Goal: Task Accomplishment & Management: Manage account settings

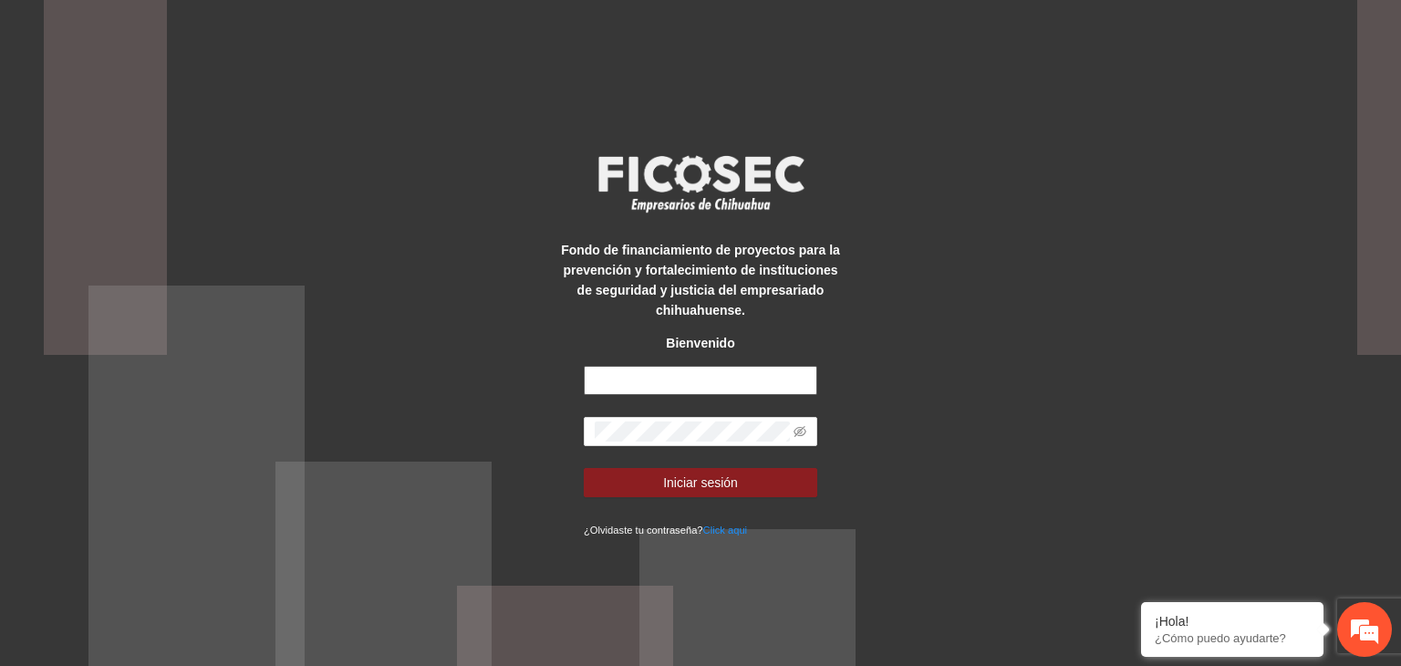
click at [681, 380] on input "text" at bounding box center [701, 380] width 234 height 29
drag, startPoint x: 681, startPoint y: 380, endPoint x: 664, endPoint y: 375, distance: 17.3
click at [664, 375] on input "text" at bounding box center [701, 380] width 234 height 29
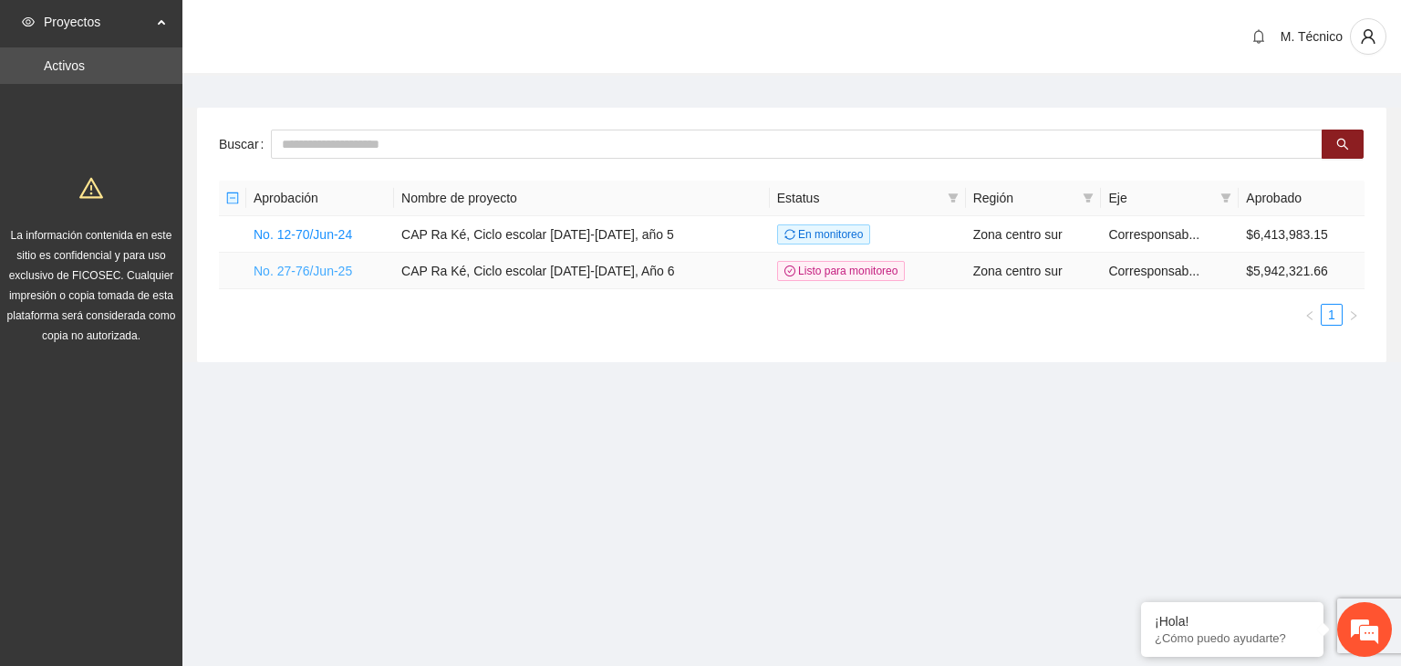
click at [346, 271] on link "No. 27-76/Jun-25" at bounding box center [303, 271] width 99 height 15
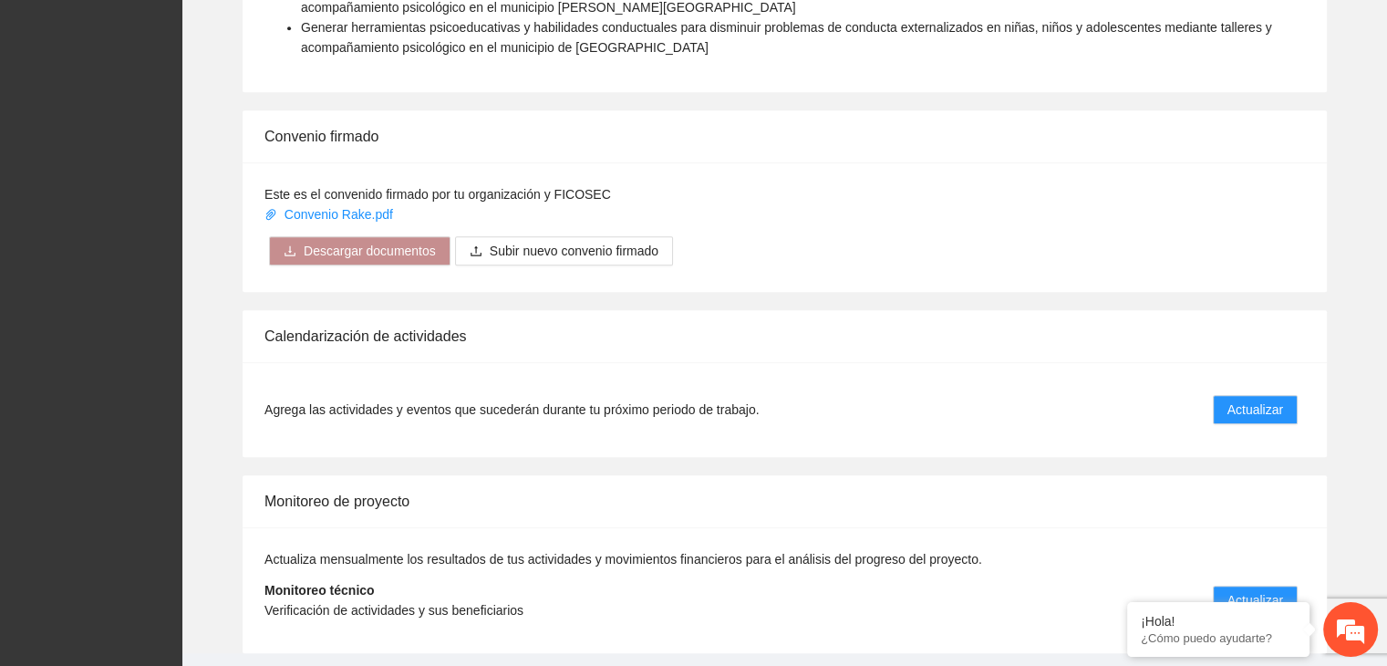
scroll to position [1635, 0]
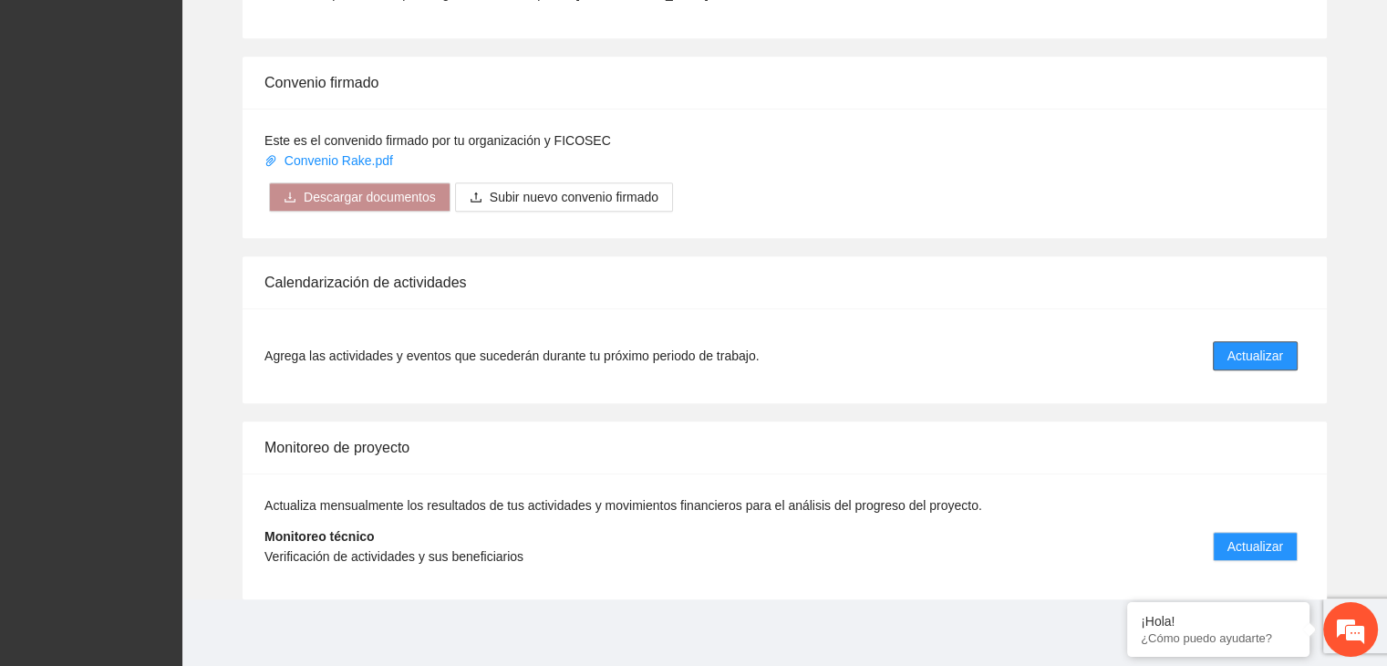
click at [1266, 341] on button "Actualizar" at bounding box center [1255, 355] width 85 height 29
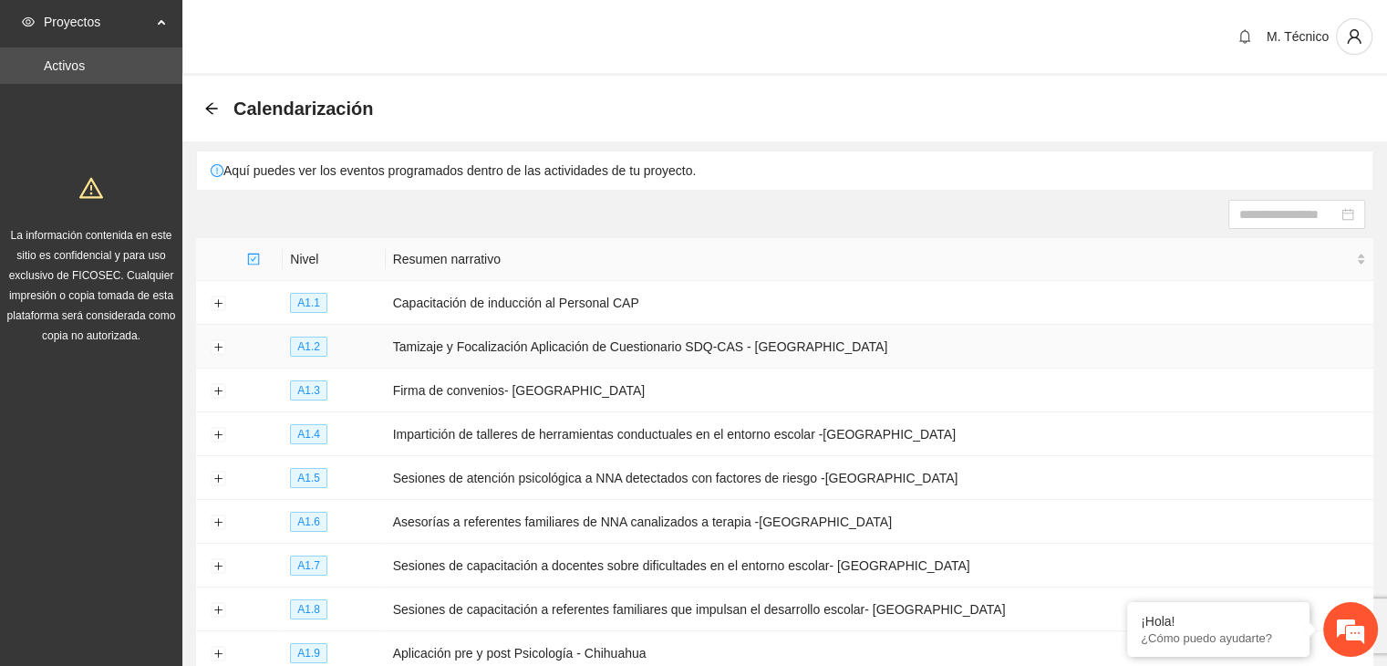
scroll to position [198, 0]
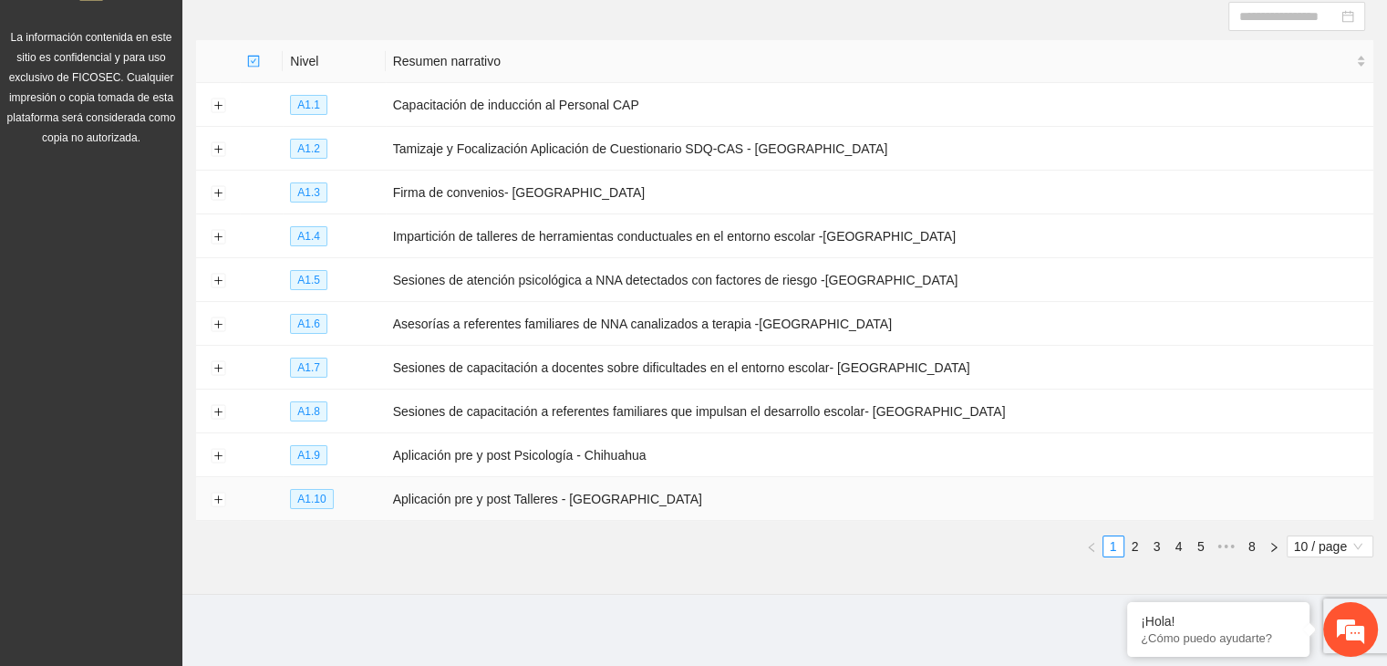
click at [215, 488] on td at bounding box center [218, 499] width 44 height 44
click at [217, 496] on button "Expand row" at bounding box center [218, 500] width 15 height 15
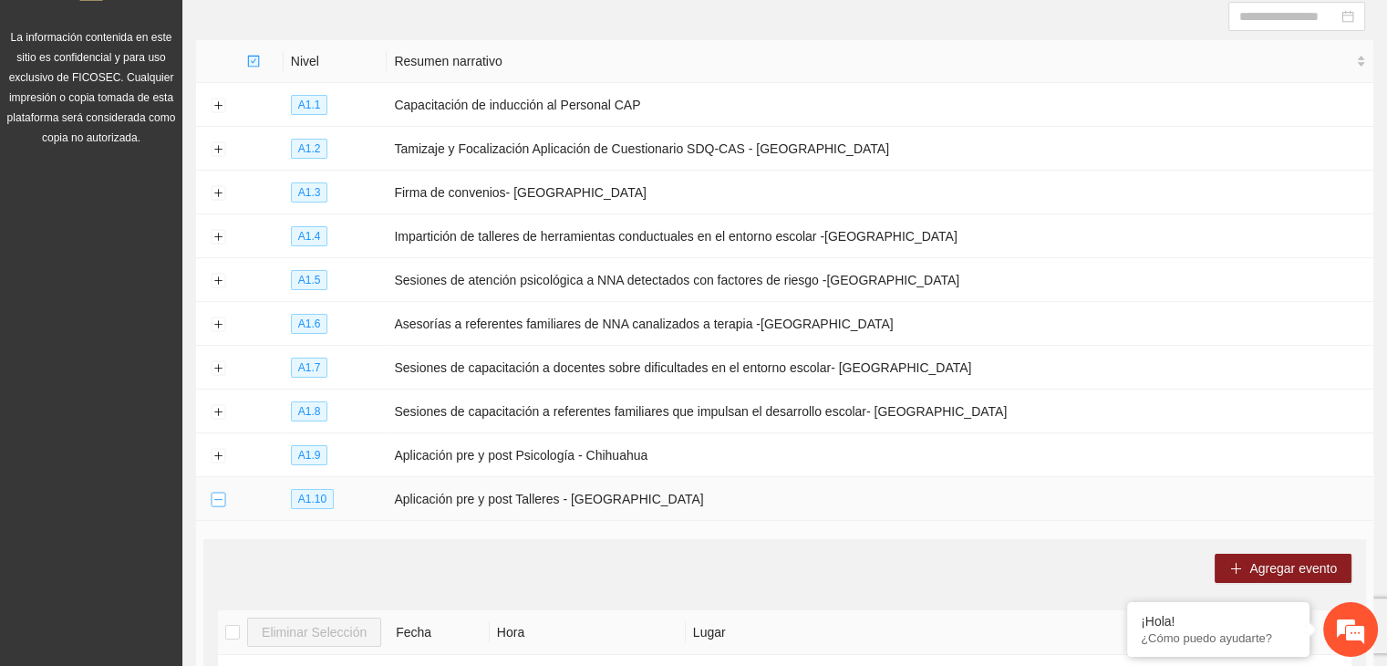
click at [213, 493] on button "Collapse row" at bounding box center [218, 500] width 15 height 15
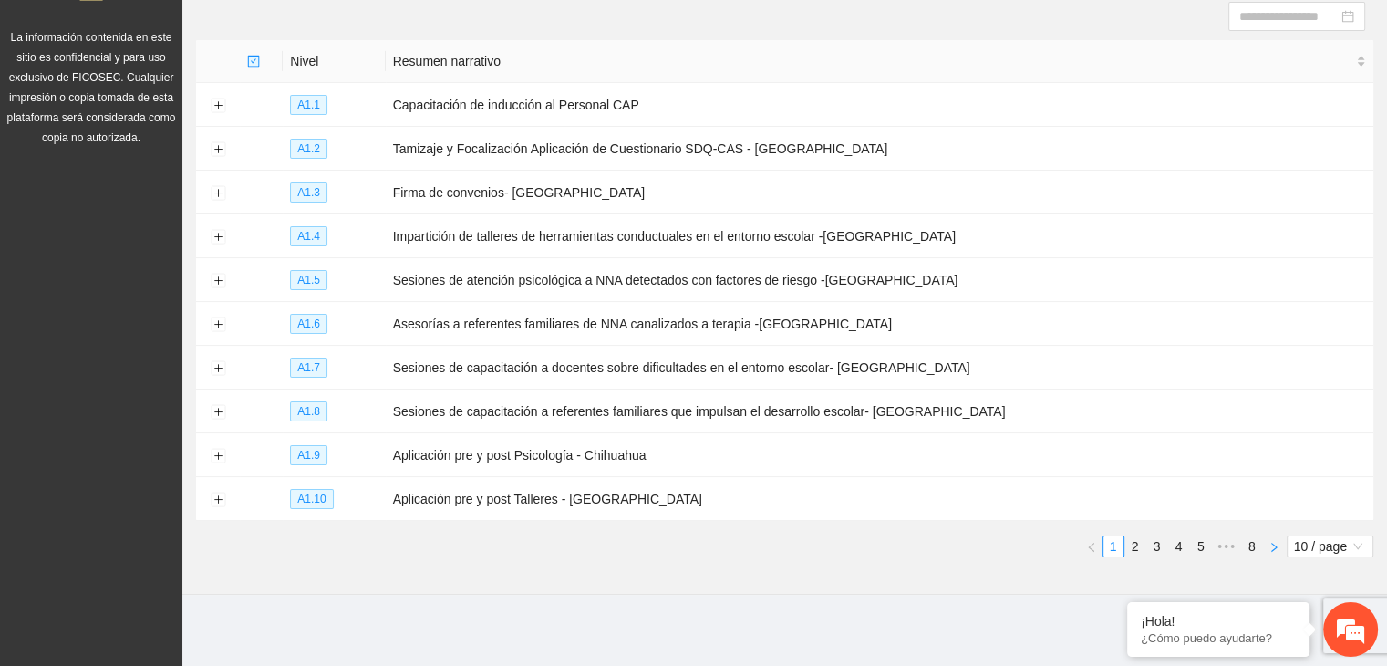
click at [1282, 545] on button "button" at bounding box center [1274, 546] width 22 height 22
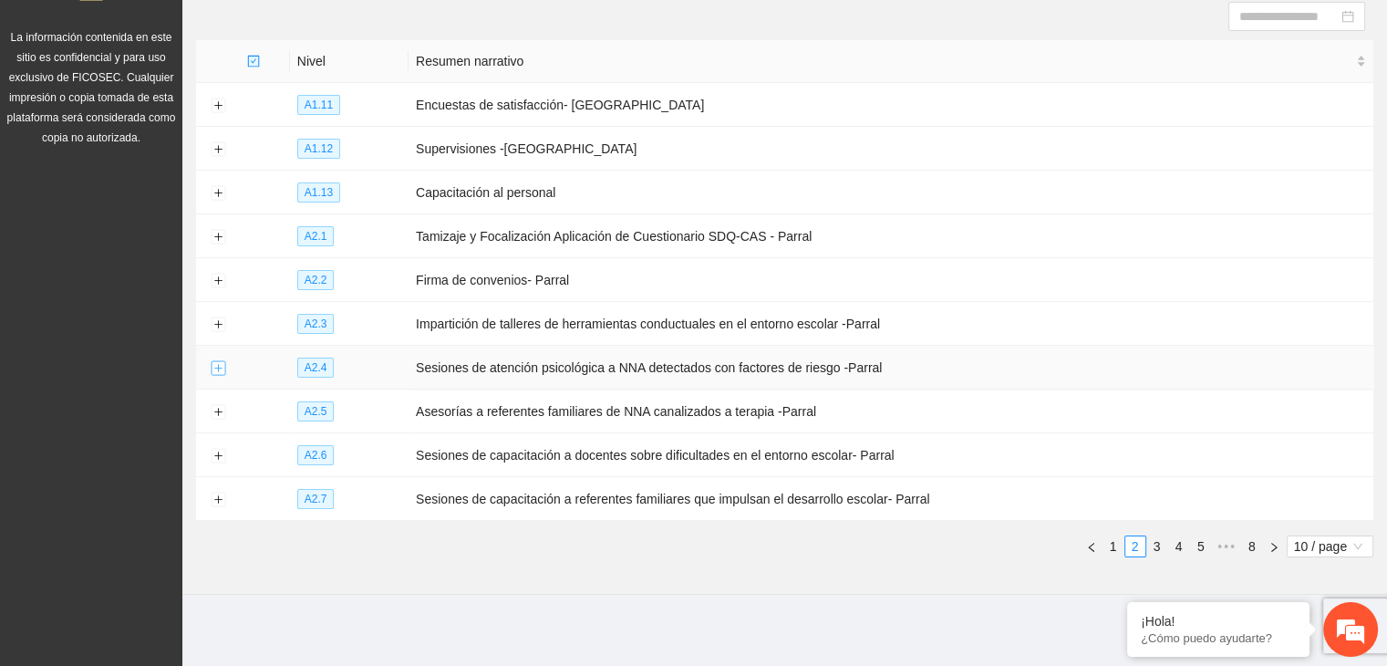
click at [221, 365] on button "Expand row" at bounding box center [218, 368] width 15 height 15
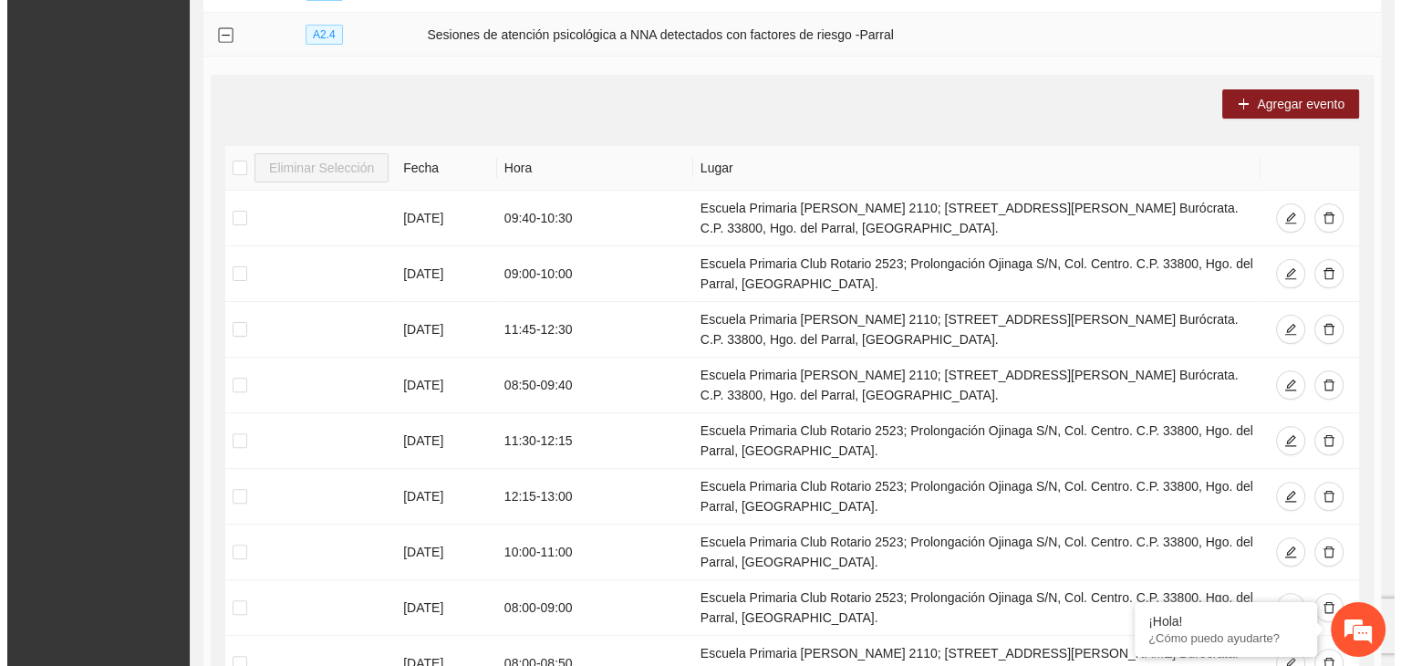
scroll to position [380, 0]
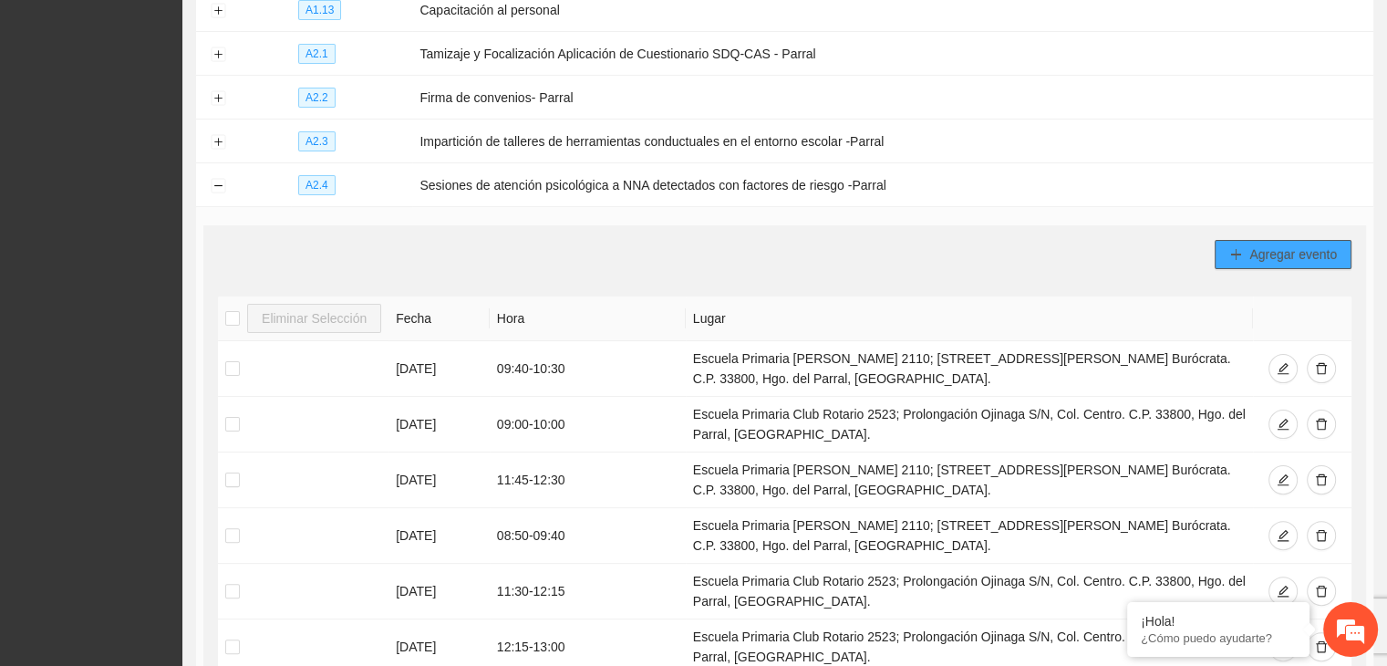
click at [1258, 256] on span "Agregar evento" at bounding box center [1294, 254] width 88 height 20
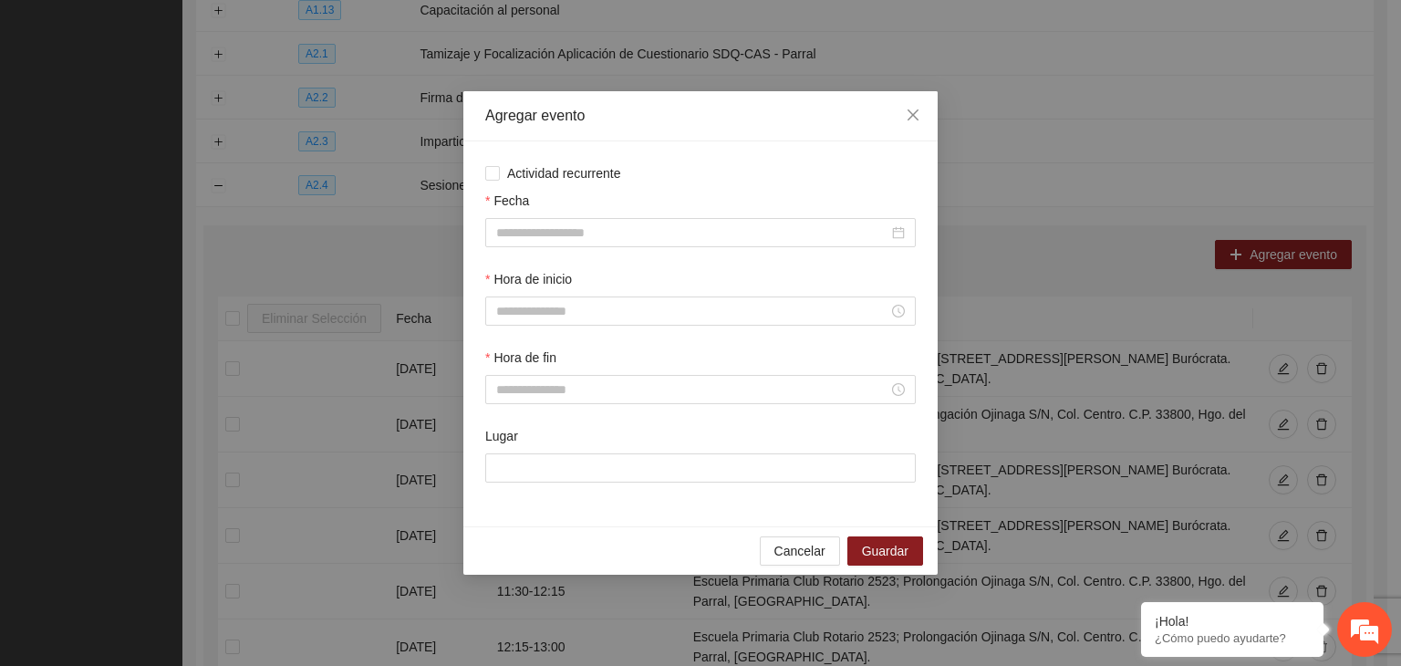
click at [544, 183] on div "Actividad recurrente Fecha Hora de inicio Hora de fin Lugar" at bounding box center [700, 333] width 431 height 341
drag, startPoint x: 532, startPoint y: 175, endPoint x: 523, endPoint y: 170, distance: 10.6
click at [531, 175] on span "Actividad recurrente" at bounding box center [564, 173] width 129 height 20
click at [517, 168] on span "Actividad recurrente" at bounding box center [564, 173] width 129 height 20
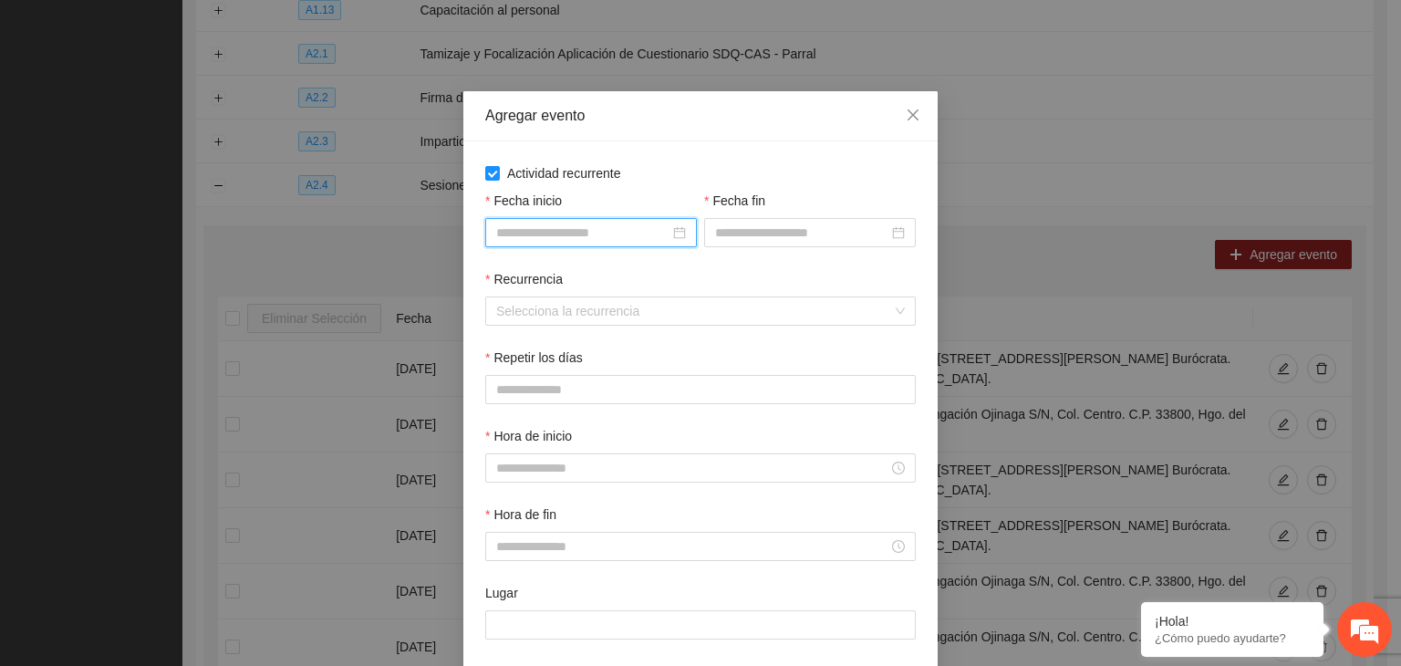
click at [562, 224] on input "Fecha inicio" at bounding box center [582, 233] width 173 height 20
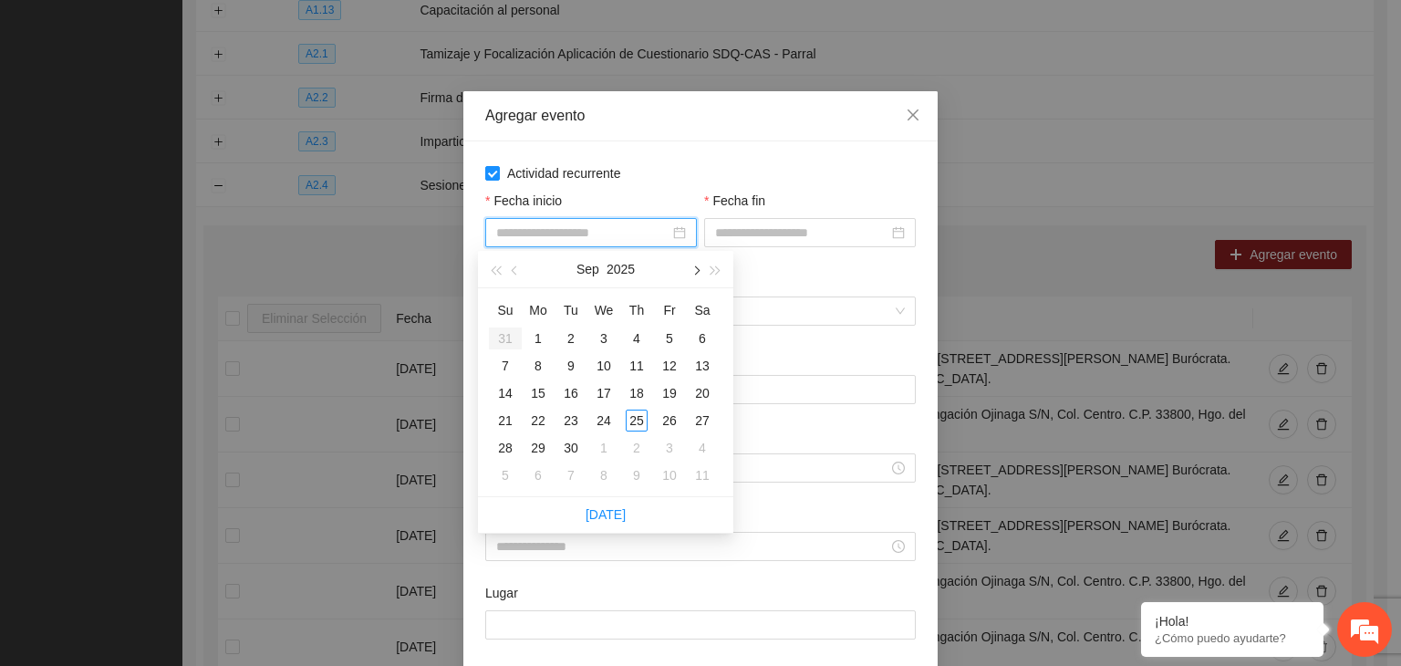
click at [692, 273] on button "button" at bounding box center [695, 269] width 20 height 36
type input "**********"
click at [609, 341] on div "1" at bounding box center [604, 338] width 22 height 22
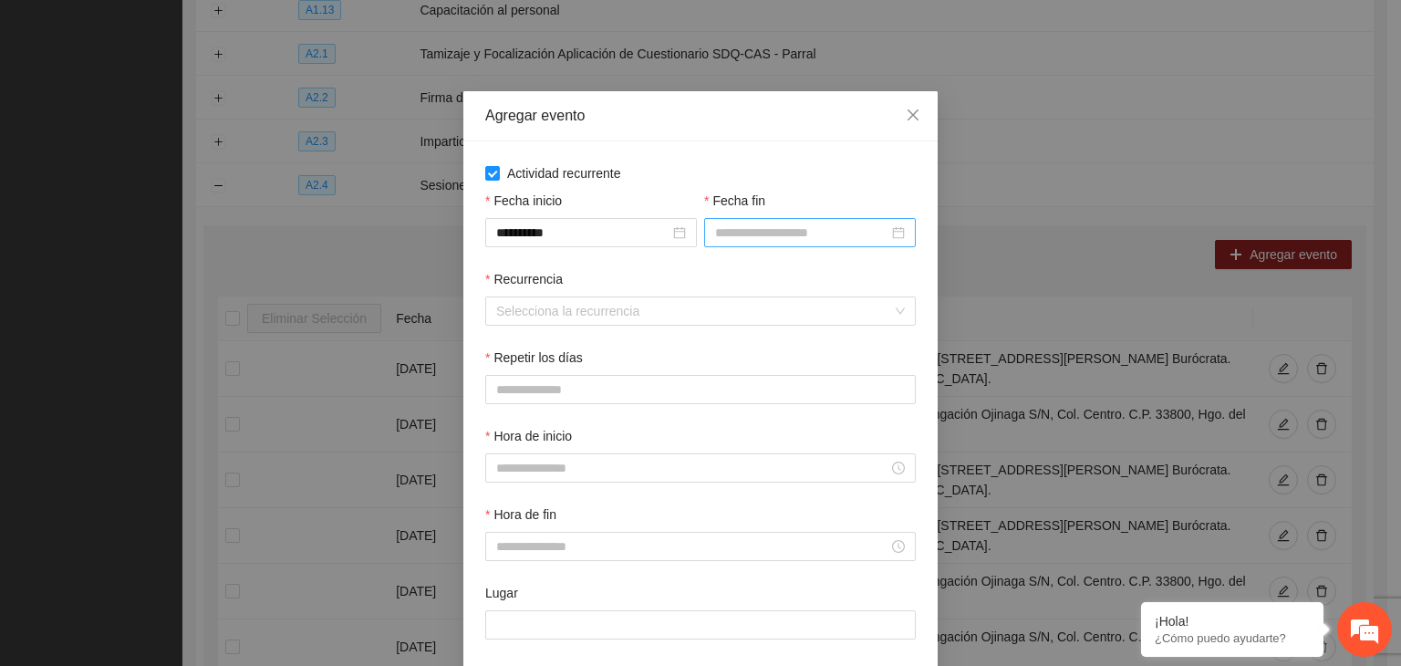
click at [749, 244] on div "Fecha fin" at bounding box center [810, 230] width 219 height 78
click at [748, 235] on input "Fecha fin" at bounding box center [801, 233] width 173 height 20
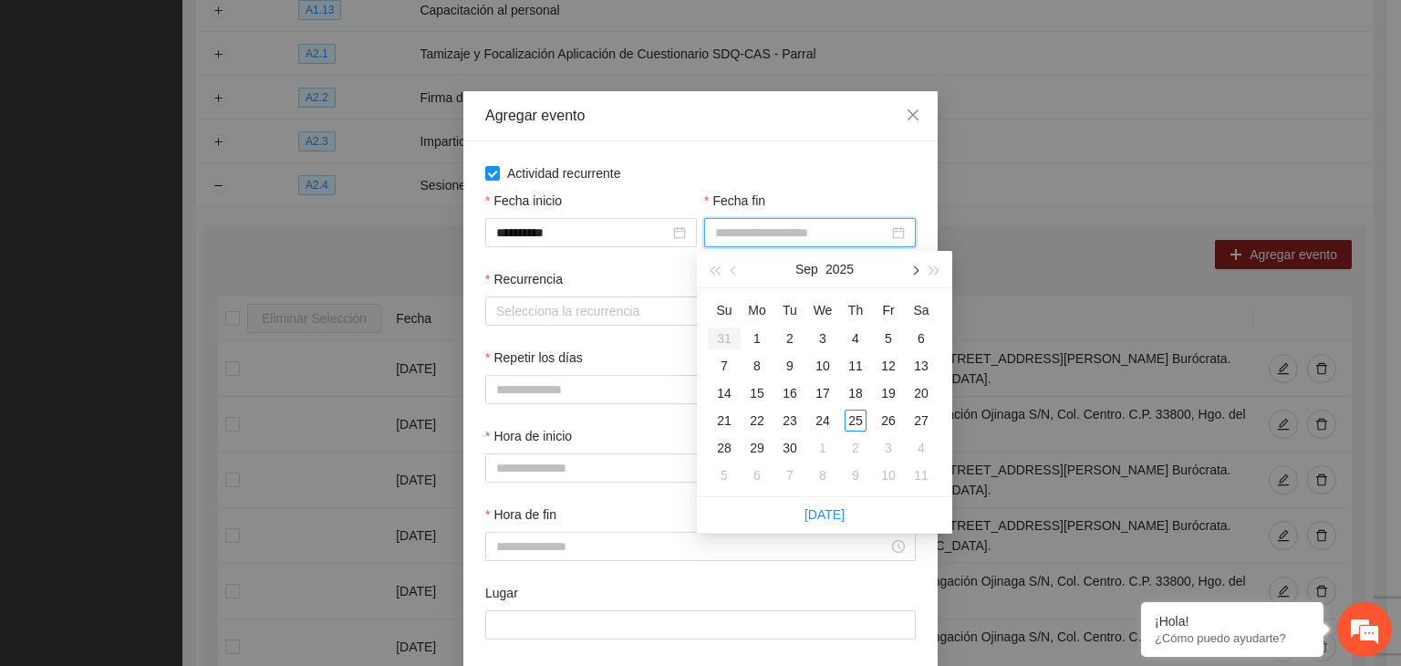
click at [914, 272] on span "button" at bounding box center [913, 270] width 9 height 9
type input "**********"
click at [893, 424] on div "24" at bounding box center [889, 421] width 22 height 22
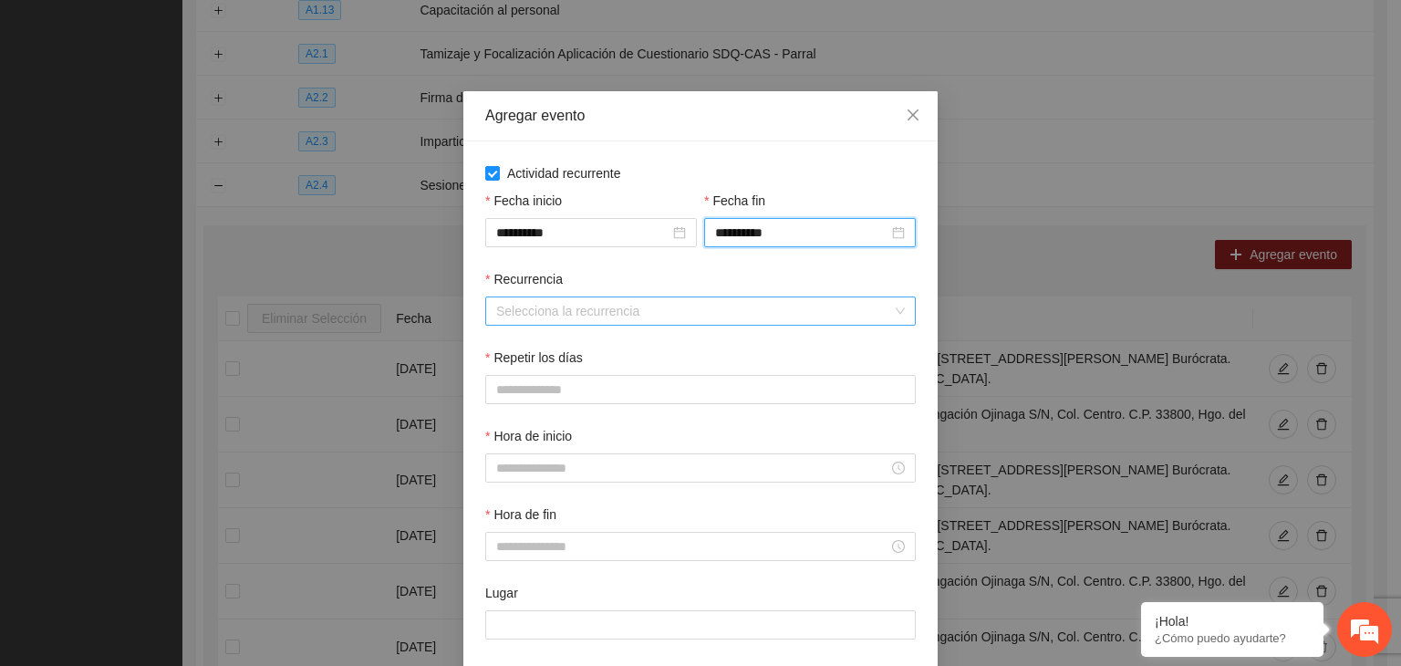
click at [550, 317] on input "Recurrencia" at bounding box center [694, 310] width 396 height 27
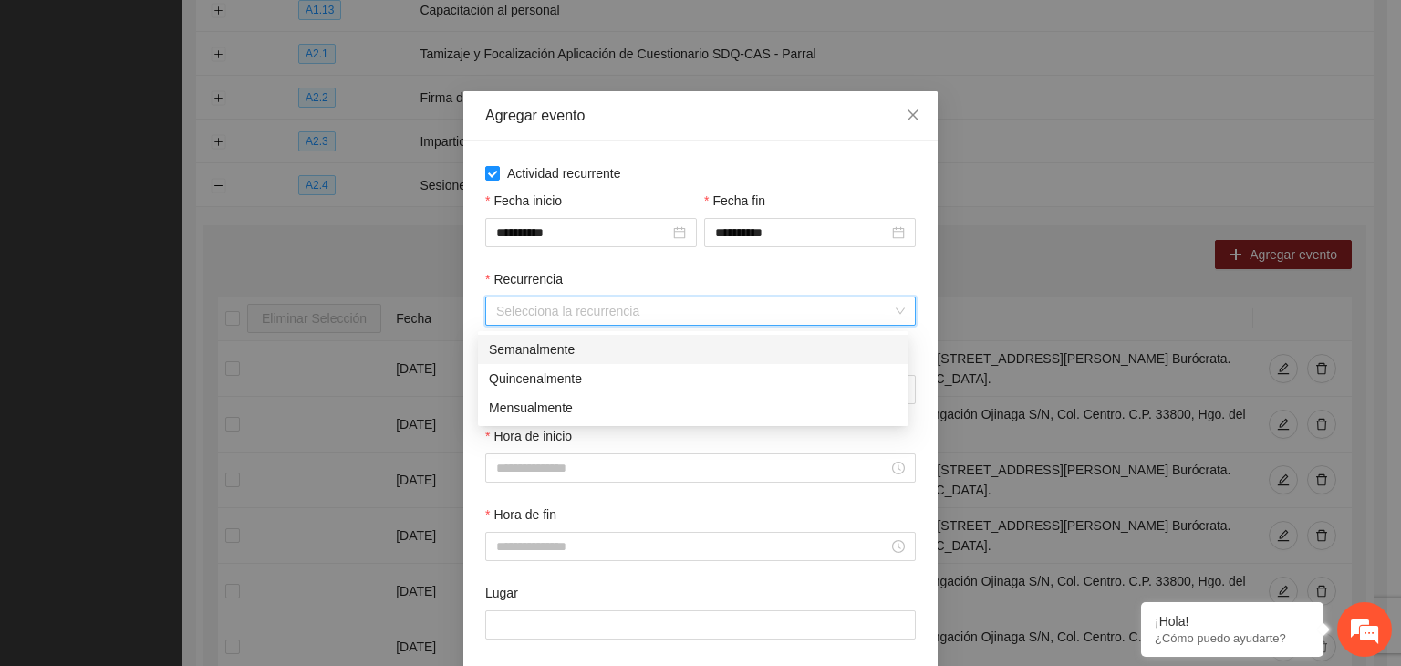
click at [560, 353] on div "Semanalmente" at bounding box center [693, 349] width 409 height 20
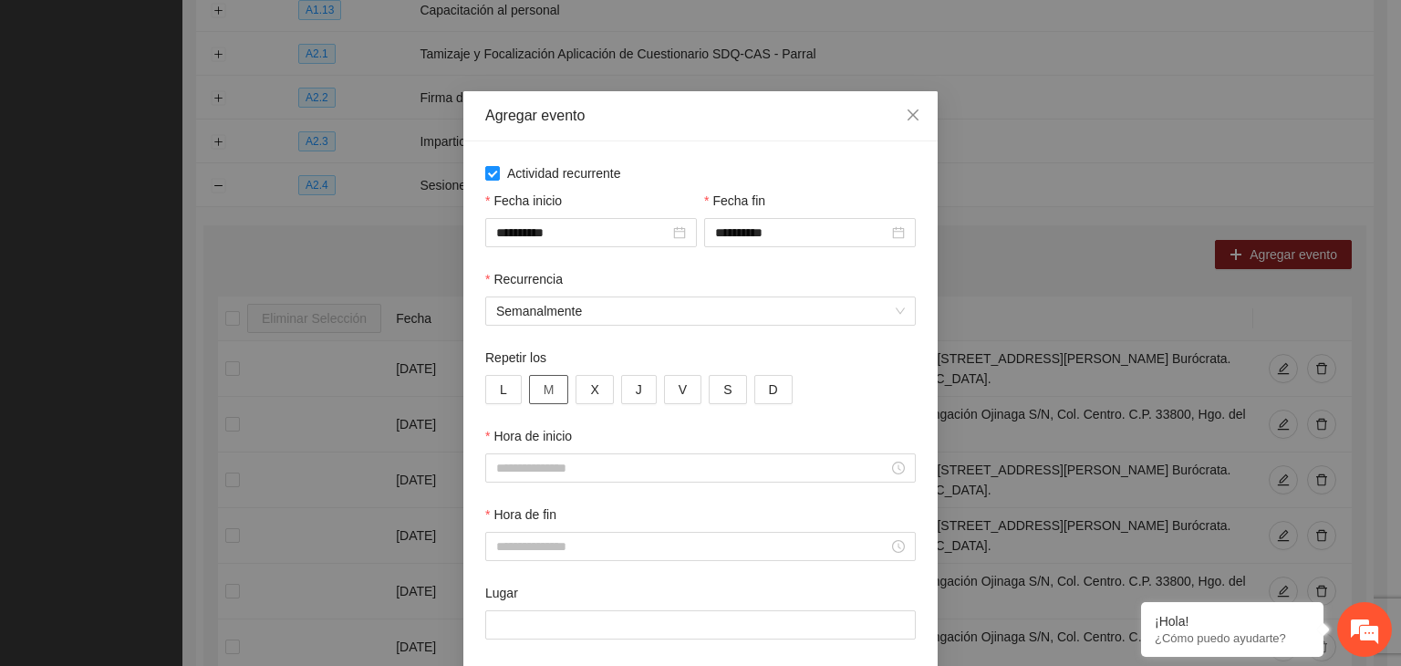
click at [557, 390] on button "M" at bounding box center [549, 389] width 40 height 29
drag, startPoint x: 485, startPoint y: 395, endPoint x: 511, endPoint y: 394, distance: 25.6
click at [486, 395] on button "L" at bounding box center [503, 389] width 36 height 29
drag, startPoint x: 536, startPoint y: 390, endPoint x: 551, endPoint y: 388, distance: 14.7
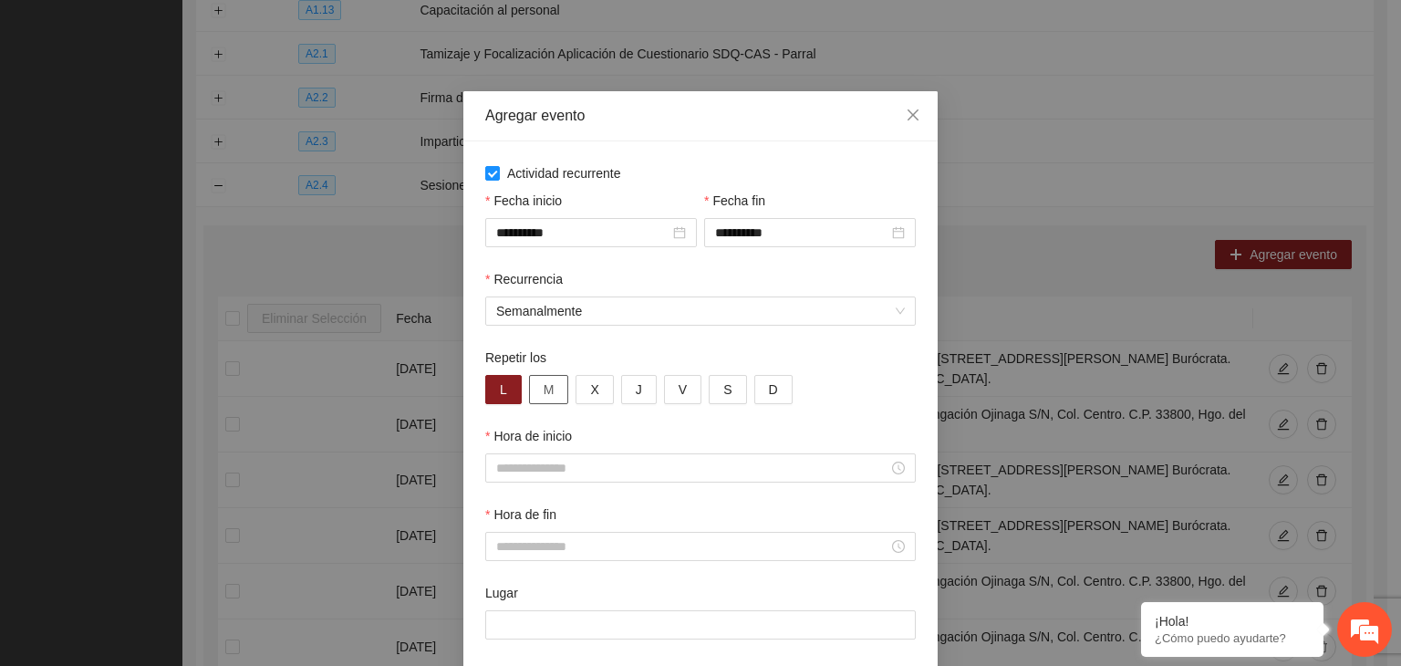
click at [536, 390] on button "M" at bounding box center [549, 389] width 40 height 29
click at [580, 388] on button "X" at bounding box center [594, 389] width 37 height 29
click at [631, 382] on button "J" at bounding box center [639, 389] width 36 height 29
click at [679, 380] on span "V" at bounding box center [683, 389] width 8 height 20
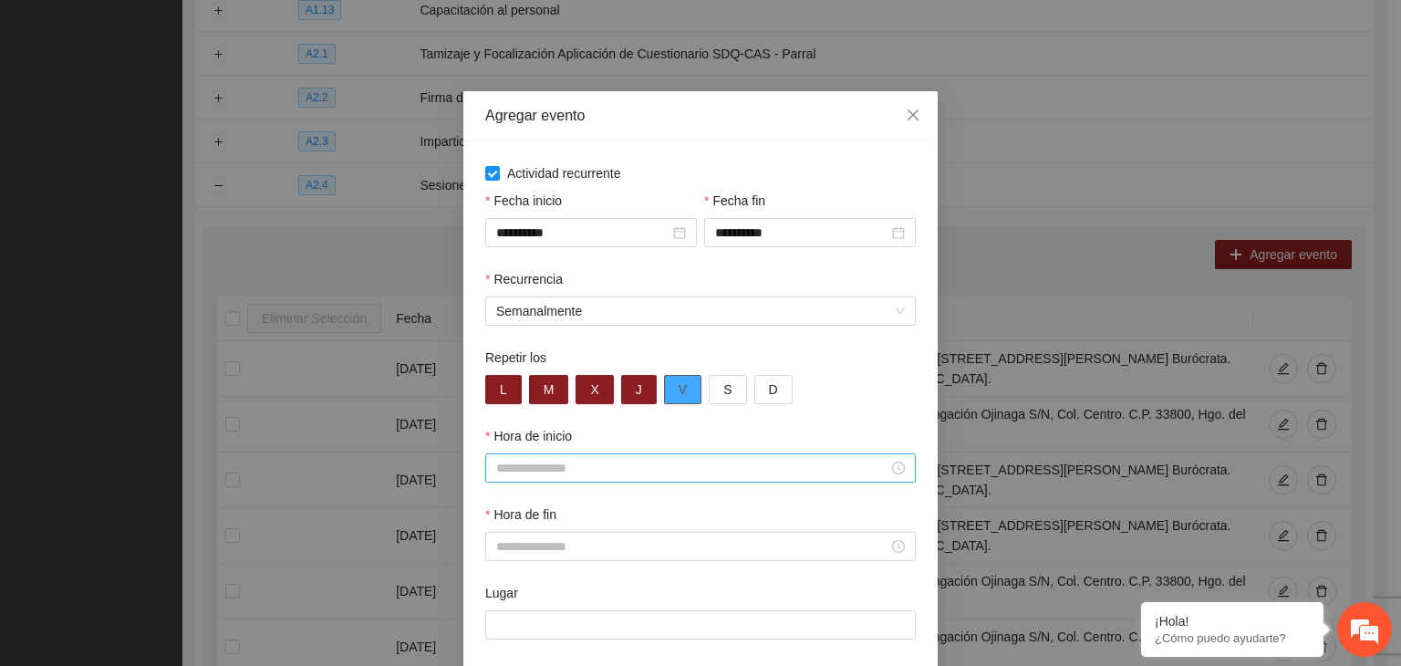
scroll to position [90, 0]
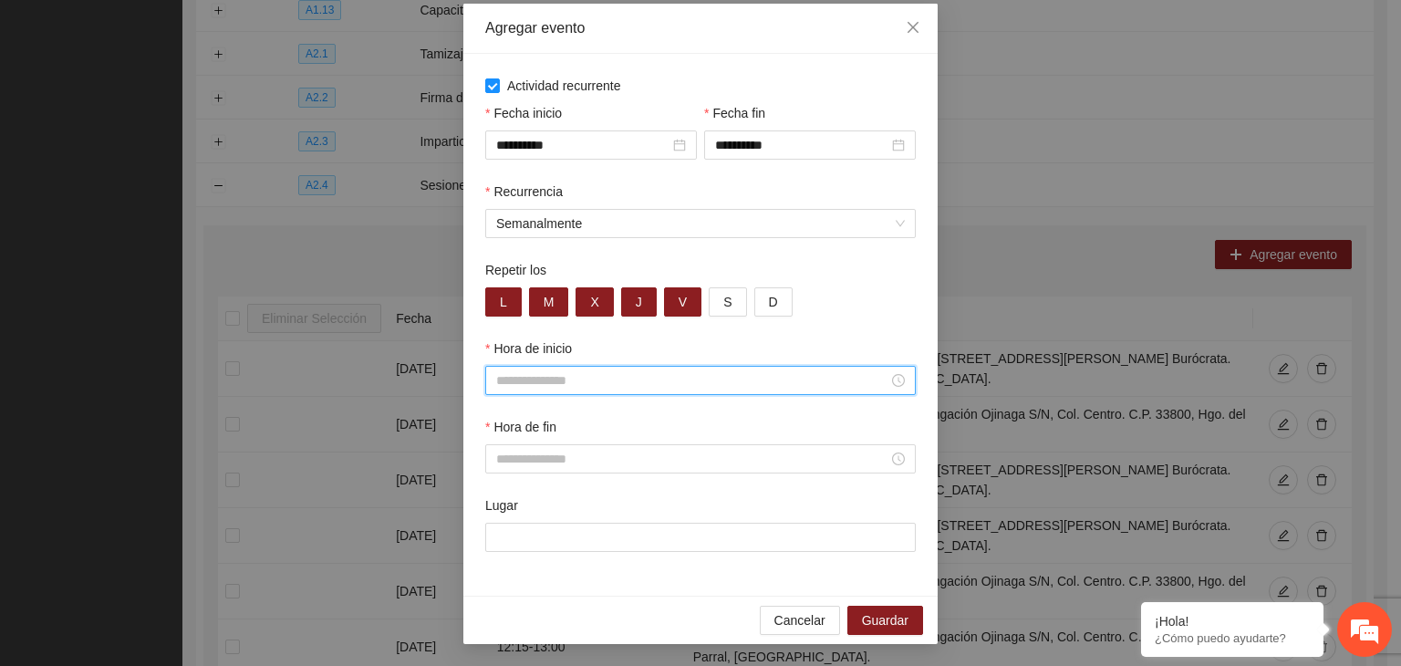
click at [618, 375] on input "Hora de inicio" at bounding box center [692, 380] width 392 height 20
click at [495, 442] on div "08" at bounding box center [503, 436] width 51 height 26
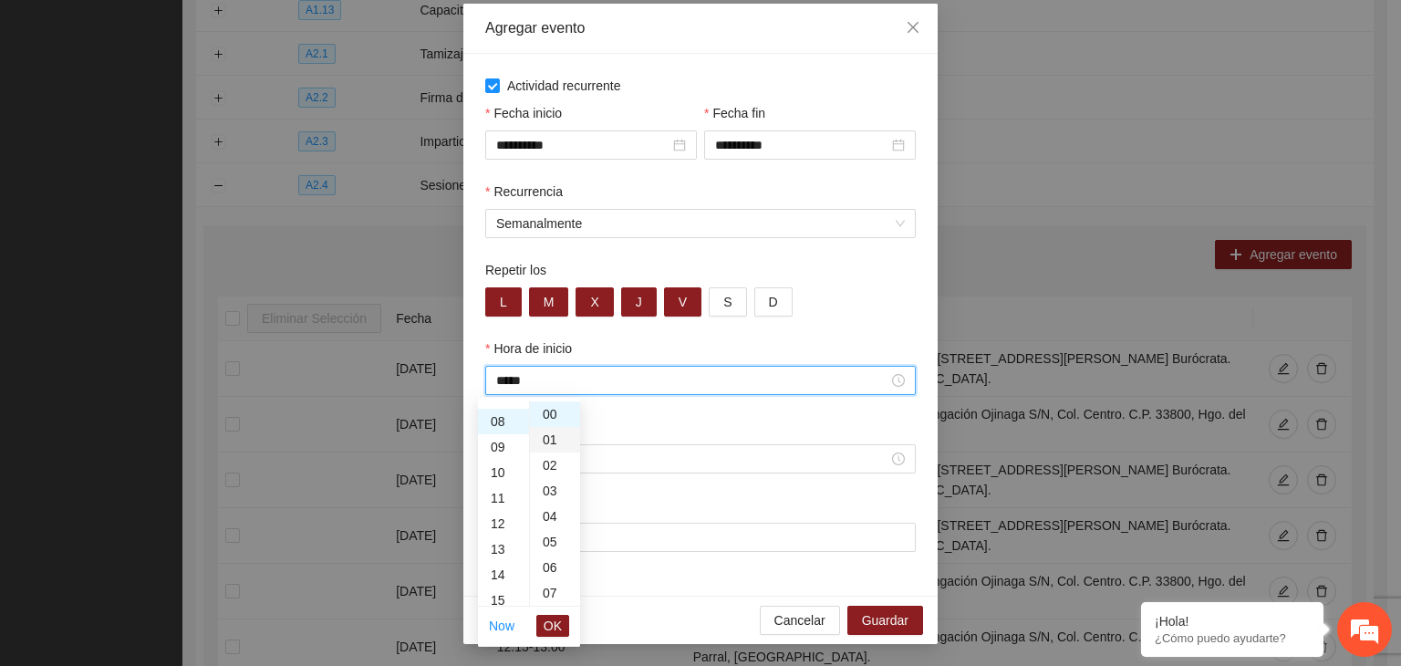
scroll to position [204, 0]
type input "*****"
click at [642, 419] on div "Hora de fin" at bounding box center [700, 430] width 431 height 27
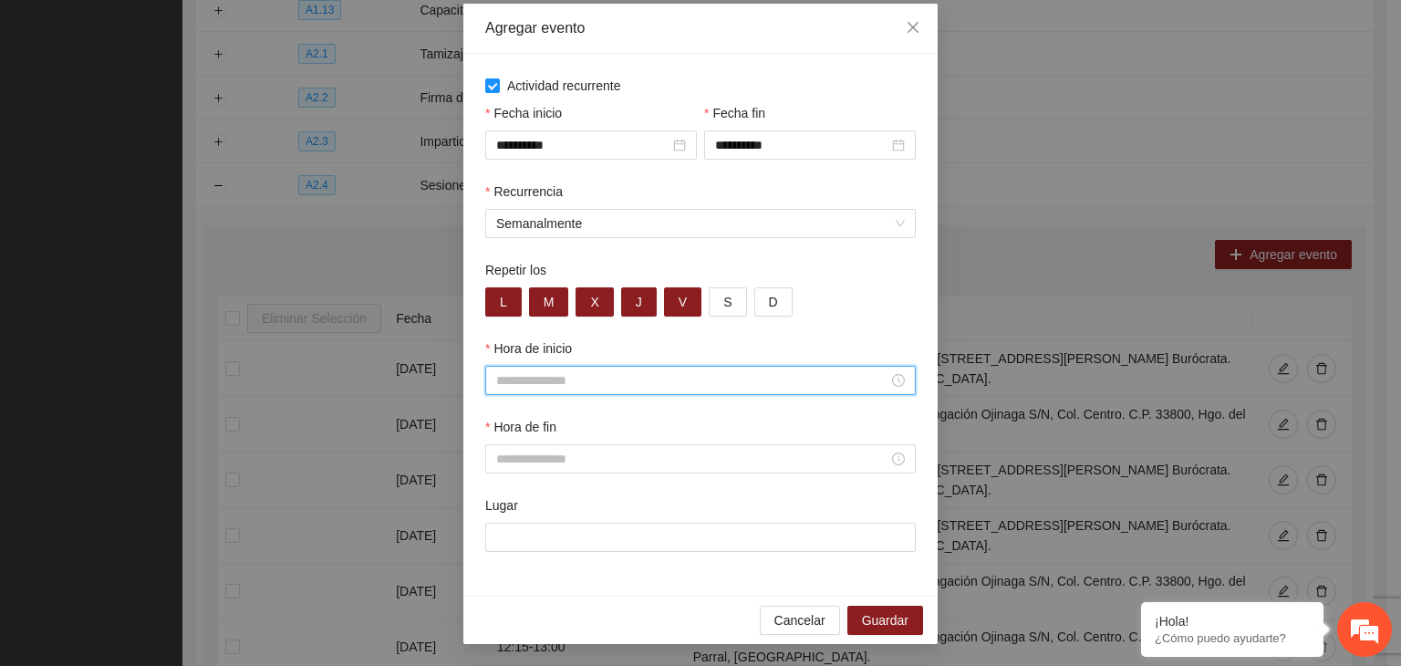
click at [567, 388] on input "Hora de inicio" at bounding box center [692, 380] width 392 height 20
click at [504, 629] on link "Now" at bounding box center [502, 625] width 26 height 15
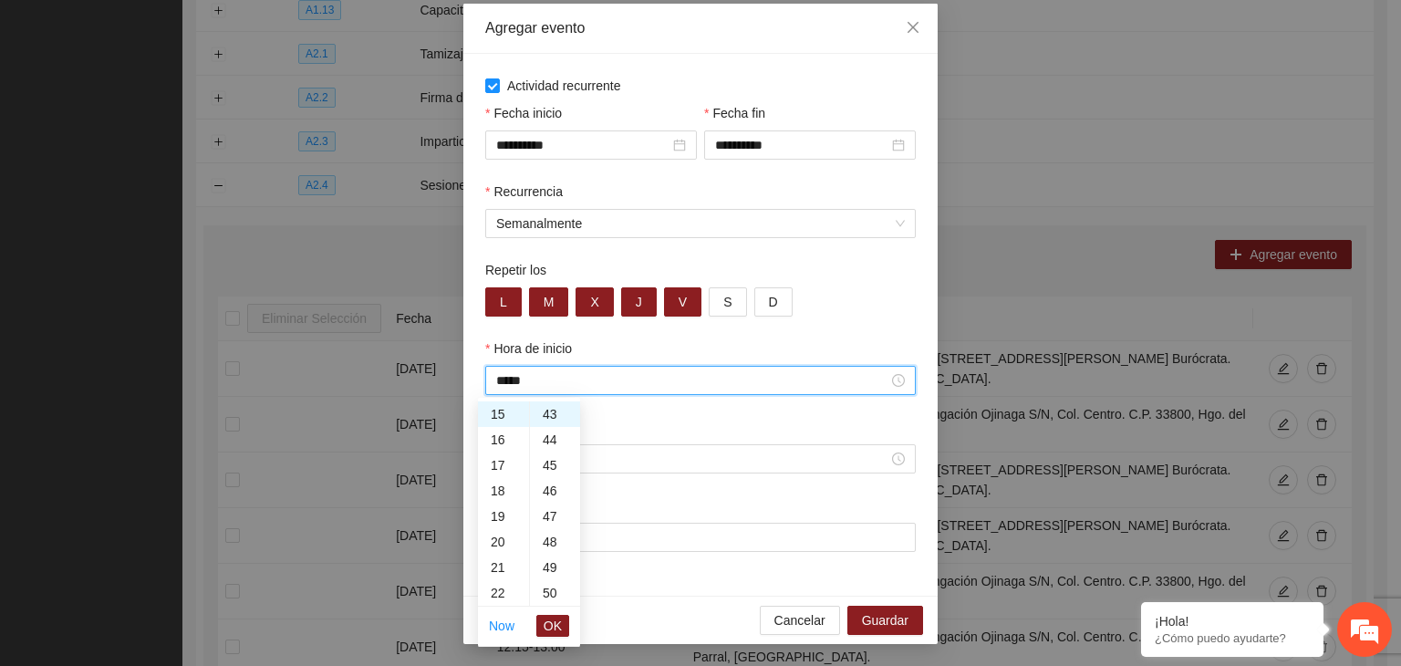
drag, startPoint x: 525, startPoint y: 375, endPoint x: 437, endPoint y: 362, distance: 88.5
click at [436, 378] on div "**********" at bounding box center [700, 333] width 1401 height 666
type input "**"
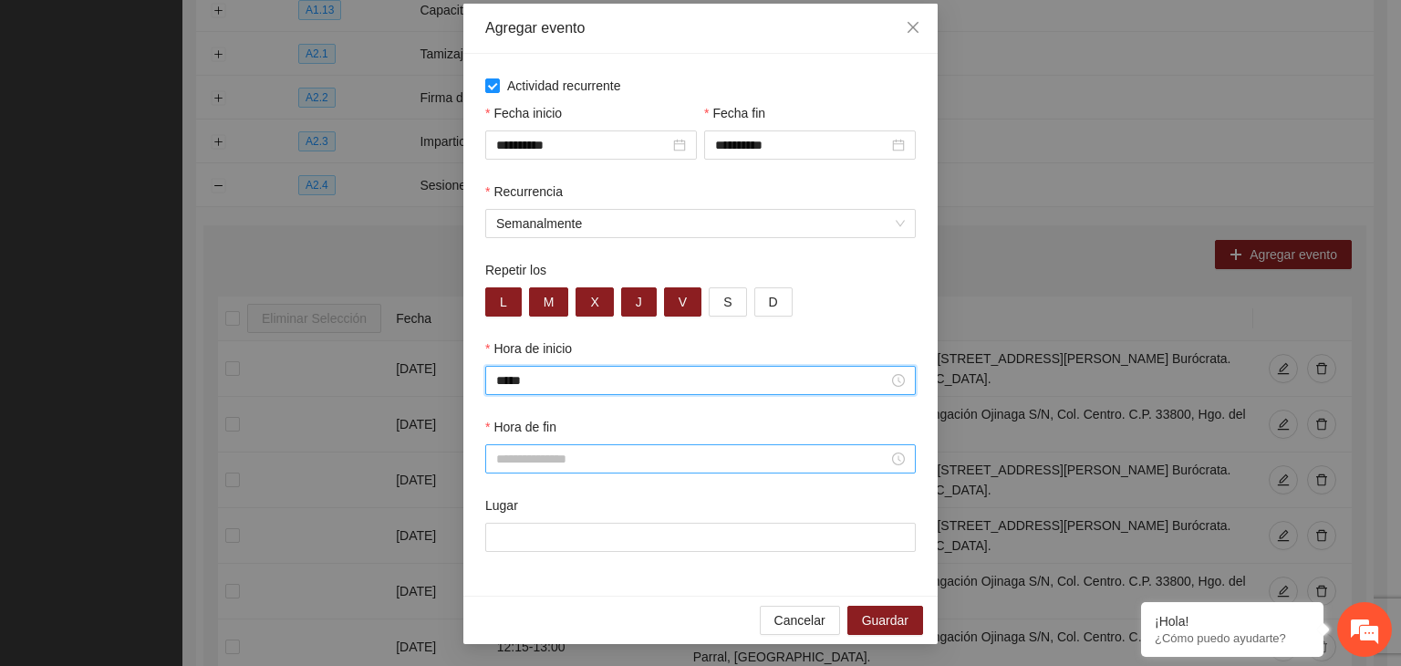
type input "*****"
drag, startPoint x: 679, startPoint y: 459, endPoint x: 689, endPoint y: 461, distance: 10.2
click at [681, 459] on input "Hora de fin" at bounding box center [692, 459] width 392 height 20
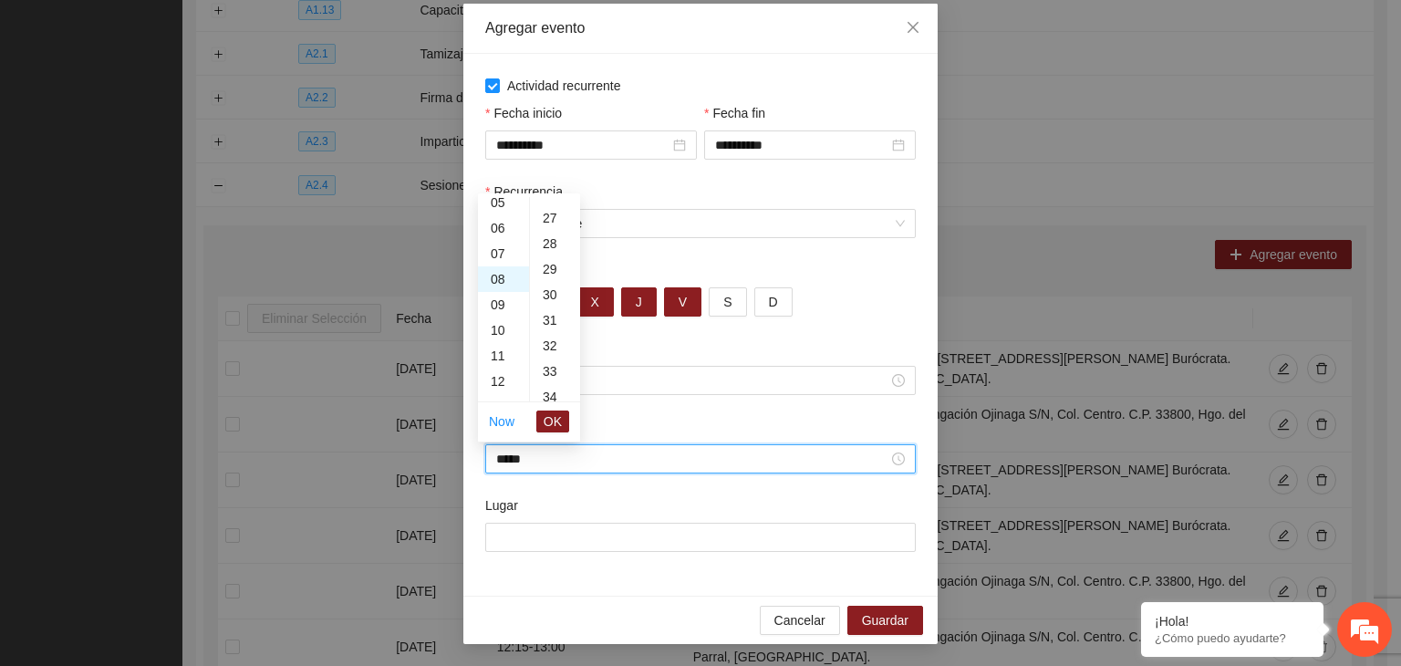
scroll to position [1022, 0]
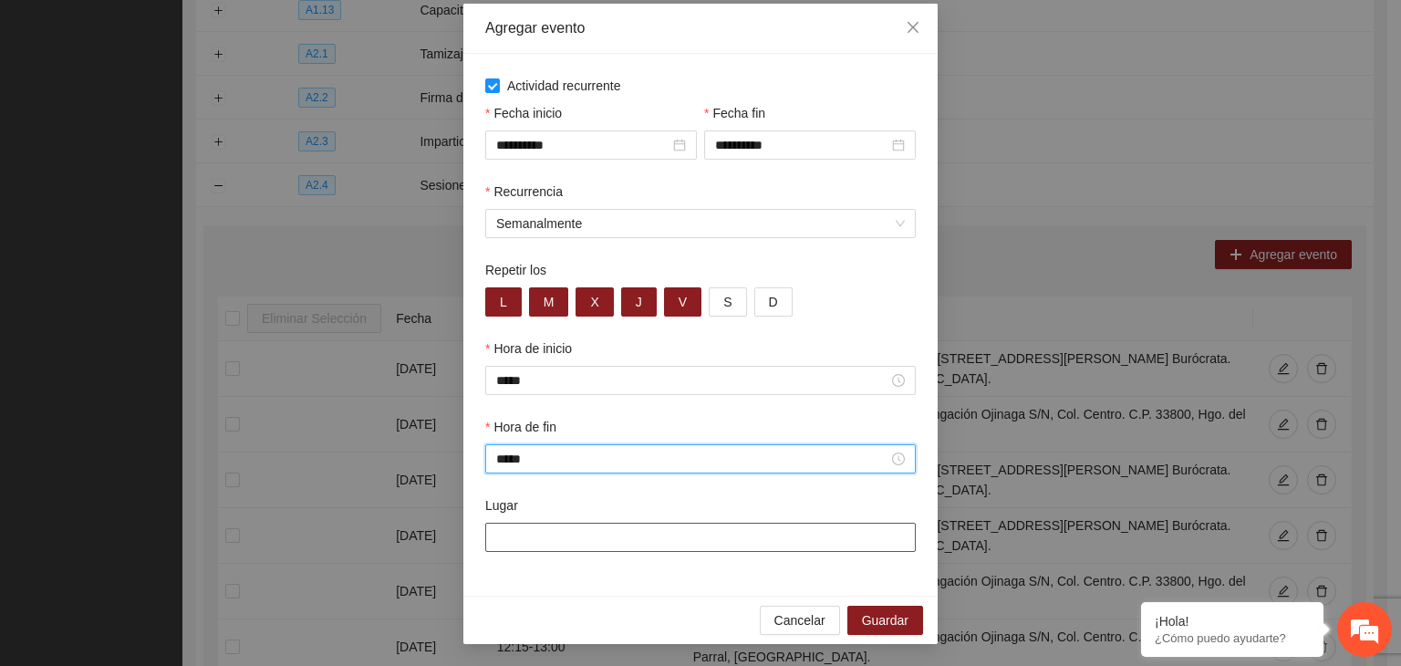
type input "*****"
click at [606, 548] on input "Lugar" at bounding box center [700, 537] width 431 height 29
paste input "**********"
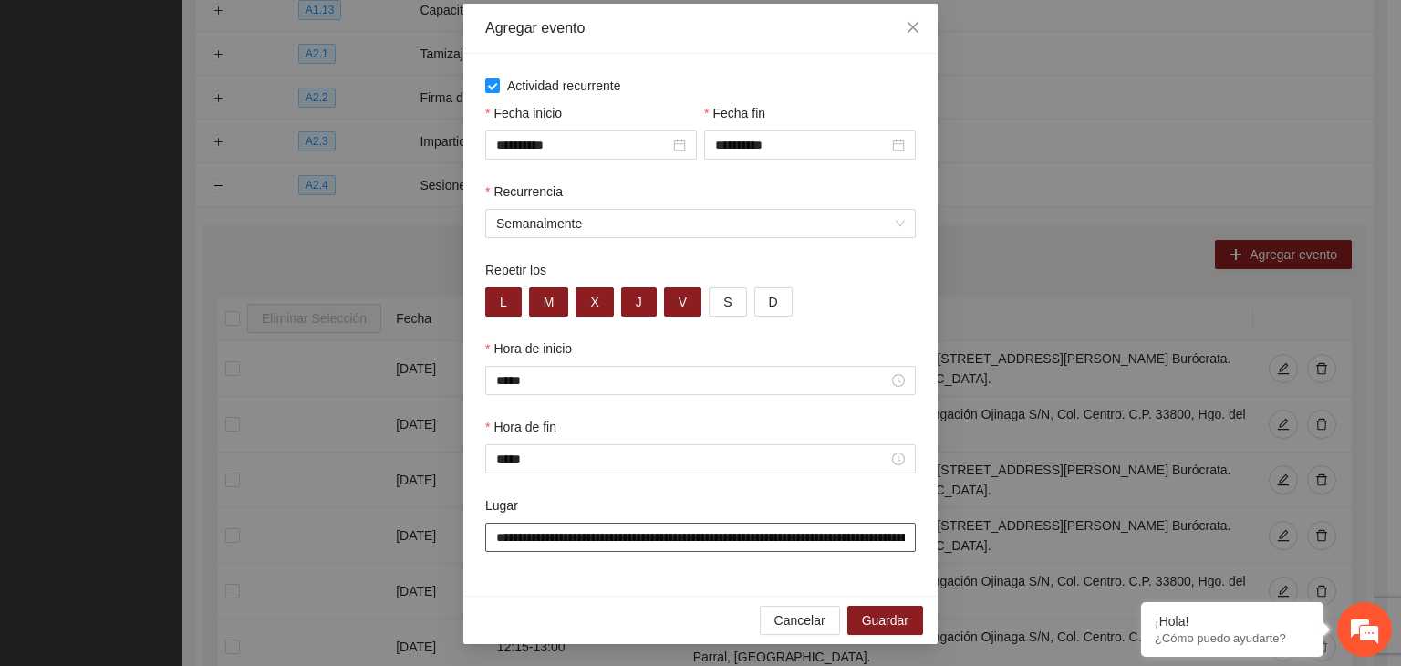
scroll to position [0, 164]
type input "**********"
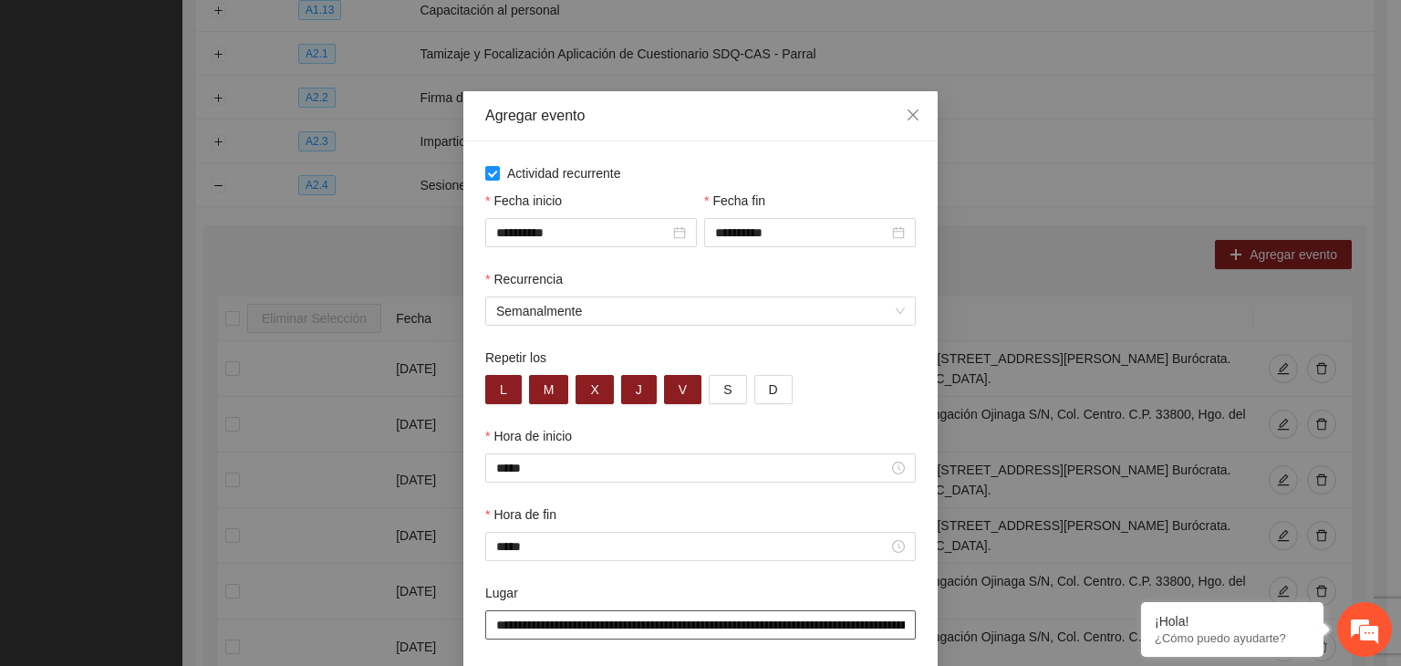
scroll to position [90, 0]
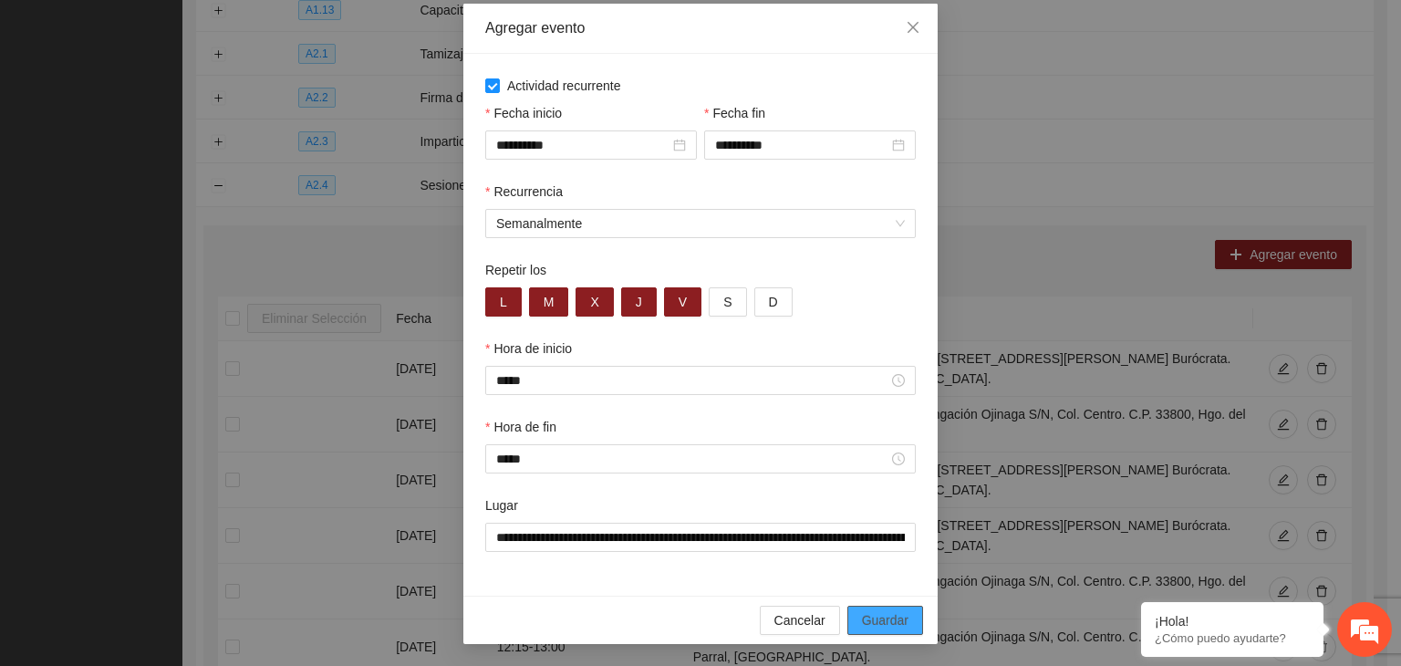
click at [880, 614] on span "Guardar" at bounding box center [885, 620] width 47 height 20
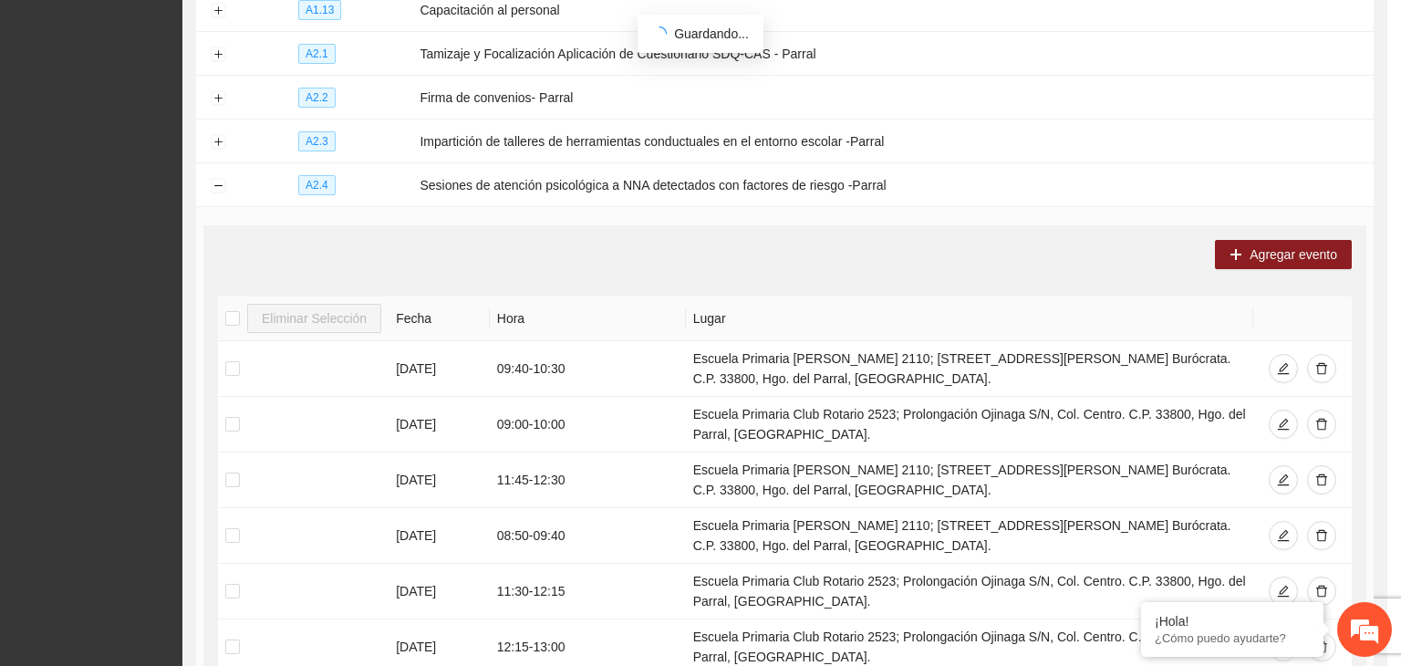
scroll to position [0, 0]
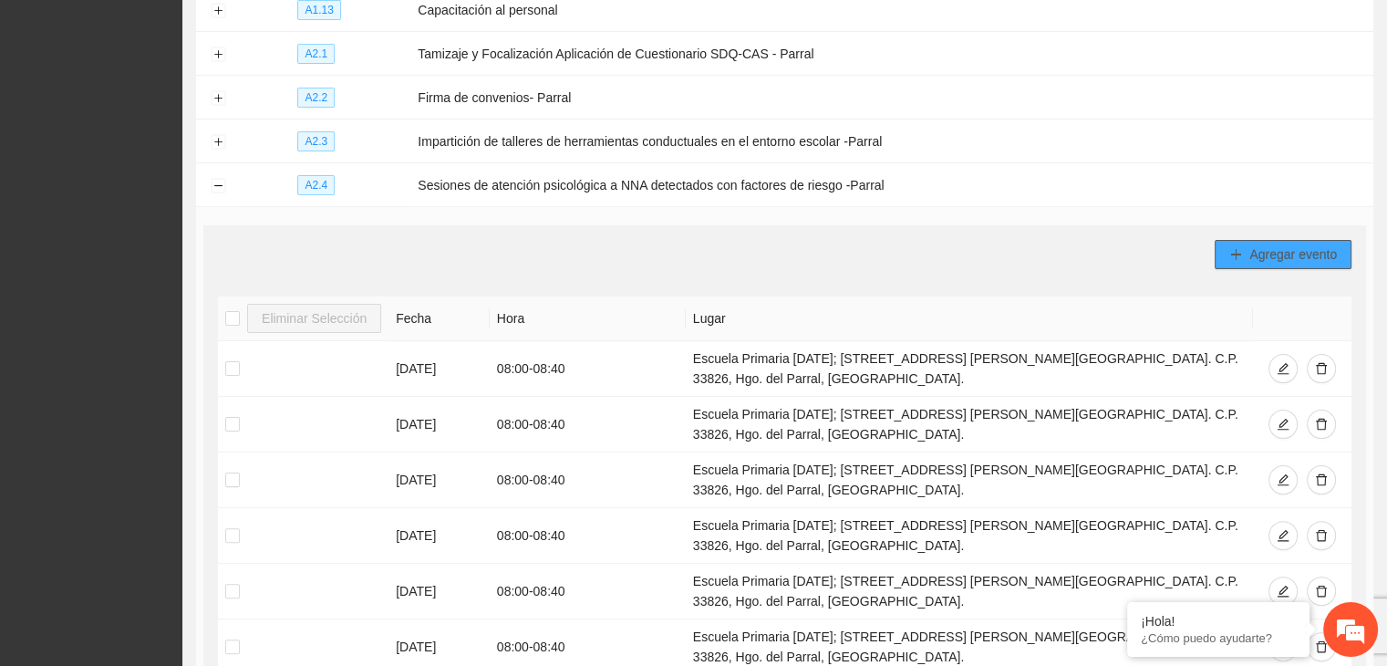
click at [1290, 247] on span "Agregar evento" at bounding box center [1294, 254] width 88 height 20
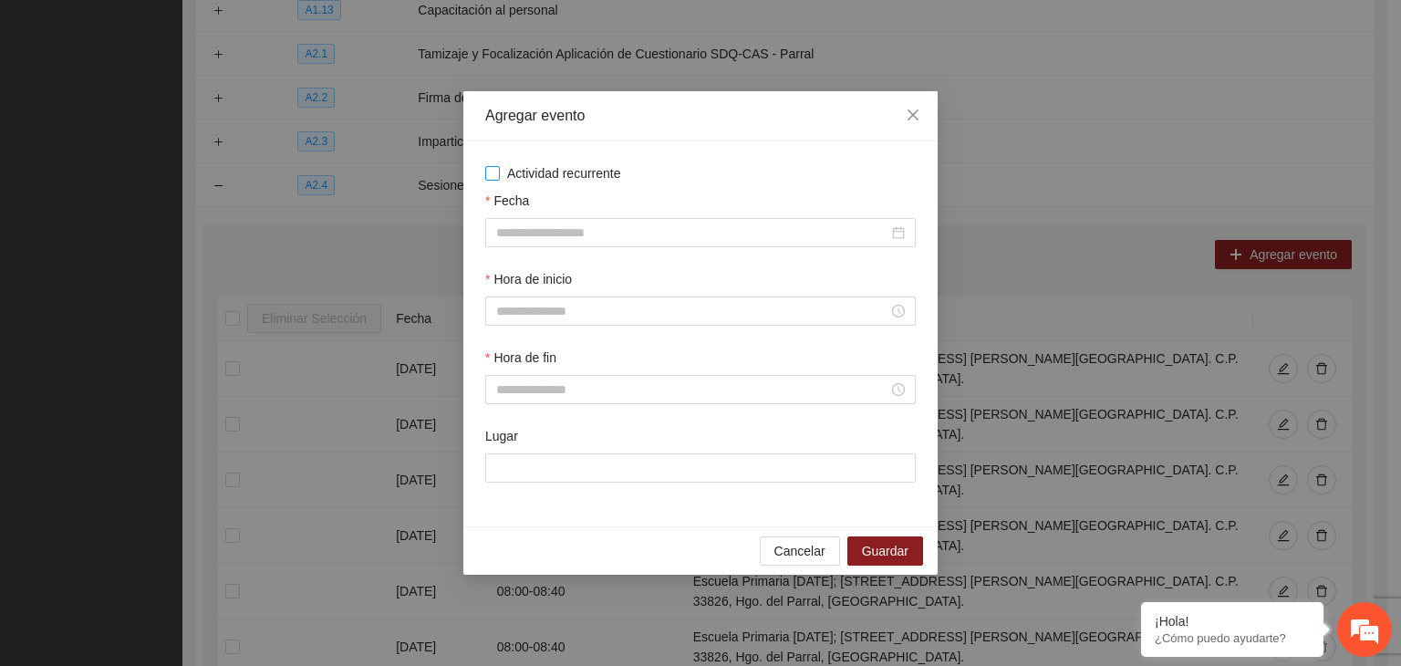
click at [556, 177] on span "Actividad recurrente" at bounding box center [564, 173] width 129 height 20
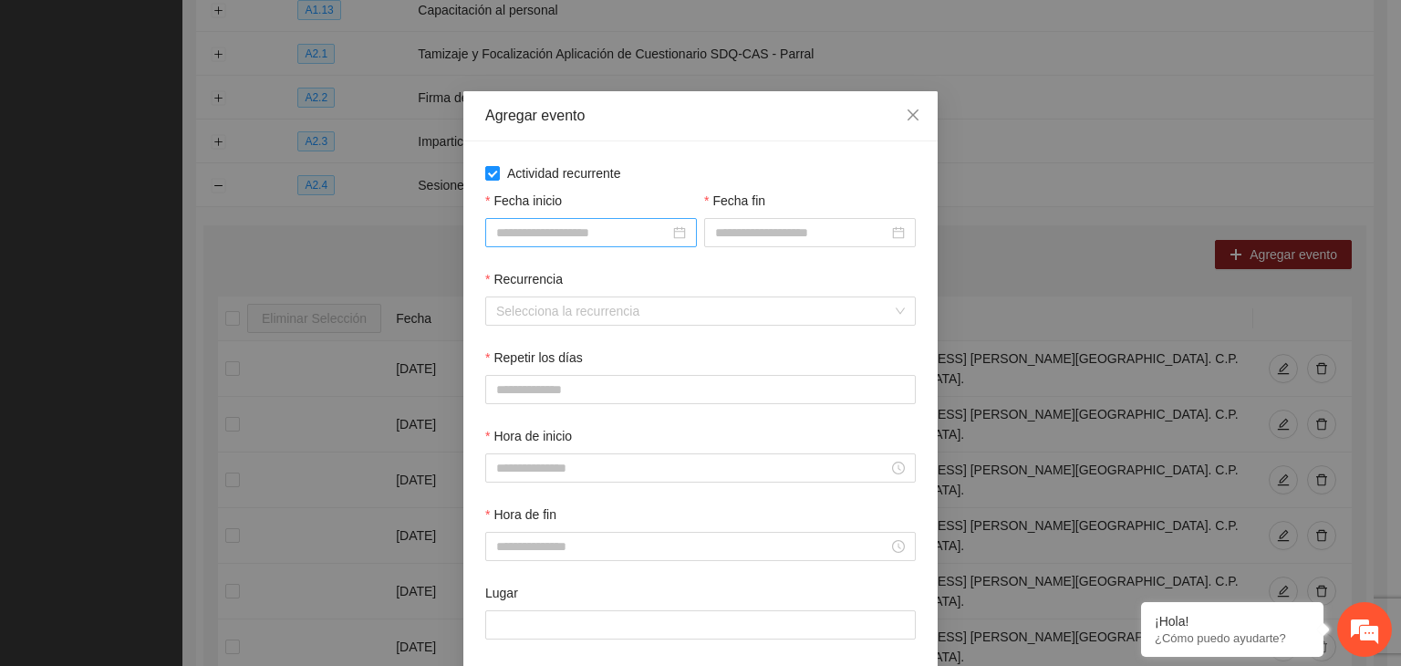
click at [545, 220] on div at bounding box center [591, 232] width 212 height 29
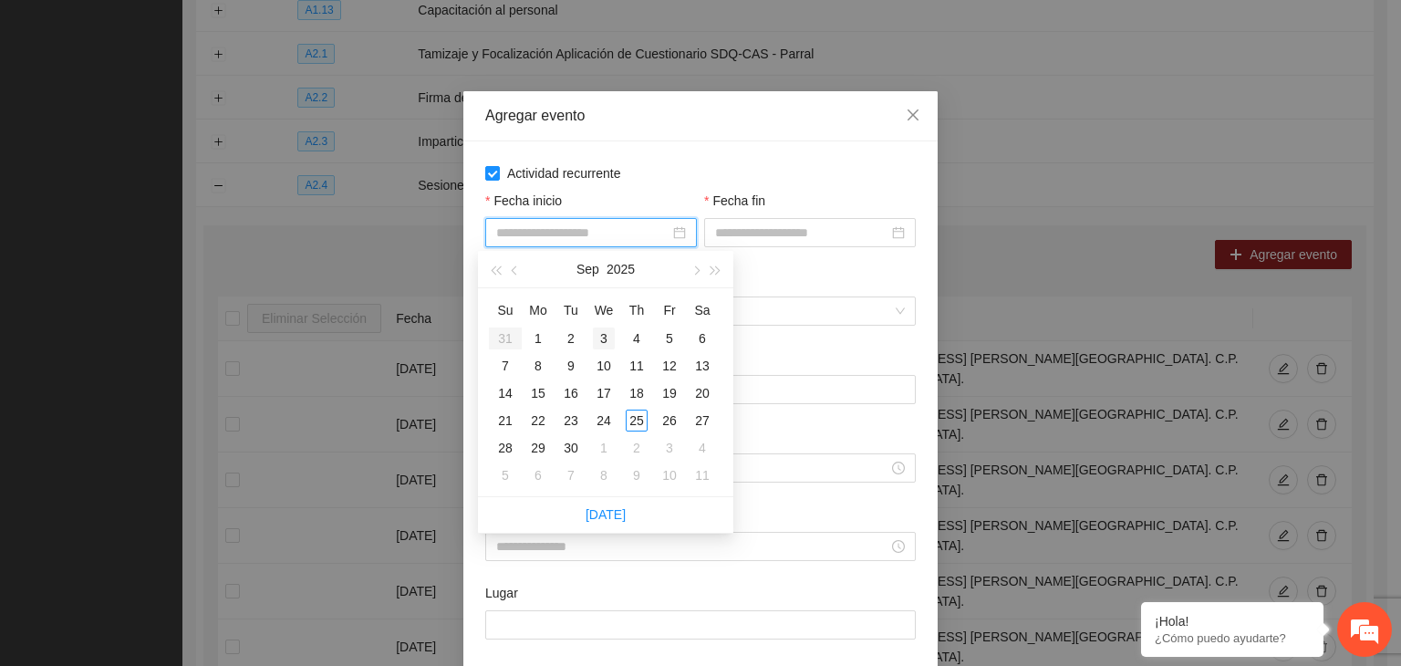
type input "**********"
click at [690, 275] on button "button" at bounding box center [695, 269] width 20 height 36
type input "**********"
click at [605, 329] on div "1" at bounding box center [604, 338] width 22 height 22
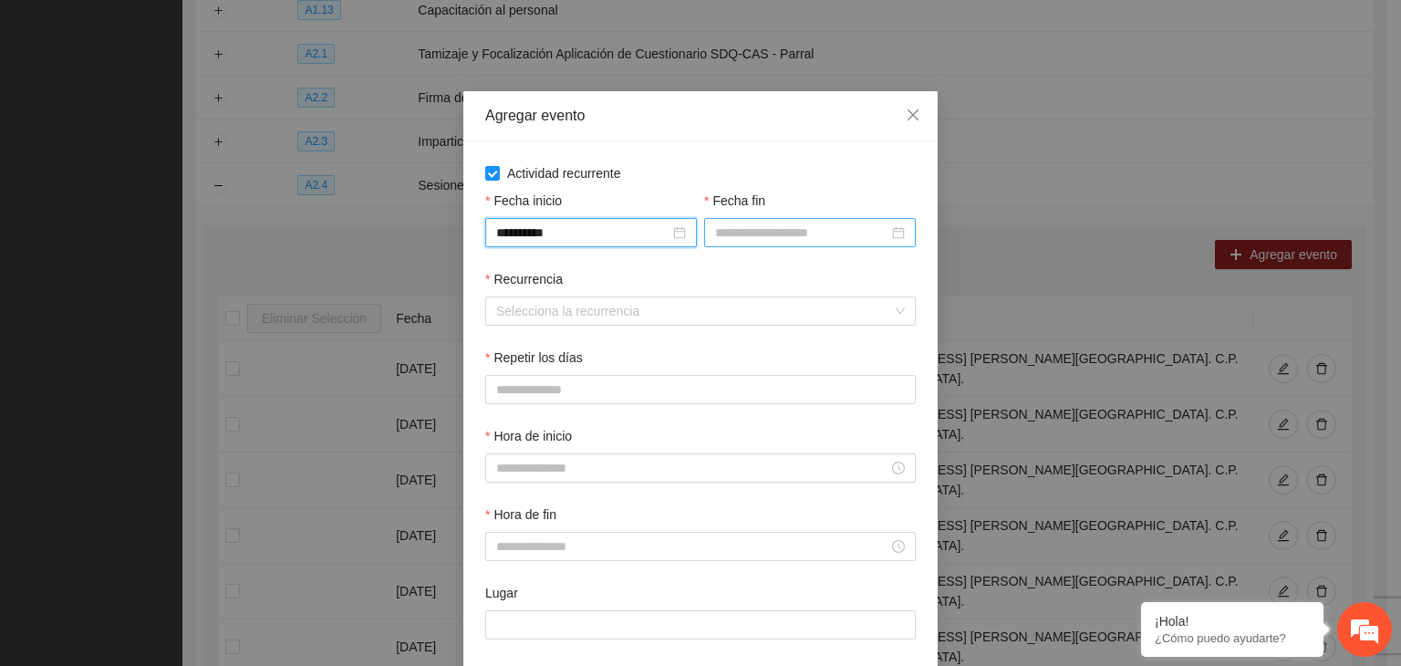
click at [719, 236] on input "Fecha fin" at bounding box center [801, 233] width 173 height 20
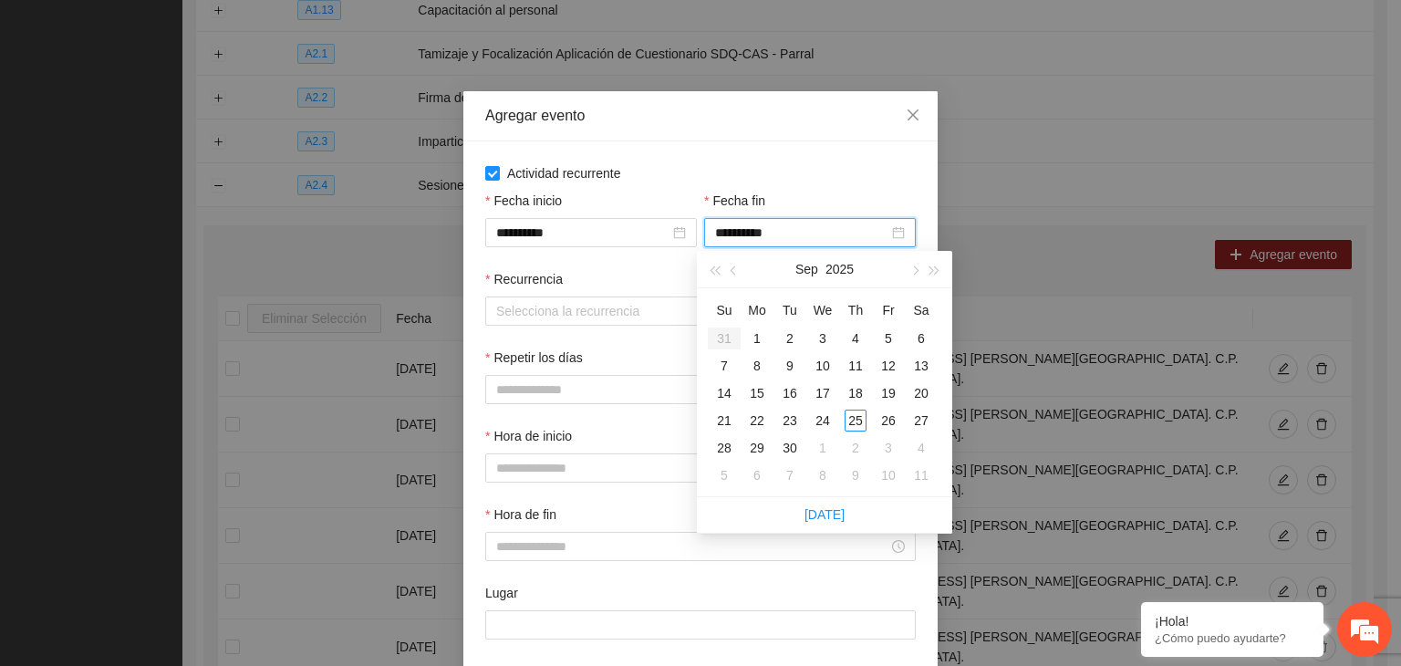
type input "**********"
click at [922, 278] on button "button" at bounding box center [914, 269] width 20 height 36
type input "**********"
click at [886, 424] on div "24" at bounding box center [889, 421] width 22 height 22
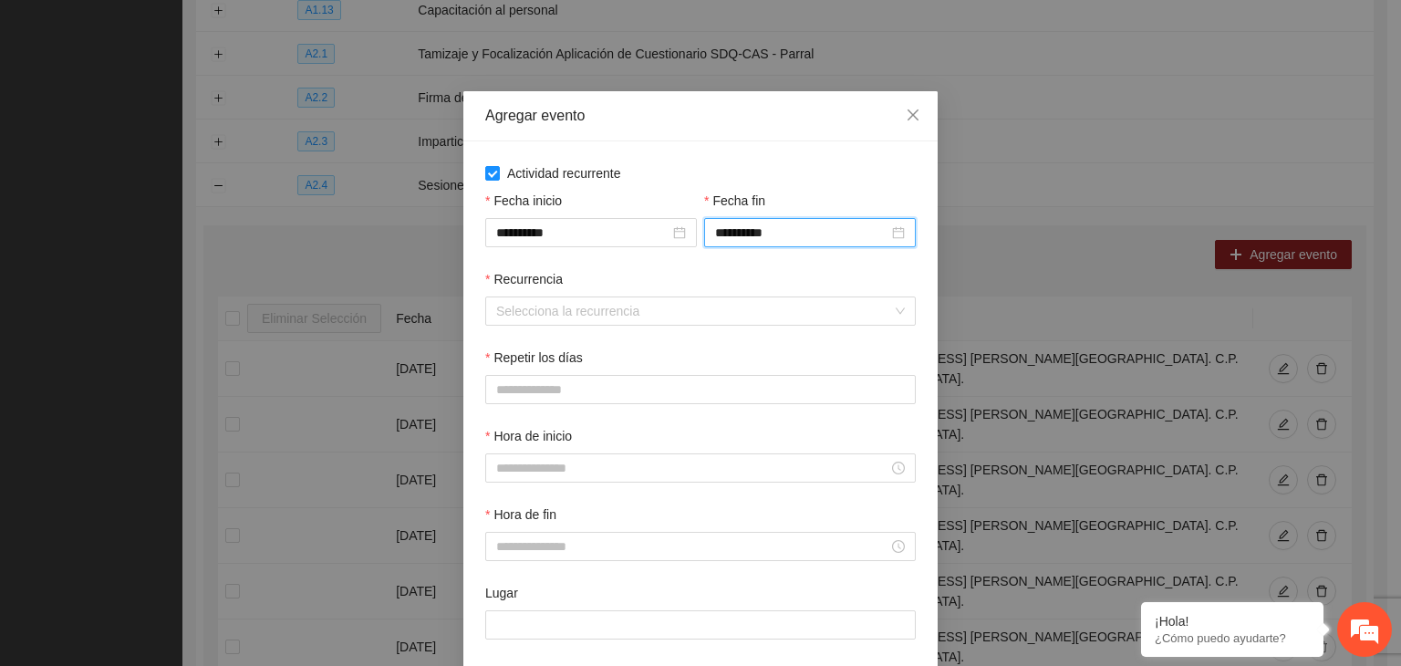
click at [630, 287] on div "Recurrencia" at bounding box center [700, 282] width 431 height 27
click at [638, 318] on input "Recurrencia" at bounding box center [694, 310] width 396 height 27
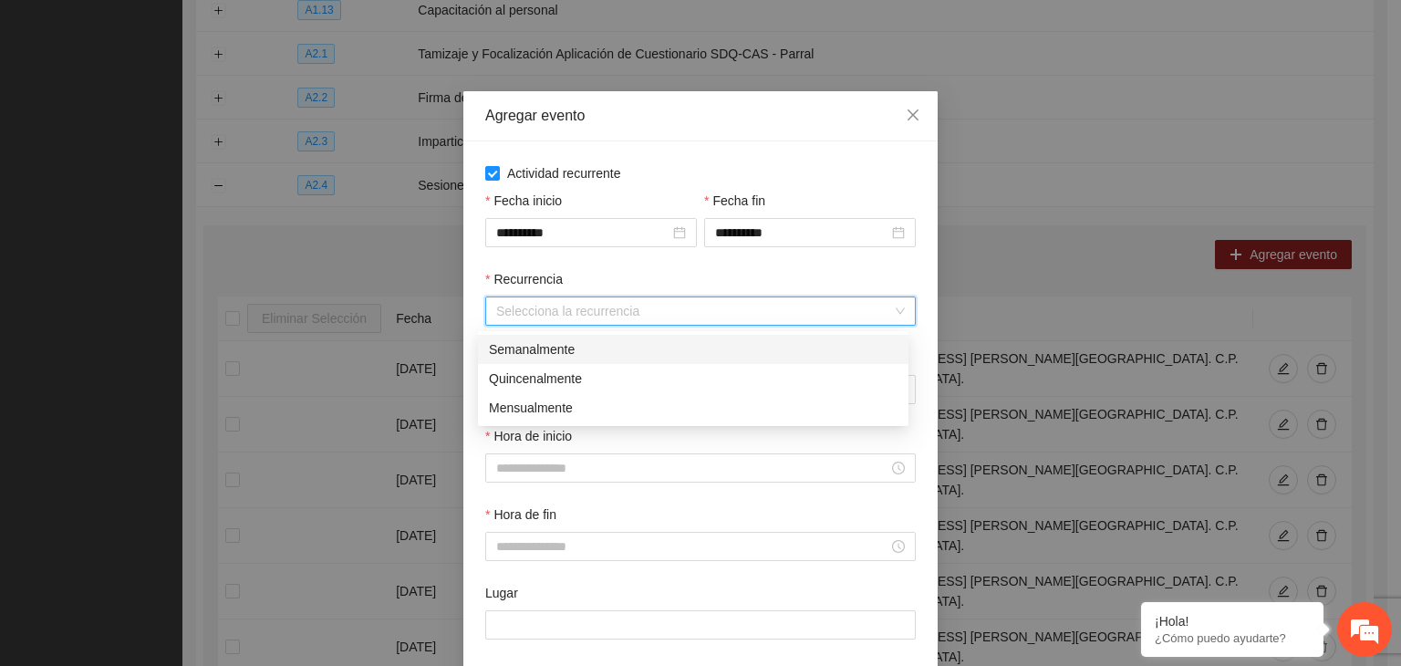
click at [565, 351] on div "Semanalmente" at bounding box center [693, 349] width 409 height 20
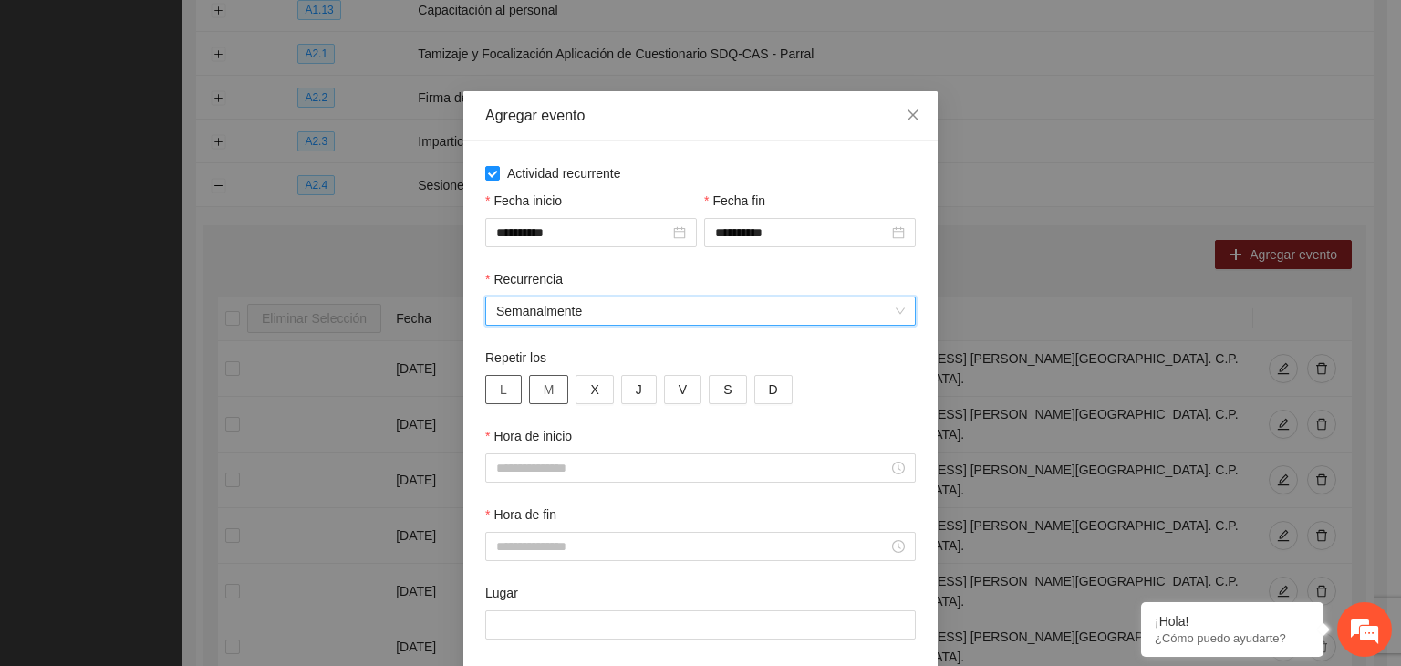
drag, startPoint x: 482, startPoint y: 396, endPoint x: 529, endPoint y: 393, distance: 47.5
click at [494, 394] on button "L" at bounding box center [503, 389] width 36 height 29
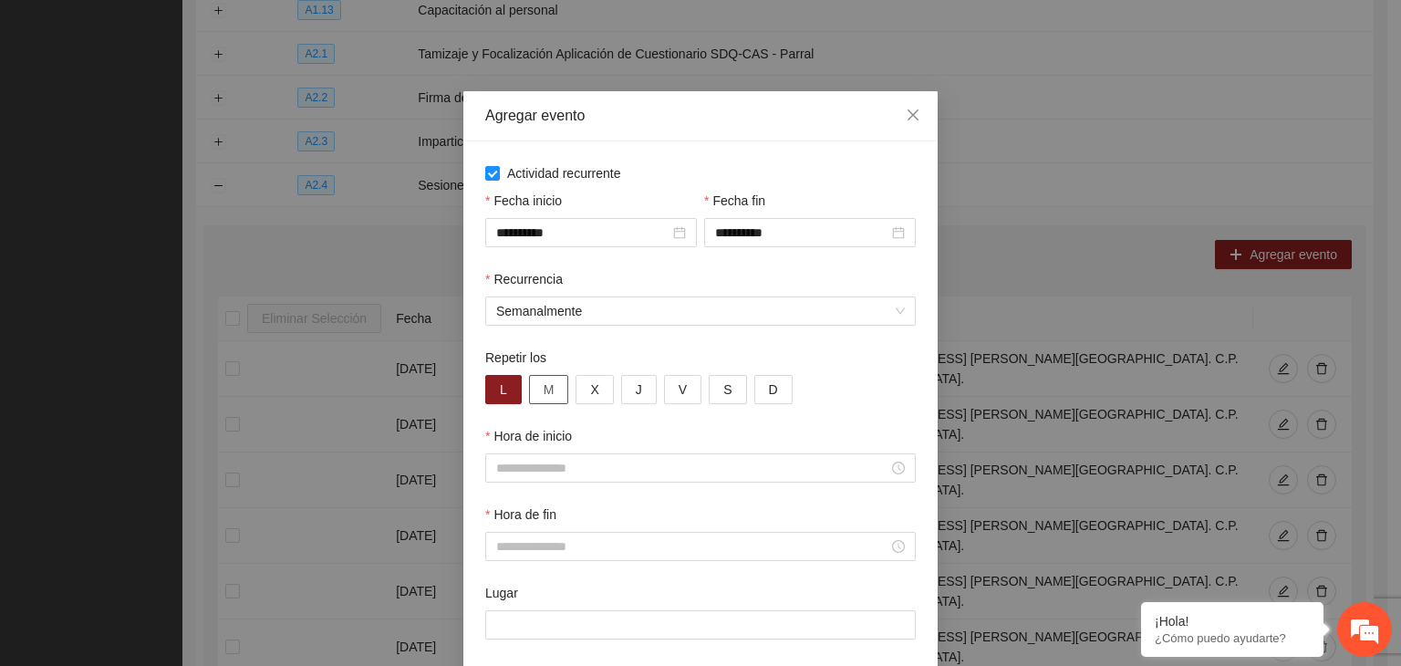
click at [560, 390] on button "M" at bounding box center [549, 389] width 40 height 29
drag, startPoint x: 587, startPoint y: 390, endPoint x: 630, endPoint y: 387, distance: 43.0
click at [590, 390] on span "X" at bounding box center [594, 389] width 8 height 20
click at [636, 386] on span "J" at bounding box center [639, 389] width 6 height 20
click at [676, 391] on button "V" at bounding box center [682, 389] width 37 height 29
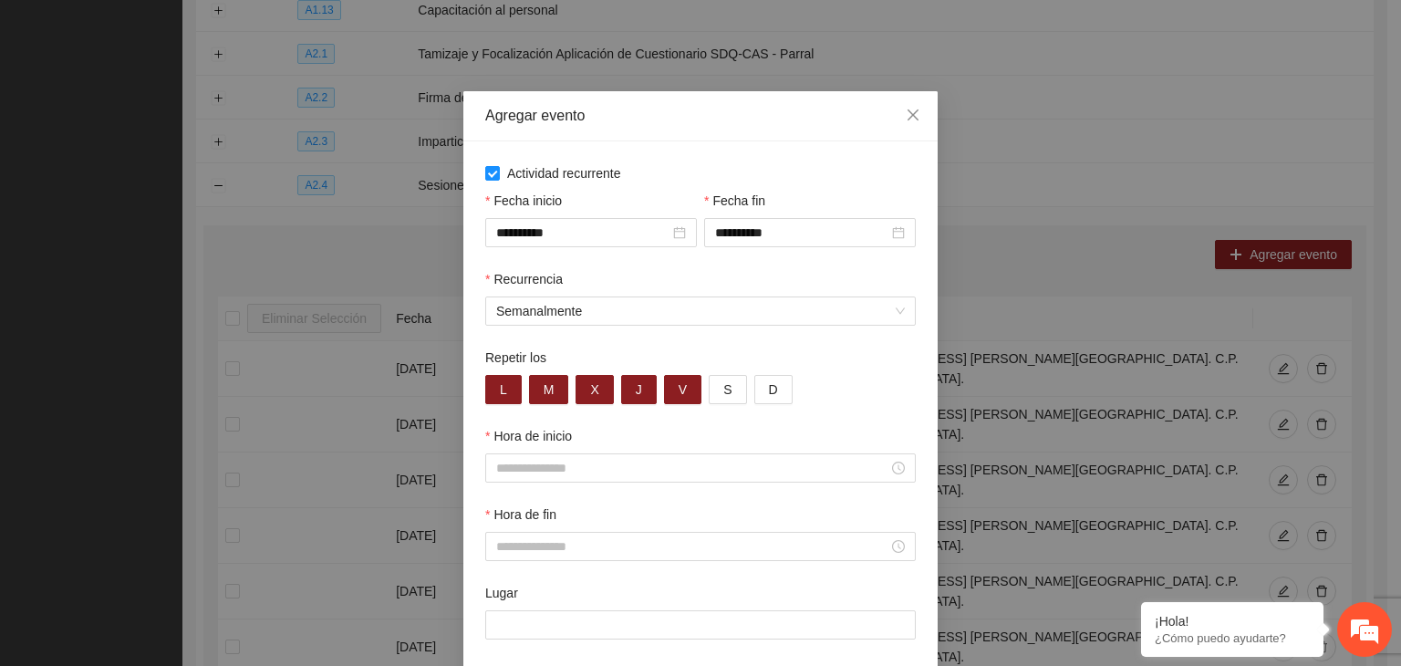
click at [665, 453] on div "Hora de inicio" at bounding box center [700, 439] width 431 height 27
click at [650, 472] on input "Hora de inicio" at bounding box center [692, 468] width 392 height 20
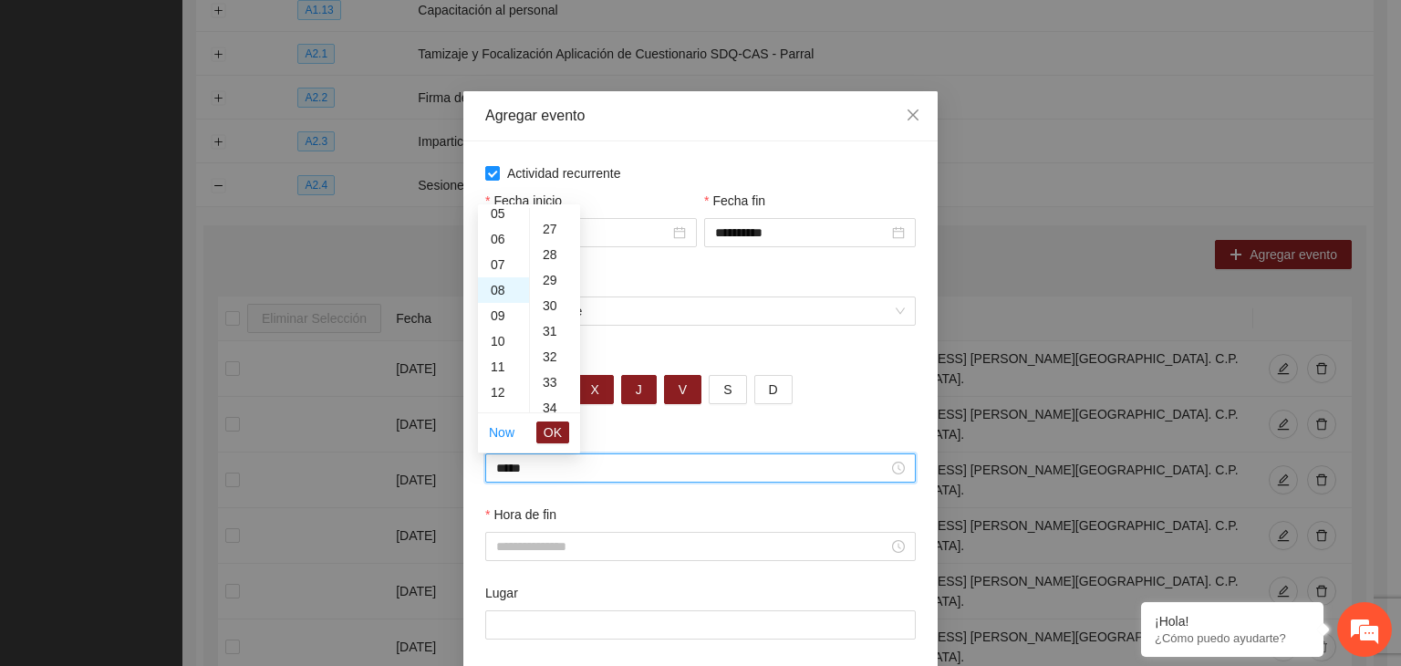
scroll to position [1022, 0]
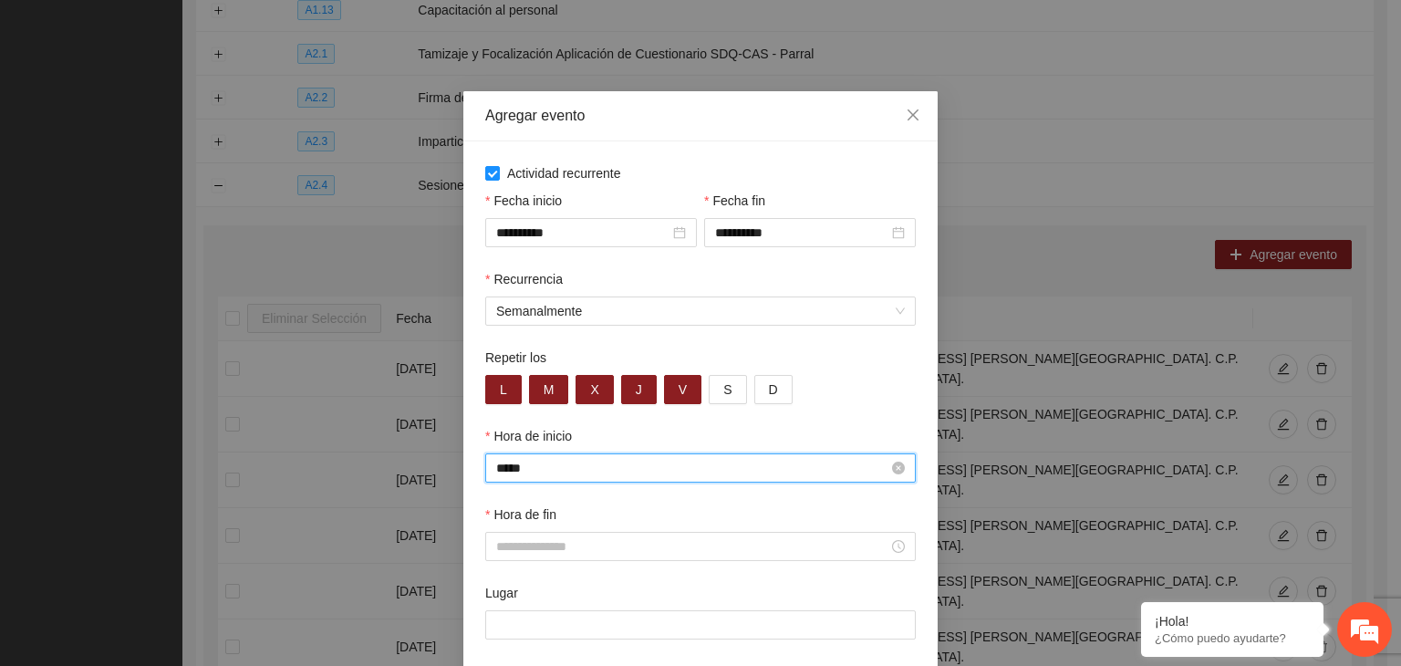
type input "*****"
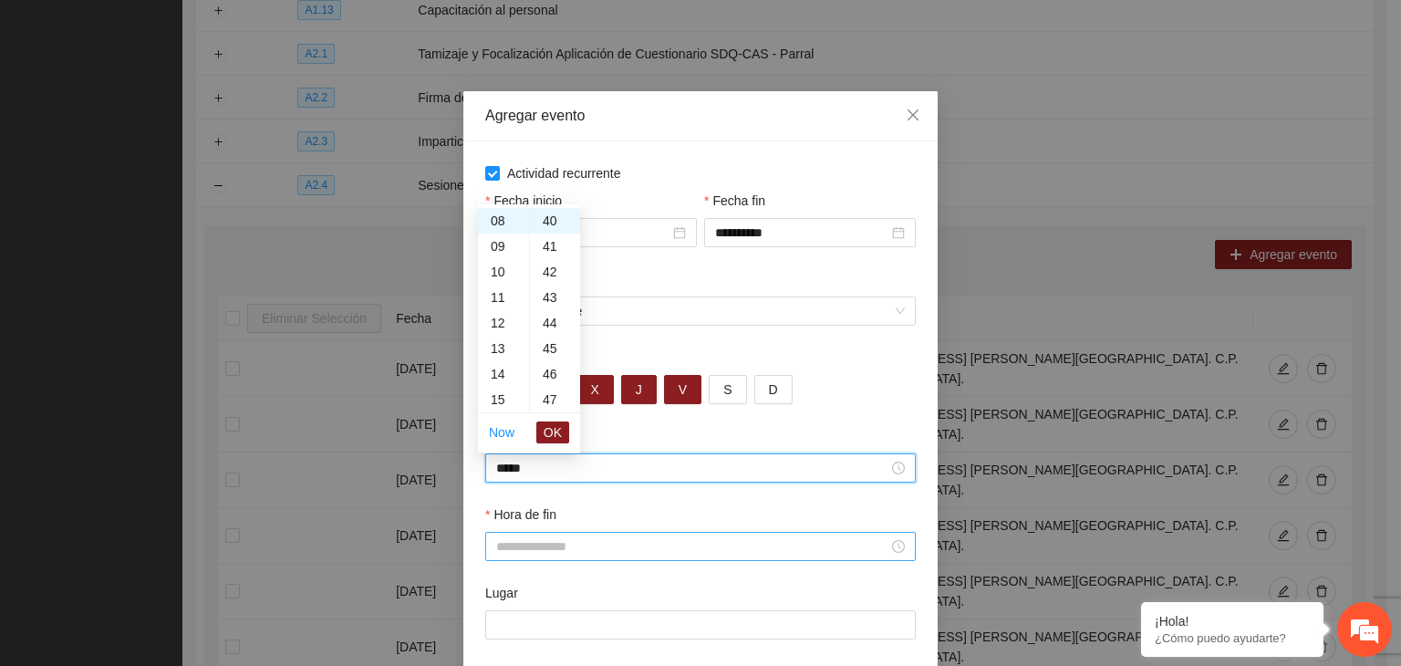
click at [627, 545] on input "Hora de fin" at bounding box center [692, 546] width 392 height 20
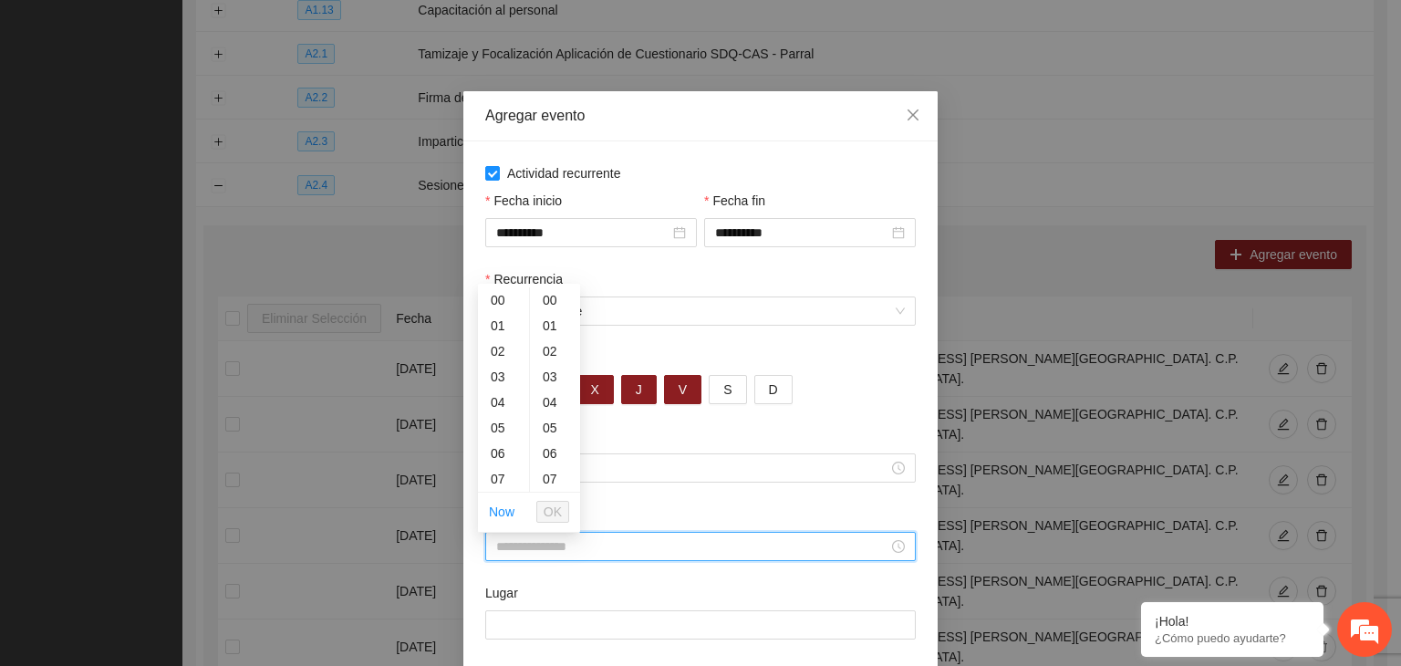
type input "*"
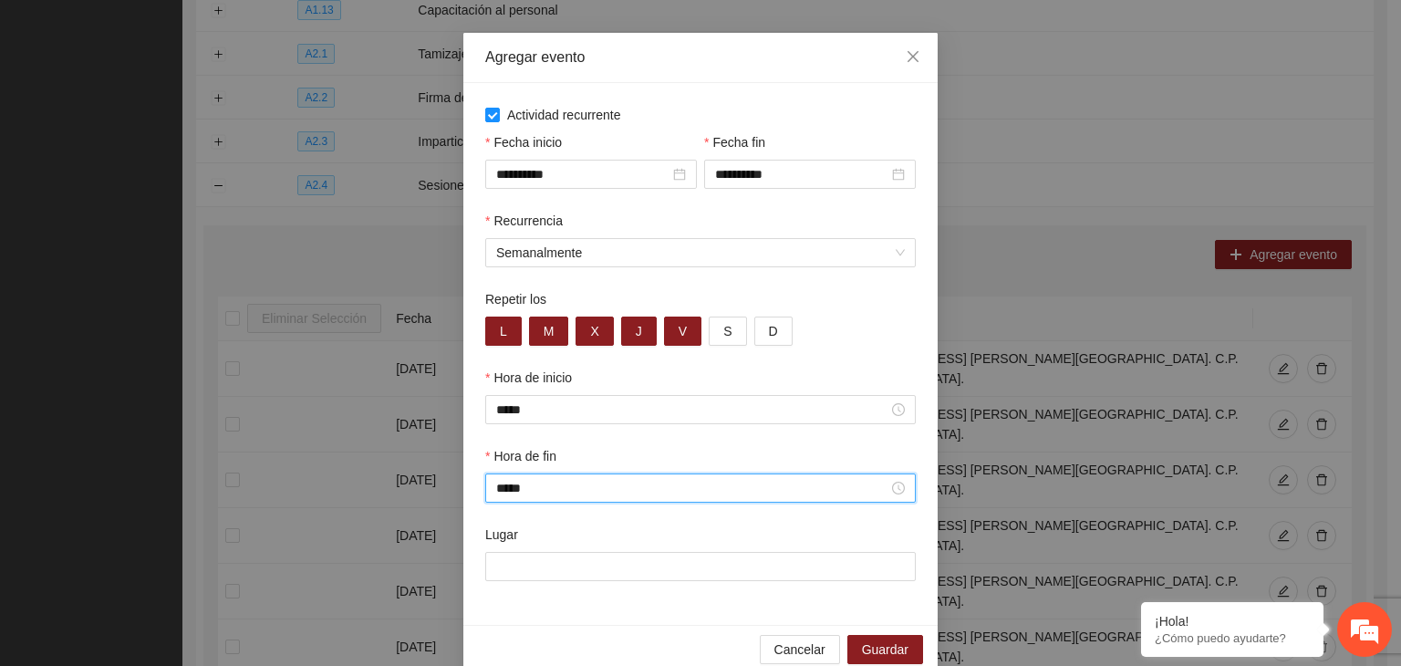
scroll to position [90, 0]
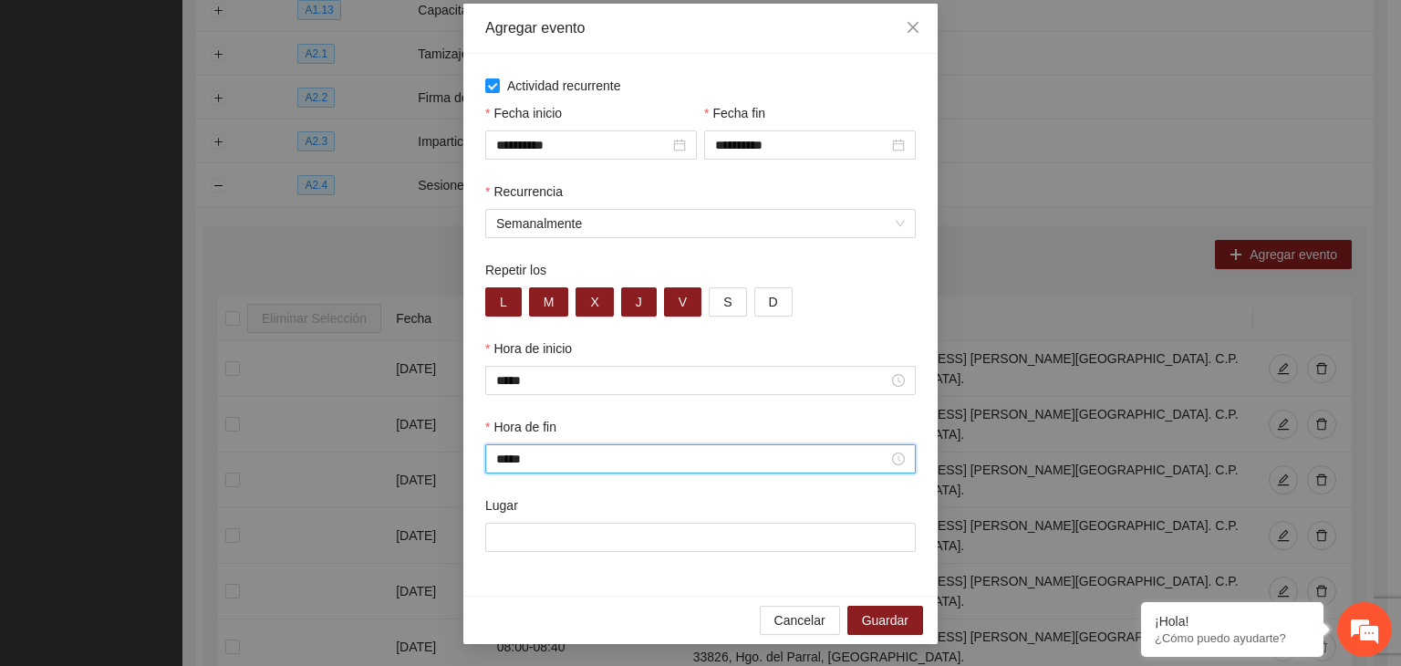
type input "*****"
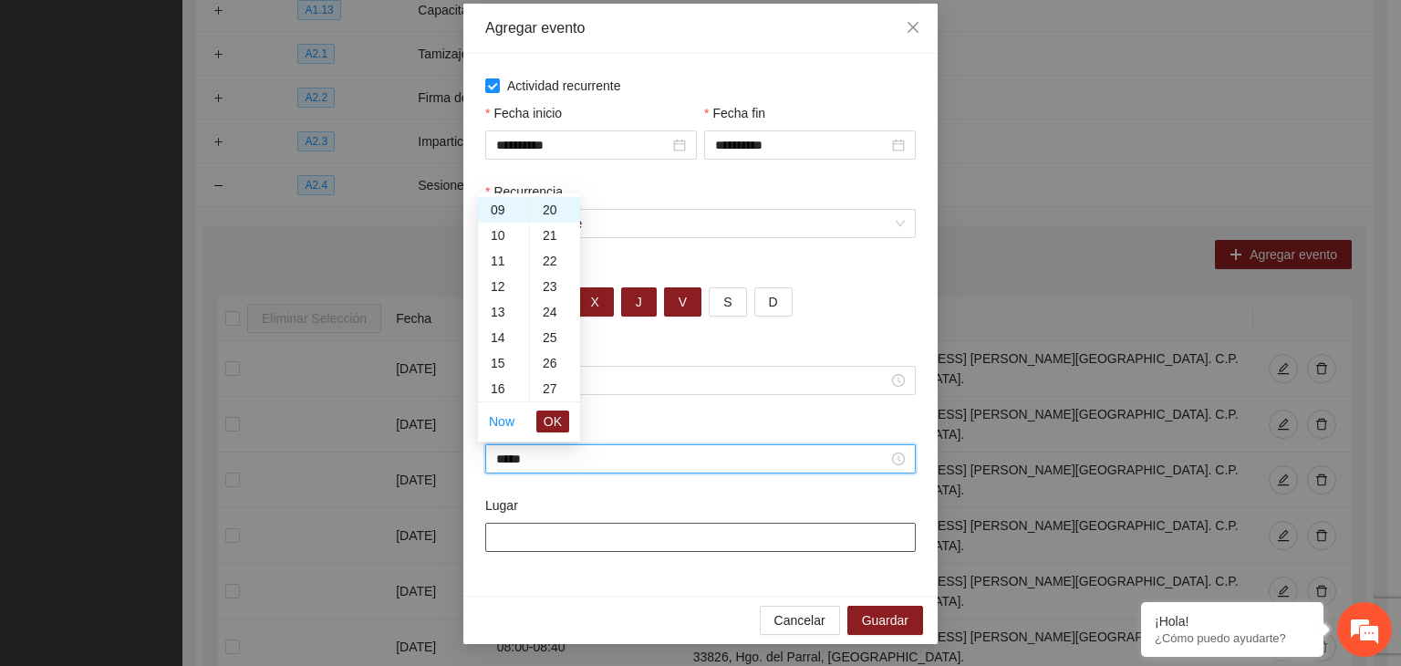
click at [605, 534] on input "Lugar" at bounding box center [700, 537] width 431 height 29
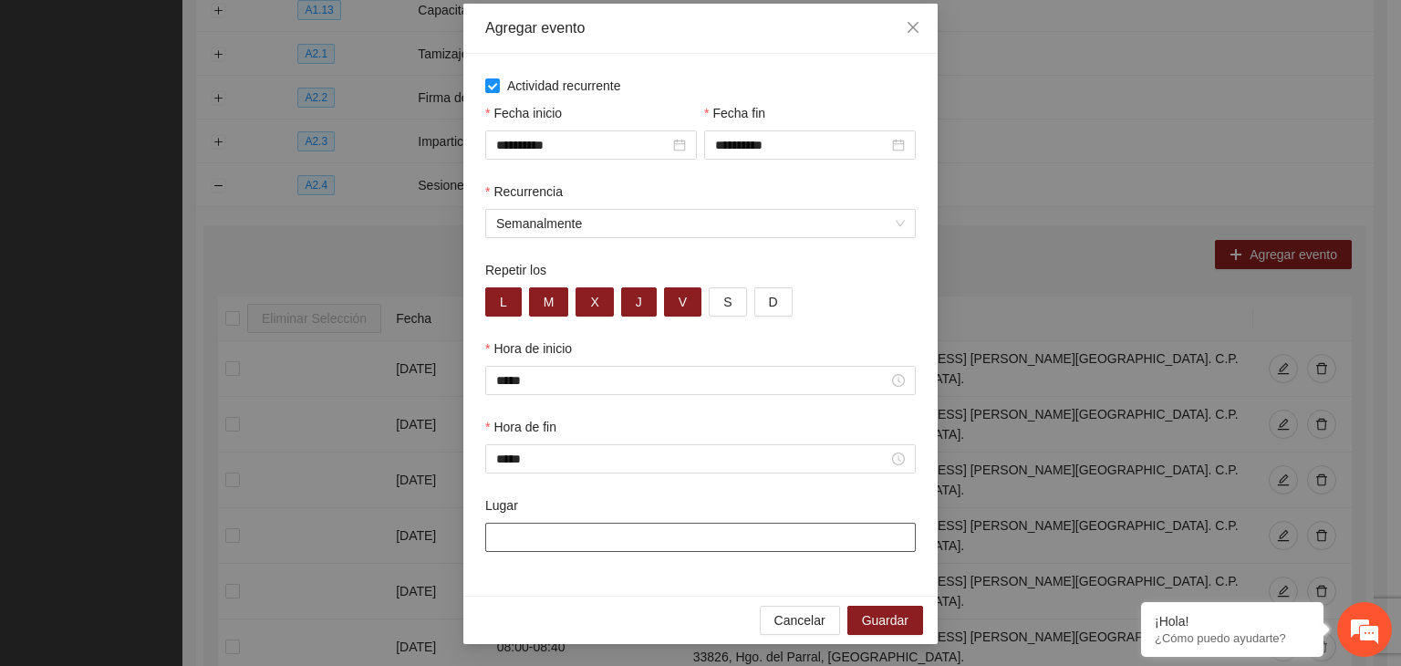
paste input "**********"
type input "**********"
click at [839, 533] on input "**********" at bounding box center [700, 537] width 431 height 29
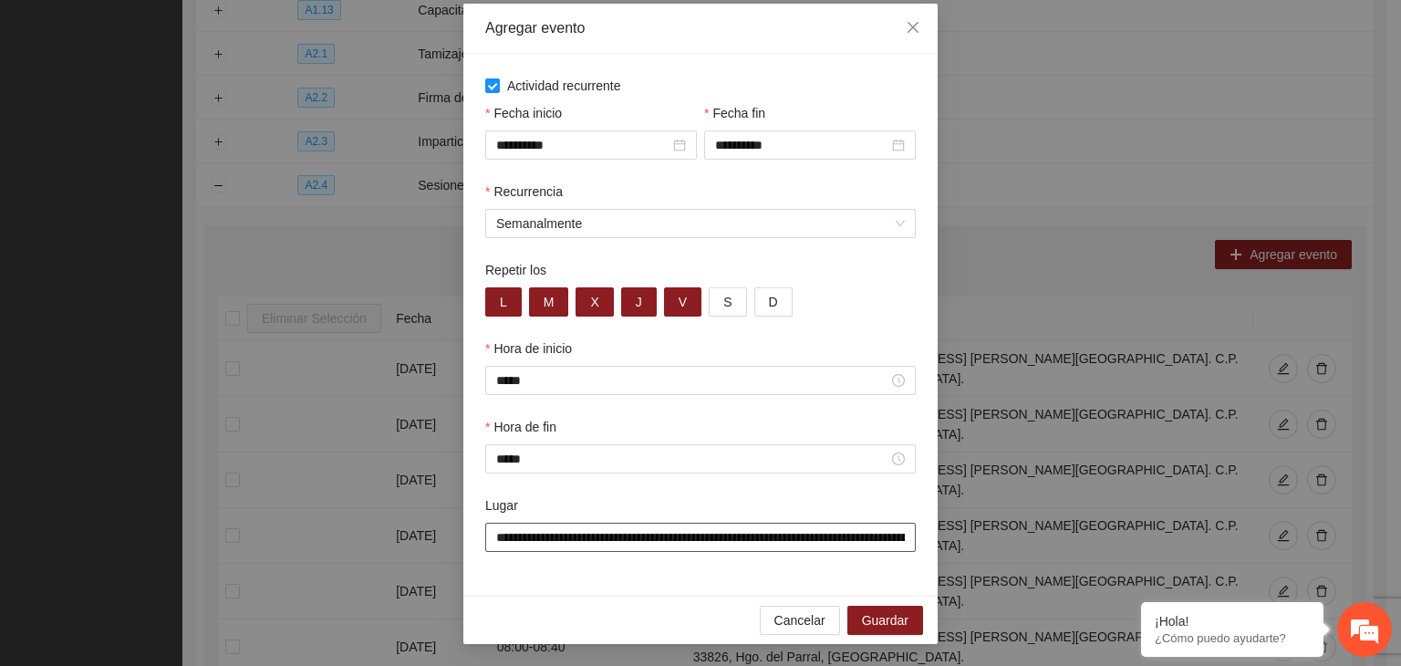
scroll to position [0, 164]
click at [886, 618] on span "Guardar" at bounding box center [885, 620] width 47 height 20
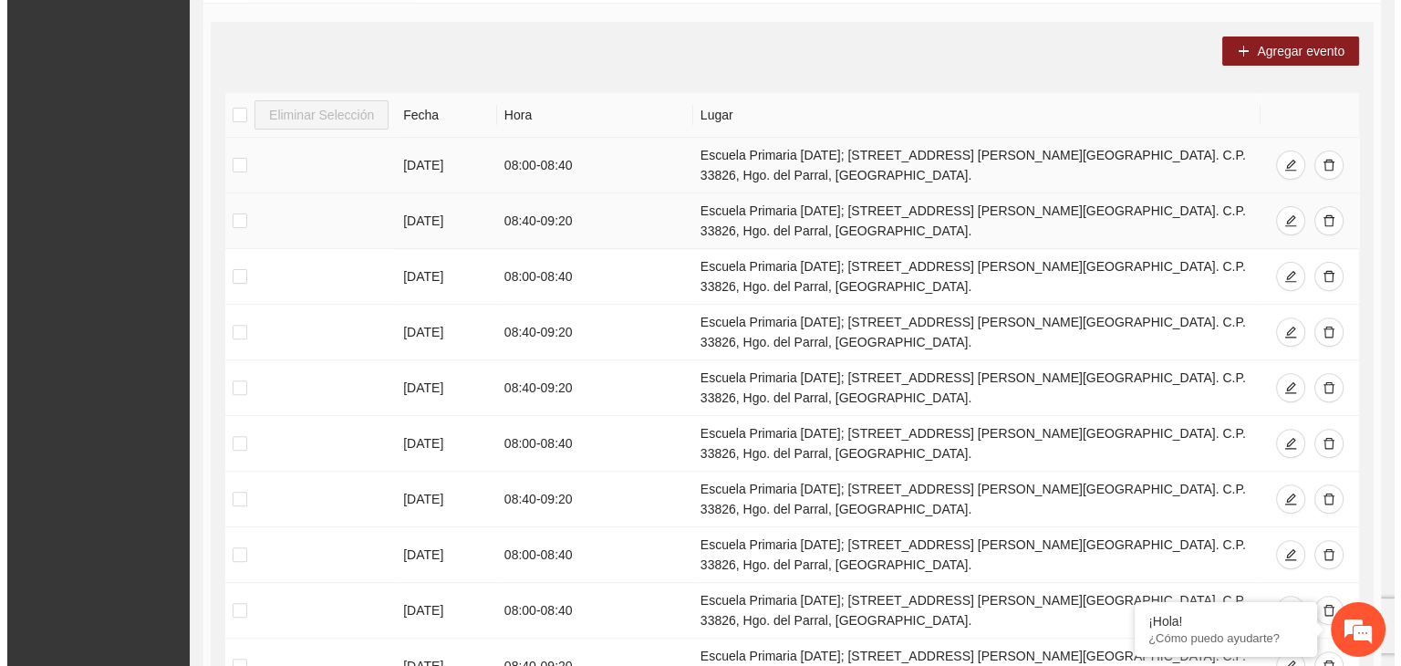
scroll to position [472, 0]
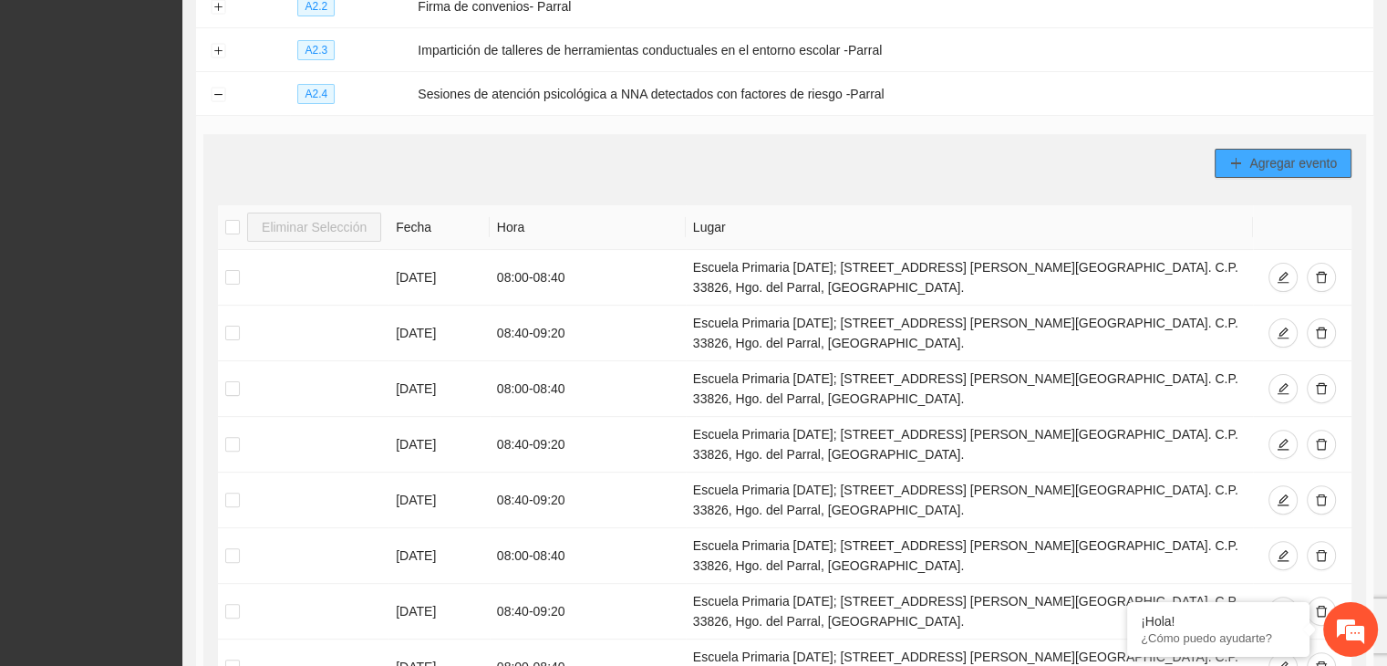
click at [1244, 151] on button "Agregar evento" at bounding box center [1283, 163] width 137 height 29
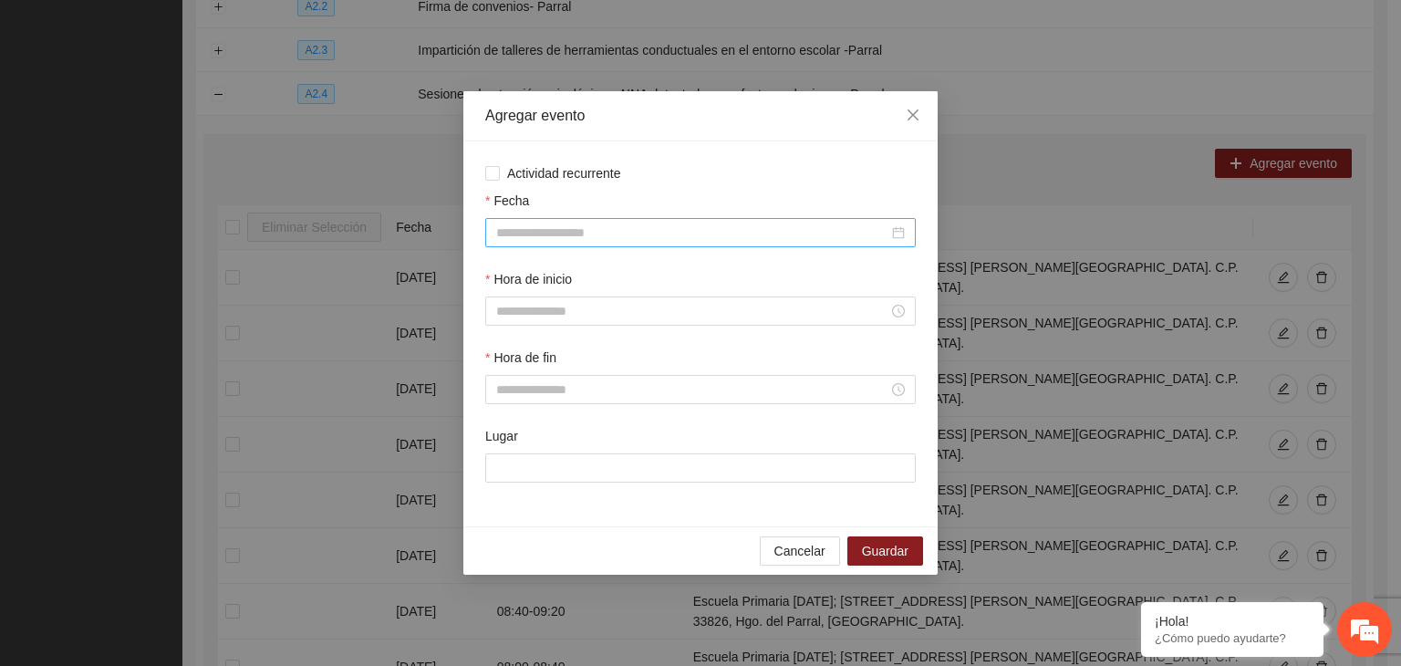
click at [652, 238] on input "Fecha" at bounding box center [692, 233] width 392 height 20
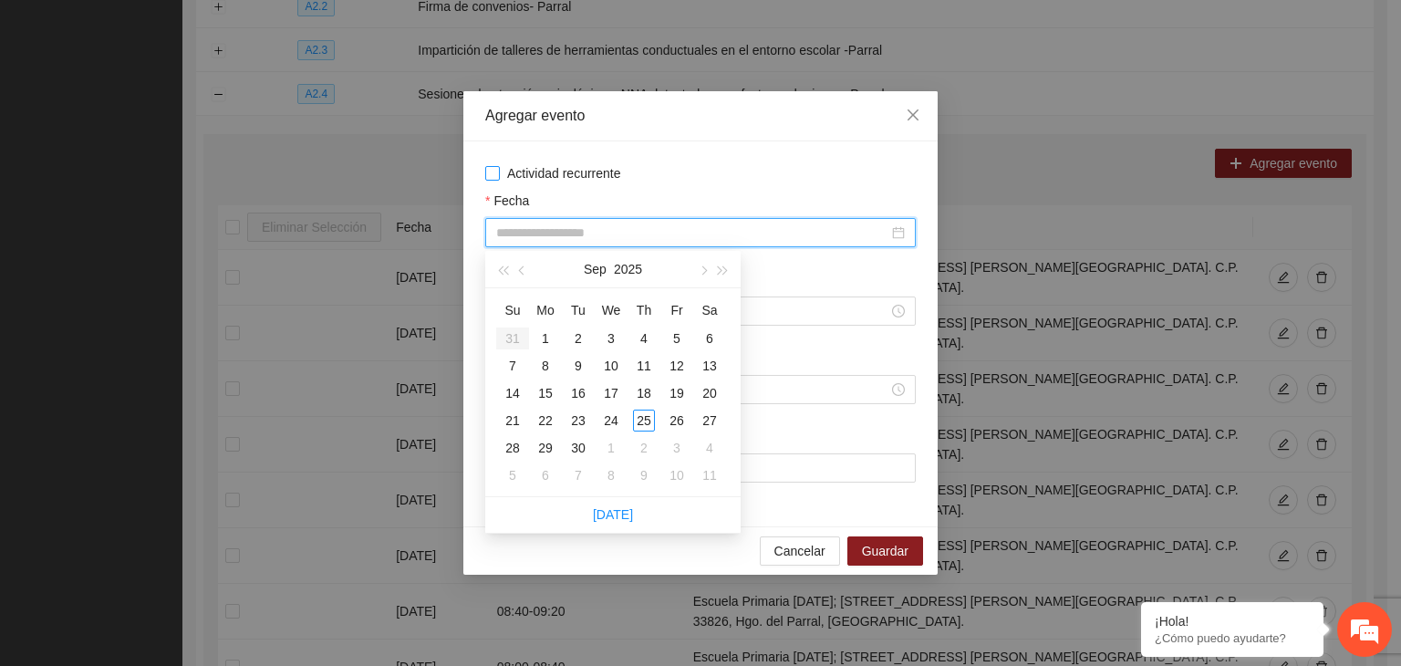
click at [543, 178] on span "Actividad recurrente" at bounding box center [564, 173] width 129 height 20
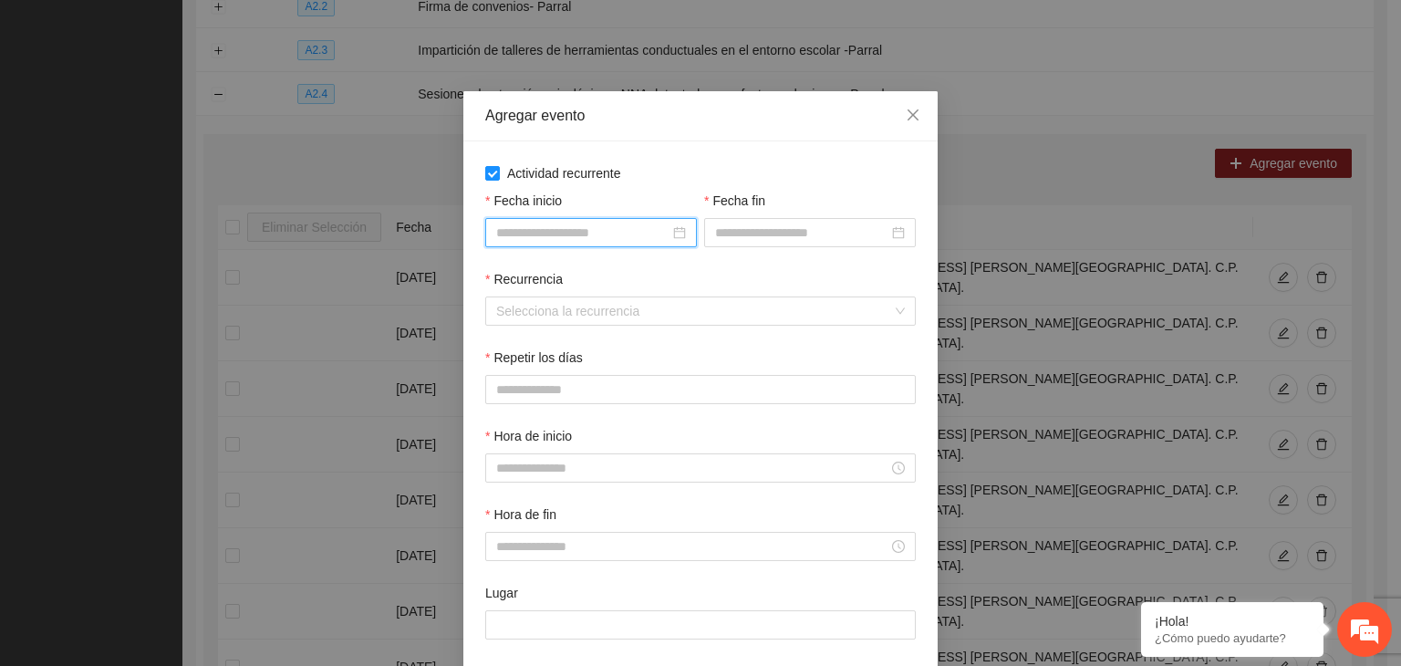
click at [578, 225] on input "Fecha inicio" at bounding box center [582, 233] width 173 height 20
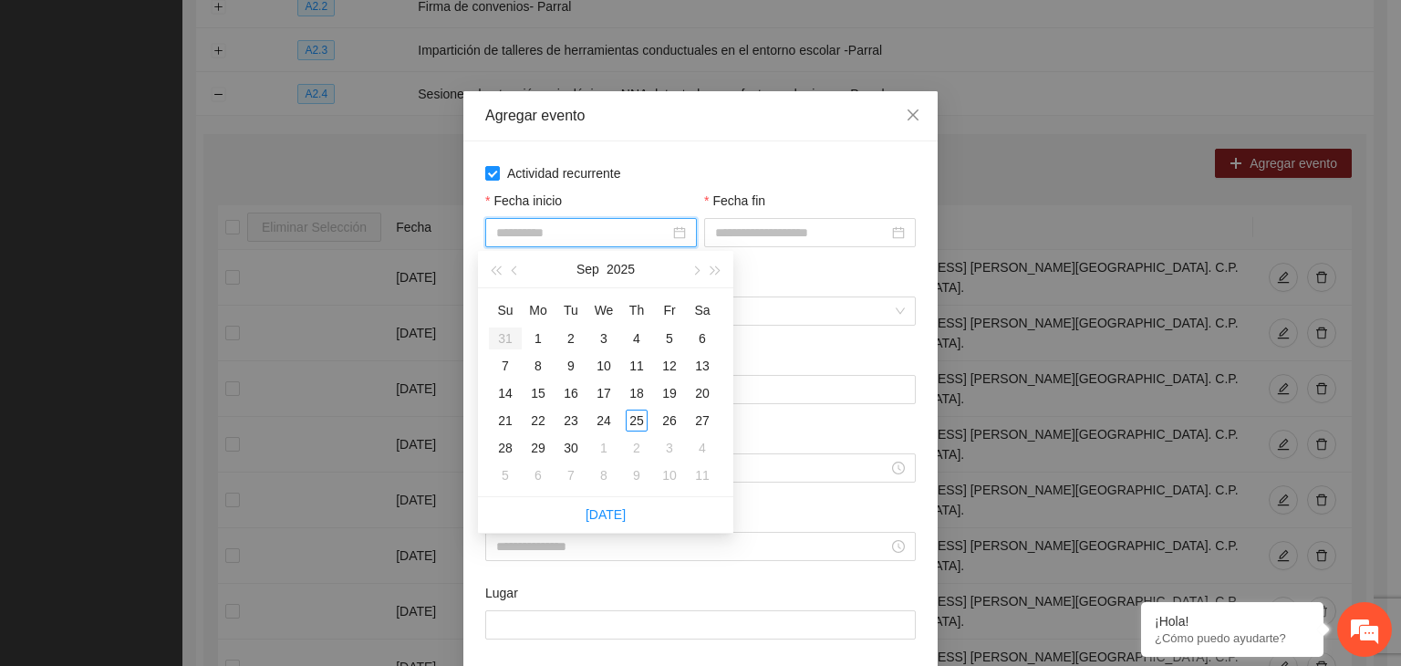
type input "**********"
click at [689, 273] on button "button" at bounding box center [695, 269] width 20 height 36
type input "**********"
click at [599, 335] on div "1" at bounding box center [604, 338] width 22 height 22
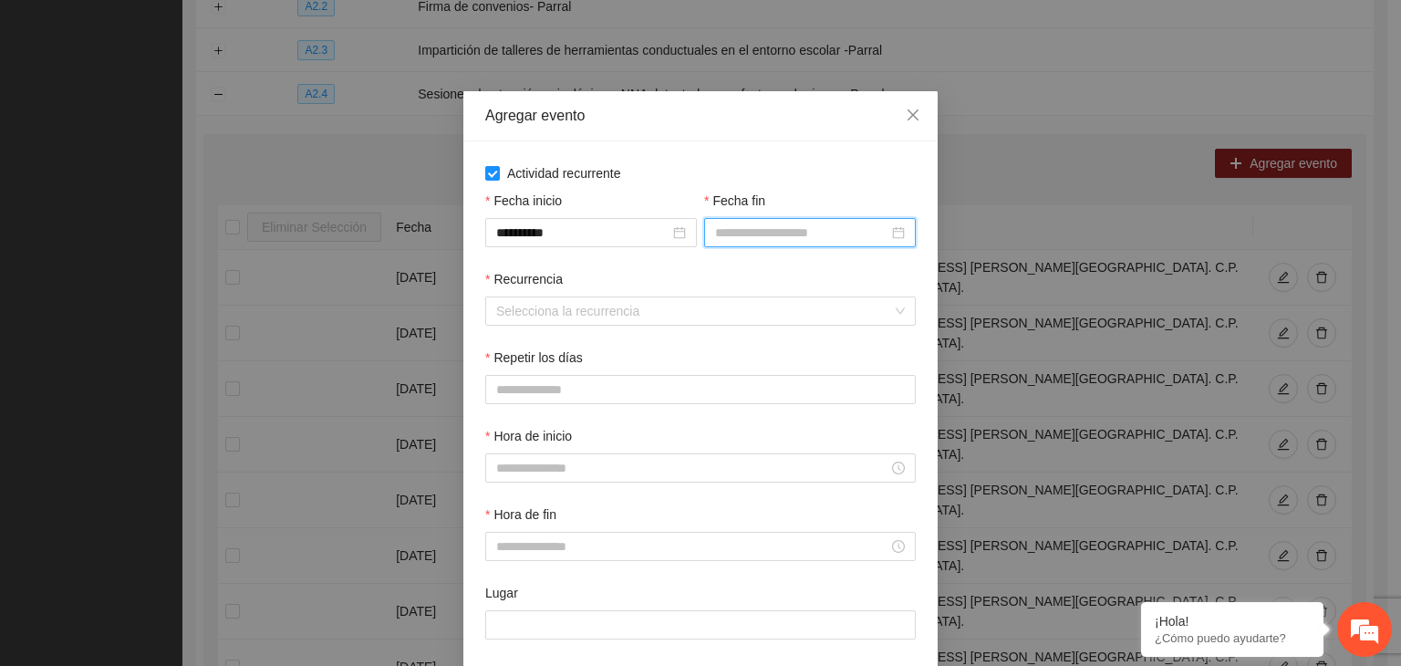
click at [736, 228] on input "Fecha fin" at bounding box center [801, 233] width 173 height 20
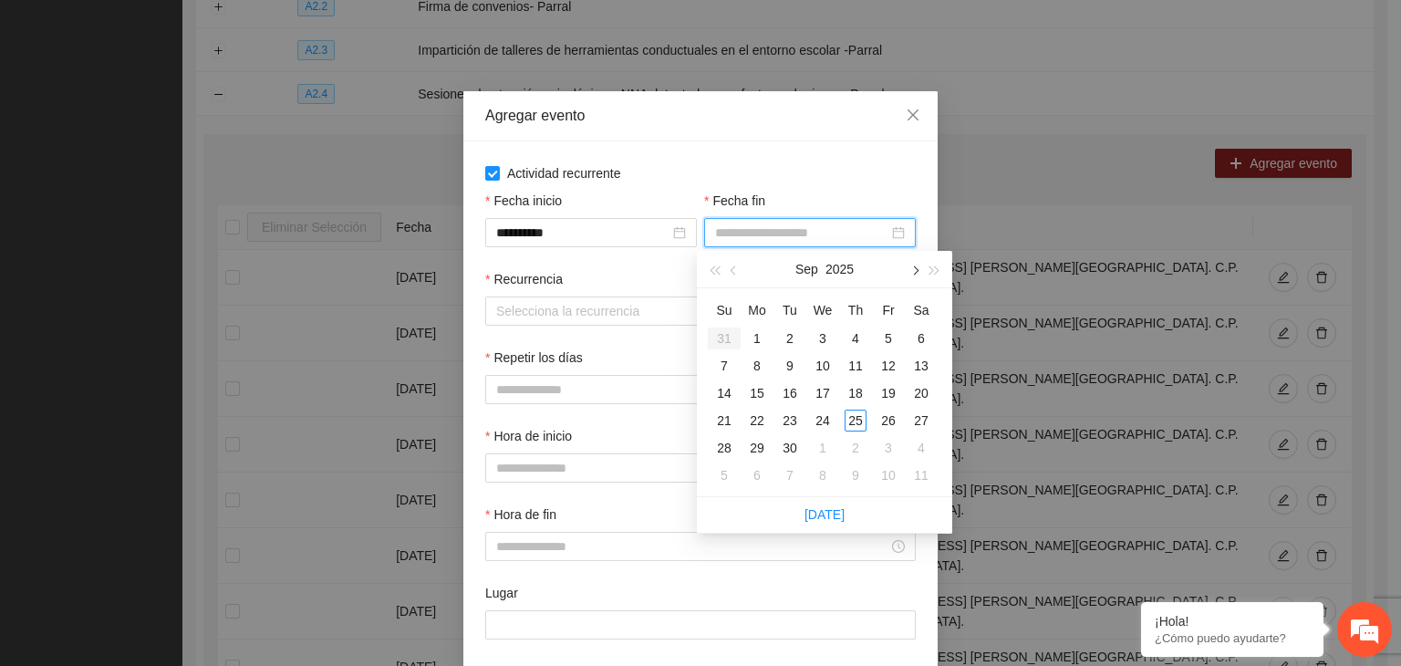
click at [909, 269] on button "button" at bounding box center [914, 269] width 20 height 36
type input "**********"
click at [879, 419] on div "24" at bounding box center [889, 421] width 22 height 22
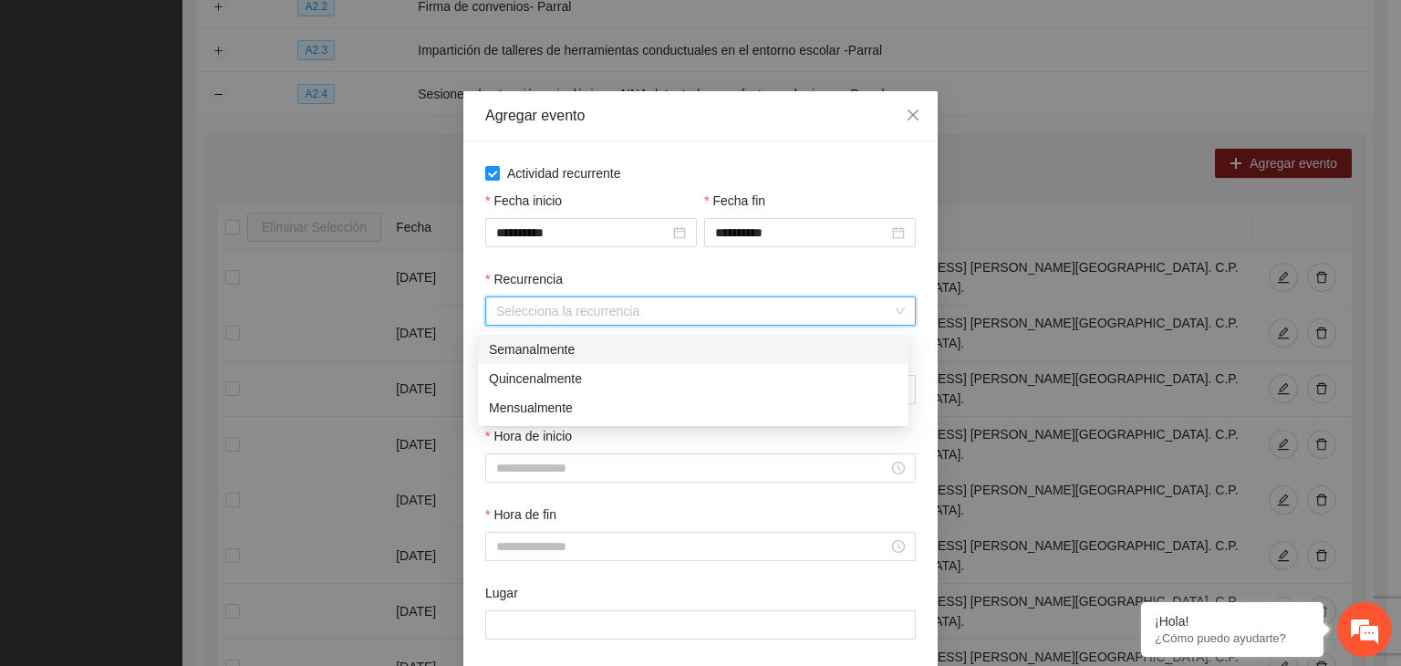
click at [545, 313] on input "Recurrencia" at bounding box center [694, 310] width 396 height 27
click at [569, 350] on div "Semanalmente" at bounding box center [693, 349] width 409 height 20
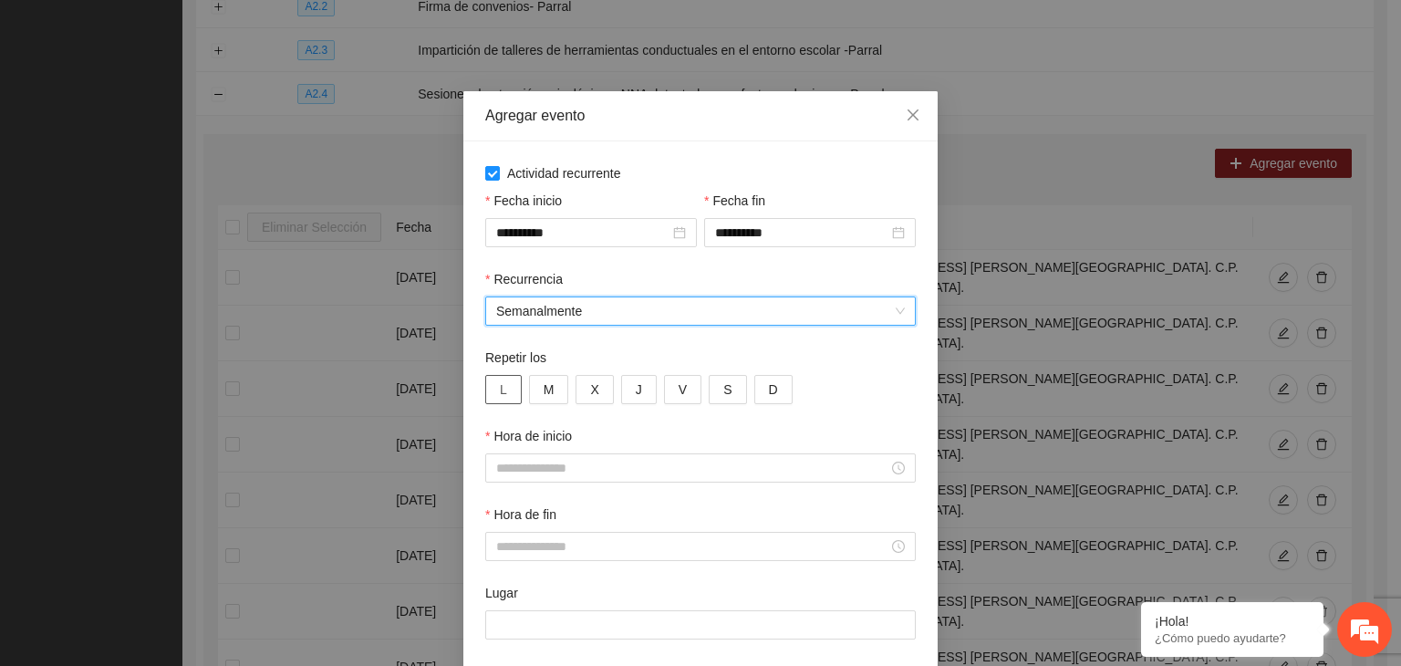
click at [504, 393] on button "L" at bounding box center [503, 389] width 36 height 29
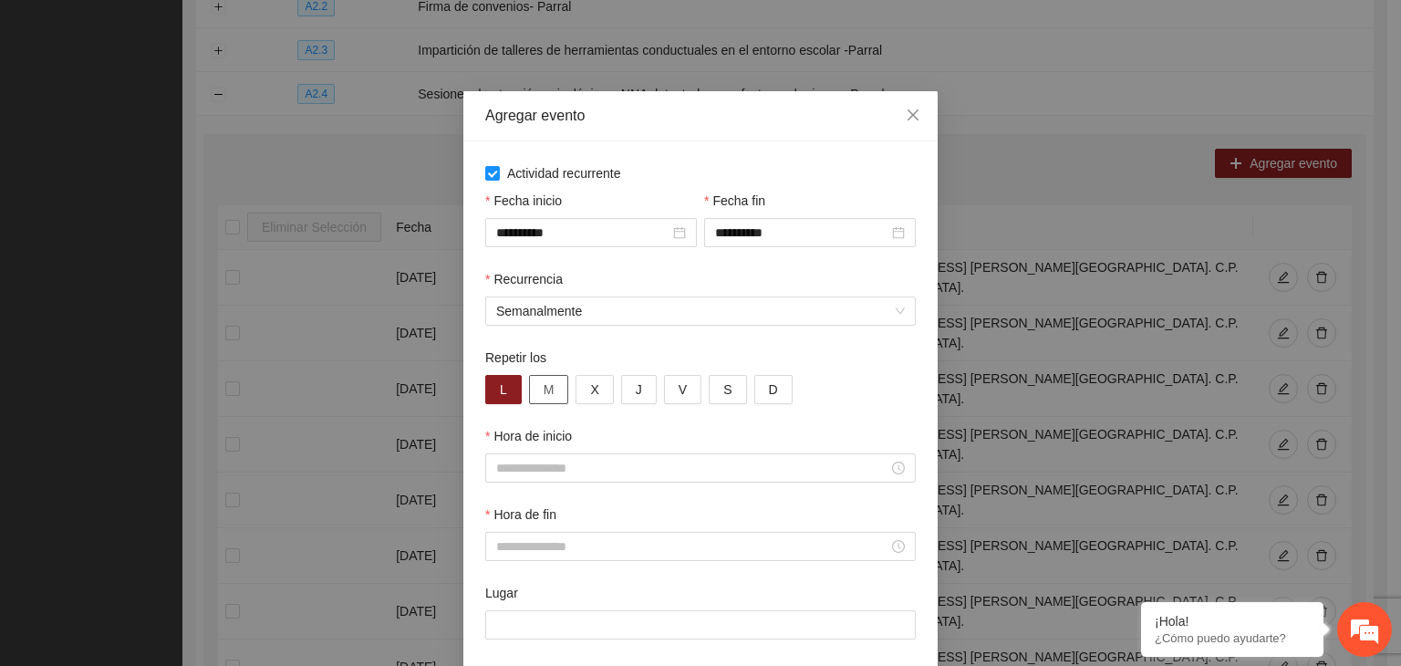
drag, startPoint x: 547, startPoint y: 381, endPoint x: 566, endPoint y: 375, distance: 19.3
click at [555, 377] on button "M" at bounding box center [549, 389] width 40 height 29
click at [603, 391] on button "X" at bounding box center [594, 389] width 37 height 29
click at [649, 386] on div "L M X J V S D" at bounding box center [700, 389] width 431 height 29
click at [667, 392] on button "V" at bounding box center [682, 389] width 37 height 29
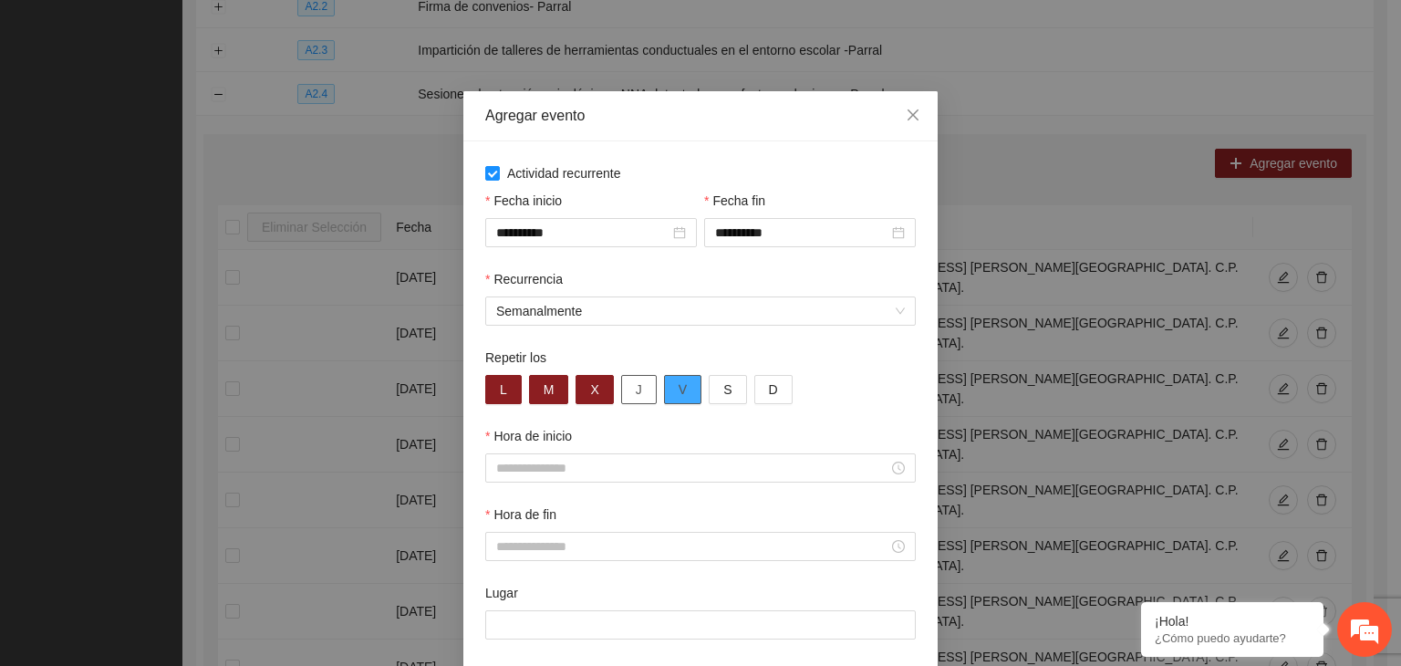
drag, startPoint x: 643, startPoint y: 399, endPoint x: 660, endPoint y: 399, distance: 16.4
click at [646, 397] on div "L M X J V S D" at bounding box center [700, 389] width 431 height 29
click at [686, 400] on button "V" at bounding box center [682, 389] width 37 height 29
click at [636, 393] on span "J" at bounding box center [639, 389] width 6 height 20
click at [664, 396] on button "V" at bounding box center [682, 389] width 37 height 29
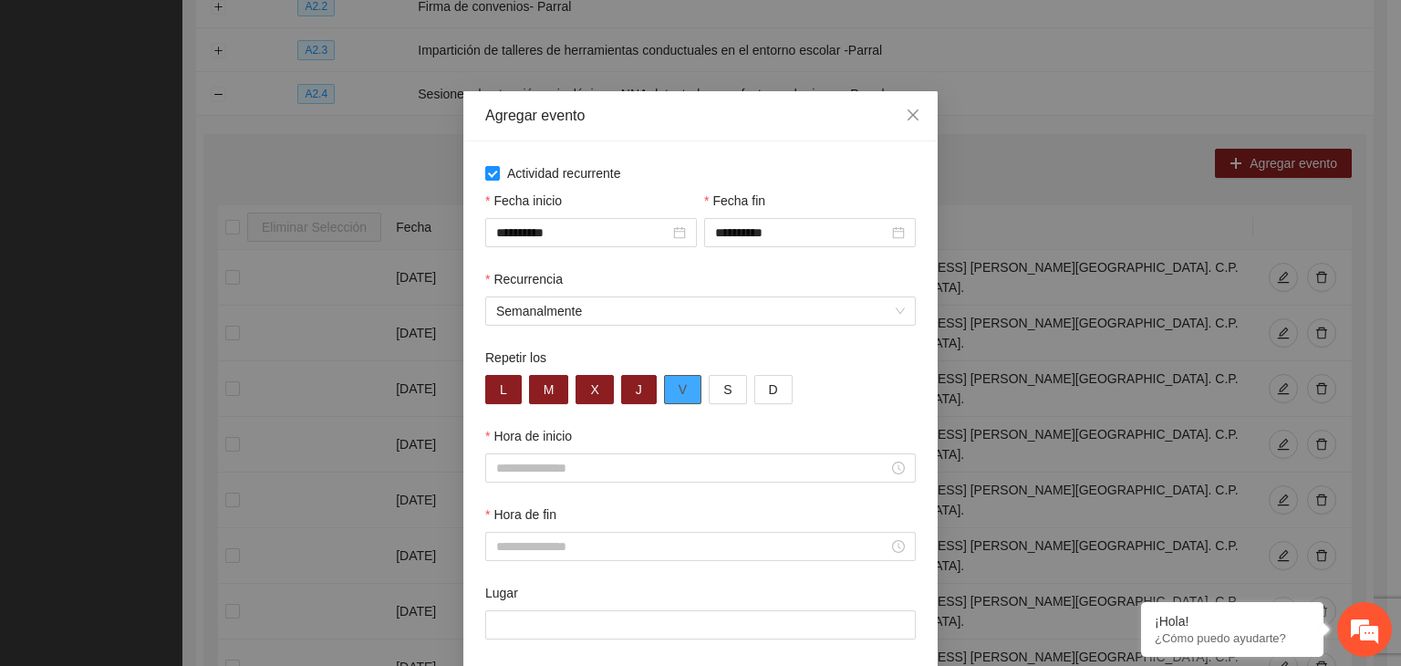
type button "4"
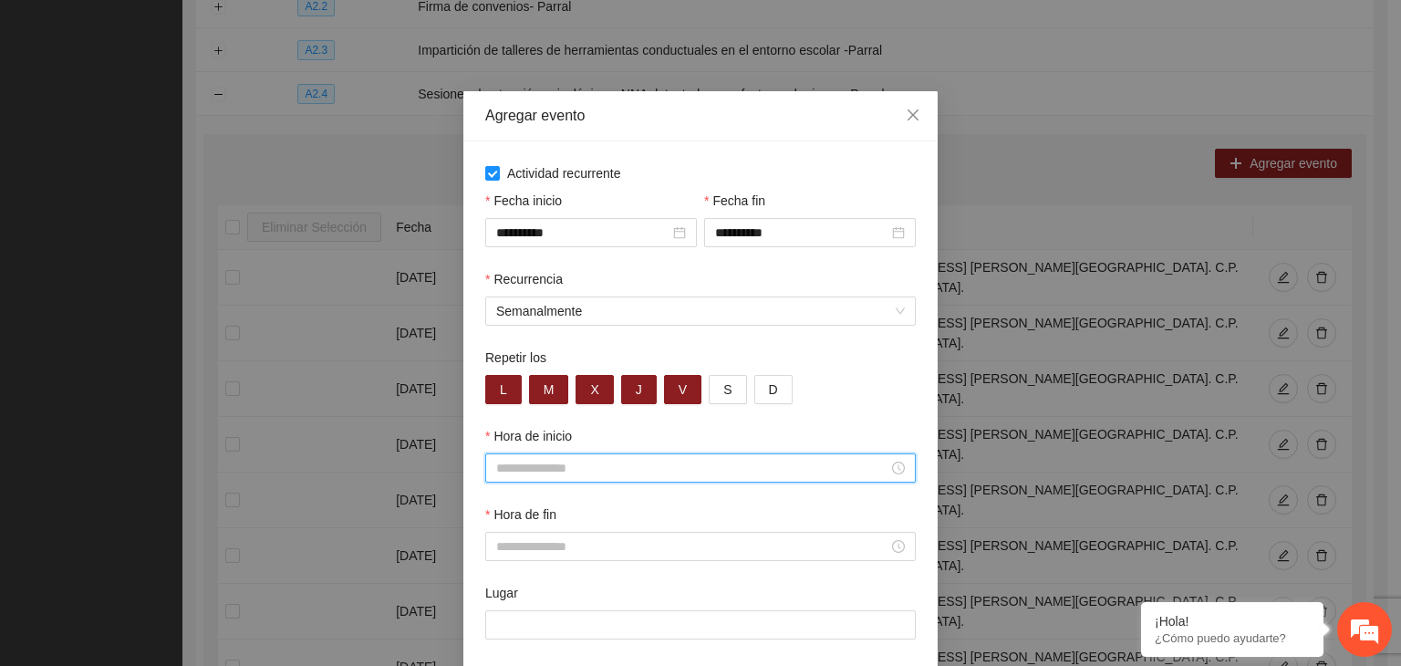
click at [544, 474] on input "Hora de inicio" at bounding box center [692, 468] width 392 height 20
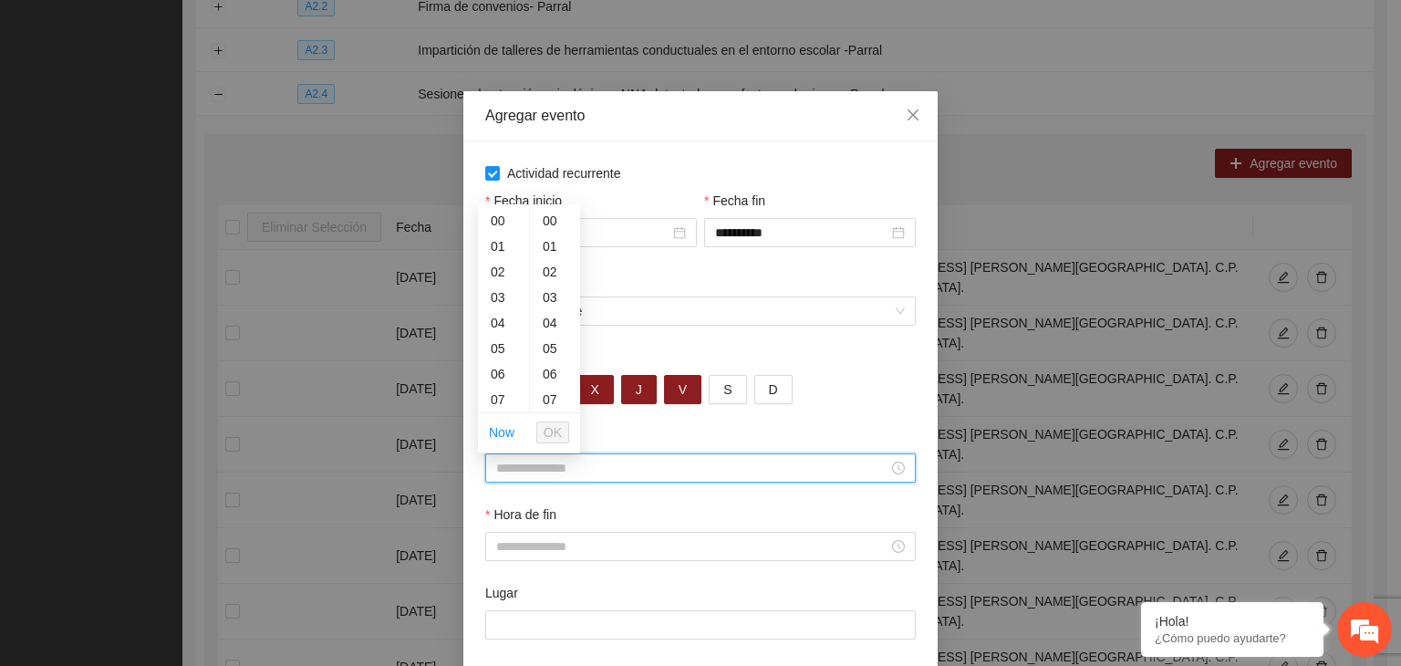
type input "*"
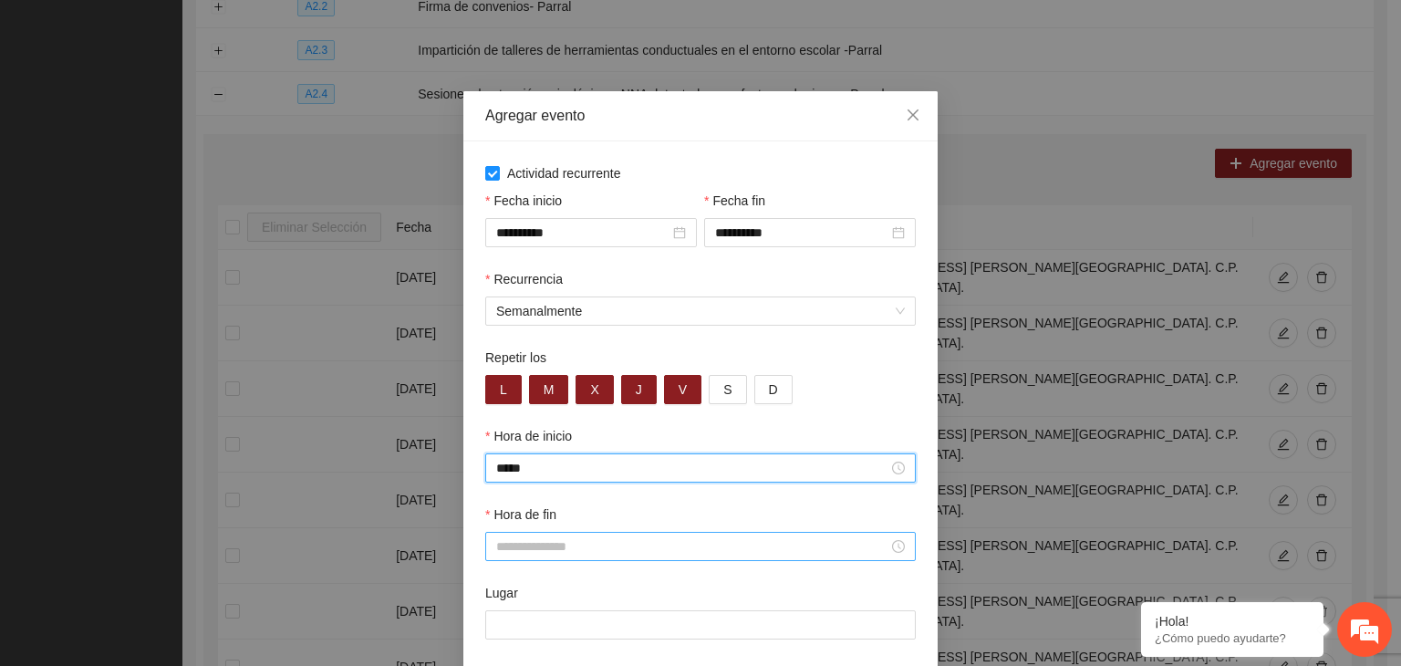
type input "*****"
click at [585, 546] on input "Hora de fin" at bounding box center [692, 546] width 392 height 20
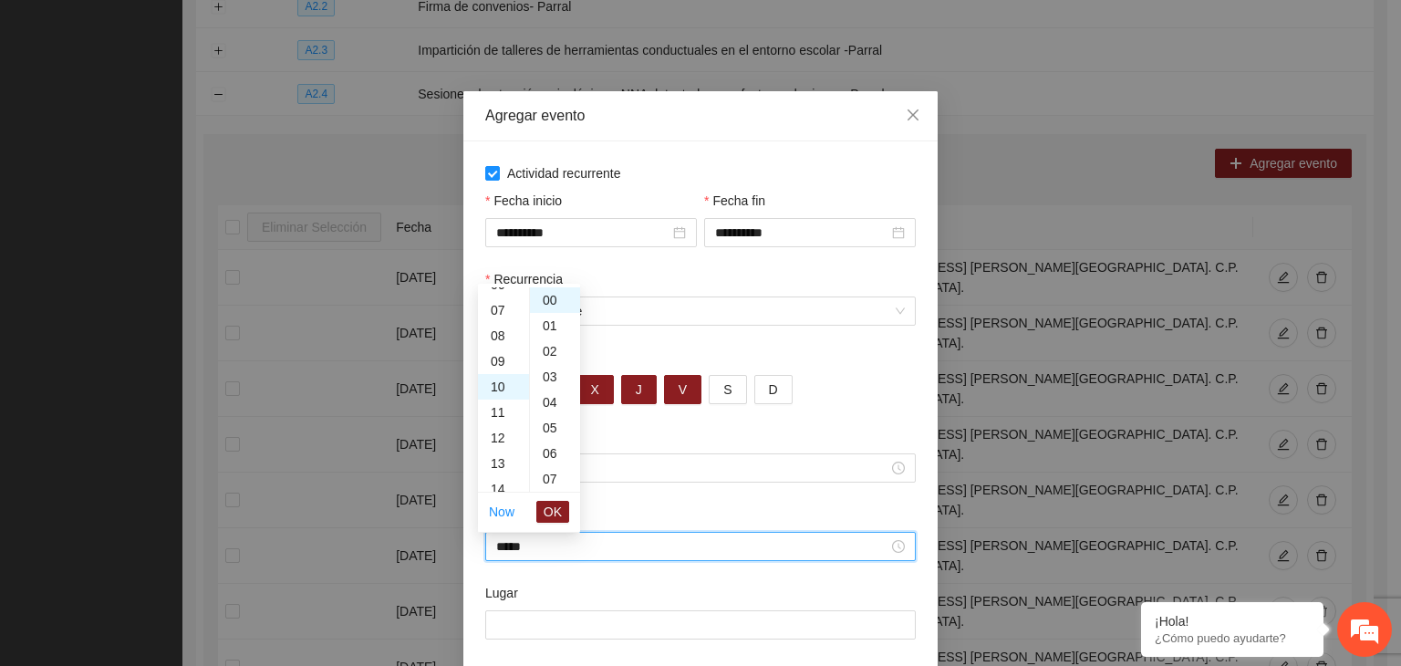
scroll to position [255, 0]
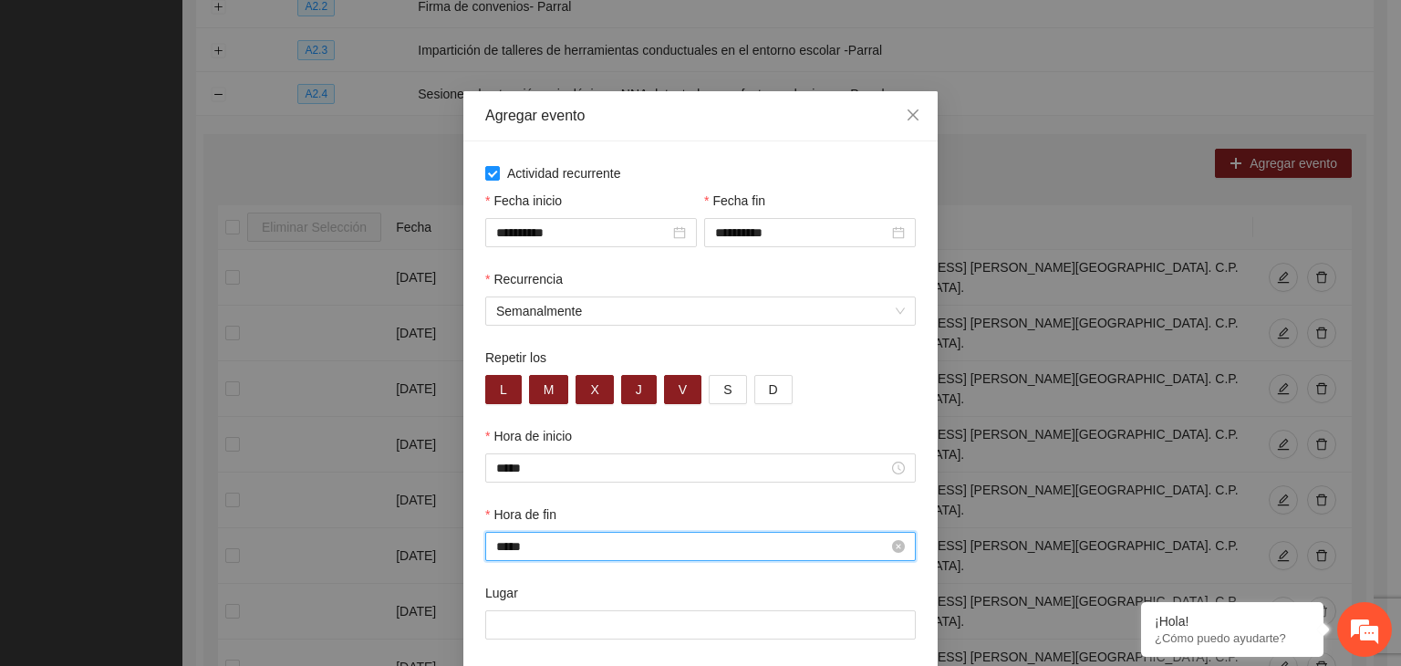
type input "*****"
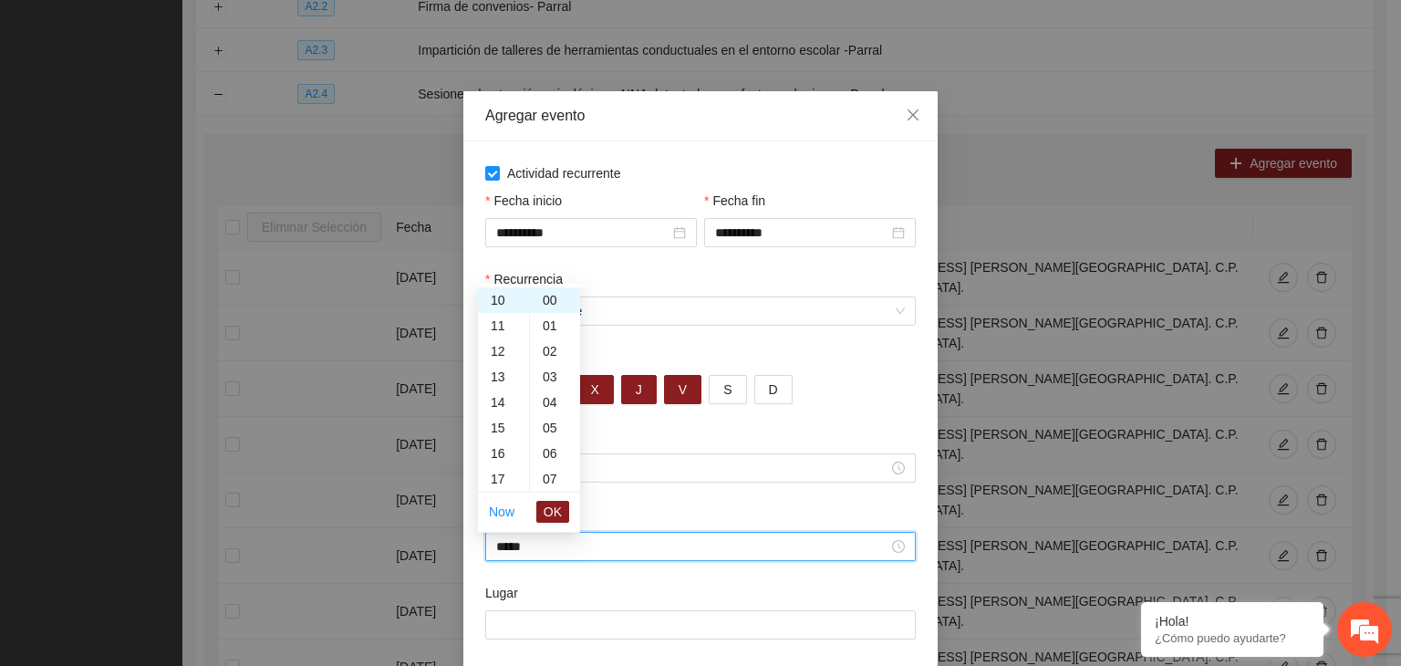
click at [574, 600] on div "Lugar" at bounding box center [700, 596] width 431 height 27
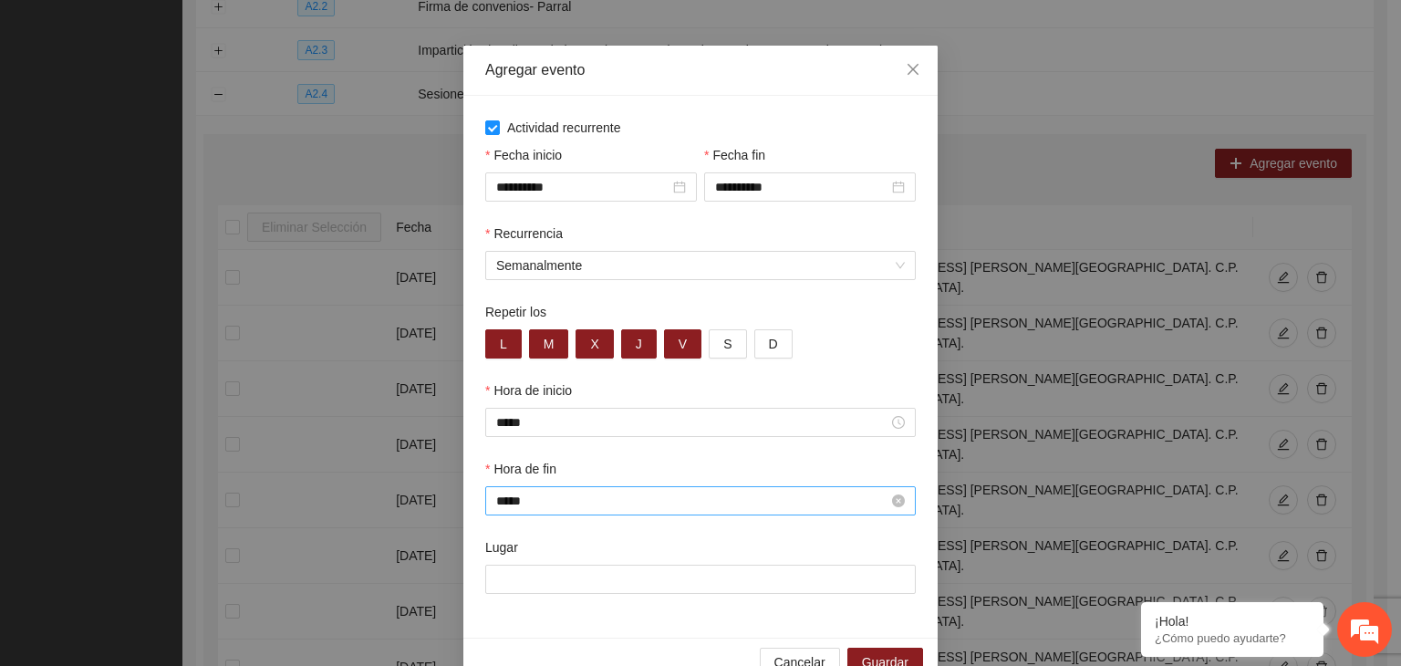
scroll to position [90, 0]
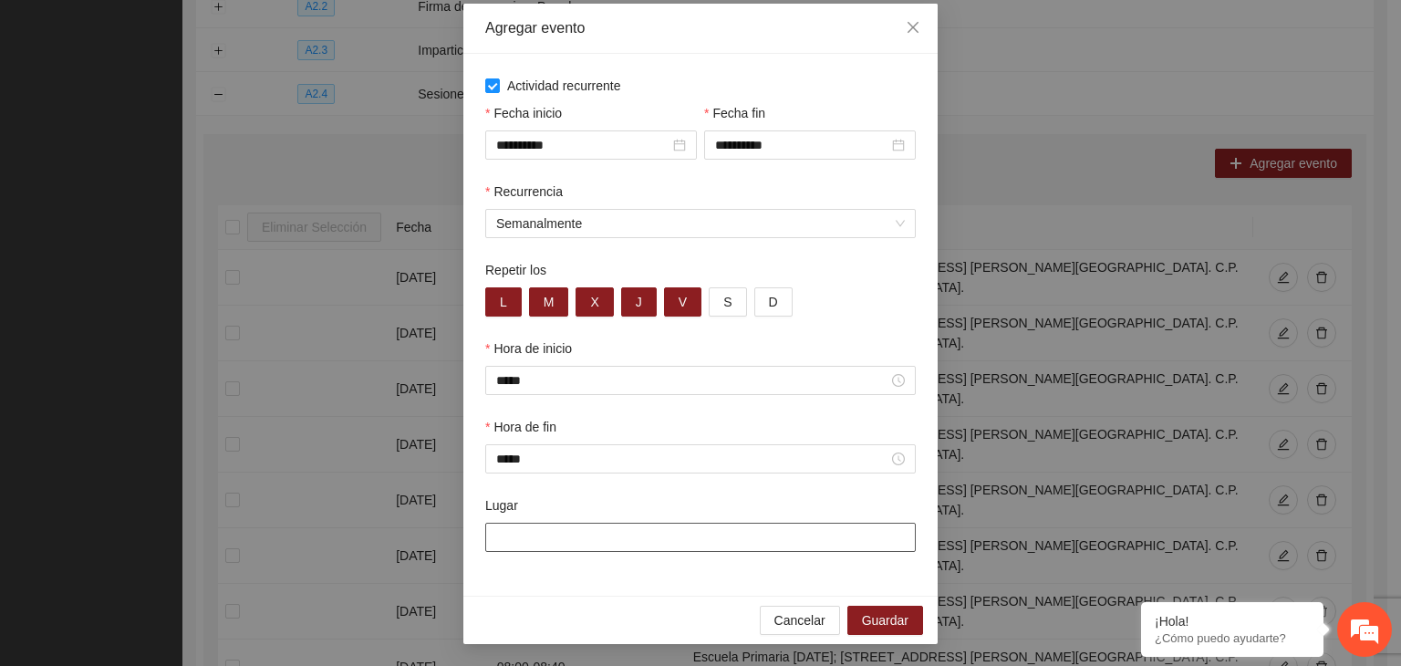
click at [606, 546] on input "Lugar" at bounding box center [700, 537] width 431 height 29
paste input "**********"
type input "**********"
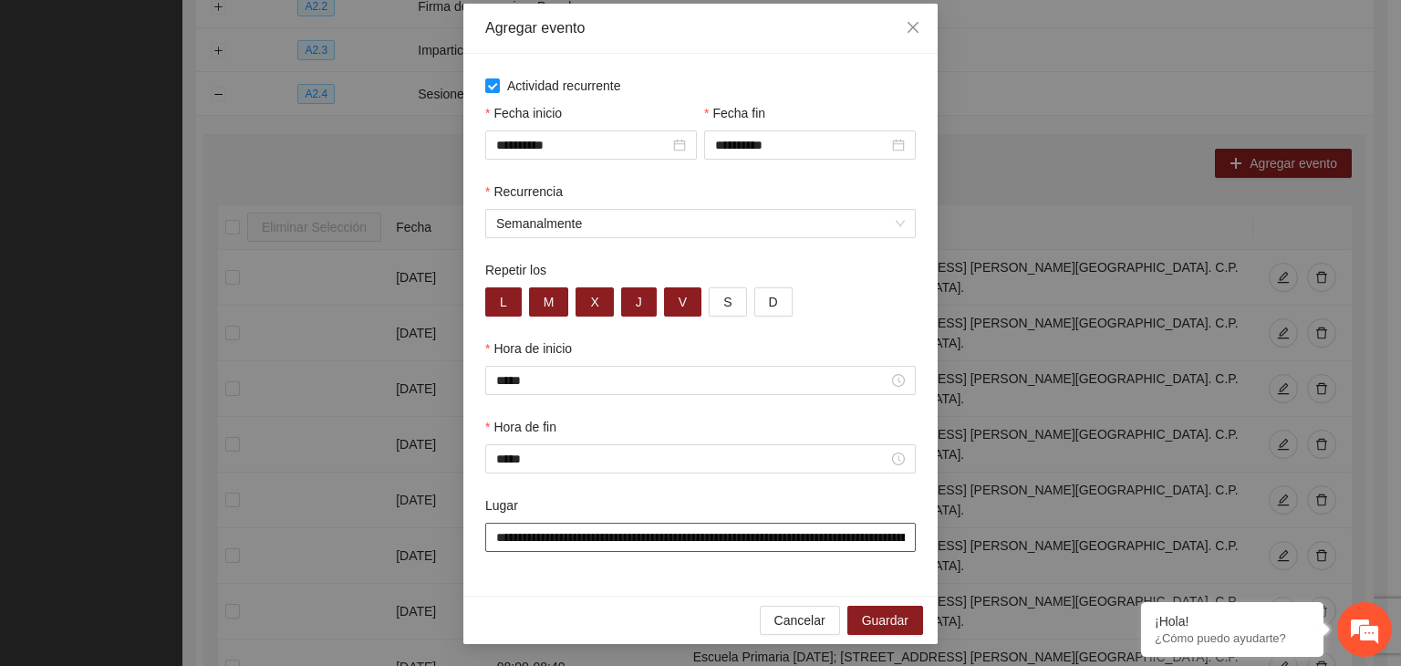
click at [680, 532] on input "**********" at bounding box center [700, 537] width 431 height 29
click at [898, 618] on span "Guardar" at bounding box center [885, 620] width 47 height 20
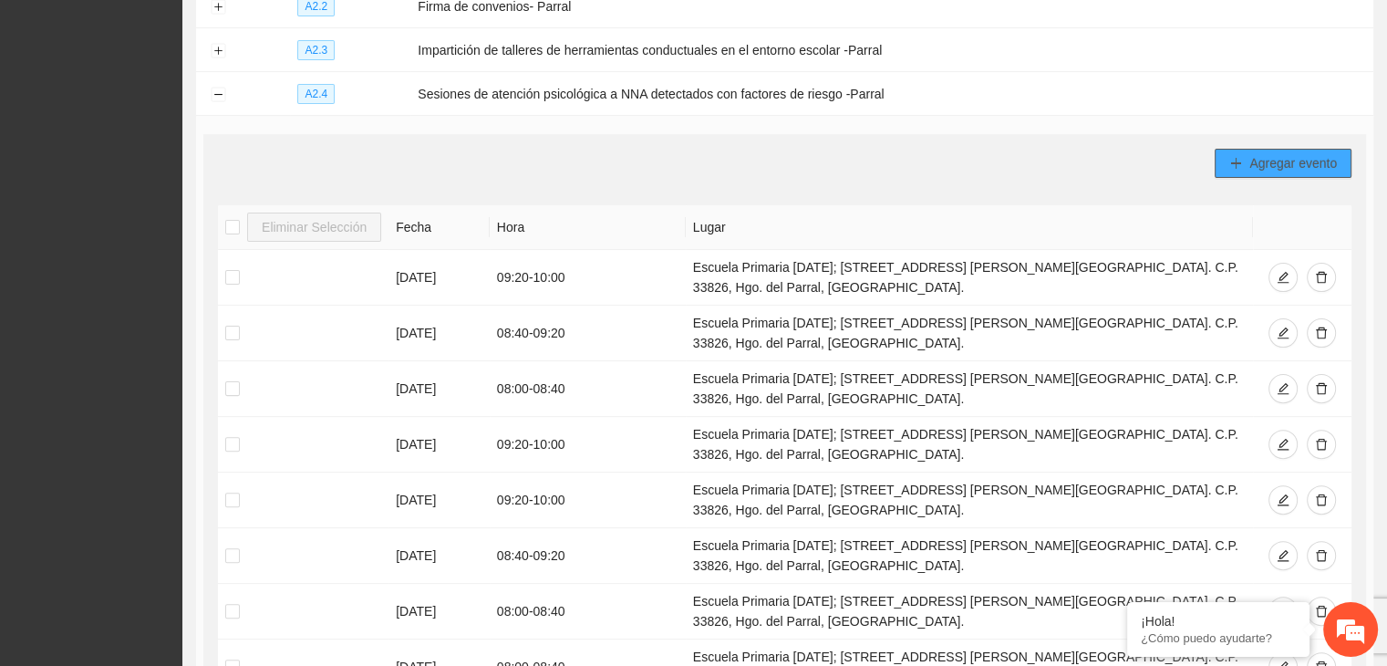
click at [1271, 155] on span "Agregar evento" at bounding box center [1294, 163] width 88 height 20
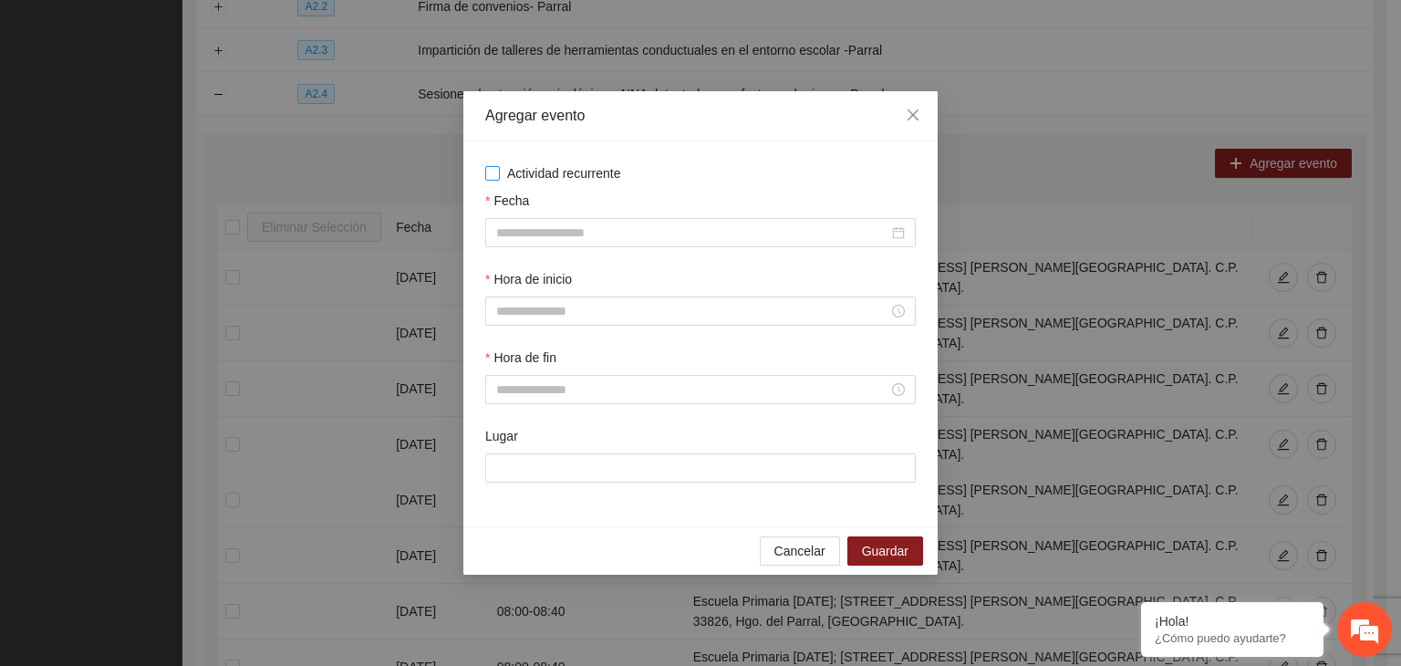
click at [554, 170] on span "Actividad recurrente" at bounding box center [564, 173] width 129 height 20
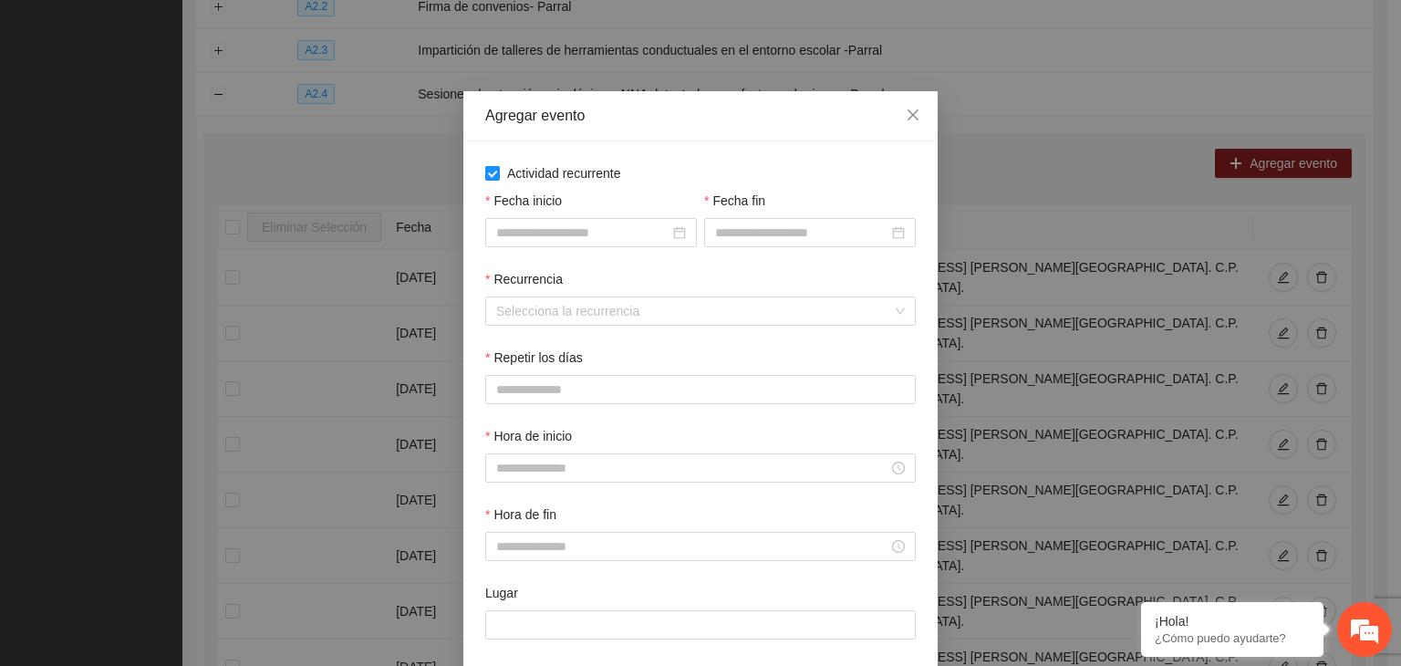
click at [525, 174] on span "Actividad recurrente" at bounding box center [564, 173] width 129 height 20
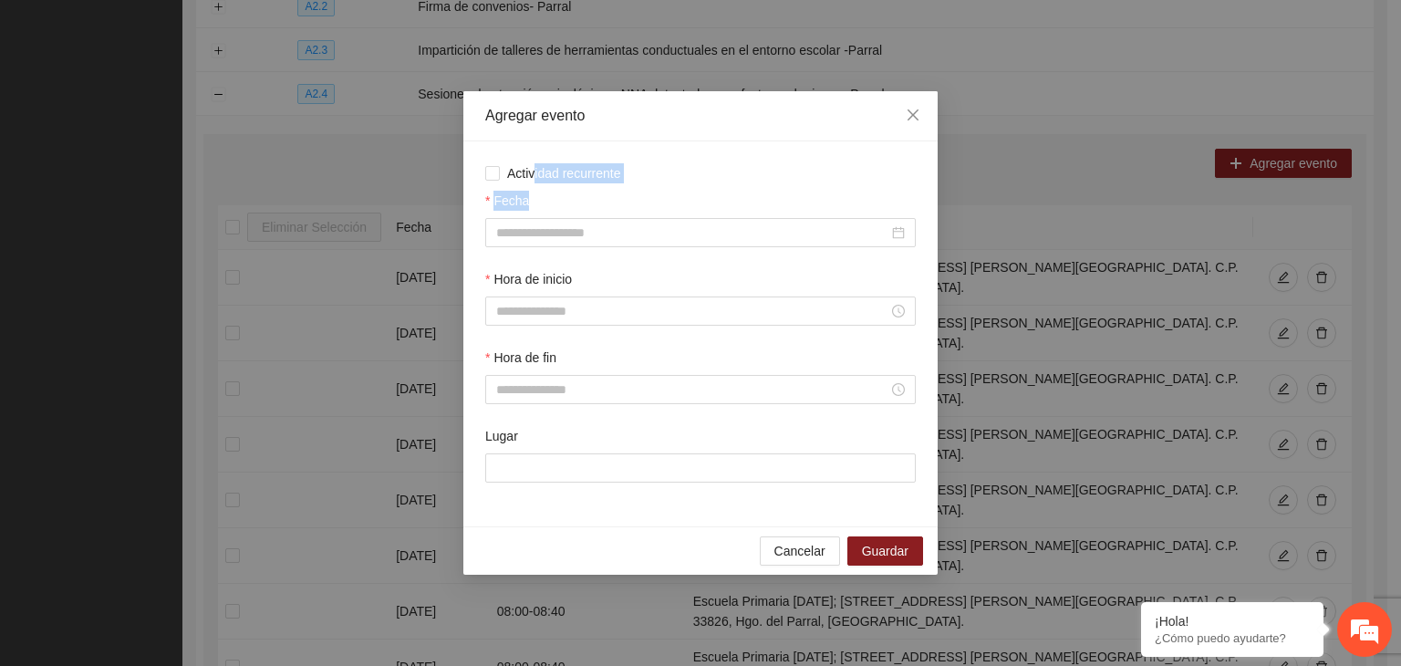
click at [532, 186] on div "Actividad recurrente Fecha Hora de inicio Hora de fin Lugar" at bounding box center [700, 333] width 431 height 341
click at [532, 177] on span "Actividad recurrente" at bounding box center [564, 173] width 129 height 20
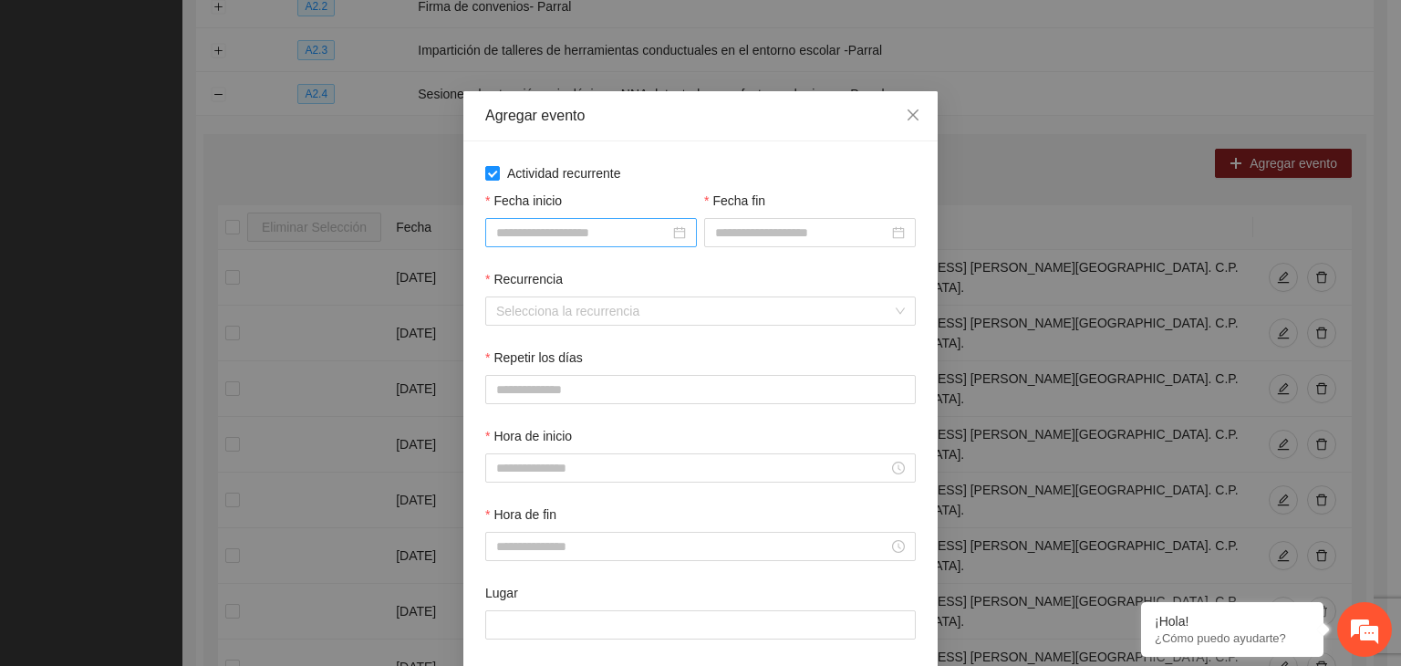
click at [554, 222] on div at bounding box center [591, 232] width 212 height 29
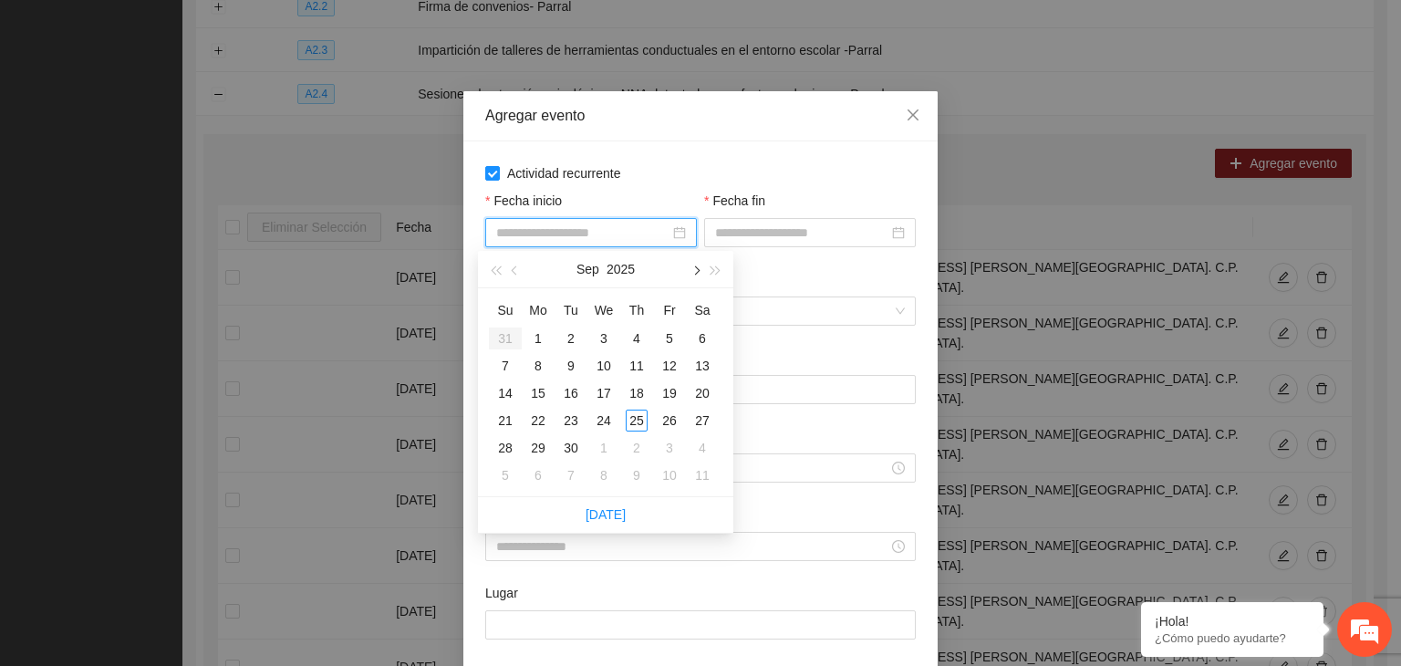
click at [702, 266] on button "button" at bounding box center [695, 269] width 20 height 36
type input "**********"
click at [605, 334] on div "1" at bounding box center [604, 338] width 22 height 22
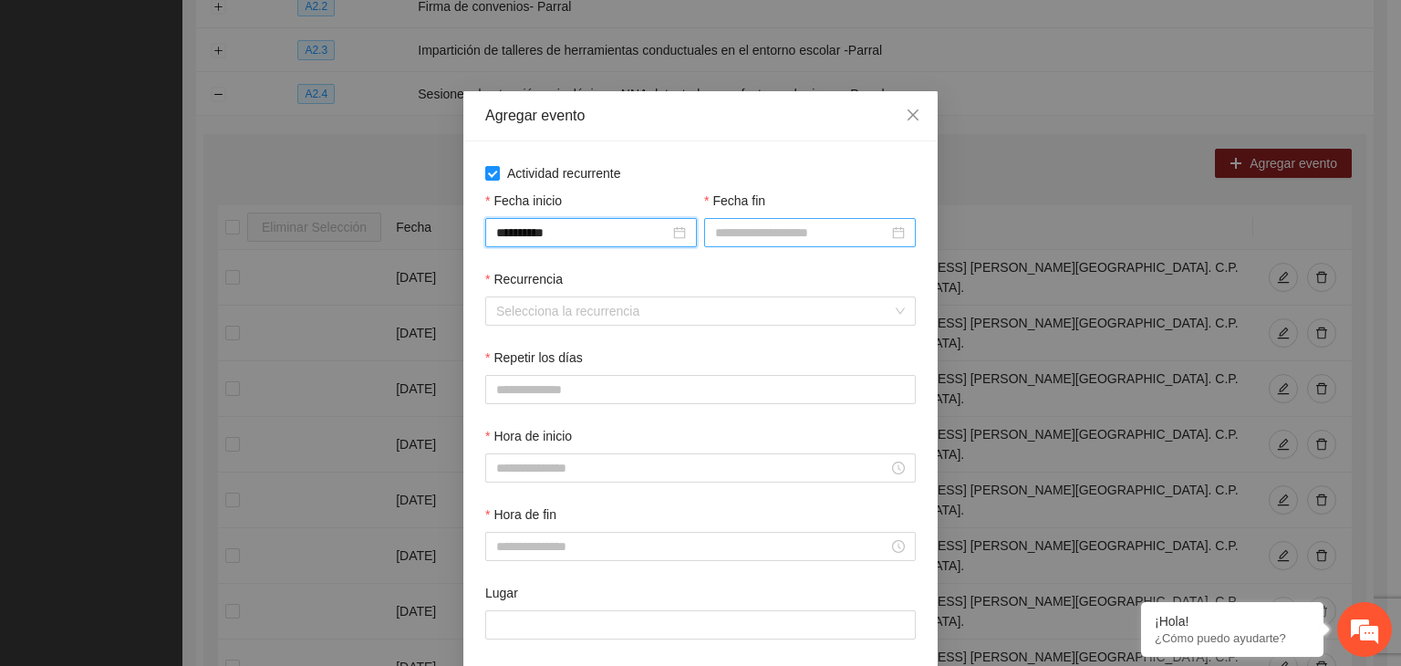
click at [751, 238] on input "Fecha fin" at bounding box center [801, 233] width 173 height 20
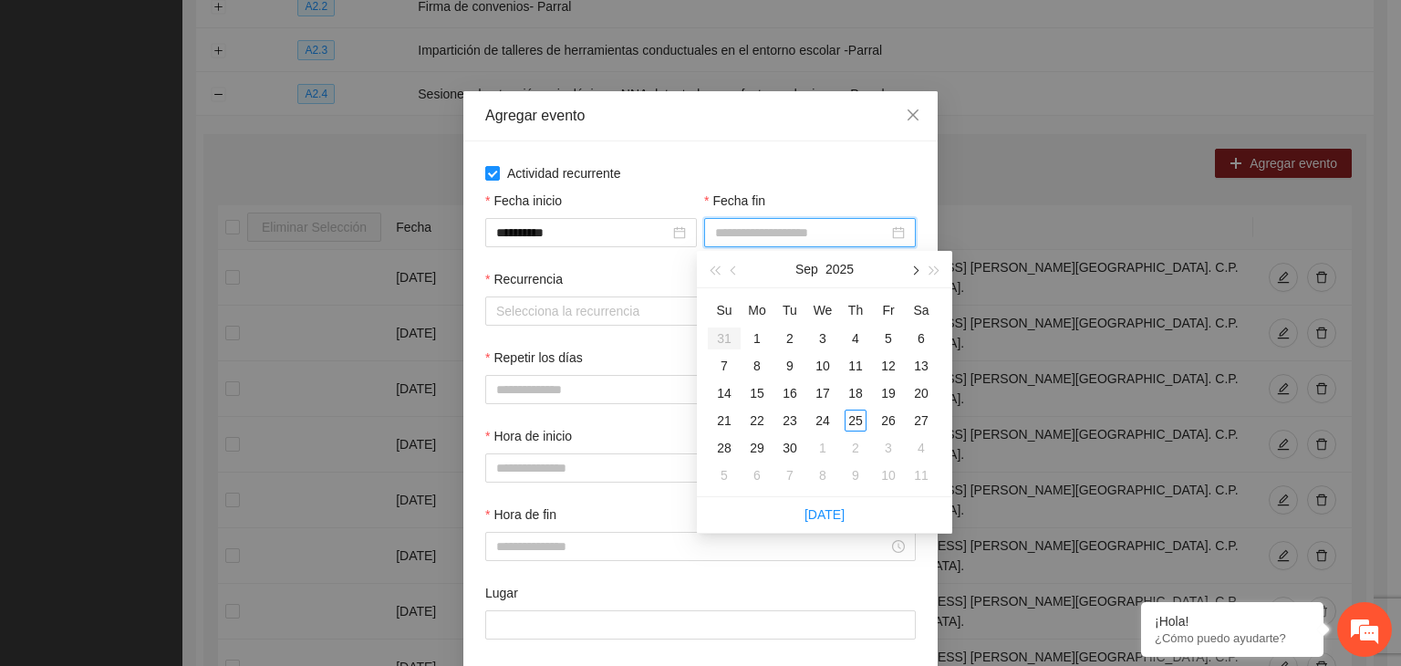
click at [920, 267] on button "button" at bounding box center [914, 269] width 20 height 36
type input "**********"
click at [879, 424] on div "24" at bounding box center [889, 421] width 22 height 22
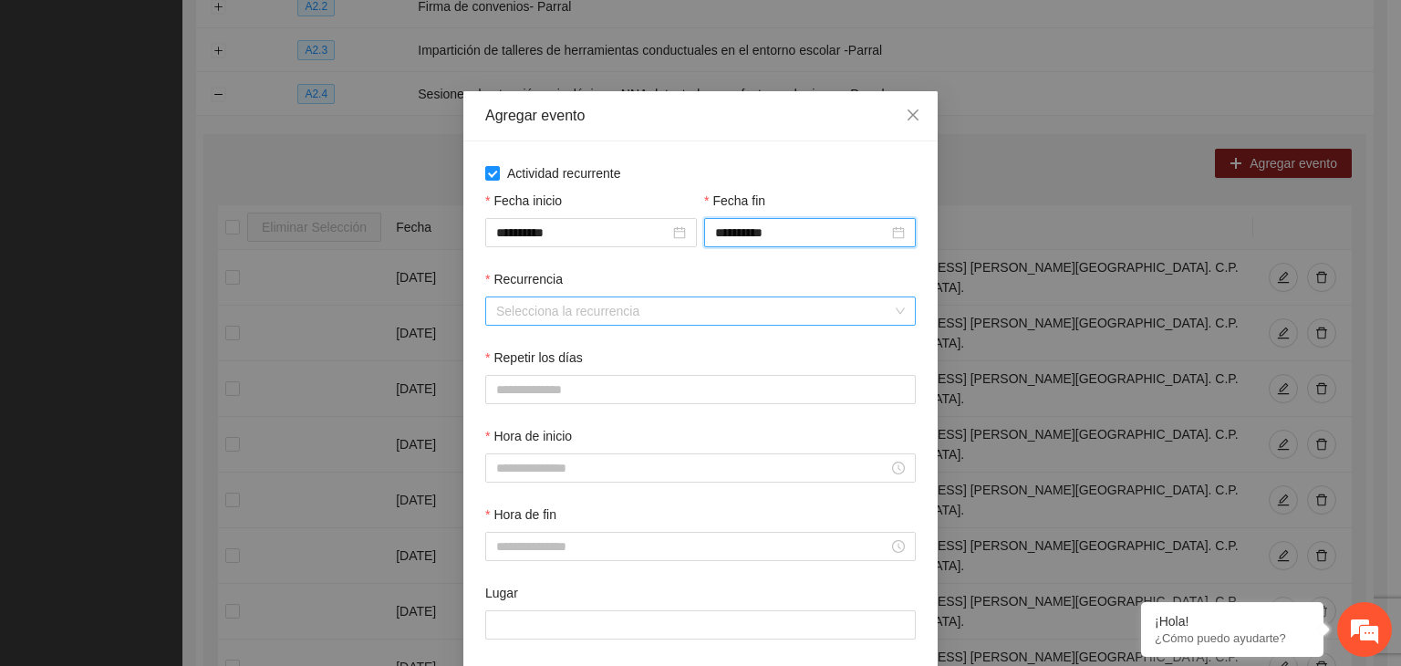
click at [601, 322] on input "Recurrencia" at bounding box center [694, 310] width 396 height 27
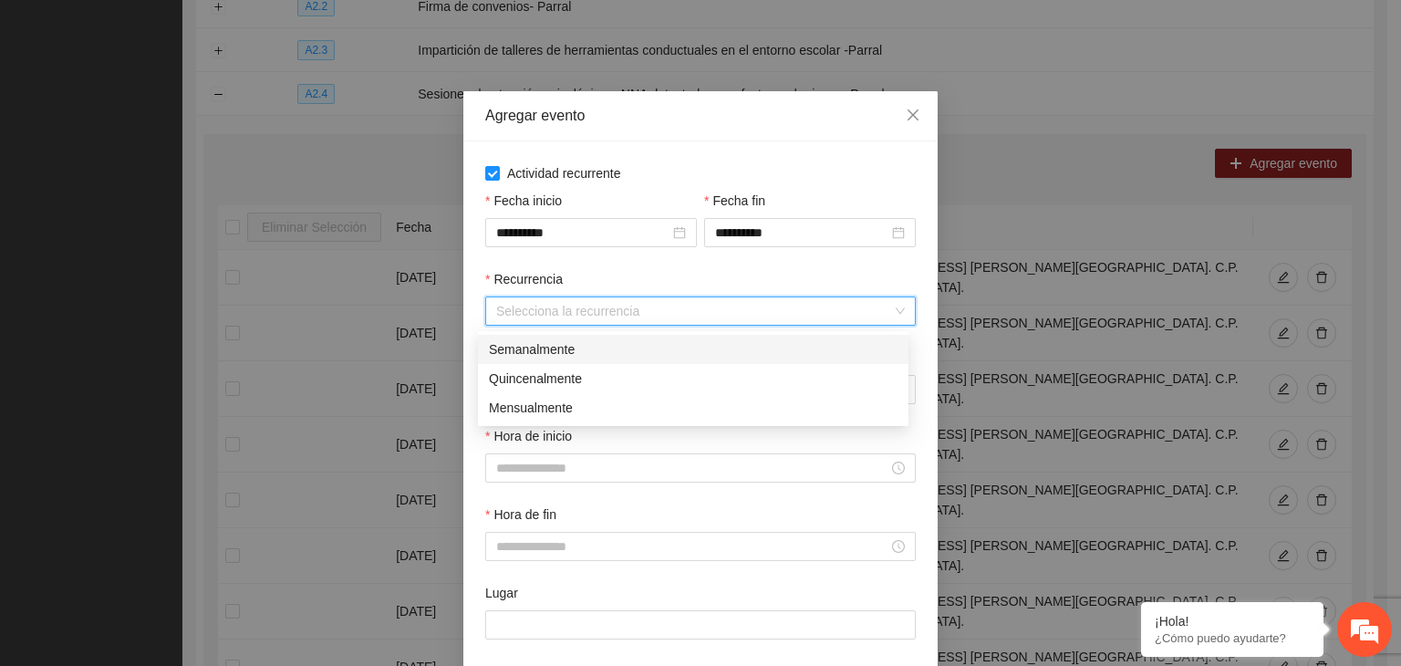
click at [598, 355] on div "Semanalmente" at bounding box center [693, 349] width 409 height 20
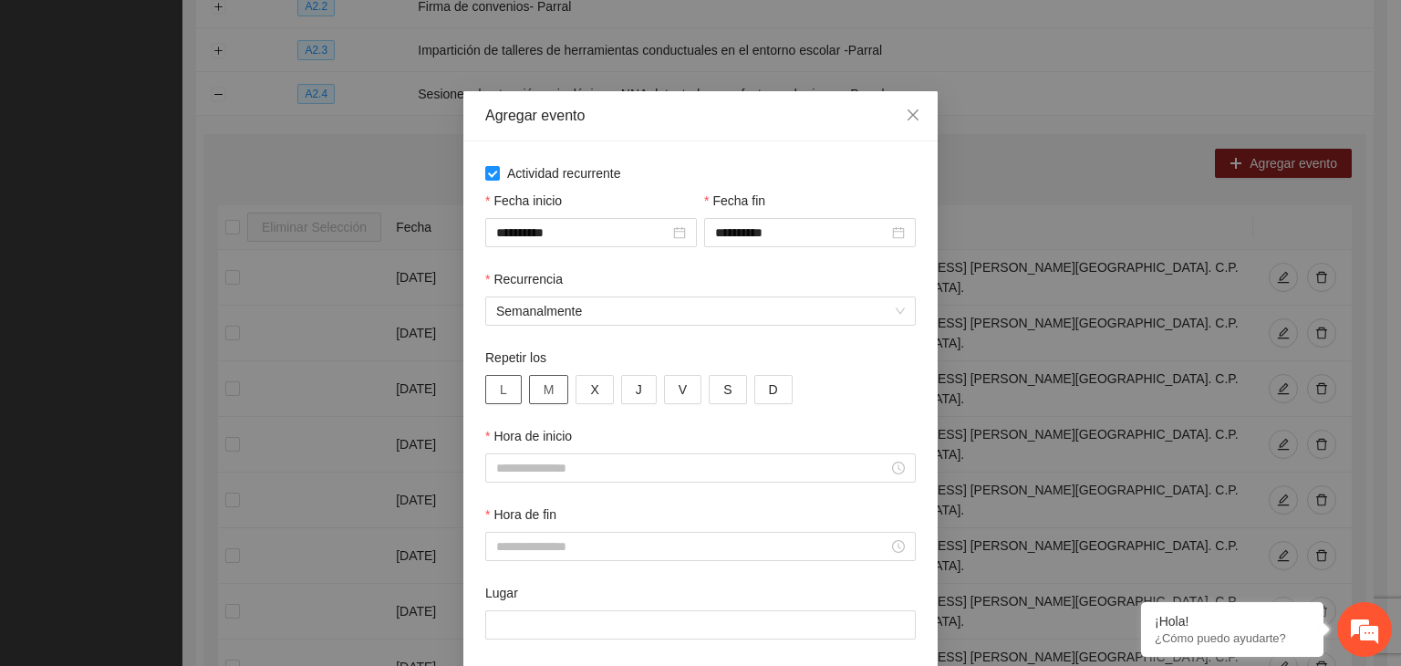
drag, startPoint x: 506, startPoint y: 391, endPoint x: 544, endPoint y: 391, distance: 37.4
click at [511, 391] on button "L" at bounding box center [503, 389] width 36 height 29
click at [546, 391] on button "M" at bounding box center [549, 389] width 40 height 29
drag, startPoint x: 587, startPoint y: 388, endPoint x: 610, endPoint y: 388, distance: 22.8
click at [596, 388] on button "X" at bounding box center [594, 389] width 37 height 29
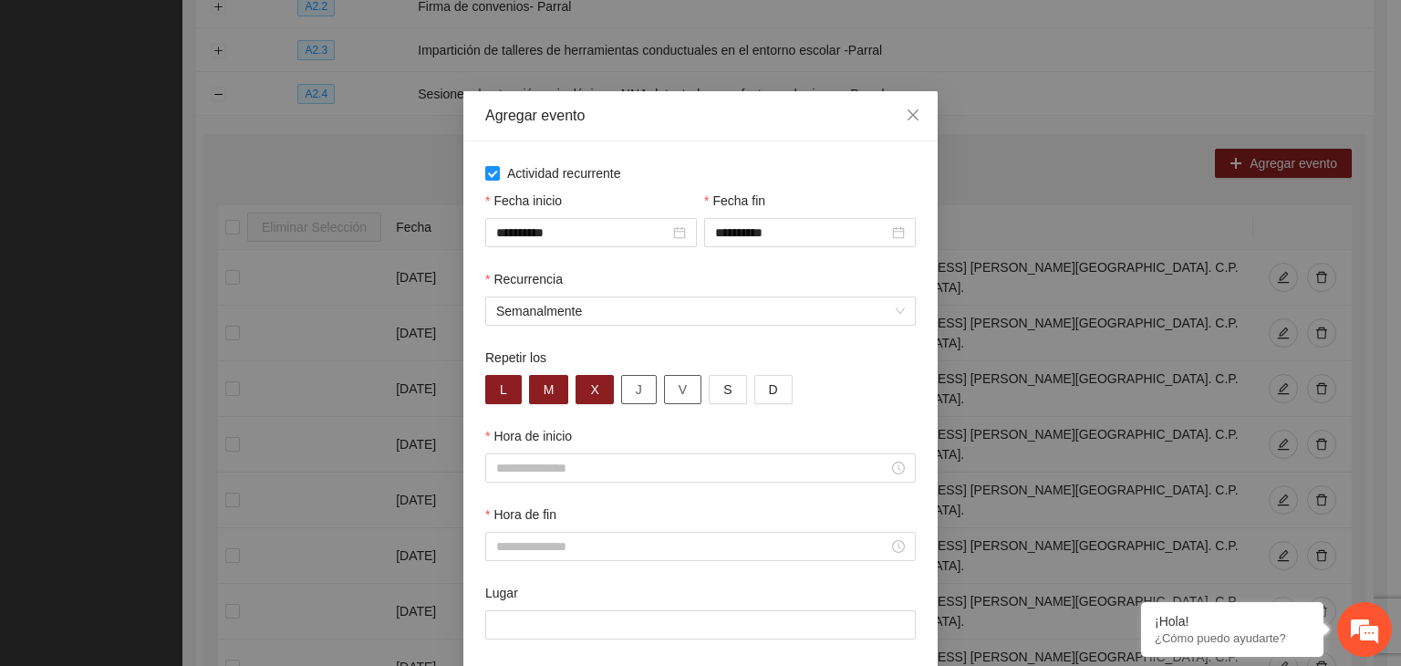
drag, startPoint x: 634, startPoint y: 388, endPoint x: 660, endPoint y: 388, distance: 25.5
click at [642, 390] on button "J" at bounding box center [639, 389] width 36 height 29
drag, startPoint x: 671, startPoint y: 388, endPoint x: 686, endPoint y: 385, distance: 14.8
click at [678, 386] on button "V" at bounding box center [682, 389] width 37 height 29
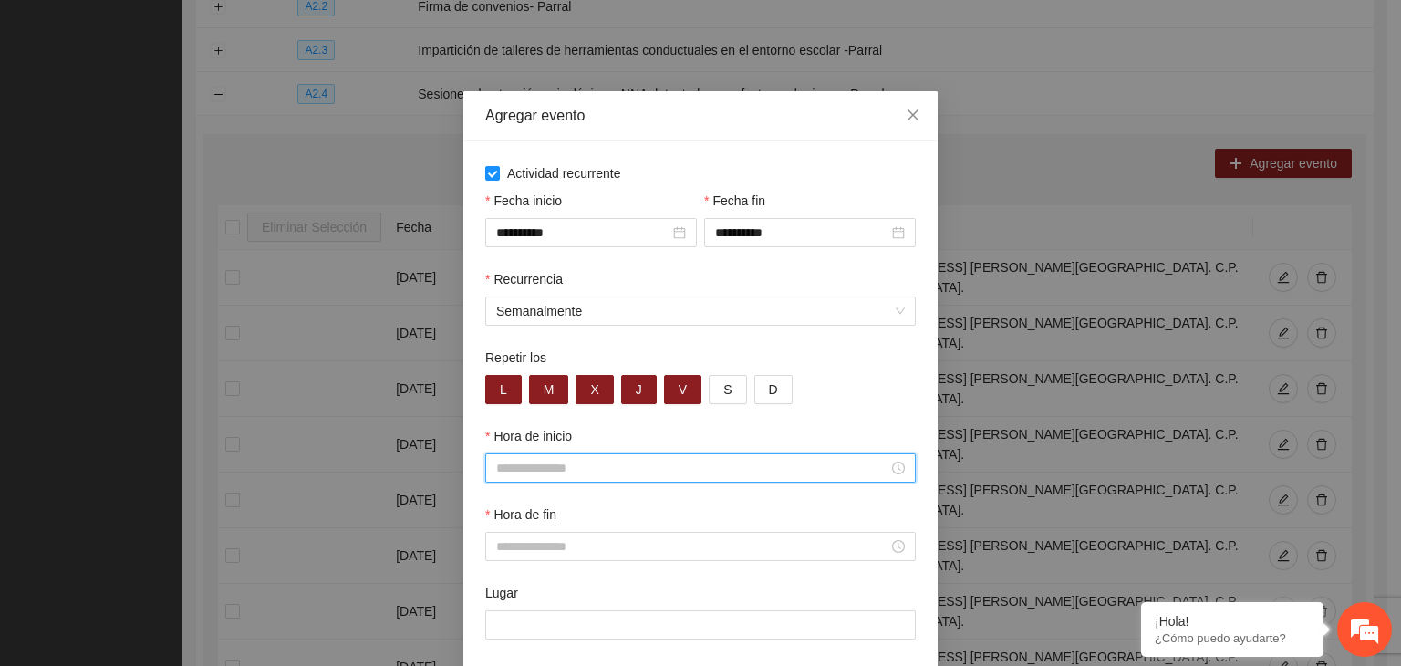
click at [624, 472] on input "Hora de inicio" at bounding box center [692, 468] width 392 height 20
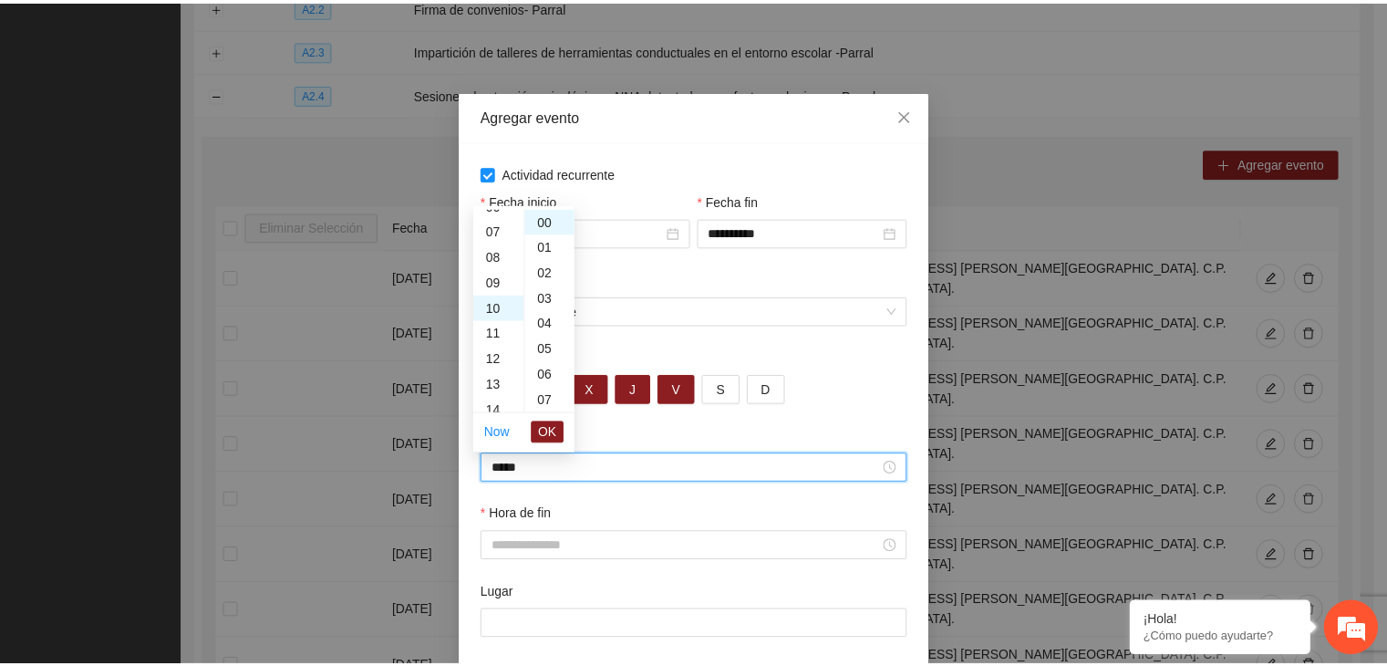
scroll to position [255, 0]
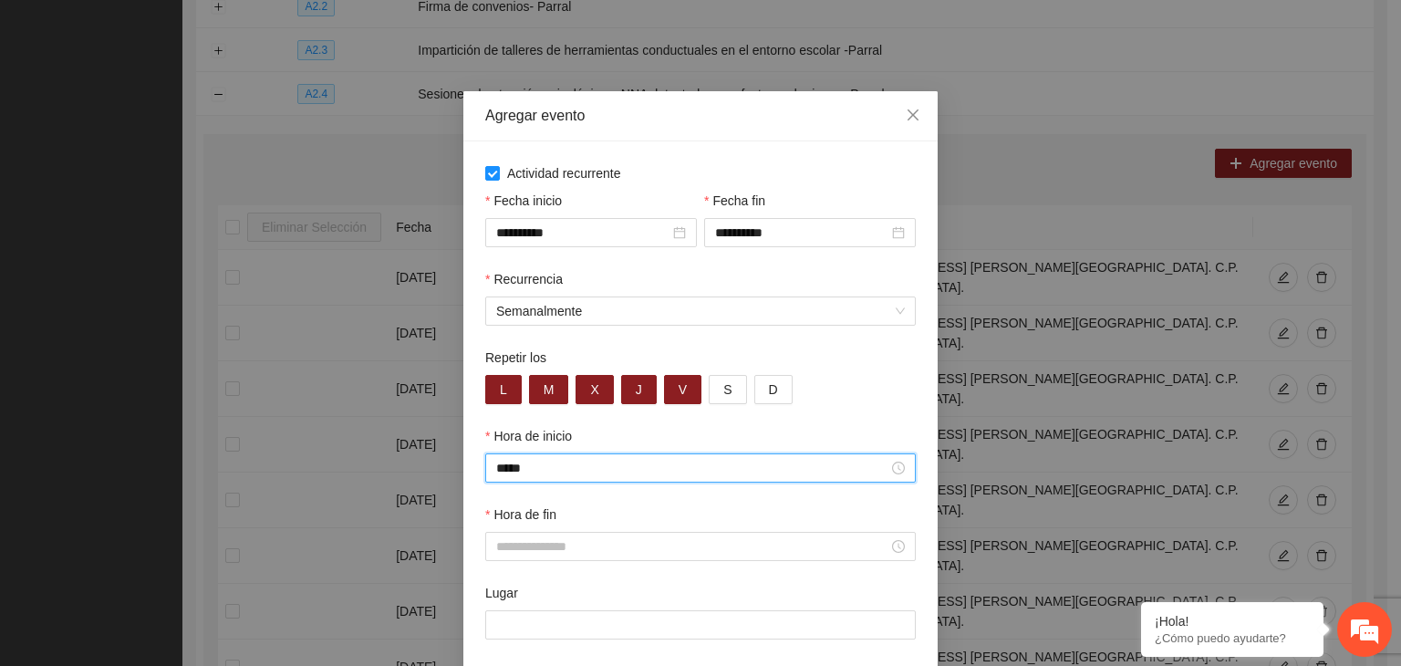
type input "*****"
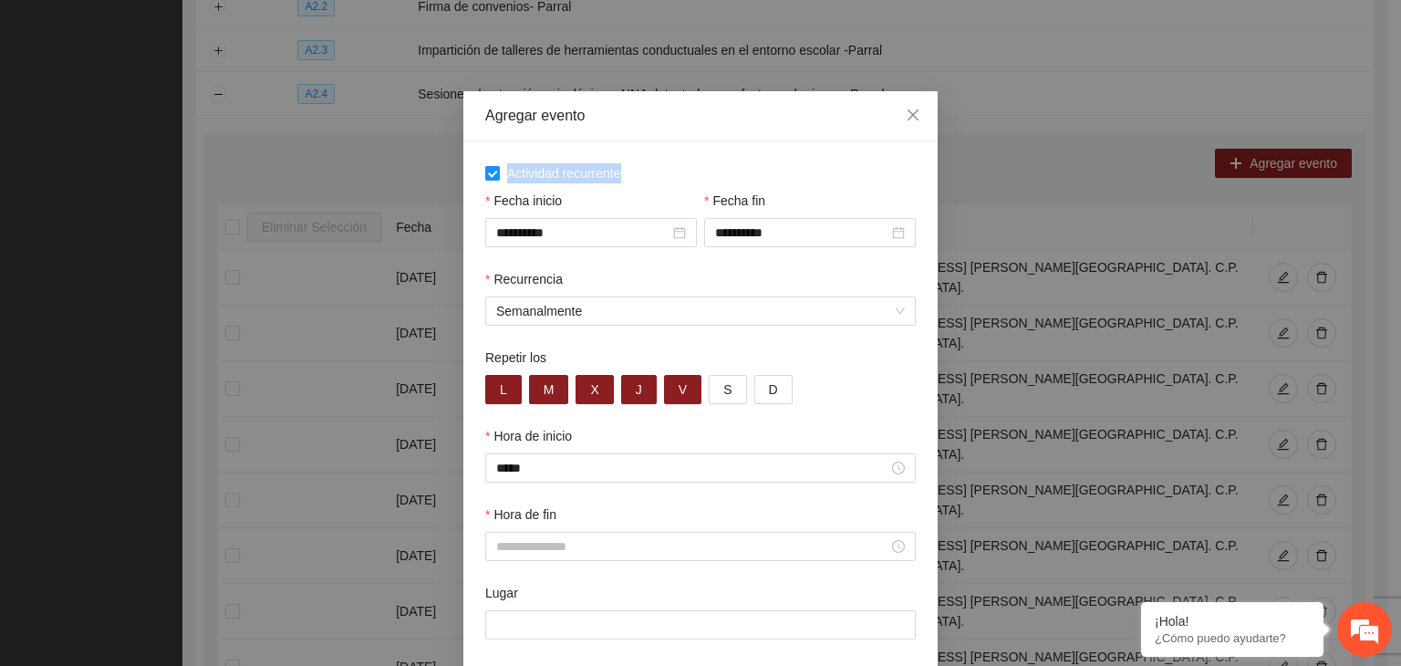
drag, startPoint x: 756, startPoint y: 106, endPoint x: 675, endPoint y: 178, distance: 108.6
click at [669, 182] on div "**********" at bounding box center [700, 411] width 474 height 640
click at [898, 120] on span "Close" at bounding box center [913, 115] width 49 height 49
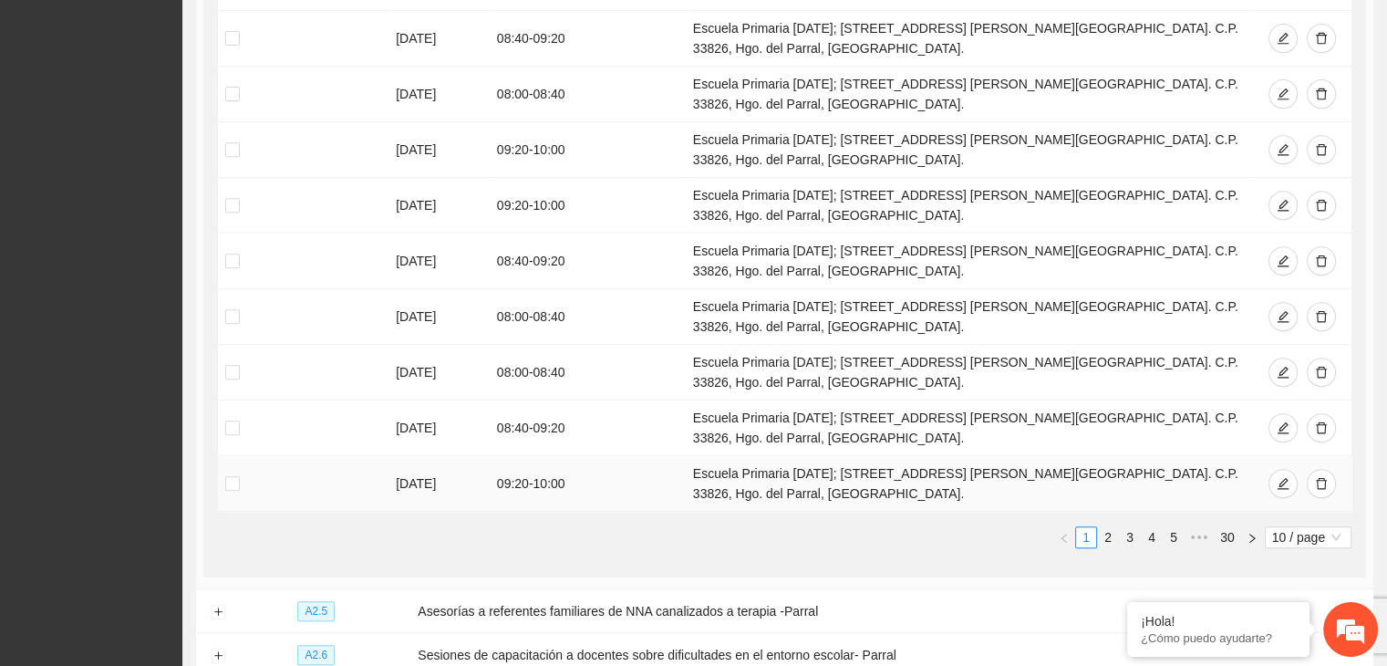
scroll to position [745, 0]
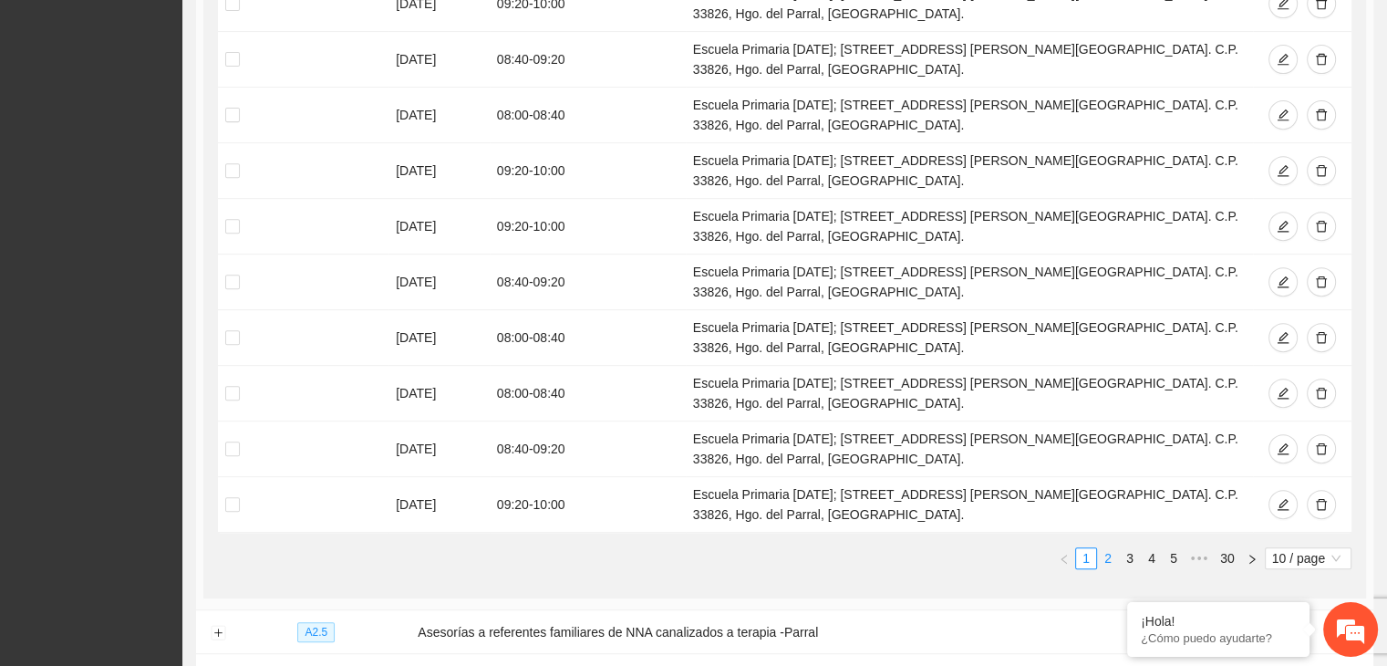
click at [1116, 554] on link "2" at bounding box center [1108, 558] width 20 height 20
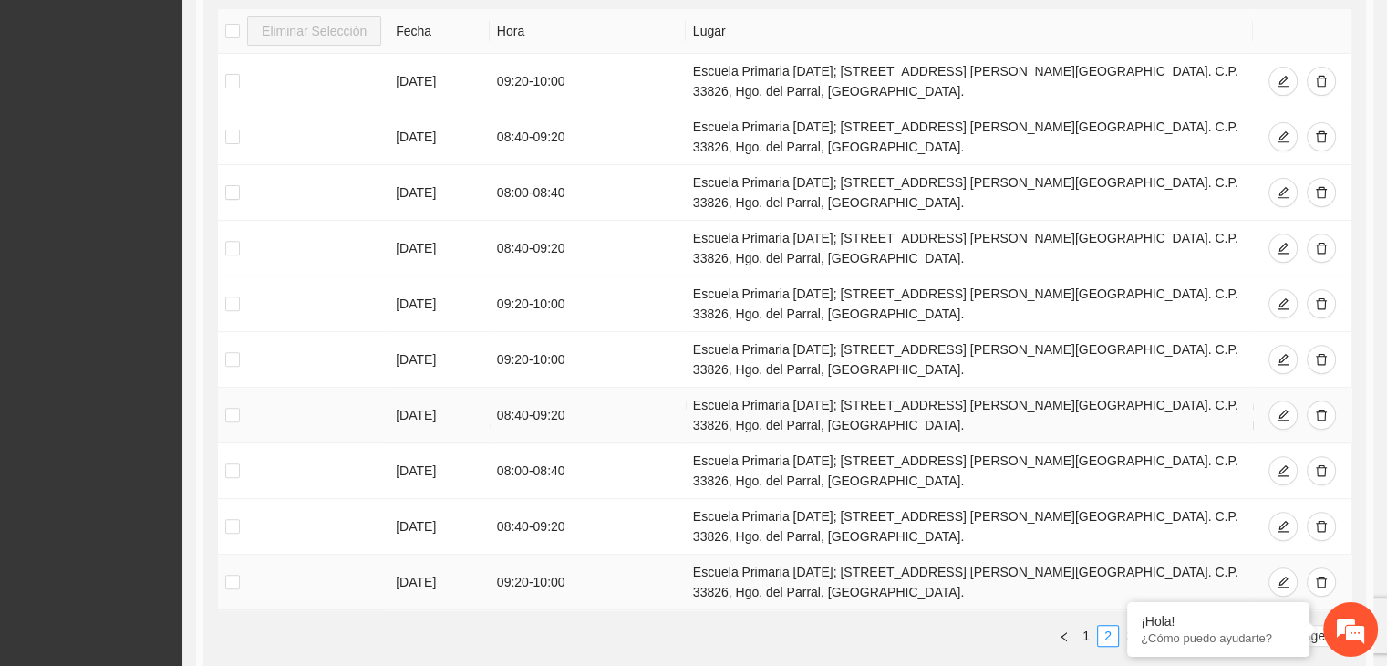
scroll to position [837, 0]
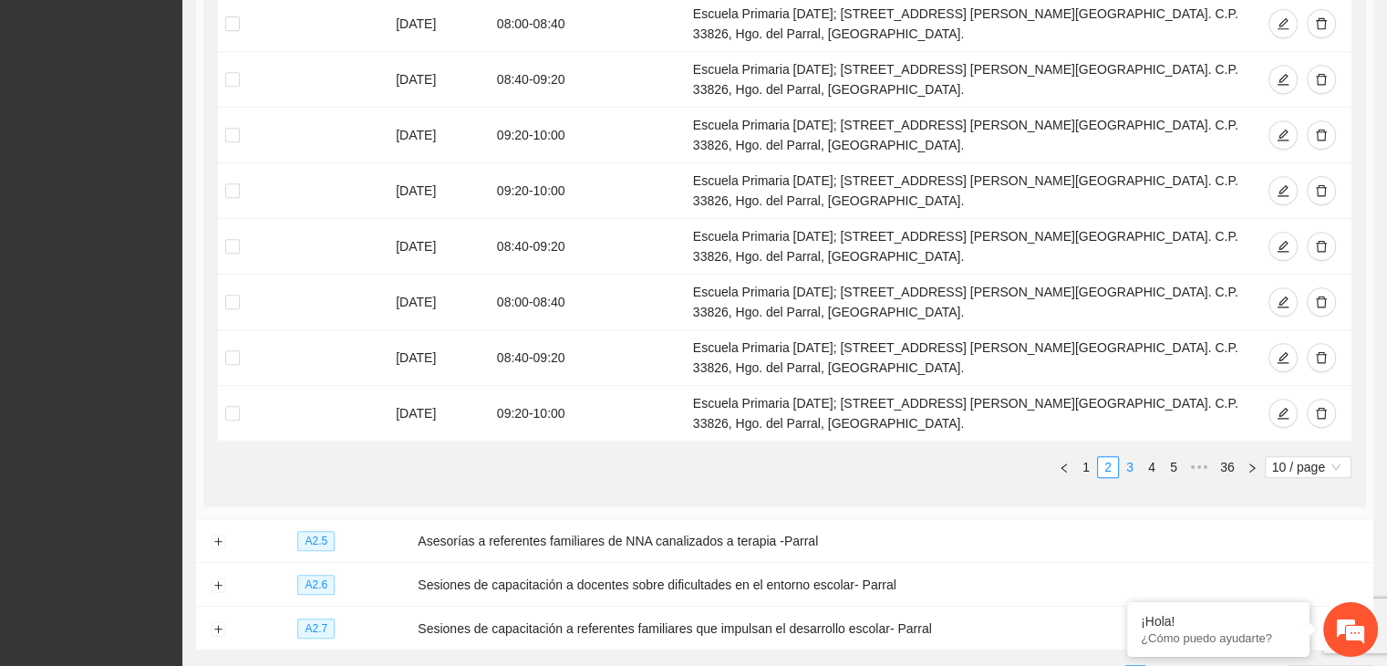
click at [1130, 463] on link "3" at bounding box center [1130, 467] width 20 height 20
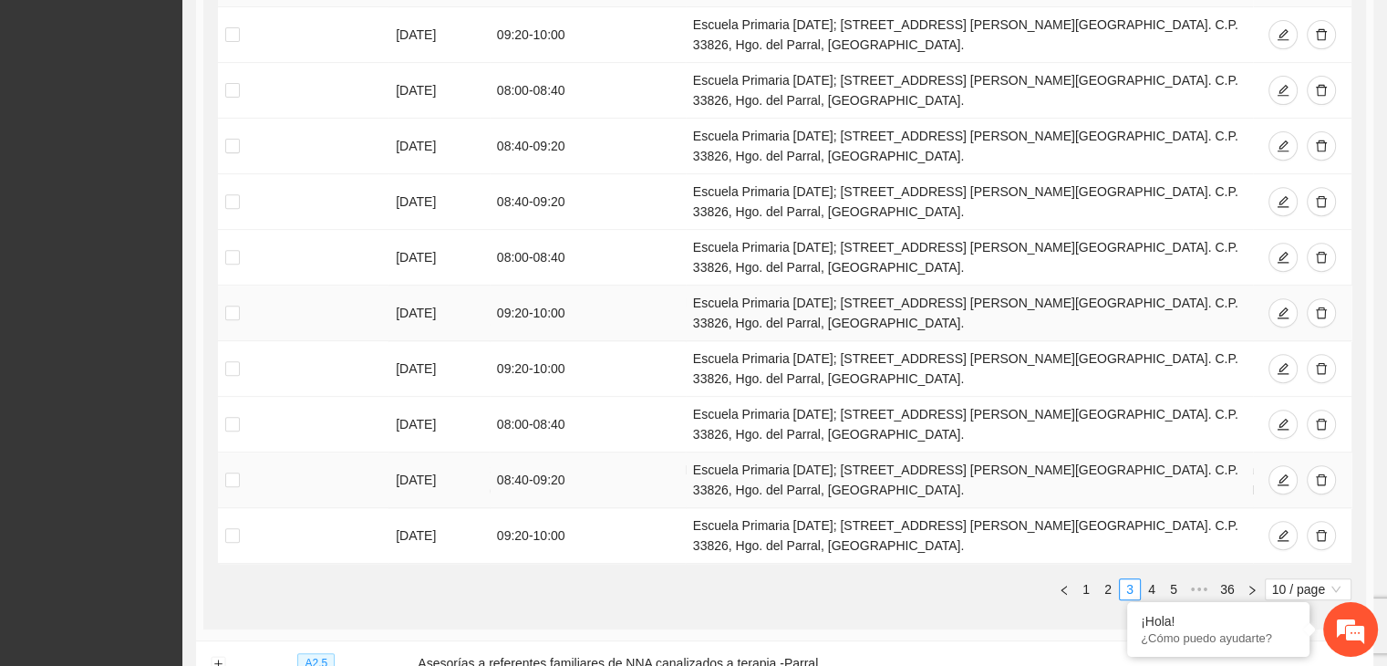
scroll to position [745, 0]
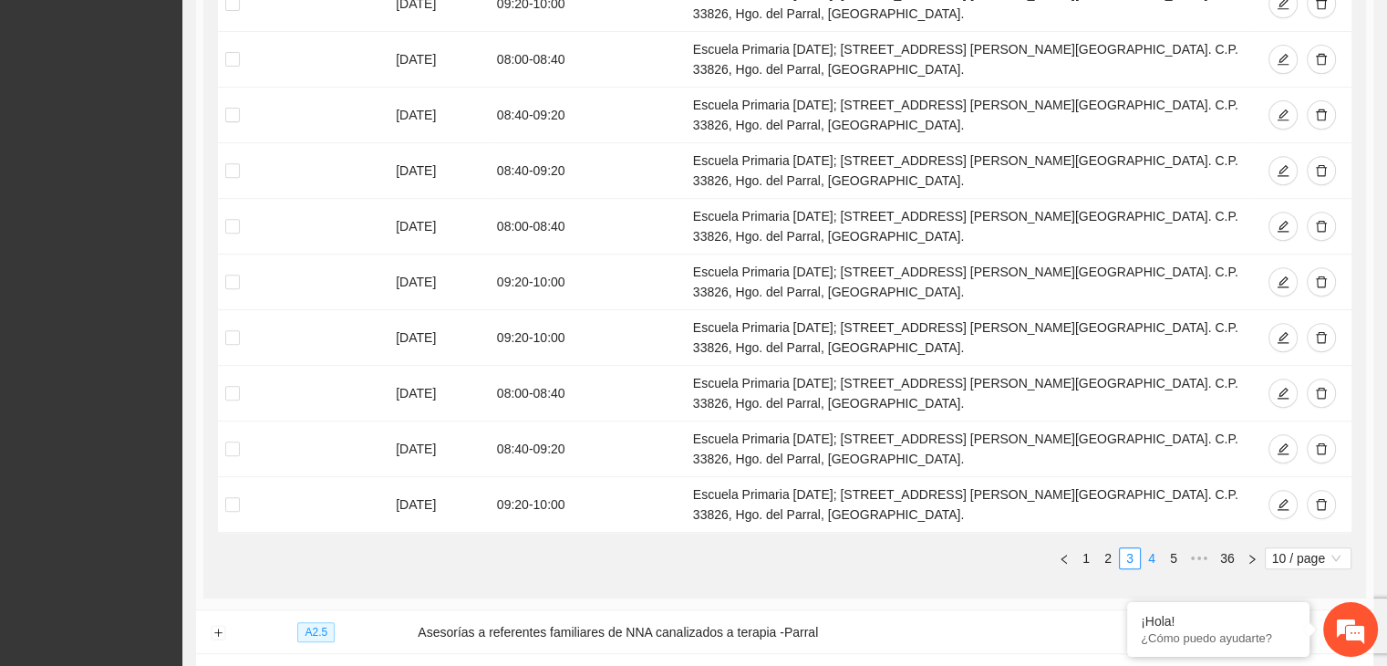
click at [1155, 552] on link "4" at bounding box center [1152, 558] width 20 height 20
click at [1170, 556] on link "6" at bounding box center [1174, 558] width 20 height 20
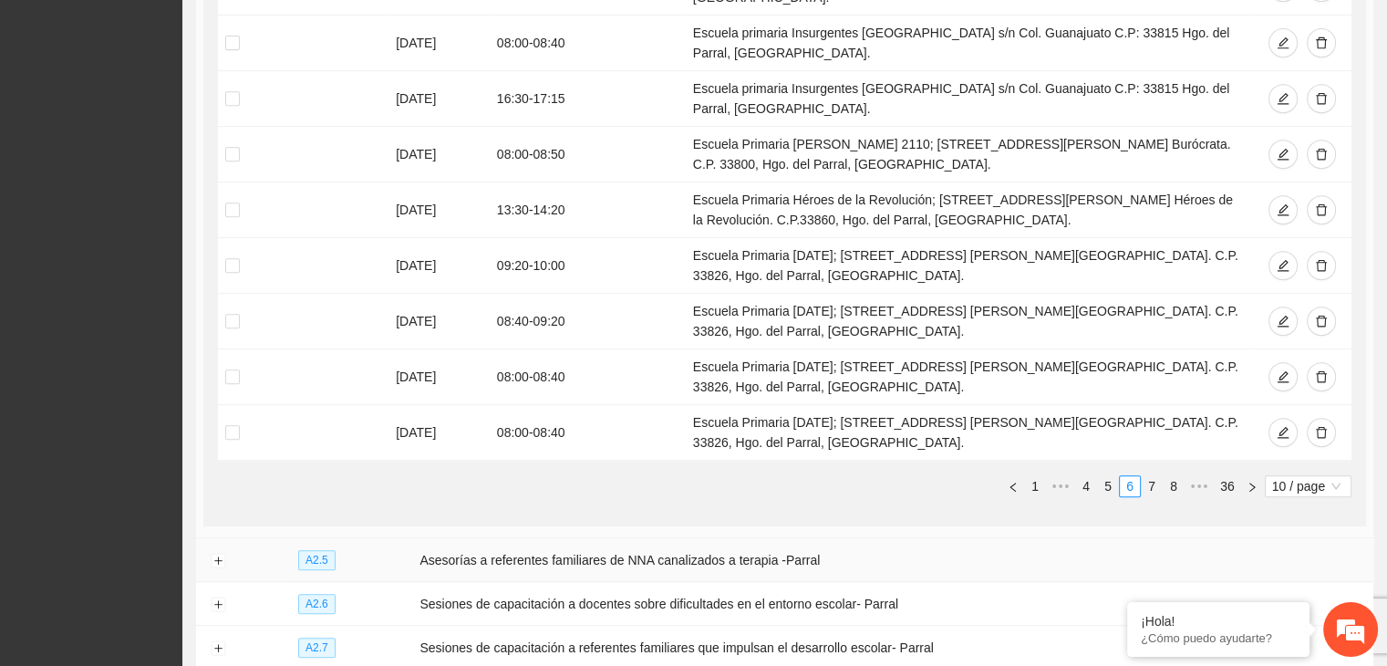
scroll to position [964, 0]
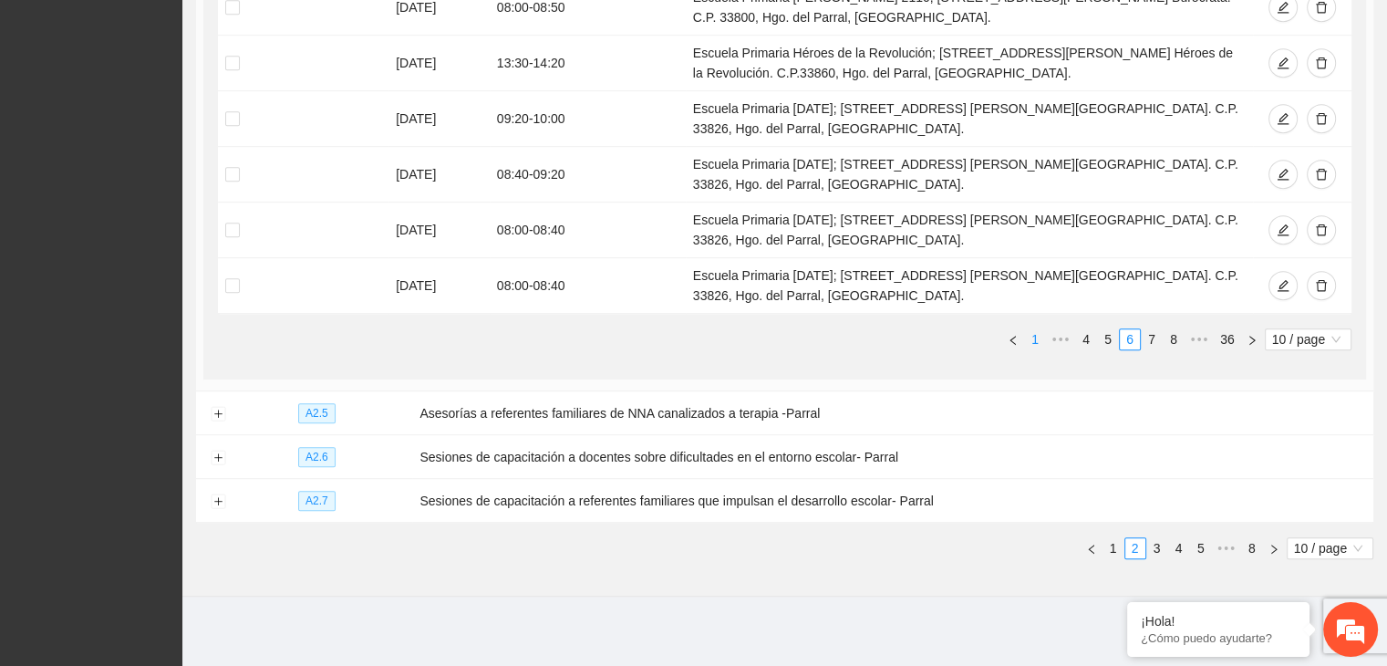
click at [1035, 338] on link "1" at bounding box center [1035, 339] width 20 height 20
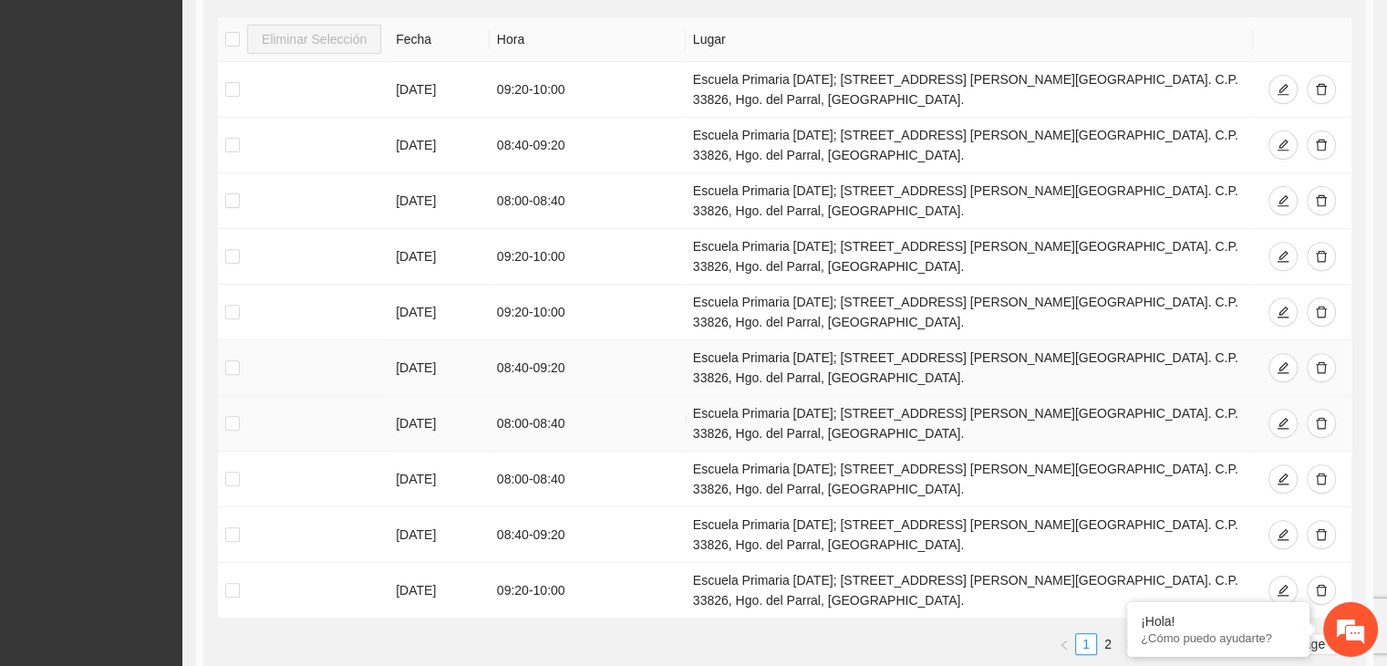
scroll to position [691, 0]
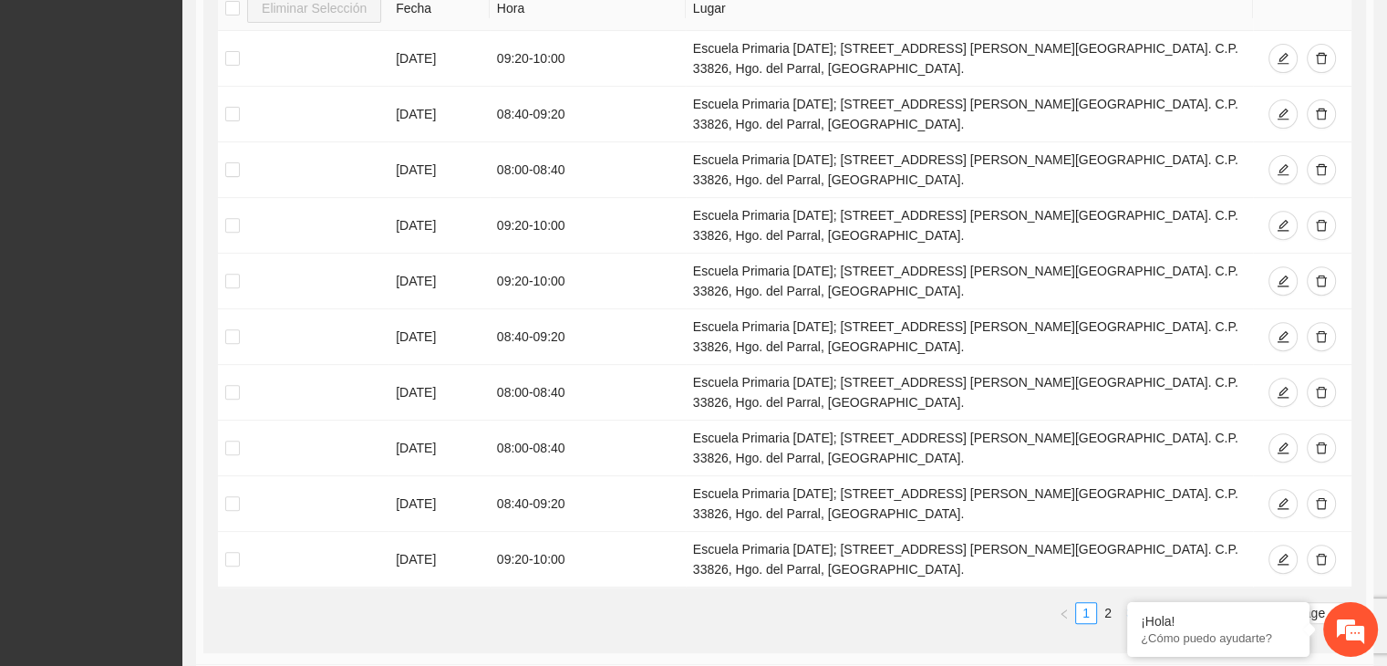
click at [0, 0] on em at bounding box center [0, 0] width 0 height 0
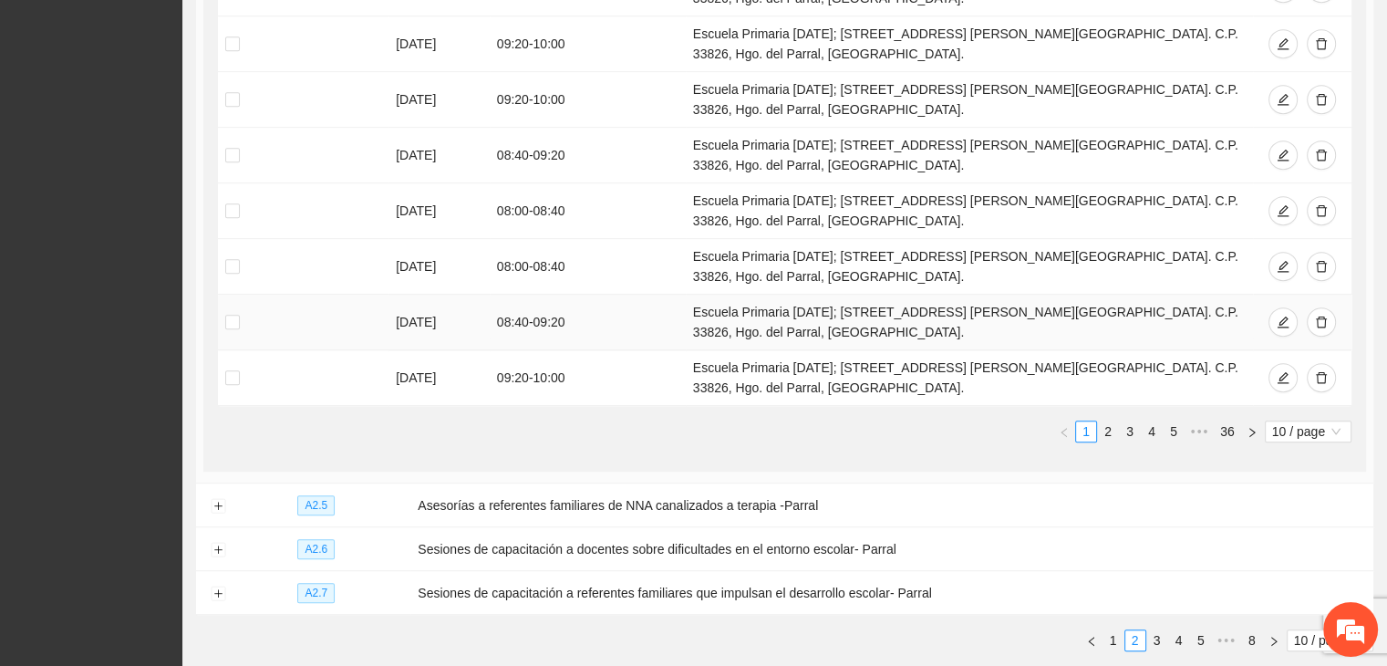
scroll to position [873, 0]
click at [1113, 421] on link "2" at bounding box center [1108, 431] width 20 height 20
click at [1094, 433] on link "1" at bounding box center [1086, 431] width 20 height 20
click at [1112, 431] on link "2" at bounding box center [1108, 431] width 20 height 20
click at [1093, 428] on link "1" at bounding box center [1086, 431] width 20 height 20
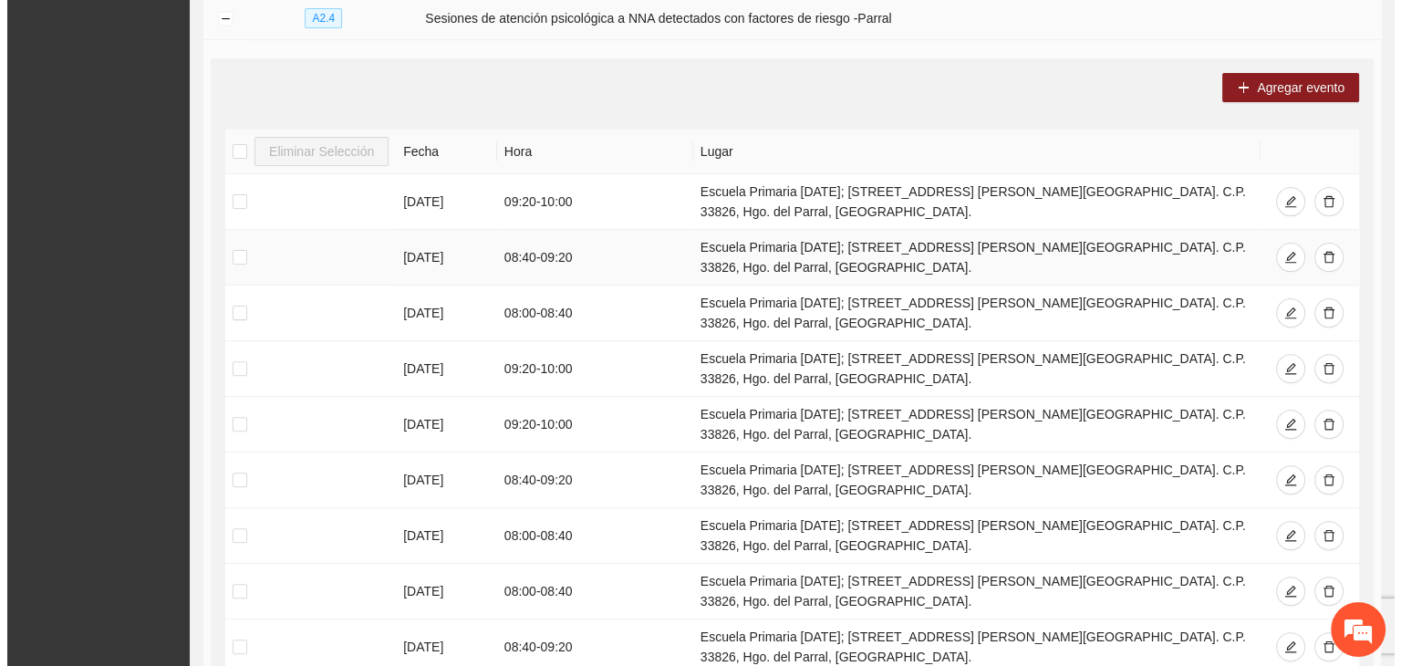
scroll to position [417, 0]
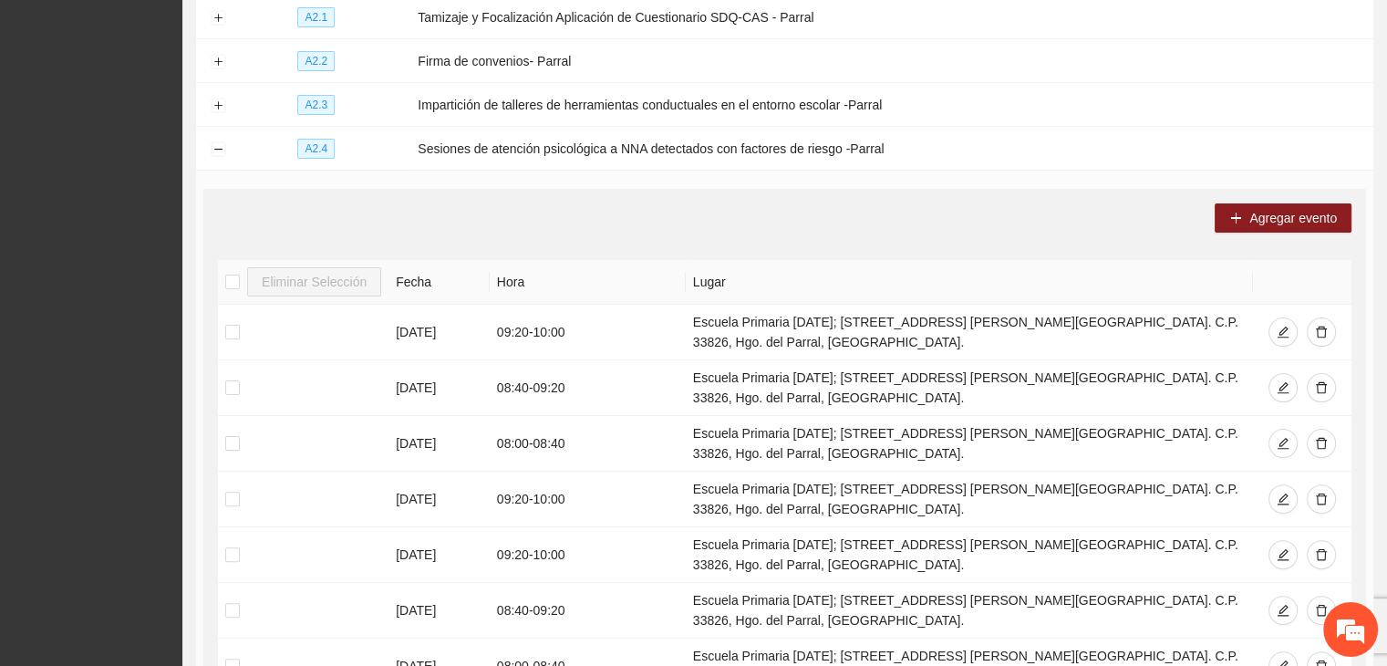
click at [1254, 195] on div "Agregar evento Eliminar Selección Fecha Hora Lugar 21/10/2025 09:20 - 10:00 Esc…" at bounding box center [784, 558] width 1163 height 738
click at [1259, 213] on span "Agregar evento" at bounding box center [1294, 218] width 88 height 20
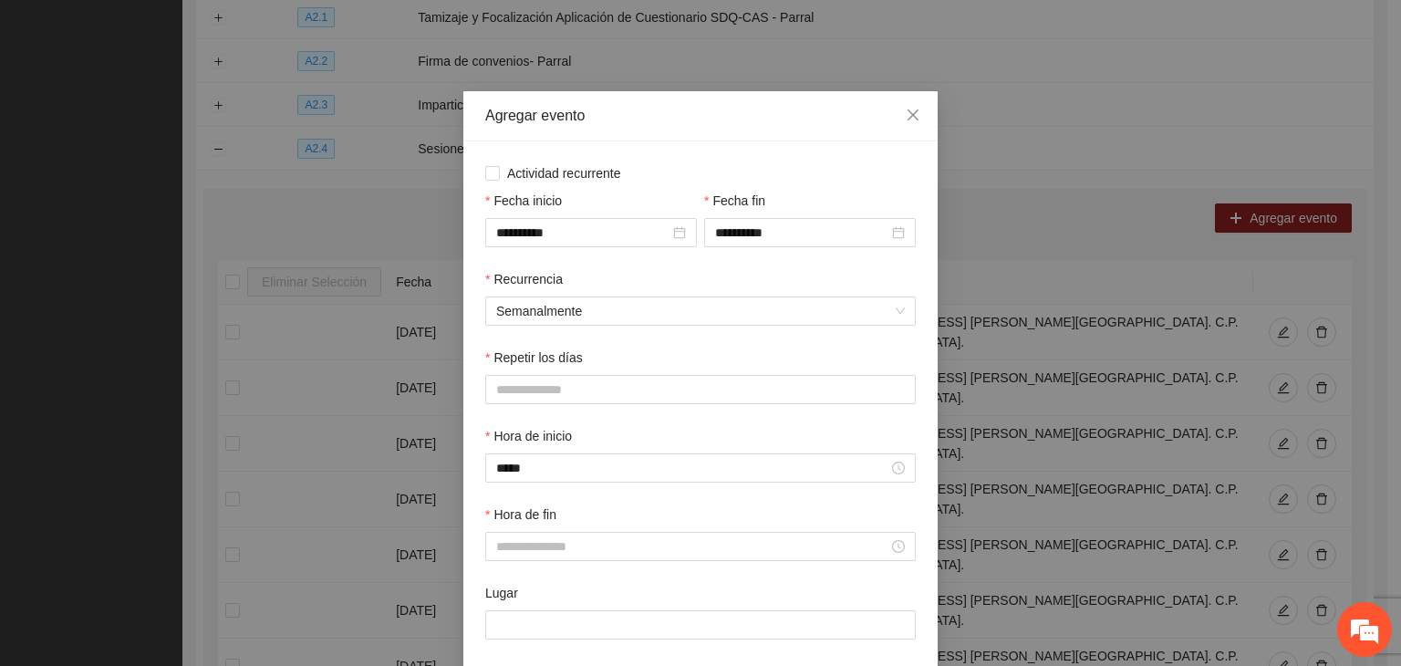
scroll to position [91, 0]
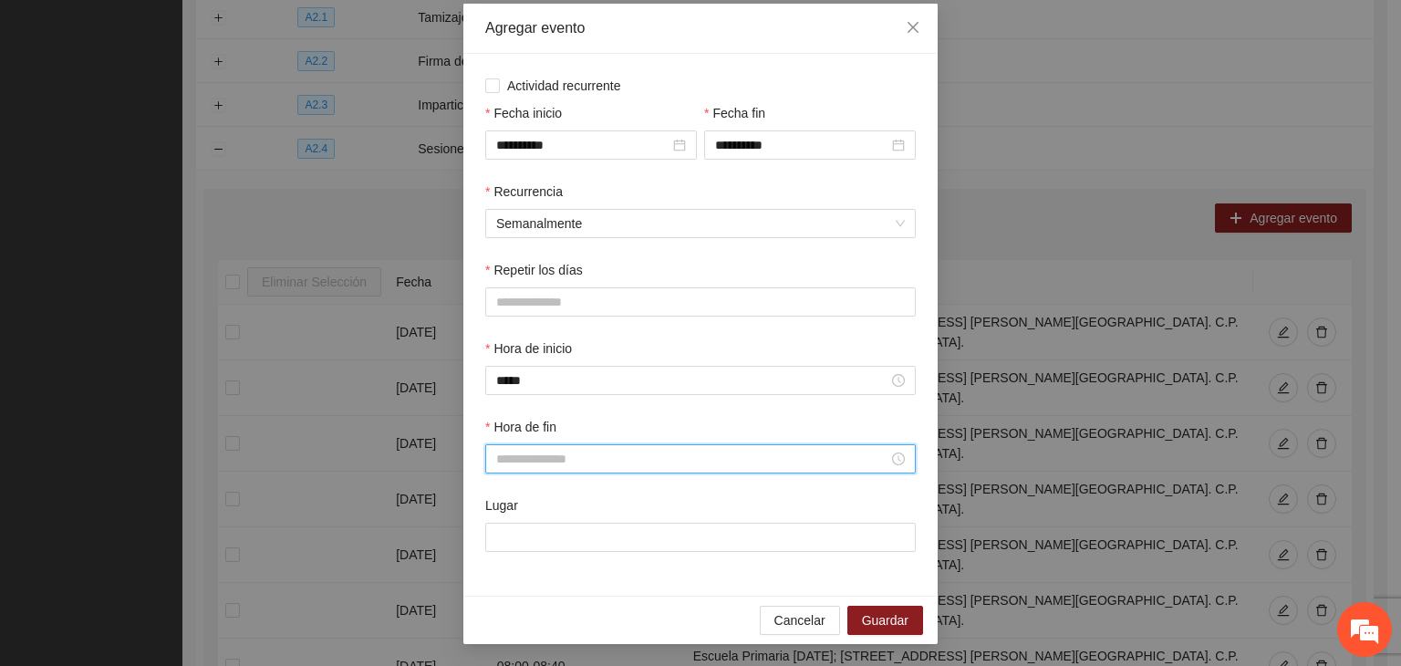
click at [551, 462] on input "Hora de fin" at bounding box center [692, 459] width 392 height 20
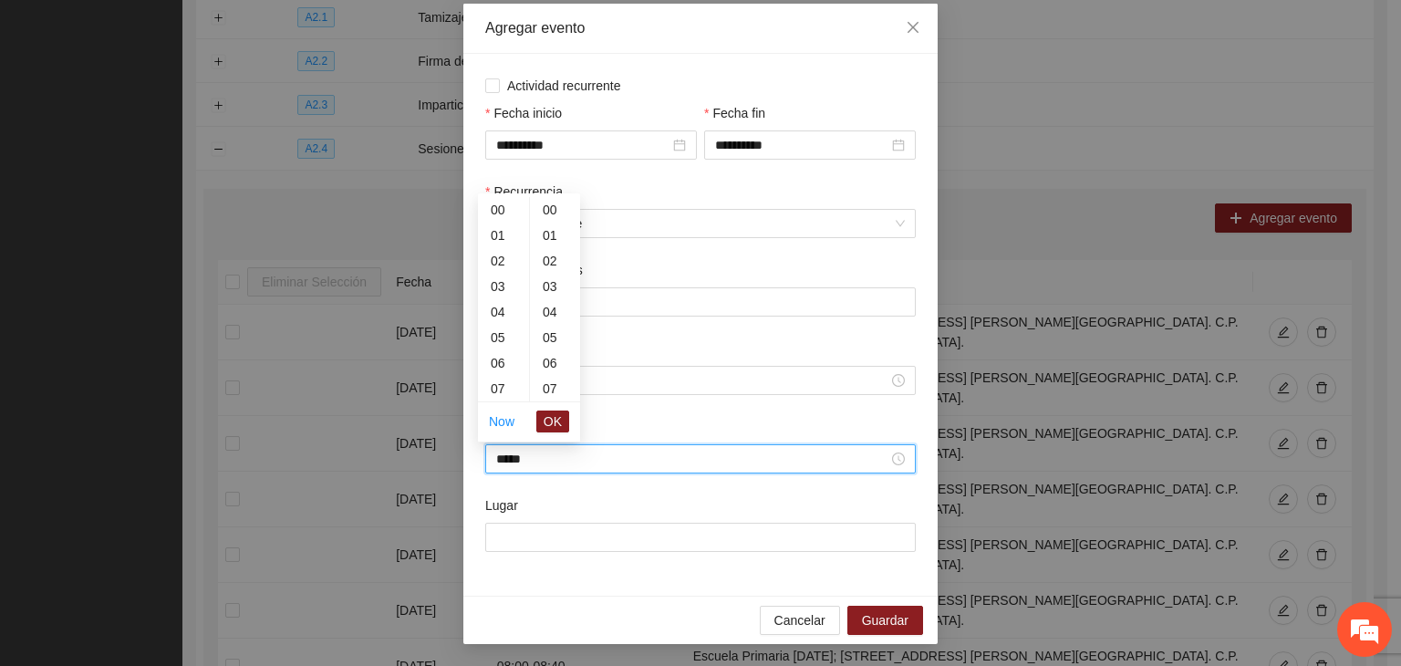
scroll to position [1022, 0]
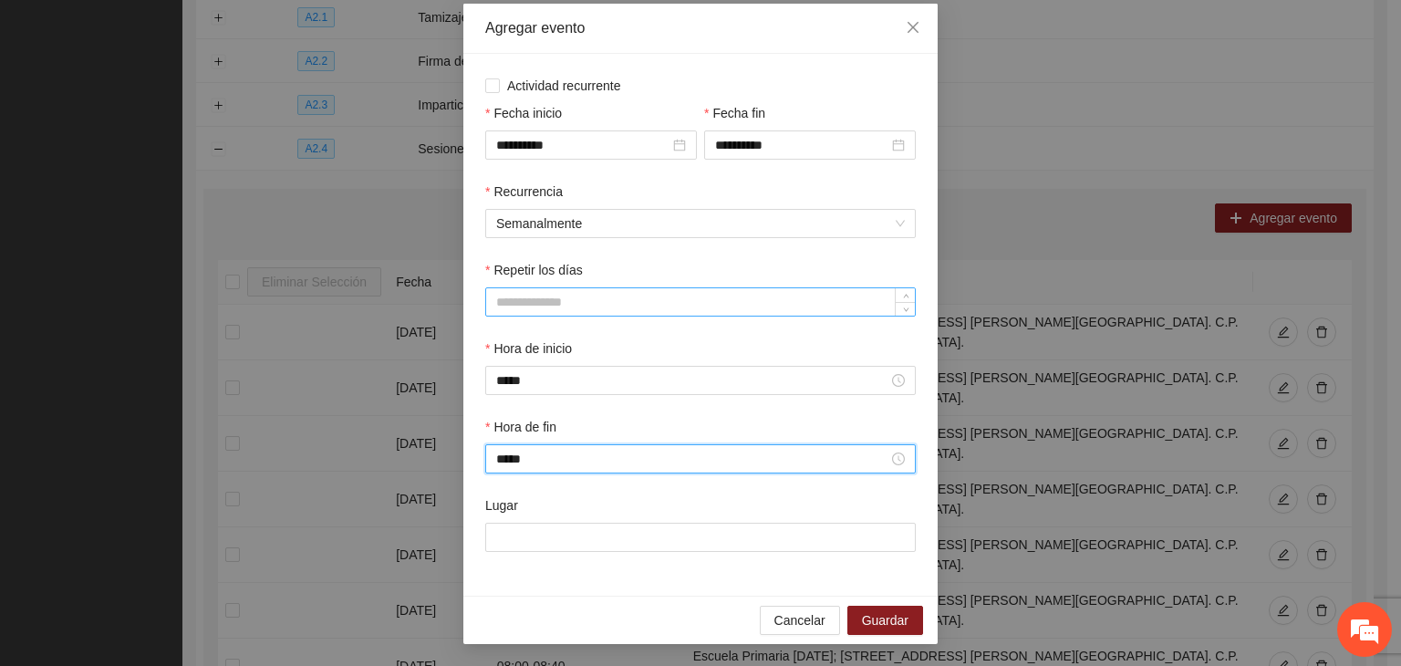
type input "*****"
click at [659, 300] on input "Repetir los días" at bounding box center [700, 301] width 429 height 27
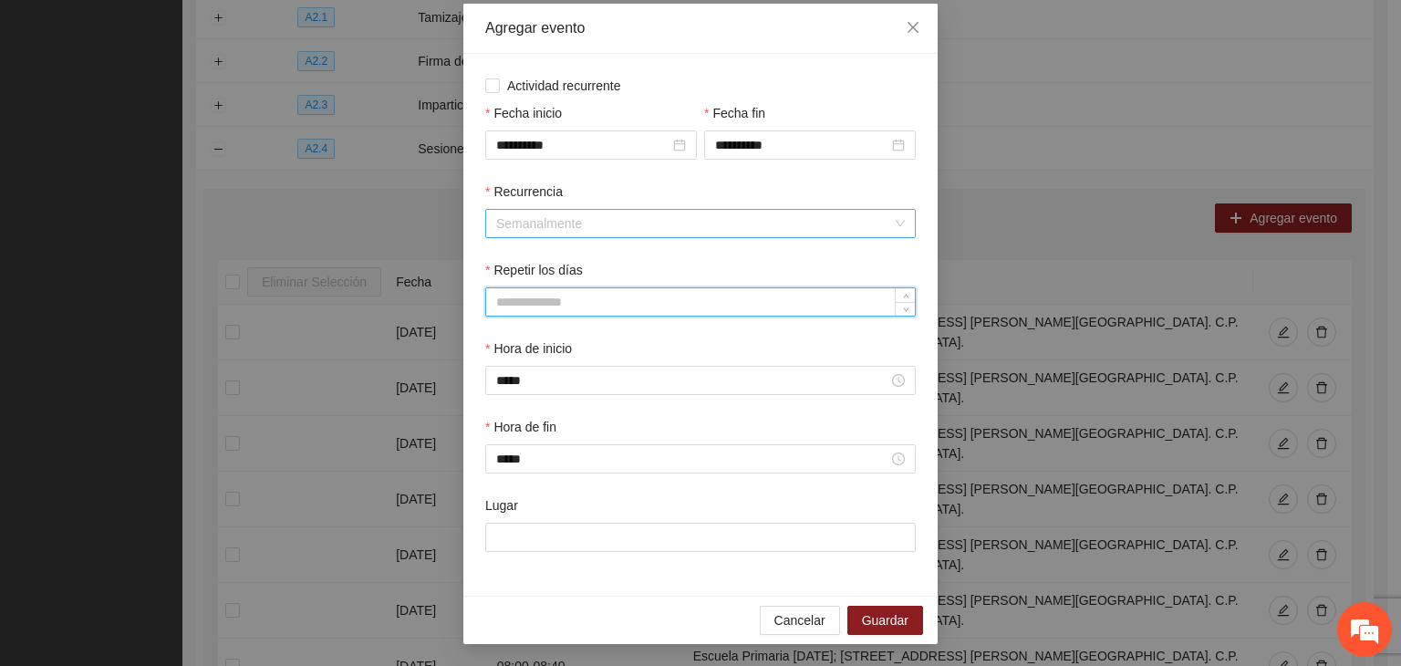
click at [566, 218] on span "Semanalmente" at bounding box center [700, 223] width 409 height 27
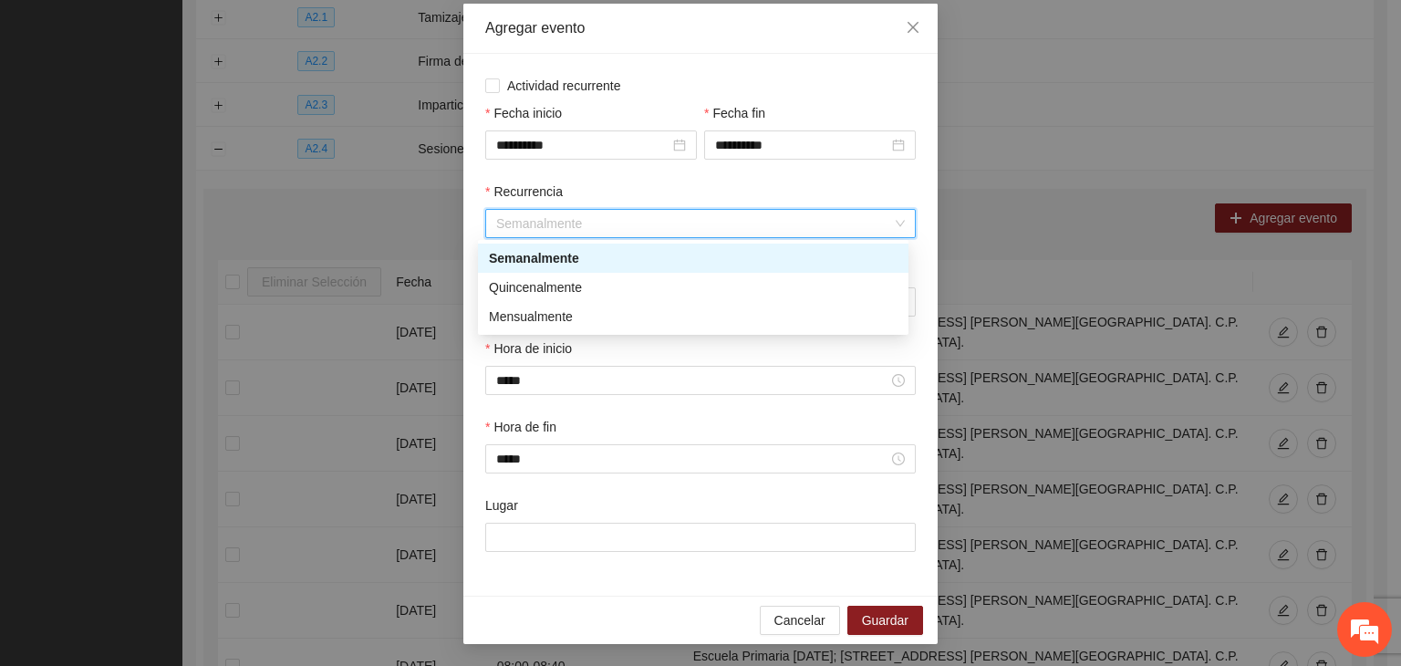
click at [531, 253] on div "Semanalmente" at bounding box center [693, 258] width 409 height 20
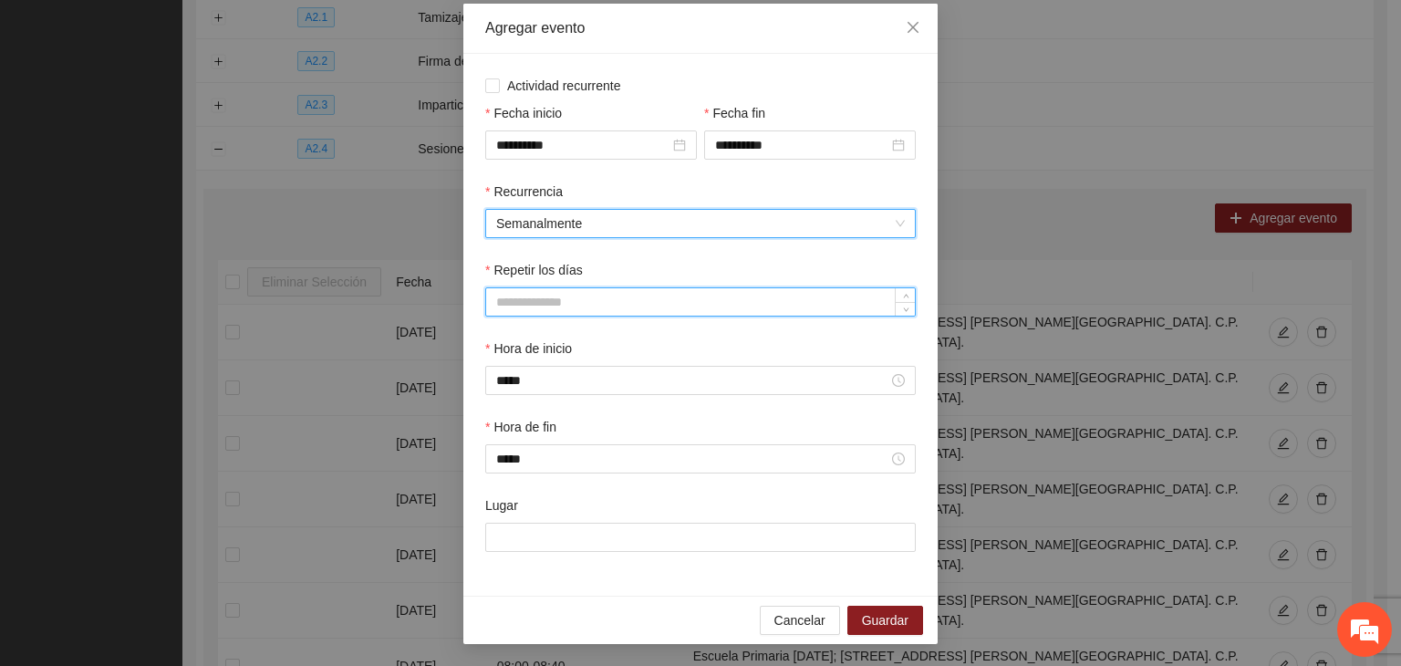
click at [533, 307] on input "Repetir los días" at bounding box center [700, 301] width 429 height 27
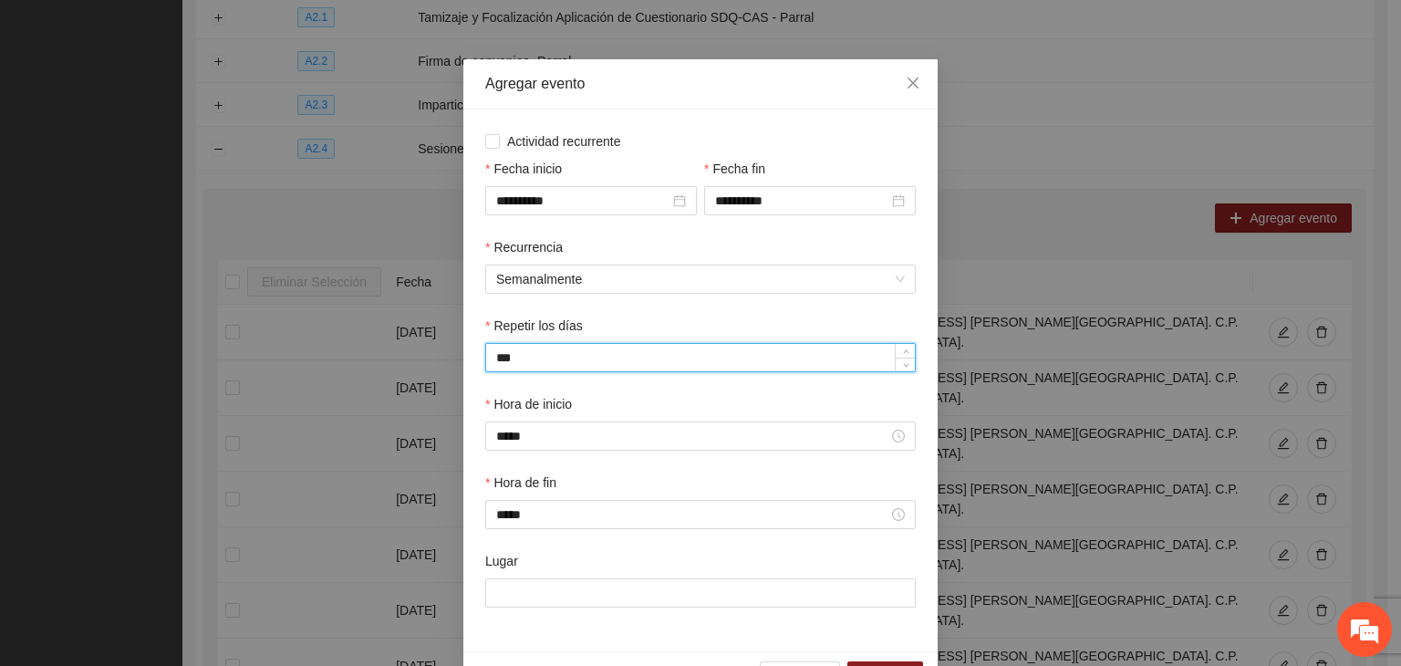
scroll to position [0, 0]
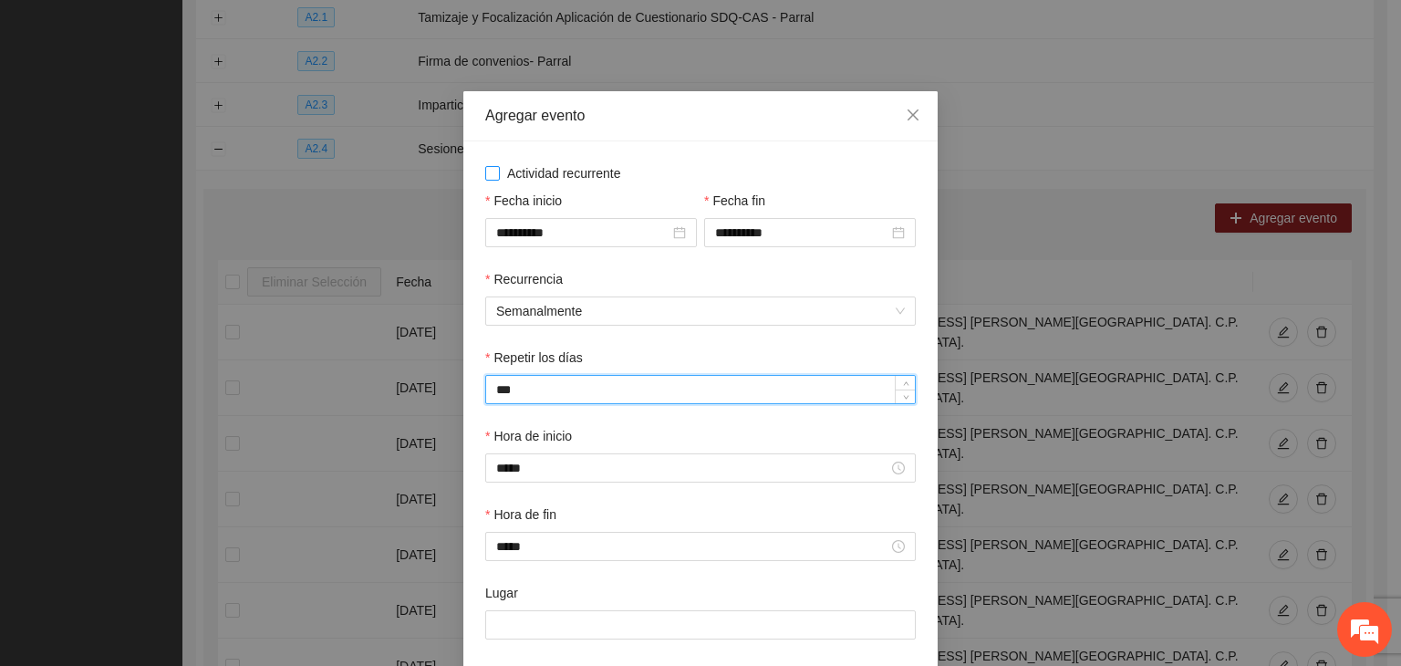
type input "***"
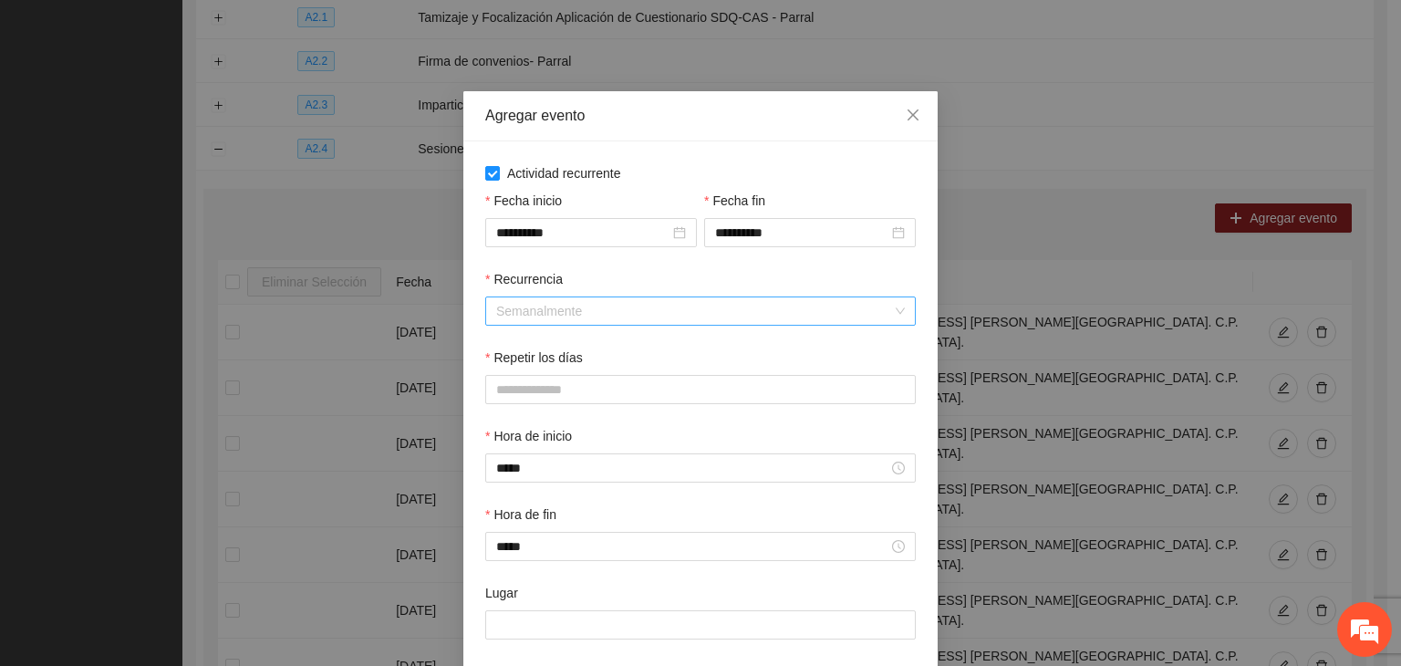
click at [573, 315] on span "Semanalmente" at bounding box center [700, 310] width 409 height 27
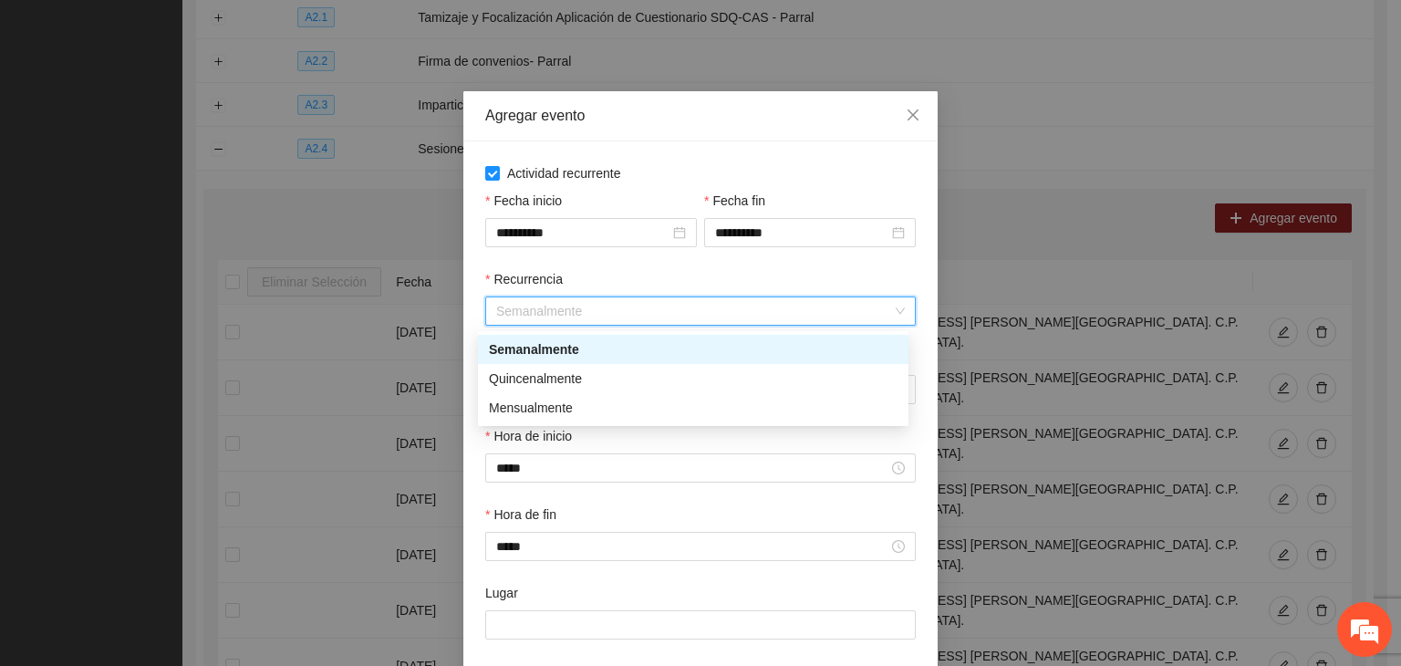
click at [575, 354] on div "Semanalmente" at bounding box center [693, 349] width 409 height 20
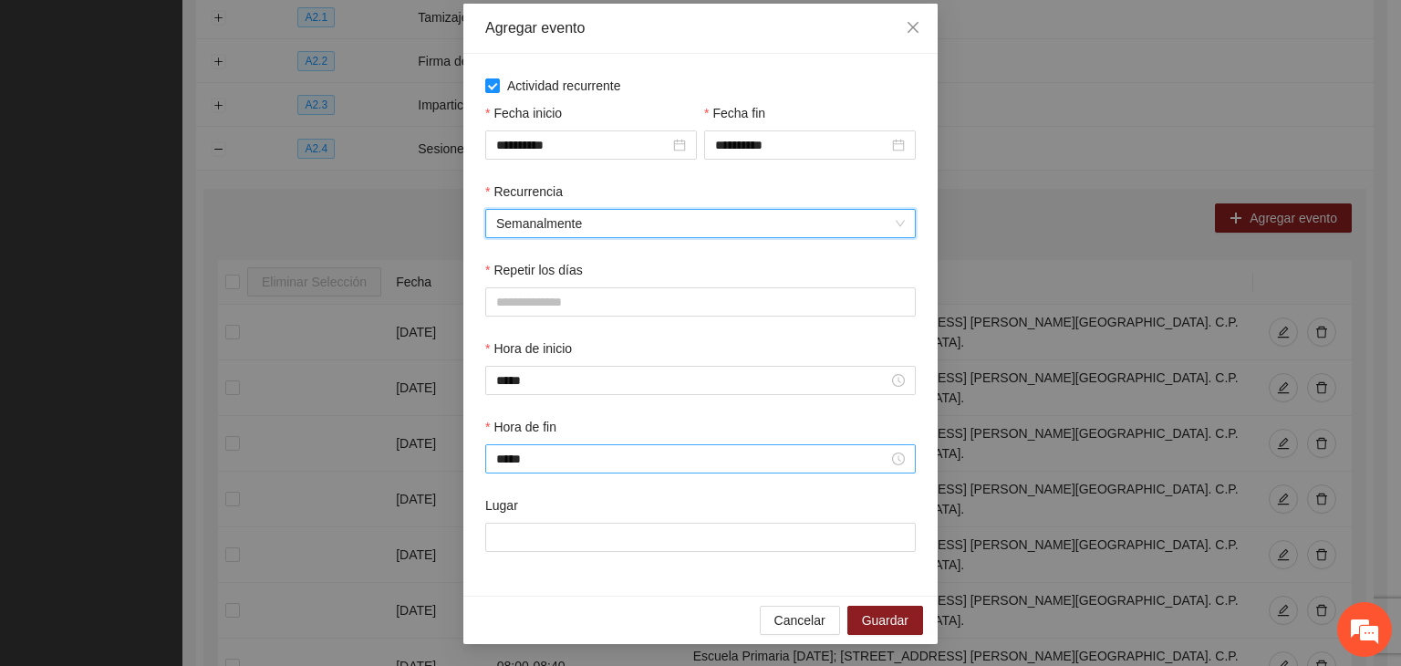
scroll to position [91, 0]
click at [795, 615] on span "Cancelar" at bounding box center [799, 620] width 51 height 20
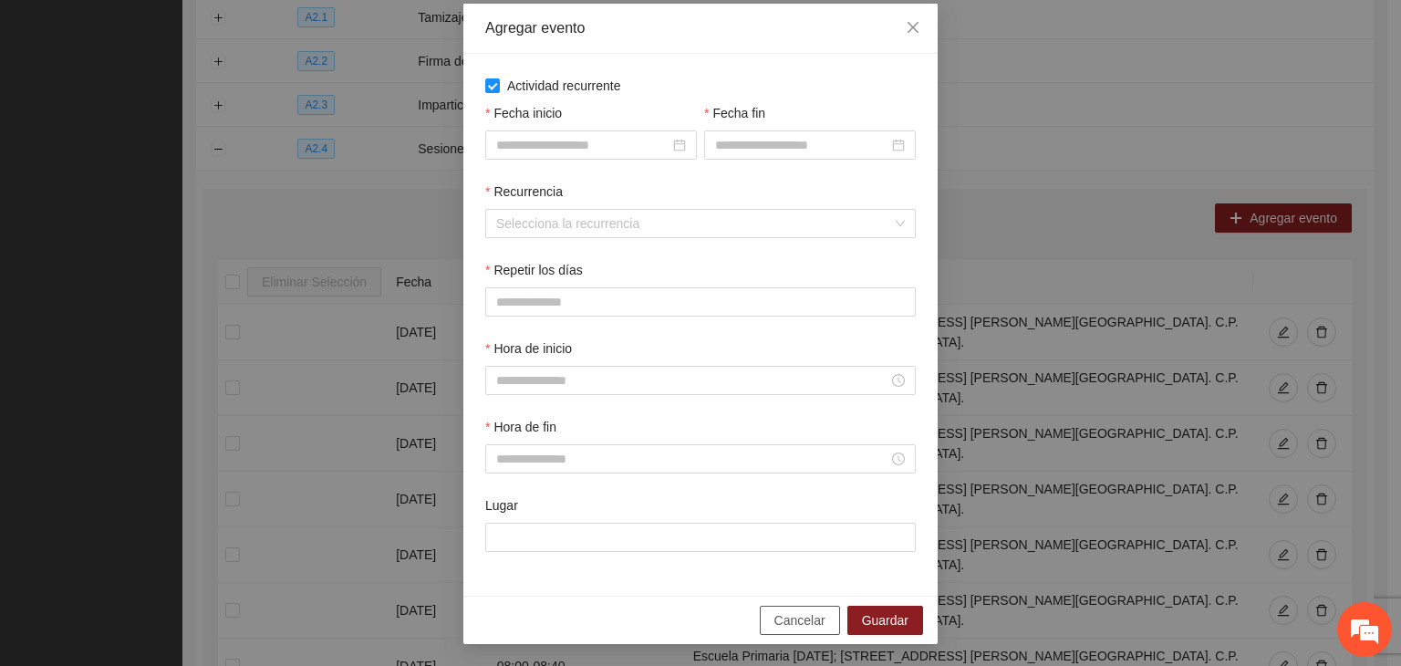
scroll to position [0, 0]
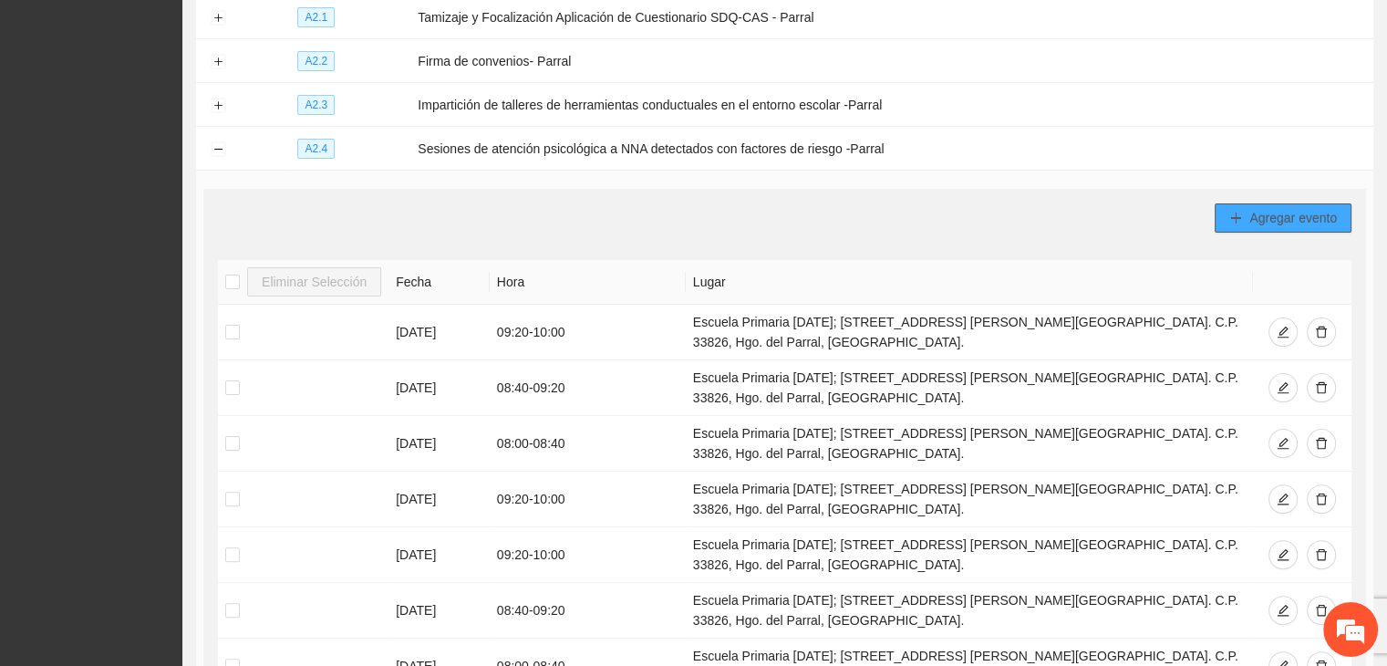
click at [1274, 203] on button "Agregar evento" at bounding box center [1283, 217] width 137 height 29
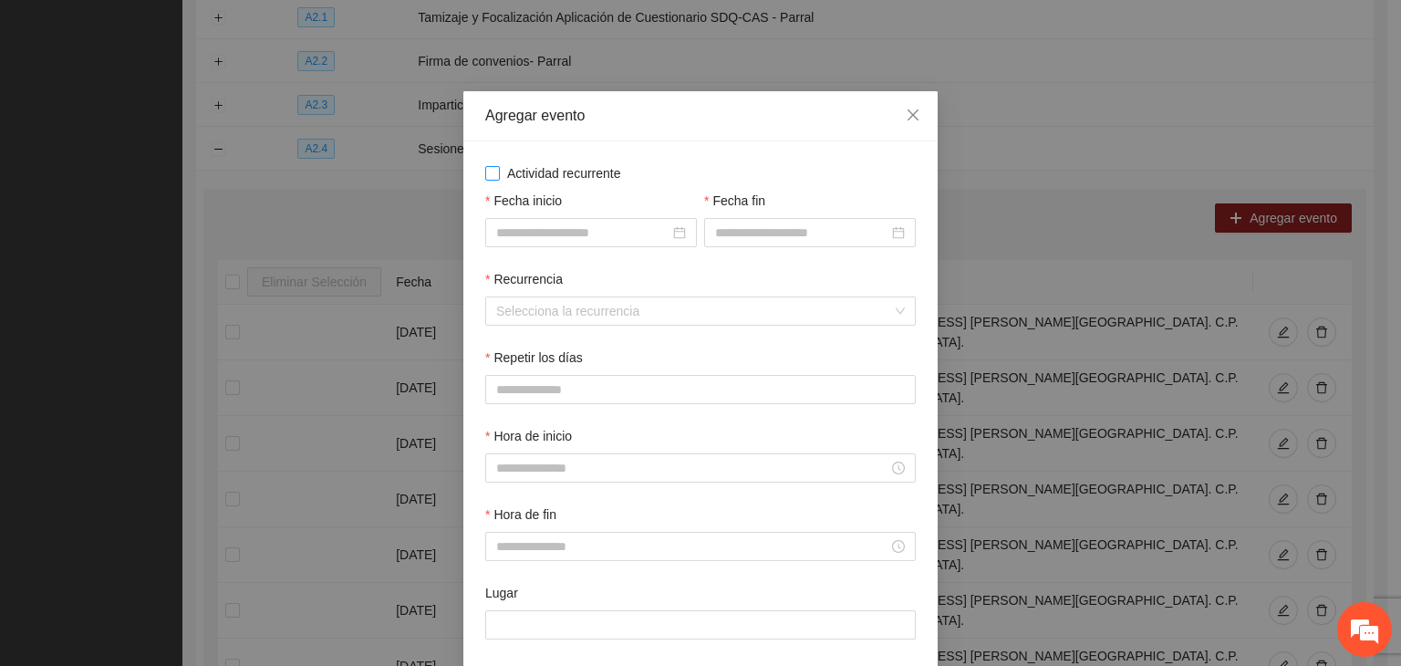
click at [546, 173] on span "Actividad recurrente" at bounding box center [564, 173] width 129 height 20
click at [561, 239] on input "Fecha inicio" at bounding box center [582, 233] width 173 height 20
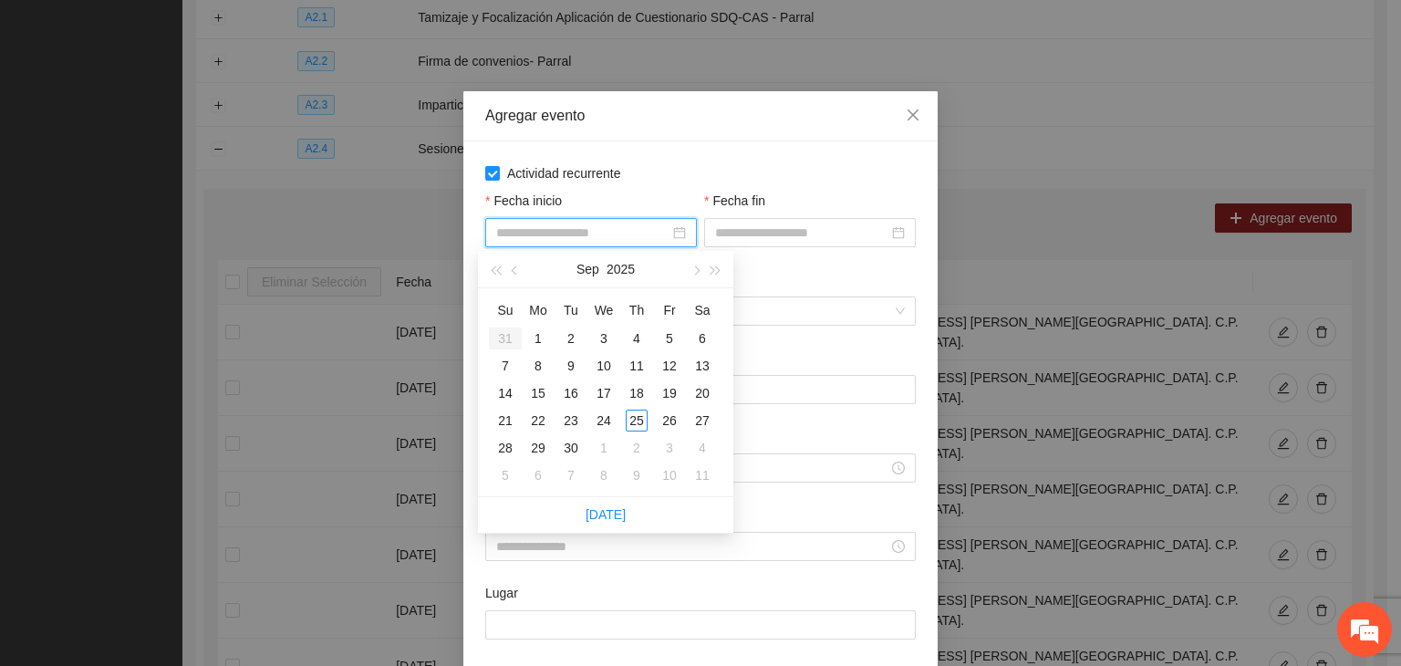
type input "**********"
click at [688, 275] on button "button" at bounding box center [695, 269] width 20 height 36
type input "**********"
click at [610, 342] on div "1" at bounding box center [604, 338] width 22 height 22
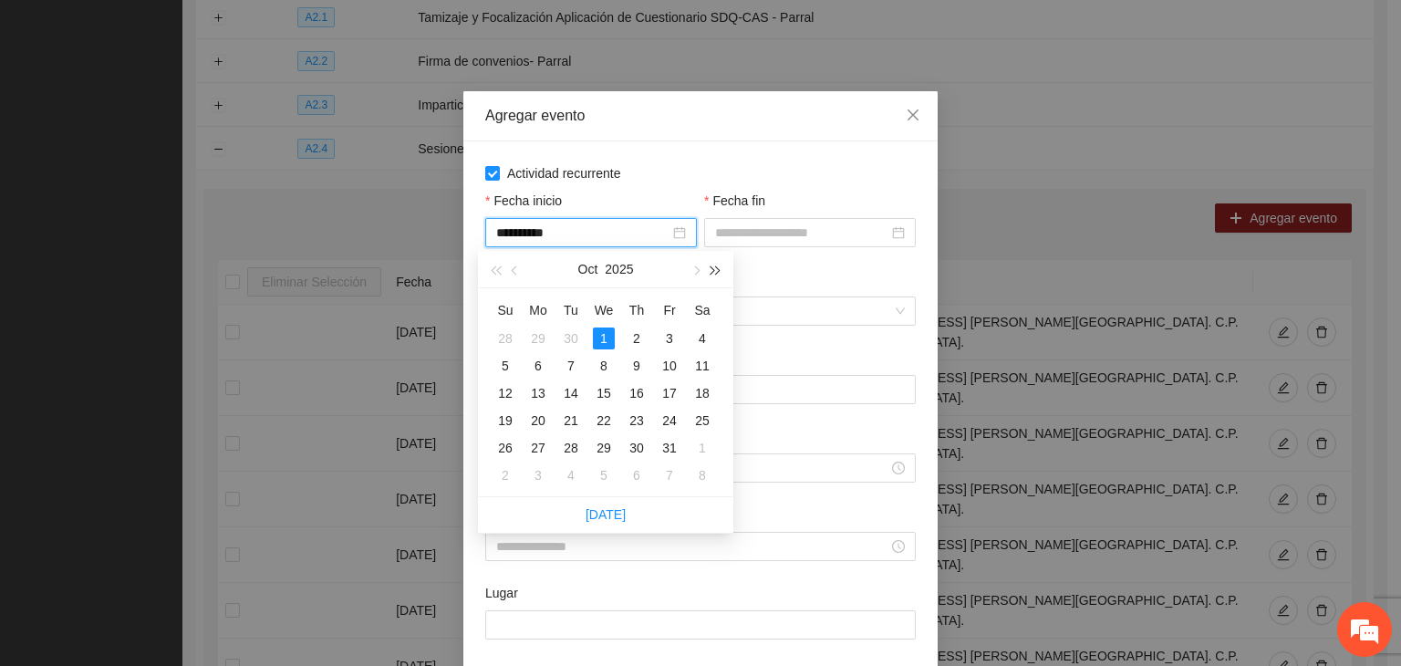
click at [714, 275] on button "button" at bounding box center [716, 269] width 20 height 36
click at [698, 275] on button "button" at bounding box center [695, 269] width 20 height 36
drag, startPoint x: 849, startPoint y: 278, endPoint x: 840, endPoint y: 276, distance: 9.3
click at [846, 278] on div "Recurrencia" at bounding box center [700, 282] width 431 height 27
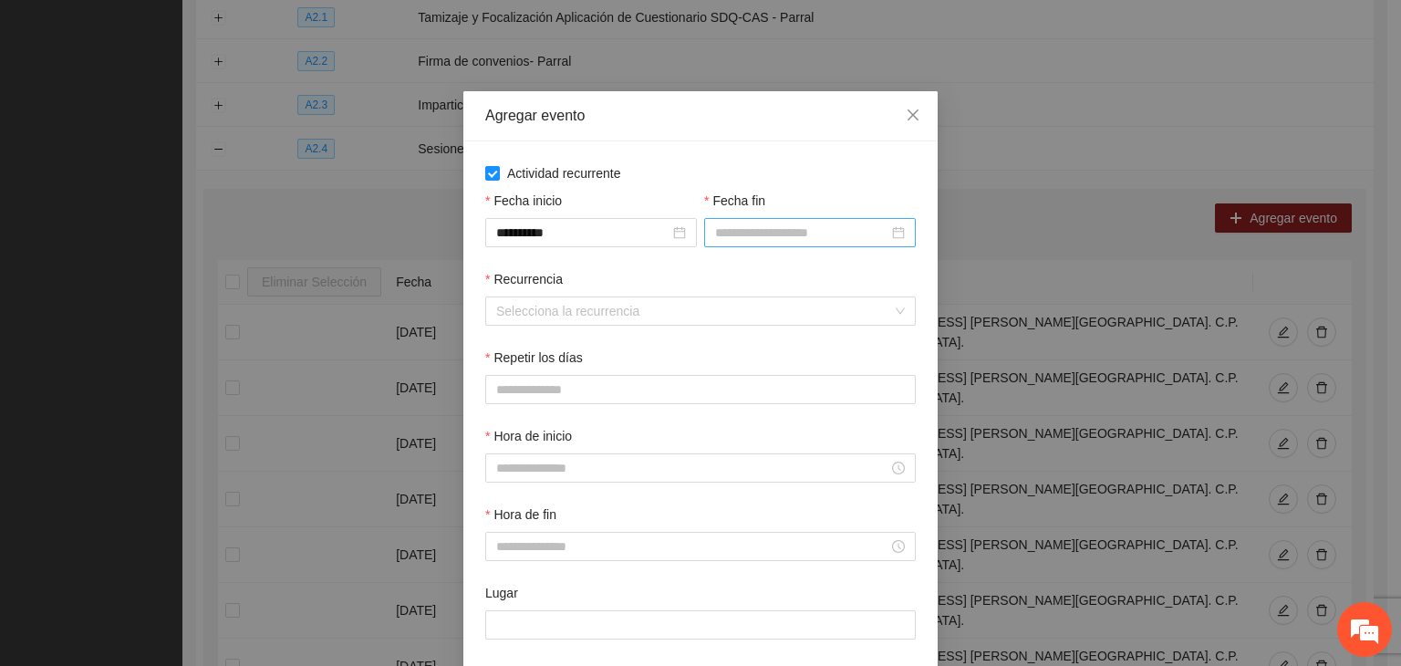
click at [774, 237] on input "Fecha fin" at bounding box center [801, 233] width 173 height 20
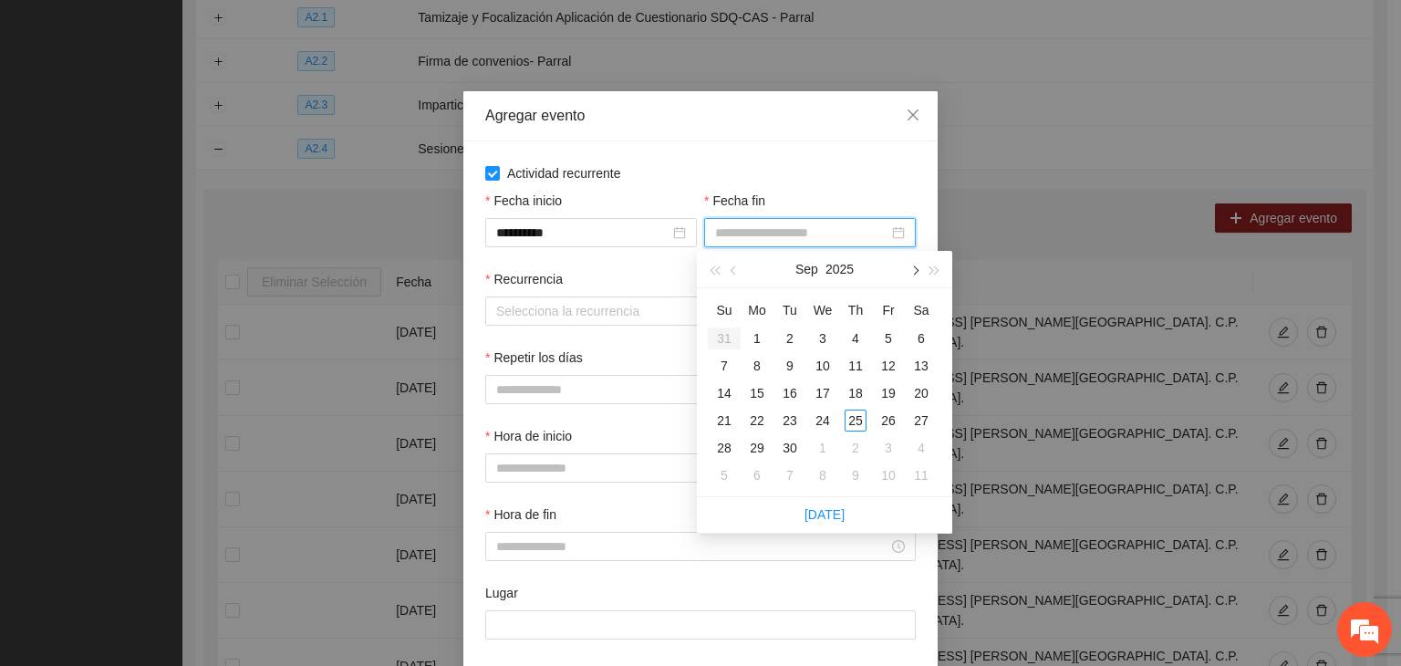
click at [913, 274] on span "button" at bounding box center [913, 270] width 9 height 9
type input "**********"
click at [882, 407] on td "24" at bounding box center [888, 420] width 33 height 27
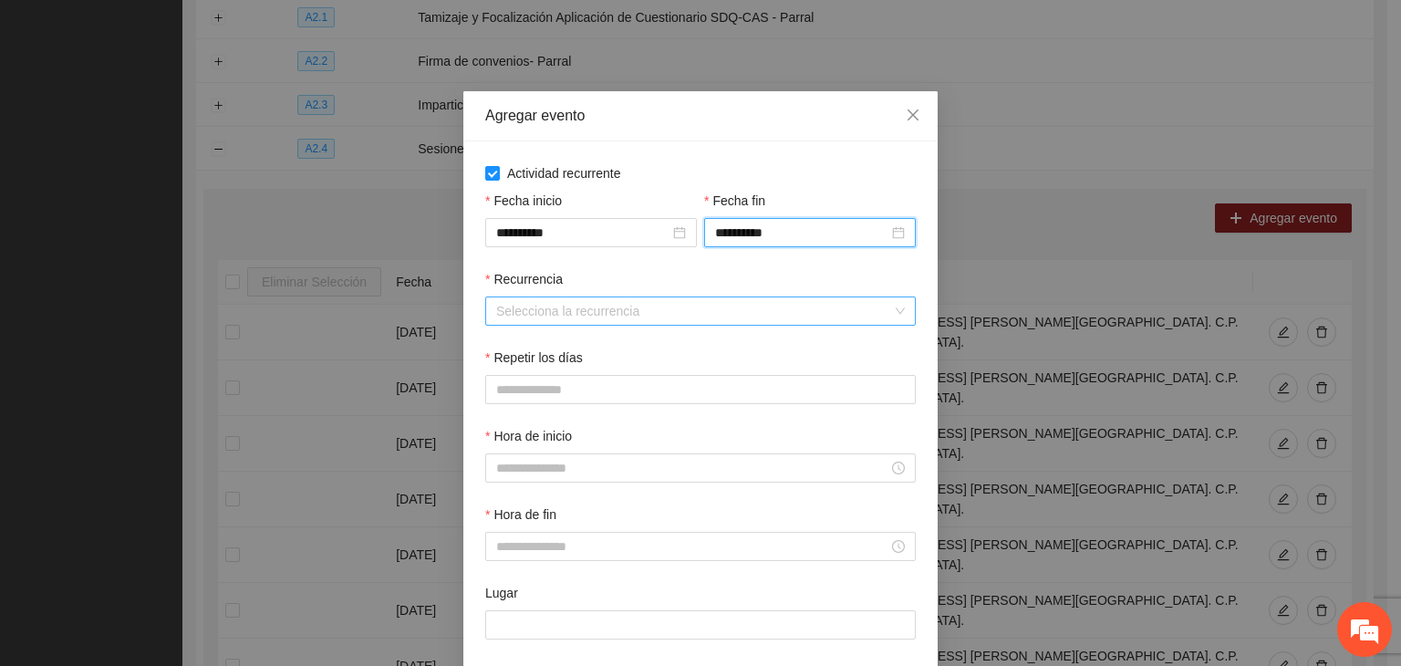
click at [556, 318] on input "Recurrencia" at bounding box center [694, 310] width 396 height 27
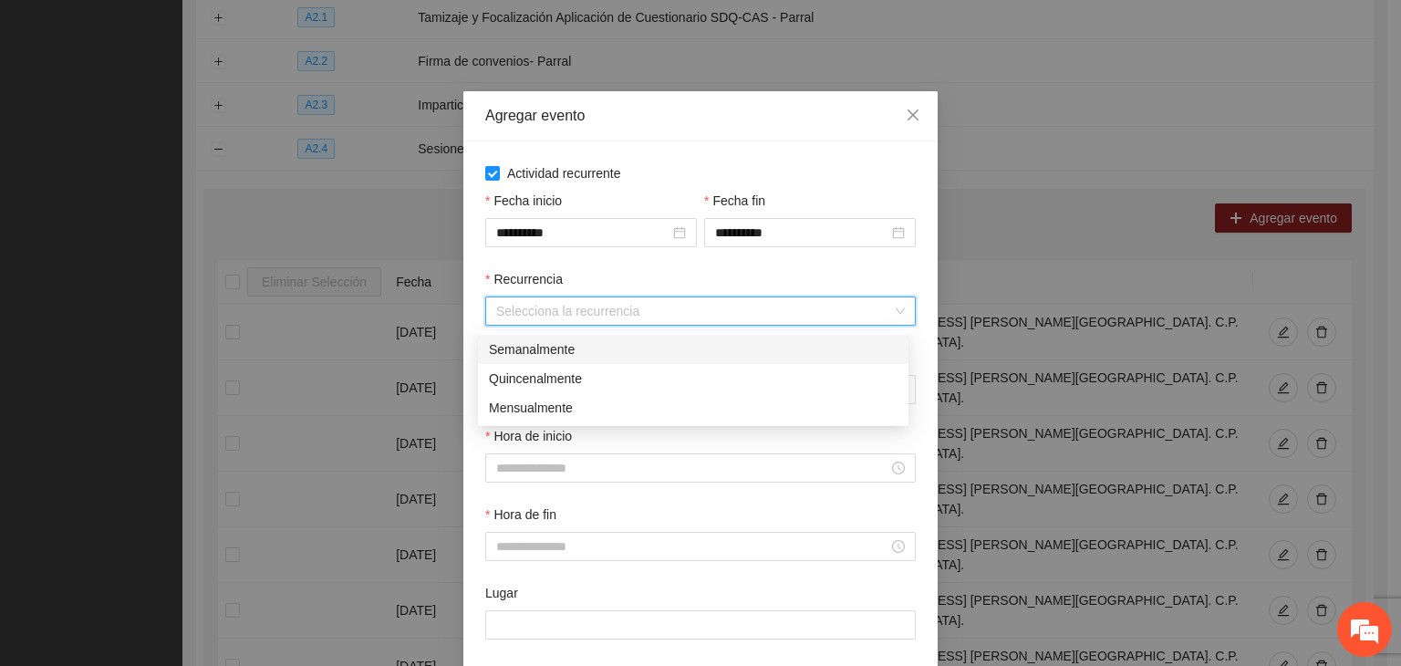
click at [535, 348] on div "Semanalmente" at bounding box center [693, 349] width 409 height 20
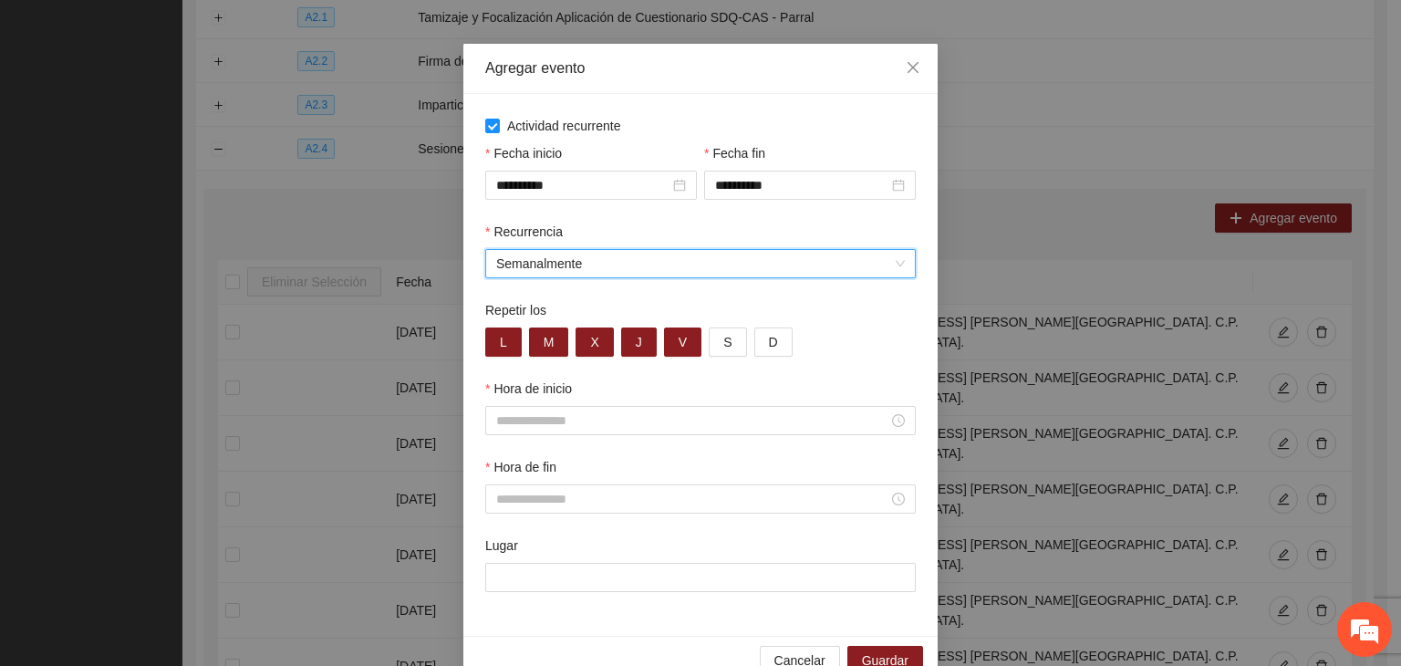
scroll to position [90, 0]
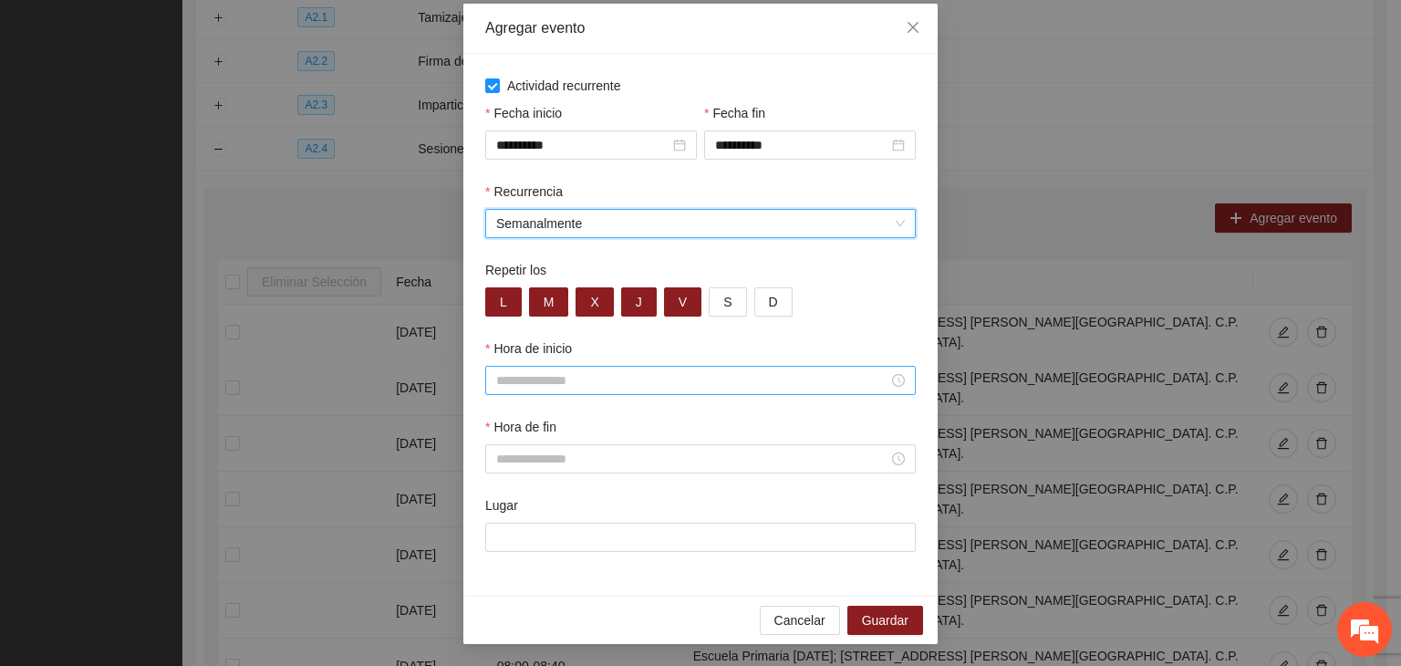
click at [581, 376] on input "Hora de inicio" at bounding box center [692, 380] width 392 height 20
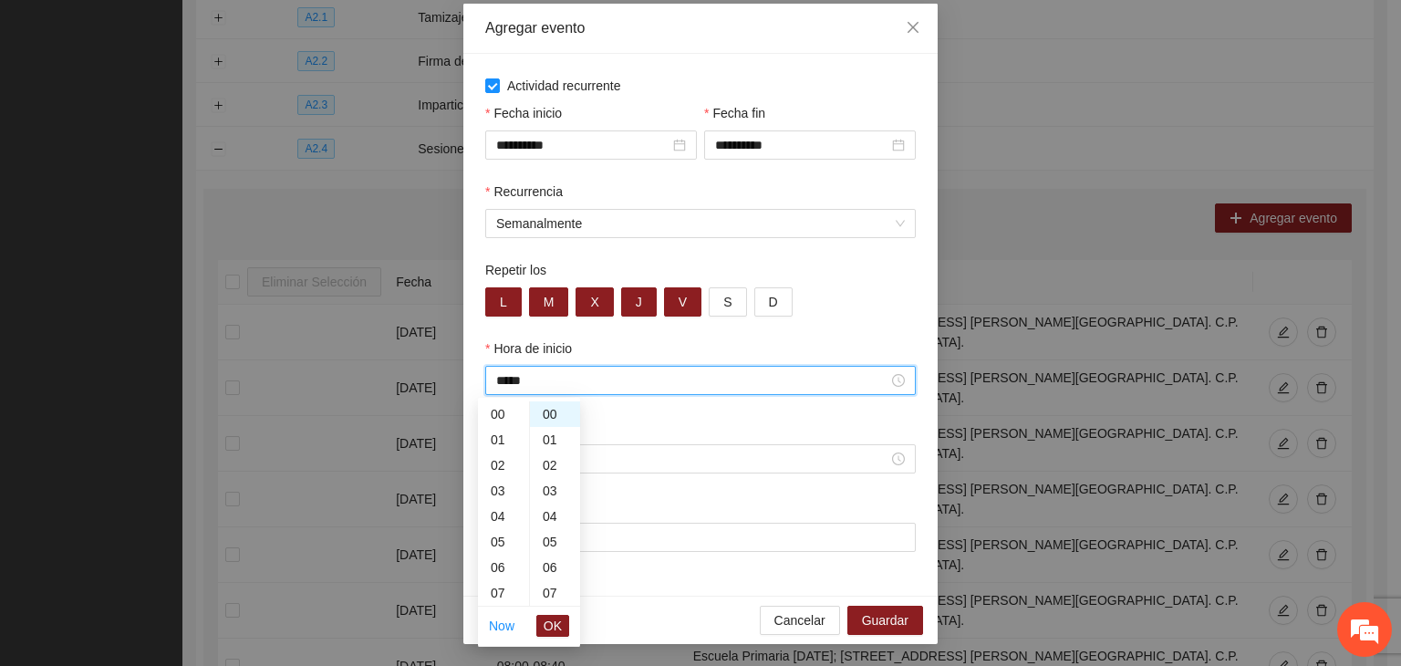
scroll to position [255, 0]
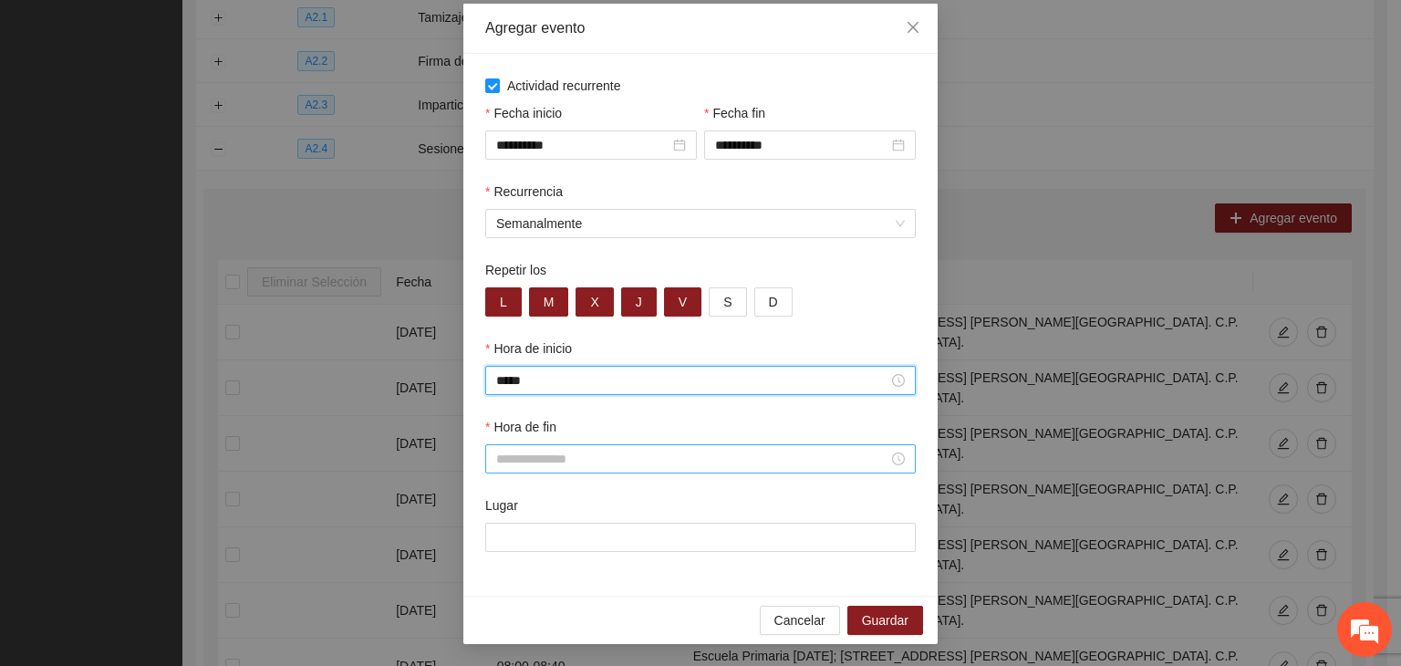
type input "*****"
drag, startPoint x: 642, startPoint y: 465, endPoint x: 650, endPoint y: 475, distance: 12.4
click at [645, 472] on div at bounding box center [700, 458] width 431 height 29
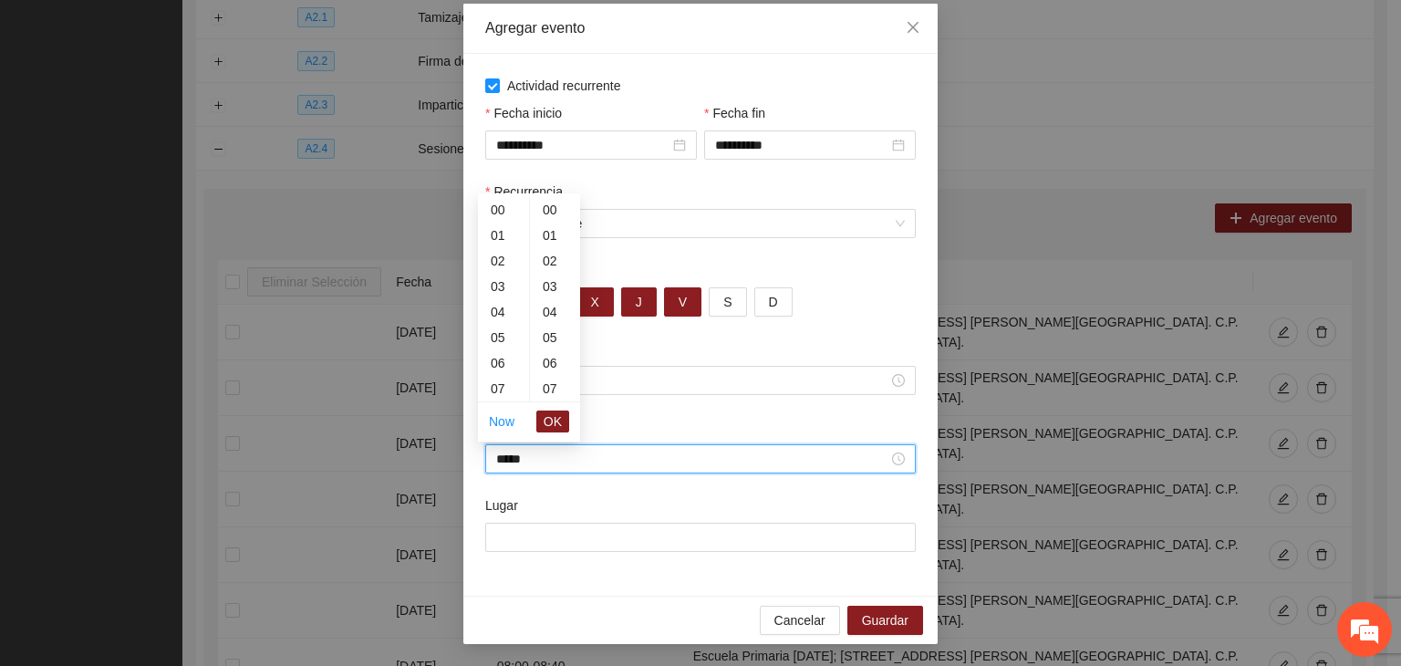
scroll to position [1022, 0]
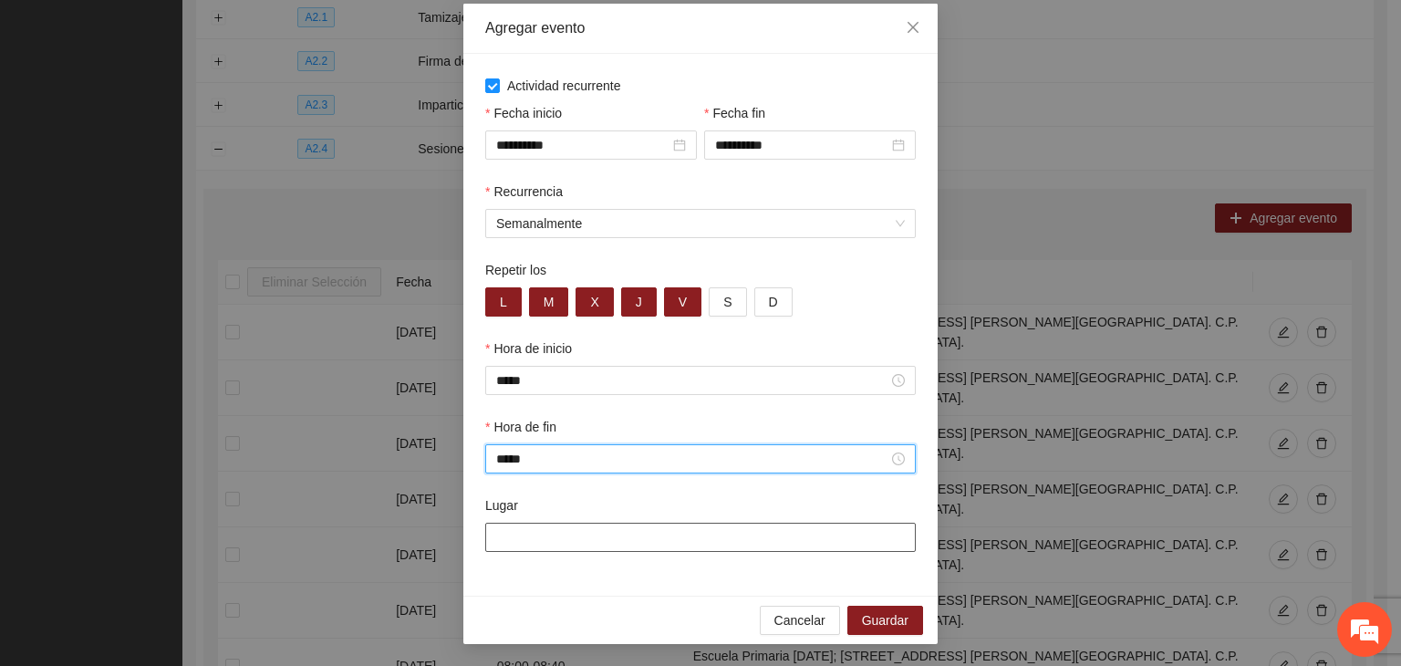
type input "*****"
click at [681, 541] on input "Lugar" at bounding box center [700, 537] width 431 height 29
paste input "**********"
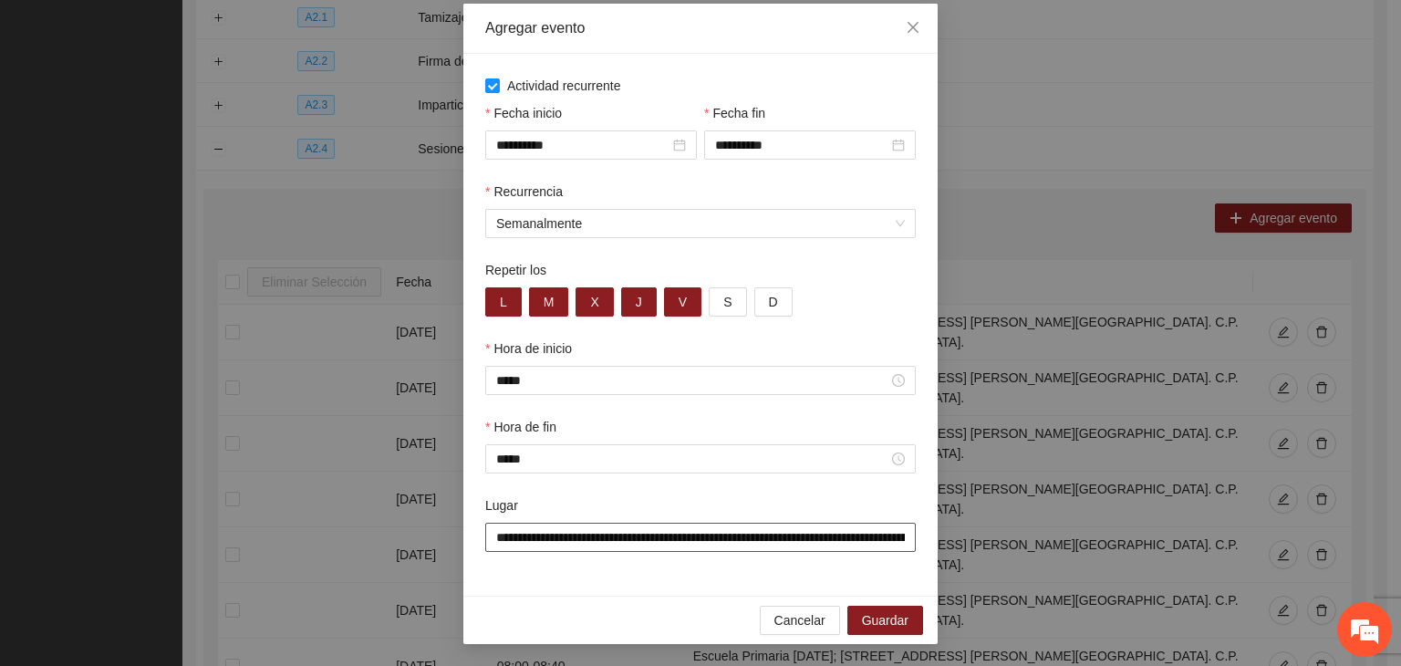
scroll to position [0, 164]
type input "**********"
click at [905, 613] on button "Guardar" at bounding box center [885, 620] width 76 height 29
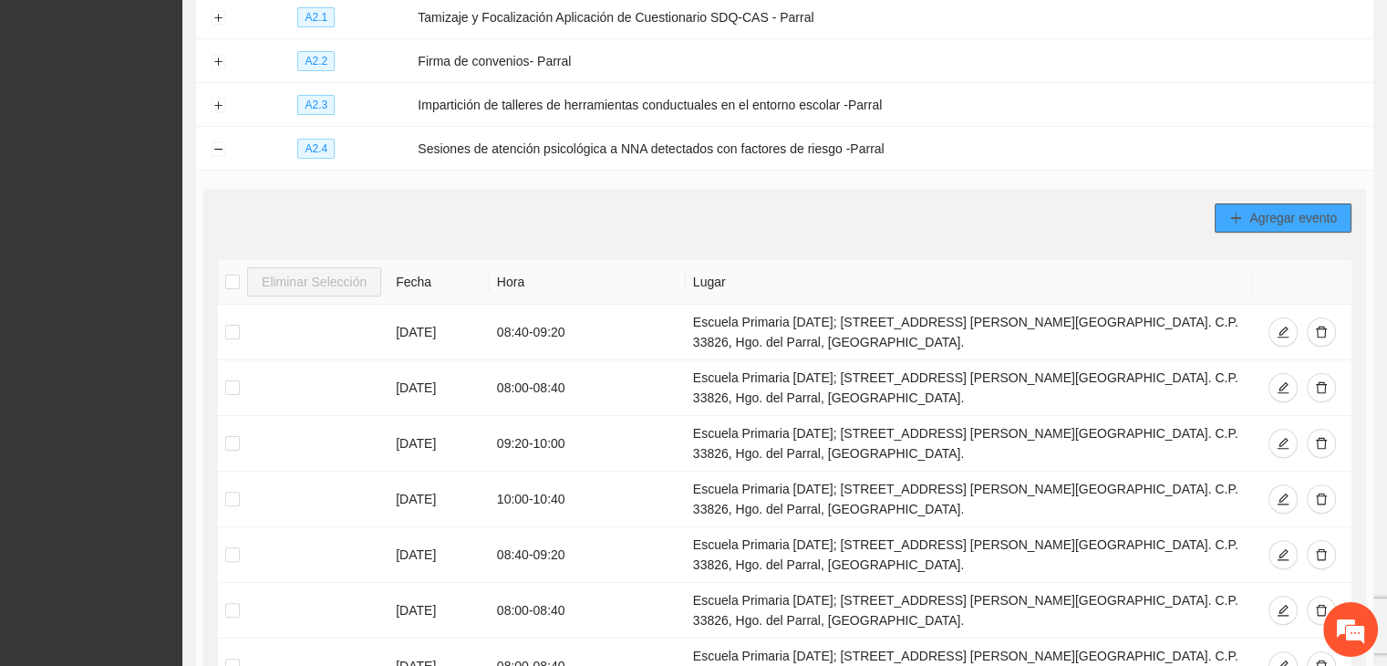
click at [1309, 214] on span "Agregar evento" at bounding box center [1294, 218] width 88 height 20
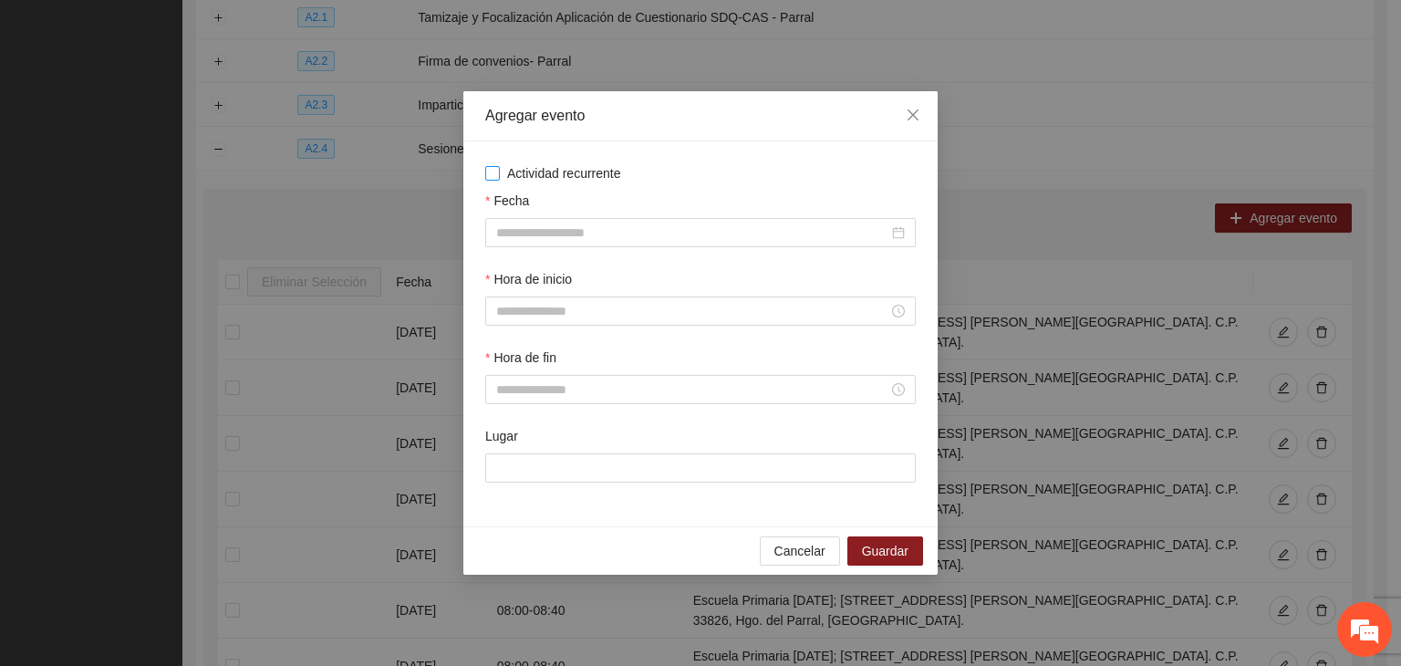
click at [565, 172] on span "Actividad recurrente" at bounding box center [564, 173] width 129 height 20
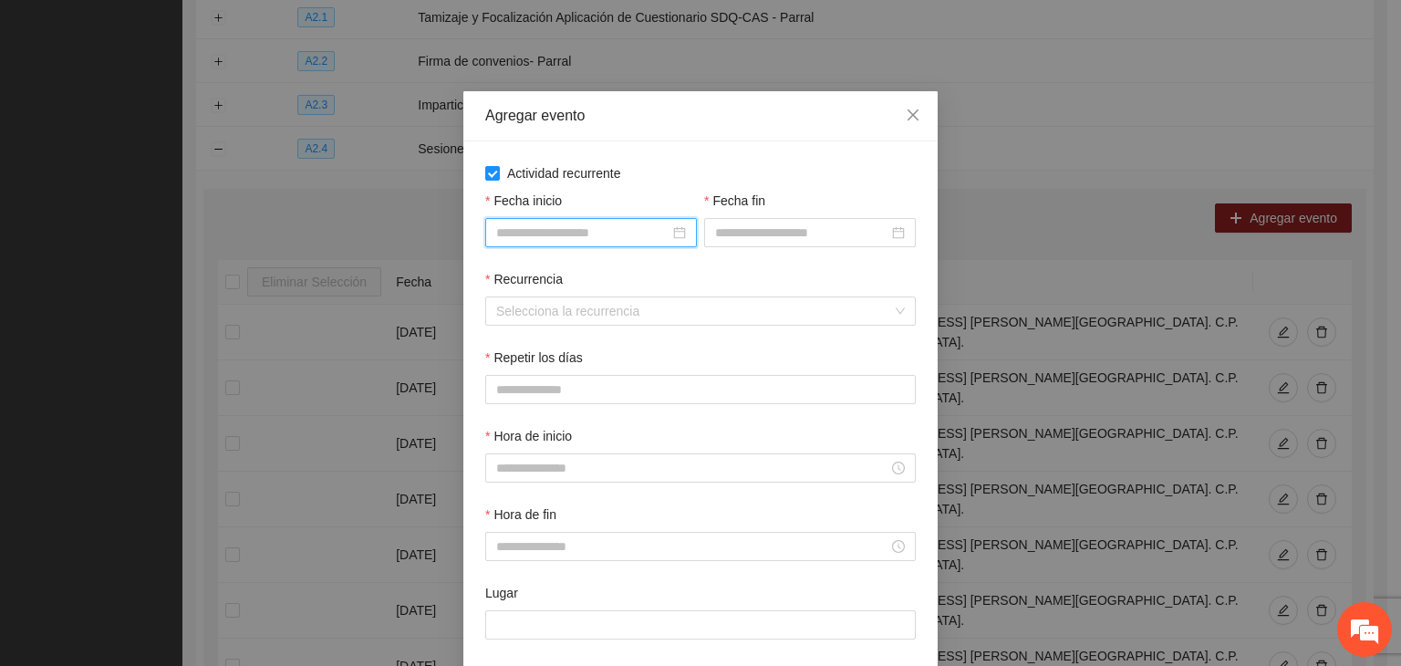
click at [605, 229] on input "Fecha inicio" at bounding box center [582, 233] width 173 height 20
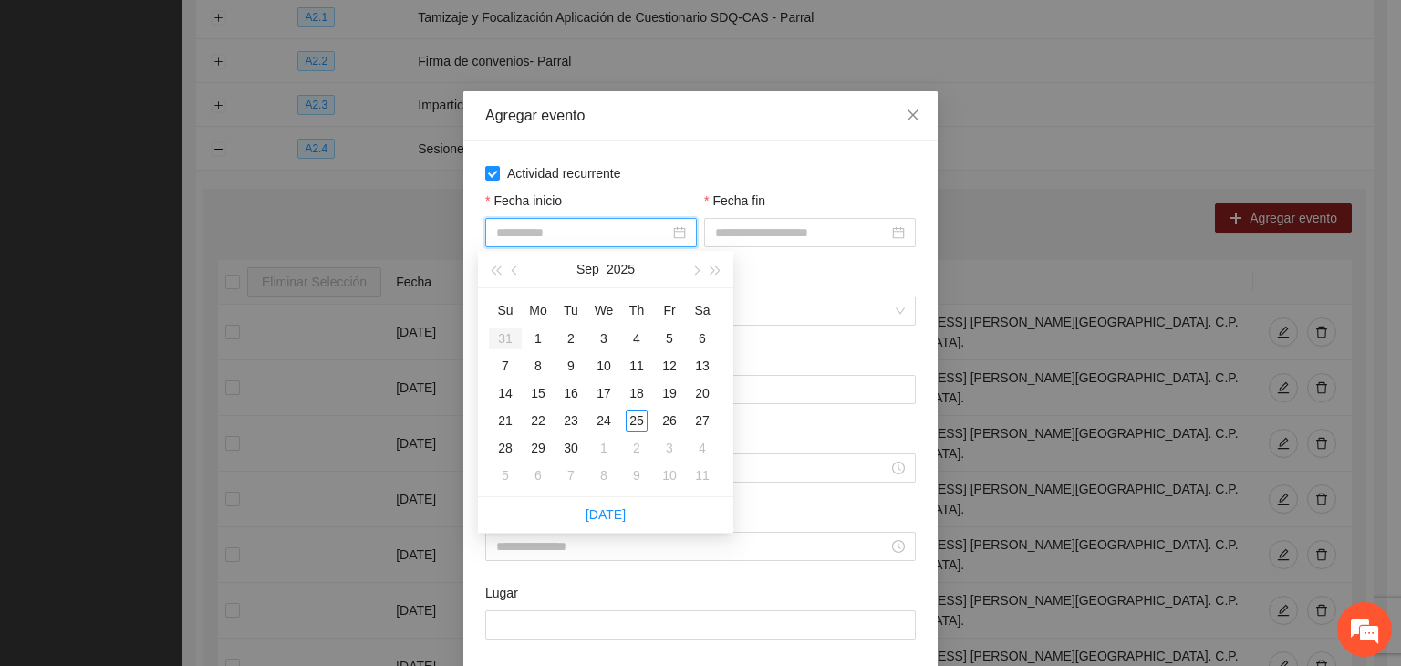
type input "**********"
click at [703, 278] on button "button" at bounding box center [695, 269] width 20 height 36
type input "**********"
click at [608, 338] on div "1" at bounding box center [604, 338] width 22 height 22
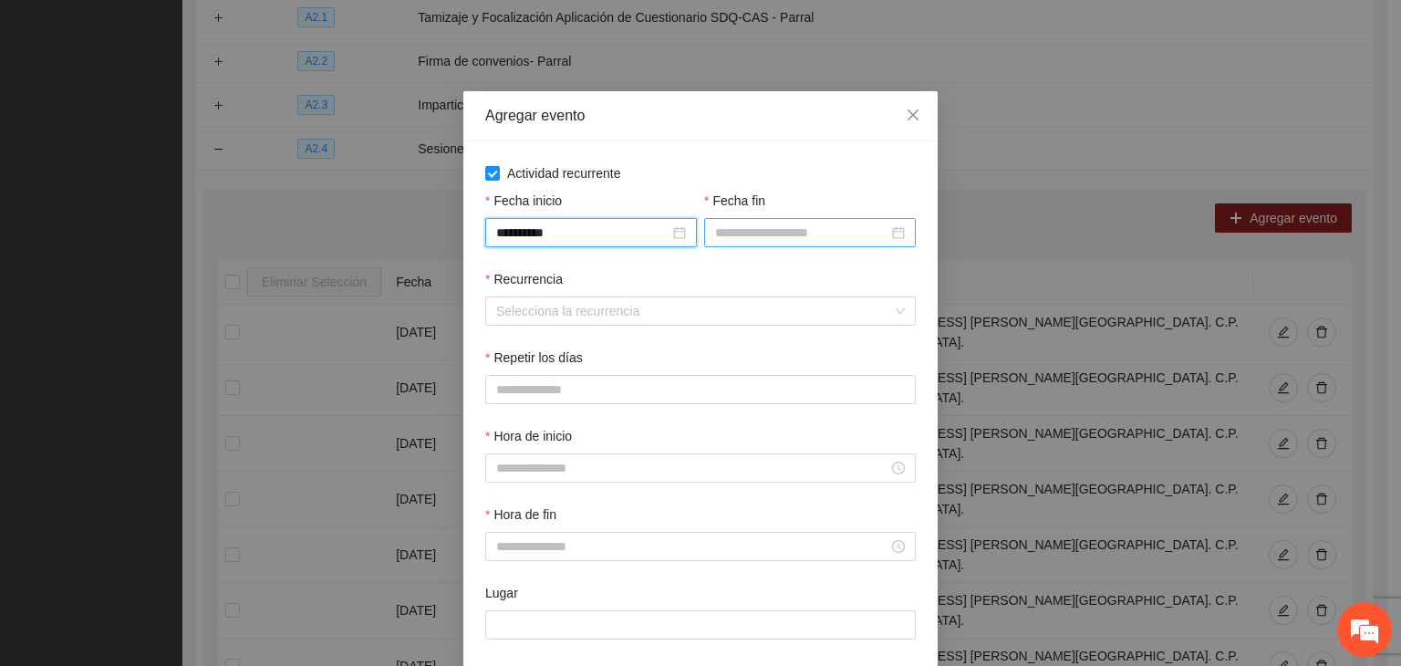
click at [743, 238] on input "Fecha fin" at bounding box center [801, 233] width 173 height 20
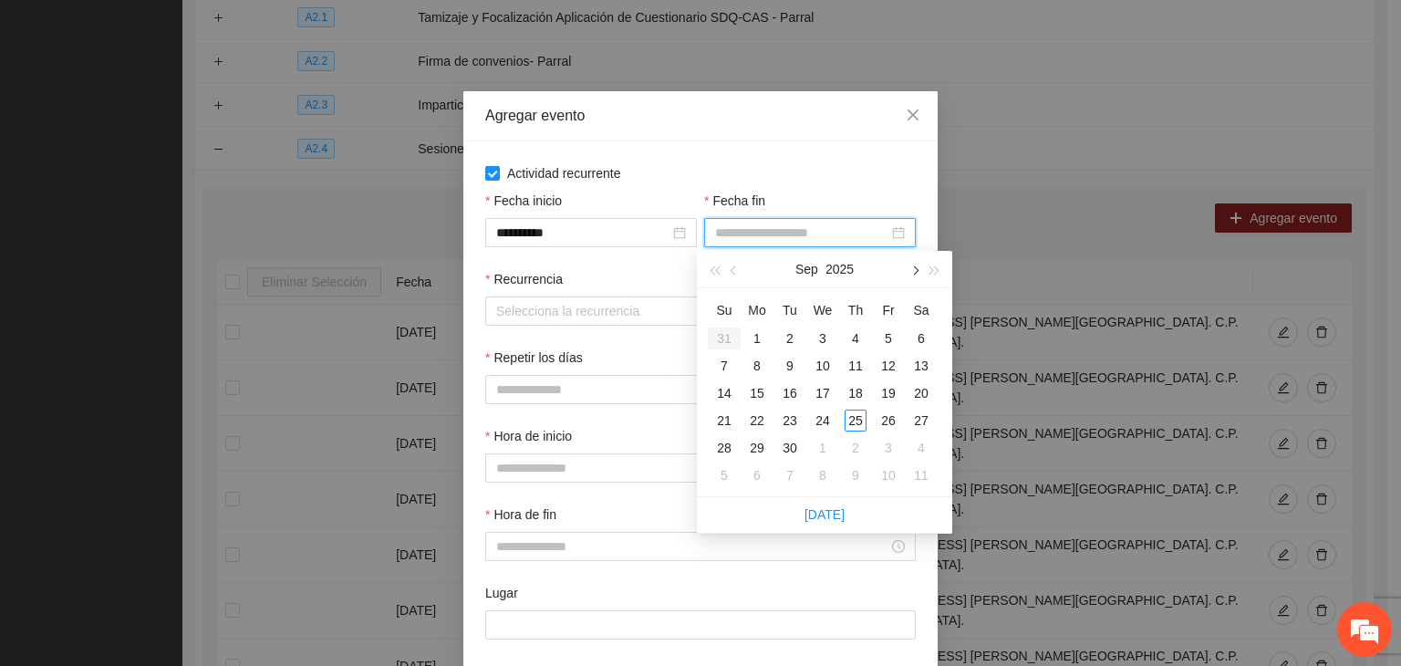
click at [918, 271] on span "button" at bounding box center [913, 270] width 9 height 9
type input "**********"
click at [883, 423] on div "24" at bounding box center [889, 421] width 22 height 22
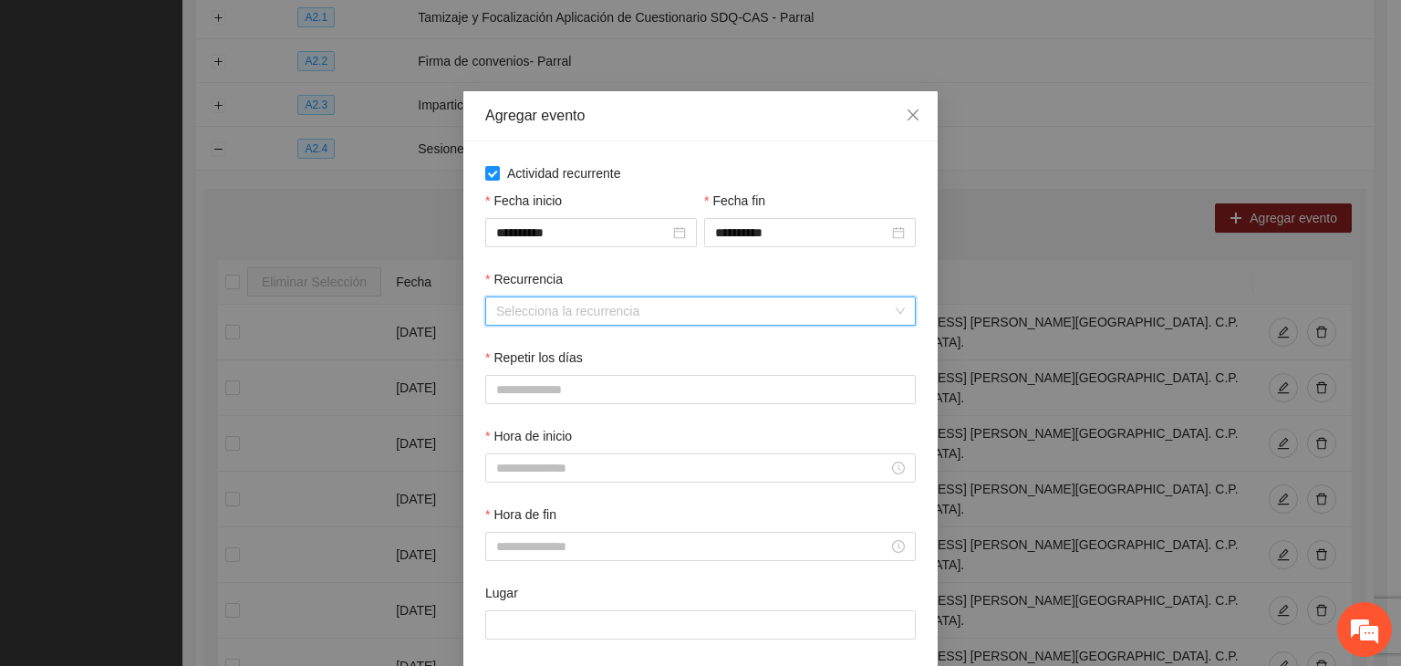
click at [630, 306] on input "Recurrencia" at bounding box center [694, 310] width 396 height 27
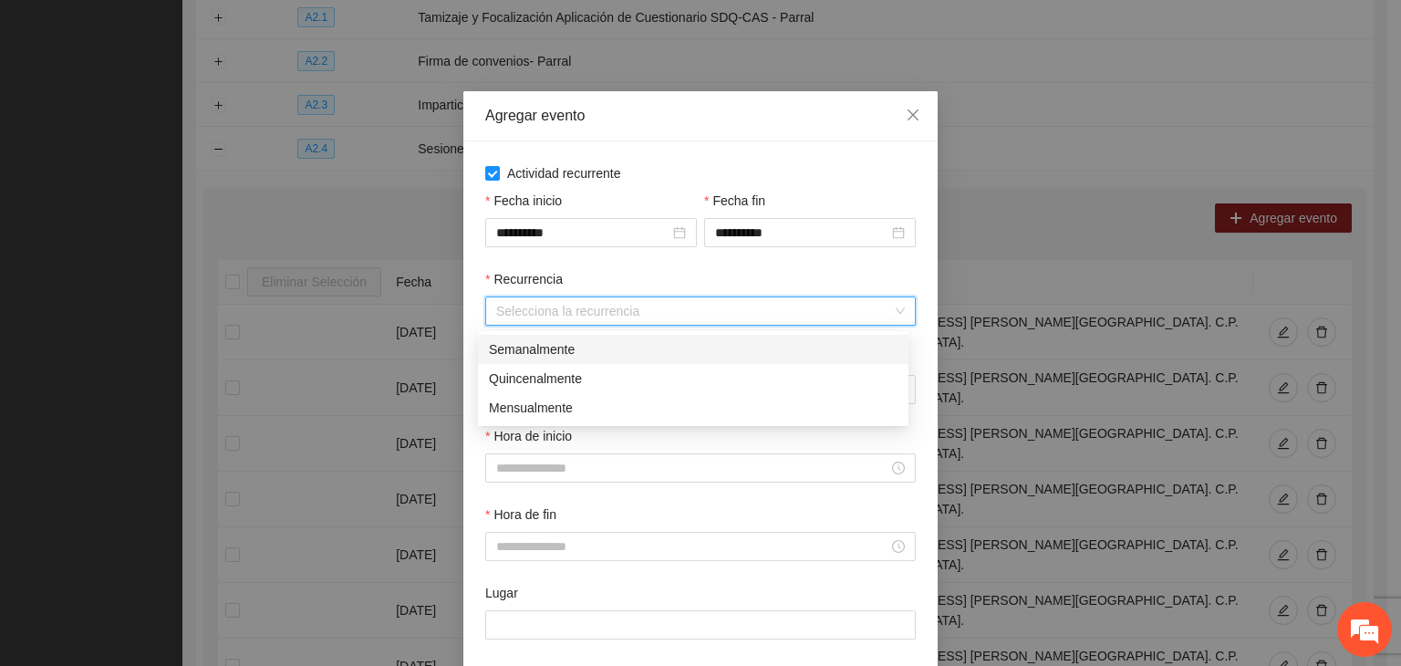
click at [574, 348] on div "Semanalmente" at bounding box center [693, 349] width 409 height 20
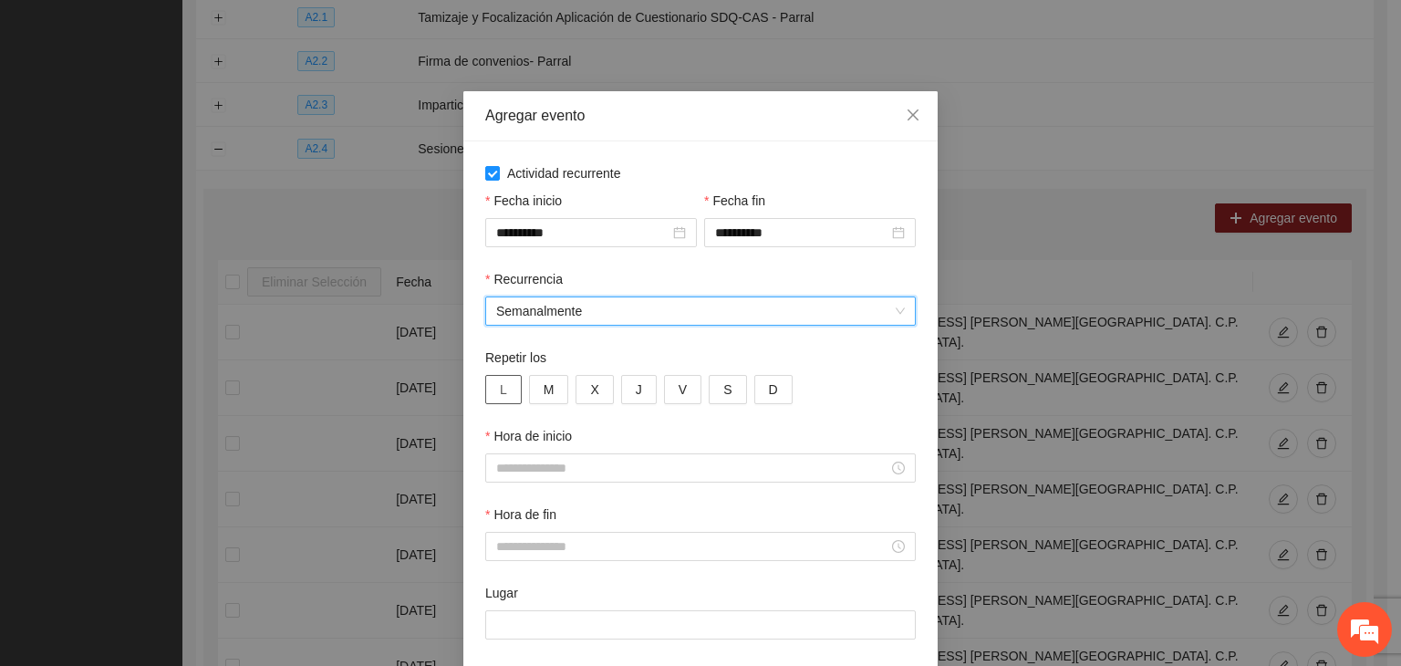
click at [506, 387] on button "L" at bounding box center [503, 389] width 36 height 29
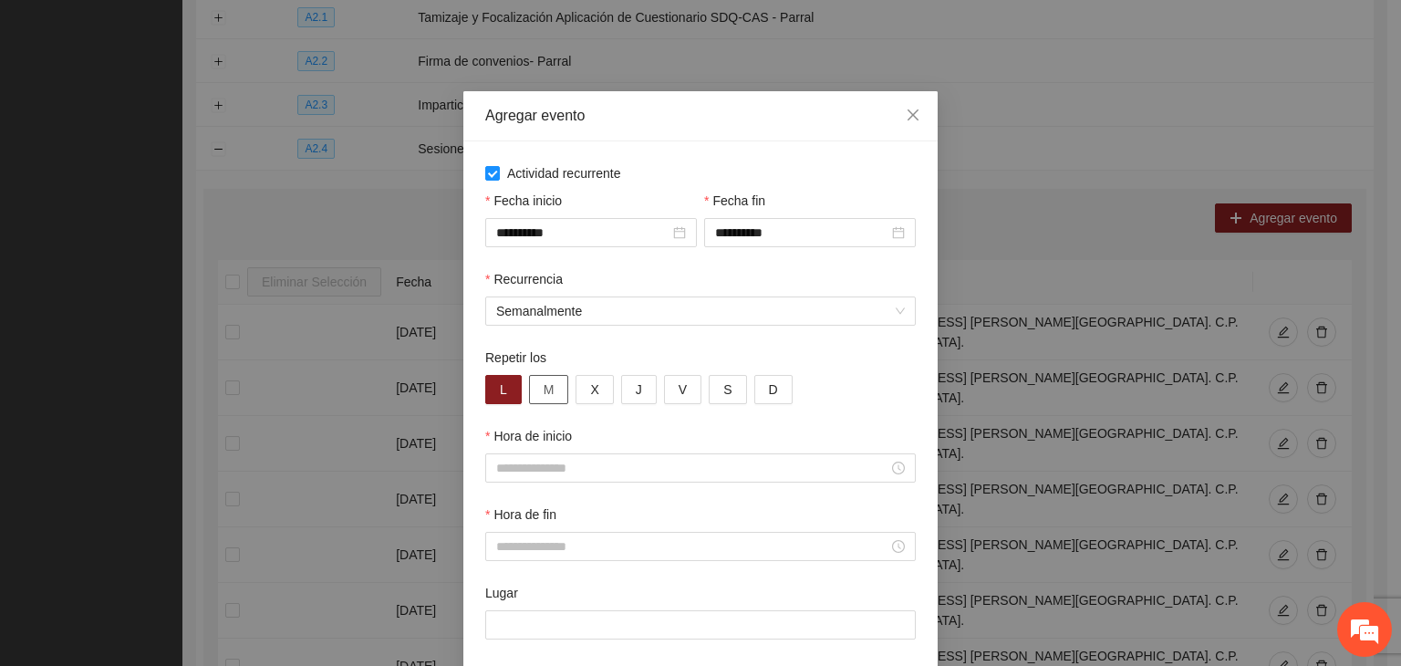
click at [548, 391] on button "M" at bounding box center [549, 389] width 40 height 29
click at [590, 392] on span "X" at bounding box center [594, 389] width 8 height 20
drag, startPoint x: 624, startPoint y: 392, endPoint x: 664, endPoint y: 388, distance: 40.4
click at [628, 391] on button "J" at bounding box center [639, 389] width 36 height 29
click at [665, 390] on button "V" at bounding box center [682, 389] width 37 height 29
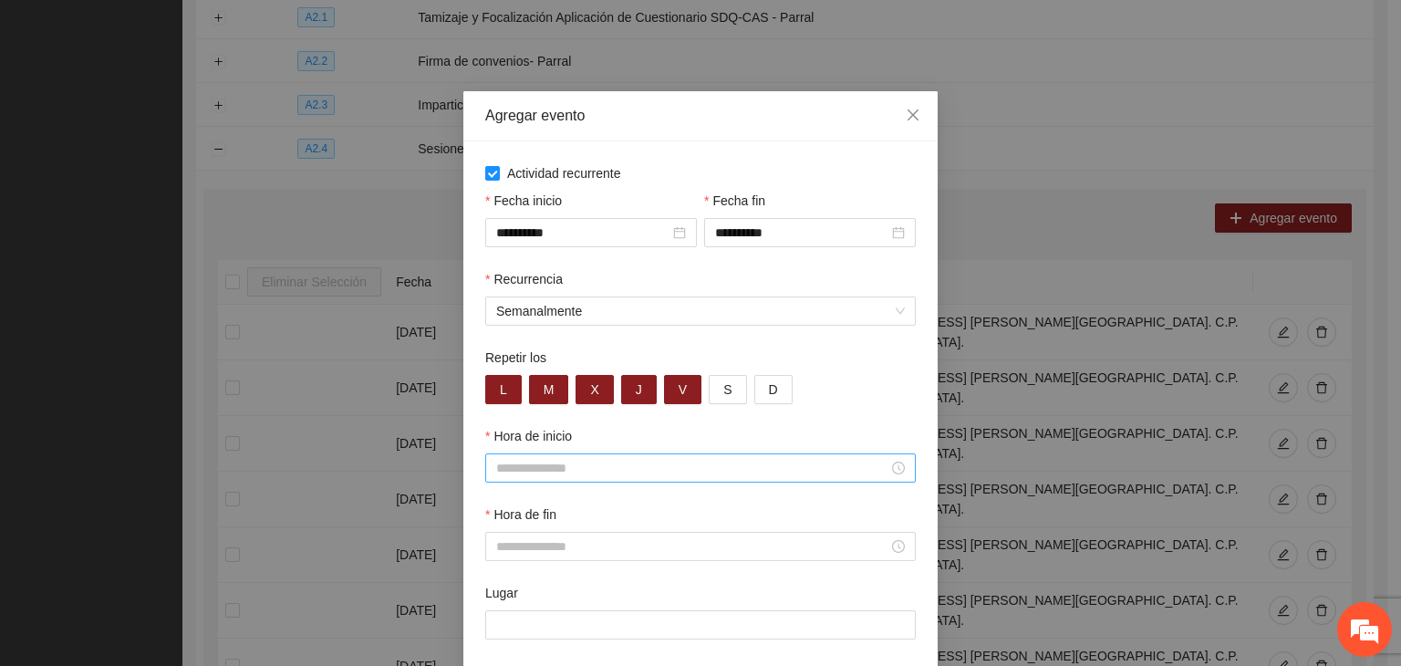
click at [663, 466] on input "Hora de inicio" at bounding box center [692, 468] width 392 height 20
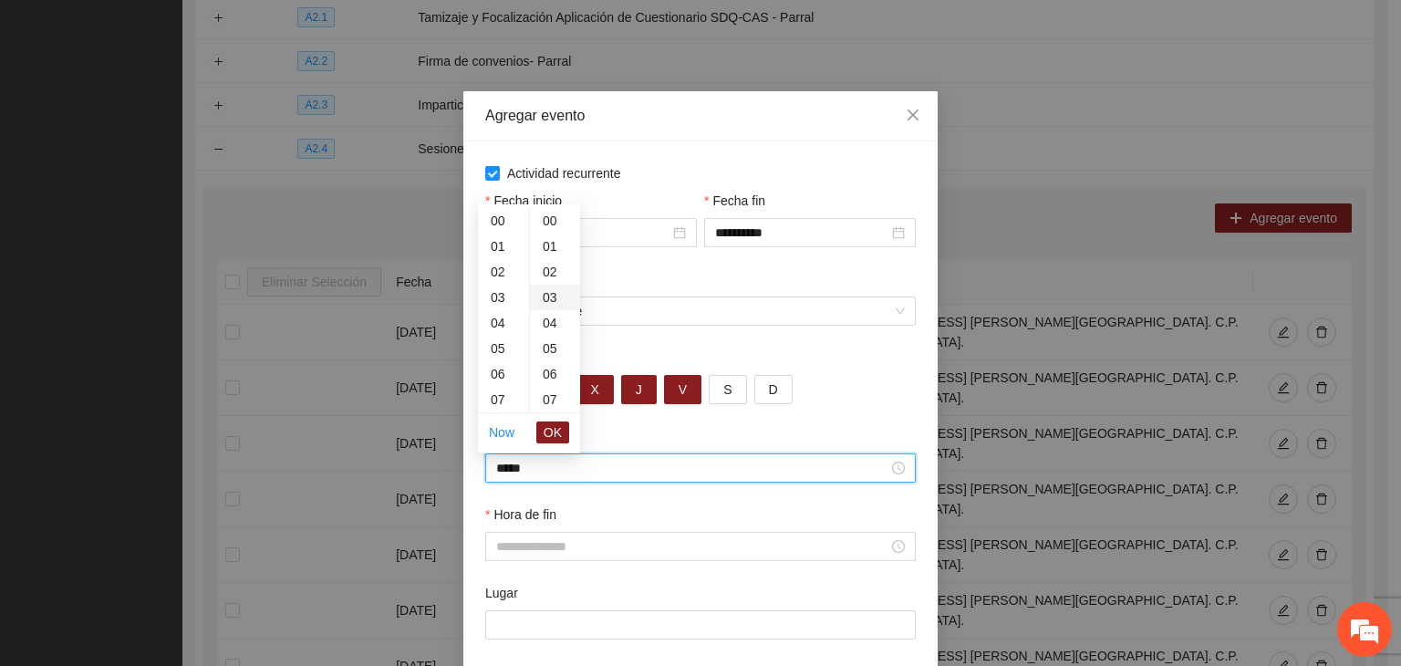
scroll to position [511, 0]
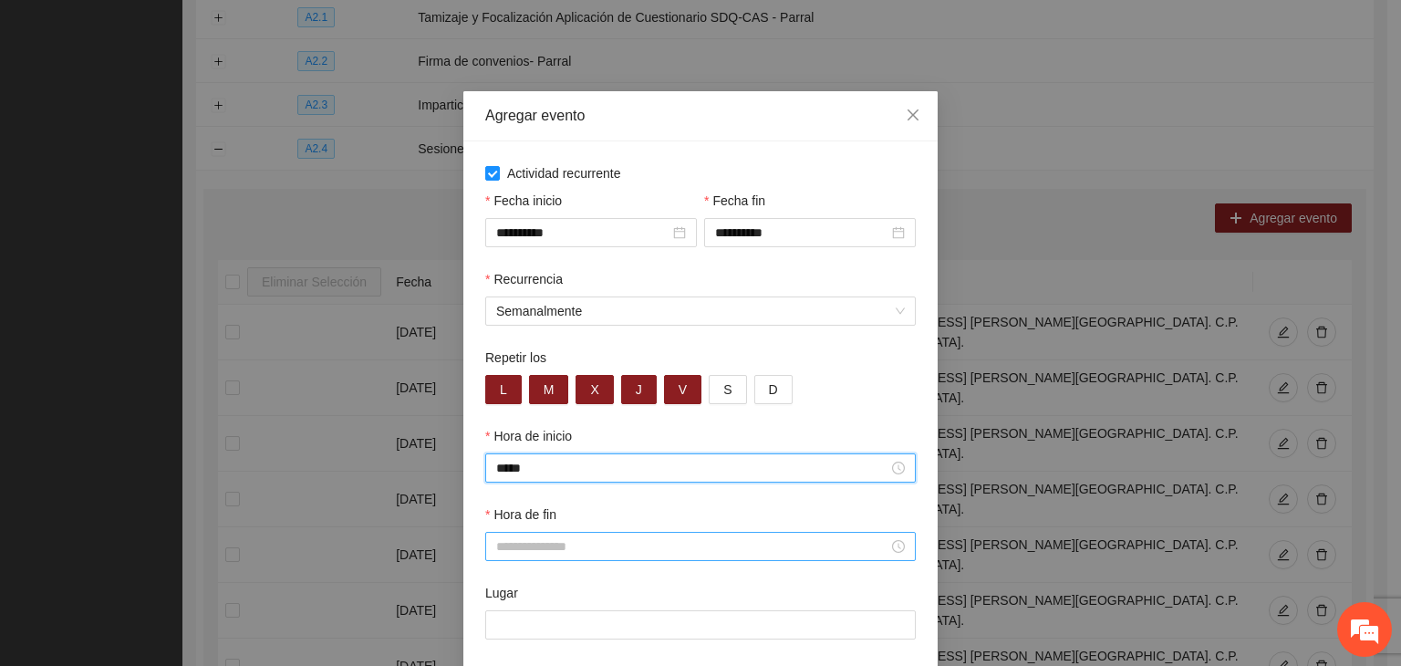
type input "*****"
click at [671, 561] on div at bounding box center [700, 546] width 431 height 29
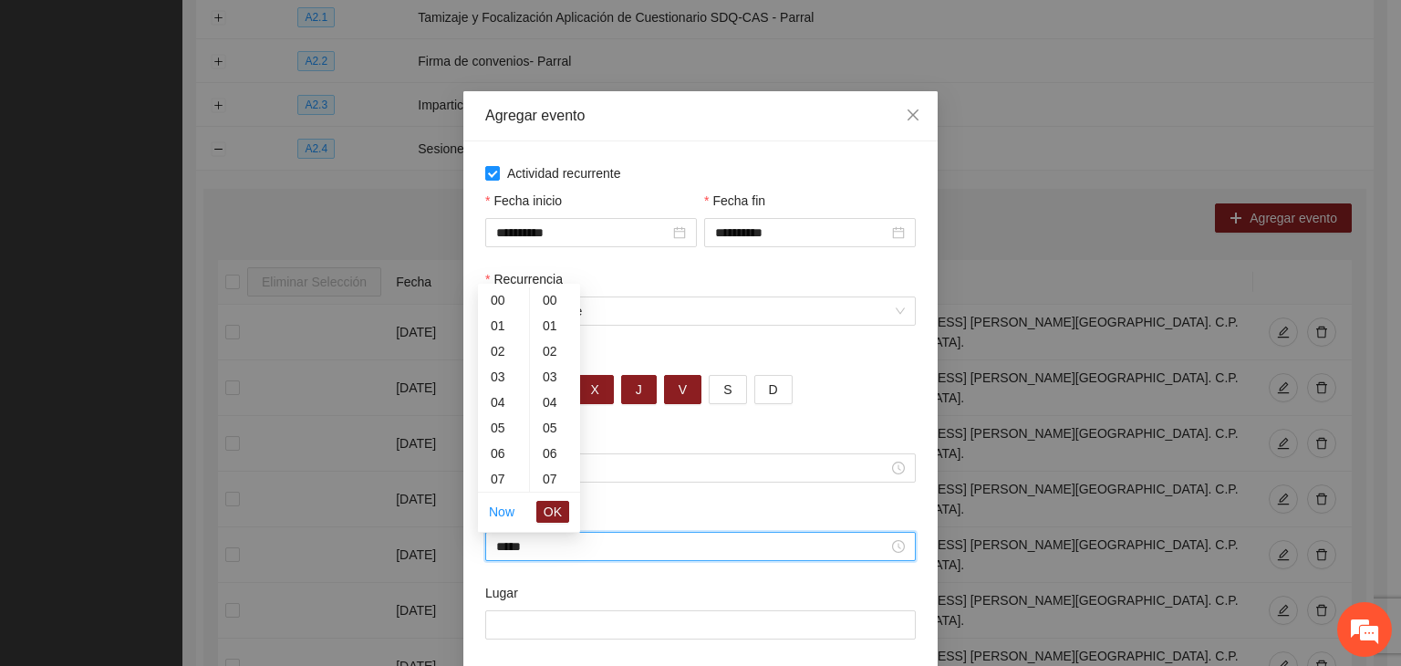
scroll to position [766, 0]
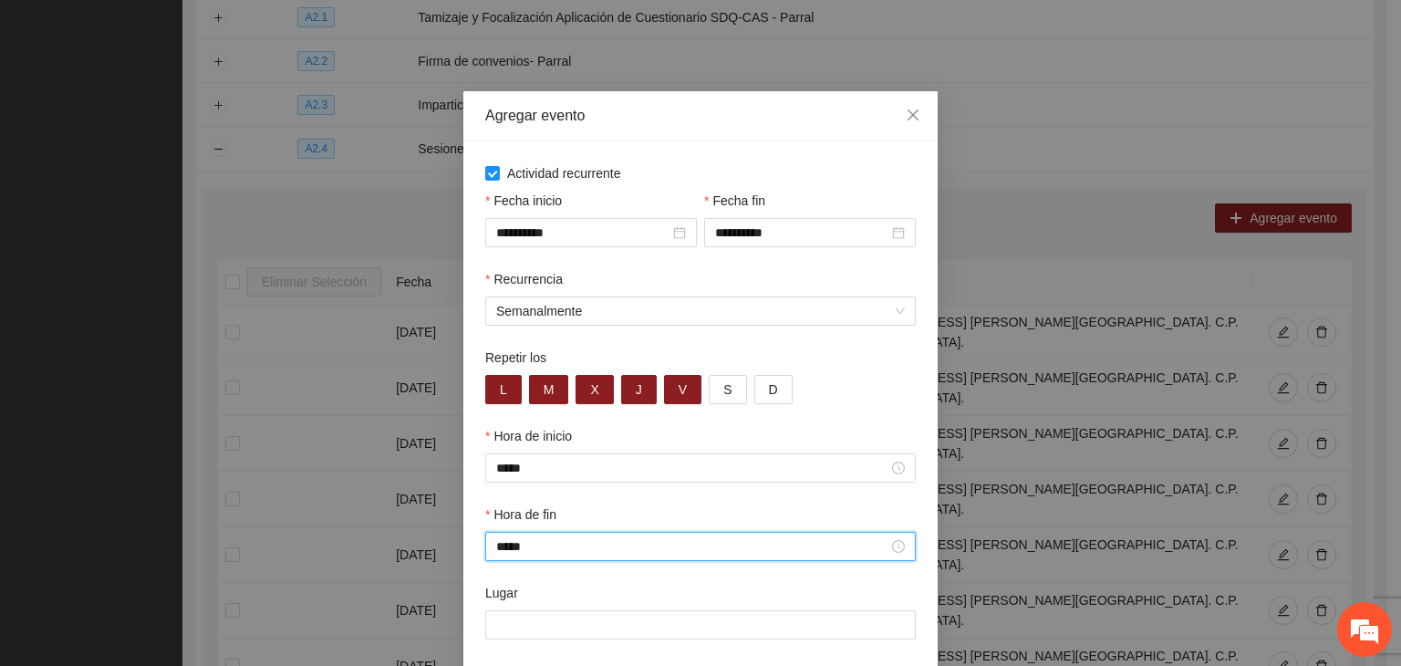
type input "*****"
click at [783, 513] on div "Hora de fin" at bounding box center [700, 517] width 431 height 27
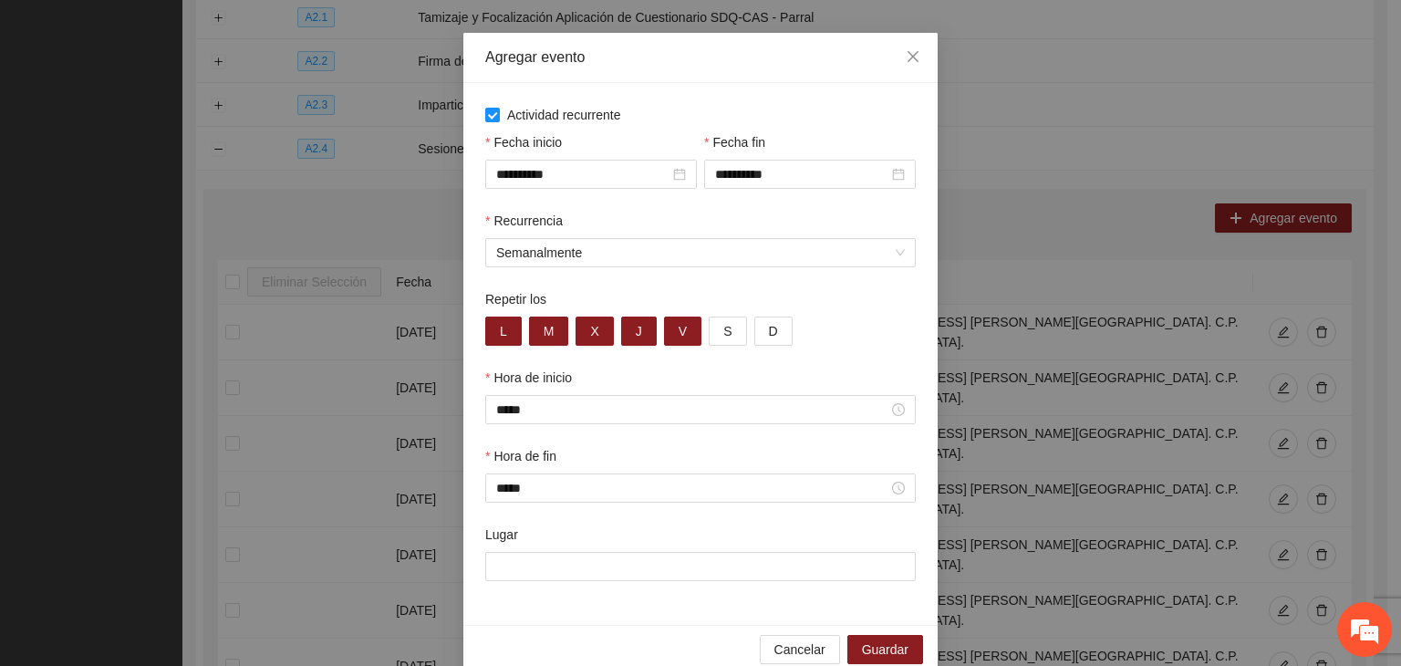
scroll to position [90, 0]
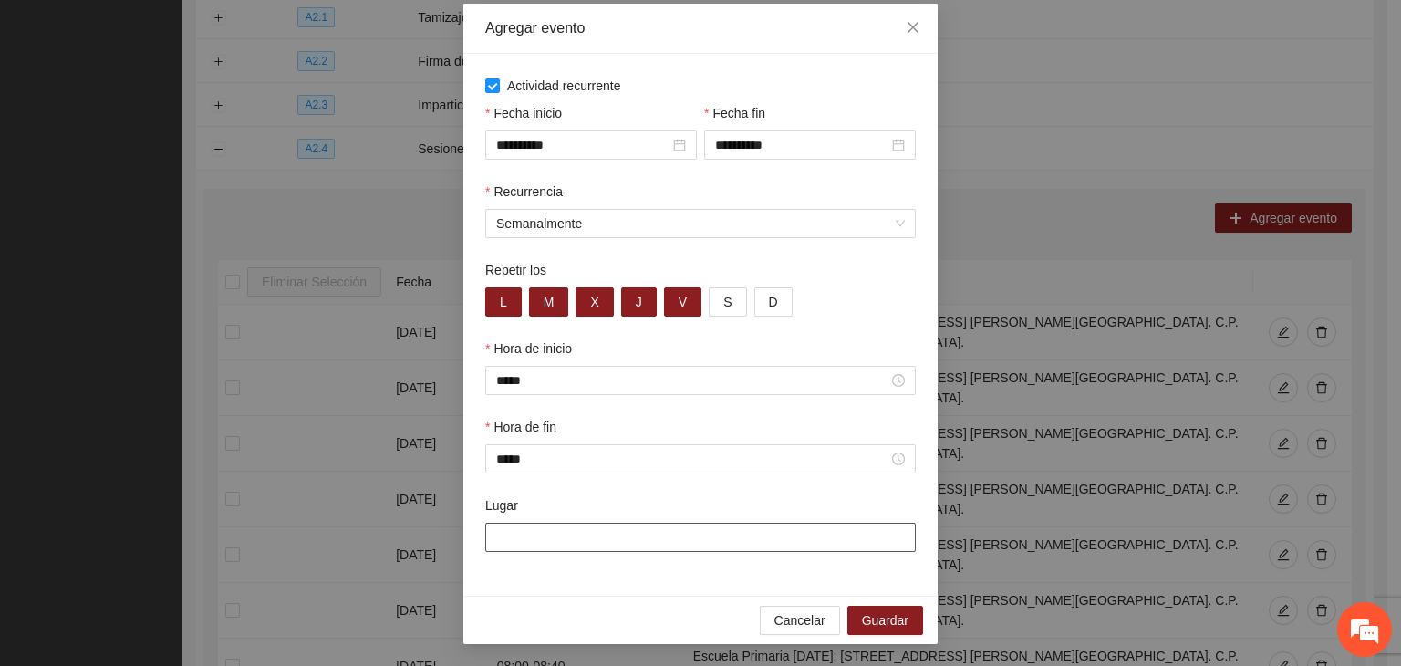
click at [741, 534] on input "Lugar" at bounding box center [700, 537] width 431 height 29
paste input "**********"
type input "**********"
paste input "**********"
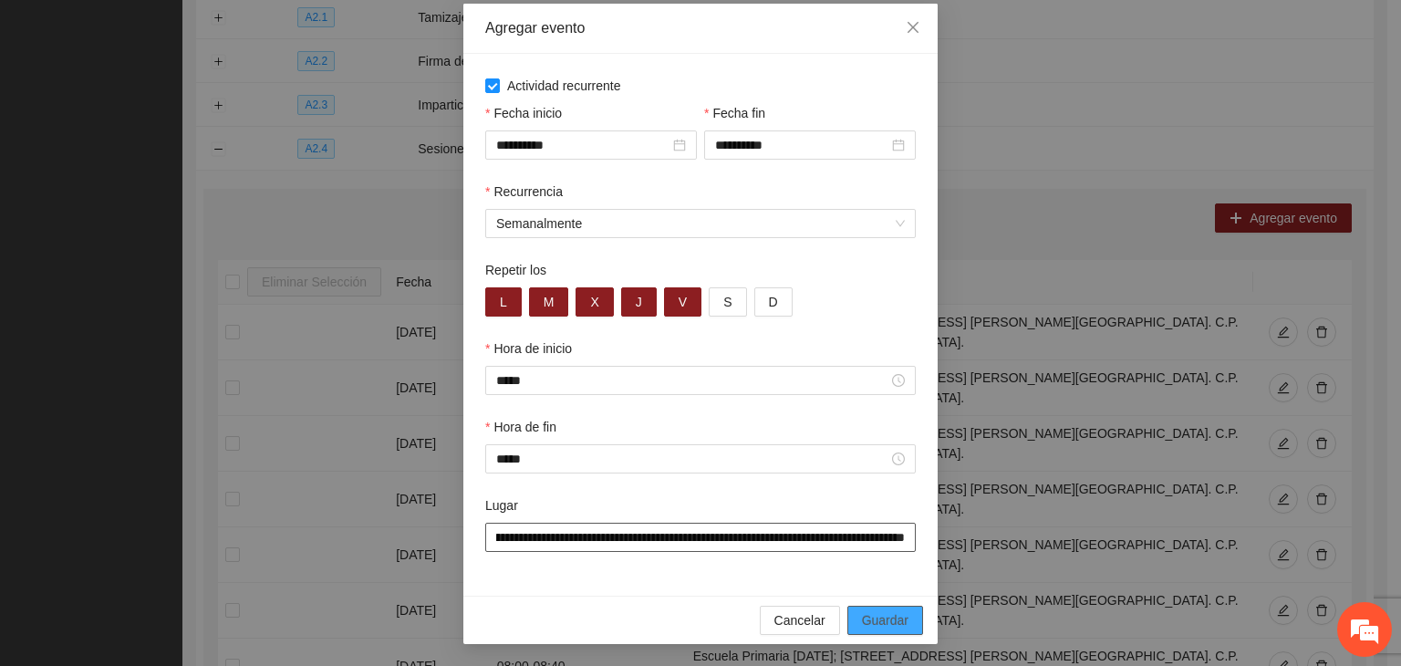
type input "**********"
click at [881, 612] on span "Guardar" at bounding box center [885, 620] width 47 height 20
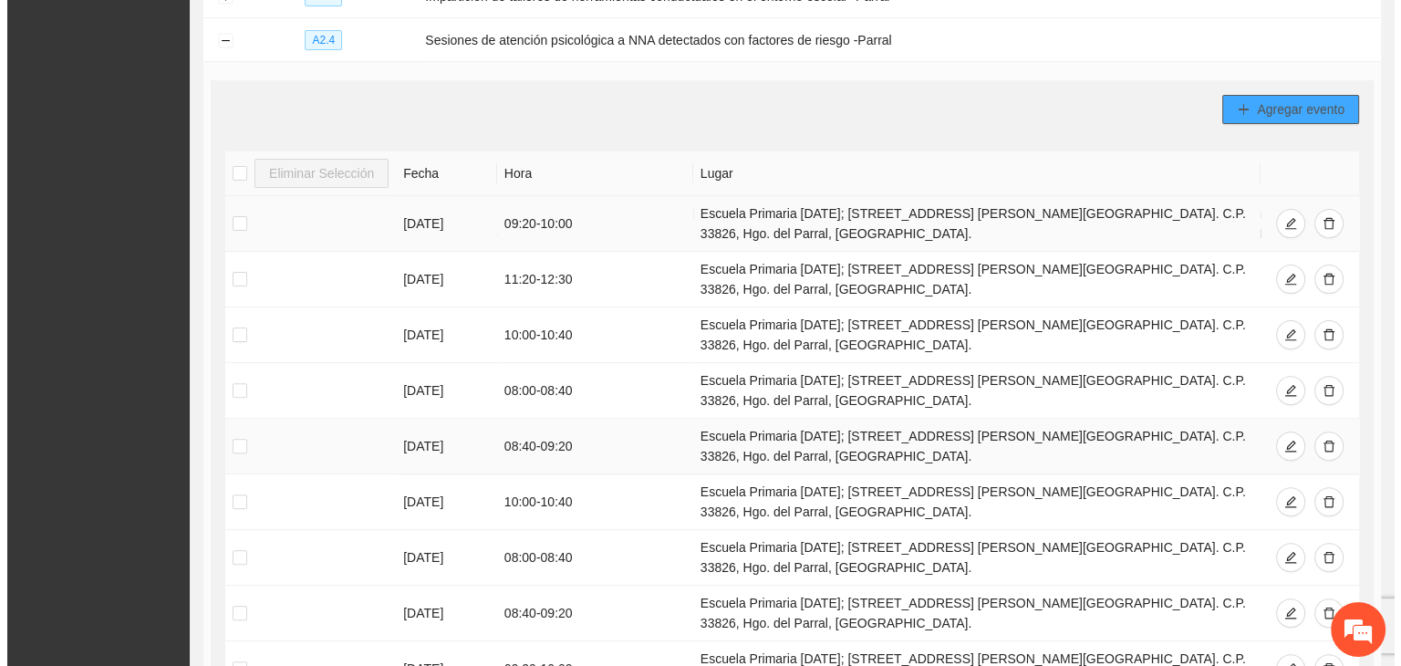
scroll to position [417, 0]
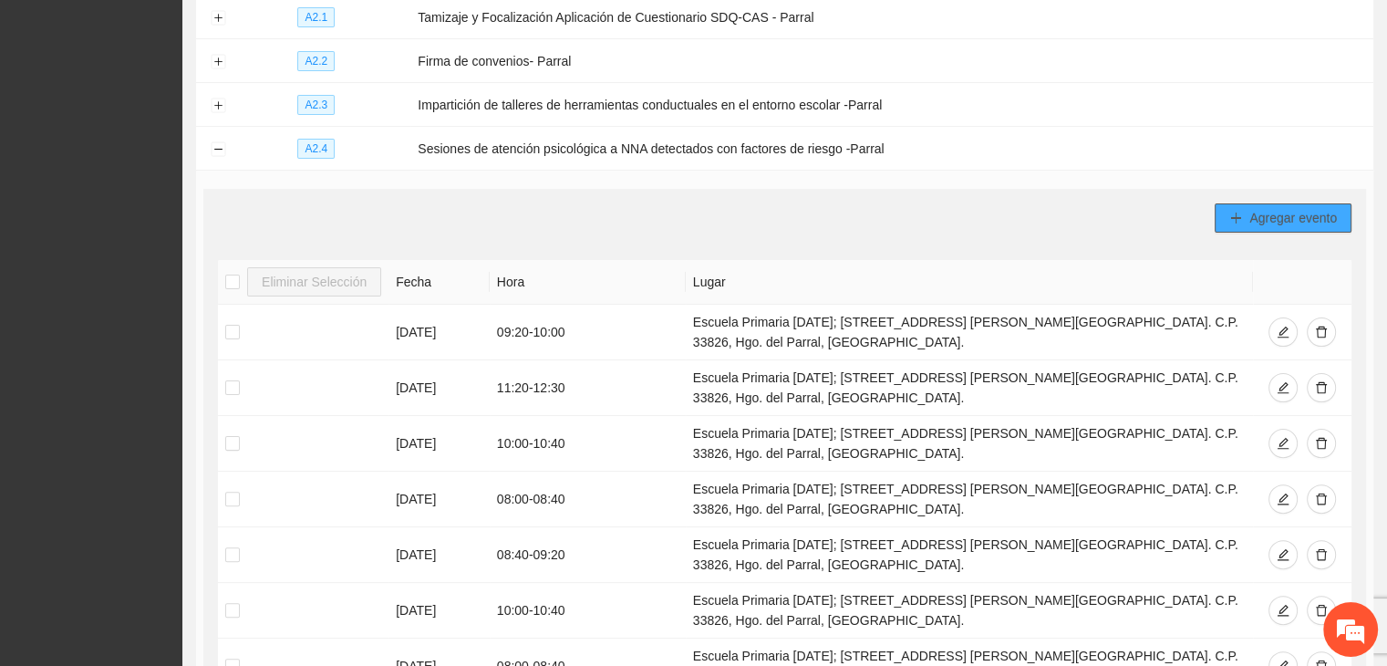
click at [1233, 215] on icon "plus" at bounding box center [1236, 218] width 13 height 13
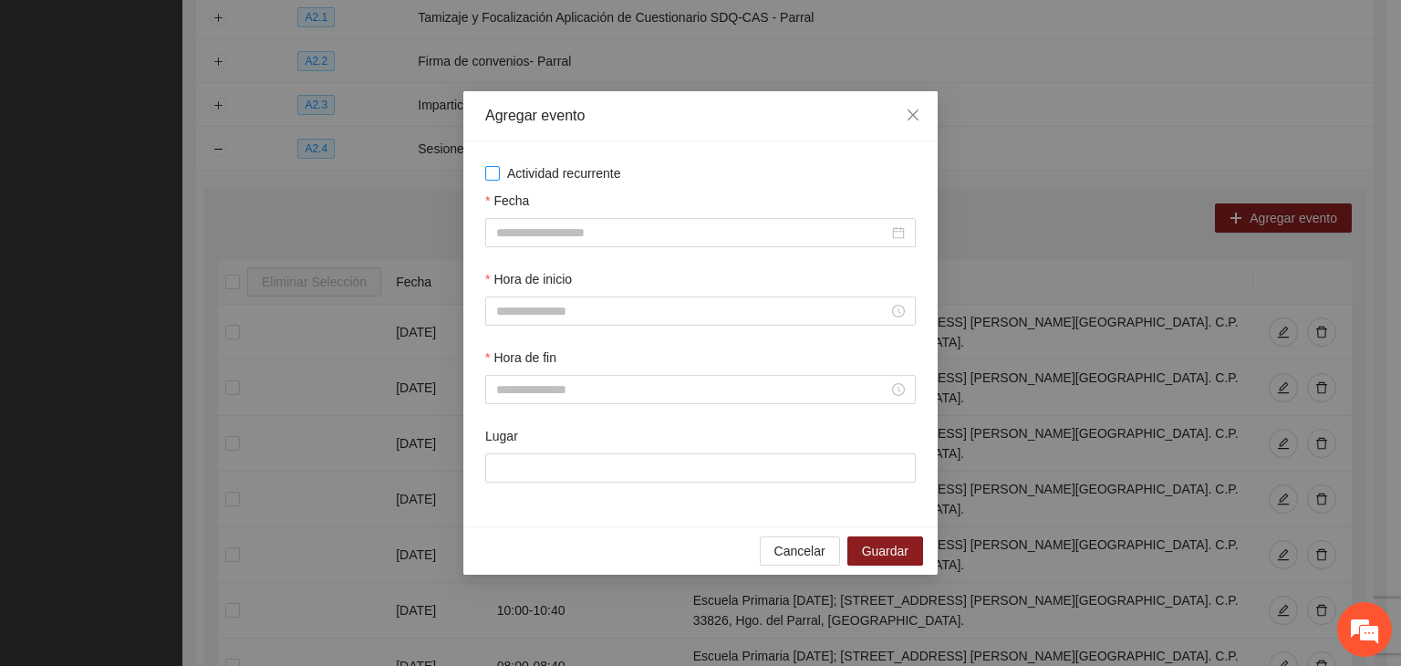
drag, startPoint x: 577, startPoint y: 172, endPoint x: 587, endPoint y: 180, distance: 13.2
click at [577, 172] on span "Actividad recurrente" at bounding box center [564, 173] width 129 height 20
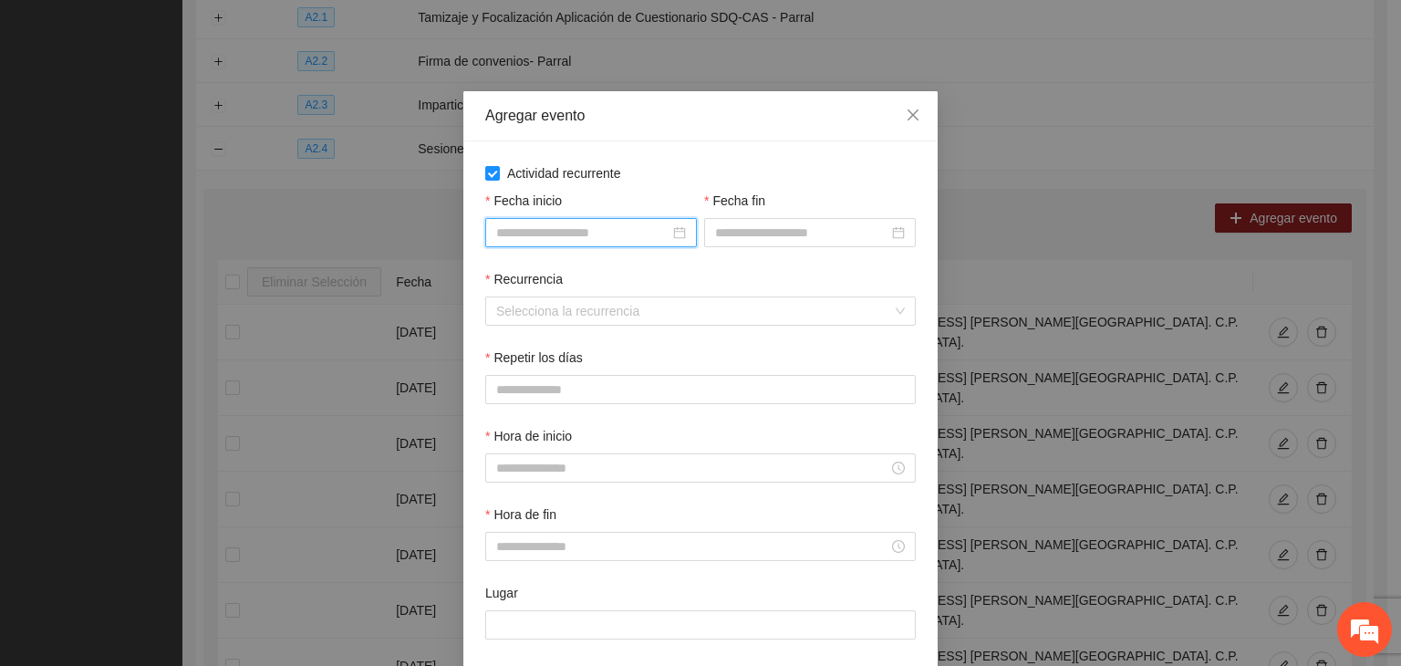
click at [600, 242] on input "Fecha inicio" at bounding box center [582, 233] width 173 height 20
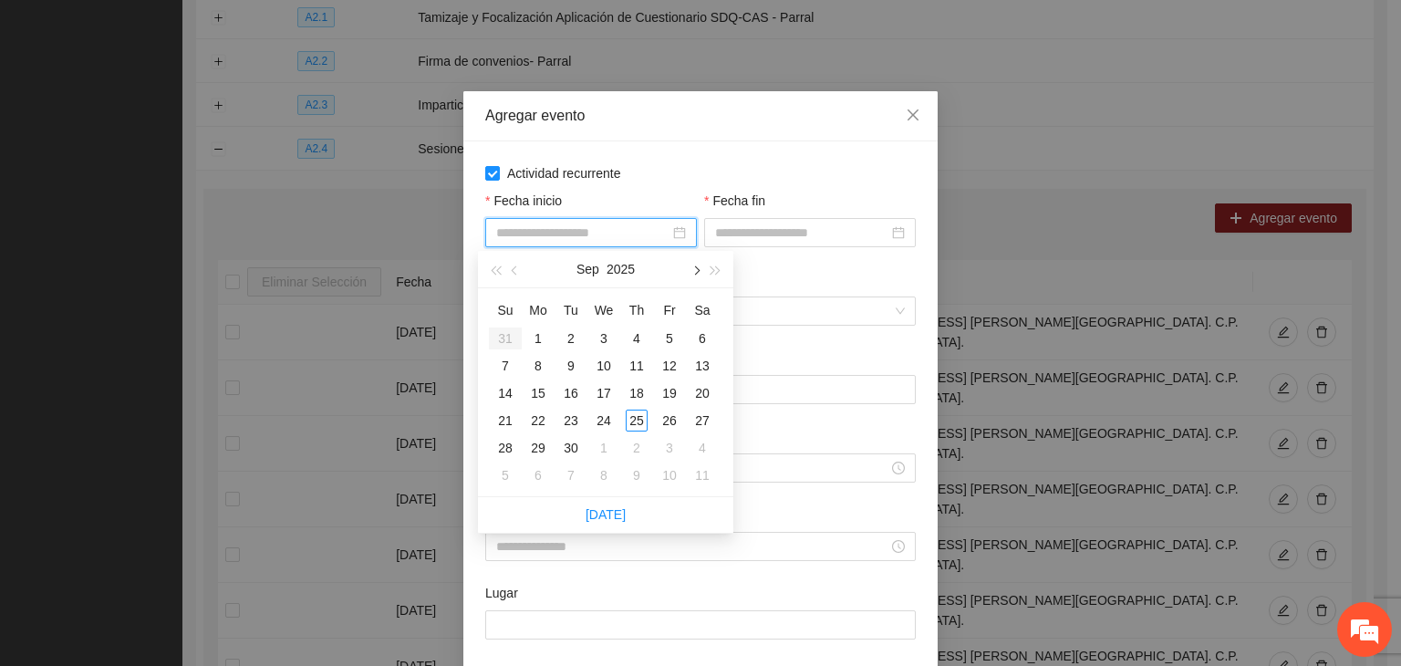
click at [698, 264] on button "button" at bounding box center [695, 269] width 20 height 36
type input "**********"
click at [601, 332] on div "1" at bounding box center [604, 338] width 22 height 22
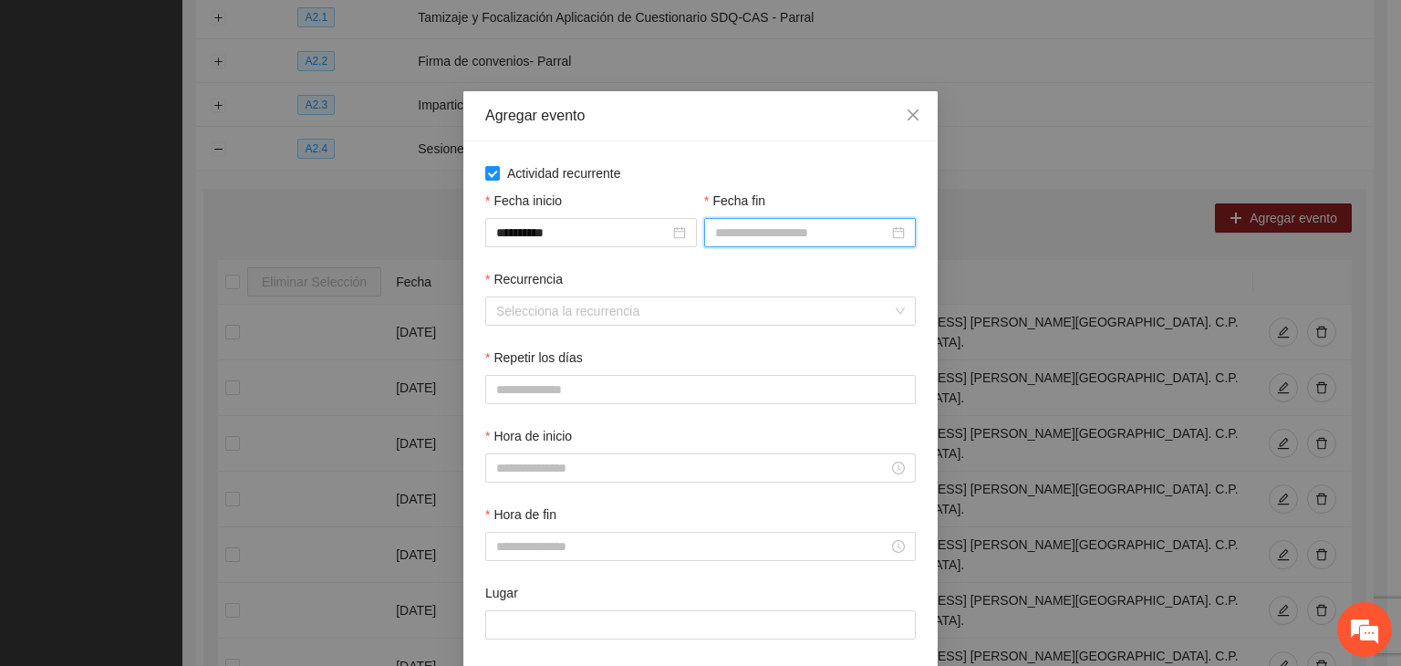
click at [785, 227] on input "Fecha fin" at bounding box center [801, 233] width 173 height 20
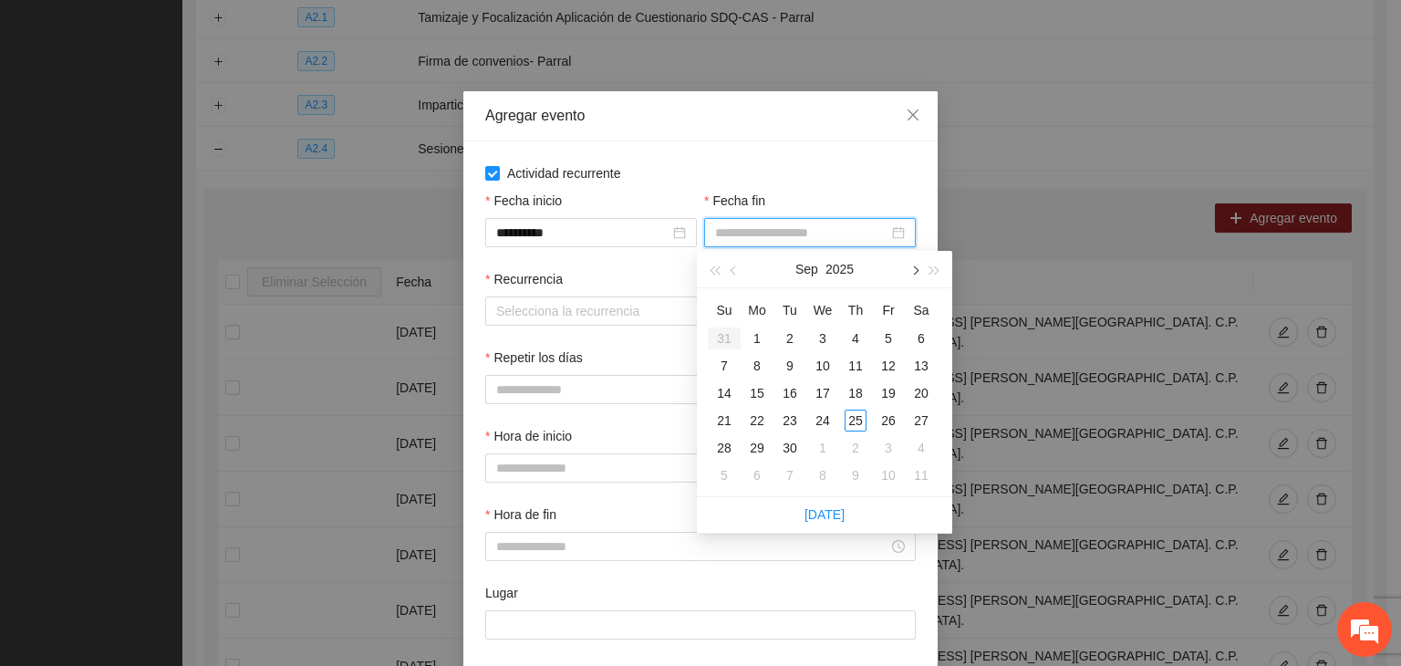
drag, startPoint x: 913, startPoint y: 262, endPoint x: 906, endPoint y: 287, distance: 26.6
click at [913, 263] on button "button" at bounding box center [914, 269] width 20 height 36
type input "**********"
click at [901, 431] on td "24" at bounding box center [888, 420] width 33 height 27
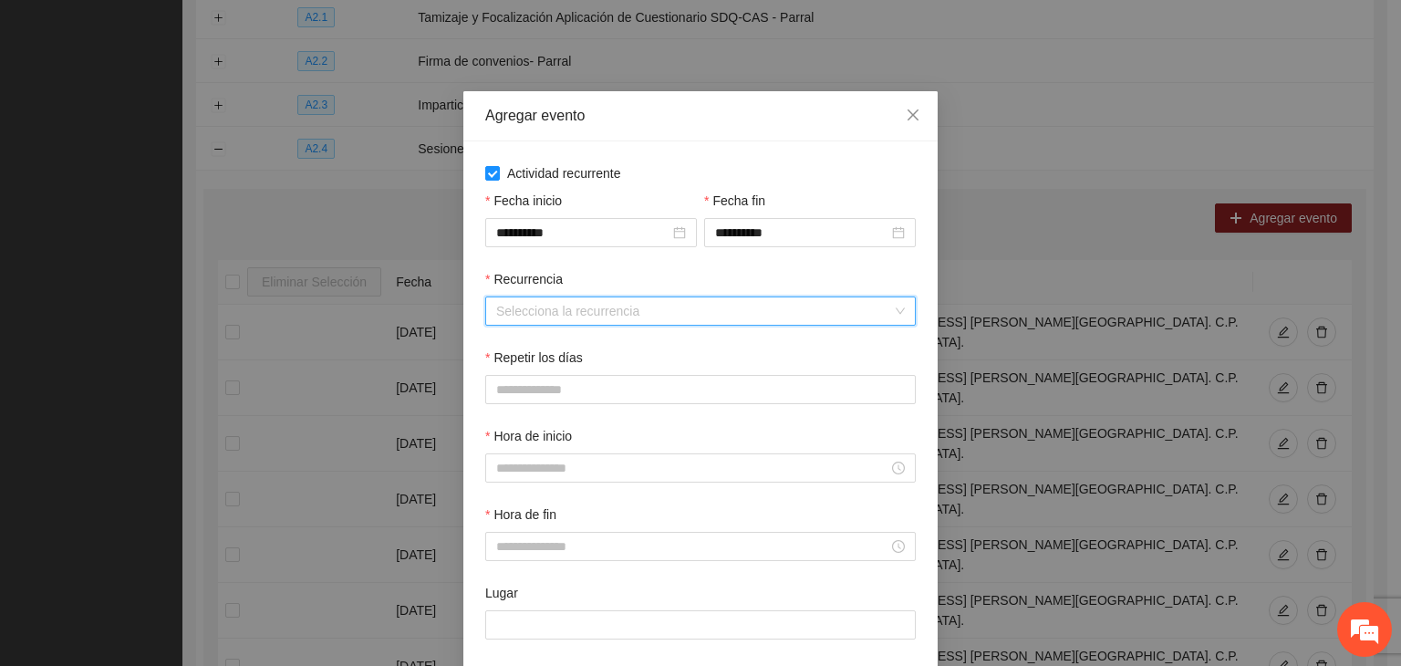
click at [641, 324] on input "Recurrencia" at bounding box center [694, 310] width 396 height 27
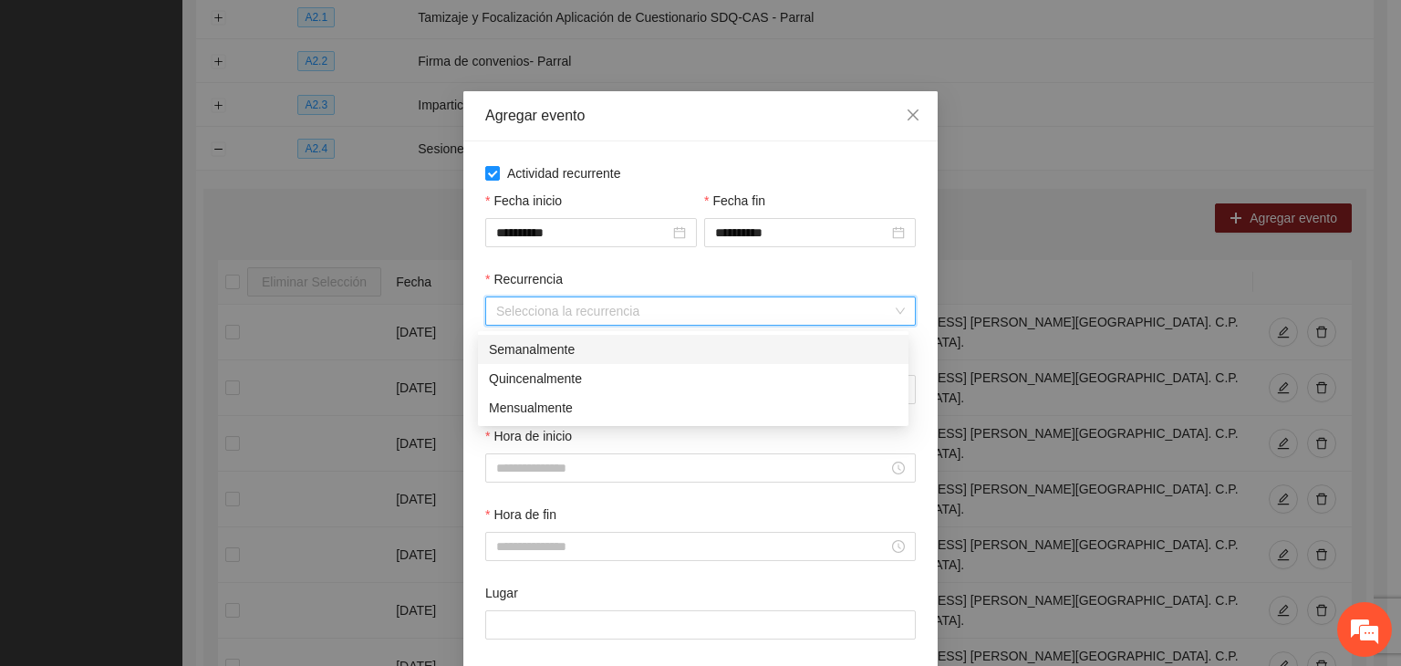
click at [594, 358] on div "Semanalmente" at bounding box center [693, 349] width 409 height 20
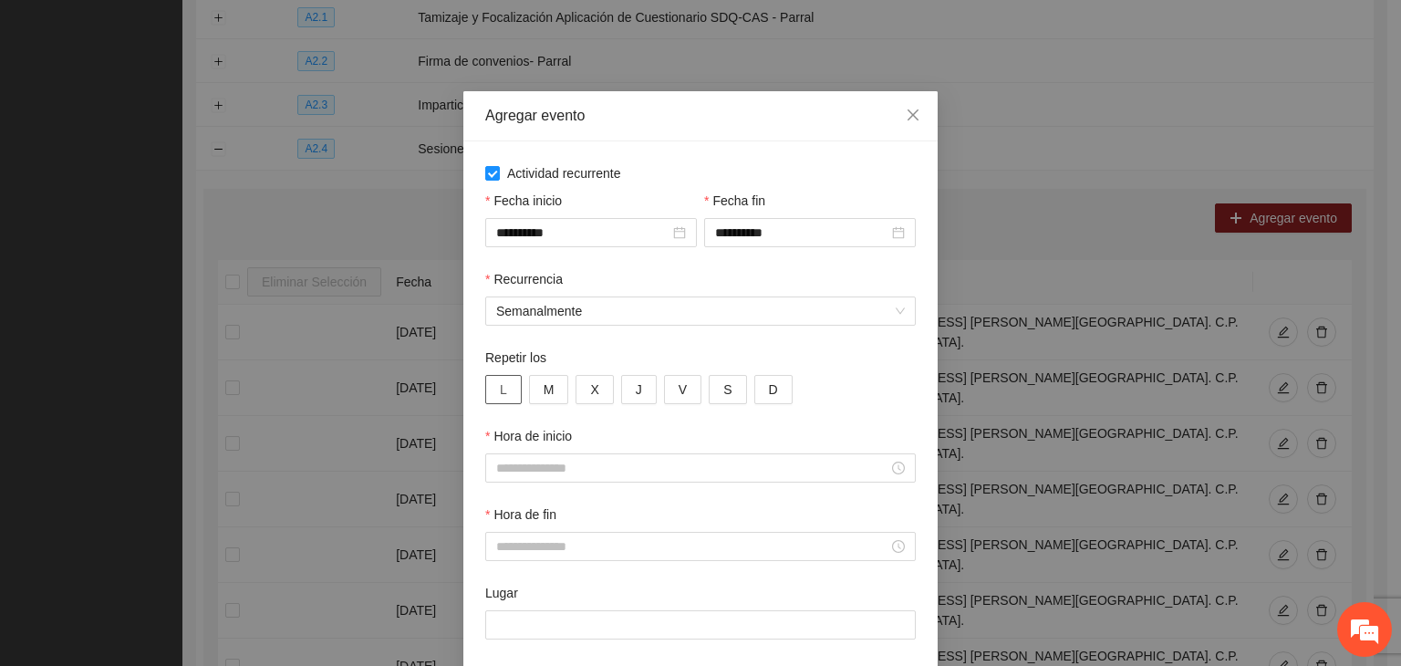
click at [490, 379] on button "L" at bounding box center [503, 389] width 36 height 29
click at [545, 387] on span "M" at bounding box center [549, 389] width 11 height 20
drag, startPoint x: 584, startPoint y: 387, endPoint x: 612, endPoint y: 388, distance: 28.3
click at [590, 387] on span "X" at bounding box center [594, 389] width 8 height 20
drag, startPoint x: 621, startPoint y: 388, endPoint x: 643, endPoint y: 386, distance: 22.0
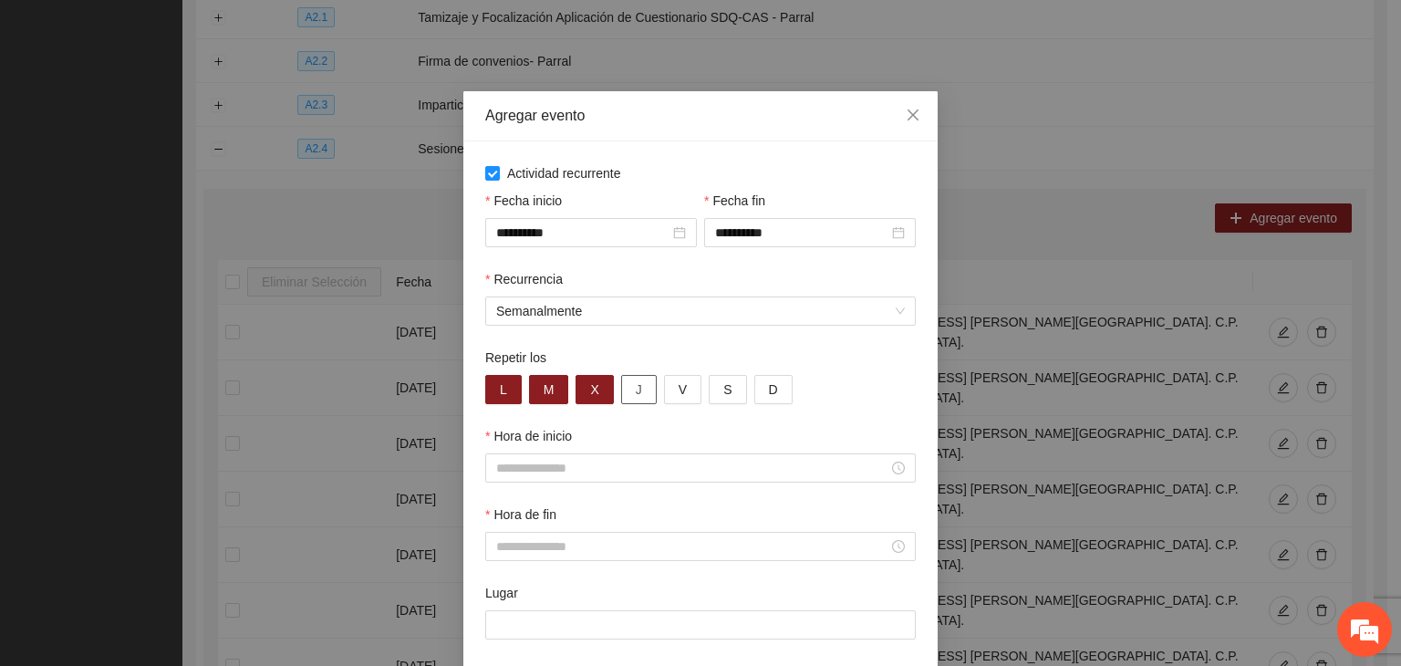
click at [627, 388] on button "J" at bounding box center [639, 389] width 36 height 29
click at [664, 387] on button "V" at bounding box center [682, 389] width 37 height 29
type button "4"
click at [609, 453] on div "Hora de inicio" at bounding box center [700, 439] width 431 height 27
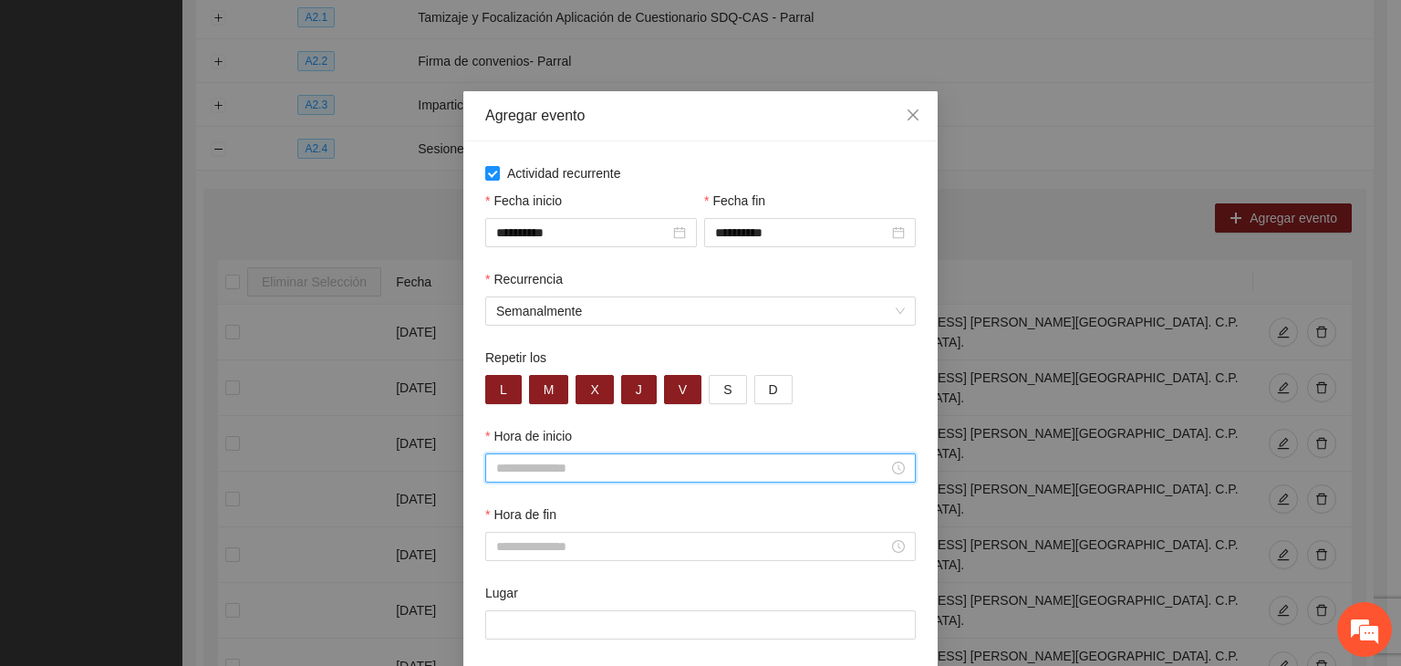
click at [588, 477] on input "Hora de inicio" at bounding box center [692, 468] width 392 height 20
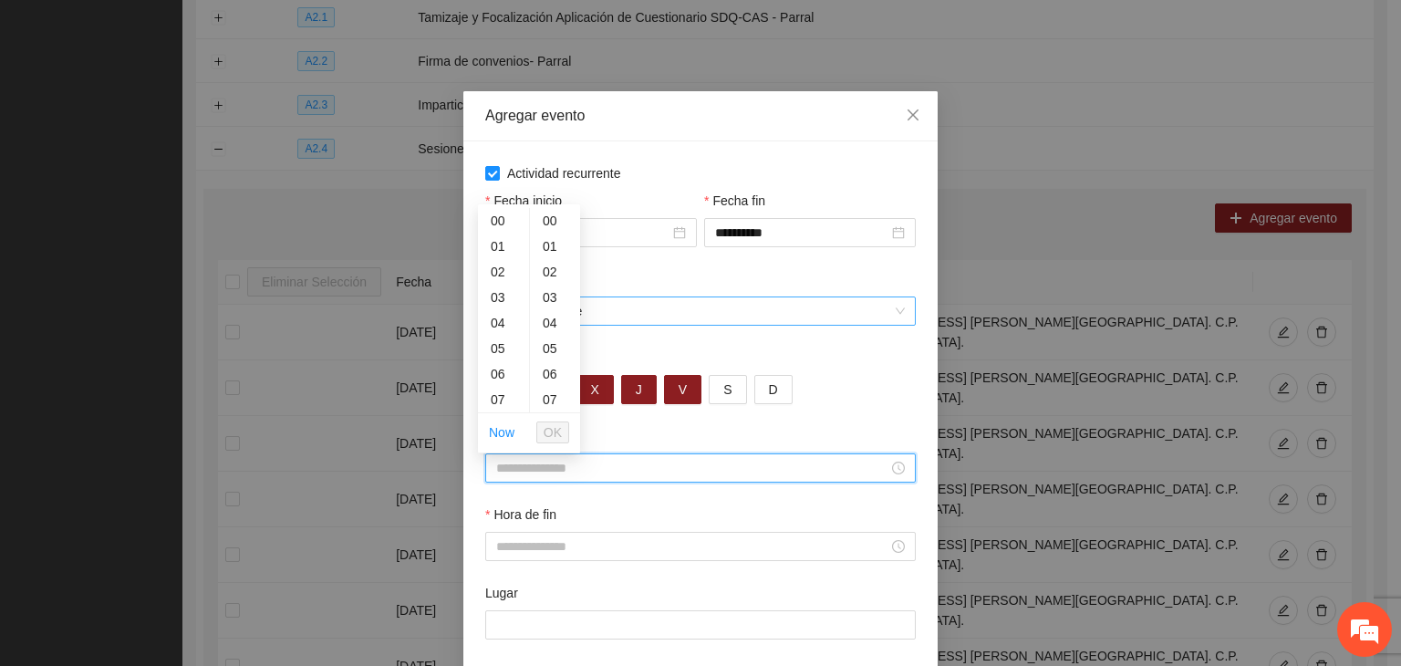
type input "*"
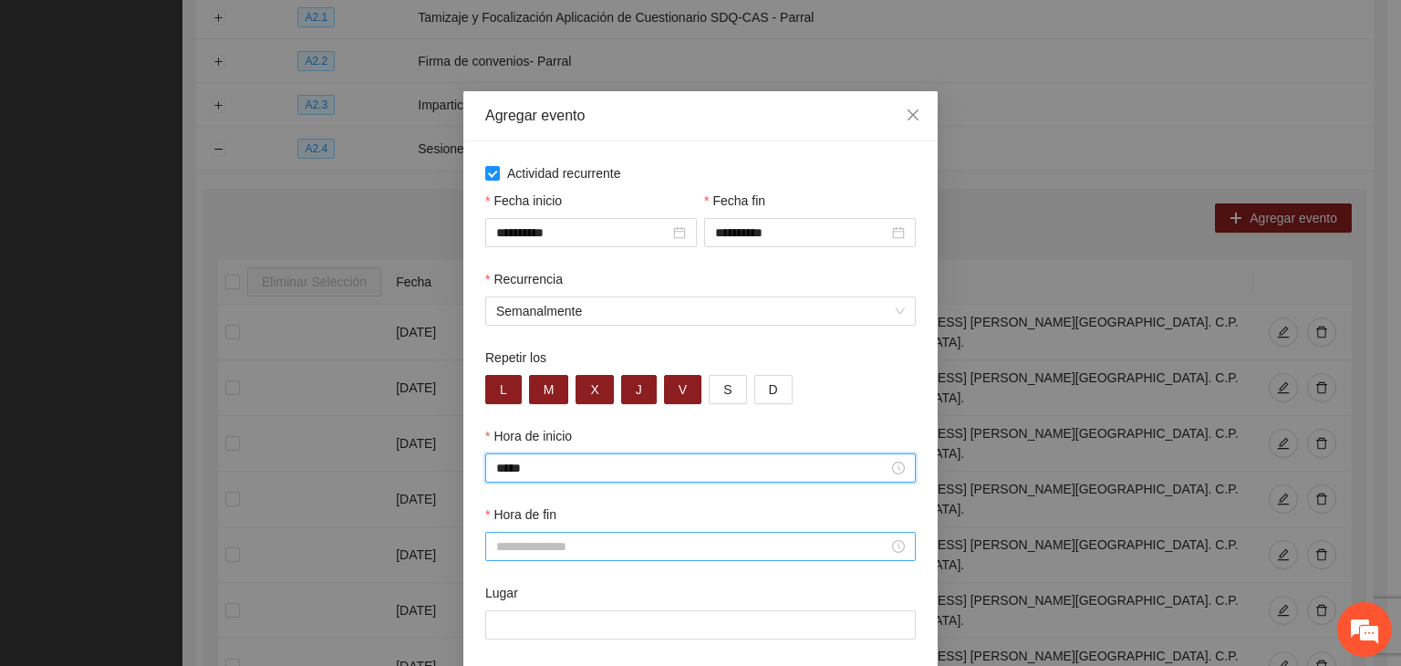
type input "*****"
click at [688, 552] on input "Hora de fin" at bounding box center [692, 546] width 392 height 20
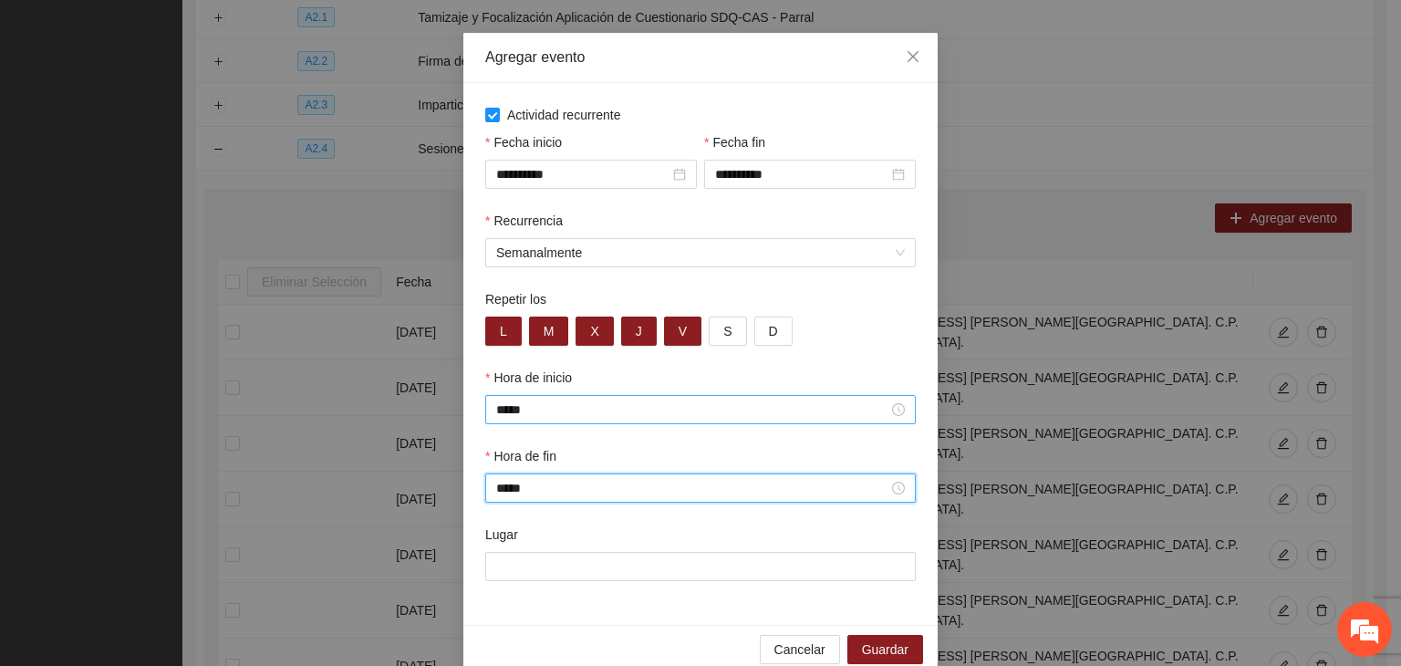
scroll to position [90, 0]
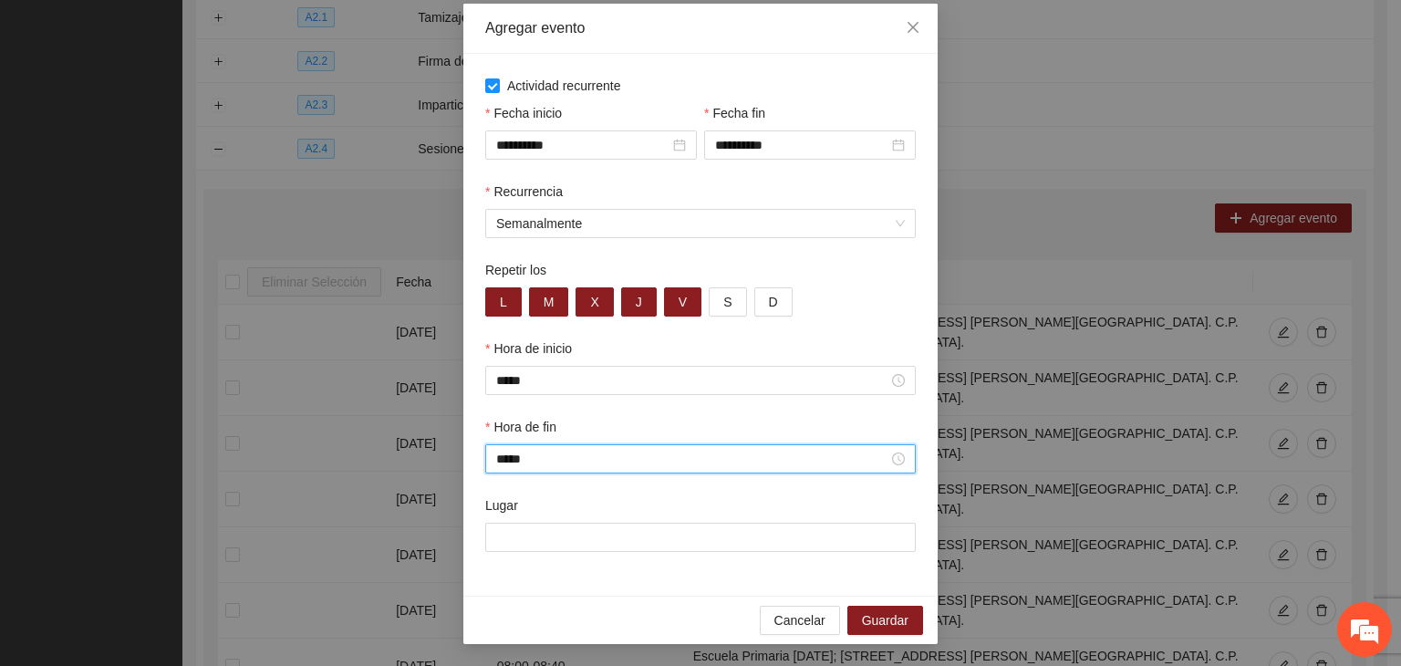
type input "*****"
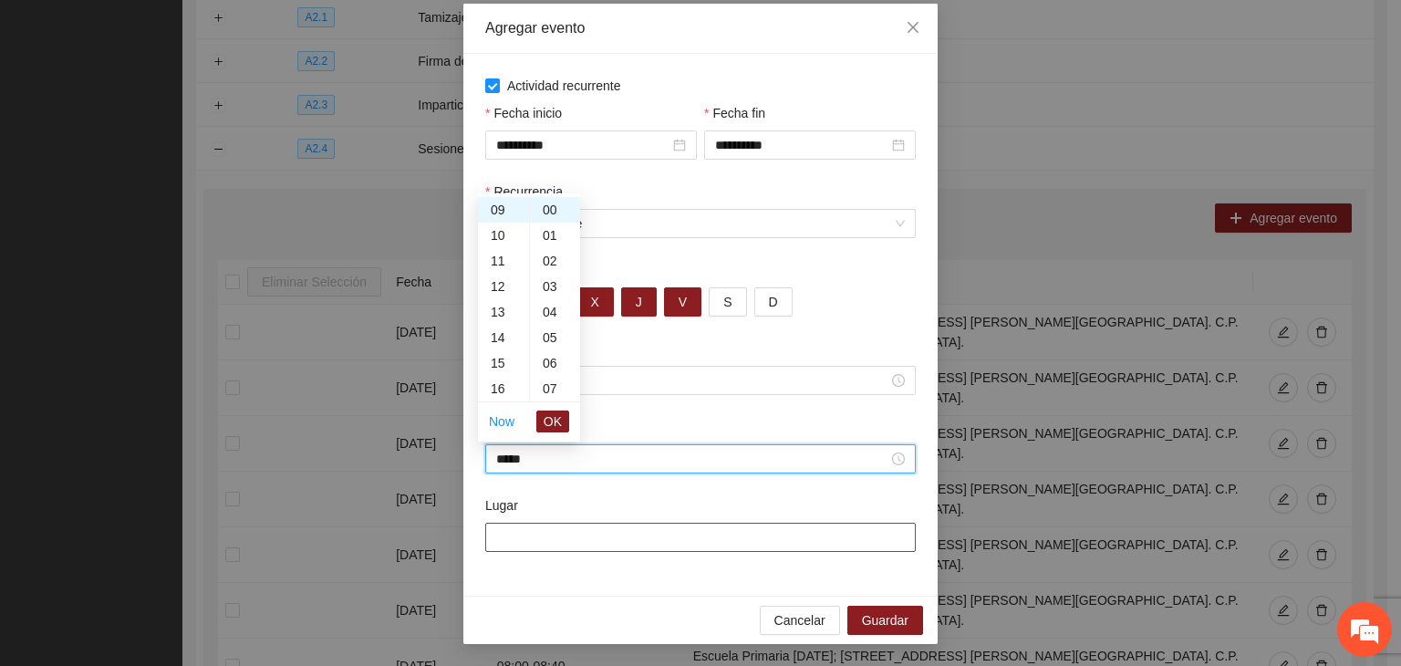
click at [620, 533] on input "Lugar" at bounding box center [700, 537] width 431 height 29
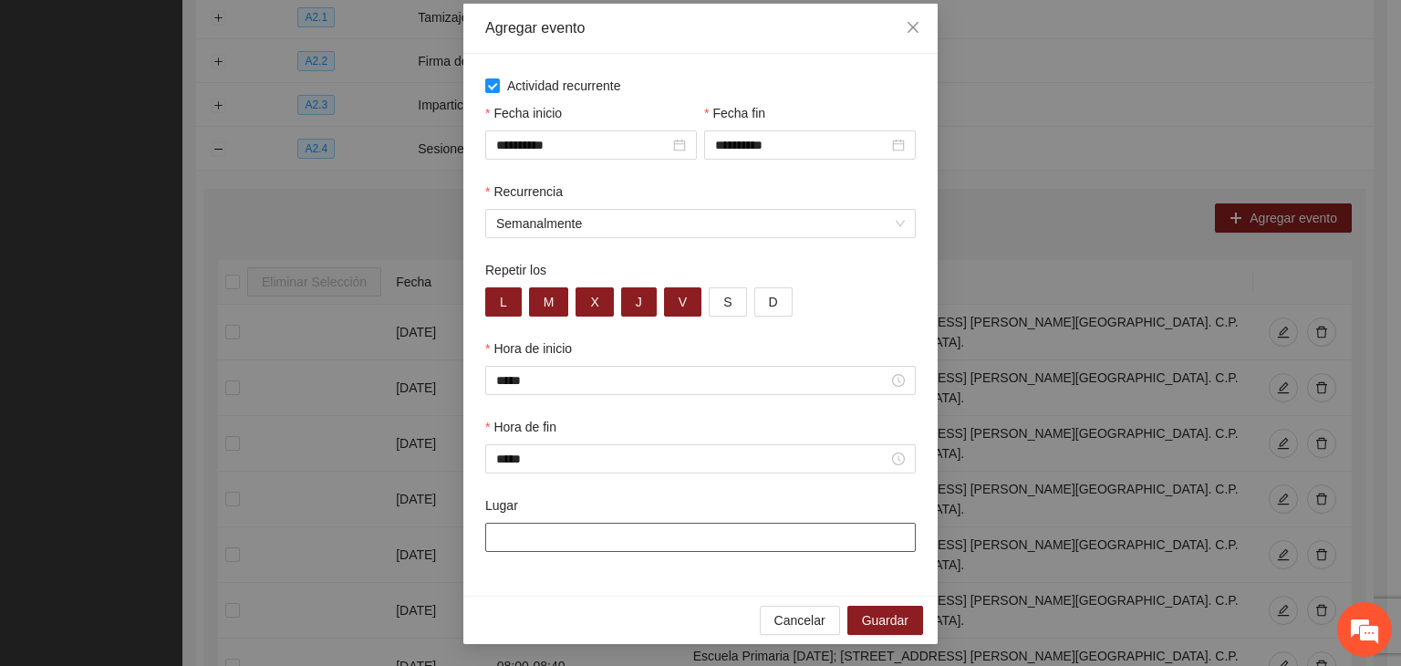
paste input "**********"
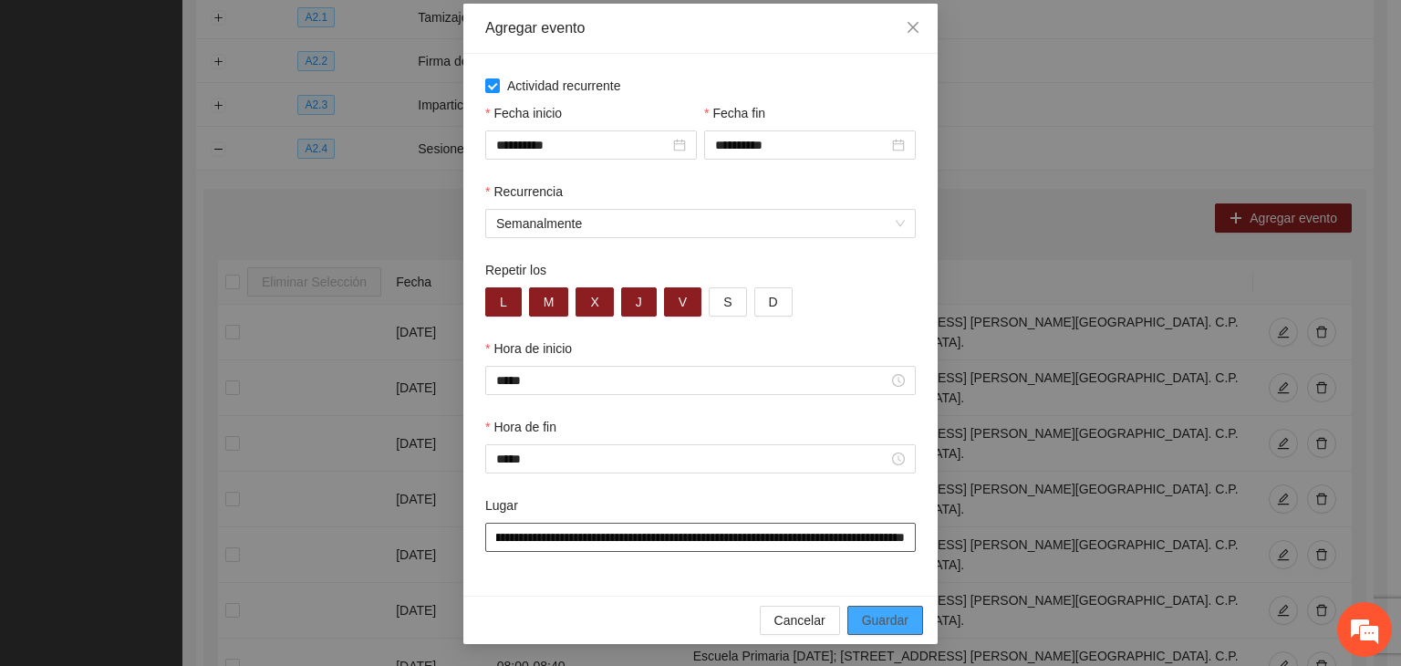
type input "**********"
click at [868, 614] on span "Guardar" at bounding box center [885, 620] width 47 height 20
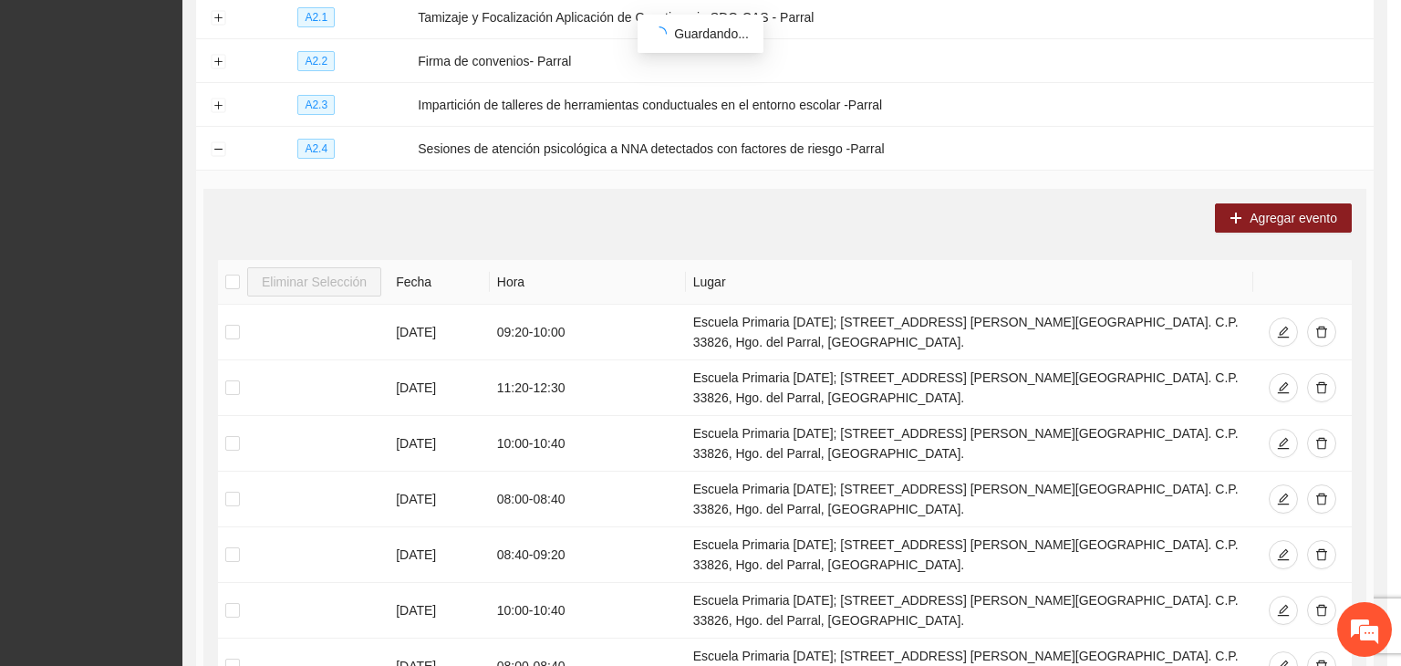
scroll to position [0, 0]
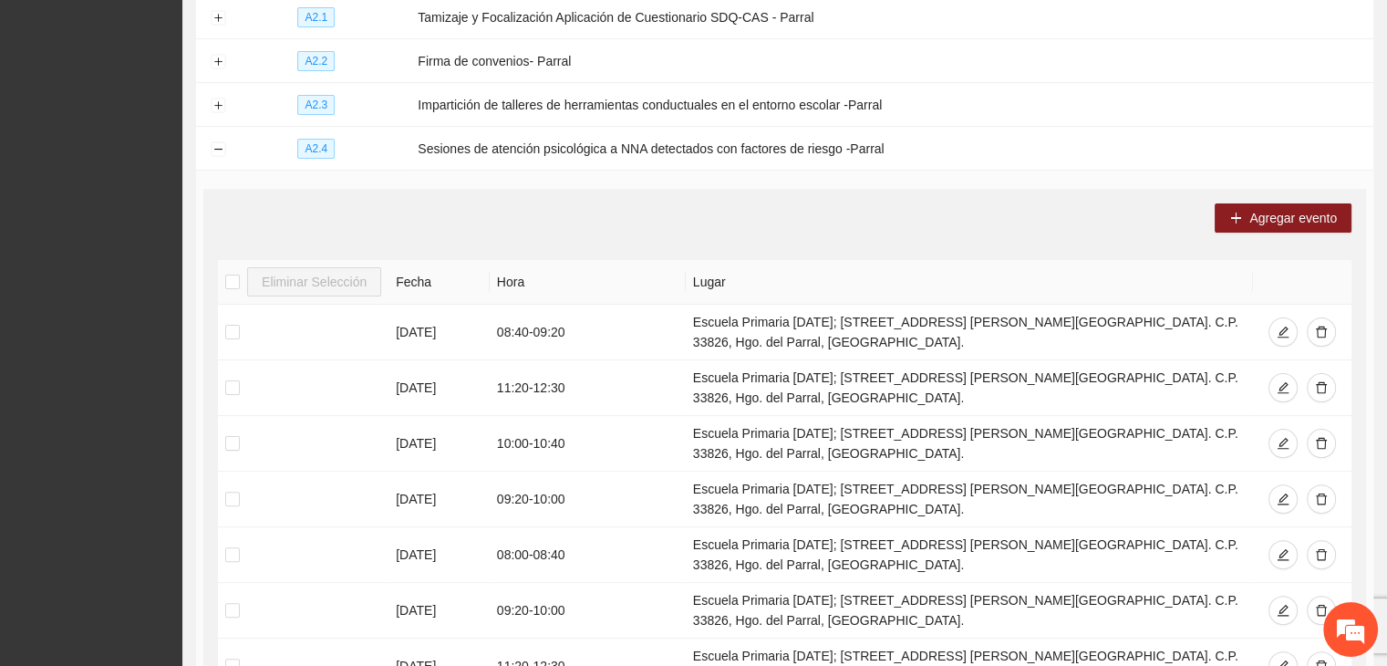
click at [1270, 234] on div "Agregar evento Eliminar Selección Fecha Hora Lugar 23/10/2025 08:40 - 09:20 Esc…" at bounding box center [784, 558] width 1163 height 738
click at [1266, 226] on button "Agregar evento" at bounding box center [1283, 217] width 137 height 29
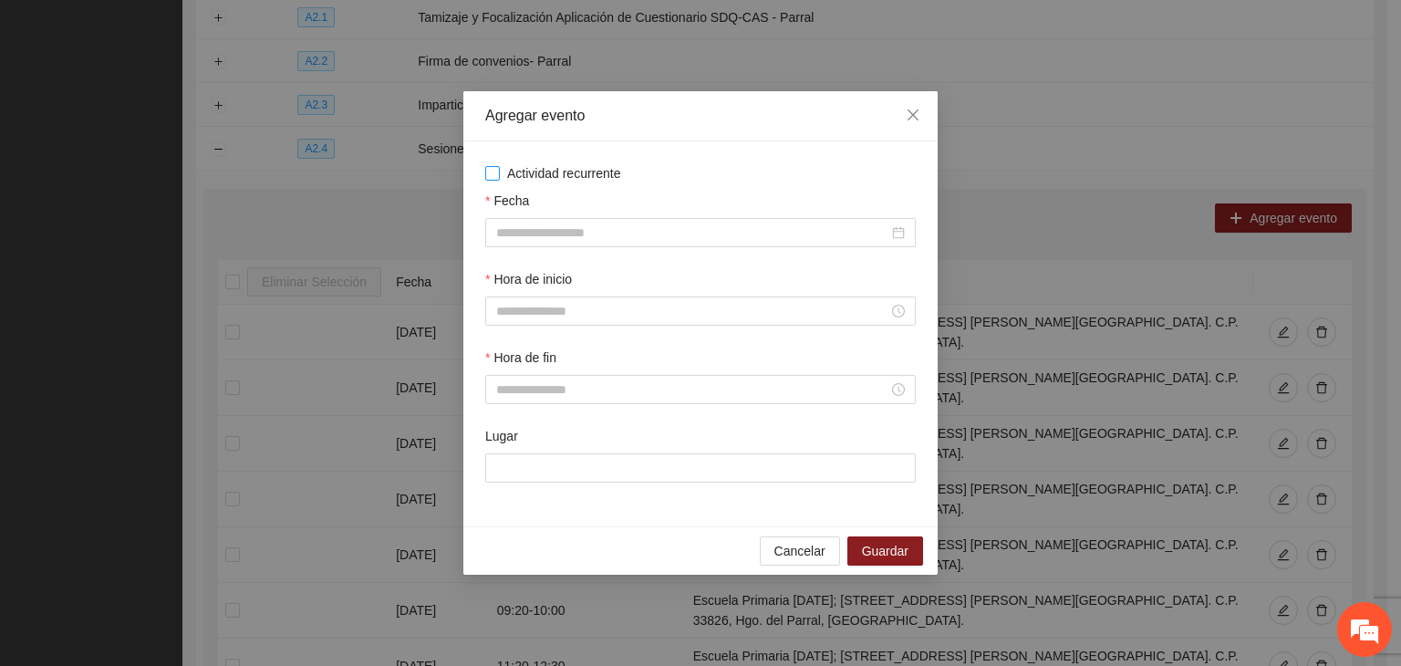
click at [566, 174] on span "Actividad recurrente" at bounding box center [564, 173] width 129 height 20
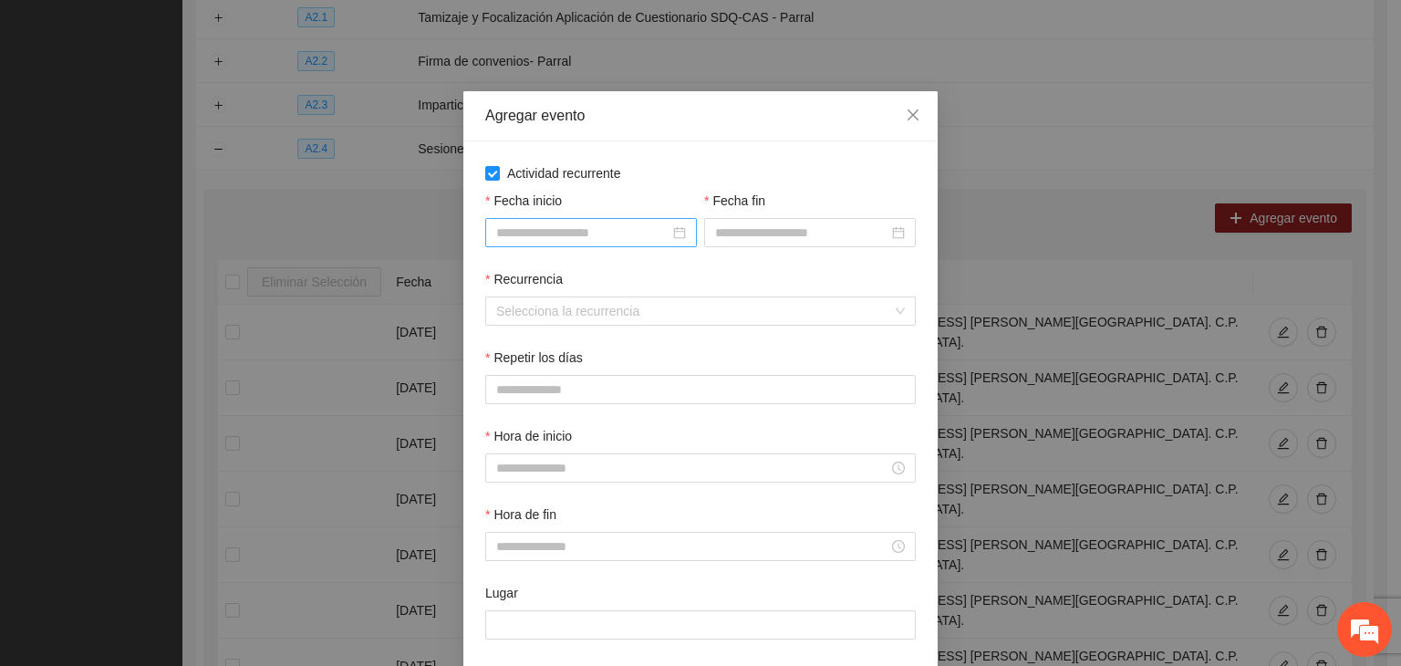
click at [572, 234] on input "Fecha inicio" at bounding box center [582, 233] width 173 height 20
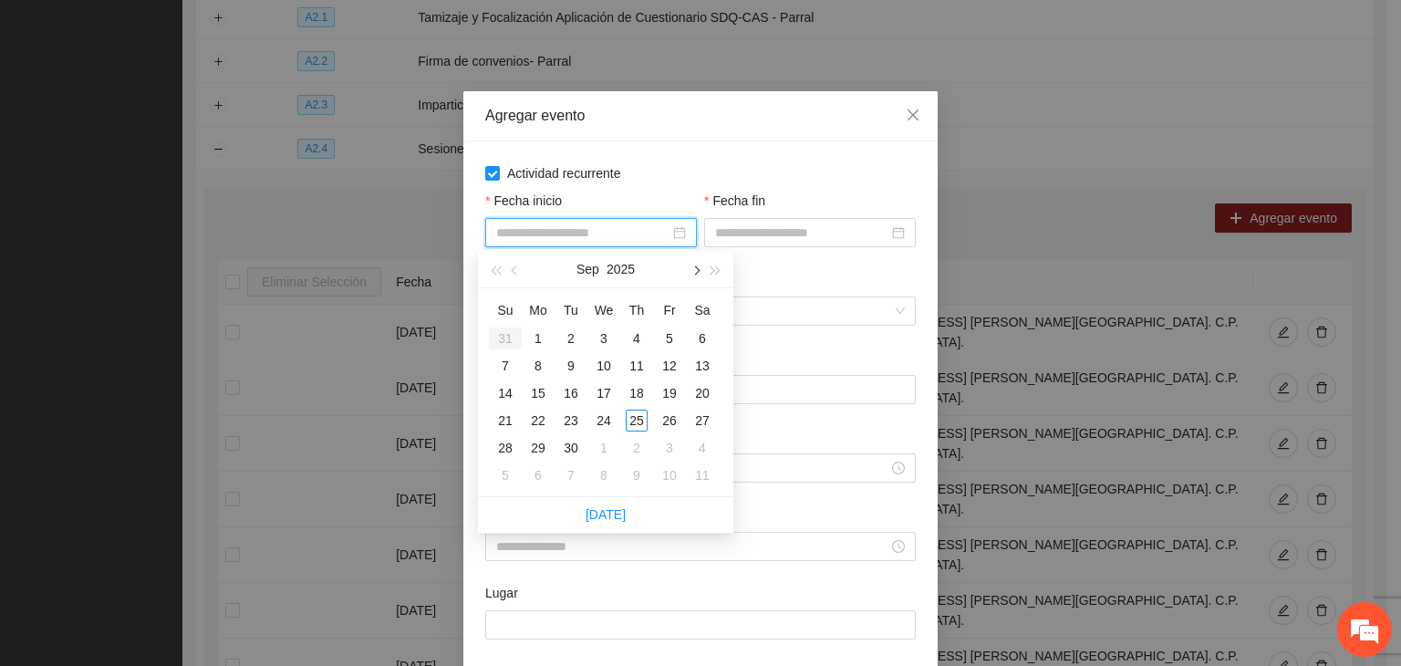
click at [690, 263] on button "button" at bounding box center [695, 269] width 20 height 36
type input "**********"
click at [603, 336] on div "1" at bounding box center [604, 338] width 22 height 22
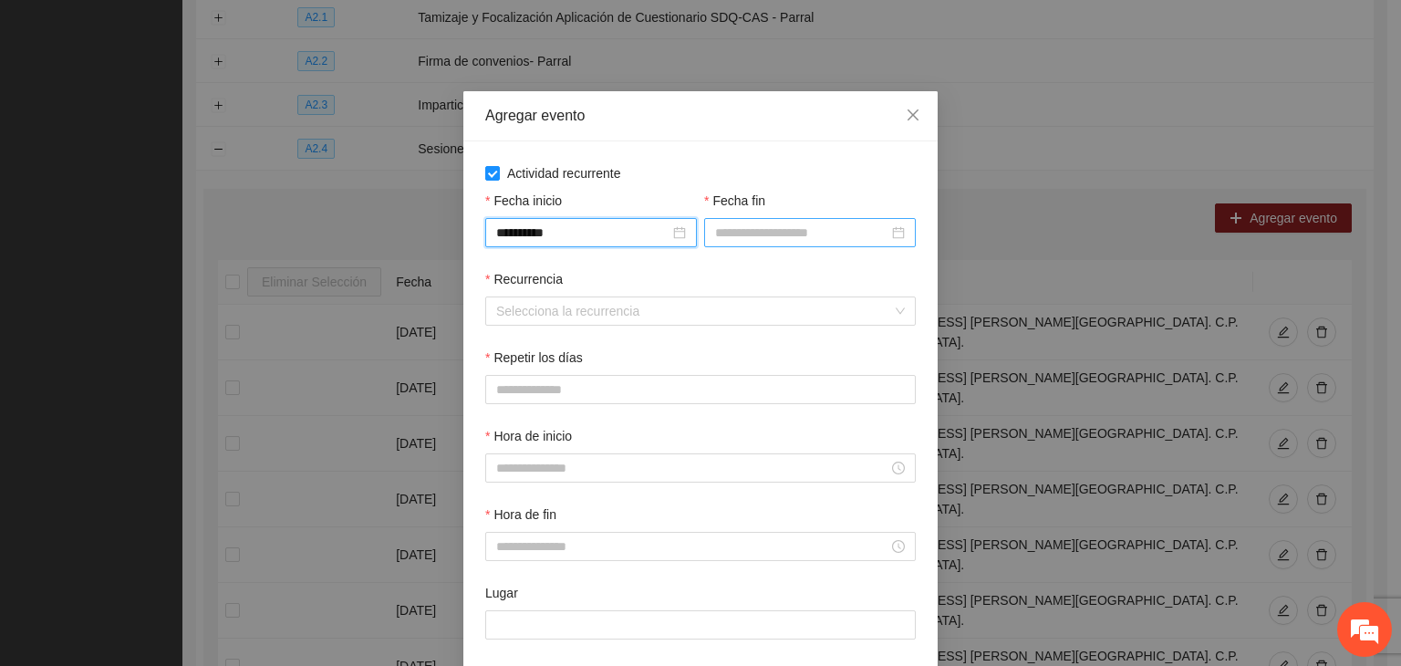
click at [781, 233] on input "Fecha fin" at bounding box center [801, 233] width 173 height 20
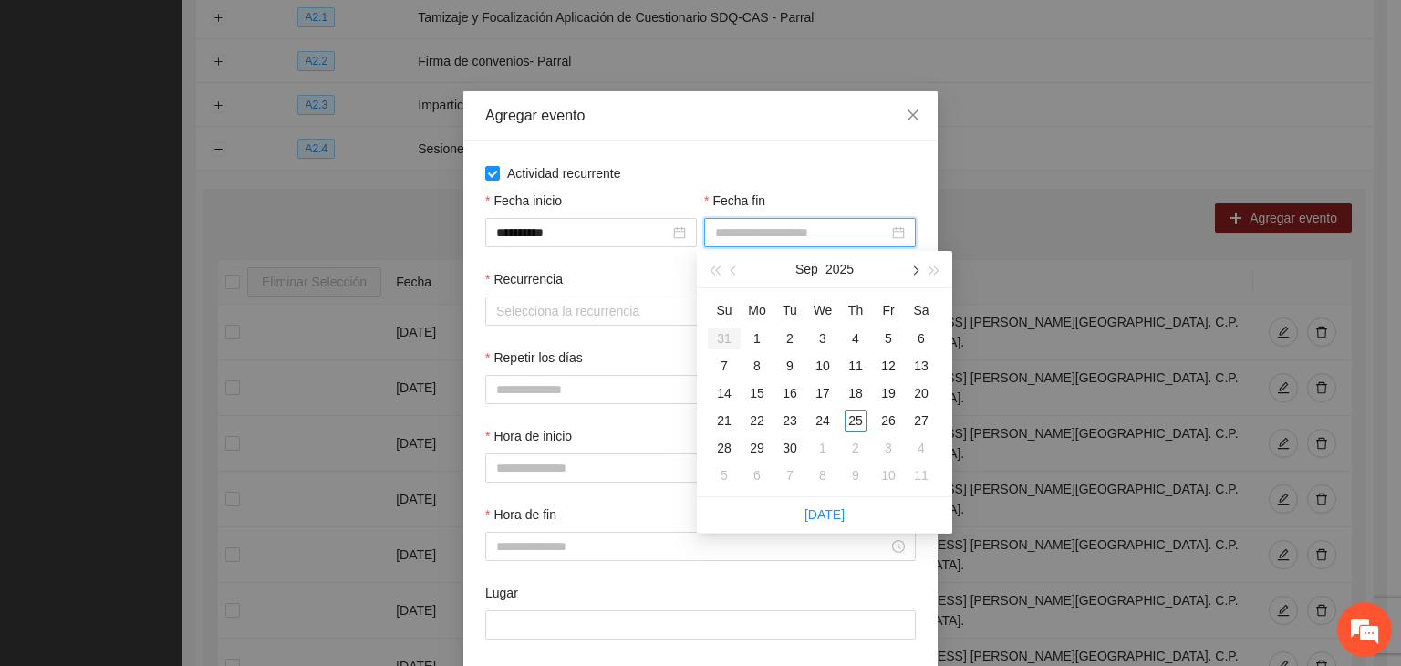
click at [915, 284] on button "button" at bounding box center [914, 269] width 20 height 36
type input "**********"
drag, startPoint x: 888, startPoint y: 421, endPoint x: 836, endPoint y: 406, distance: 54.0
click at [889, 421] on div "24" at bounding box center [889, 421] width 22 height 22
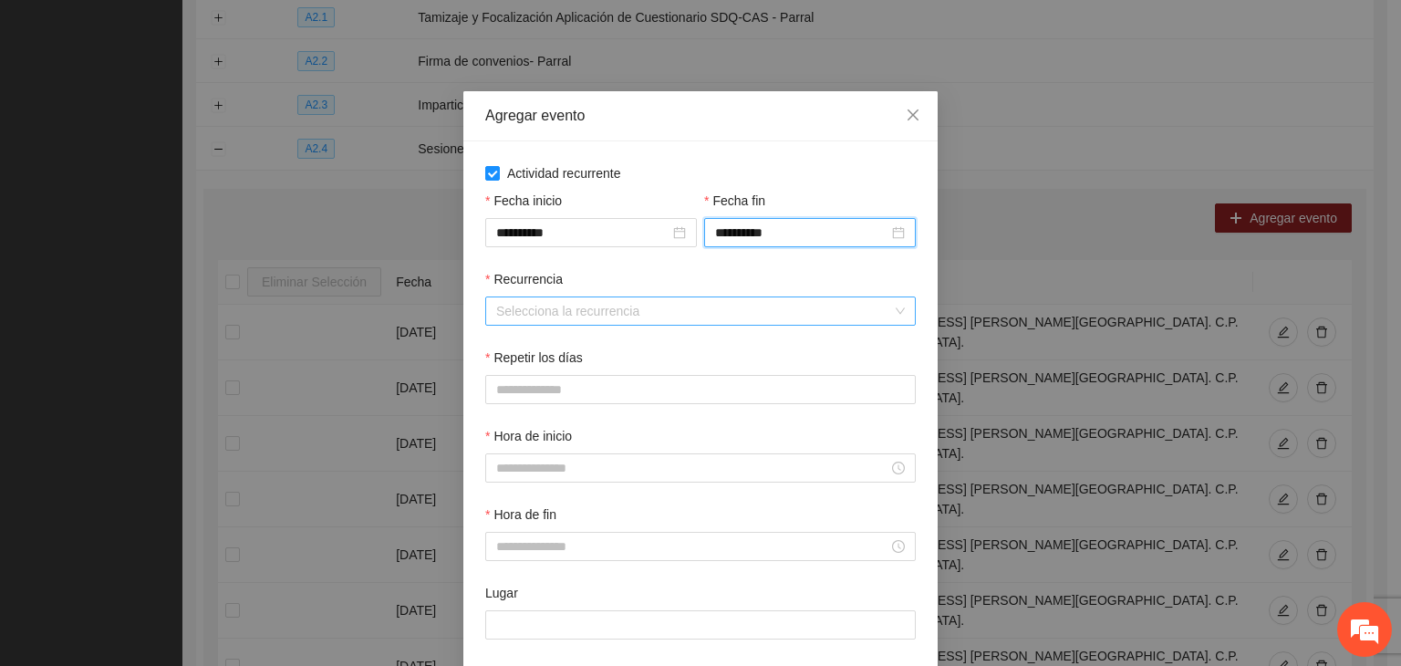
click at [547, 304] on input "Recurrencia" at bounding box center [694, 310] width 396 height 27
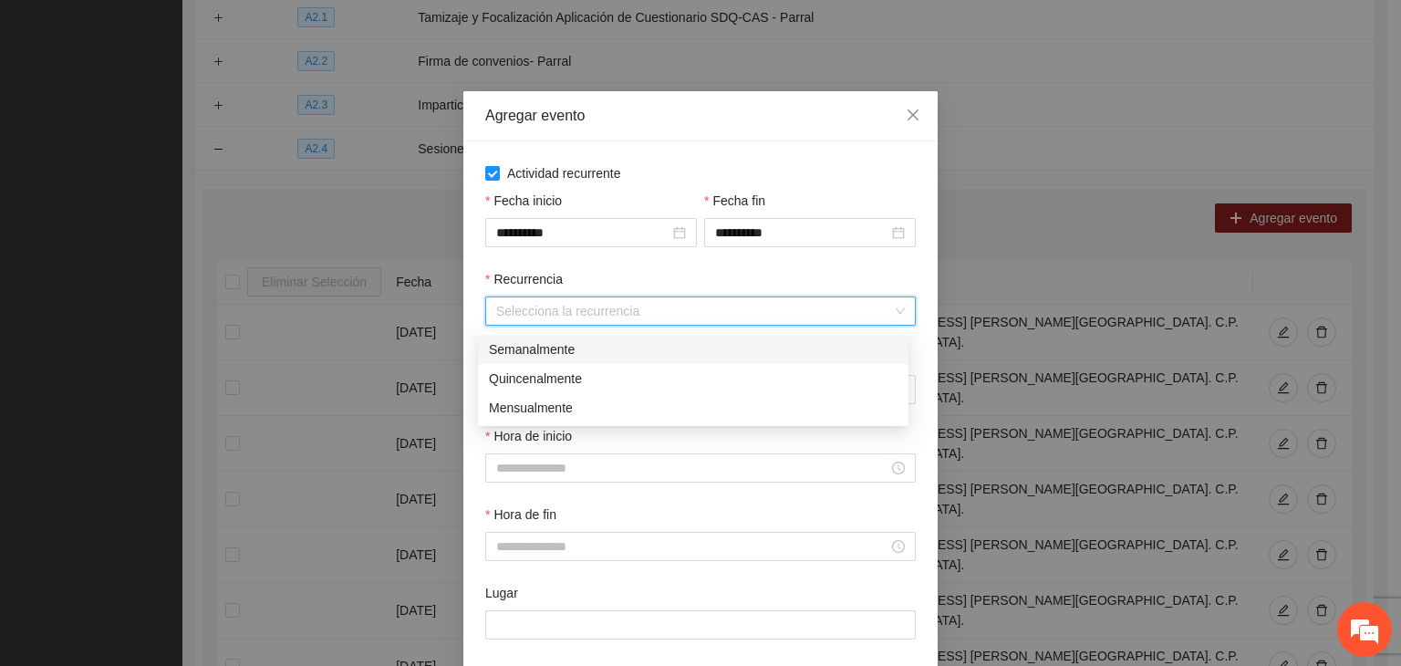
click at [546, 349] on div "Semanalmente" at bounding box center [693, 349] width 409 height 20
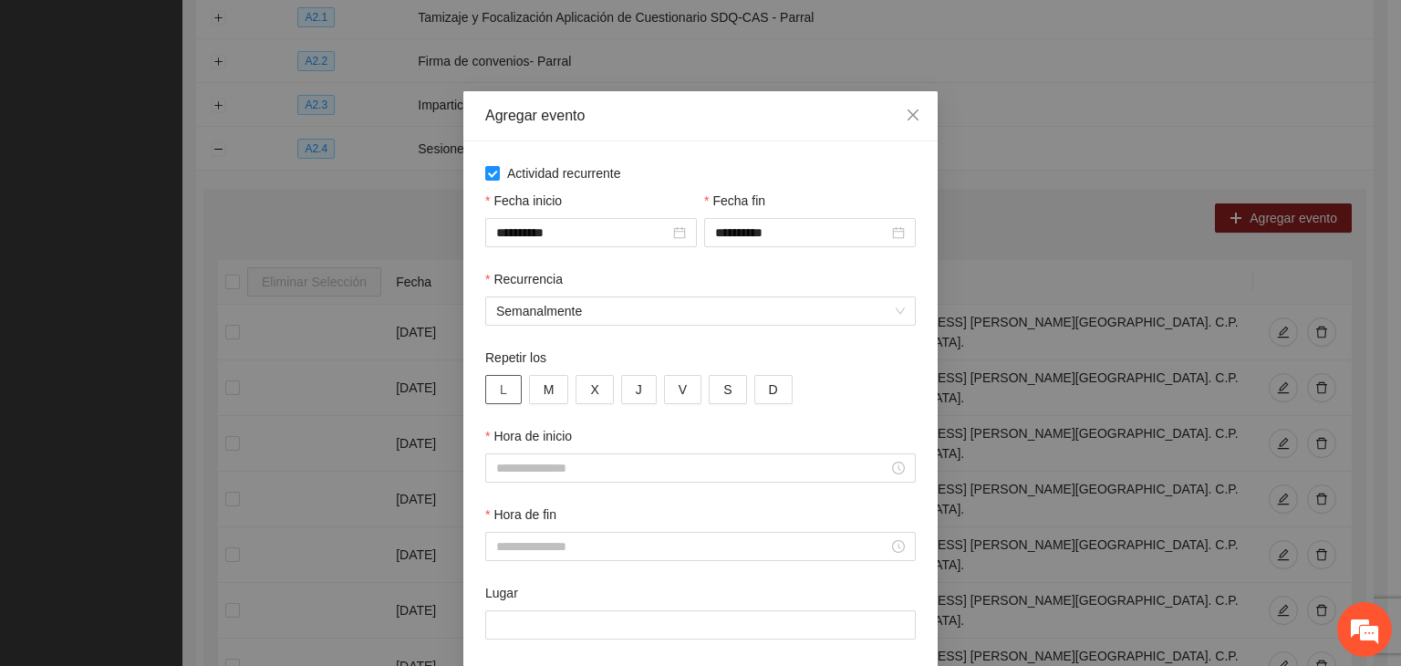
drag, startPoint x: 489, startPoint y: 367, endPoint x: 511, endPoint y: 379, distance: 25.3
click at [493, 367] on label "Repetir los" at bounding box center [515, 358] width 61 height 20
drag, startPoint x: 511, startPoint y: 382, endPoint x: 544, endPoint y: 386, distance: 33.0
click at [514, 384] on div "L M X J V S D" at bounding box center [700, 389] width 431 height 29
click at [551, 391] on button "M" at bounding box center [549, 389] width 40 height 29
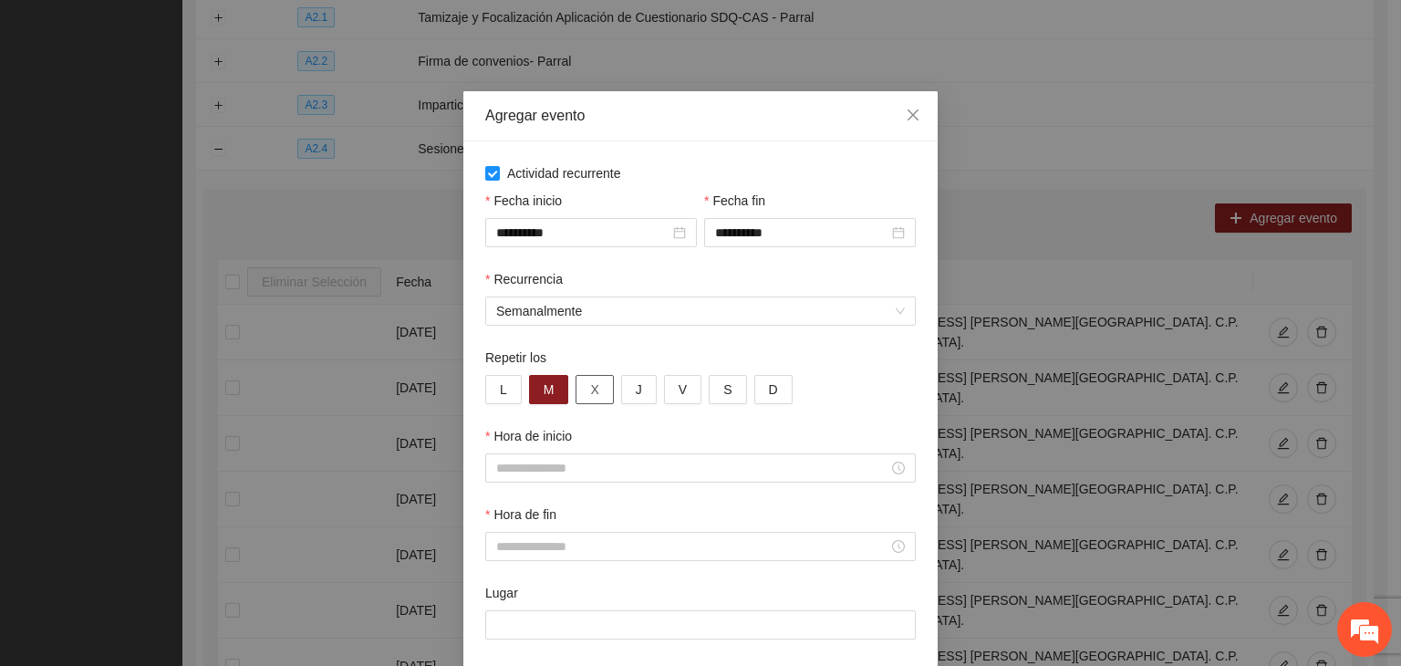
click at [590, 391] on span "X" at bounding box center [594, 389] width 8 height 20
click at [485, 388] on button "L" at bounding box center [503, 389] width 36 height 29
drag, startPoint x: 613, startPoint y: 384, endPoint x: 635, endPoint y: 390, distance: 22.8
click at [621, 384] on button "J" at bounding box center [639, 389] width 36 height 29
click at [679, 390] on span "V" at bounding box center [683, 389] width 8 height 20
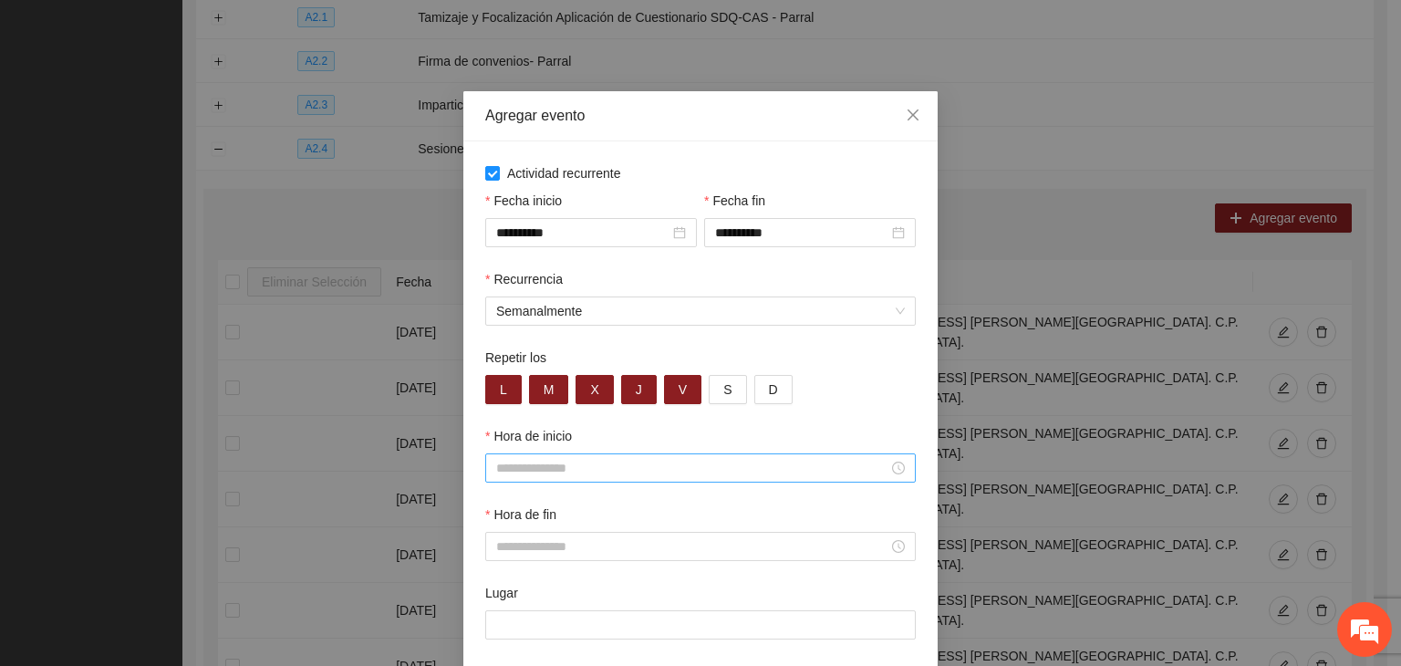
click at [560, 463] on div at bounding box center [700, 467] width 431 height 29
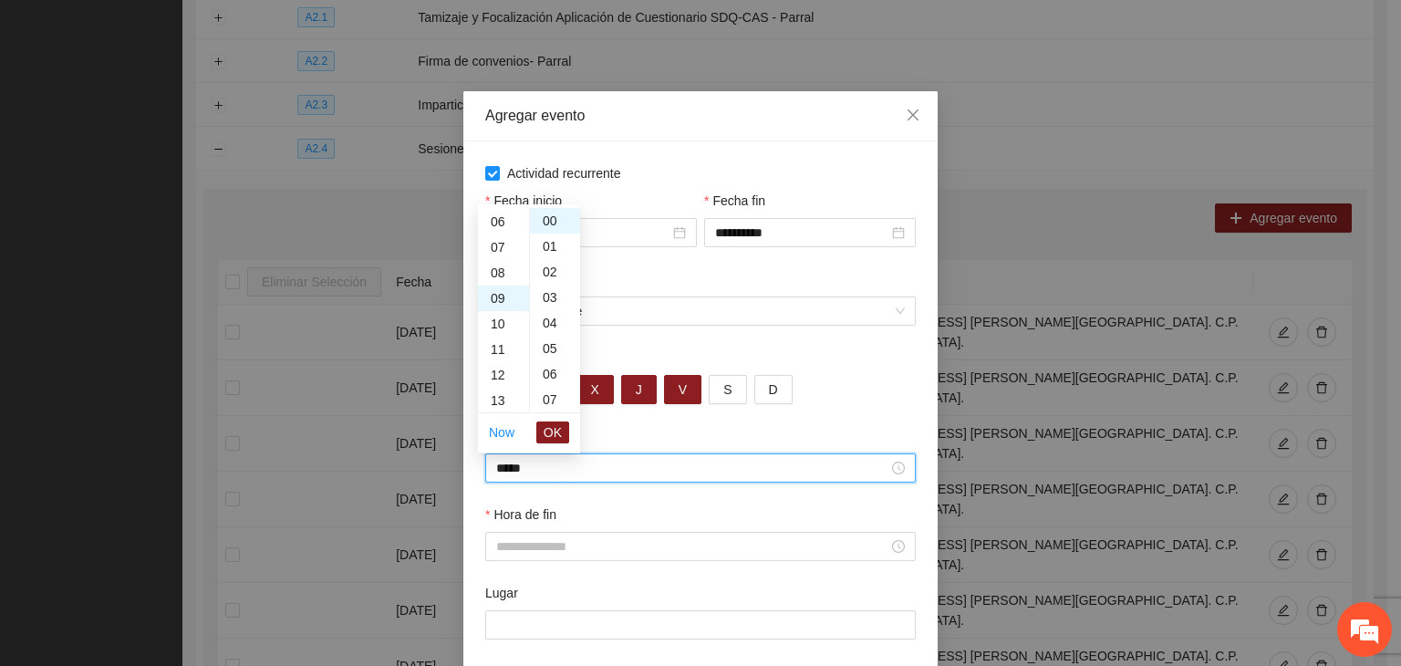
scroll to position [230, 0]
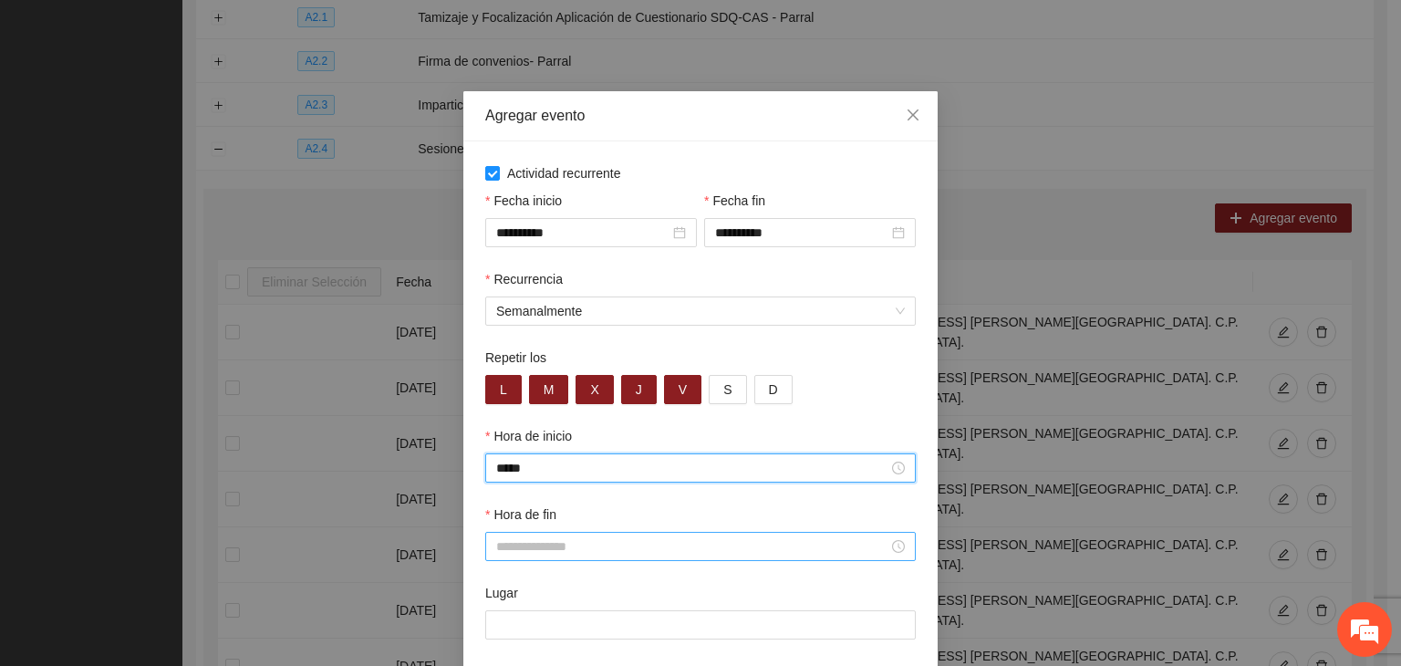
type input "*****"
click at [590, 537] on div at bounding box center [700, 546] width 431 height 29
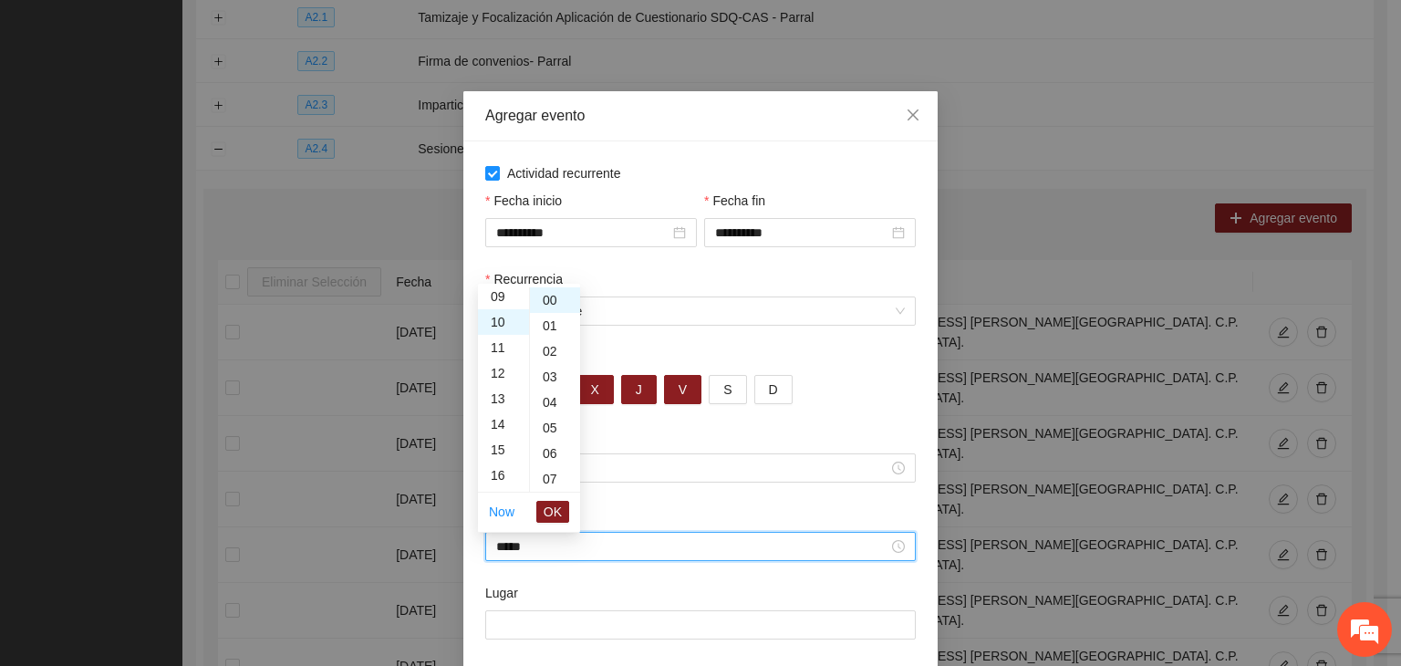
scroll to position [255, 0]
type input "*****"
click at [610, 633] on input "Lugar" at bounding box center [700, 624] width 431 height 29
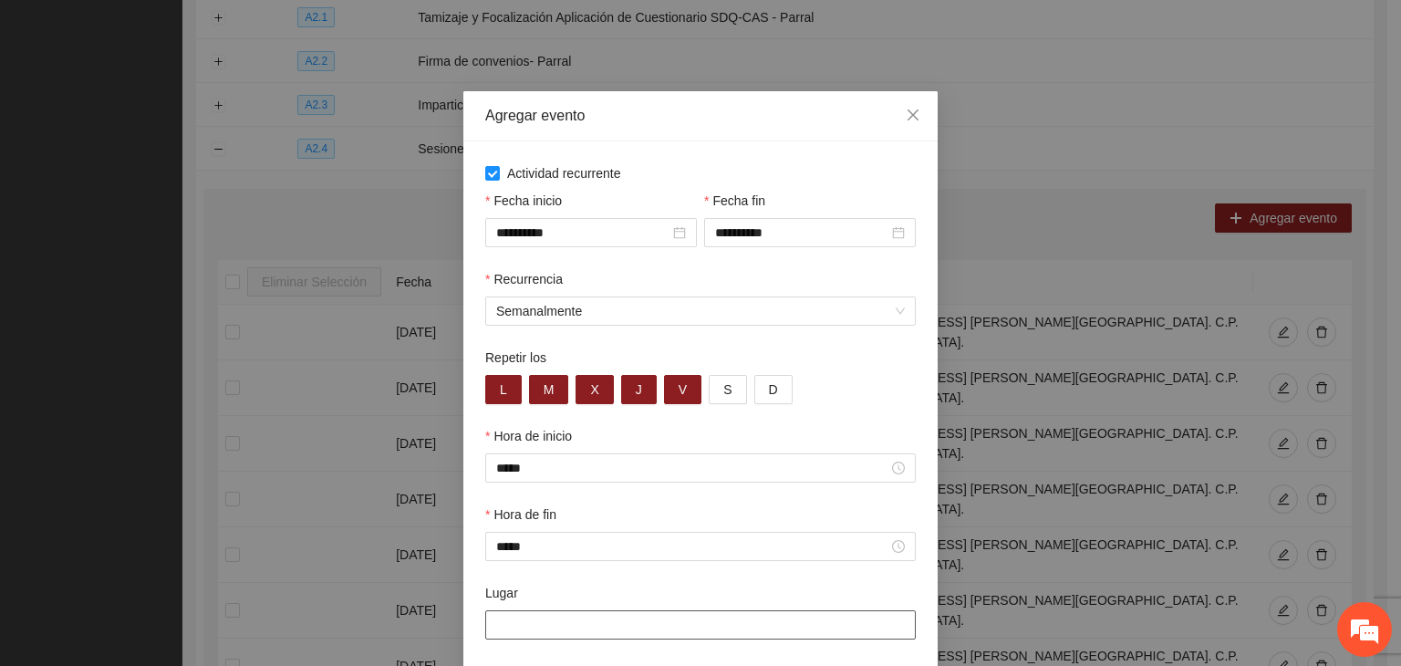
paste input "**********"
type input "**********"
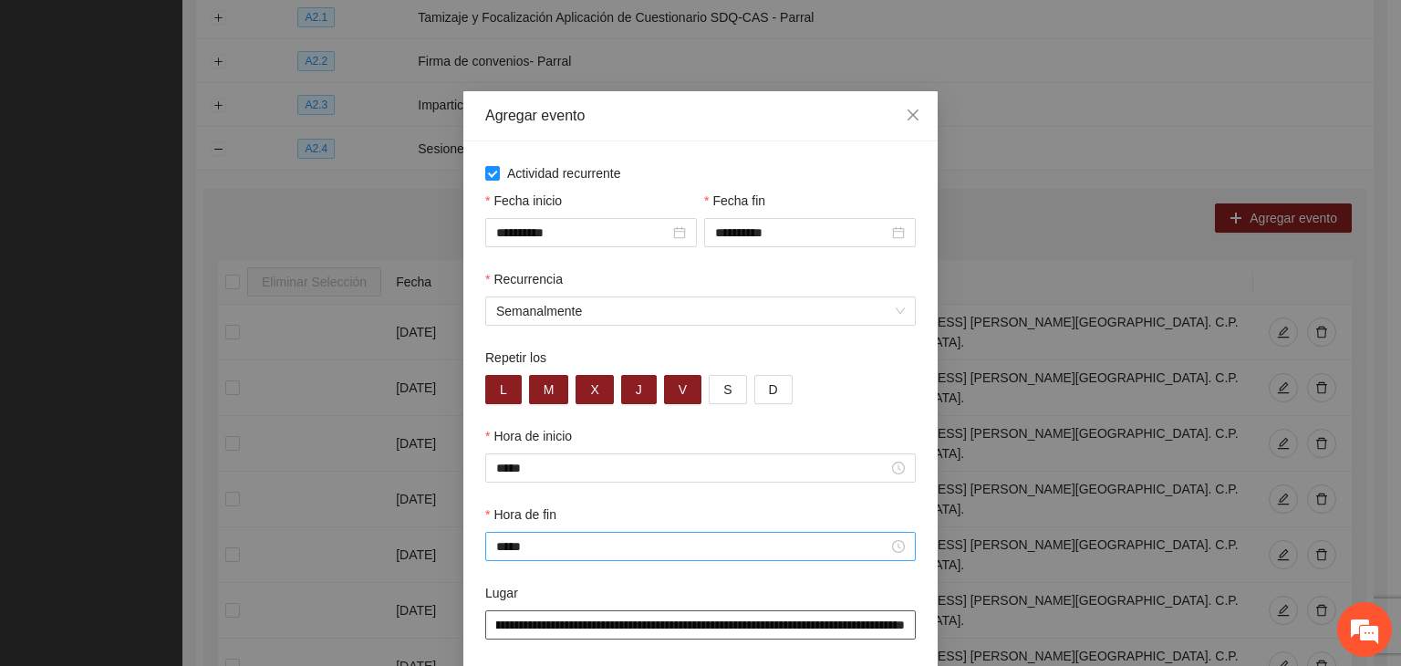
scroll to position [0, 0]
click at [859, 634] on input "**********" at bounding box center [700, 624] width 431 height 29
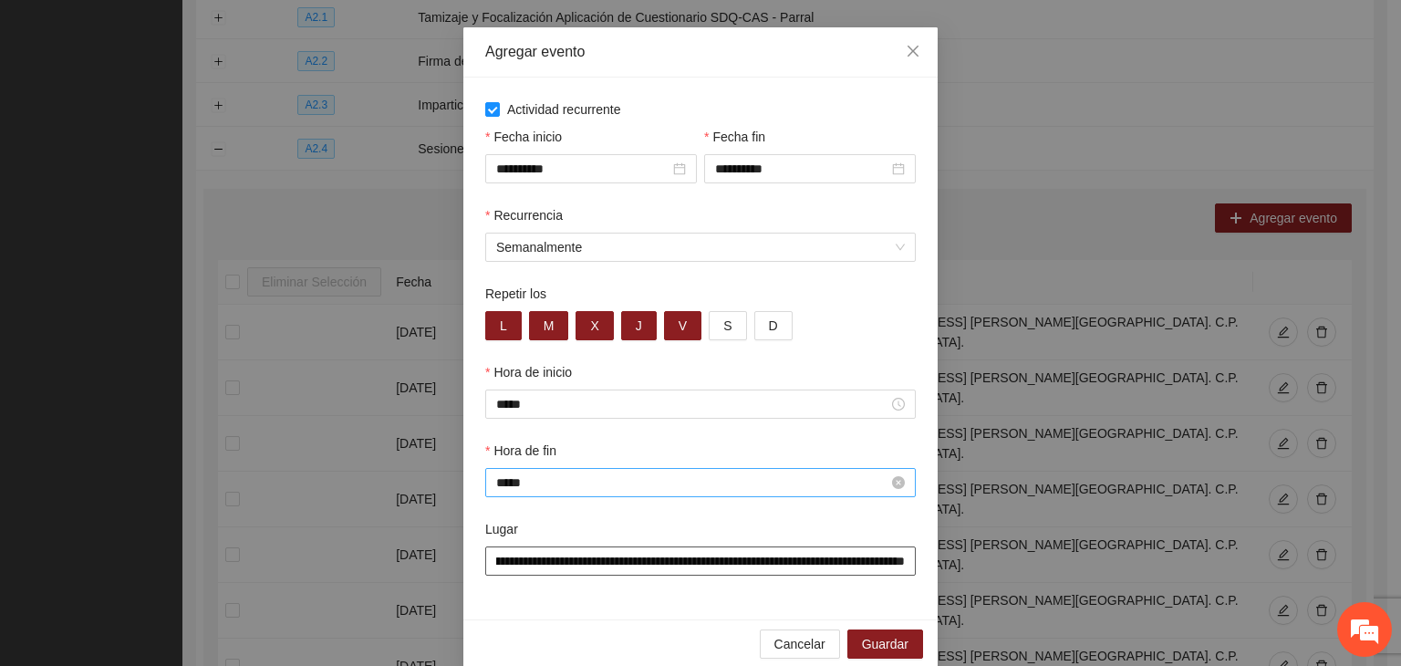
scroll to position [90, 0]
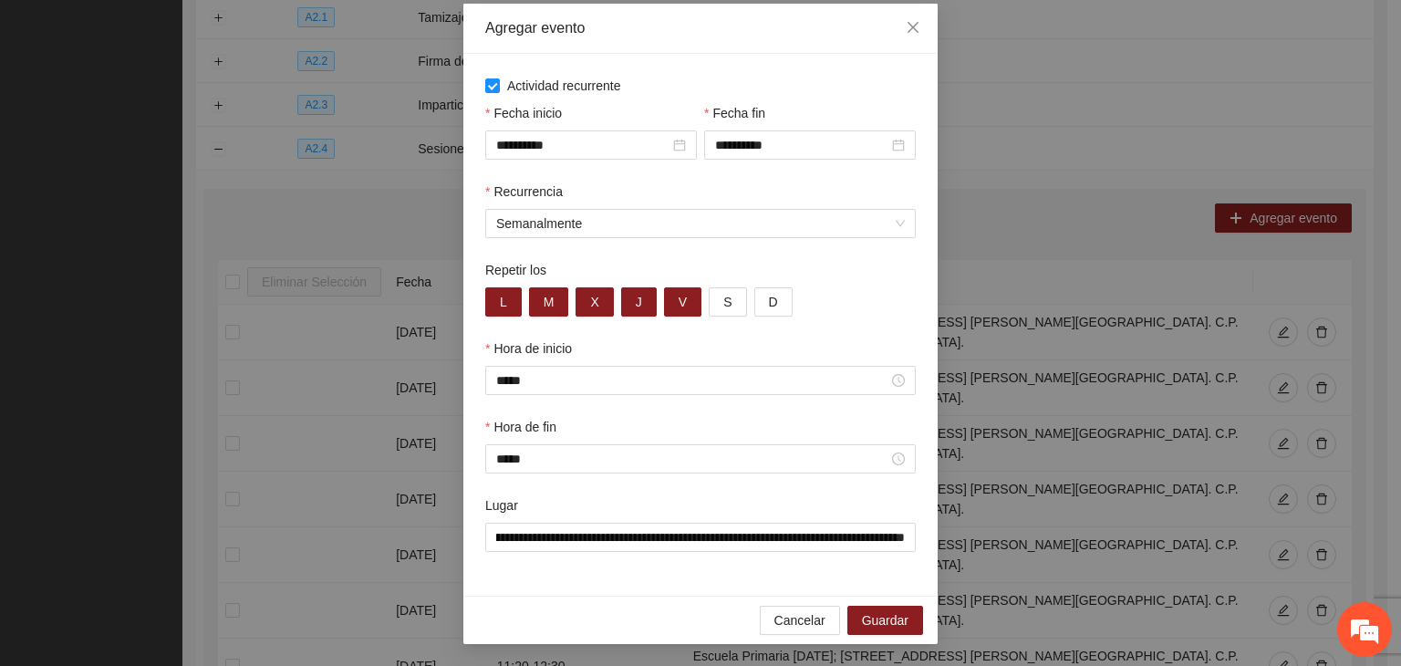
click at [694, 576] on div "**********" at bounding box center [700, 325] width 474 height 542
click at [880, 608] on button "Guardar" at bounding box center [885, 620] width 76 height 29
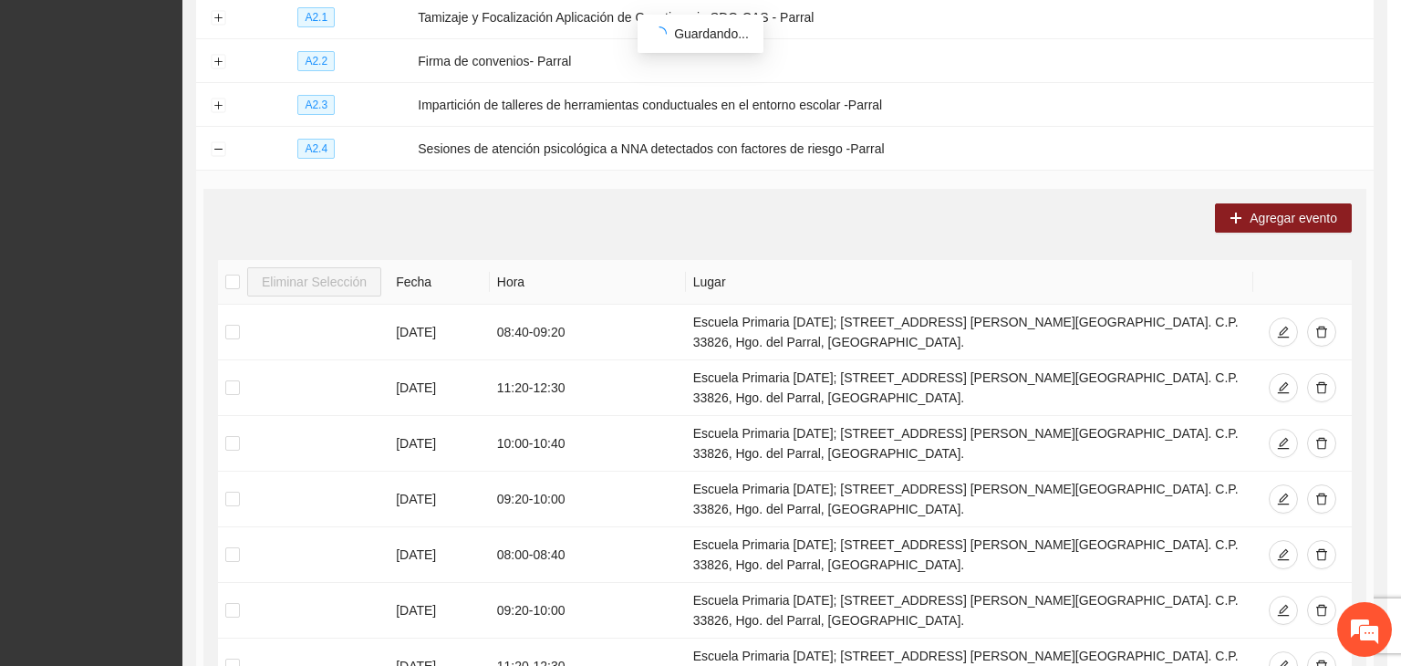
scroll to position [0, 0]
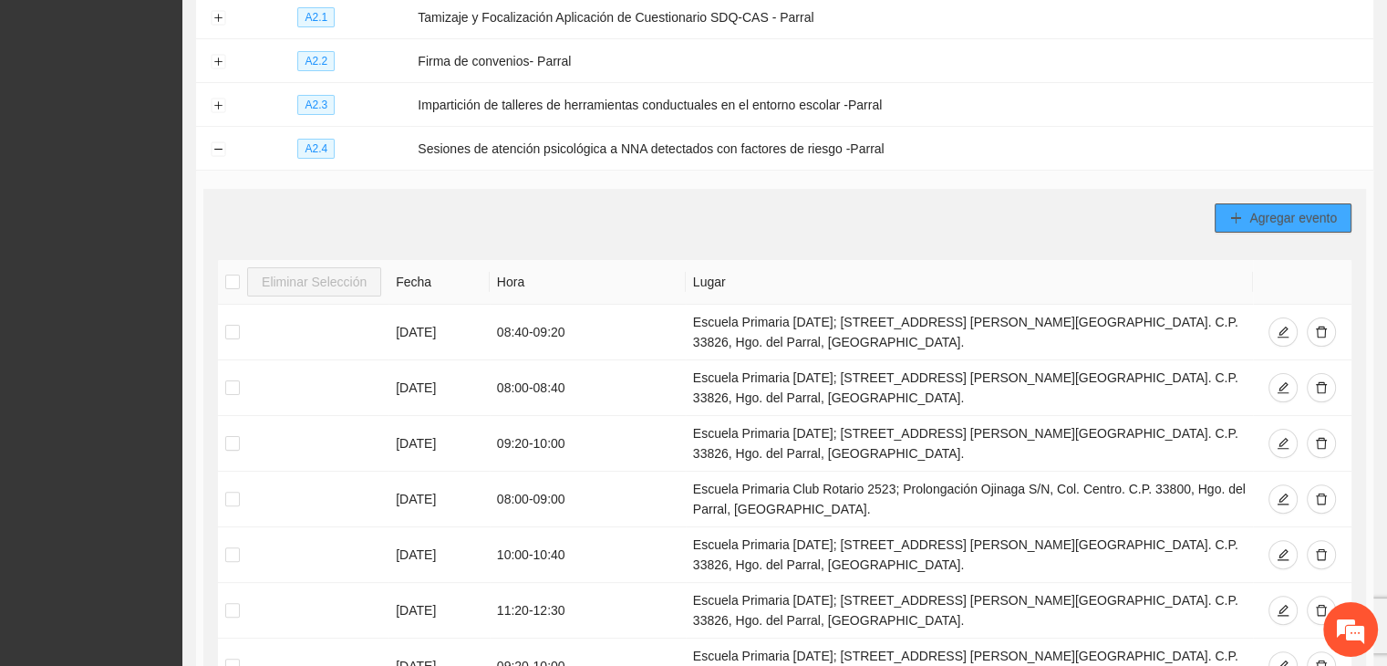
click at [1302, 209] on span "Agregar evento" at bounding box center [1294, 218] width 88 height 20
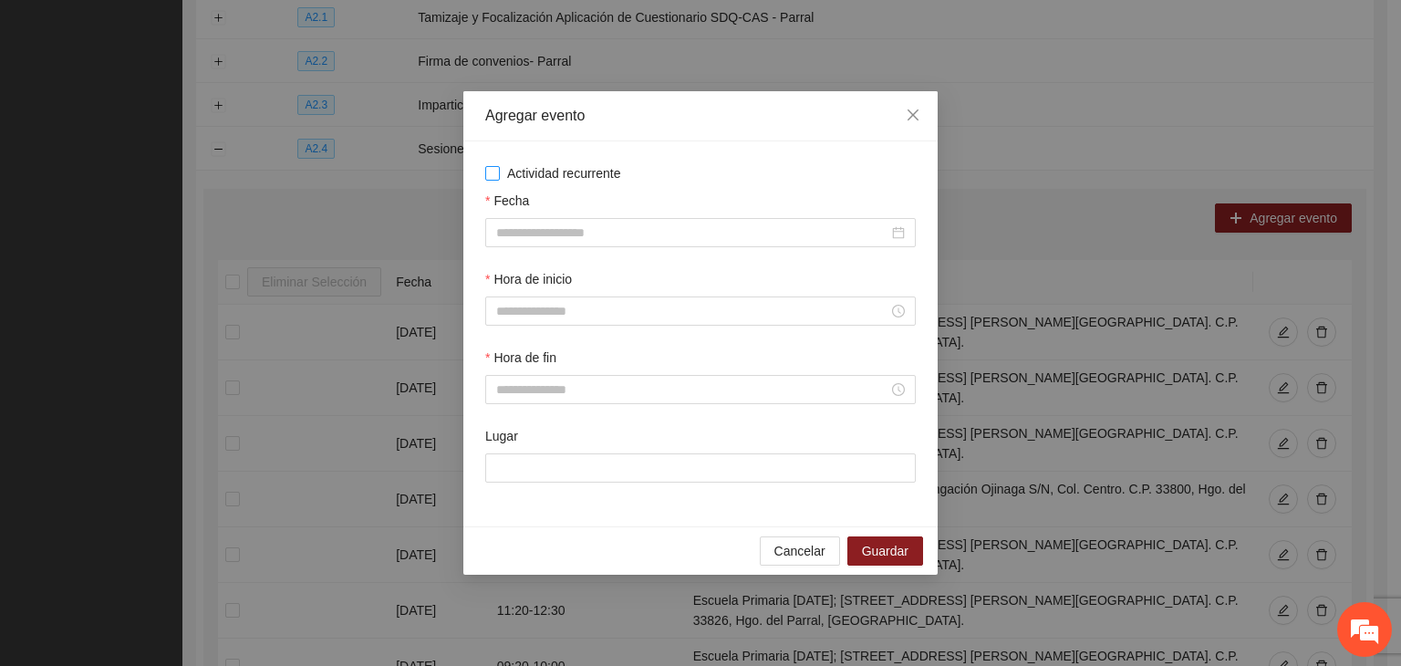
click at [596, 179] on span "Actividad recurrente" at bounding box center [564, 173] width 129 height 20
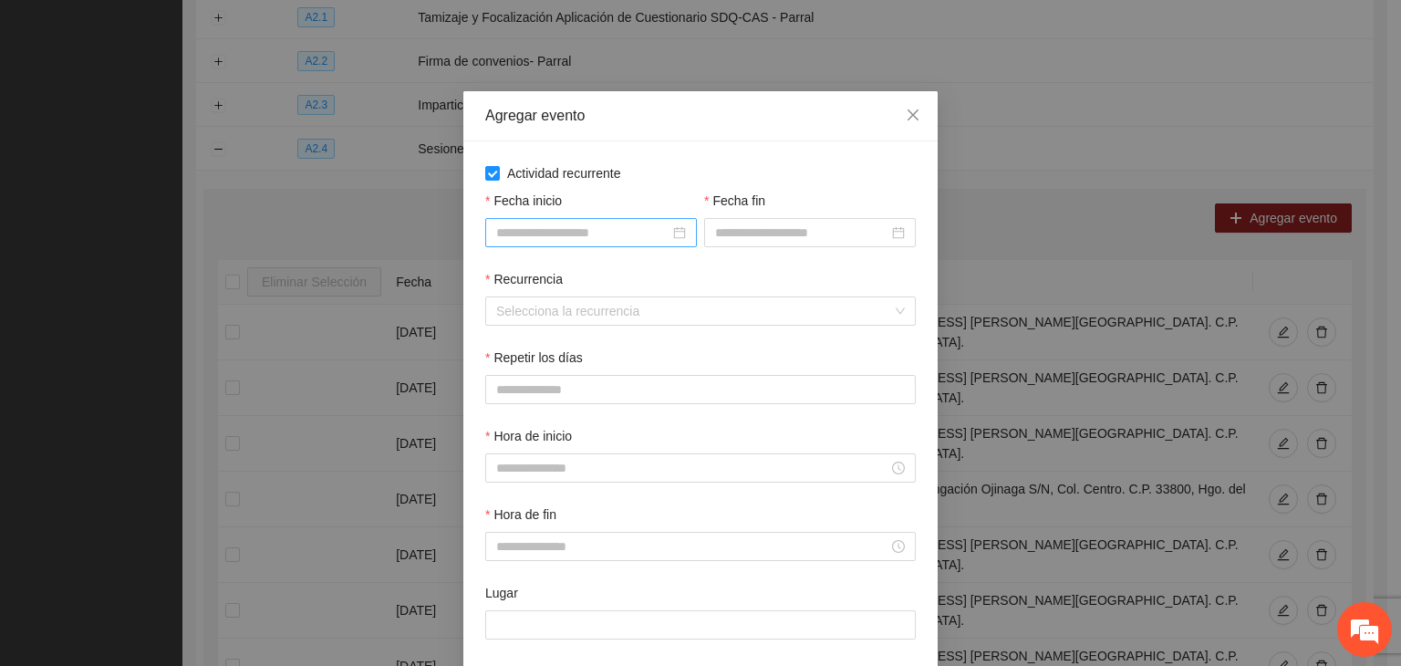
click at [605, 237] on input "Fecha inicio" at bounding box center [582, 233] width 173 height 20
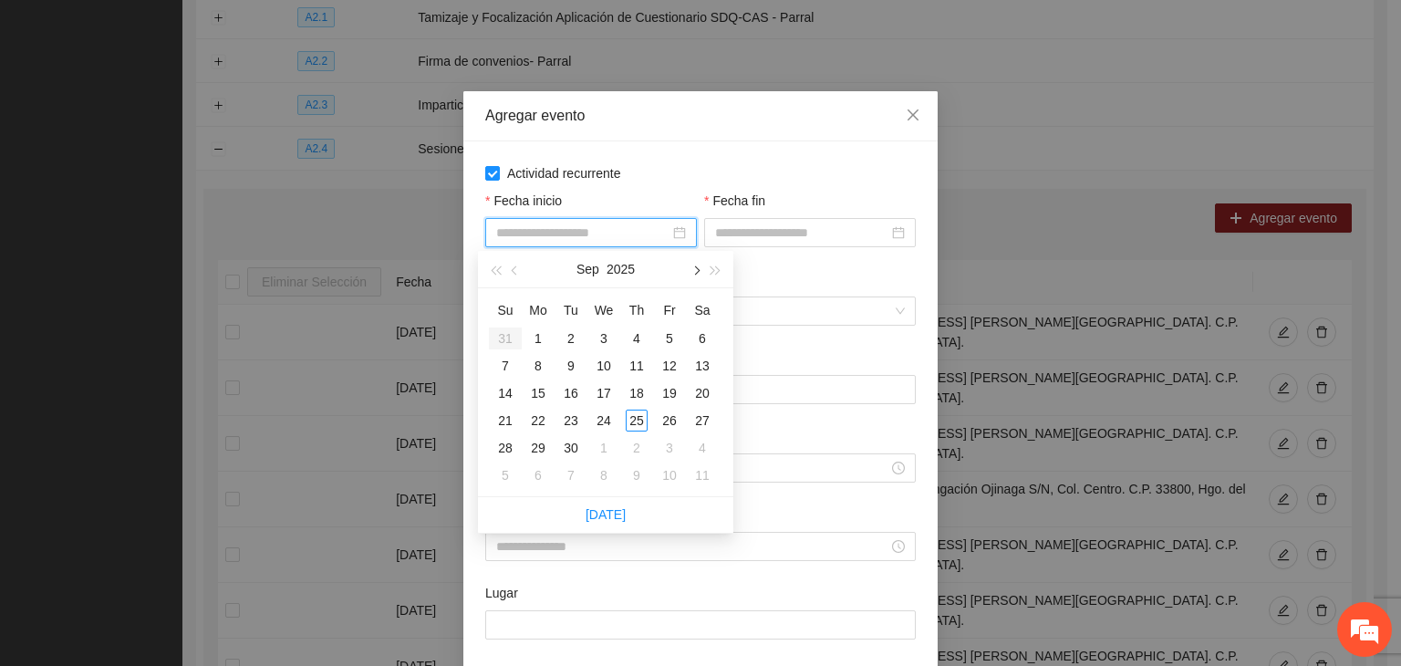
click at [698, 271] on span "button" at bounding box center [695, 270] width 9 height 9
type input "**********"
drag, startPoint x: 602, startPoint y: 333, endPoint x: 618, endPoint y: 326, distance: 17.1
click at [605, 333] on div "1" at bounding box center [604, 338] width 22 height 22
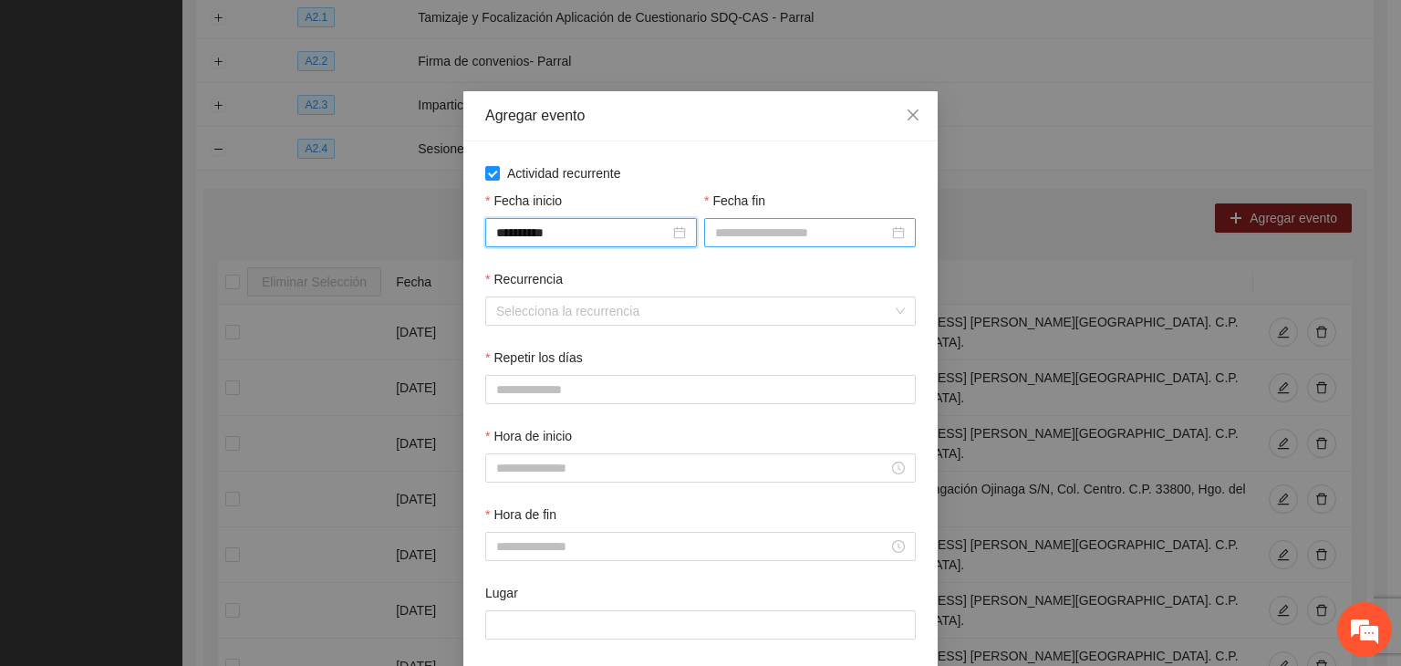
click at [755, 229] on input "Fecha fin" at bounding box center [801, 233] width 173 height 20
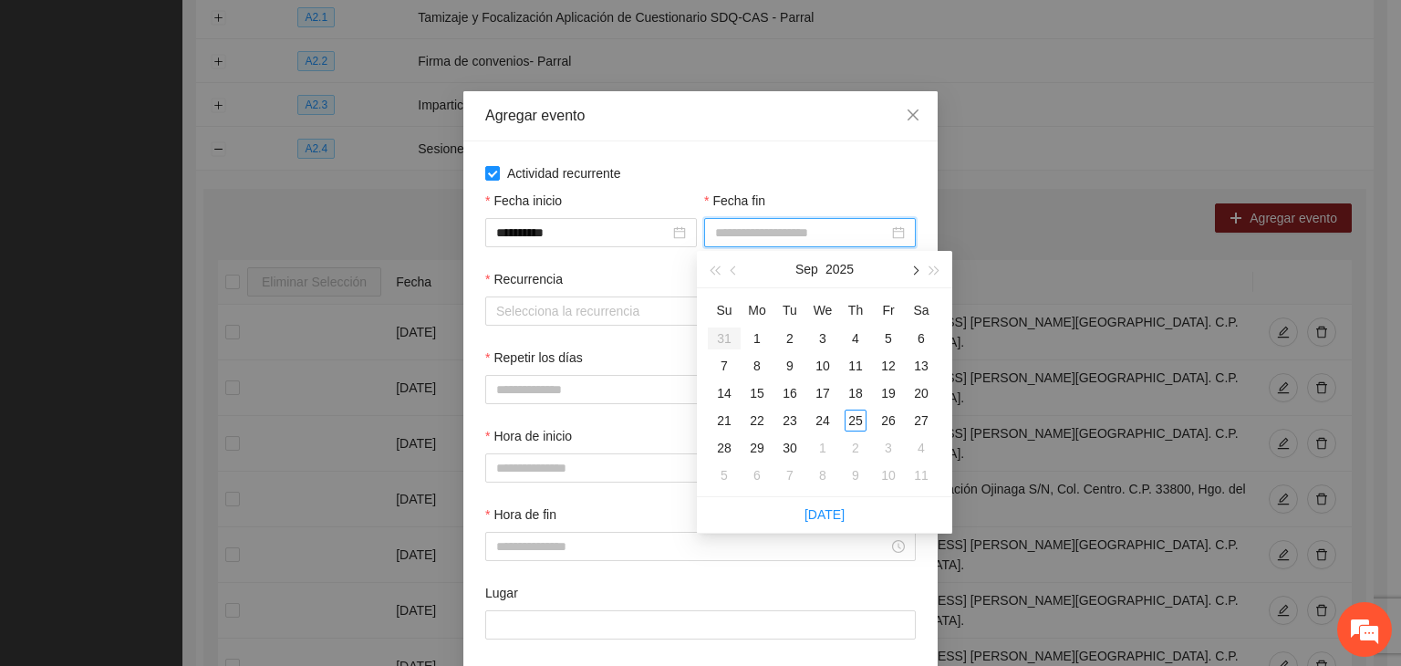
click at [912, 267] on span "button" at bounding box center [913, 270] width 9 height 9
type input "**********"
click at [887, 429] on div "24" at bounding box center [889, 421] width 22 height 22
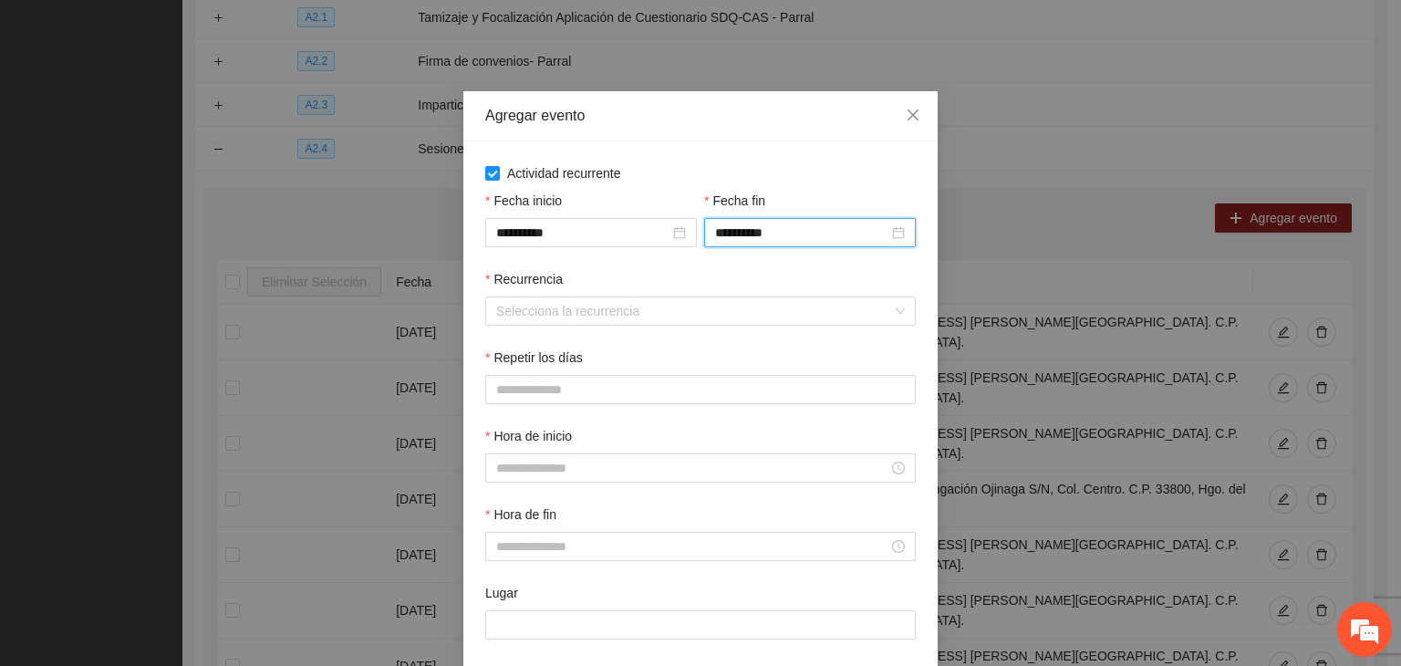
click at [561, 335] on div "Recurrencia Selecciona la recurrencia" at bounding box center [701, 308] width 438 height 78
click at [565, 322] on input "Recurrencia" at bounding box center [694, 310] width 396 height 27
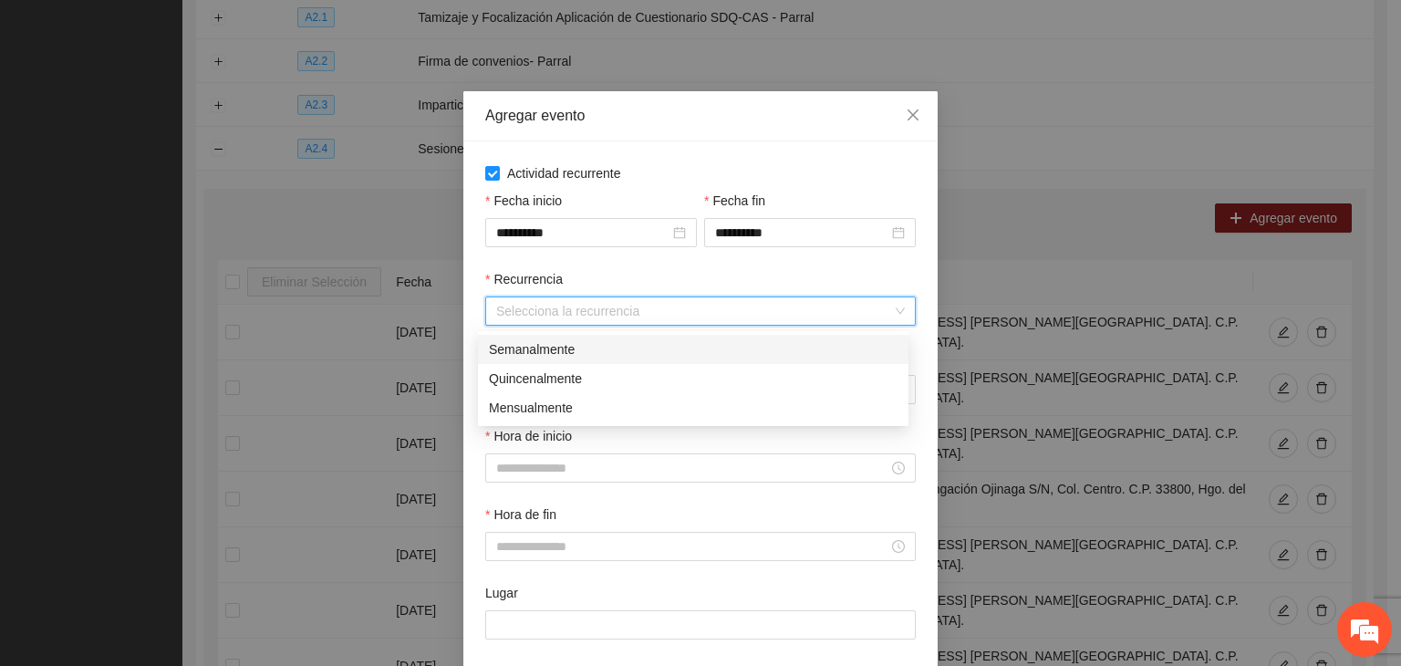
click at [590, 354] on div "Semanalmente" at bounding box center [693, 349] width 409 height 20
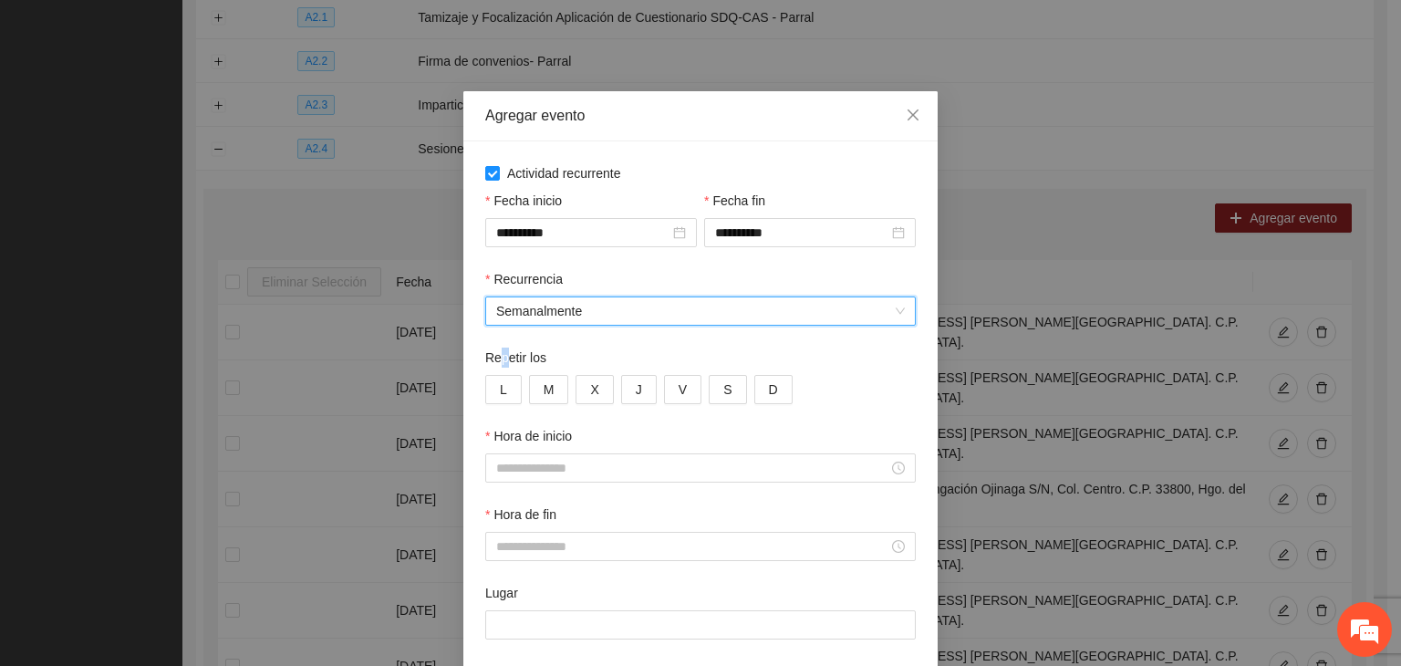
click at [493, 368] on label "Repetir los" at bounding box center [515, 358] width 61 height 20
drag, startPoint x: 504, startPoint y: 384, endPoint x: 552, endPoint y: 398, distance: 50.2
click at [507, 384] on button "L" at bounding box center [503, 389] width 36 height 29
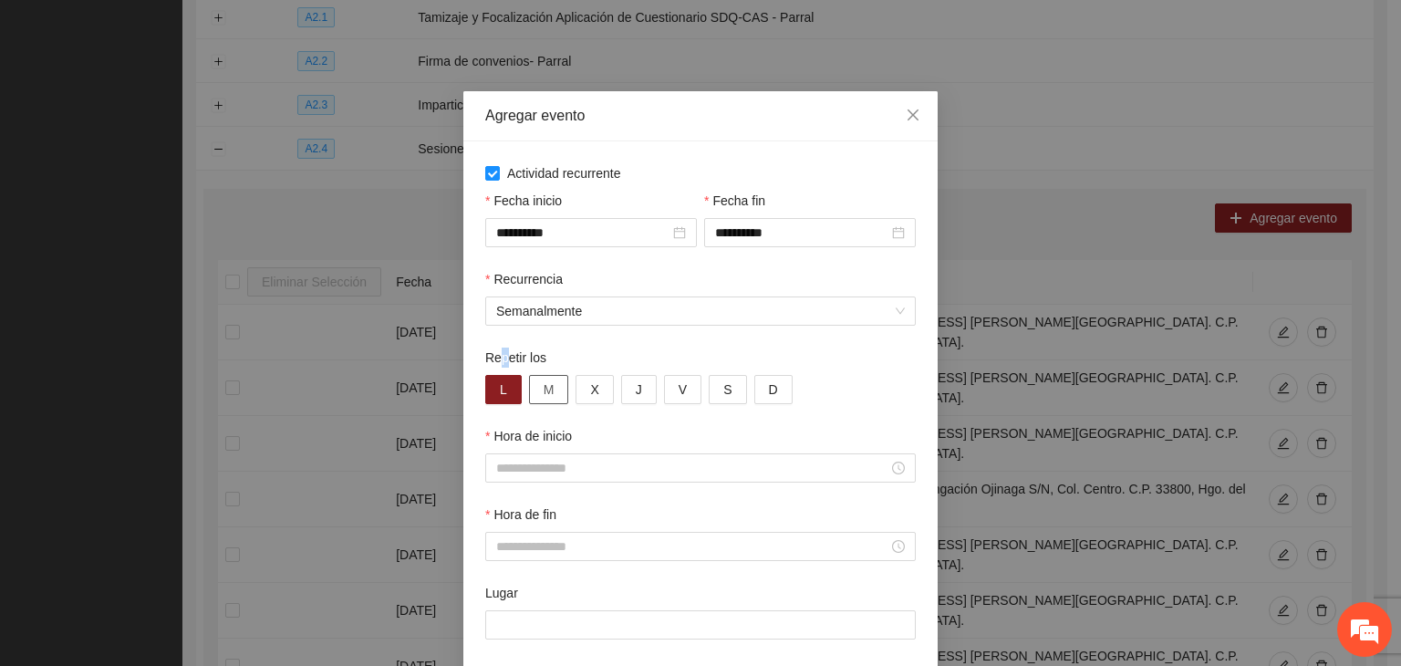
drag, startPoint x: 552, startPoint y: 398, endPoint x: 572, endPoint y: 399, distance: 20.1
click at [555, 398] on button "M" at bounding box center [549, 389] width 40 height 29
drag, startPoint x: 590, startPoint y: 398, endPoint x: 601, endPoint y: 398, distance: 10.9
click at [592, 398] on button "X" at bounding box center [594, 389] width 37 height 29
drag, startPoint x: 617, startPoint y: 394, endPoint x: 645, endPoint y: 391, distance: 28.4
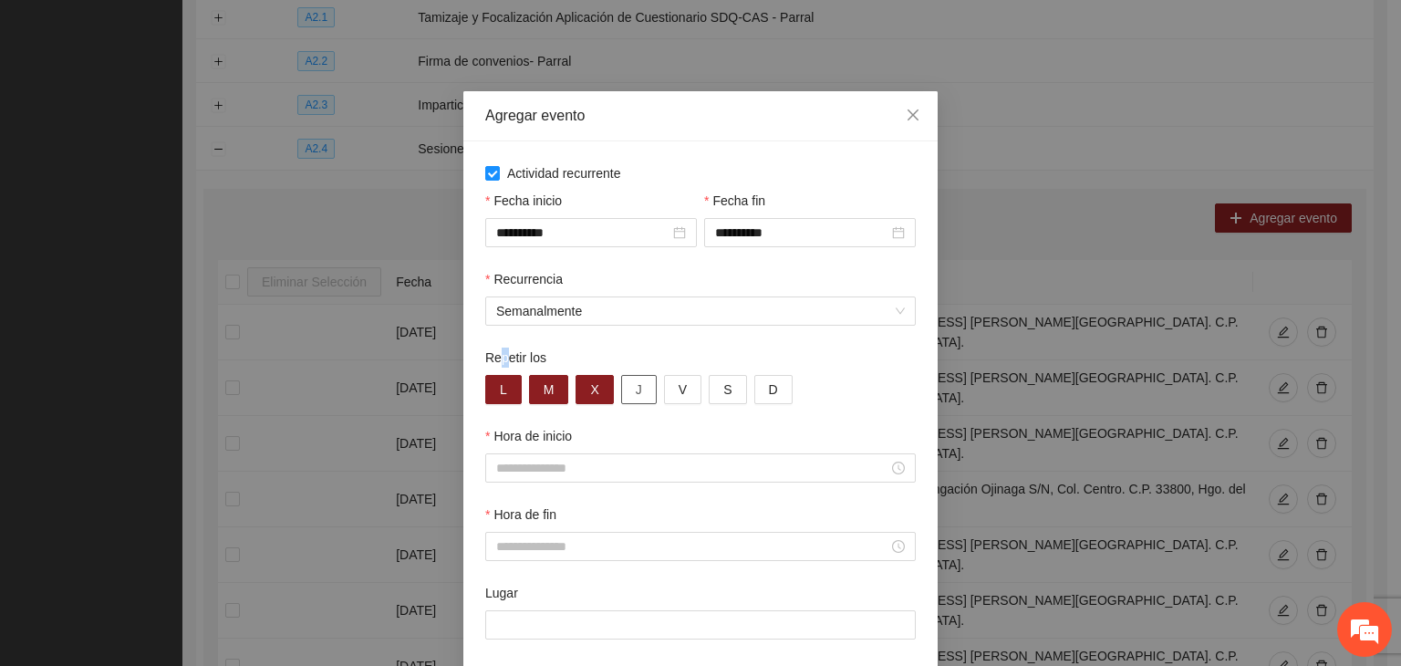
click at [621, 394] on button "J" at bounding box center [639, 389] width 36 height 29
click at [679, 392] on span "V" at bounding box center [683, 389] width 8 height 20
click at [723, 380] on span "S" at bounding box center [727, 389] width 8 height 20
click at [723, 390] on span "S" at bounding box center [727, 389] width 8 height 20
click at [610, 464] on input "Hora de inicio" at bounding box center [692, 468] width 392 height 20
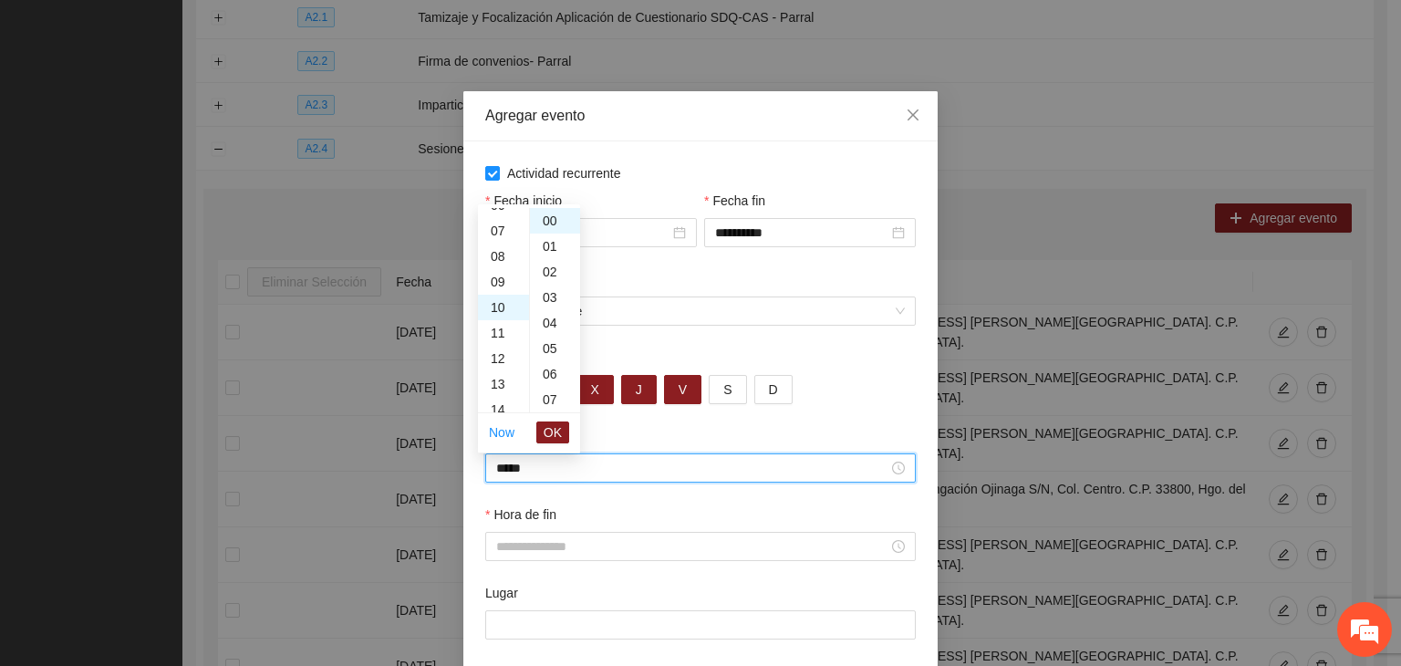
scroll to position [255, 0]
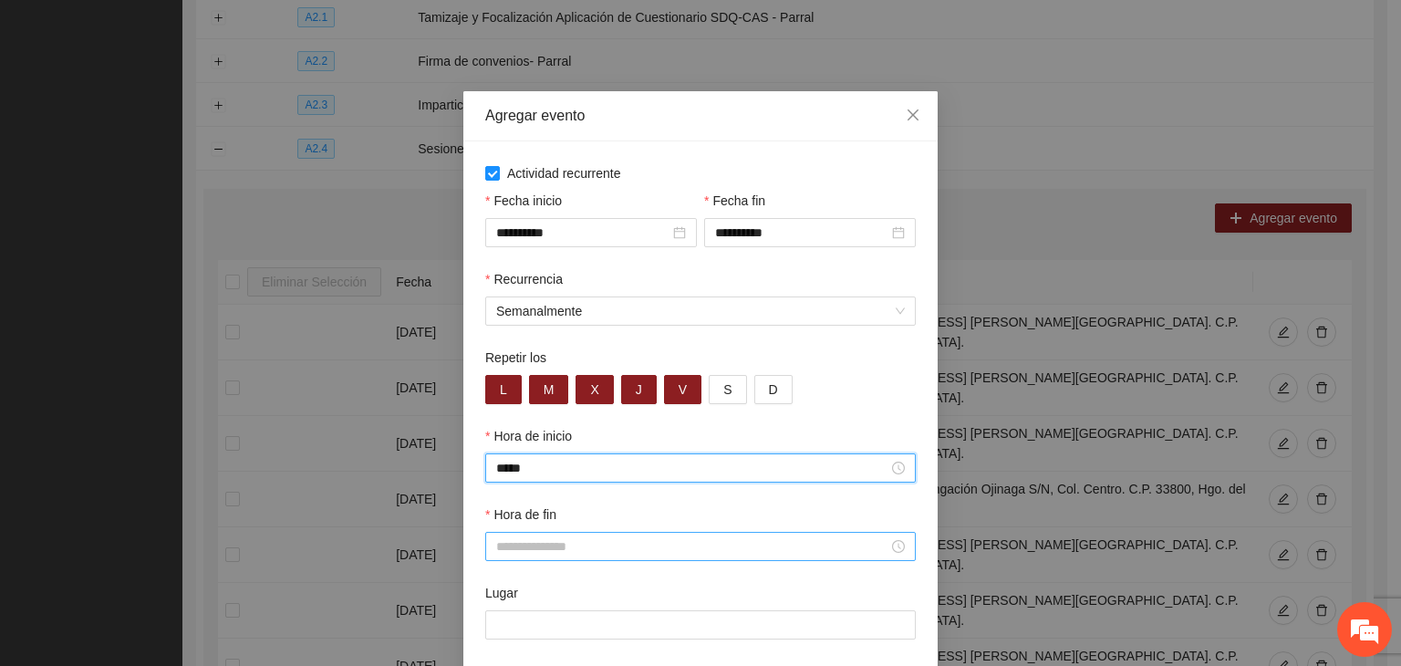
type input "*****"
click at [623, 564] on div "Hora de fin" at bounding box center [701, 543] width 438 height 78
click at [646, 558] on div at bounding box center [700, 546] width 431 height 29
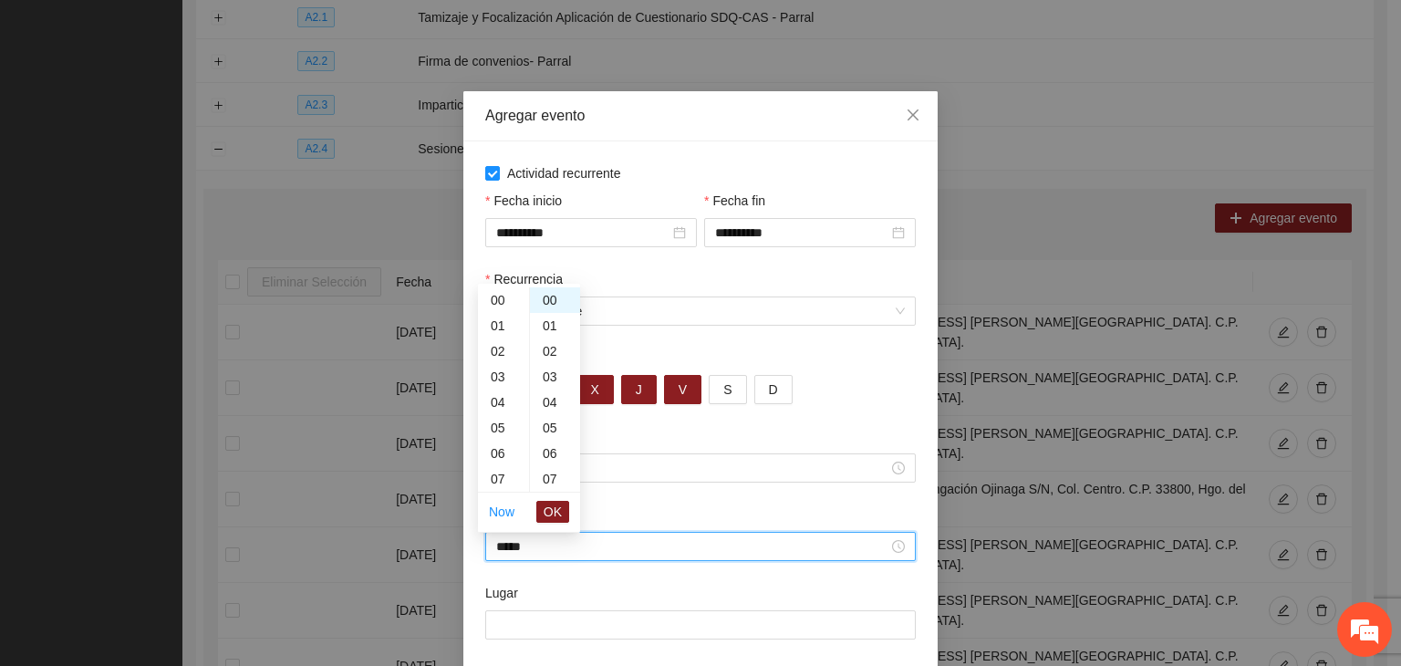
scroll to position [281, 0]
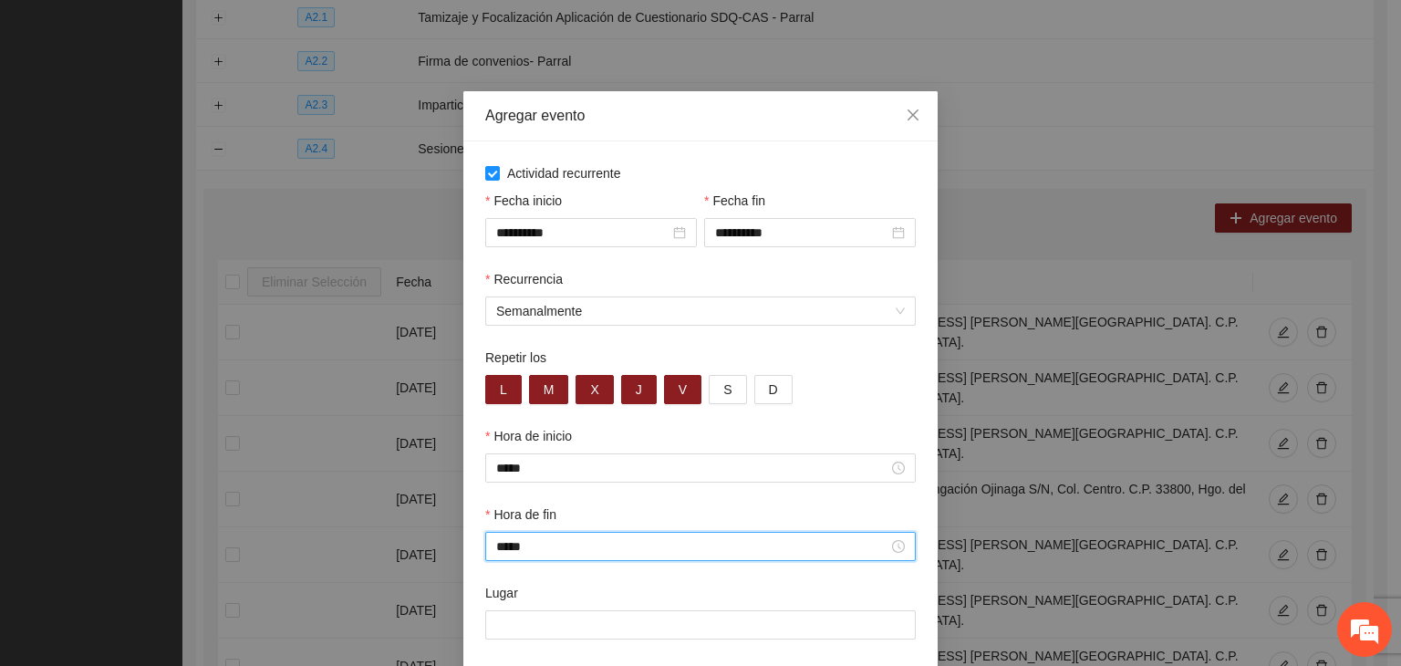
type input "*****"
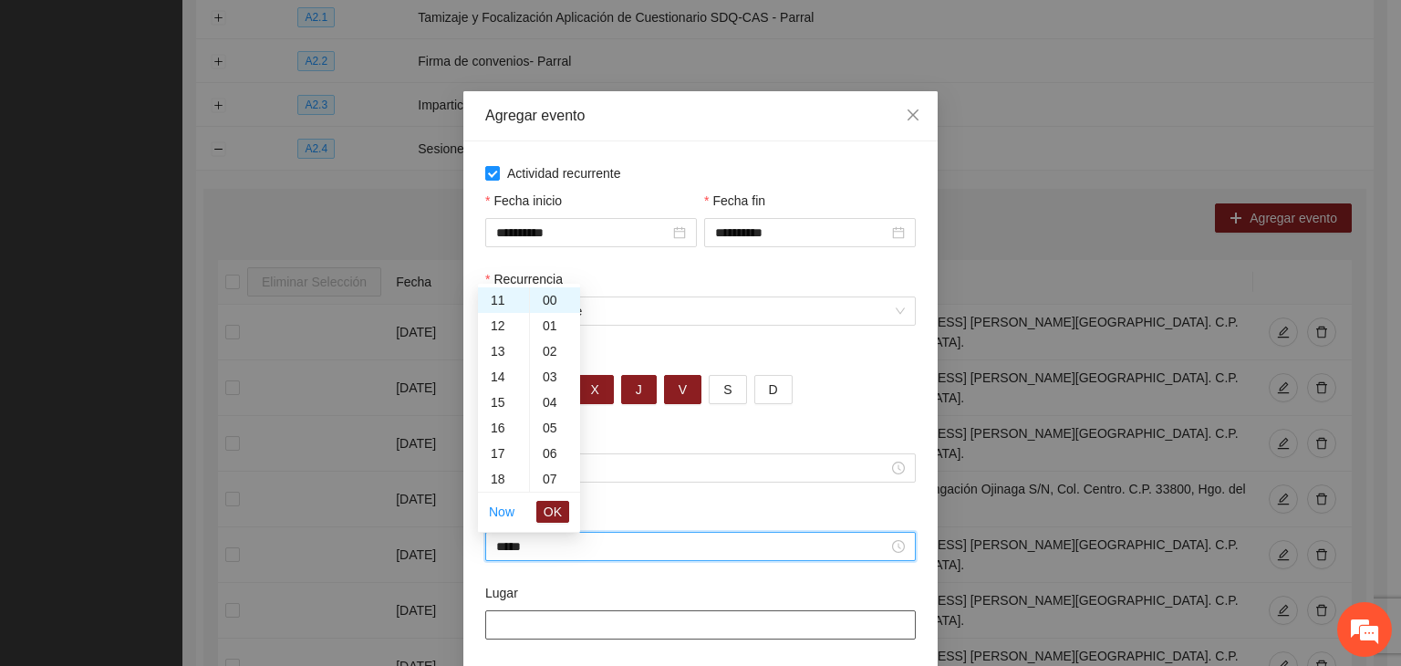
click at [541, 628] on input "Lugar" at bounding box center [700, 624] width 431 height 29
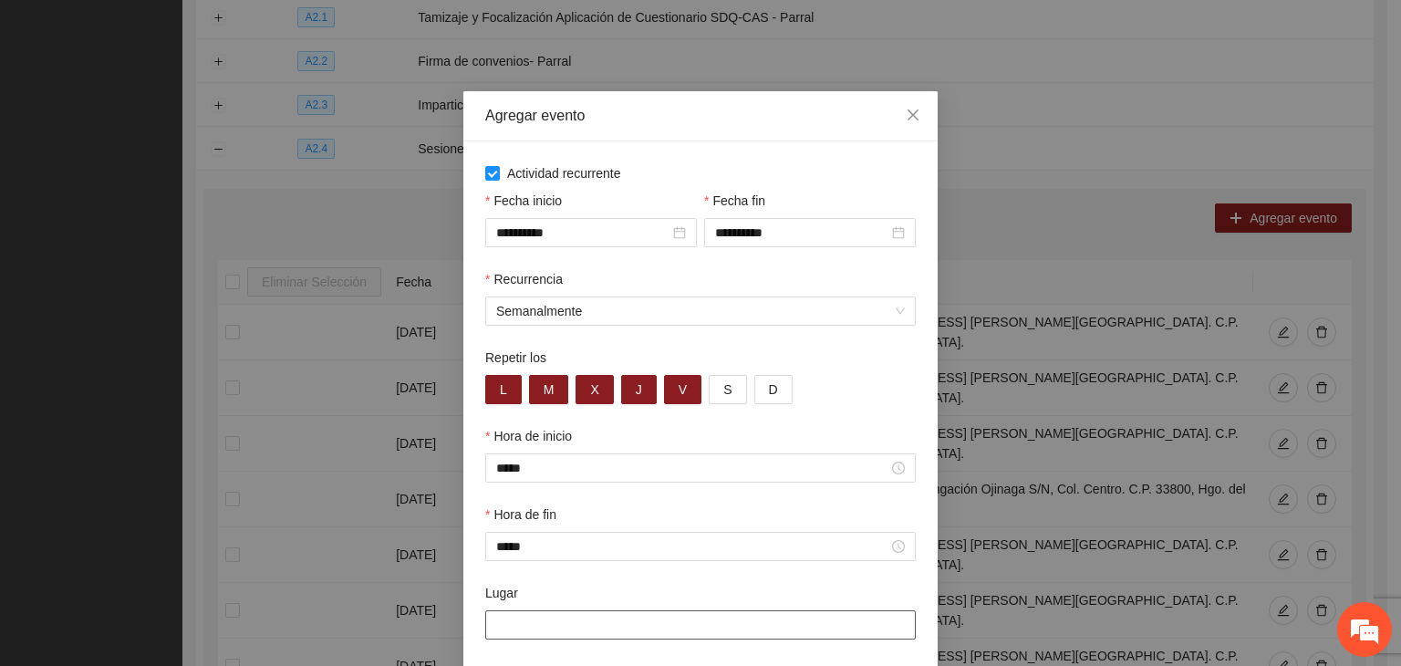
paste input "**********"
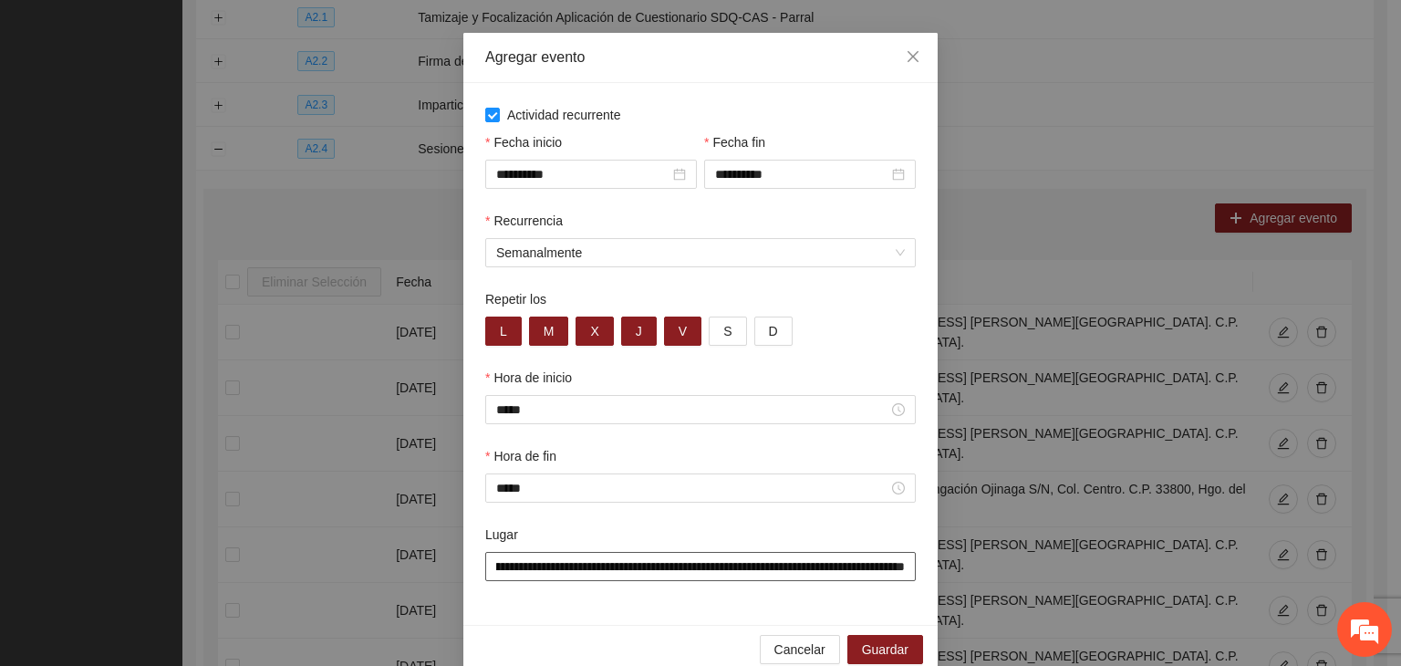
scroll to position [90, 0]
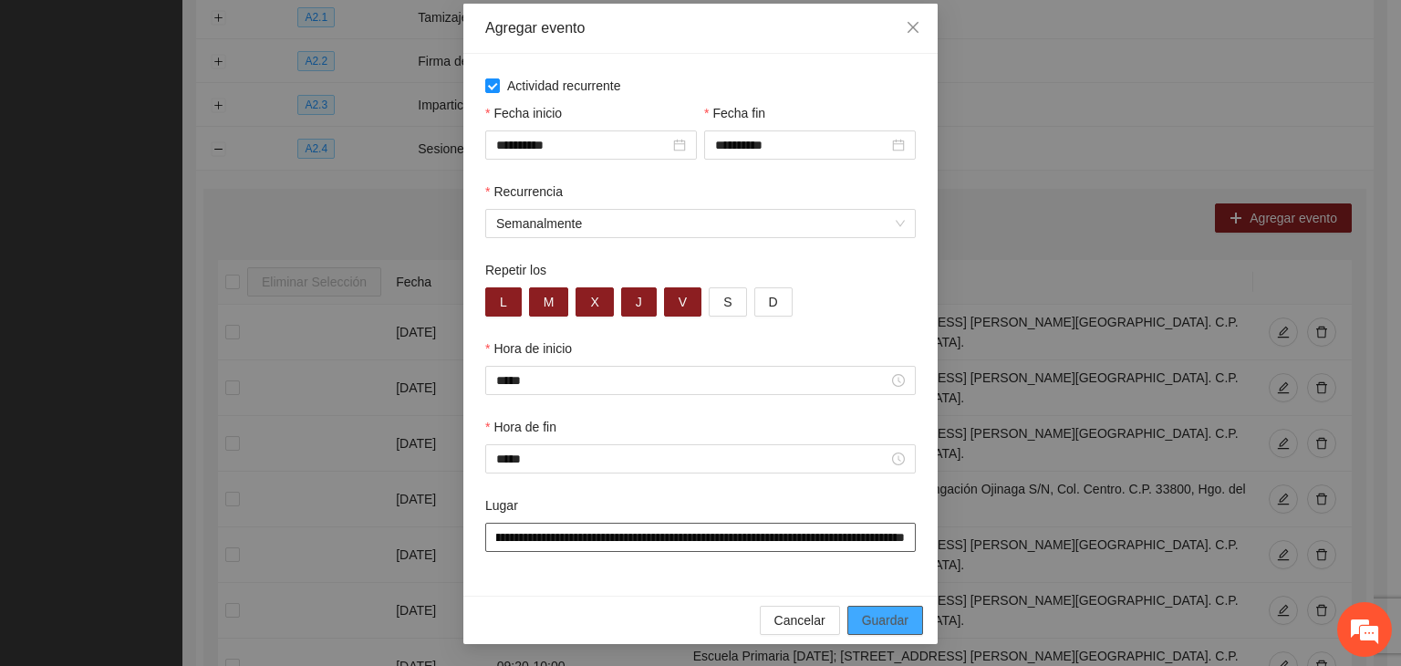
type input "**********"
click at [909, 614] on button "Guardar" at bounding box center [885, 620] width 76 height 29
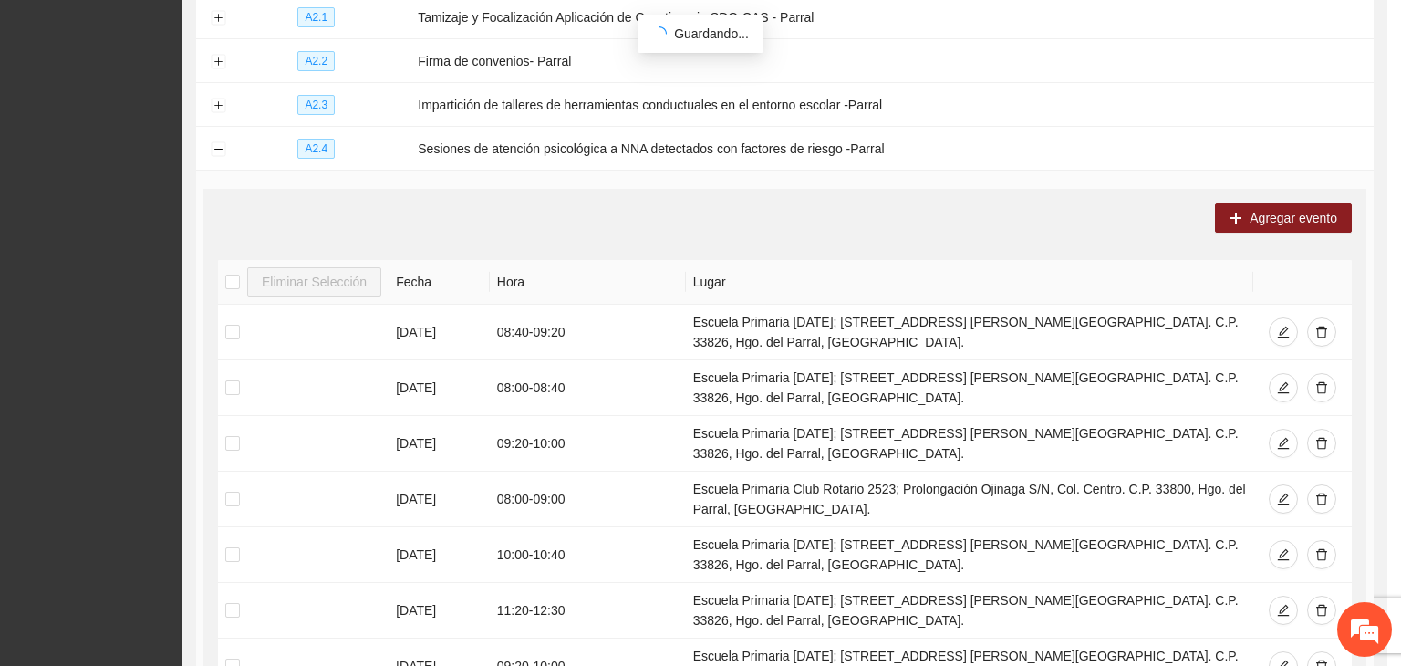
scroll to position [0, 0]
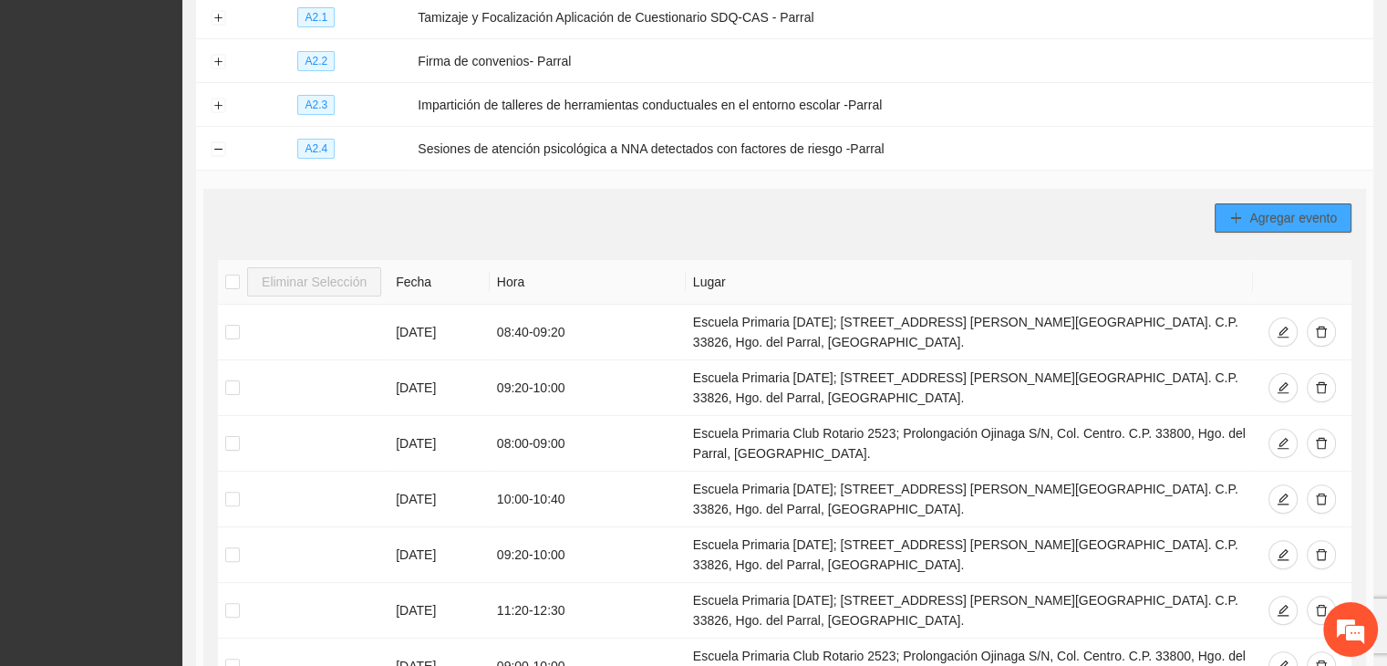
click at [1266, 214] on span "Agregar evento" at bounding box center [1294, 218] width 88 height 20
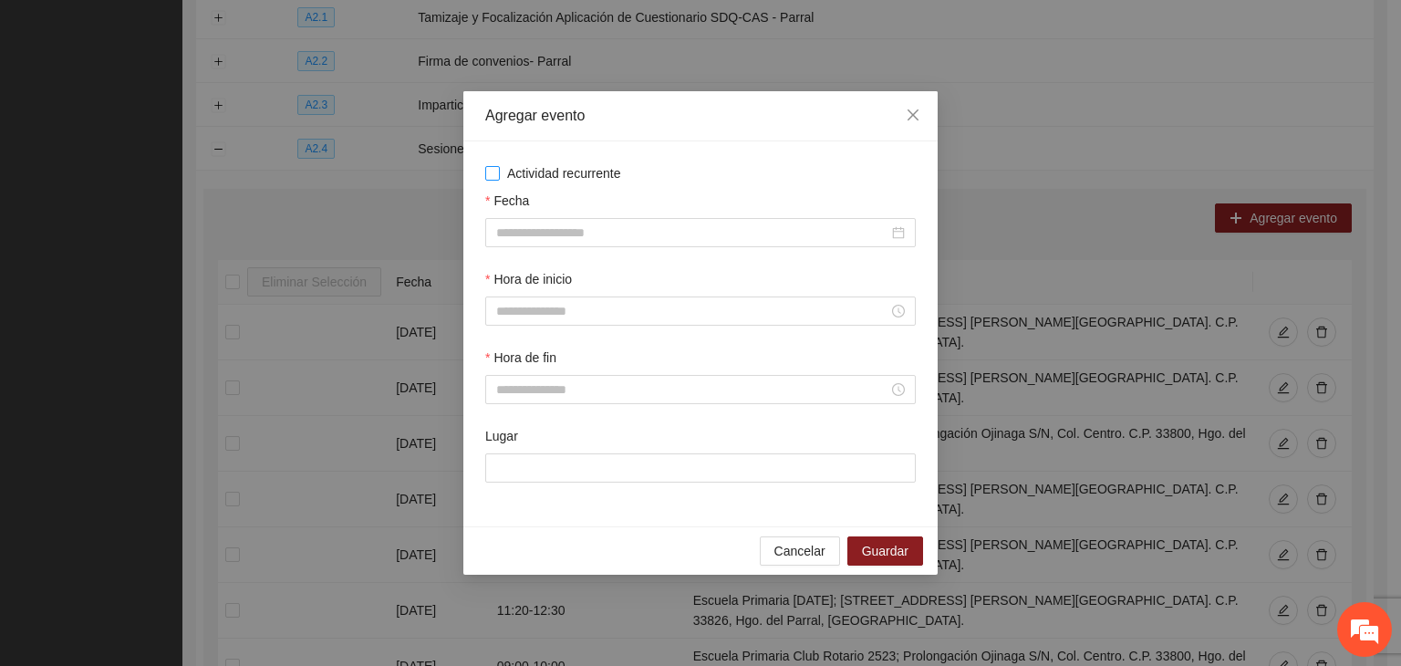
click at [579, 180] on span "Actividad recurrente" at bounding box center [564, 173] width 129 height 20
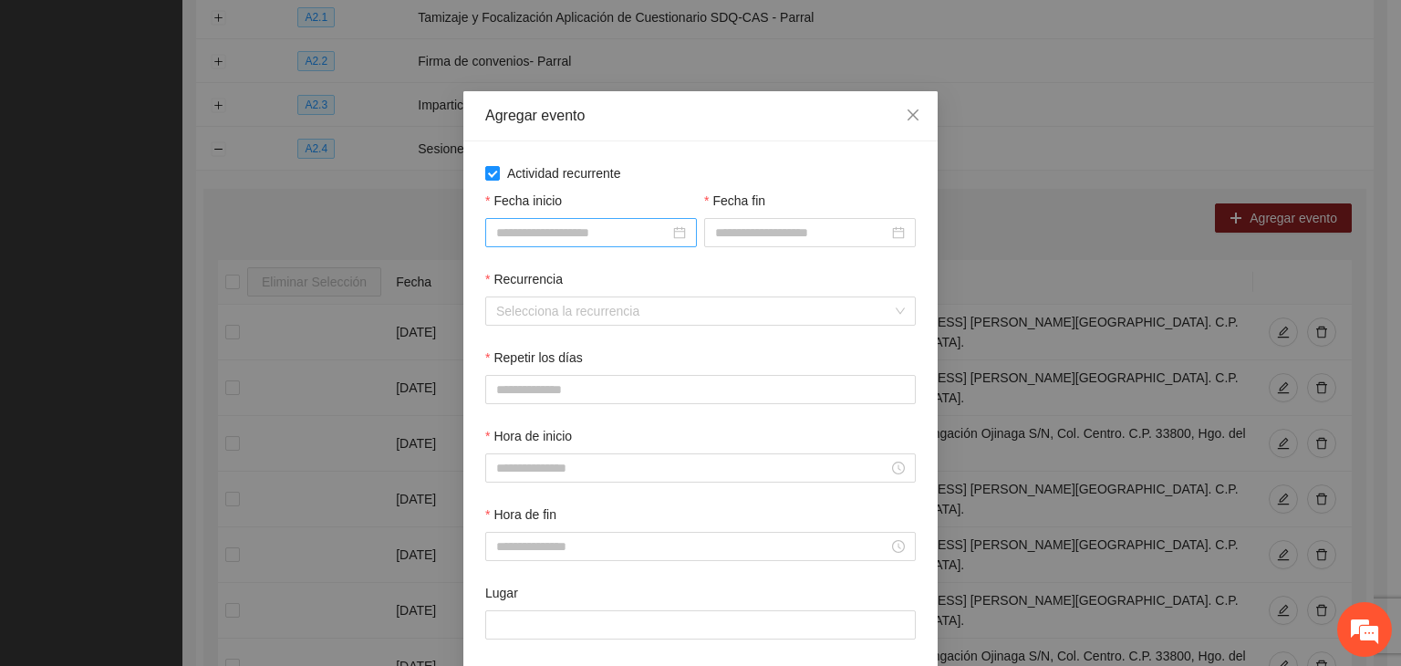
click at [622, 229] on input "Fecha inicio" at bounding box center [582, 233] width 173 height 20
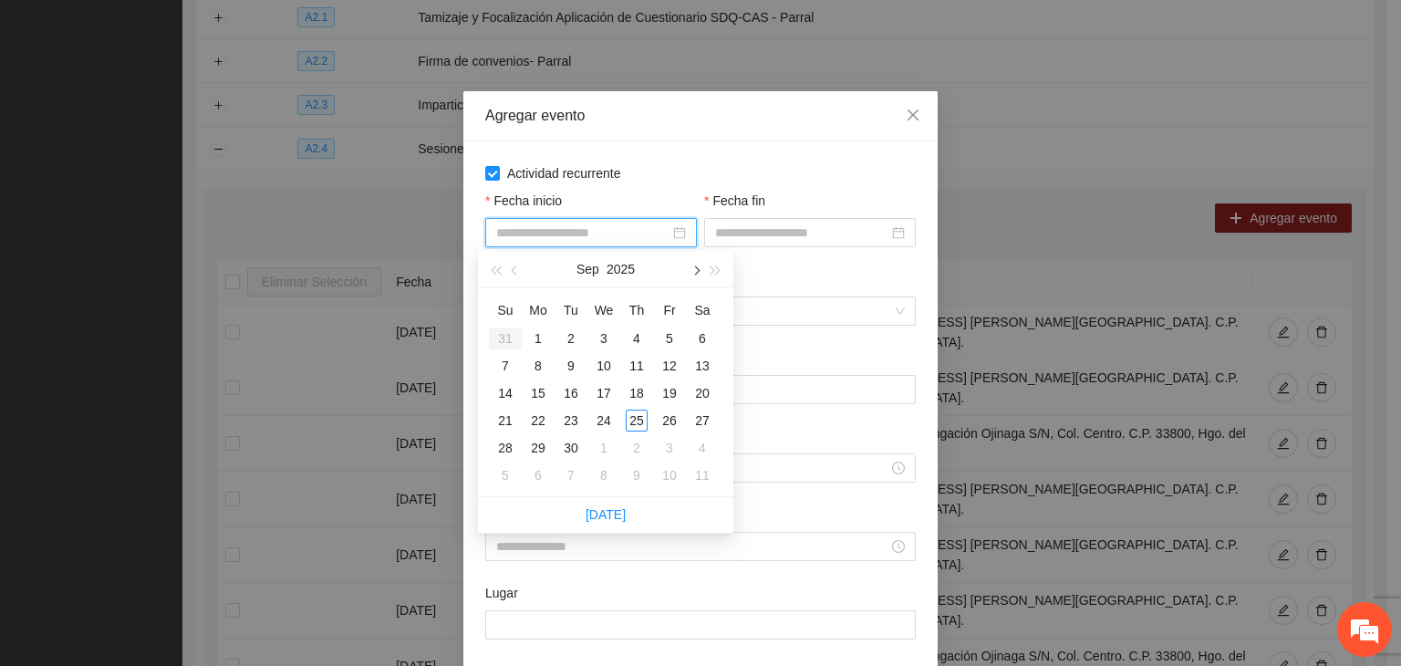
click at [688, 279] on button "button" at bounding box center [695, 269] width 20 height 36
type input "**********"
click at [603, 337] on div "1" at bounding box center [604, 338] width 22 height 22
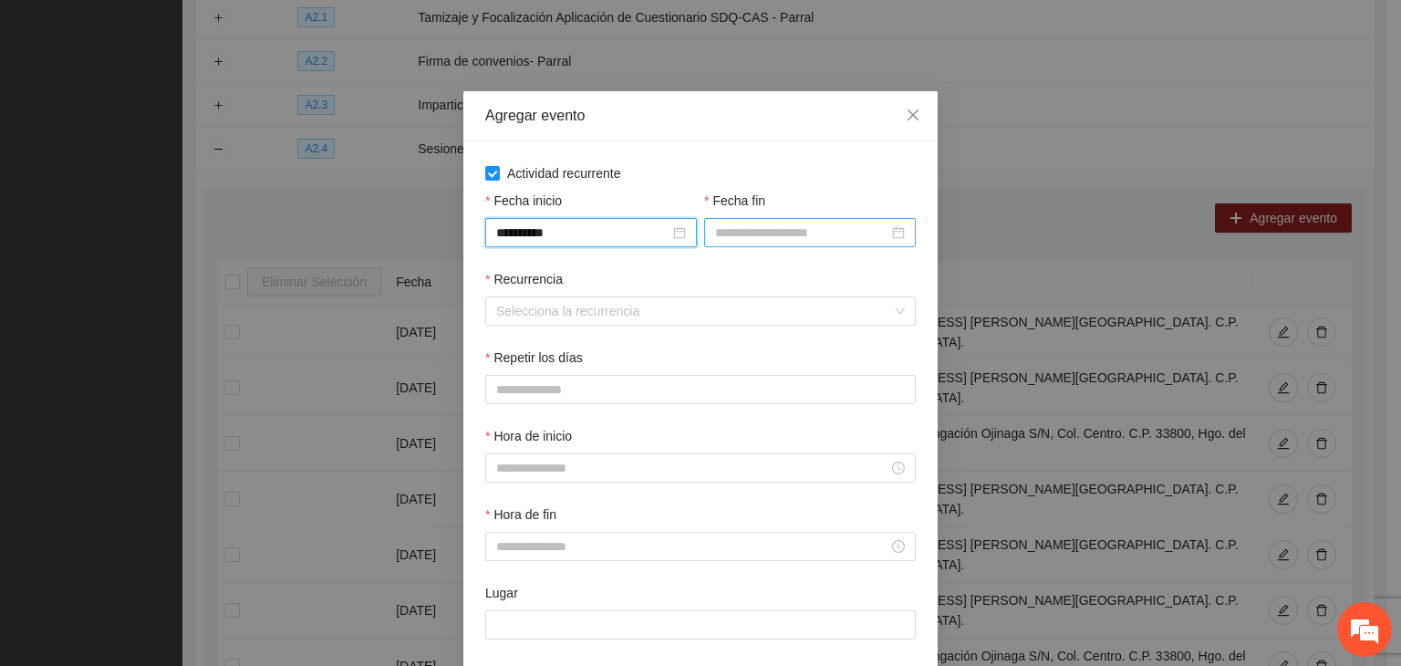
click at [733, 241] on input "Fecha fin" at bounding box center [801, 233] width 173 height 20
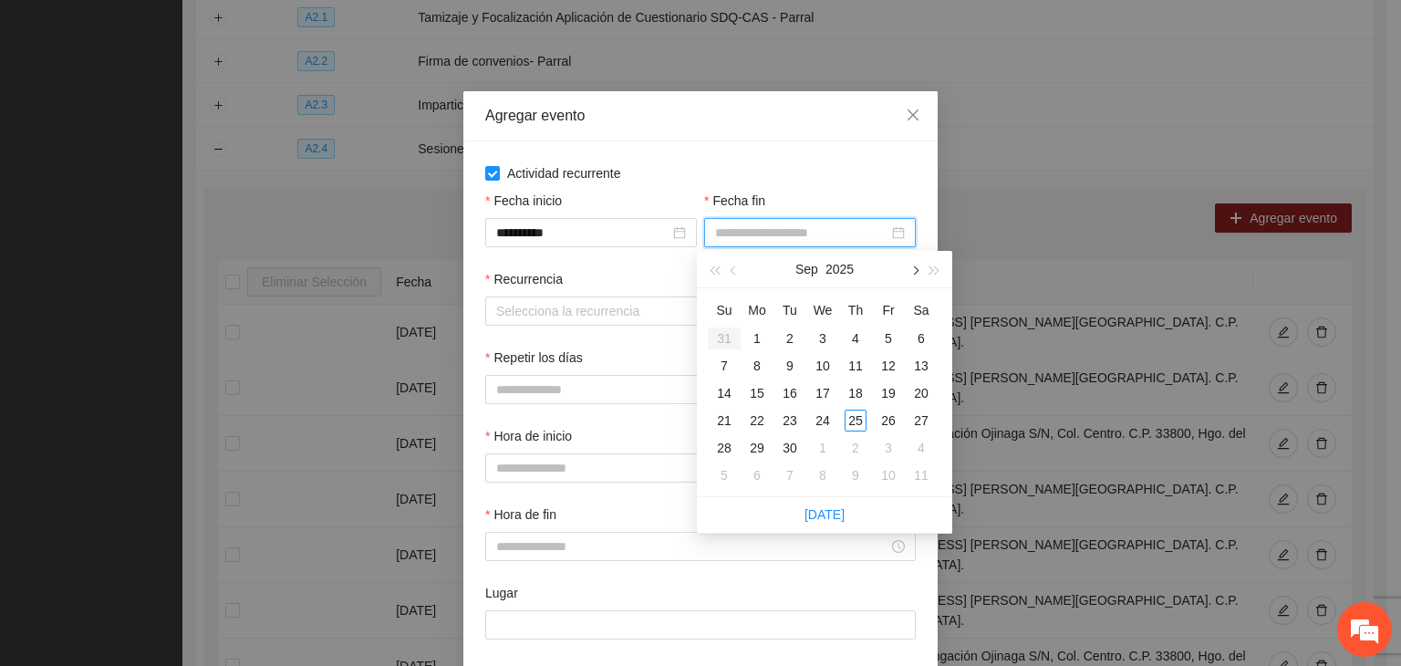
click at [908, 267] on button "button" at bounding box center [914, 269] width 20 height 36
type input "**********"
click at [887, 426] on div "24" at bounding box center [889, 421] width 22 height 22
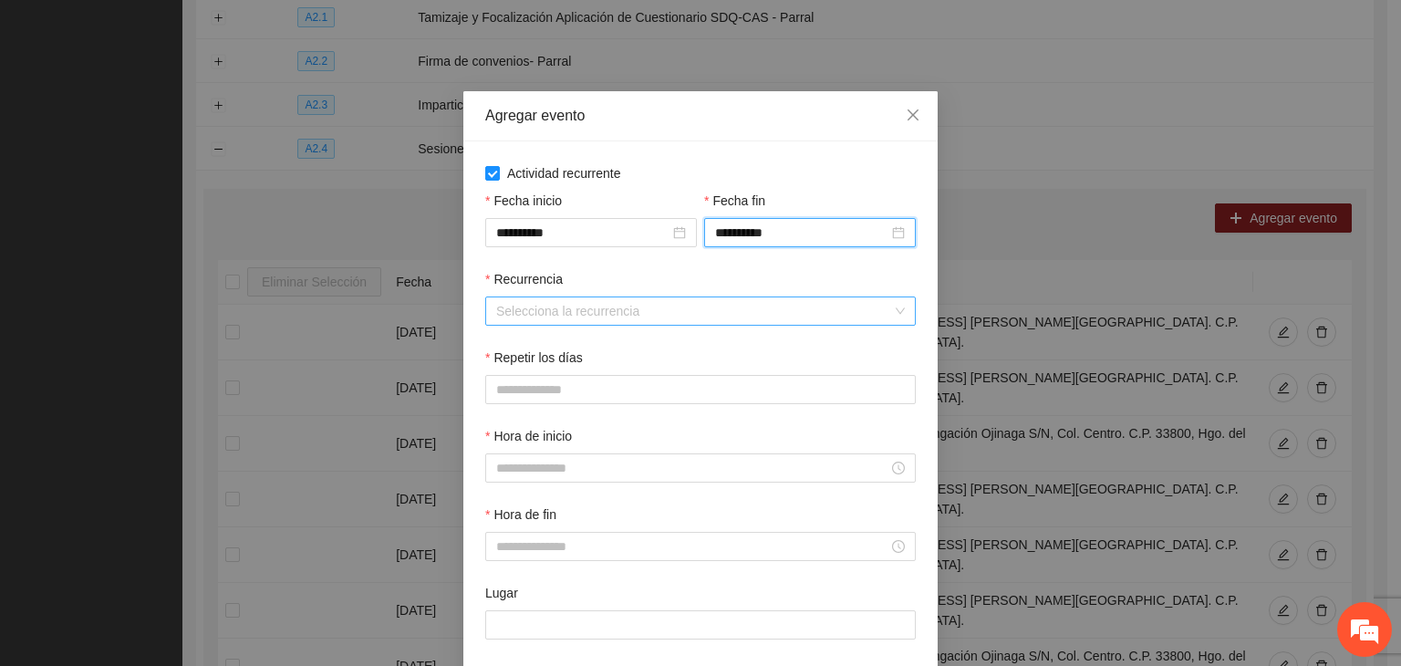
click at [542, 307] on input "Recurrencia" at bounding box center [694, 310] width 396 height 27
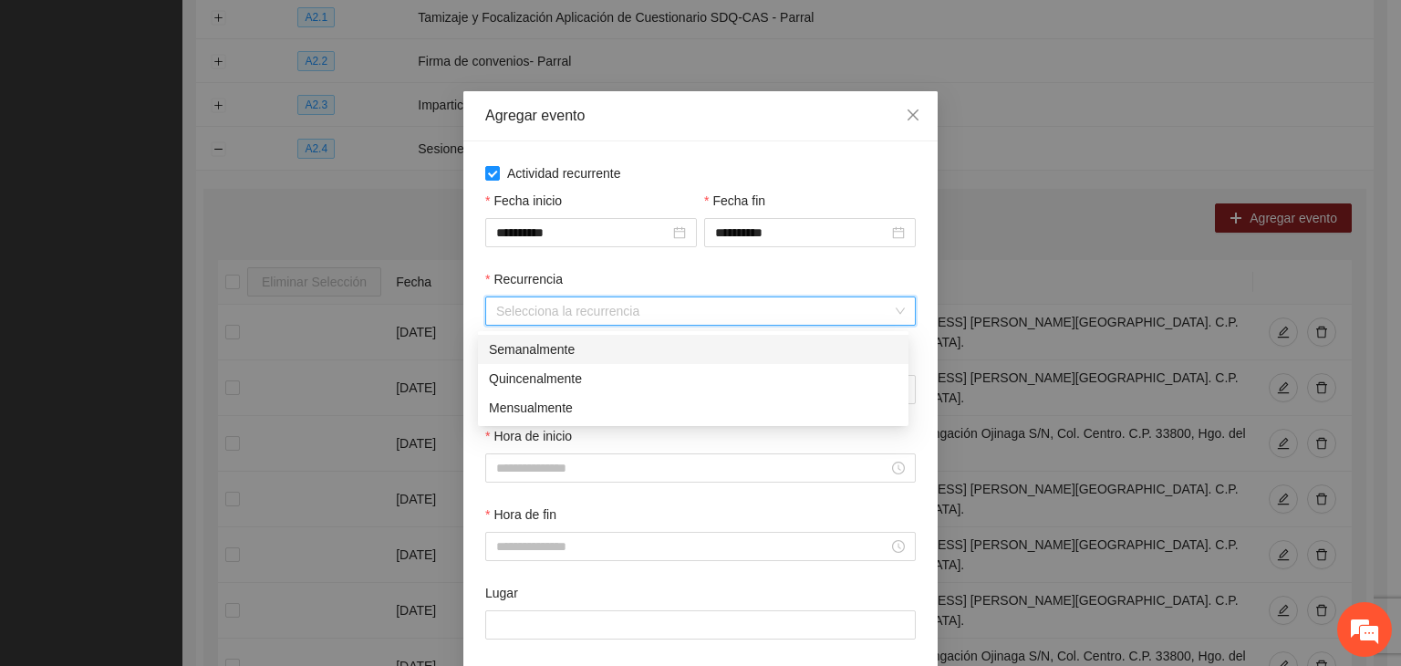
click at [598, 346] on div "Semanalmente" at bounding box center [693, 349] width 409 height 20
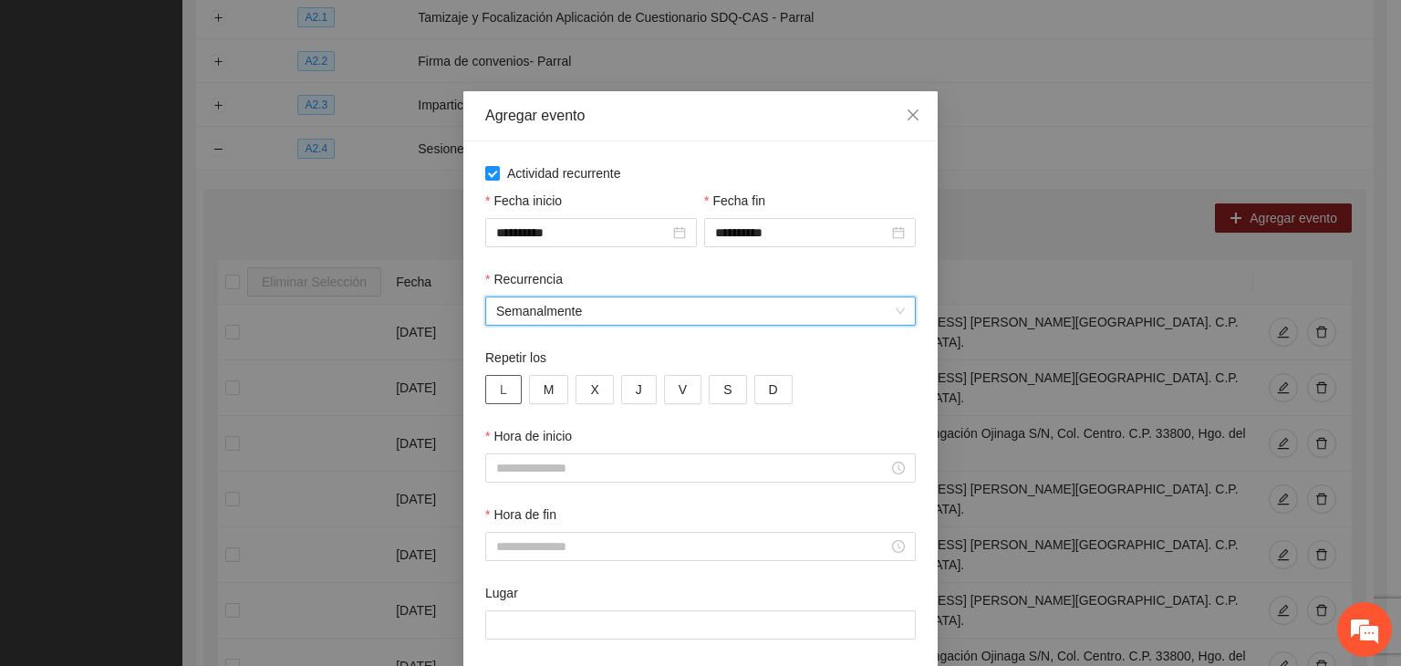
drag, startPoint x: 504, startPoint y: 391, endPoint x: 517, endPoint y: 391, distance: 13.7
click at [507, 392] on button "L" at bounding box center [503, 389] width 36 height 29
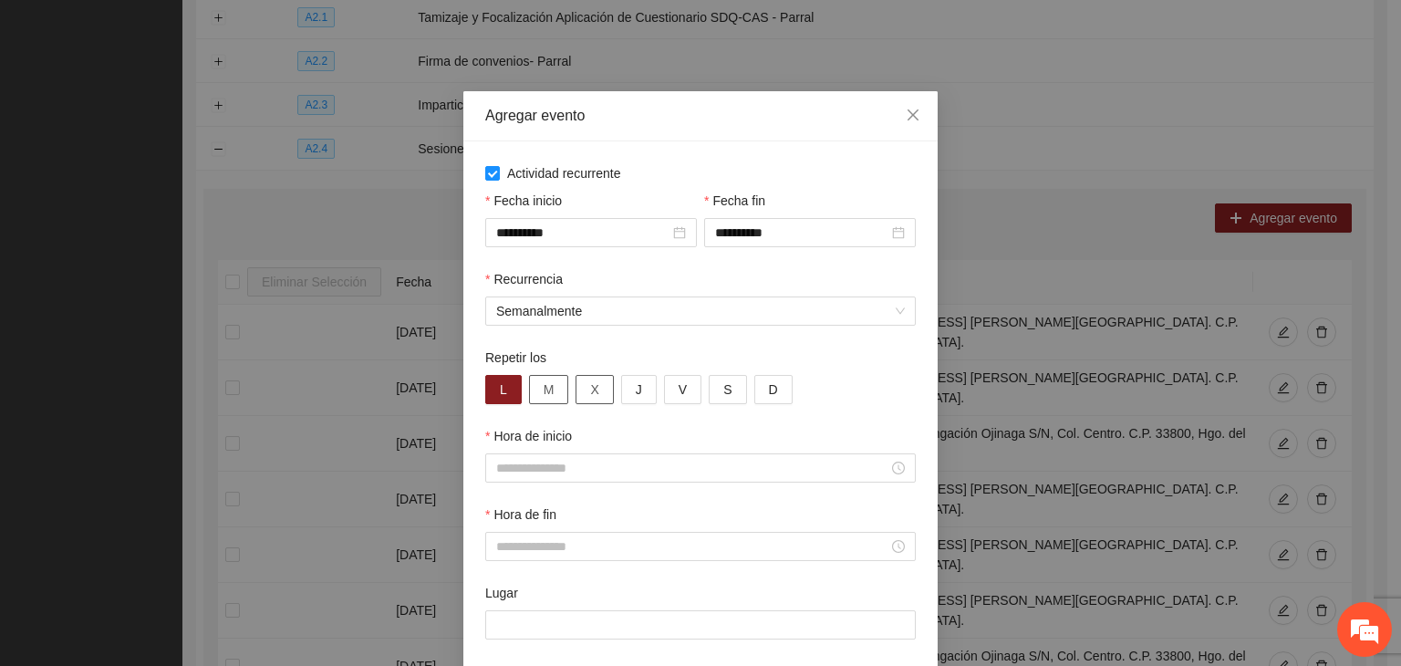
drag, startPoint x: 556, startPoint y: 398, endPoint x: 591, endPoint y: 395, distance: 35.7
click at [559, 398] on button "M" at bounding box center [549, 389] width 40 height 29
drag, startPoint x: 594, startPoint y: 395, endPoint x: 617, endPoint y: 391, distance: 23.1
click at [596, 395] on button "X" at bounding box center [594, 389] width 37 height 29
click at [628, 391] on button "J" at bounding box center [639, 389] width 36 height 29
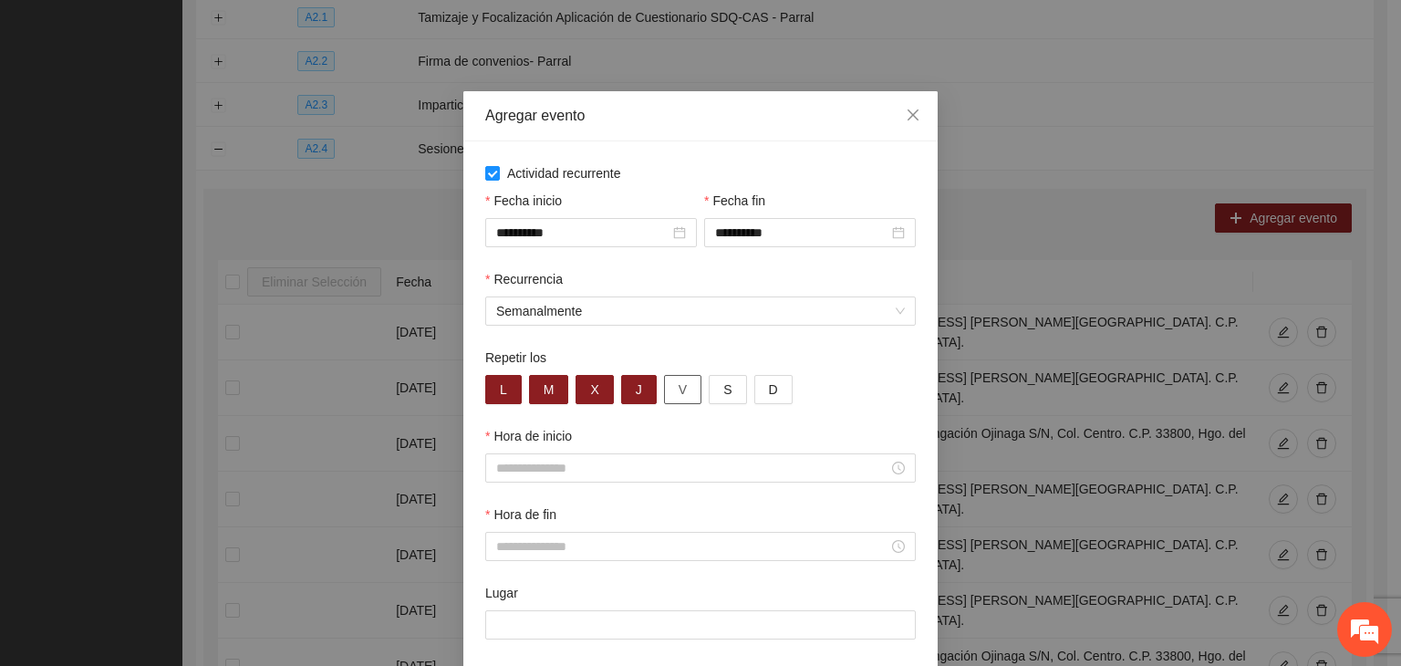
click at [679, 388] on span "V" at bounding box center [683, 389] width 8 height 20
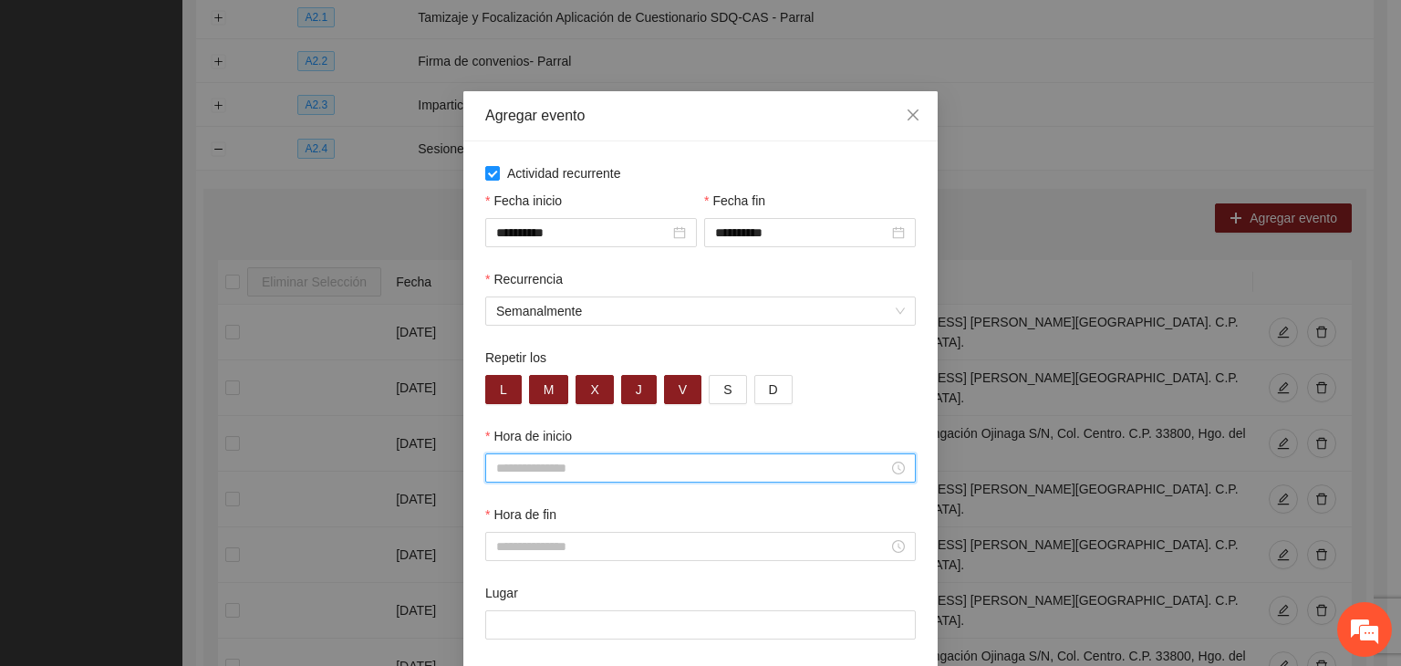
click at [635, 471] on input "Hora de inicio" at bounding box center [692, 468] width 392 height 20
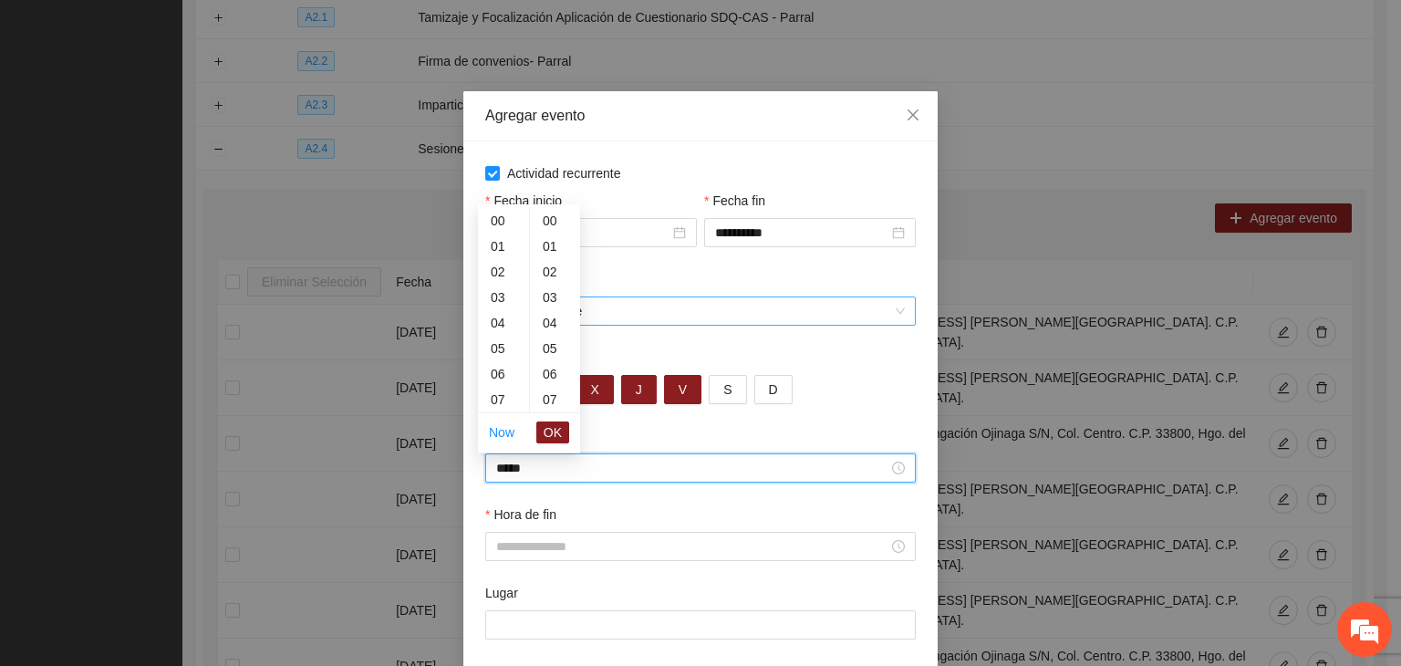
scroll to position [766, 0]
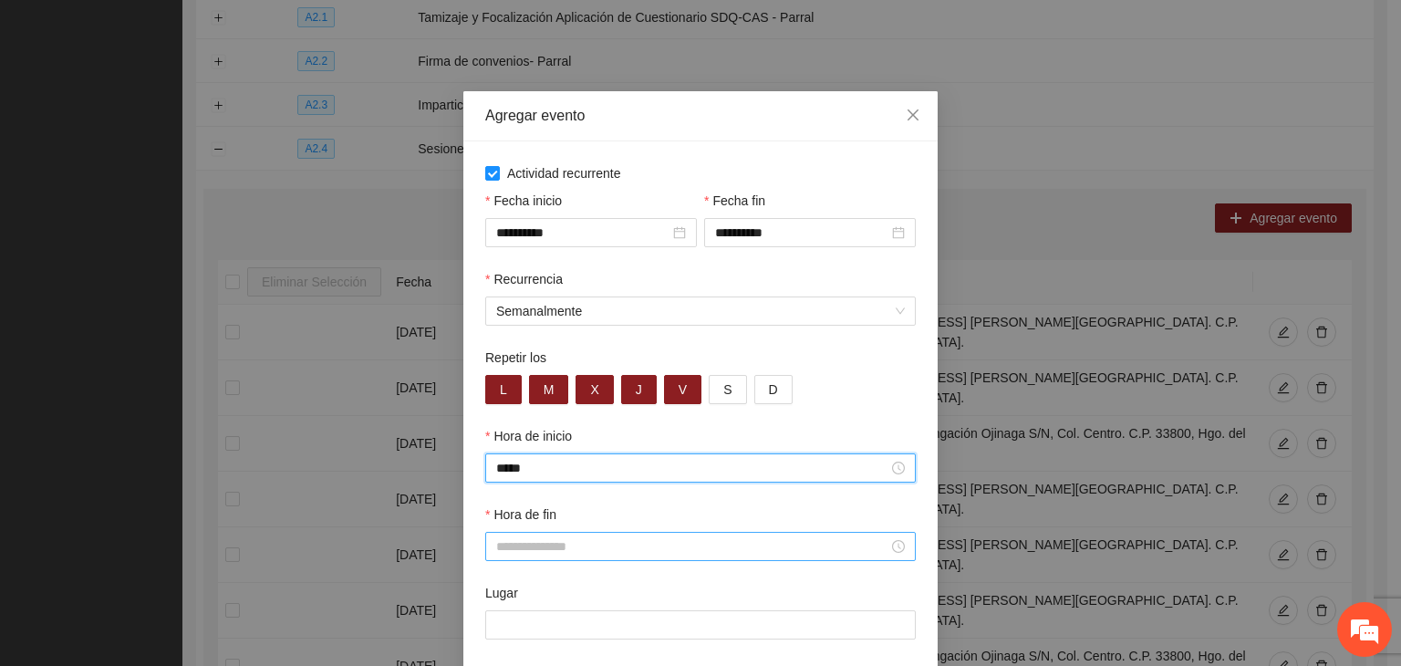
type input "*****"
click at [683, 556] on input "Hora de fin" at bounding box center [692, 546] width 392 height 20
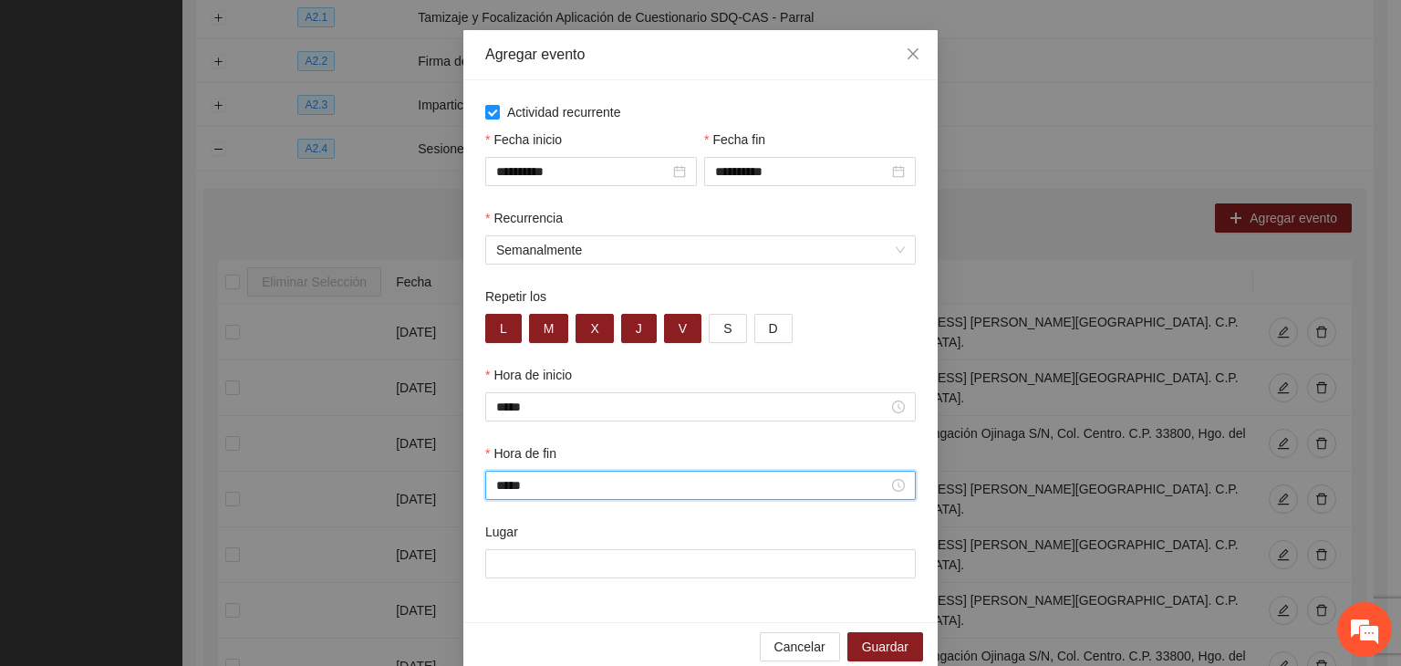
scroll to position [90, 0]
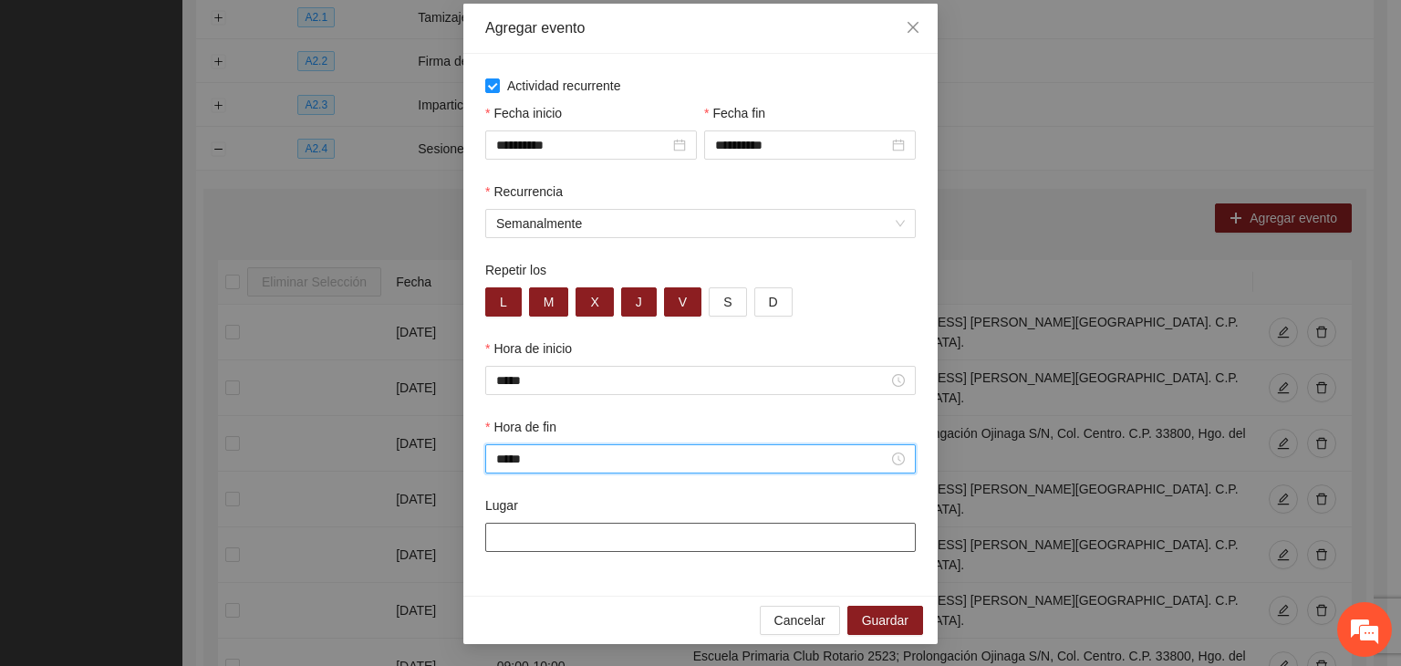
type input "*****"
click at [678, 540] on input "Lugar" at bounding box center [700, 537] width 431 height 29
paste input "**********"
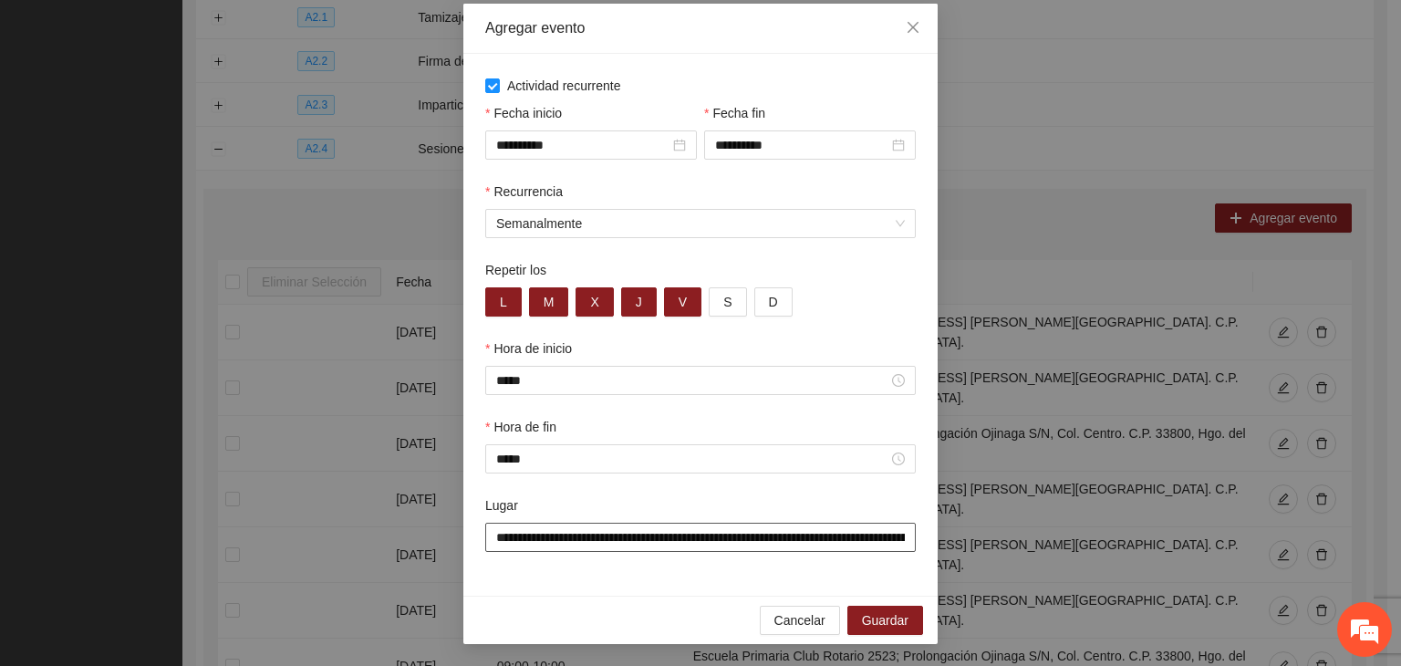
scroll to position [0, 196]
type input "**********"
click at [906, 609] on button "Guardar" at bounding box center [885, 620] width 76 height 29
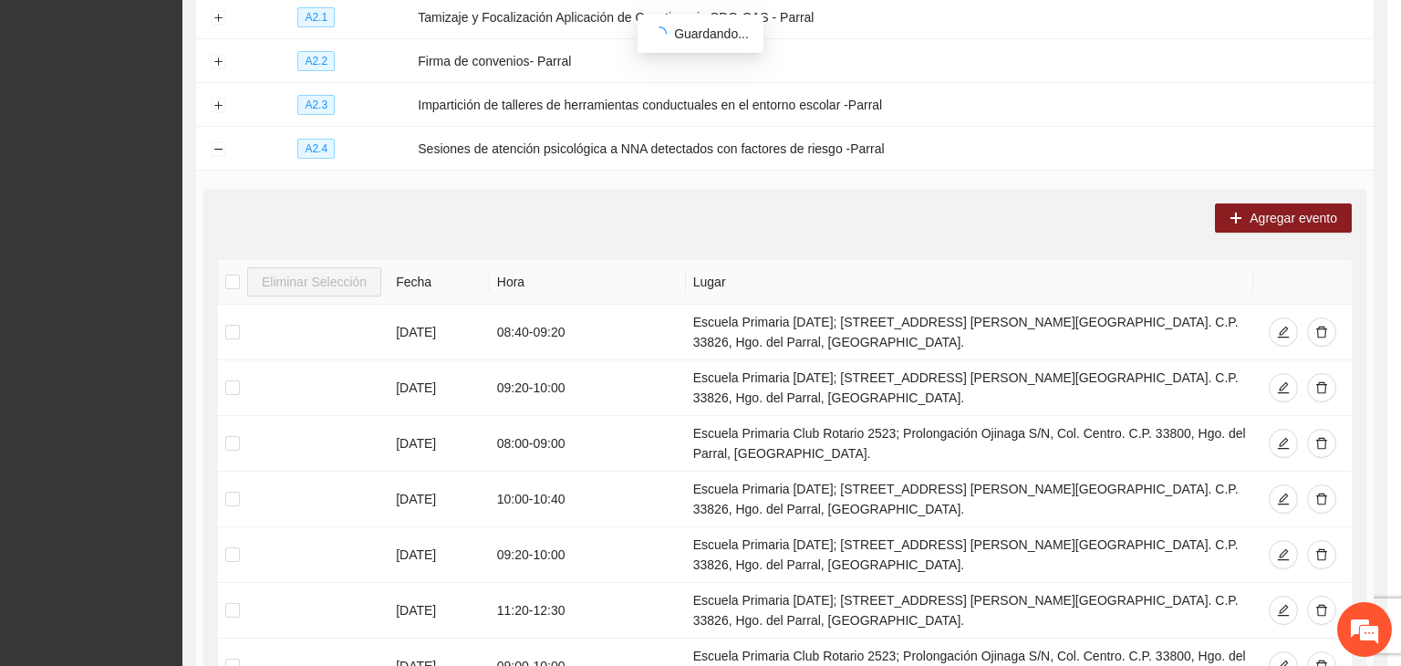
scroll to position [0, 0]
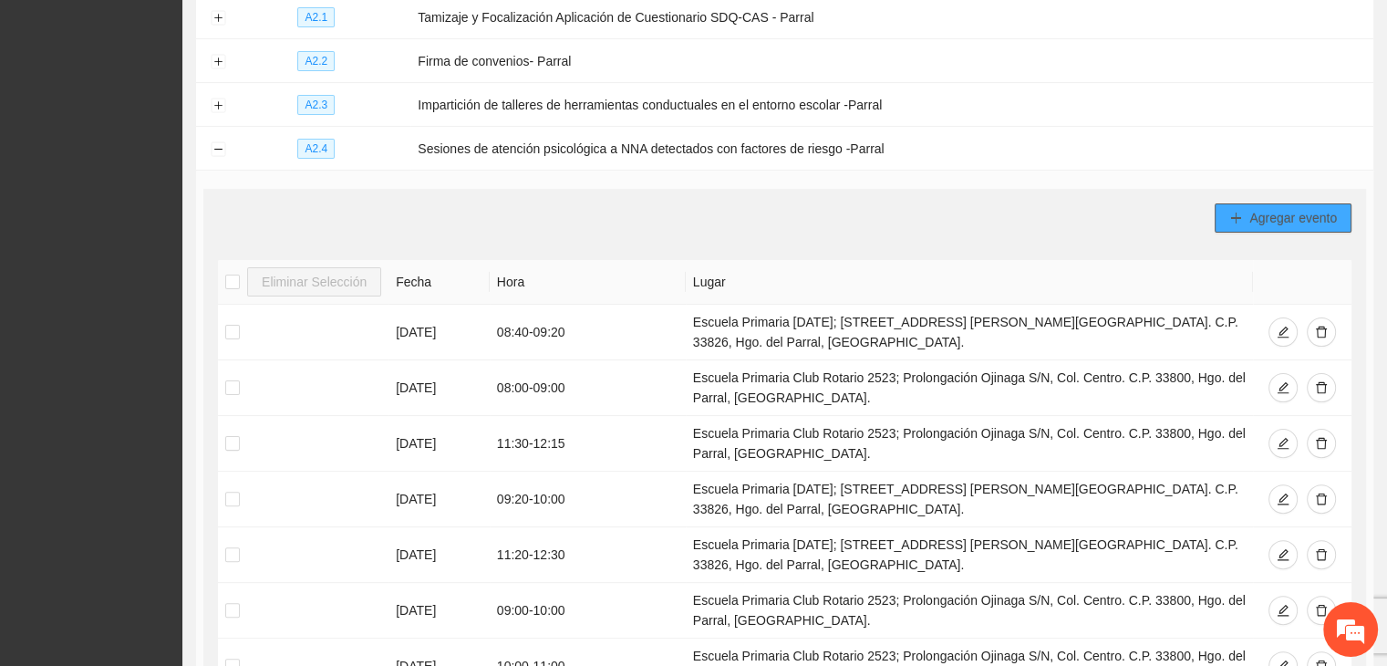
click at [1257, 203] on button "Agregar evento" at bounding box center [1283, 217] width 137 height 29
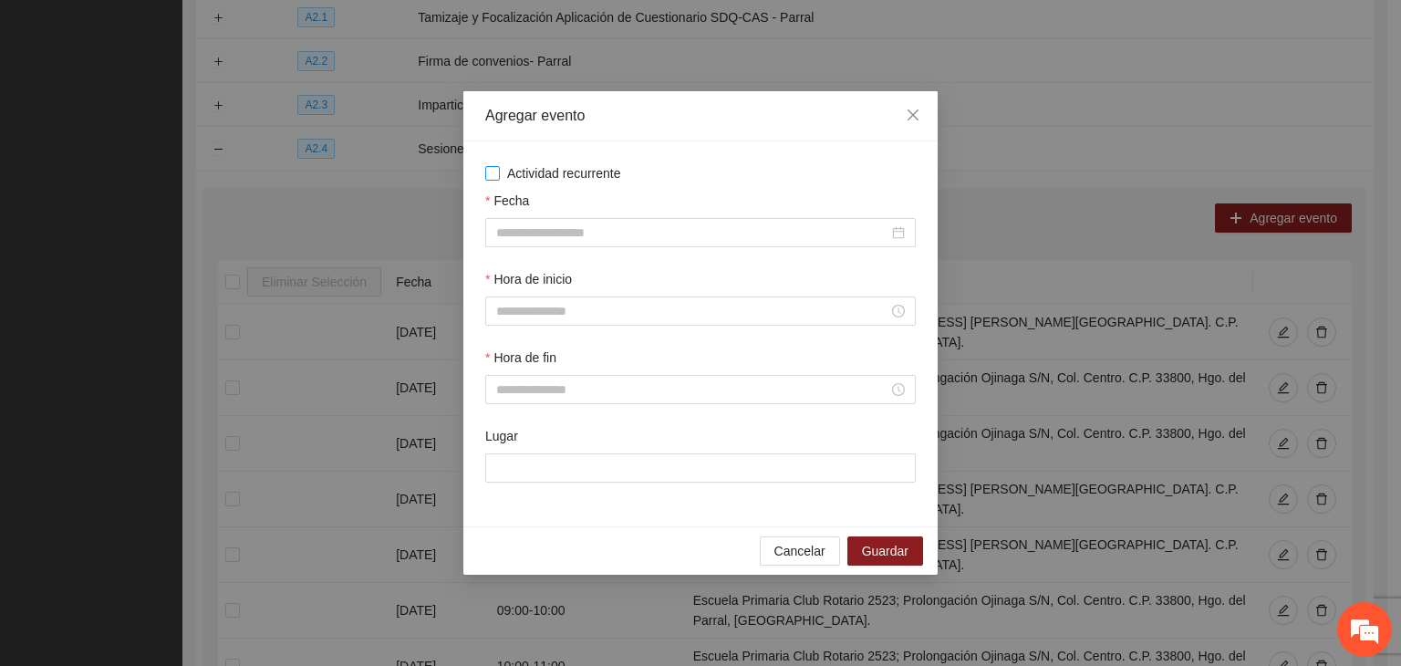
click at [517, 180] on span "Actividad recurrente" at bounding box center [564, 173] width 129 height 20
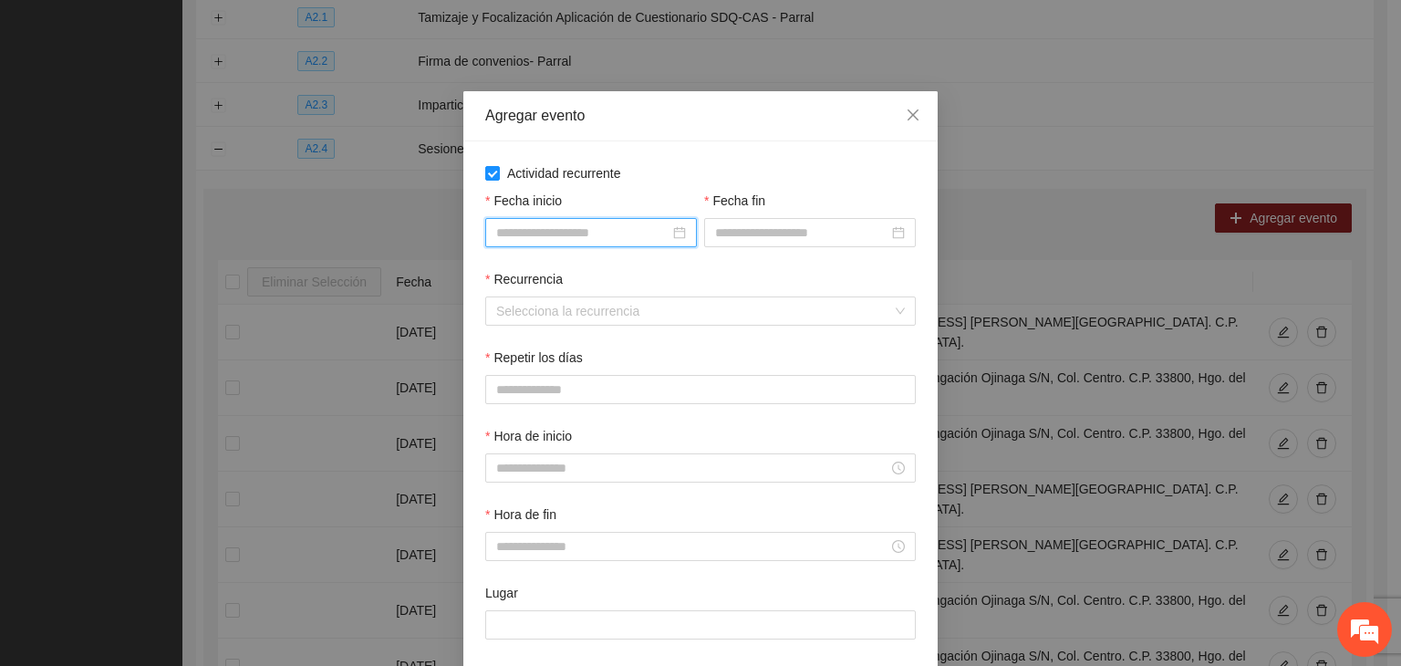
click at [561, 231] on input "Fecha inicio" at bounding box center [582, 233] width 173 height 20
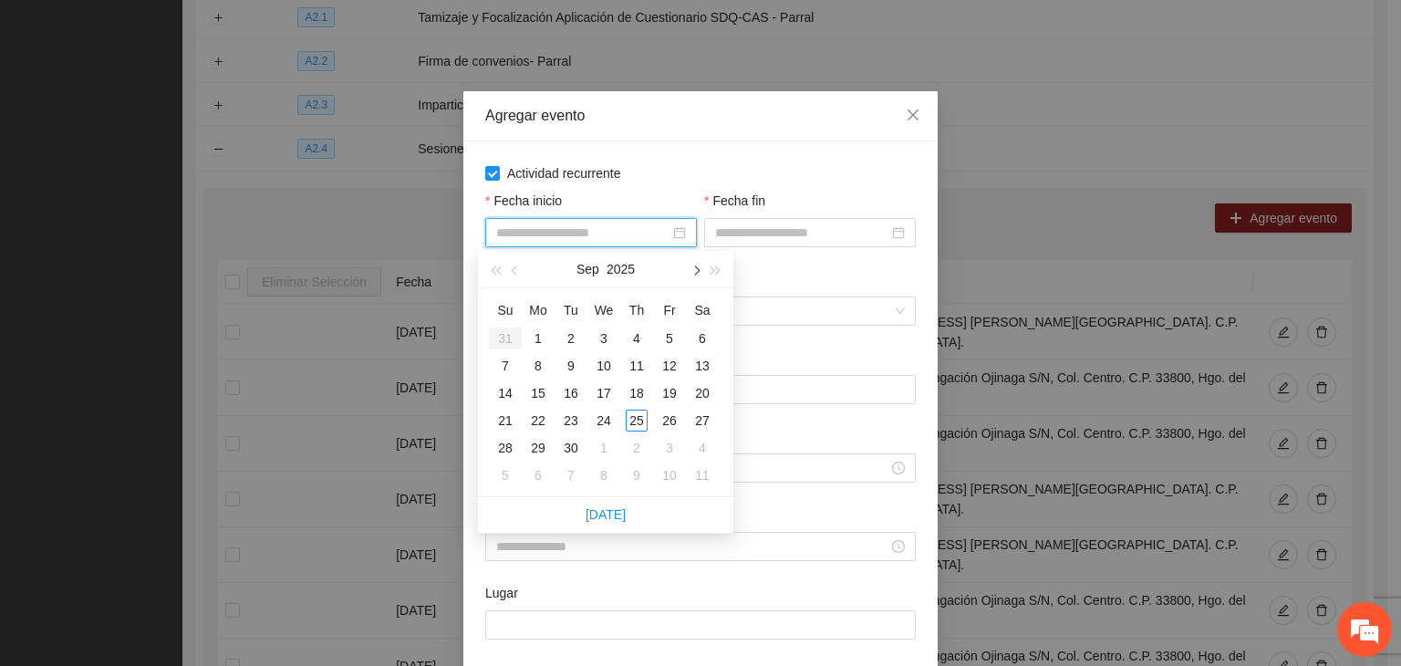
click at [692, 280] on button "button" at bounding box center [695, 269] width 20 height 36
type input "**********"
click at [608, 336] on div "1" at bounding box center [604, 338] width 22 height 22
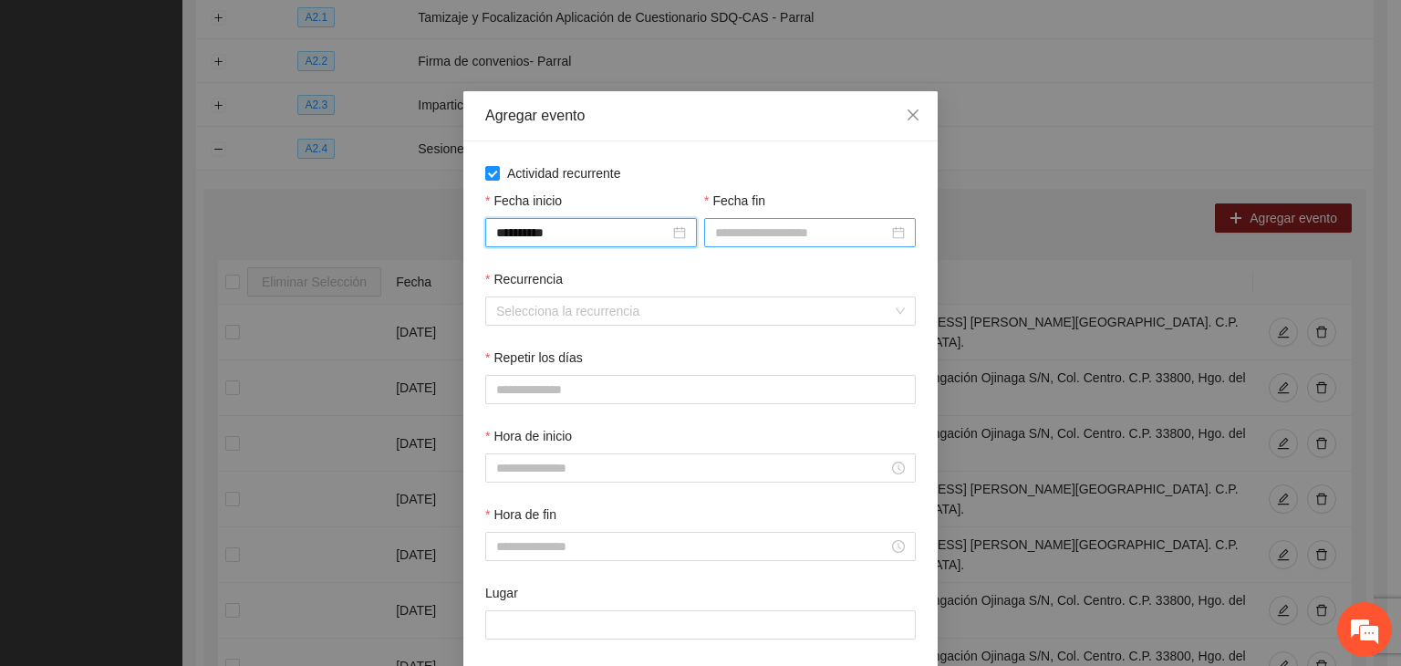
click at [744, 240] on input "Fecha fin" at bounding box center [801, 233] width 173 height 20
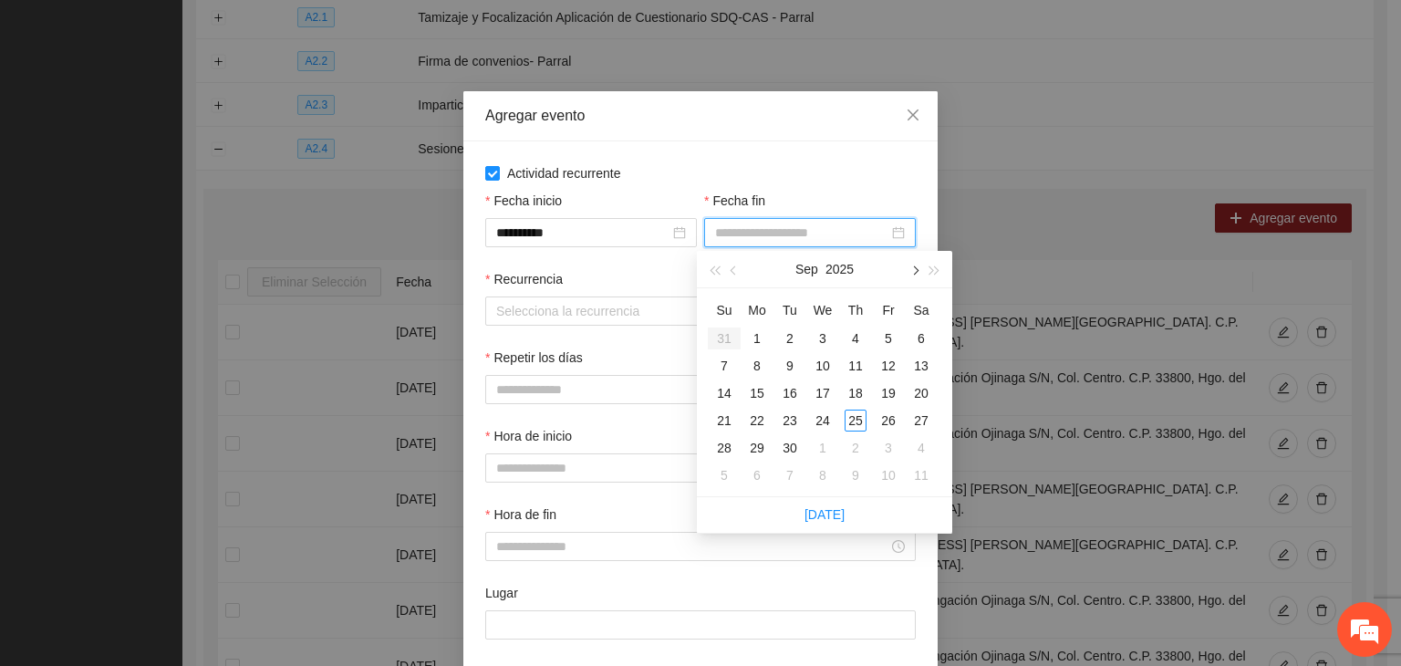
click at [921, 276] on div "[DATE]" at bounding box center [824, 269] width 255 height 37
click at [912, 278] on button "button" at bounding box center [914, 269] width 20 height 36
type input "**********"
drag, startPoint x: 861, startPoint y: 439, endPoint x: 888, endPoint y: 421, distance: 32.1
click at [888, 421] on div "24" at bounding box center [889, 421] width 22 height 22
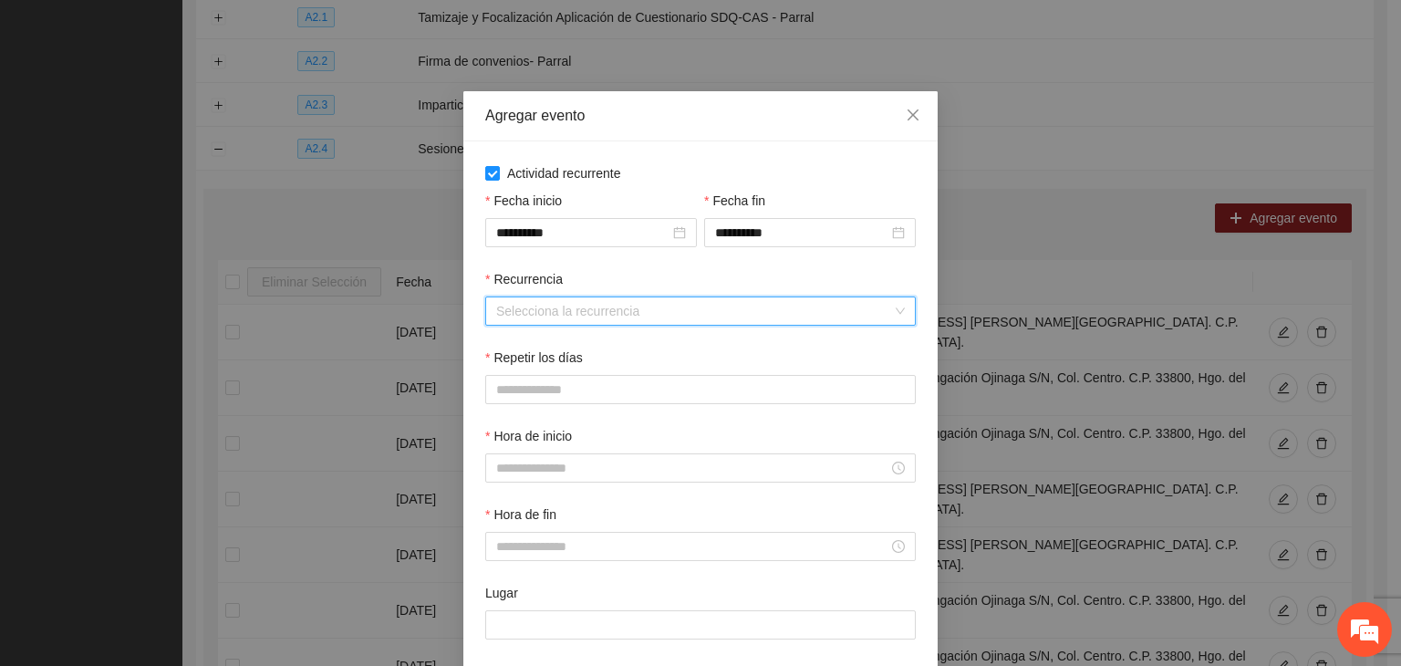
click at [630, 311] on input "Recurrencia" at bounding box center [694, 310] width 396 height 27
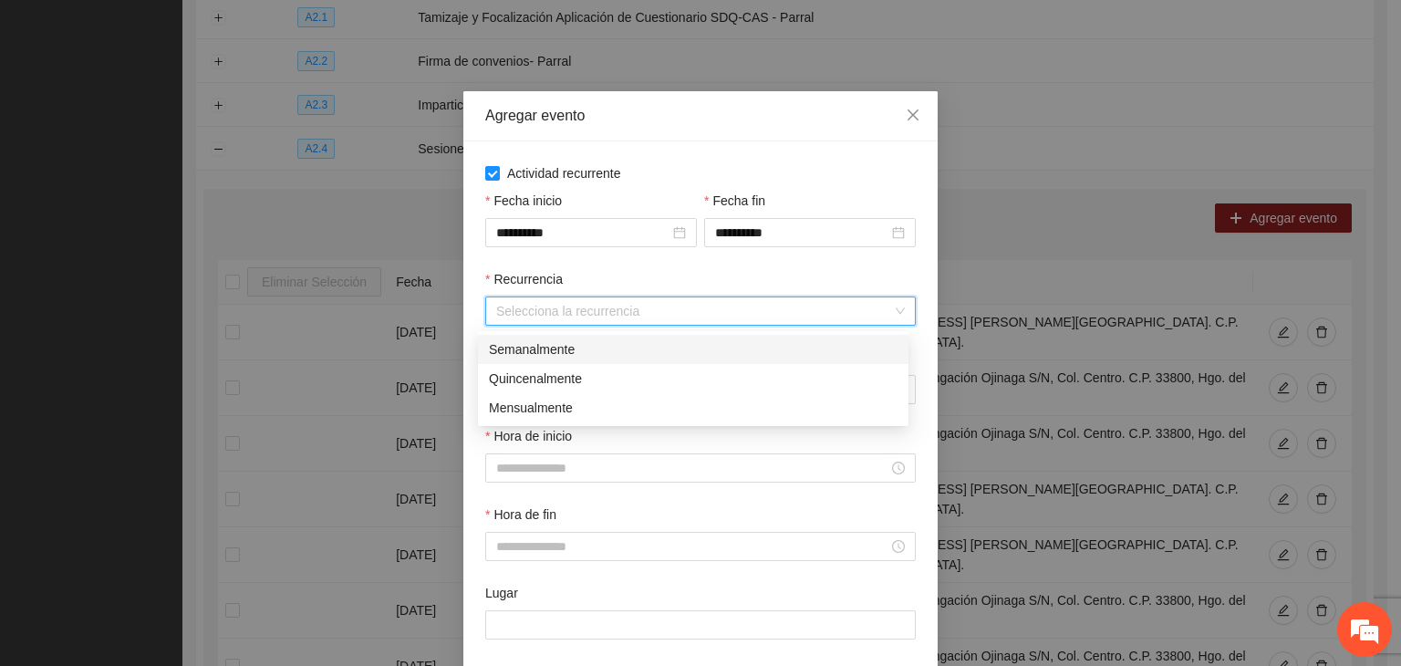
click at [620, 357] on div "Semanalmente" at bounding box center [693, 349] width 409 height 20
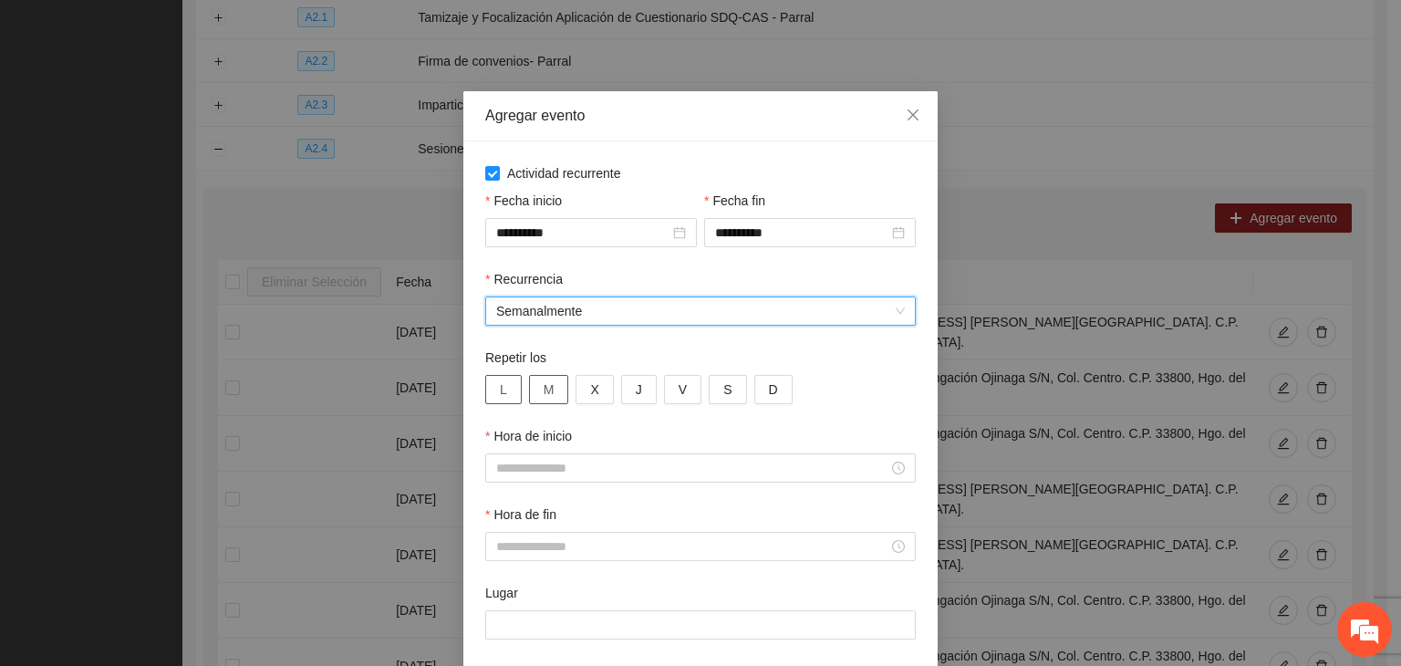
drag, startPoint x: 489, startPoint y: 378, endPoint x: 521, endPoint y: 390, distance: 34.4
click at [493, 380] on button "L" at bounding box center [503, 389] width 36 height 29
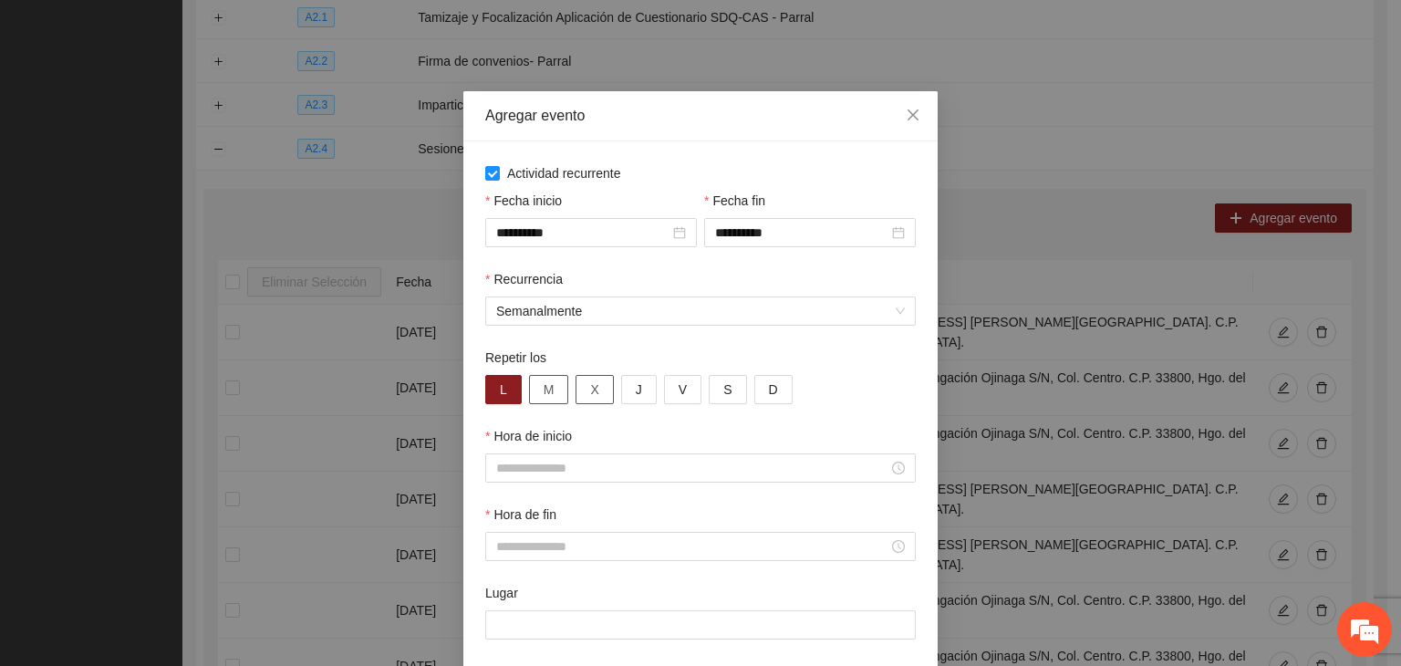
drag, startPoint x: 533, startPoint y: 393, endPoint x: 591, endPoint y: 390, distance: 58.4
click at [534, 393] on button "M" at bounding box center [549, 389] width 40 height 29
click at [595, 391] on button "X" at bounding box center [594, 389] width 37 height 29
drag, startPoint x: 616, startPoint y: 390, endPoint x: 643, endPoint y: 390, distance: 27.4
click at [621, 390] on button "J" at bounding box center [639, 389] width 36 height 29
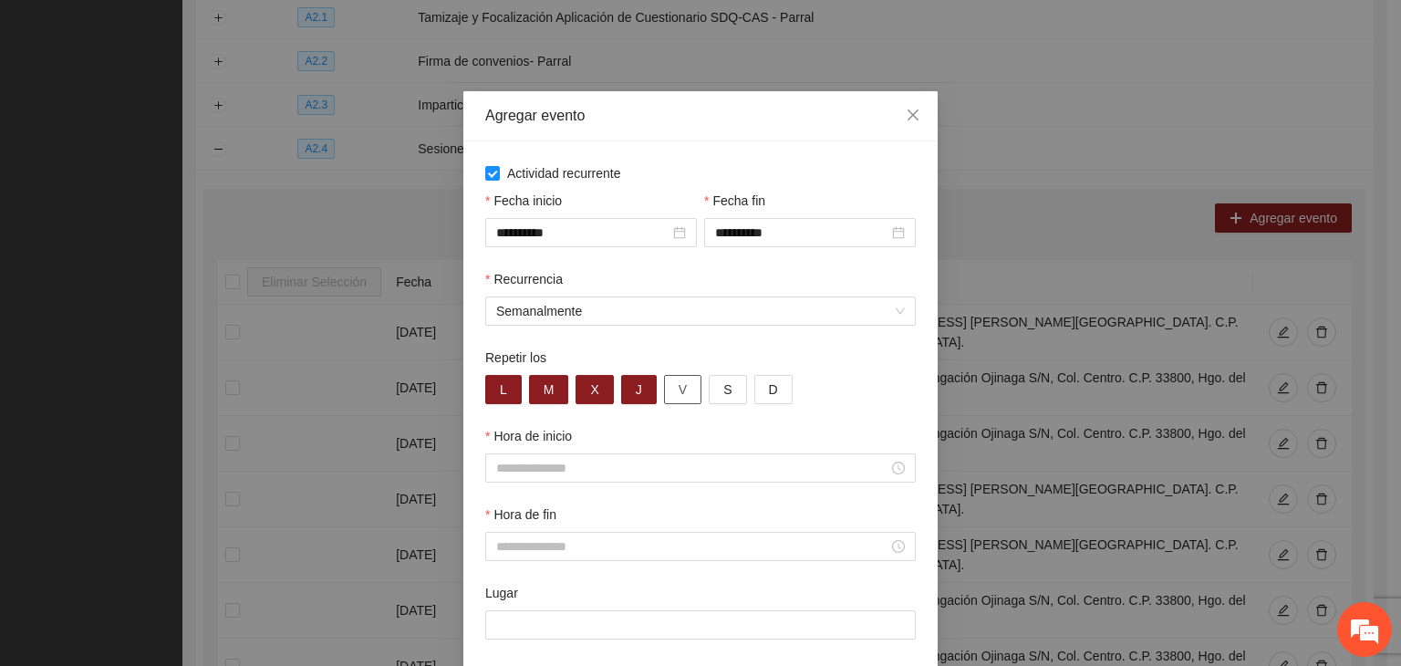
click at [679, 386] on span "V" at bounding box center [683, 389] width 8 height 20
click at [639, 458] on div at bounding box center [700, 467] width 431 height 29
click at [628, 471] on input "Hora de inicio" at bounding box center [692, 468] width 392 height 20
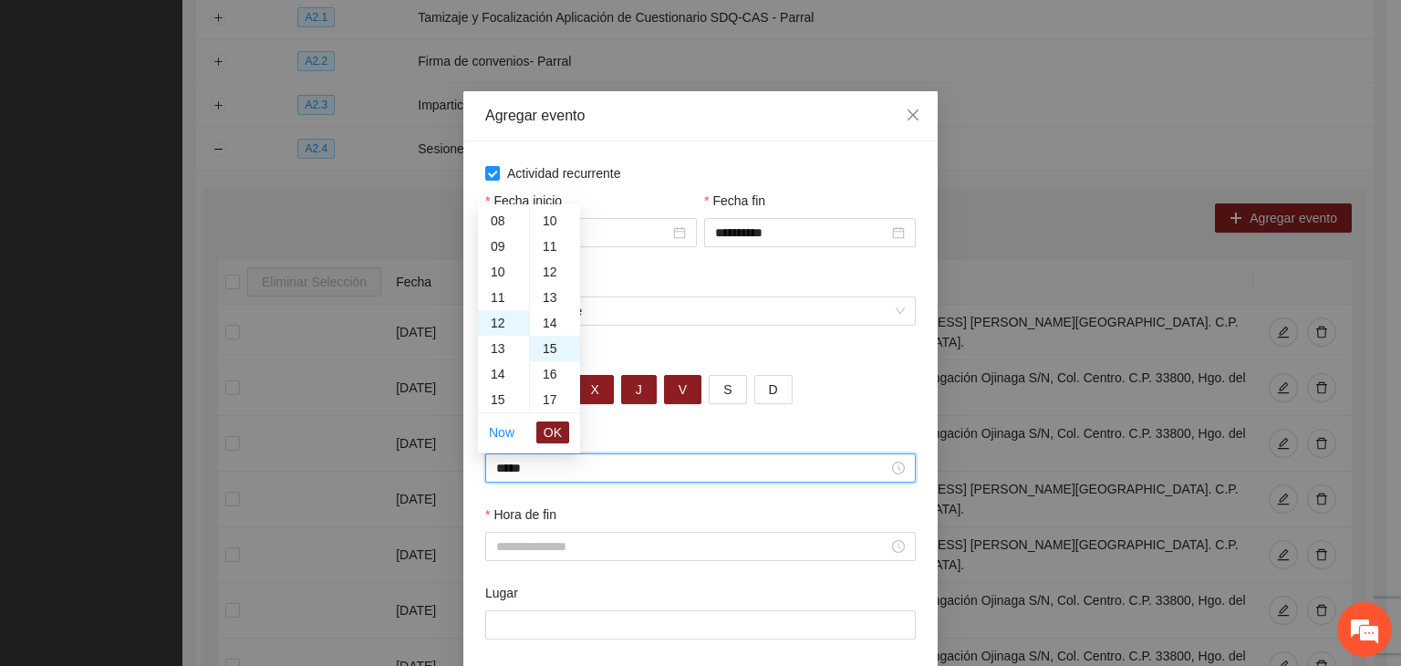
scroll to position [383, 0]
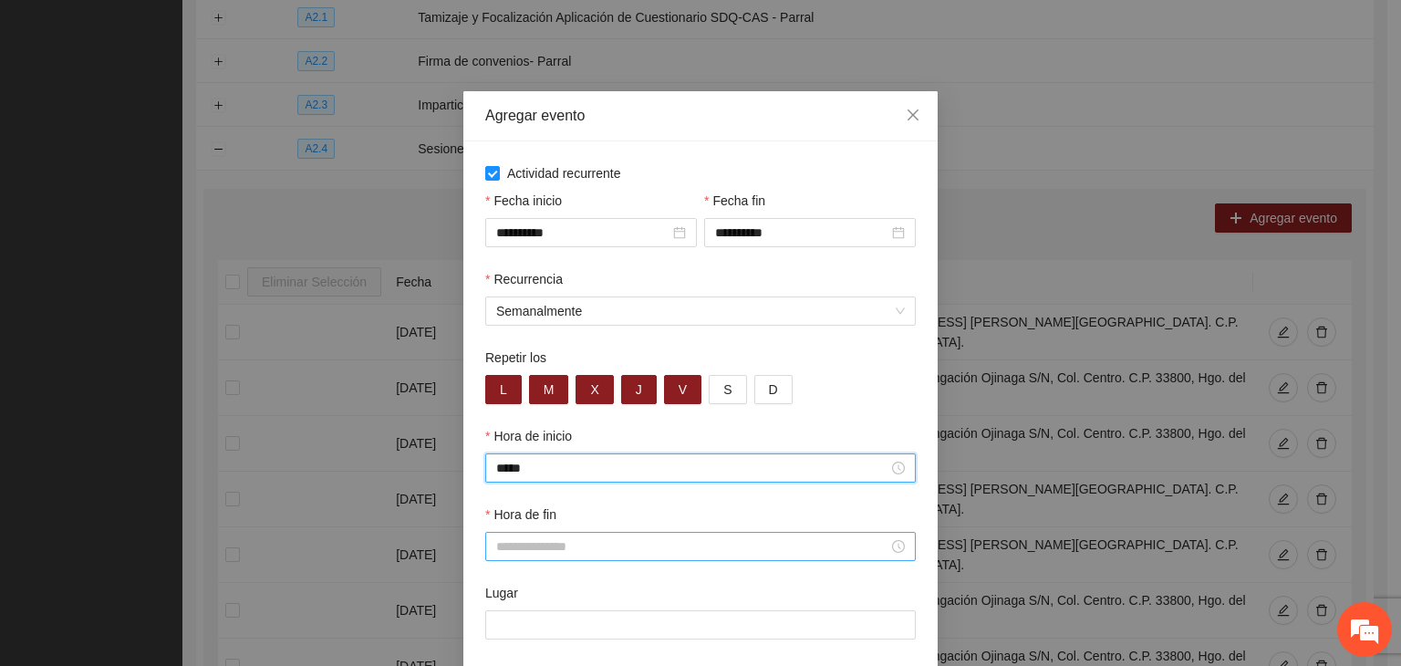
type input "*****"
drag, startPoint x: 581, startPoint y: 552, endPoint x: 598, endPoint y: 550, distance: 16.5
click at [587, 553] on input "Hora de fin" at bounding box center [692, 546] width 392 height 20
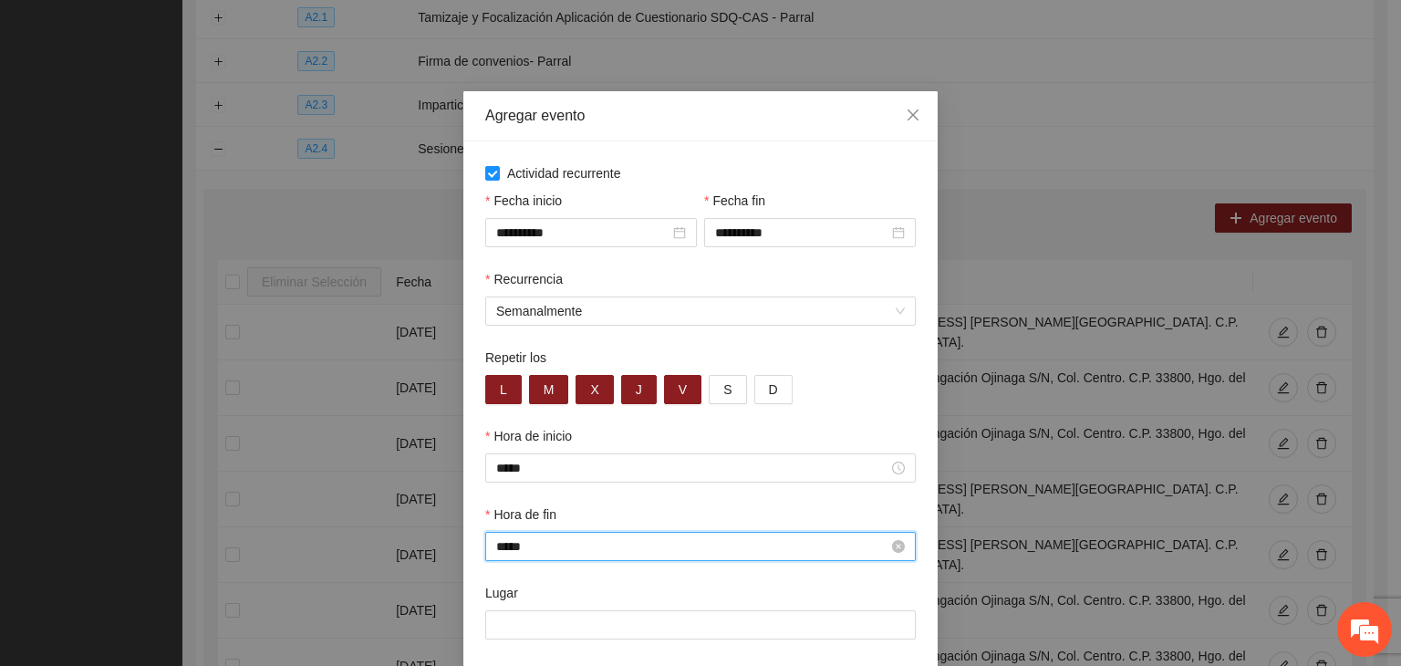
scroll to position [332, 0]
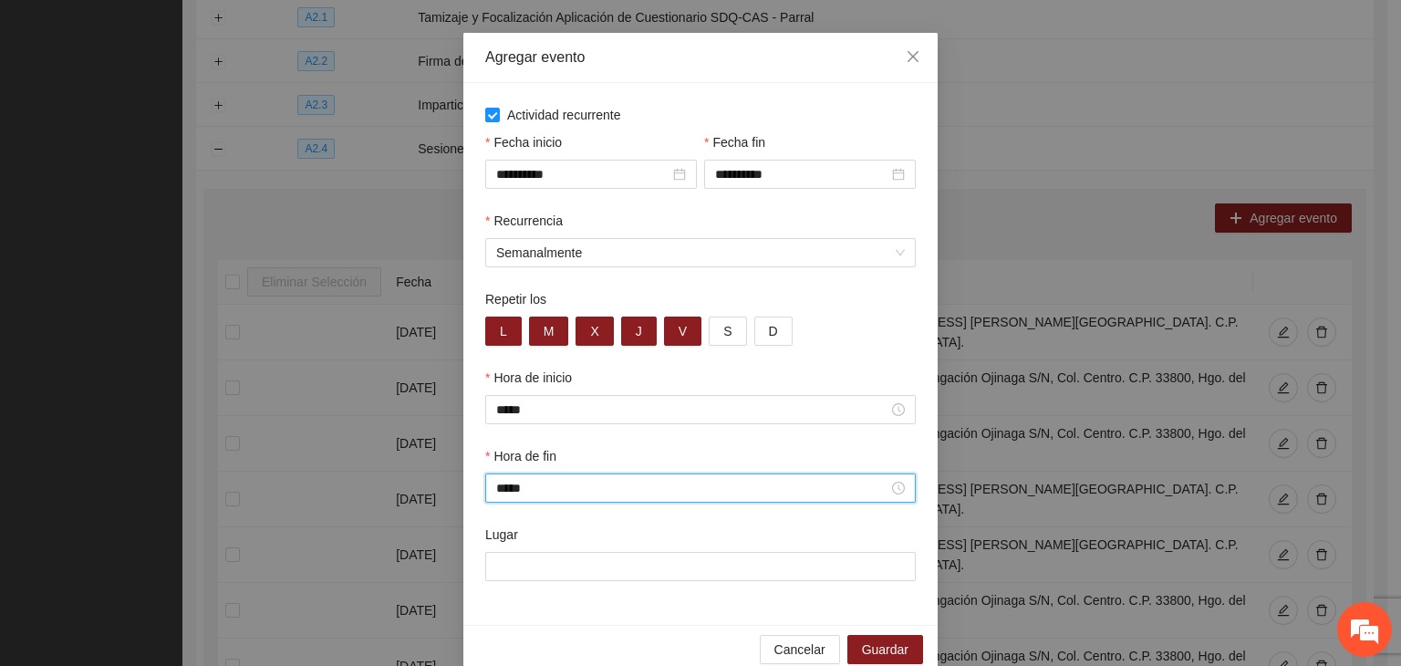
type input "*****"
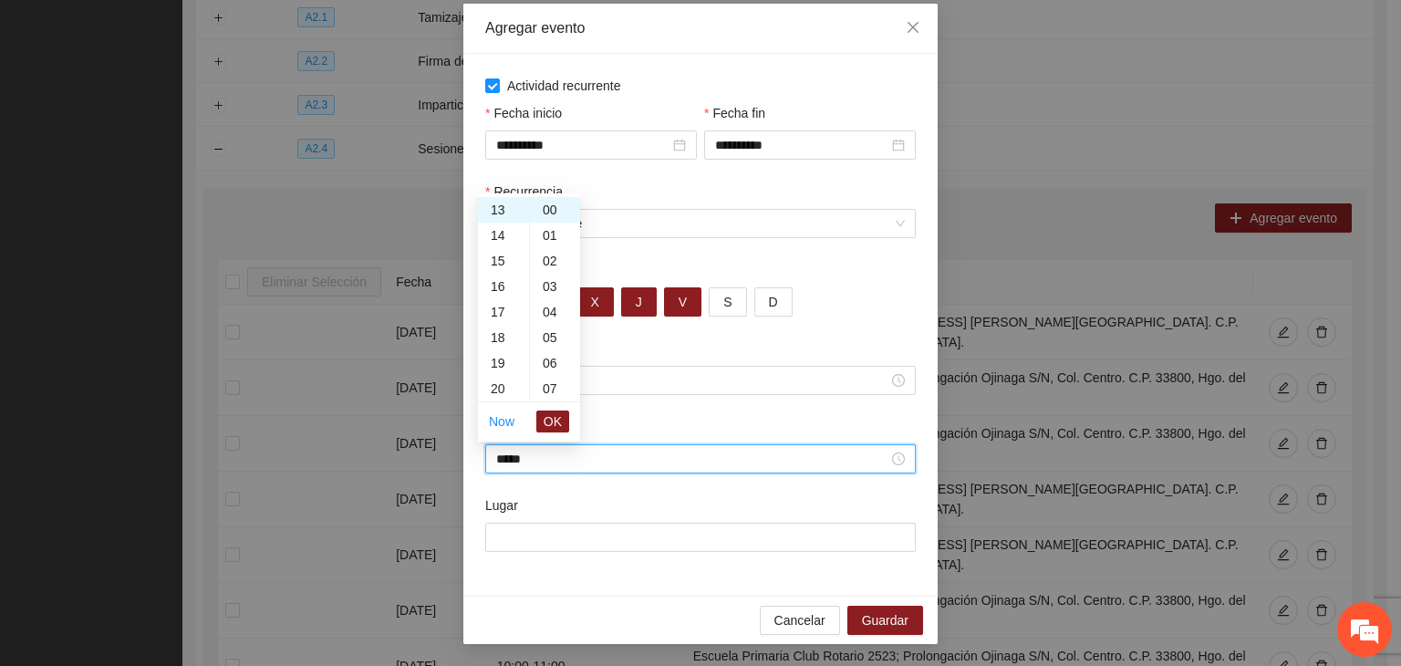
click at [547, 552] on div "Lugar" at bounding box center [701, 534] width 438 height 78
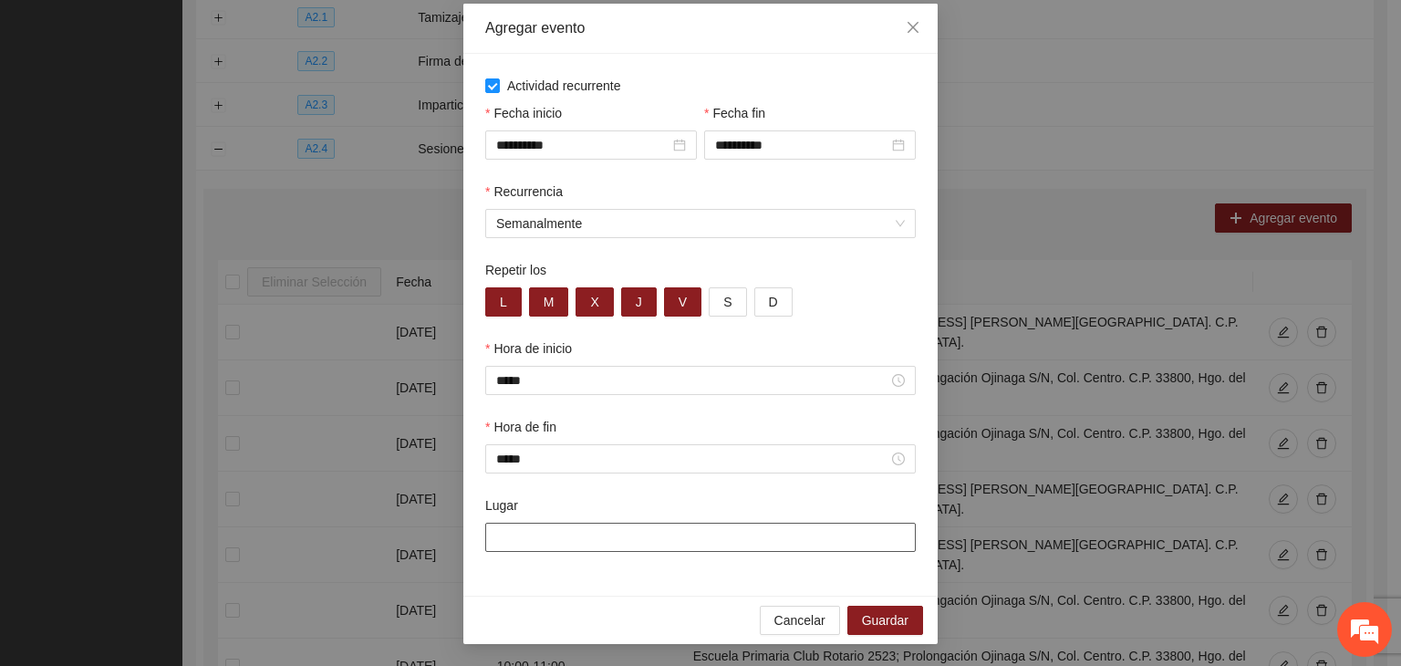
click at [590, 537] on input "Lugar" at bounding box center [700, 537] width 431 height 29
paste input "**********"
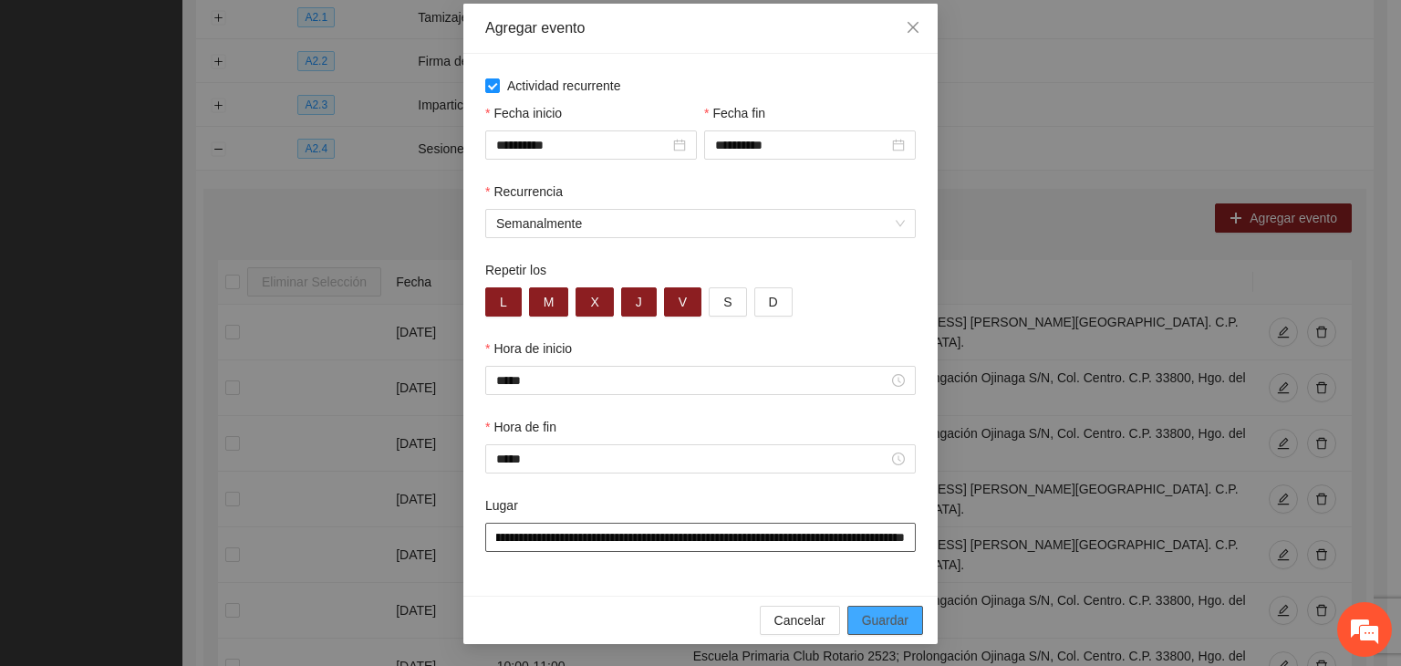
type input "**********"
click at [892, 613] on span "Guardar" at bounding box center [885, 620] width 47 height 20
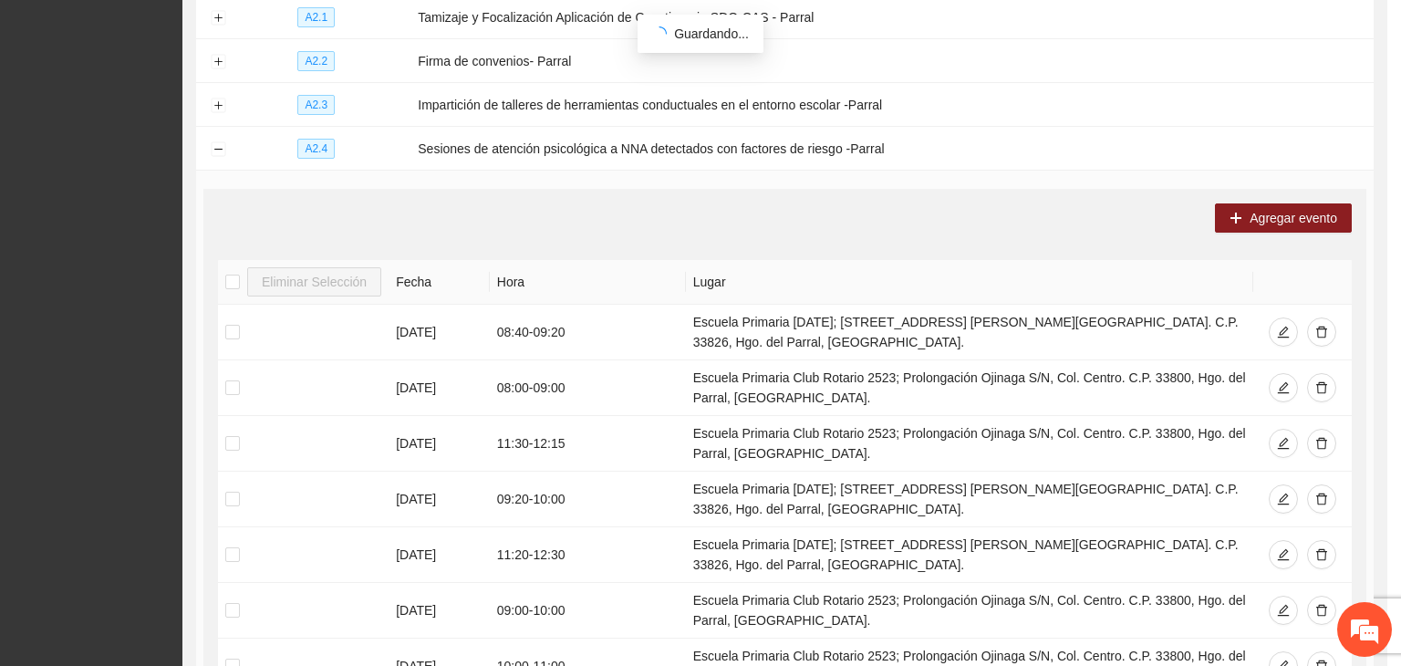
scroll to position [0, 0]
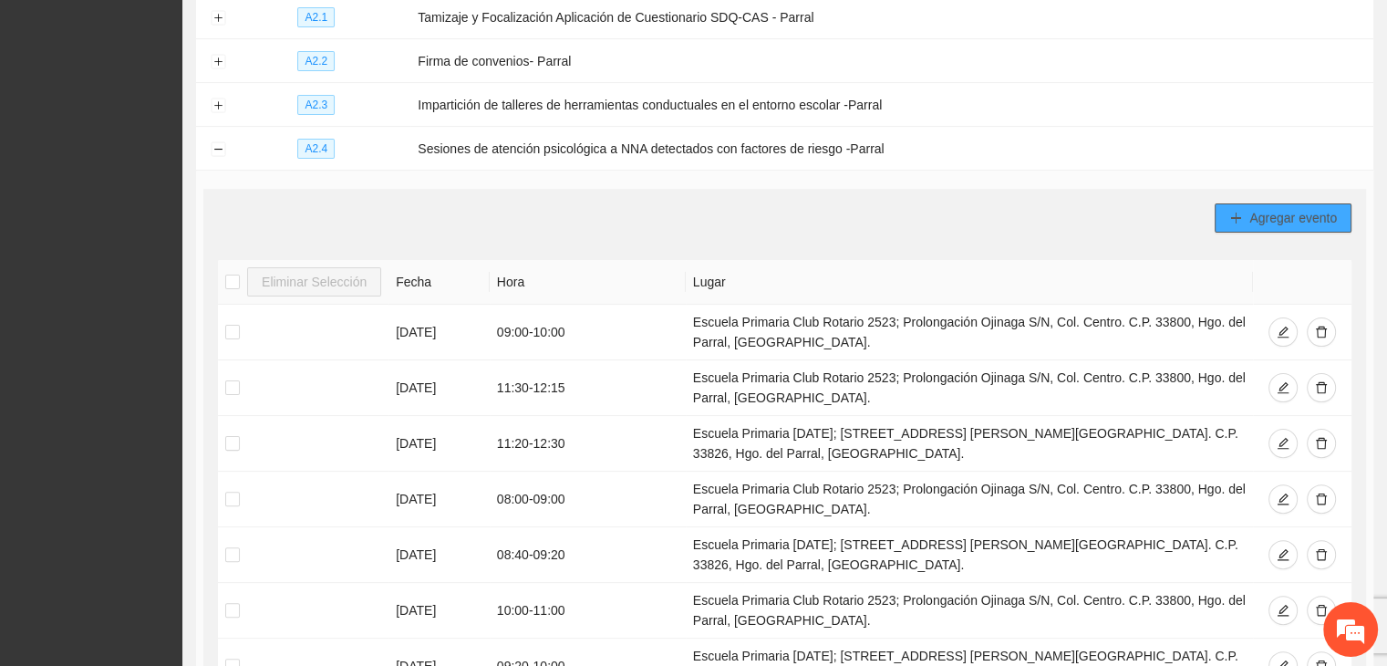
click at [1231, 212] on icon "plus" at bounding box center [1236, 218] width 13 height 13
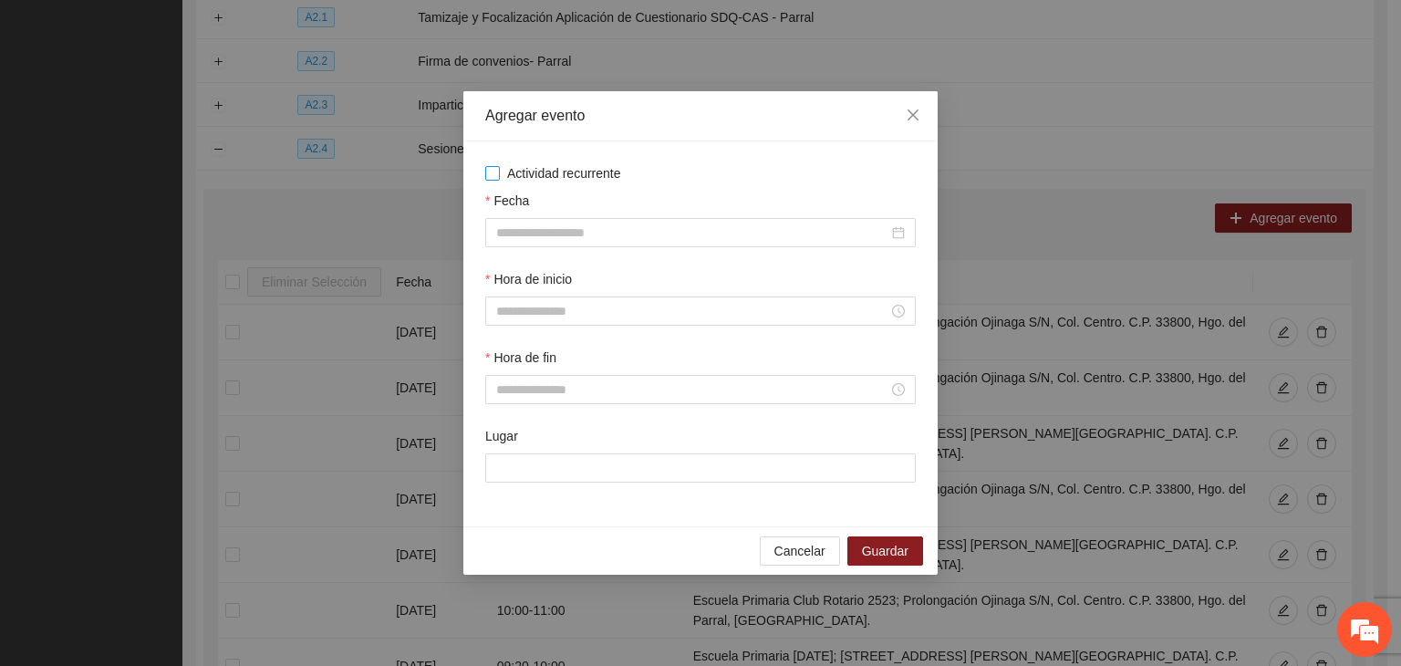
click at [556, 180] on span "Actividad recurrente" at bounding box center [564, 173] width 129 height 20
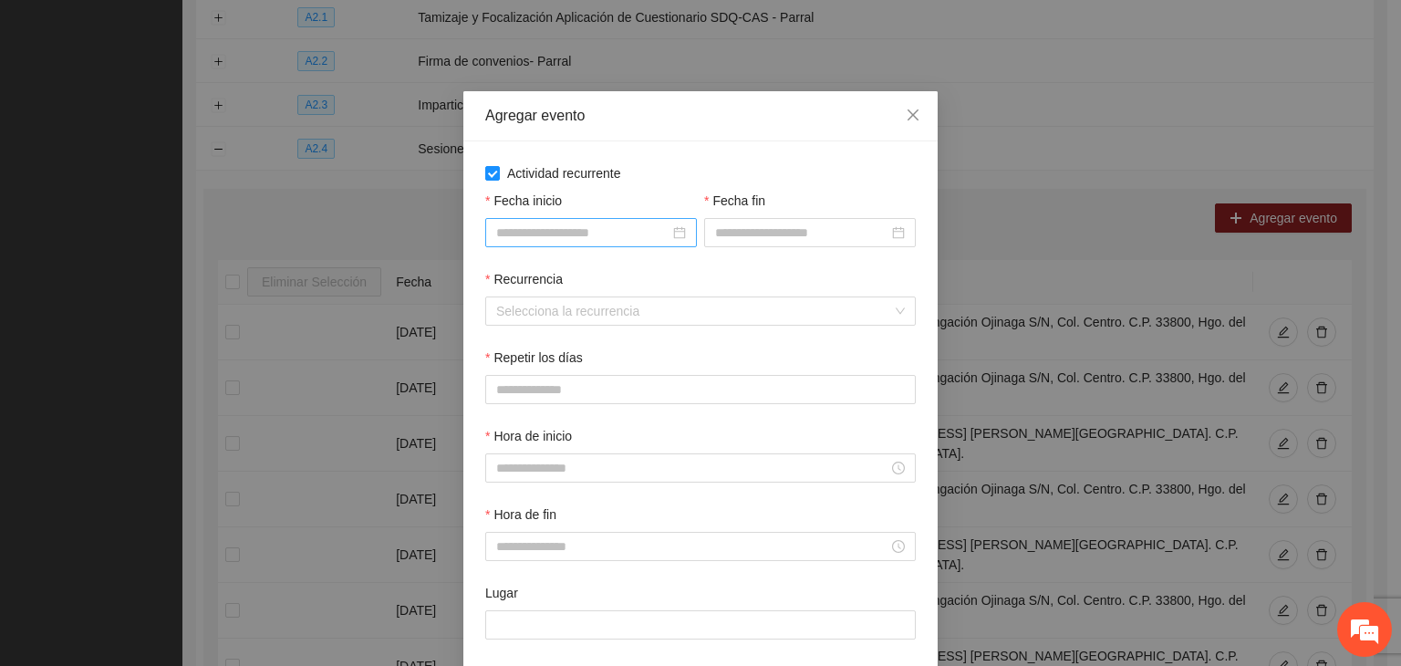
click at [570, 244] on div at bounding box center [591, 232] width 212 height 29
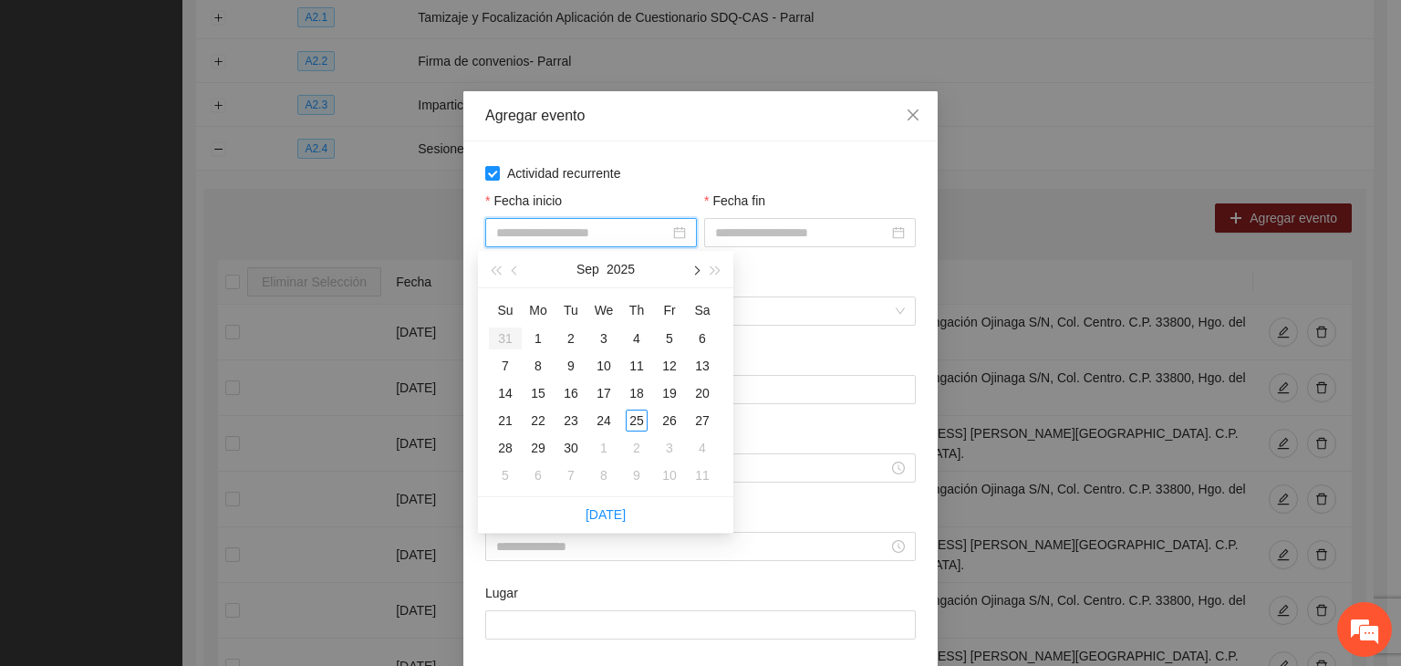
click at [693, 280] on button "button" at bounding box center [695, 269] width 20 height 36
type input "**********"
click at [602, 338] on div "1" at bounding box center [604, 338] width 22 height 22
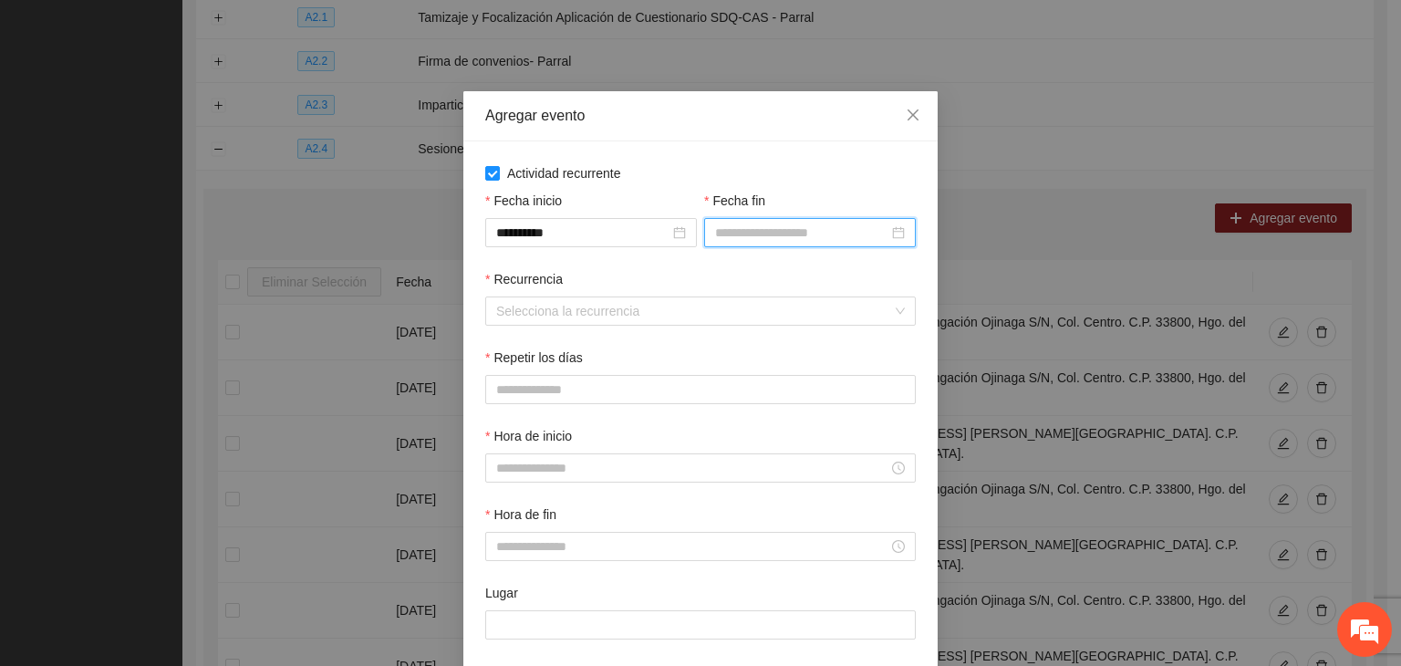
click at [766, 227] on input "Fecha fin" at bounding box center [801, 233] width 173 height 20
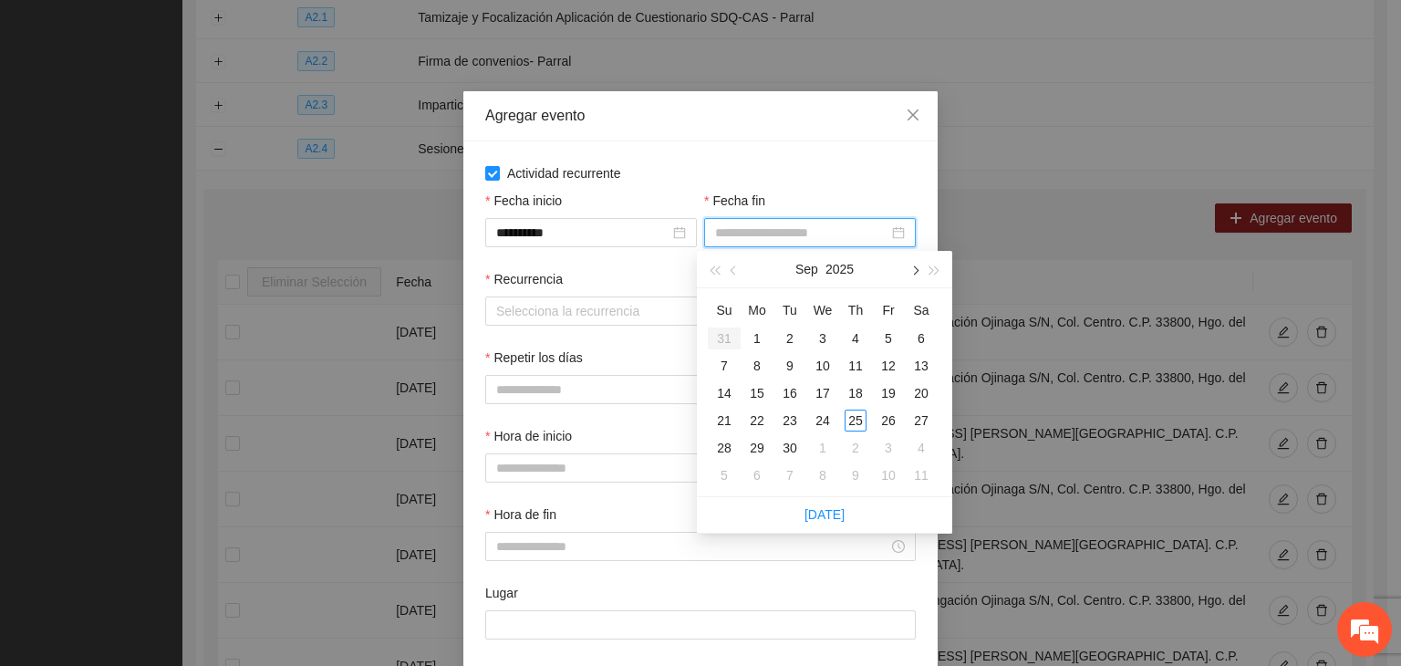
click at [916, 276] on button "button" at bounding box center [914, 269] width 20 height 36
type input "**********"
click at [889, 425] on div "24" at bounding box center [889, 421] width 22 height 22
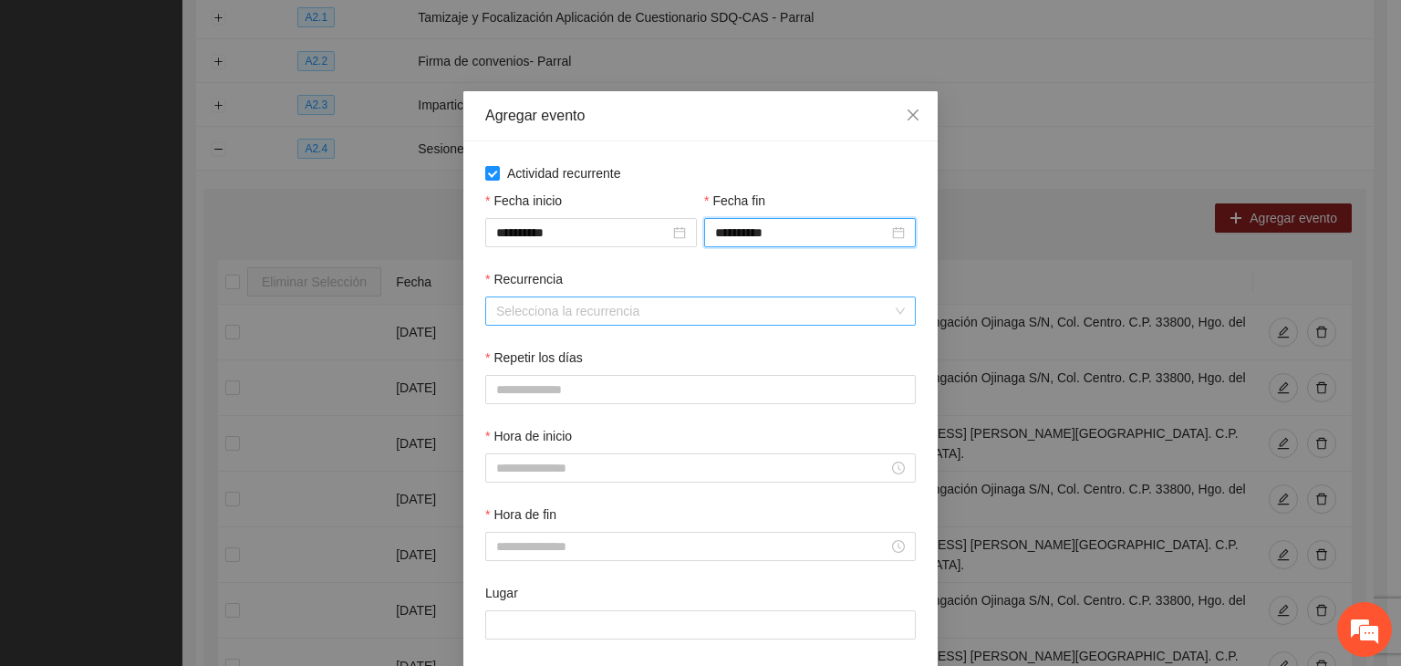
click at [554, 314] on input "Recurrencia" at bounding box center [694, 310] width 396 height 27
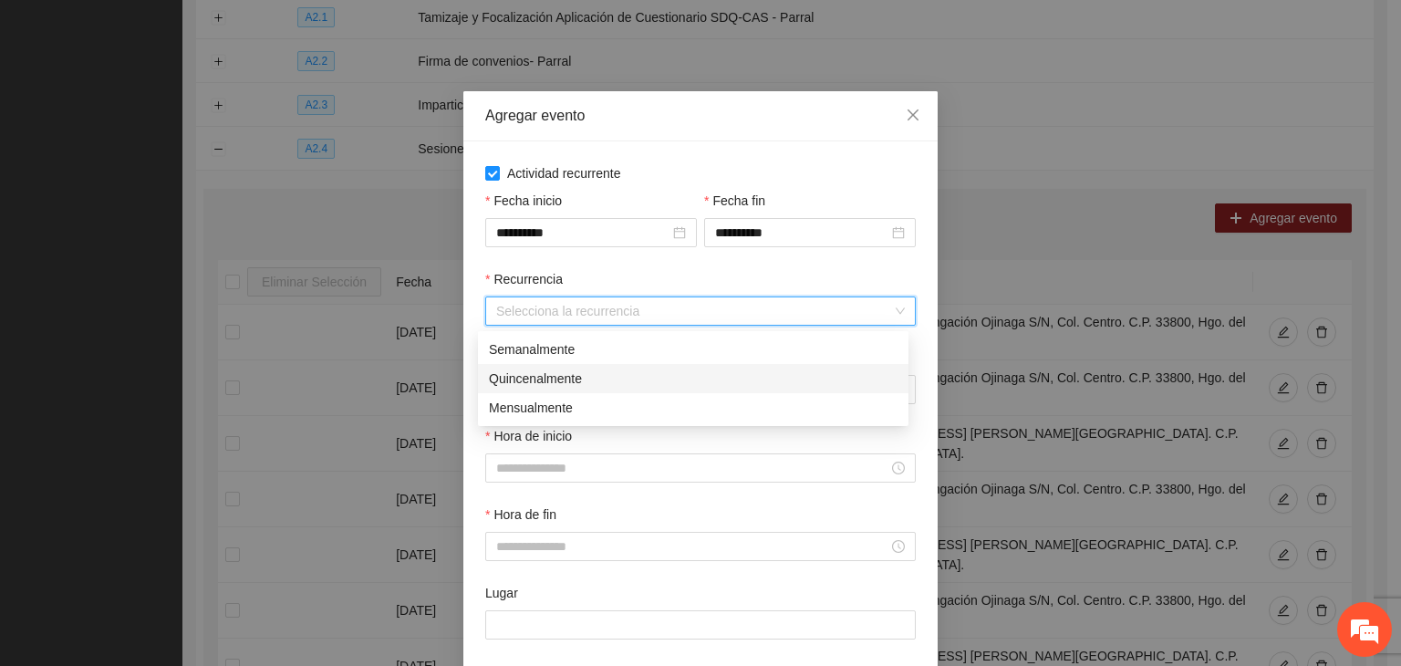
click at [629, 365] on div "Quincenalmente" at bounding box center [693, 378] width 431 height 29
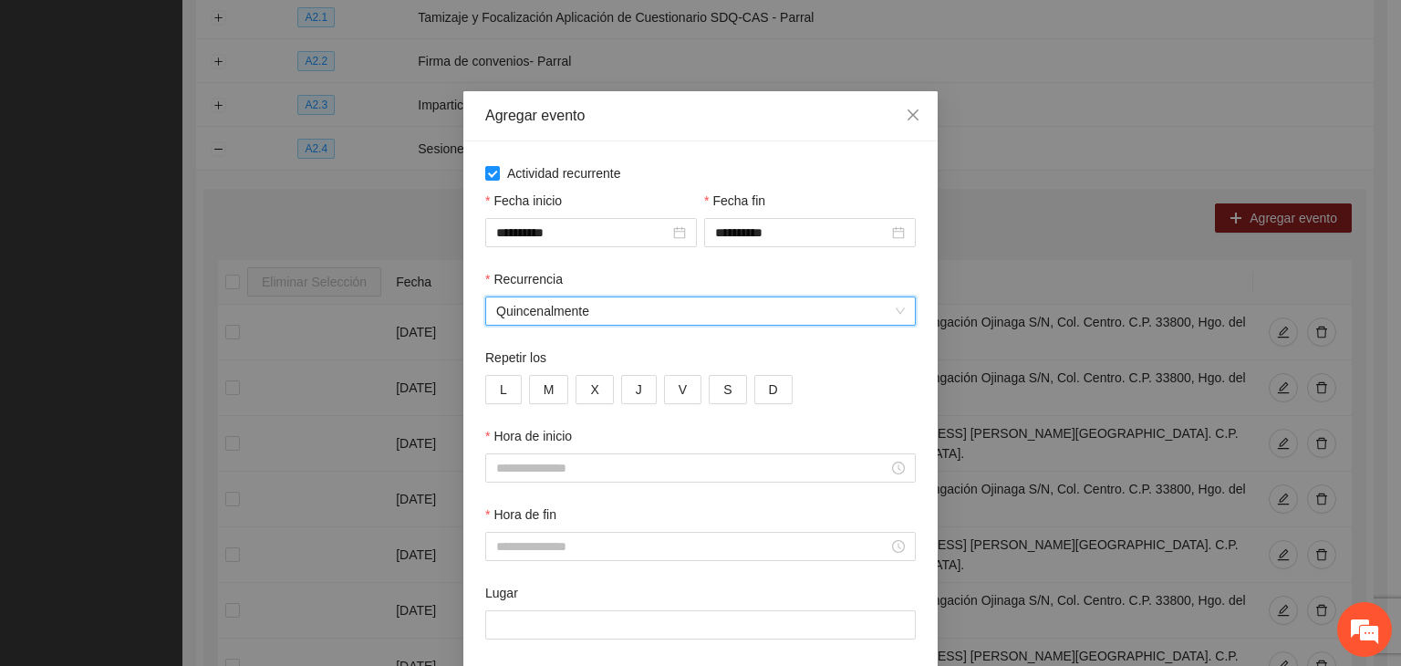
click at [629, 364] on div "Repetir los" at bounding box center [700, 361] width 431 height 27
click at [629, 320] on span "Quincenalmente" at bounding box center [700, 310] width 409 height 27
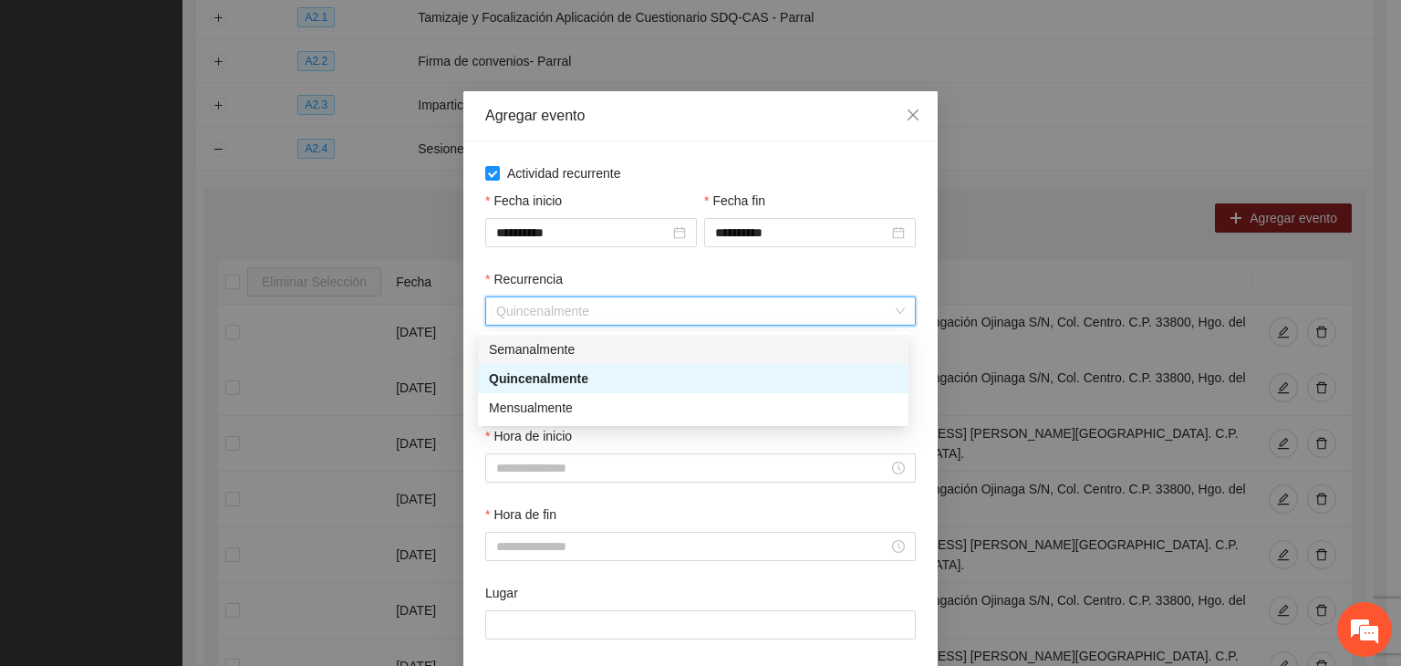
click at [609, 356] on div "Semanalmente" at bounding box center [693, 349] width 409 height 20
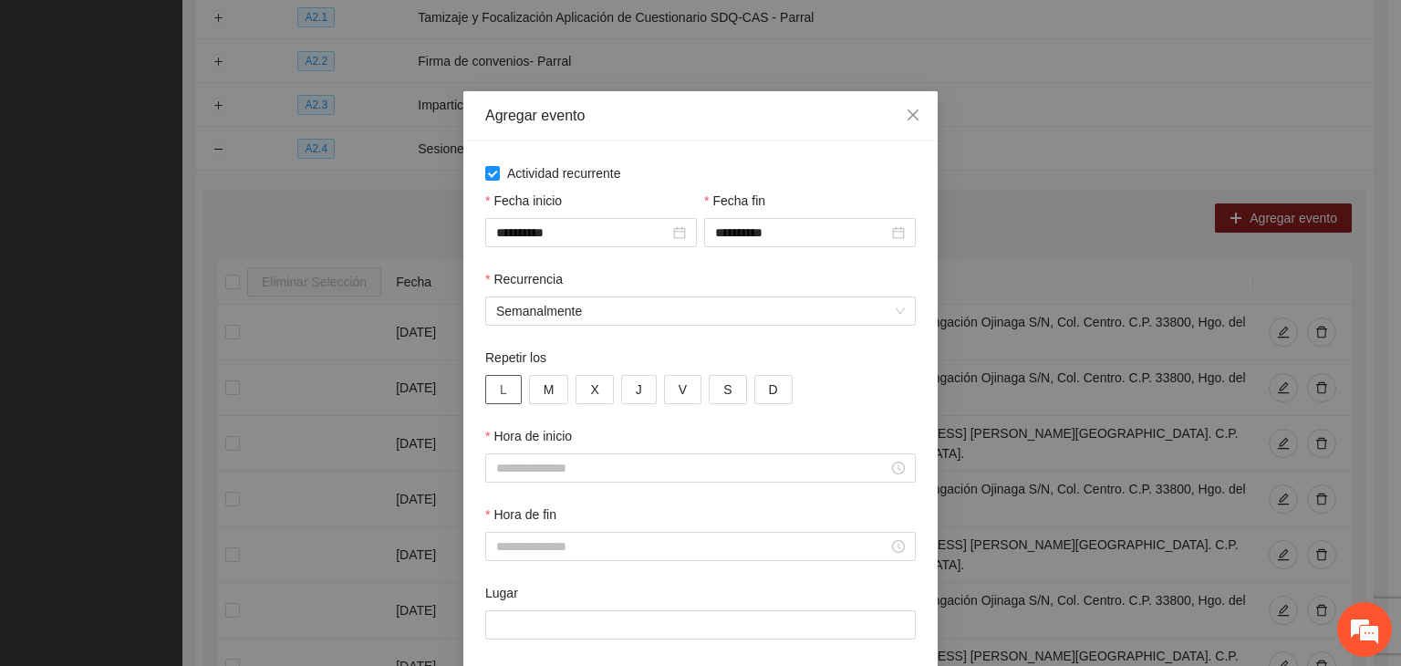
click at [490, 390] on button "L" at bounding box center [503, 389] width 36 height 29
click at [558, 388] on button "M" at bounding box center [549, 389] width 40 height 29
click at [590, 387] on span "X" at bounding box center [594, 389] width 8 height 20
click at [624, 392] on button "J" at bounding box center [639, 389] width 36 height 29
drag, startPoint x: 675, startPoint y: 385, endPoint x: 660, endPoint y: 418, distance: 36.3
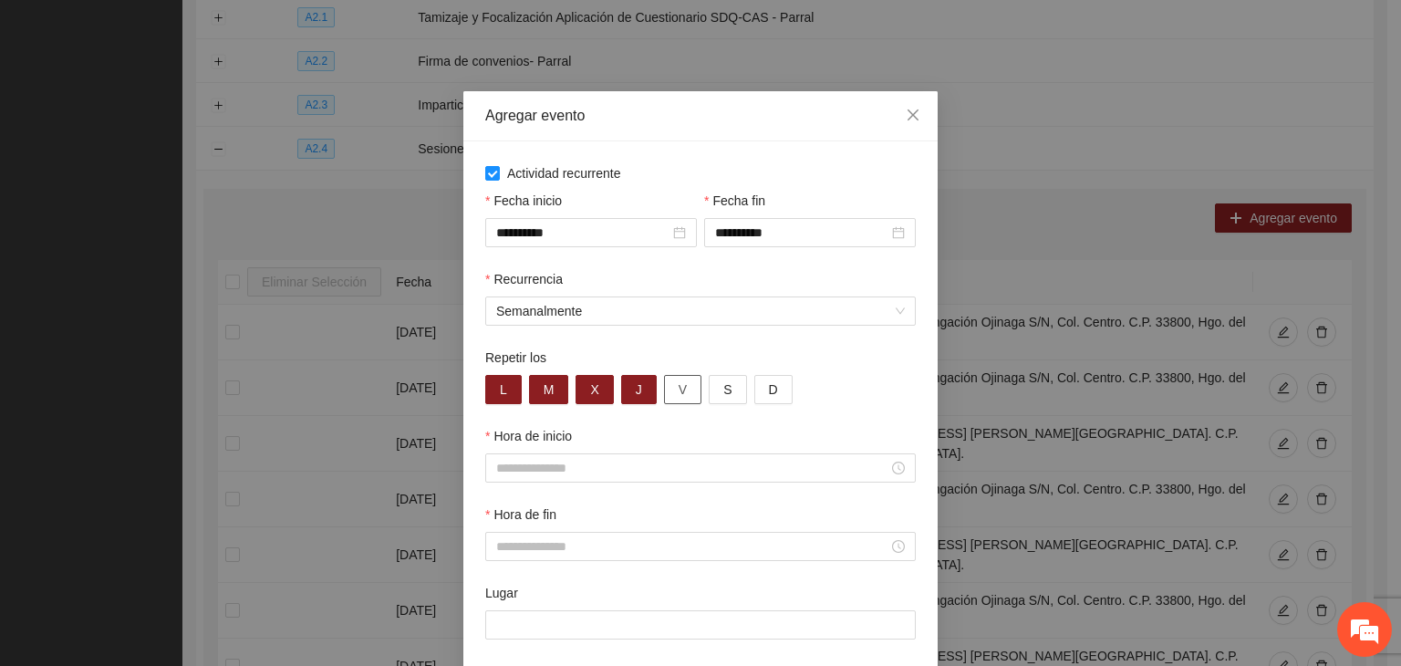
click at [675, 387] on button "V" at bounding box center [682, 389] width 37 height 29
click at [611, 463] on input "Hora de inicio" at bounding box center [692, 468] width 392 height 20
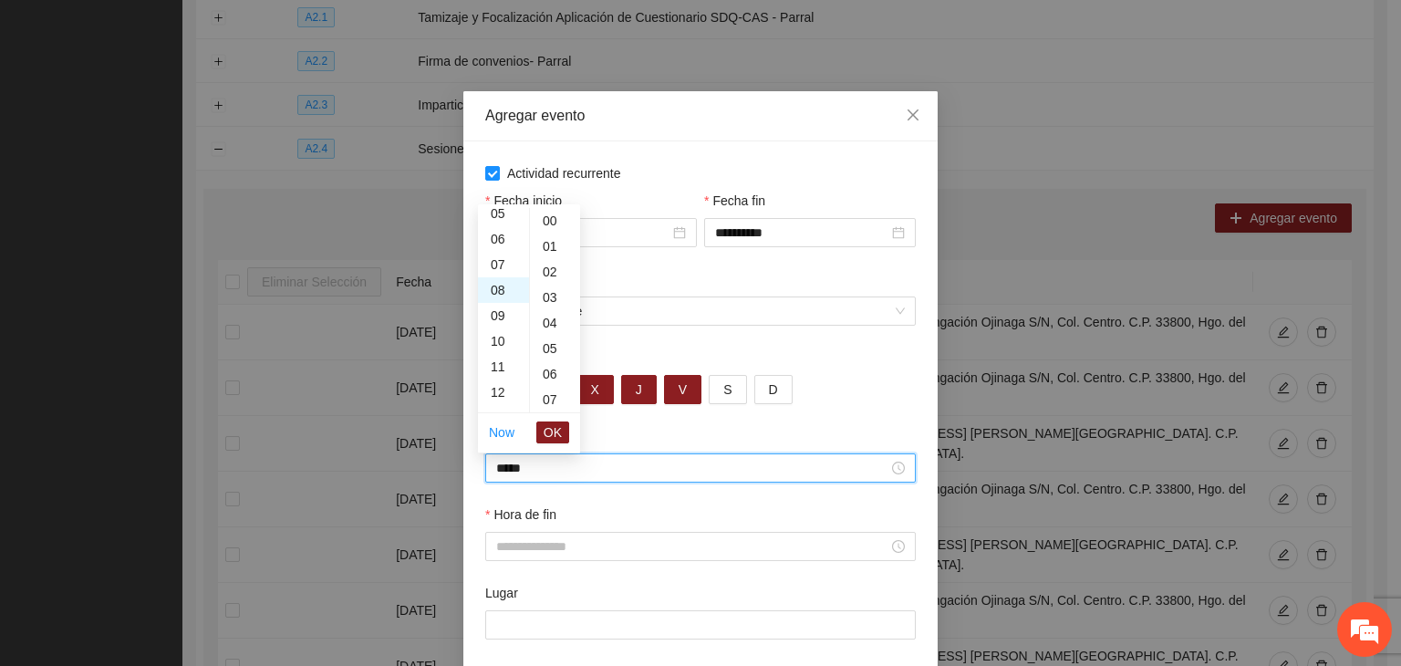
scroll to position [1277, 0]
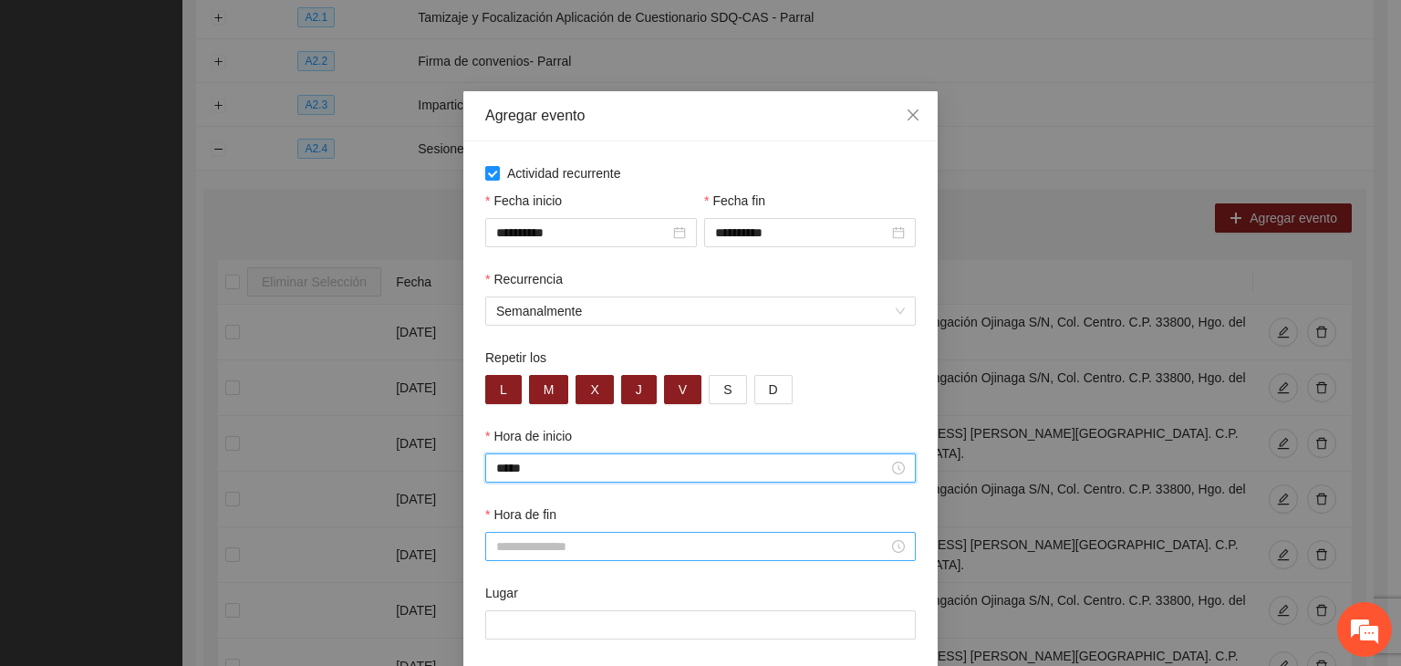
click at [612, 555] on input "Hora de fin" at bounding box center [692, 546] width 392 height 20
click at [613, 474] on input "*****" at bounding box center [692, 468] width 392 height 20
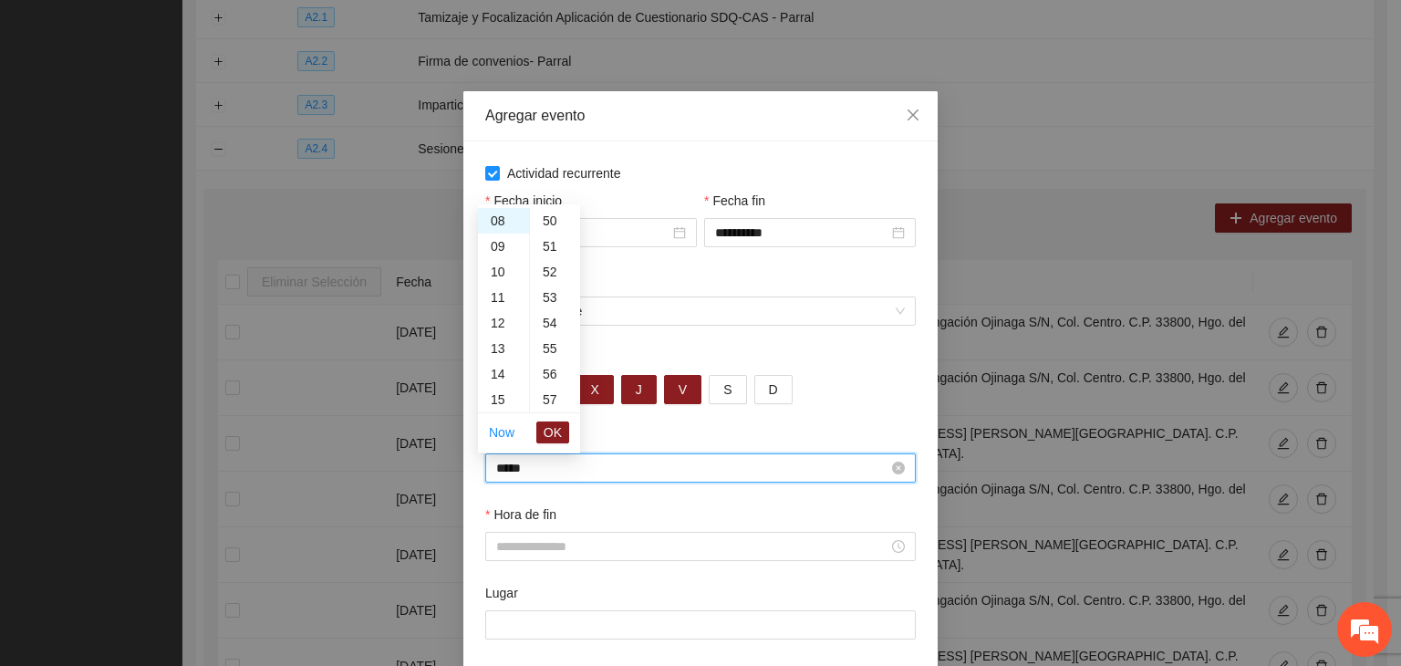
scroll to position [0, 0]
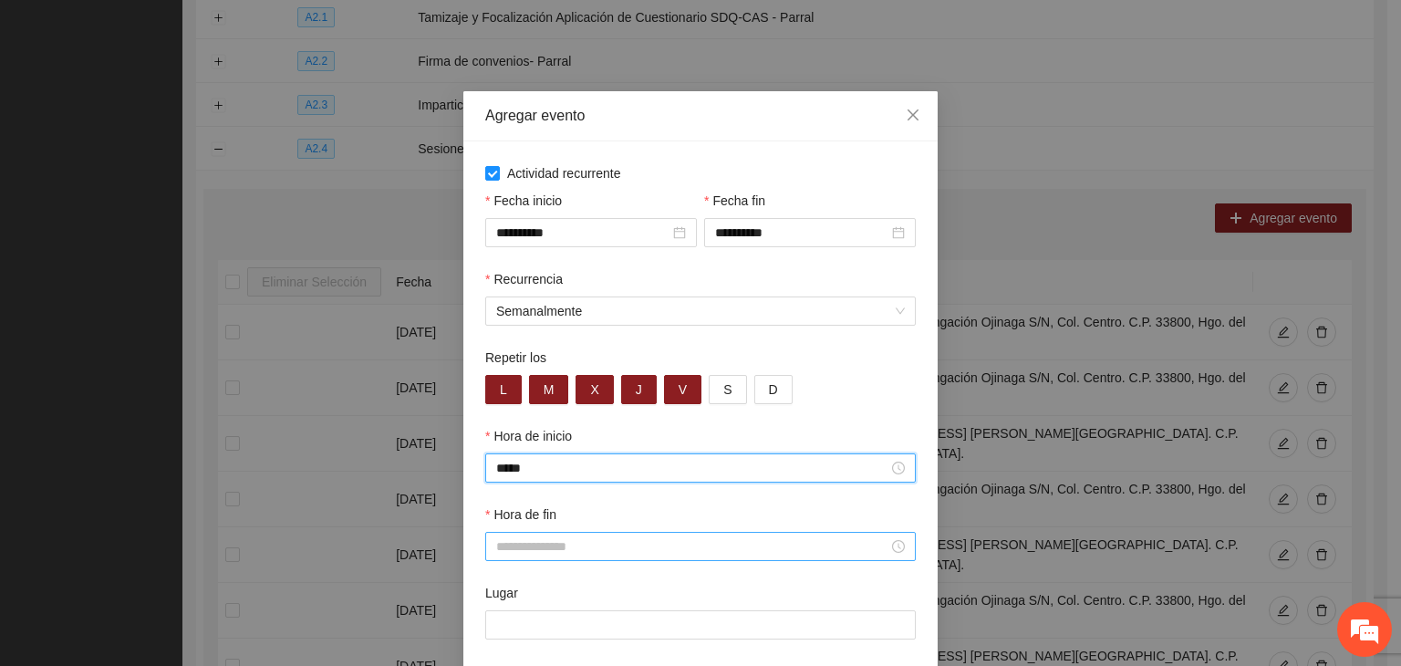
type input "*****"
click at [623, 546] on input "Hora de fin" at bounding box center [692, 546] width 392 height 20
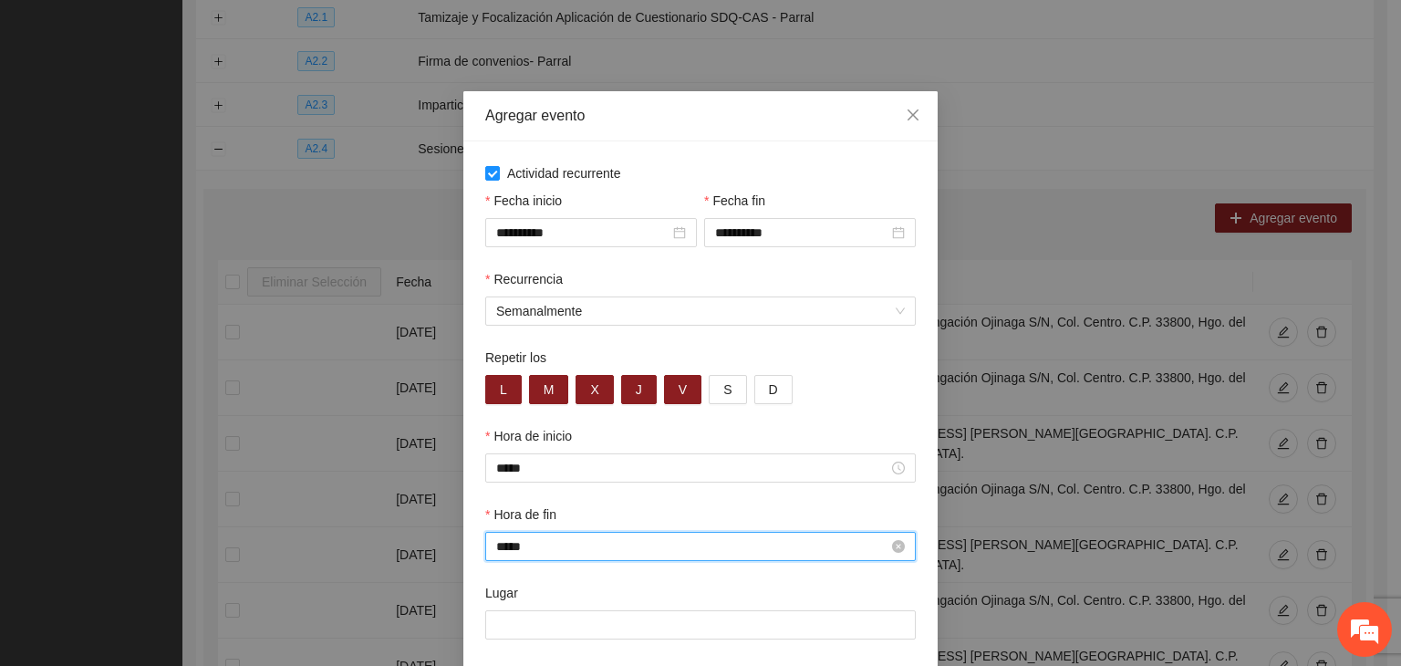
scroll to position [1277, 0]
type input "*****"
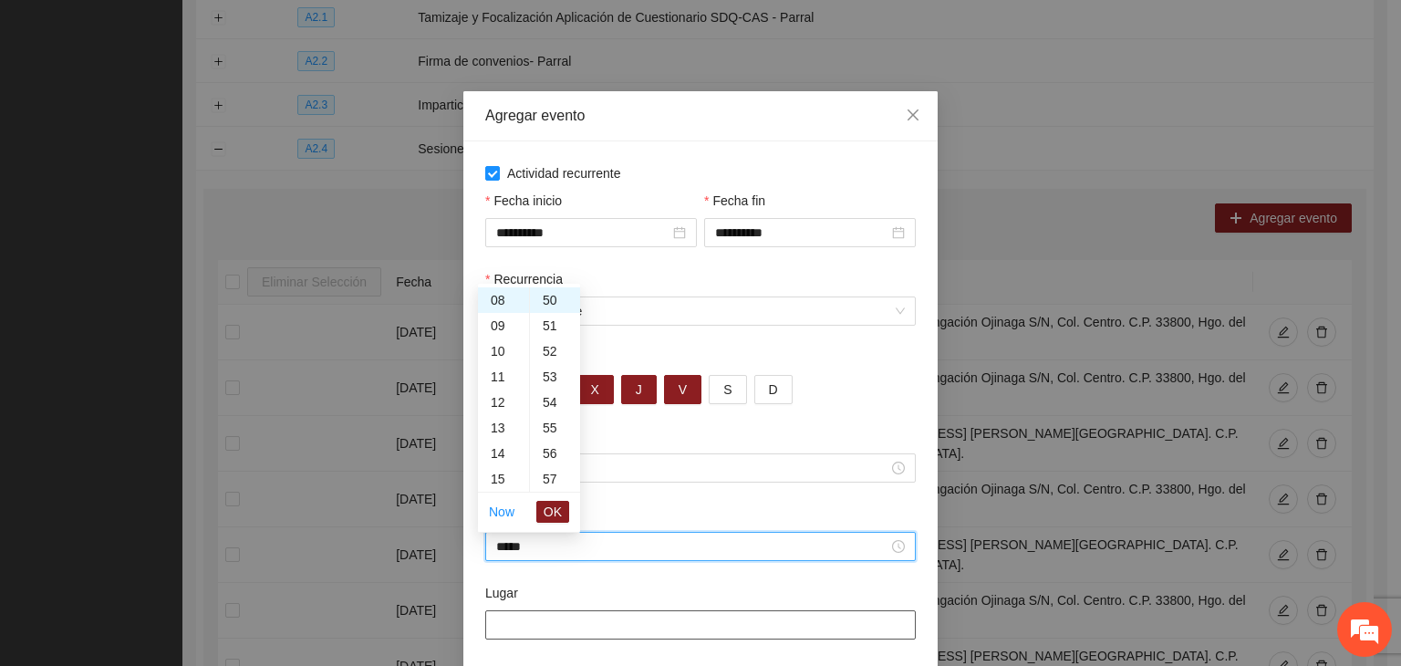
click at [610, 632] on input "Lugar" at bounding box center [700, 624] width 431 height 29
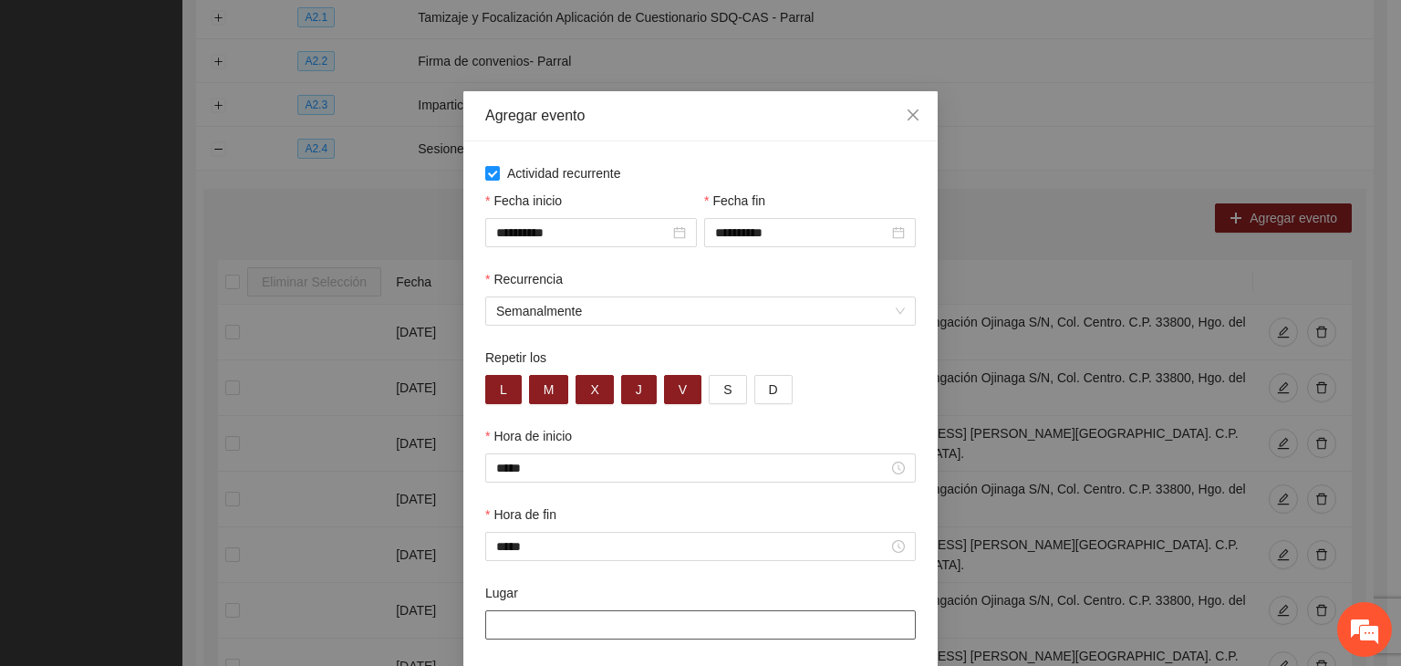
paste input "**********"
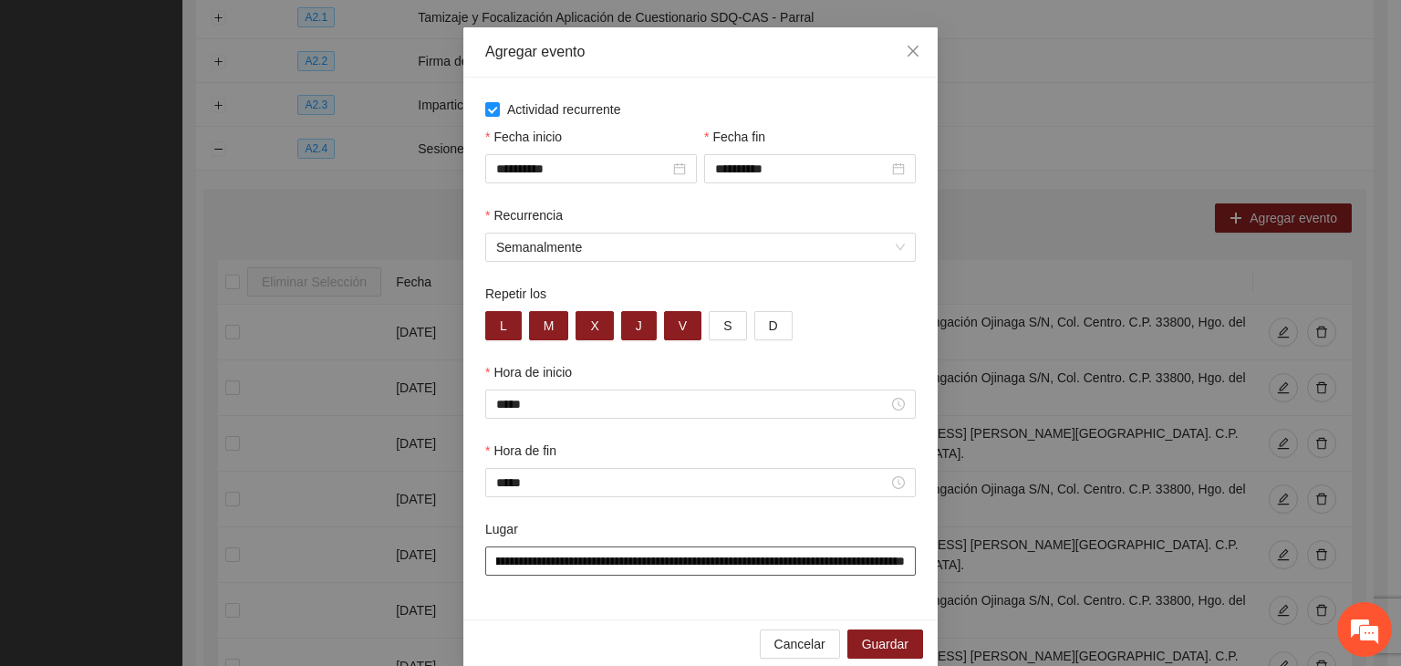
scroll to position [90, 0]
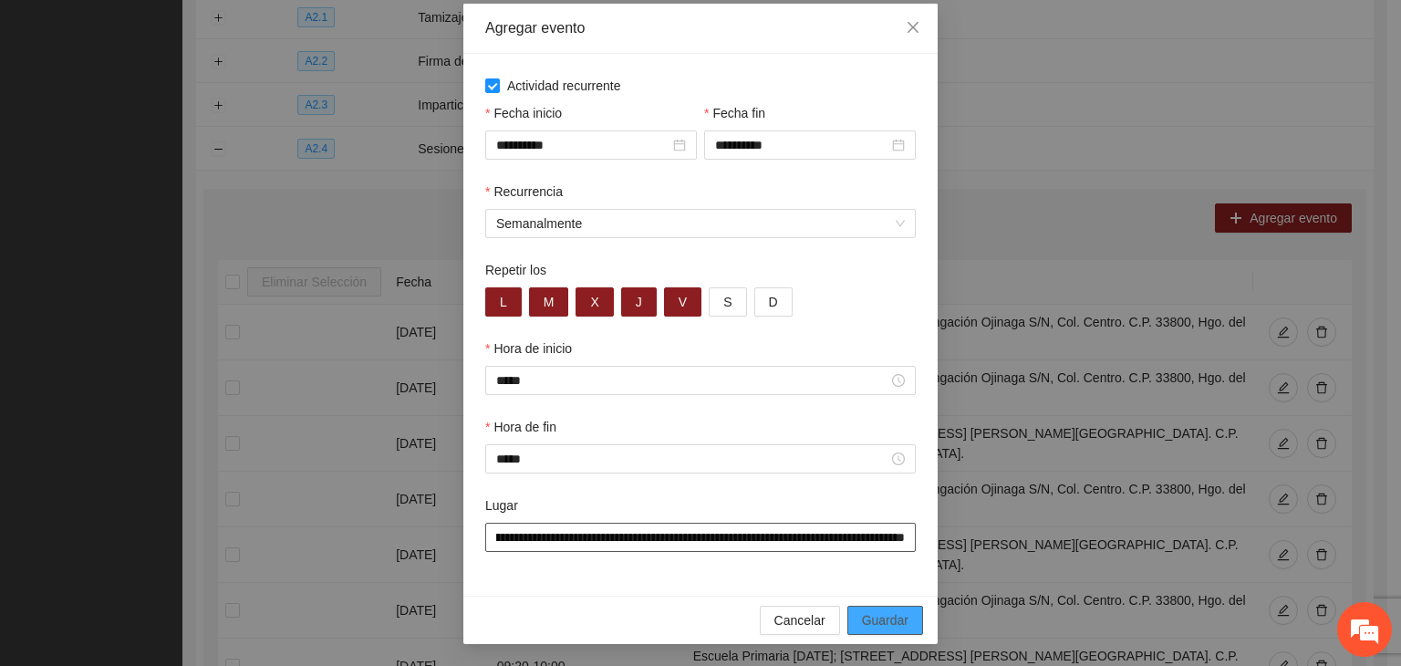
type input "**********"
click at [877, 617] on span "Guardar" at bounding box center [885, 620] width 47 height 20
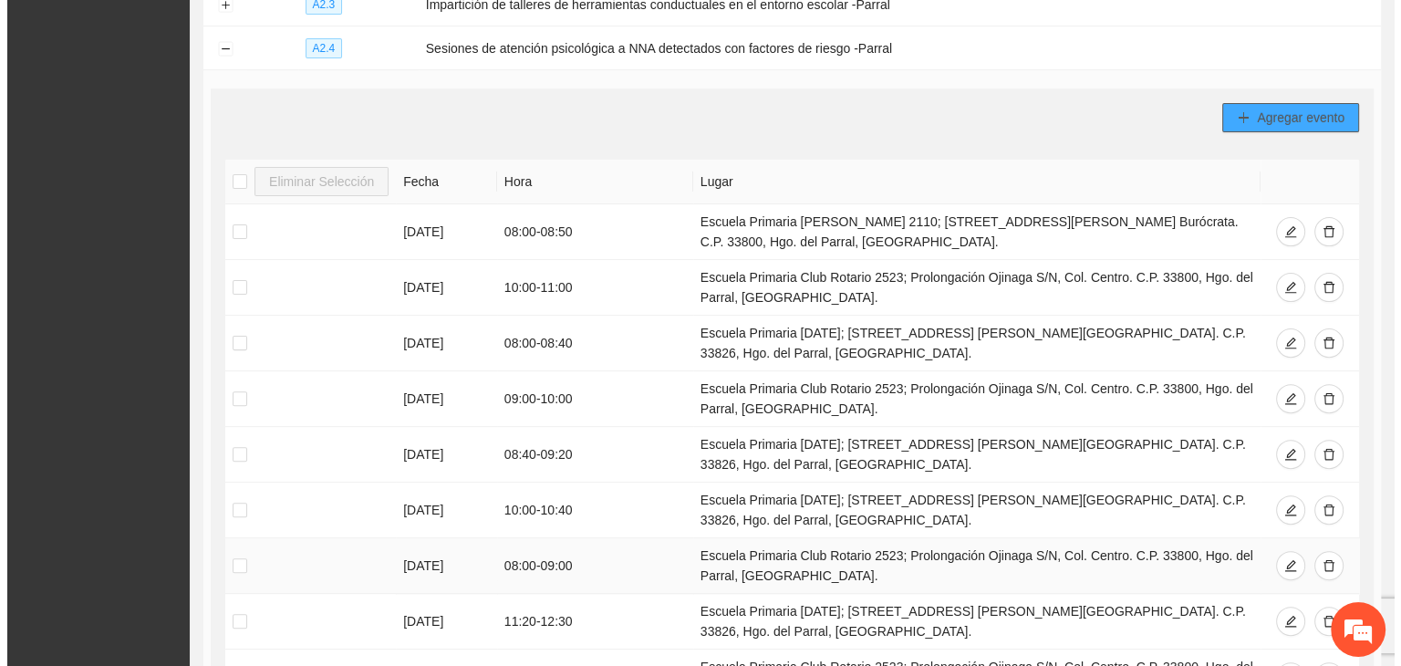
scroll to position [508, 0]
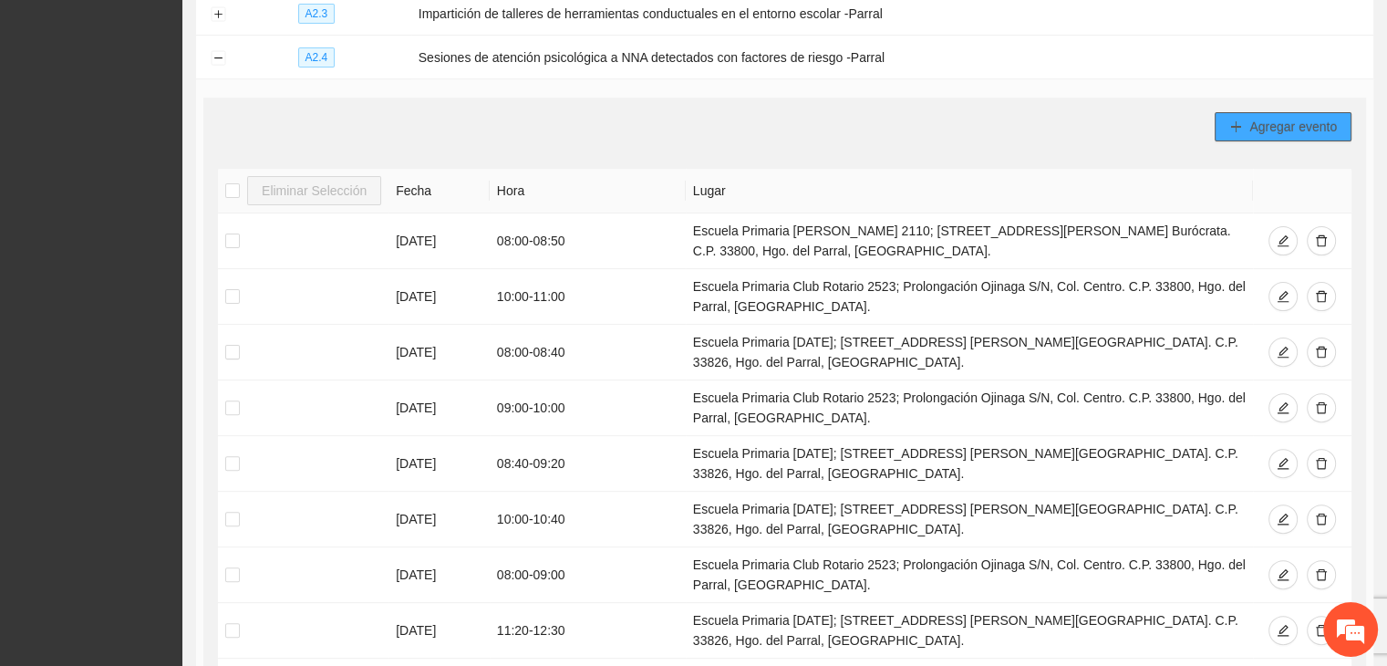
click at [1261, 117] on span "Agregar evento" at bounding box center [1294, 127] width 88 height 20
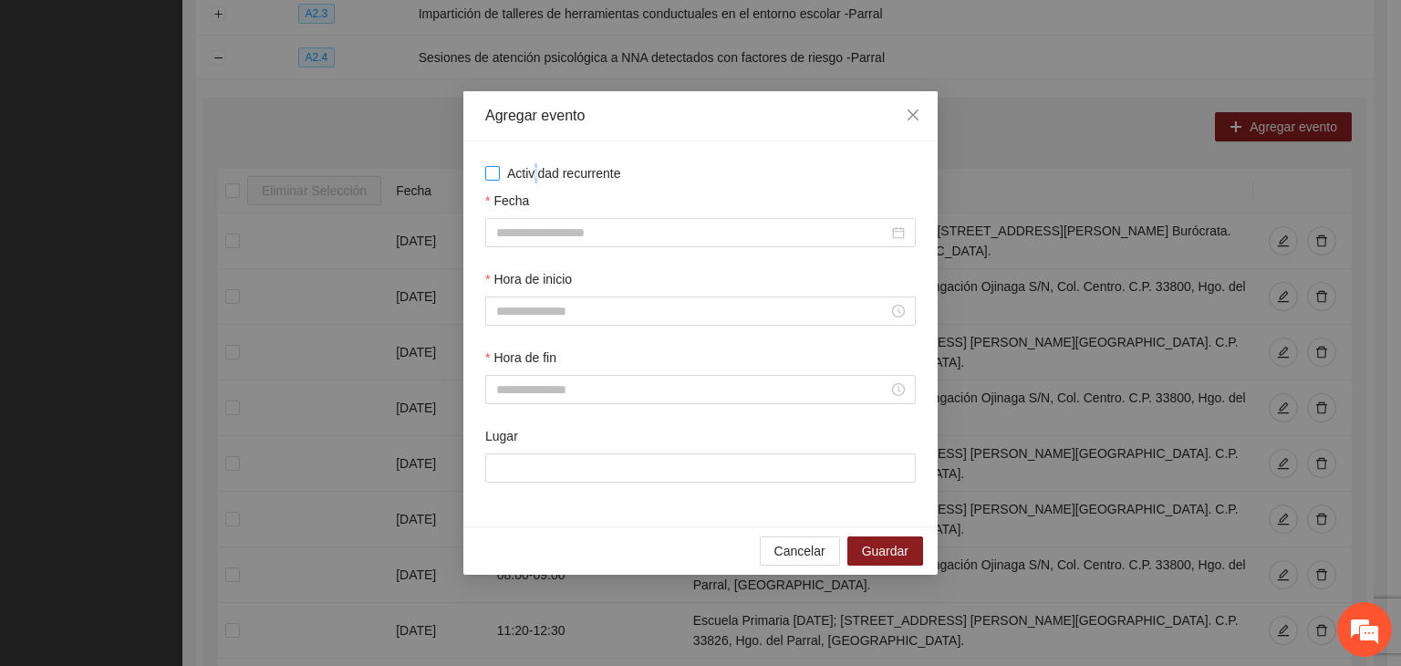
click at [536, 176] on span "Actividad recurrente" at bounding box center [564, 173] width 129 height 20
click at [583, 169] on span "Actividad recurrente" at bounding box center [564, 173] width 129 height 20
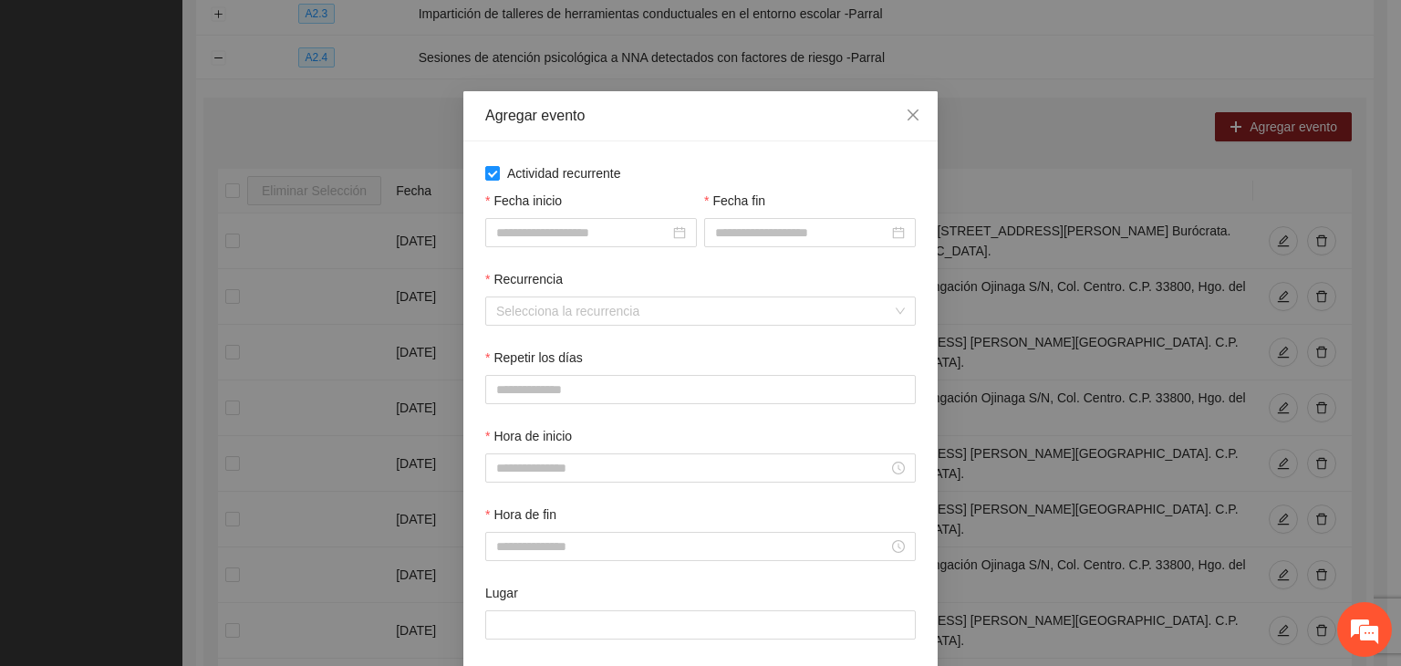
click at [580, 214] on div "Fecha inicio" at bounding box center [591, 204] width 212 height 27
click at [583, 238] on input "Fecha inicio" at bounding box center [582, 233] width 173 height 20
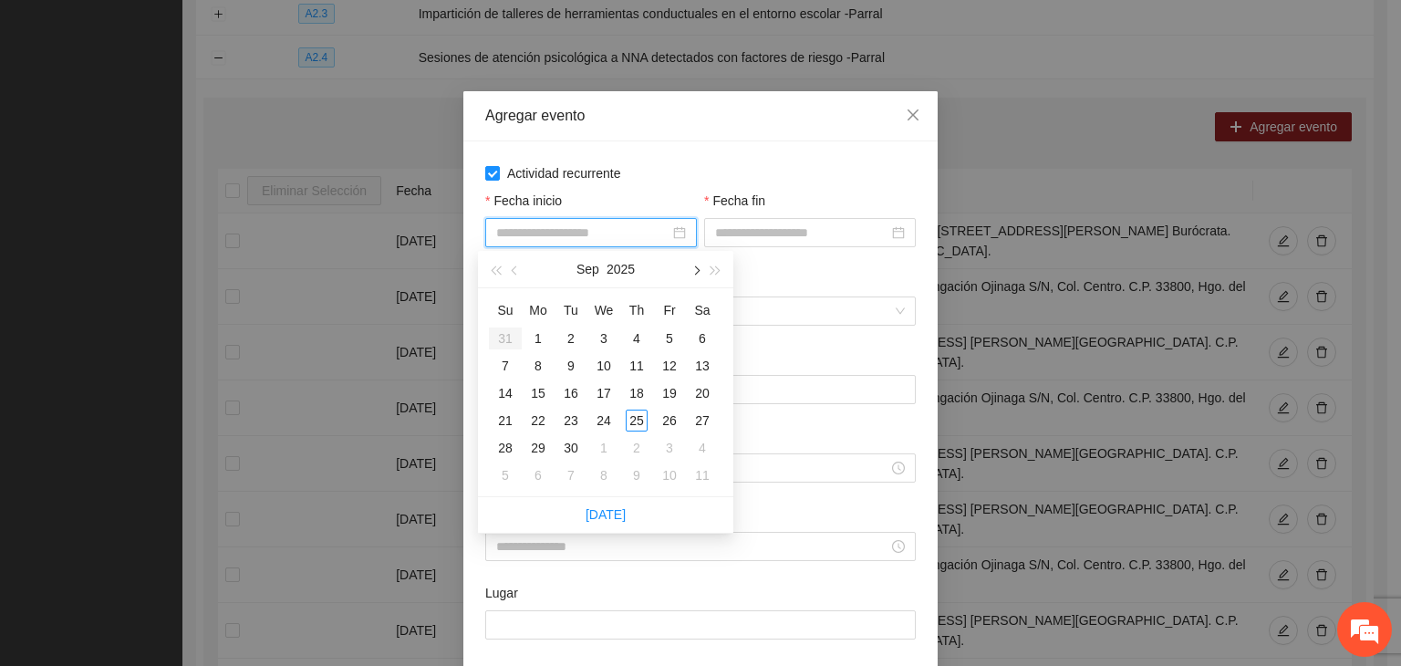
click at [700, 265] on button "button" at bounding box center [695, 269] width 20 height 36
type input "**********"
drag, startPoint x: 601, startPoint y: 328, endPoint x: 649, endPoint y: 304, distance: 53.4
click at [602, 328] on div "1" at bounding box center [604, 338] width 22 height 22
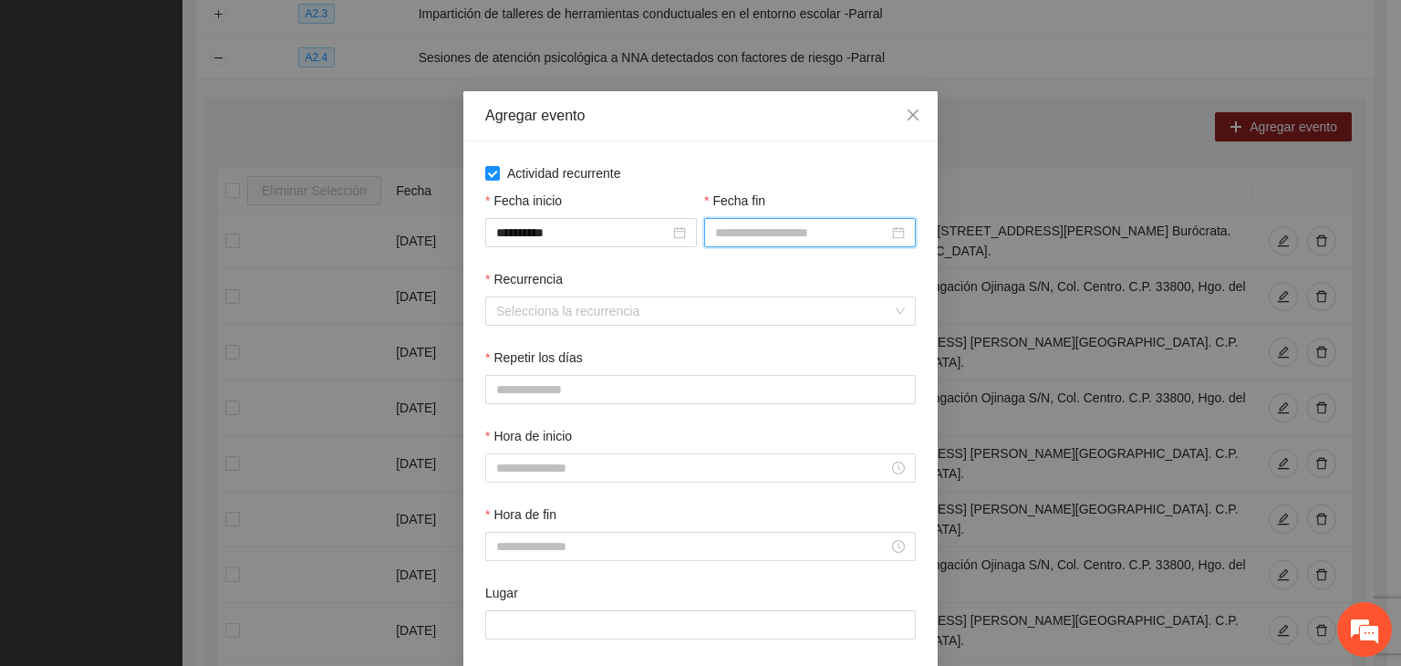
click at [733, 234] on input "Fecha fin" at bounding box center [801, 233] width 173 height 20
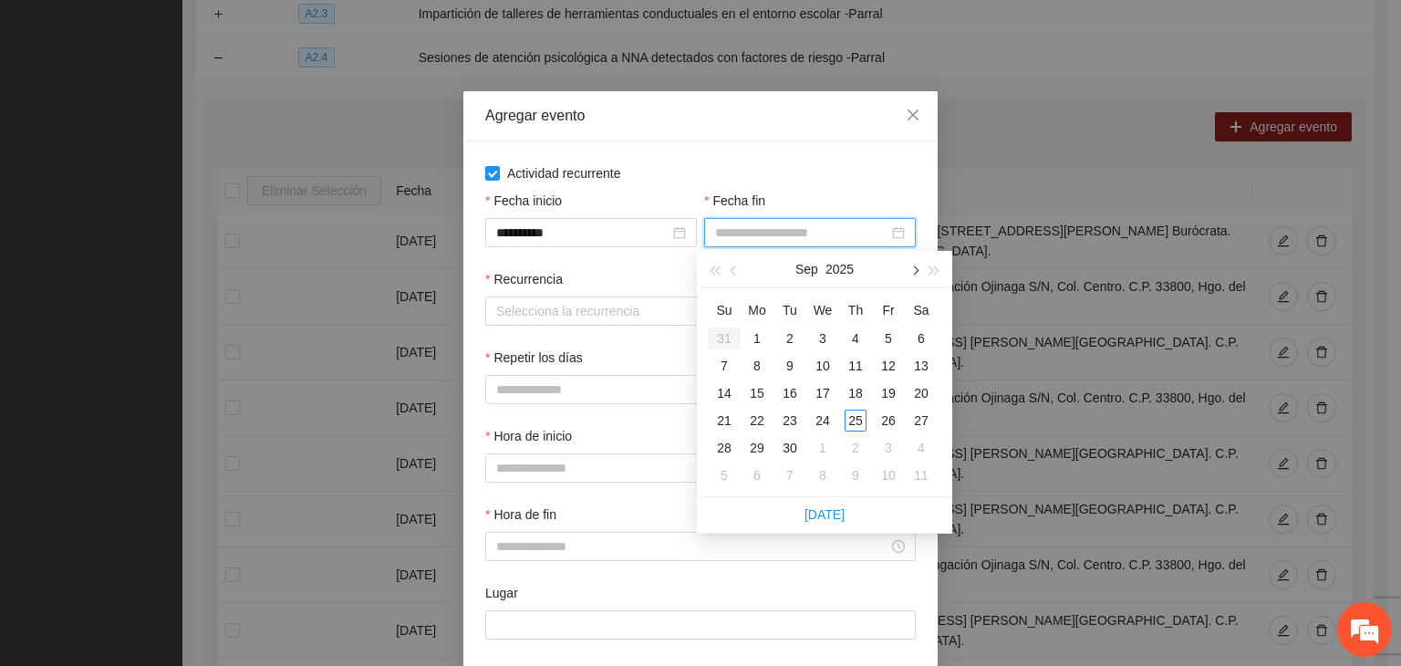
click at [909, 270] on button "button" at bounding box center [914, 269] width 20 height 36
type input "**********"
click at [879, 419] on div "24" at bounding box center [889, 421] width 22 height 22
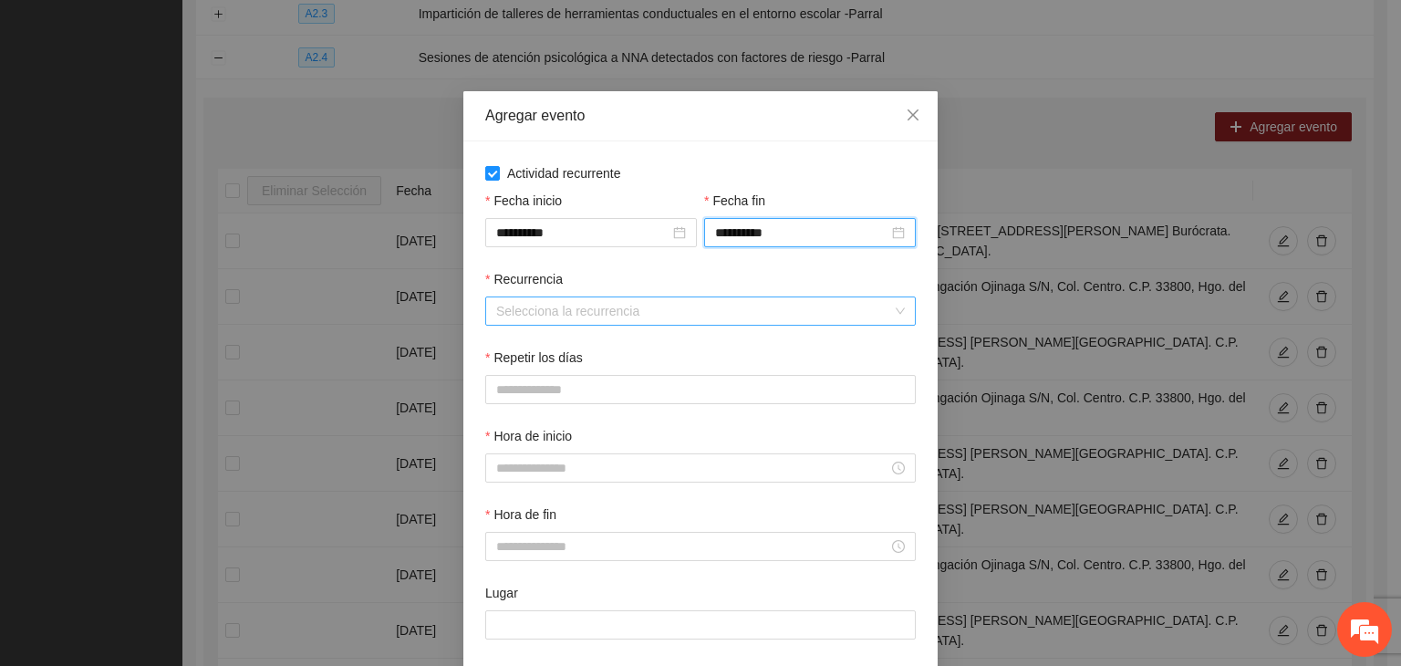
click at [636, 304] on input "Recurrencia" at bounding box center [694, 310] width 396 height 27
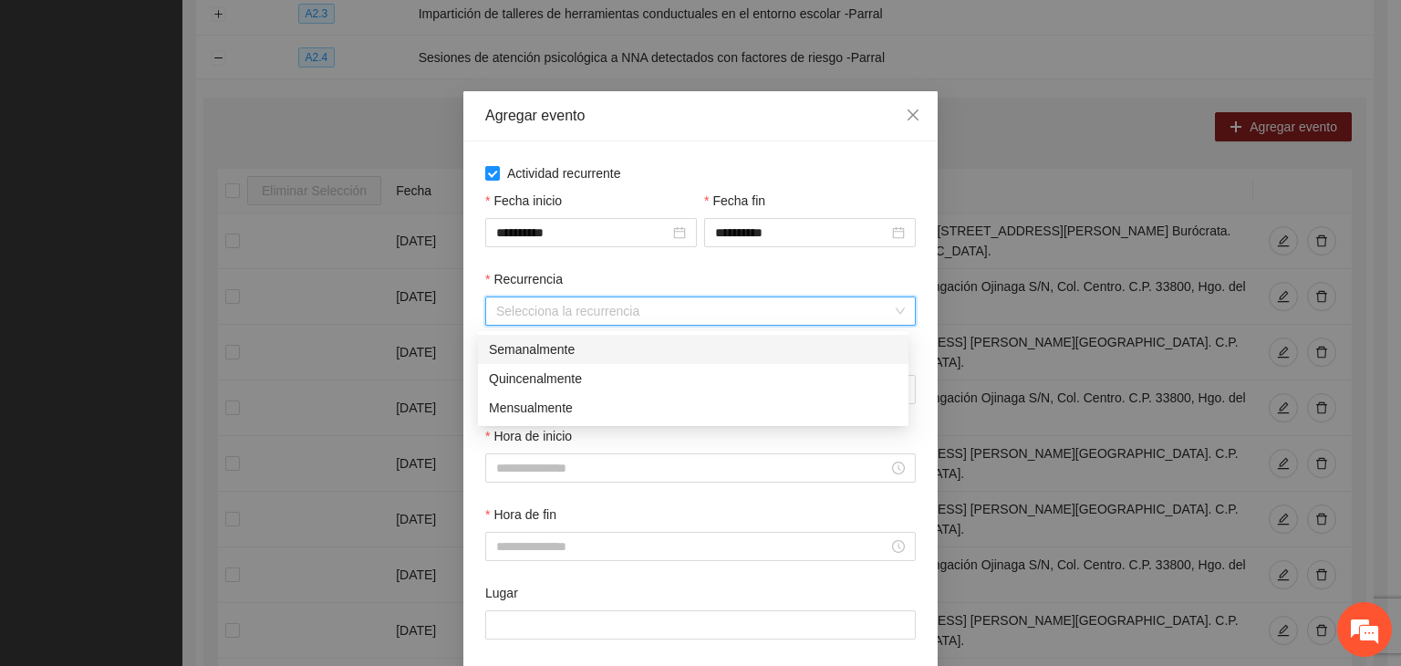
click at [559, 348] on div "Semanalmente" at bounding box center [693, 349] width 409 height 20
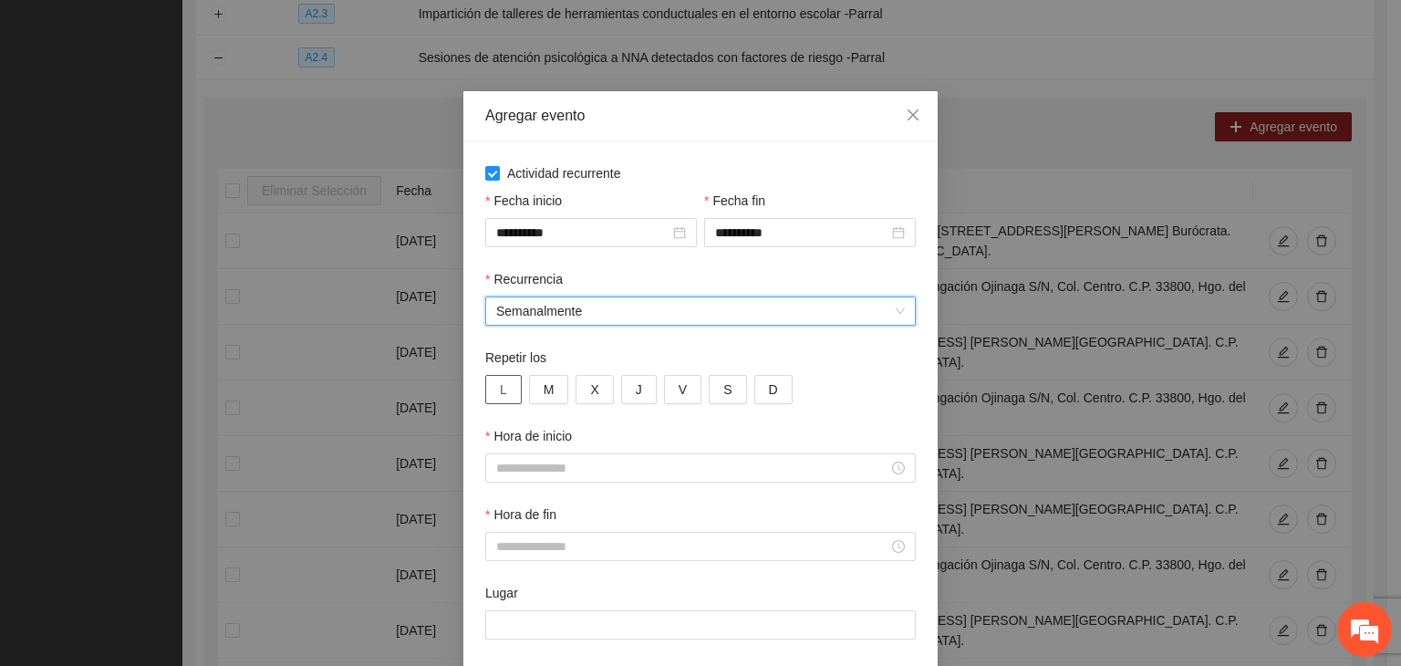
click at [500, 390] on span "L" at bounding box center [503, 389] width 7 height 20
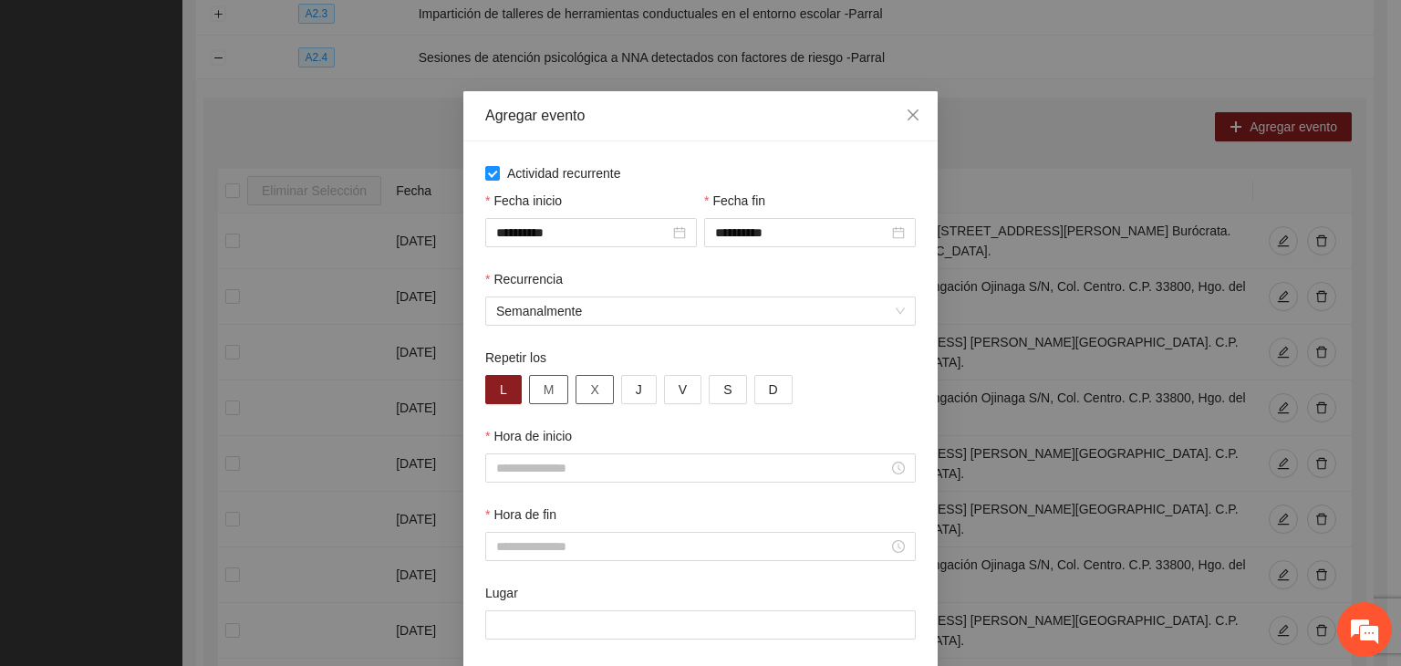
drag, startPoint x: 563, startPoint y: 389, endPoint x: 577, endPoint y: 390, distance: 14.7
click at [562, 390] on div "L M X J V S D" at bounding box center [700, 389] width 431 height 29
click at [593, 394] on button "X" at bounding box center [594, 389] width 37 height 29
click at [553, 398] on button "M" at bounding box center [549, 389] width 40 height 29
click at [642, 390] on button "J" at bounding box center [639, 389] width 36 height 29
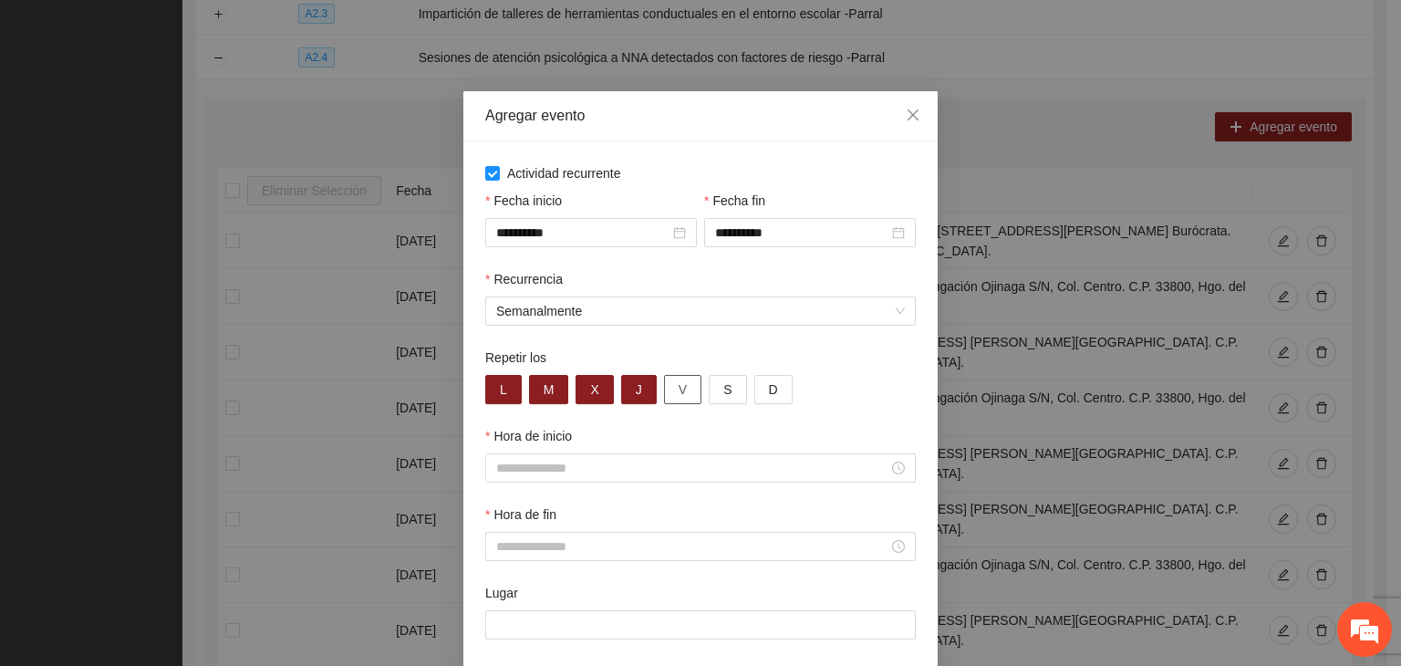
click at [679, 392] on span "V" at bounding box center [683, 389] width 8 height 20
click at [669, 468] on input "Hora de inicio" at bounding box center [692, 468] width 392 height 20
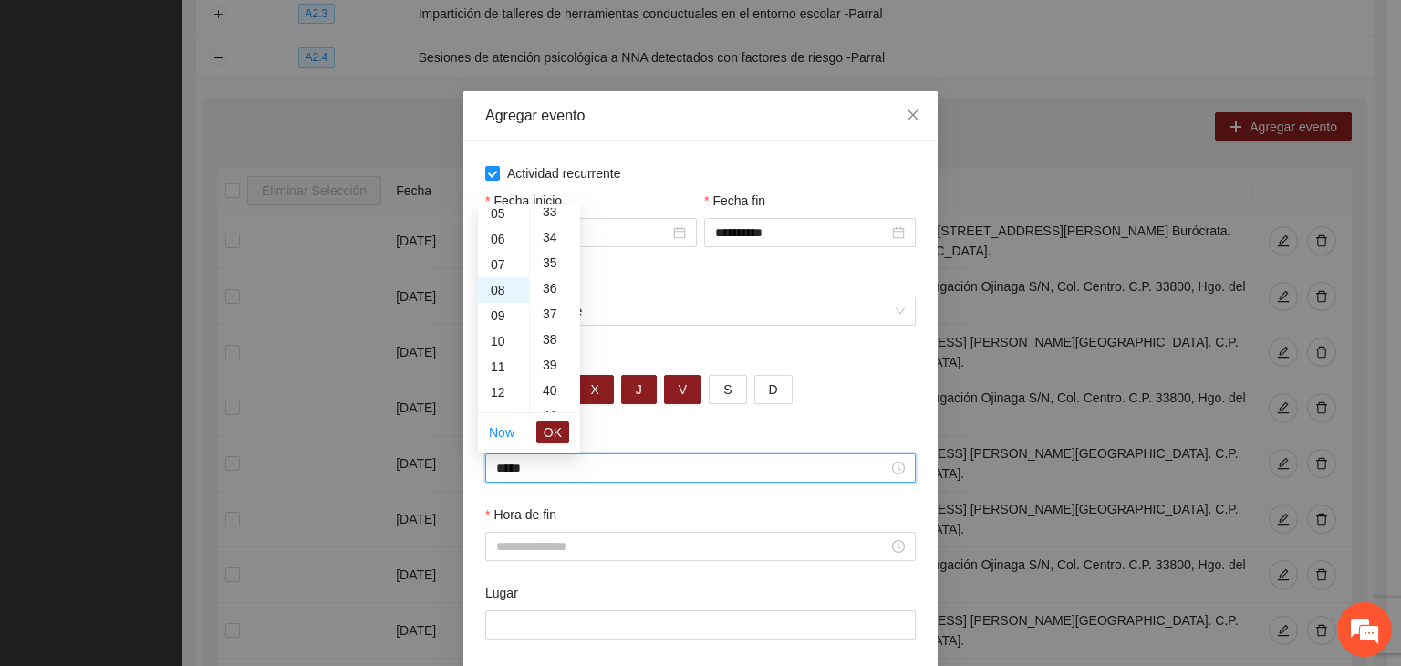
scroll to position [1277, 0]
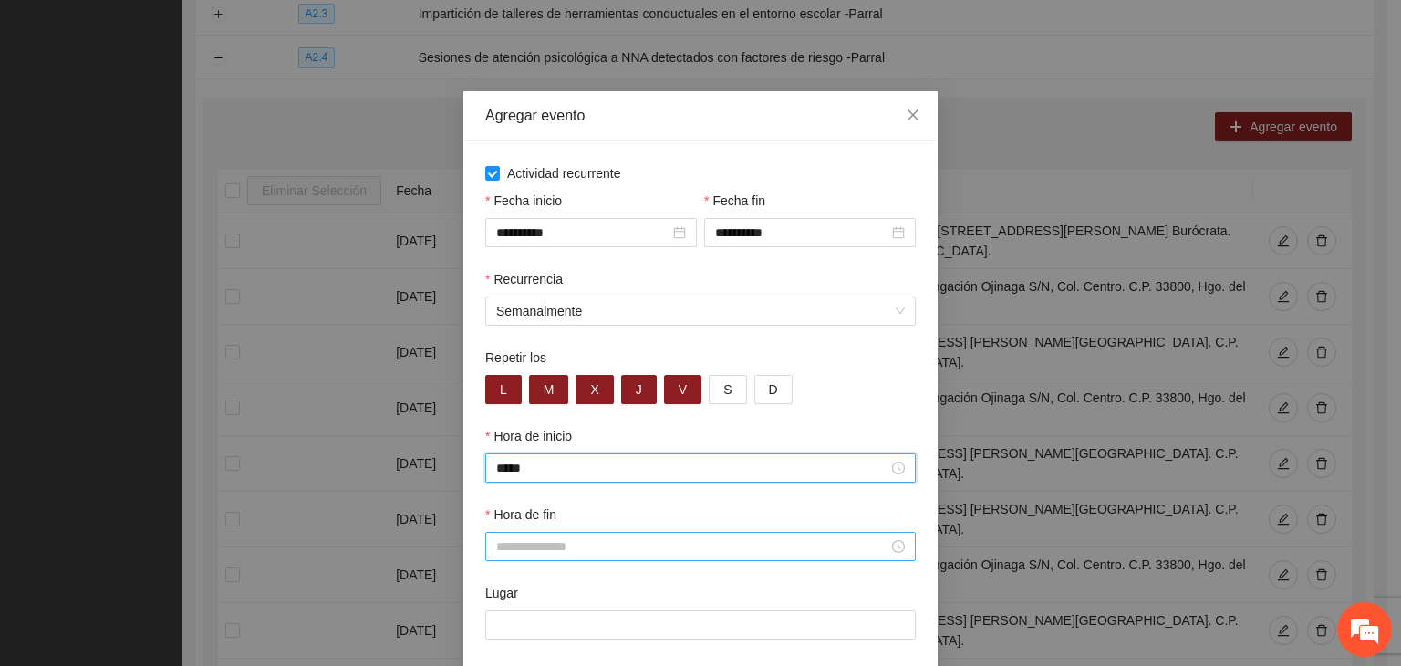
type input "*****"
click at [601, 545] on input "Hora de fin" at bounding box center [692, 546] width 392 height 20
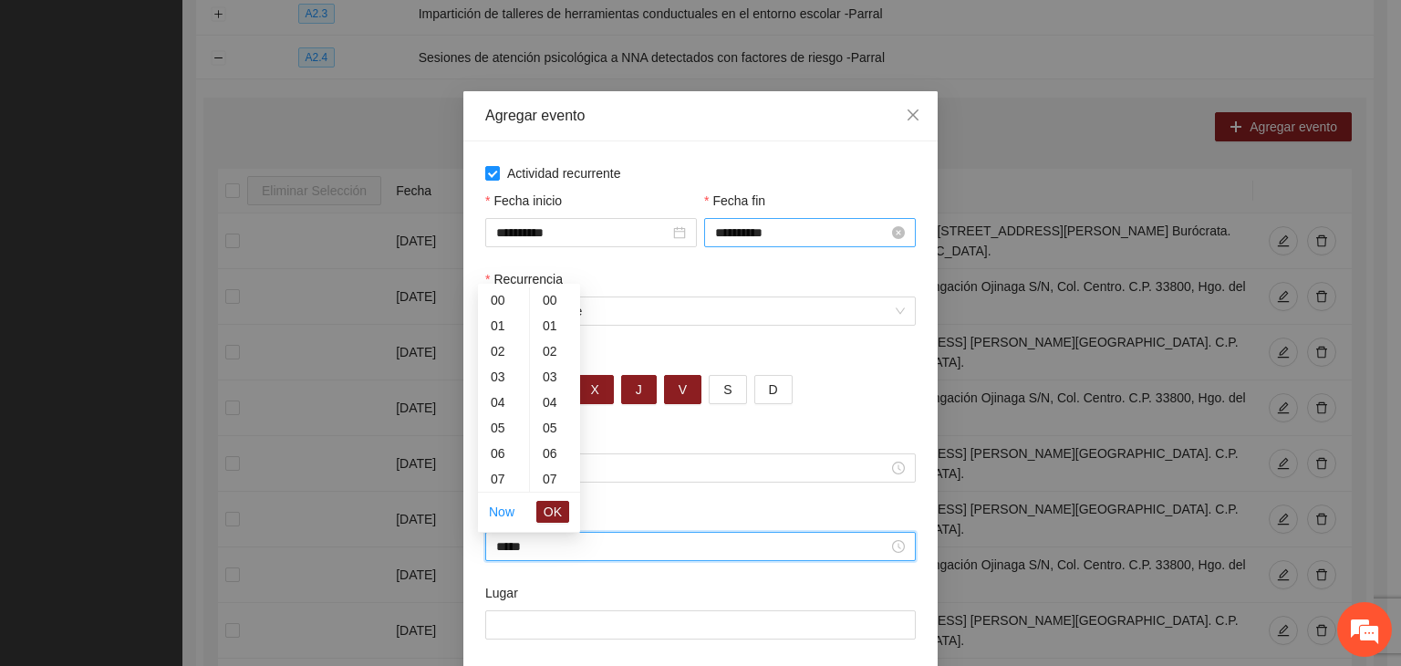
scroll to position [1022, 0]
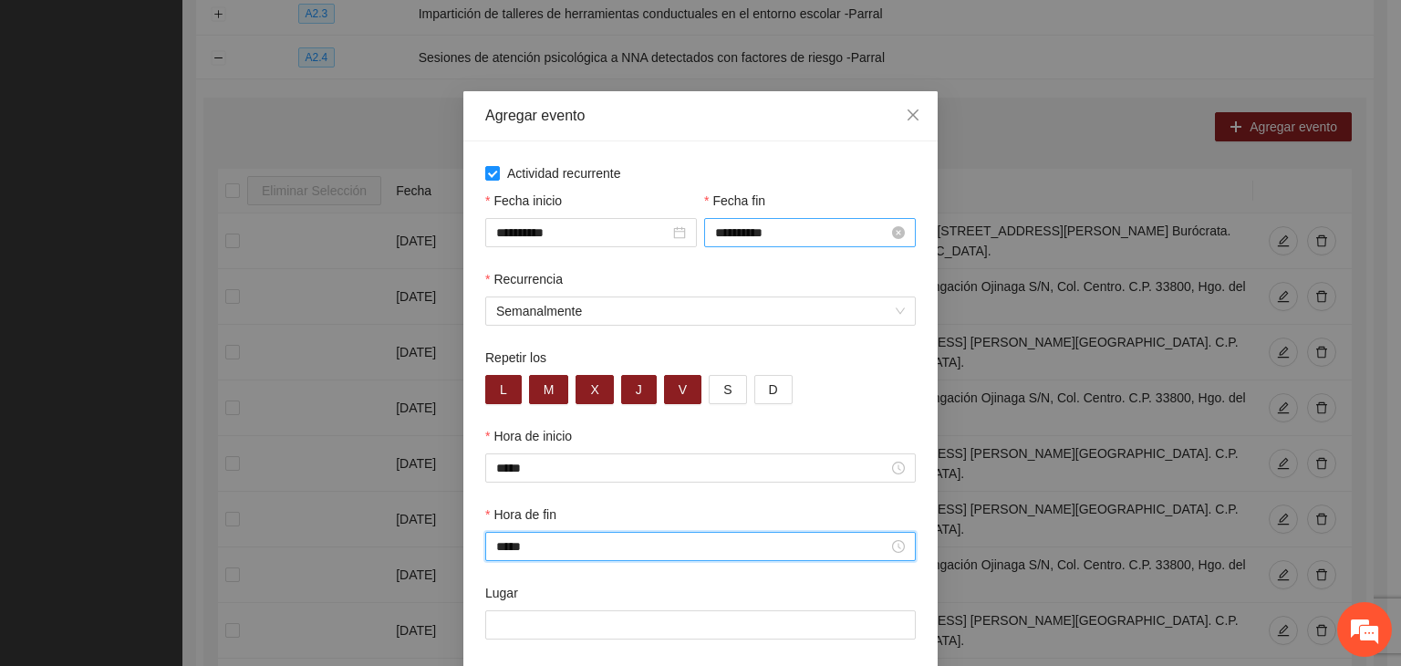
type input "*****"
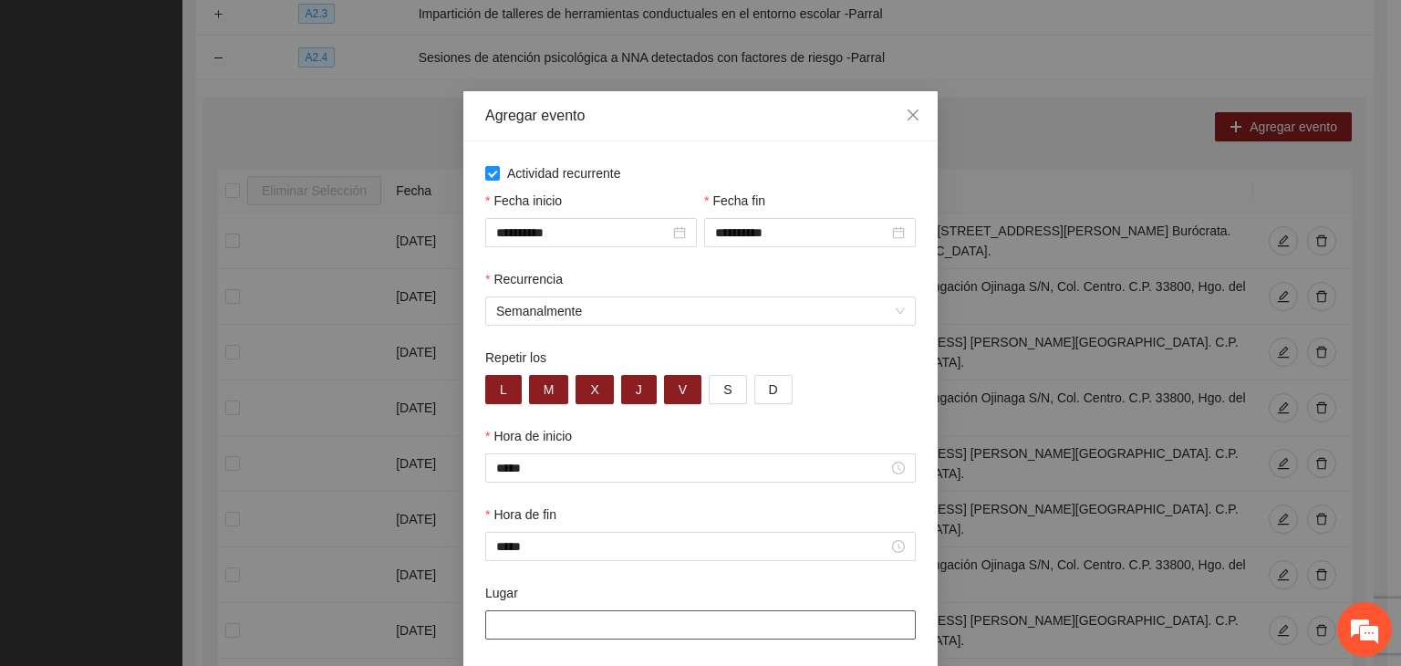
click at [536, 624] on input "Lugar" at bounding box center [700, 624] width 431 height 29
click at [500, 656] on div "Lugar" at bounding box center [701, 622] width 438 height 78
click at [535, 617] on input "Lugar" at bounding box center [700, 624] width 431 height 29
paste input "**********"
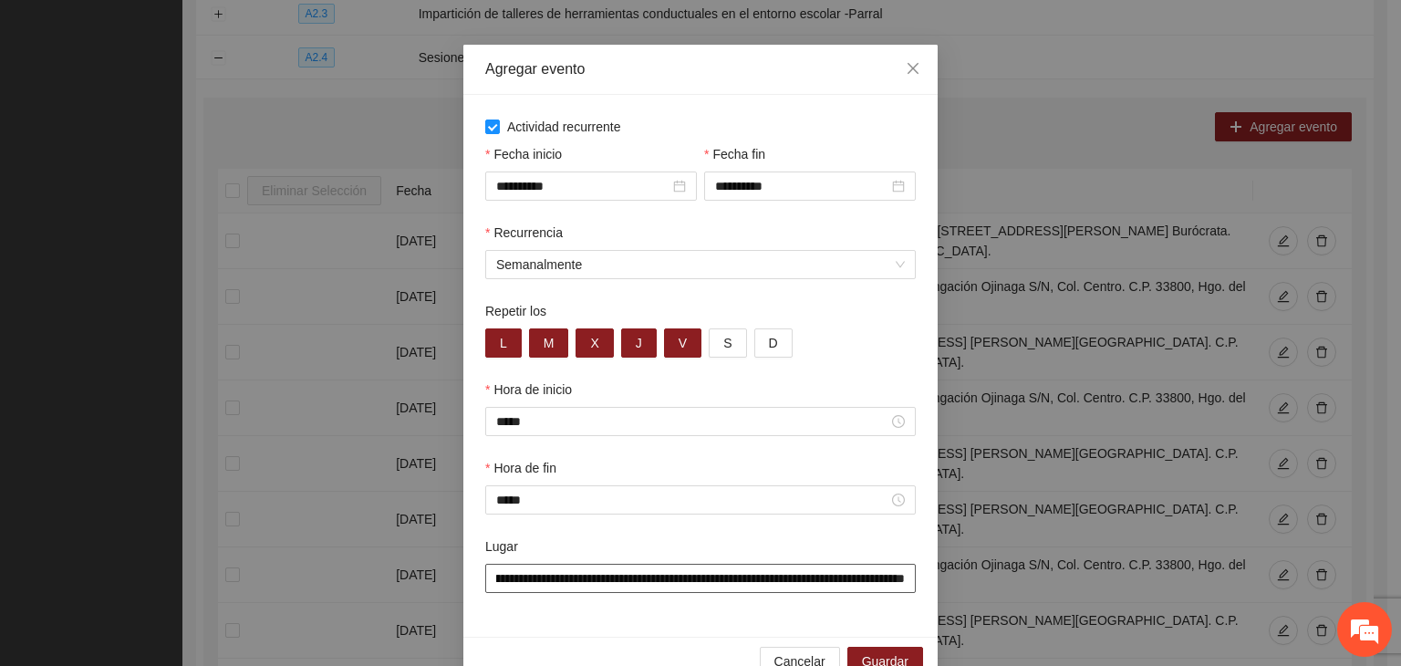
scroll to position [90, 0]
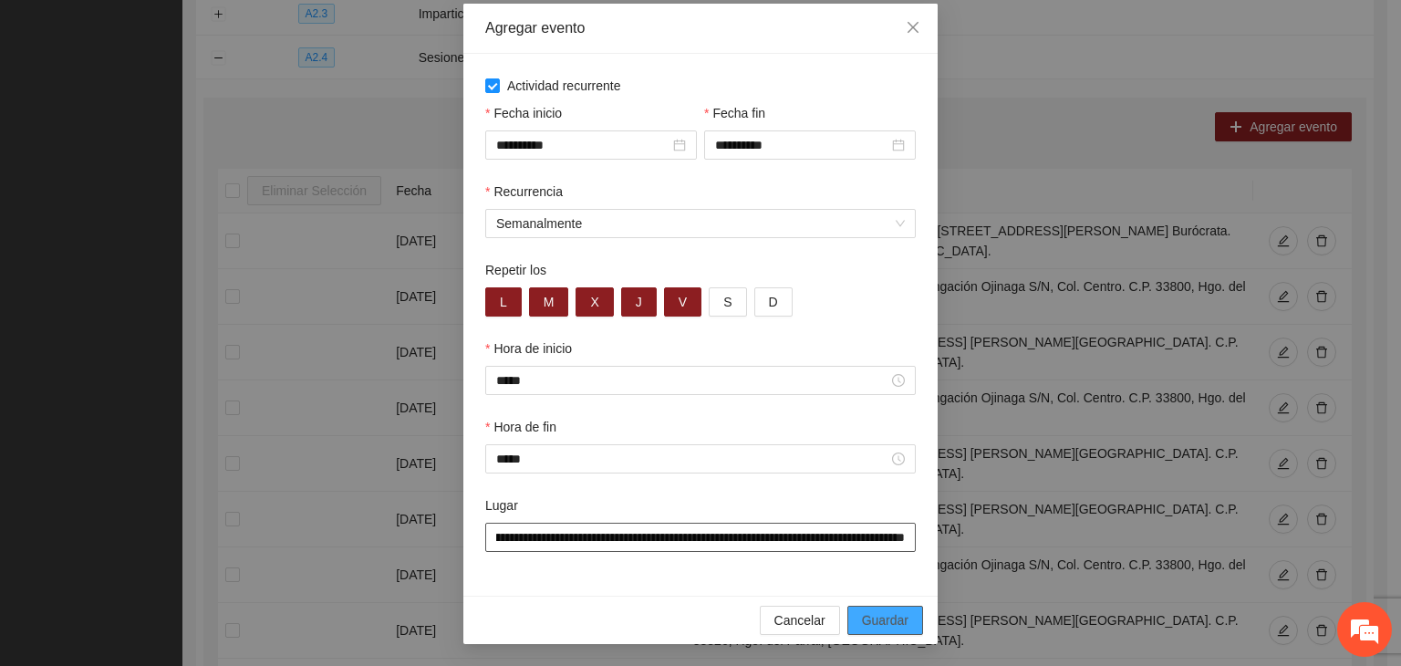
type input "**********"
click at [888, 628] on span "Guardar" at bounding box center [885, 620] width 47 height 20
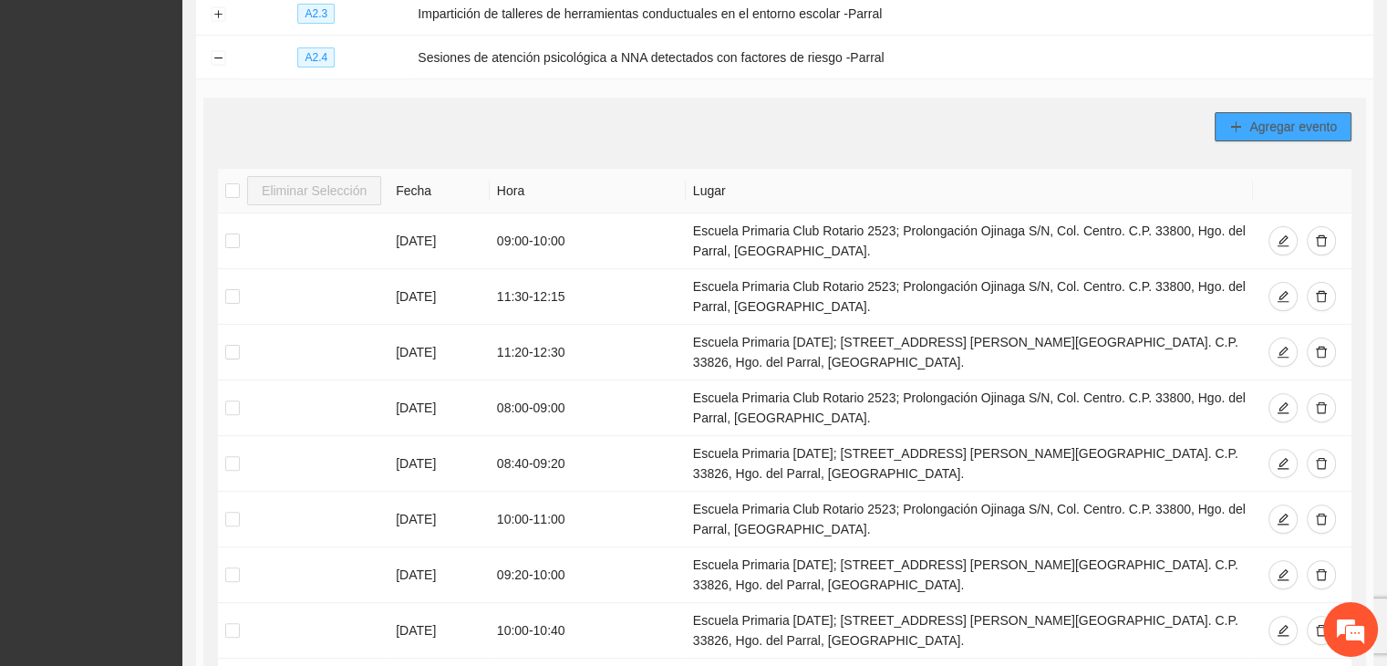
click at [1274, 135] on button "Agregar evento" at bounding box center [1283, 126] width 137 height 29
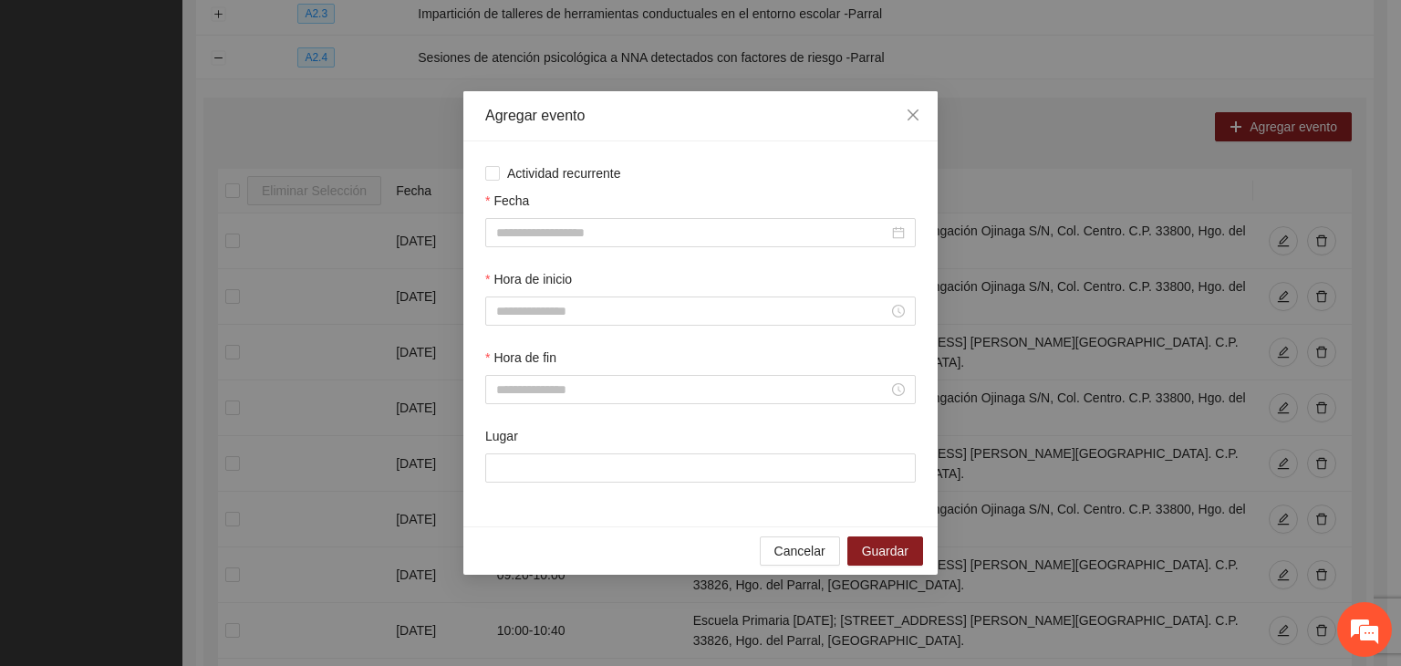
click at [546, 196] on div "Fecha" at bounding box center [700, 204] width 431 height 27
click at [545, 182] on span "Actividad recurrente" at bounding box center [564, 173] width 129 height 20
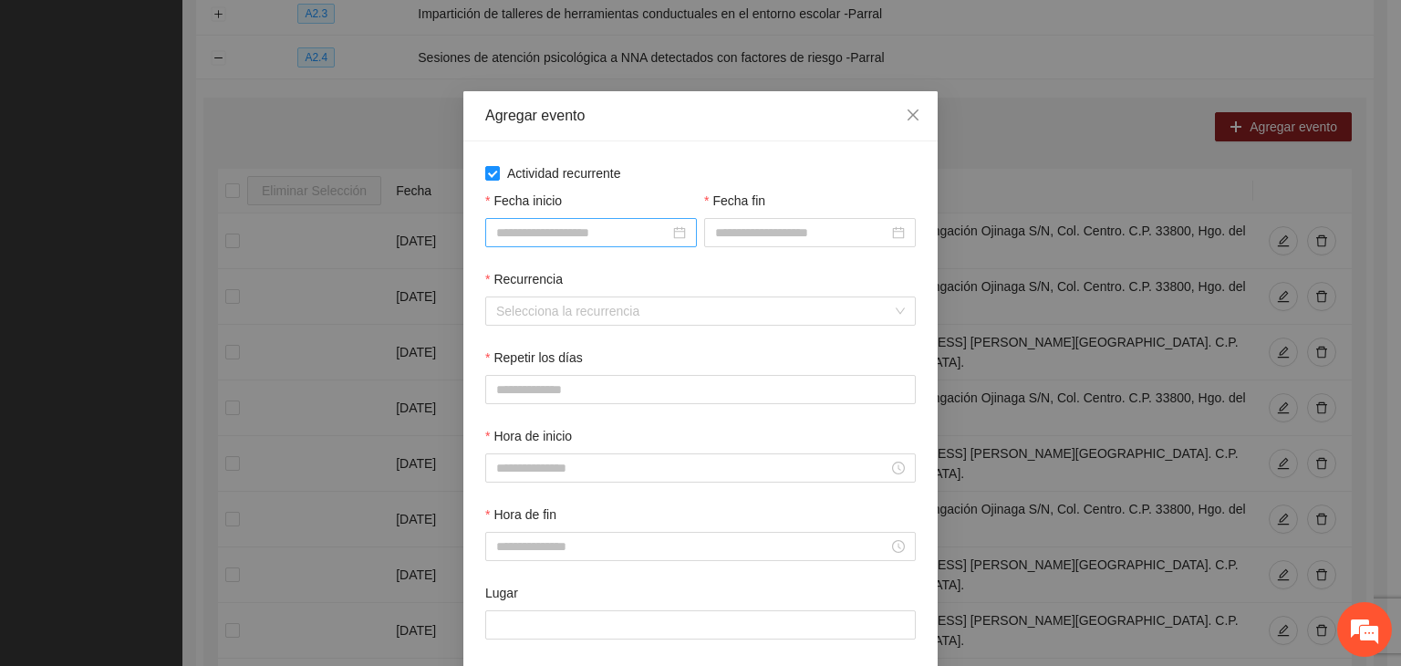
click at [589, 245] on div at bounding box center [591, 232] width 212 height 29
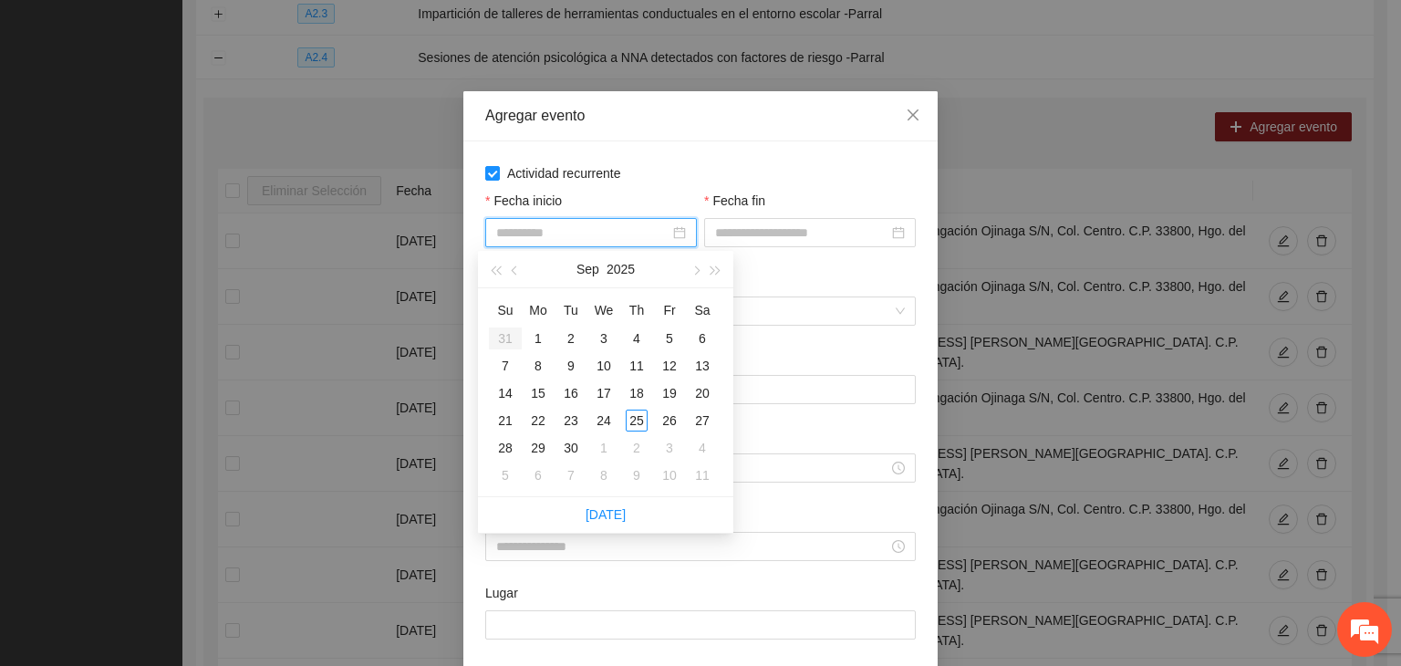
type input "**********"
click at [690, 281] on button "button" at bounding box center [695, 269] width 20 height 36
type input "**********"
click at [605, 344] on div "1" at bounding box center [604, 338] width 22 height 22
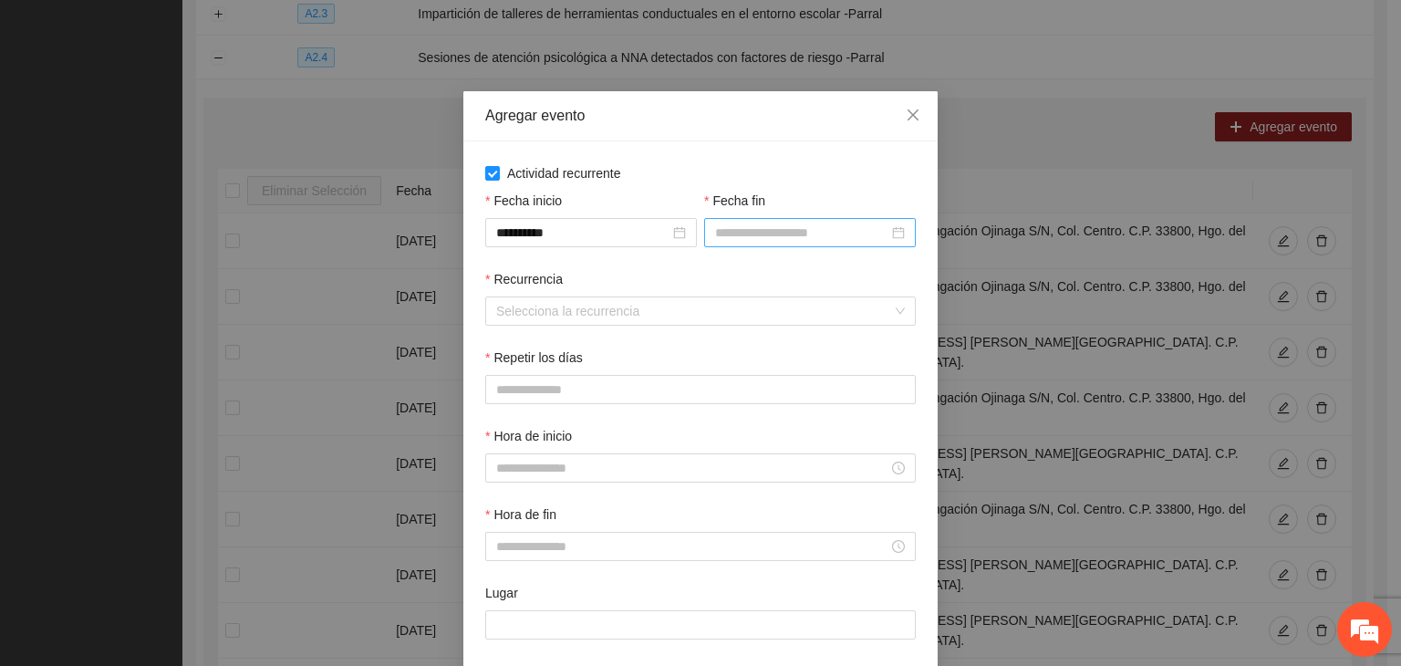
click at [765, 244] on div at bounding box center [810, 232] width 212 height 29
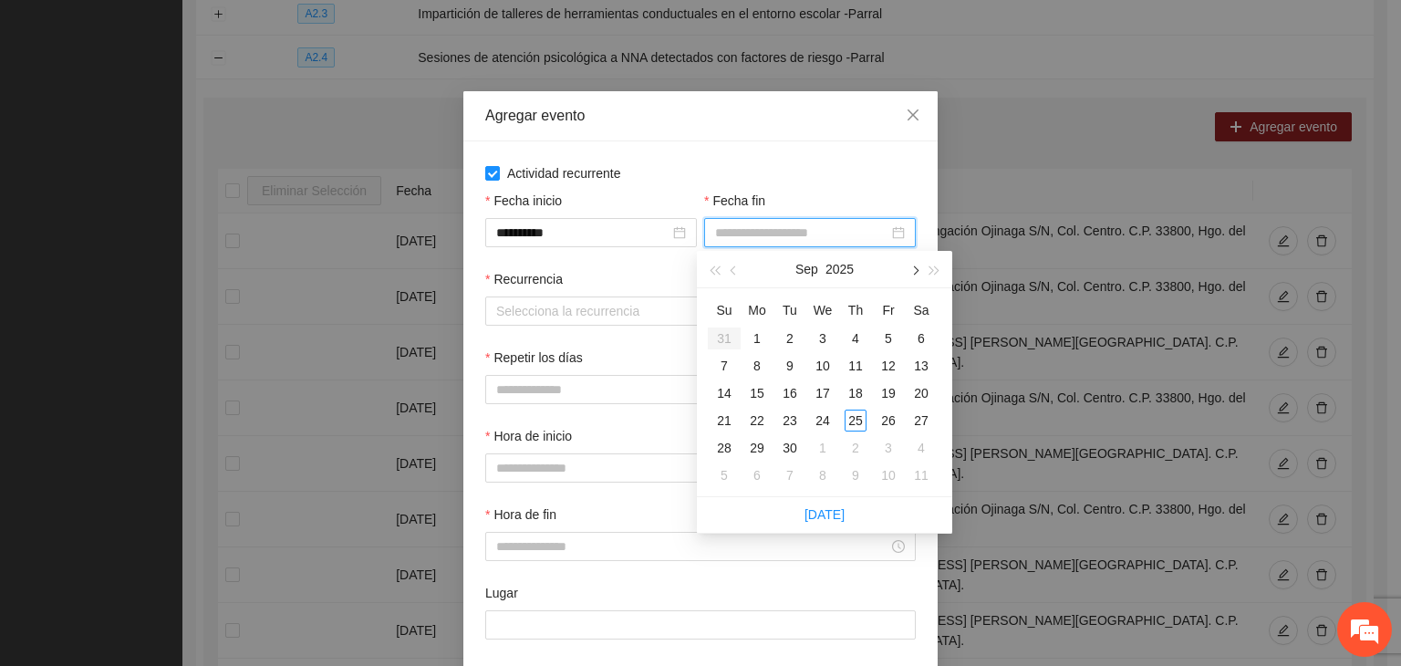
click at [906, 274] on button "button" at bounding box center [914, 269] width 20 height 36
type input "**********"
click at [890, 421] on div "24" at bounding box center [889, 421] width 22 height 22
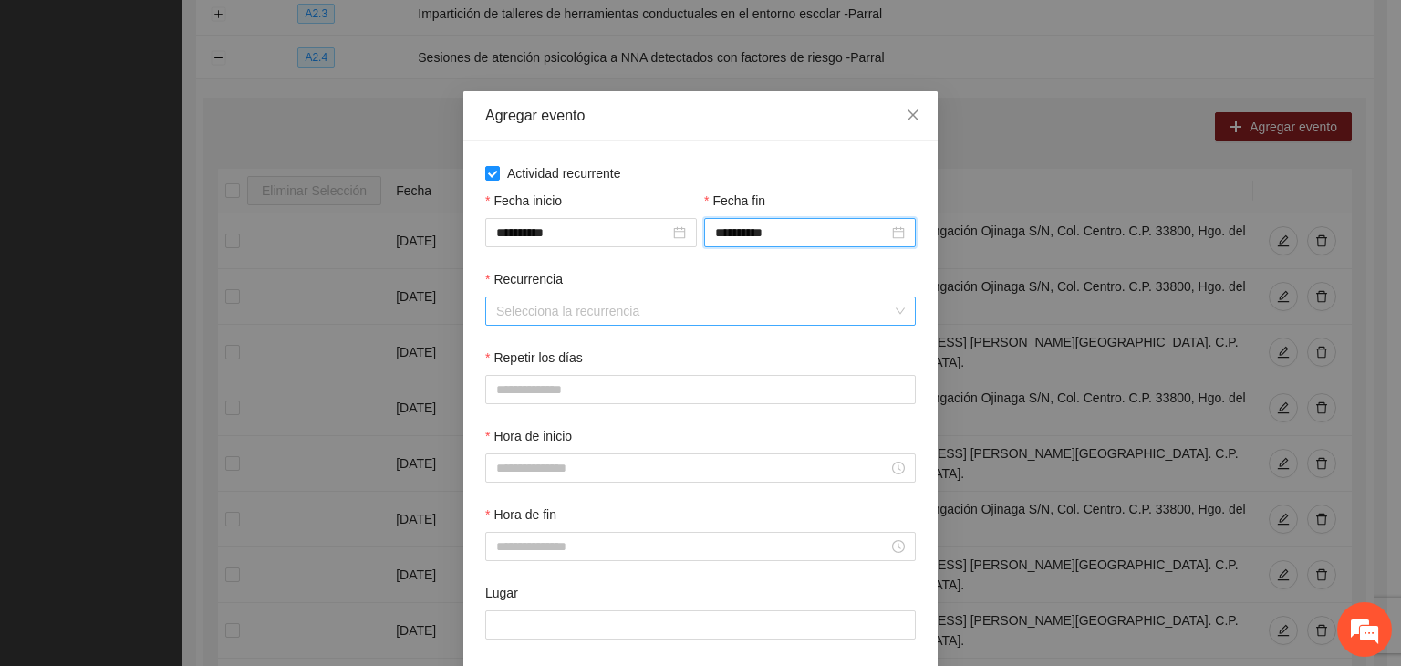
click at [558, 318] on input "Recurrencia" at bounding box center [694, 310] width 396 height 27
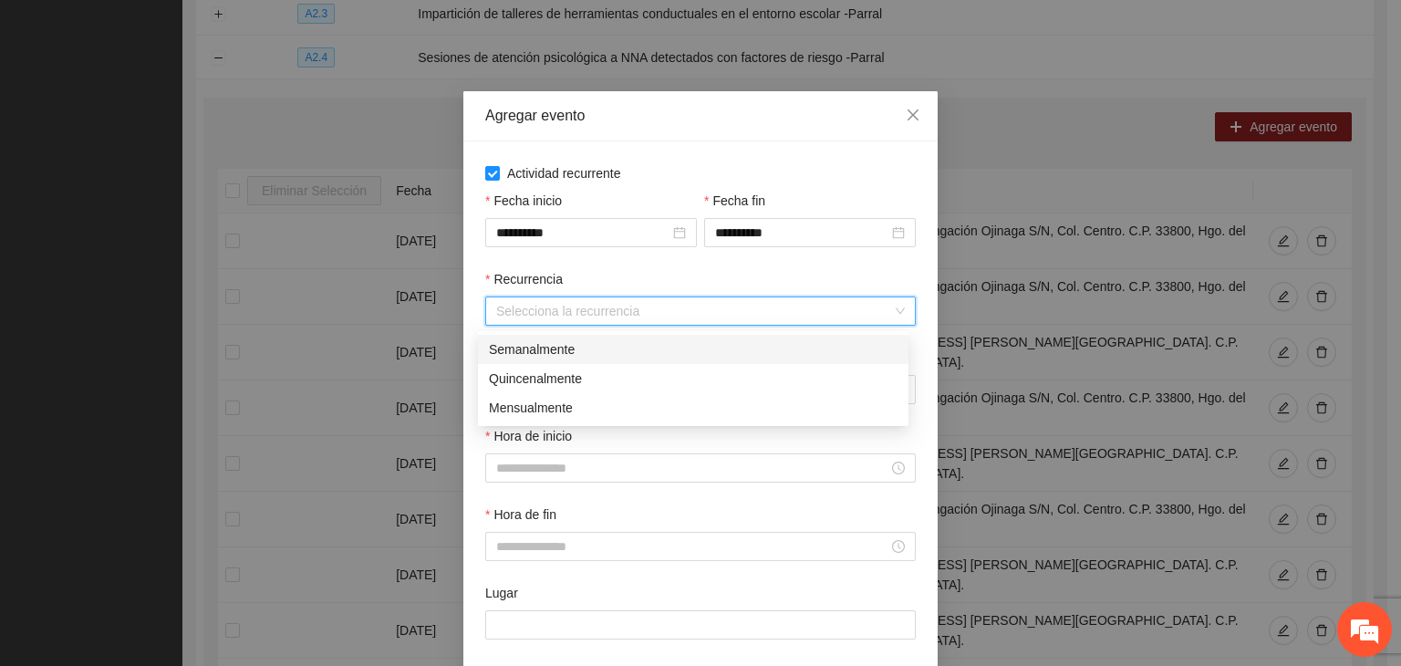
click at [629, 351] on div "Semanalmente" at bounding box center [693, 349] width 409 height 20
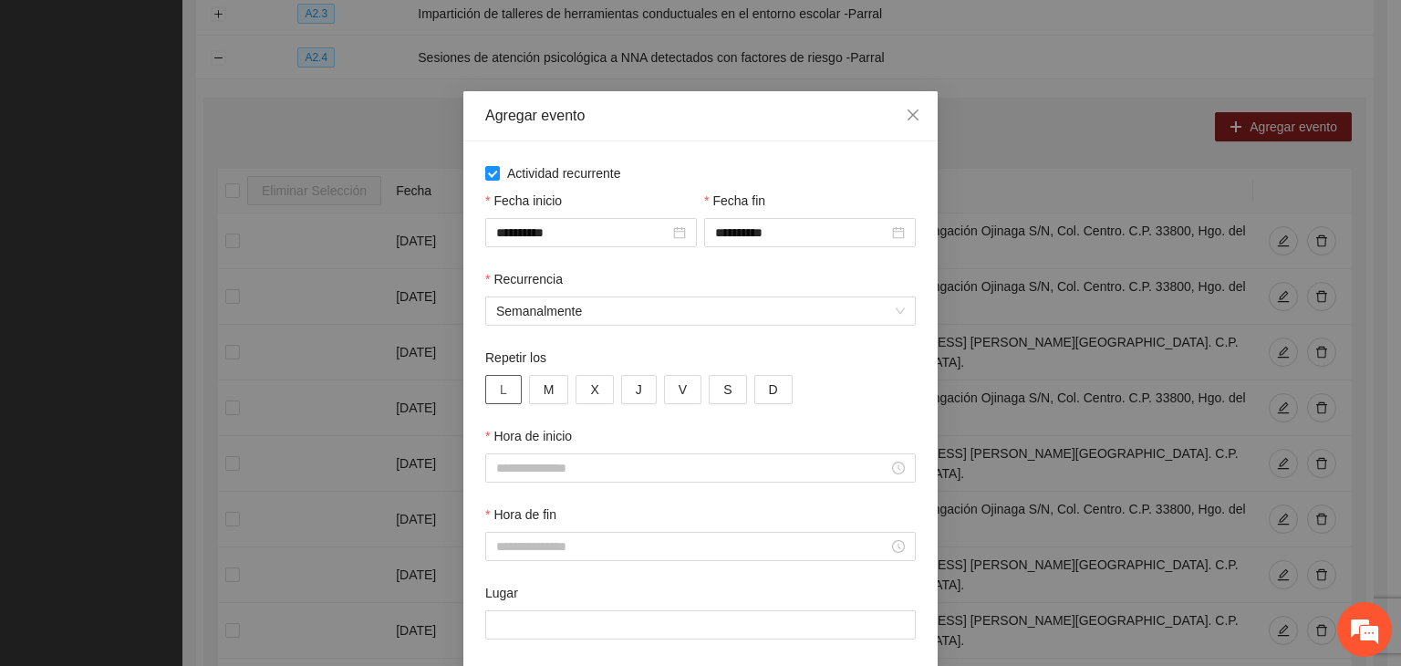
drag, startPoint x: 489, startPoint y: 389, endPoint x: 511, endPoint y: 394, distance: 22.6
click at [493, 390] on button "L" at bounding box center [503, 389] width 36 height 29
drag, startPoint x: 529, startPoint y: 397, endPoint x: 546, endPoint y: 397, distance: 17.3
click at [530, 397] on button "M" at bounding box center [549, 389] width 40 height 29
click at [577, 398] on button "X" at bounding box center [594, 389] width 37 height 29
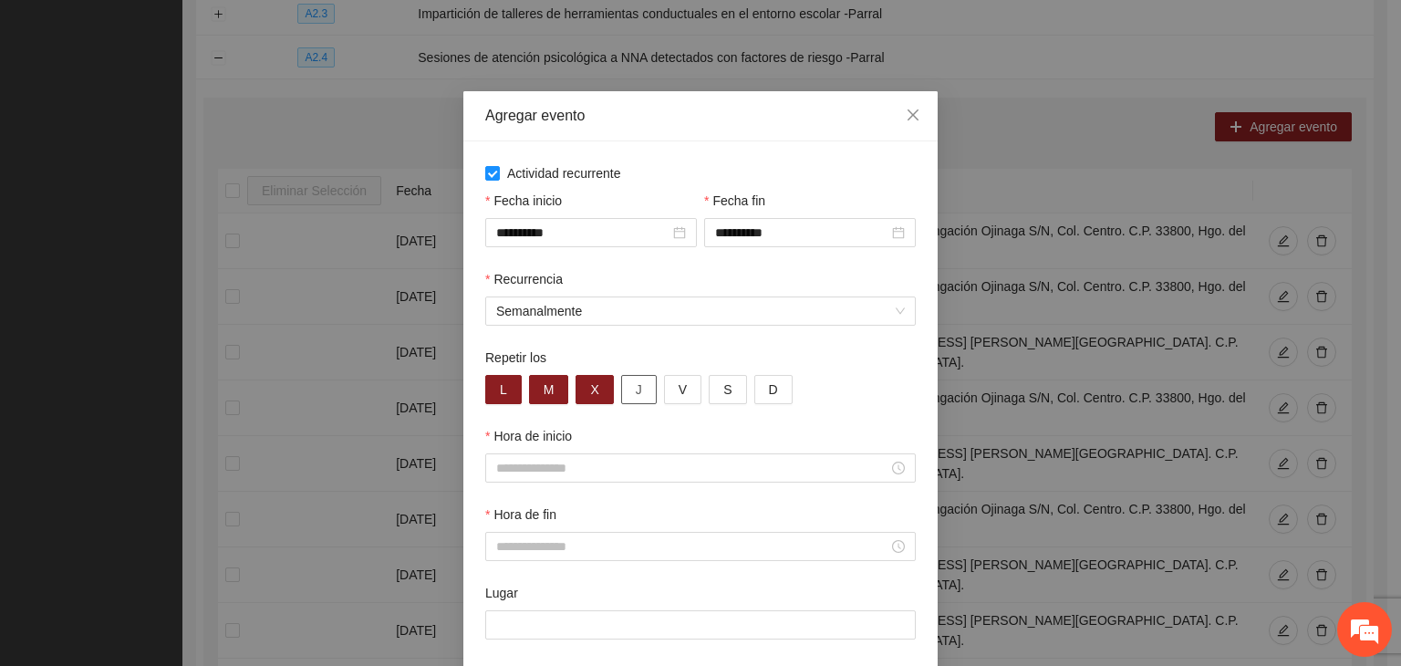
click at [623, 395] on button "J" at bounding box center [639, 389] width 36 height 29
click at [664, 398] on button "V" at bounding box center [682, 389] width 37 height 29
click at [544, 482] on div at bounding box center [700, 467] width 431 height 29
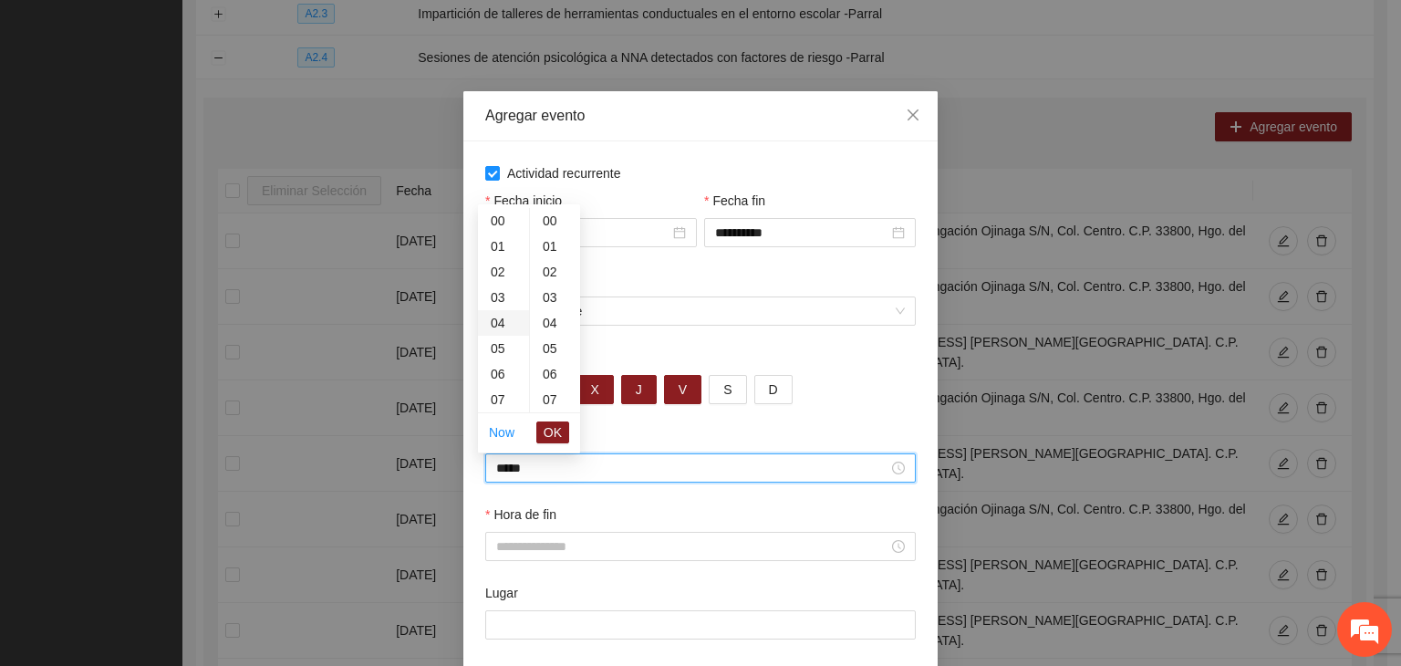
scroll to position [1022, 0]
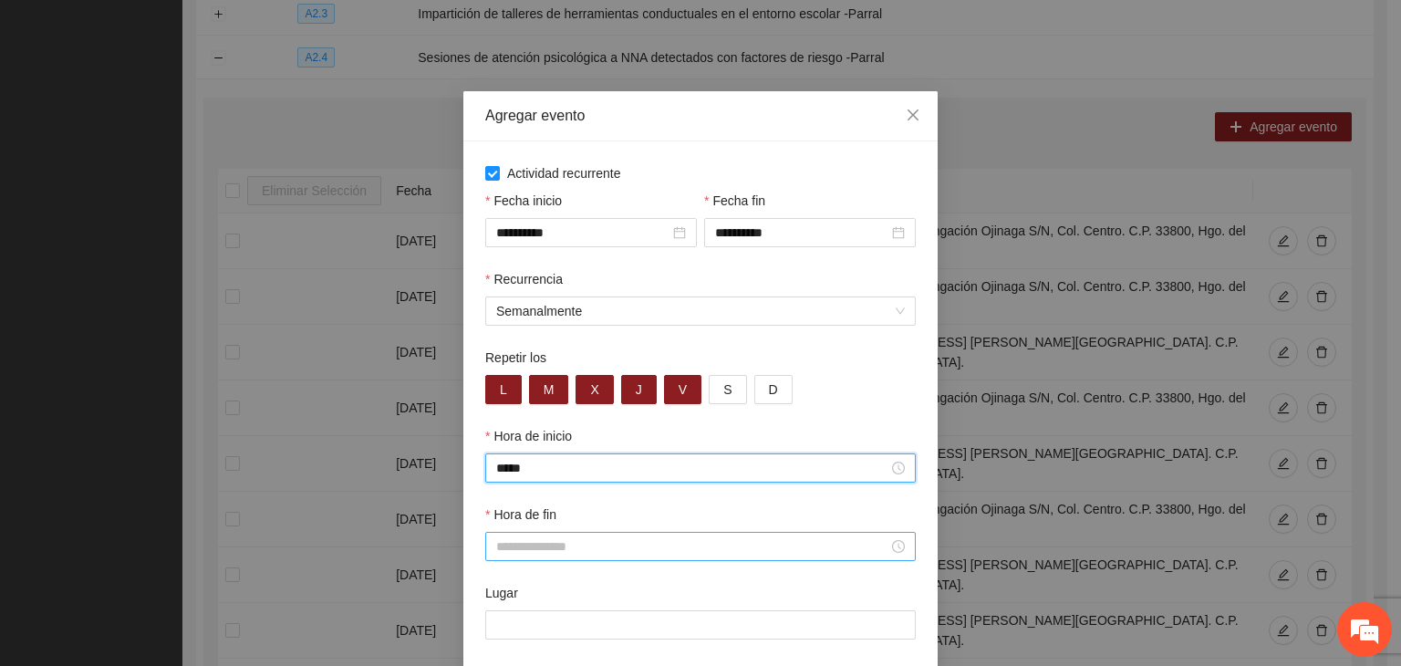
type input "*****"
click at [663, 556] on input "Hora de fin" at bounding box center [692, 546] width 392 height 20
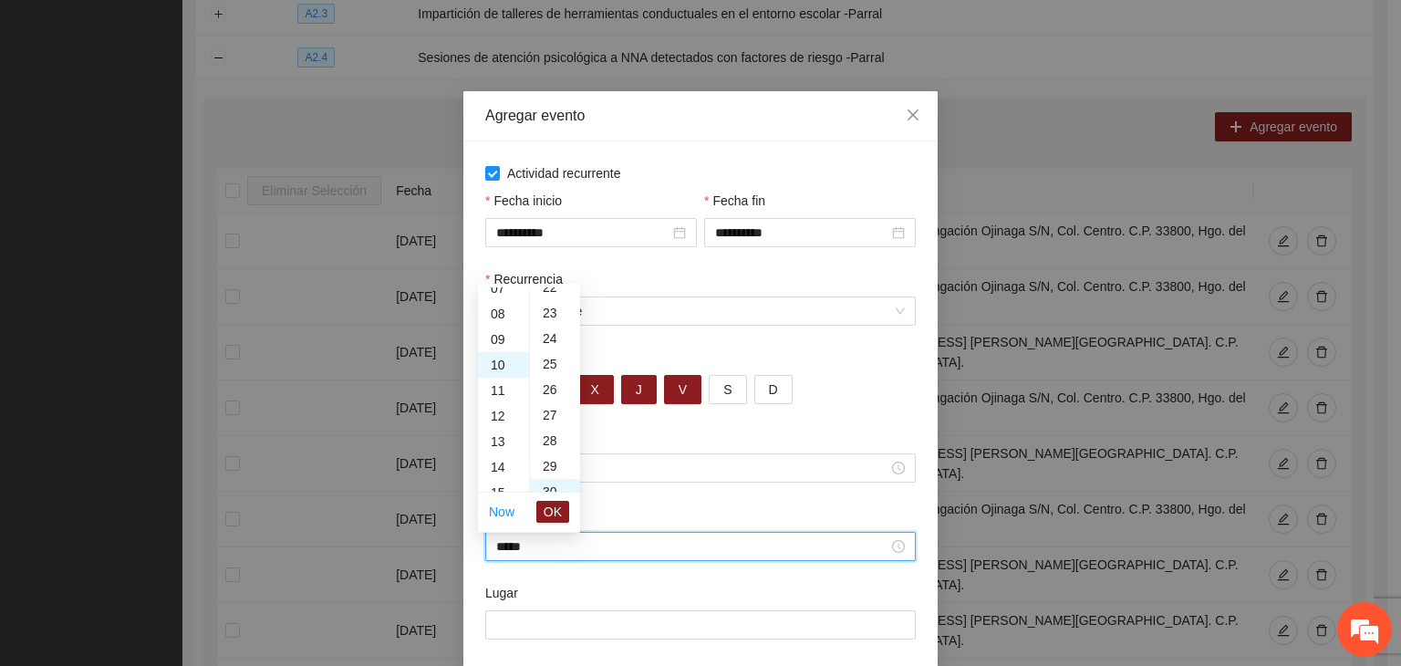
scroll to position [766, 0]
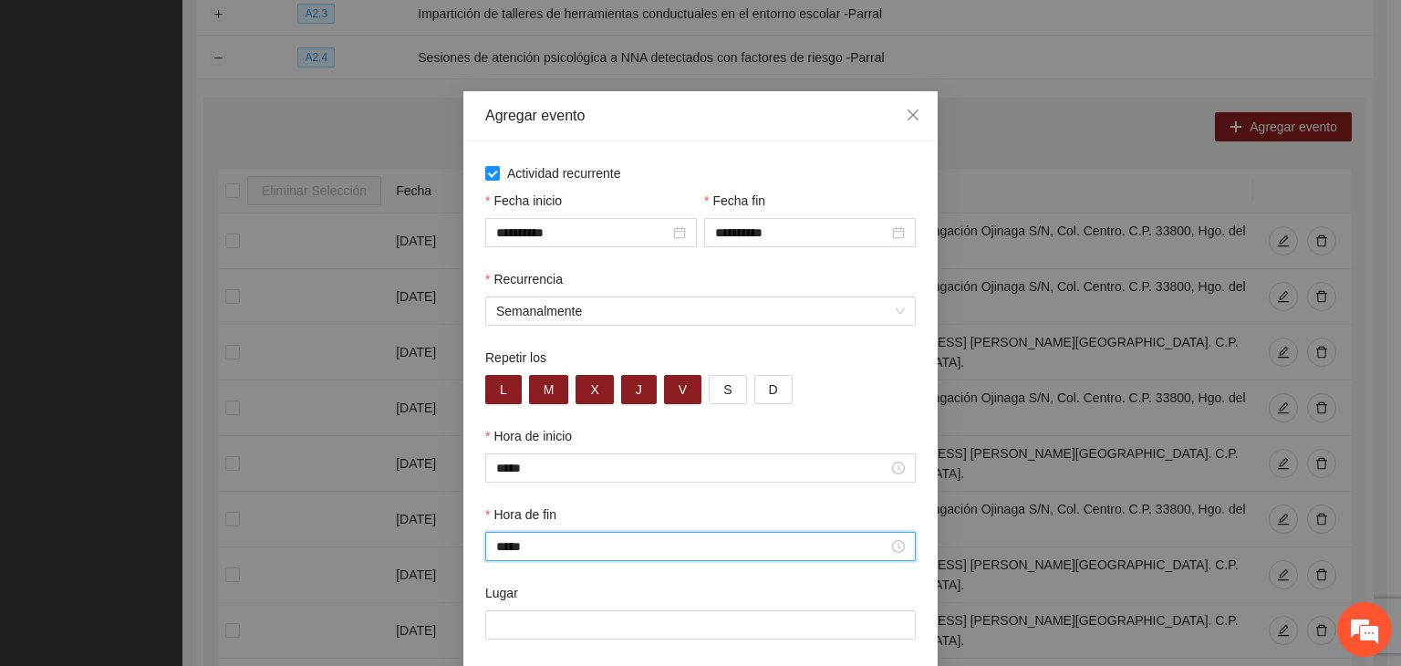
type input "*****"
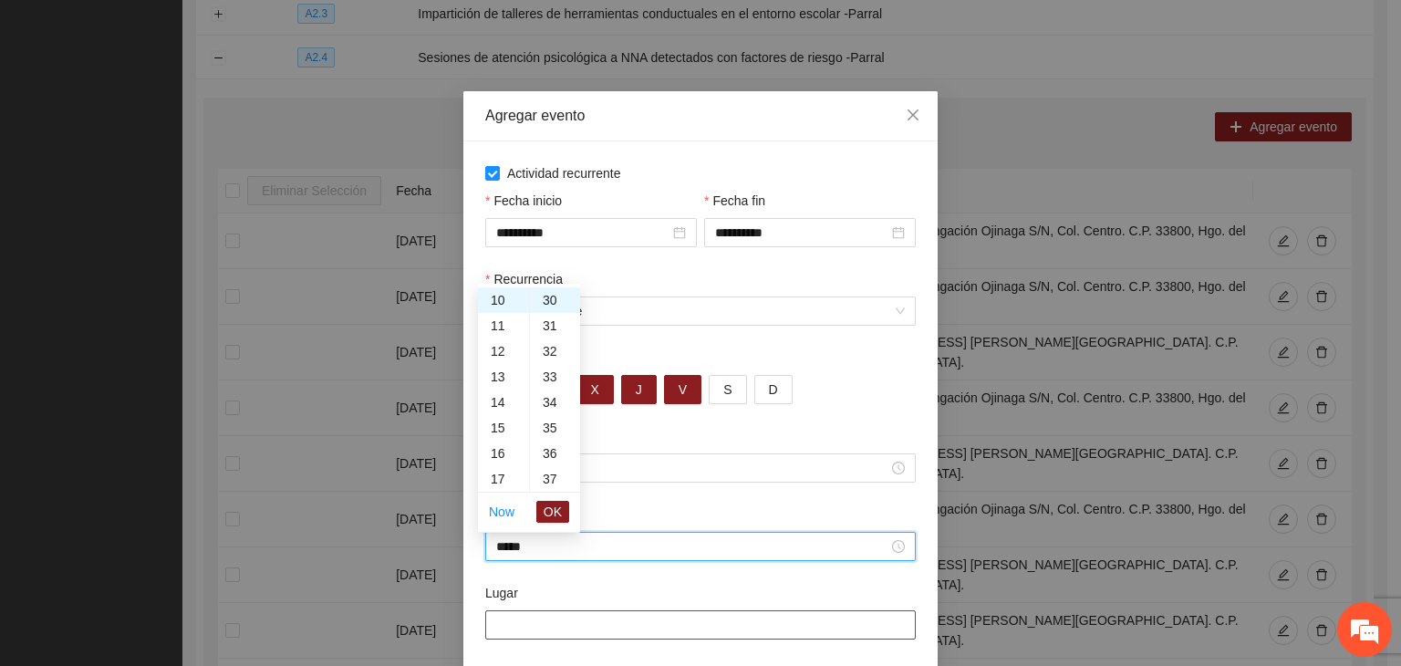
click at [624, 614] on input "Lugar" at bounding box center [700, 624] width 431 height 29
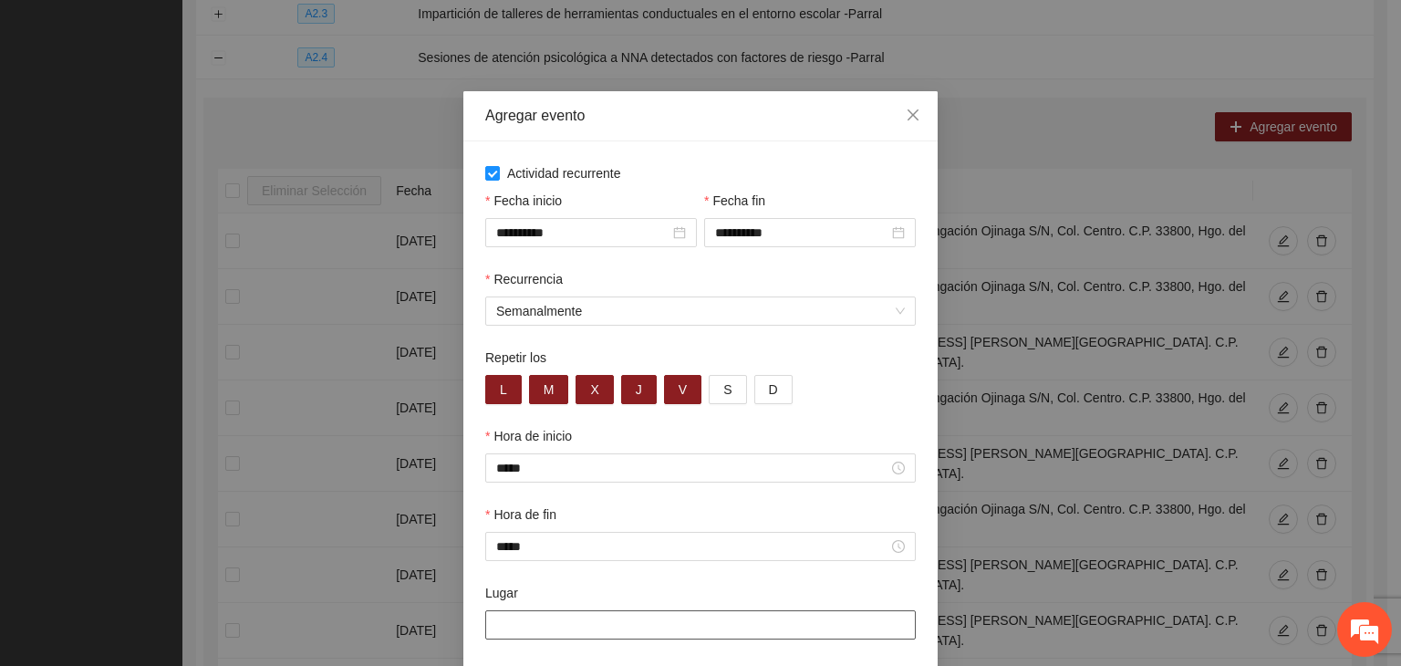
paste input "**********"
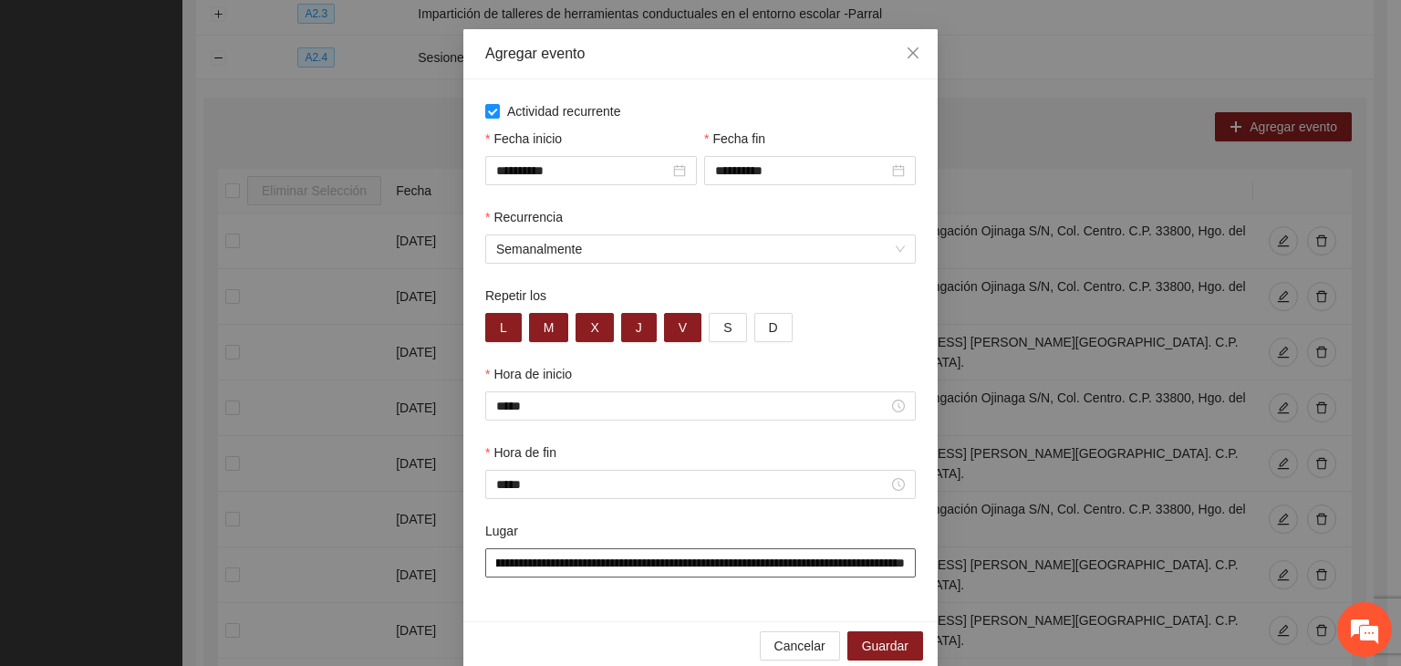
scroll to position [90, 0]
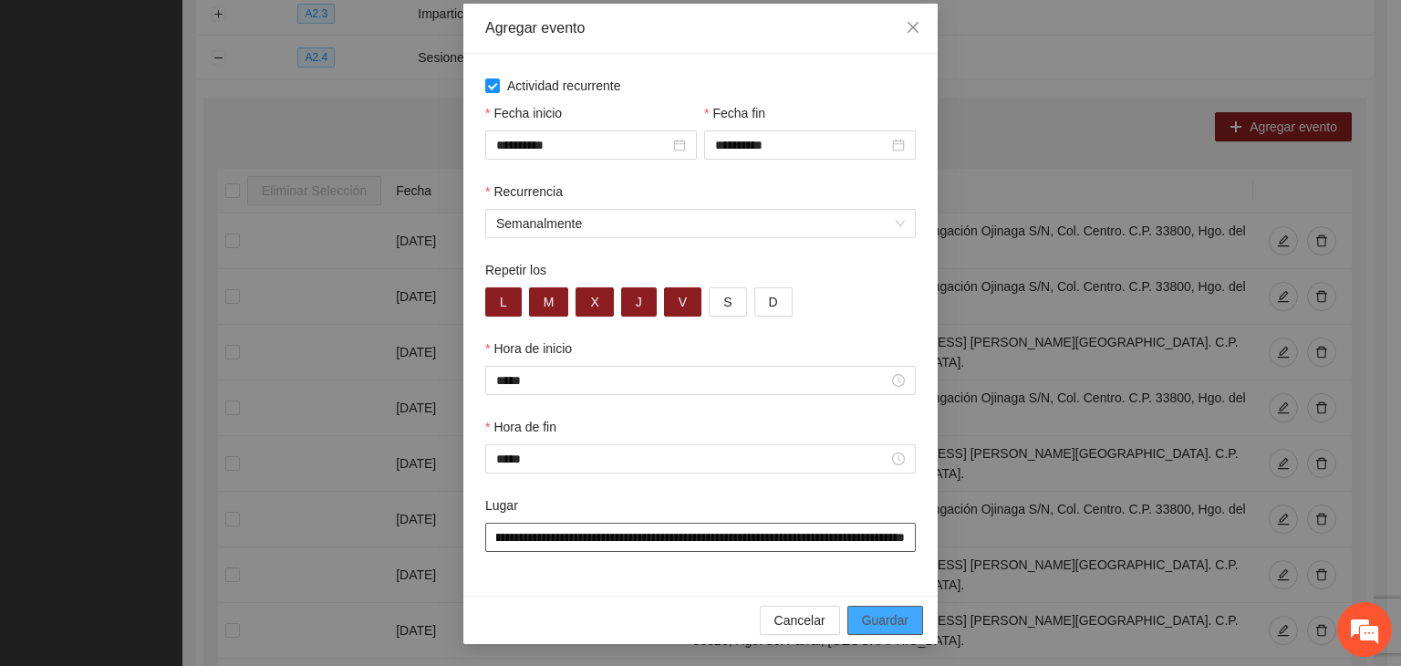
type input "**********"
click at [877, 616] on span "Guardar" at bounding box center [885, 620] width 47 height 20
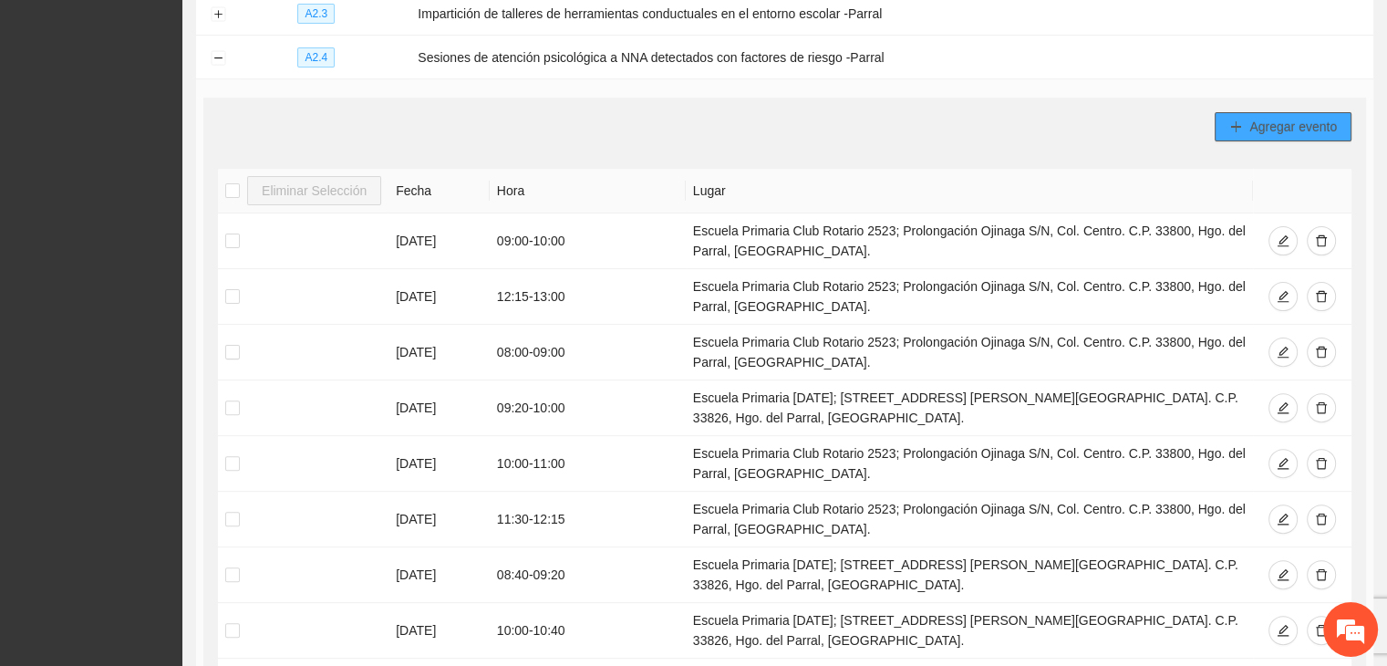
click at [1244, 132] on button "Agregar evento" at bounding box center [1283, 126] width 137 height 29
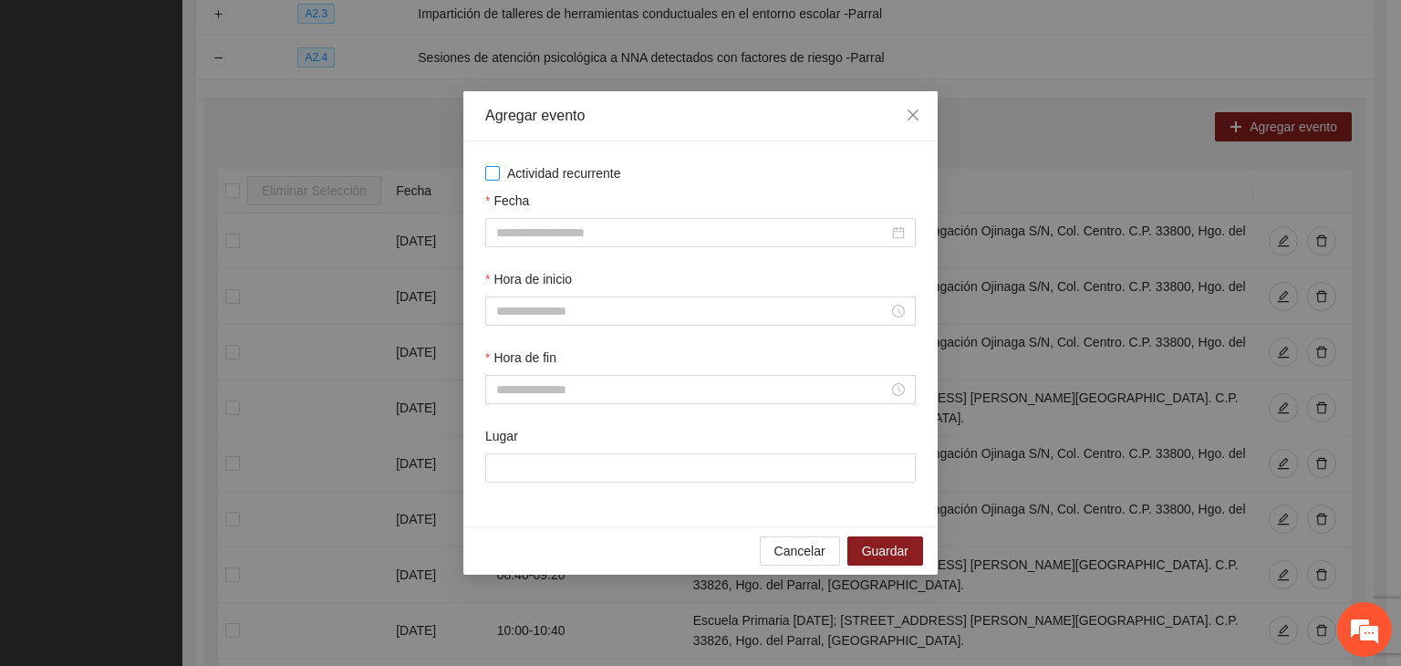
click at [525, 171] on span "Actividad recurrente" at bounding box center [564, 173] width 129 height 20
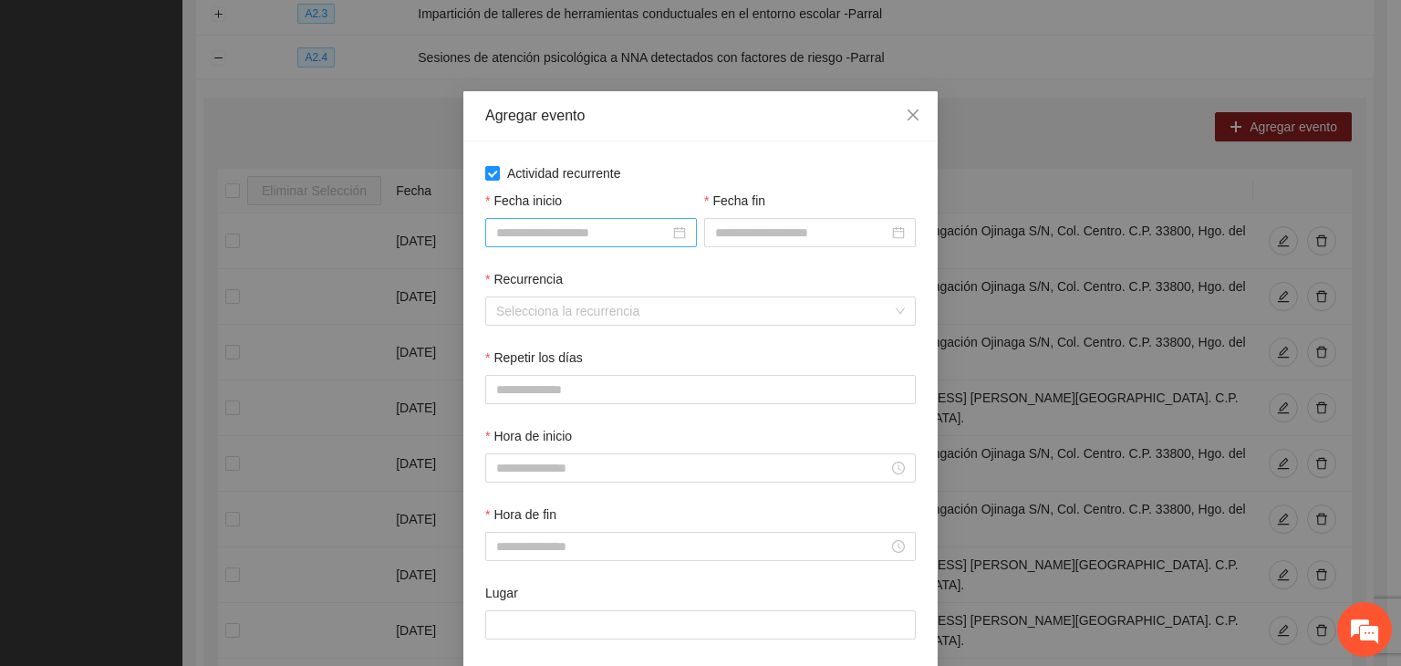
click at [558, 226] on input "Fecha inicio" at bounding box center [582, 233] width 173 height 20
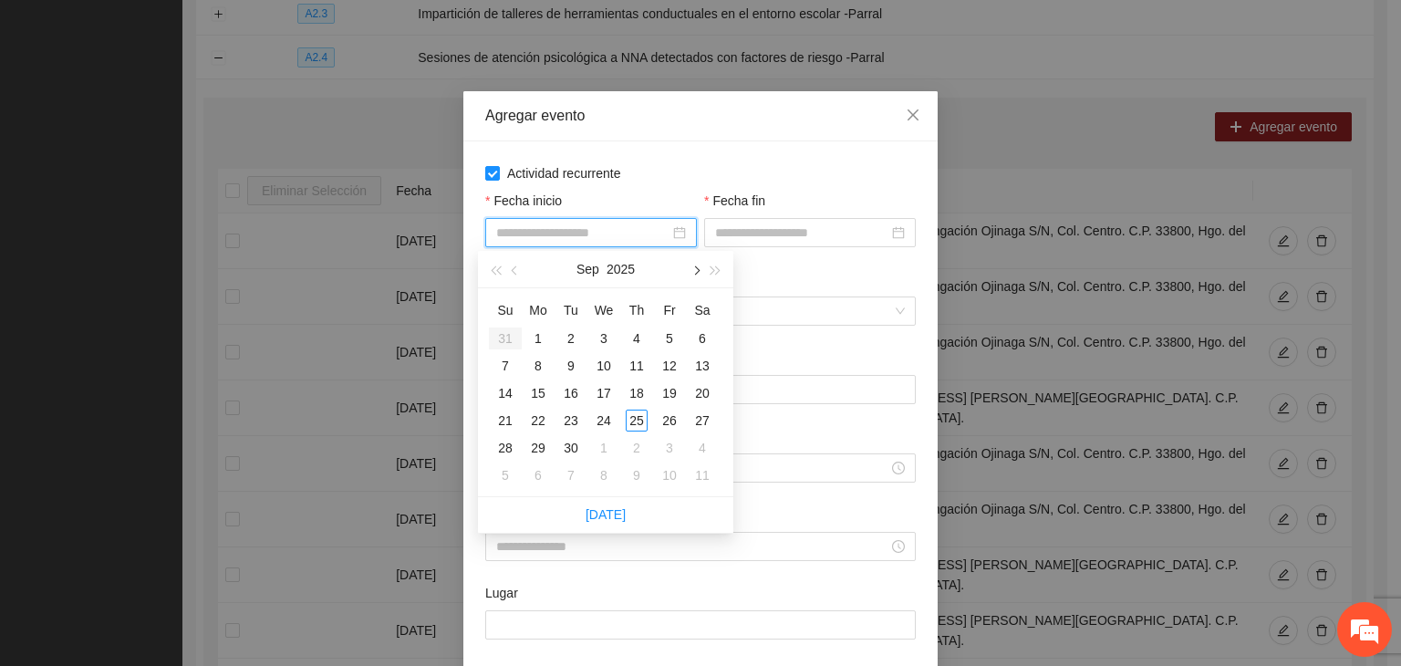
drag, startPoint x: 683, startPoint y: 267, endPoint x: 692, endPoint y: 265, distance: 9.3
click at [686, 266] on div "[DATE]" at bounding box center [605, 269] width 255 height 37
click at [693, 266] on button "button" at bounding box center [695, 269] width 20 height 36
type input "**********"
click at [605, 333] on div "1" at bounding box center [604, 338] width 22 height 22
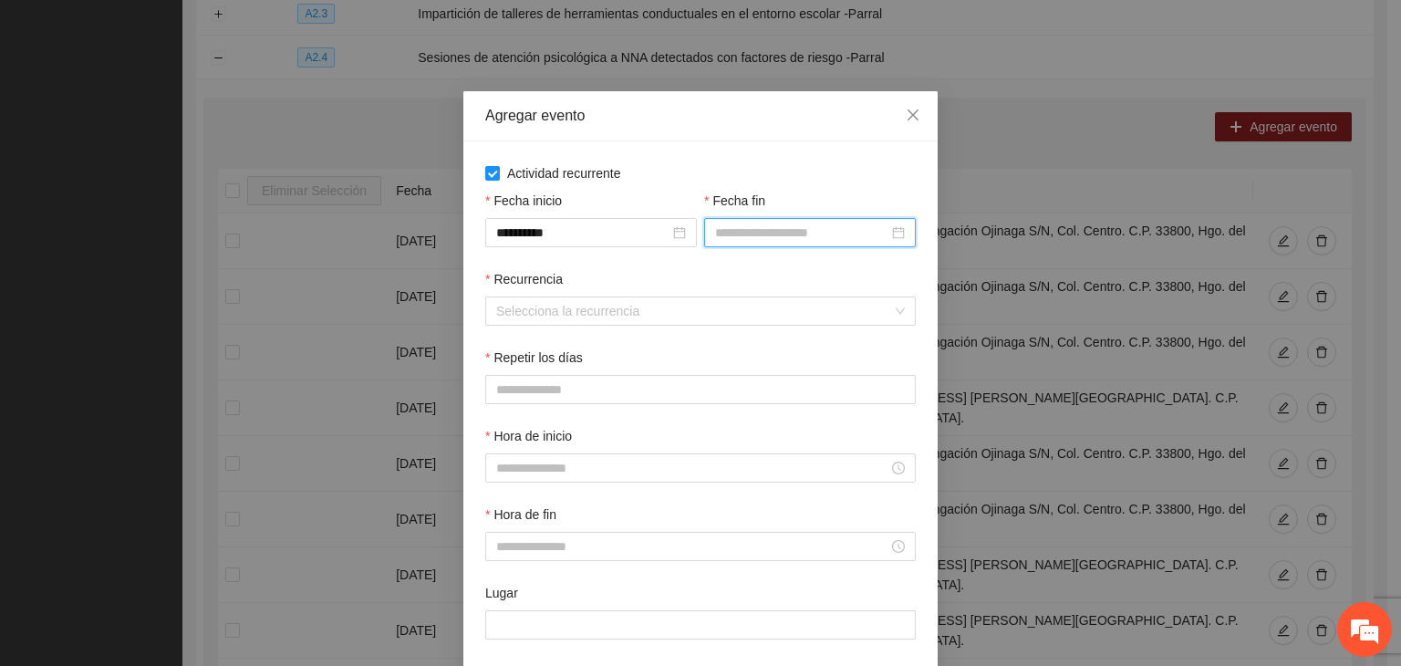
click at [771, 227] on input "Fecha fin" at bounding box center [801, 233] width 173 height 20
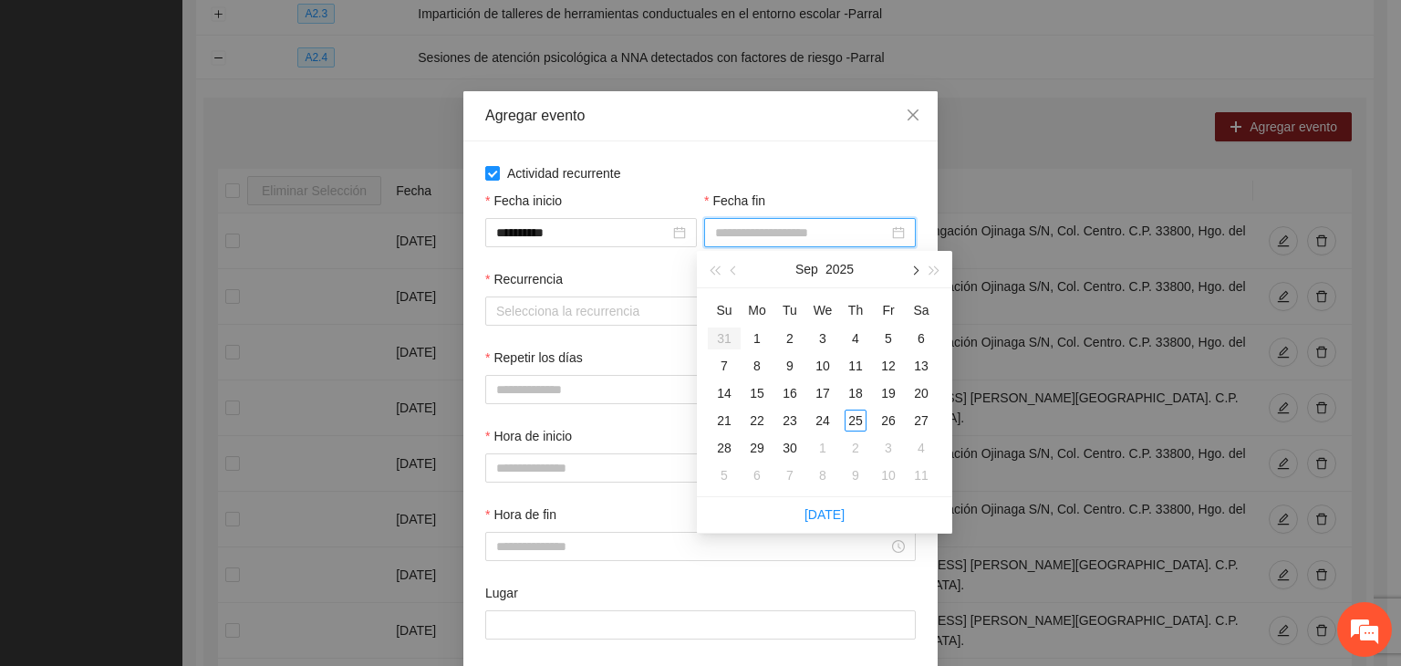
click at [909, 271] on button "button" at bounding box center [914, 269] width 20 height 36
type input "**********"
drag, startPoint x: 895, startPoint y: 413, endPoint x: 786, endPoint y: 366, distance: 118.5
click at [894, 413] on div "24" at bounding box center [889, 421] width 22 height 22
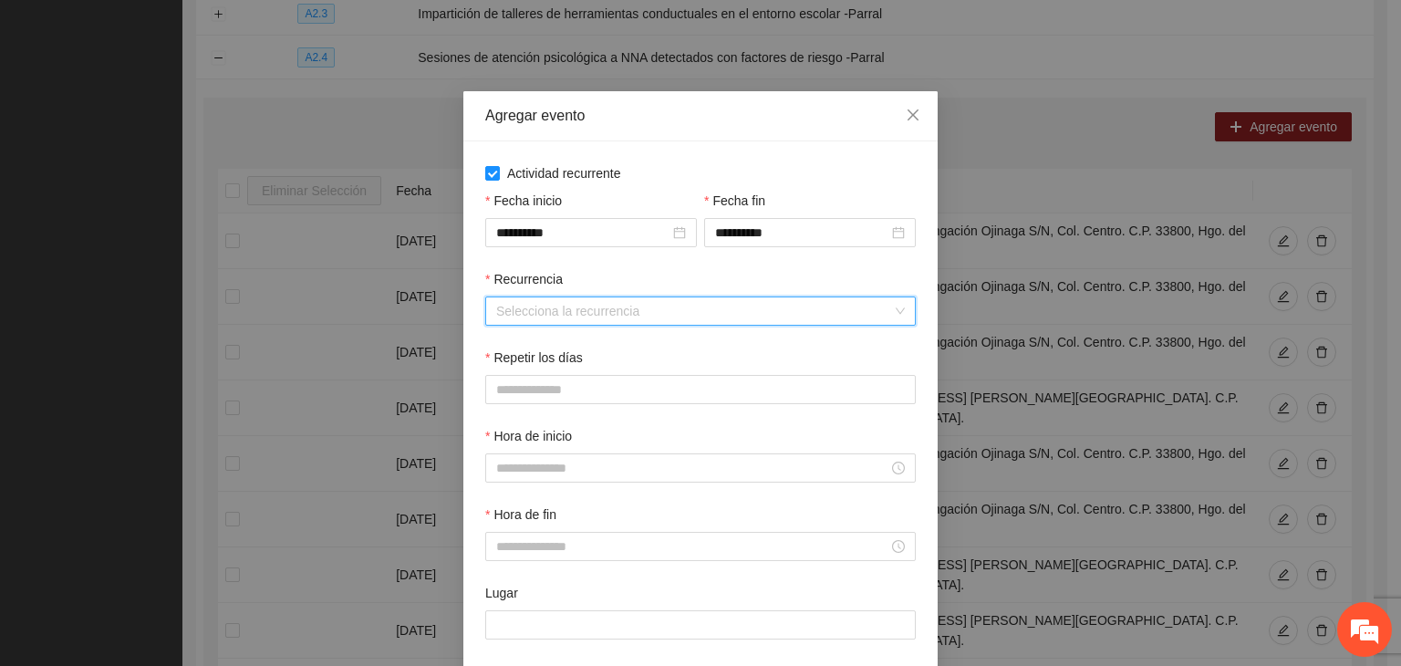
click at [594, 300] on input "Recurrencia" at bounding box center [694, 310] width 396 height 27
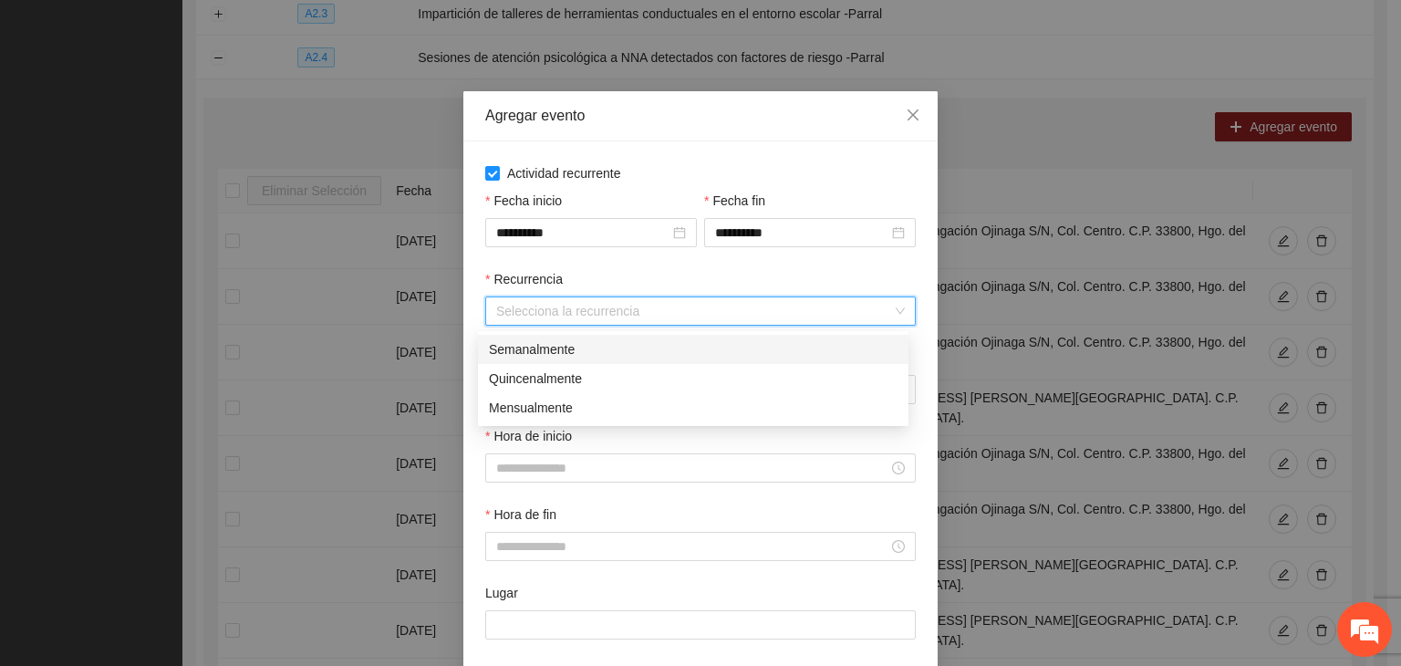
click at [586, 358] on div "Semanalmente" at bounding box center [693, 349] width 409 height 20
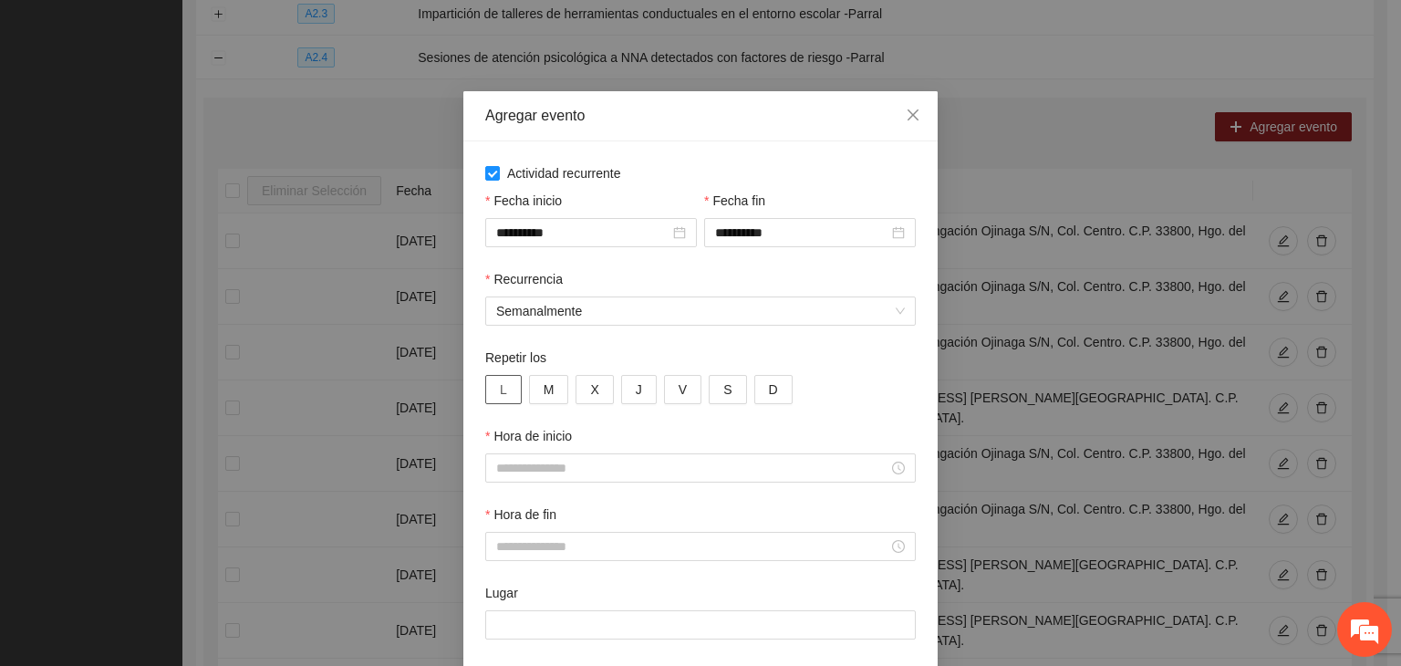
click at [502, 388] on button "L" at bounding box center [503, 389] width 36 height 29
drag, startPoint x: 540, startPoint y: 394, endPoint x: 577, endPoint y: 391, distance: 36.6
click at [544, 394] on span "M" at bounding box center [549, 389] width 11 height 20
click at [591, 391] on button "X" at bounding box center [594, 389] width 37 height 29
click at [621, 391] on button "J" at bounding box center [639, 389] width 36 height 29
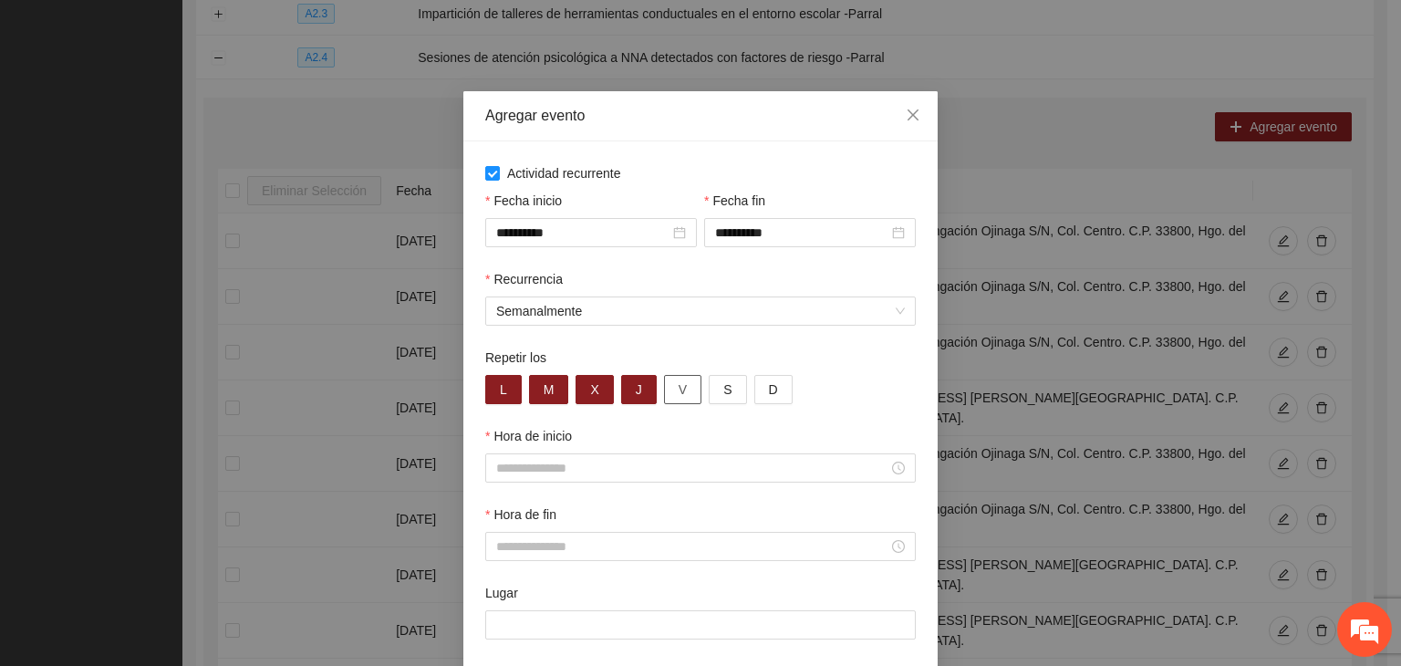
click at [664, 390] on button "V" at bounding box center [682, 389] width 37 height 29
click at [597, 466] on input "Hora de inicio" at bounding box center [692, 468] width 392 height 20
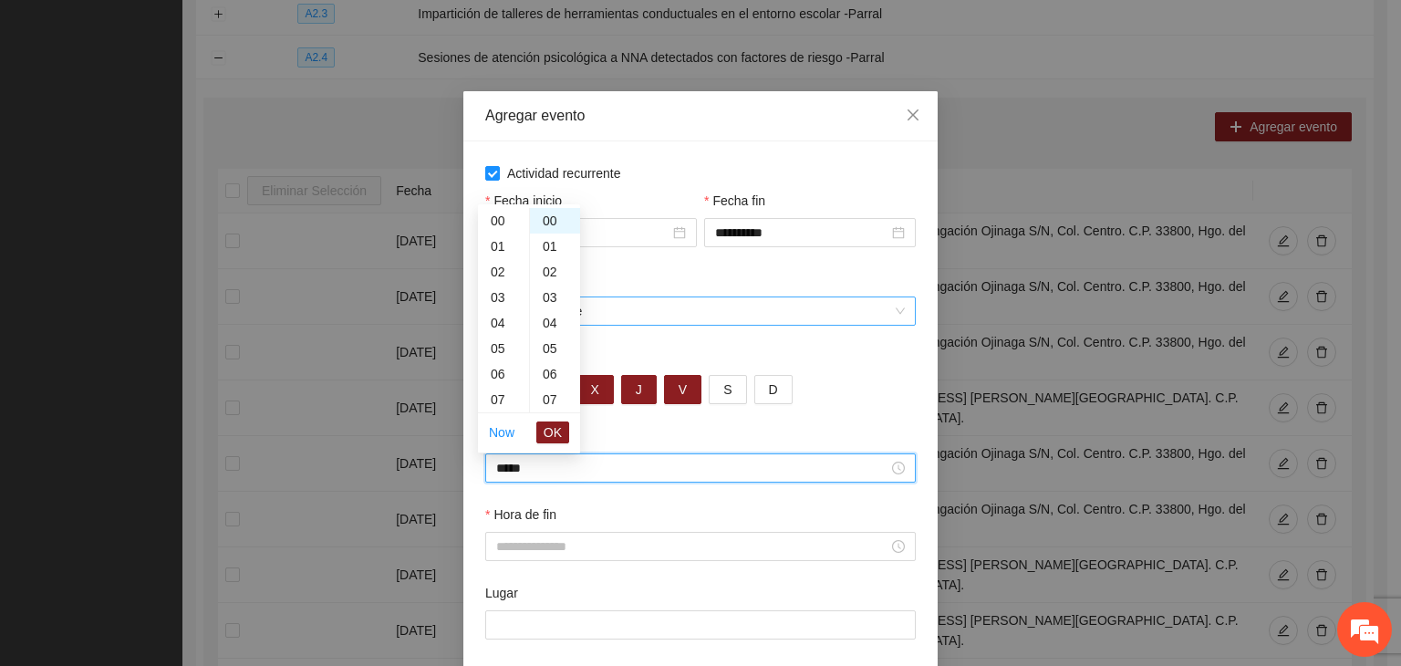
scroll to position [281, 0]
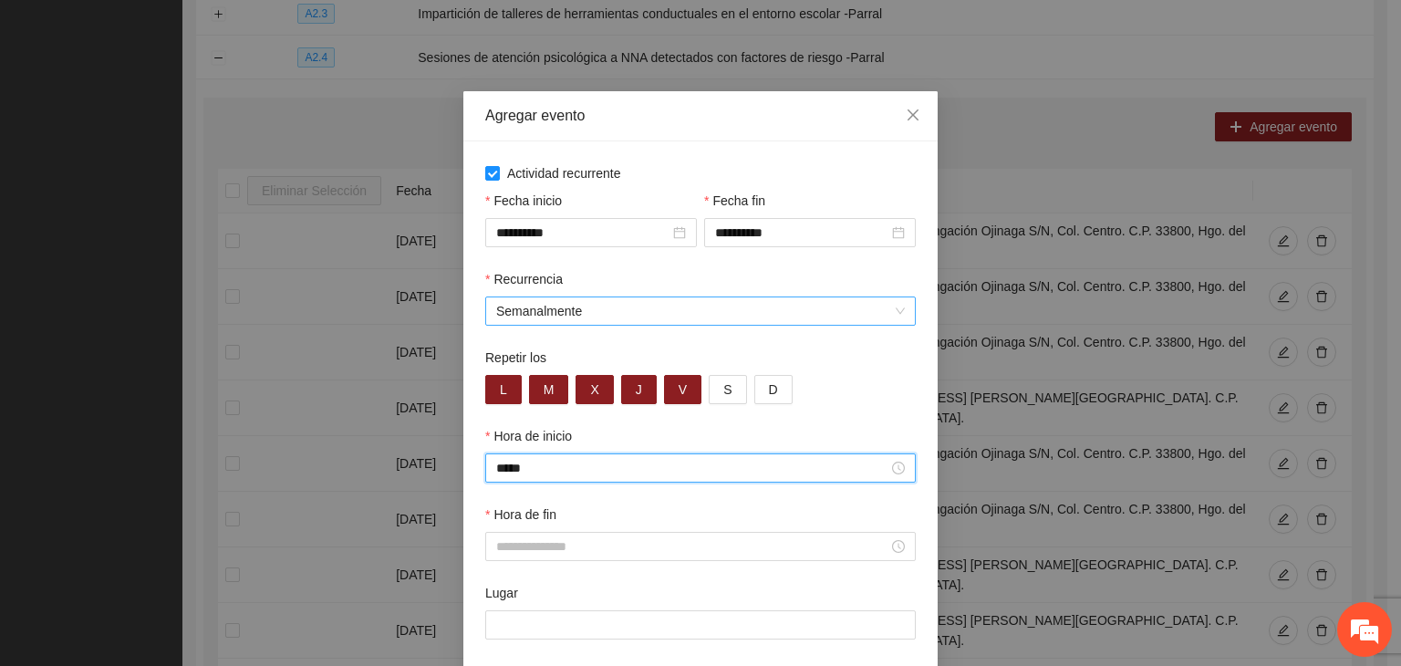
type input "*****"
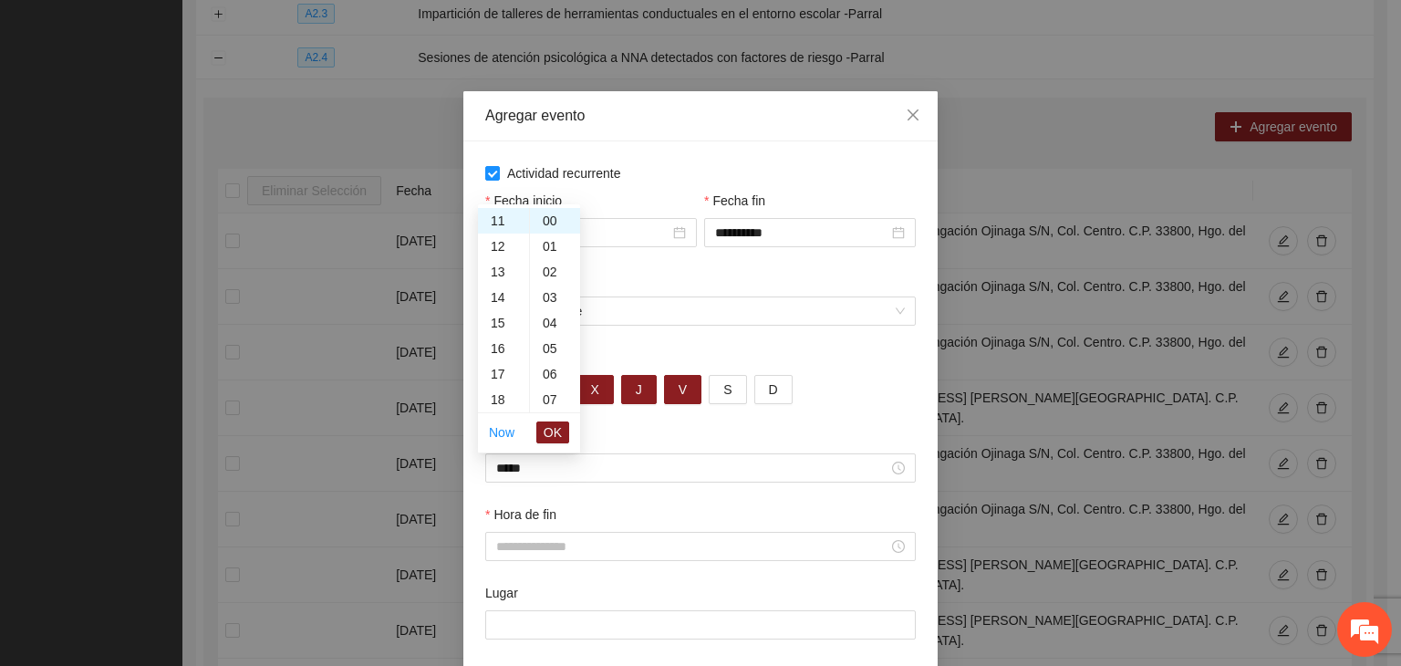
drag, startPoint x: 543, startPoint y: 566, endPoint x: 547, endPoint y: 556, distance: 11.0
click at [543, 565] on div "Hora de fin" at bounding box center [701, 543] width 438 height 78
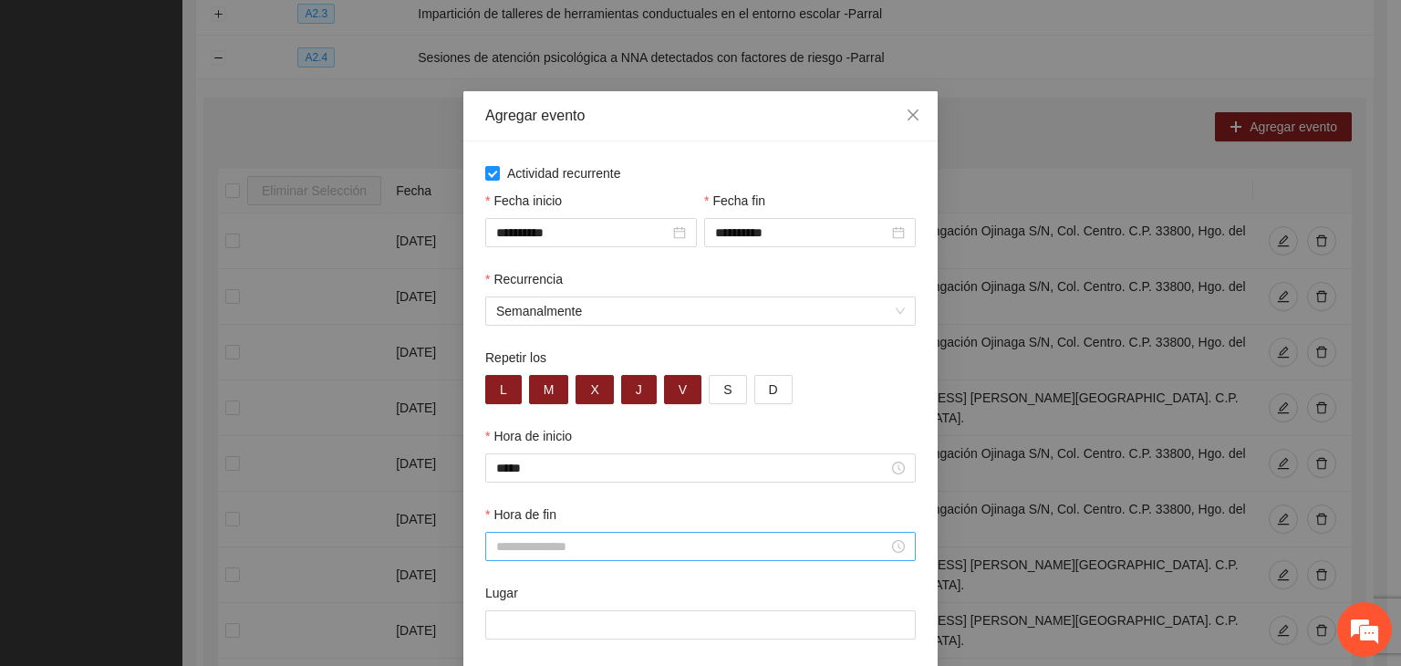
click at [545, 551] on input "Hora de fin" at bounding box center [692, 546] width 392 height 20
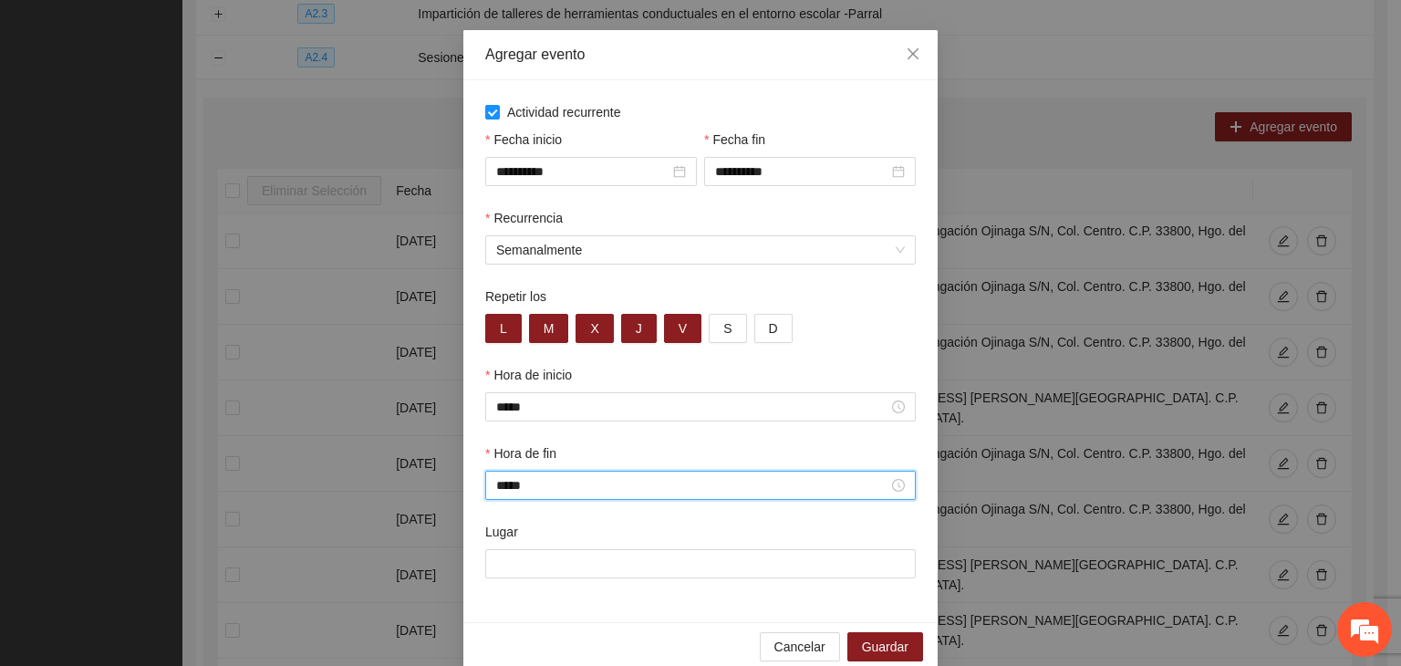
scroll to position [90, 0]
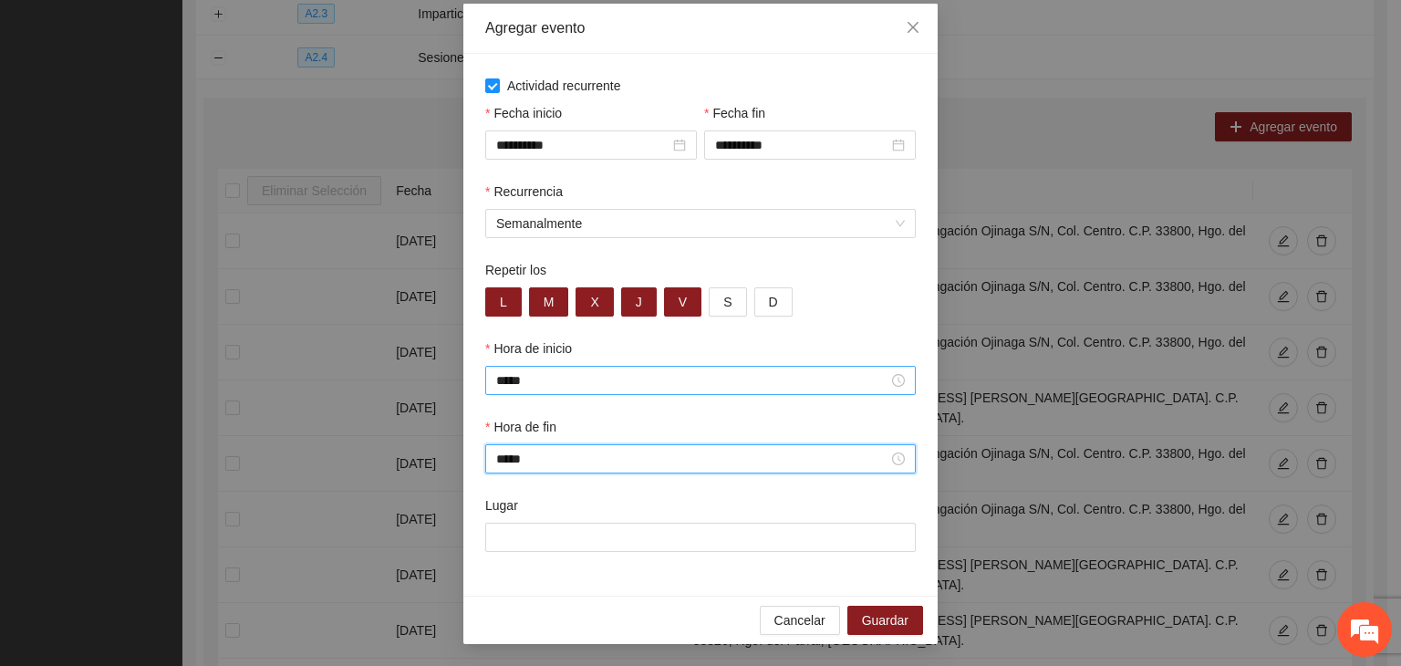
type input "*****"
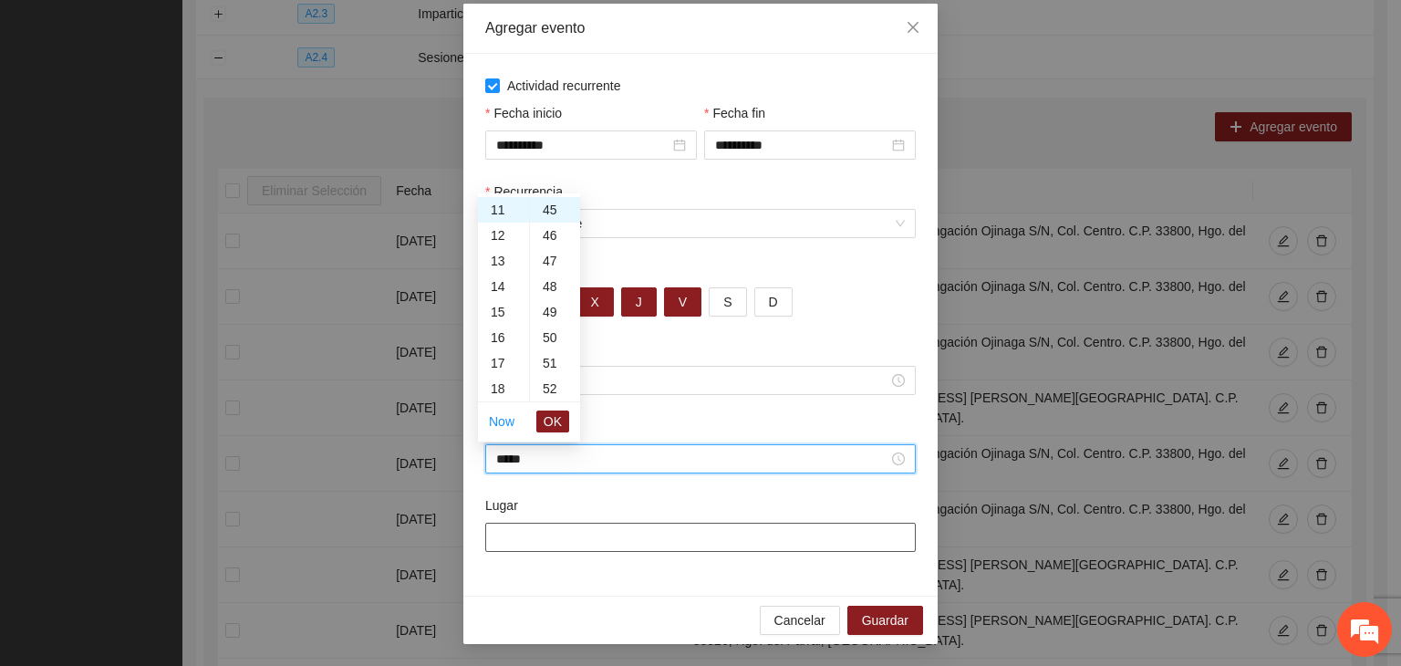
click at [536, 537] on input "Lugar" at bounding box center [700, 537] width 431 height 29
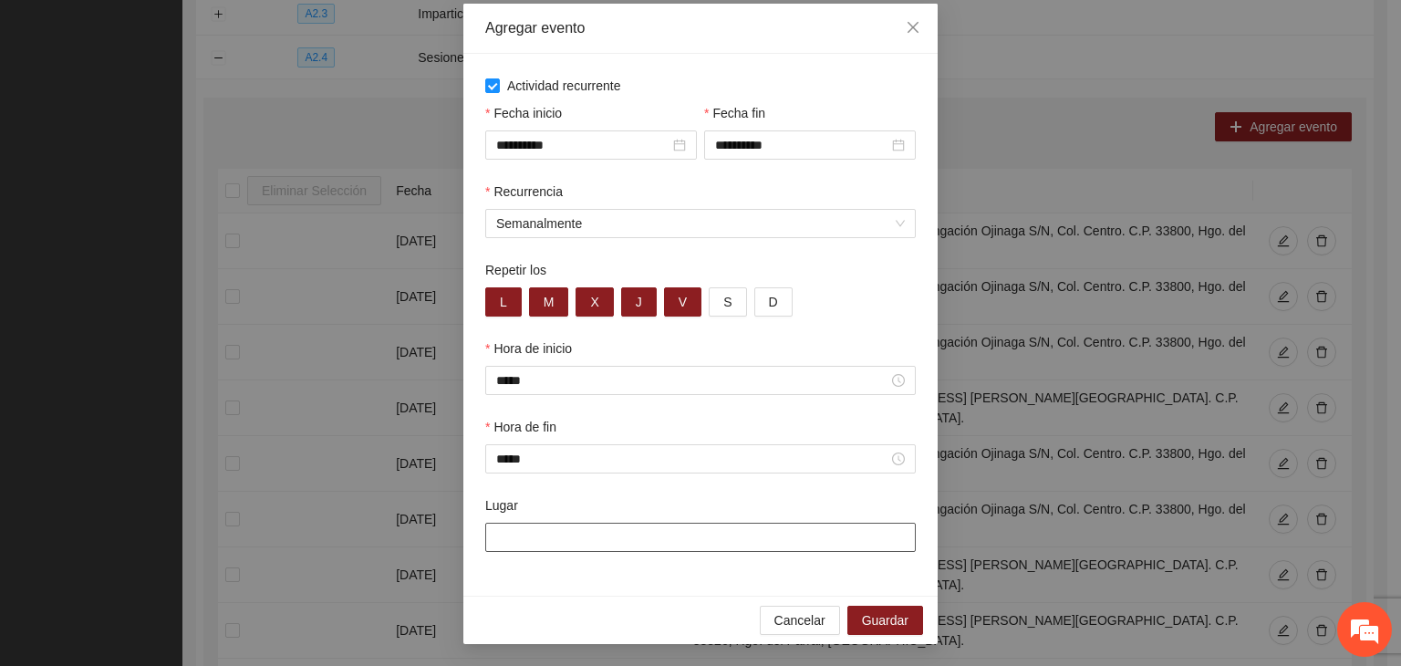
paste input "**********"
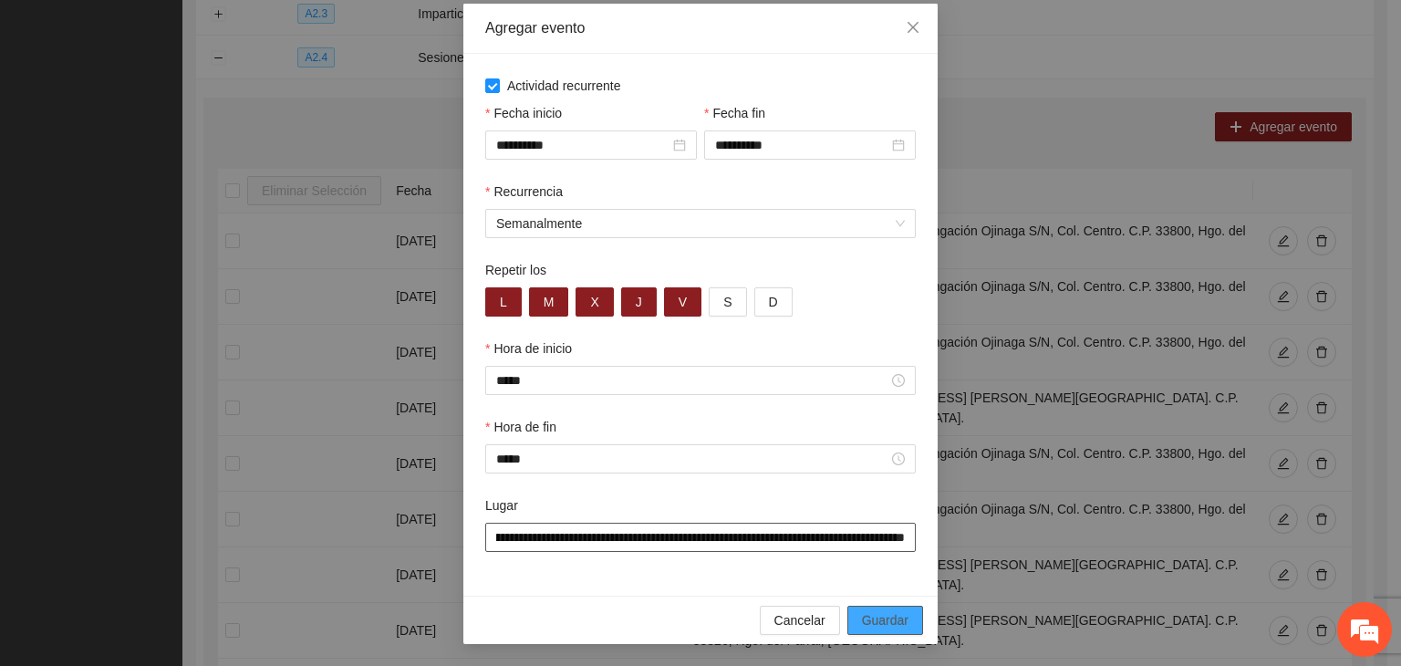
type input "**********"
click at [894, 616] on span "Guardar" at bounding box center [885, 620] width 47 height 20
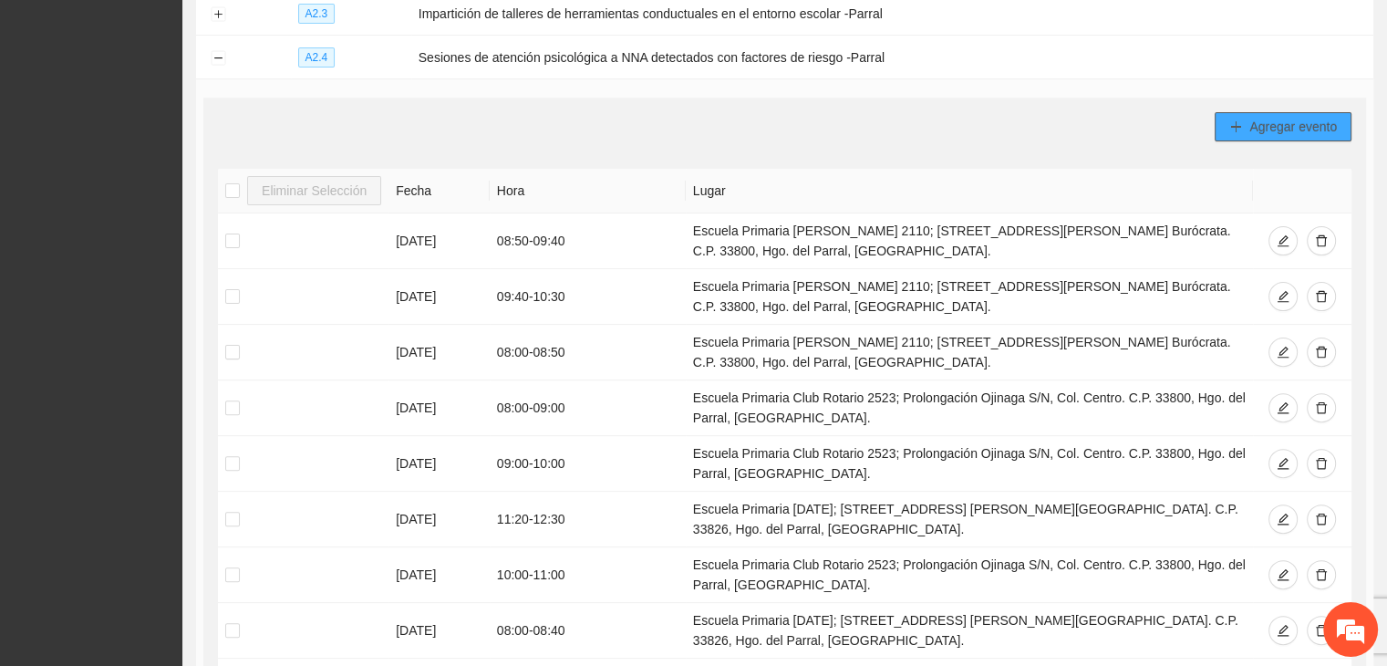
click at [1259, 129] on span "Agregar evento" at bounding box center [1294, 127] width 88 height 20
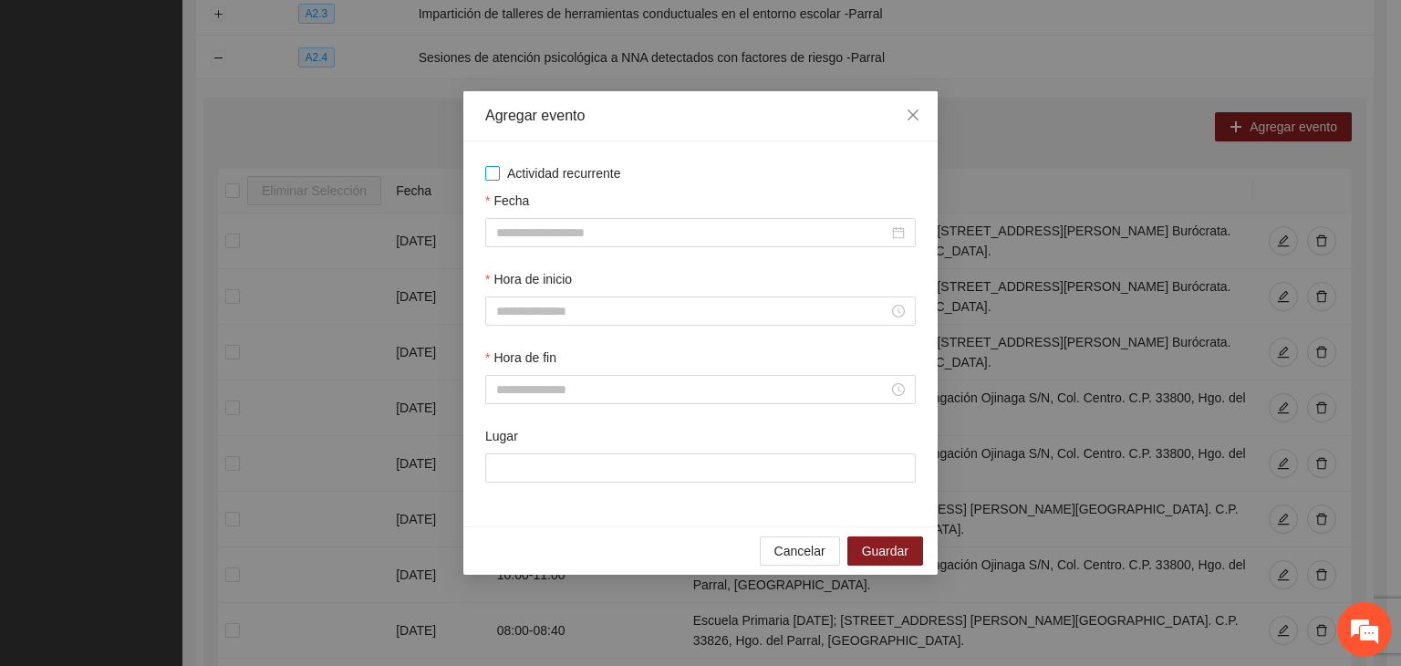
click at [554, 178] on span "Actividad recurrente" at bounding box center [564, 173] width 129 height 20
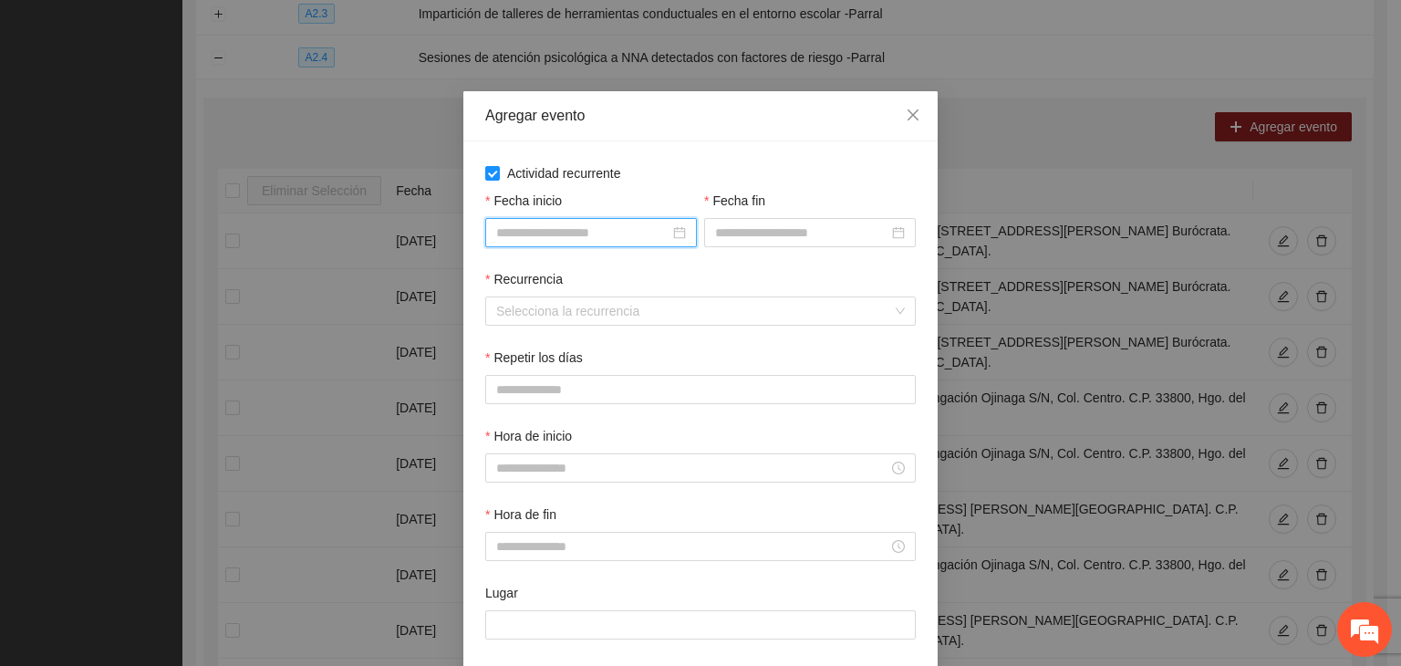
click at [566, 223] on input "Fecha inicio" at bounding box center [582, 233] width 173 height 20
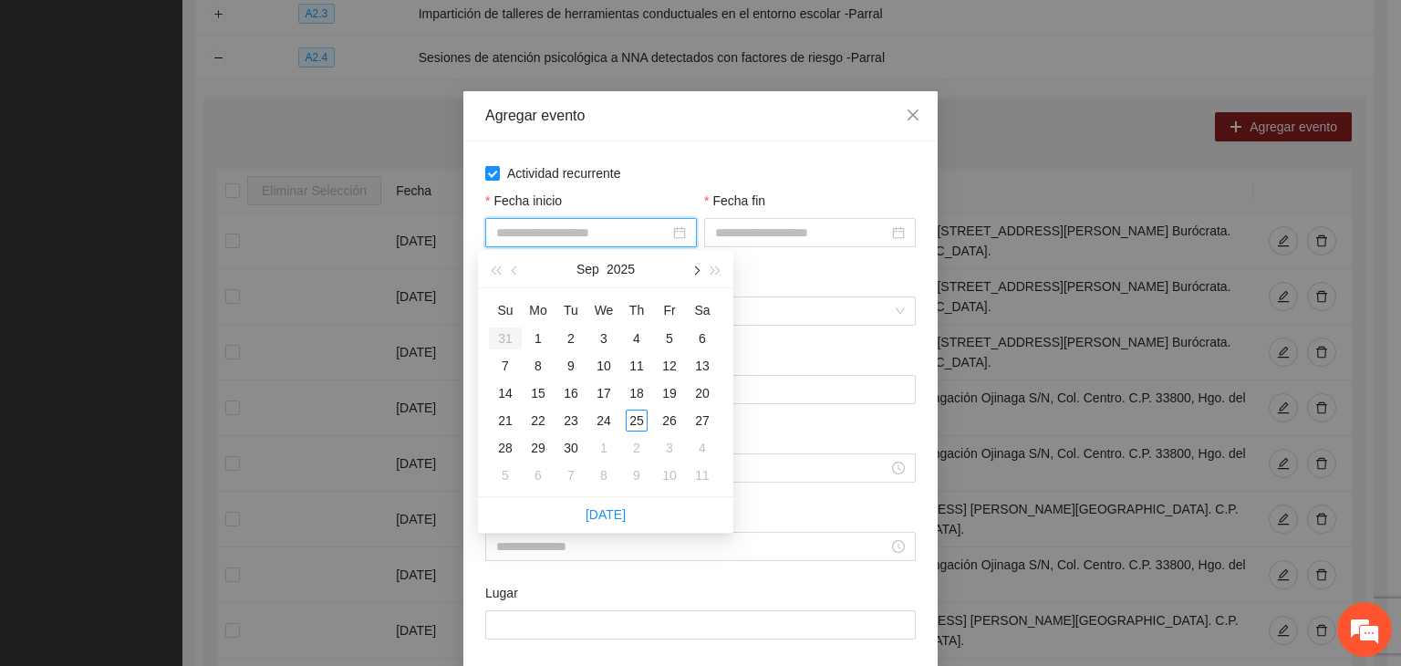
click at [693, 267] on span "button" at bounding box center [695, 270] width 9 height 9
type input "**********"
click at [604, 338] on div "1" at bounding box center [604, 338] width 22 height 22
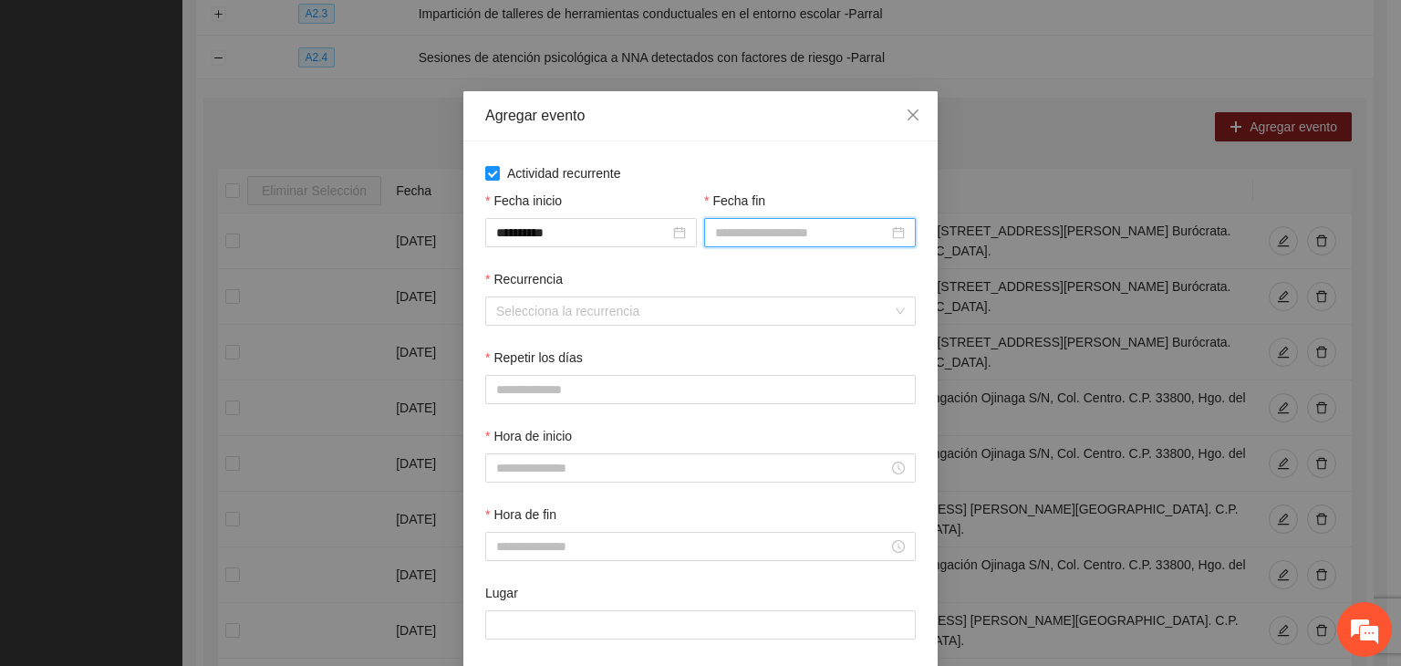
click at [756, 230] on input "Fecha fin" at bounding box center [801, 233] width 173 height 20
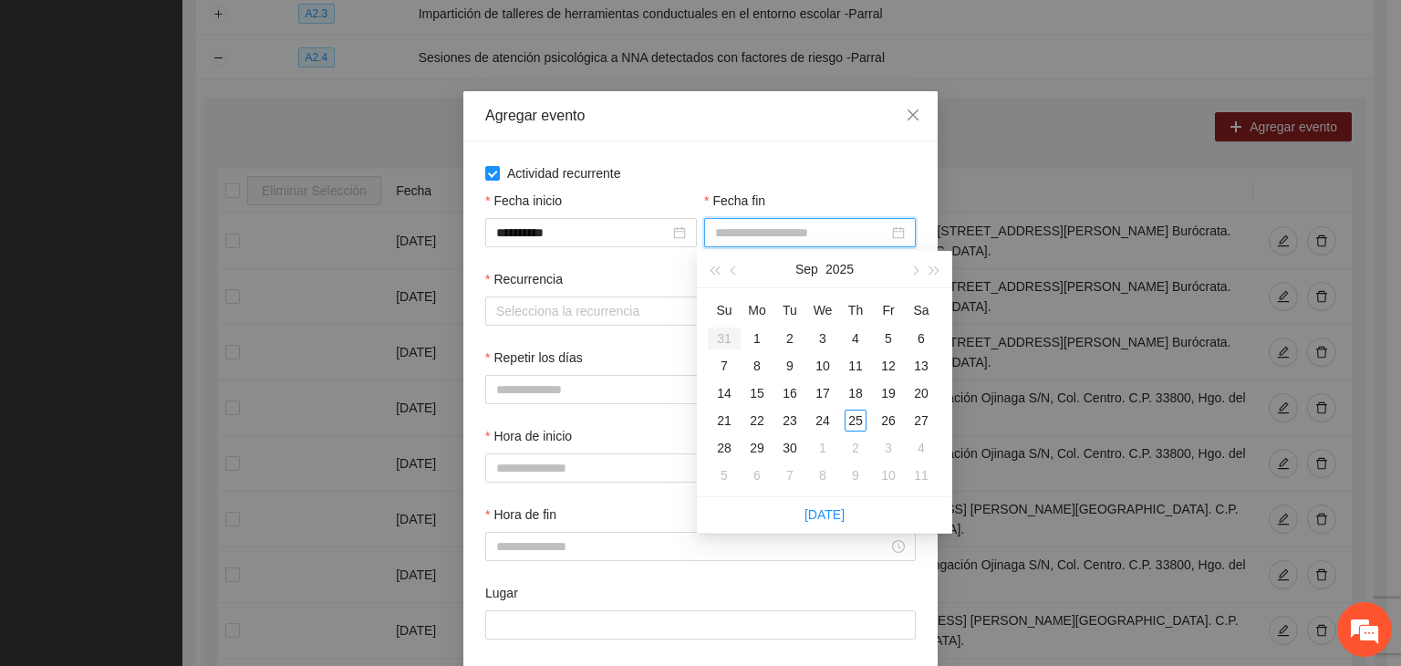
drag, startPoint x: 908, startPoint y: 278, endPoint x: 909, endPoint y: 289, distance: 11.1
click at [909, 278] on button "button" at bounding box center [914, 269] width 20 height 36
type input "**********"
click at [897, 416] on div "24" at bounding box center [889, 421] width 22 height 22
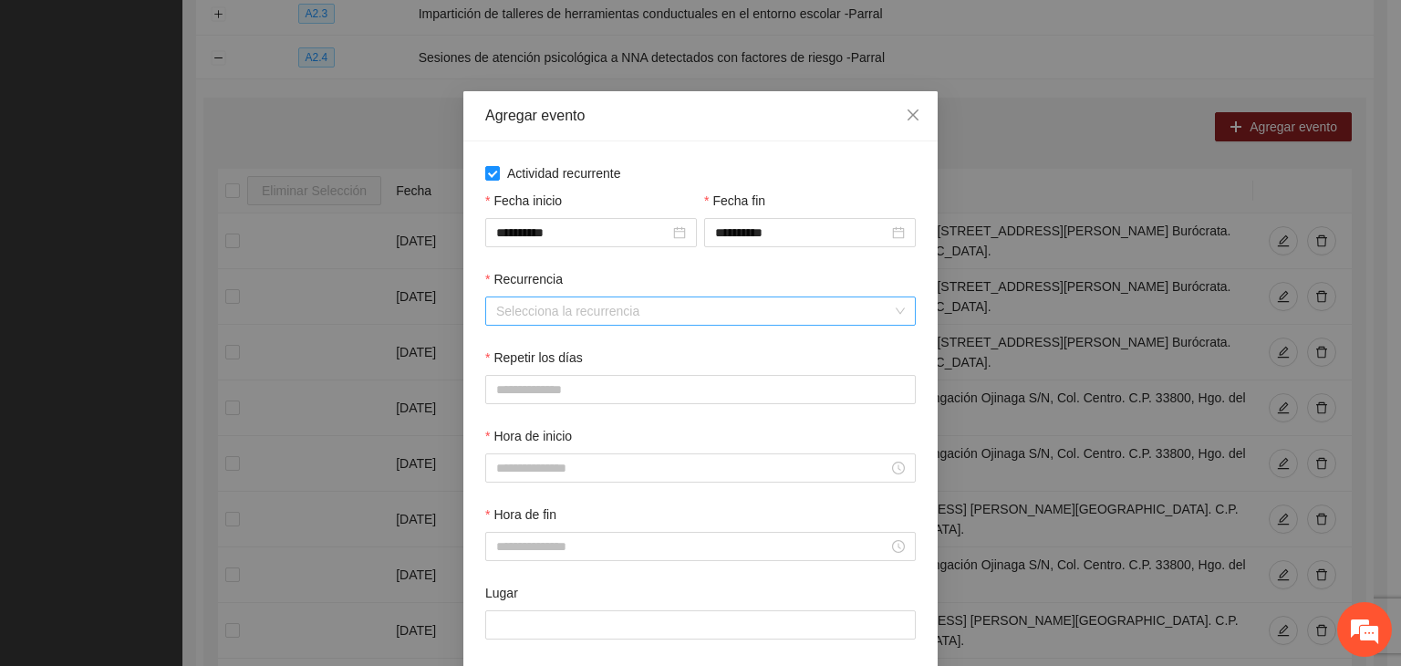
click at [565, 301] on input "Recurrencia" at bounding box center [694, 310] width 396 height 27
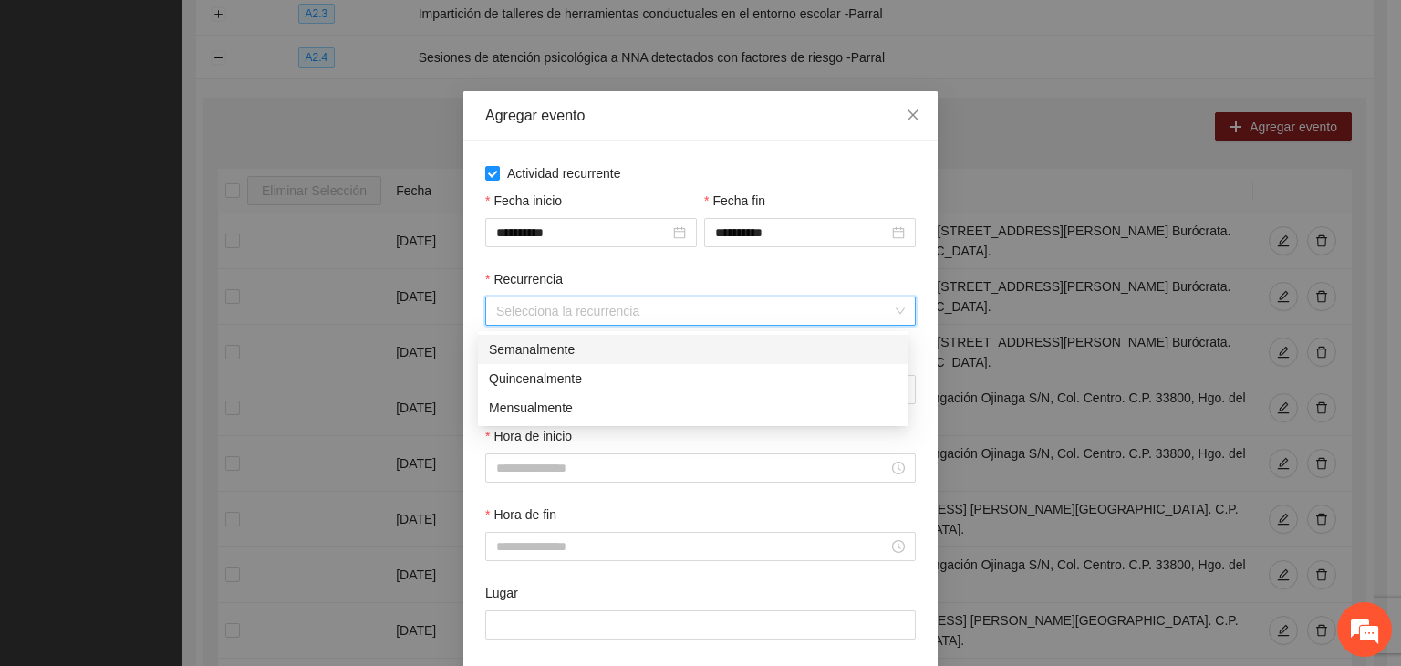
click at [637, 337] on div "Semanalmente" at bounding box center [693, 349] width 431 height 29
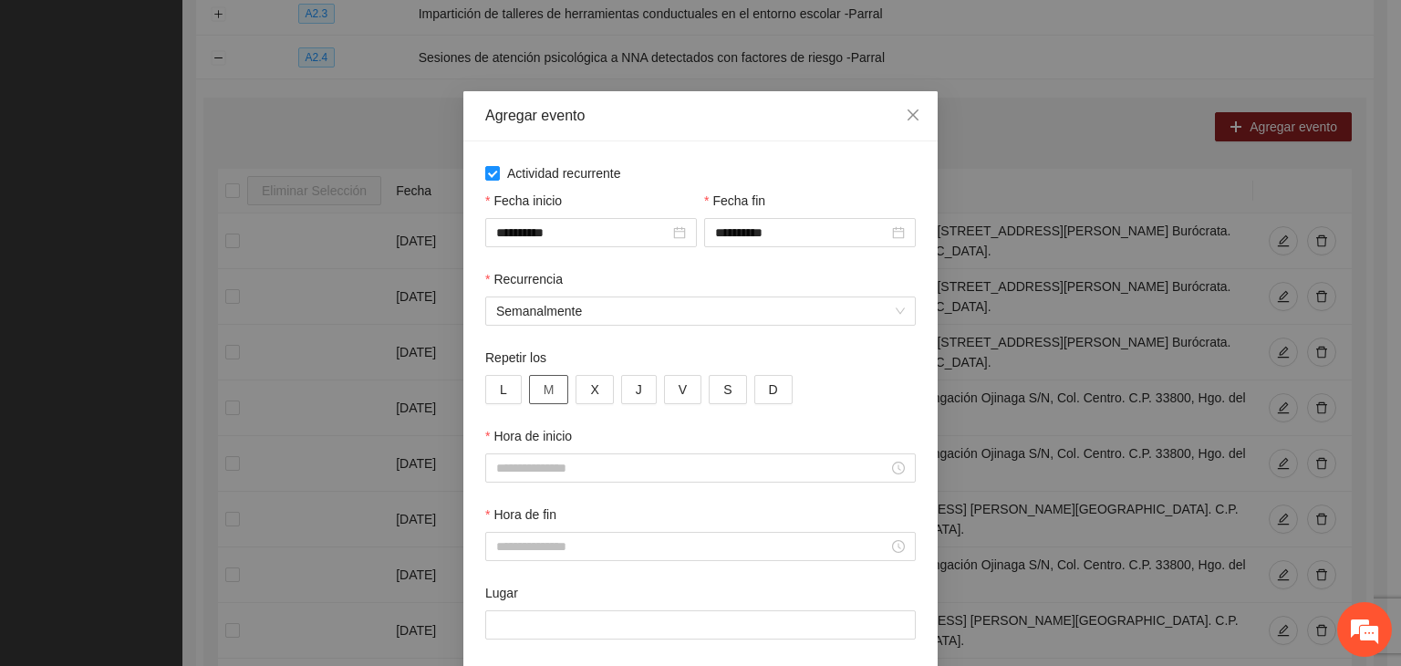
click at [530, 400] on button "M" at bounding box center [549, 389] width 40 height 29
drag, startPoint x: 483, startPoint y: 400, endPoint x: 496, endPoint y: 395, distance: 14.7
click at [485, 398] on button "L" at bounding box center [503, 389] width 36 height 29
click at [605, 394] on div "L M X J V S D" at bounding box center [700, 389] width 431 height 29
click at [632, 390] on button "J" at bounding box center [639, 389] width 36 height 29
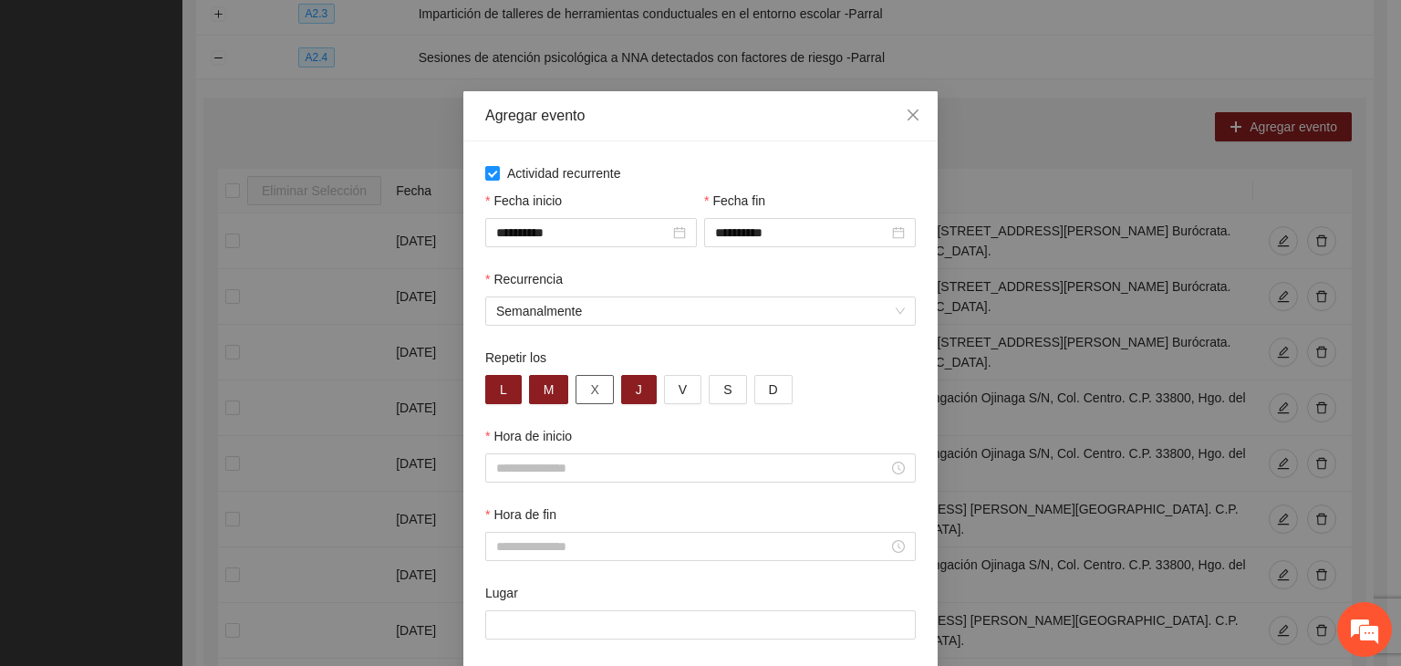
click at [591, 399] on button "X" at bounding box center [594, 389] width 37 height 29
click at [657, 395] on div "L M X J V S D" at bounding box center [700, 389] width 431 height 29
click at [679, 390] on span "V" at bounding box center [683, 389] width 8 height 20
click at [644, 480] on div at bounding box center [700, 467] width 431 height 29
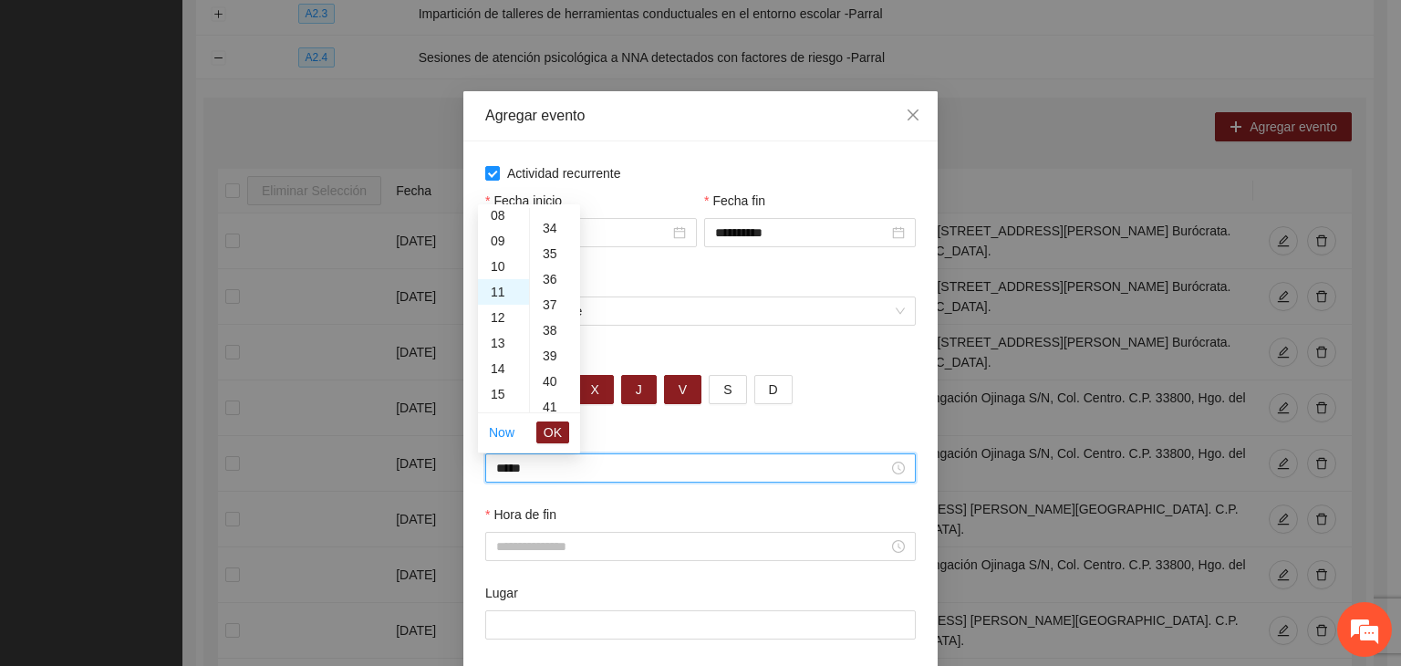
scroll to position [1149, 0]
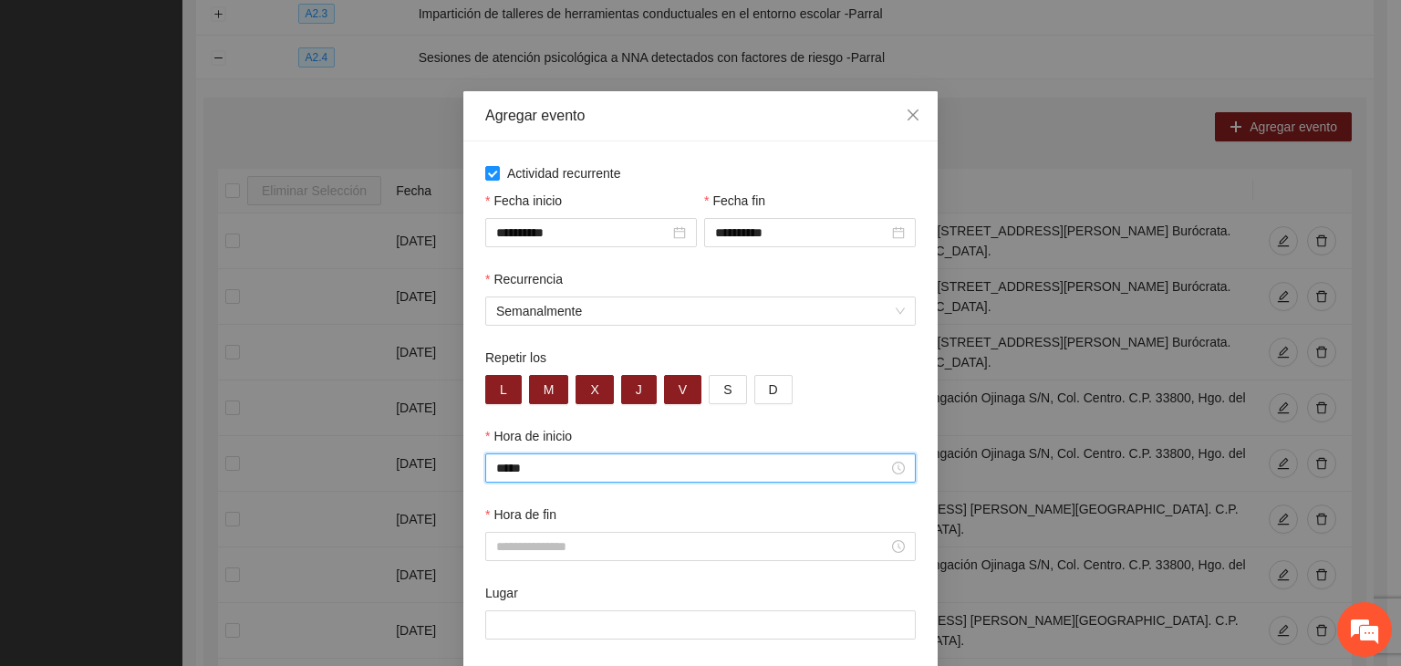
type input "*****"
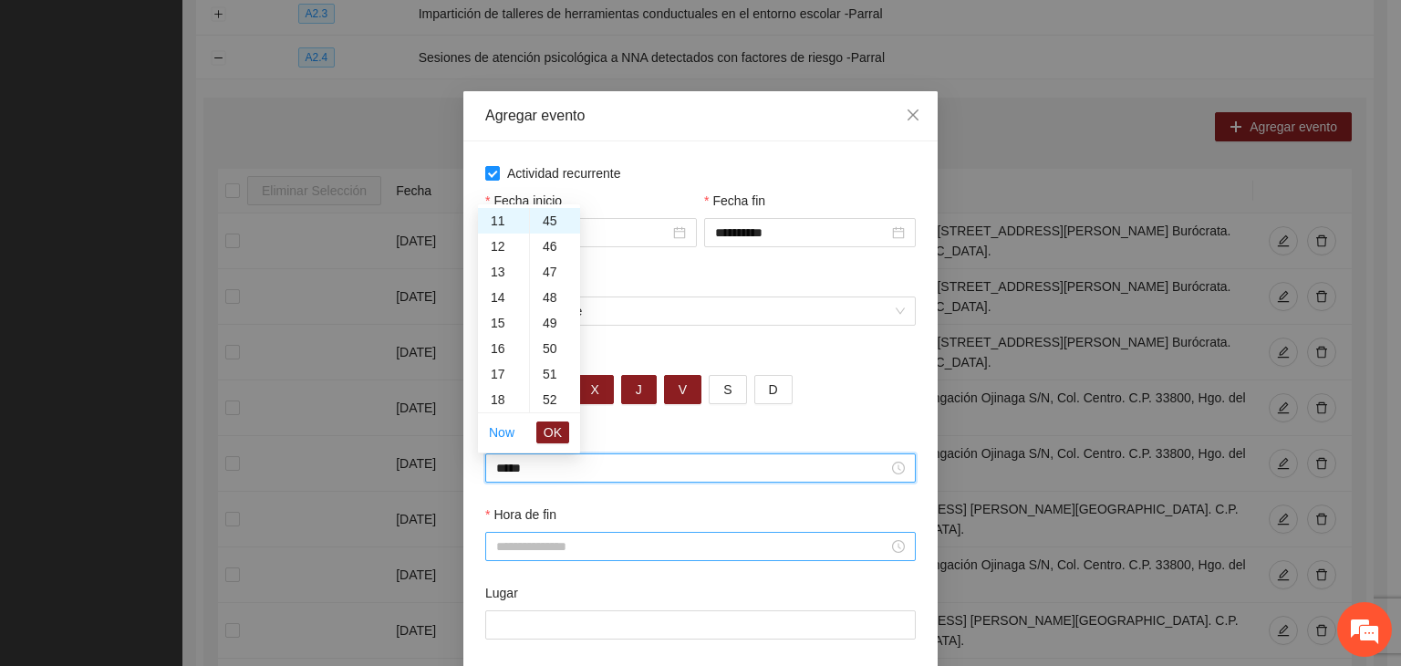
click at [551, 552] on input "Hora de fin" at bounding box center [692, 546] width 392 height 20
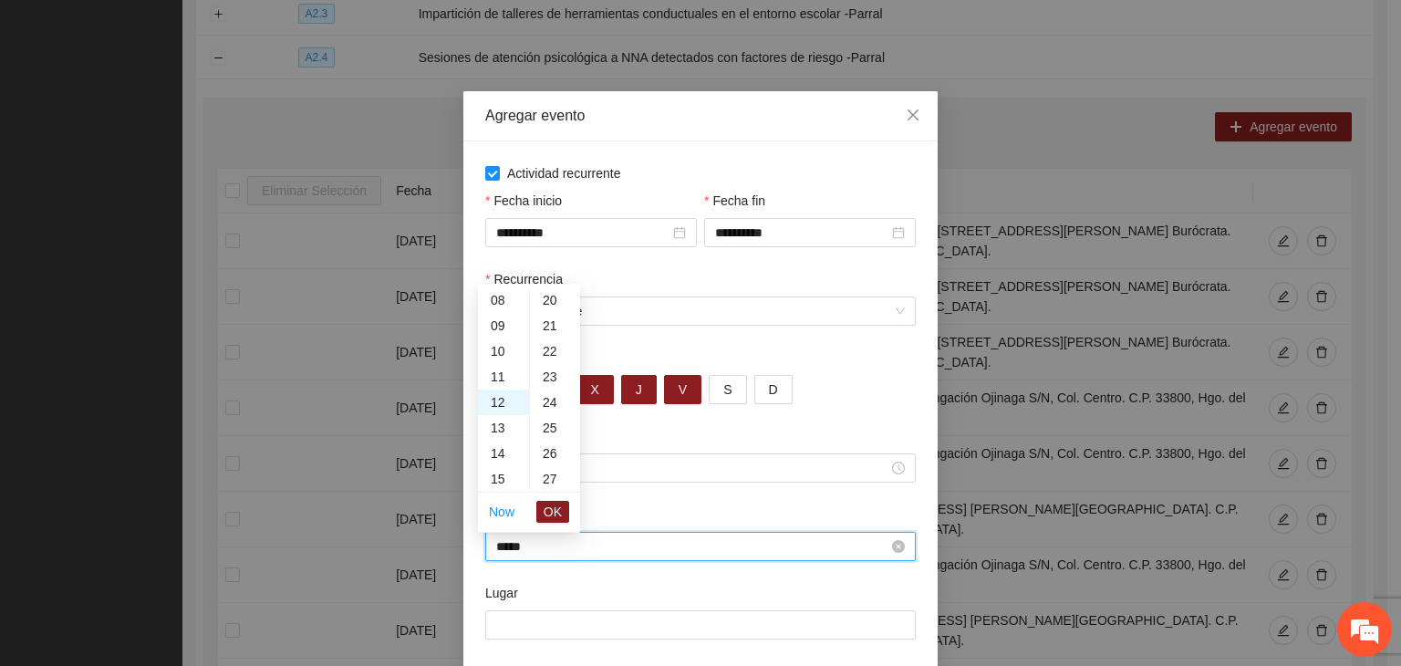
scroll to position [766, 0]
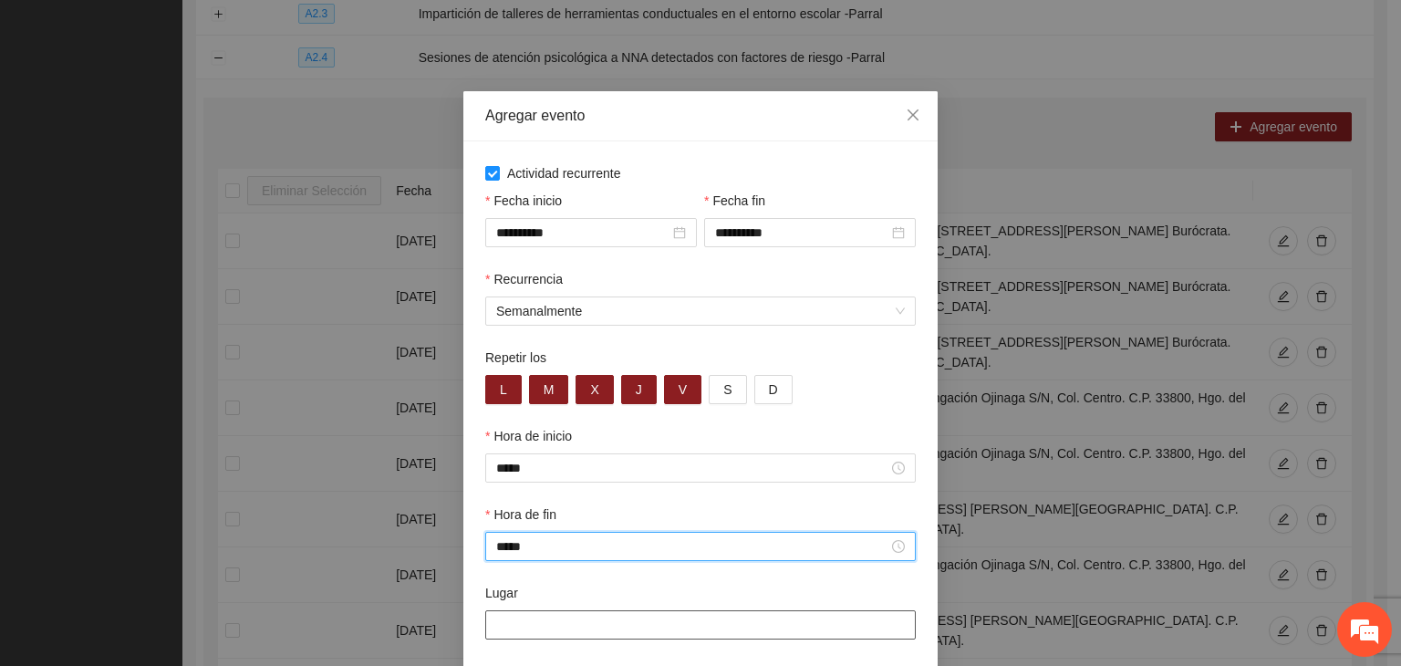
type input "*****"
click at [602, 632] on input "Lugar" at bounding box center [700, 624] width 431 height 29
paste input "**********"
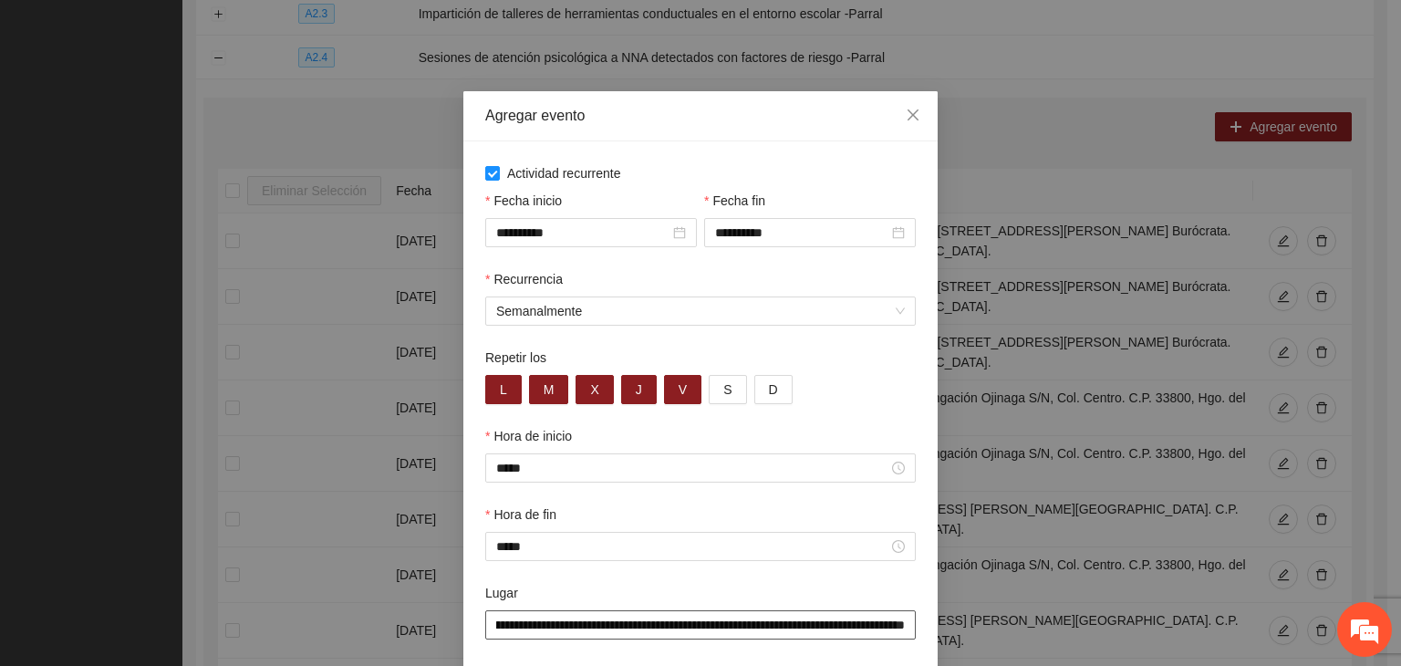
scroll to position [90, 0]
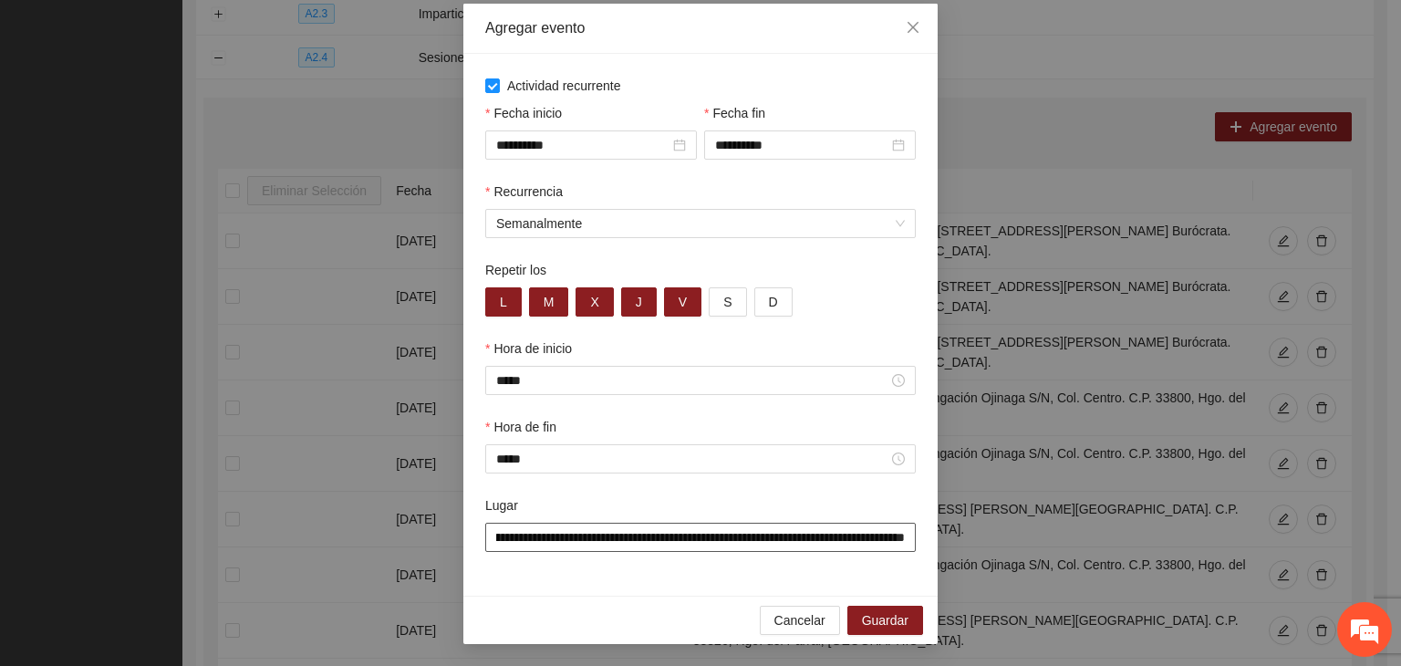
type input "**********"
click at [854, 588] on div "**********" at bounding box center [700, 325] width 474 height 542
click at [868, 618] on span "Guardar" at bounding box center [885, 620] width 47 height 20
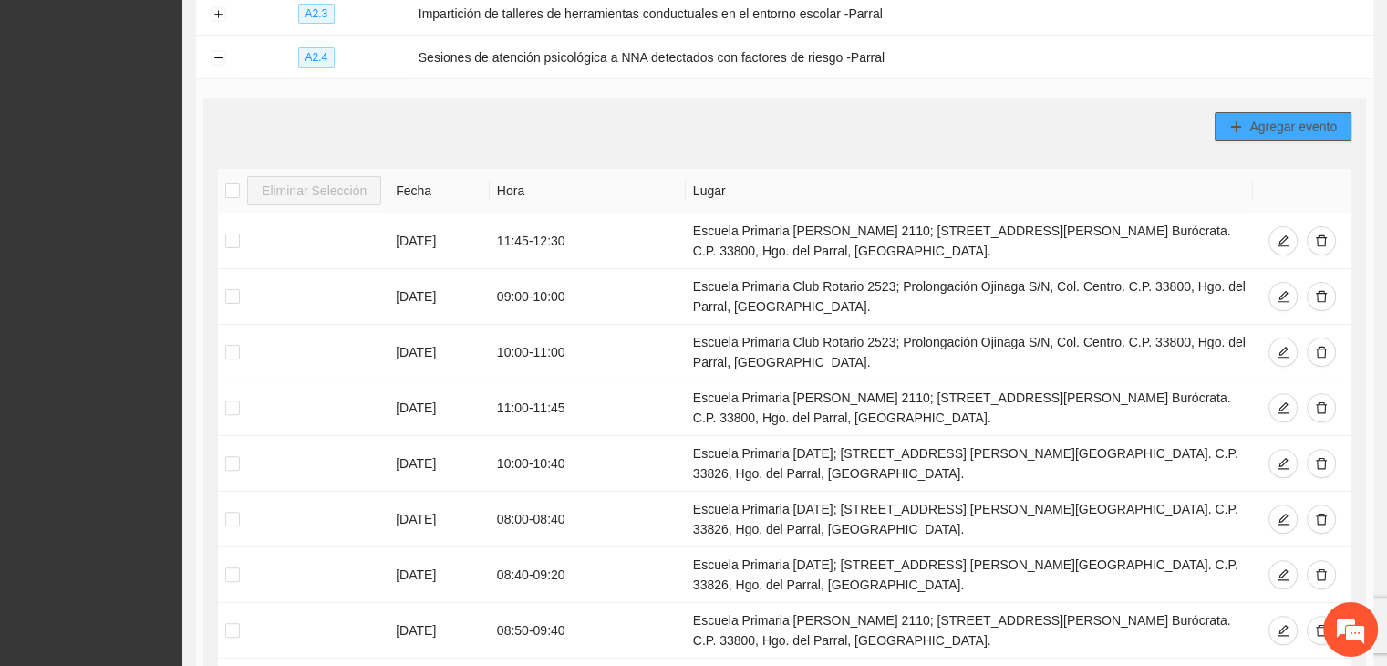
click at [1273, 123] on span "Agregar evento" at bounding box center [1294, 127] width 88 height 20
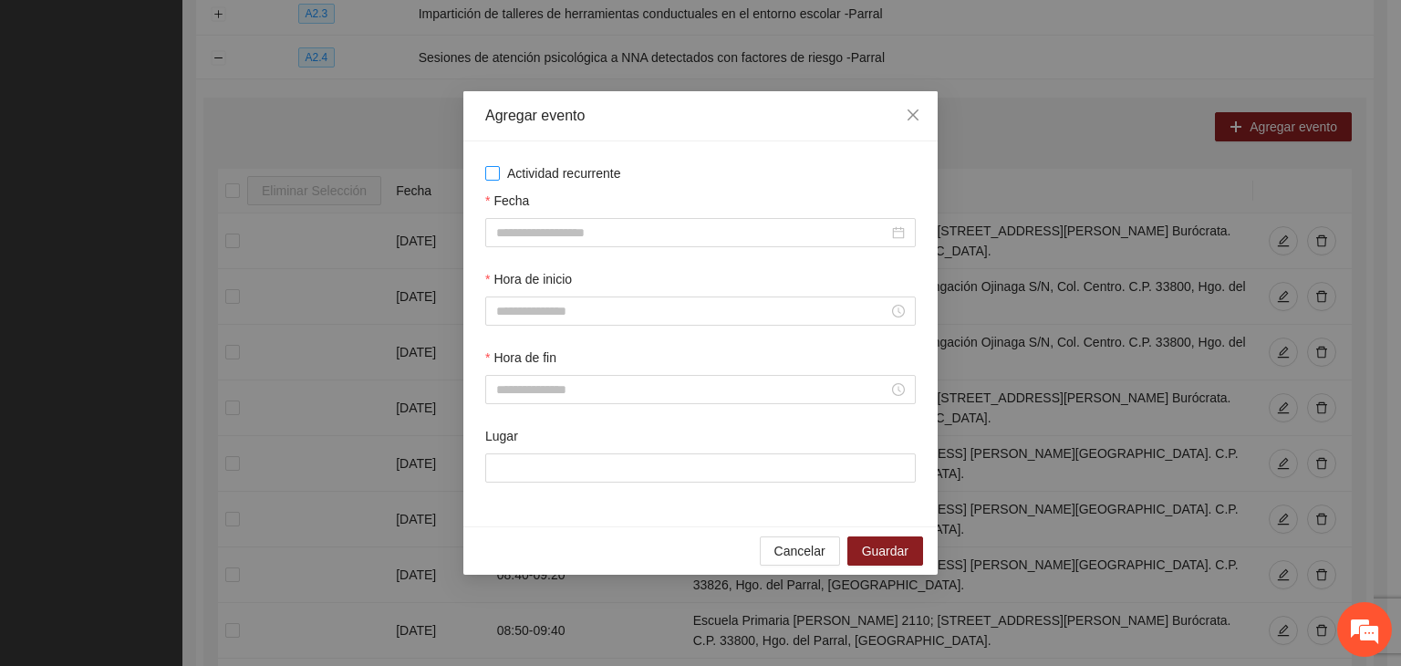
click at [515, 179] on span "Actividad recurrente" at bounding box center [564, 173] width 129 height 20
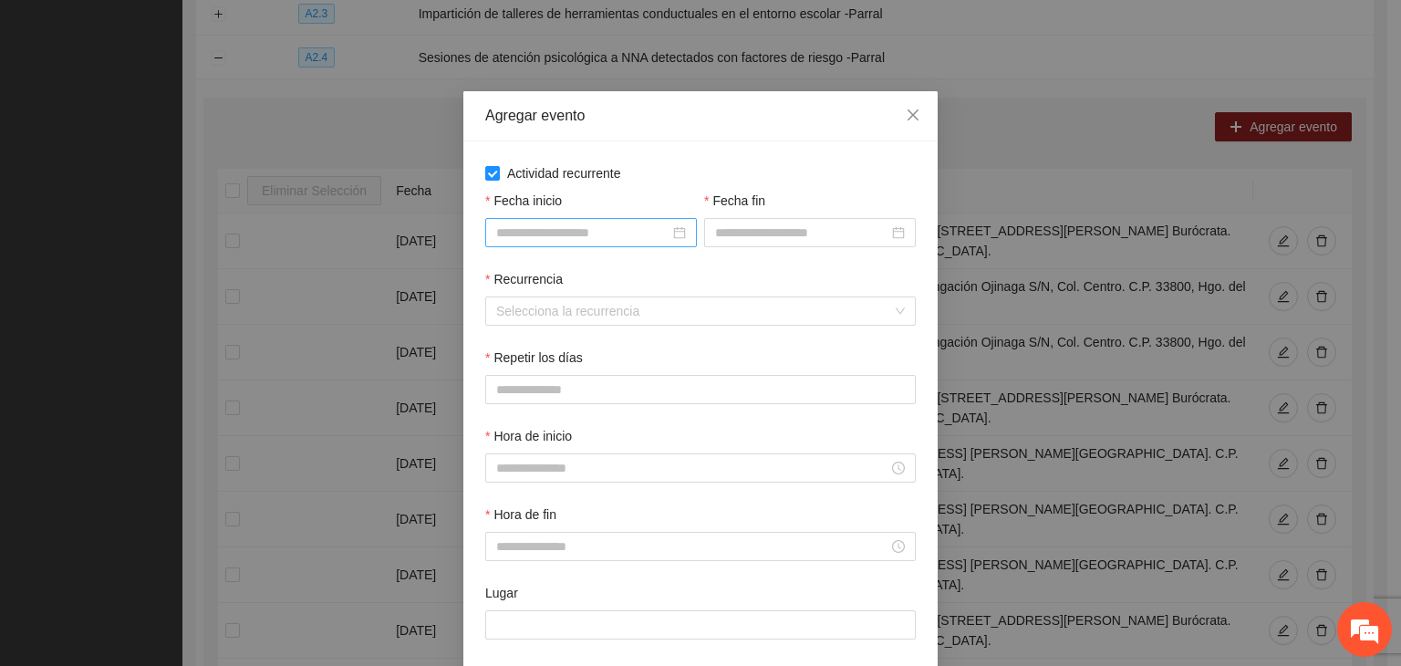
click at [563, 225] on input "Fecha inicio" at bounding box center [582, 233] width 173 height 20
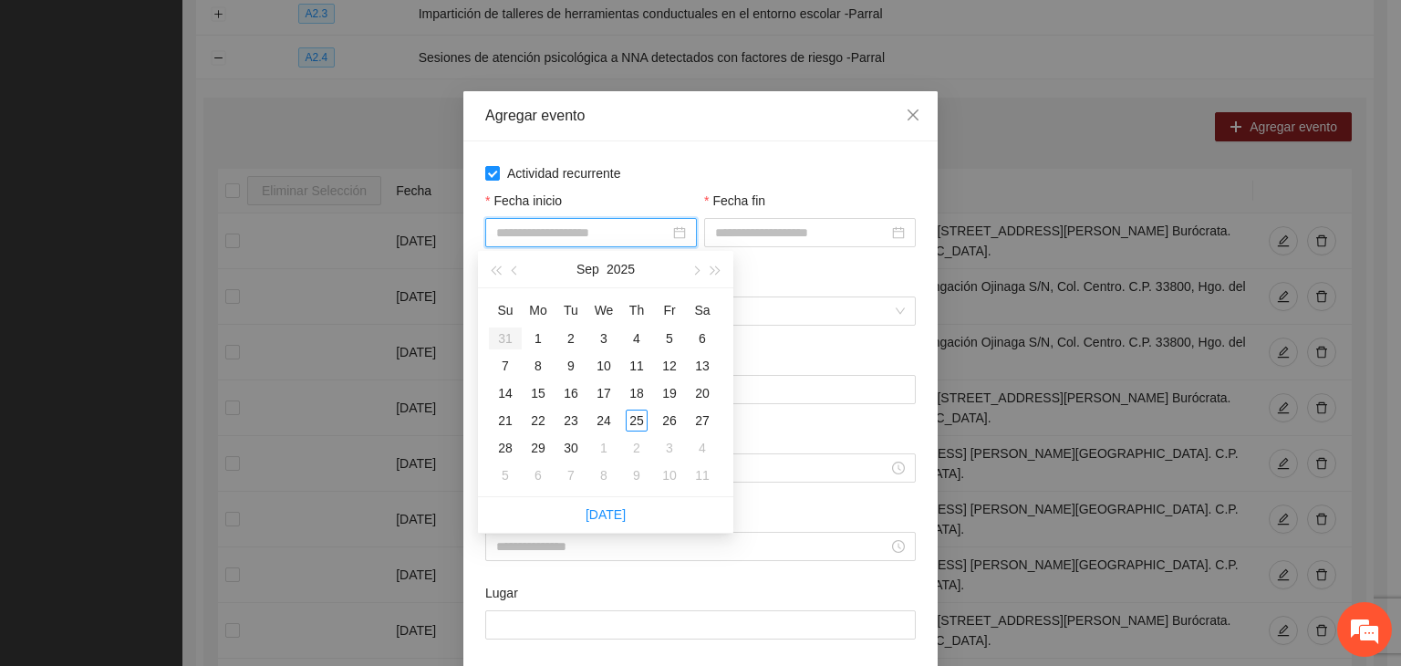
type input "**********"
click at [707, 273] on button "button" at bounding box center [716, 269] width 20 height 36
click at [508, 276] on button "button" at bounding box center [515, 269] width 20 height 36
click at [493, 266] on button "button" at bounding box center [495, 269] width 20 height 36
click at [708, 275] on button "button" at bounding box center [716, 269] width 20 height 36
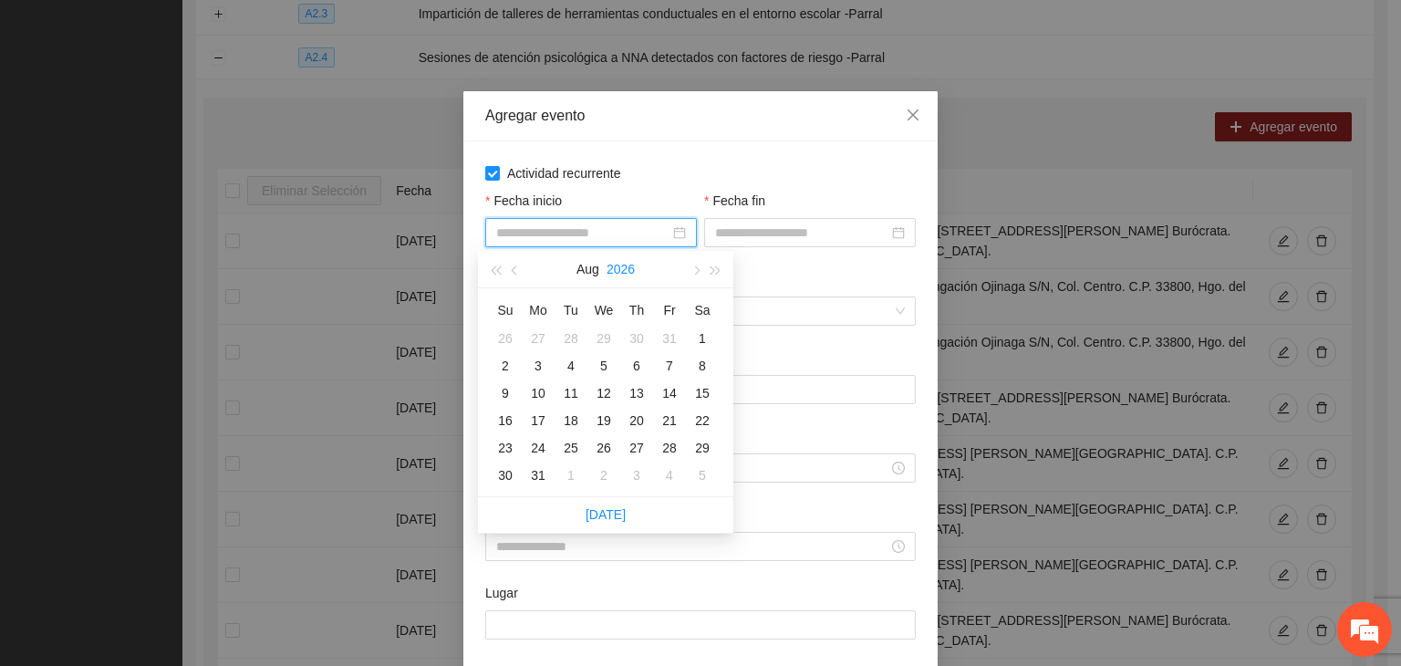
drag, startPoint x: 499, startPoint y: 277, endPoint x: 623, endPoint y: 270, distance: 124.3
click at [499, 276] on button "button" at bounding box center [495, 269] width 20 height 36
click at [689, 268] on button "button" at bounding box center [695, 269] width 20 height 36
click at [683, 267] on div "[DATE]" at bounding box center [605, 269] width 255 height 37
click at [693, 279] on button "button" at bounding box center [695, 269] width 20 height 36
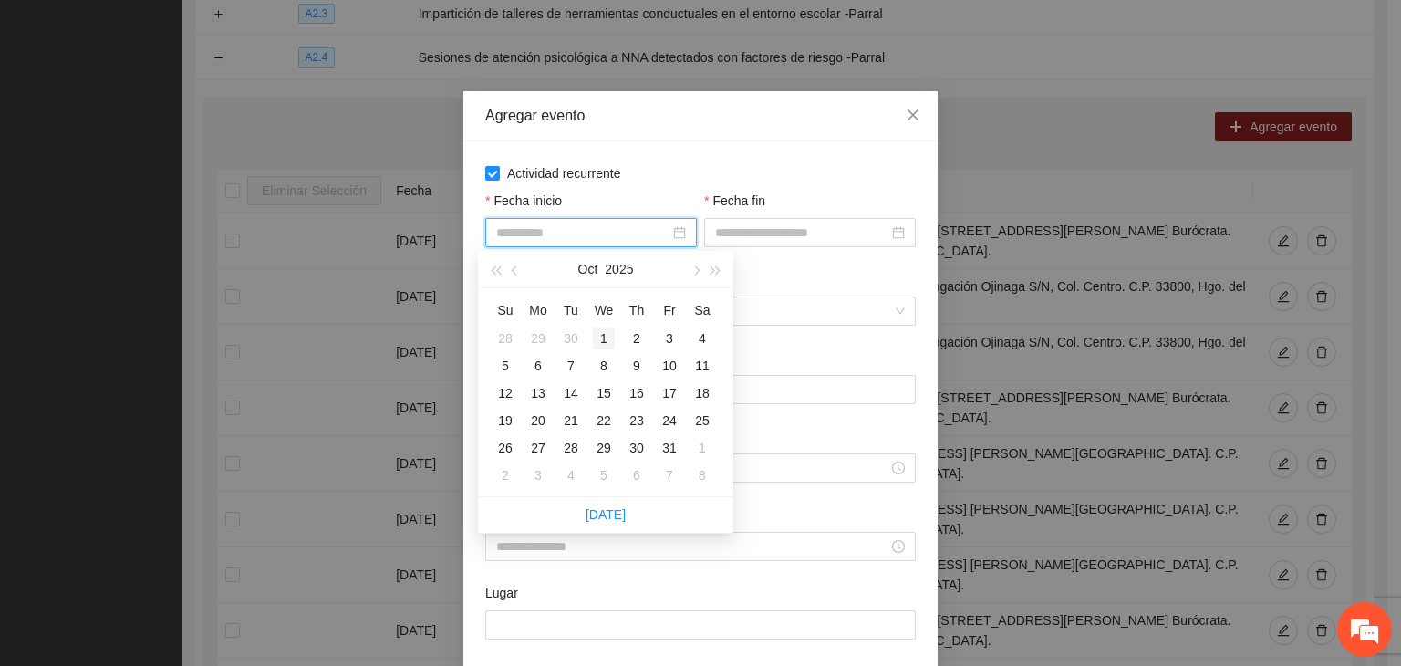
type input "**********"
click at [604, 327] on div "1" at bounding box center [604, 338] width 22 height 22
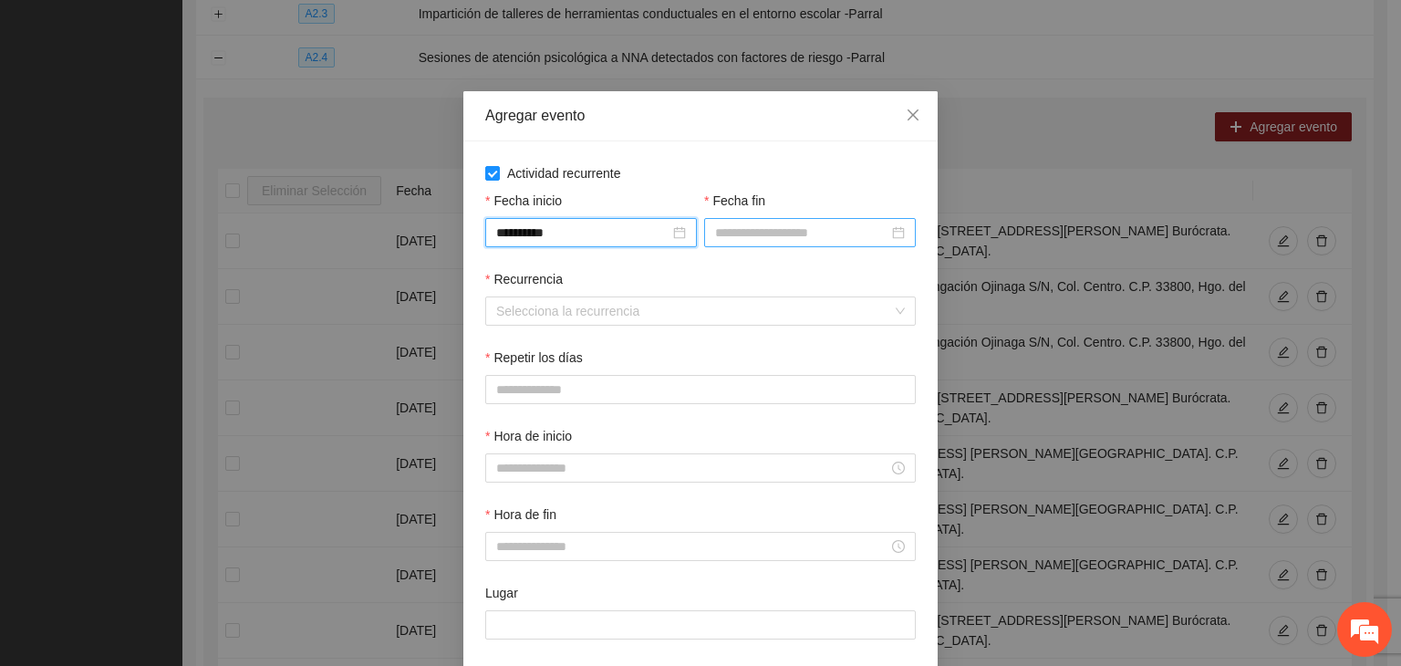
click at [766, 234] on input "Fecha fin" at bounding box center [801, 233] width 173 height 20
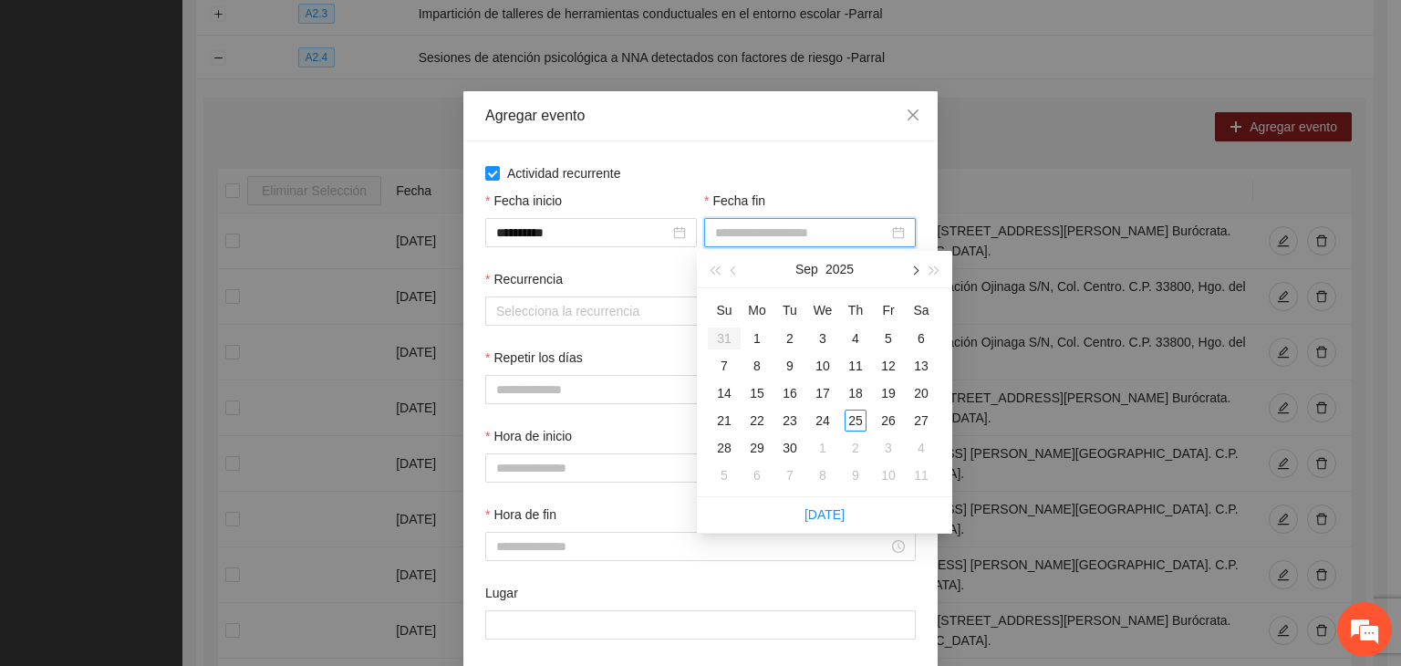
click at [909, 273] on button "button" at bounding box center [914, 269] width 20 height 36
type input "**********"
click at [882, 431] on div "24" at bounding box center [889, 421] width 22 height 22
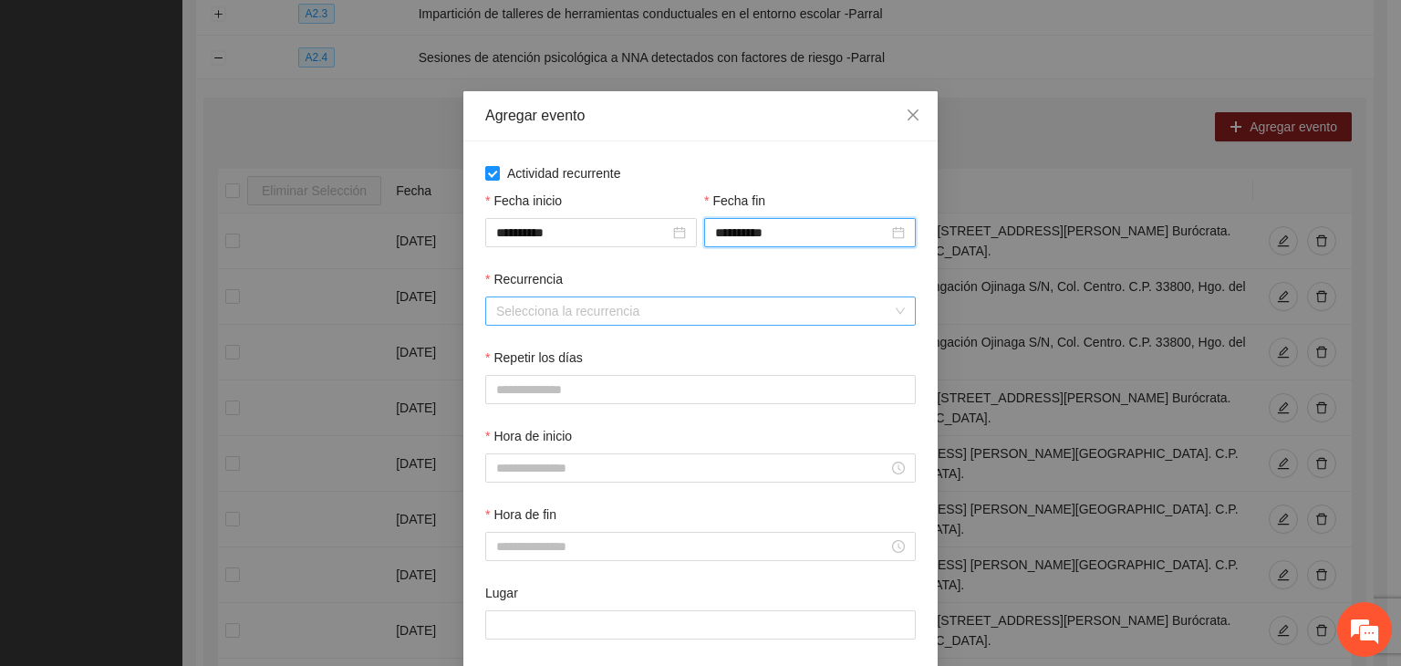
click at [529, 317] on input "Recurrencia" at bounding box center [694, 310] width 396 height 27
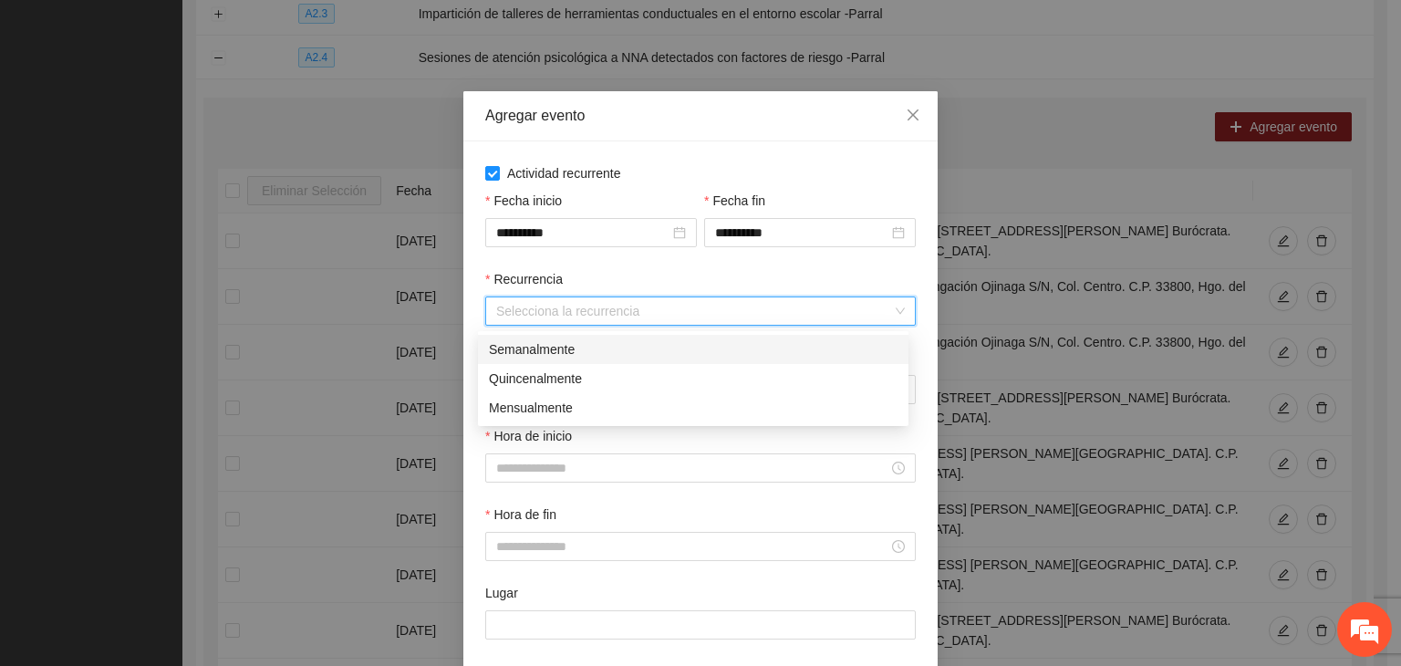
click at [552, 355] on div "Semanalmente" at bounding box center [693, 349] width 409 height 20
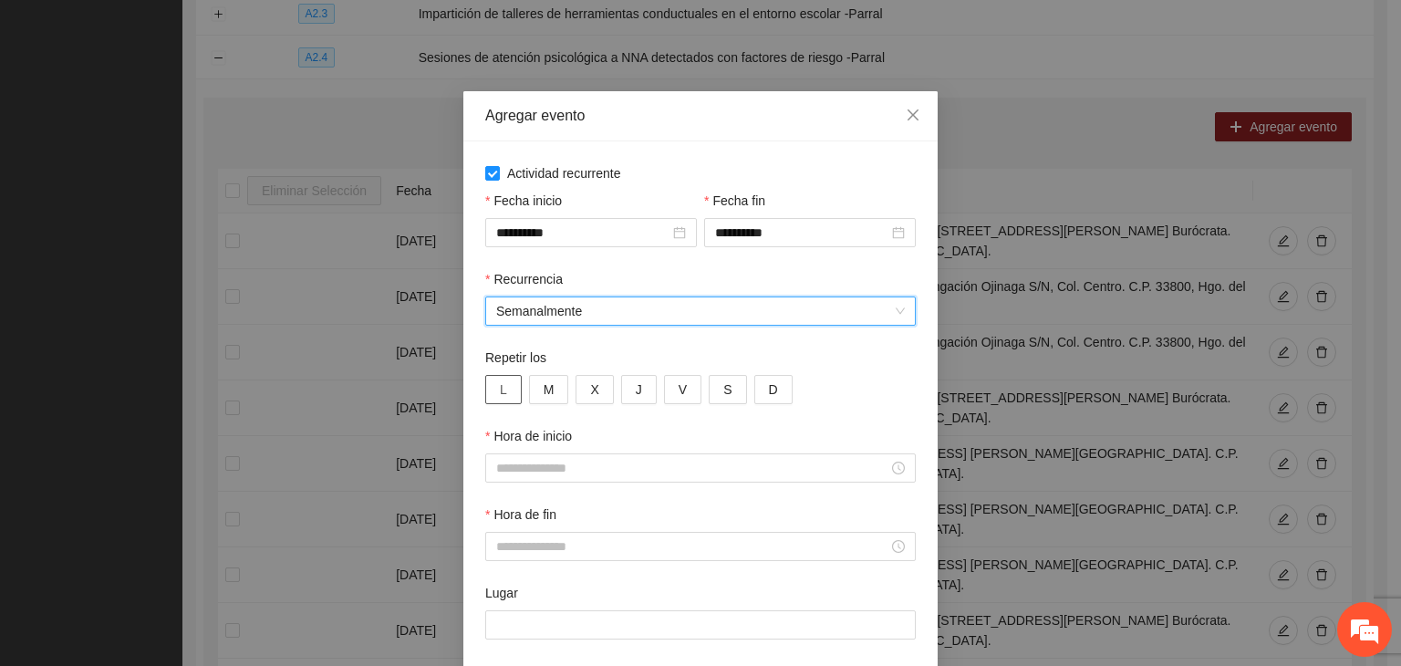
click at [493, 379] on div "Repetir los L M X J V S D" at bounding box center [700, 376] width 431 height 57
click at [544, 389] on span "M" at bounding box center [549, 389] width 11 height 20
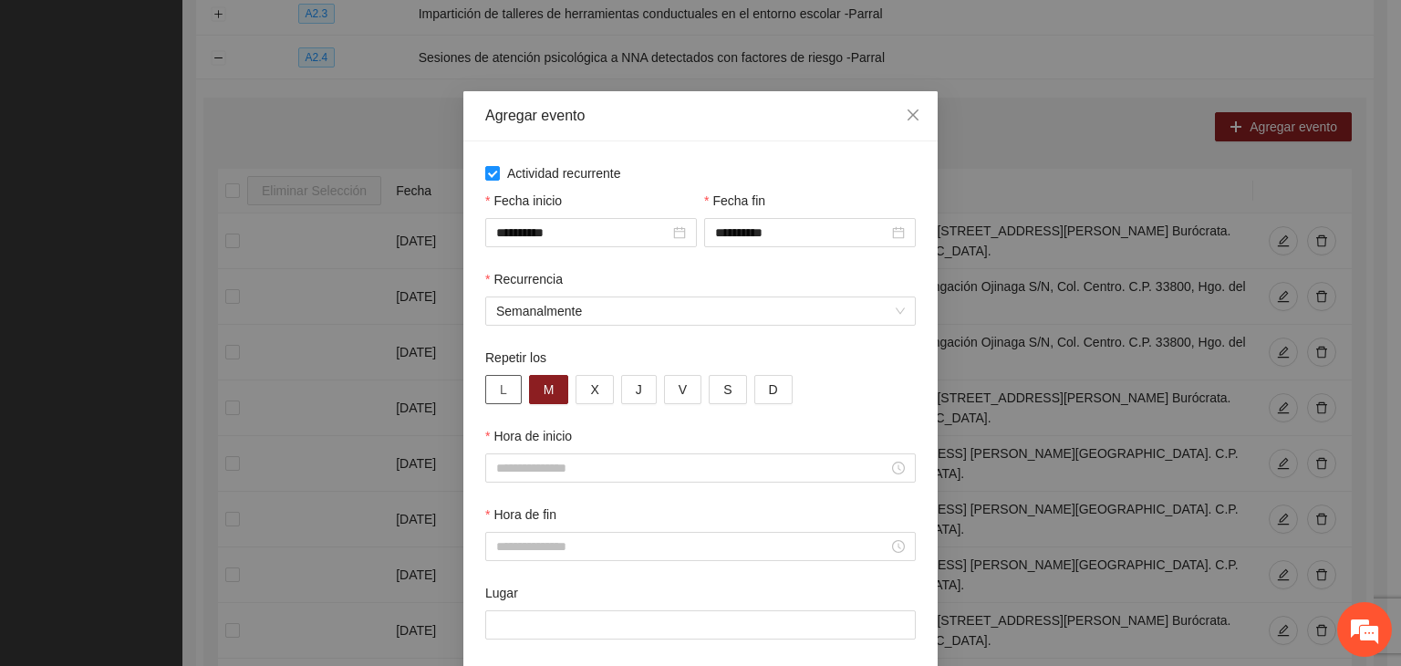
click at [486, 396] on button "L" at bounding box center [503, 389] width 36 height 29
click at [589, 397] on button "X" at bounding box center [594, 389] width 37 height 29
click at [627, 395] on button "J" at bounding box center [639, 389] width 36 height 29
click at [686, 397] on button "V" at bounding box center [682, 389] width 37 height 29
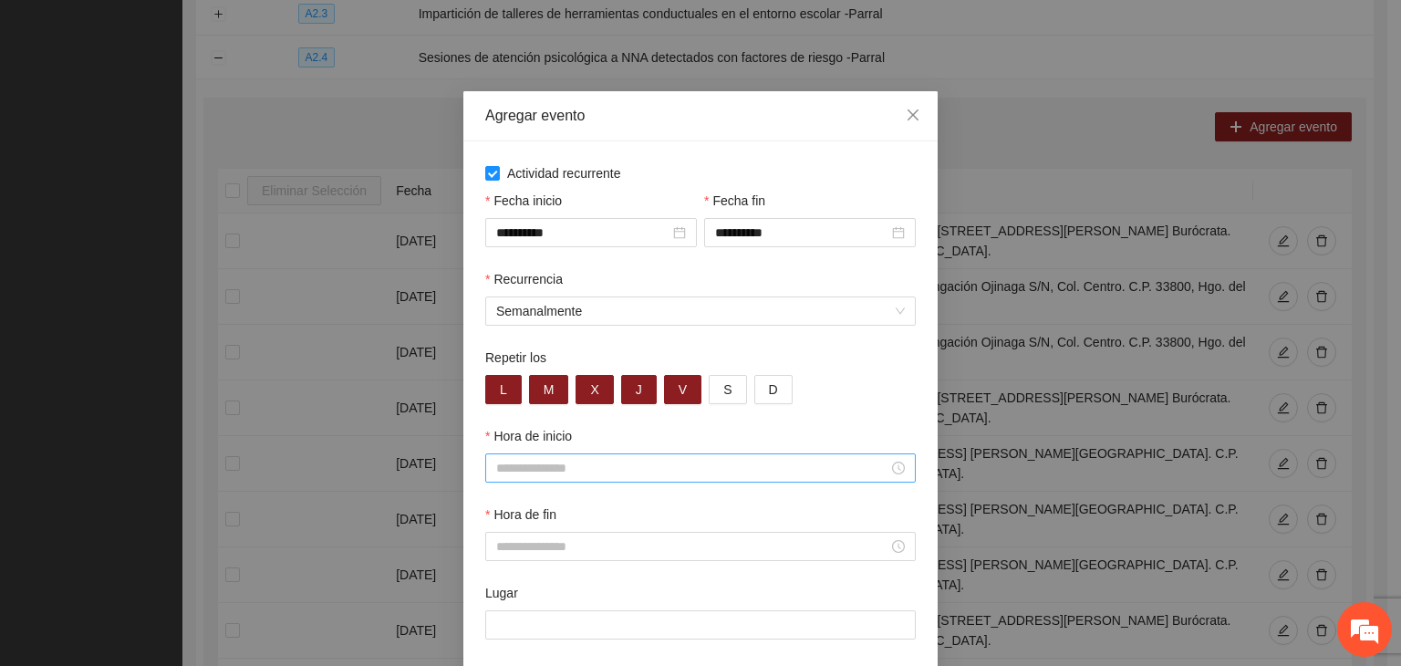
click at [561, 488] on div "Hora de inicio" at bounding box center [701, 465] width 438 height 78
click at [566, 478] on input "Hora de inicio" at bounding box center [692, 468] width 392 height 20
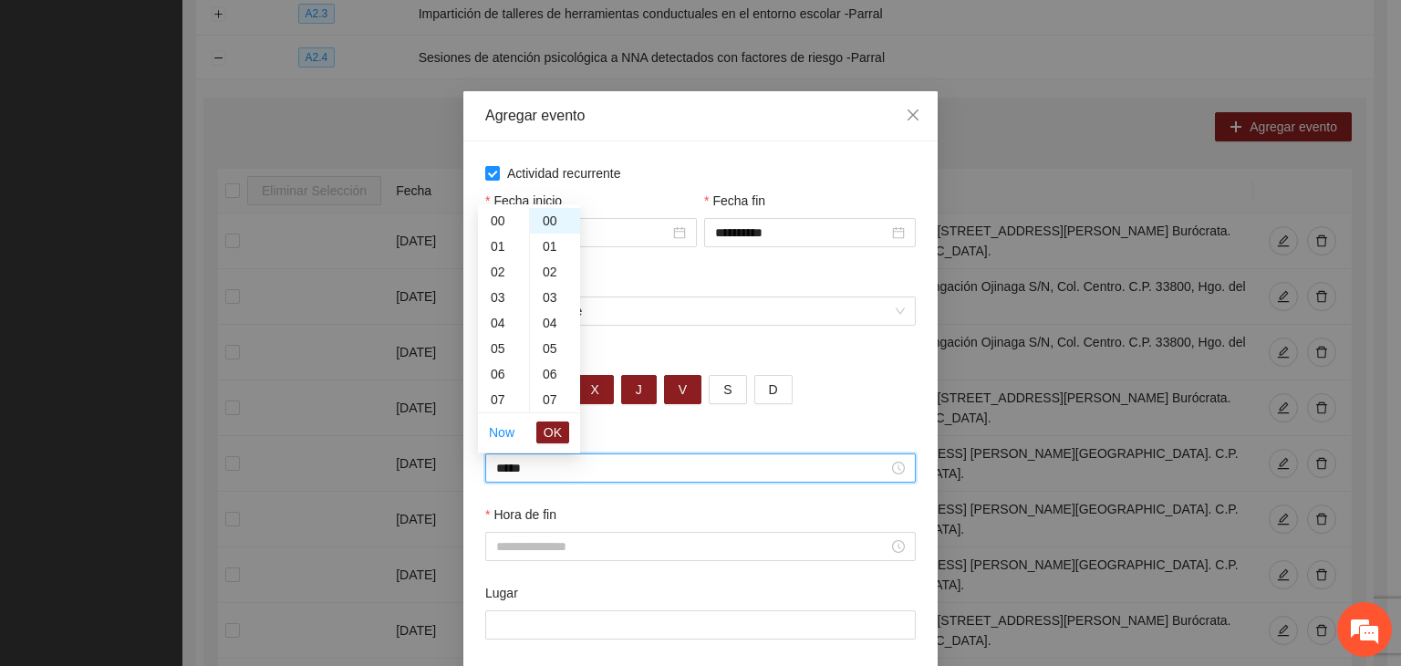
scroll to position [204, 0]
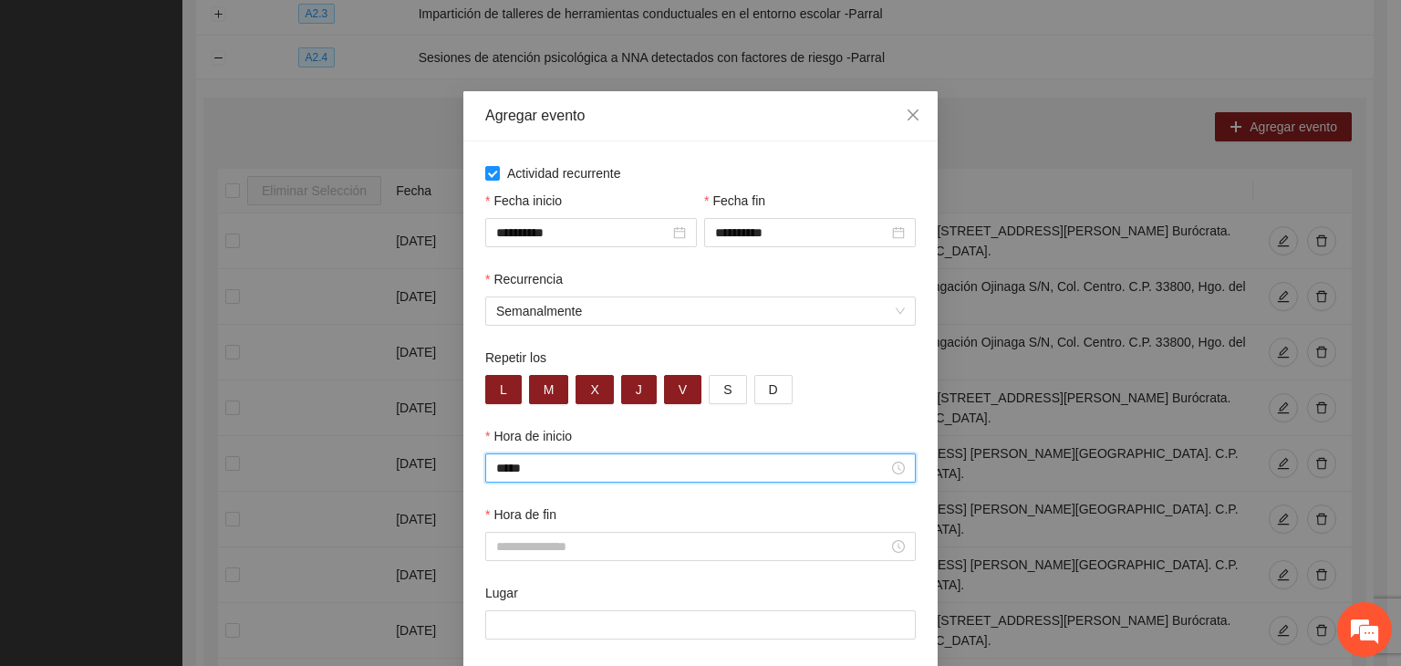
type input "*****"
drag, startPoint x: 707, startPoint y: 566, endPoint x: 712, endPoint y: 556, distance: 11.0
click at [708, 563] on div "Hora de fin" at bounding box center [701, 543] width 438 height 78
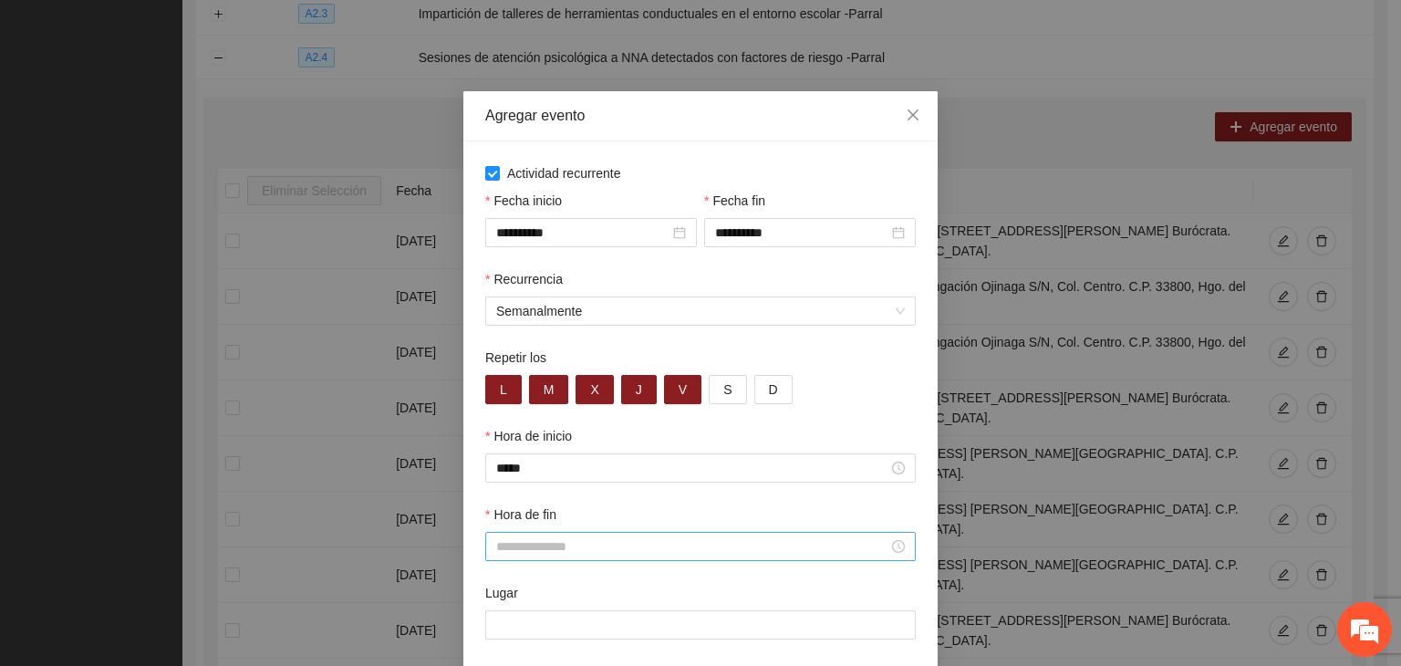
click at [712, 556] on input "Hora de fin" at bounding box center [692, 546] width 392 height 20
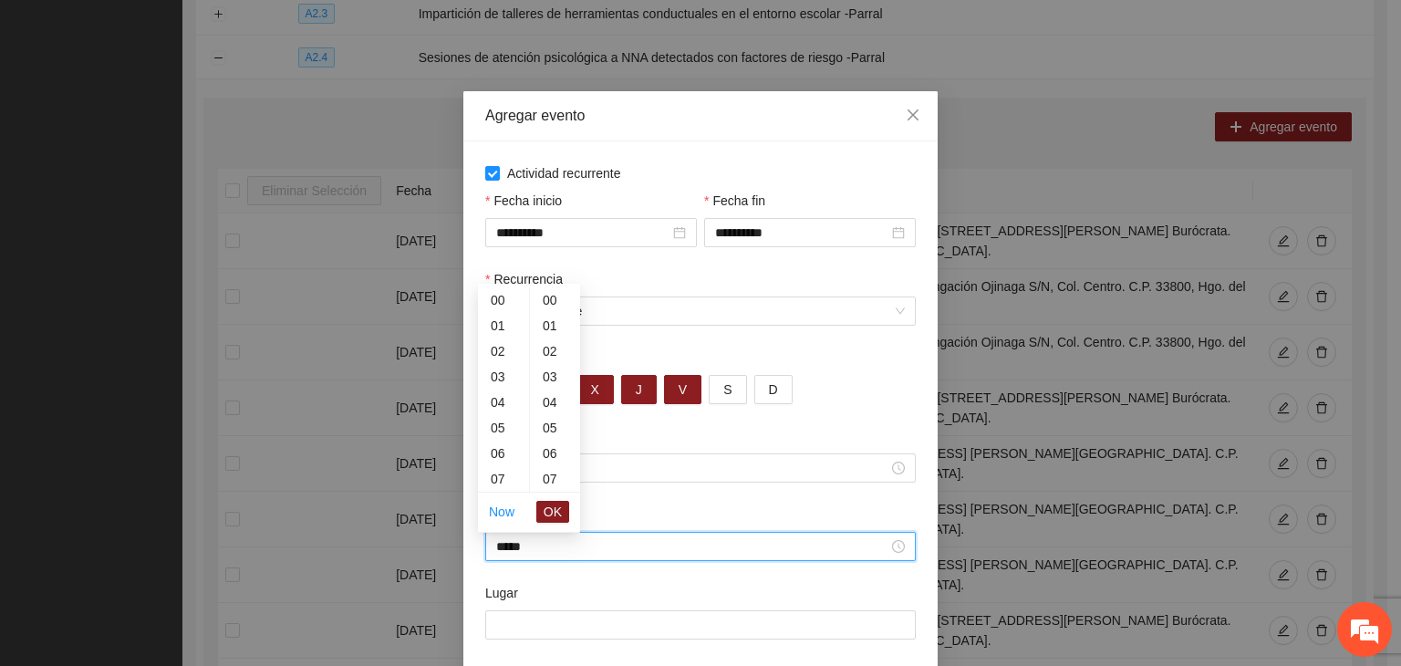
scroll to position [1149, 0]
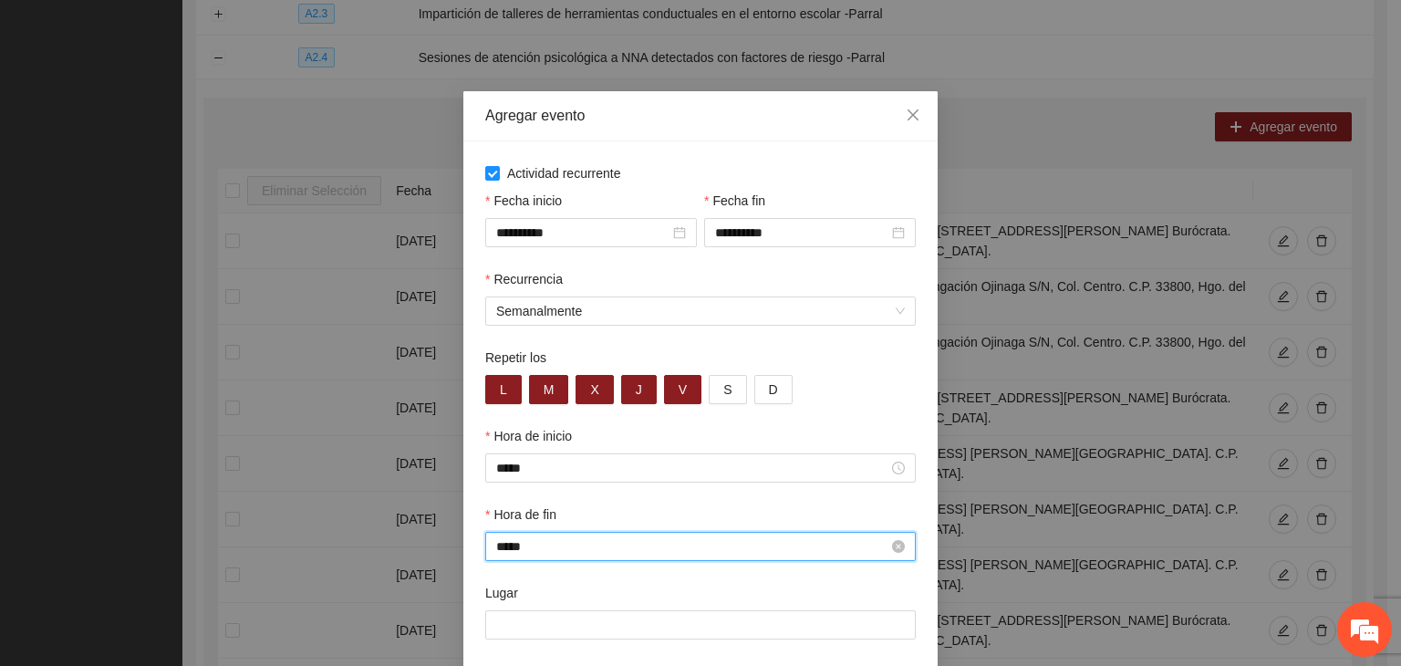
type input "*****"
click at [599, 594] on div "Lugar" at bounding box center [700, 596] width 431 height 27
click at [603, 620] on input "Lugar" at bounding box center [700, 624] width 431 height 29
paste input "**********"
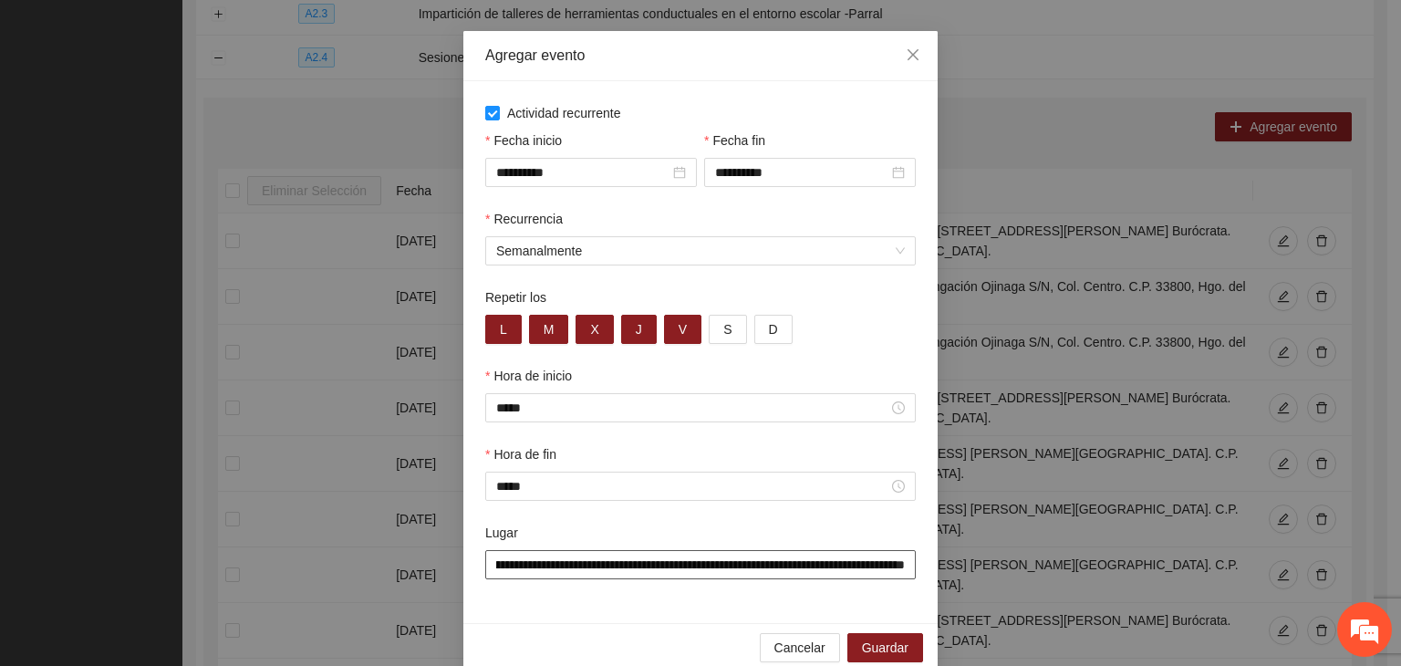
scroll to position [90, 0]
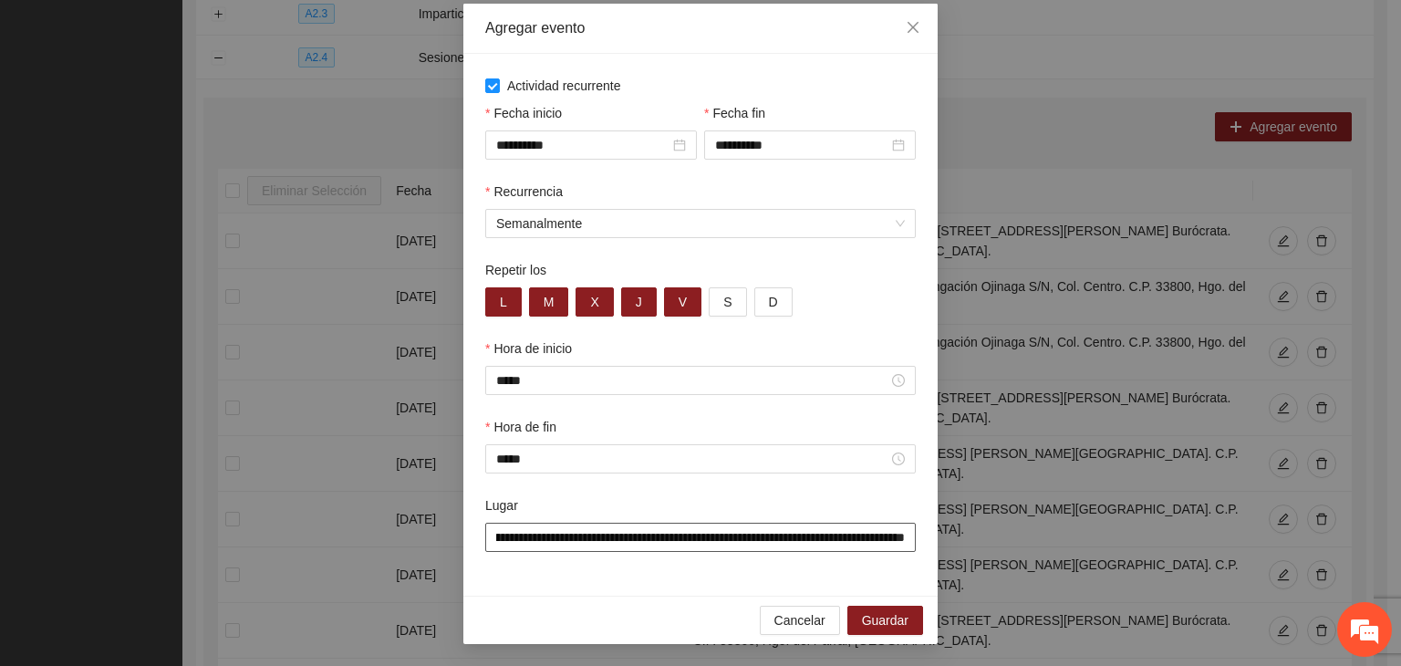
type input "**********"
click at [840, 577] on div "**********" at bounding box center [700, 325] width 474 height 542
click at [890, 608] on button "Guardar" at bounding box center [885, 620] width 76 height 29
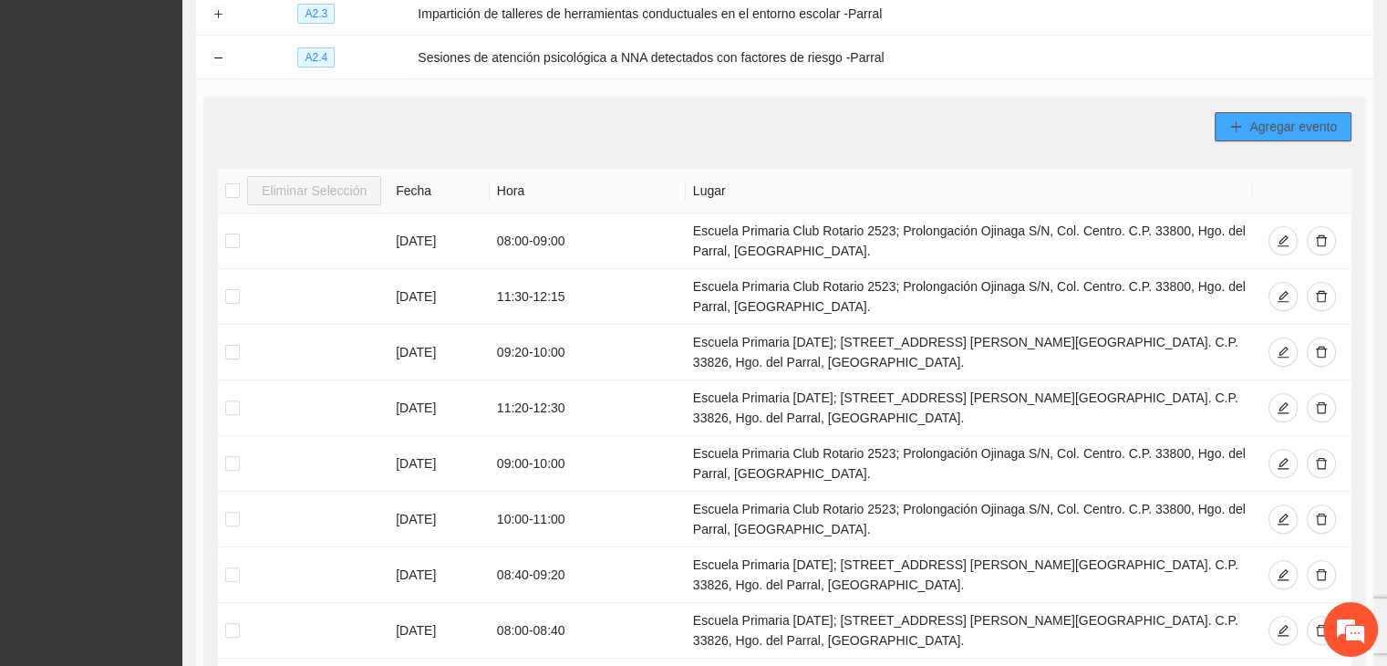
click at [1248, 112] on button "Agregar evento" at bounding box center [1283, 126] width 137 height 29
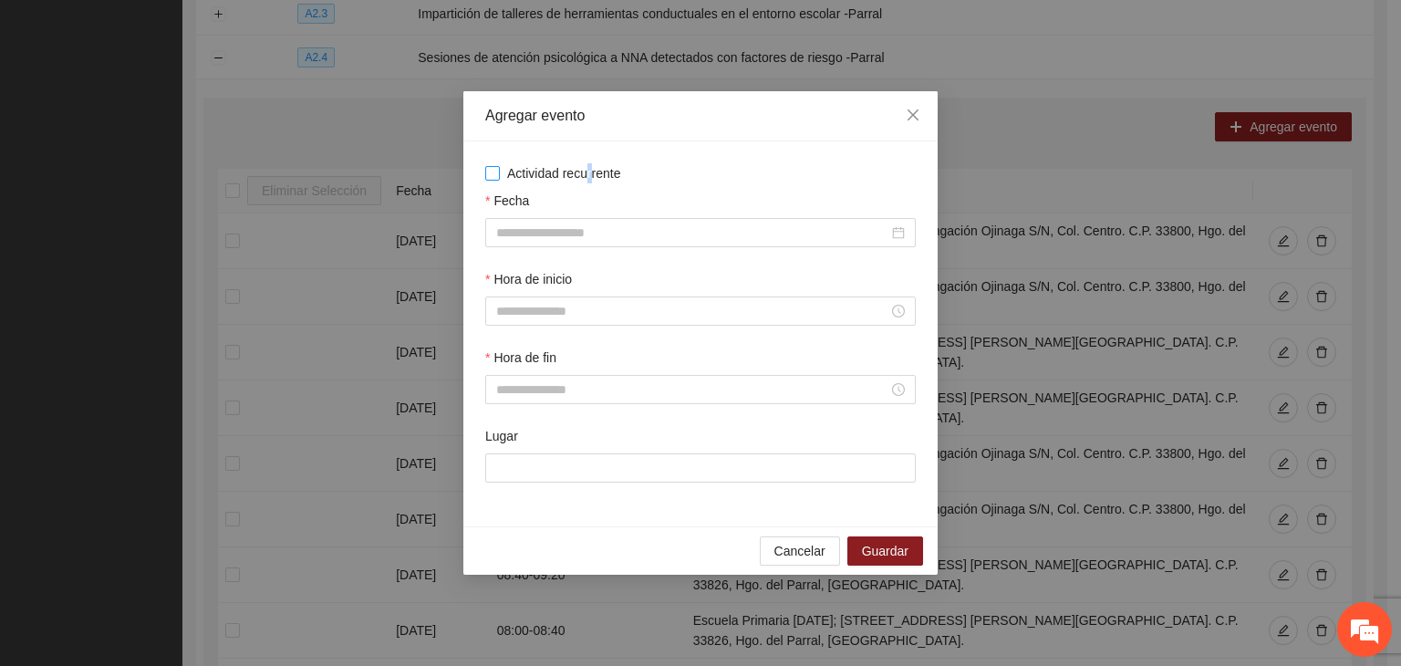
click at [591, 162] on div "Actividad recurrente Fecha Hora de inicio Hora de fin Lugar" at bounding box center [700, 333] width 474 height 385
click at [565, 183] on div "Actividad recurrente Fecha Hora de inicio Hora de fin Lugar" at bounding box center [700, 333] width 431 height 341
click at [566, 176] on span "Actividad recurrente" at bounding box center [564, 173] width 129 height 20
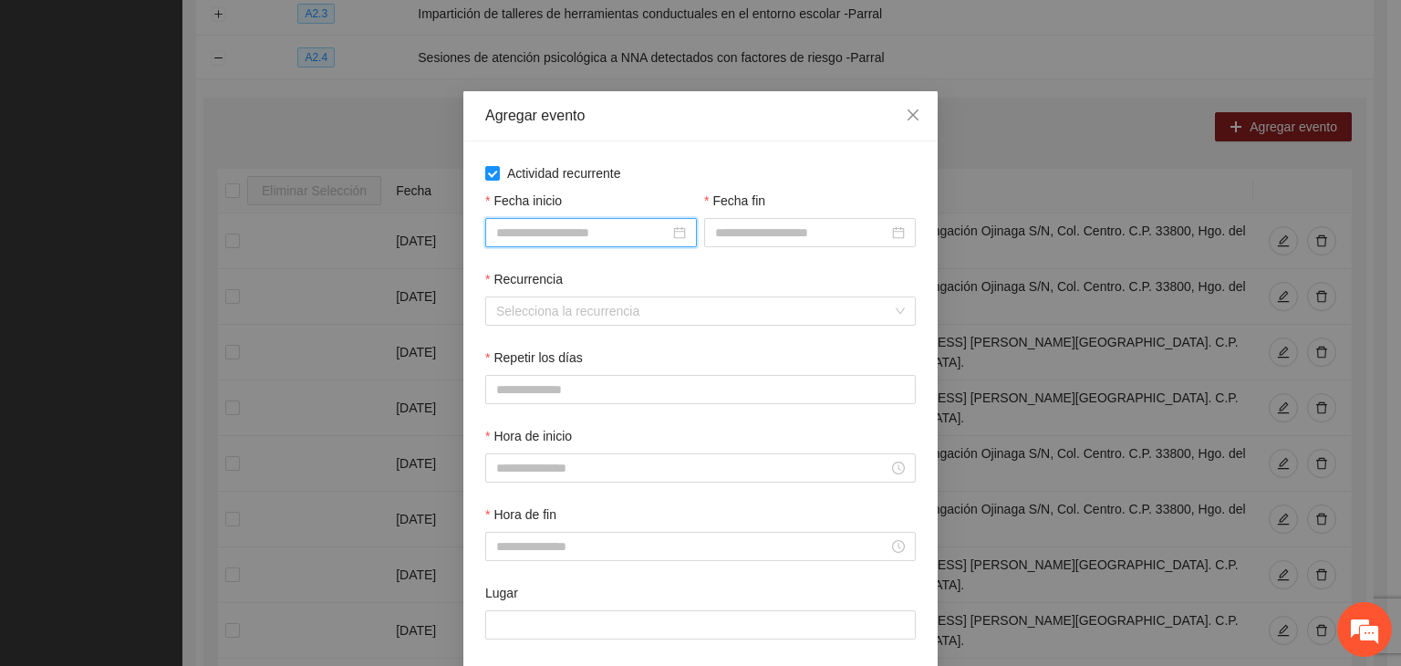
click at [620, 223] on input "Fecha inicio" at bounding box center [582, 233] width 173 height 20
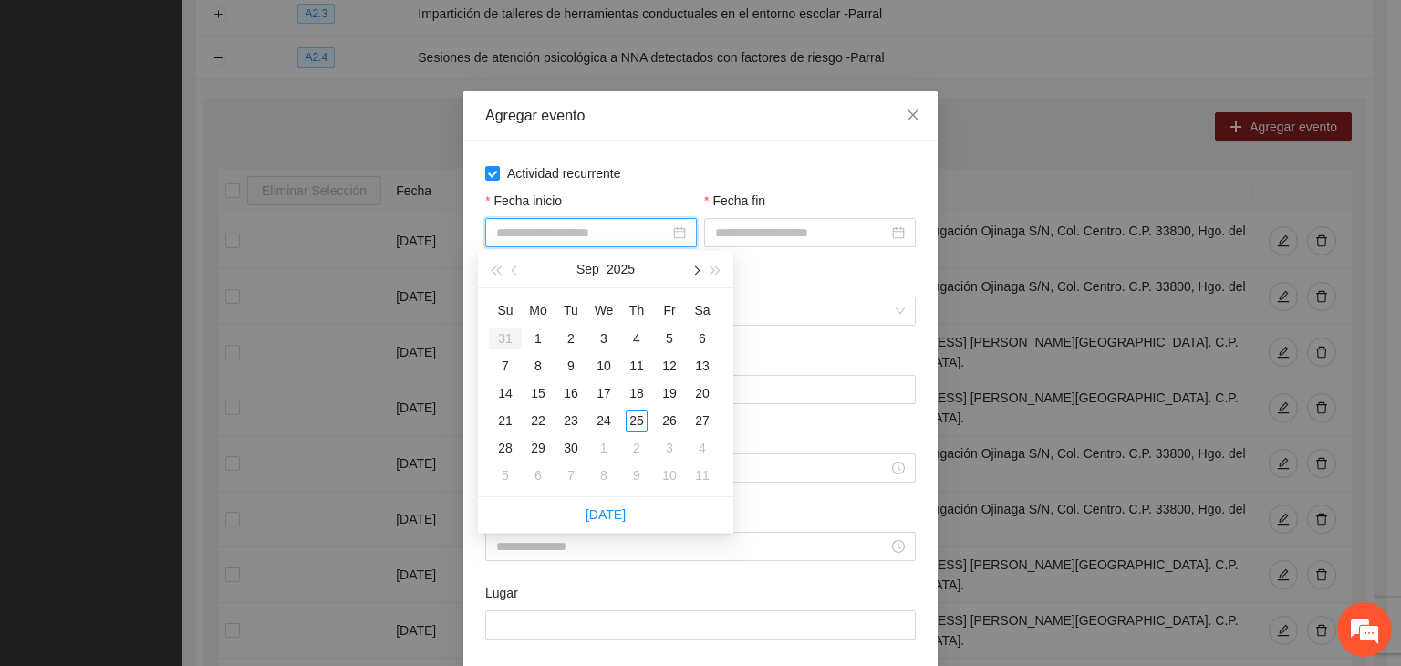
click at [694, 274] on span "button" at bounding box center [695, 270] width 9 height 9
type input "**********"
click at [608, 340] on div "1" at bounding box center [604, 338] width 22 height 22
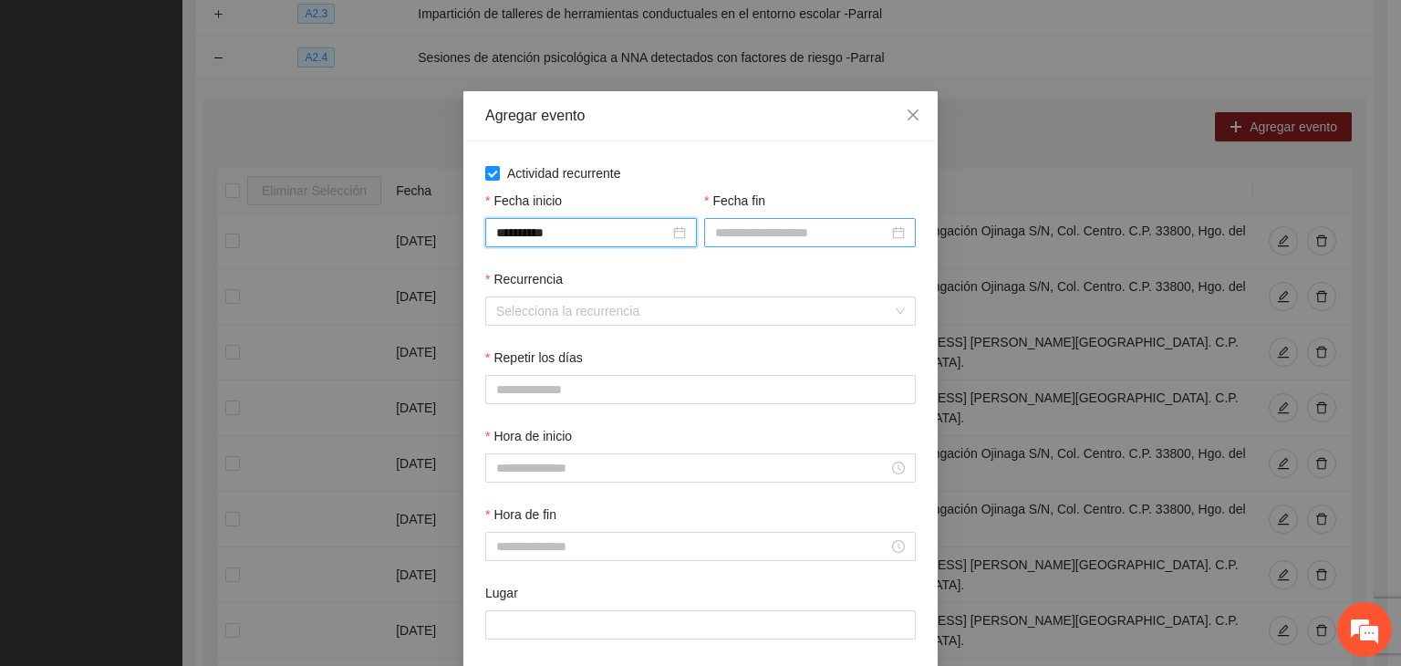
click at [773, 231] on input "Fecha fin" at bounding box center [801, 233] width 173 height 20
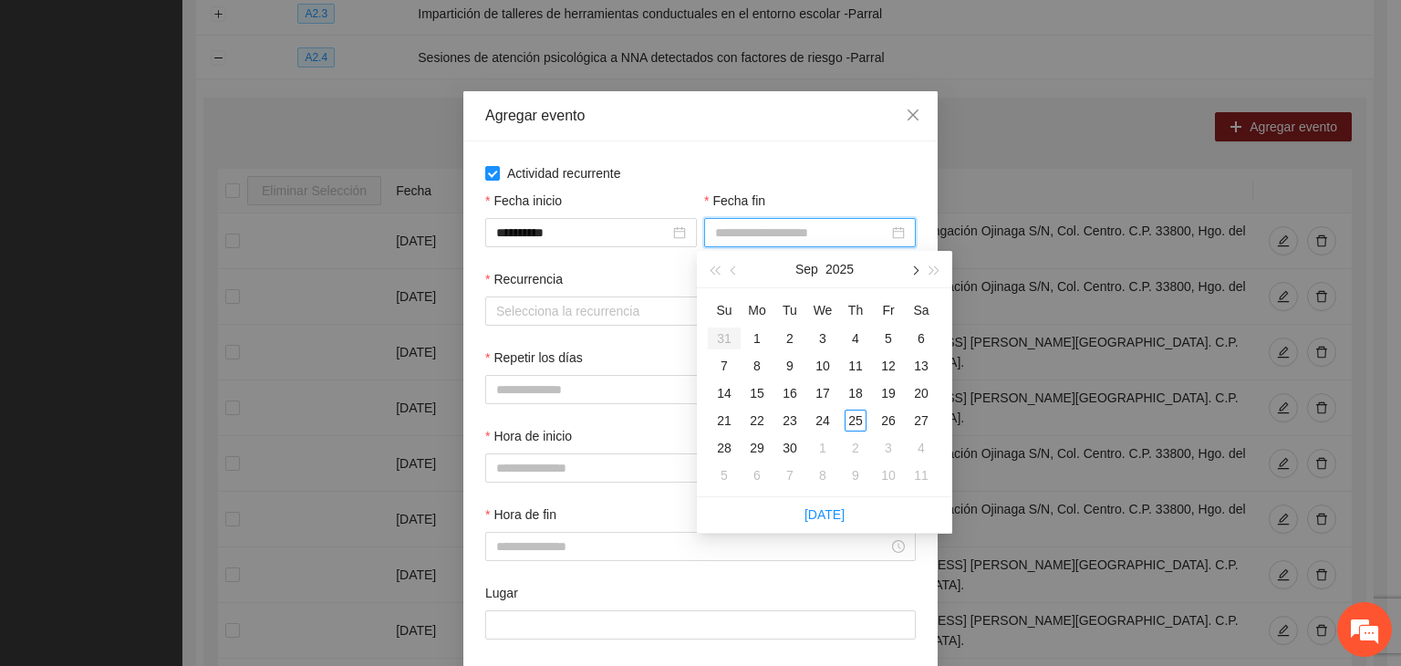
click at [912, 271] on button "button" at bounding box center [914, 269] width 20 height 36
type input "**********"
click at [897, 418] on div "24" at bounding box center [889, 421] width 22 height 22
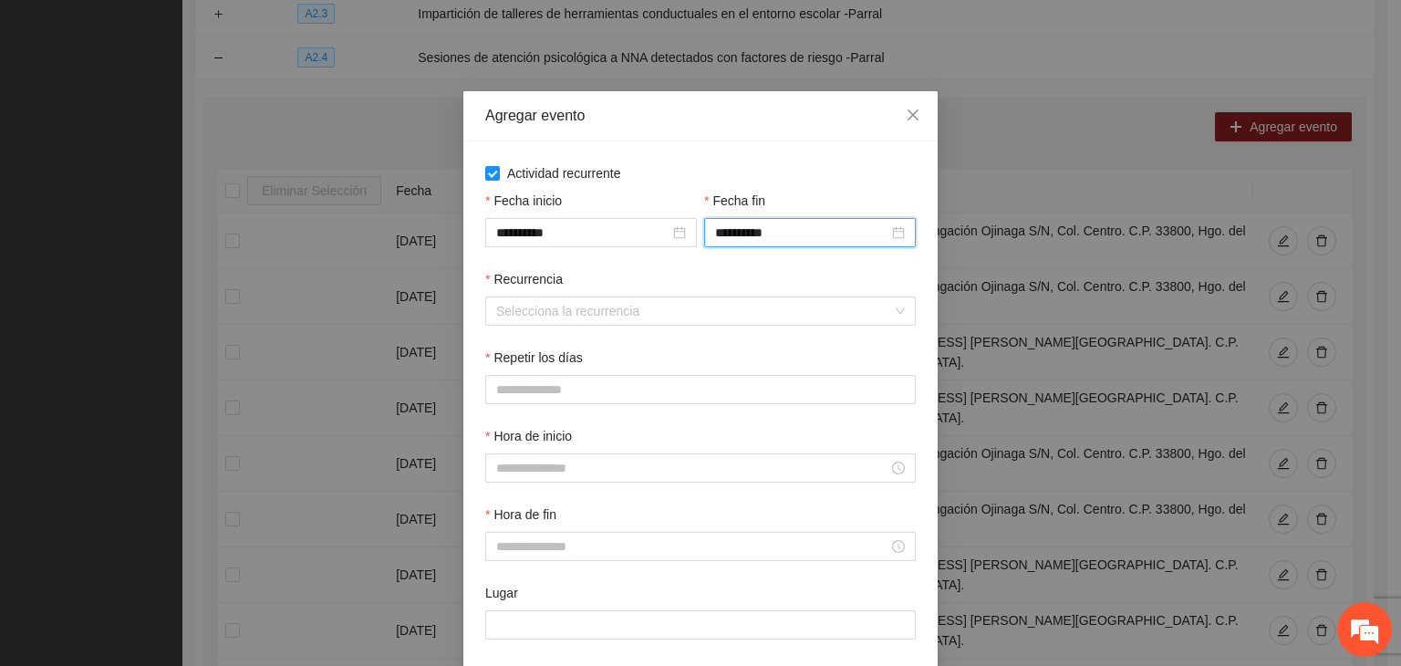
drag, startPoint x: 599, startPoint y: 337, endPoint x: 602, endPoint y: 322, distance: 14.8
click at [599, 336] on div "Recurrencia Selecciona la recurrencia" at bounding box center [701, 308] width 438 height 78
click at [606, 311] on input "Recurrencia" at bounding box center [694, 310] width 396 height 27
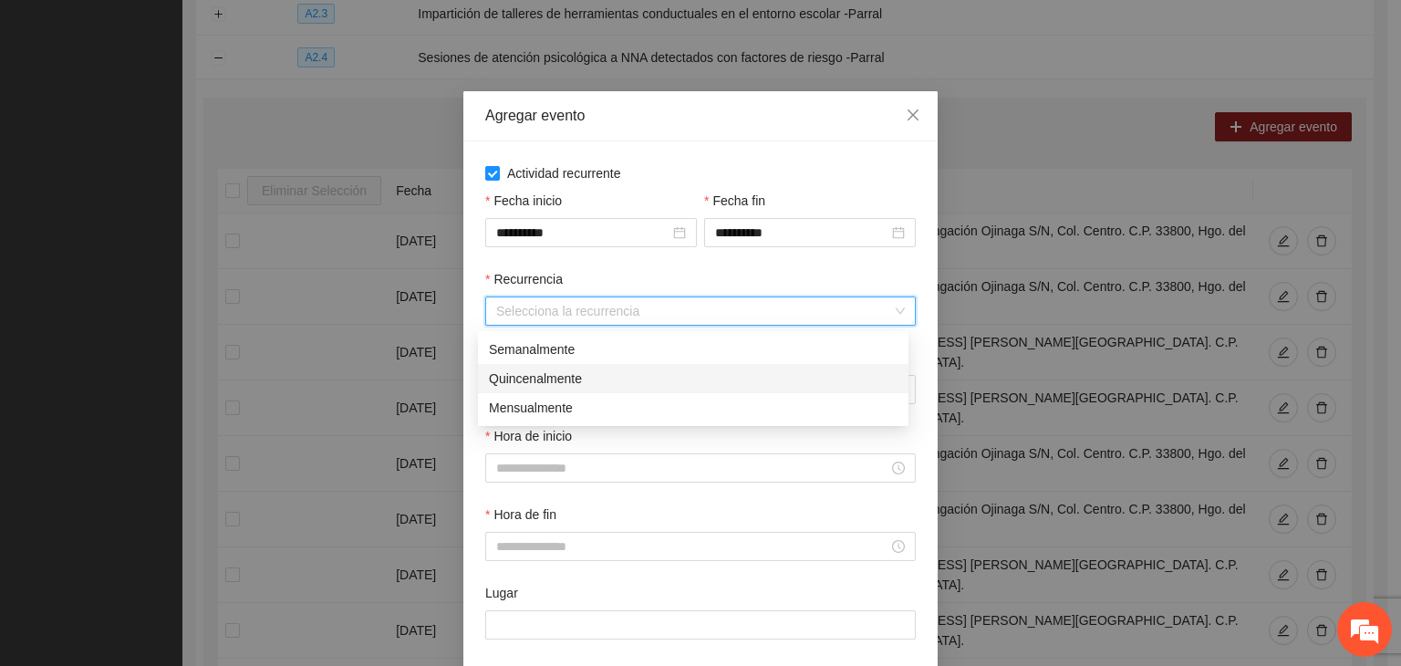
click at [612, 344] on div "Semanalmente" at bounding box center [693, 349] width 409 height 20
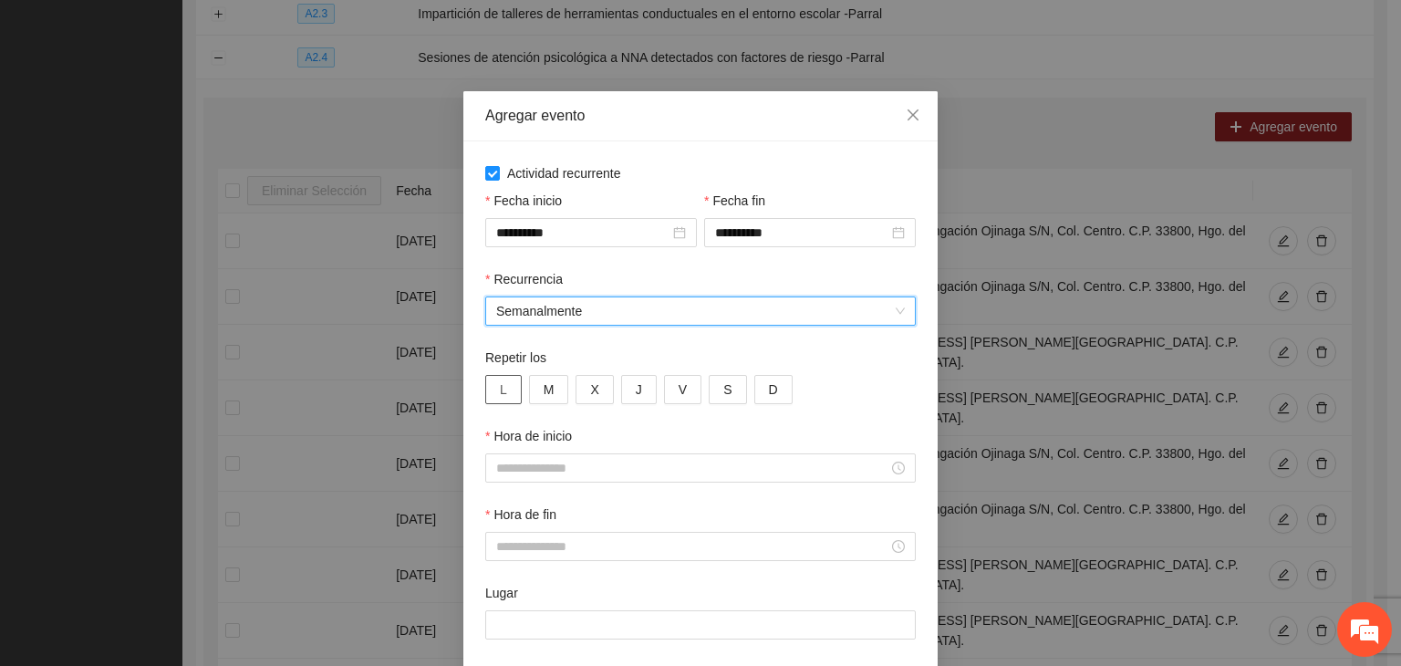
click at [485, 393] on button "L" at bounding box center [503, 389] width 36 height 29
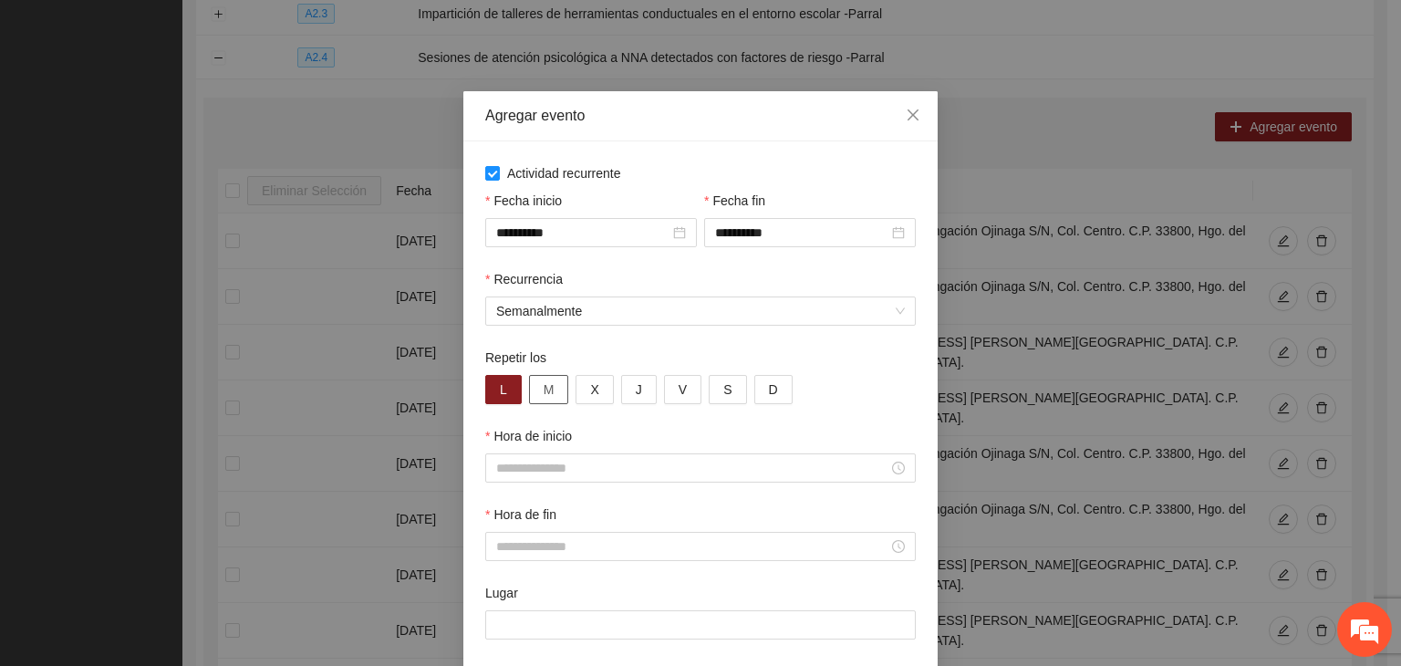
click at [548, 393] on button "M" at bounding box center [549, 389] width 40 height 29
drag, startPoint x: 588, startPoint y: 390, endPoint x: 598, endPoint y: 390, distance: 10.0
click at [591, 390] on button "X" at bounding box center [594, 389] width 37 height 29
drag, startPoint x: 621, startPoint y: 388, endPoint x: 652, endPoint y: 384, distance: 31.2
click at [628, 387] on button "J" at bounding box center [639, 389] width 36 height 29
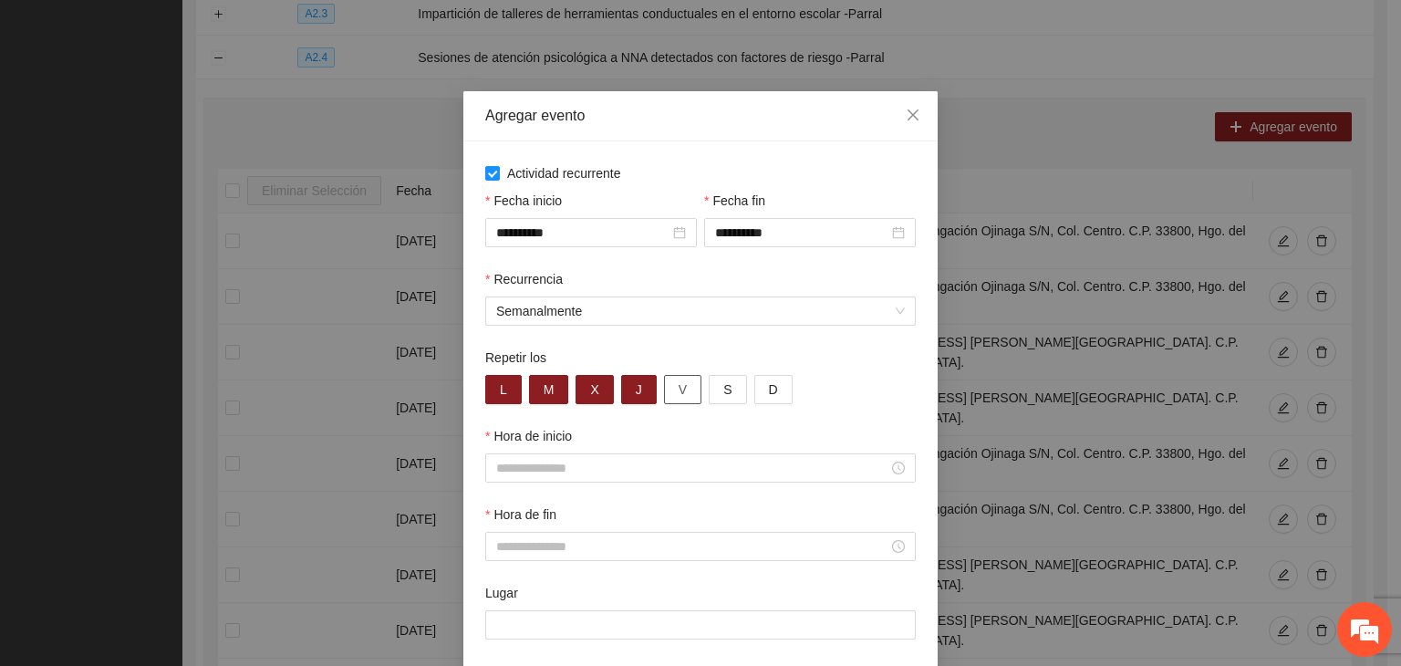
click at [679, 385] on span "V" at bounding box center [683, 389] width 8 height 20
click at [591, 481] on div at bounding box center [700, 467] width 431 height 29
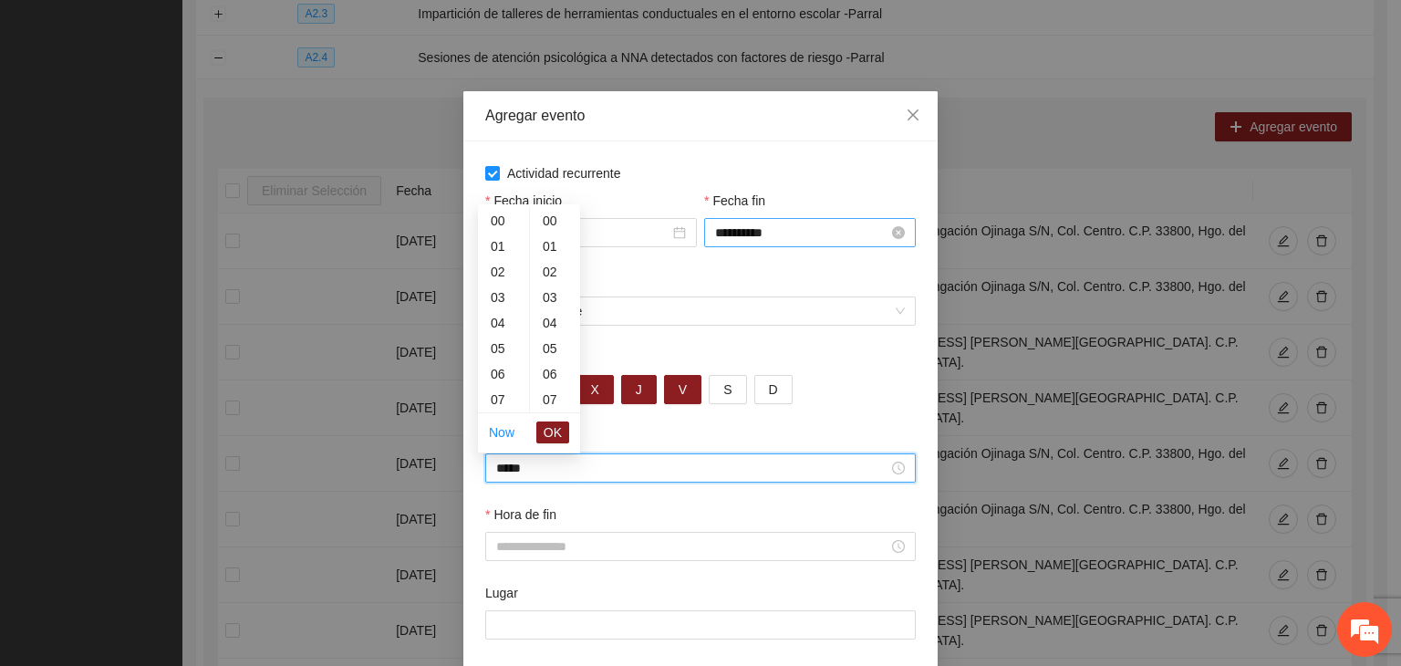
scroll to position [1149, 0]
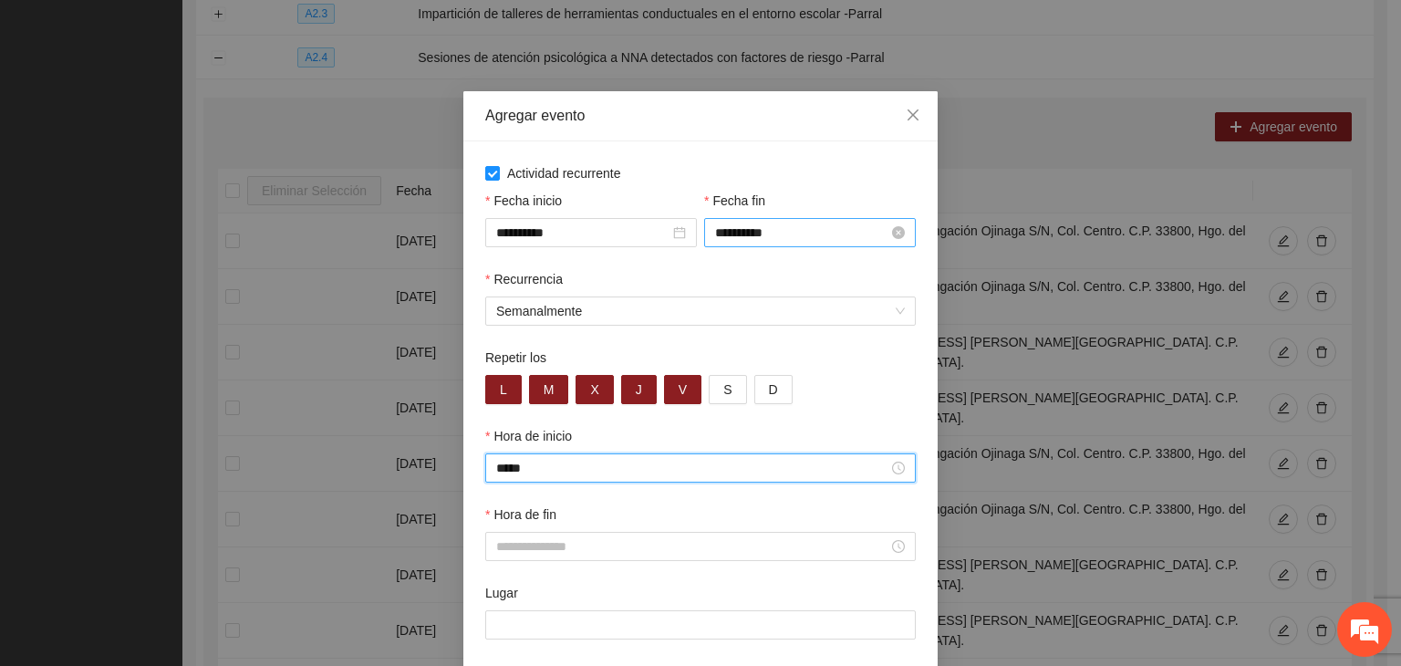
type input "*****"
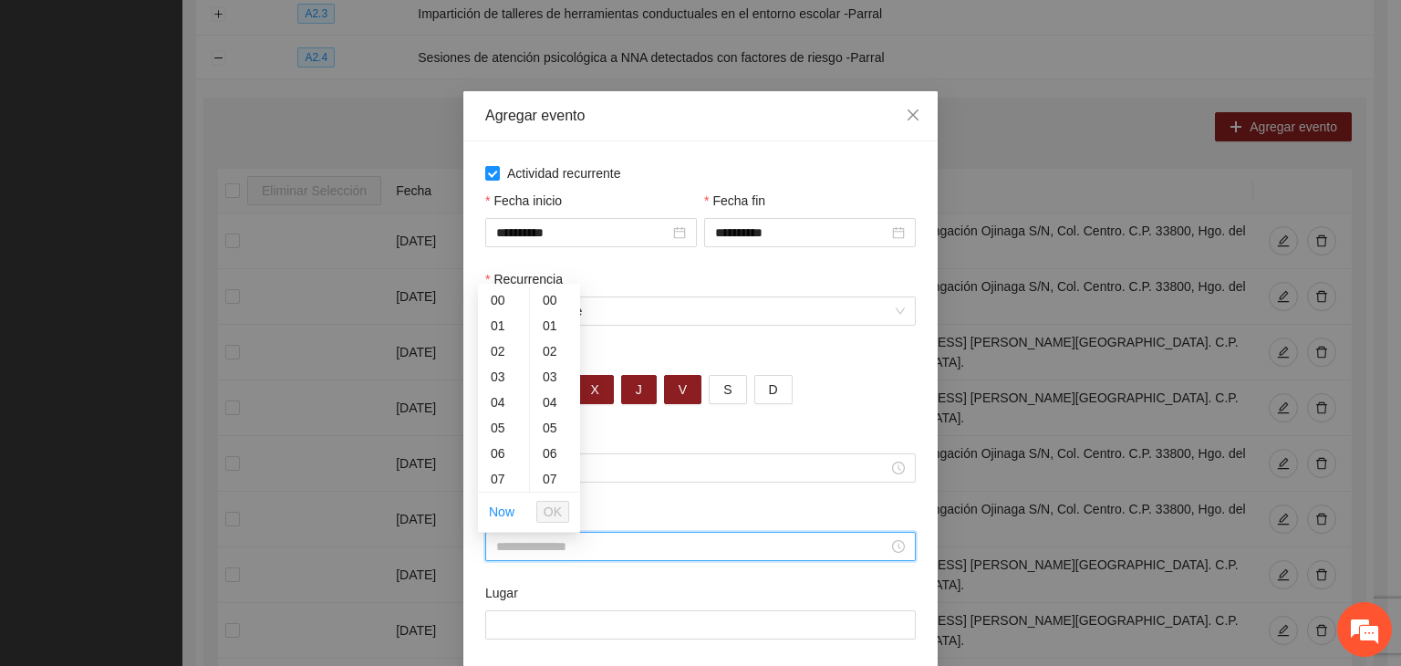
drag, startPoint x: 660, startPoint y: 553, endPoint x: 675, endPoint y: 548, distance: 15.3
click at [661, 552] on input "Hora de fin" at bounding box center [692, 546] width 392 height 20
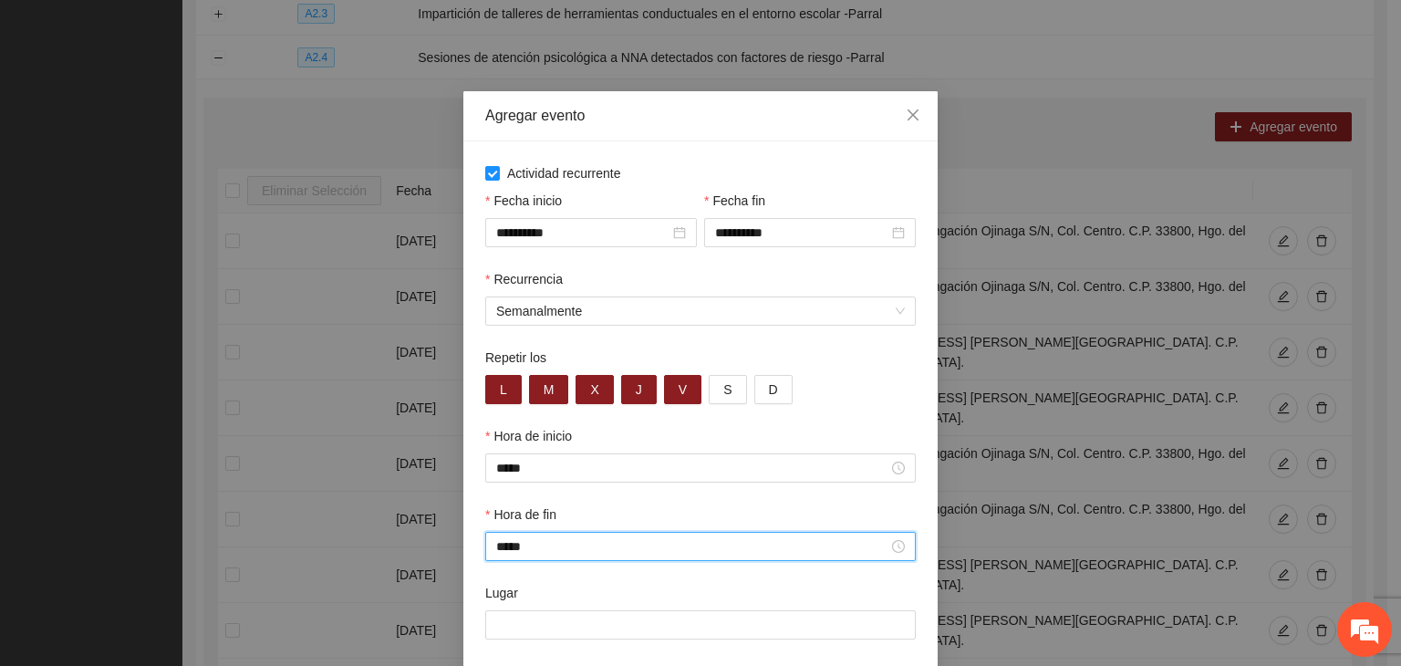
type input "*****"
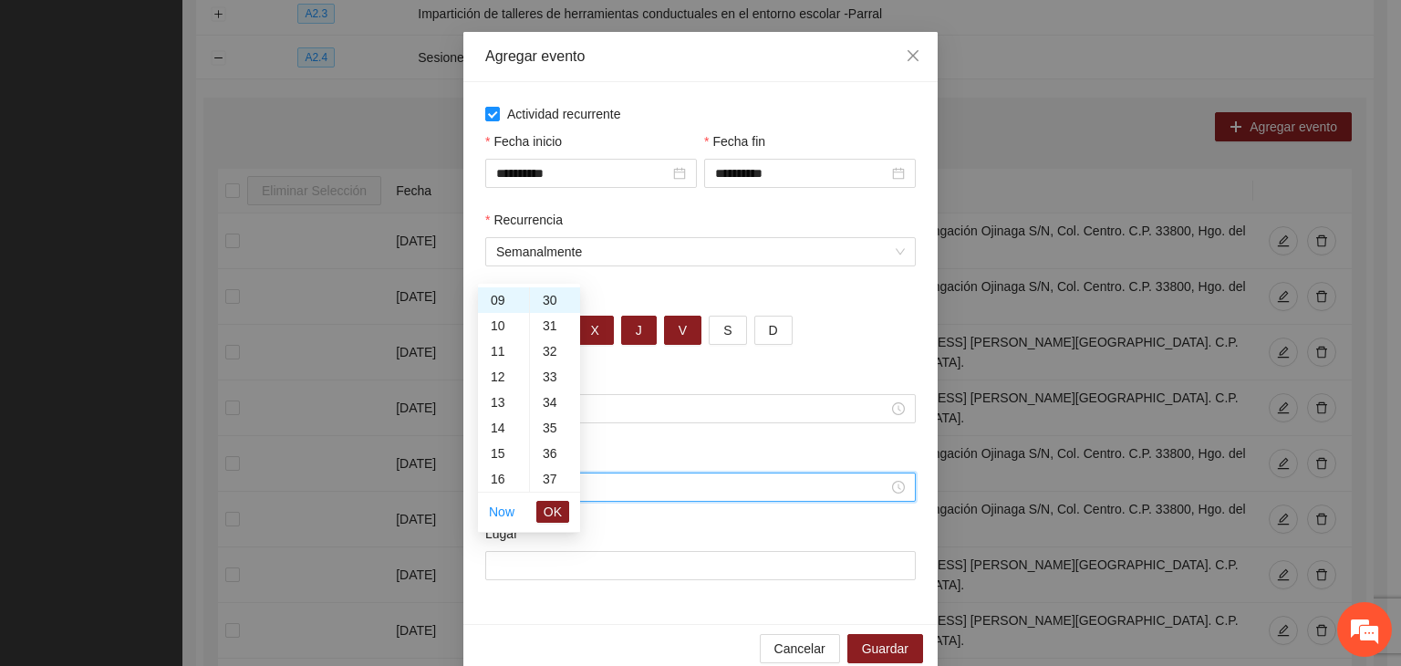
scroll to position [90, 0]
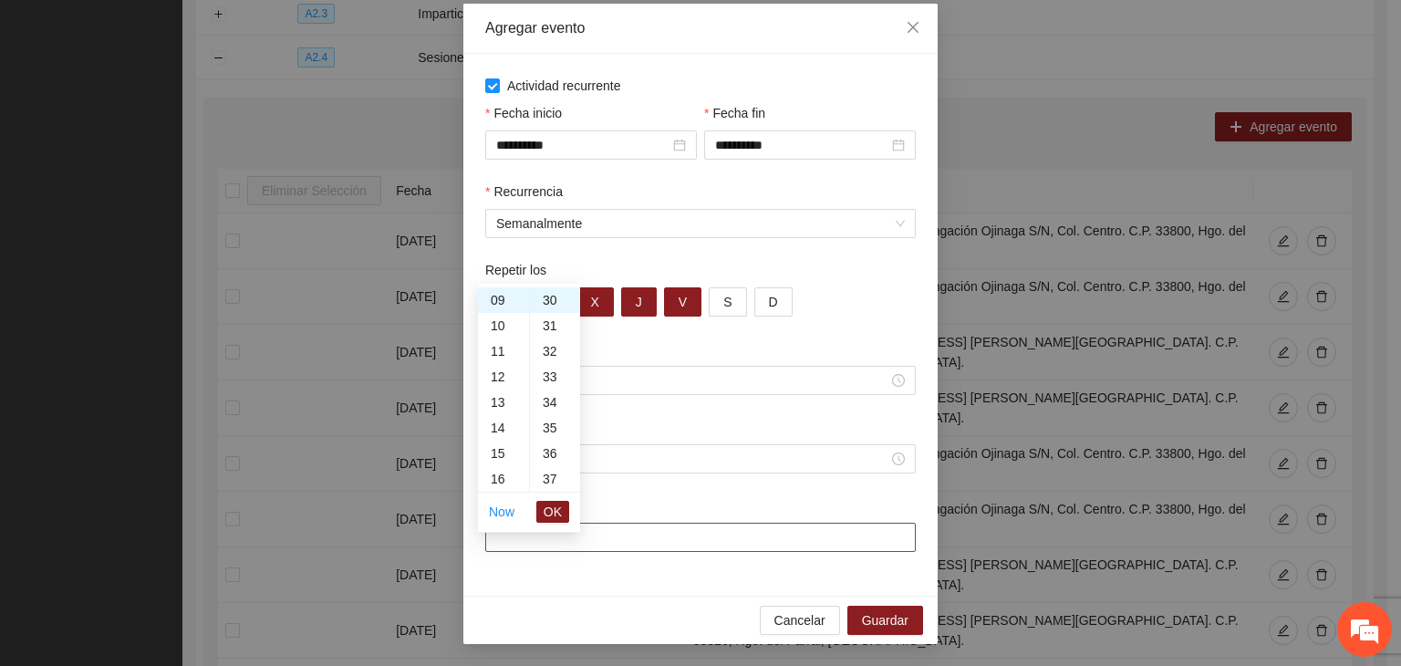
click at [557, 540] on input "Lugar" at bounding box center [700, 537] width 431 height 29
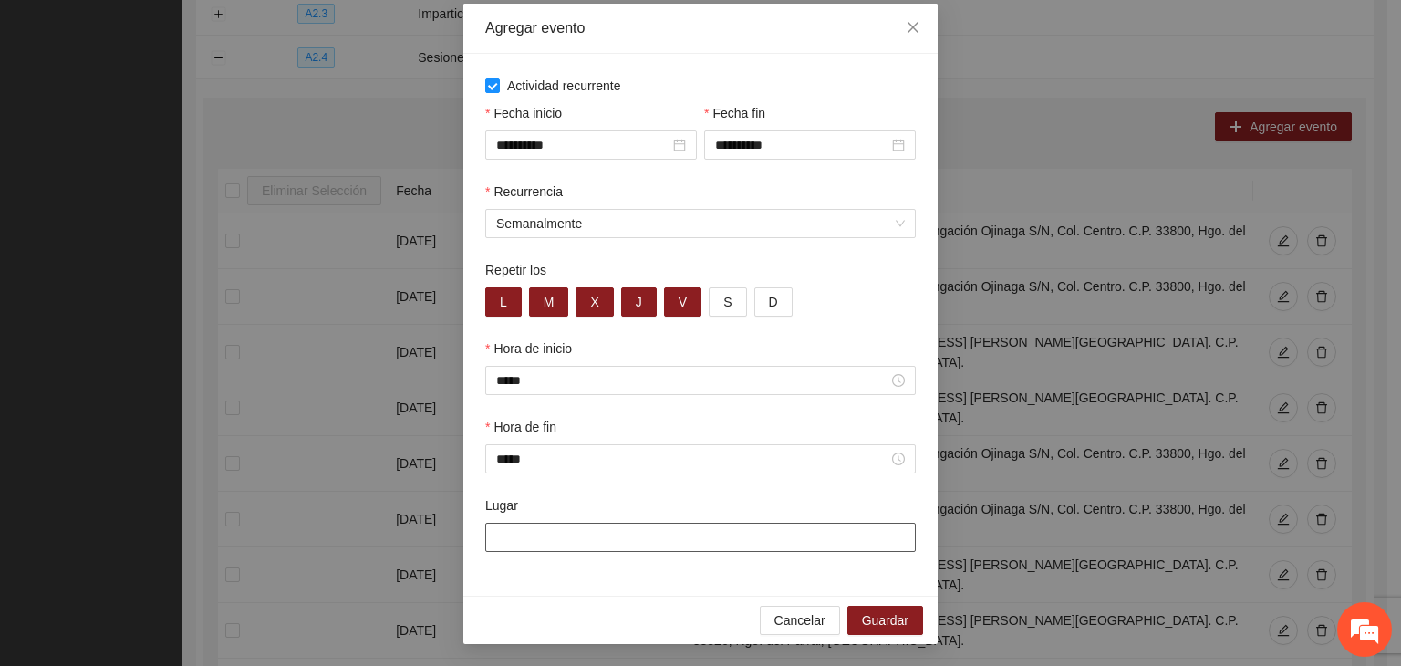
paste input "**********"
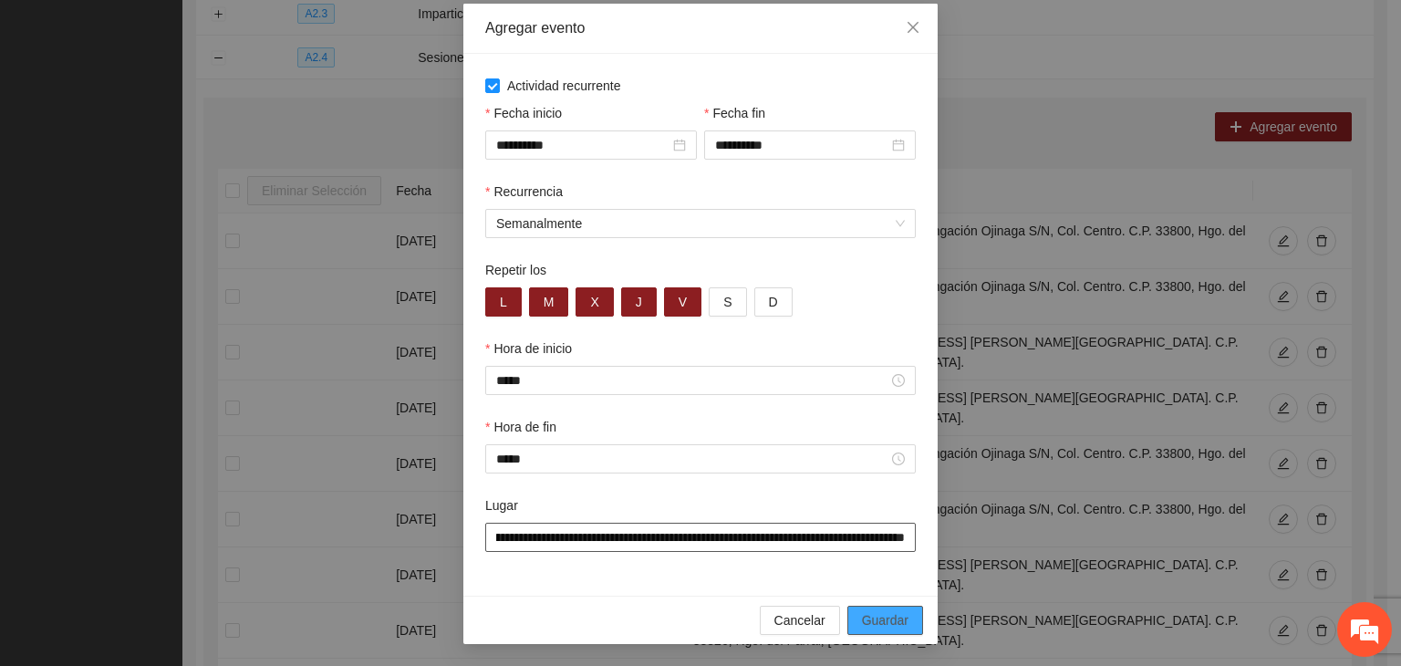
type input "**********"
click at [890, 606] on button "Guardar" at bounding box center [885, 620] width 76 height 29
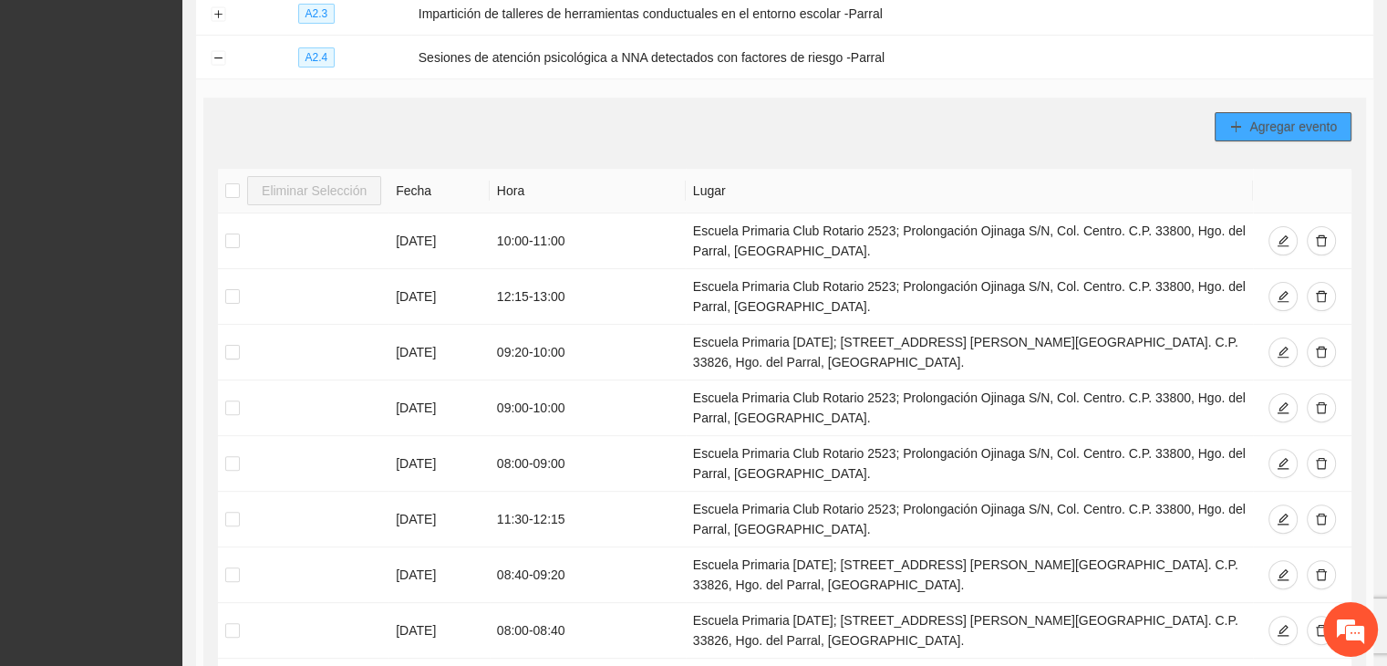
click at [1314, 127] on span "Agregar evento" at bounding box center [1294, 127] width 88 height 20
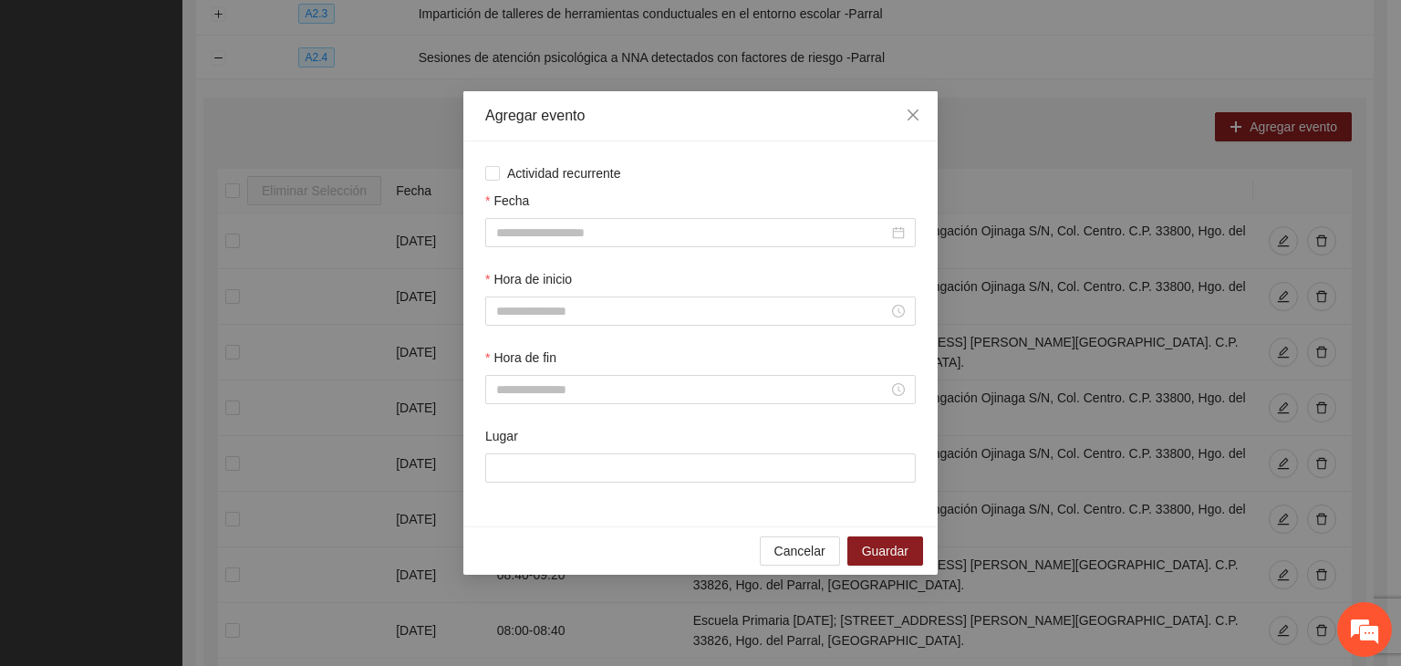
click at [514, 183] on div "Actividad recurrente Fecha Hora de inicio Hora de fin Lugar" at bounding box center [700, 333] width 431 height 341
click at [537, 178] on span "Actividad recurrente" at bounding box center [564, 173] width 129 height 20
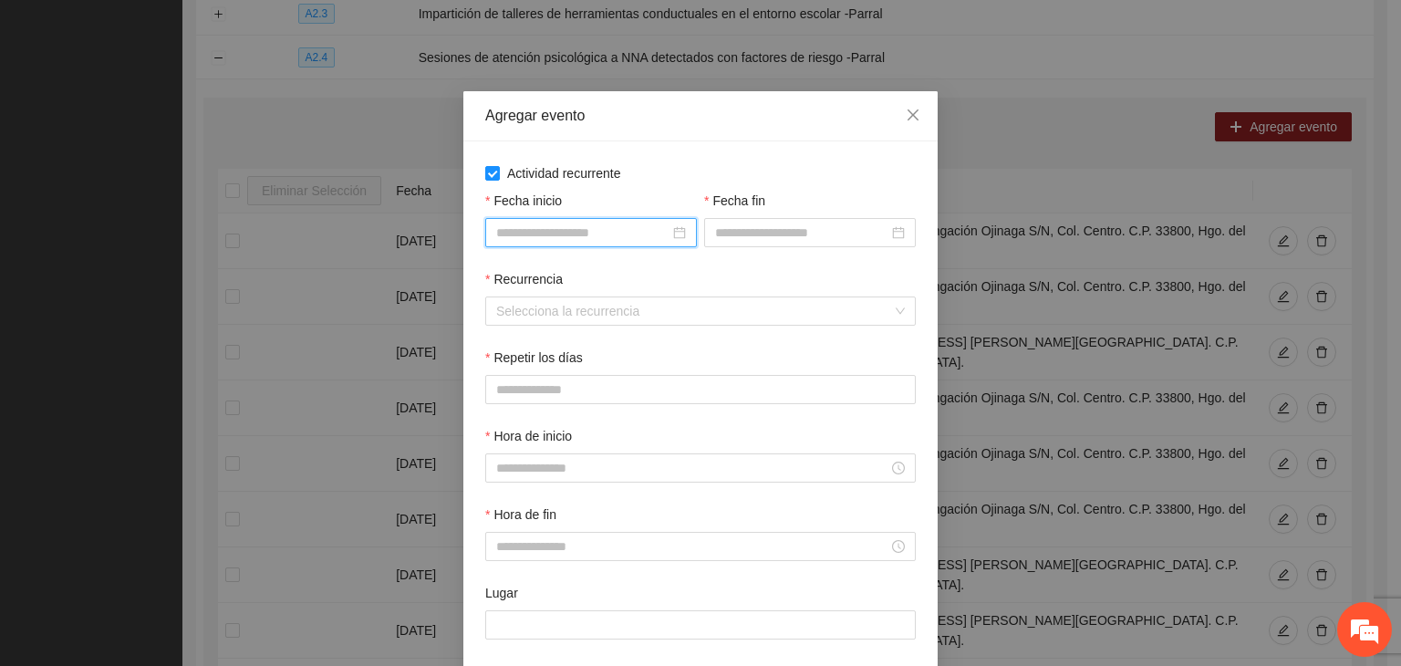
click at [584, 238] on input "Fecha inicio" at bounding box center [582, 233] width 173 height 20
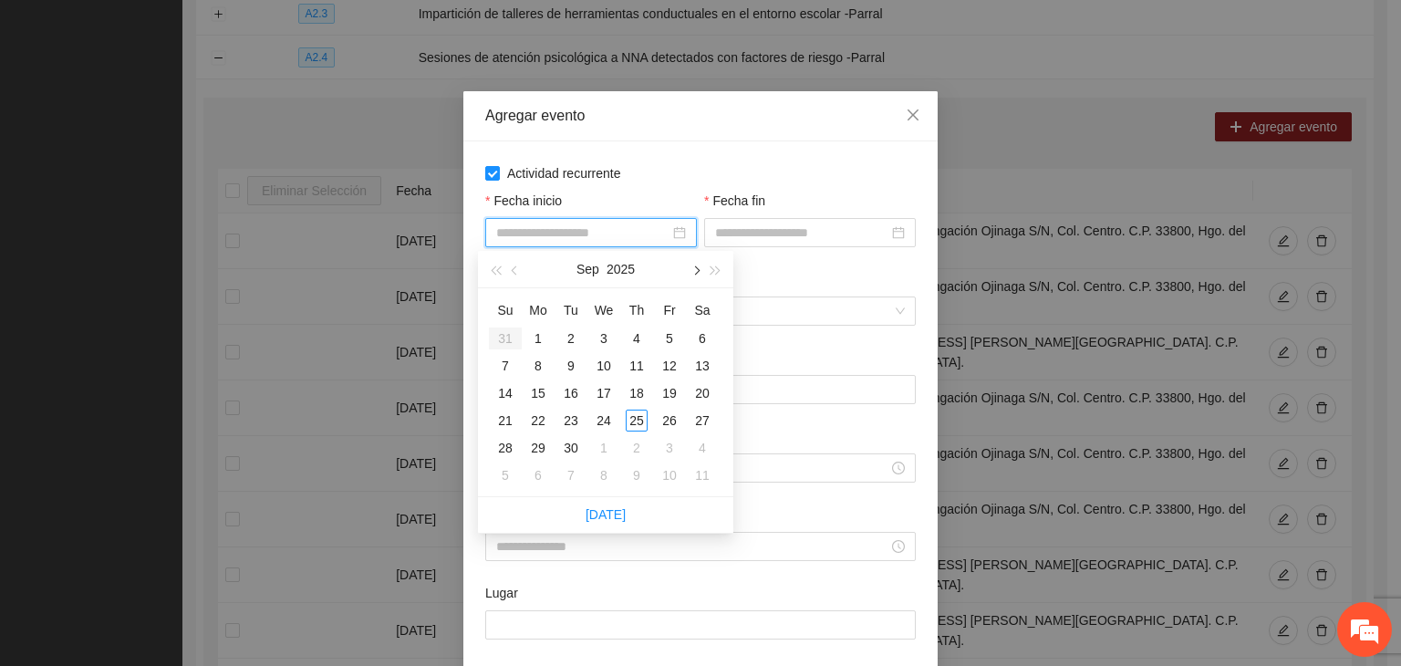
click at [689, 271] on button "button" at bounding box center [695, 269] width 20 height 36
type input "**********"
drag, startPoint x: 668, startPoint y: 422, endPoint x: 605, endPoint y: 339, distance: 104.2
click at [605, 339] on tbody "28 29 30 1 2 3 4 5 6 7 8 9 10 11 12 13 14 15 16 17 18 19 20 21 22 23 24 25 26 2…" at bounding box center [604, 407] width 230 height 164
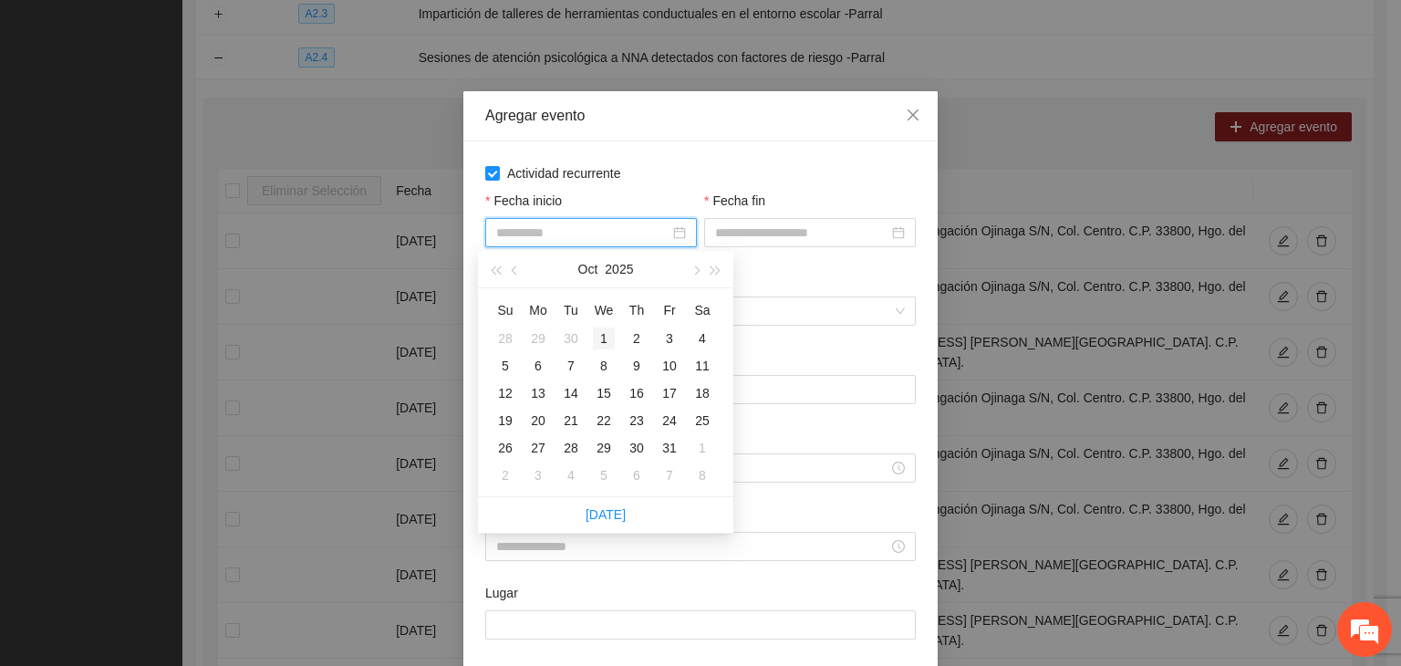
click at [608, 341] on div "1" at bounding box center [604, 338] width 22 height 22
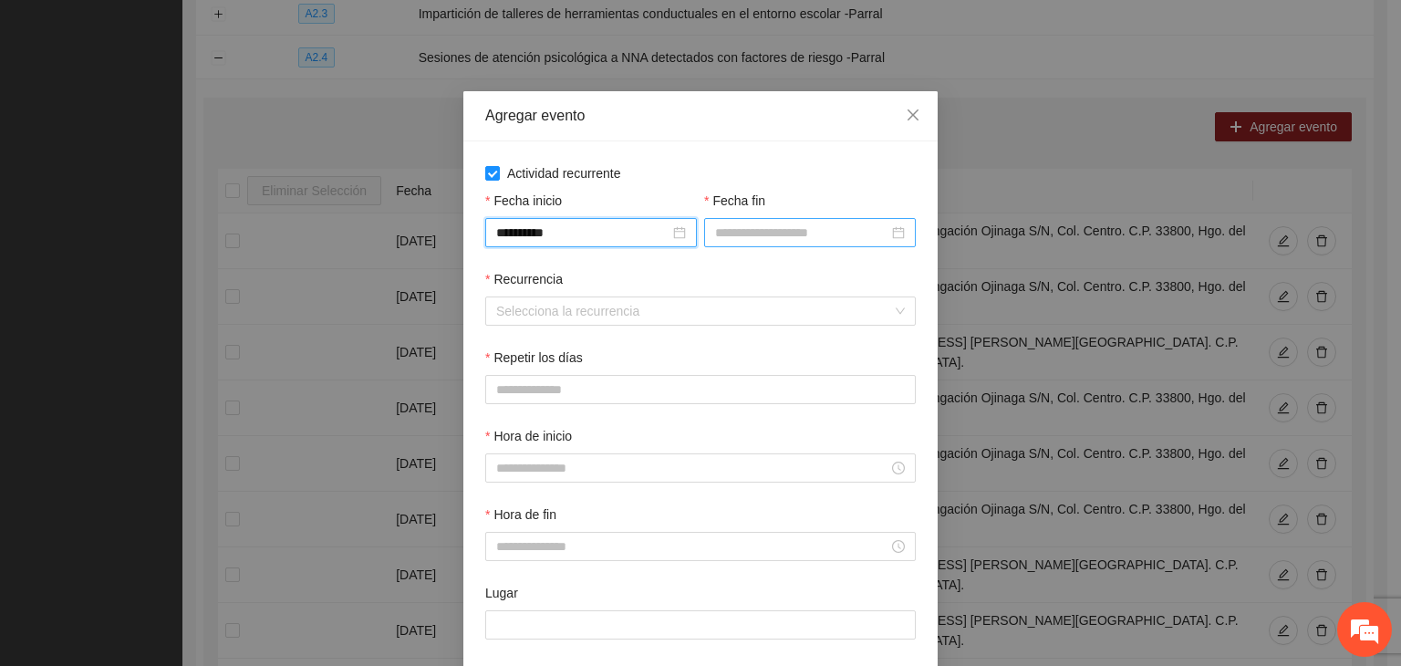
click at [832, 238] on input "Fecha fin" at bounding box center [801, 233] width 173 height 20
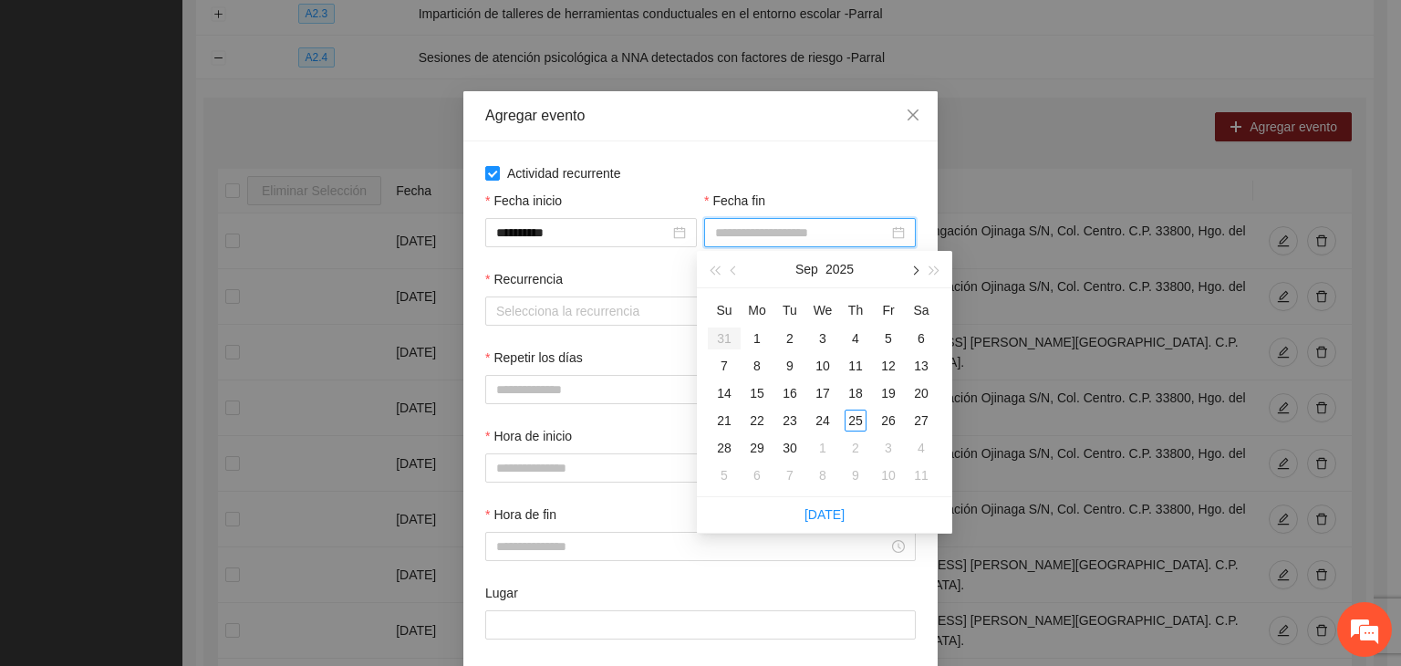
click at [909, 273] on button "button" at bounding box center [914, 269] width 20 height 36
type input "**********"
click at [888, 424] on div "24" at bounding box center [889, 421] width 22 height 22
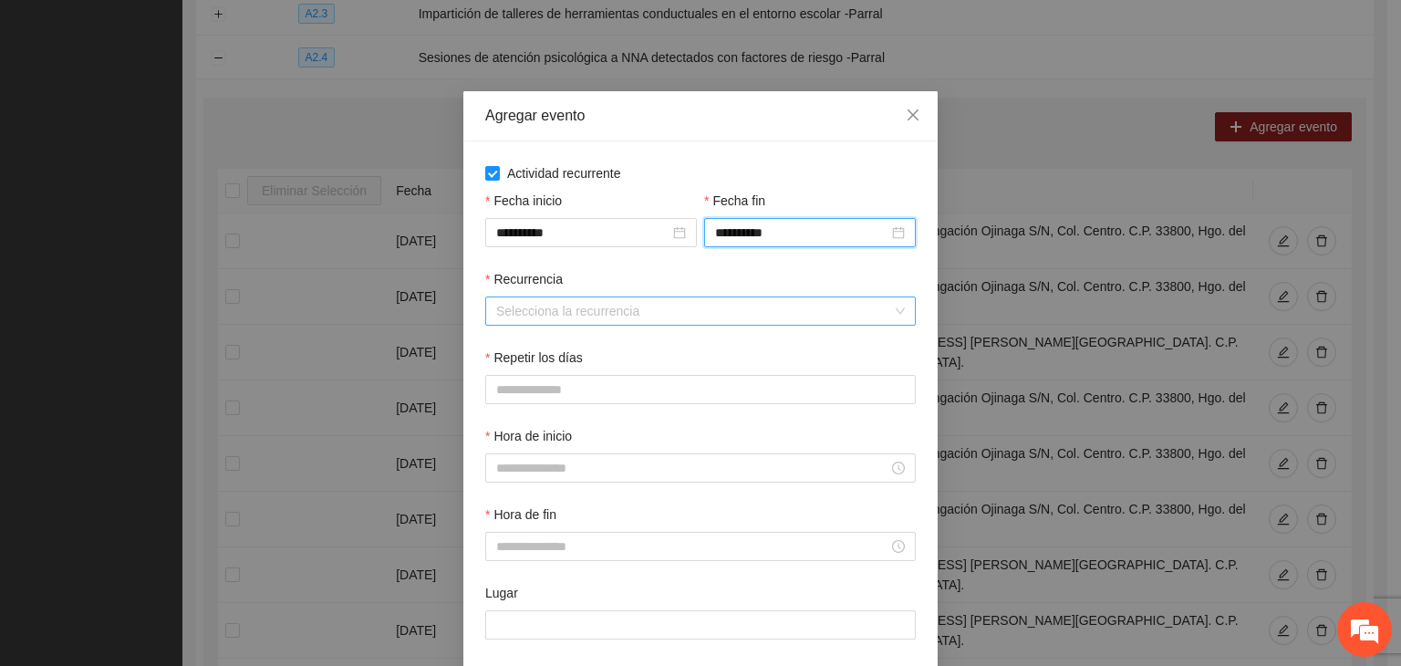
click at [598, 326] on div "Selecciona la recurrencia" at bounding box center [700, 310] width 431 height 29
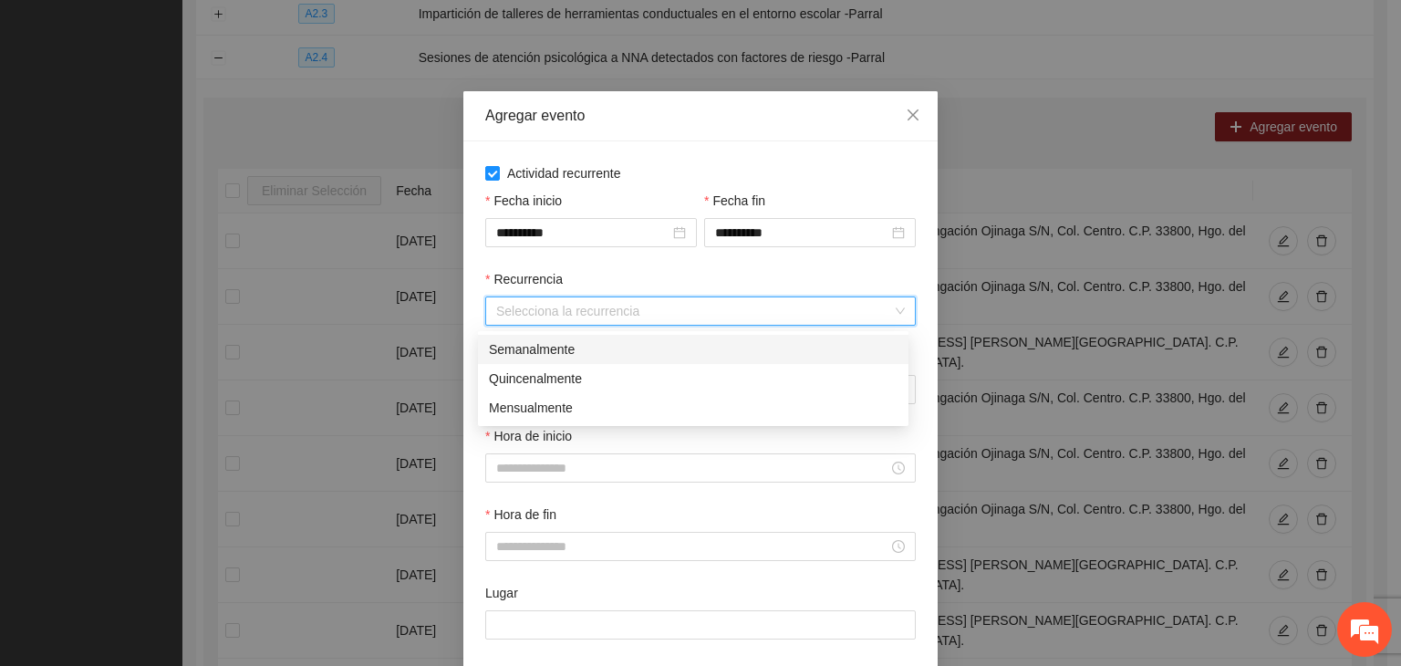
click at [573, 351] on div "Semanalmente" at bounding box center [693, 349] width 409 height 20
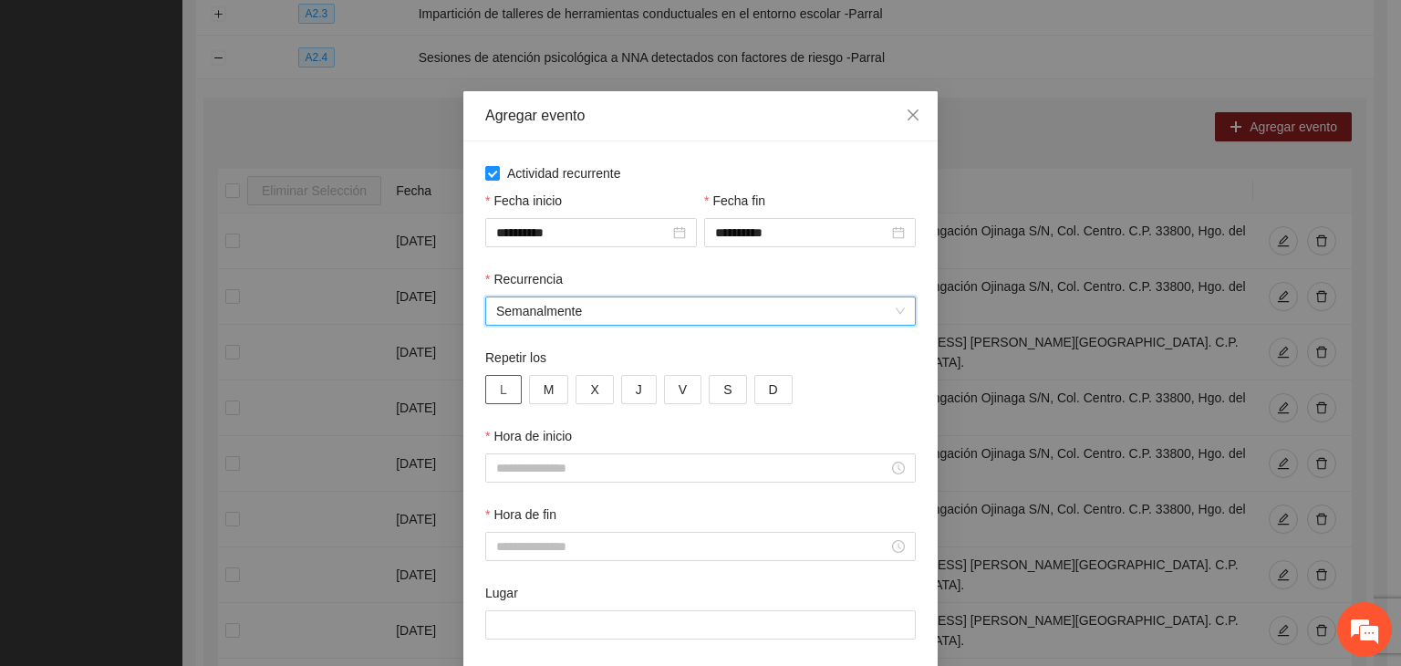
click at [504, 389] on button "L" at bounding box center [503, 389] width 36 height 29
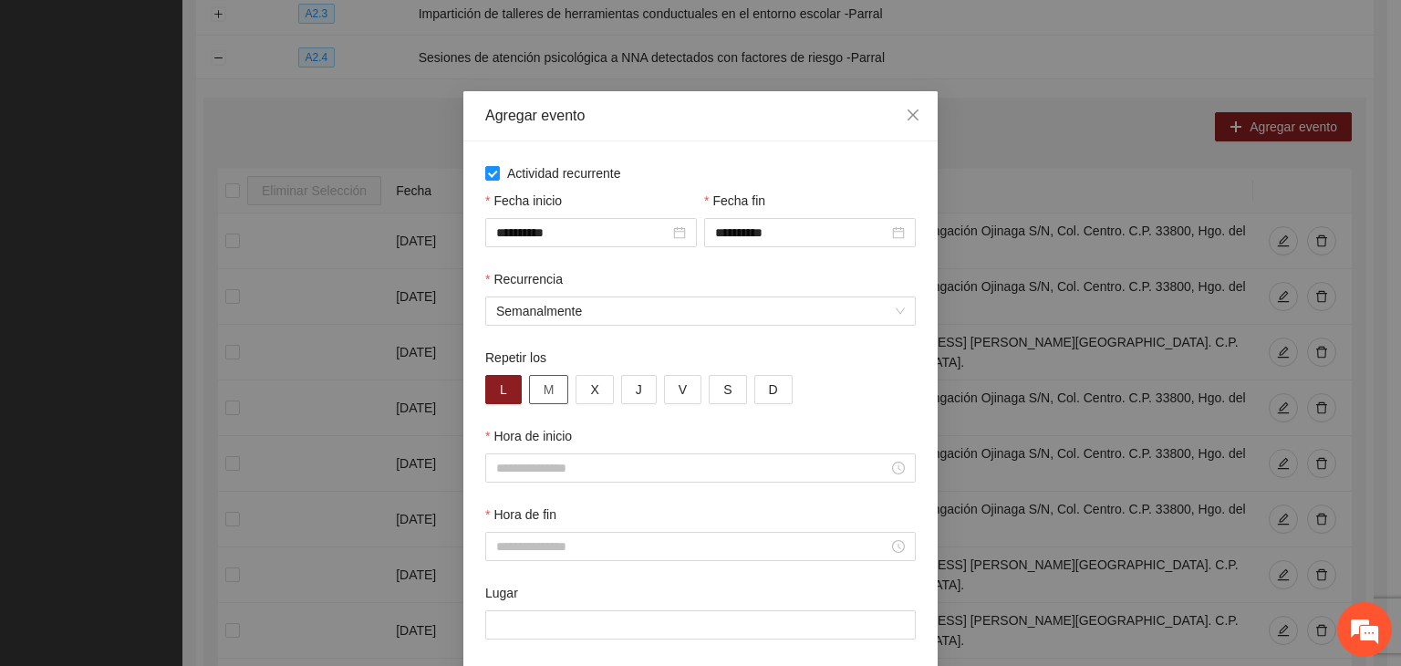
click at [548, 392] on button "M" at bounding box center [549, 389] width 40 height 29
click at [590, 391] on span "X" at bounding box center [594, 389] width 8 height 20
click at [624, 389] on button "J" at bounding box center [639, 389] width 36 height 29
click at [680, 380] on button "V" at bounding box center [682, 389] width 37 height 29
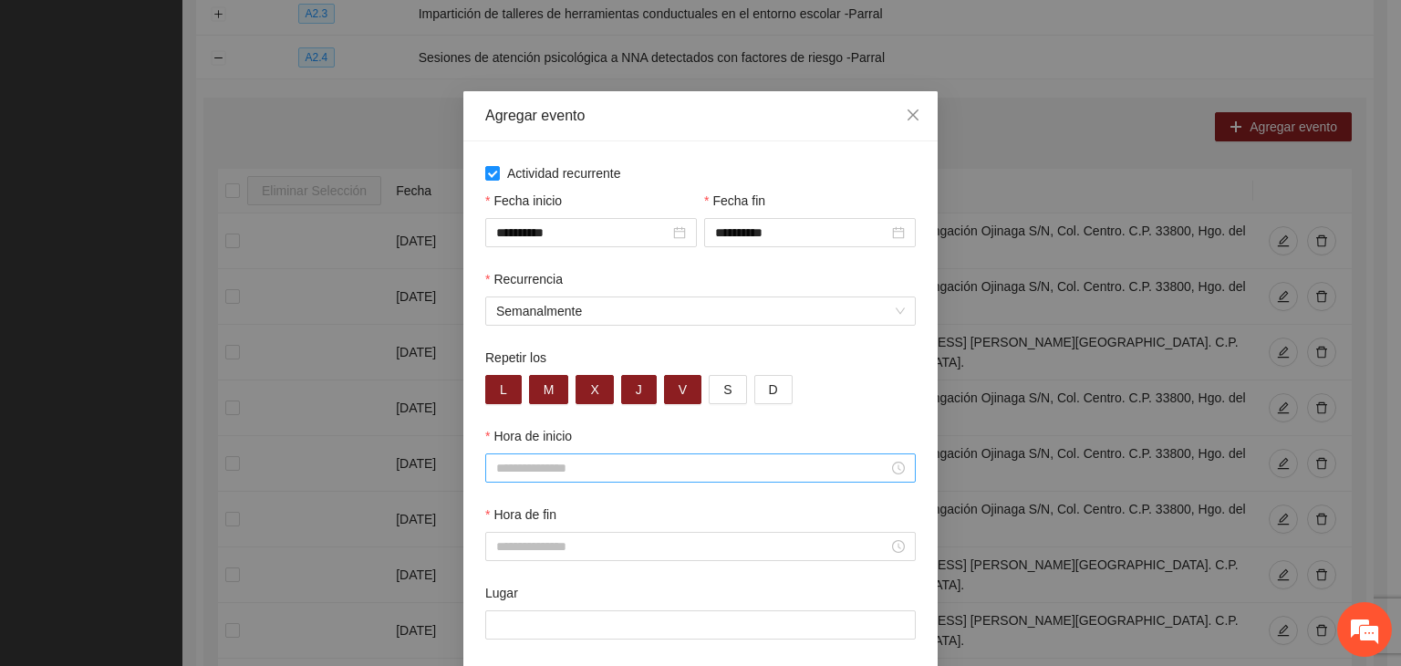
click at [591, 467] on input "Hora de inicio" at bounding box center [692, 468] width 392 height 20
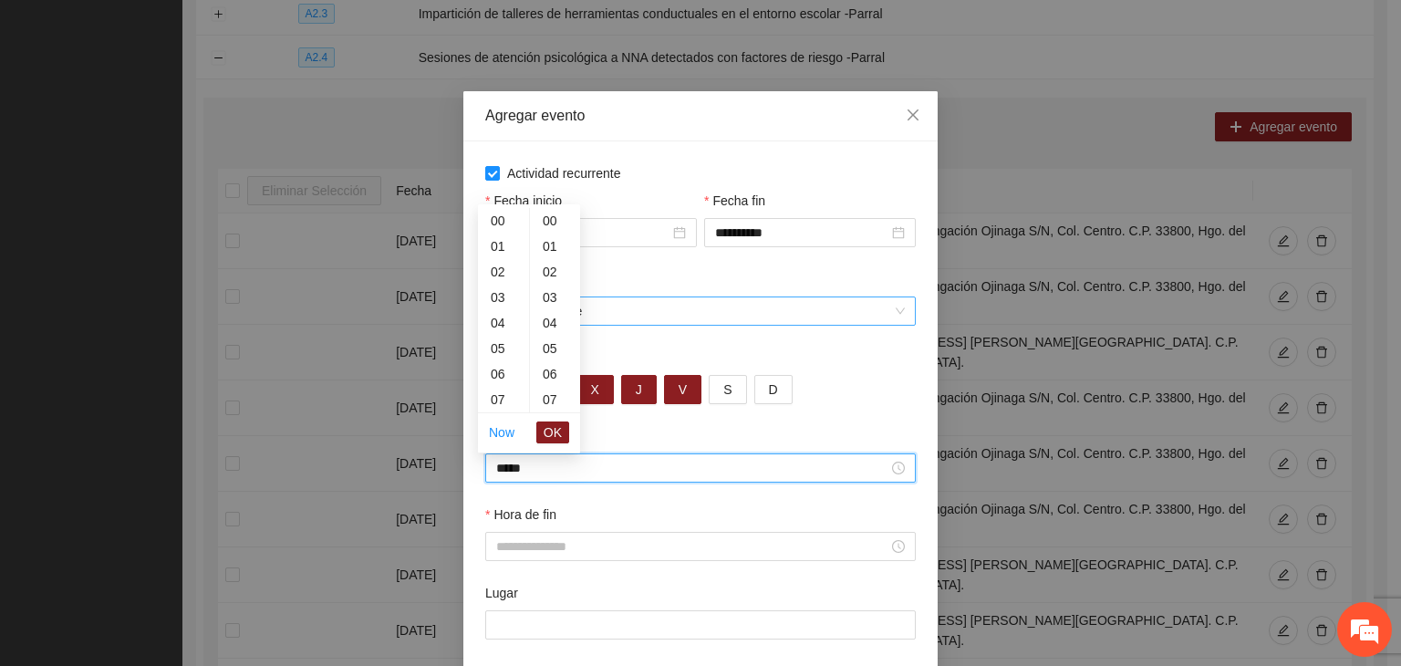
scroll to position [766, 0]
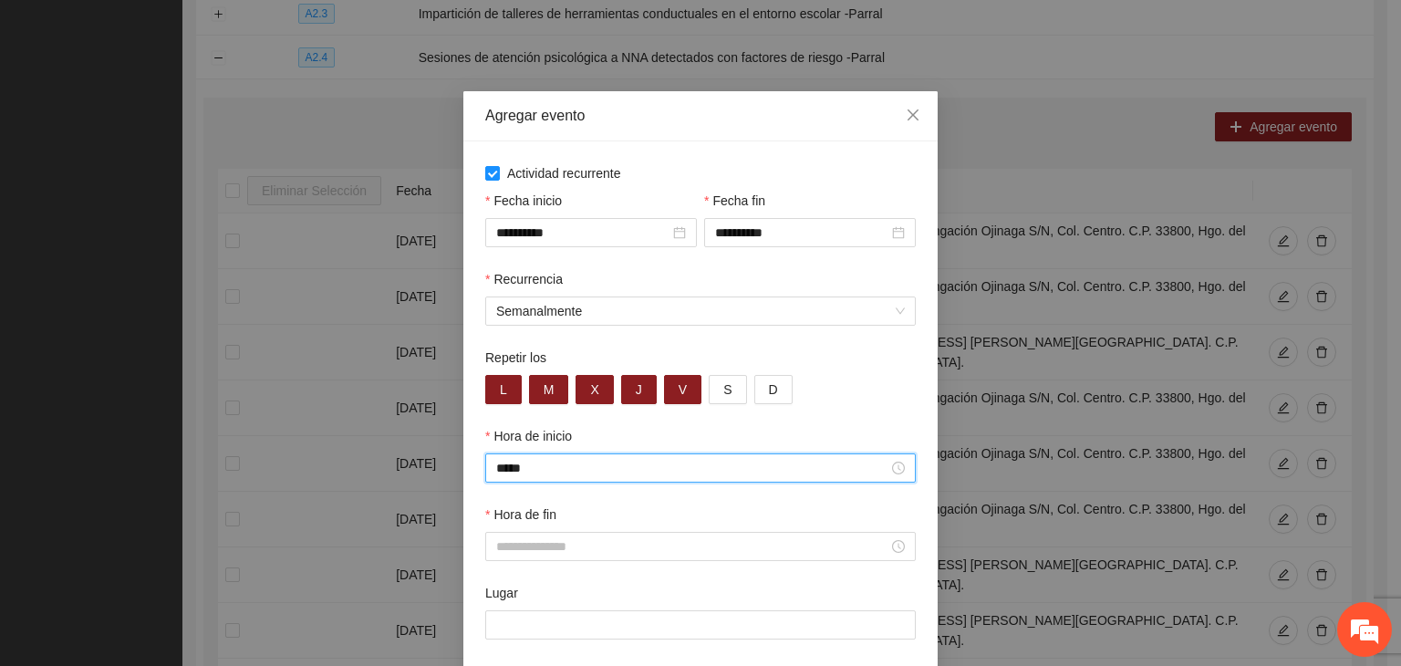
type input "*****"
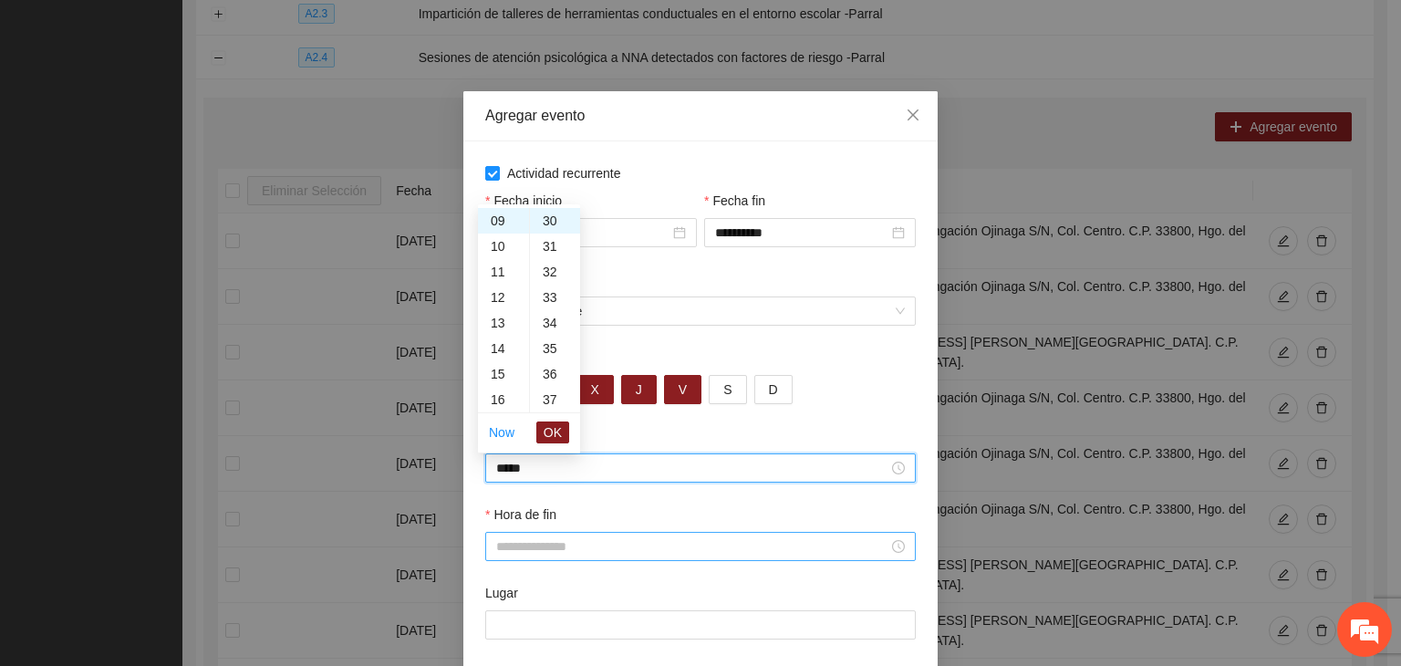
click at [543, 548] on input "Hora de fin" at bounding box center [692, 546] width 392 height 20
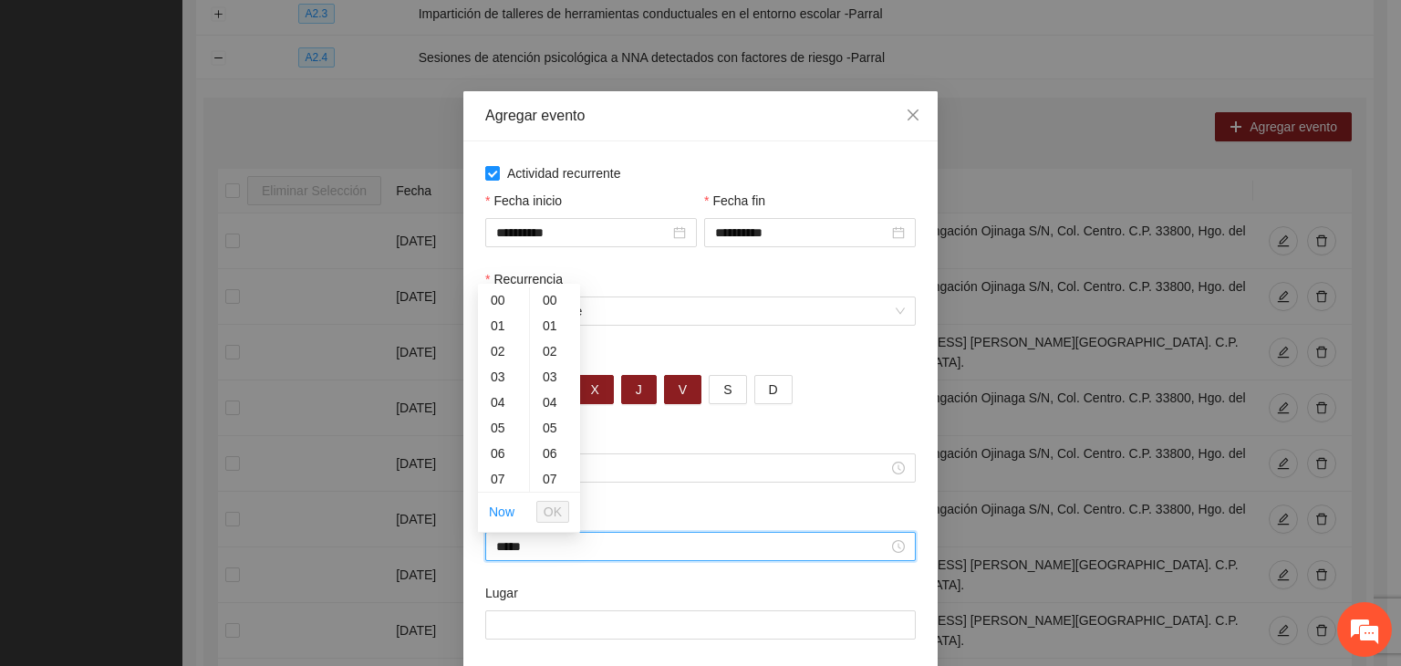
scroll to position [383, 0]
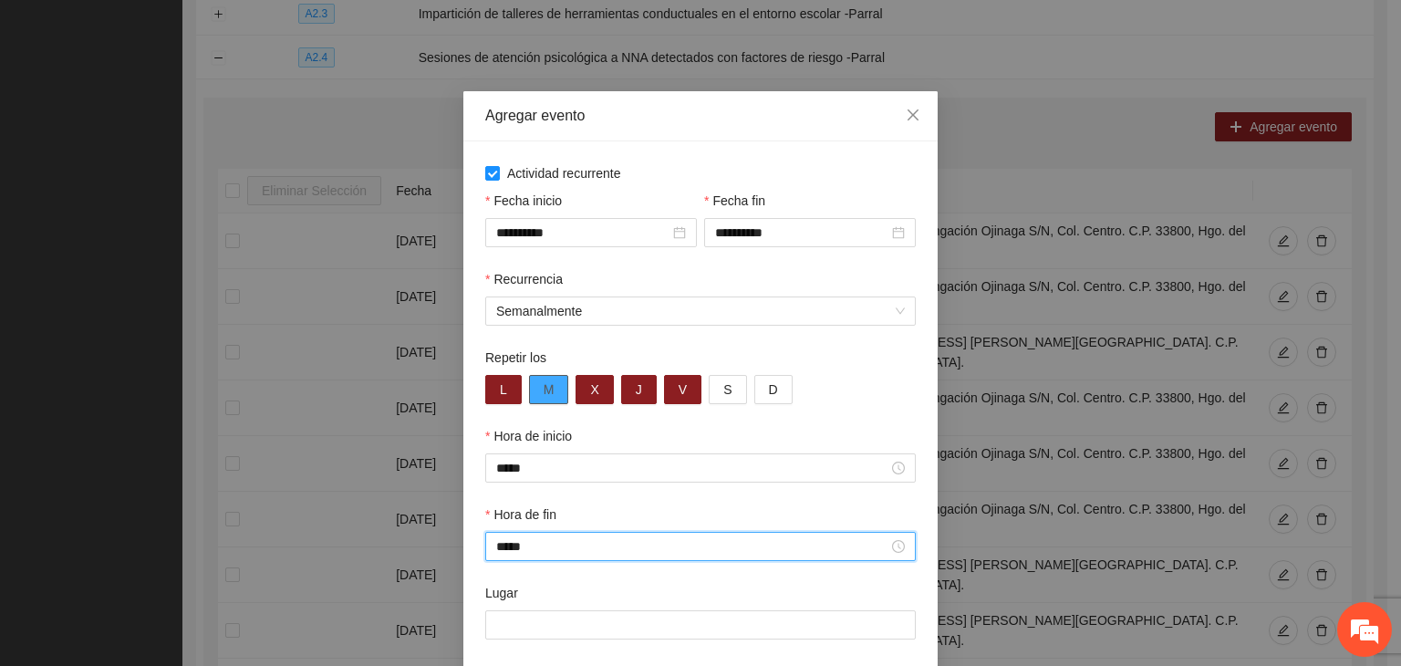
type input "*****"
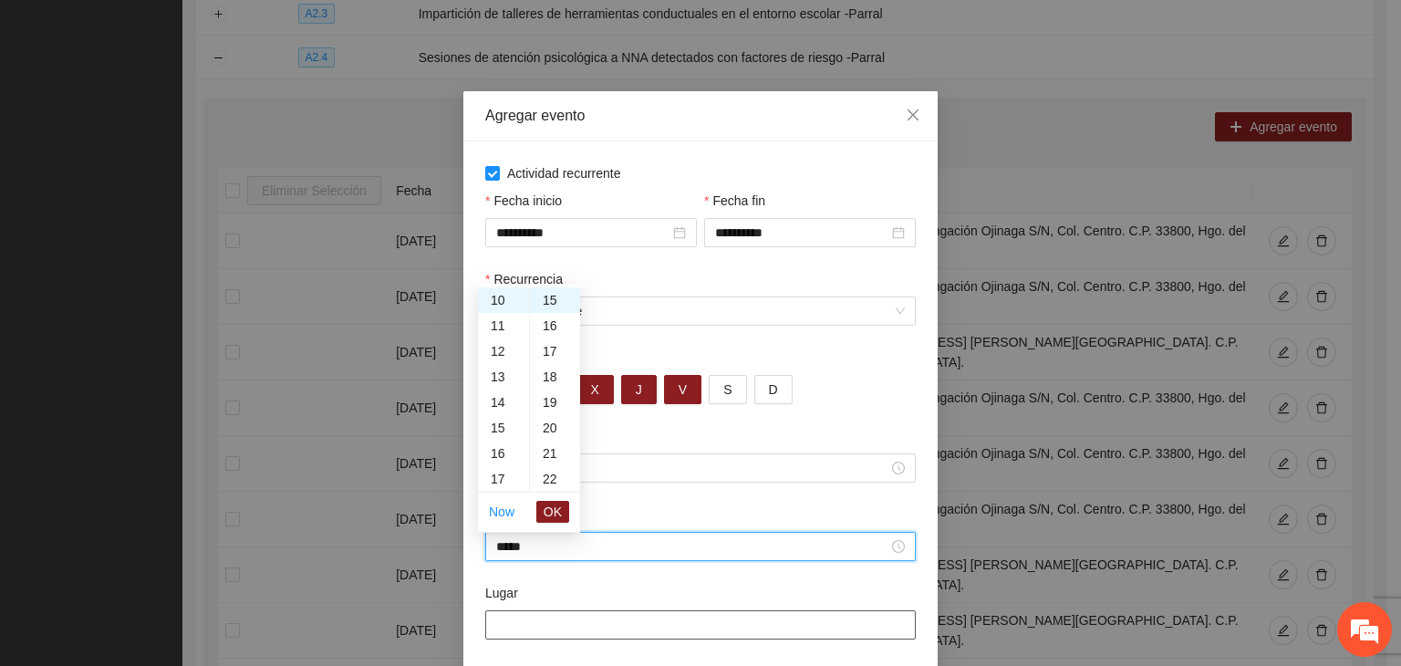
click at [535, 621] on input "Lugar" at bounding box center [700, 624] width 431 height 29
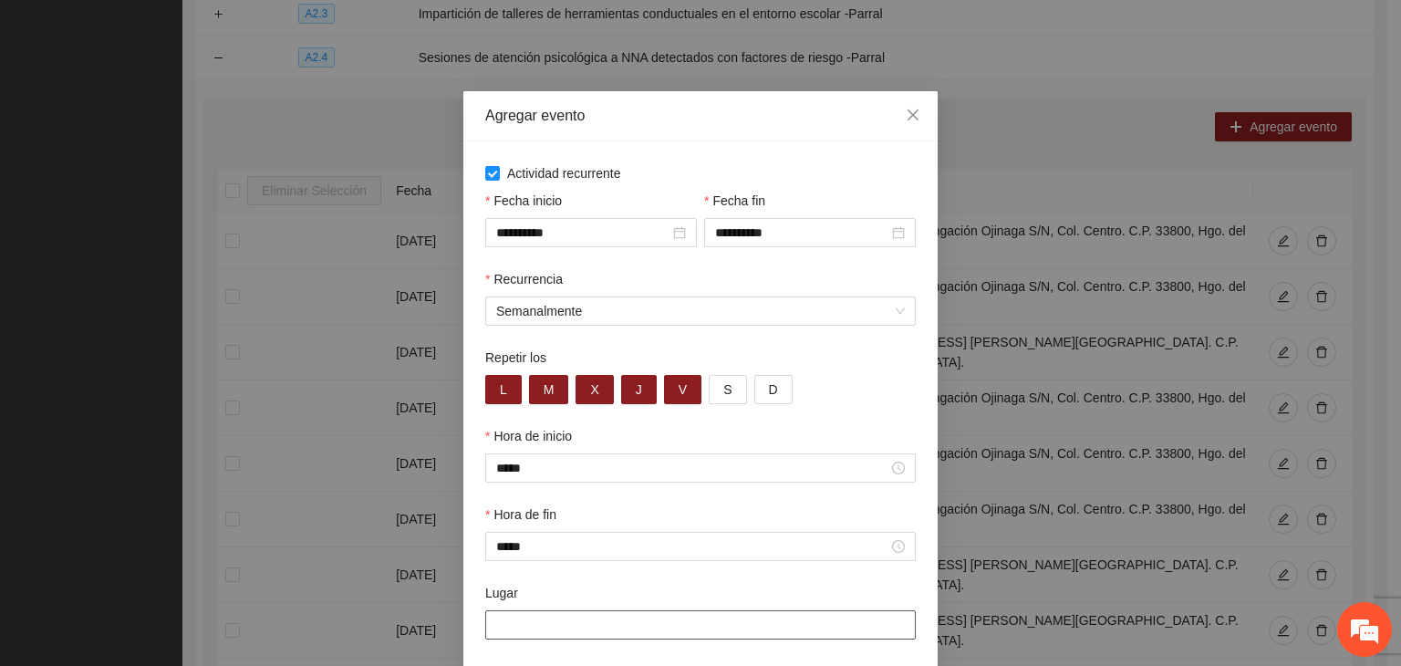
paste input "**********"
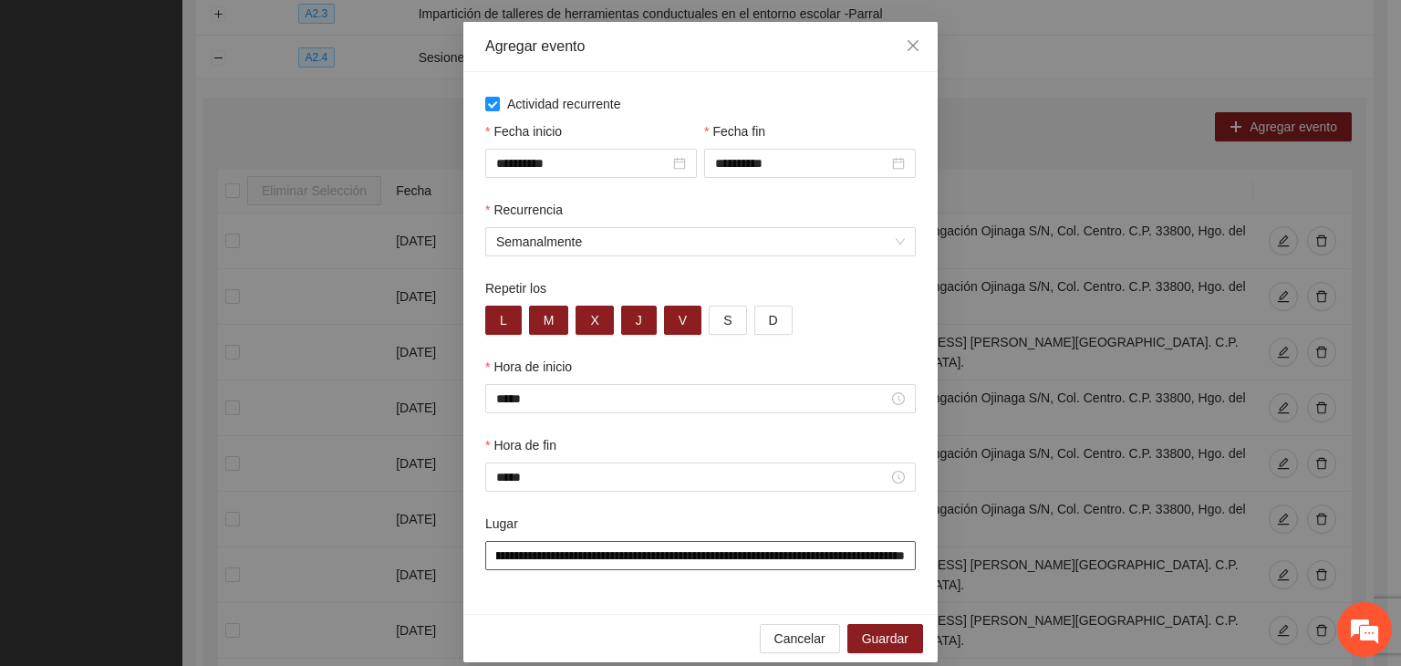
scroll to position [90, 0]
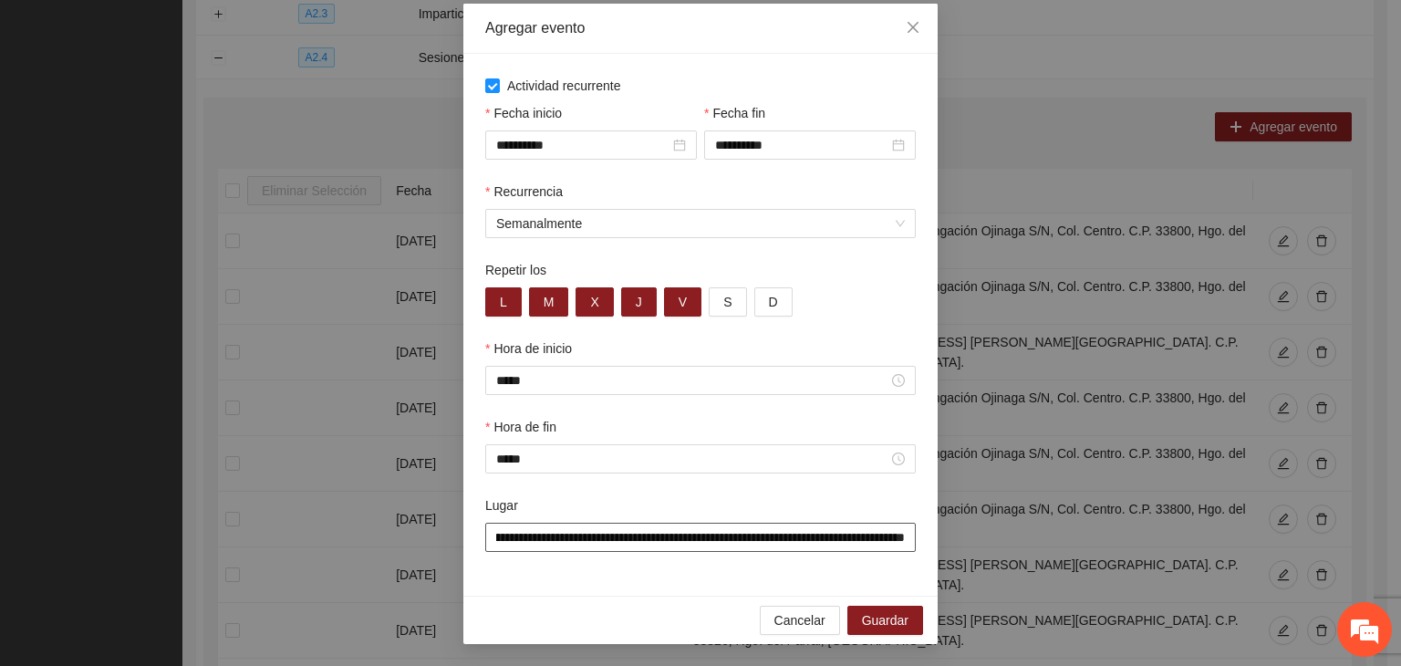
type input "**********"
click at [710, 592] on div "**********" at bounding box center [700, 325] width 474 height 542
click at [870, 610] on button "Guardar" at bounding box center [885, 620] width 76 height 29
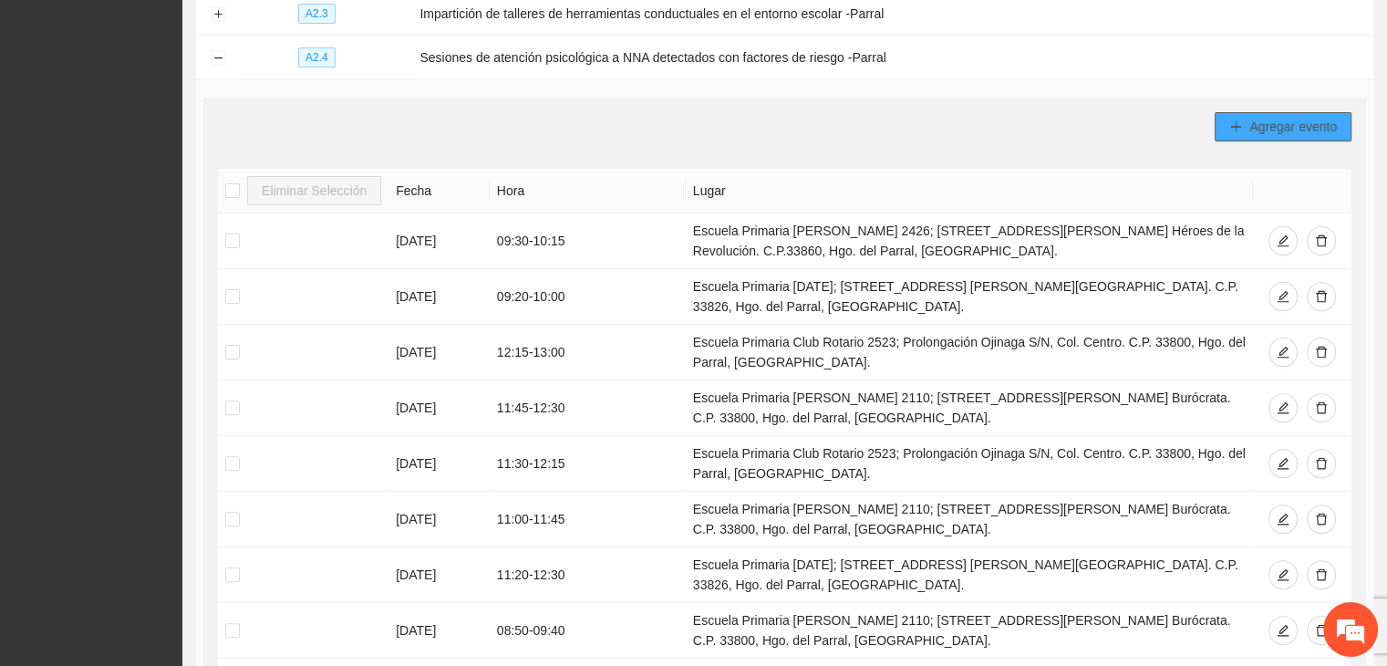
click at [1244, 118] on button "Agregar evento" at bounding box center [1283, 126] width 137 height 29
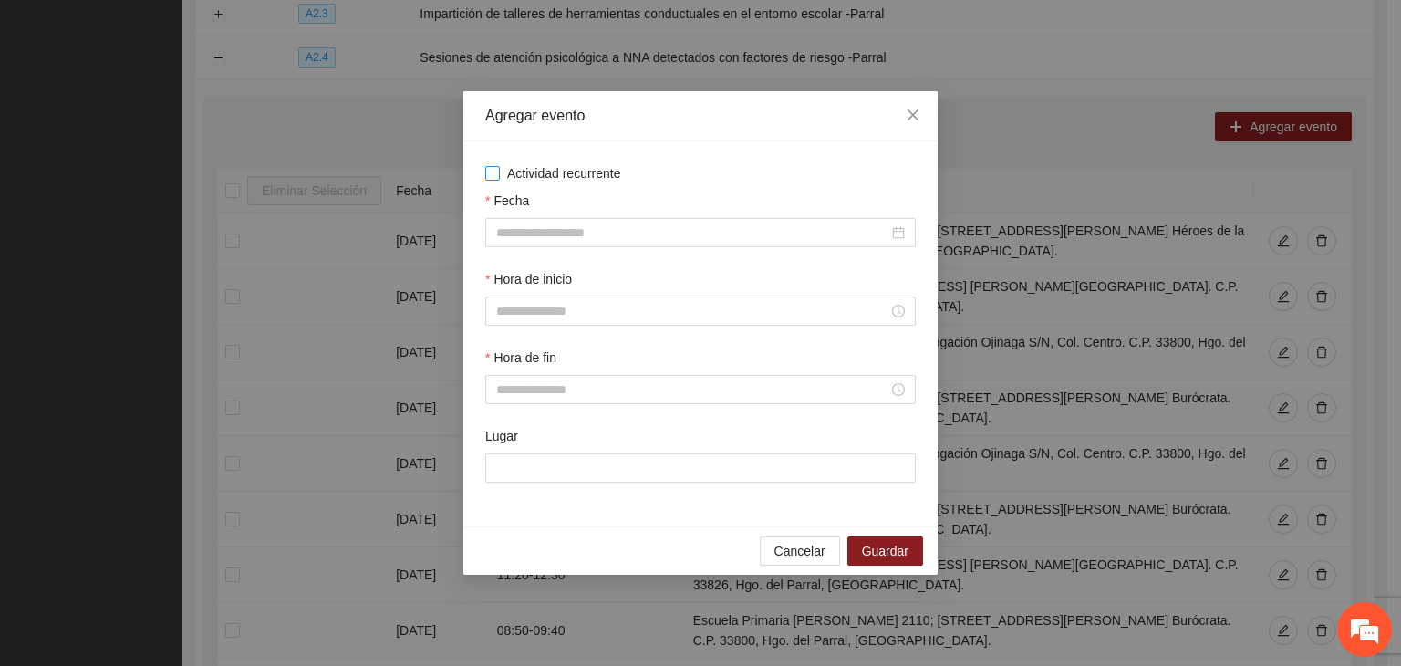
click at [574, 182] on div "Actividad recurrente Fecha Hora de inicio Hora de fin Lugar" at bounding box center [700, 333] width 431 height 341
click at [572, 177] on span "Actividad recurrente" at bounding box center [564, 173] width 129 height 20
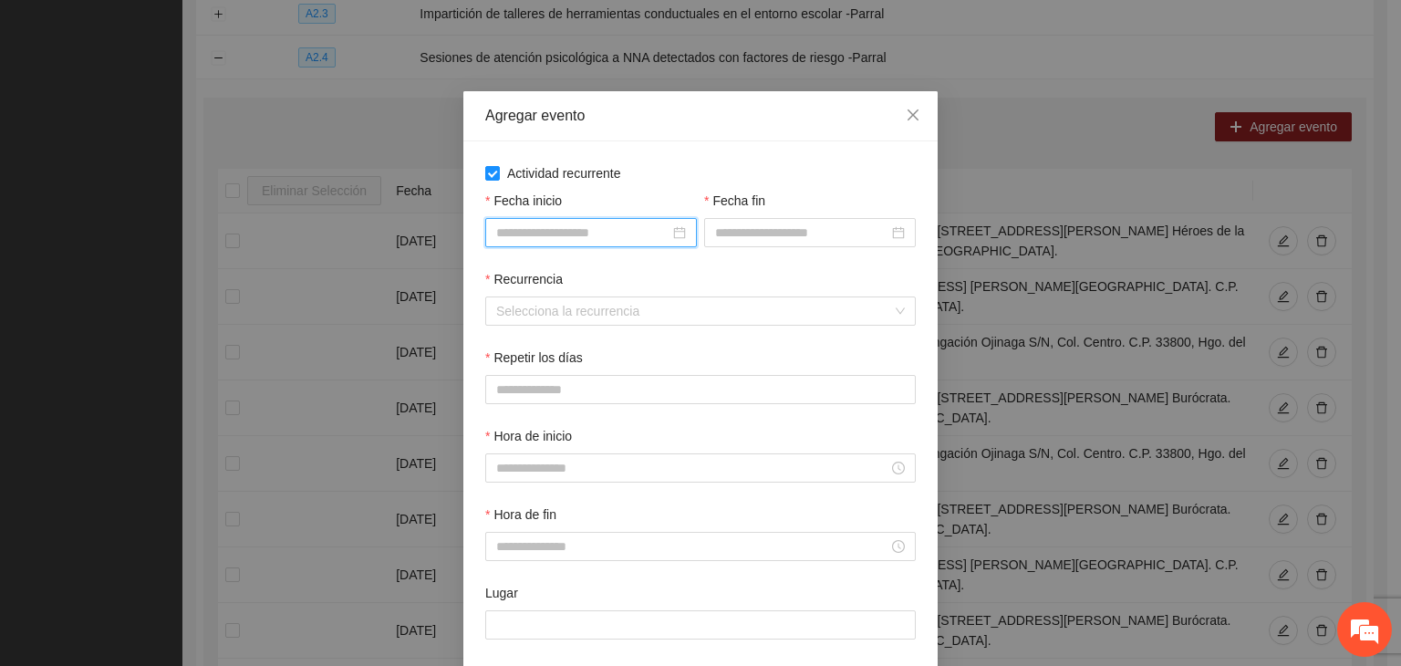
click at [535, 240] on input "Fecha inicio" at bounding box center [582, 233] width 173 height 20
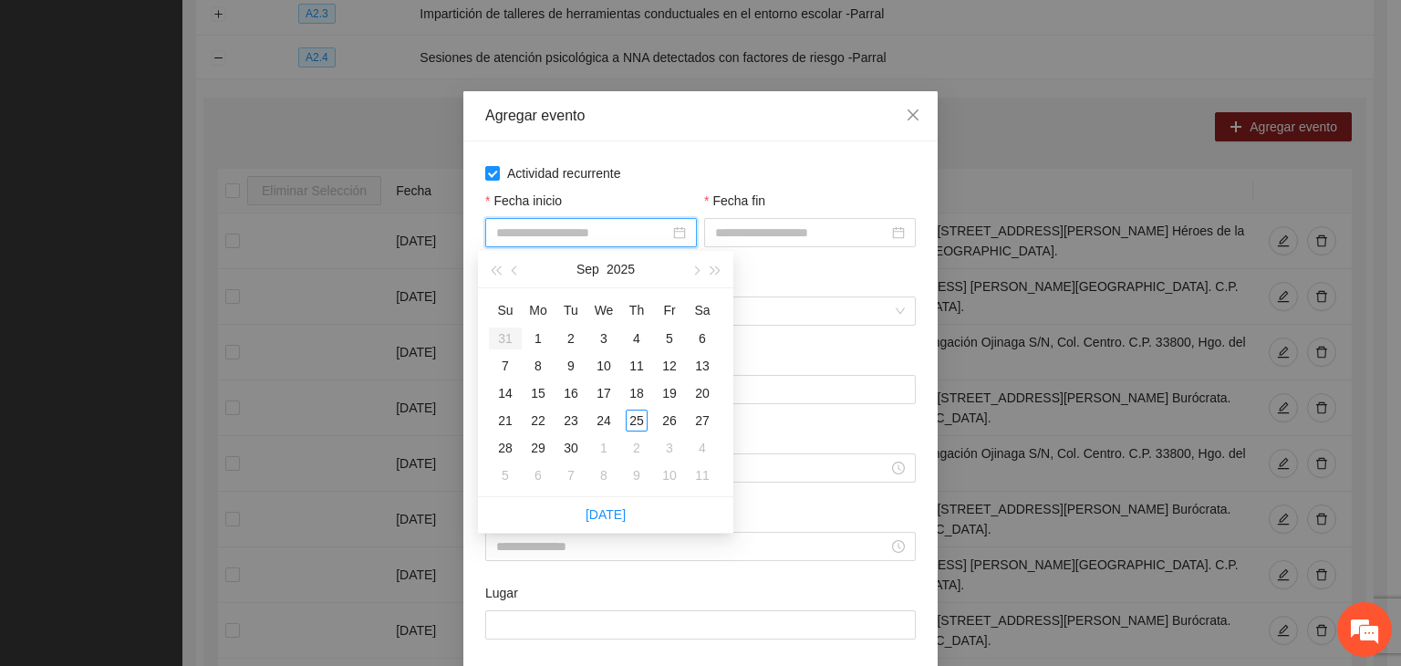
drag, startPoint x: 690, startPoint y: 275, endPoint x: 675, endPoint y: 300, distance: 29.4
click at [690, 275] on button "button" at bounding box center [695, 269] width 20 height 36
type input "**********"
click at [609, 334] on div "1" at bounding box center [604, 338] width 22 height 22
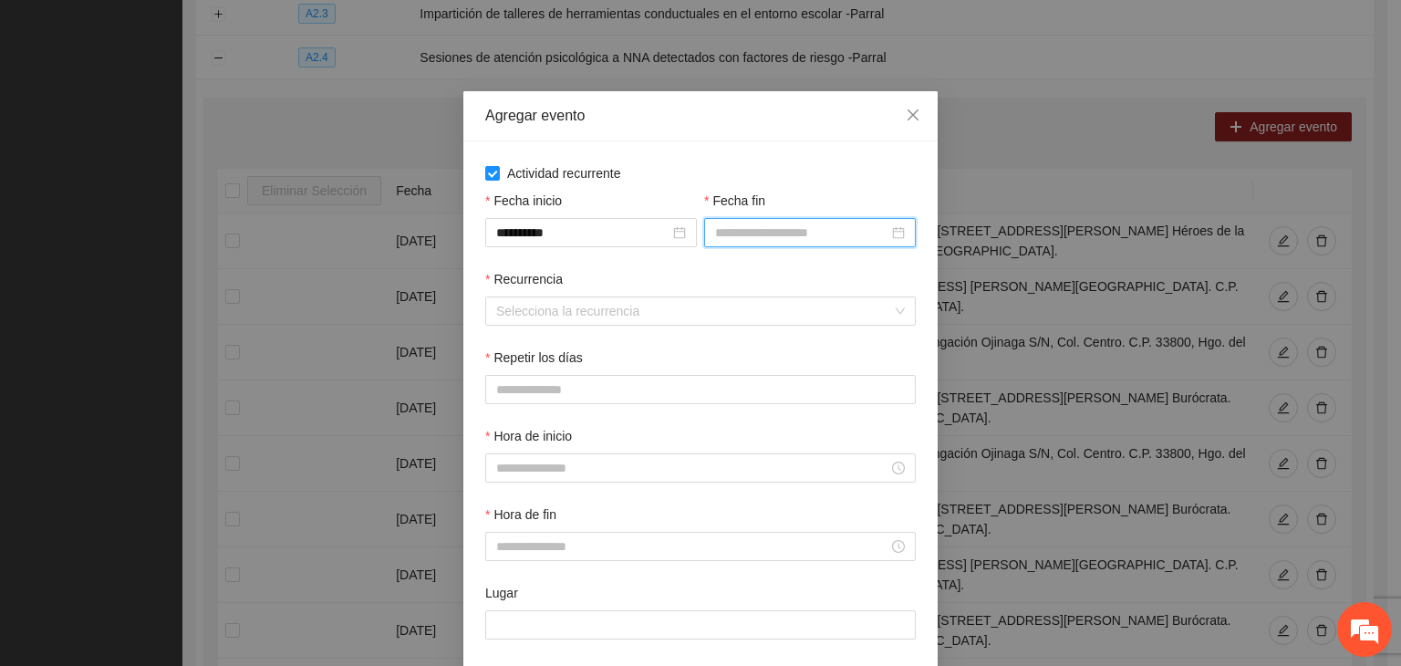
click at [796, 238] on input "Fecha fin" at bounding box center [801, 233] width 173 height 20
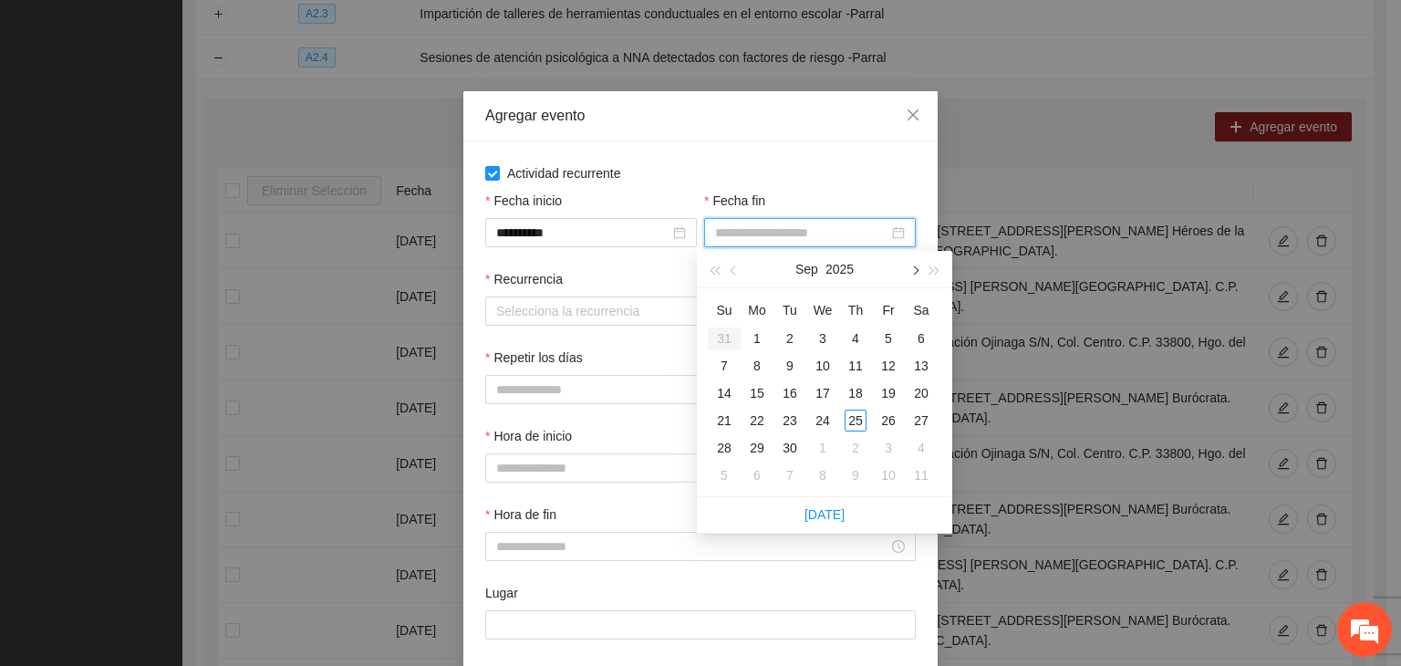
click at [909, 278] on button "button" at bounding box center [914, 269] width 20 height 36
type input "**********"
click at [888, 424] on div "24" at bounding box center [889, 421] width 22 height 22
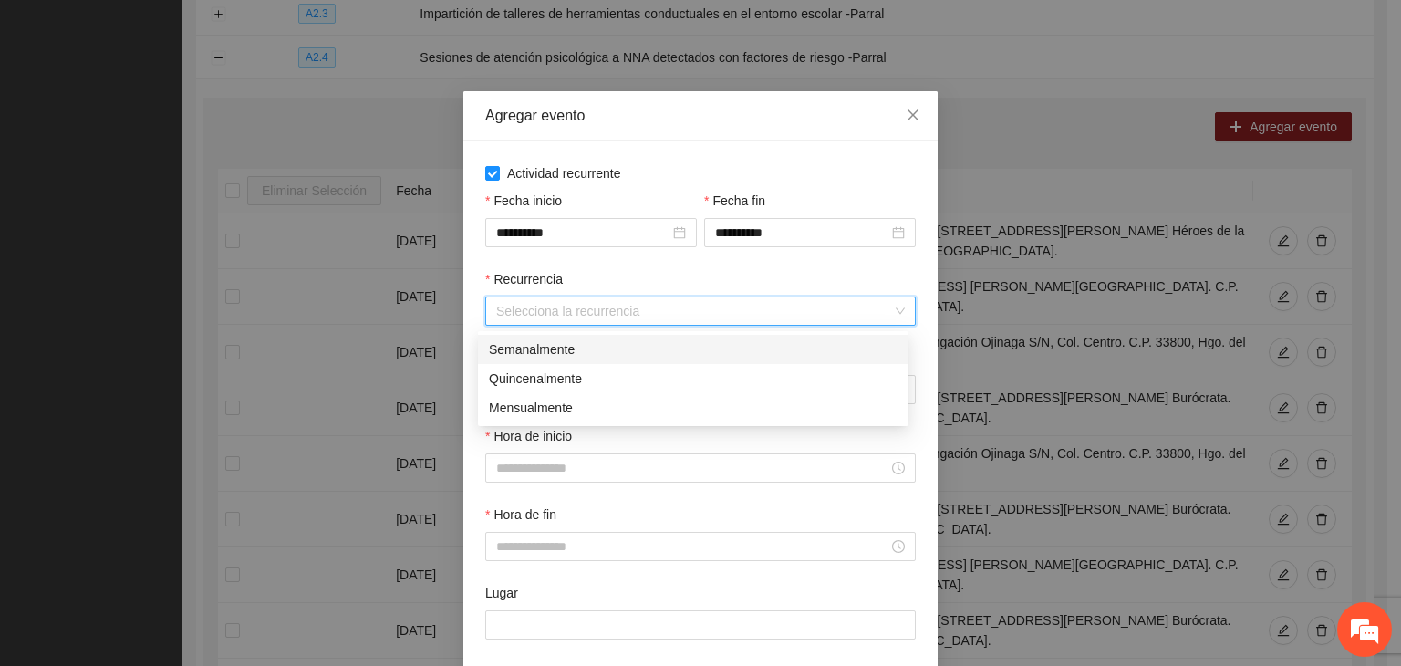
click at [540, 303] on input "Recurrencia" at bounding box center [694, 310] width 396 height 27
click at [615, 342] on div "Semanalmente" at bounding box center [693, 349] width 409 height 20
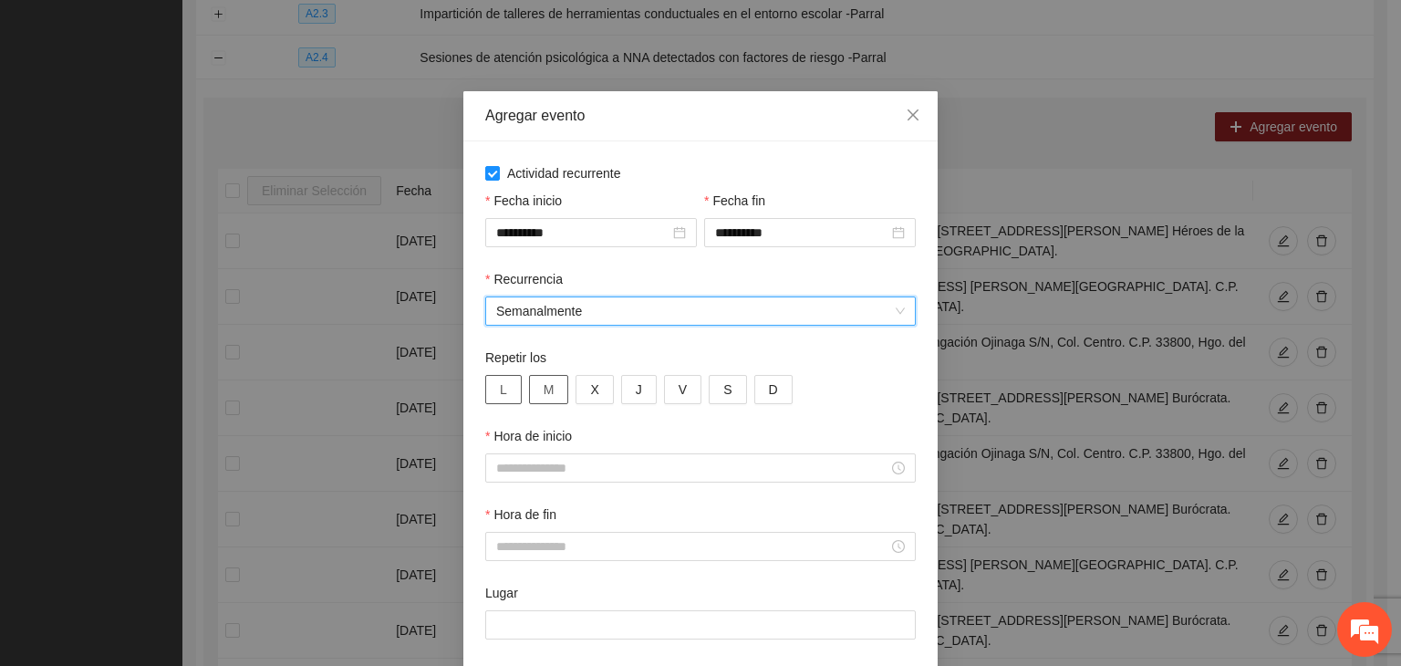
click at [501, 400] on button "L" at bounding box center [503, 389] width 36 height 29
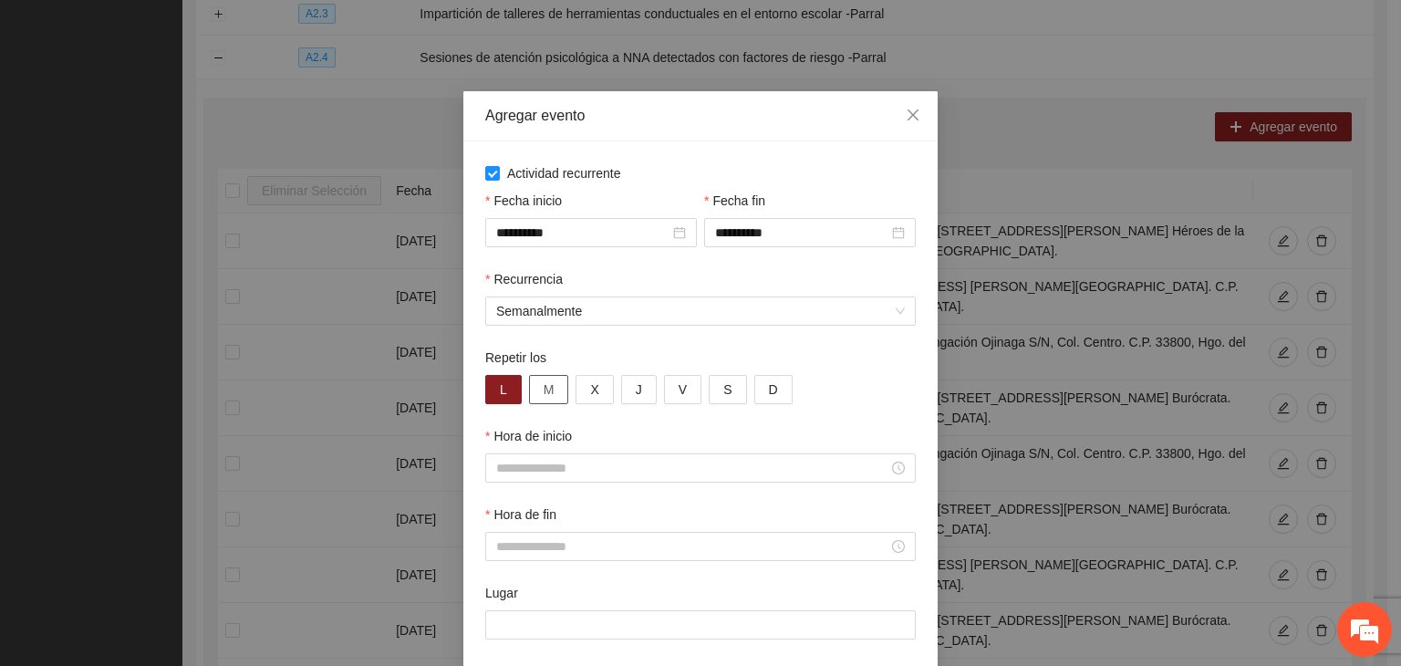
drag, startPoint x: 540, startPoint y: 402, endPoint x: 555, endPoint y: 406, distance: 15.0
click at [543, 402] on button "M" at bounding box center [549, 389] width 40 height 29
click at [590, 404] on button "X" at bounding box center [594, 389] width 37 height 29
drag, startPoint x: 613, startPoint y: 408, endPoint x: 646, endPoint y: 399, distance: 34.1
click at [614, 406] on div "Repetir los L M X J V S D" at bounding box center [701, 387] width 438 height 78
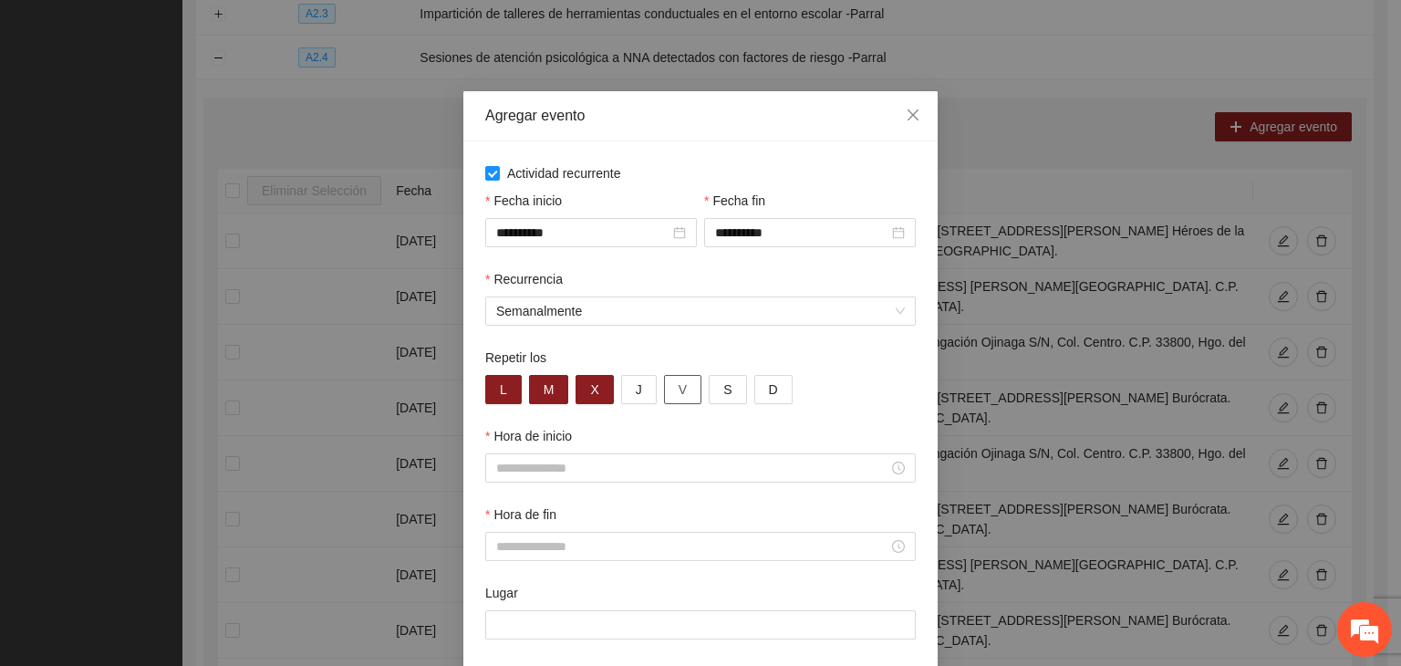
click at [656, 399] on div "L M X J V S D" at bounding box center [700, 389] width 431 height 29
click at [626, 402] on button "J" at bounding box center [639, 389] width 36 height 29
click at [679, 392] on span "V" at bounding box center [683, 389] width 8 height 20
click at [613, 473] on input "Hora de inicio" at bounding box center [692, 468] width 392 height 20
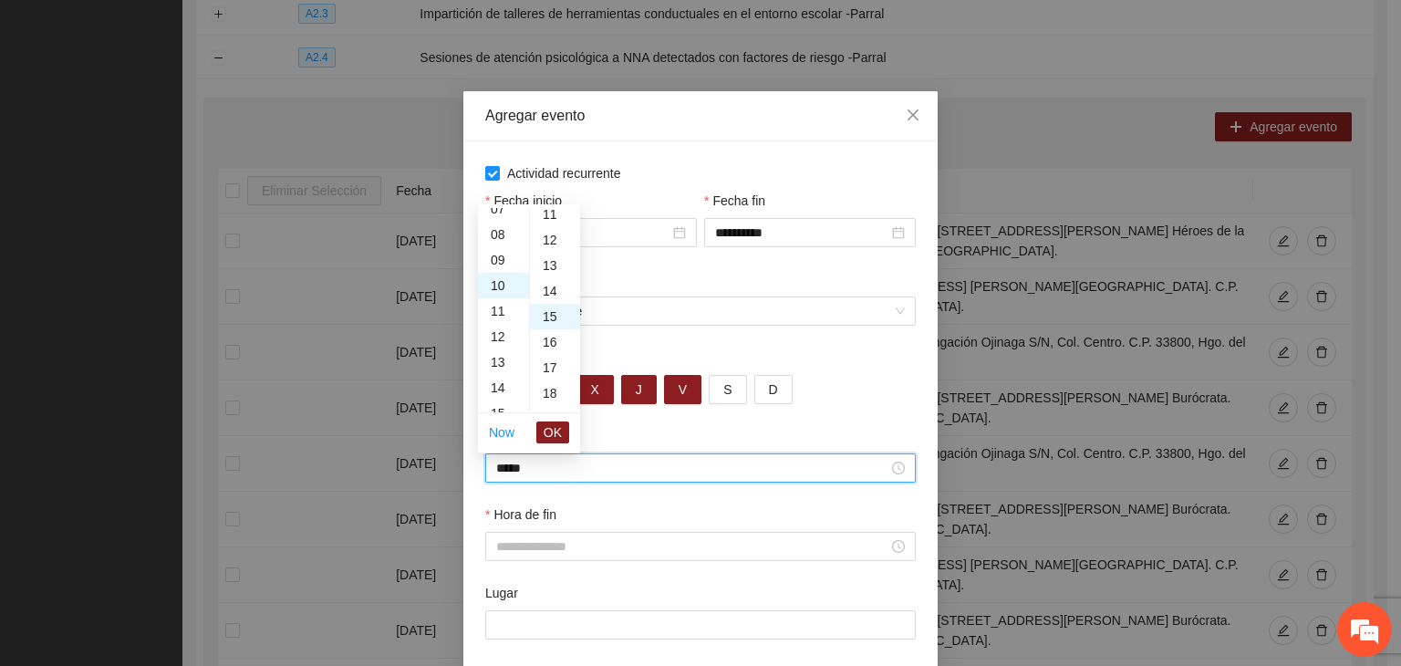
scroll to position [383, 0]
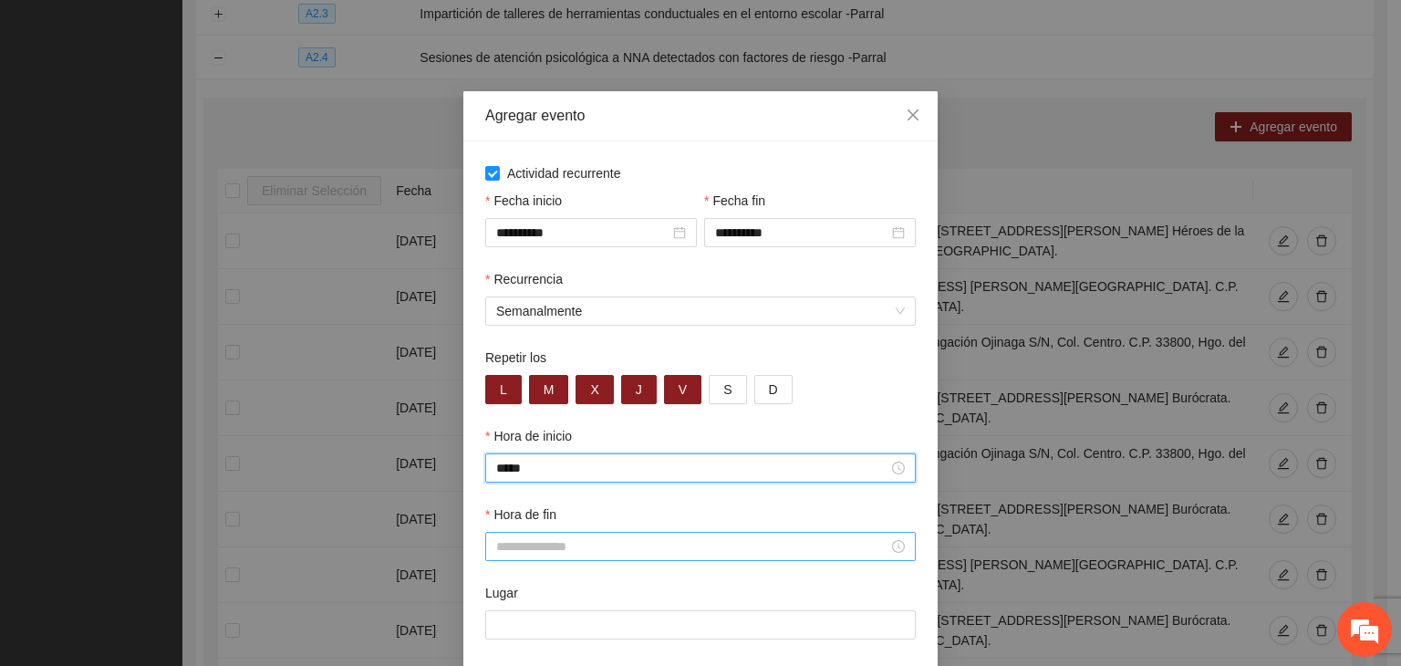
type input "*****"
click at [639, 546] on input "Hora de fin" at bounding box center [692, 546] width 392 height 20
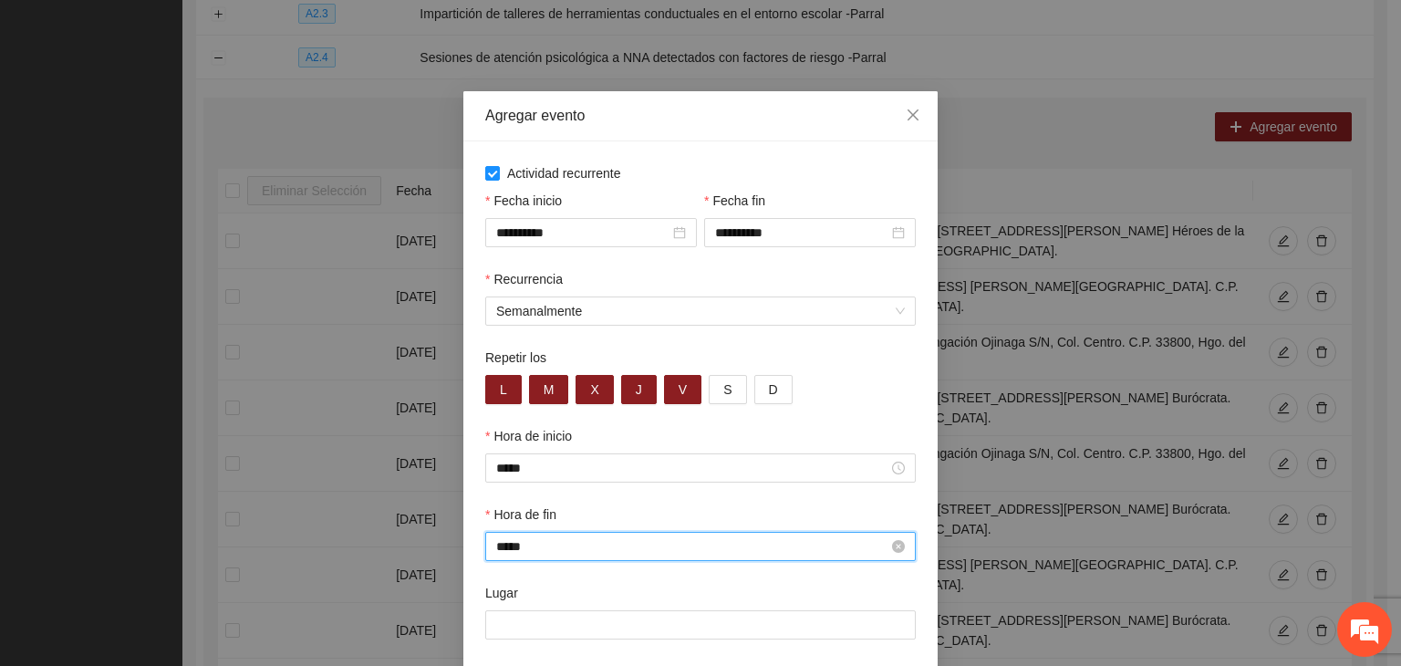
scroll to position [90, 0]
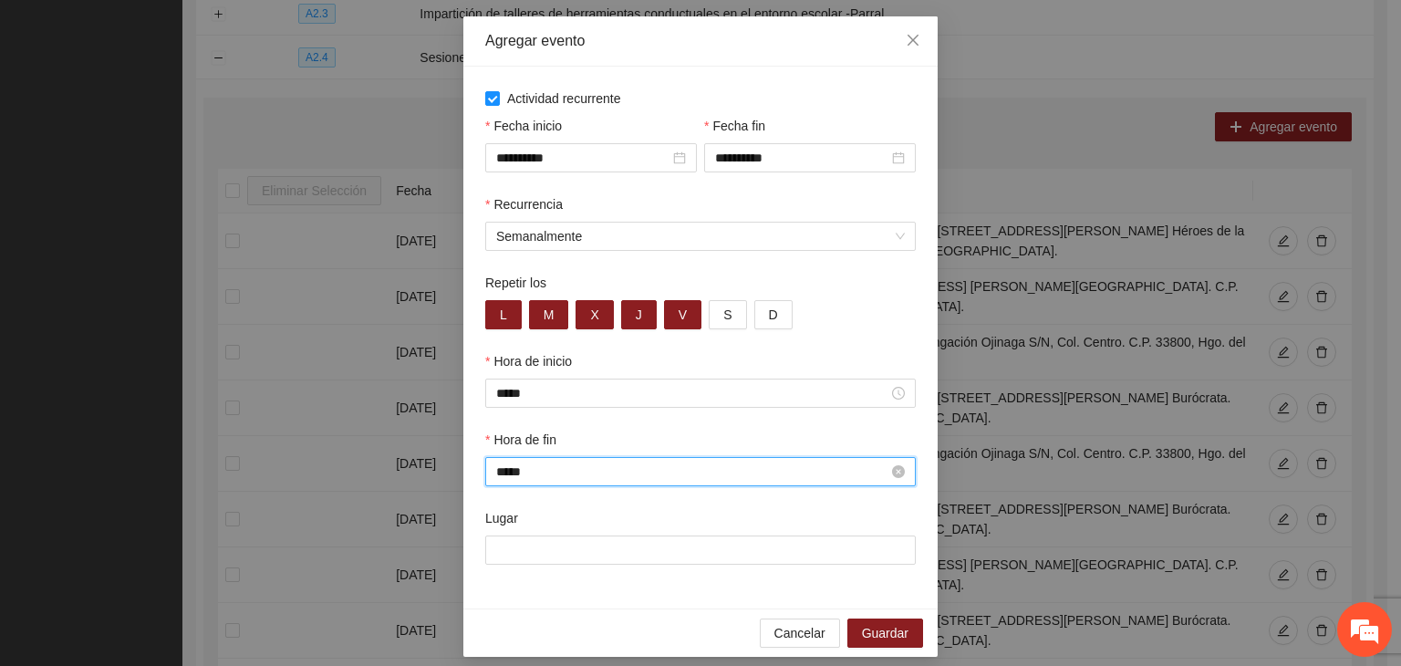
type input "*****"
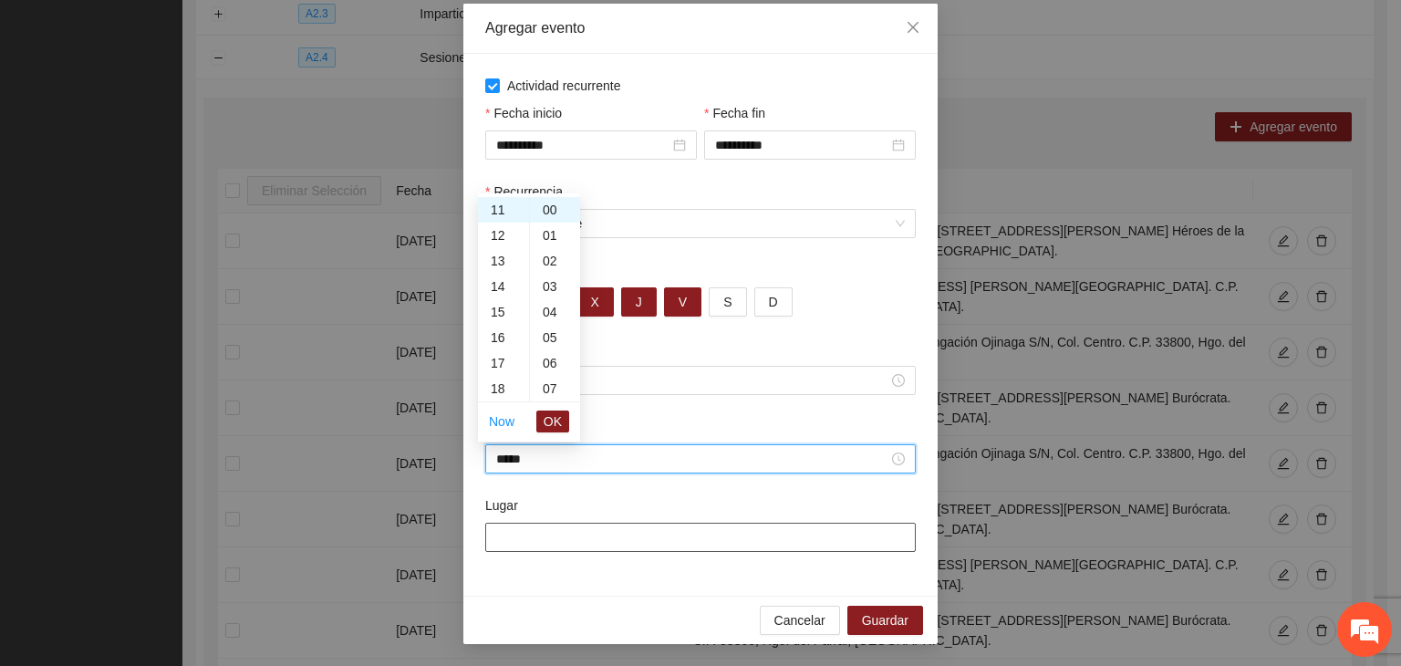
click at [650, 535] on input "Lugar" at bounding box center [700, 537] width 431 height 29
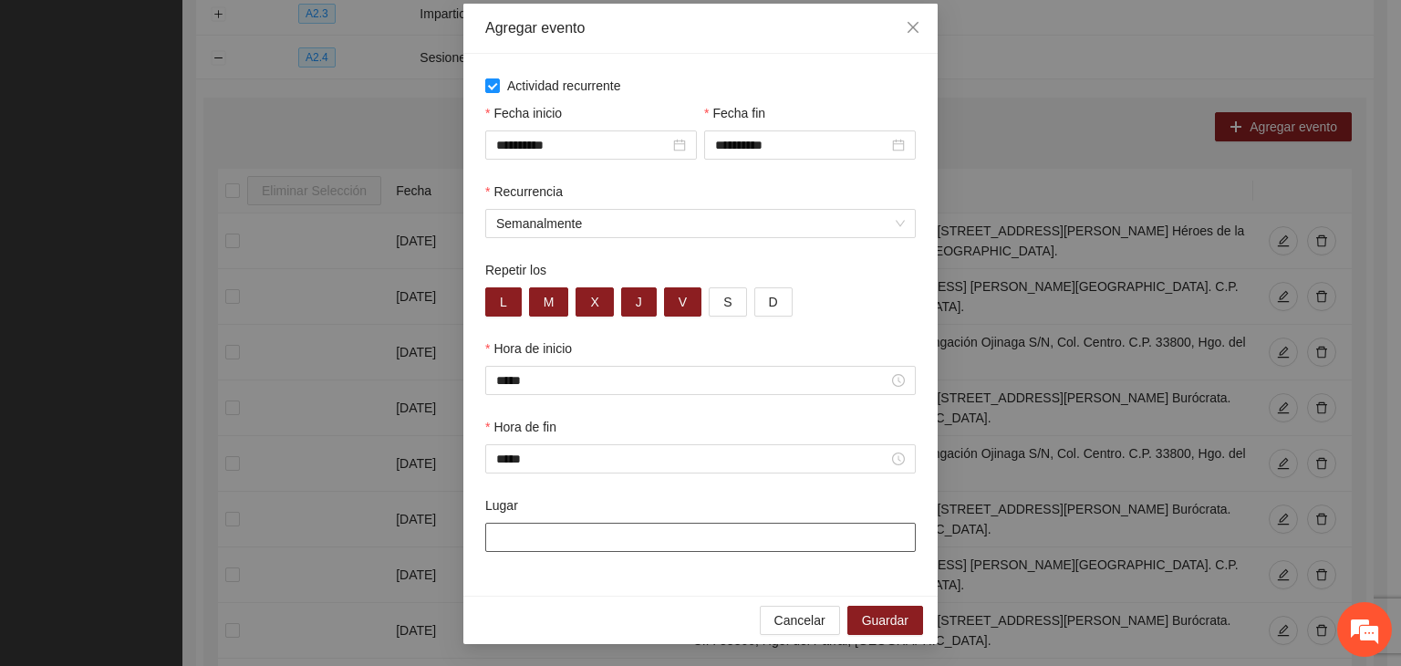
paste input "**********"
type input "**********"
click at [617, 615] on div "Cancelar Guardar" at bounding box center [700, 620] width 474 height 48
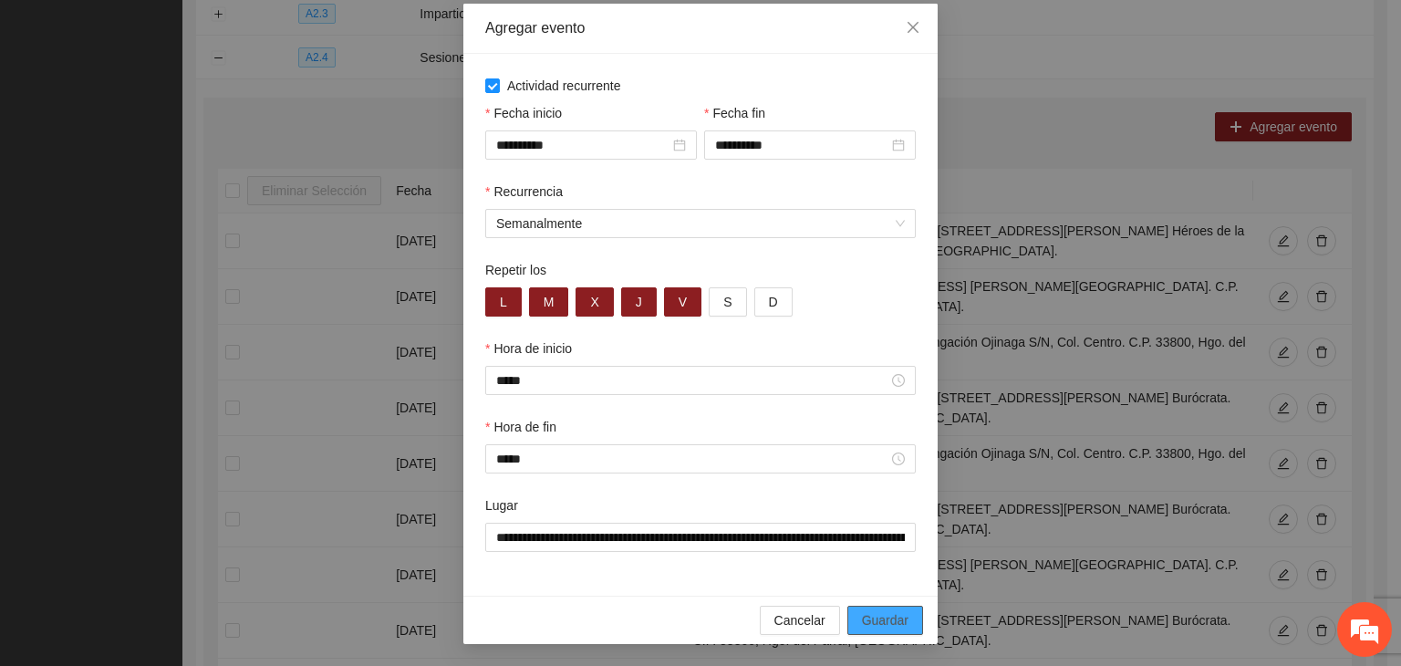
click at [862, 616] on span "Guardar" at bounding box center [885, 620] width 47 height 20
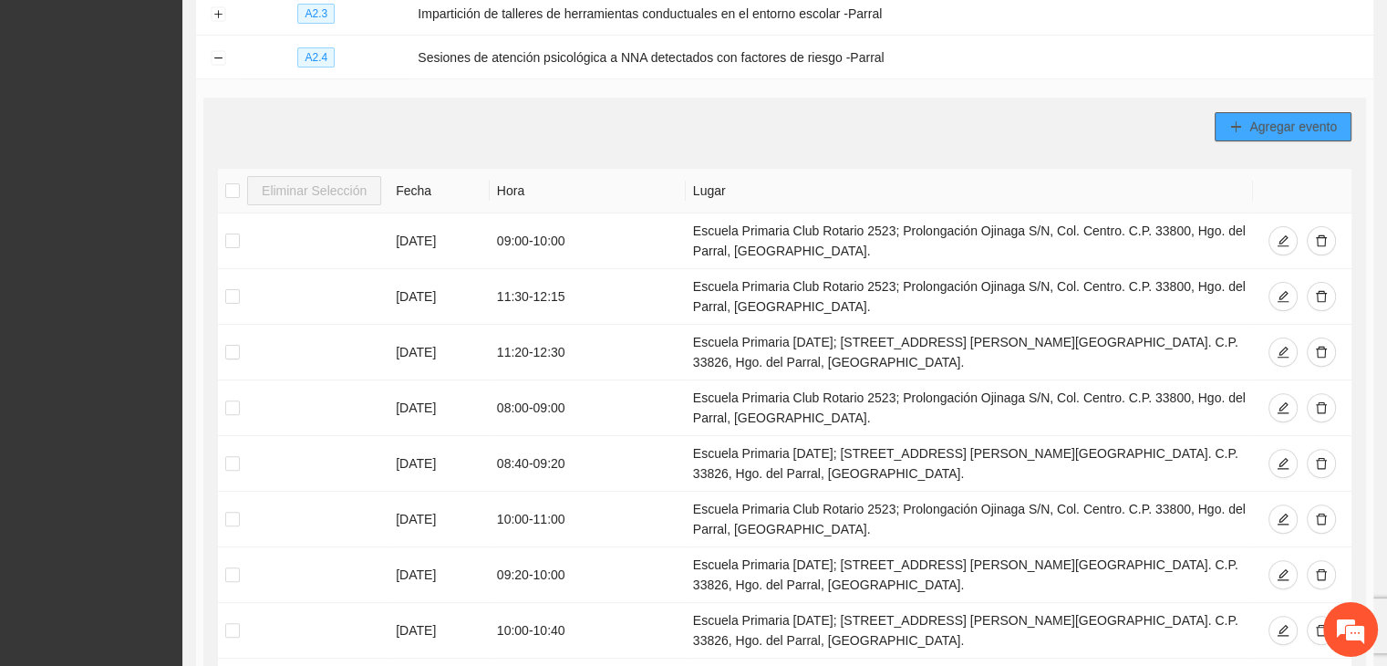
click at [1315, 136] on button "Agregar evento" at bounding box center [1283, 126] width 137 height 29
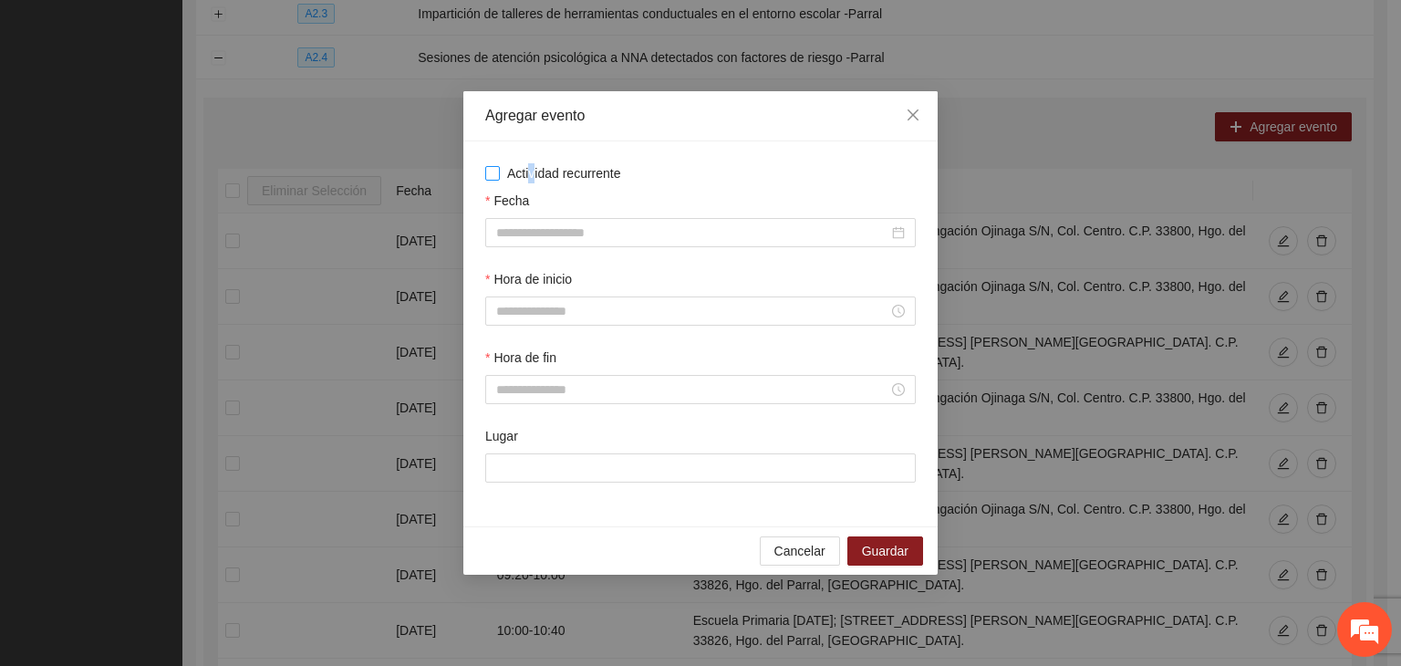
click at [533, 175] on span "Actividad recurrente" at bounding box center [564, 173] width 129 height 20
click at [555, 180] on span "Actividad recurrente" at bounding box center [564, 173] width 129 height 20
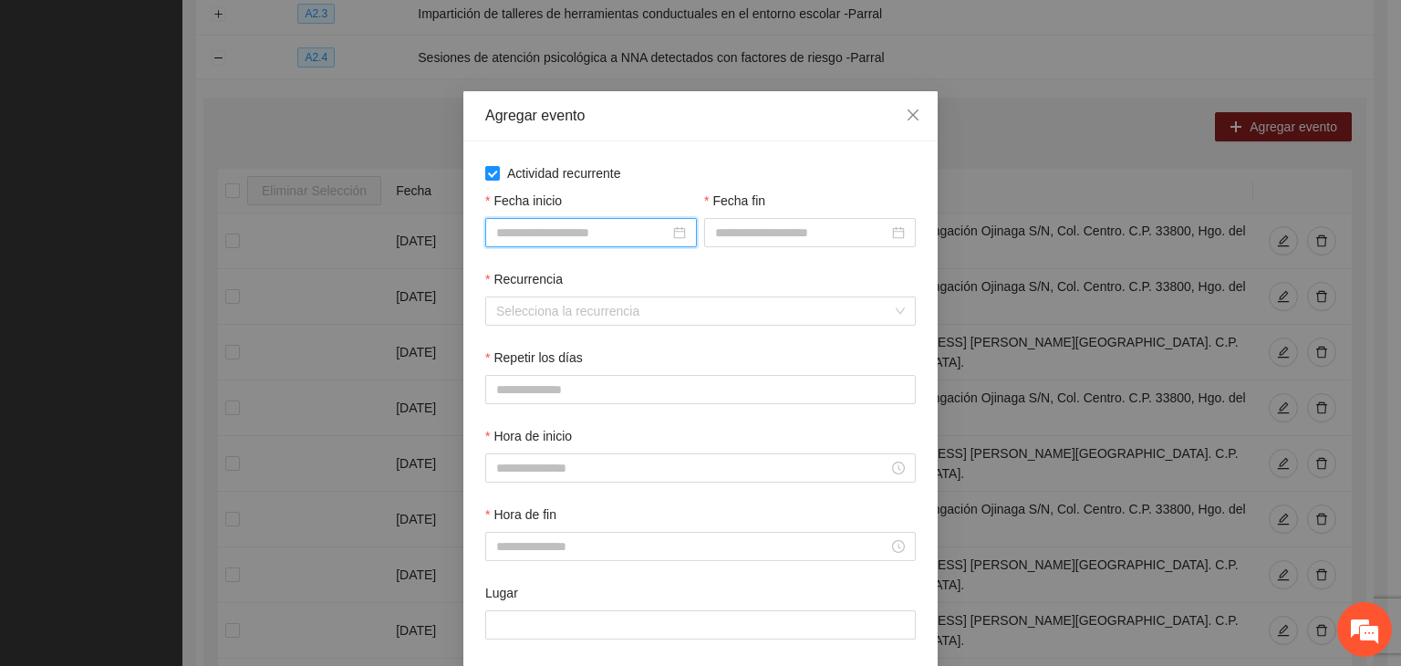
click at [590, 226] on input "Fecha inicio" at bounding box center [582, 233] width 173 height 20
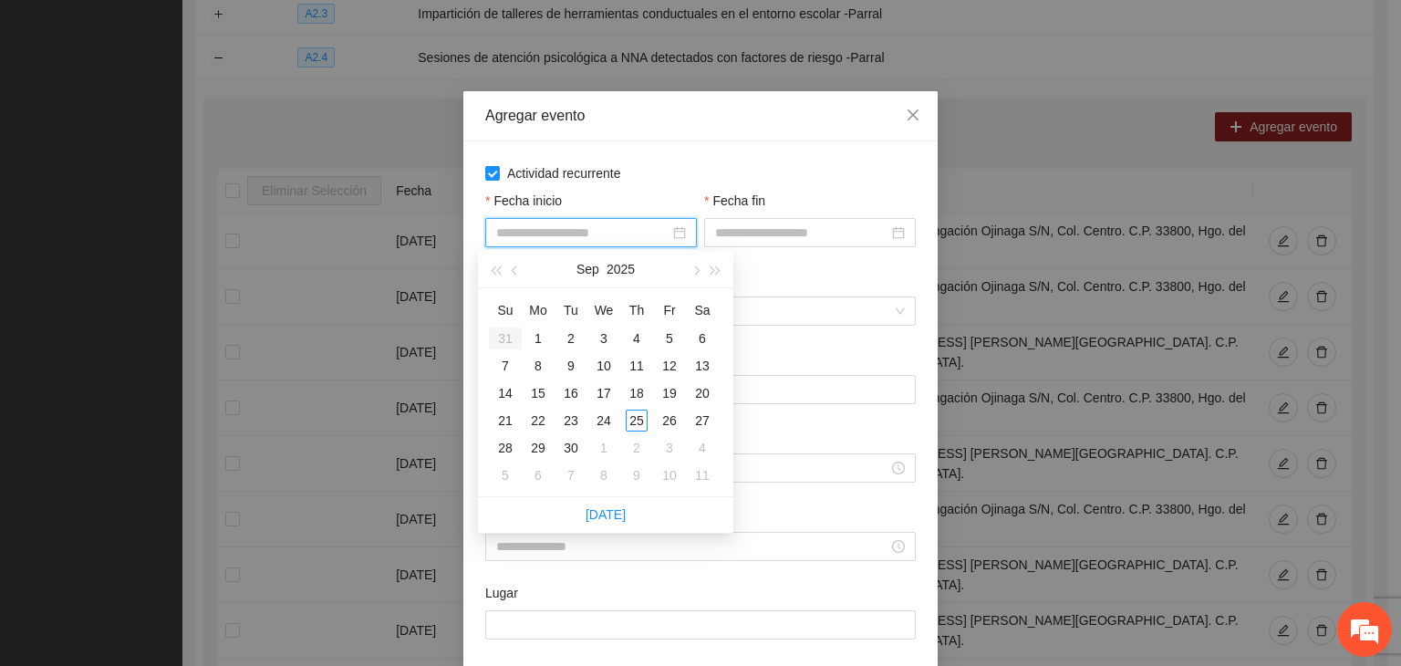
click at [681, 272] on div "[DATE]" at bounding box center [605, 269] width 159 height 36
click at [697, 273] on span "button" at bounding box center [695, 270] width 9 height 9
type input "**********"
click at [595, 337] on div "1" at bounding box center [604, 338] width 22 height 22
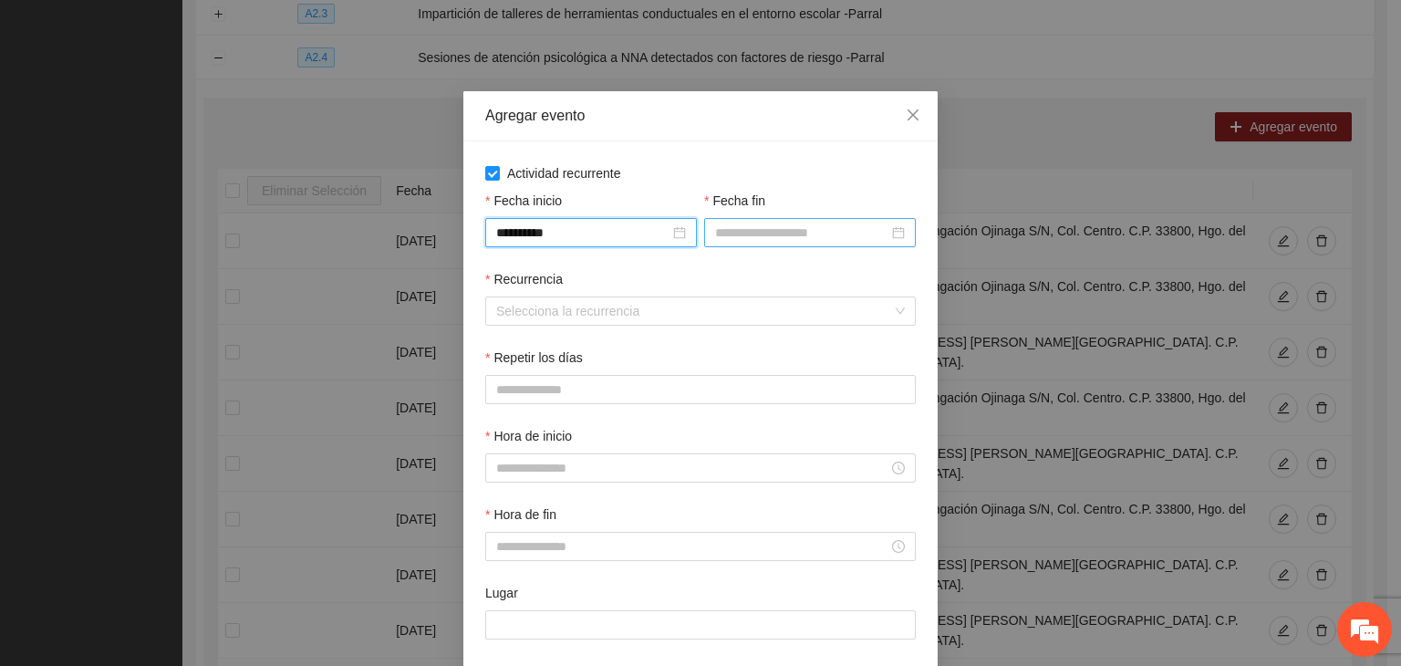
click at [796, 223] on input "Fecha fin" at bounding box center [801, 233] width 173 height 20
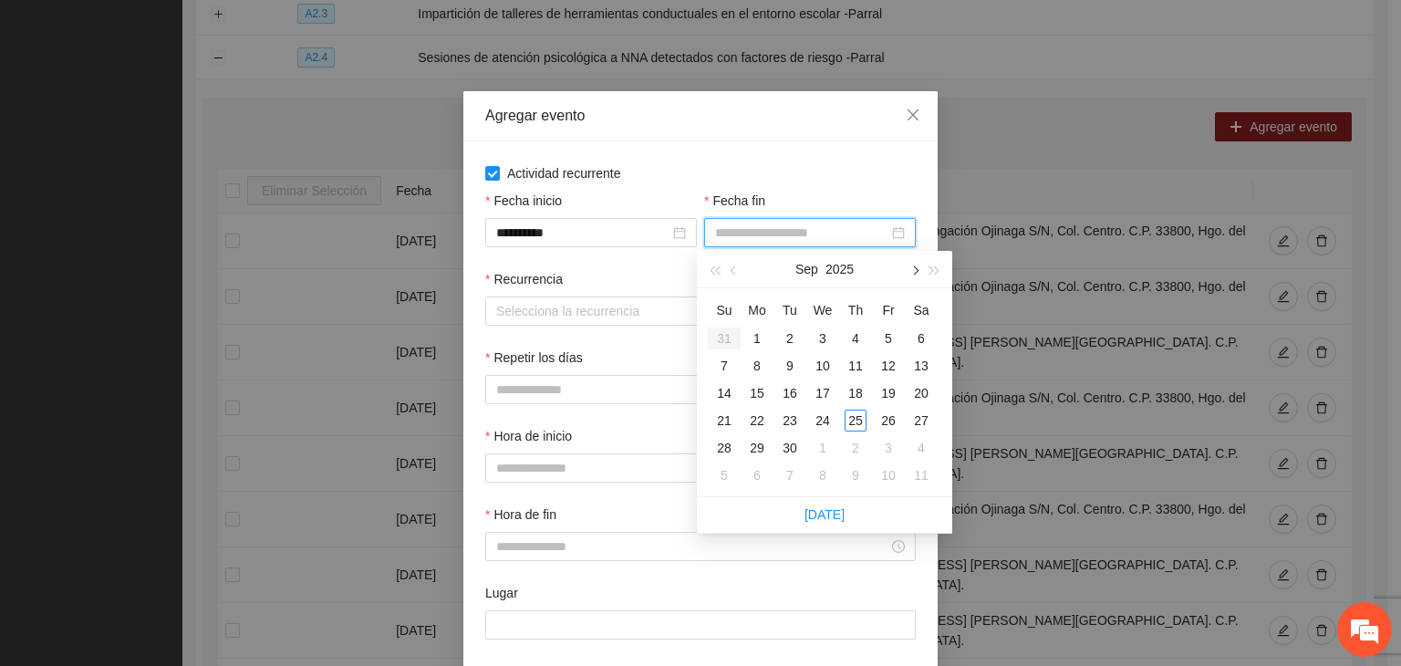
click at [906, 278] on button "button" at bounding box center [914, 269] width 20 height 36
type input "**********"
click at [888, 424] on div "24" at bounding box center [889, 421] width 22 height 22
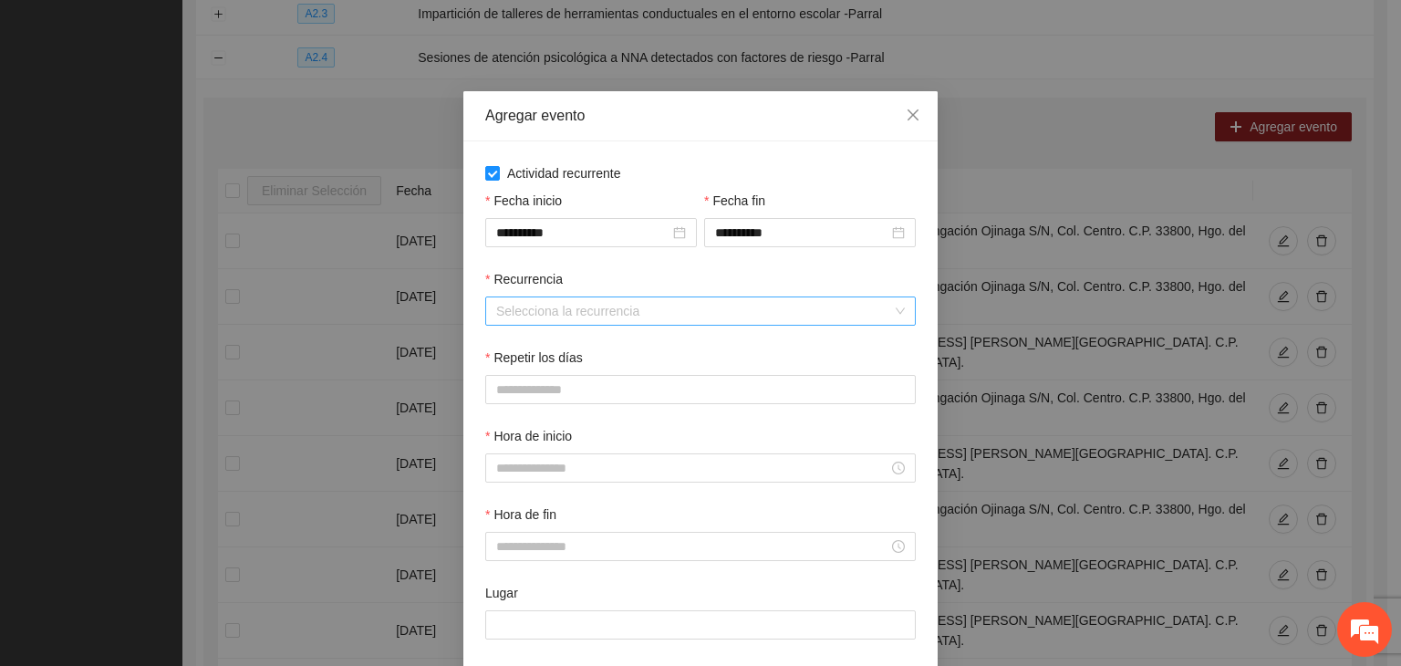
click at [605, 315] on input "Recurrencia" at bounding box center [694, 310] width 396 height 27
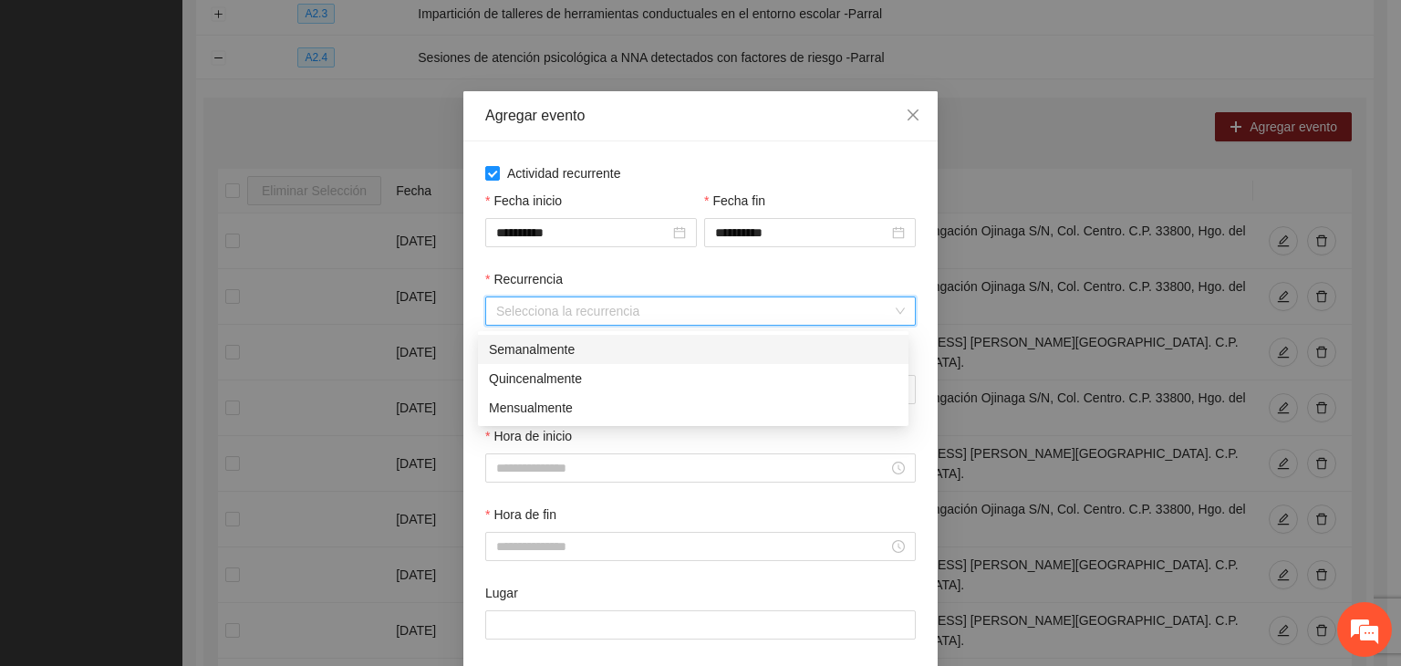
click at [594, 344] on div "Semanalmente" at bounding box center [693, 349] width 409 height 20
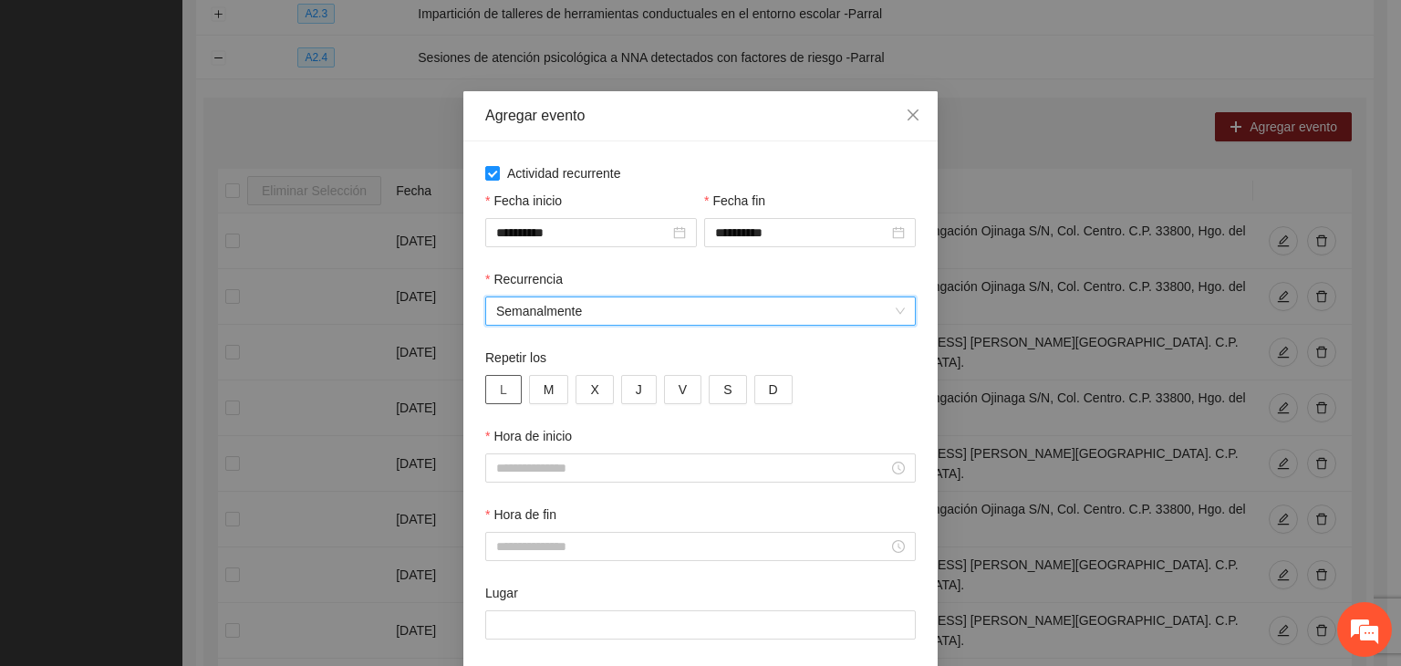
click at [504, 401] on button "L" at bounding box center [503, 389] width 36 height 29
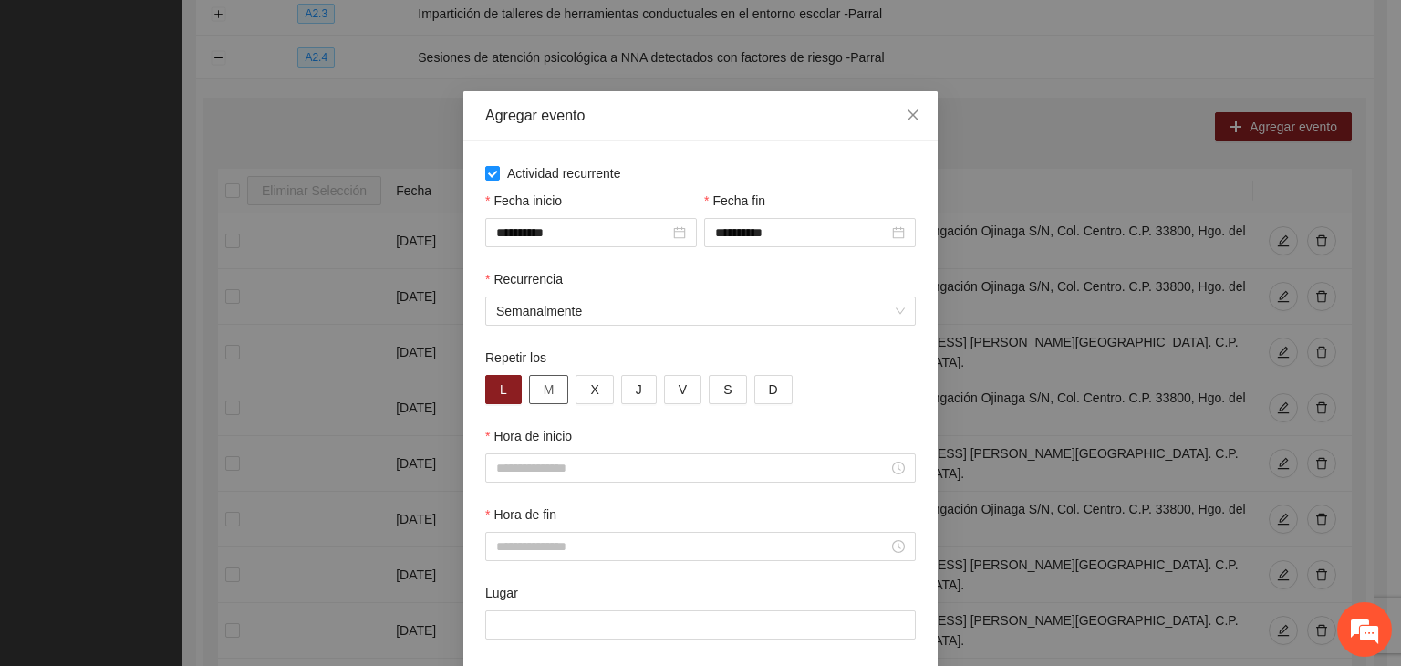
click at [550, 399] on button "M" at bounding box center [549, 389] width 40 height 29
click at [580, 399] on button "X" at bounding box center [594, 389] width 37 height 29
click at [664, 393] on button "V" at bounding box center [682, 389] width 37 height 29
click at [631, 394] on button "J" at bounding box center [639, 389] width 36 height 29
click at [727, 437] on div "Hora de inicio" at bounding box center [700, 439] width 431 height 27
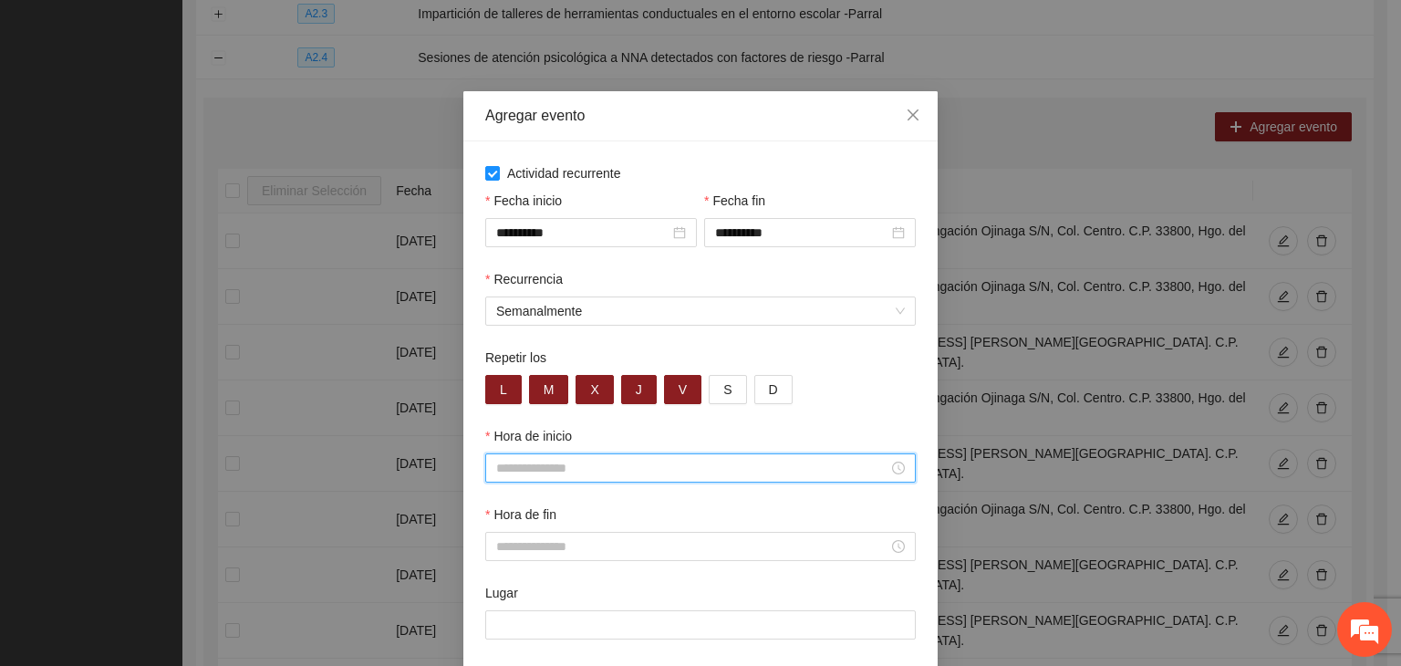
click at [734, 472] on input "Hora de inicio" at bounding box center [692, 468] width 392 height 20
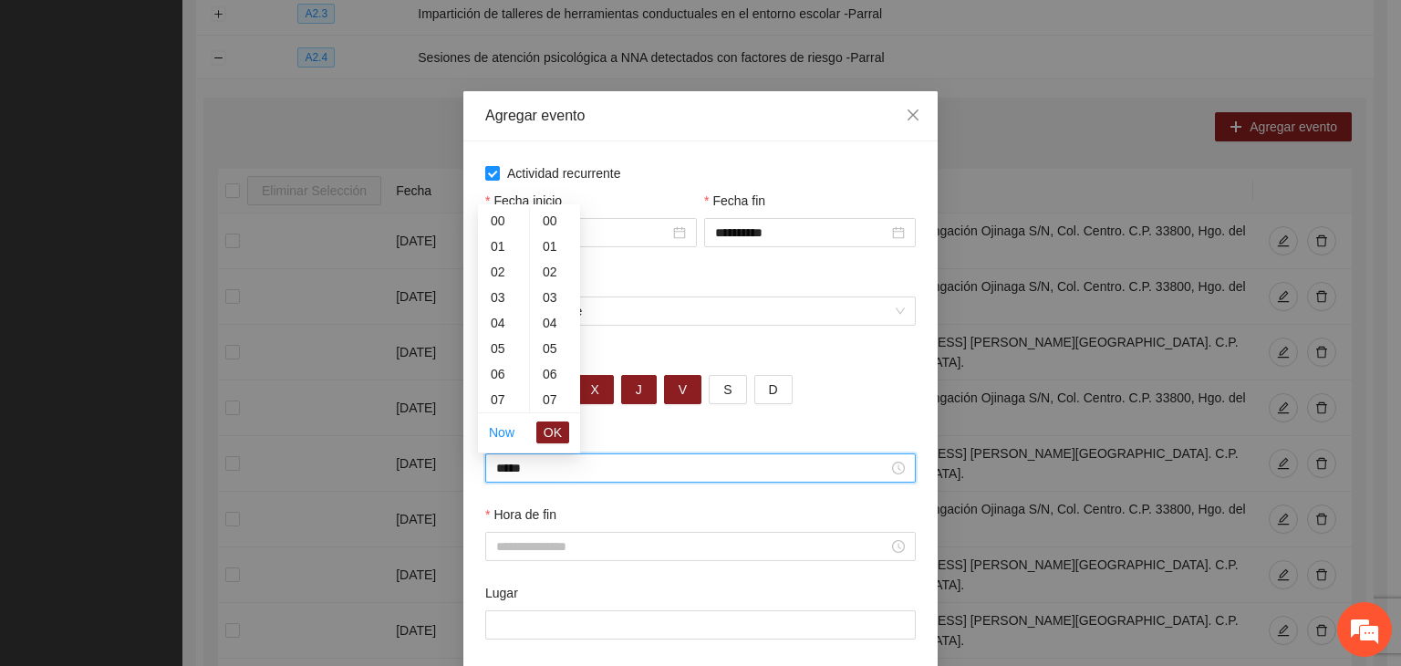
scroll to position [766, 0]
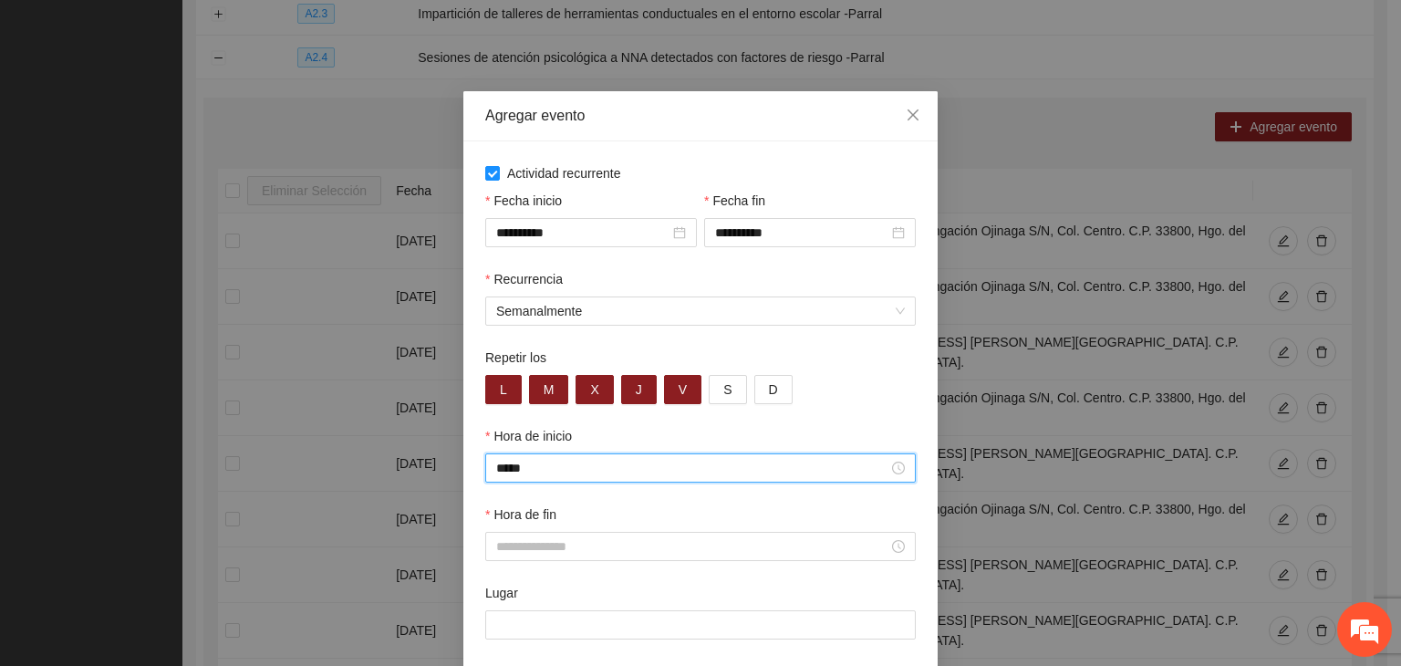
type input "*****"
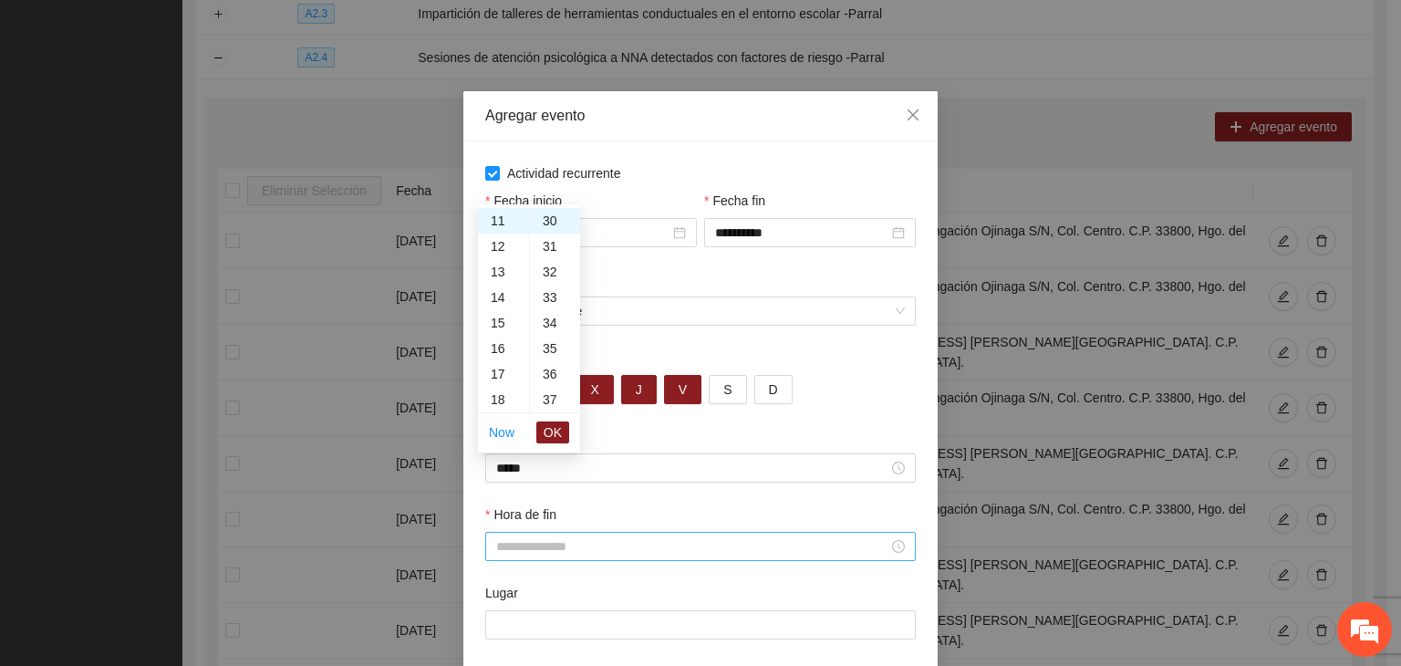
click at [715, 559] on div at bounding box center [700, 546] width 431 height 29
click at [712, 559] on div at bounding box center [700, 546] width 431 height 29
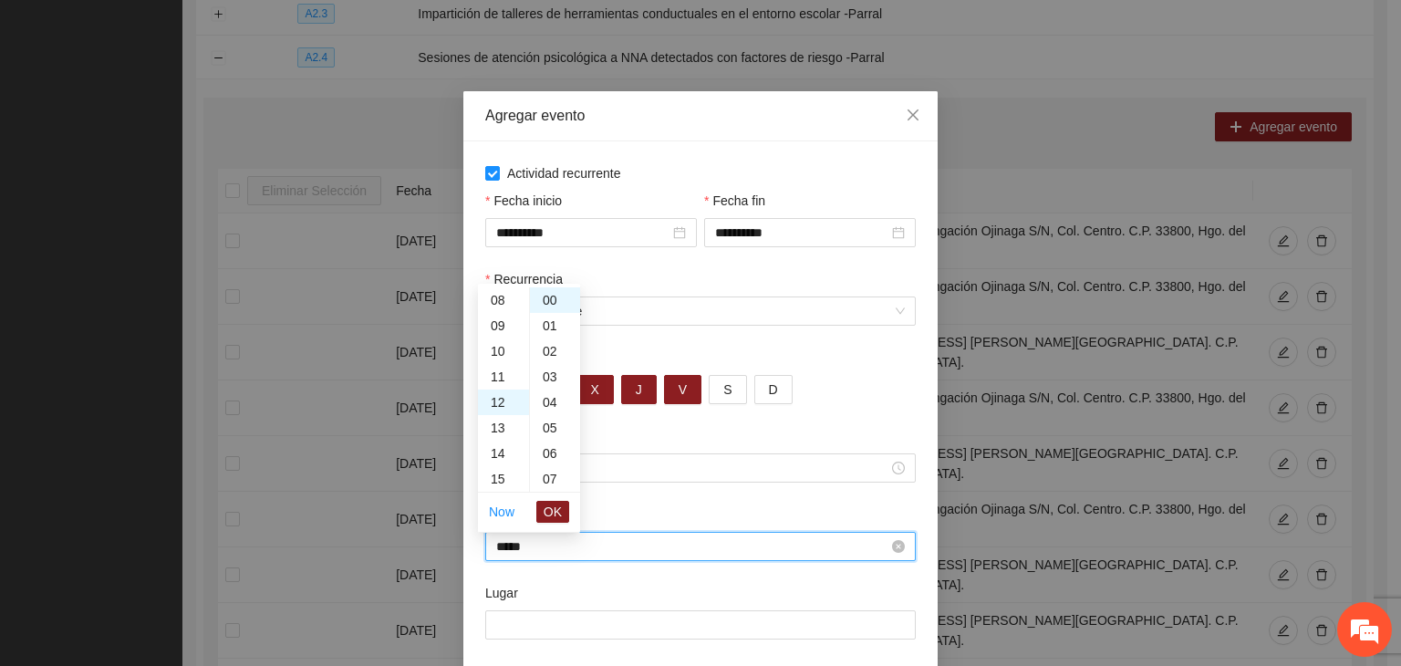
scroll to position [307, 0]
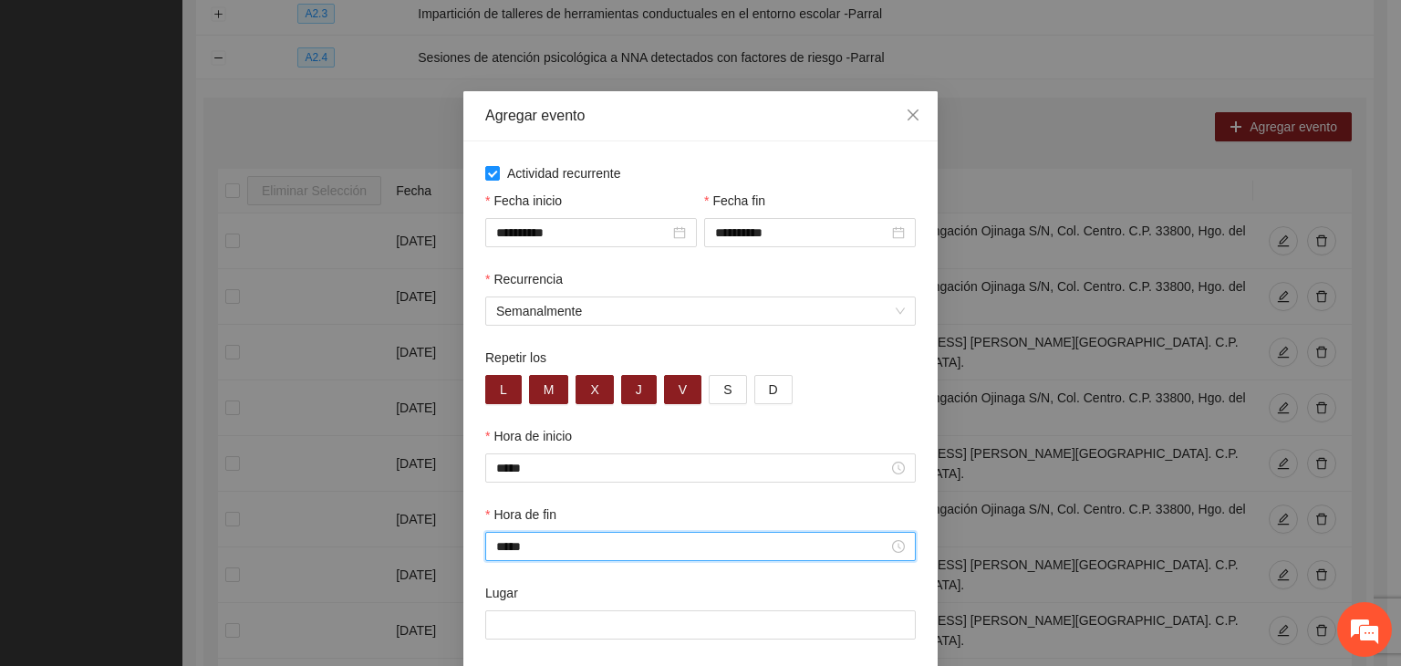
type input "*****"
click at [577, 619] on input "Lugar" at bounding box center [700, 624] width 431 height 29
paste input "**********"
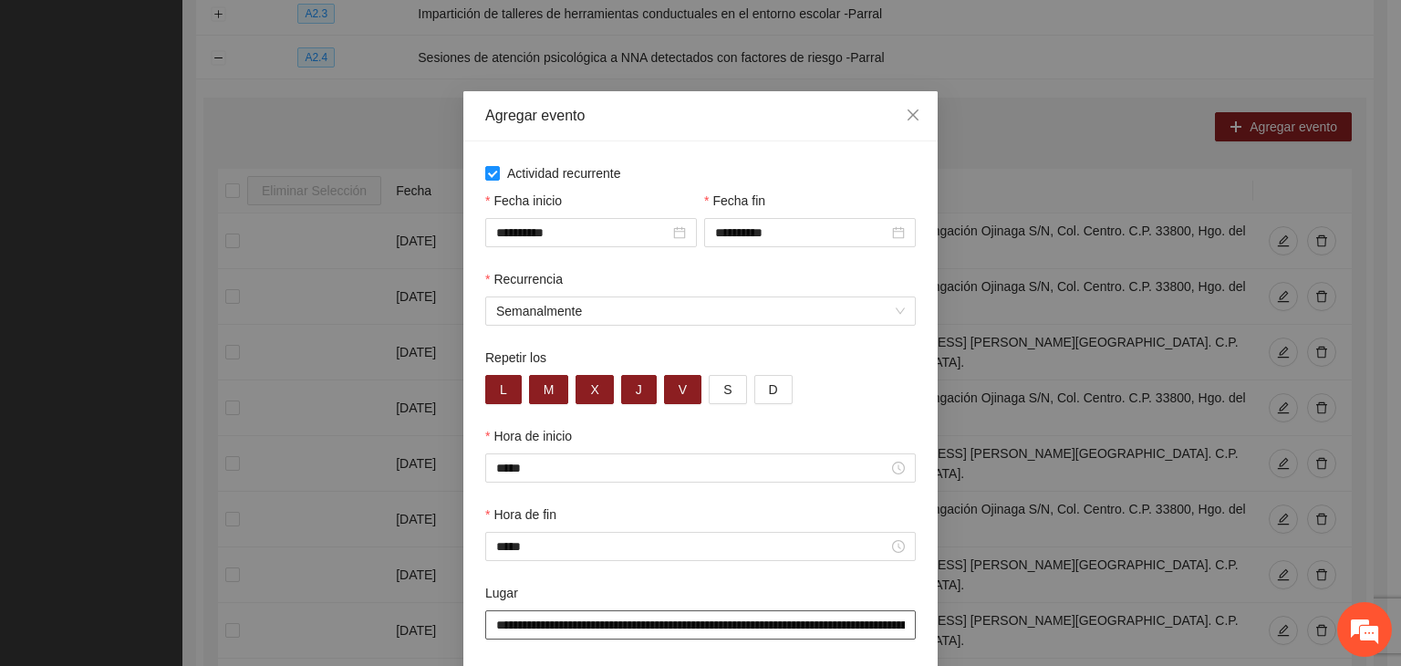
scroll to position [0, 338]
paste input "text"
type input "**********"
click at [716, 579] on div "Hora de fin *****" at bounding box center [701, 543] width 438 height 78
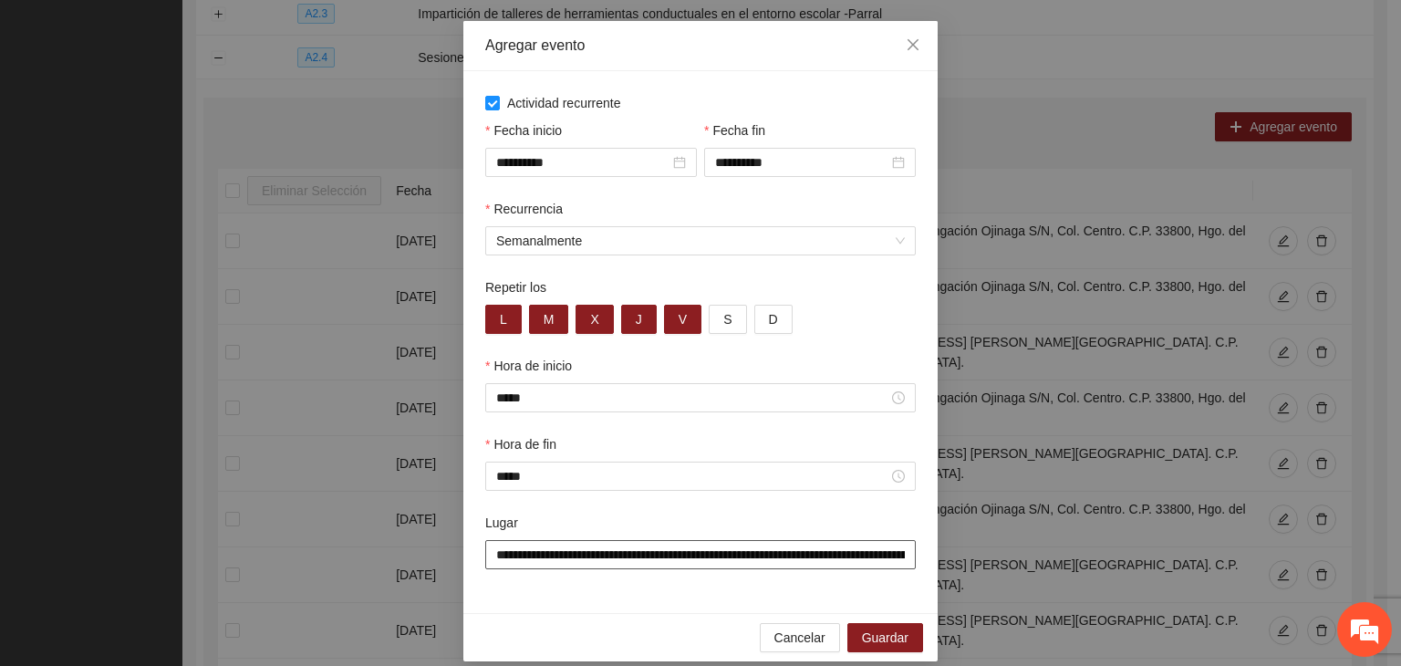
scroll to position [90, 0]
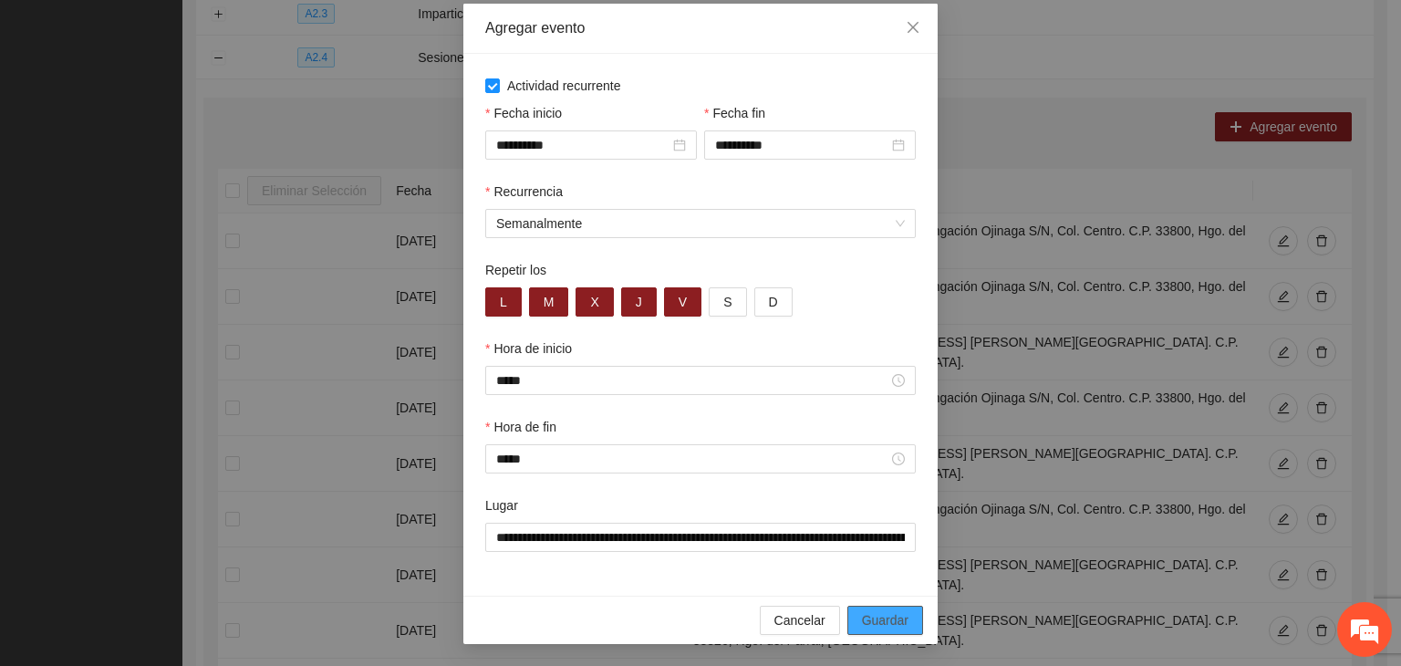
click at [899, 623] on span "Guardar" at bounding box center [885, 620] width 47 height 20
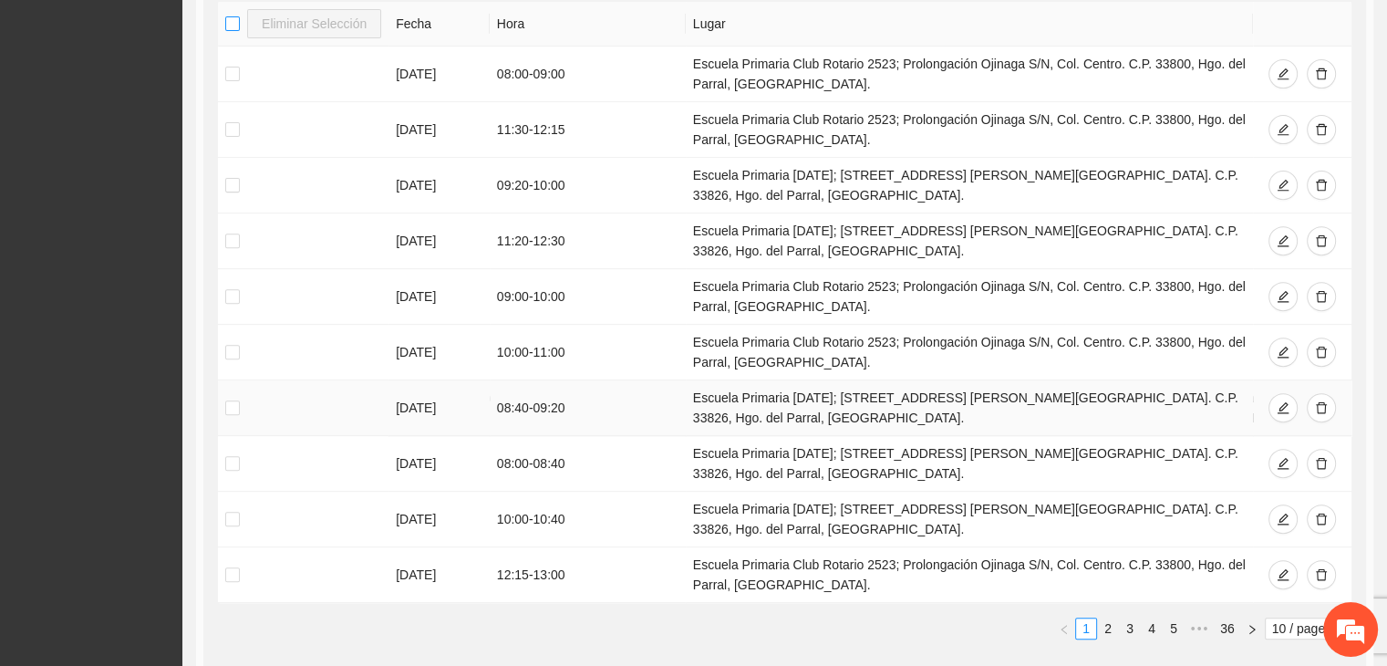
scroll to position [782, 0]
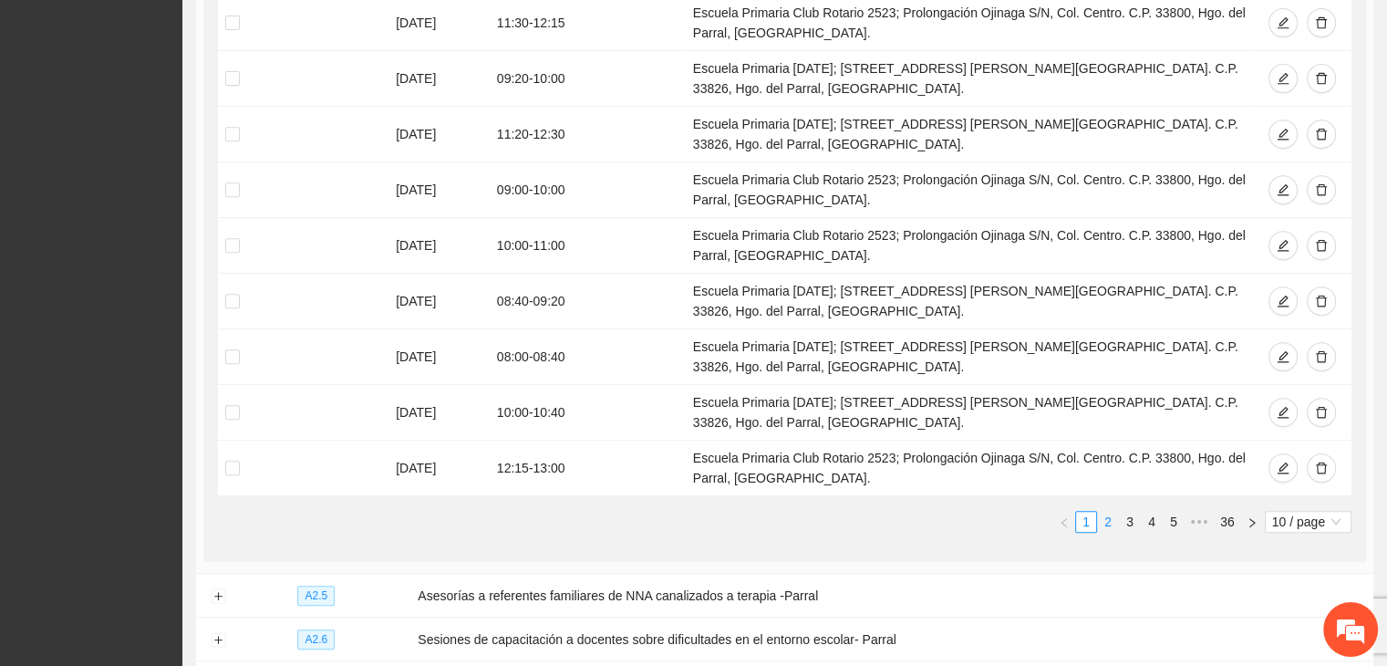
click at [1110, 512] on link "2" at bounding box center [1108, 522] width 20 height 20
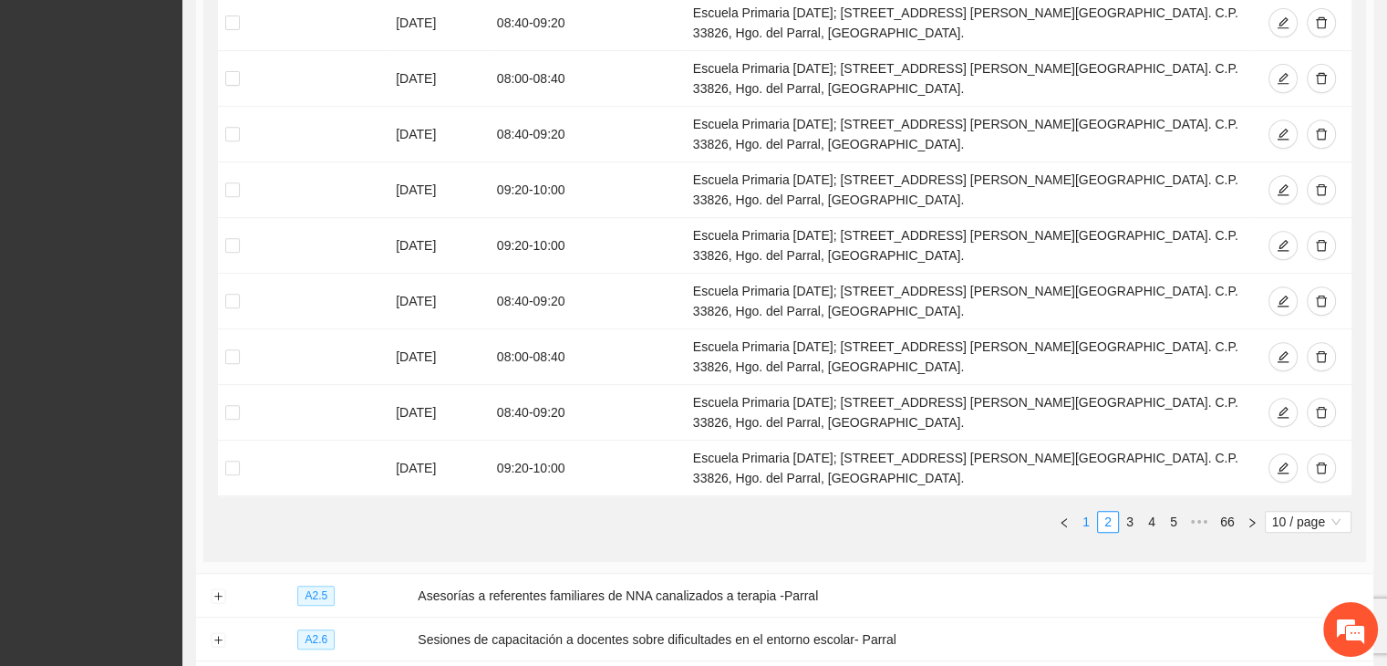
click at [1093, 526] on link "1" at bounding box center [1086, 522] width 20 height 20
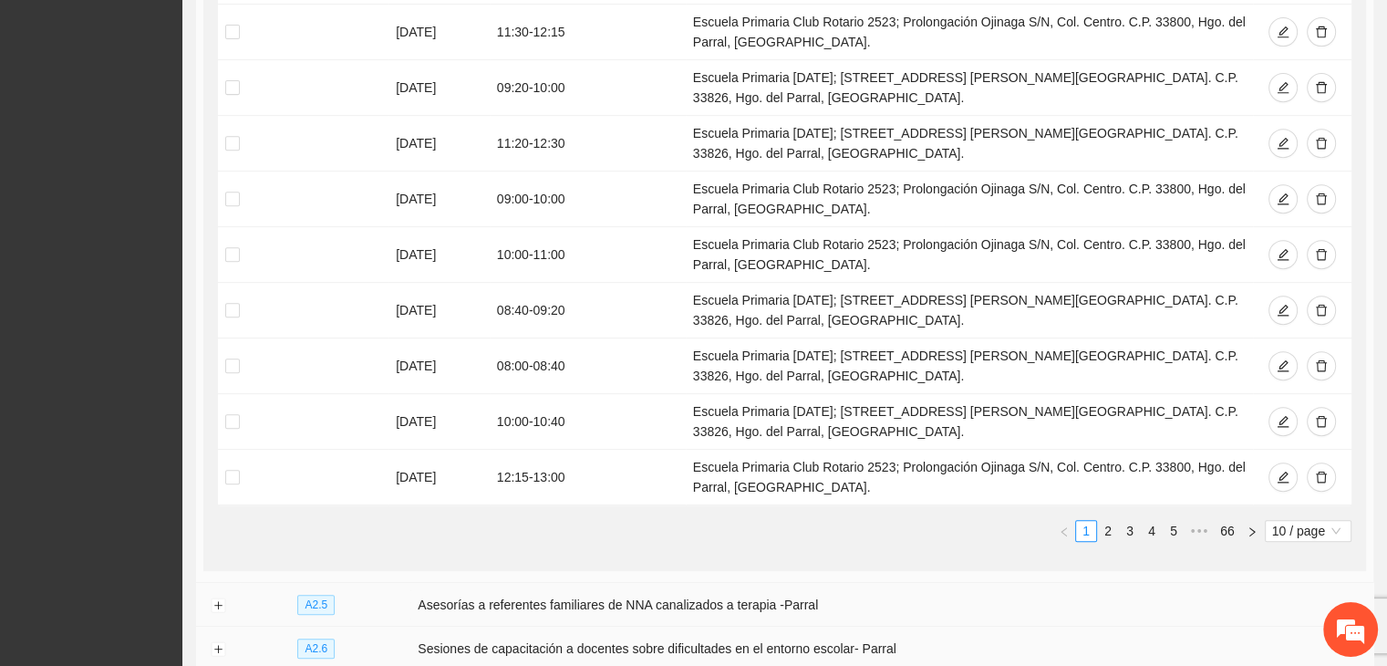
scroll to position [964, 0]
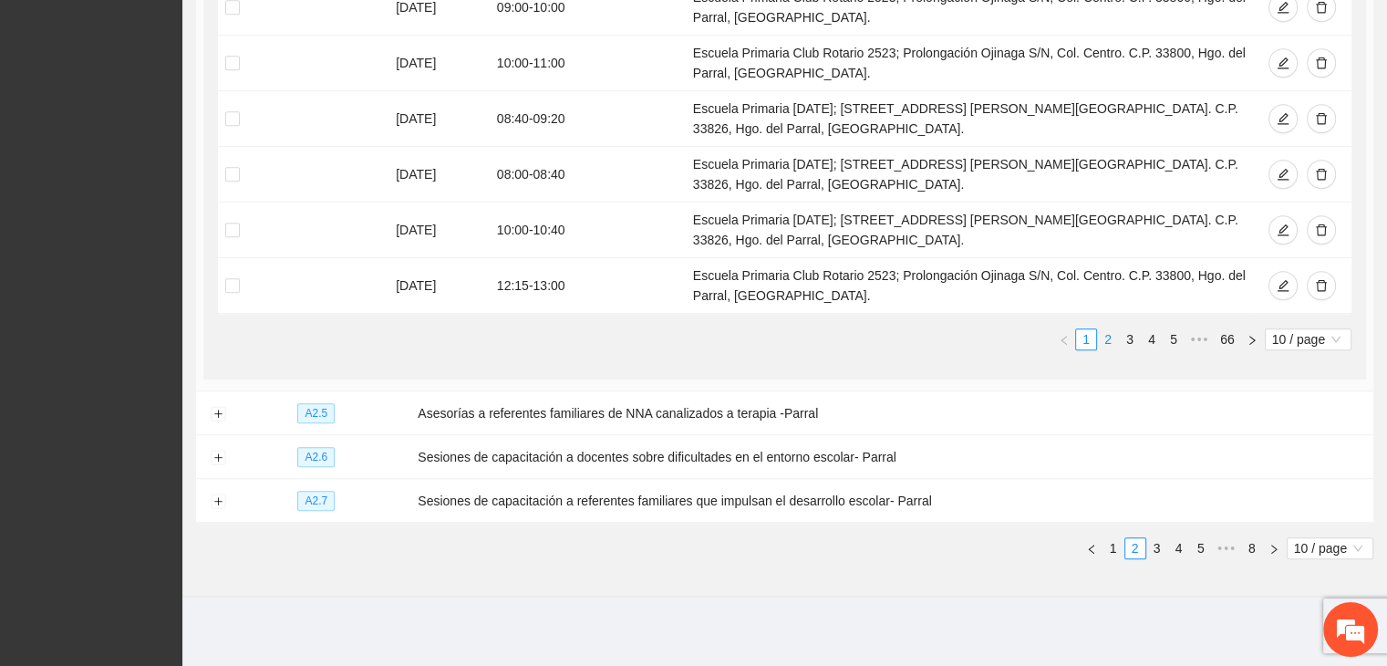
click at [1110, 345] on li "2" at bounding box center [1108, 339] width 22 height 22
click at [1127, 329] on link "3" at bounding box center [1130, 339] width 20 height 20
click at [1148, 340] on link "4" at bounding box center [1152, 339] width 20 height 20
click at [1171, 342] on link "6" at bounding box center [1174, 339] width 20 height 20
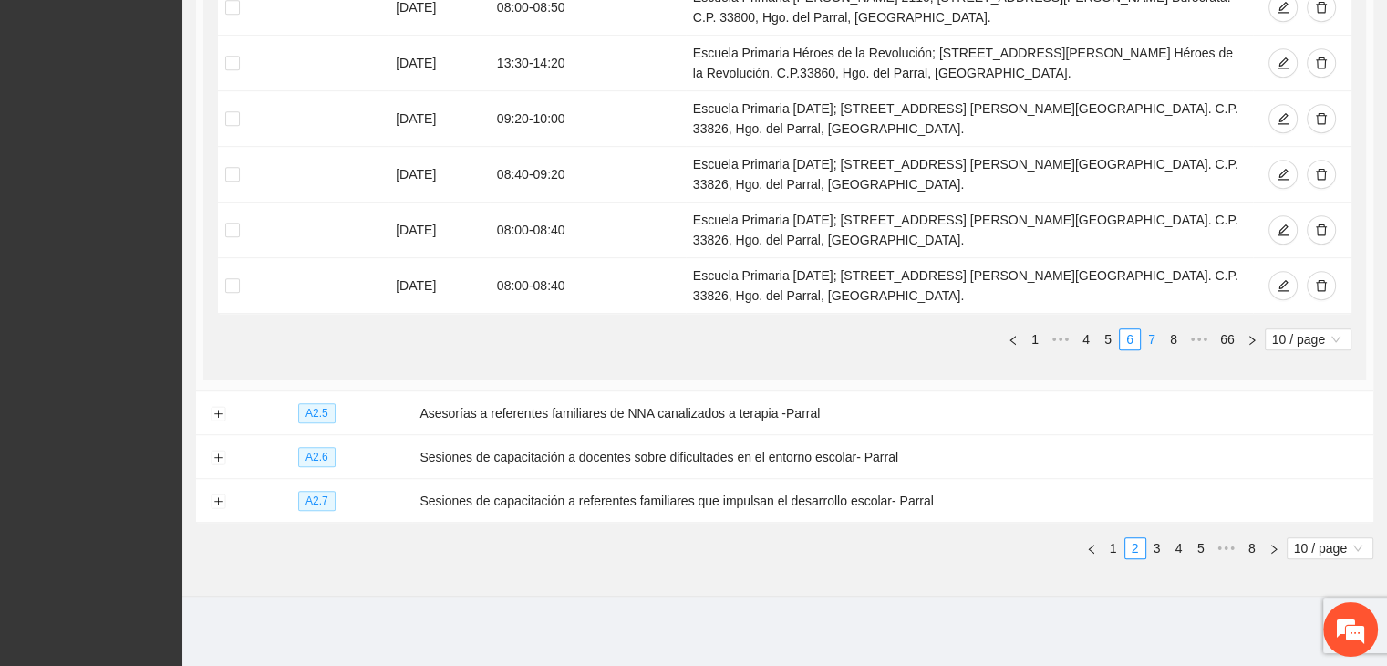
click at [1146, 331] on link "7" at bounding box center [1152, 339] width 20 height 20
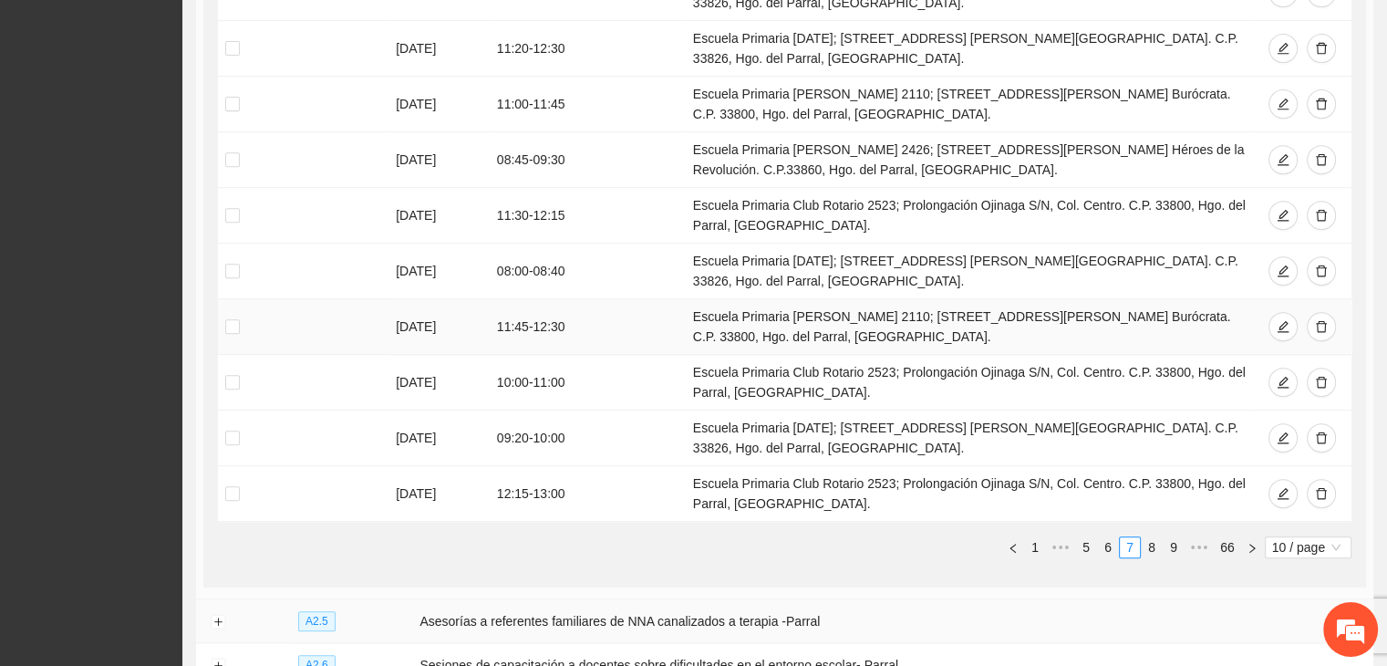
scroll to position [873, 0]
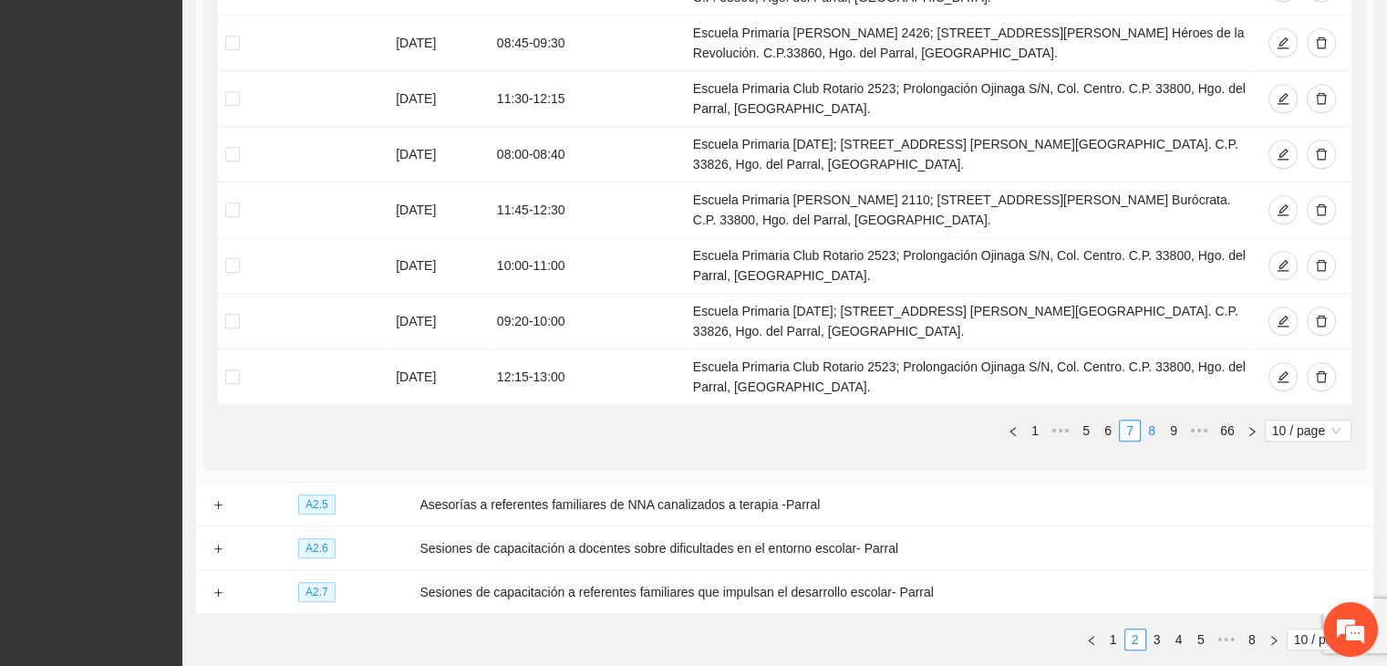
click at [1156, 421] on link "8" at bounding box center [1152, 431] width 20 height 20
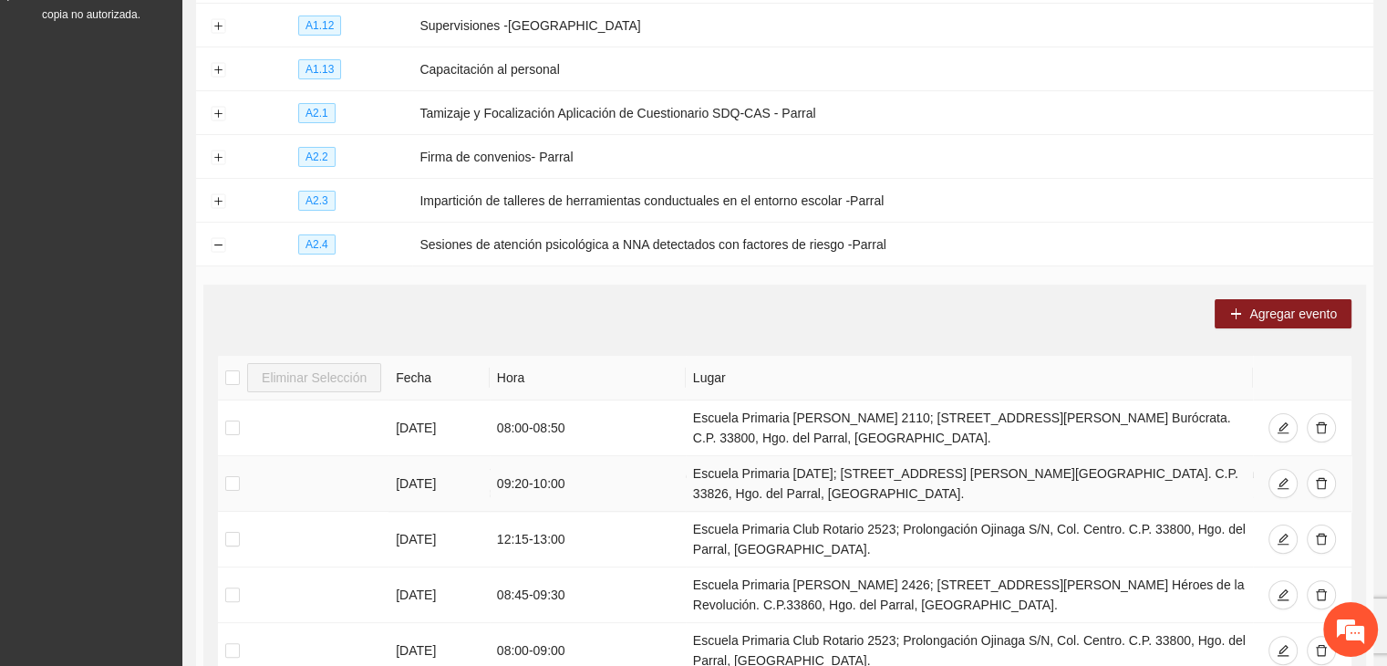
scroll to position [508, 0]
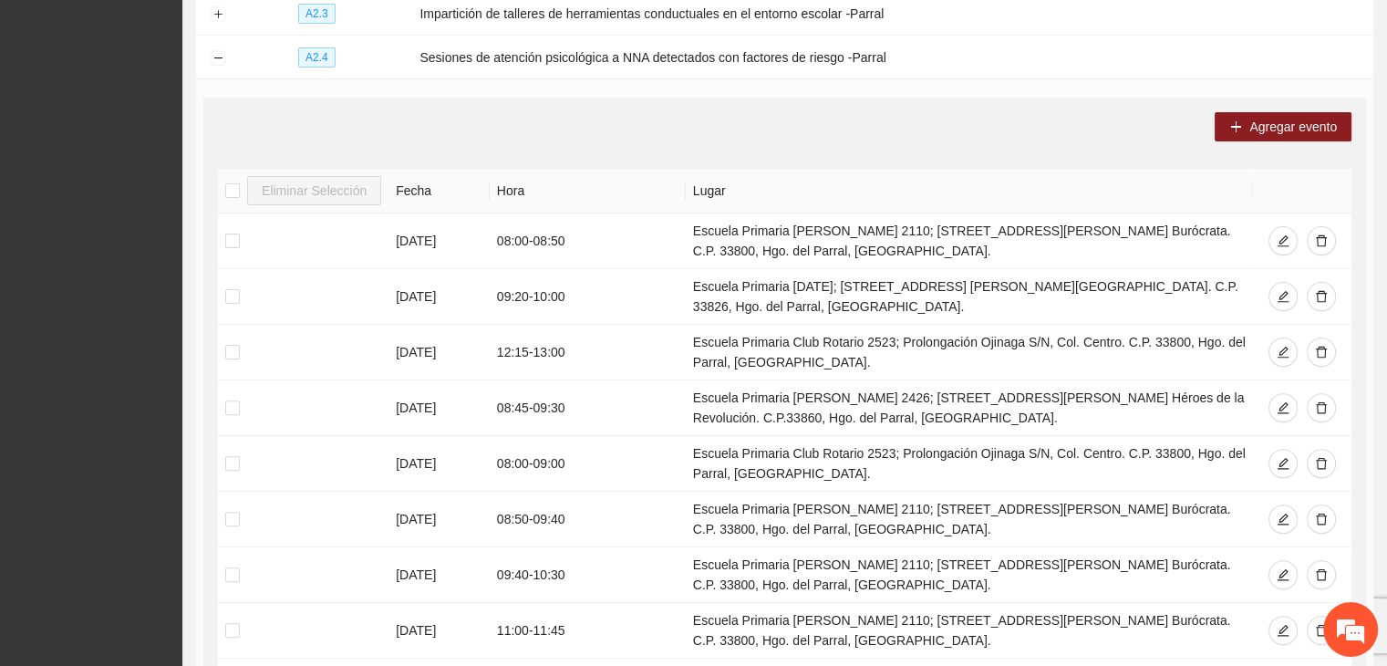
click at [431, 191] on th "Fecha" at bounding box center [439, 191] width 101 height 45
click at [532, 191] on th "Hora" at bounding box center [588, 191] width 196 height 45
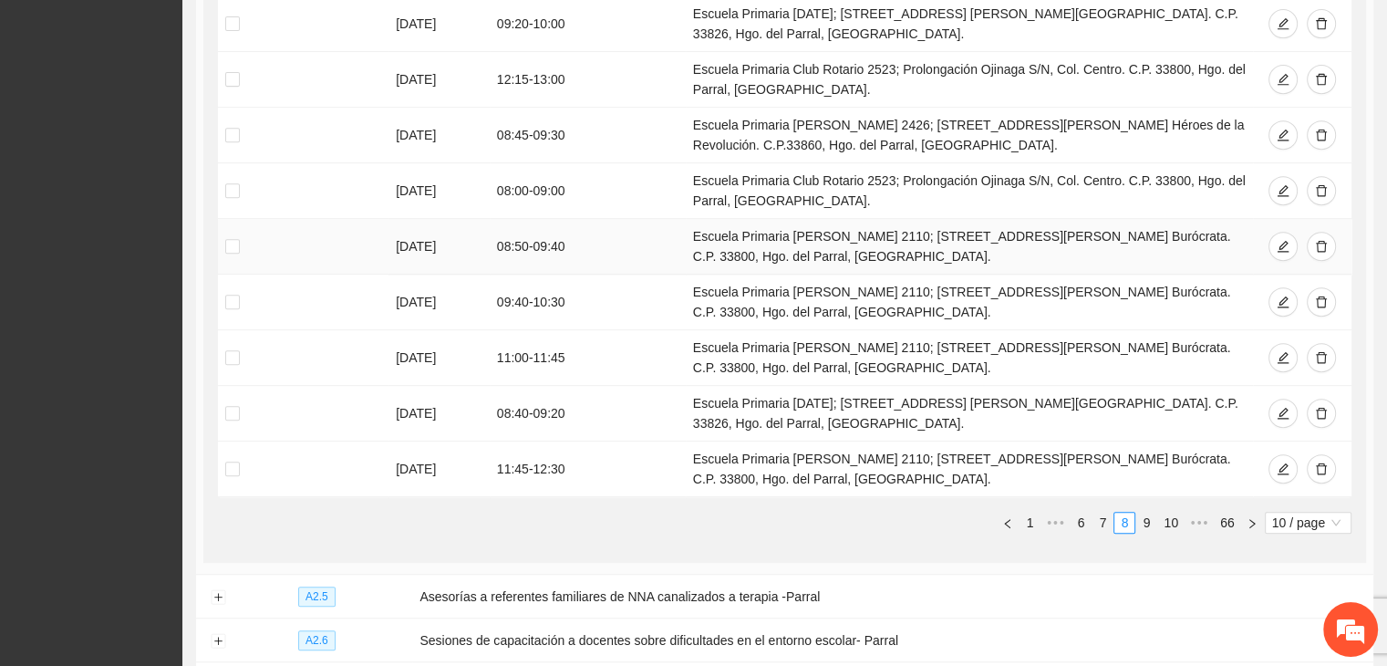
scroll to position [782, 0]
click at [1084, 512] on link "6" at bounding box center [1081, 522] width 20 height 20
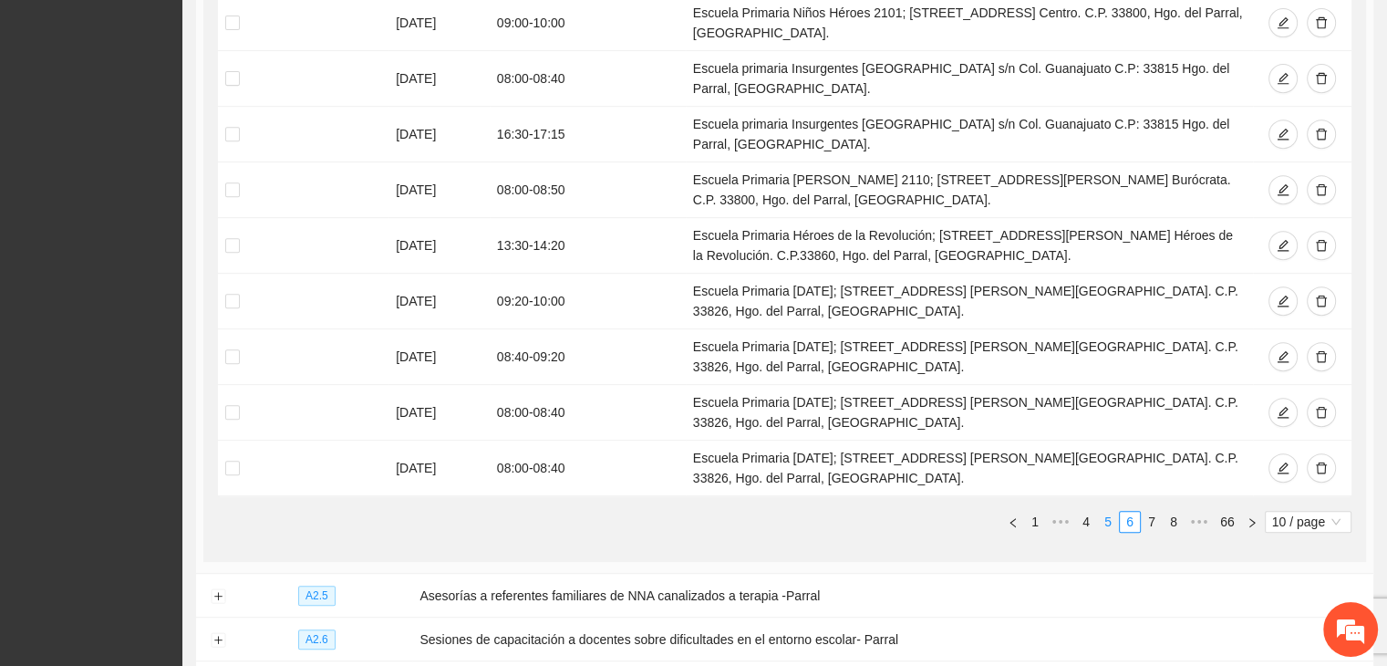
click at [1107, 520] on link "5" at bounding box center [1108, 522] width 20 height 20
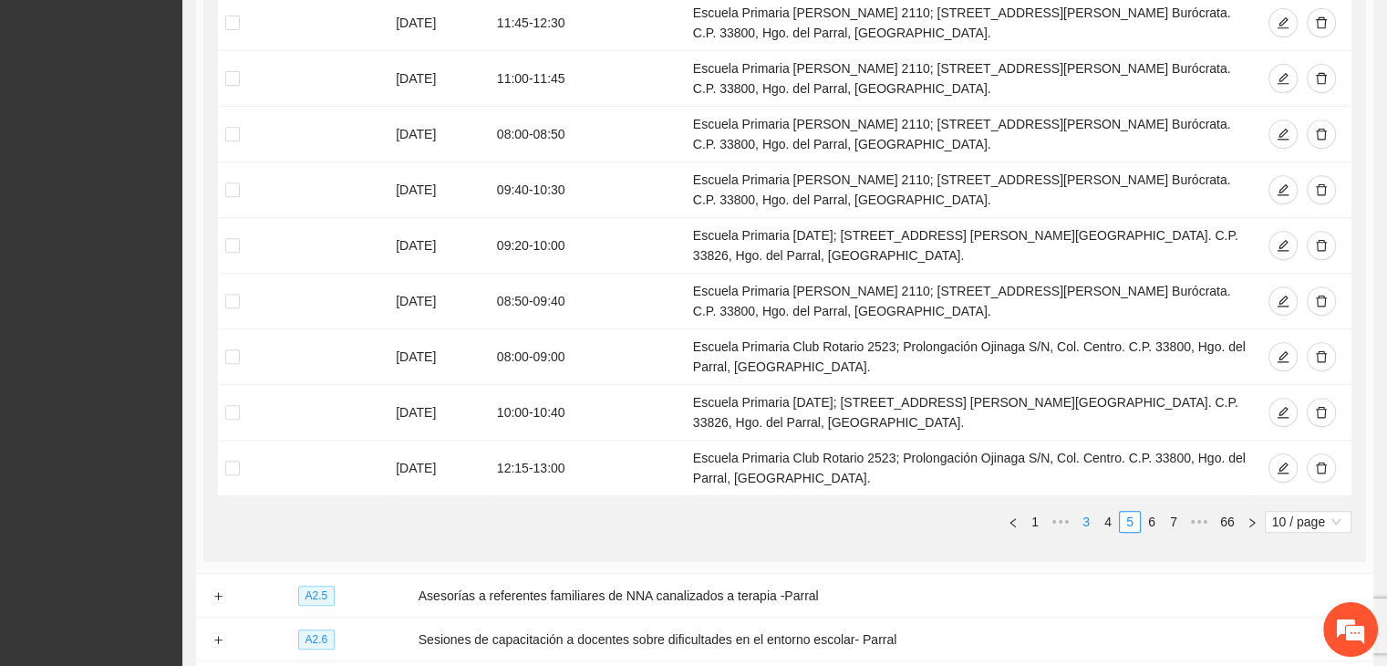
click at [1096, 519] on link "3" at bounding box center [1086, 522] width 20 height 20
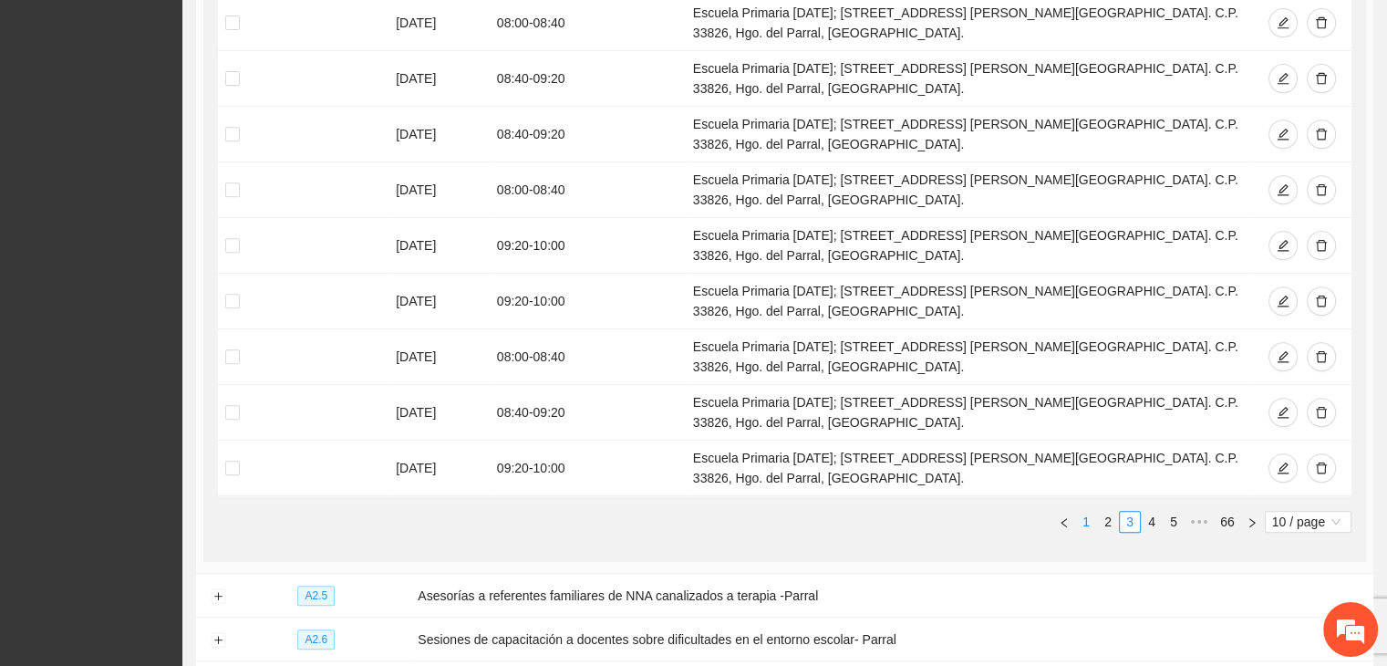
click at [1095, 517] on link "1" at bounding box center [1086, 522] width 20 height 20
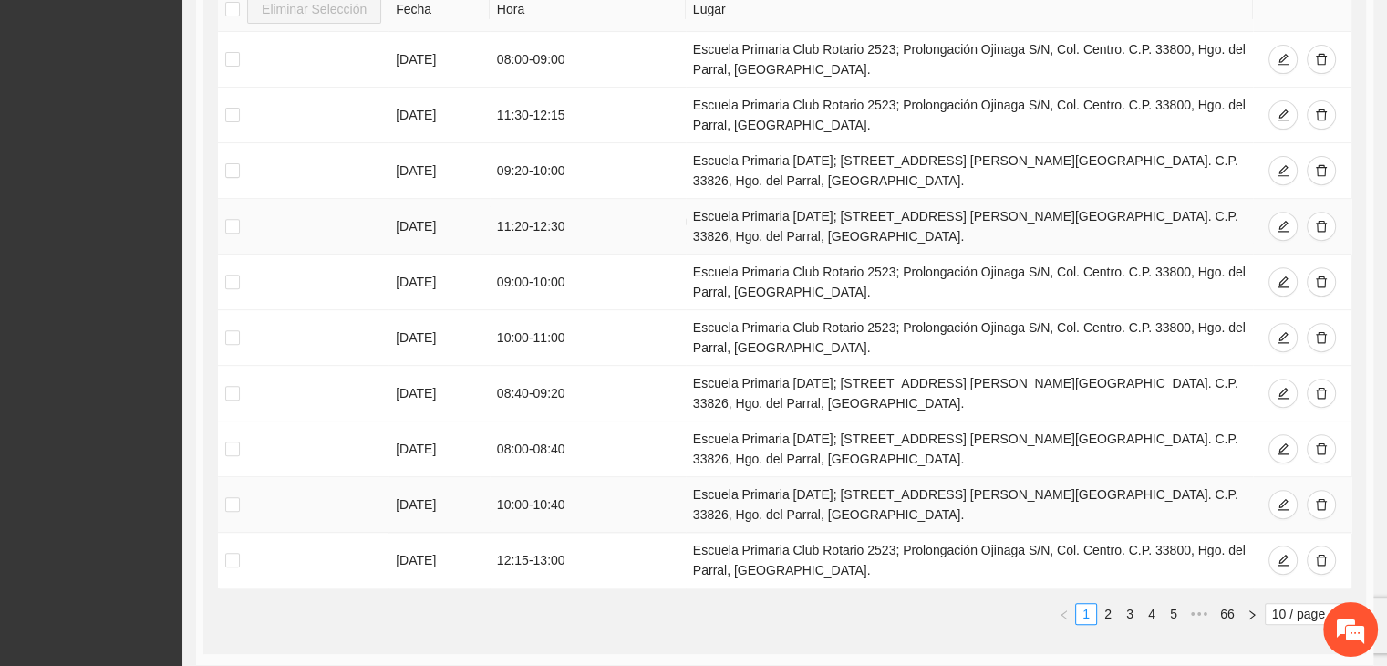
scroll to position [691, 0]
click at [1102, 608] on link "2" at bounding box center [1108, 613] width 20 height 20
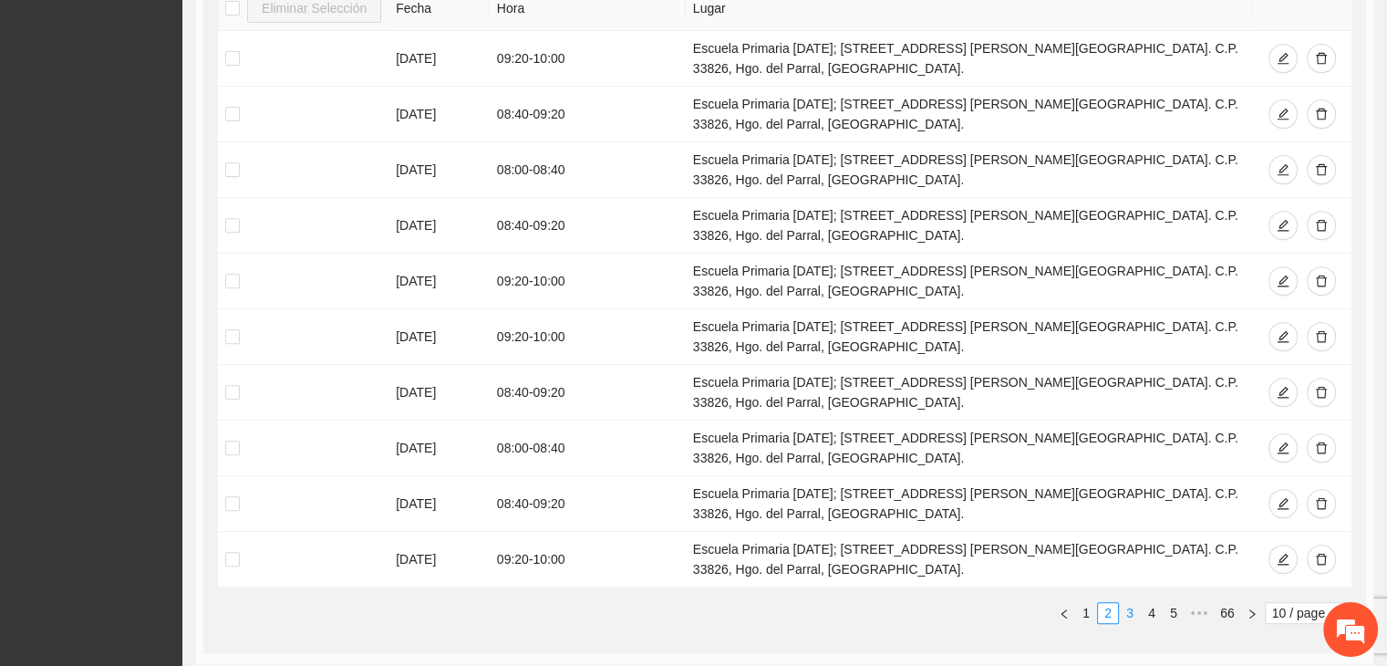
click at [1133, 610] on link "3" at bounding box center [1130, 613] width 20 height 20
click at [1160, 603] on link "4" at bounding box center [1152, 613] width 20 height 20
click at [1160, 614] on link "5" at bounding box center [1152, 613] width 20 height 20
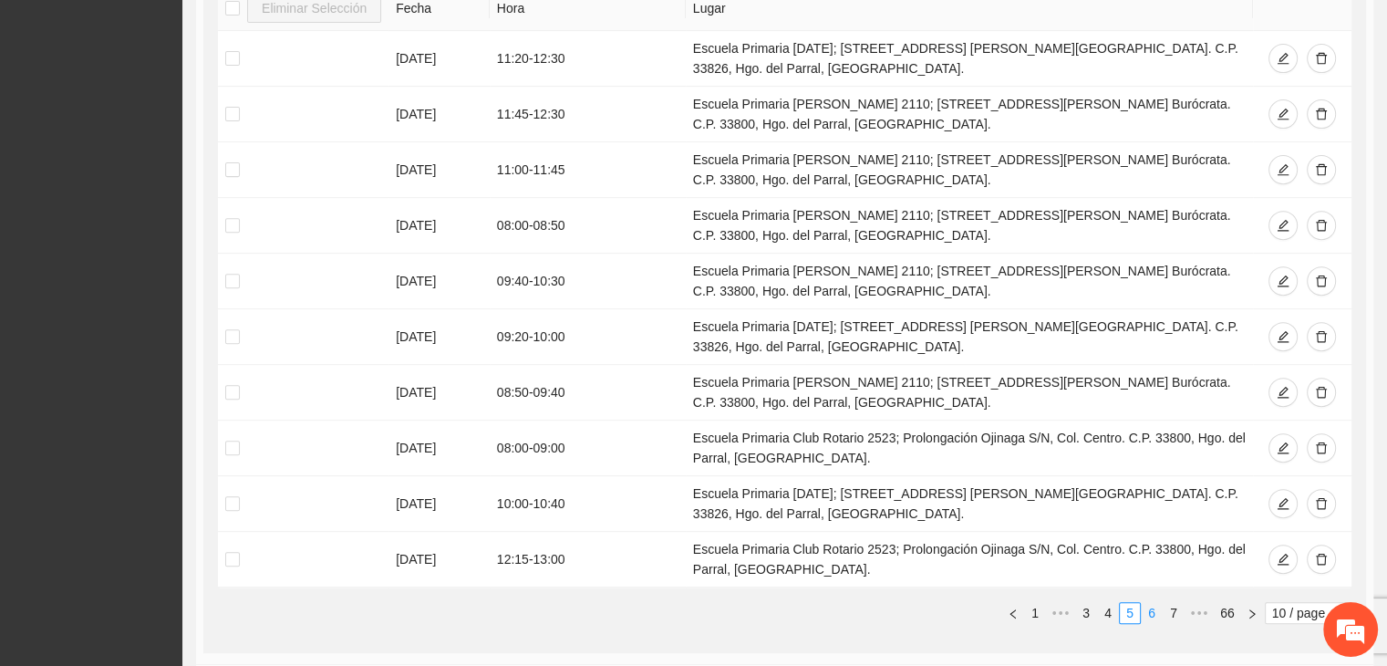
click at [1158, 614] on link "6" at bounding box center [1152, 613] width 20 height 20
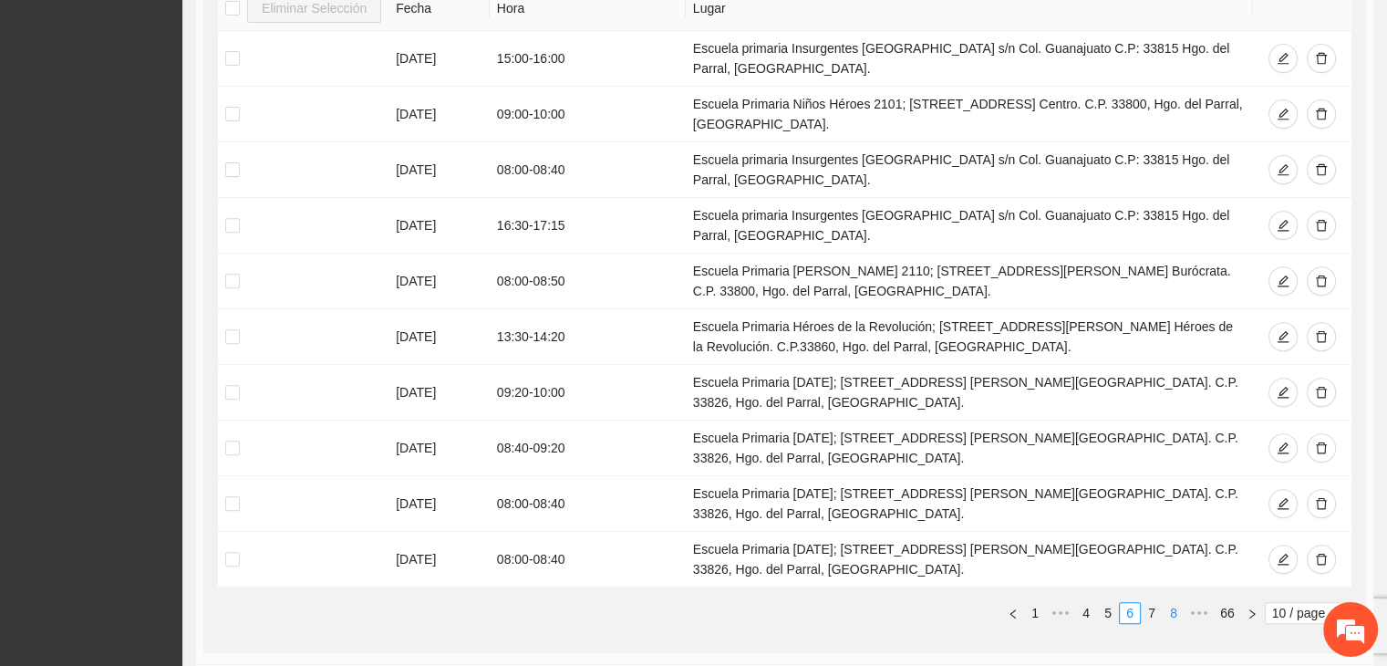
click at [1153, 608] on link "7" at bounding box center [1152, 613] width 20 height 20
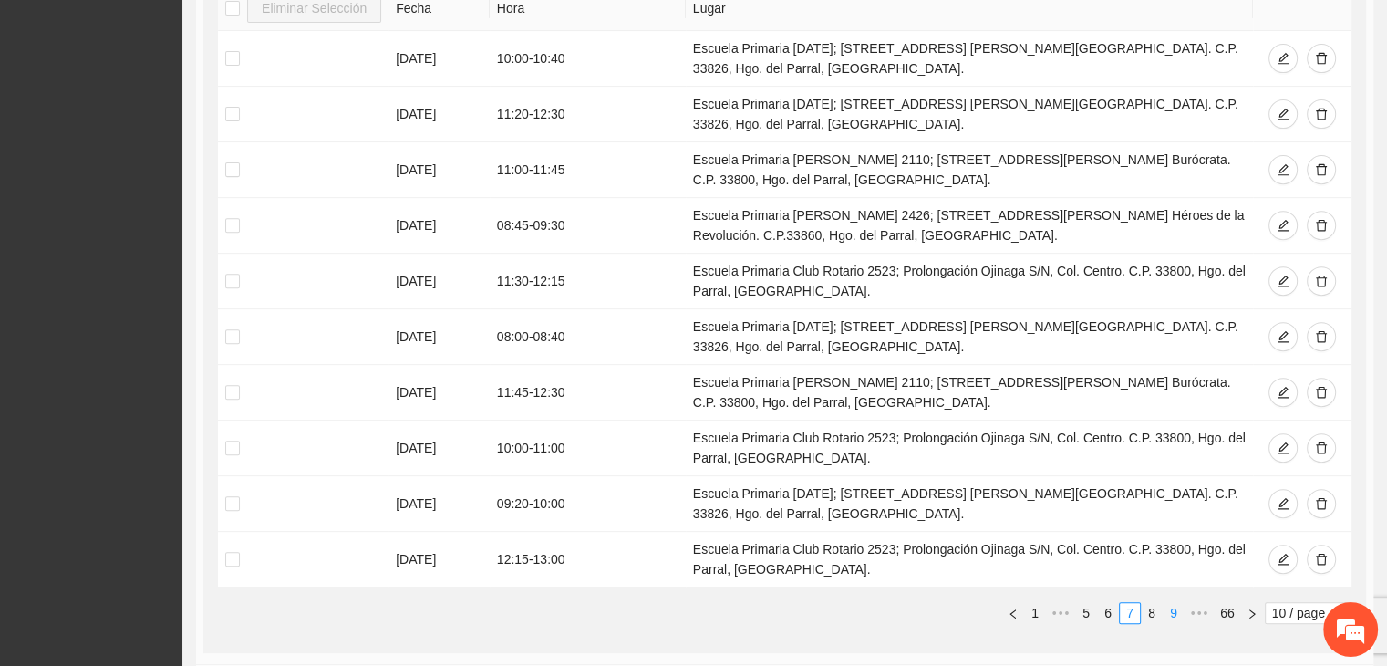
click at [1149, 617] on link "8" at bounding box center [1152, 613] width 20 height 20
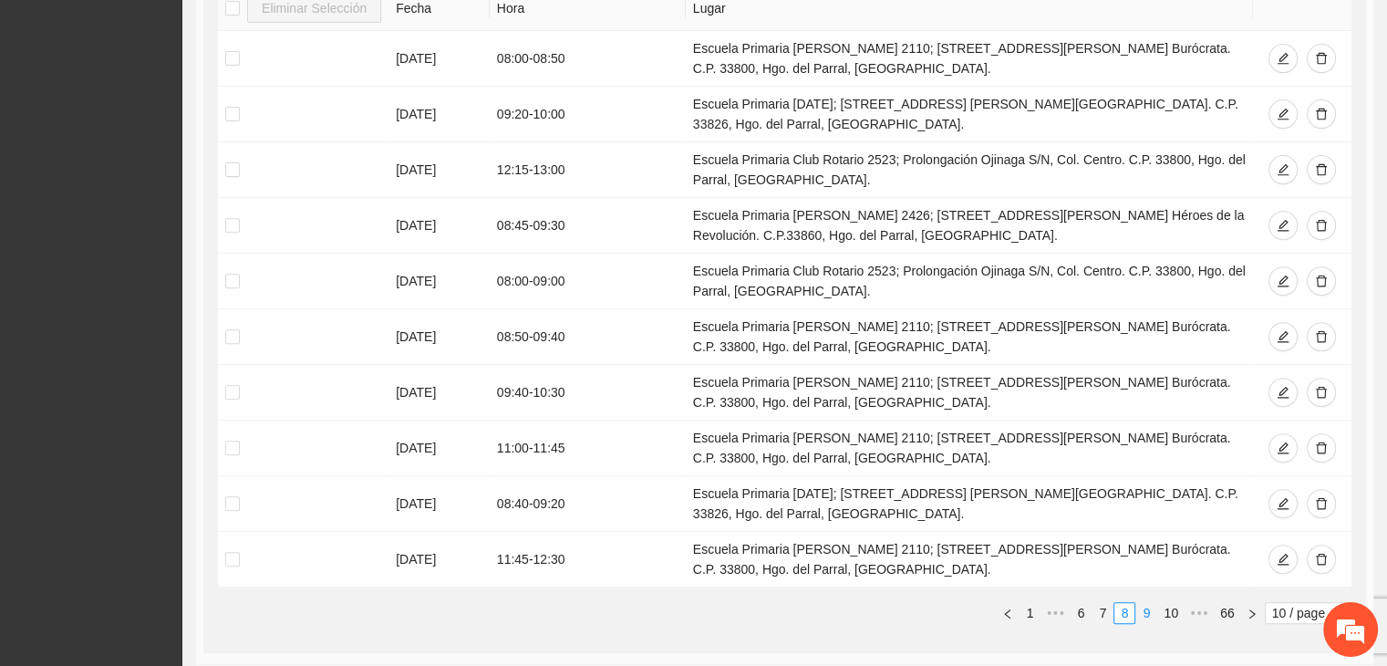
click at [1143, 610] on link "9" at bounding box center [1147, 613] width 20 height 20
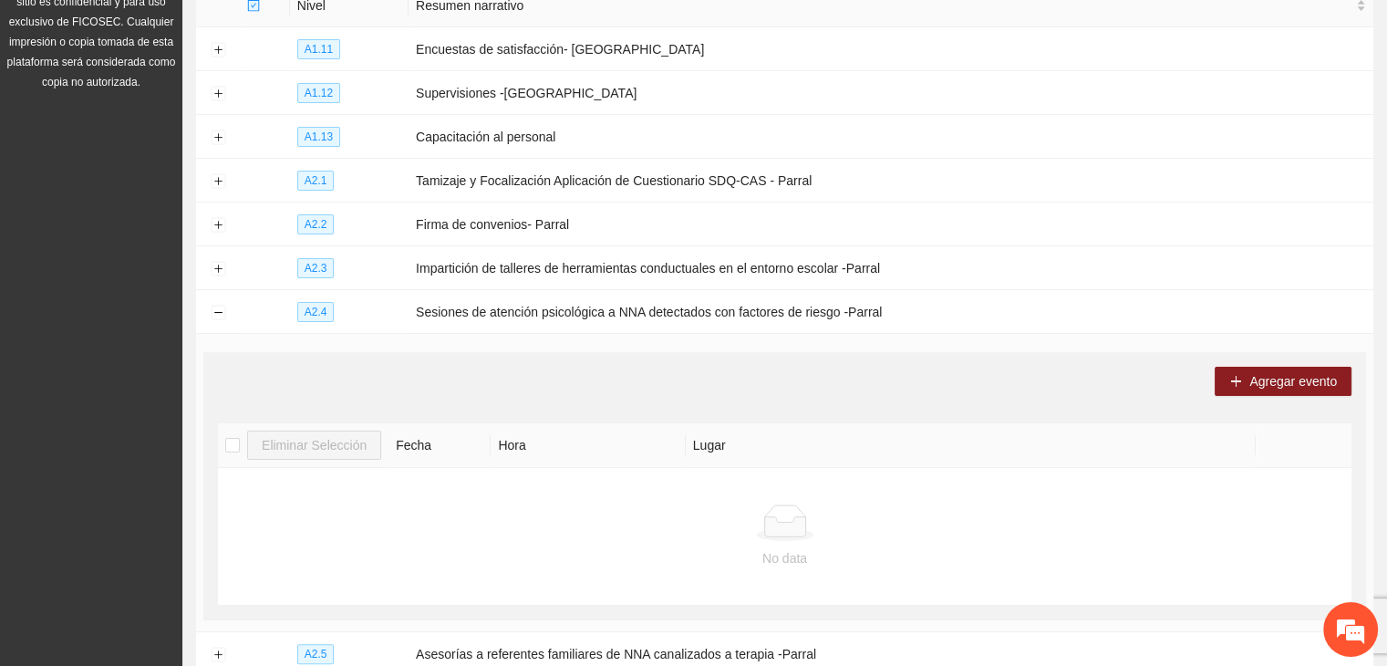
scroll to position [223, 0]
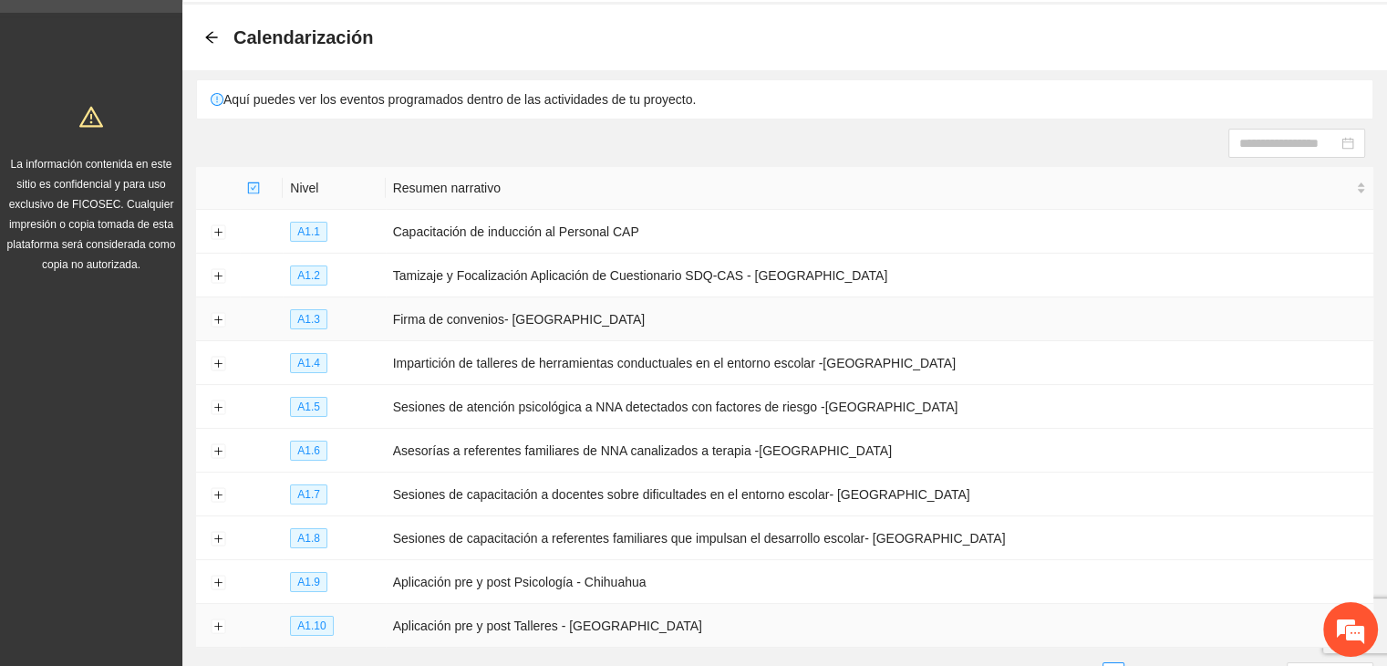
scroll to position [198, 0]
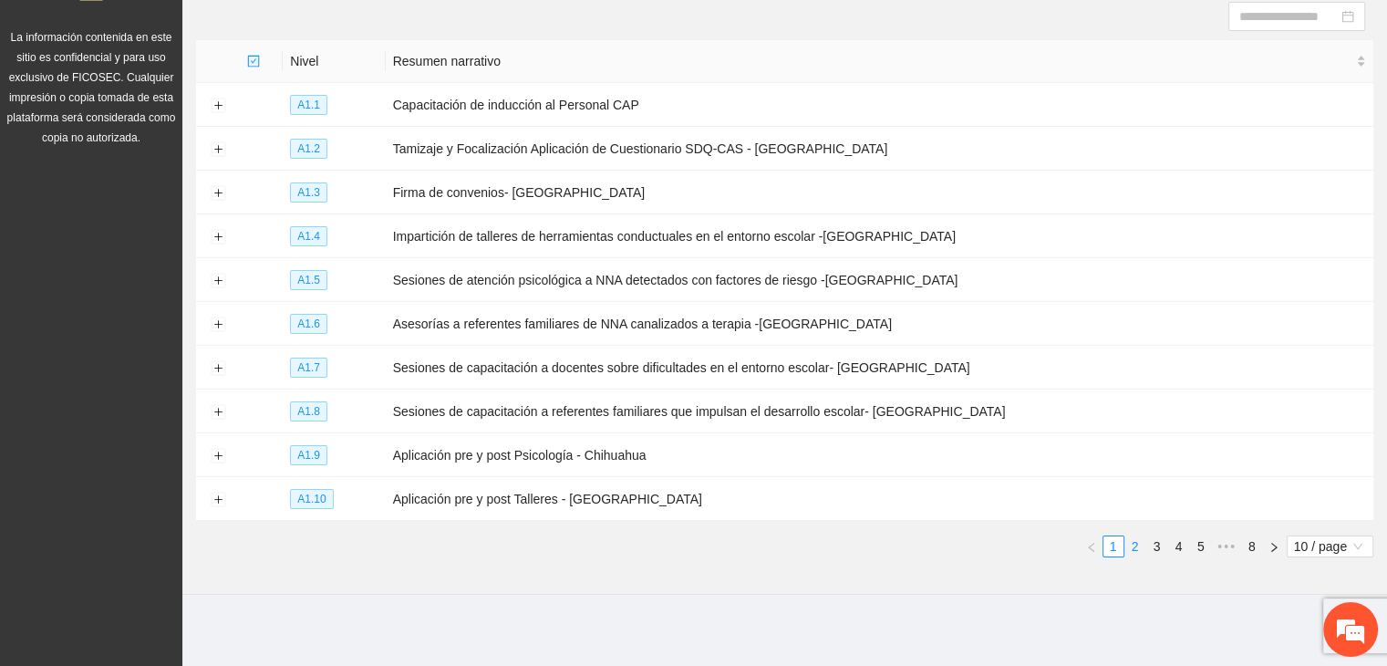
click at [1131, 547] on link "2" at bounding box center [1136, 546] width 20 height 20
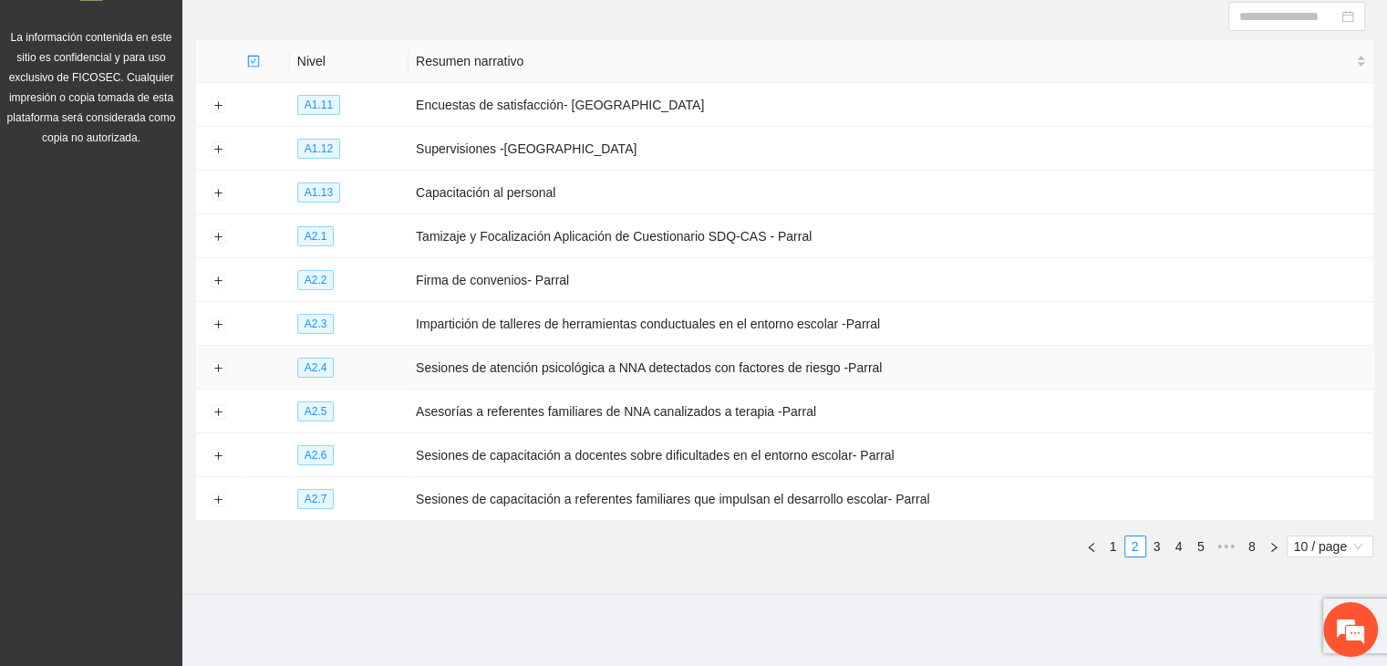
click at [202, 359] on td at bounding box center [218, 368] width 44 height 44
click at [222, 369] on button "Expand row" at bounding box center [218, 368] width 15 height 15
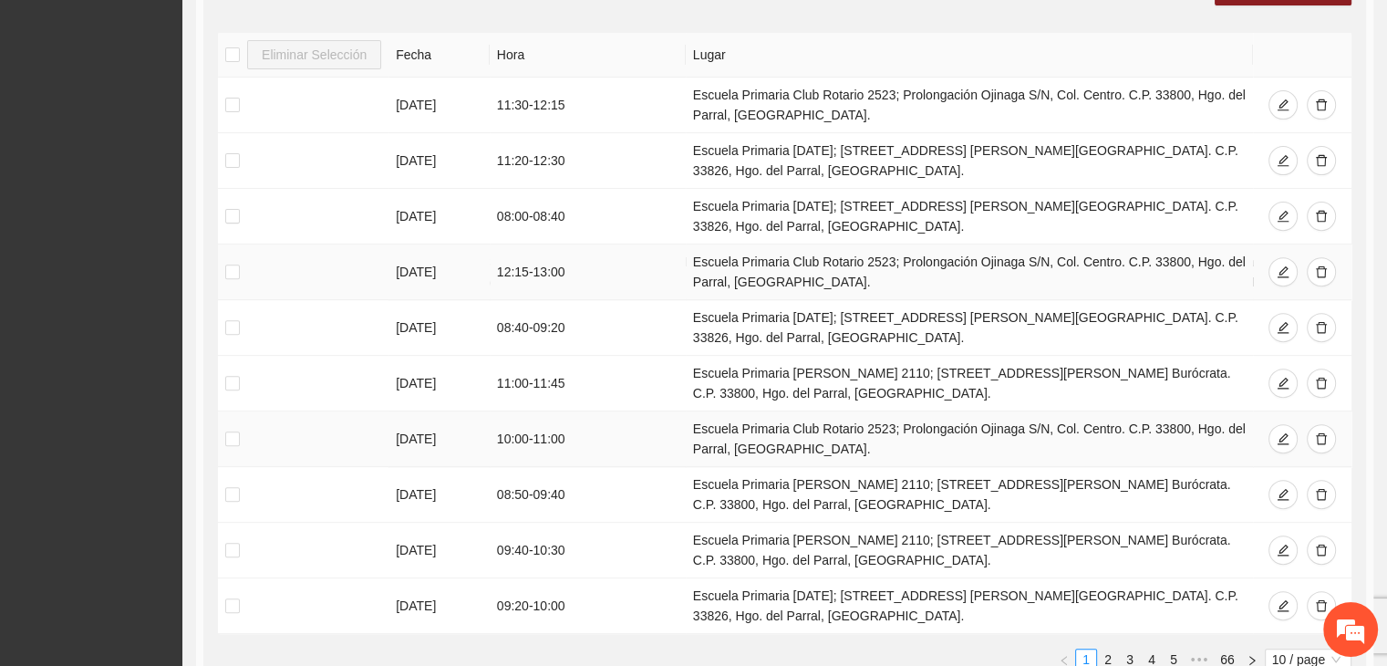
scroll to position [654, 0]
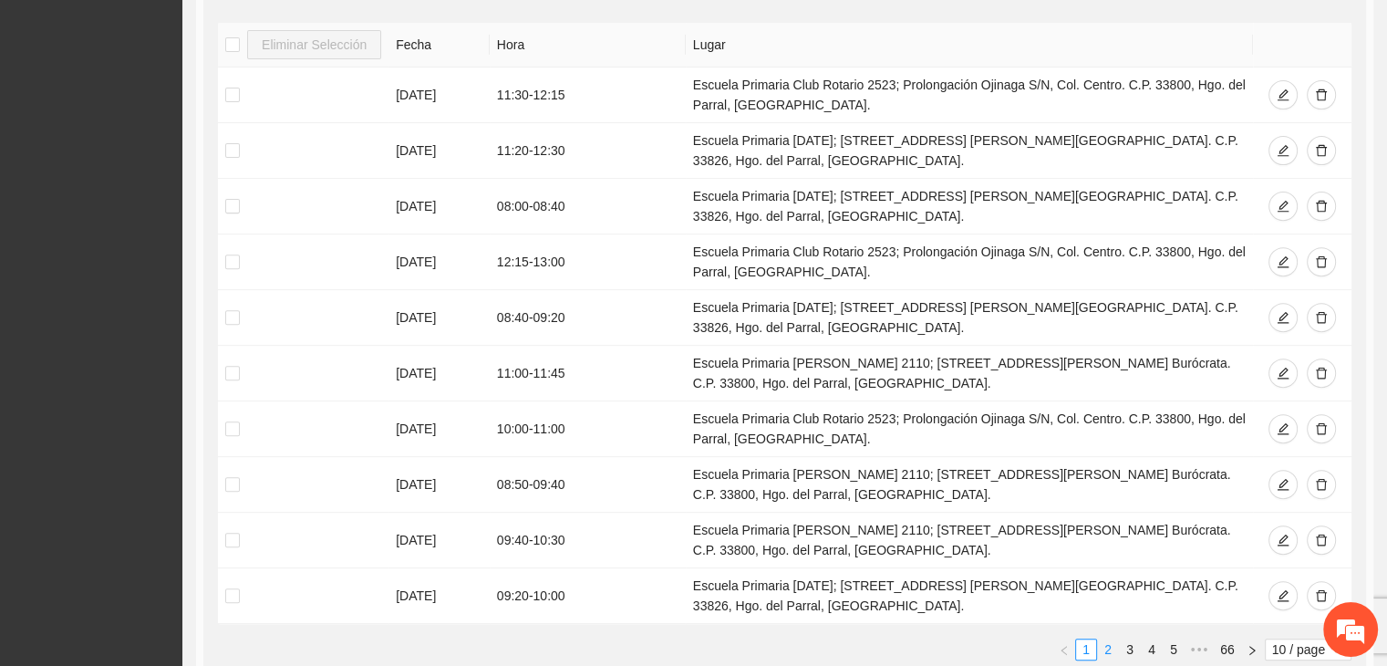
click at [1116, 644] on link "2" at bounding box center [1108, 649] width 20 height 20
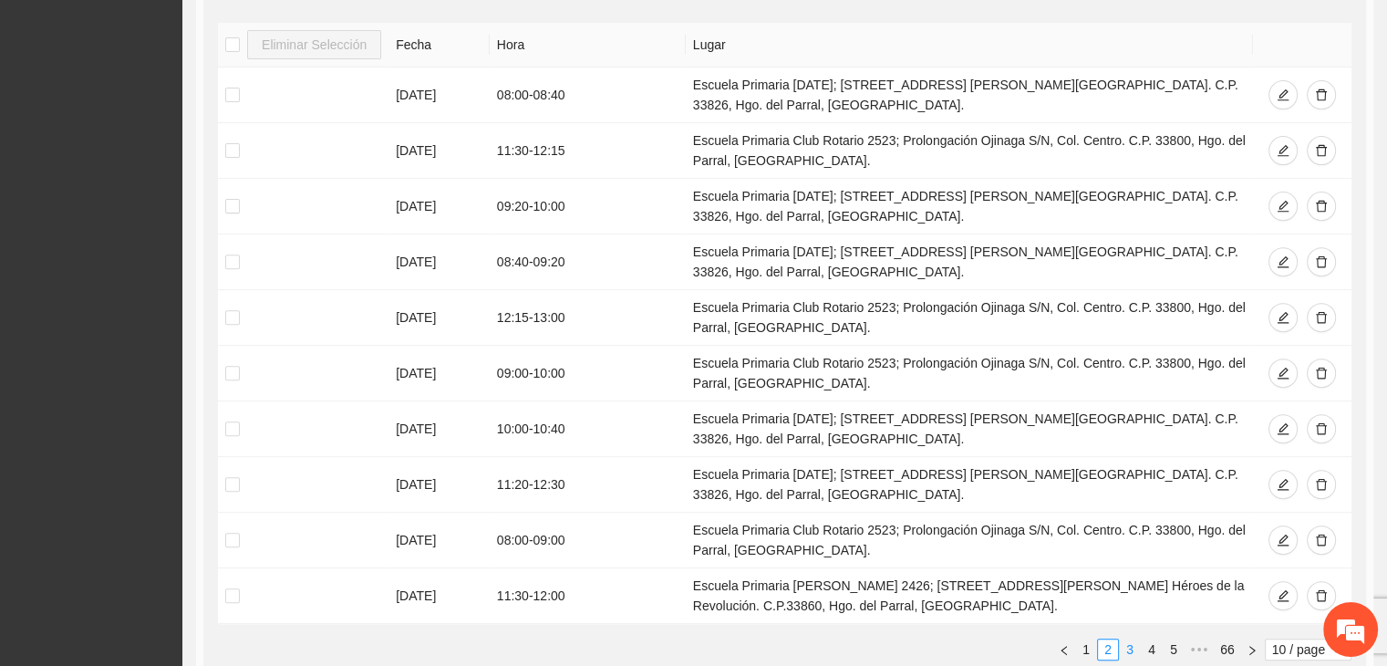
click at [1128, 652] on link "3" at bounding box center [1130, 649] width 20 height 20
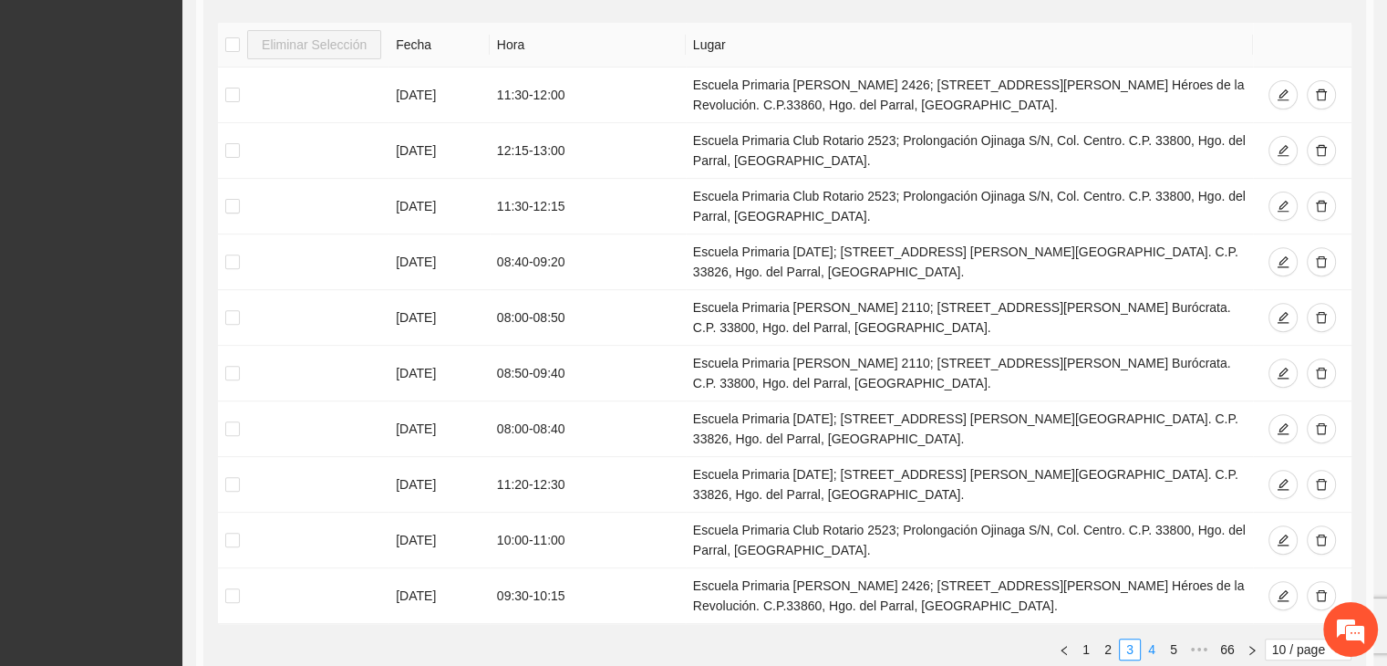
click at [1149, 653] on link "4" at bounding box center [1152, 649] width 20 height 20
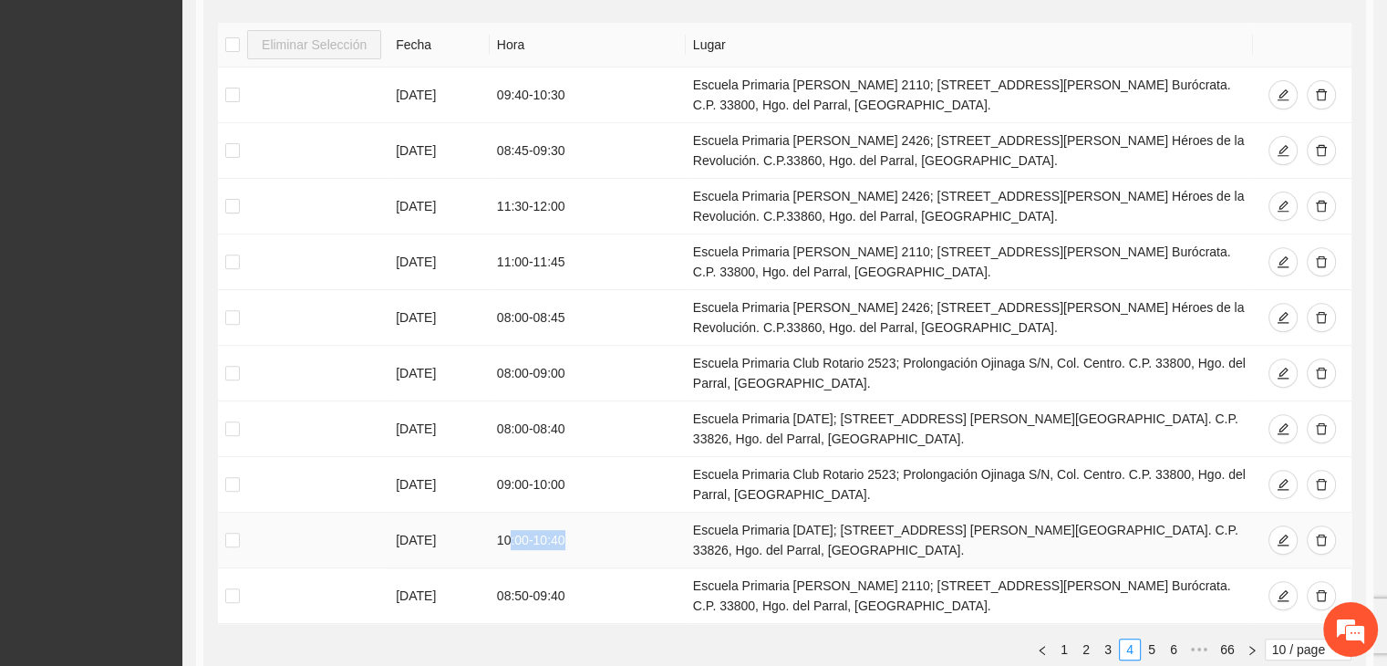
drag, startPoint x: 574, startPoint y: 530, endPoint x: 514, endPoint y: 532, distance: 59.3
click at [511, 526] on td "10:00 - 10:40" at bounding box center [588, 541] width 196 height 56
click at [1155, 647] on link "5" at bounding box center [1152, 649] width 20 height 20
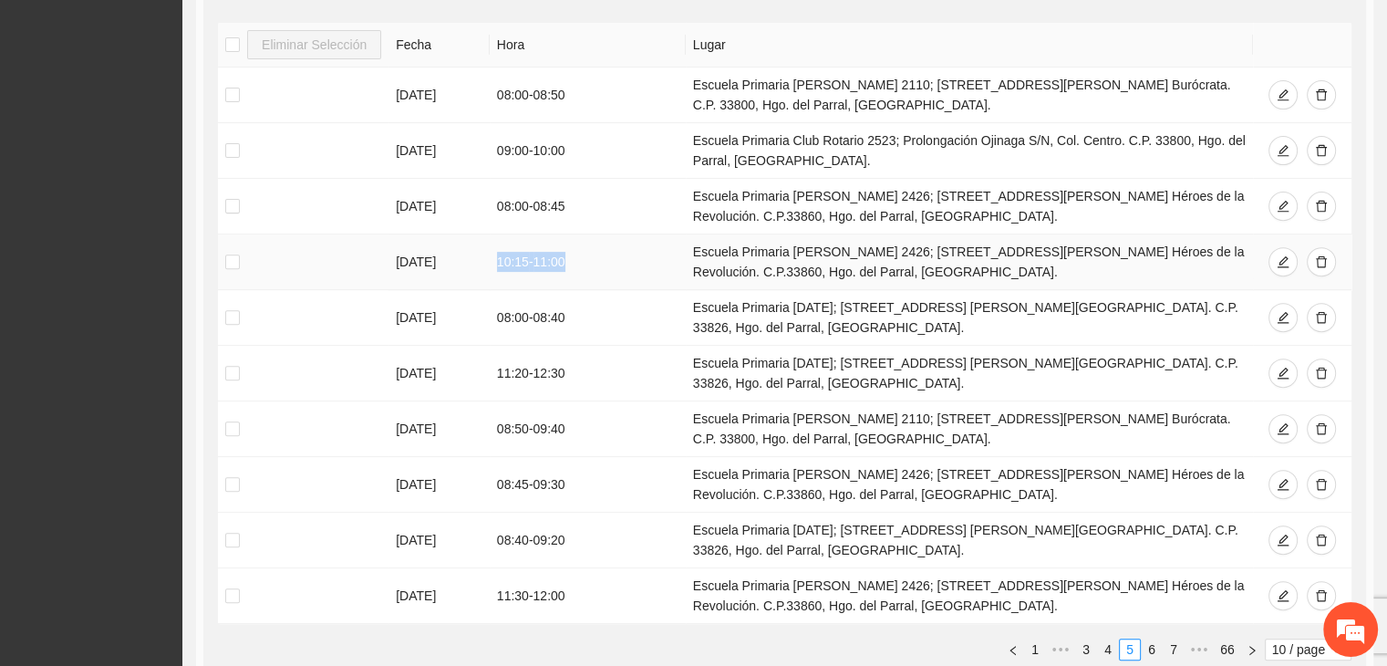
drag, startPoint x: 549, startPoint y: 257, endPoint x: 496, endPoint y: 265, distance: 53.5
click at [496, 265] on td "10:15 - 11:00" at bounding box center [588, 262] width 196 height 56
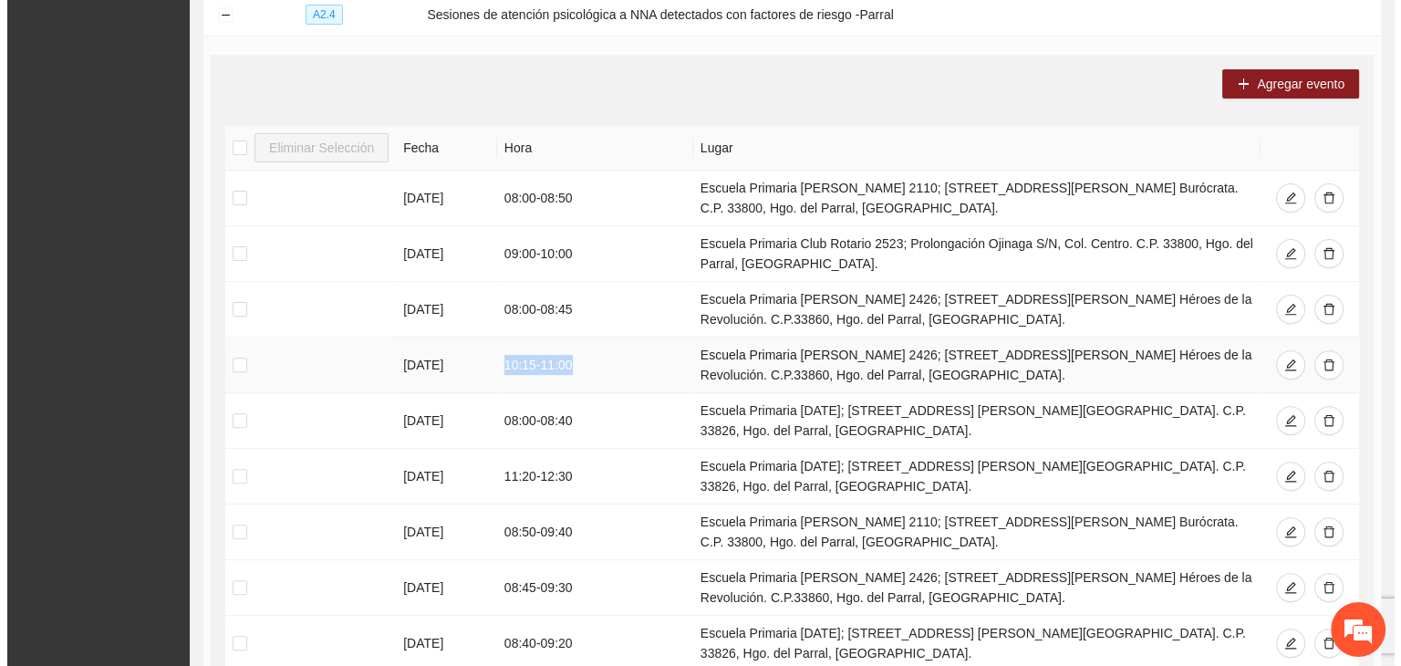
scroll to position [472, 0]
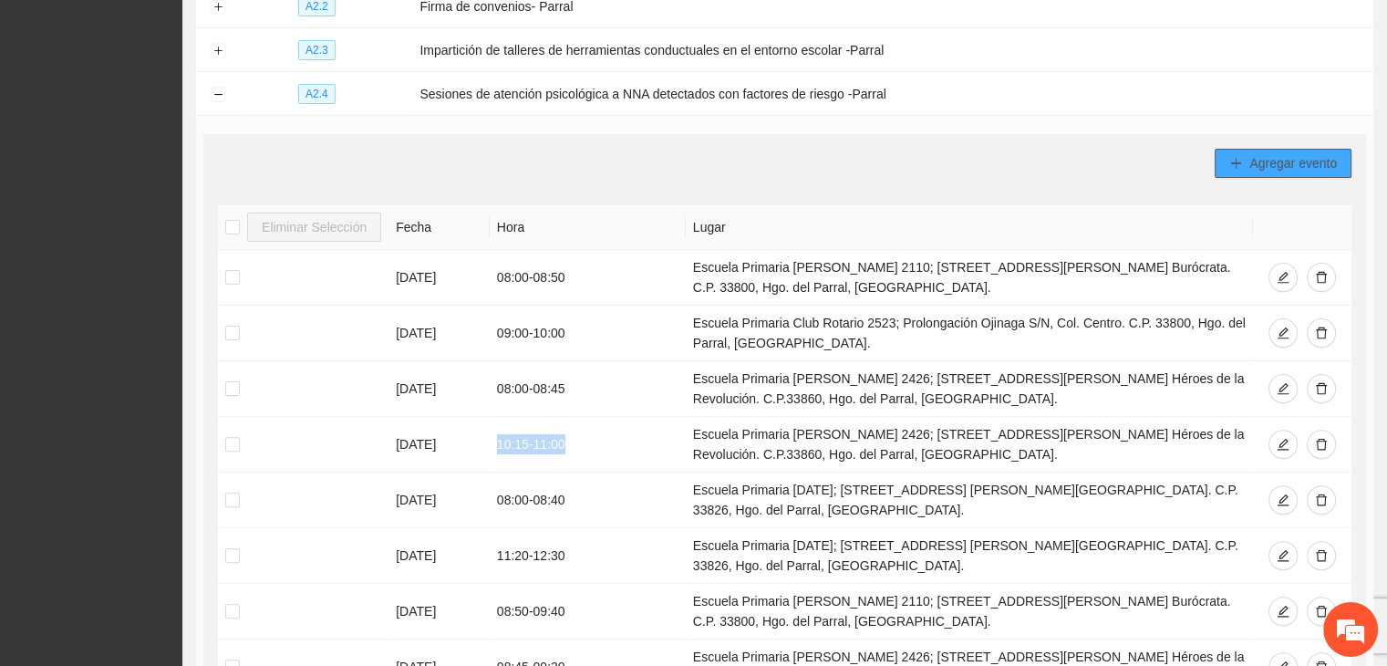
click at [1256, 165] on span "Agregar evento" at bounding box center [1294, 163] width 88 height 20
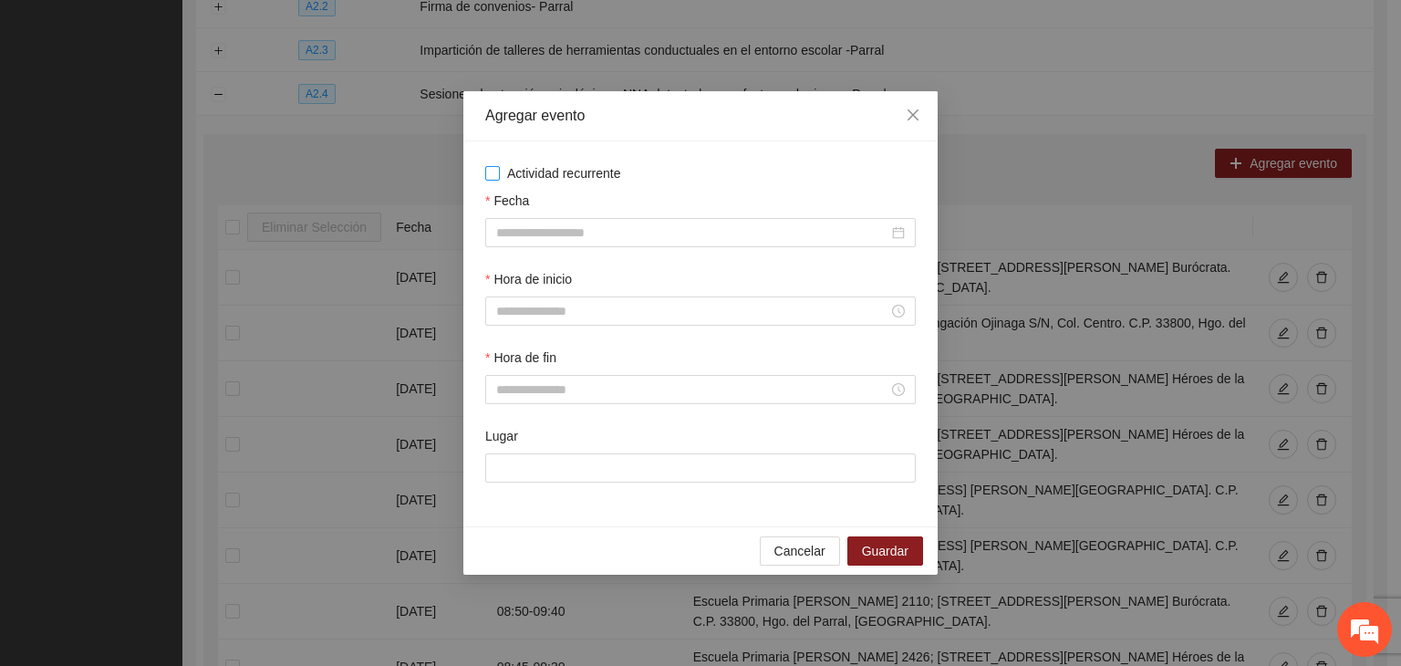
click at [561, 170] on span "Actividad recurrente" at bounding box center [564, 173] width 129 height 20
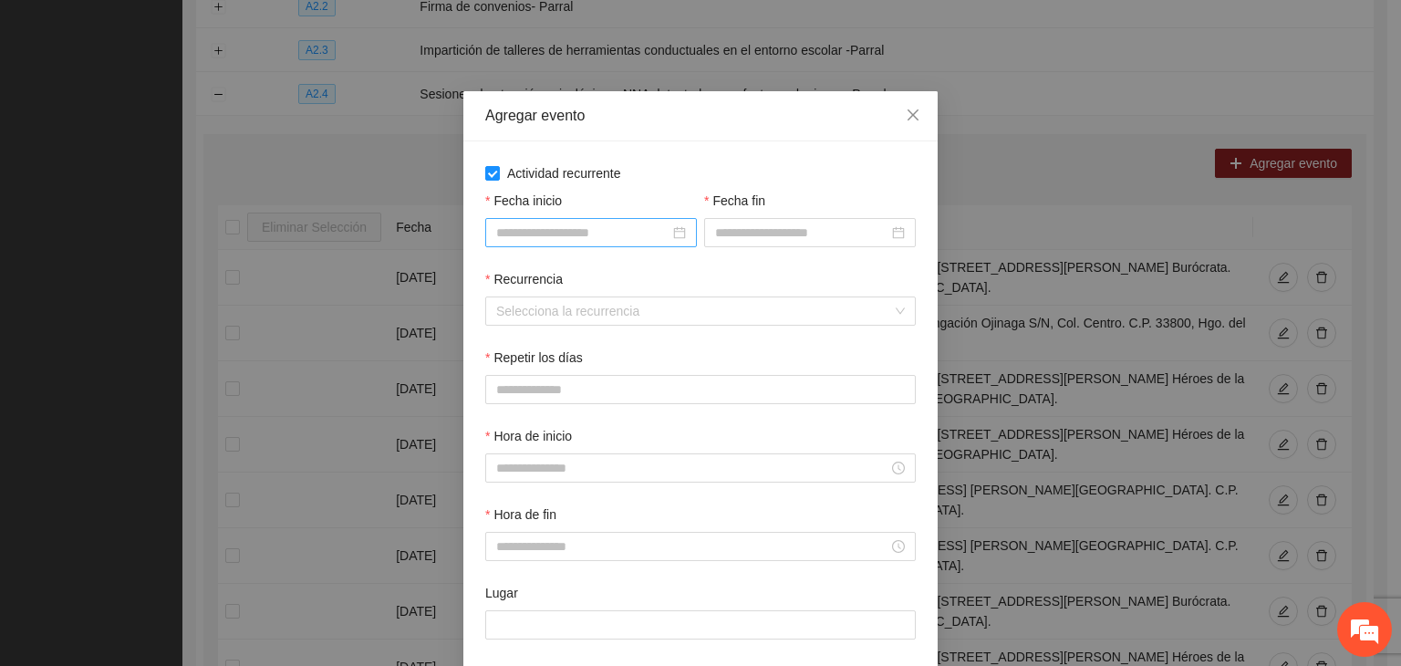
click at [585, 234] on input "Fecha inicio" at bounding box center [582, 233] width 173 height 20
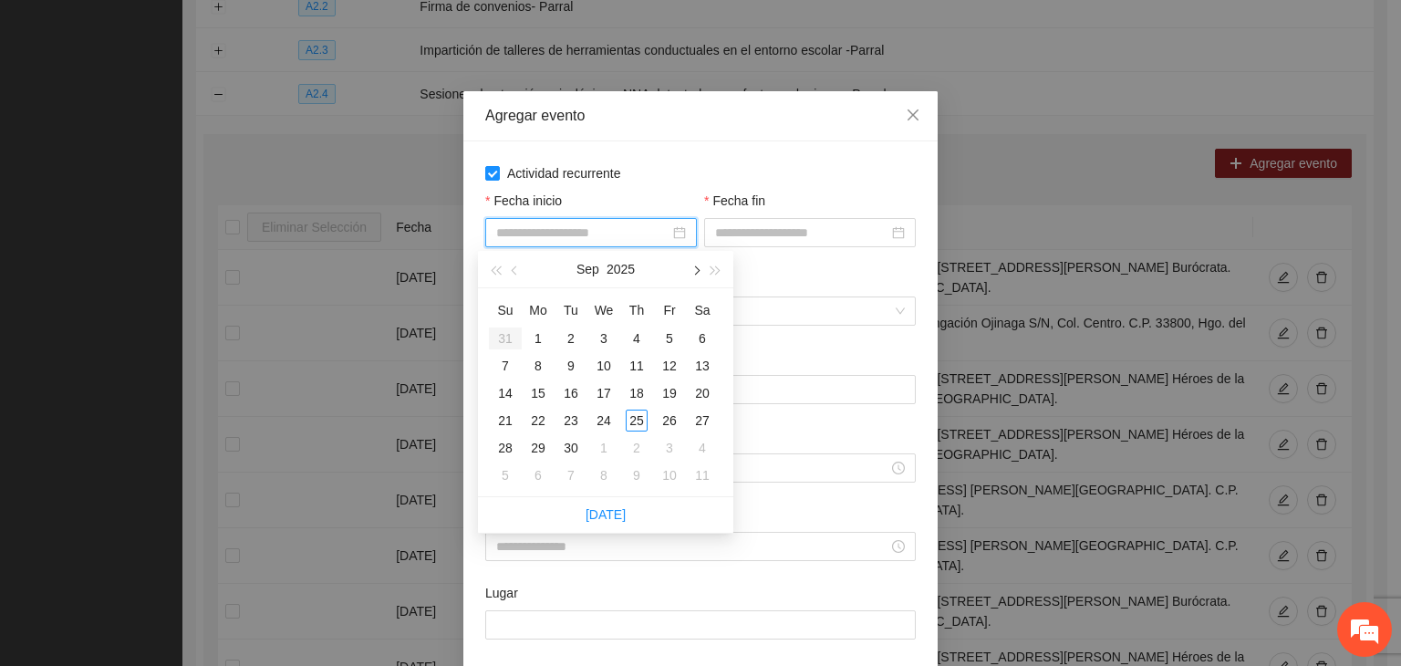
click at [689, 265] on button "button" at bounding box center [695, 269] width 20 height 36
type input "**********"
click at [613, 325] on td "1" at bounding box center [603, 338] width 33 height 27
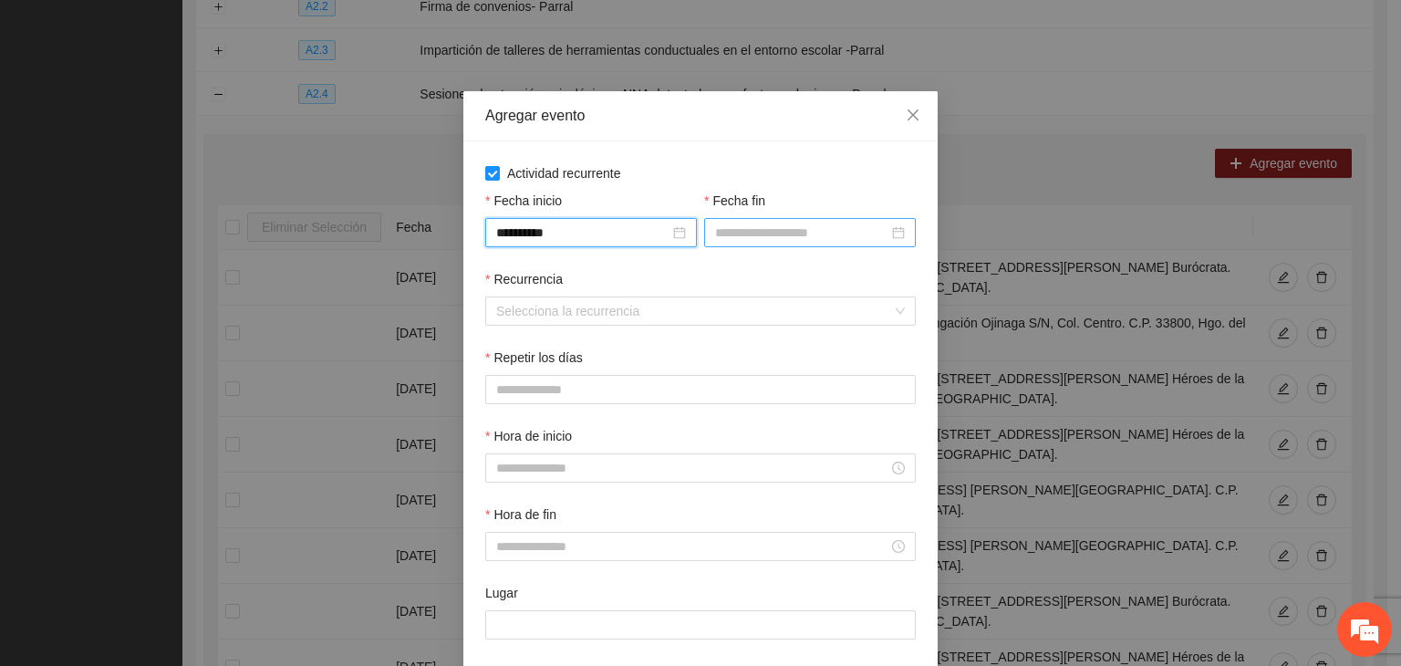
click at [765, 233] on input "Fecha fin" at bounding box center [801, 233] width 173 height 20
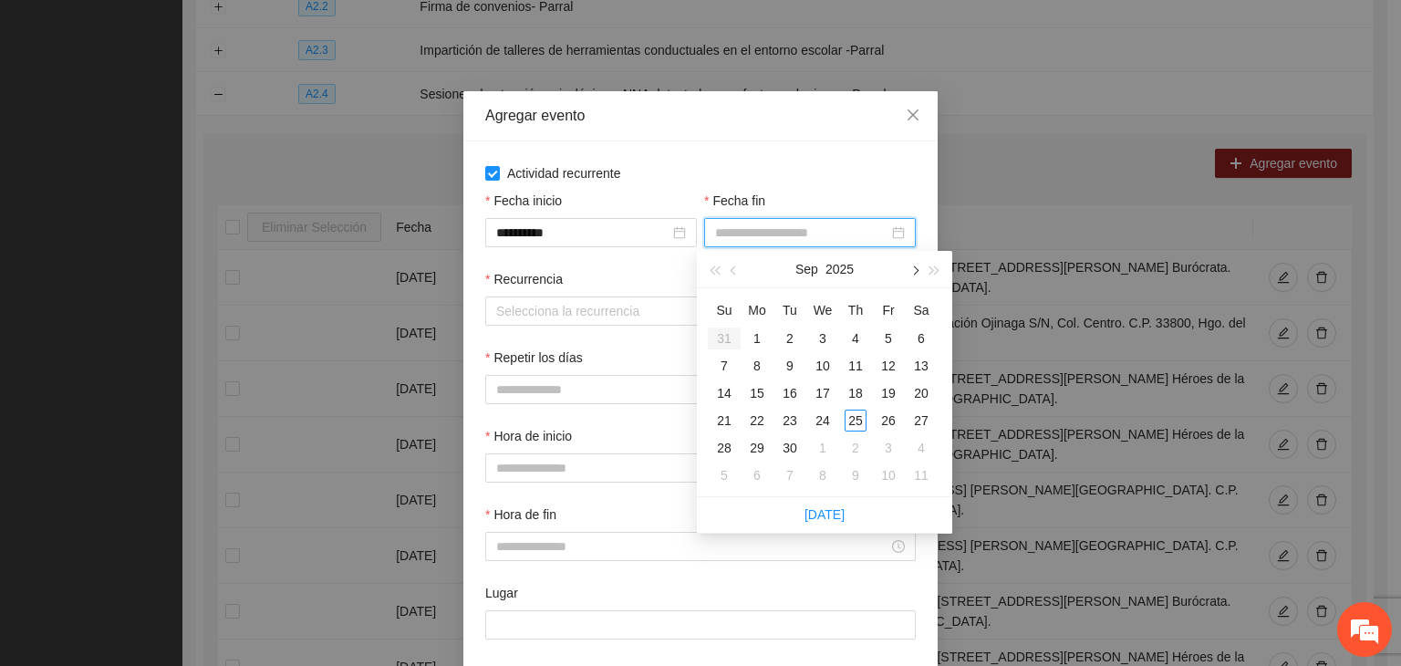
click at [917, 276] on button "button" at bounding box center [914, 269] width 20 height 36
type input "**********"
click at [899, 421] on div "24" at bounding box center [889, 421] width 22 height 22
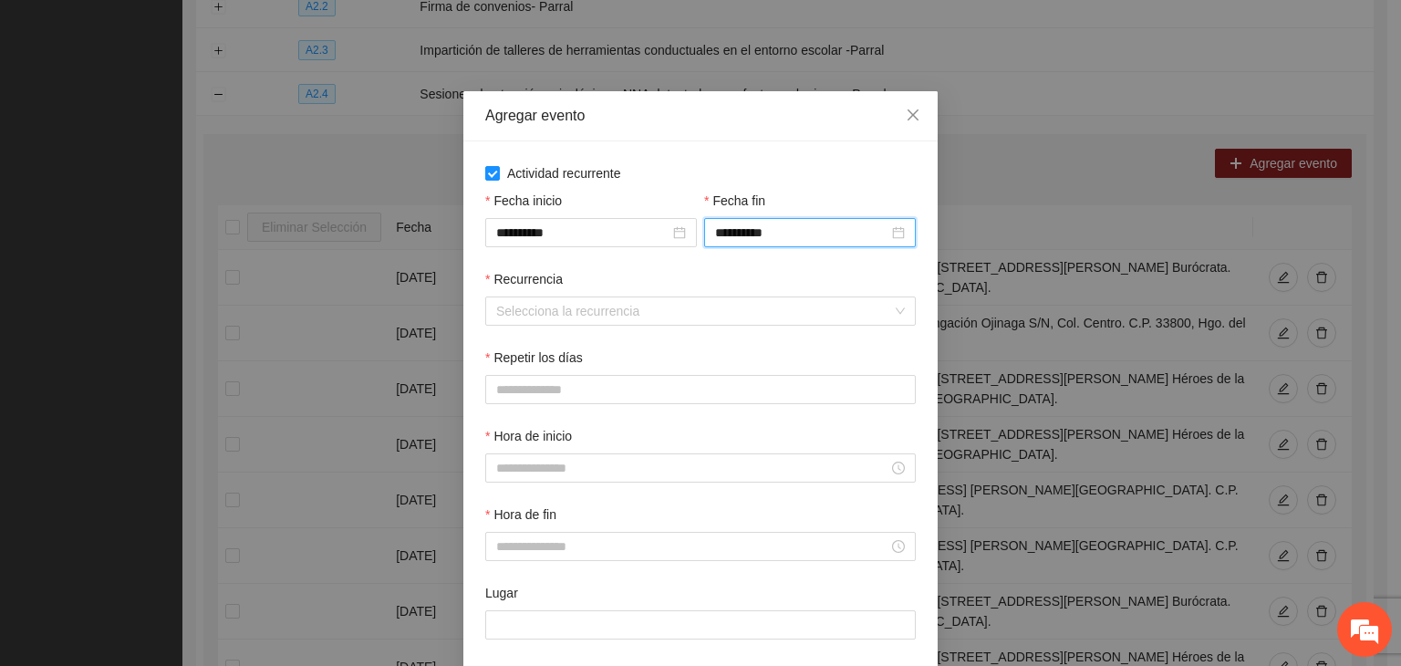
click at [518, 295] on div "Recurrencia" at bounding box center [700, 282] width 431 height 27
click at [533, 311] on input "Recurrencia" at bounding box center [694, 310] width 396 height 27
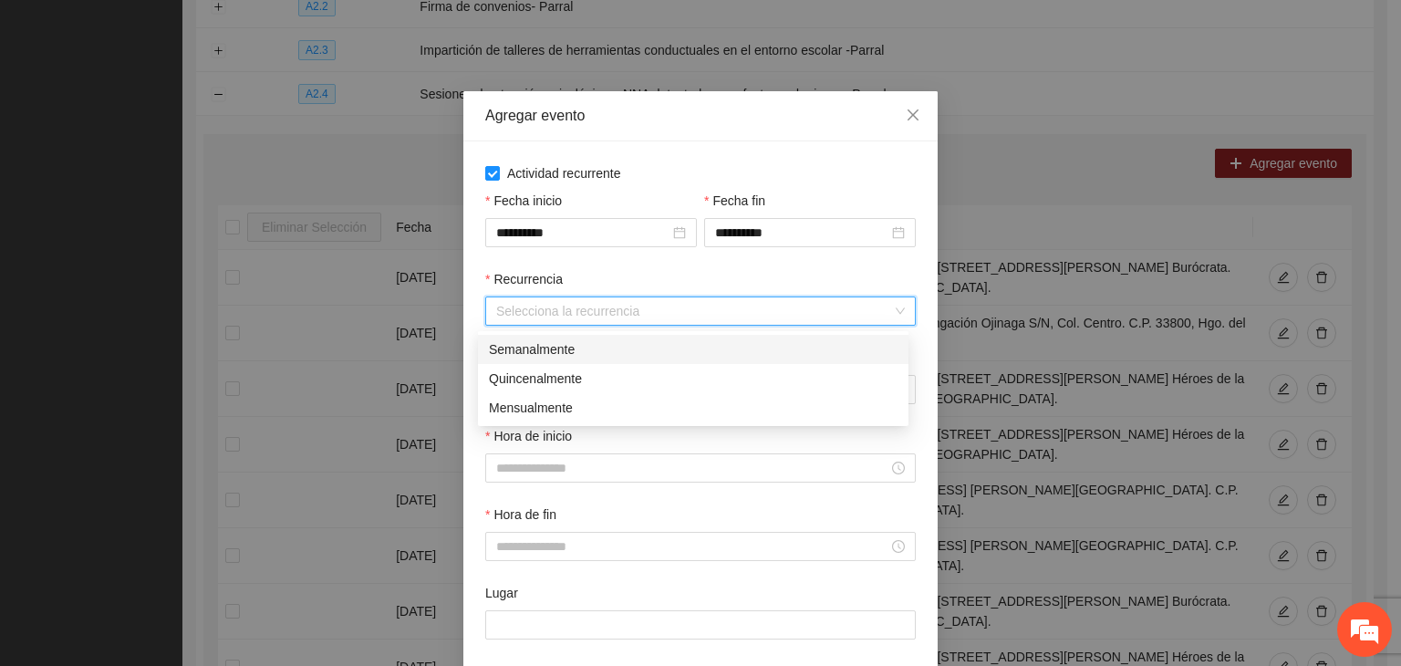
click at [577, 353] on div "Semanalmente" at bounding box center [693, 349] width 409 height 20
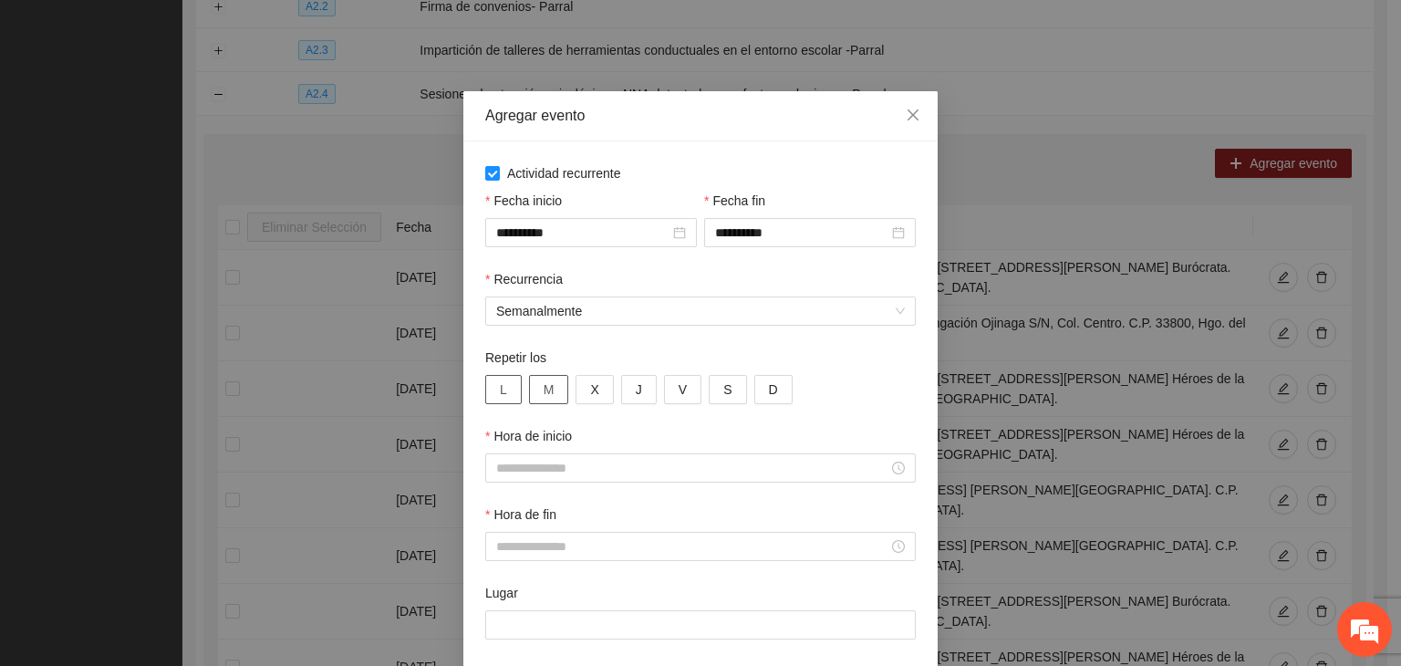
drag, startPoint x: 498, startPoint y: 396, endPoint x: 536, endPoint y: 393, distance: 38.4
click at [501, 396] on button "L" at bounding box center [503, 389] width 36 height 29
drag, startPoint x: 543, startPoint y: 393, endPoint x: 576, endPoint y: 394, distance: 32.9
click at [544, 393] on span "M" at bounding box center [549, 389] width 11 height 20
drag, startPoint x: 576, startPoint y: 394, endPoint x: 603, endPoint y: 393, distance: 27.4
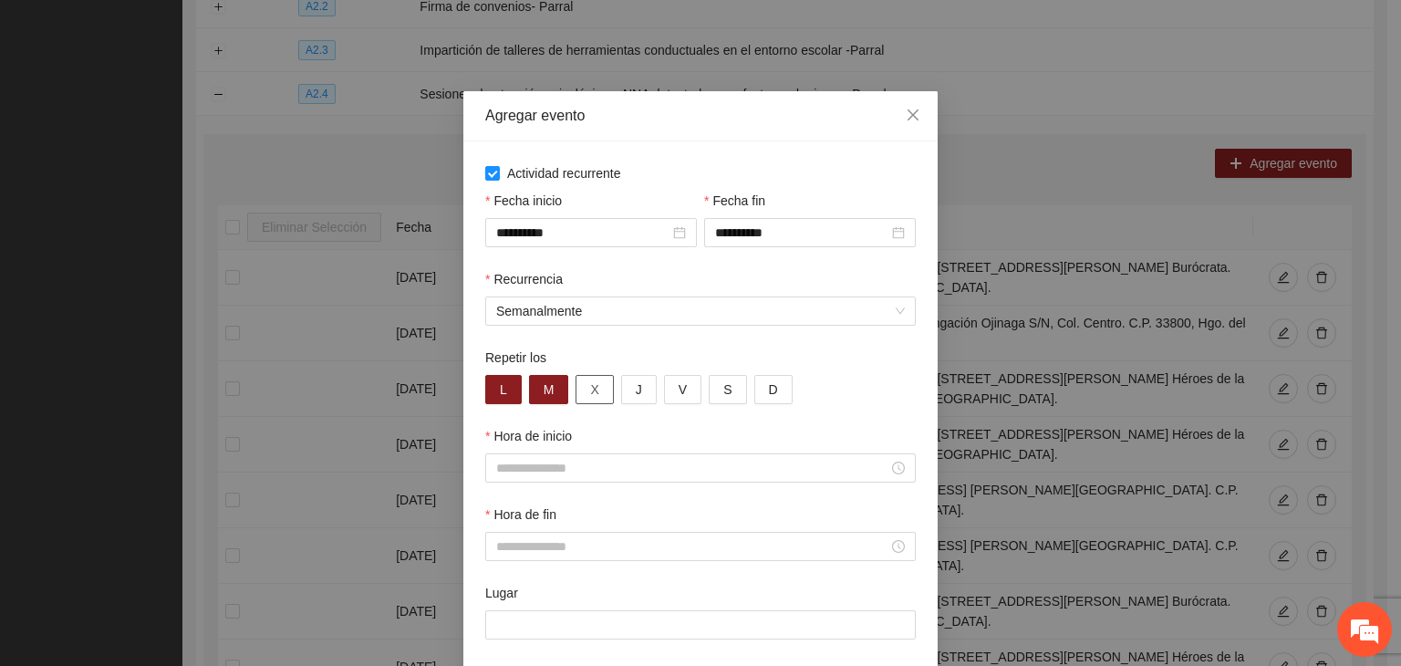
click at [577, 394] on button "X" at bounding box center [594, 389] width 37 height 29
drag, startPoint x: 625, startPoint y: 395, endPoint x: 657, endPoint y: 395, distance: 31.9
click at [627, 395] on button "J" at bounding box center [639, 389] width 36 height 29
click at [679, 395] on span "V" at bounding box center [683, 389] width 8 height 20
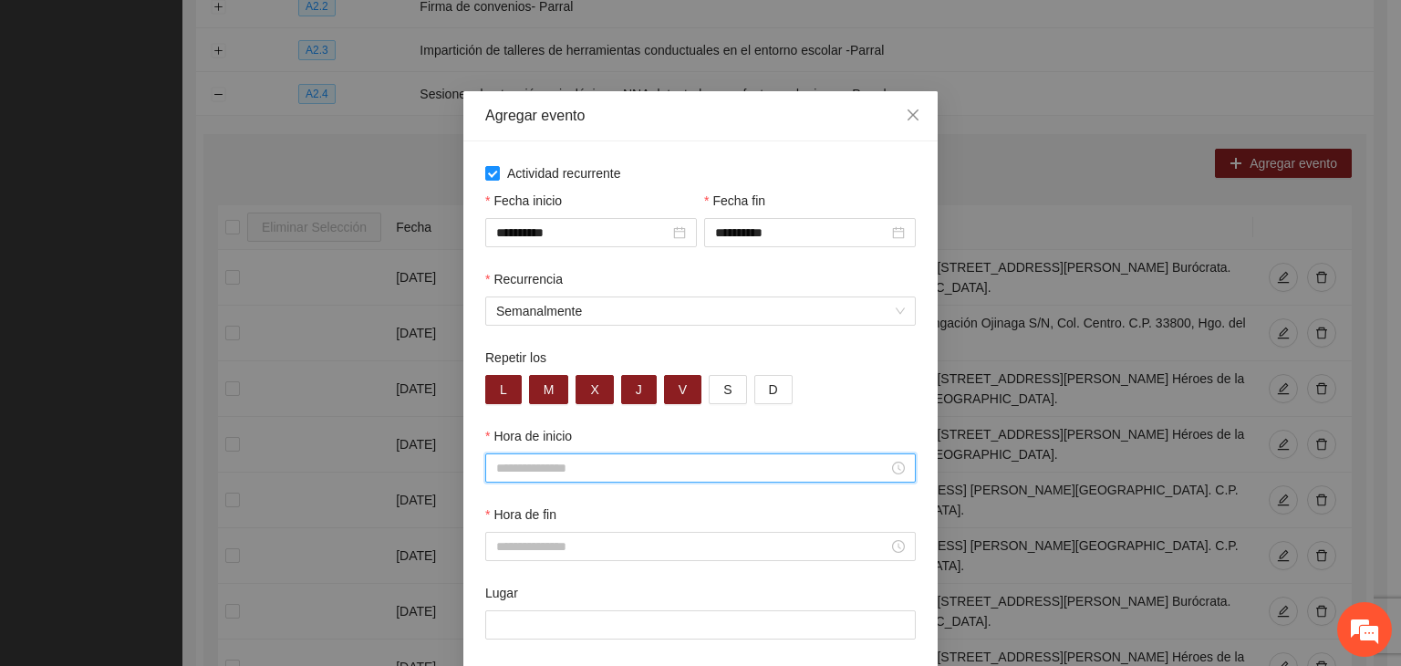
click at [639, 471] on input "Hora de inicio" at bounding box center [692, 468] width 392 height 20
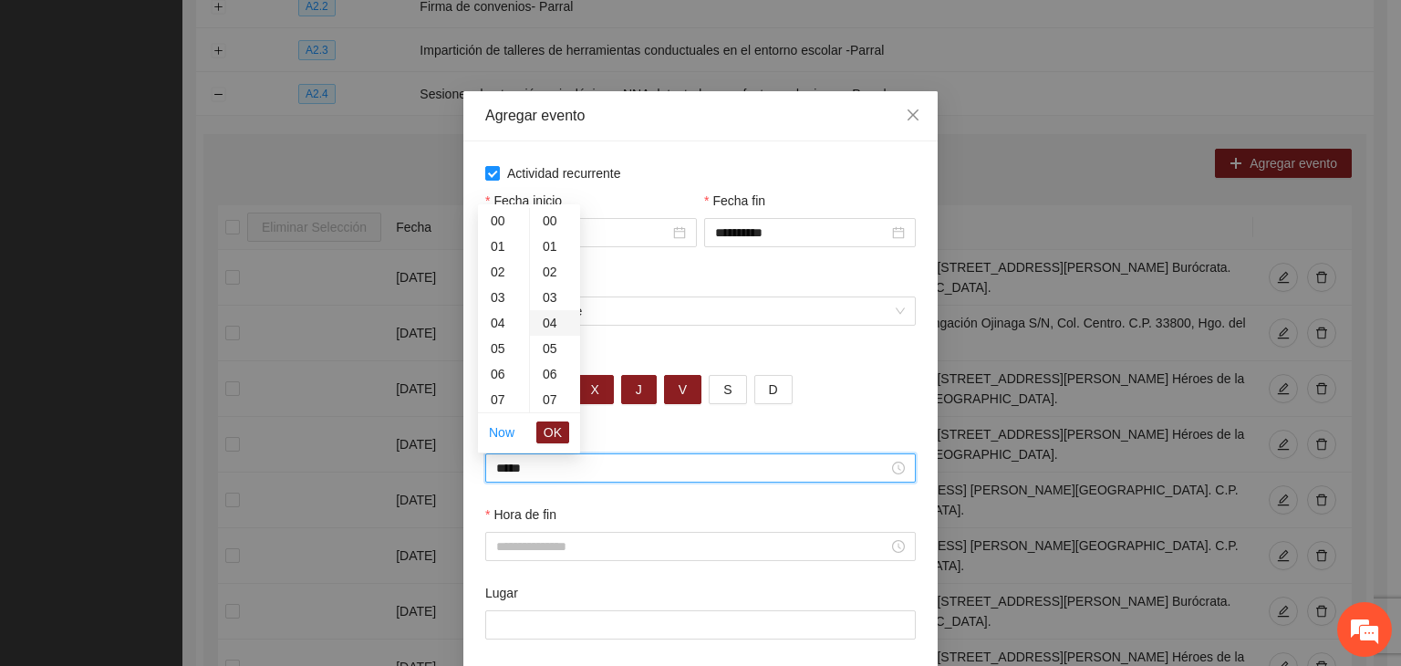
scroll to position [766, 0]
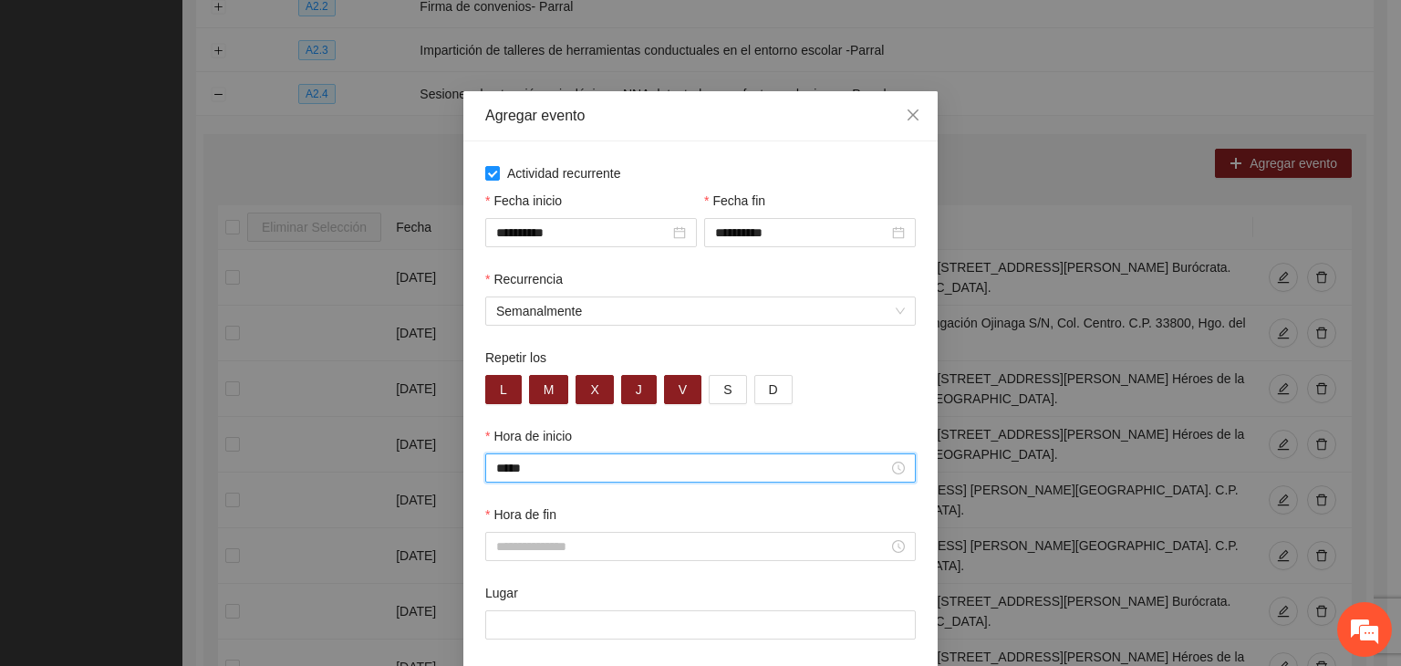
type input "*****"
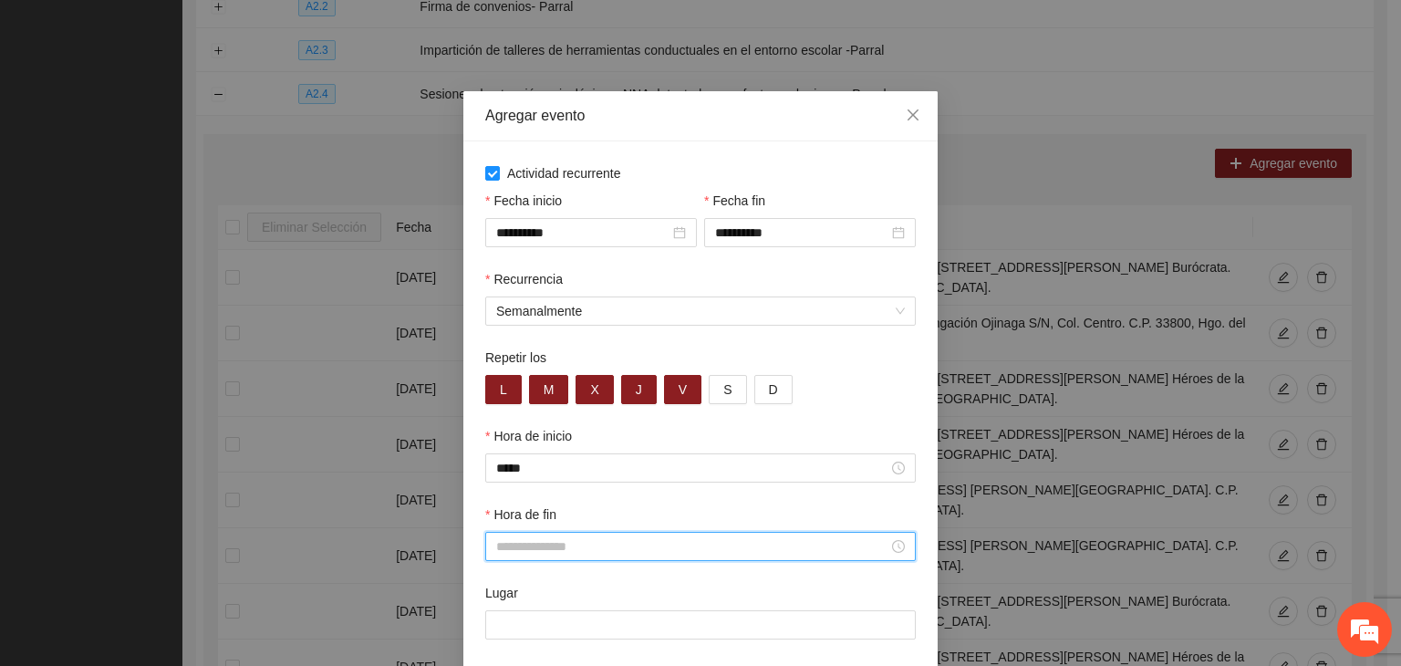
click at [547, 552] on input "Hora de fin" at bounding box center [692, 546] width 392 height 20
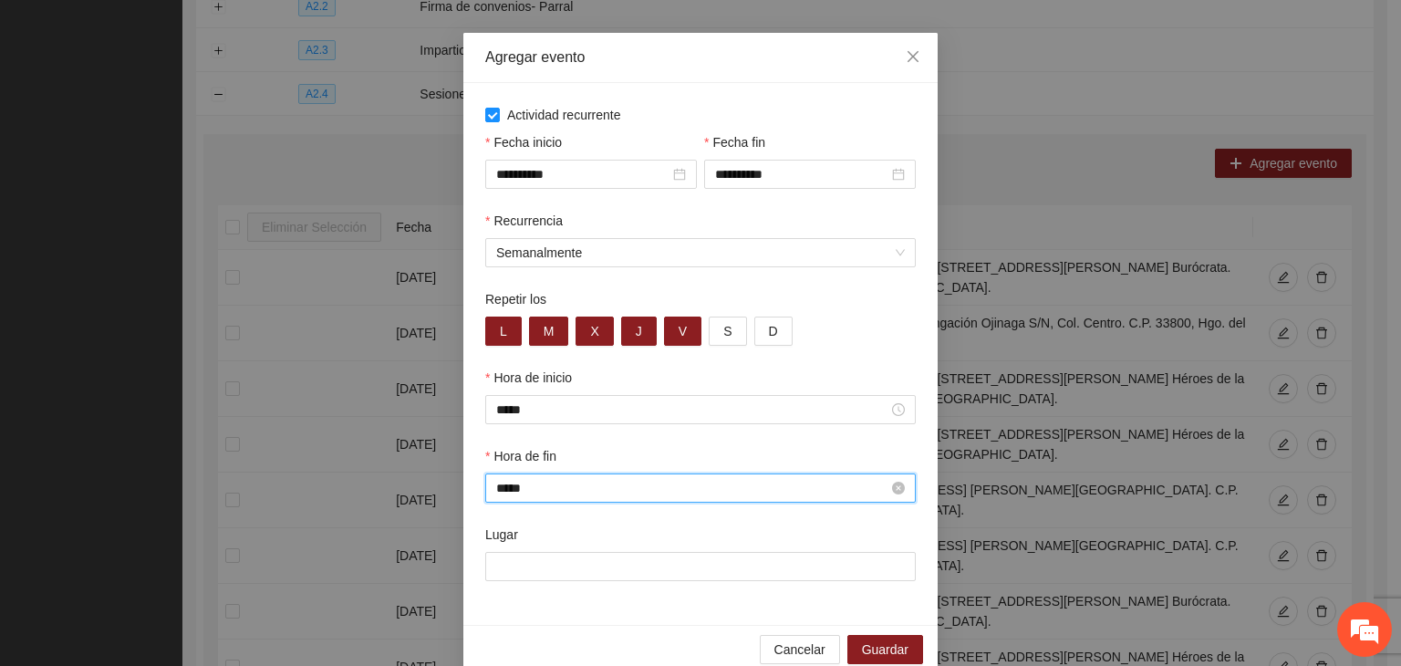
scroll to position [90, 0]
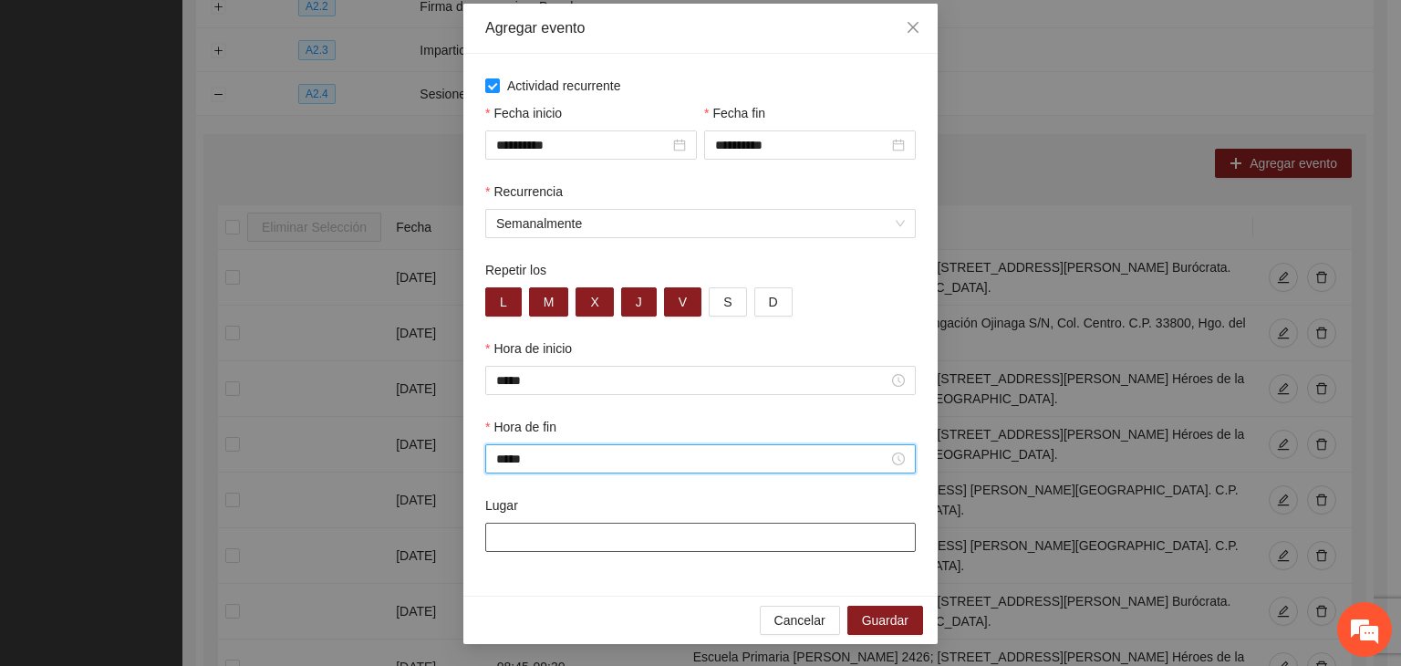
type input "*****"
click at [590, 541] on input "Lugar" at bounding box center [700, 537] width 431 height 29
paste input "**********"
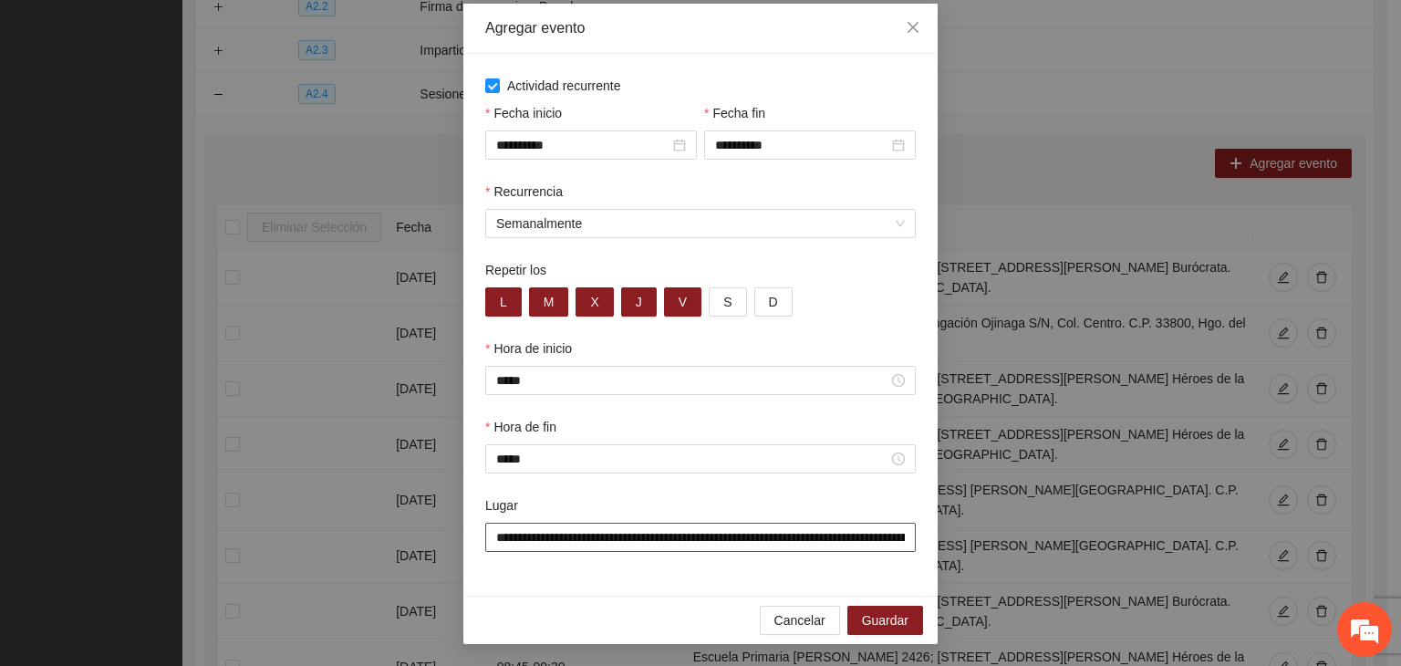
scroll to position [0, 338]
type input "**********"
click at [695, 598] on div "**********" at bounding box center [700, 324] width 474 height 640
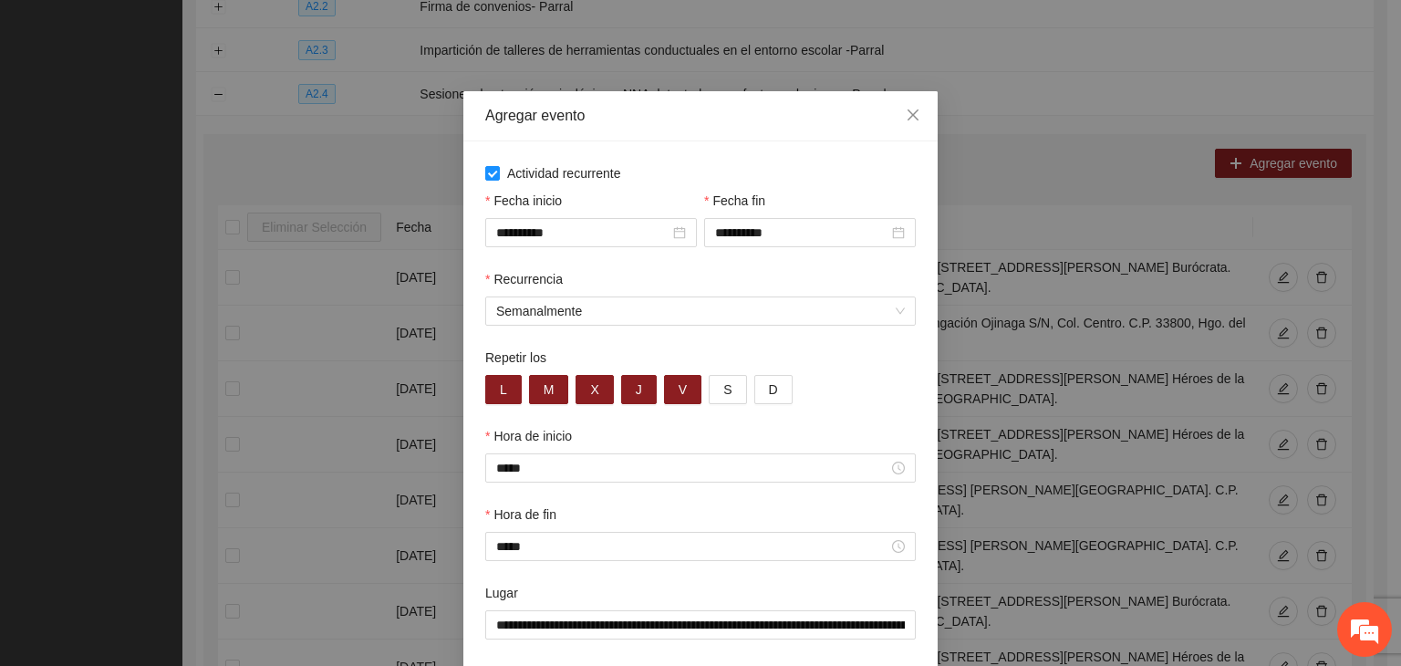
scroll to position [90, 0]
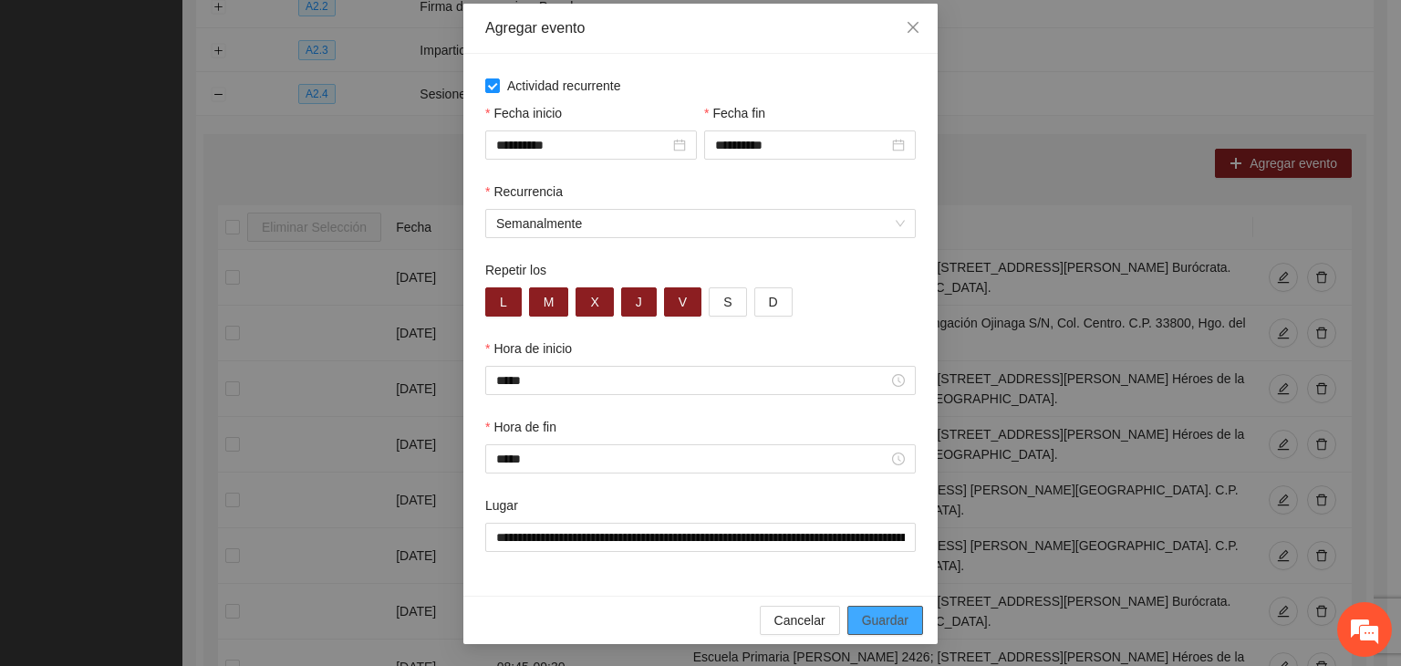
click at [884, 625] on span "Guardar" at bounding box center [885, 620] width 47 height 20
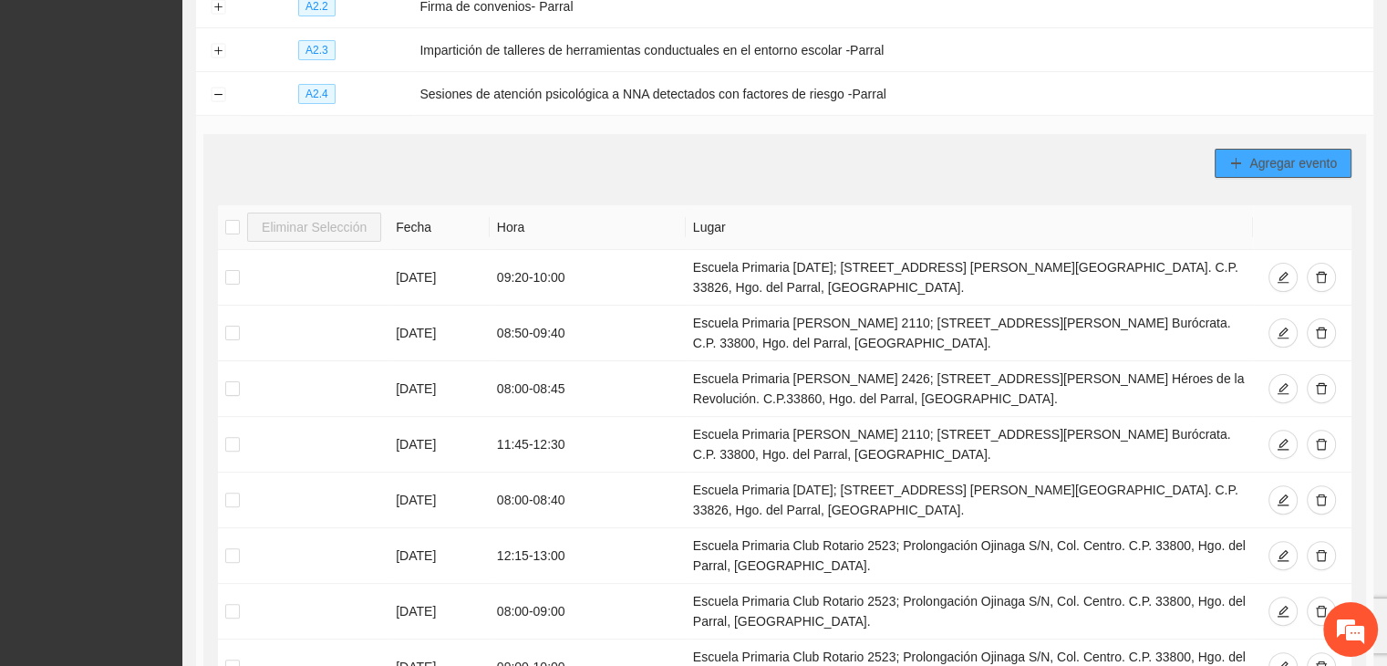
click at [1238, 169] on span "plus" at bounding box center [1236, 164] width 13 height 15
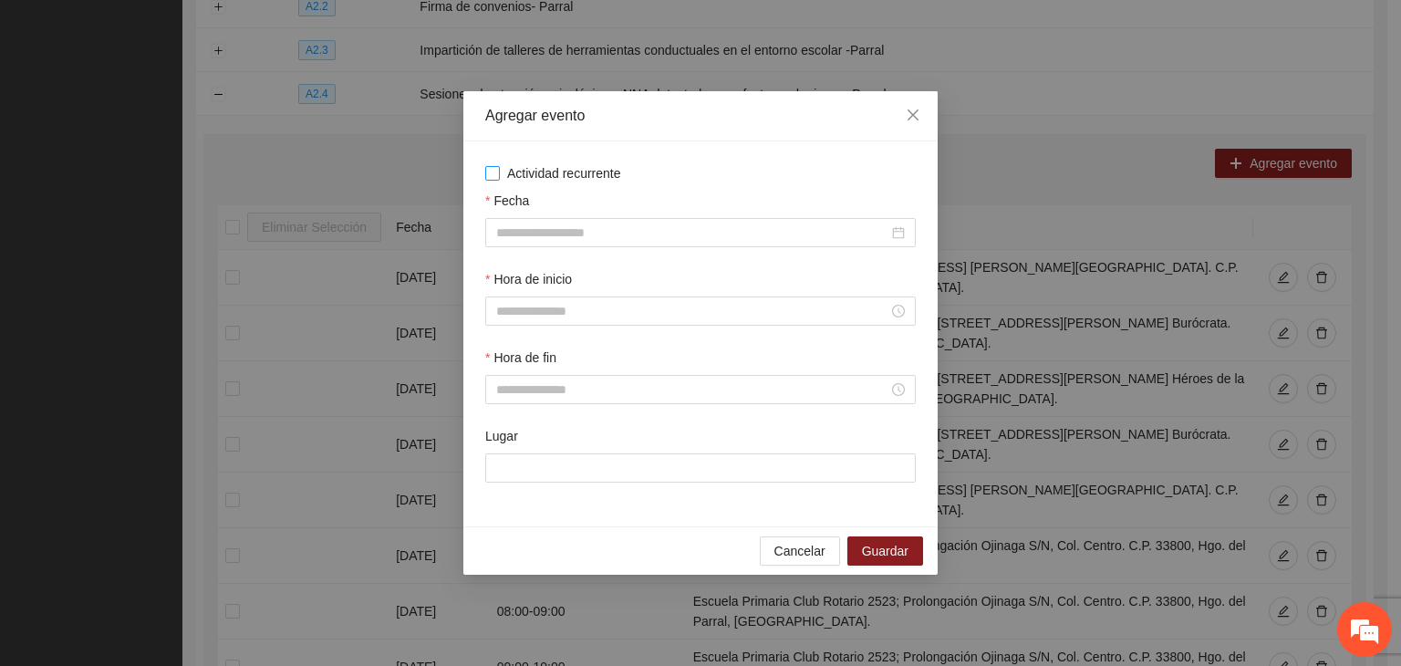
click at [528, 173] on span "Actividad recurrente" at bounding box center [564, 173] width 129 height 20
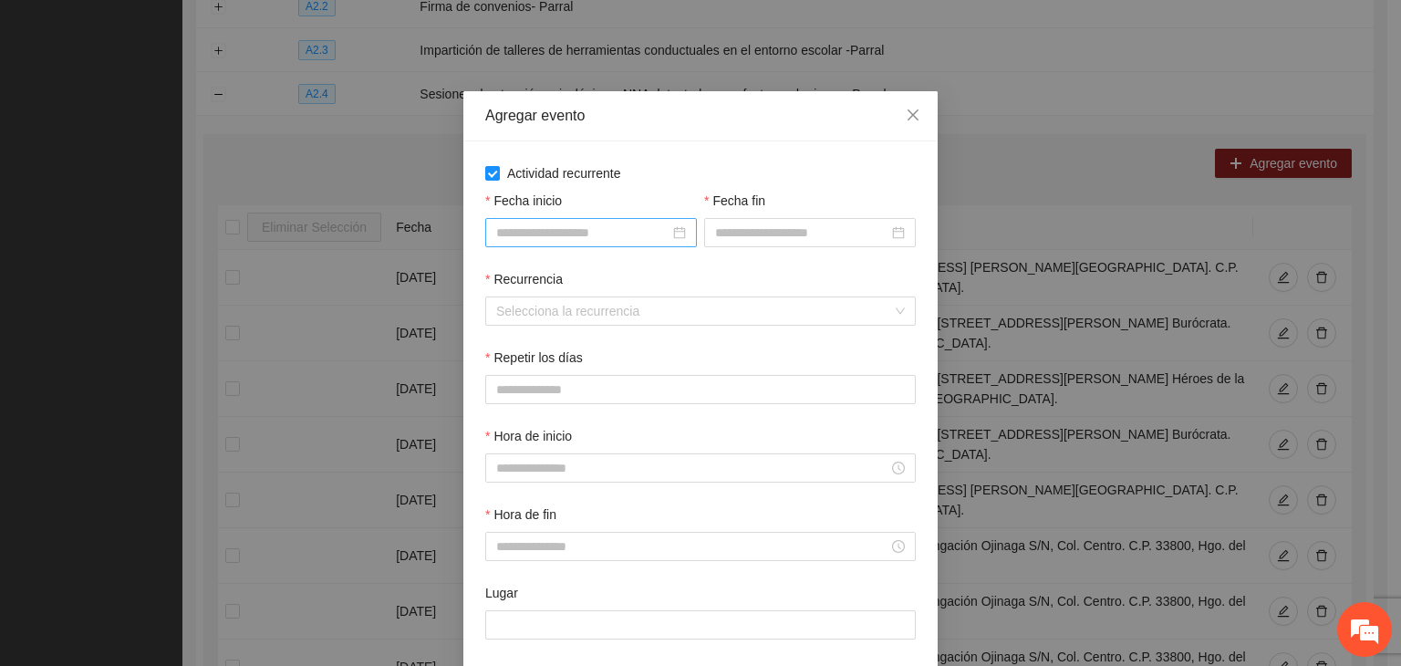
click at [583, 234] on input "Fecha inicio" at bounding box center [582, 233] width 173 height 20
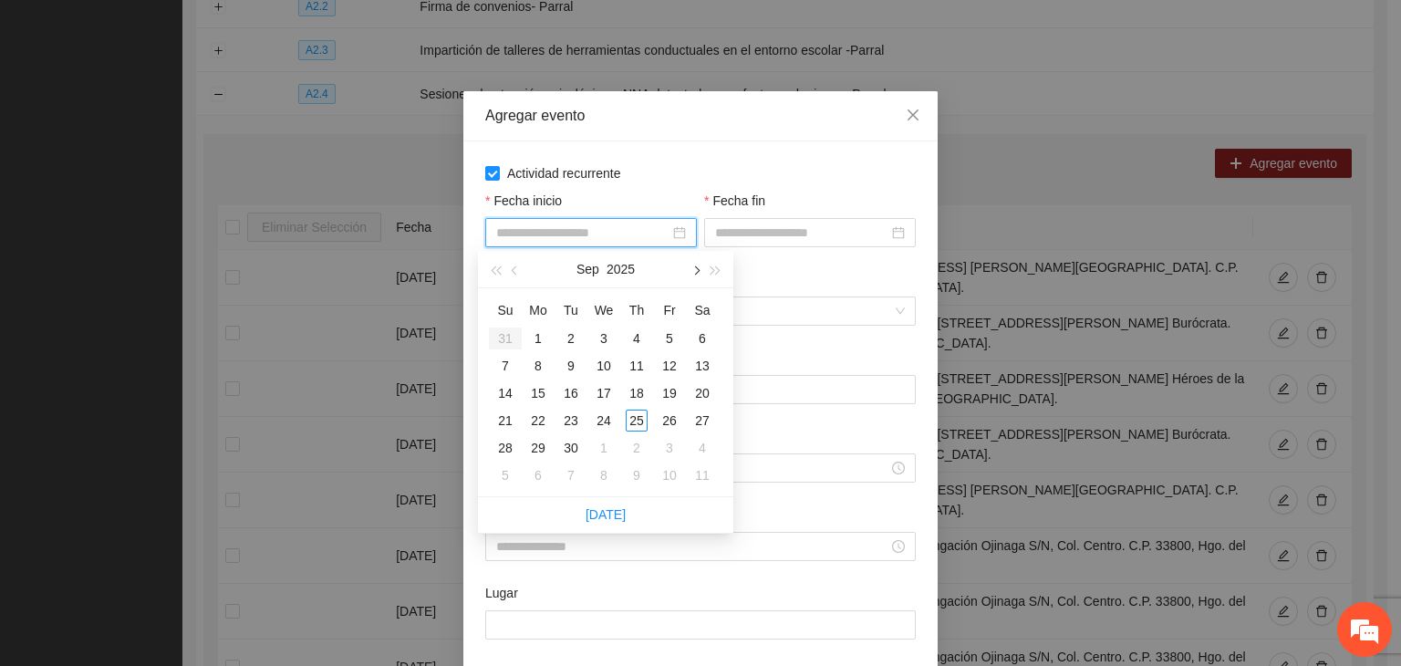
click at [701, 275] on button "button" at bounding box center [695, 269] width 20 height 36
type input "**********"
click at [615, 338] on td "1" at bounding box center [603, 338] width 33 height 27
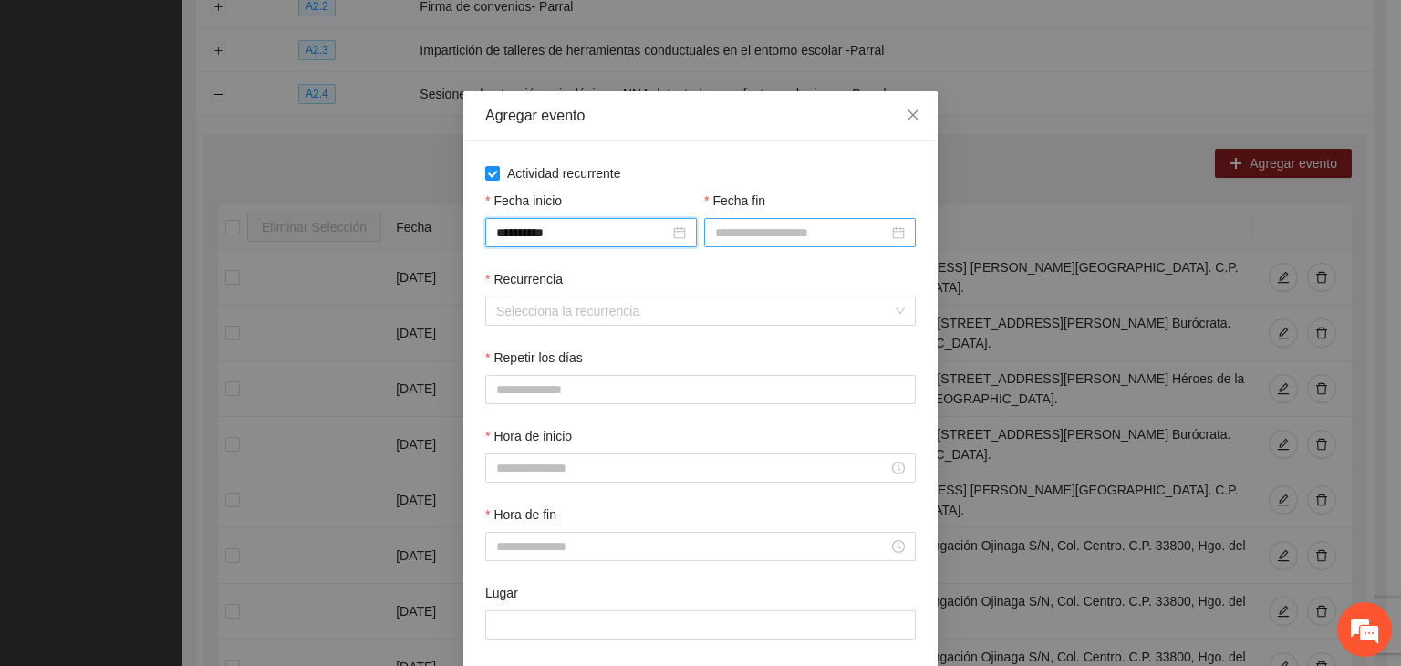
click at [798, 223] on input "Fecha fin" at bounding box center [801, 233] width 173 height 20
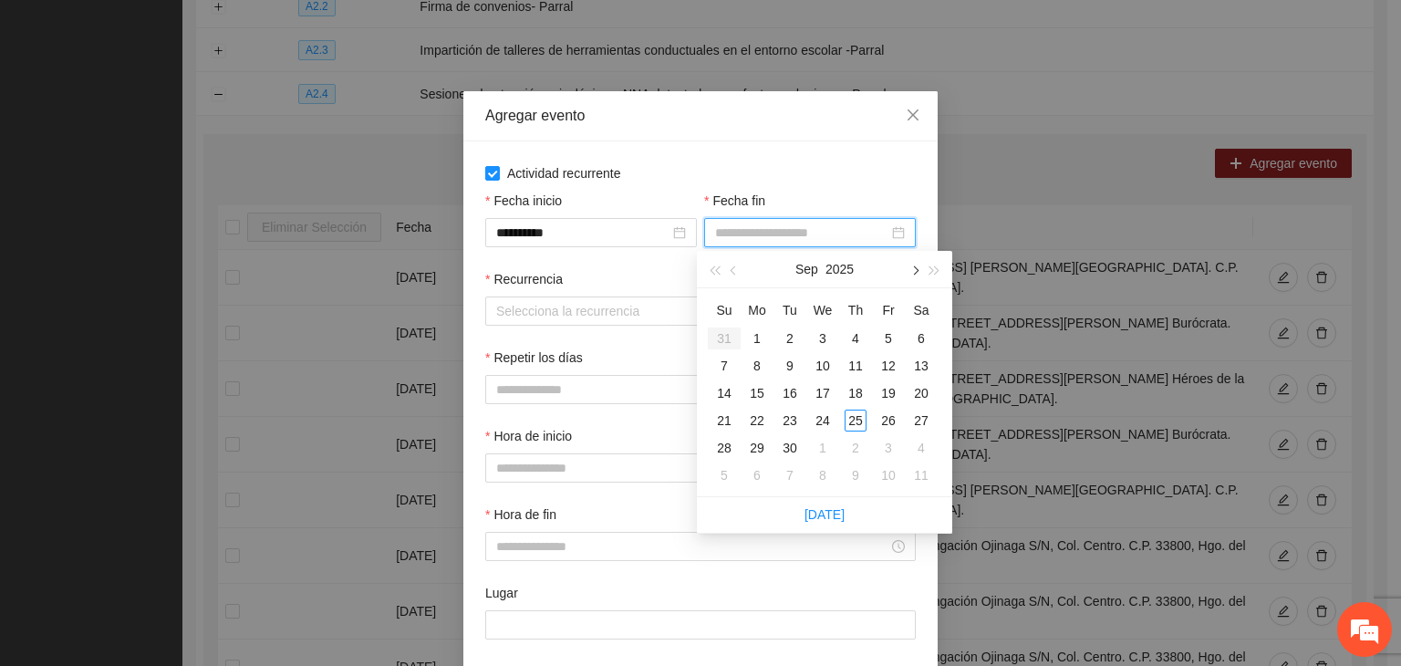
click at [913, 275] on button "button" at bounding box center [914, 269] width 20 height 36
type input "**********"
click at [887, 422] on div "24" at bounding box center [889, 421] width 22 height 22
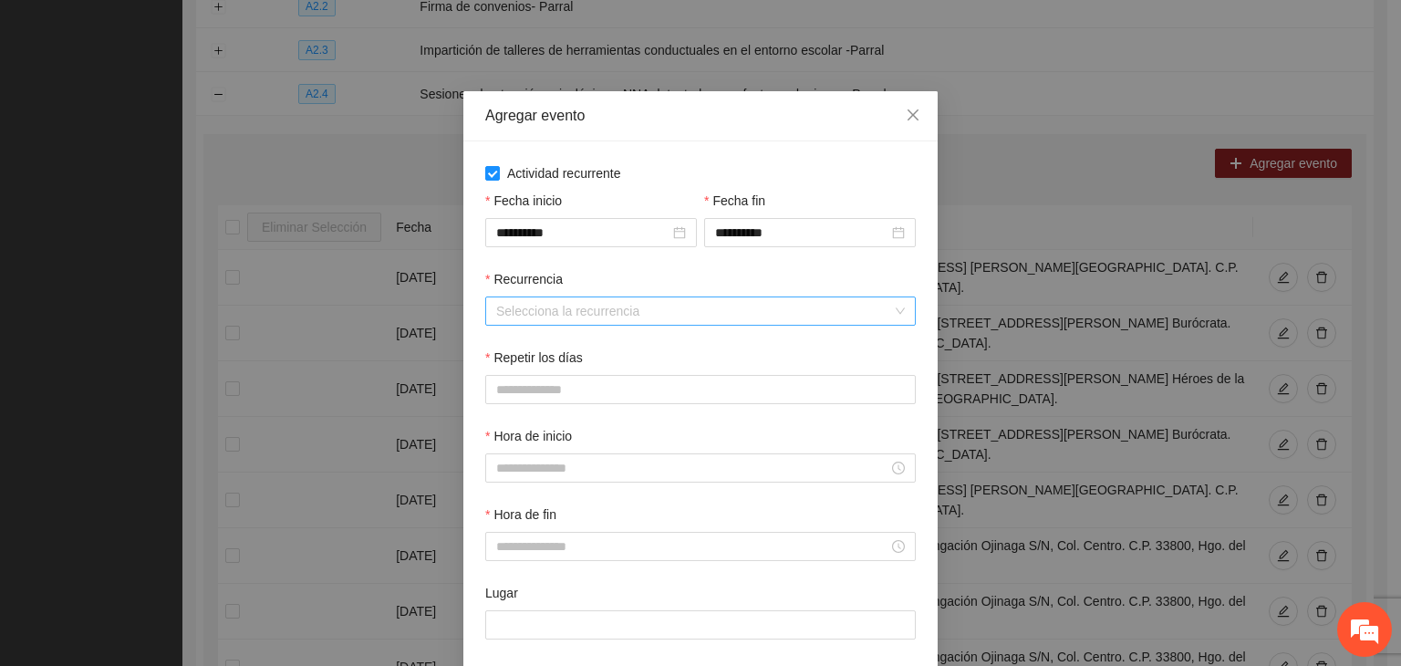
click at [584, 312] on input "Recurrencia" at bounding box center [694, 310] width 396 height 27
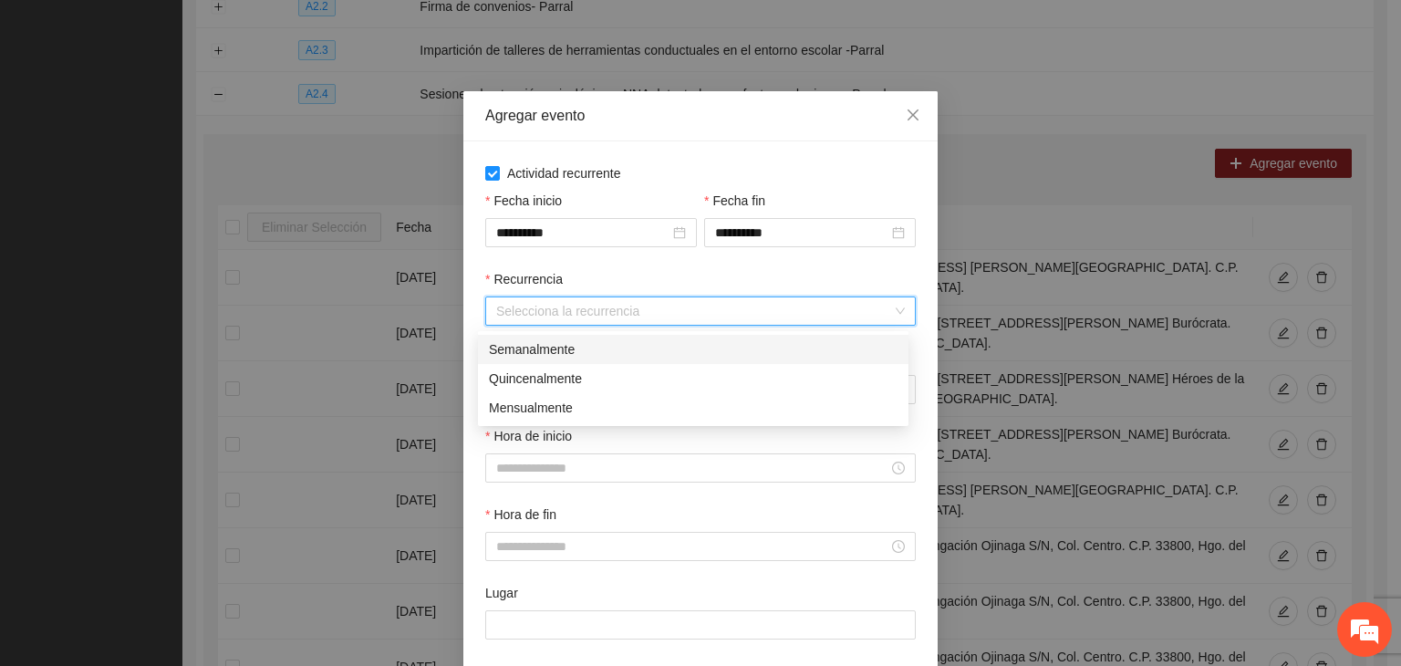
click at [588, 351] on div "Semanalmente" at bounding box center [693, 349] width 409 height 20
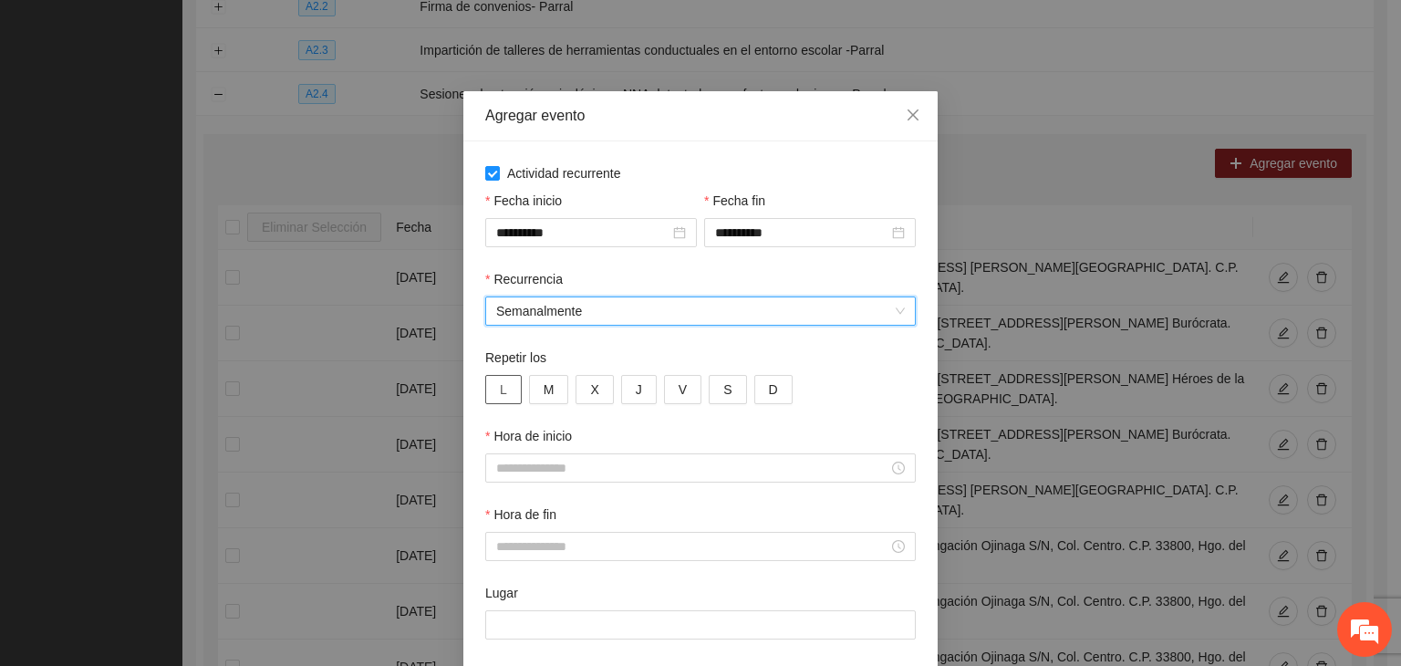
click at [503, 395] on button "L" at bounding box center [503, 389] width 36 height 29
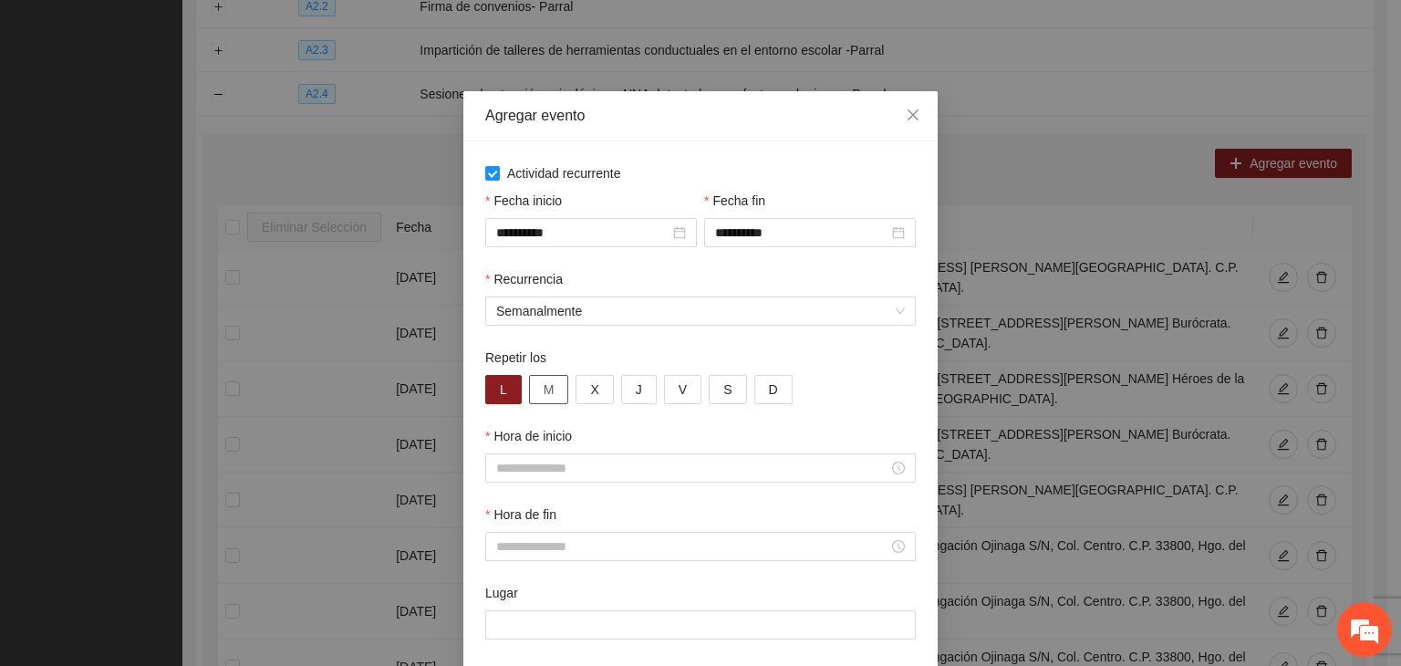
click at [552, 393] on button "M" at bounding box center [549, 389] width 40 height 29
click at [590, 398] on span "X" at bounding box center [594, 389] width 8 height 20
drag, startPoint x: 620, startPoint y: 399, endPoint x: 657, endPoint y: 401, distance: 36.6
click at [623, 399] on button "J" at bounding box center [639, 389] width 36 height 29
click at [667, 402] on button "V" at bounding box center [682, 389] width 37 height 29
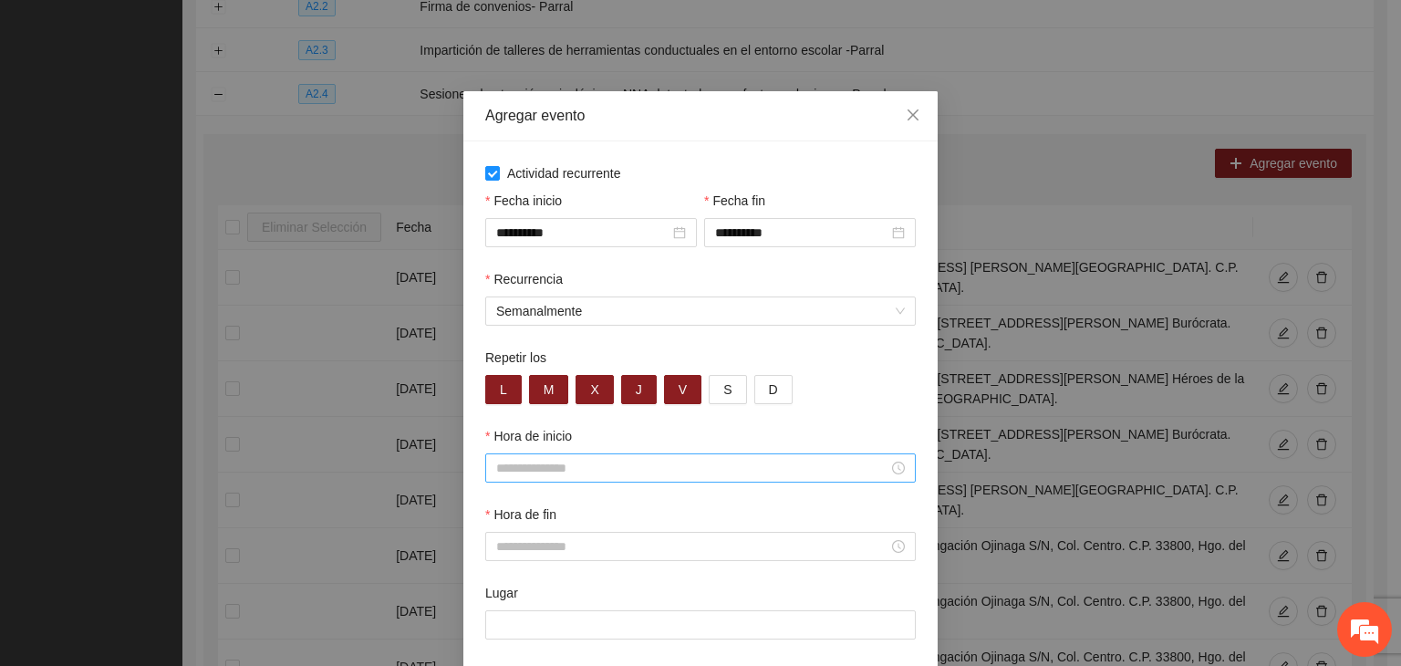
click at [623, 487] on div "Hora de inicio" at bounding box center [701, 465] width 438 height 78
click at [625, 470] on input "Hora de inicio" at bounding box center [692, 468] width 392 height 20
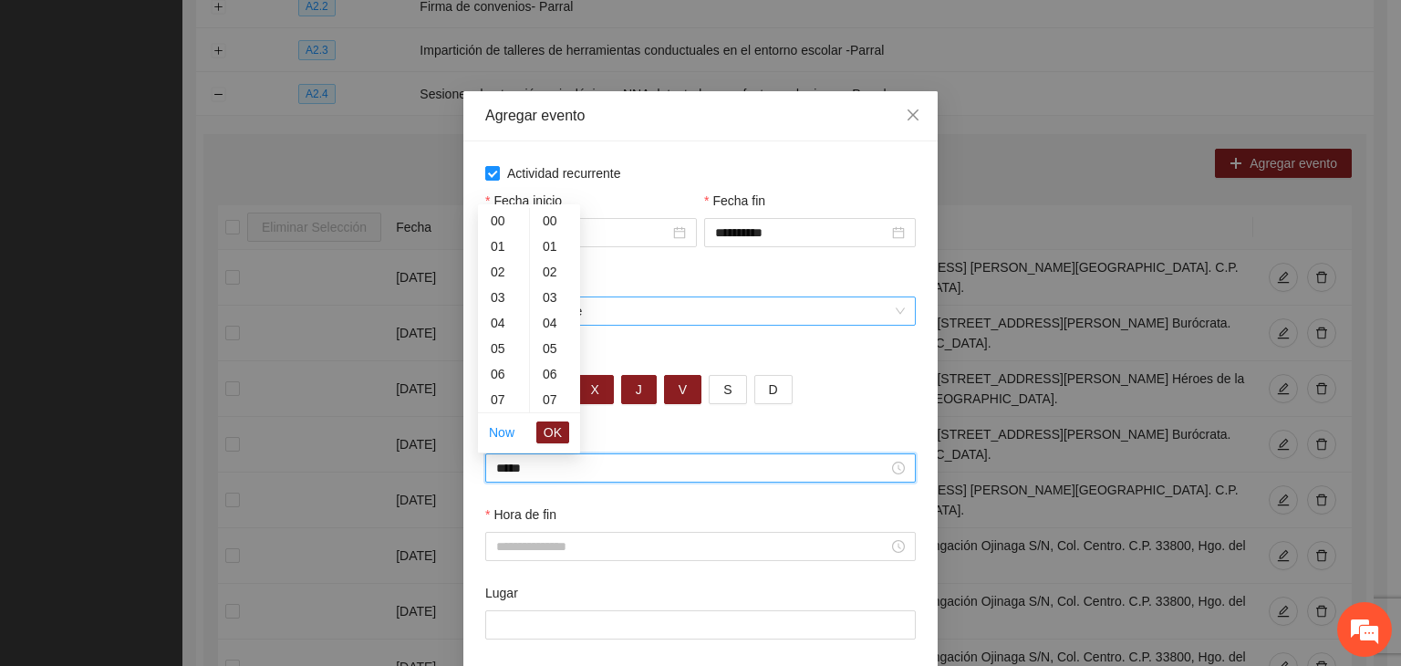
scroll to position [766, 0]
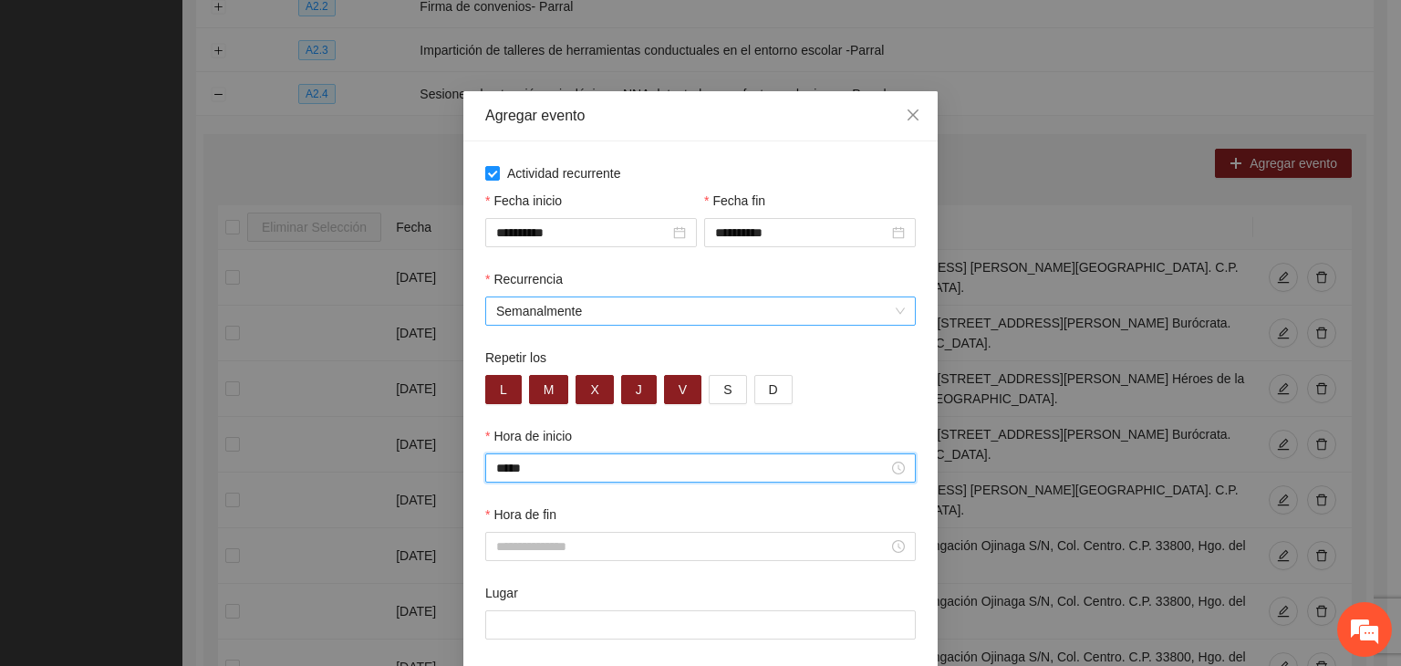
type input "*****"
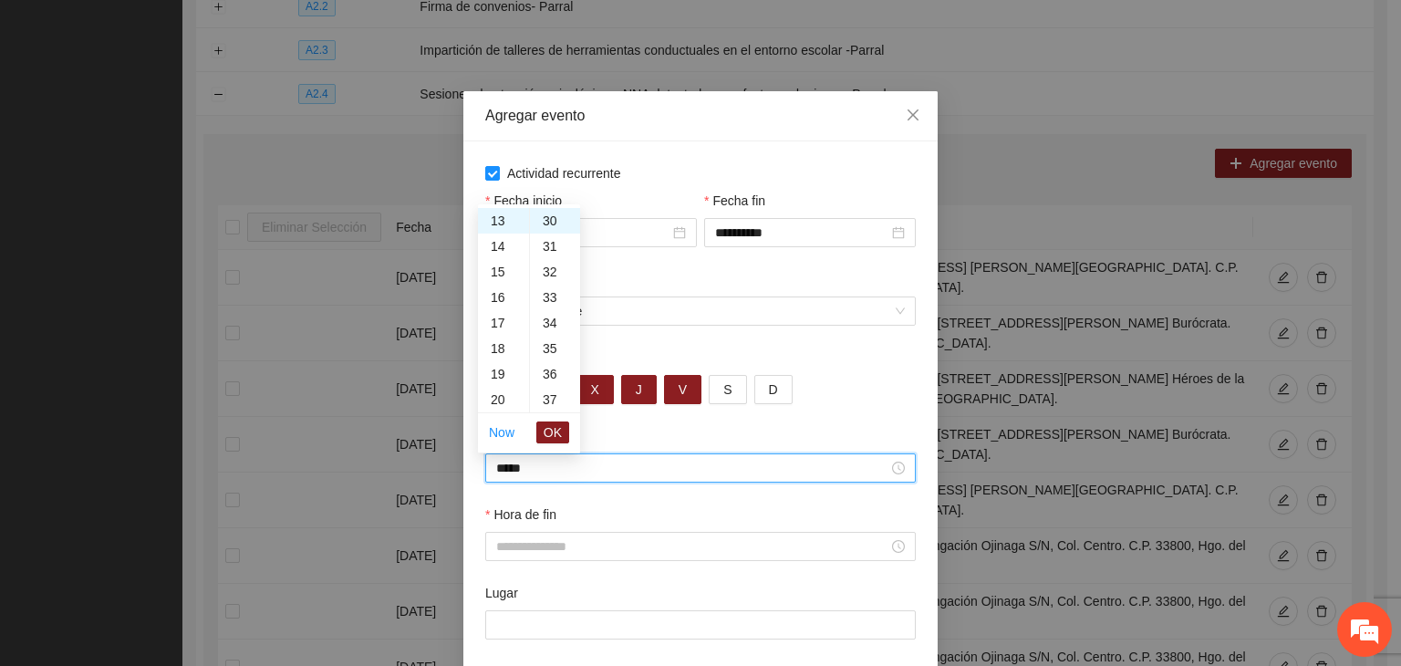
click at [789, 399] on div "L M X J V S D" at bounding box center [700, 389] width 431 height 29
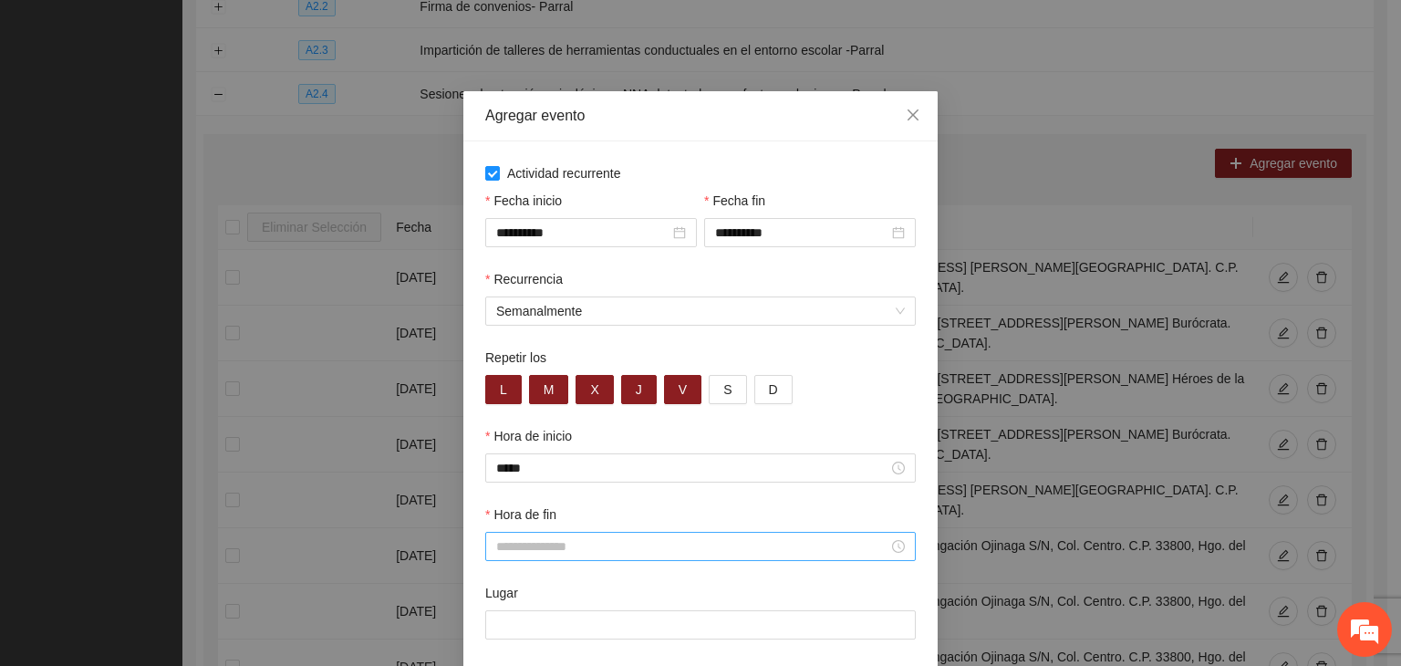
click at [599, 557] on div at bounding box center [700, 546] width 431 height 29
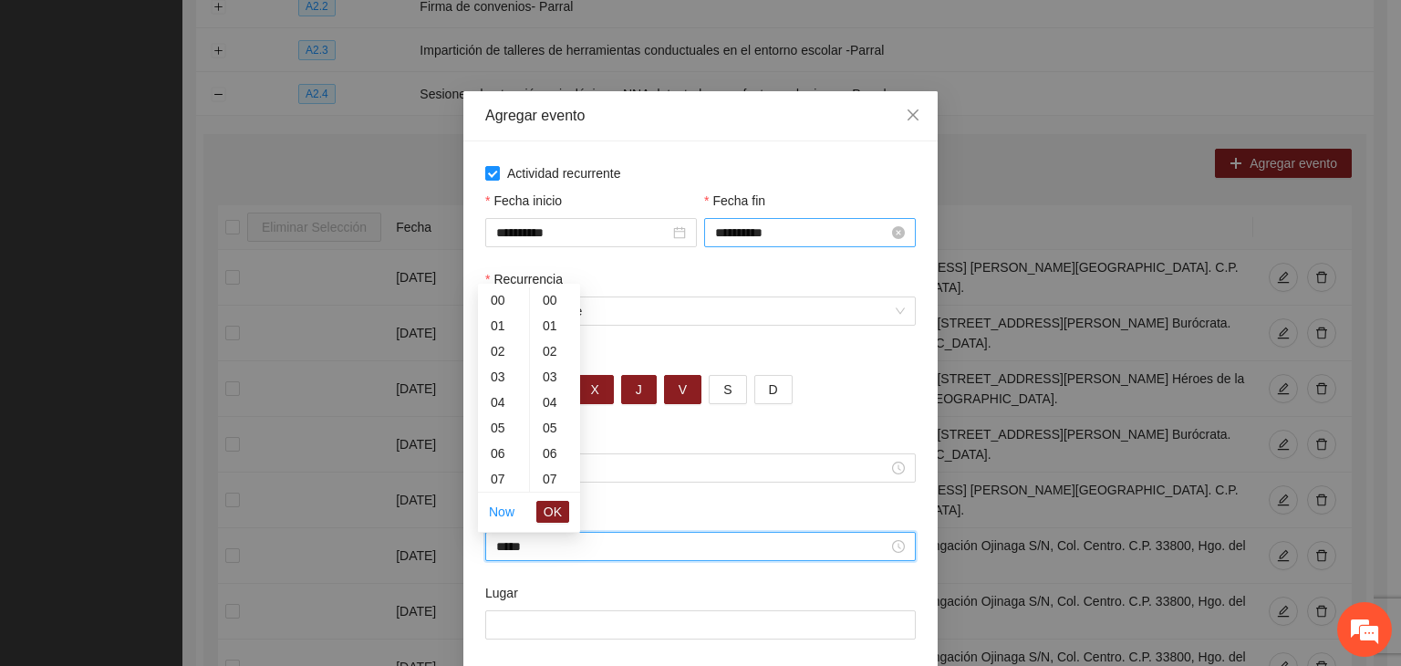
scroll to position [511, 0]
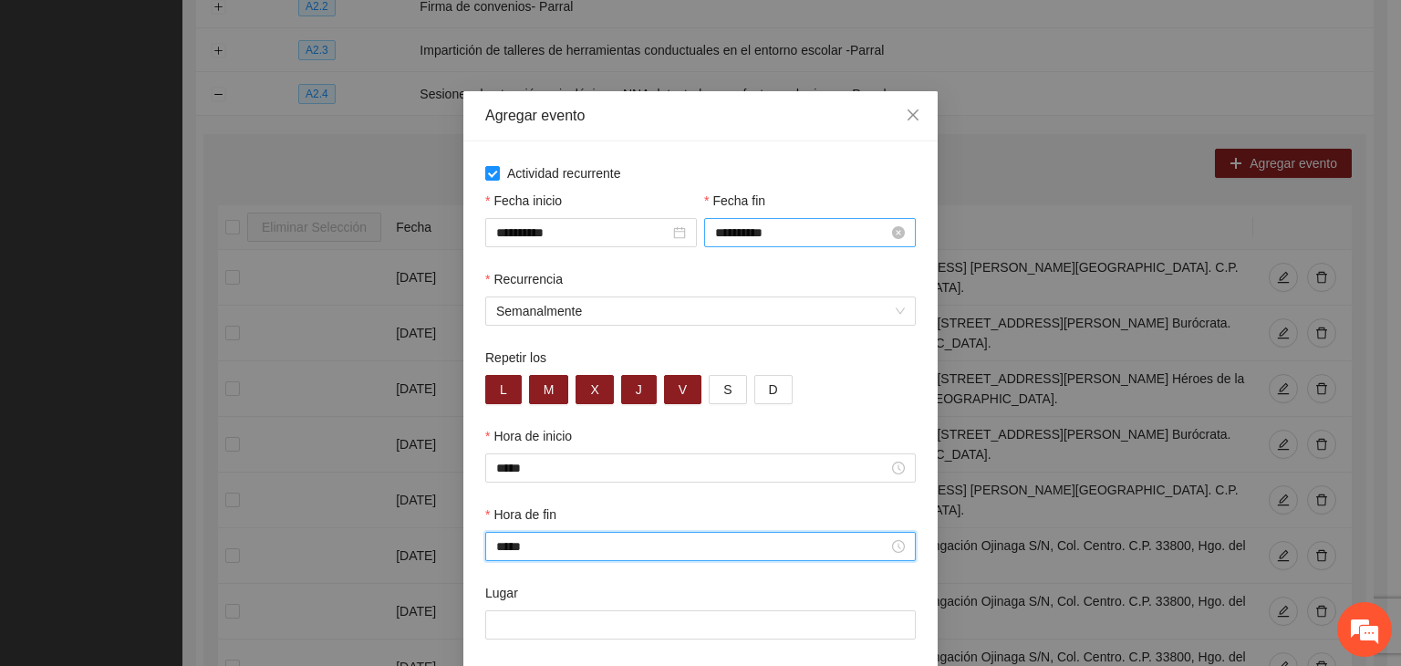
type input "*****"
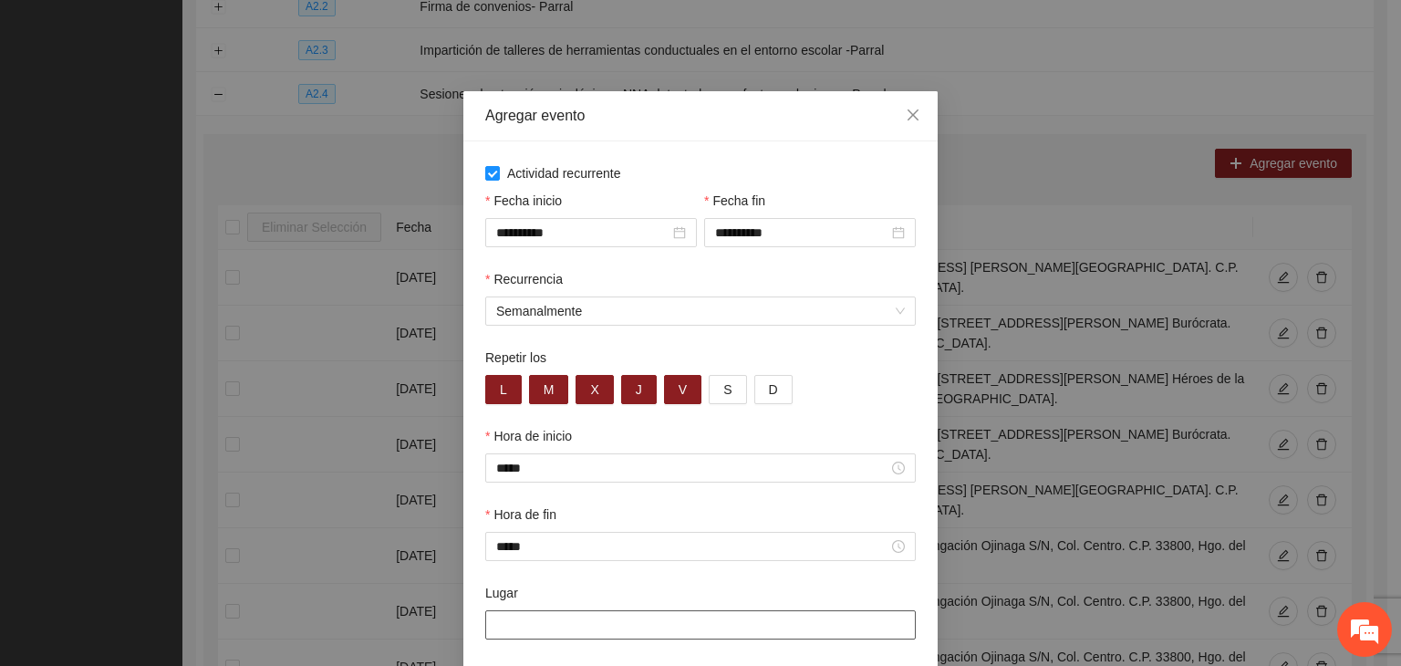
drag, startPoint x: 507, startPoint y: 622, endPoint x: 518, endPoint y: 619, distance: 11.3
click at [510, 622] on input "Lugar" at bounding box center [700, 624] width 431 height 29
paste input "**********"
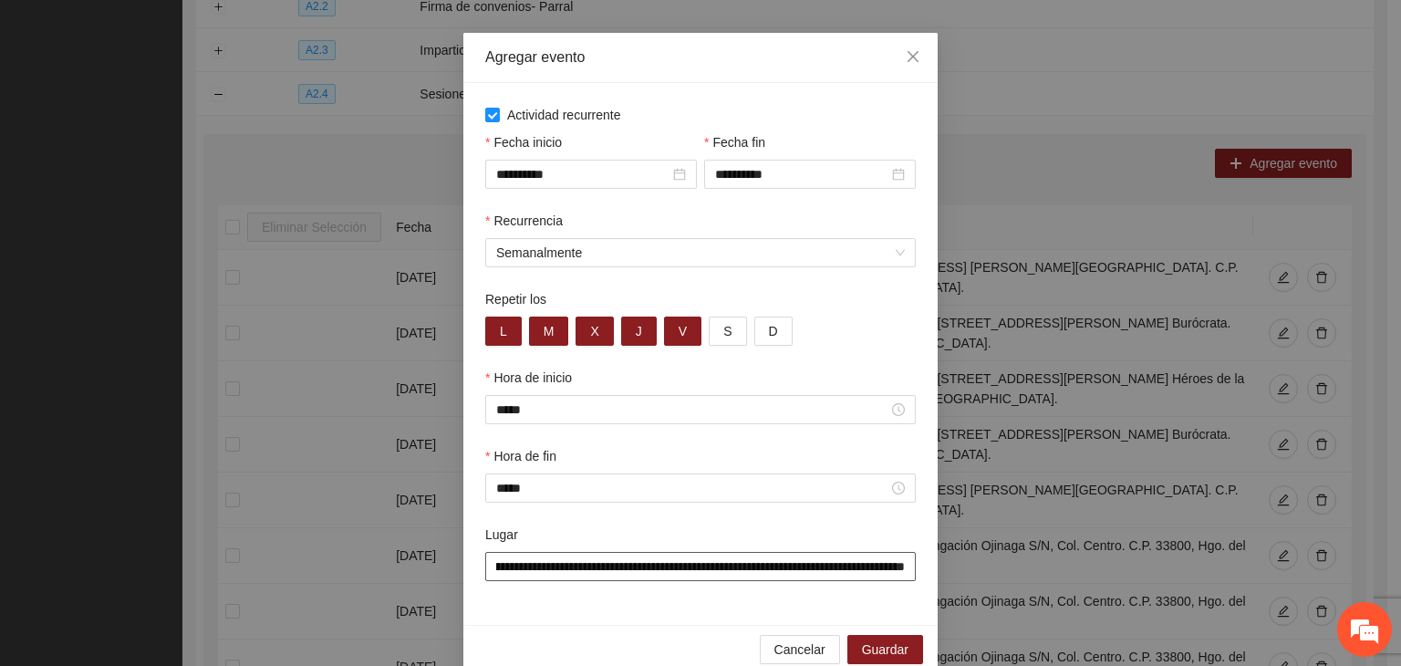
scroll to position [90, 0]
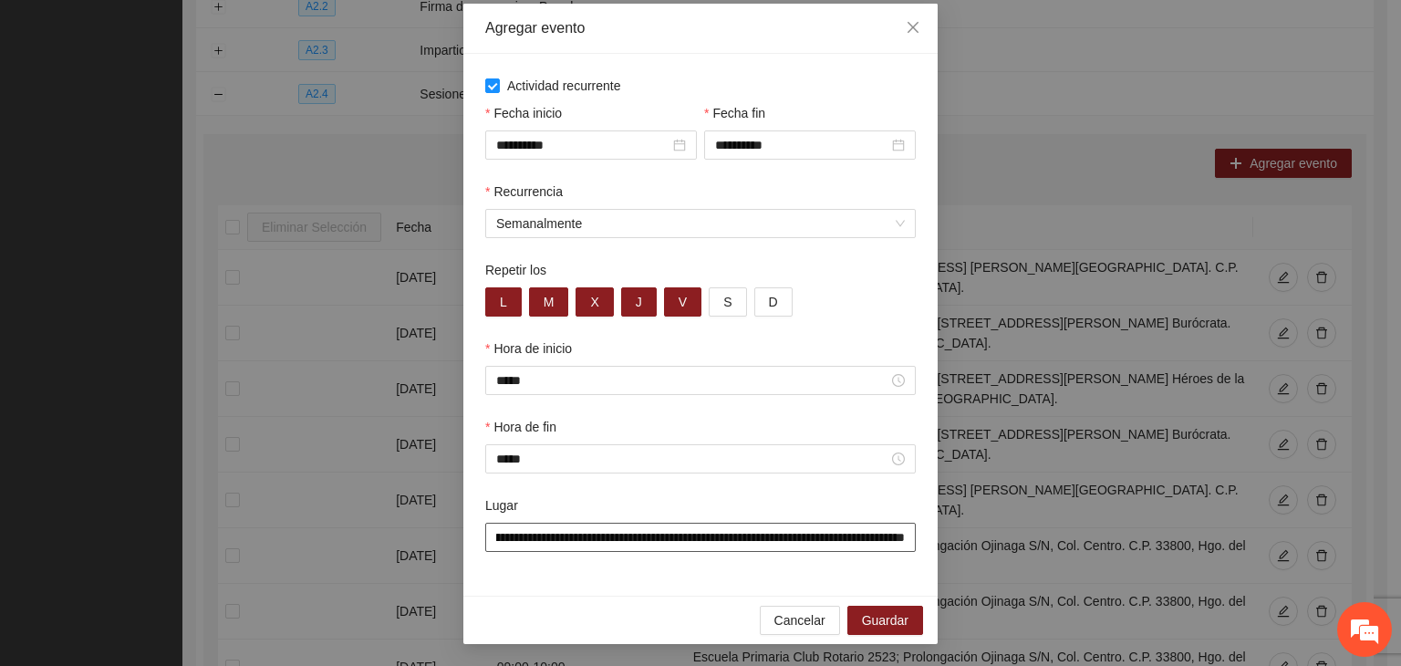
type input "**********"
click at [708, 591] on div "**********" at bounding box center [700, 325] width 474 height 542
click at [899, 617] on span "Guardar" at bounding box center [885, 620] width 47 height 20
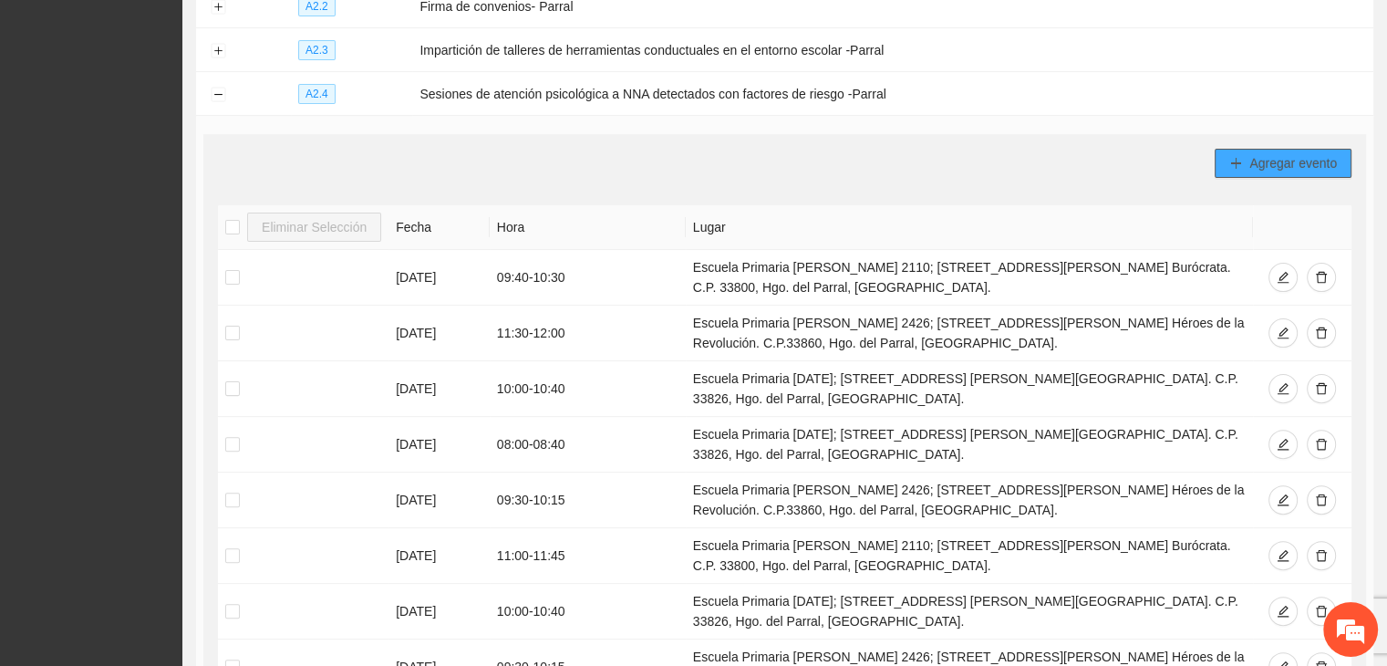
click at [1284, 153] on span "Agregar evento" at bounding box center [1294, 163] width 88 height 20
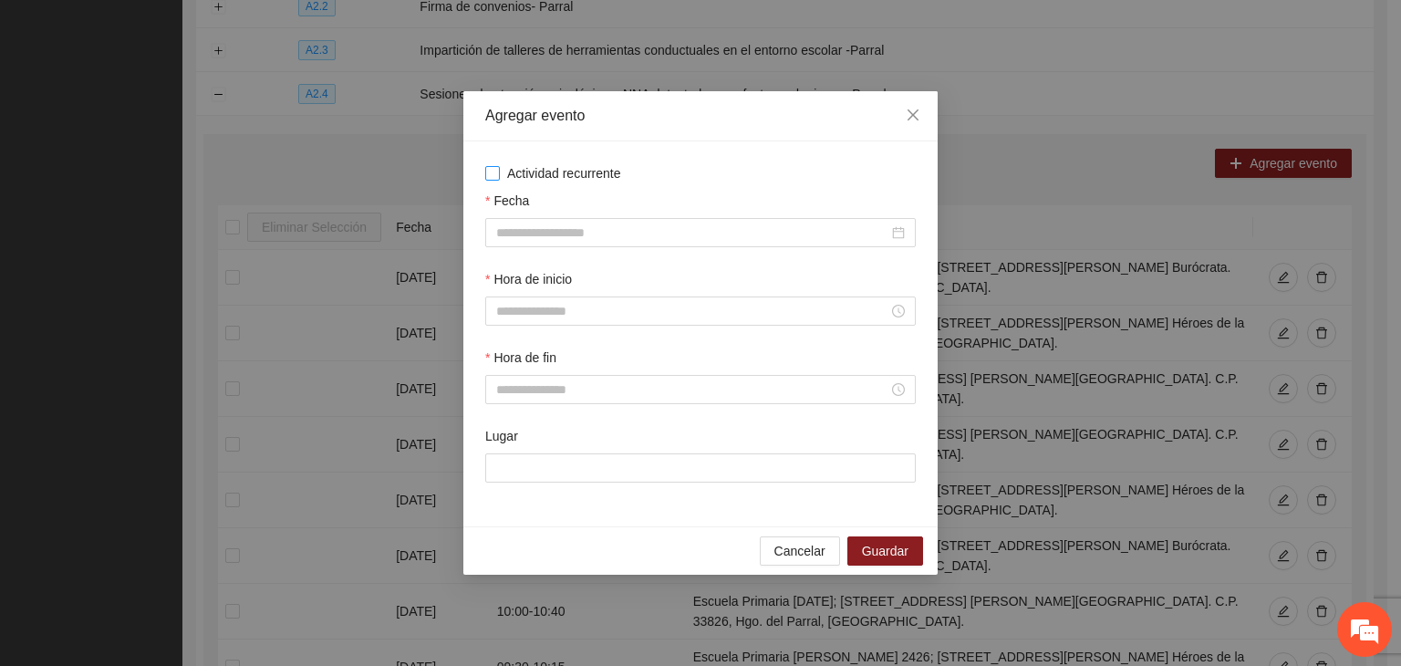
click at [569, 182] on span "Actividad recurrente" at bounding box center [564, 173] width 129 height 20
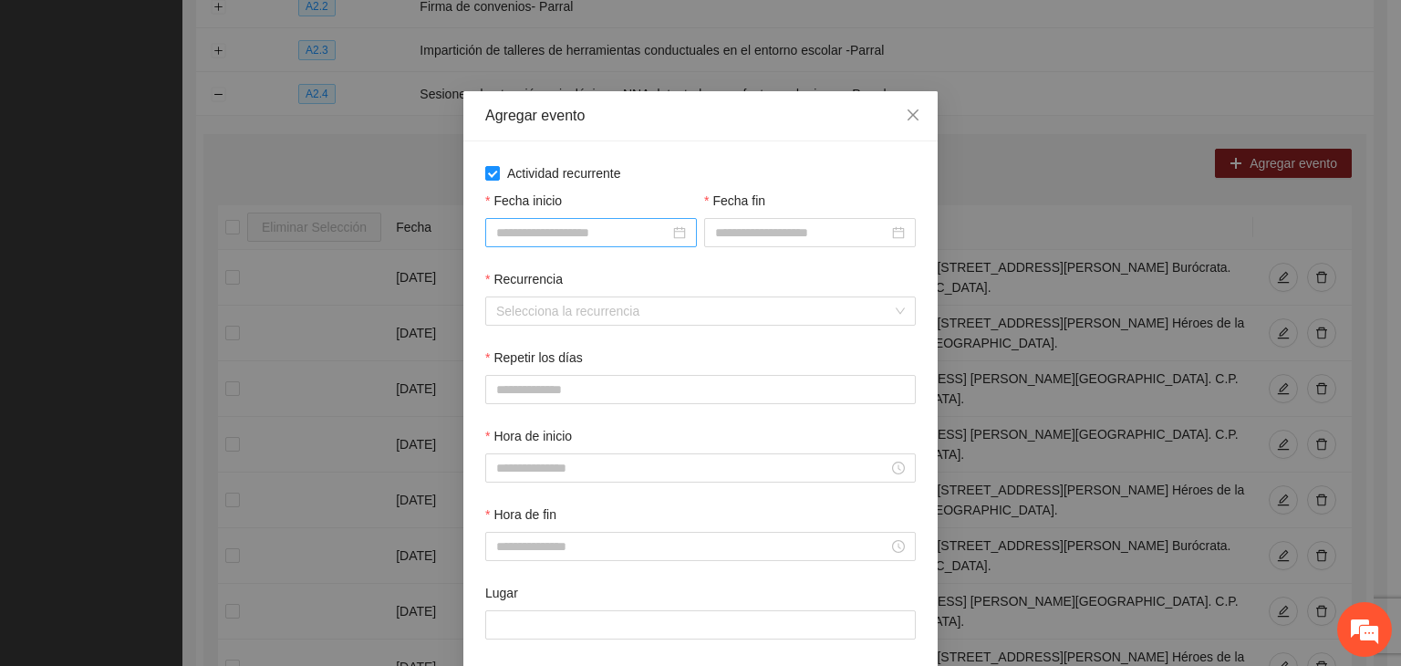
click at [599, 234] on input "Fecha inicio" at bounding box center [582, 233] width 173 height 20
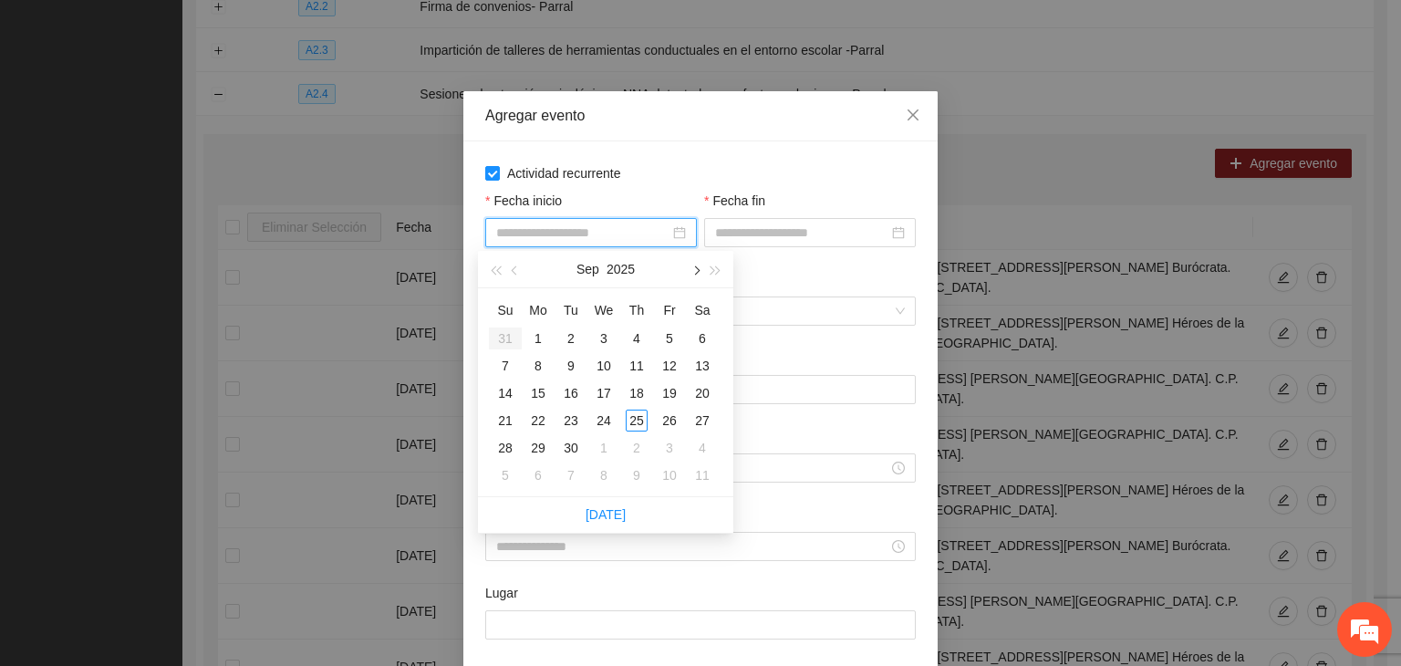
click at [694, 278] on button "button" at bounding box center [695, 269] width 20 height 36
type input "**********"
click at [606, 333] on div "1" at bounding box center [604, 338] width 22 height 22
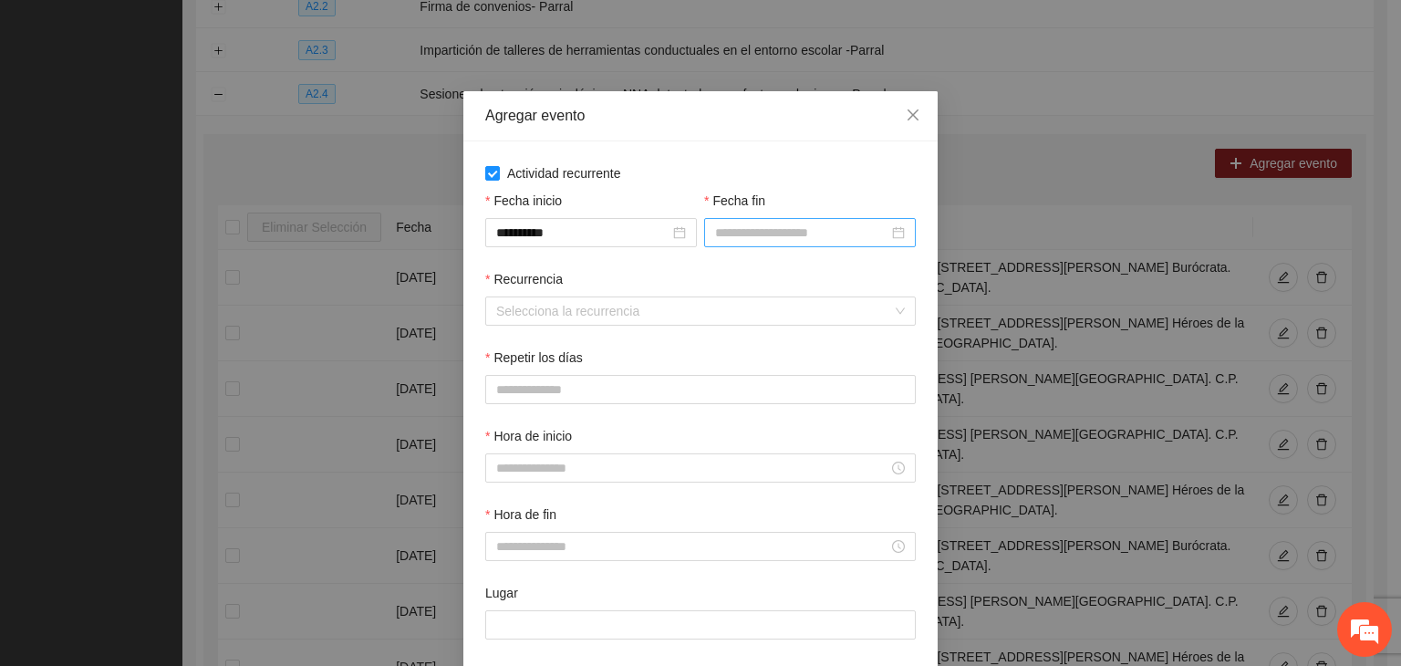
click at [807, 223] on div at bounding box center [810, 232] width 212 height 29
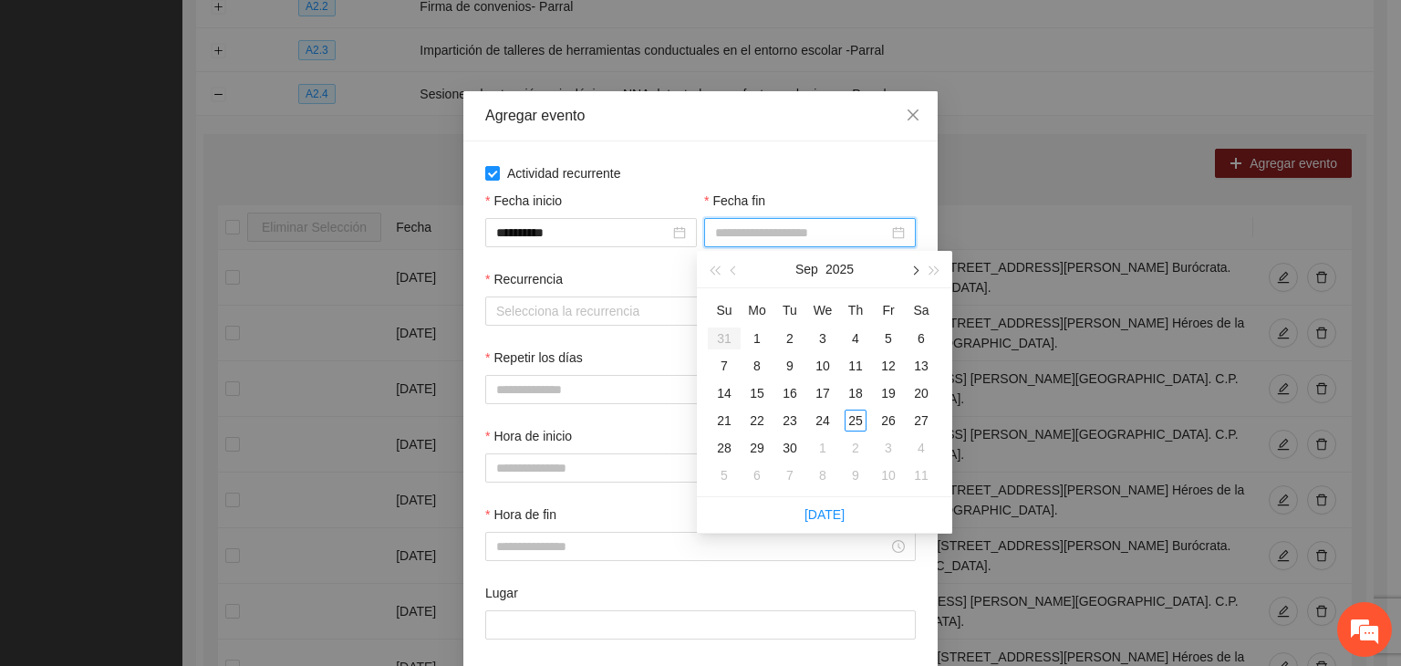
click at [916, 273] on span "button" at bounding box center [913, 270] width 9 height 9
type input "**********"
click at [885, 410] on div "24" at bounding box center [889, 421] width 22 height 22
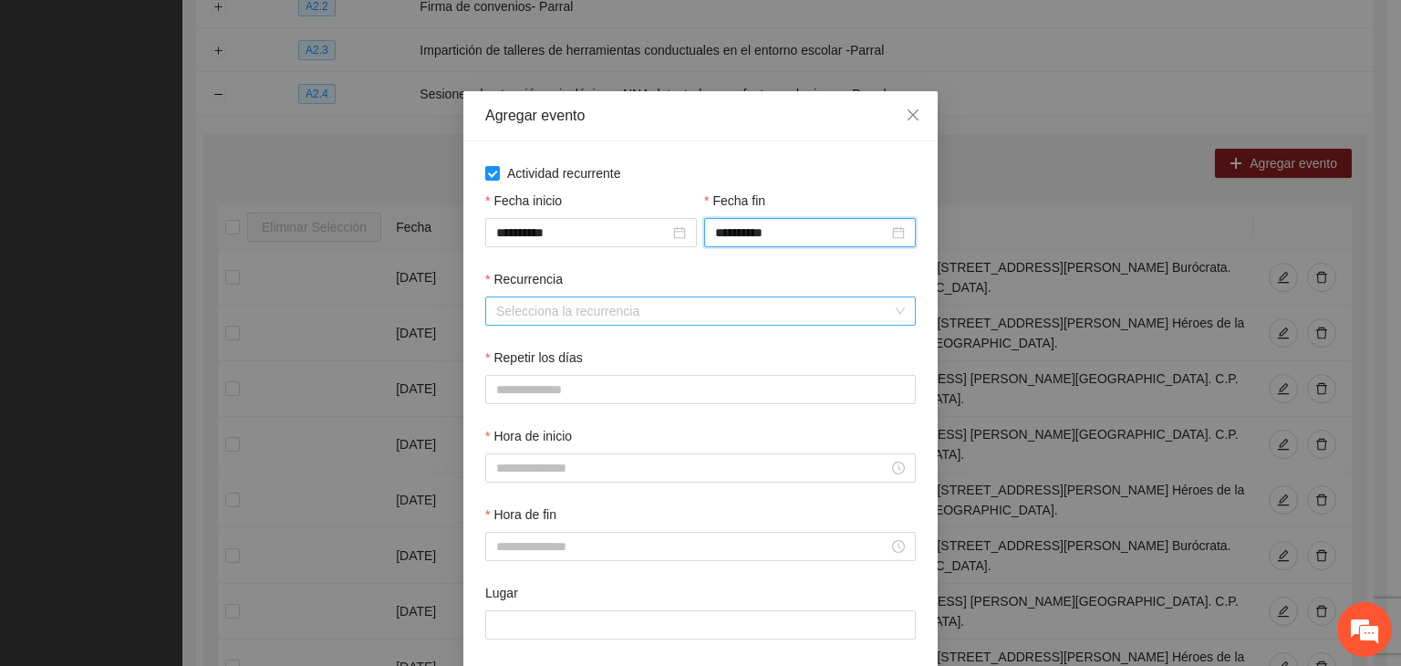
click at [623, 317] on input "Recurrencia" at bounding box center [694, 310] width 396 height 27
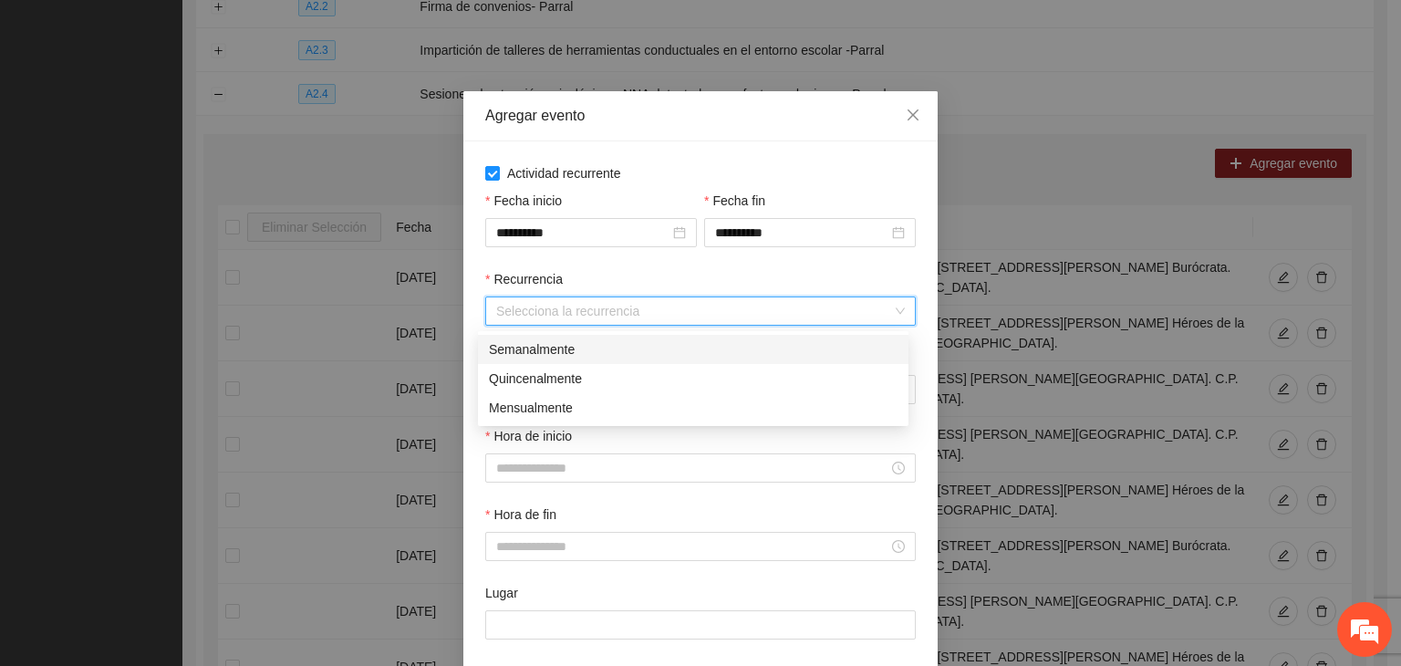
click at [602, 353] on div "Semanalmente" at bounding box center [693, 349] width 409 height 20
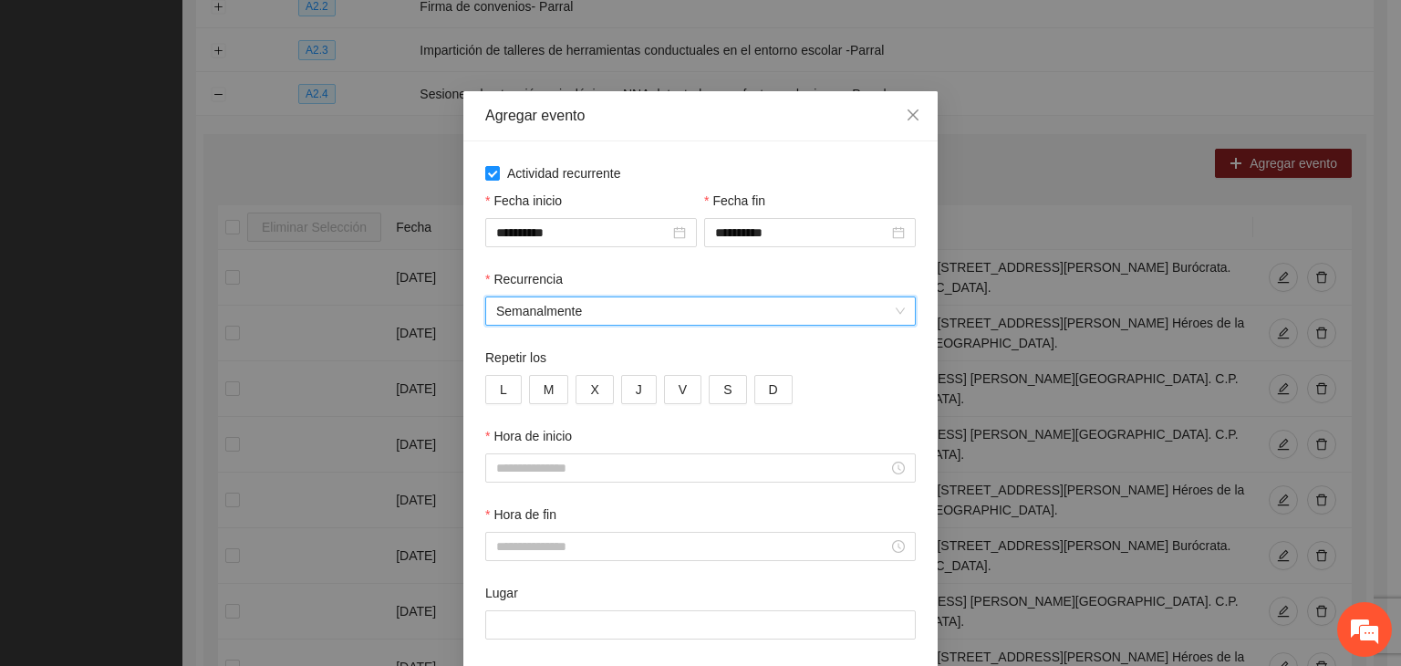
click at [498, 369] on div "Repetir los" at bounding box center [700, 361] width 431 height 27
click at [511, 380] on button "L" at bounding box center [503, 389] width 36 height 29
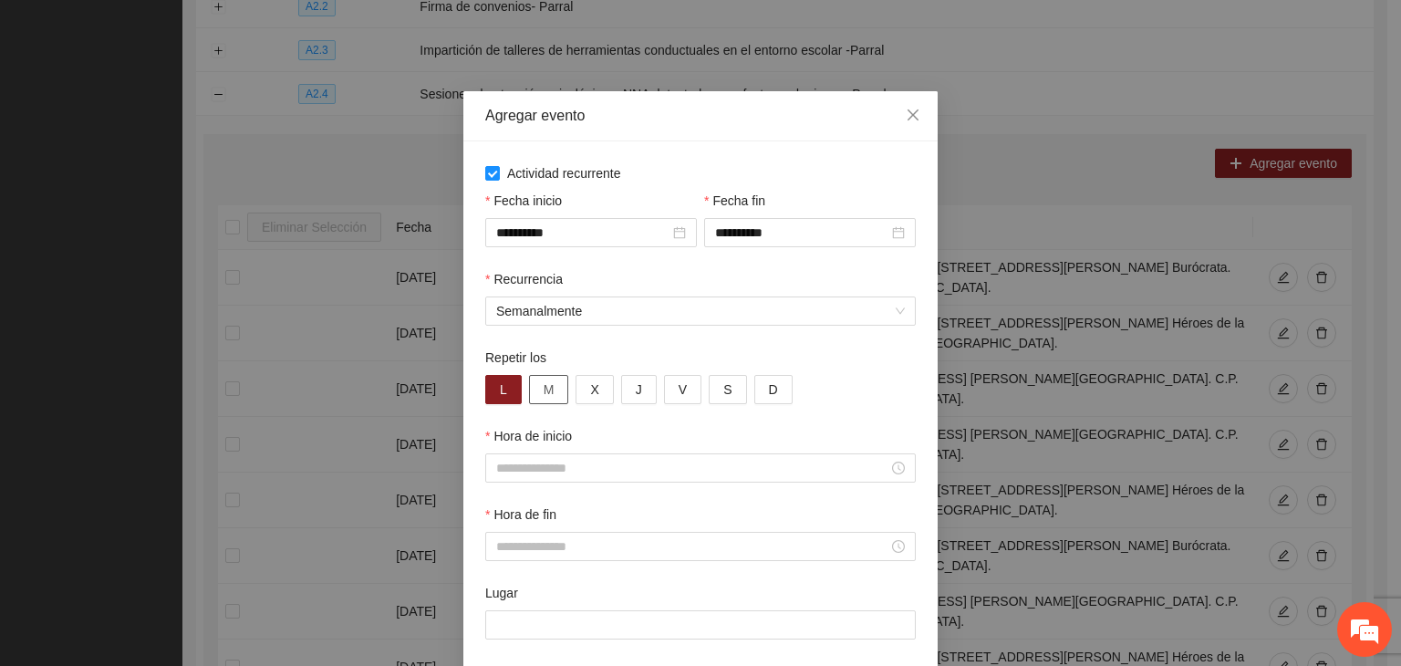
click at [546, 386] on button "M" at bounding box center [549, 389] width 40 height 29
click at [598, 391] on button "X" at bounding box center [594, 389] width 37 height 29
drag, startPoint x: 627, startPoint y: 391, endPoint x: 658, endPoint y: 389, distance: 31.1
click at [639, 391] on button "J" at bounding box center [639, 389] width 36 height 29
drag, startPoint x: 664, startPoint y: 390, endPoint x: 651, endPoint y: 434, distance: 45.6
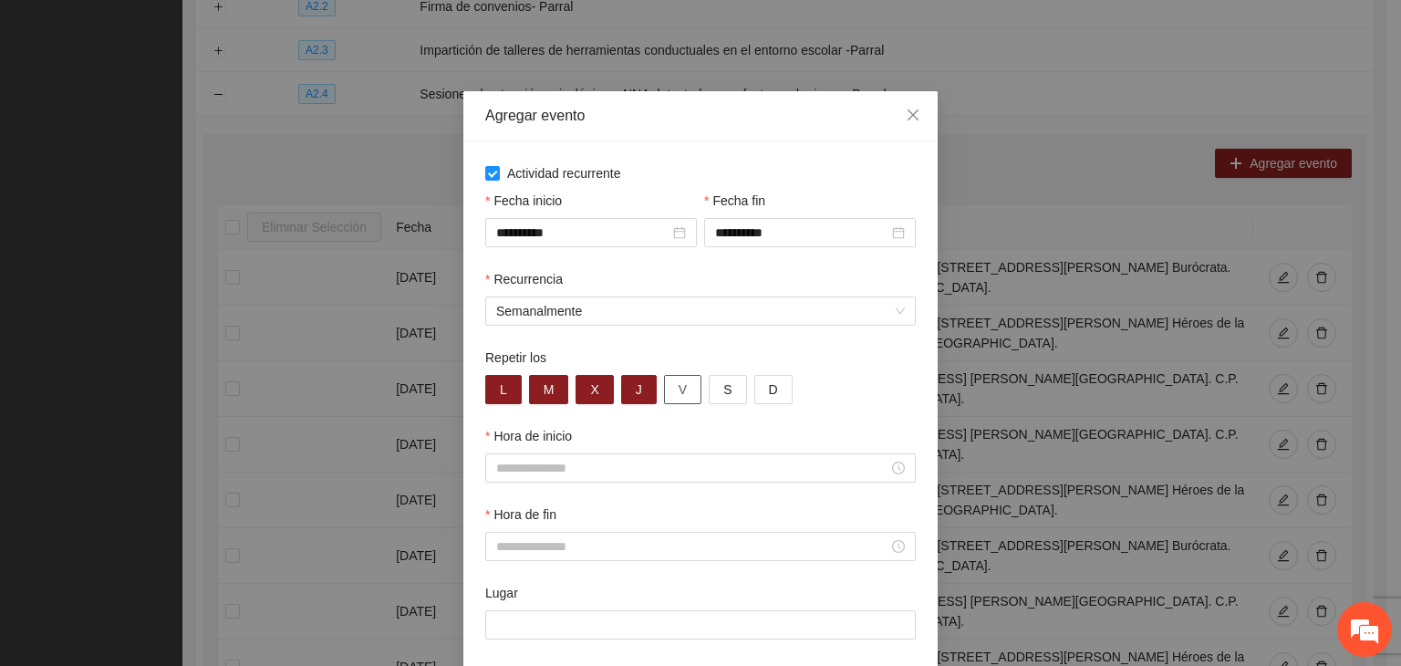
click at [664, 390] on button "V" at bounding box center [682, 389] width 37 height 29
click at [623, 475] on input "Hora de inicio" at bounding box center [692, 468] width 392 height 20
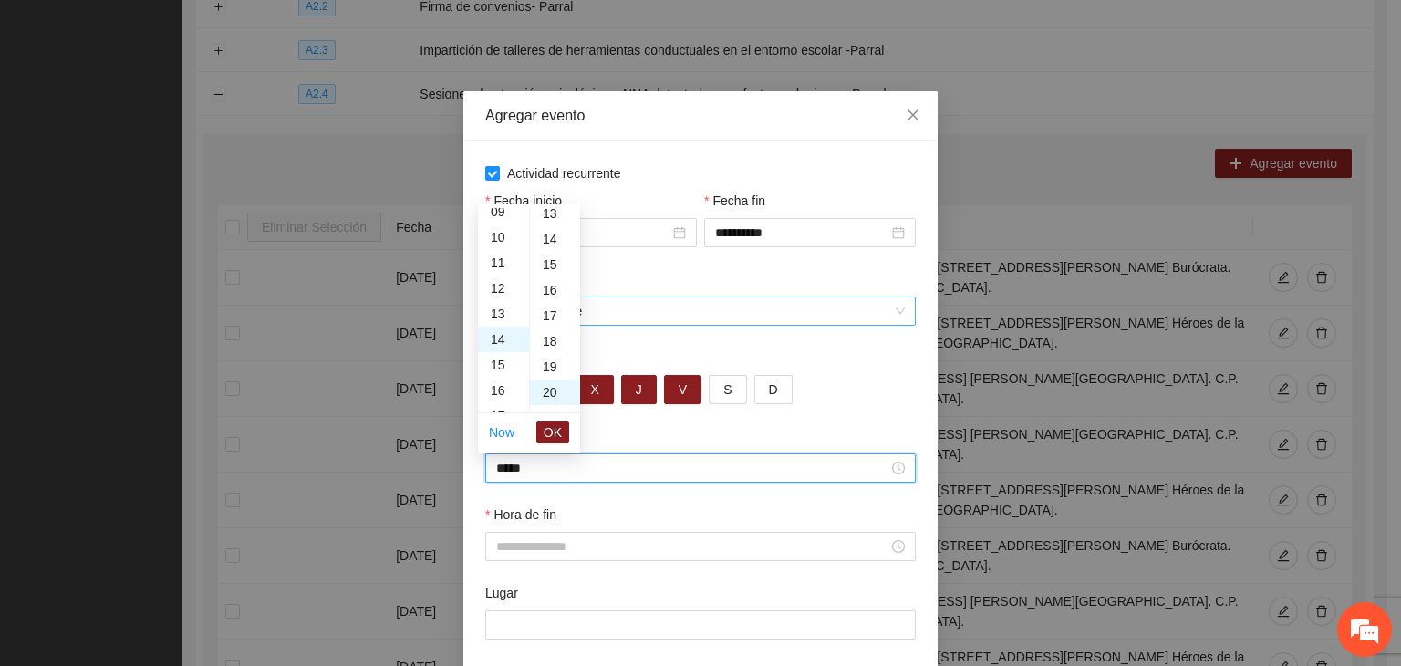
scroll to position [511, 0]
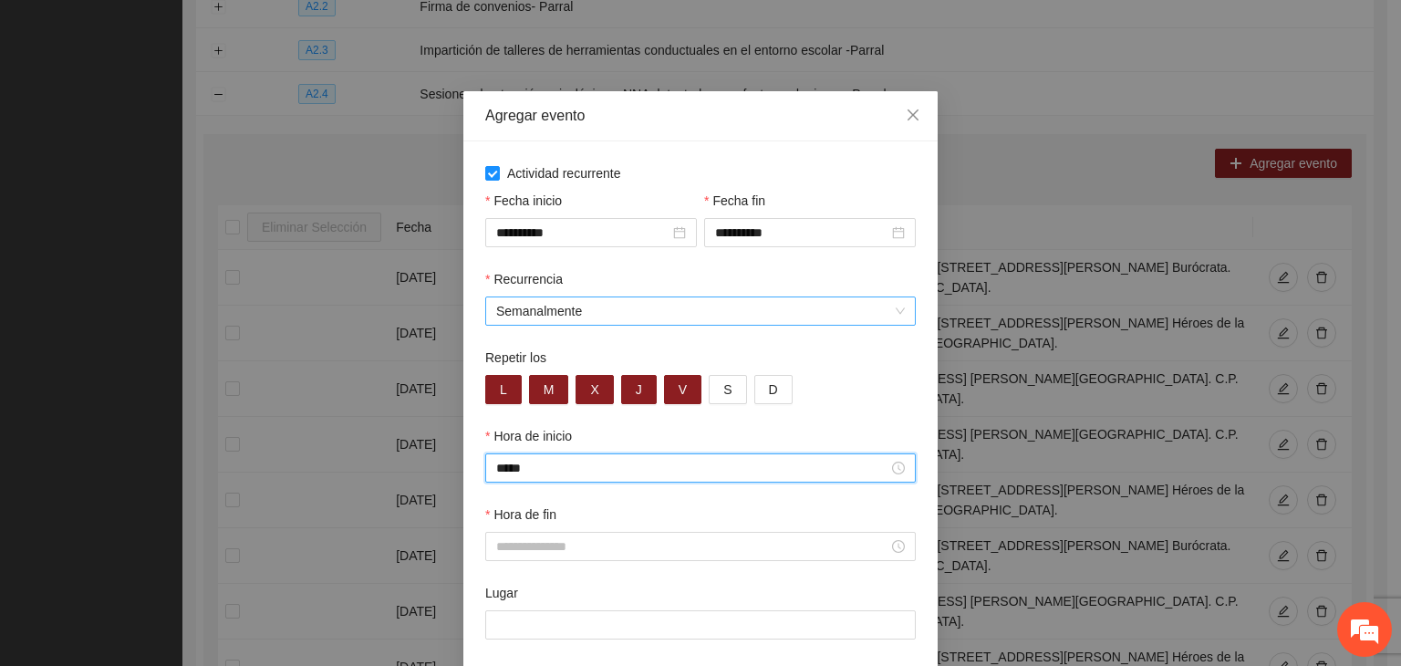
type input "*****"
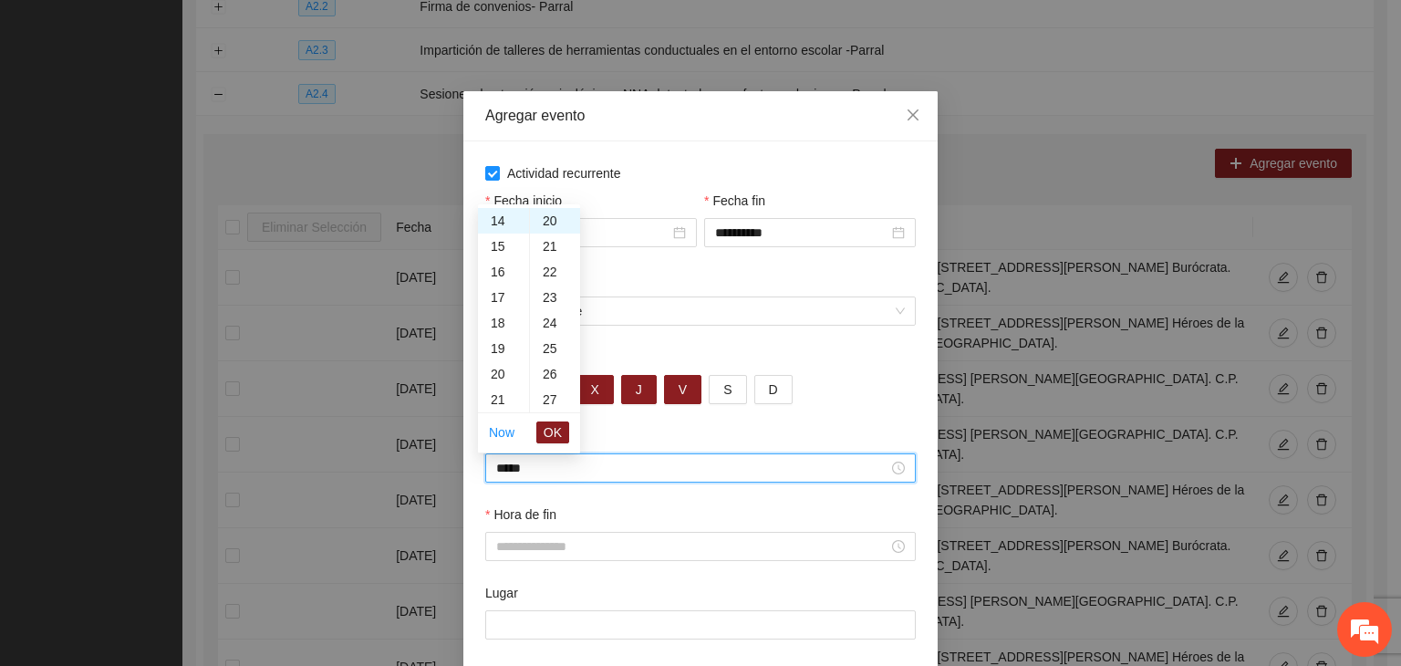
drag, startPoint x: 733, startPoint y: 529, endPoint x: 725, endPoint y: 534, distance: 9.4
click at [731, 530] on div "Hora de fin" at bounding box center [700, 517] width 431 height 27
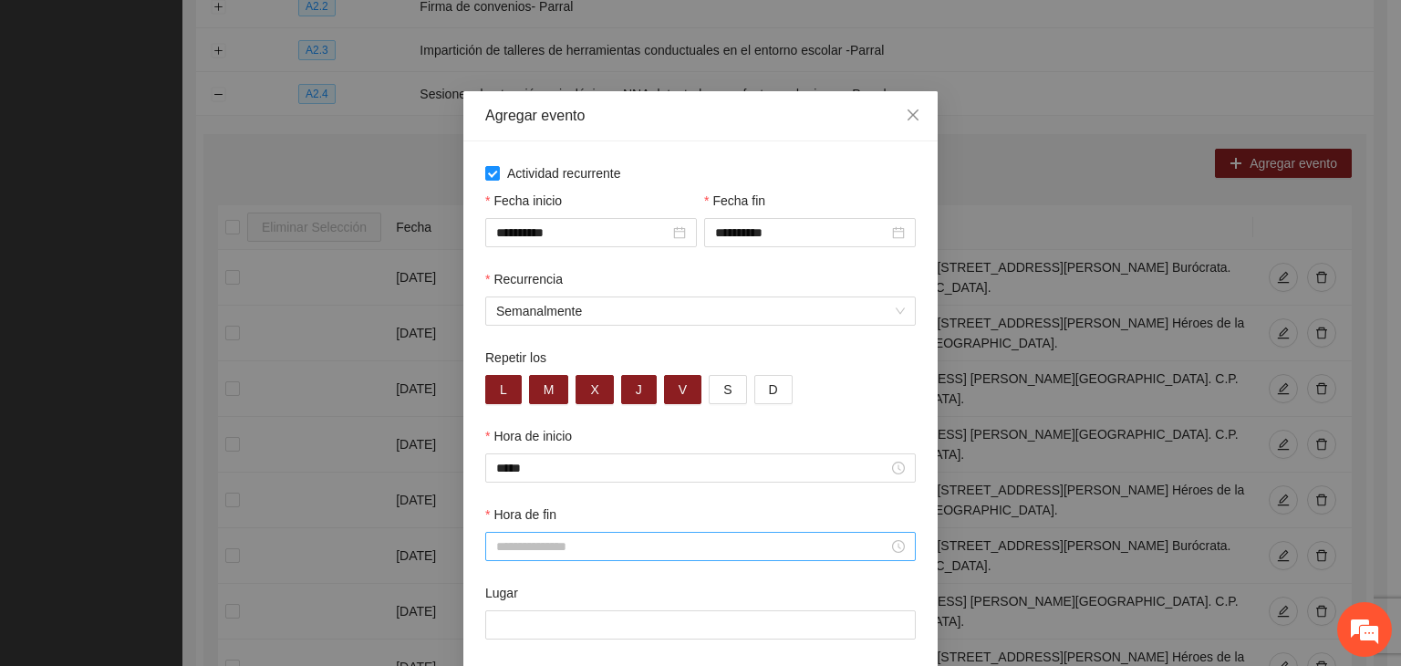
click at [723, 538] on input "Hora de fin" at bounding box center [692, 546] width 392 height 20
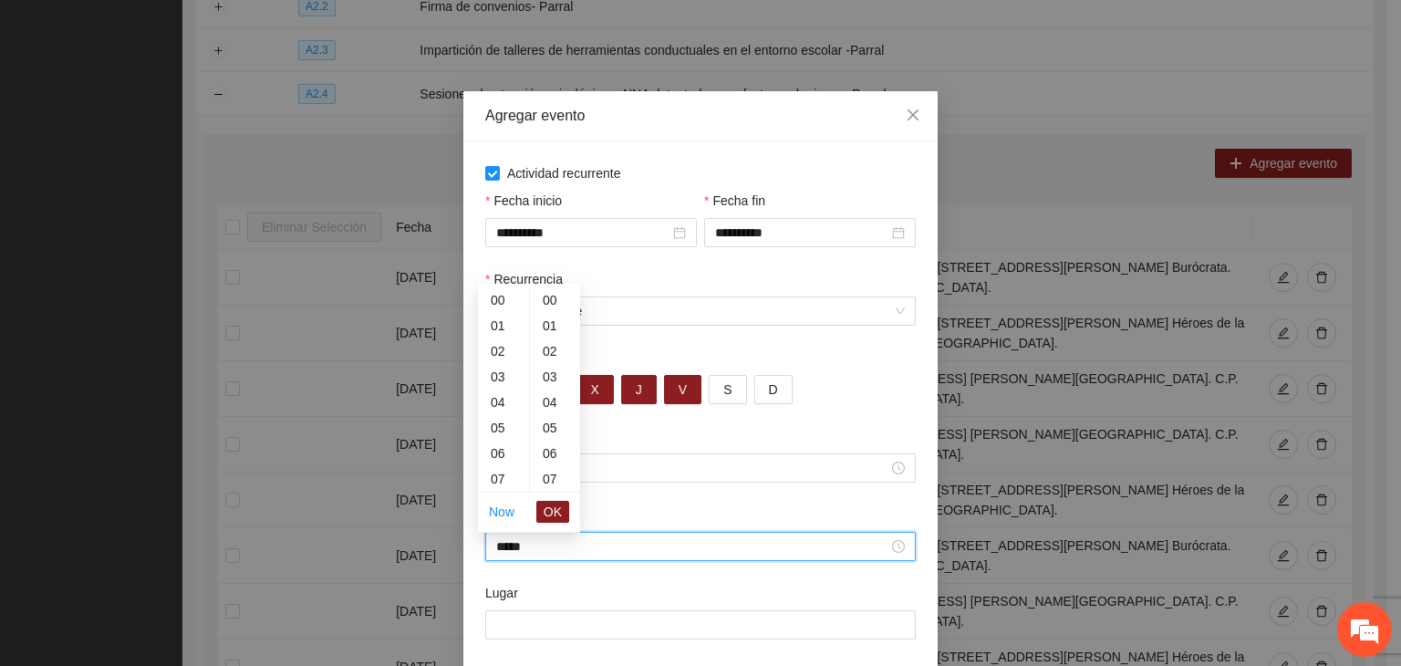
scroll to position [255, 0]
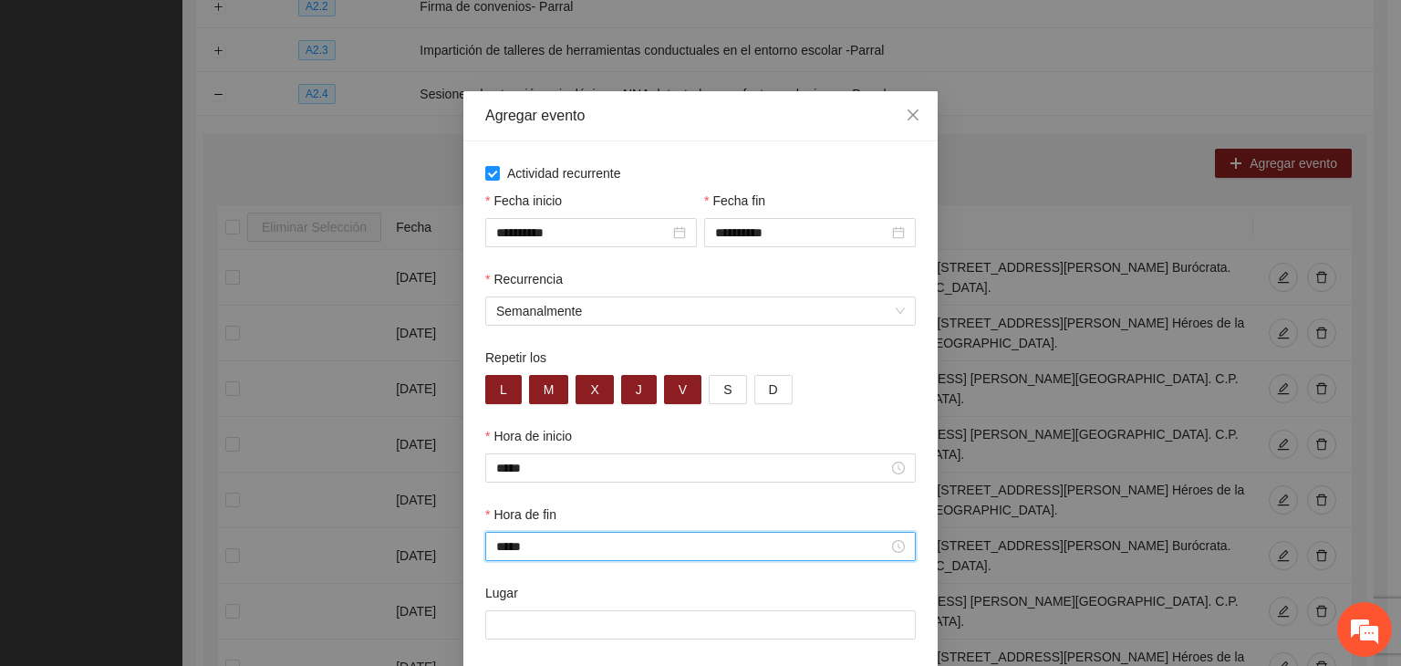
type input "*****"
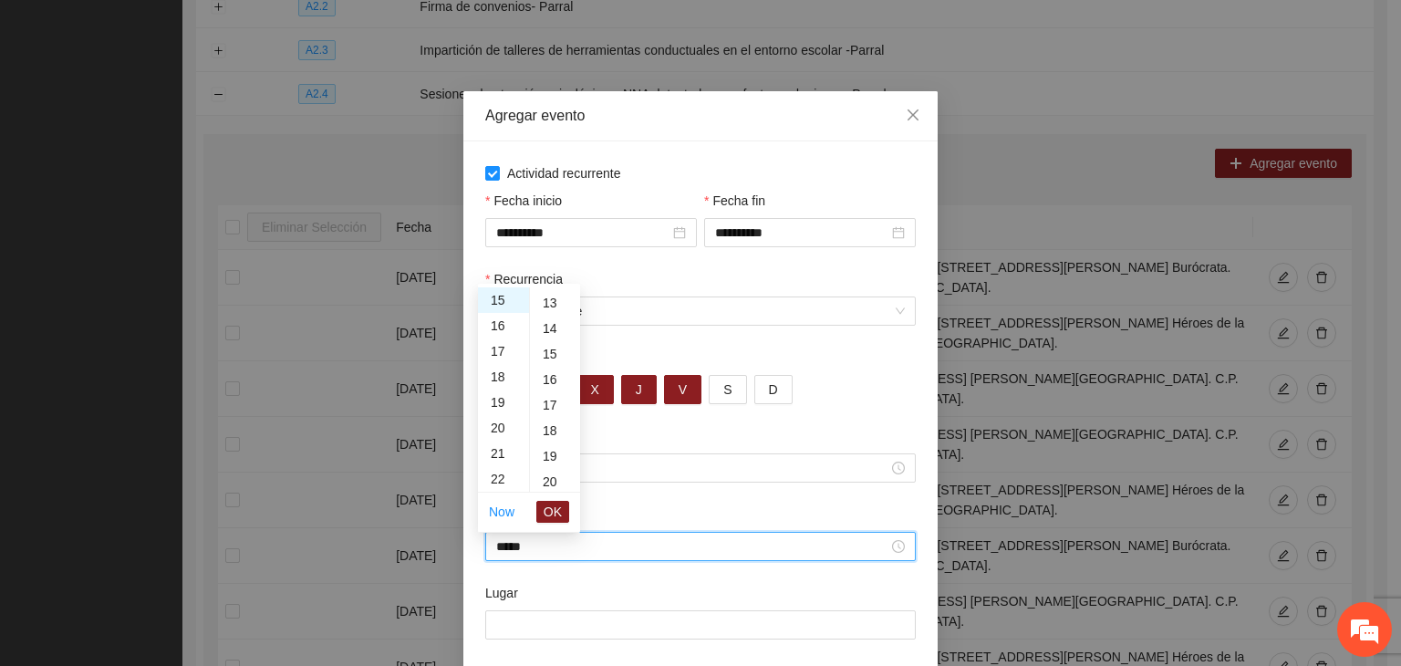
scroll to position [438, 0]
click at [628, 613] on input "Lugar" at bounding box center [700, 624] width 431 height 29
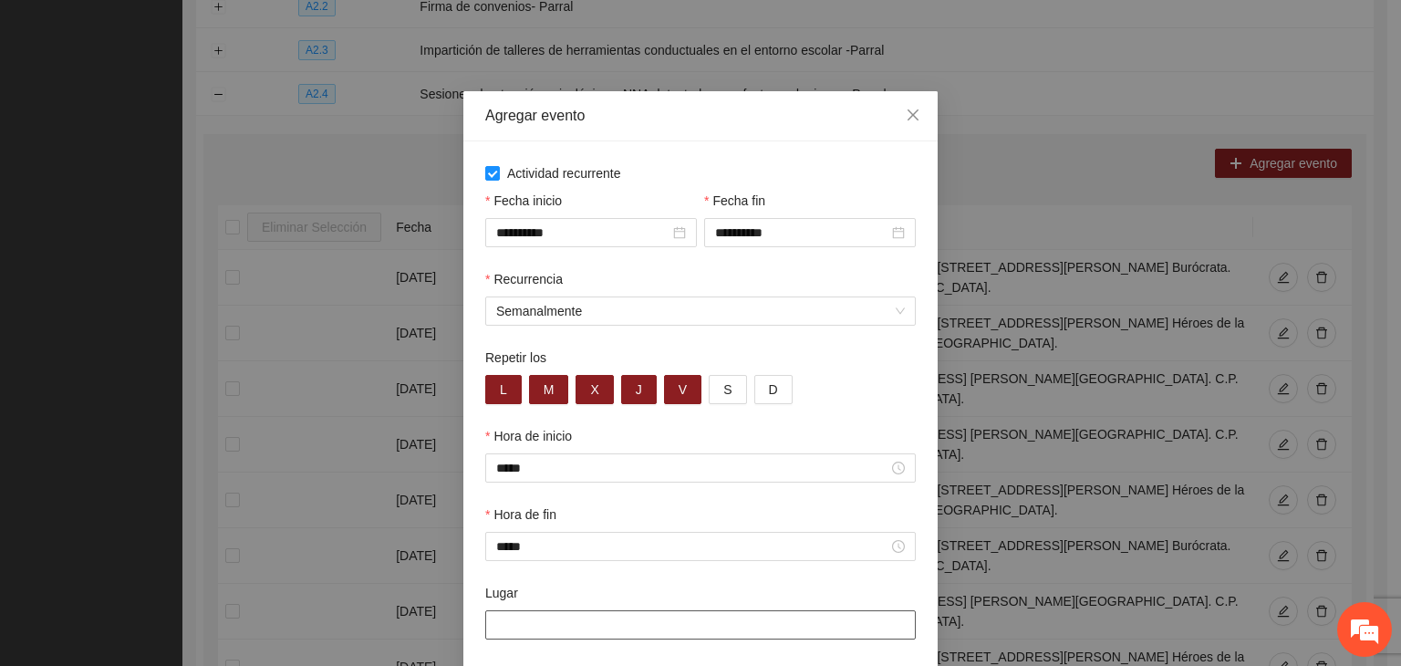
paste input "**********"
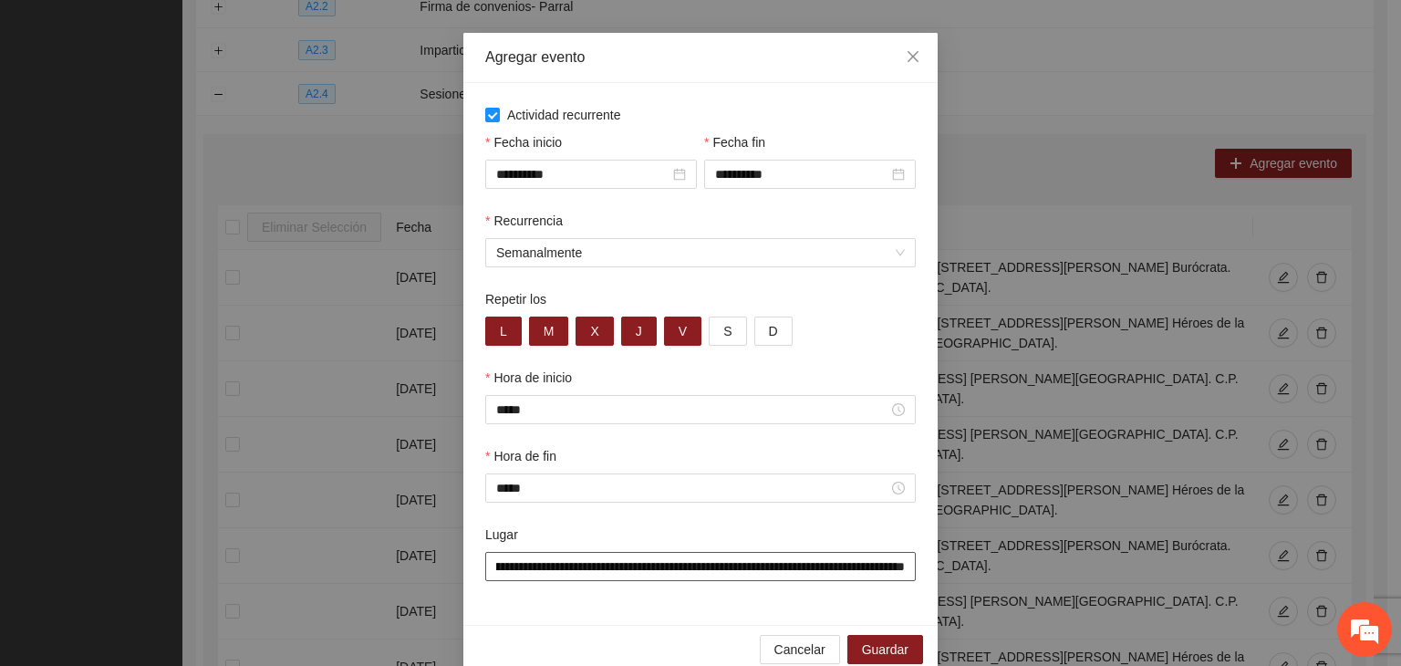
scroll to position [90, 0]
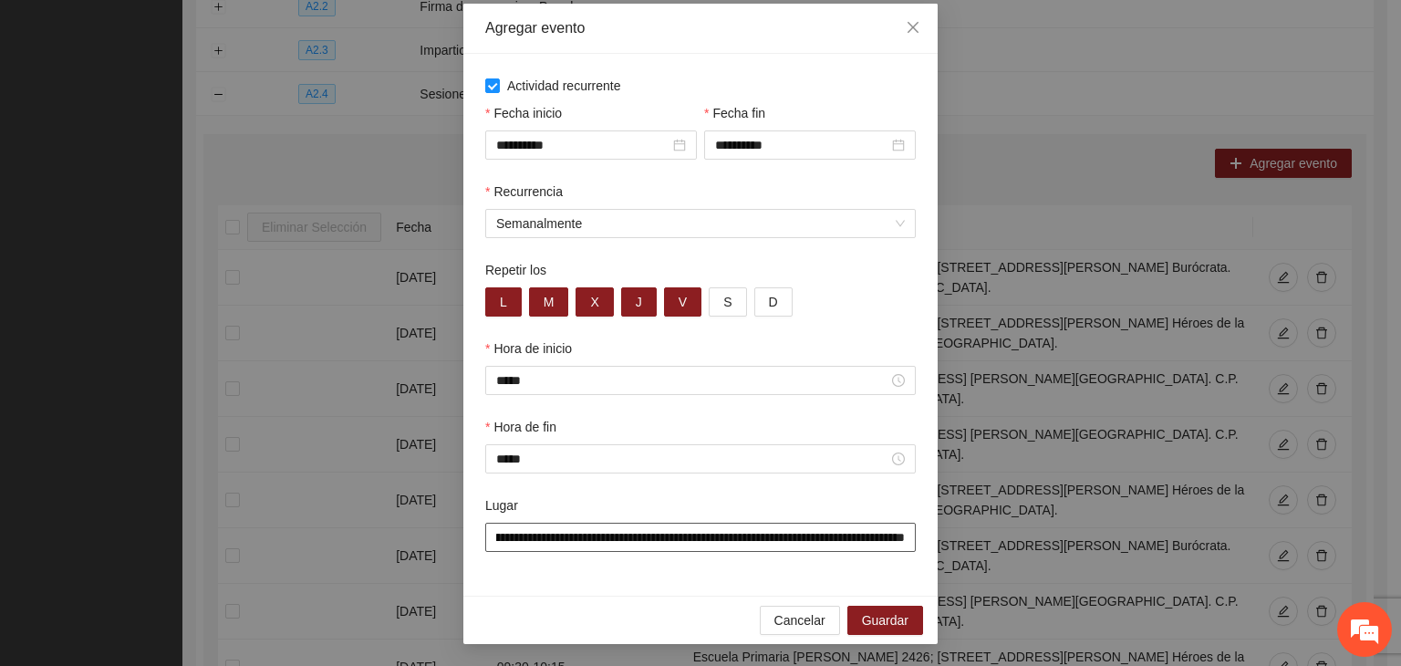
type input "**********"
click at [694, 586] on div "**********" at bounding box center [700, 325] width 474 height 542
click at [899, 612] on span "Guardar" at bounding box center [885, 620] width 47 height 20
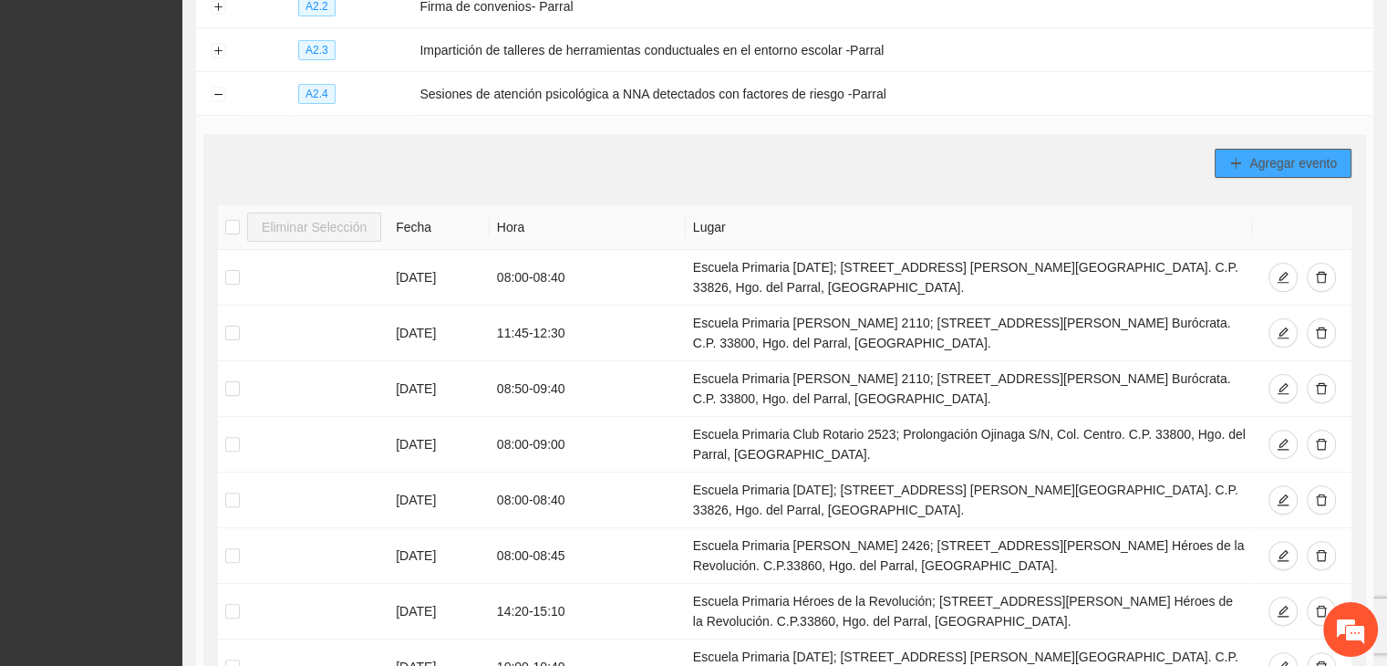
click at [1244, 168] on button "Agregar evento" at bounding box center [1283, 163] width 137 height 29
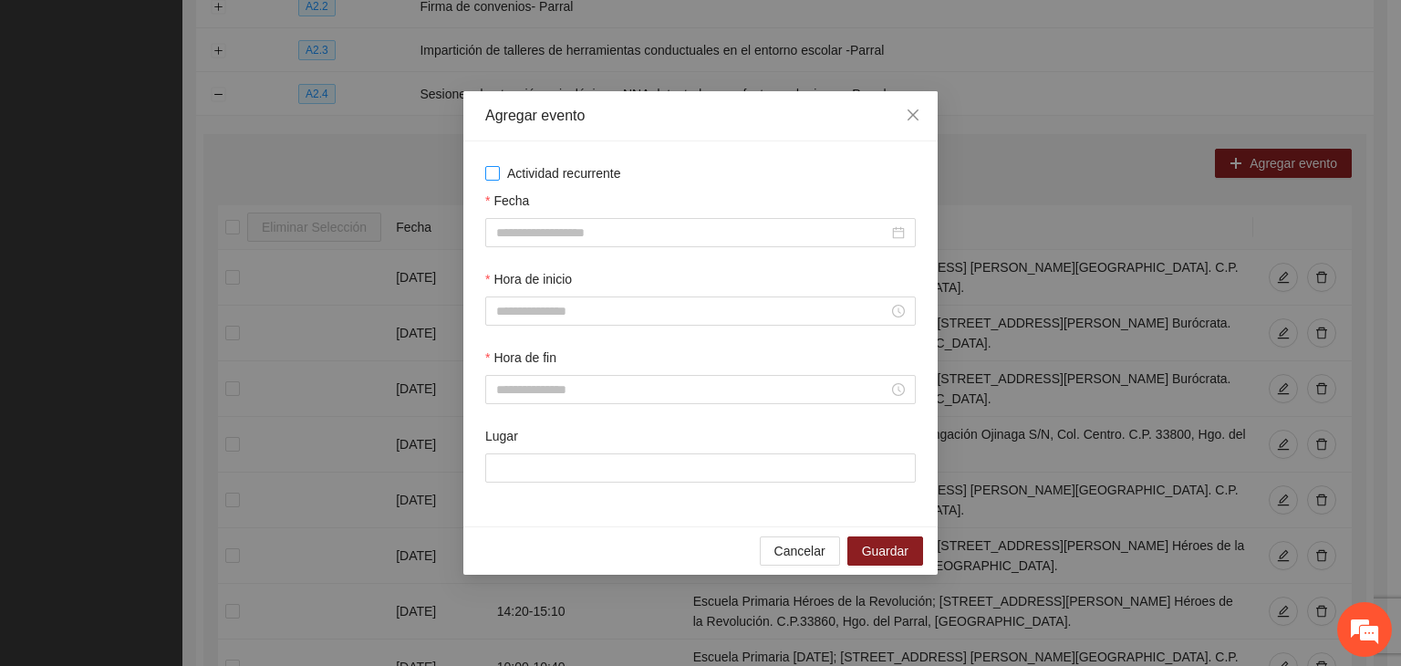
click at [608, 173] on span "Actividad recurrente" at bounding box center [564, 173] width 129 height 20
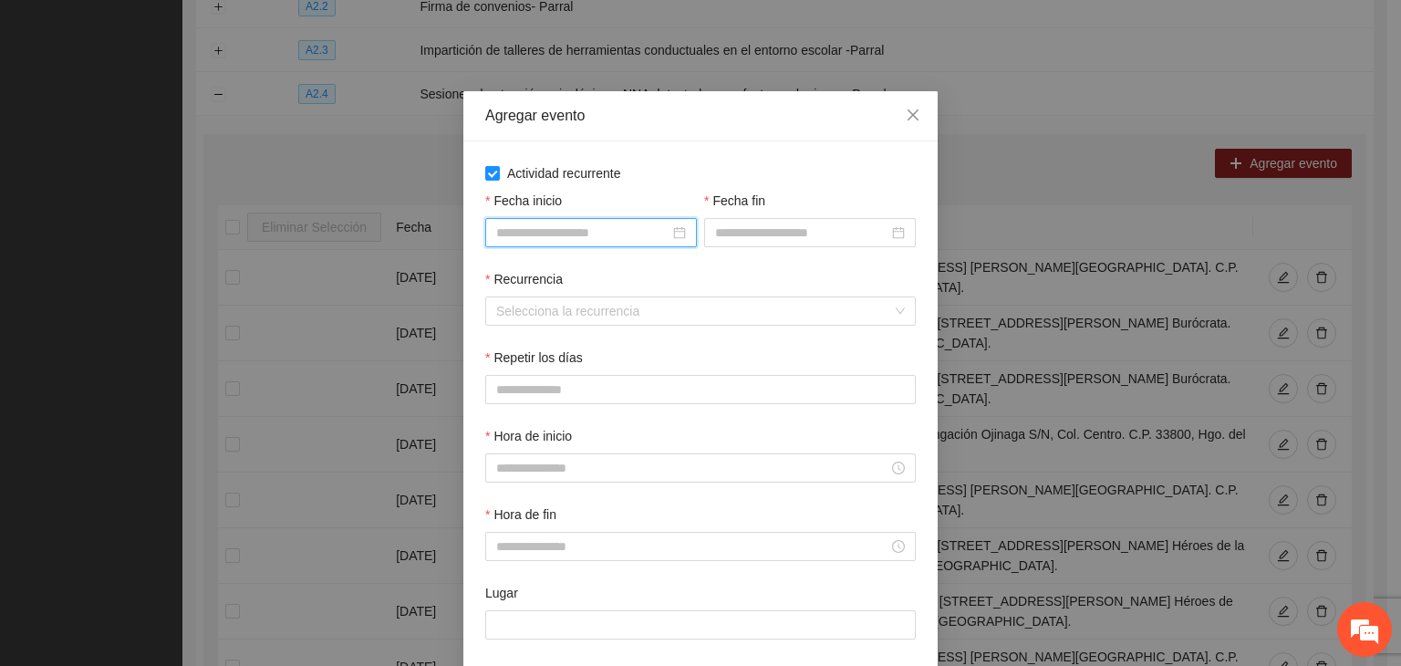
click at [589, 226] on input "Fecha inicio" at bounding box center [582, 233] width 173 height 20
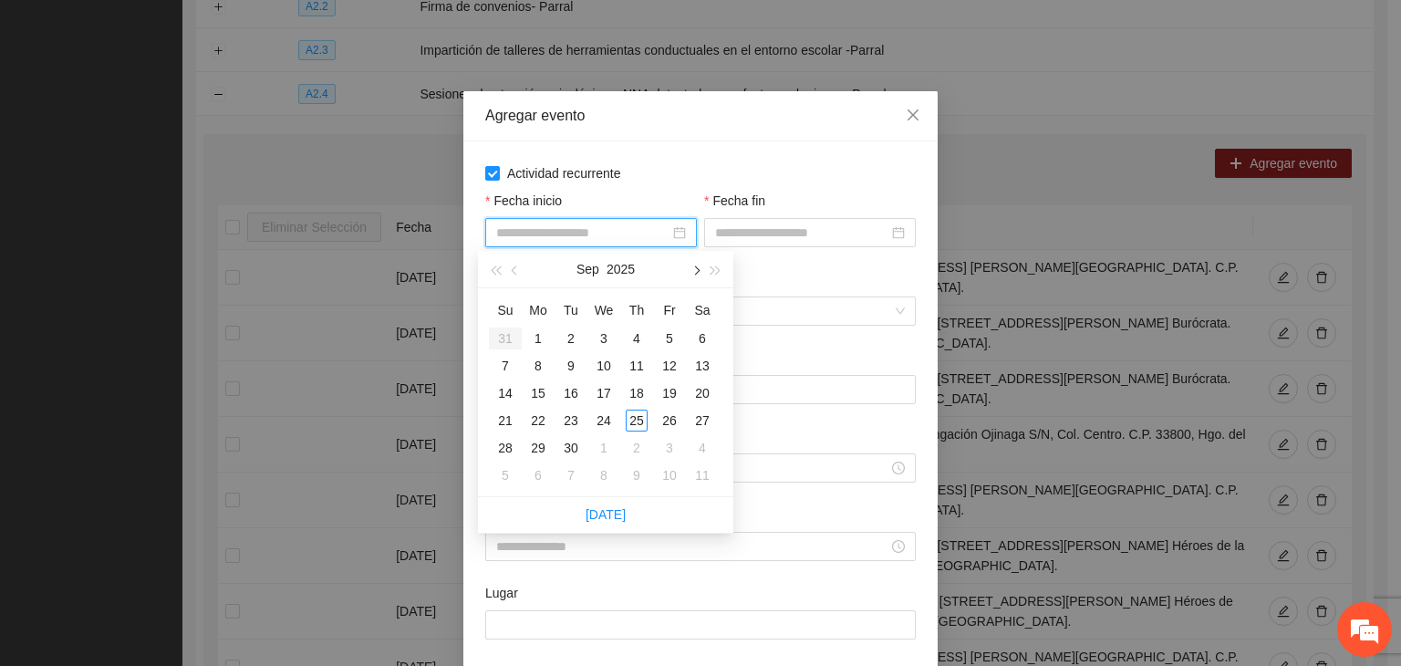
click at [694, 269] on span "button" at bounding box center [695, 270] width 9 height 9
type input "**********"
click at [598, 333] on div "1" at bounding box center [604, 338] width 22 height 22
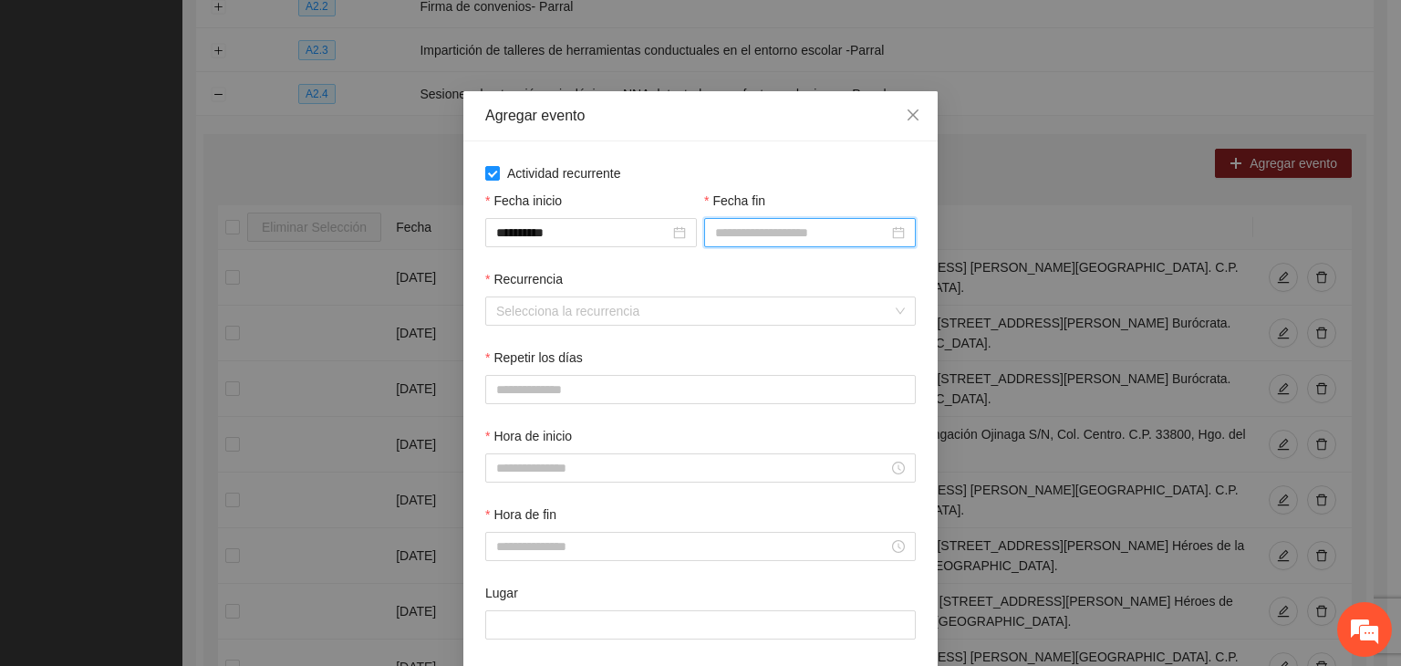
click at [731, 227] on input "Fecha fin" at bounding box center [801, 233] width 173 height 20
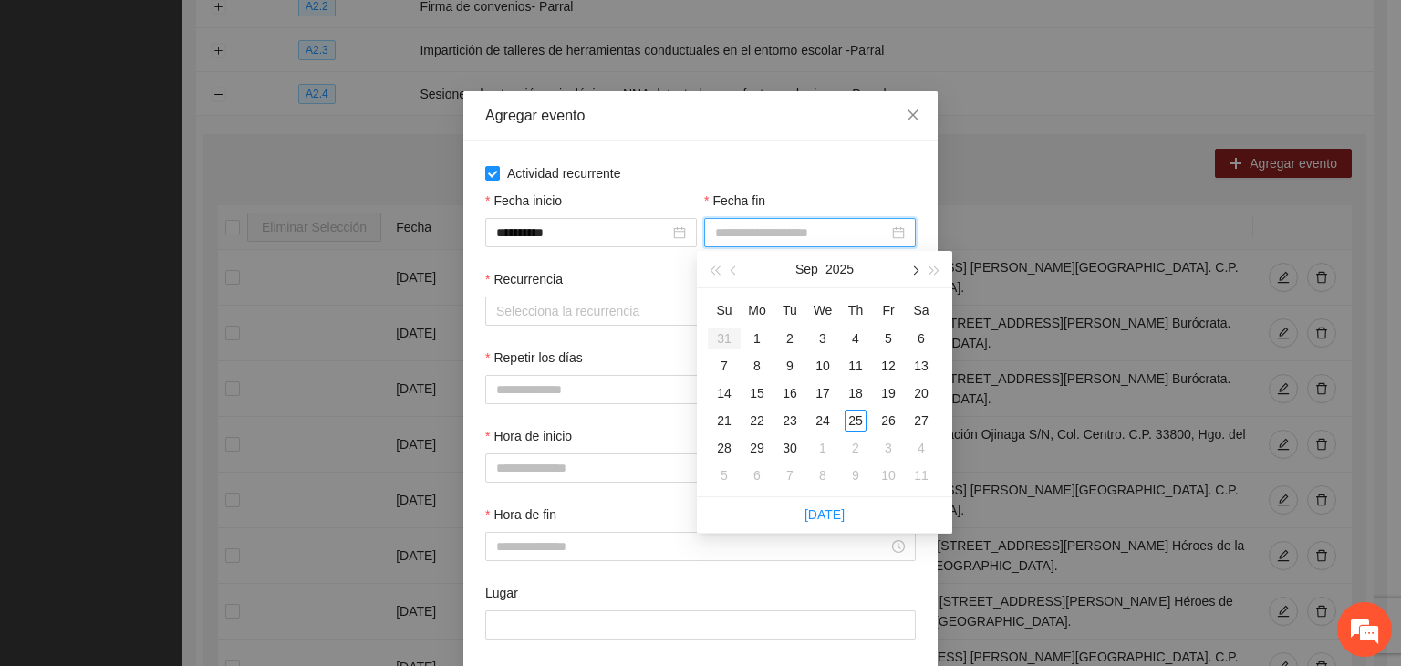
click at [904, 273] on button "button" at bounding box center [914, 269] width 20 height 36
type input "**********"
click at [898, 422] on div "24" at bounding box center [889, 421] width 22 height 22
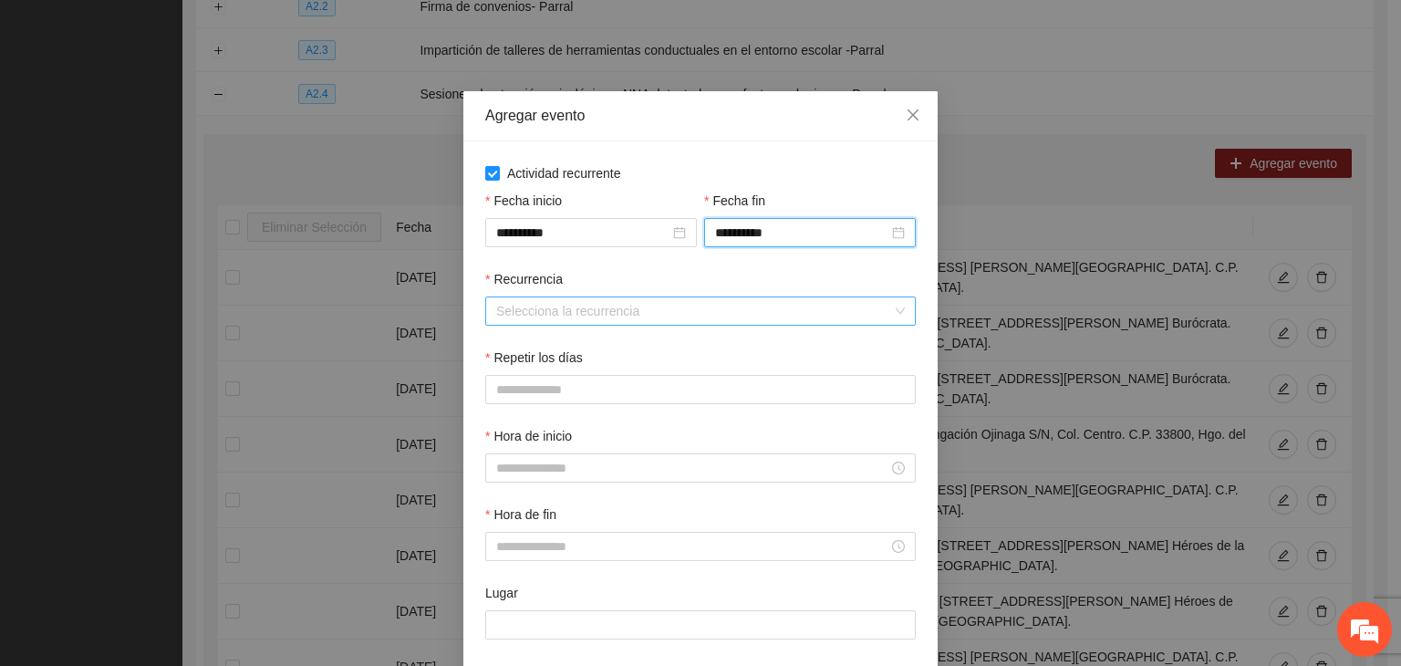
click at [598, 309] on input "Recurrencia" at bounding box center [694, 310] width 396 height 27
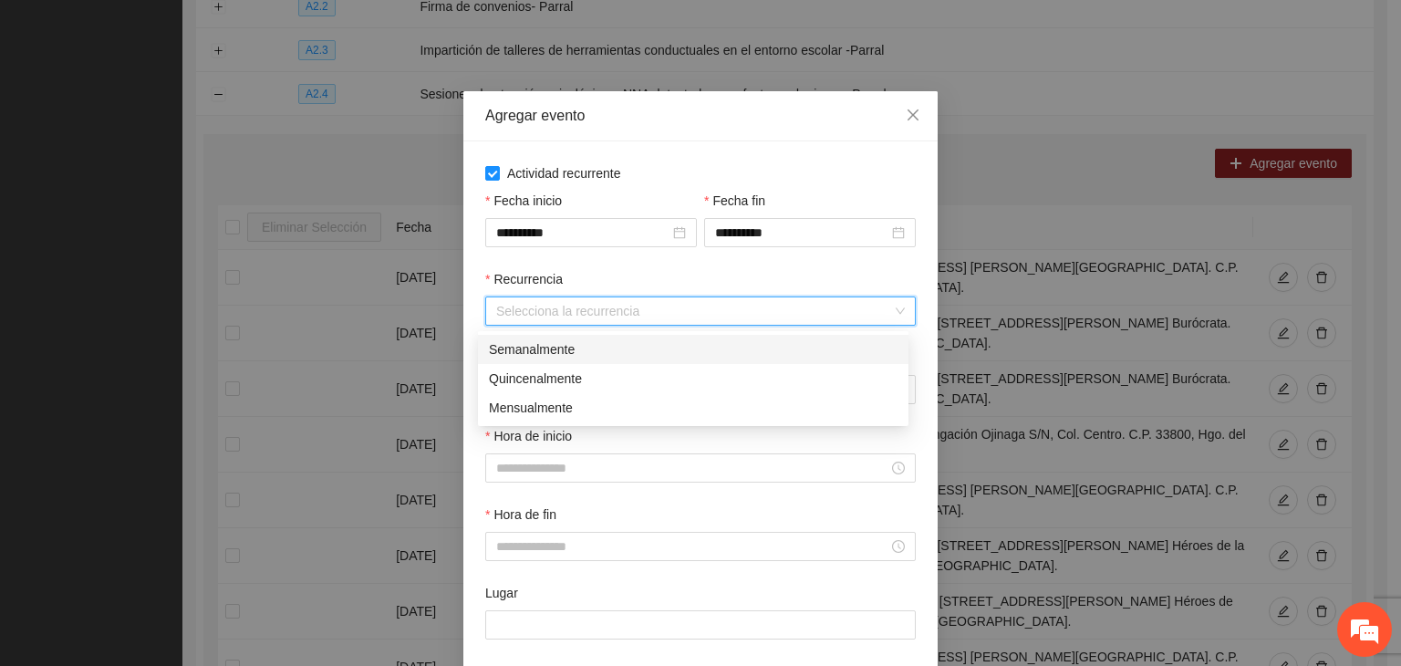
click at [589, 358] on div "Semanalmente" at bounding box center [693, 349] width 409 height 20
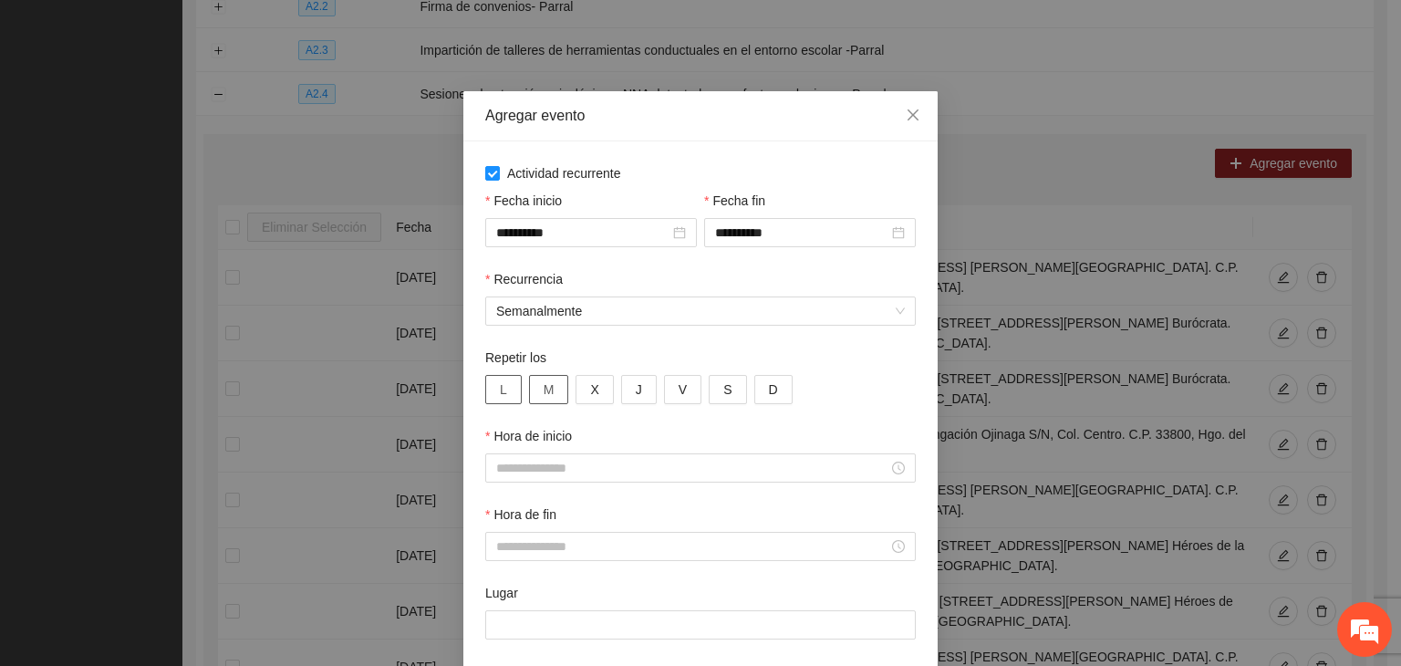
drag, startPoint x: 500, startPoint y: 395, endPoint x: 555, endPoint y: 388, distance: 55.2
click at [500, 393] on button "L" at bounding box center [503, 389] width 36 height 29
drag, startPoint x: 555, startPoint y: 388, endPoint x: 591, endPoint y: 391, distance: 36.7
click at [558, 388] on button "M" at bounding box center [549, 389] width 40 height 29
drag, startPoint x: 591, startPoint y: 391, endPoint x: 606, endPoint y: 391, distance: 14.6
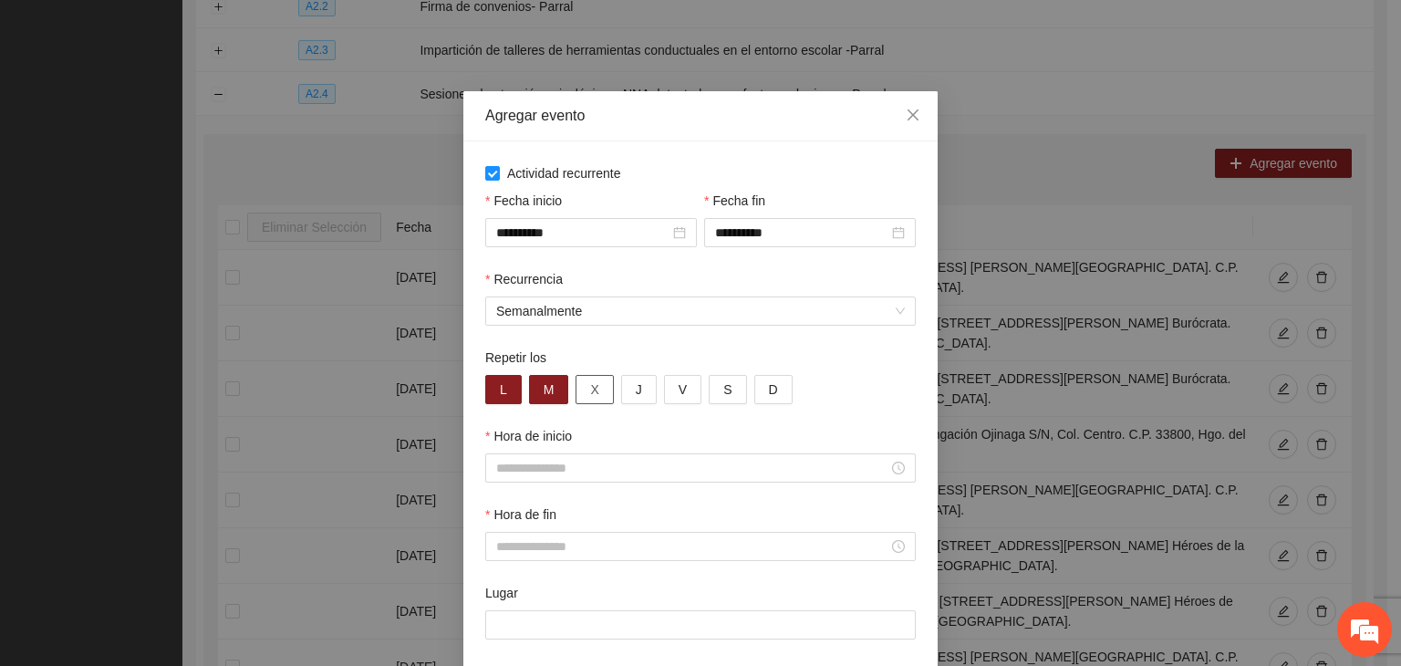
click at [591, 391] on button "X" at bounding box center [594, 389] width 37 height 29
click at [636, 391] on span "J" at bounding box center [639, 389] width 6 height 20
click at [676, 390] on button "V" at bounding box center [682, 389] width 37 height 29
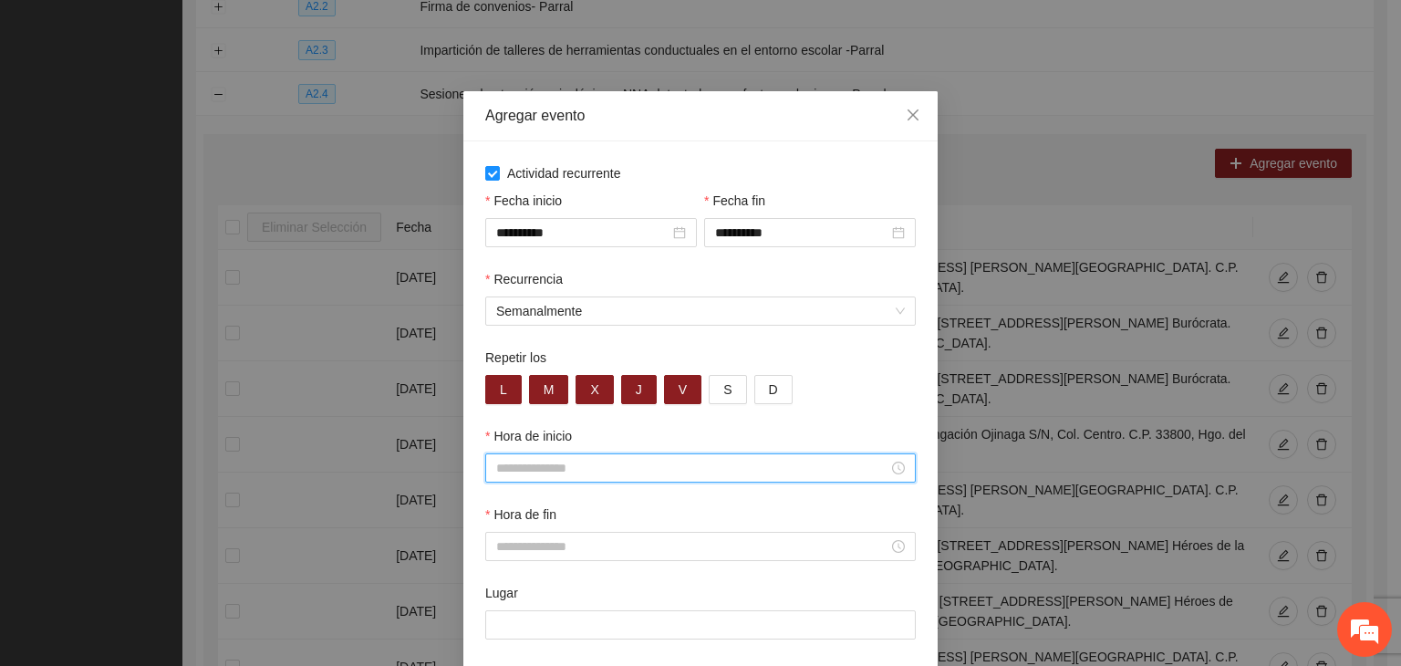
click at [644, 464] on input "Hora de inicio" at bounding box center [692, 468] width 392 height 20
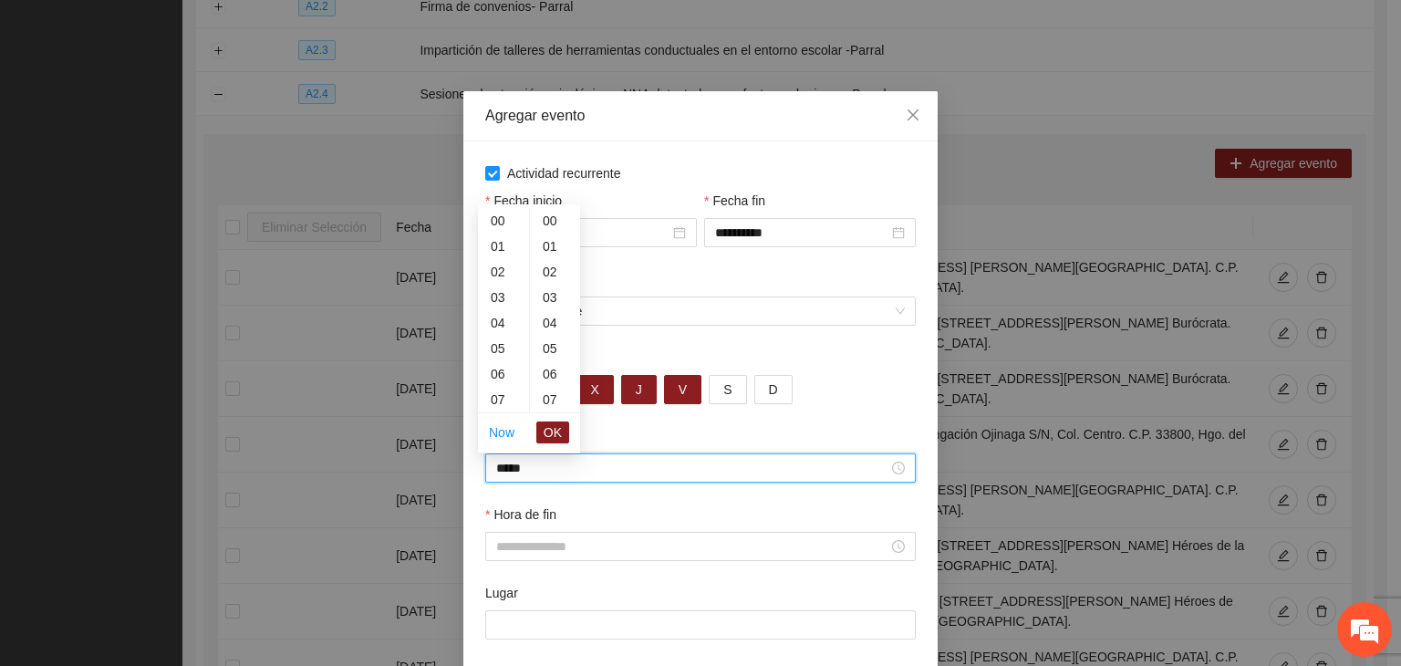
scroll to position [255, 0]
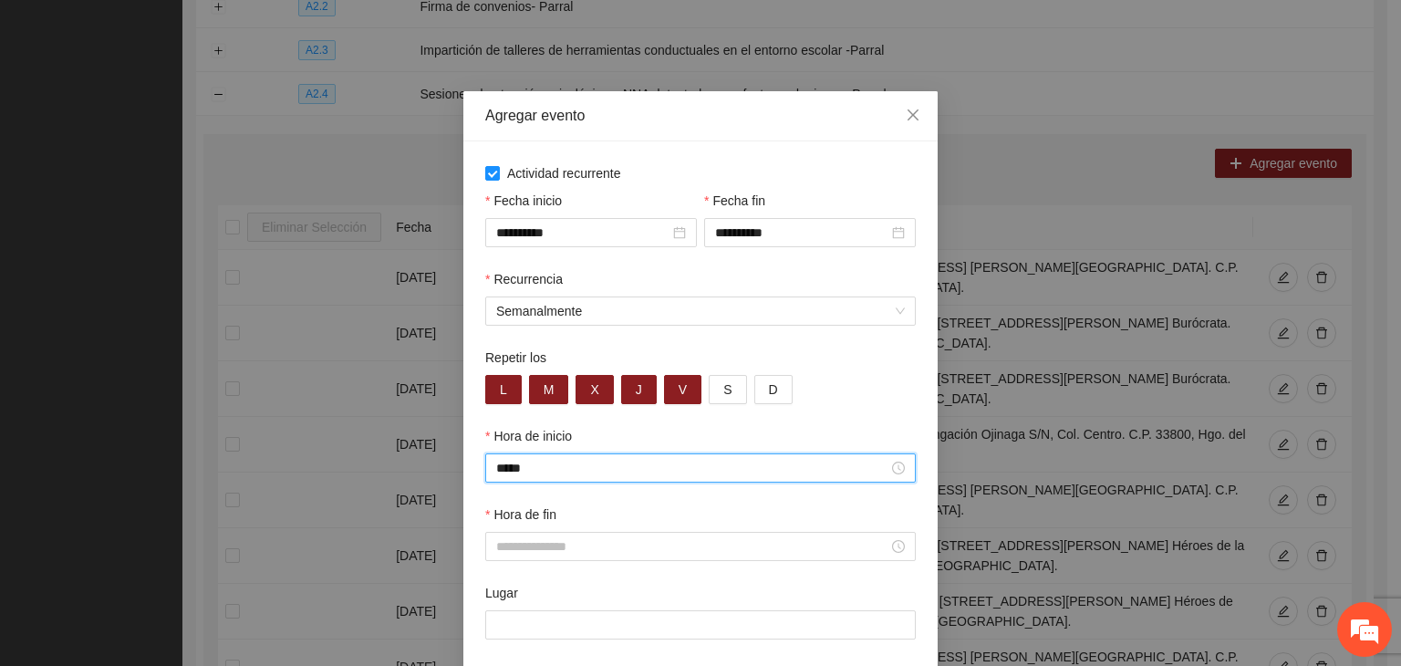
type input "*****"
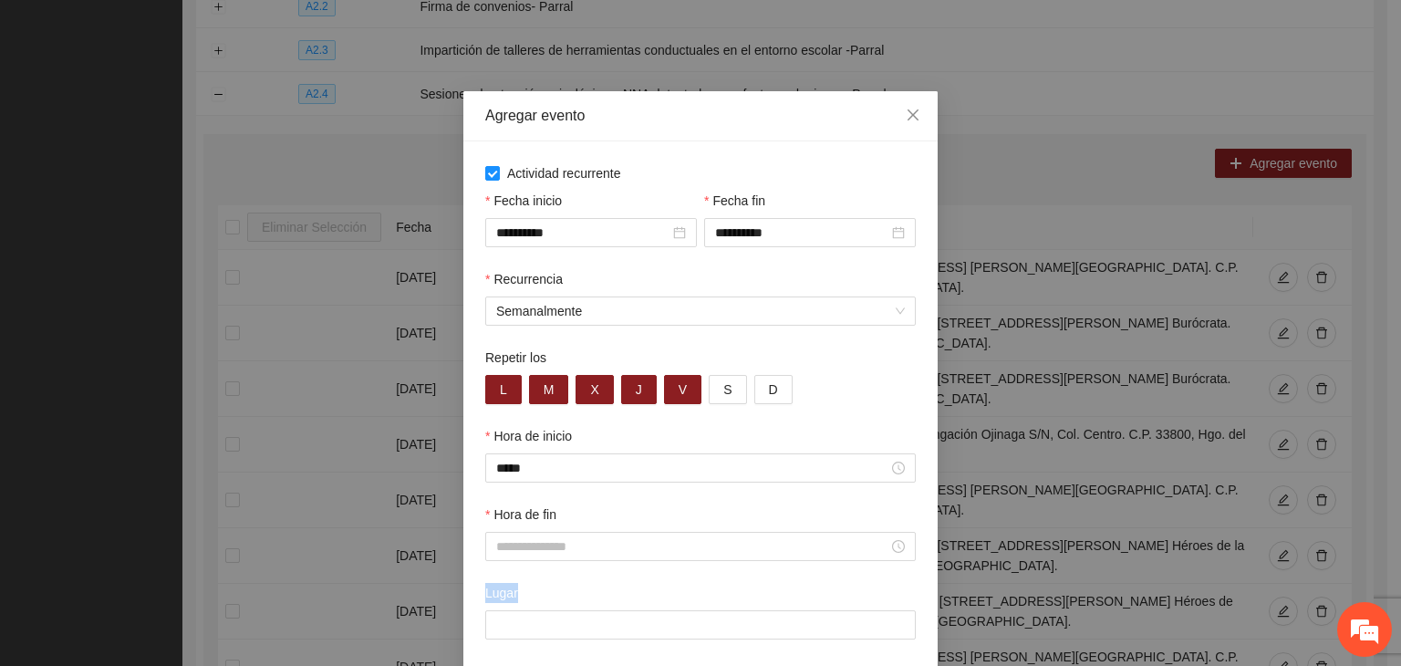
click at [655, 585] on div "**********" at bounding box center [701, 426] width 438 height 471
click at [691, 541] on div "Hora de fin" at bounding box center [700, 532] width 431 height 57
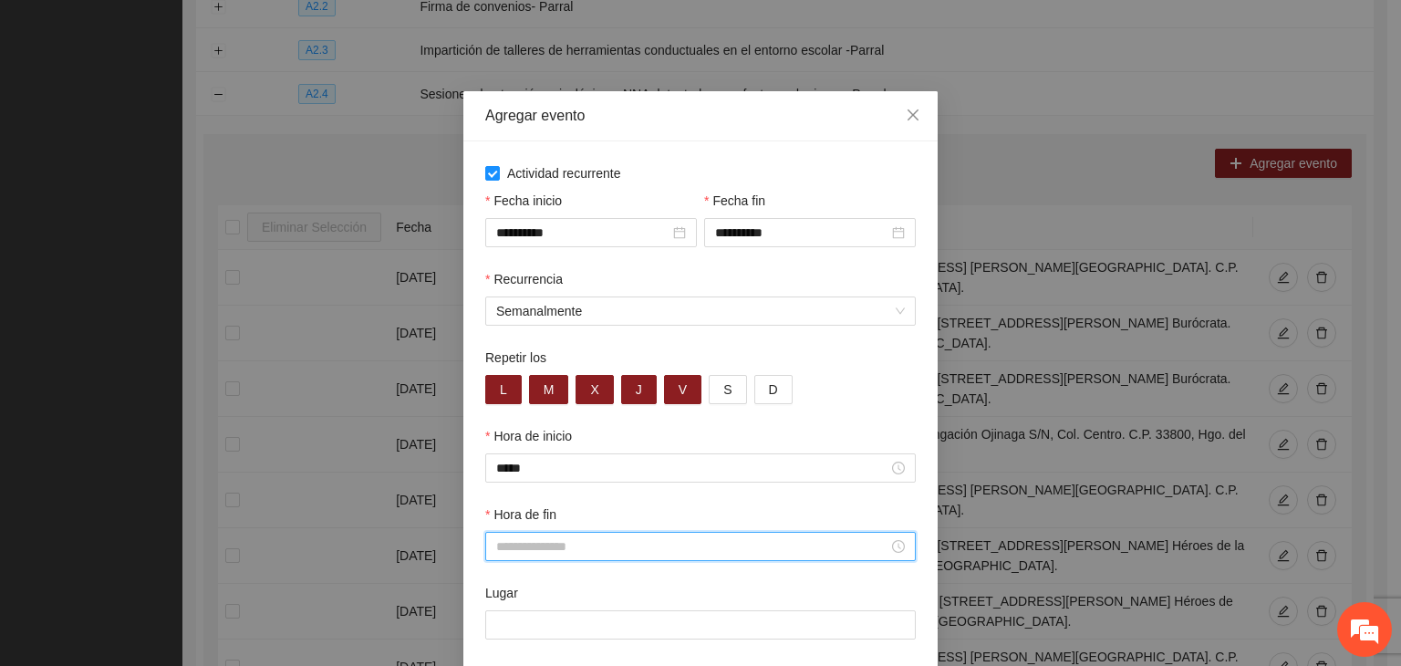
click at [693, 539] on input "Hora de fin" at bounding box center [692, 546] width 392 height 20
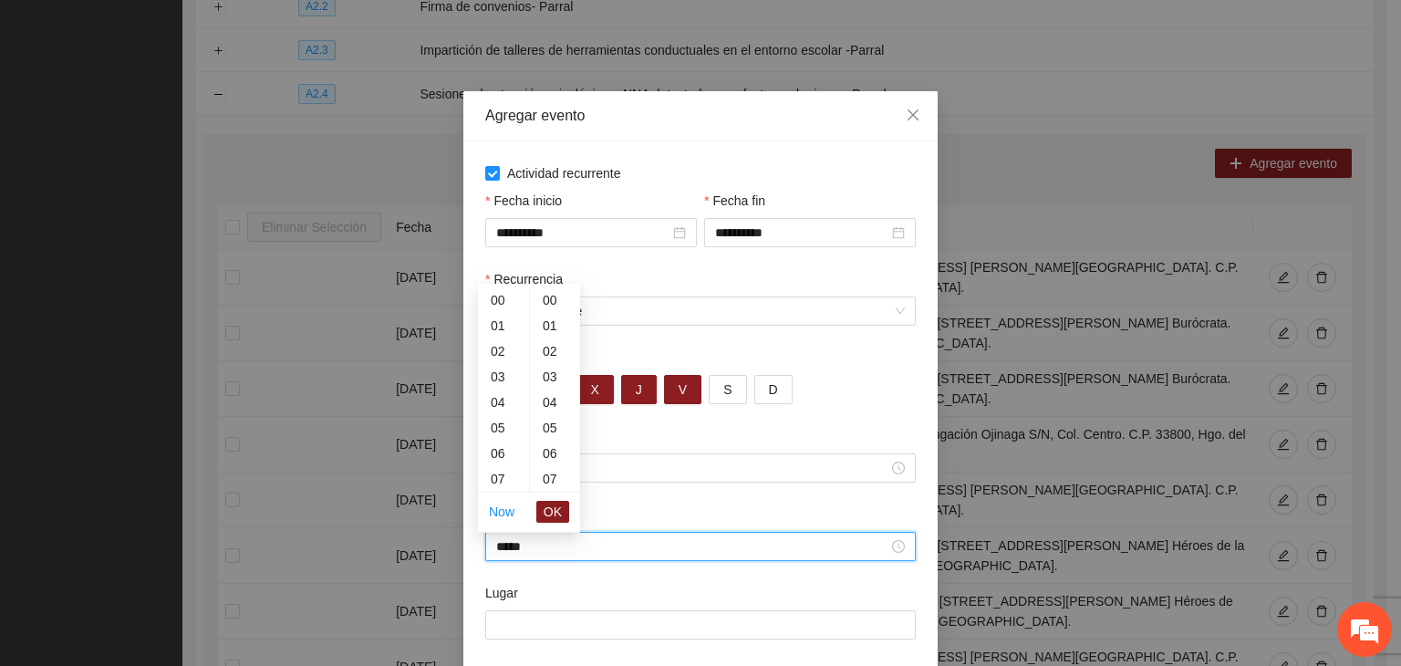
scroll to position [1277, 0]
type input "*"
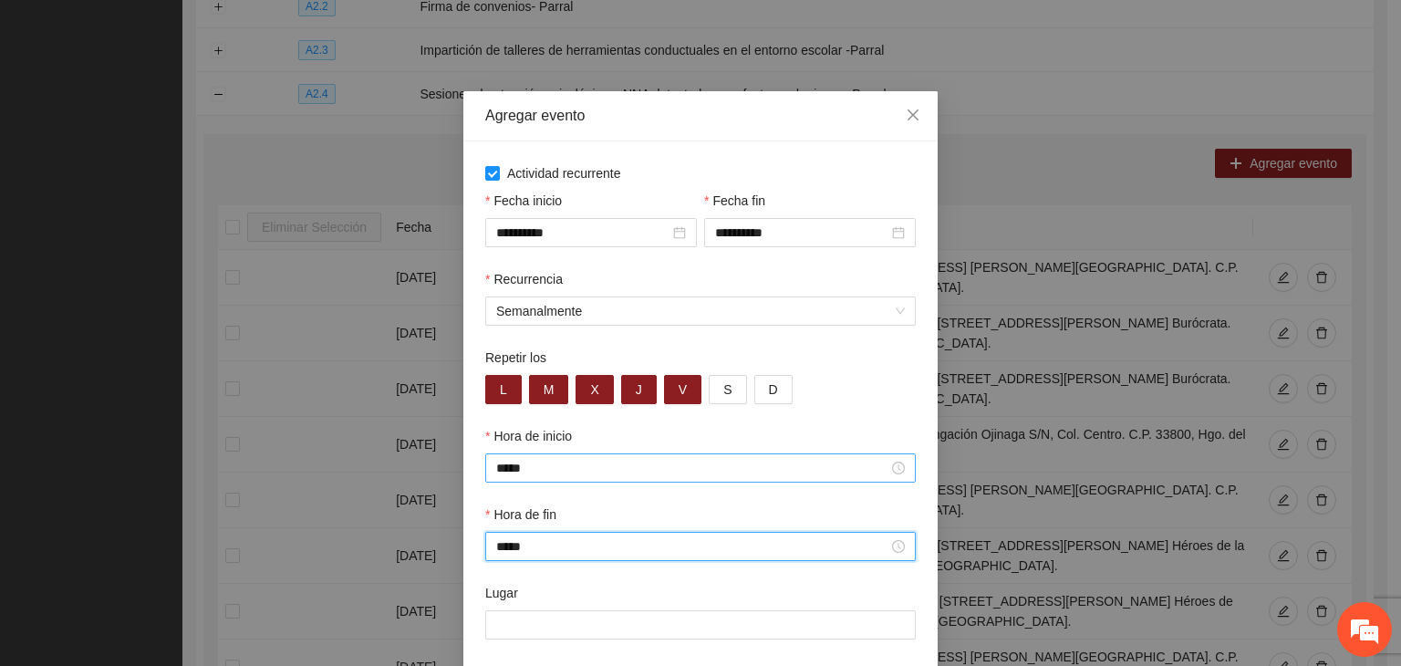
type input "*****"
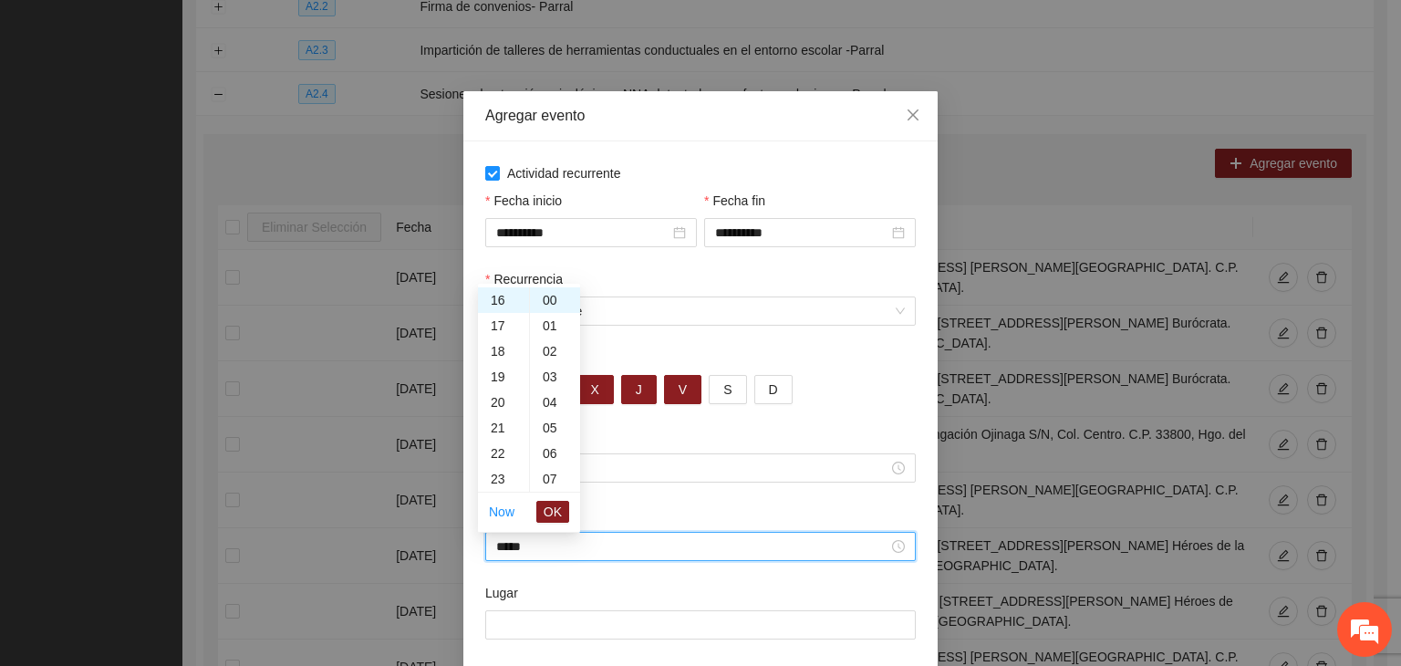
click at [677, 501] on div "Hora de inicio *****" at bounding box center [701, 465] width 438 height 78
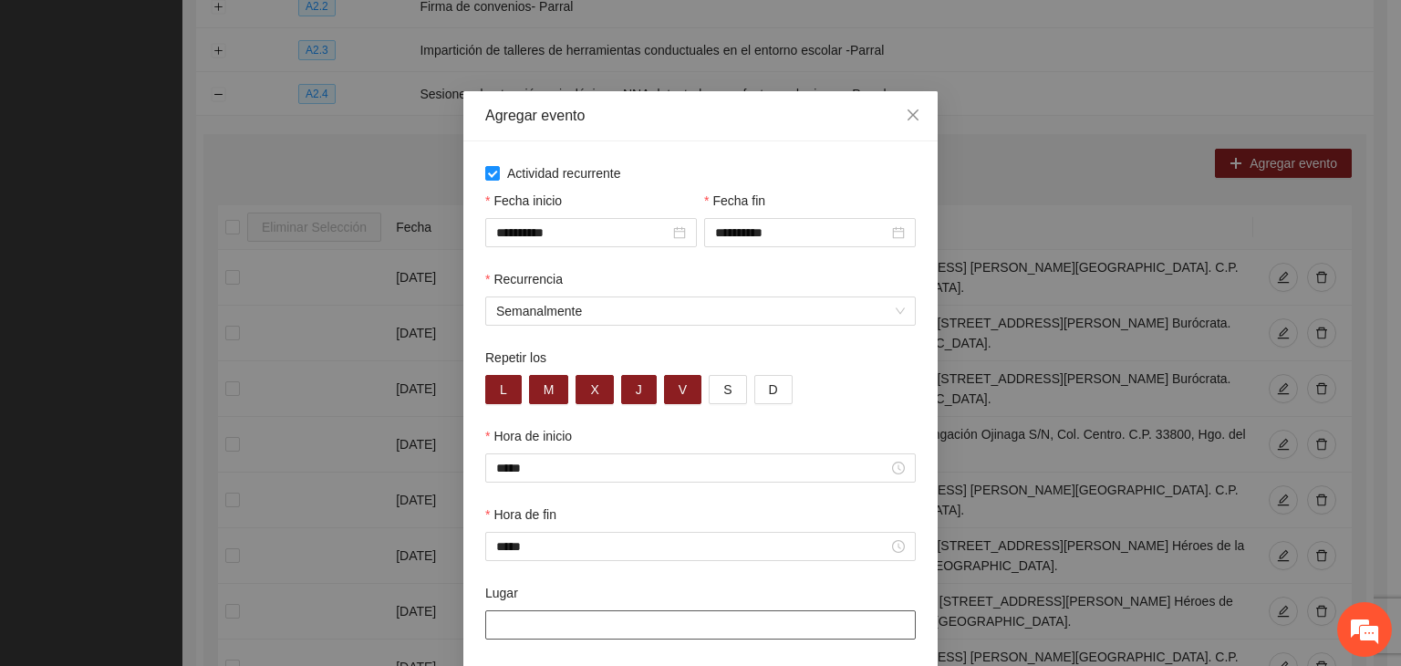
click at [554, 639] on input "Lugar" at bounding box center [700, 624] width 431 height 29
paste input "**********"
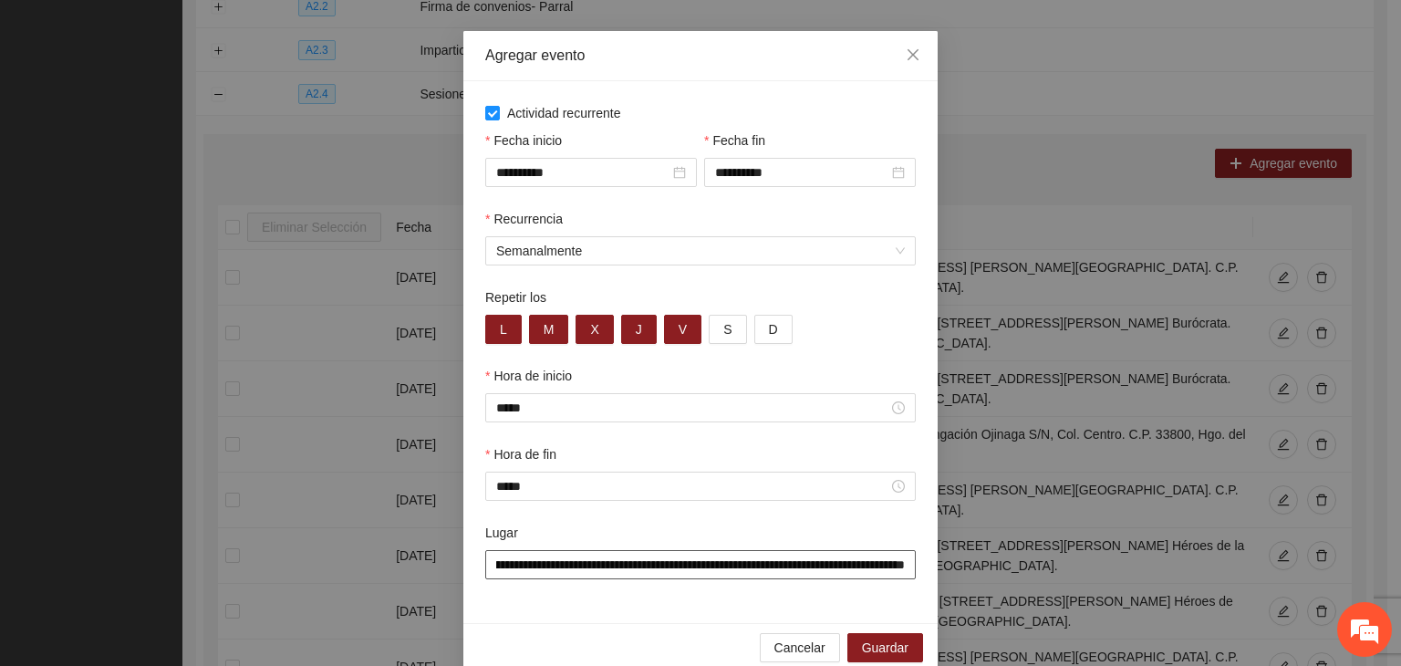
scroll to position [90, 0]
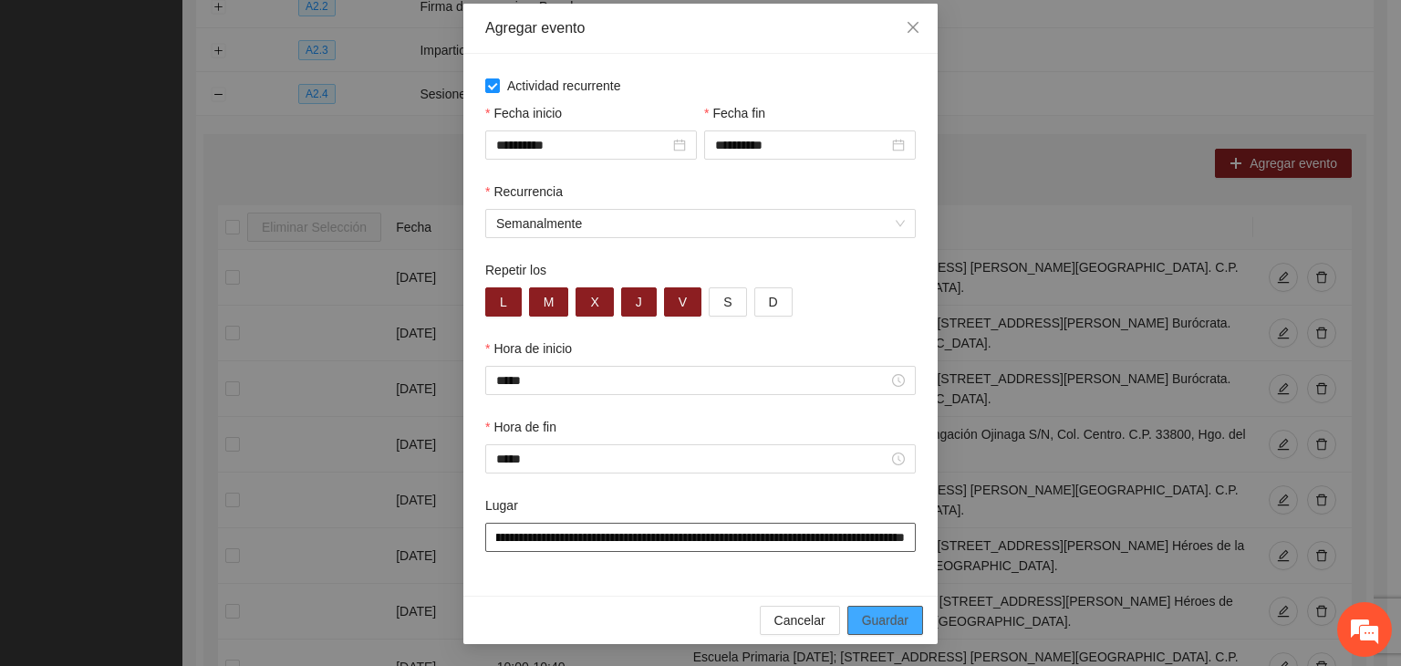
type input "**********"
click at [865, 617] on span "Guardar" at bounding box center [885, 620] width 47 height 20
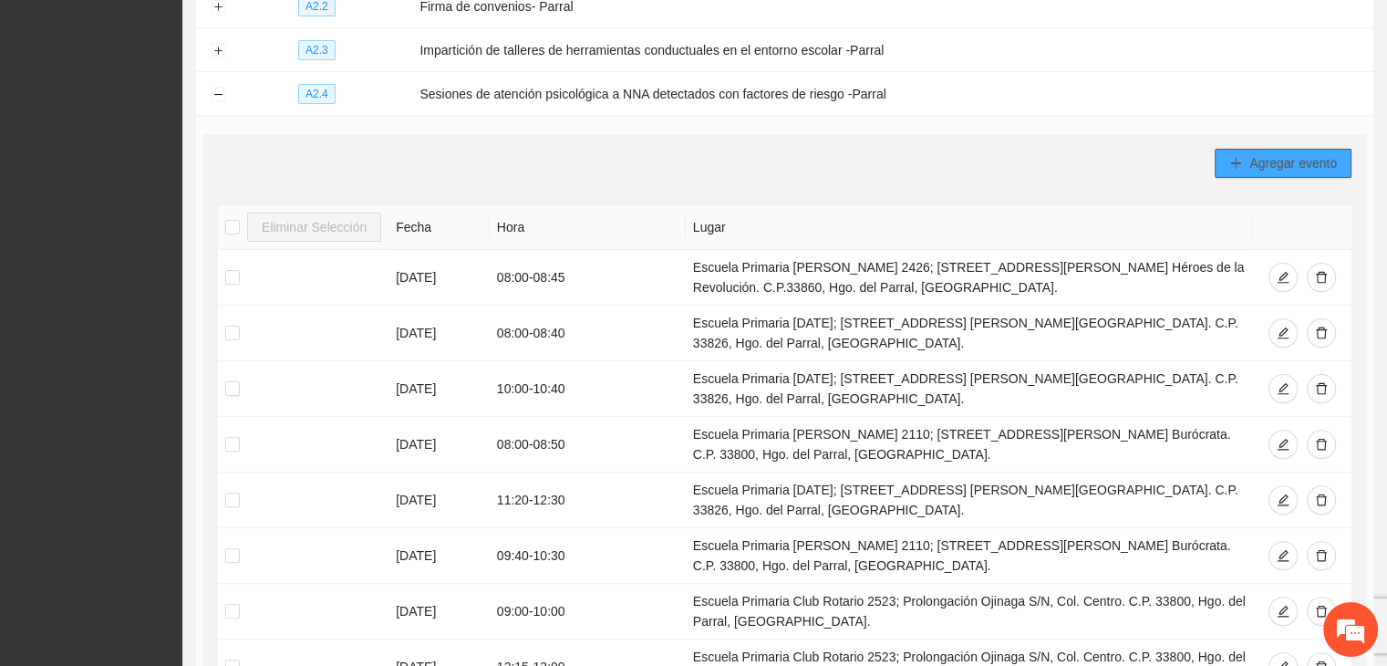
click at [1242, 158] on button "Agregar evento" at bounding box center [1283, 163] width 137 height 29
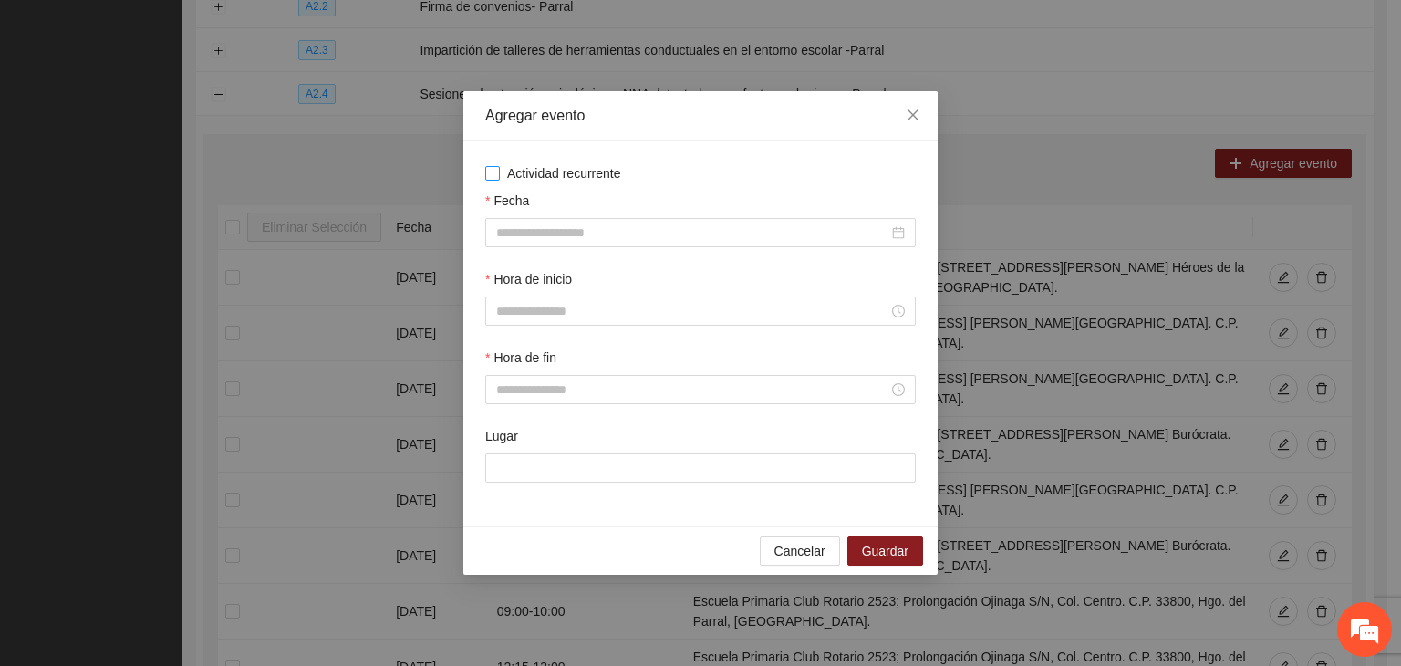
click at [573, 178] on span "Actividad recurrente" at bounding box center [564, 173] width 129 height 20
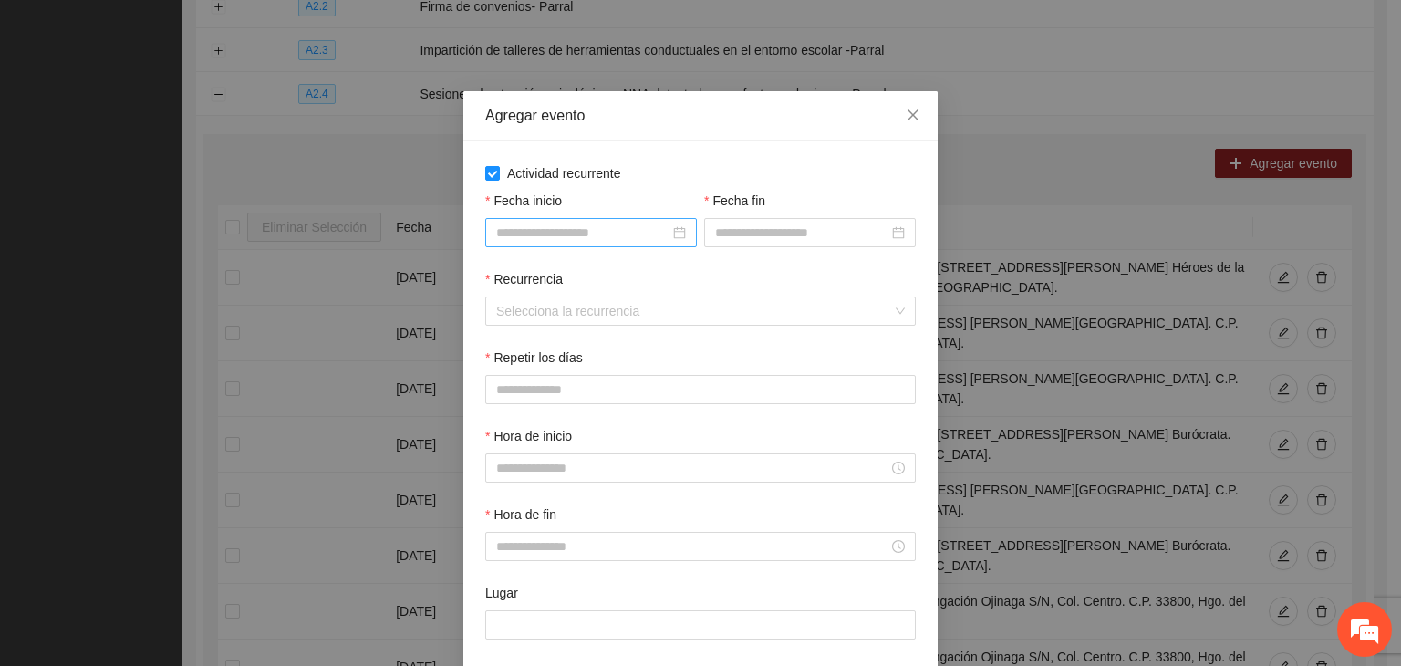
click at [653, 226] on input "Fecha inicio" at bounding box center [582, 233] width 173 height 20
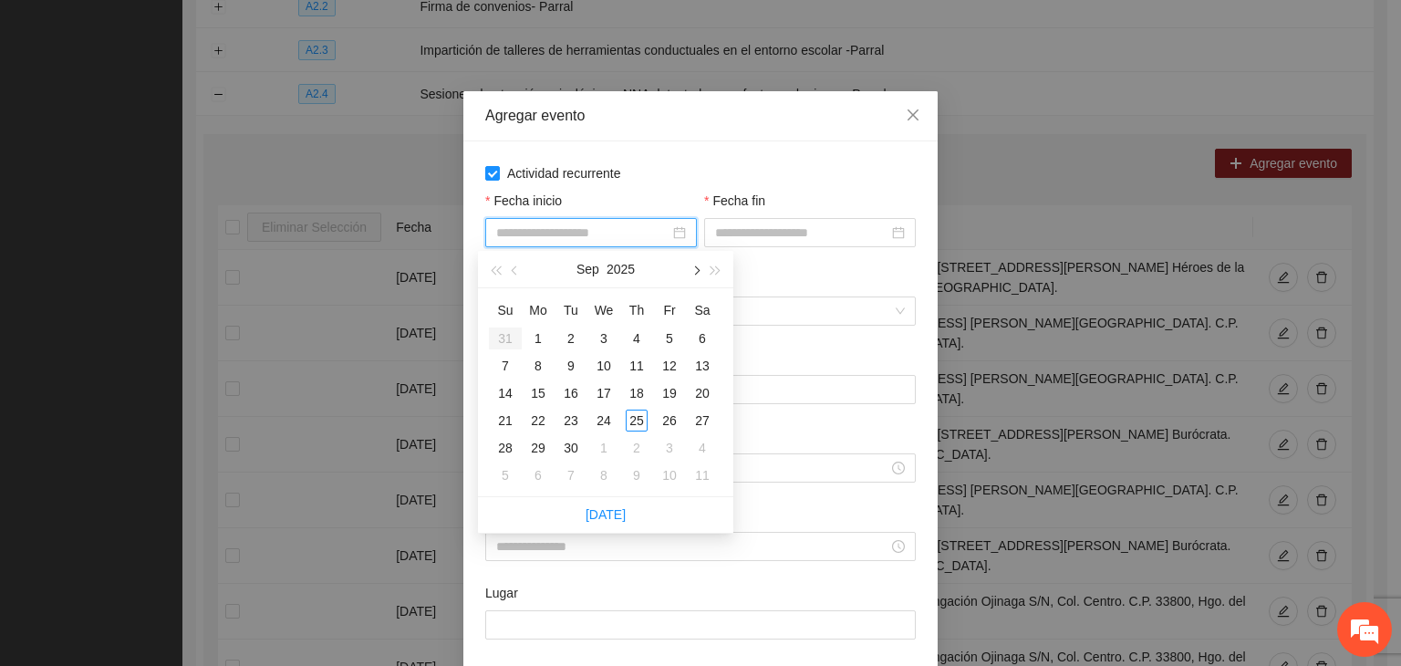
click at [701, 268] on button "button" at bounding box center [695, 269] width 20 height 36
type input "**********"
click at [609, 332] on div "1" at bounding box center [604, 338] width 22 height 22
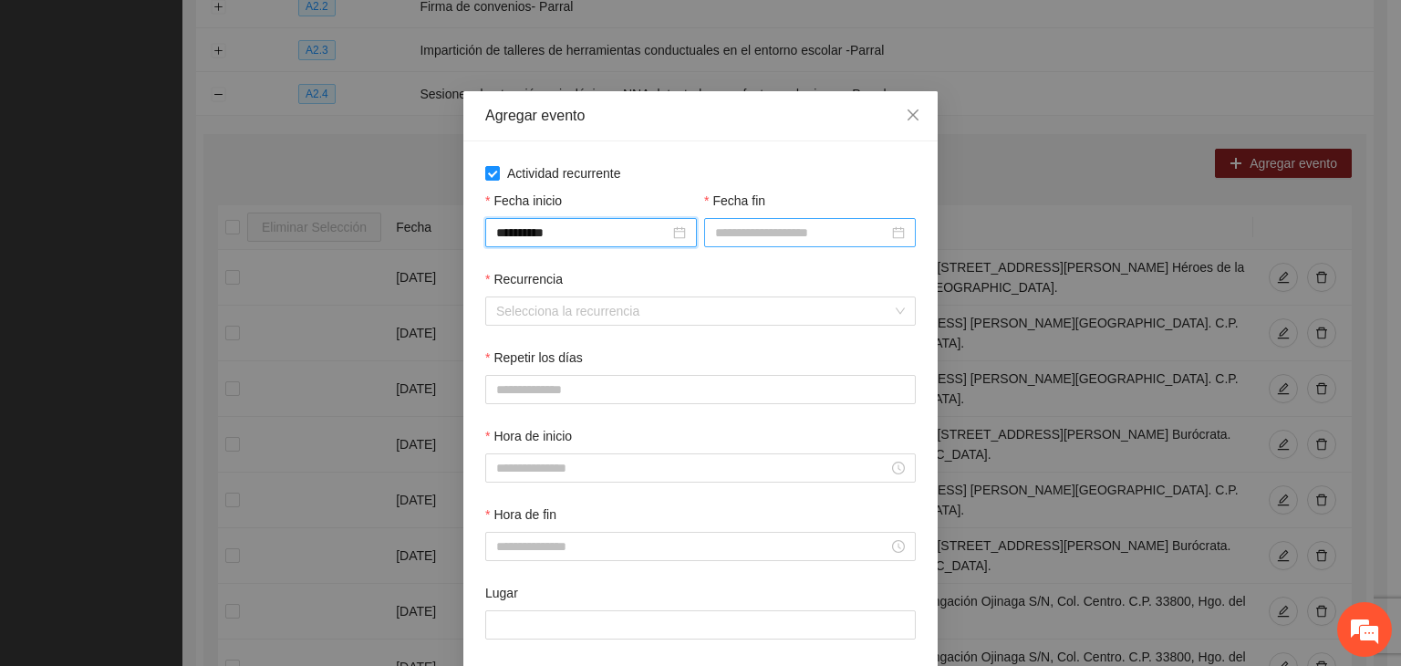
click at [805, 231] on input "Fecha fin" at bounding box center [801, 233] width 173 height 20
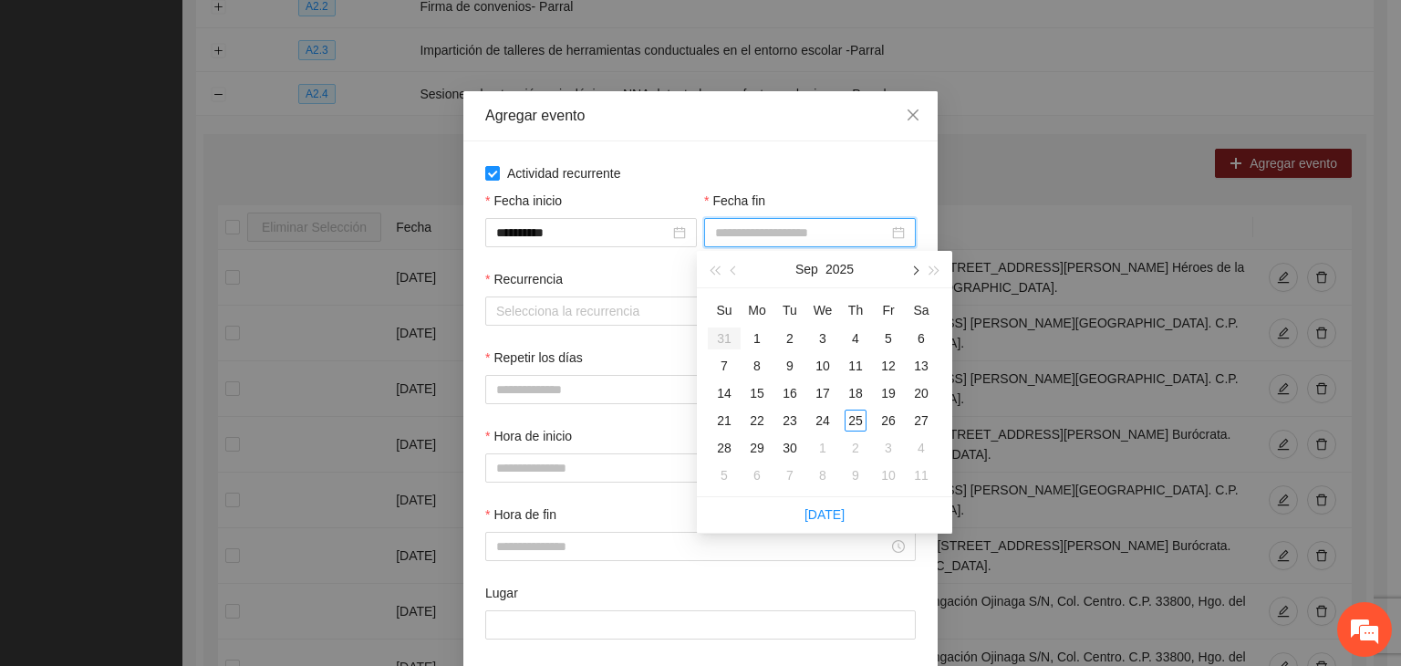
click at [906, 276] on button "button" at bounding box center [914, 269] width 20 height 36
type input "**********"
click at [880, 419] on div "24" at bounding box center [889, 421] width 22 height 22
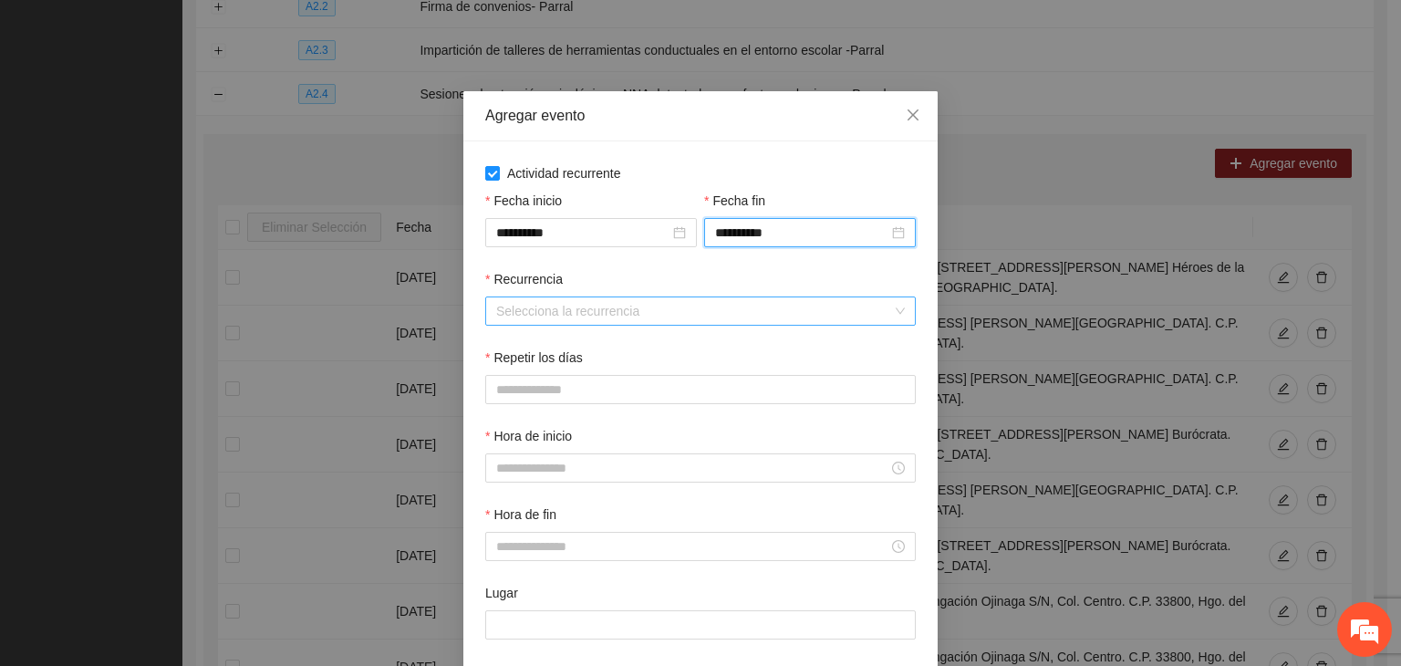
click at [592, 308] on input "Recurrencia" at bounding box center [694, 310] width 396 height 27
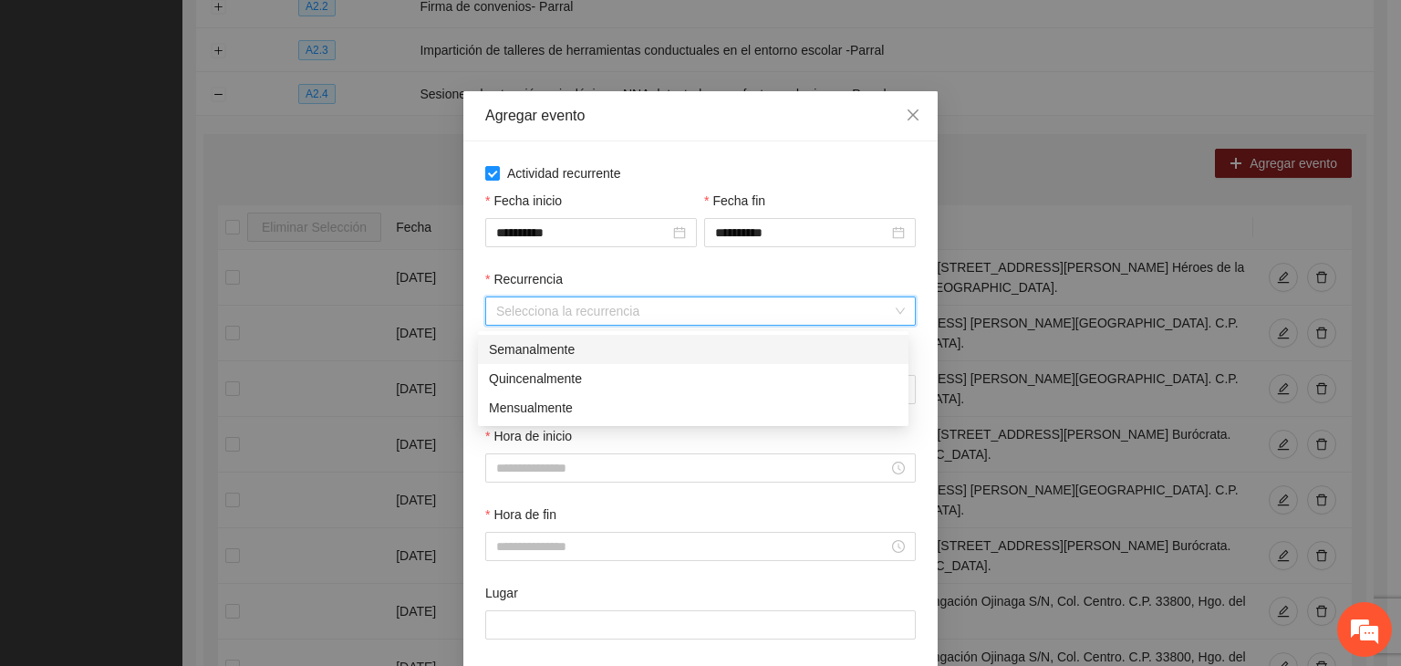
click at [555, 357] on div "Semanalmente" at bounding box center [693, 349] width 409 height 20
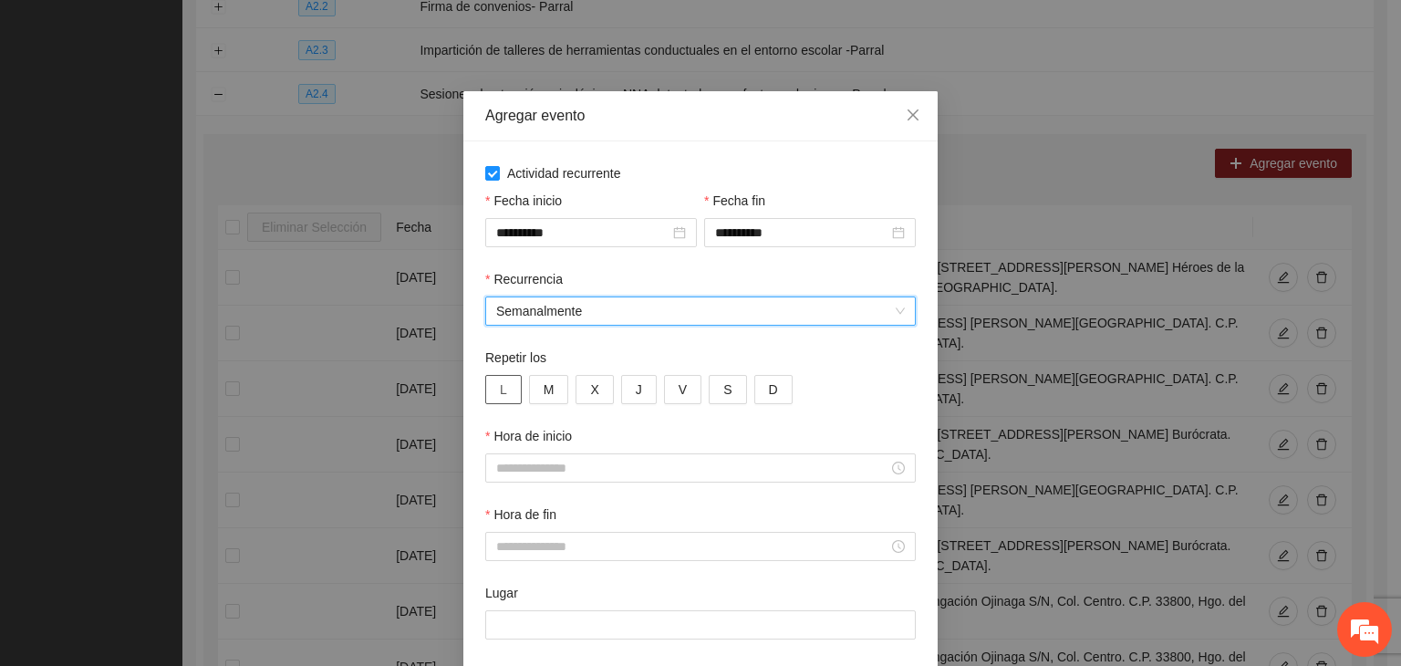
click at [500, 398] on button "L" at bounding box center [503, 389] width 36 height 29
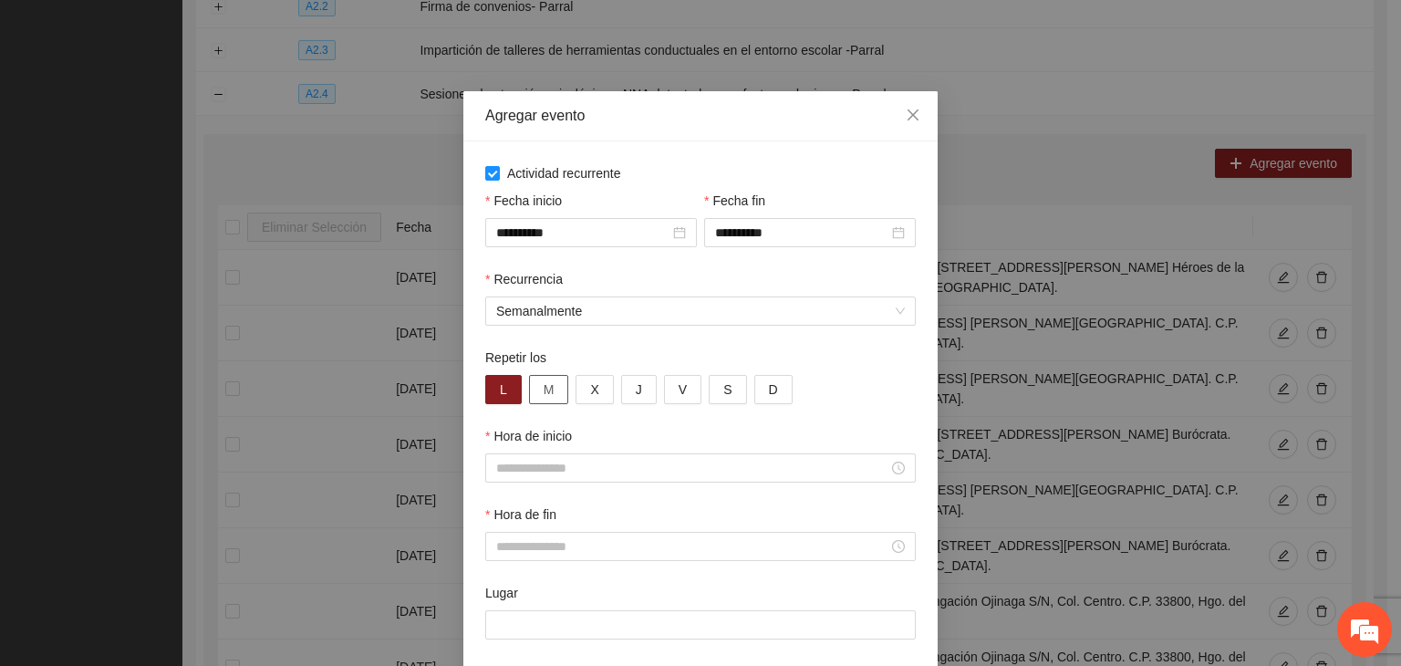
drag, startPoint x: 540, startPoint y: 395, endPoint x: 565, endPoint y: 395, distance: 24.6
click at [558, 395] on button "M" at bounding box center [549, 389] width 40 height 29
click at [585, 395] on button "X" at bounding box center [594, 389] width 37 height 29
click at [621, 398] on button "J" at bounding box center [639, 389] width 36 height 29
drag, startPoint x: 682, startPoint y: 394, endPoint x: 678, endPoint y: 419, distance: 25.0
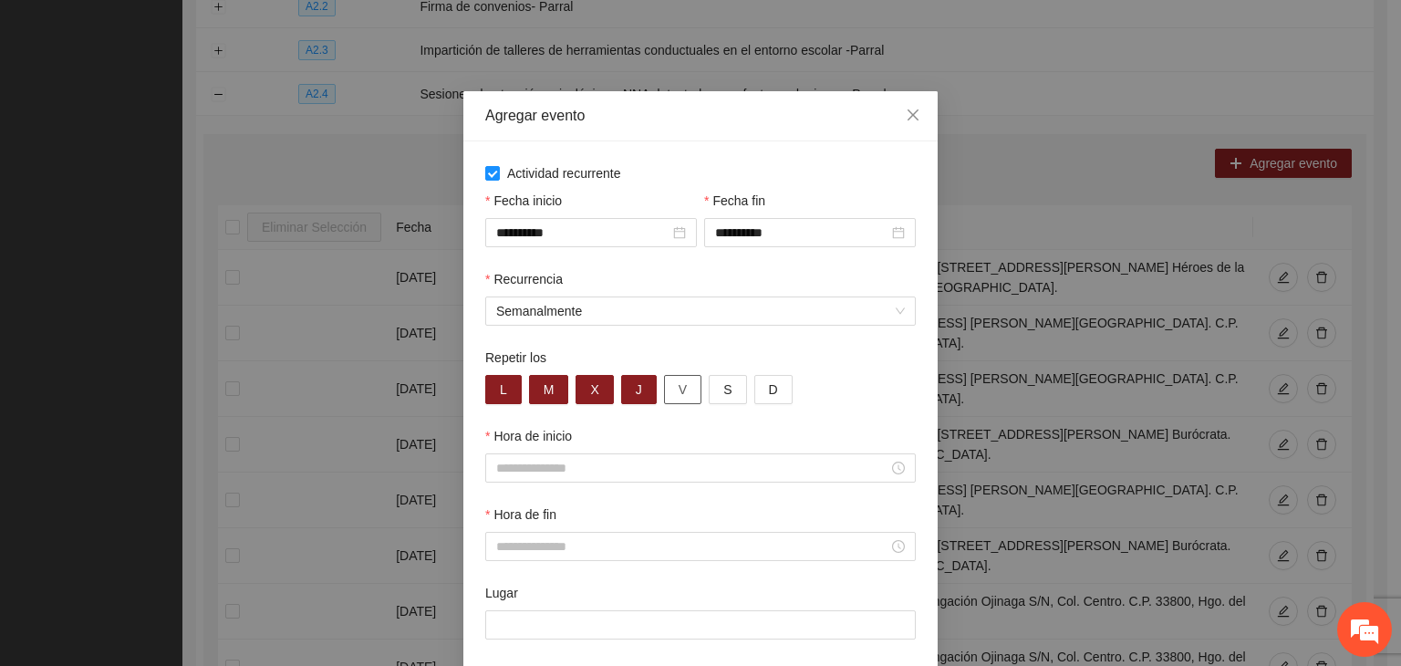
click at [682, 395] on button "V" at bounding box center [682, 389] width 37 height 29
click at [646, 468] on input "Hora de inicio" at bounding box center [692, 468] width 392 height 20
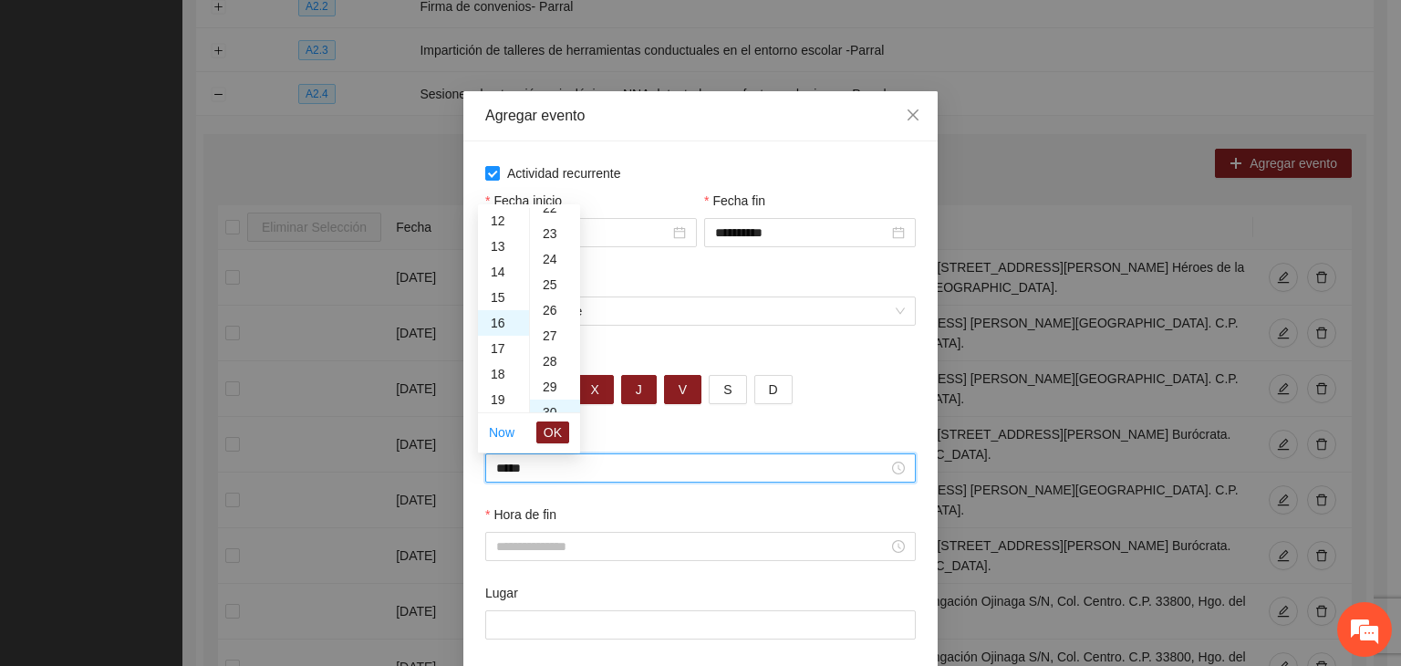
scroll to position [766, 0]
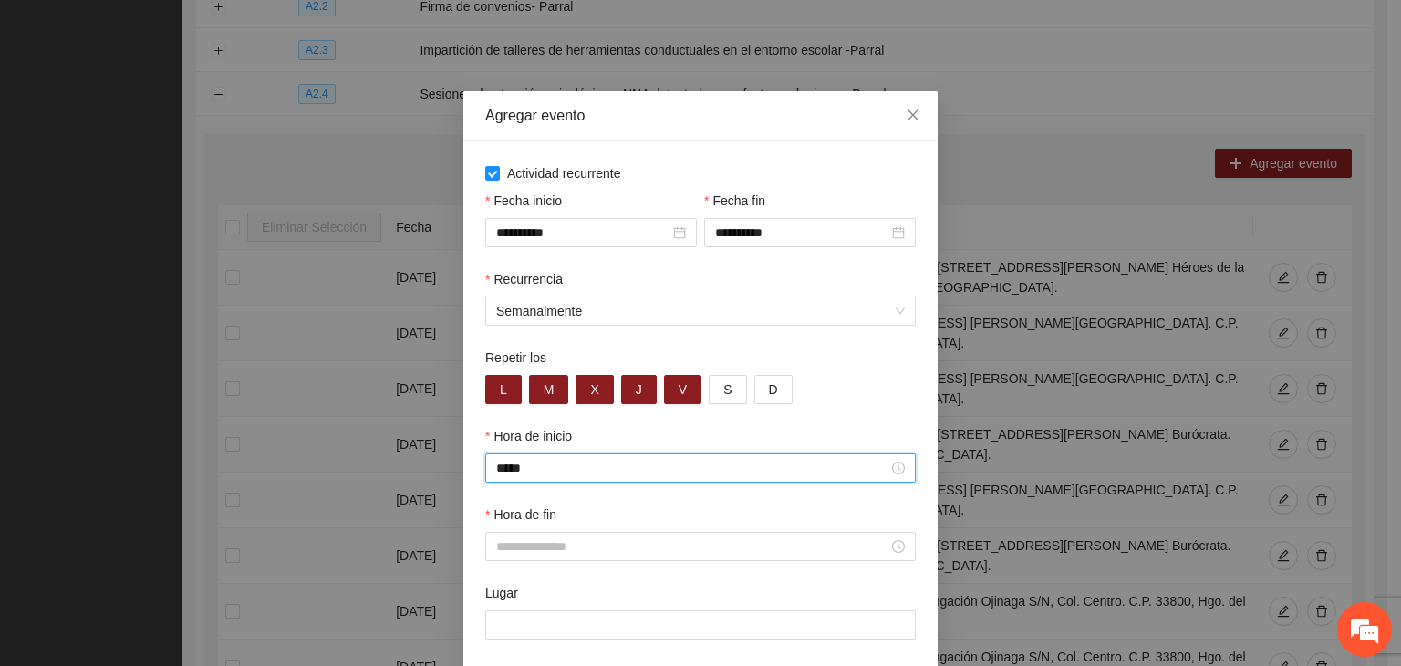
type input "*****"
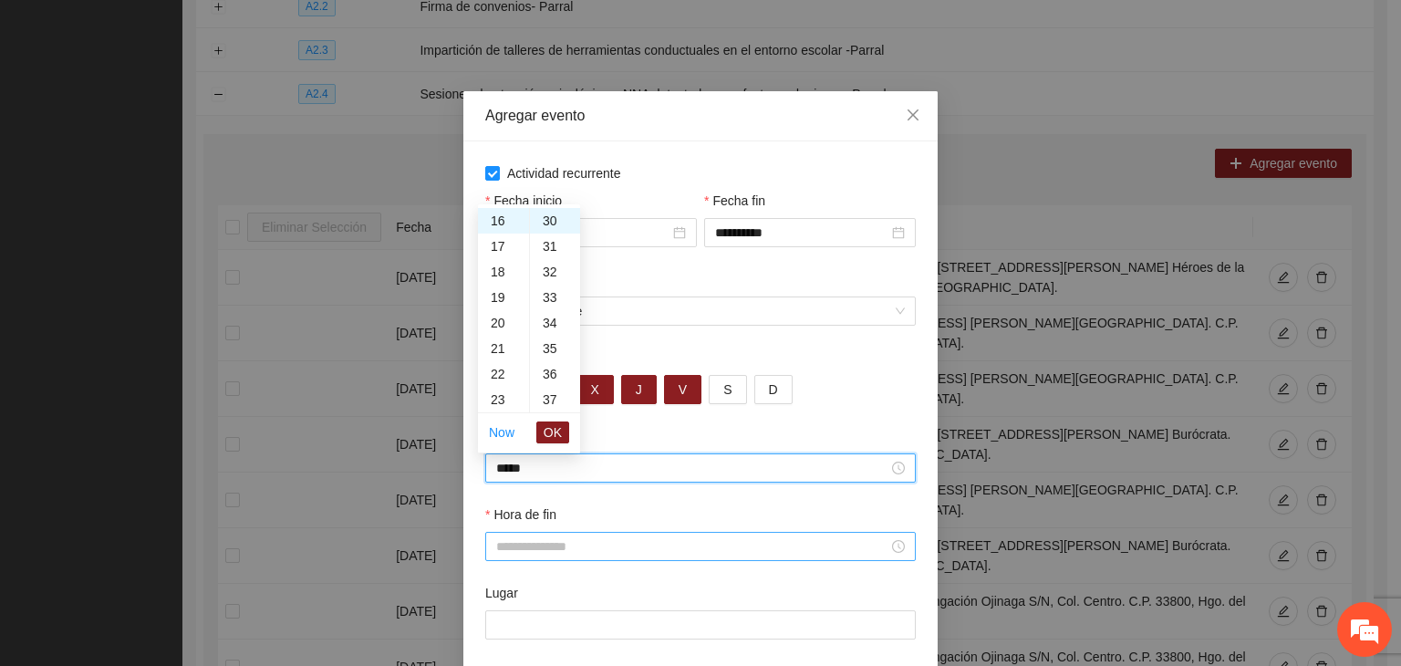
click at [686, 537] on div at bounding box center [700, 546] width 431 height 29
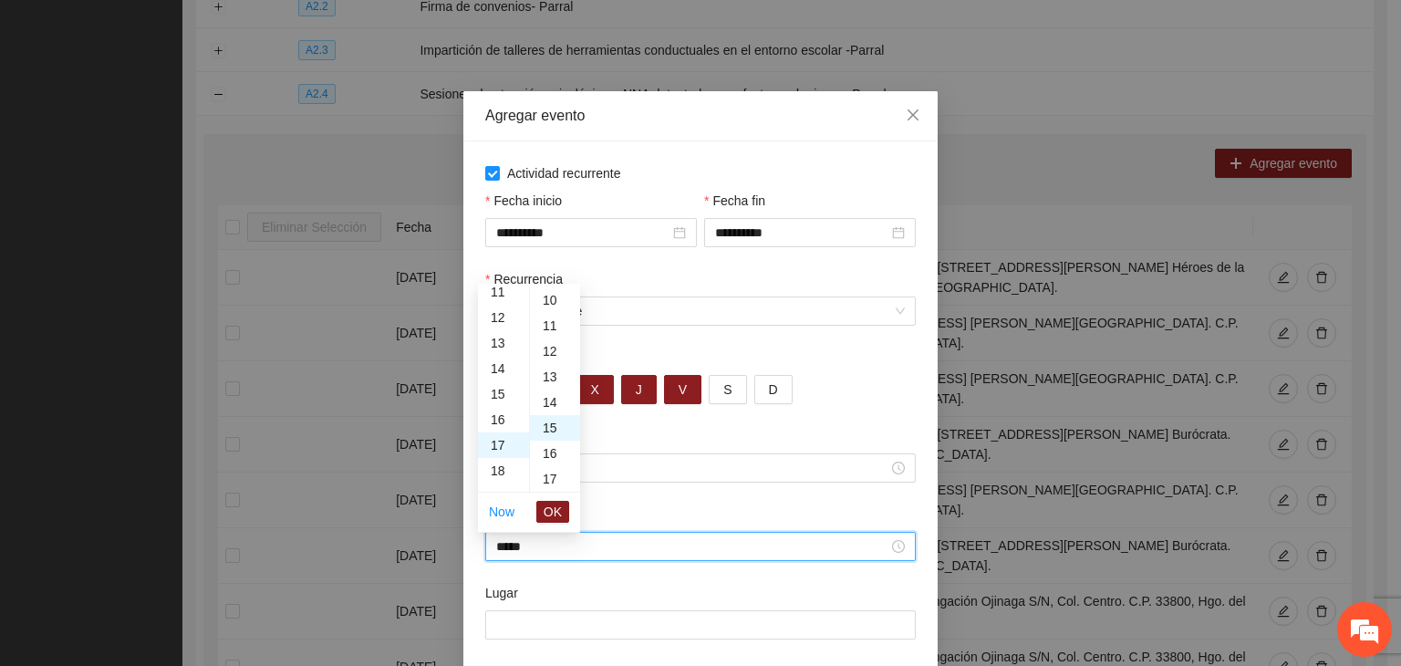
scroll to position [383, 0]
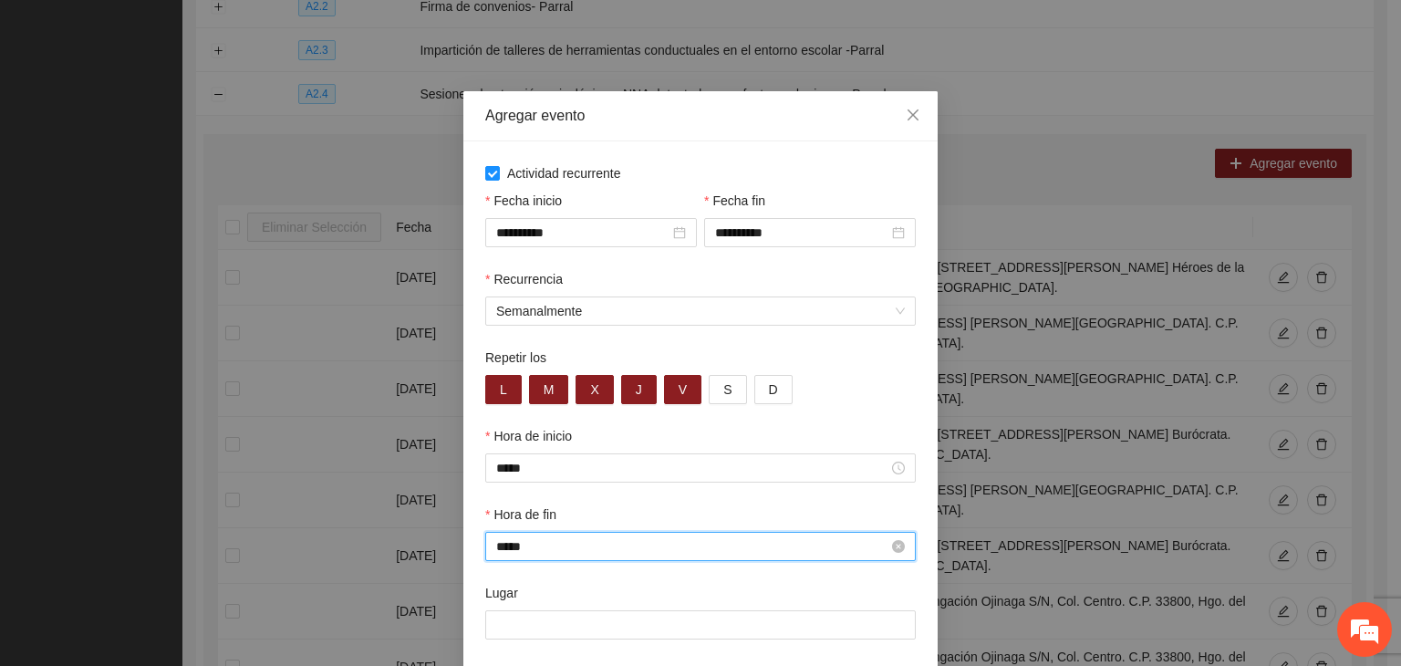
type input "*****"
drag, startPoint x: 587, startPoint y: 636, endPoint x: 599, endPoint y: 638, distance: 12.9
click at [588, 636] on input "Lugar" at bounding box center [700, 624] width 431 height 29
paste input "**********"
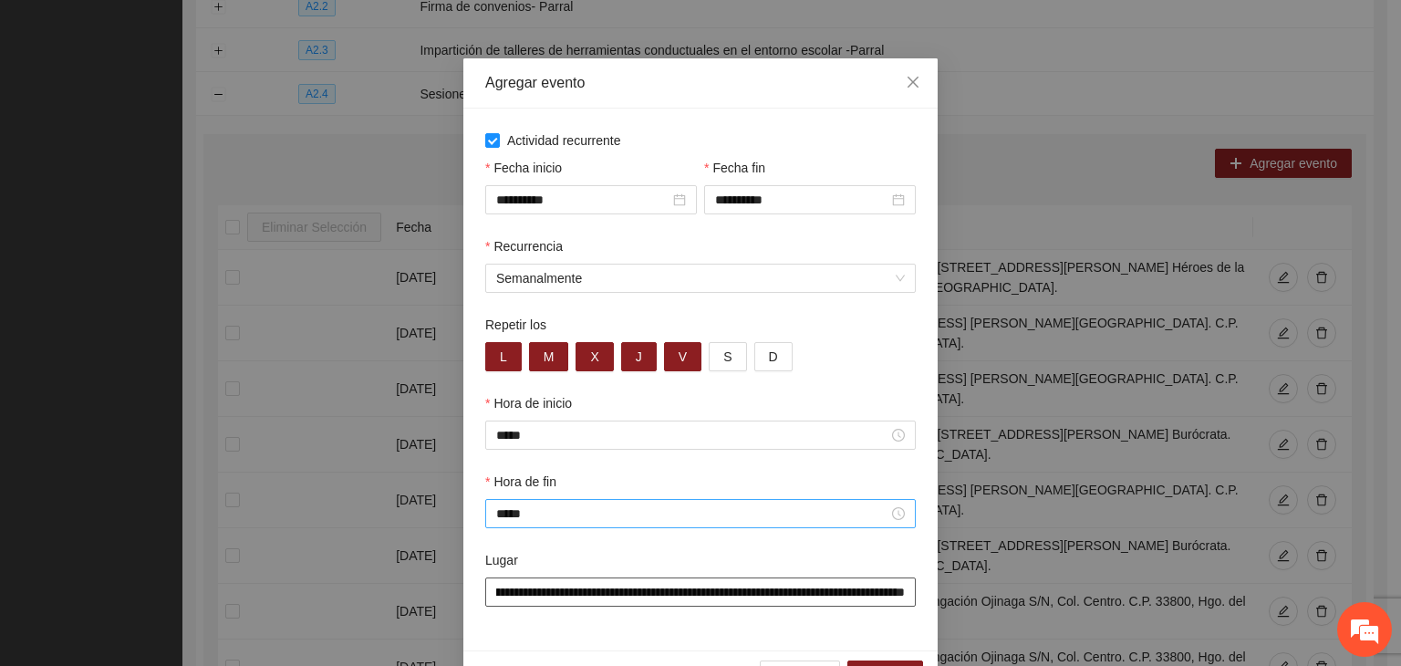
scroll to position [90, 0]
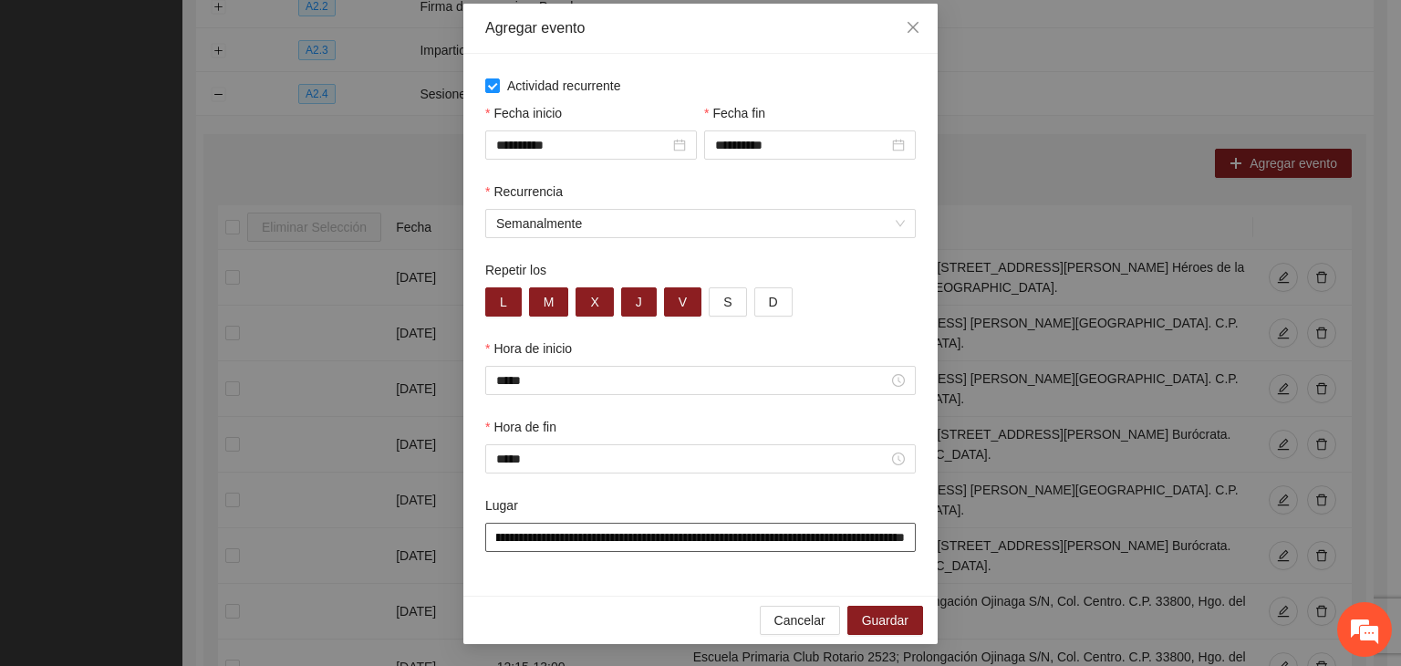
click at [613, 531] on input "**********" at bounding box center [700, 537] width 431 height 29
type input "**********"
click at [618, 498] on div "Lugar" at bounding box center [700, 508] width 431 height 27
click at [890, 613] on span "Guardar" at bounding box center [885, 620] width 47 height 20
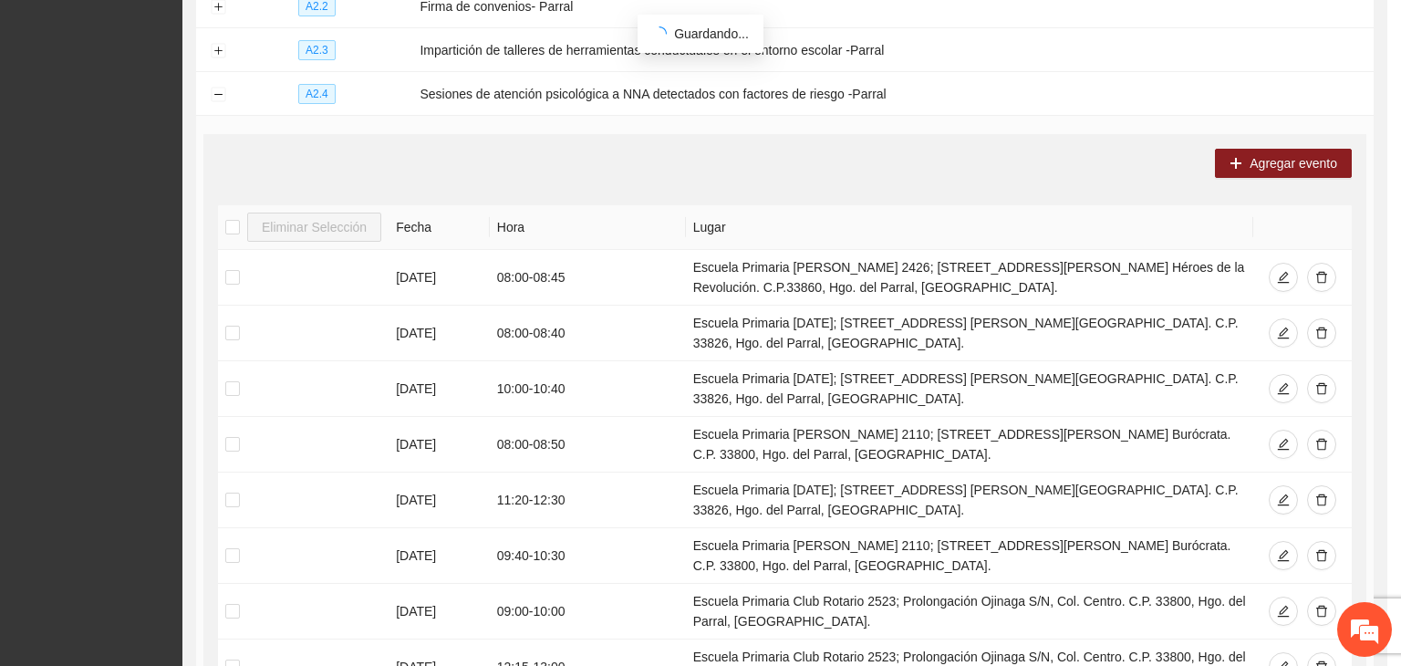
scroll to position [0, 0]
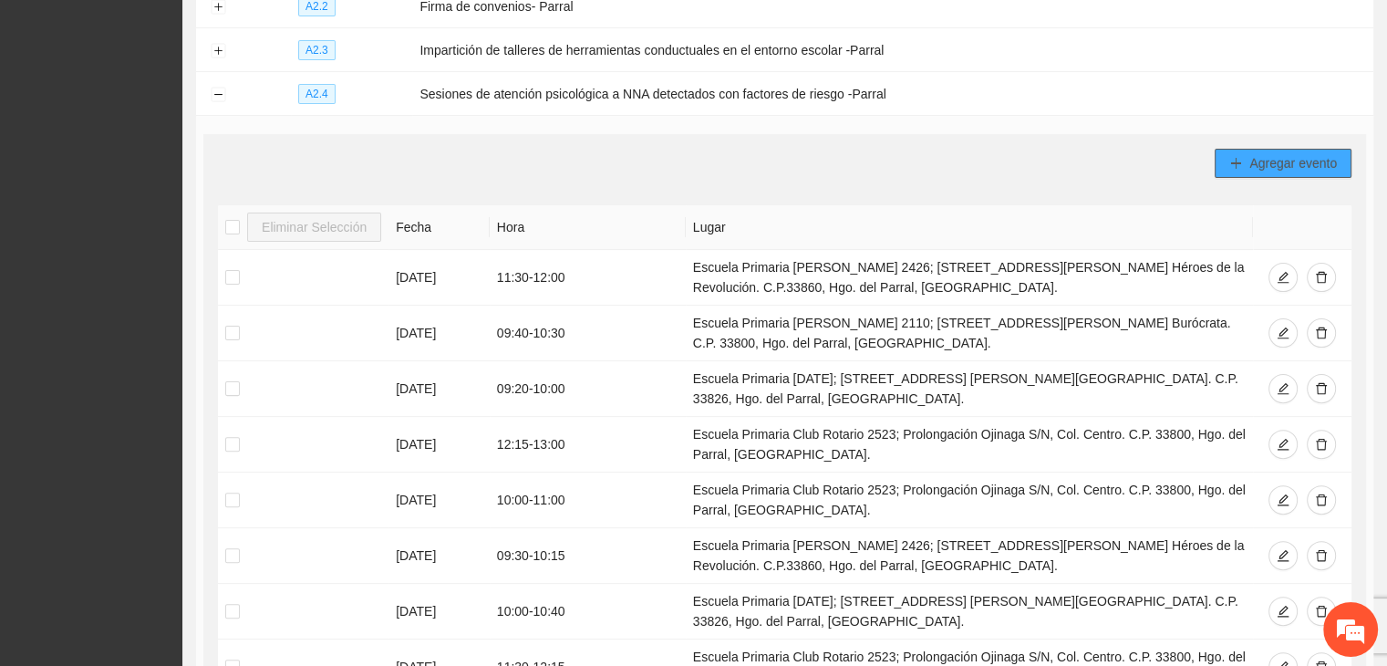
click at [1288, 156] on span "Agregar evento" at bounding box center [1294, 163] width 88 height 20
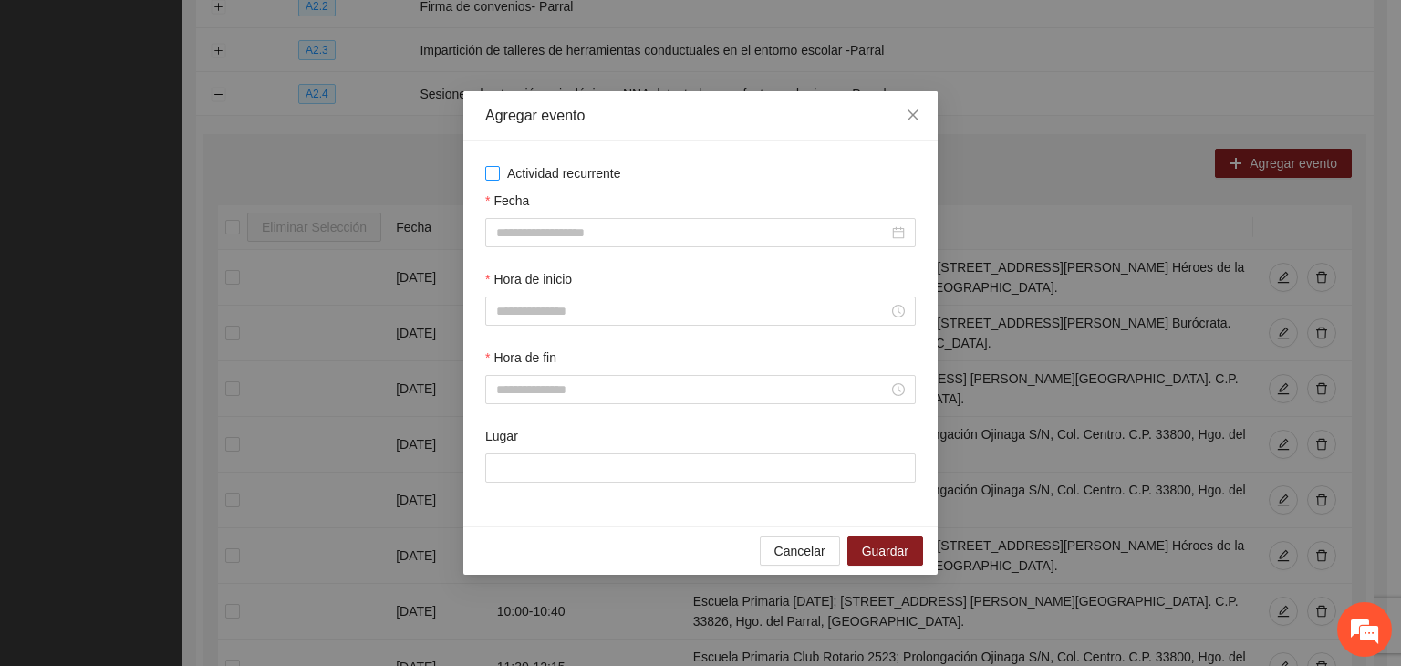
click at [559, 177] on span "Actividad recurrente" at bounding box center [564, 173] width 129 height 20
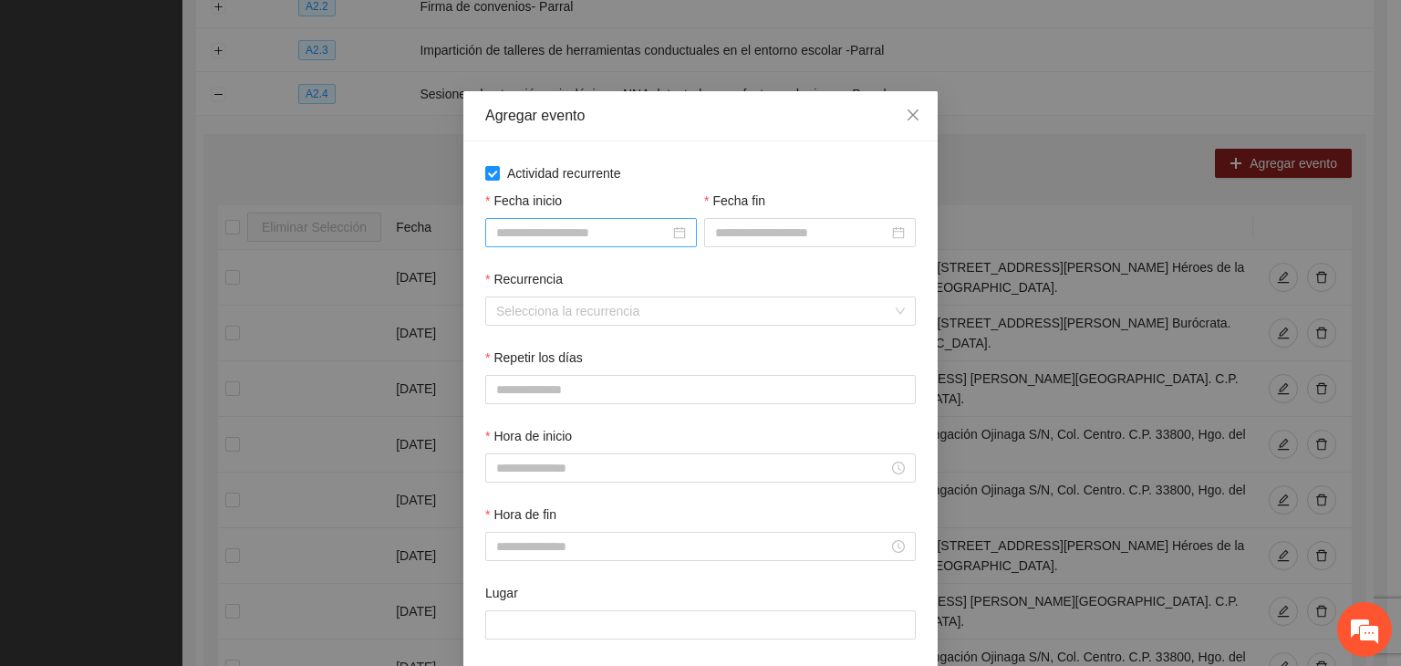
click at [621, 242] on input "Fecha inicio" at bounding box center [582, 233] width 173 height 20
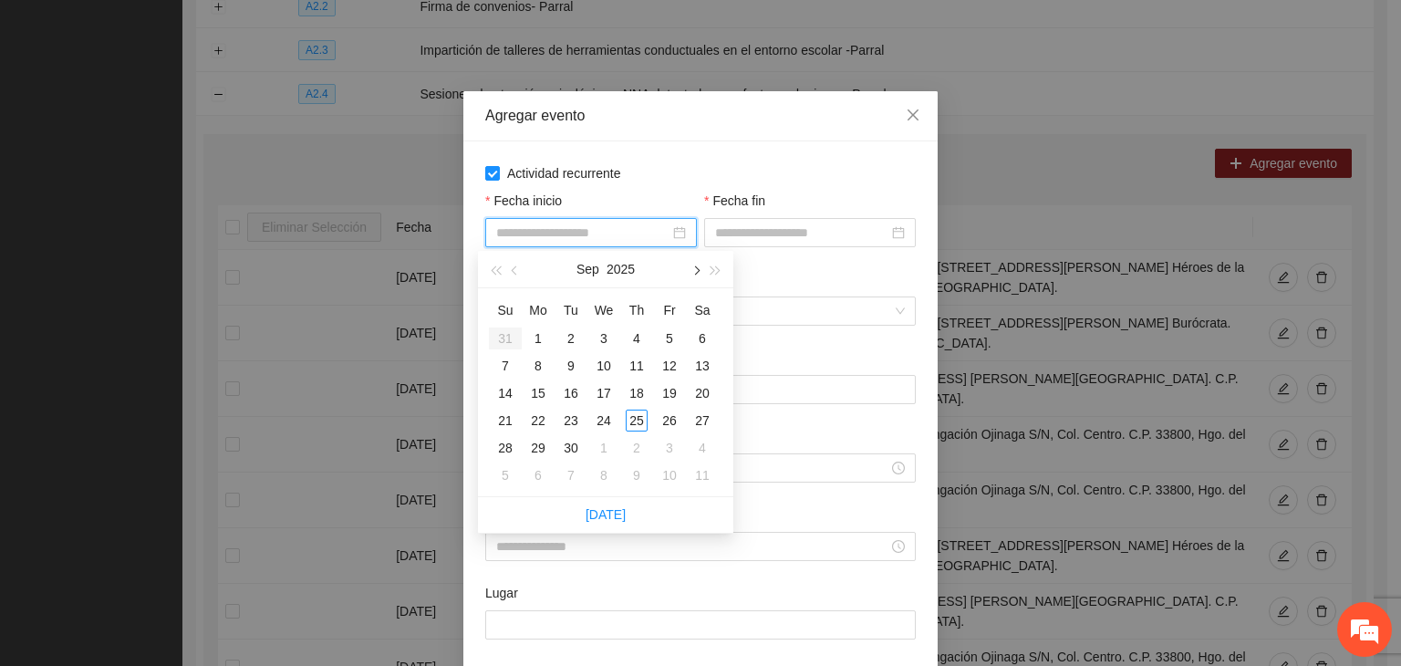
click at [693, 272] on span "button" at bounding box center [695, 270] width 9 height 9
type input "**********"
click at [610, 326] on td "1" at bounding box center [603, 338] width 33 height 27
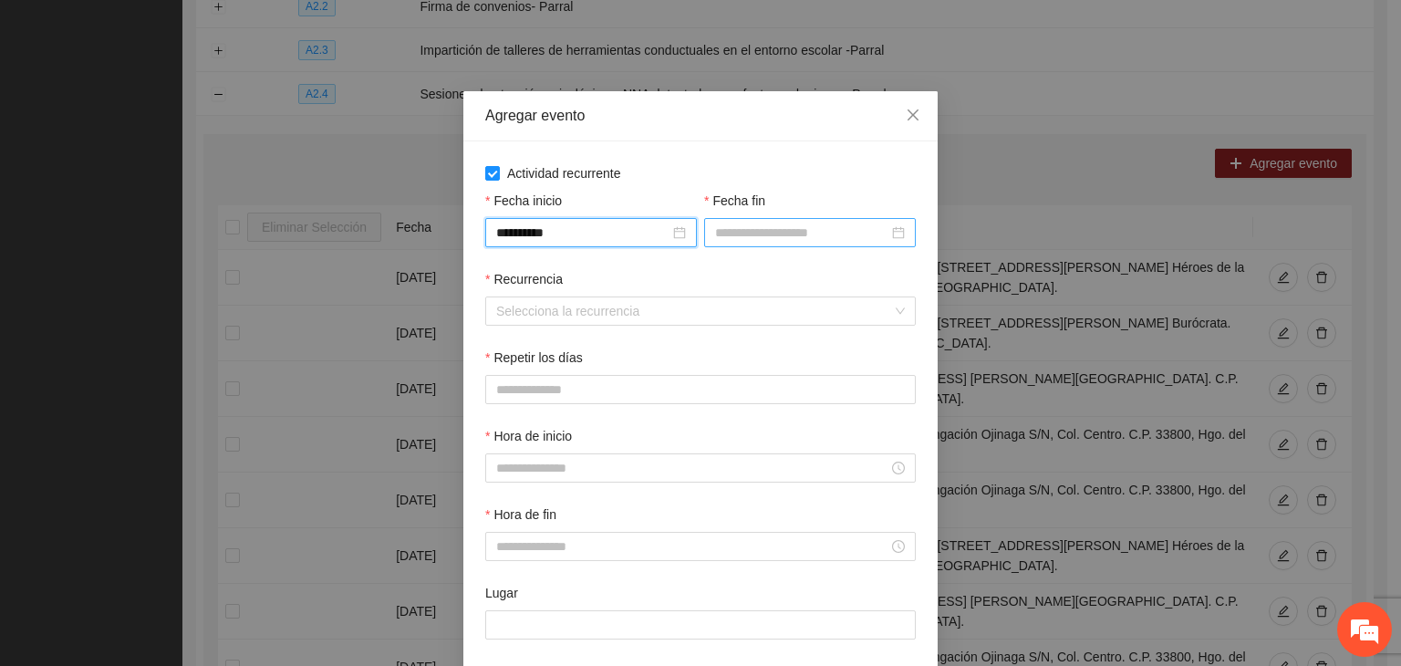
drag, startPoint x: 752, startPoint y: 235, endPoint x: 765, endPoint y: 230, distance: 14.7
click at [762, 229] on input "Fecha fin" at bounding box center [801, 233] width 173 height 20
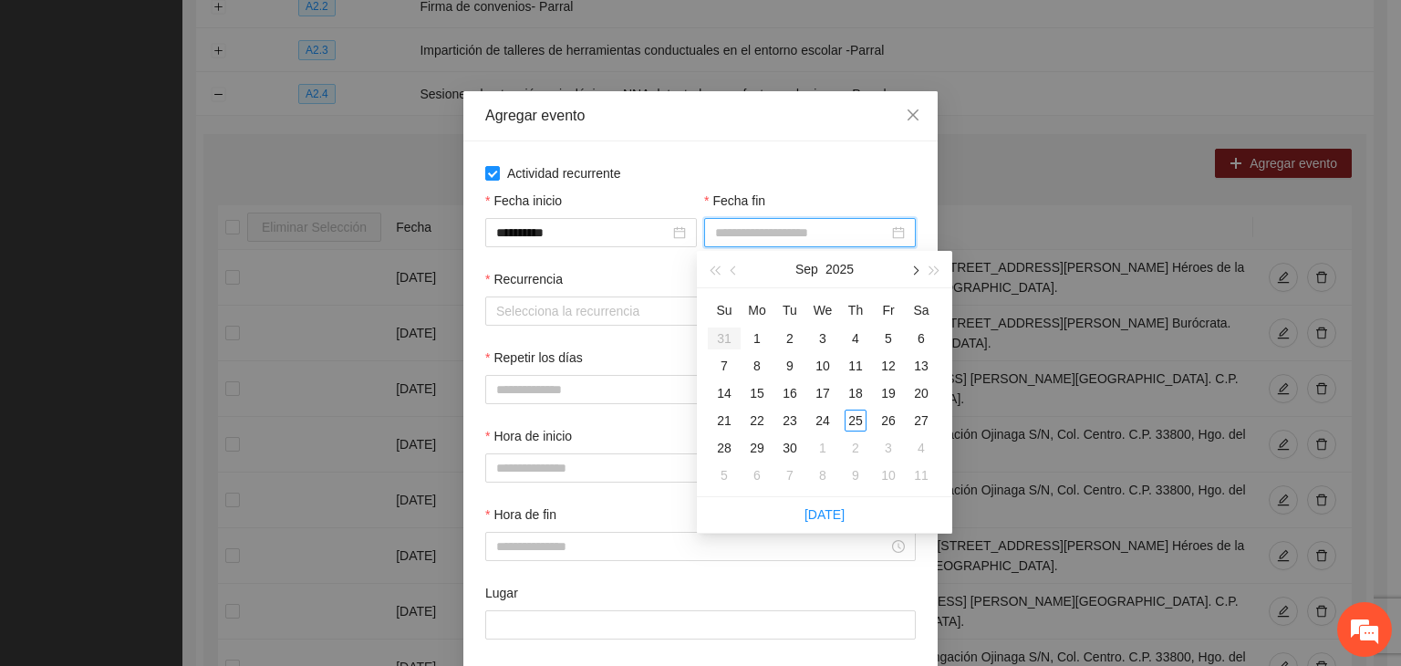
click at [909, 271] on button "button" at bounding box center [914, 269] width 20 height 36
type input "**********"
click at [895, 419] on div "24" at bounding box center [889, 421] width 22 height 22
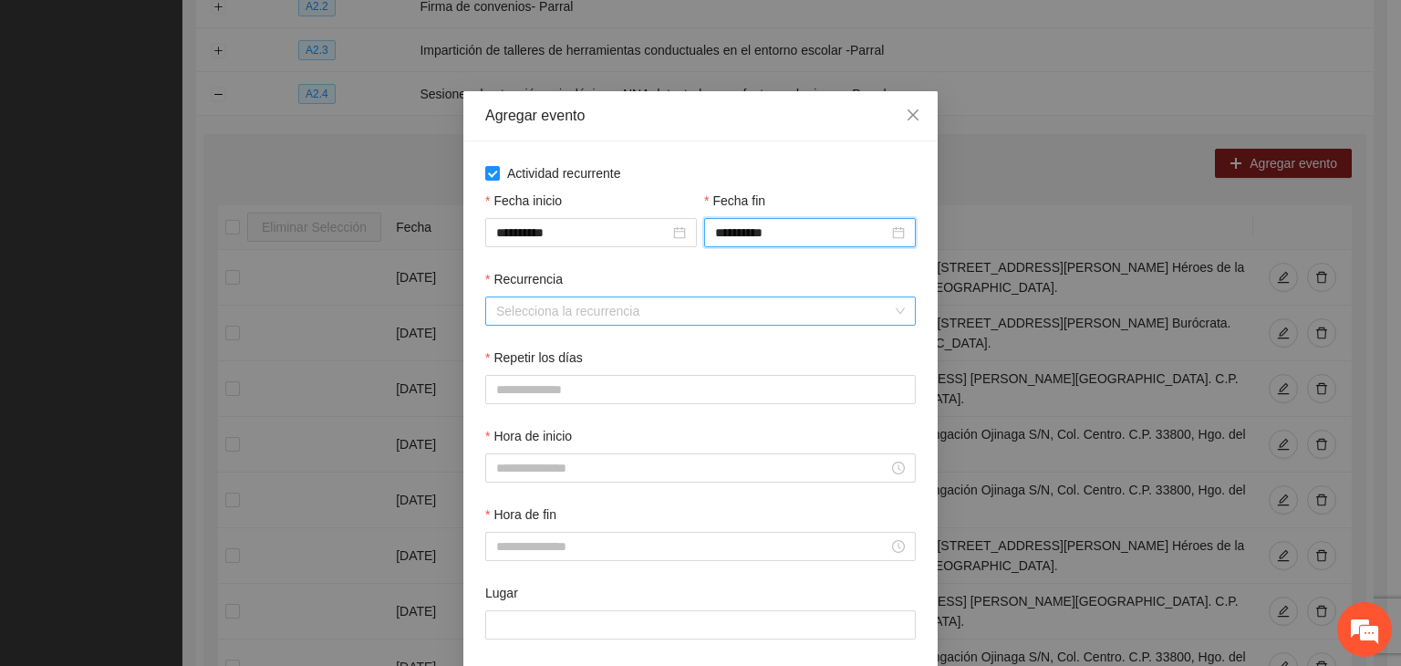
click at [608, 324] on input "Recurrencia" at bounding box center [694, 310] width 396 height 27
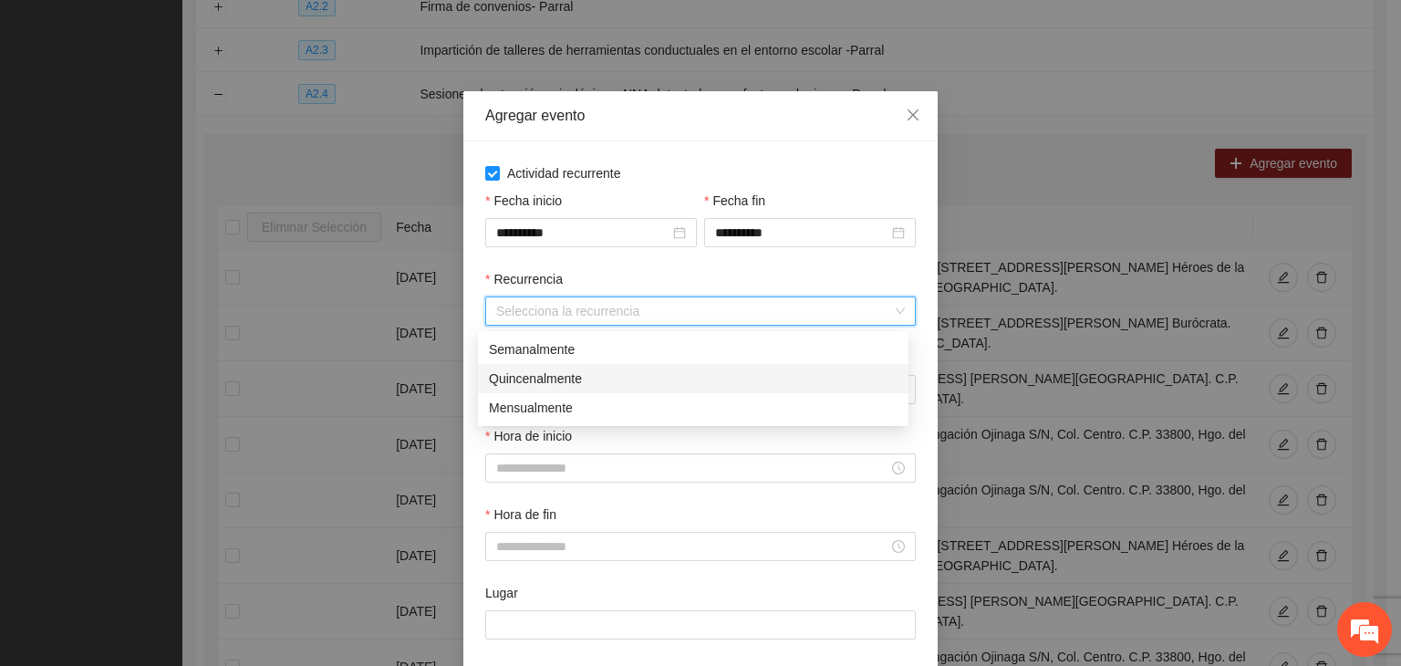
click at [535, 348] on div "Semanalmente" at bounding box center [693, 349] width 409 height 20
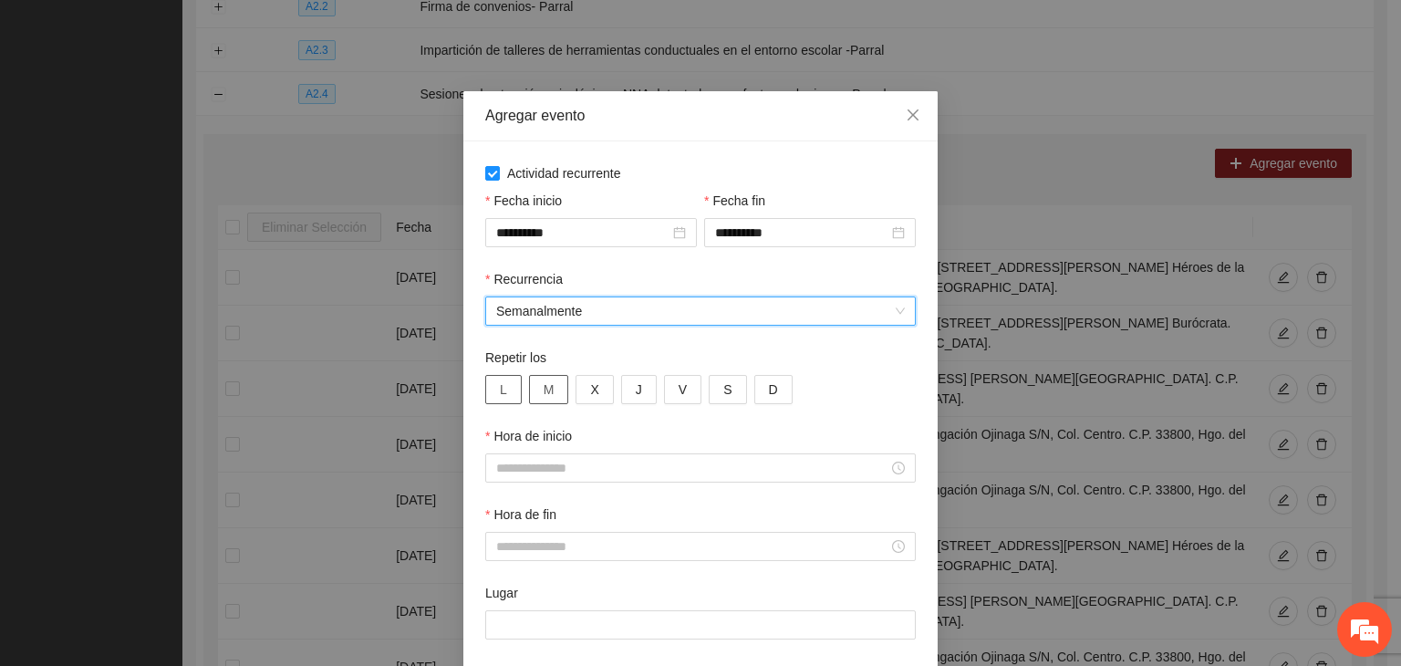
drag, startPoint x: 507, startPoint y: 400, endPoint x: 525, endPoint y: 389, distance: 21.3
click at [512, 393] on button "L" at bounding box center [503, 389] width 36 height 29
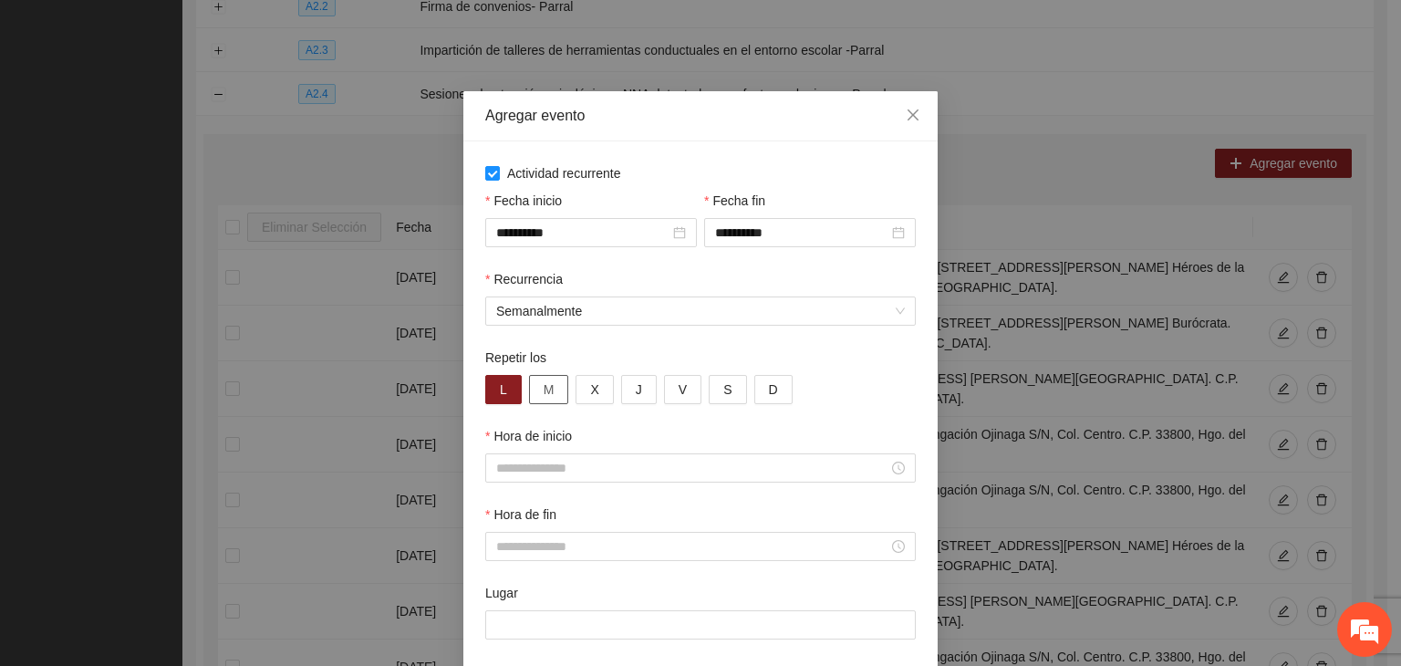
click at [545, 390] on span "M" at bounding box center [549, 389] width 11 height 20
drag, startPoint x: 587, startPoint y: 394, endPoint x: 601, endPoint y: 395, distance: 13.7
click at [598, 395] on button "X" at bounding box center [594, 389] width 37 height 29
drag, startPoint x: 628, startPoint y: 393, endPoint x: 645, endPoint y: 394, distance: 17.4
click at [638, 394] on button "J" at bounding box center [639, 389] width 36 height 29
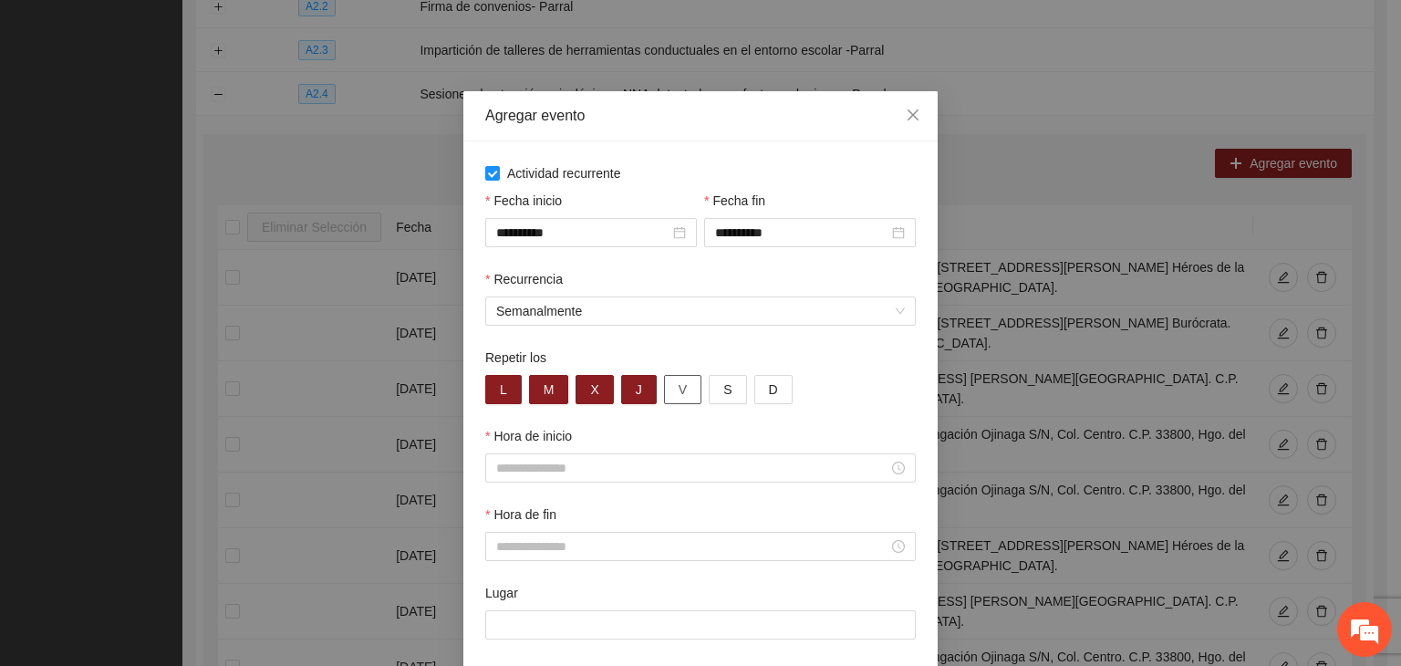
click at [680, 395] on button "V" at bounding box center [682, 389] width 37 height 29
click at [614, 468] on input "Hora de inicio" at bounding box center [692, 468] width 392 height 20
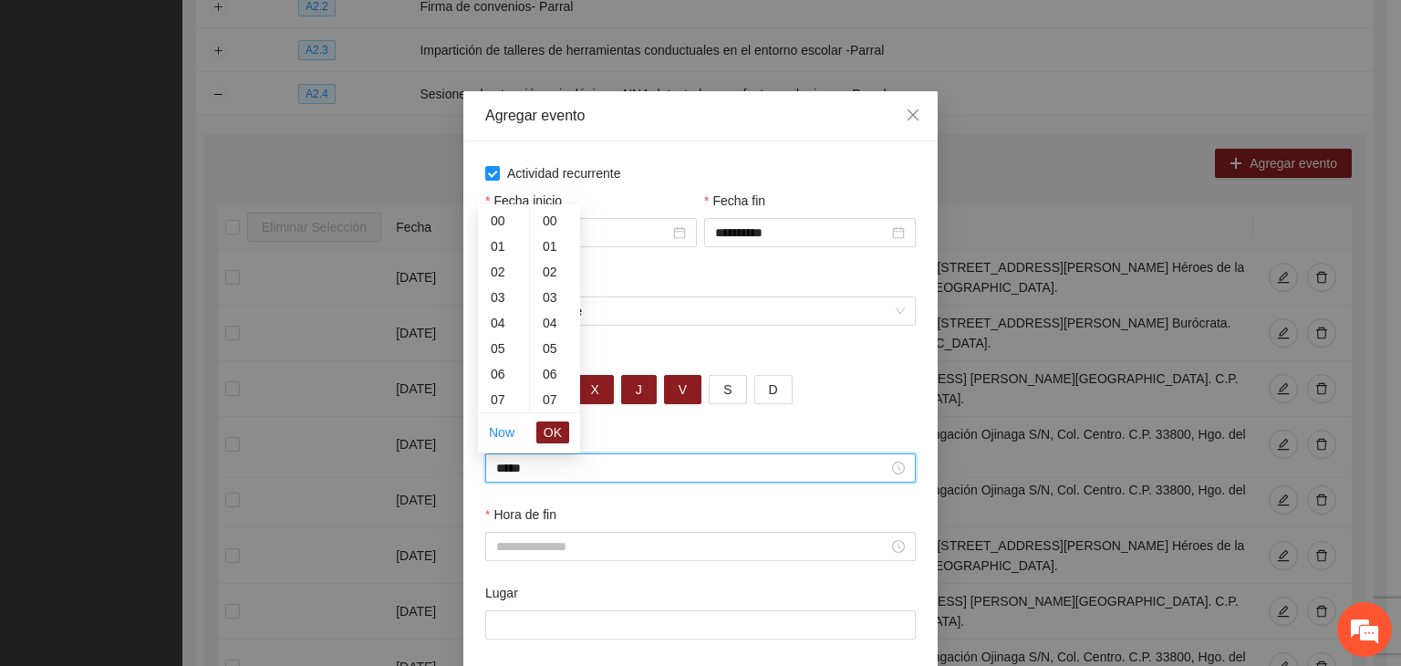
scroll to position [383, 0]
type input "*****"
click at [684, 556] on input "Hora de fin" at bounding box center [692, 546] width 392 height 20
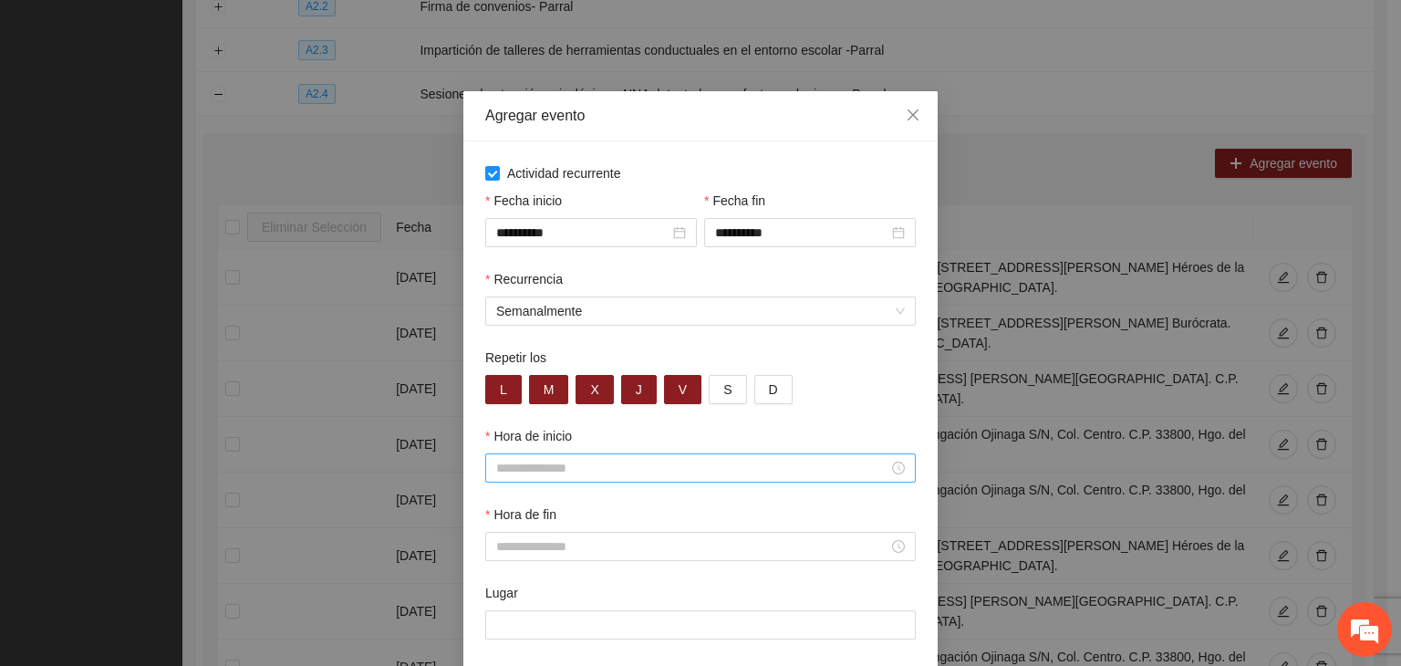
click at [680, 480] on div at bounding box center [700, 467] width 431 height 29
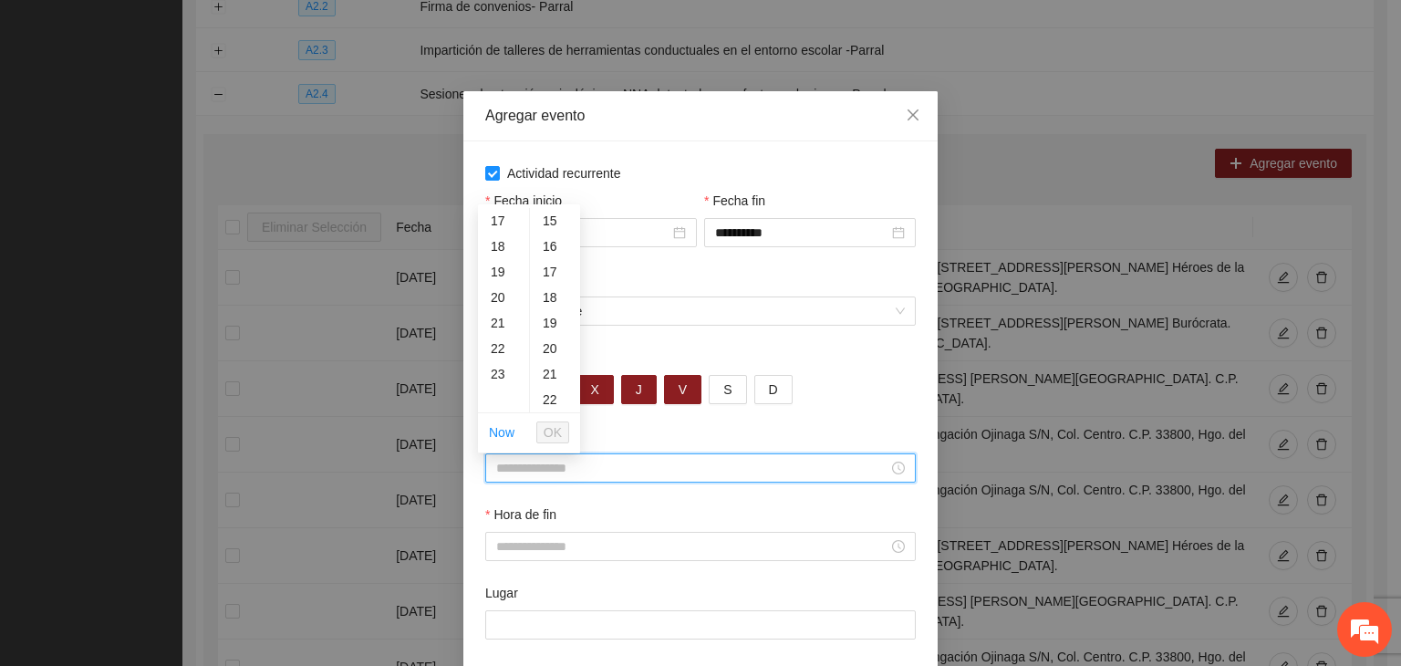
click at [681, 478] on input "Hora de inicio" at bounding box center [692, 468] width 392 height 20
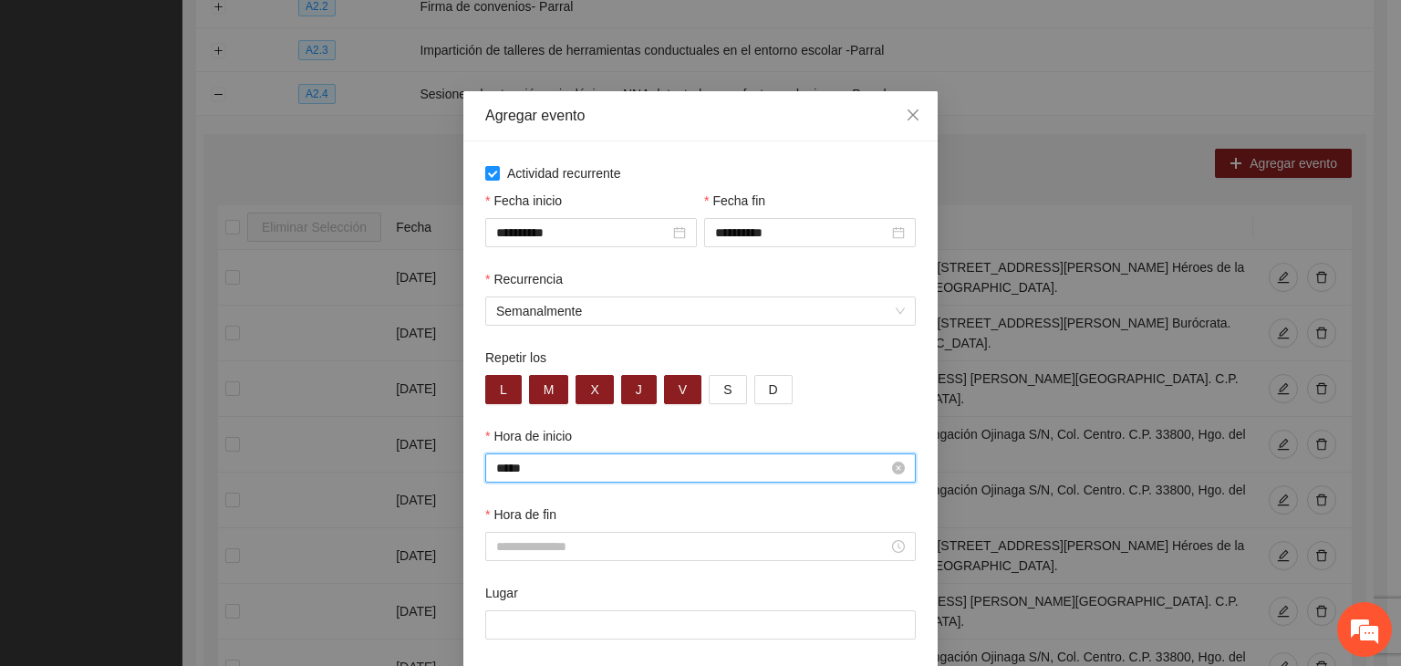
type input "*****"
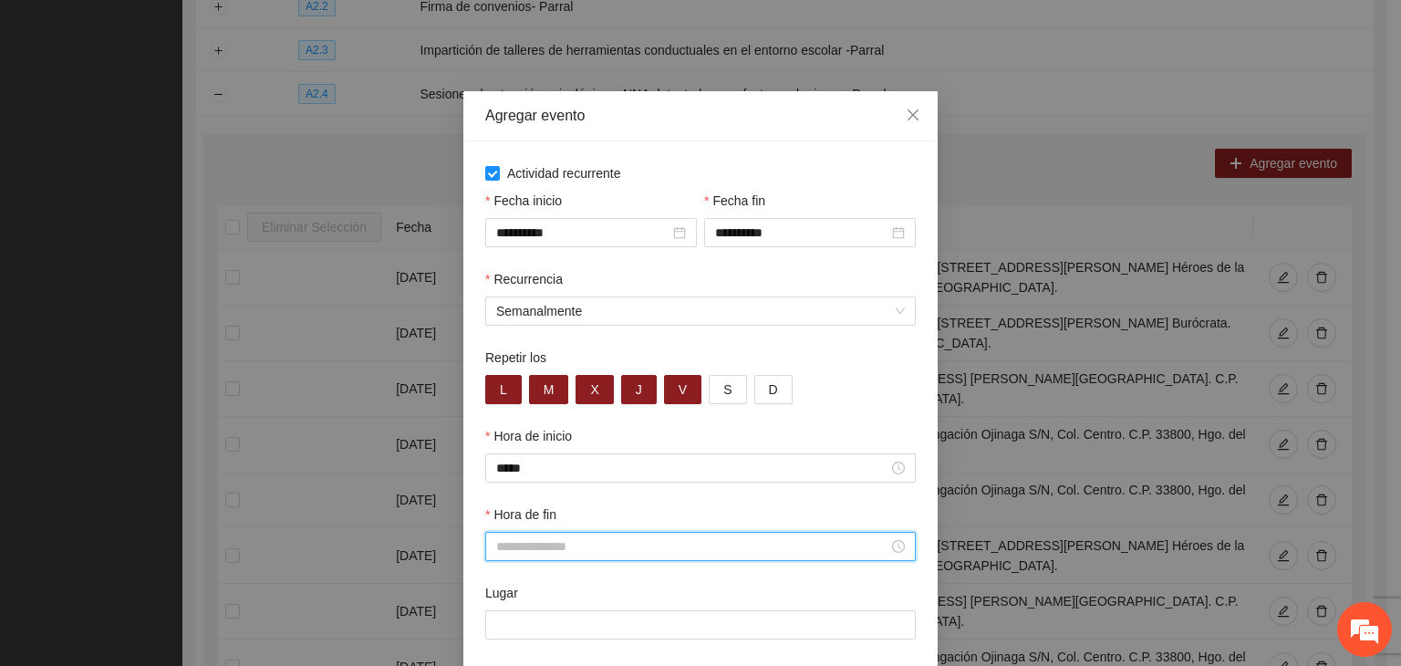
click at [691, 545] on input "Hora de fin" at bounding box center [692, 546] width 392 height 20
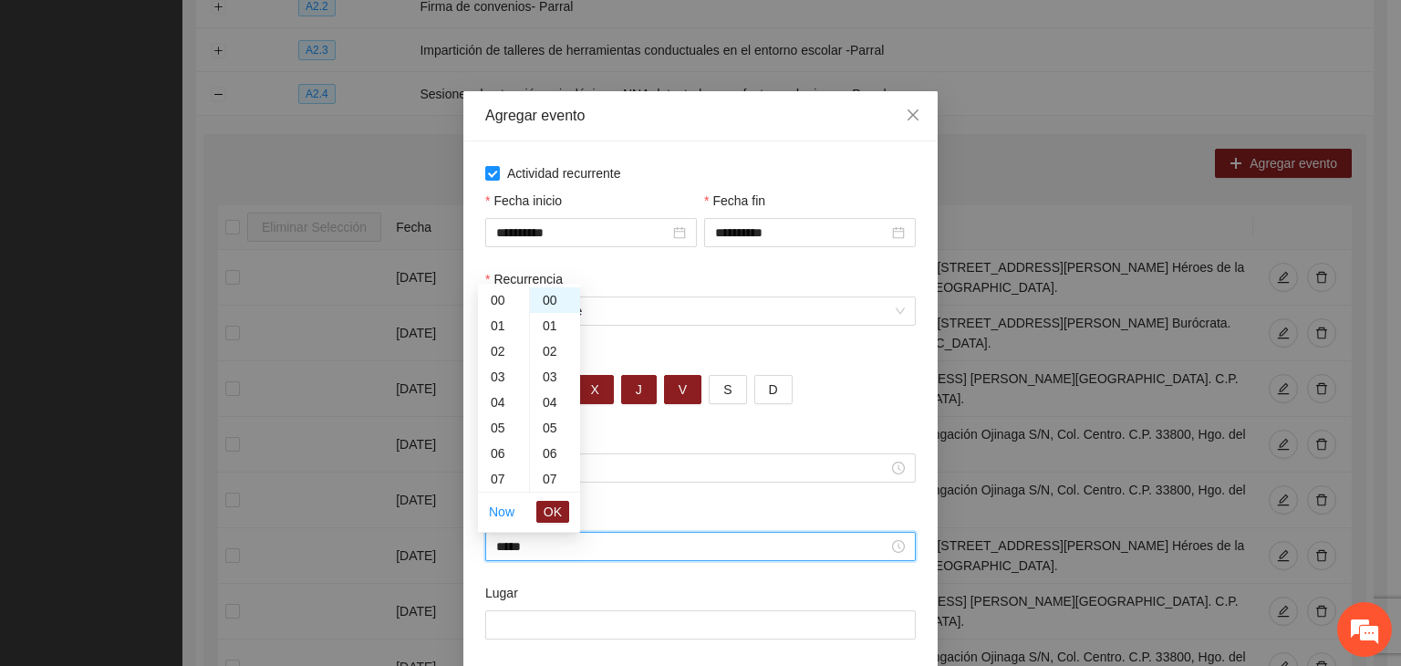
scroll to position [460, 0]
type input "*****"
click at [569, 637] on input "Lugar" at bounding box center [700, 624] width 431 height 29
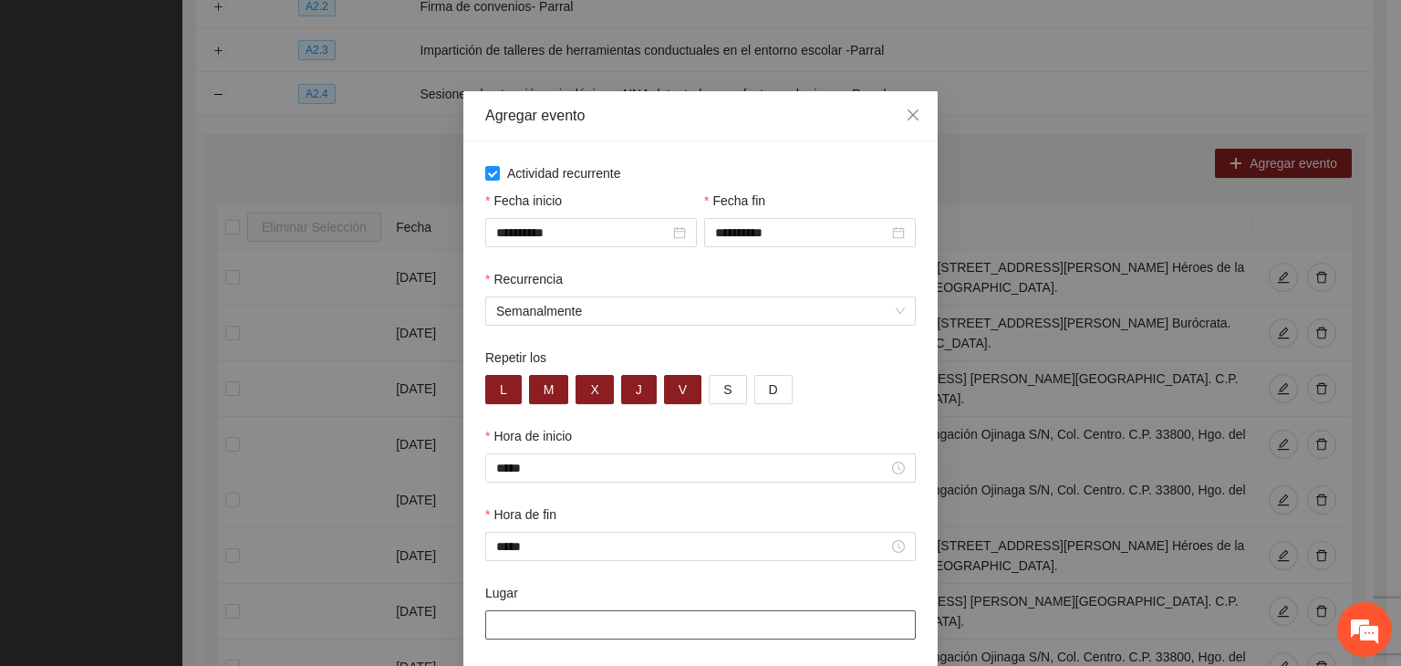
paste input "**********"
type input "**********"
click at [631, 577] on div "Hora de fin *****" at bounding box center [701, 543] width 438 height 78
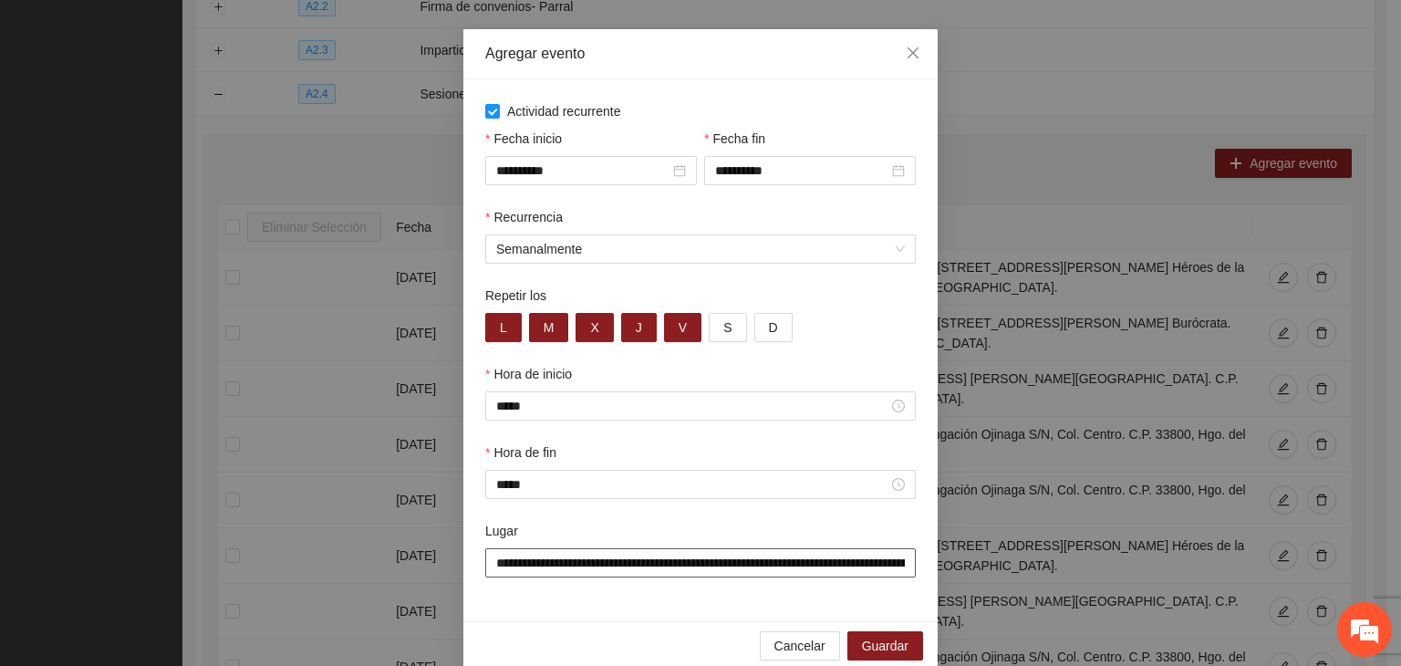
scroll to position [90, 0]
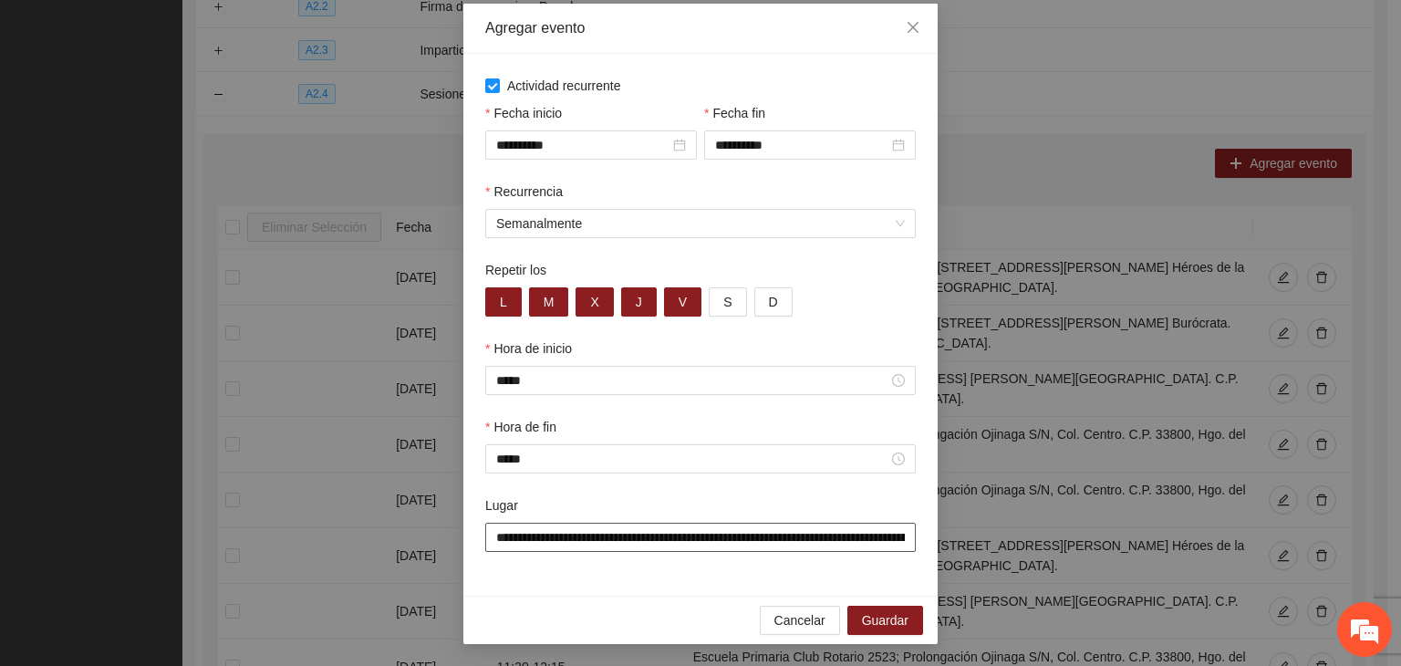
click at [715, 553] on div "**********" at bounding box center [701, 534] width 438 height 78
click at [712, 592] on div "**********" at bounding box center [700, 325] width 474 height 542
click at [715, 567] on div "**********" at bounding box center [701, 534] width 438 height 78
click at [870, 618] on span "Guardar" at bounding box center [885, 620] width 47 height 20
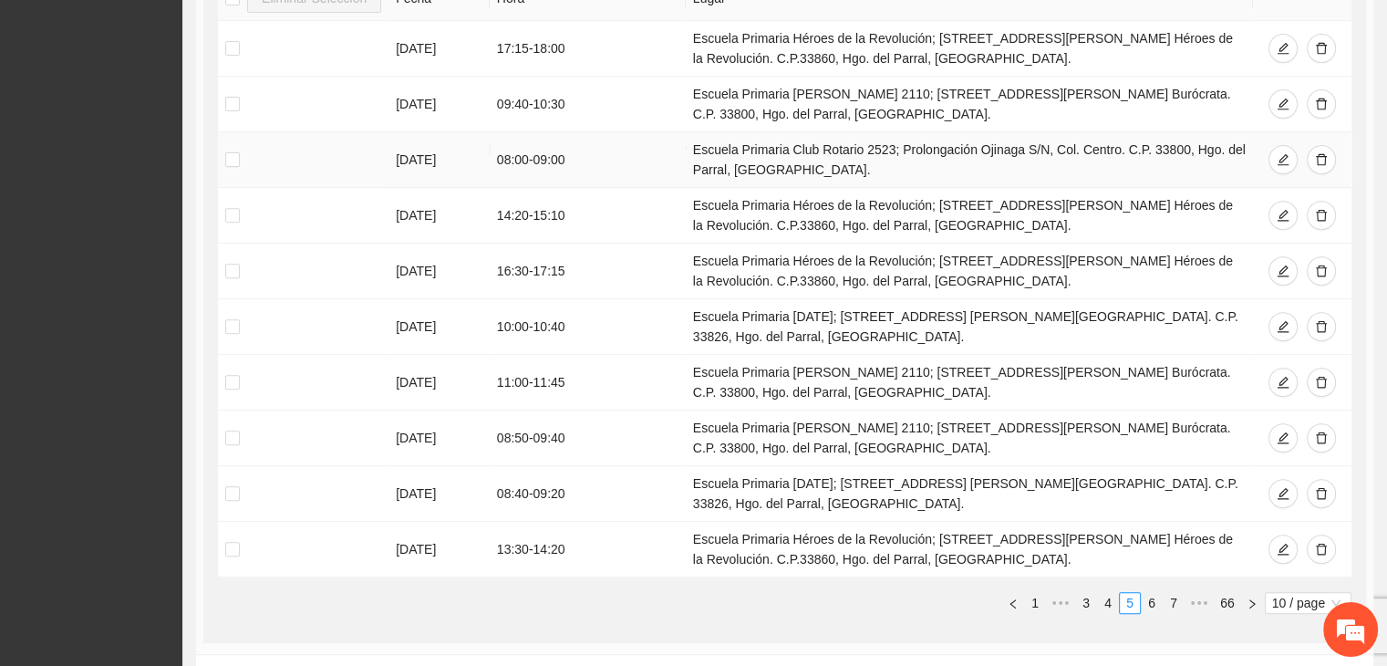
scroll to position [782, 0]
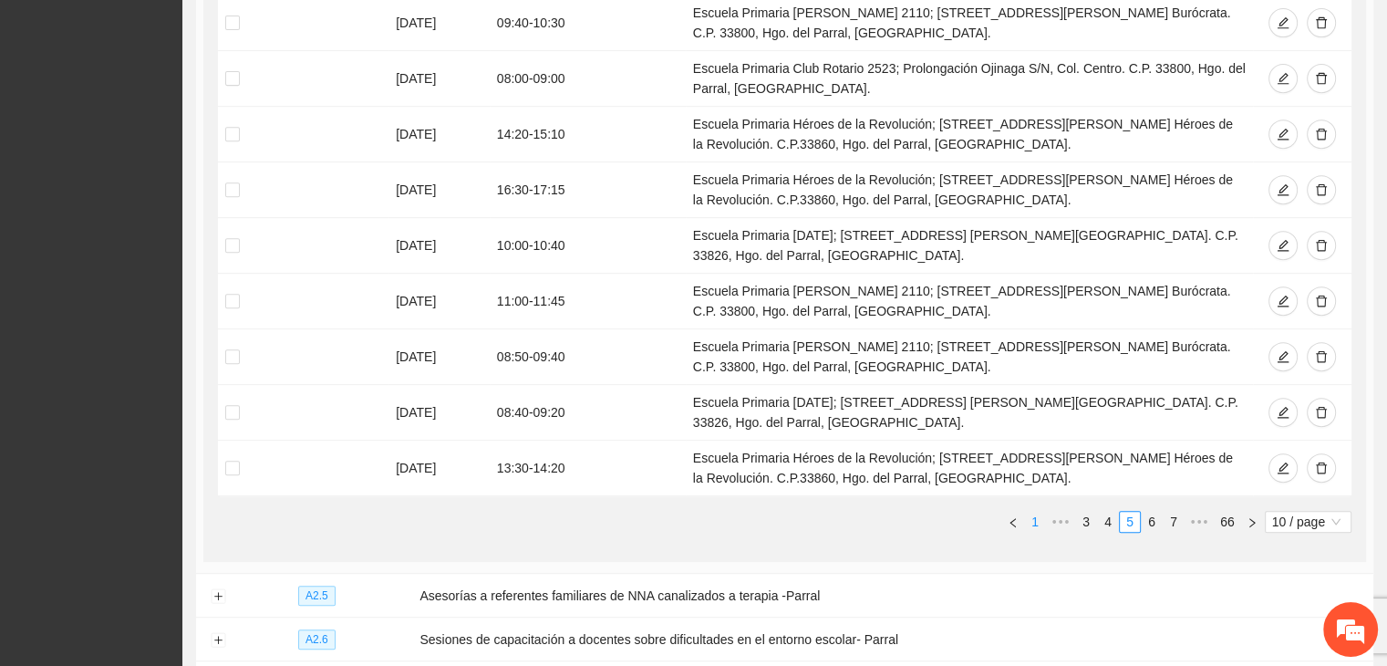
click at [1042, 517] on link "1" at bounding box center [1035, 522] width 20 height 20
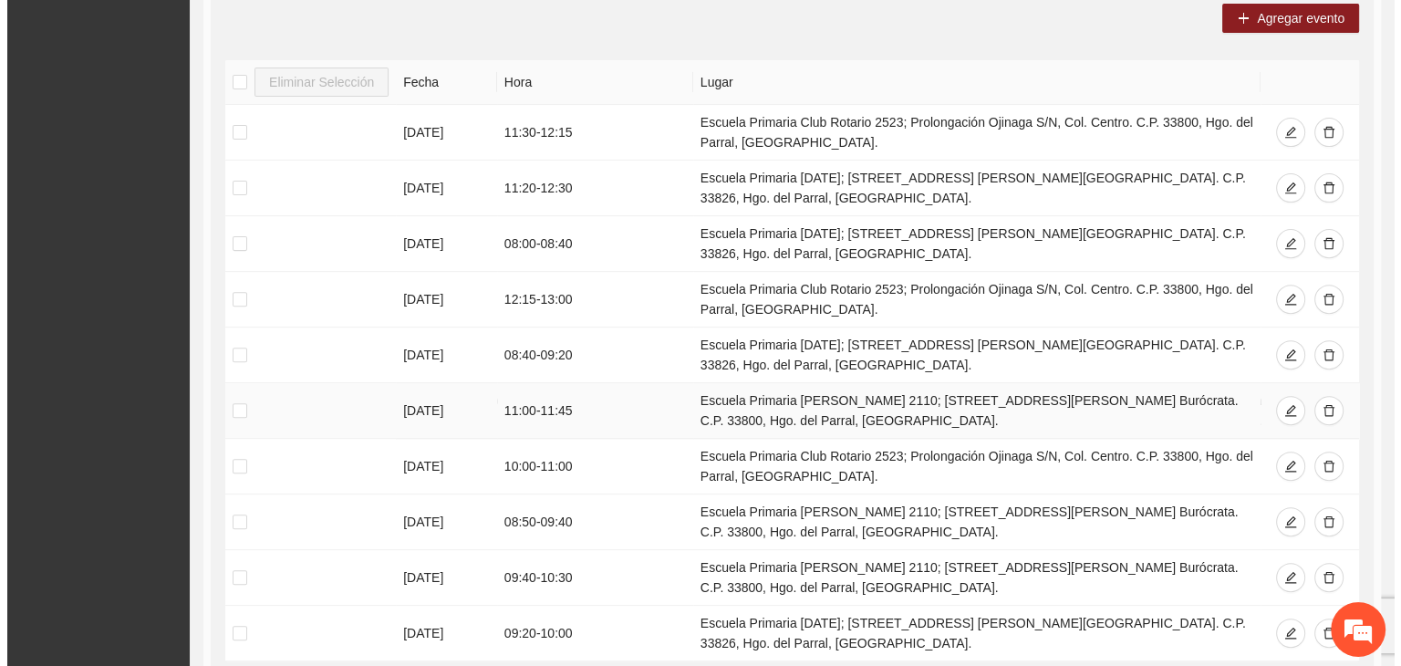
scroll to position [508, 0]
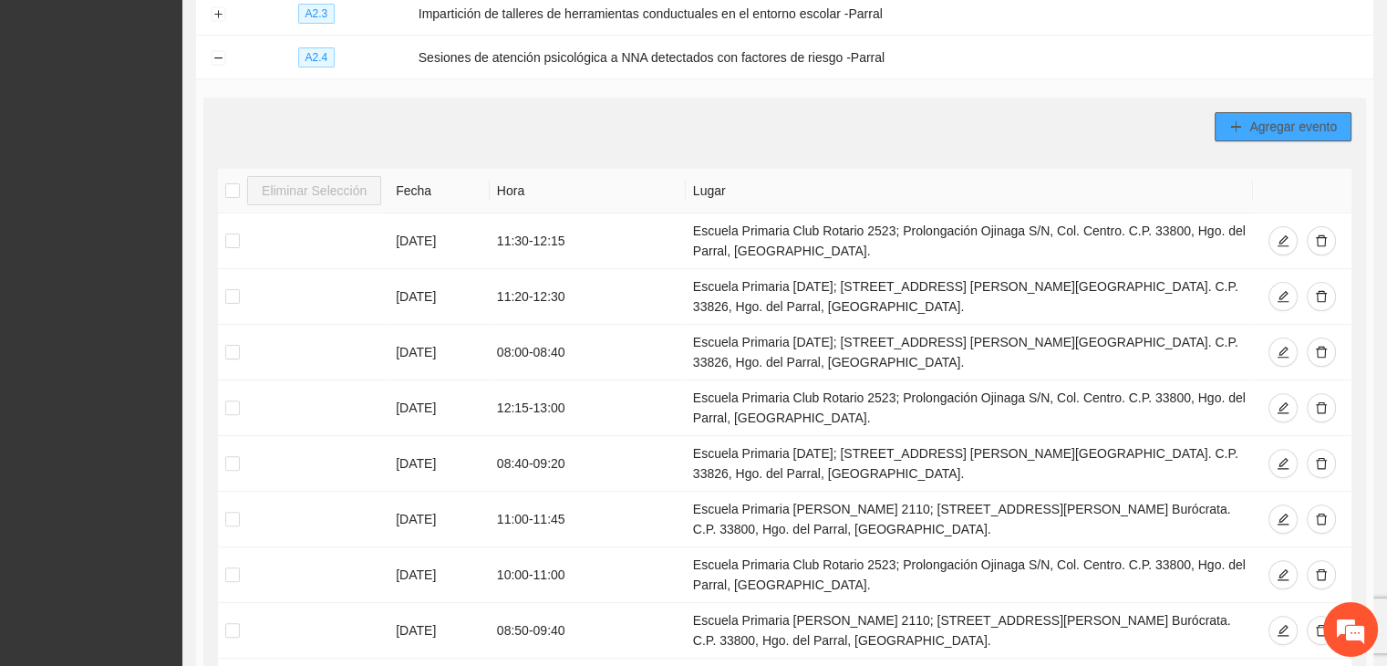
click at [1299, 137] on button "Agregar evento" at bounding box center [1283, 126] width 137 height 29
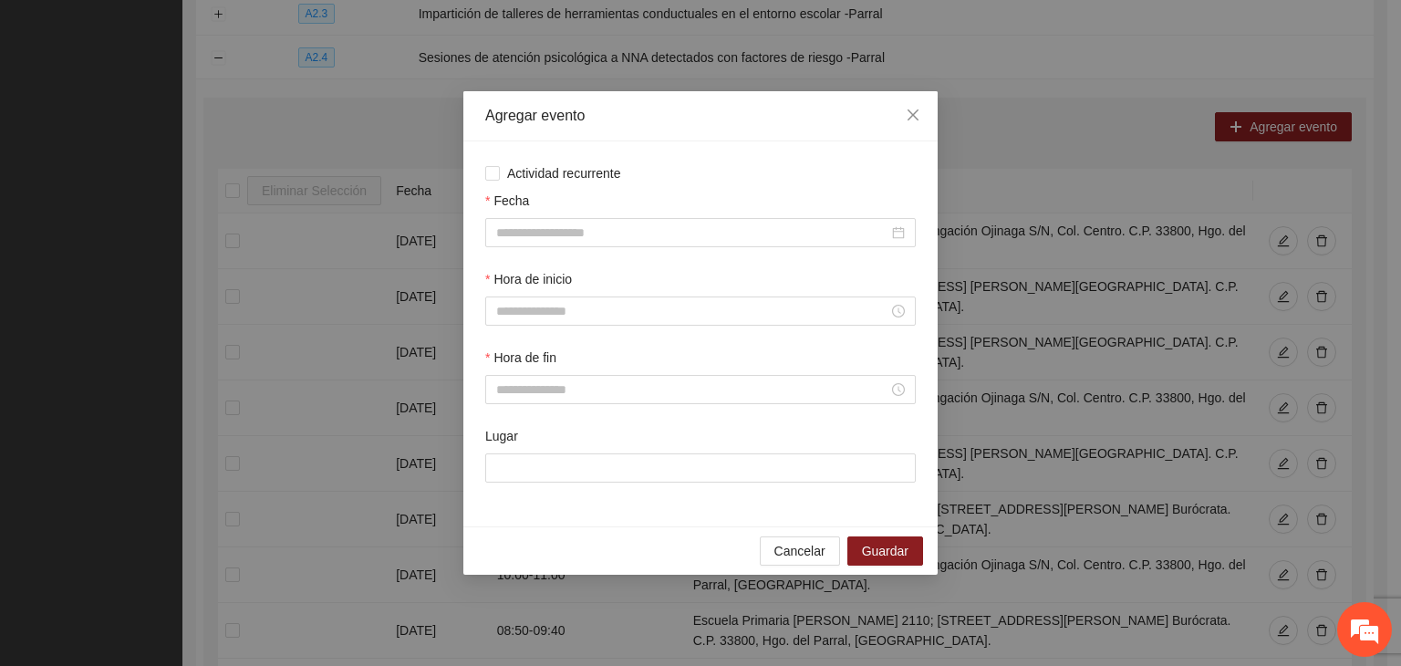
click at [598, 183] on div "Actividad recurrente Fecha Hora de inicio Hora de fin Lugar" at bounding box center [700, 333] width 431 height 341
click at [598, 166] on span "Actividad recurrente" at bounding box center [564, 173] width 129 height 20
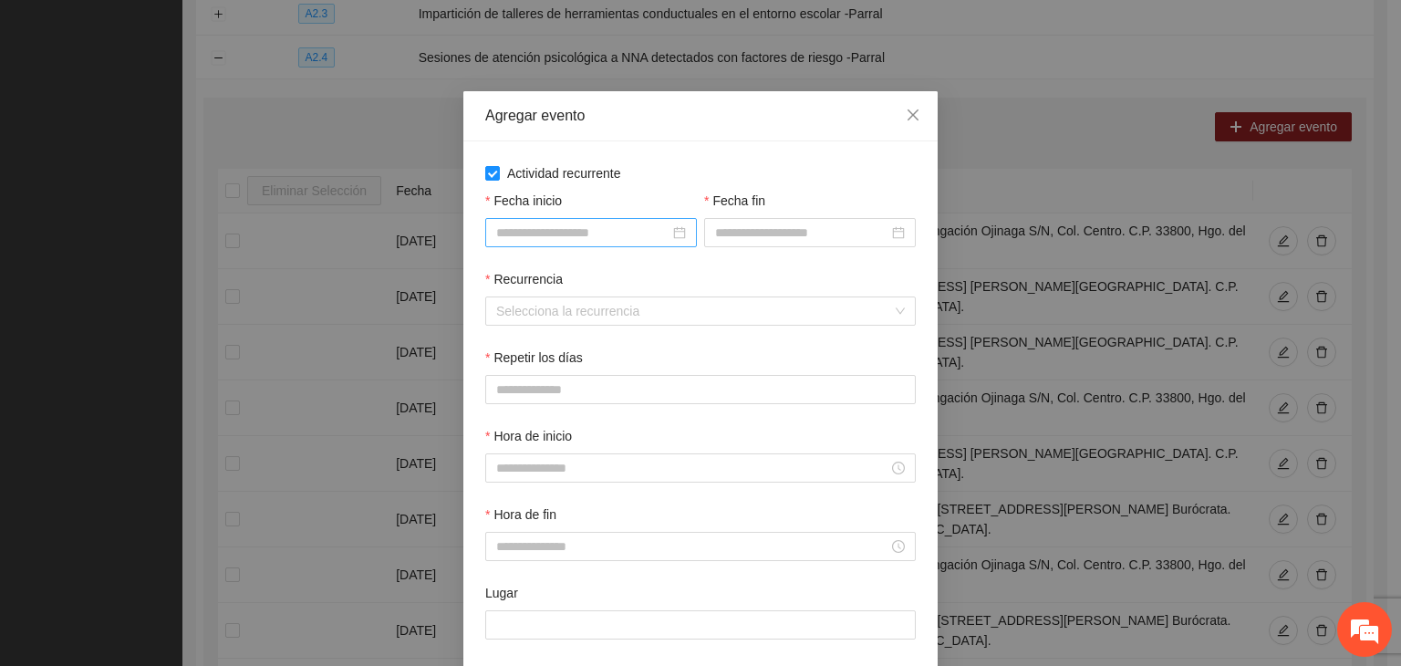
click at [574, 243] on div at bounding box center [591, 232] width 212 height 29
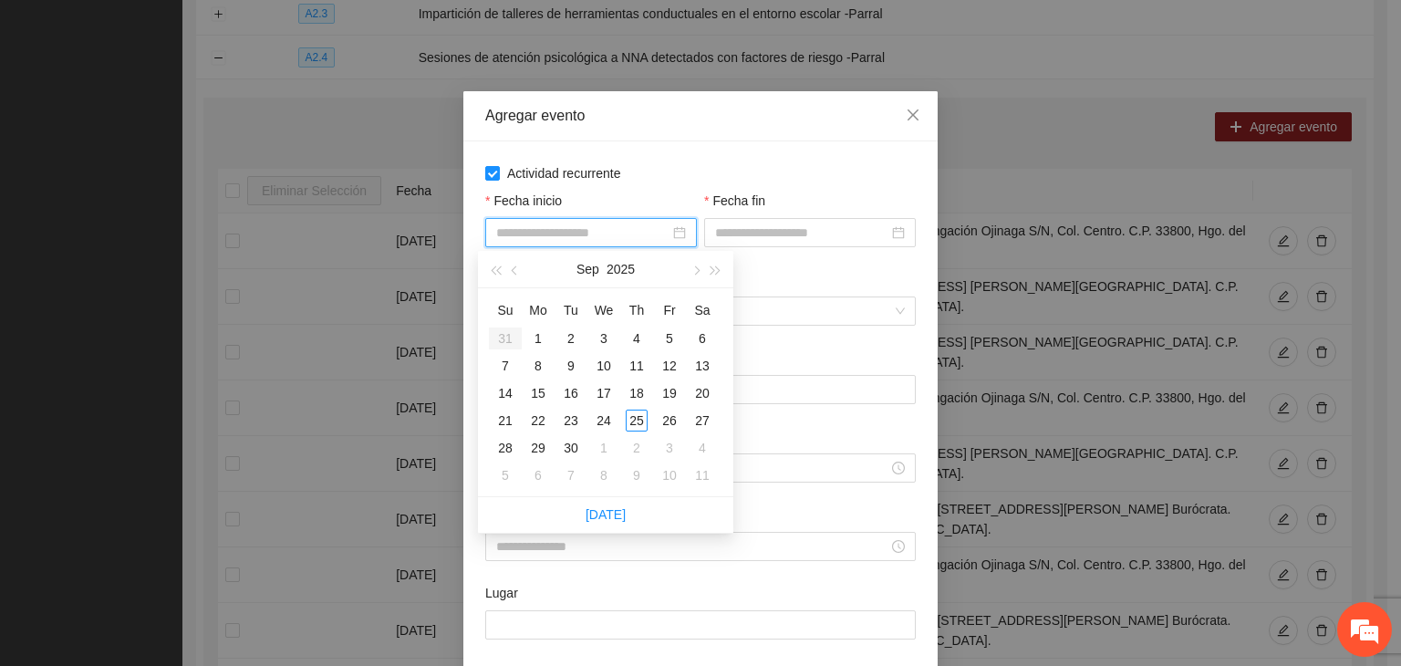
click at [573, 242] on input "Fecha inicio" at bounding box center [582, 233] width 173 height 20
click at [695, 274] on span "button" at bounding box center [695, 270] width 9 height 9
type input "**********"
click at [606, 331] on div "1" at bounding box center [604, 338] width 22 height 22
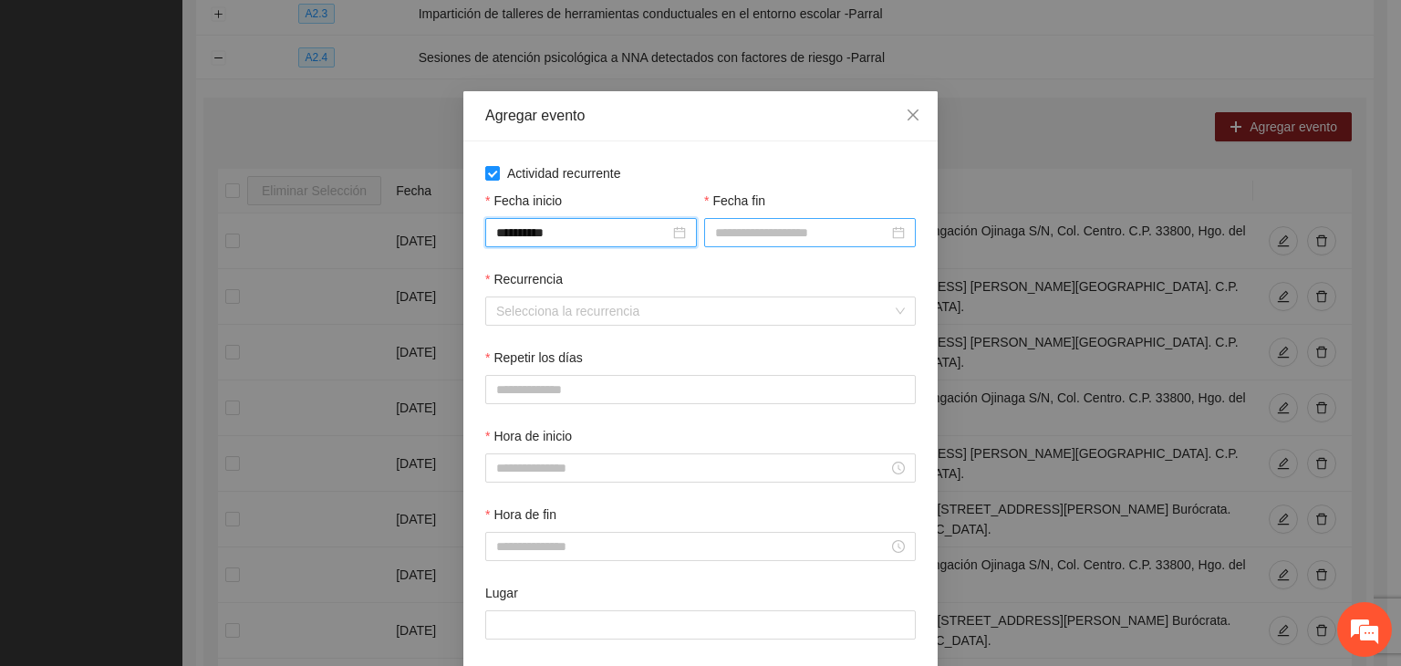
click at [757, 229] on input "Fecha fin" at bounding box center [801, 233] width 173 height 20
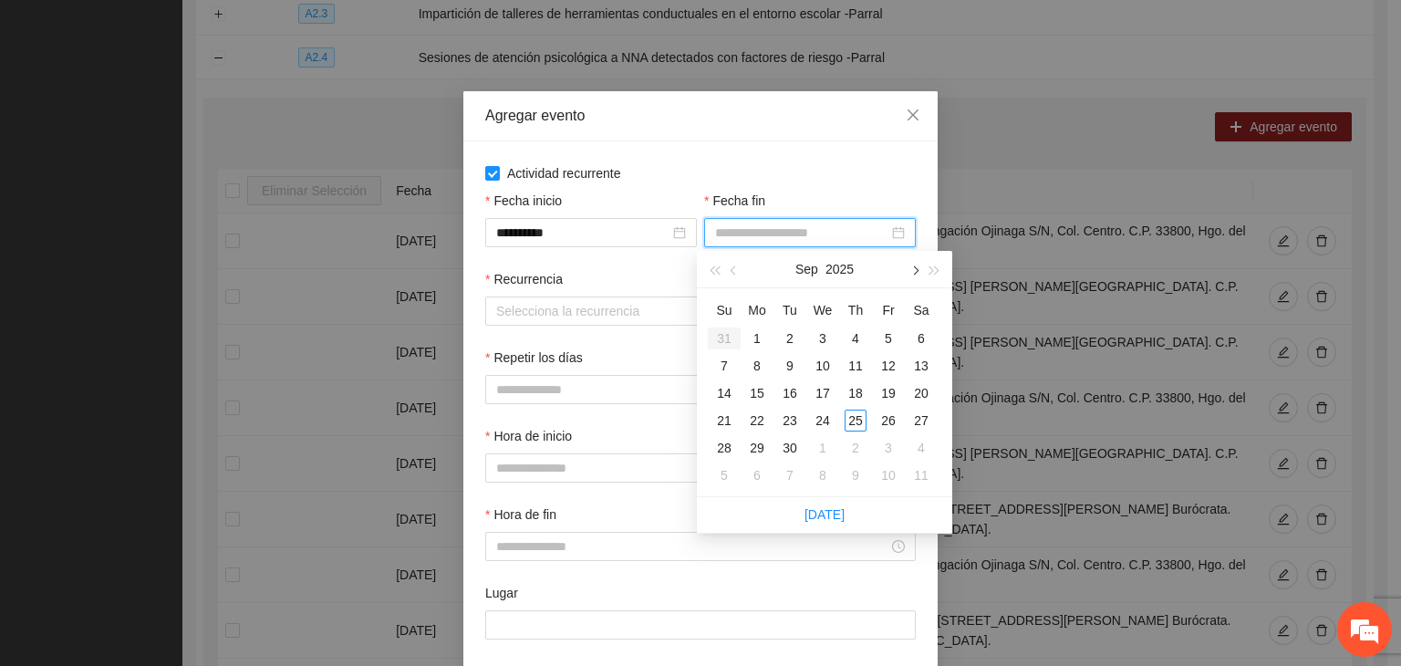
drag, startPoint x: 912, startPoint y: 271, endPoint x: 909, endPoint y: 282, distance: 11.3
click at [912, 271] on span "button" at bounding box center [913, 270] width 9 height 9
type input "**********"
click at [887, 429] on div "24" at bounding box center [889, 421] width 22 height 22
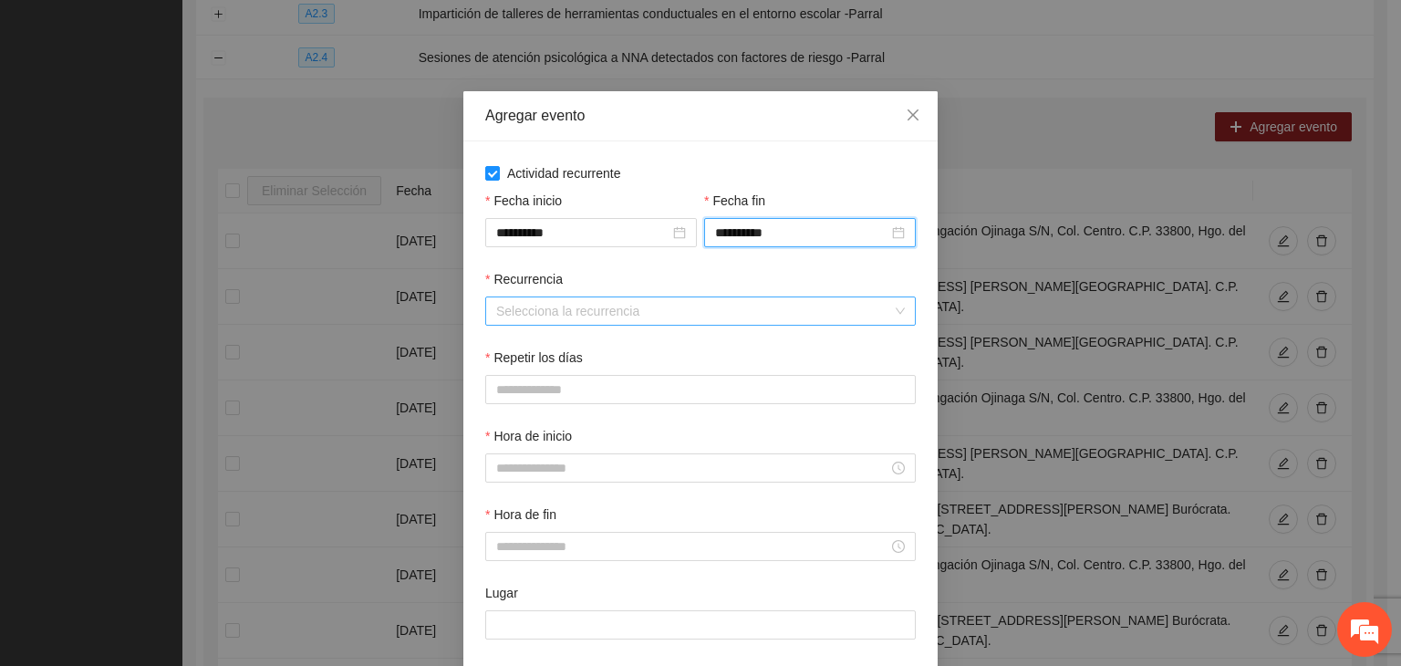
click at [543, 311] on input "Recurrencia" at bounding box center [694, 310] width 396 height 27
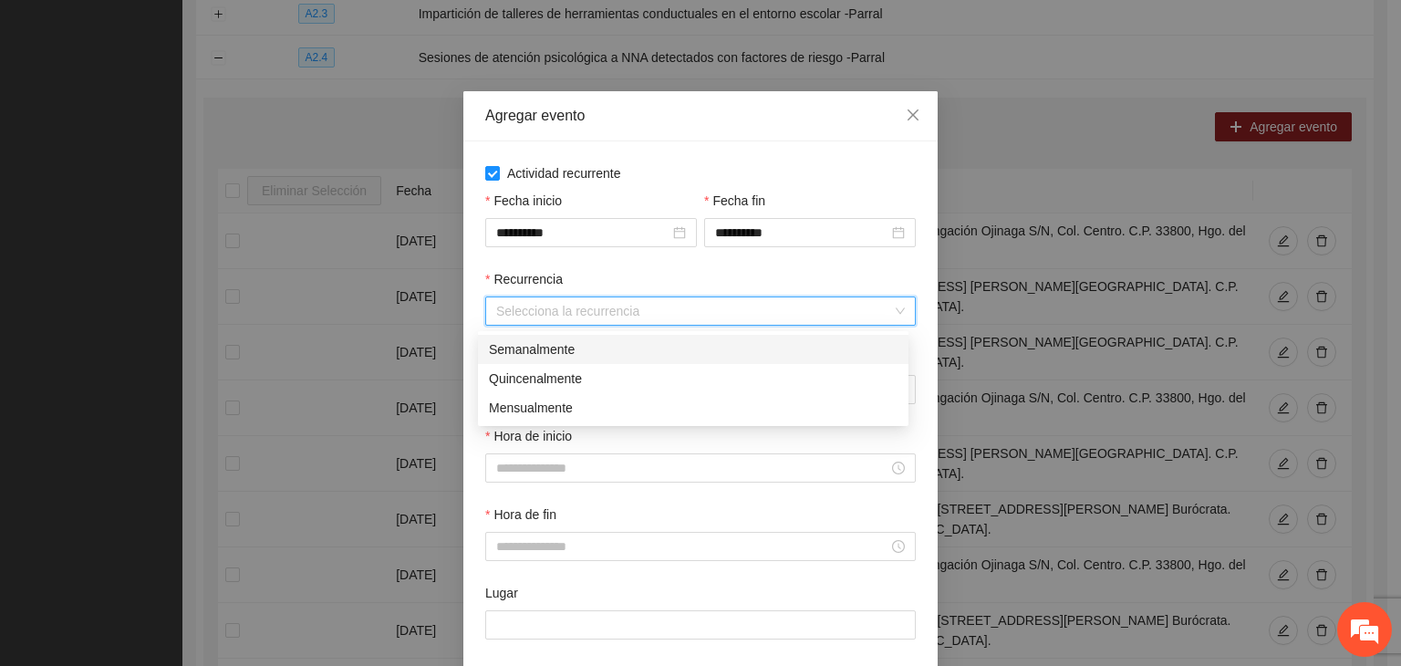
click at [560, 347] on div "Semanalmente" at bounding box center [693, 349] width 409 height 20
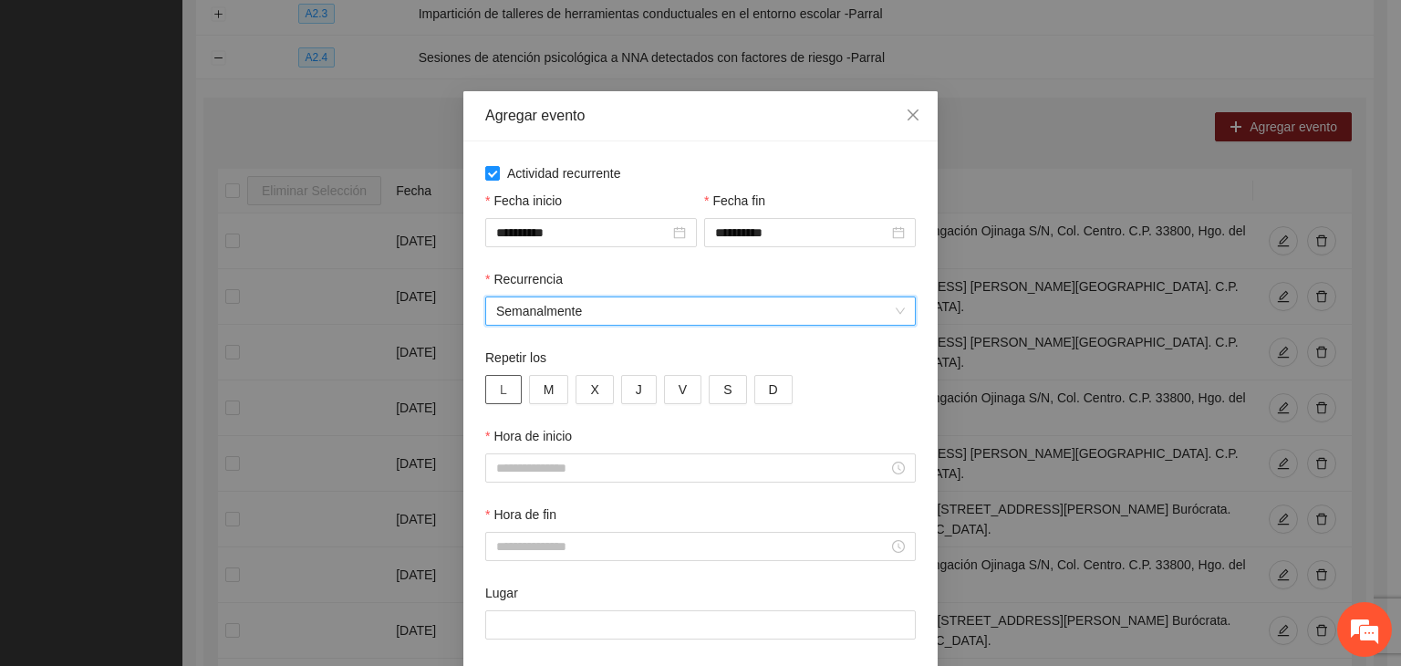
click at [491, 386] on button "L" at bounding box center [503, 389] width 36 height 29
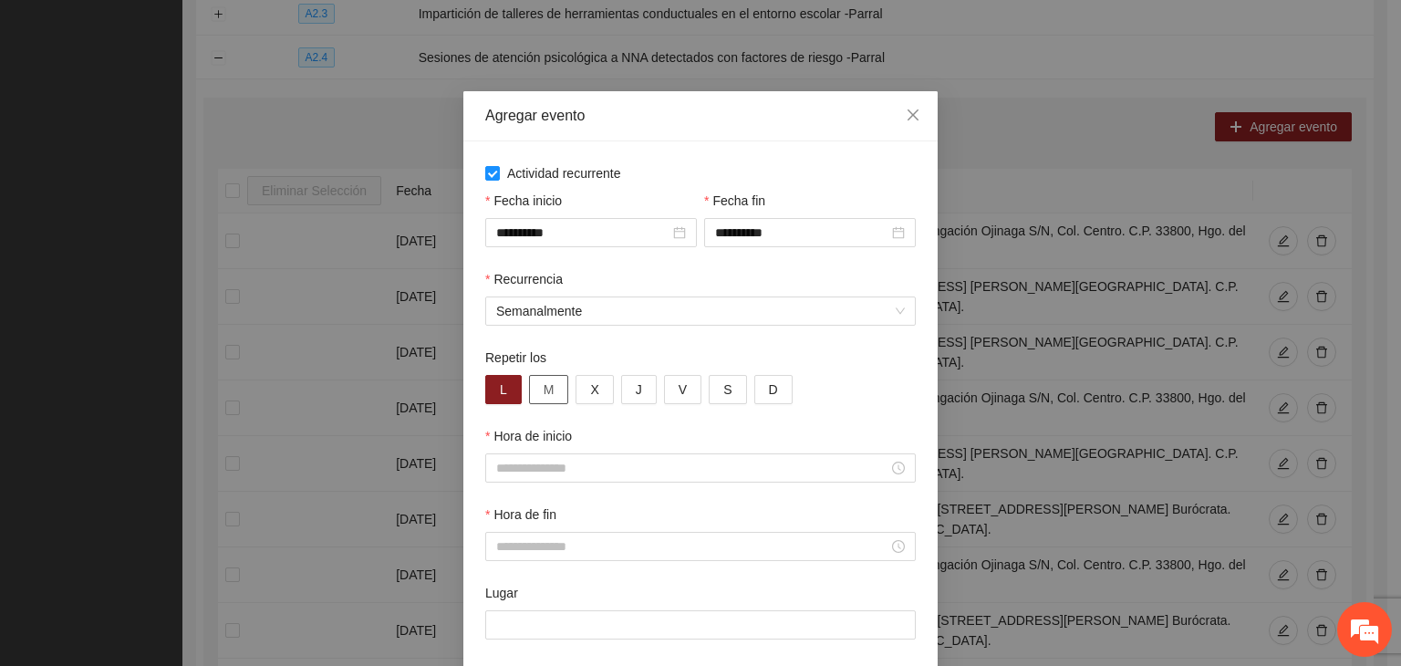
click at [544, 392] on span "M" at bounding box center [549, 389] width 11 height 20
click at [590, 386] on button "X" at bounding box center [594, 389] width 37 height 29
click at [636, 393] on span "J" at bounding box center [639, 389] width 6 height 20
click at [679, 395] on span "V" at bounding box center [683, 389] width 8 height 20
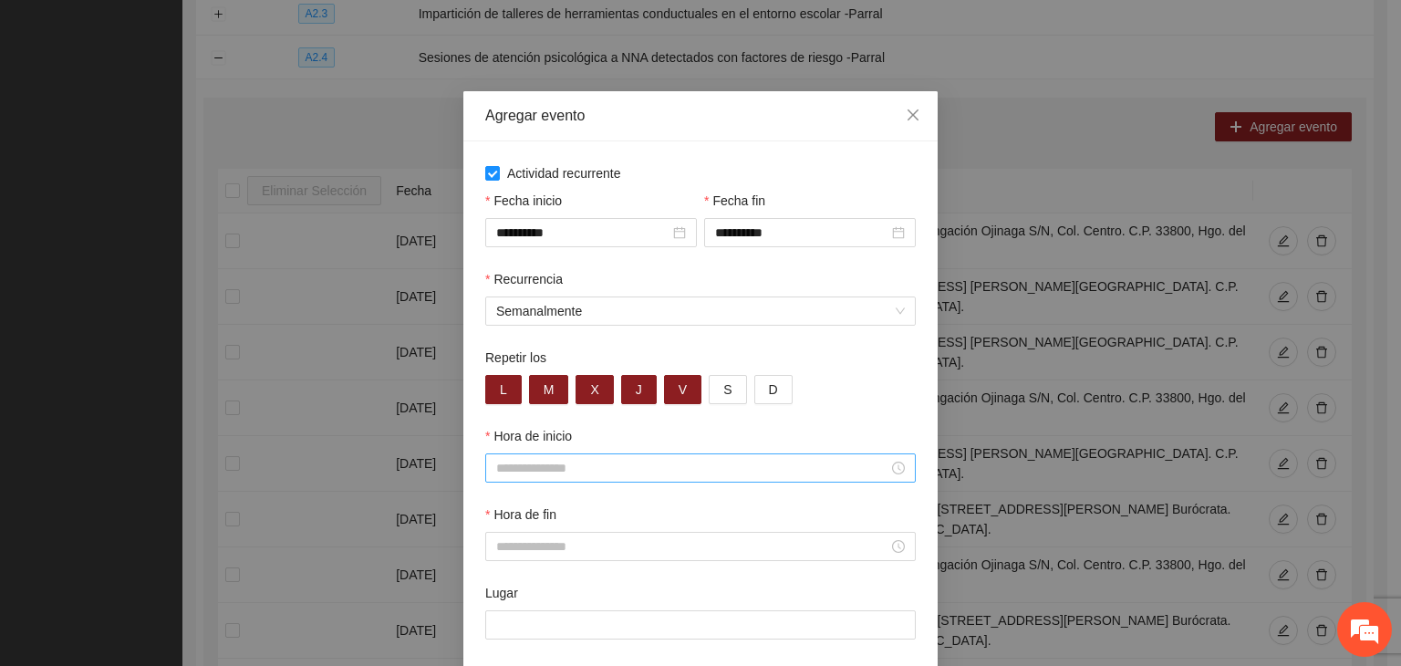
click at [642, 475] on input "Hora de inicio" at bounding box center [692, 468] width 392 height 20
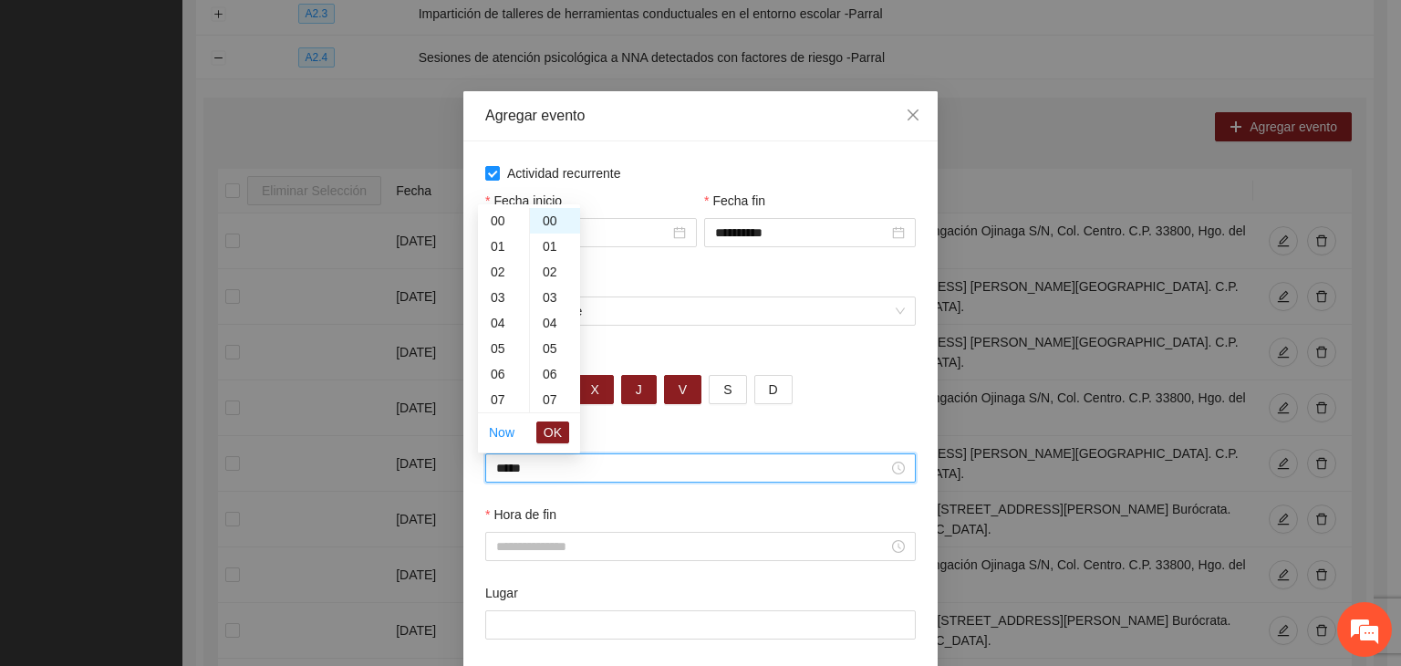
scroll to position [204, 0]
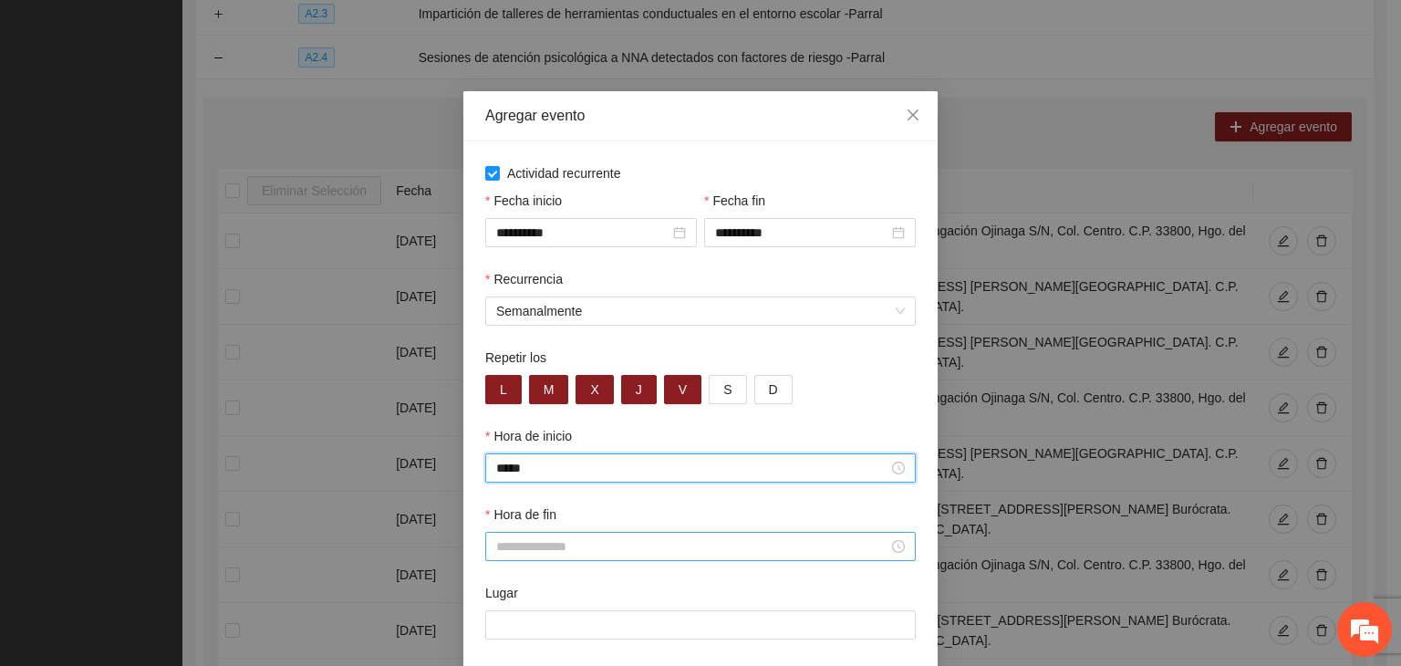
type input "*****"
click at [605, 555] on input "Hora de fin" at bounding box center [692, 546] width 392 height 20
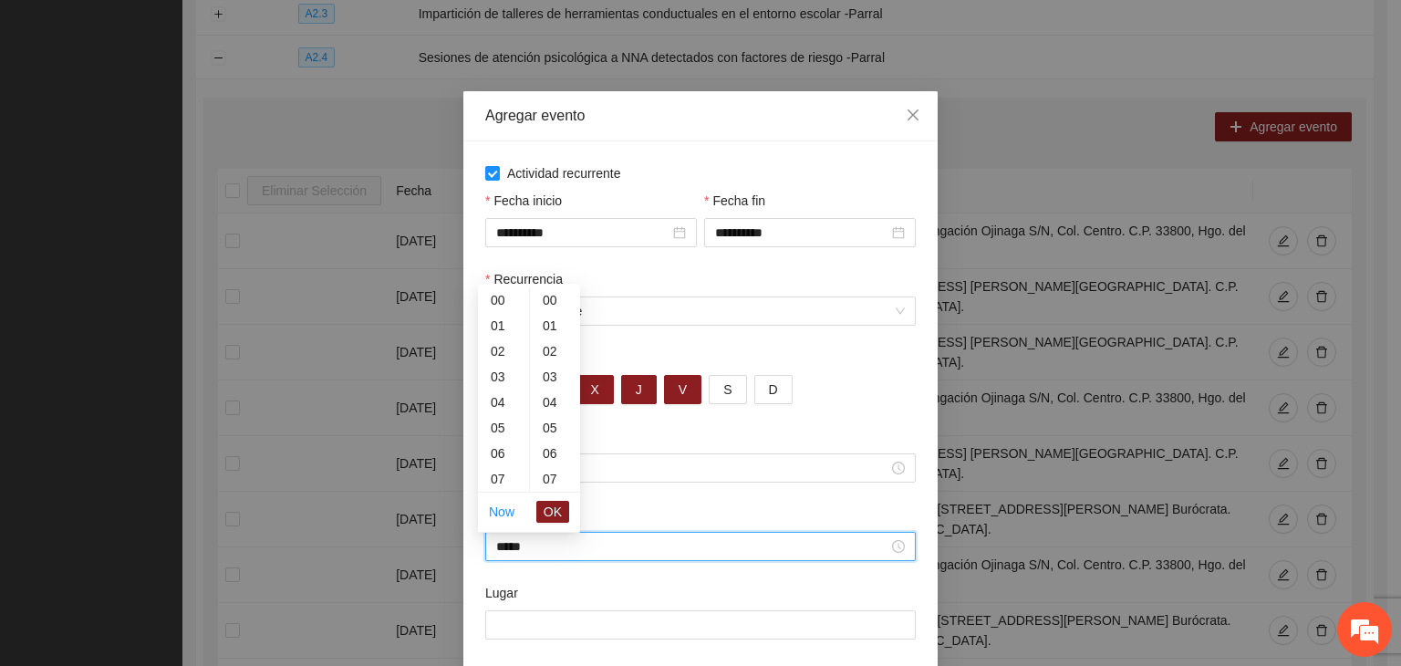
scroll to position [1022, 0]
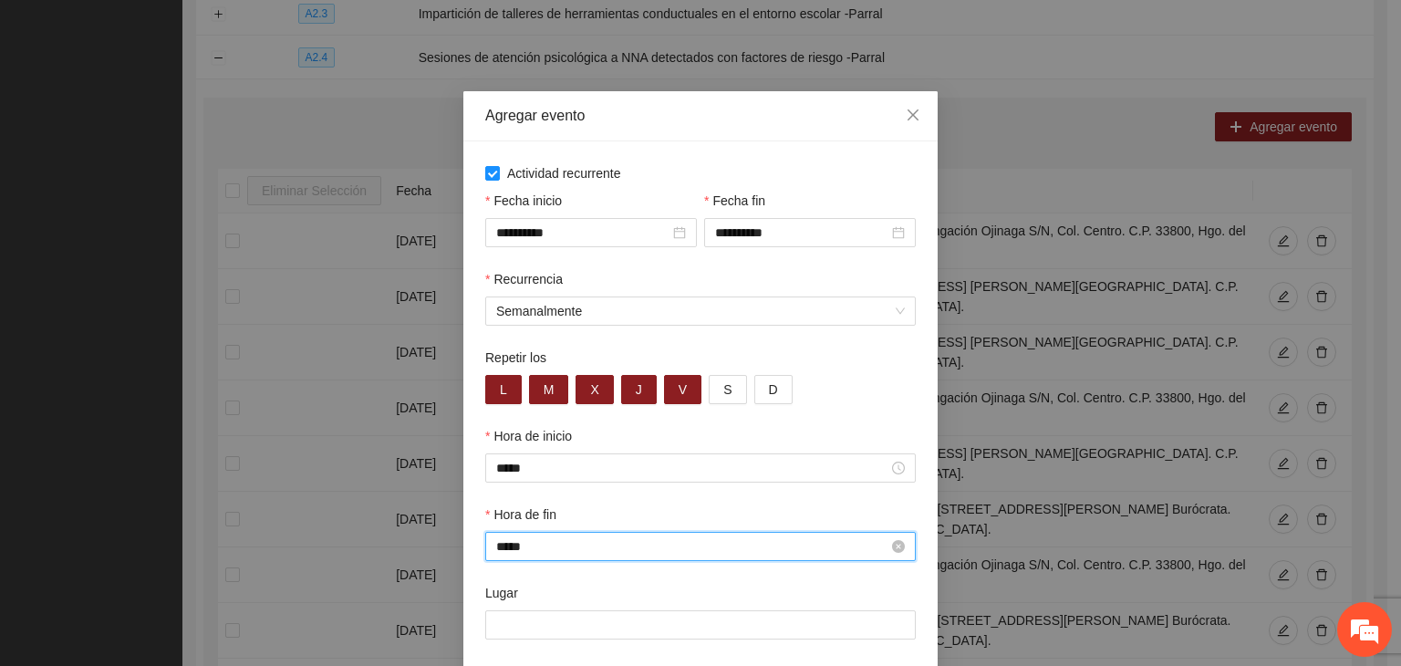
type input "*****"
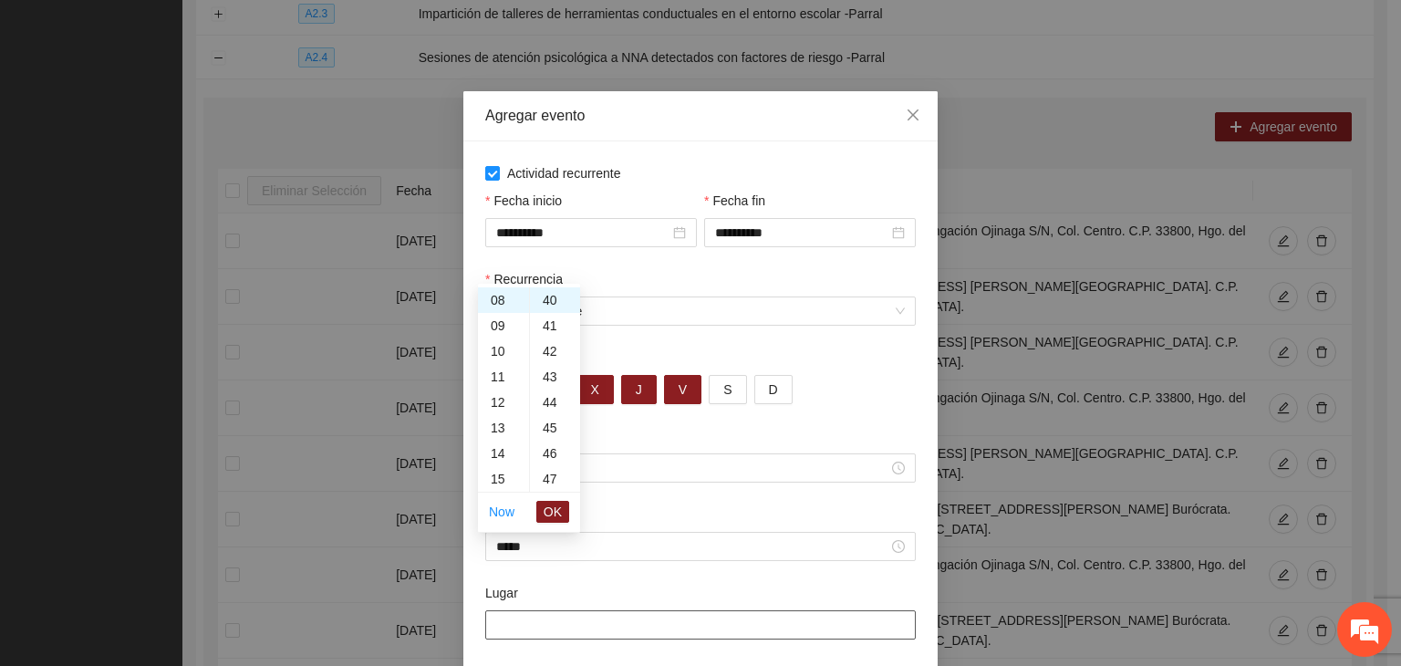
click at [617, 637] on input "Lugar" at bounding box center [700, 624] width 431 height 29
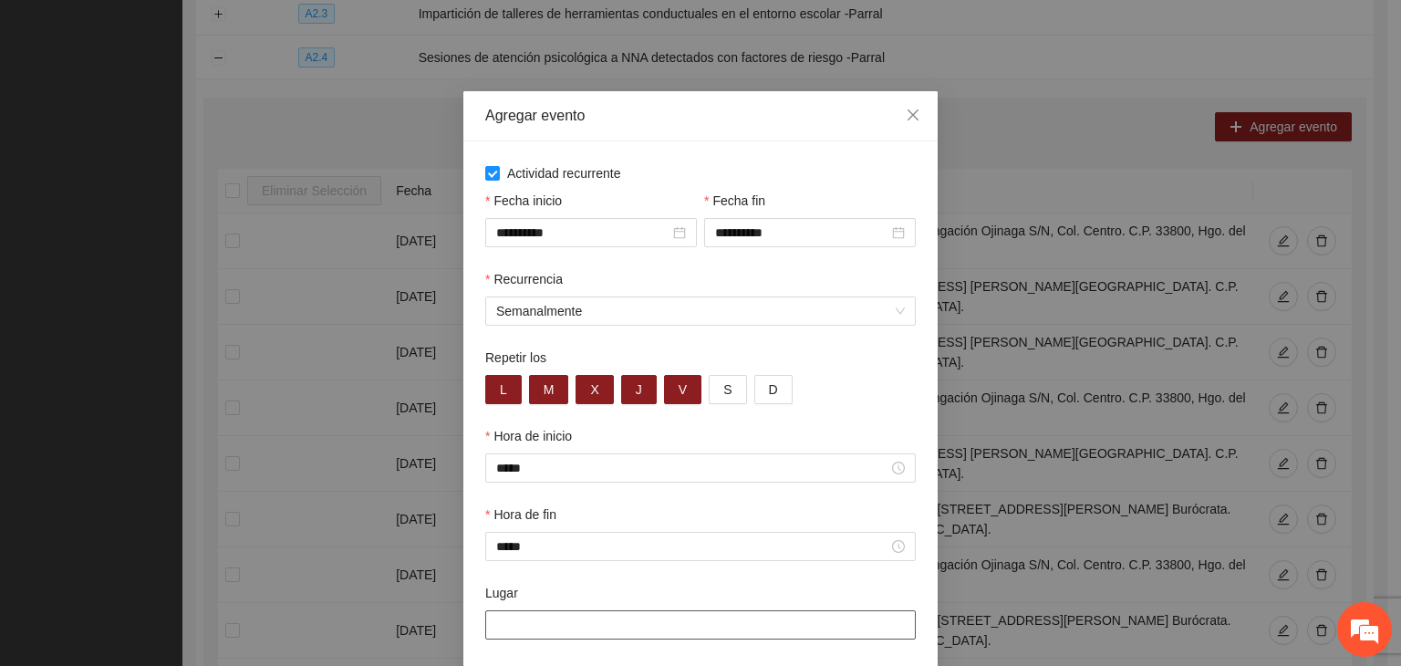
paste input "**********"
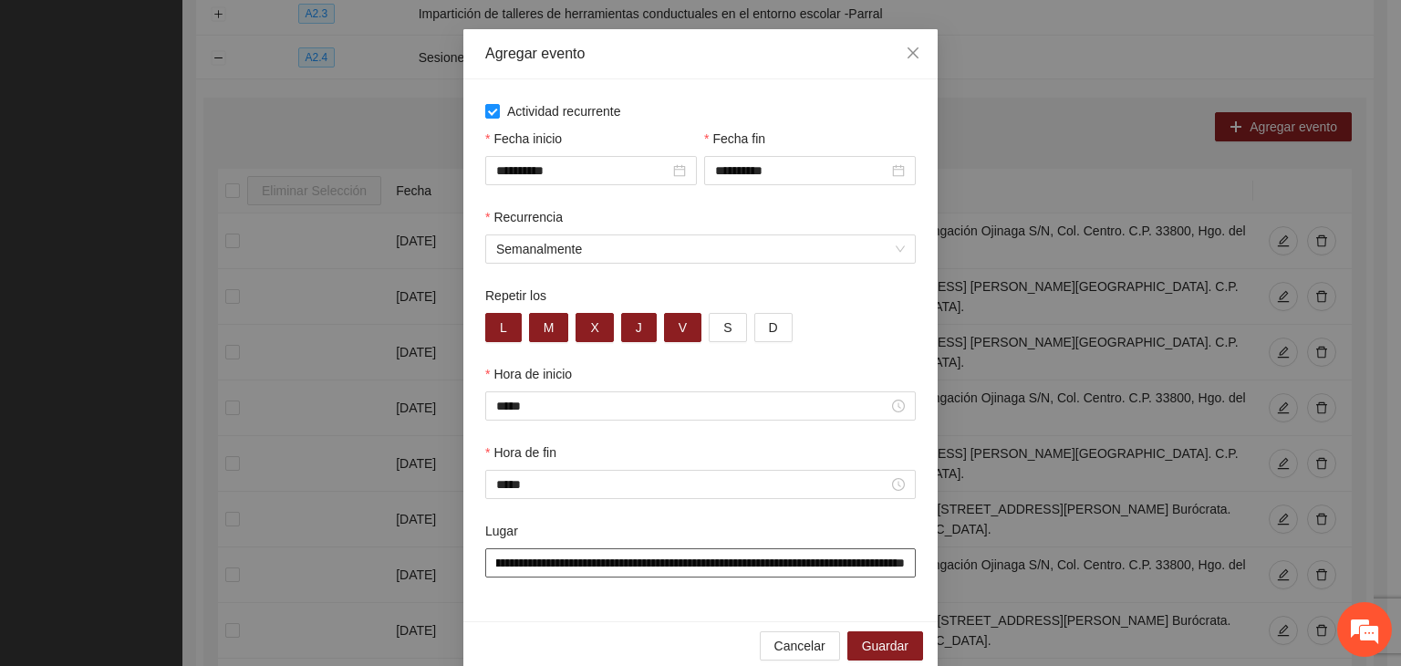
scroll to position [90, 0]
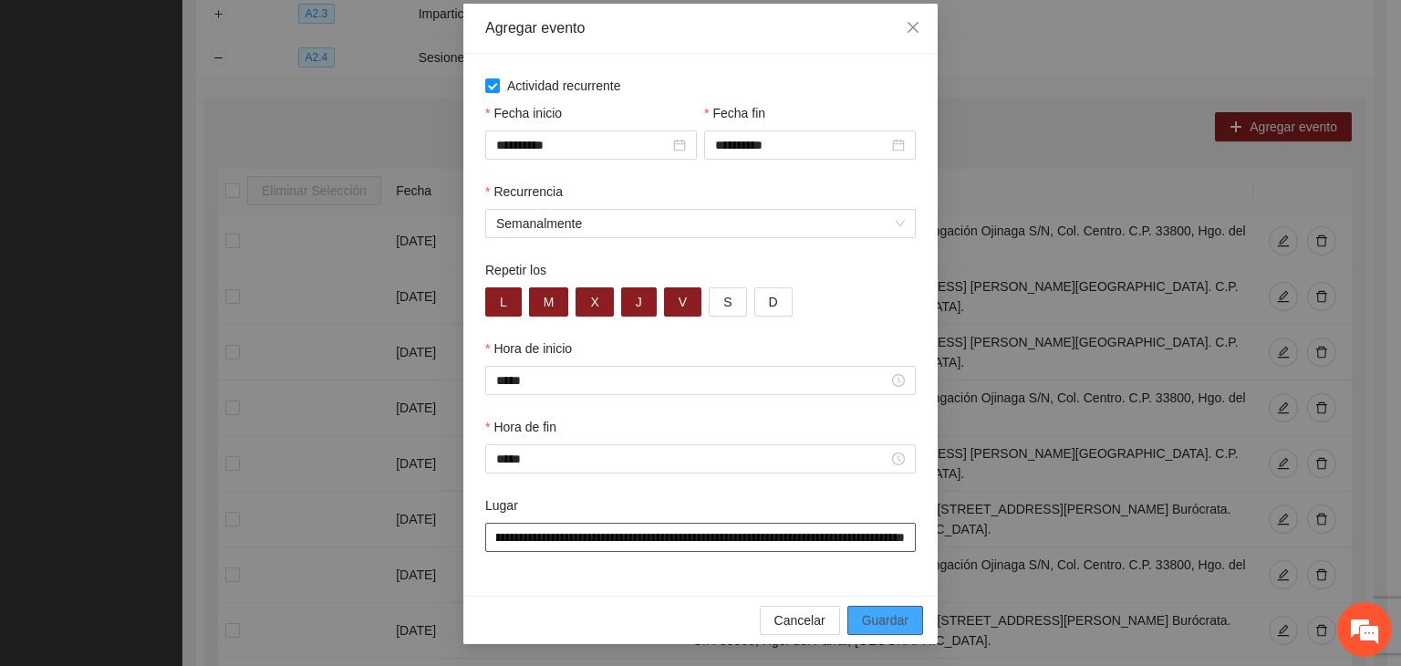
type input "**********"
click at [868, 610] on span "Guardar" at bounding box center [885, 620] width 47 height 20
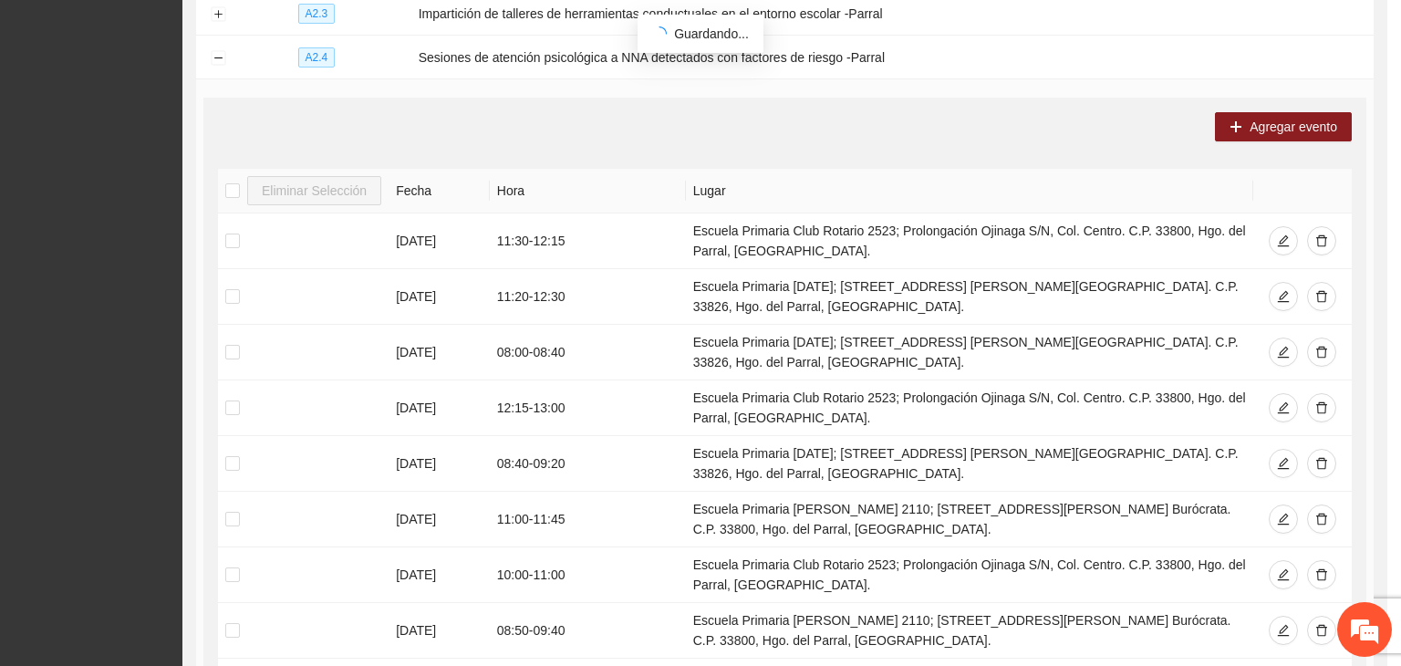
scroll to position [0, 0]
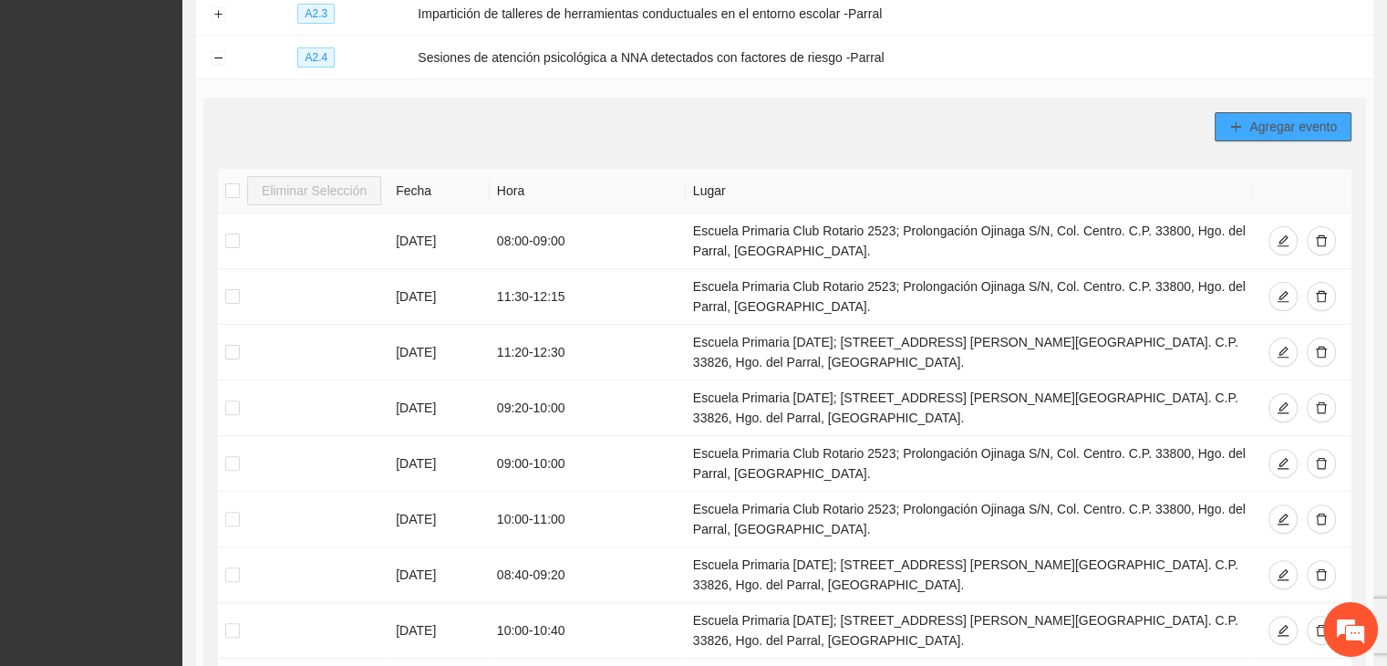
click at [1263, 127] on span "Agregar evento" at bounding box center [1294, 127] width 88 height 20
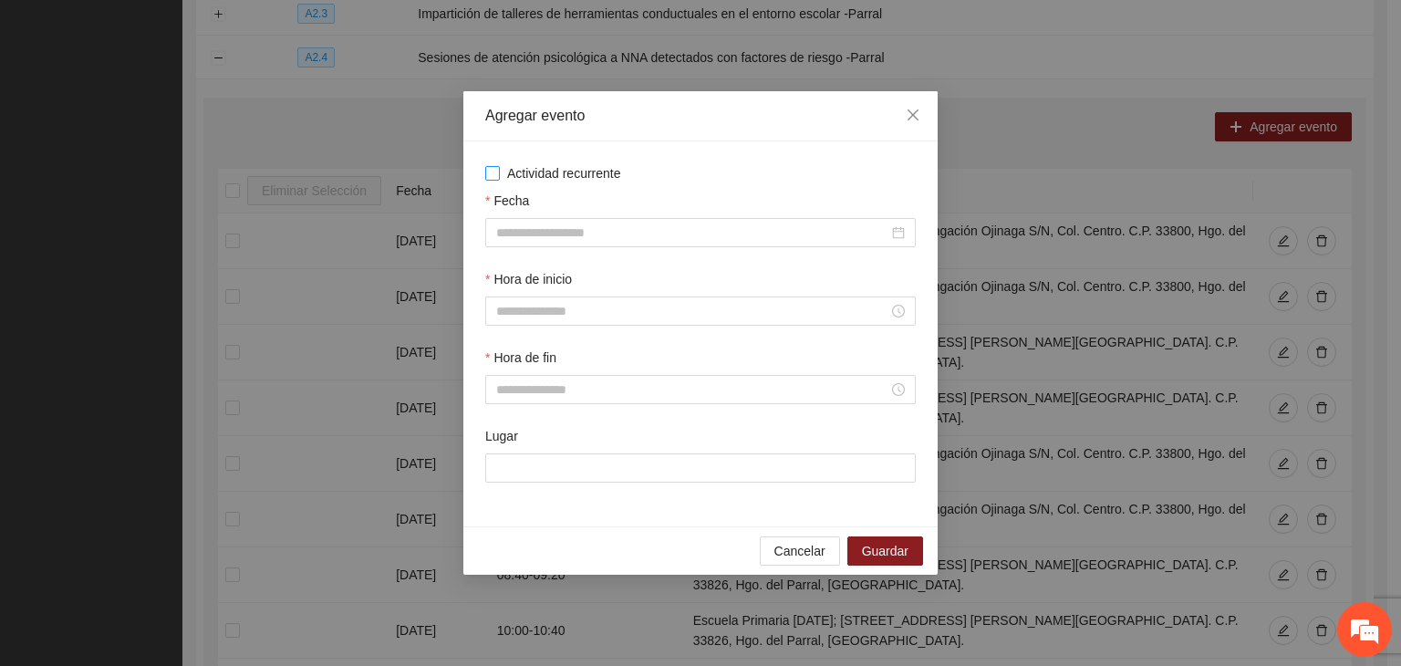
click at [590, 177] on span "Actividad recurrente" at bounding box center [564, 173] width 129 height 20
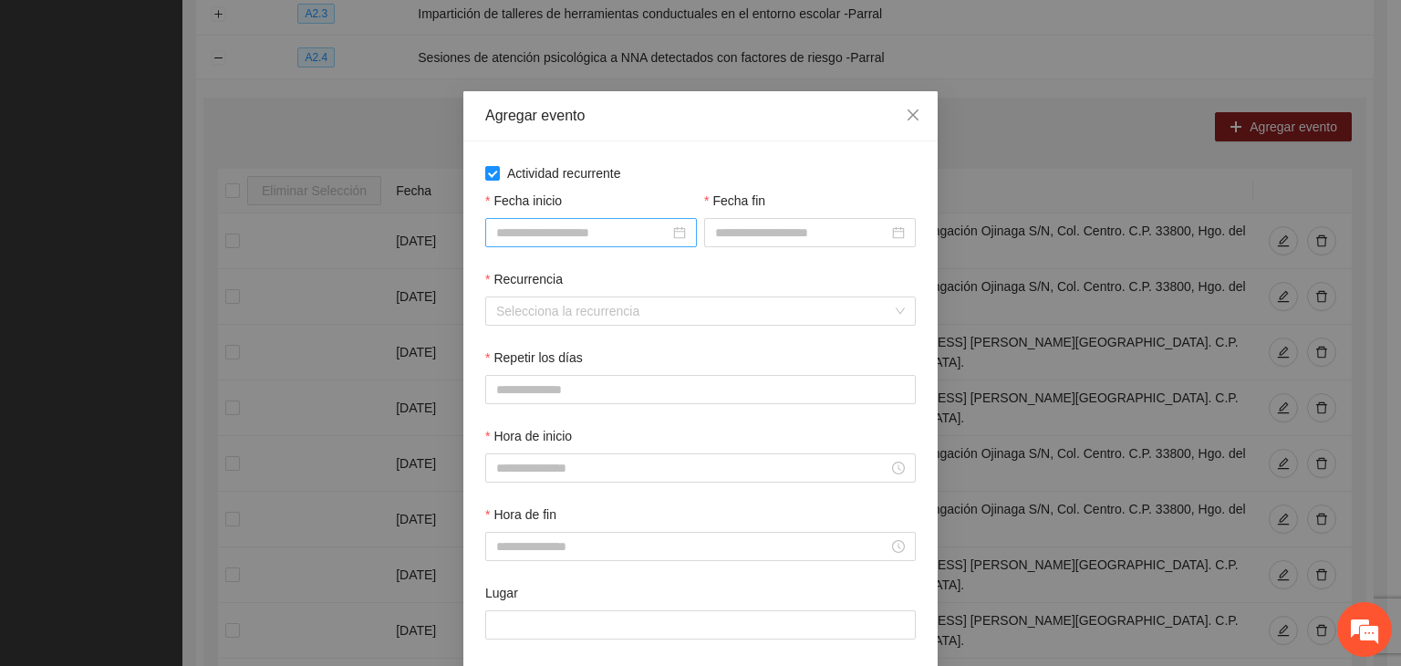
click at [603, 223] on input "Fecha inicio" at bounding box center [582, 233] width 173 height 20
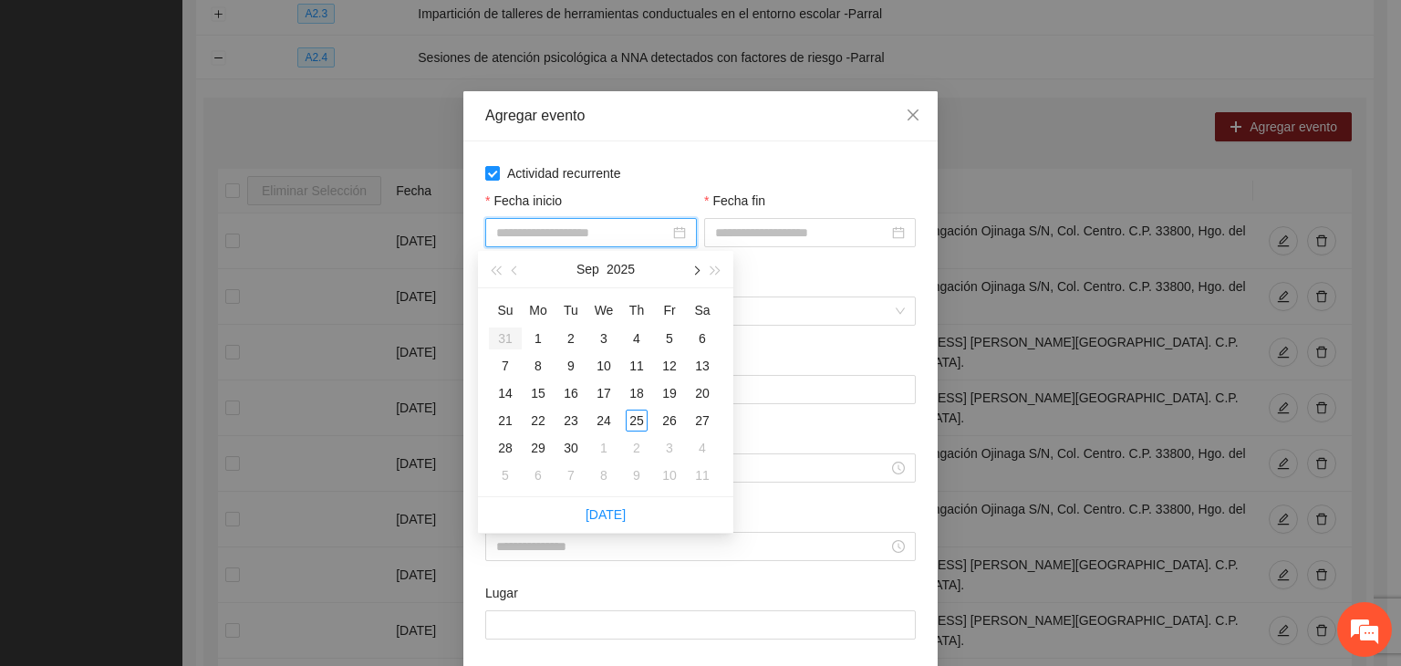
click at [693, 265] on button "button" at bounding box center [695, 269] width 20 height 36
type input "**********"
click at [608, 348] on div "1" at bounding box center [604, 338] width 22 height 22
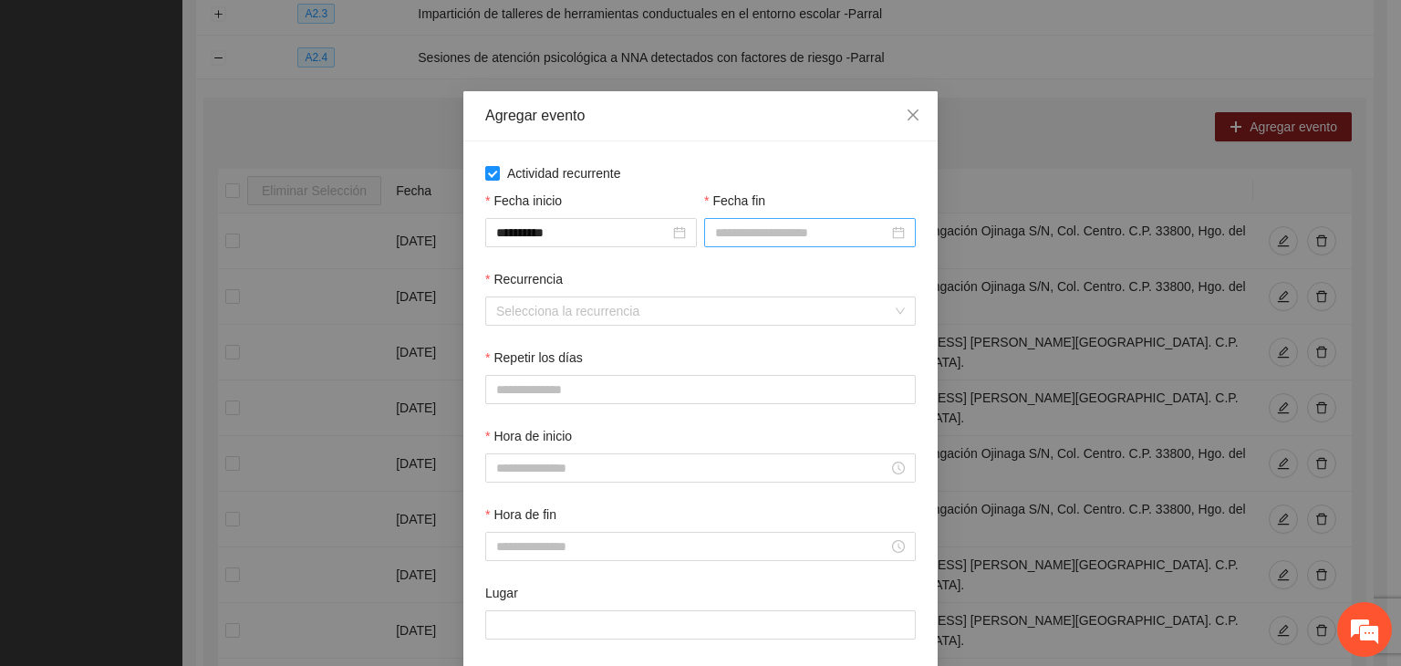
click at [765, 244] on div at bounding box center [810, 232] width 212 height 29
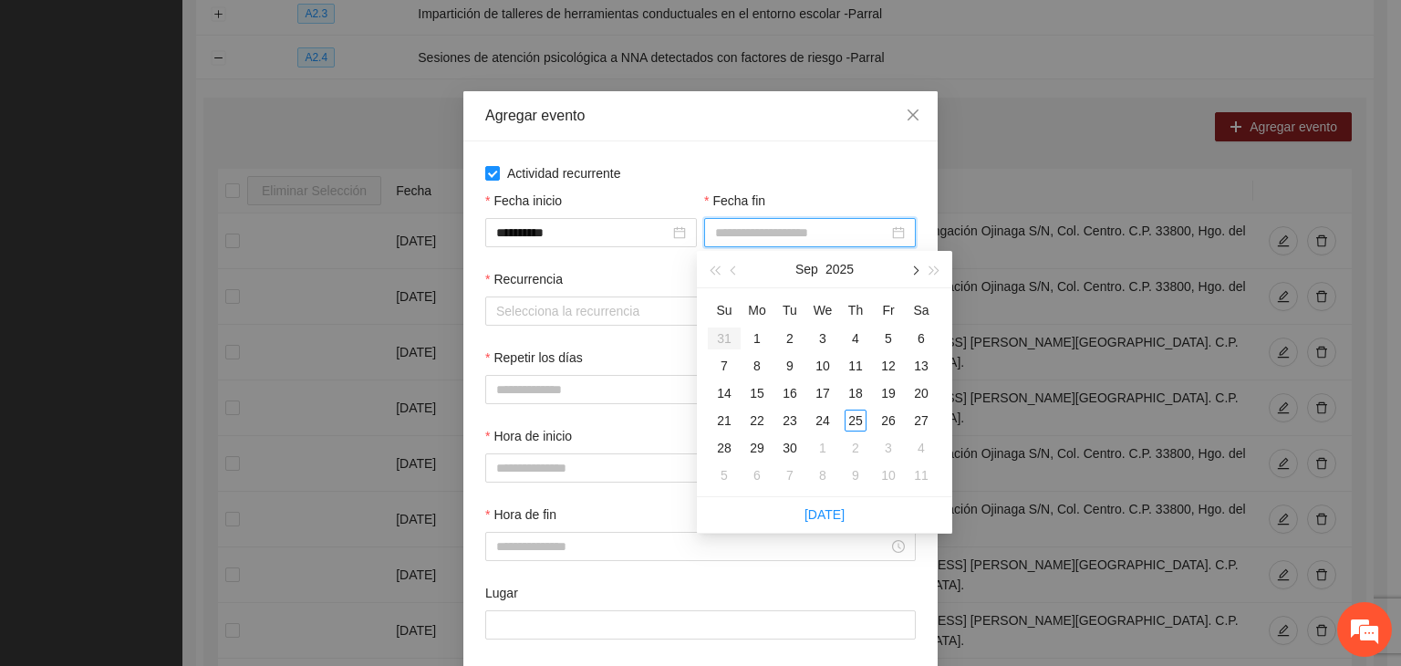
click at [912, 272] on span "button" at bounding box center [913, 270] width 9 height 9
type input "**********"
click at [891, 411] on div "24" at bounding box center [889, 421] width 22 height 22
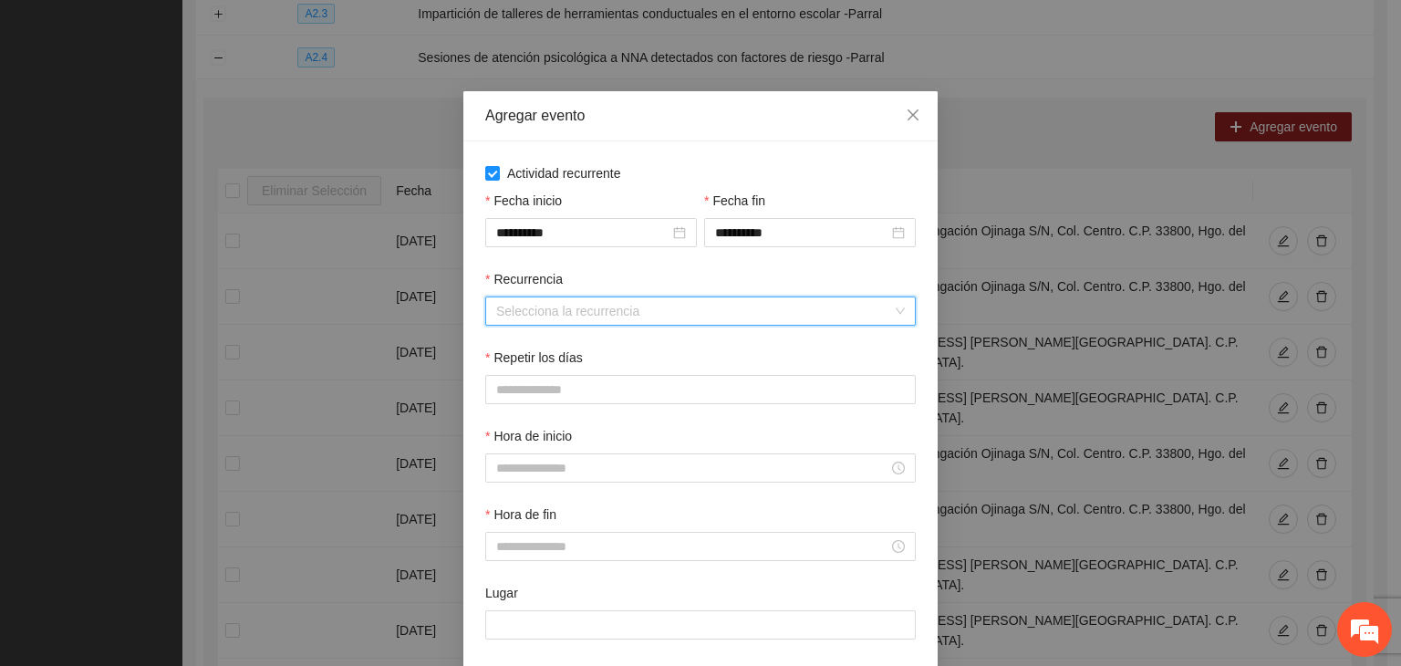
click at [634, 302] on input "Recurrencia" at bounding box center [694, 310] width 396 height 27
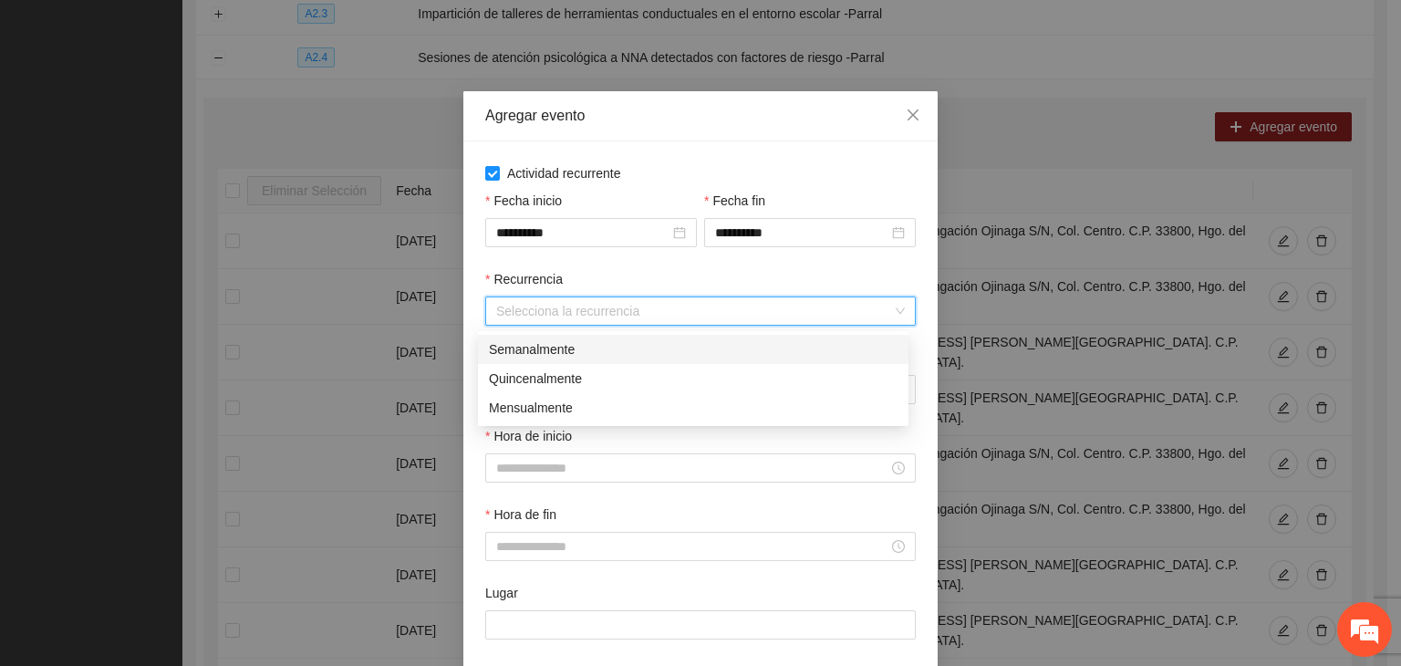
click at [608, 346] on div "Semanalmente" at bounding box center [693, 349] width 409 height 20
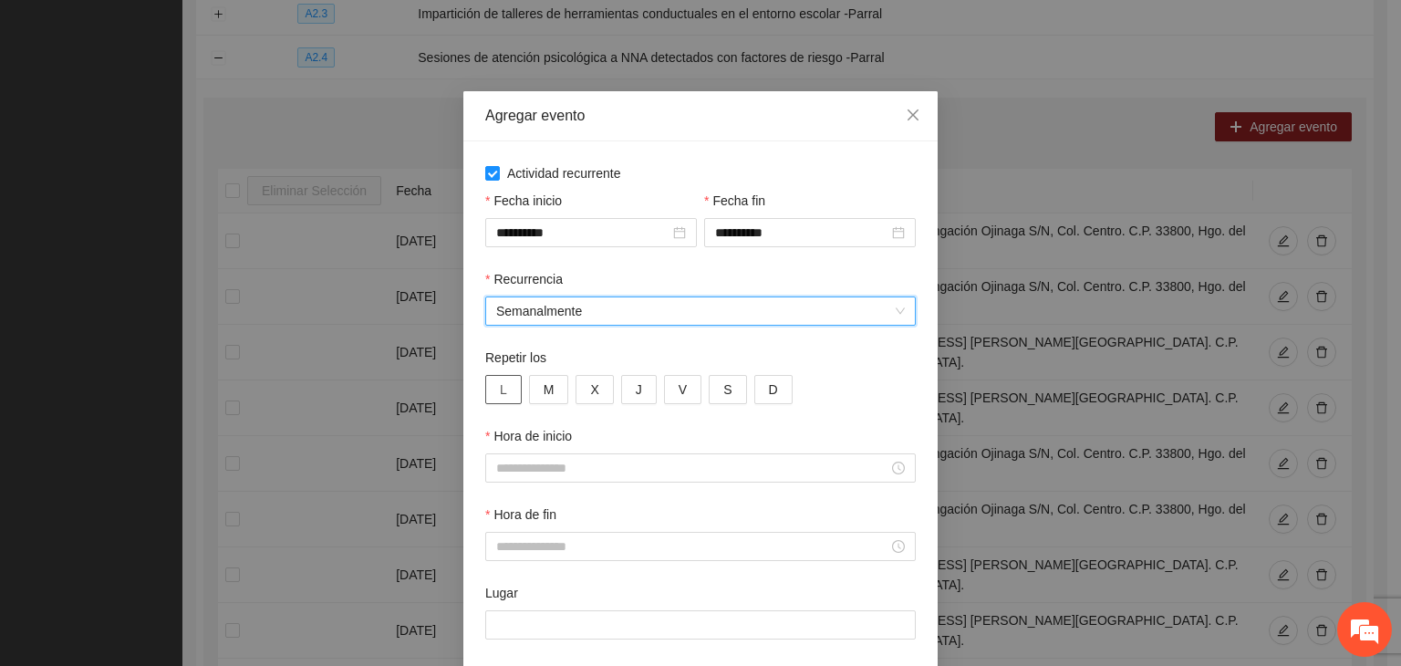
click at [500, 388] on button "L" at bounding box center [503, 389] width 36 height 29
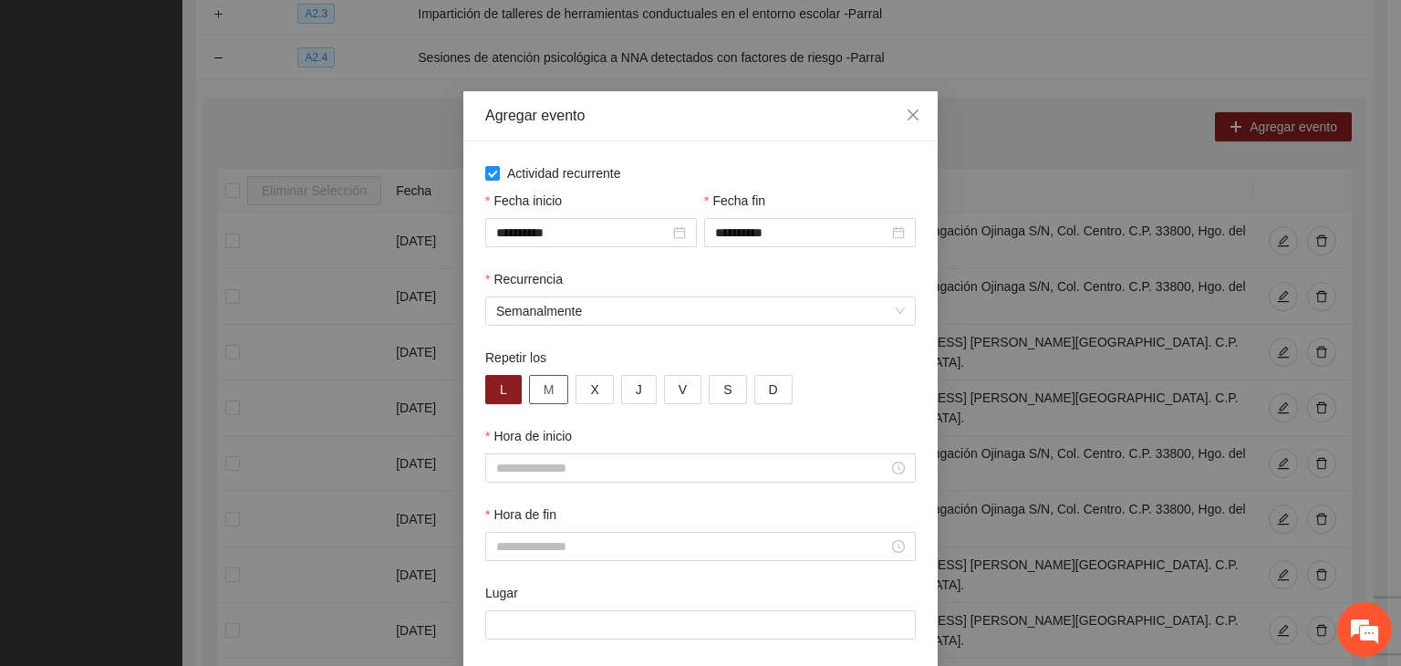
click at [544, 385] on span "M" at bounding box center [549, 389] width 11 height 20
drag, startPoint x: 587, startPoint y: 382, endPoint x: 598, endPoint y: 382, distance: 10.0
click at [594, 382] on button "X" at bounding box center [594, 389] width 37 height 29
drag, startPoint x: 624, startPoint y: 384, endPoint x: 634, endPoint y: 385, distance: 10.1
click at [631, 385] on button "J" at bounding box center [639, 389] width 36 height 29
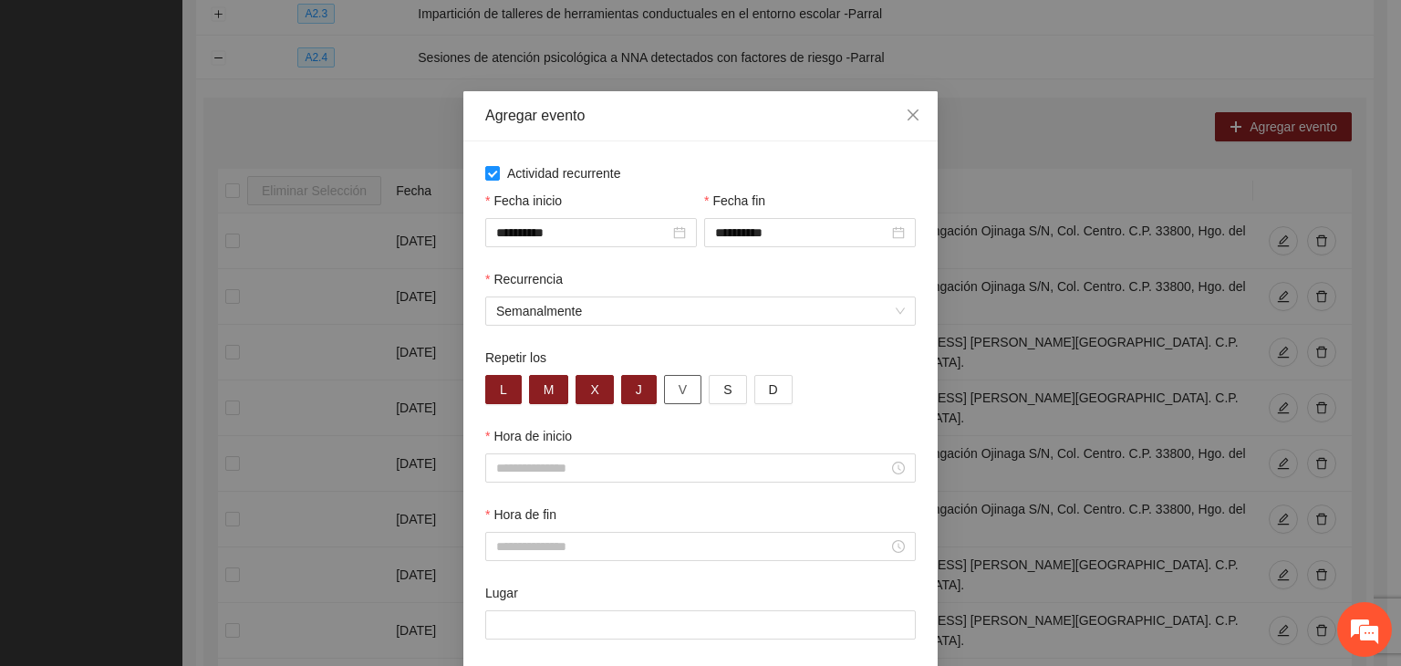
click at [679, 384] on span "V" at bounding box center [683, 389] width 8 height 20
click at [639, 470] on input "Hora de inicio" at bounding box center [692, 468] width 392 height 20
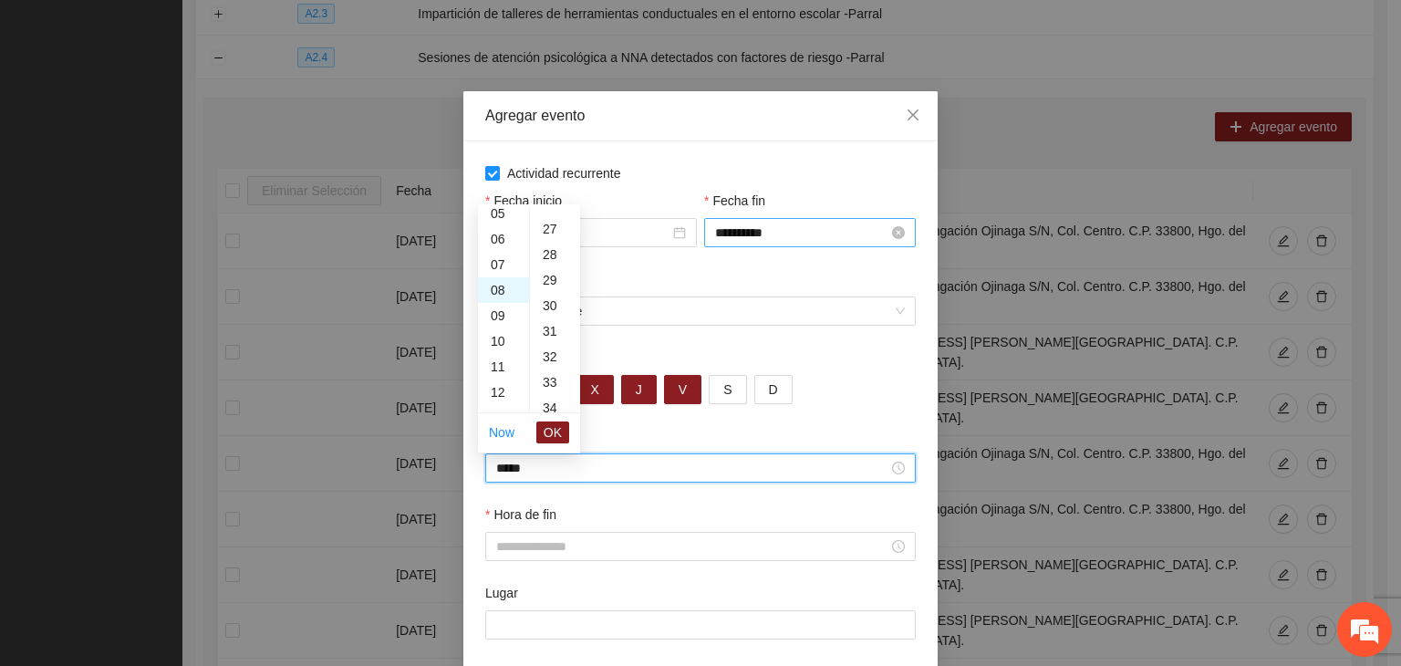
scroll to position [1022, 0]
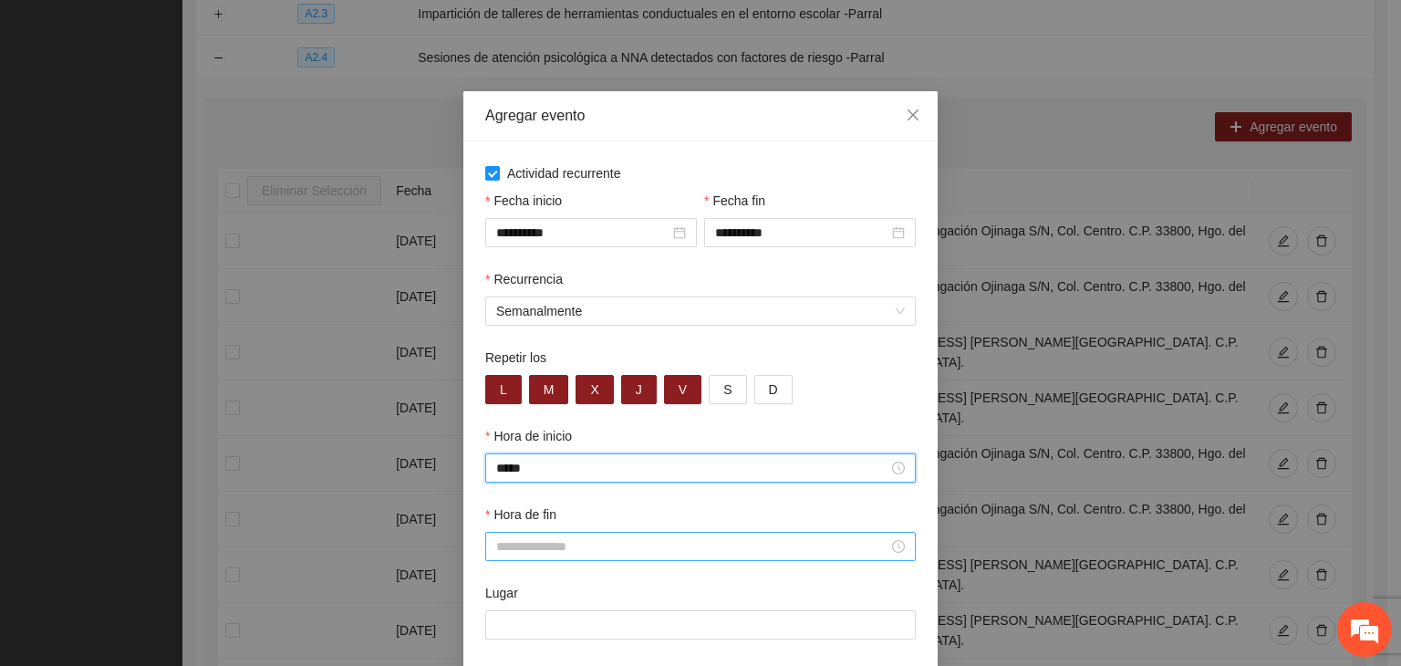
type input "*****"
click at [760, 552] on input "Hora de fin" at bounding box center [692, 546] width 392 height 20
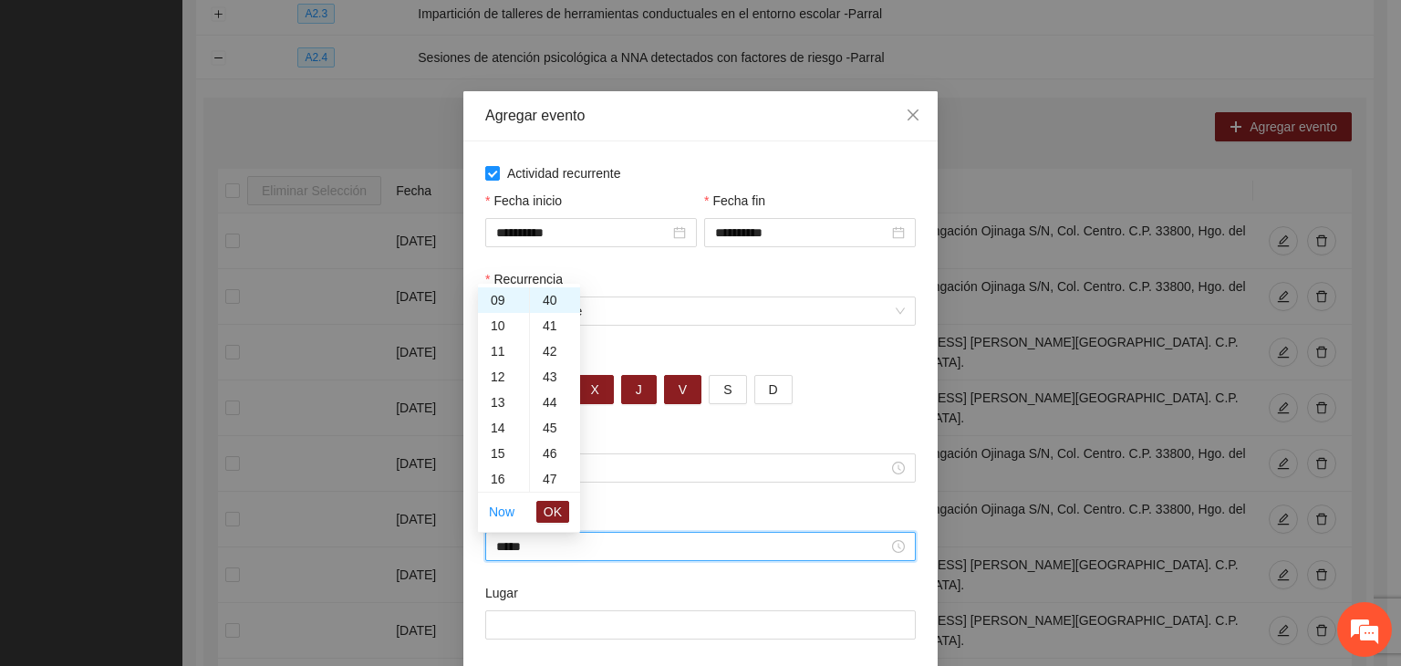
scroll to position [511, 0]
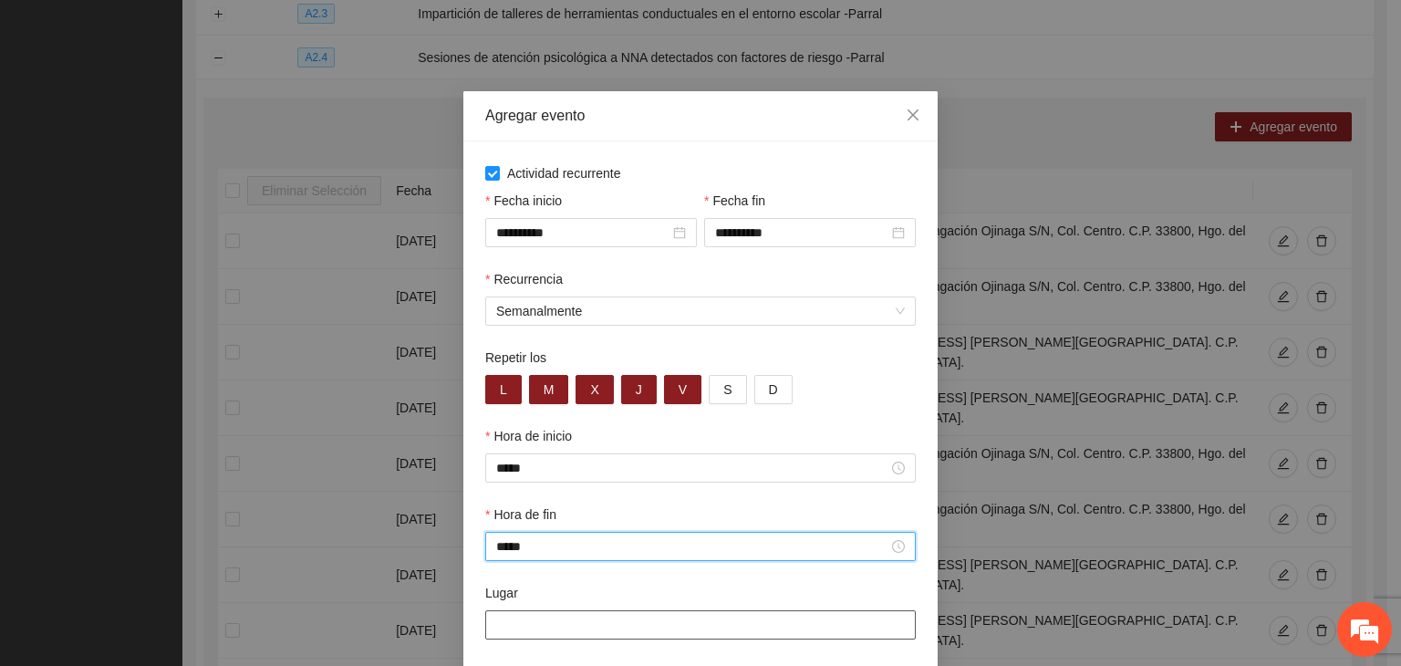
type input "*****"
click at [708, 614] on input "Lugar" at bounding box center [700, 624] width 431 height 29
paste input "**********"
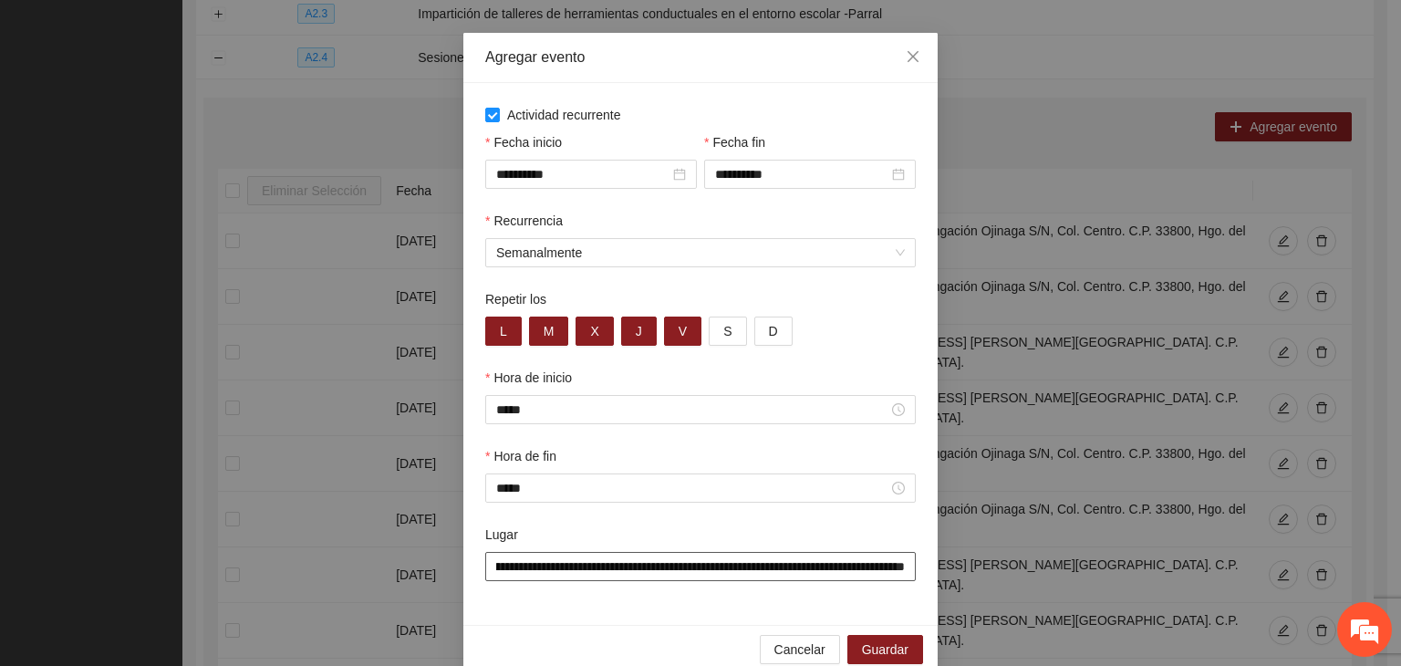
scroll to position [90, 0]
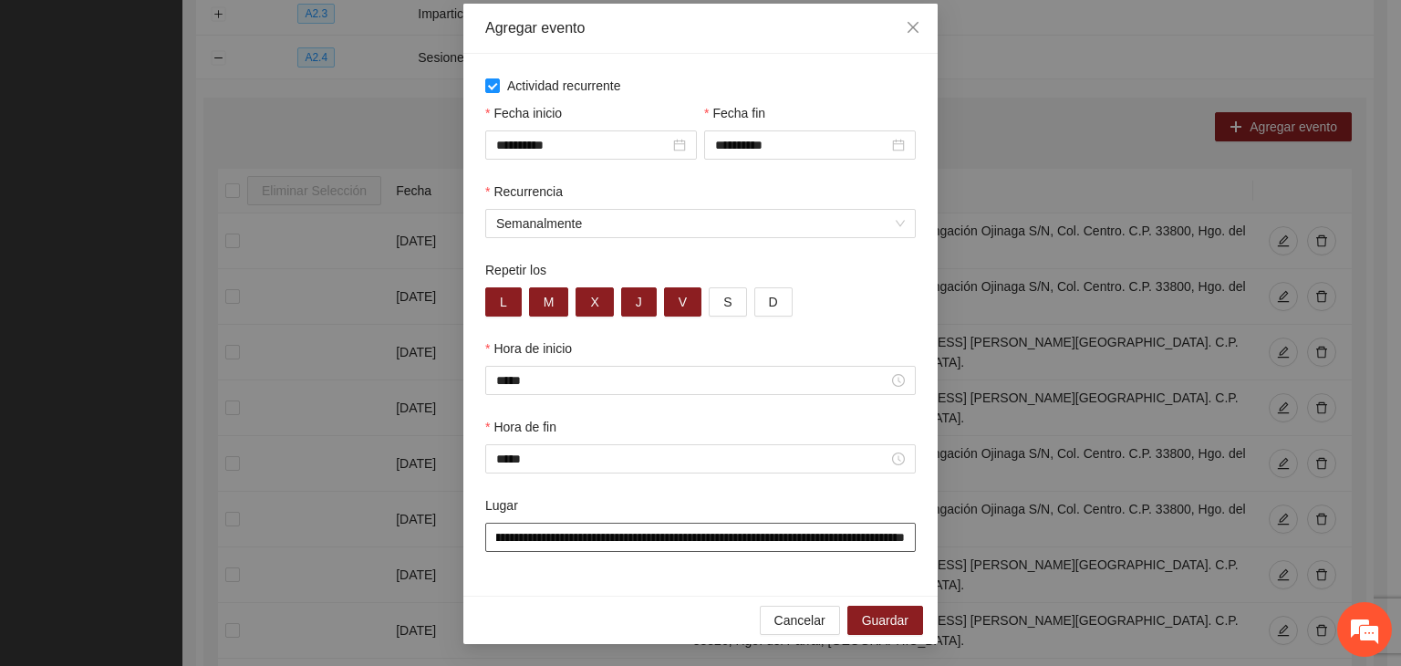
type input "**********"
click at [686, 577] on div "**********" at bounding box center [700, 325] width 474 height 542
click at [876, 625] on span "Guardar" at bounding box center [885, 620] width 47 height 20
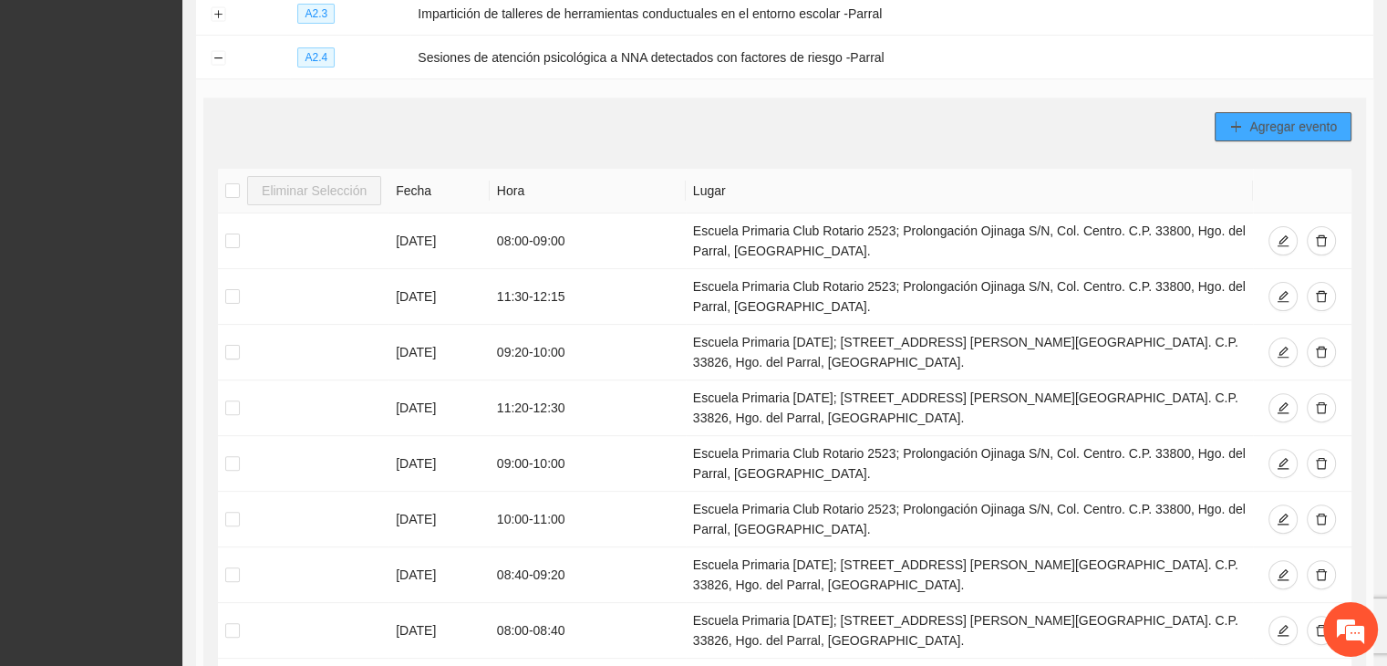
click at [1263, 135] on button "Agregar evento" at bounding box center [1283, 126] width 137 height 29
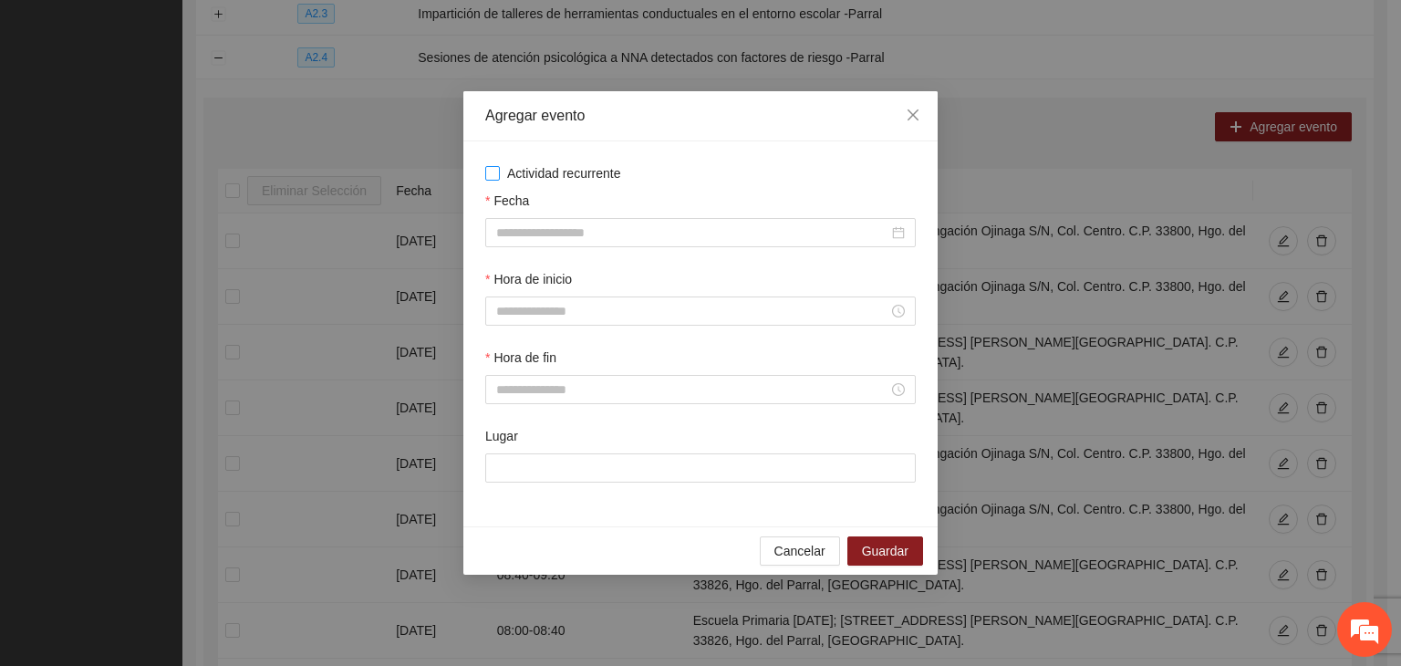
click at [571, 164] on span "Actividad recurrente" at bounding box center [564, 173] width 129 height 20
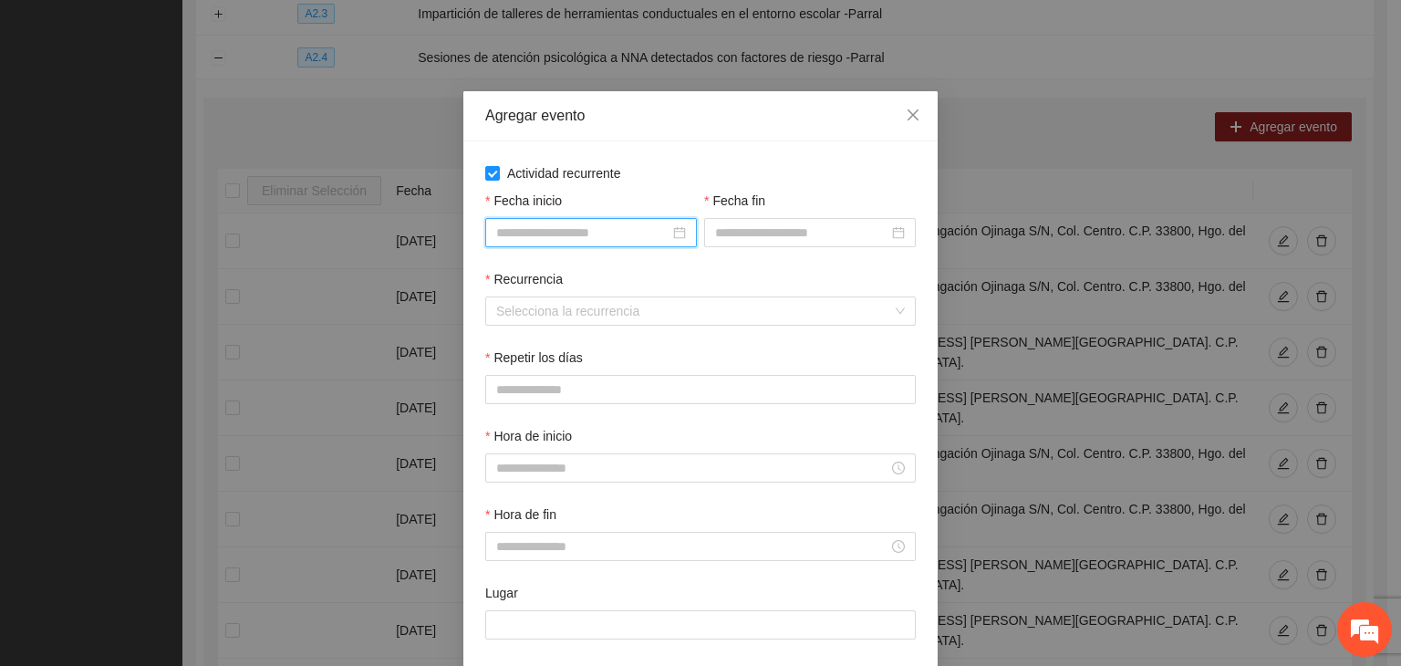
drag, startPoint x: 587, startPoint y: 225, endPoint x: 588, endPoint y: 236, distance: 11.1
click at [587, 226] on input "Fecha inicio" at bounding box center [582, 233] width 173 height 20
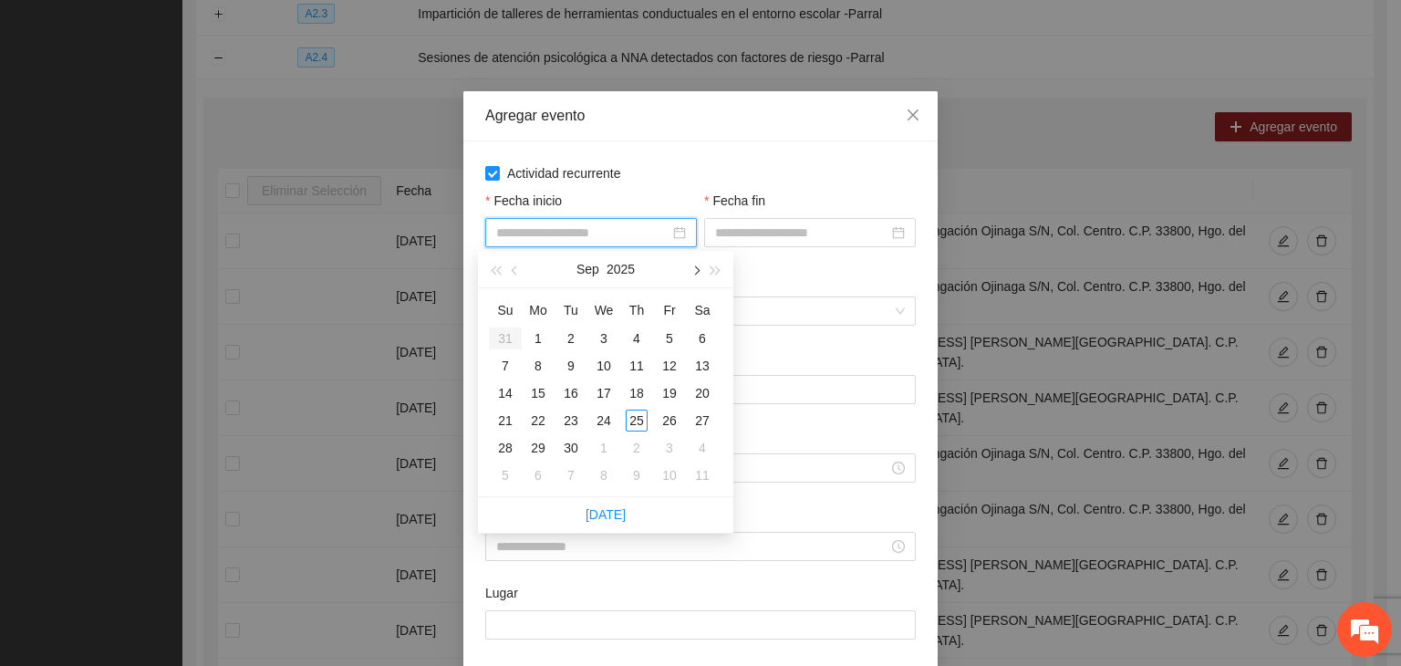
click at [692, 275] on button "button" at bounding box center [695, 269] width 20 height 36
type input "**********"
click at [615, 342] on td "1" at bounding box center [603, 338] width 33 height 27
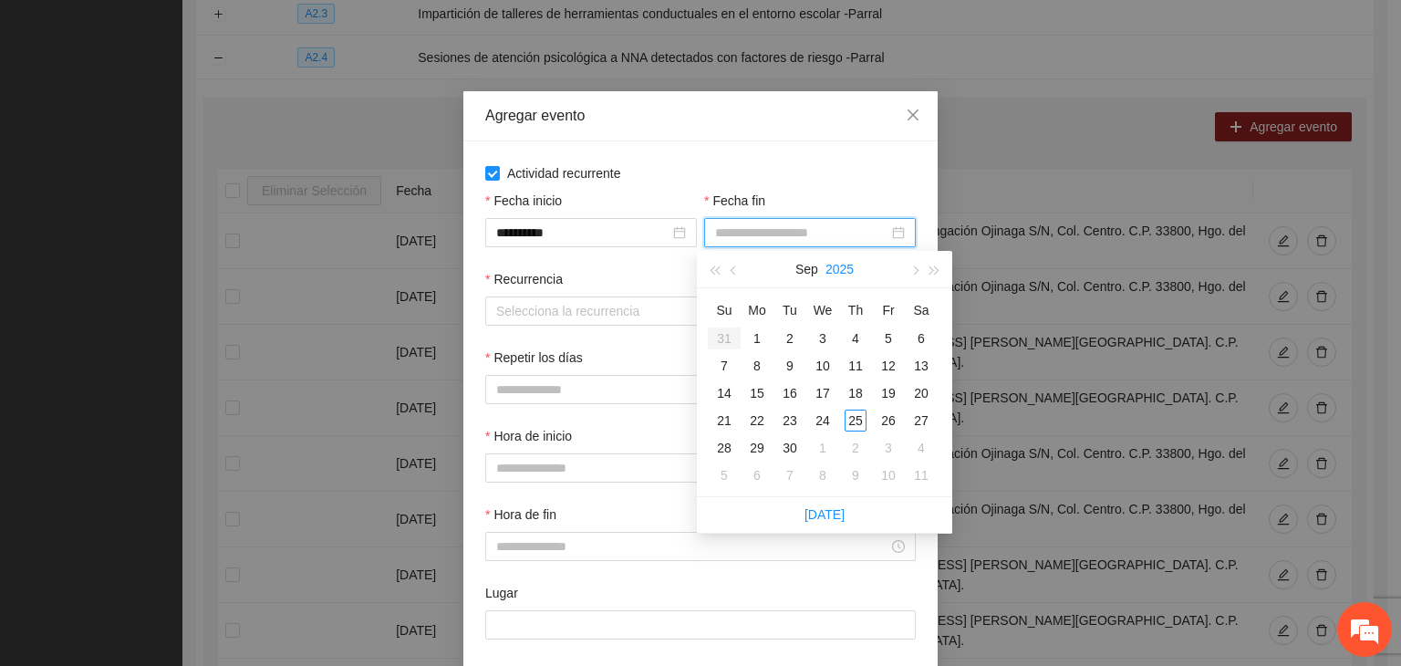
drag, startPoint x: 826, startPoint y: 236, endPoint x: 833, endPoint y: 279, distance: 43.5
click at [825, 236] on input "Fecha fin" at bounding box center [801, 233] width 173 height 20
click at [909, 273] on button "button" at bounding box center [914, 269] width 20 height 36
type input "**********"
click at [893, 415] on div "24" at bounding box center [889, 421] width 22 height 22
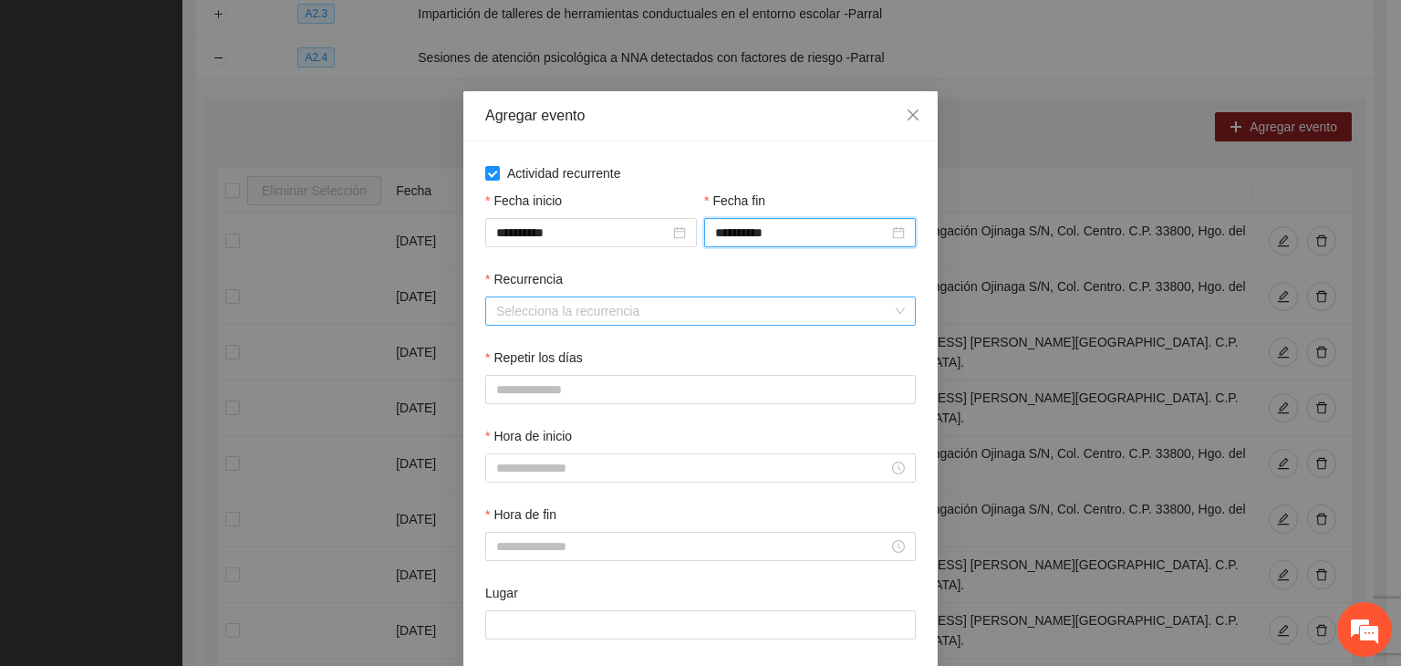
click at [630, 322] on input "Recurrencia" at bounding box center [694, 310] width 396 height 27
click at [569, 317] on input "Recurrencia" at bounding box center [694, 310] width 396 height 27
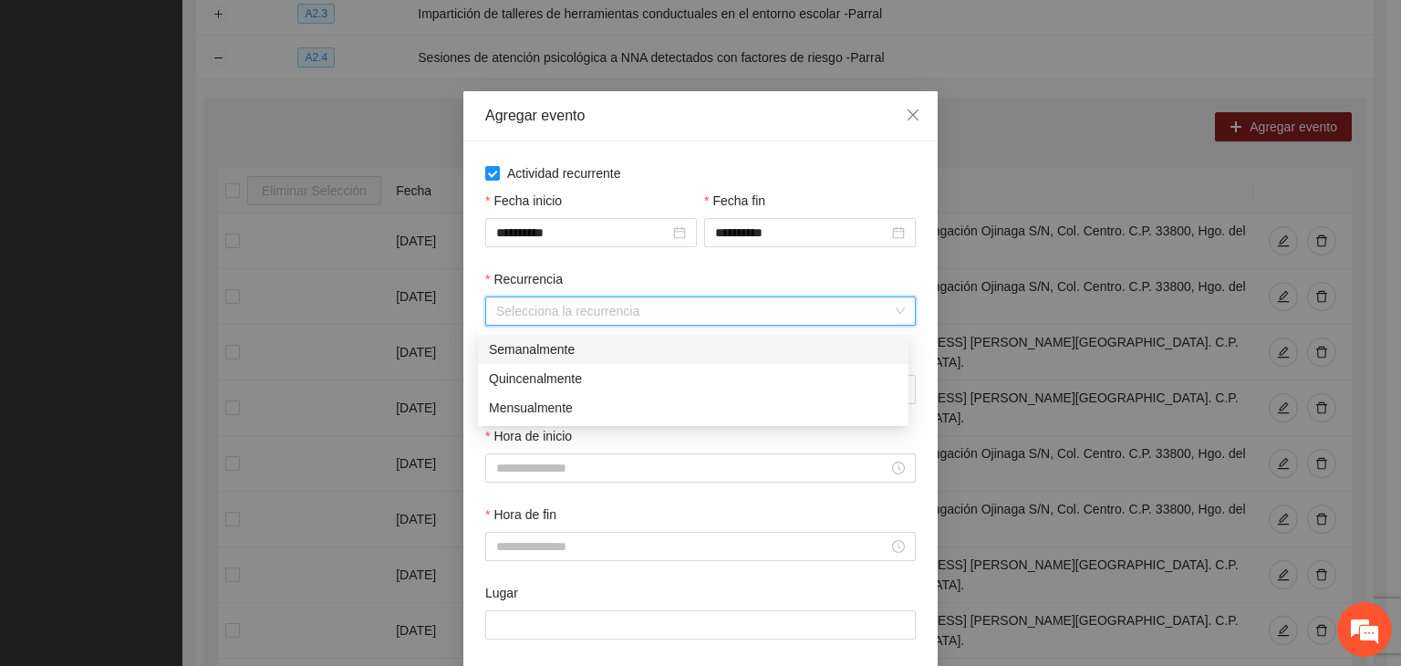
click at [572, 357] on div "Semanalmente" at bounding box center [693, 349] width 409 height 20
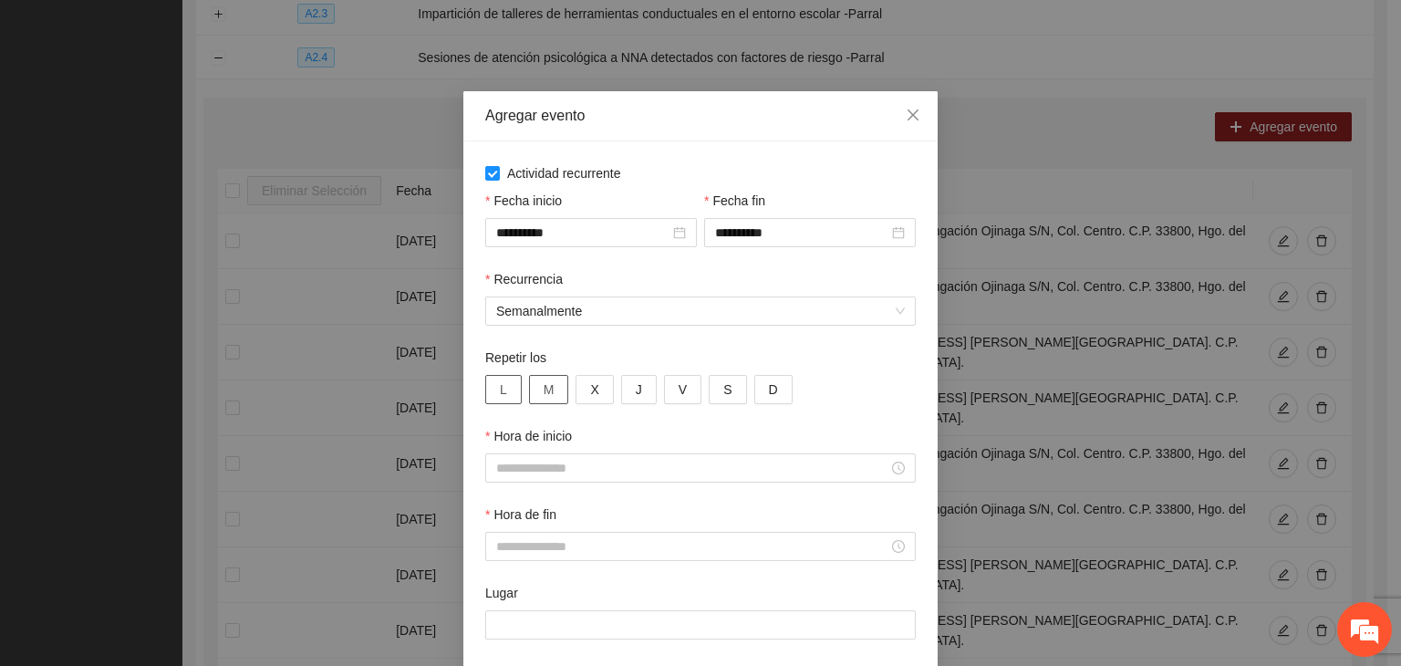
drag, startPoint x: 511, startPoint y: 392, endPoint x: 533, endPoint y: 391, distance: 21.9
click at [510, 392] on button "L" at bounding box center [503, 389] width 36 height 29
drag, startPoint x: 539, startPoint y: 391, endPoint x: 587, endPoint y: 394, distance: 48.4
click at [544, 391] on span "M" at bounding box center [549, 389] width 11 height 20
drag, startPoint x: 587, startPoint y: 394, endPoint x: 616, endPoint y: 394, distance: 28.3
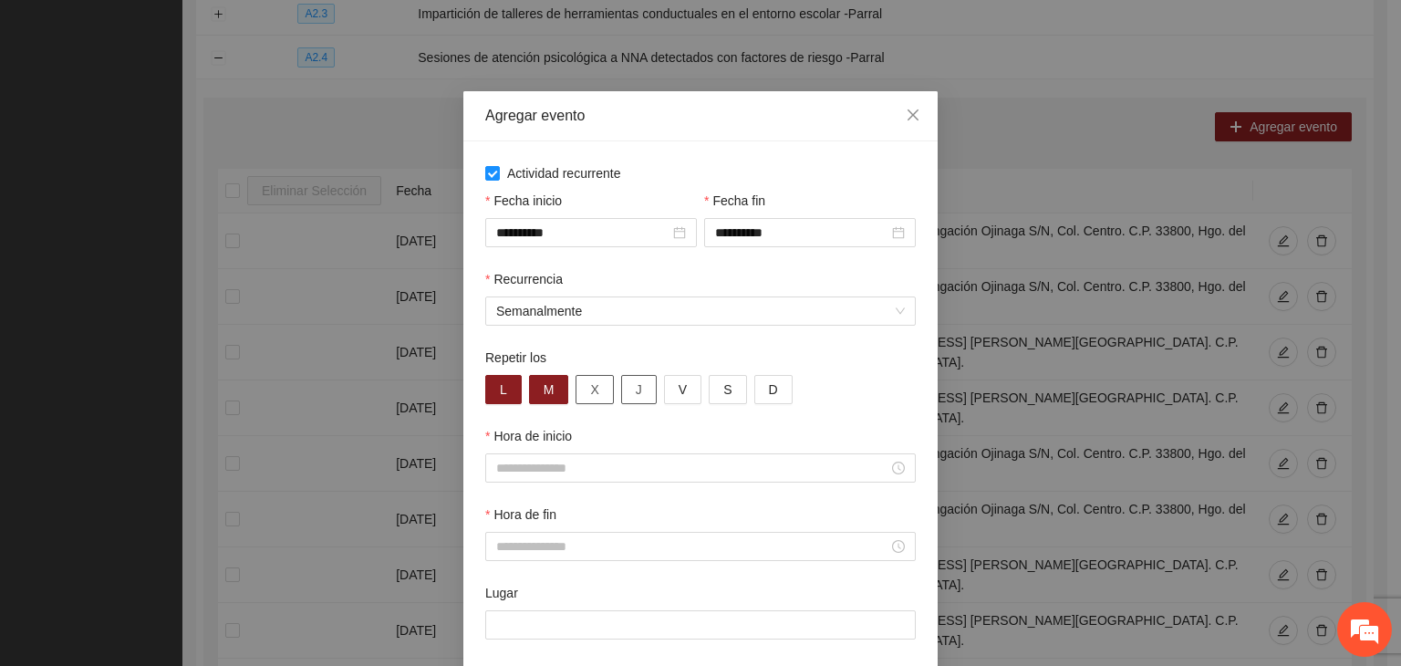
click at [590, 394] on span "X" at bounding box center [594, 389] width 8 height 20
click at [625, 391] on button "J" at bounding box center [639, 389] width 36 height 29
click at [664, 391] on button "V" at bounding box center [682, 389] width 37 height 29
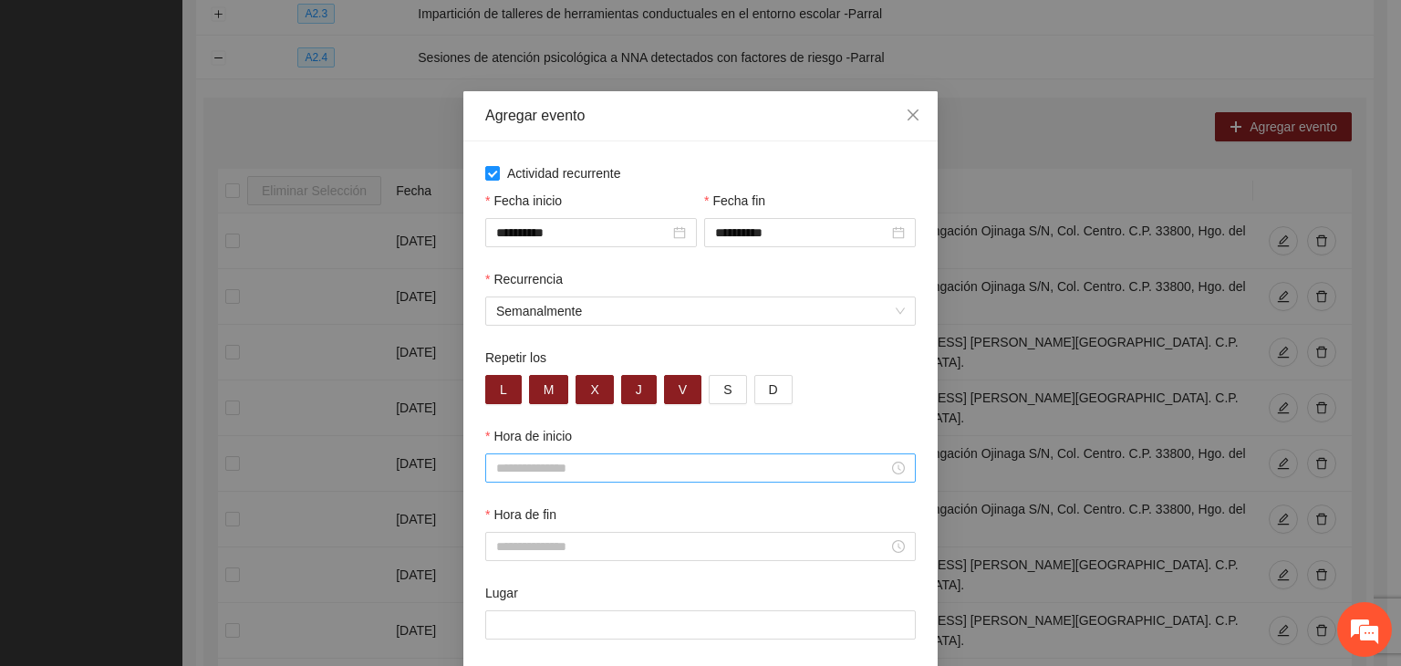
click at [621, 471] on input "Hora de inicio" at bounding box center [692, 468] width 392 height 20
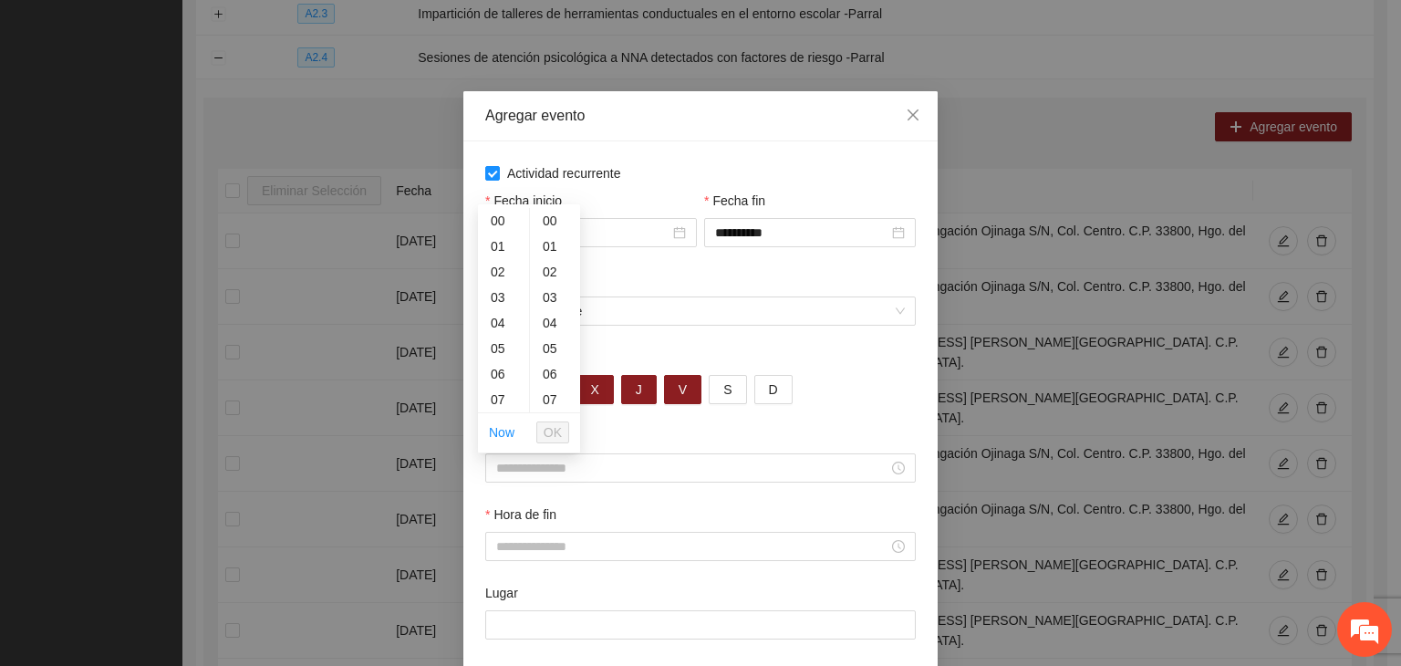
click at [747, 351] on div "Repetir los" at bounding box center [700, 361] width 431 height 27
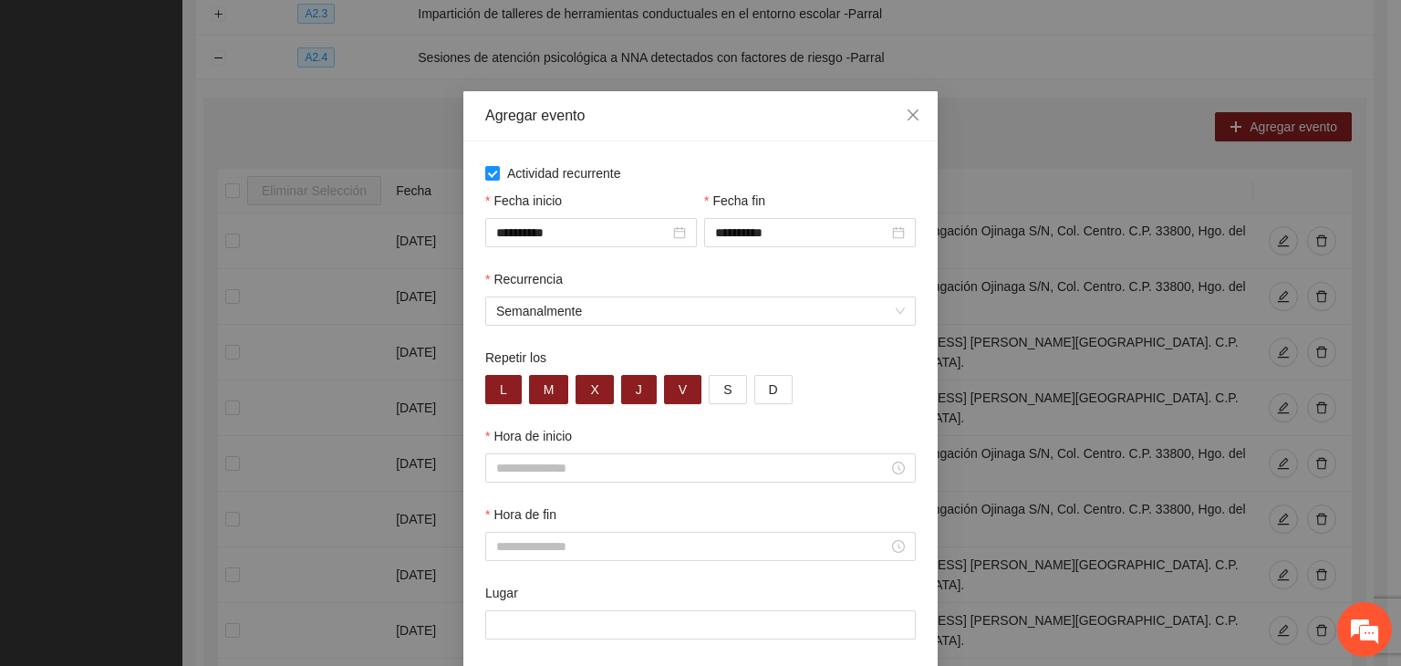
scroll to position [90, 0]
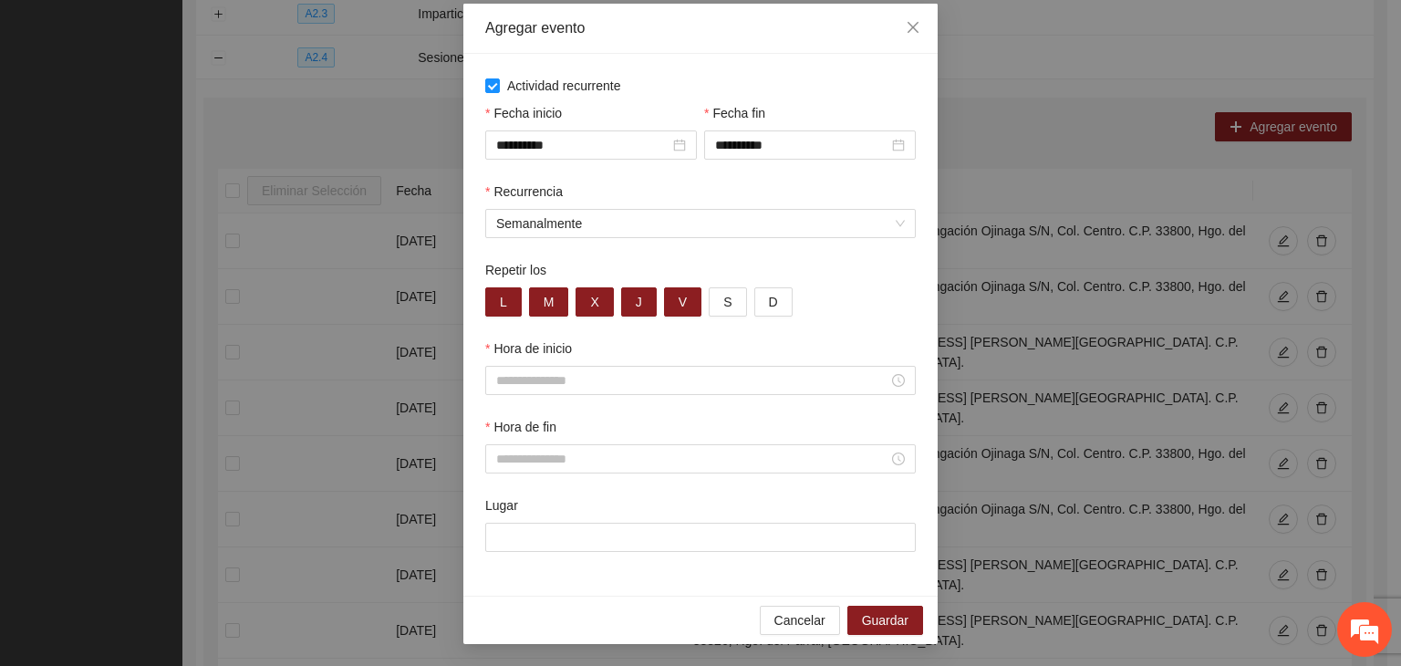
click at [573, 361] on div "Hora de inicio" at bounding box center [700, 351] width 431 height 27
click at [562, 372] on input "Hora de inicio" at bounding box center [692, 380] width 392 height 20
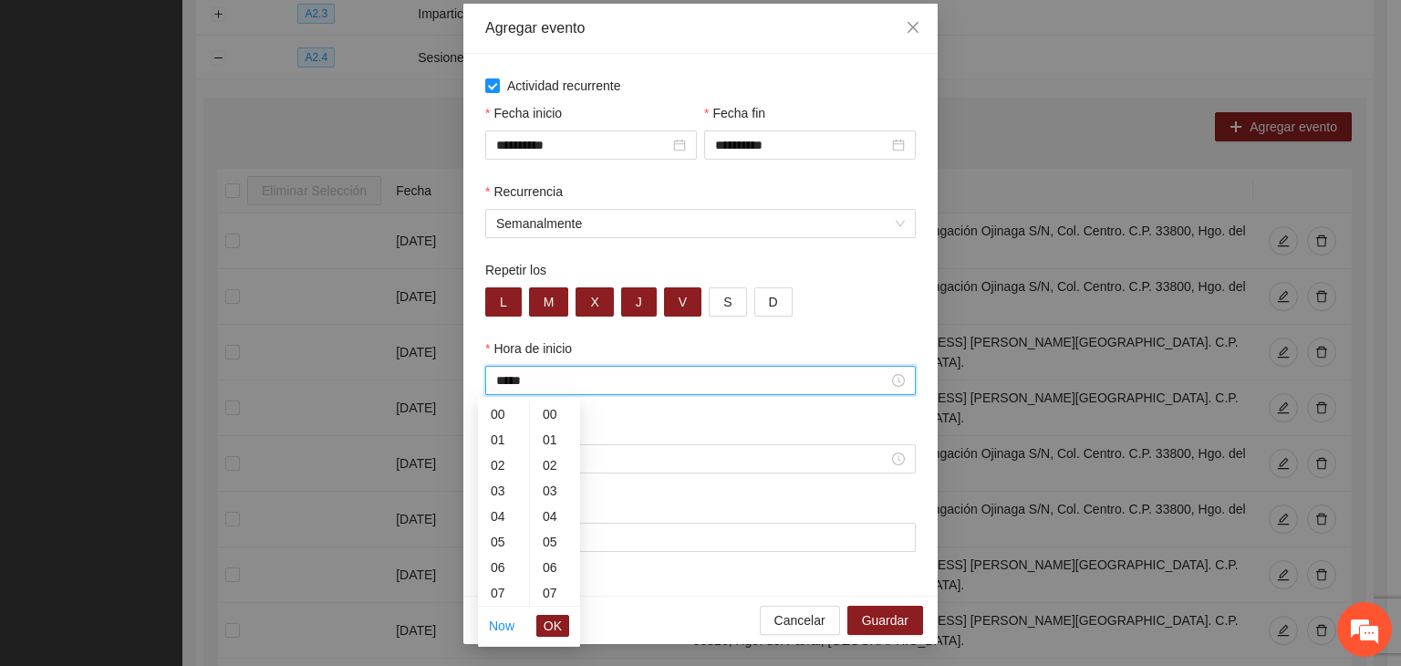
scroll to position [511, 0]
type input "*****"
click at [868, 408] on div "Hora de inicio" at bounding box center [701, 377] width 438 height 78
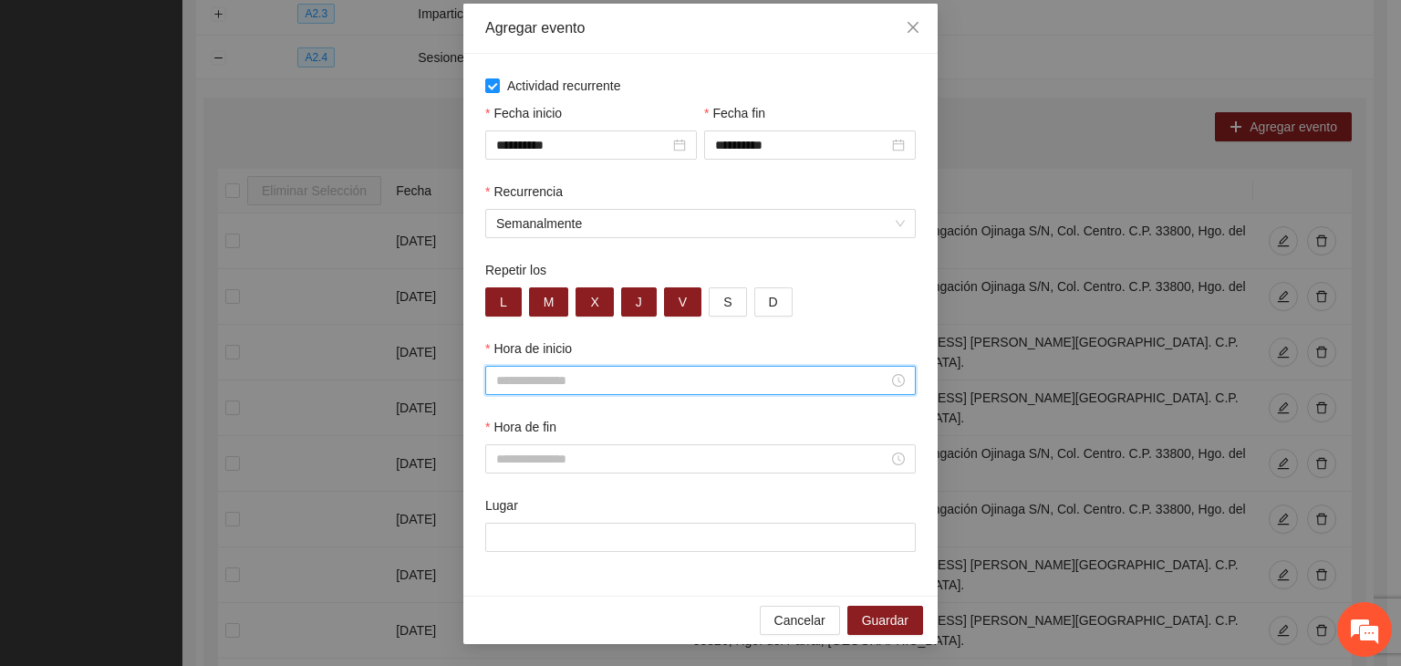
click at [598, 386] on input "Hora de inicio" at bounding box center [692, 380] width 392 height 20
type input "*****"
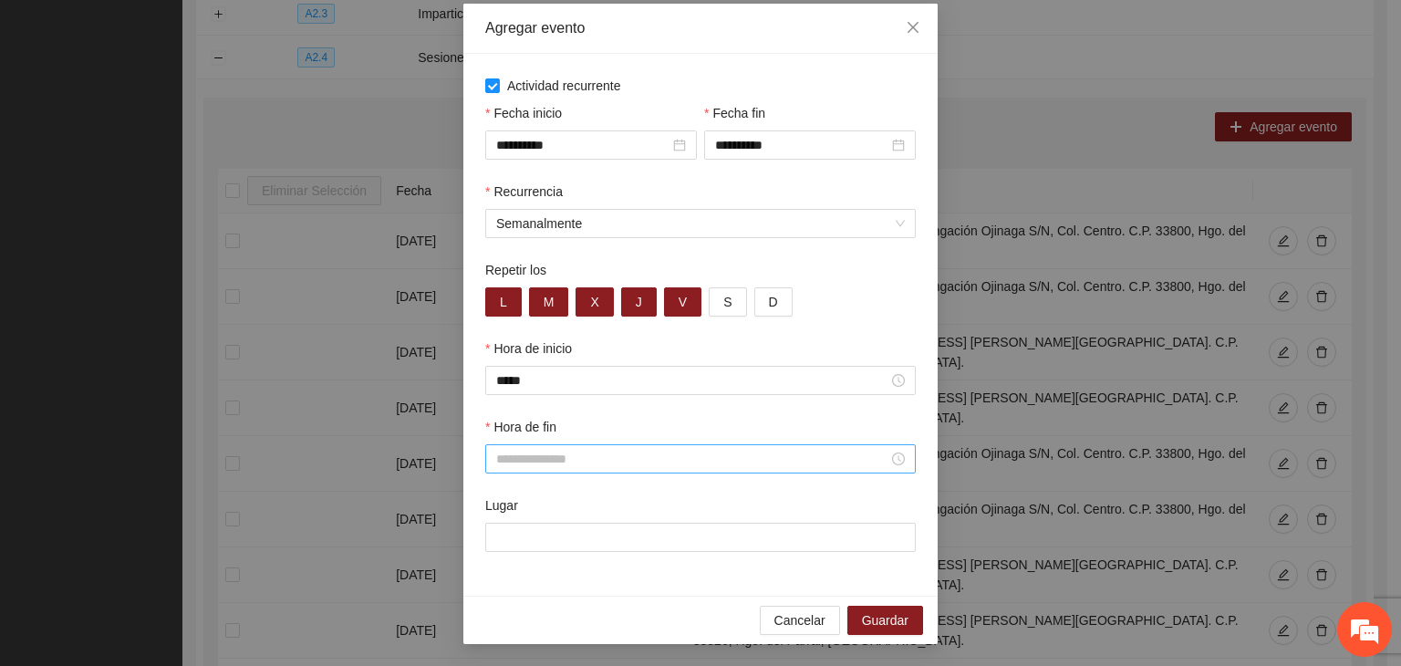
click at [692, 442] on div "Hora de fin" at bounding box center [700, 430] width 431 height 27
click at [748, 465] on input "Hora de fin" at bounding box center [692, 459] width 392 height 20
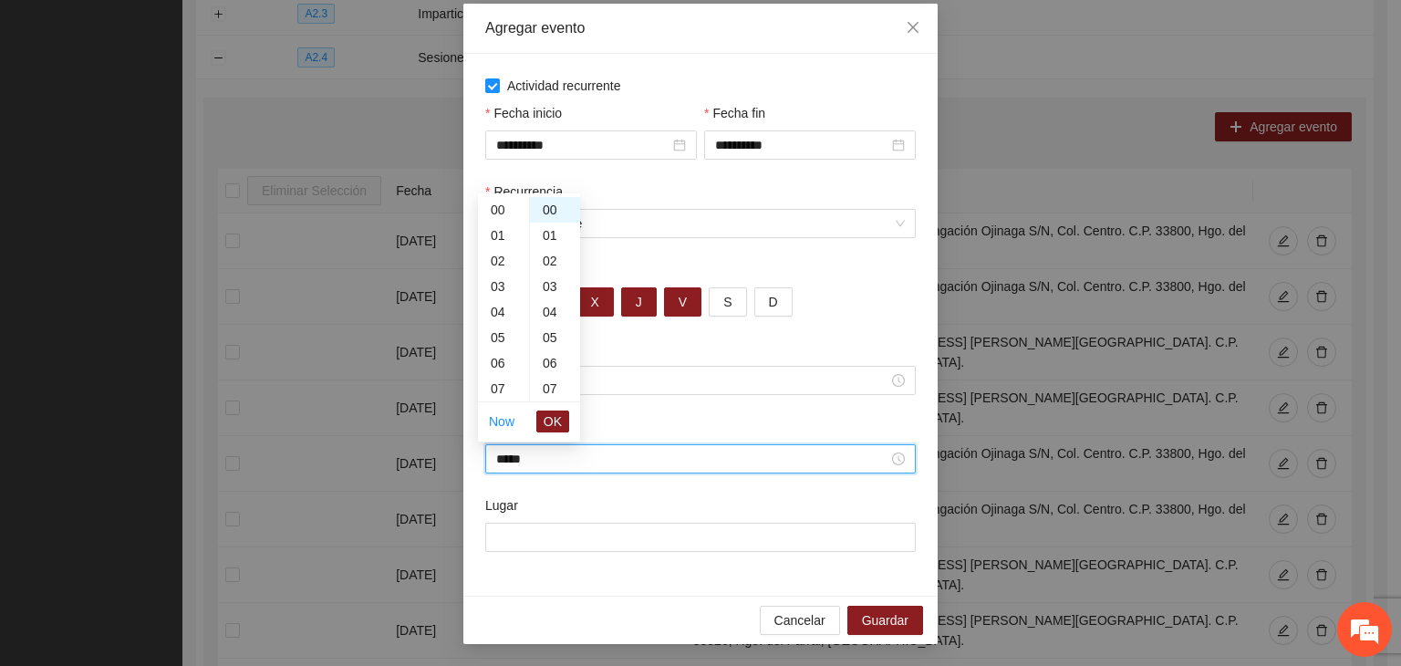
scroll to position [255, 0]
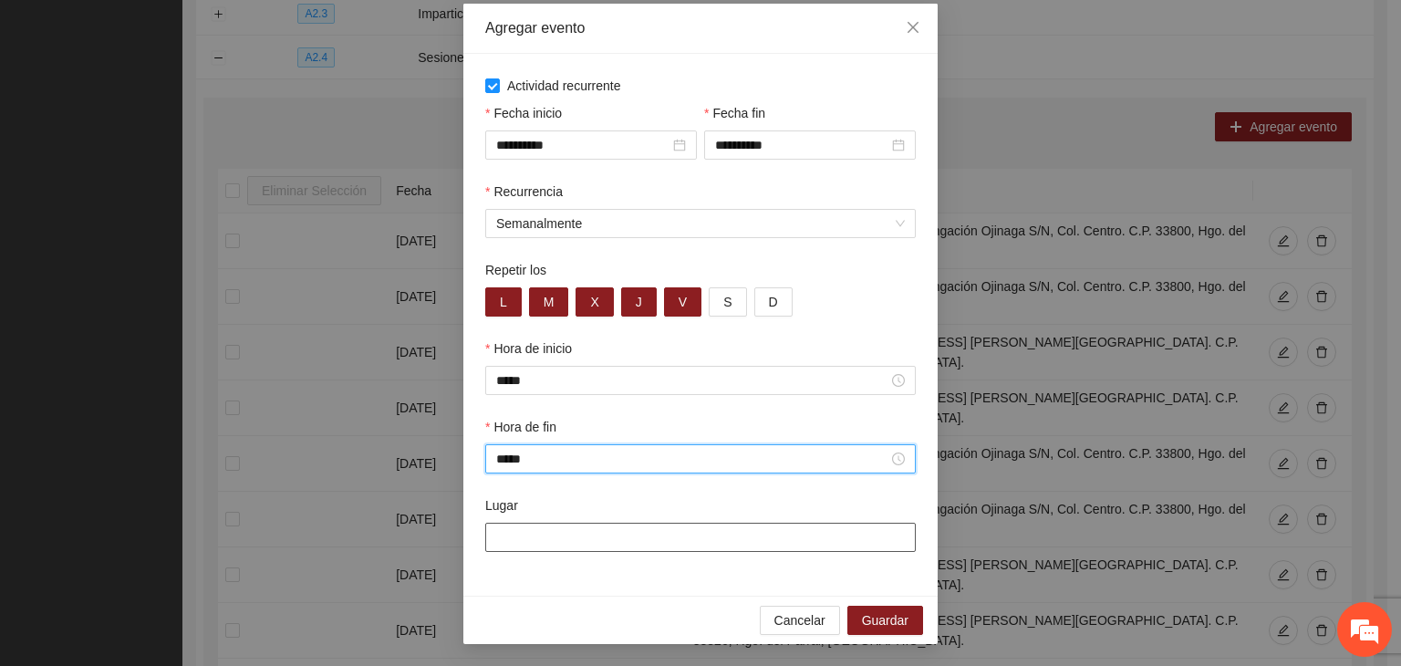
type input "*****"
click at [755, 534] on input "Lugar" at bounding box center [700, 537] width 431 height 29
paste input "**********"
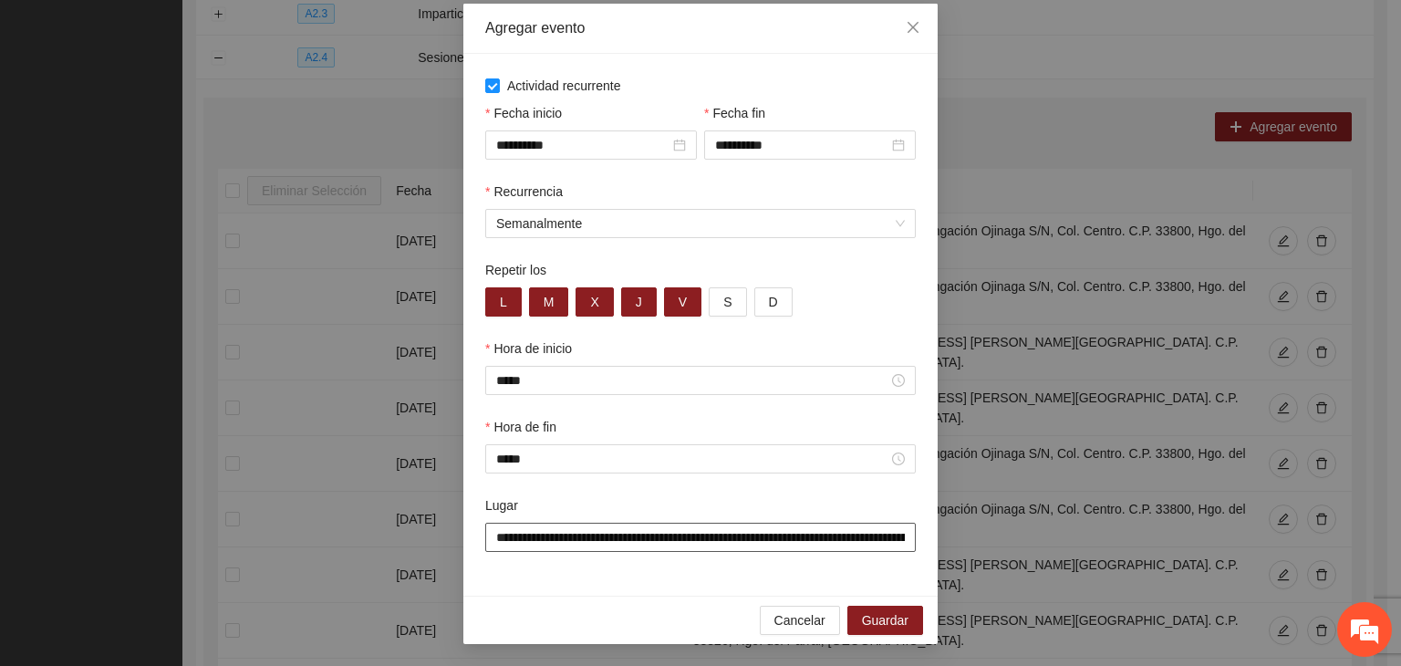
scroll to position [0, 168]
type input "**********"
click at [867, 612] on span "Guardar" at bounding box center [885, 620] width 47 height 20
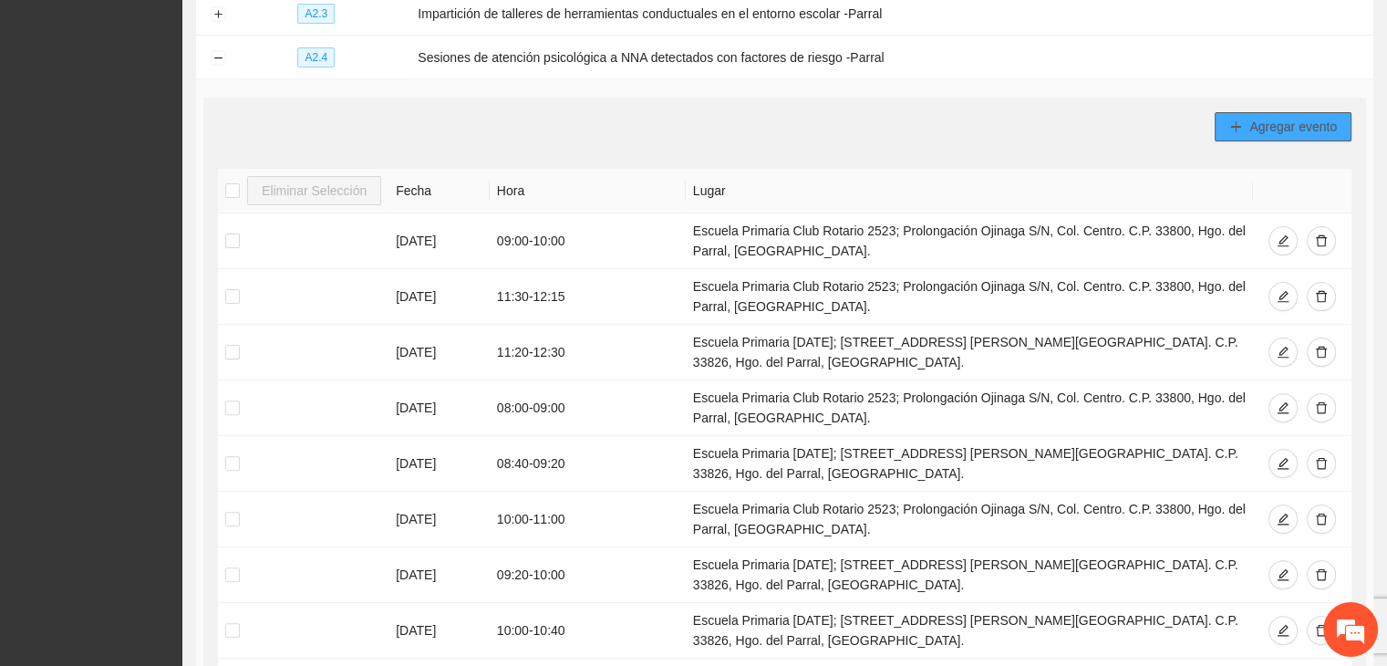
click at [1273, 120] on span "Agregar evento" at bounding box center [1294, 127] width 88 height 20
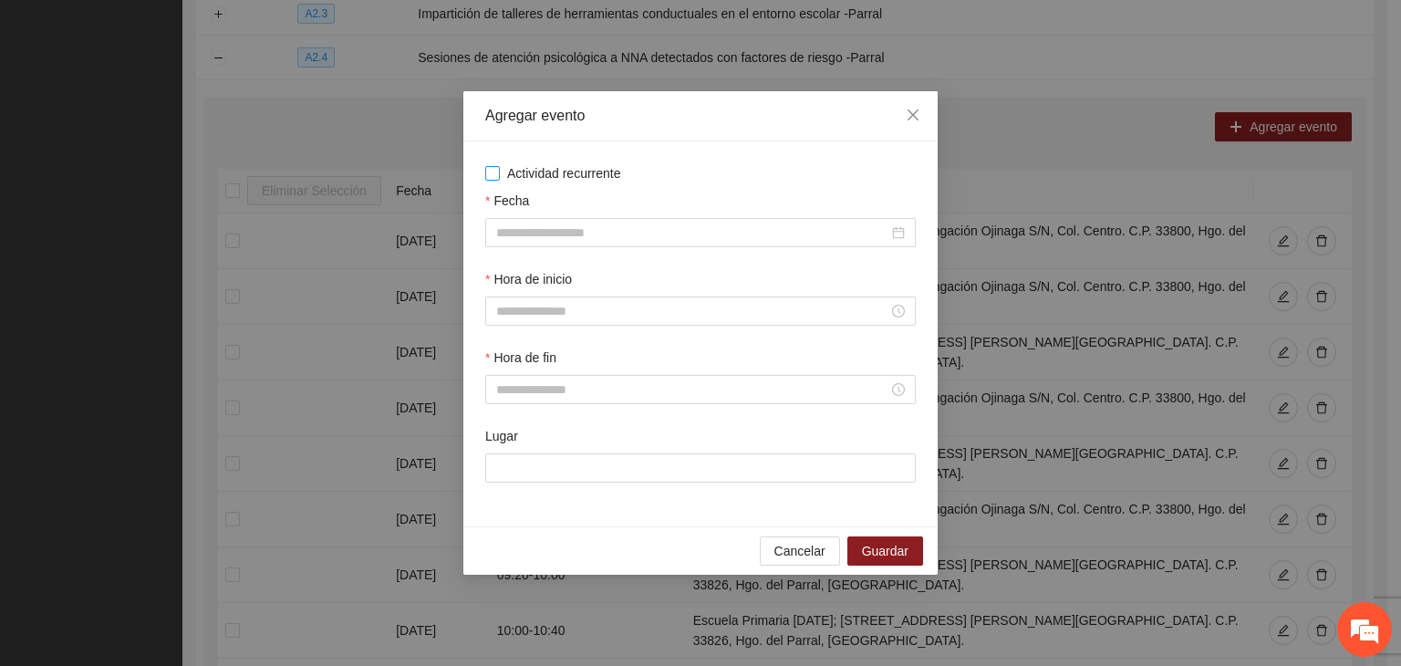
click at [514, 177] on span "Actividad recurrente" at bounding box center [564, 173] width 129 height 20
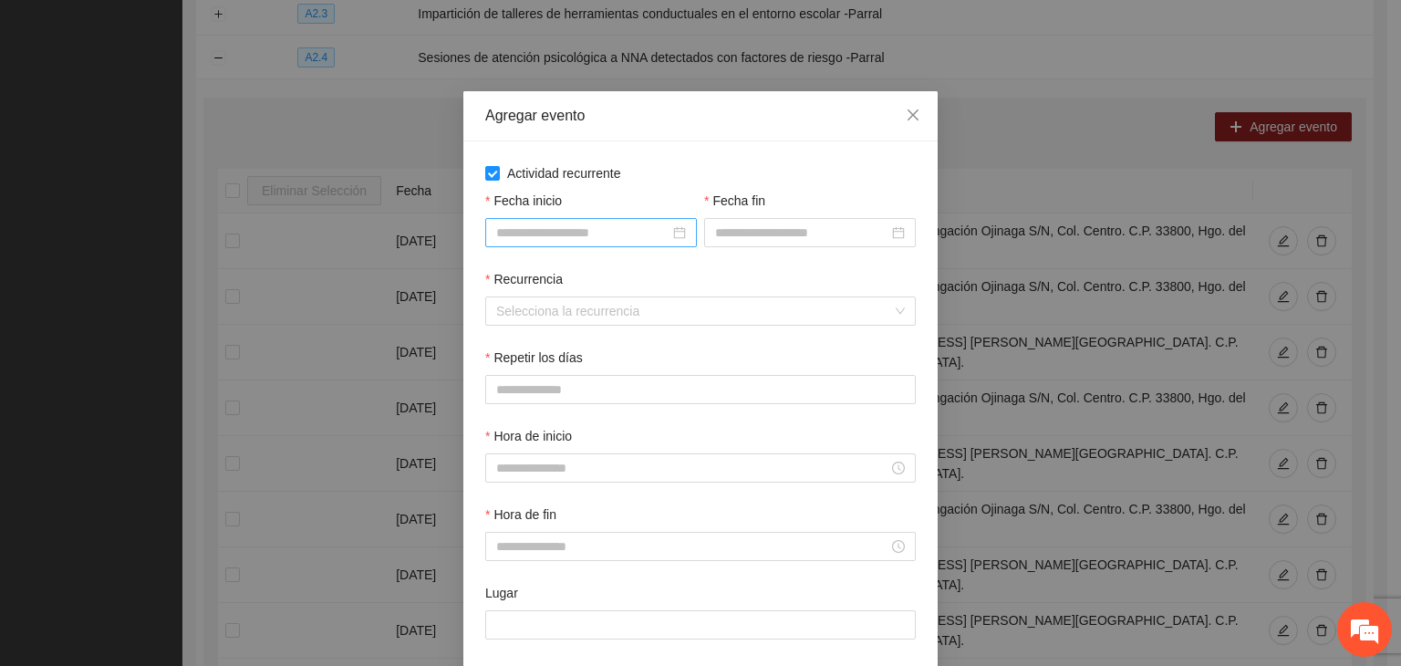
click at [573, 233] on input "Fecha inicio" at bounding box center [582, 233] width 173 height 20
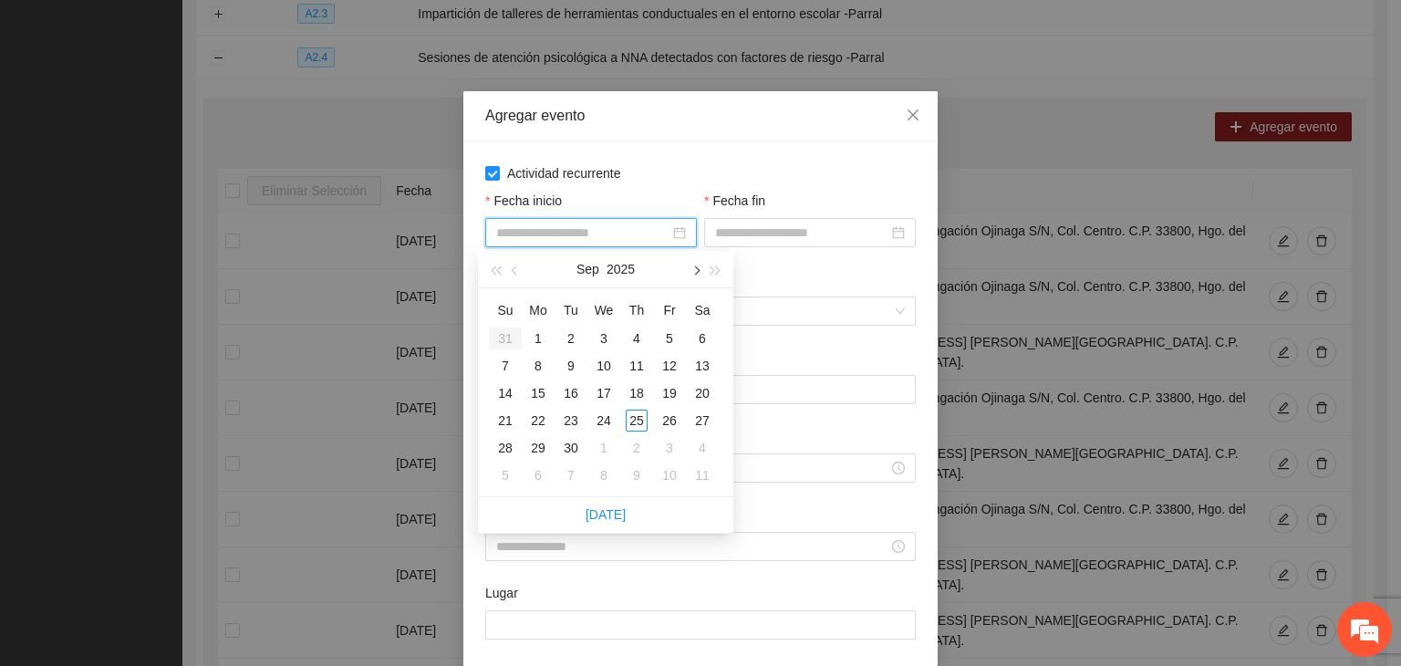
click at [693, 280] on button "button" at bounding box center [695, 269] width 20 height 36
type input "**********"
click at [610, 335] on div "1" at bounding box center [604, 338] width 22 height 22
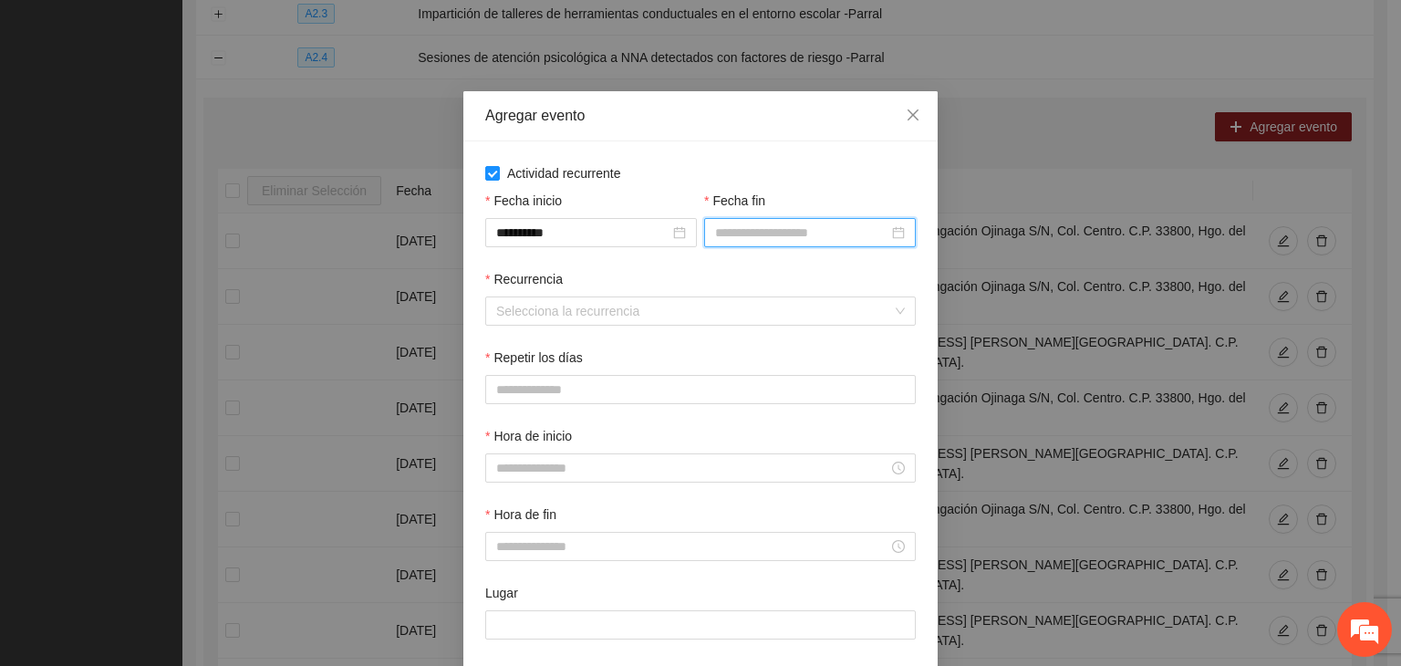
click at [808, 234] on input "Fecha fin" at bounding box center [801, 233] width 173 height 20
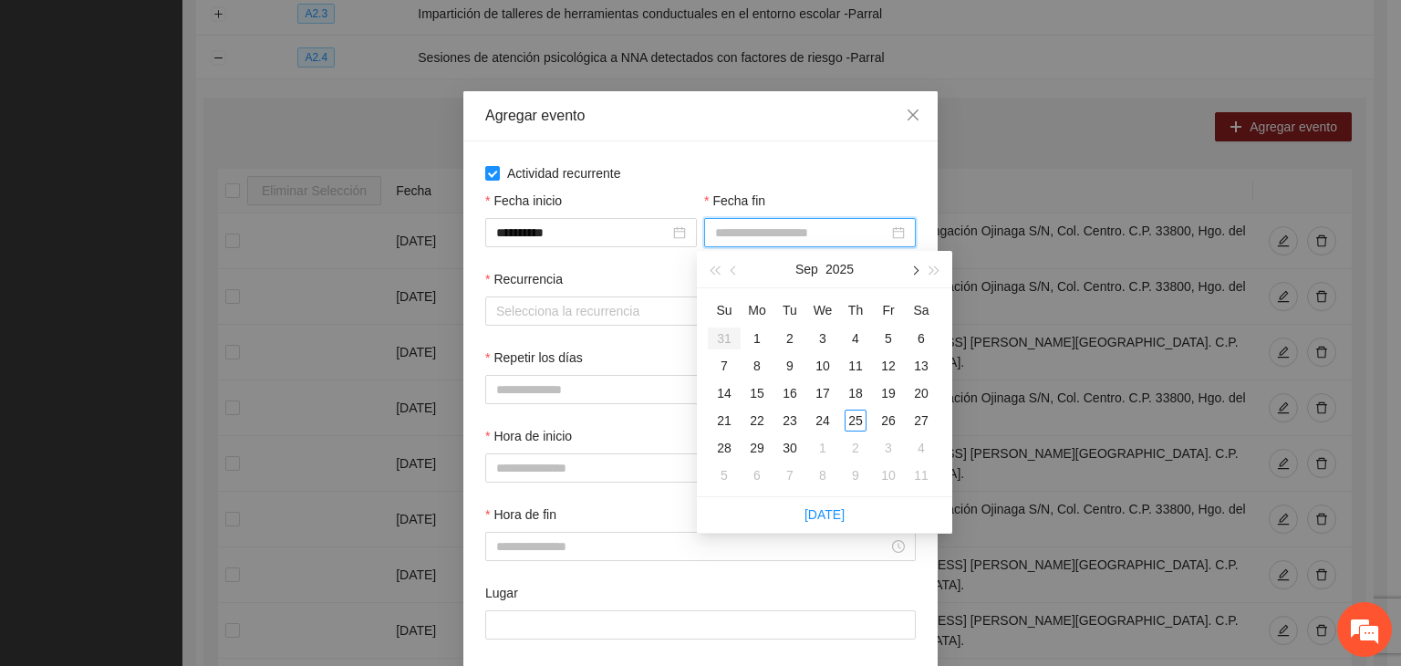
click at [922, 264] on button "button" at bounding box center [914, 269] width 20 height 36
type input "**********"
click at [883, 419] on div "24" at bounding box center [889, 421] width 22 height 22
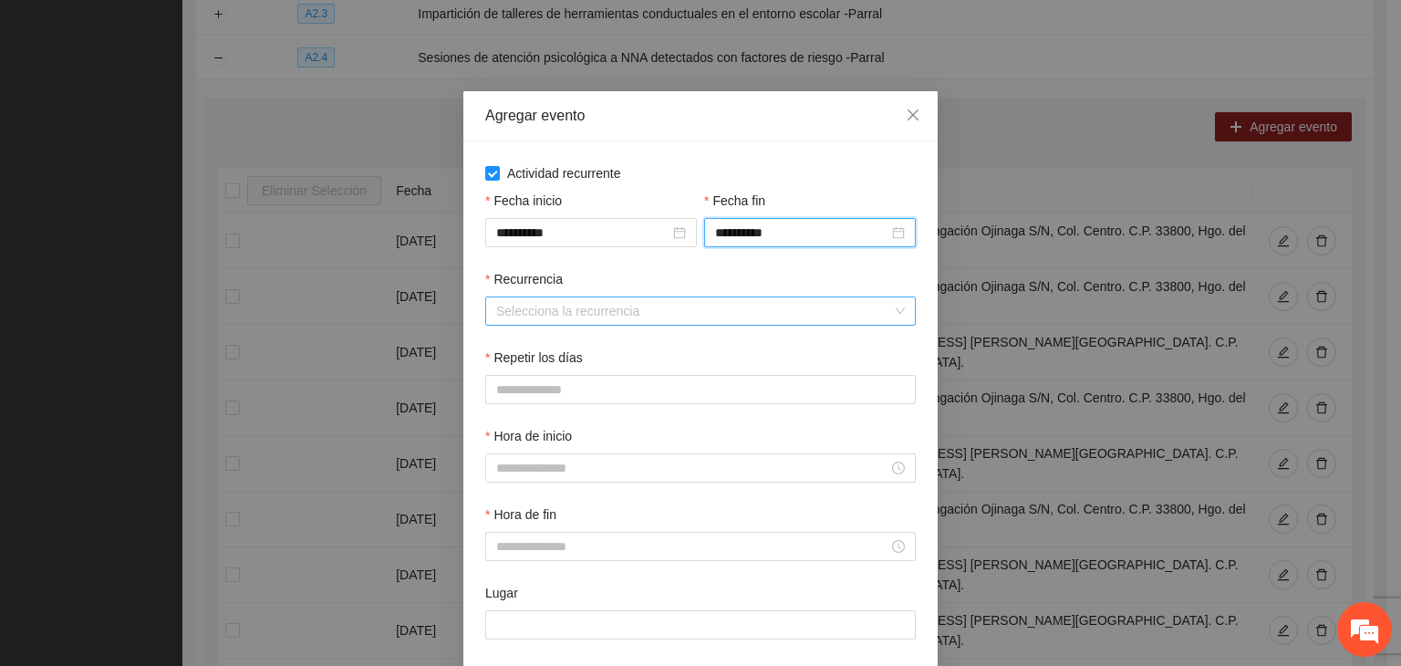
click at [608, 324] on input "Recurrencia" at bounding box center [694, 310] width 396 height 27
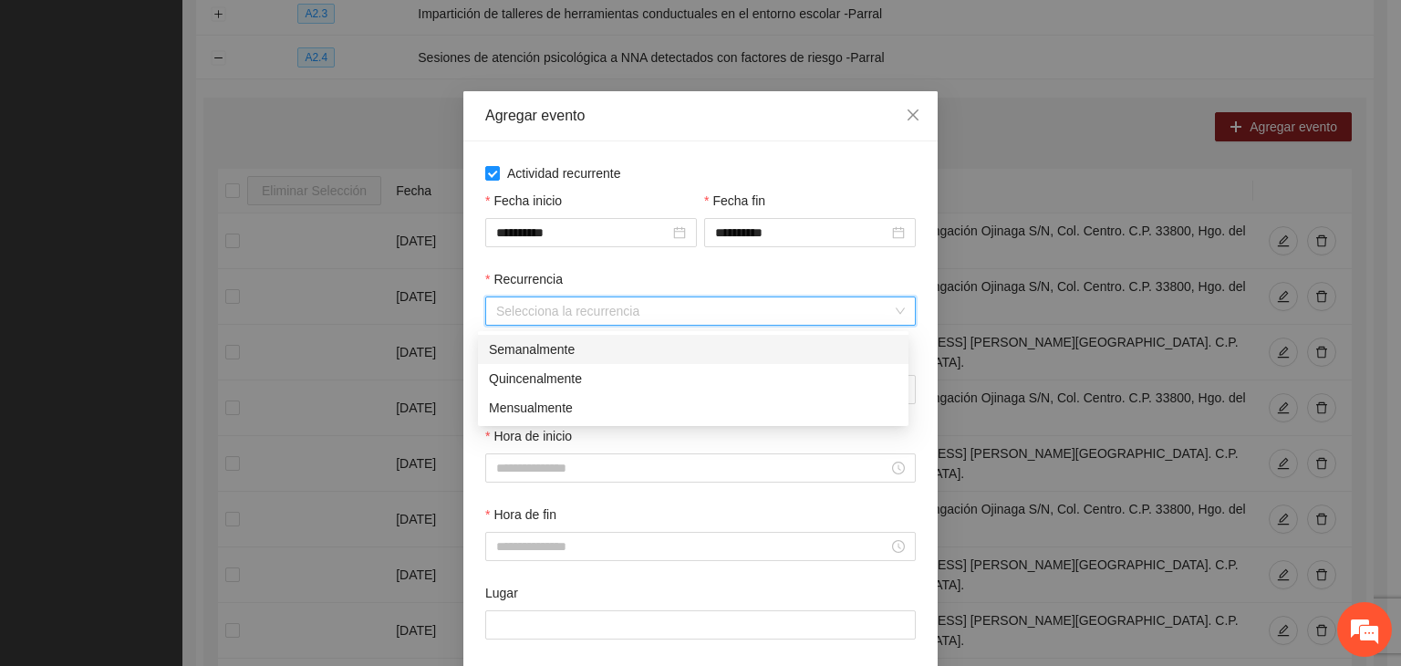
click at [594, 358] on div "Semanalmente" at bounding box center [693, 349] width 409 height 20
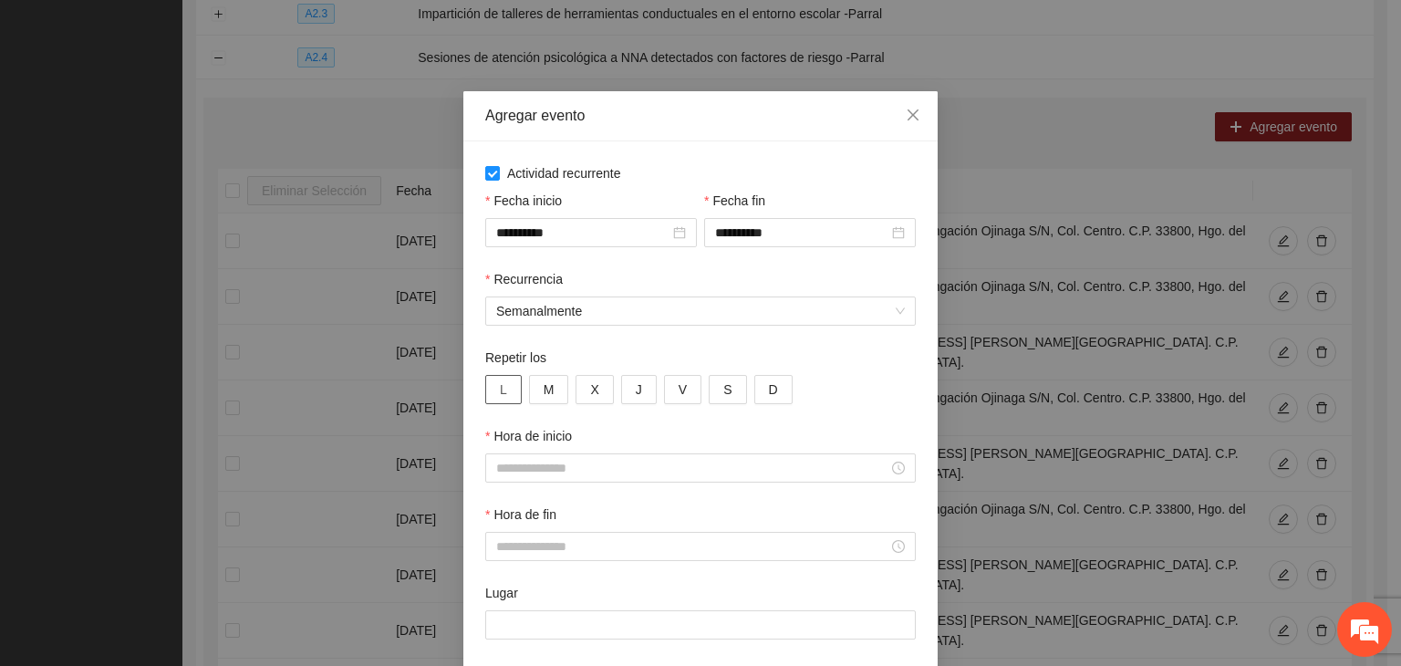
click at [500, 396] on button "L" at bounding box center [503, 389] width 36 height 29
drag, startPoint x: 540, startPoint y: 392, endPoint x: 556, endPoint y: 393, distance: 15.5
click at [544, 392] on span "M" at bounding box center [549, 389] width 11 height 20
drag, startPoint x: 569, startPoint y: 394, endPoint x: 605, endPoint y: 395, distance: 35.6
click at [576, 395] on button "X" at bounding box center [594, 389] width 37 height 29
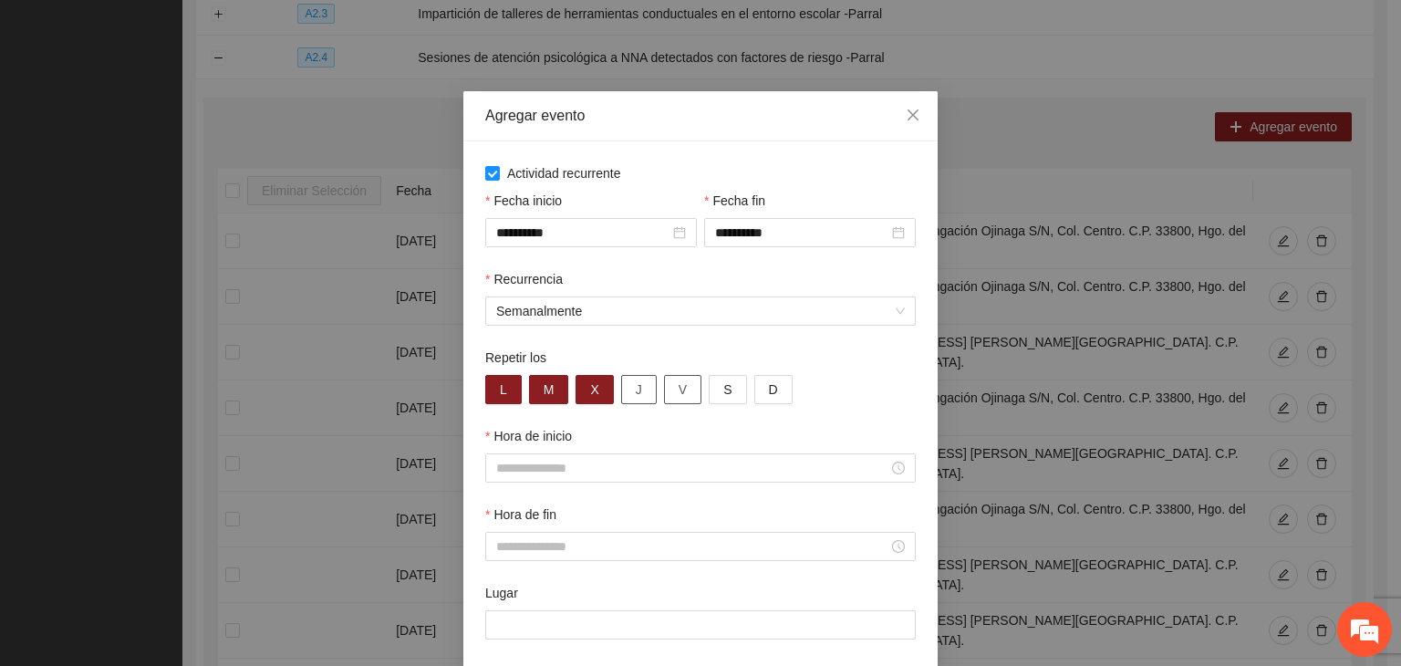
drag, startPoint x: 631, startPoint y: 399, endPoint x: 670, endPoint y: 400, distance: 39.2
click at [635, 399] on button "J" at bounding box center [639, 389] width 36 height 29
click at [679, 399] on span "V" at bounding box center [683, 389] width 8 height 20
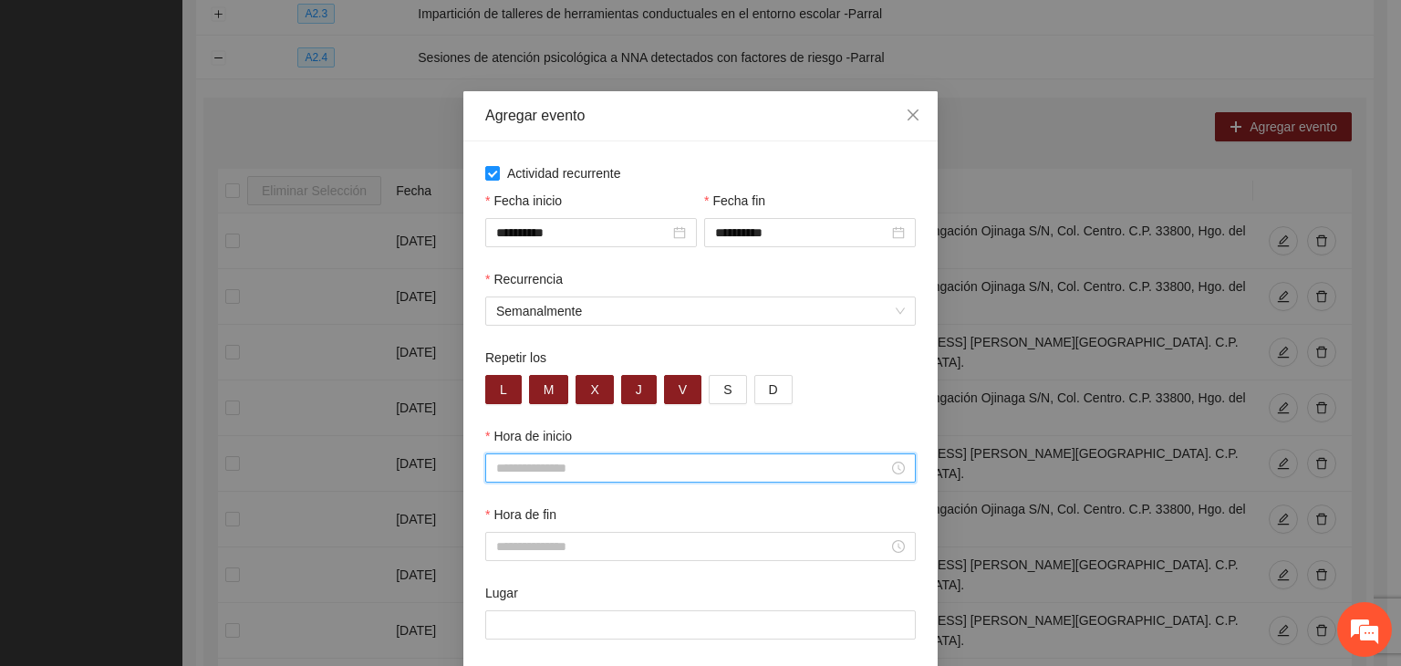
click at [608, 472] on input "Hora de inicio" at bounding box center [692, 468] width 392 height 20
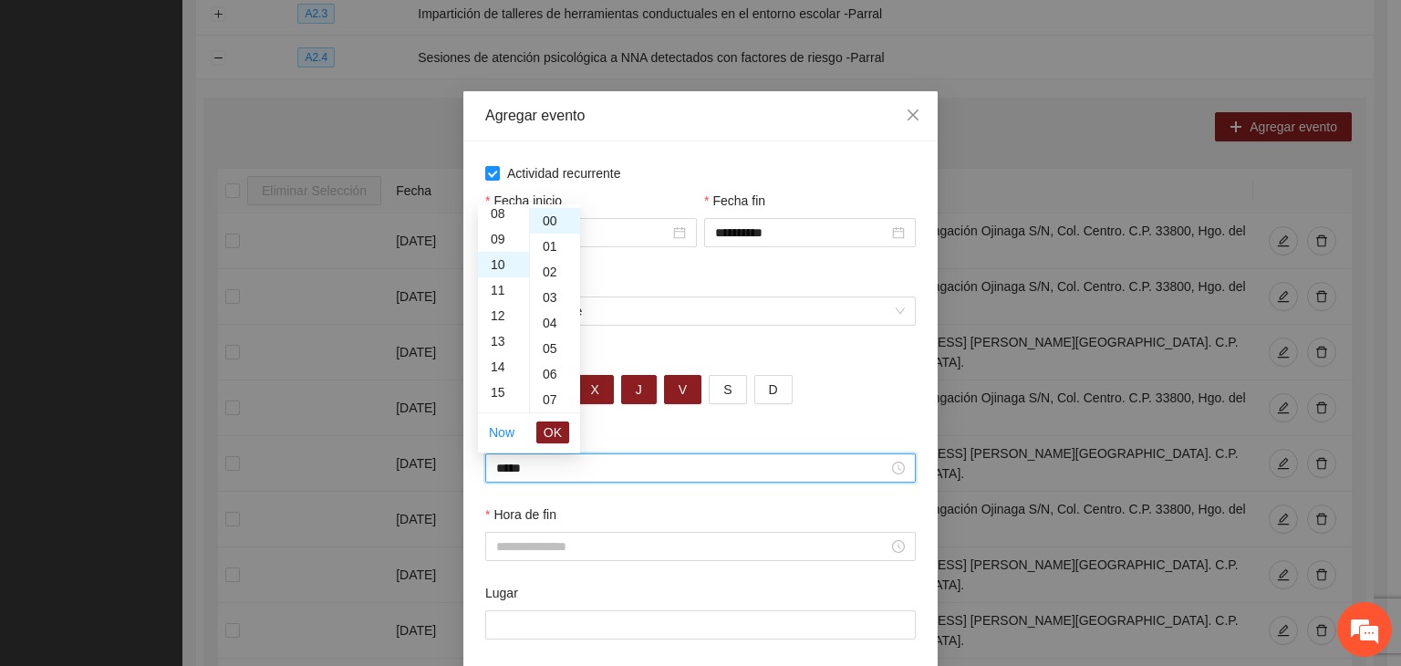
scroll to position [255, 0]
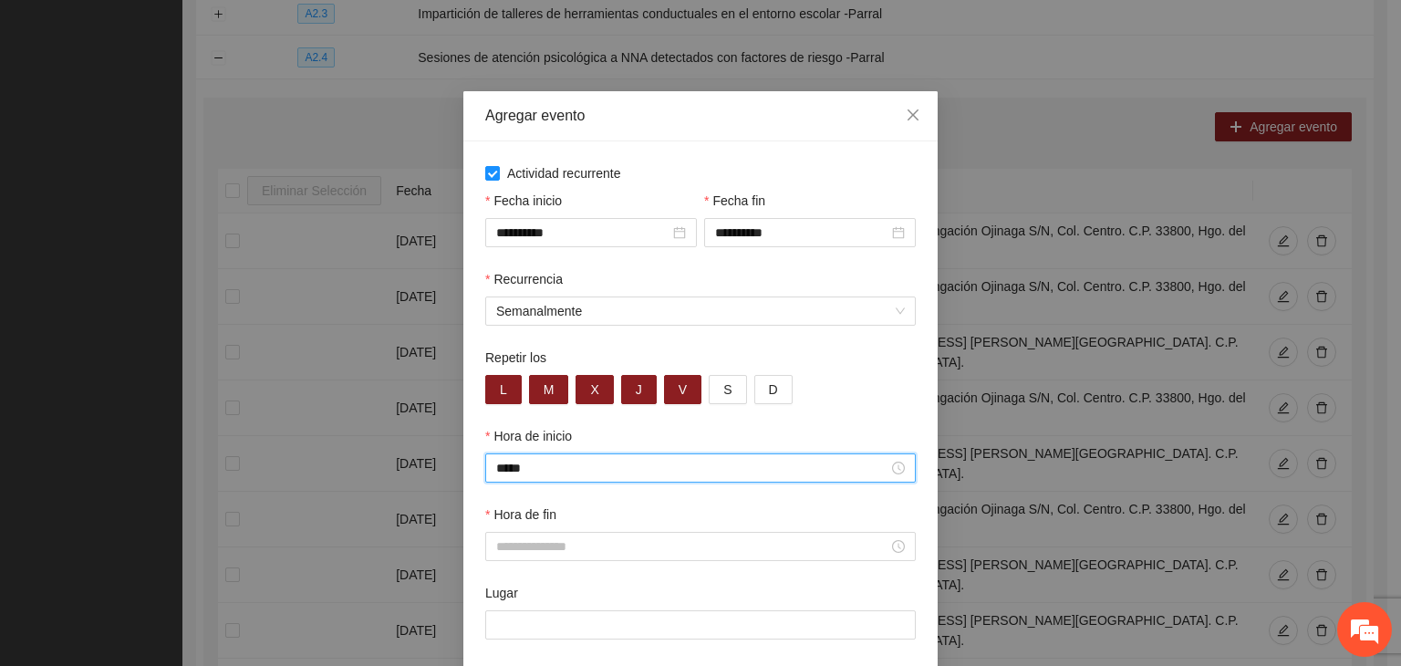
type input "*****"
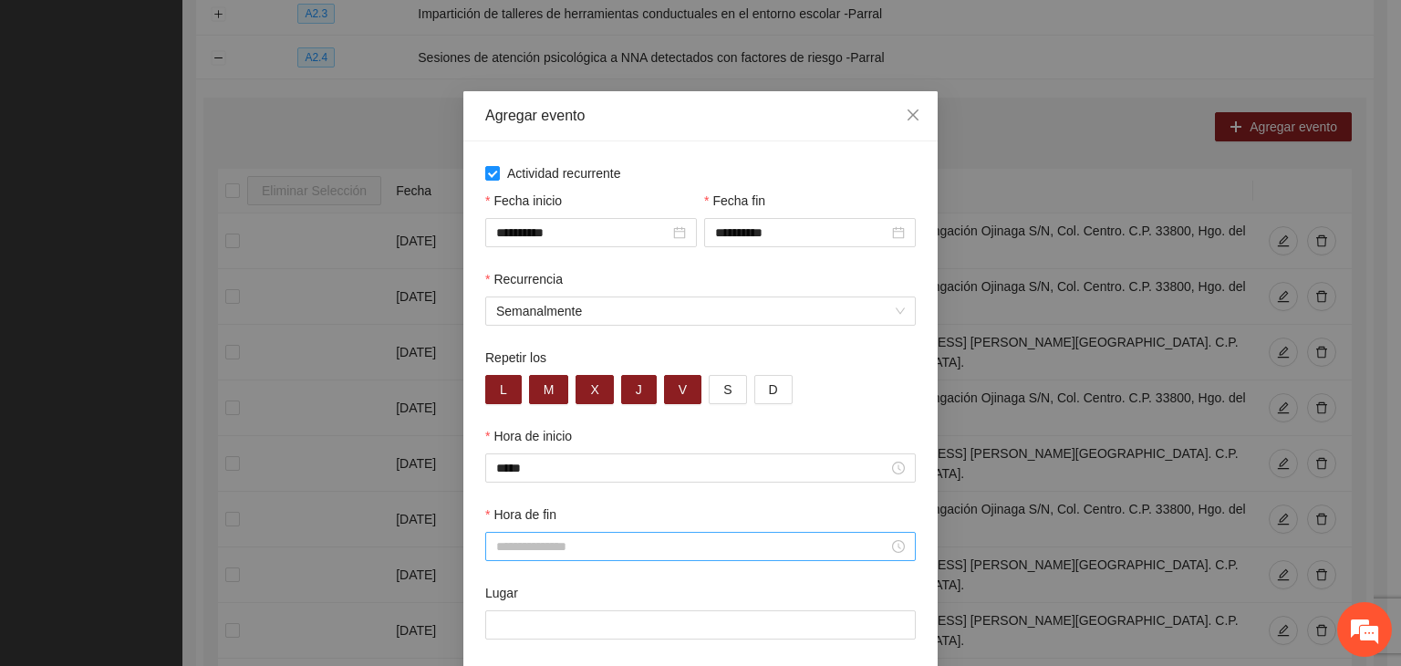
drag, startPoint x: 766, startPoint y: 529, endPoint x: 791, endPoint y: 543, distance: 28.2
click at [767, 529] on div "Hora de fin" at bounding box center [700, 517] width 431 height 27
click at [792, 545] on input "Hora de fin" at bounding box center [692, 546] width 392 height 20
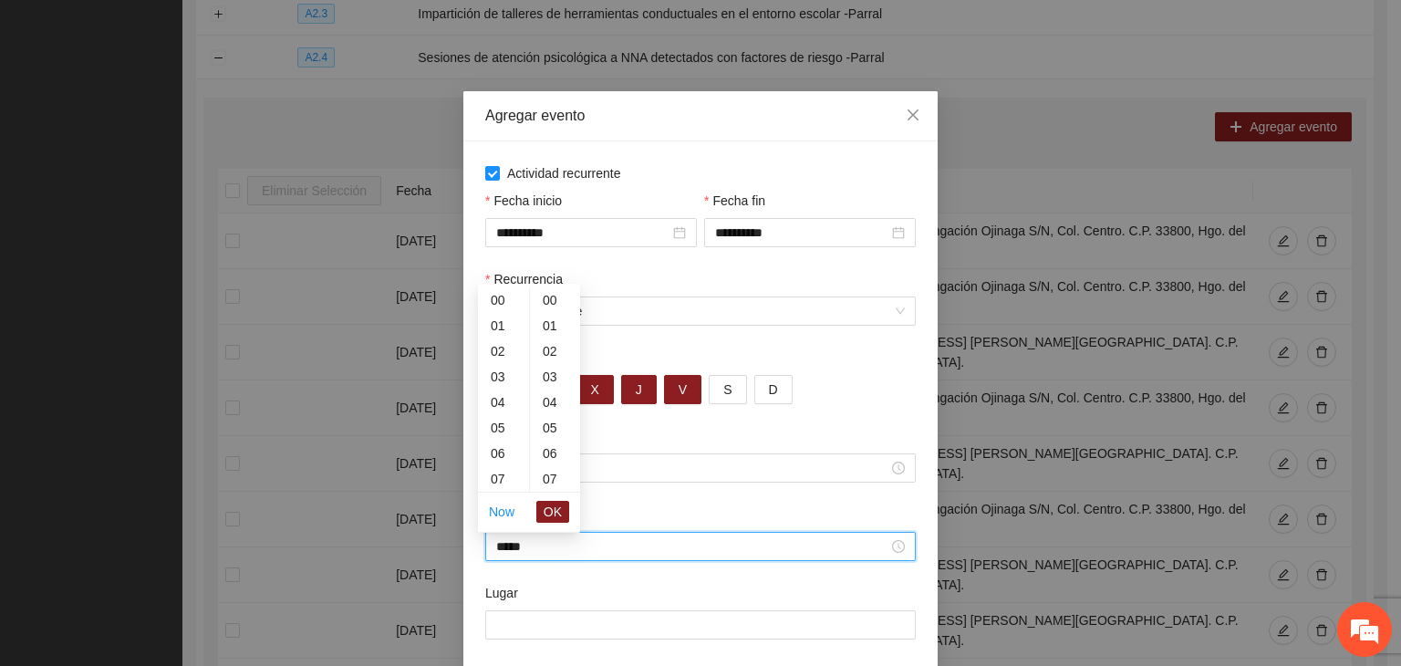
scroll to position [1022, 0]
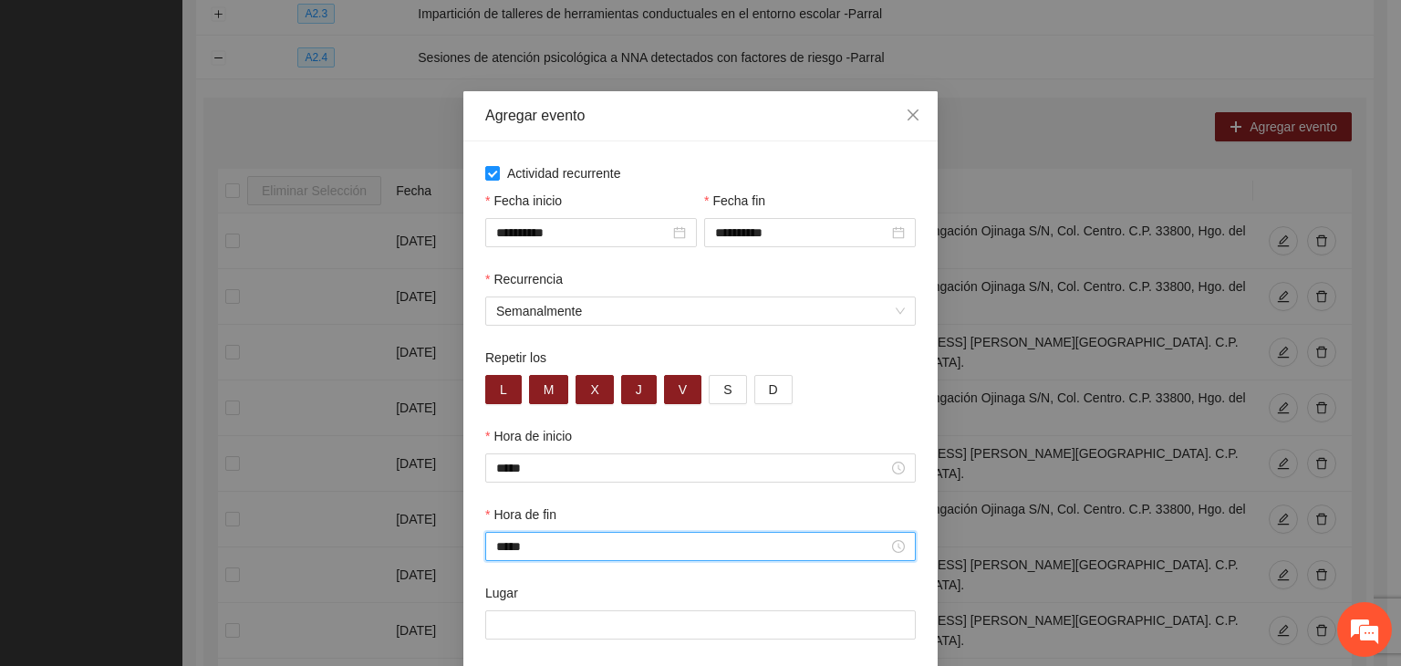
type input "*****"
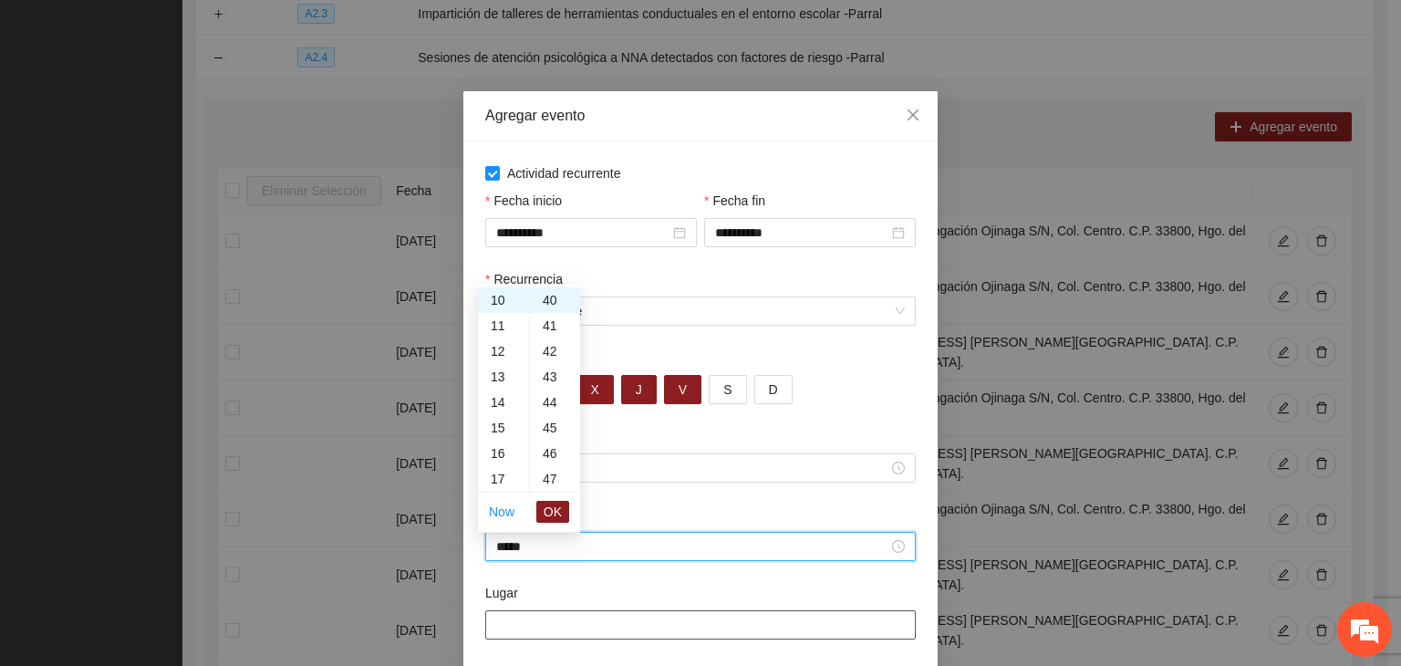
click at [602, 632] on input "Lugar" at bounding box center [700, 624] width 431 height 29
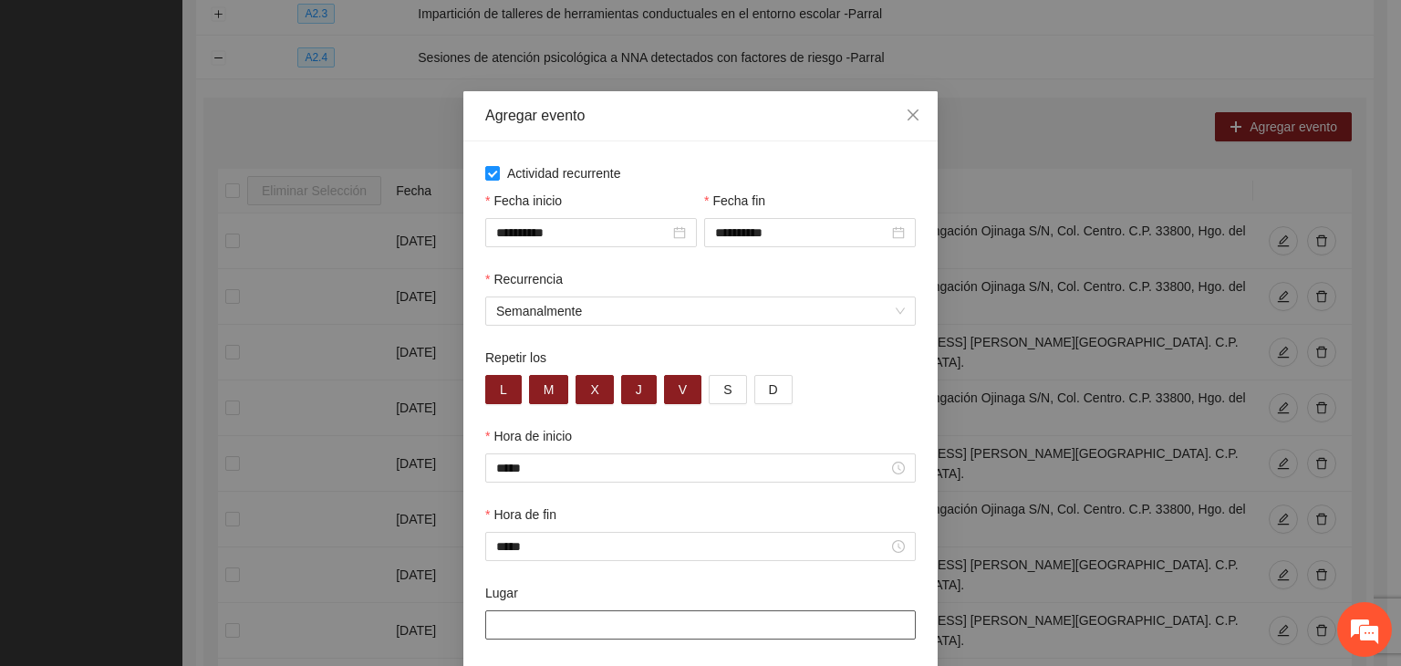
paste input "**********"
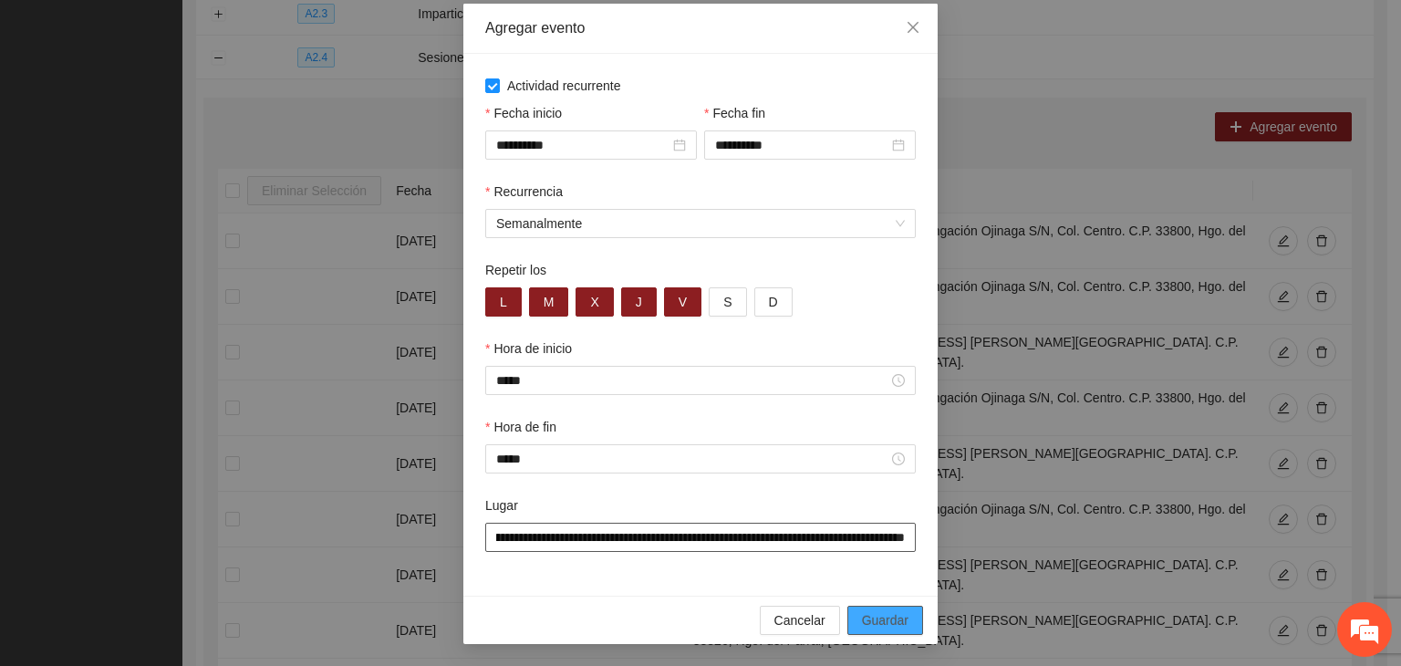
type input "**********"
click at [891, 613] on span "Guardar" at bounding box center [885, 620] width 47 height 20
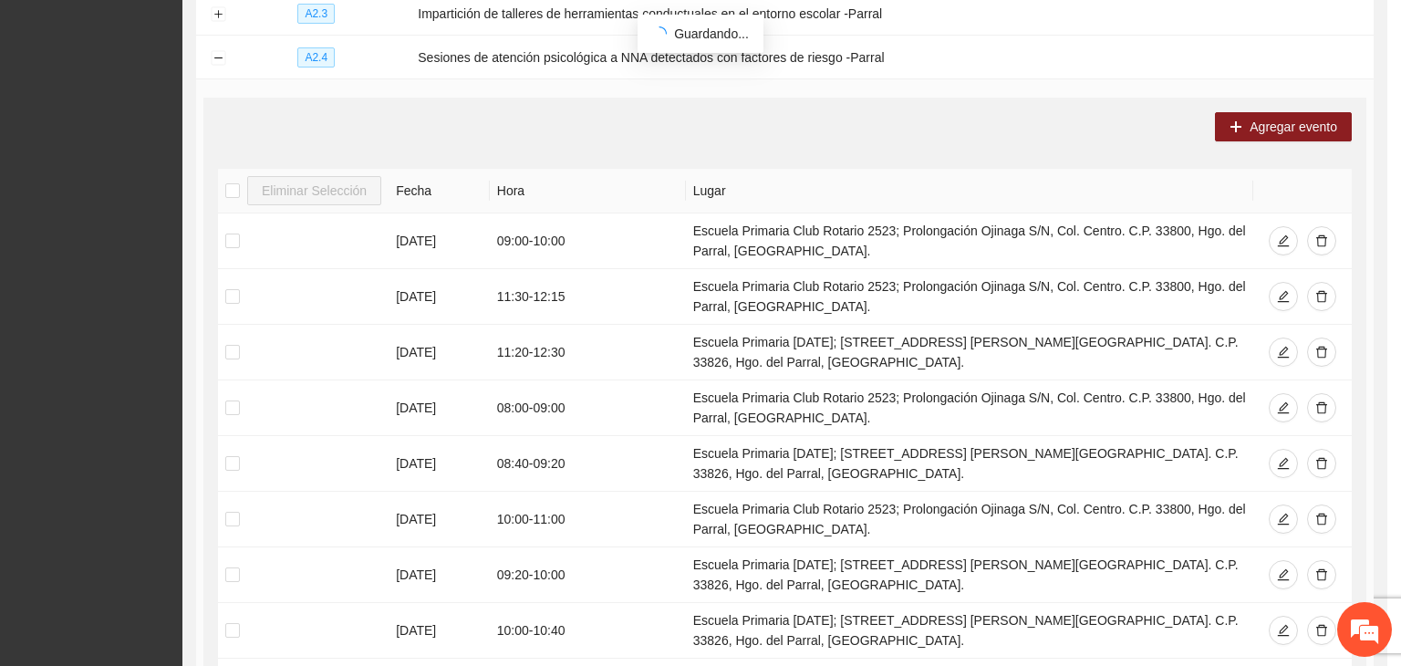
scroll to position [0, 0]
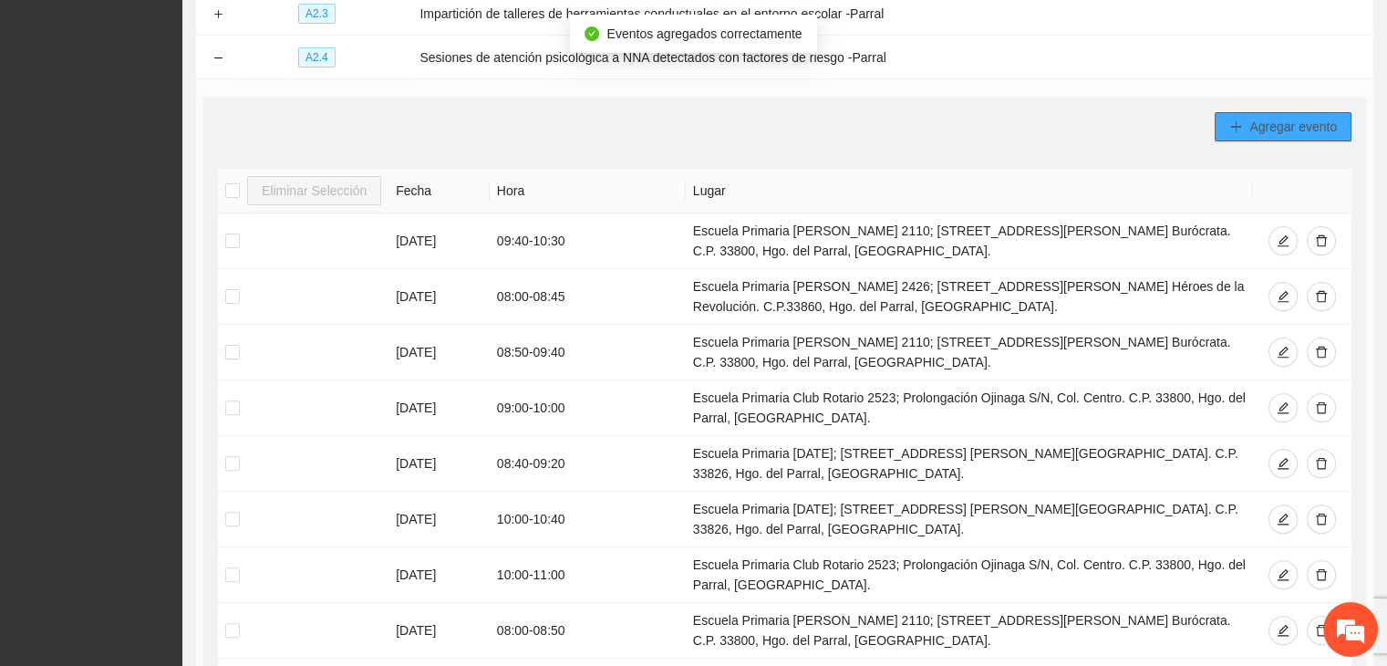
click at [1247, 118] on button "Agregar evento" at bounding box center [1283, 126] width 137 height 29
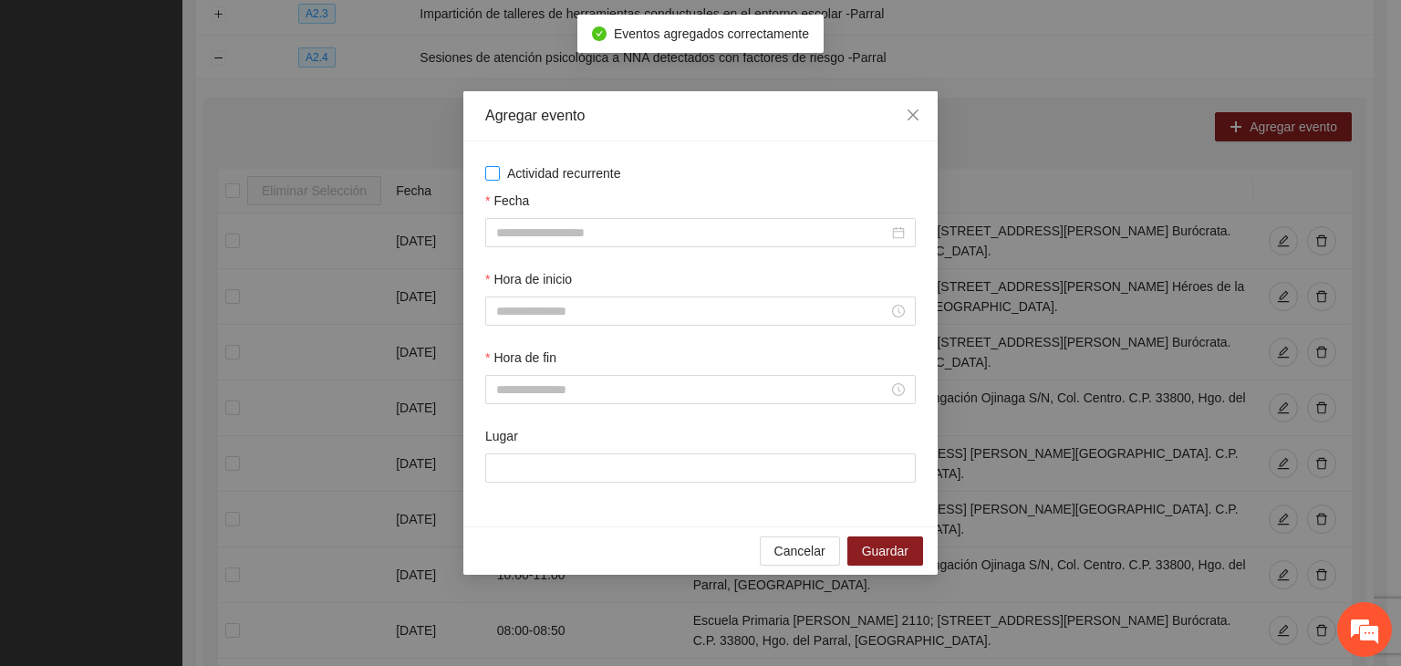
click at [518, 176] on span "Actividad recurrente" at bounding box center [564, 173] width 129 height 20
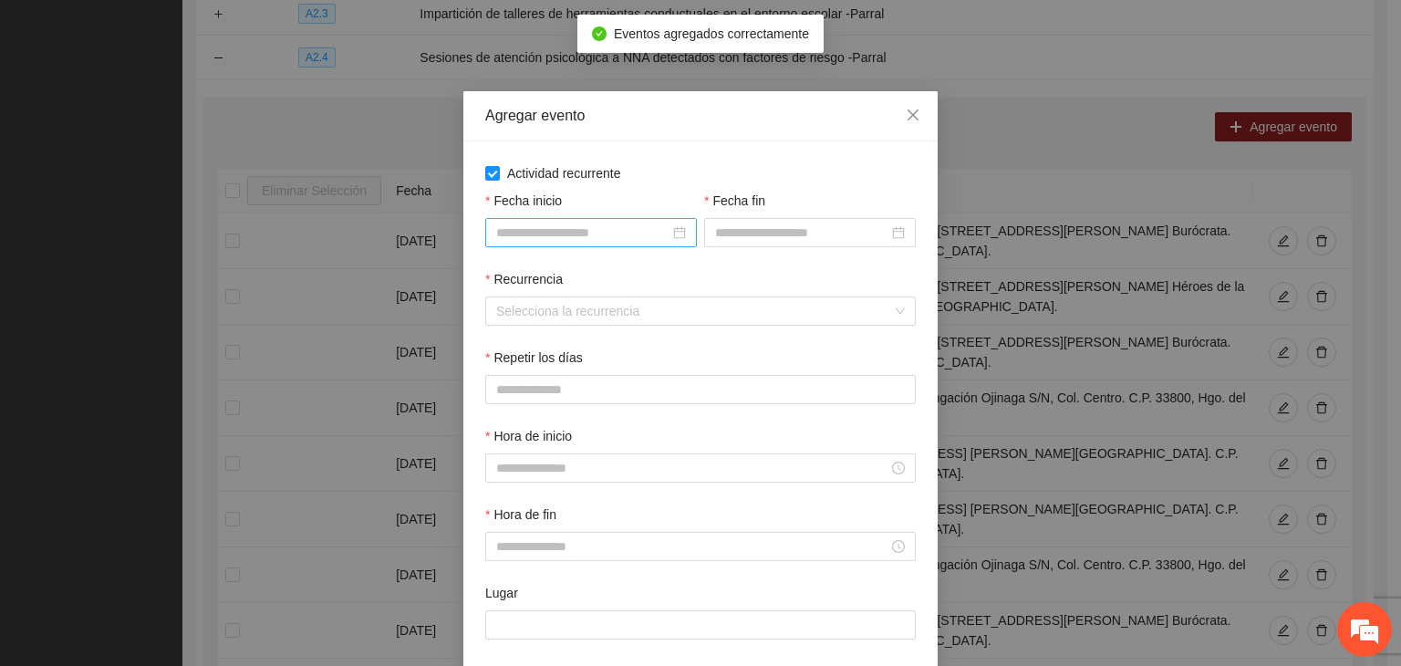
click at [551, 227] on input "Fecha inicio" at bounding box center [582, 233] width 173 height 20
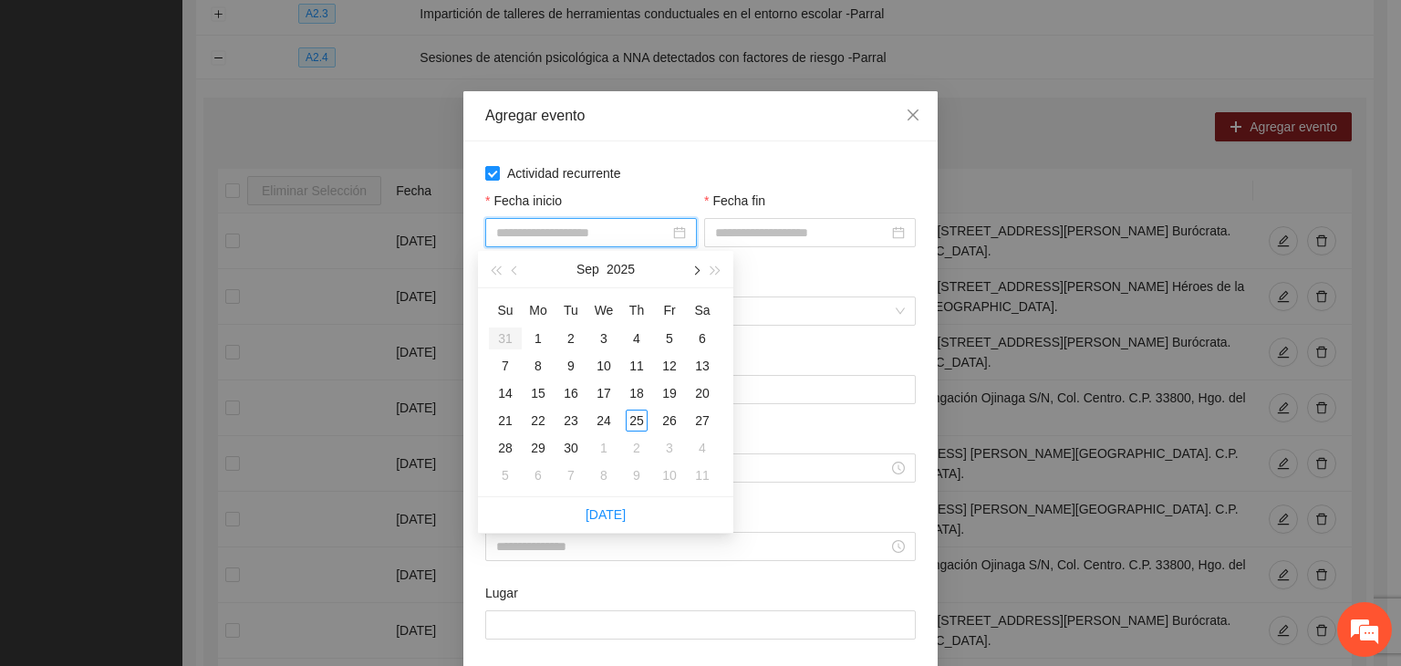
click at [692, 273] on button "button" at bounding box center [695, 269] width 20 height 36
type input "**********"
click at [603, 334] on div "1" at bounding box center [604, 338] width 22 height 22
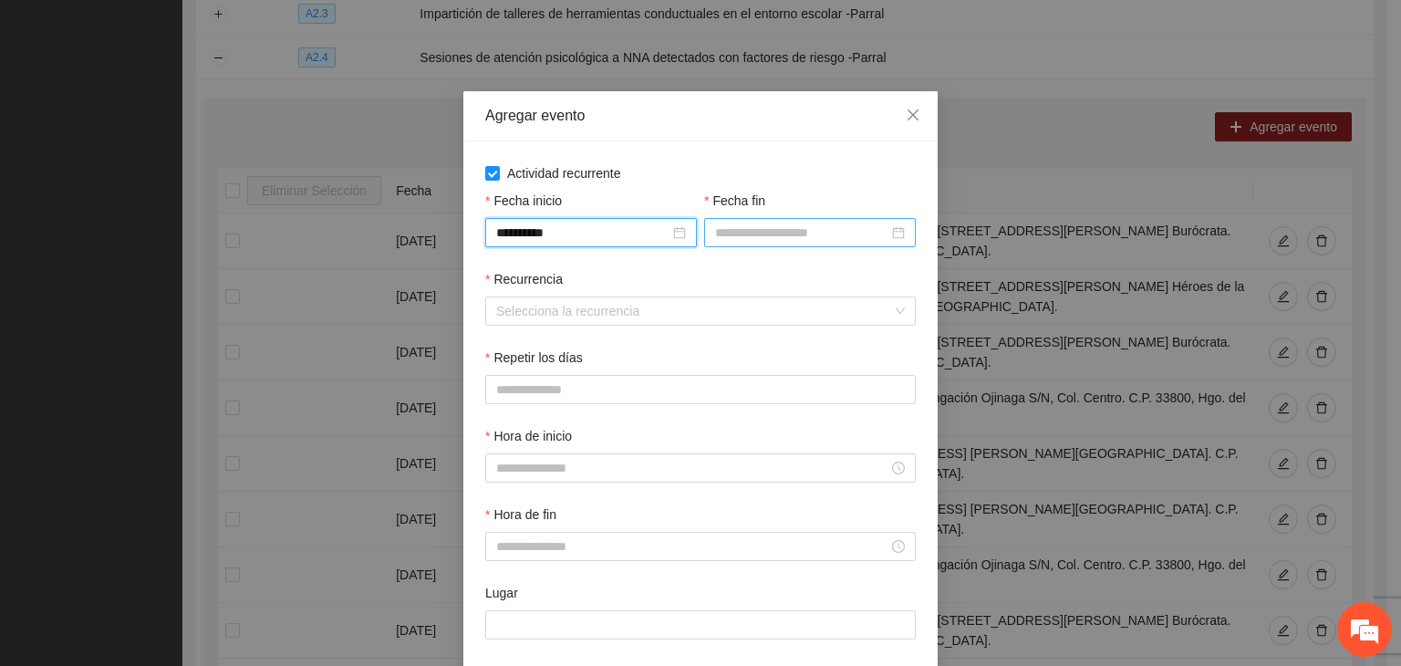
click at [749, 236] on input "Fecha fin" at bounding box center [801, 233] width 173 height 20
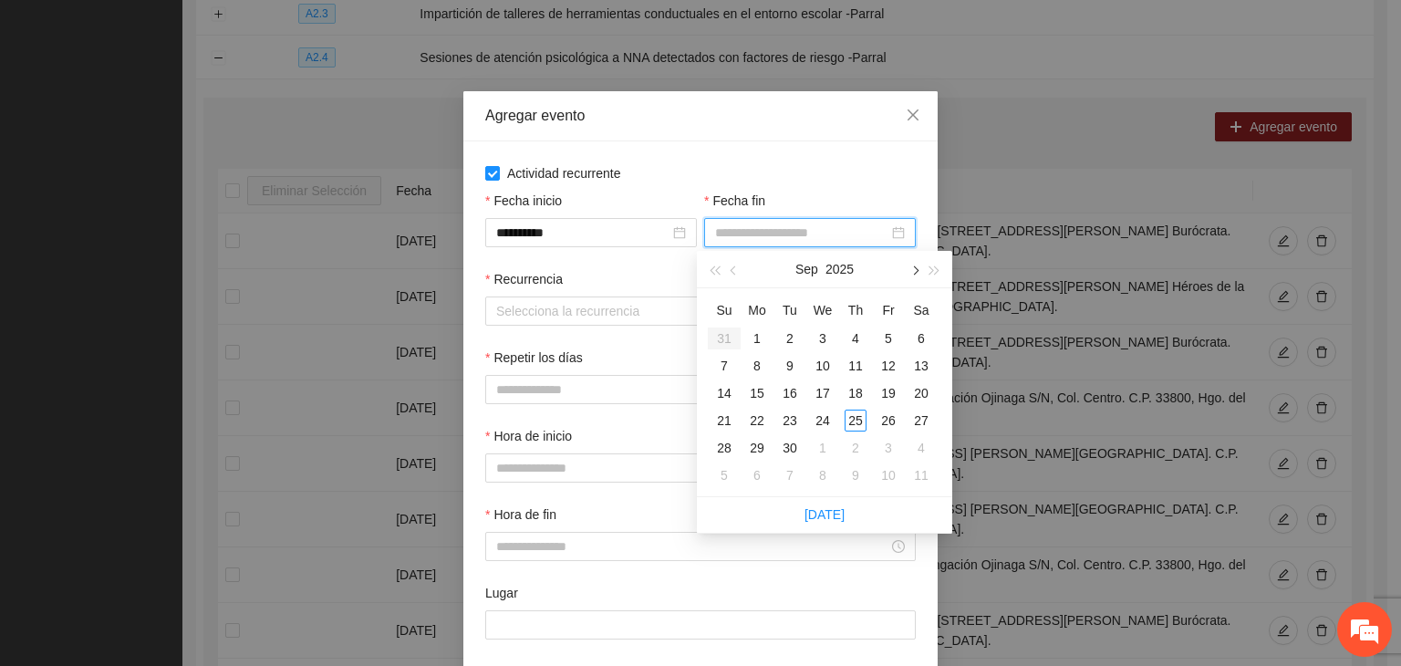
click at [916, 278] on button "button" at bounding box center [914, 269] width 20 height 36
type input "**********"
click at [878, 416] on div "24" at bounding box center [889, 421] width 22 height 22
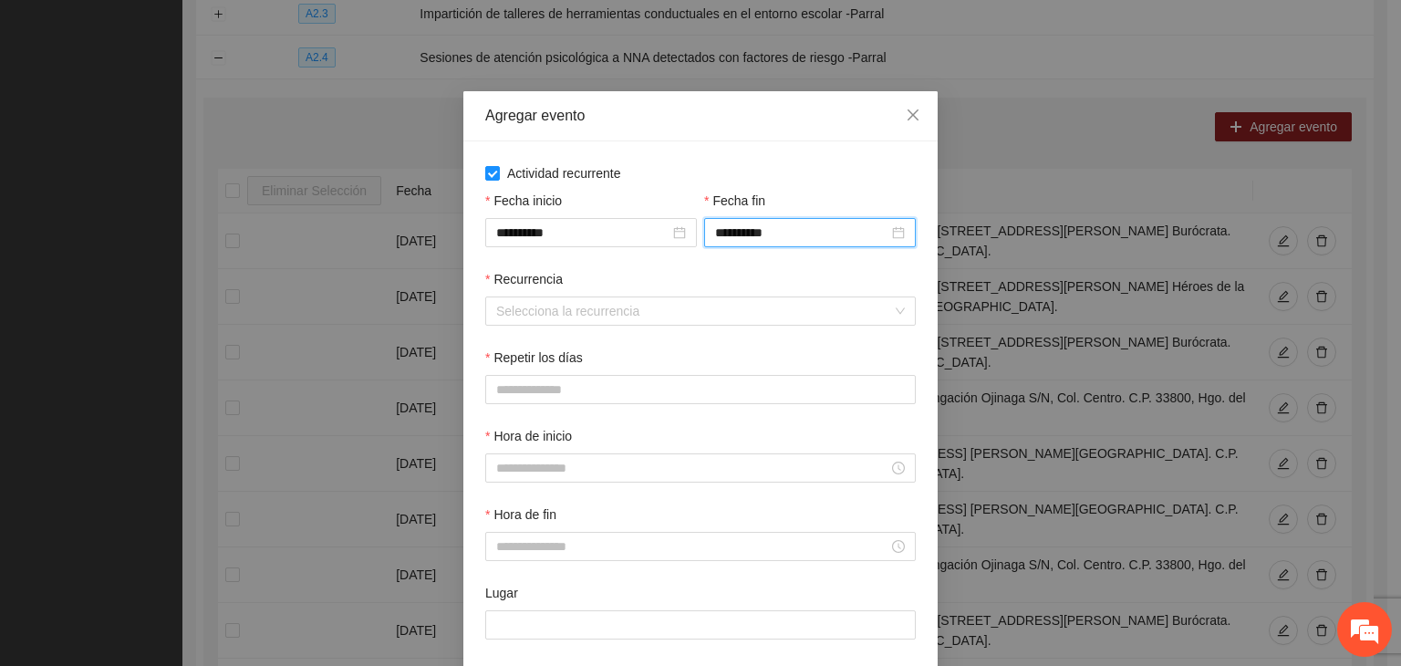
click at [608, 293] on div "Recurrencia" at bounding box center [700, 282] width 431 height 27
click at [609, 307] on input "Recurrencia" at bounding box center [694, 310] width 396 height 27
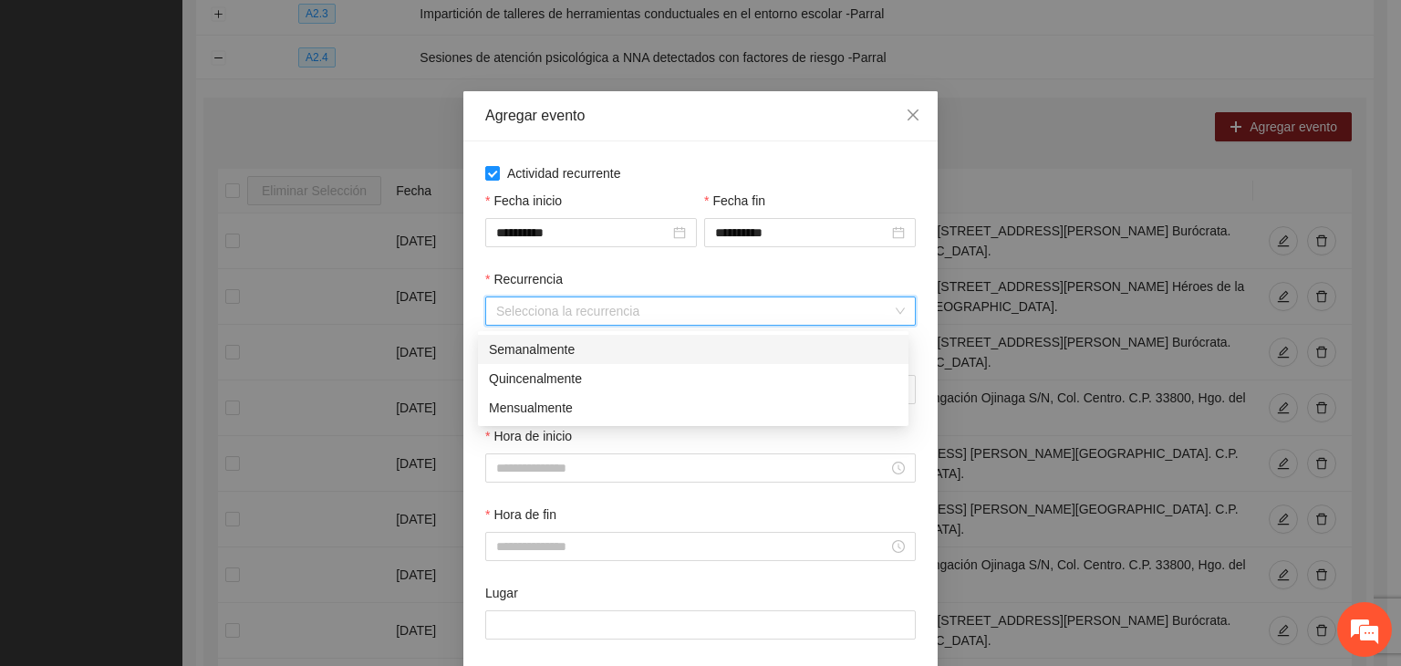
click at [623, 344] on div "Semanalmente" at bounding box center [693, 349] width 409 height 20
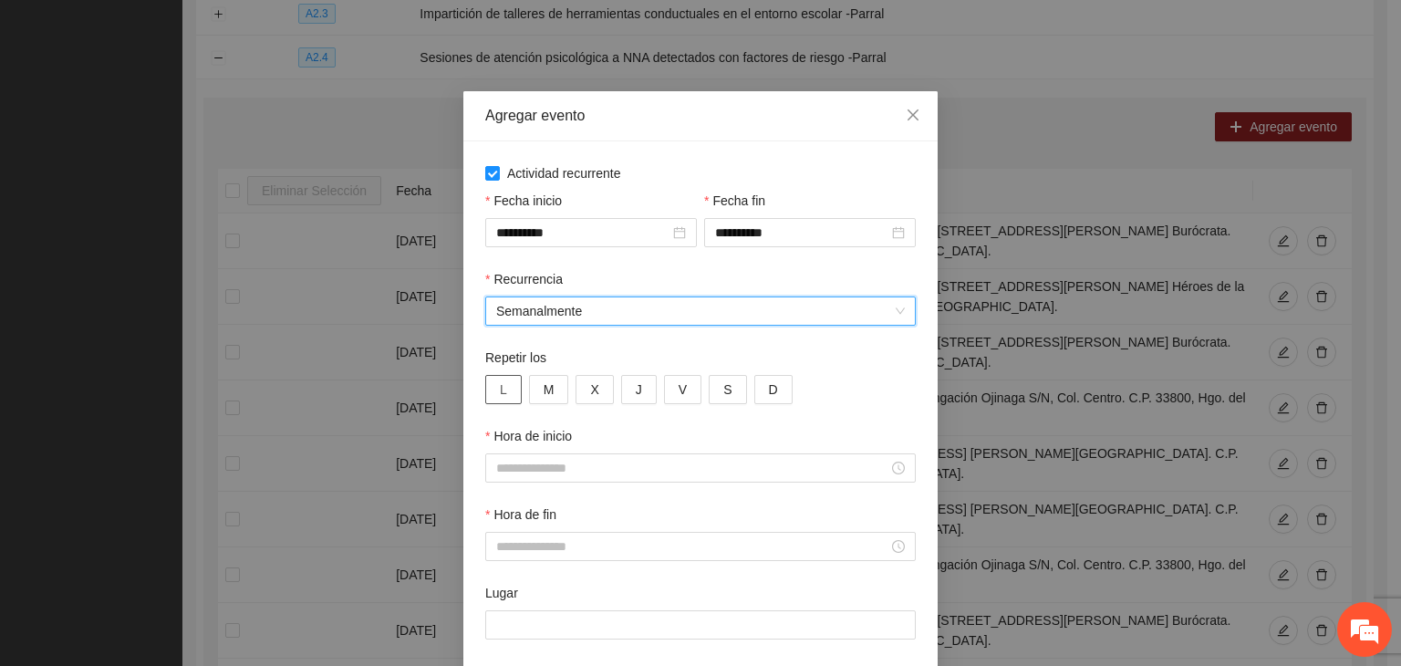
click at [485, 399] on button "L" at bounding box center [503, 389] width 36 height 29
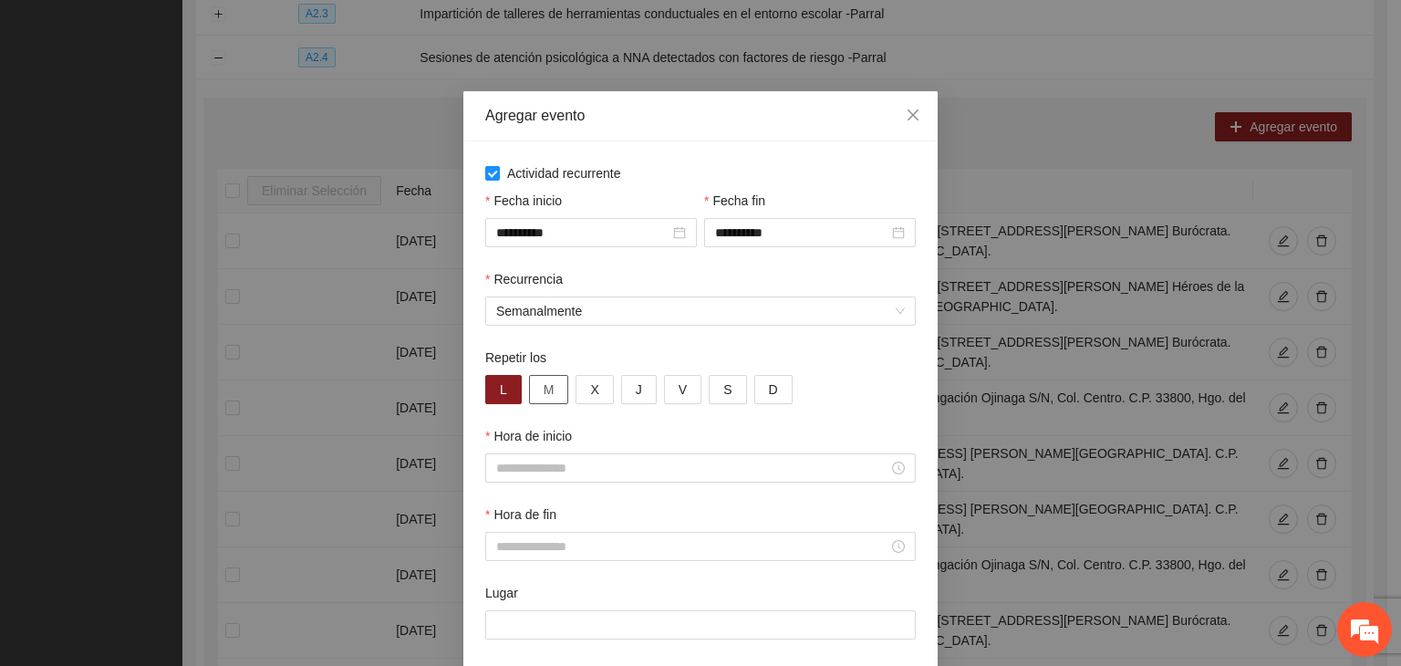
click at [552, 395] on button "M" at bounding box center [549, 389] width 40 height 29
drag, startPoint x: 591, startPoint y: 390, endPoint x: 608, endPoint y: 389, distance: 17.4
click at [596, 390] on button "X" at bounding box center [594, 389] width 37 height 29
drag, startPoint x: 618, startPoint y: 389, endPoint x: 642, endPoint y: 388, distance: 24.6
click at [621, 389] on button "J" at bounding box center [639, 389] width 36 height 29
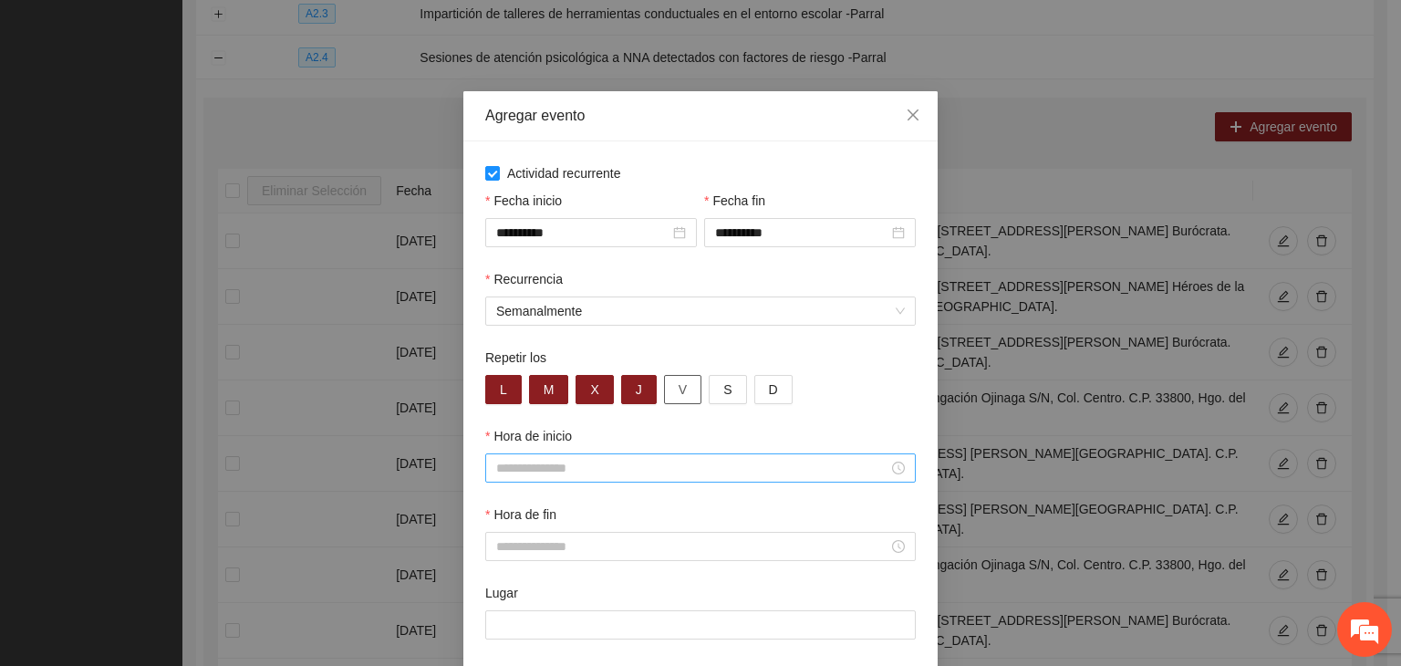
drag, startPoint x: 657, startPoint y: 390, endPoint x: 650, endPoint y: 456, distance: 67.0
click at [664, 390] on button "V" at bounding box center [682, 389] width 37 height 29
click at [627, 478] on input "Hora de inicio" at bounding box center [692, 468] width 392 height 20
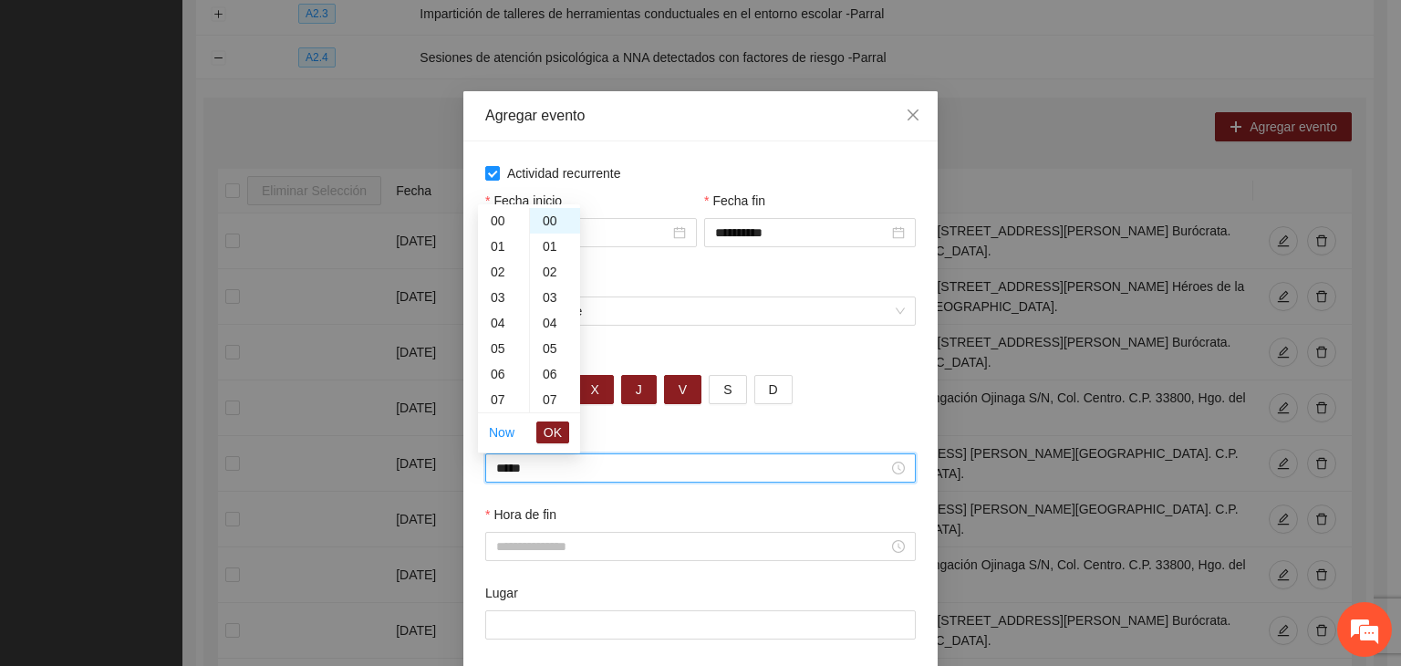
scroll to position [281, 0]
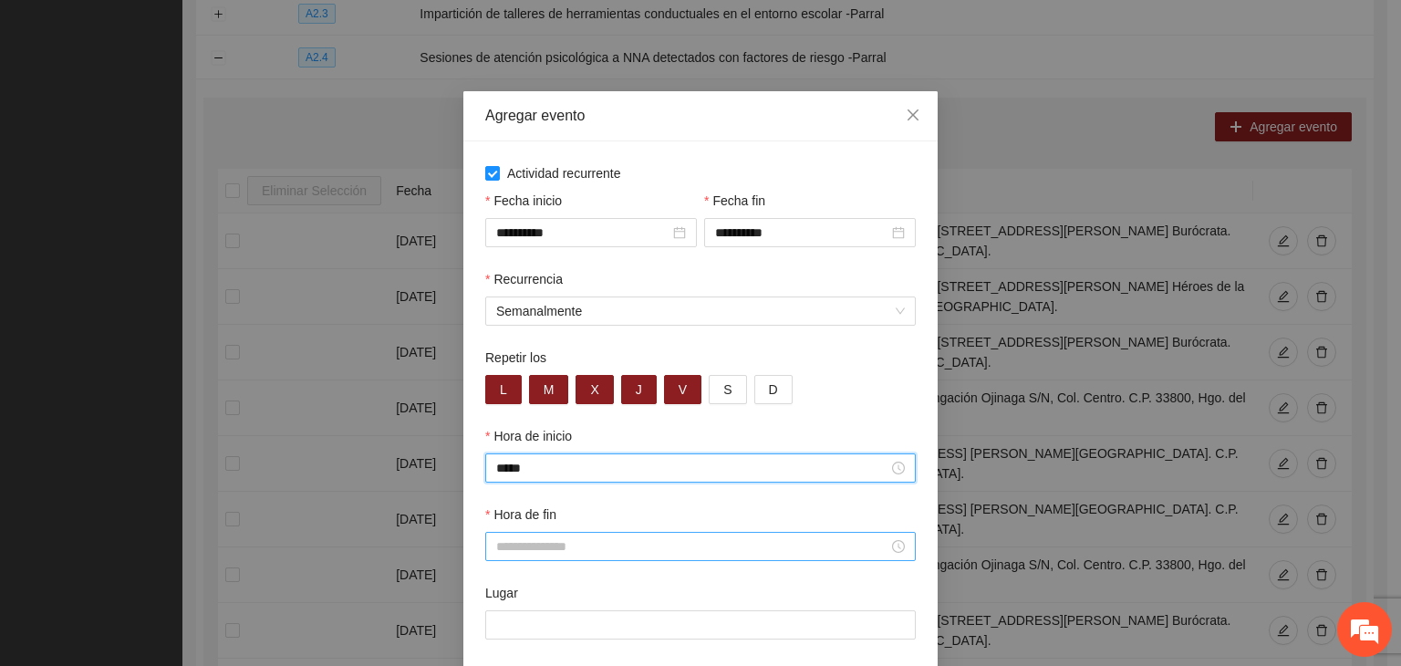
type input "*****"
click at [639, 561] on div at bounding box center [700, 546] width 431 height 29
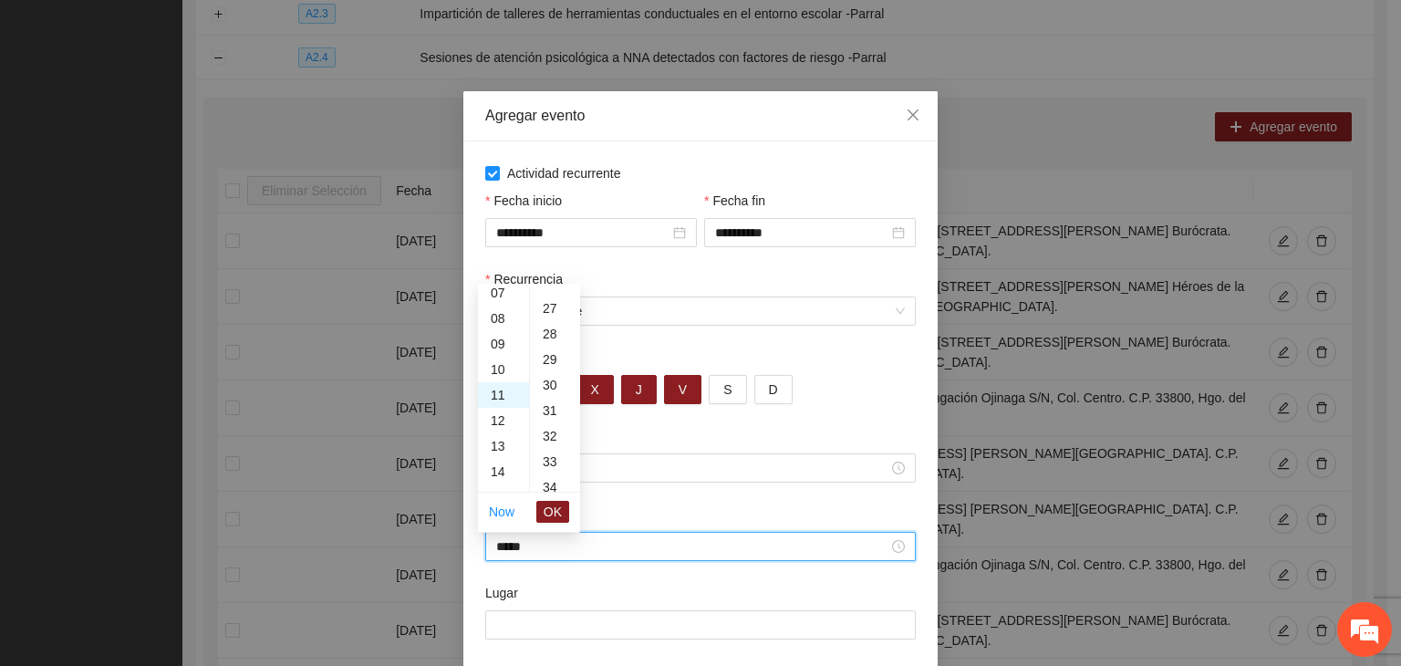
scroll to position [1022, 0]
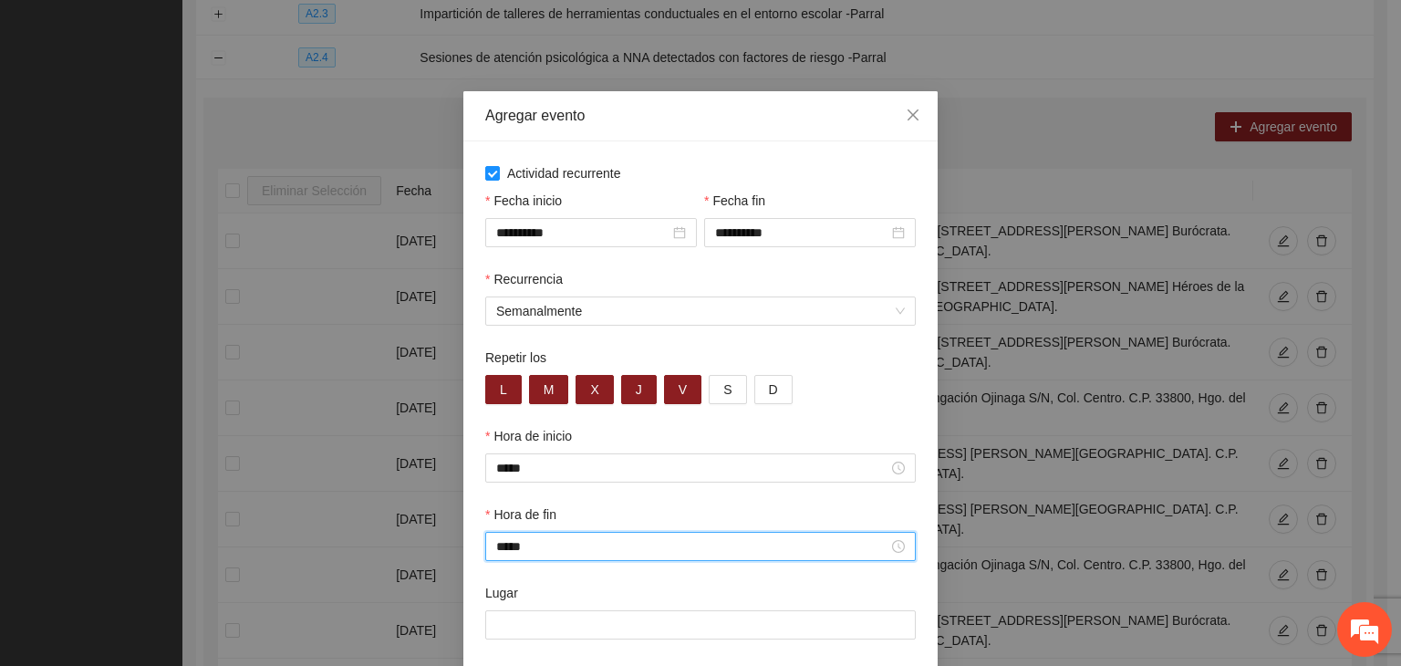
type input "*****"
click at [595, 579] on div "Hora de fin *****" at bounding box center [701, 543] width 438 height 78
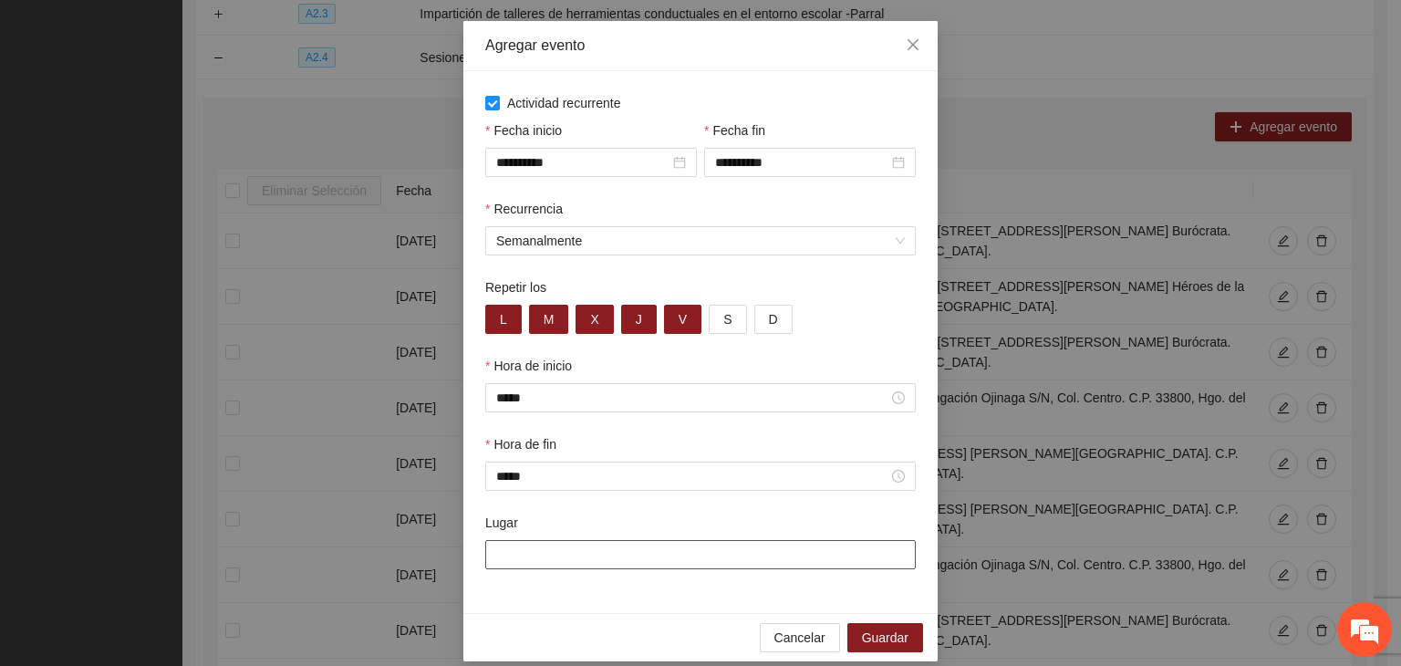
scroll to position [90, 0]
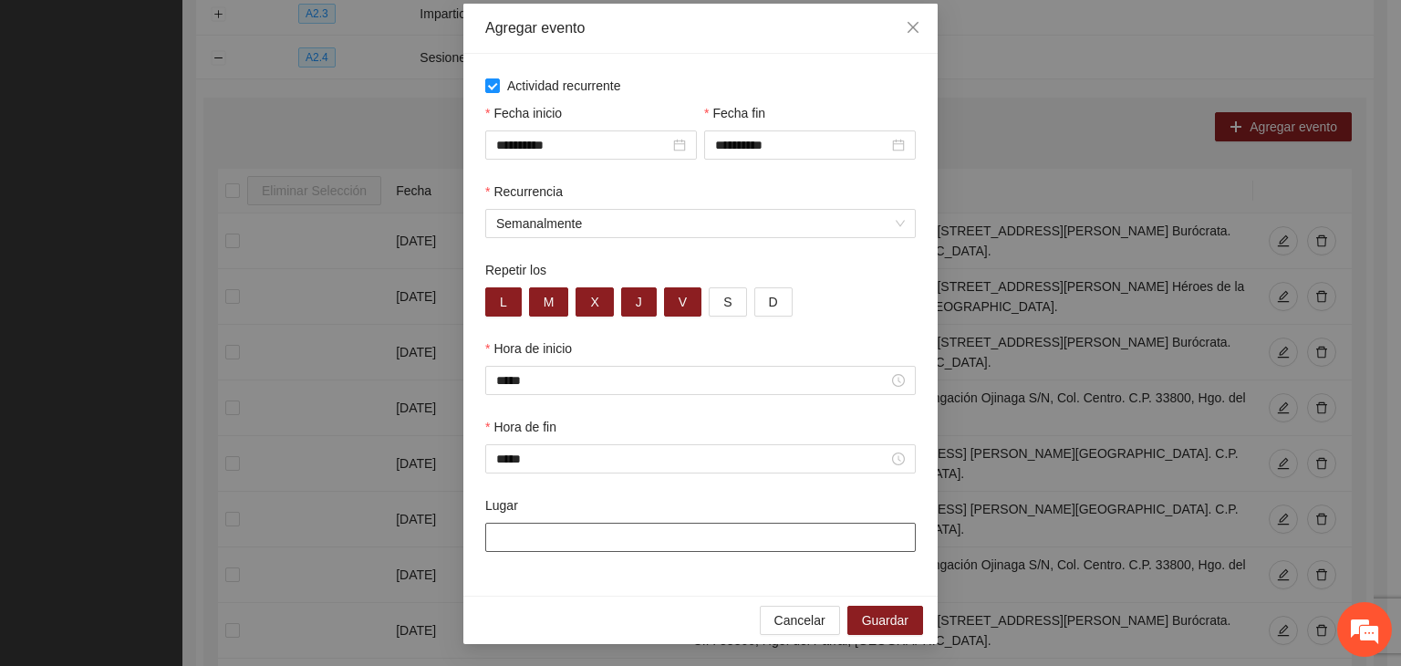
click at [589, 527] on input "Lugar" at bounding box center [700, 537] width 431 height 29
paste input "**********"
type input "**********"
click at [672, 566] on div "**********" at bounding box center [701, 534] width 438 height 78
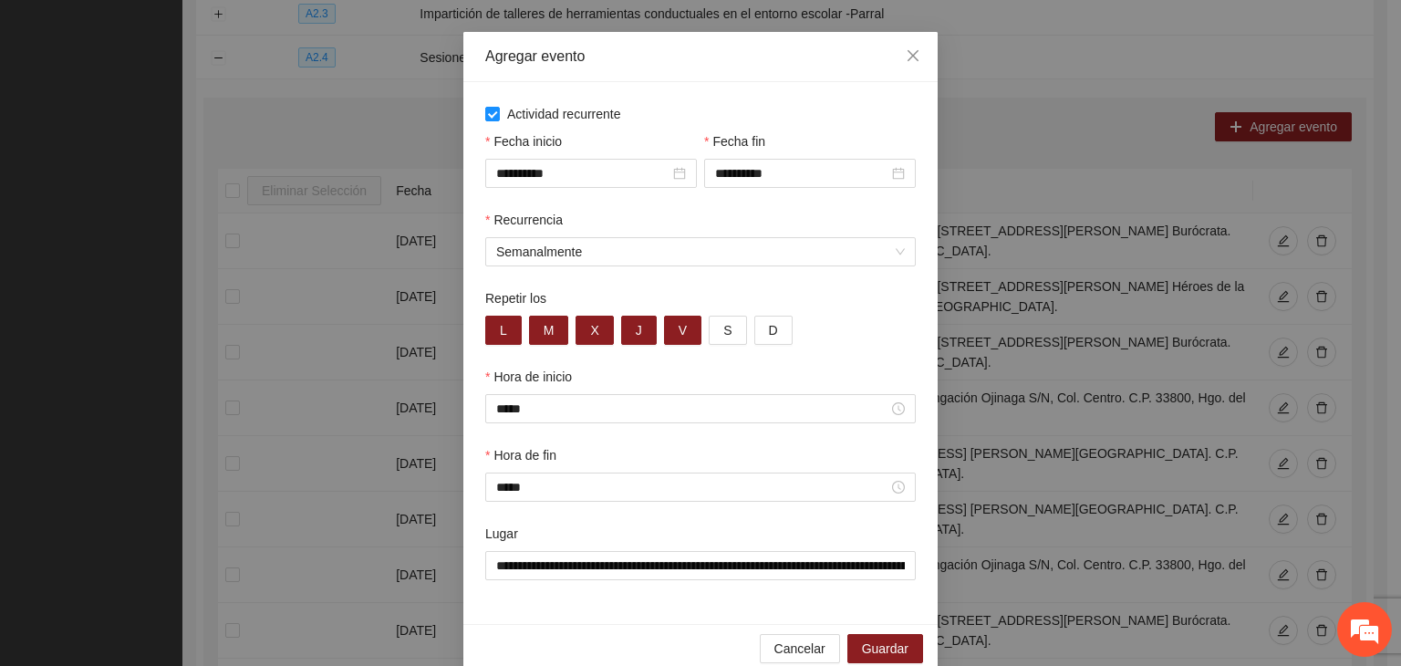
scroll to position [90, 0]
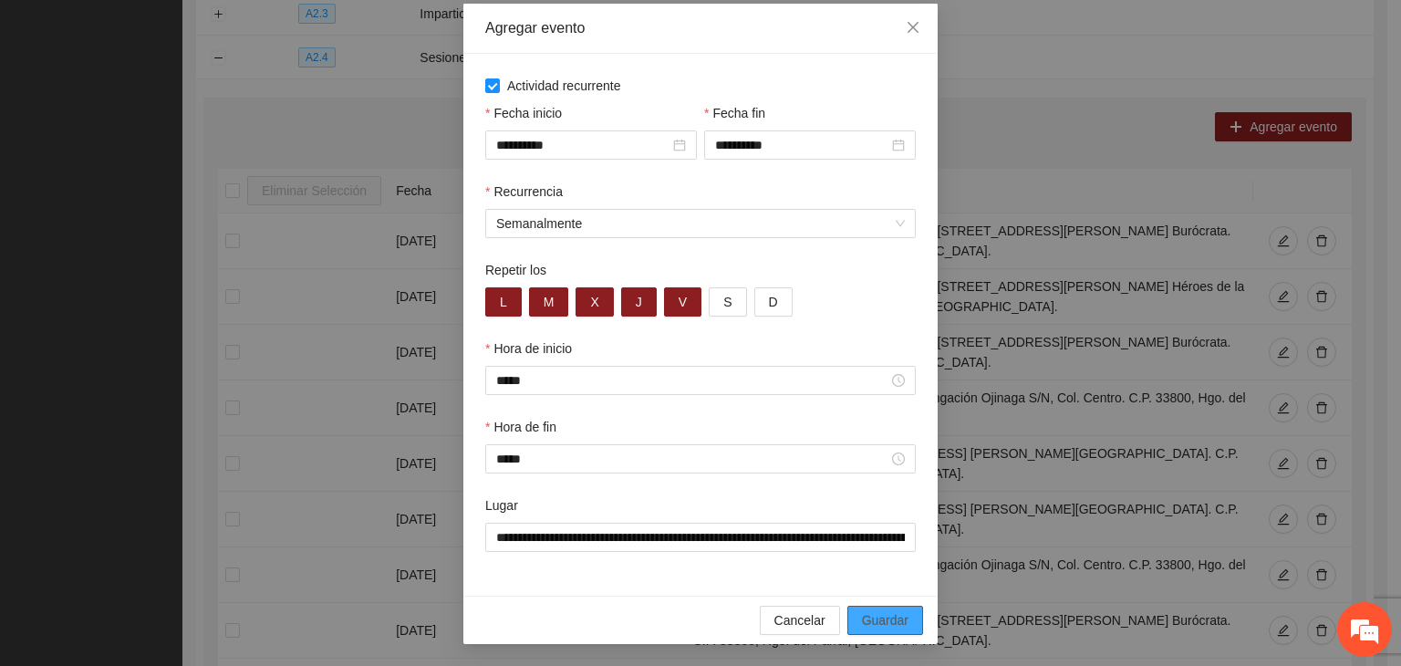
click at [879, 618] on span "Guardar" at bounding box center [885, 620] width 47 height 20
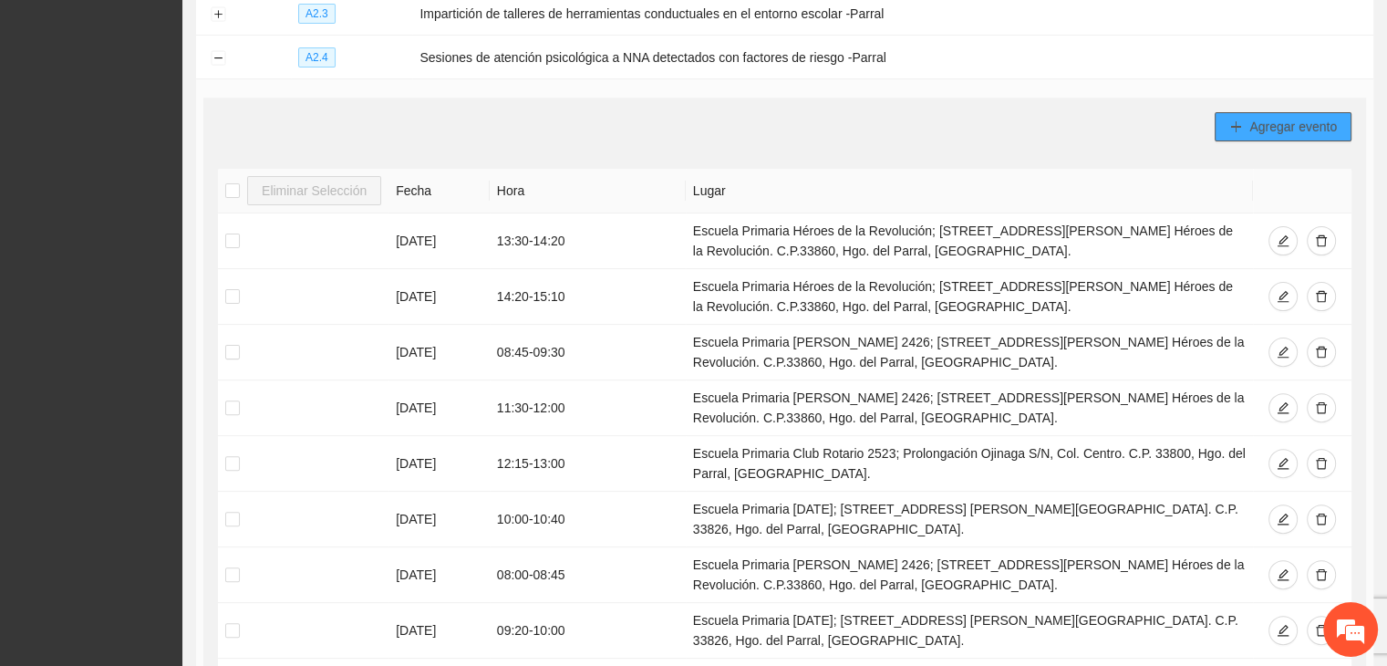
click at [1225, 127] on button "Agregar evento" at bounding box center [1283, 126] width 137 height 29
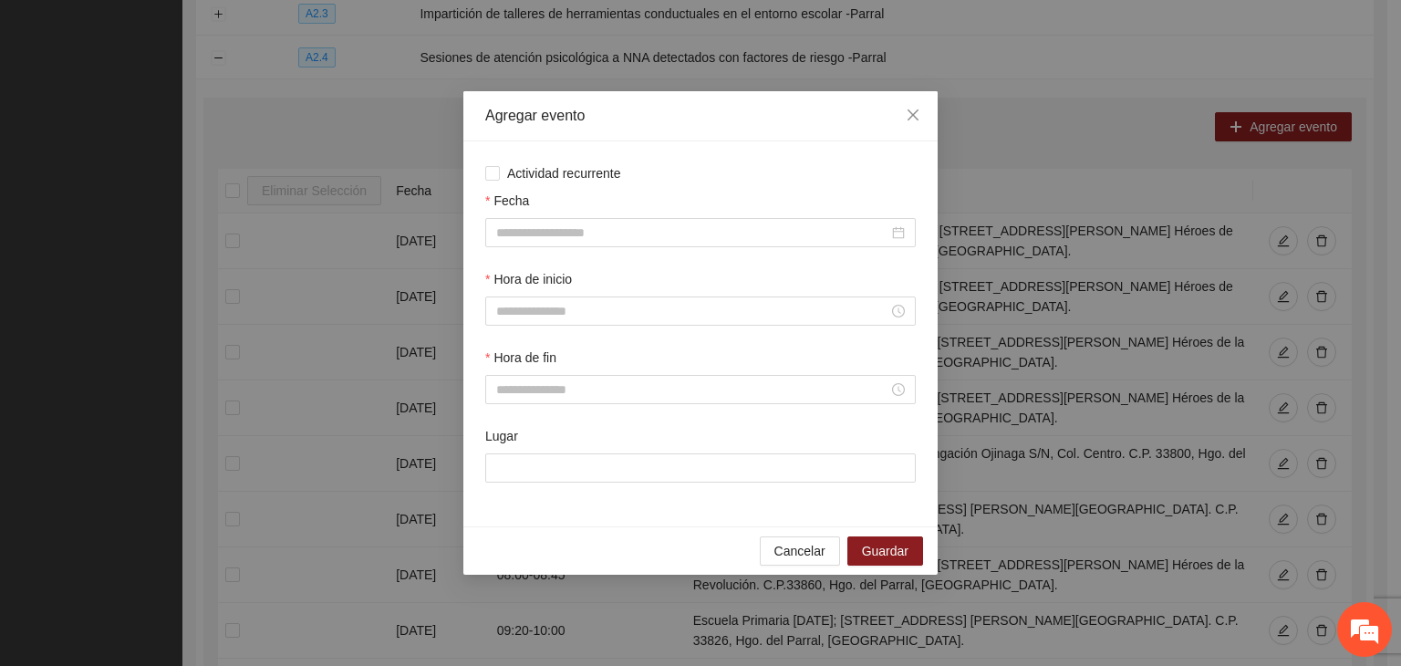
click at [575, 183] on div "Actividad recurrente Fecha Hora de inicio Hora de fin Lugar" at bounding box center [700, 333] width 431 height 341
click at [582, 186] on div "Actividad recurrente Fecha Hora de inicio Hora de fin Lugar" at bounding box center [700, 333] width 431 height 341
click at [580, 179] on span "Actividad recurrente" at bounding box center [564, 173] width 129 height 20
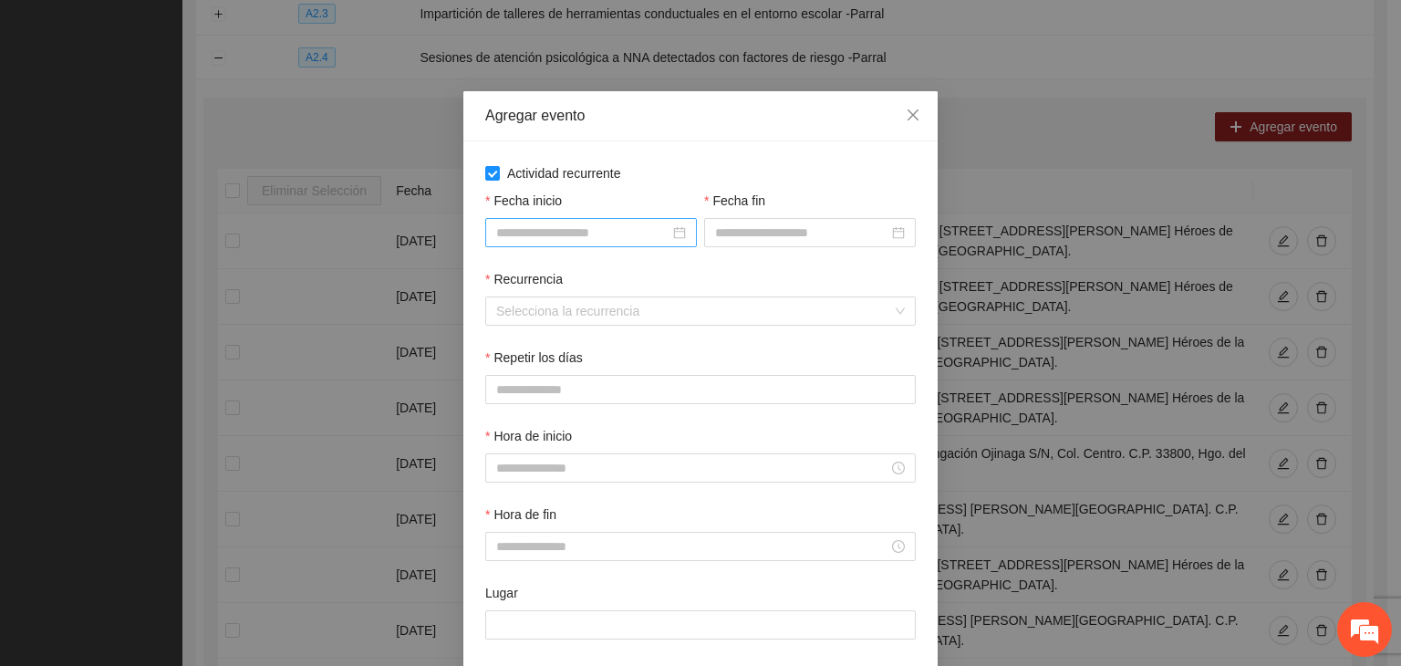
click at [566, 237] on input "Fecha inicio" at bounding box center [582, 233] width 173 height 20
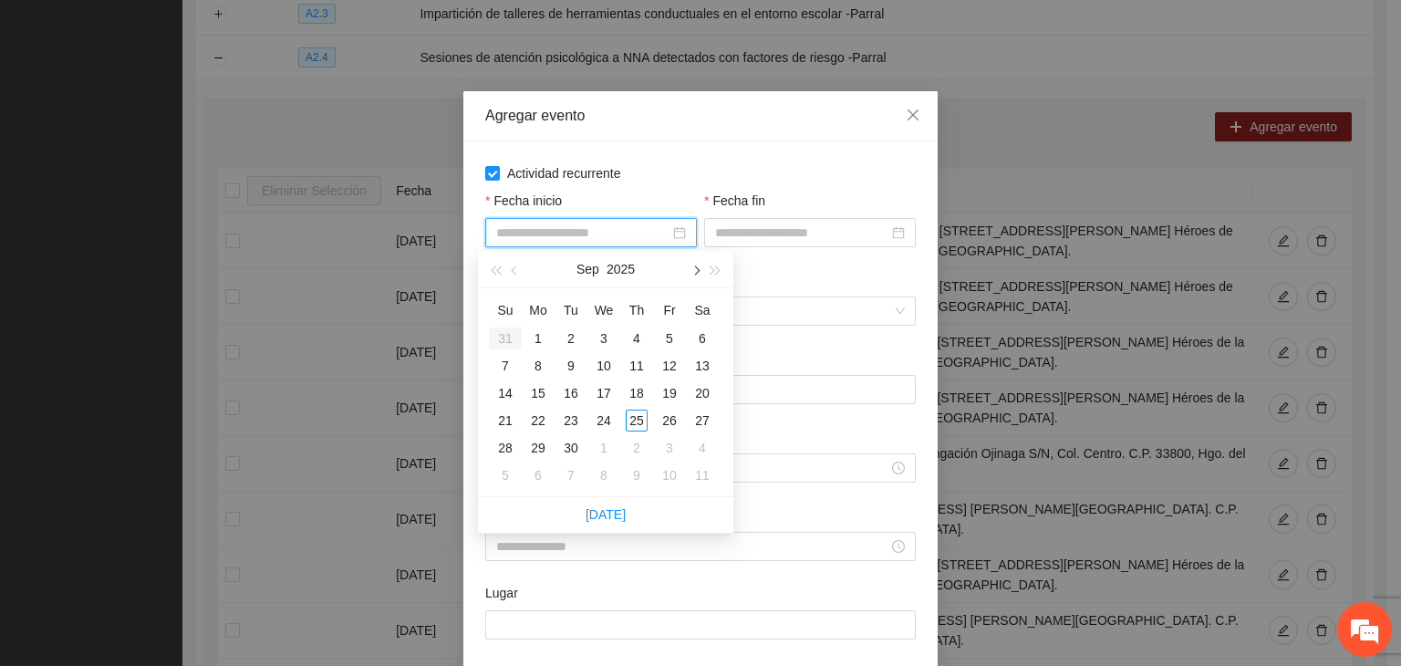
click at [693, 266] on button "button" at bounding box center [695, 269] width 20 height 36
type input "**********"
click at [593, 339] on div "1" at bounding box center [604, 338] width 22 height 22
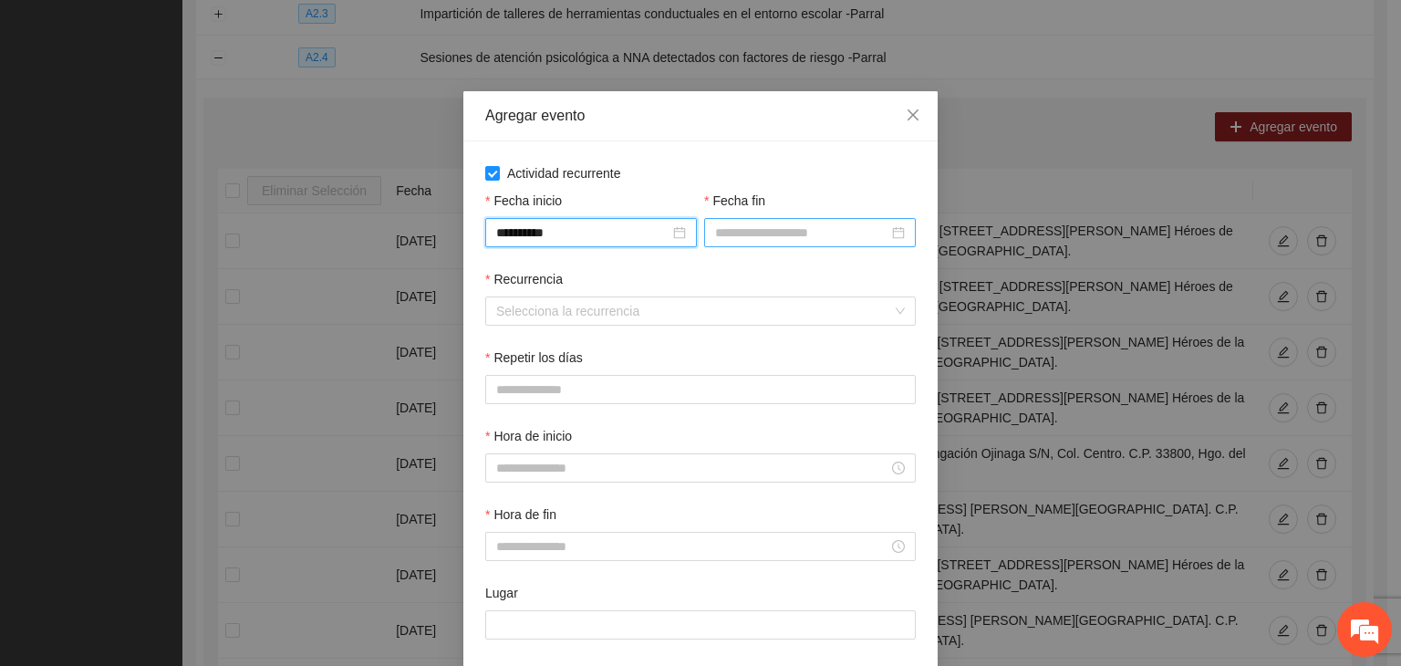
click at [835, 234] on input "Fecha fin" at bounding box center [801, 233] width 173 height 20
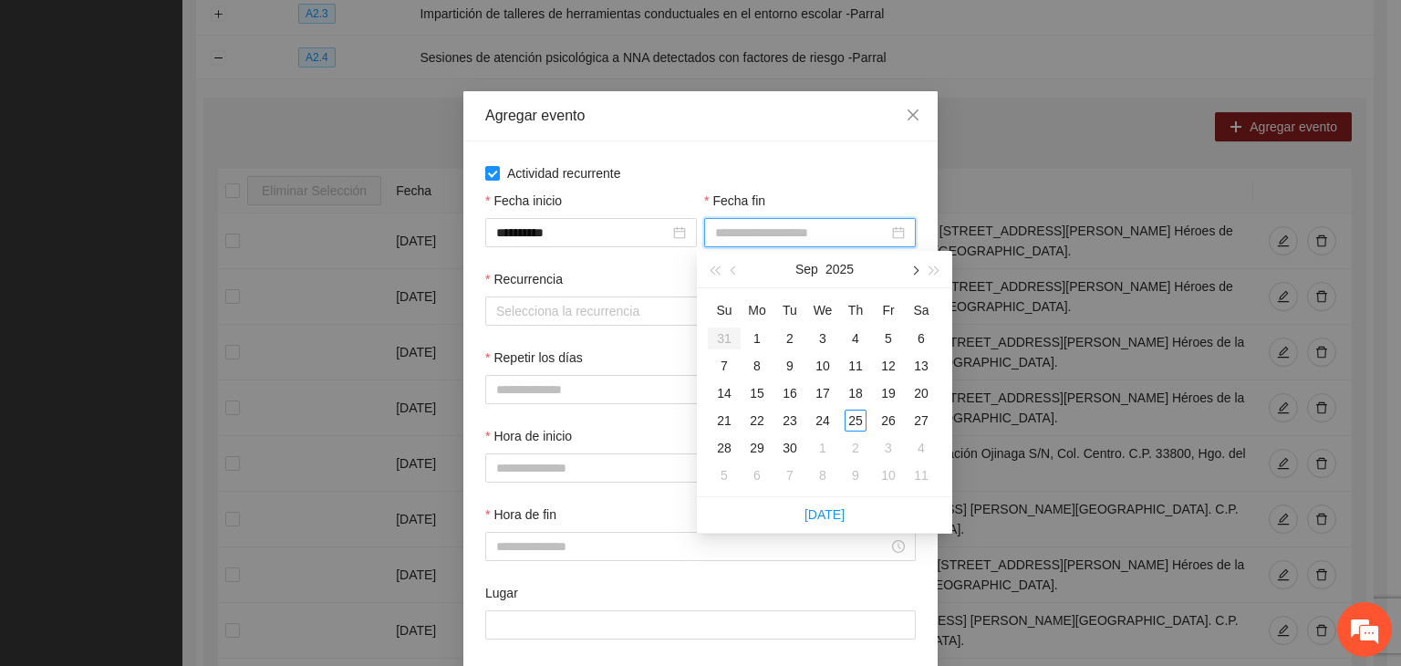
click at [912, 278] on button "button" at bounding box center [914, 269] width 20 height 36
type input "**********"
click at [885, 422] on div "24" at bounding box center [889, 421] width 22 height 22
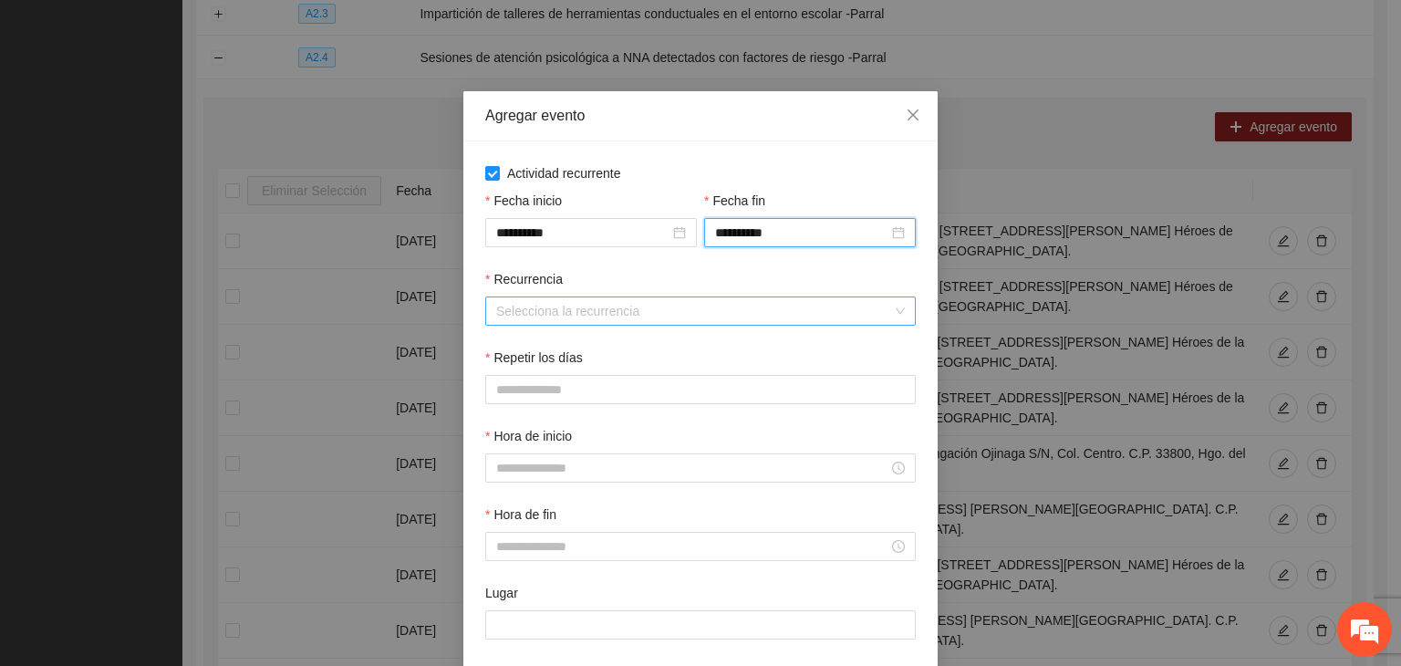
click at [592, 325] on input "Recurrencia" at bounding box center [694, 310] width 396 height 27
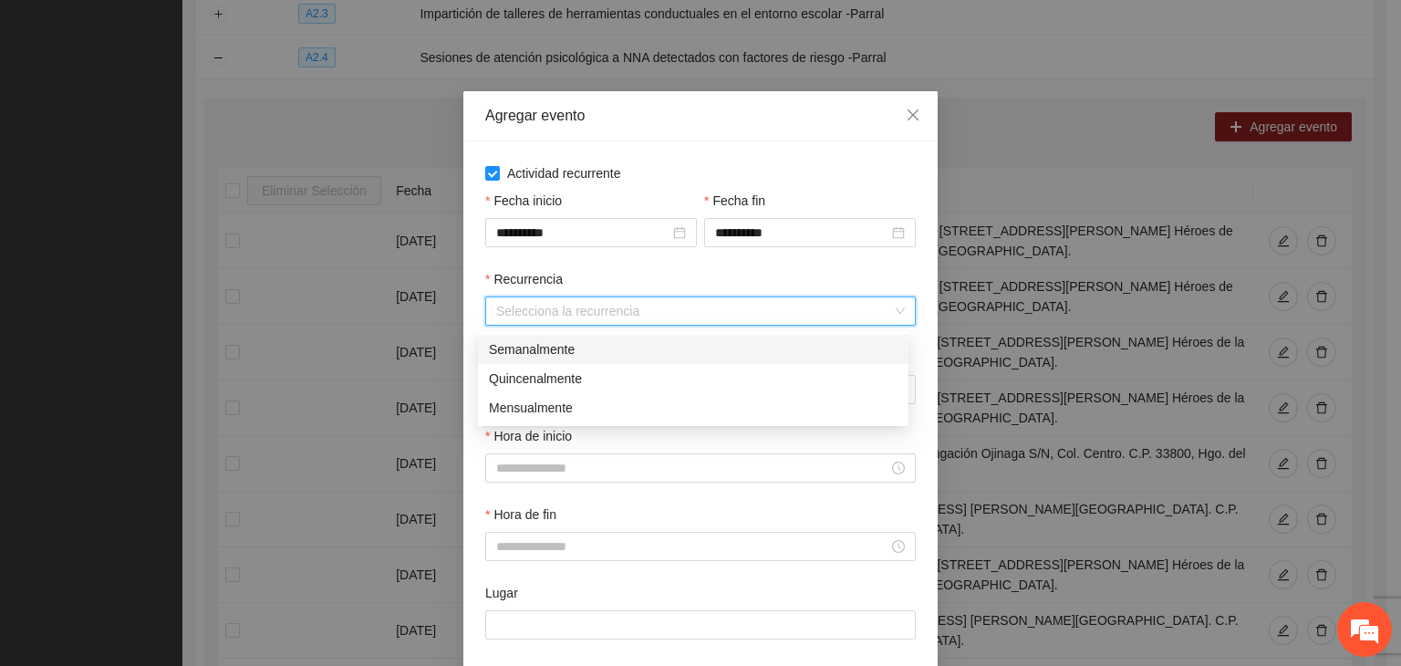
click at [592, 348] on div "Semanalmente" at bounding box center [693, 349] width 409 height 20
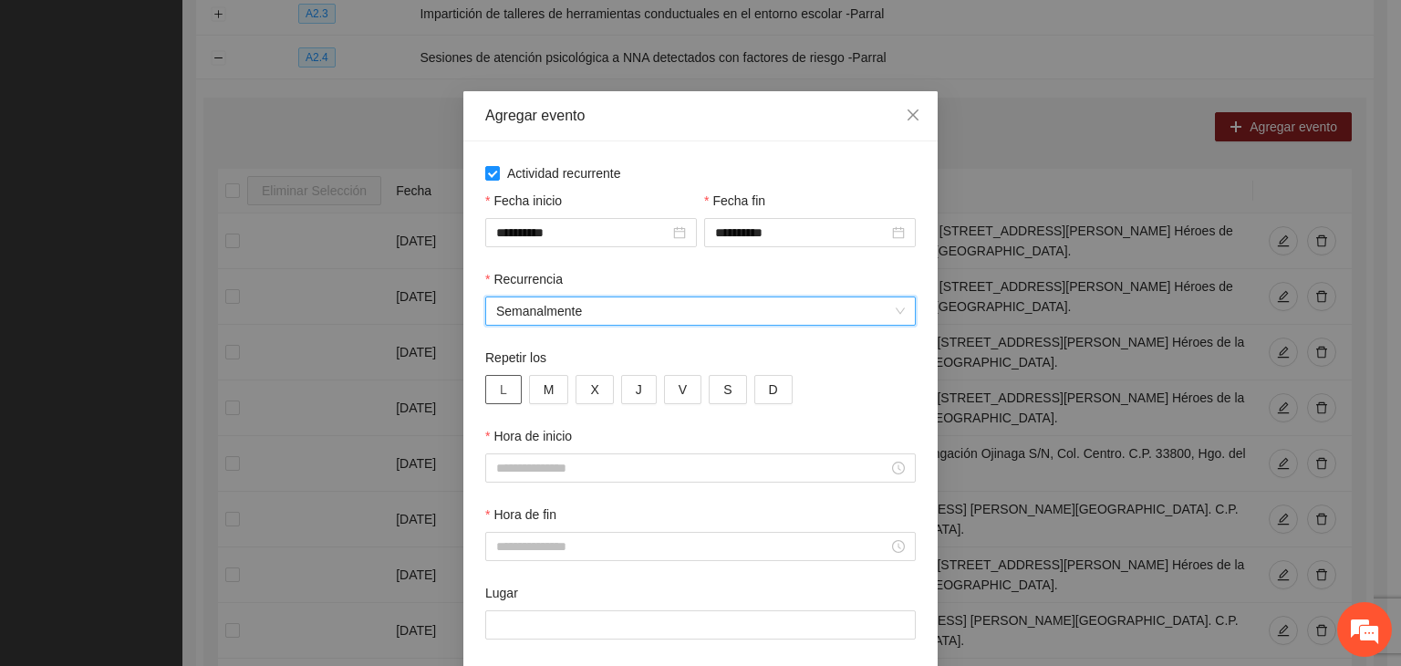
click at [507, 388] on button "L" at bounding box center [503, 389] width 36 height 29
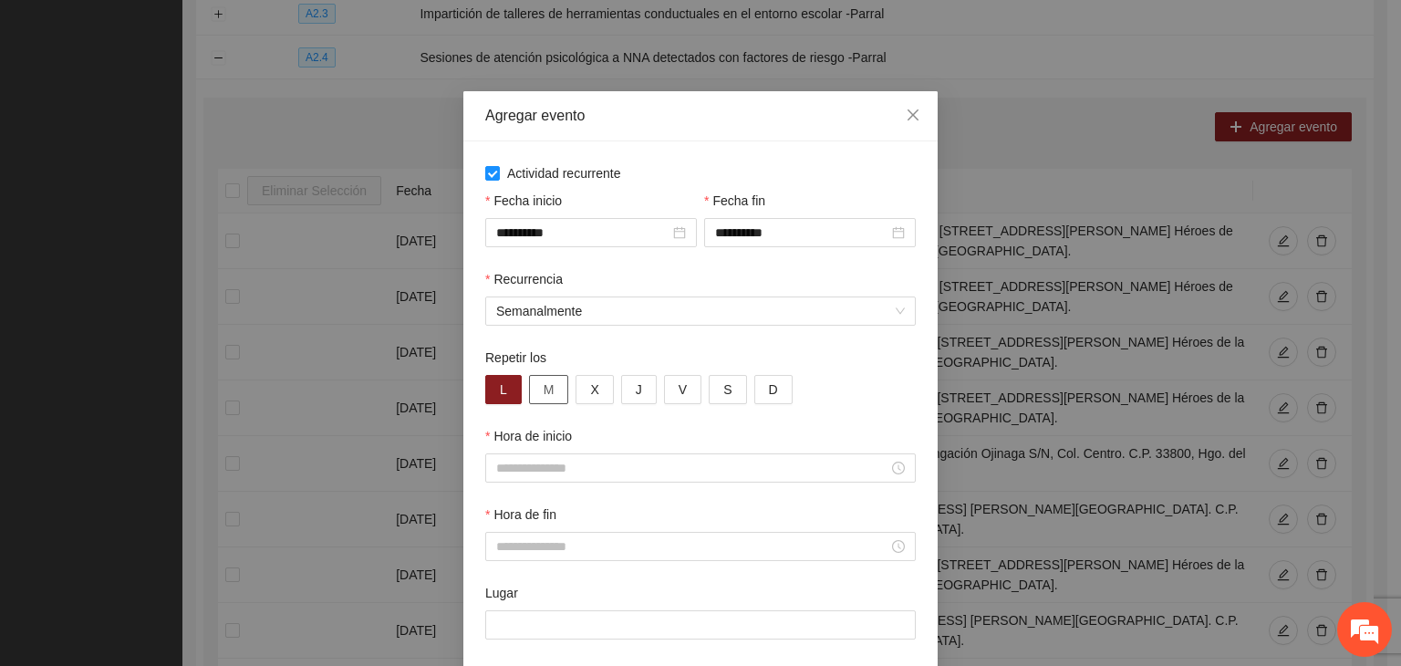
click at [546, 395] on span "M" at bounding box center [549, 389] width 11 height 20
click at [584, 397] on button "X" at bounding box center [594, 389] width 37 height 29
click at [625, 397] on button "J" at bounding box center [639, 389] width 36 height 29
click at [679, 397] on span "V" at bounding box center [683, 389] width 8 height 20
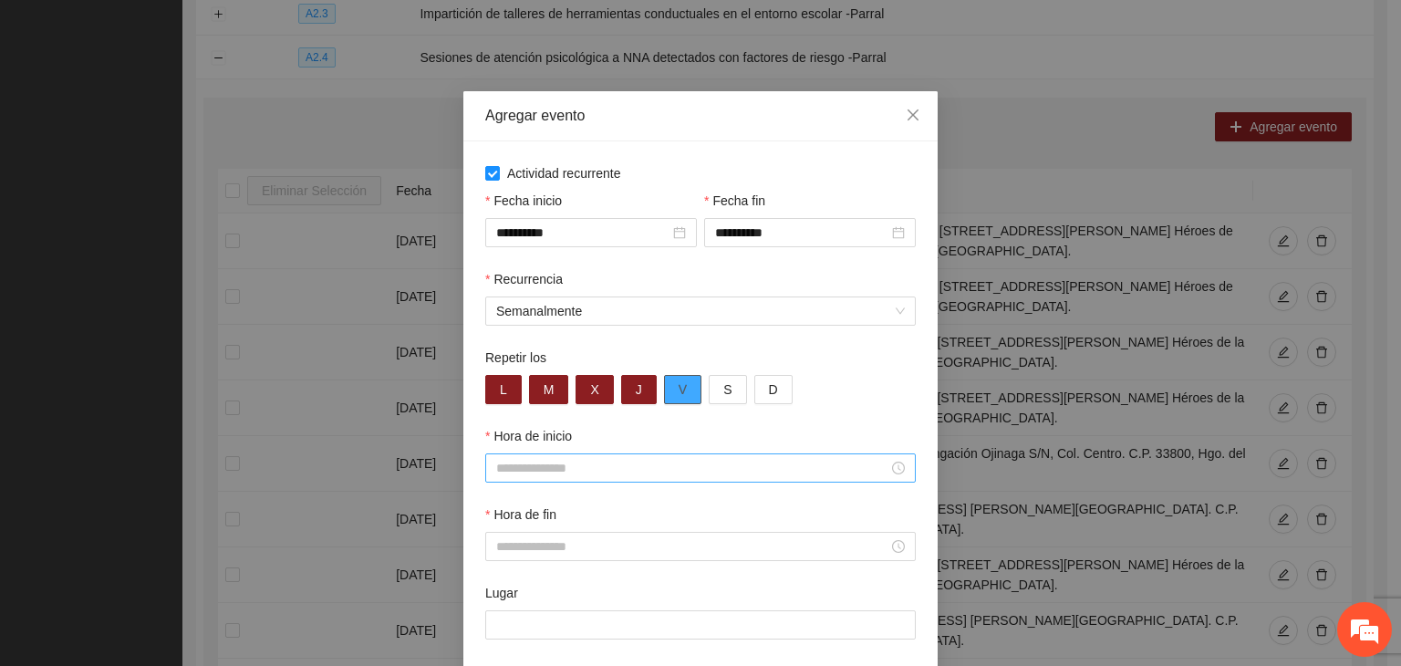
type button "4"
click at [717, 429] on div "Hora de inicio" at bounding box center [700, 439] width 431 height 27
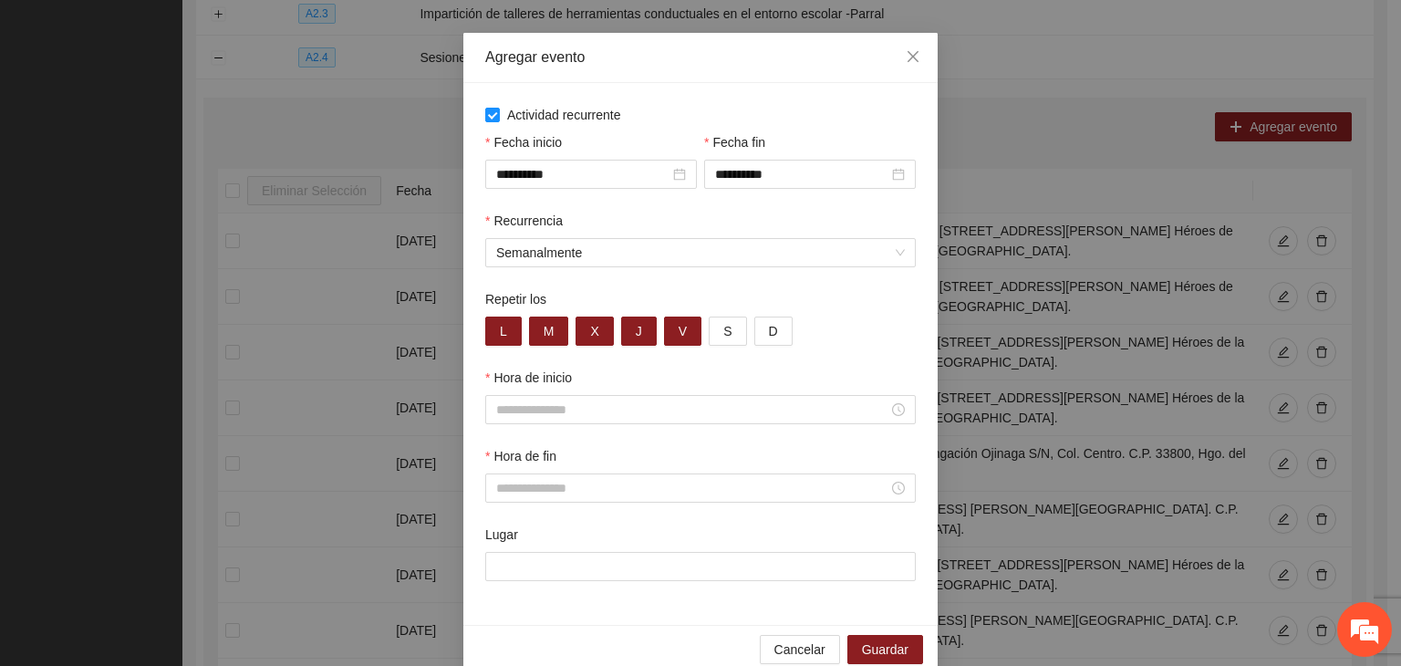
scroll to position [90, 0]
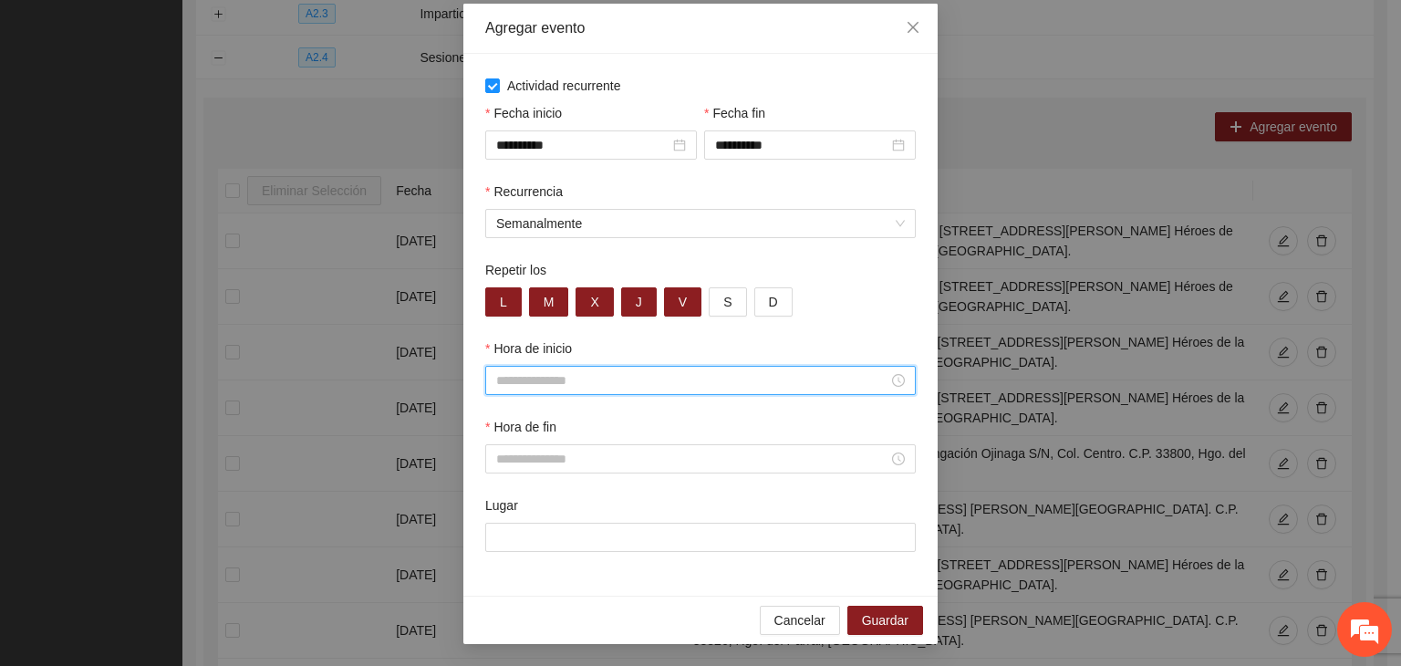
click at [558, 378] on input "Hora de inicio" at bounding box center [692, 380] width 392 height 20
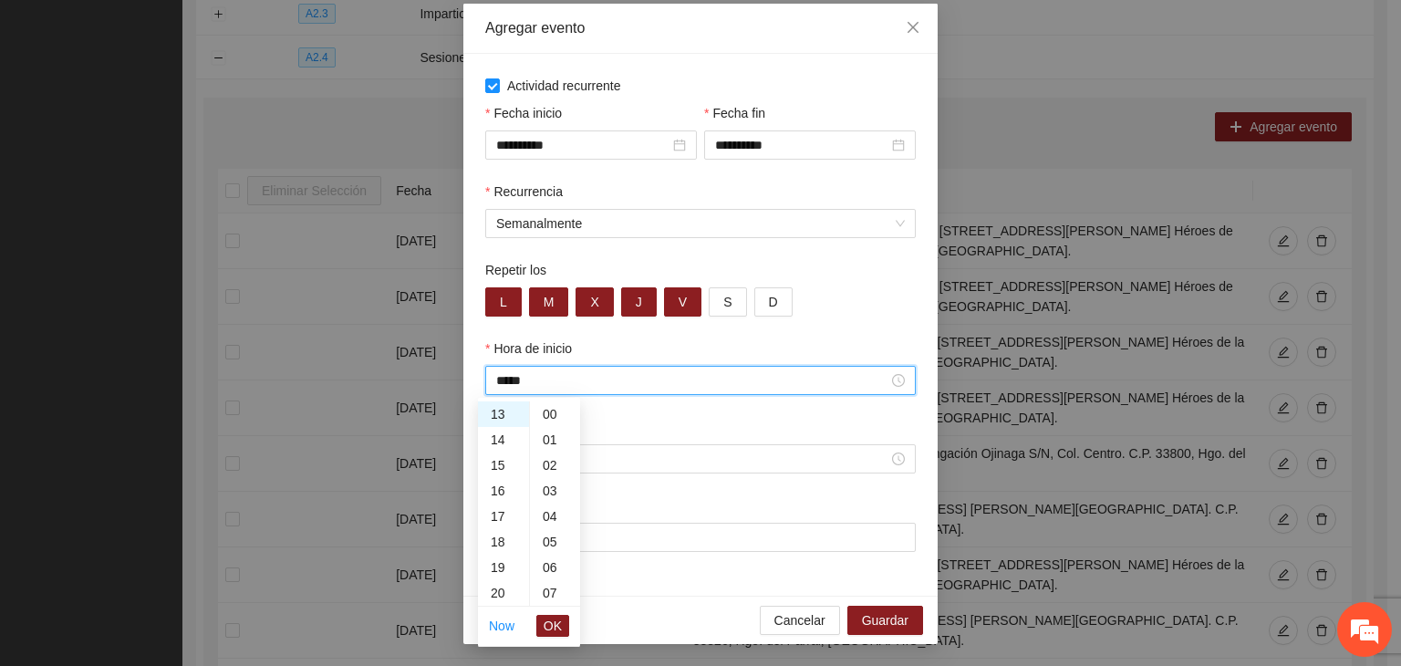
scroll to position [766, 0]
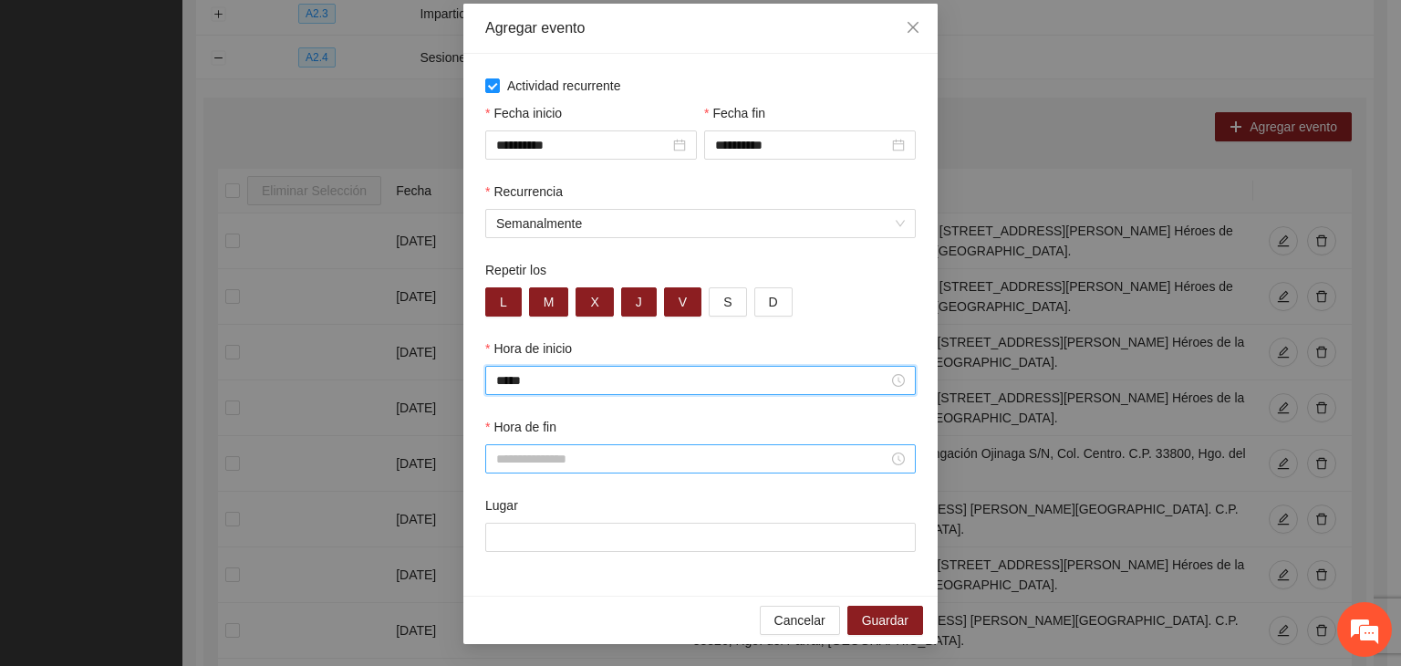
type input "*****"
click at [614, 464] on input "Hora de fin" at bounding box center [692, 459] width 392 height 20
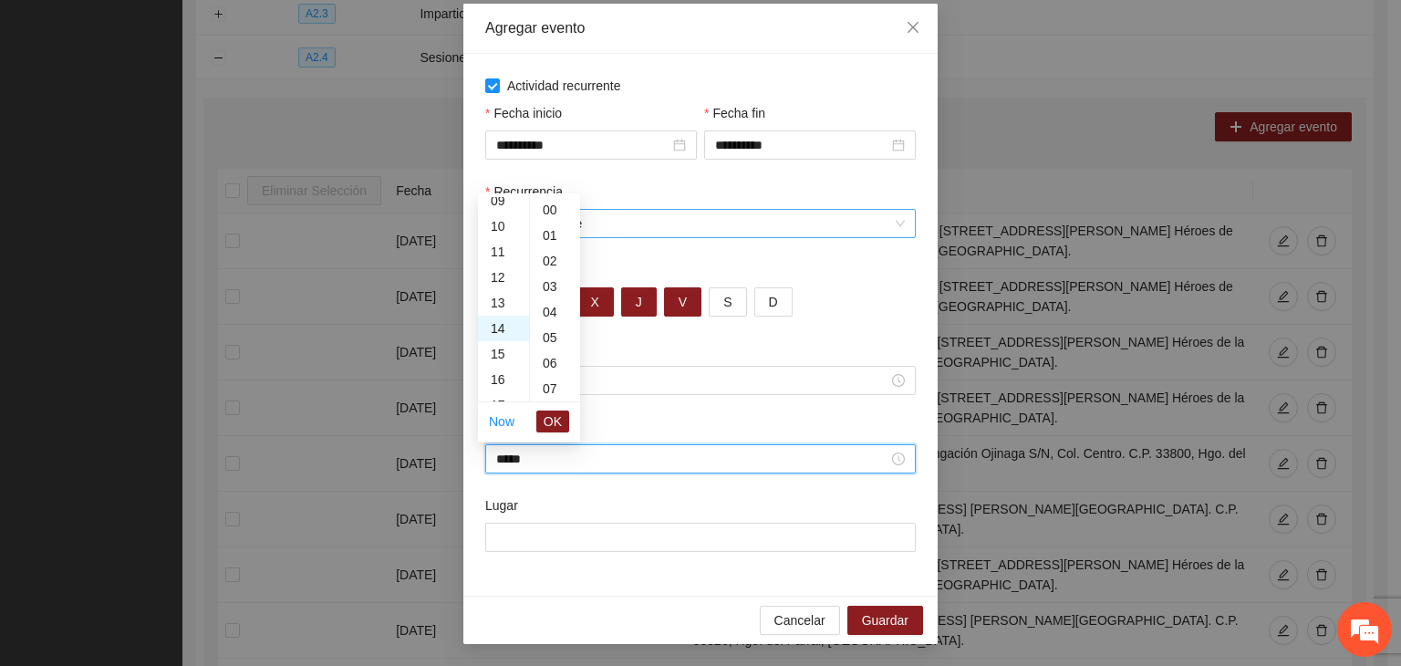
scroll to position [383, 0]
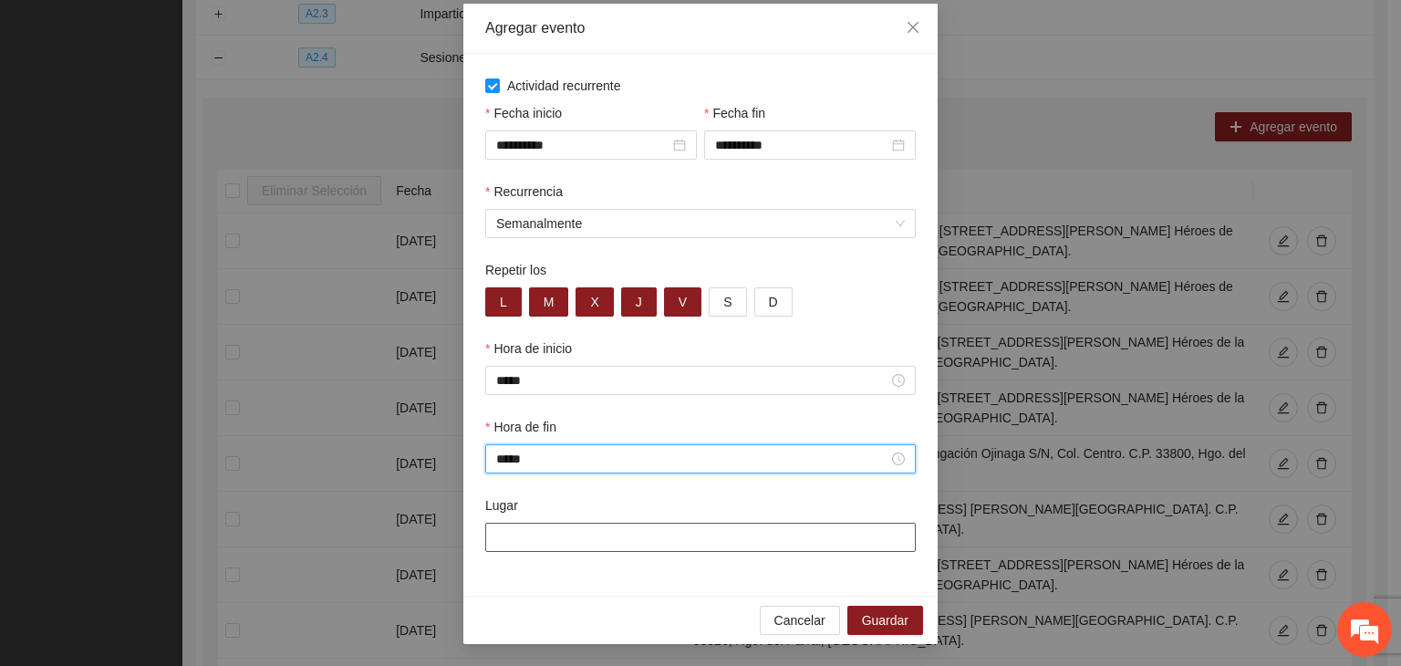
type input "*****"
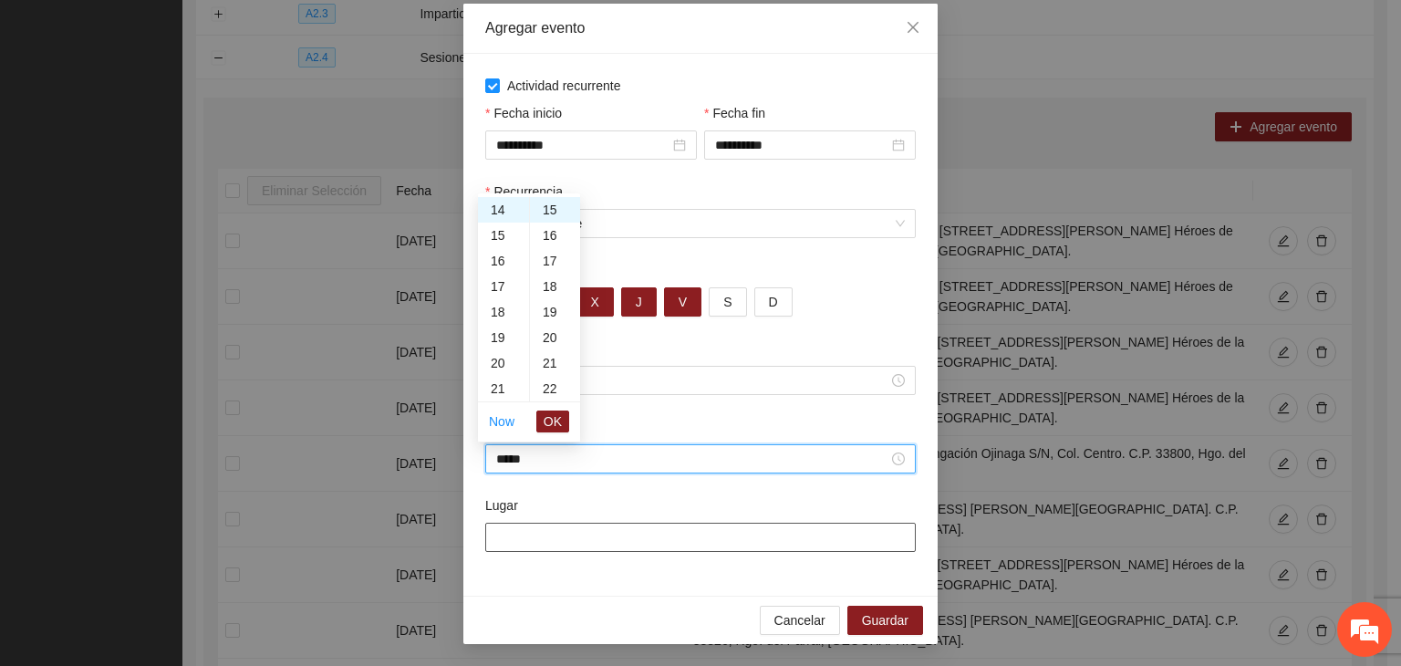
click at [708, 541] on input "Lugar" at bounding box center [700, 537] width 431 height 29
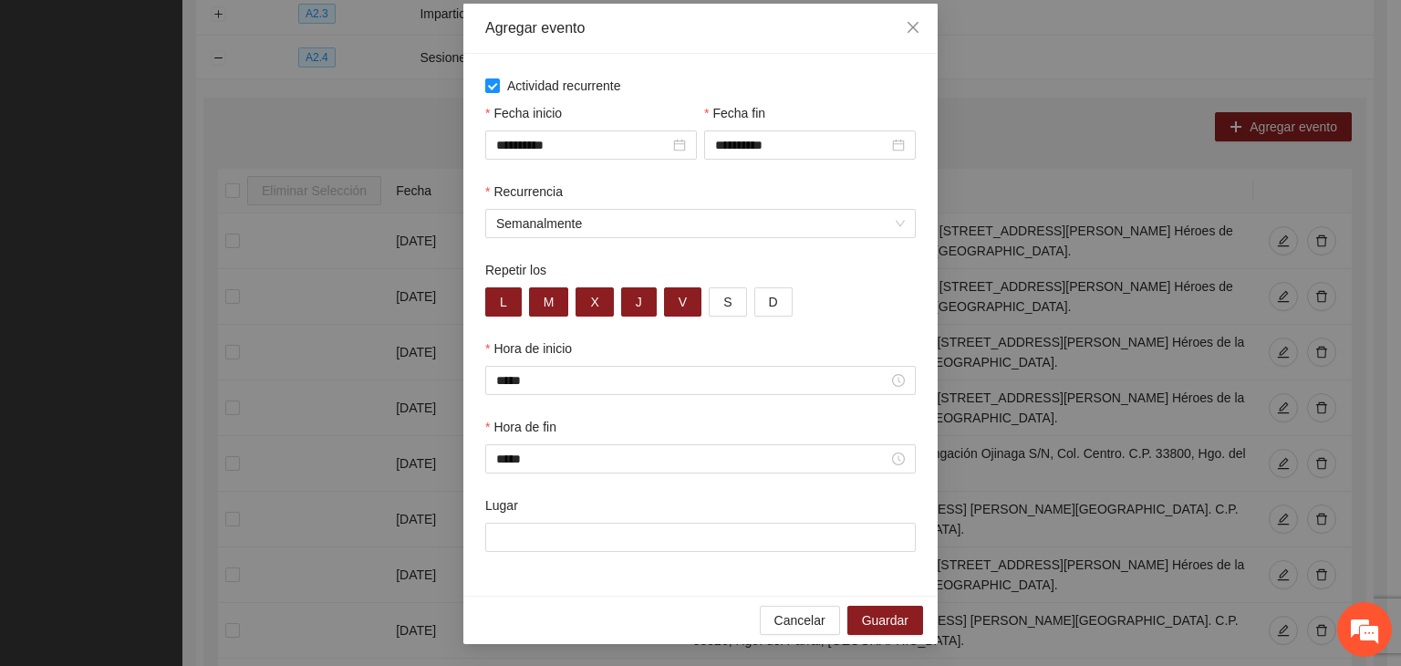
click at [580, 577] on div "**********" at bounding box center [700, 325] width 474 height 542
click at [536, 534] on input "Lugar" at bounding box center [700, 537] width 431 height 29
paste input "**********"
type input "**********"
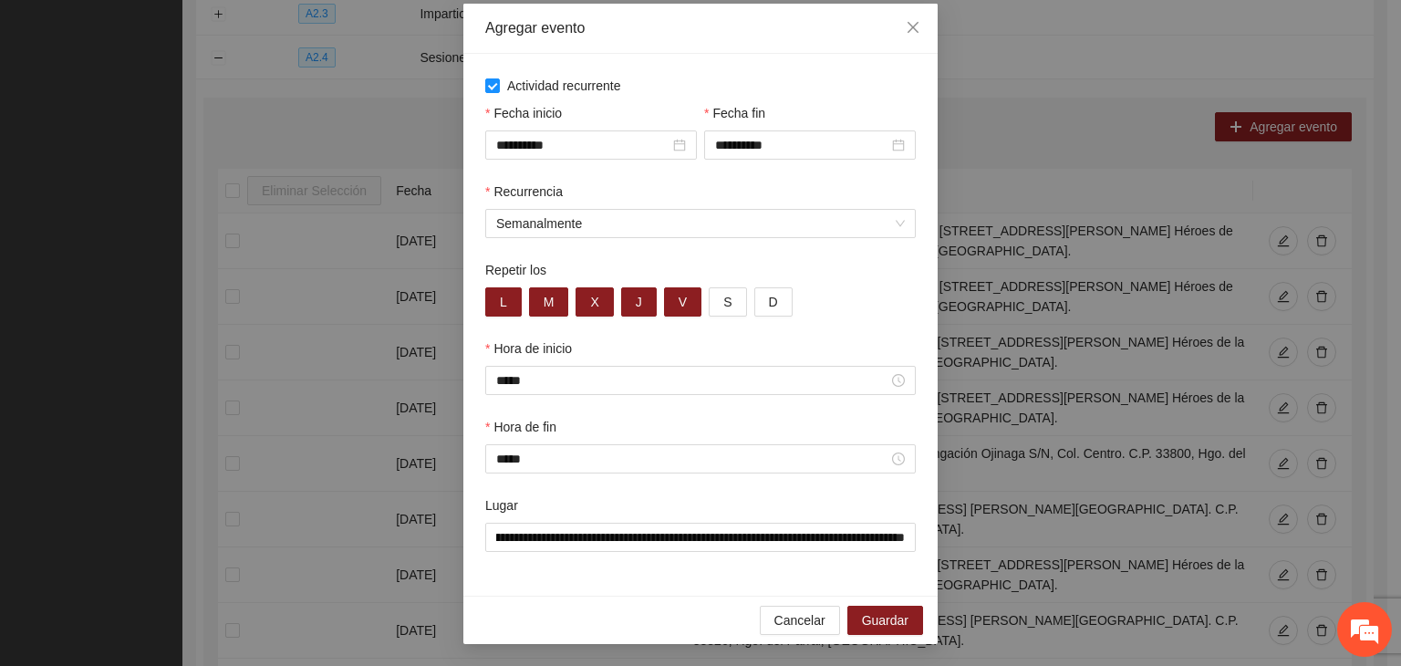
click at [635, 577] on div "**********" at bounding box center [700, 325] width 474 height 542
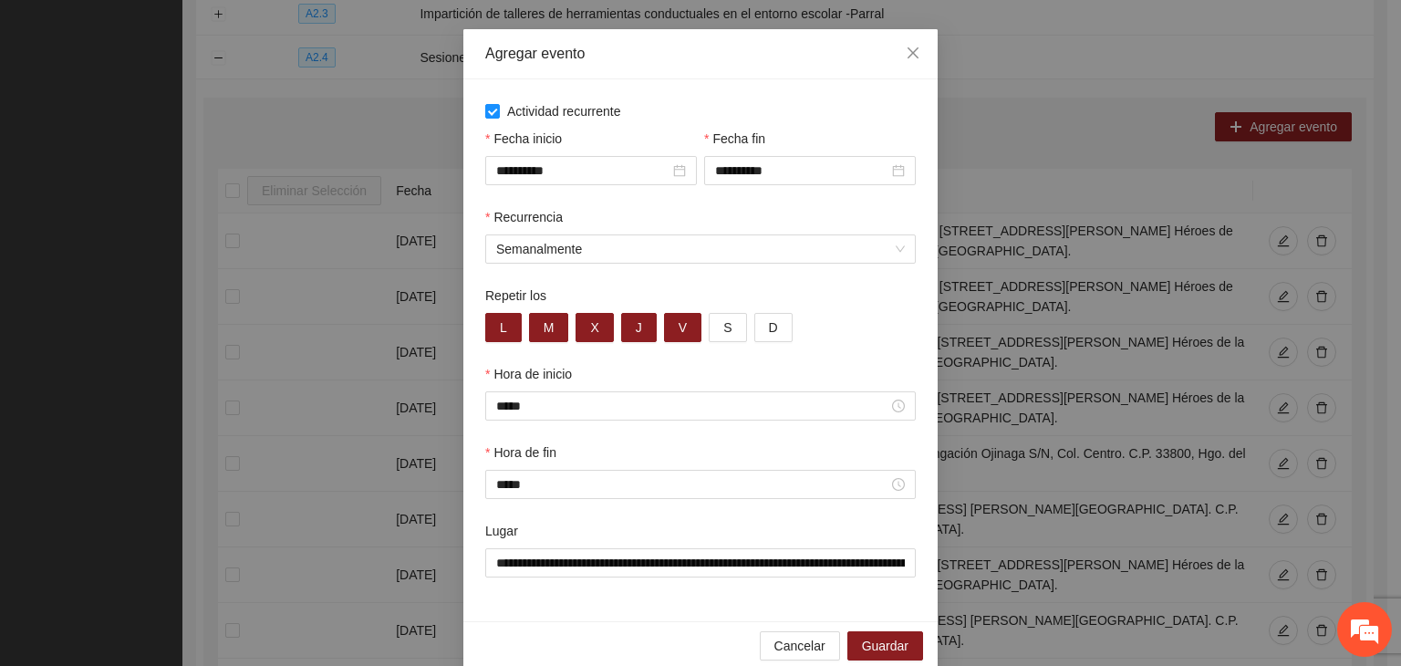
scroll to position [90, 0]
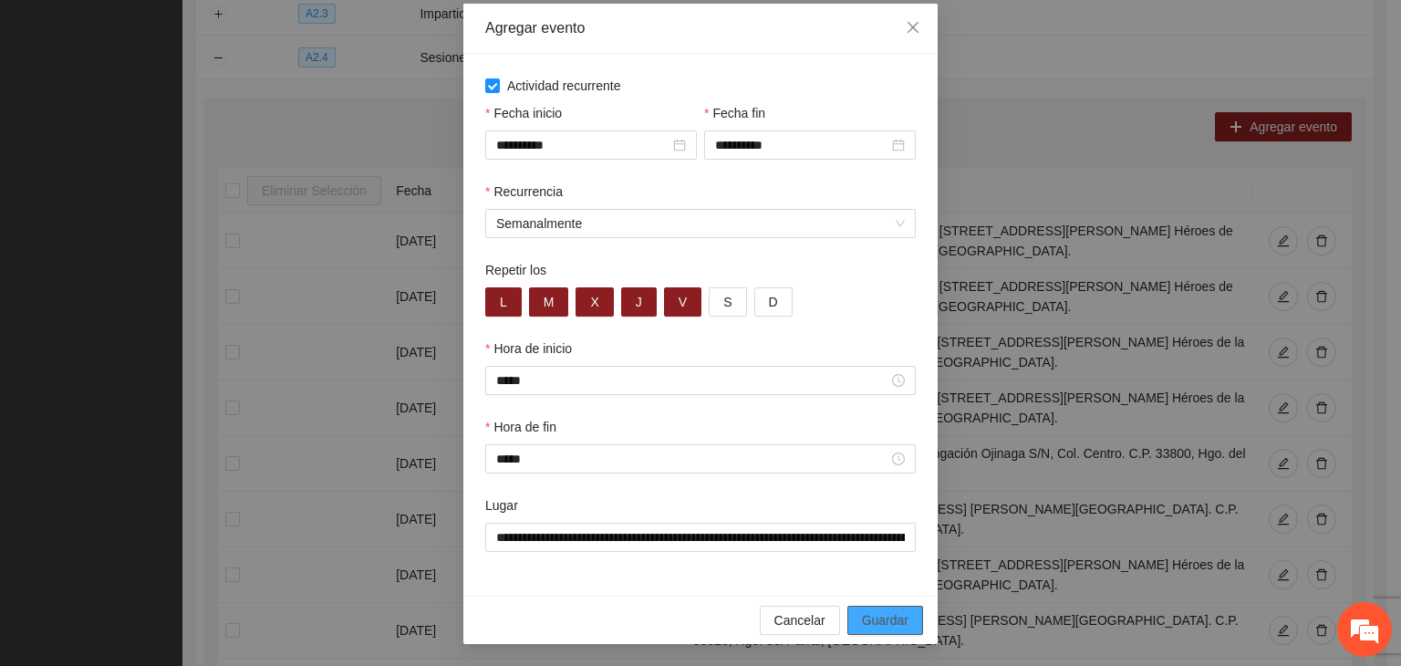
click at [900, 614] on span "Guardar" at bounding box center [885, 620] width 47 height 20
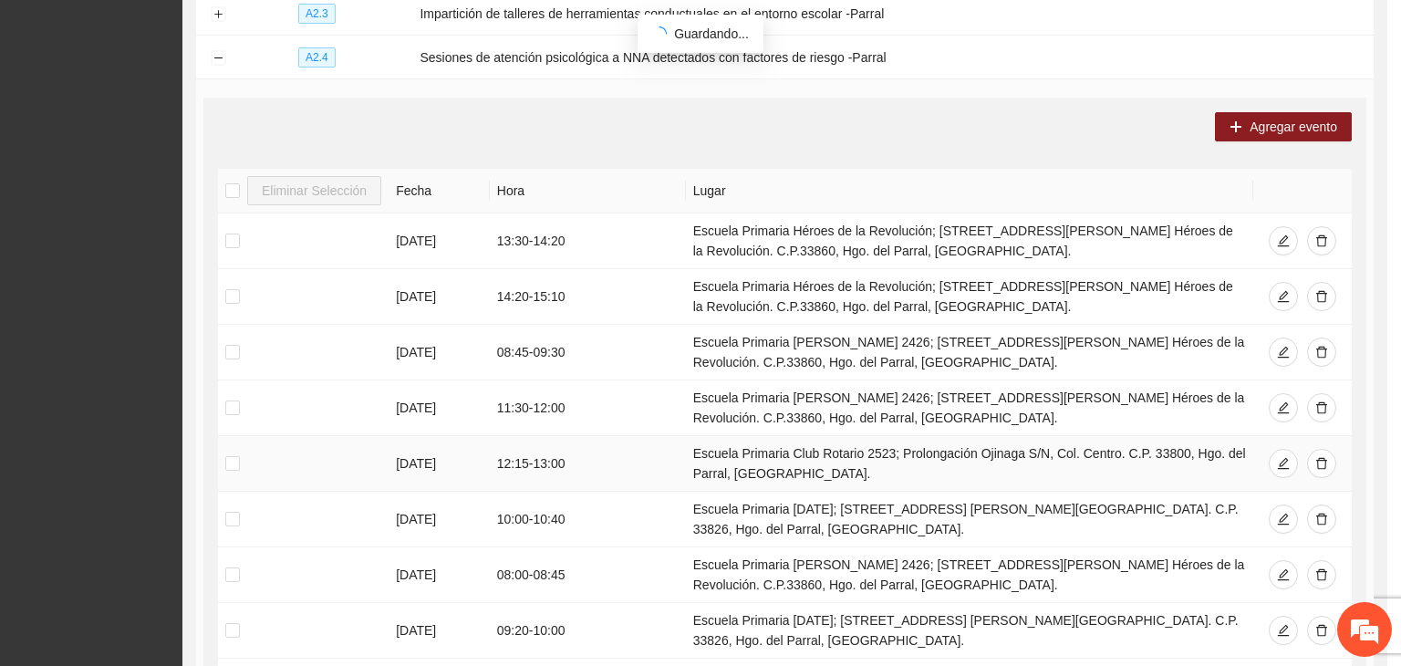
scroll to position [0, 0]
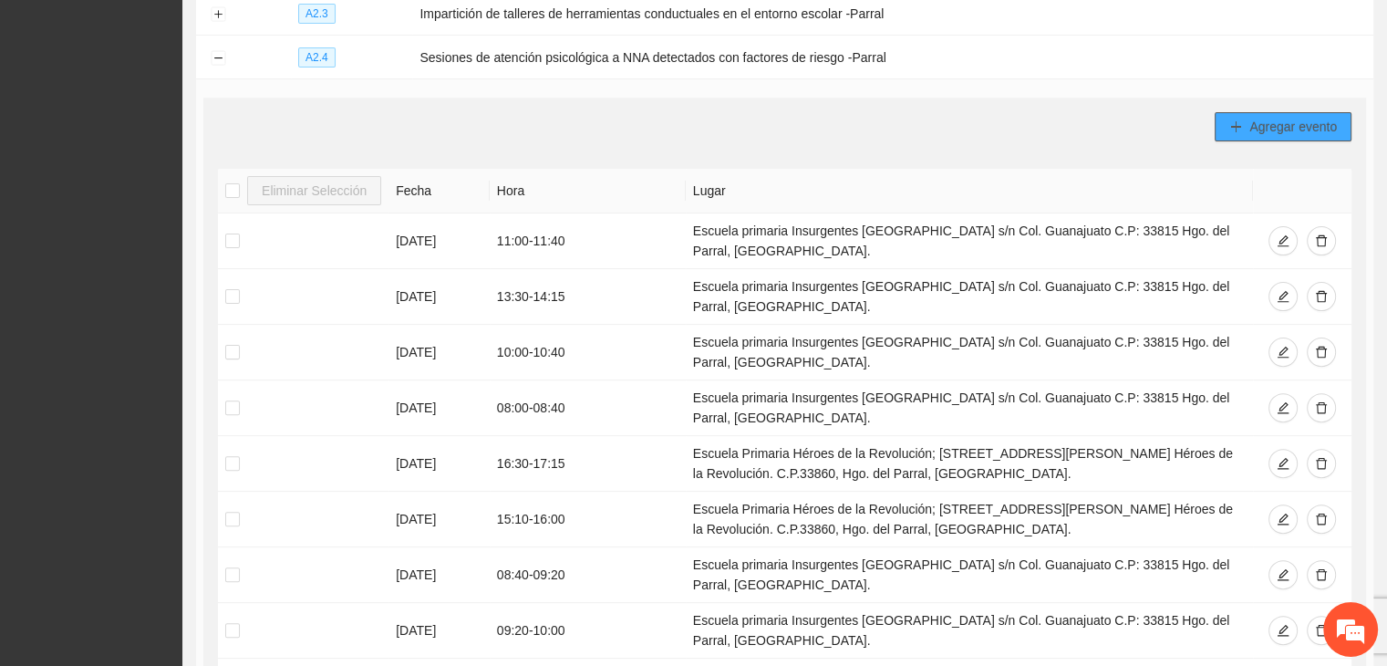
click at [1273, 125] on span "Agregar evento" at bounding box center [1294, 127] width 88 height 20
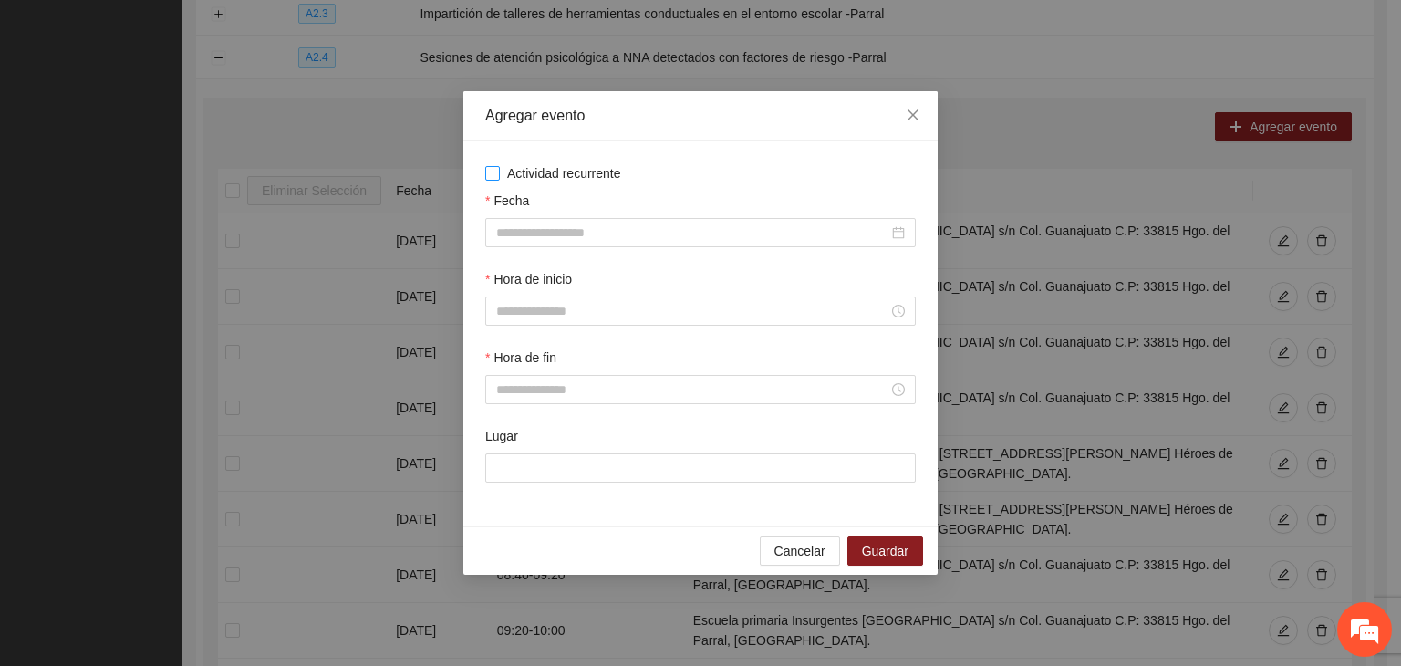
click at [513, 177] on span "Actividad recurrente" at bounding box center [564, 173] width 129 height 20
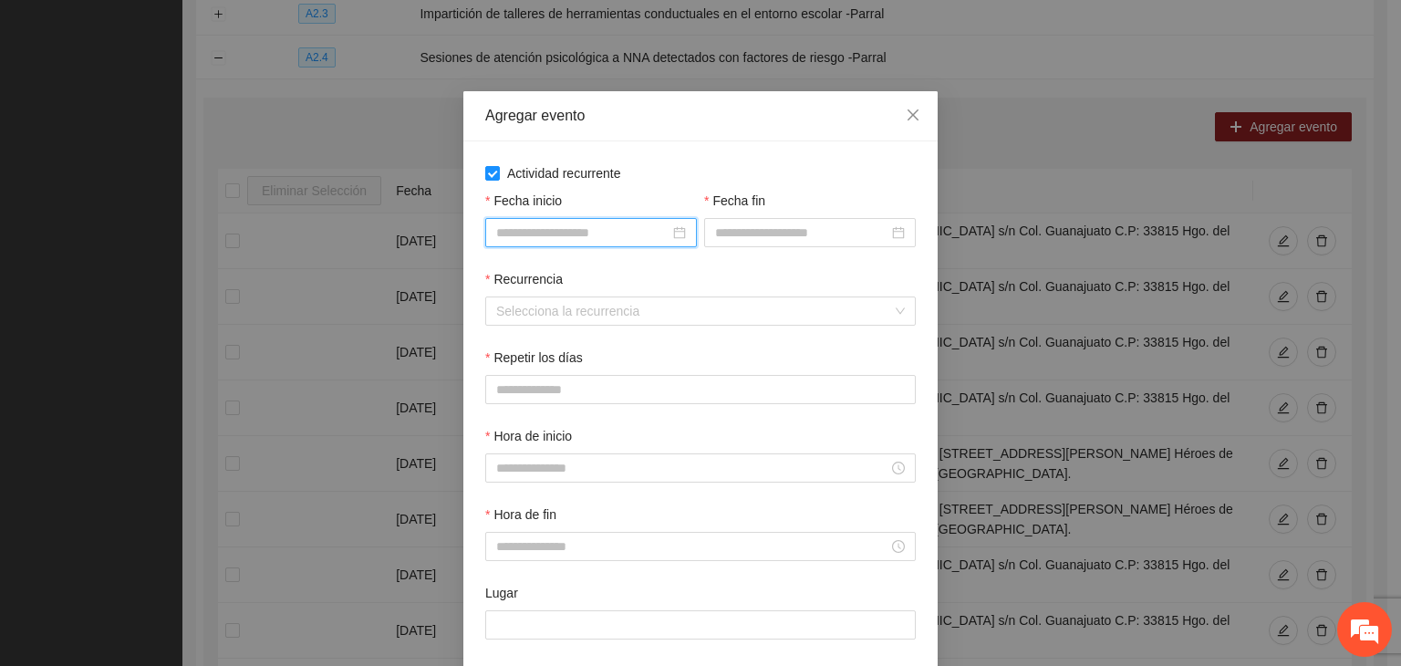
click at [596, 227] on input "Fecha inicio" at bounding box center [582, 233] width 173 height 20
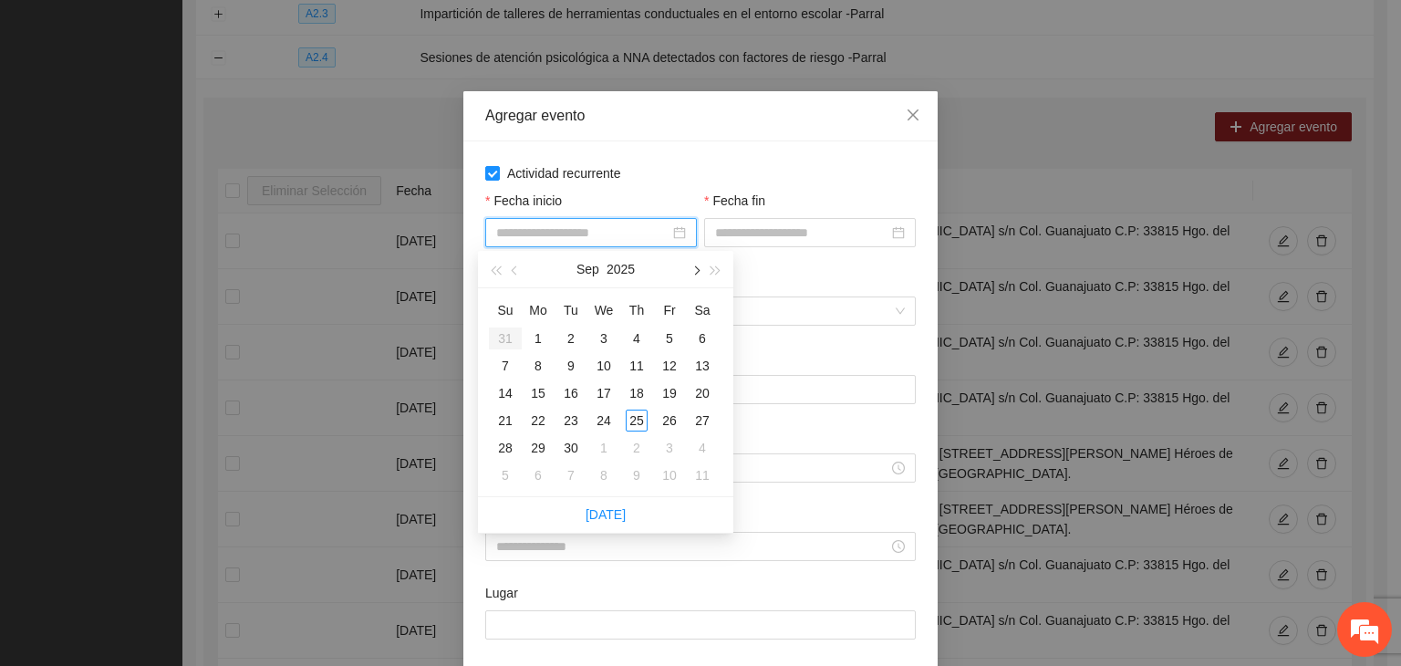
click at [685, 278] on button "button" at bounding box center [695, 269] width 20 height 36
type input "**********"
click at [606, 334] on div "1" at bounding box center [604, 338] width 22 height 22
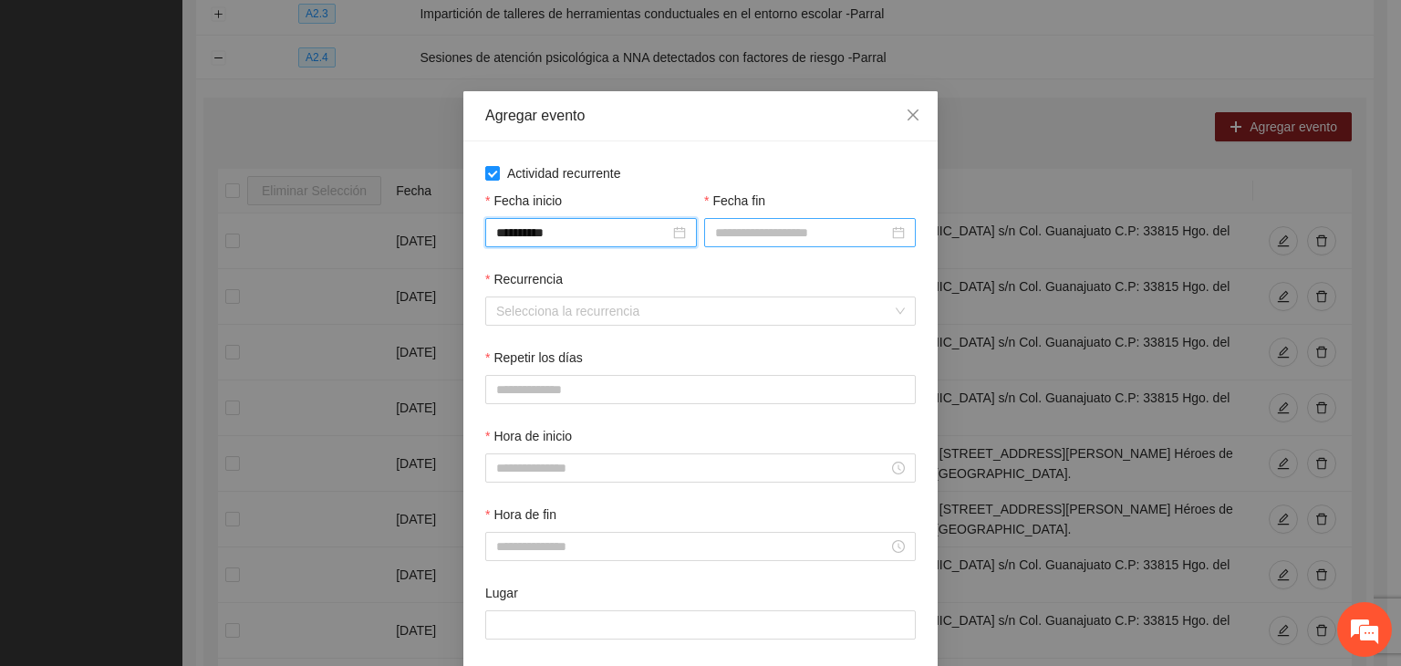
click at [759, 245] on div at bounding box center [810, 232] width 212 height 29
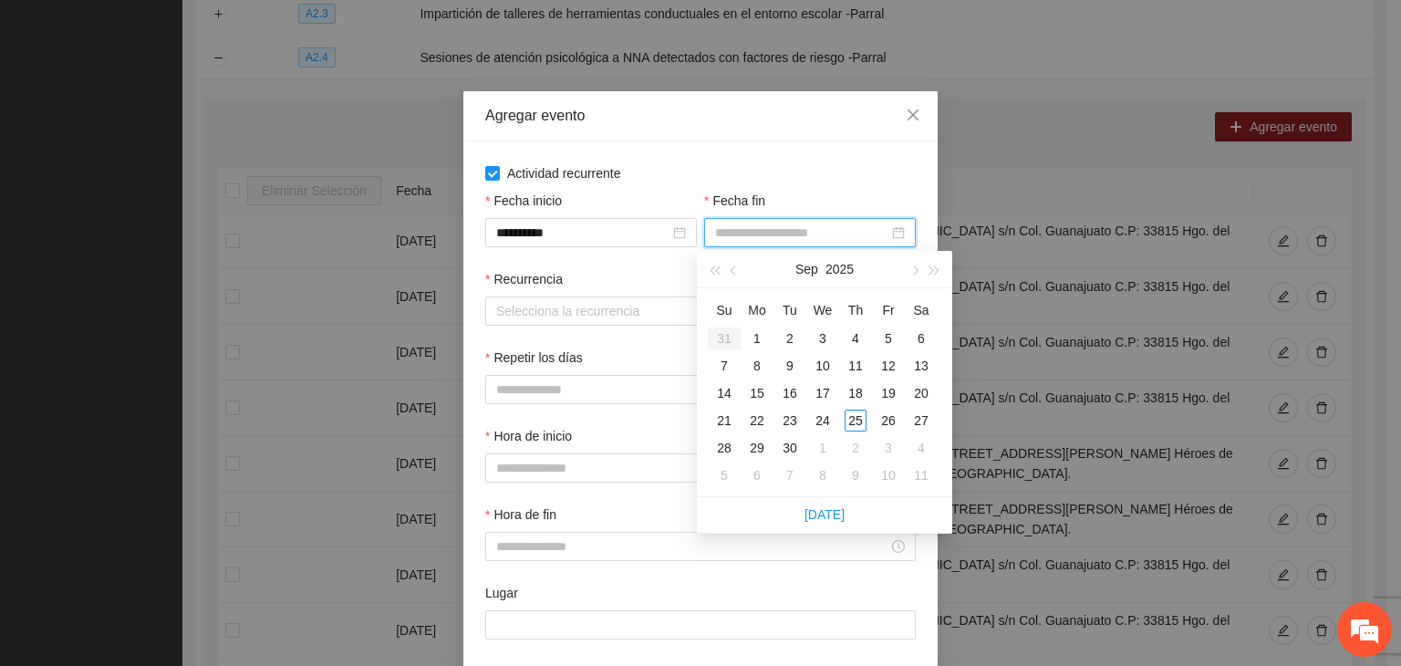
click at [758, 237] on input "Fecha fin" at bounding box center [801, 233] width 173 height 20
click at [917, 265] on button "button" at bounding box center [914, 269] width 20 height 36
type input "**********"
click at [885, 417] on div "24" at bounding box center [889, 421] width 22 height 22
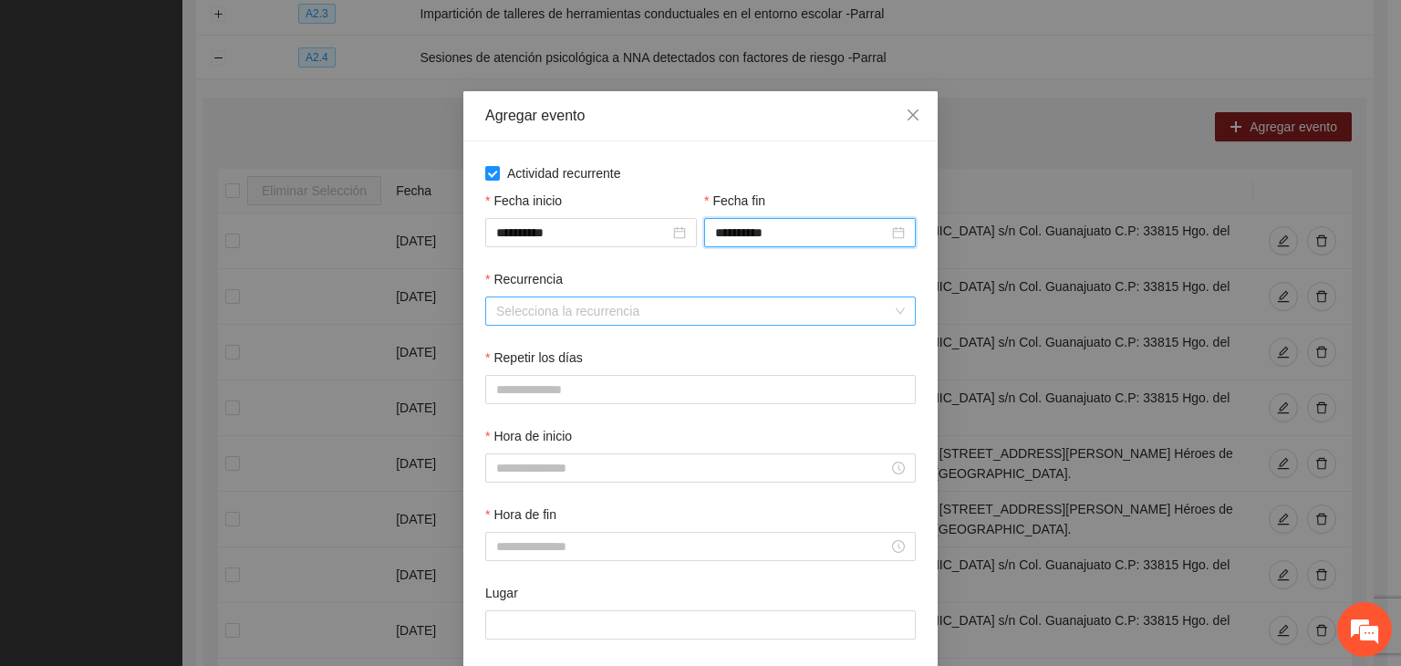
click at [515, 301] on input "Recurrencia" at bounding box center [694, 310] width 396 height 27
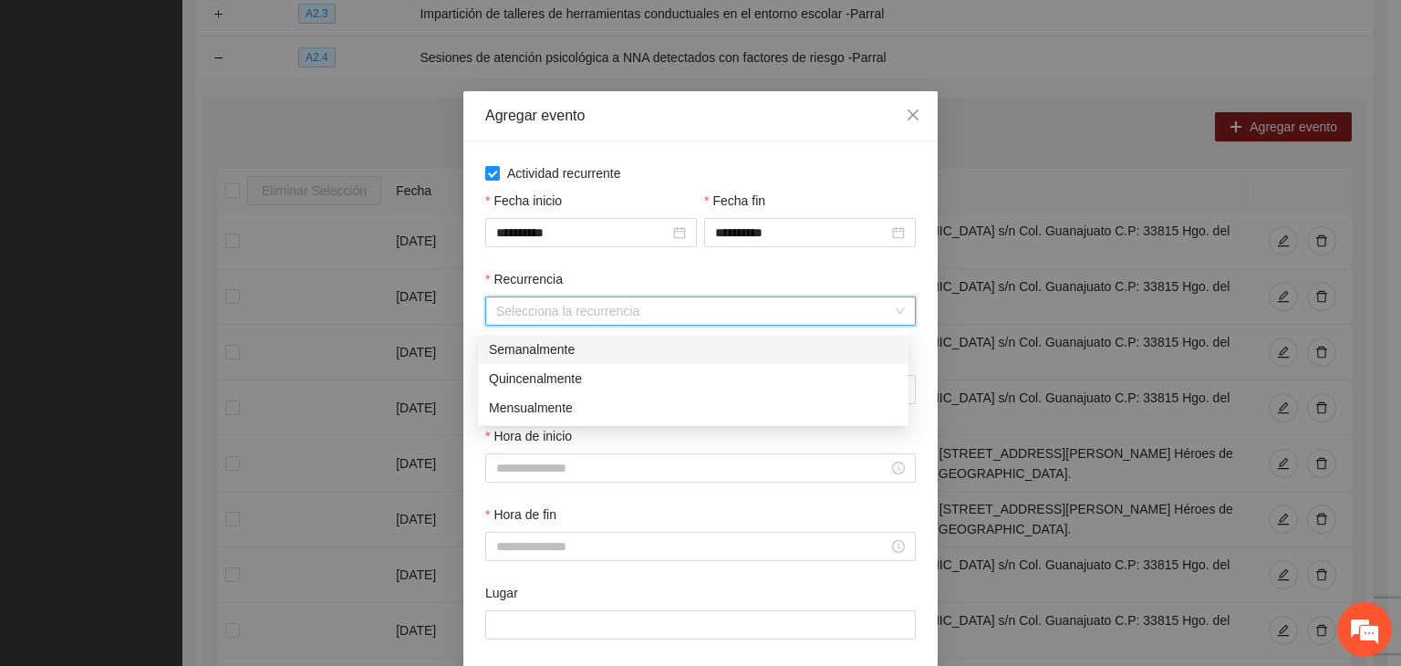
click at [577, 343] on div "Semanalmente" at bounding box center [693, 349] width 409 height 20
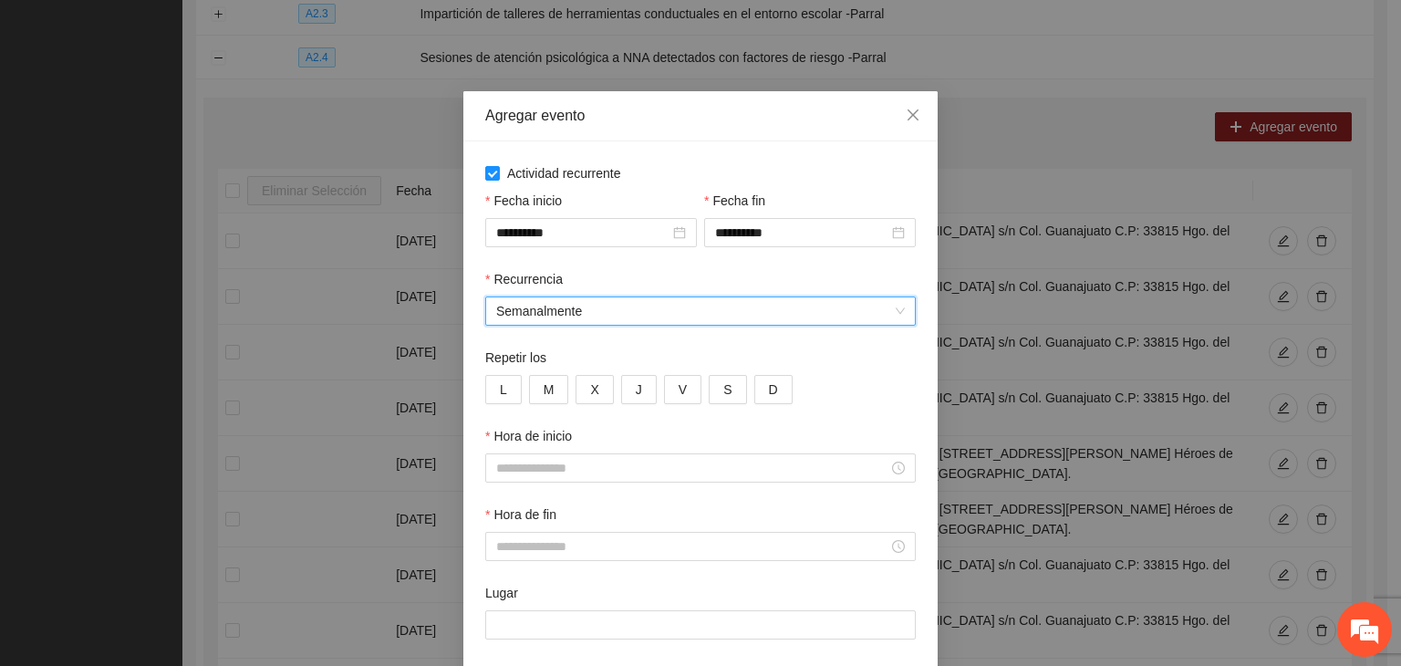
click at [495, 373] on div "Repetir los" at bounding box center [700, 361] width 431 height 27
click at [504, 395] on button "L" at bounding box center [503, 389] width 36 height 29
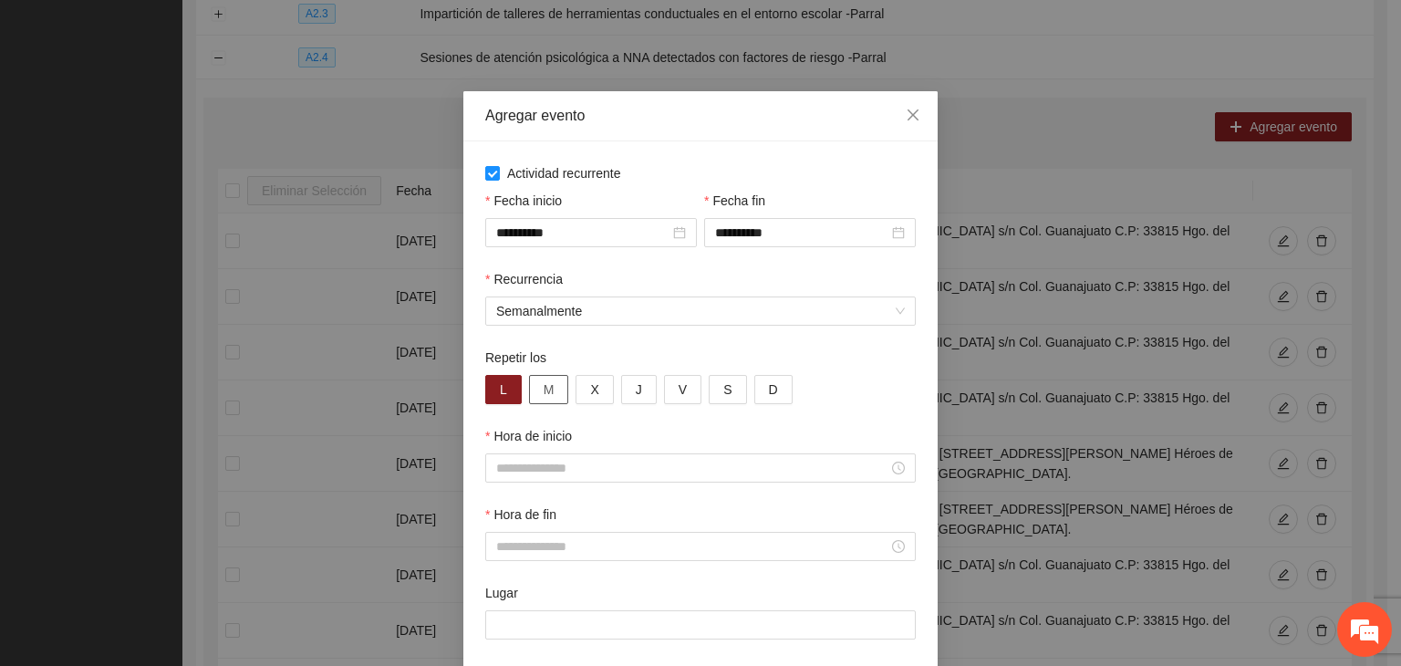
drag, startPoint x: 532, startPoint y: 397, endPoint x: 565, endPoint y: 394, distance: 33.0
click at [539, 397] on button "M" at bounding box center [549, 389] width 40 height 29
click at [583, 390] on button "X" at bounding box center [594, 389] width 37 height 29
drag, startPoint x: 636, startPoint y: 390, endPoint x: 681, endPoint y: 385, distance: 45.9
click at [638, 390] on button "J" at bounding box center [639, 389] width 36 height 29
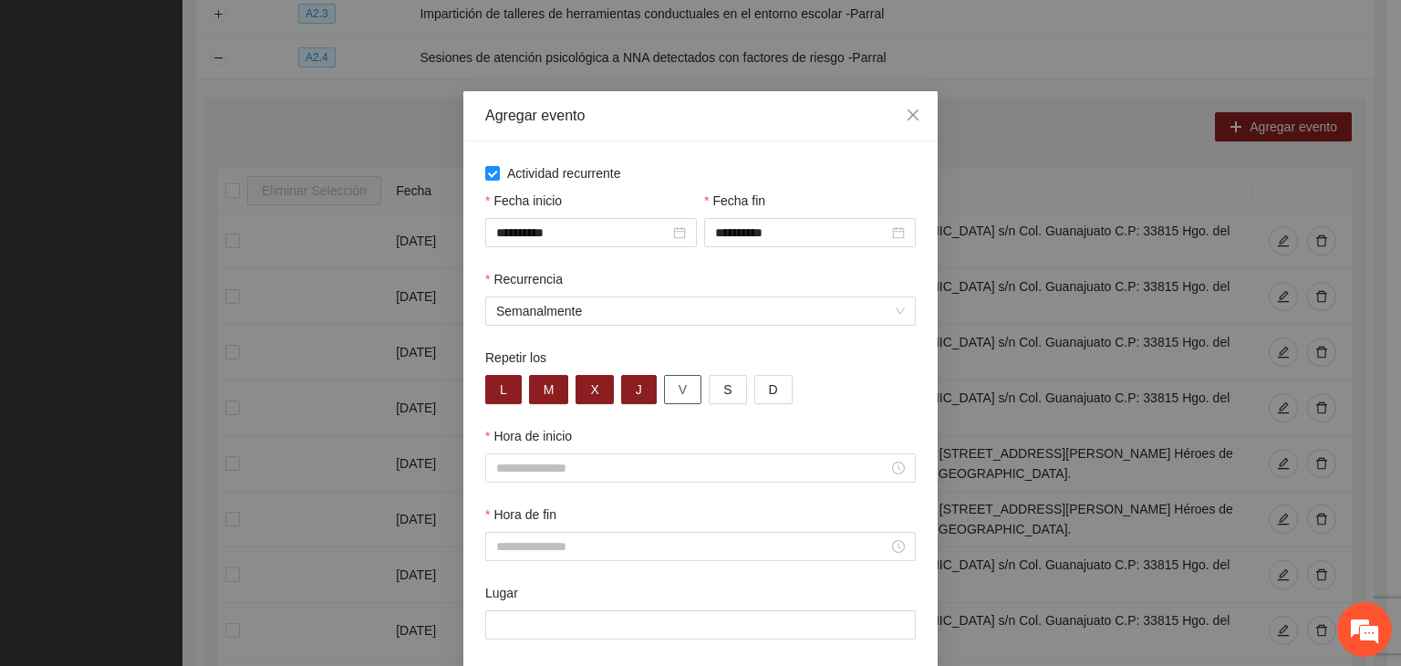
click at [679, 386] on button "V" at bounding box center [682, 389] width 37 height 29
click at [628, 452] on div "Hora de inicio" at bounding box center [700, 439] width 431 height 27
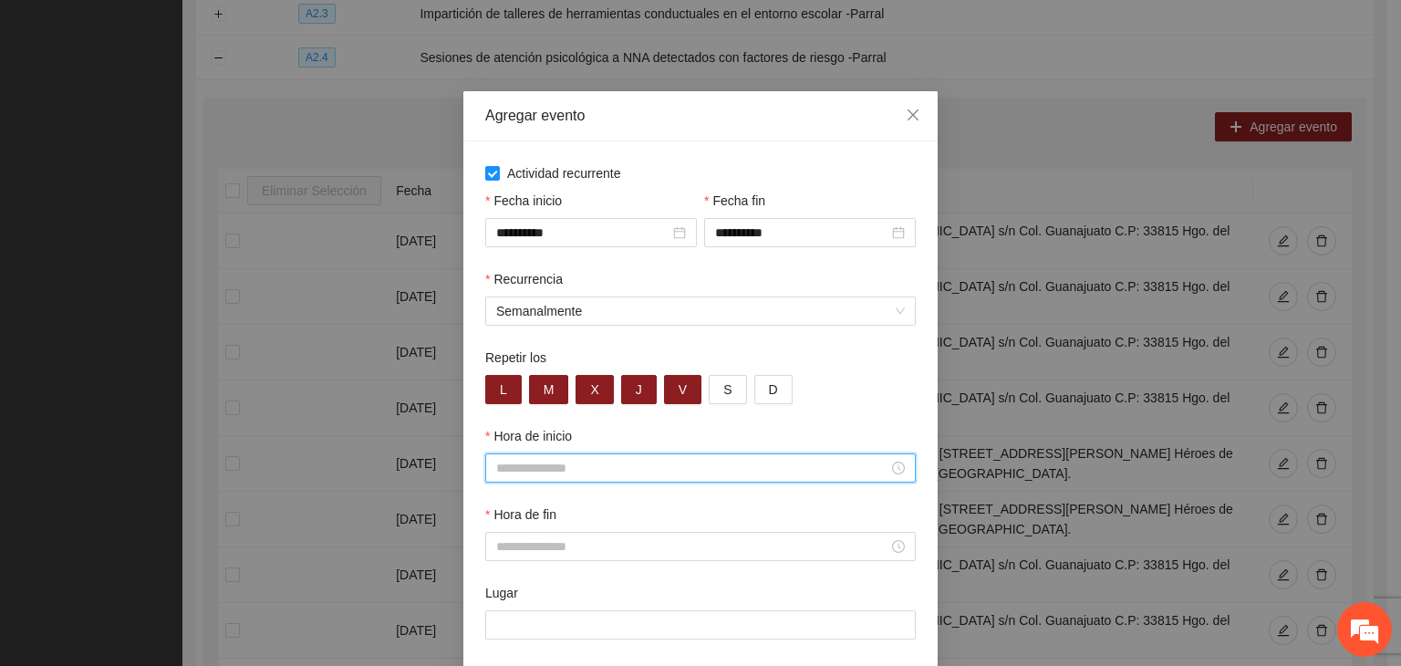
click at [612, 468] on input "Hora de inicio" at bounding box center [692, 468] width 392 height 20
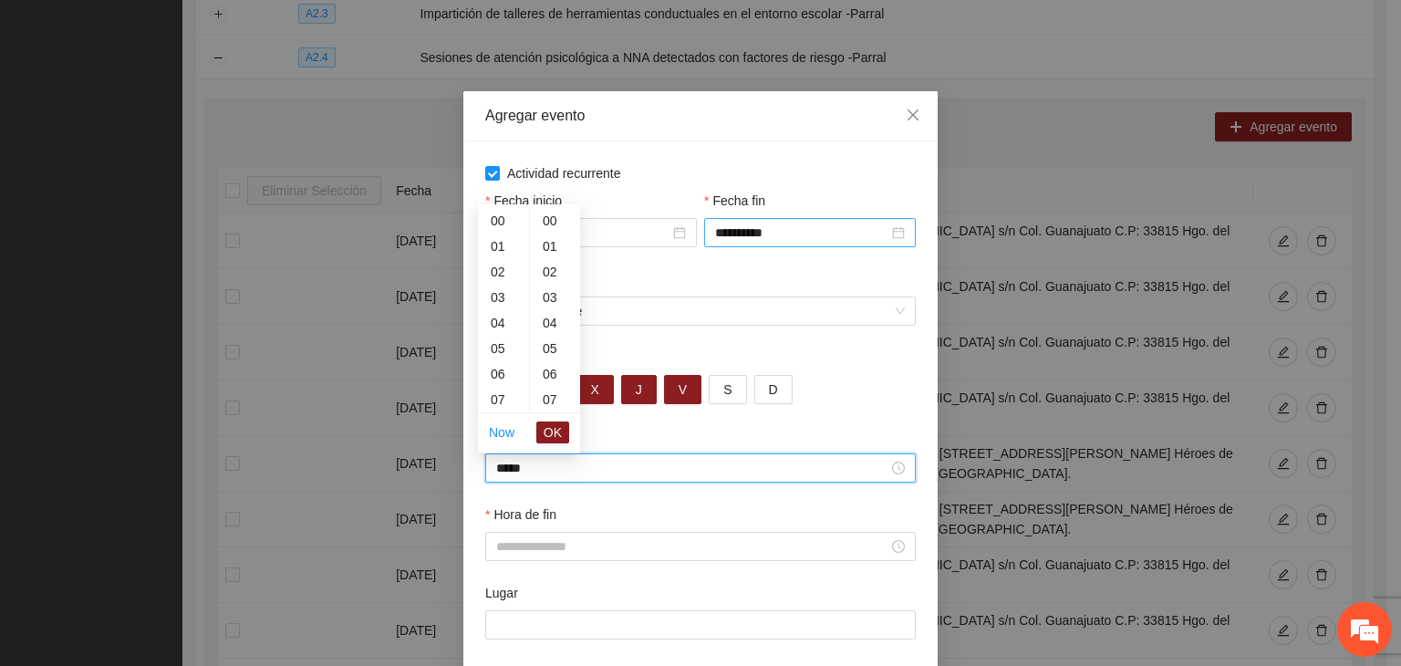
scroll to position [383, 0]
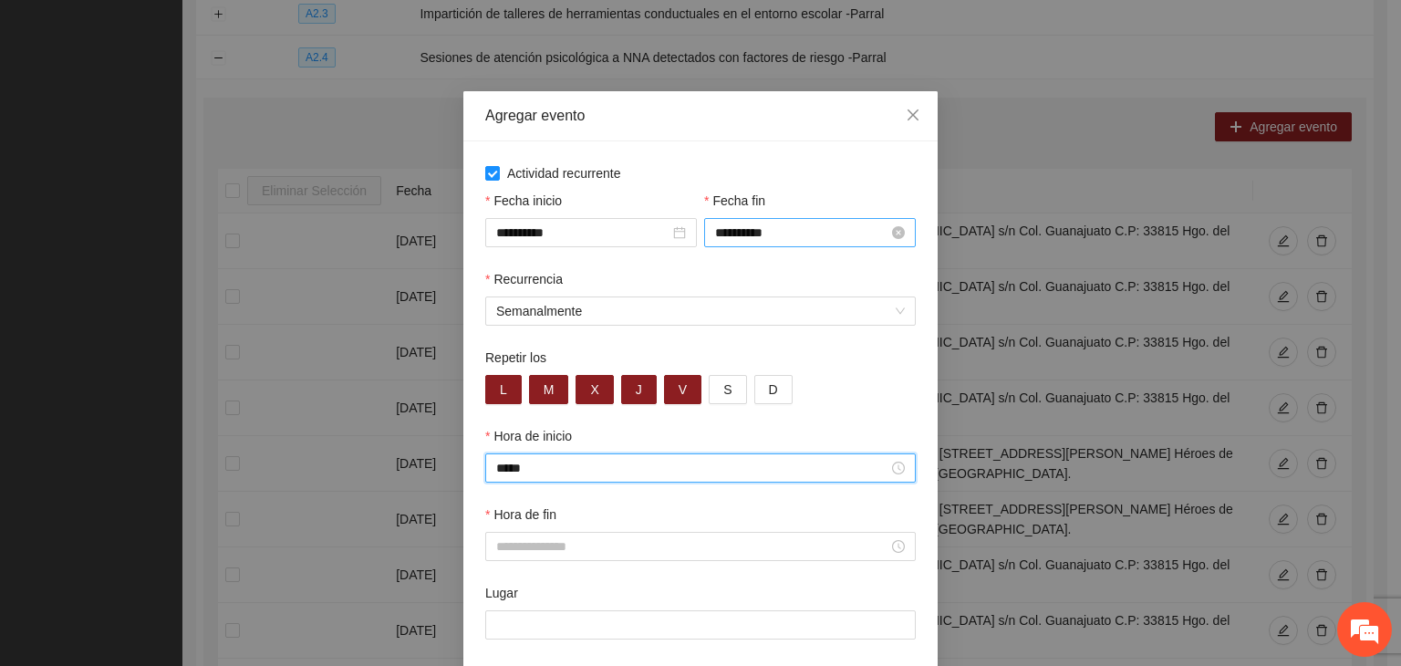
type input "*****"
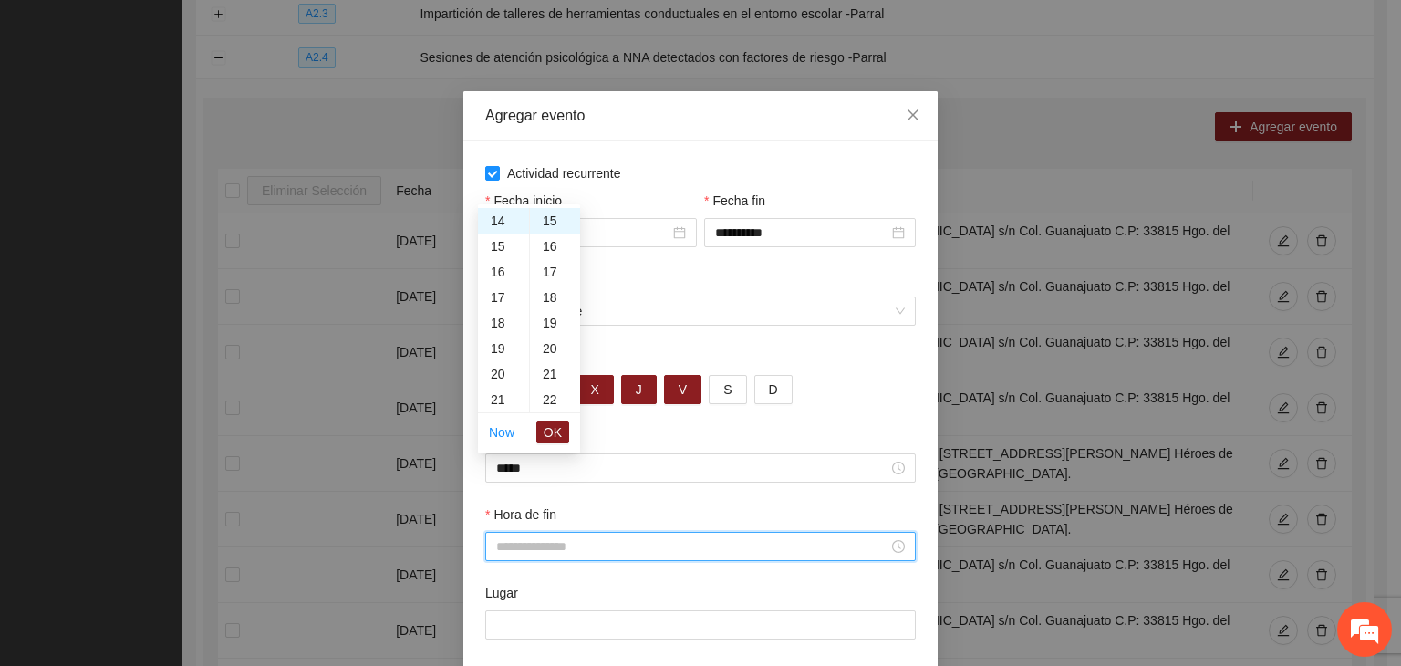
click at [619, 541] on input "Hora de fin" at bounding box center [692, 546] width 392 height 20
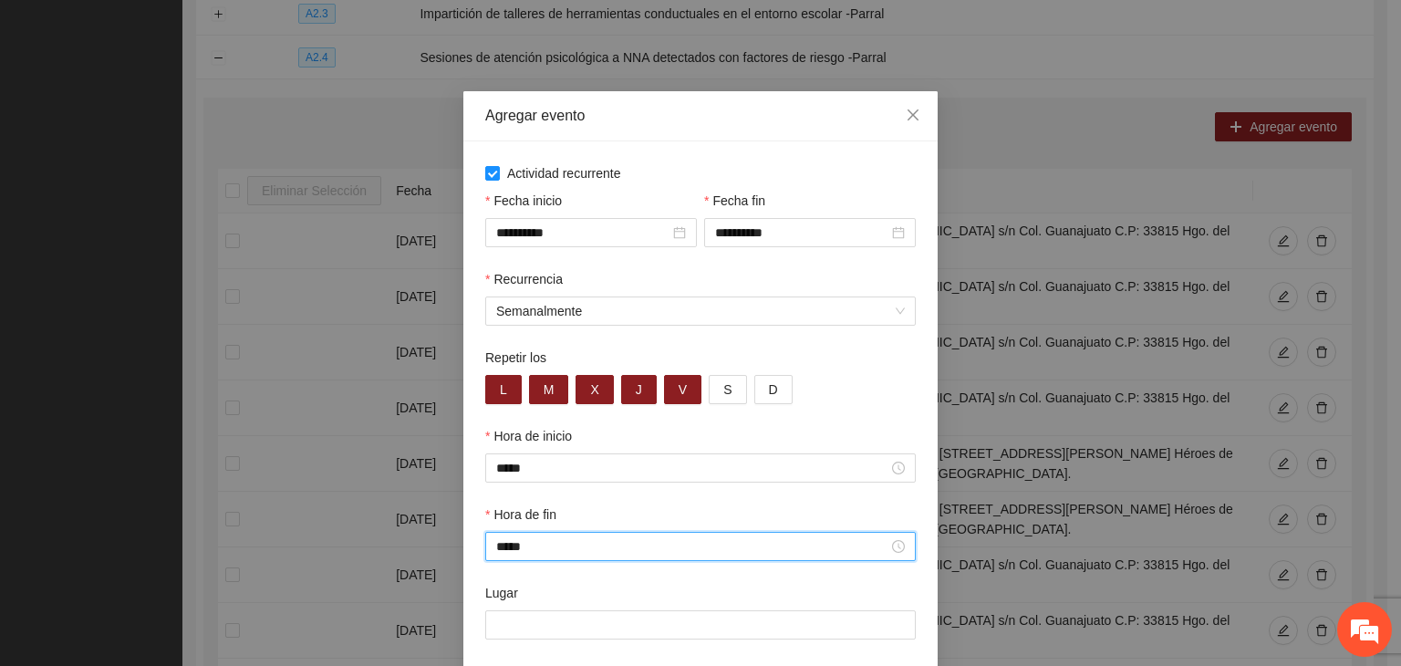
type input "*****"
click at [606, 630] on input "Lugar" at bounding box center [700, 624] width 431 height 29
paste input "**********"
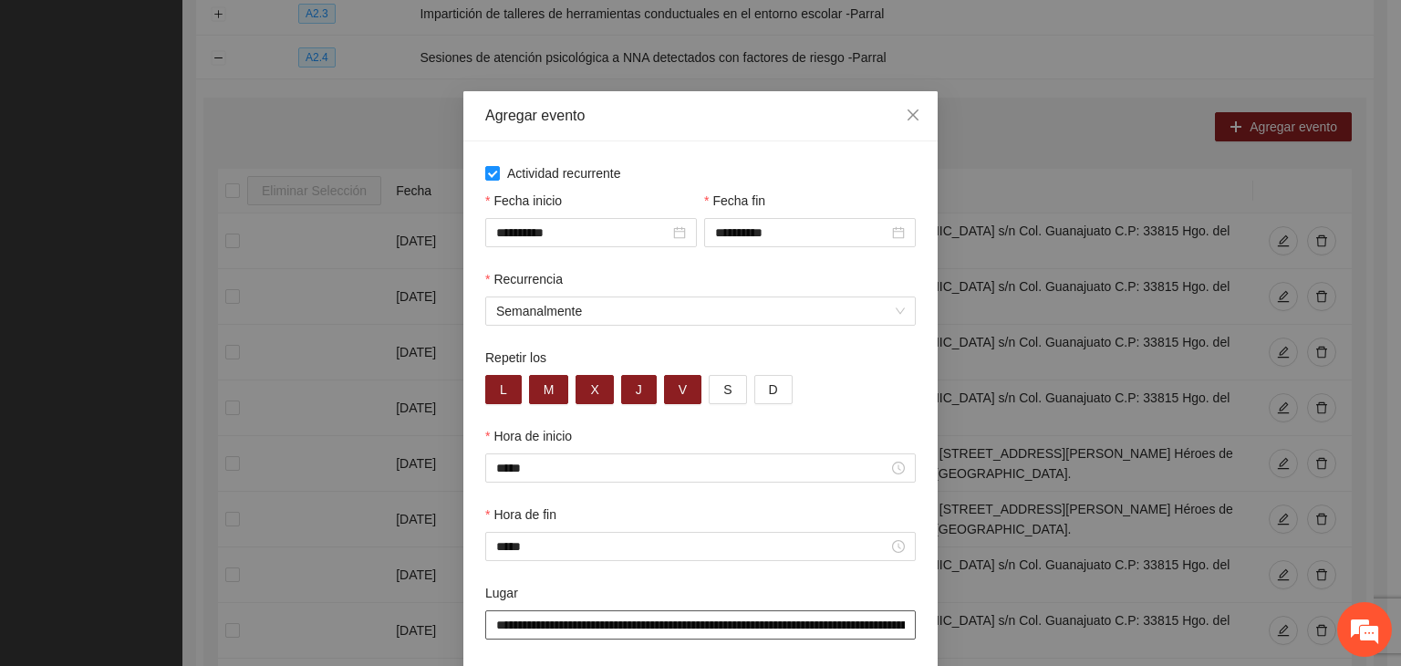
scroll to position [0, 168]
type input "**********"
click at [512, 599] on div "Lugar" at bounding box center [700, 596] width 431 height 27
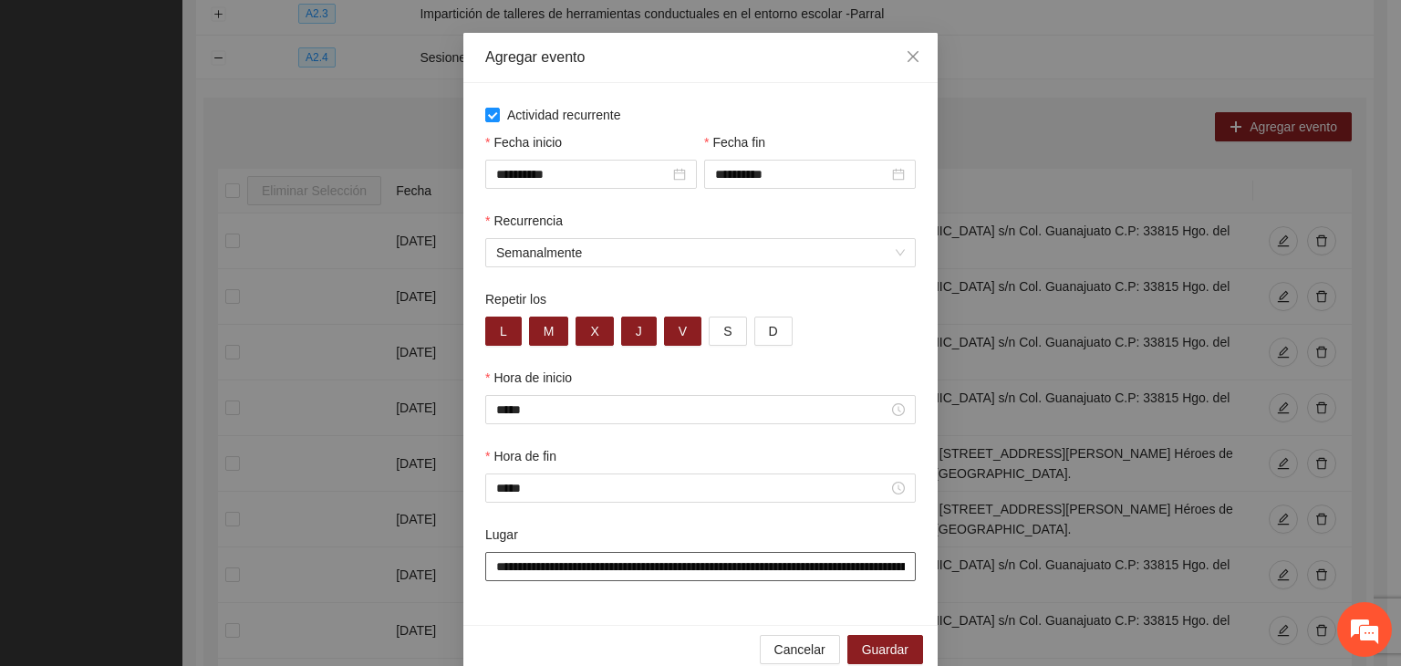
scroll to position [90, 0]
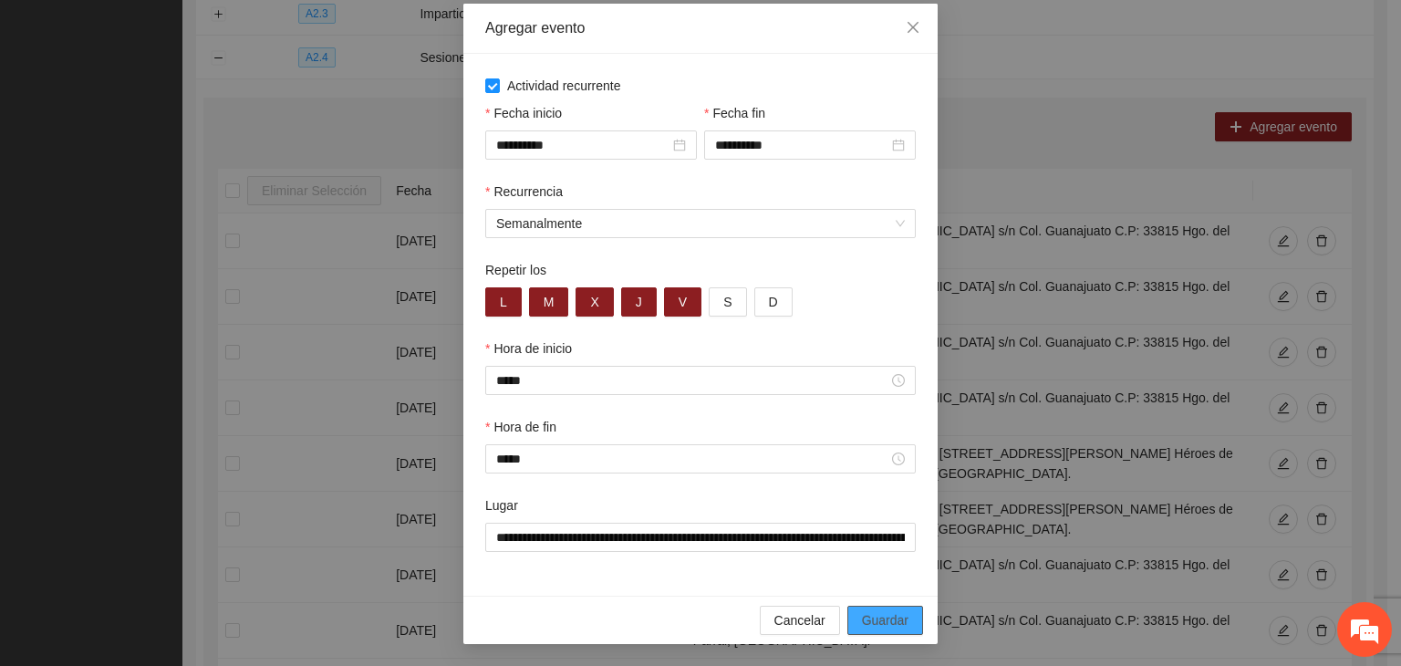
click at [876, 614] on span "Guardar" at bounding box center [885, 620] width 47 height 20
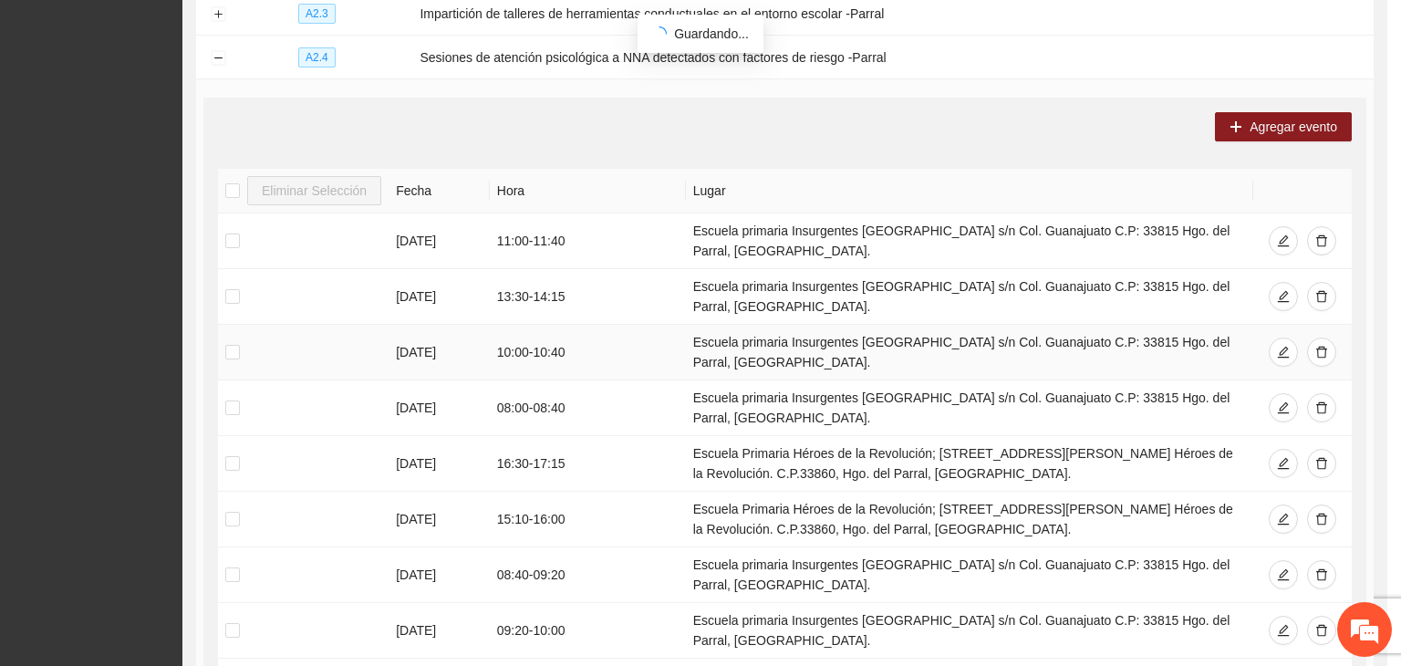
scroll to position [0, 0]
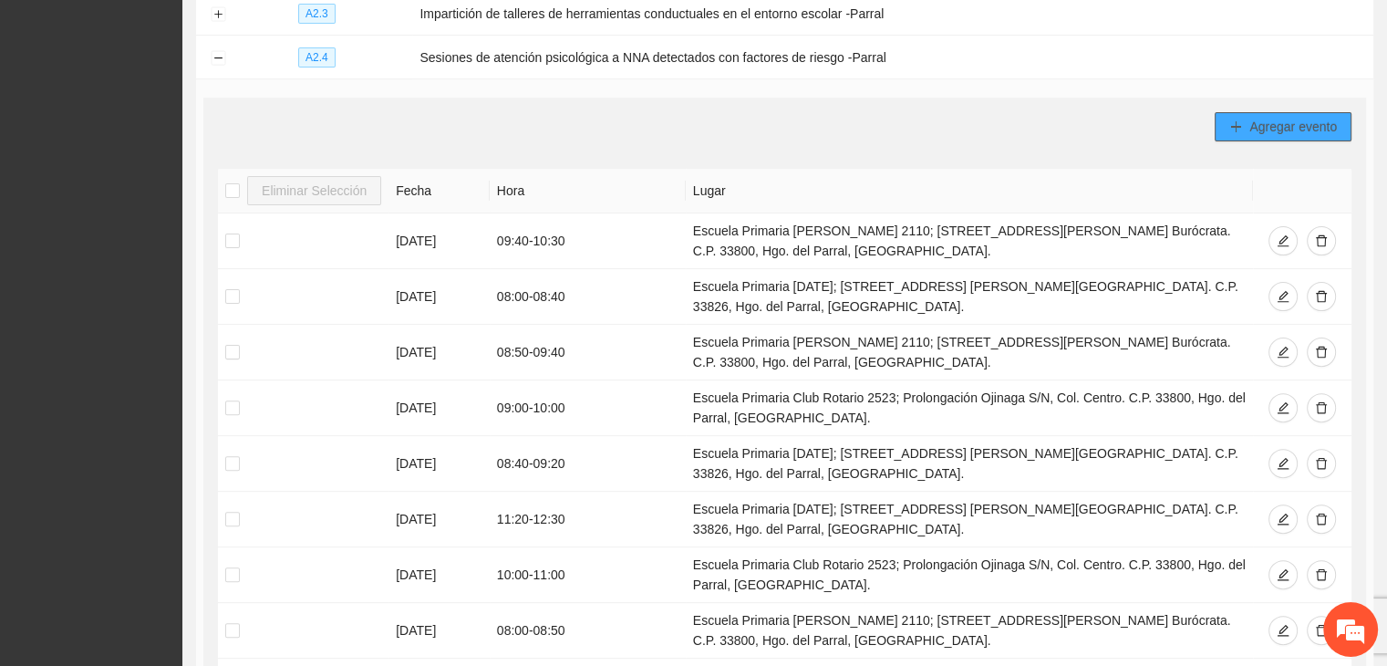
click at [1233, 132] on span "plus" at bounding box center [1236, 127] width 13 height 15
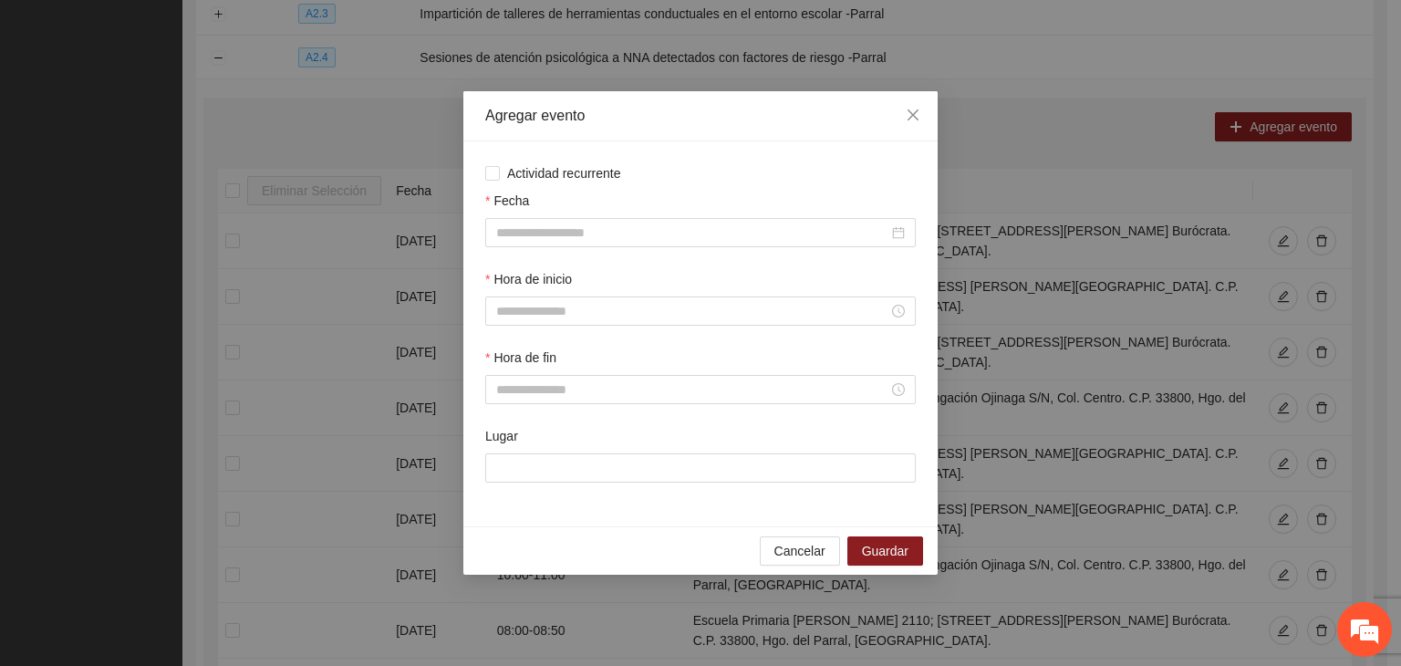
click at [549, 183] on div "Actividad recurrente Fecha Hora de inicio Hora de fin Lugar" at bounding box center [700, 333] width 431 height 341
click at [543, 173] on span "Actividad recurrente" at bounding box center [564, 173] width 129 height 20
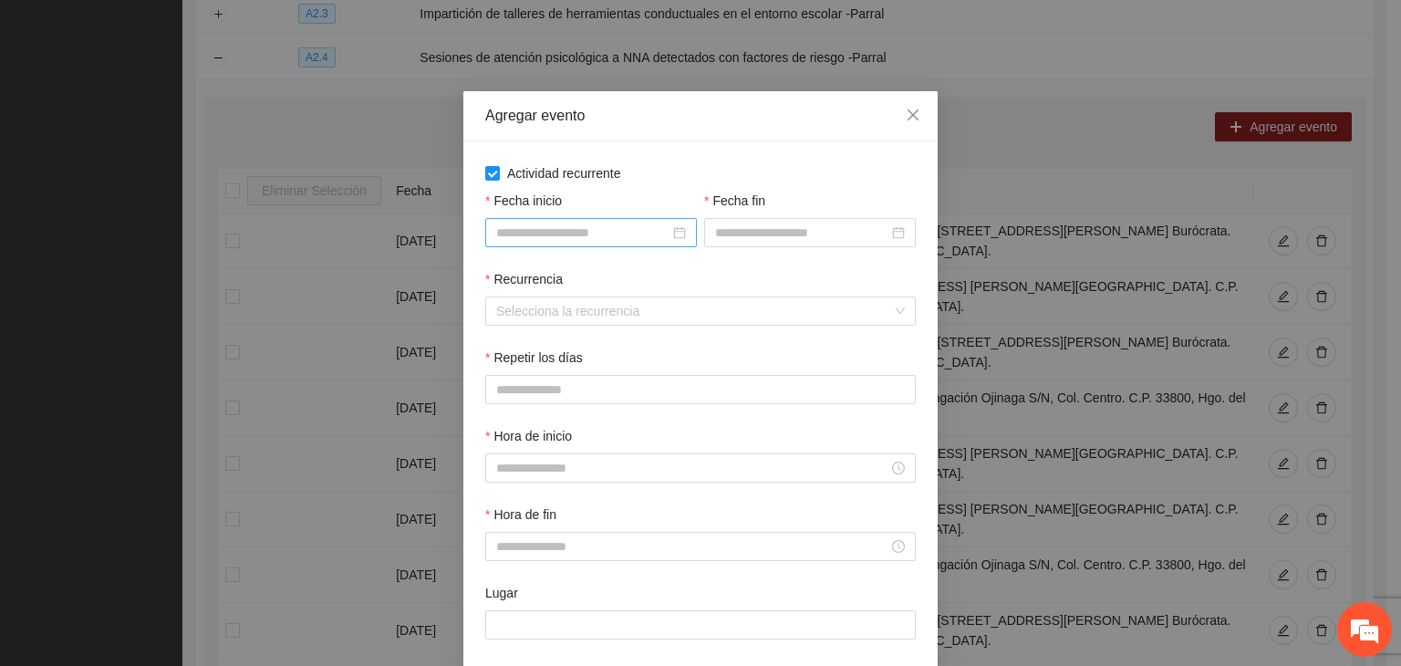
click at [636, 223] on input "Fecha inicio" at bounding box center [582, 233] width 173 height 20
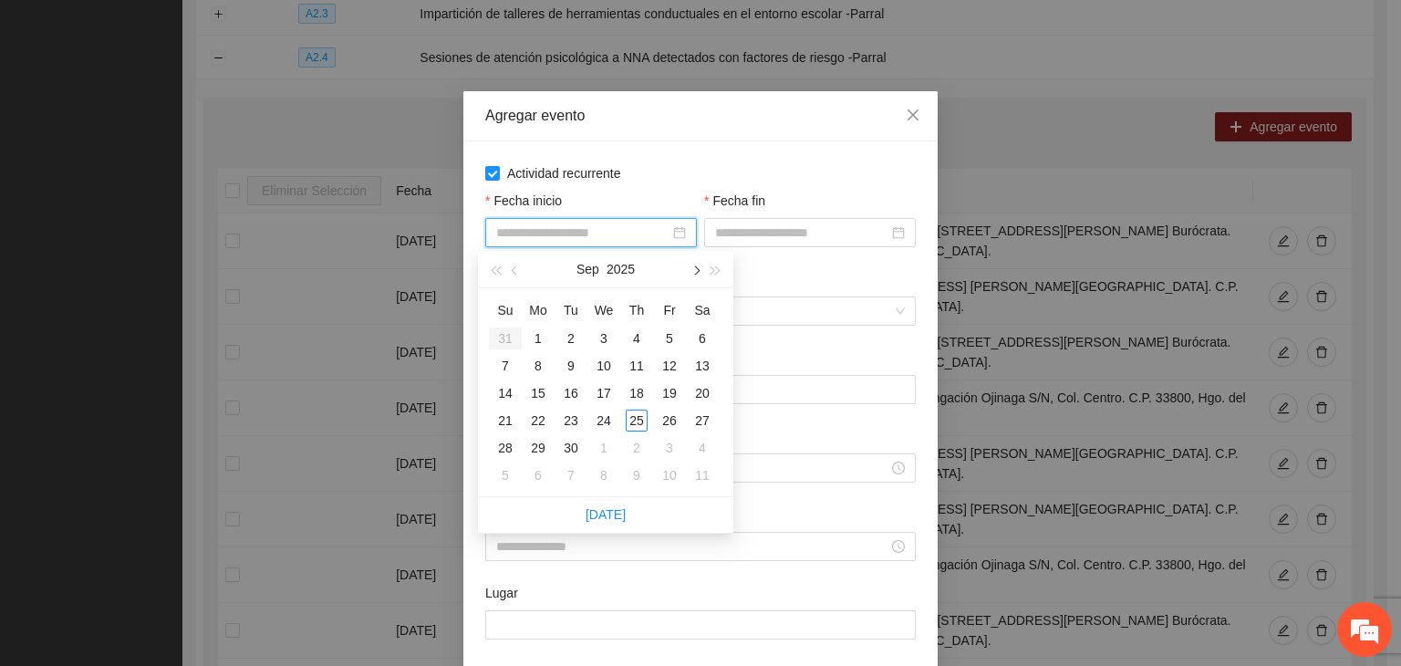
click at [690, 278] on button "button" at bounding box center [695, 269] width 20 height 36
type input "**********"
click at [600, 339] on div "1" at bounding box center [604, 338] width 22 height 22
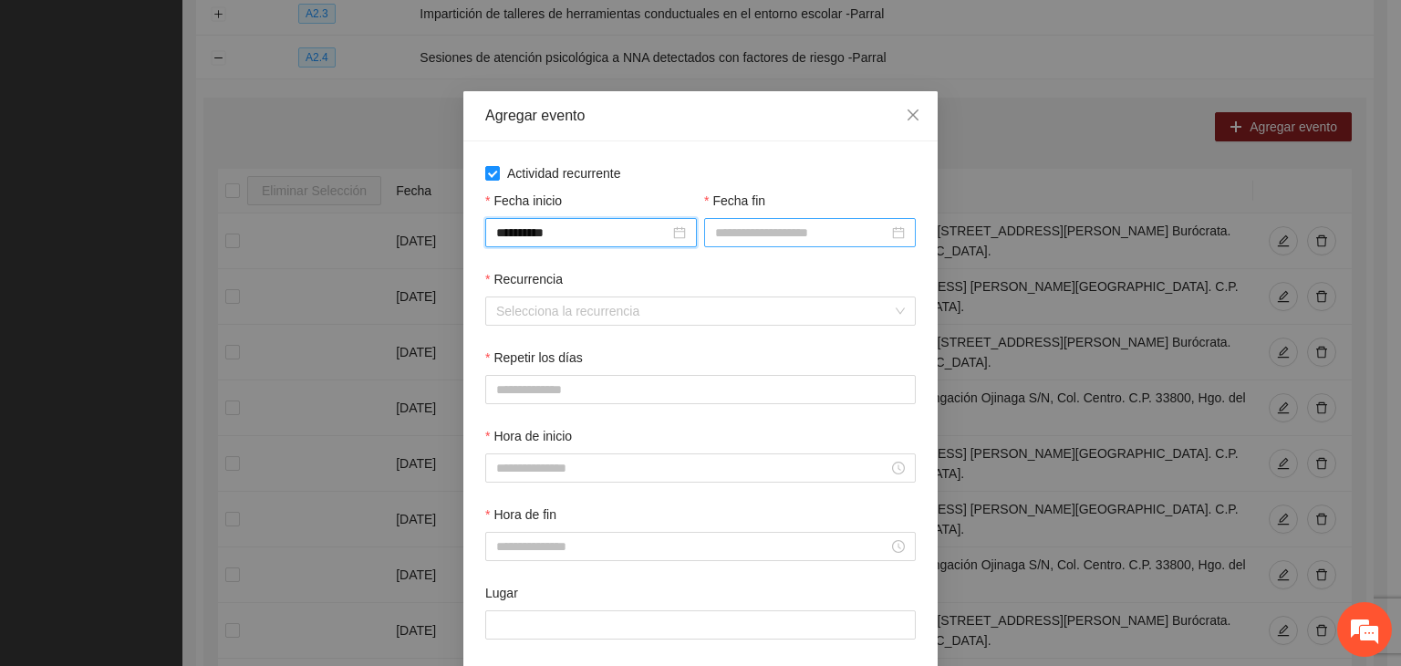
click at [763, 244] on div at bounding box center [810, 232] width 212 height 29
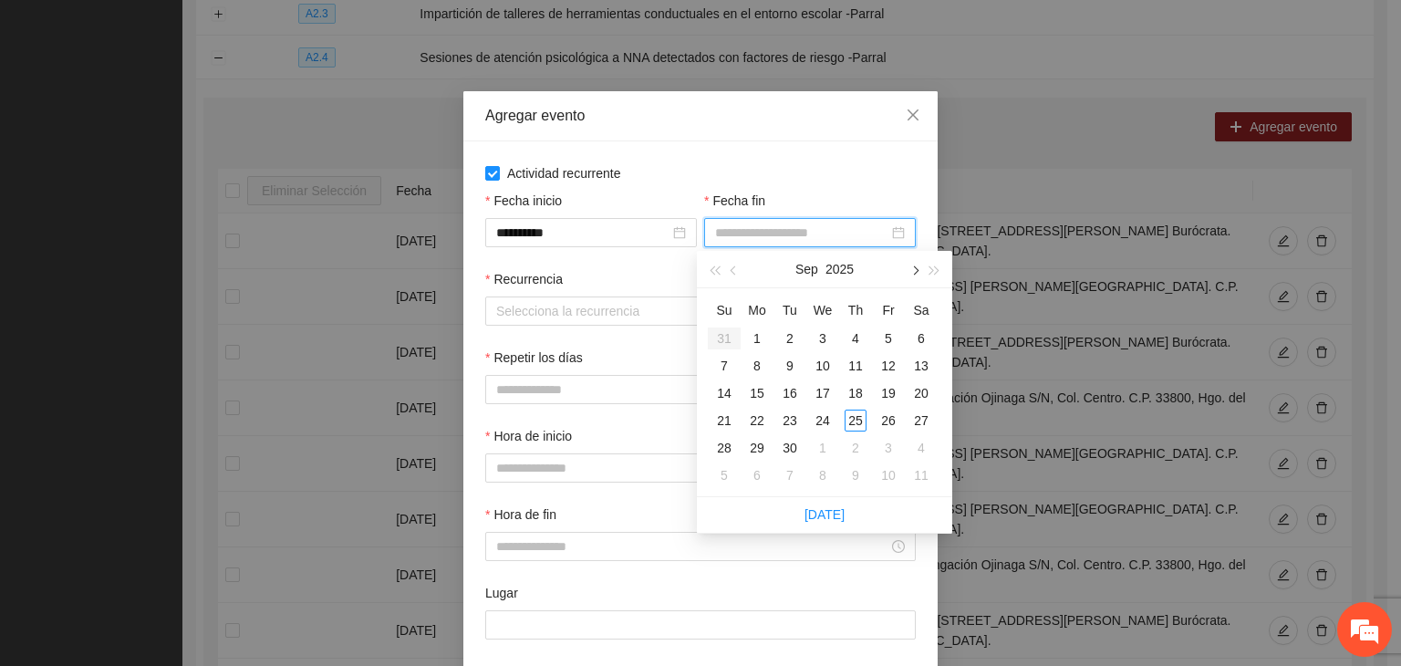
click at [908, 275] on button "button" at bounding box center [914, 269] width 20 height 36
type input "**********"
click at [879, 425] on div "24" at bounding box center [889, 421] width 22 height 22
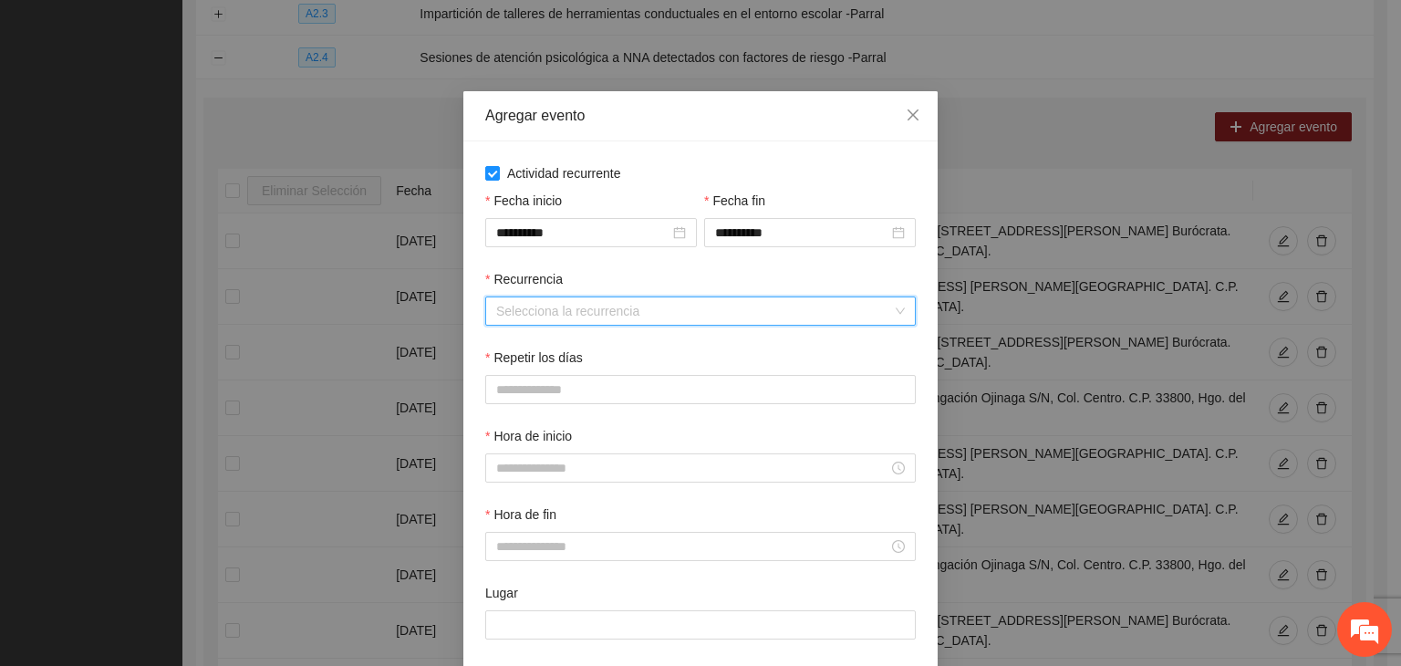
click at [562, 321] on input "Recurrencia" at bounding box center [694, 310] width 396 height 27
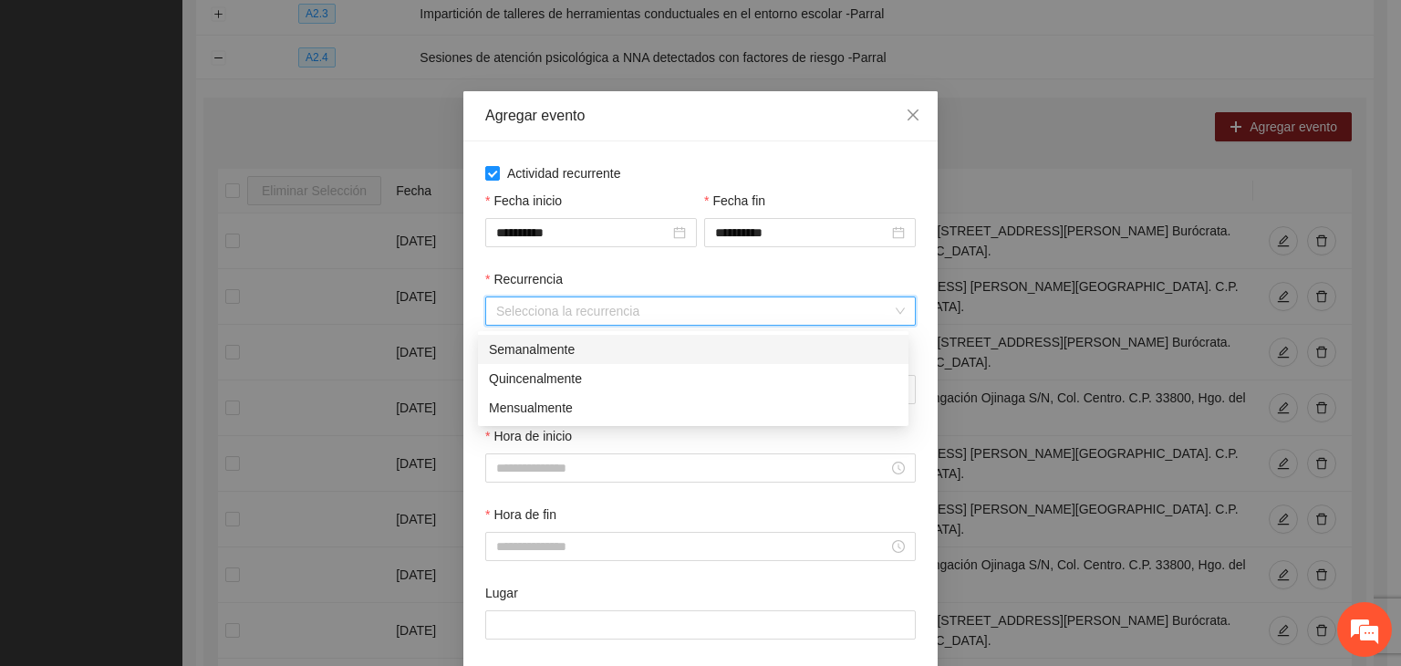
click at [602, 341] on div "Semanalmente" at bounding box center [693, 349] width 409 height 20
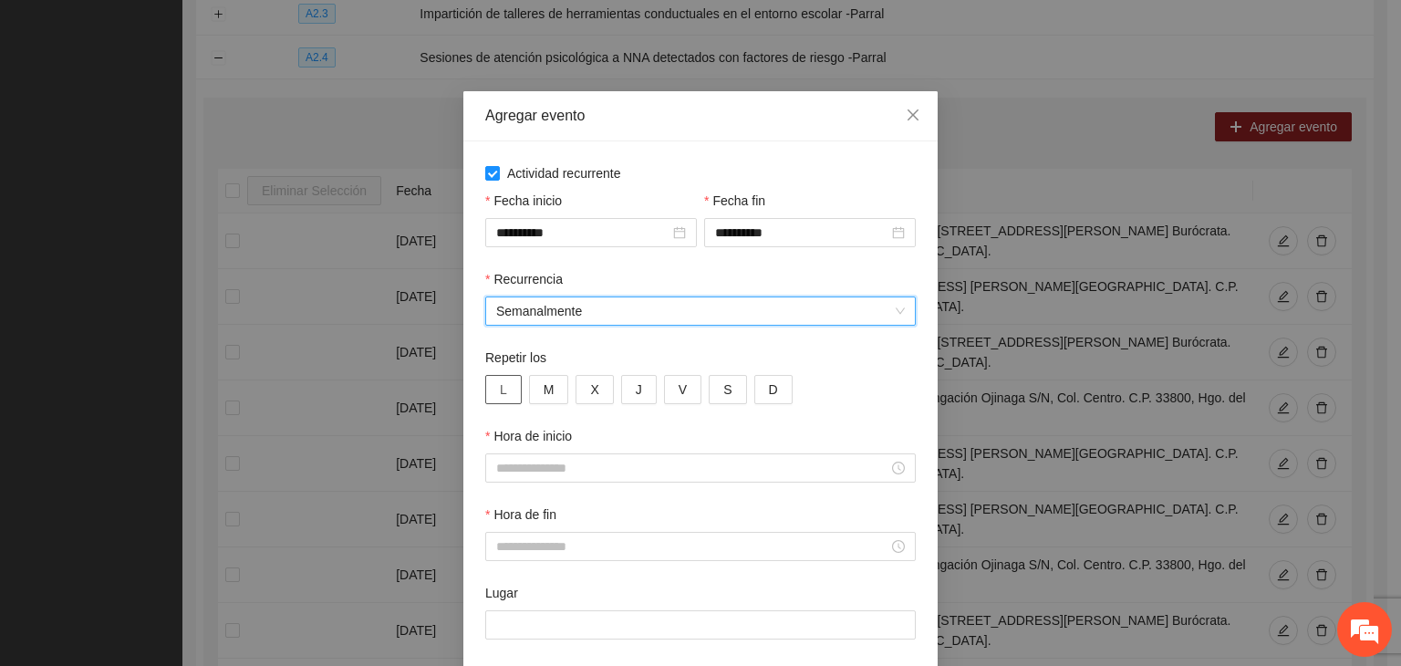
click at [508, 389] on button "L" at bounding box center [503, 389] width 36 height 29
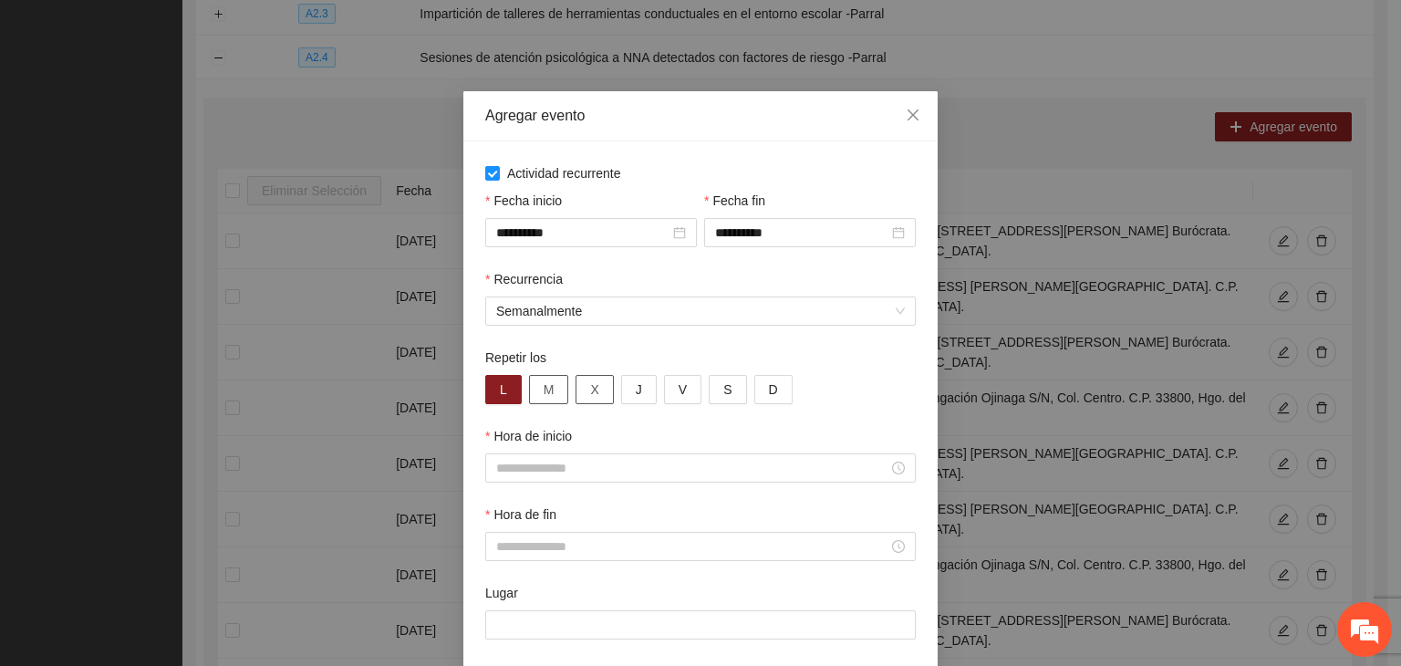
drag, startPoint x: 551, startPoint y: 389, endPoint x: 576, endPoint y: 388, distance: 24.6
click at [551, 389] on button "M" at bounding box center [549, 389] width 40 height 29
drag, startPoint x: 587, startPoint y: 389, endPoint x: 616, endPoint y: 396, distance: 29.2
click at [590, 390] on span "X" at bounding box center [594, 389] width 8 height 20
click at [641, 399] on button "J" at bounding box center [639, 389] width 36 height 29
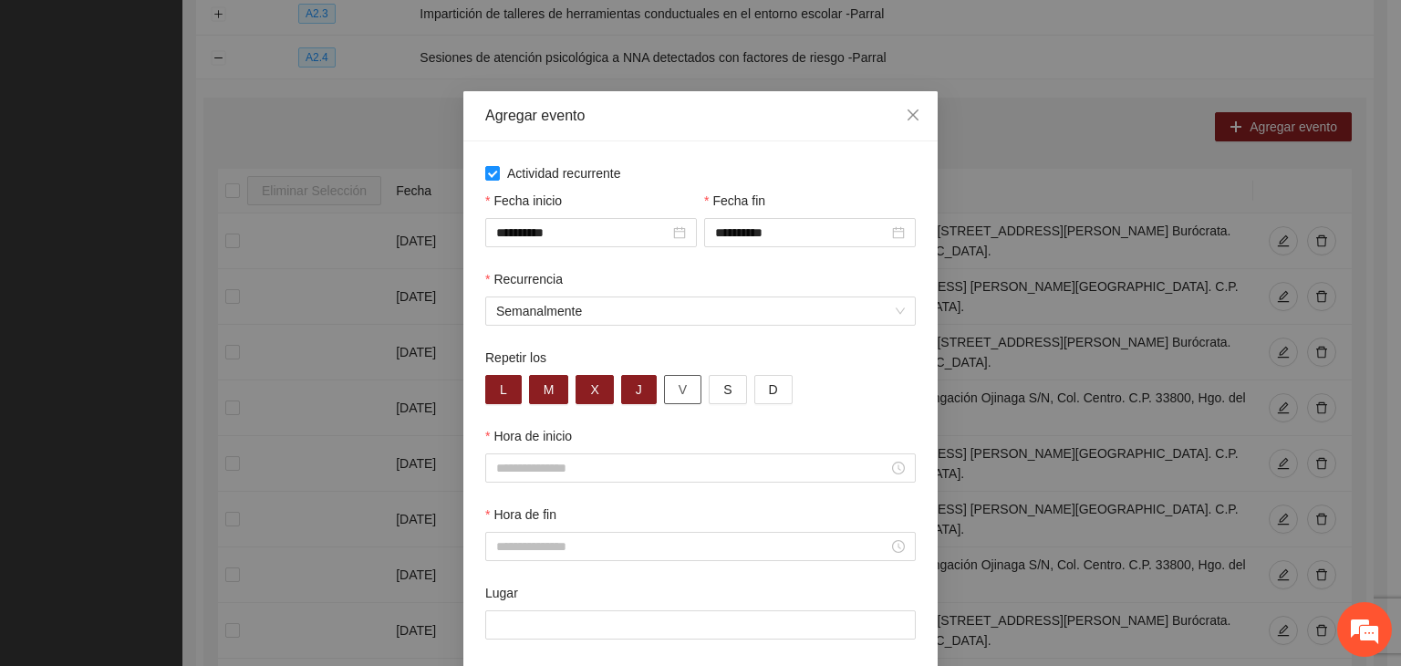
click at [664, 395] on button "V" at bounding box center [682, 389] width 37 height 29
click at [577, 473] on input "Hora de inicio" at bounding box center [692, 468] width 392 height 20
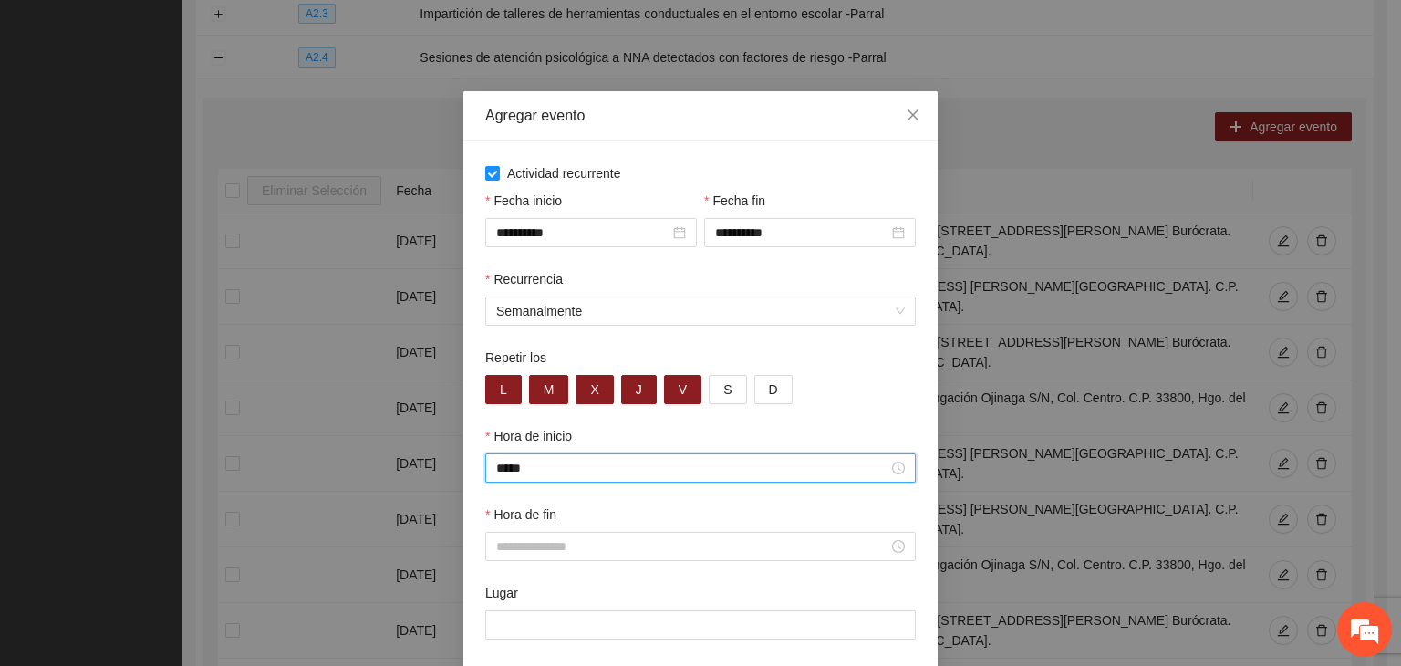
scroll to position [383, 0]
type input "*****"
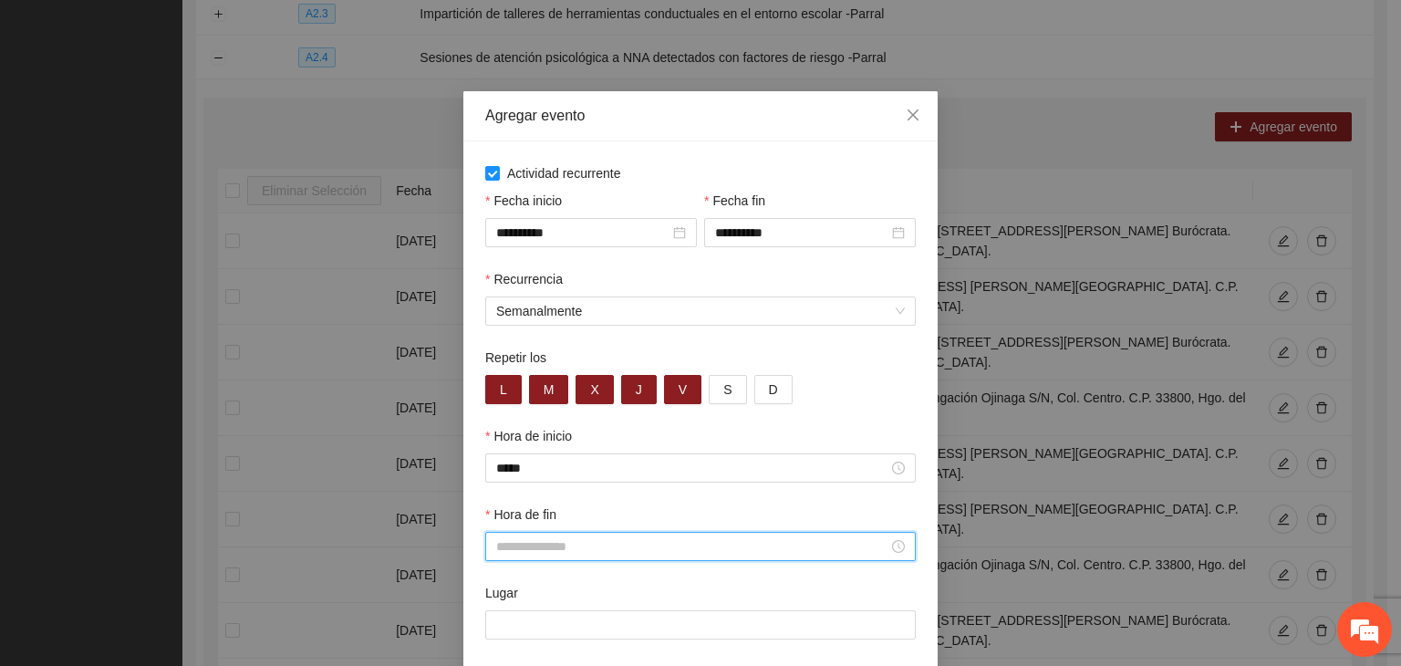
click at [616, 556] on input "Hora de fin" at bounding box center [692, 546] width 392 height 20
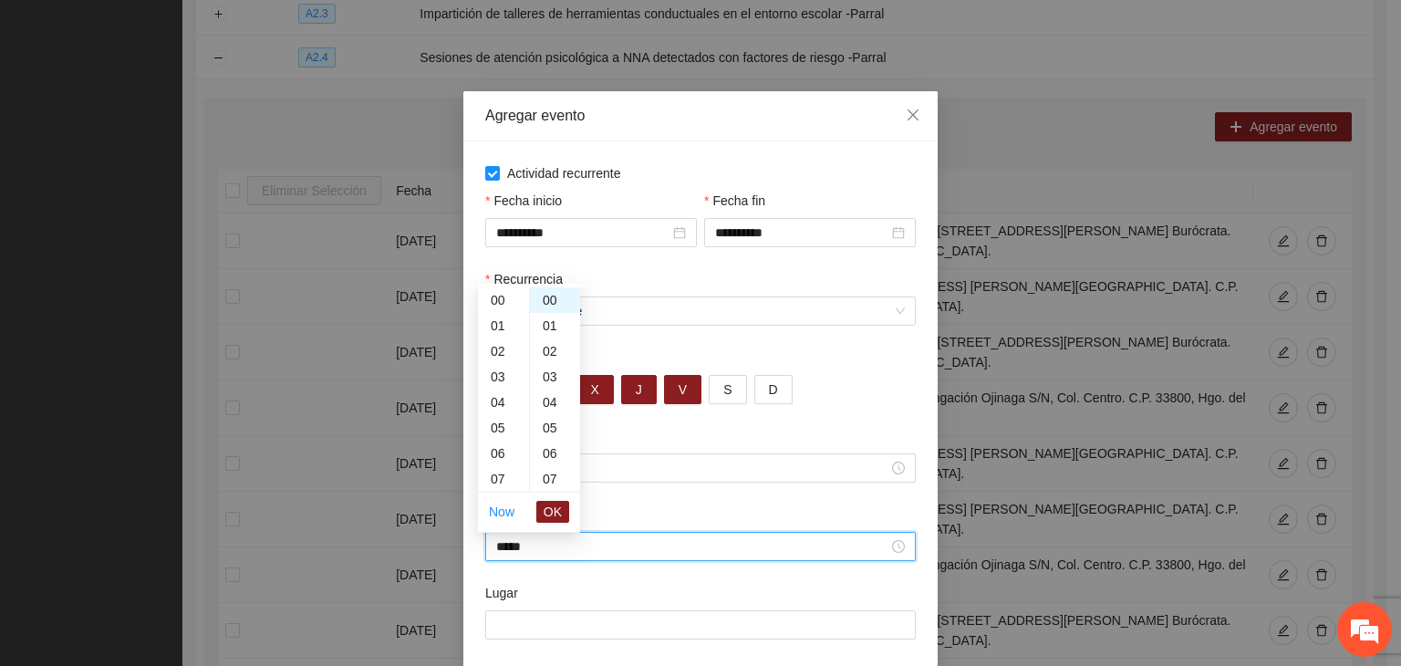
scroll to position [409, 0]
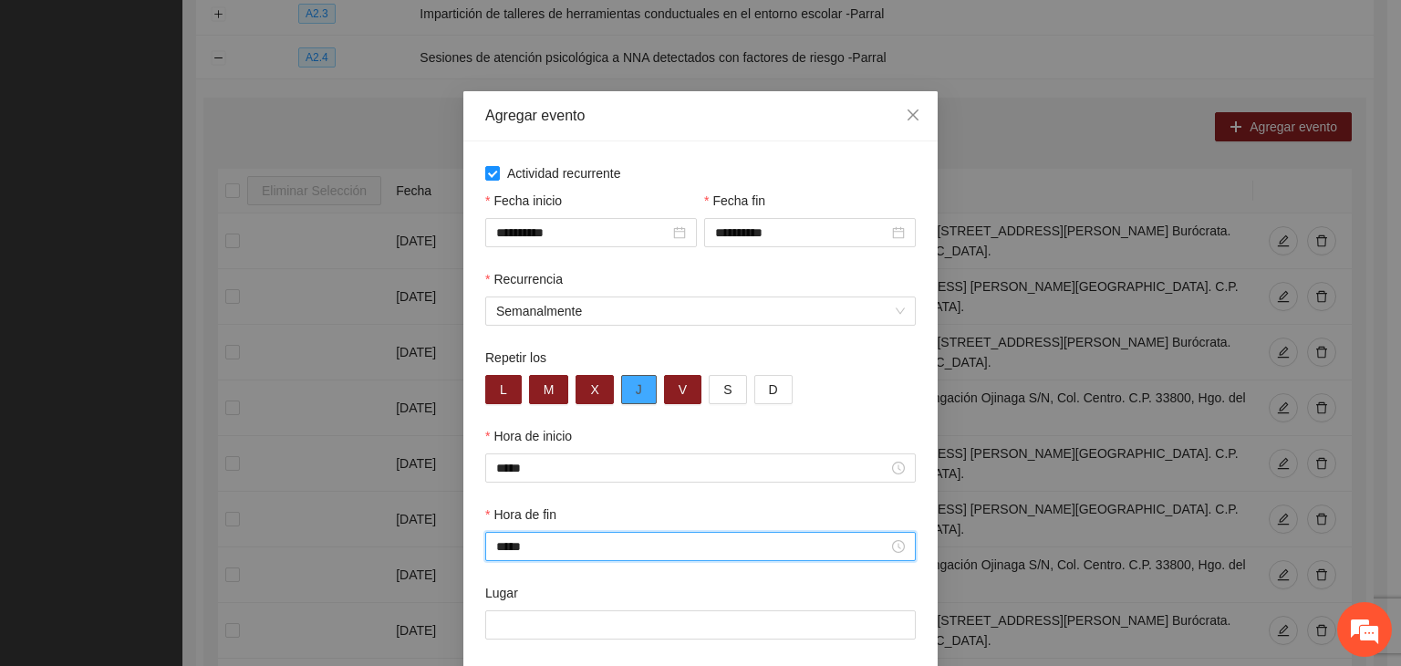
type input "*****"
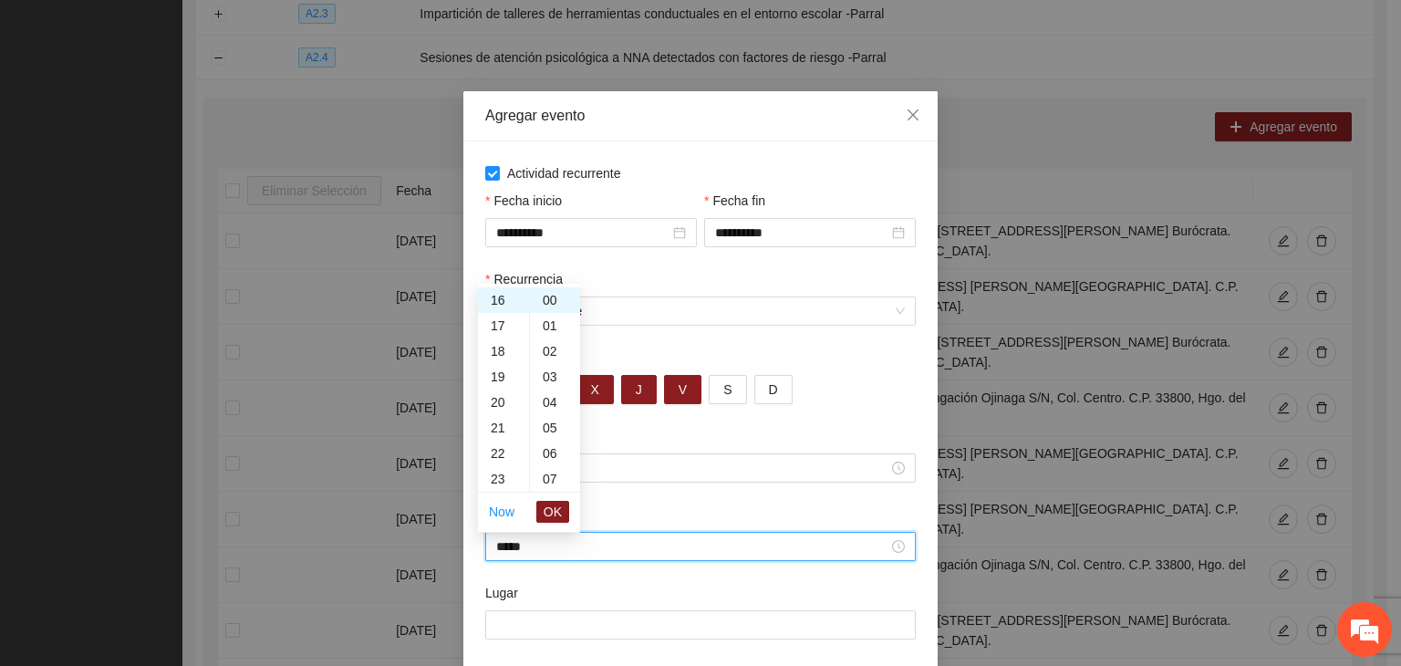
click at [574, 608] on div "Lugar" at bounding box center [700, 596] width 431 height 27
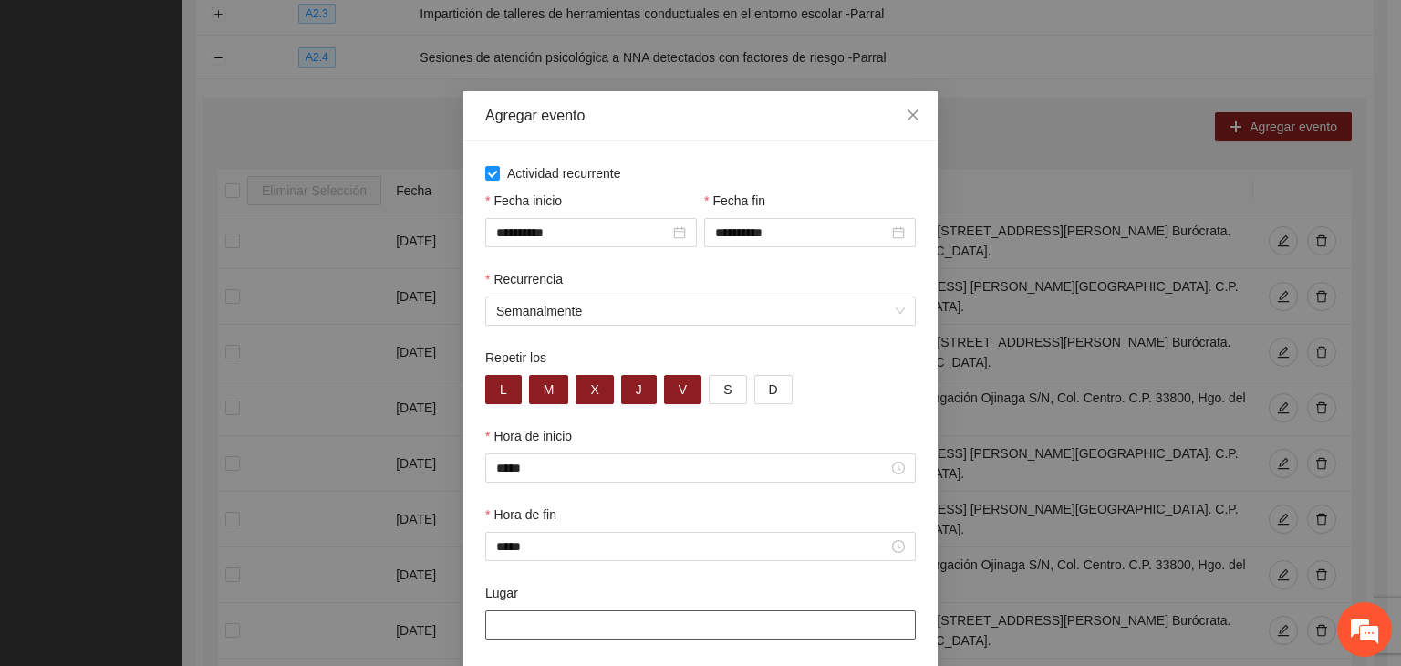
click at [579, 626] on input "Lugar" at bounding box center [700, 624] width 431 height 29
paste input "**********"
type input "**********"
click at [684, 573] on div "Hora de fin *****" at bounding box center [701, 543] width 438 height 78
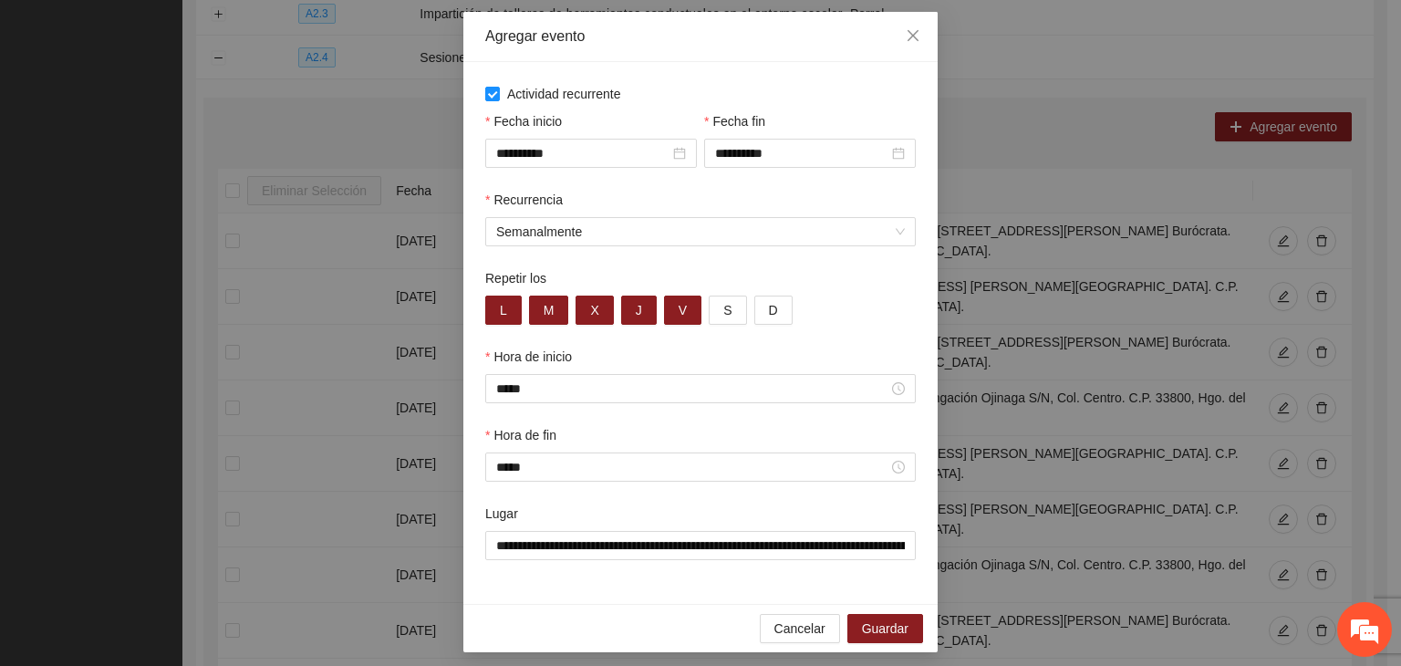
scroll to position [90, 0]
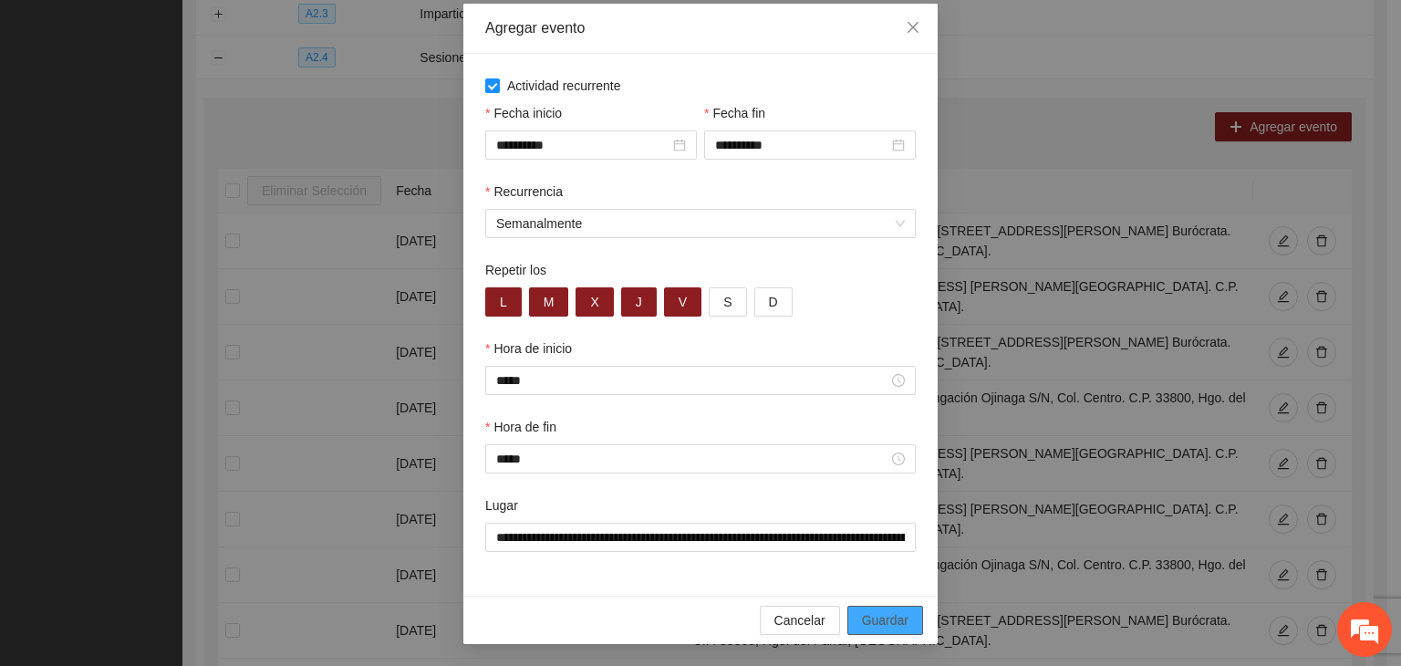
click at [873, 627] on span "Guardar" at bounding box center [885, 620] width 47 height 20
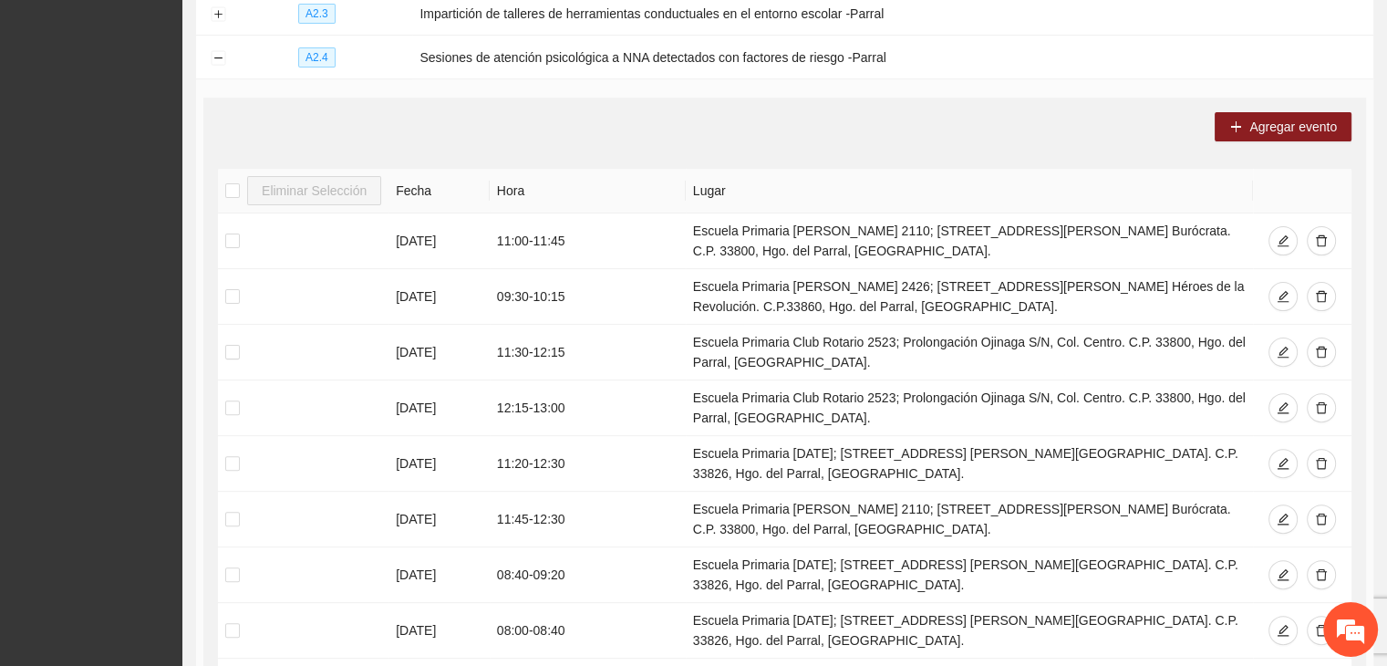
click at [1282, 106] on div "Agregar evento Eliminar Selección [PERSON_NAME] [DATE] 11:00 - 11:45 Escuela Pr…" at bounding box center [784, 467] width 1163 height 738
click at [1284, 121] on span "Agregar evento" at bounding box center [1294, 127] width 88 height 20
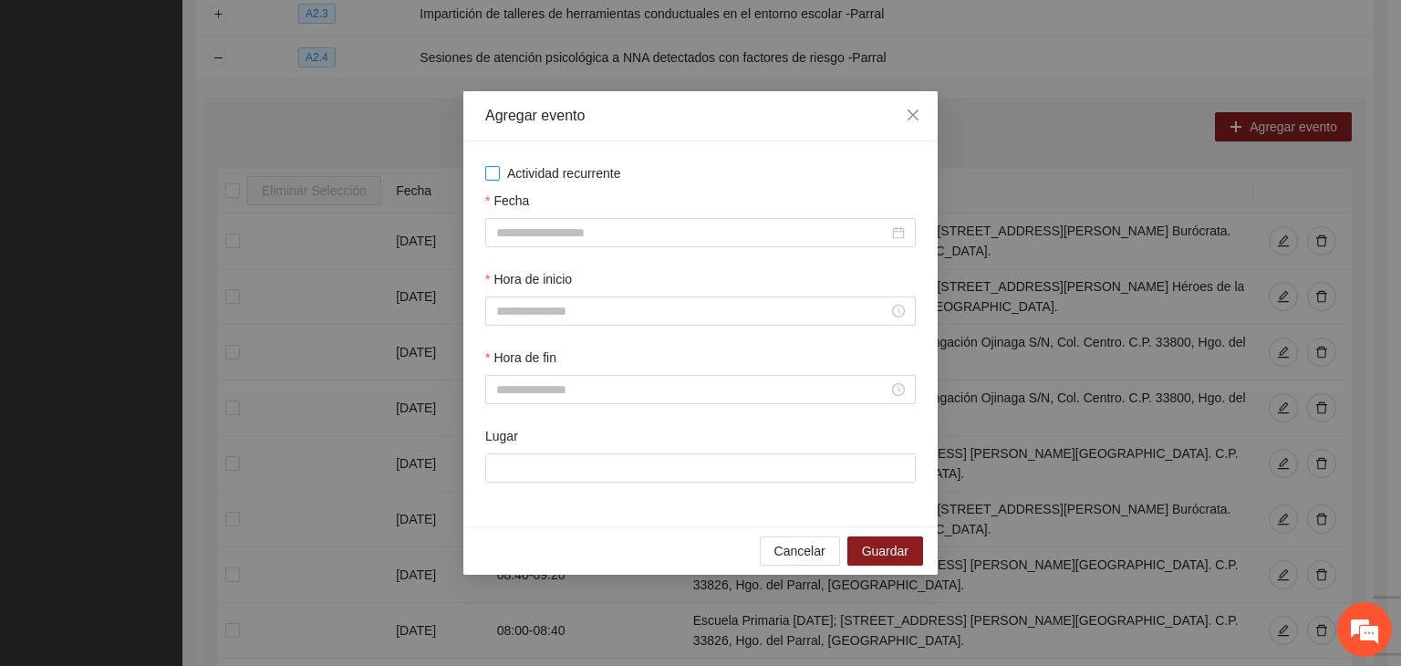
click at [538, 180] on span "Actividad recurrente" at bounding box center [564, 173] width 129 height 20
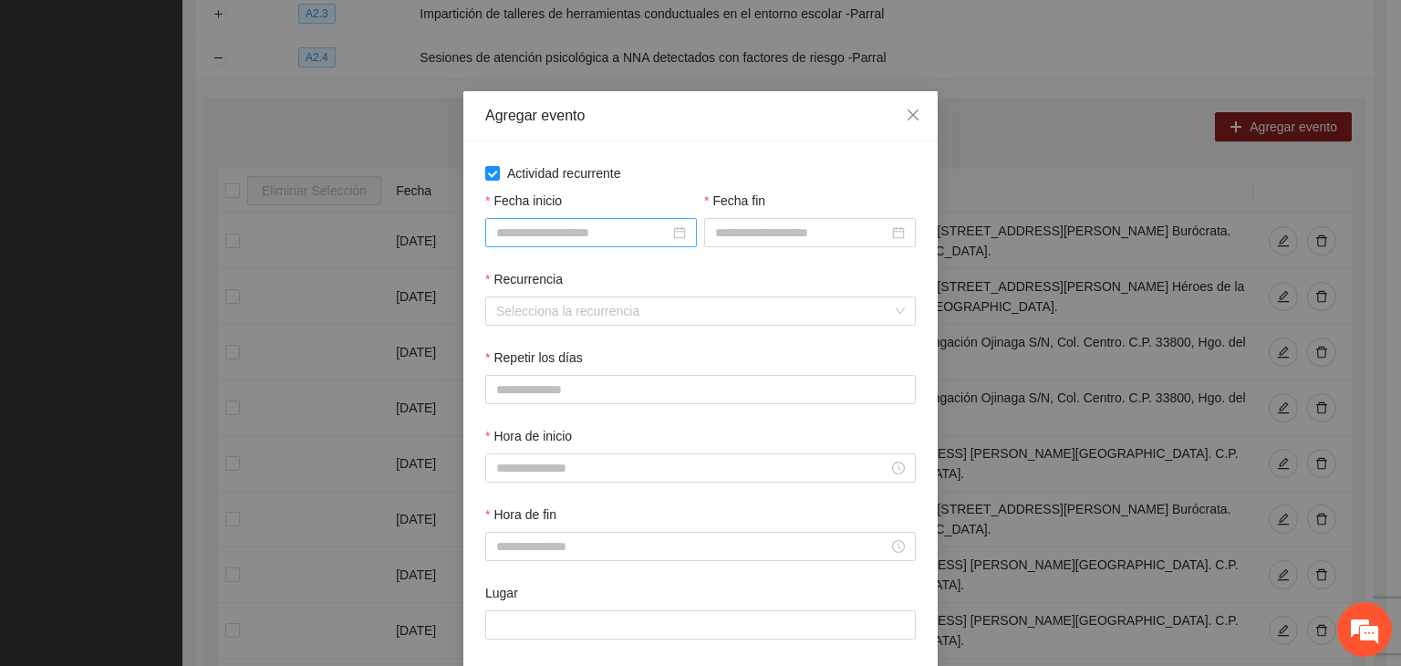
click at [578, 237] on input "Fecha inicio" at bounding box center [582, 233] width 173 height 20
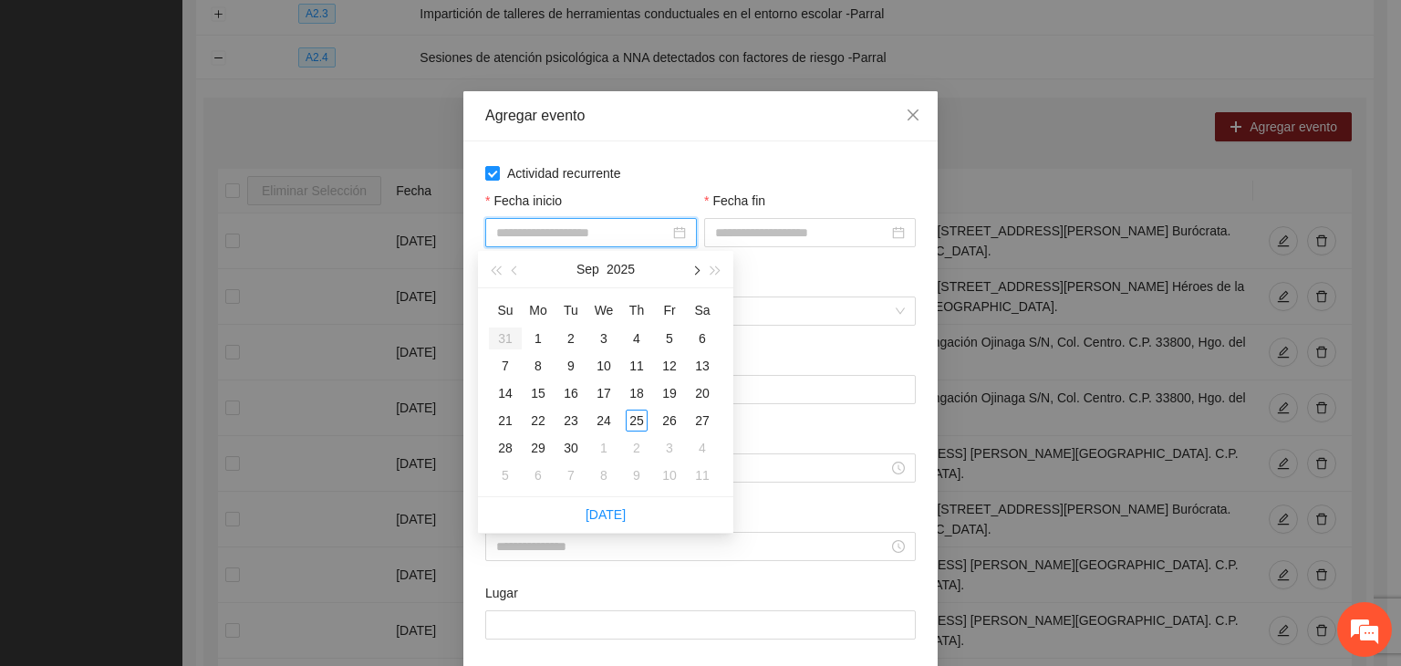
click at [698, 272] on span "button" at bounding box center [695, 270] width 9 height 9
type input "**********"
click at [612, 337] on div "1" at bounding box center [604, 338] width 22 height 22
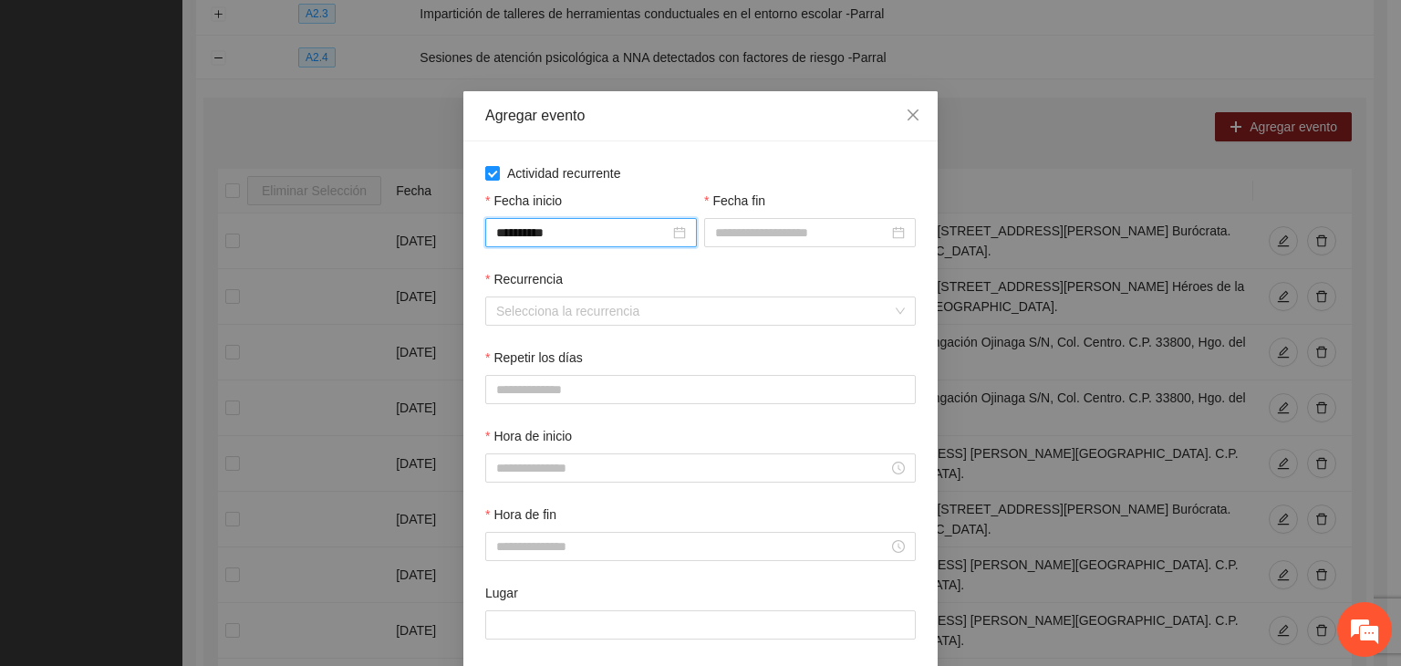
click at [741, 213] on div "Fecha fin" at bounding box center [810, 204] width 212 height 27
click at [743, 234] on input "Fecha fin" at bounding box center [801, 233] width 173 height 20
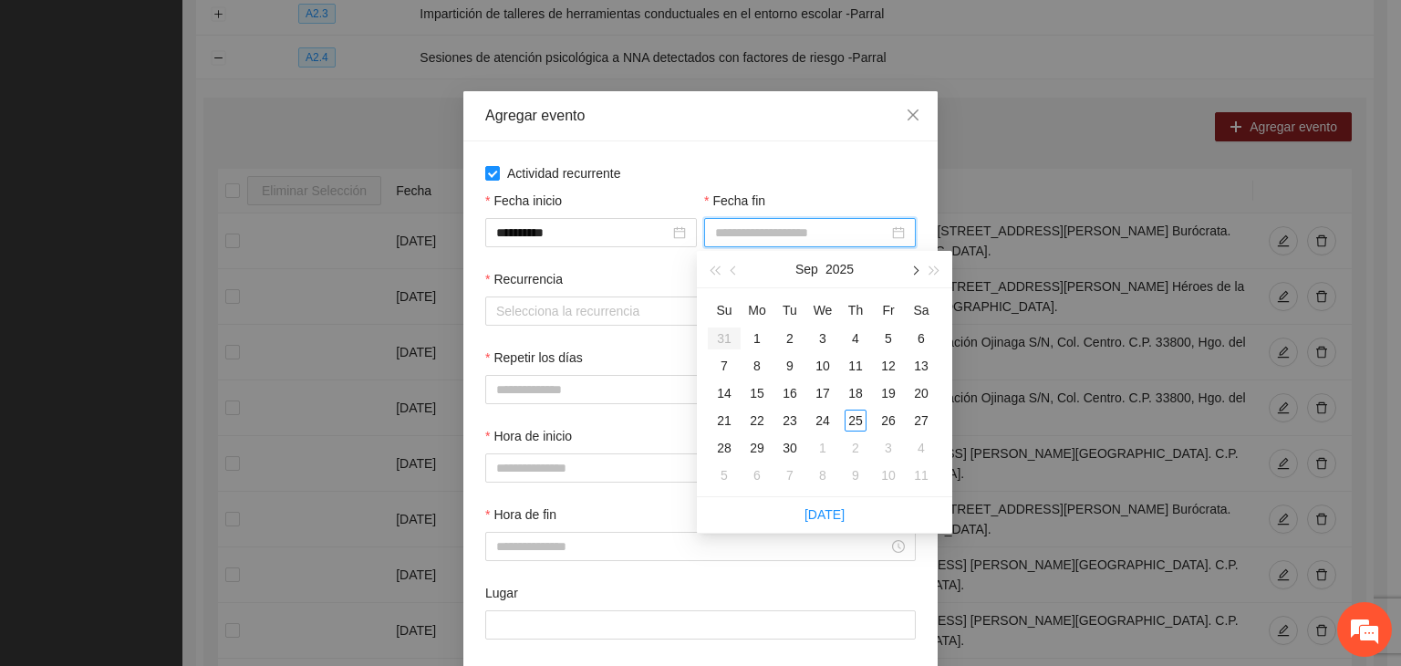
click at [911, 278] on button "button" at bounding box center [914, 269] width 20 height 36
type input "**********"
click at [889, 414] on div "24" at bounding box center [889, 421] width 22 height 22
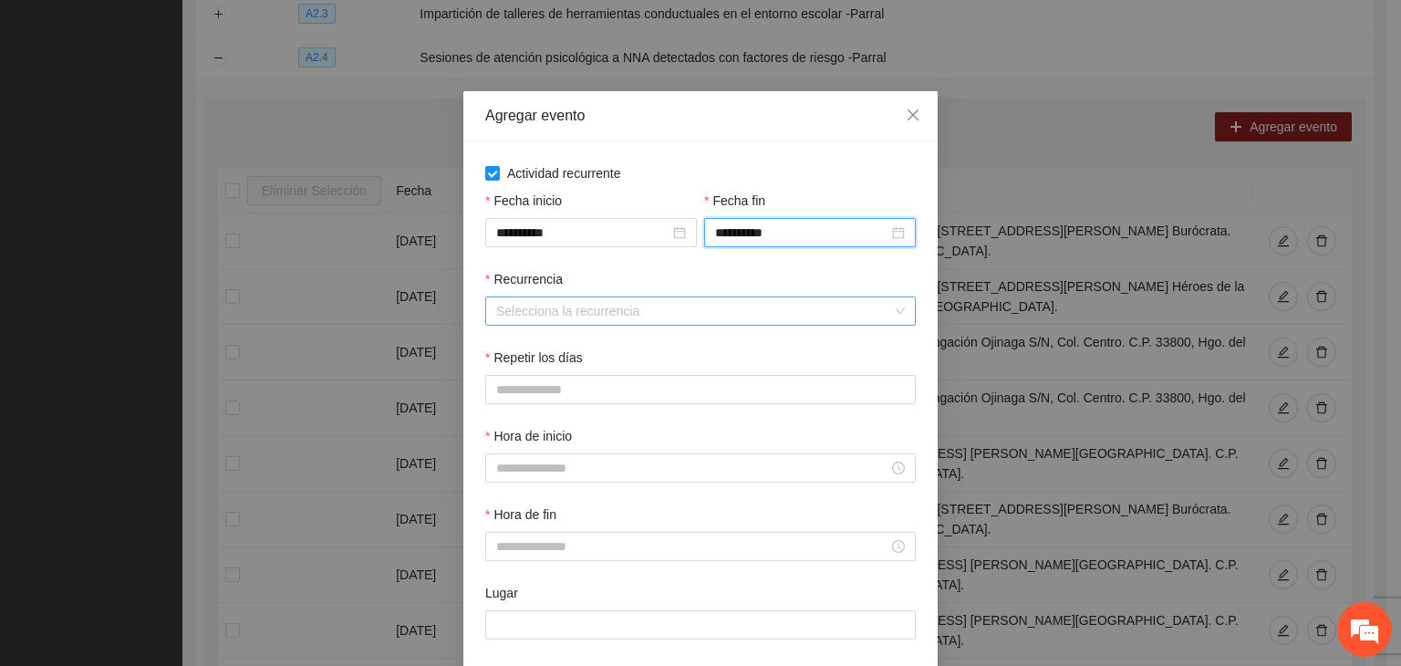
click at [610, 315] on input "Recurrencia" at bounding box center [694, 310] width 396 height 27
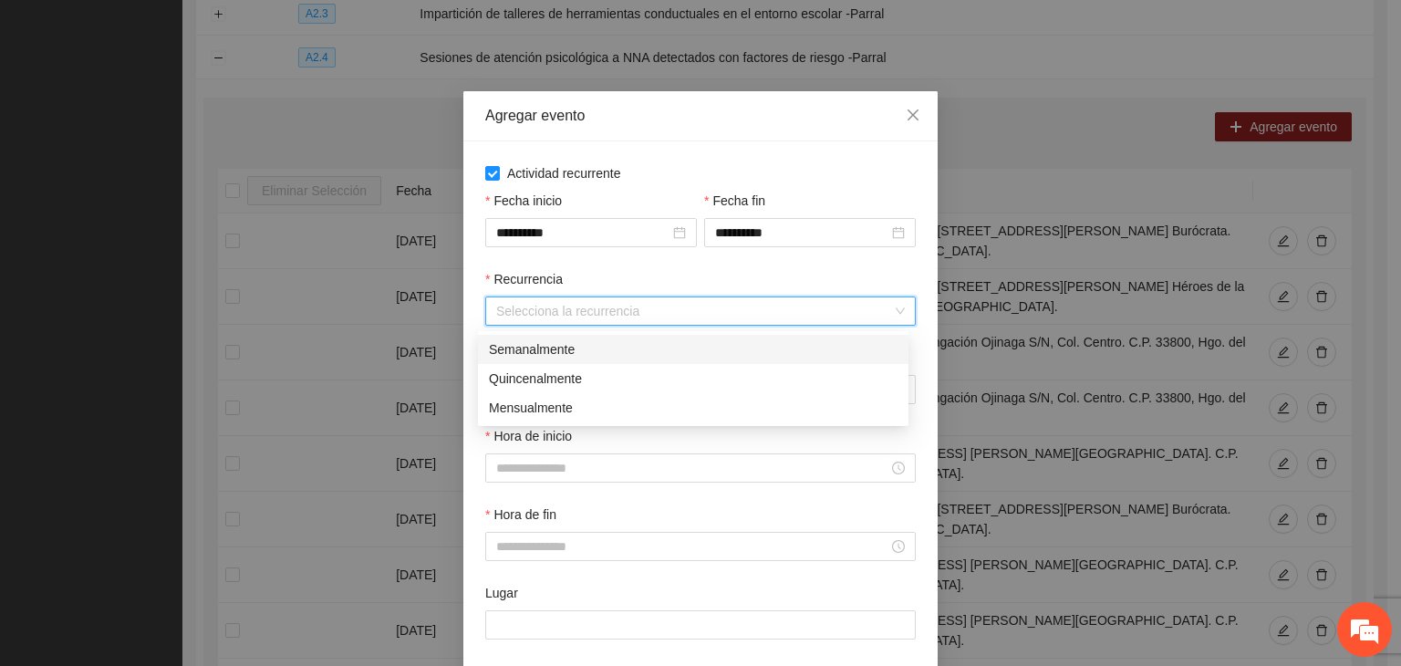
click at [633, 342] on div "Semanalmente" at bounding box center [693, 349] width 409 height 20
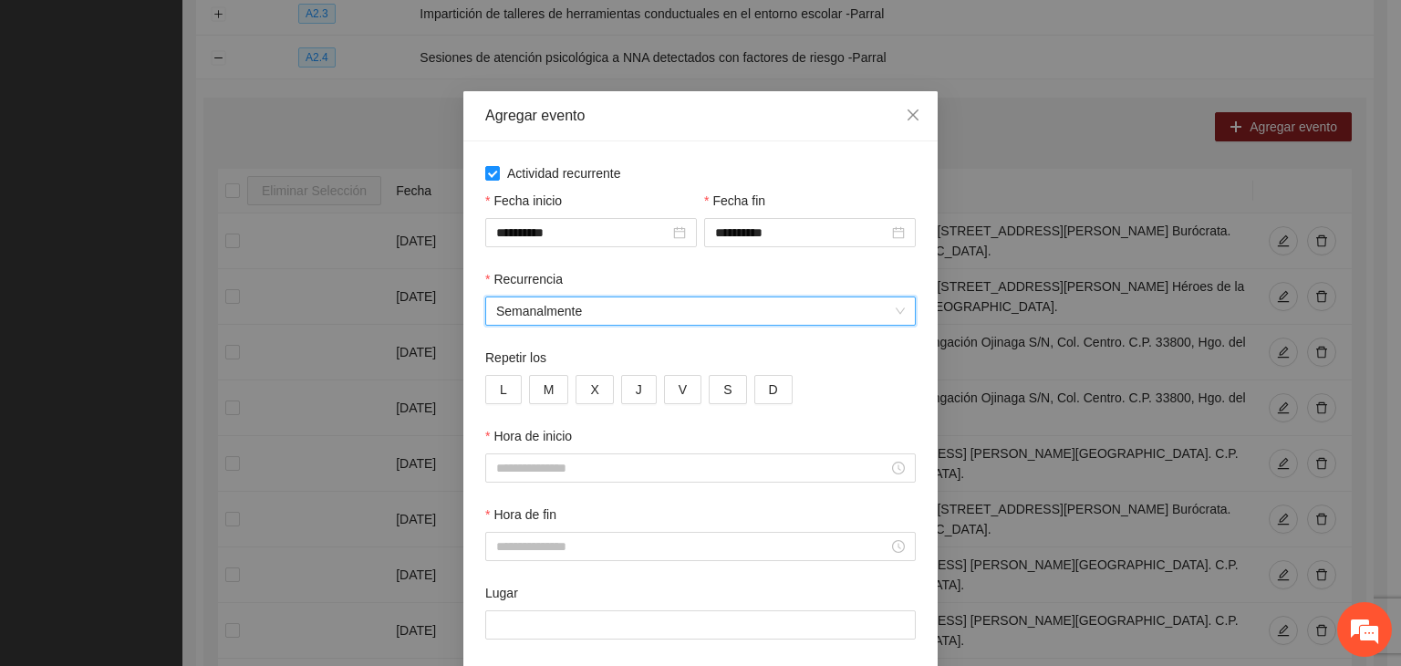
click at [504, 372] on div "Repetir los" at bounding box center [700, 361] width 431 height 27
click at [508, 383] on button "L" at bounding box center [503, 389] width 36 height 29
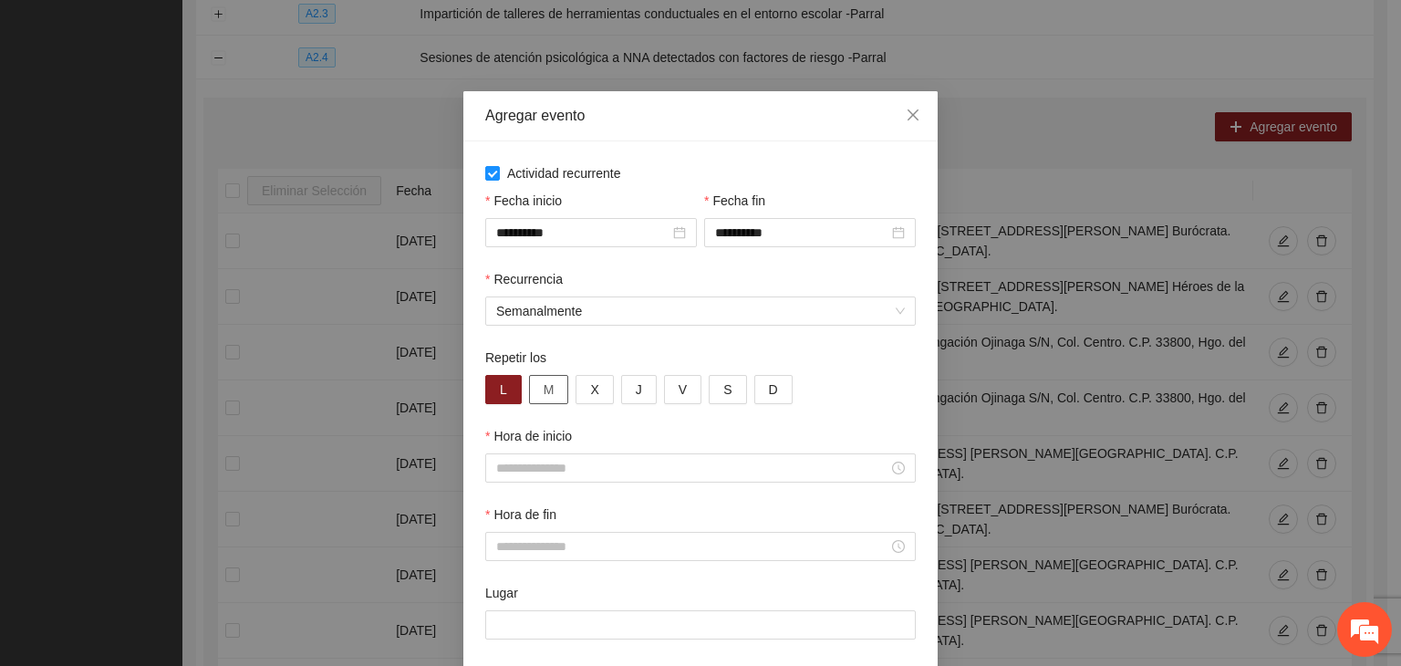
click at [544, 390] on span "M" at bounding box center [549, 389] width 11 height 20
click at [590, 398] on span "X" at bounding box center [594, 389] width 8 height 20
click at [636, 394] on button "J" at bounding box center [639, 389] width 36 height 29
click at [664, 392] on button "V" at bounding box center [682, 389] width 37 height 29
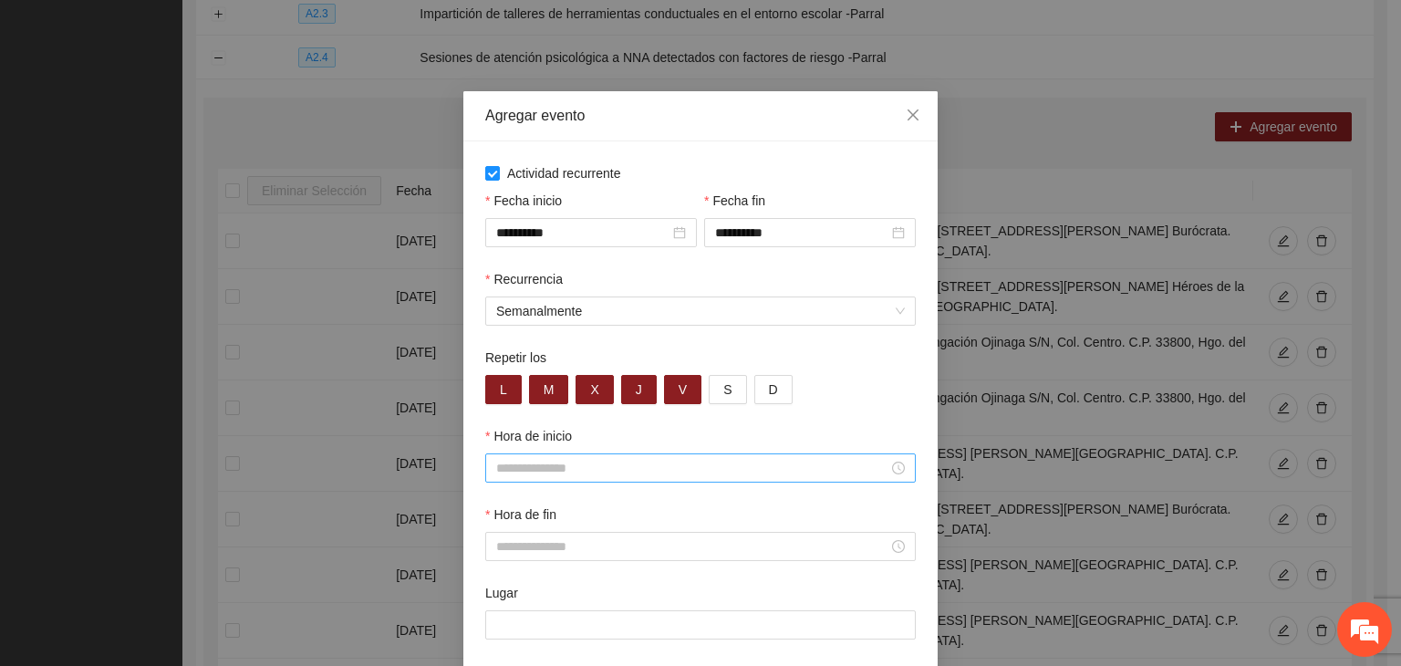
click at [618, 456] on div at bounding box center [700, 467] width 431 height 29
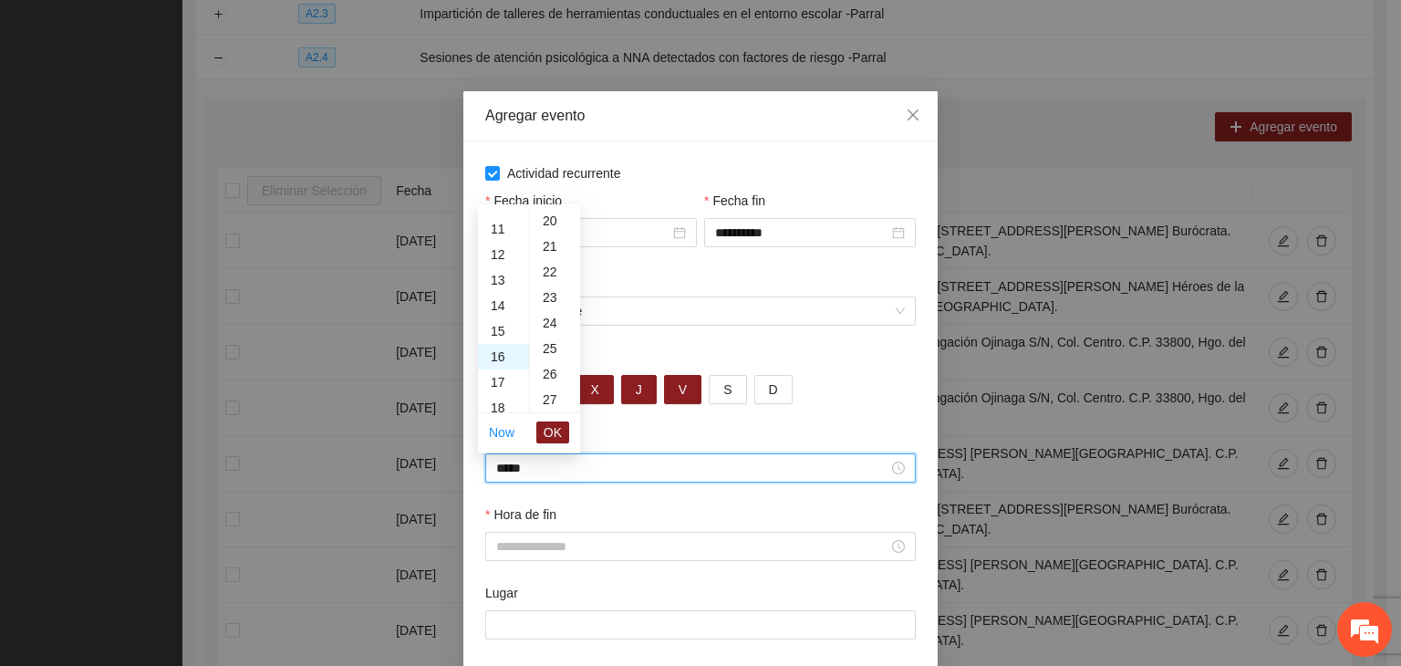
scroll to position [766, 0]
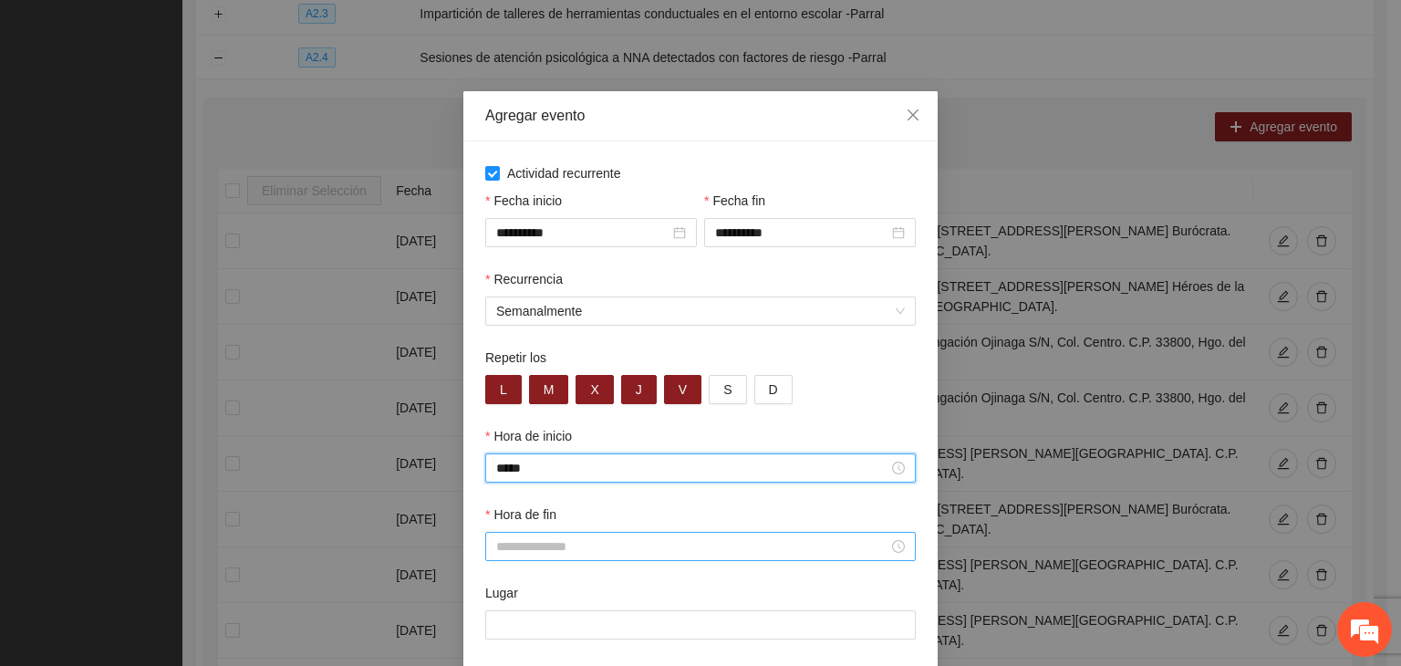
type input "*****"
click at [610, 548] on input "Hora de fin" at bounding box center [692, 546] width 392 height 20
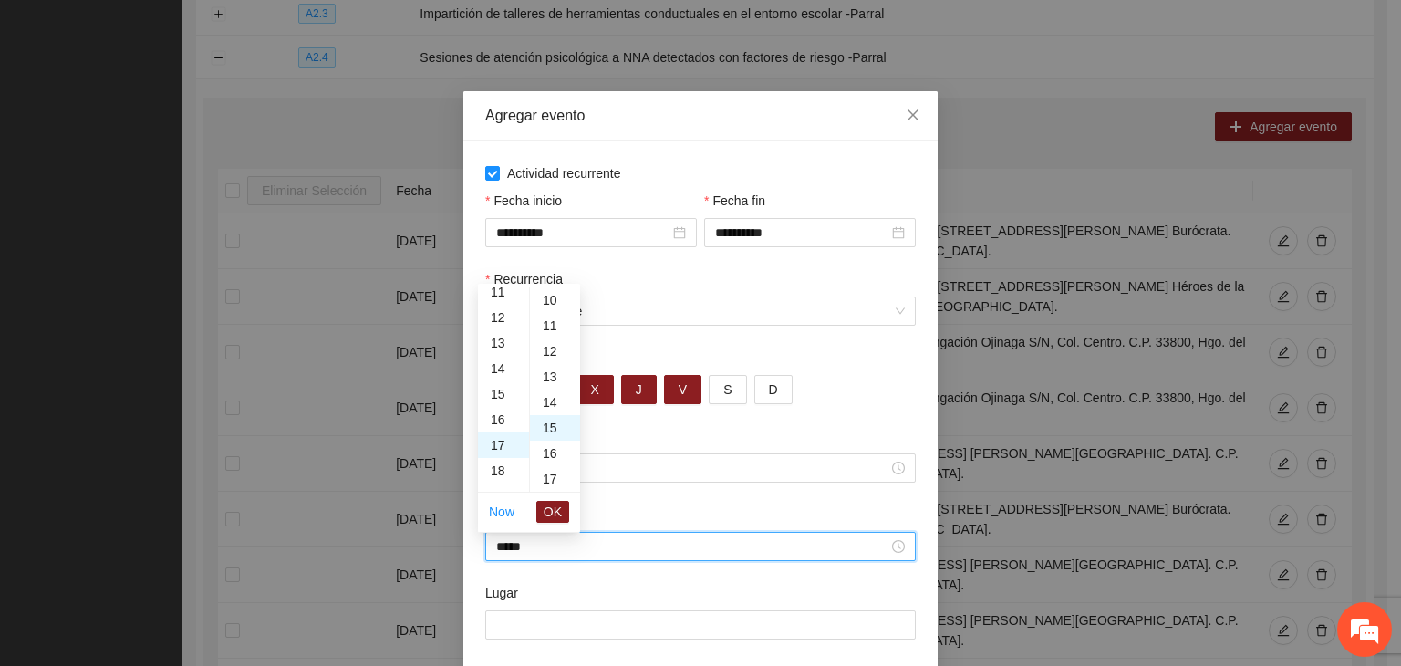
scroll to position [383, 0]
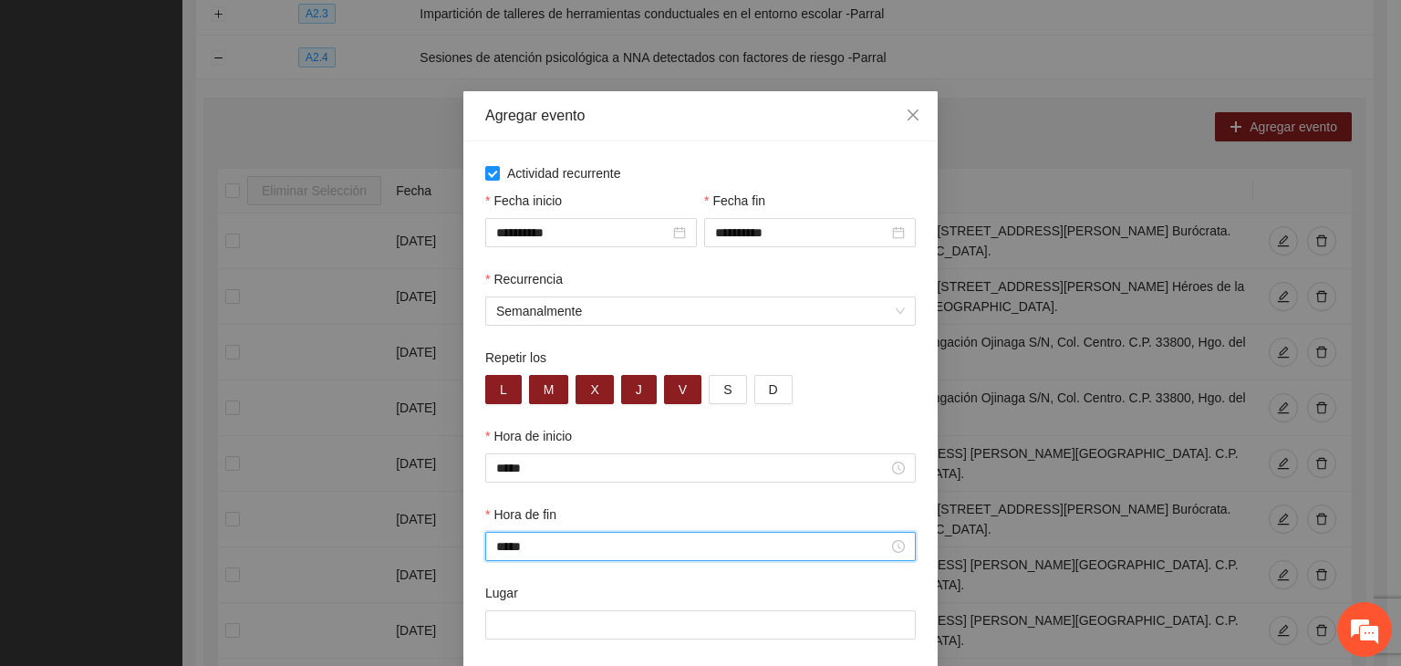
type input "*****"
click at [570, 622] on input "Lugar" at bounding box center [700, 624] width 431 height 29
click at [551, 633] on input "Lugar" at bounding box center [700, 624] width 431 height 29
paste input "**********"
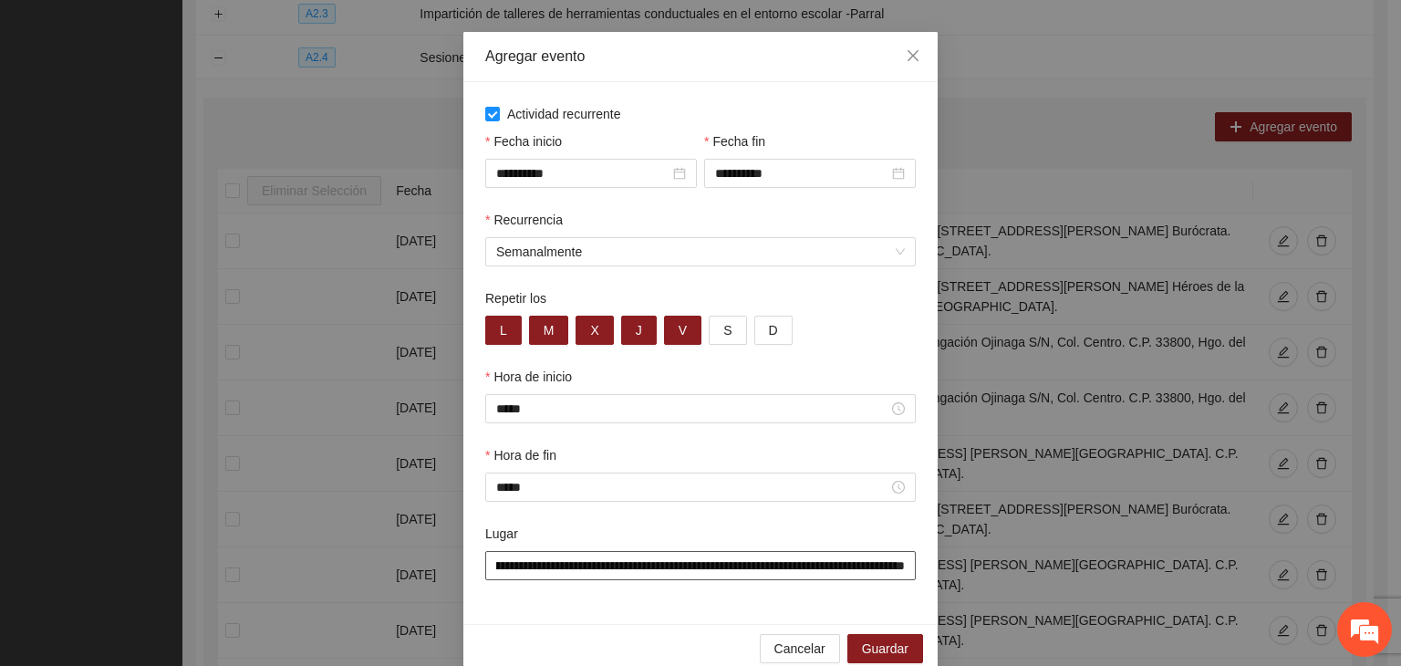
scroll to position [90, 0]
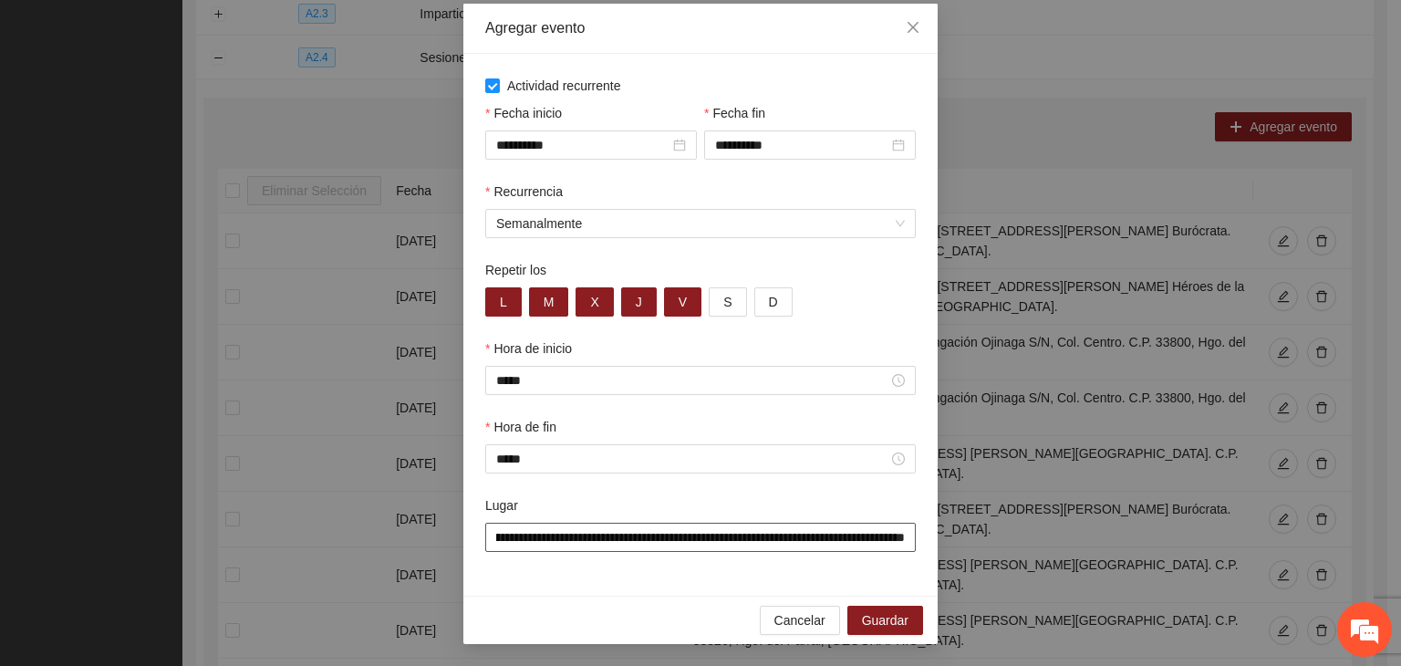
type input "**********"
click at [601, 575] on div "**********" at bounding box center [700, 325] width 474 height 542
click at [877, 629] on span "Guardar" at bounding box center [885, 620] width 47 height 20
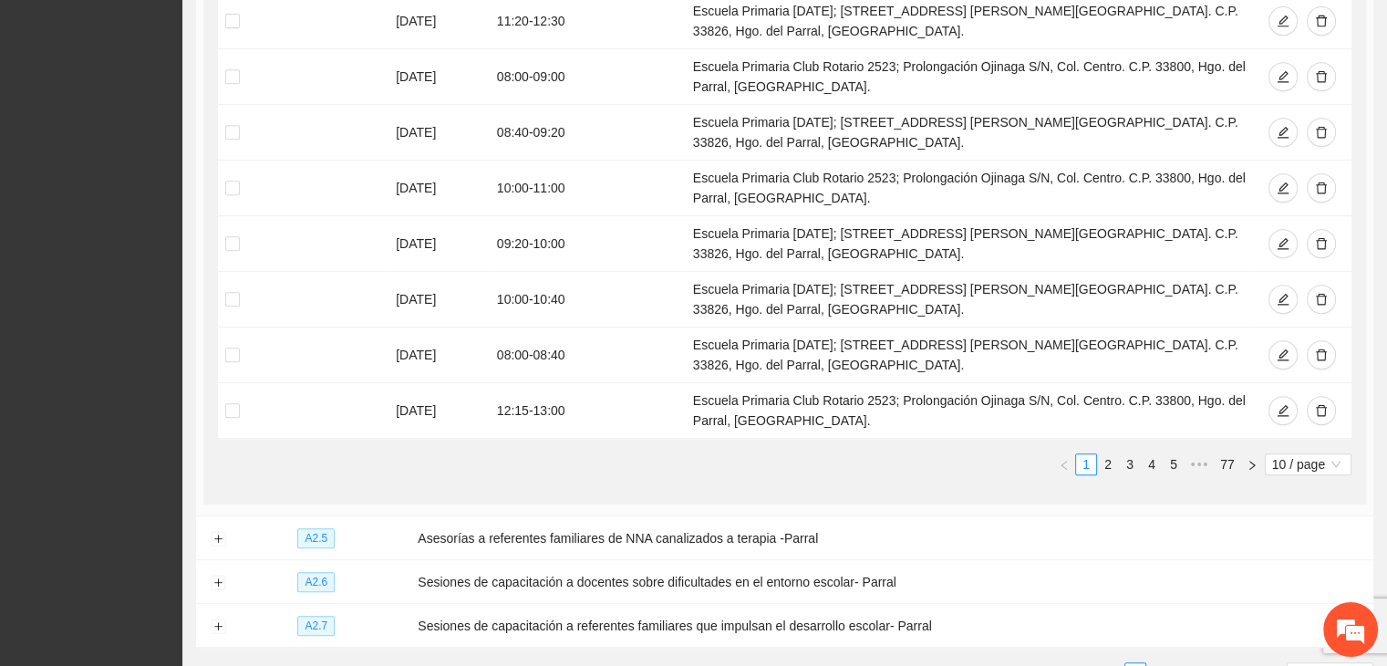
scroll to position [782, 0]
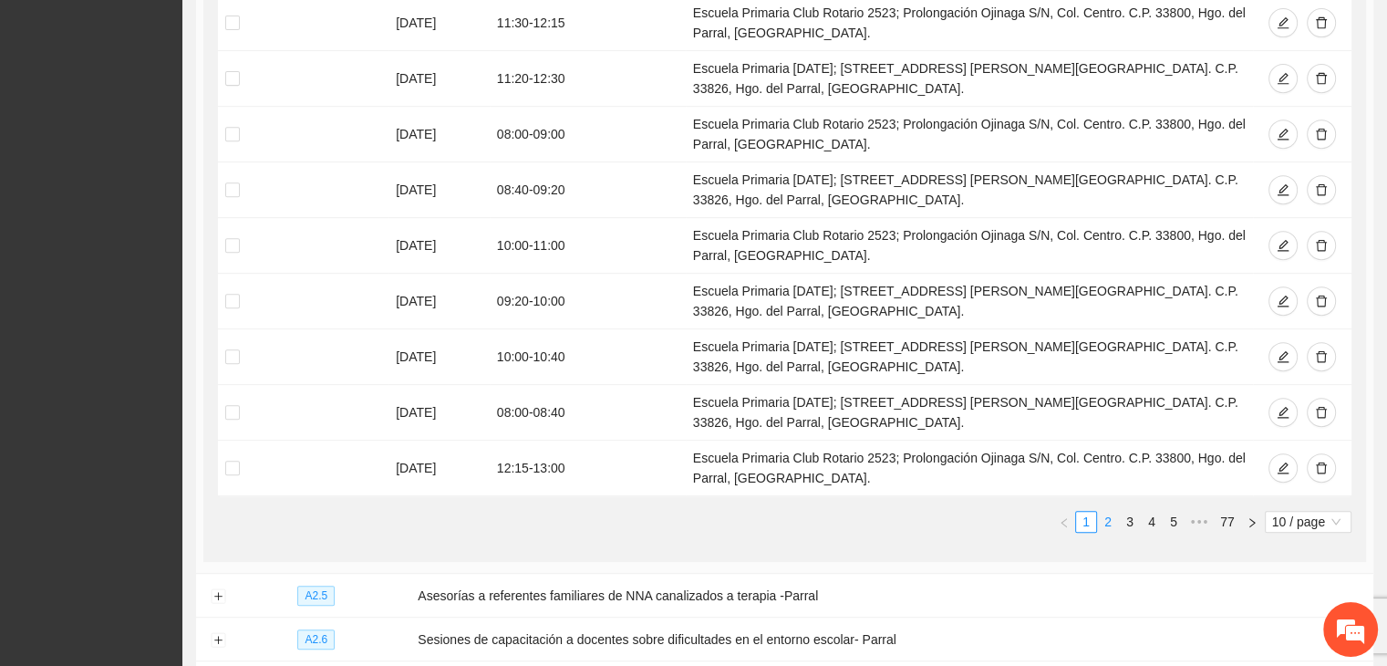
click at [1117, 512] on link "2" at bounding box center [1108, 522] width 20 height 20
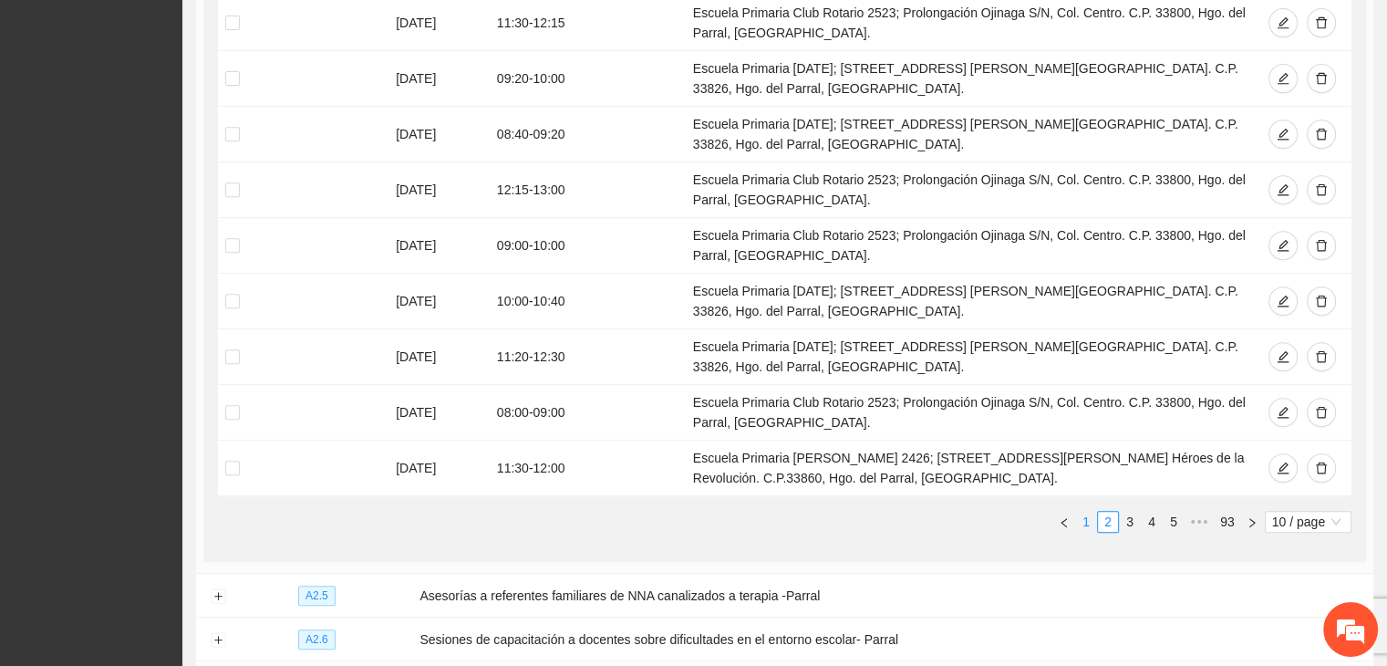
click at [1095, 512] on link "1" at bounding box center [1086, 522] width 20 height 20
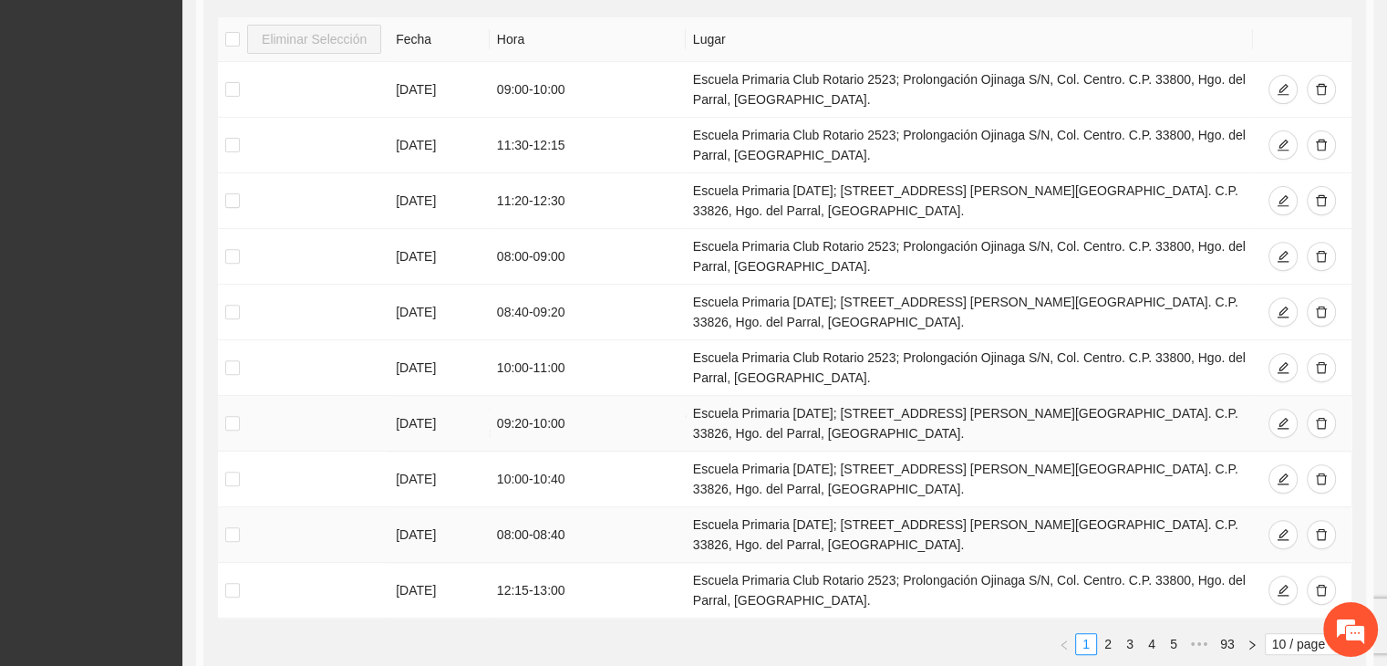
scroll to position [691, 0]
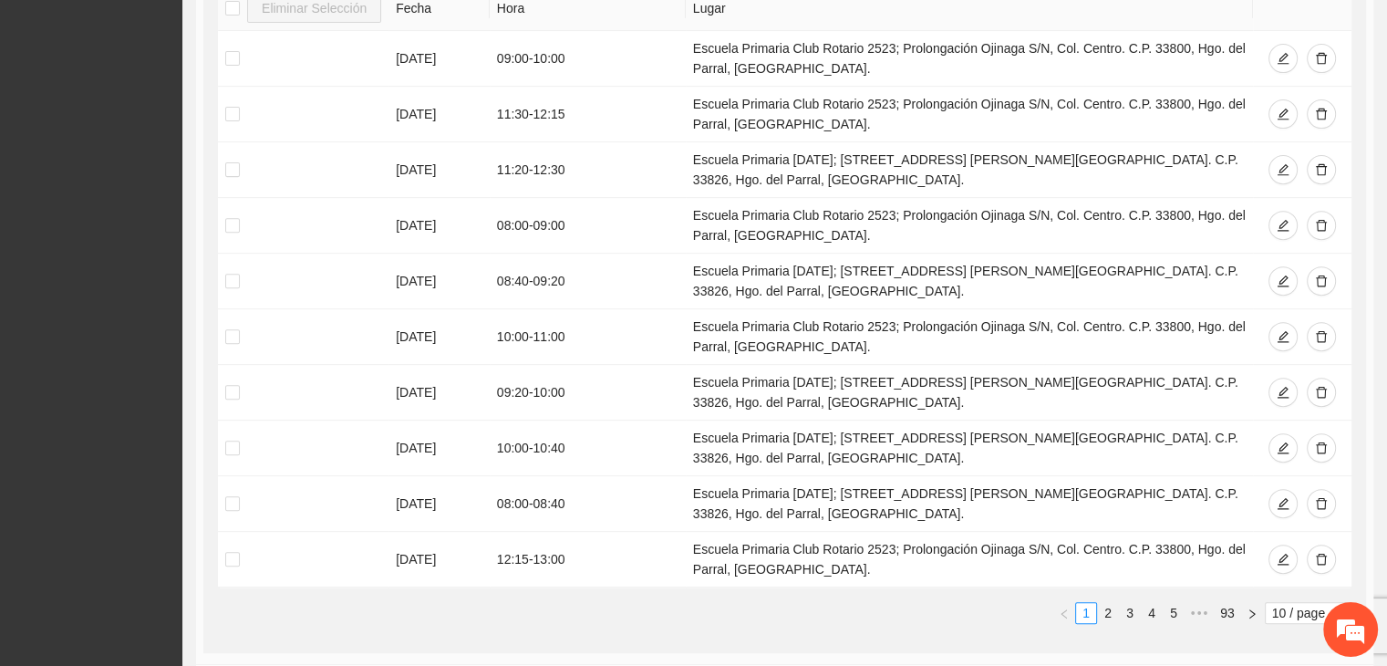
click at [847, 603] on ul "1 2 3 4 5 ••• 93 10 / page" at bounding box center [785, 613] width 1134 height 22
click at [1107, 606] on link "2" at bounding box center [1108, 613] width 20 height 20
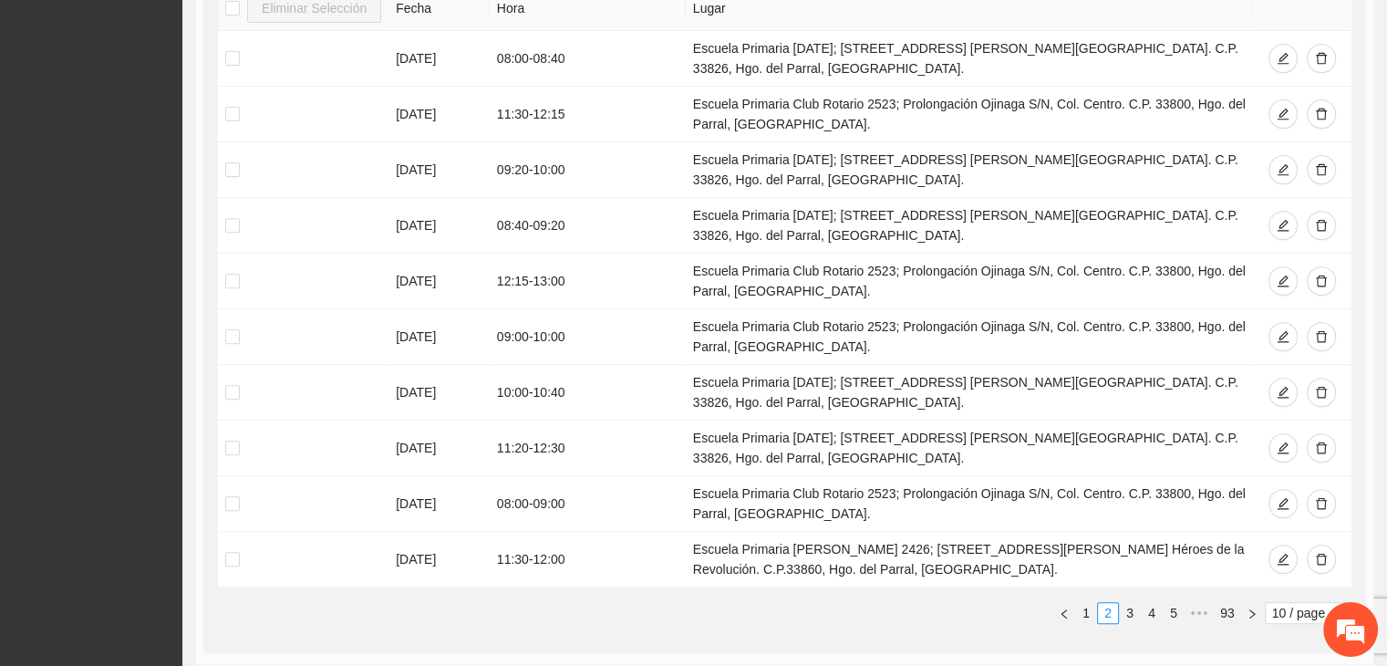
click at [917, 602] on ul "1 2 3 4 5 ••• 93 10 / page" at bounding box center [785, 613] width 1134 height 22
click at [1367, 484] on td "Agregar evento Eliminar Selección [PERSON_NAME] [DATE] 08:00 - 08:40 Escuela Pr…" at bounding box center [785, 281] width 1178 height 768
click at [1089, 610] on link "1" at bounding box center [1086, 613] width 20 height 20
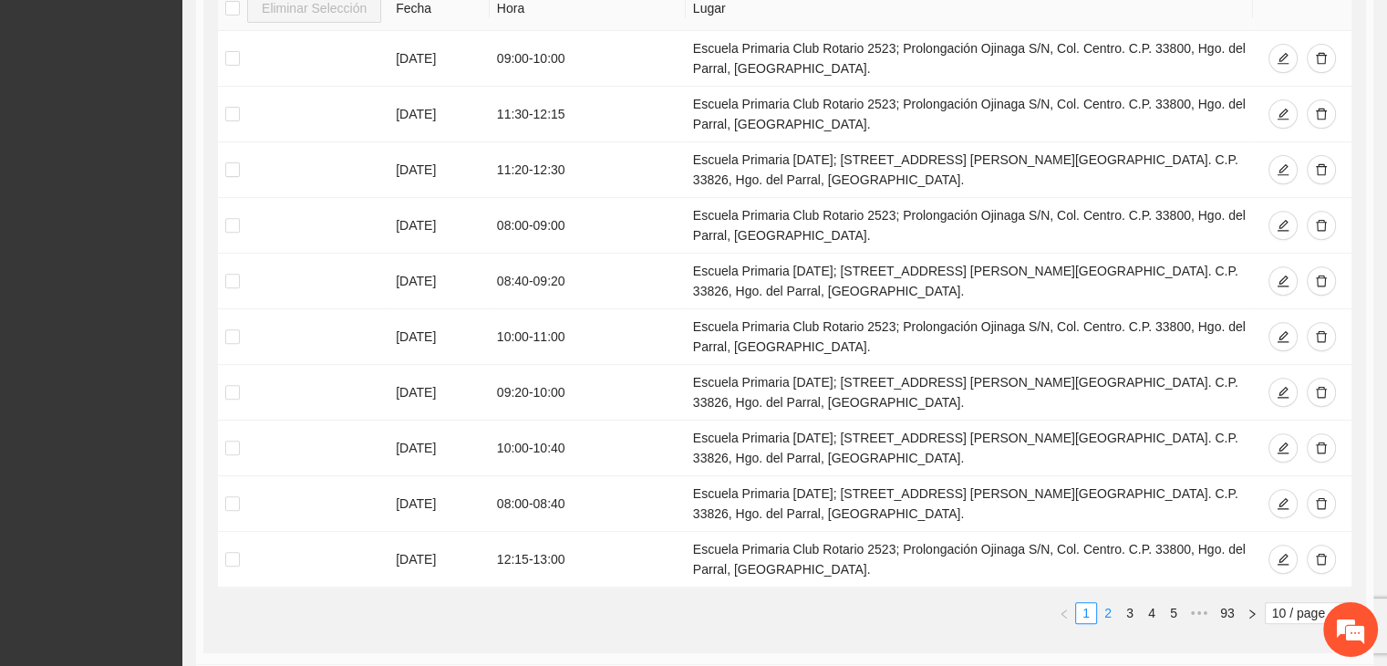
click at [1110, 609] on link "2" at bounding box center [1108, 613] width 20 height 20
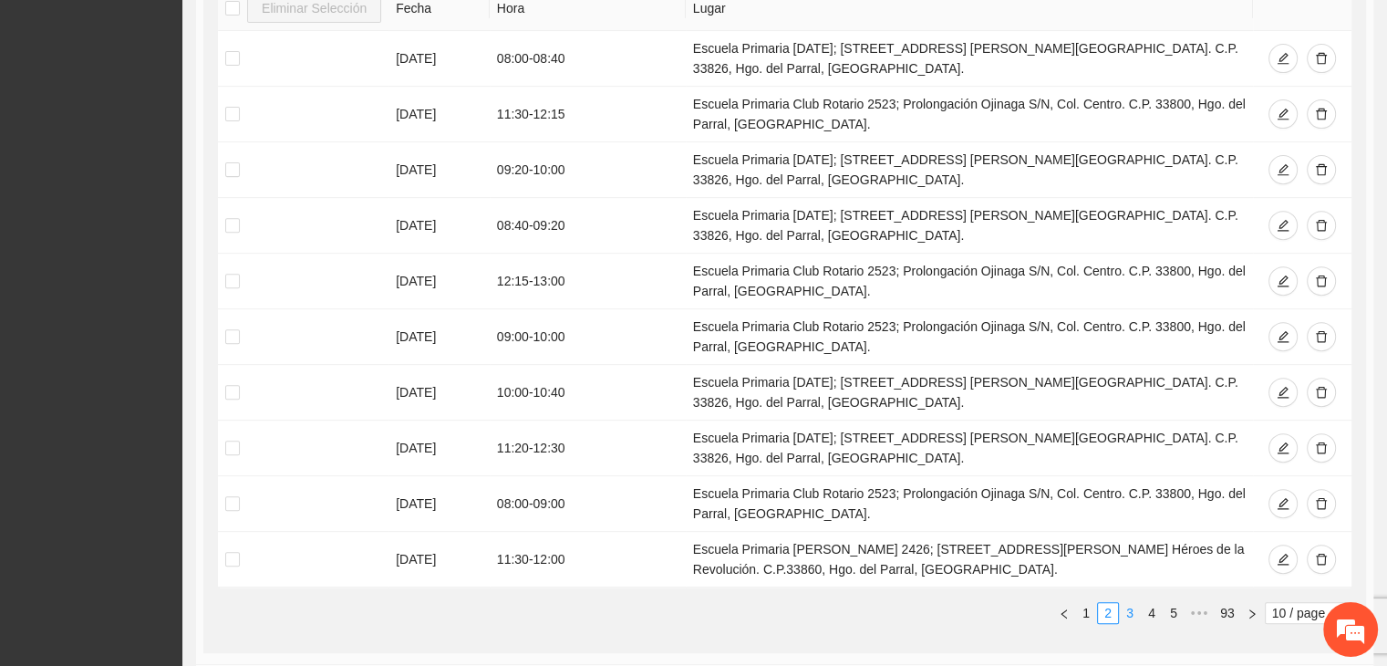
click at [1125, 614] on link "3" at bounding box center [1130, 613] width 20 height 20
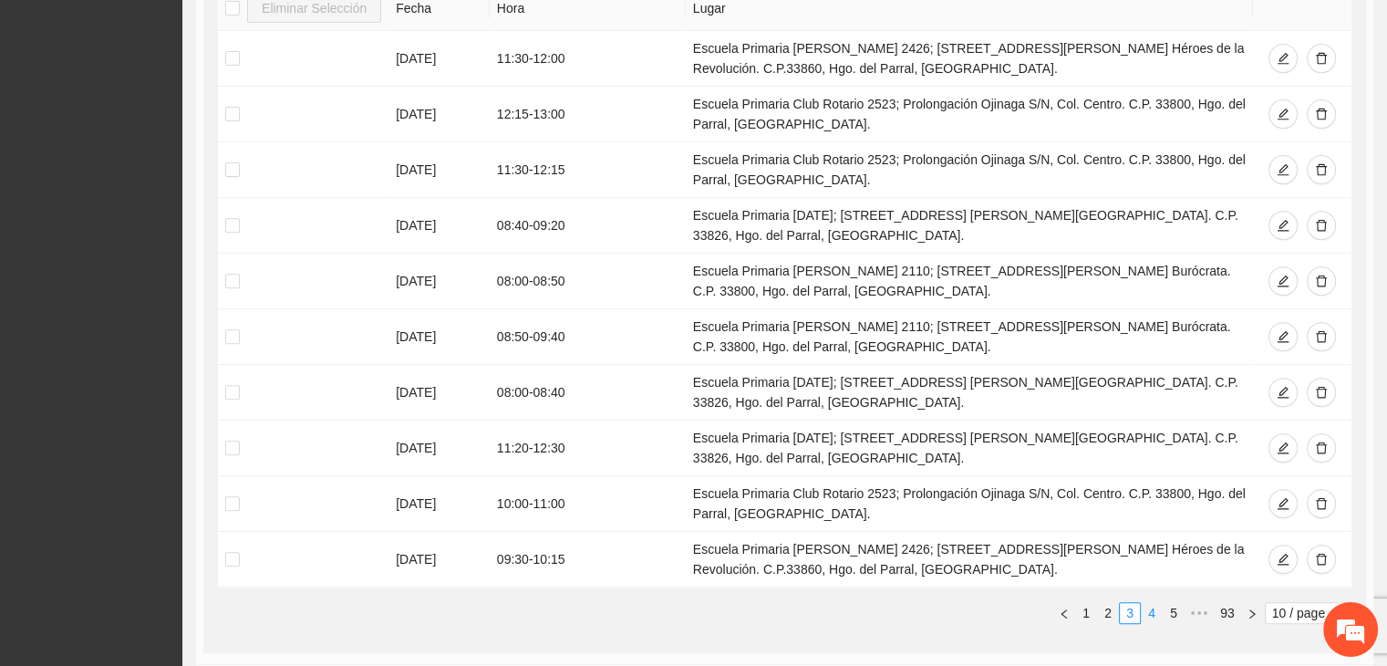
click at [1153, 618] on link "4" at bounding box center [1152, 613] width 20 height 20
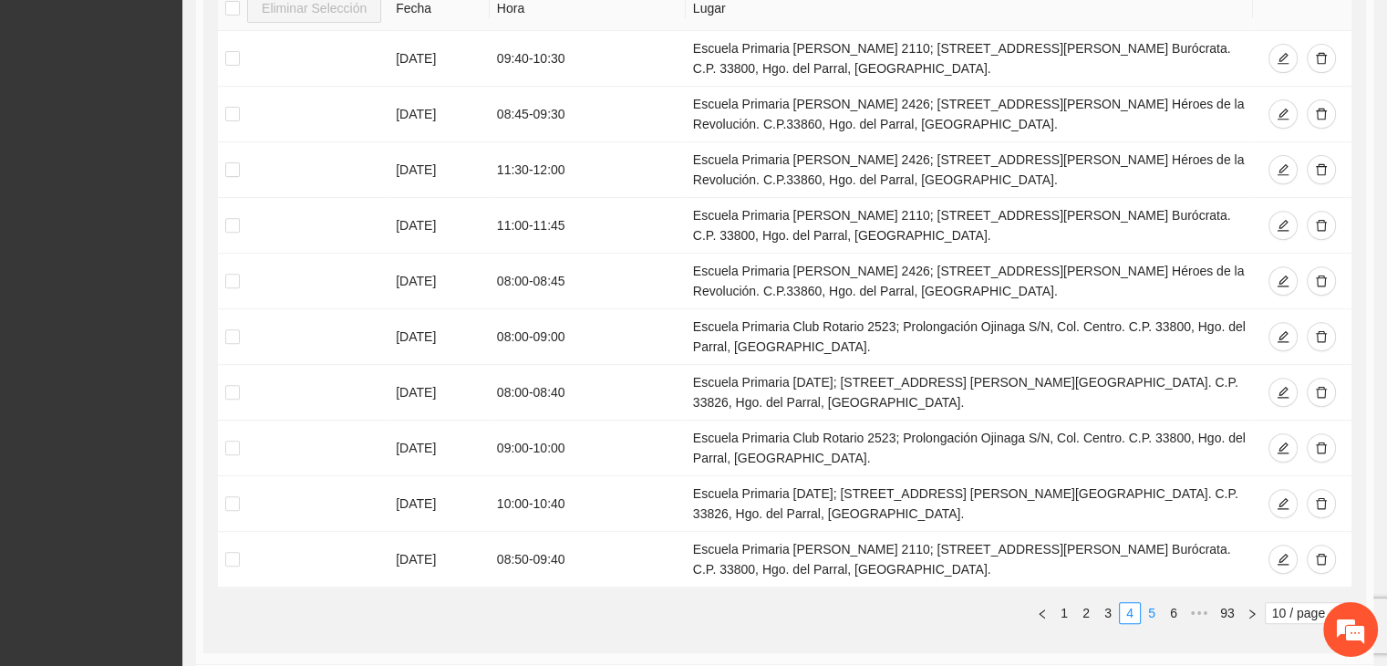
click at [1161, 609] on link "5" at bounding box center [1152, 613] width 20 height 20
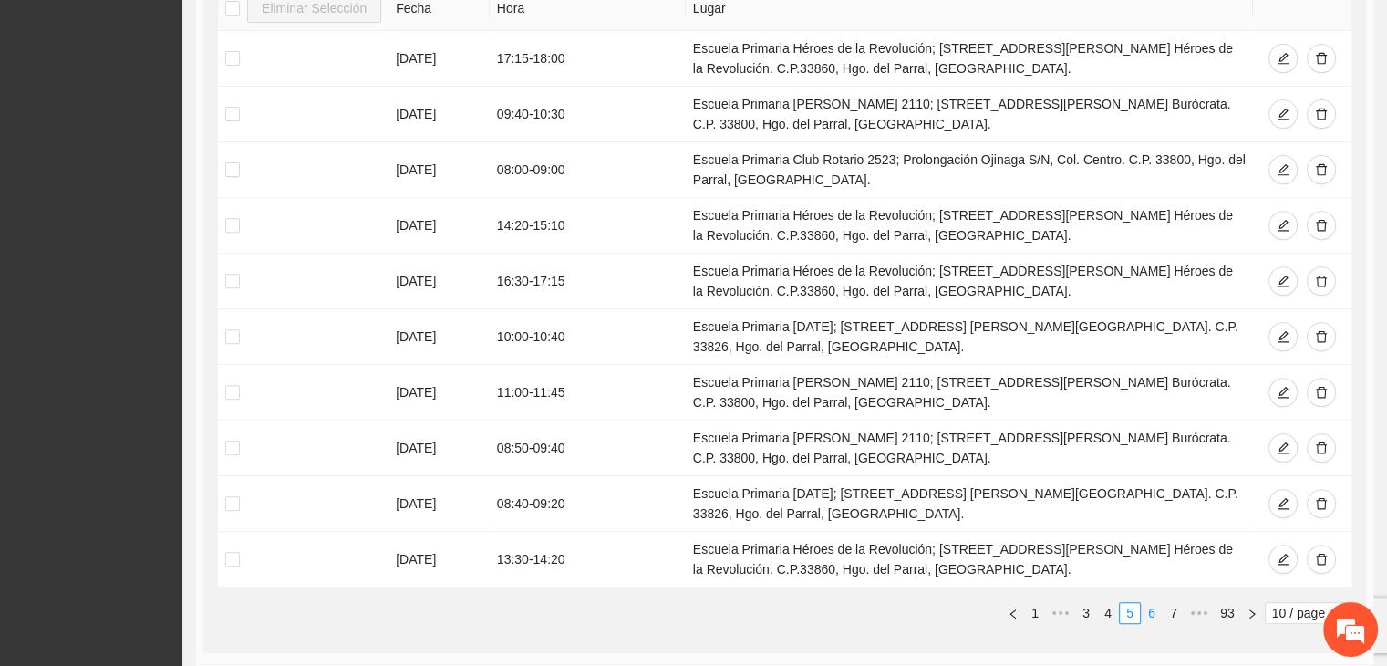
click at [1149, 603] on link "6" at bounding box center [1152, 613] width 20 height 20
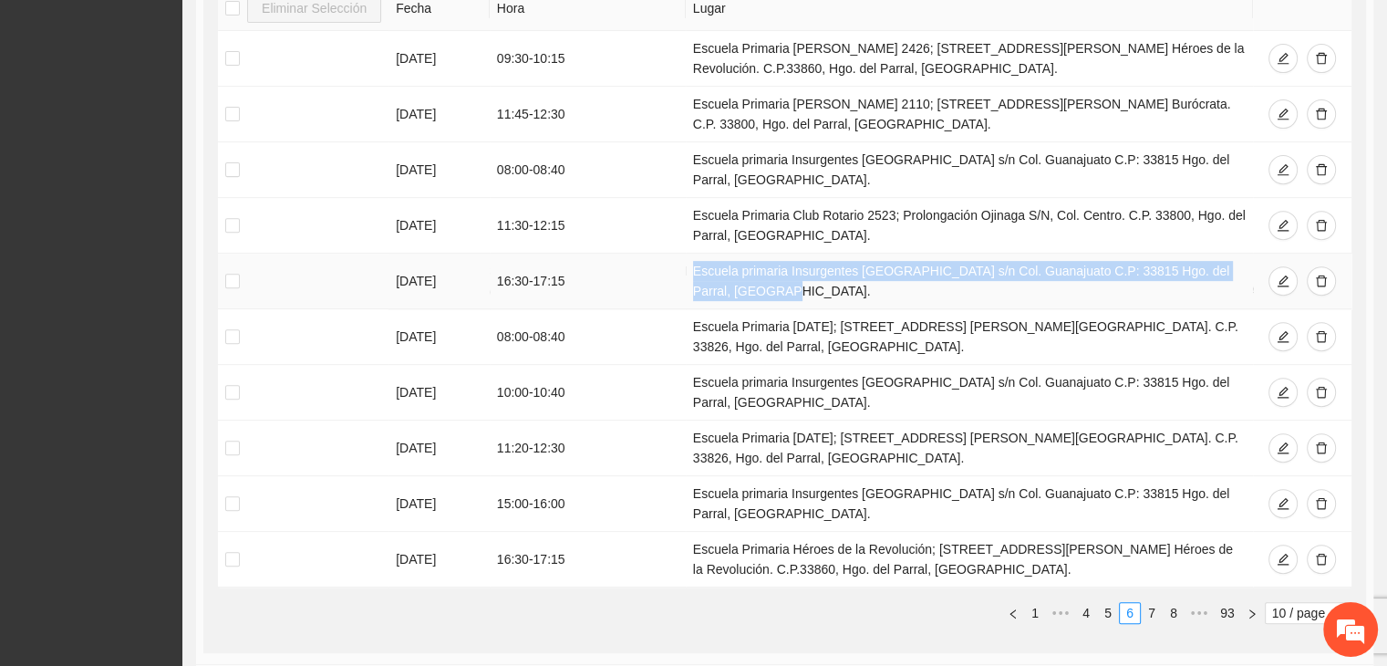
drag, startPoint x: 705, startPoint y: 278, endPoint x: 681, endPoint y: 275, distance: 24.0
click at [681, 275] on tr "[DATE] 16:30 - 17:15 Escuela primaria Insurgentes [GEOGRAPHIC_DATA] s/n Col. Gu…" at bounding box center [785, 282] width 1134 height 56
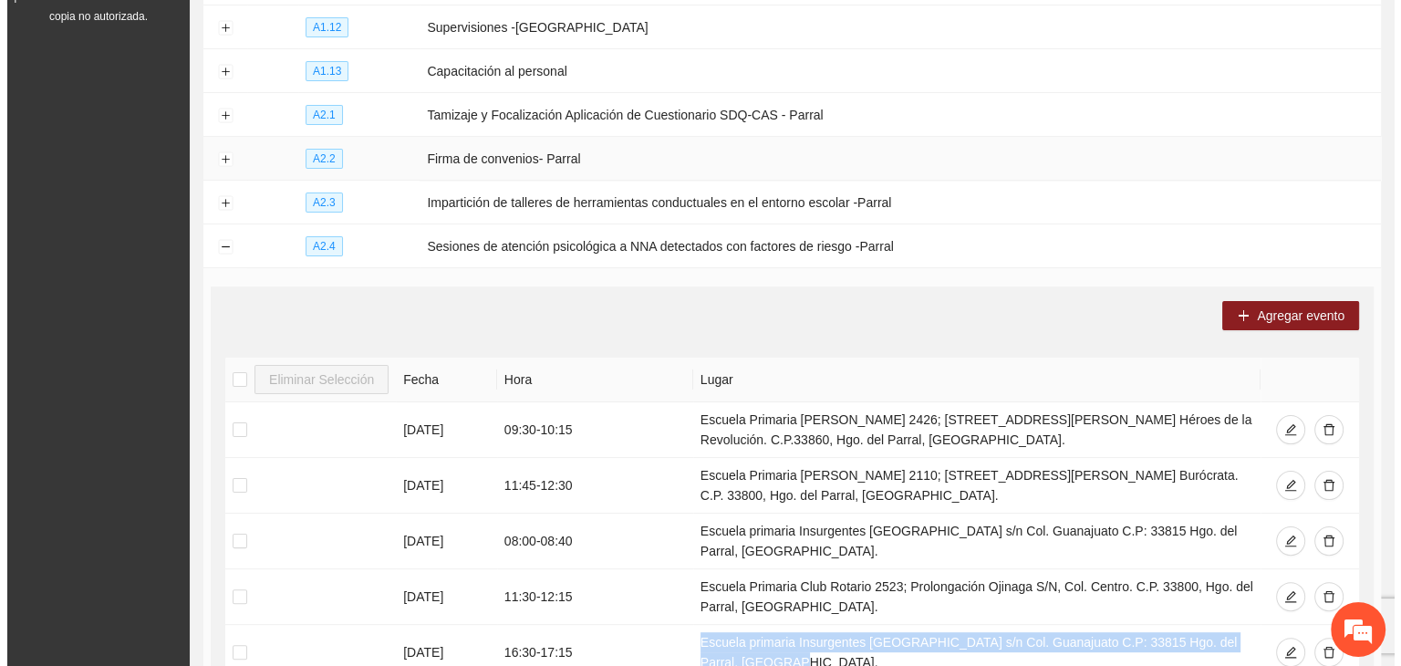
scroll to position [234, 0]
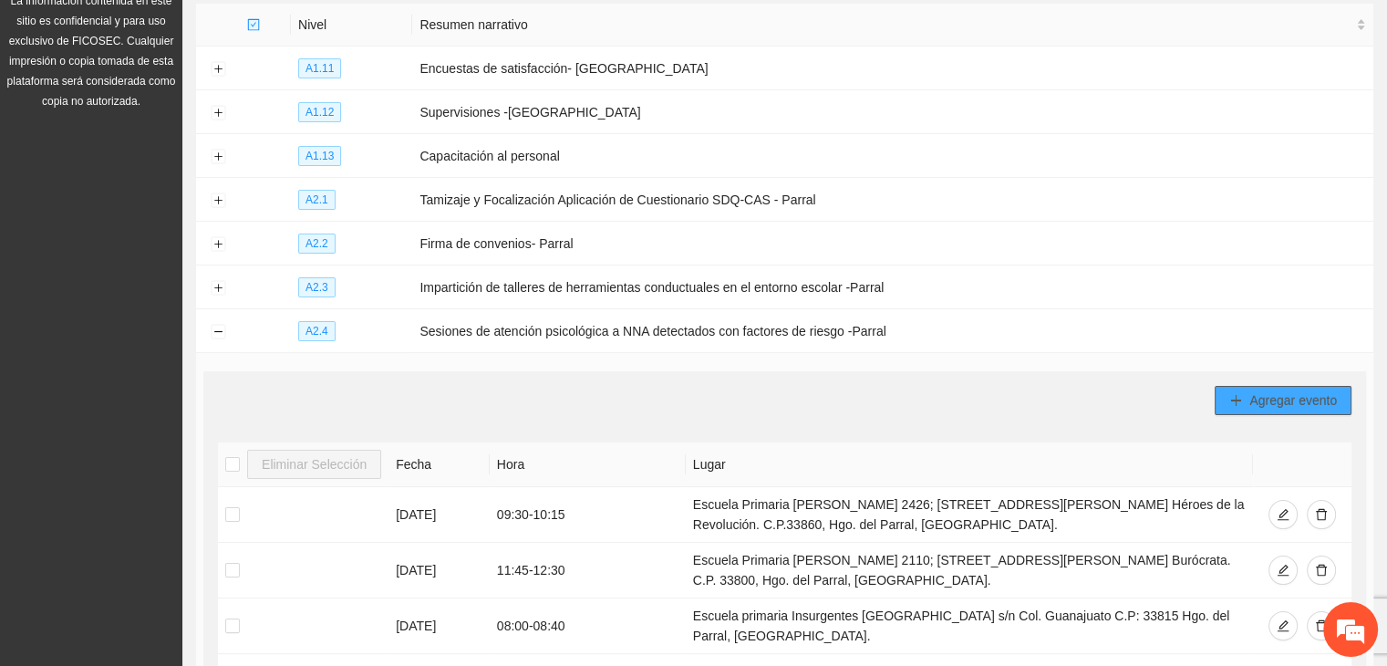
click at [1253, 411] on button "Agregar evento" at bounding box center [1283, 400] width 137 height 29
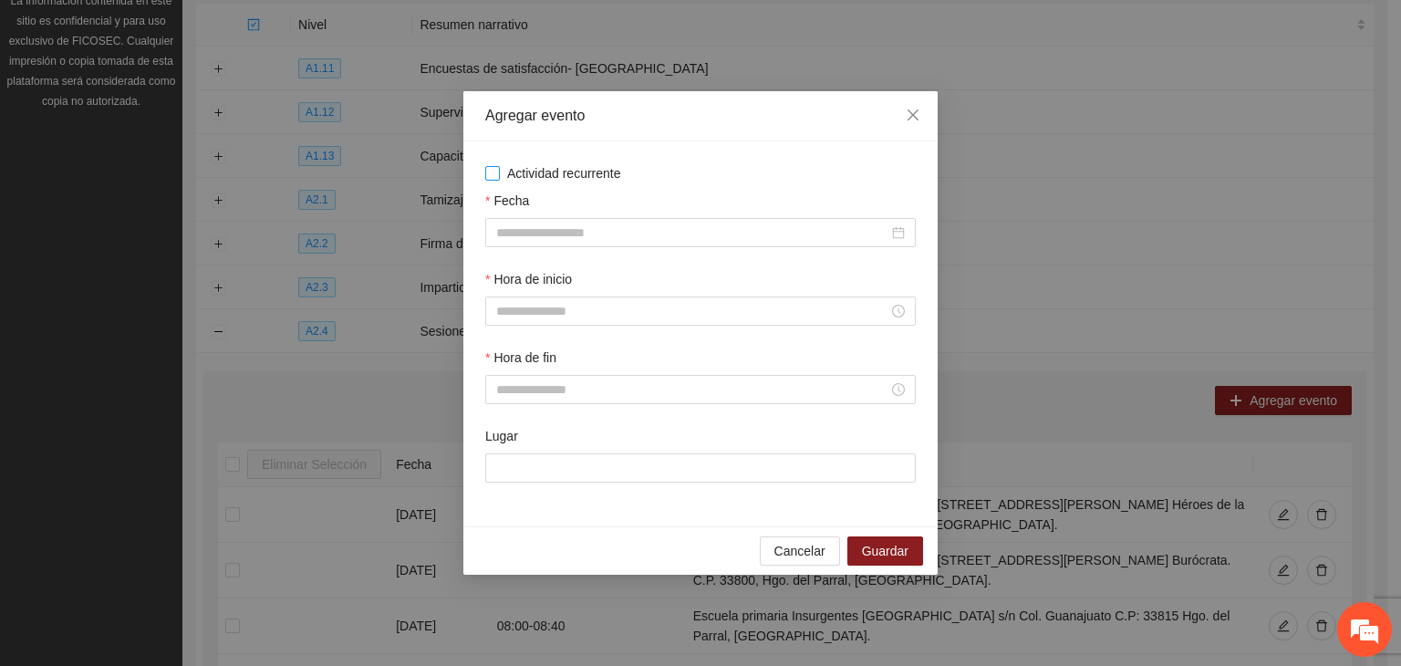
click at [581, 172] on span "Actividad recurrente" at bounding box center [564, 173] width 129 height 20
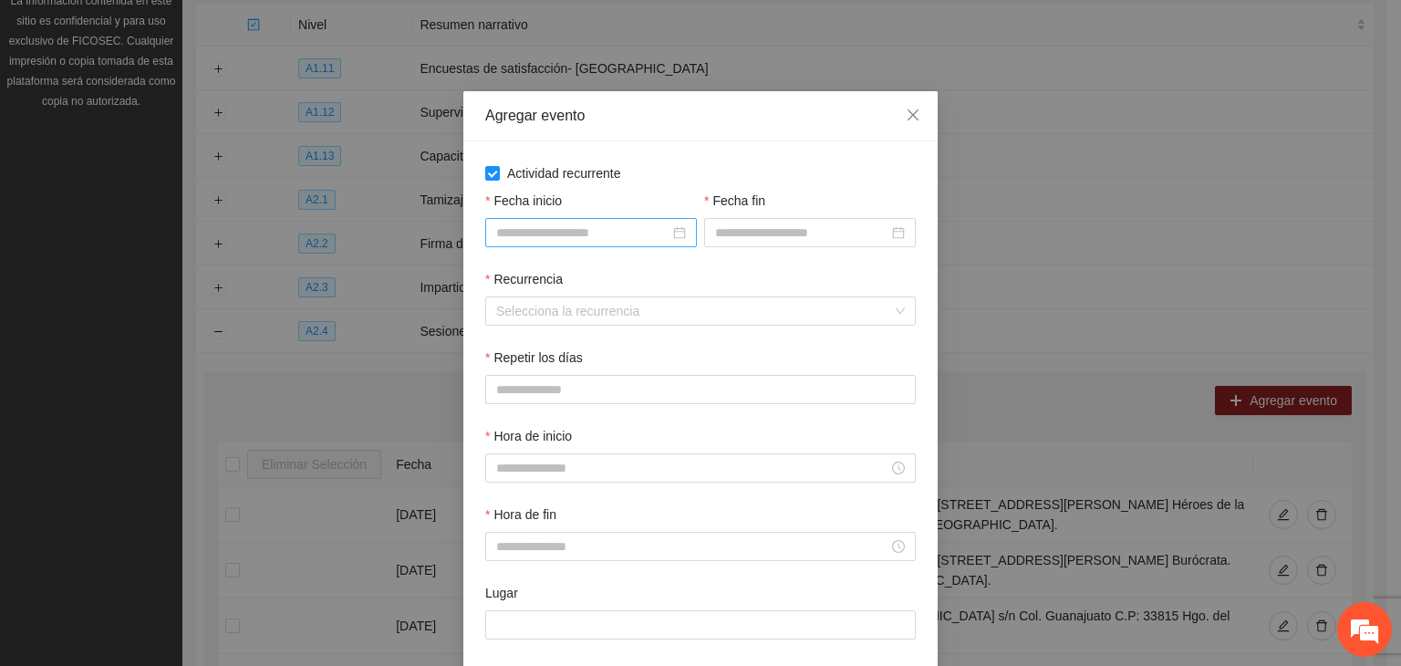
click at [627, 238] on input "Fecha inicio" at bounding box center [582, 233] width 173 height 20
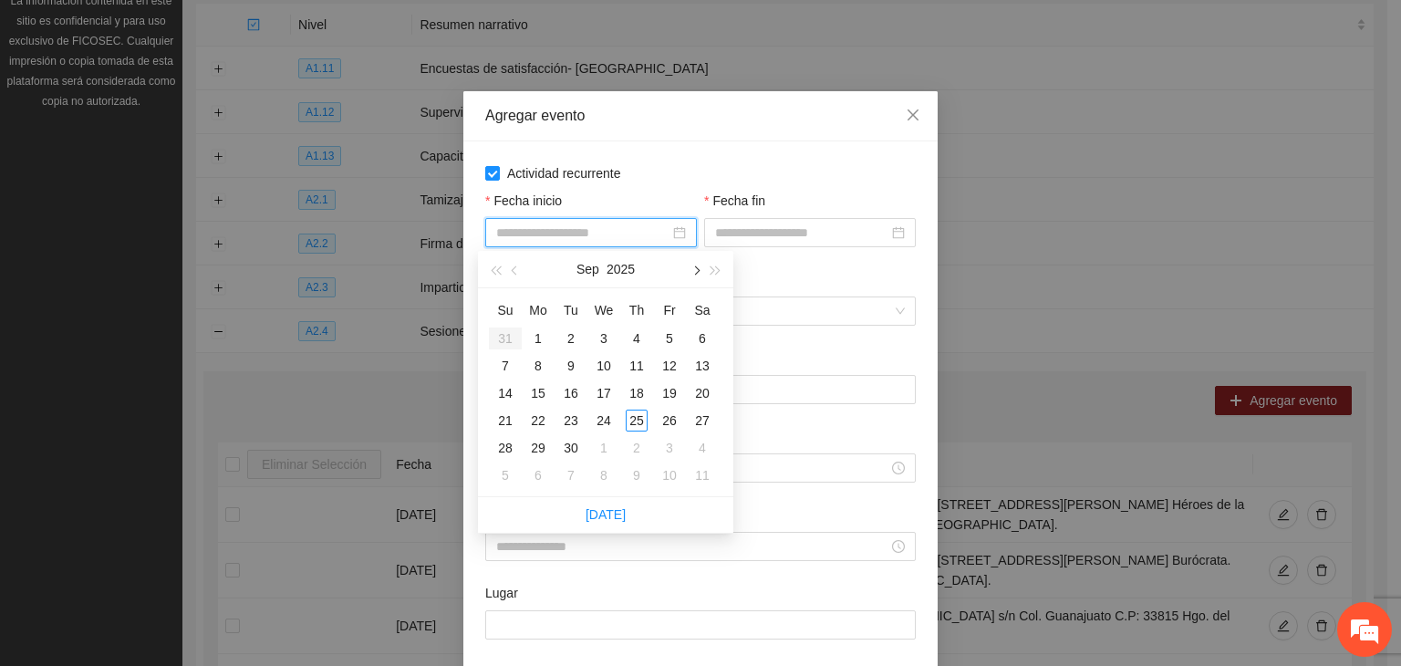
click at [698, 278] on button "button" at bounding box center [695, 269] width 20 height 36
type input "**********"
click at [606, 329] on div "1" at bounding box center [604, 338] width 22 height 22
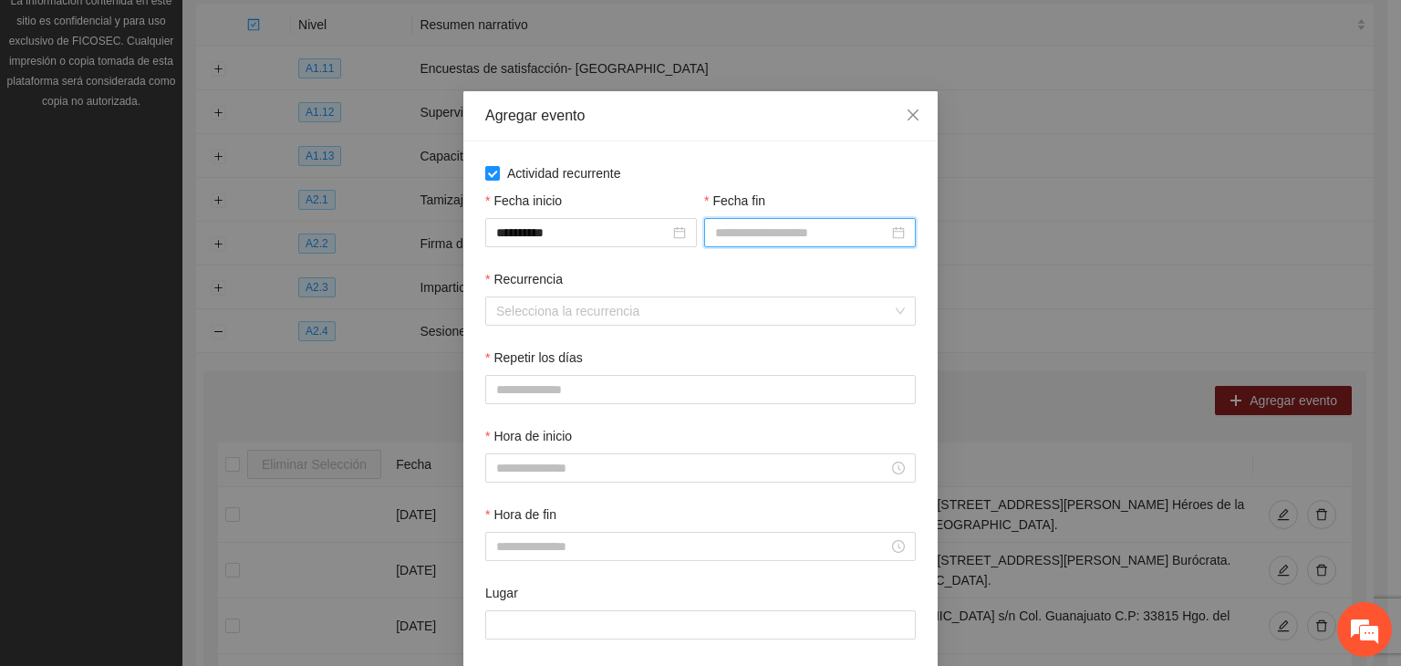
drag, startPoint x: 768, startPoint y: 235, endPoint x: 777, endPoint y: 233, distance: 9.5
click at [770, 235] on input "Fecha fin" at bounding box center [801, 233] width 173 height 20
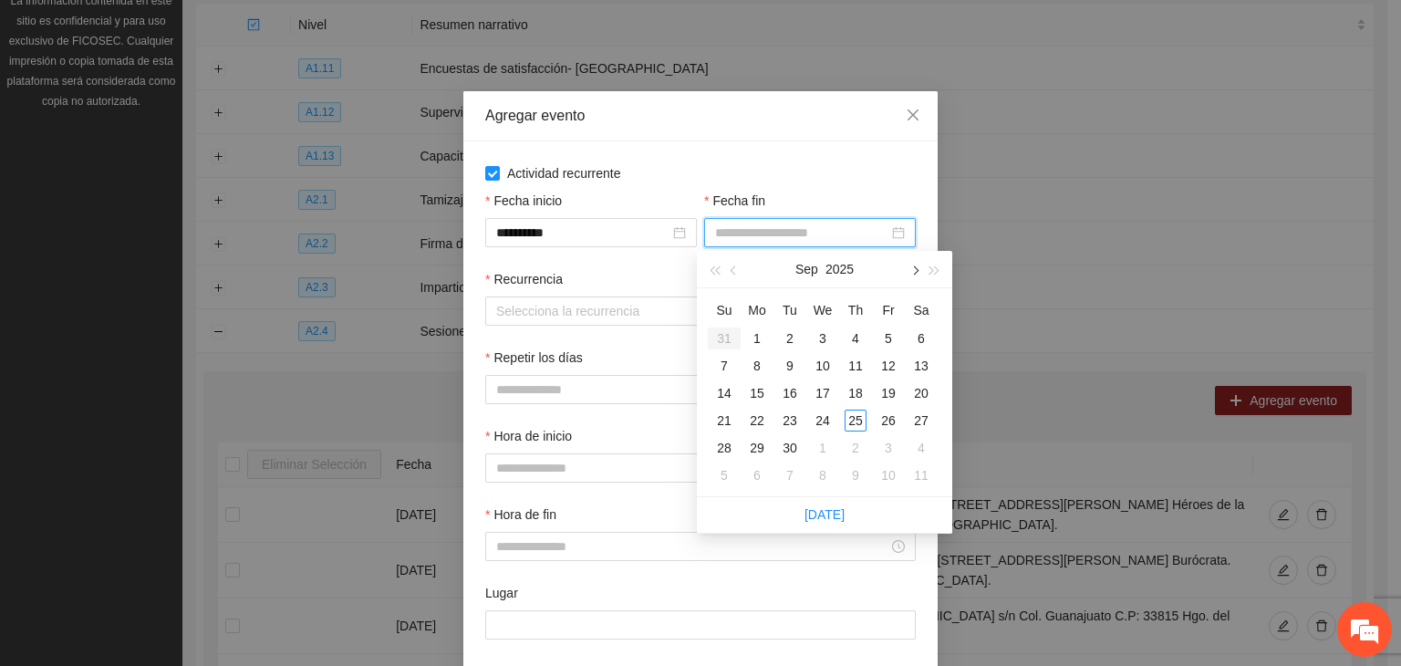
click at [905, 271] on div "[DATE]" at bounding box center [824, 269] width 255 height 37
click at [909, 271] on button "button" at bounding box center [914, 269] width 20 height 36
type input "**********"
click at [887, 419] on div "24" at bounding box center [889, 421] width 22 height 22
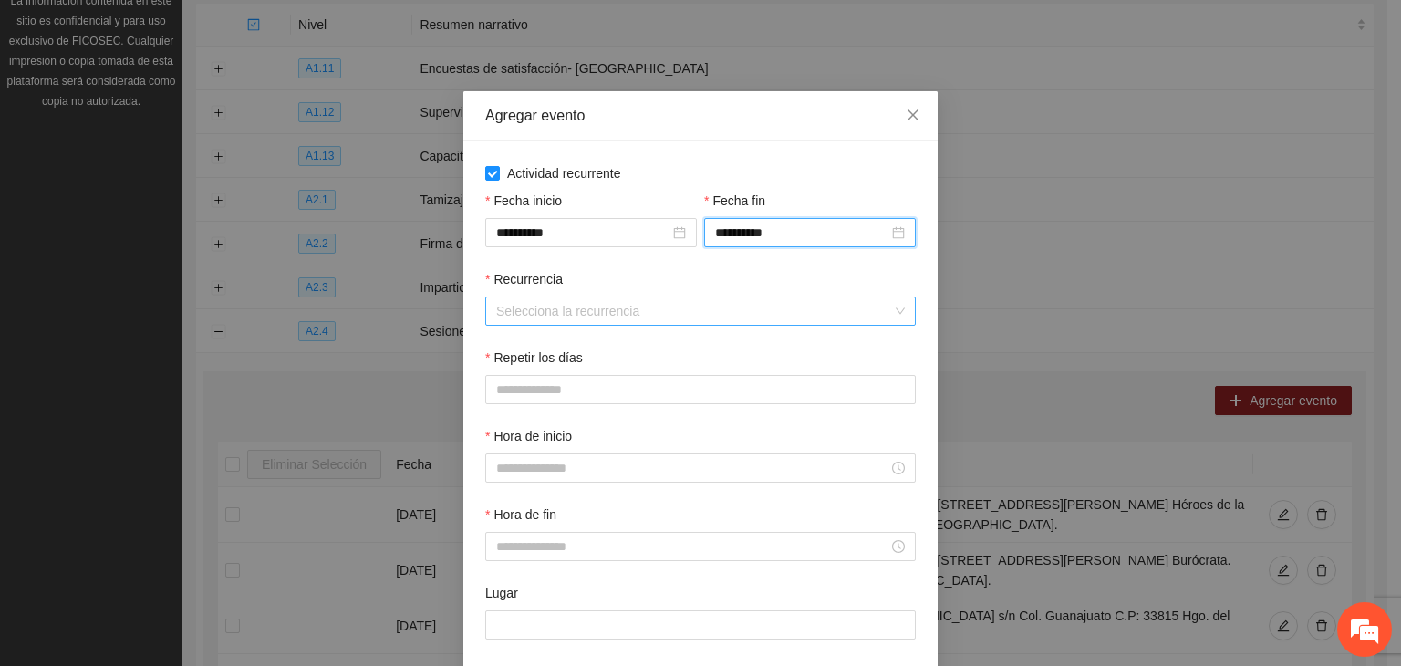
click at [560, 307] on input "Recurrencia" at bounding box center [694, 310] width 396 height 27
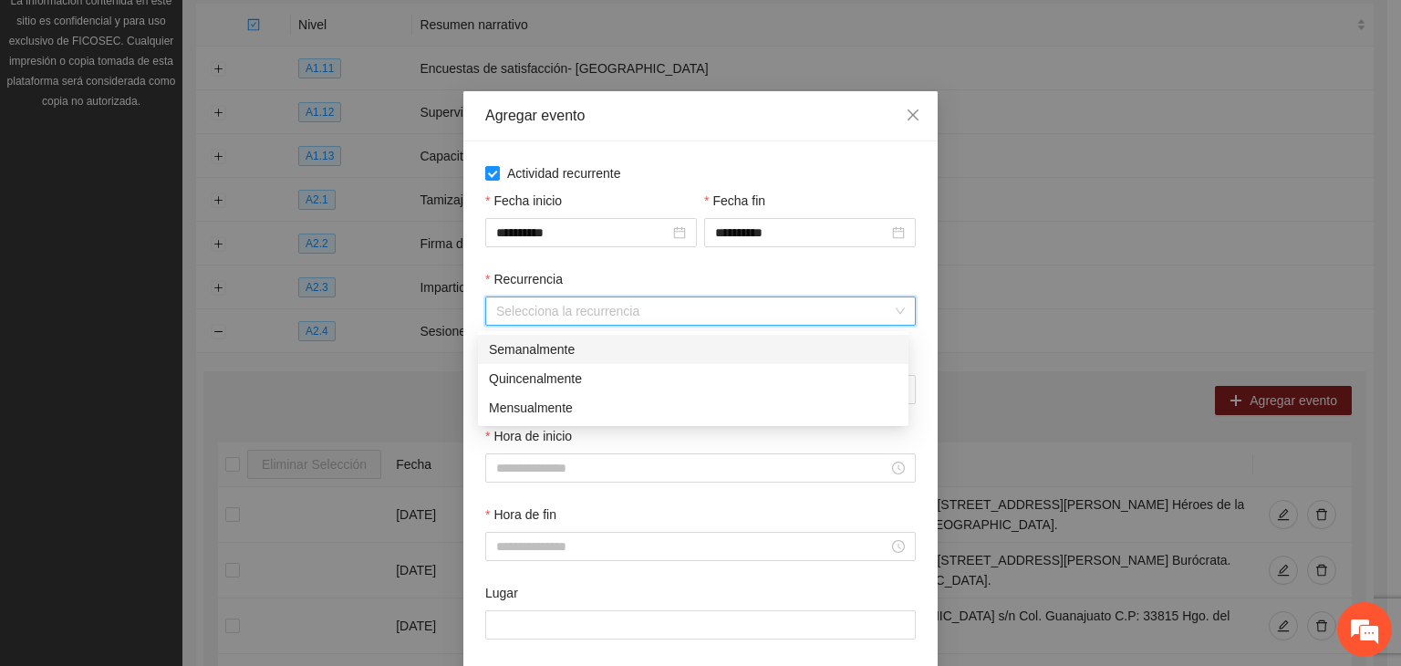
click at [593, 356] on div "Semanalmente" at bounding box center [693, 349] width 409 height 20
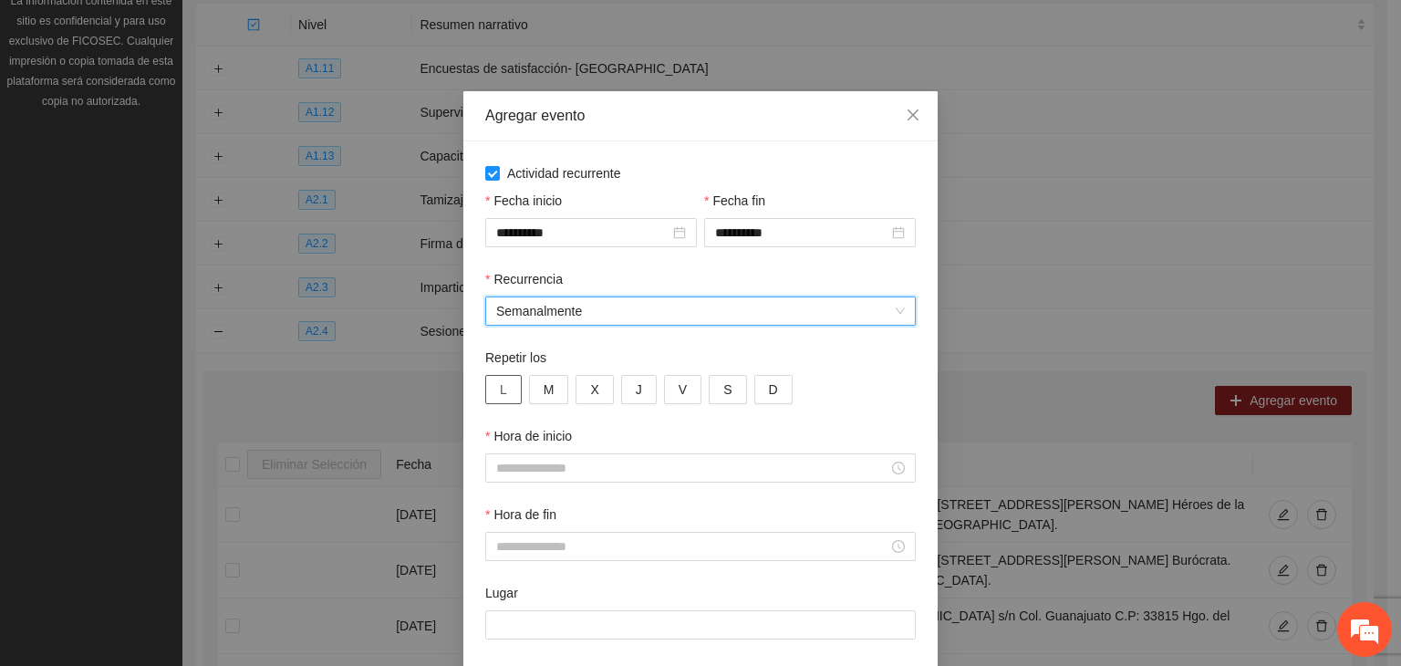
click at [504, 390] on button "L" at bounding box center [503, 389] width 36 height 29
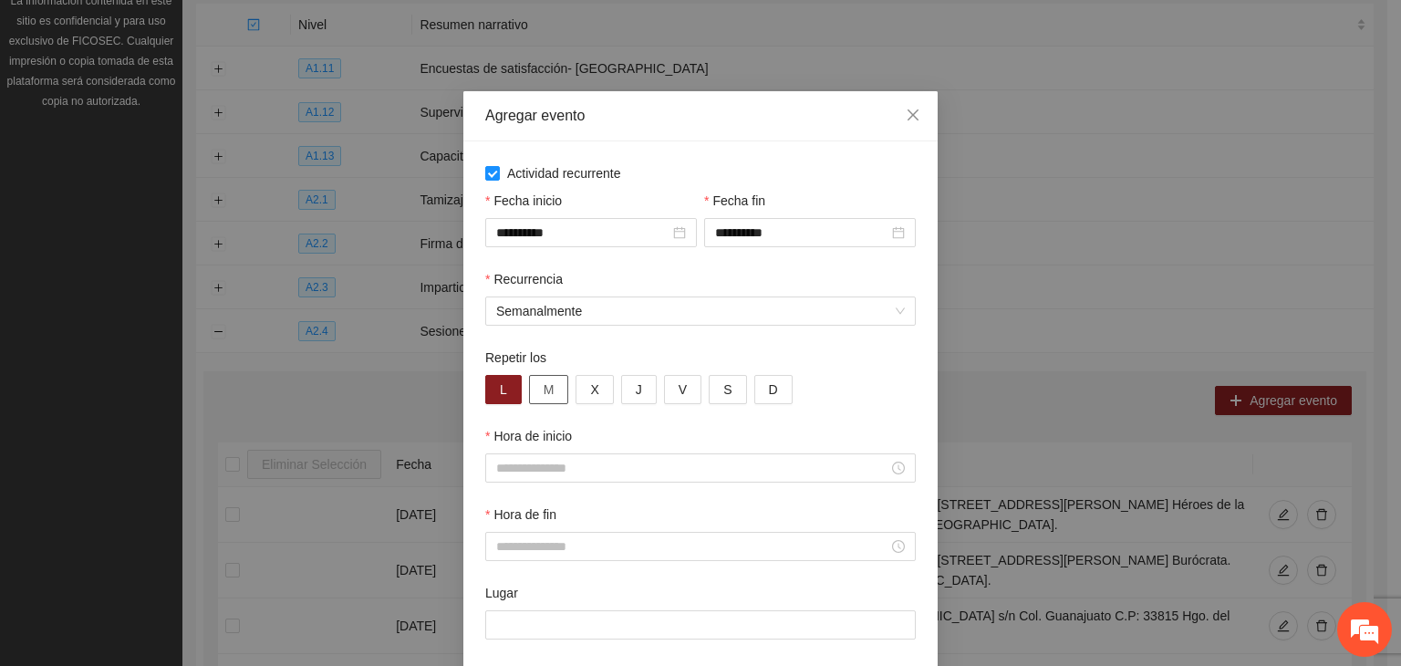
click at [544, 391] on span "M" at bounding box center [549, 389] width 11 height 20
drag, startPoint x: 585, startPoint y: 391, endPoint x: 596, endPoint y: 391, distance: 10.9
click at [590, 391] on span "X" at bounding box center [594, 389] width 8 height 20
drag, startPoint x: 622, startPoint y: 394, endPoint x: 664, endPoint y: 395, distance: 42.0
click at [624, 394] on button "J" at bounding box center [639, 389] width 36 height 29
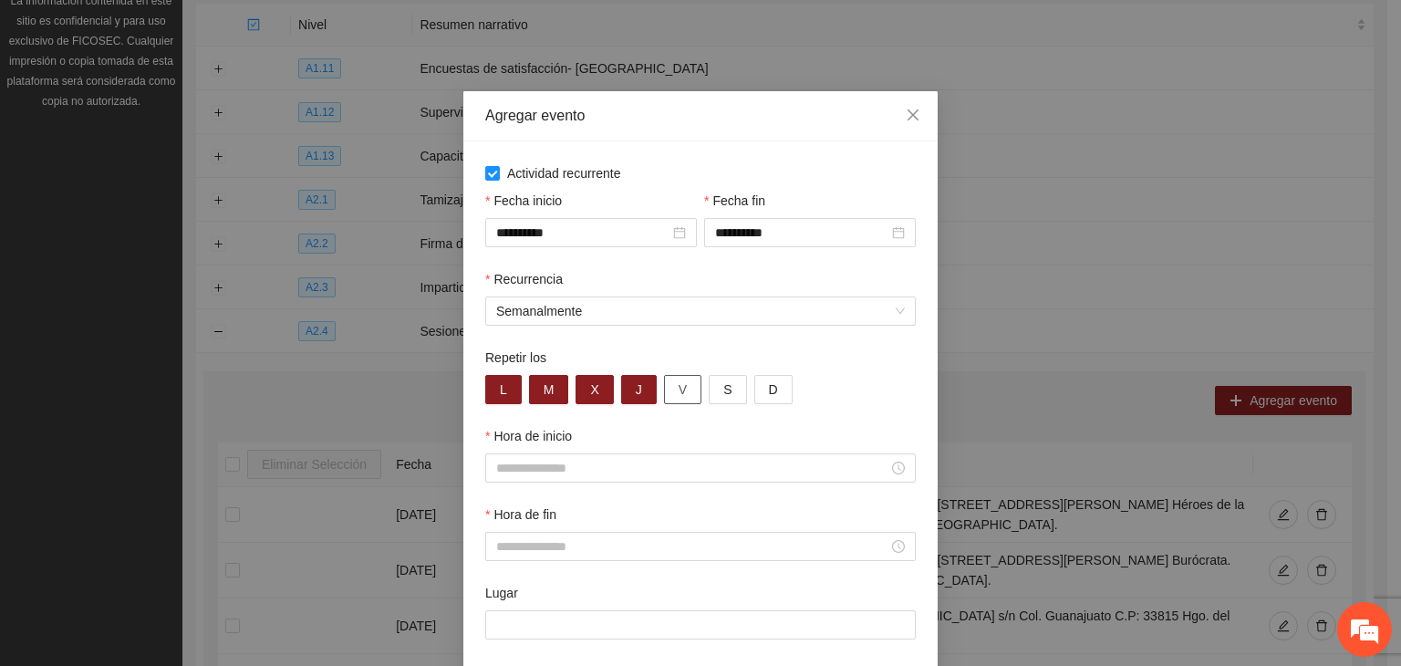
drag, startPoint x: 670, startPoint y: 393, endPoint x: 657, endPoint y: 456, distance: 64.2
click at [679, 393] on span "V" at bounding box center [683, 389] width 8 height 20
click at [639, 475] on div at bounding box center [700, 467] width 431 height 29
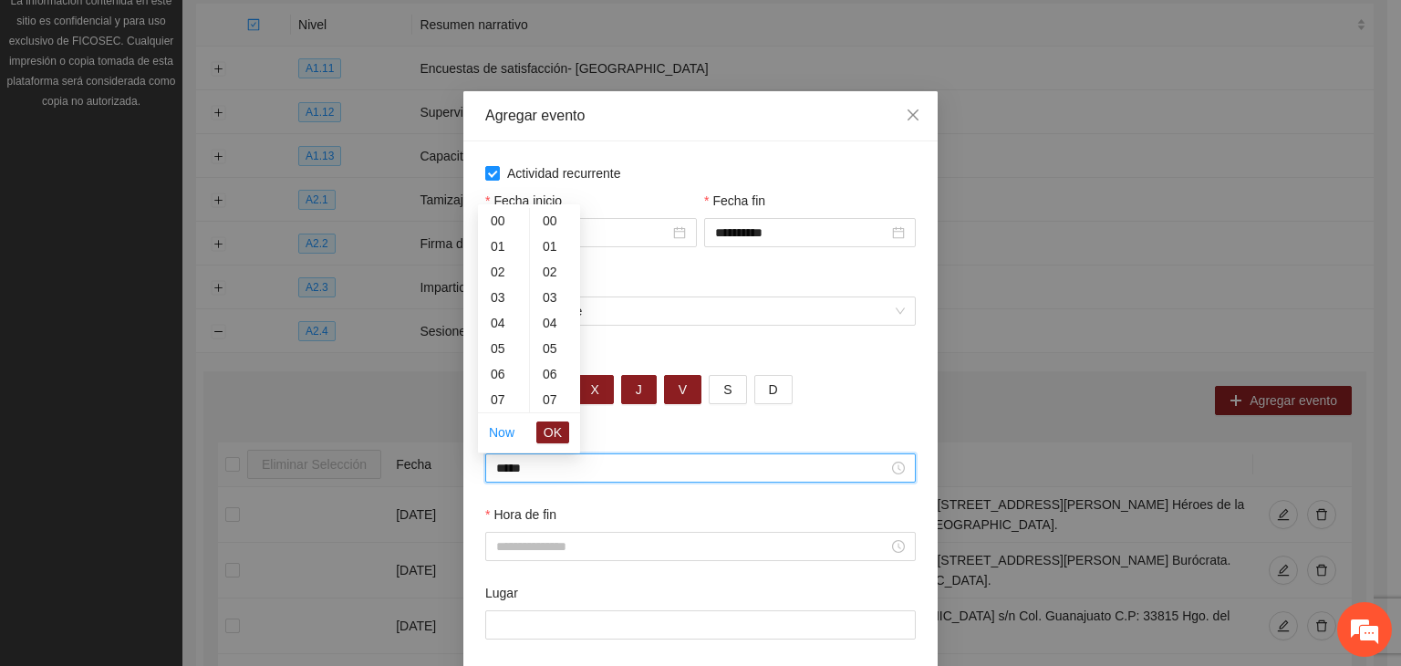
scroll to position [383, 0]
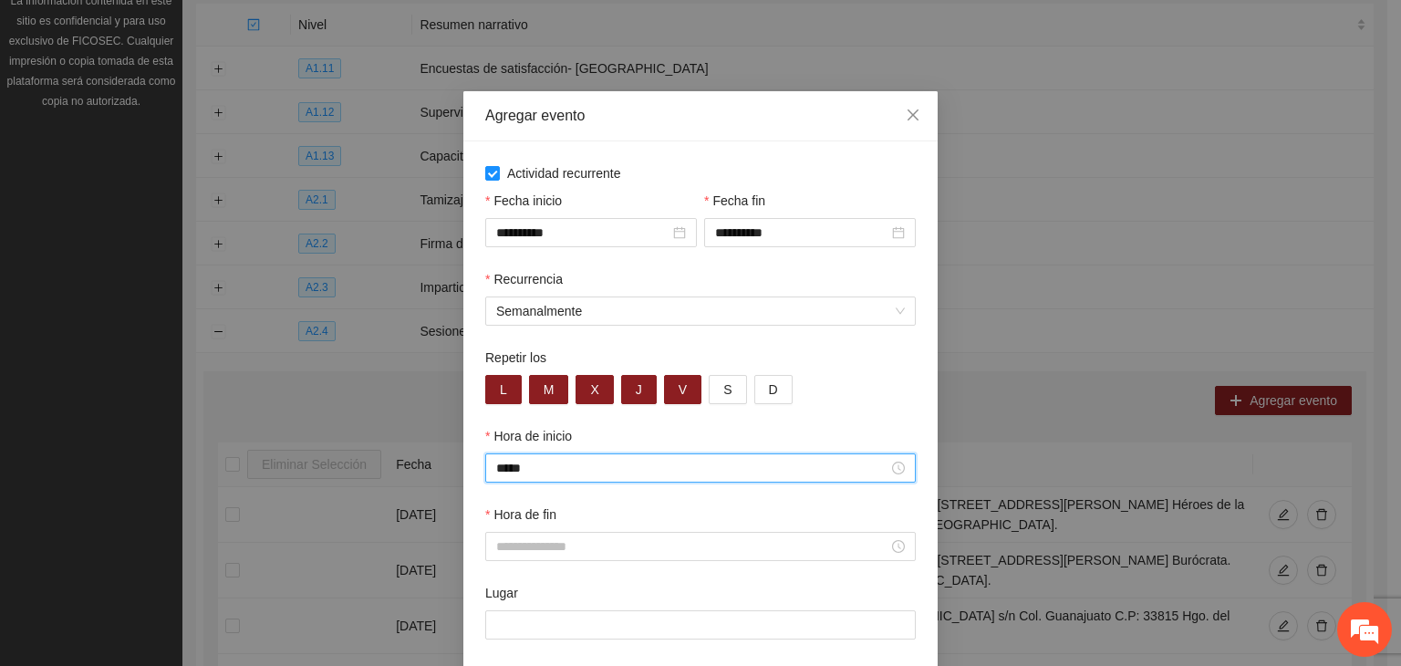
type input "*****"
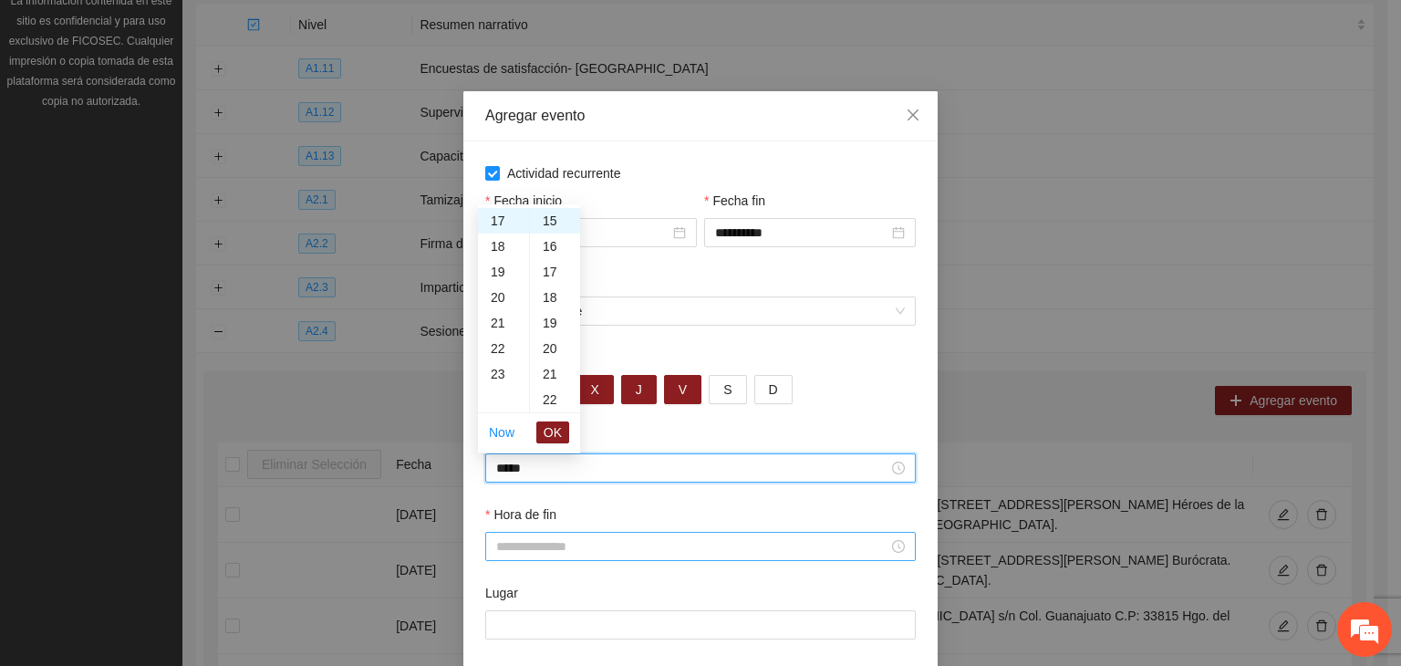
click at [624, 552] on input "Hora de fin" at bounding box center [692, 546] width 392 height 20
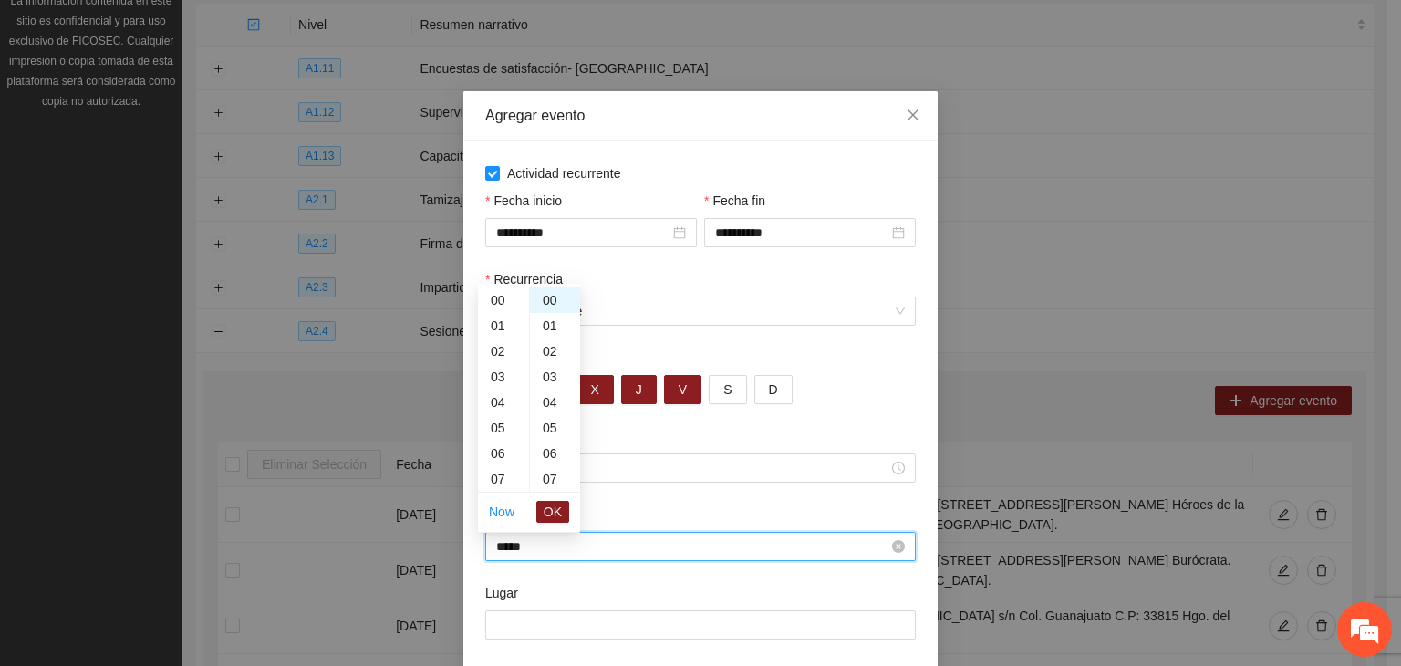
scroll to position [460, 0]
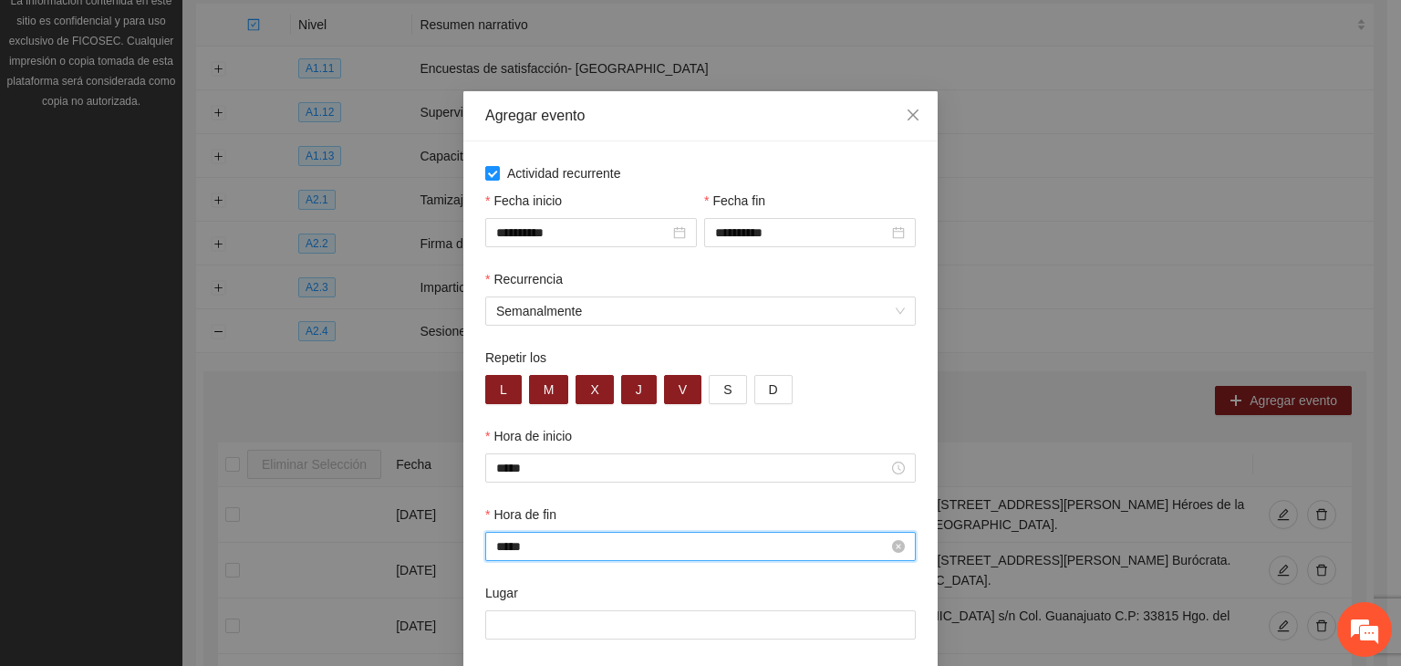
type input "*****"
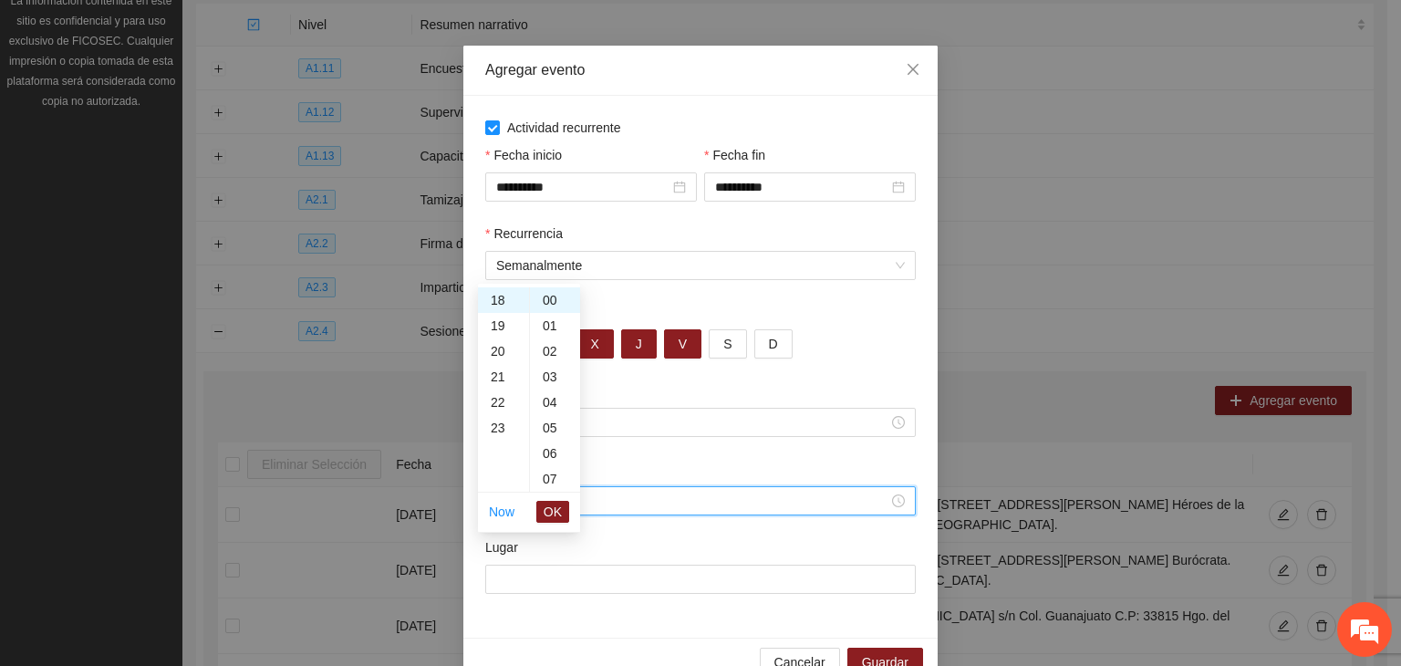
scroll to position [90, 0]
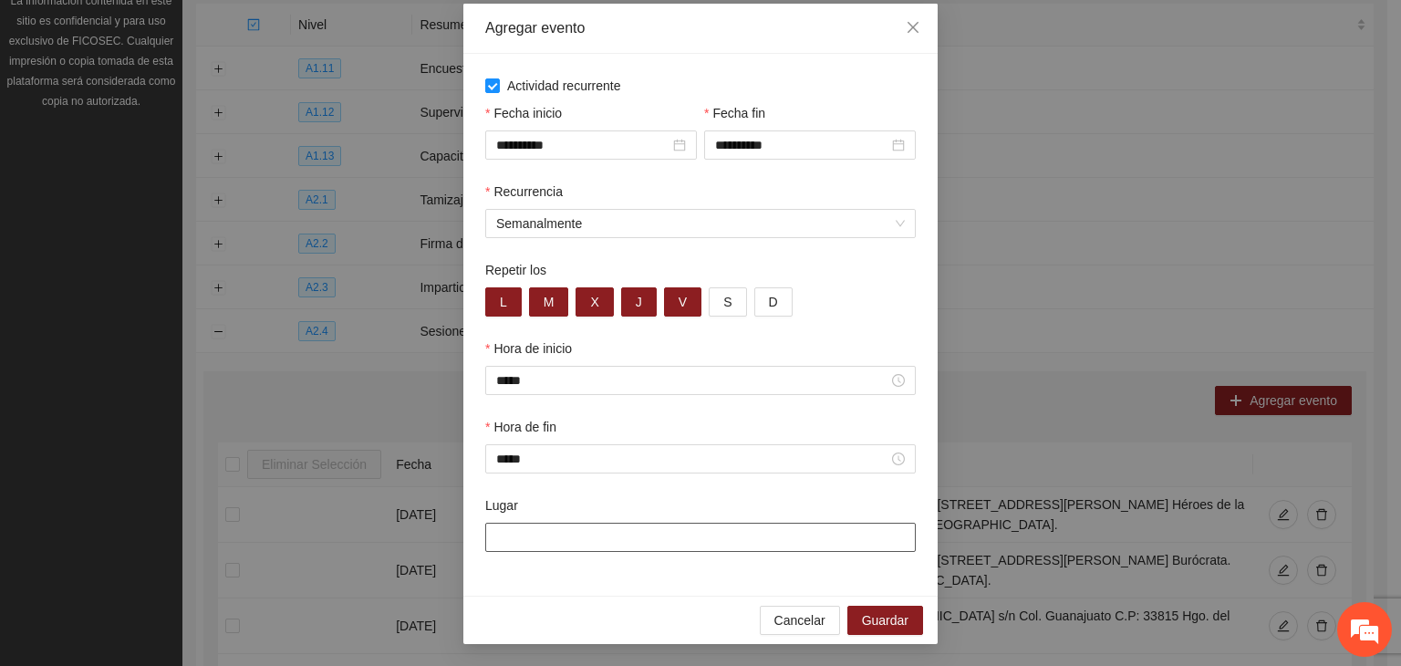
click at [692, 530] on input "Lugar" at bounding box center [700, 537] width 431 height 29
paste input "**********"
type input "**********"
drag, startPoint x: 653, startPoint y: 613, endPoint x: 681, endPoint y: 614, distance: 27.4
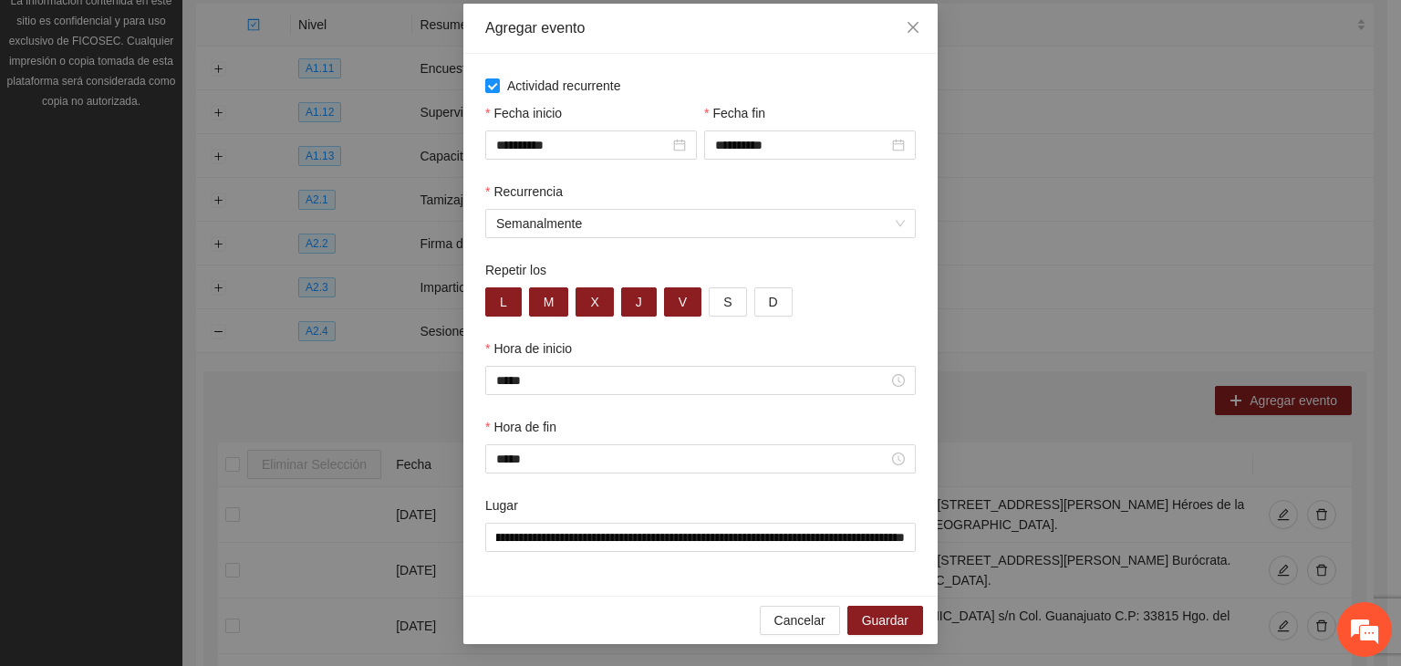
click at [652, 613] on div "Cancelar Guardar" at bounding box center [700, 620] width 474 height 48
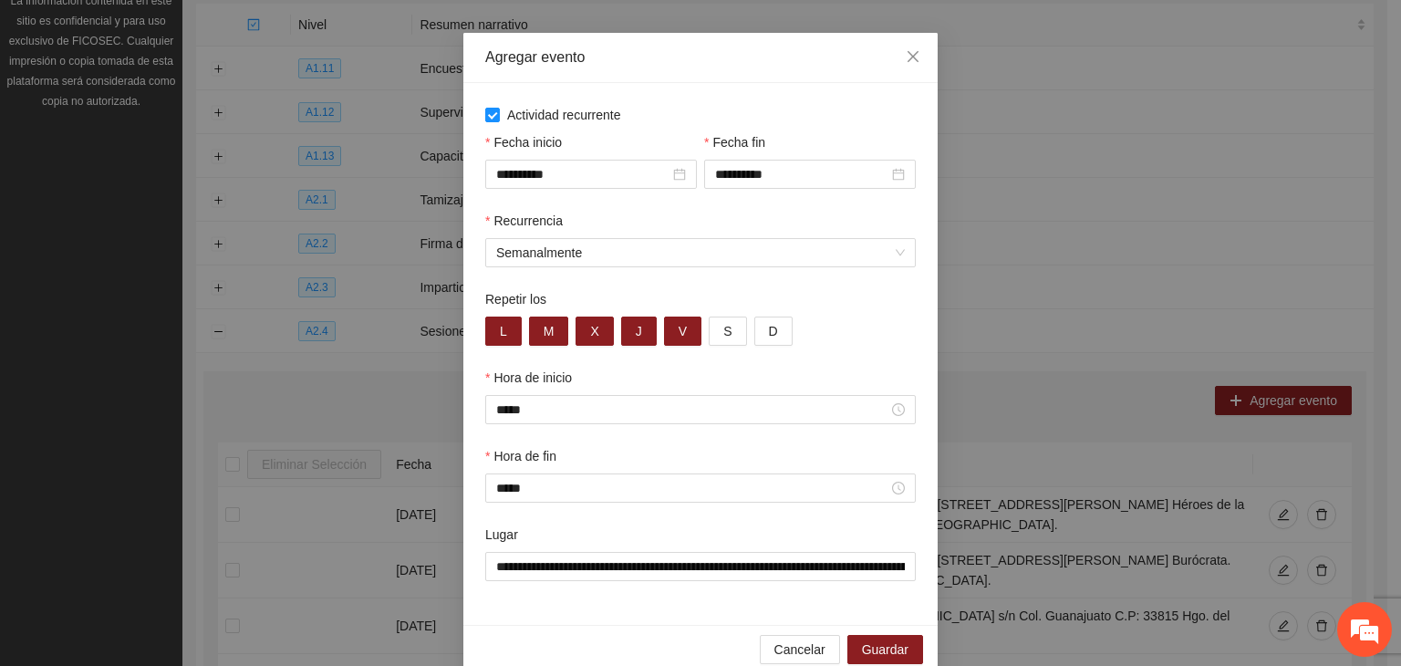
scroll to position [90, 0]
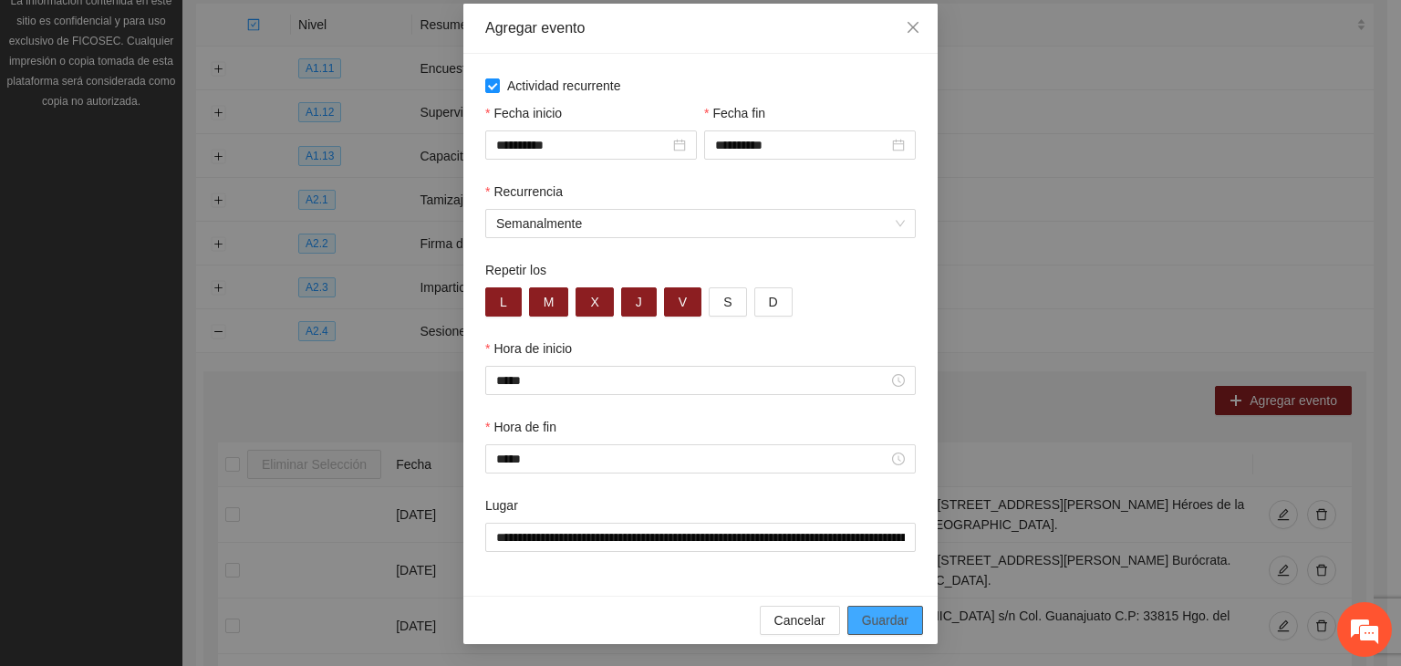
click at [887, 615] on span "Guardar" at bounding box center [885, 620] width 47 height 20
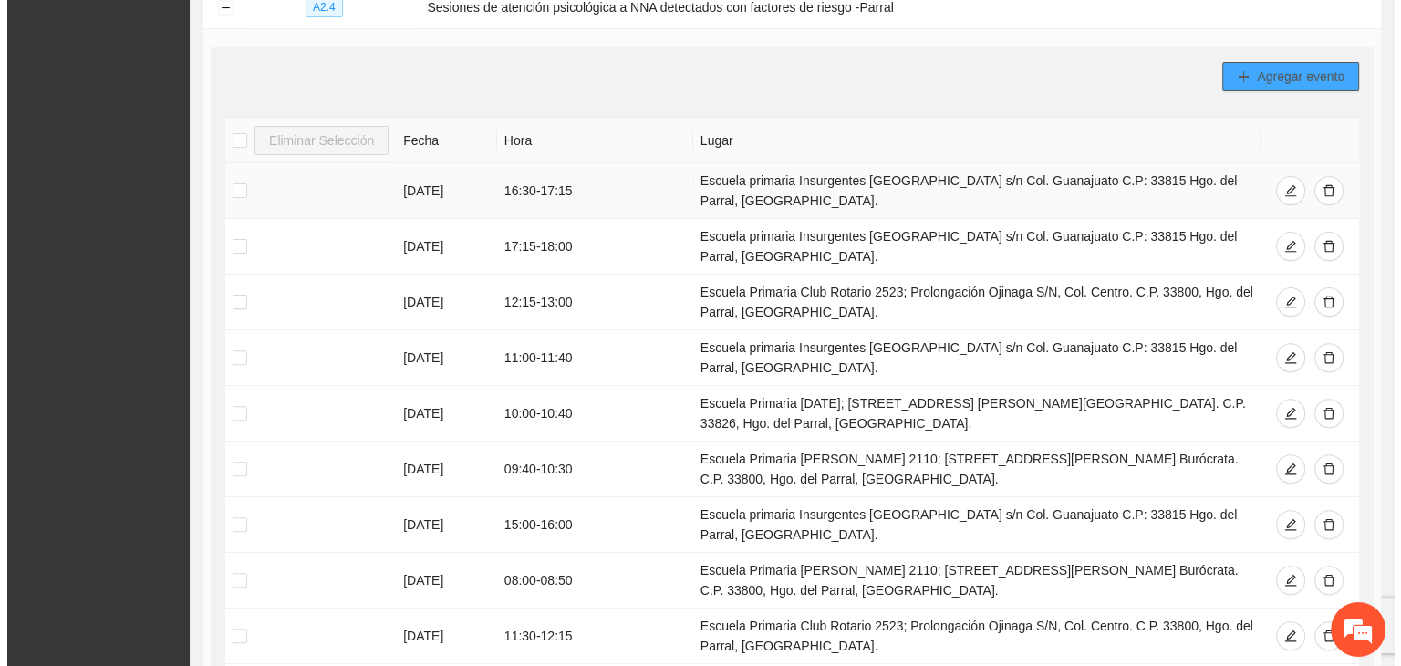
scroll to position [417, 0]
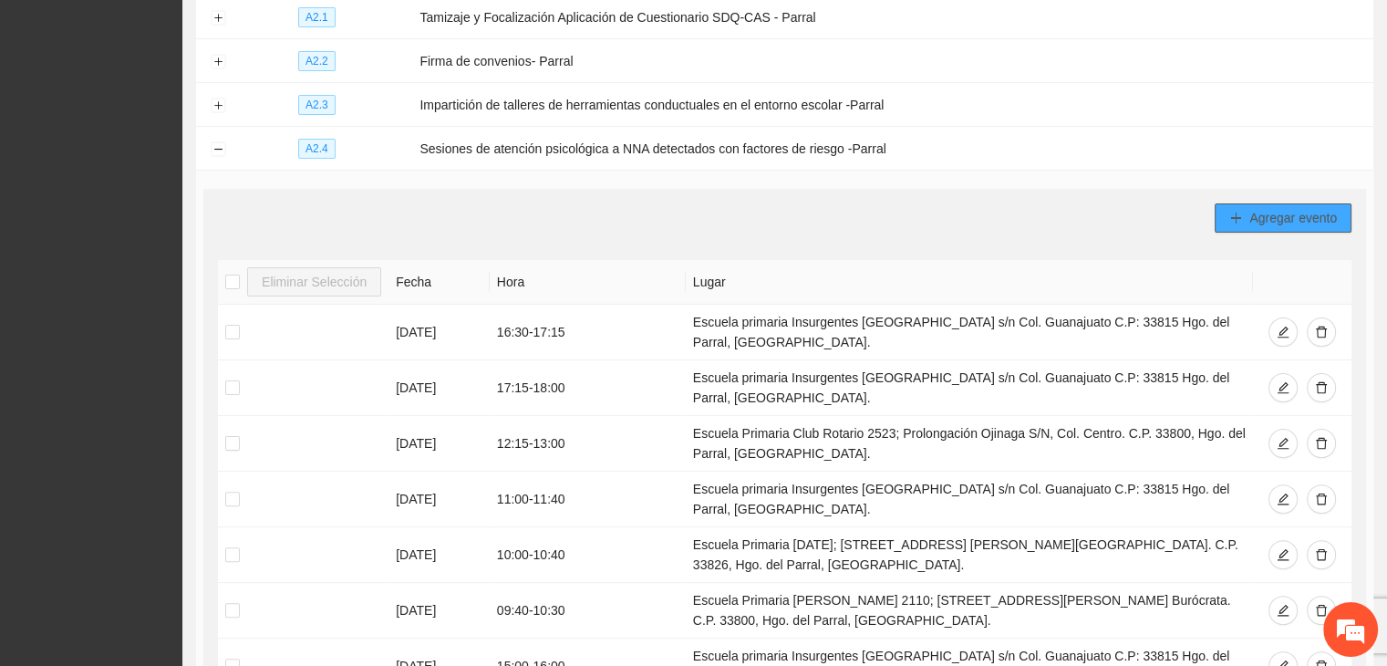
click at [1327, 220] on span "Agregar evento" at bounding box center [1294, 218] width 88 height 20
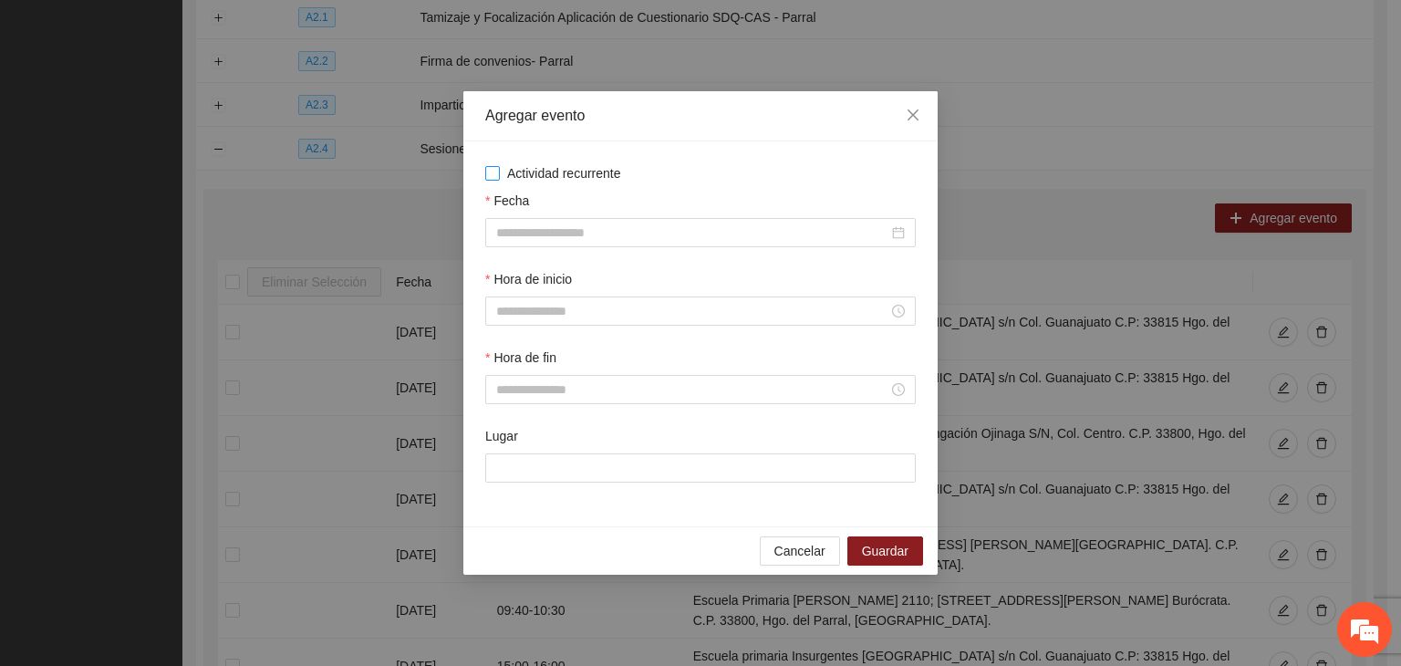
click at [523, 176] on span "Actividad recurrente" at bounding box center [564, 173] width 129 height 20
click at [534, 180] on span "Actividad recurrente" at bounding box center [564, 173] width 129 height 20
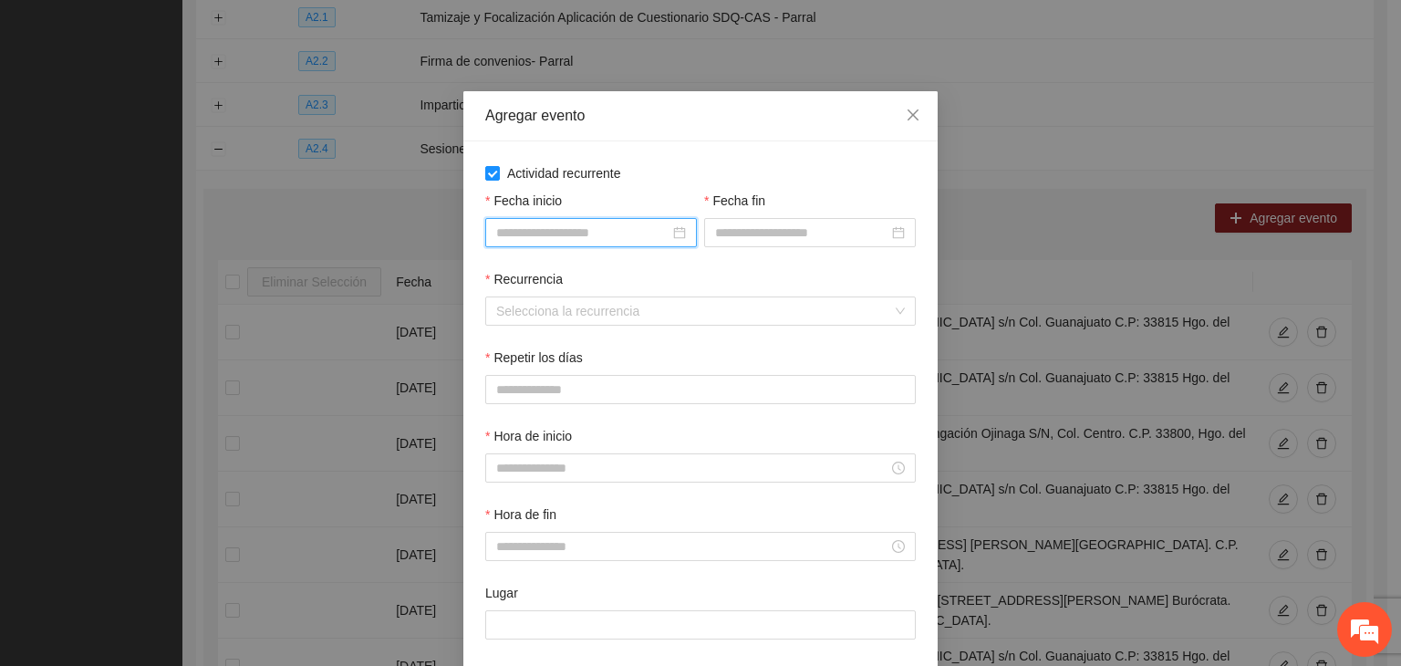
click at [575, 229] on input "Fecha inicio" at bounding box center [582, 233] width 173 height 20
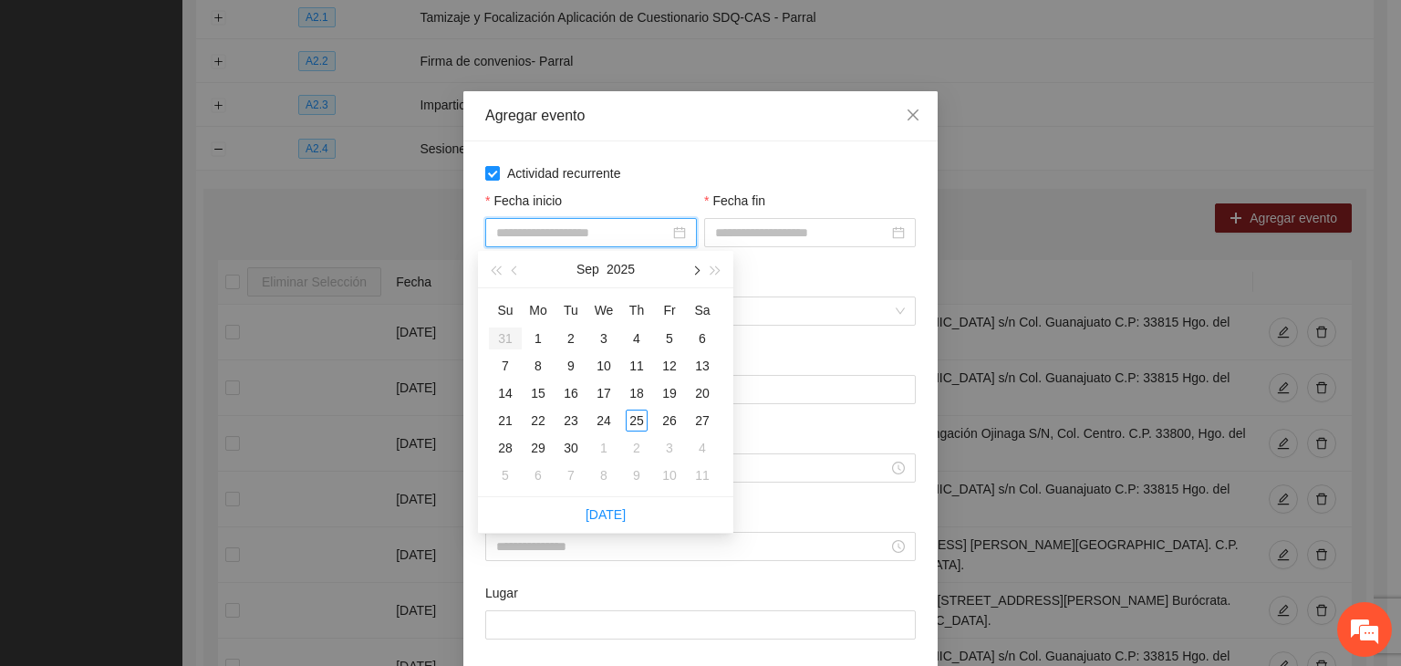
click at [690, 271] on button "button" at bounding box center [695, 269] width 20 height 36
type input "**********"
click at [597, 340] on div "1" at bounding box center [604, 338] width 22 height 22
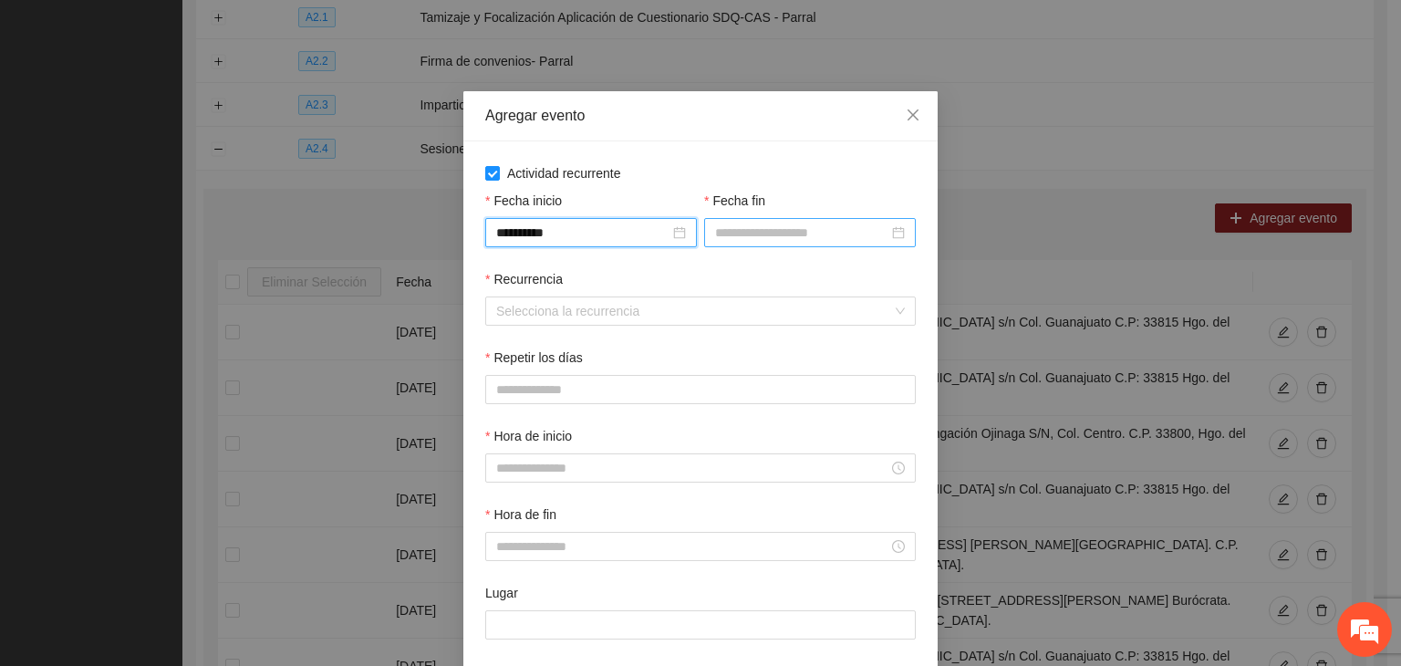
click at [777, 231] on input "Fecha fin" at bounding box center [801, 233] width 173 height 20
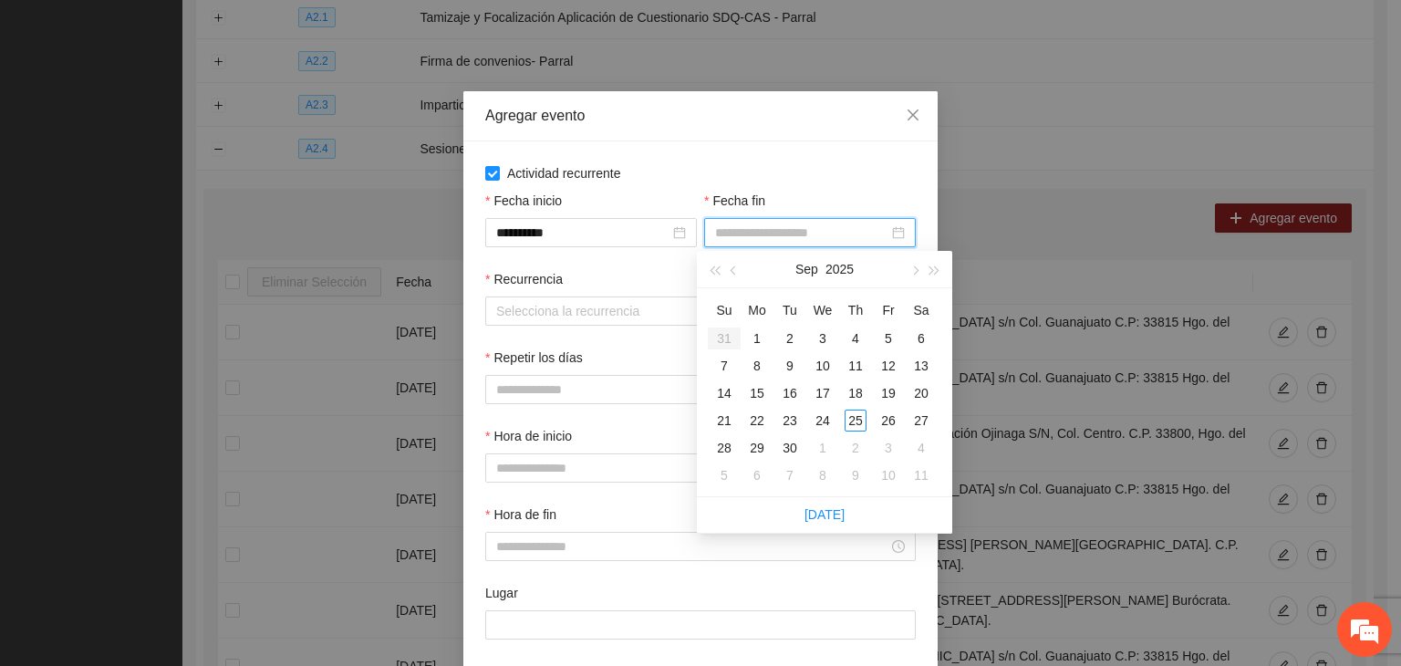
drag, startPoint x: 910, startPoint y: 278, endPoint x: 905, endPoint y: 299, distance: 21.7
click at [909, 276] on button "button" at bounding box center [914, 269] width 20 height 36
type input "**********"
click at [894, 421] on div "24" at bounding box center [889, 421] width 22 height 22
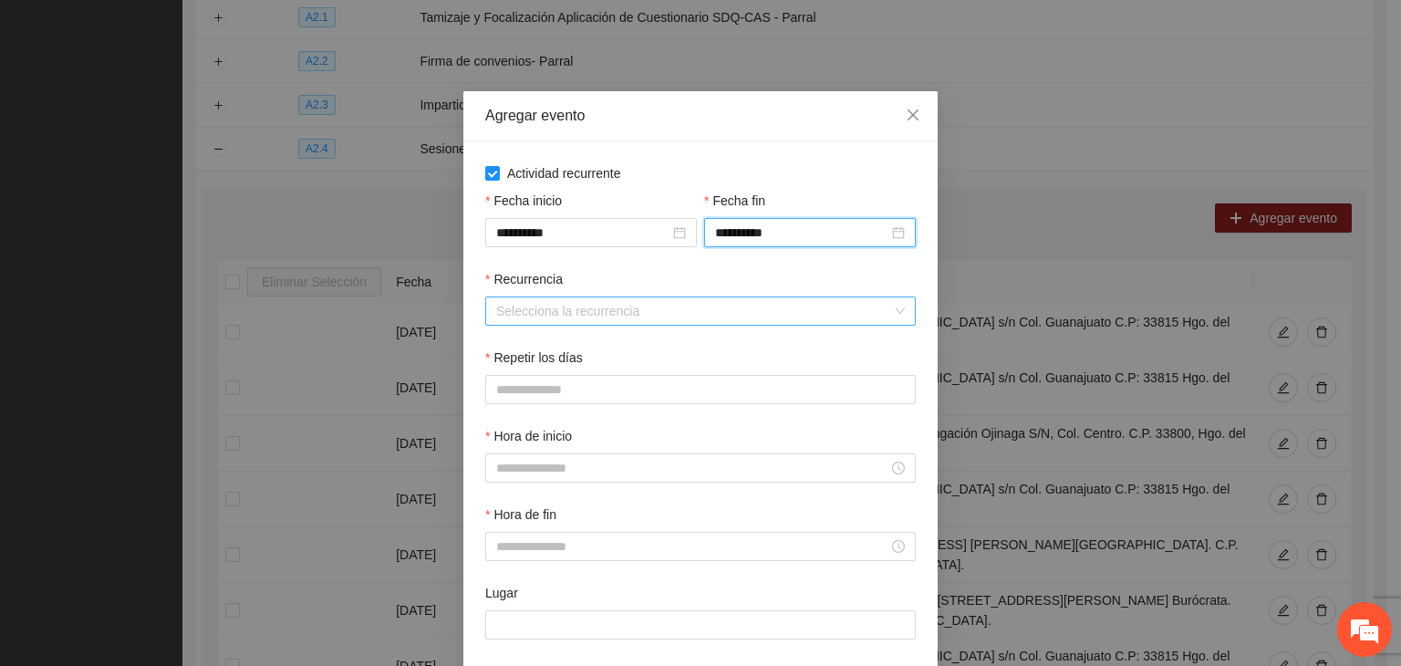
click at [542, 318] on input "Recurrencia" at bounding box center [694, 310] width 396 height 27
click at [578, 346] on div "Recurrencia Selecciona la recurrencia" at bounding box center [701, 308] width 438 height 78
click at [578, 315] on input "Recurrencia" at bounding box center [694, 310] width 396 height 27
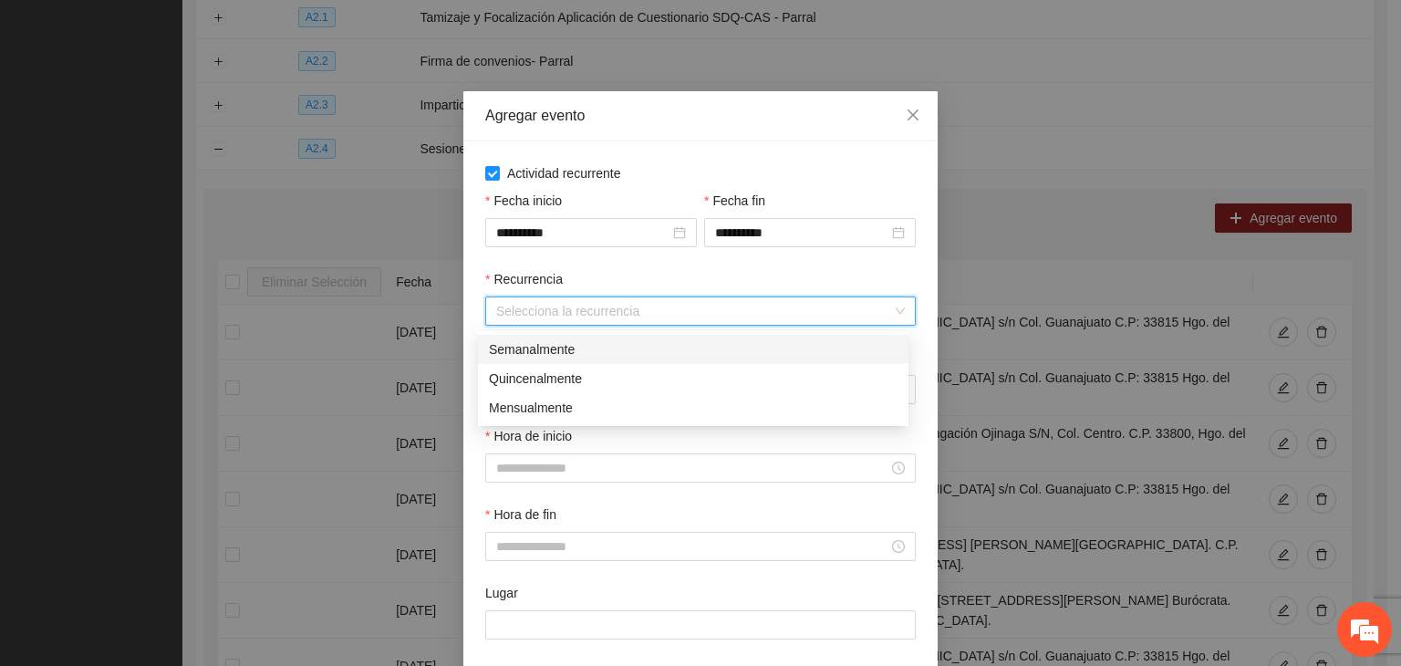
click at [571, 344] on div "Semanalmente" at bounding box center [693, 349] width 409 height 20
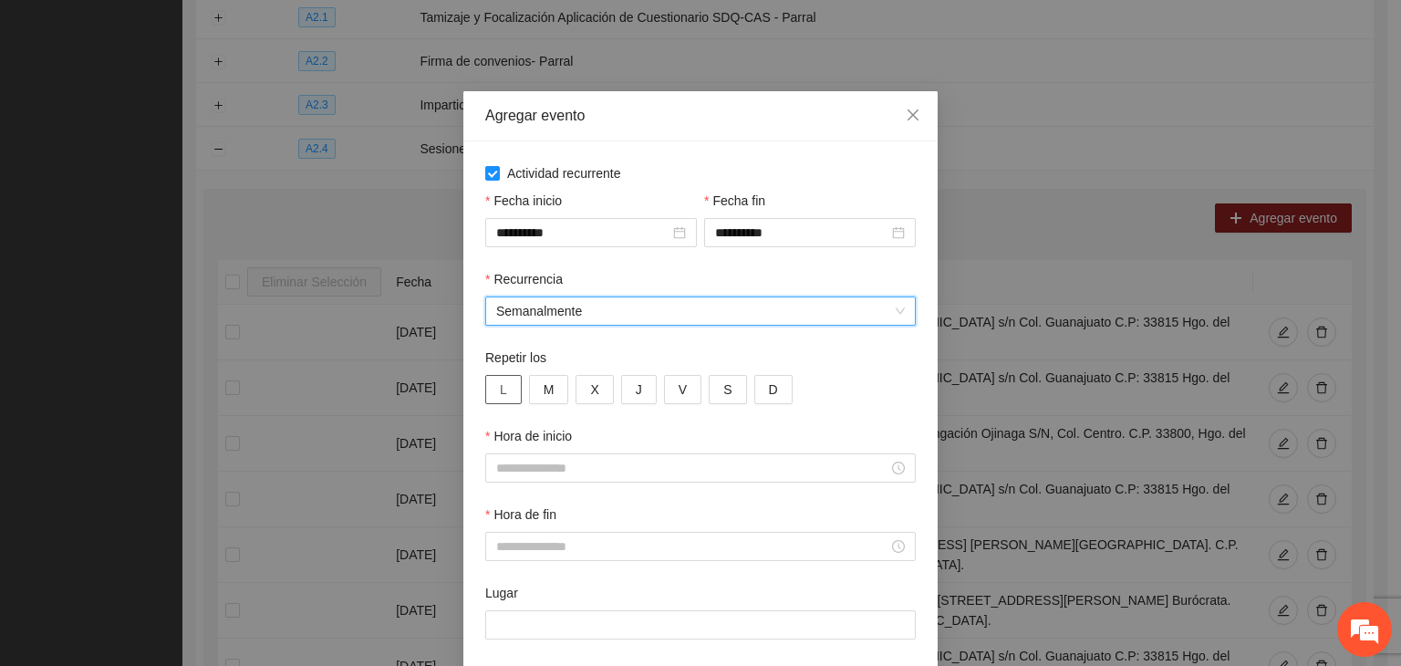
click at [502, 386] on button "L" at bounding box center [503, 389] width 36 height 29
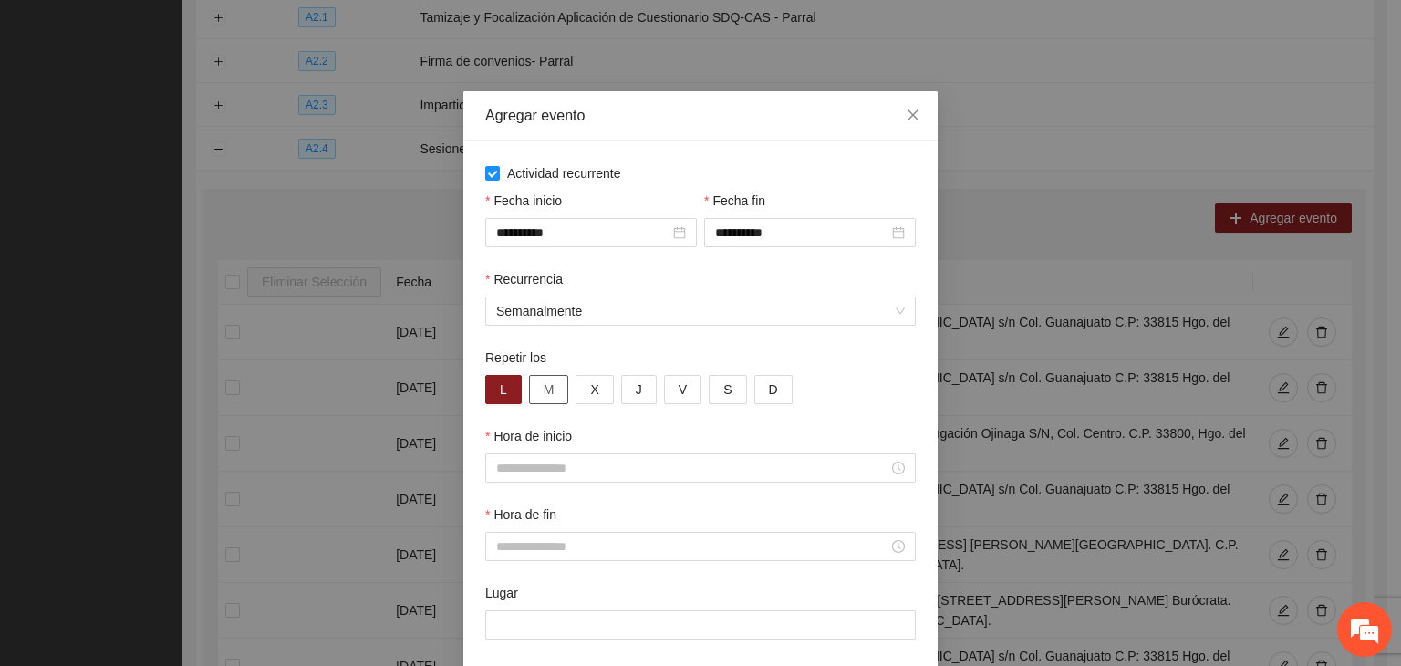
drag, startPoint x: 533, startPoint y: 391, endPoint x: 567, endPoint y: 391, distance: 34.7
click at [536, 393] on button "M" at bounding box center [549, 389] width 40 height 29
click at [576, 391] on button "X" at bounding box center [594, 389] width 37 height 29
click at [603, 391] on button "X" at bounding box center [594, 389] width 37 height 29
click at [636, 391] on span "J" at bounding box center [639, 389] width 6 height 20
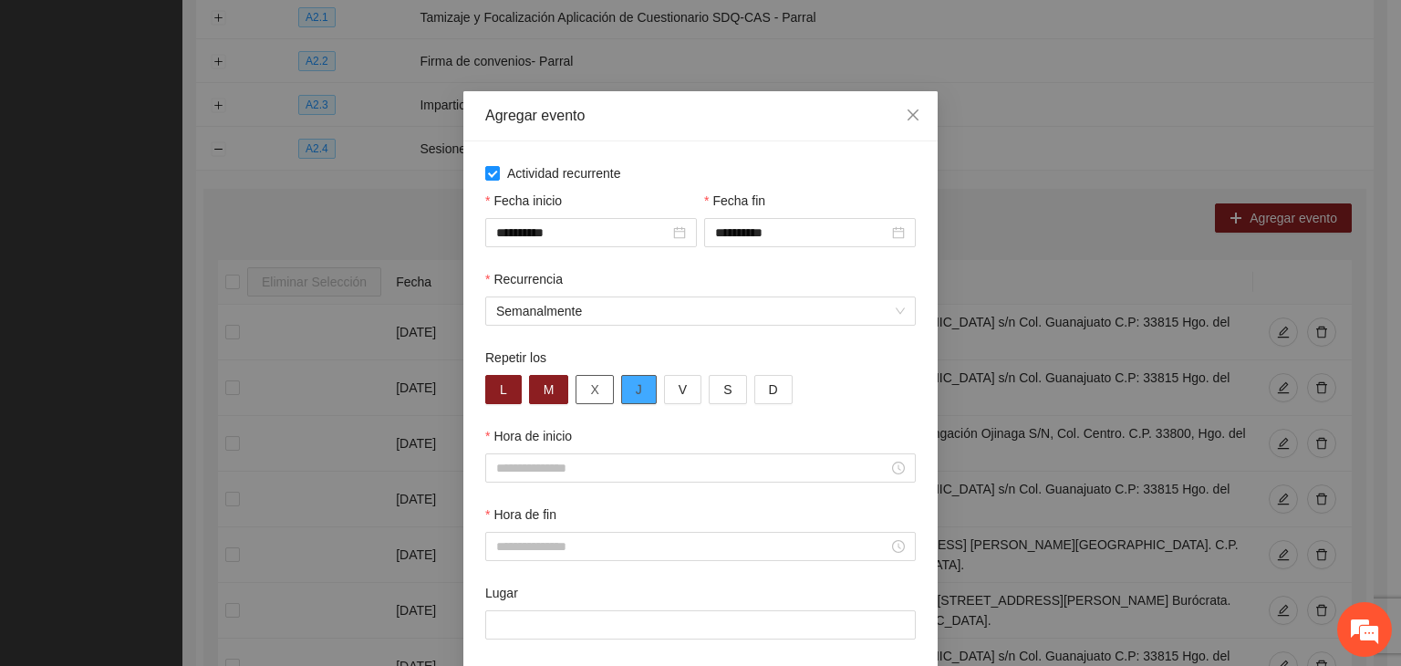
click at [594, 397] on button "X" at bounding box center [594, 389] width 37 height 29
click at [679, 392] on span "V" at bounding box center [683, 389] width 8 height 20
click at [652, 429] on div "Hora de inicio" at bounding box center [700, 439] width 431 height 27
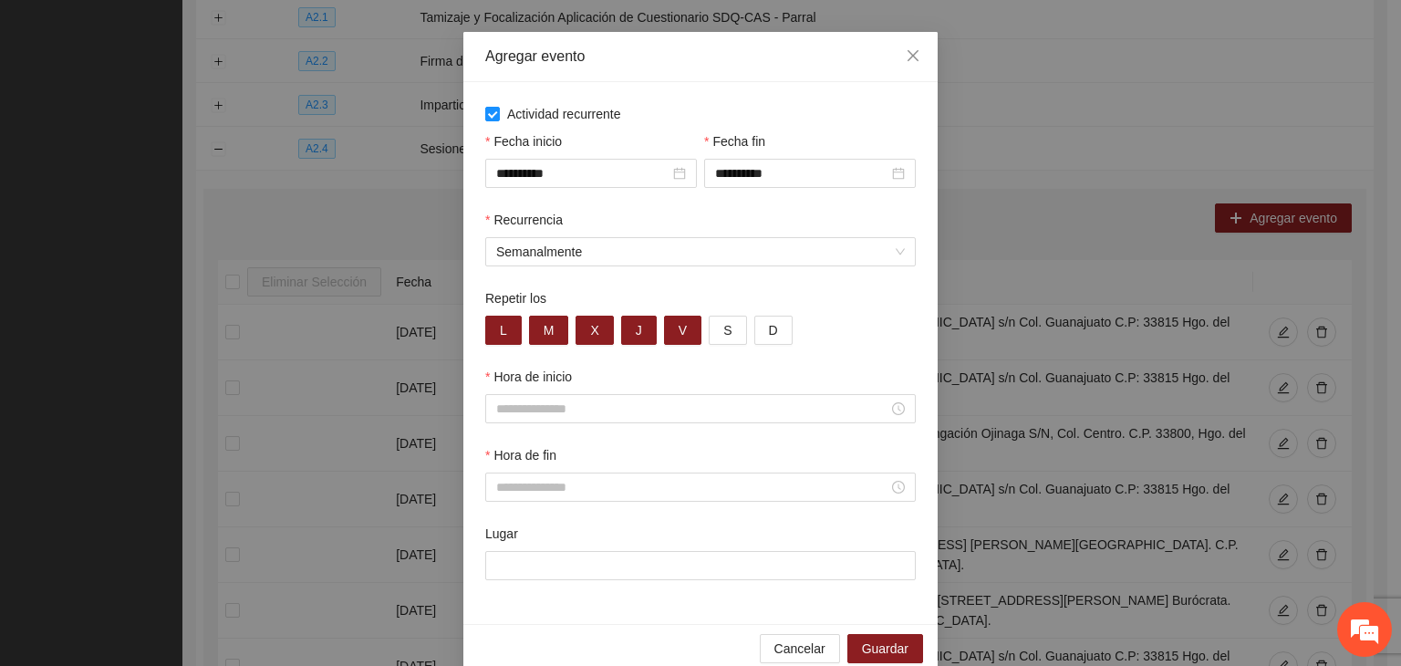
scroll to position [90, 0]
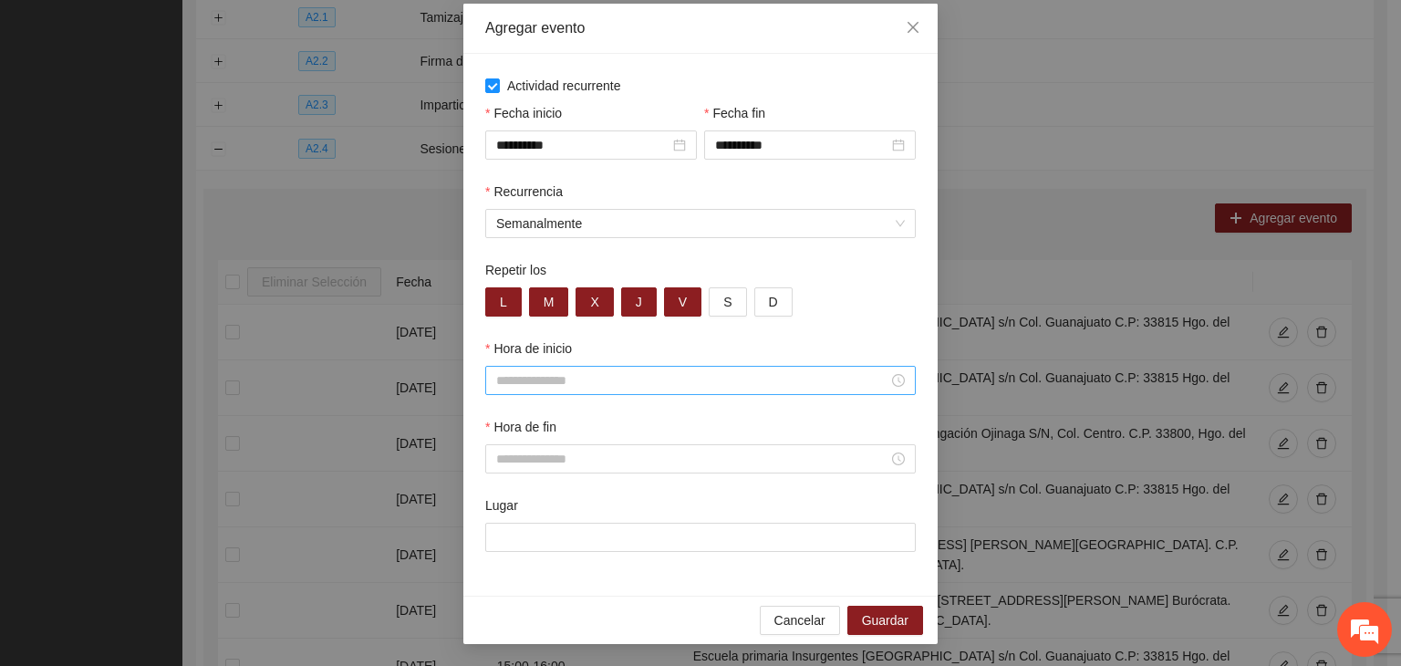
drag, startPoint x: 622, startPoint y: 378, endPoint x: 628, endPoint y: 388, distance: 11.4
click at [622, 377] on input "Hora de inicio" at bounding box center [692, 380] width 392 height 20
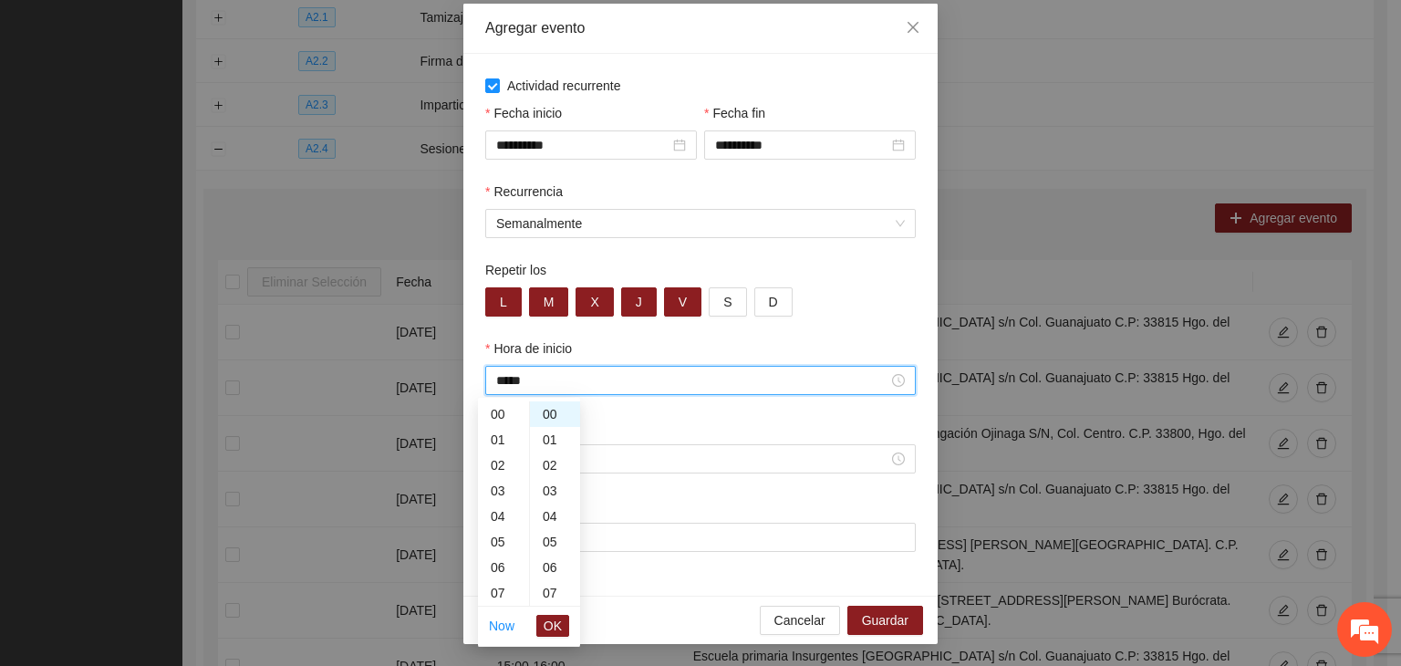
scroll to position [204, 0]
type input "*****"
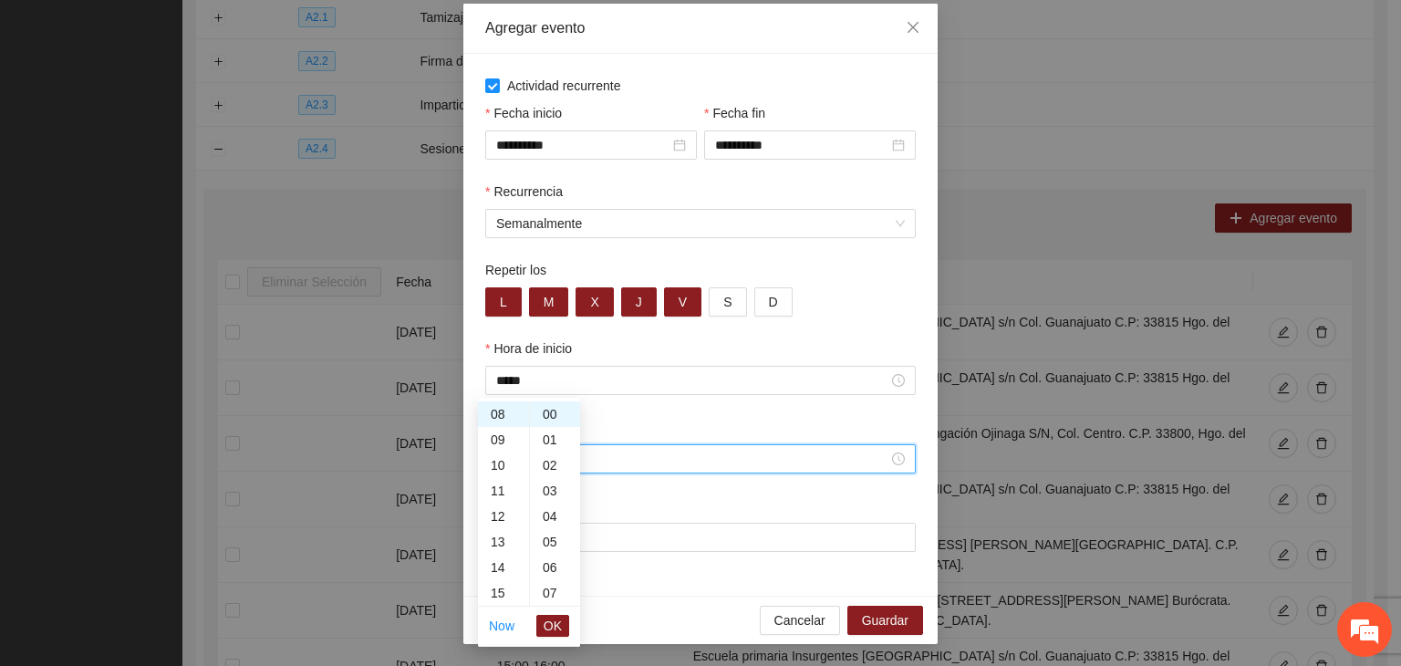
click at [650, 468] on input "Hora de fin" at bounding box center [692, 459] width 392 height 20
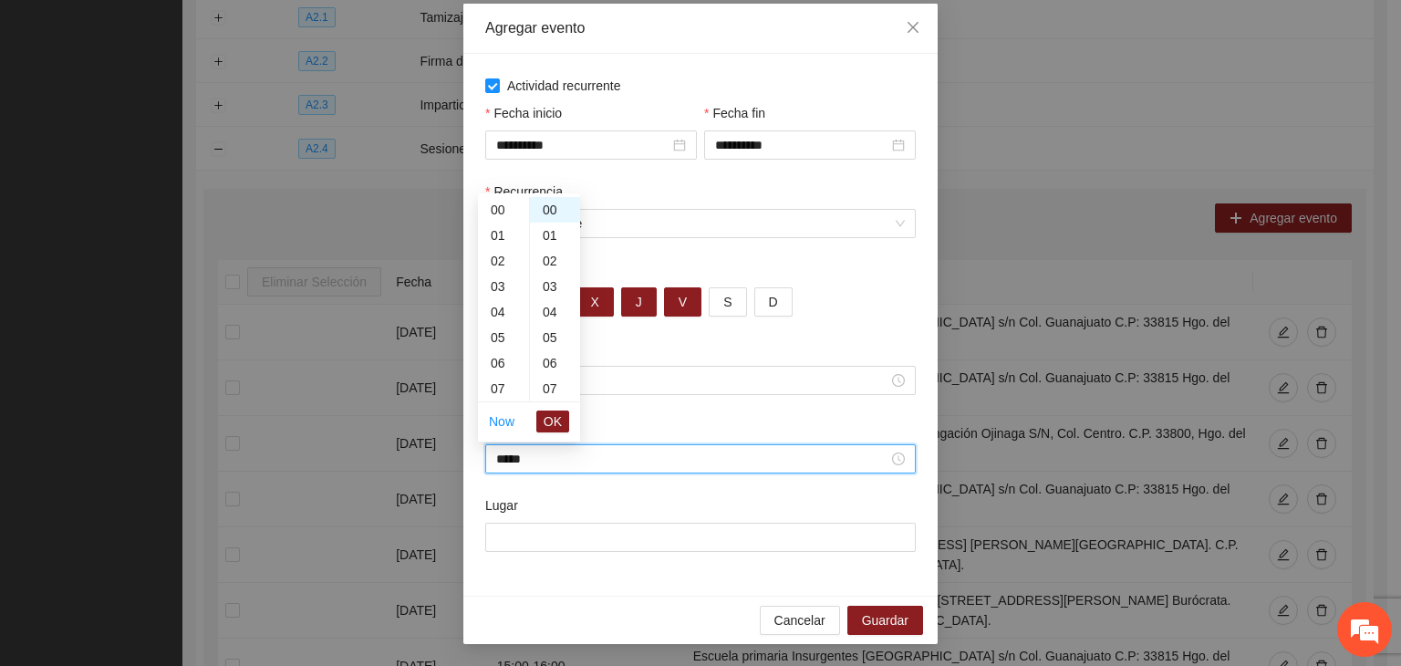
scroll to position [230, 0]
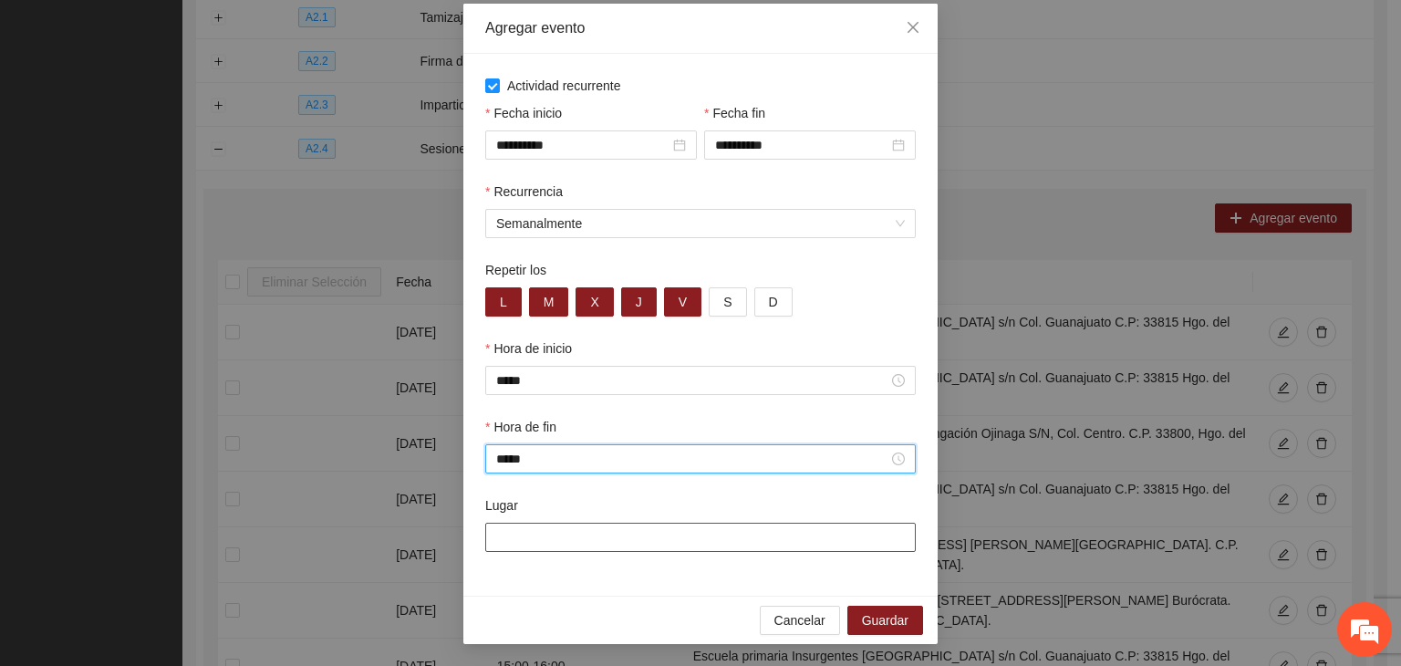
type input "*****"
click at [575, 543] on input "Lugar" at bounding box center [700, 537] width 431 height 29
paste input "**********"
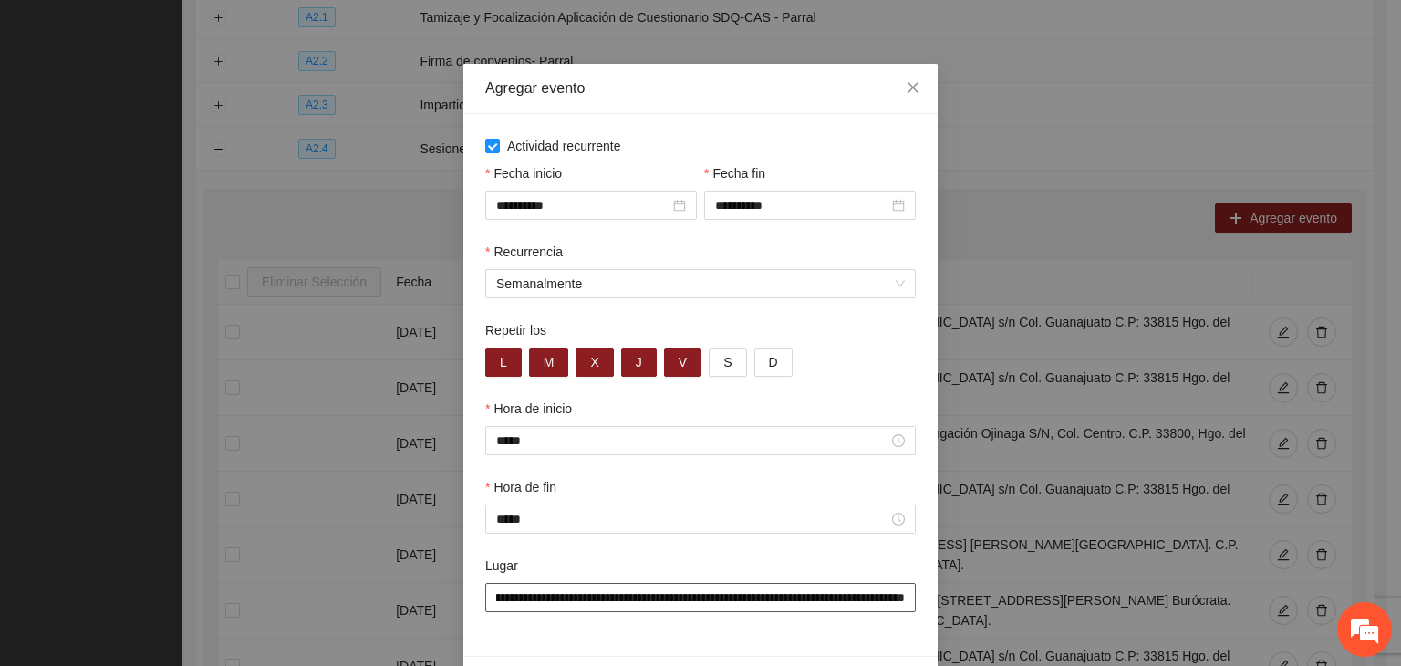
scroll to position [0, 0]
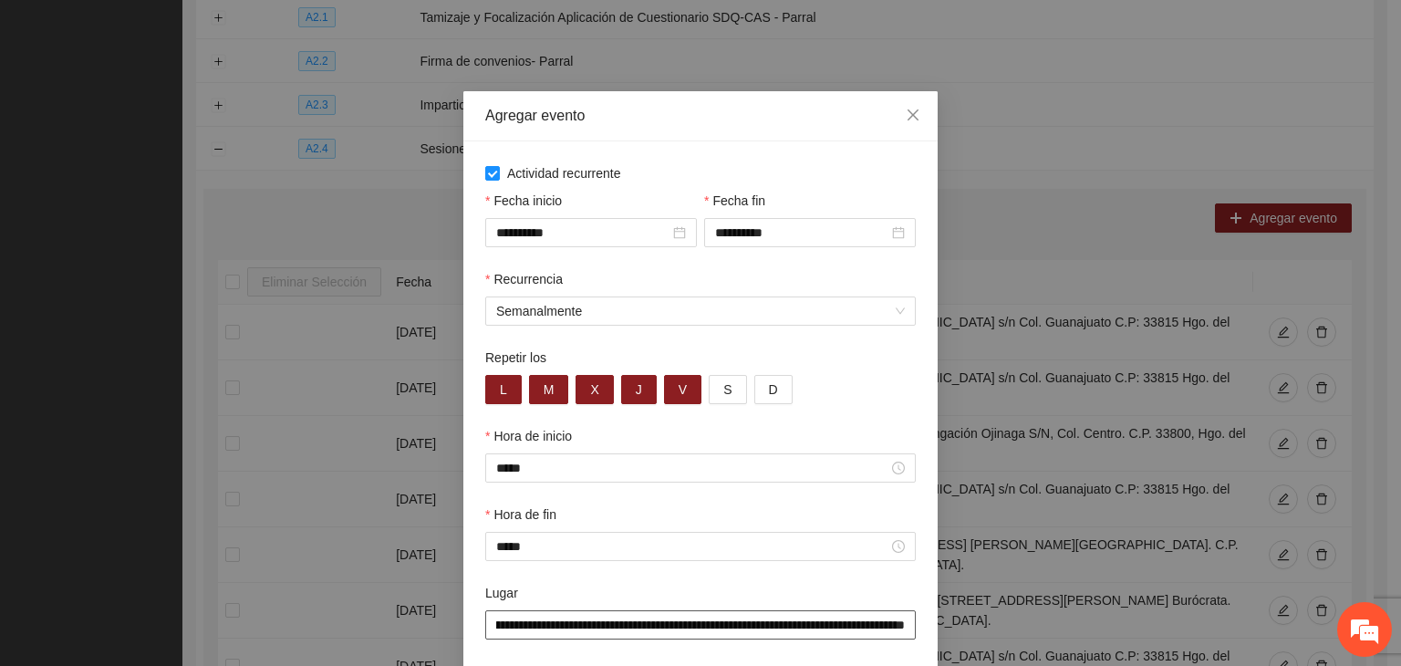
type input "**********"
click at [894, 371] on div "Repetir los" at bounding box center [700, 361] width 431 height 27
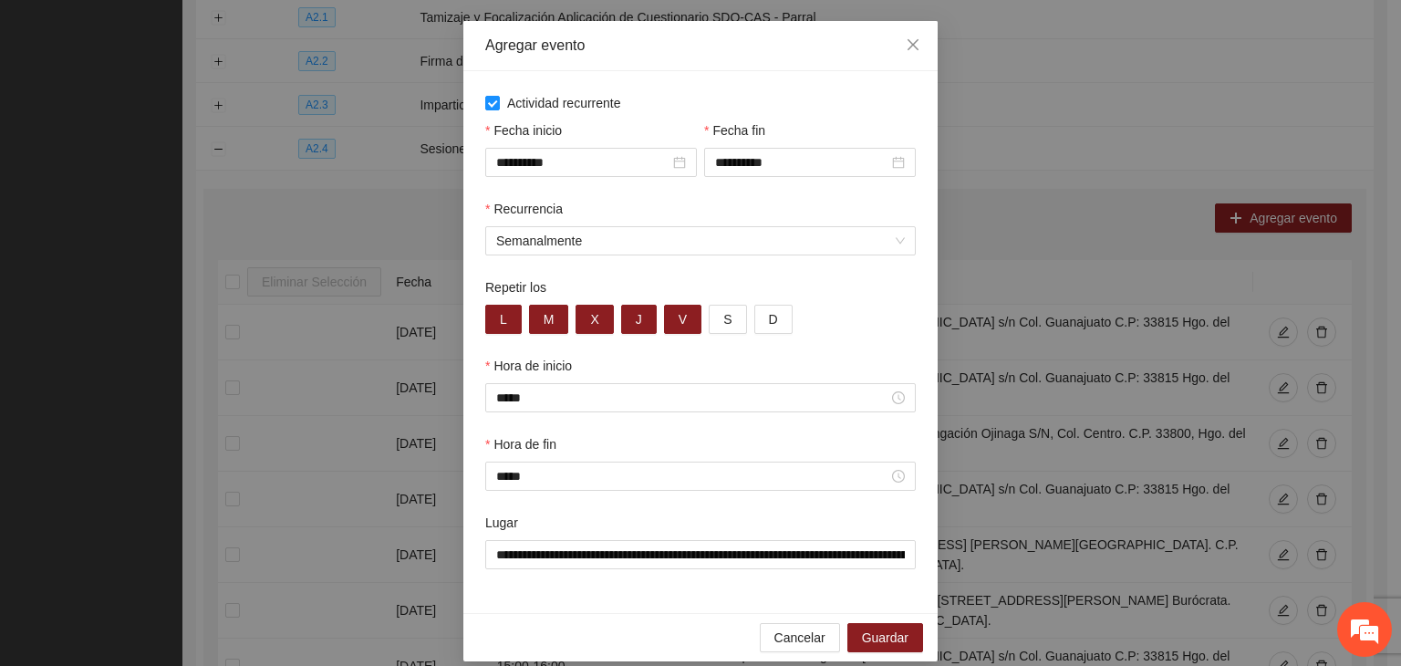
scroll to position [90, 0]
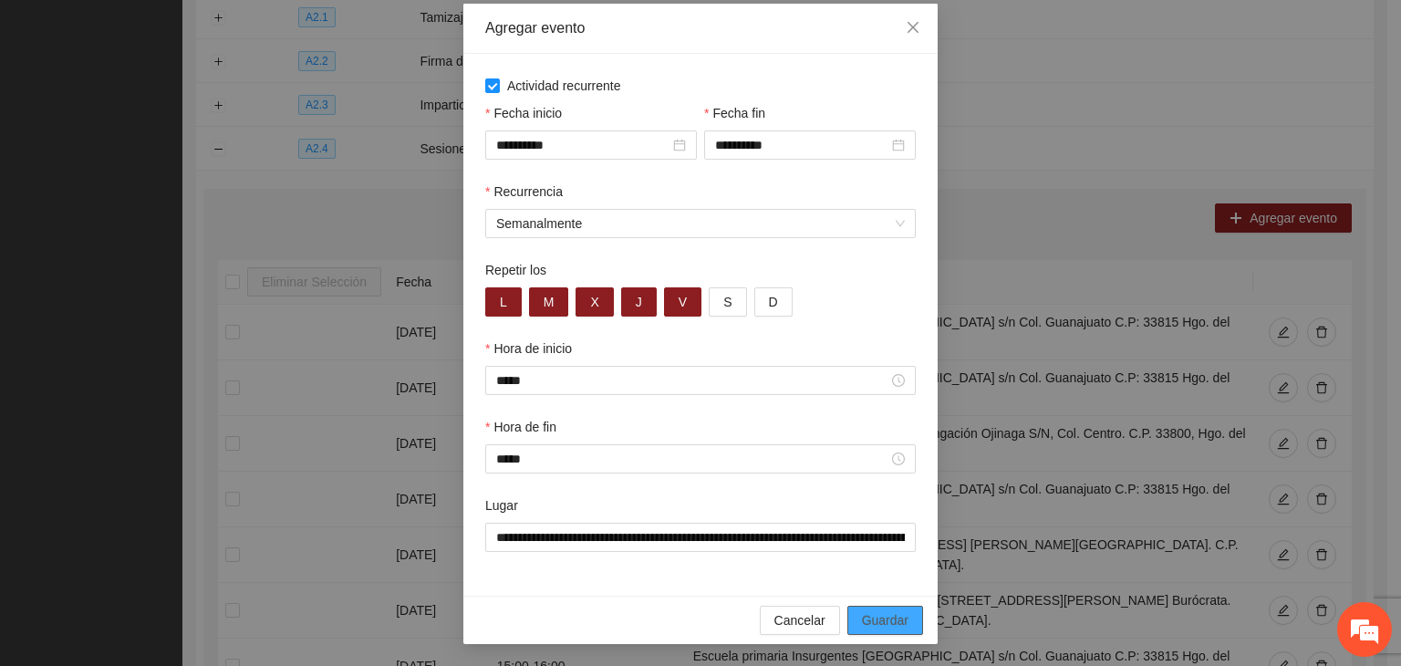
click at [868, 621] on span "Guardar" at bounding box center [885, 620] width 47 height 20
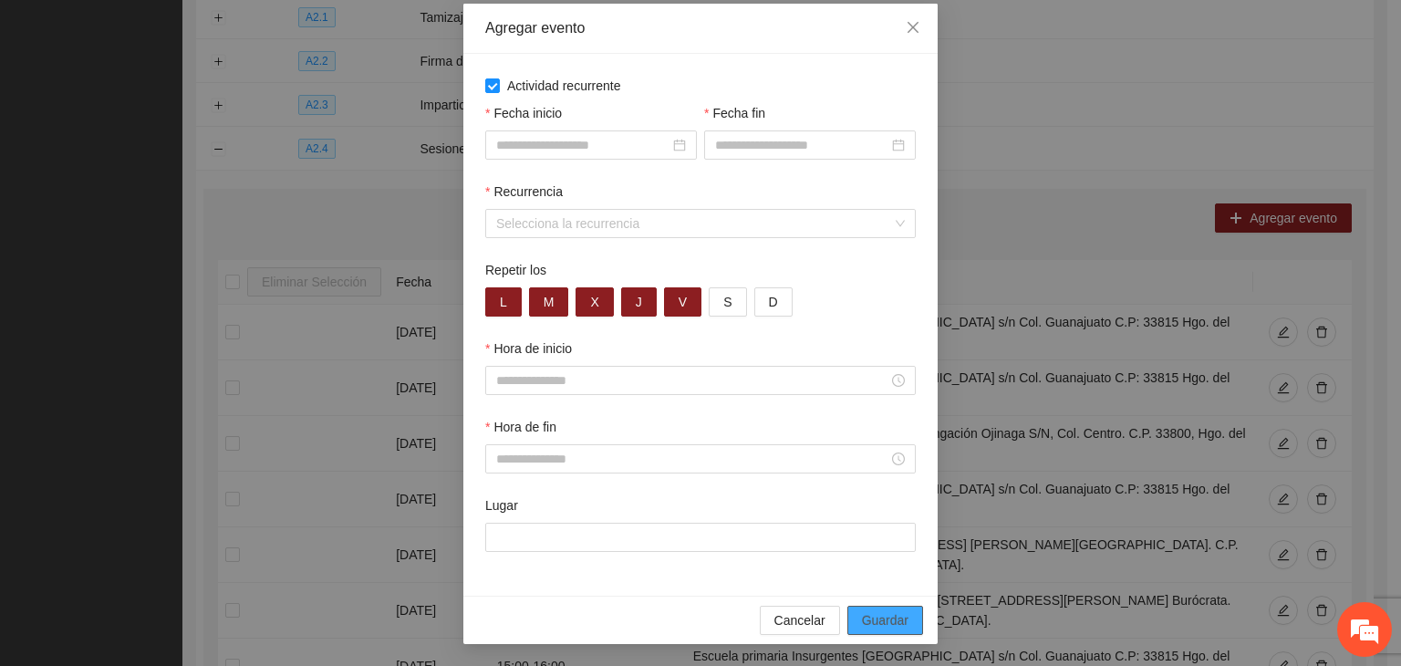
scroll to position [0, 0]
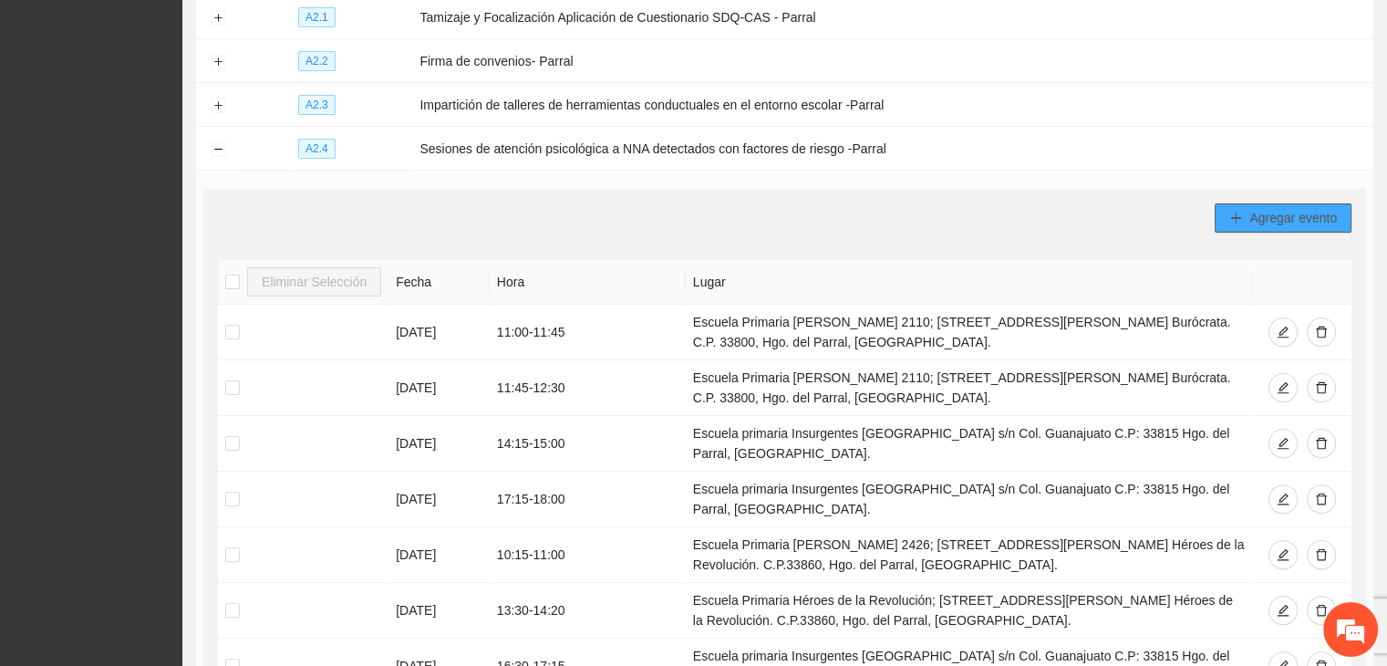
click at [1283, 229] on button "Agregar evento" at bounding box center [1283, 217] width 137 height 29
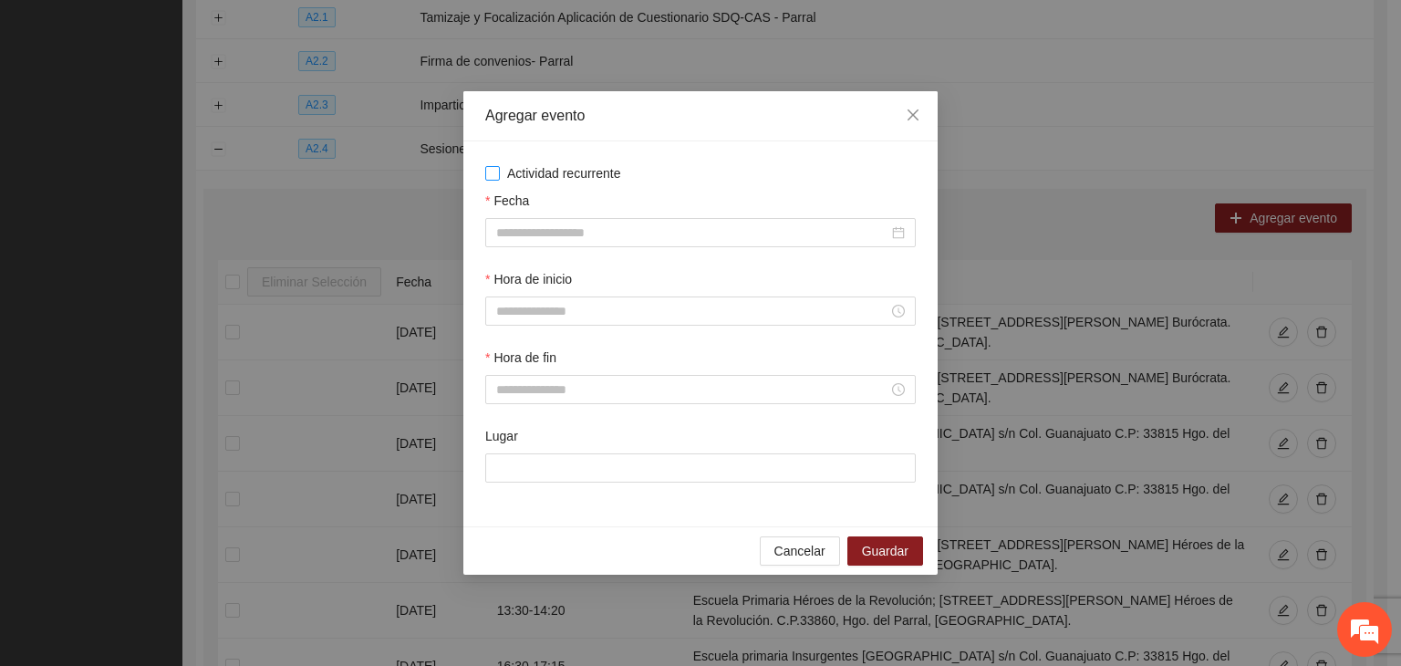
drag, startPoint x: 530, startPoint y: 180, endPoint x: 520, endPoint y: 177, distance: 10.4
click at [523, 180] on span "Actividad recurrente" at bounding box center [564, 173] width 129 height 20
click at [559, 169] on span "Actividad recurrente" at bounding box center [564, 173] width 129 height 20
click at [585, 180] on span "Actividad recurrente" at bounding box center [564, 173] width 129 height 20
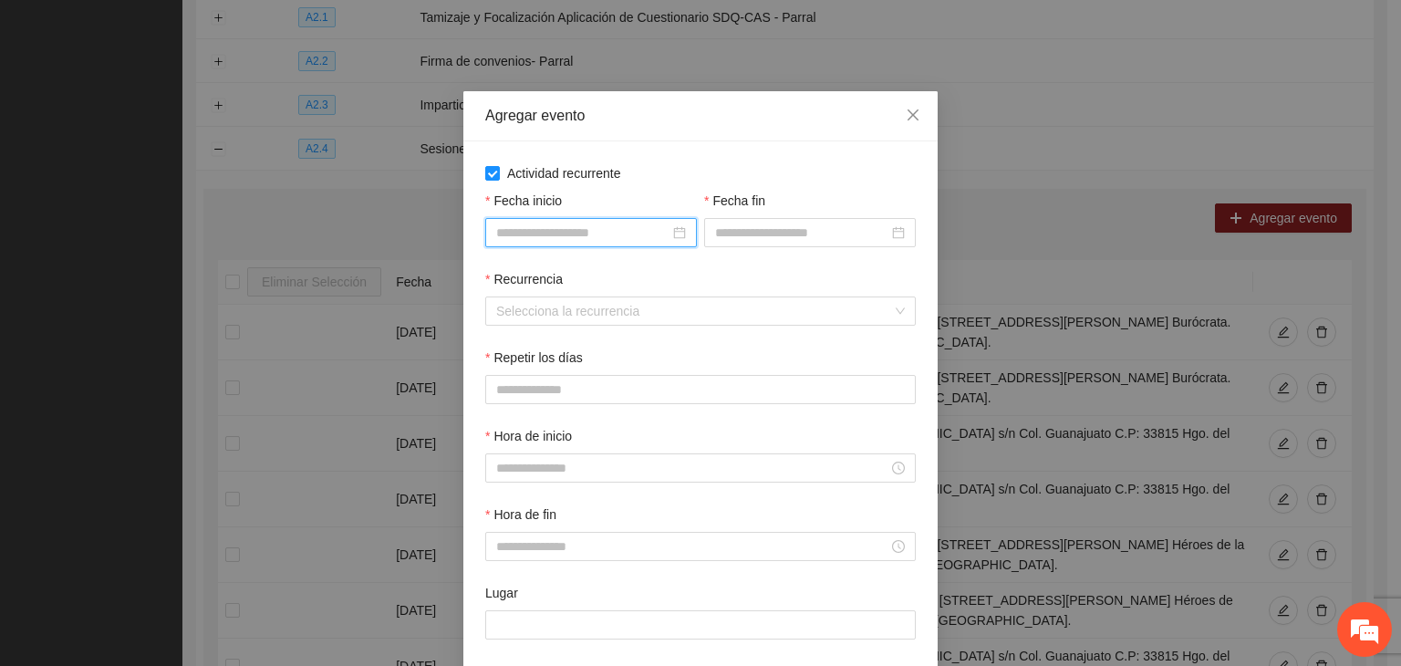
click at [595, 240] on input "Fecha inicio" at bounding box center [582, 233] width 173 height 20
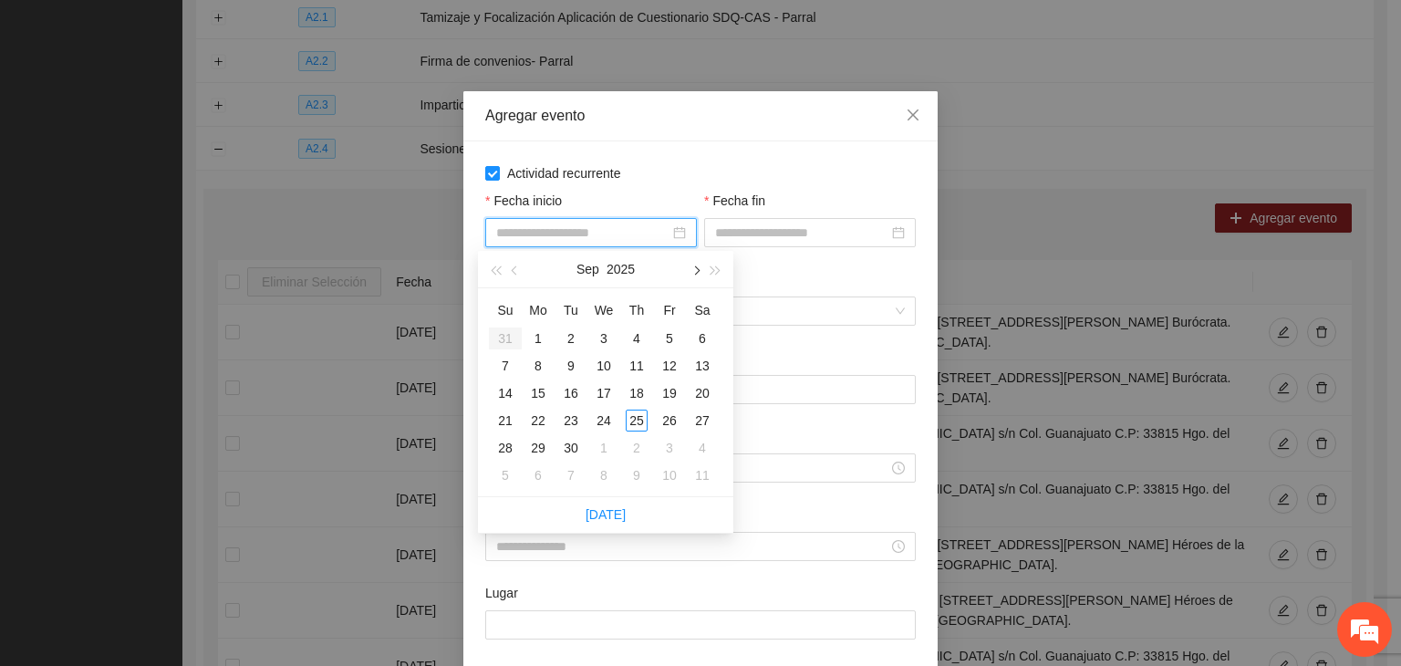
click at [697, 275] on button "button" at bounding box center [695, 269] width 20 height 36
type input "**********"
click at [616, 342] on td "1" at bounding box center [603, 338] width 33 height 27
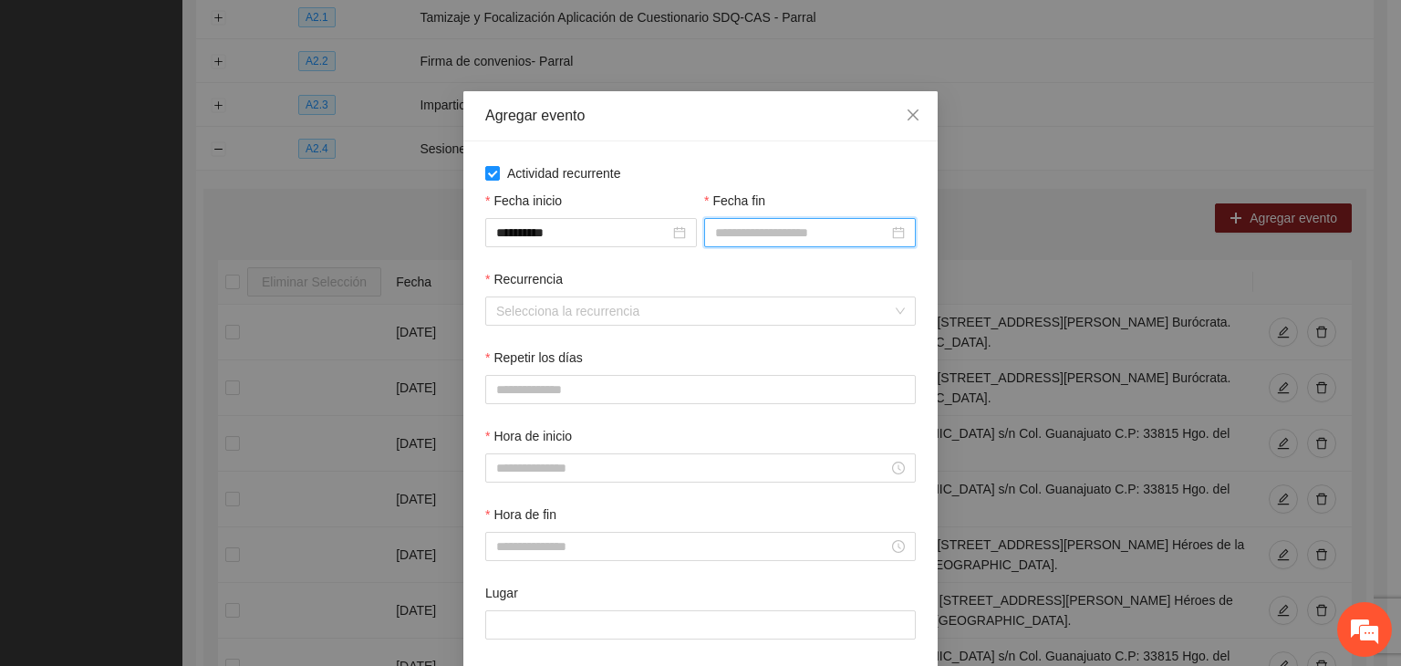
click at [829, 234] on input "Fecha fin" at bounding box center [801, 233] width 173 height 20
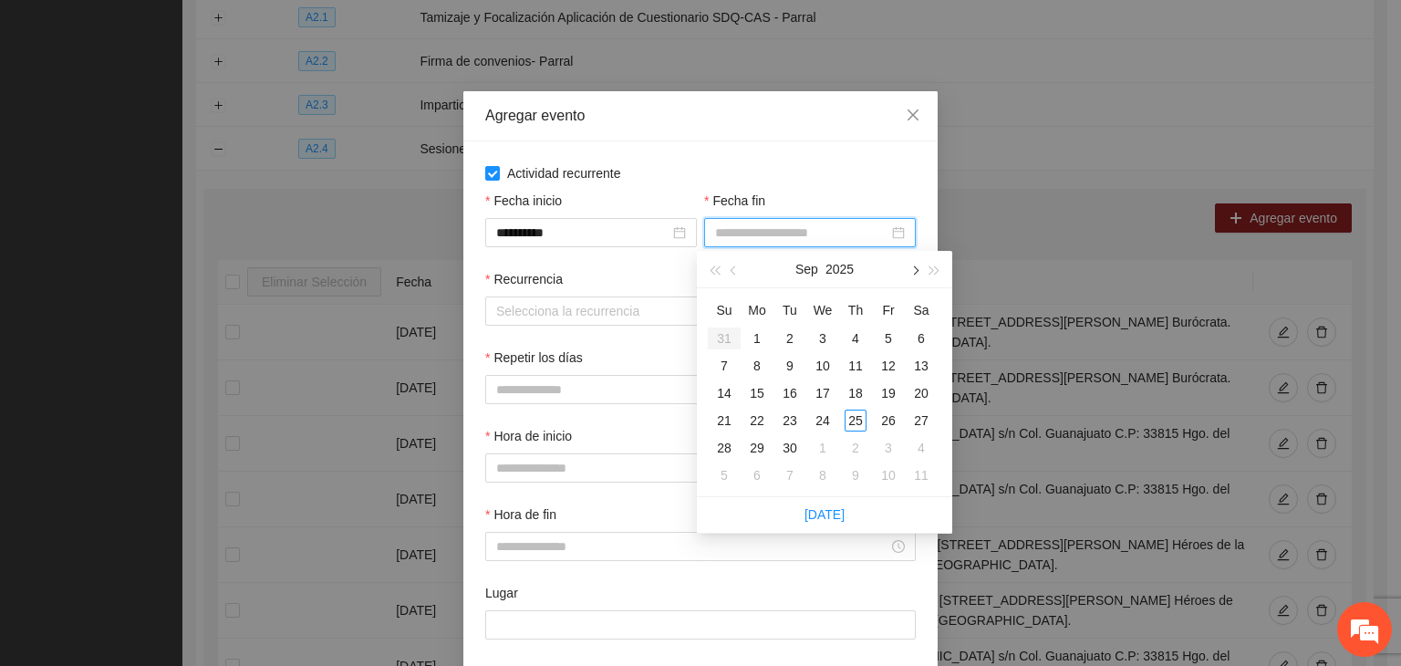
click at [913, 271] on span "button" at bounding box center [913, 270] width 9 height 9
type input "**********"
click at [888, 415] on div "24" at bounding box center [889, 421] width 22 height 22
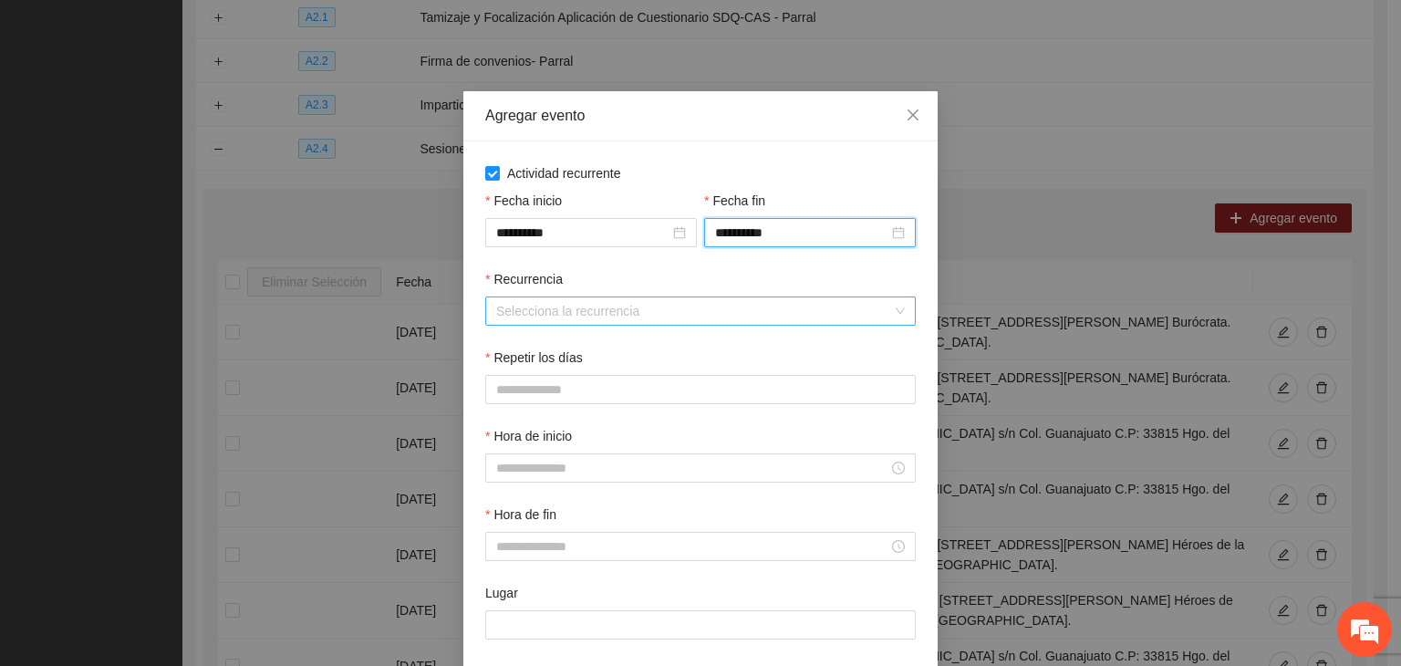
click at [576, 318] on input "Recurrencia" at bounding box center [694, 310] width 396 height 27
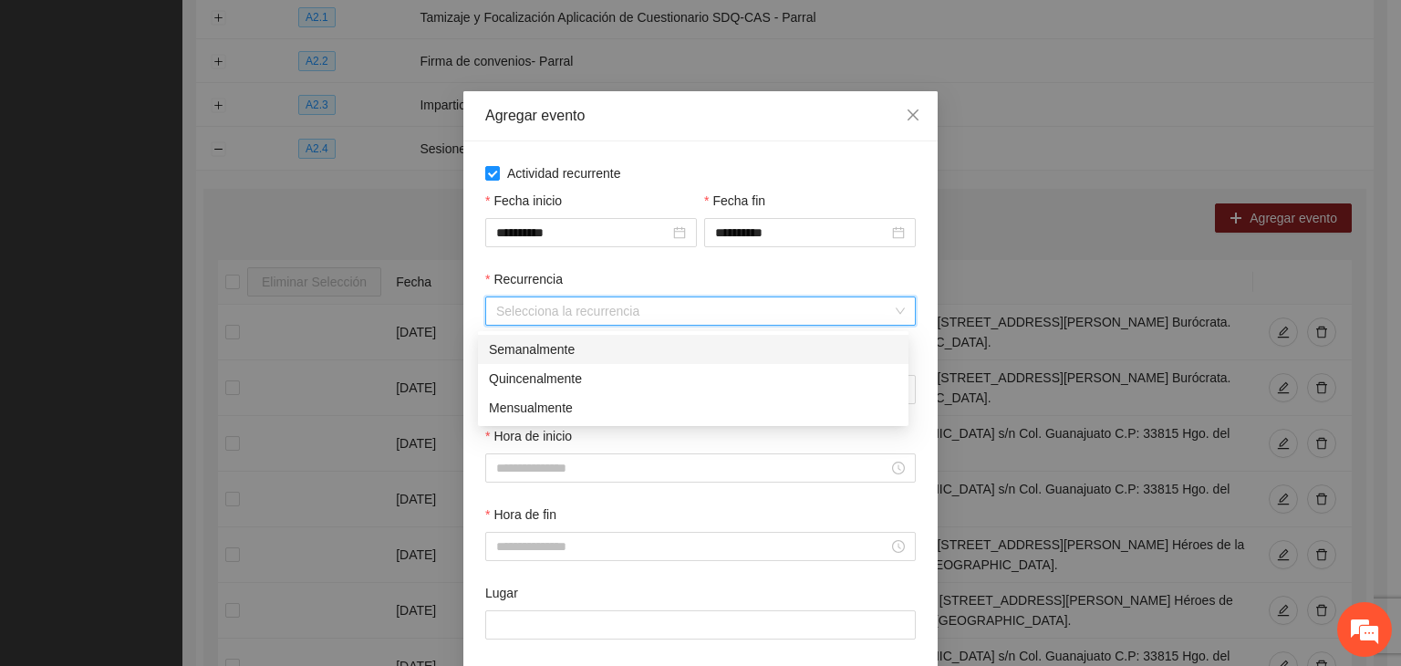
click at [641, 355] on div "Semanalmente" at bounding box center [693, 349] width 409 height 20
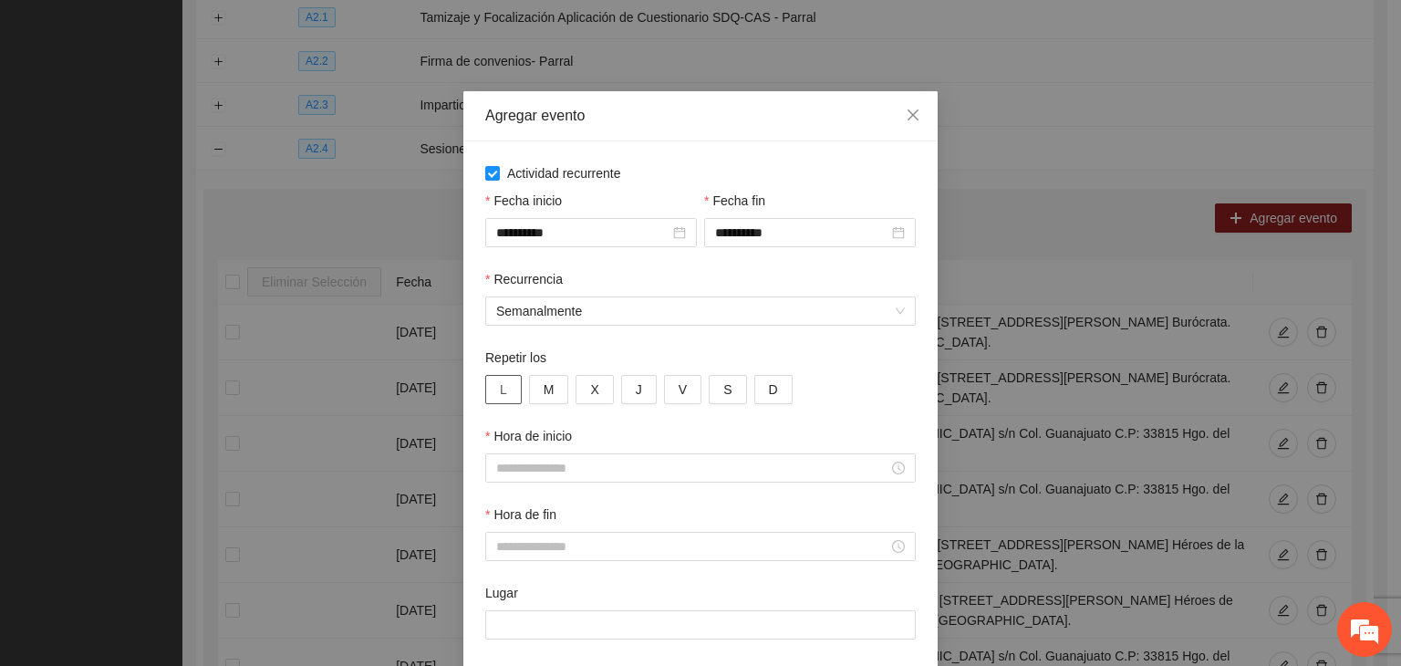
drag, startPoint x: 498, startPoint y: 388, endPoint x: 563, endPoint y: 390, distance: 64.8
click at [500, 388] on button "L" at bounding box center [503, 389] width 36 height 29
click at [566, 391] on div "L M X J V S D" at bounding box center [700, 389] width 431 height 29
drag, startPoint x: 548, startPoint y: 395, endPoint x: 566, endPoint y: 393, distance: 17.4
click at [549, 395] on button "M" at bounding box center [549, 389] width 40 height 29
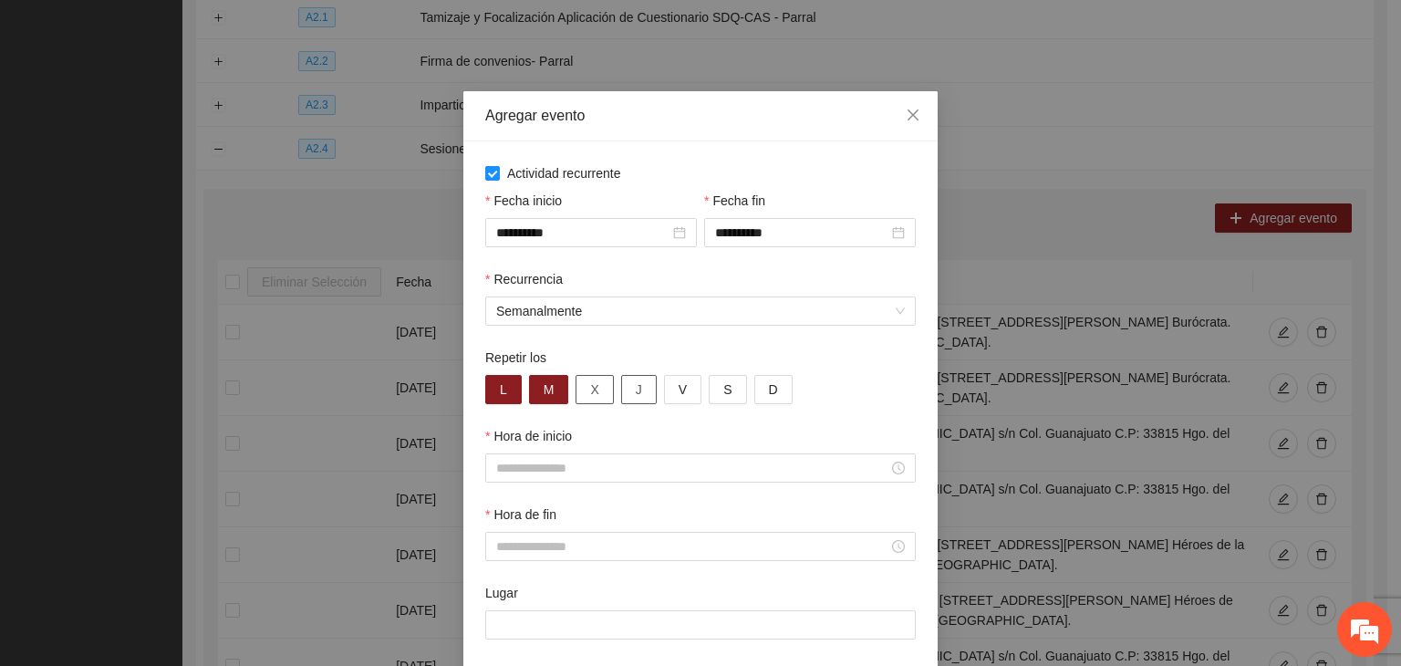
drag, startPoint x: 587, startPoint y: 393, endPoint x: 615, endPoint y: 389, distance: 27.7
click at [590, 394] on span "X" at bounding box center [594, 389] width 8 height 20
drag, startPoint x: 635, startPoint y: 388, endPoint x: 657, endPoint y: 386, distance: 22.0
click at [636, 388] on button "J" at bounding box center [639, 389] width 36 height 29
click at [679, 388] on span "V" at bounding box center [683, 389] width 8 height 20
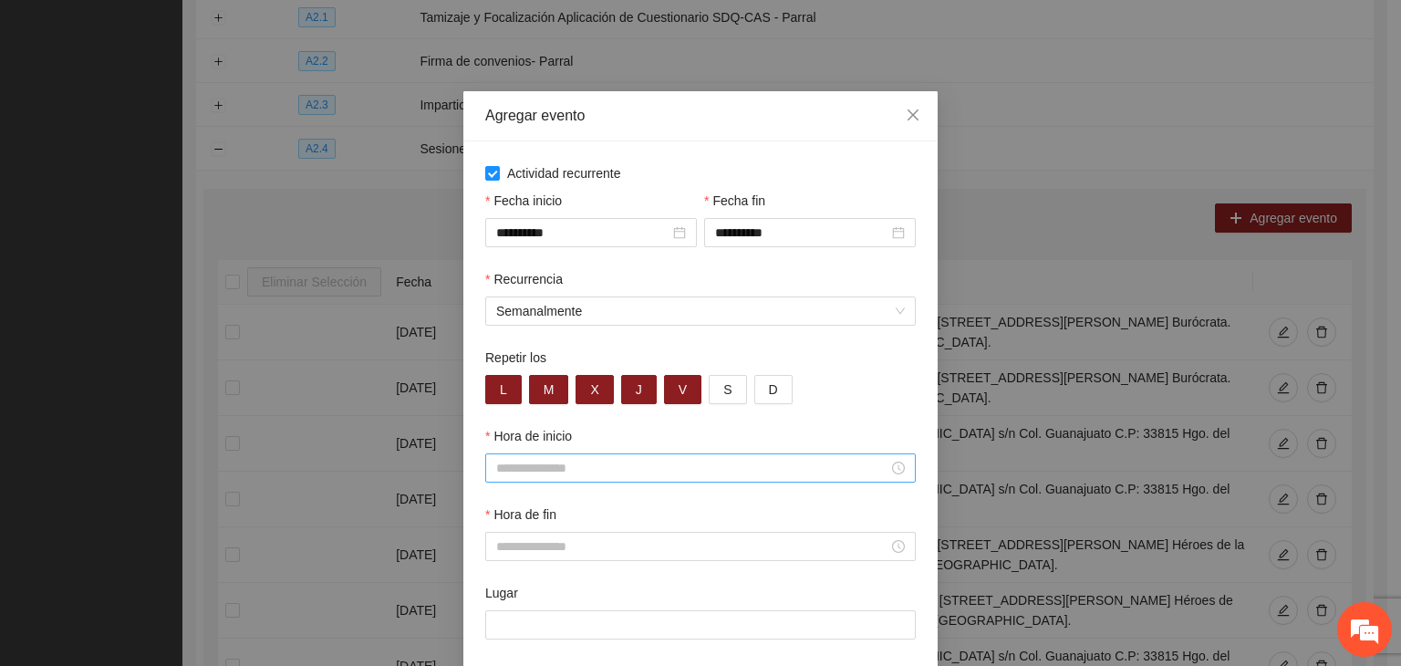
click at [629, 459] on div at bounding box center [700, 467] width 431 height 29
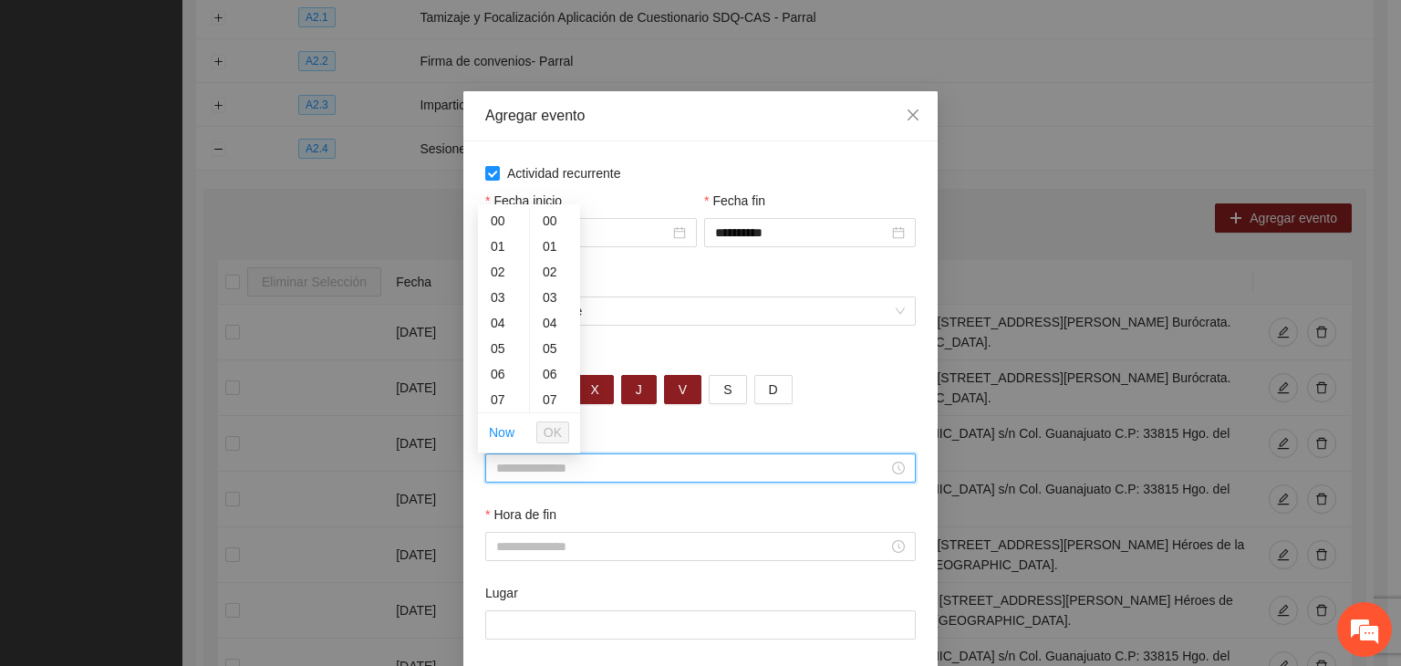
click at [635, 477] on input "Hora de inicio" at bounding box center [692, 468] width 392 height 20
click at [633, 477] on input "Hora de inicio" at bounding box center [692, 468] width 392 height 20
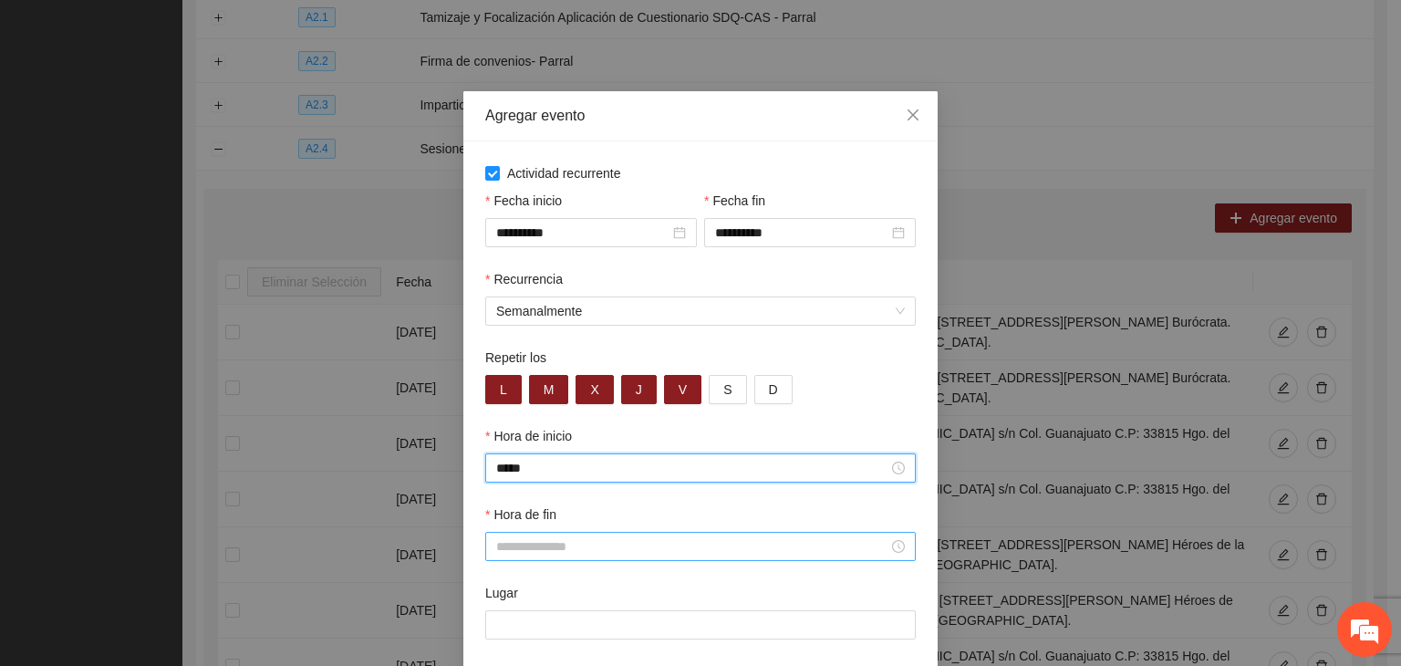
type input "*****"
drag, startPoint x: 615, startPoint y: 558, endPoint x: 614, endPoint y: 568, distance: 10.1
click at [617, 561] on div at bounding box center [700, 546] width 431 height 29
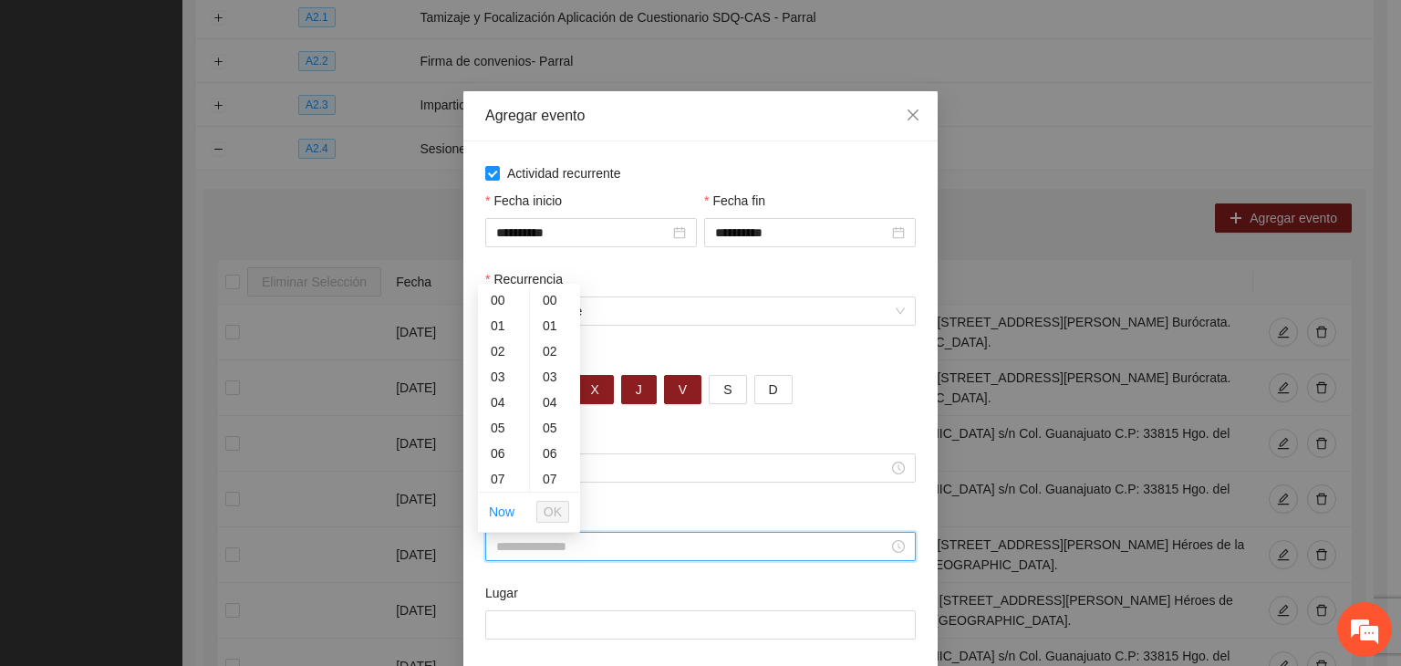
type input "*"
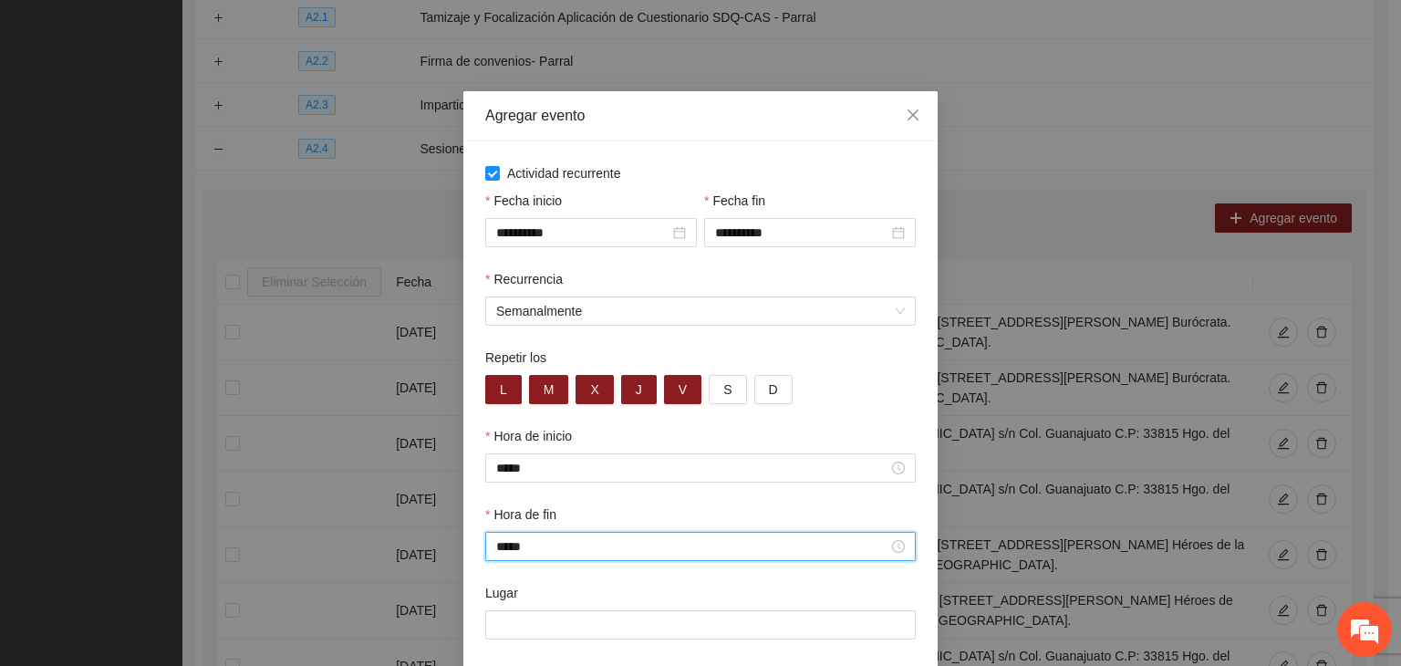
type input "*****"
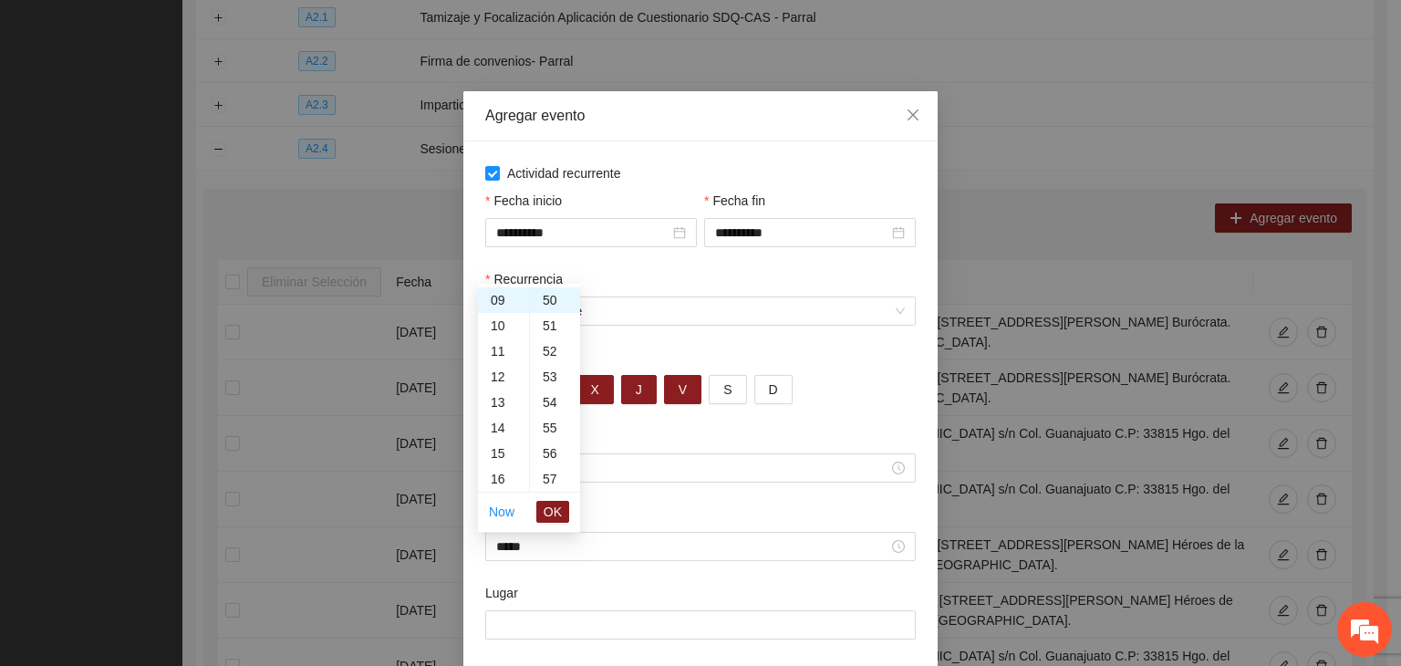
click at [567, 607] on div "Lugar" at bounding box center [700, 596] width 431 height 27
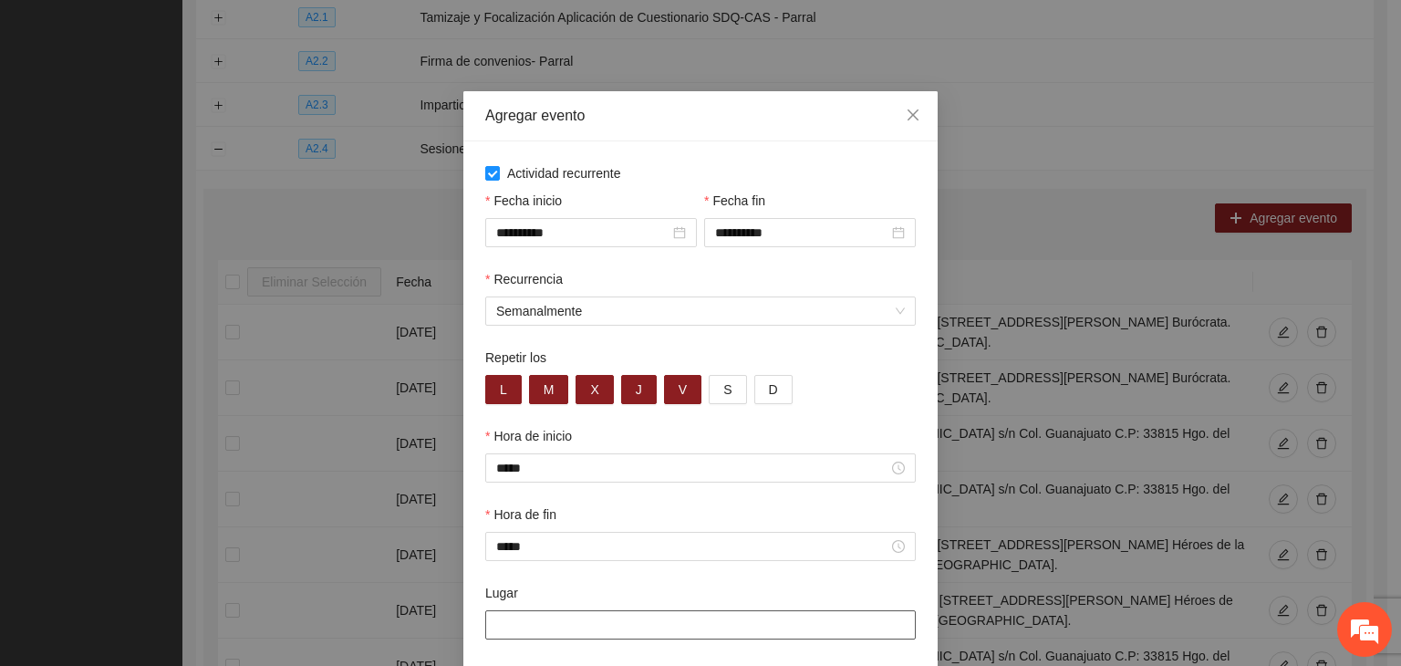
click at [569, 632] on input "Lugar" at bounding box center [700, 624] width 431 height 29
paste input "**********"
type input "**********"
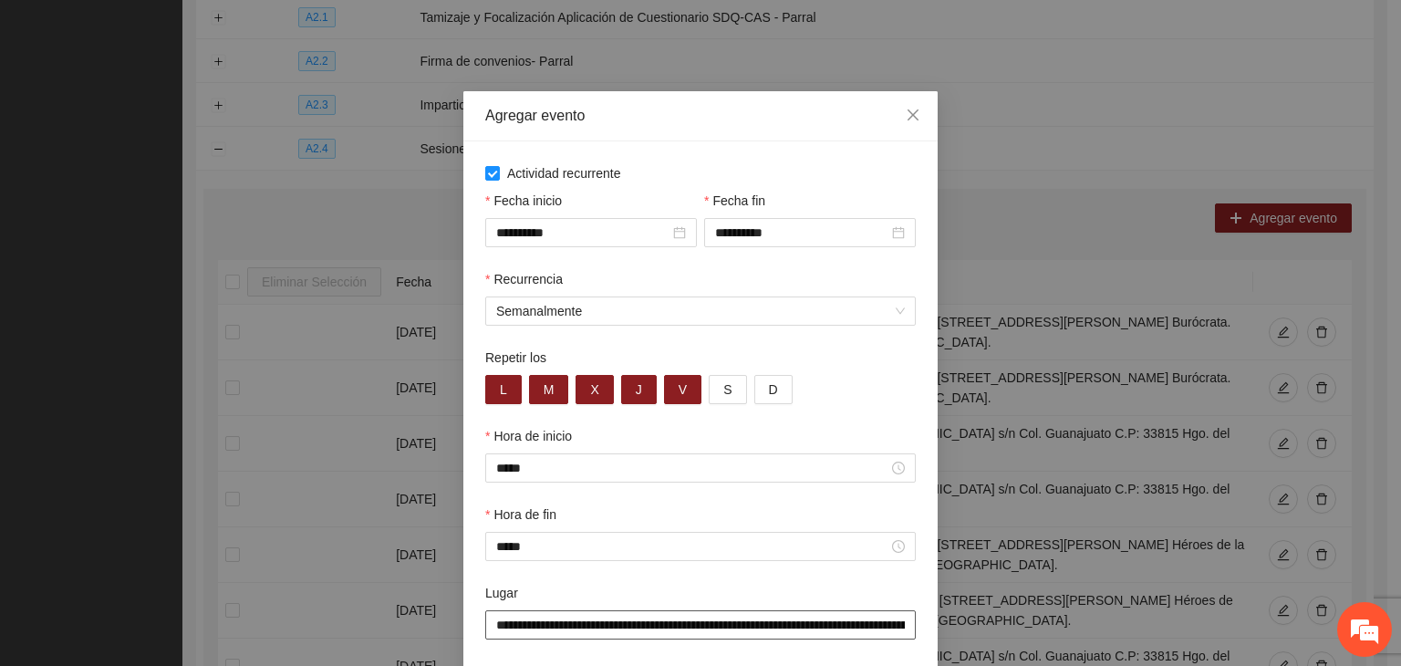
click at [618, 638] on input "**********" at bounding box center [700, 624] width 431 height 29
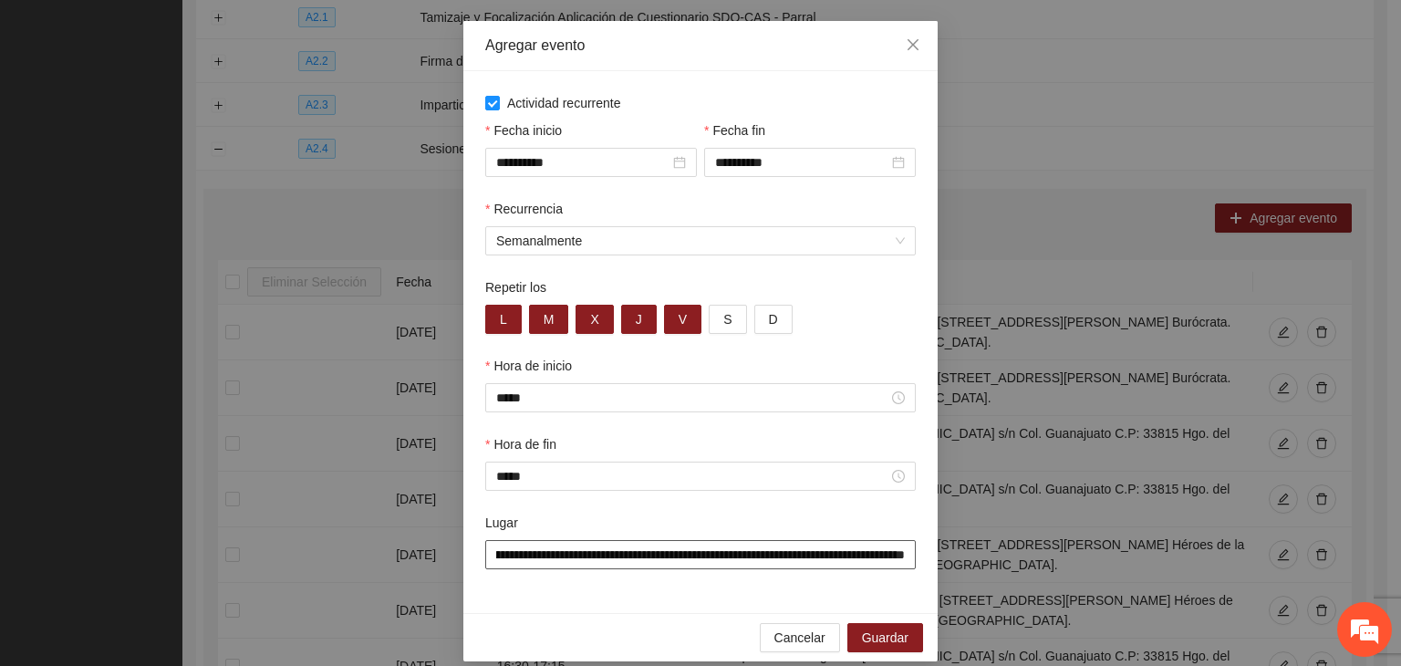
scroll to position [90, 0]
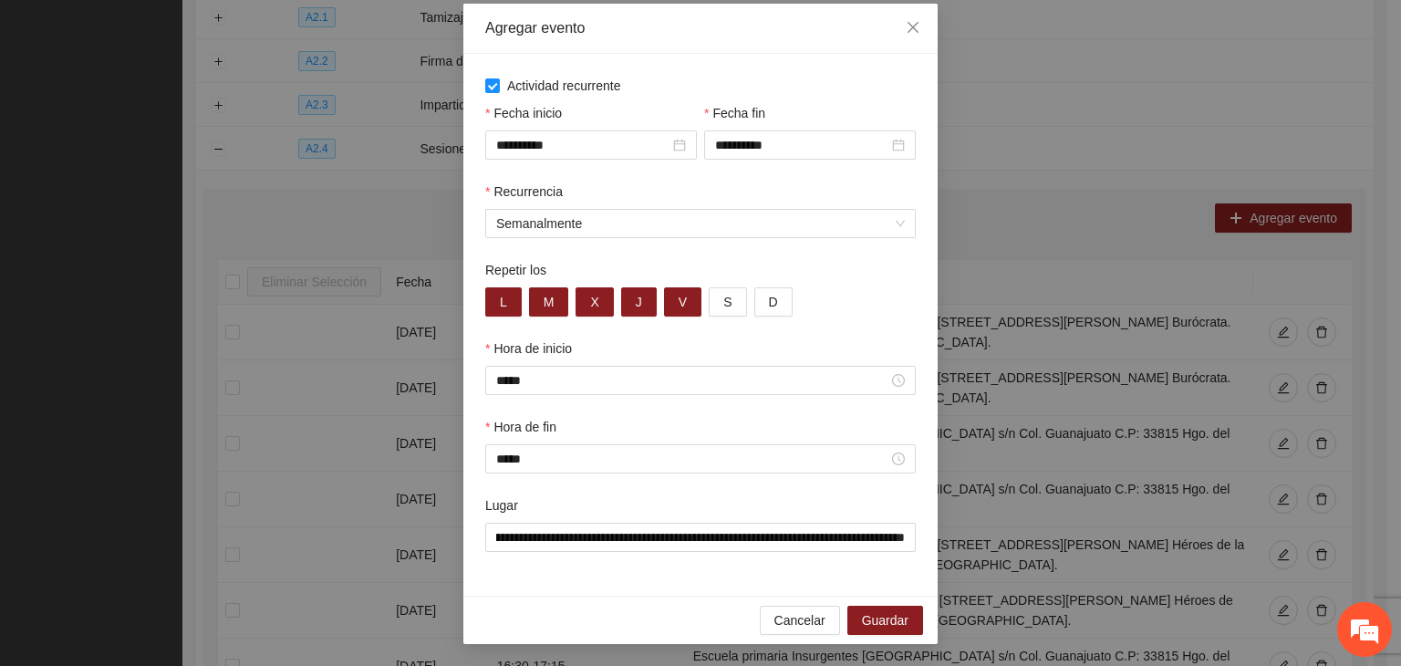
click at [629, 563] on div "**********" at bounding box center [701, 534] width 438 height 78
click at [884, 618] on span "Guardar" at bounding box center [885, 620] width 47 height 20
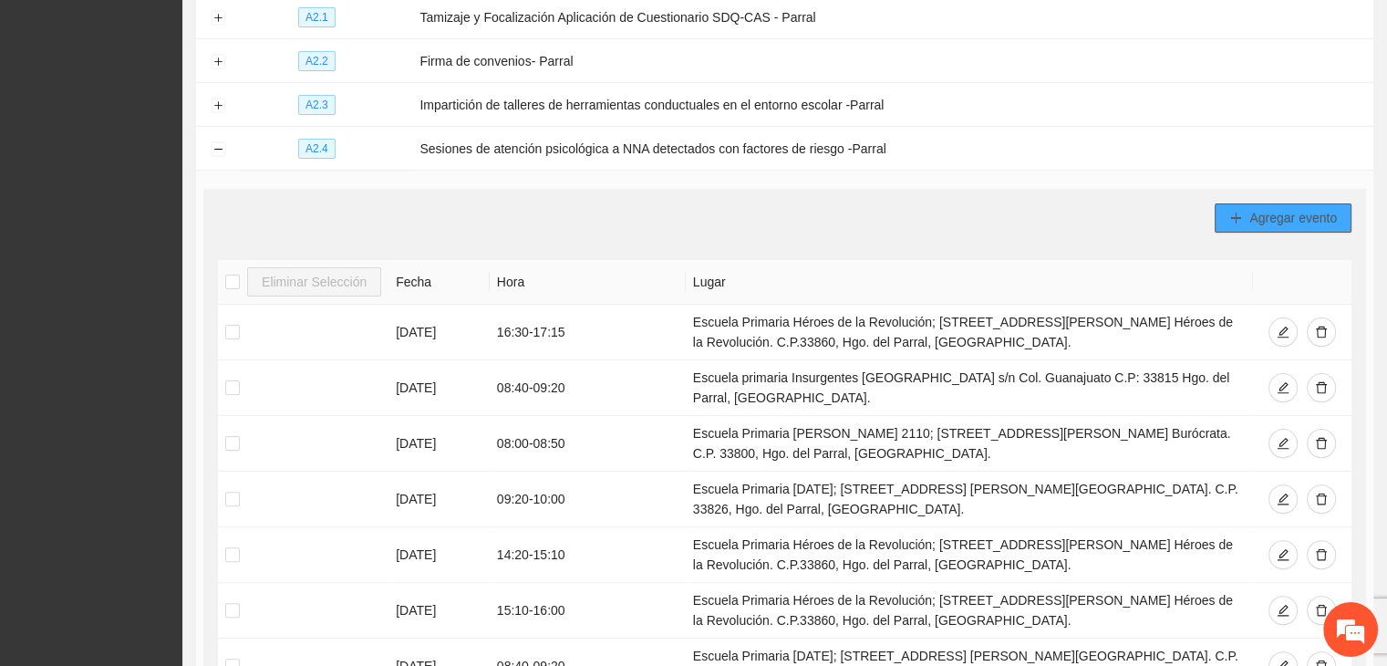
click at [1294, 213] on span "Agregar evento" at bounding box center [1294, 218] width 88 height 20
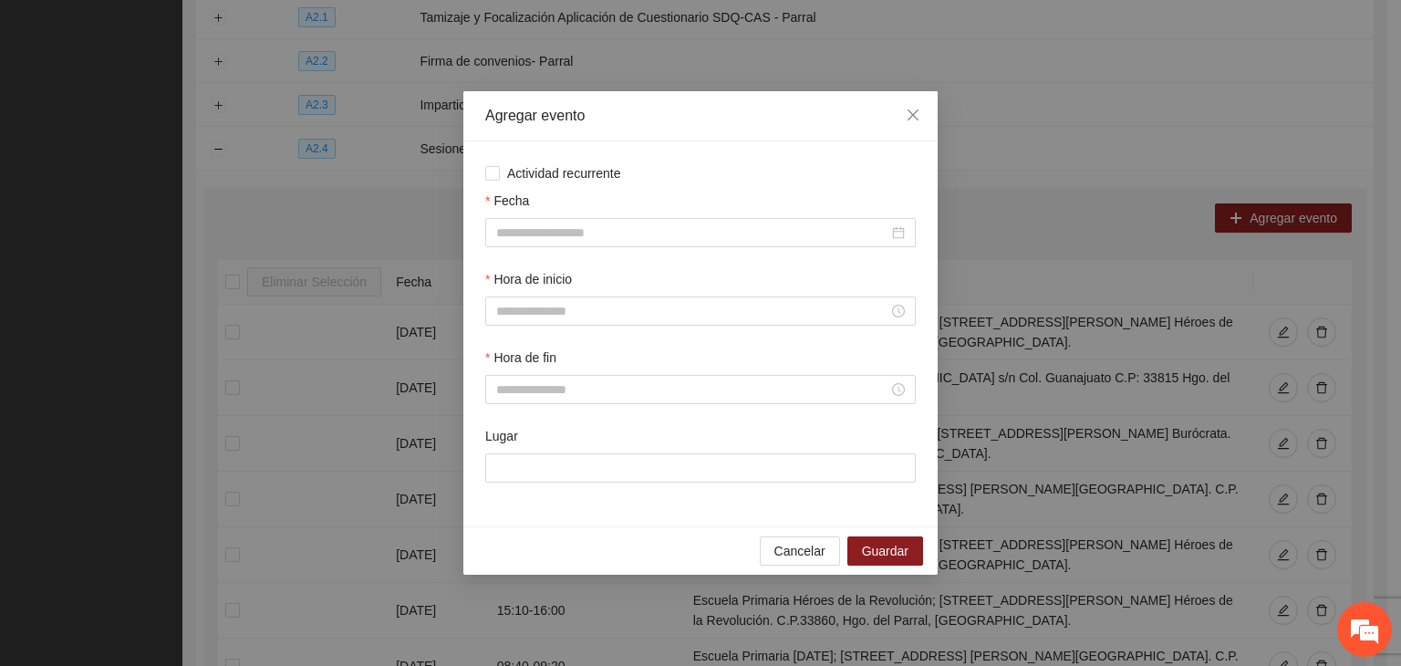
click at [525, 185] on div "Actividad recurrente Fecha Hora de inicio Hora de fin Lugar" at bounding box center [700, 333] width 431 height 341
click at [559, 187] on div "Actividad recurrente Fecha Hora de inicio Hora de fin Lugar" at bounding box center [700, 333] width 431 height 341
click at [558, 187] on div "Actividad recurrente Fecha Hora de inicio Hora de fin Lugar" at bounding box center [700, 333] width 431 height 341
click at [556, 178] on span "Actividad recurrente" at bounding box center [564, 173] width 129 height 20
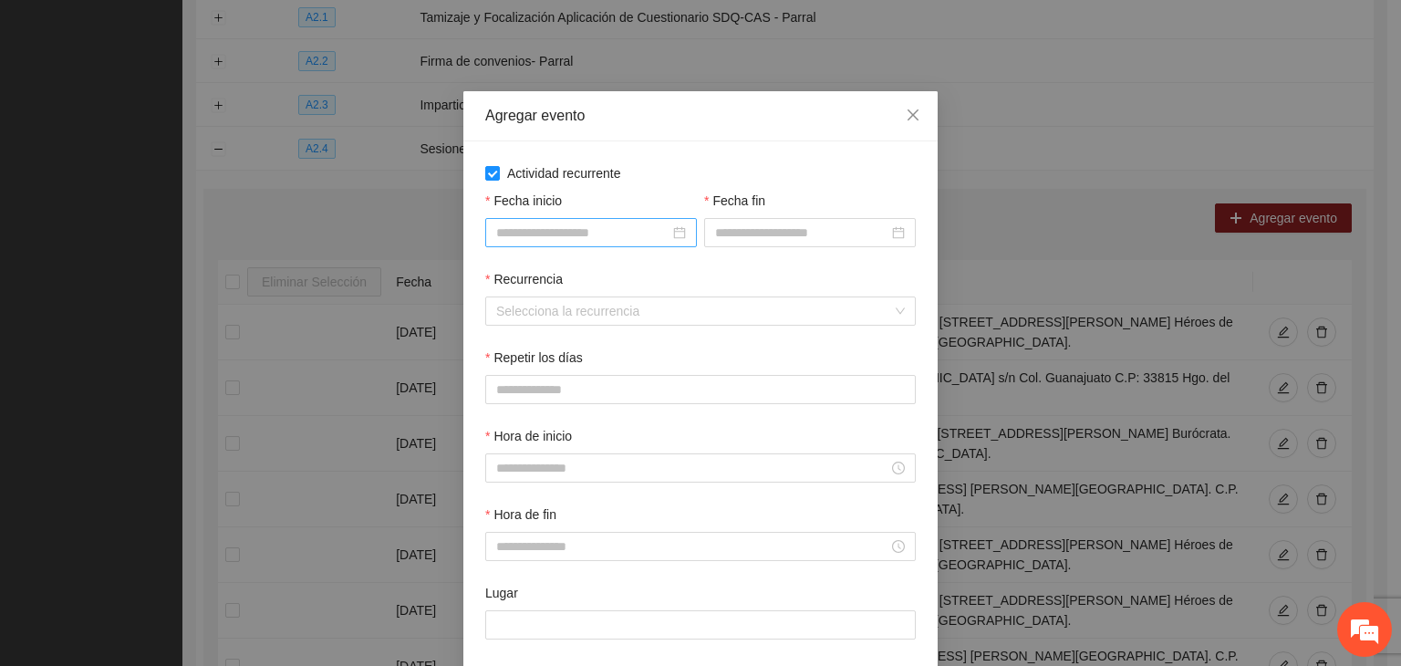
click at [607, 229] on input "Fecha inicio" at bounding box center [582, 233] width 173 height 20
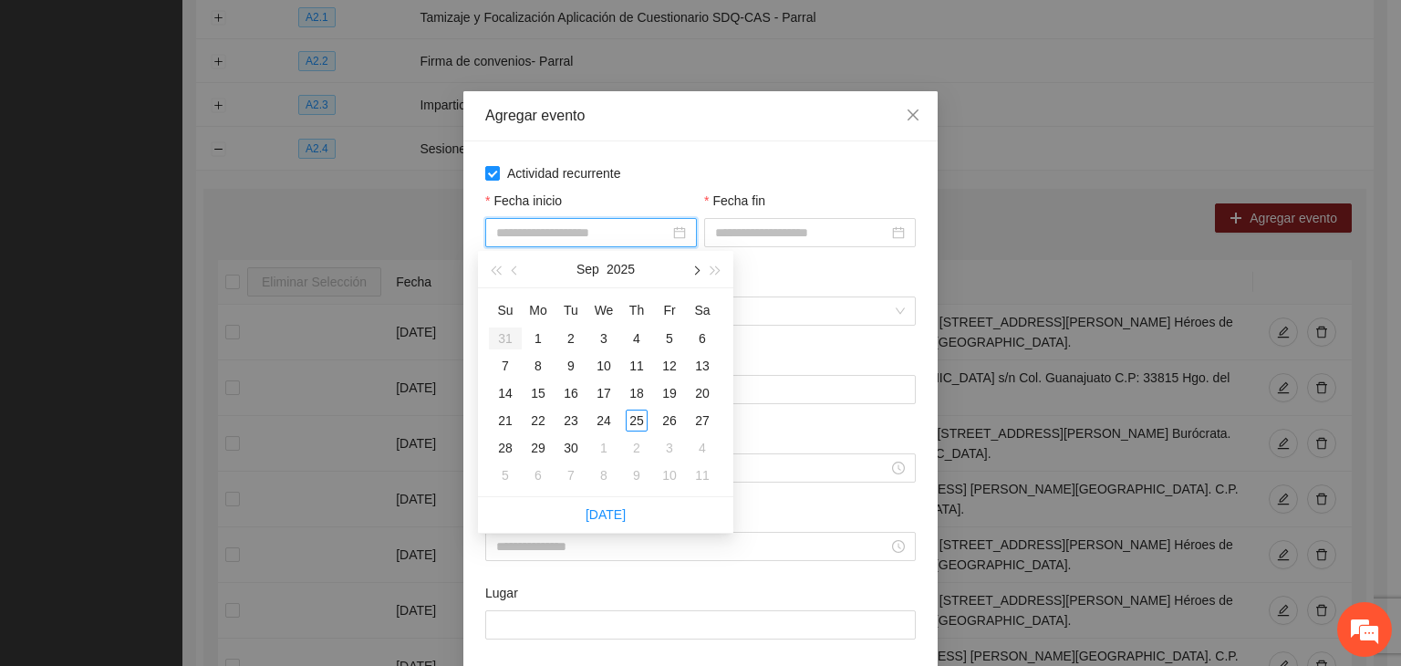
click at [686, 271] on button "button" at bounding box center [695, 269] width 20 height 36
type input "**********"
click at [593, 335] on div "1" at bounding box center [604, 338] width 22 height 22
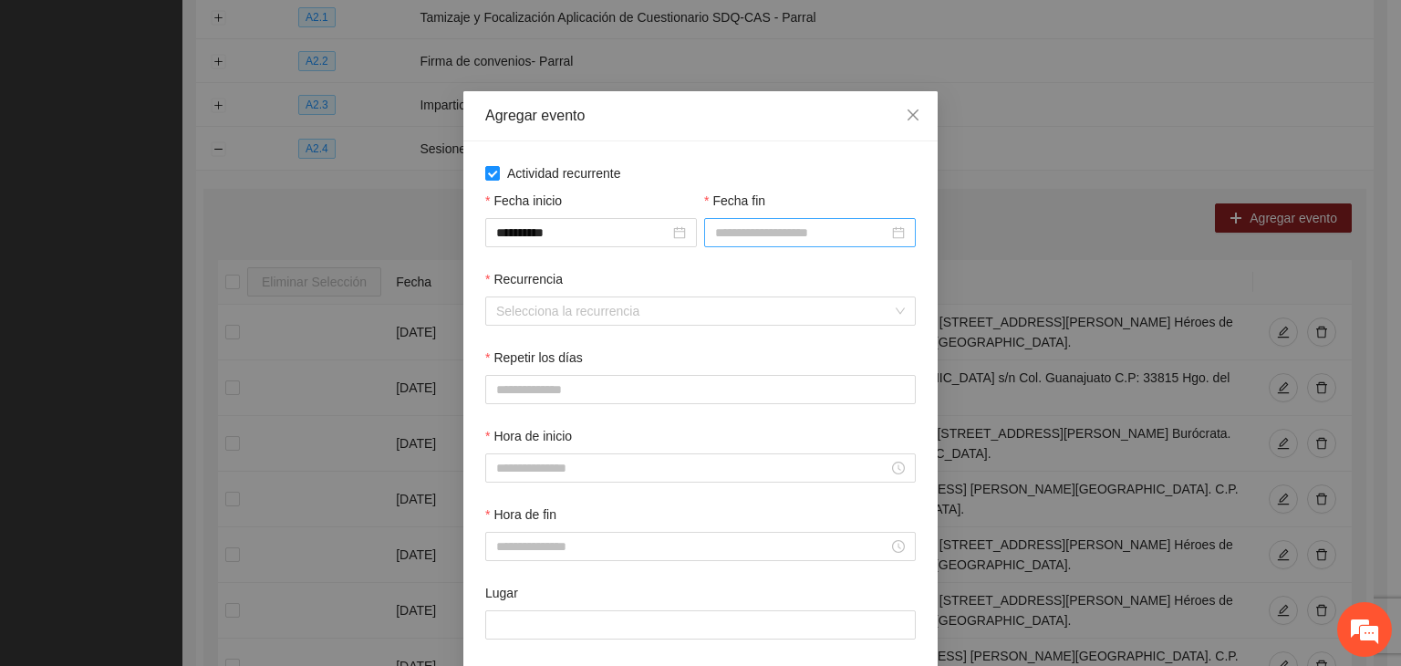
click at [764, 244] on div at bounding box center [810, 232] width 212 height 29
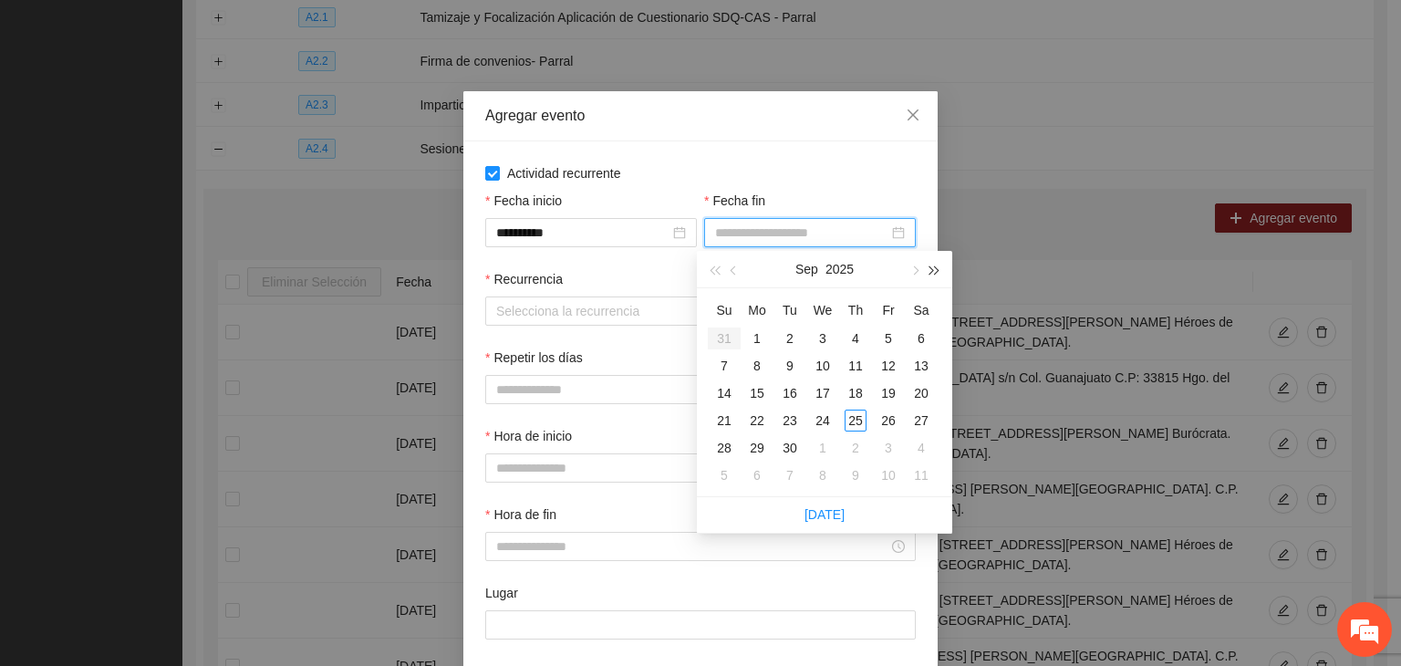
click at [930, 269] on span "button" at bounding box center [934, 270] width 9 height 9
click at [920, 271] on button "button" at bounding box center [914, 269] width 20 height 36
click at [692, 278] on div "Recurrencia" at bounding box center [700, 282] width 431 height 27
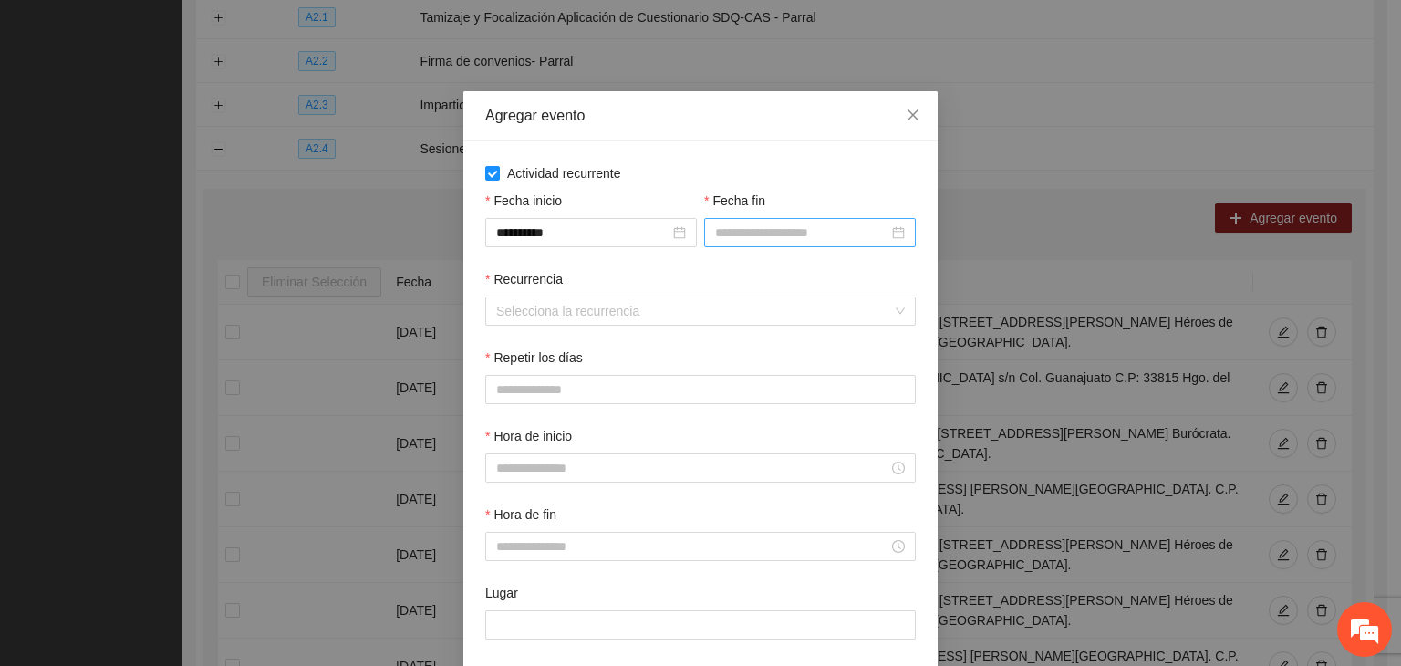
click at [762, 244] on div at bounding box center [810, 232] width 212 height 29
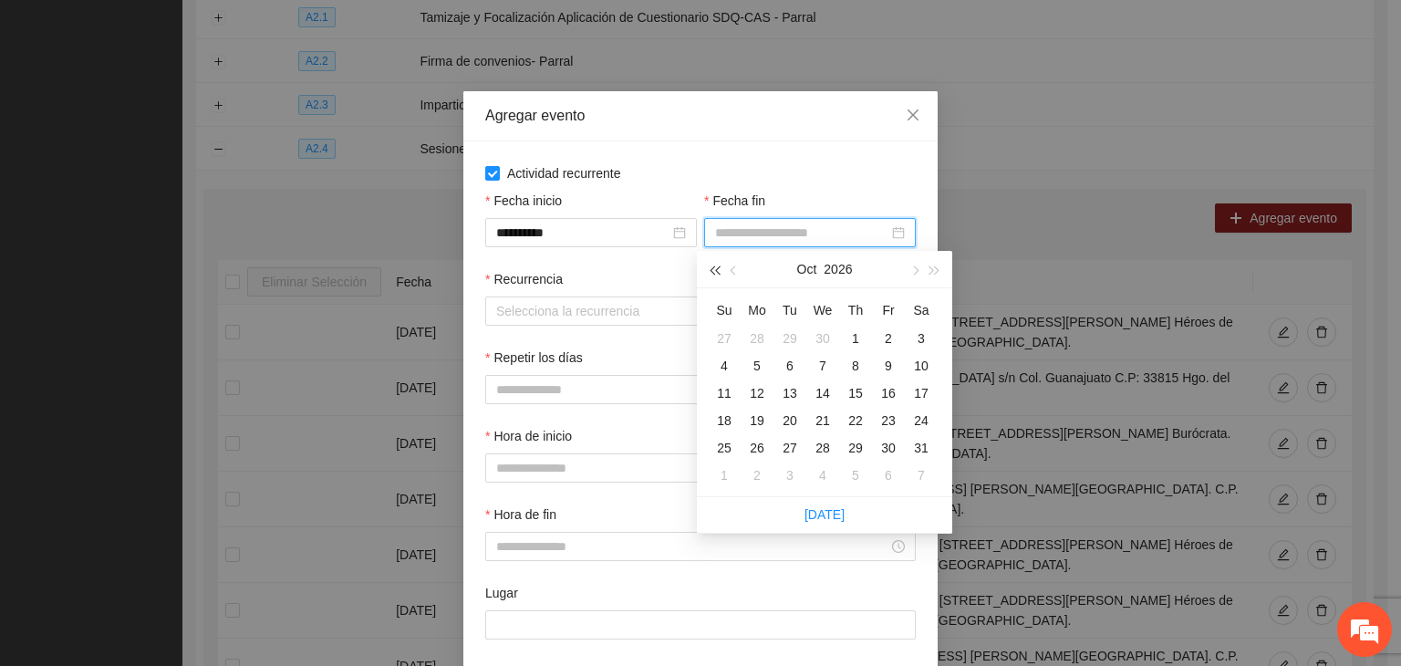
click at [715, 271] on span "button" at bounding box center [714, 270] width 9 height 9
type input "**********"
drag, startPoint x: 899, startPoint y: 428, endPoint x: 867, endPoint y: 426, distance: 32.0
click at [867, 426] on tr "19 20 21 22 23 24 25" at bounding box center [823, 420] width 230 height 27
type input "**********"
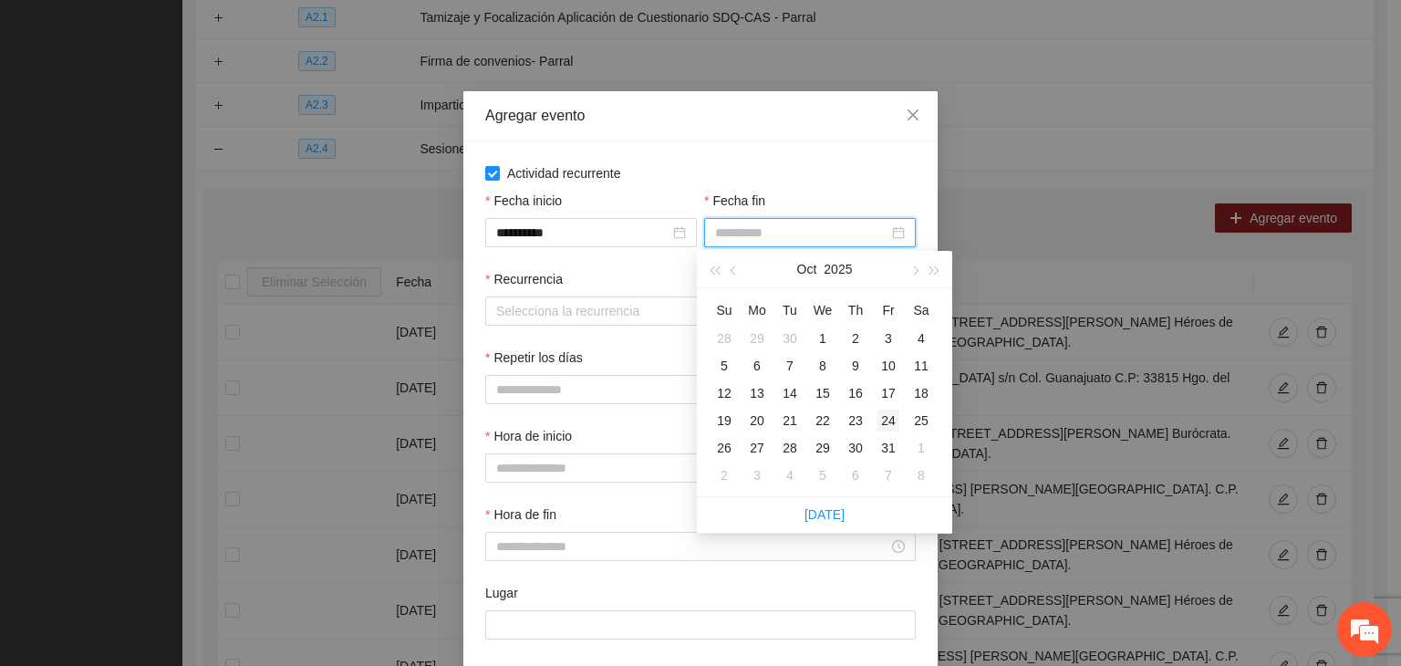
click at [894, 431] on td "24" at bounding box center [888, 420] width 33 height 27
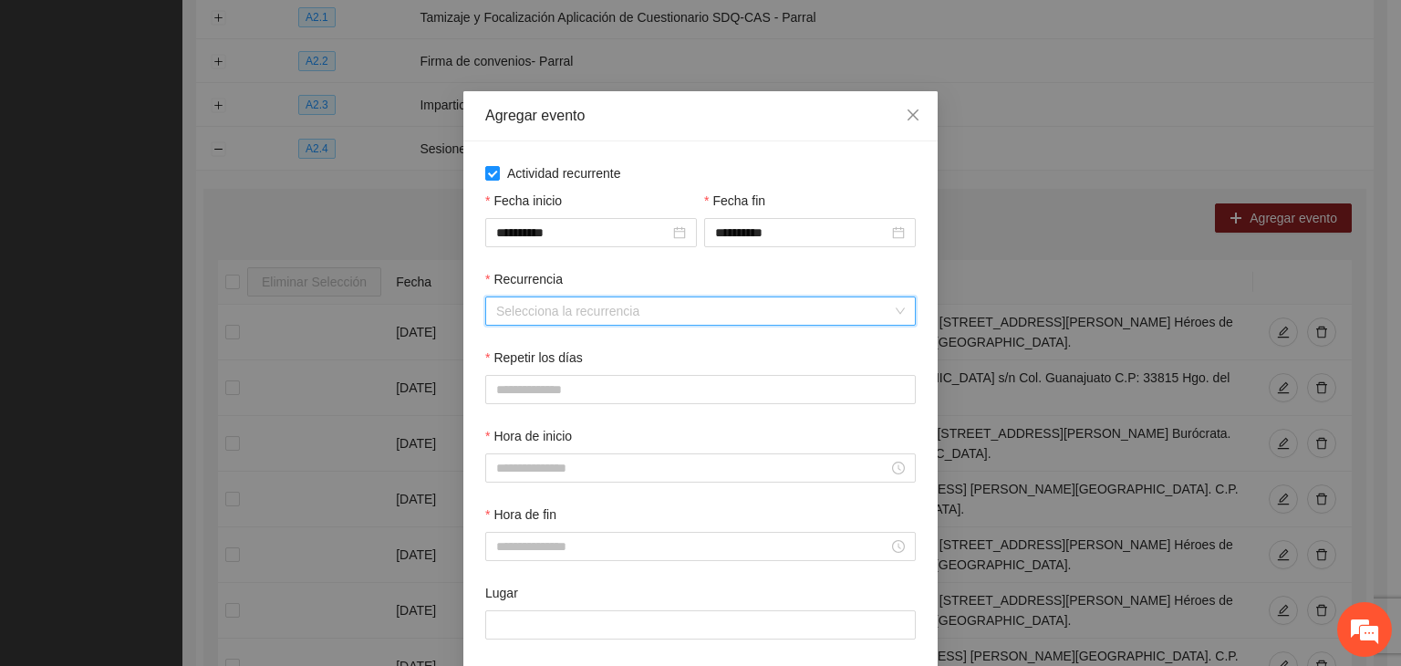
click at [598, 315] on input "Recurrencia" at bounding box center [694, 310] width 396 height 27
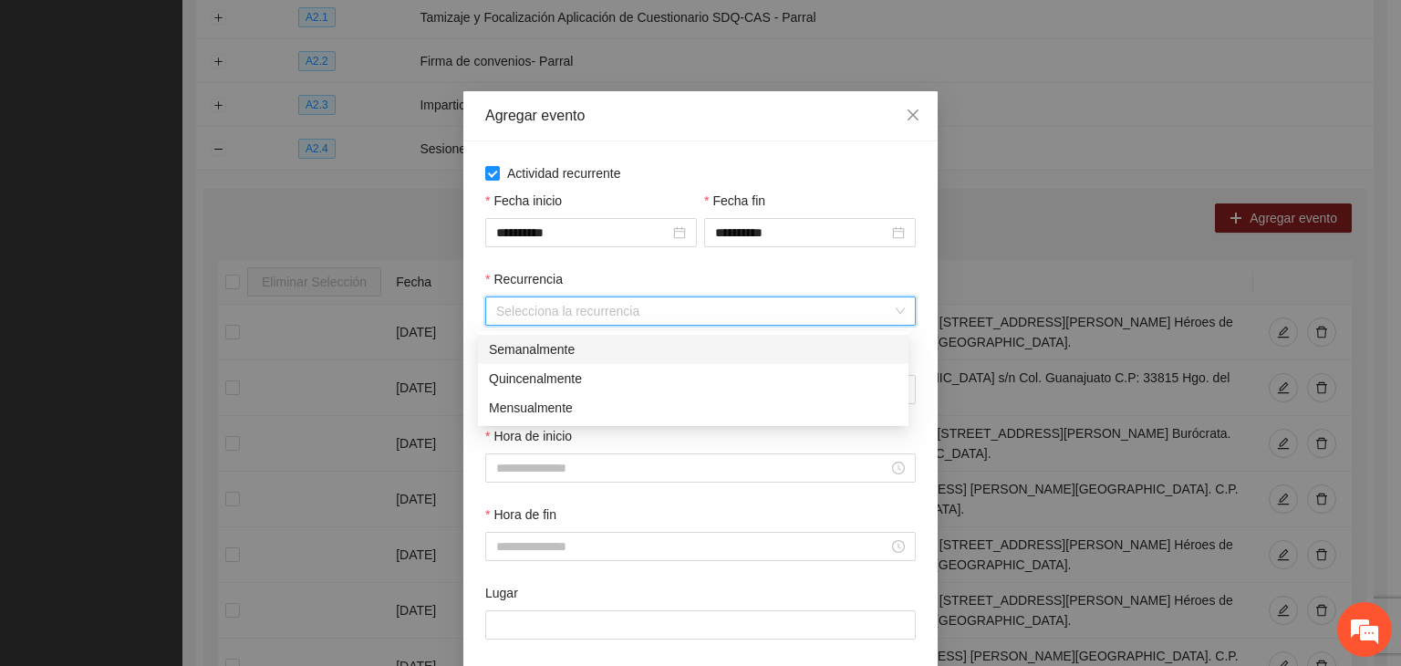
click at [621, 355] on div "Semanalmente" at bounding box center [693, 349] width 409 height 20
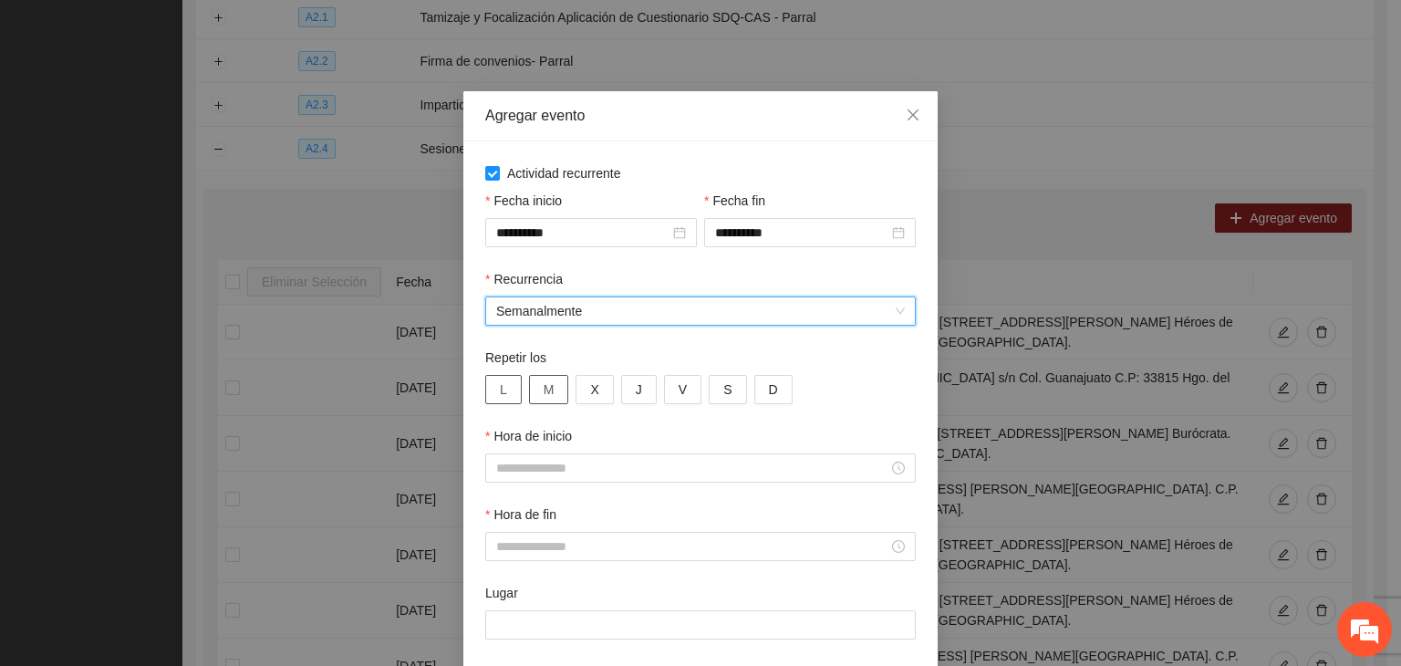
drag, startPoint x: 483, startPoint y: 377, endPoint x: 526, endPoint y: 390, distance: 44.7
click at [490, 379] on button "L" at bounding box center [503, 389] width 36 height 29
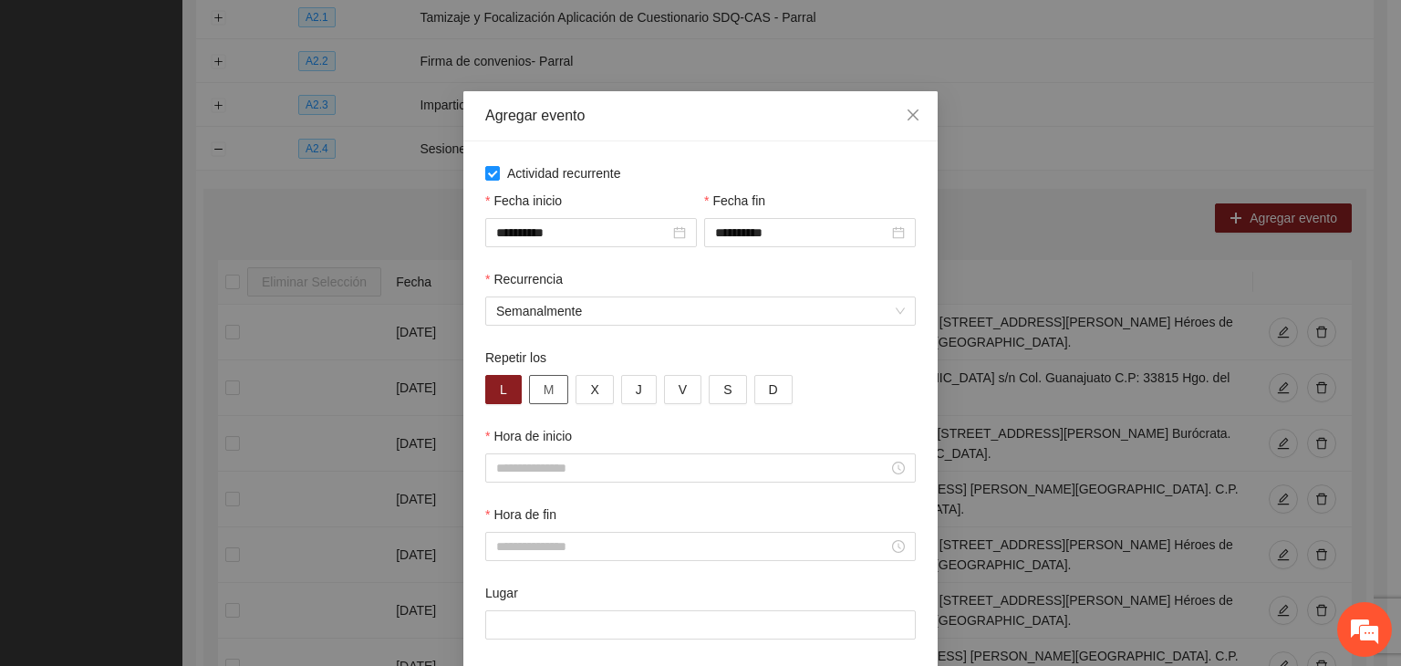
click at [556, 395] on button "M" at bounding box center [549, 389] width 40 height 29
drag, startPoint x: 585, startPoint y: 393, endPoint x: 629, endPoint y: 388, distance: 44.1
click at [590, 393] on span "X" at bounding box center [594, 389] width 8 height 20
click at [636, 388] on span "J" at bounding box center [639, 389] width 6 height 20
click at [679, 390] on span "V" at bounding box center [683, 389] width 8 height 20
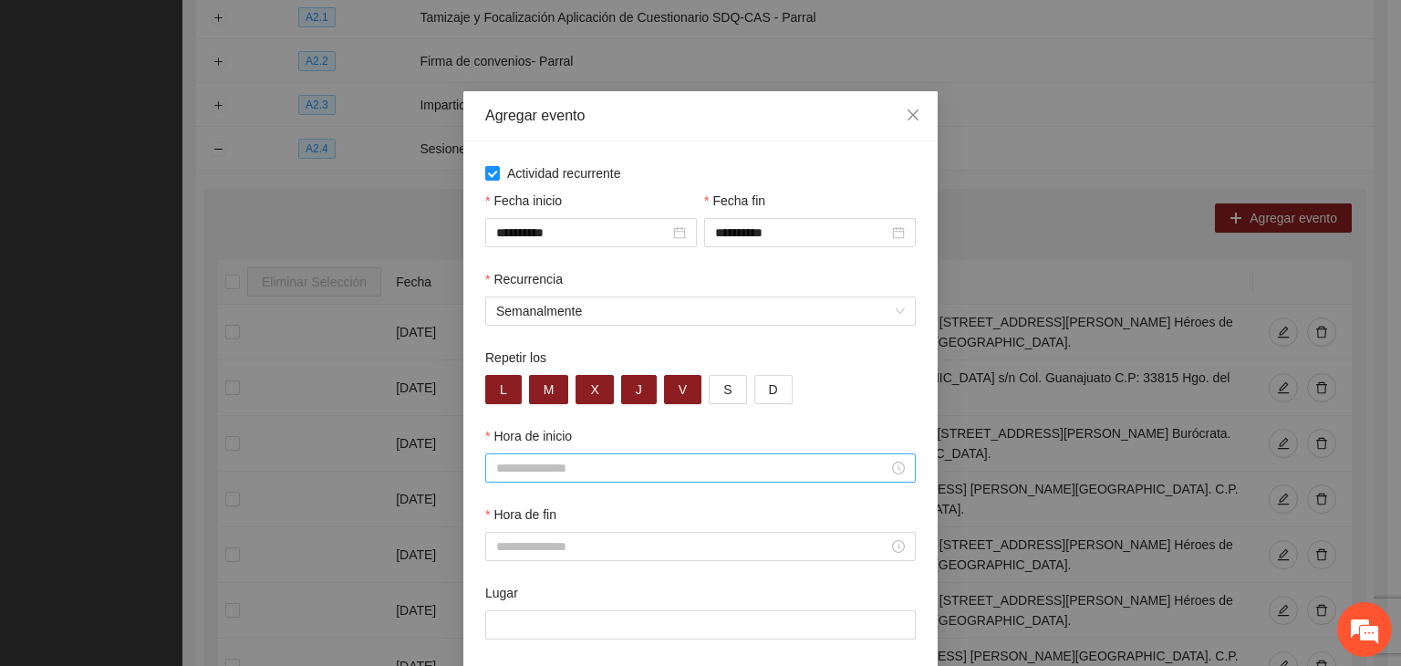
click at [630, 474] on input "Hora de inicio" at bounding box center [692, 468] width 392 height 20
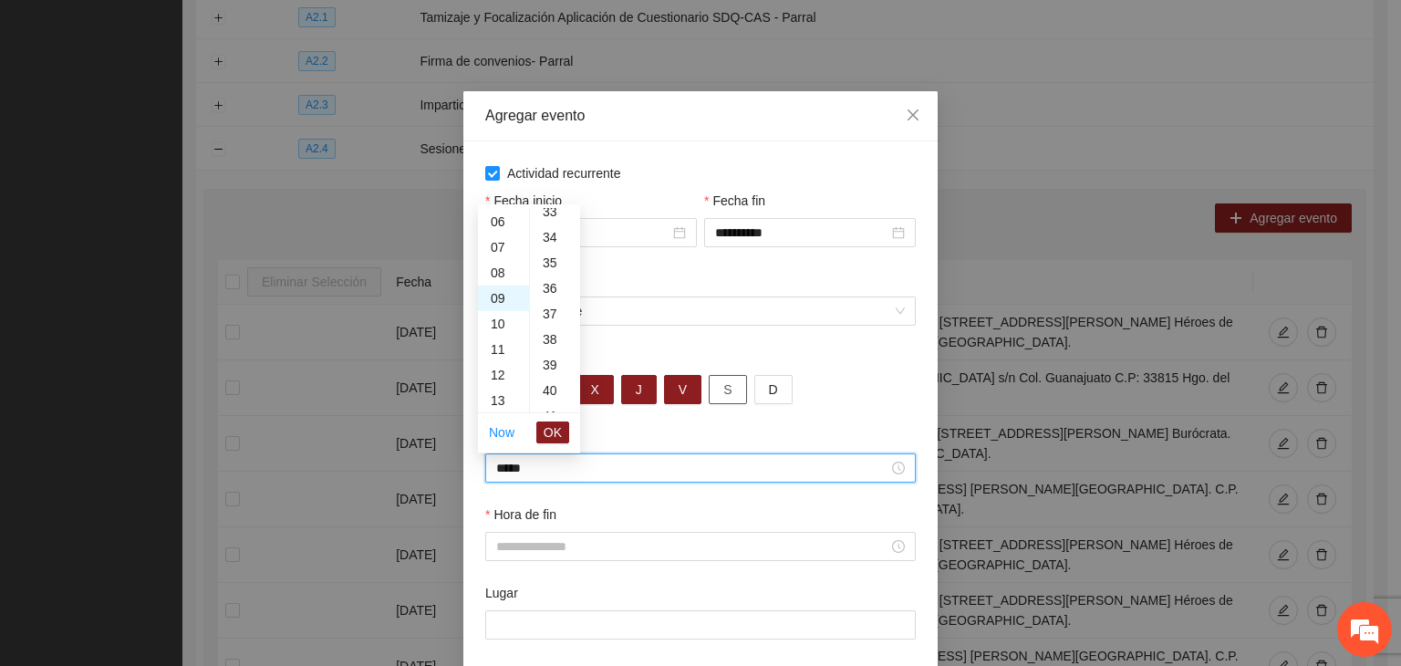
scroll to position [1277, 0]
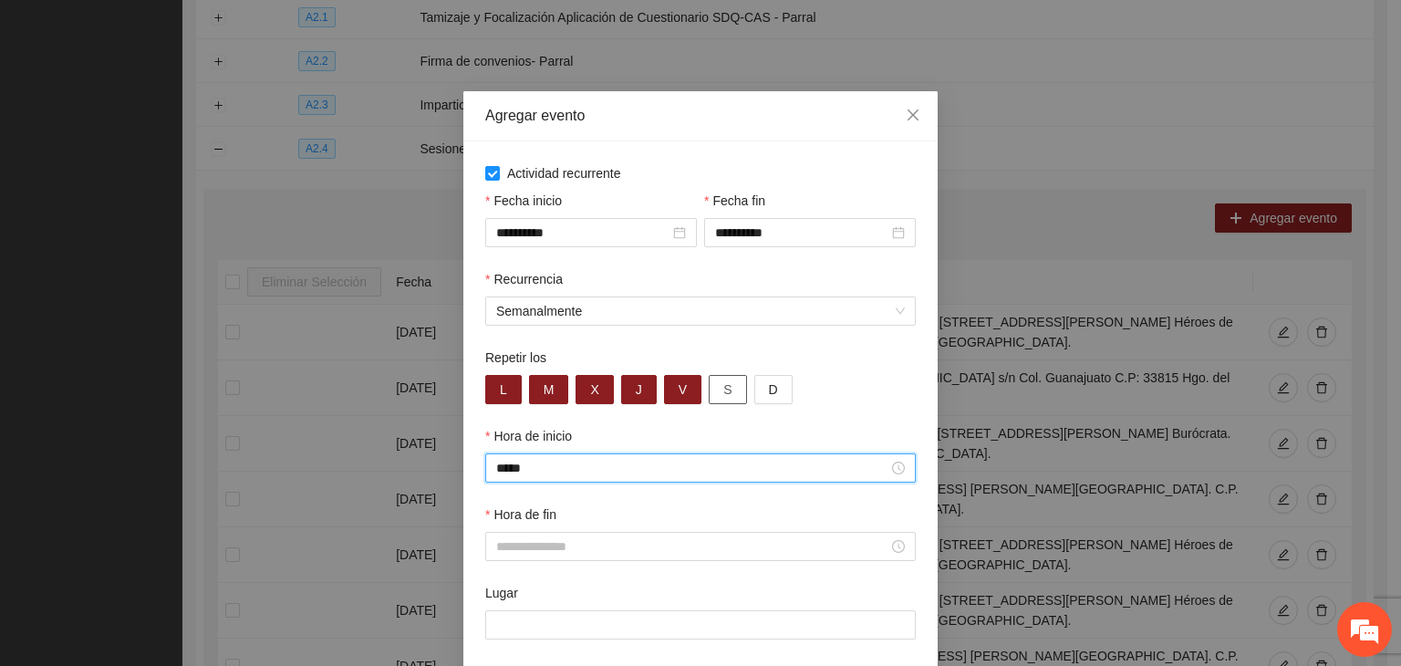
type input "*****"
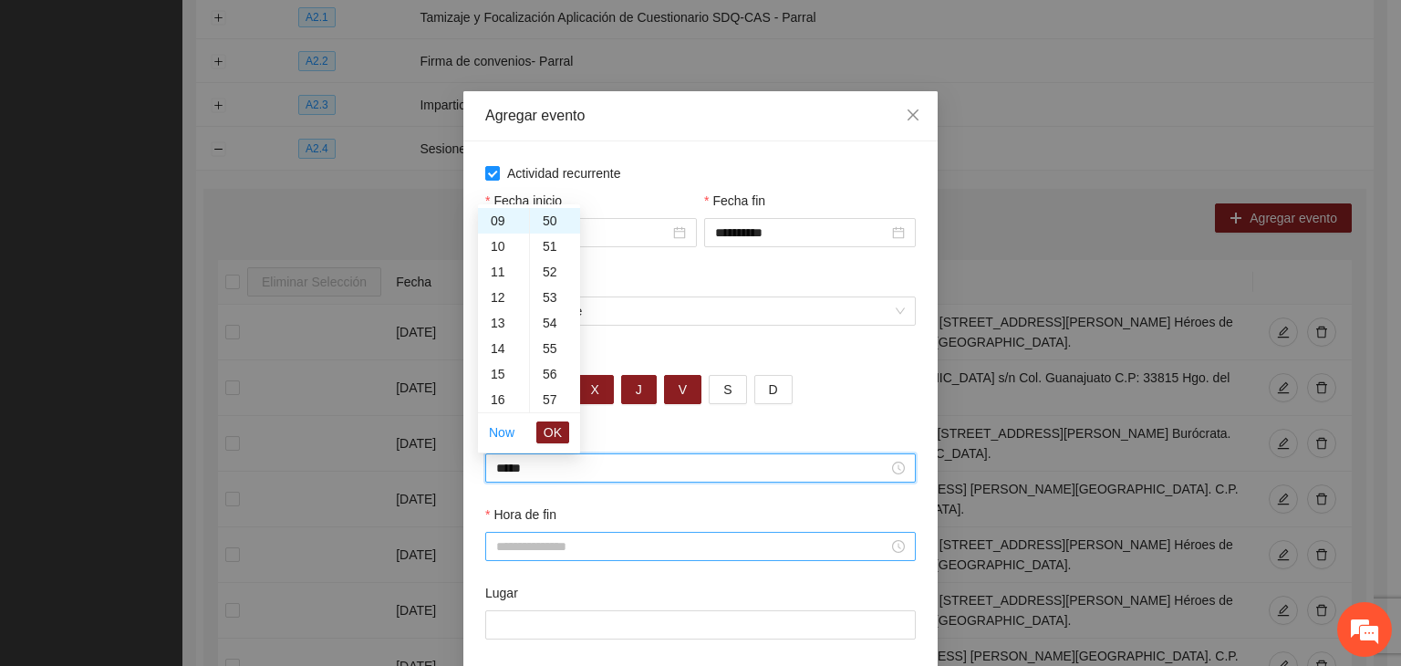
click at [621, 541] on input "Hora de fin" at bounding box center [692, 546] width 392 height 20
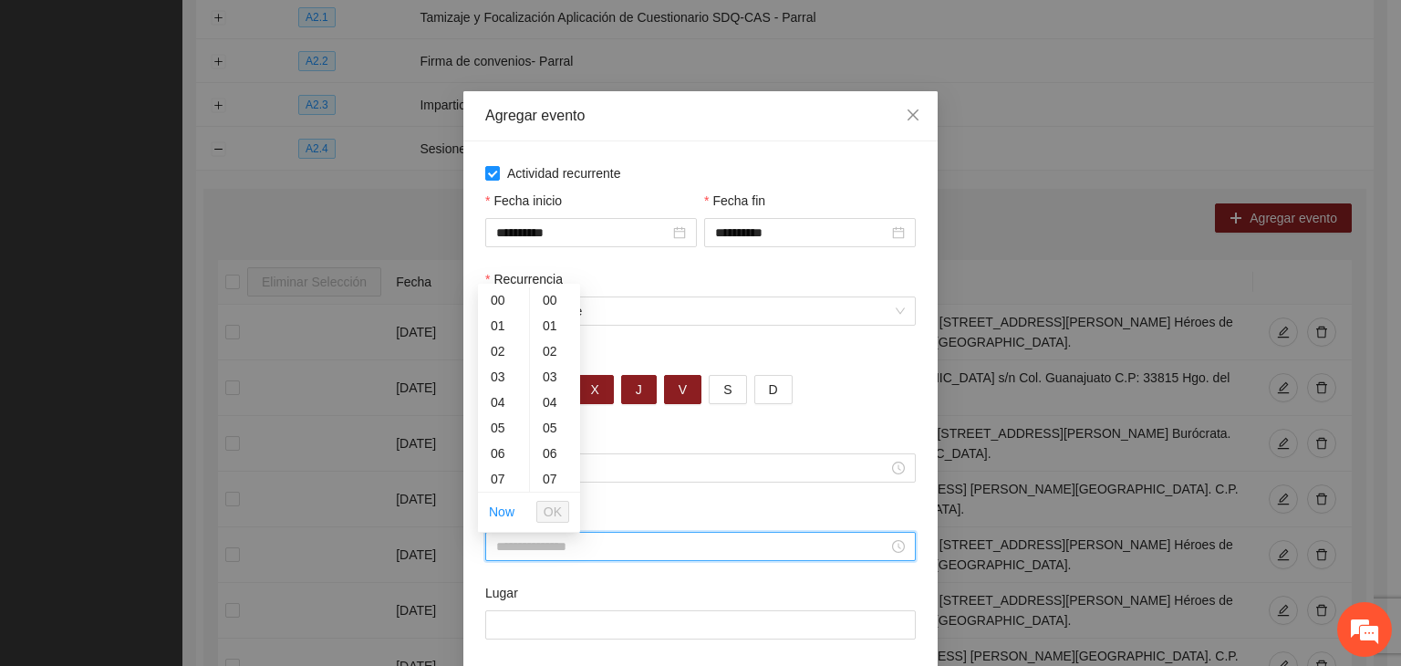
click at [728, 519] on div "Hora de fin" at bounding box center [700, 517] width 431 height 27
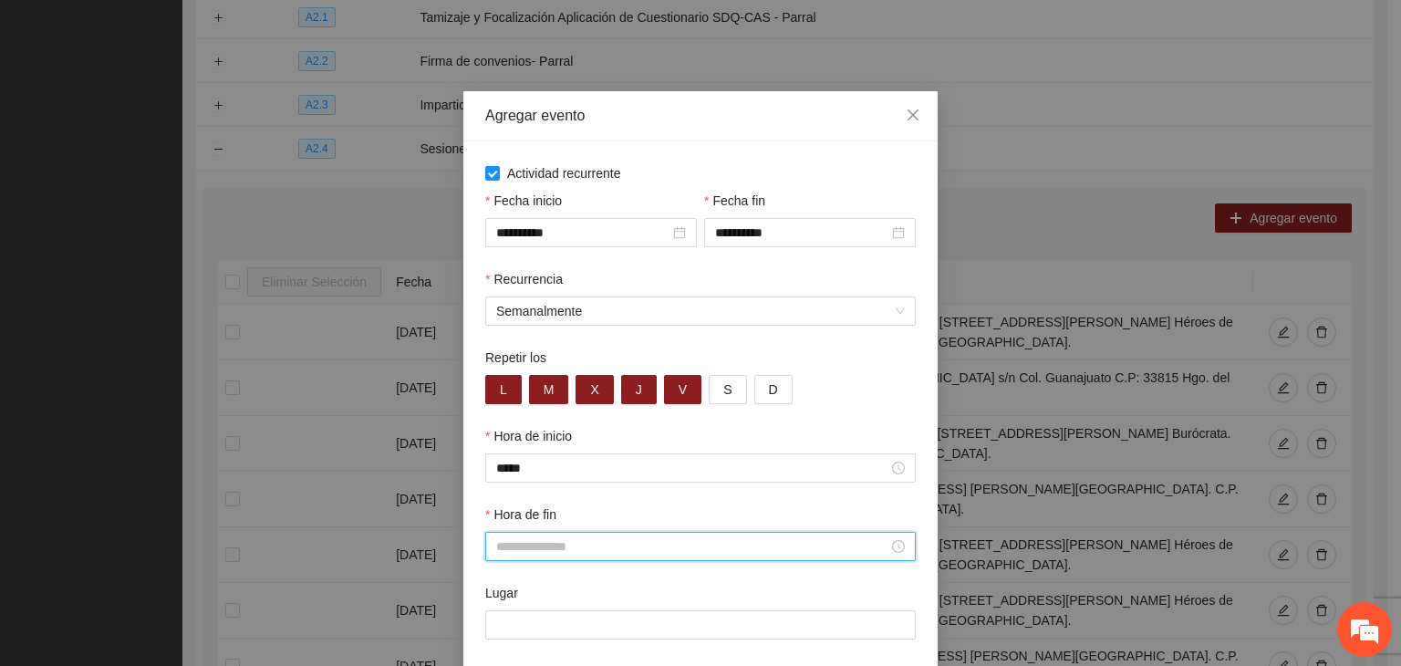
click at [760, 546] on input "Hora de fin" at bounding box center [692, 546] width 392 height 20
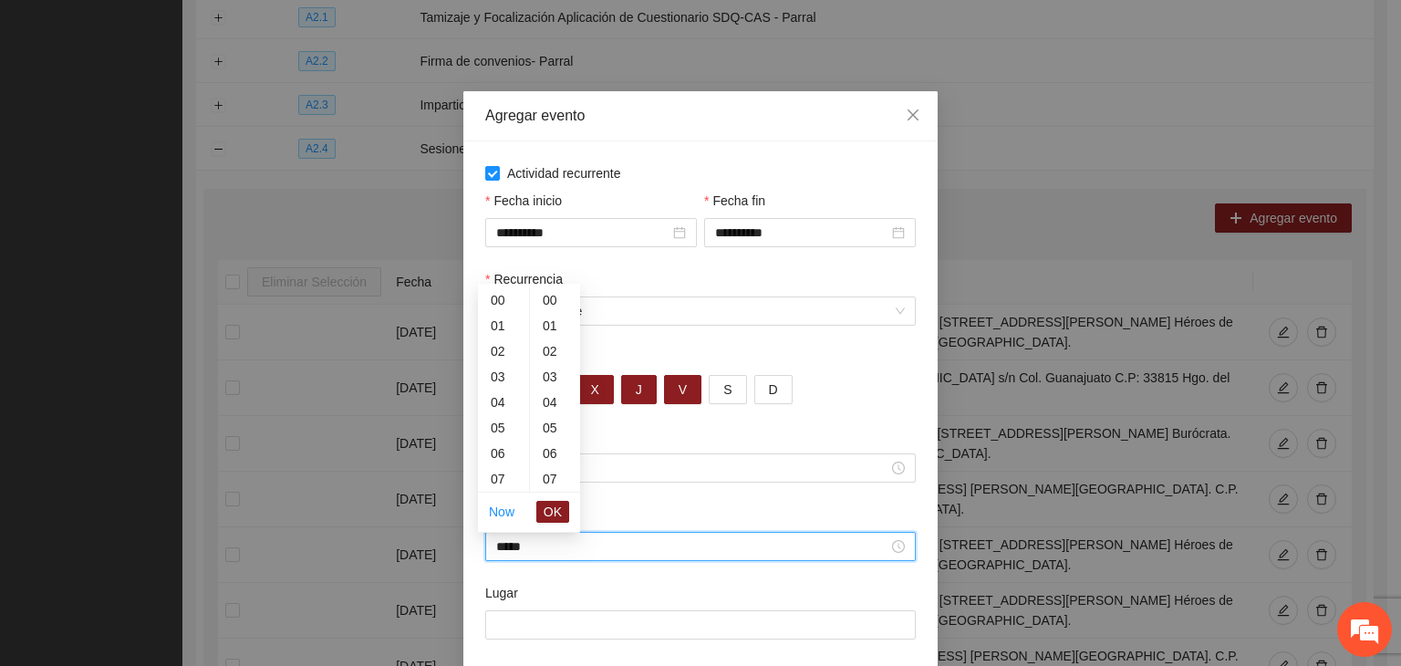
scroll to position [1022, 0]
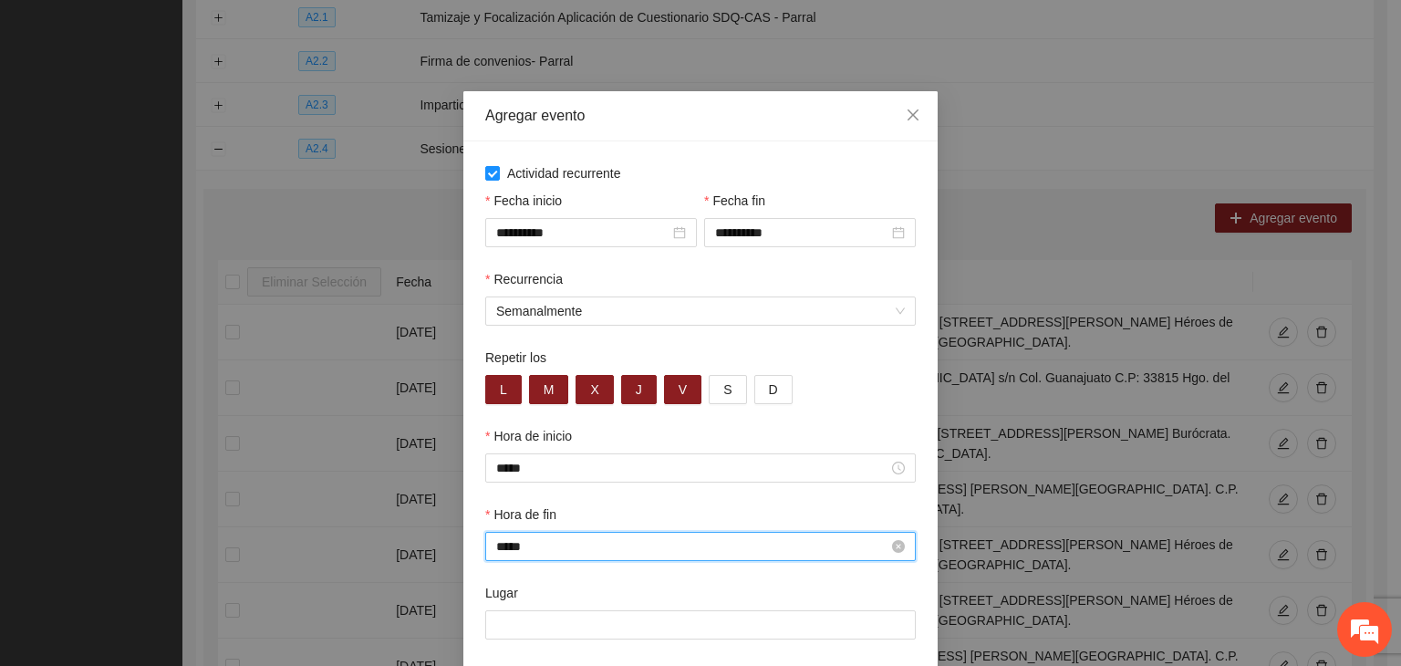
type input "*****"
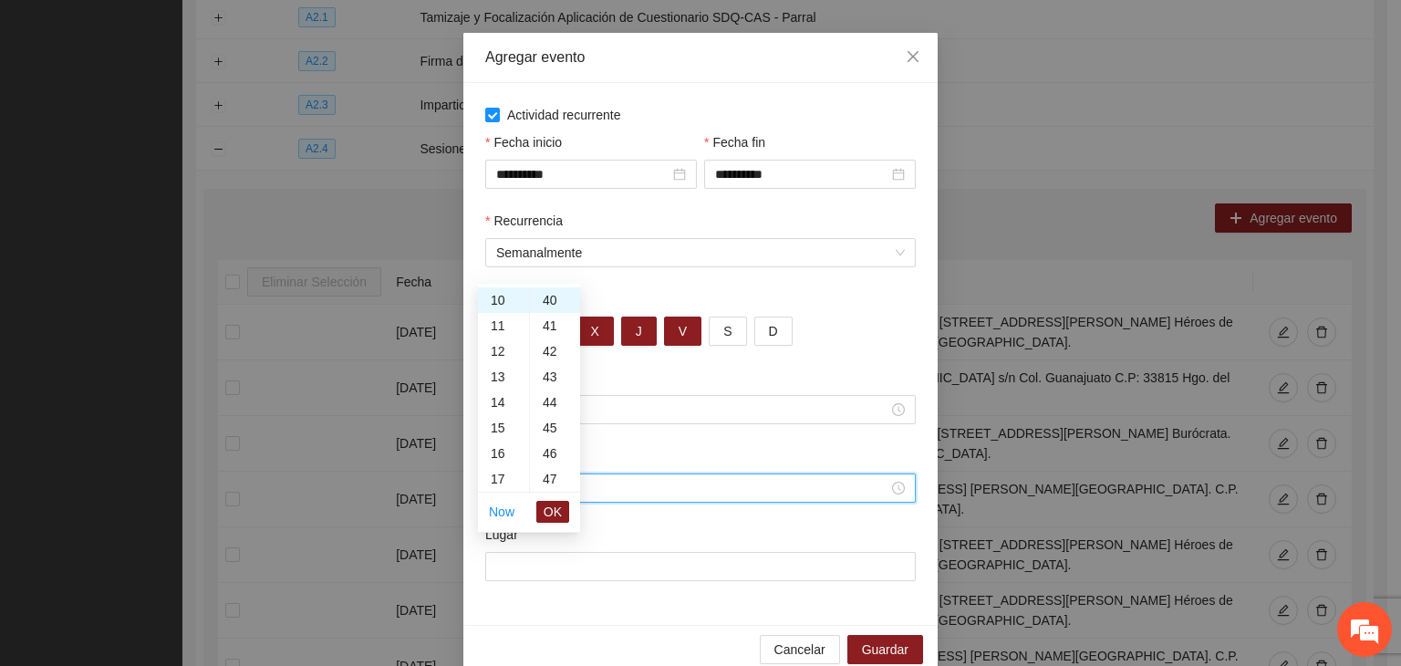
scroll to position [90, 0]
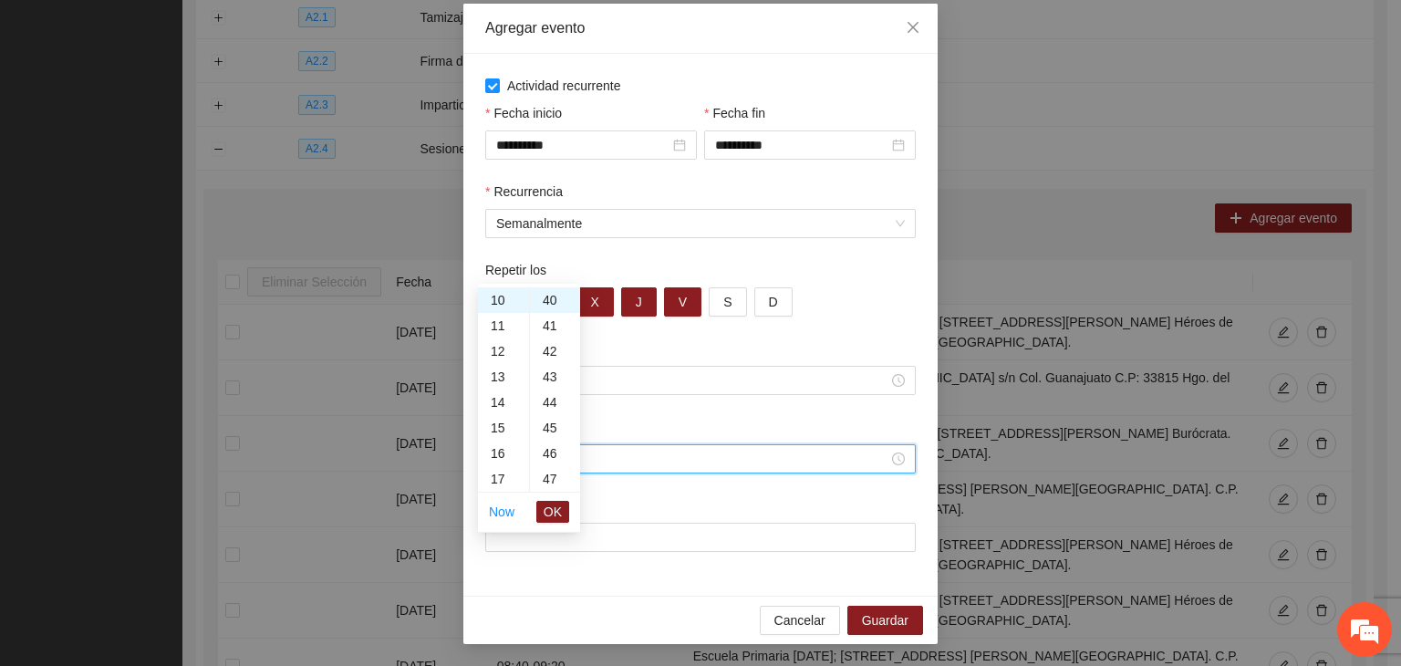
click at [658, 507] on div "Lugar" at bounding box center [700, 508] width 431 height 27
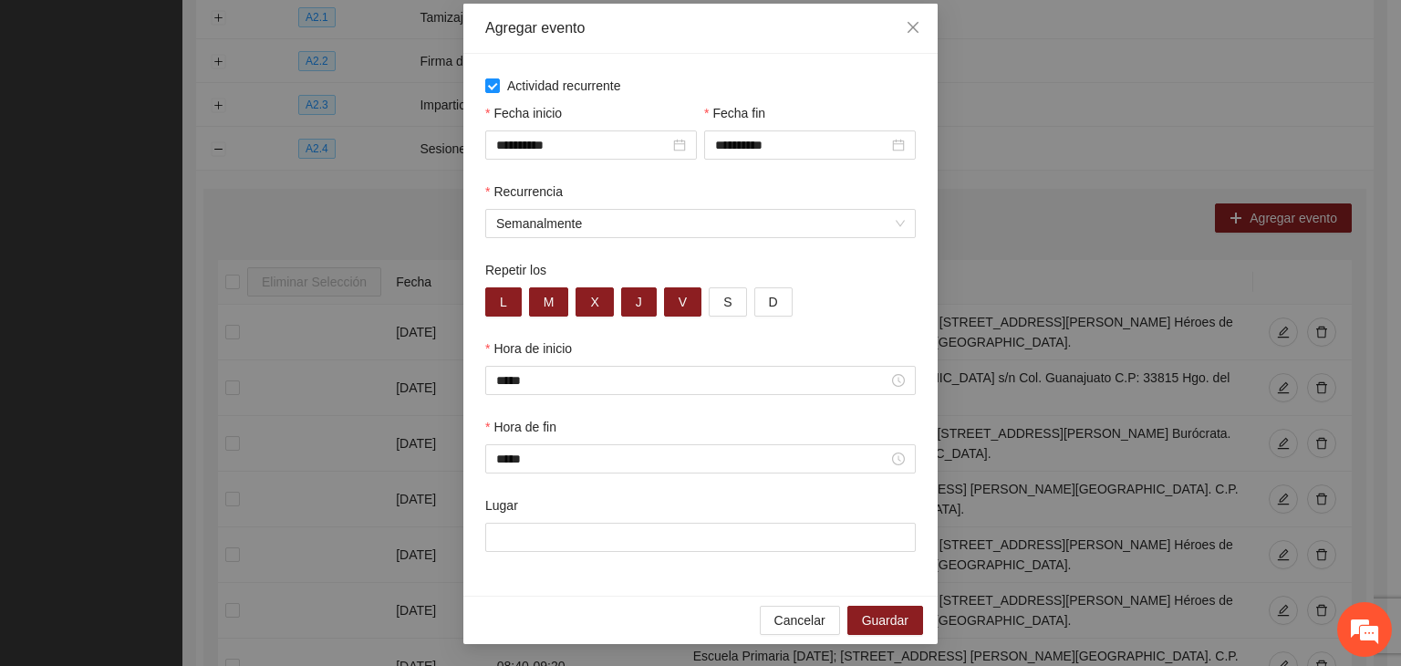
click at [658, 585] on div "**********" at bounding box center [700, 325] width 474 height 542
click at [682, 532] on input "Lugar" at bounding box center [700, 537] width 431 height 29
click at [646, 608] on div "Cancelar Guardar" at bounding box center [700, 620] width 474 height 48
click at [653, 495] on div "Lugar" at bounding box center [700, 508] width 431 height 27
click at [670, 534] on input "Lugar" at bounding box center [700, 537] width 431 height 29
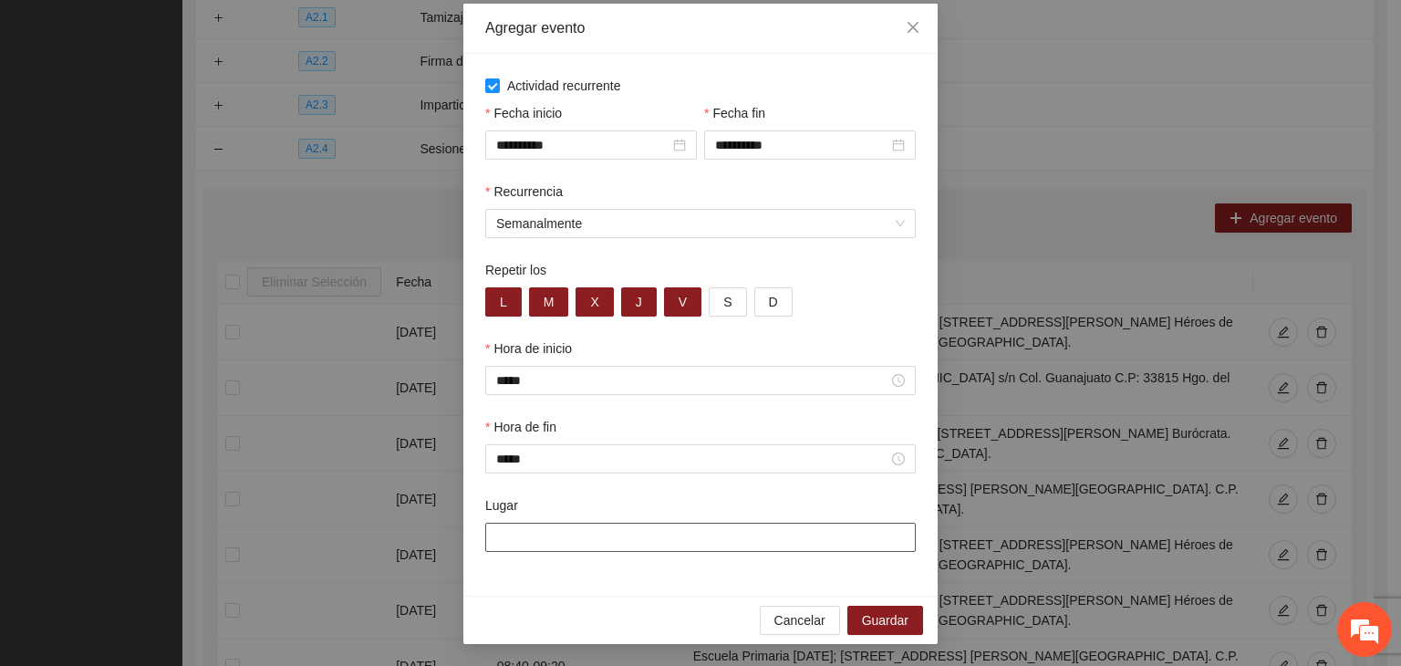
paste input "**********"
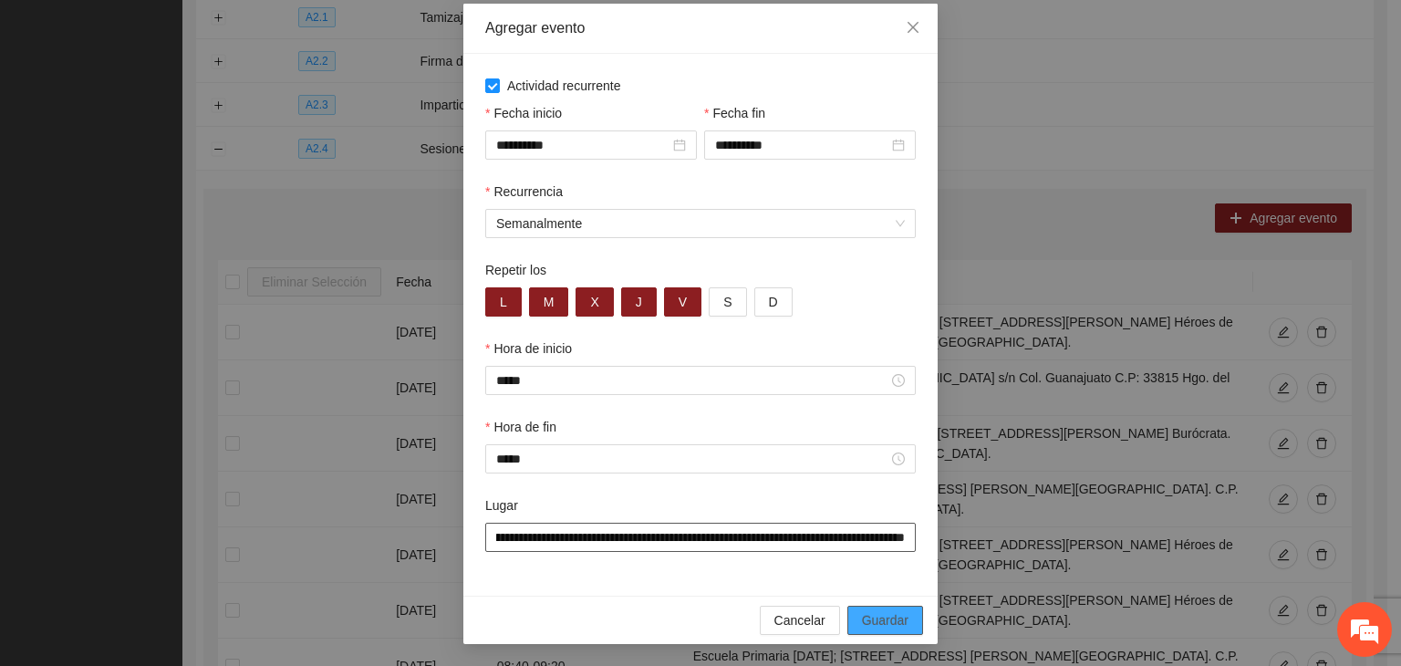
type input "**********"
click at [893, 607] on button "Guardar" at bounding box center [885, 620] width 76 height 29
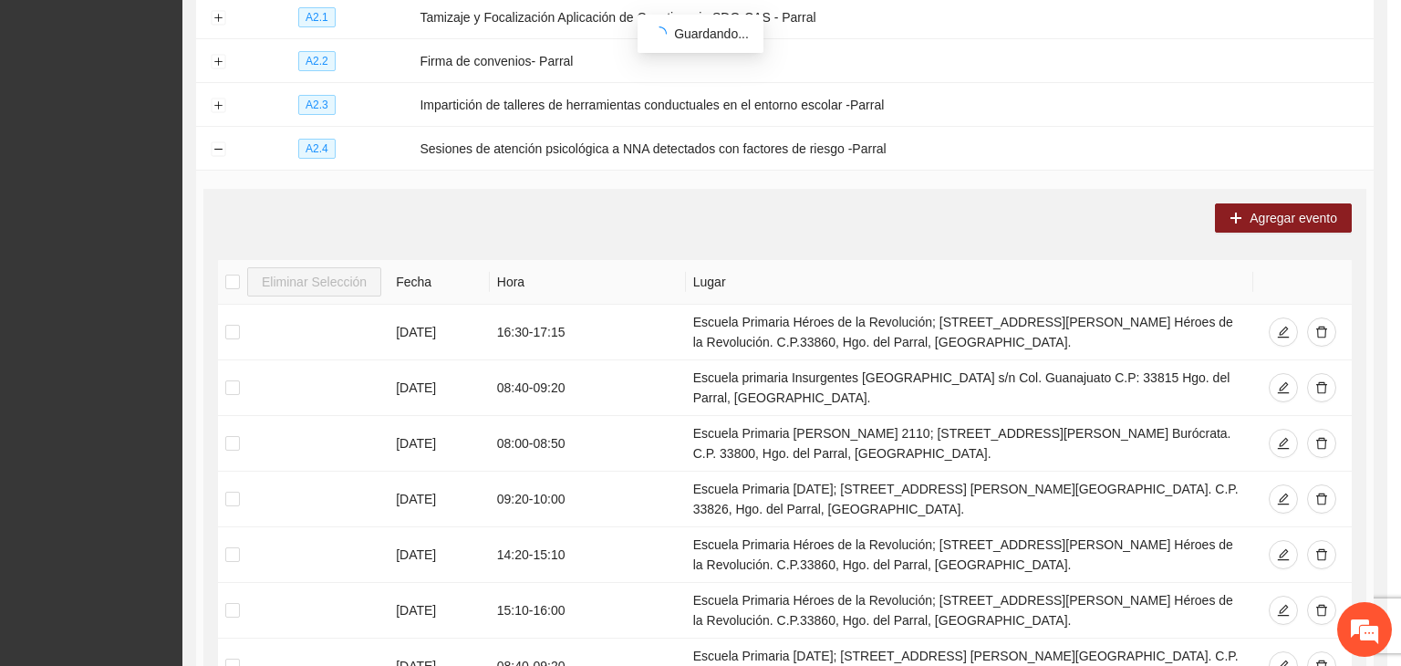
scroll to position [0, 0]
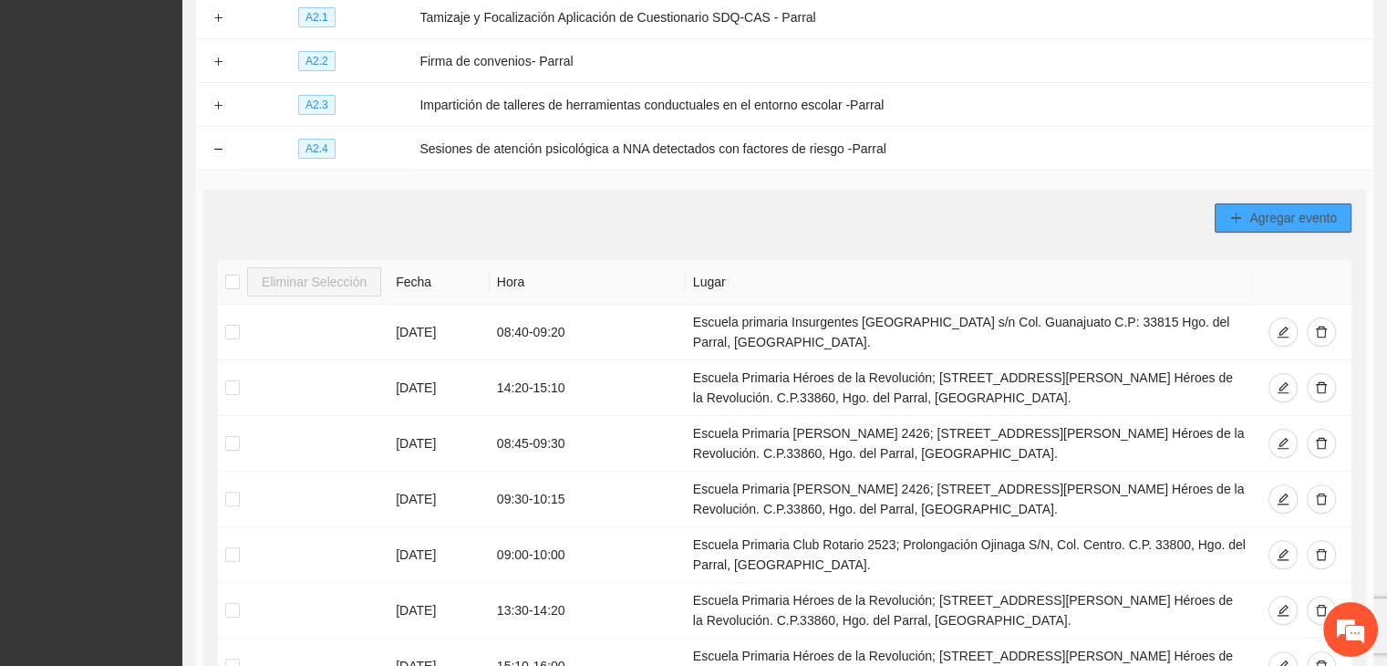
click at [1237, 215] on icon "plus" at bounding box center [1236, 218] width 13 height 13
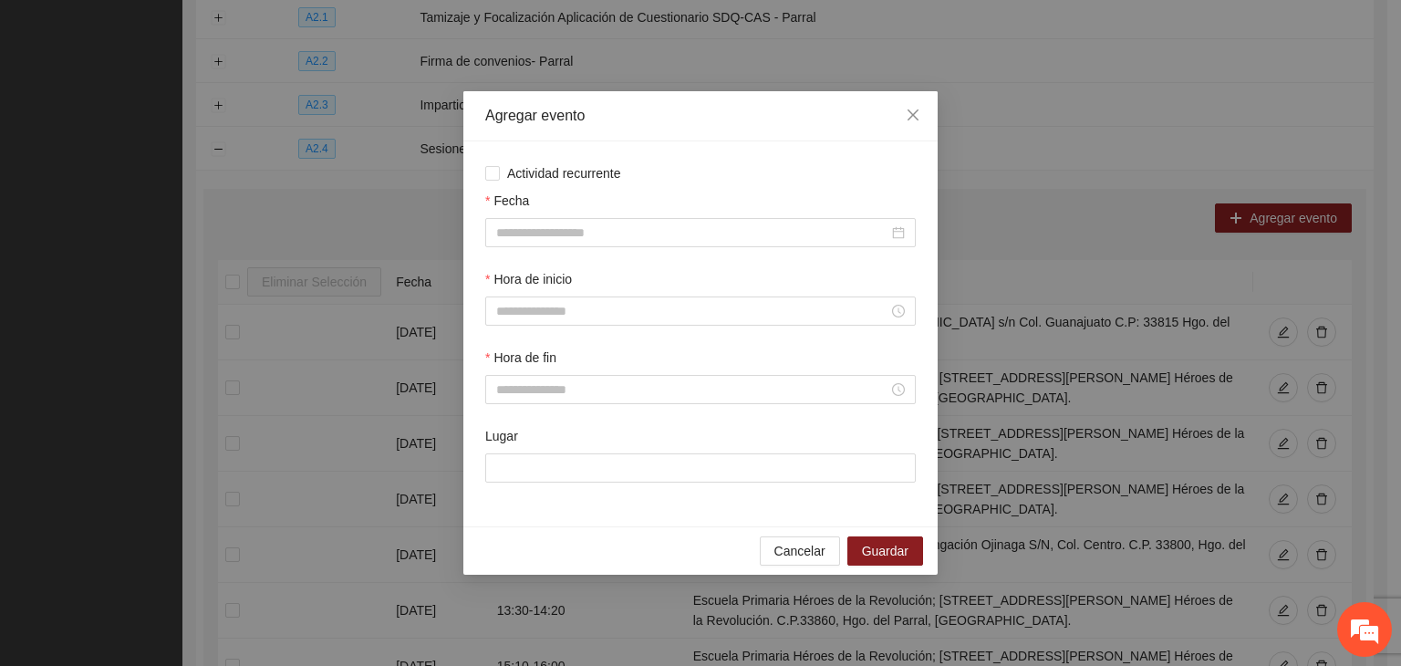
click at [534, 187] on div "Actividad recurrente Fecha Hora de inicio Hora de fin Lugar" at bounding box center [700, 333] width 431 height 341
click at [528, 178] on span "Actividad recurrente" at bounding box center [564, 173] width 129 height 20
click at [535, 173] on span "Actividad recurrente" at bounding box center [564, 173] width 129 height 20
click at [544, 177] on span "Actividad recurrente" at bounding box center [564, 173] width 129 height 20
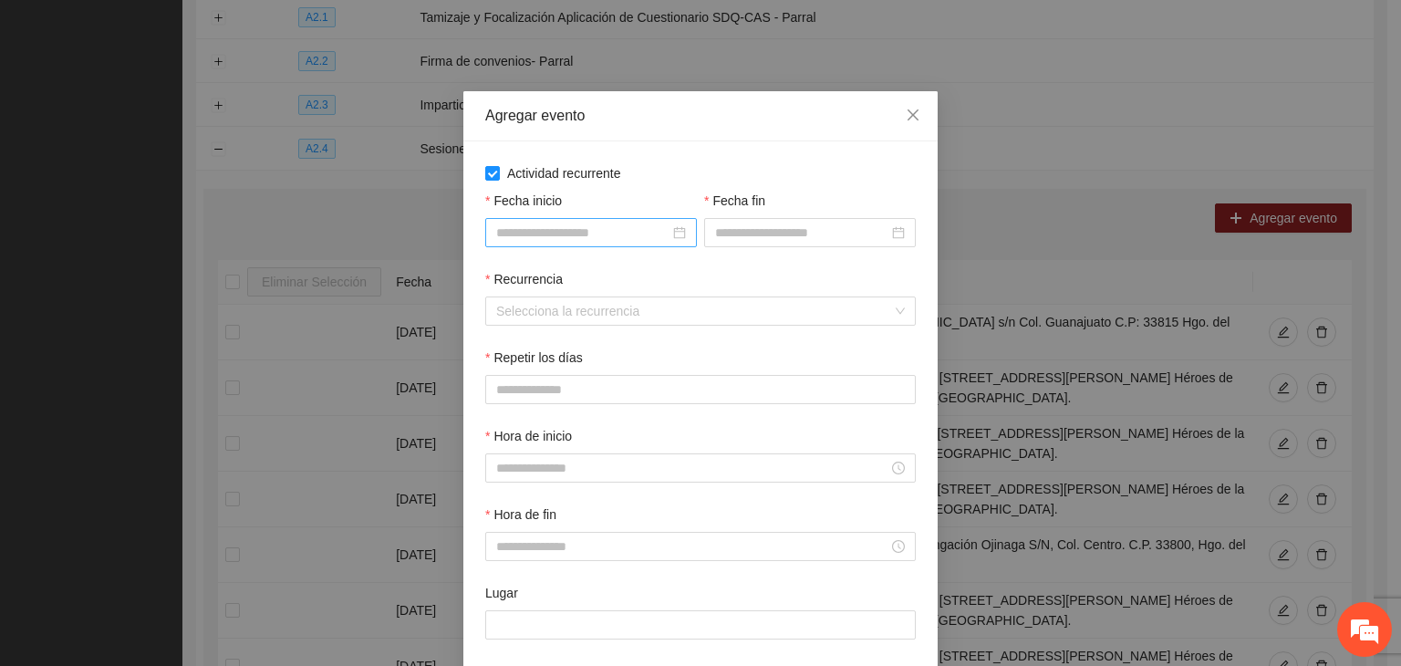
click at [571, 231] on input "Fecha inicio" at bounding box center [582, 233] width 173 height 20
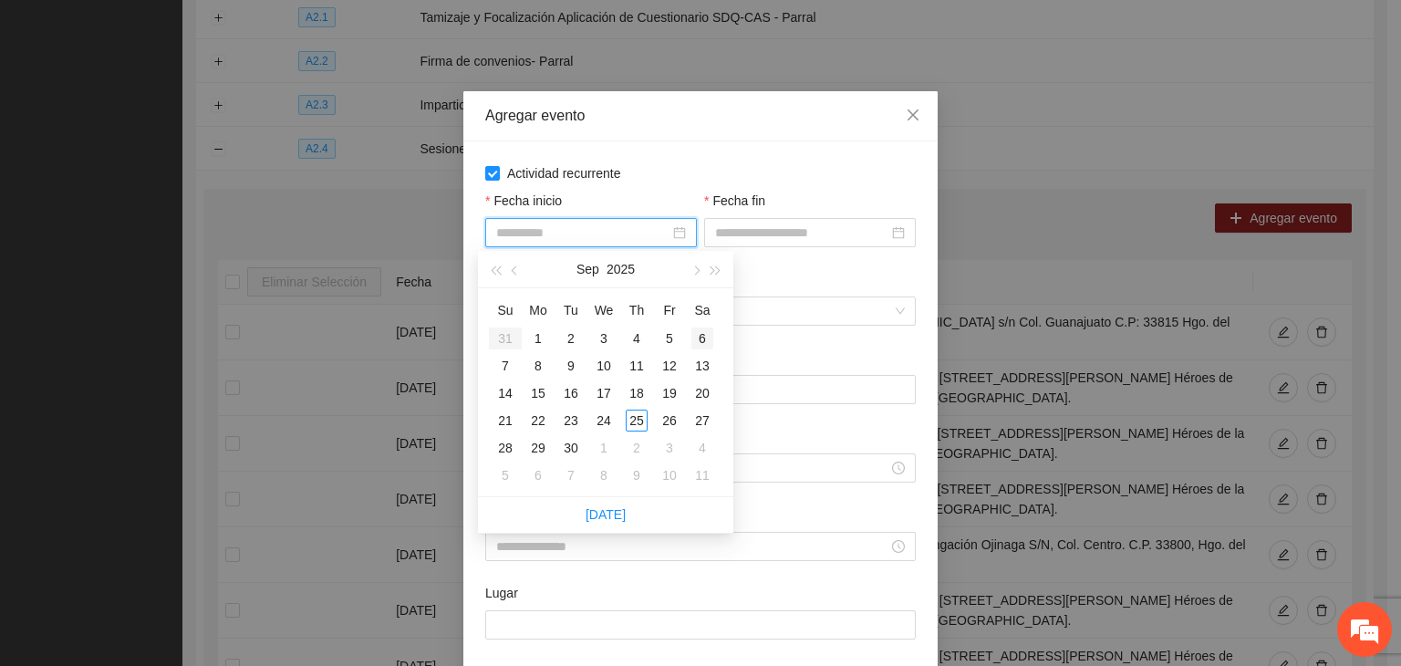
type input "**********"
click at [702, 265] on button "button" at bounding box center [695, 269] width 20 height 36
type input "**********"
click at [610, 340] on div "1" at bounding box center [604, 338] width 22 height 22
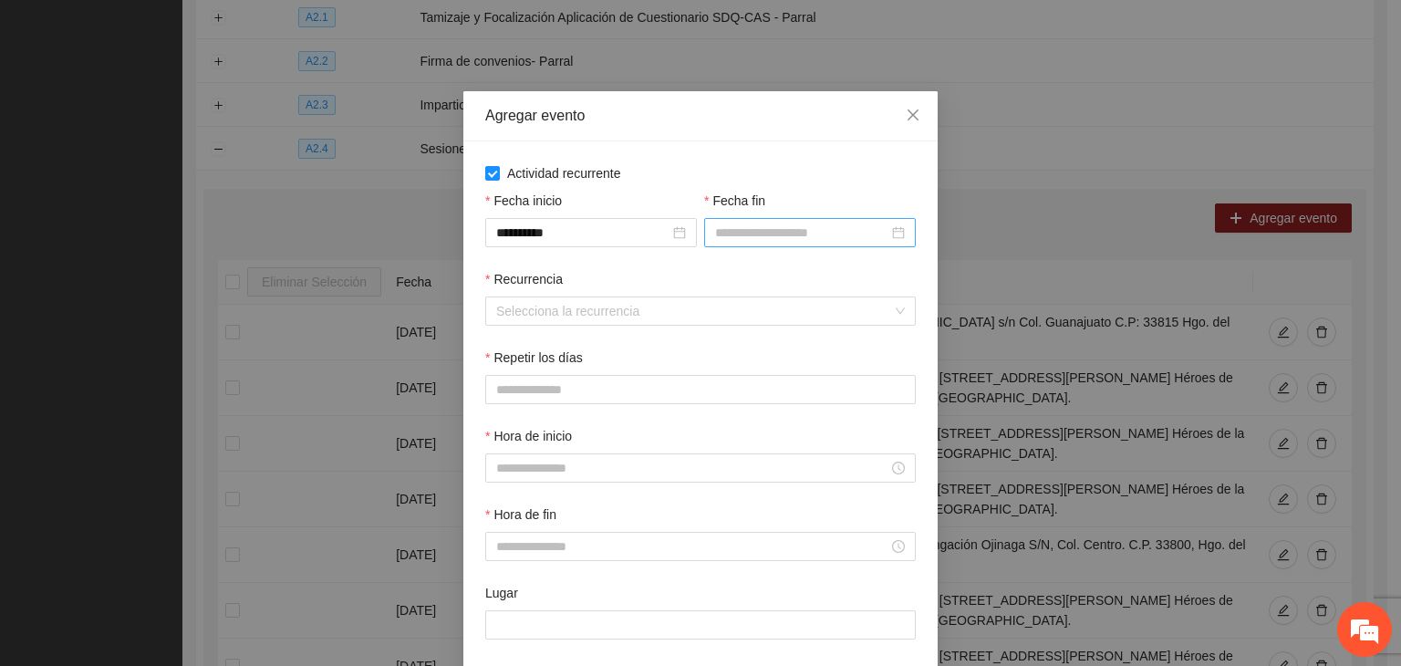
click at [730, 243] on div at bounding box center [810, 232] width 212 height 29
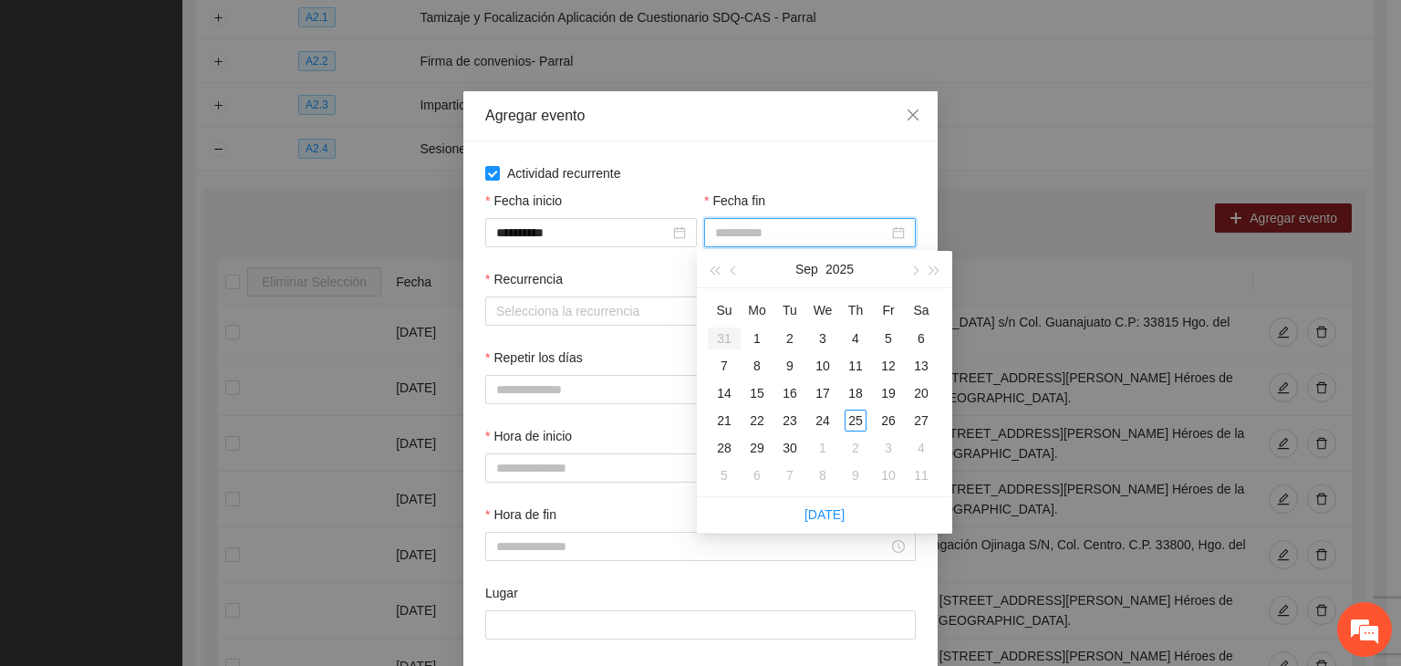
type input "**********"
click at [913, 275] on button "button" at bounding box center [914, 269] width 20 height 36
type input "**********"
click at [893, 431] on td "24" at bounding box center [888, 420] width 33 height 27
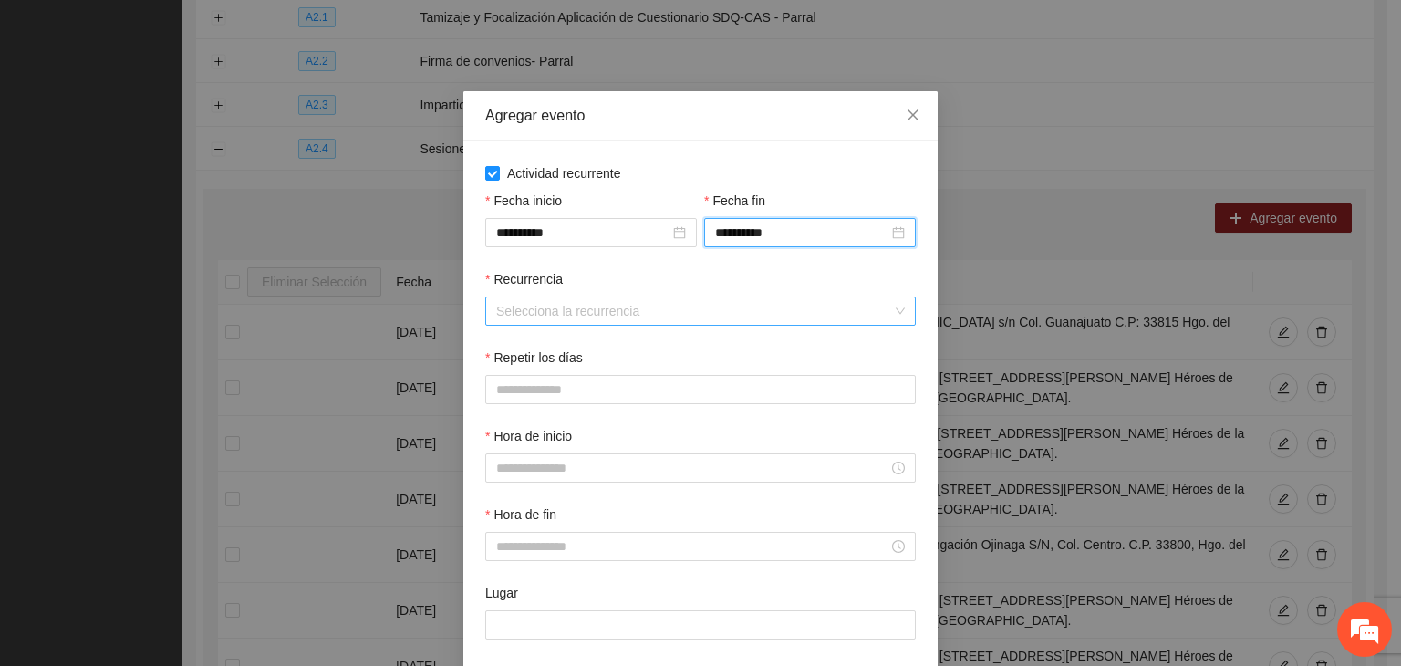
click at [632, 319] on input "Recurrencia" at bounding box center [694, 310] width 396 height 27
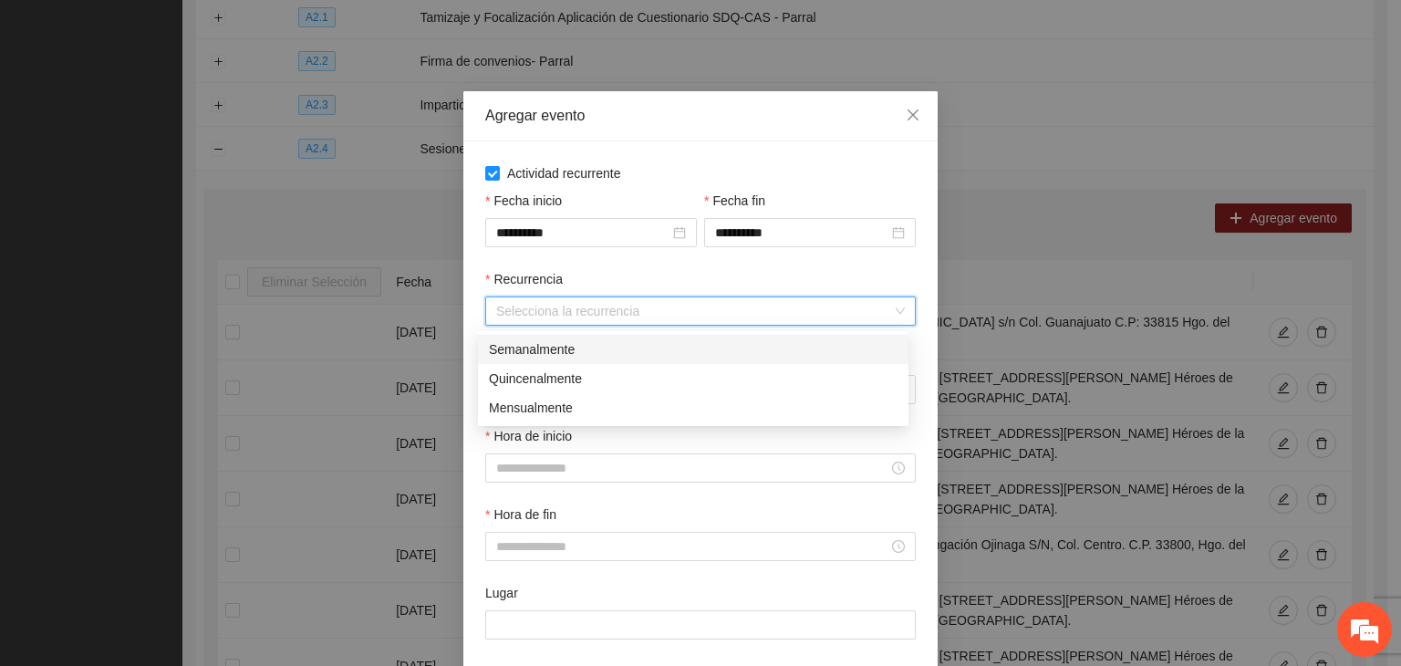
click at [630, 344] on div "Semanalmente" at bounding box center [693, 349] width 409 height 20
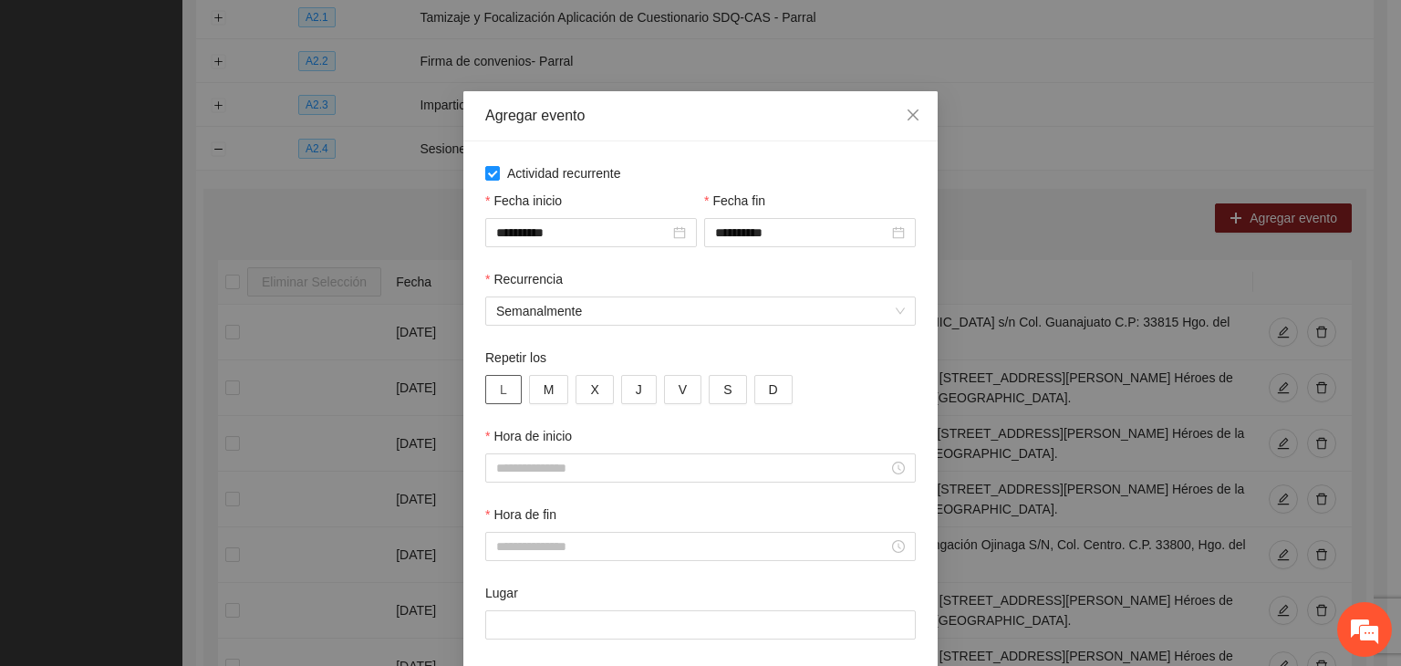
drag, startPoint x: 512, startPoint y: 395, endPoint x: 529, endPoint y: 393, distance: 17.4
click at [511, 395] on button "L" at bounding box center [503, 389] width 36 height 29
click at [544, 395] on span "M" at bounding box center [549, 389] width 11 height 20
click at [600, 392] on button "X" at bounding box center [594, 389] width 37 height 29
click at [625, 395] on button "J" at bounding box center [639, 389] width 36 height 29
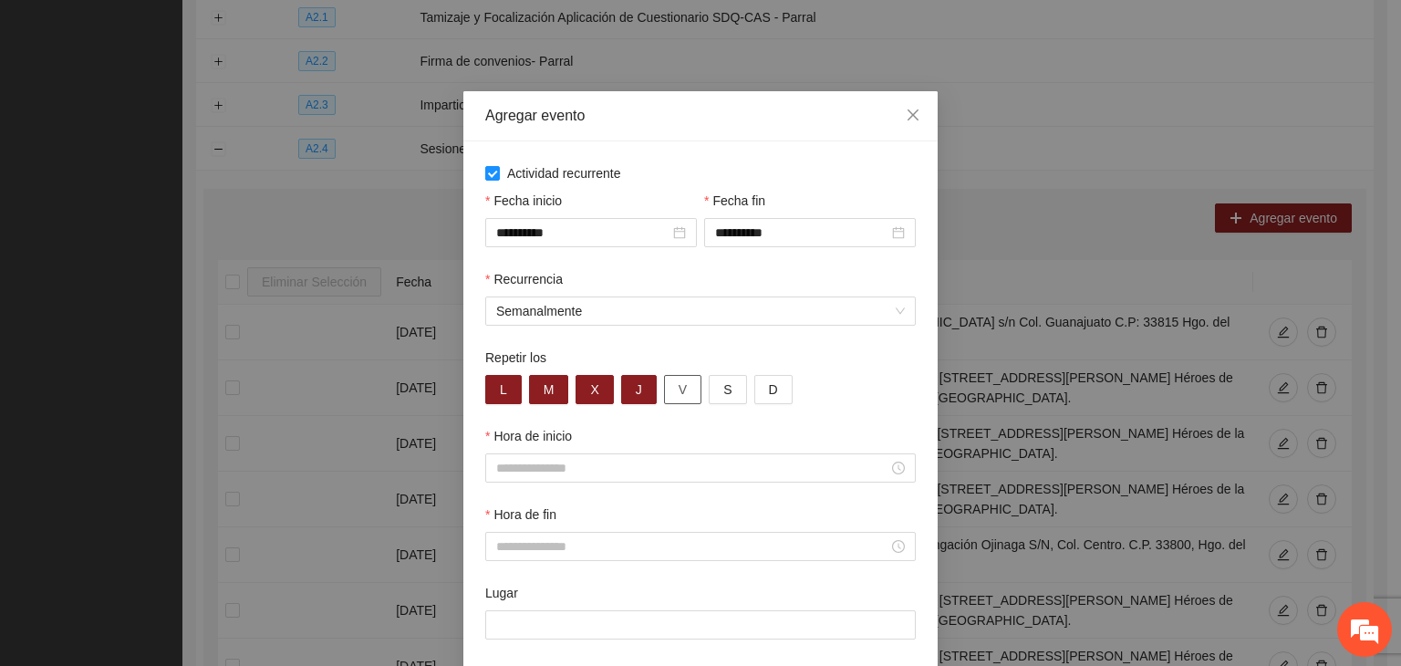
click at [664, 395] on button "V" at bounding box center [682, 389] width 37 height 29
type button "4"
click at [564, 486] on div "Hora de inicio" at bounding box center [701, 465] width 438 height 78
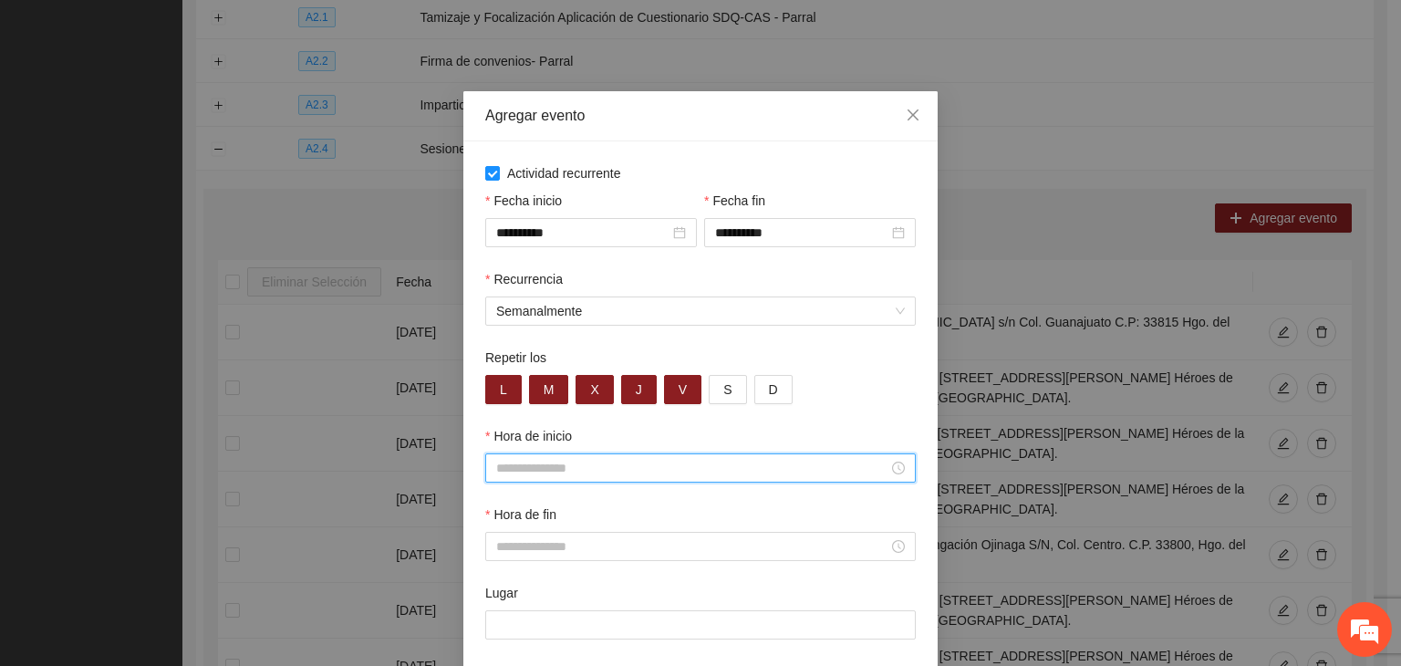
click at [563, 478] on input "Hora de inicio" at bounding box center [692, 468] width 392 height 20
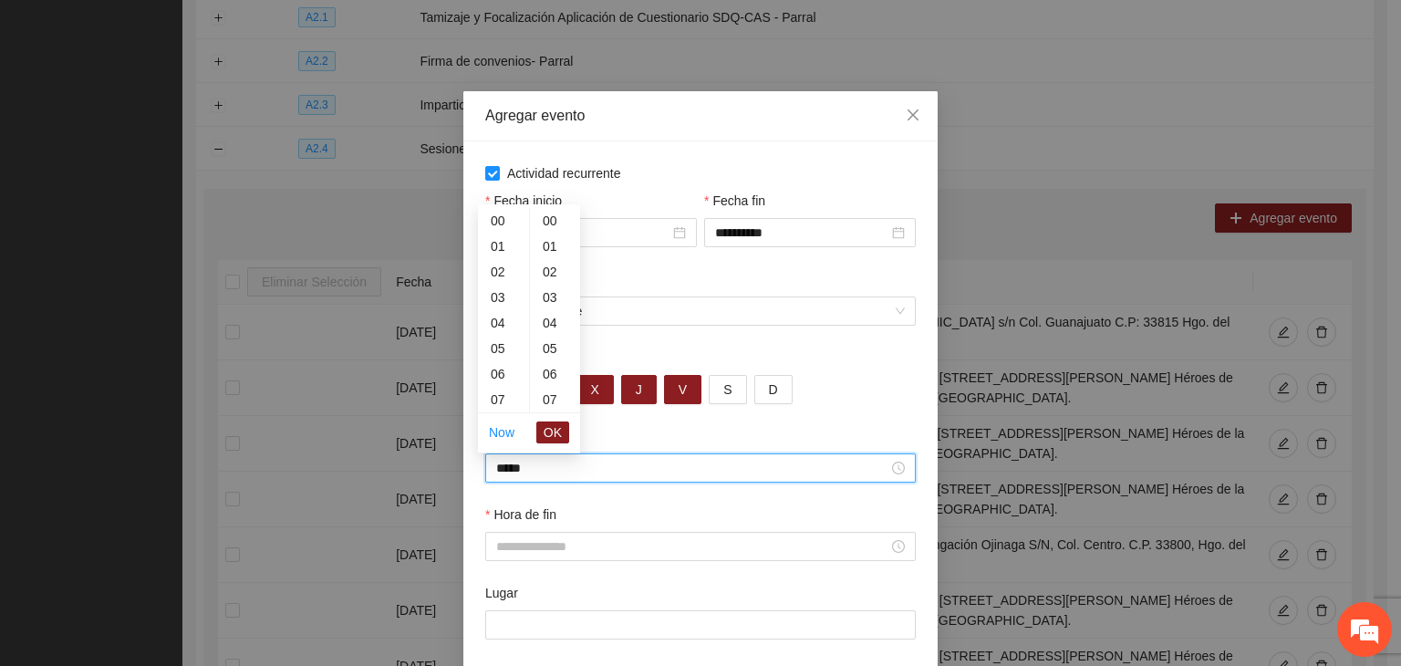
scroll to position [255, 0]
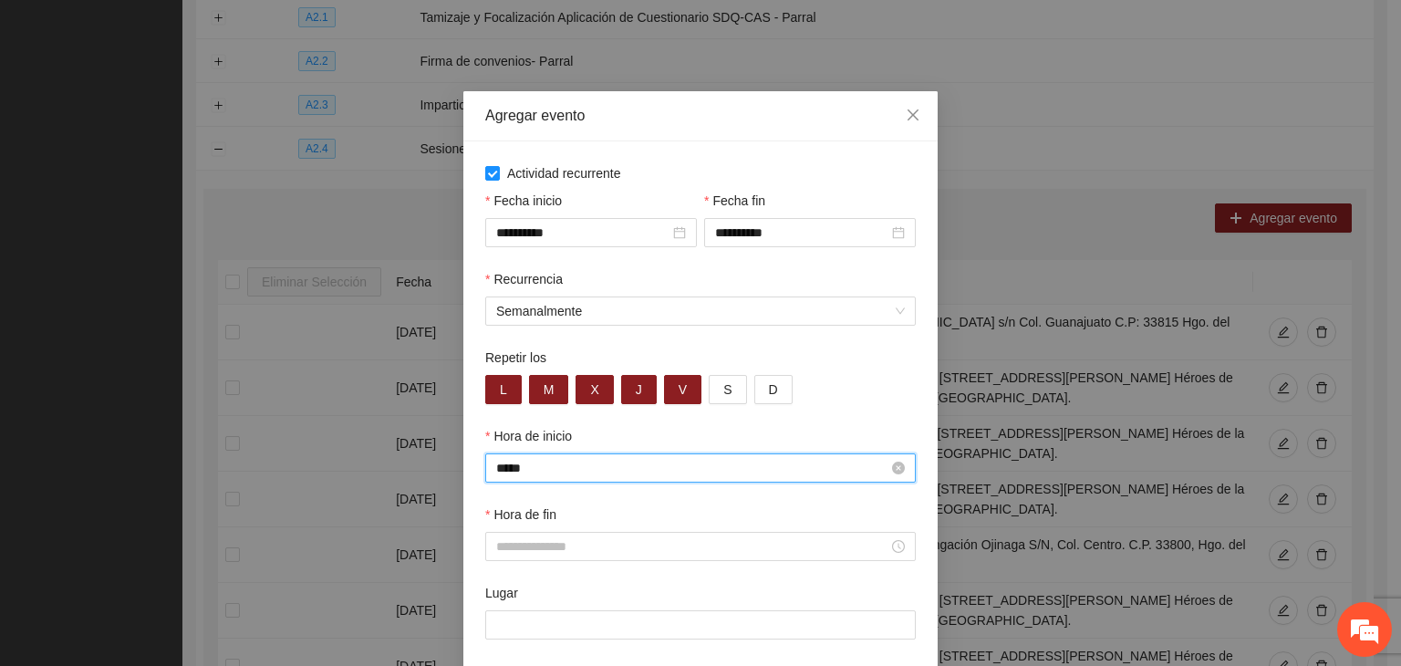
type input "*****"
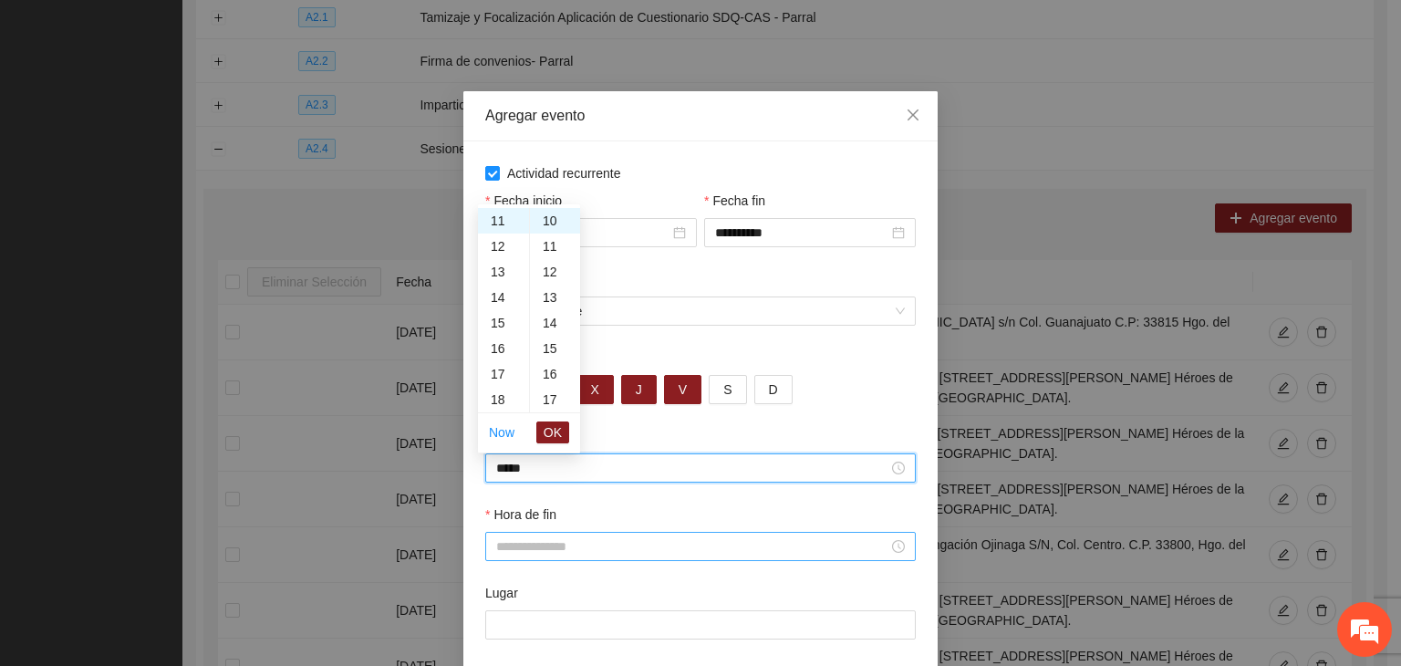
click at [552, 556] on input "Hora de fin" at bounding box center [692, 546] width 392 height 20
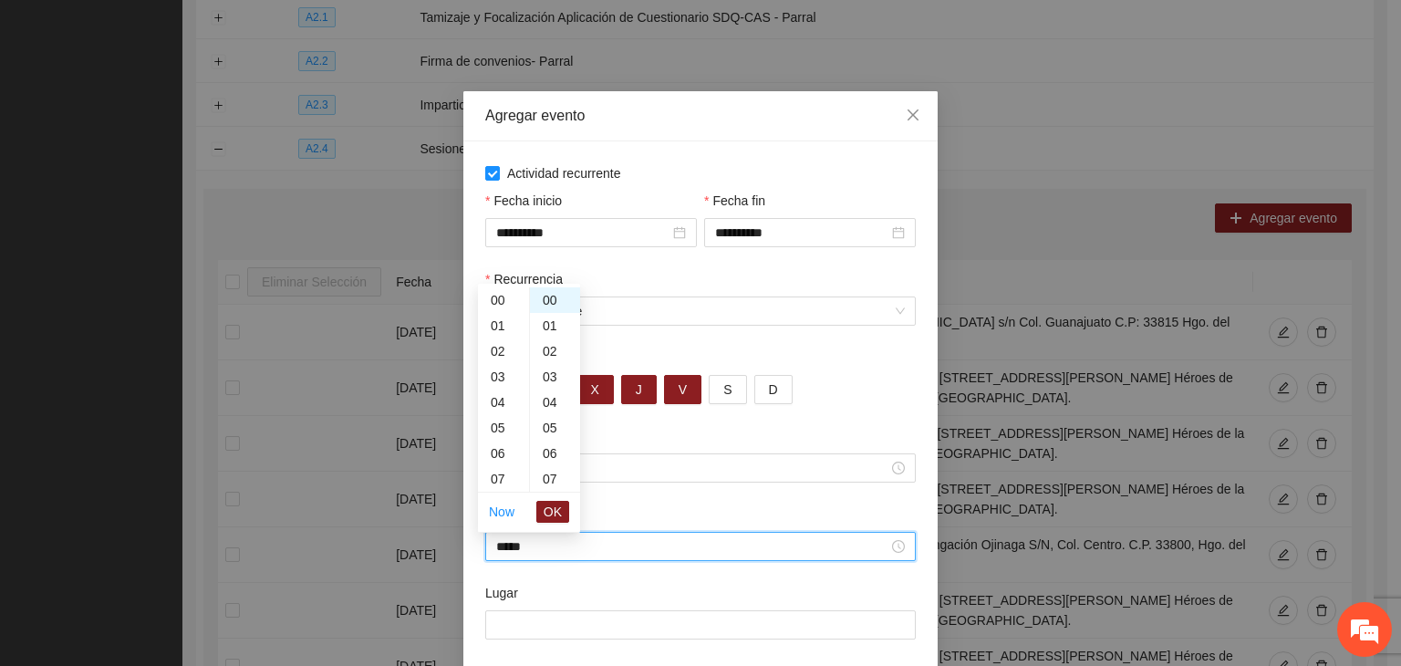
scroll to position [307, 0]
type input "*****"
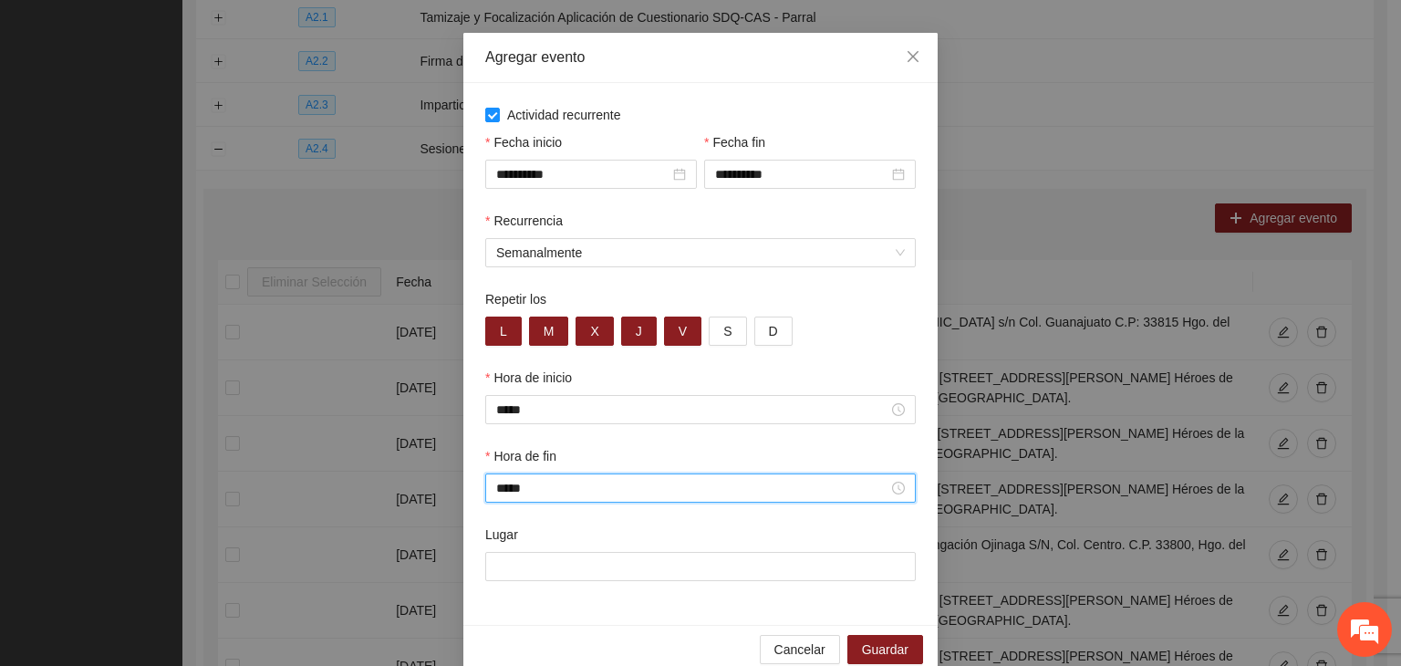
scroll to position [90, 0]
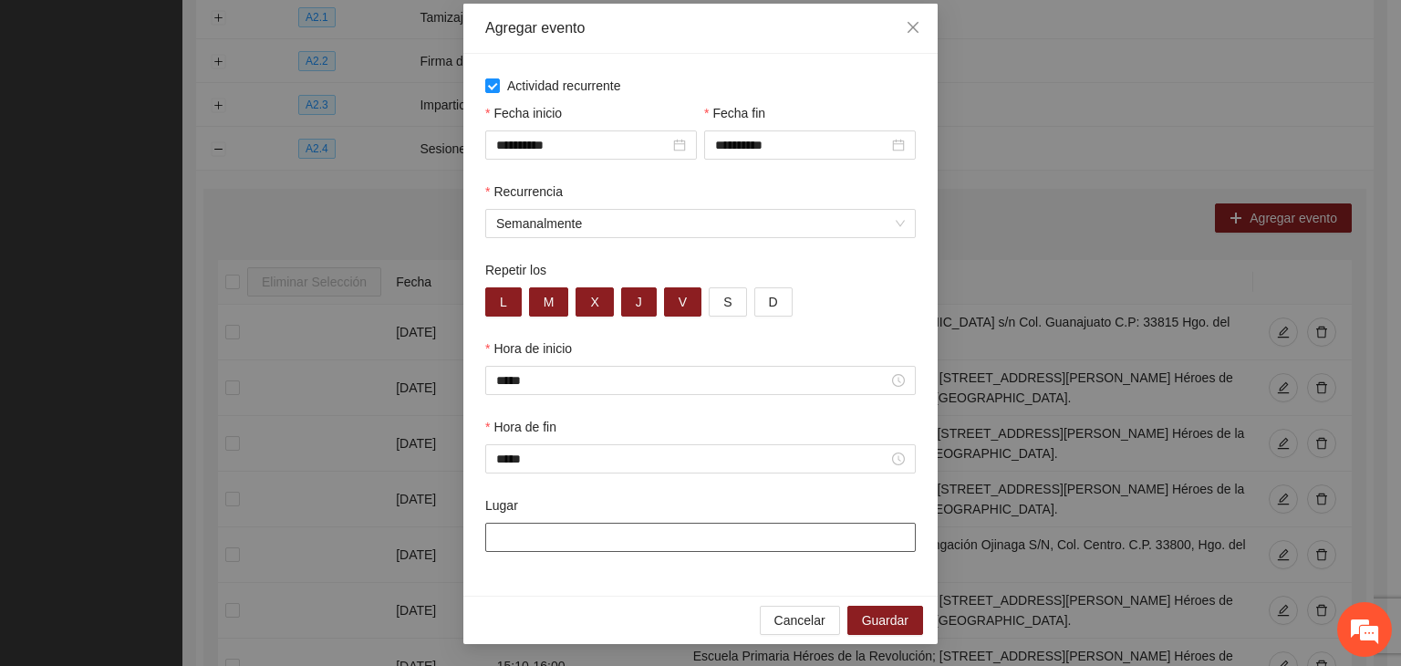
click at [644, 539] on input "Lugar" at bounding box center [700, 537] width 431 height 29
paste input "**********"
type input "**********"
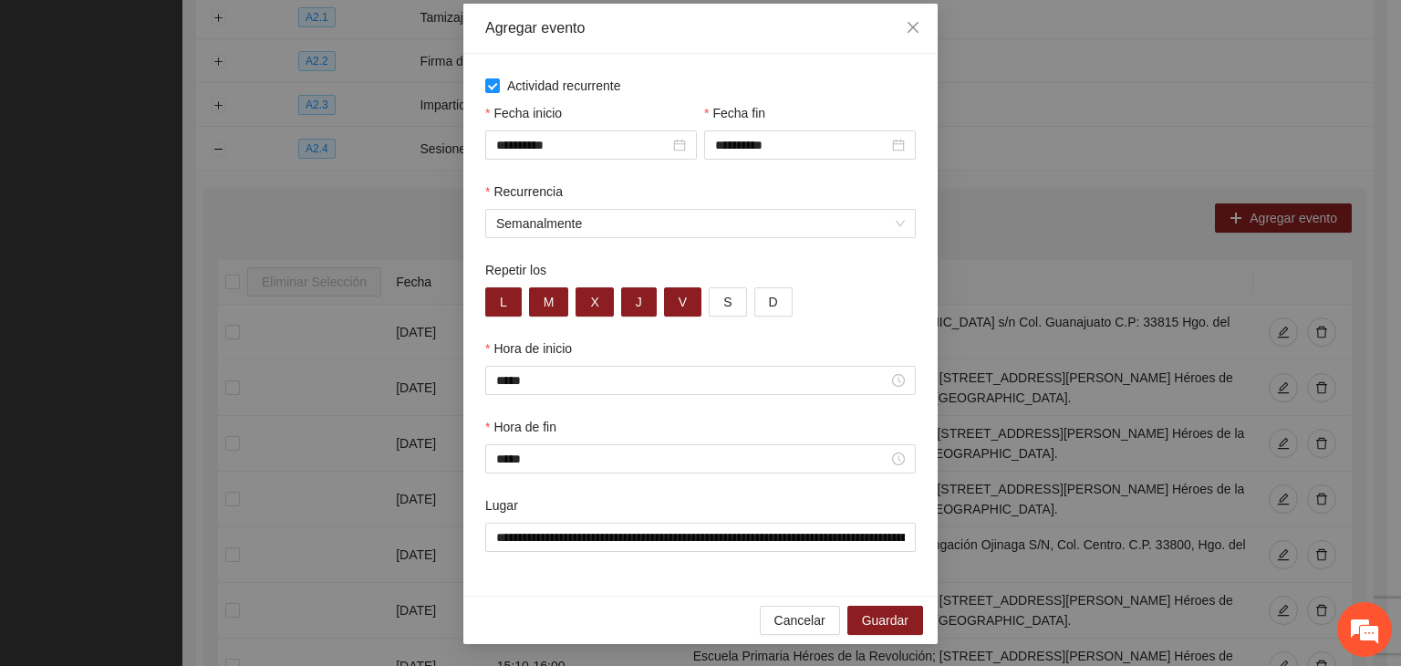
click at [722, 582] on div "**********" at bounding box center [700, 325] width 474 height 542
click at [890, 614] on span "Guardar" at bounding box center [885, 620] width 47 height 20
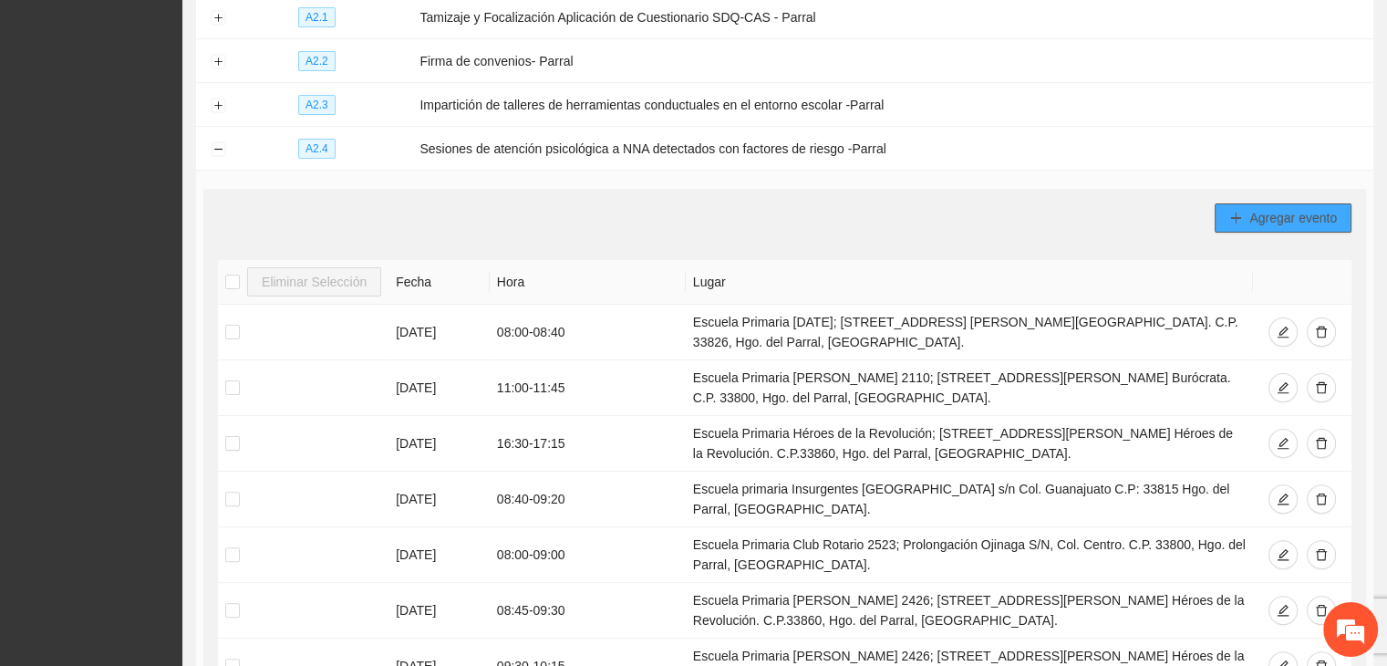
drag, startPoint x: 1279, startPoint y: 189, endPoint x: 1273, endPoint y: 203, distance: 15.9
click at [1278, 191] on div "Agregar evento Eliminar Selección Fecha Hora Lugar [DATE] 08:00 - 08:40 Escuela…" at bounding box center [784, 558] width 1163 height 738
click at [1269, 208] on span "Agregar evento" at bounding box center [1294, 218] width 88 height 20
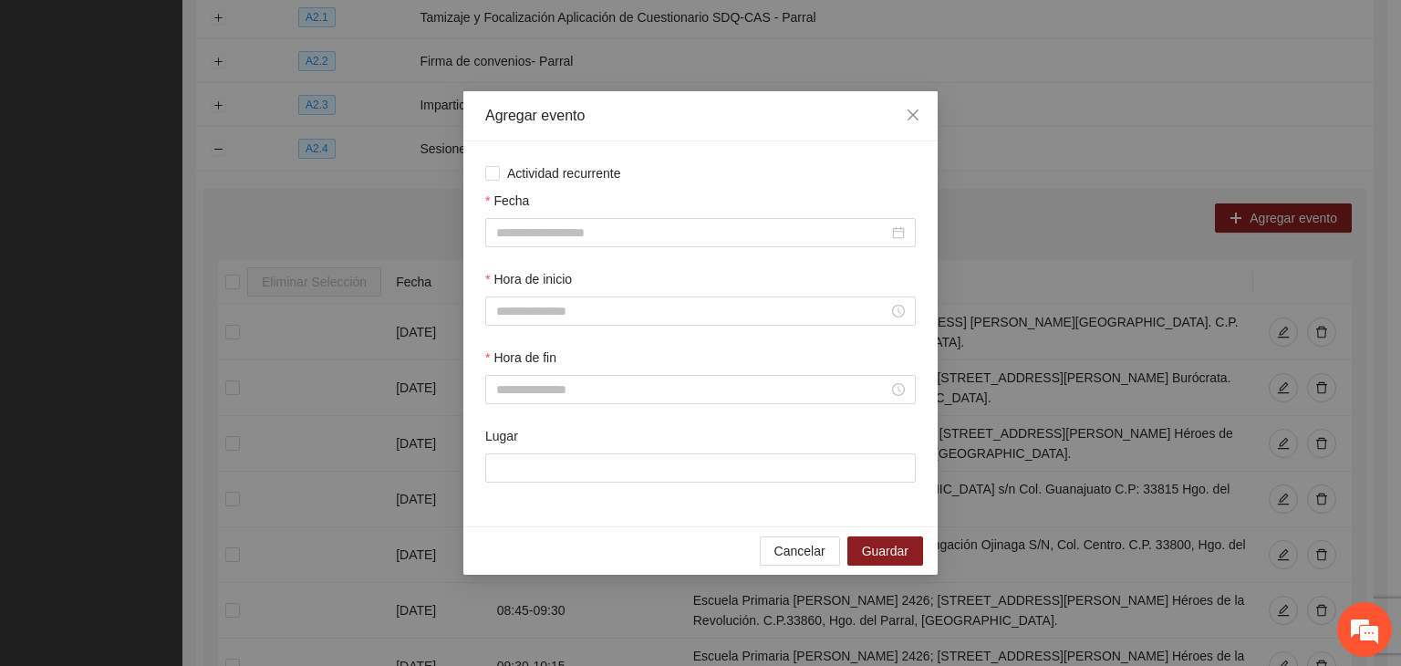
click at [628, 161] on div "Actividad recurrente Fecha Hora de inicio Hora de fin Lugar" at bounding box center [700, 333] width 474 height 385
click at [588, 176] on span "Actividad recurrente" at bounding box center [564, 173] width 129 height 20
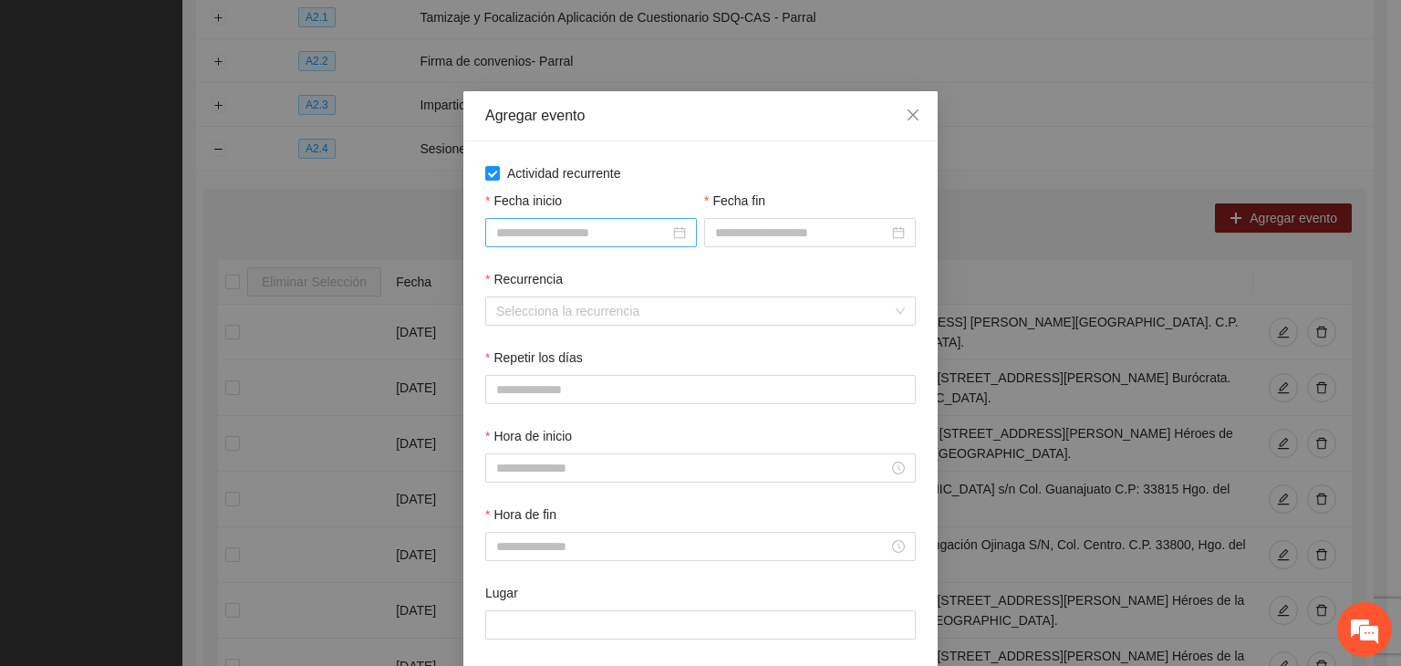
click at [577, 238] on input "Fecha inicio" at bounding box center [582, 233] width 173 height 20
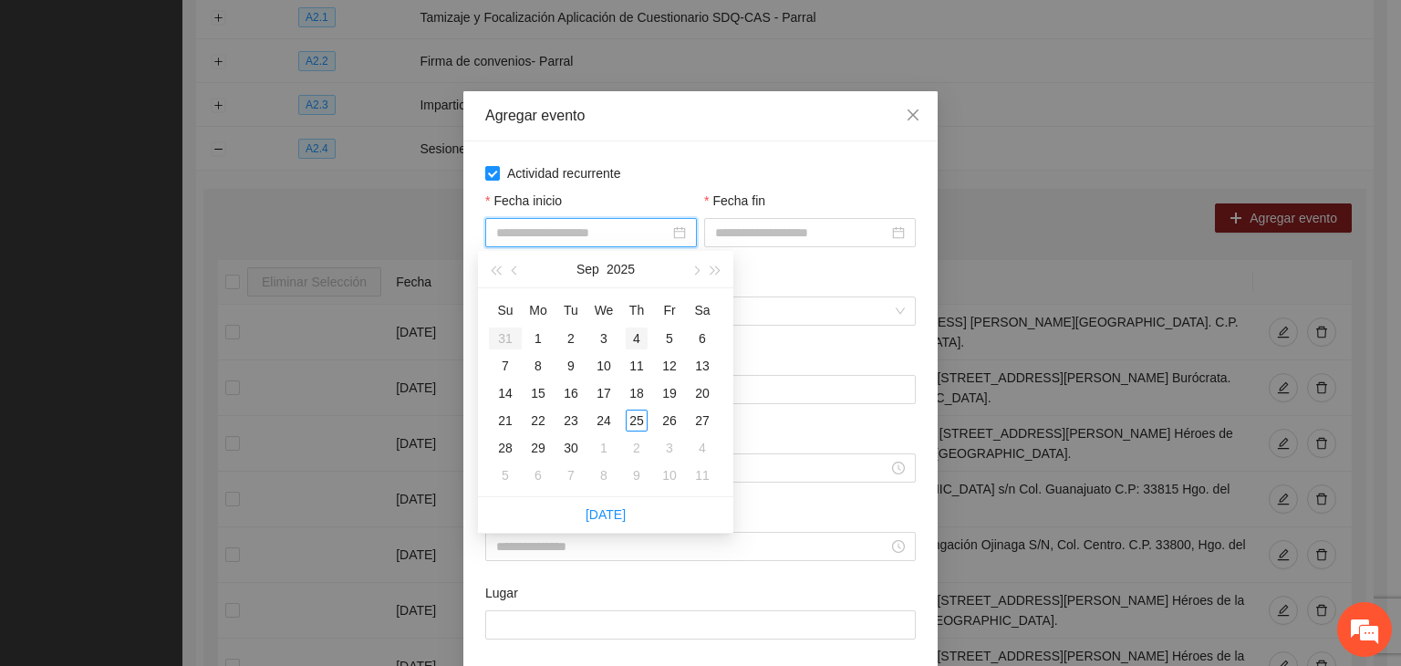
type input "**********"
click at [690, 278] on button "button" at bounding box center [695, 269] width 20 height 36
type input "**********"
click at [602, 342] on div "1" at bounding box center [604, 338] width 22 height 22
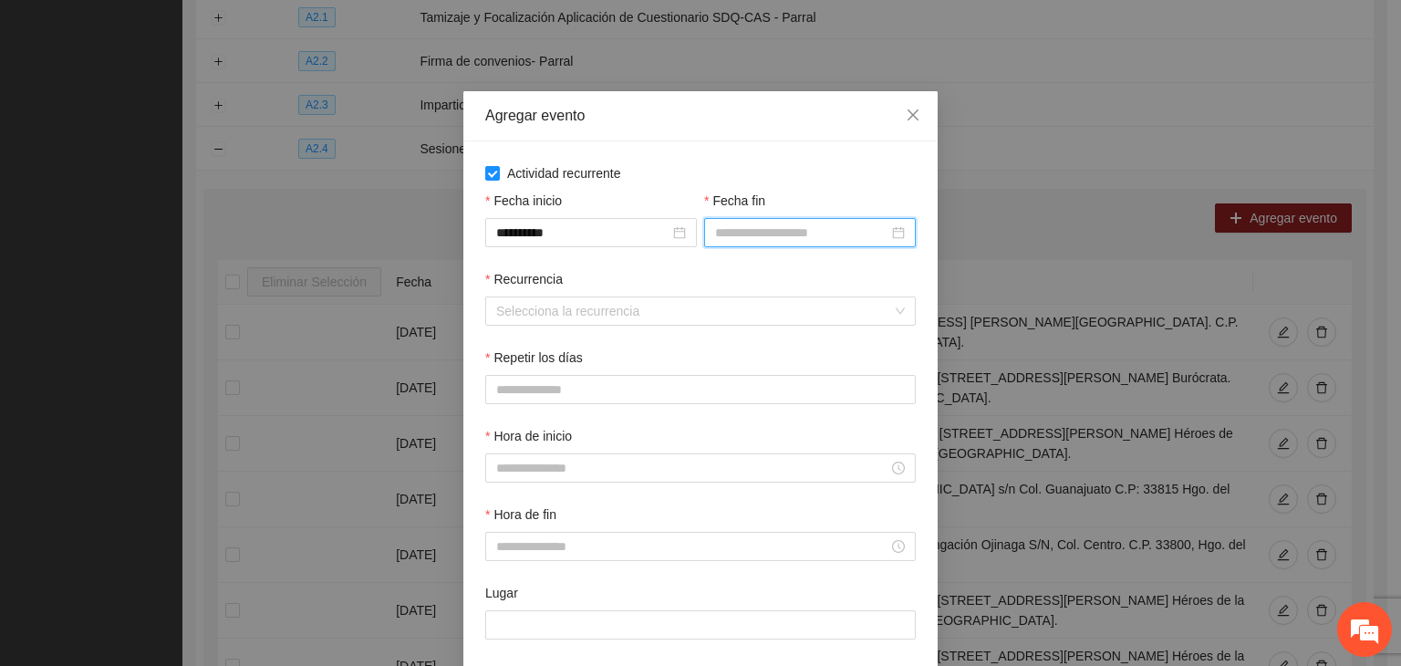
click at [759, 240] on input "Fecha fin" at bounding box center [801, 233] width 173 height 20
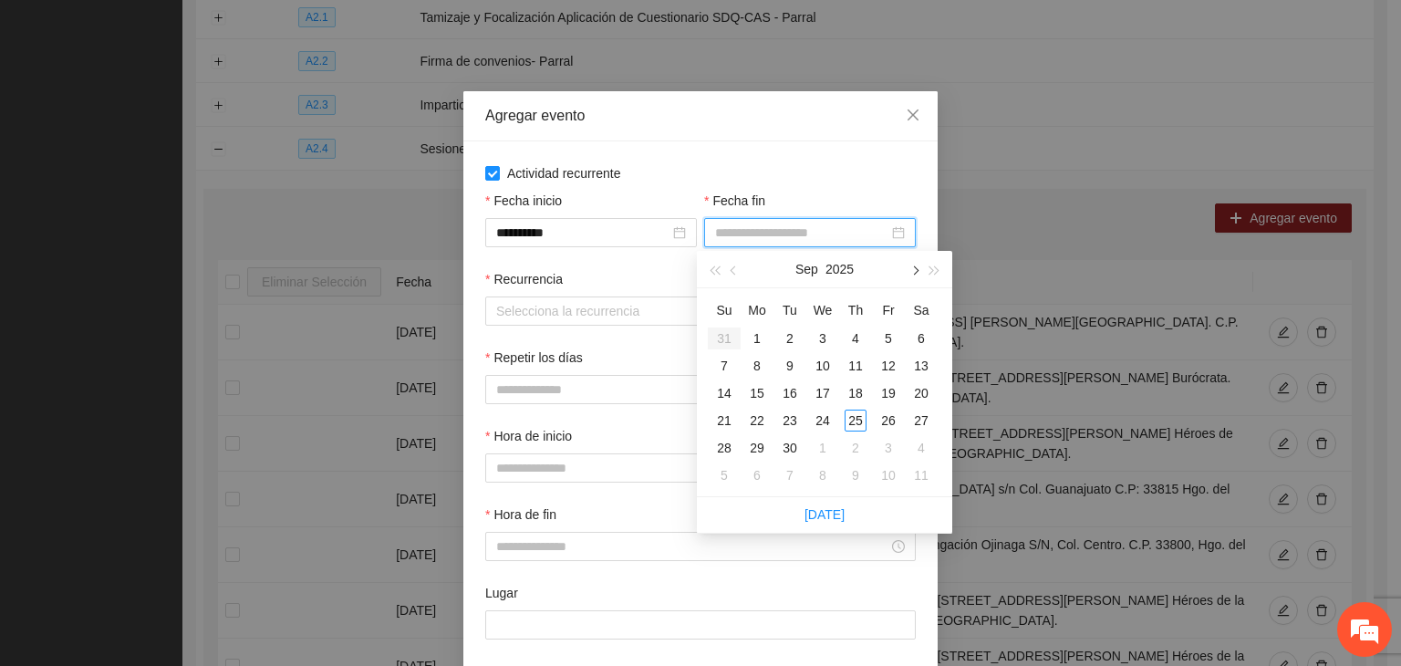
click at [909, 275] on button "button" at bounding box center [914, 269] width 20 height 36
type input "**********"
click at [887, 424] on div "24" at bounding box center [889, 421] width 22 height 22
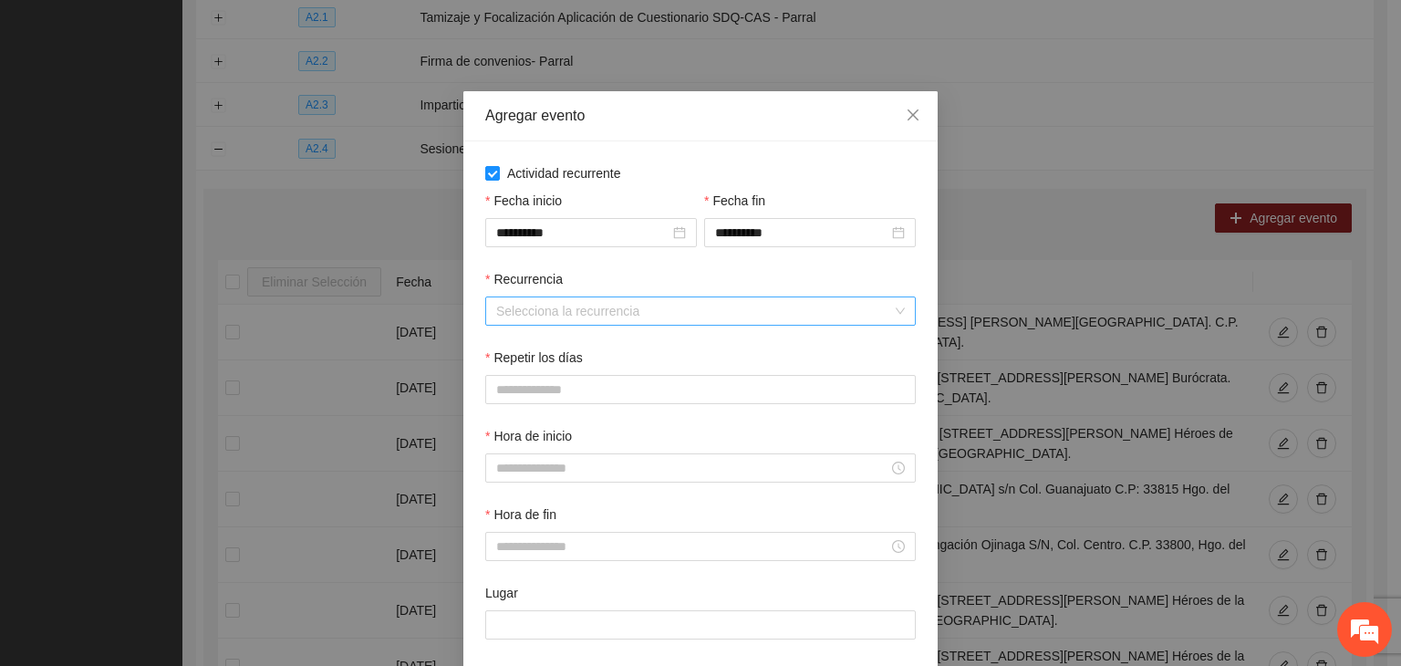
click at [520, 316] on input "Recurrencia" at bounding box center [694, 310] width 396 height 27
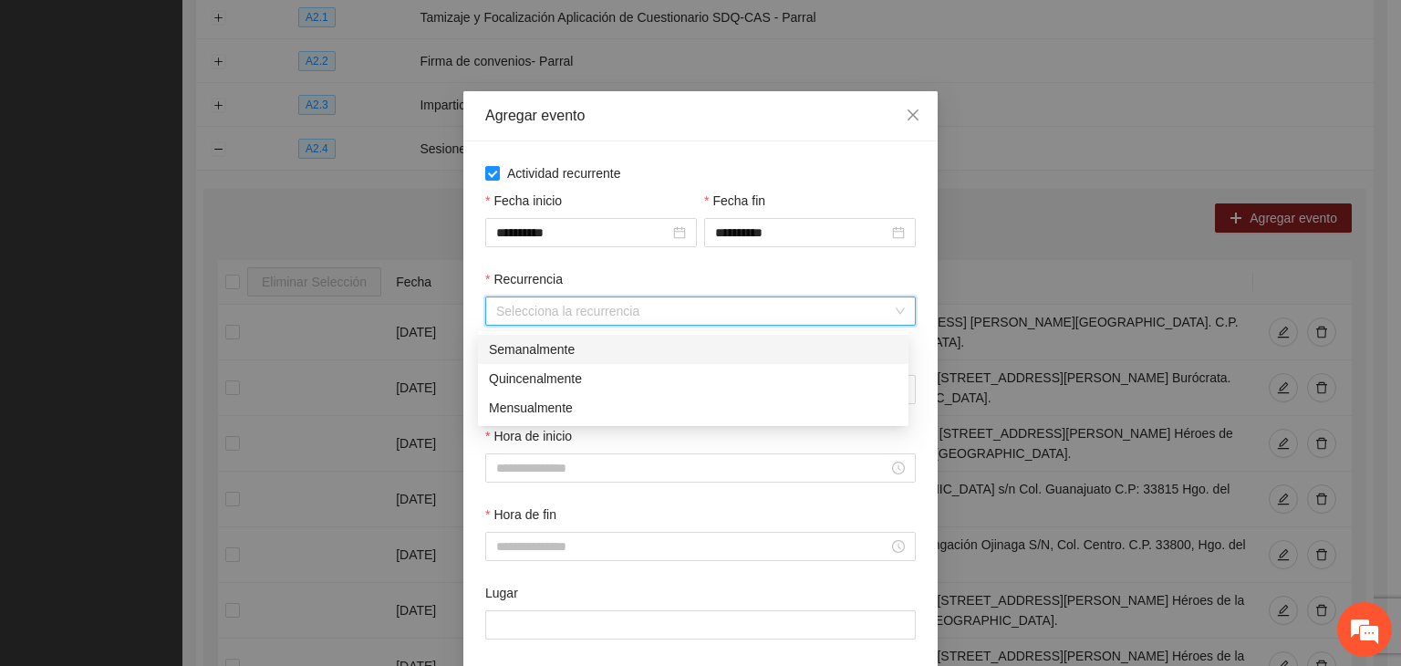
click at [585, 352] on div "Semanalmente" at bounding box center [693, 349] width 409 height 20
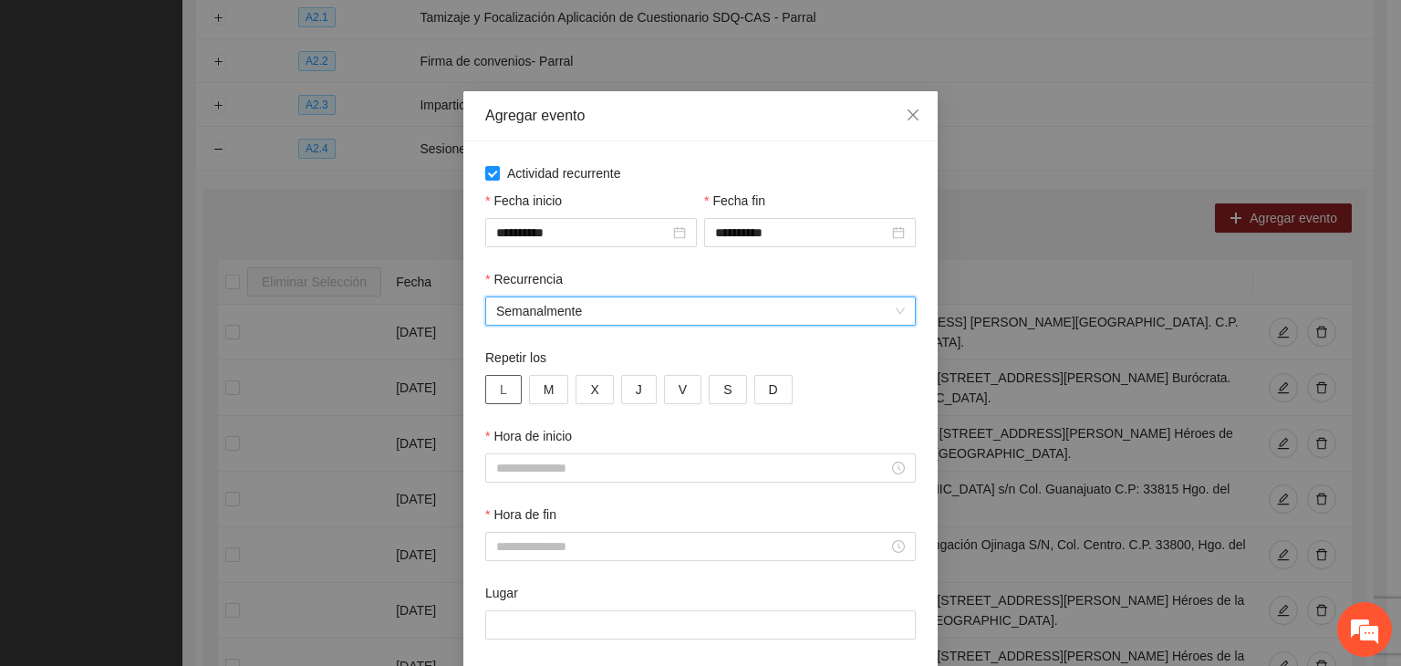
click at [500, 389] on span "L" at bounding box center [503, 389] width 7 height 20
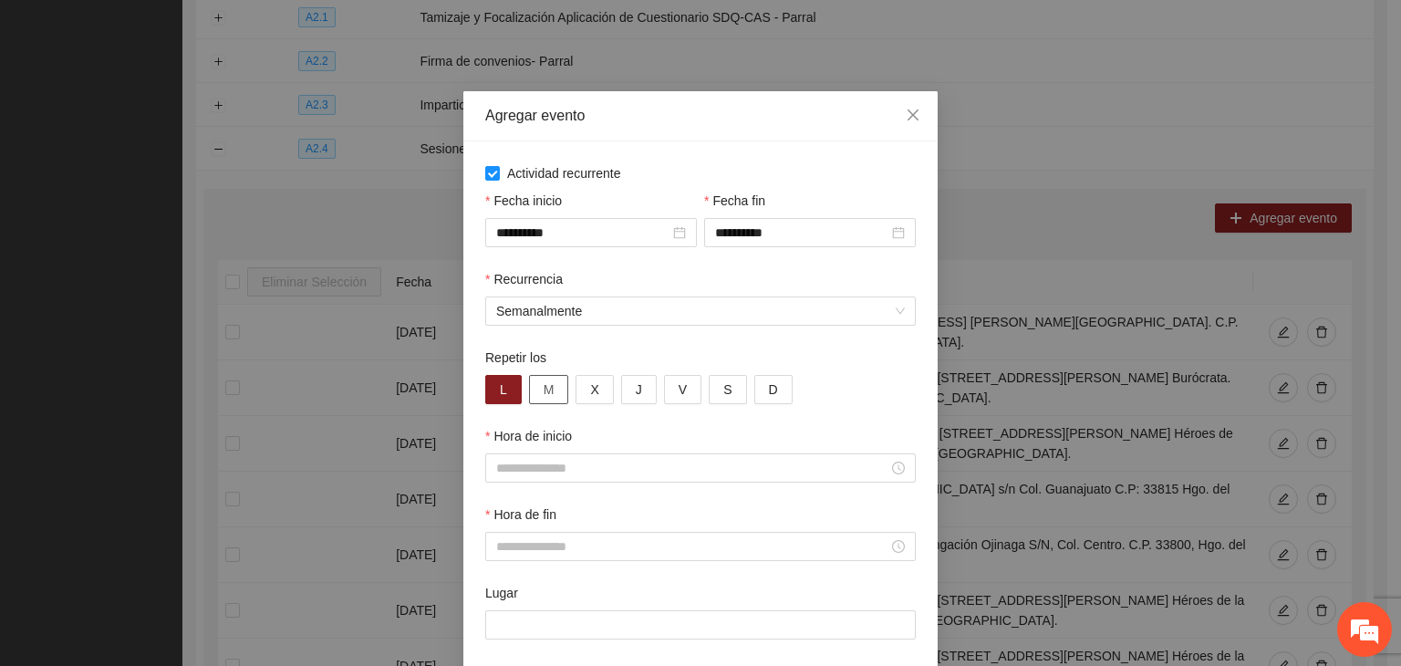
click at [559, 387] on button "M" at bounding box center [549, 389] width 40 height 29
drag, startPoint x: 589, startPoint y: 394, endPoint x: 628, endPoint y: 393, distance: 38.3
click at [595, 394] on button "X" at bounding box center [594, 389] width 37 height 29
drag, startPoint x: 628, startPoint y: 392, endPoint x: 642, endPoint y: 392, distance: 14.6
click at [632, 392] on button "J" at bounding box center [639, 389] width 36 height 29
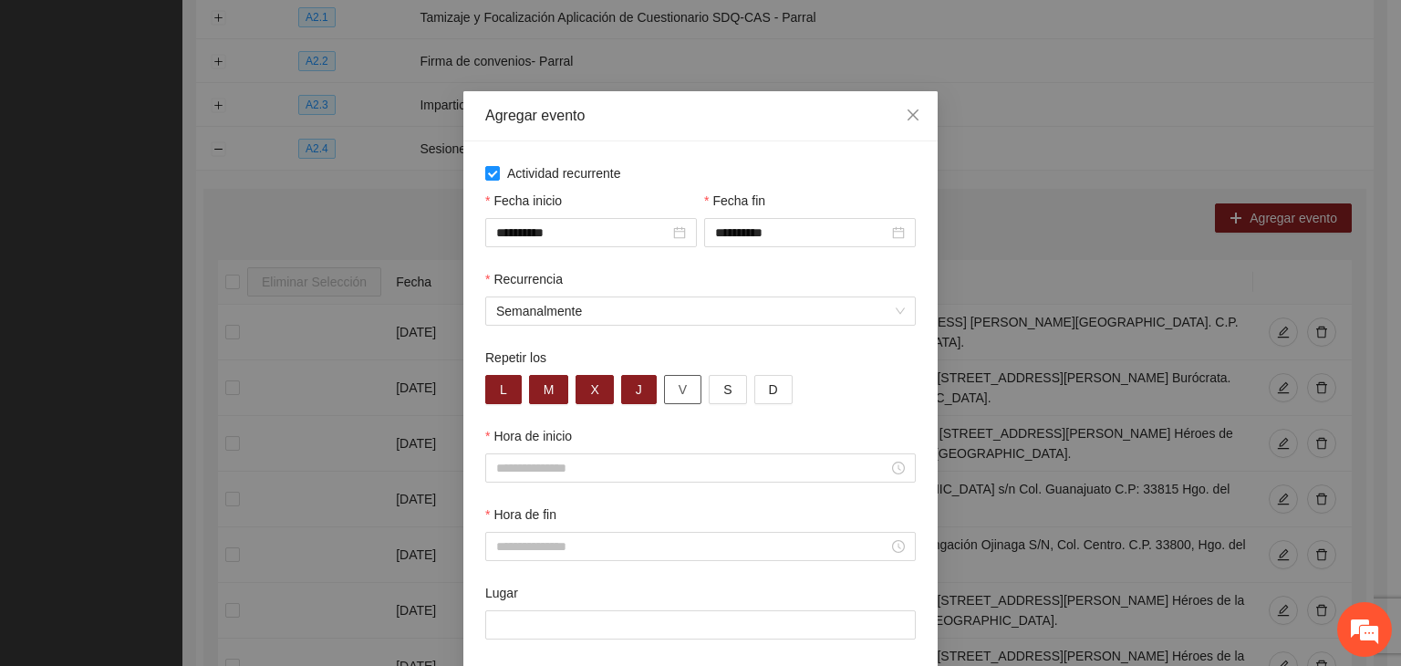
drag, startPoint x: 669, startPoint y: 391, endPoint x: 658, endPoint y: 439, distance: 48.7
click at [679, 393] on span "V" at bounding box center [683, 389] width 8 height 20
click at [652, 470] on input "Hora de inicio" at bounding box center [692, 468] width 392 height 20
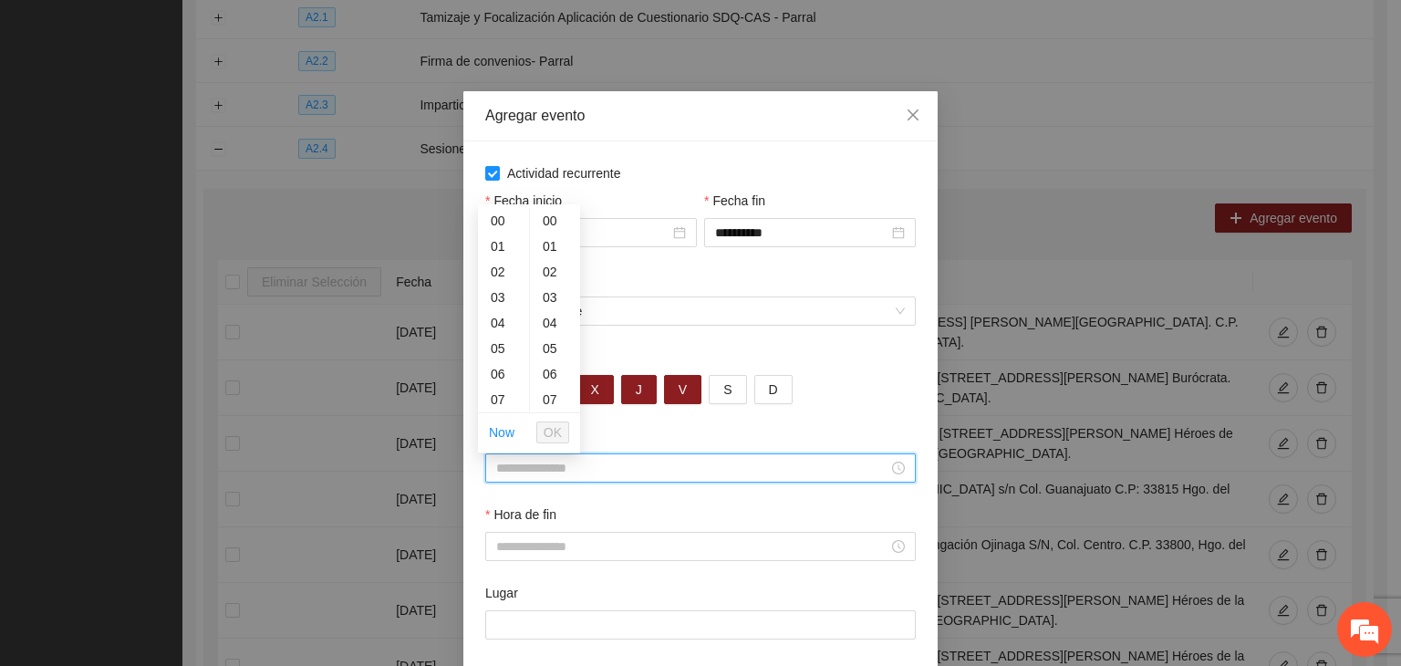
click at [596, 471] on input "Hora de inicio" at bounding box center [692, 468] width 392 height 20
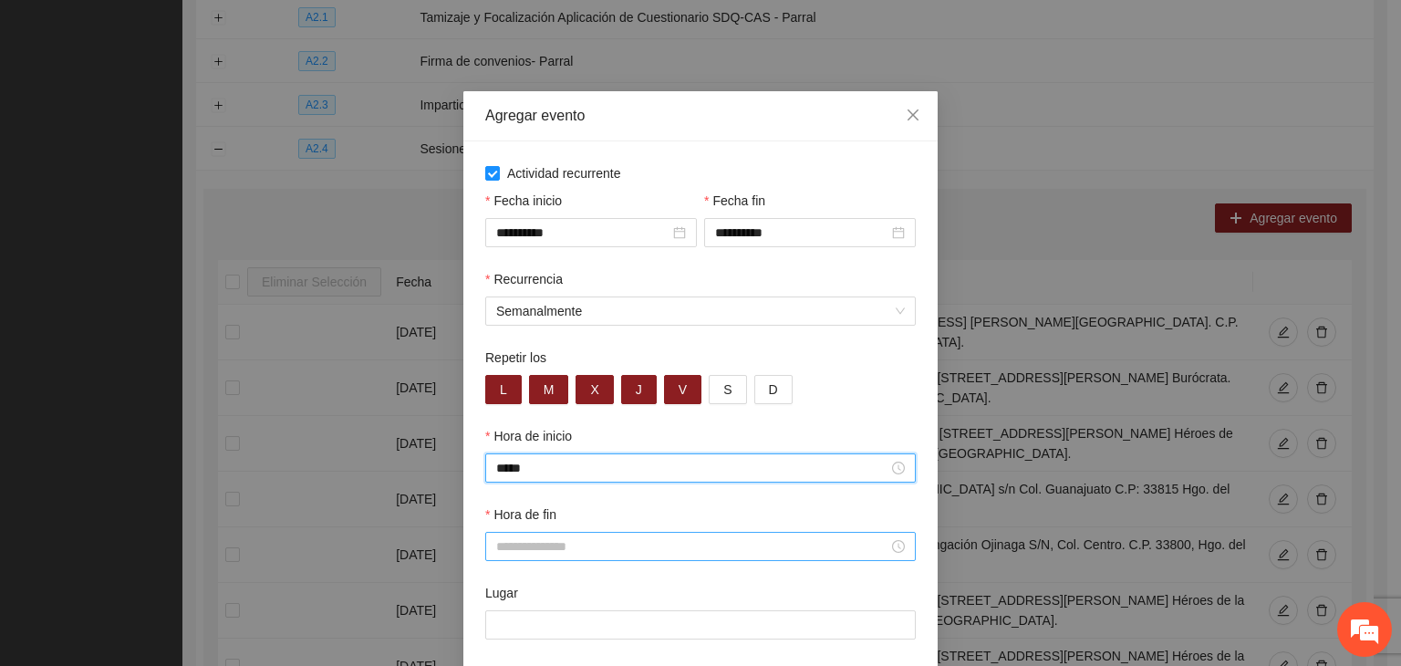
type input "*****"
click at [751, 545] on input "Hora de fin" at bounding box center [692, 546] width 392 height 20
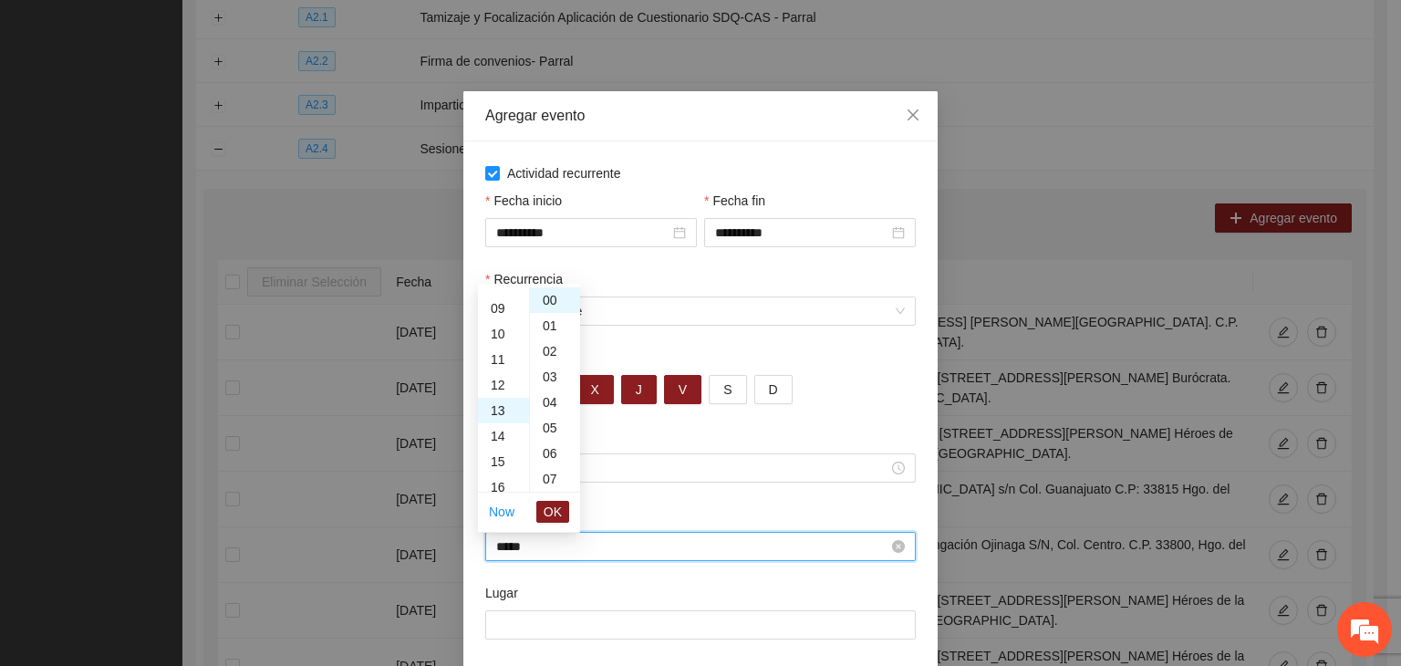
scroll to position [332, 0]
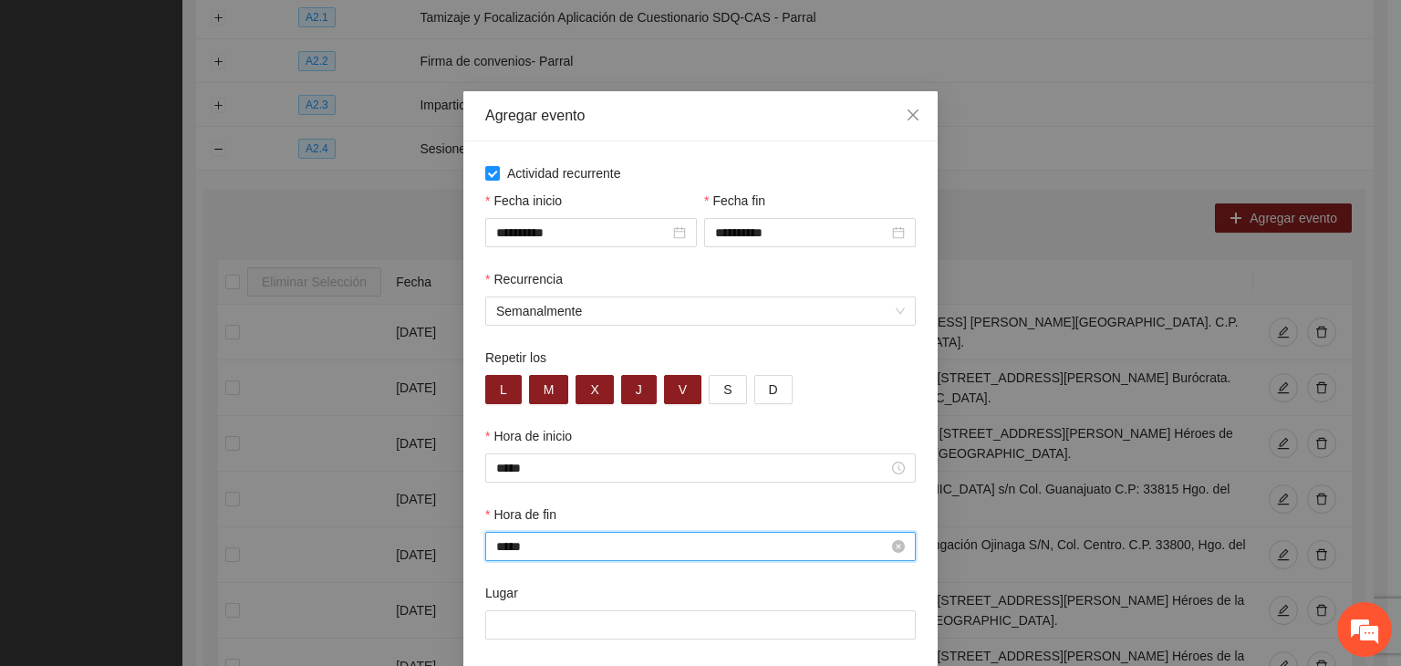
type input "*****"
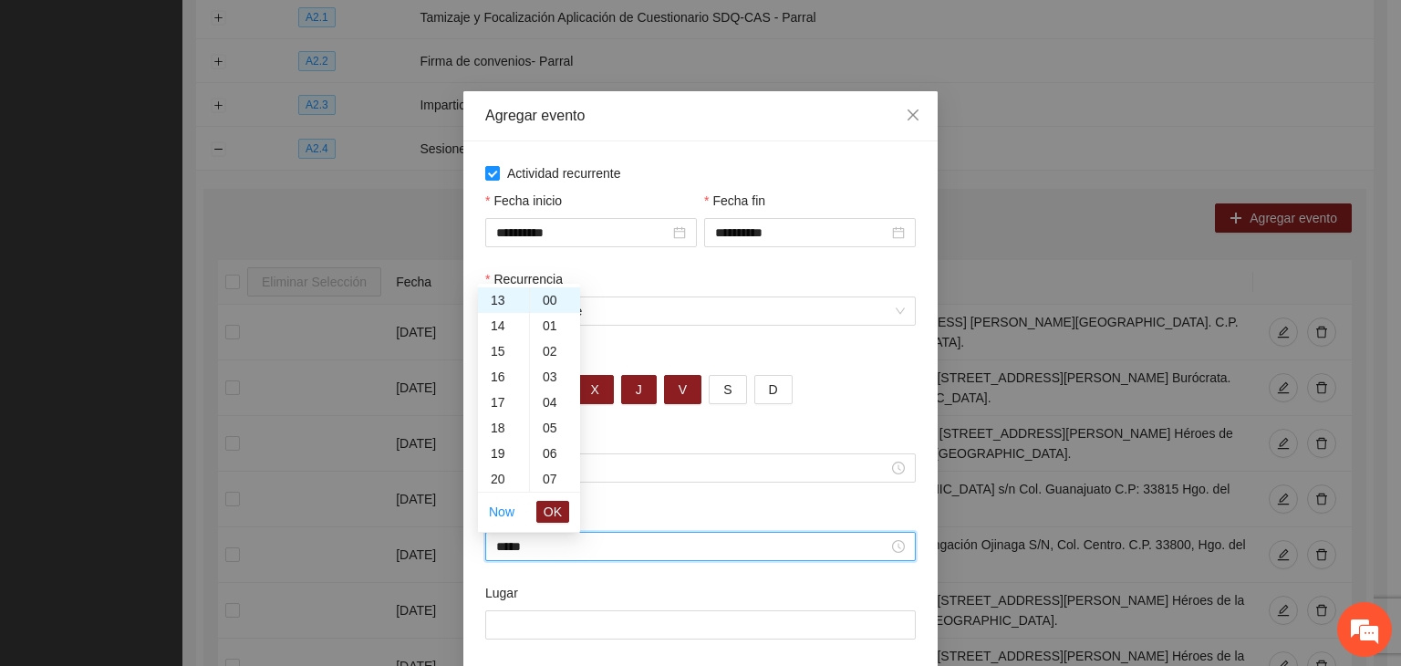
click at [499, 609] on div "Lugar" at bounding box center [700, 596] width 431 height 27
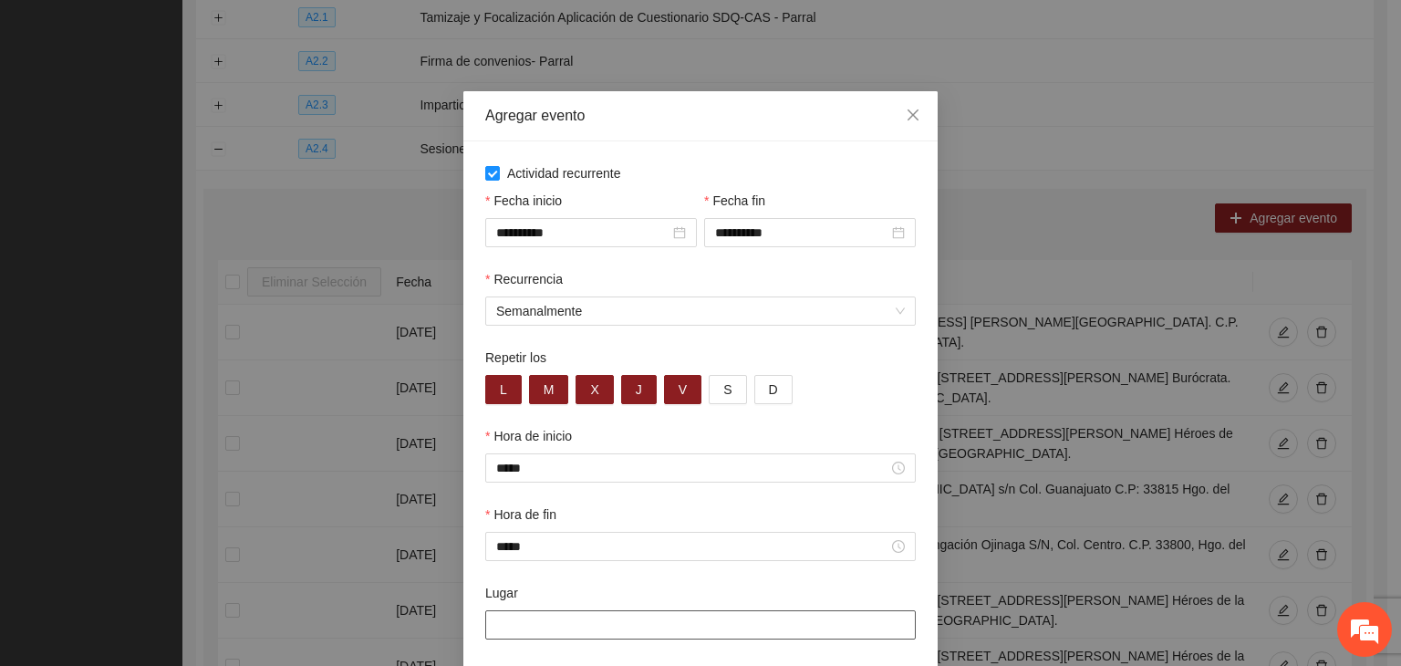
click at [519, 630] on input "Lugar" at bounding box center [700, 624] width 431 height 29
paste input "**********"
type input "**********"
click at [577, 572] on div "Hora de fin *****" at bounding box center [701, 543] width 438 height 78
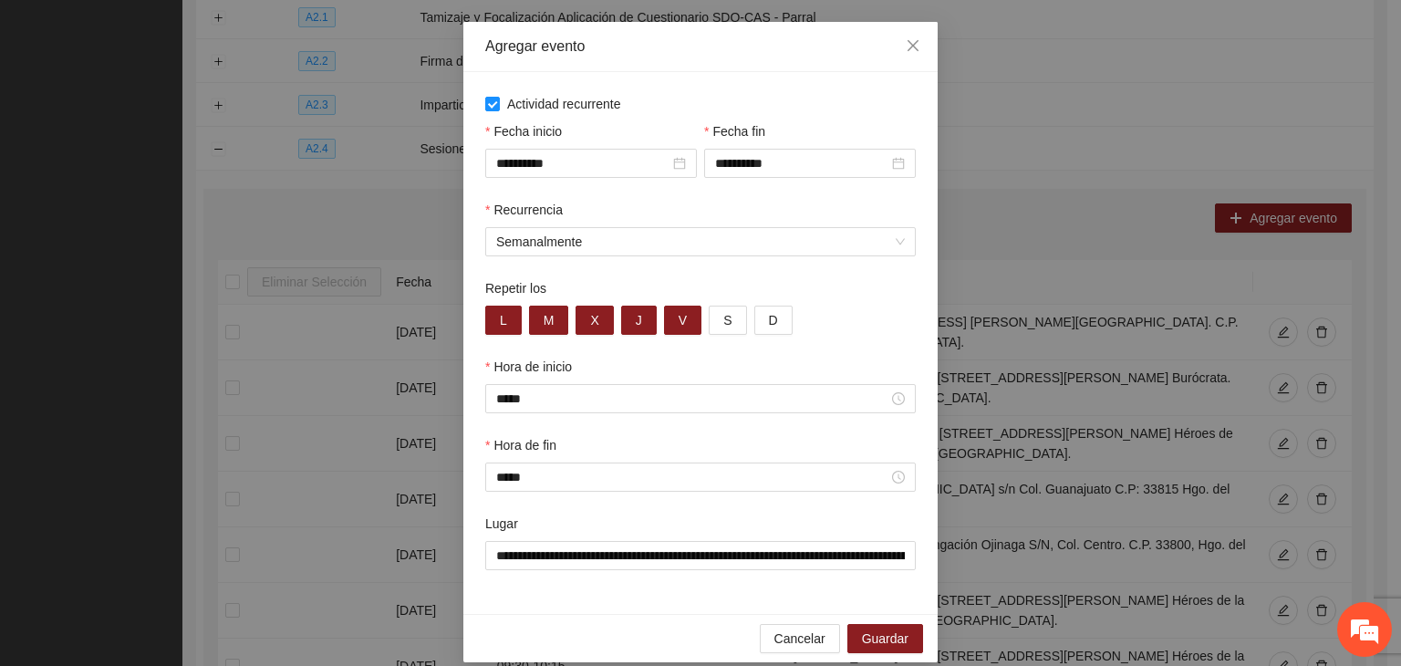
scroll to position [90, 0]
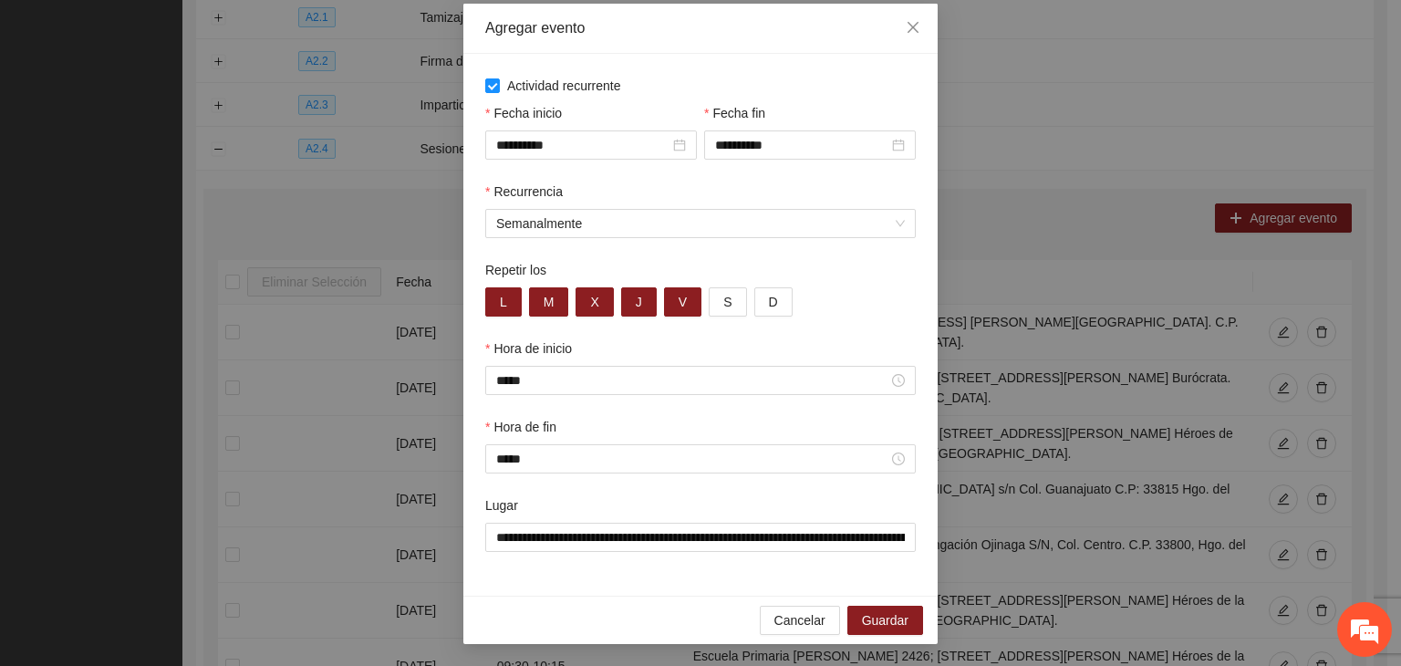
click at [645, 588] on div "**********" at bounding box center [700, 325] width 474 height 542
click at [870, 612] on span "Guardar" at bounding box center [885, 620] width 47 height 20
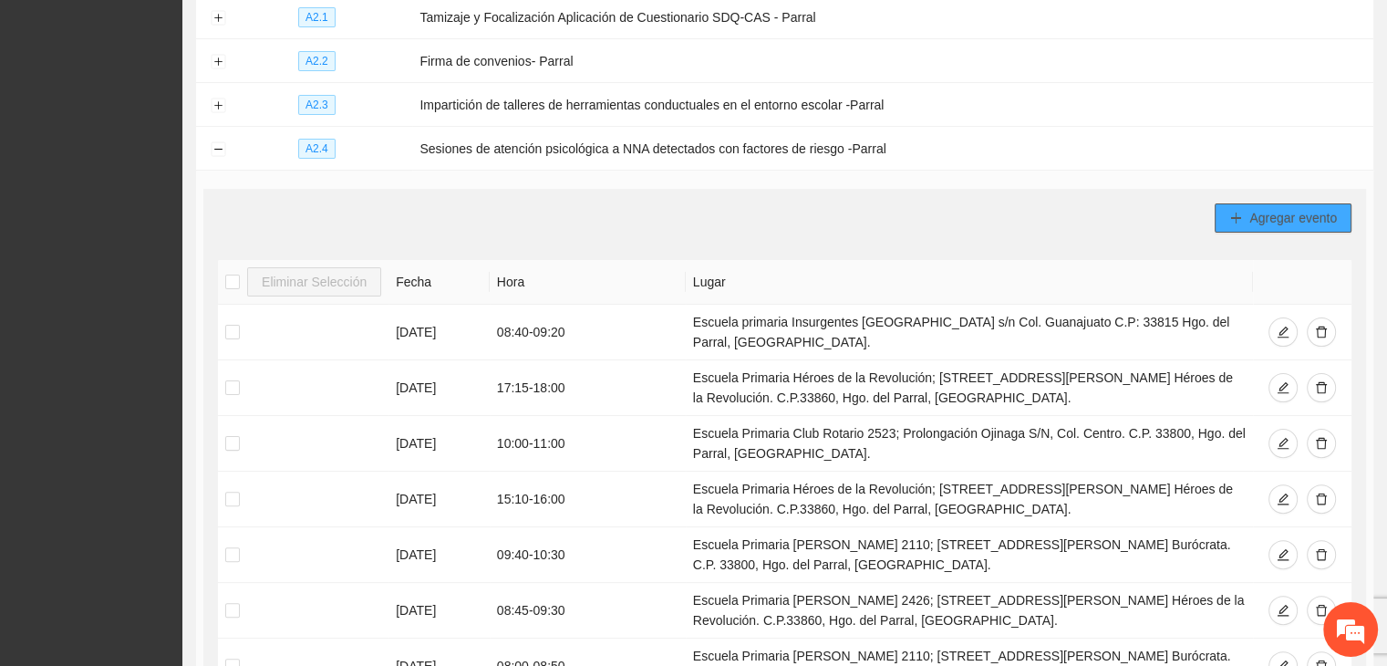
click at [1250, 209] on span "Agregar evento" at bounding box center [1294, 218] width 88 height 20
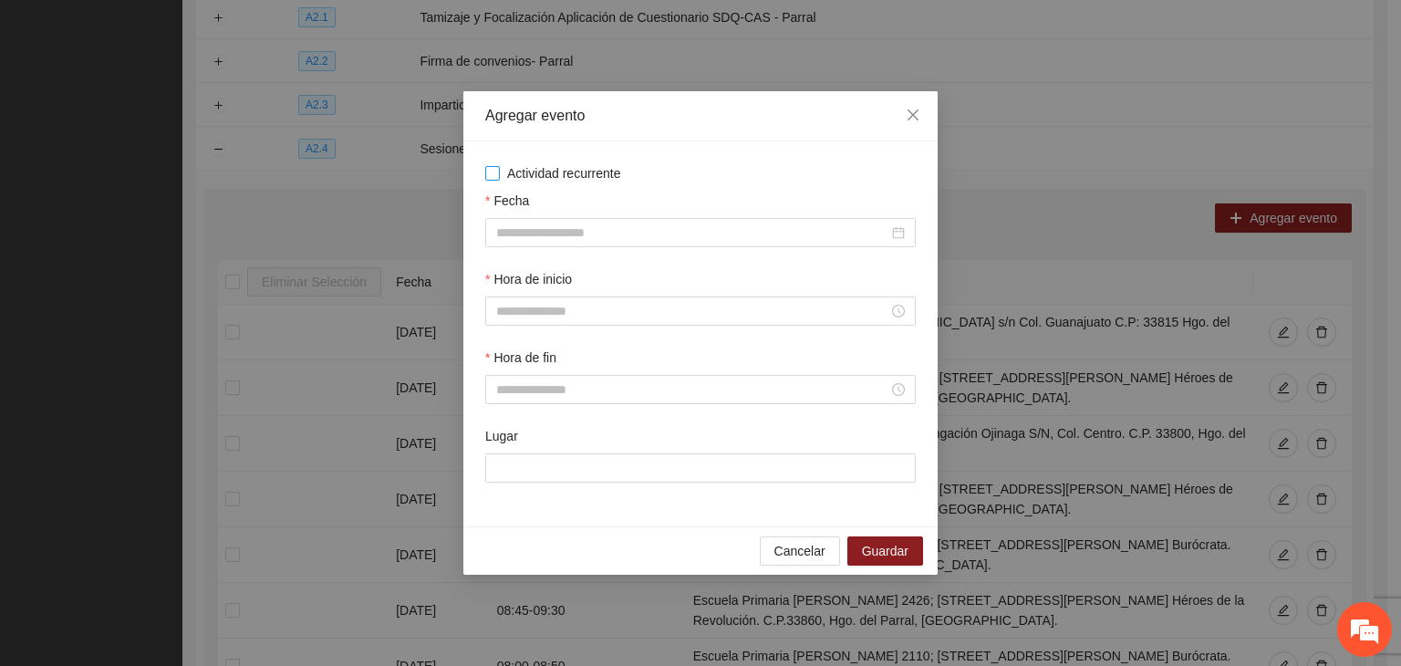
click at [567, 180] on span "Actividad recurrente" at bounding box center [564, 173] width 129 height 20
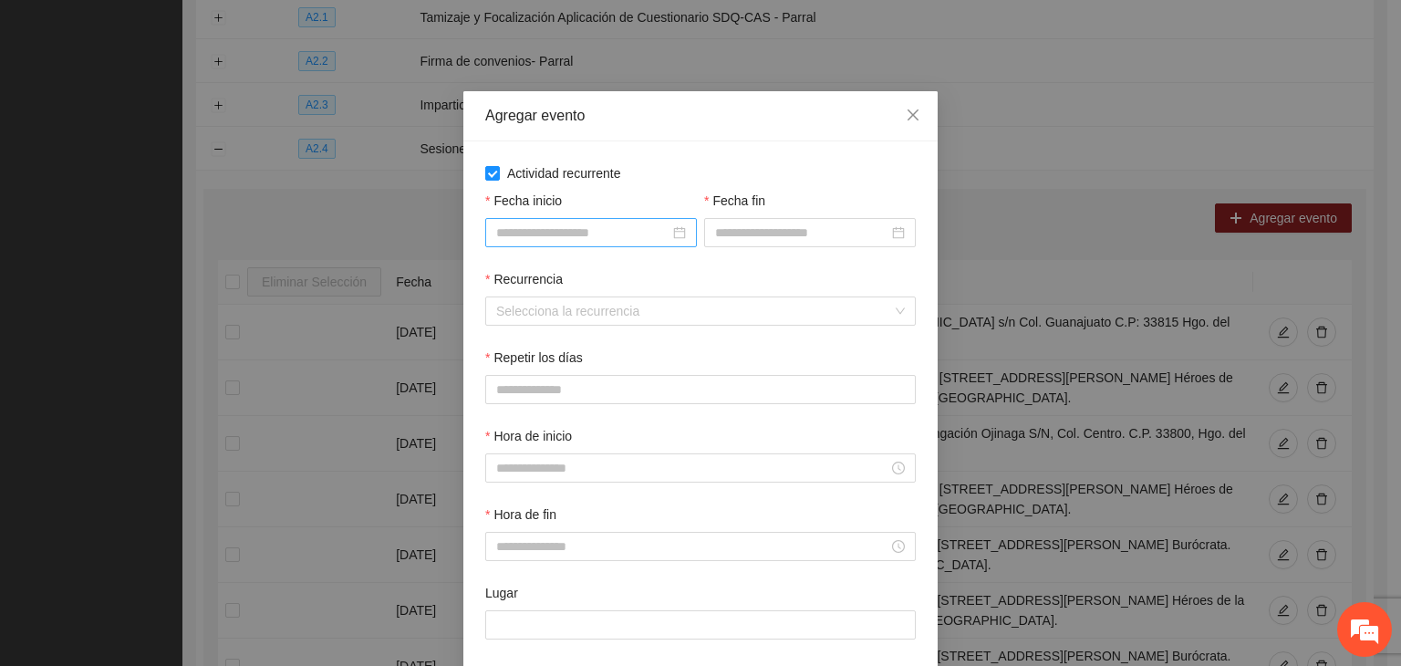
click at [560, 241] on input "Fecha inicio" at bounding box center [582, 233] width 173 height 20
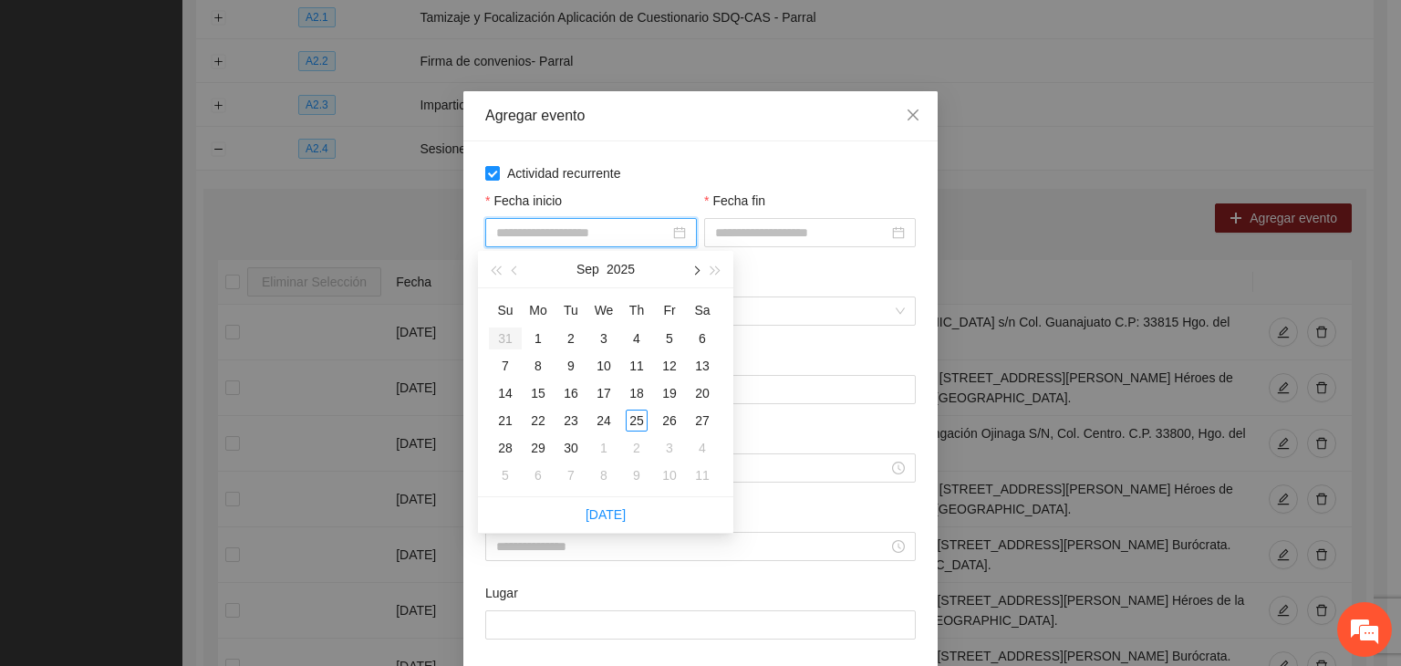
click at [691, 275] on button "button" at bounding box center [695, 269] width 20 height 36
type input "**********"
click at [613, 340] on div "1" at bounding box center [604, 338] width 22 height 22
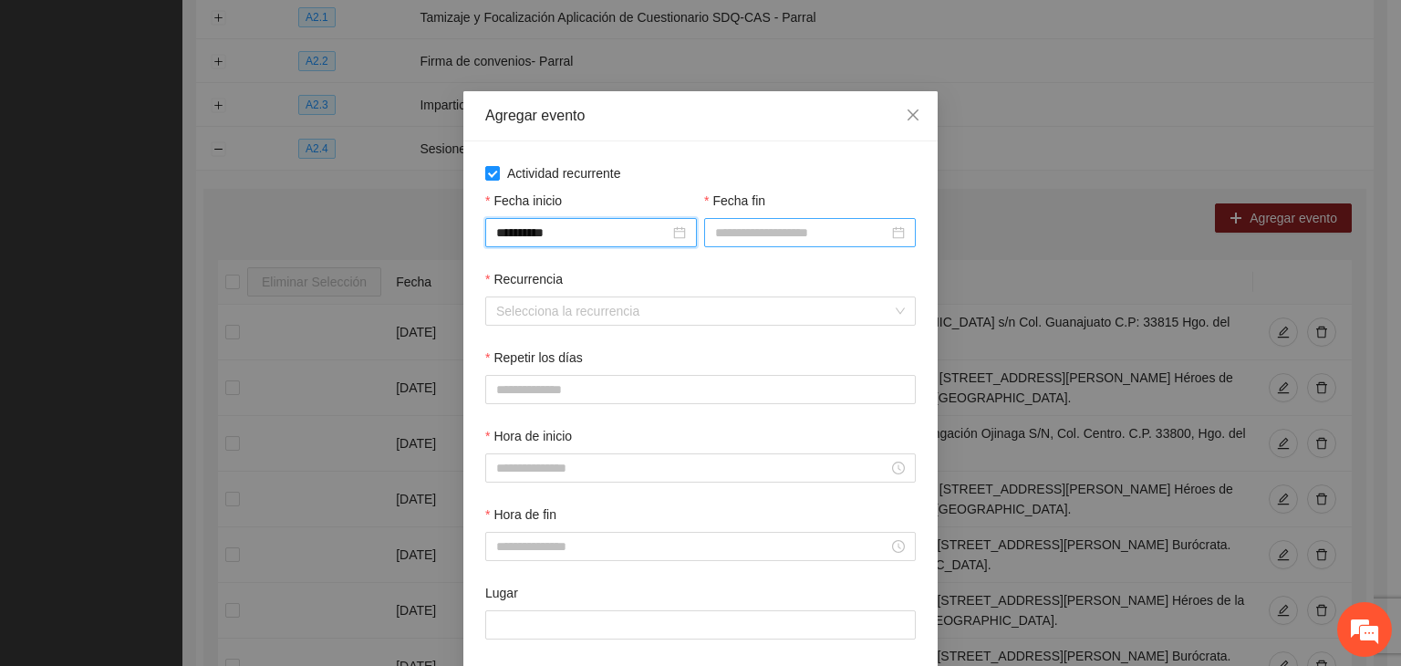
click at [763, 229] on input "Fecha fin" at bounding box center [801, 233] width 173 height 20
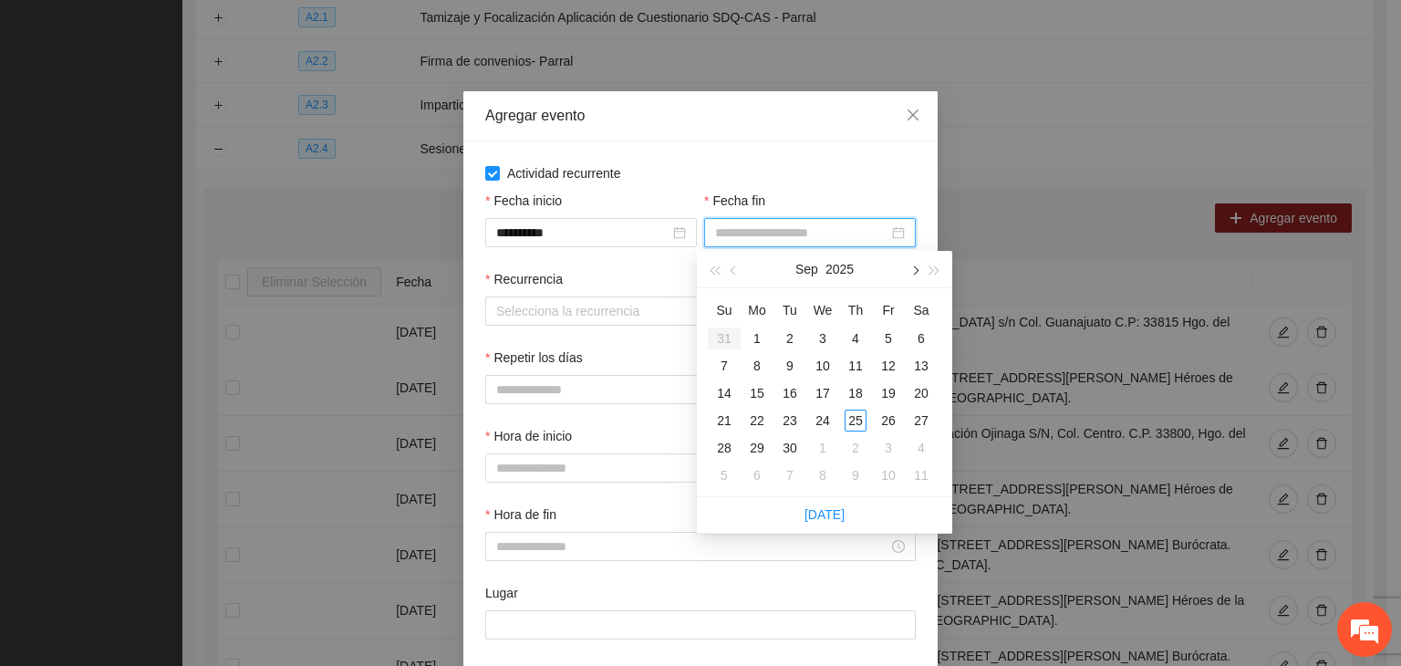
drag, startPoint x: 912, startPoint y: 275, endPoint x: 909, endPoint y: 286, distance: 11.5
click at [909, 272] on button "button" at bounding box center [914, 269] width 20 height 36
type input "**********"
click at [886, 421] on div "24" at bounding box center [889, 421] width 22 height 22
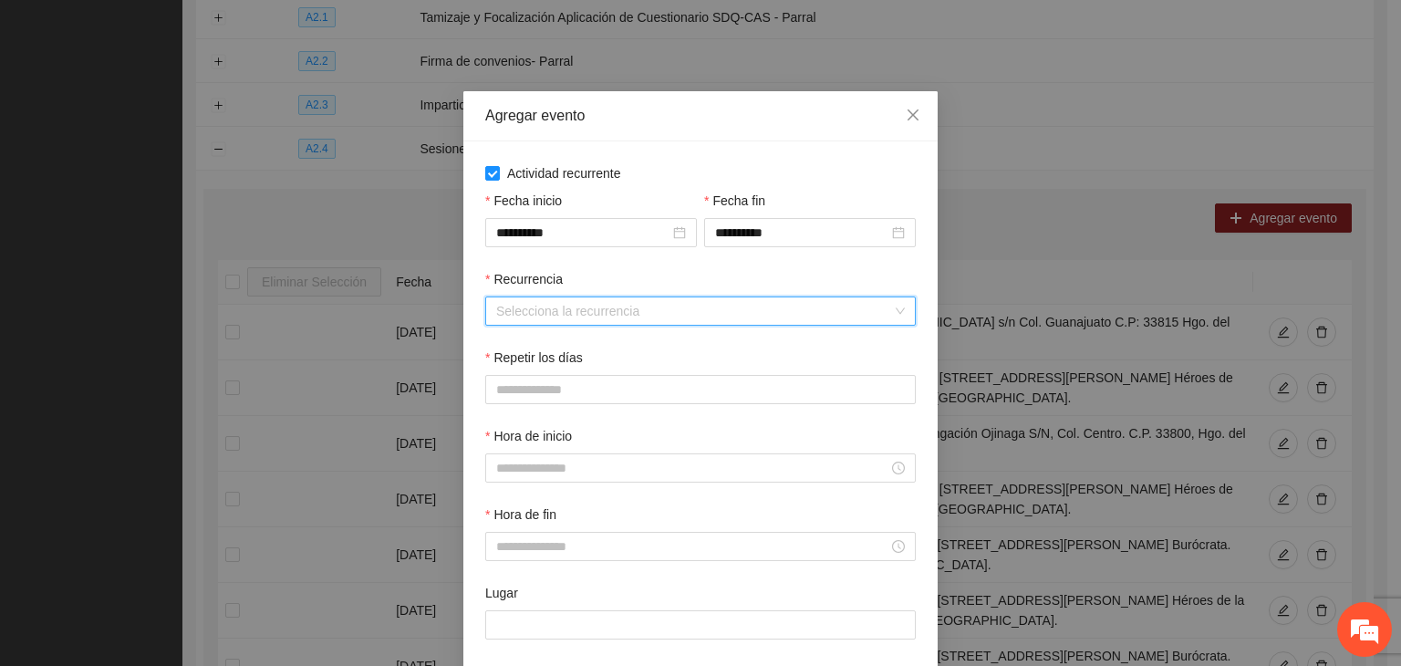
click at [591, 307] on input "Recurrencia" at bounding box center [694, 310] width 396 height 27
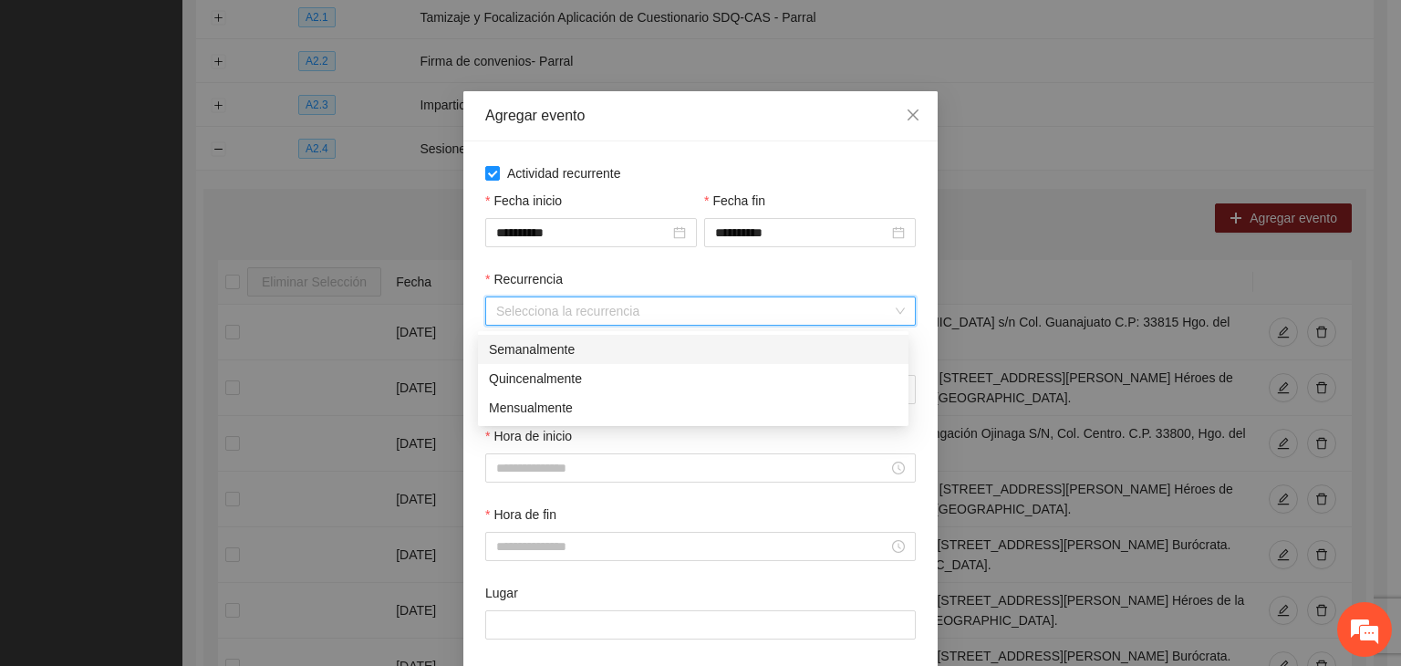
click at [591, 340] on div "Semanalmente" at bounding box center [693, 349] width 409 height 20
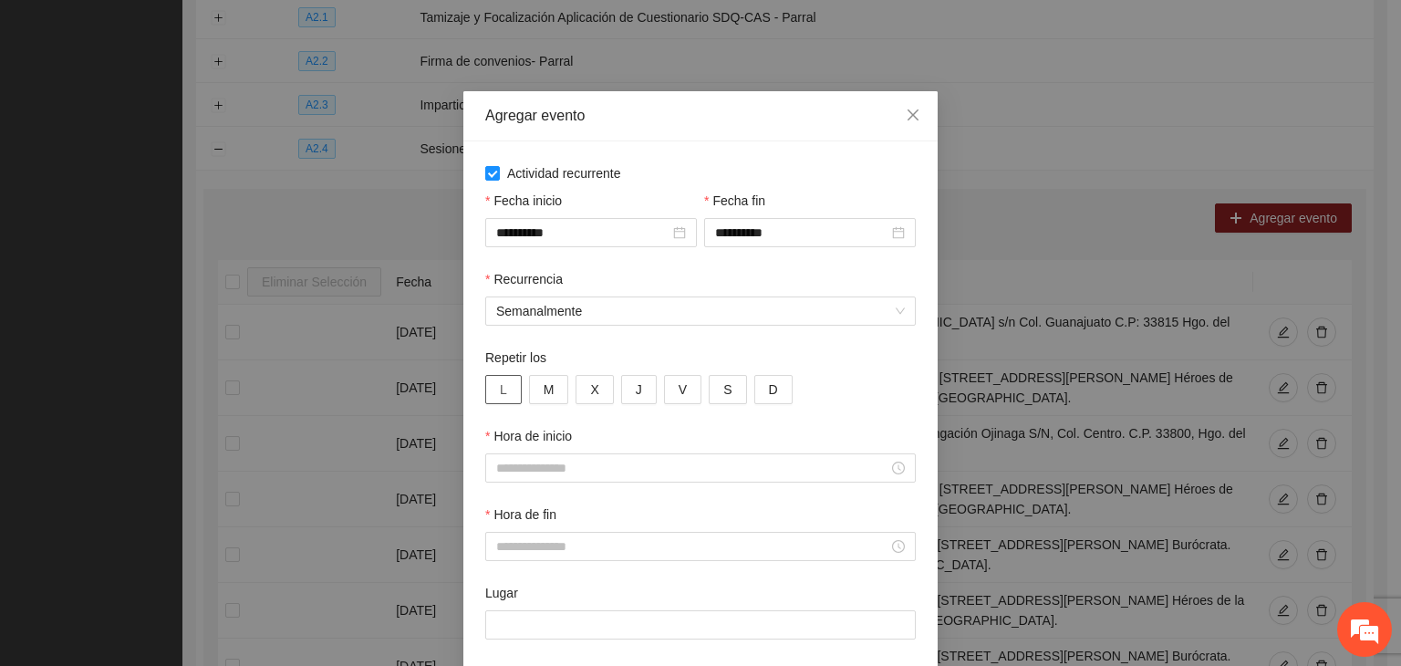
click at [488, 377] on button "L" at bounding box center [503, 389] width 36 height 29
click at [558, 398] on button "M" at bounding box center [549, 389] width 40 height 29
drag, startPoint x: 617, startPoint y: 397, endPoint x: 606, endPoint y: 395, distance: 11.1
click at [621, 396] on button "J" at bounding box center [639, 389] width 36 height 29
click at [590, 395] on span "X" at bounding box center [594, 389] width 8 height 20
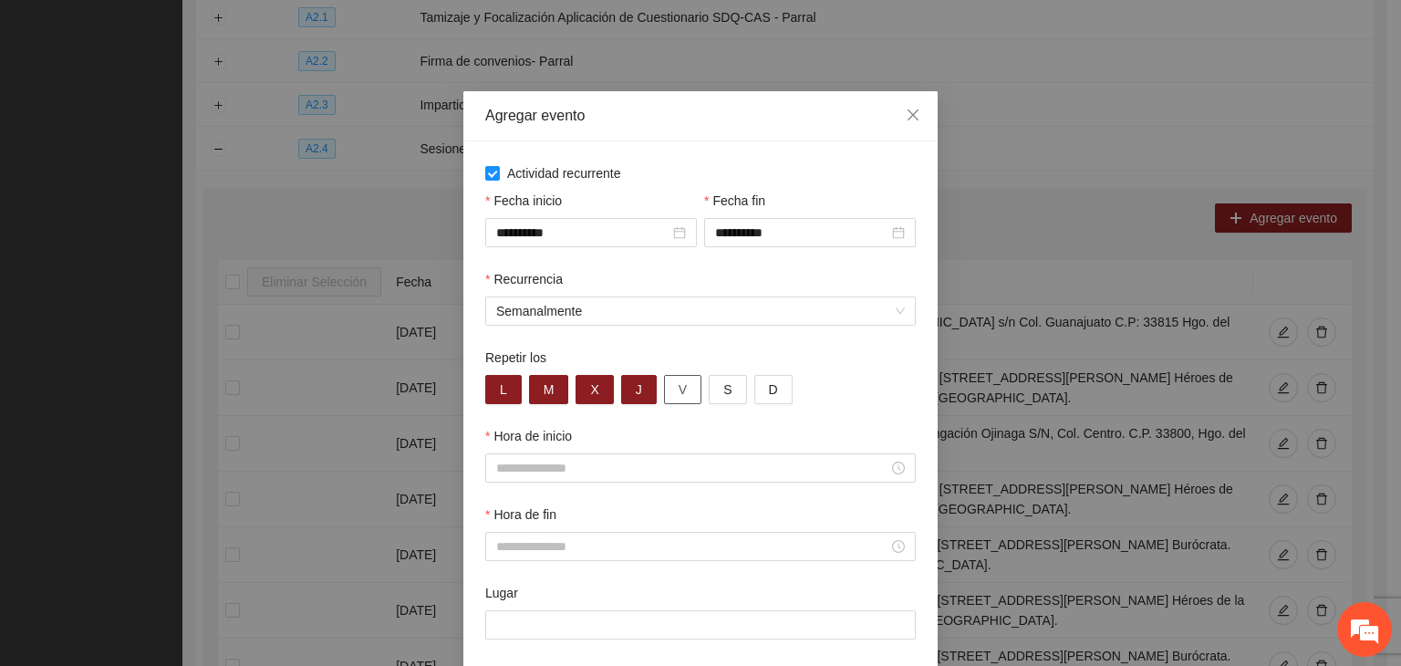
click at [667, 390] on button "V" at bounding box center [682, 389] width 37 height 29
drag, startPoint x: 635, startPoint y: 464, endPoint x: 624, endPoint y: 461, distance: 11.5
click at [628, 461] on input "Hora de inicio" at bounding box center [692, 468] width 392 height 20
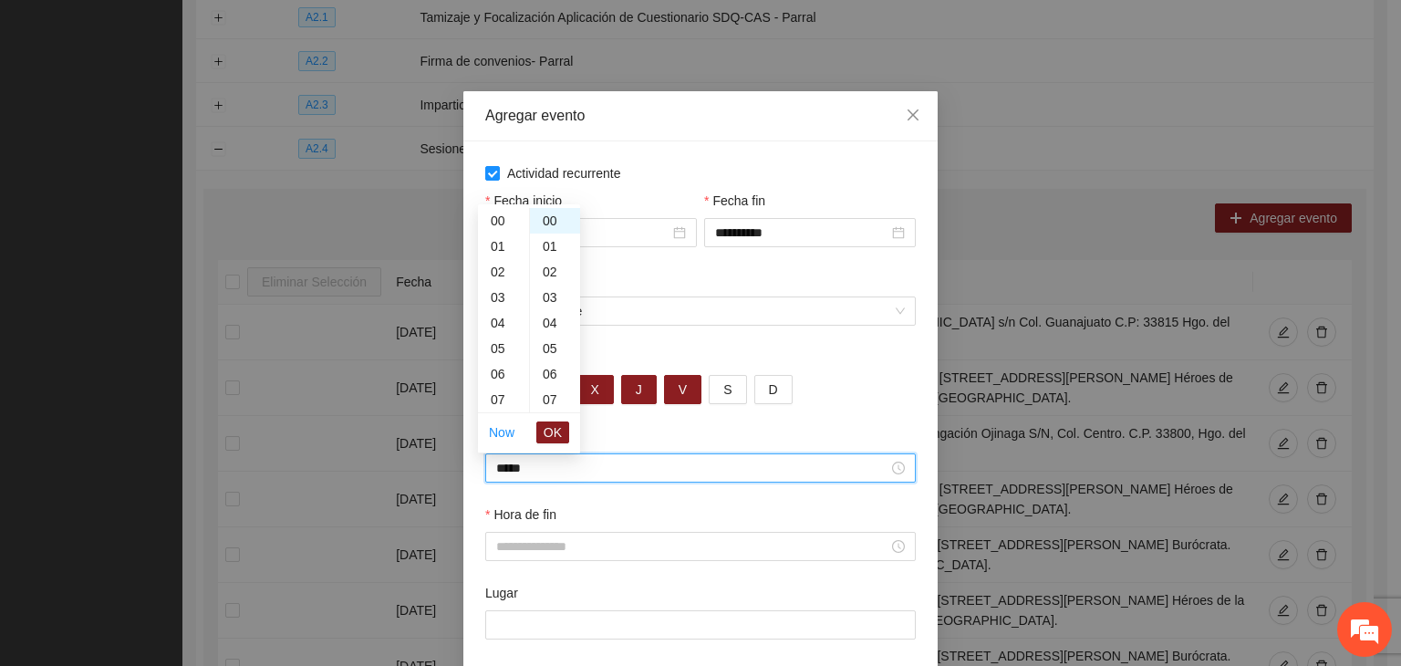
scroll to position [204, 0]
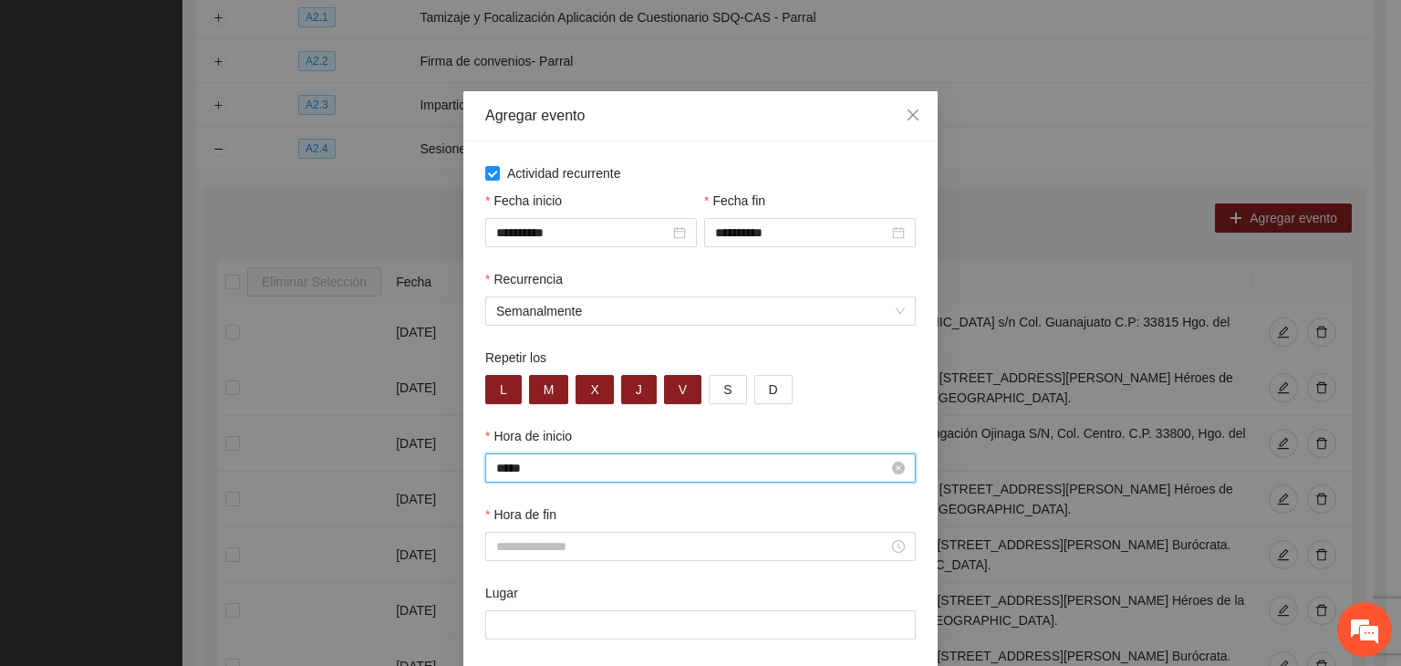
type input "*****"
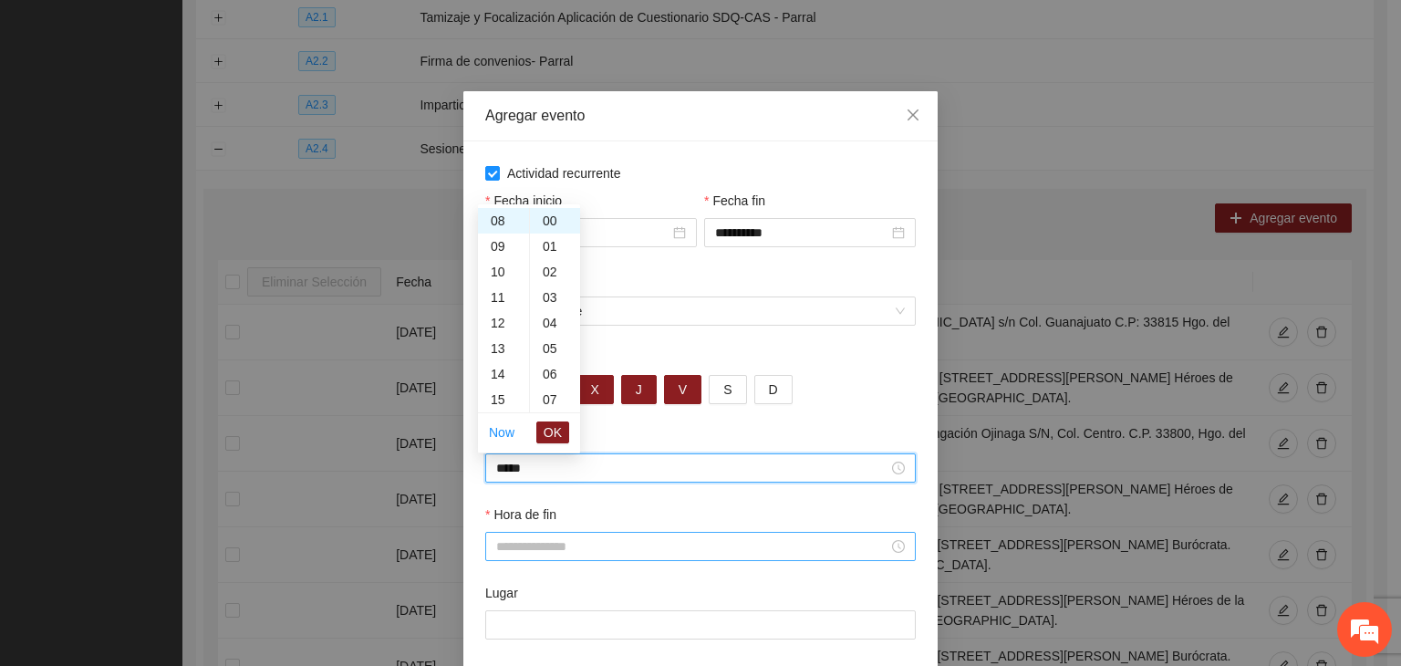
click at [624, 549] on input "Hora de fin" at bounding box center [692, 546] width 392 height 20
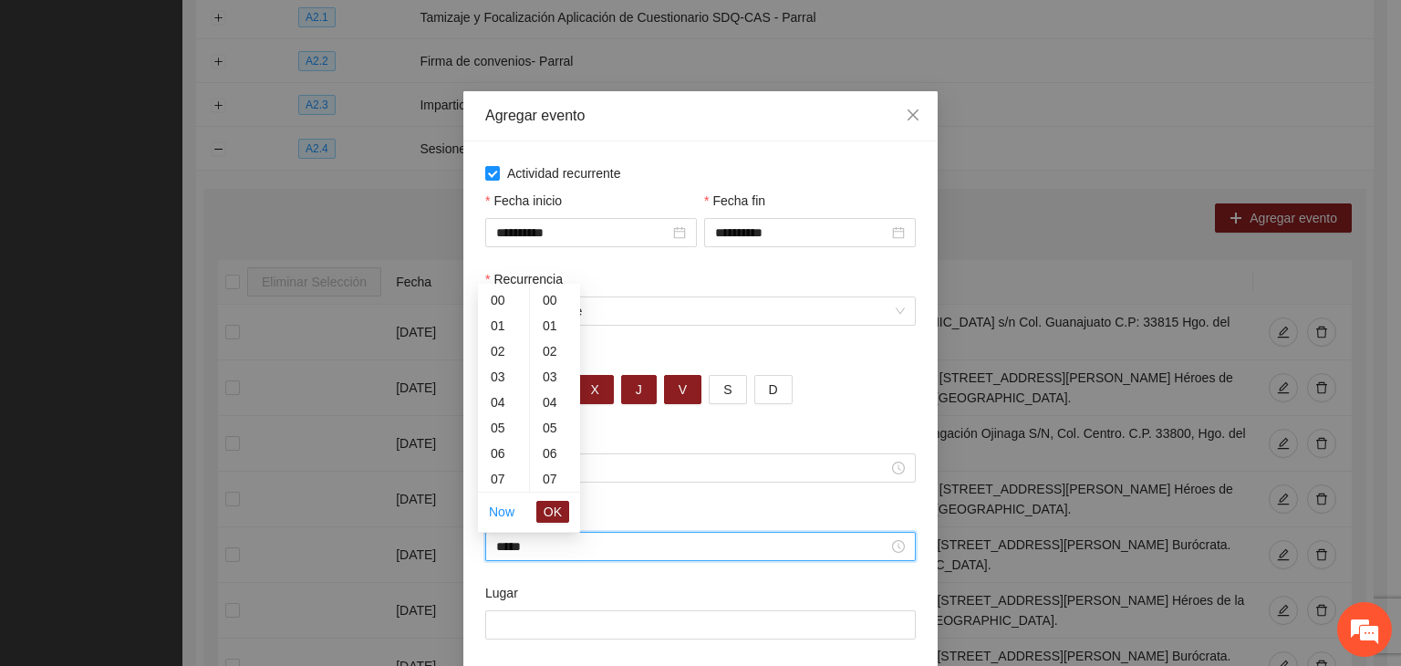
scroll to position [1149, 0]
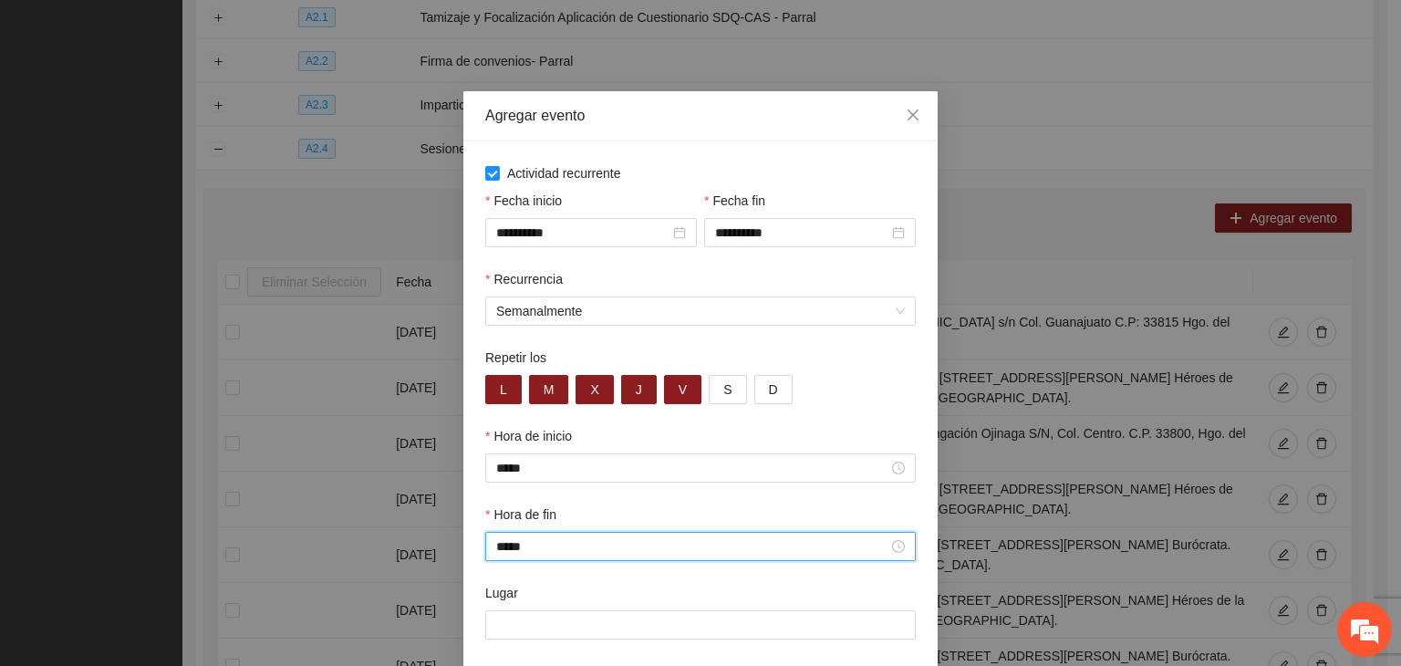
type input "*****"
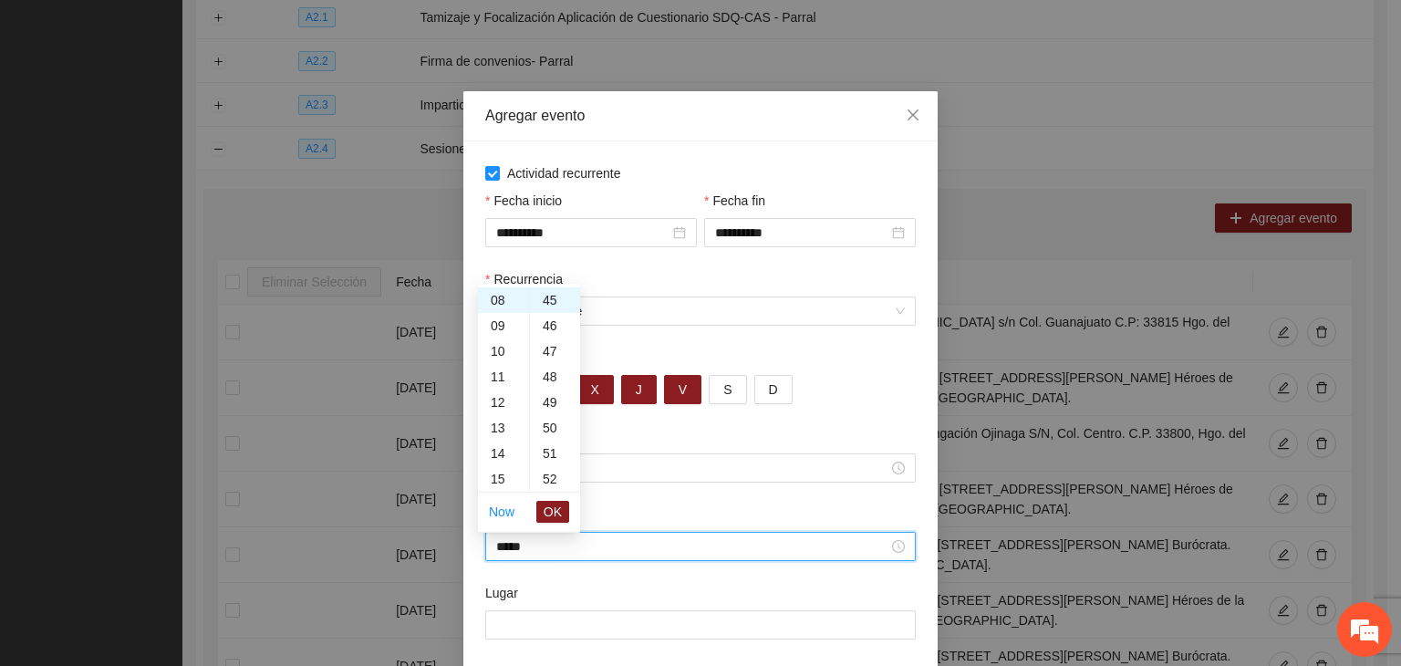
click at [615, 610] on div "Lugar" at bounding box center [700, 596] width 431 height 27
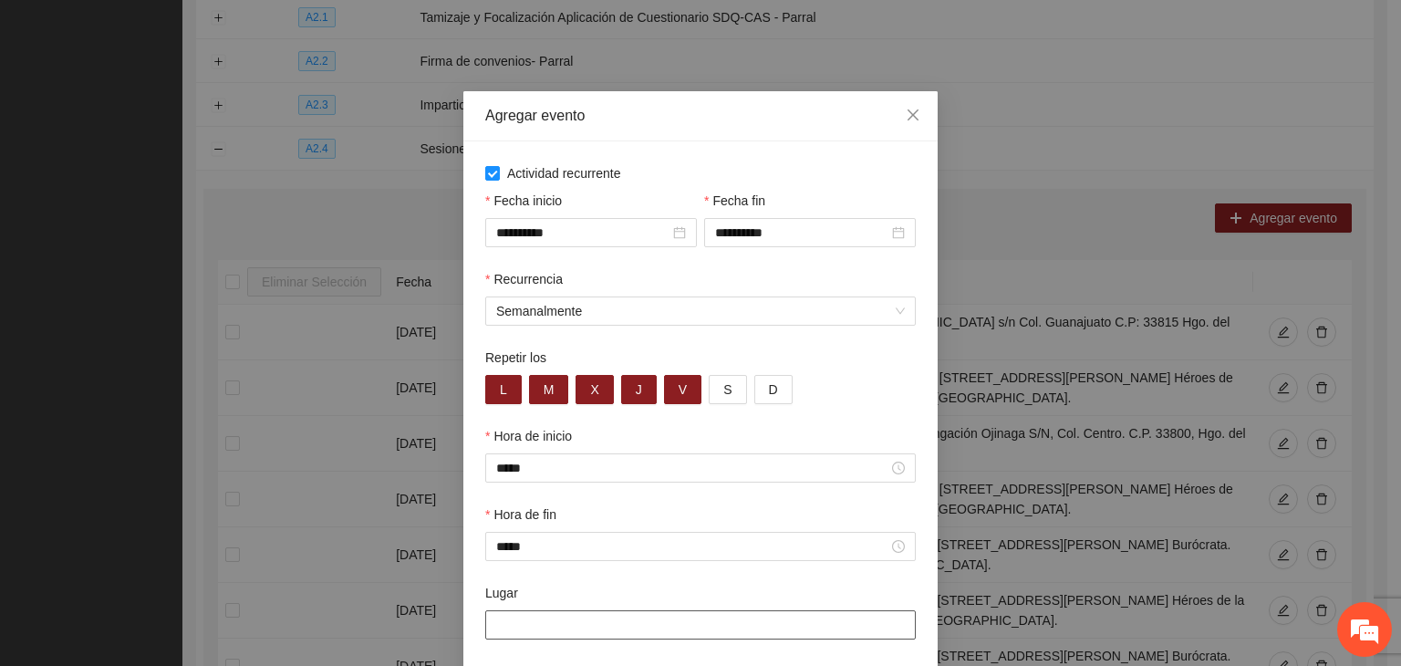
click at [610, 639] on input "Lugar" at bounding box center [700, 624] width 431 height 29
paste input "**********"
type input "**********"
click at [817, 569] on div "Hora de fin *****" at bounding box center [701, 543] width 438 height 78
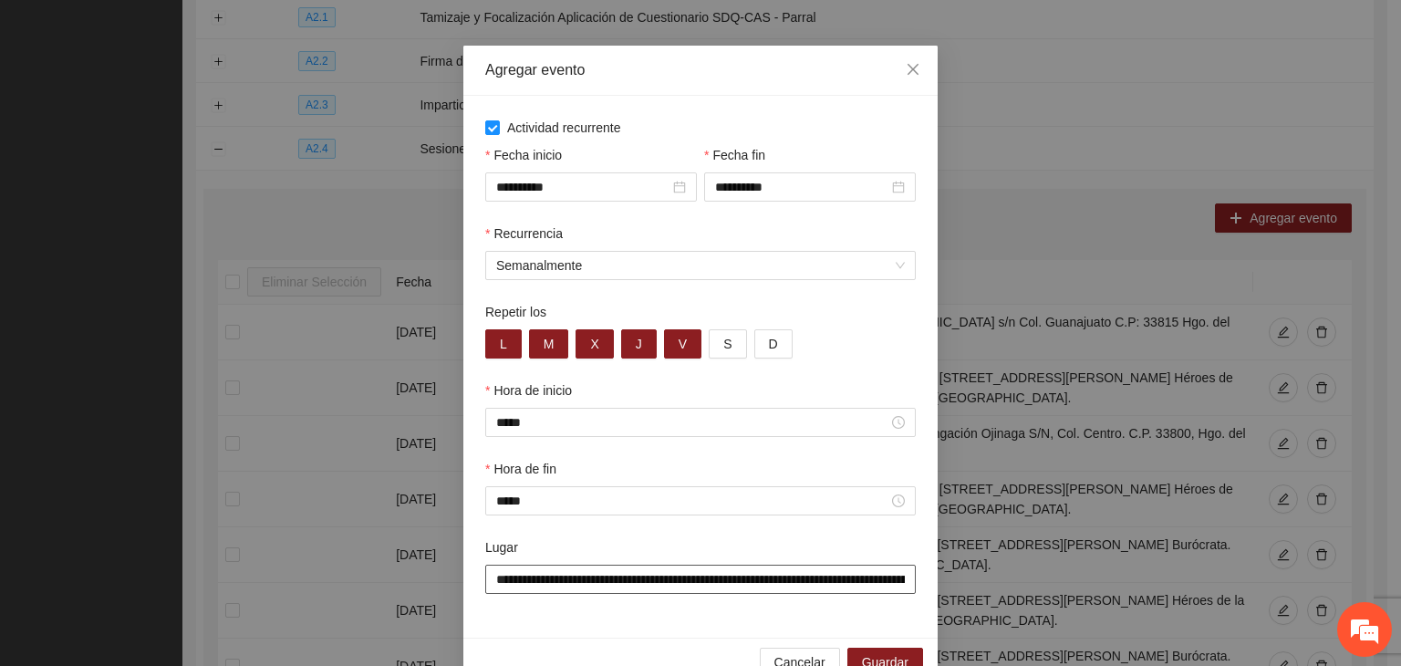
scroll to position [90, 0]
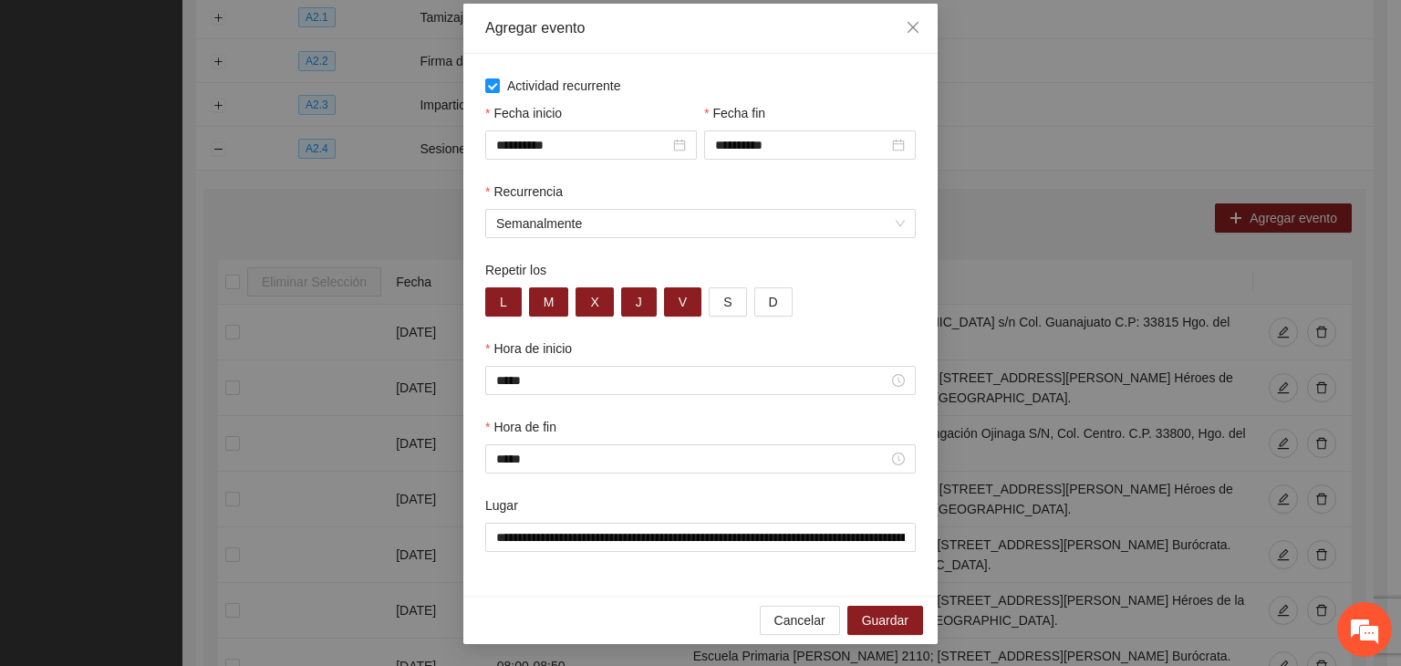
click at [854, 578] on div "**********" at bounding box center [700, 325] width 474 height 542
click at [910, 304] on div "Repetir los L M X J V S D" at bounding box center [701, 299] width 438 height 78
click at [872, 607] on button "Guardar" at bounding box center [885, 620] width 76 height 29
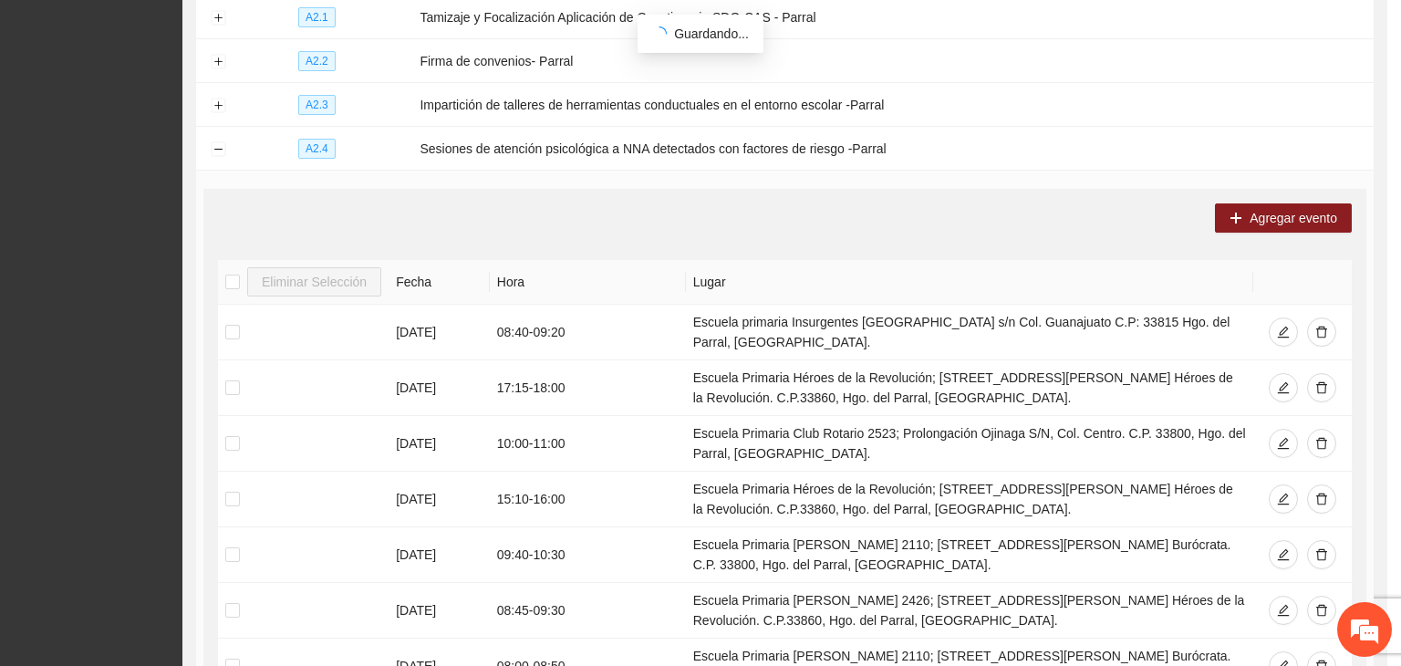
scroll to position [0, 0]
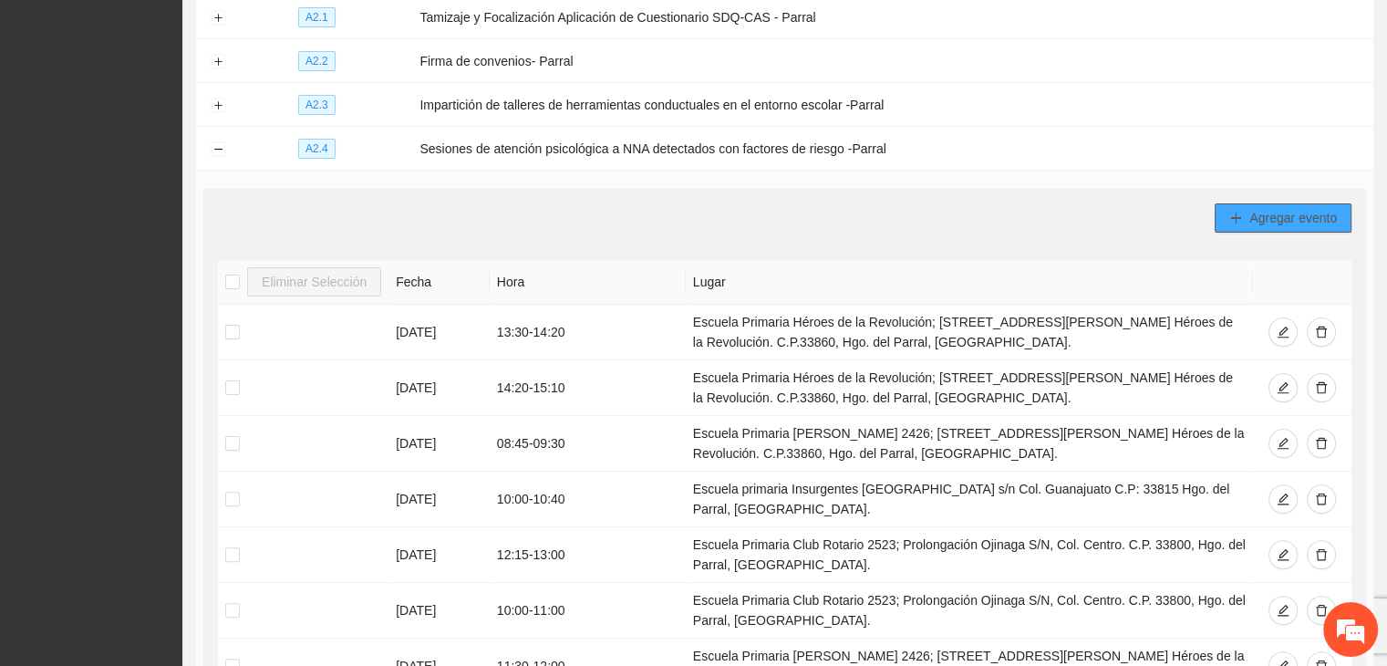
click at [1246, 216] on button "Agregar evento" at bounding box center [1283, 217] width 137 height 29
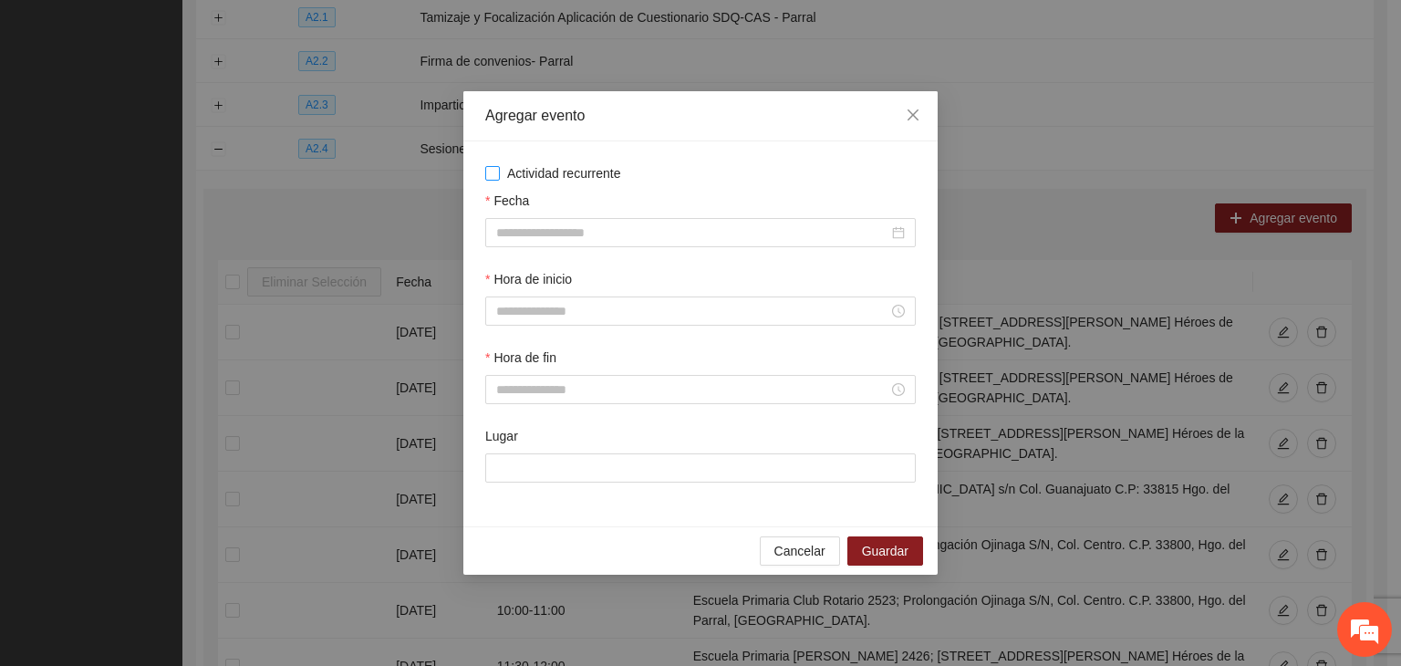
click at [569, 166] on span "Actividad recurrente" at bounding box center [564, 173] width 129 height 20
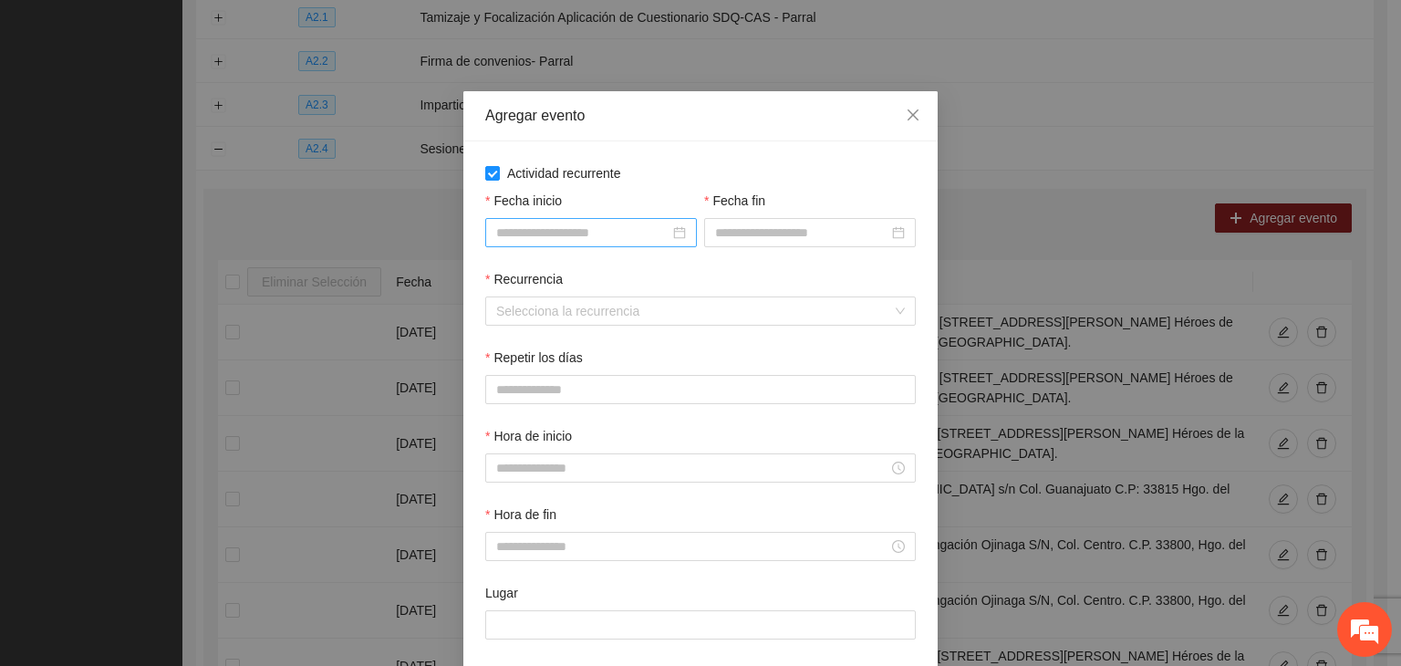
click at [575, 231] on input "Fecha inicio" at bounding box center [582, 233] width 173 height 20
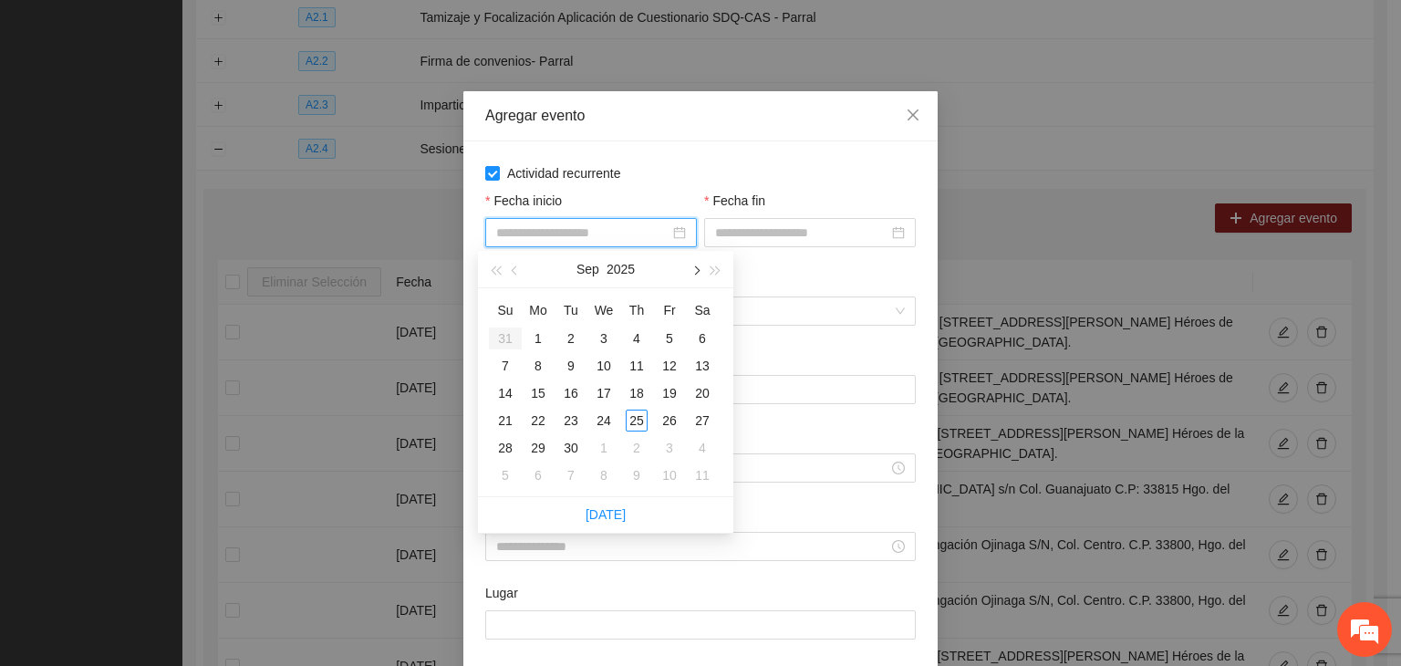
click at [693, 271] on span "button" at bounding box center [695, 270] width 9 height 9
type input "**********"
click at [609, 334] on div "1" at bounding box center [604, 338] width 22 height 22
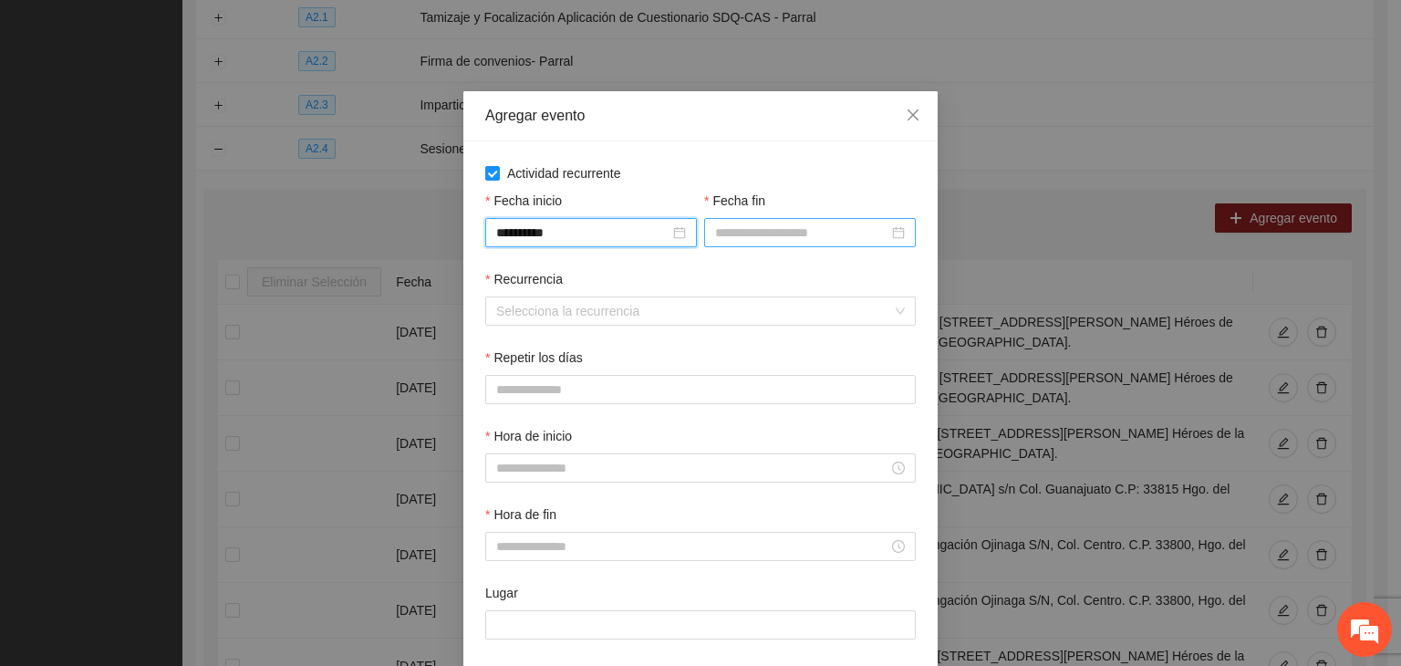
click at [781, 238] on input "Fecha fin" at bounding box center [801, 233] width 173 height 20
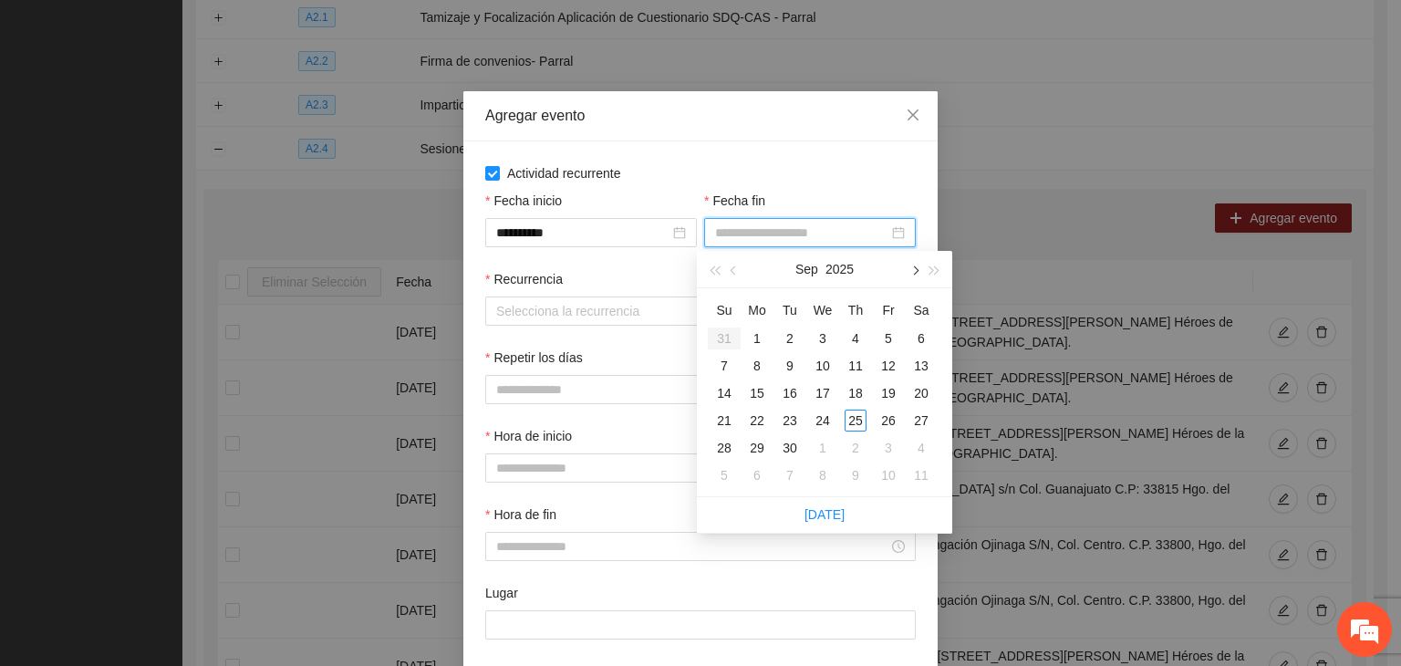
click at [916, 282] on button "button" at bounding box center [914, 269] width 20 height 36
type input "**********"
click at [883, 422] on div "24" at bounding box center [889, 421] width 22 height 22
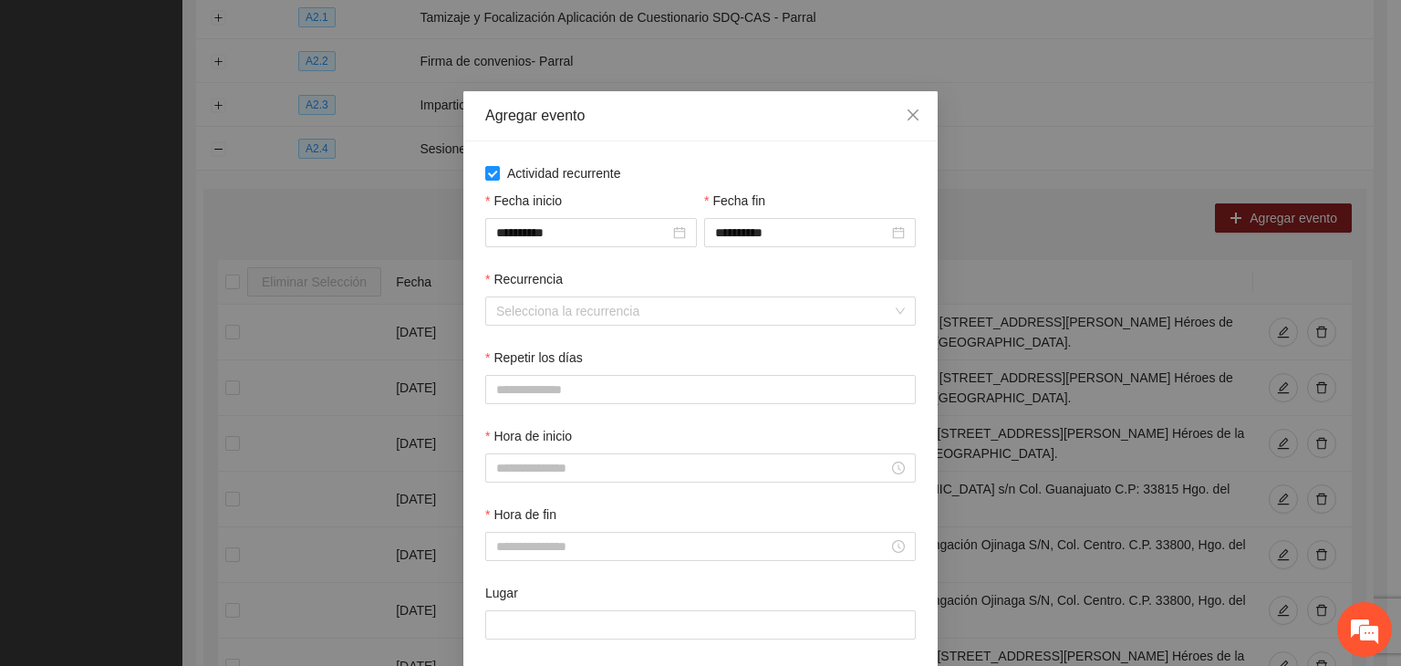
click at [490, 327] on div "Recurrencia Selecciona la recurrencia" at bounding box center [701, 308] width 438 height 78
click at [528, 317] on input "Recurrencia" at bounding box center [694, 310] width 396 height 27
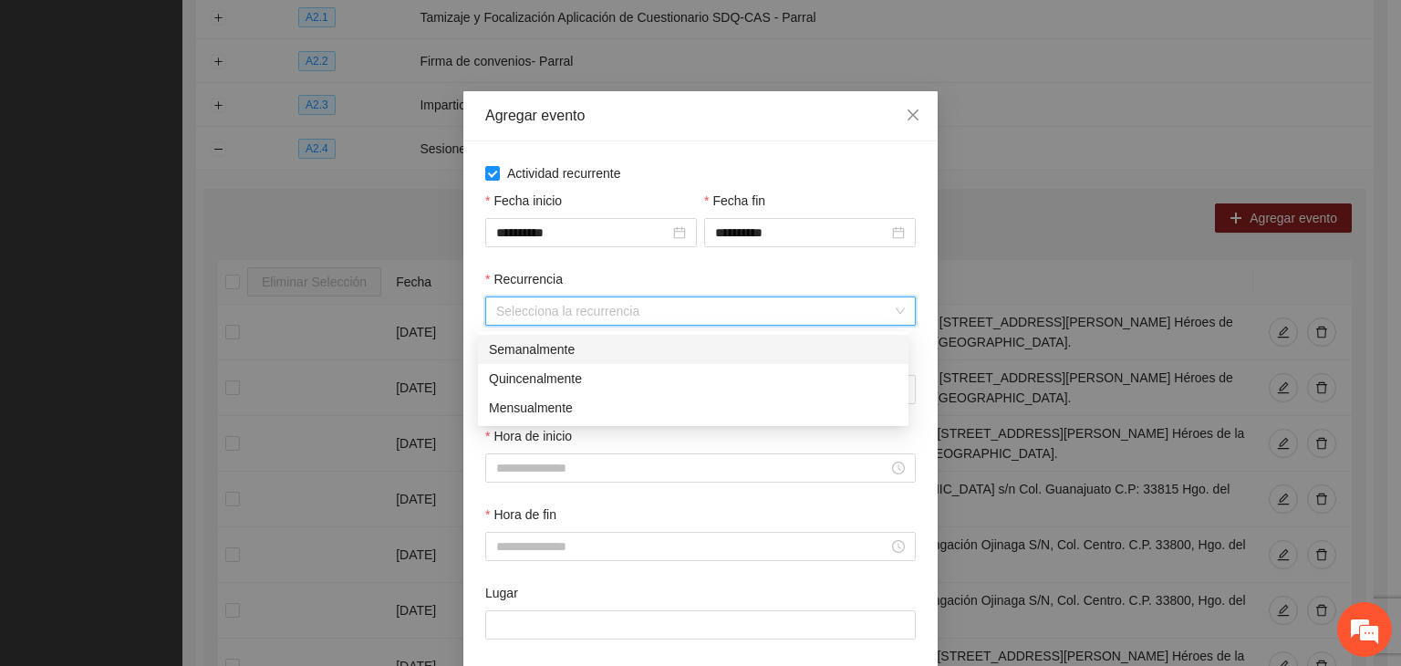
click at [577, 348] on div "Semanalmente" at bounding box center [693, 349] width 409 height 20
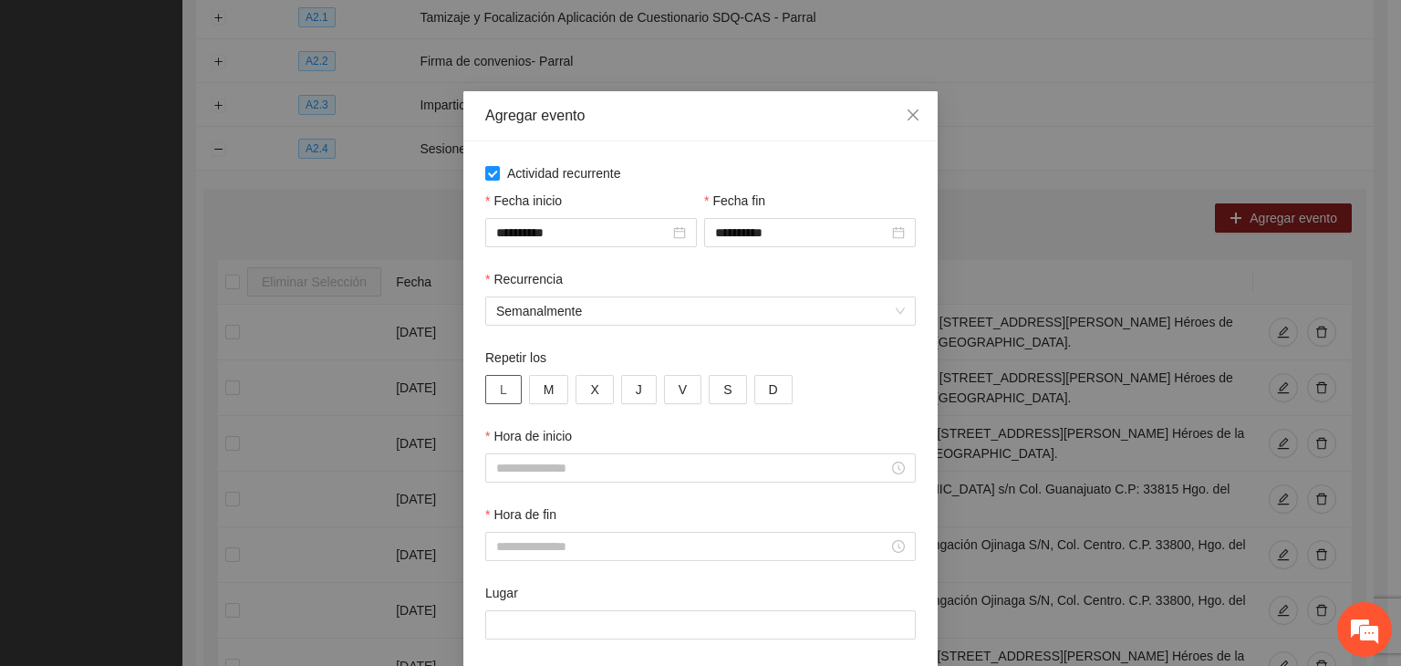
drag, startPoint x: 511, startPoint y: 406, endPoint x: 501, endPoint y: 396, distance: 14.2
click at [505, 402] on div "Repetir los L M X J V S D" at bounding box center [701, 387] width 438 height 78
drag, startPoint x: 500, startPoint y: 391, endPoint x: 535, endPoint y: 393, distance: 35.6
click at [500, 390] on button "L" at bounding box center [503, 389] width 36 height 29
drag, startPoint x: 540, startPoint y: 395, endPoint x: 551, endPoint y: 395, distance: 10.9
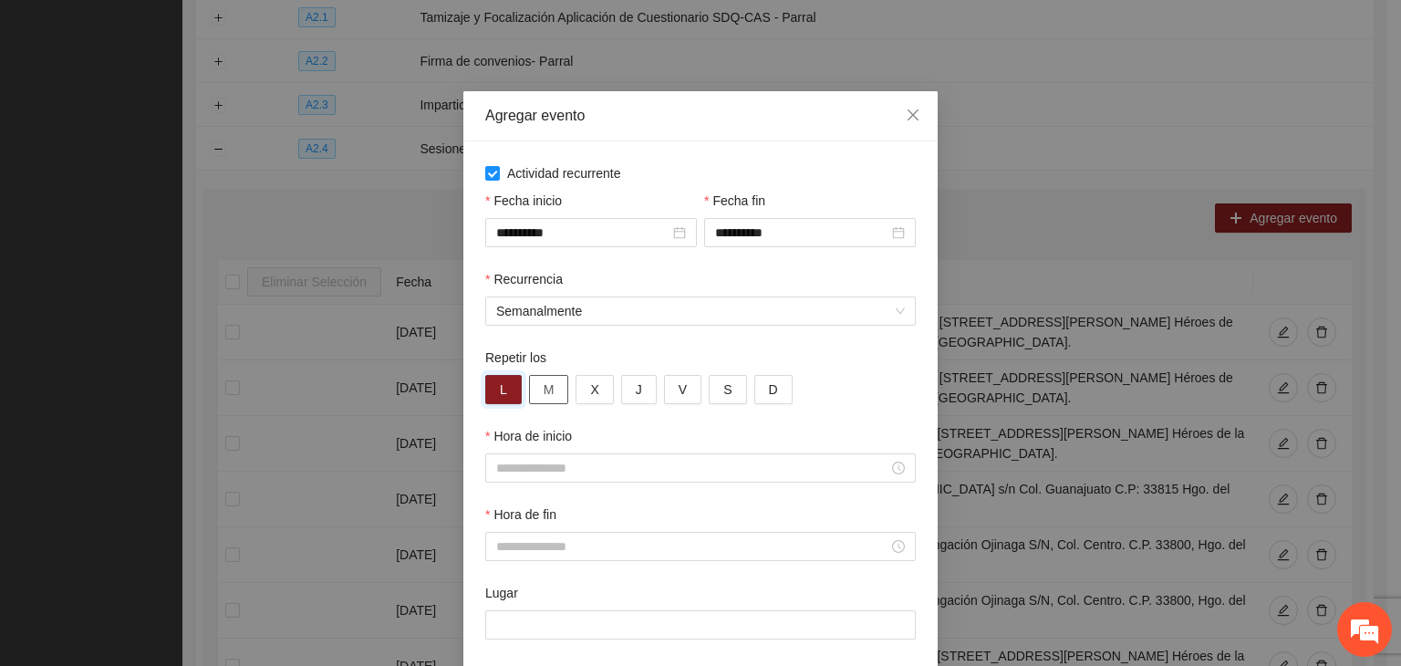
click at [544, 395] on span "M" at bounding box center [549, 389] width 11 height 20
drag, startPoint x: 602, startPoint y: 395, endPoint x: 617, endPoint y: 395, distance: 14.6
click at [602, 395] on button "X" at bounding box center [594, 389] width 37 height 29
drag, startPoint x: 626, startPoint y: 393, endPoint x: 655, endPoint y: 393, distance: 29.2
click at [628, 393] on button "J" at bounding box center [639, 389] width 36 height 29
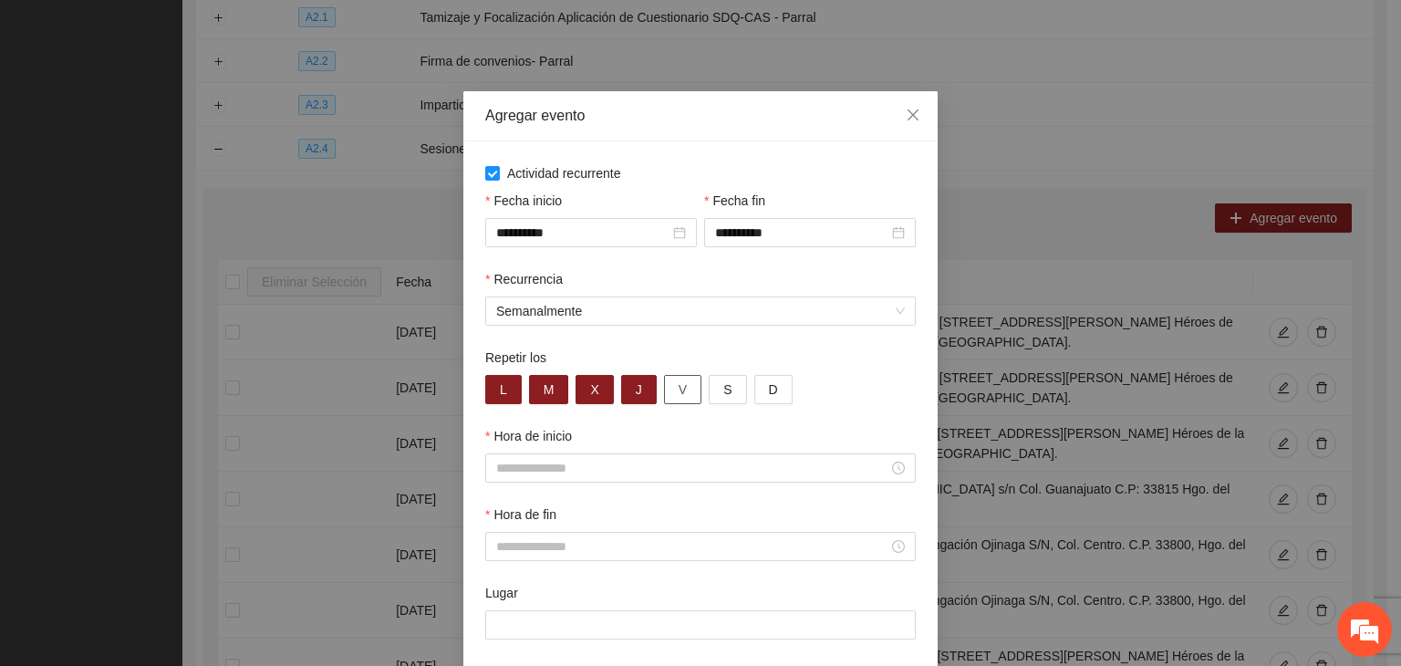
click at [664, 393] on button "V" at bounding box center [682, 389] width 37 height 29
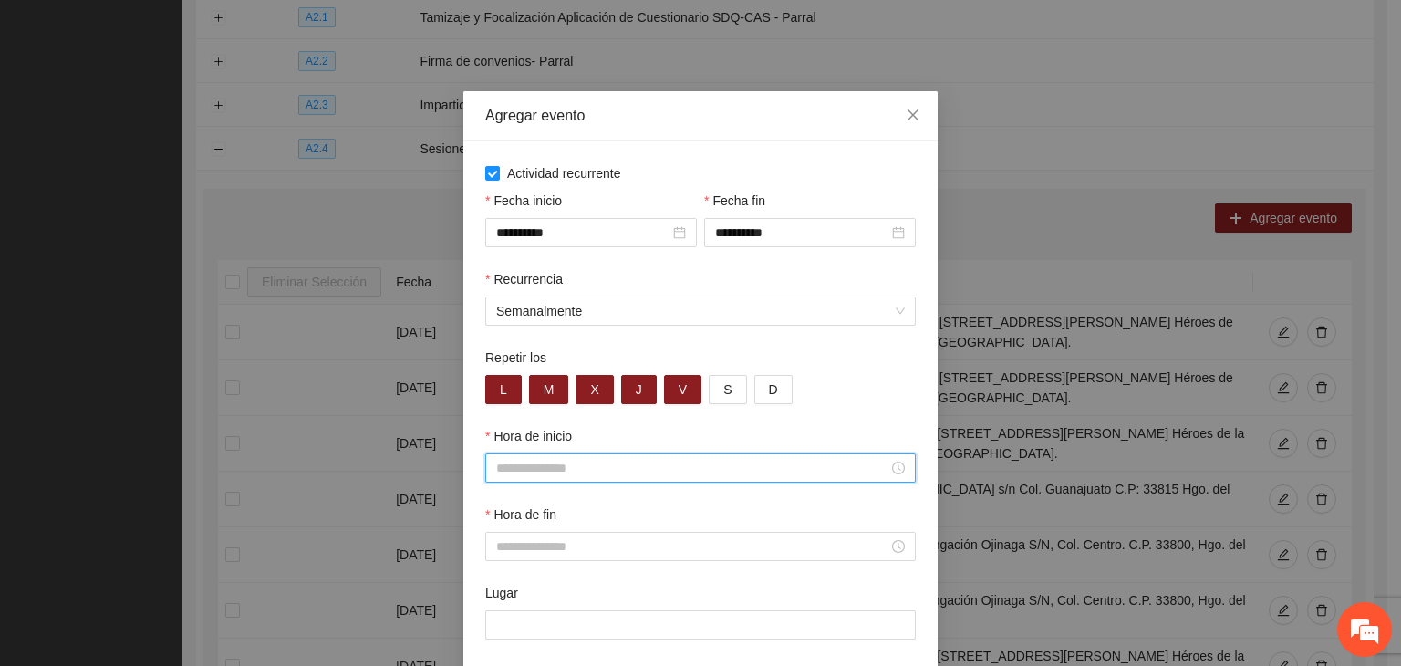
click at [635, 472] on input "Hora de inicio" at bounding box center [692, 468] width 392 height 20
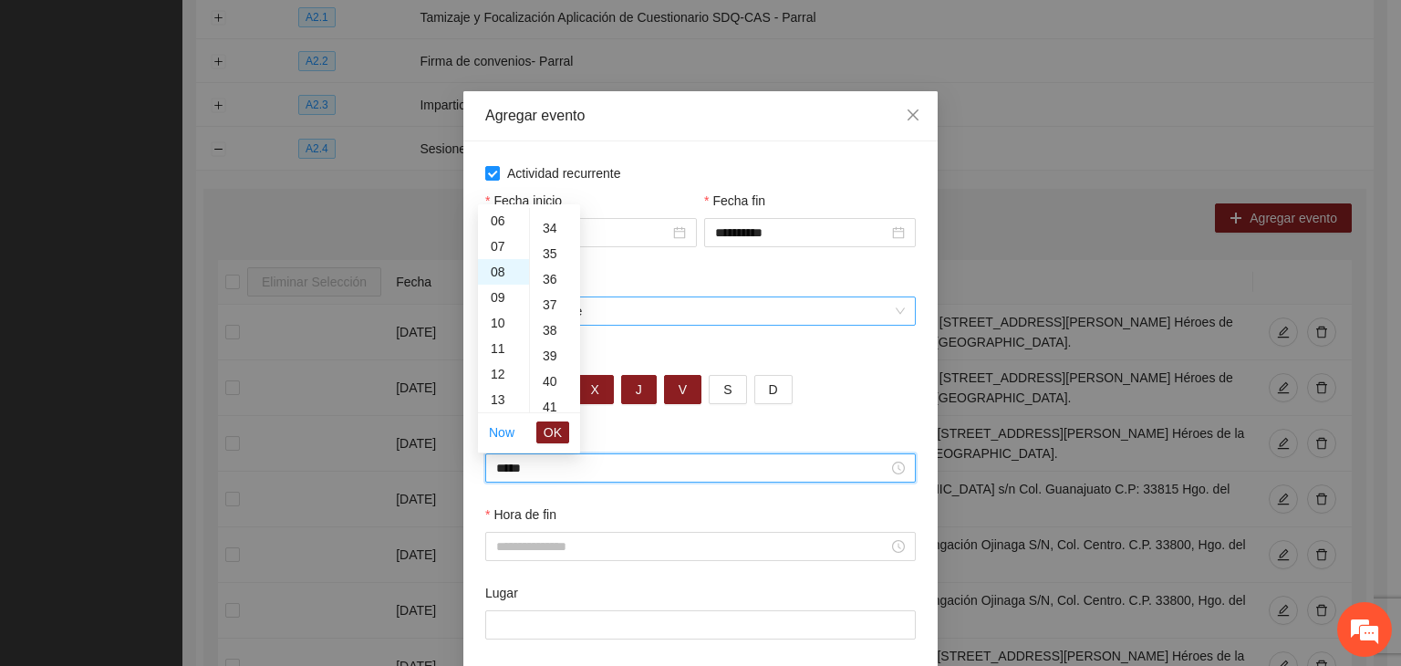
scroll to position [1149, 0]
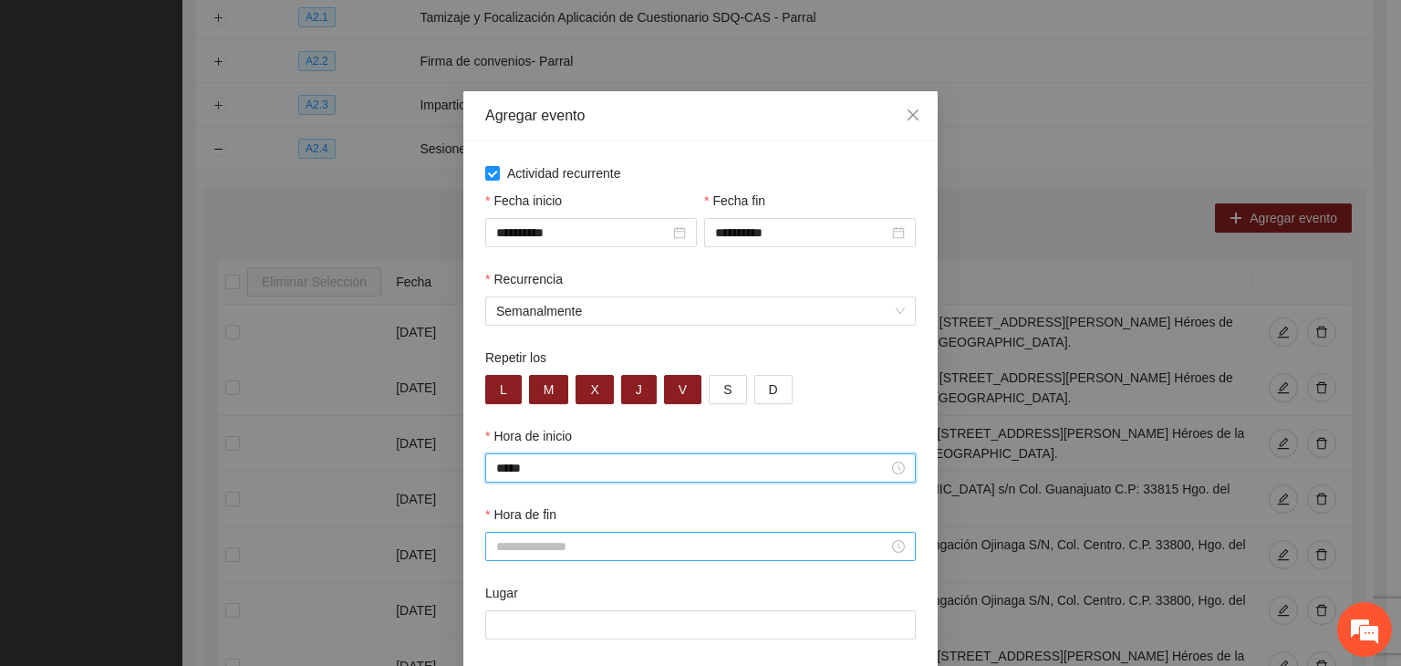
type input "*****"
click at [598, 549] on input "Hora de fin" at bounding box center [692, 546] width 392 height 20
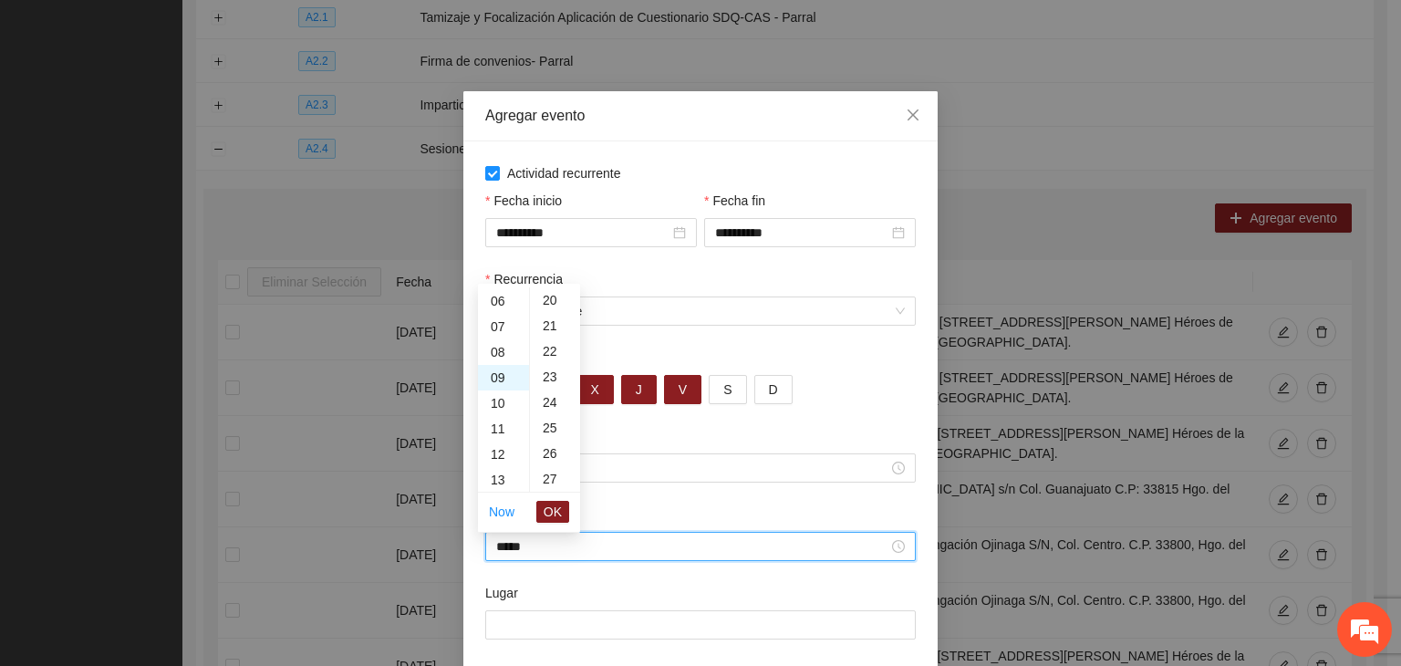
scroll to position [766, 0]
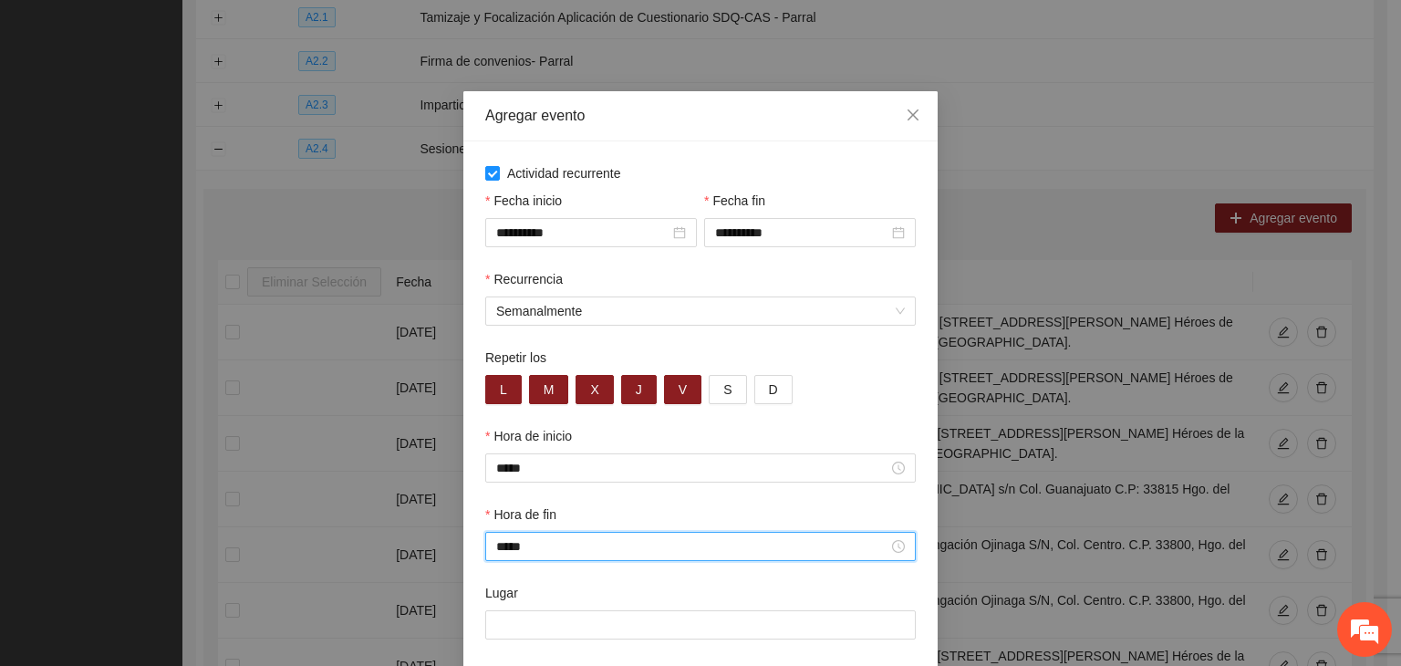
type input "*****"
click at [565, 612] on div at bounding box center [700, 624] width 431 height 29
click at [569, 616] on input "Lugar" at bounding box center [700, 624] width 431 height 29
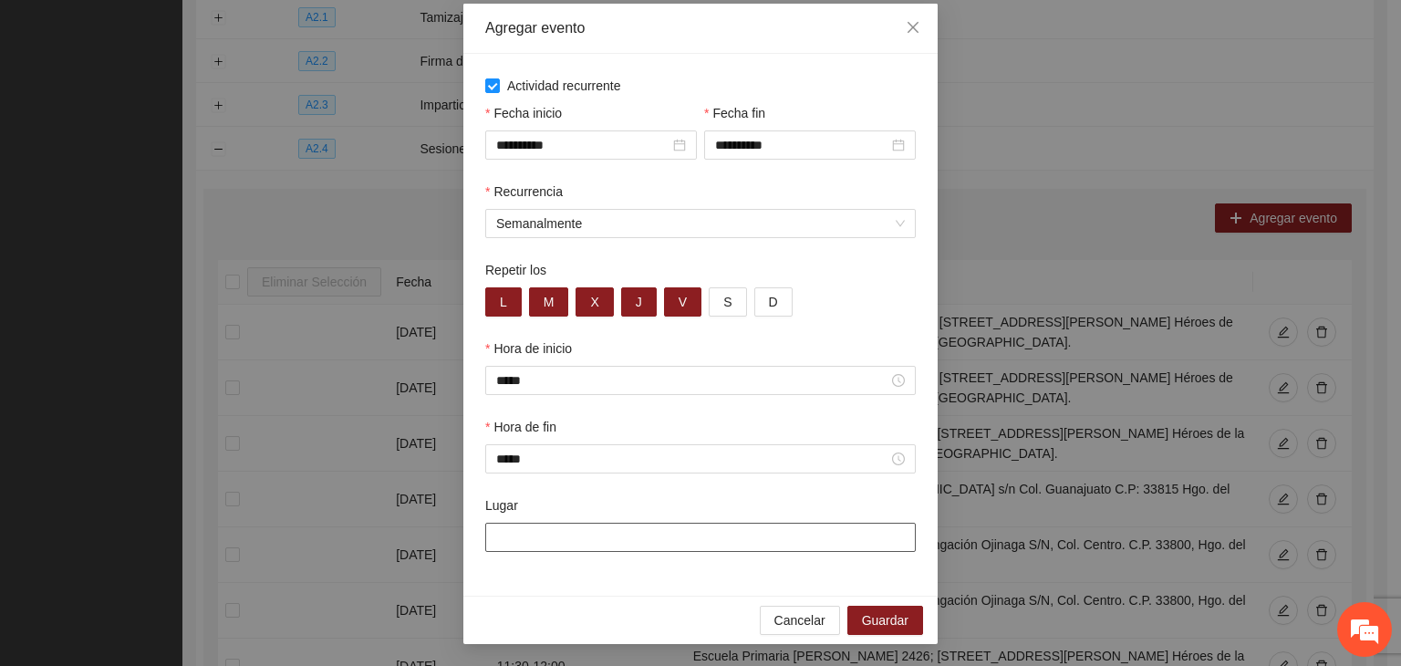
click at [608, 545] on input "Lugar" at bounding box center [700, 537] width 431 height 29
paste input "**********"
type input "**********"
click at [646, 574] on div "**********" at bounding box center [700, 325] width 474 height 542
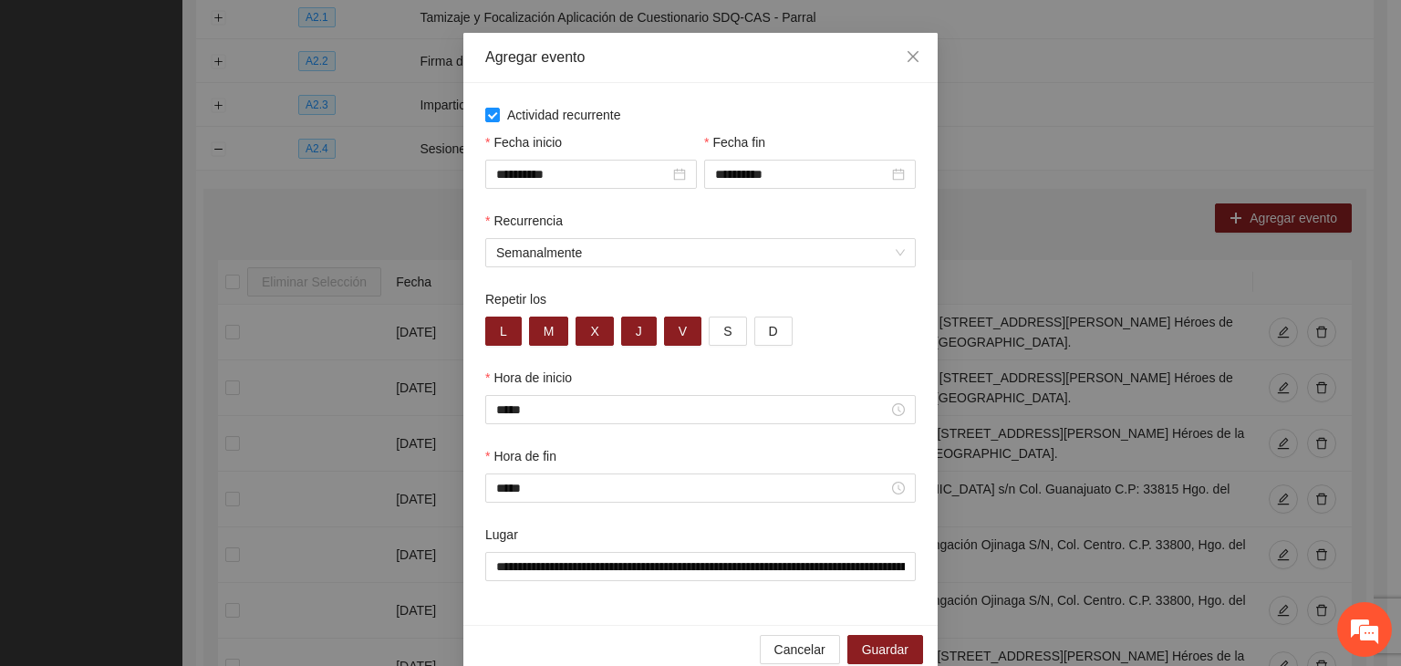
scroll to position [90, 0]
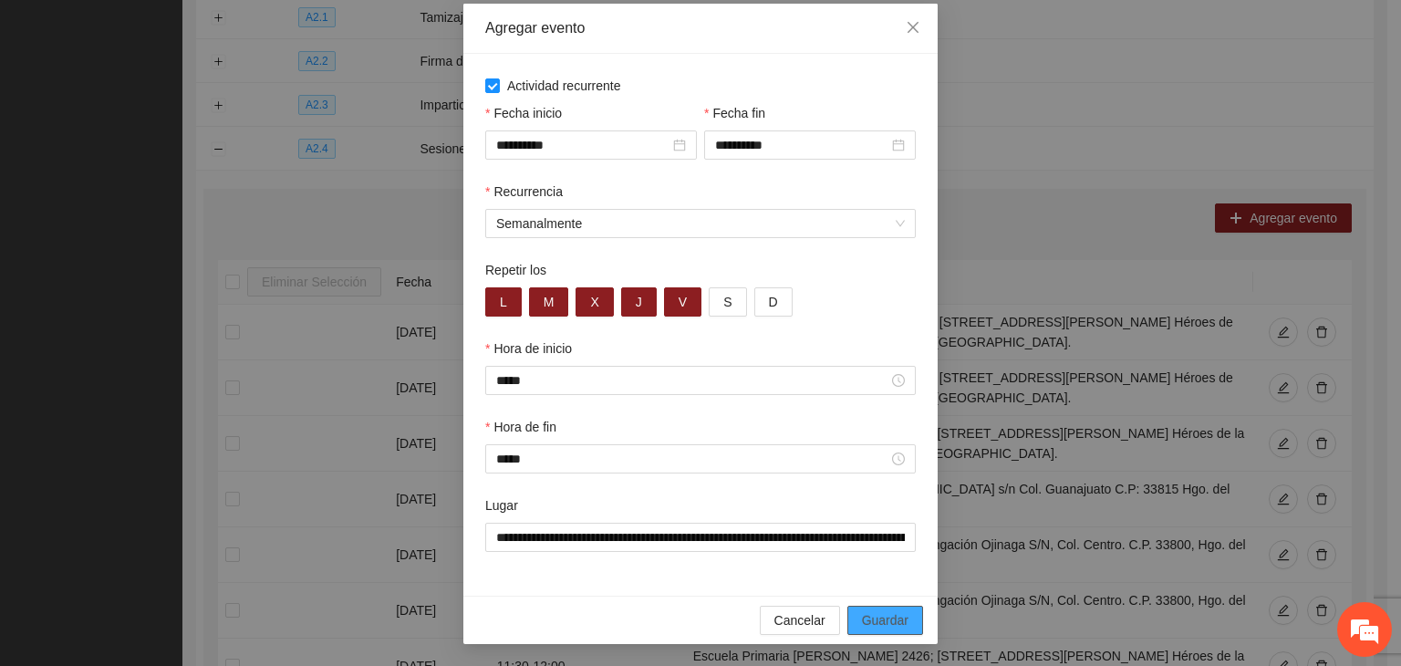
click at [883, 606] on button "Guardar" at bounding box center [885, 620] width 76 height 29
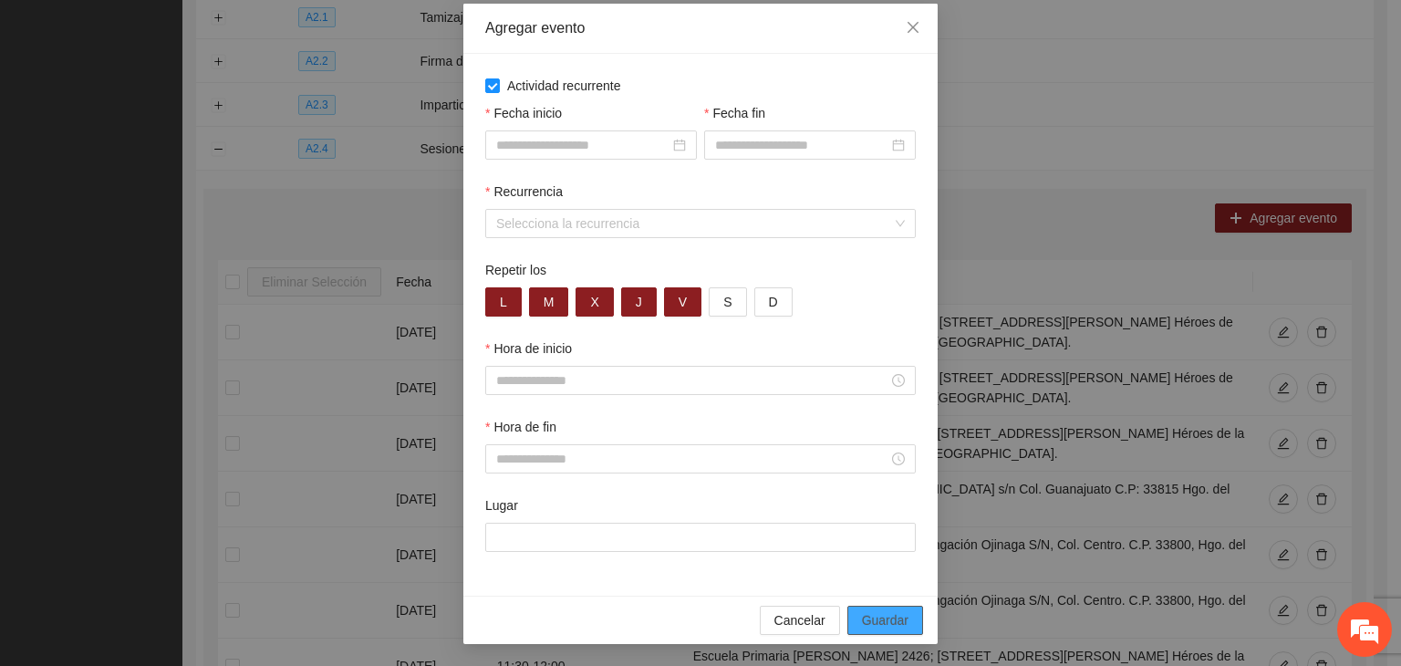
scroll to position [0, 0]
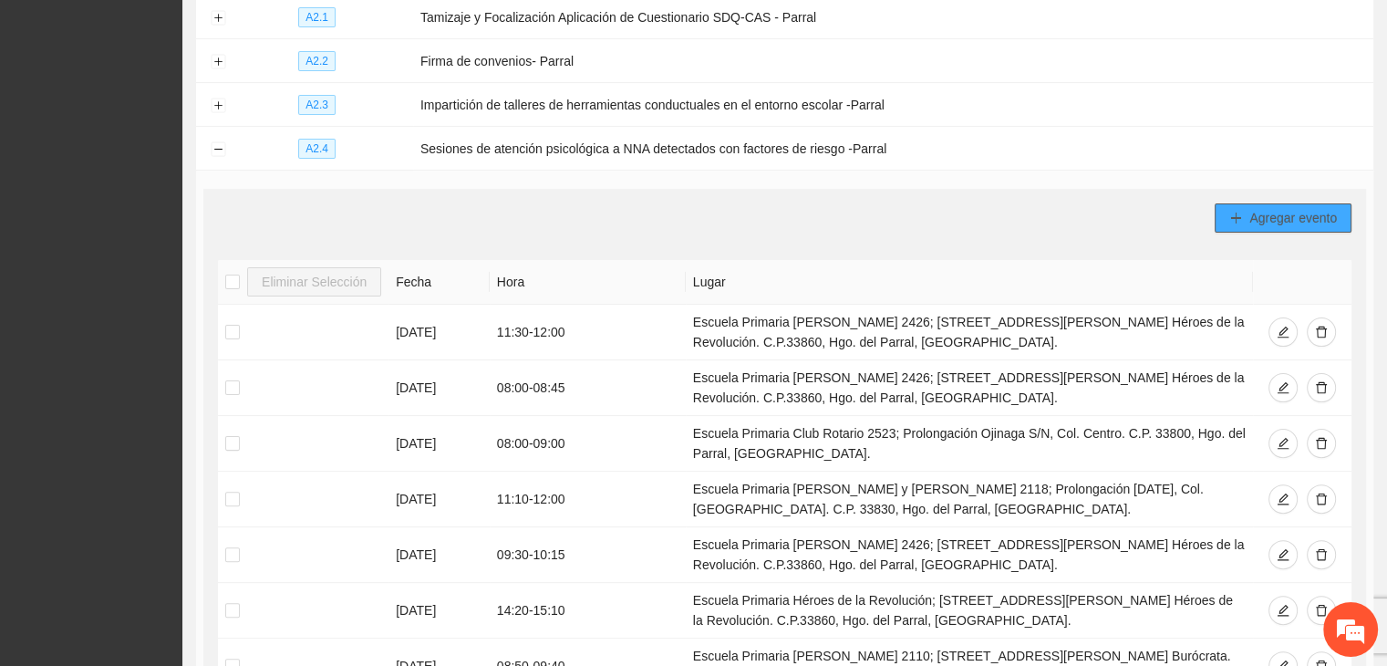
click at [1263, 213] on span "Agregar evento" at bounding box center [1294, 218] width 88 height 20
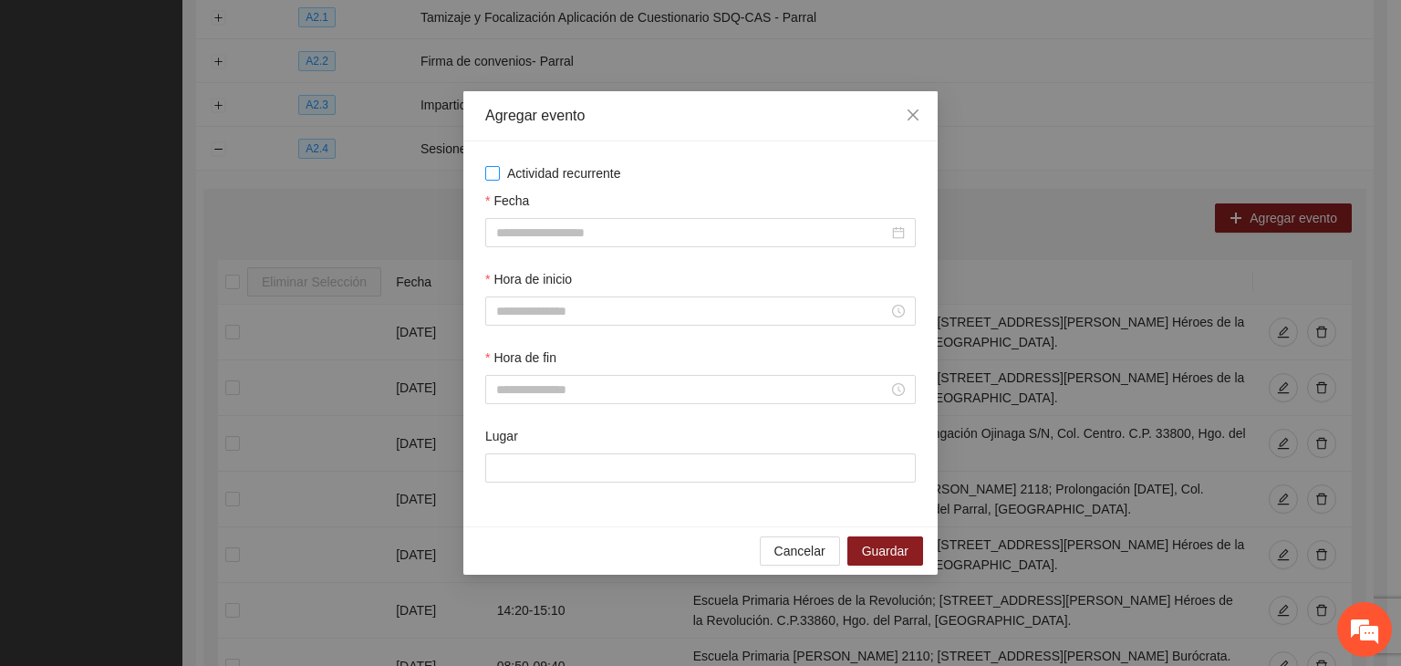
click at [556, 171] on span "Actividad recurrente" at bounding box center [564, 173] width 129 height 20
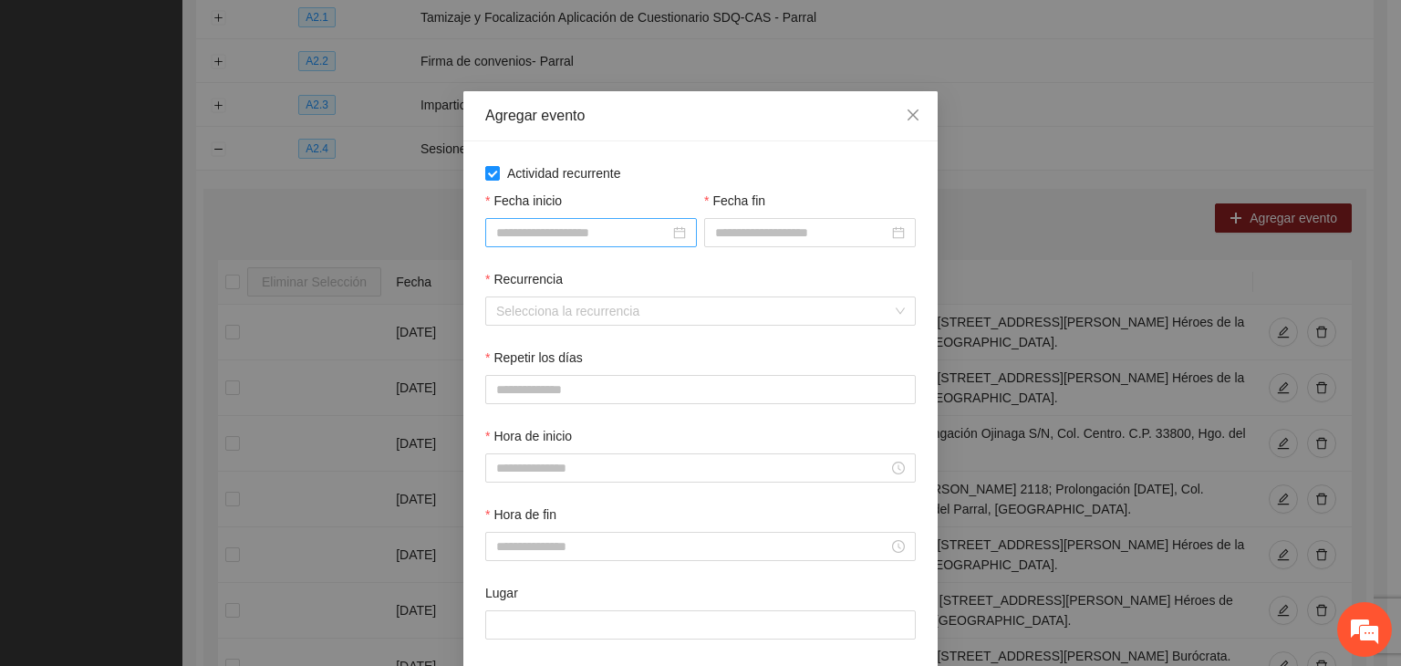
click at [627, 228] on input "Fecha inicio" at bounding box center [582, 233] width 173 height 20
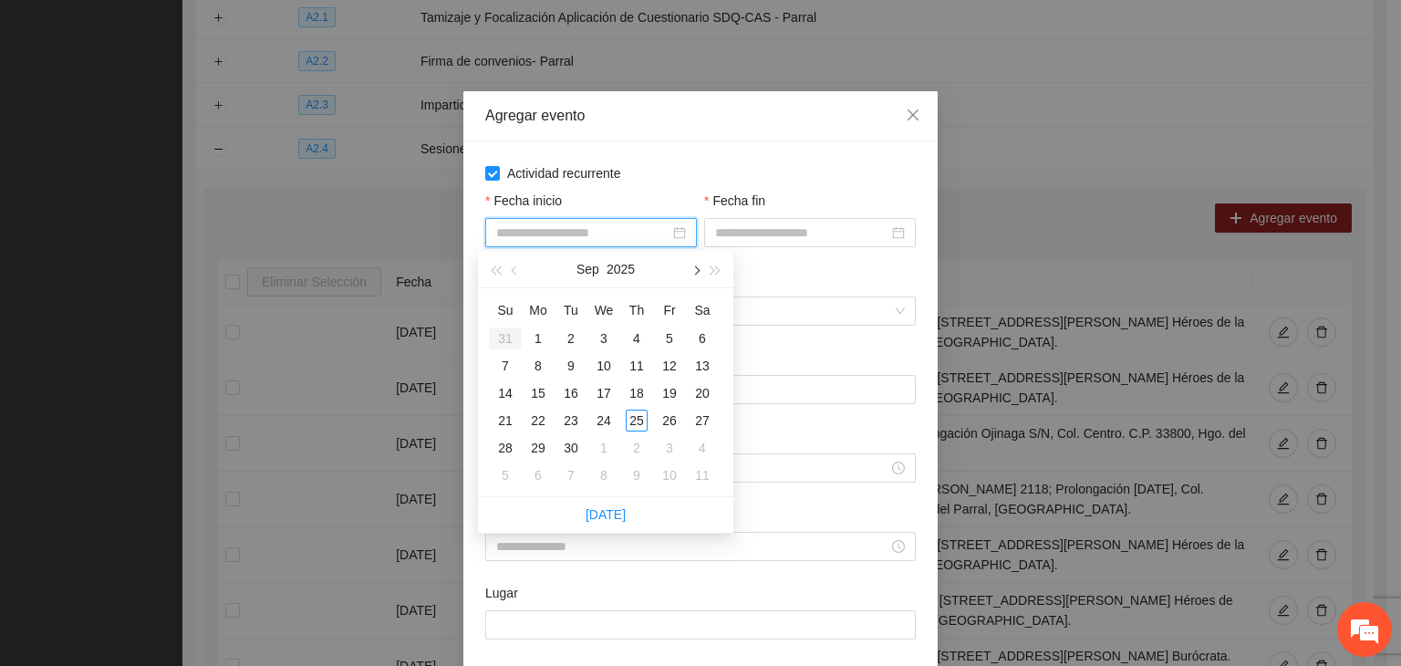
click at [693, 266] on button "button" at bounding box center [695, 269] width 20 height 36
type input "**********"
click at [595, 337] on div "1" at bounding box center [604, 338] width 22 height 22
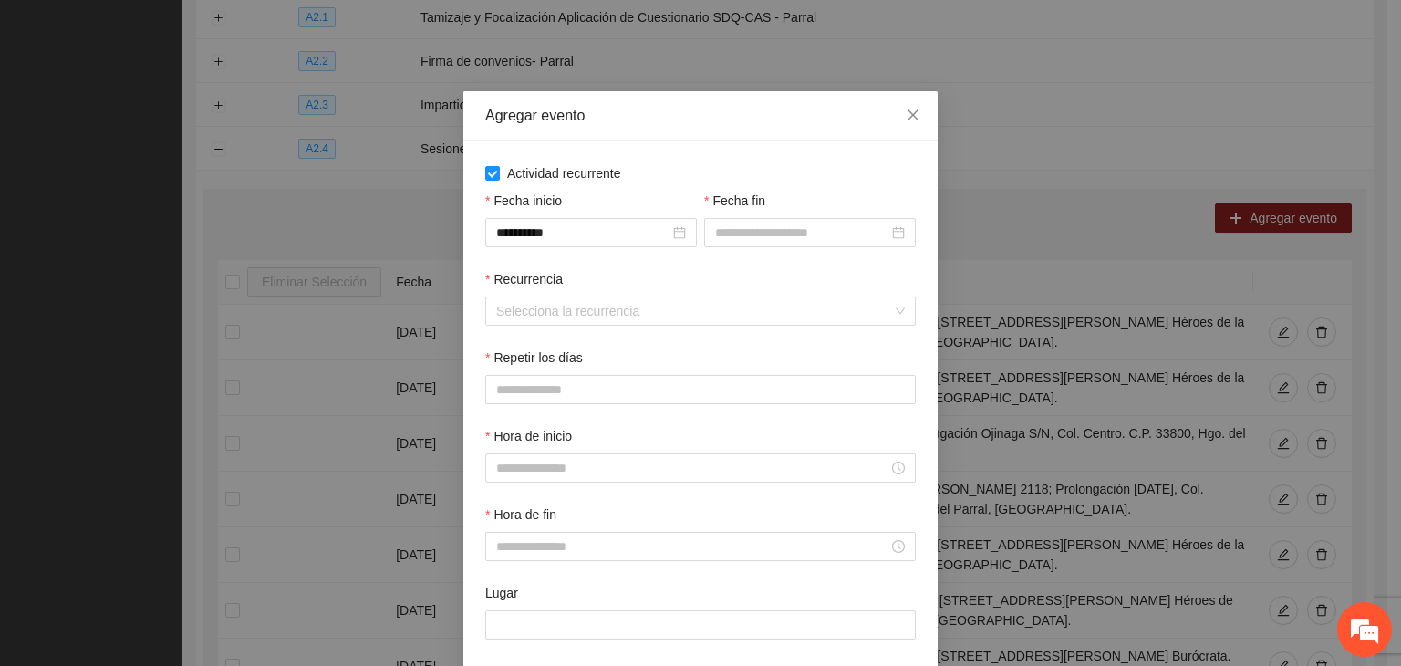
click at [837, 214] on div "Fecha fin" at bounding box center [810, 204] width 212 height 27
click at [843, 225] on input "Fecha fin" at bounding box center [801, 233] width 173 height 20
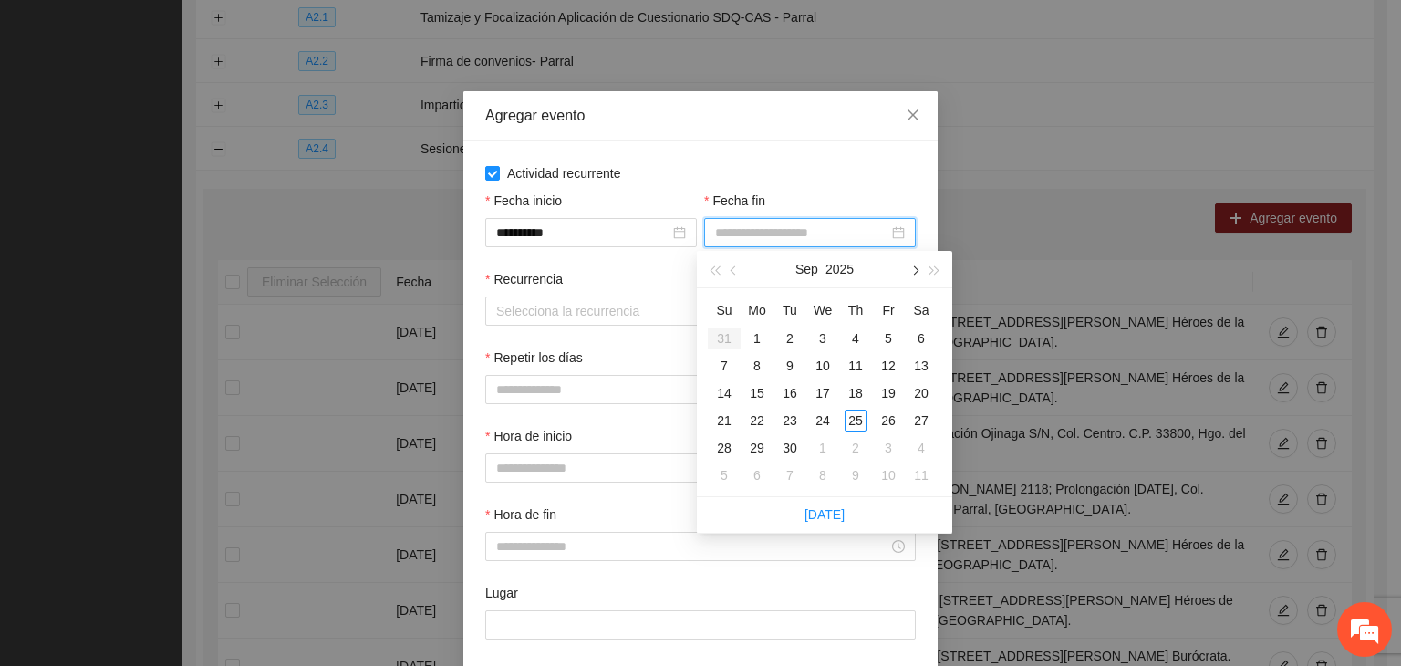
click at [915, 274] on span "button" at bounding box center [913, 270] width 9 height 9
type input "**********"
click at [887, 421] on div "24" at bounding box center [889, 421] width 22 height 22
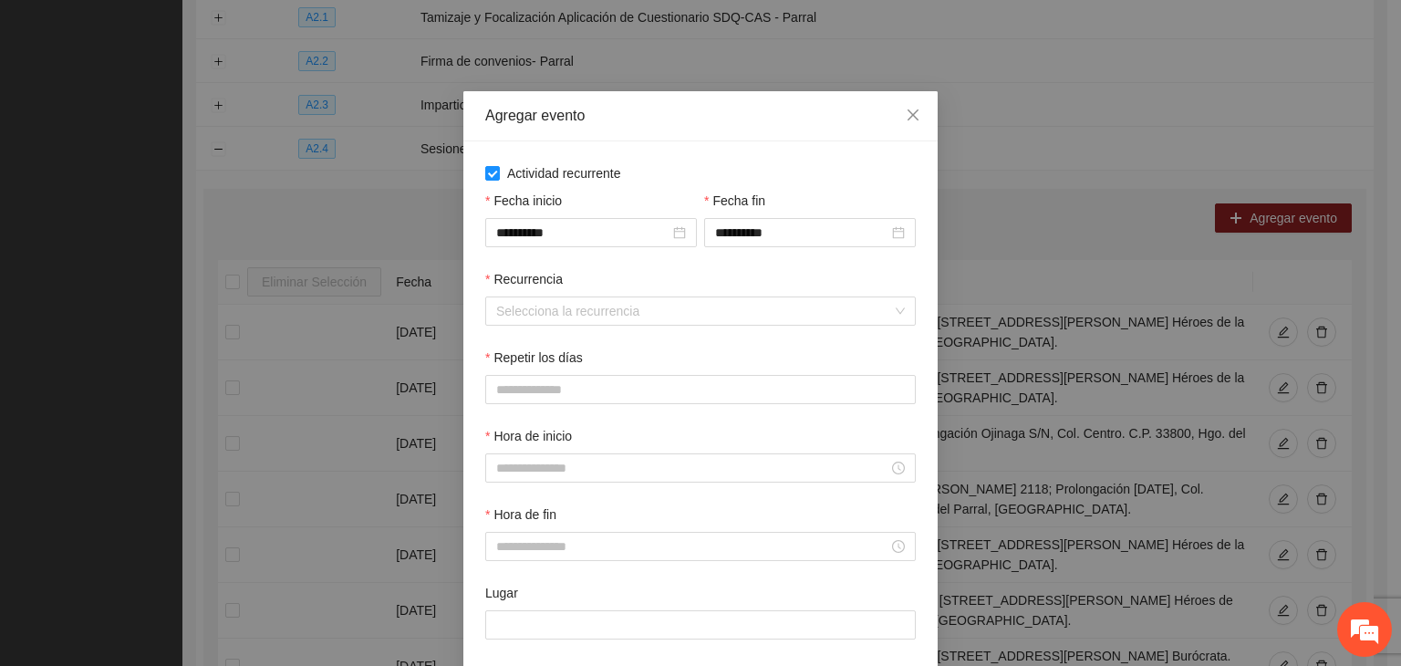
click at [587, 293] on div "Recurrencia" at bounding box center [700, 282] width 431 height 27
click at [598, 330] on div "Recurrencia Selecciona la recurrencia" at bounding box center [701, 308] width 438 height 78
click at [604, 318] on input "Recurrencia" at bounding box center [694, 310] width 396 height 27
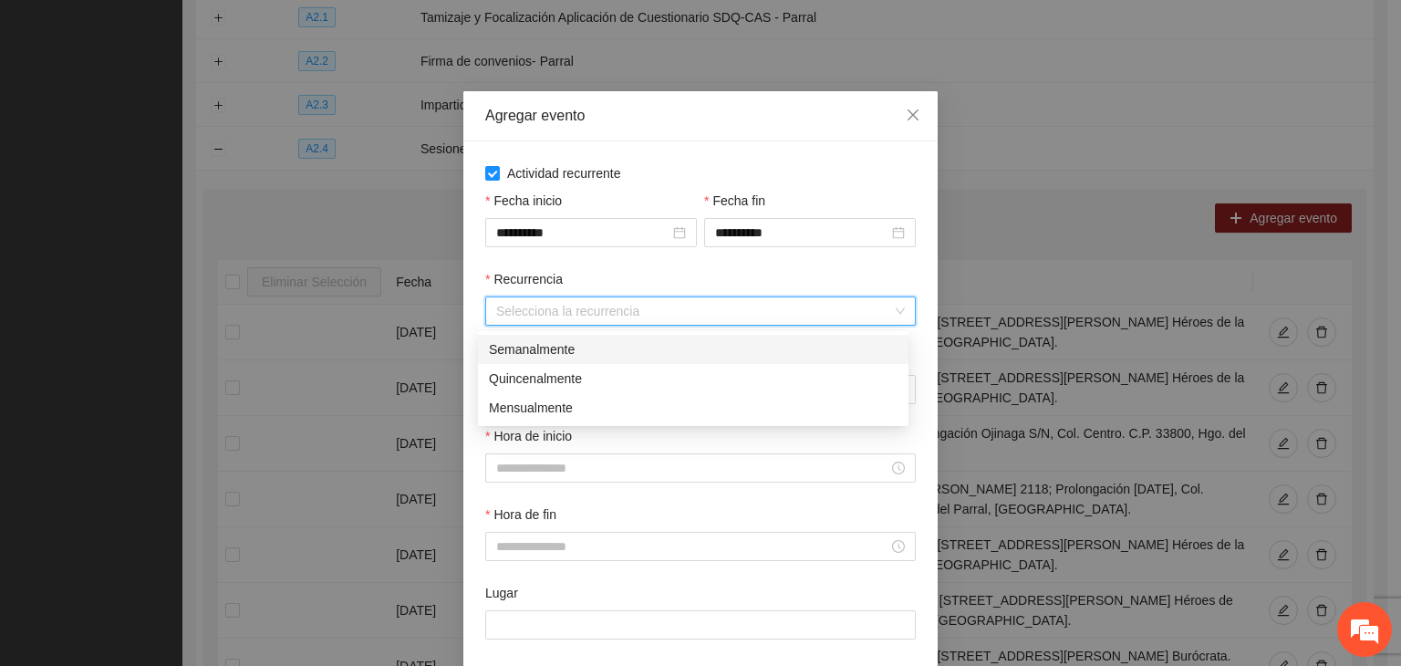
click at [617, 352] on div "Semanalmente" at bounding box center [693, 349] width 409 height 20
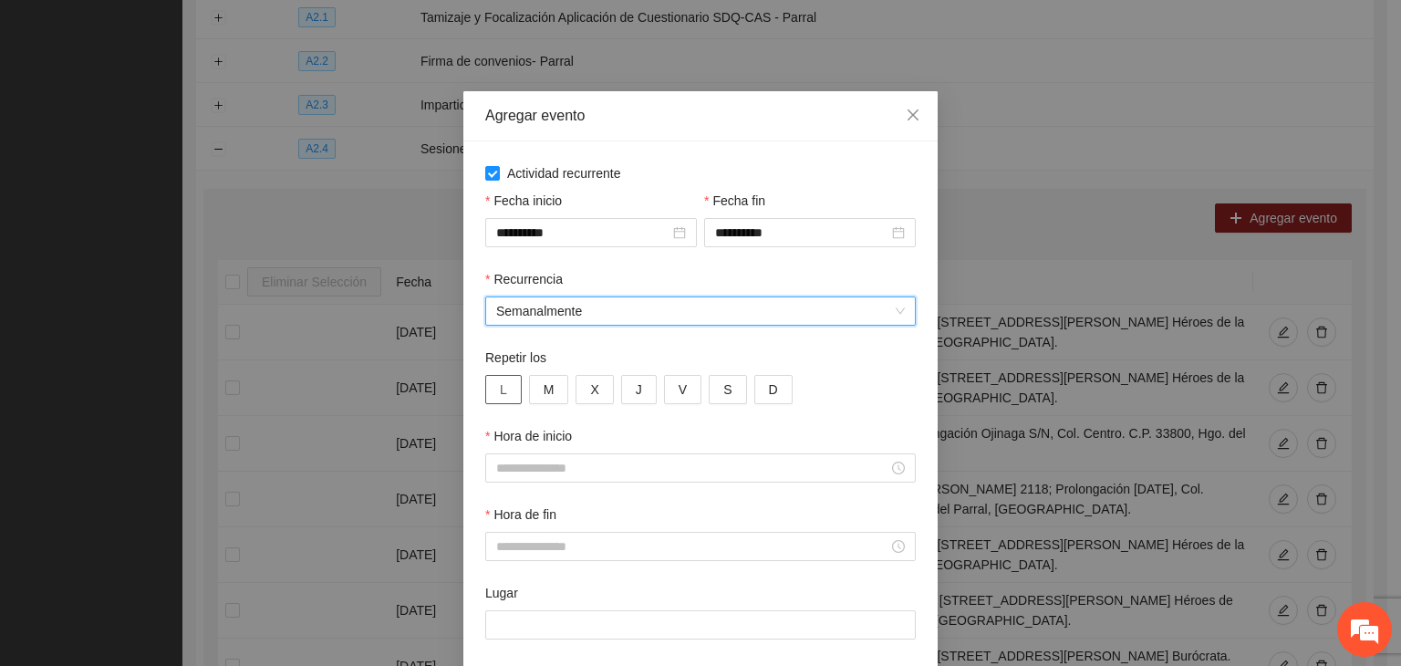
click at [500, 395] on button "L" at bounding box center [503, 389] width 36 height 29
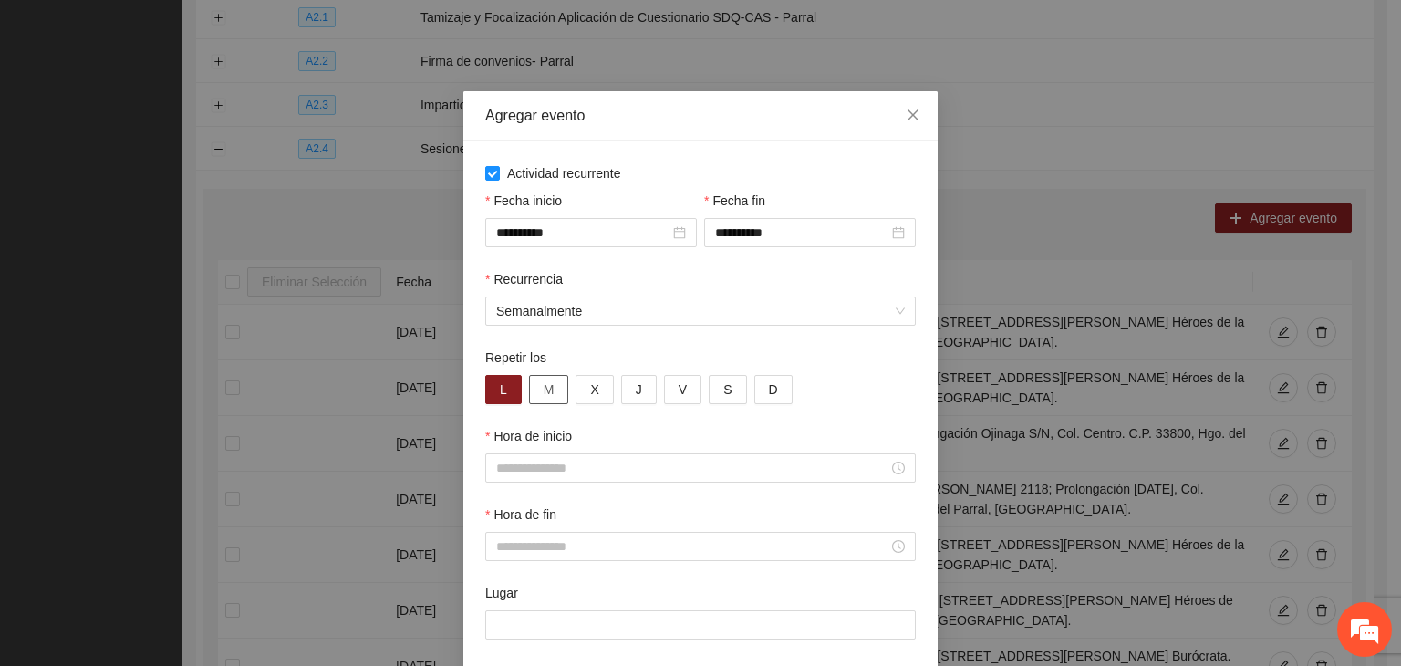
click at [544, 395] on span "M" at bounding box center [549, 389] width 11 height 20
drag, startPoint x: 572, startPoint y: 390, endPoint x: 608, endPoint y: 390, distance: 35.6
click at [576, 390] on button "X" at bounding box center [594, 389] width 37 height 29
click at [608, 390] on div "L M X J V S D" at bounding box center [700, 389] width 431 height 29
drag, startPoint x: 657, startPoint y: 388, endPoint x: 668, endPoint y: 390, distance: 11.1
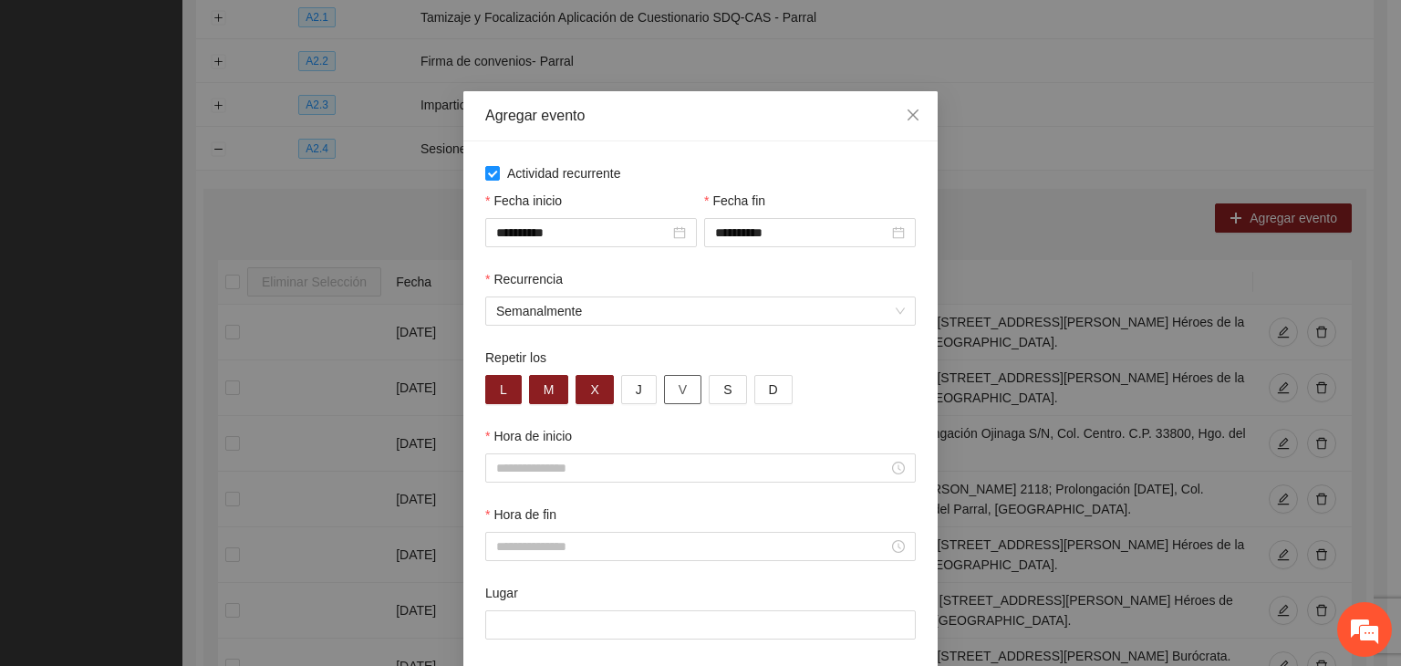
click at [664, 388] on button "V" at bounding box center [682, 389] width 37 height 29
click at [609, 390] on div "L M X J V S D" at bounding box center [700, 389] width 431 height 29
click at [636, 390] on span "J" at bounding box center [639, 389] width 6 height 20
click at [624, 484] on div "Hora de inicio" at bounding box center [701, 465] width 438 height 78
click at [624, 472] on input "Hora de inicio" at bounding box center [692, 468] width 392 height 20
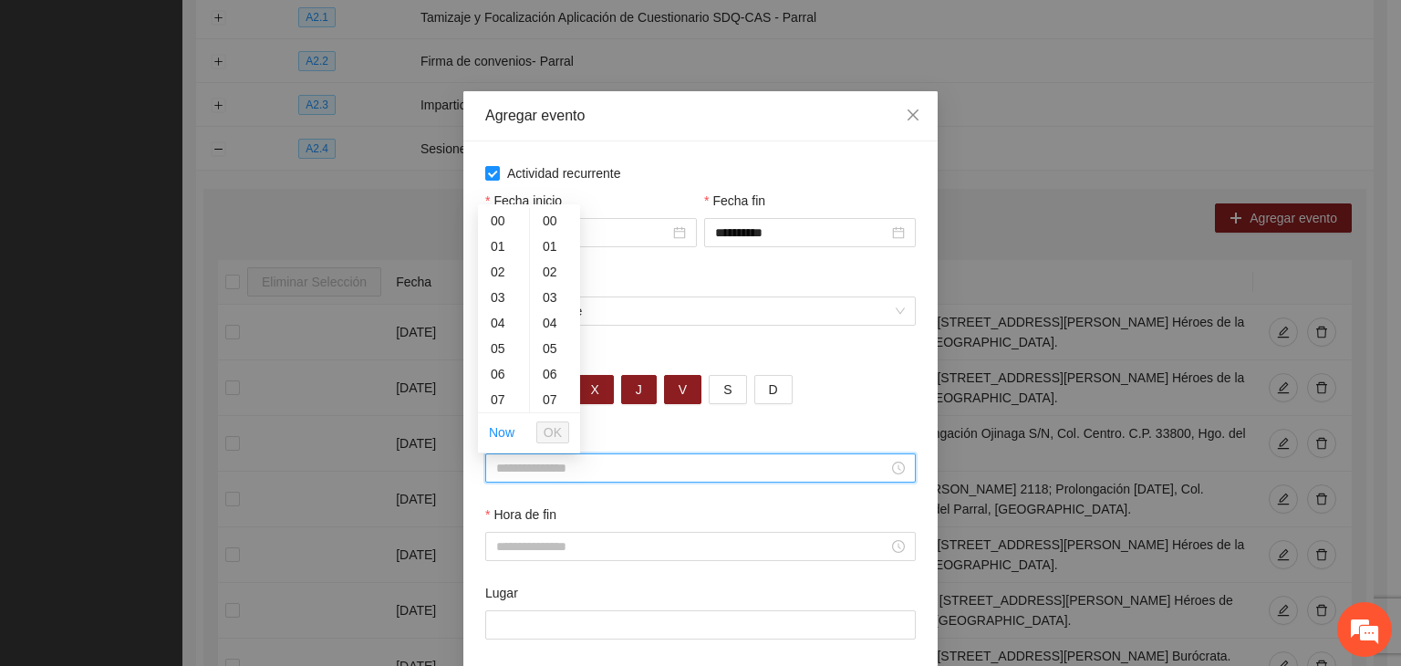
type input "*"
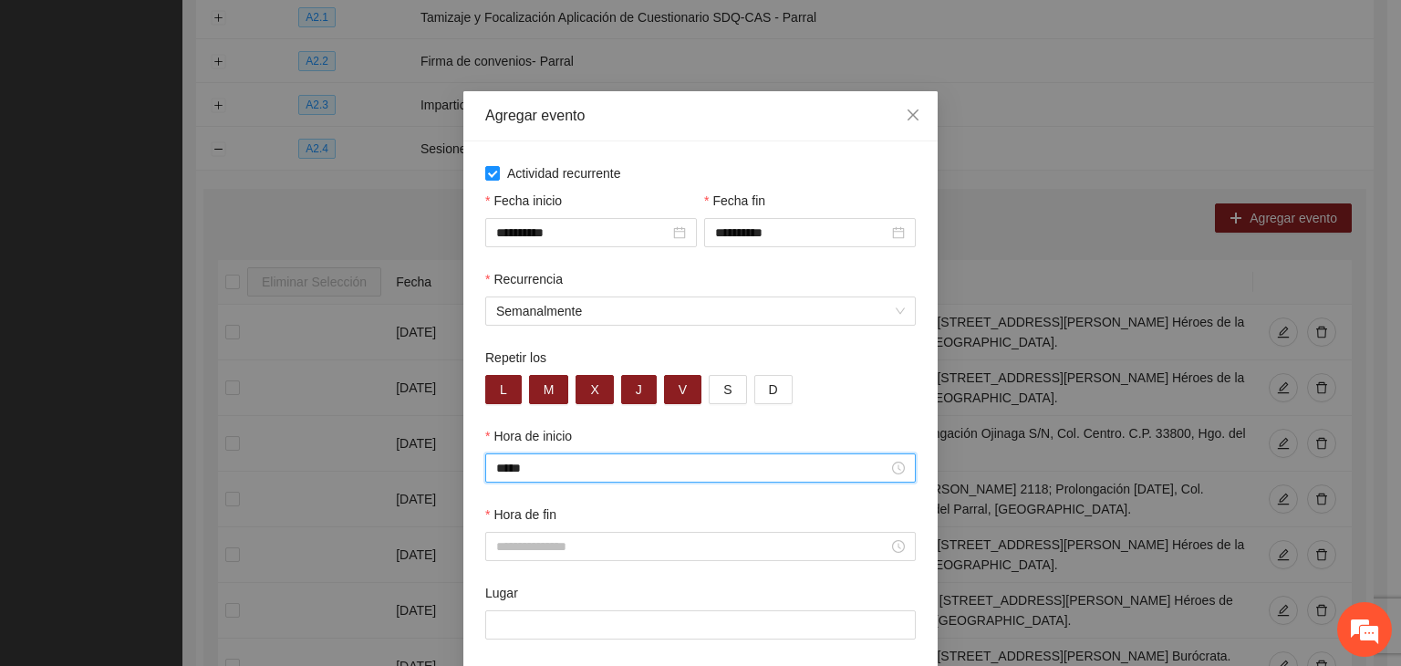
scroll to position [766, 0]
type input "*****"
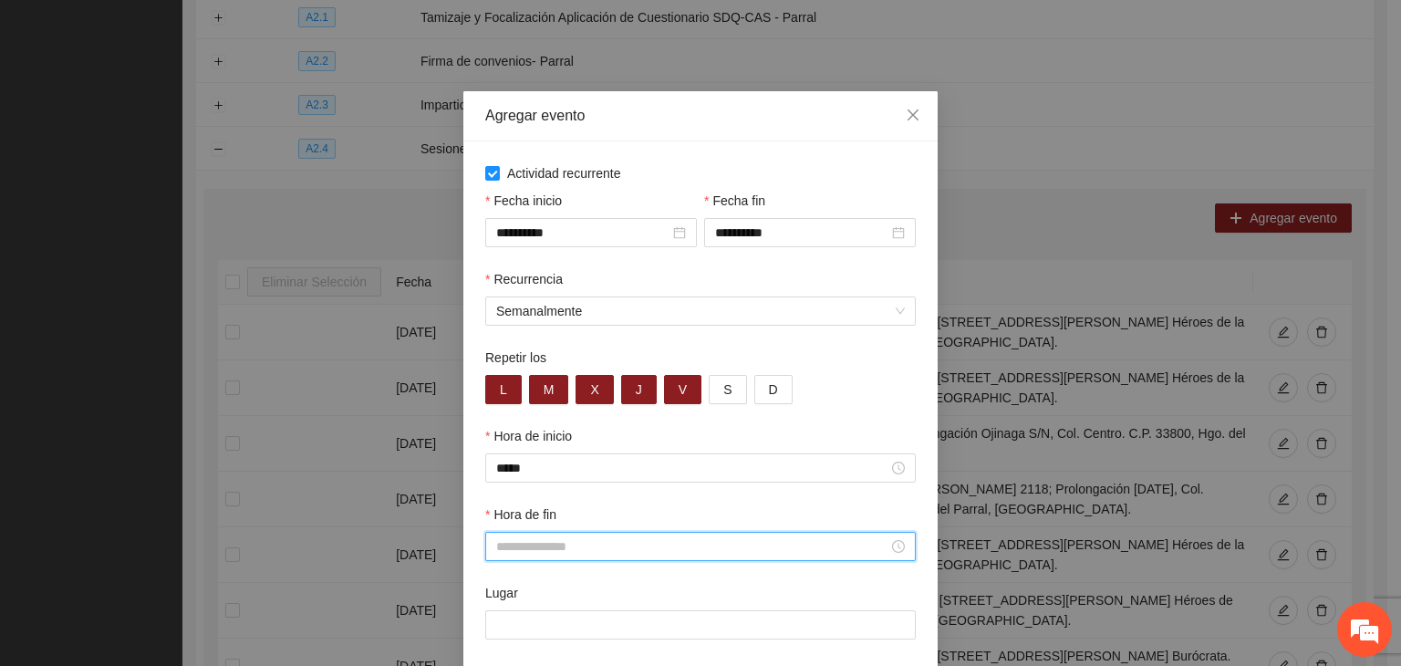
click at [825, 539] on input "Hora de fin" at bounding box center [692, 546] width 392 height 20
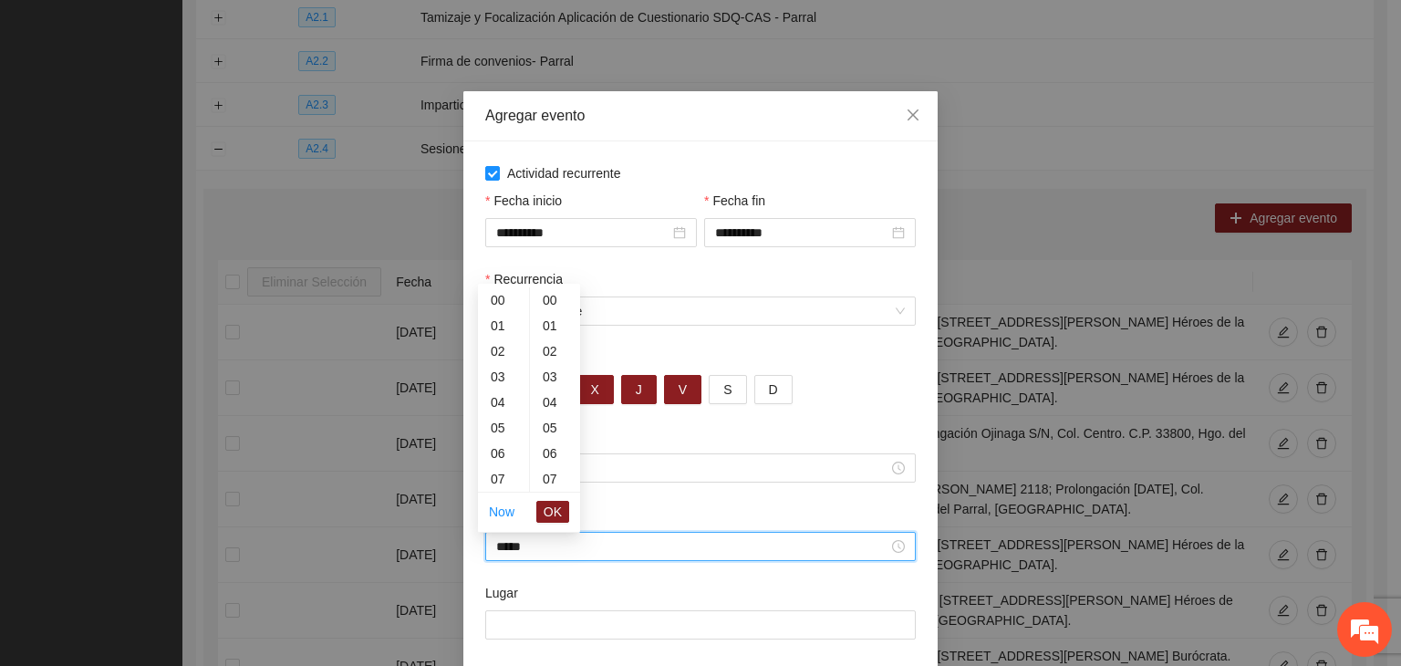
scroll to position [383, 0]
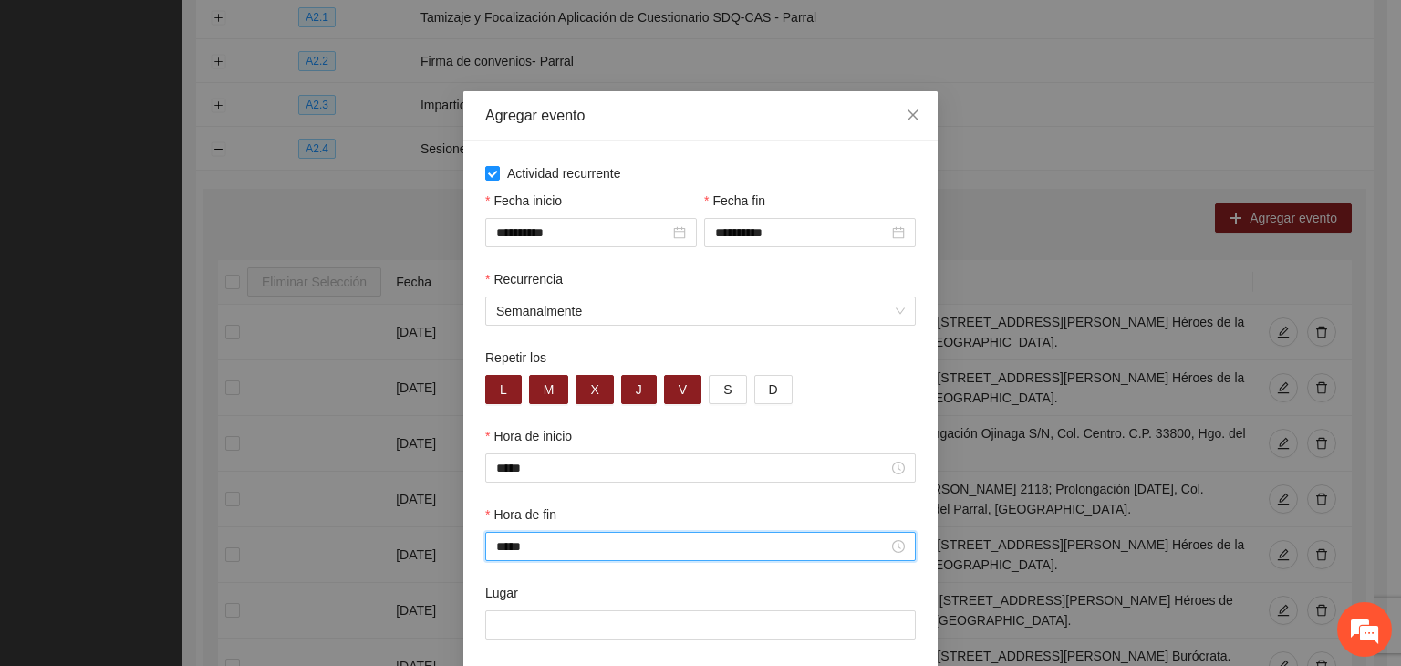
type input "*****"
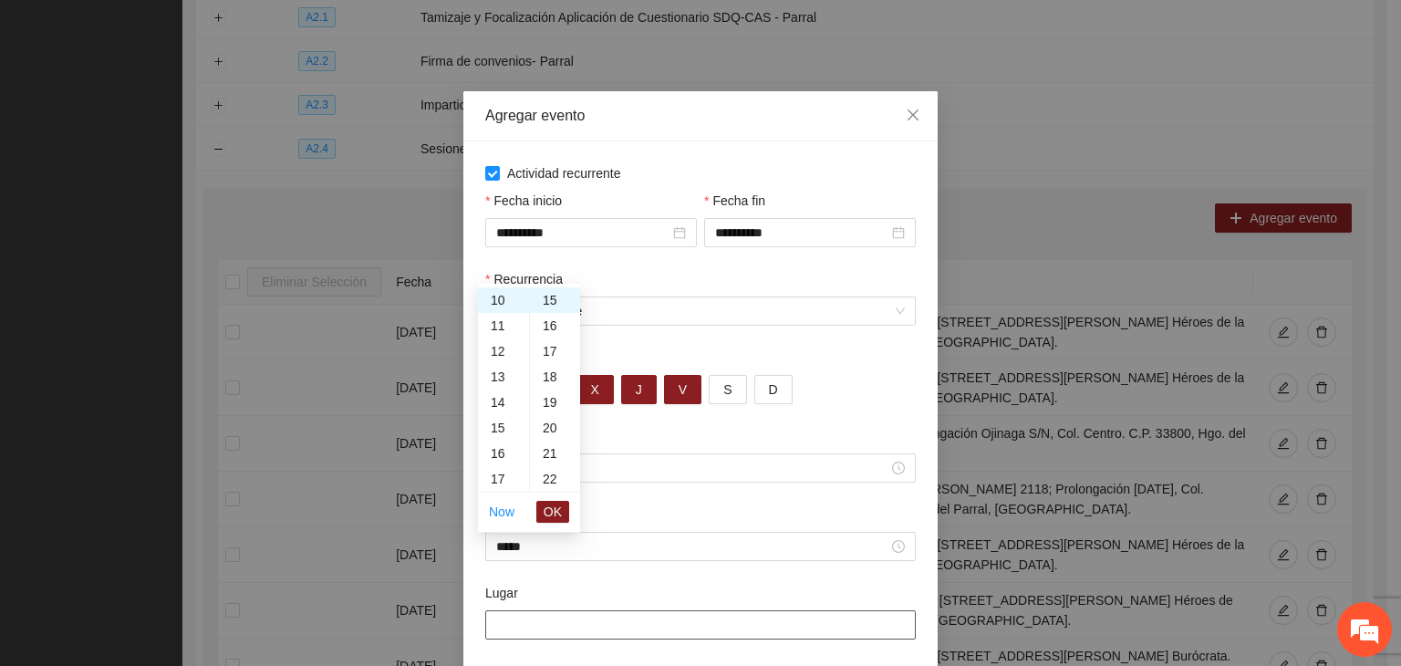
click at [646, 635] on input "Lugar" at bounding box center [700, 624] width 431 height 29
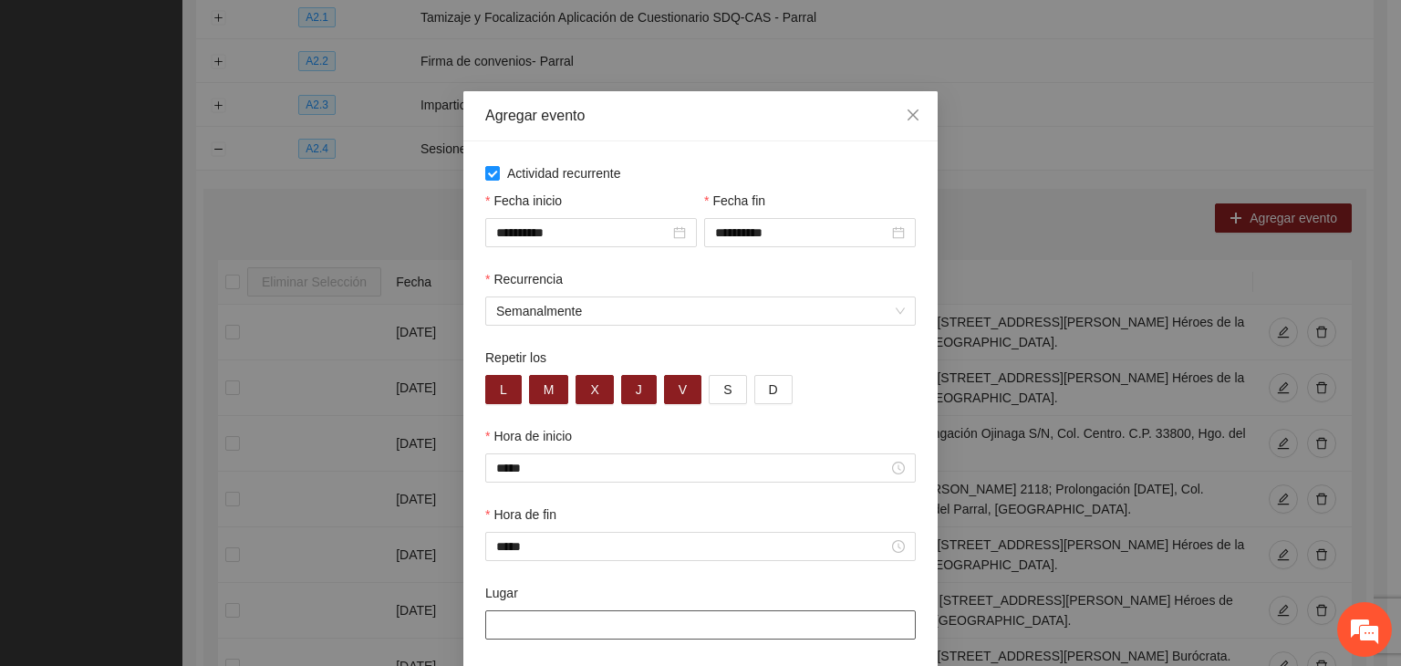
paste input "**********"
type input "**********"
click at [467, 581] on div "**********" at bounding box center [700, 412] width 474 height 542
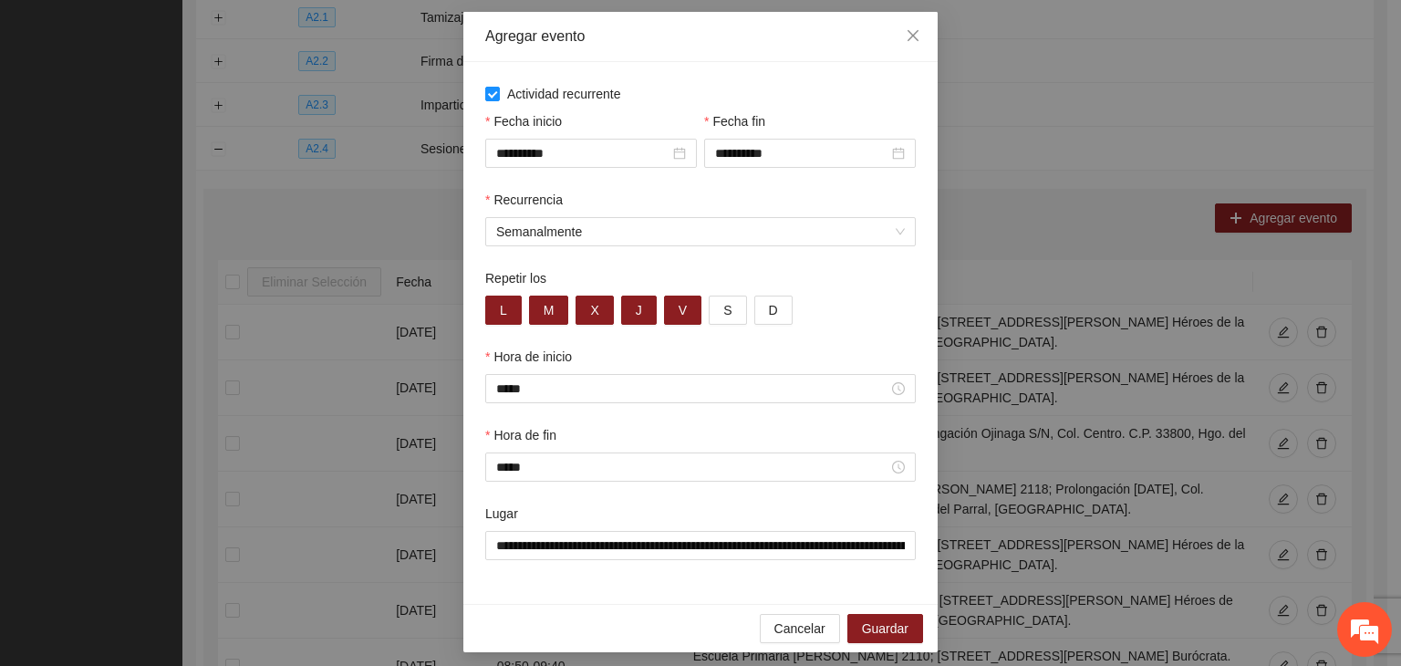
scroll to position [90, 0]
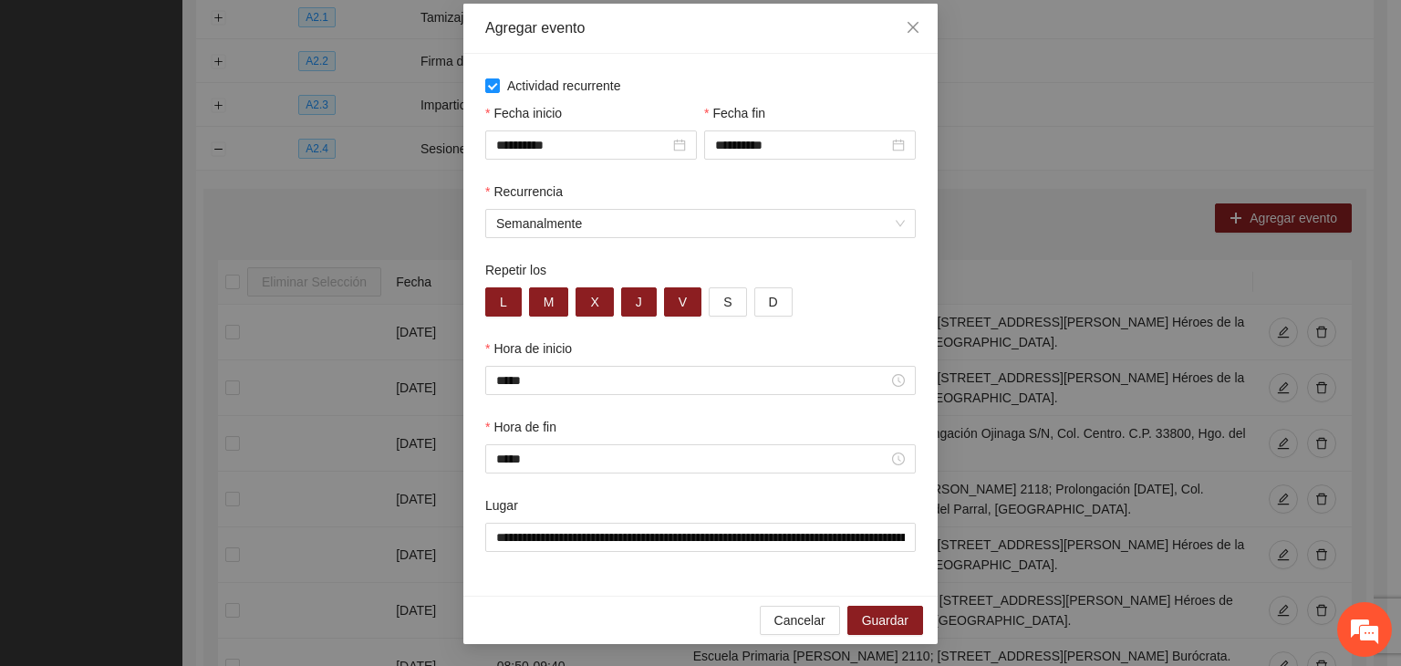
click at [626, 585] on div "**********" at bounding box center [700, 325] width 474 height 542
click at [847, 609] on button "Guardar" at bounding box center [885, 620] width 76 height 29
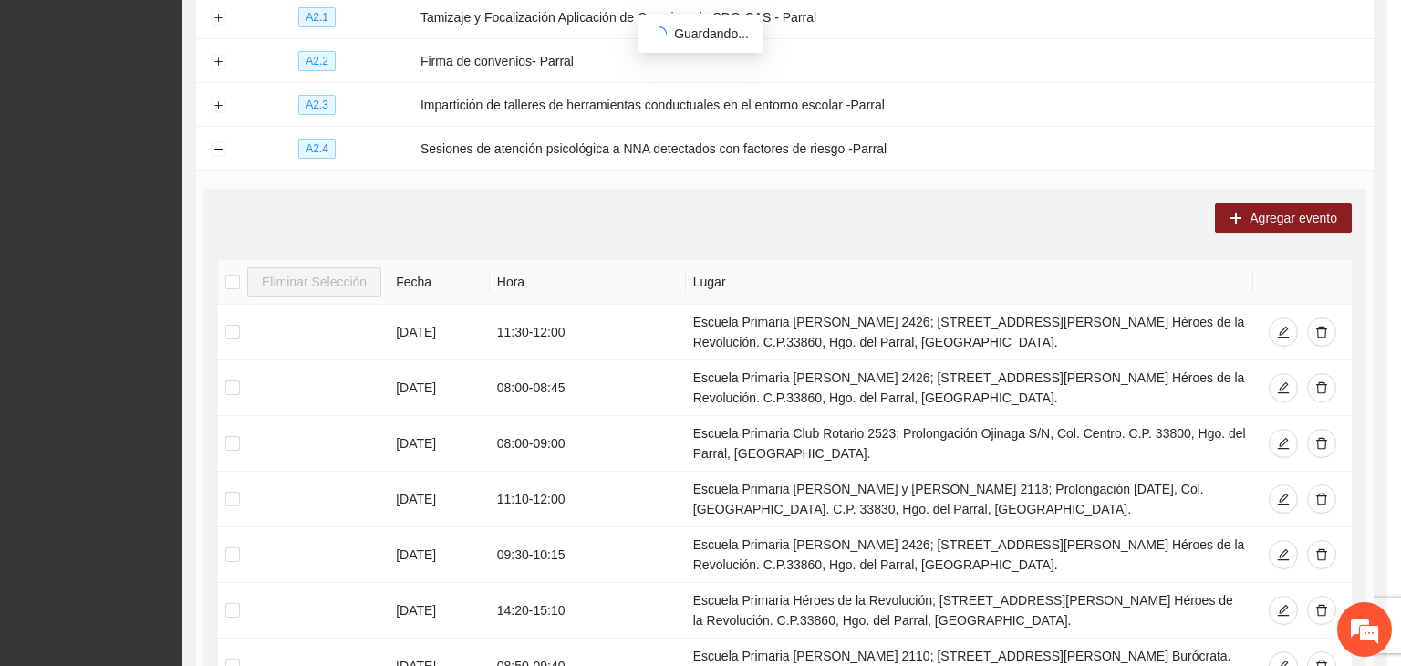
scroll to position [0, 0]
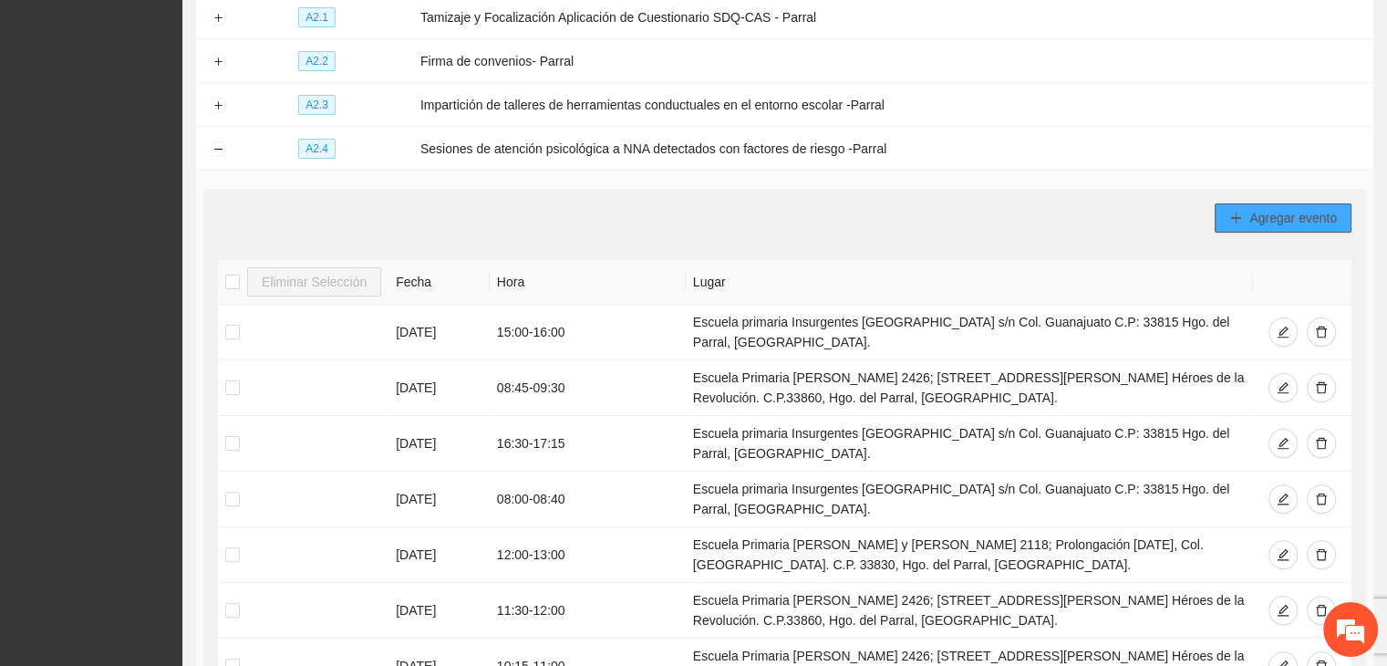
click at [1326, 213] on span "Agregar evento" at bounding box center [1294, 218] width 88 height 20
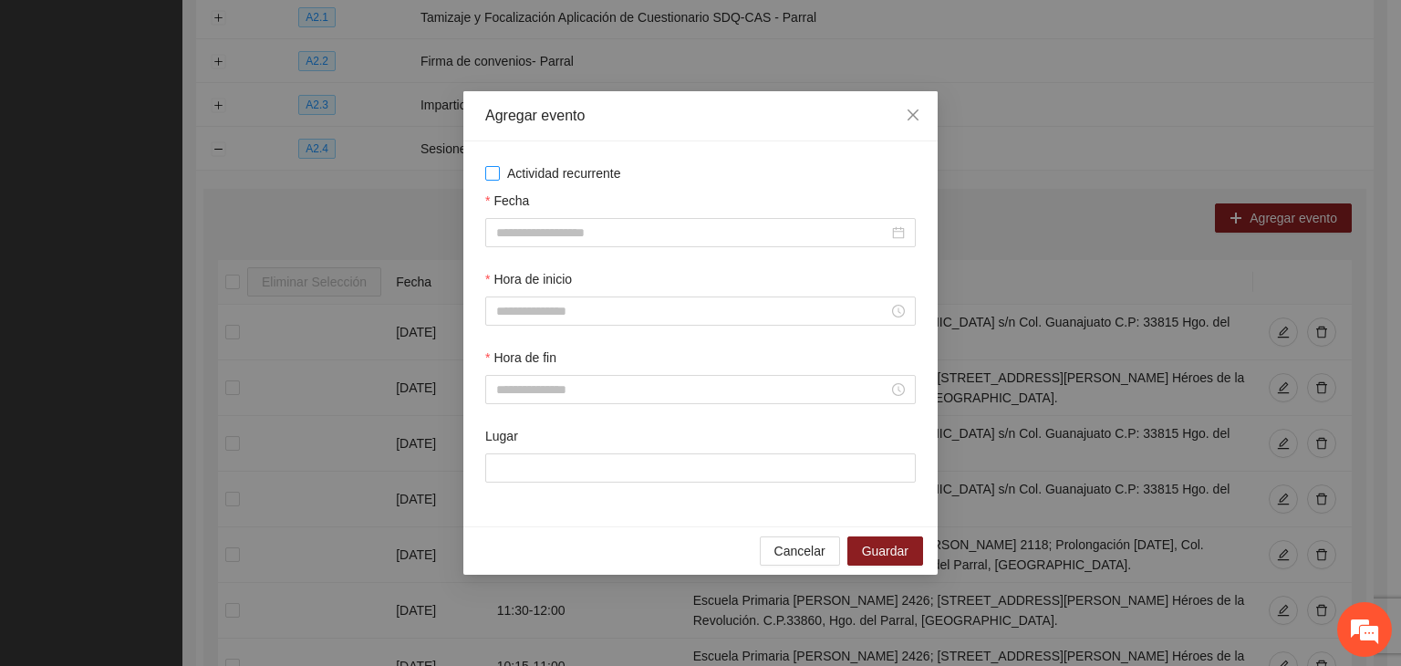
click at [595, 174] on span "Actividad recurrente" at bounding box center [564, 173] width 129 height 20
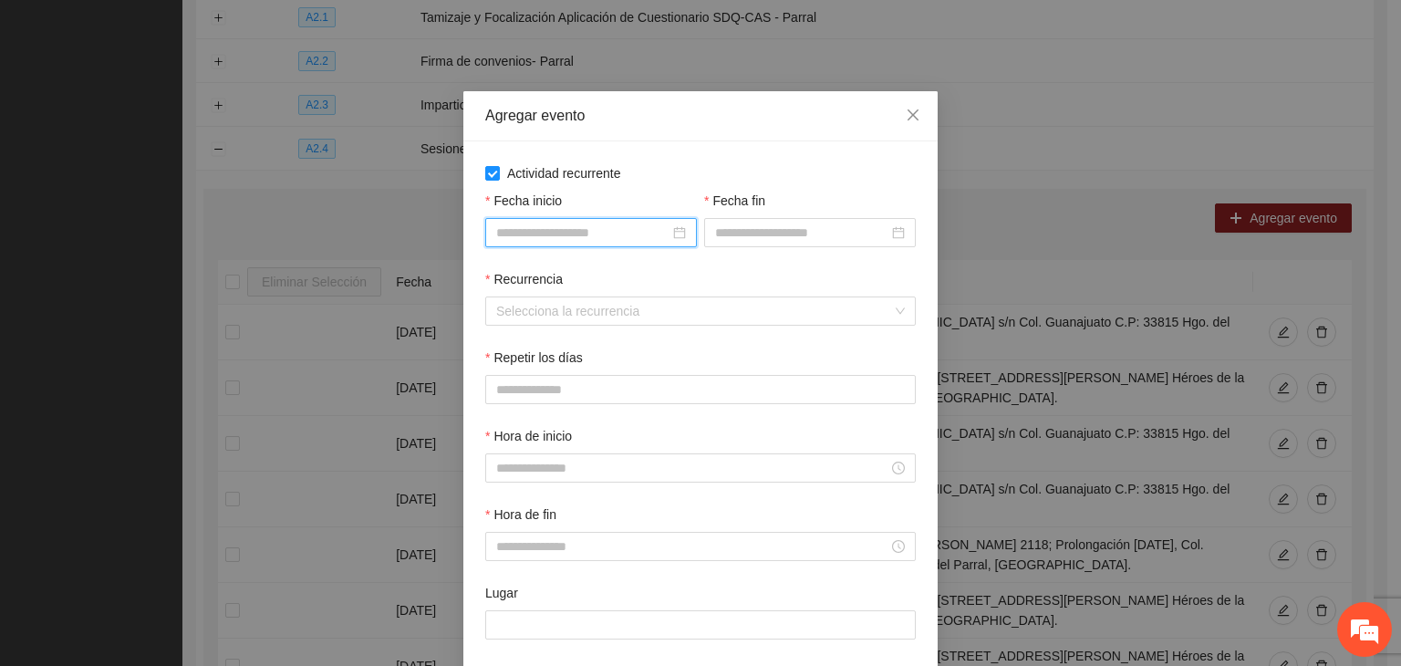
click at [572, 226] on input "Fecha inicio" at bounding box center [582, 233] width 173 height 20
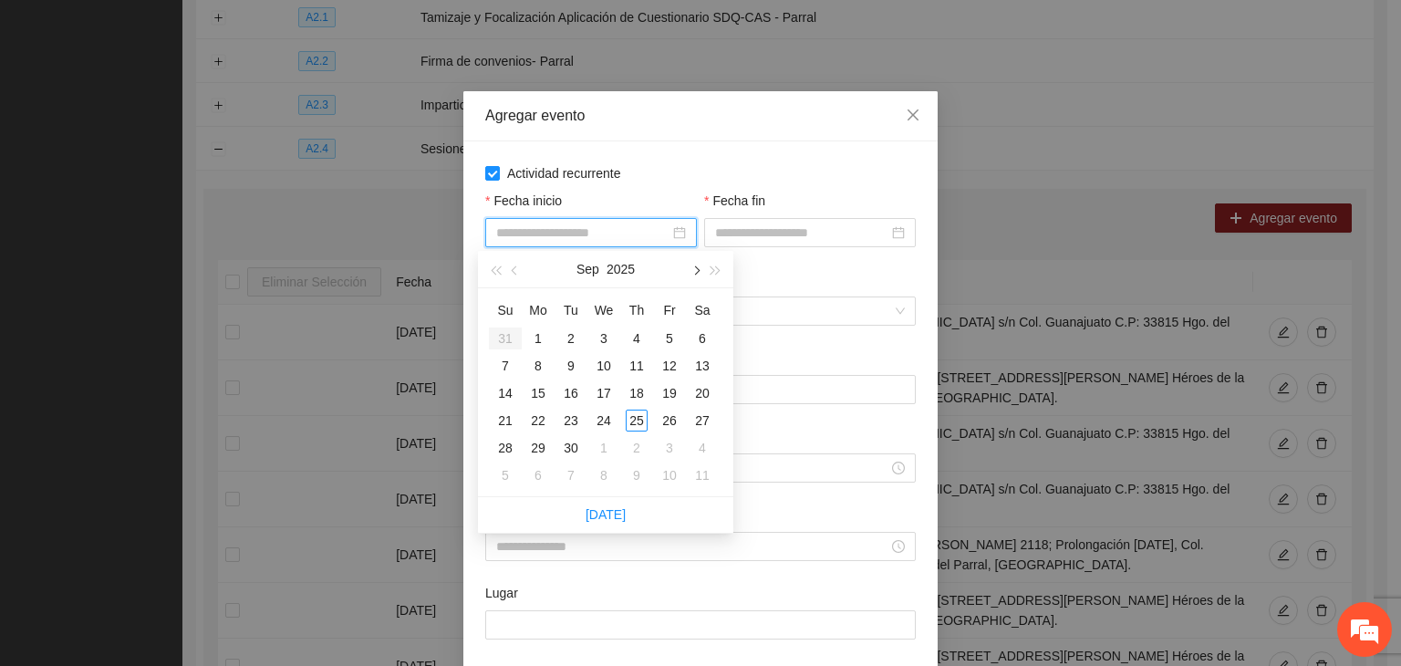
click at [702, 273] on button "button" at bounding box center [695, 269] width 20 height 36
type input "**********"
click at [608, 337] on div "1" at bounding box center [604, 338] width 22 height 22
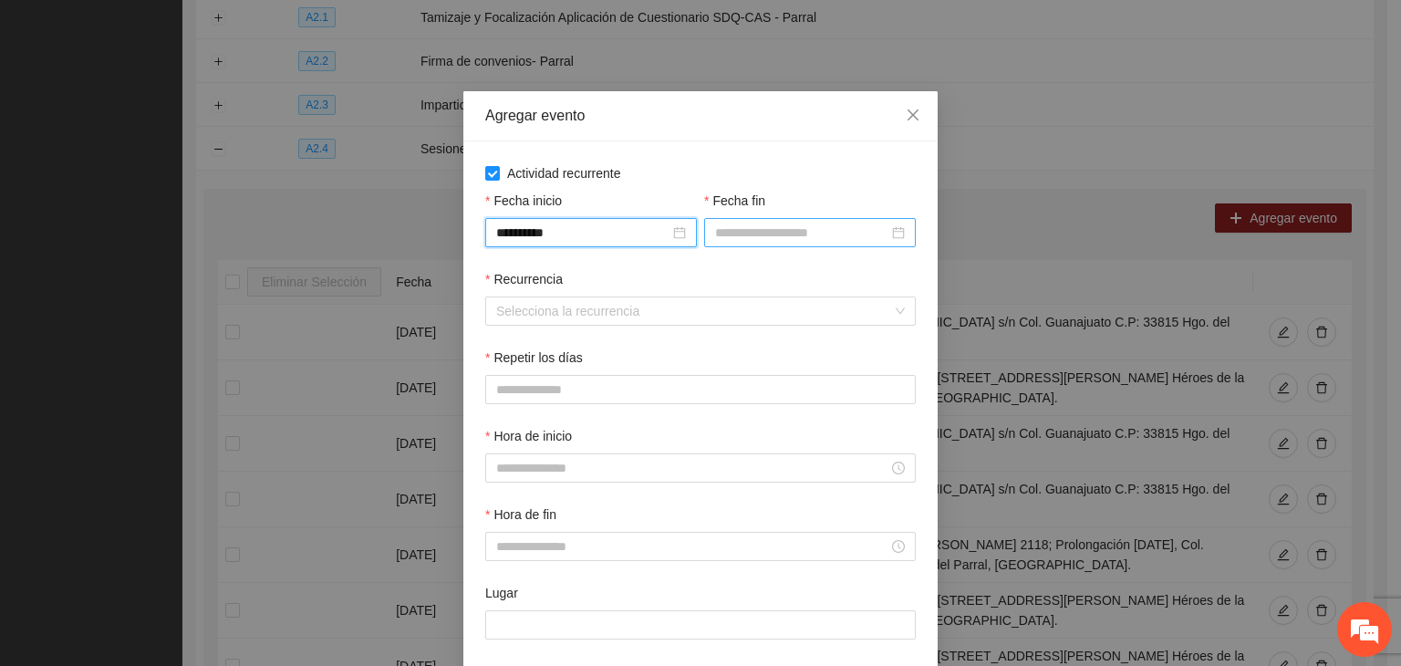
drag, startPoint x: 751, startPoint y: 227, endPoint x: 768, endPoint y: 230, distance: 17.5
click at [752, 227] on input "Fecha fin" at bounding box center [801, 233] width 173 height 20
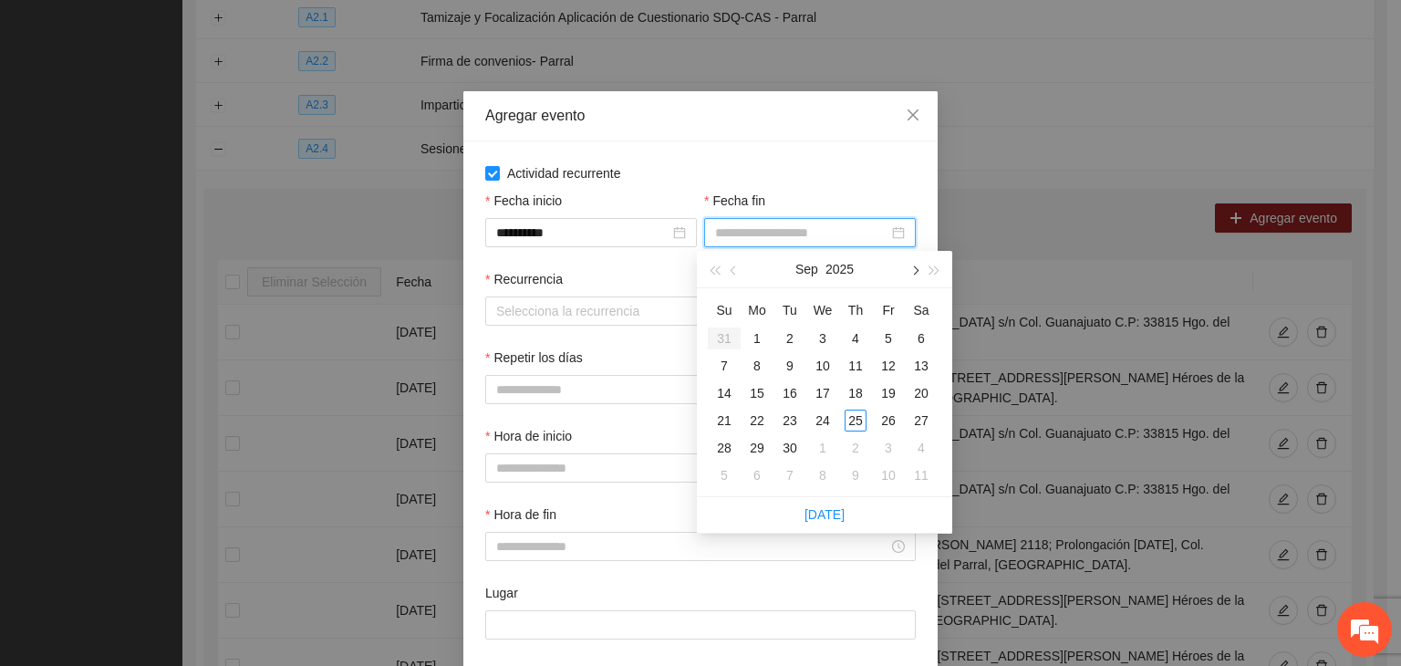
click at [905, 274] on button "button" at bounding box center [914, 269] width 20 height 36
type input "**********"
click at [890, 419] on div "24" at bounding box center [889, 421] width 22 height 22
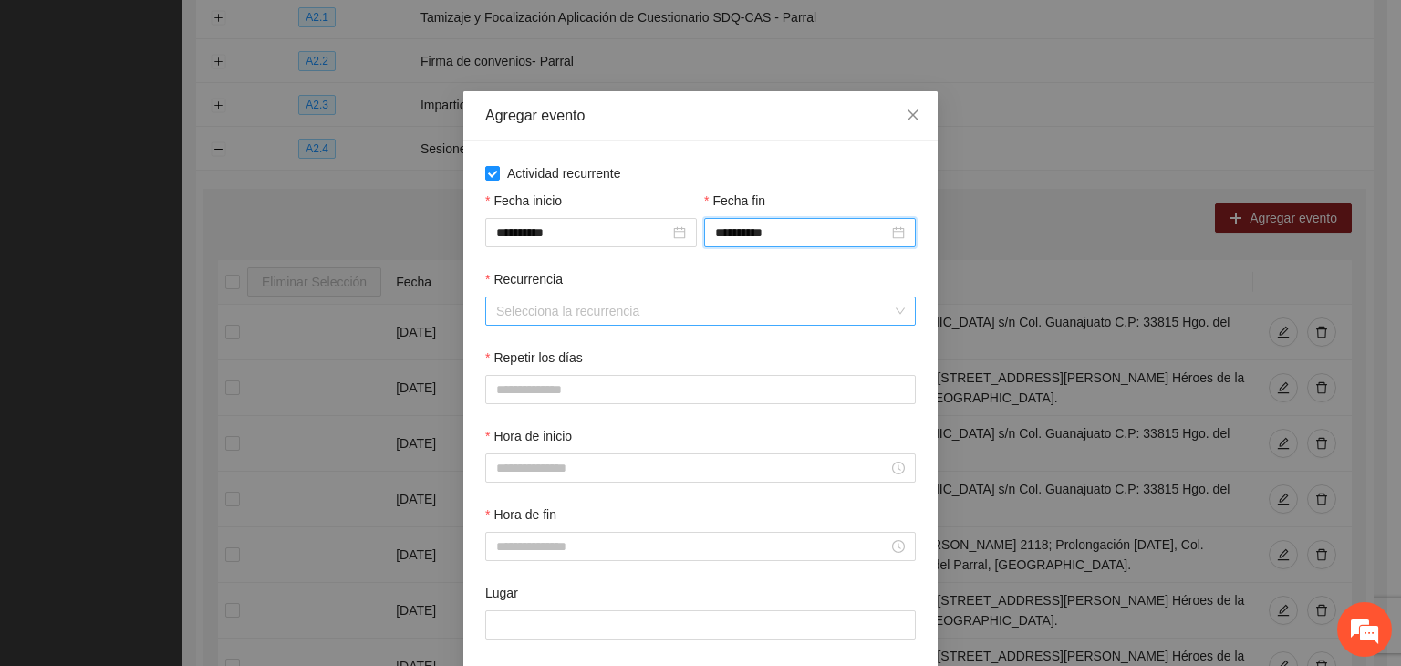
click at [620, 313] on input "Recurrencia" at bounding box center [694, 310] width 396 height 27
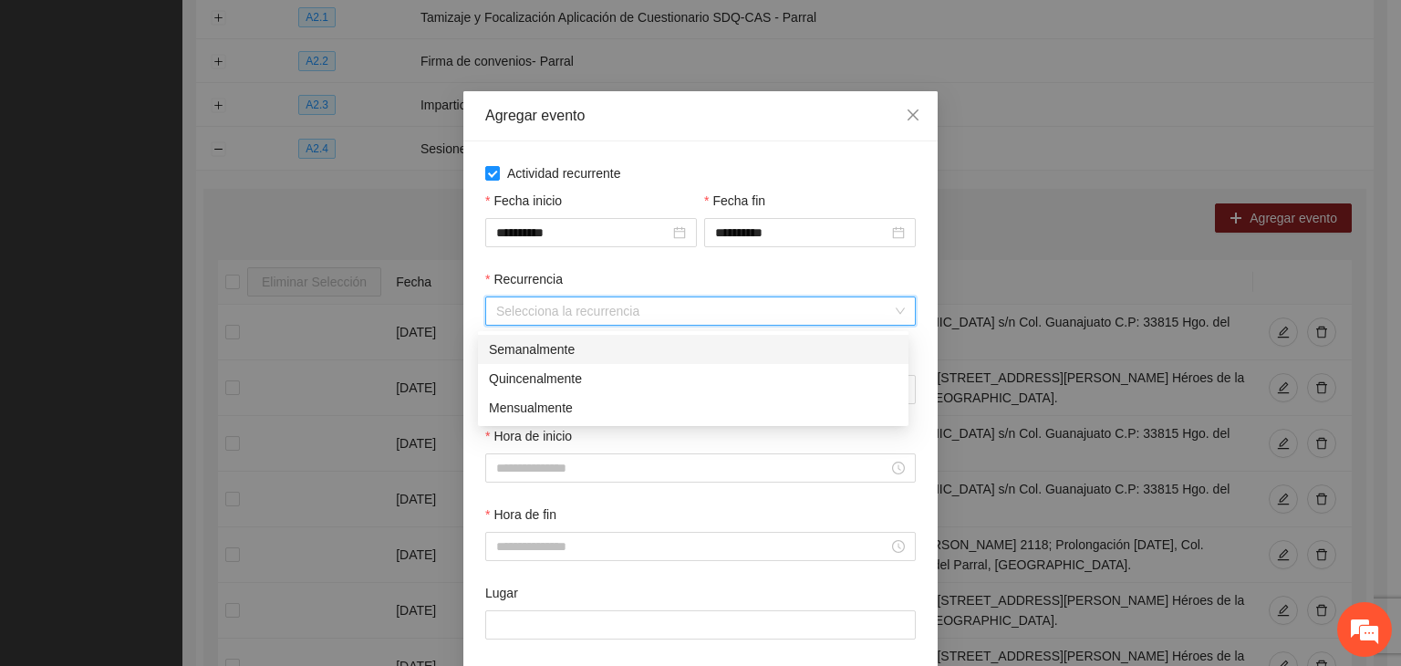
click at [624, 347] on div "Semanalmente" at bounding box center [693, 349] width 409 height 20
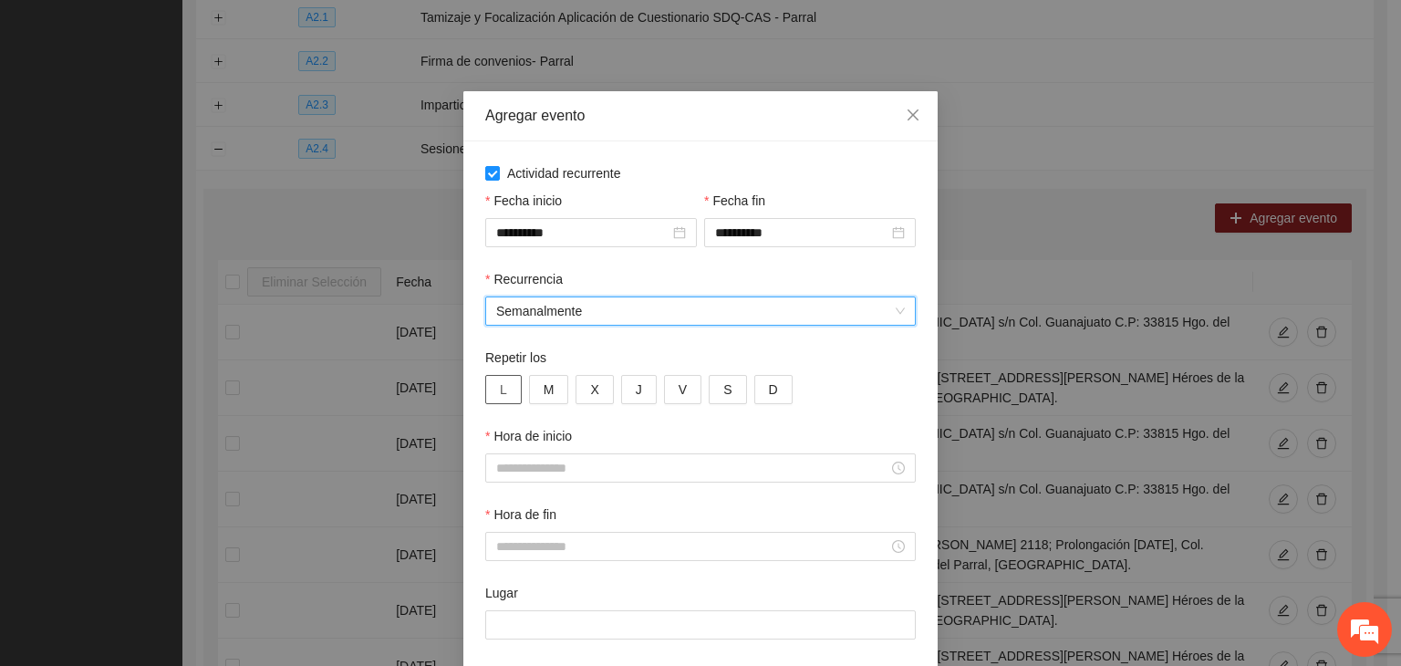
click at [504, 392] on button "L" at bounding box center [503, 389] width 36 height 29
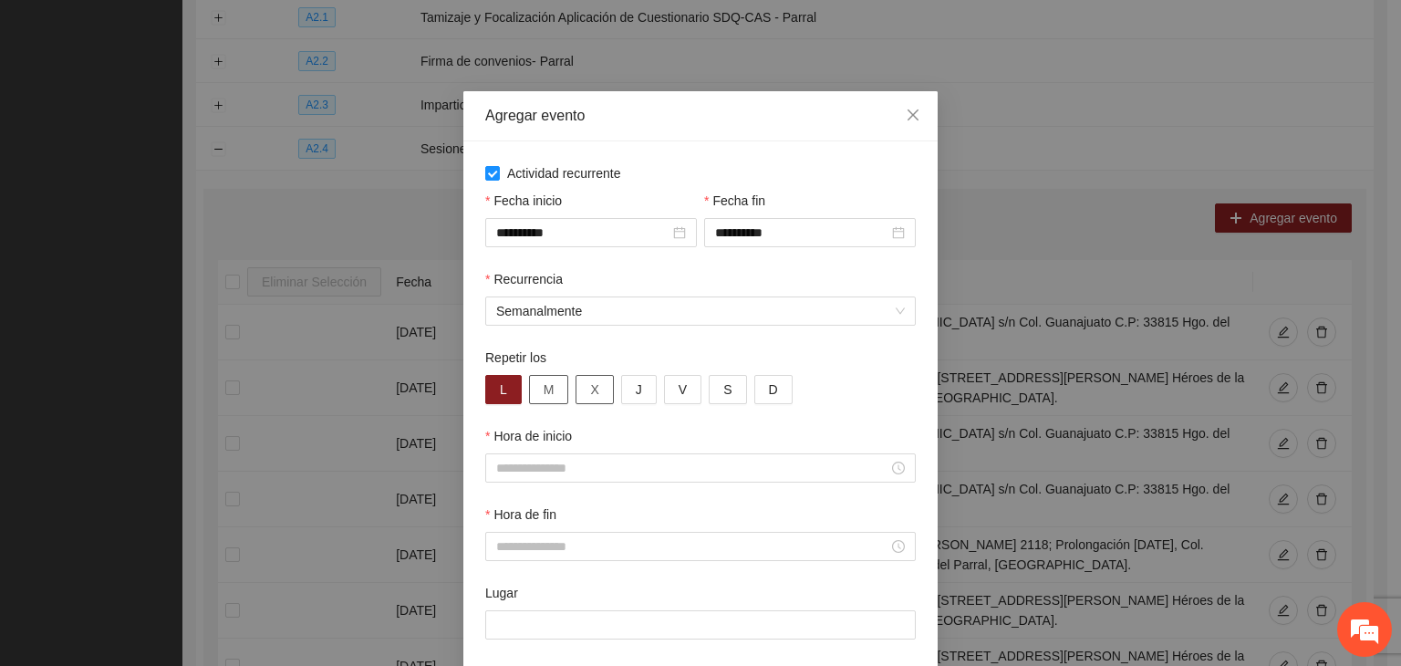
drag, startPoint x: 539, startPoint y: 384, endPoint x: 567, endPoint y: 391, distance: 29.2
click at [557, 390] on button "M" at bounding box center [549, 389] width 40 height 29
drag, startPoint x: 594, startPoint y: 393, endPoint x: 612, endPoint y: 391, distance: 18.3
click at [600, 393] on button "X" at bounding box center [594, 389] width 37 height 29
drag, startPoint x: 623, startPoint y: 393, endPoint x: 648, endPoint y: 391, distance: 24.7
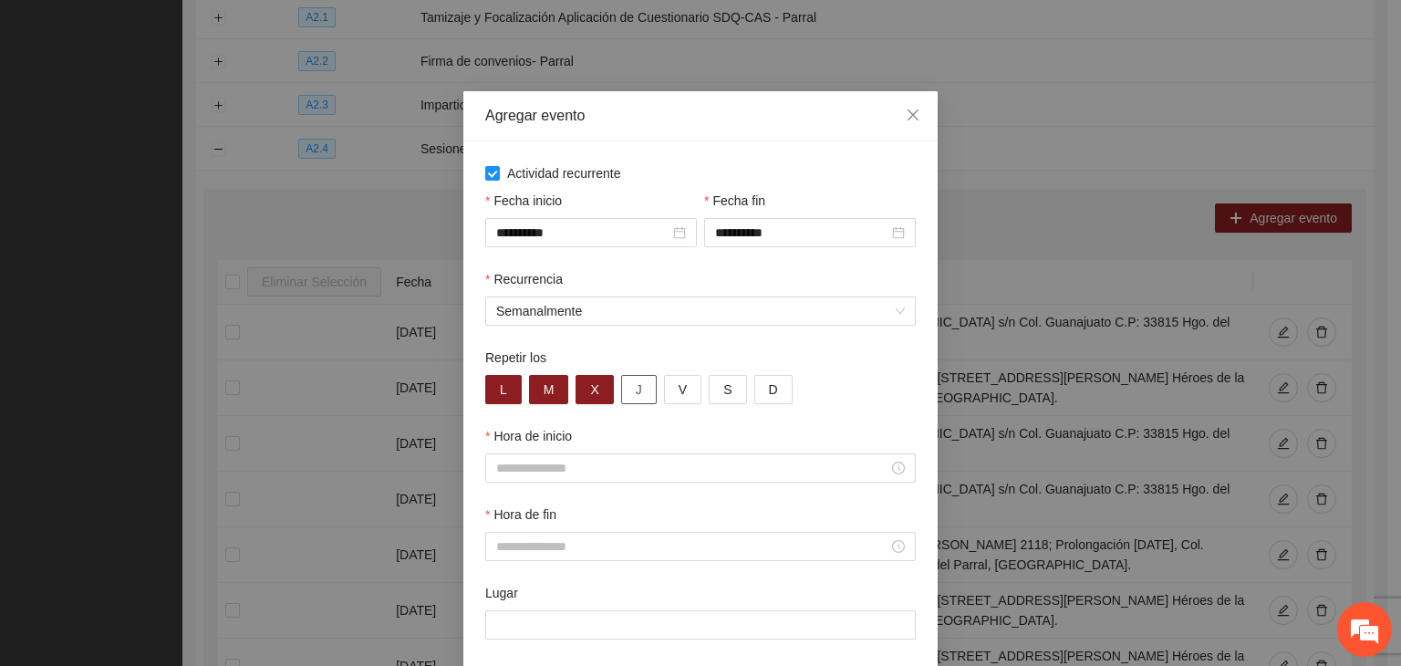
click at [628, 393] on button "J" at bounding box center [639, 389] width 36 height 29
click at [664, 391] on button "V" at bounding box center [682, 389] width 37 height 29
drag, startPoint x: 622, startPoint y: 459, endPoint x: 646, endPoint y: 460, distance: 23.7
click at [624, 459] on div at bounding box center [700, 467] width 431 height 29
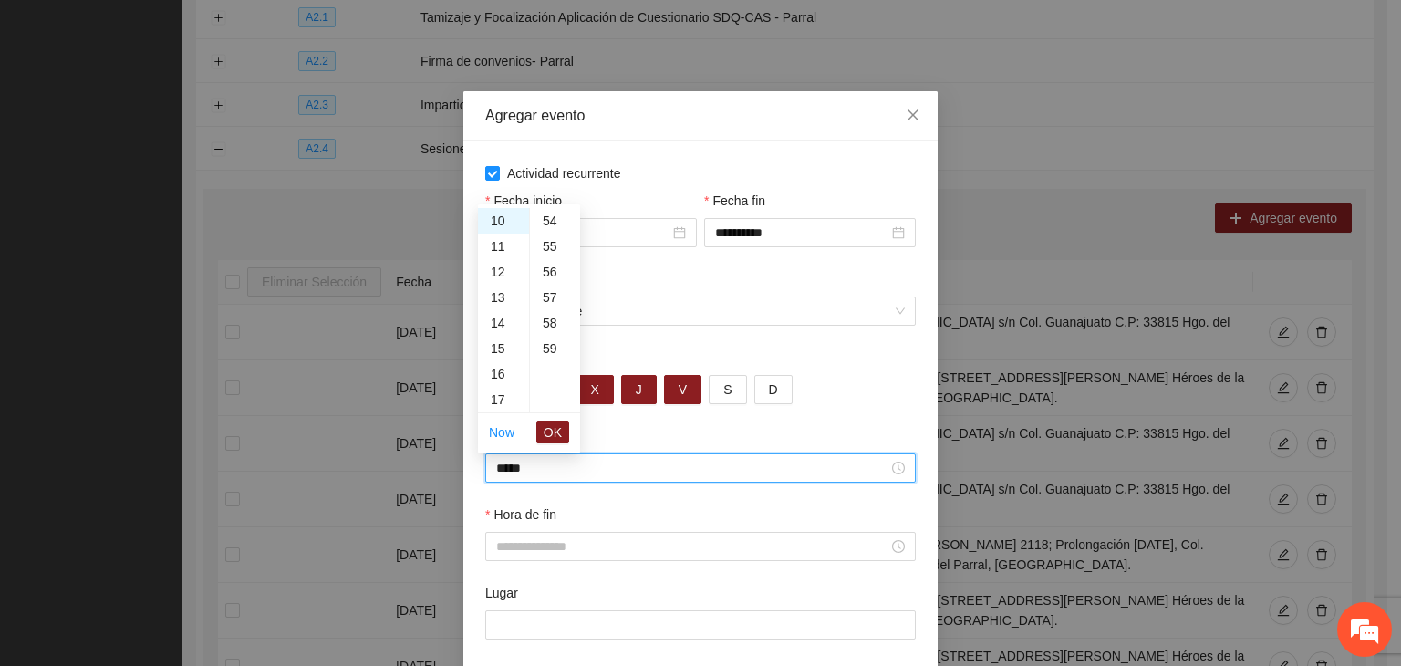
scroll to position [1149, 0]
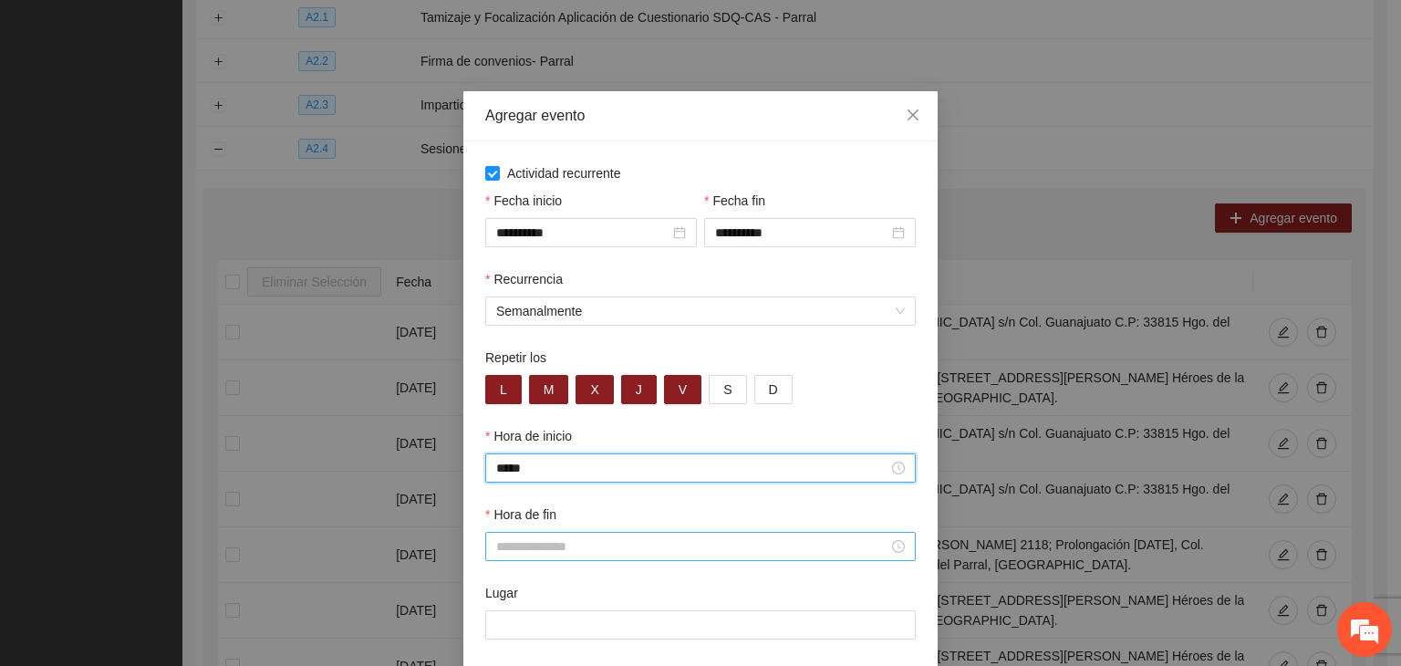
type input "*****"
click at [756, 544] on input "Hora de fin" at bounding box center [692, 546] width 392 height 20
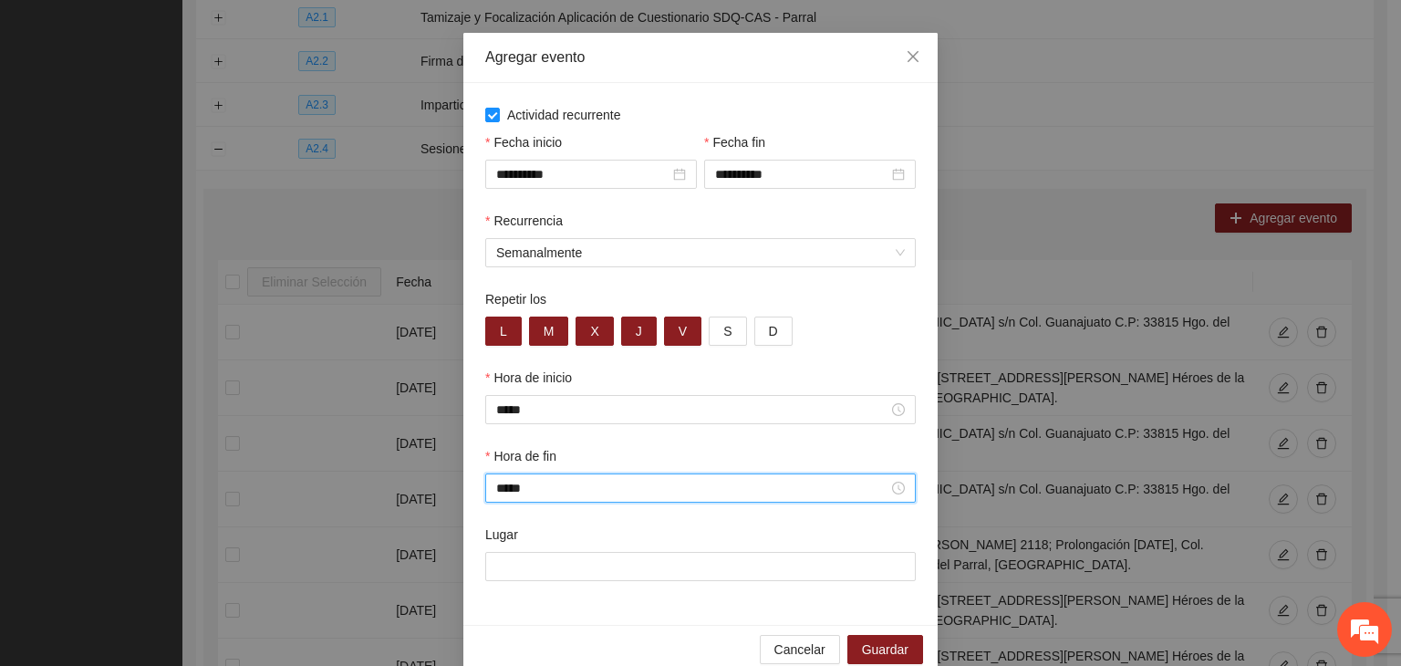
scroll to position [90, 0]
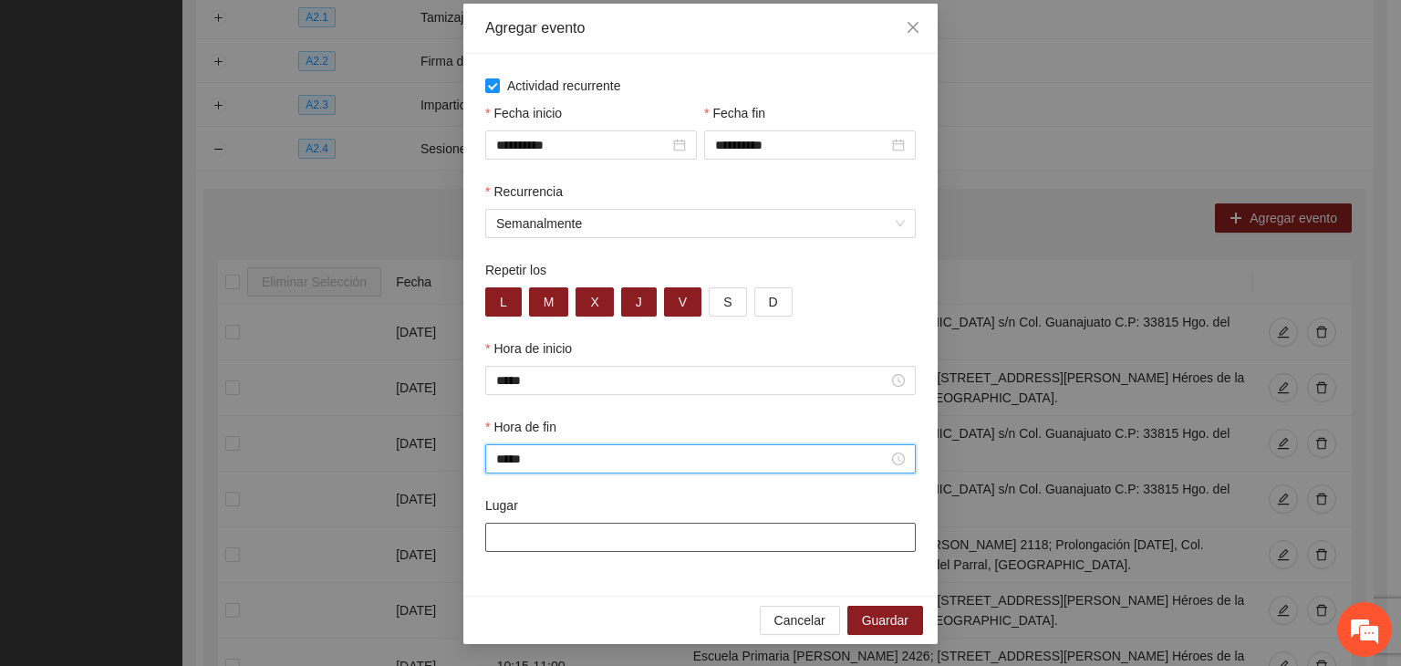
type input "*****"
drag, startPoint x: 726, startPoint y: 543, endPoint x: 739, endPoint y: 543, distance: 12.8
click at [726, 543] on input "Lugar" at bounding box center [700, 537] width 431 height 29
paste input "**********"
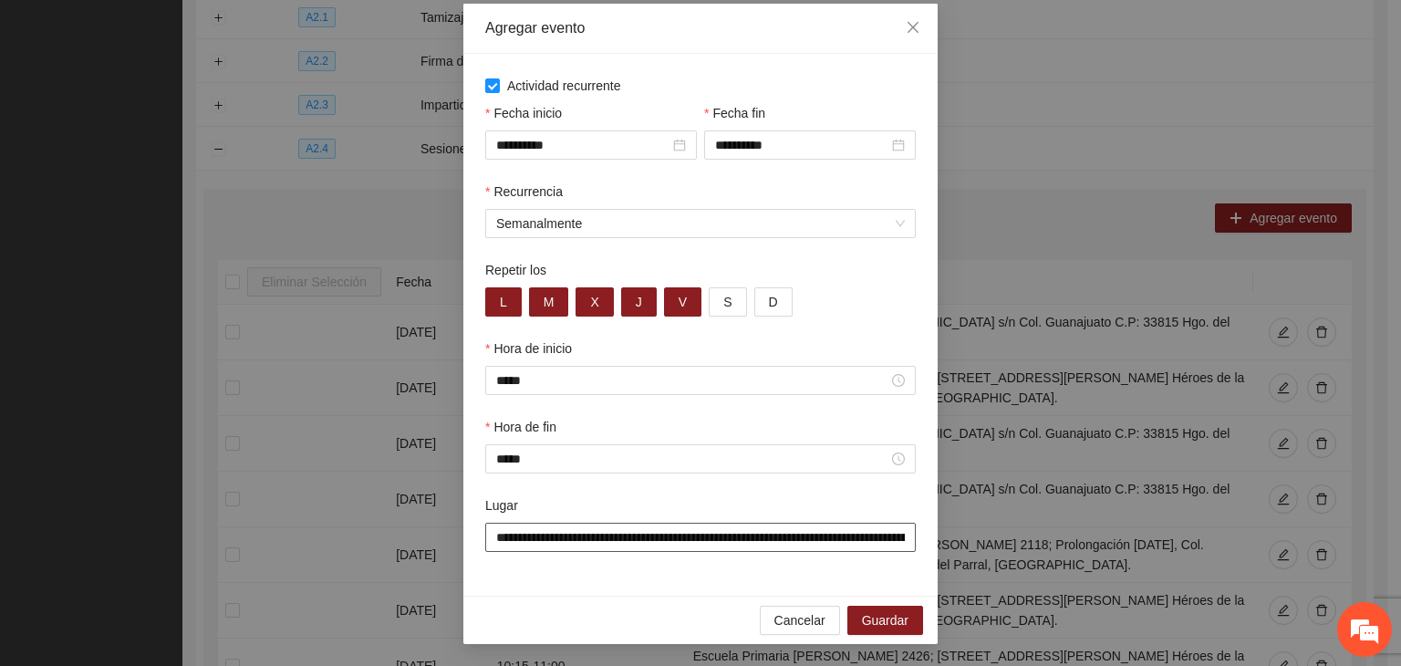
scroll to position [0, 102]
type input "**********"
click at [690, 596] on div "Cancelar Guardar" at bounding box center [700, 620] width 474 height 48
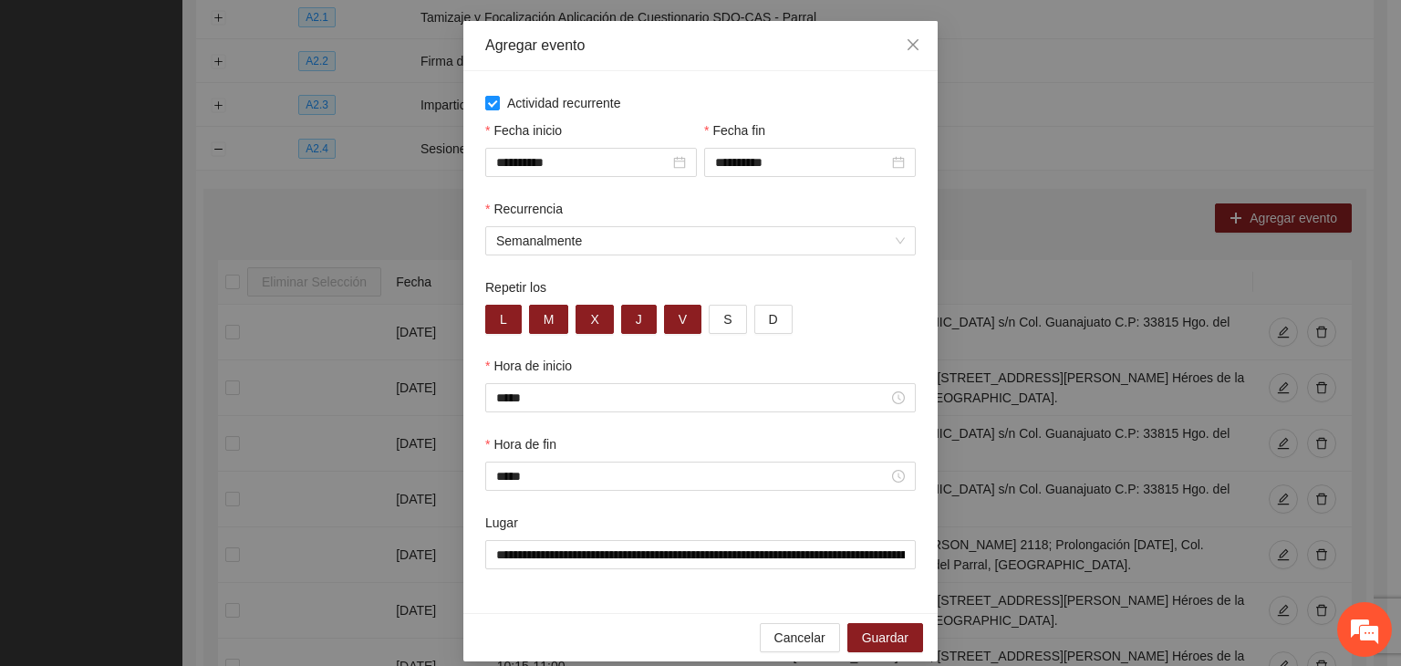
scroll to position [90, 0]
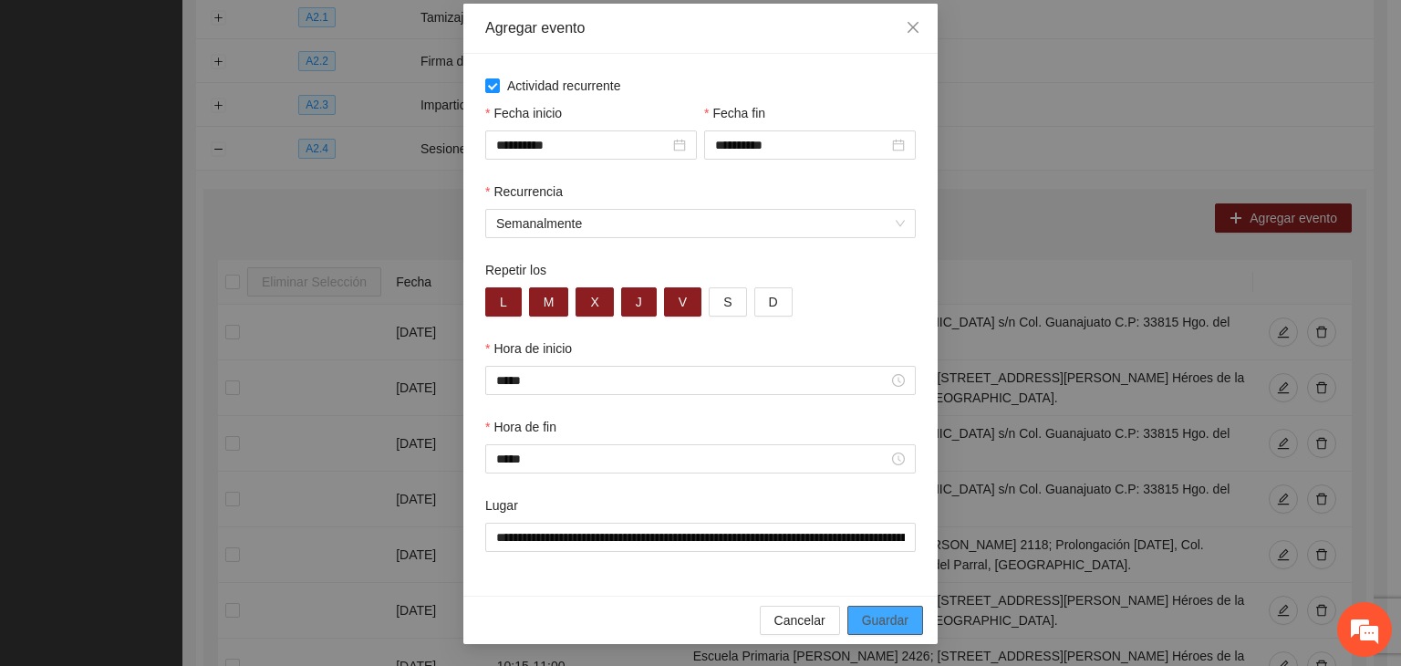
click at [903, 608] on button "Guardar" at bounding box center [885, 620] width 76 height 29
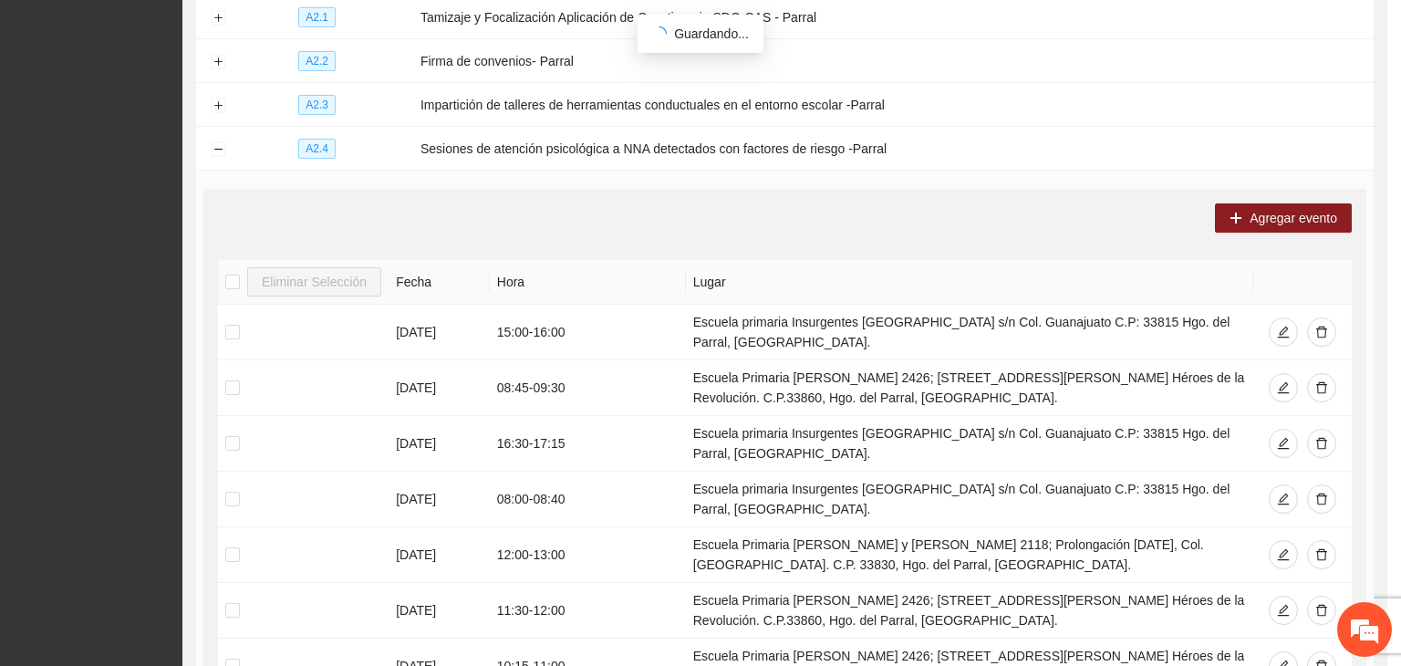
scroll to position [0, 0]
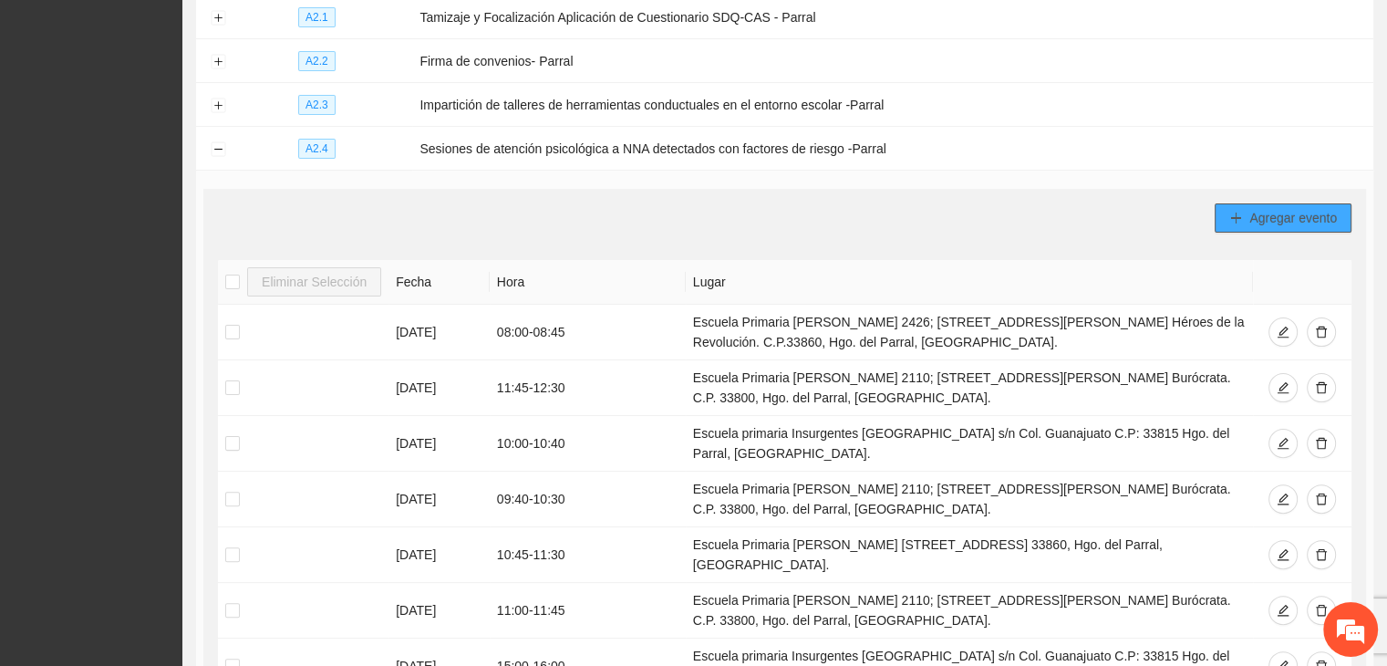
click at [1241, 223] on icon "plus" at bounding box center [1236, 218] width 13 height 13
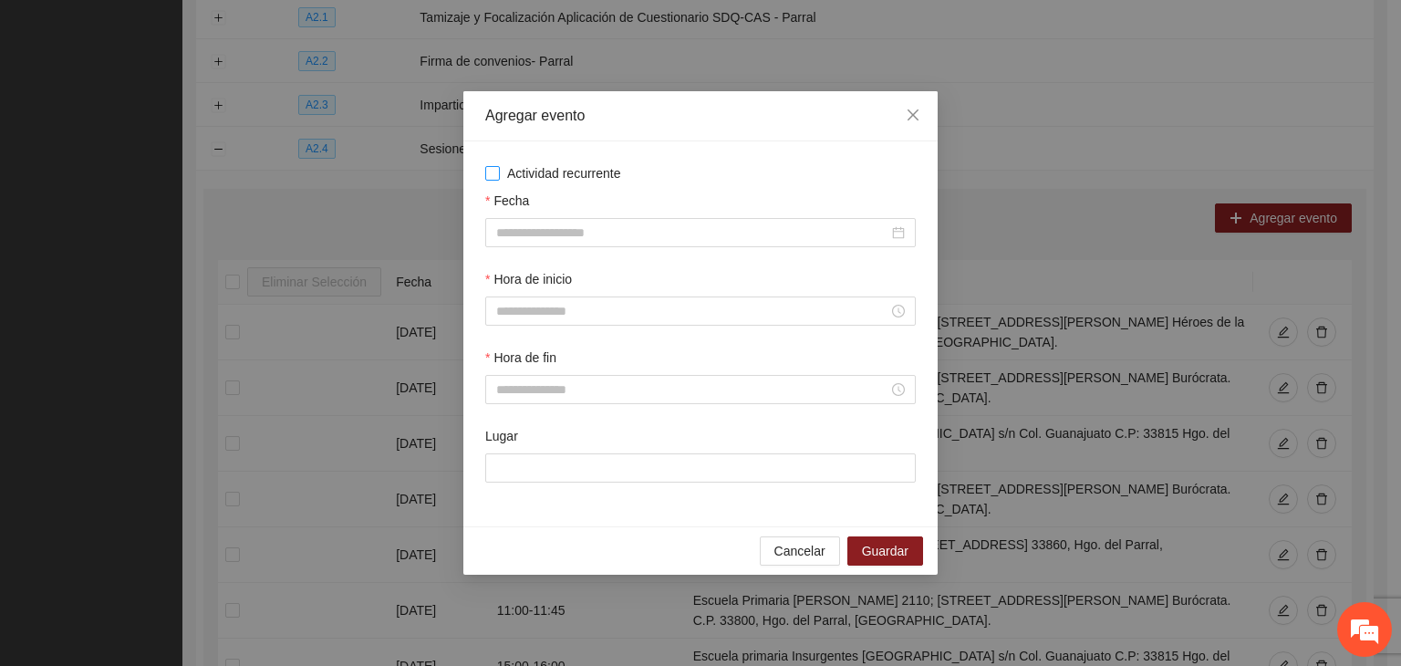
click at [566, 178] on span "Actividad recurrente" at bounding box center [564, 173] width 129 height 20
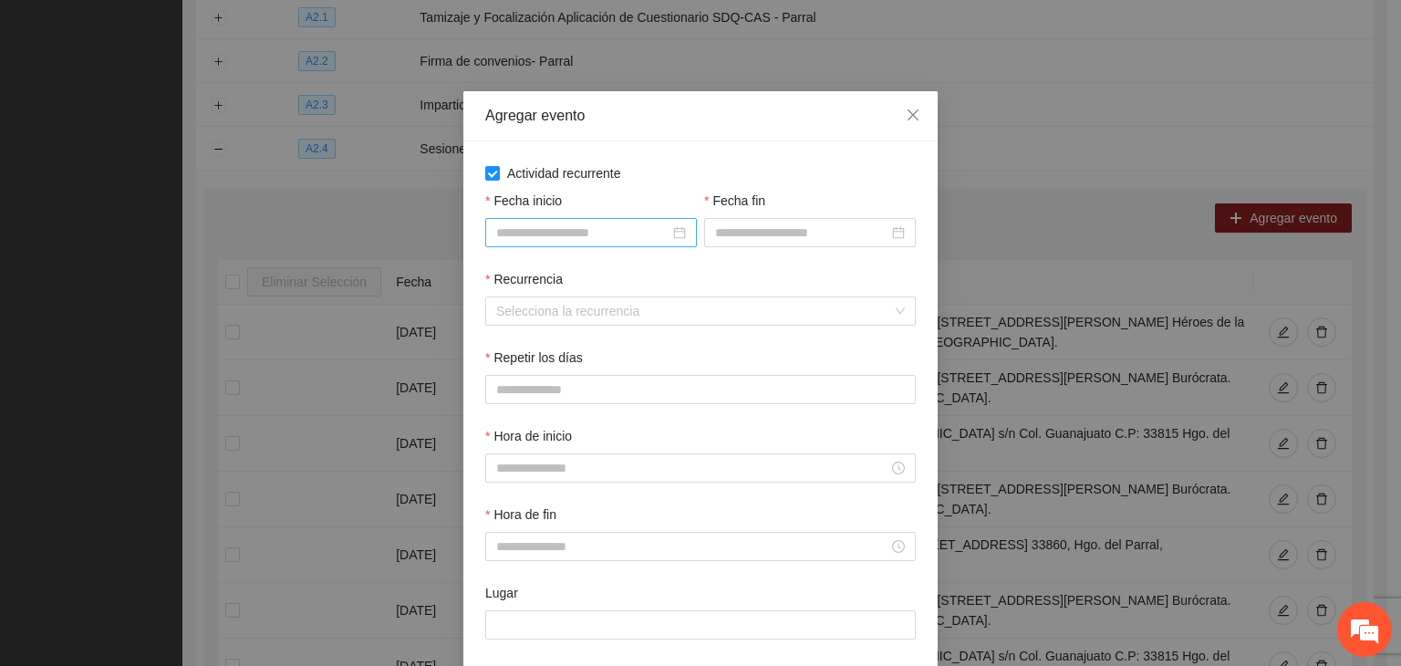
click at [573, 234] on input "Fecha inicio" at bounding box center [582, 233] width 173 height 20
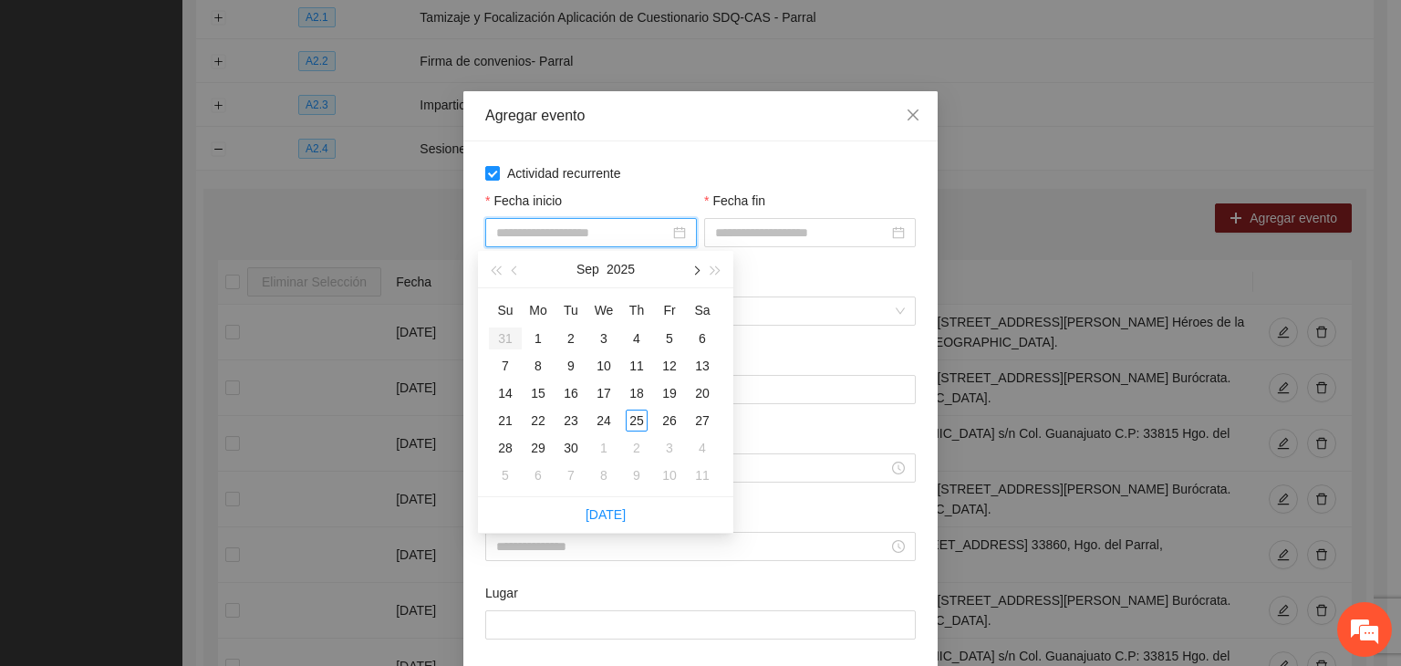
click at [691, 266] on button "button" at bounding box center [695, 269] width 20 height 36
type input "**********"
click at [606, 331] on div "1" at bounding box center [604, 338] width 22 height 22
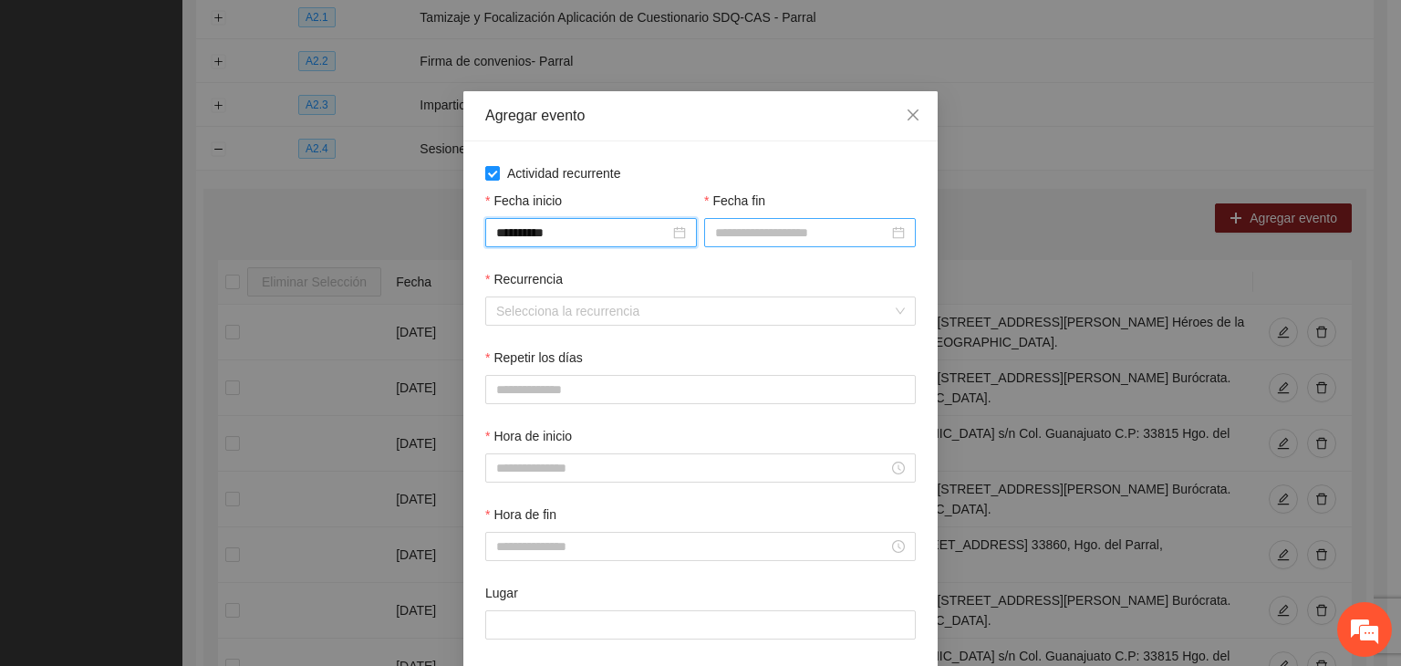
click at [766, 223] on input "Fecha fin" at bounding box center [801, 233] width 173 height 20
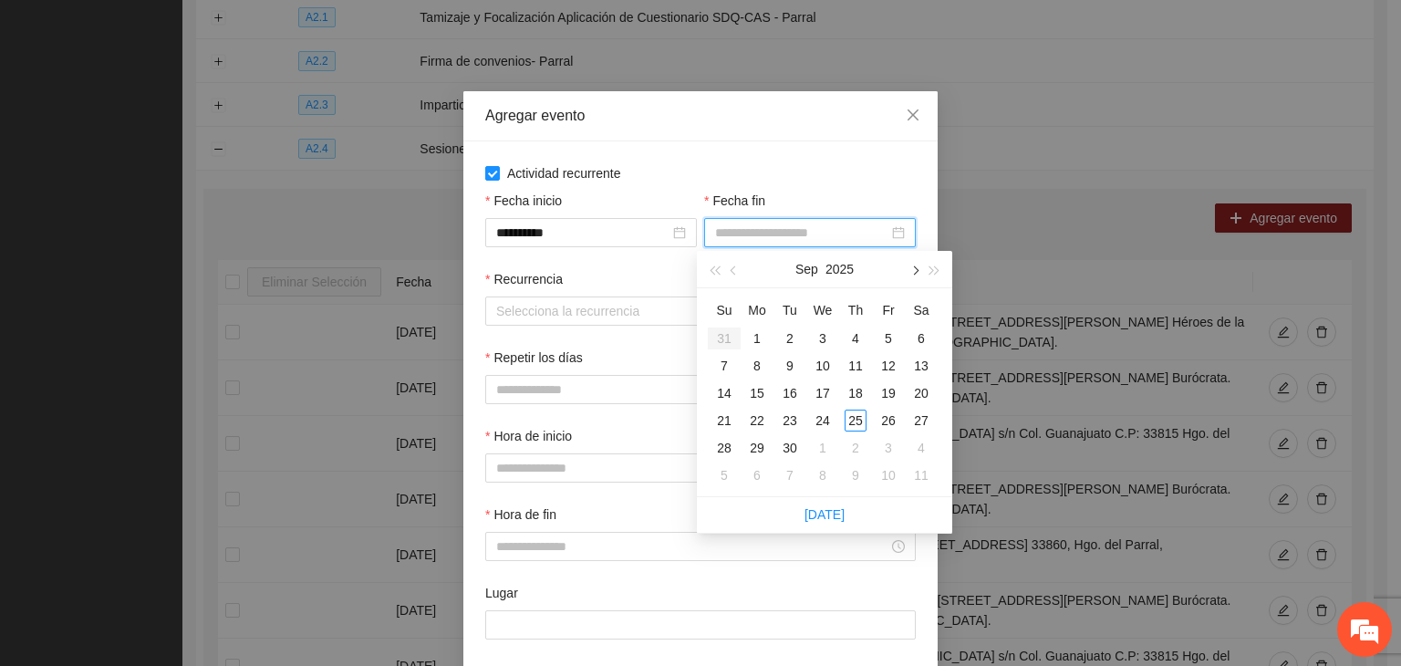
click at [916, 268] on span "button" at bounding box center [913, 270] width 9 height 9
type input "**********"
click at [886, 418] on div "24" at bounding box center [889, 421] width 22 height 22
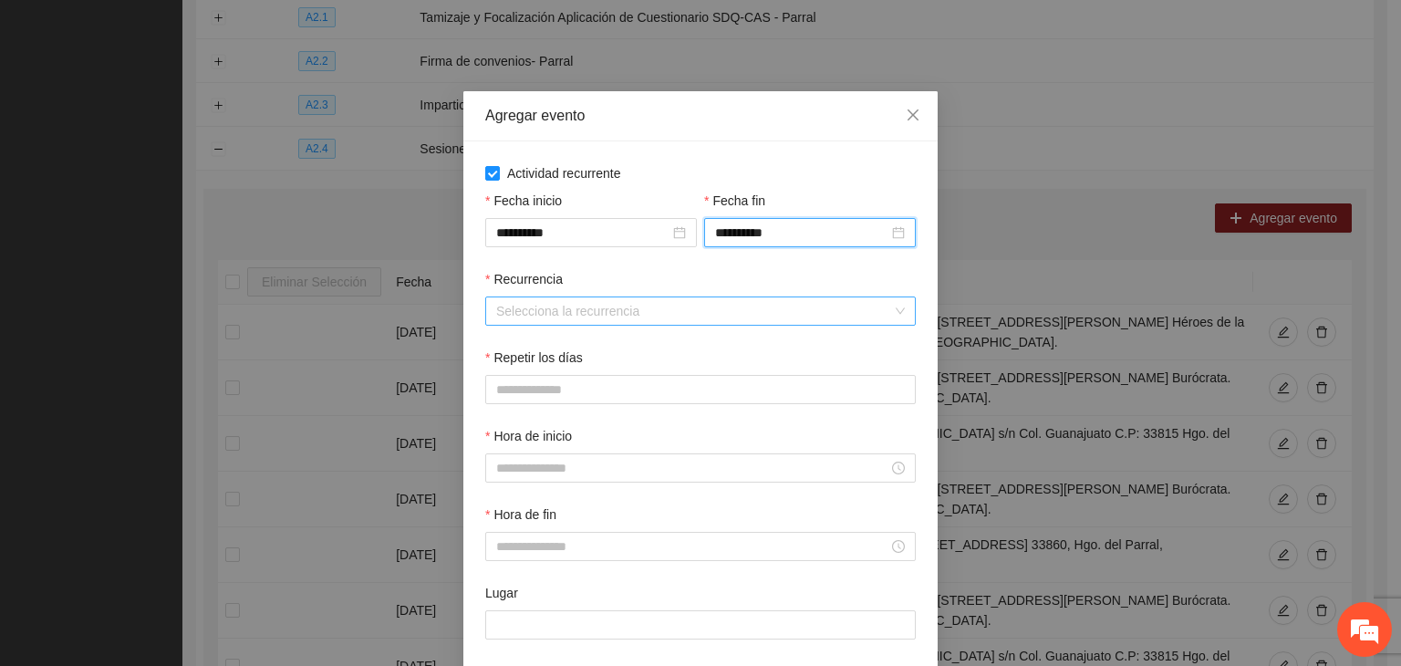
click at [551, 317] on input "Recurrencia" at bounding box center [694, 310] width 396 height 27
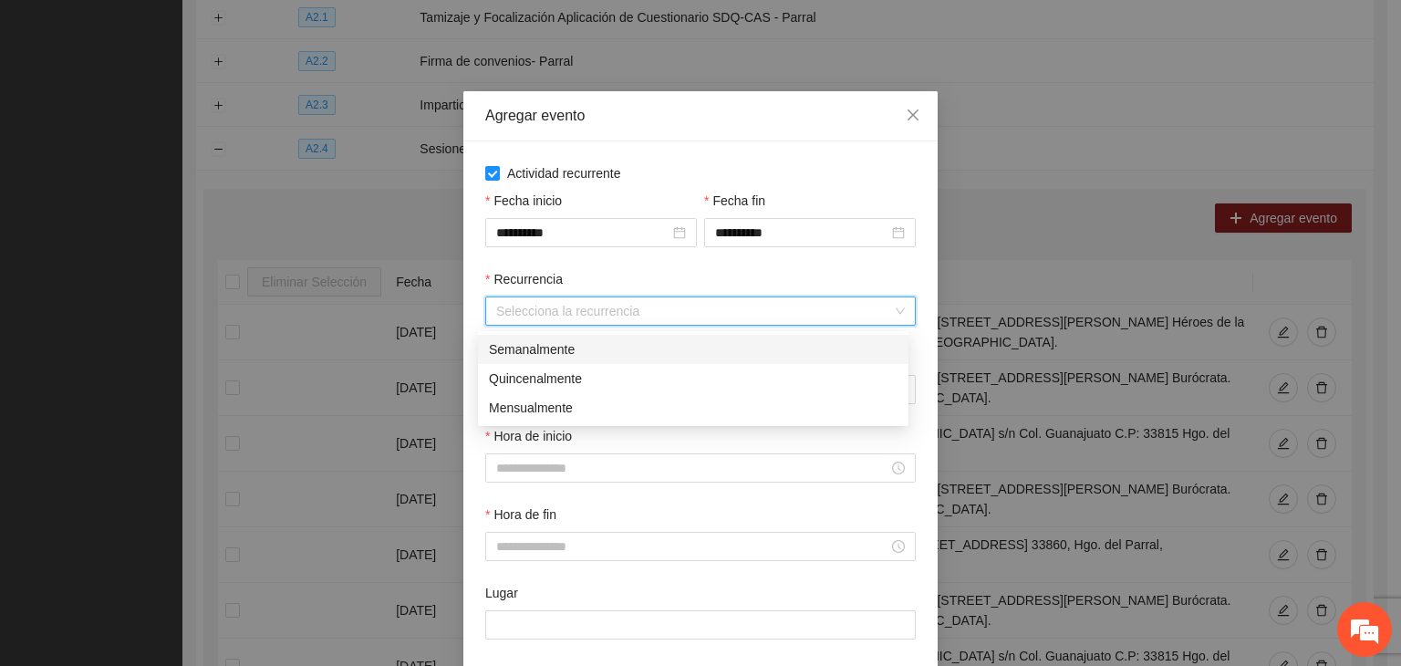
click at [624, 342] on div "Semanalmente" at bounding box center [693, 349] width 409 height 20
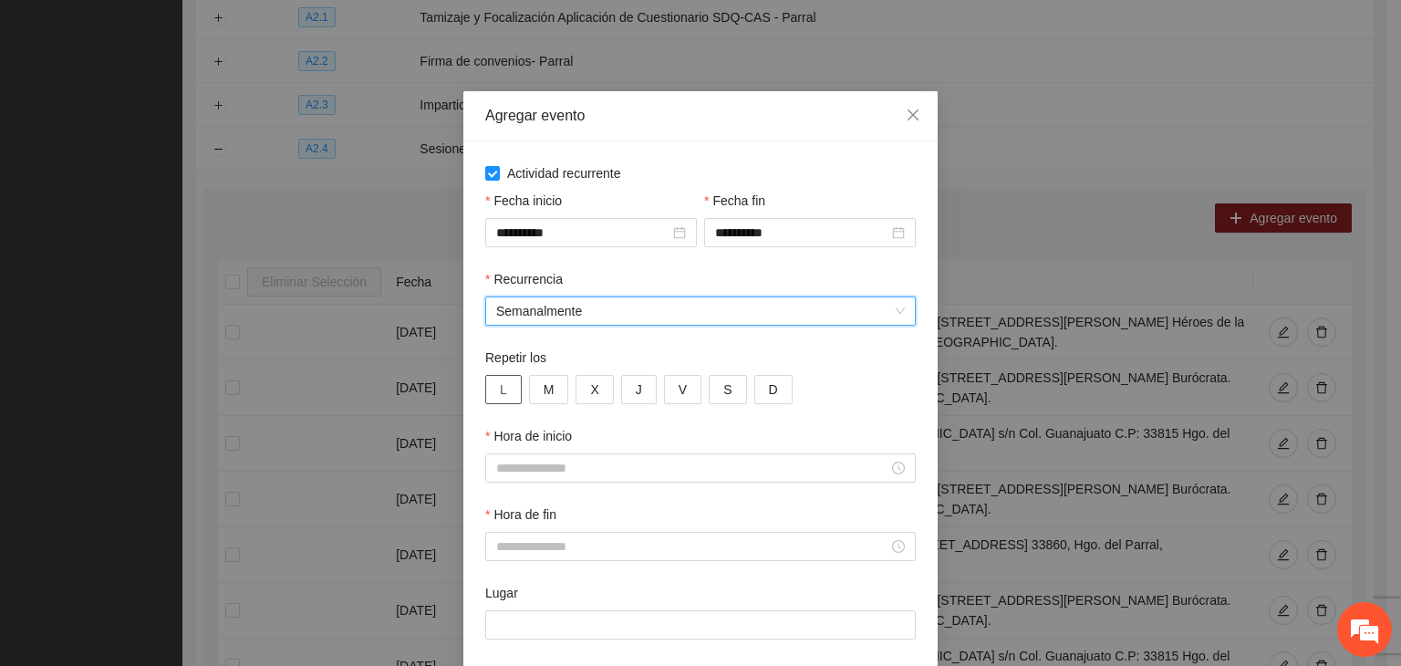
click at [499, 383] on button "L" at bounding box center [503, 389] width 36 height 29
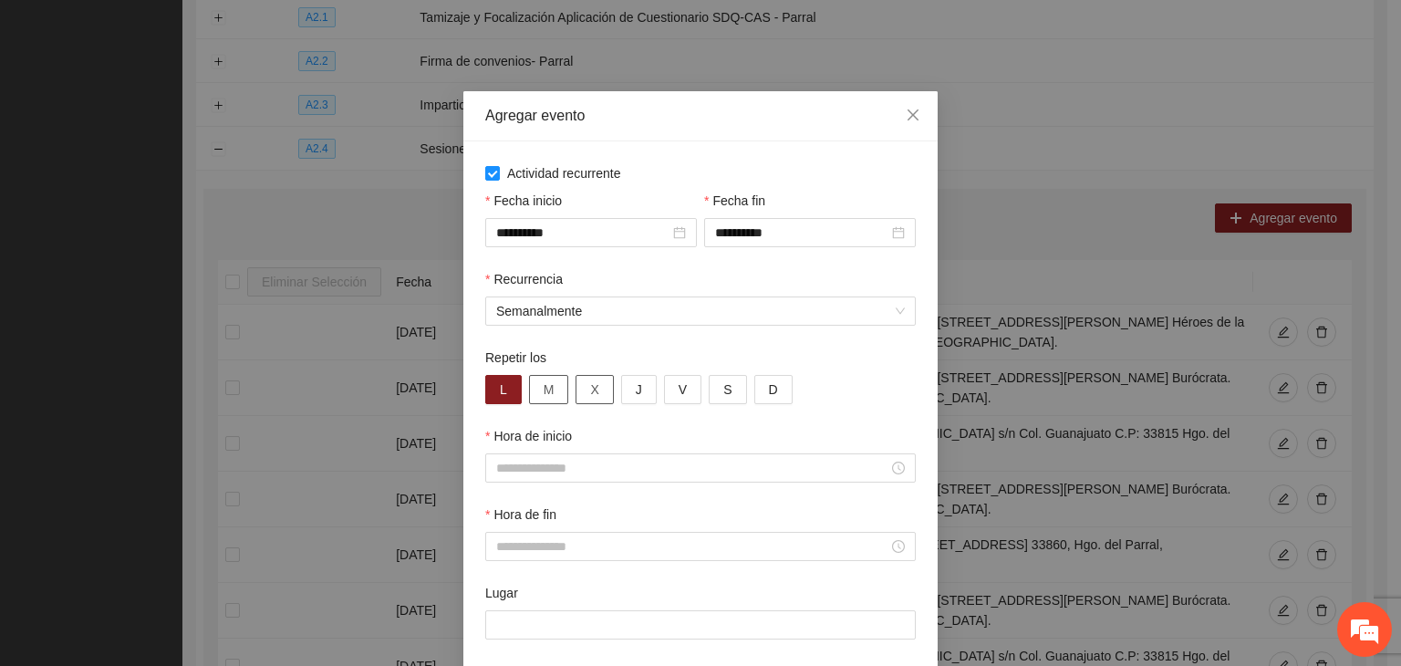
drag, startPoint x: 536, startPoint y: 396, endPoint x: 578, endPoint y: 398, distance: 42.0
click at [544, 396] on span "M" at bounding box center [549, 389] width 11 height 20
drag, startPoint x: 579, startPoint y: 398, endPoint x: 611, endPoint y: 395, distance: 32.0
click at [583, 398] on button "X" at bounding box center [594, 389] width 37 height 29
click at [622, 394] on button "J" at bounding box center [639, 389] width 36 height 29
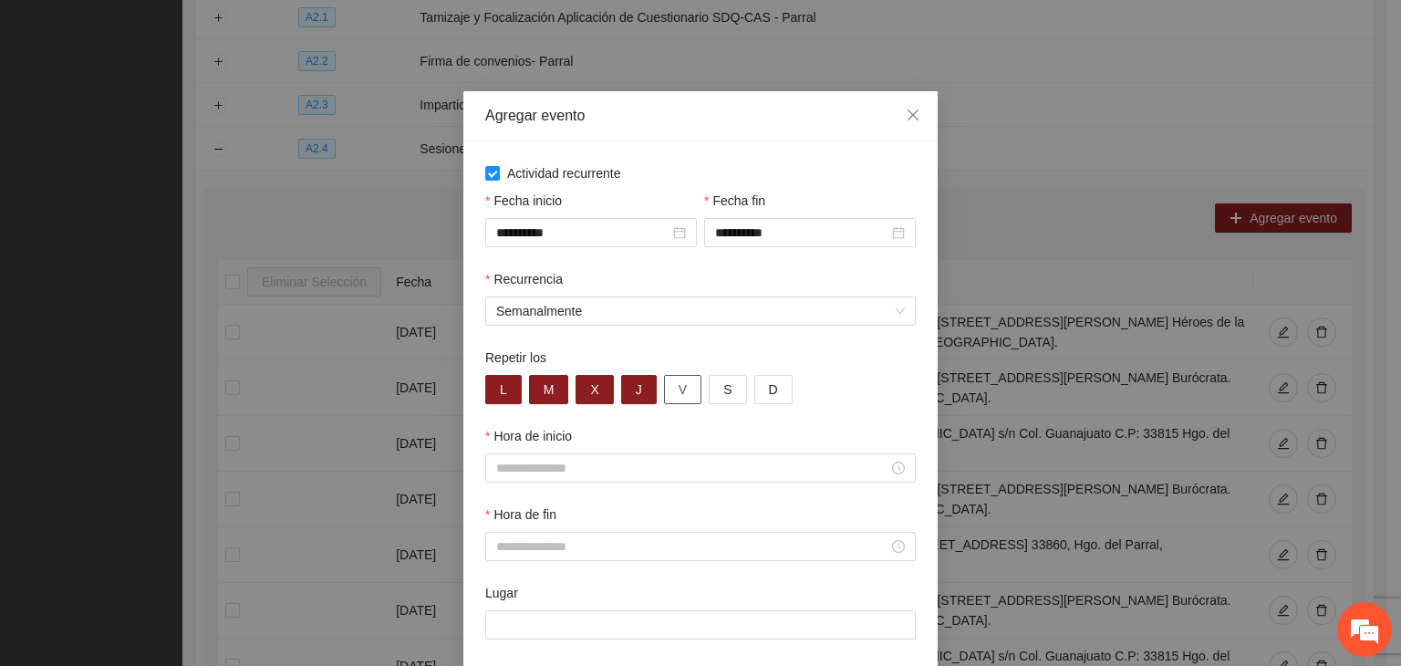
click at [679, 390] on span "V" at bounding box center [683, 389] width 8 height 20
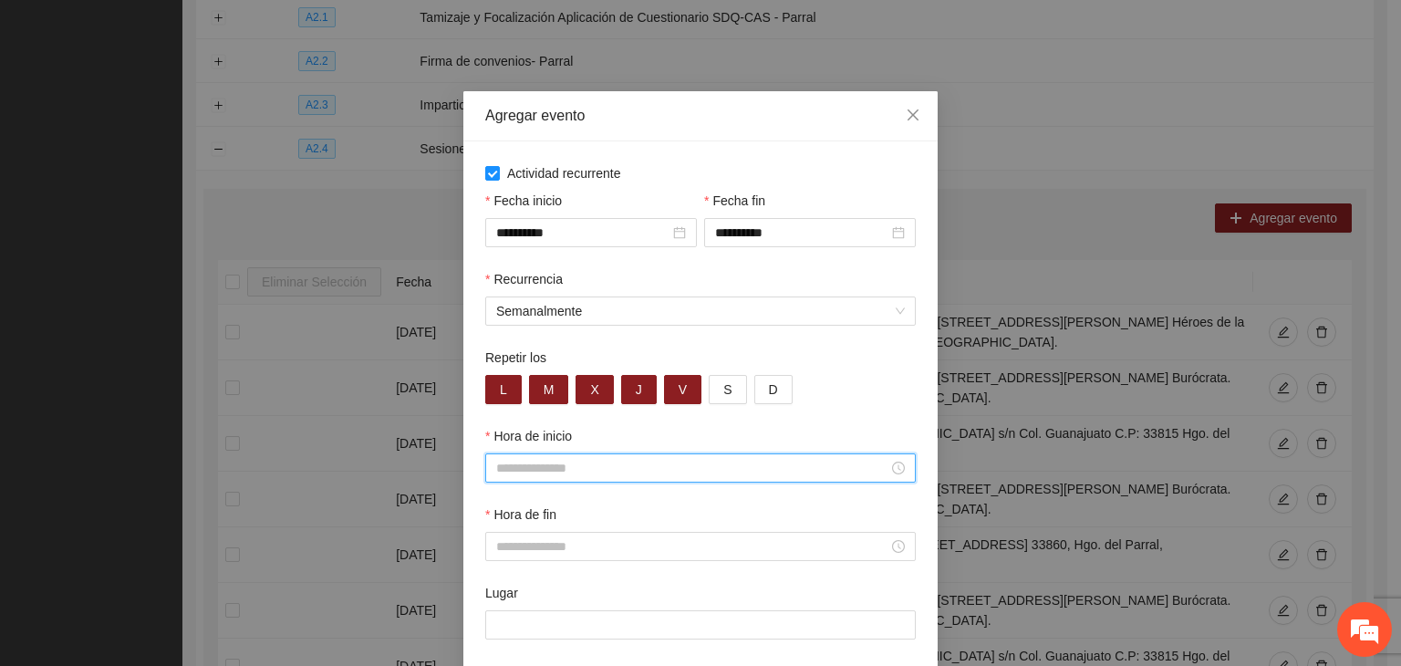
click at [614, 472] on input "Hora de inicio" at bounding box center [692, 468] width 392 height 20
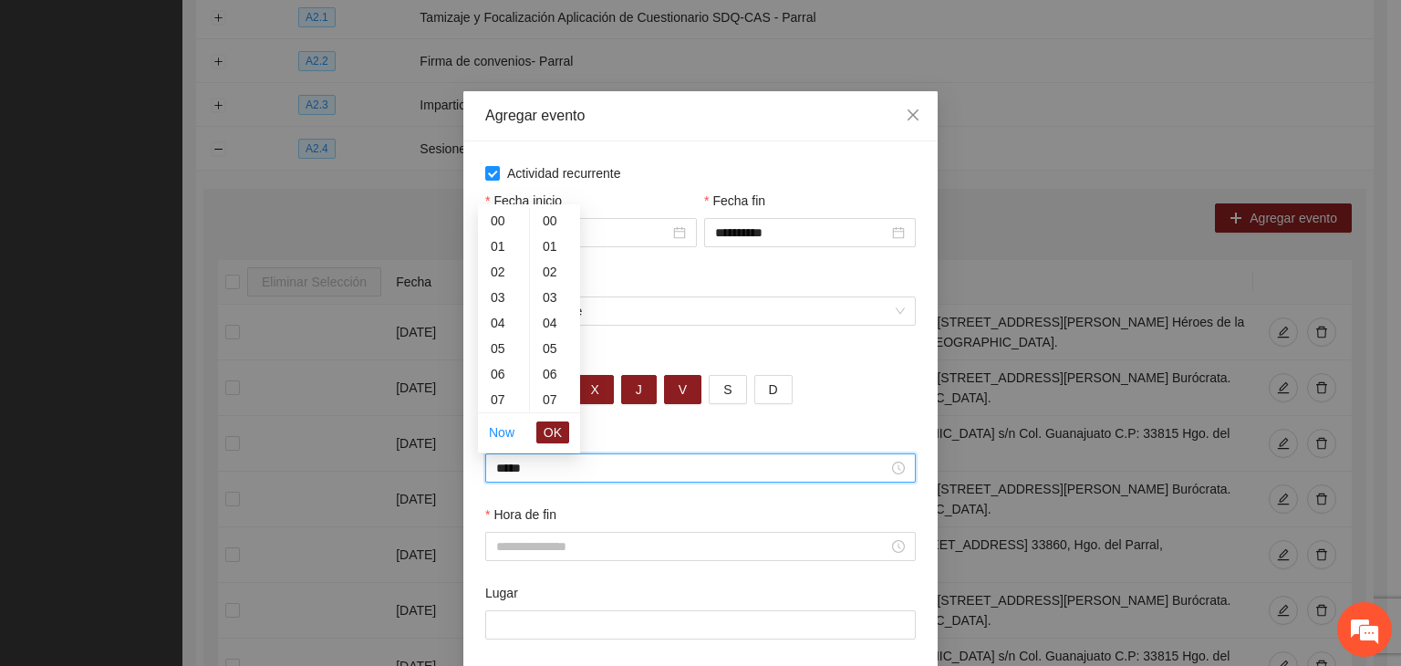
scroll to position [766, 0]
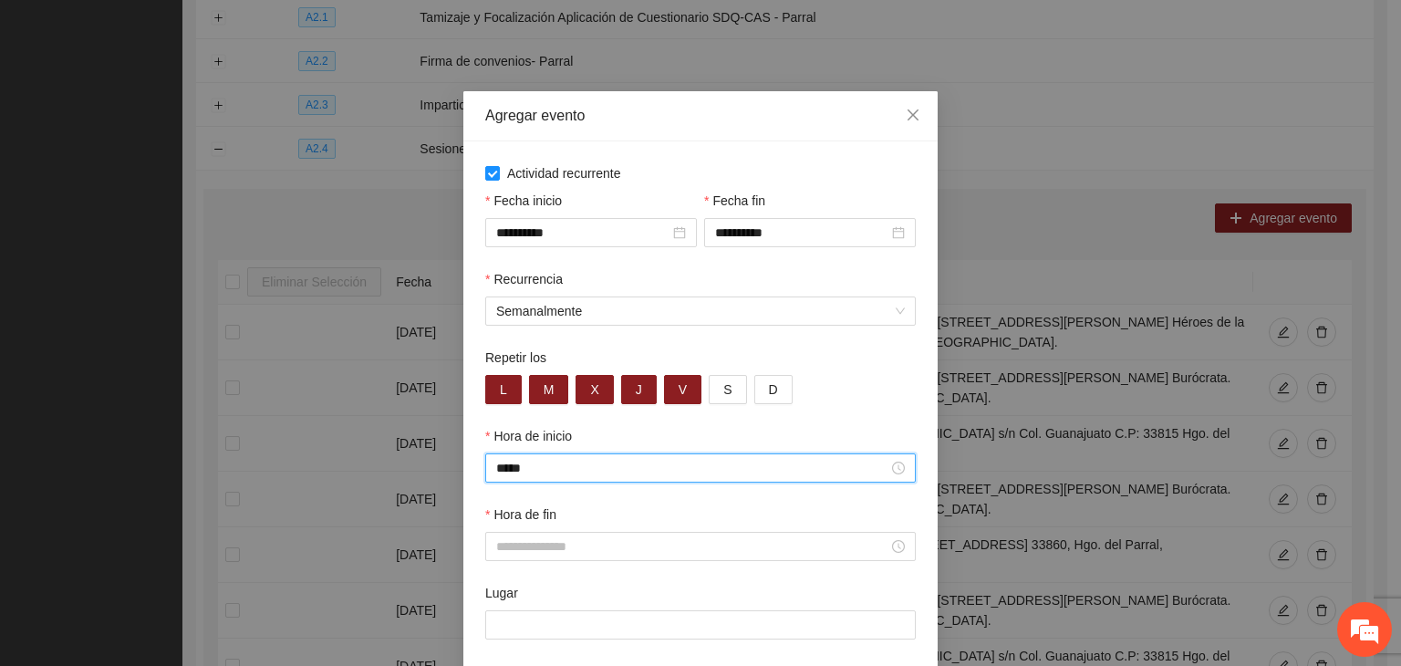
type input "*****"
click at [740, 566] on div "Hora de fin" at bounding box center [701, 543] width 438 height 78
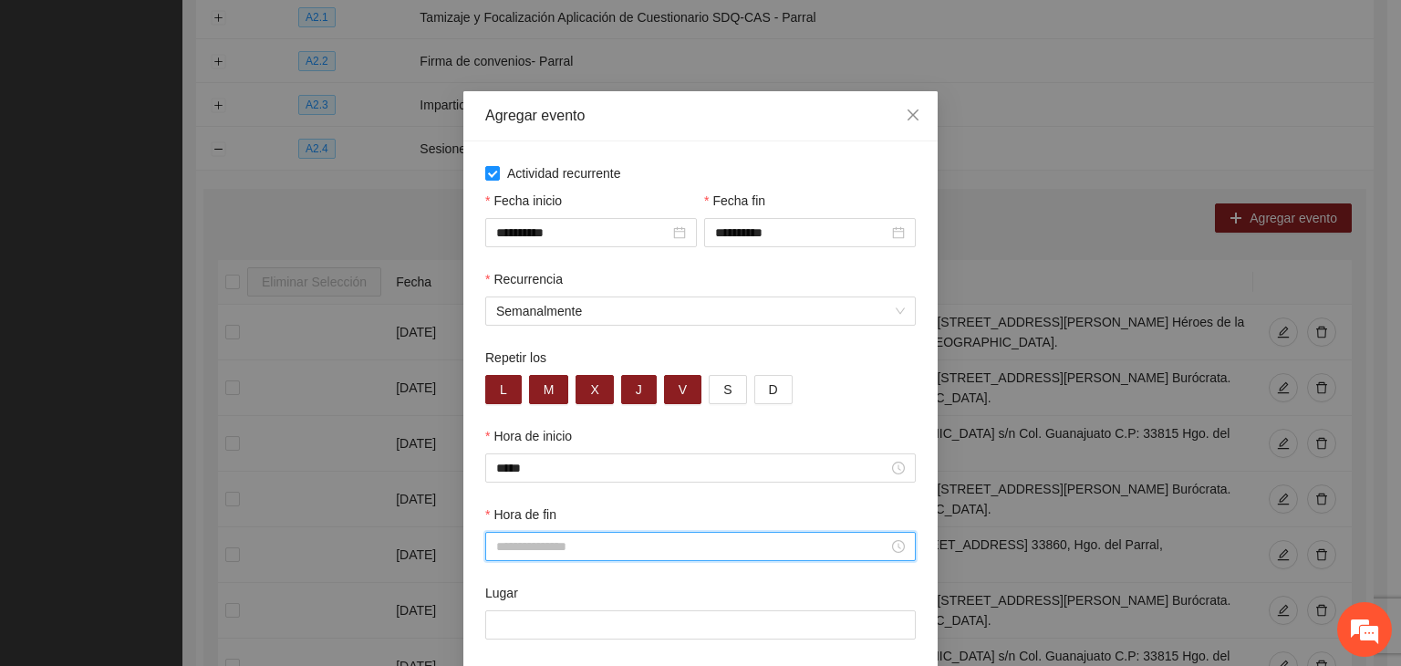
click at [734, 554] on input "Hora de fin" at bounding box center [692, 546] width 392 height 20
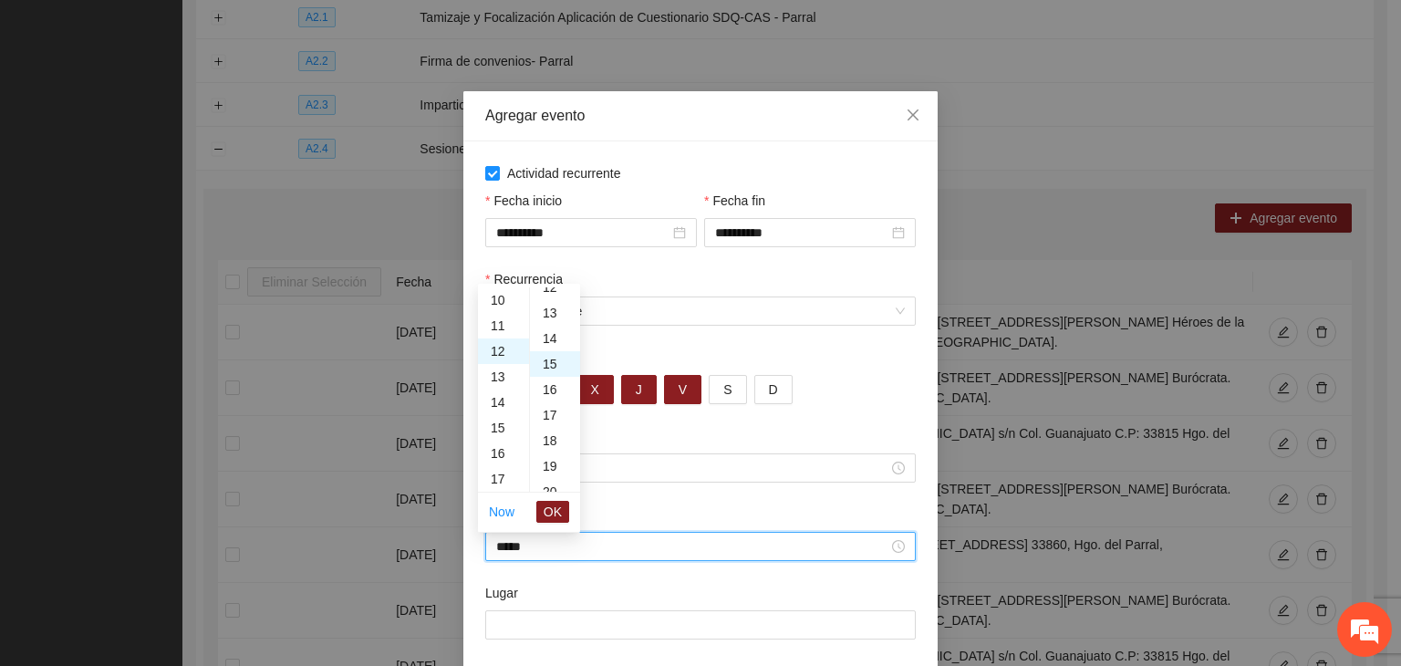
scroll to position [383, 0]
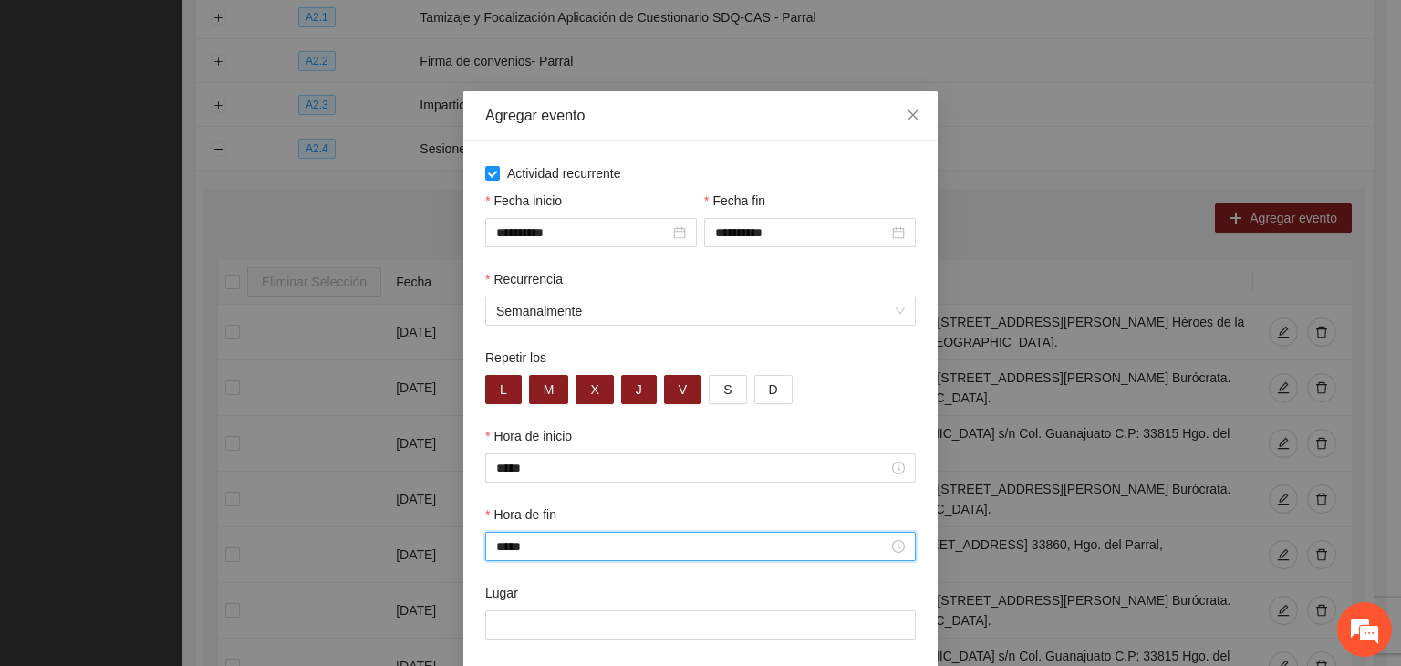
type input "*****"
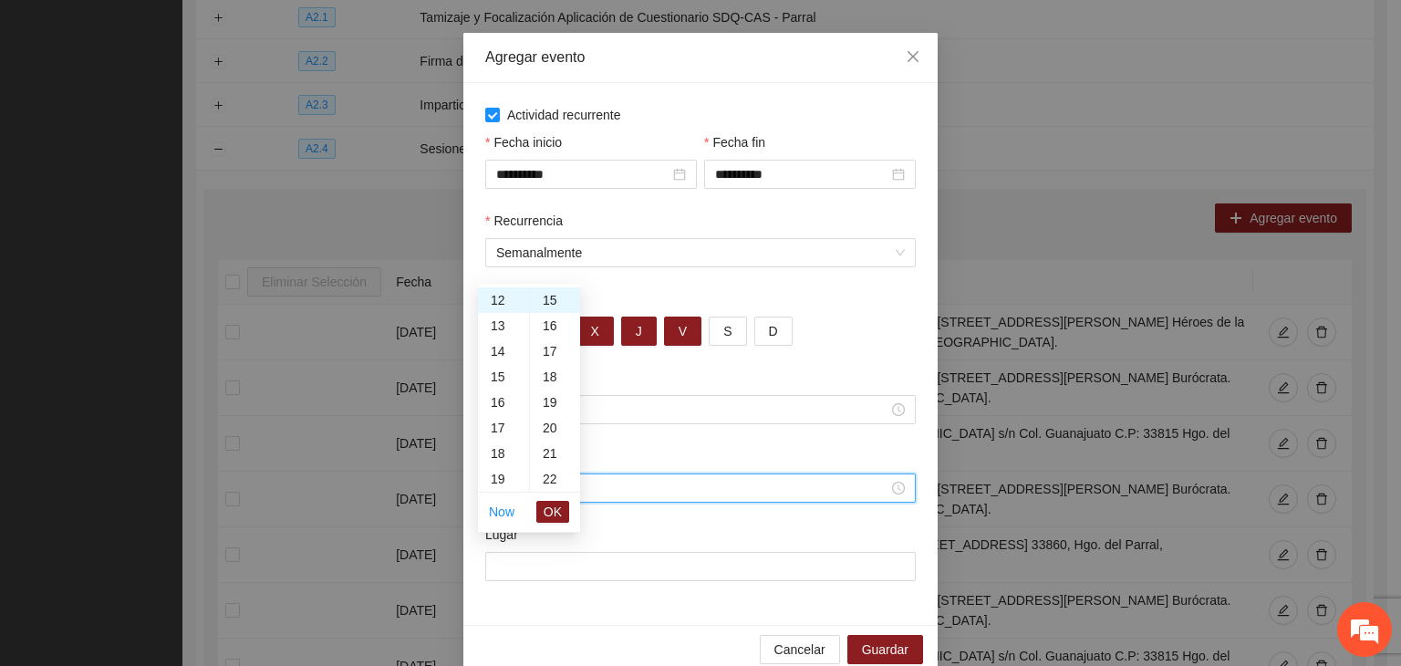
scroll to position [90, 0]
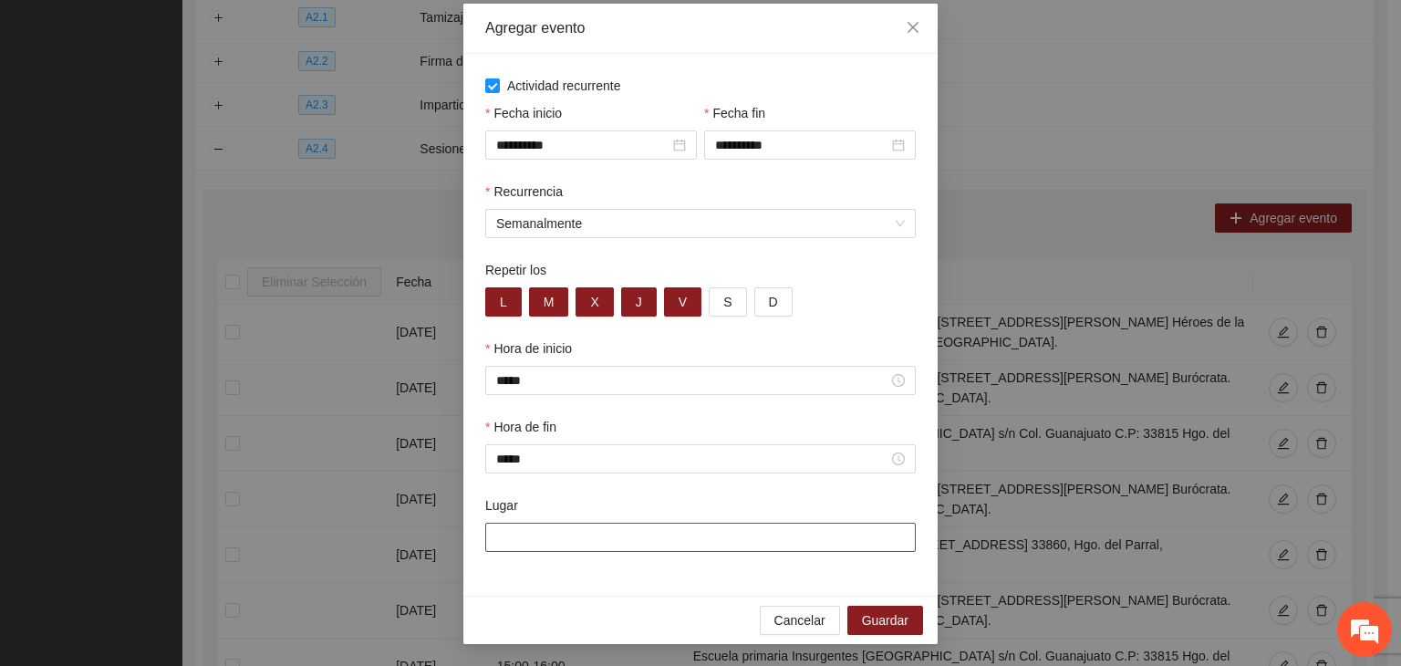
click at [744, 539] on input "Lugar" at bounding box center [700, 537] width 431 height 29
paste input "**********"
type input "**********"
click at [648, 607] on div "Cancelar Guardar" at bounding box center [700, 620] width 474 height 48
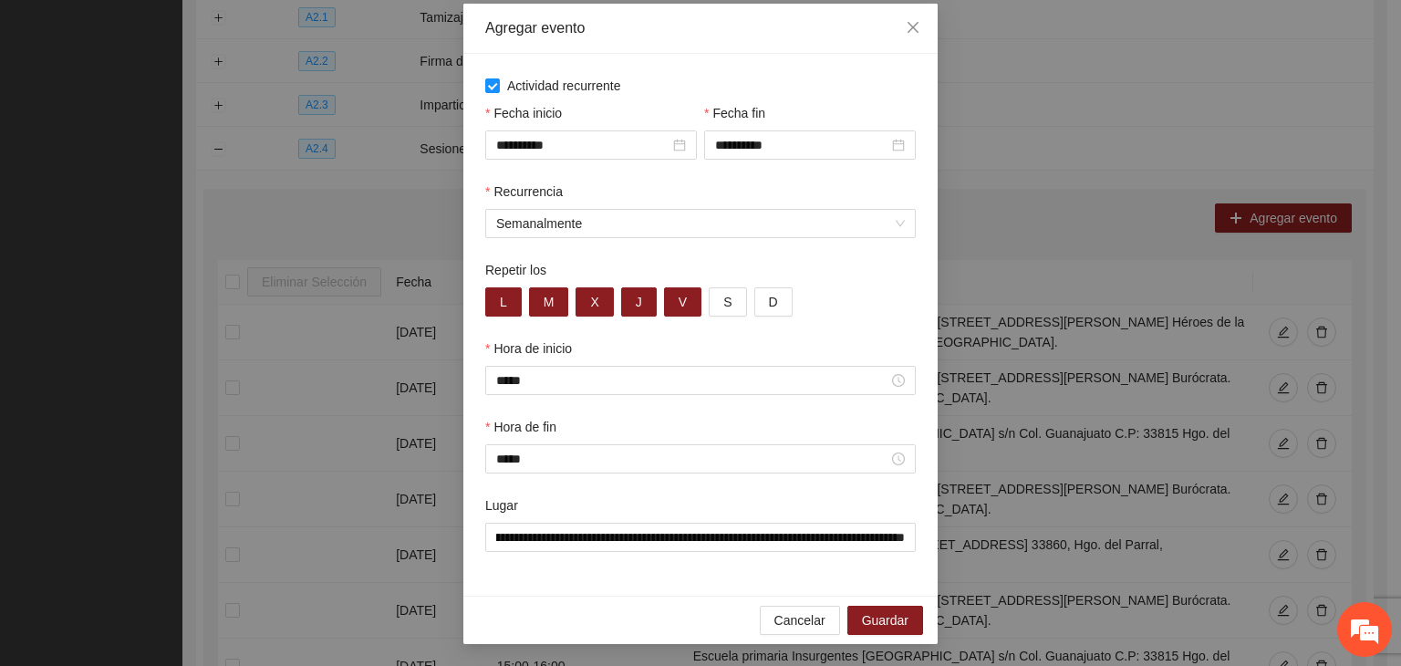
scroll to position [0, 0]
click at [869, 610] on span "Guardar" at bounding box center [885, 620] width 47 height 20
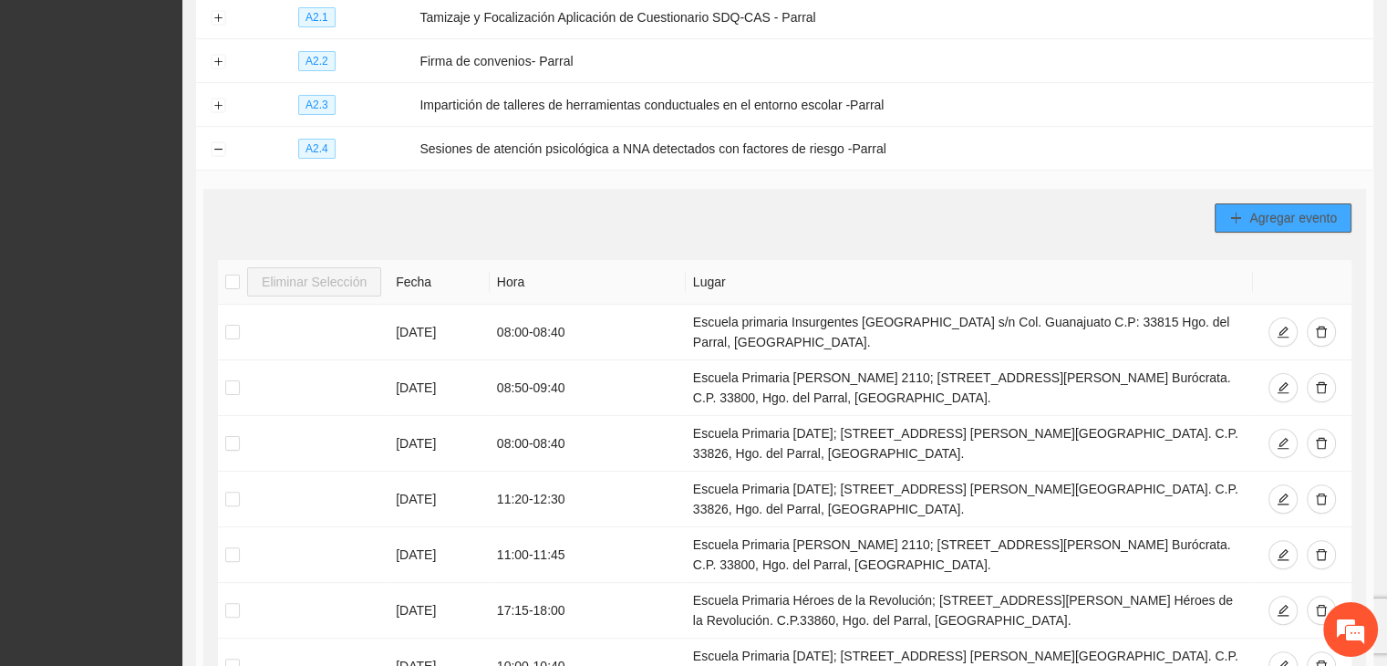
click at [1222, 213] on button "Agregar evento" at bounding box center [1283, 217] width 137 height 29
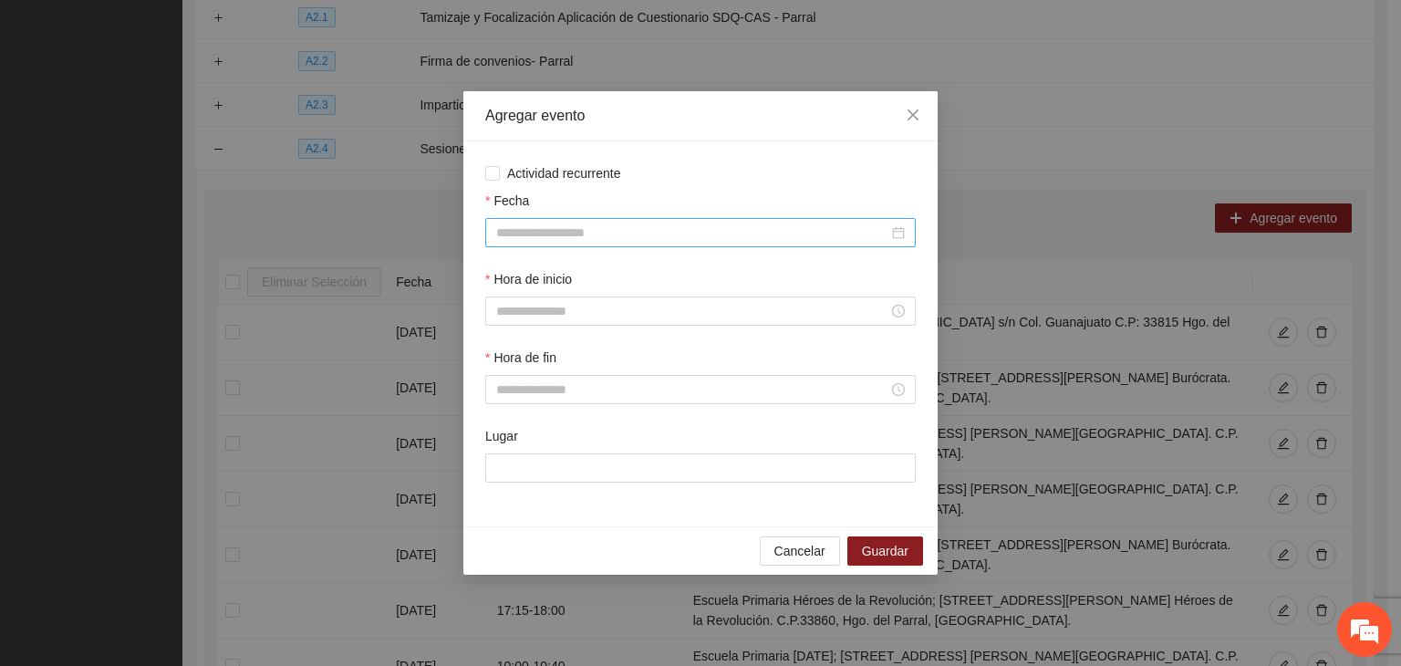
click at [580, 228] on input "Fecha" at bounding box center [692, 233] width 392 height 20
click at [556, 182] on span "Actividad recurrente" at bounding box center [564, 173] width 129 height 20
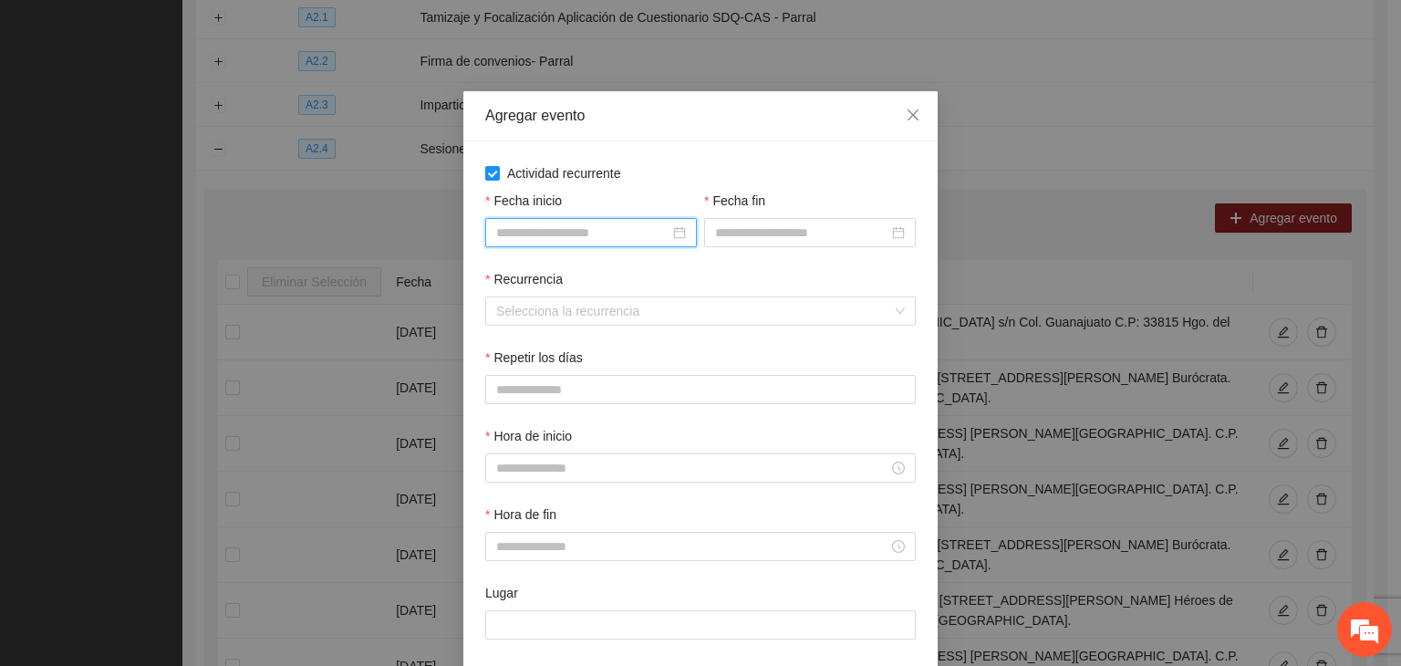
click at [606, 234] on input "Fecha inicio" at bounding box center [582, 233] width 173 height 20
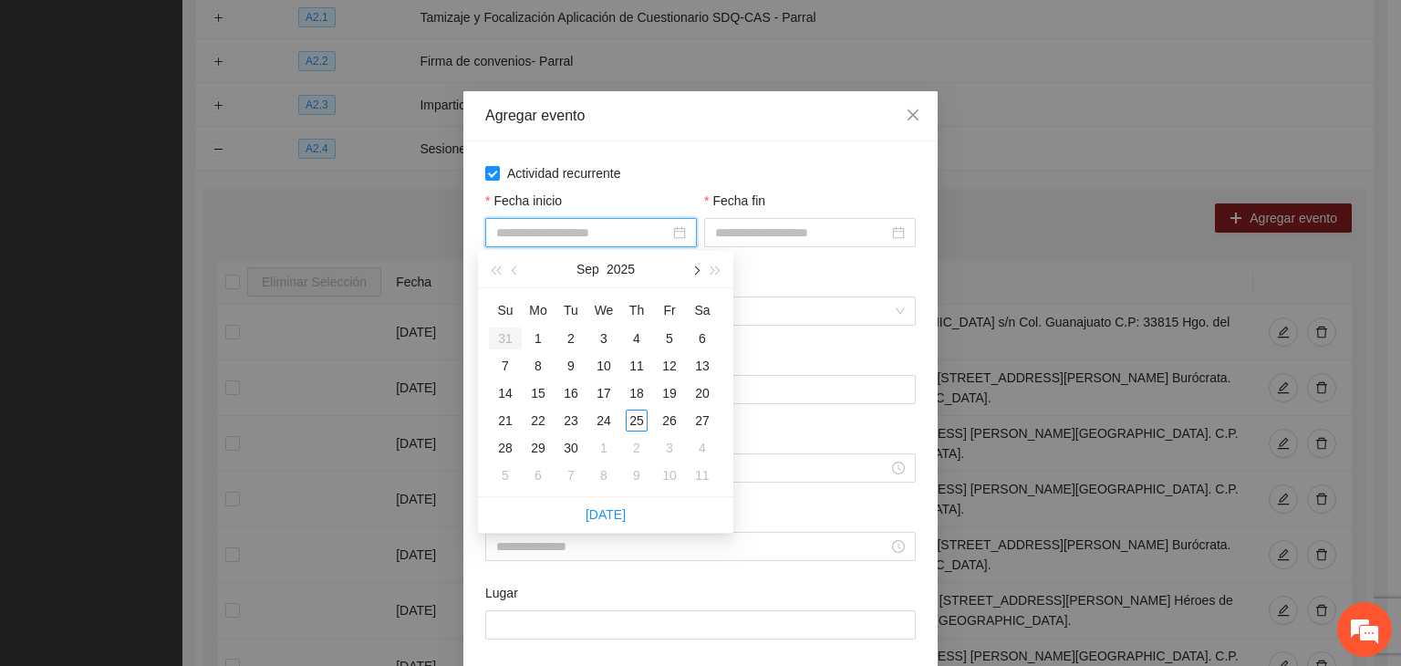
click at [701, 270] on button "button" at bounding box center [695, 269] width 20 height 36
type input "**********"
click at [587, 333] on td "1" at bounding box center [603, 338] width 33 height 27
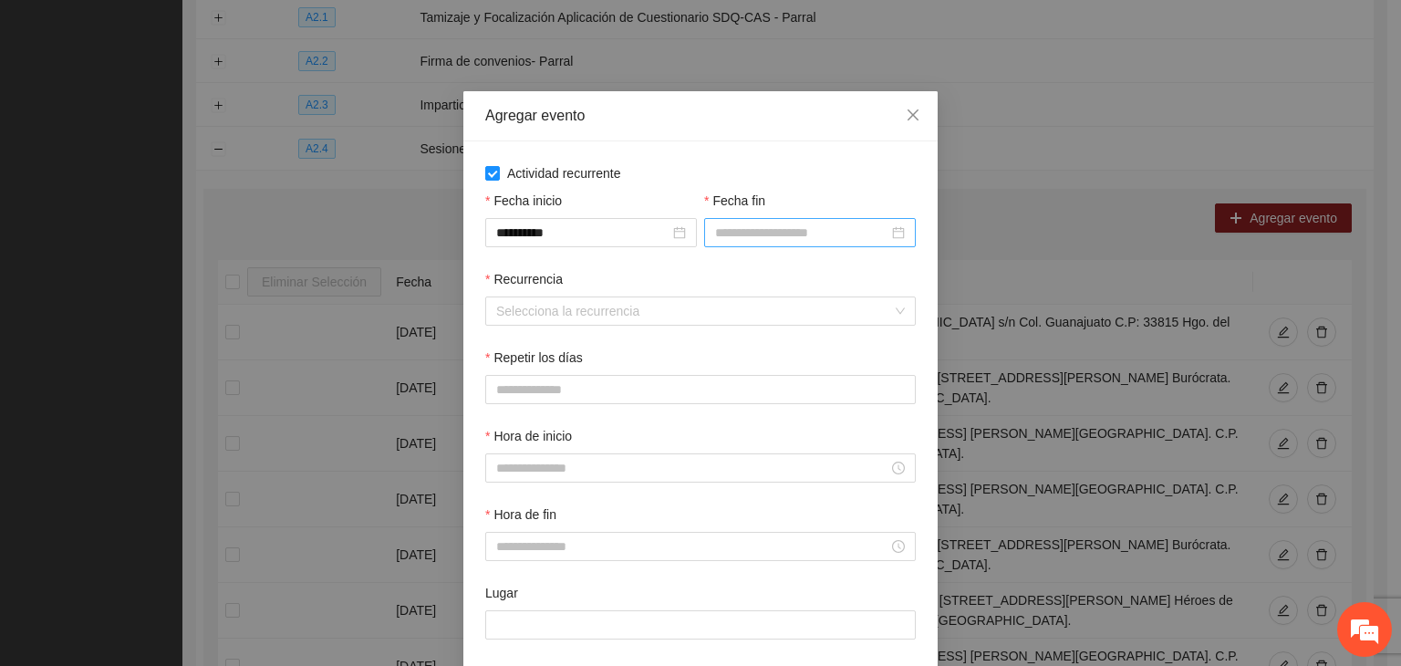
click at [883, 239] on div at bounding box center [810, 233] width 190 height 20
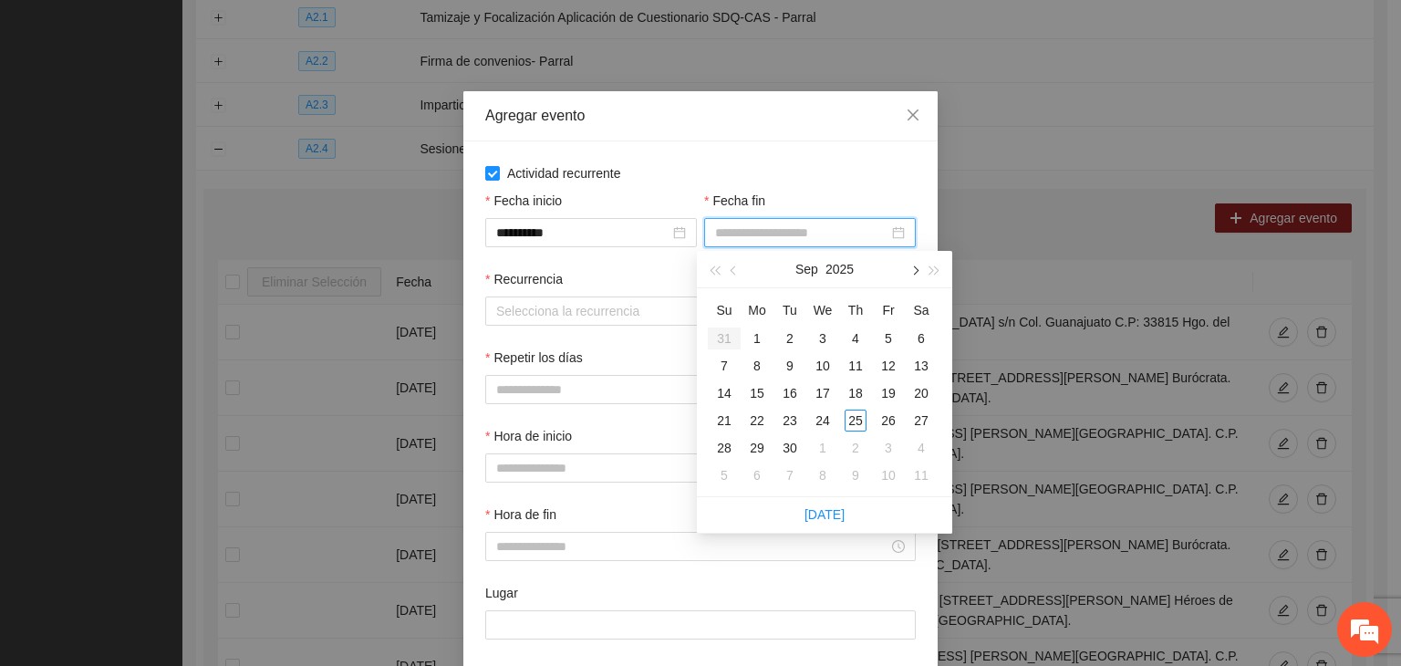
click at [916, 265] on button "button" at bounding box center [914, 269] width 20 height 36
type input "**********"
click at [898, 421] on div "24" at bounding box center [889, 421] width 22 height 22
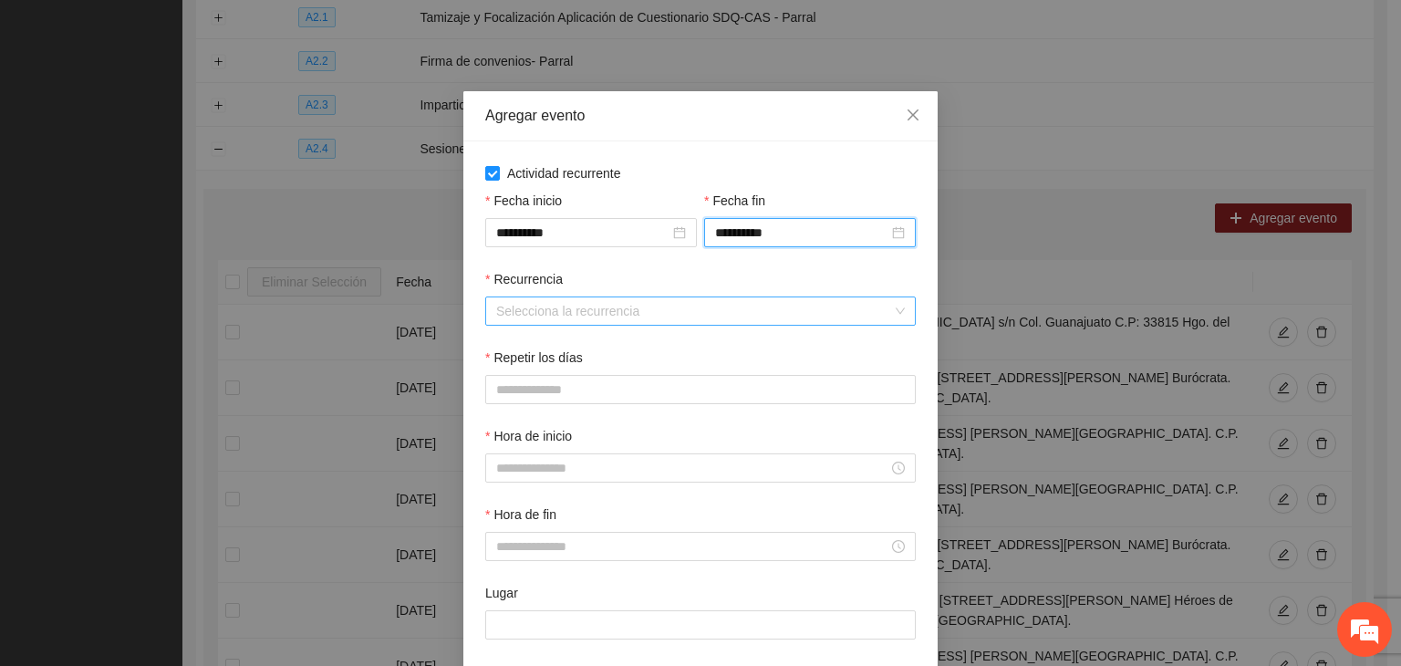
click at [600, 296] on div "Selecciona la recurrencia" at bounding box center [700, 310] width 431 height 29
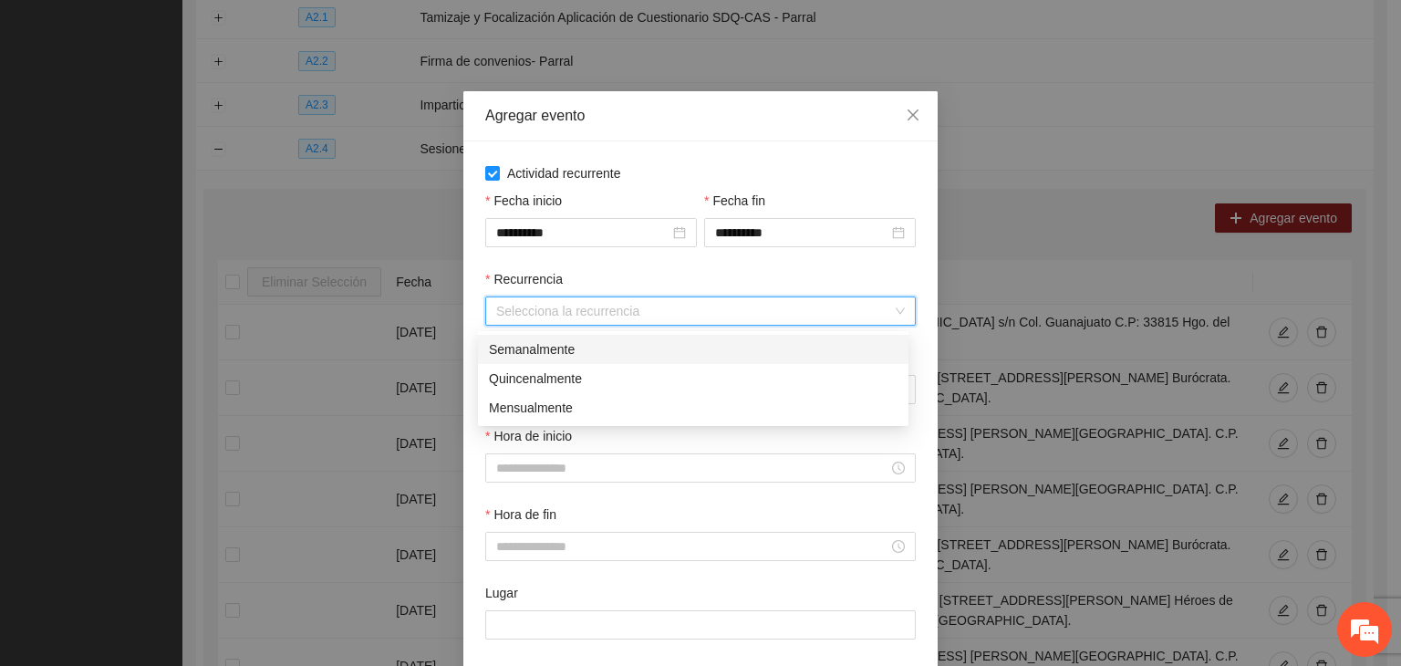
click at [611, 346] on div "Semanalmente" at bounding box center [693, 349] width 409 height 20
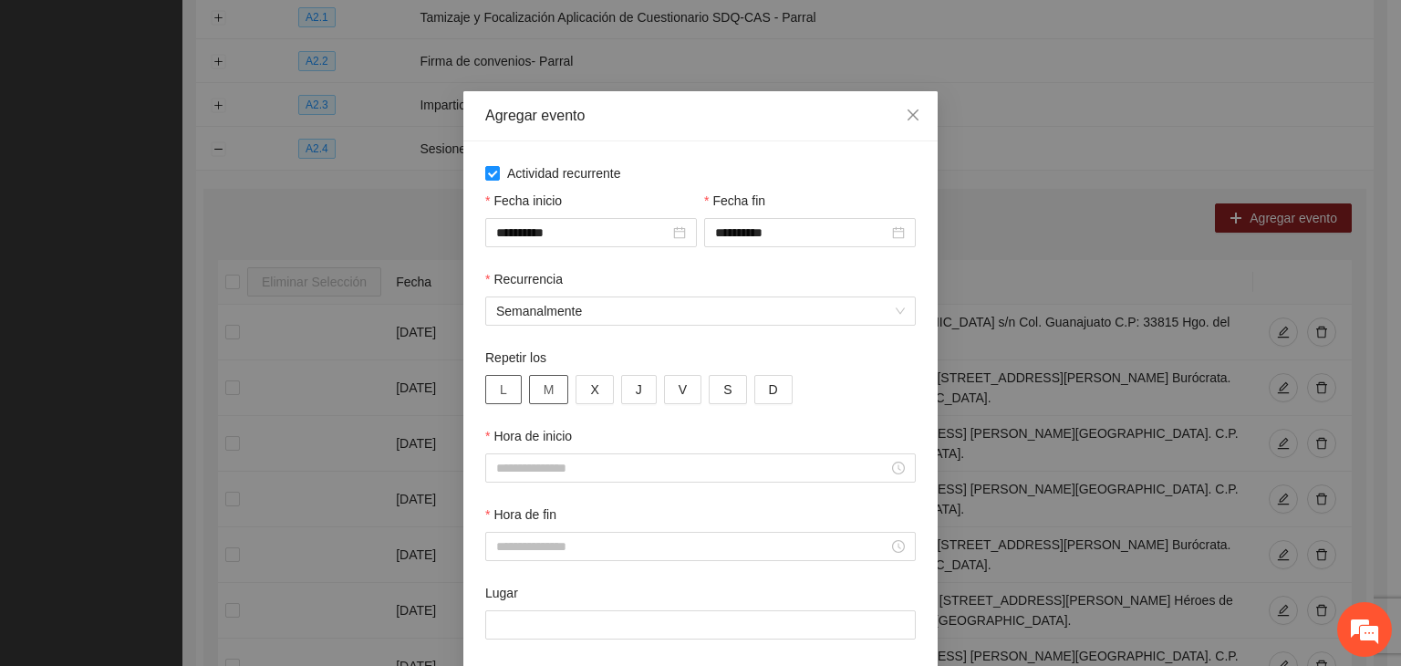
drag, startPoint x: 503, startPoint y: 404, endPoint x: 536, endPoint y: 397, distance: 34.5
click at [504, 404] on button "L" at bounding box center [503, 389] width 36 height 29
click at [547, 393] on button "M" at bounding box center [549, 389] width 40 height 29
click at [590, 395] on span "X" at bounding box center [594, 389] width 8 height 20
drag, startPoint x: 627, startPoint y: 391, endPoint x: 657, endPoint y: 391, distance: 30.1
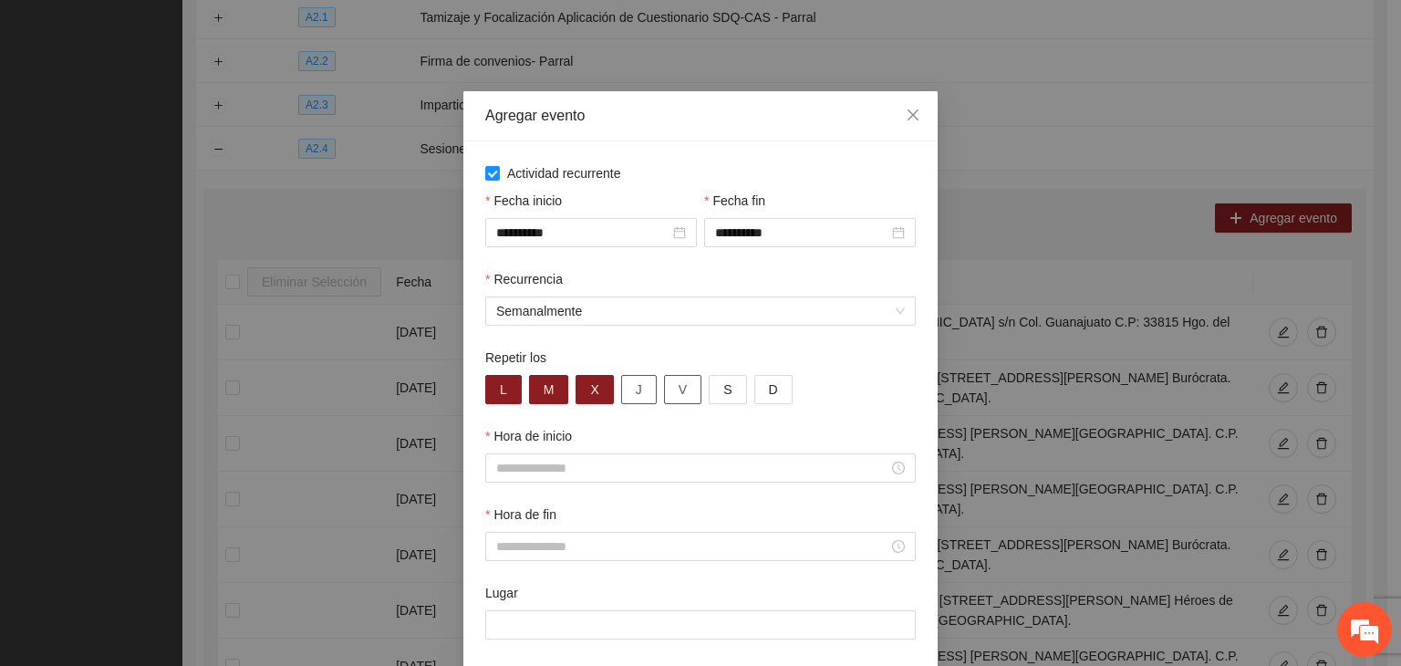
click at [631, 391] on button "J" at bounding box center [639, 389] width 36 height 29
click at [679, 392] on span "V" at bounding box center [683, 389] width 8 height 20
type button "4"
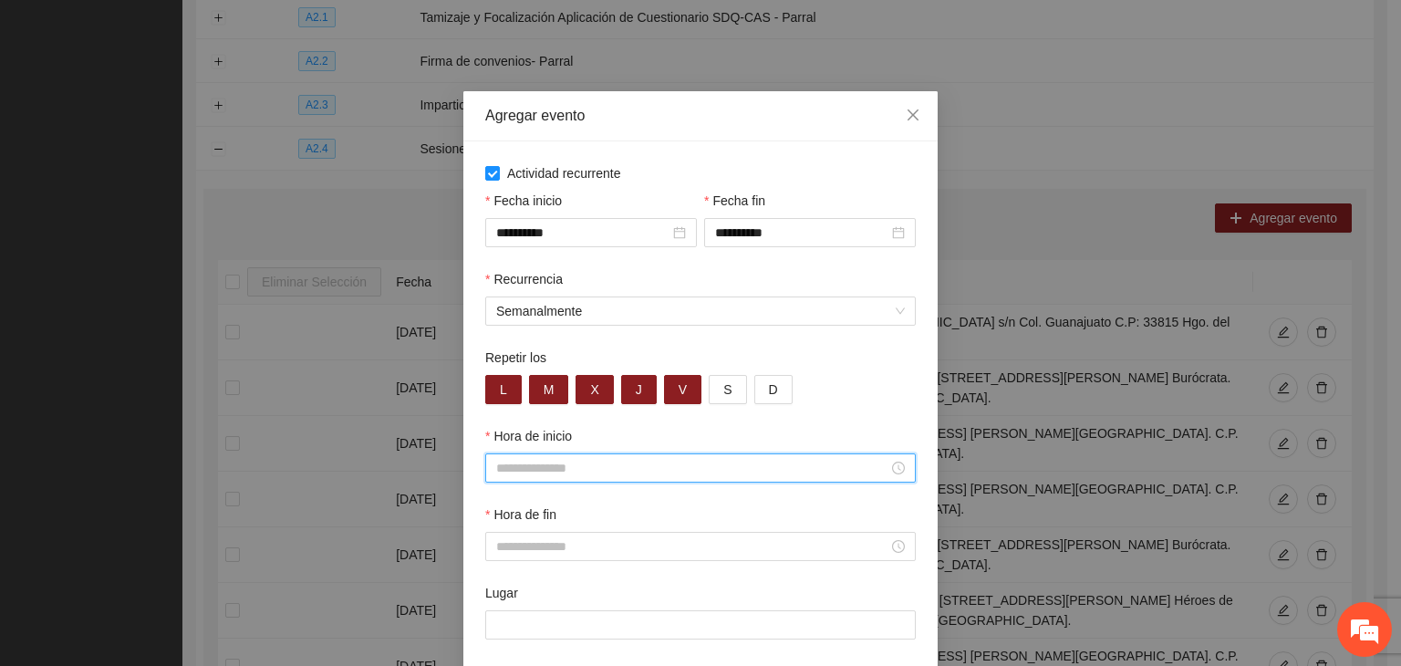
click at [565, 480] on div at bounding box center [700, 467] width 431 height 29
type input "*****"
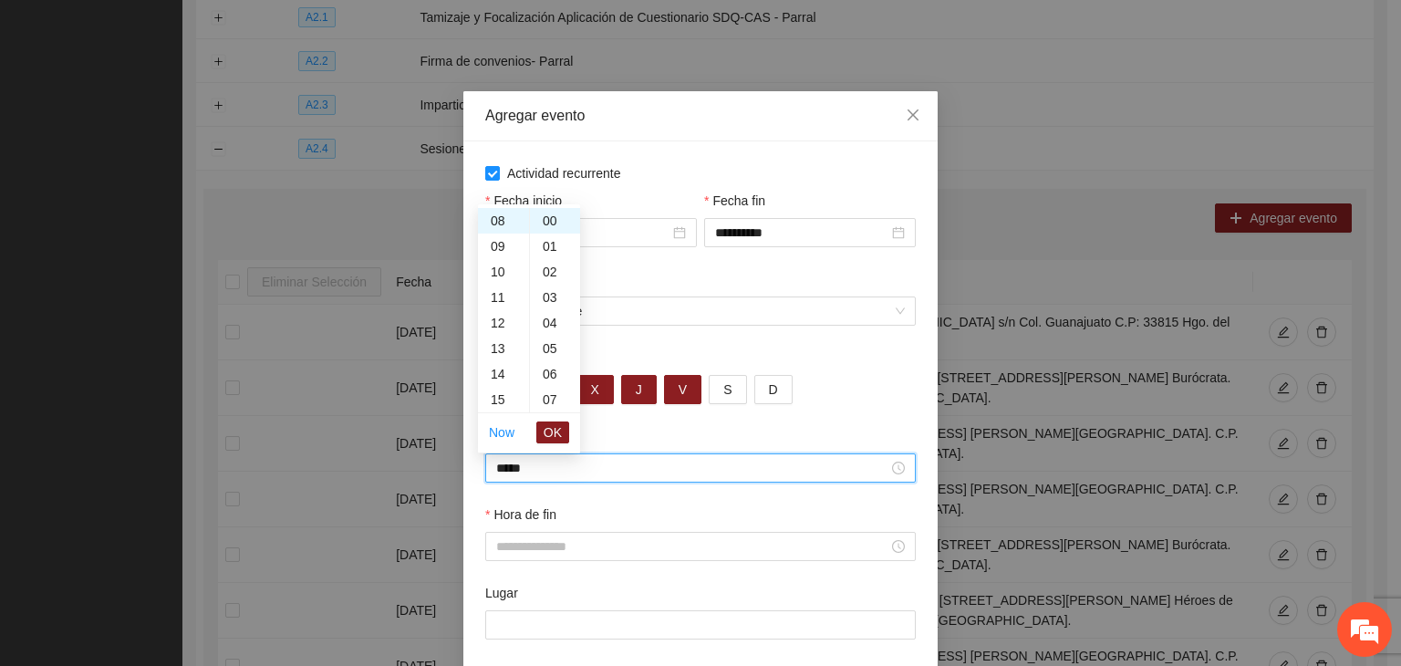
click at [653, 530] on div "Hora de fin" at bounding box center [700, 517] width 431 height 27
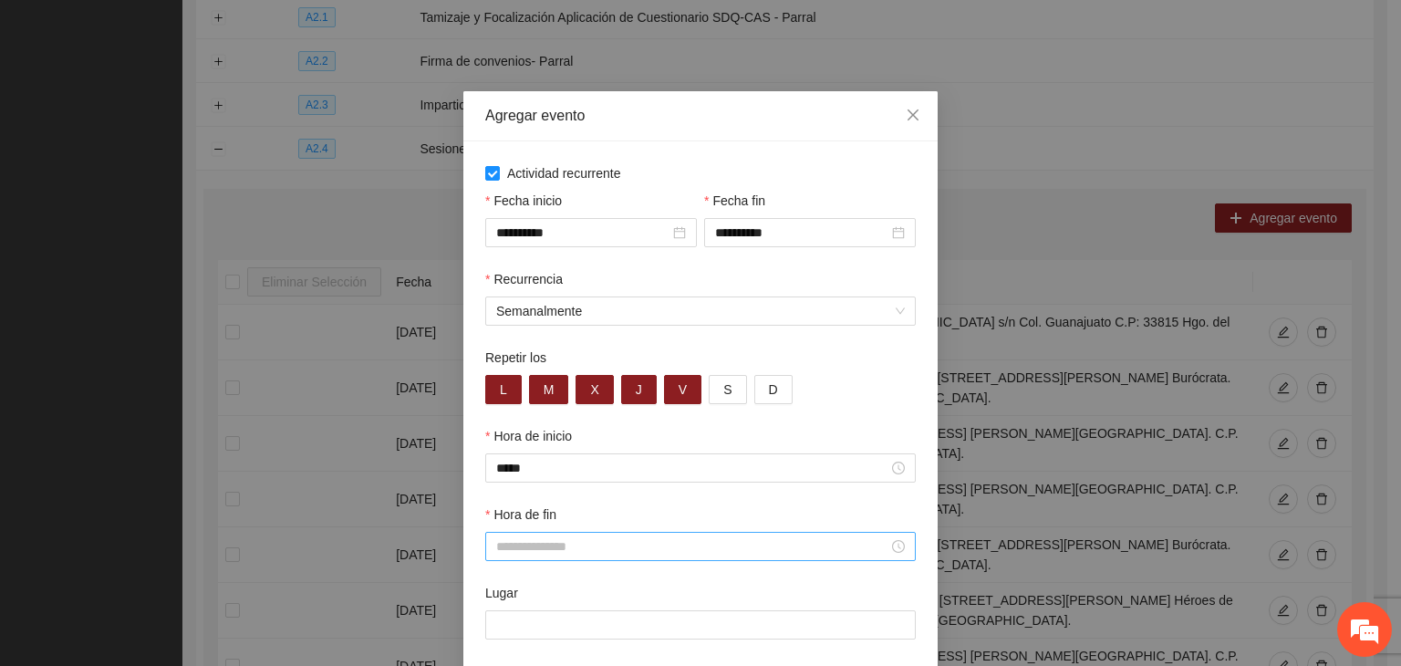
click at [657, 539] on input "Hora de fin" at bounding box center [692, 546] width 392 height 20
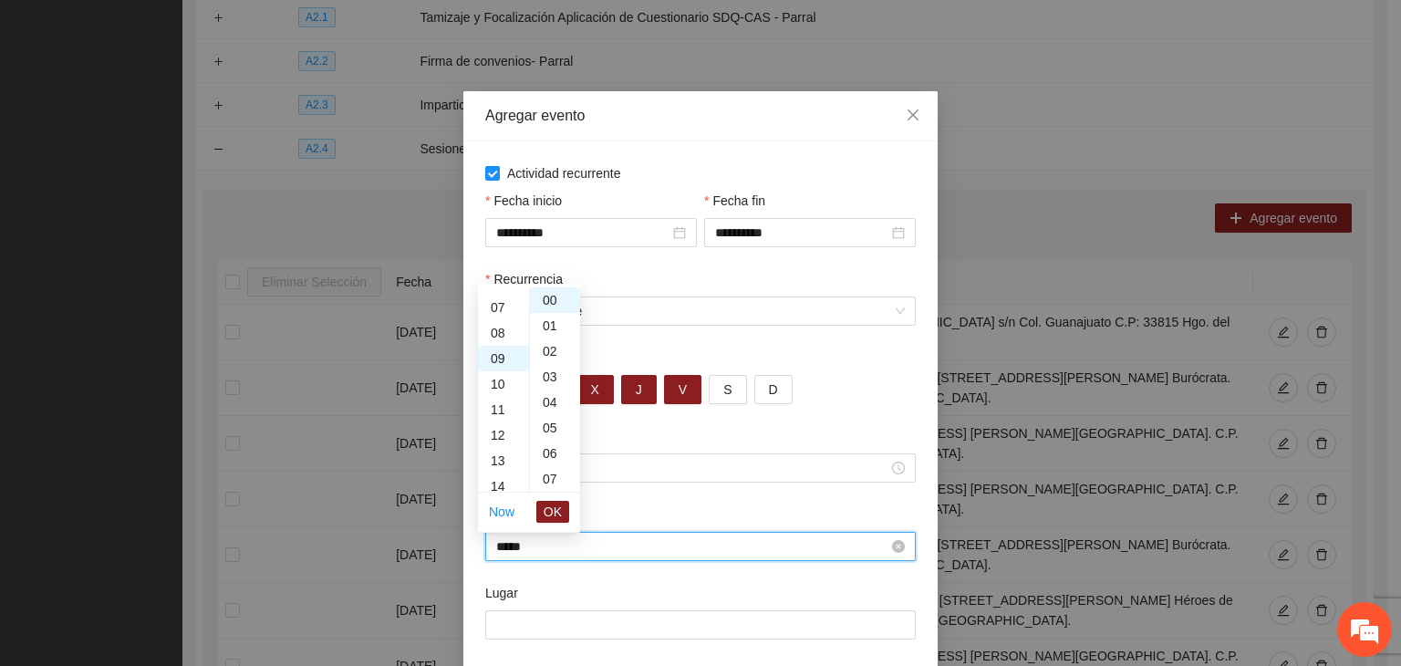
scroll to position [230, 0]
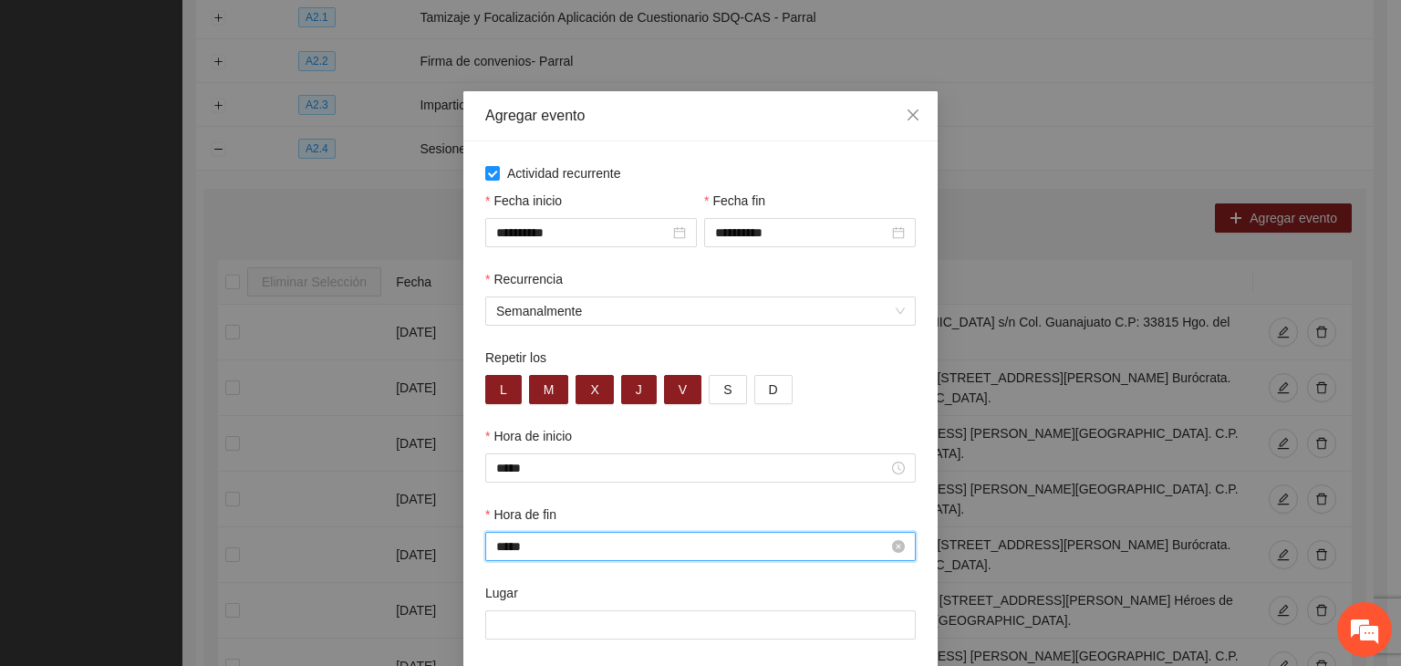
type input "*****"
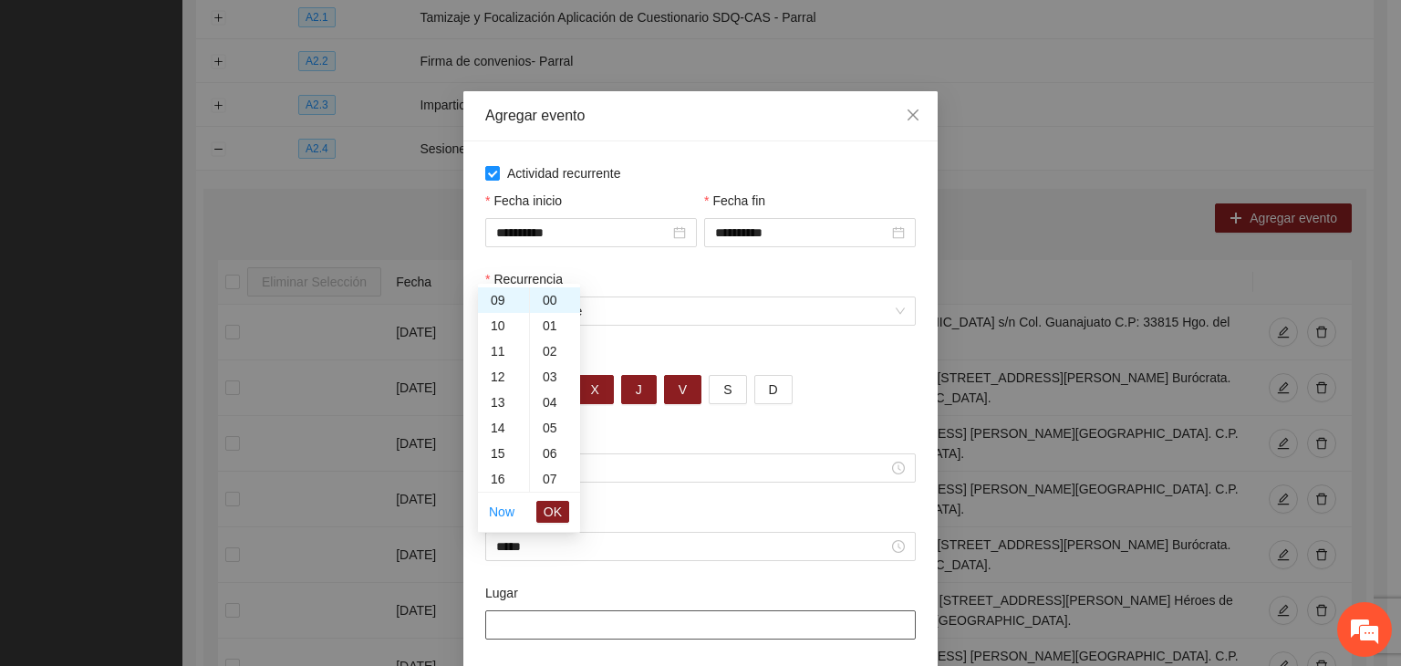
click at [659, 633] on input "Lugar" at bounding box center [700, 624] width 431 height 29
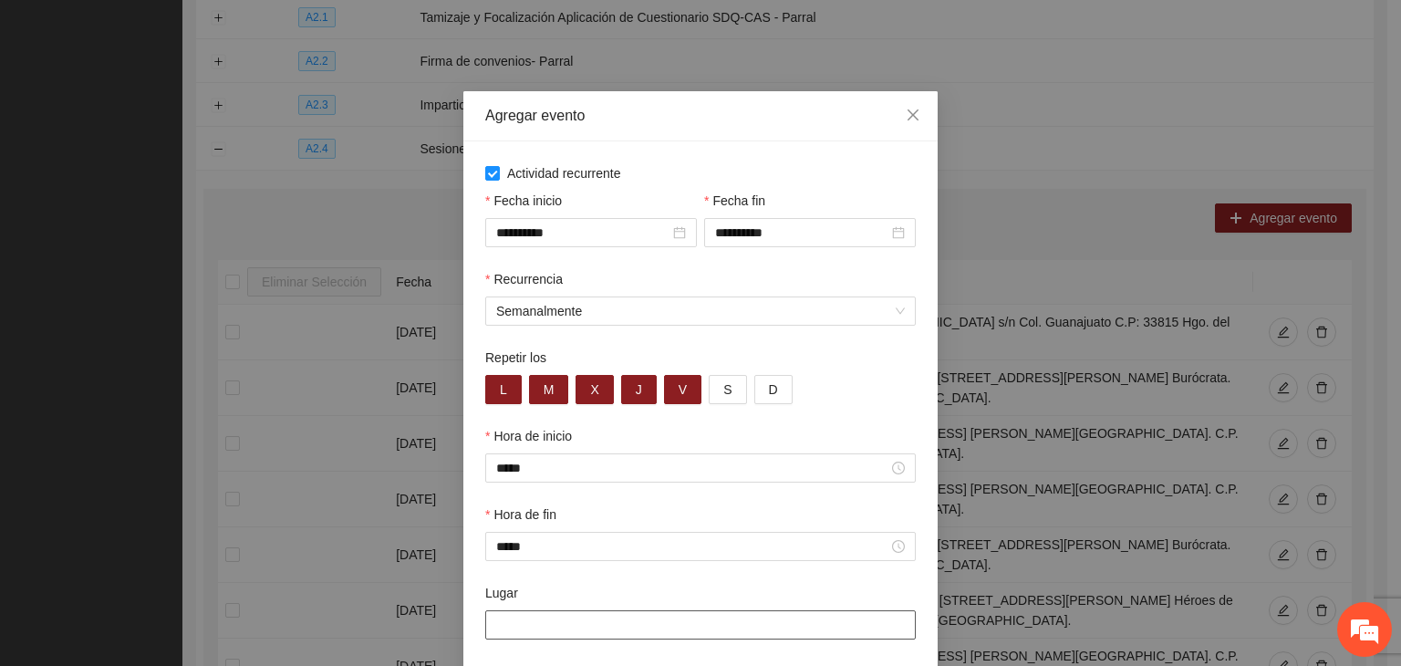
paste input "**********"
type input "**********"
click at [541, 589] on div "Lugar" at bounding box center [700, 596] width 431 height 27
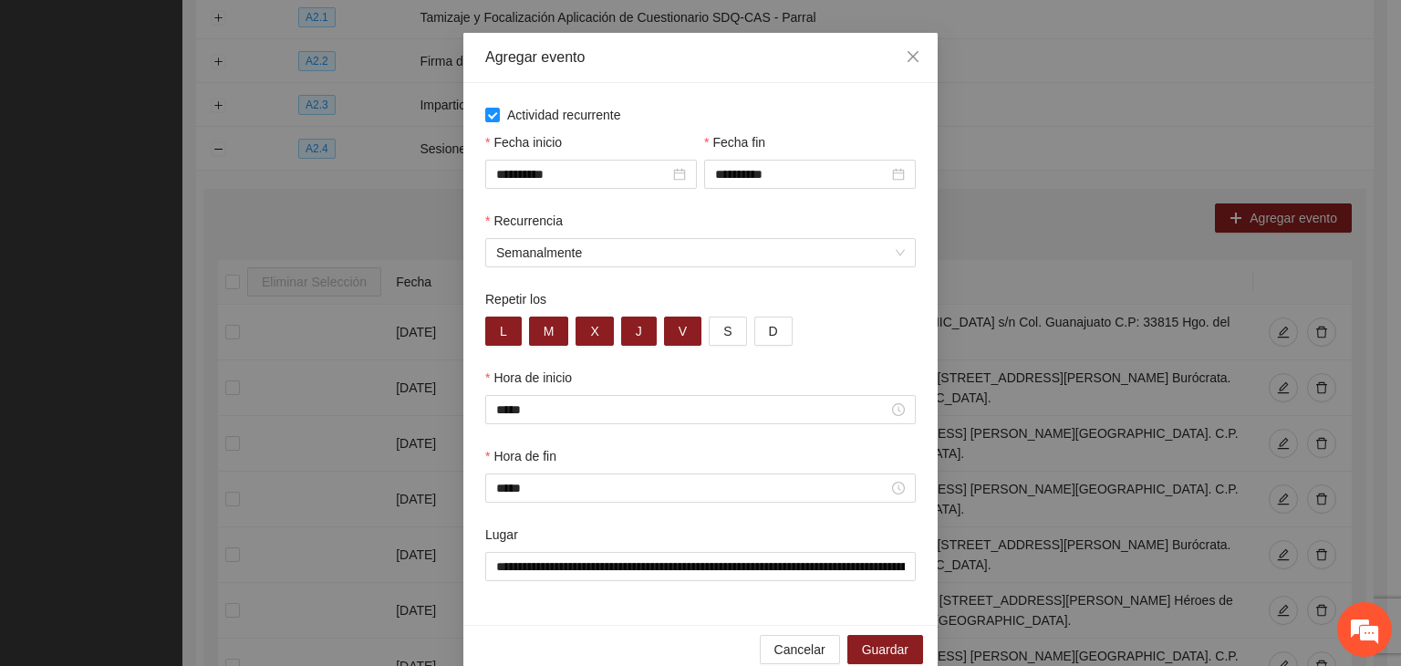
scroll to position [90, 0]
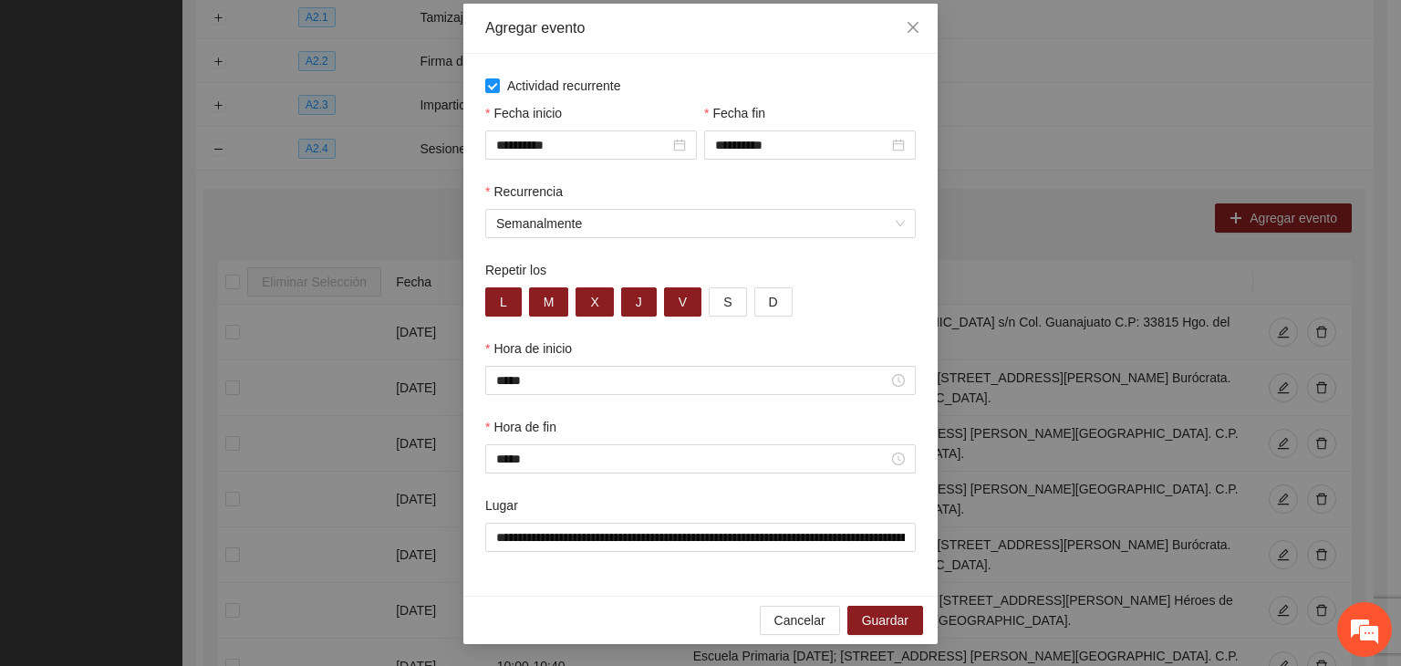
click at [628, 596] on div "Cancelar Guardar" at bounding box center [700, 620] width 474 height 48
click at [905, 617] on button "Guardar" at bounding box center [885, 620] width 76 height 29
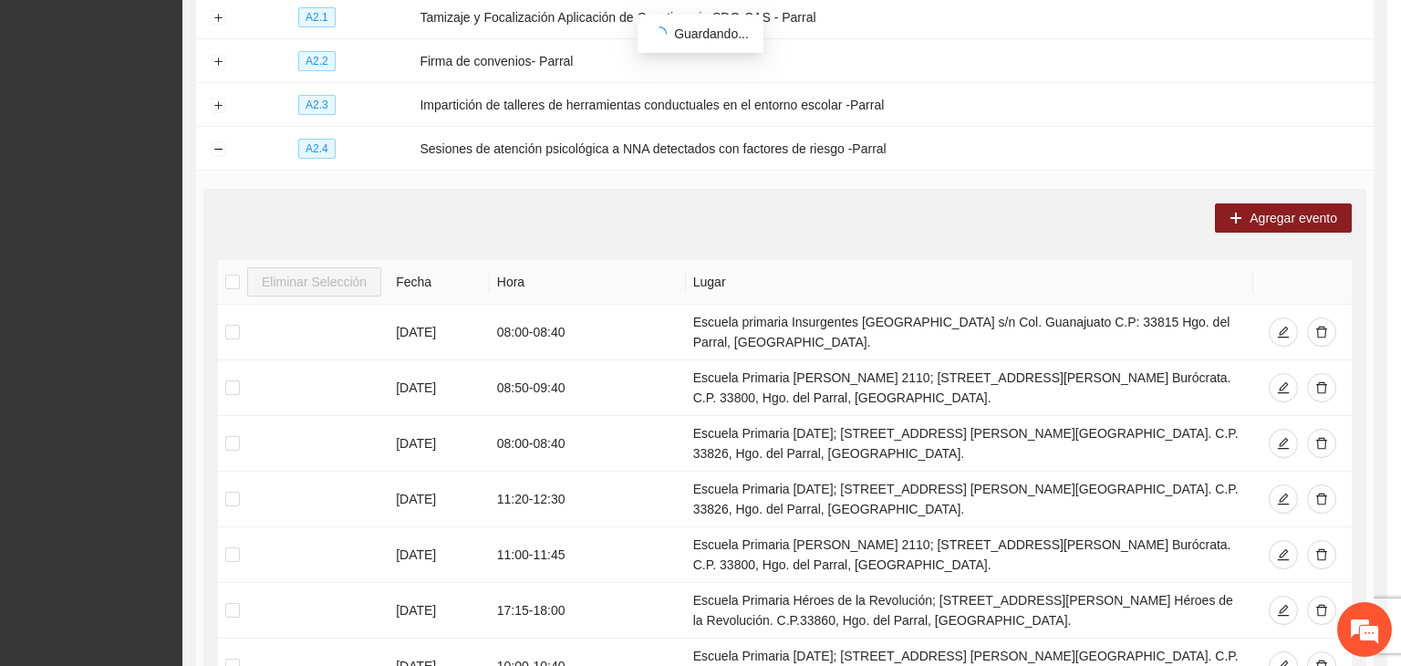
scroll to position [0, 0]
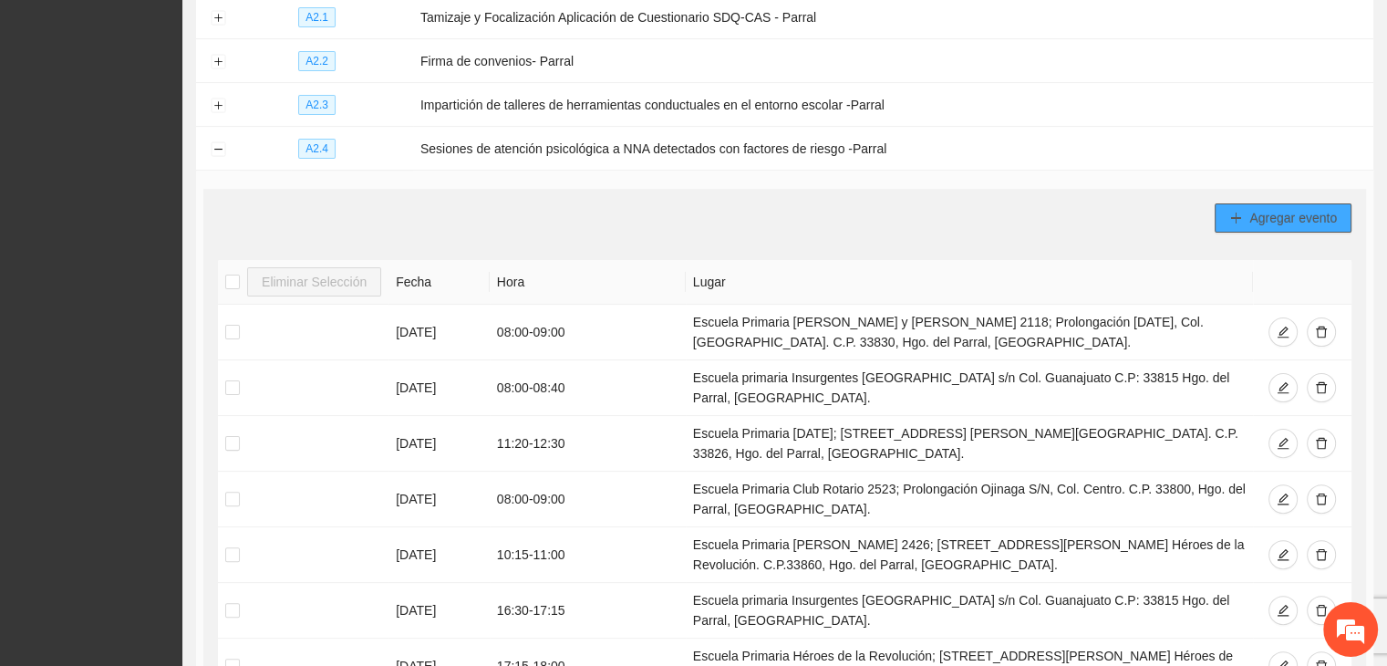
click at [1230, 207] on button "Agregar evento" at bounding box center [1283, 217] width 137 height 29
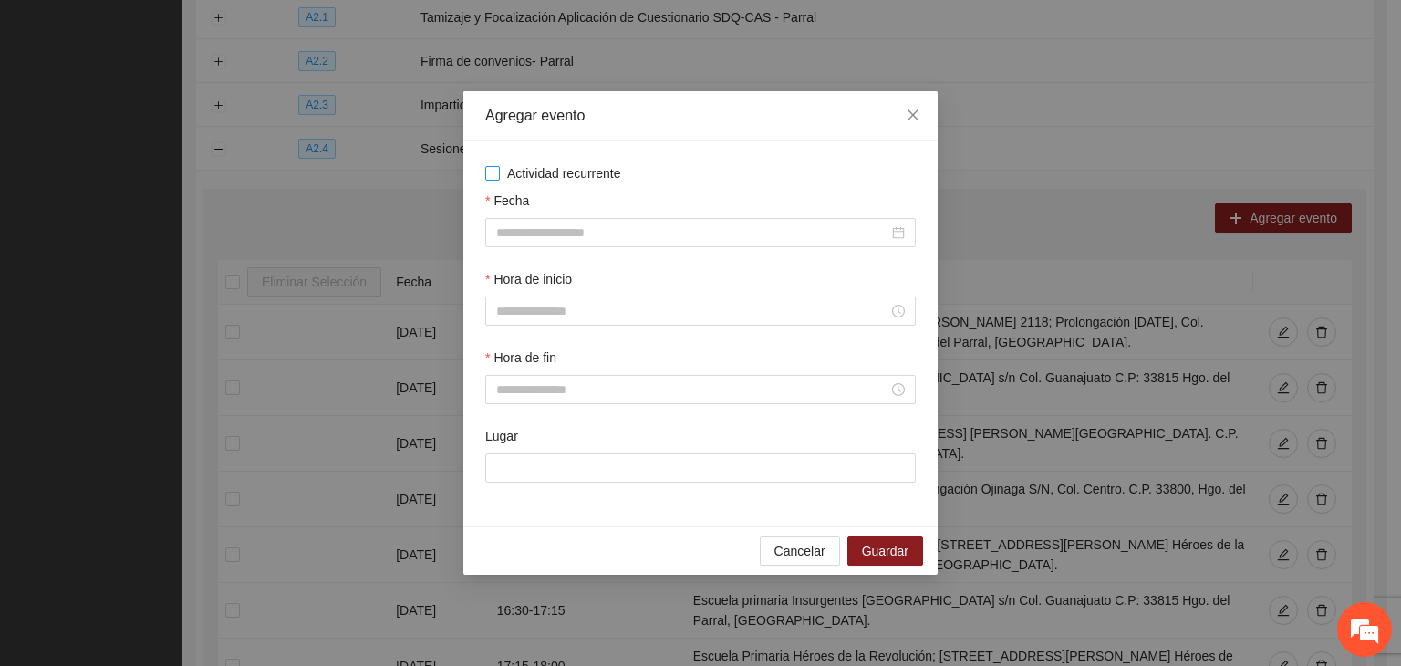
click at [551, 163] on span "Actividad recurrente" at bounding box center [564, 173] width 129 height 20
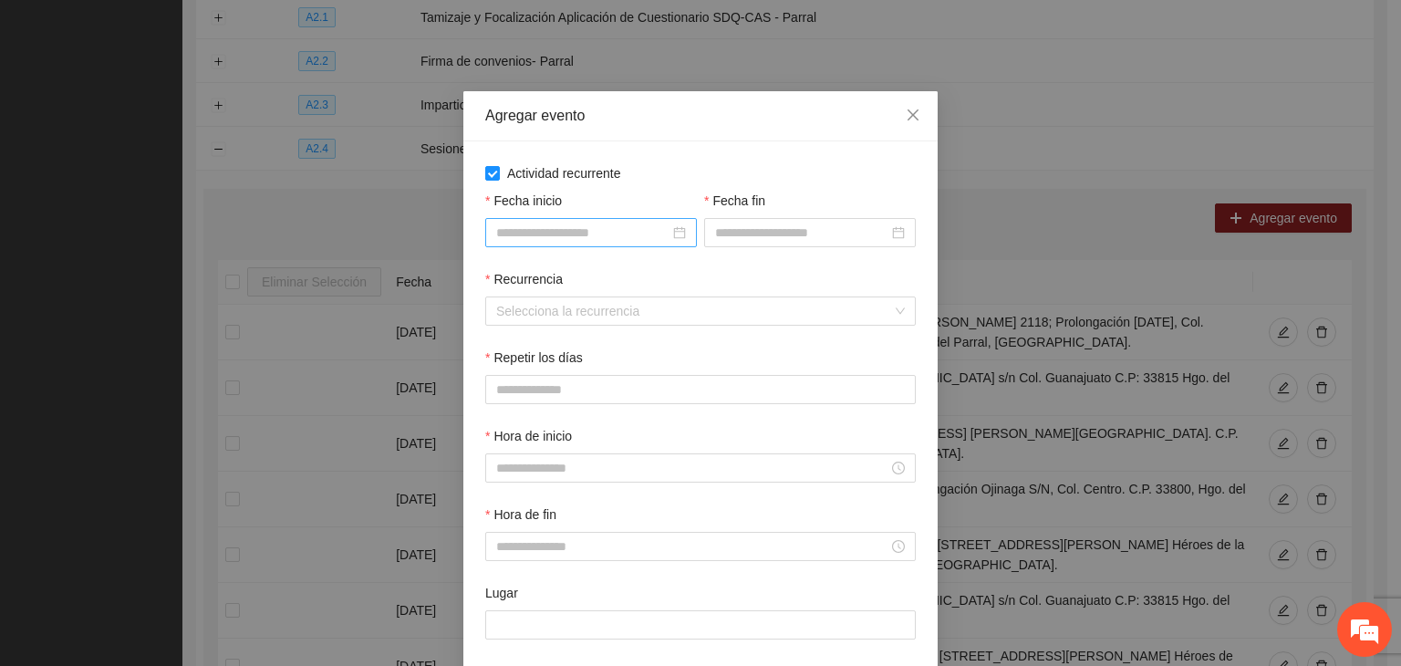
click at [553, 244] on div at bounding box center [591, 232] width 212 height 29
click at [566, 234] on input "Fecha inicio" at bounding box center [582, 233] width 173 height 20
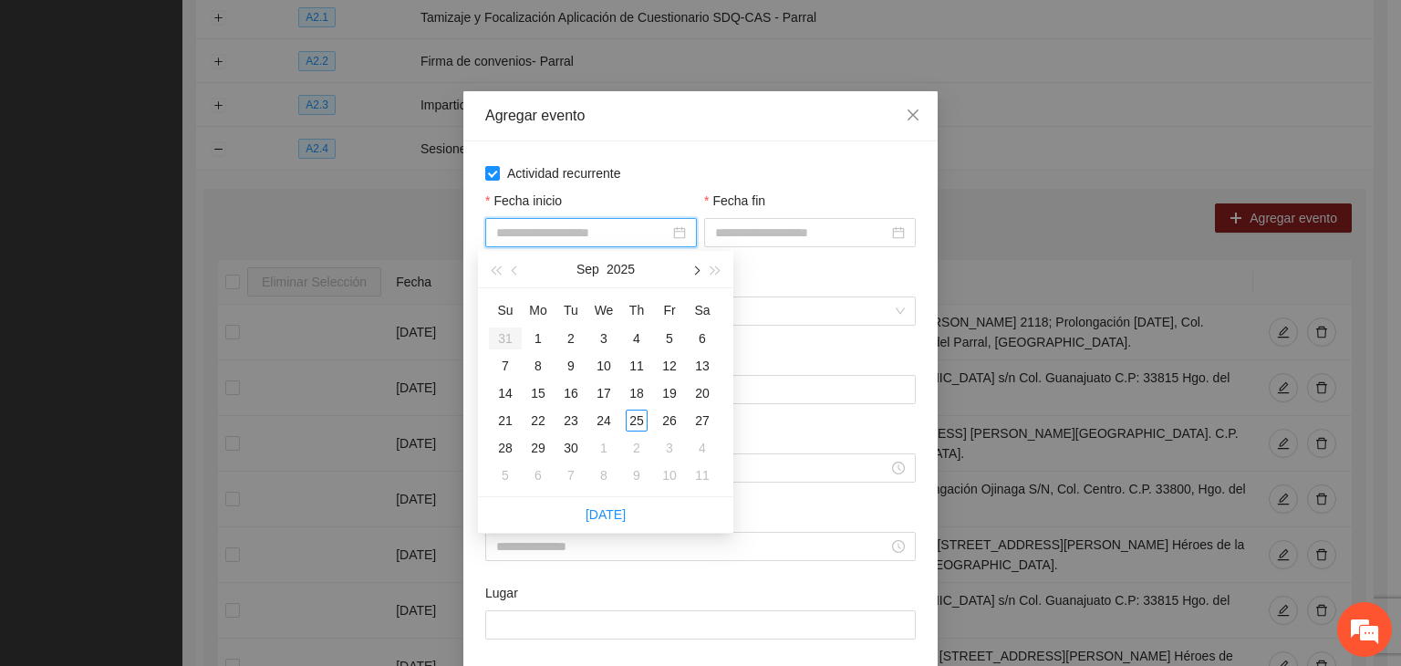
click at [694, 264] on button "button" at bounding box center [695, 269] width 20 height 36
type input "**********"
click at [599, 343] on div "1" at bounding box center [604, 338] width 22 height 22
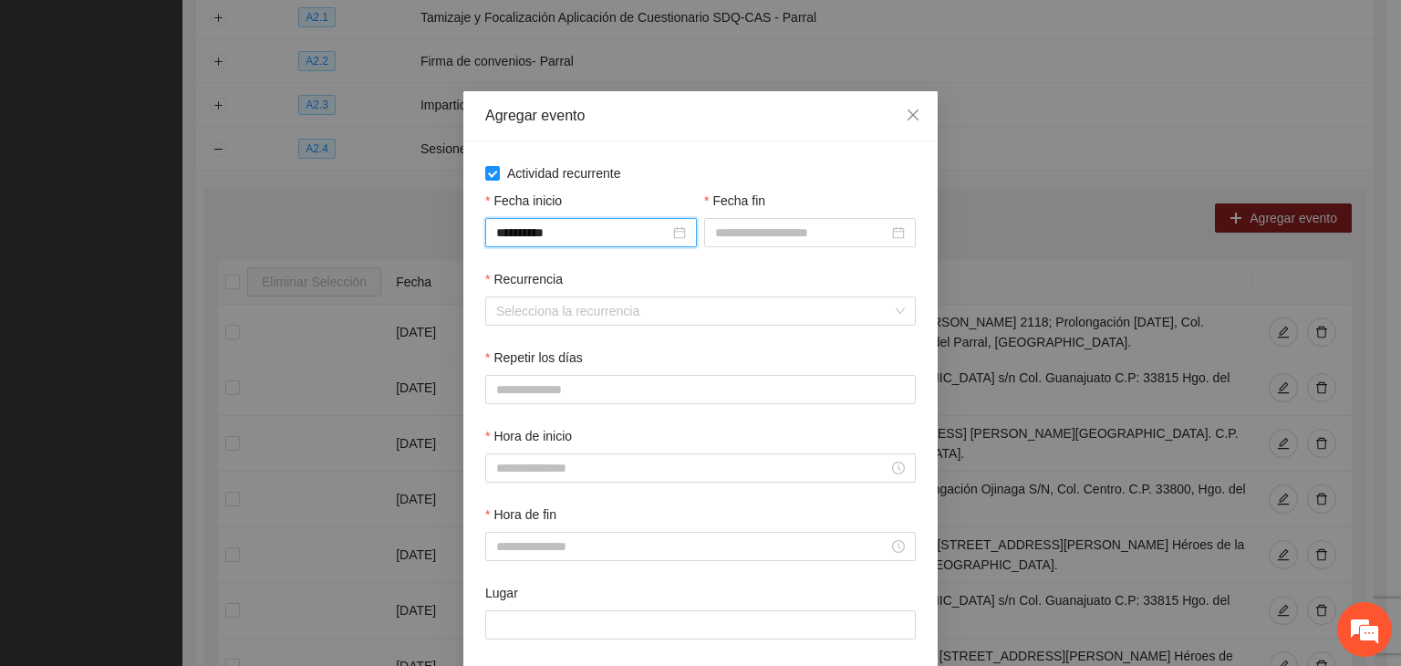
click at [763, 251] on div "Fecha fin" at bounding box center [810, 230] width 219 height 78
click at [769, 238] on input "Fecha fin" at bounding box center [801, 233] width 173 height 20
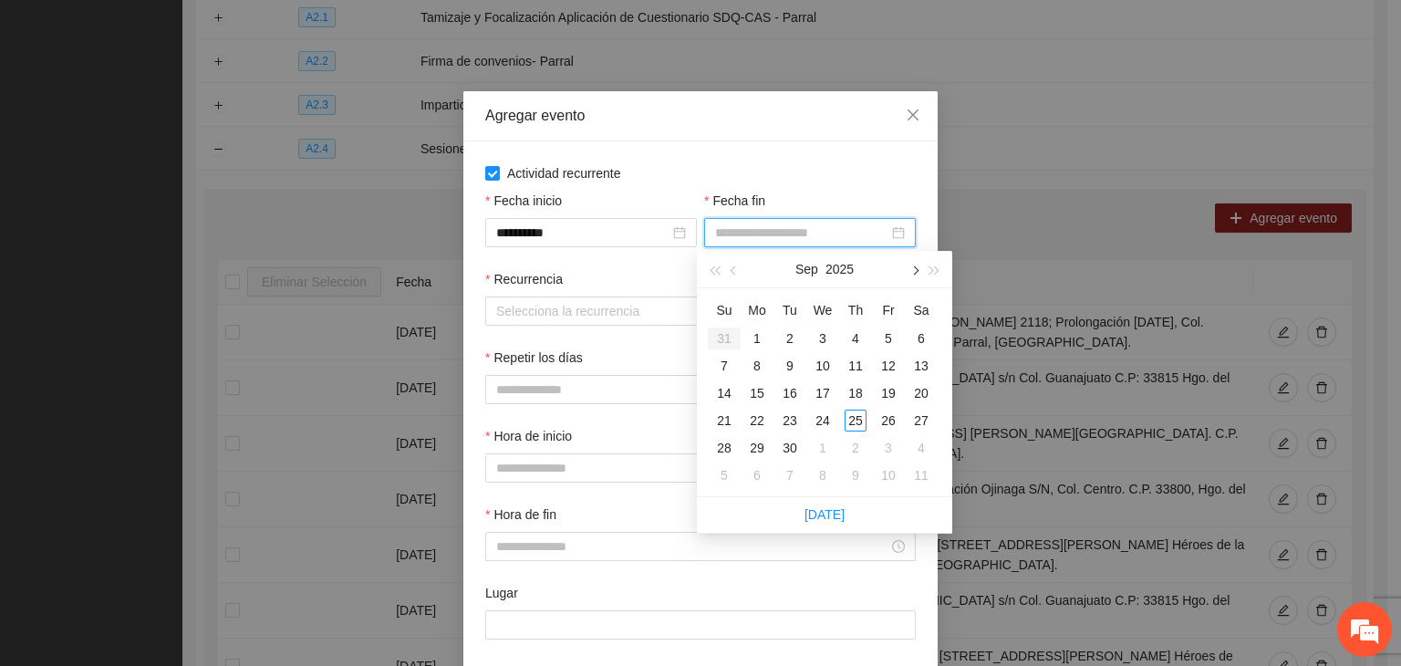
click at [916, 263] on button "button" at bounding box center [914, 269] width 20 height 36
type input "**********"
click at [892, 412] on div "24" at bounding box center [889, 421] width 22 height 22
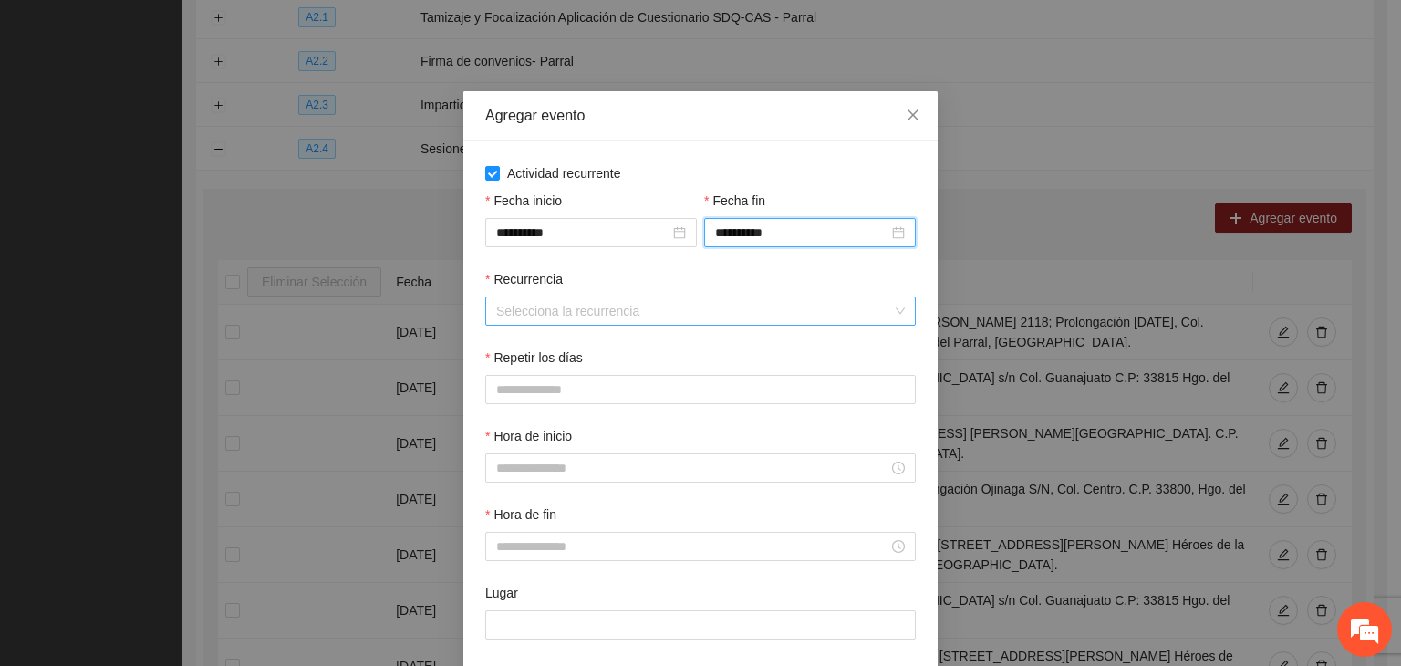
click at [600, 311] on input "Recurrencia" at bounding box center [694, 310] width 396 height 27
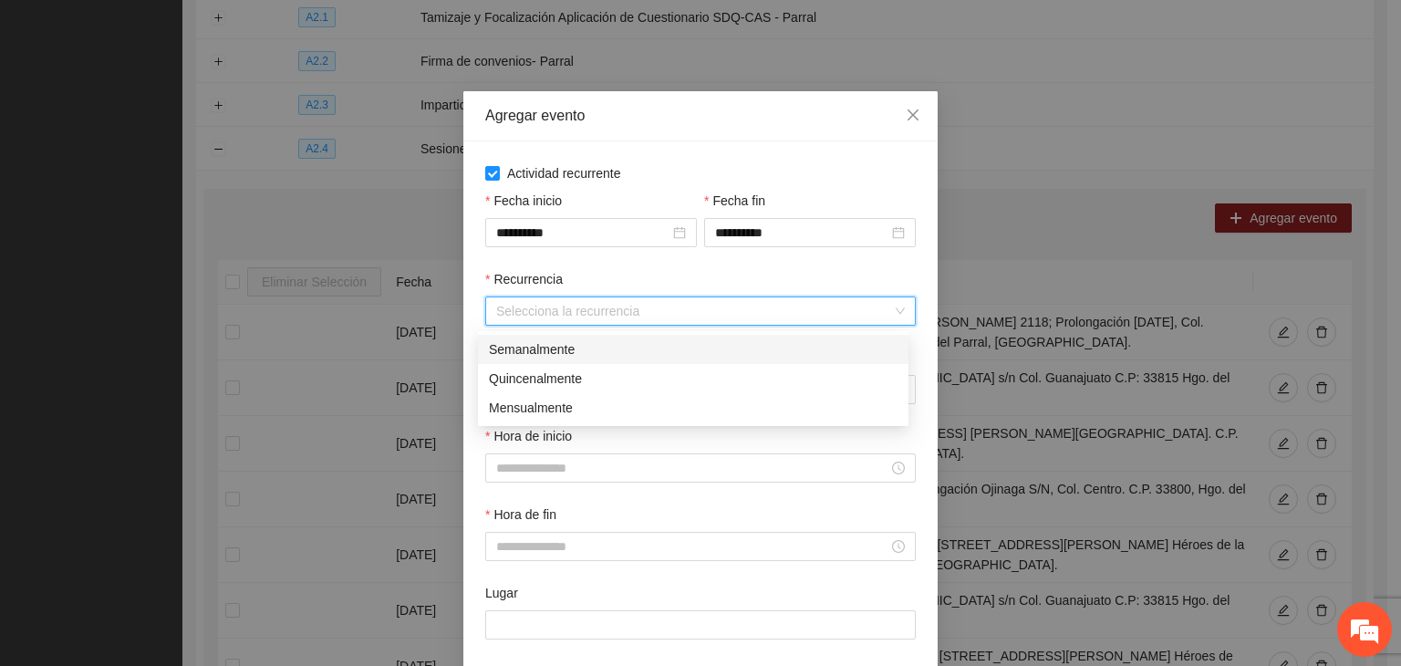
click at [622, 344] on div "Semanalmente" at bounding box center [693, 349] width 409 height 20
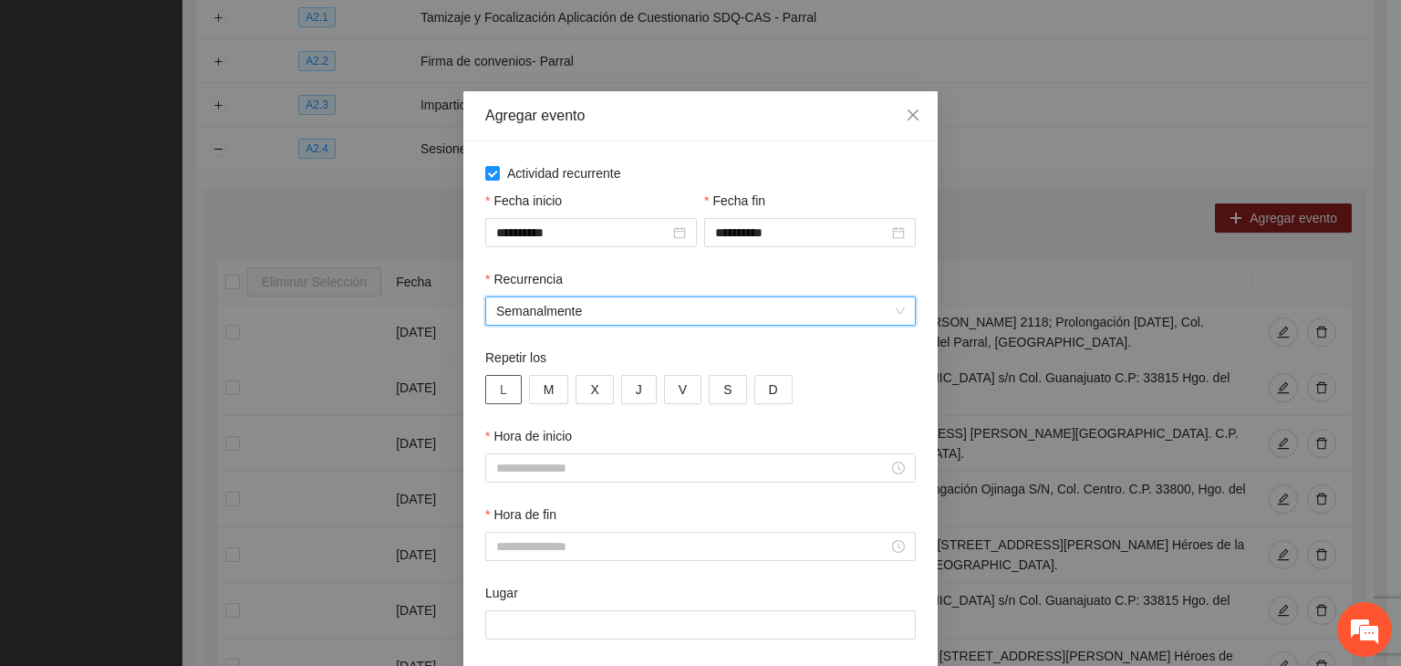
click at [504, 388] on button "L" at bounding box center [503, 389] width 36 height 29
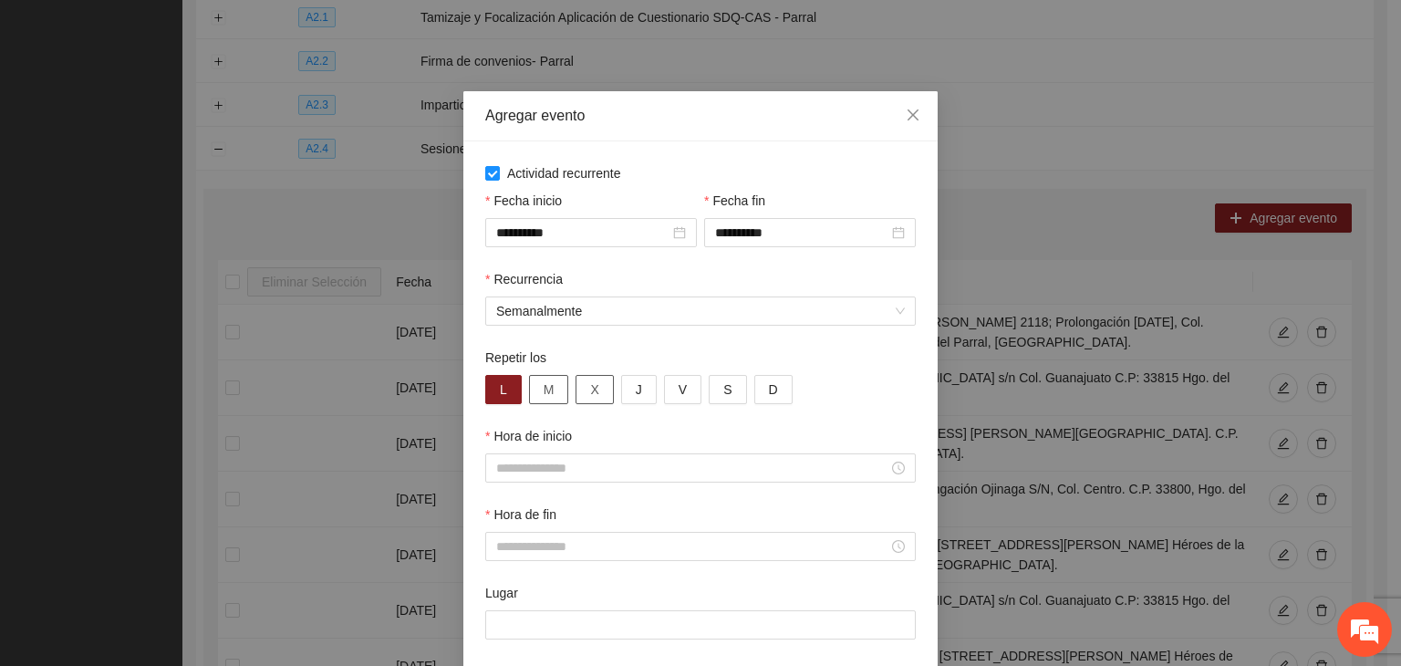
drag, startPoint x: 542, startPoint y: 392, endPoint x: 579, endPoint y: 390, distance: 37.5
click at [547, 392] on button "M" at bounding box center [549, 389] width 40 height 29
drag, startPoint x: 579, startPoint y: 390, endPoint x: 624, endPoint y: 388, distance: 44.7
click at [583, 390] on button "X" at bounding box center [594, 389] width 37 height 29
click at [636, 386] on span "J" at bounding box center [639, 389] width 6 height 20
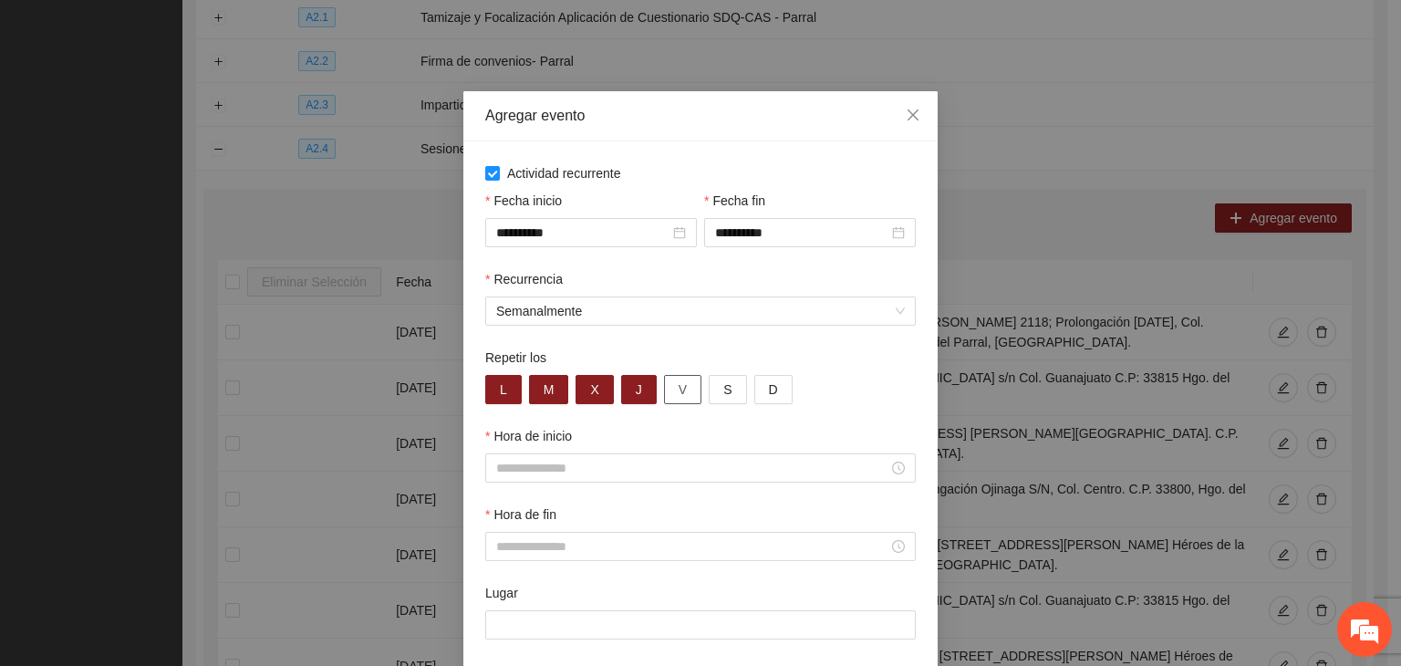
click at [664, 387] on button "V" at bounding box center [682, 389] width 37 height 29
click at [596, 472] on input "Hora de inicio" at bounding box center [692, 468] width 392 height 20
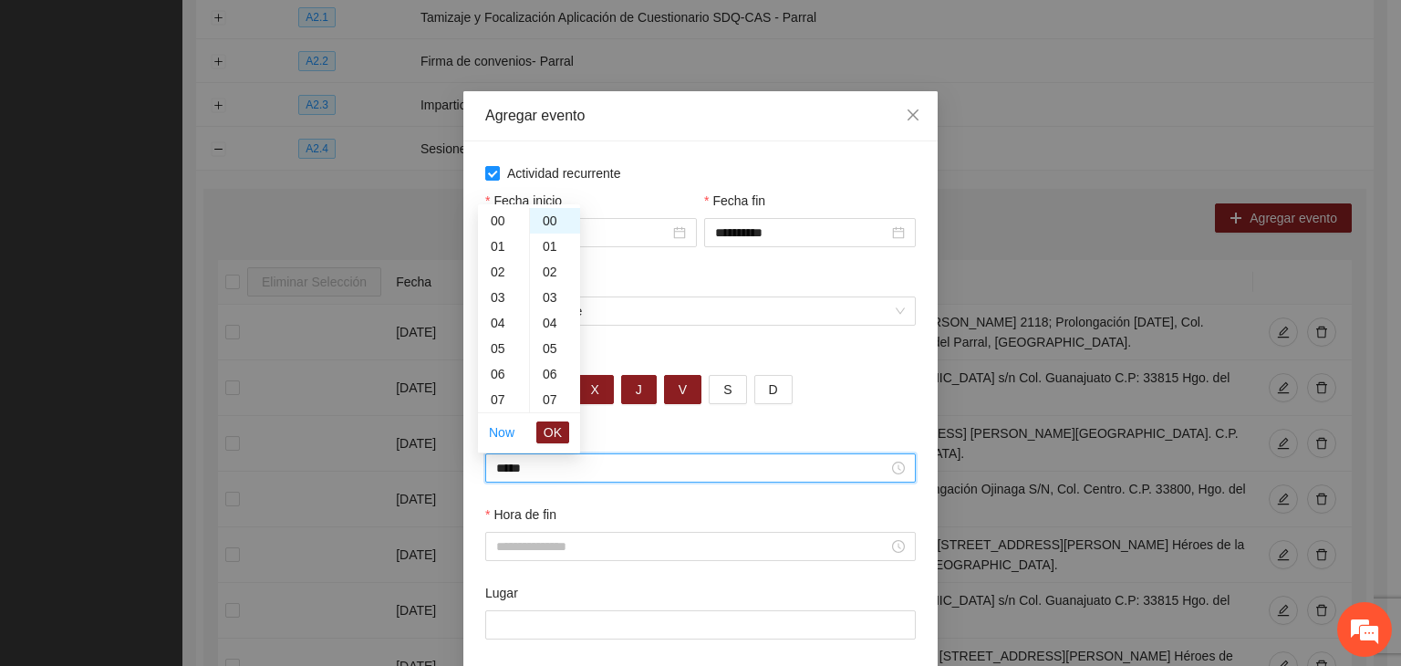
scroll to position [230, 0]
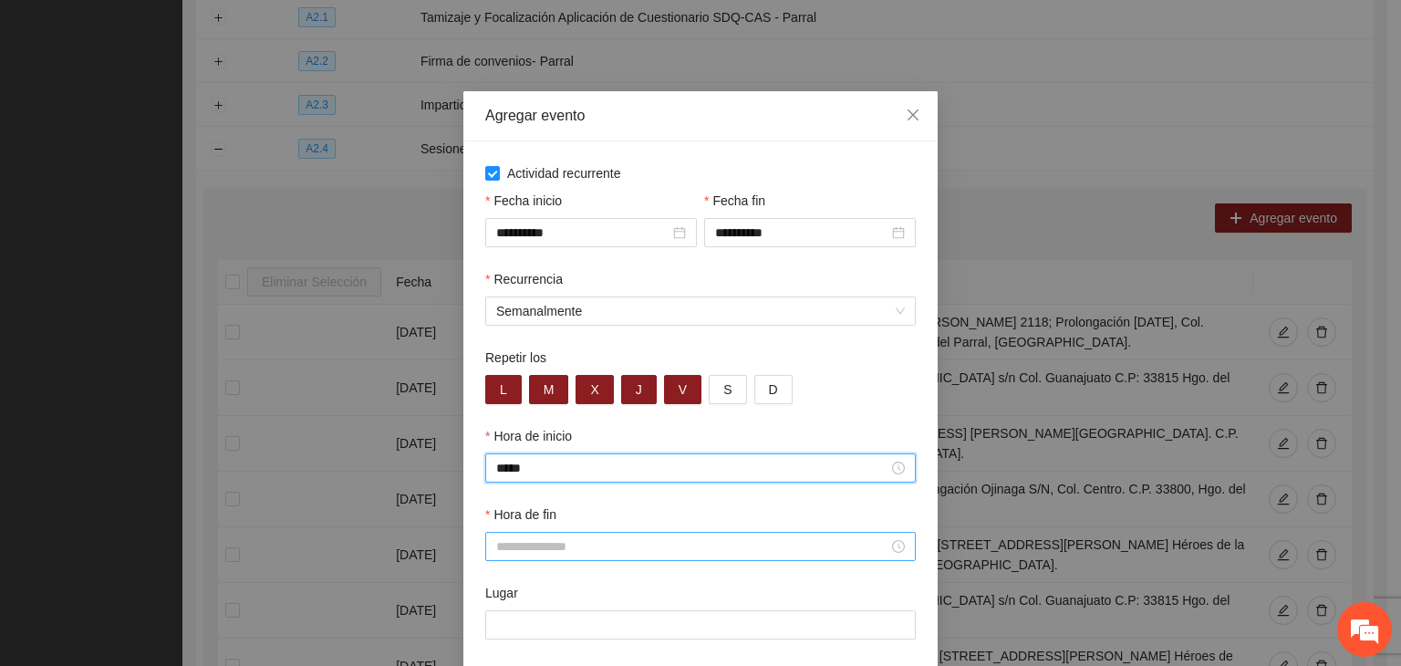
type input "*****"
click at [622, 550] on input "Hora de fin" at bounding box center [692, 546] width 392 height 20
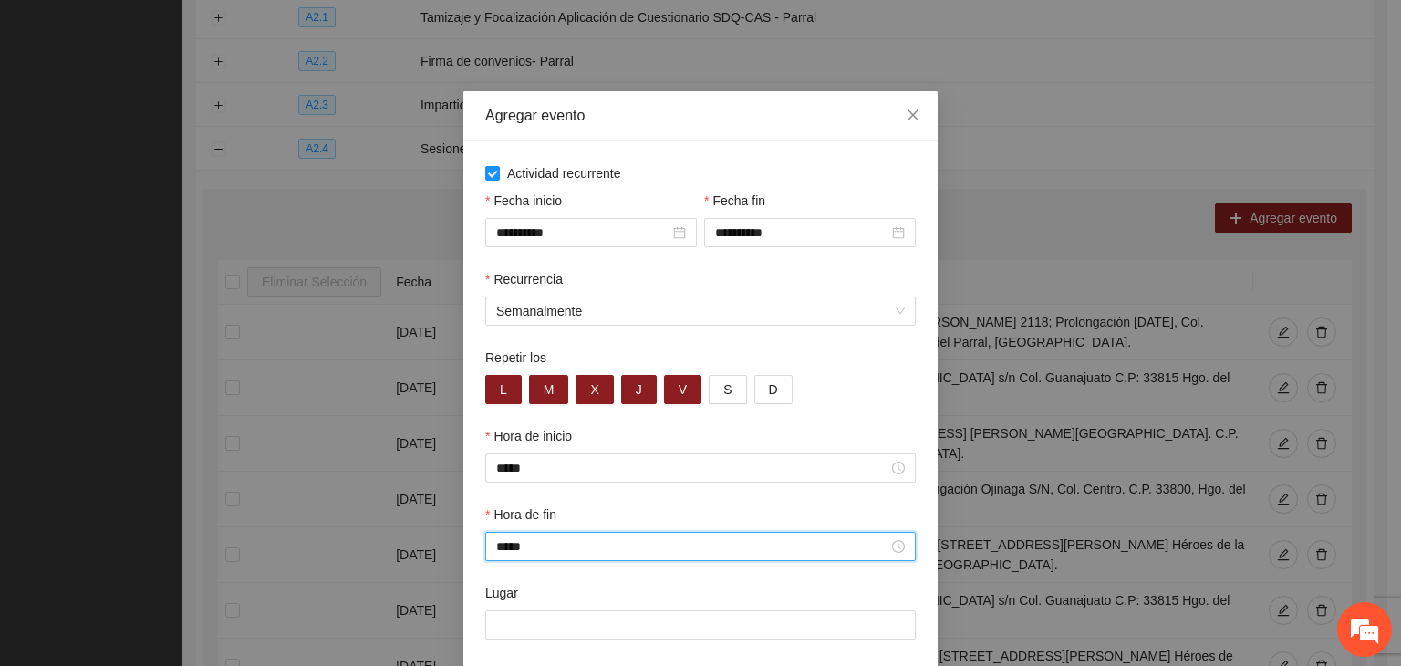
scroll to position [255, 0]
type input "*****"
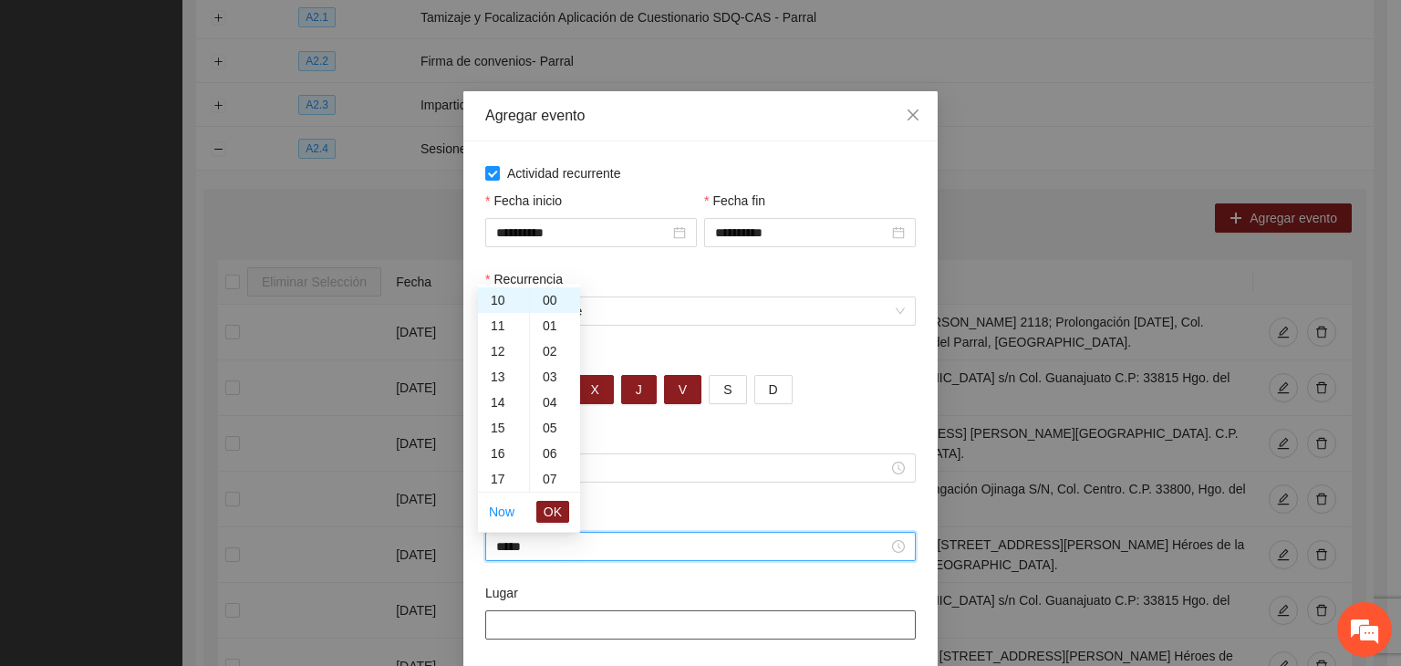
drag, startPoint x: 662, startPoint y: 609, endPoint x: 660, endPoint y: 621, distance: 12.0
click at [661, 610] on div "Lugar" at bounding box center [700, 596] width 431 height 27
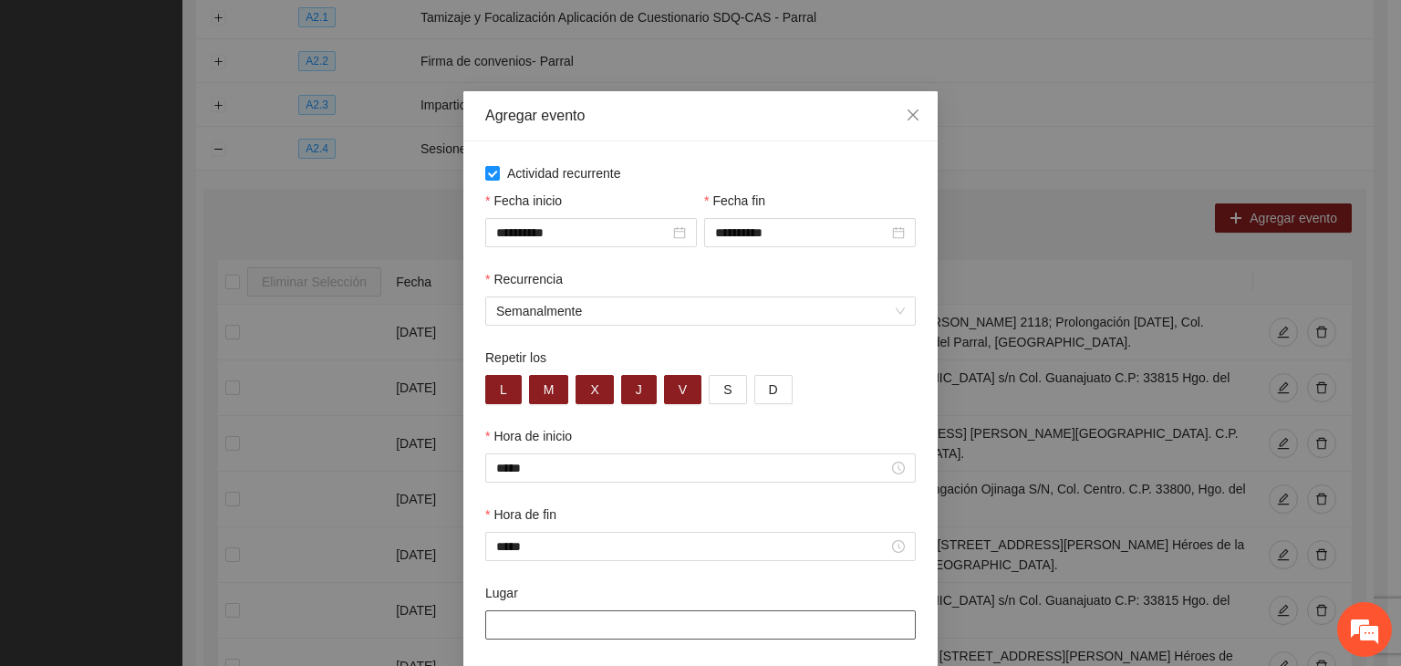
click at [582, 633] on input "Lugar" at bounding box center [700, 624] width 431 height 29
paste input "**********"
type input "**********"
click at [541, 590] on div "Lugar" at bounding box center [700, 596] width 431 height 27
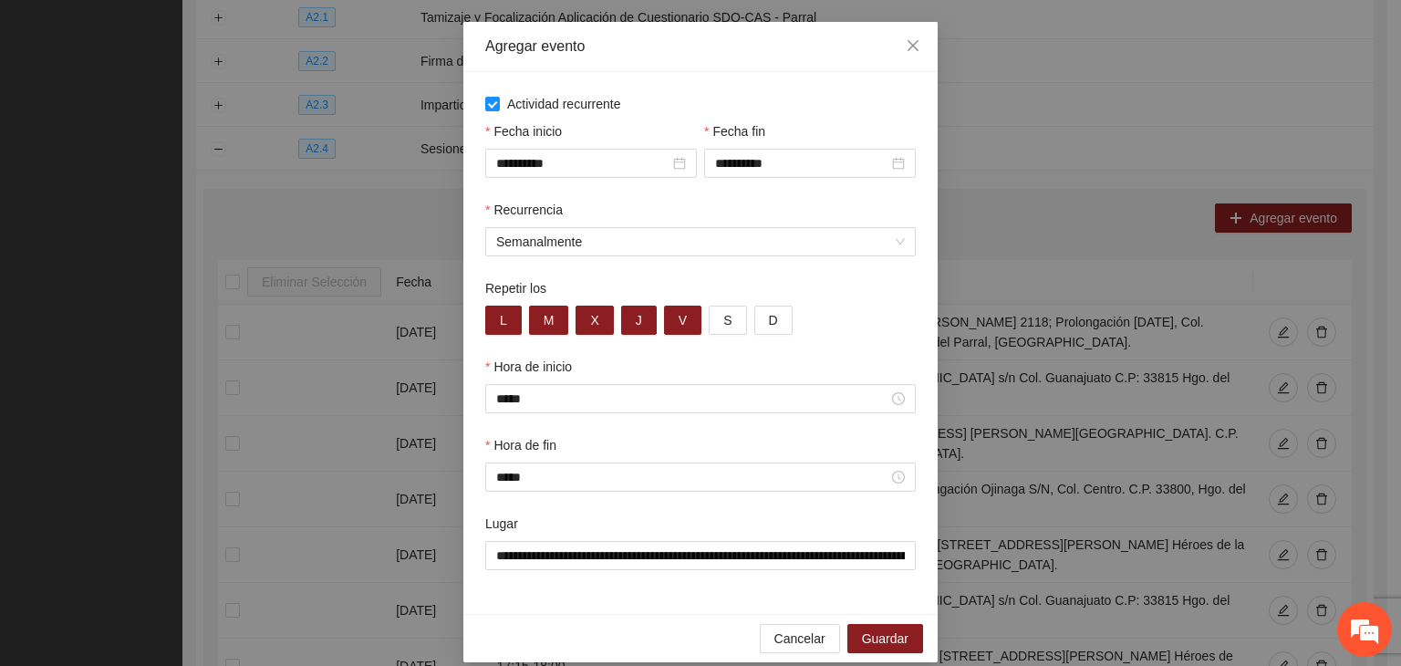
scroll to position [90, 0]
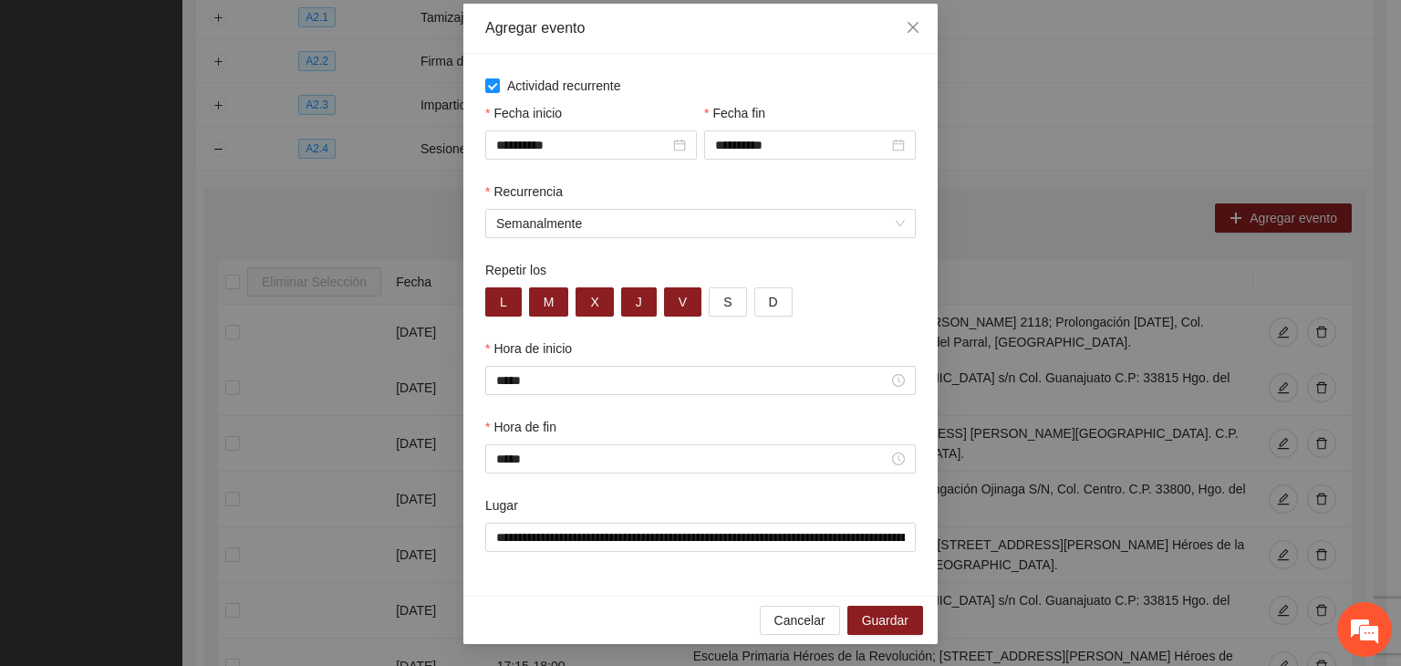
drag, startPoint x: 683, startPoint y: 600, endPoint x: 784, endPoint y: 604, distance: 100.4
click at [684, 600] on div "Cancelar Guardar" at bounding box center [700, 620] width 474 height 48
click at [883, 612] on span "Guardar" at bounding box center [885, 620] width 47 height 20
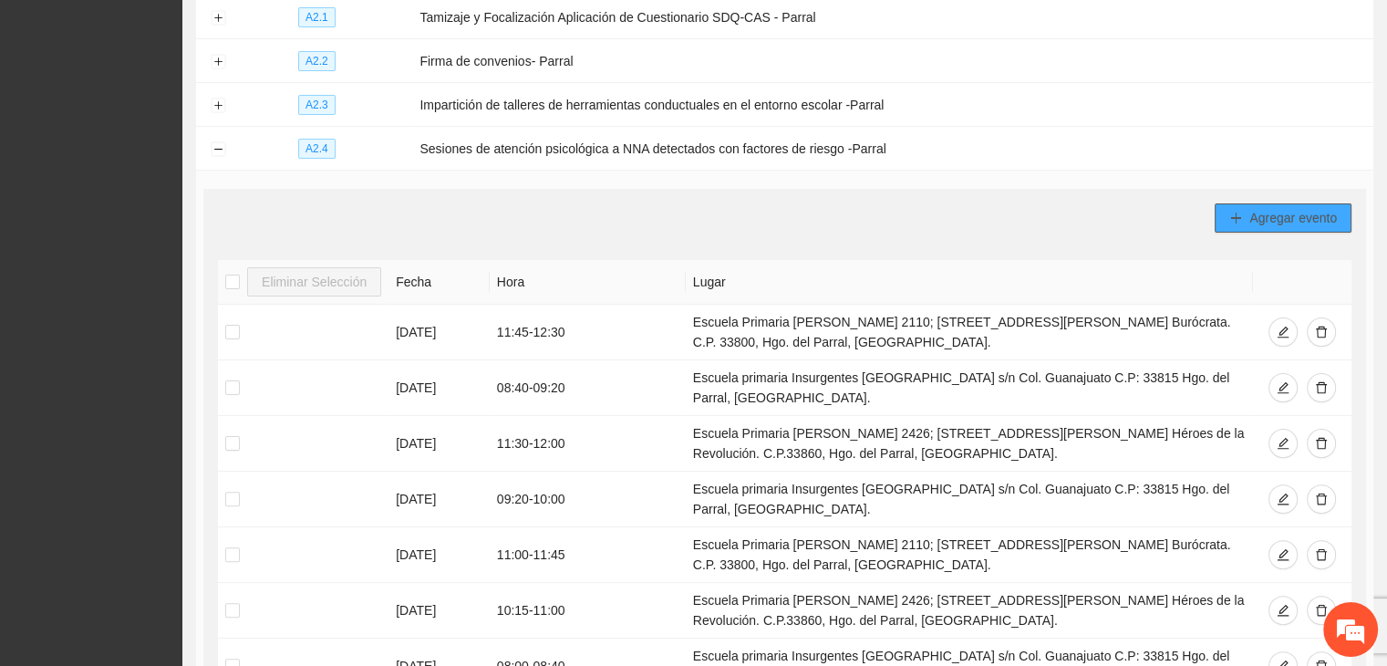
click at [1232, 220] on icon "plus" at bounding box center [1236, 218] width 13 height 13
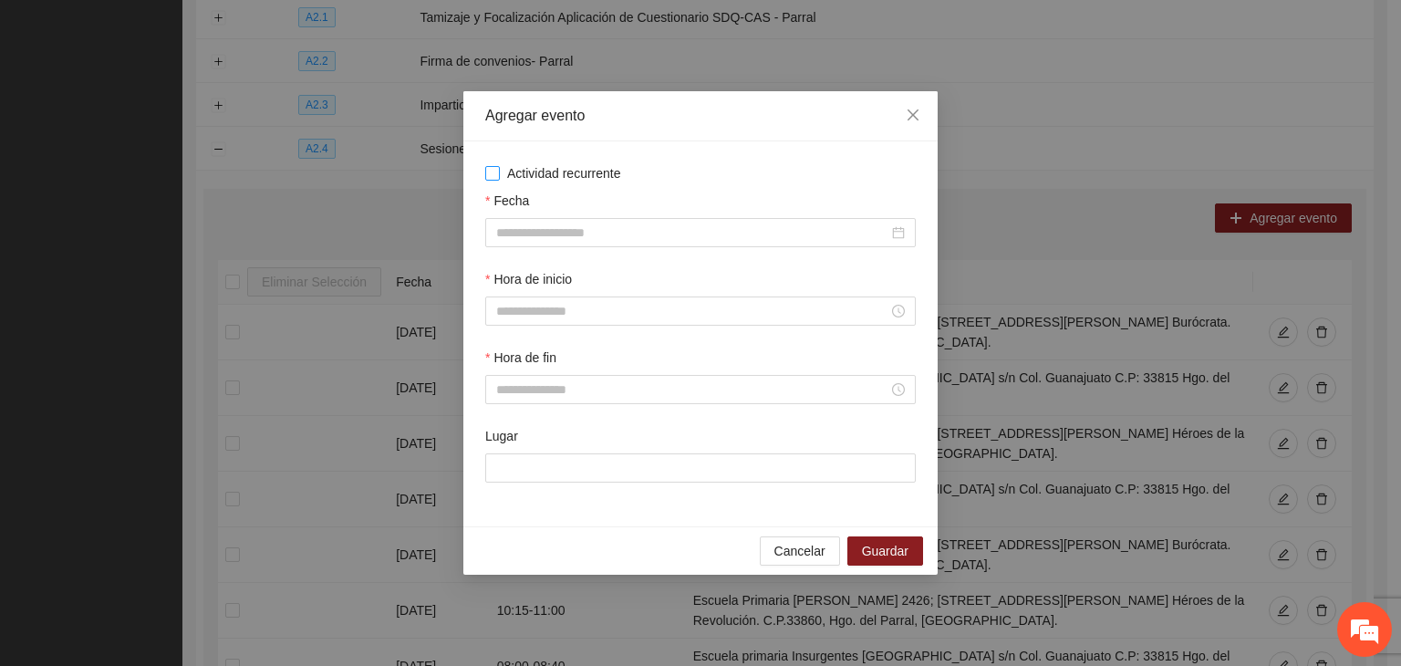
click at [564, 172] on span "Actividad recurrente" at bounding box center [564, 173] width 129 height 20
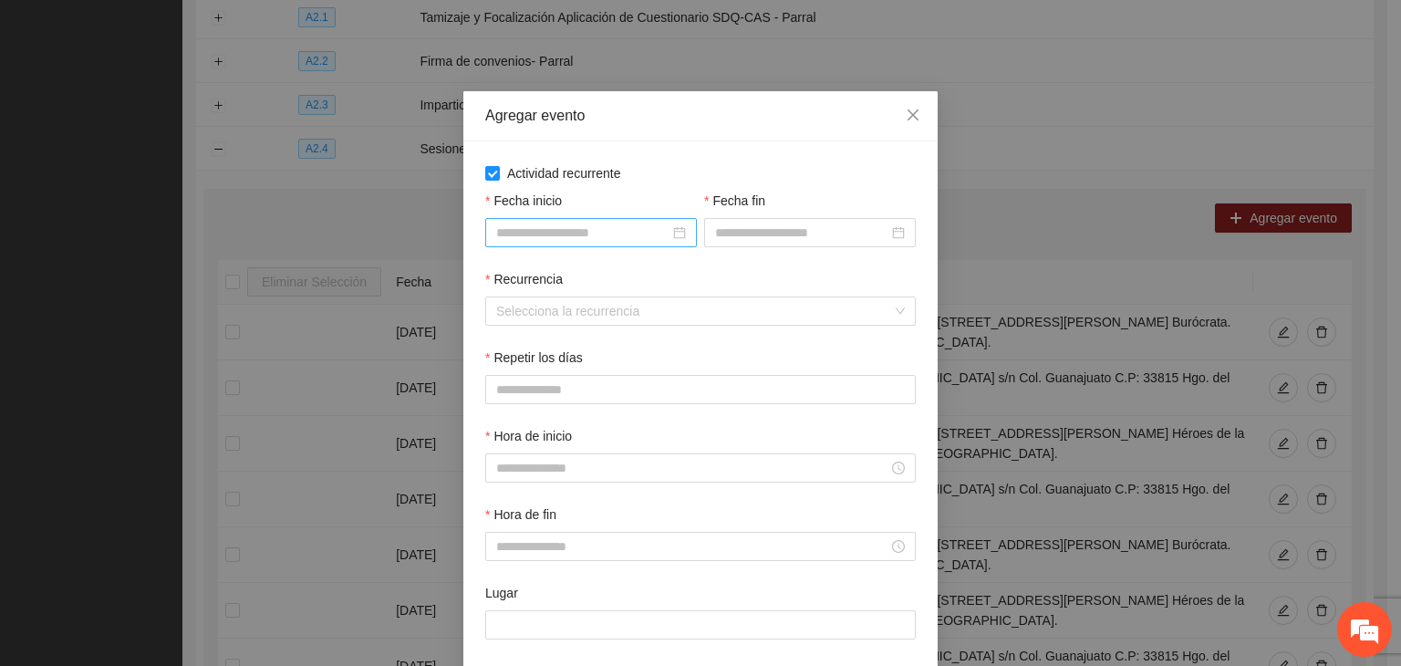
click at [608, 238] on input "Fecha inicio" at bounding box center [582, 233] width 173 height 20
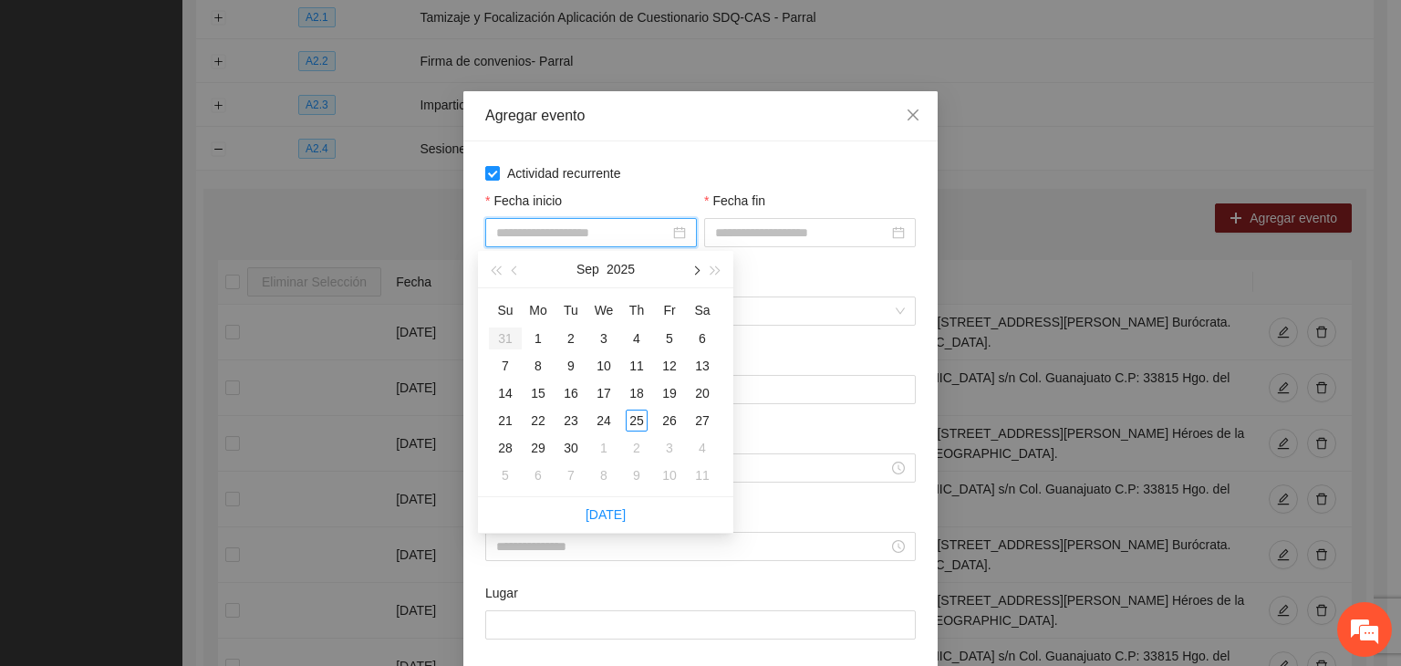
click at [697, 271] on span "button" at bounding box center [695, 270] width 9 height 9
type input "**********"
click at [613, 336] on div "1" at bounding box center [604, 338] width 22 height 22
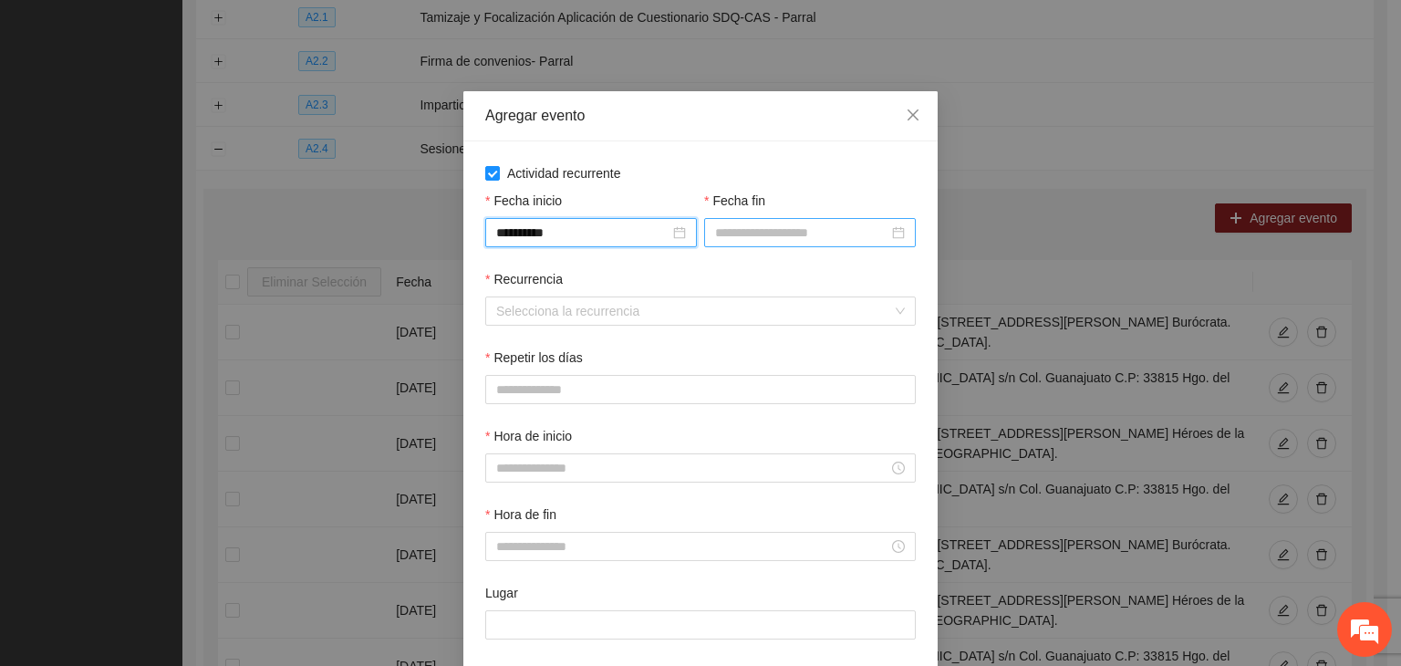
click at [834, 243] on div at bounding box center [810, 232] width 212 height 29
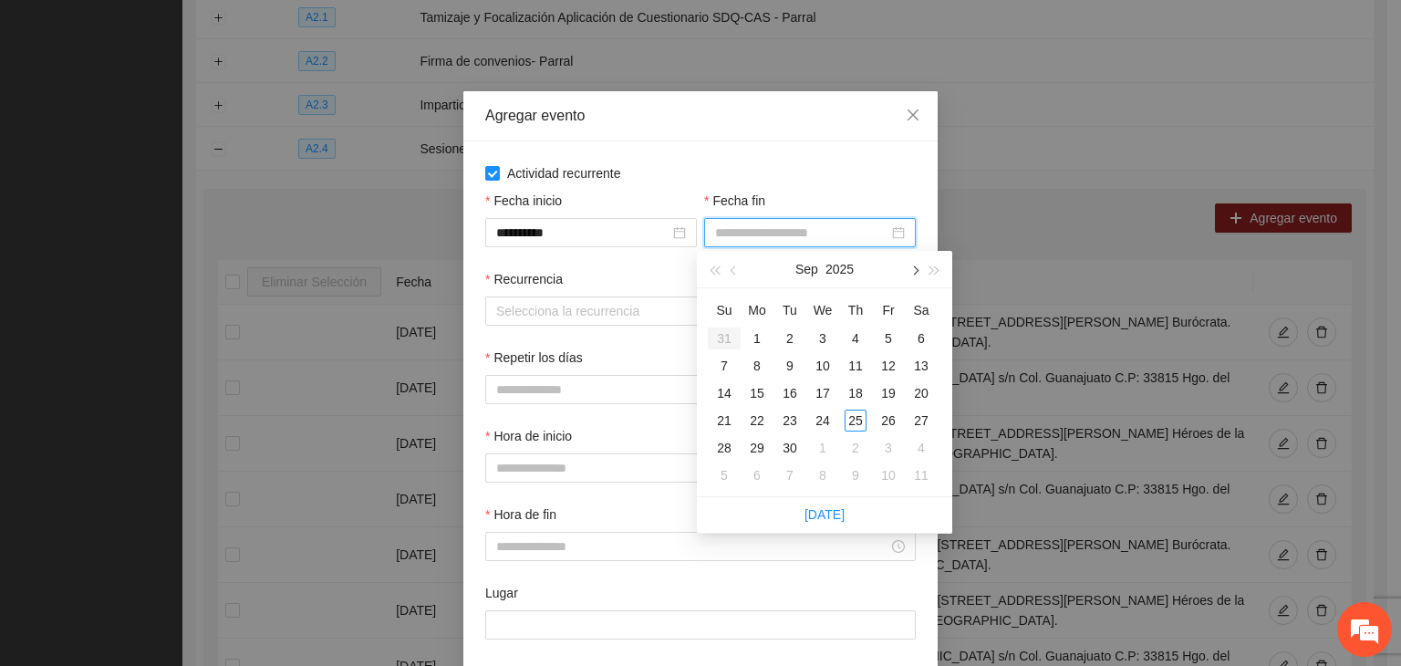
click at [906, 275] on button "button" at bounding box center [914, 269] width 20 height 36
type input "**********"
click at [903, 420] on td "24" at bounding box center [888, 420] width 33 height 27
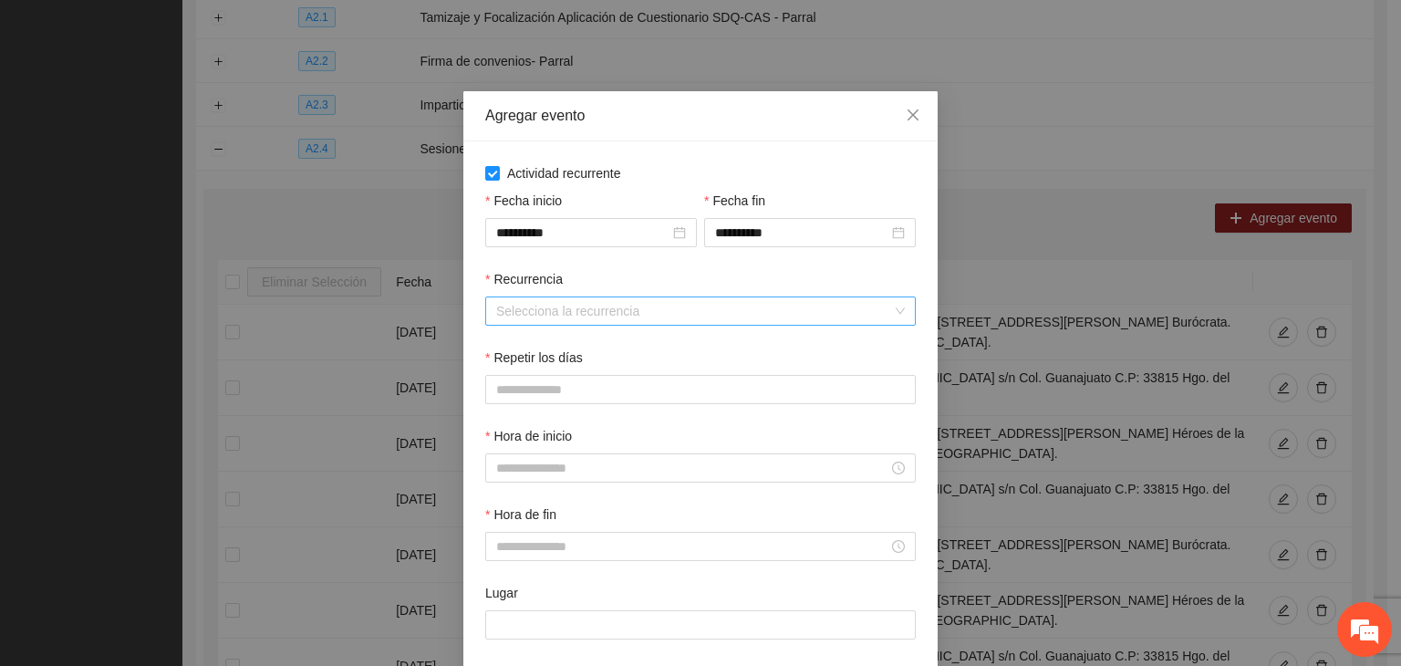
click at [578, 324] on input "Recurrencia" at bounding box center [694, 310] width 396 height 27
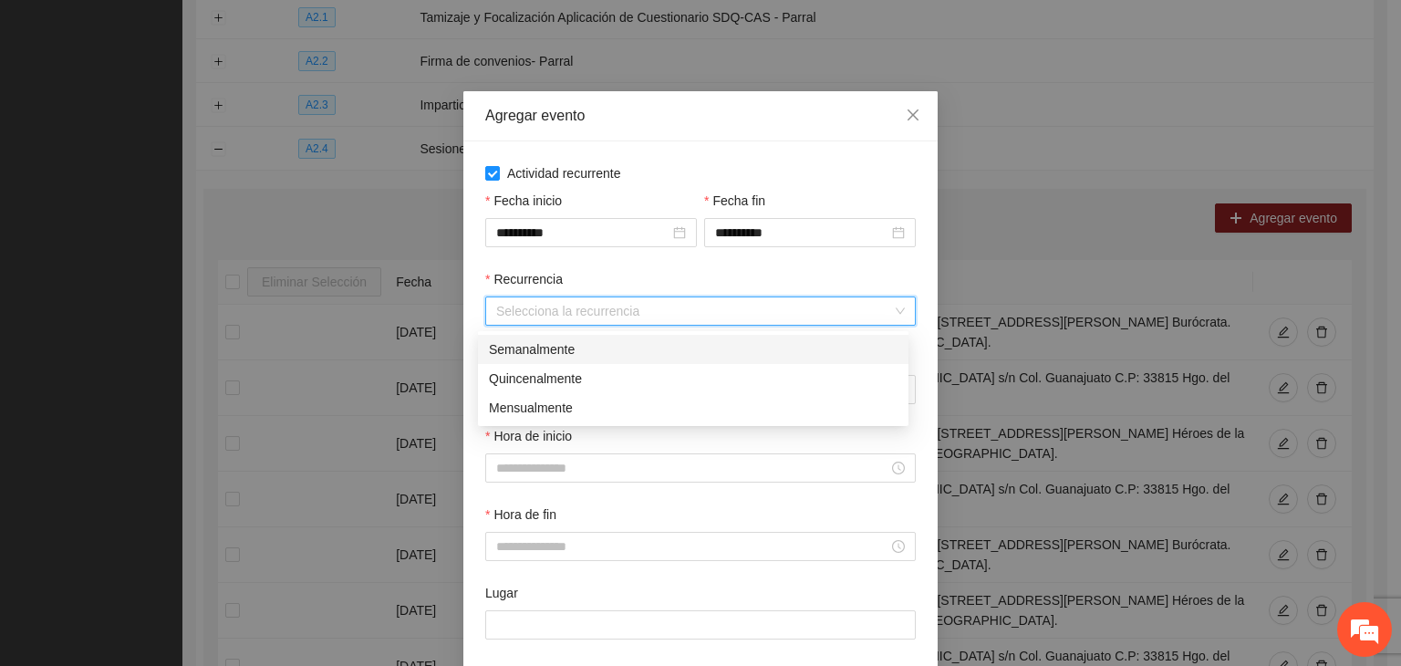
click at [657, 348] on div "Semanalmente" at bounding box center [693, 349] width 409 height 20
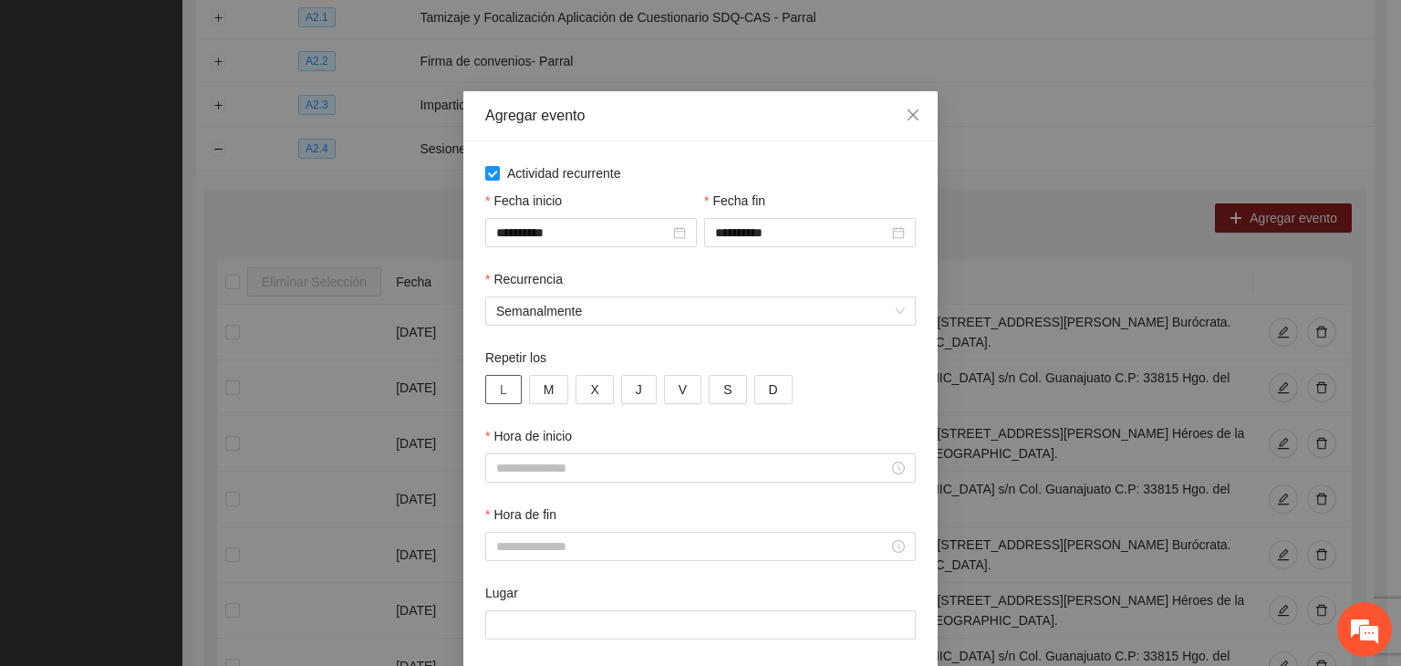
click at [507, 386] on button "L" at bounding box center [503, 389] width 36 height 29
drag, startPoint x: 546, startPoint y: 386, endPoint x: 584, endPoint y: 386, distance: 38.3
click at [547, 386] on button "M" at bounding box center [549, 389] width 40 height 29
drag, startPoint x: 598, startPoint y: 388, endPoint x: 624, endPoint y: 388, distance: 26.5
click at [601, 388] on button "X" at bounding box center [594, 389] width 37 height 29
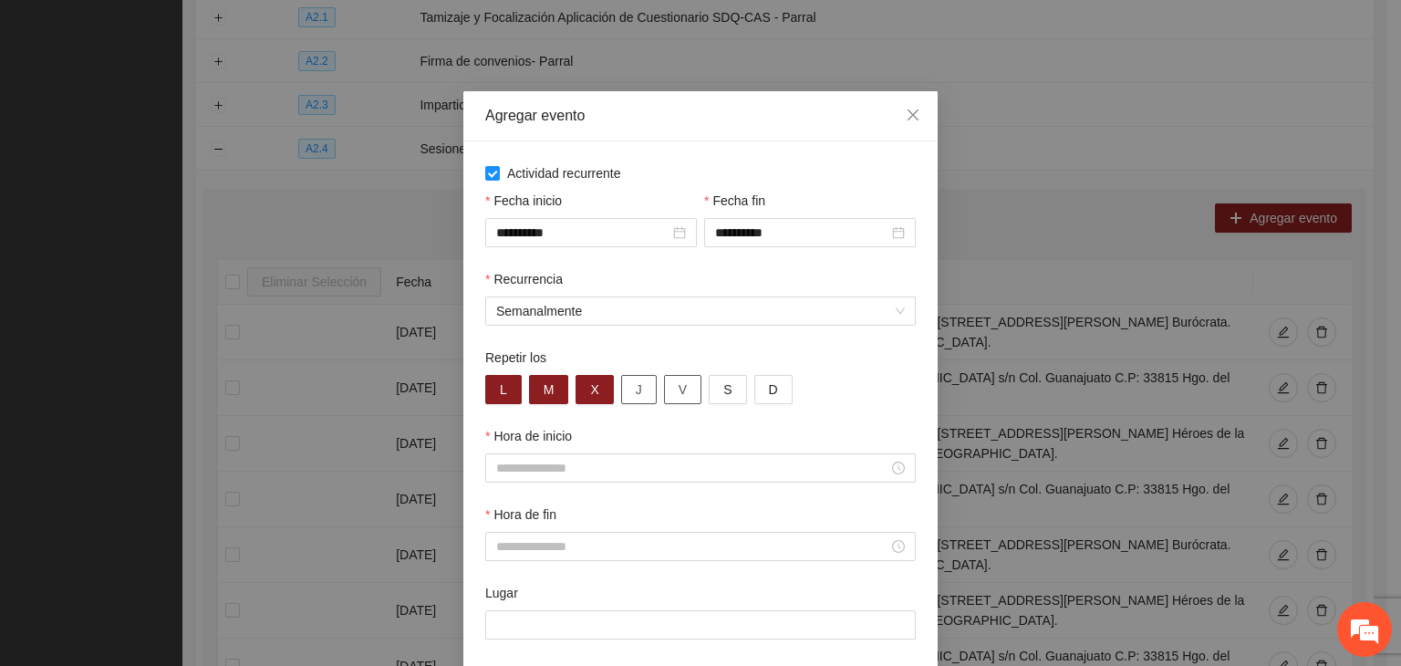
drag, startPoint x: 631, startPoint y: 389, endPoint x: 653, endPoint y: 389, distance: 21.9
click at [637, 389] on button "J" at bounding box center [639, 389] width 36 height 29
click at [677, 389] on button "V" at bounding box center [682, 389] width 37 height 29
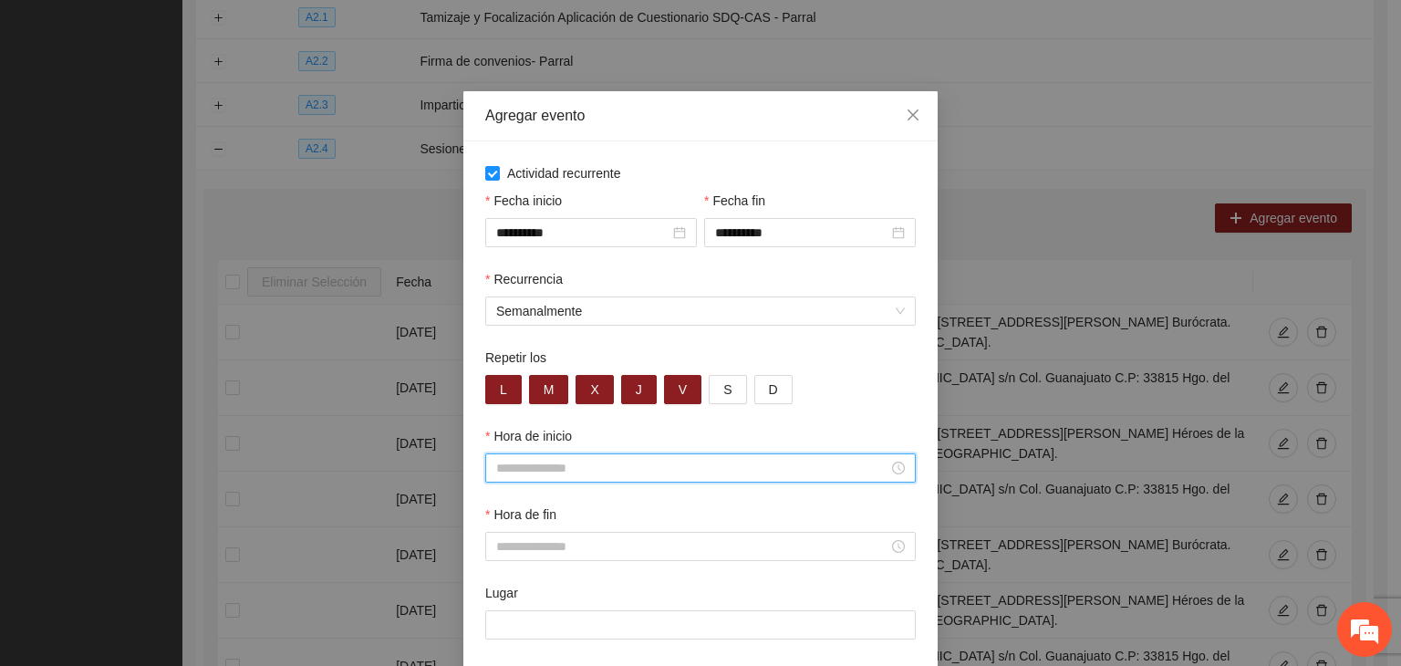
click at [629, 473] on input "Hora de inicio" at bounding box center [692, 468] width 392 height 20
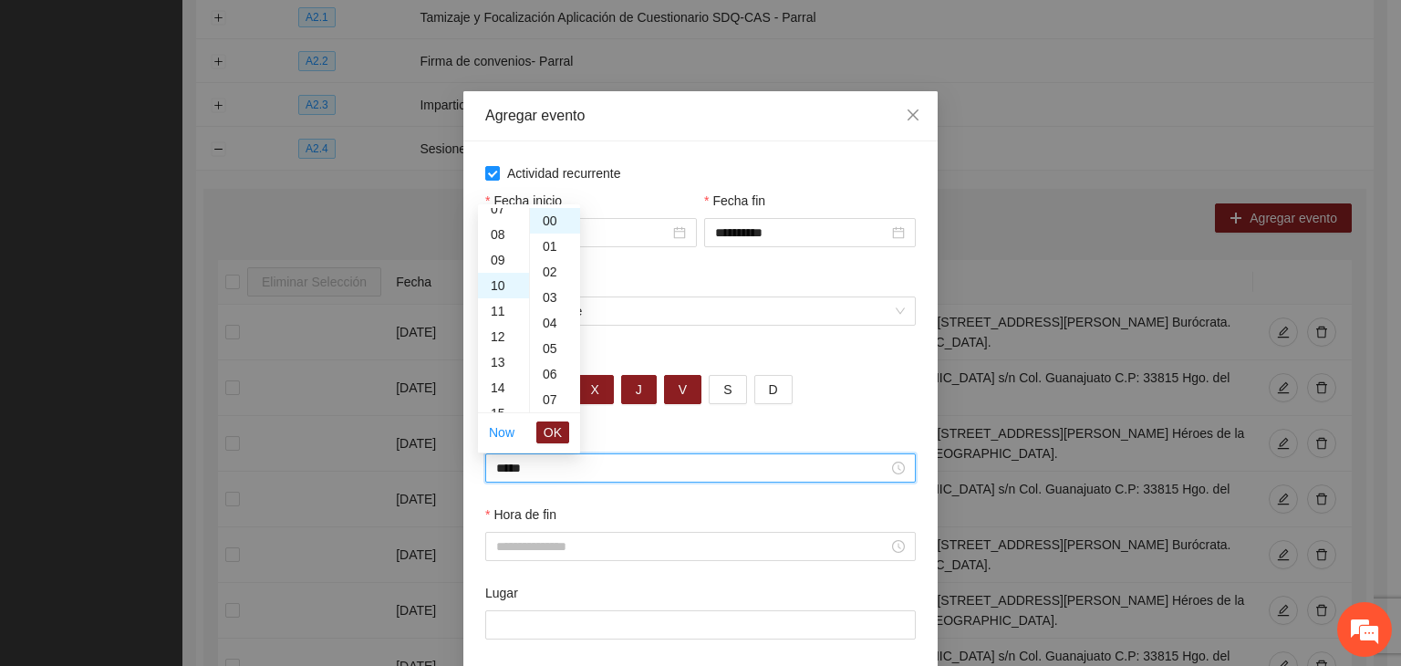
scroll to position [255, 0]
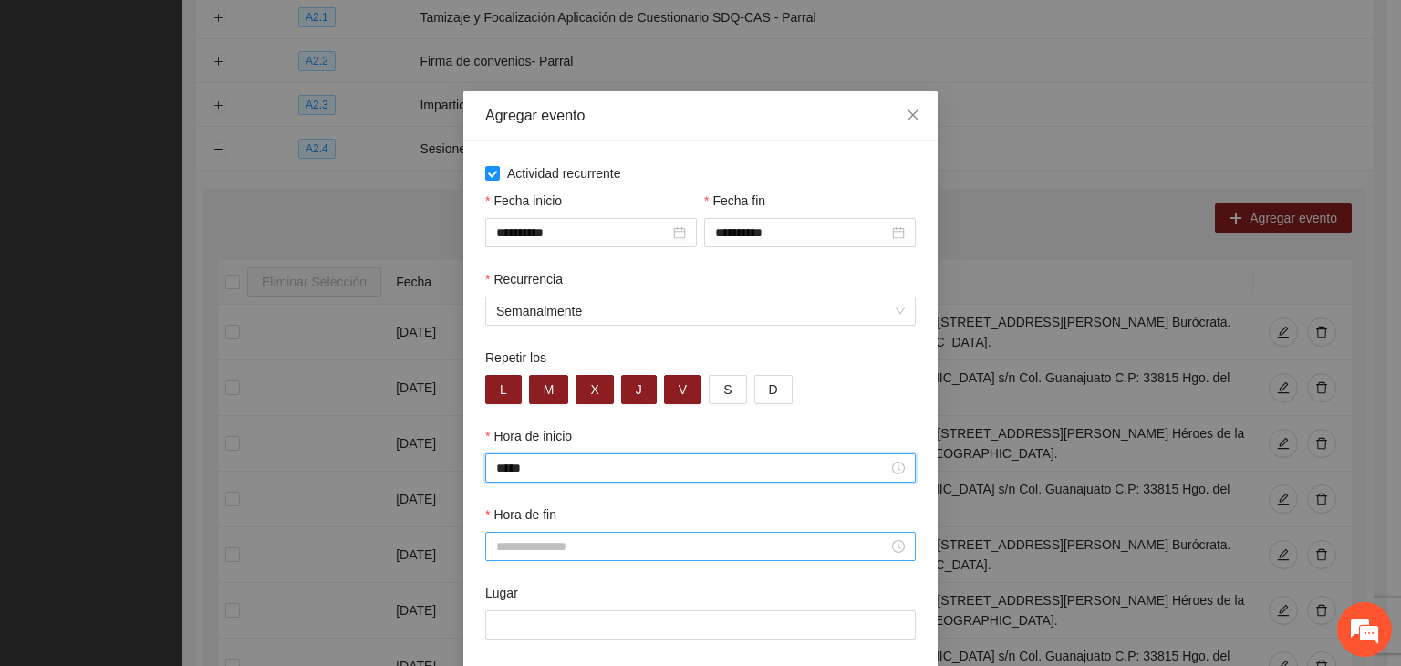
type input "*****"
click at [693, 545] on input "Hora de fin" at bounding box center [692, 546] width 392 height 20
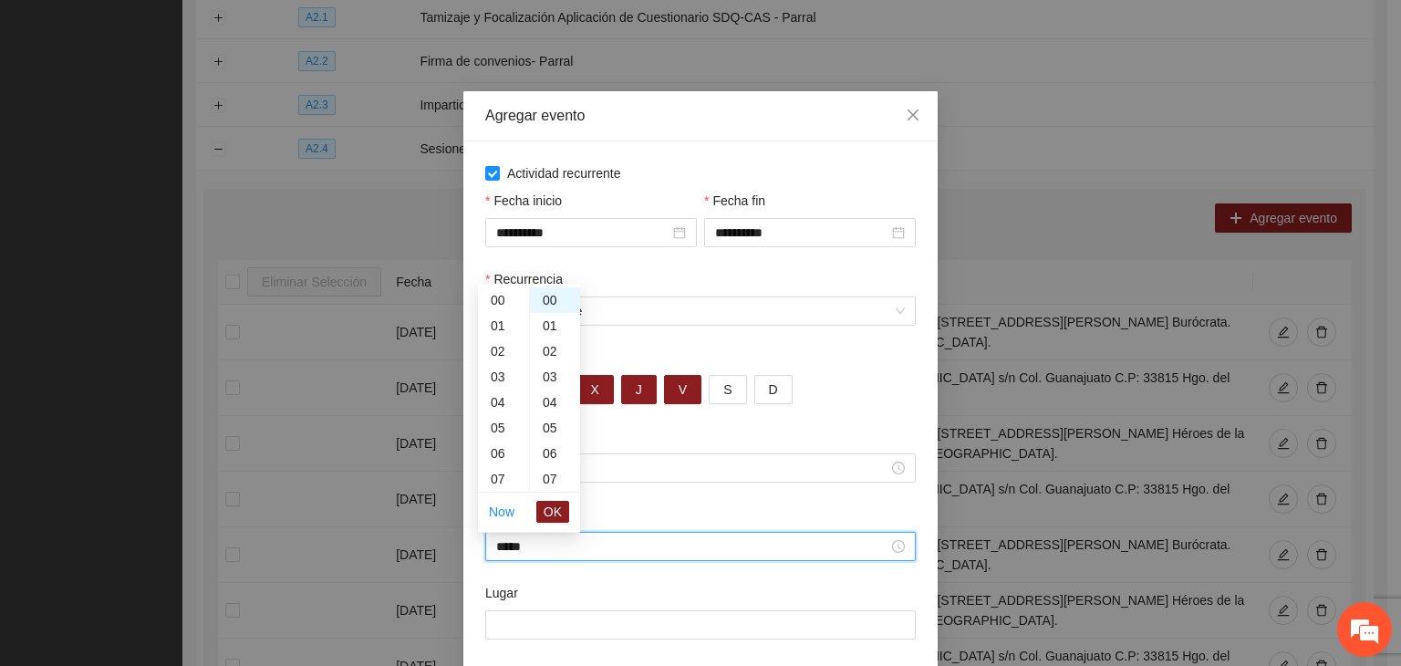
scroll to position [281, 0]
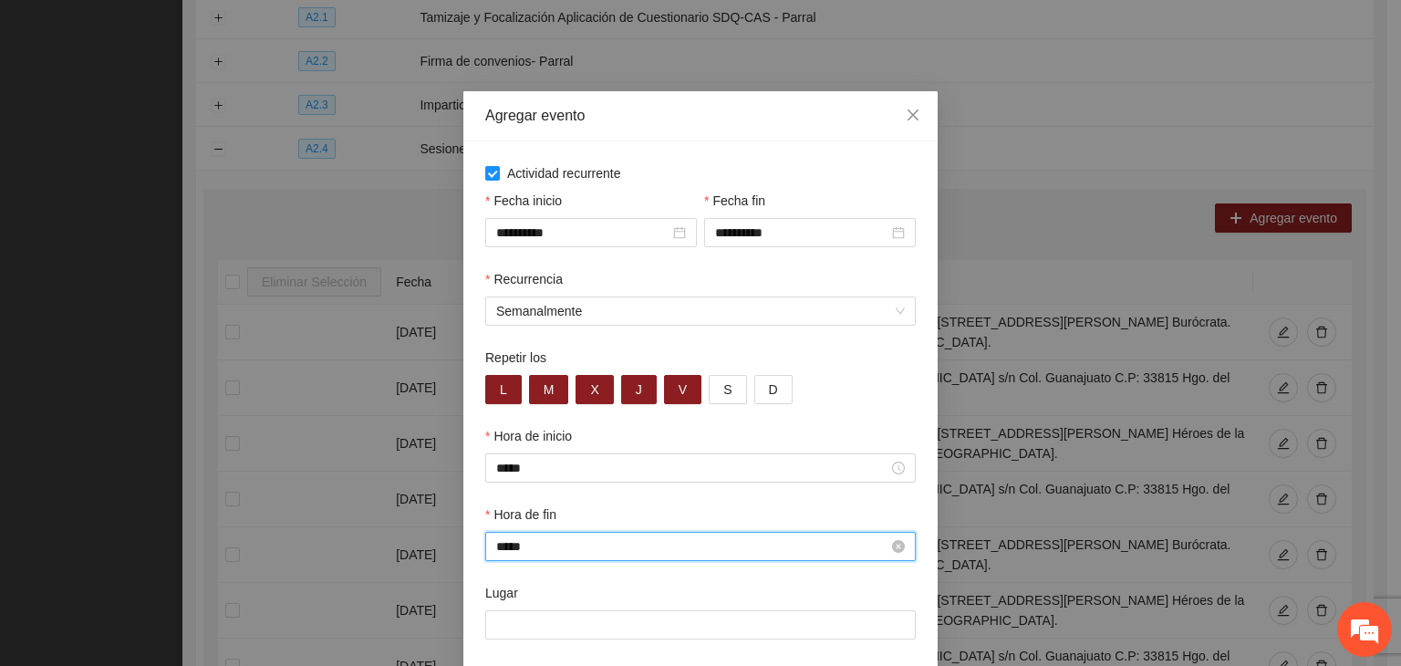
type input "*****"
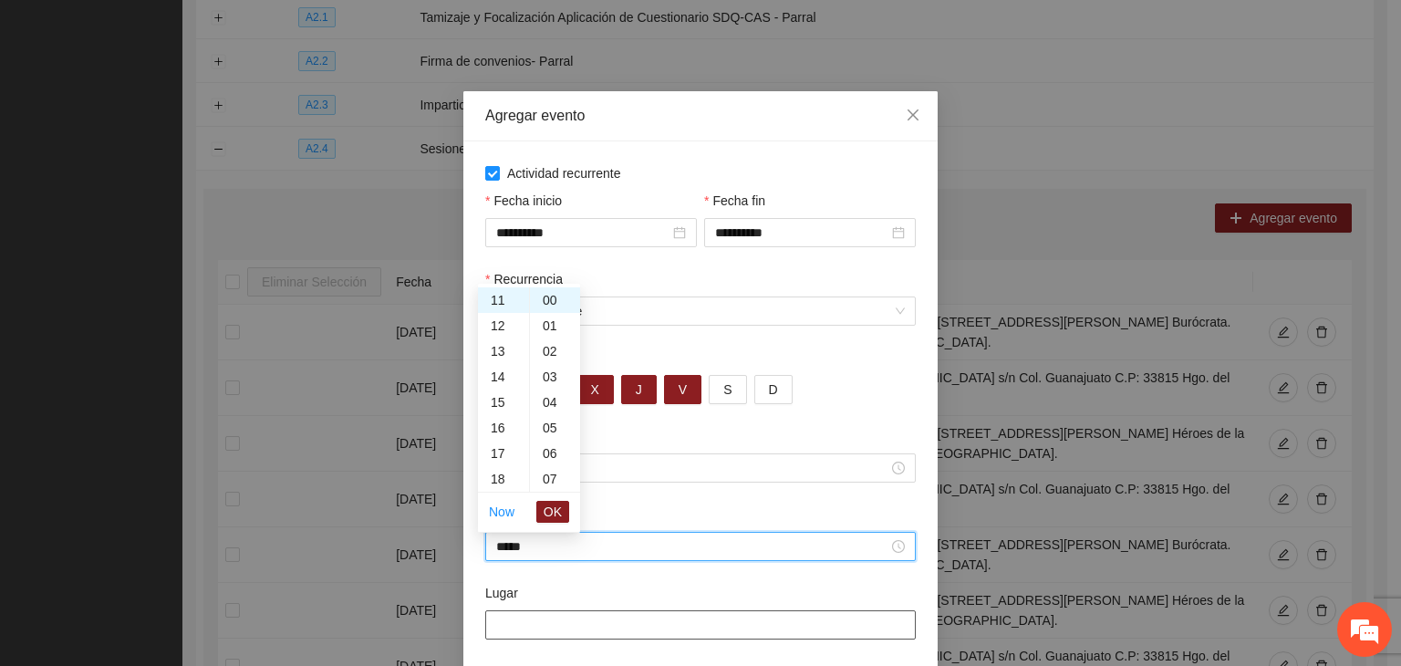
click at [507, 631] on input "Lugar" at bounding box center [700, 624] width 431 height 29
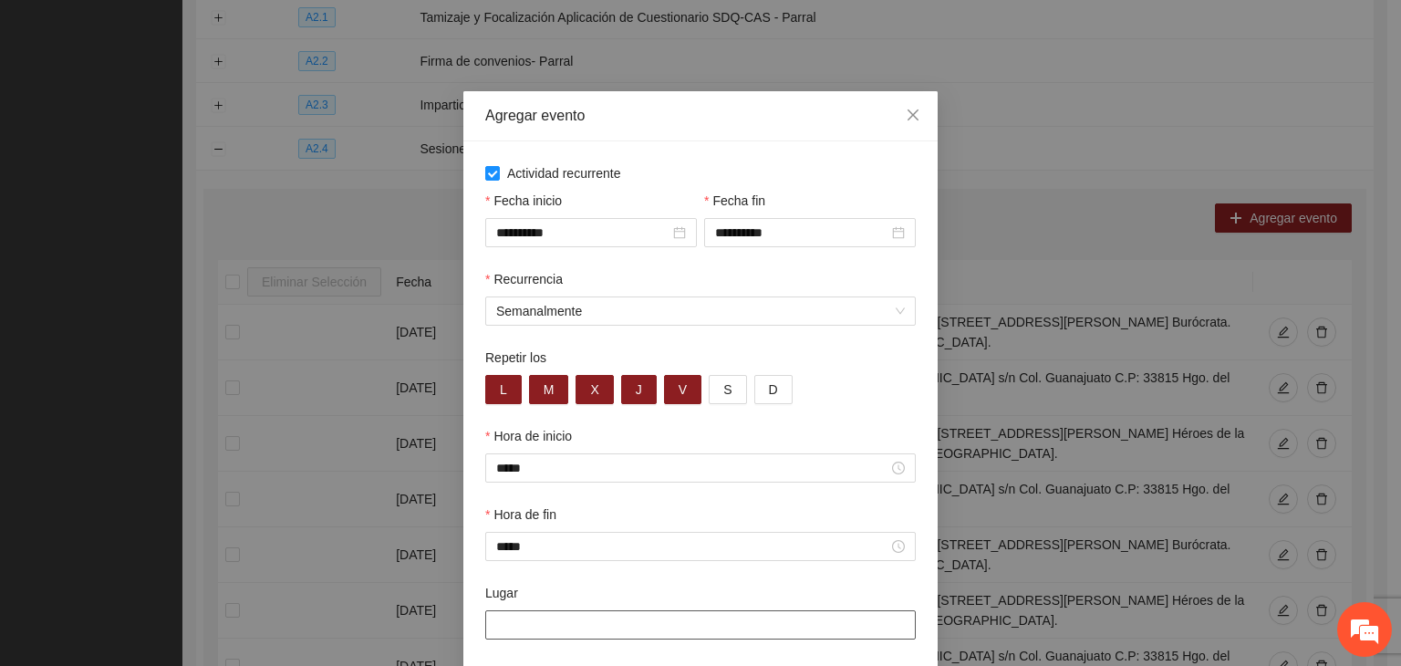
paste input "**********"
type input "**********"
click at [544, 587] on div "Lugar" at bounding box center [700, 596] width 431 height 27
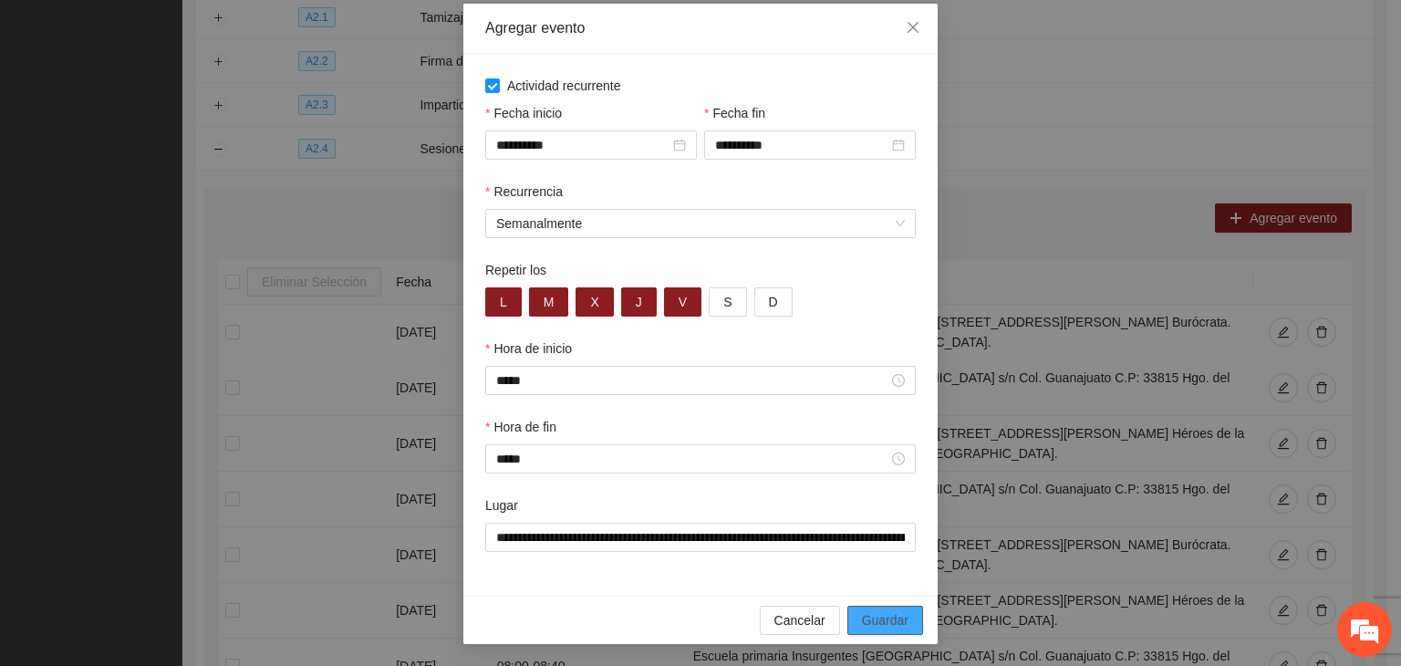
click at [892, 618] on span "Guardar" at bounding box center [885, 620] width 47 height 20
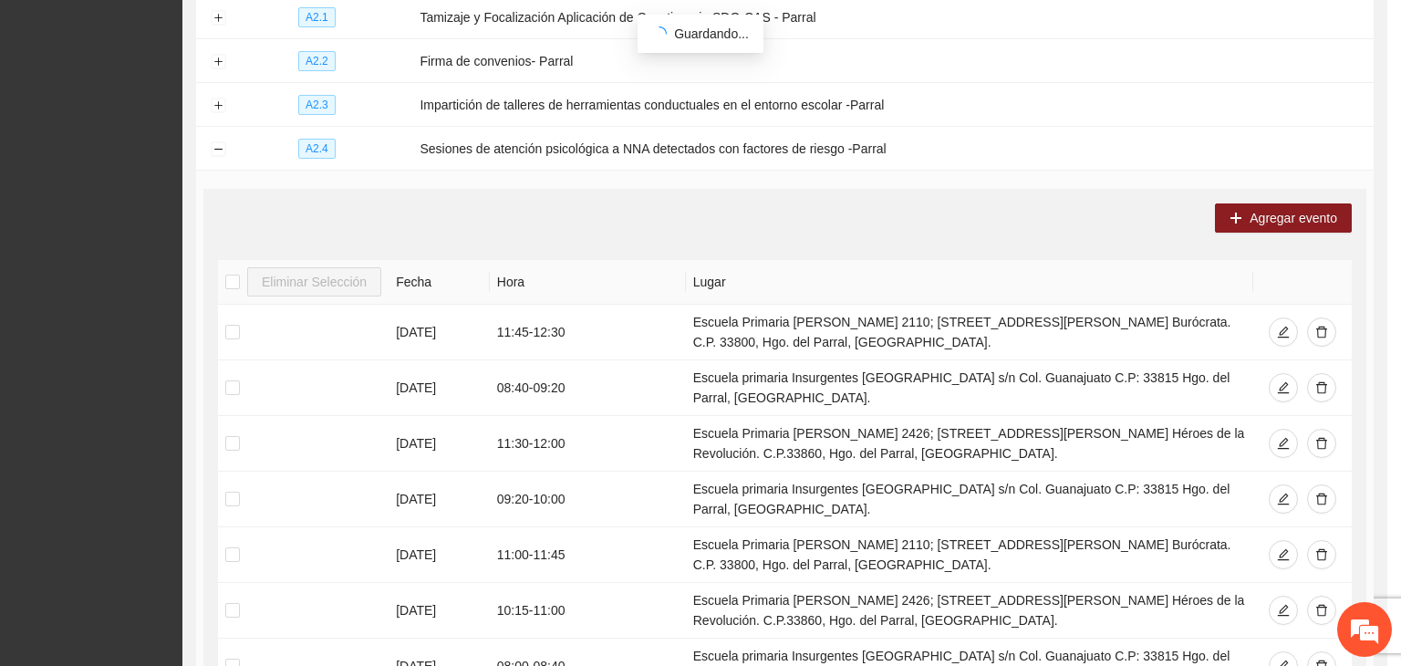
scroll to position [0, 0]
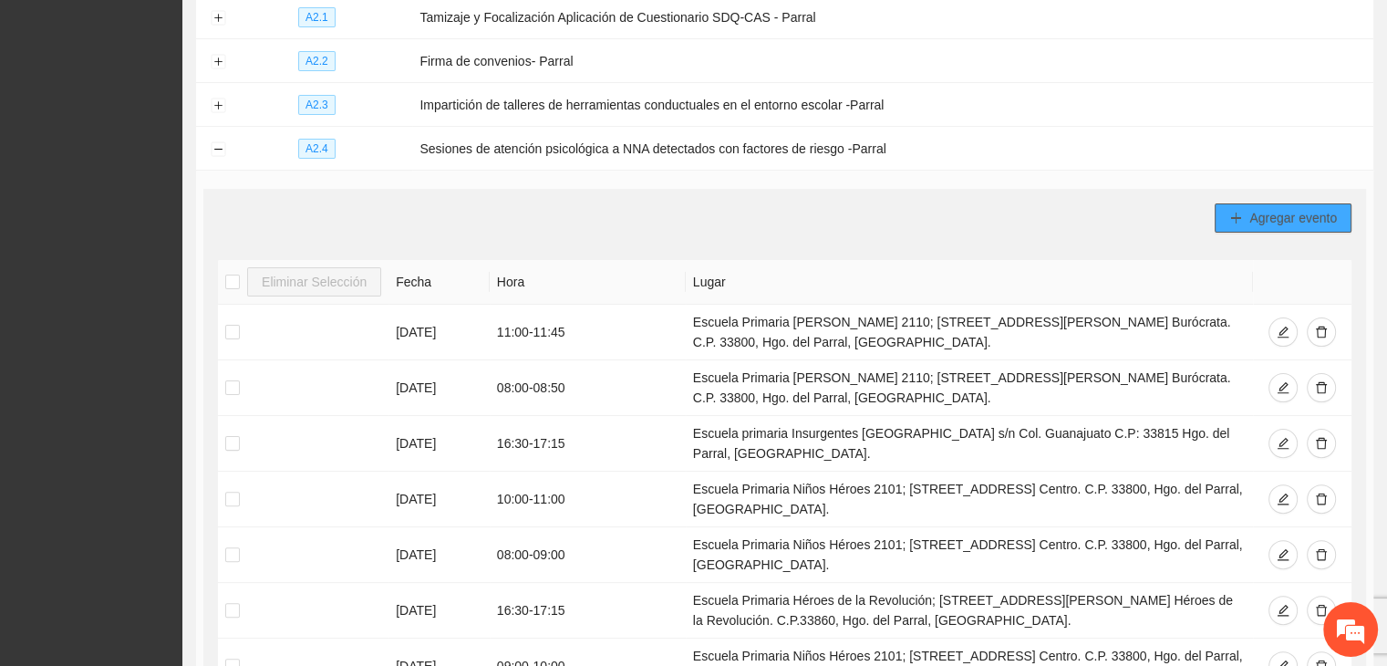
click at [1259, 223] on span "Agregar evento" at bounding box center [1294, 218] width 88 height 20
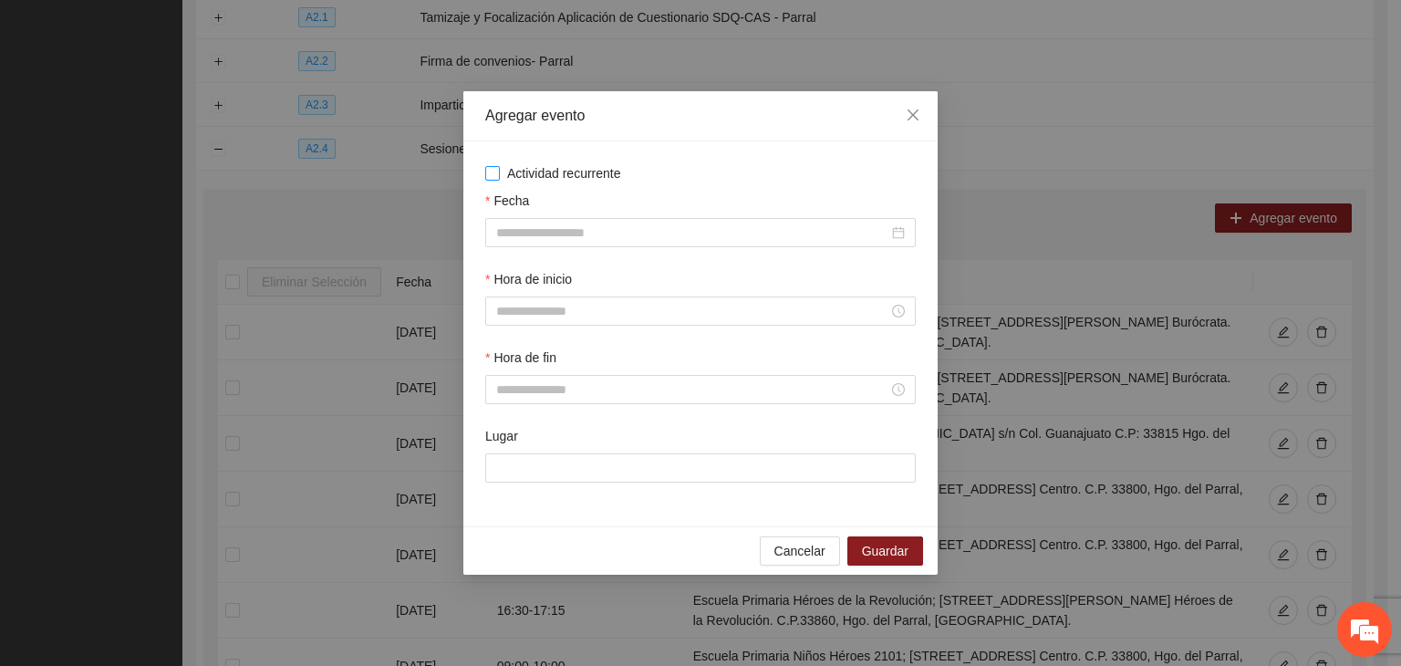
drag, startPoint x: 617, startPoint y: 163, endPoint x: 606, endPoint y: 171, distance: 13.7
click at [617, 163] on span "Actividad recurrente" at bounding box center [564, 173] width 129 height 20
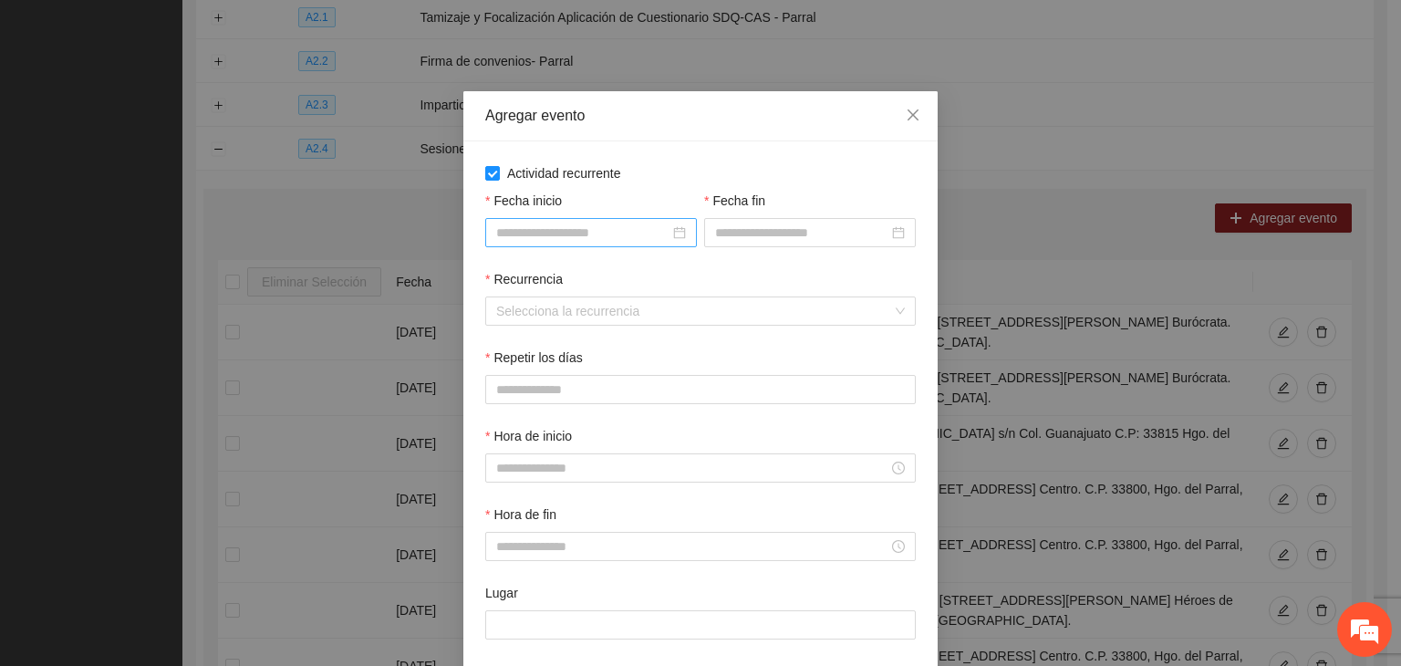
click at [546, 234] on input "Fecha inicio" at bounding box center [582, 233] width 173 height 20
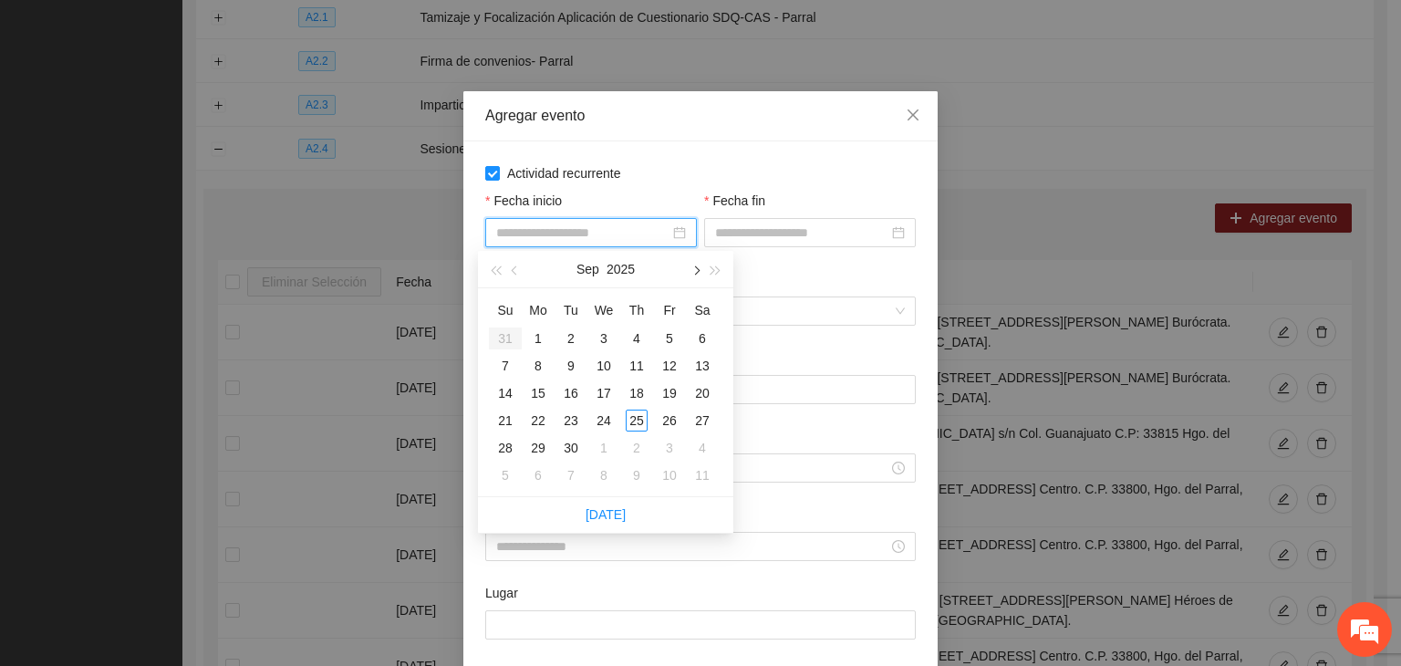
click at [697, 276] on button "button" at bounding box center [695, 269] width 20 height 36
type input "**********"
click at [606, 336] on div "1" at bounding box center [604, 338] width 22 height 22
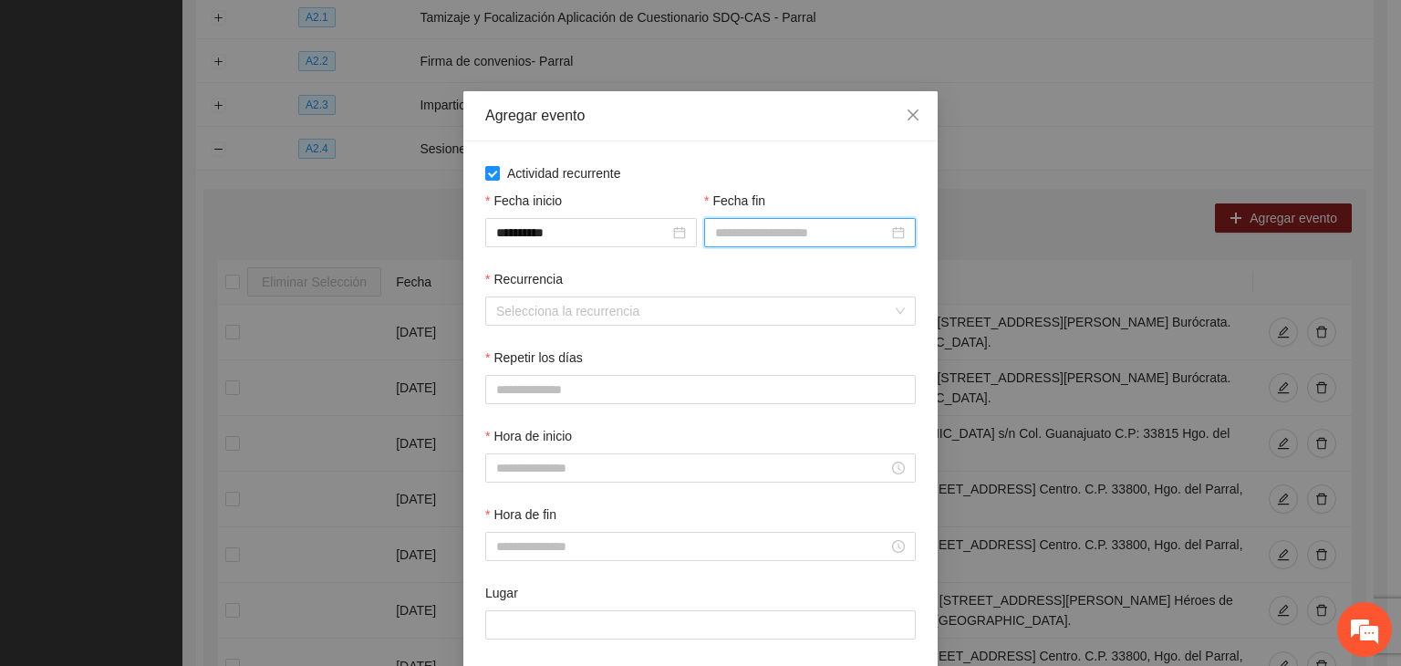
click at [766, 227] on input "Fecha fin" at bounding box center [801, 233] width 173 height 20
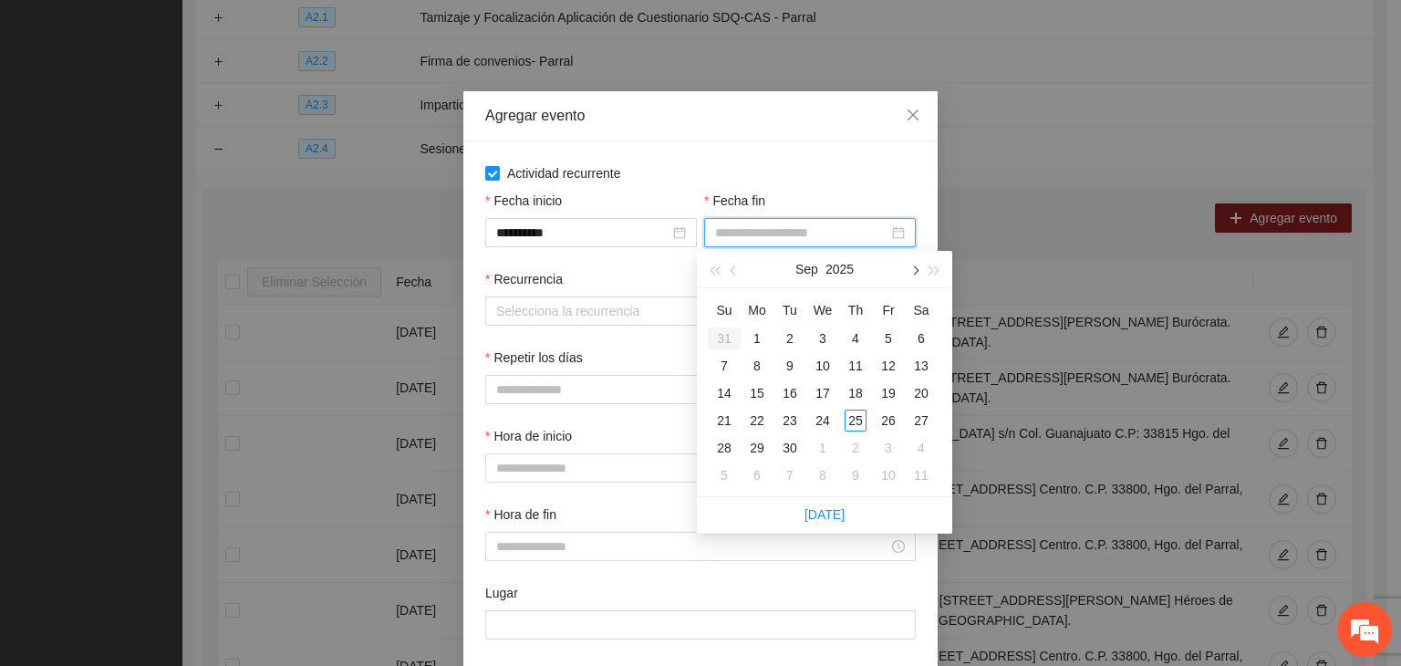
click at [916, 272] on span "button" at bounding box center [913, 270] width 9 height 9
type input "**********"
click at [887, 416] on div "24" at bounding box center [889, 421] width 22 height 22
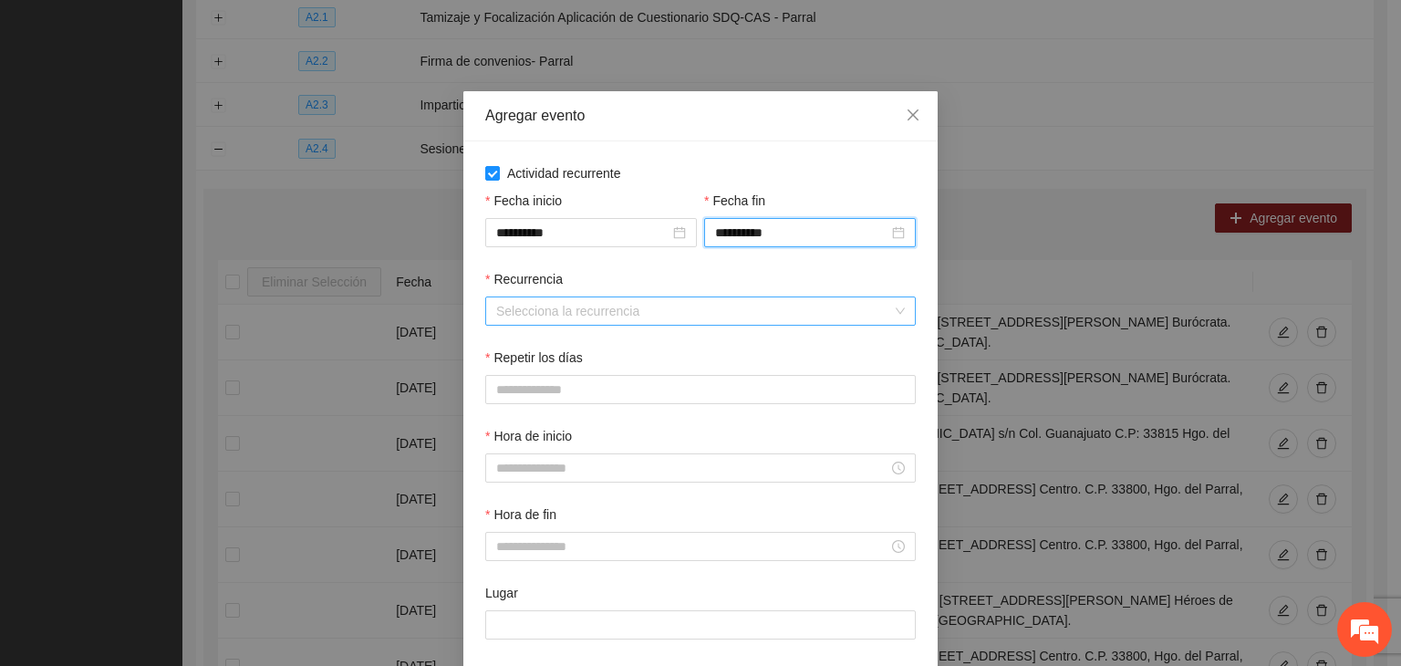
click at [592, 307] on input "Recurrencia" at bounding box center [694, 310] width 396 height 27
click at [606, 347] on div "Recurrencia Selecciona la recurrencia" at bounding box center [701, 308] width 438 height 78
click at [598, 322] on input "Recurrencia" at bounding box center [694, 310] width 396 height 27
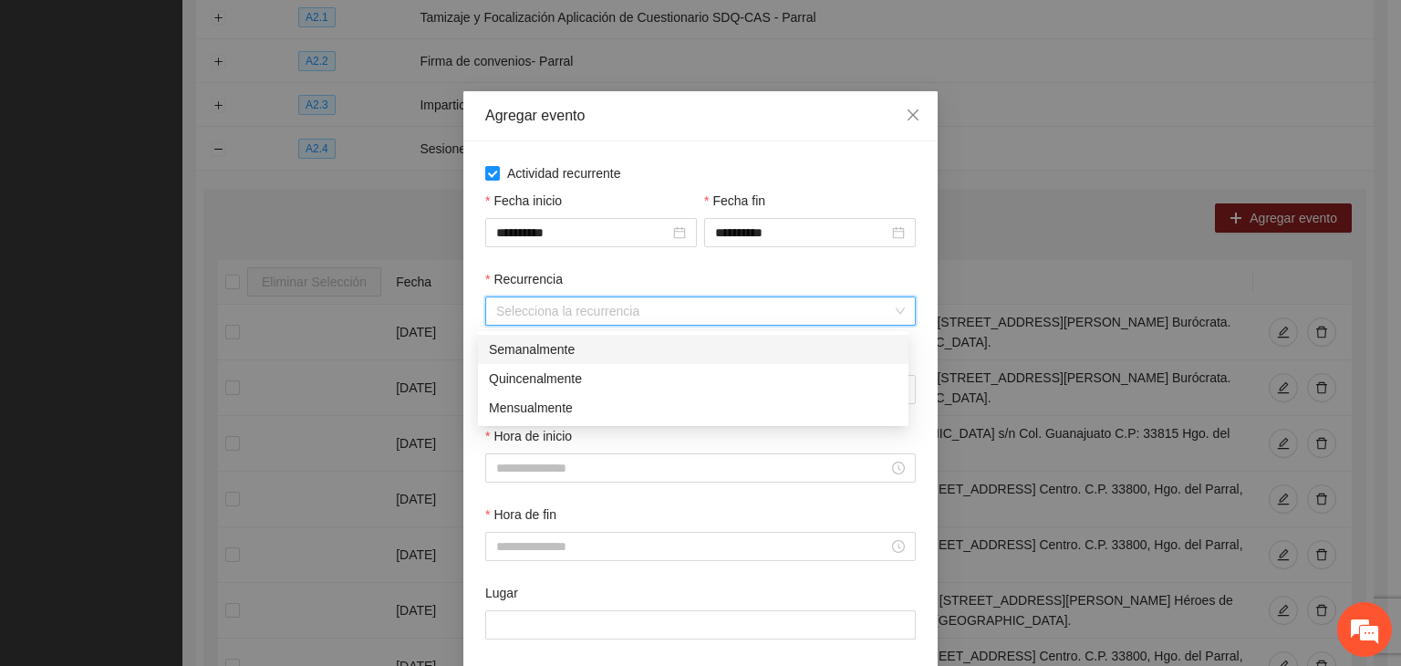
click at [573, 352] on div "Semanalmente" at bounding box center [693, 349] width 409 height 20
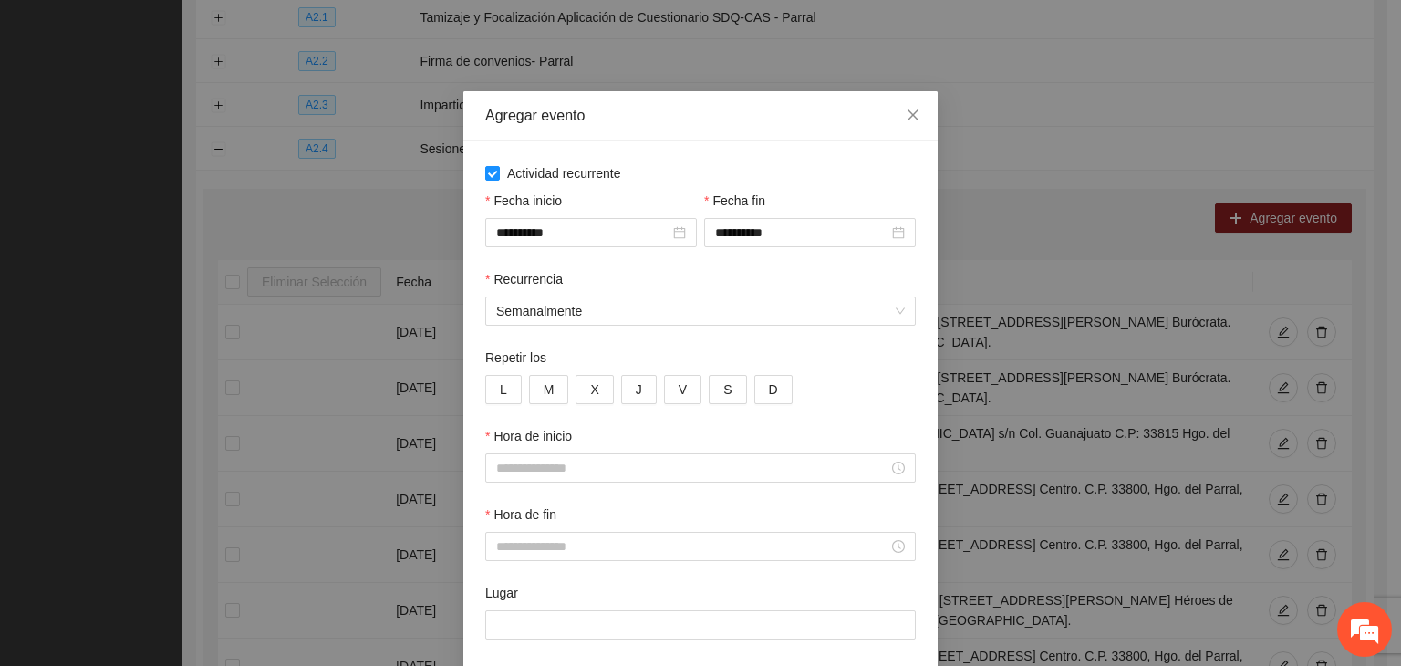
click at [504, 369] on div "Repetir los" at bounding box center [700, 361] width 431 height 27
click at [509, 390] on div "L M X J V S D" at bounding box center [700, 389] width 431 height 29
click at [505, 387] on button "L" at bounding box center [503, 389] width 36 height 29
click at [532, 396] on button "M" at bounding box center [549, 389] width 40 height 29
click at [591, 395] on button "X" at bounding box center [594, 389] width 37 height 29
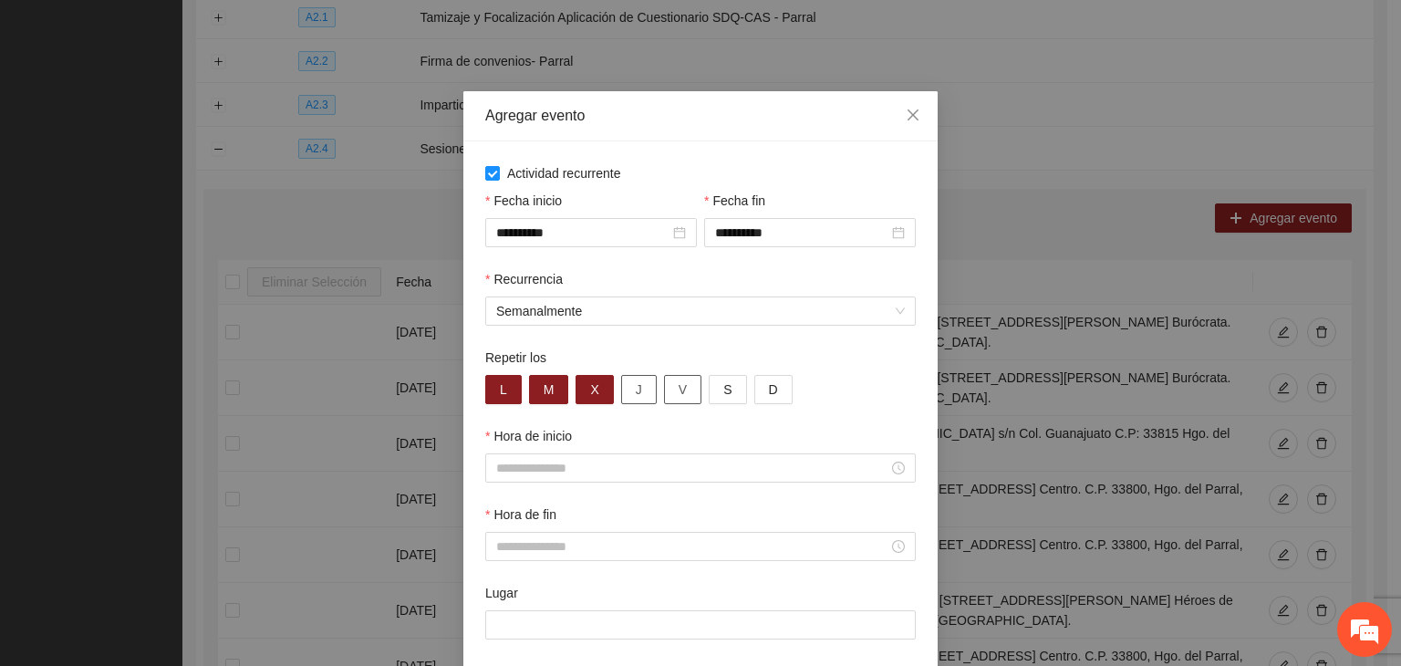
drag, startPoint x: 631, startPoint y: 399, endPoint x: 662, endPoint y: 400, distance: 31.0
click at [633, 400] on button "J" at bounding box center [639, 389] width 36 height 29
click at [679, 400] on span "V" at bounding box center [683, 389] width 8 height 20
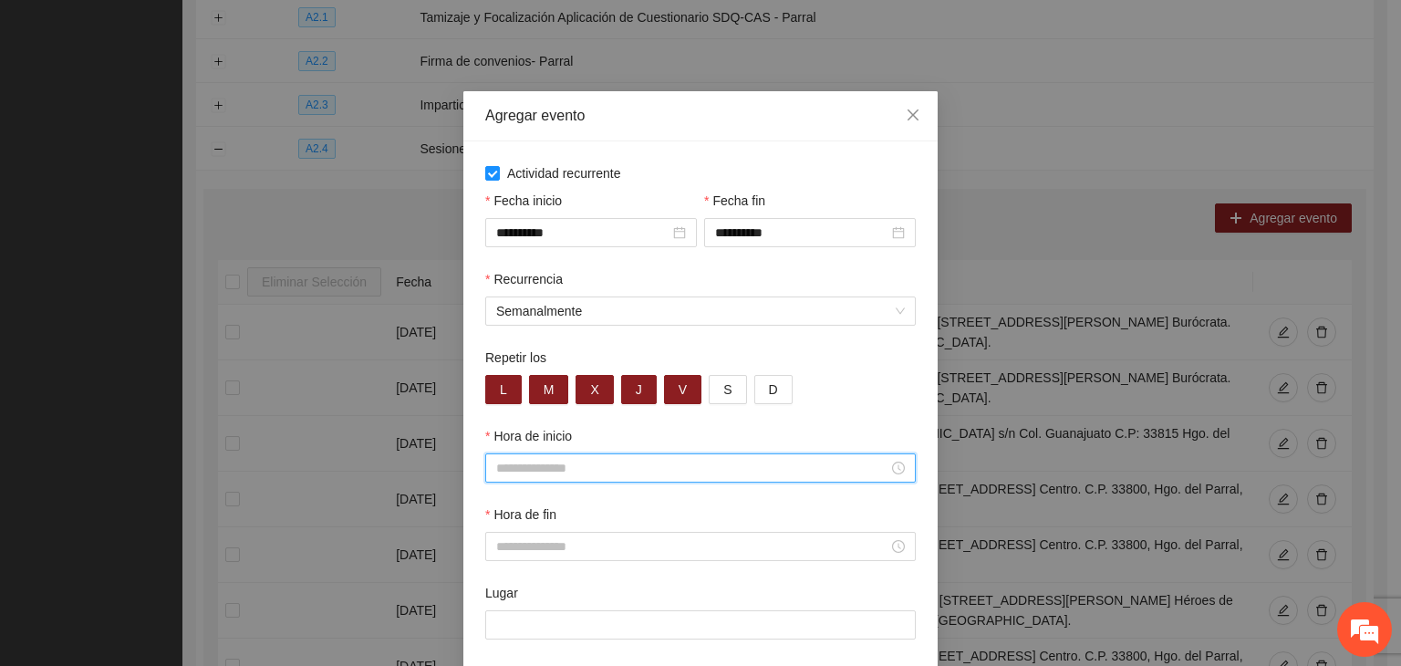
click at [622, 458] on div at bounding box center [700, 467] width 431 height 29
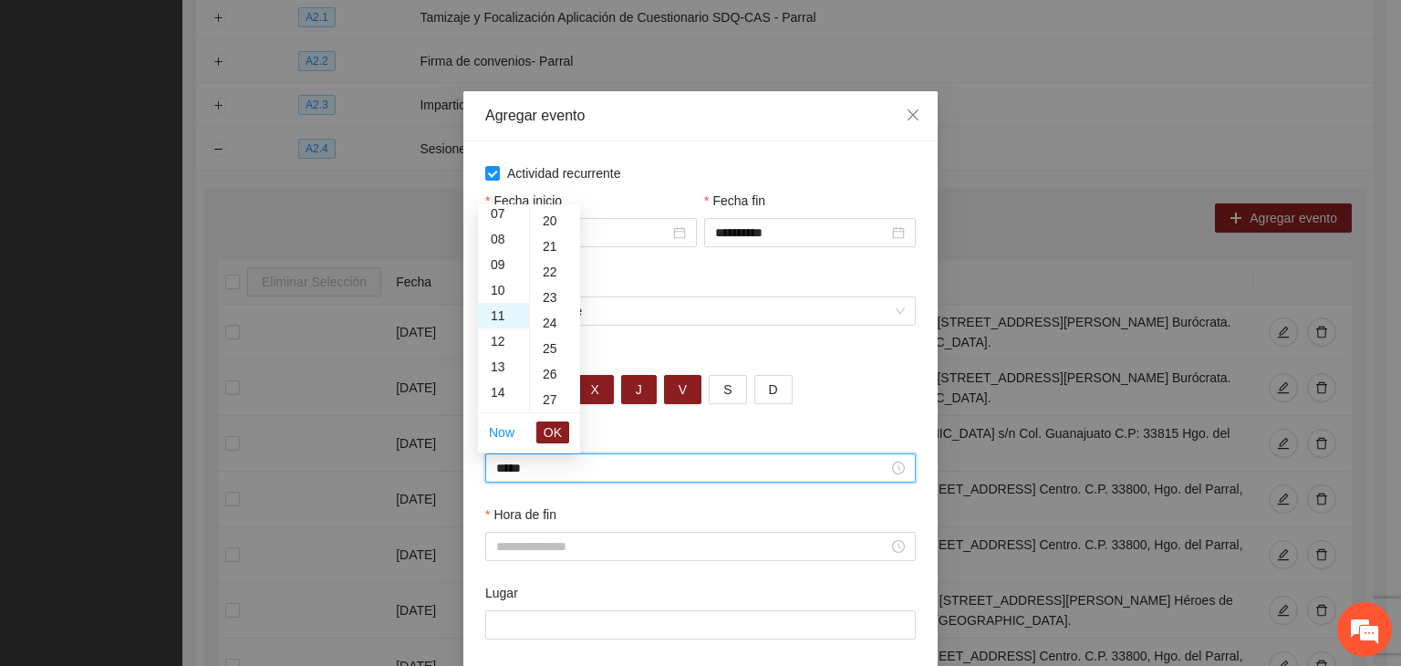
scroll to position [766, 0]
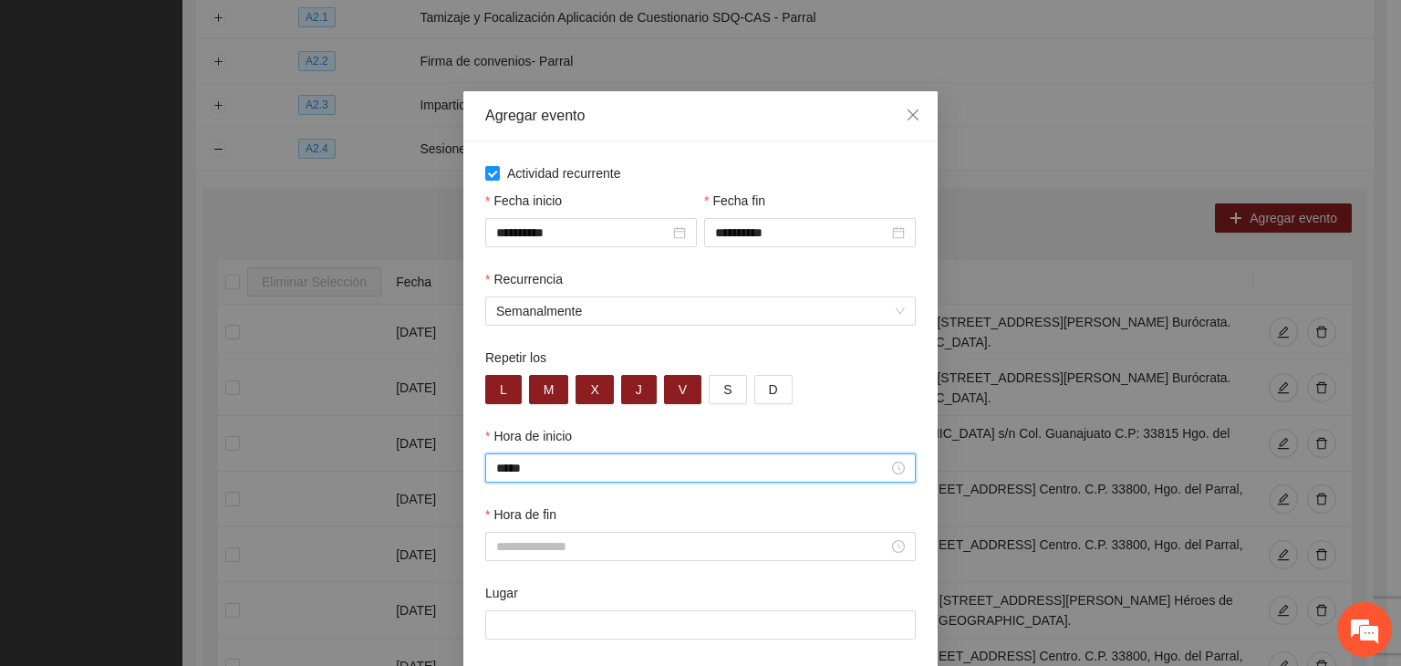
type input "*****"
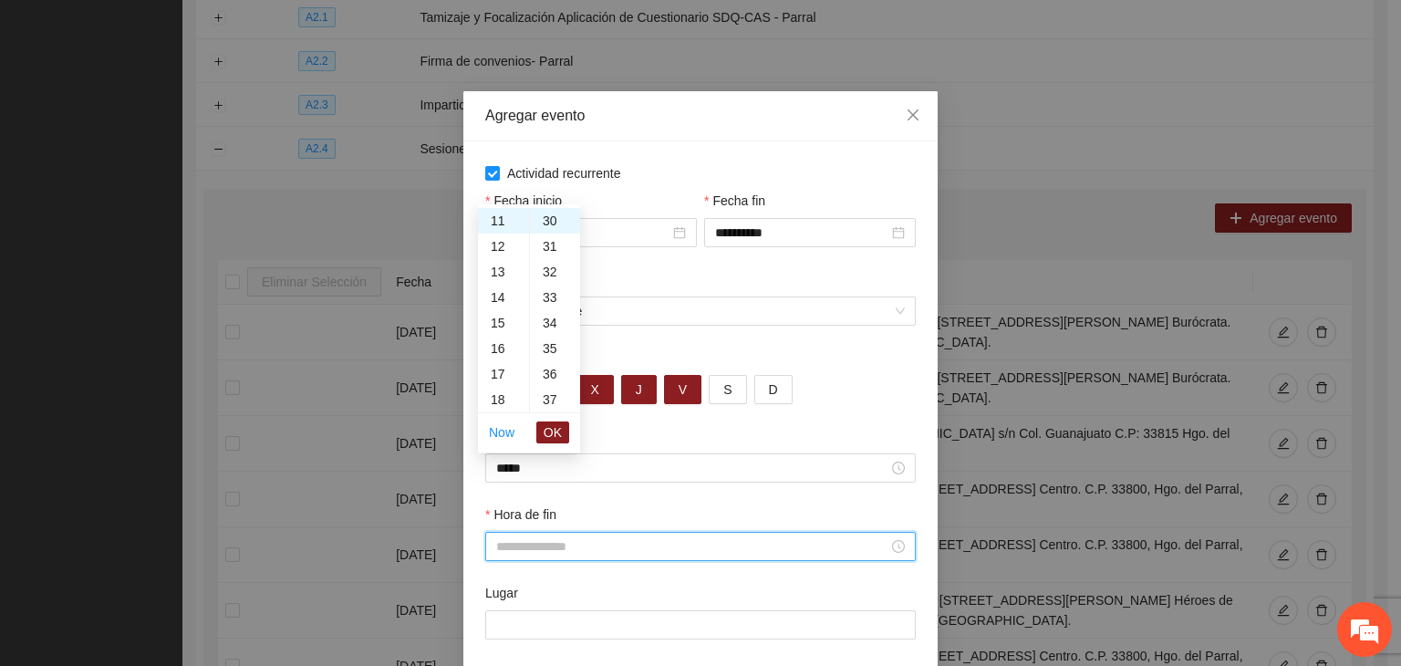
click at [671, 551] on input "Hora de fin" at bounding box center [692, 546] width 392 height 20
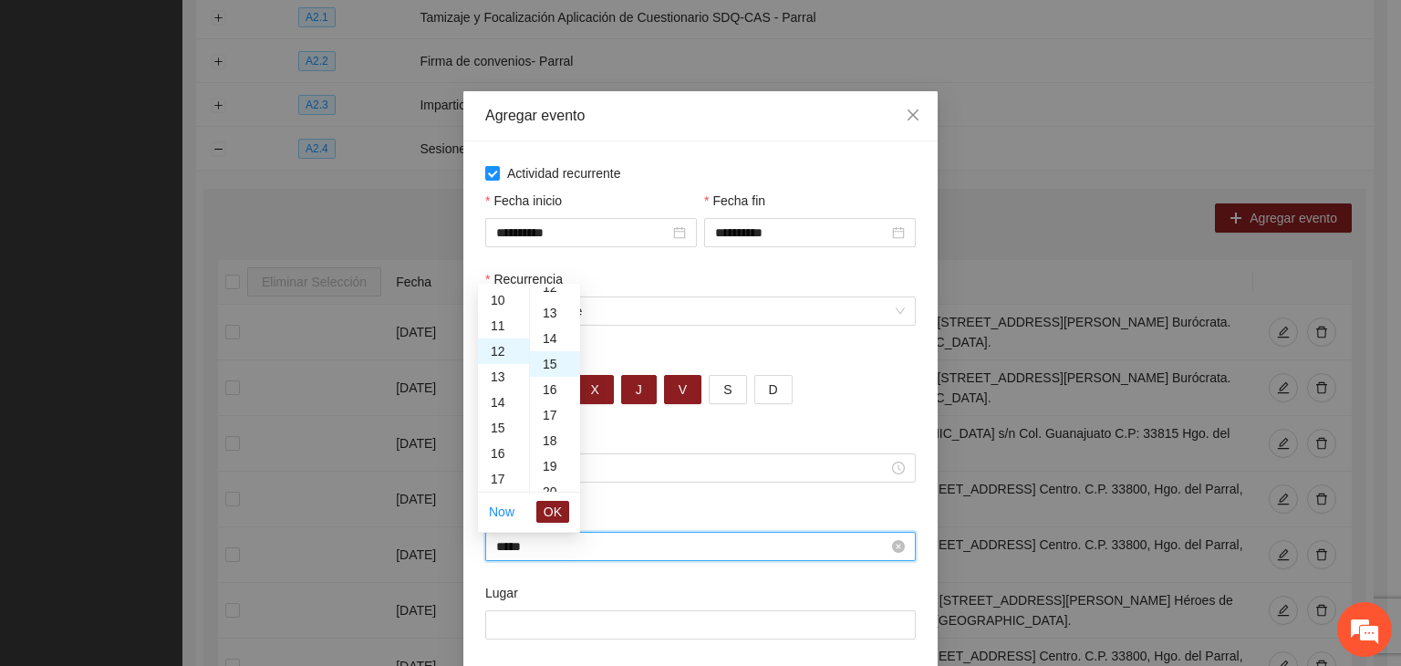
scroll to position [383, 0]
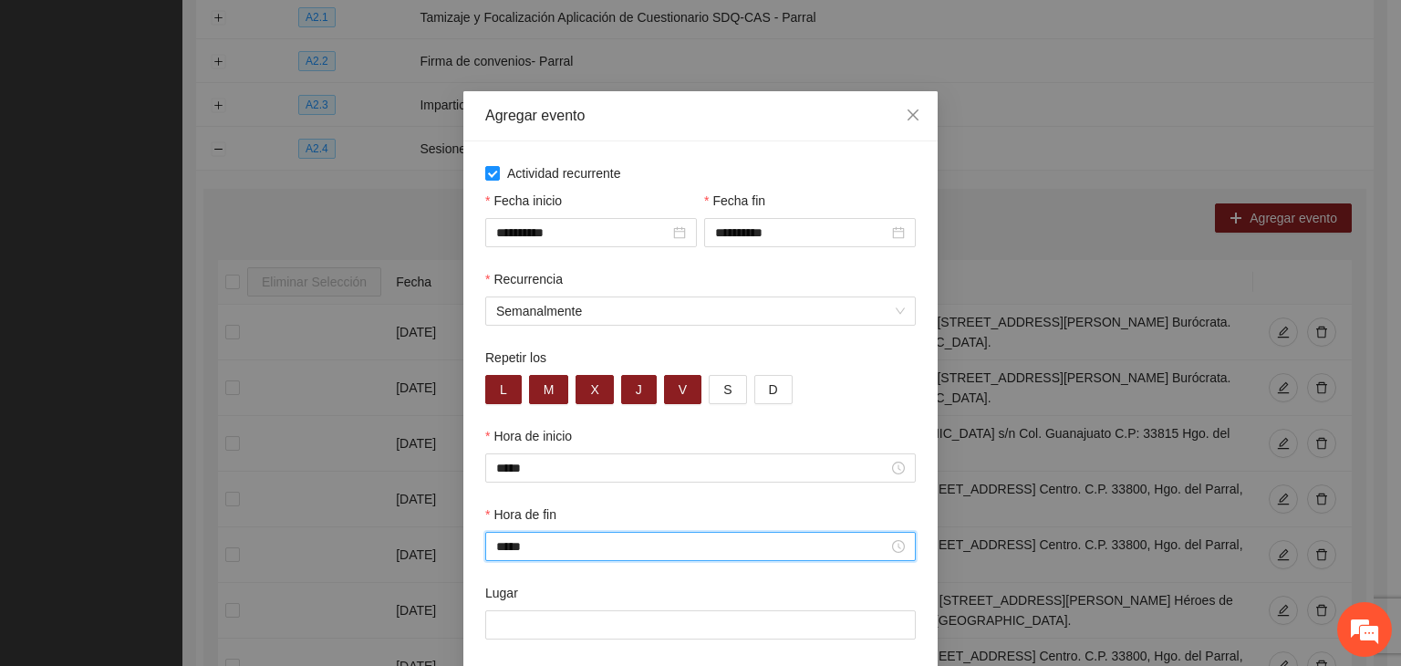
type input "*****"
click at [655, 597] on div "Lugar" at bounding box center [700, 596] width 431 height 27
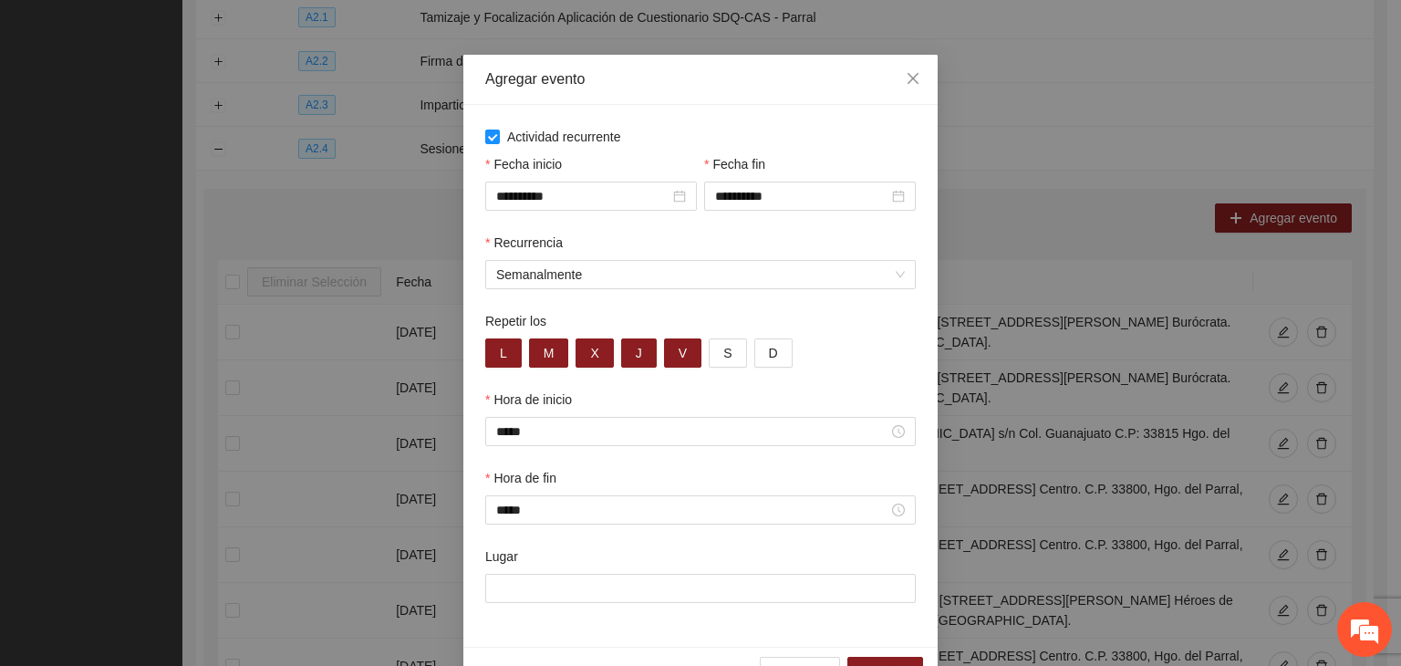
scroll to position [90, 0]
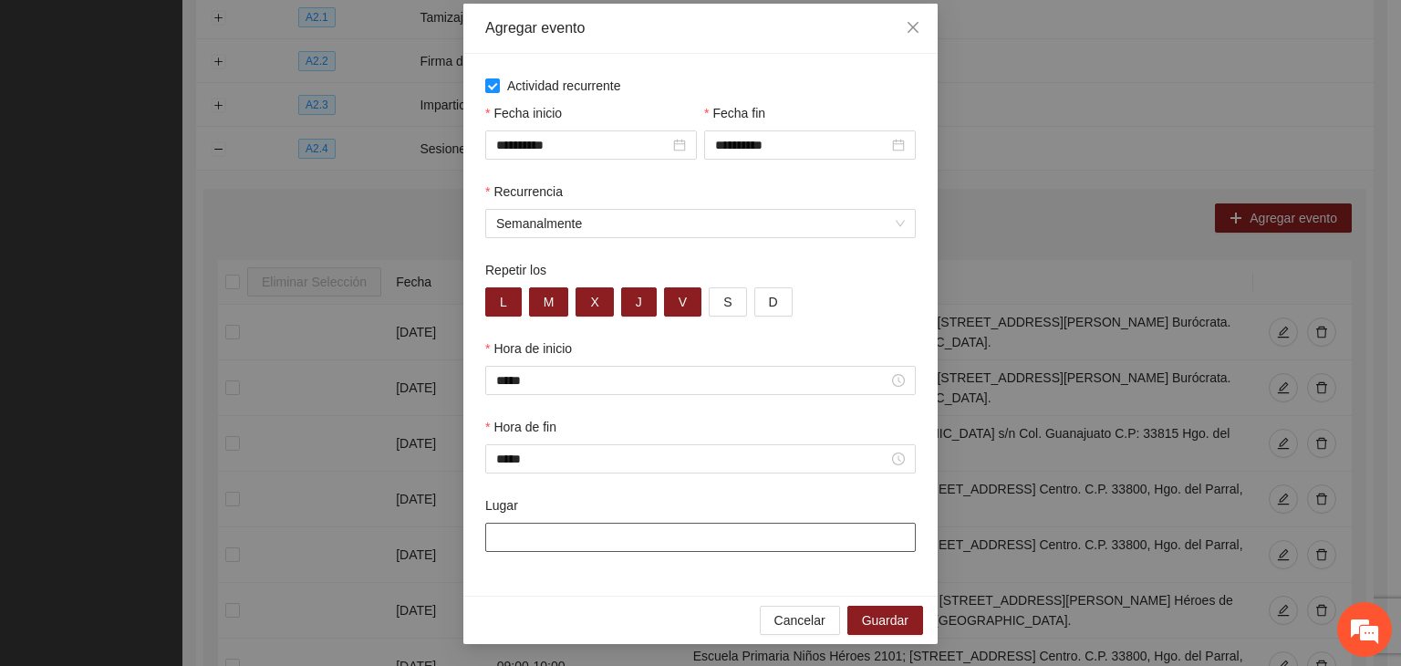
click at [631, 527] on input "Lugar" at bounding box center [700, 537] width 431 height 29
paste input "**********"
type input "**********"
click at [591, 588] on div "**********" at bounding box center [700, 325] width 474 height 542
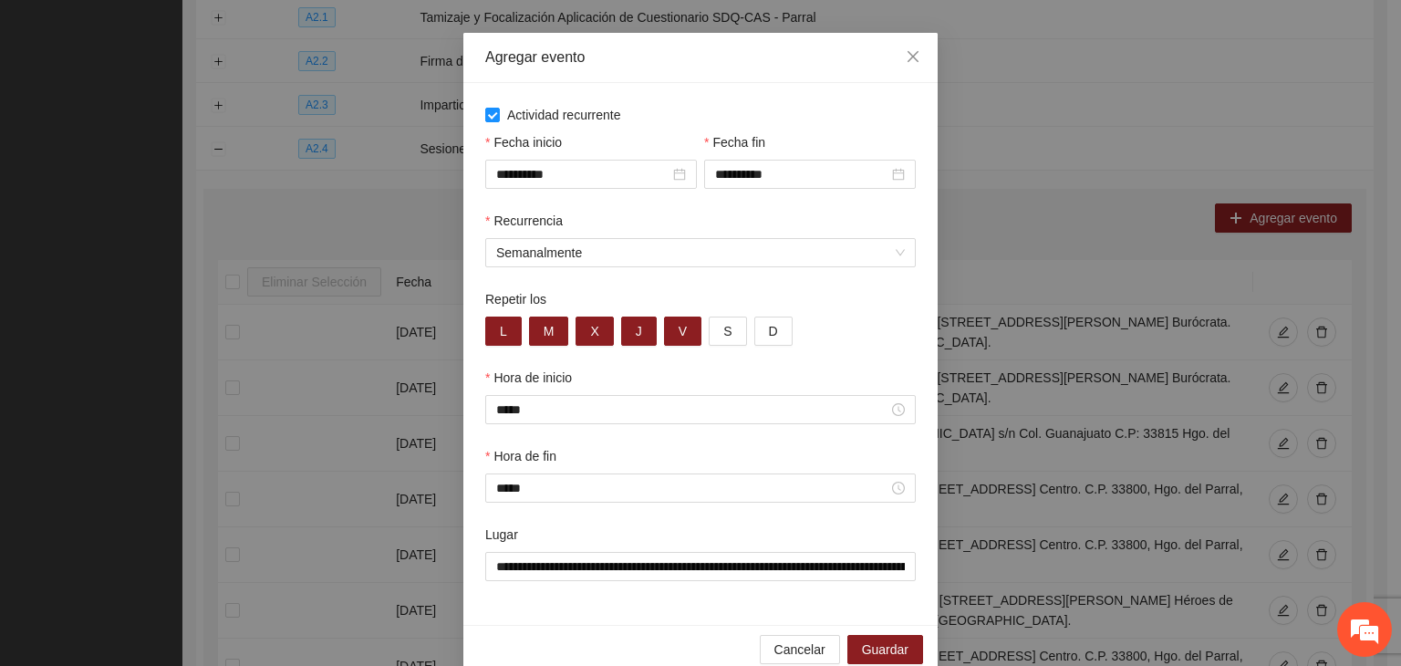
scroll to position [90, 0]
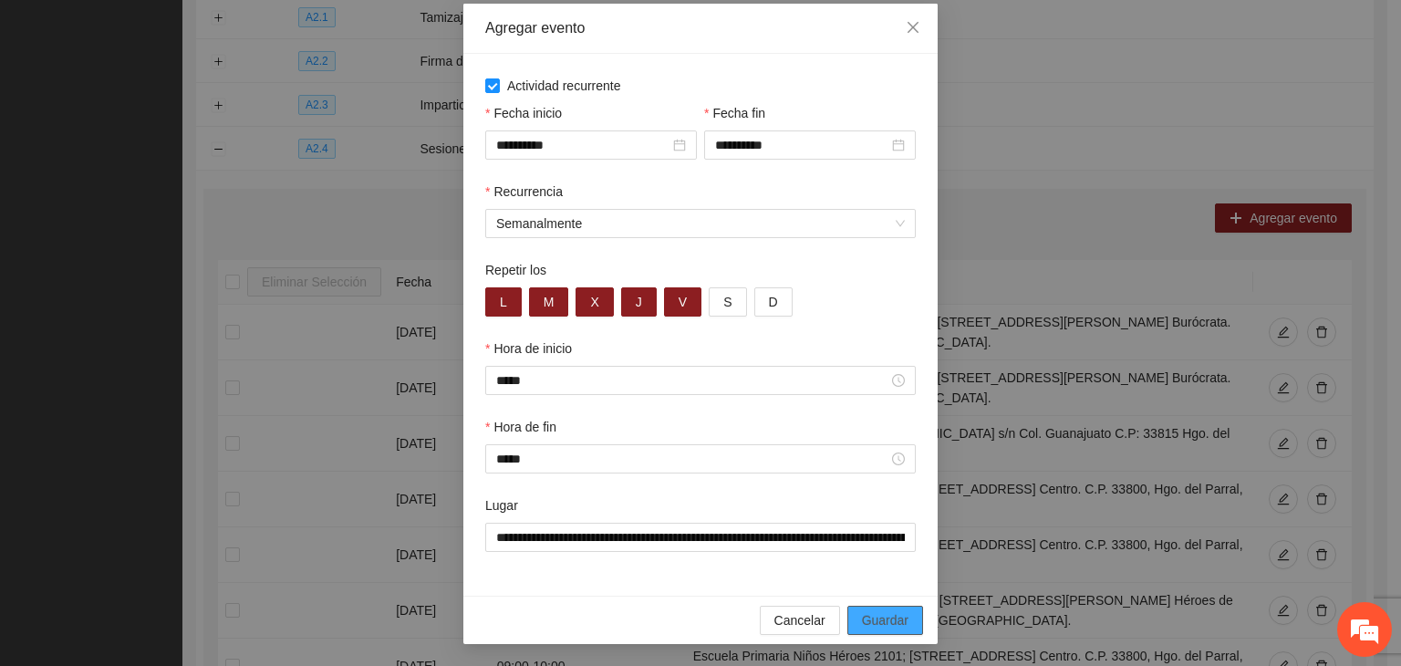
click at [891, 618] on span "Guardar" at bounding box center [885, 620] width 47 height 20
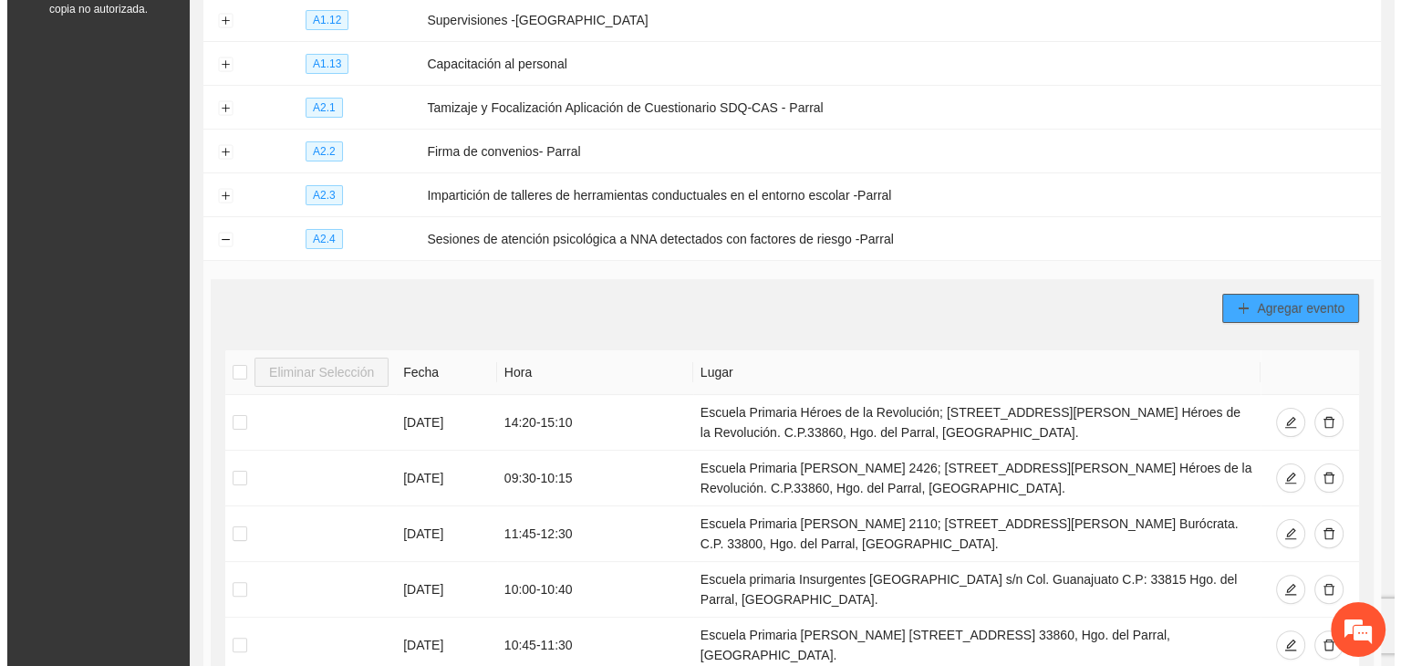
scroll to position [326, 0]
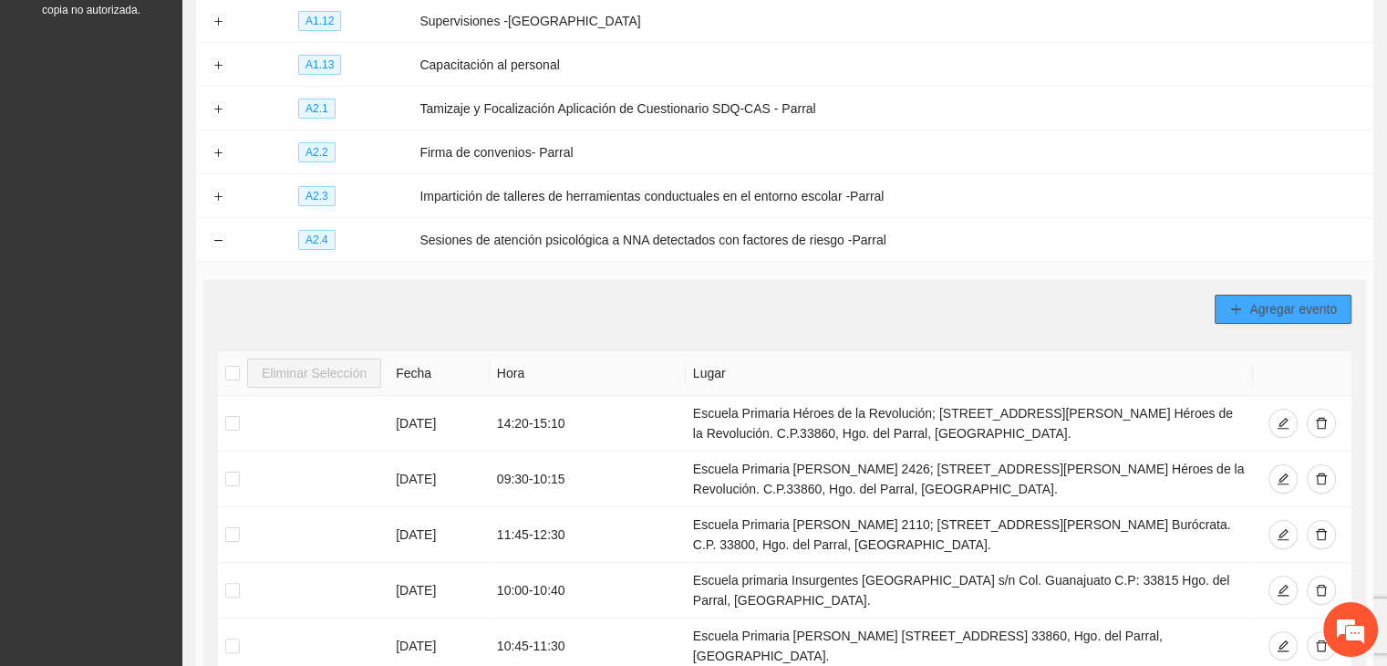
click at [1263, 299] on span "Agregar evento" at bounding box center [1294, 309] width 88 height 20
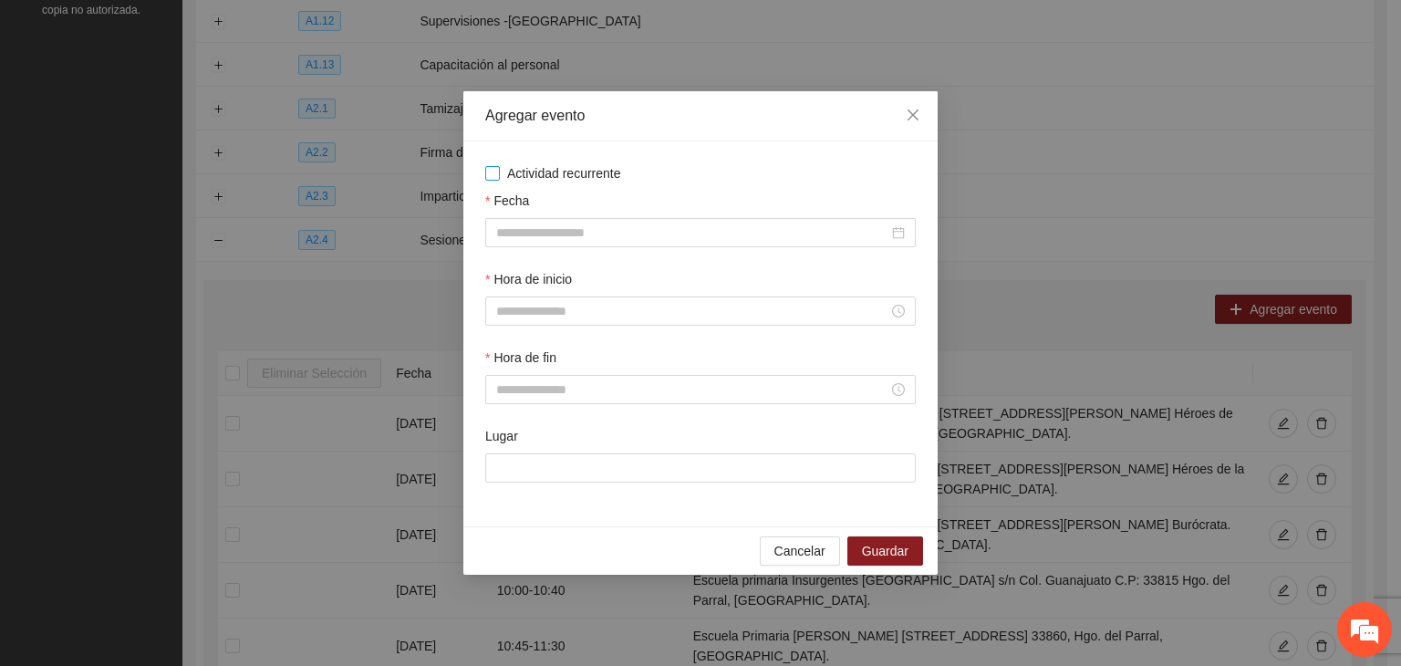
click at [511, 166] on span "Actividad recurrente" at bounding box center [564, 173] width 129 height 20
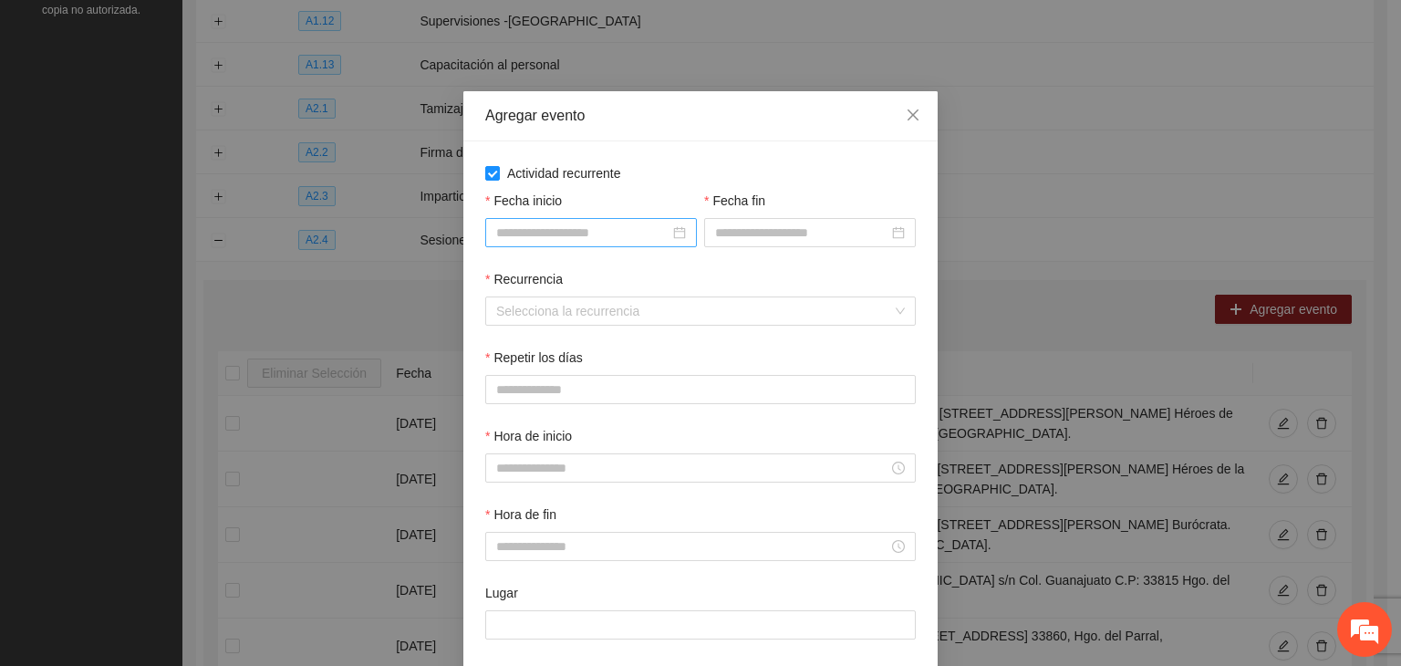
drag, startPoint x: 617, startPoint y: 224, endPoint x: 660, endPoint y: 241, distance: 45.9
click at [615, 224] on input "Fecha inicio" at bounding box center [582, 233] width 173 height 20
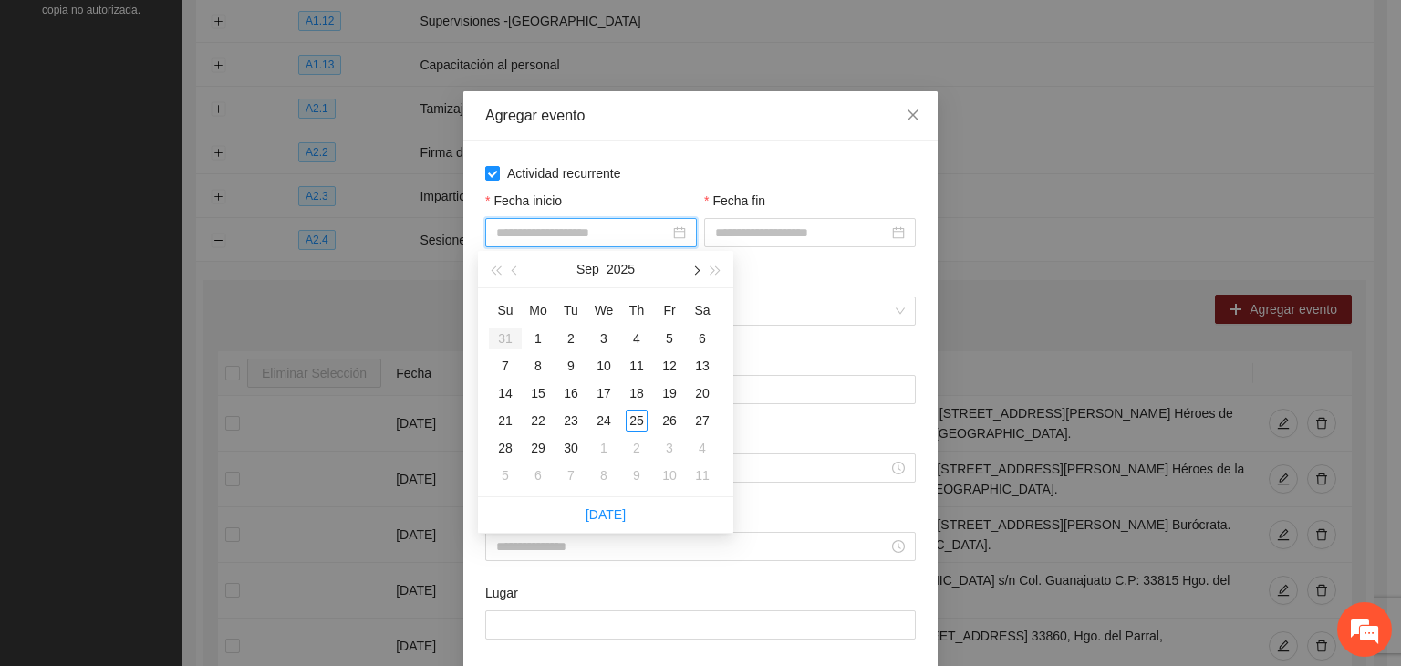
click at [703, 270] on button "button" at bounding box center [695, 269] width 20 height 36
type input "**********"
click at [610, 339] on div "1" at bounding box center [604, 338] width 22 height 22
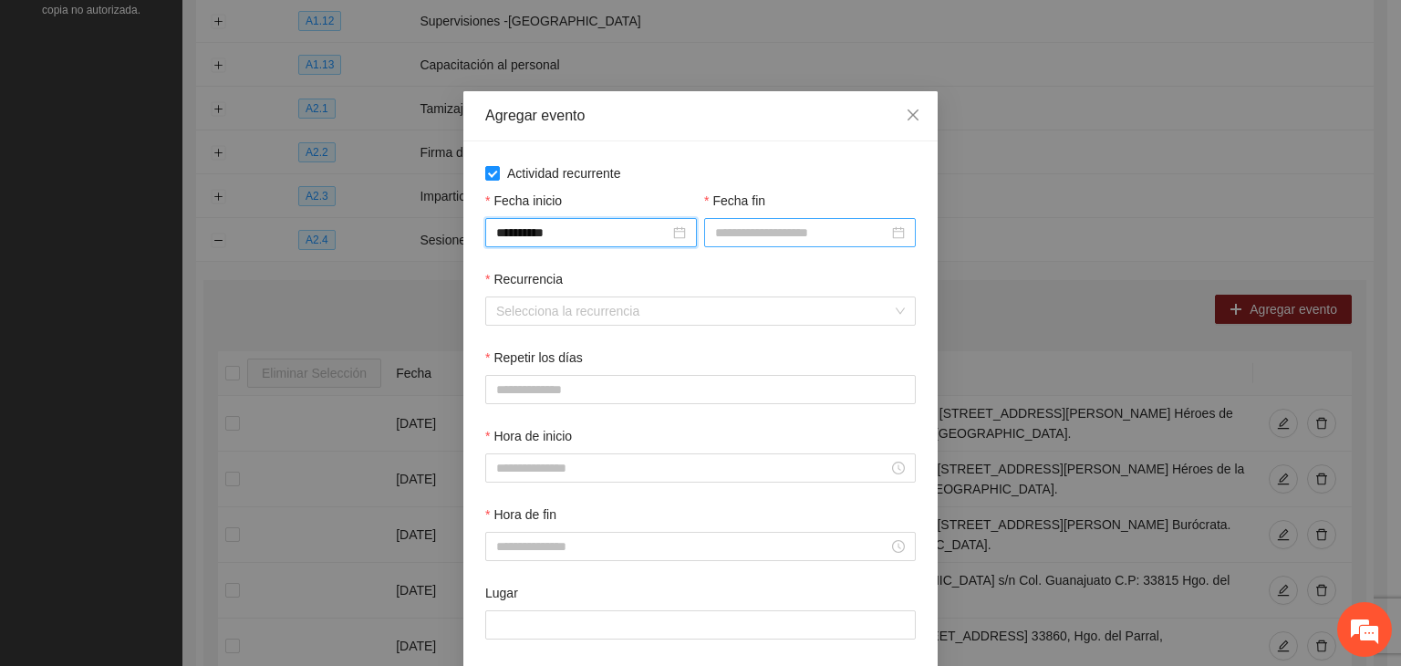
click at [796, 224] on input "Fecha fin" at bounding box center [801, 233] width 173 height 20
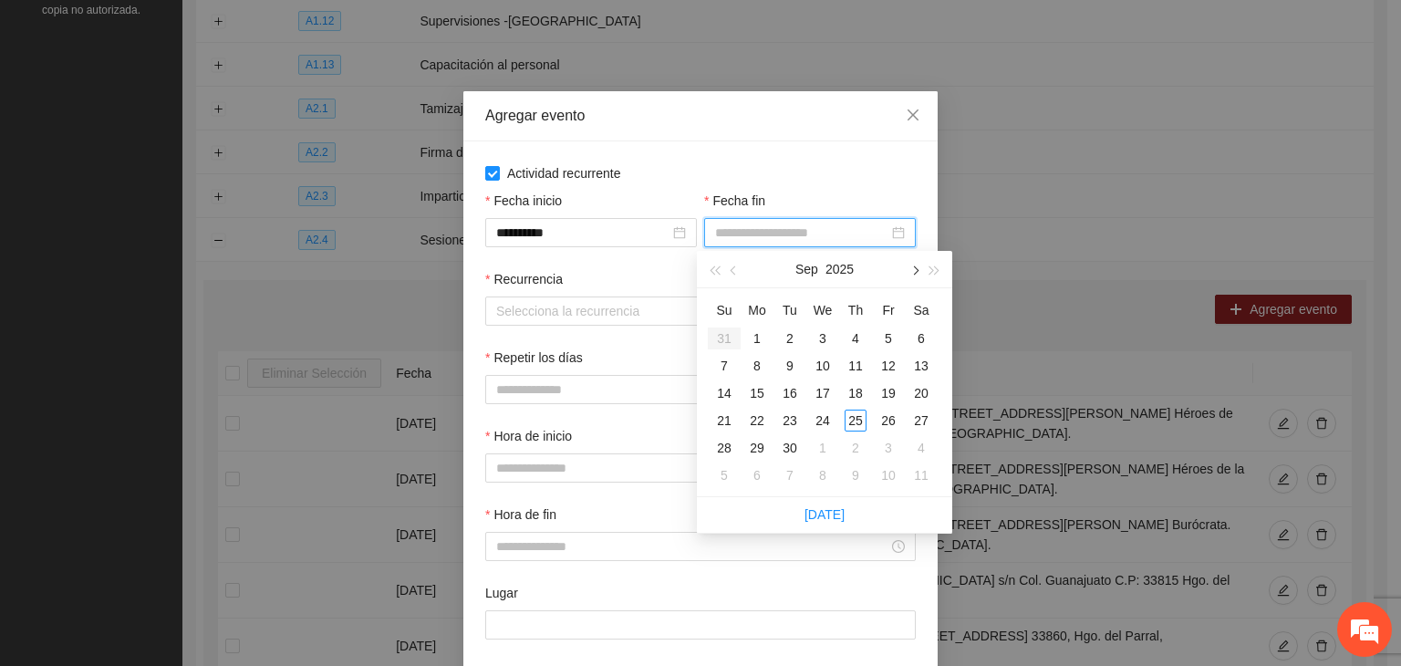
click at [912, 276] on button "button" at bounding box center [914, 269] width 20 height 36
type input "**********"
click at [883, 430] on div "24" at bounding box center [889, 421] width 22 height 22
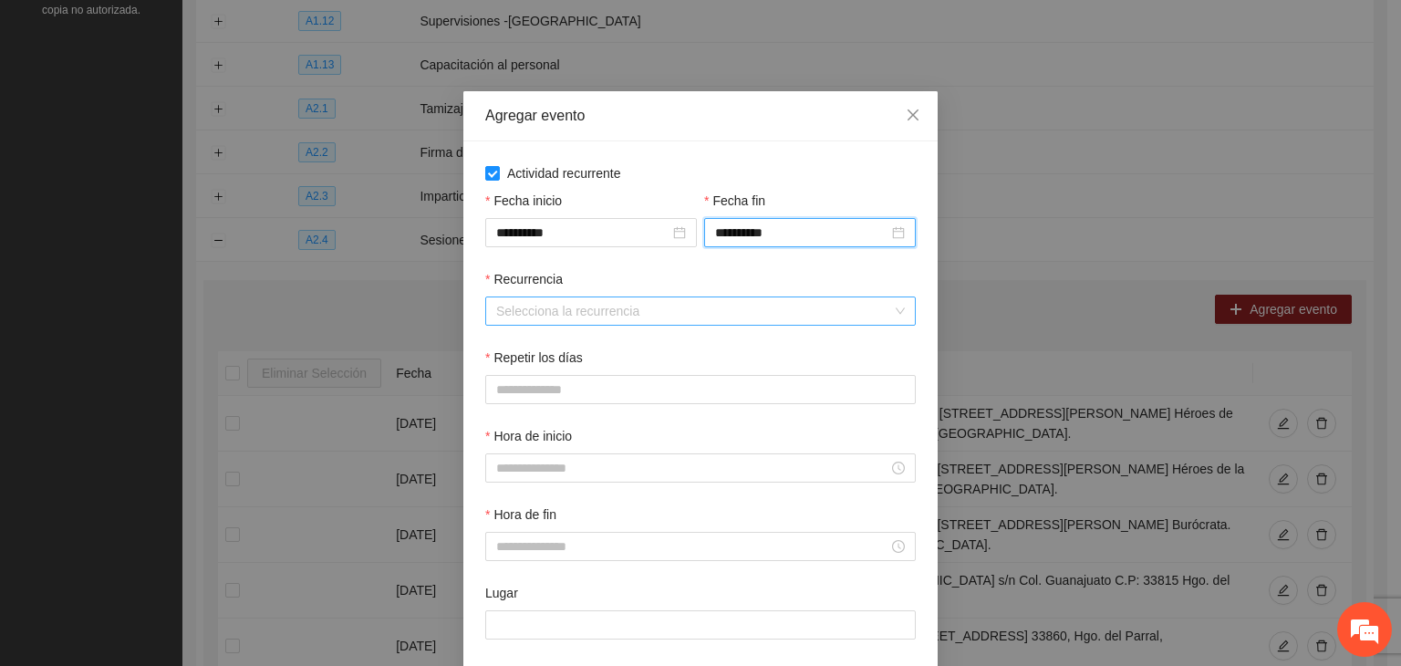
click at [547, 299] on input "Recurrencia" at bounding box center [694, 310] width 396 height 27
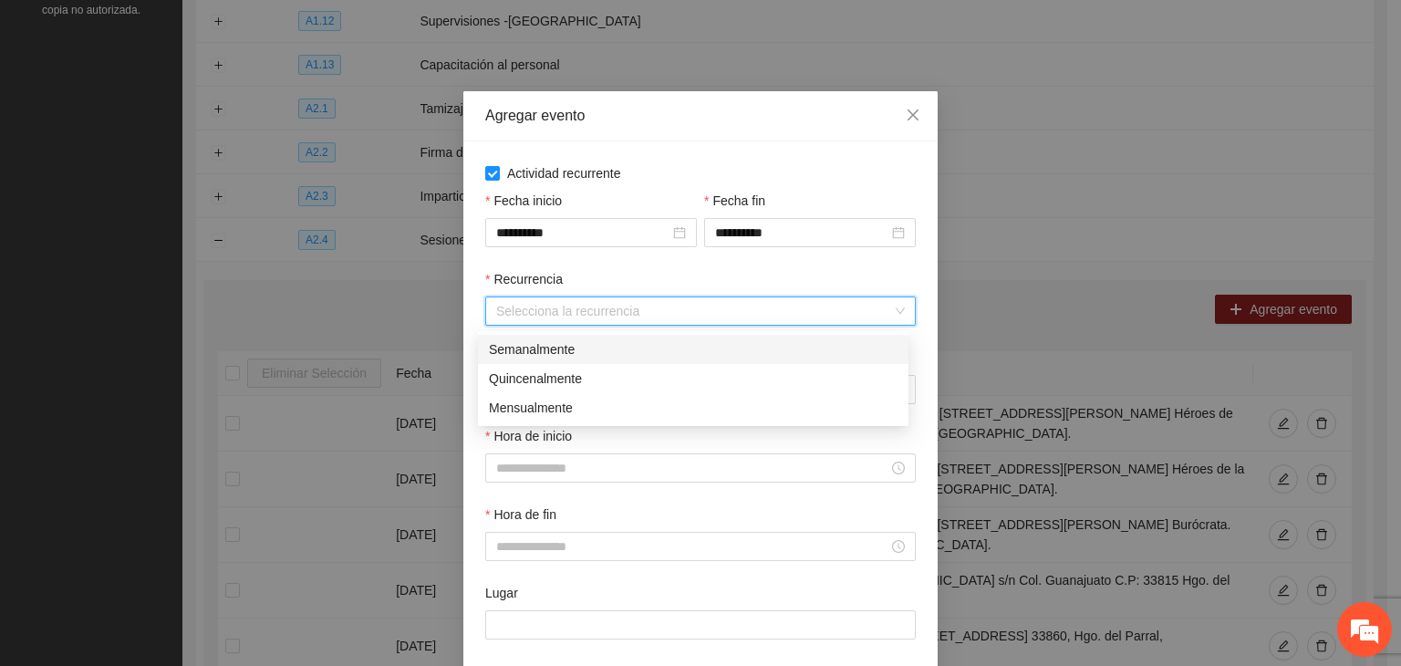
click at [551, 355] on div "Semanalmente" at bounding box center [693, 349] width 409 height 20
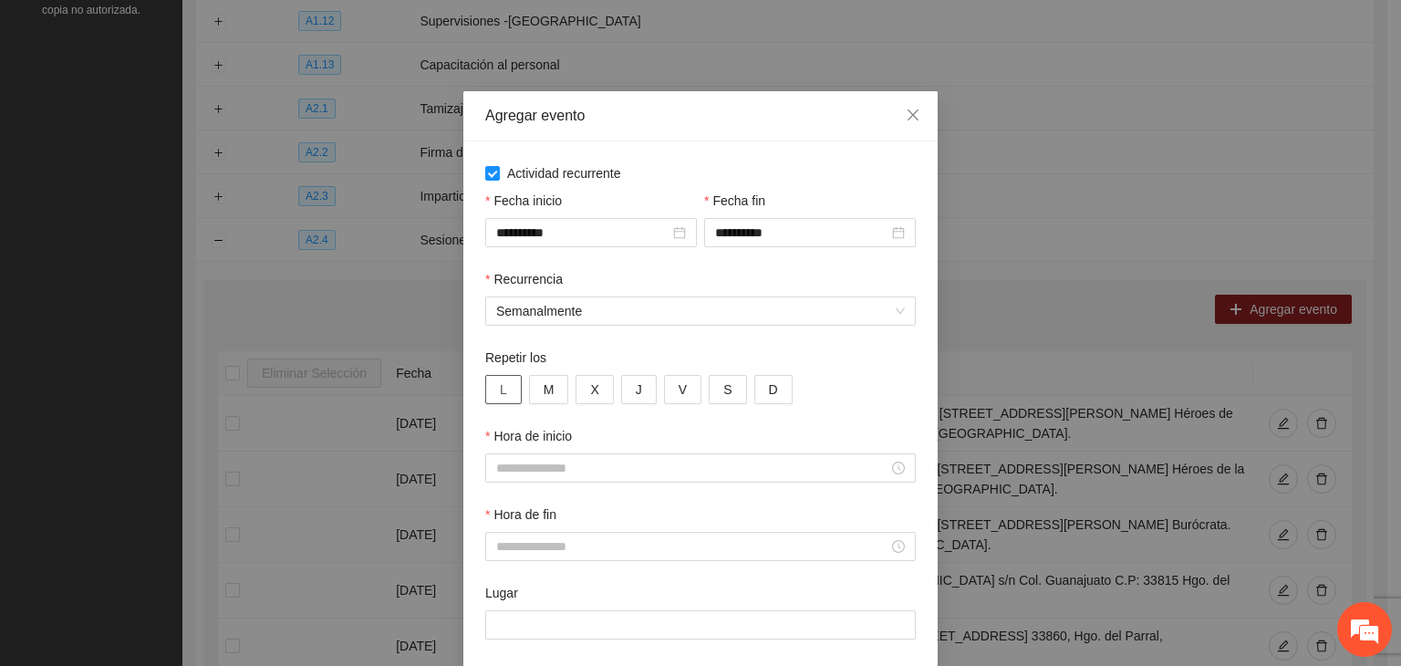
click at [501, 393] on button "L" at bounding box center [503, 389] width 36 height 29
click at [544, 392] on span "M" at bounding box center [549, 389] width 11 height 20
drag, startPoint x: 587, startPoint y: 399, endPoint x: 616, endPoint y: 395, distance: 28.5
click at [590, 399] on span "X" at bounding box center [594, 389] width 8 height 20
drag, startPoint x: 620, startPoint y: 395, endPoint x: 663, endPoint y: 393, distance: 42.9
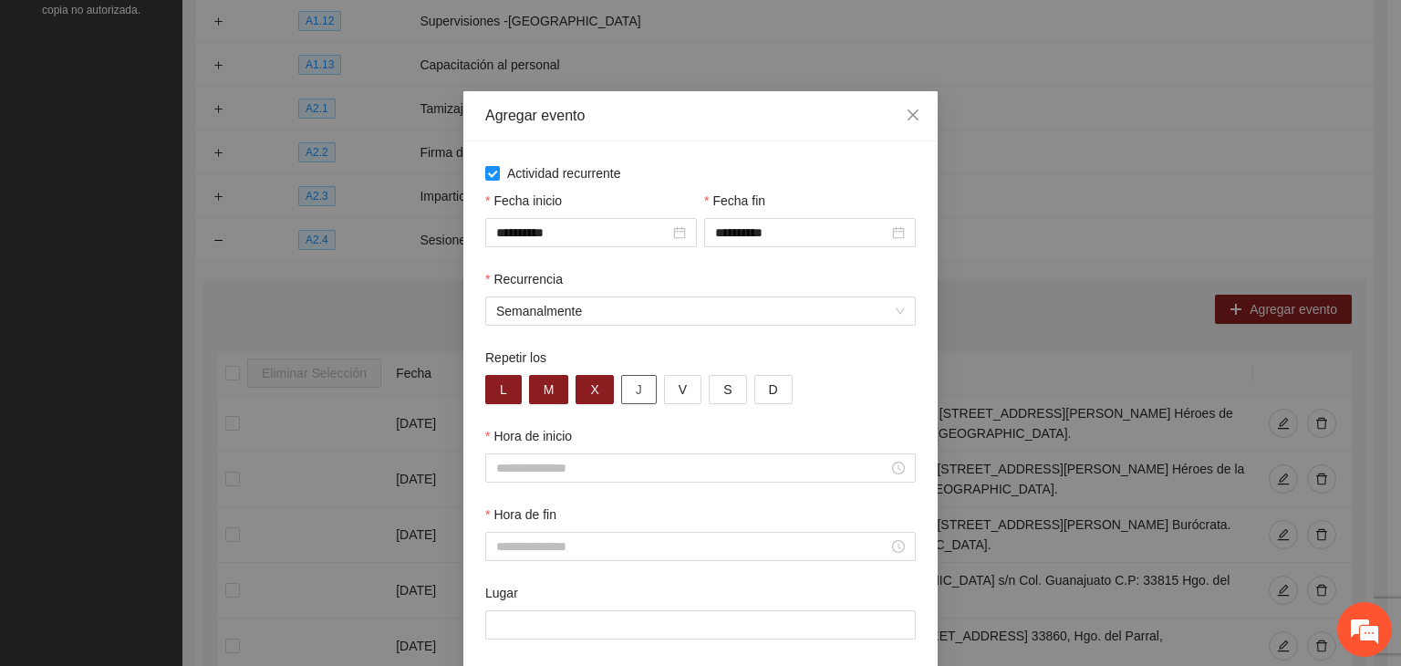
click at [623, 395] on button "J" at bounding box center [639, 389] width 36 height 29
click at [679, 393] on span "V" at bounding box center [683, 389] width 8 height 20
click at [613, 483] on div at bounding box center [700, 467] width 431 height 29
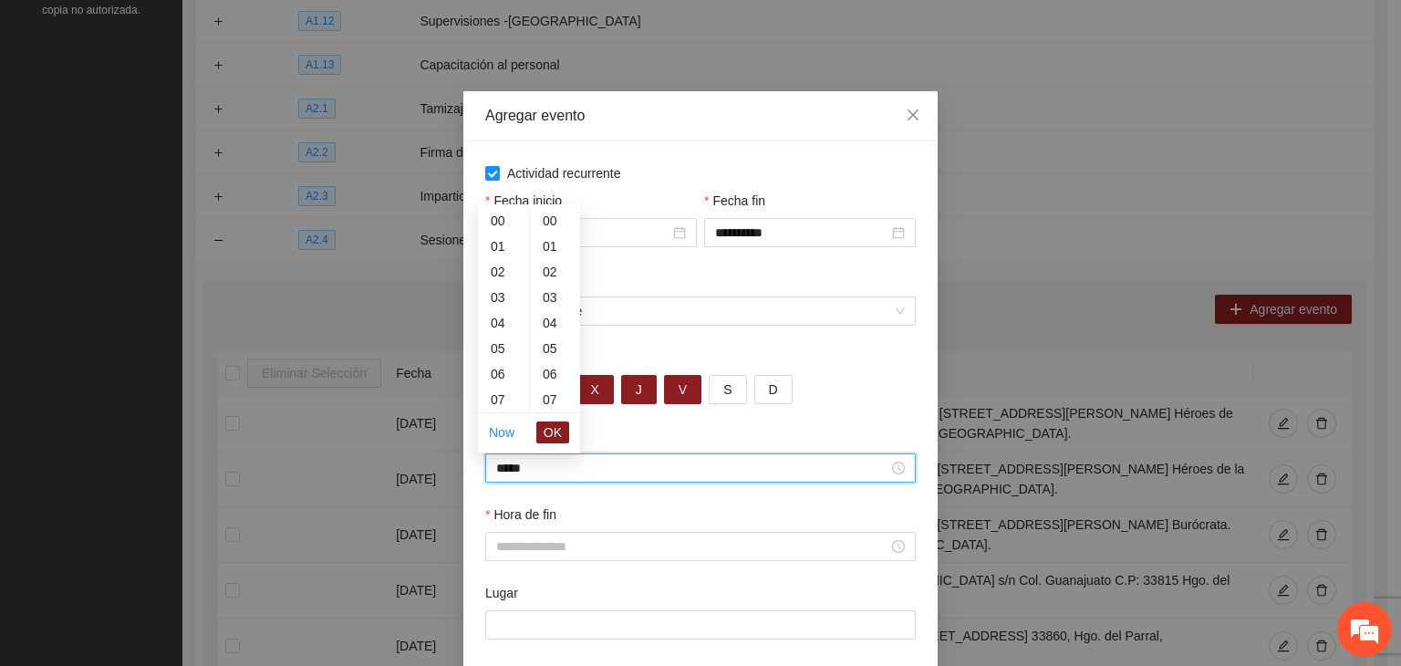
scroll to position [383, 0]
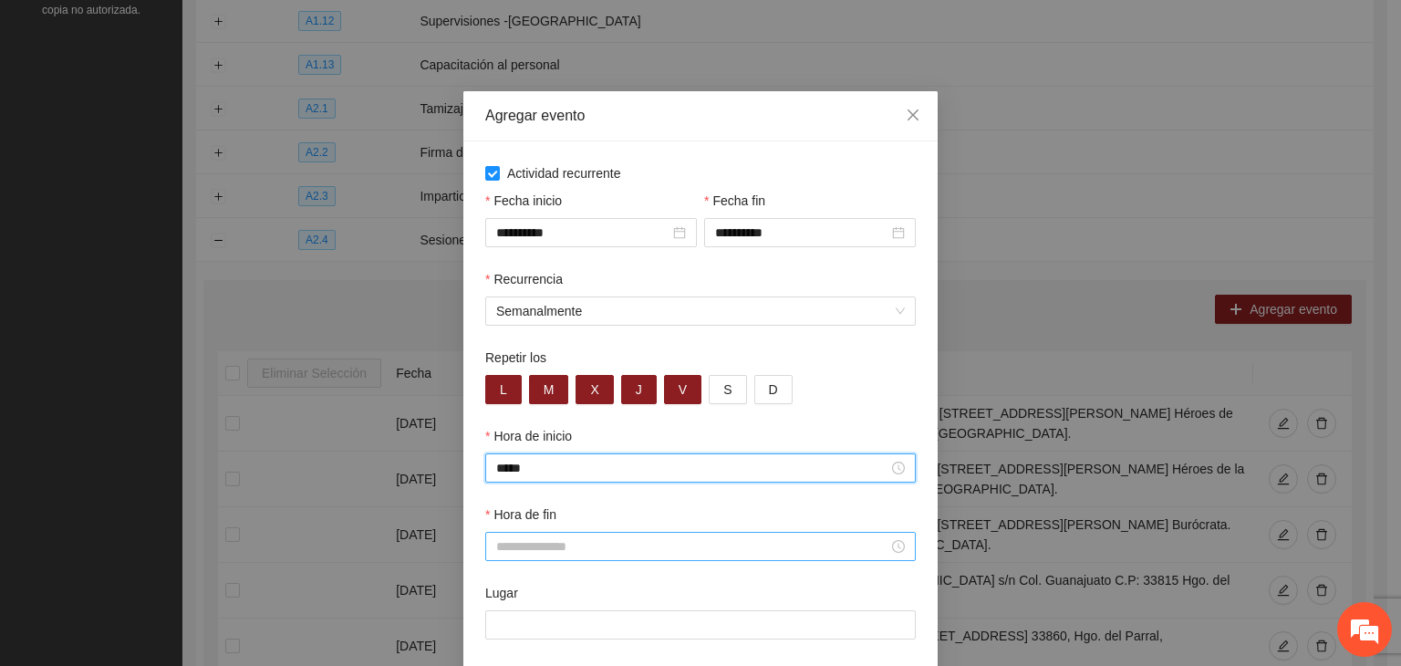
type input "*****"
click at [658, 555] on input "Hora de fin" at bounding box center [692, 546] width 392 height 20
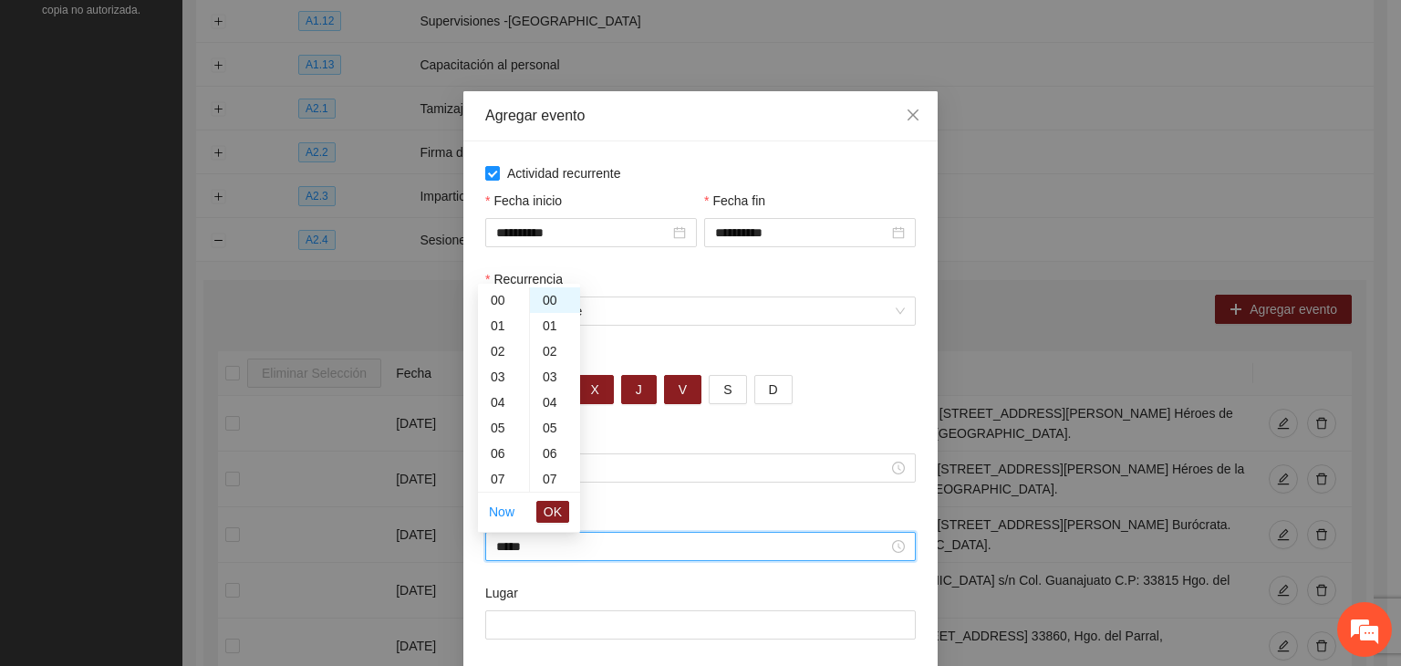
scroll to position [332, 0]
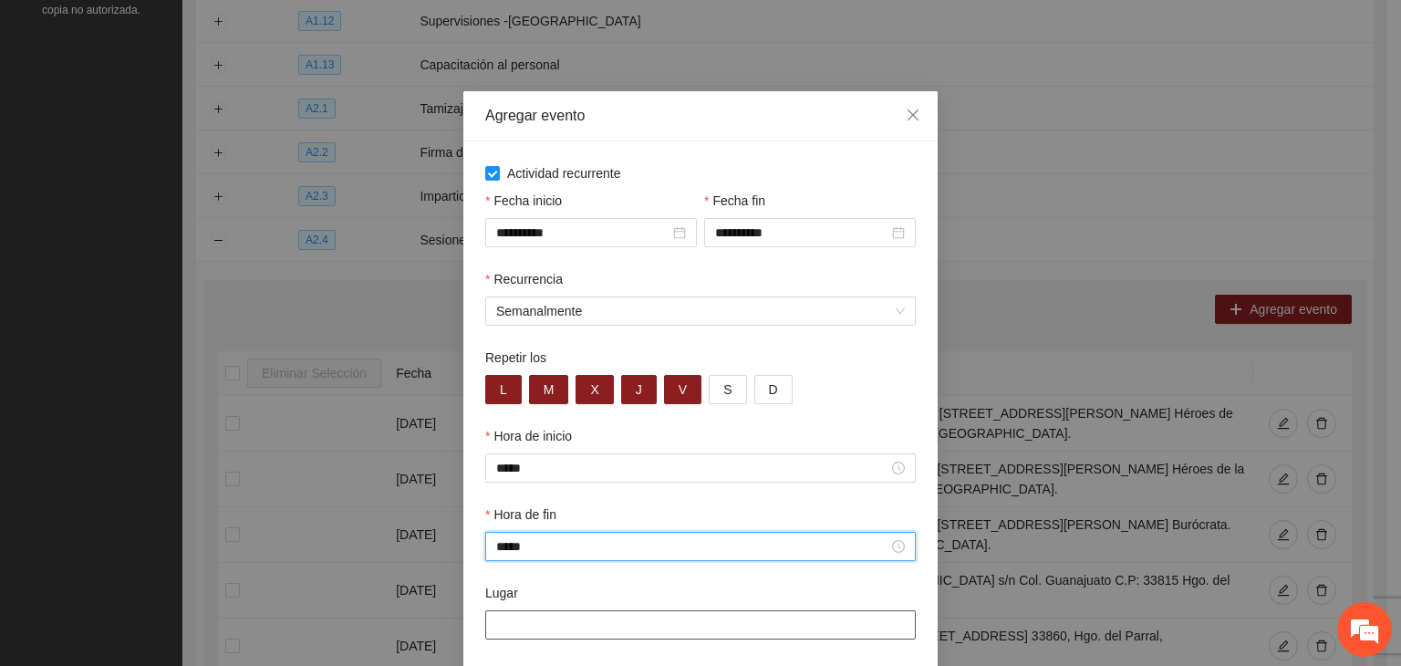
type input "*****"
click at [682, 639] on input "Lugar" at bounding box center [700, 624] width 431 height 29
paste input "**********"
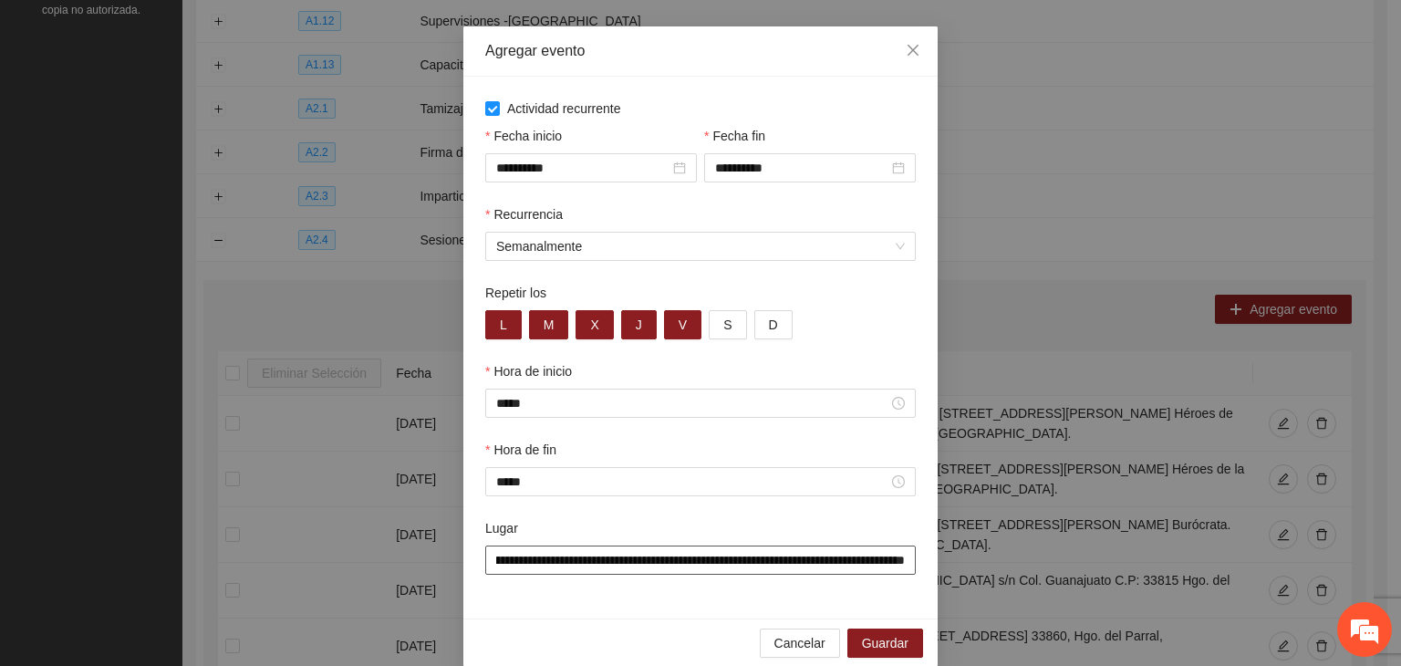
scroll to position [90, 0]
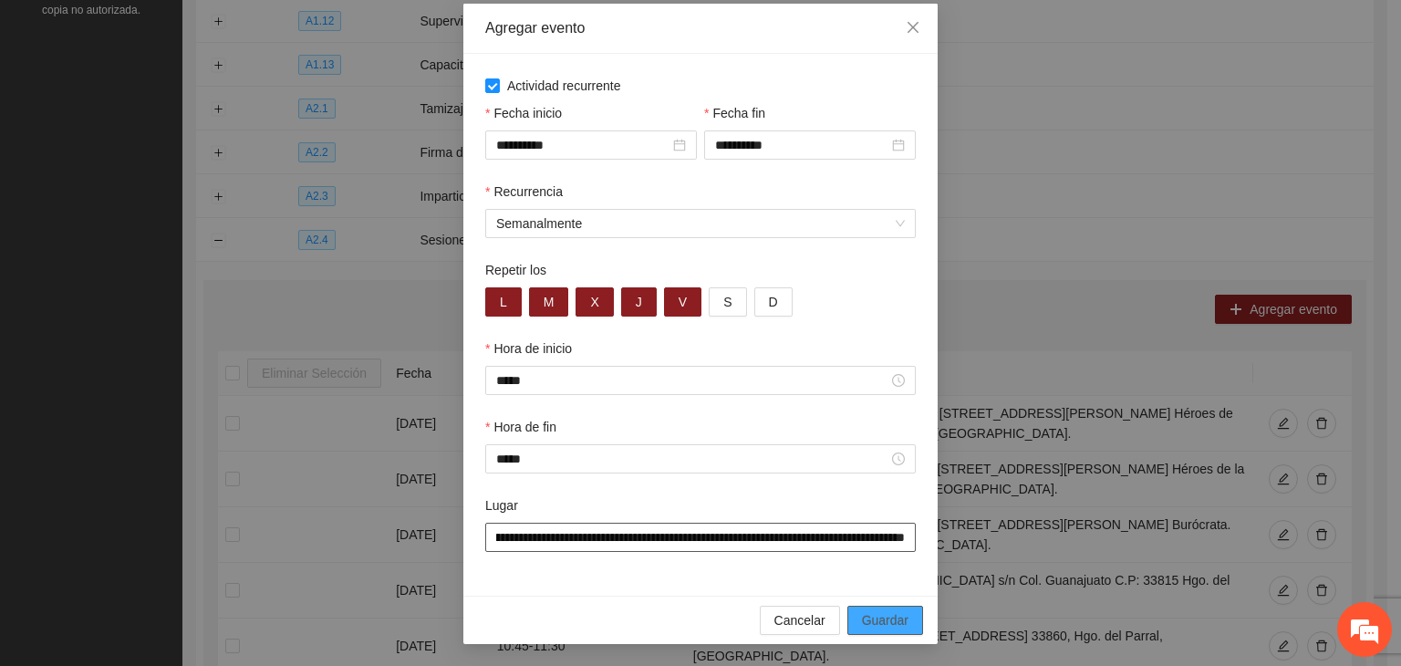
type input "**********"
click at [876, 614] on span "Guardar" at bounding box center [885, 620] width 47 height 20
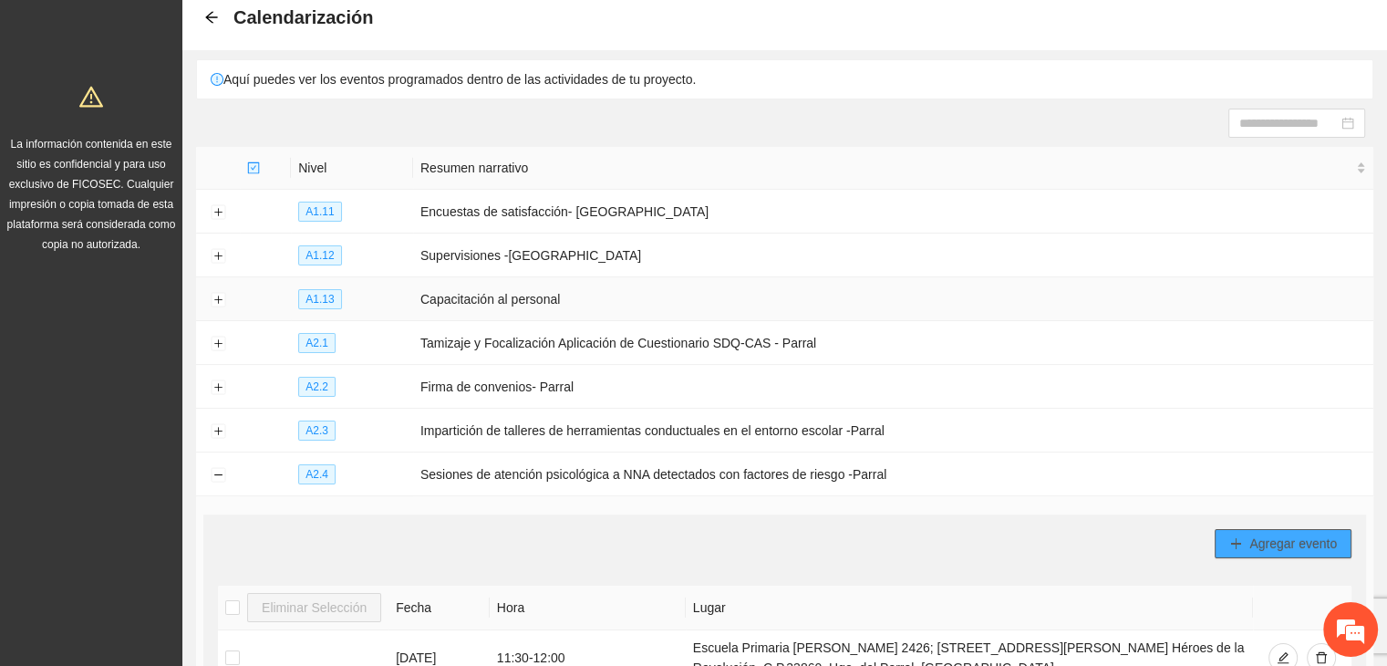
scroll to position [0, 0]
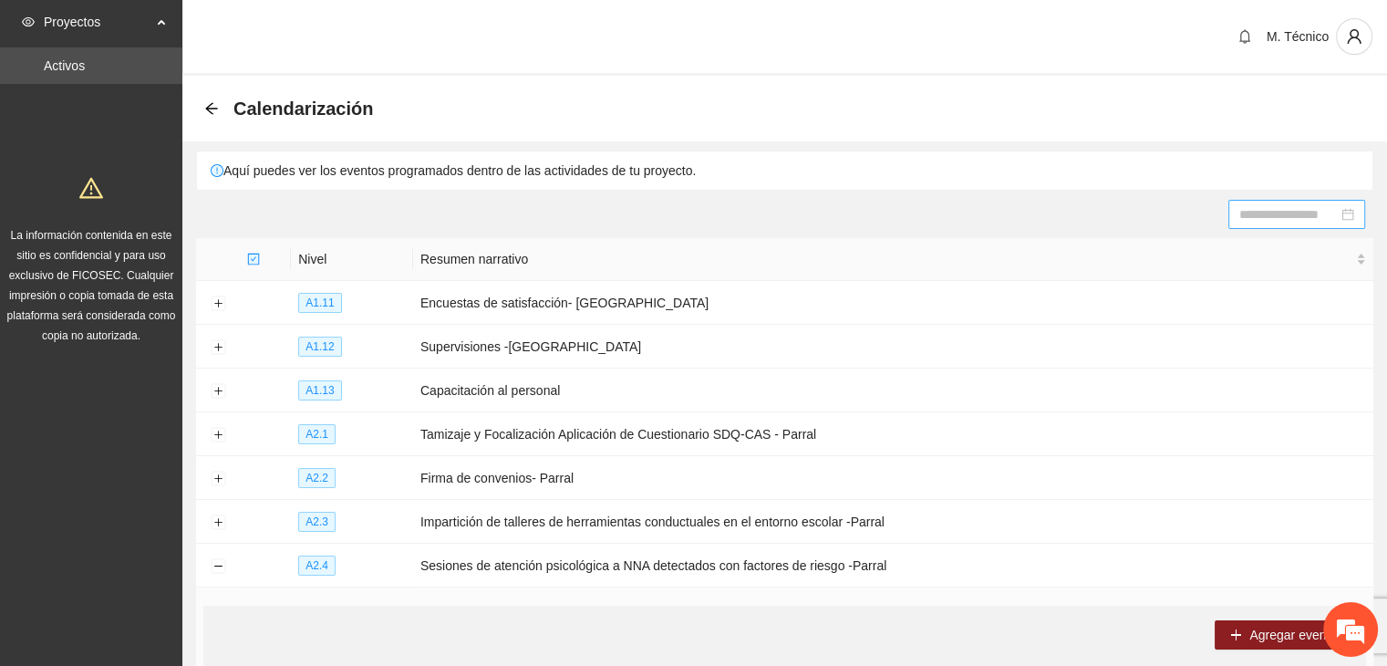
click at [1288, 214] on input at bounding box center [1289, 214] width 99 height 20
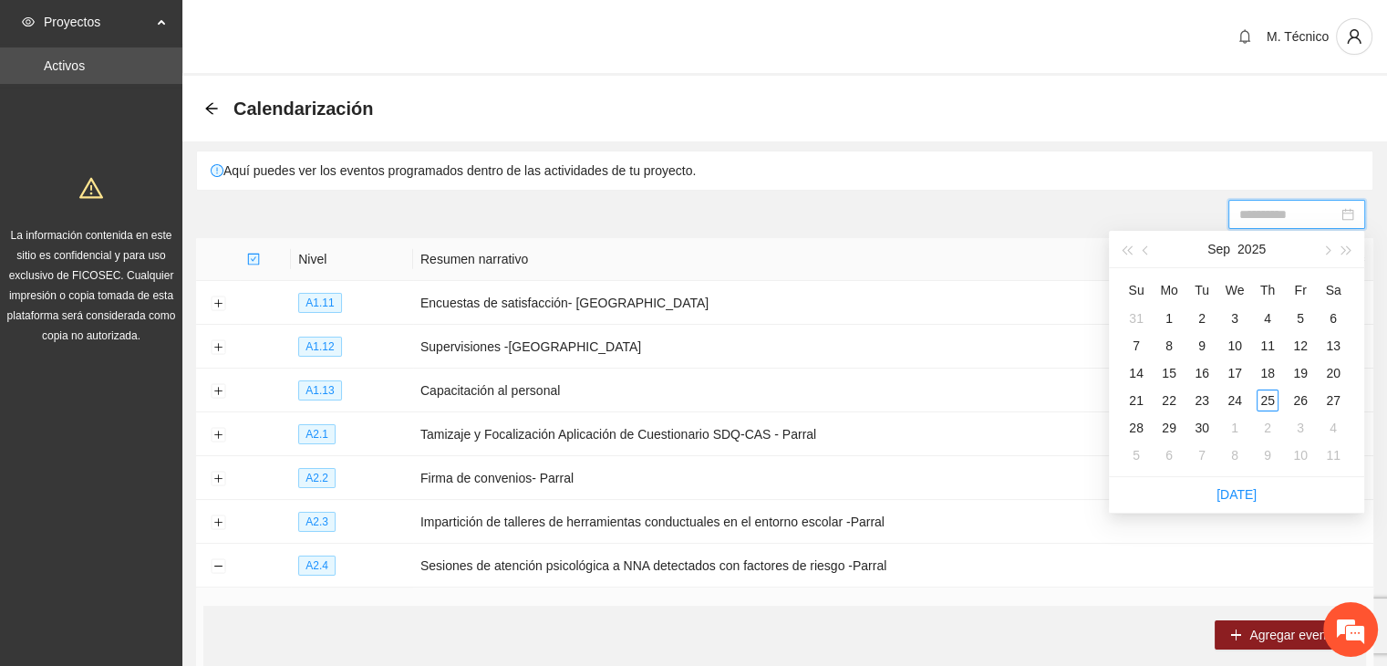
type input "**********"
click at [1007, 221] on div at bounding box center [784, 214] width 1161 height 29
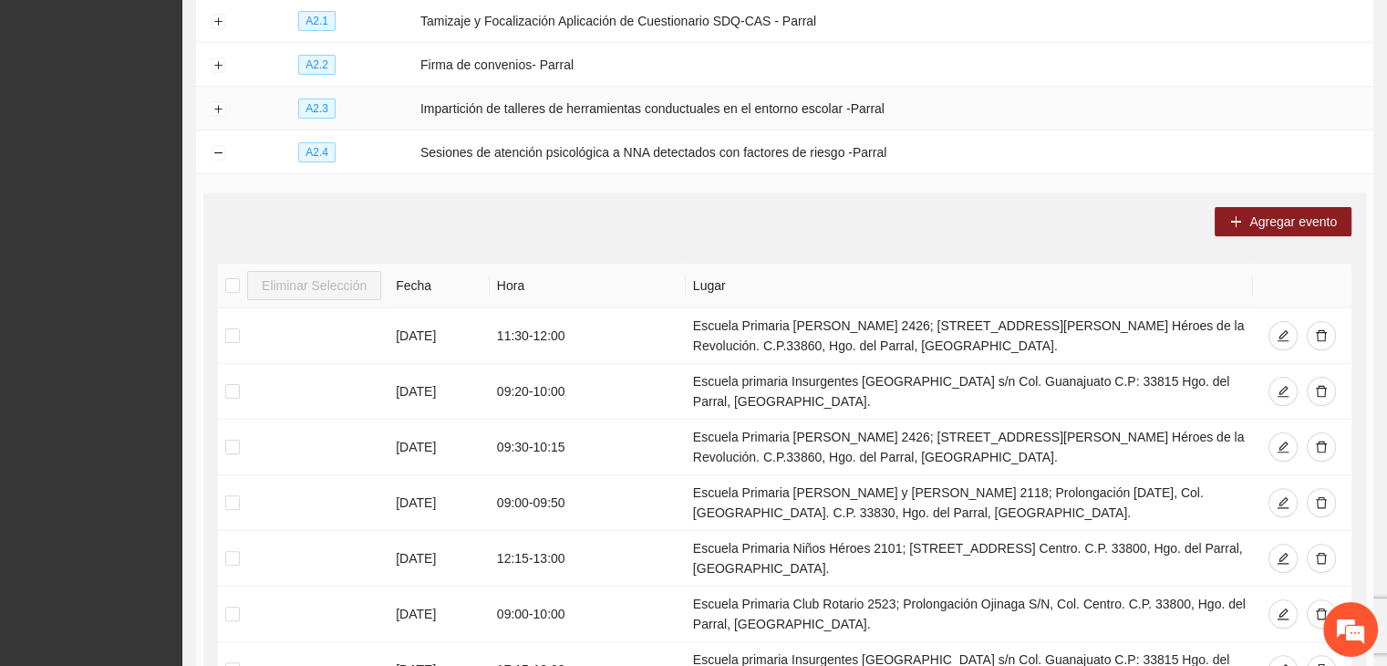
scroll to position [365, 0]
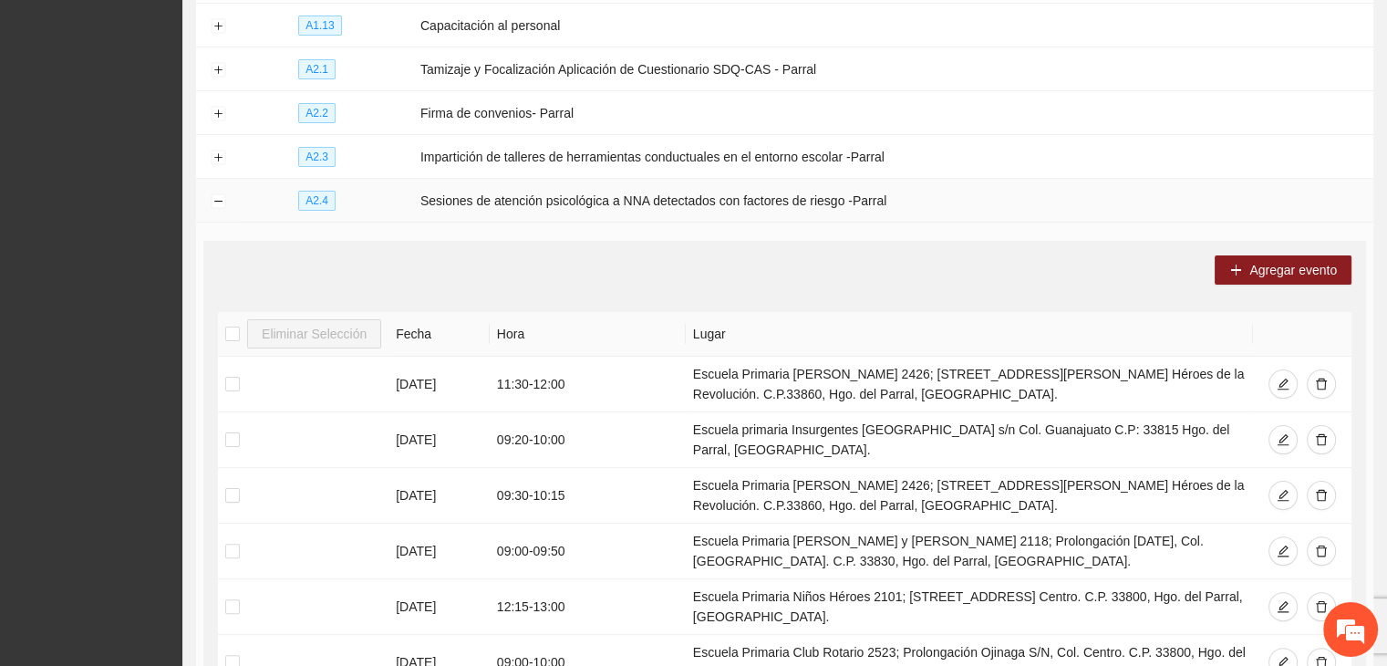
click at [303, 208] on span "A2.4" at bounding box center [316, 201] width 37 height 20
click at [226, 206] on td at bounding box center [218, 201] width 44 height 44
click at [221, 203] on button "Collapse row" at bounding box center [218, 201] width 15 height 15
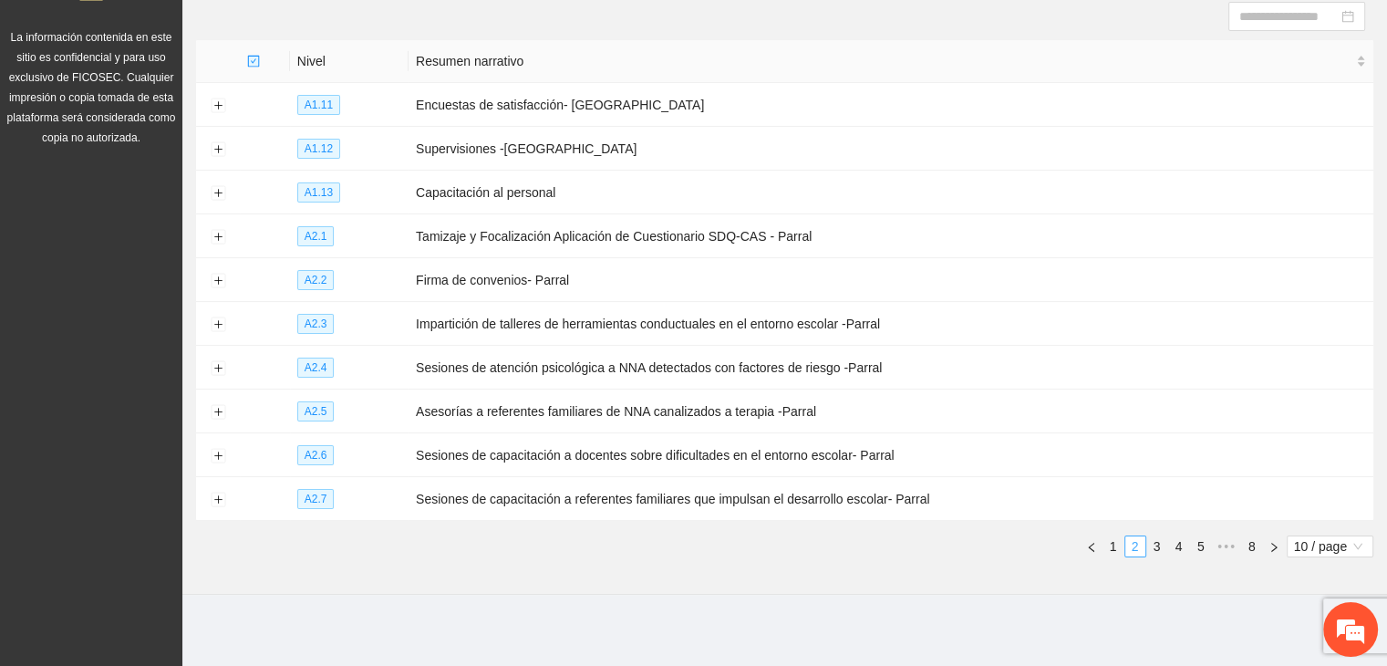
click at [1143, 547] on link "2" at bounding box center [1136, 546] width 20 height 20
click at [1158, 552] on link "3" at bounding box center [1158, 546] width 20 height 20
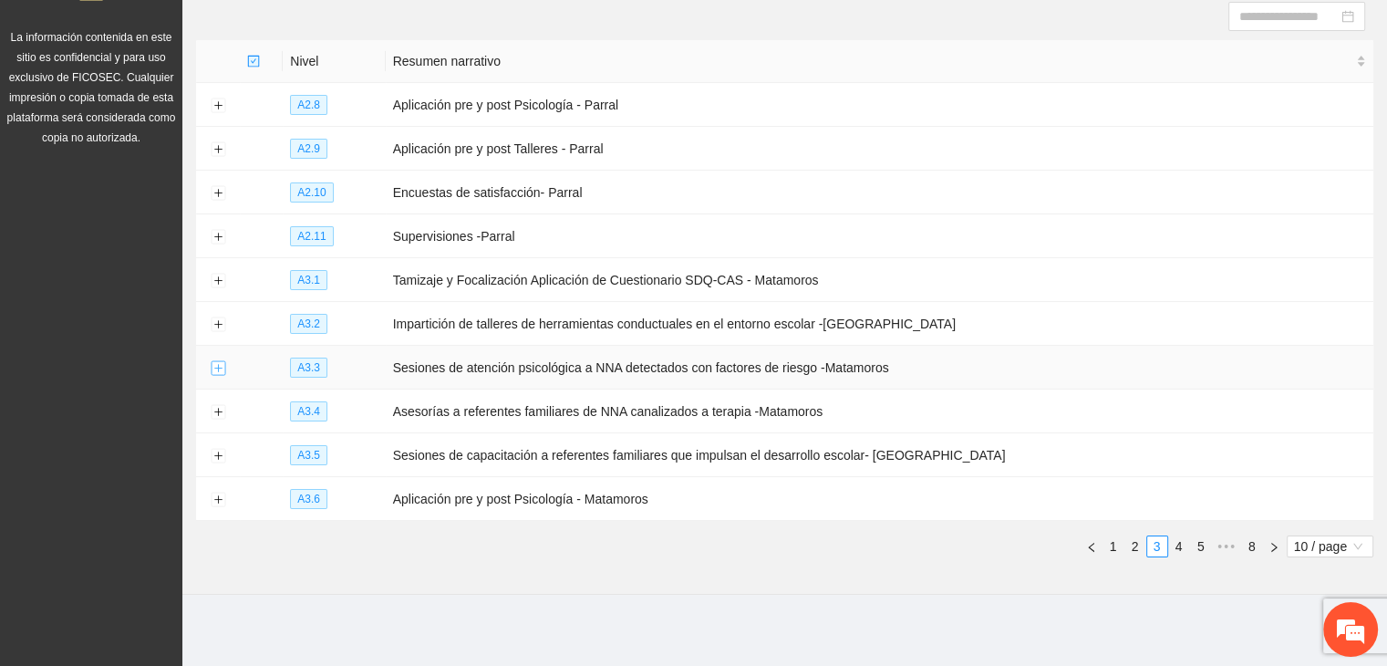
click at [212, 365] on button "Expand row" at bounding box center [218, 368] width 15 height 15
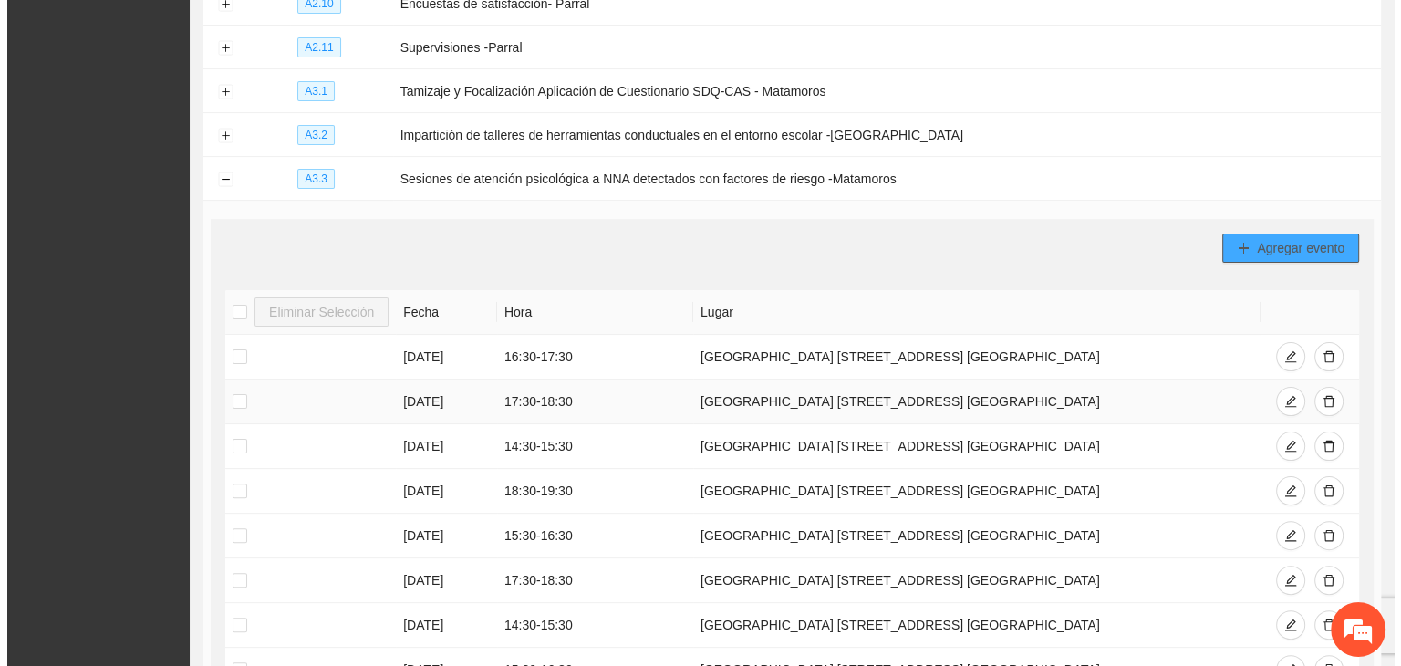
scroll to position [380, 0]
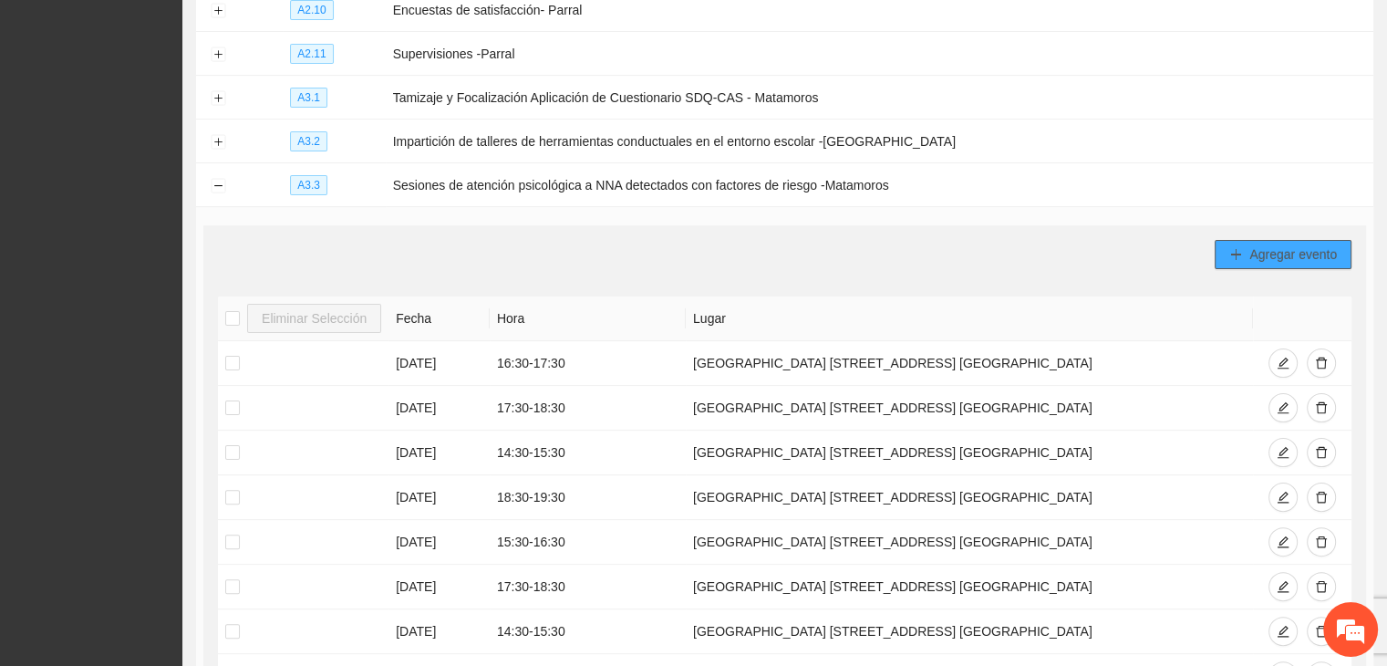
click at [1218, 257] on button "Agregar evento" at bounding box center [1283, 254] width 137 height 29
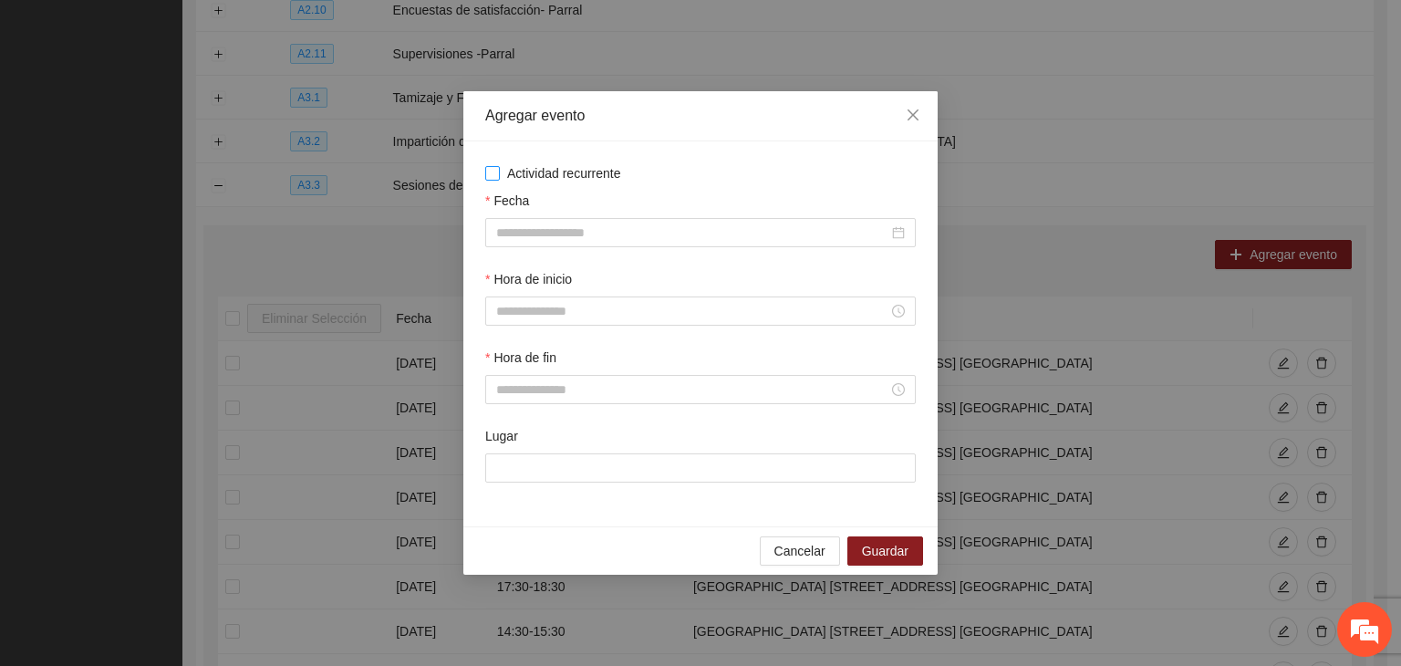
click at [584, 173] on span "Actividad recurrente" at bounding box center [564, 173] width 129 height 20
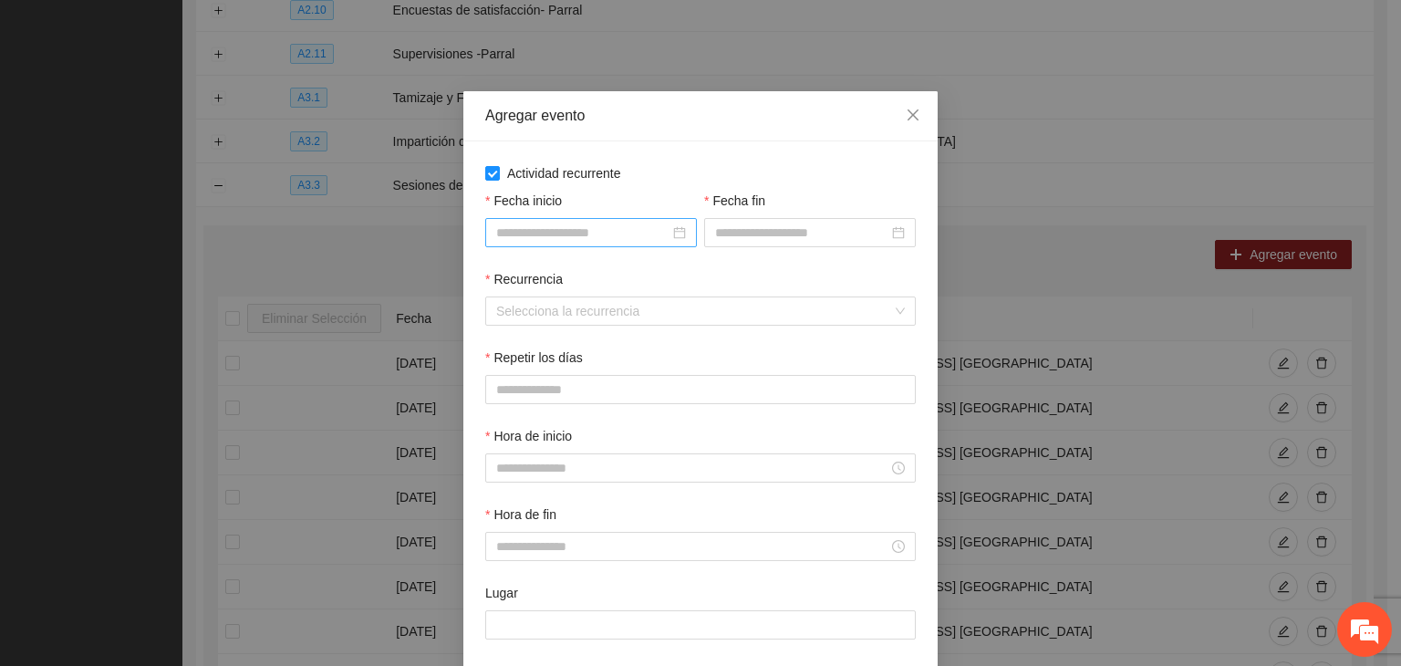
click at [569, 235] on input "Fecha inicio" at bounding box center [582, 233] width 173 height 20
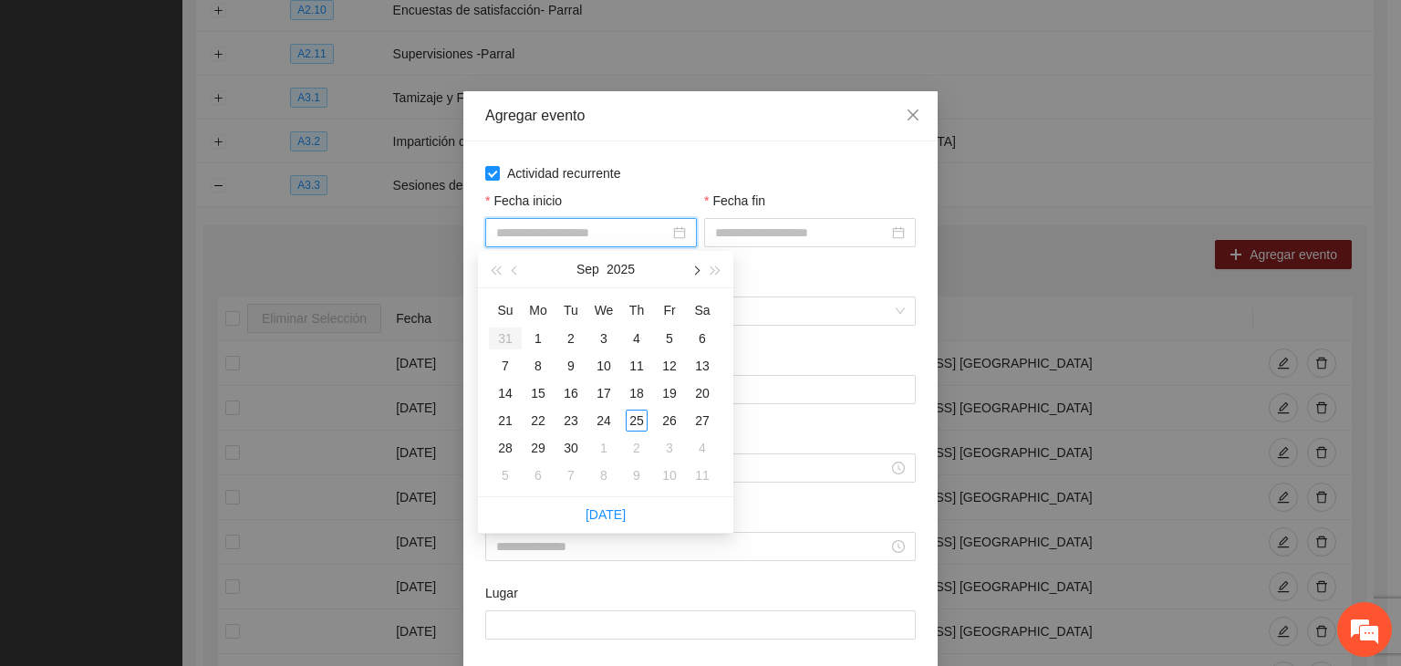
click at [697, 274] on button "button" at bounding box center [695, 269] width 20 height 36
type input "**********"
click at [606, 341] on div "1" at bounding box center [604, 338] width 22 height 22
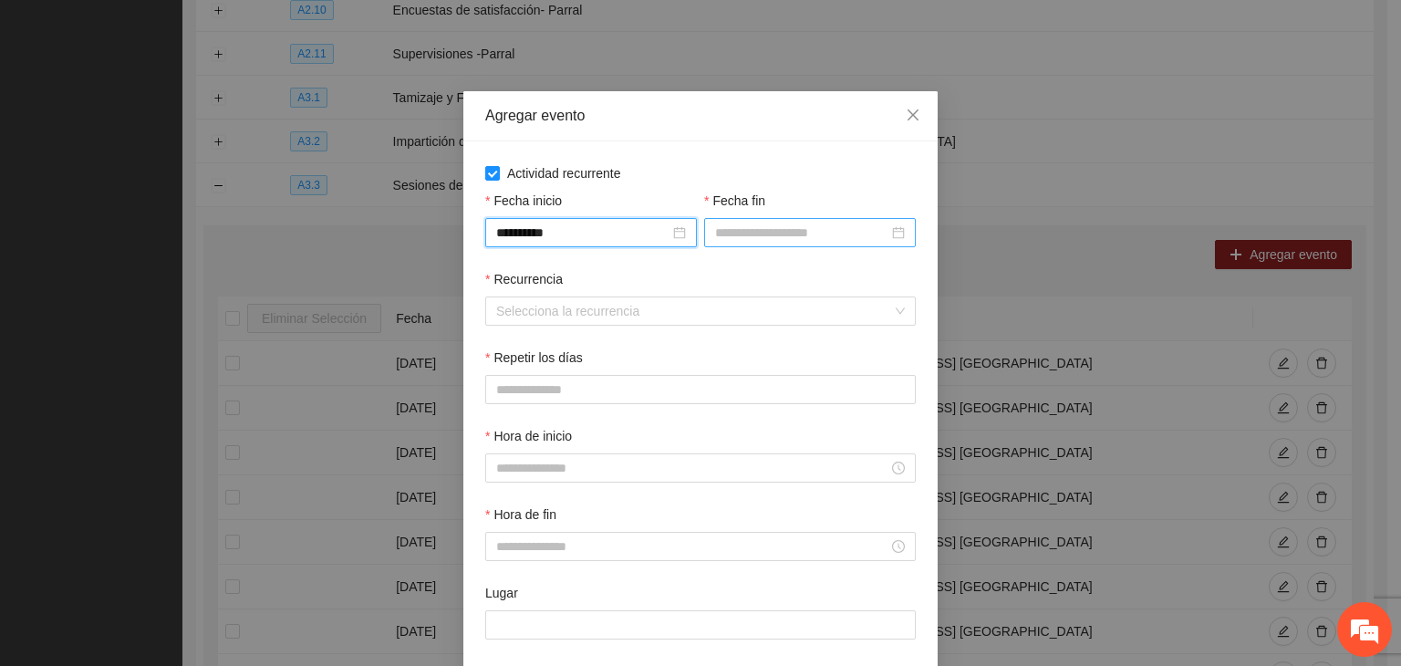
click at [780, 227] on input "Fecha fin" at bounding box center [801, 233] width 173 height 20
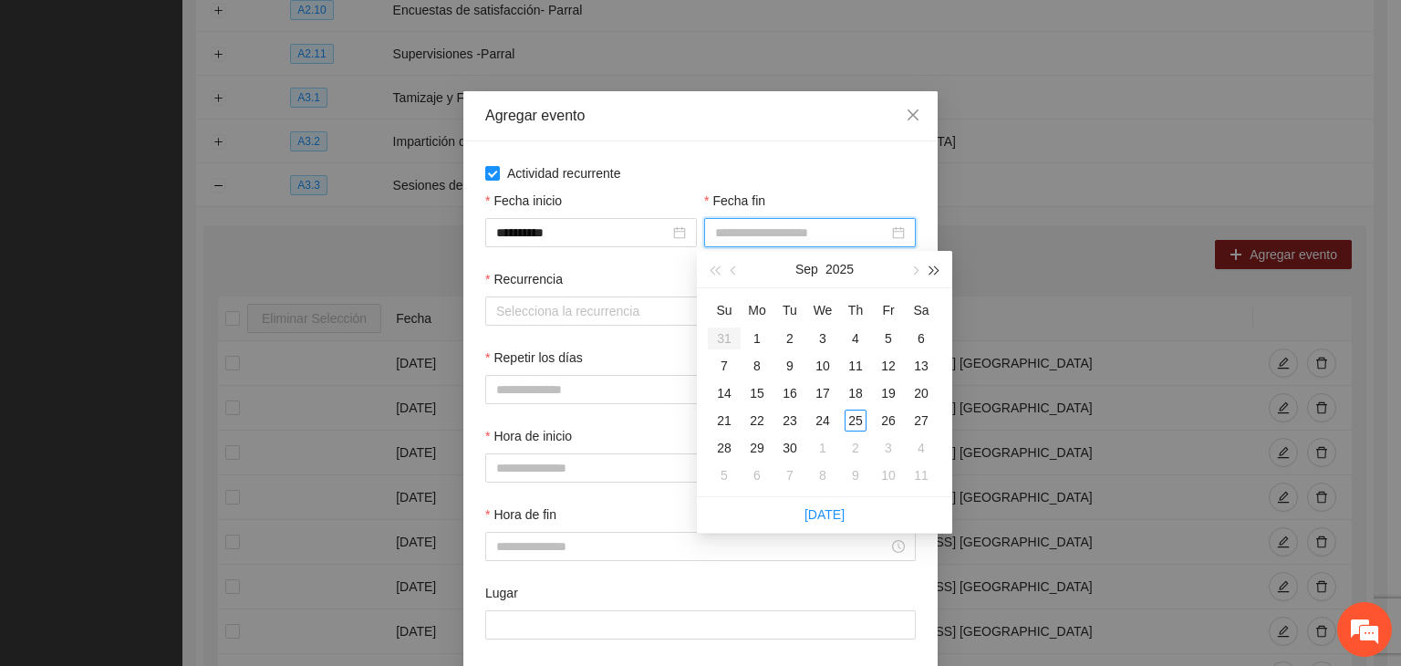
click at [925, 278] on div "[DATE]" at bounding box center [824, 269] width 255 height 37
type input "**********"
click at [920, 271] on button "button" at bounding box center [914, 269] width 20 height 36
type input "**********"
click at [894, 427] on div "24" at bounding box center [889, 421] width 22 height 22
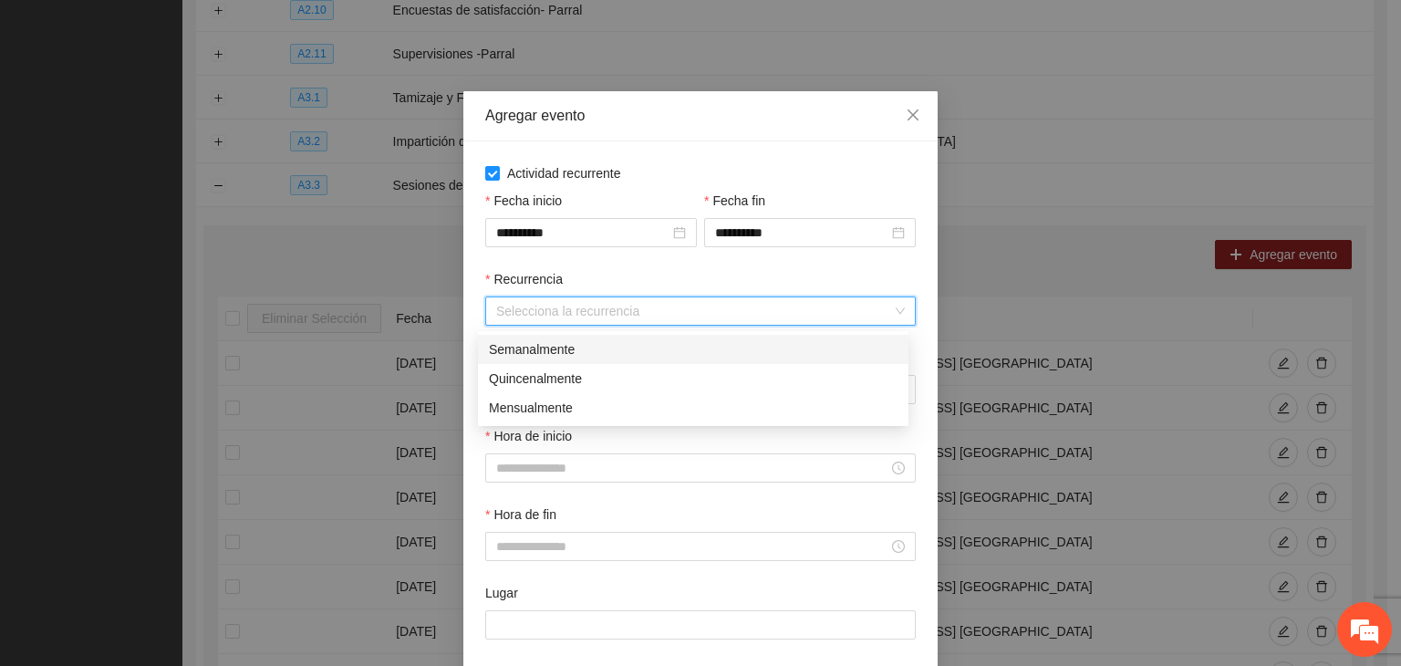
click at [626, 309] on input "Recurrencia" at bounding box center [694, 310] width 396 height 27
click at [600, 356] on div "Semanalmente" at bounding box center [693, 349] width 409 height 20
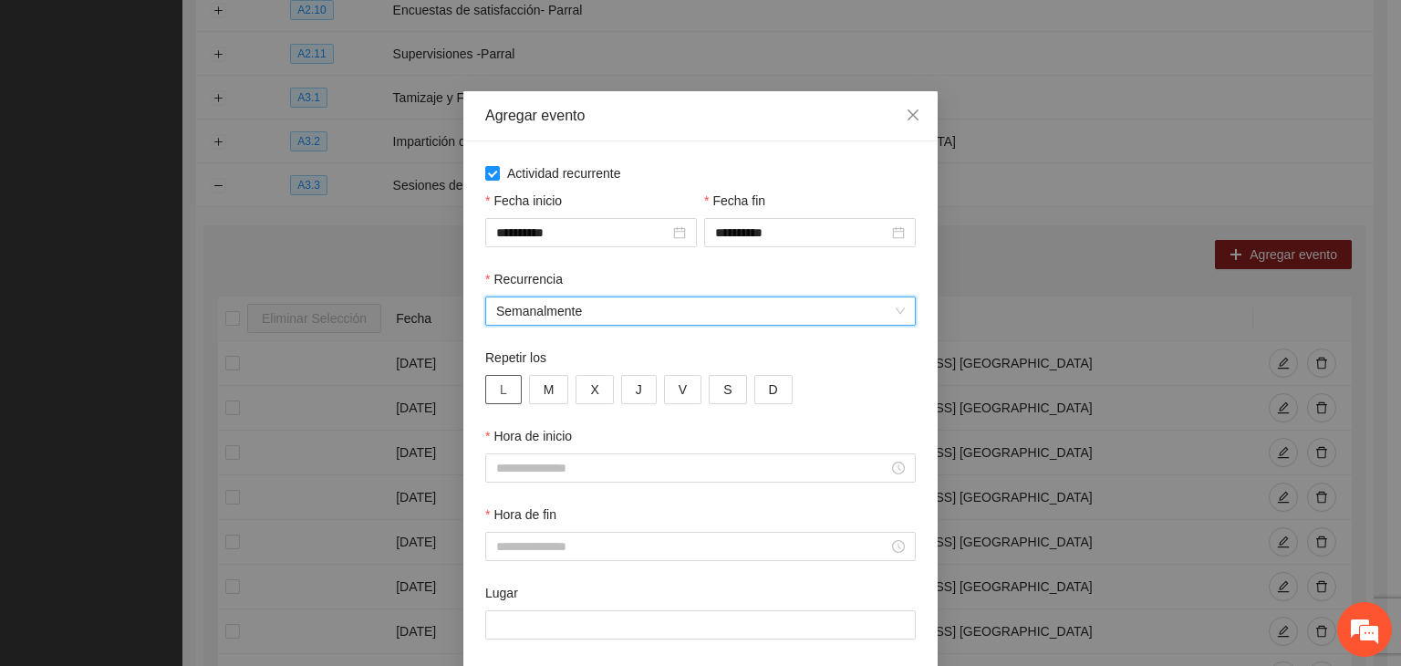
click at [507, 395] on button "L" at bounding box center [503, 389] width 36 height 29
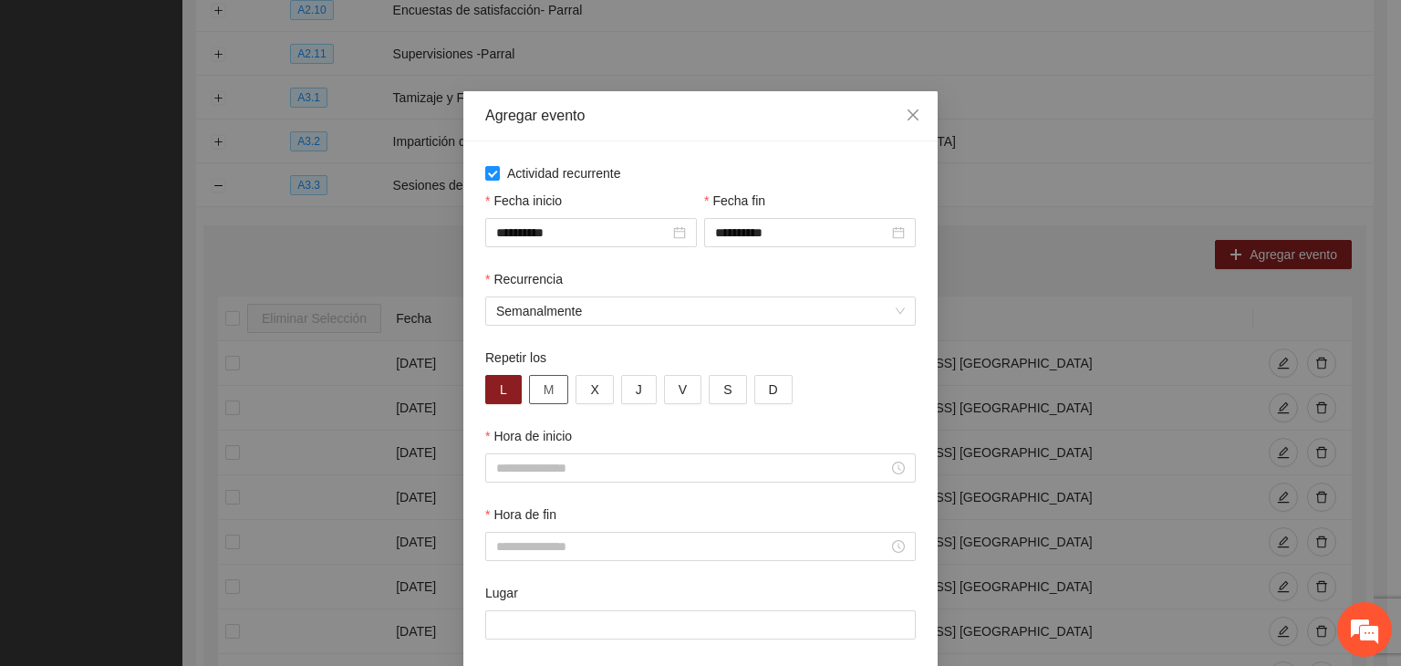
click at [547, 395] on button "M" at bounding box center [549, 389] width 40 height 29
click at [605, 395] on div "L M X J V S D" at bounding box center [700, 389] width 431 height 29
drag, startPoint x: 628, startPoint y: 395, endPoint x: 646, endPoint y: 395, distance: 18.2
click at [636, 395] on span "J" at bounding box center [639, 389] width 6 height 20
drag, startPoint x: 587, startPoint y: 403, endPoint x: 660, endPoint y: 389, distance: 74.4
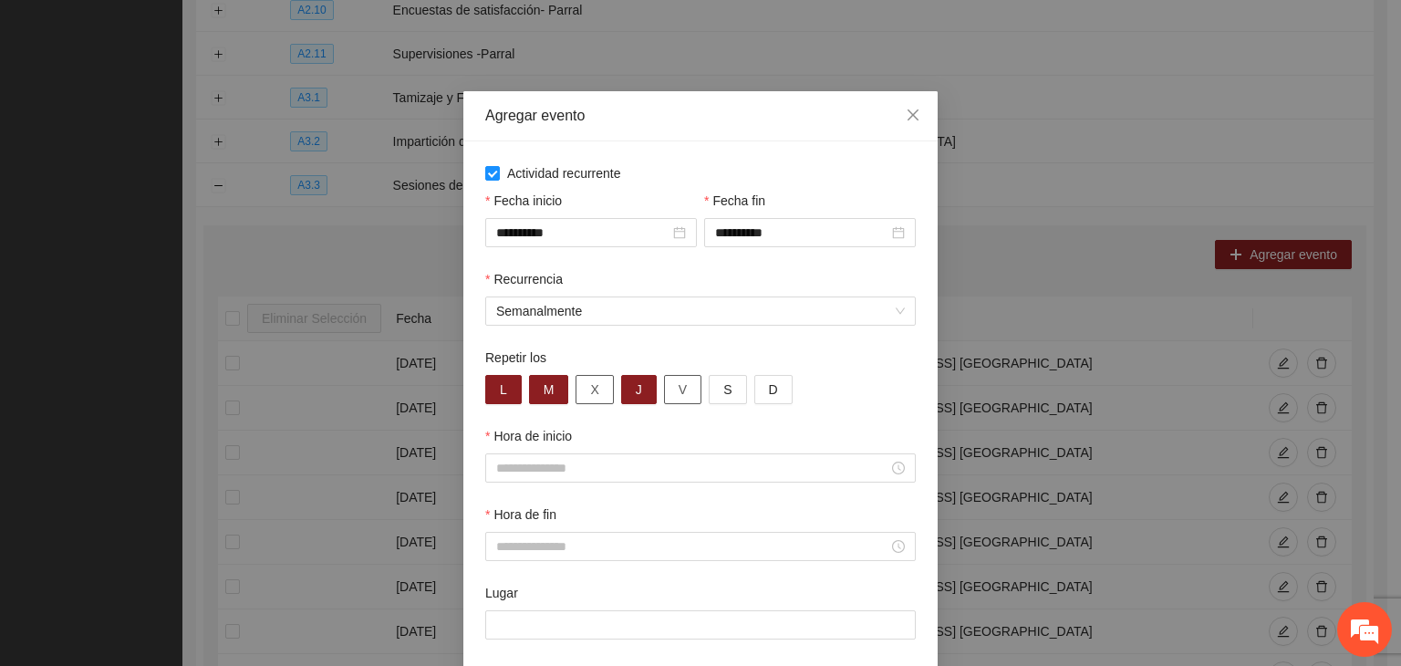
click at [593, 402] on button "X" at bounding box center [594, 389] width 37 height 29
click at [664, 389] on button "V" at bounding box center [682, 389] width 37 height 29
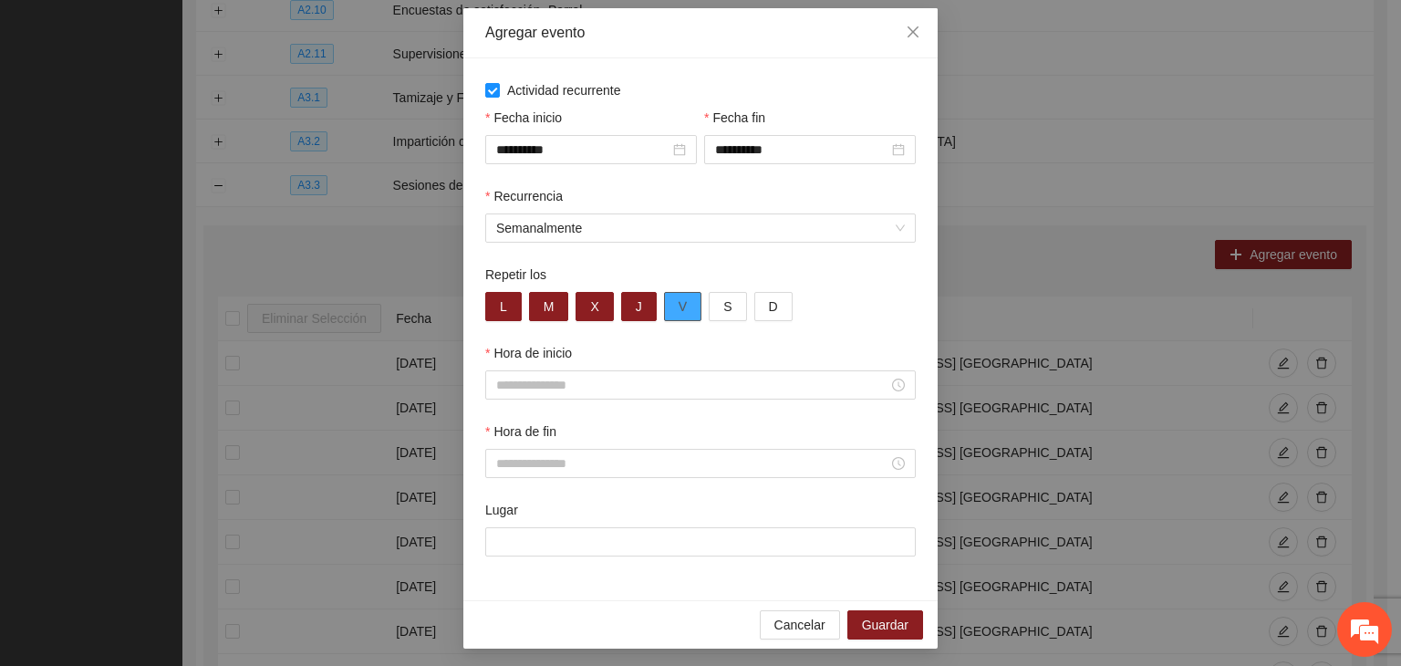
scroll to position [90, 0]
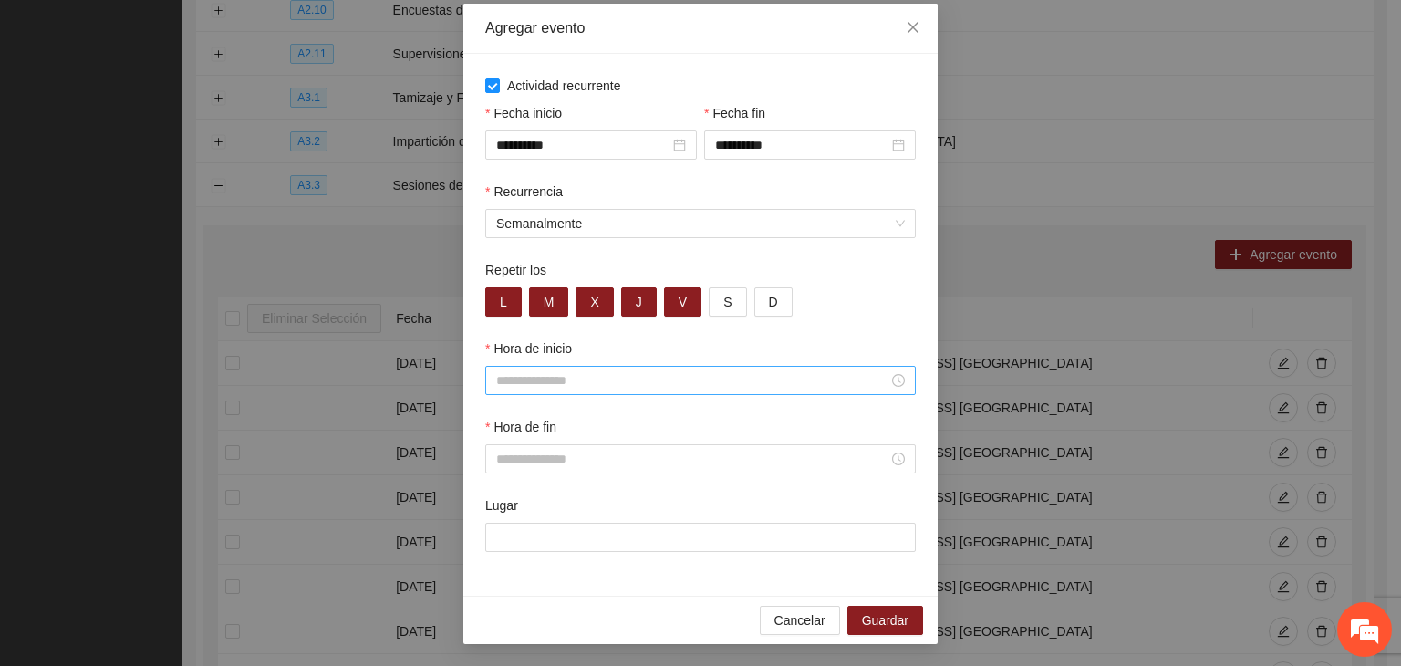
click at [629, 382] on input "Hora de inicio" at bounding box center [692, 380] width 392 height 20
click at [509, 359] on div "Hora de inicio" at bounding box center [700, 351] width 431 height 27
click at [558, 366] on div at bounding box center [700, 380] width 431 height 29
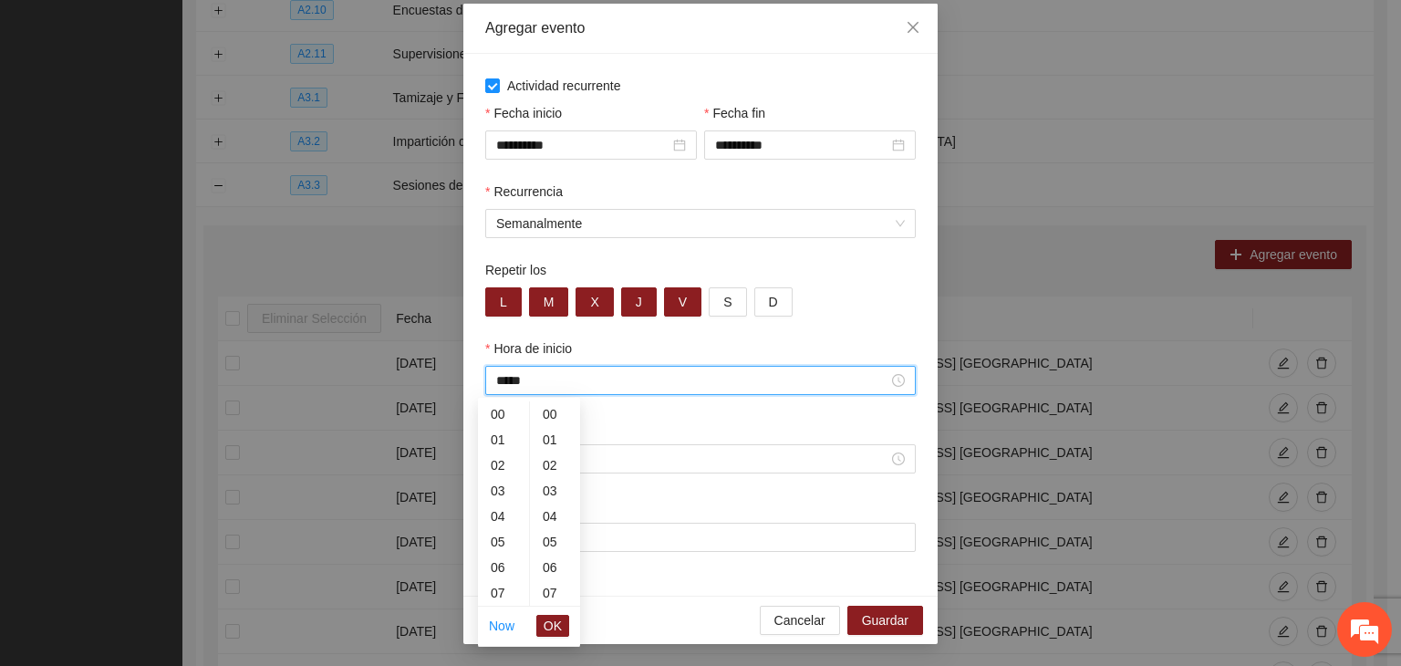
scroll to position [766, 0]
type input "*****"
click at [695, 406] on div "Hora de inicio" at bounding box center [701, 377] width 438 height 78
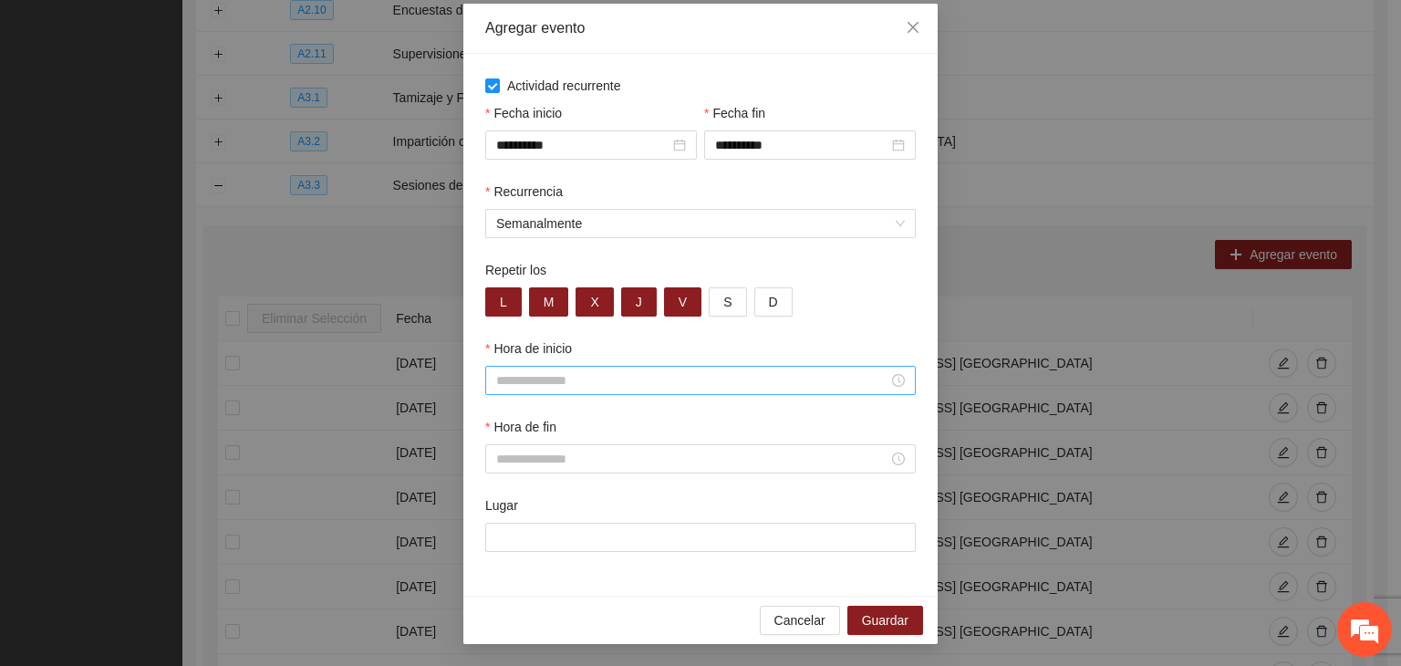
click at [530, 391] on div at bounding box center [700, 380] width 431 height 29
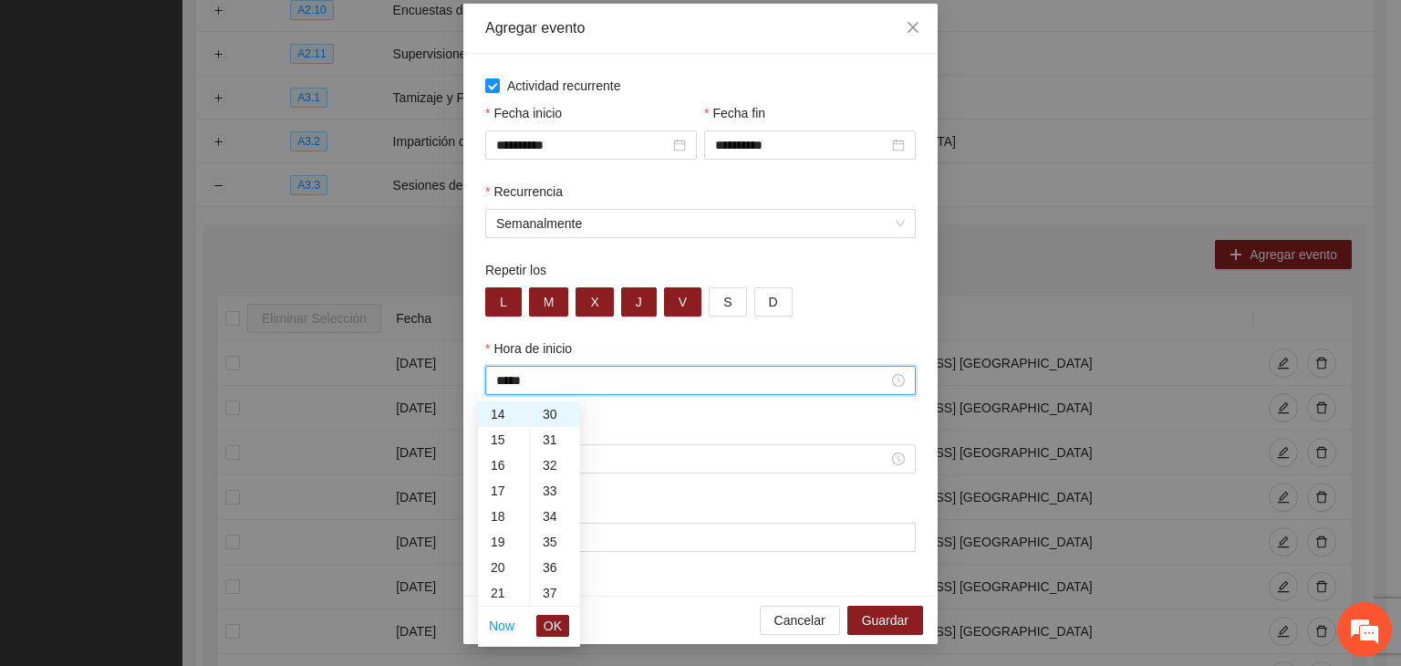
type input "*****"
drag, startPoint x: 551, startPoint y: 351, endPoint x: 628, endPoint y: 413, distance: 98.6
click at [628, 411] on div "Hora de inicio *****" at bounding box center [701, 377] width 438 height 78
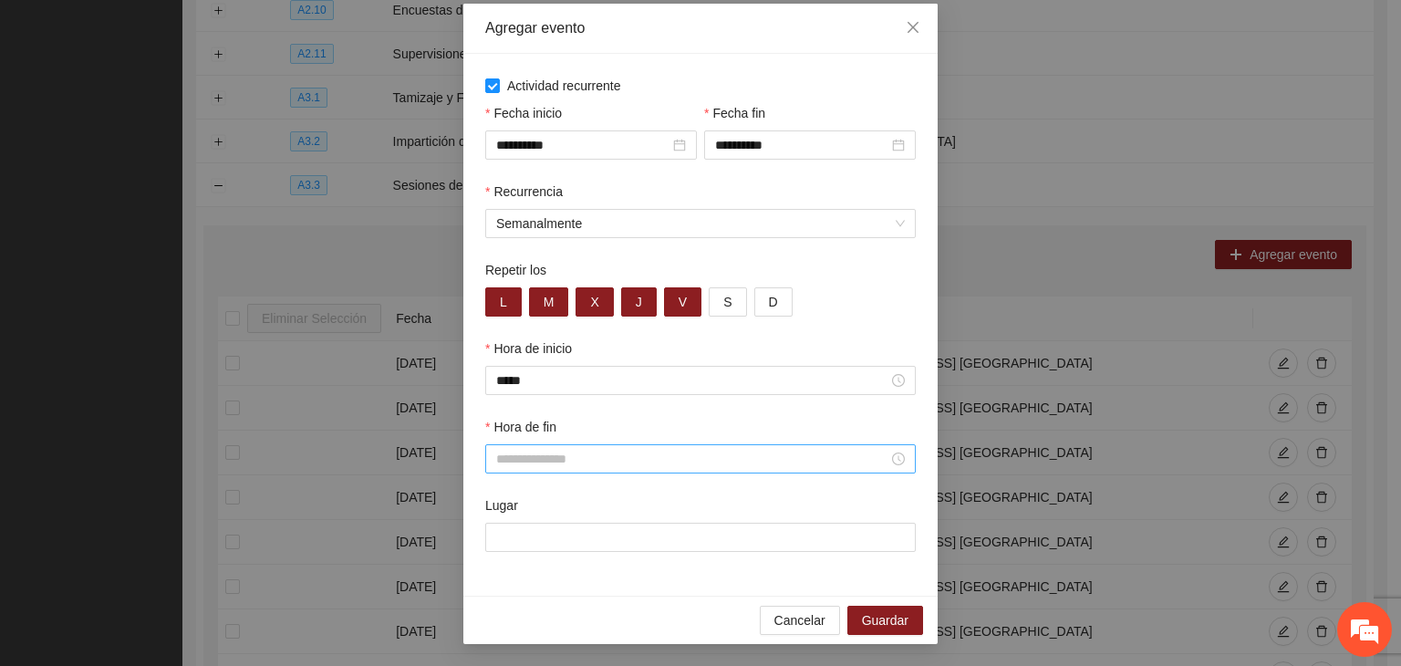
click at [636, 446] on div at bounding box center [700, 458] width 431 height 29
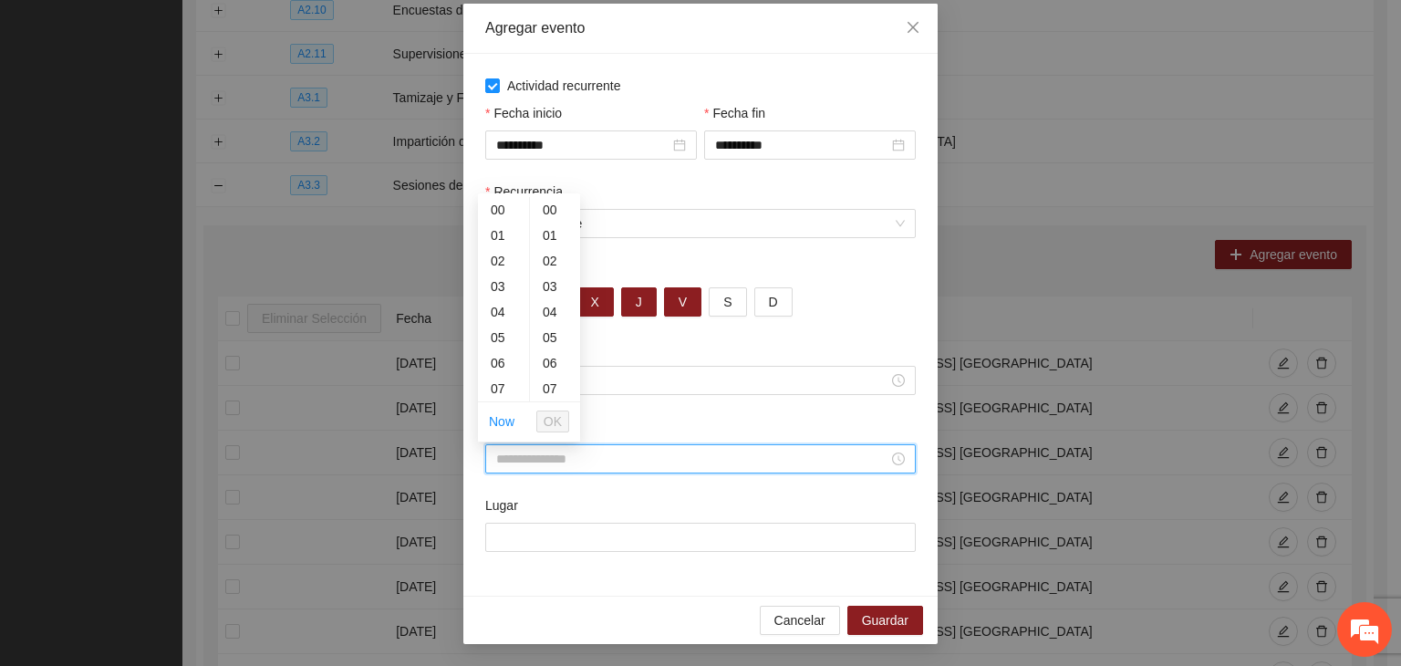
click at [660, 409] on div "Hora de inicio *****" at bounding box center [701, 377] width 438 height 78
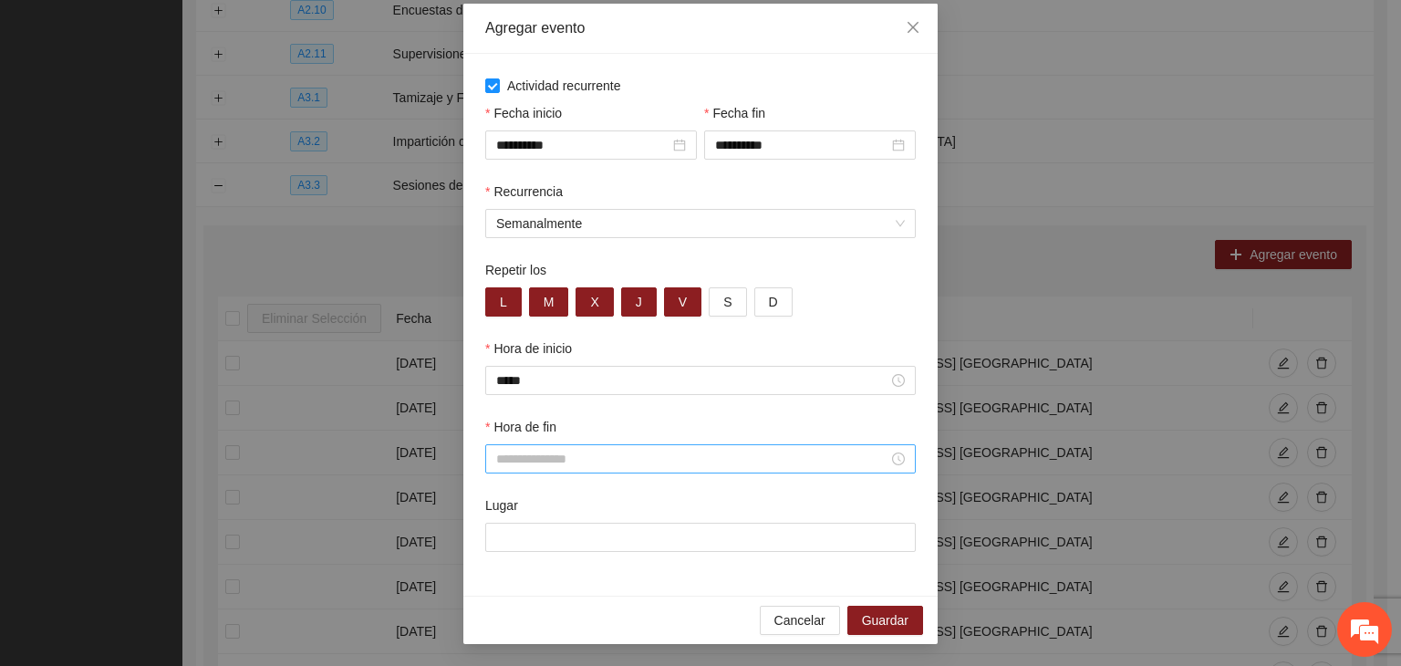
click at [668, 446] on div at bounding box center [700, 458] width 431 height 29
type input "*****"
click at [788, 409] on div "Hora de inicio *****" at bounding box center [701, 377] width 438 height 78
click at [591, 530] on input "Lugar" at bounding box center [700, 537] width 431 height 29
paste input "**********"
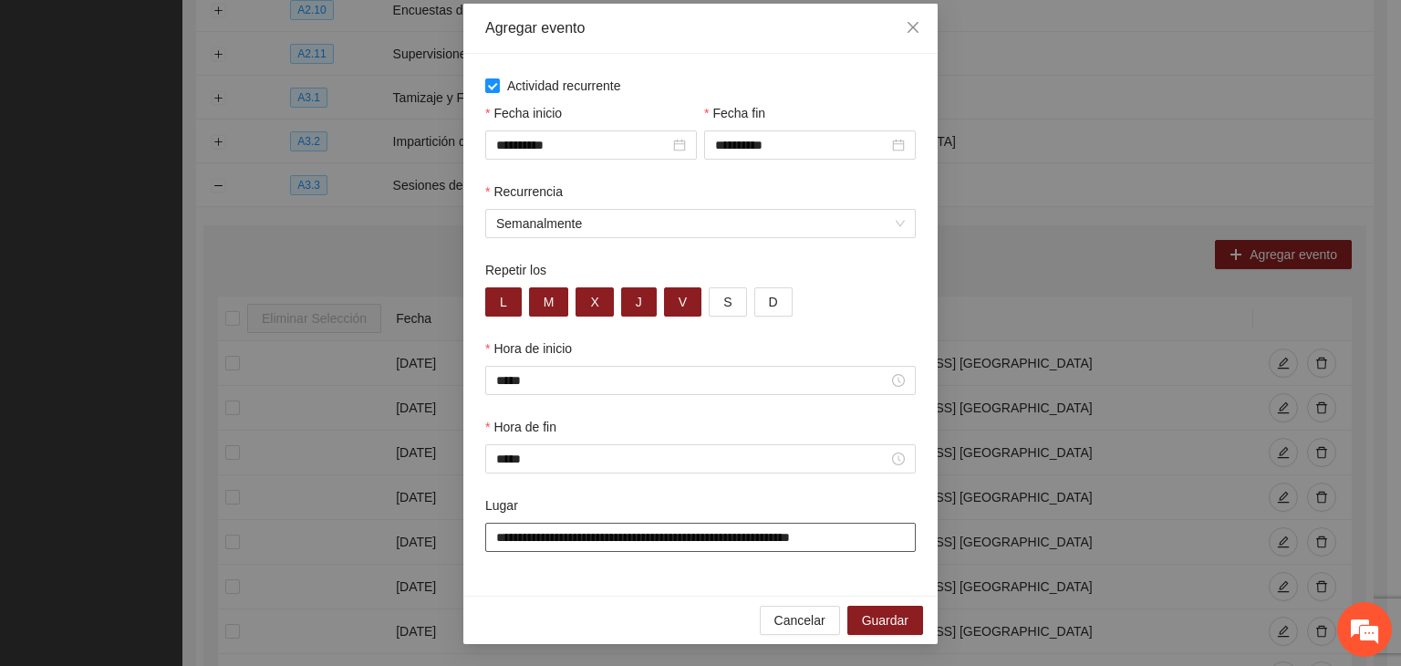
type input "**********"
click at [606, 587] on div "**********" at bounding box center [700, 325] width 474 height 542
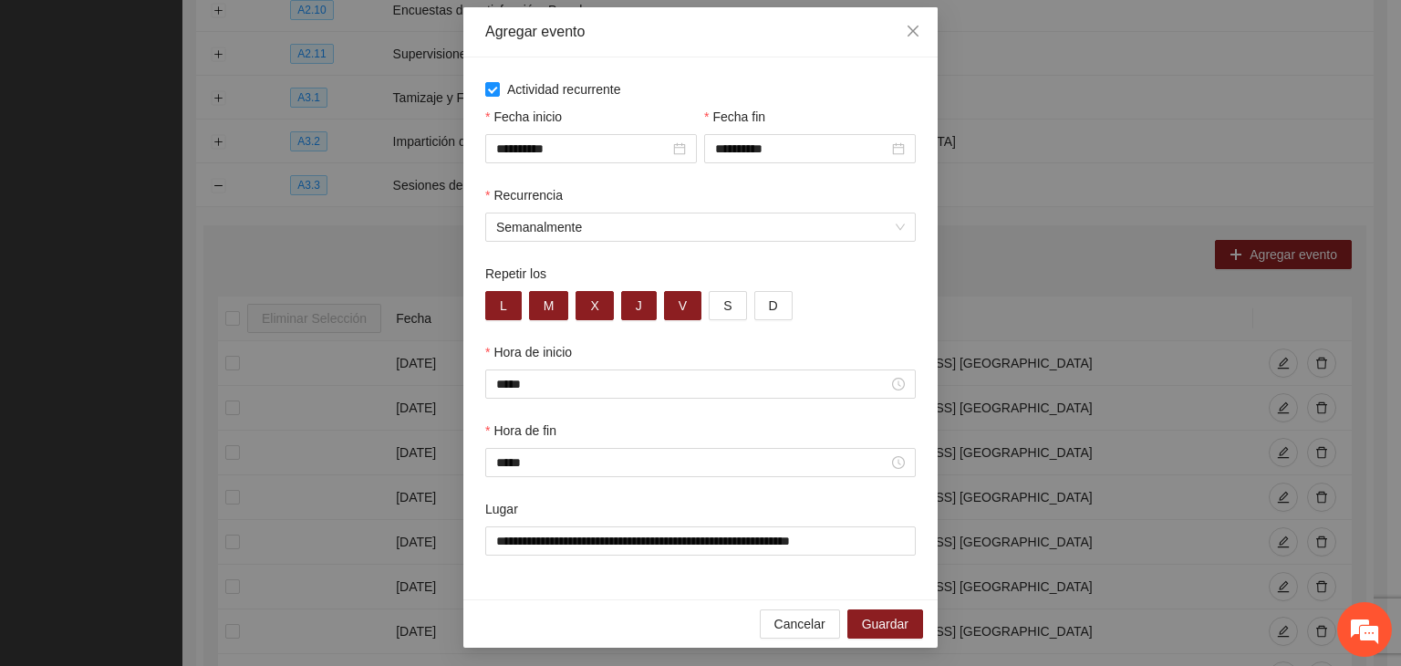
scroll to position [90, 0]
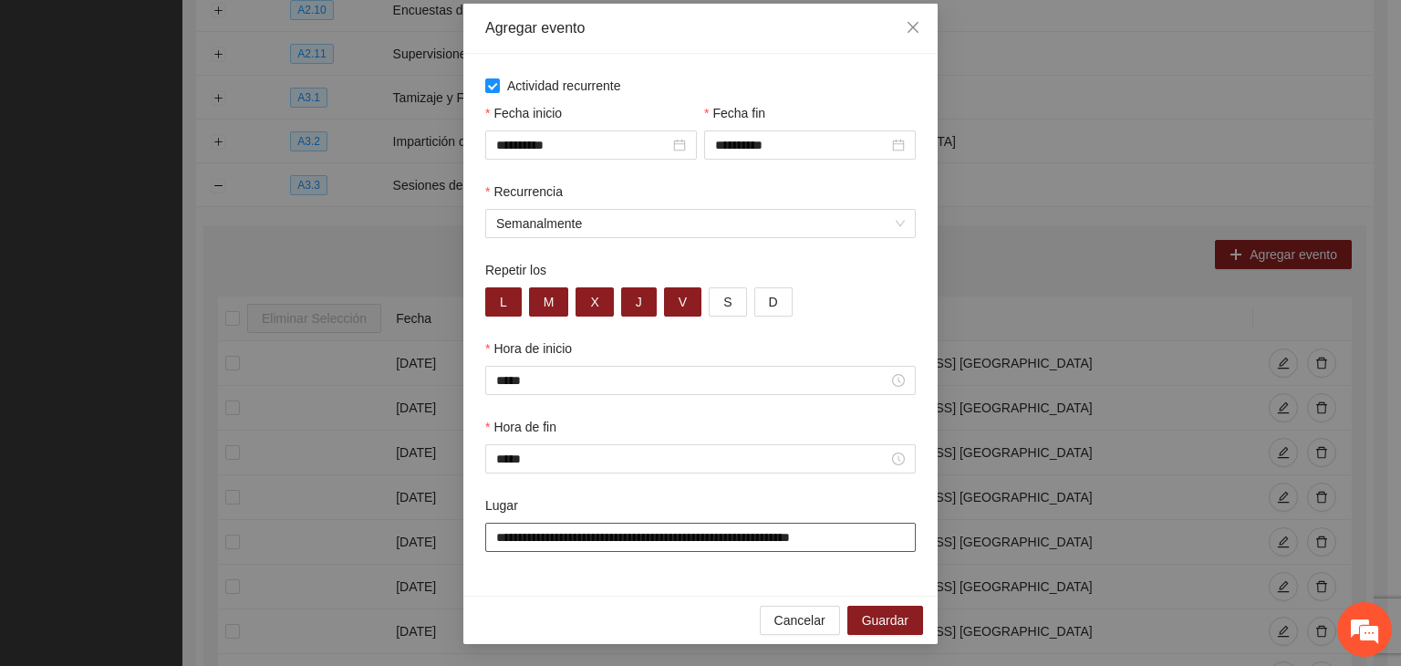
click at [844, 535] on input "**********" at bounding box center [700, 537] width 431 height 29
drag, startPoint x: 742, startPoint y: 611, endPoint x: 799, endPoint y: 617, distance: 57.7
click at [741, 611] on div "Cancelar Guardar" at bounding box center [700, 620] width 474 height 48
click at [889, 616] on span "Guardar" at bounding box center [885, 620] width 47 height 20
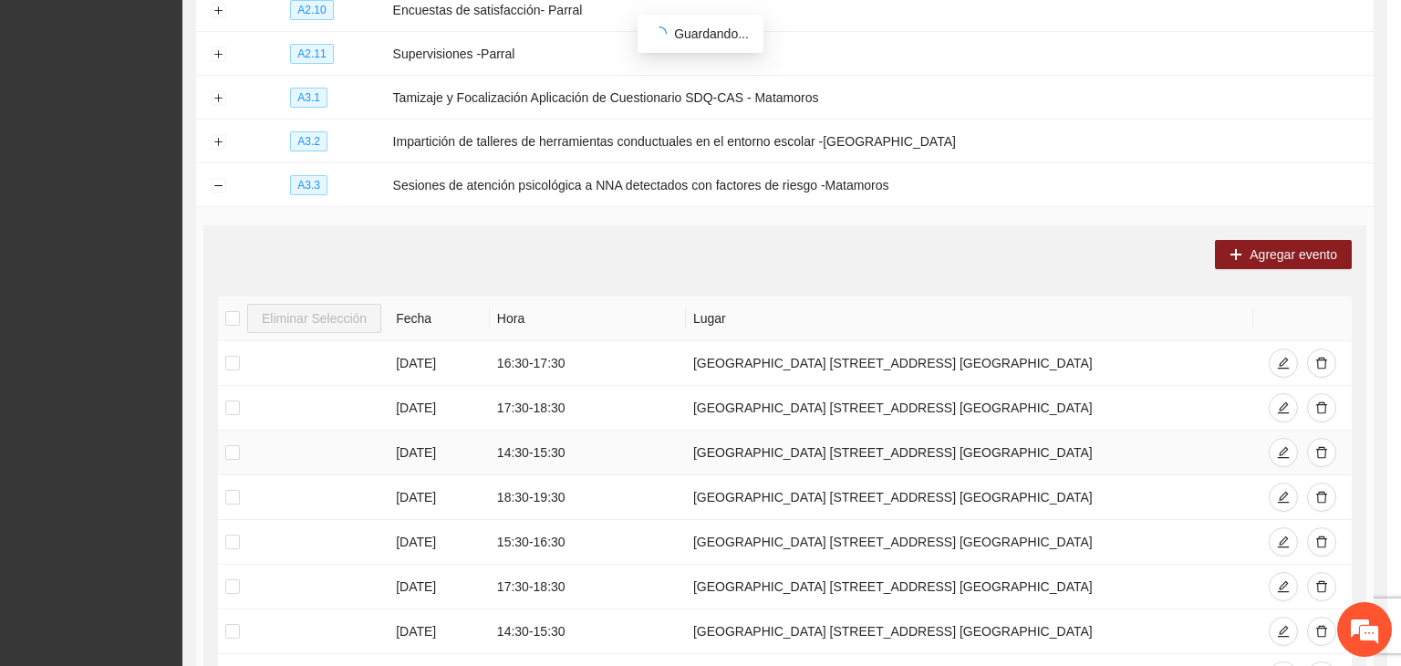
scroll to position [0, 0]
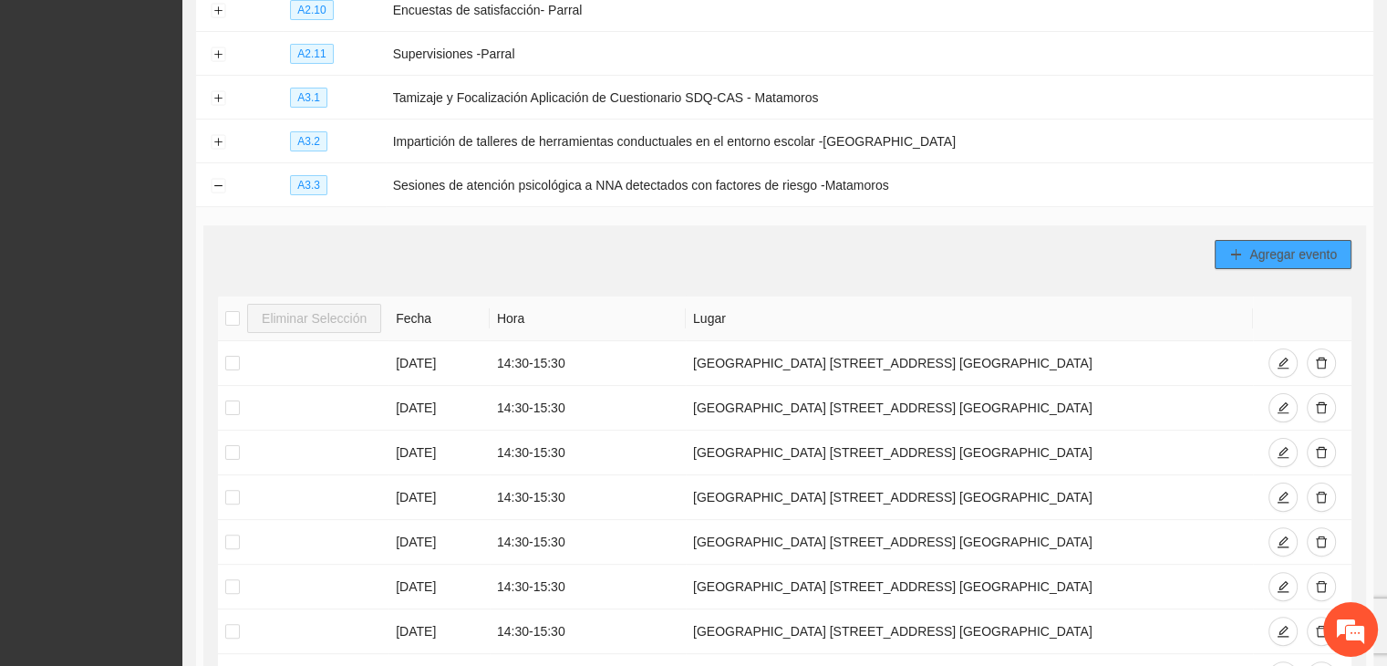
click at [1330, 257] on span "Agregar evento" at bounding box center [1294, 254] width 88 height 20
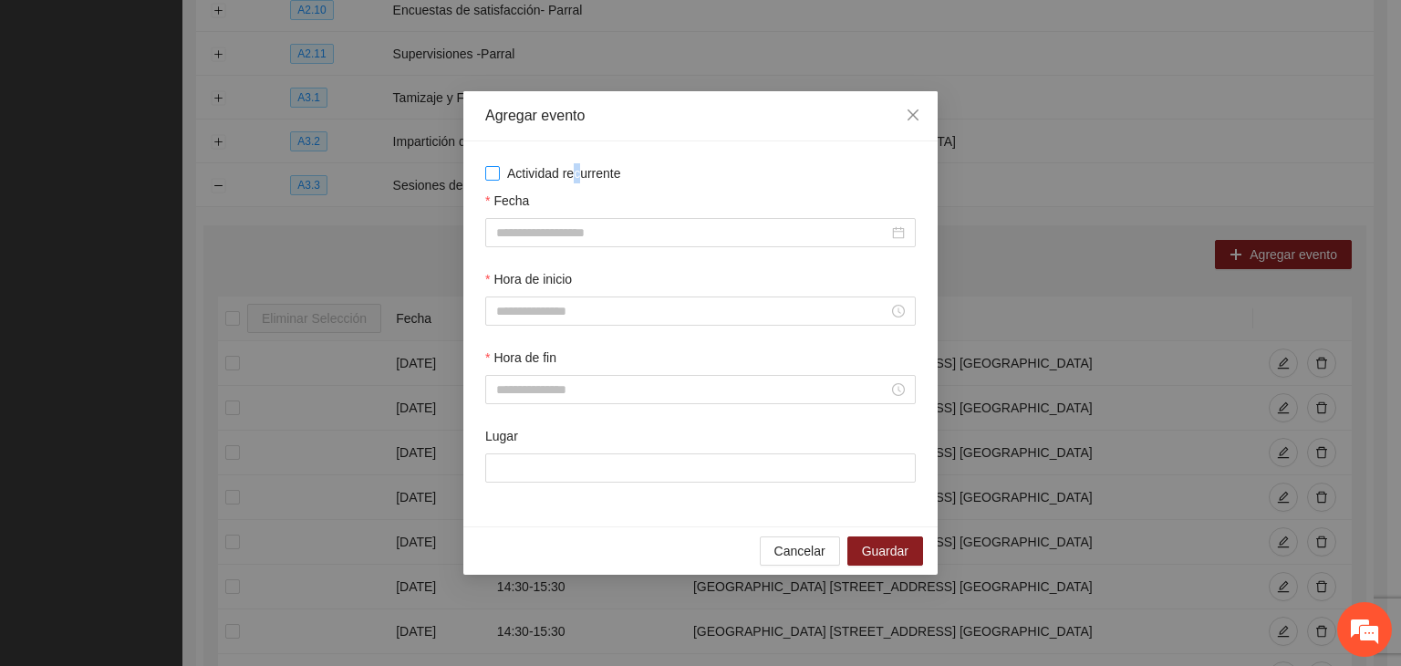
click at [576, 169] on span "Actividad recurrente" at bounding box center [564, 173] width 129 height 20
click at [551, 177] on span "Actividad recurrente" at bounding box center [564, 173] width 129 height 20
click at [580, 176] on span "Actividad recurrente" at bounding box center [564, 173] width 129 height 20
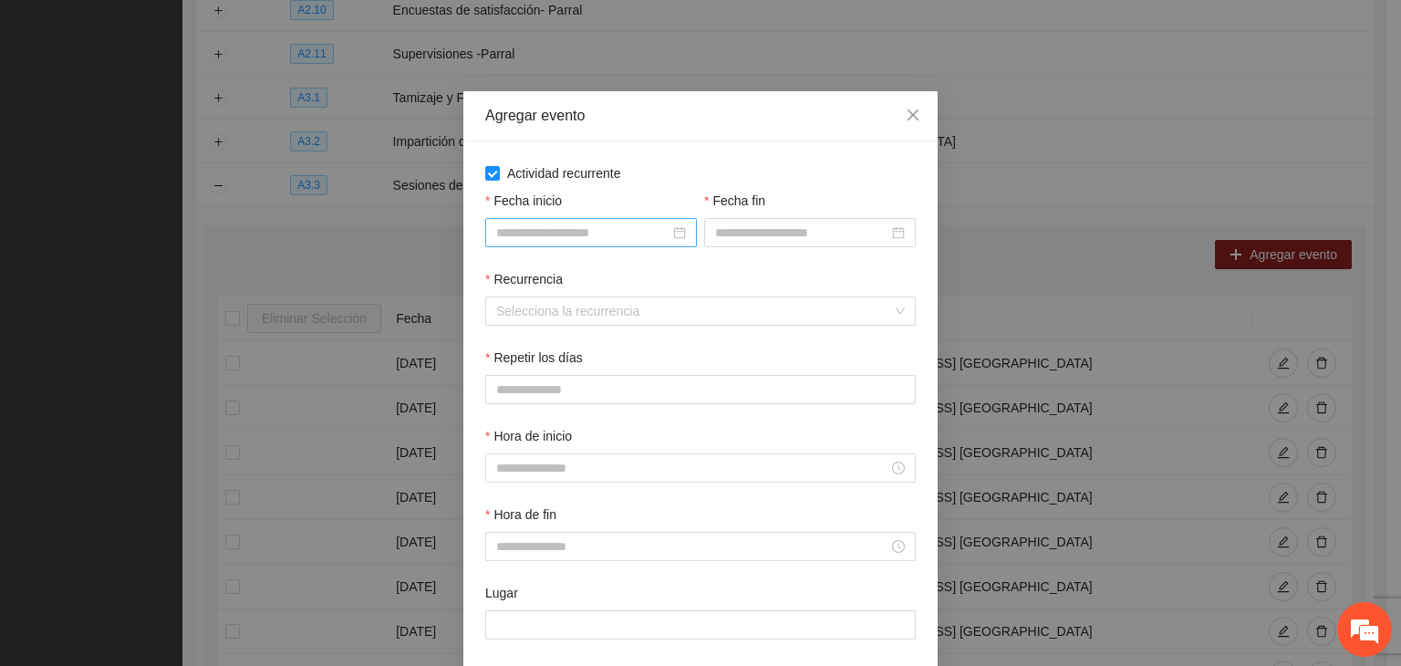
click at [633, 226] on input "Fecha inicio" at bounding box center [582, 233] width 173 height 20
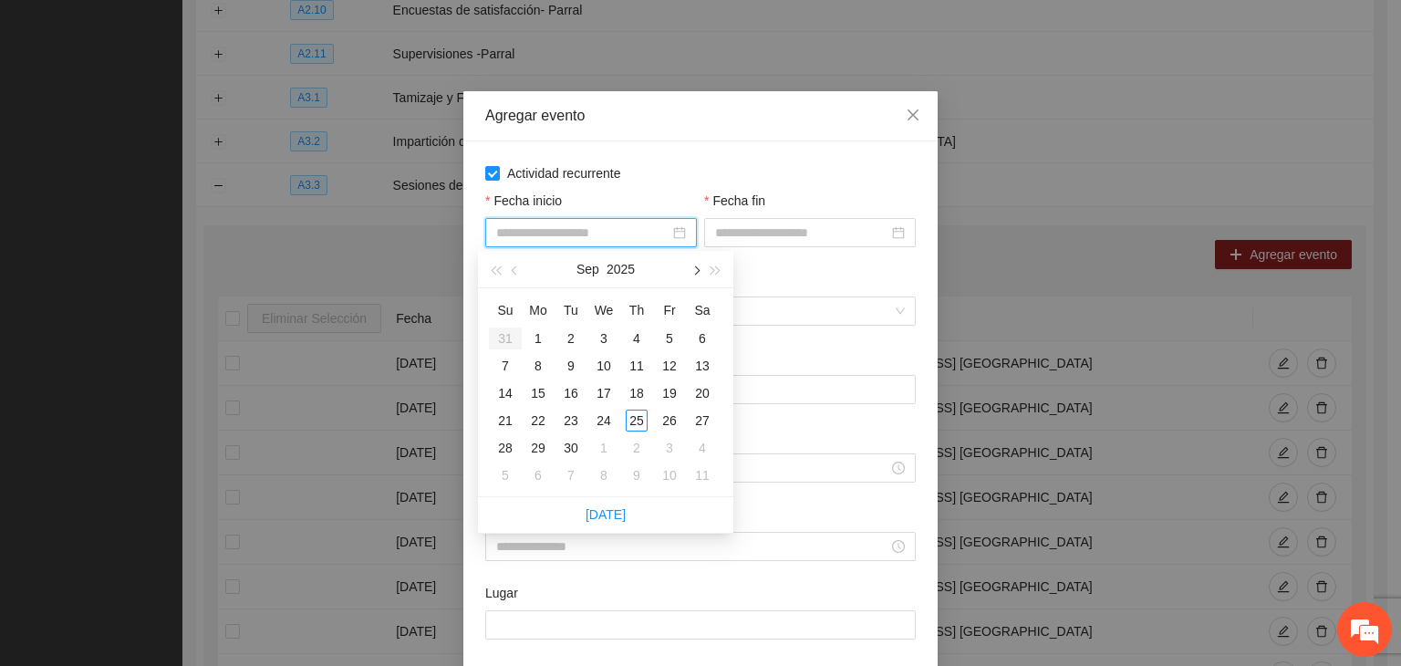
click at [693, 270] on span "button" at bounding box center [695, 270] width 9 height 9
type input "**********"
click at [611, 338] on div "1" at bounding box center [604, 338] width 22 height 22
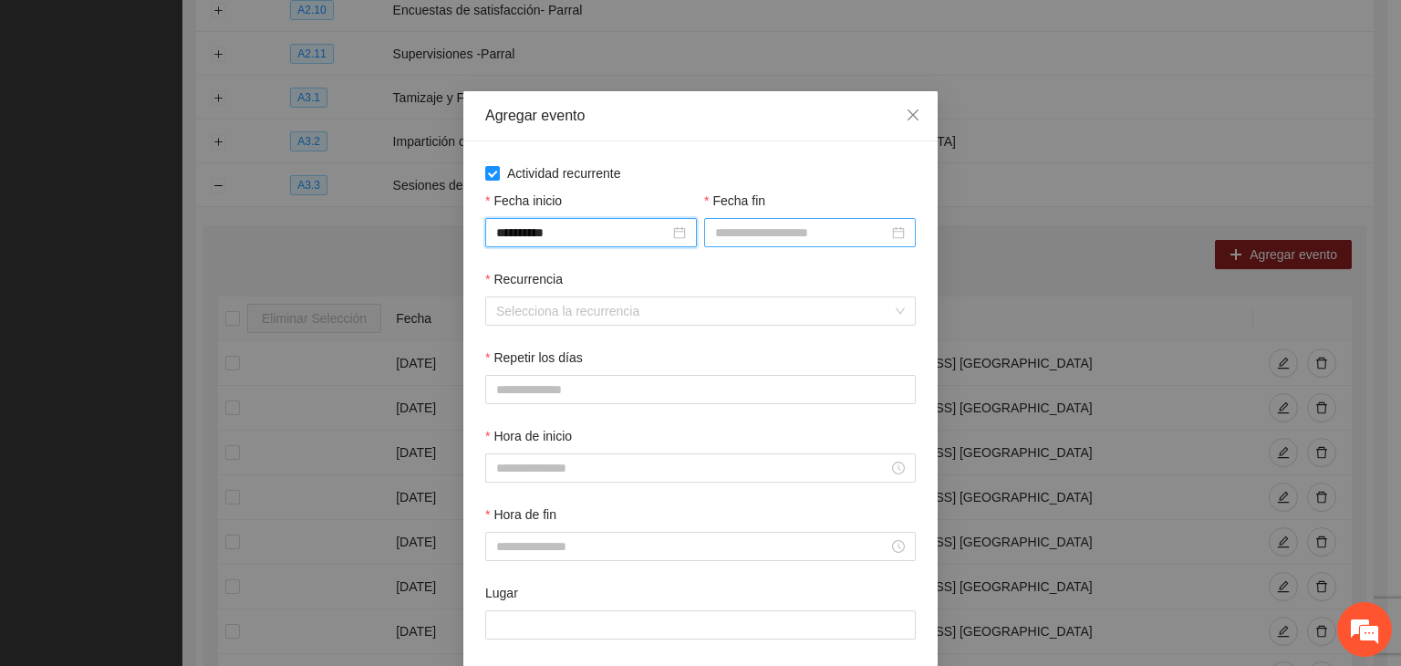
click at [829, 235] on input "Fecha fin" at bounding box center [801, 233] width 173 height 20
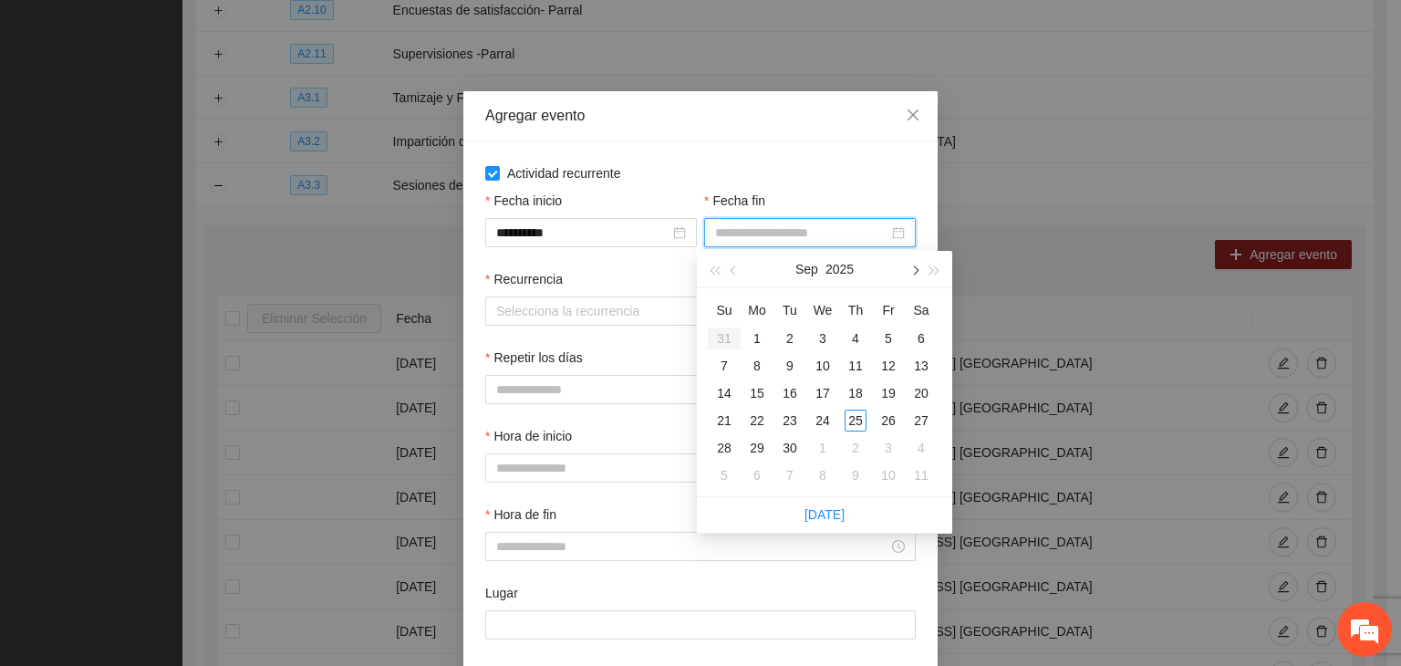
click at [911, 274] on button "button" at bounding box center [914, 269] width 20 height 36
type input "**********"
click at [898, 417] on div "24" at bounding box center [889, 421] width 22 height 22
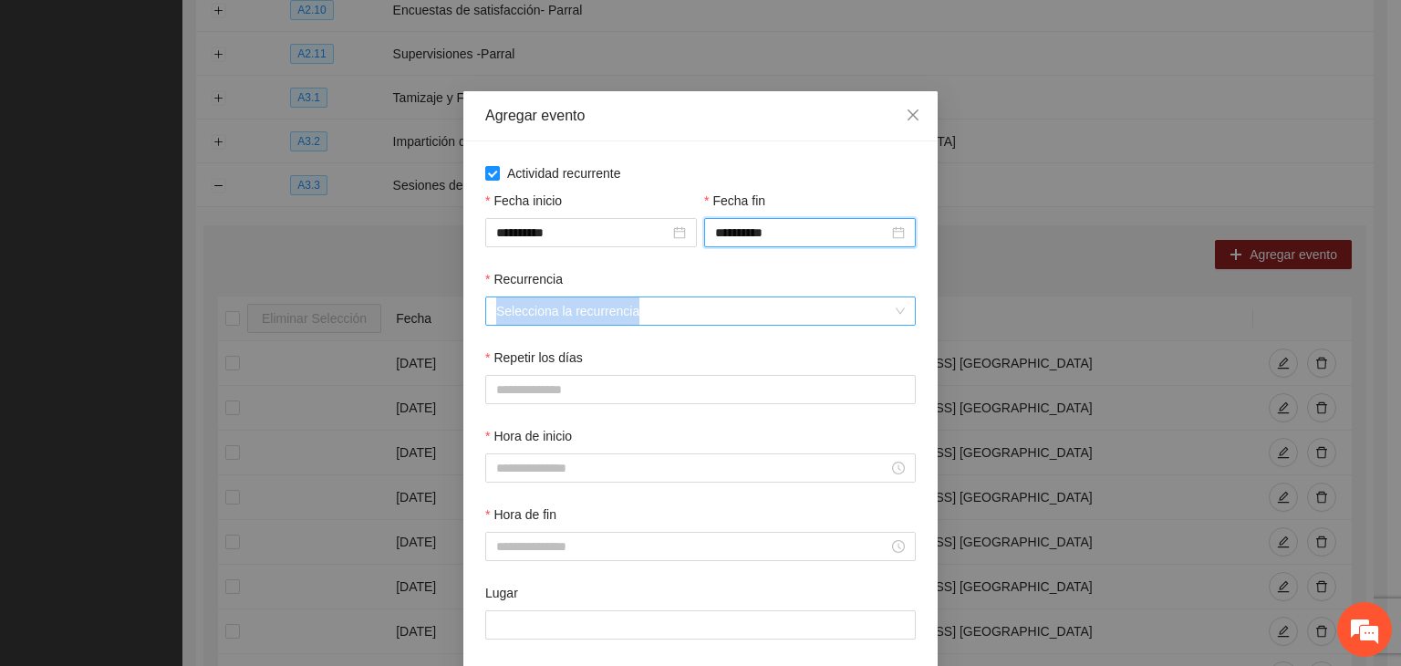
click at [596, 325] on div "Recurrencia Selecciona la recurrencia" at bounding box center [701, 308] width 438 height 78
click at [599, 322] on input "Recurrencia" at bounding box center [694, 310] width 396 height 27
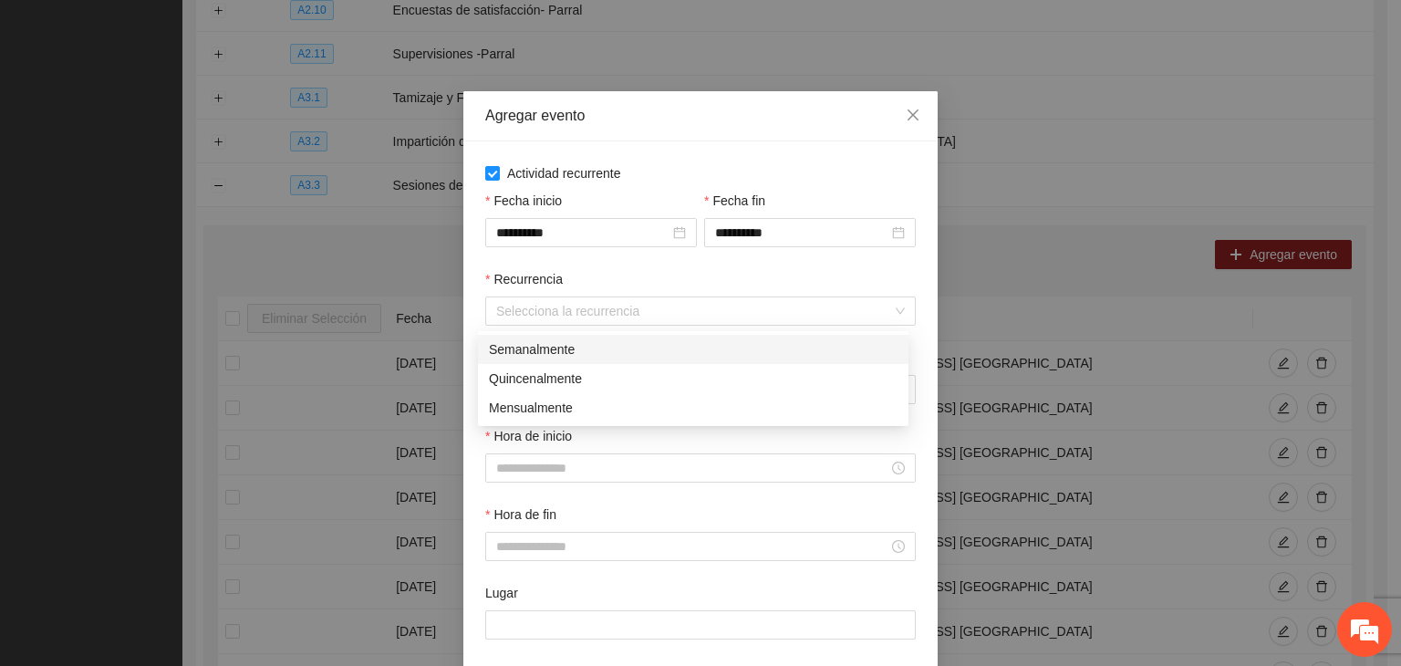
click at [615, 355] on div "Semanalmente" at bounding box center [693, 349] width 409 height 20
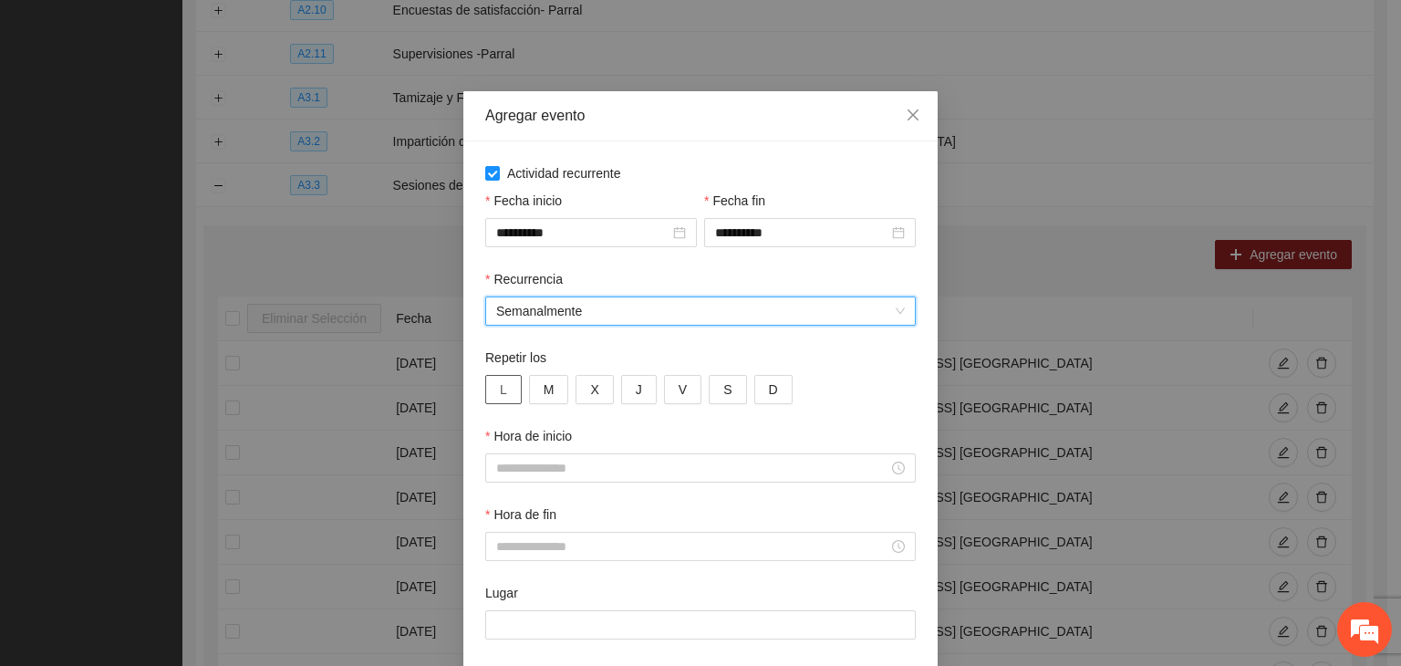
click at [500, 381] on button "L" at bounding box center [503, 389] width 36 height 29
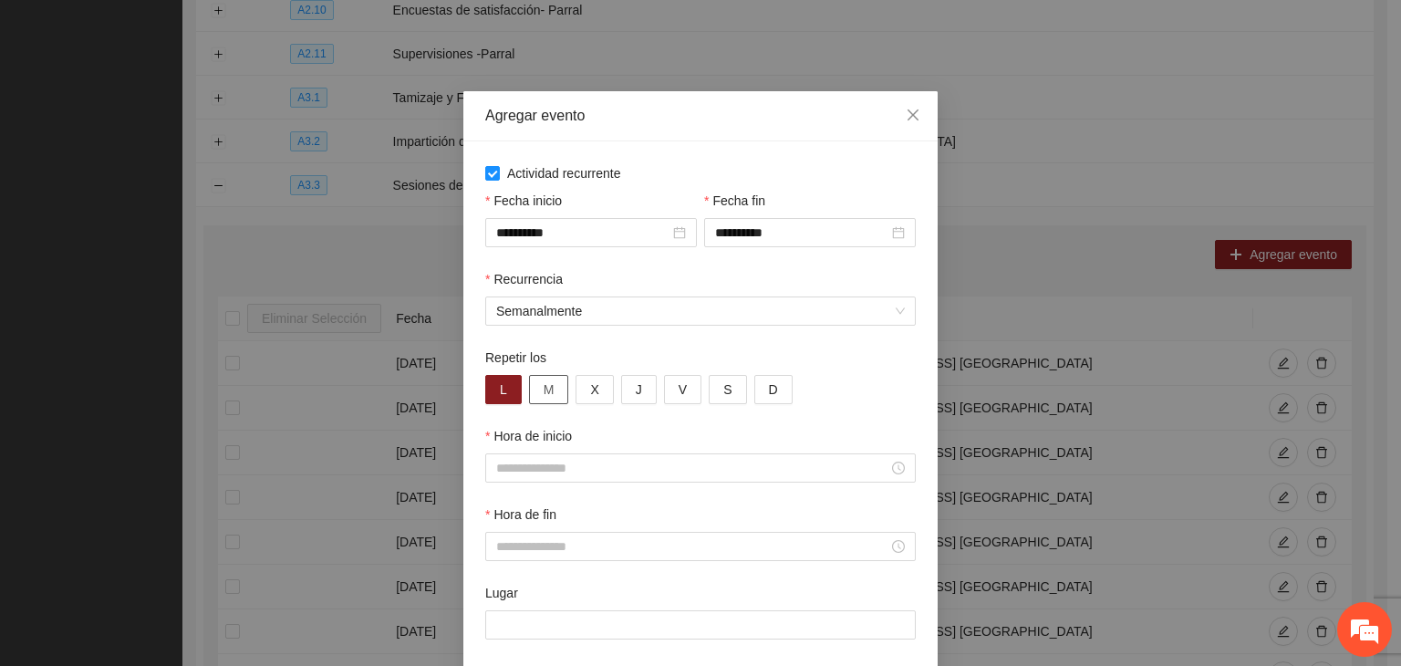
drag, startPoint x: 525, startPoint y: 389, endPoint x: 535, endPoint y: 390, distance: 10.1
click at [529, 389] on button "M" at bounding box center [549, 389] width 40 height 29
click at [576, 393] on button "X" at bounding box center [594, 389] width 37 height 29
click at [636, 399] on span "J" at bounding box center [639, 389] width 6 height 20
click at [653, 388] on div "L M X J V S D" at bounding box center [700, 389] width 431 height 29
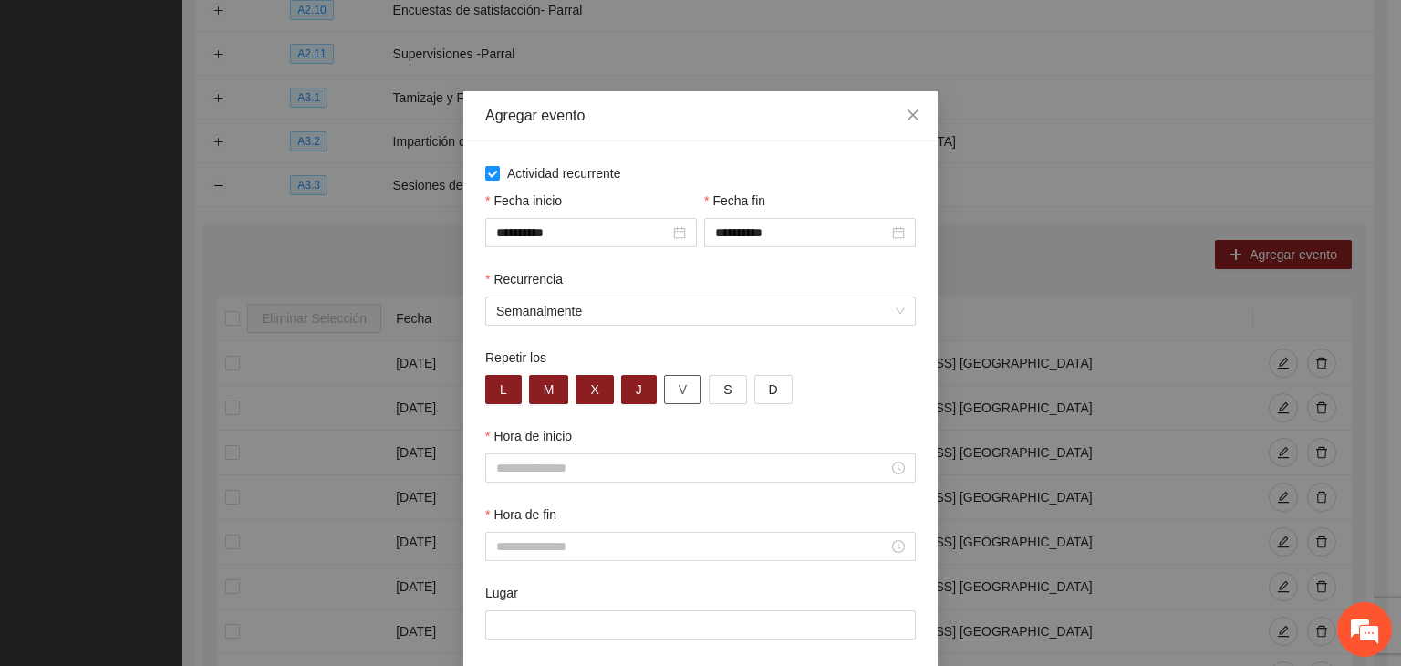
click at [670, 402] on button "V" at bounding box center [682, 389] width 37 height 29
click at [618, 487] on div "Hora de inicio" at bounding box center [701, 465] width 438 height 78
click at [635, 465] on input "Hora de inicio" at bounding box center [692, 468] width 392 height 20
drag, startPoint x: 815, startPoint y: 425, endPoint x: 803, endPoint y: 424, distance: 11.9
click at [814, 425] on div "Repetir los L M X J V S D" at bounding box center [701, 387] width 438 height 78
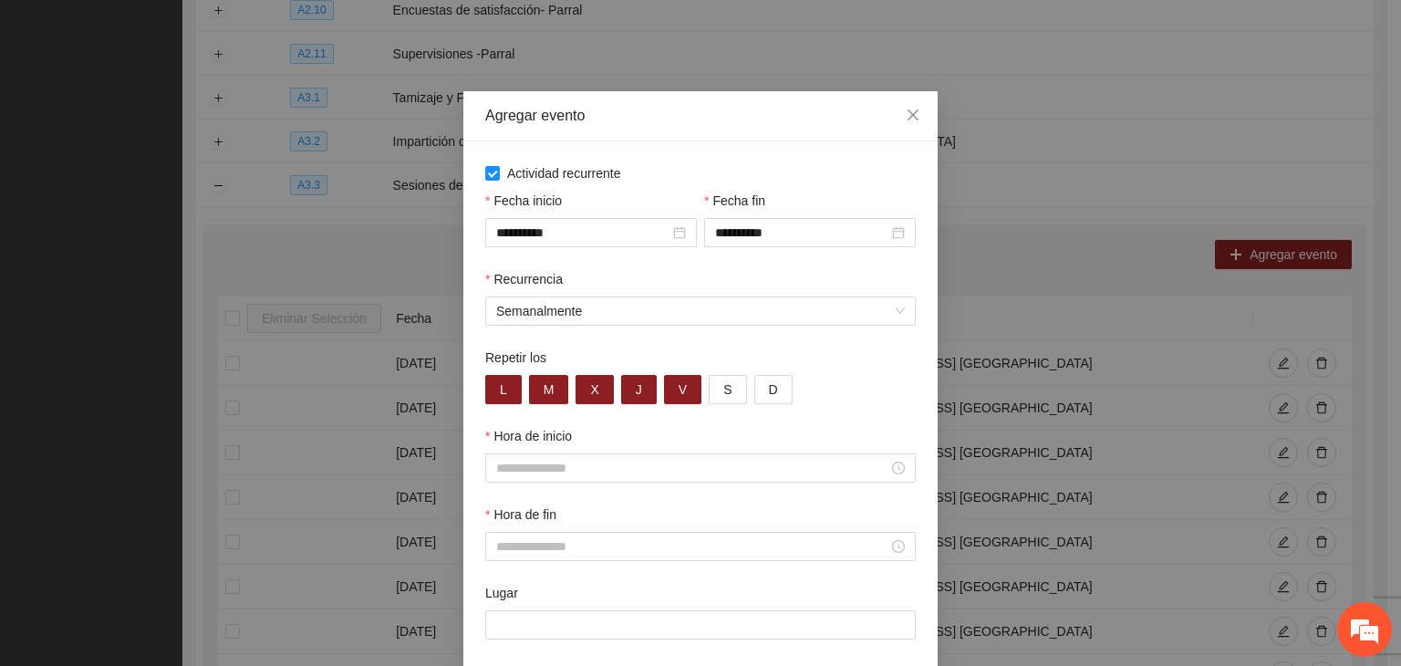
click at [621, 490] on div "Hora de inicio" at bounding box center [701, 465] width 438 height 78
click at [629, 479] on div at bounding box center [700, 467] width 431 height 29
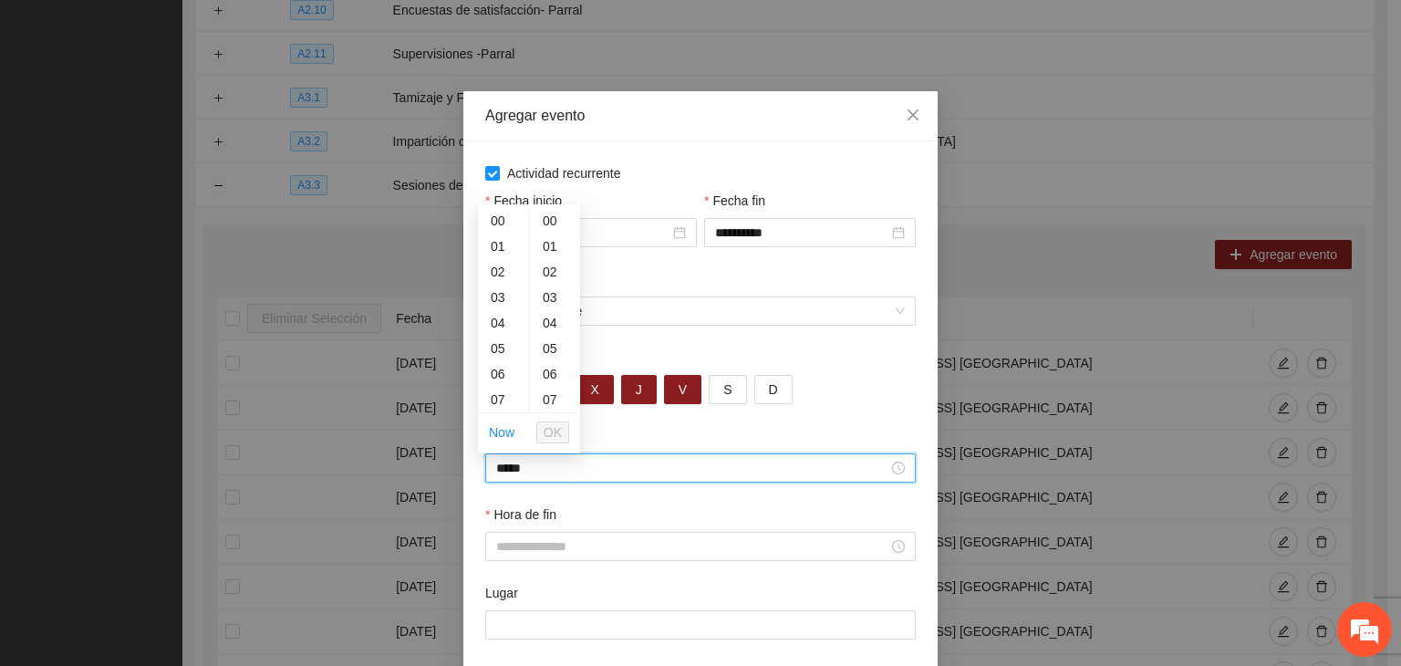
scroll to position [766, 0]
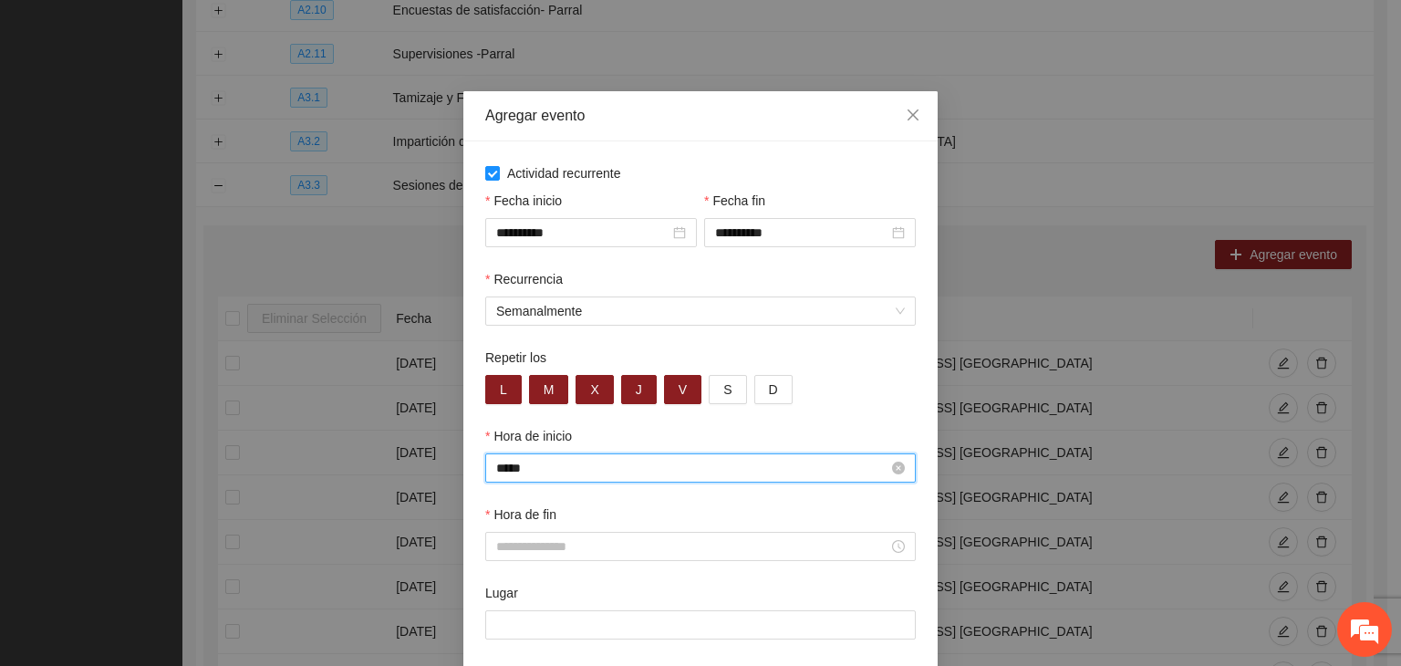
type input "*****"
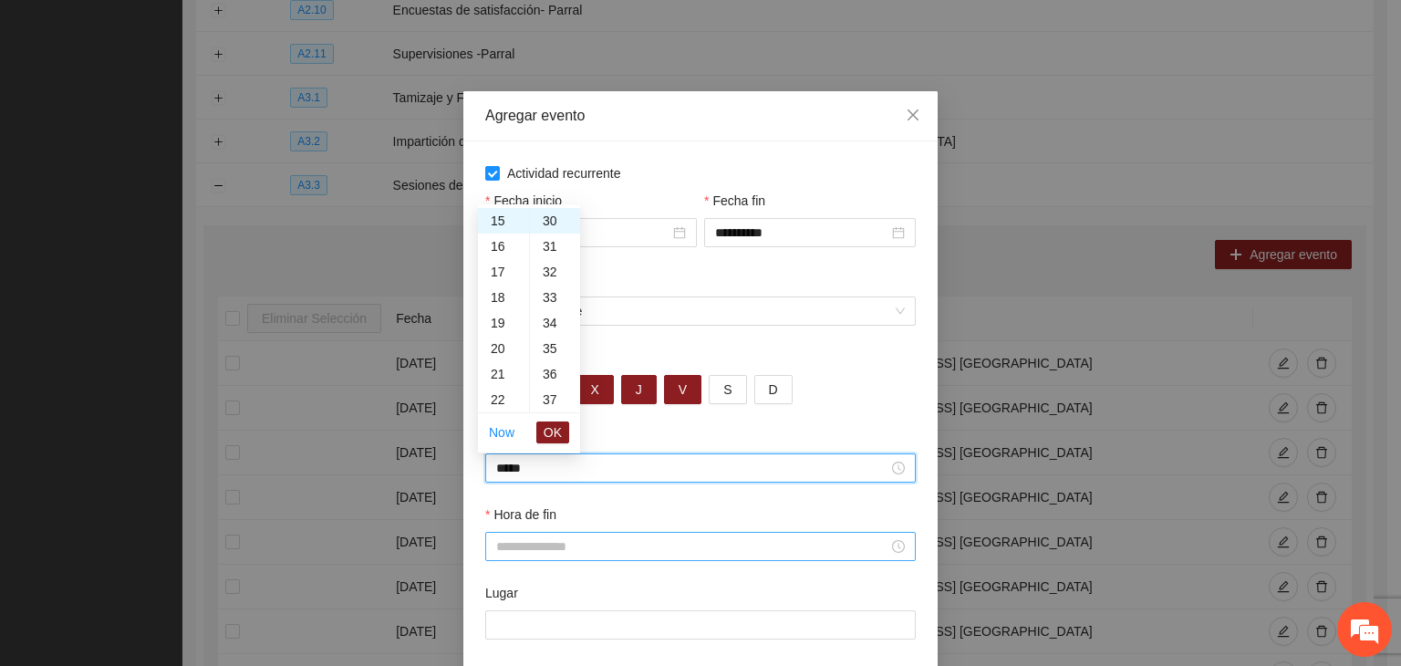
click at [588, 549] on input "Hora de fin" at bounding box center [692, 546] width 392 height 20
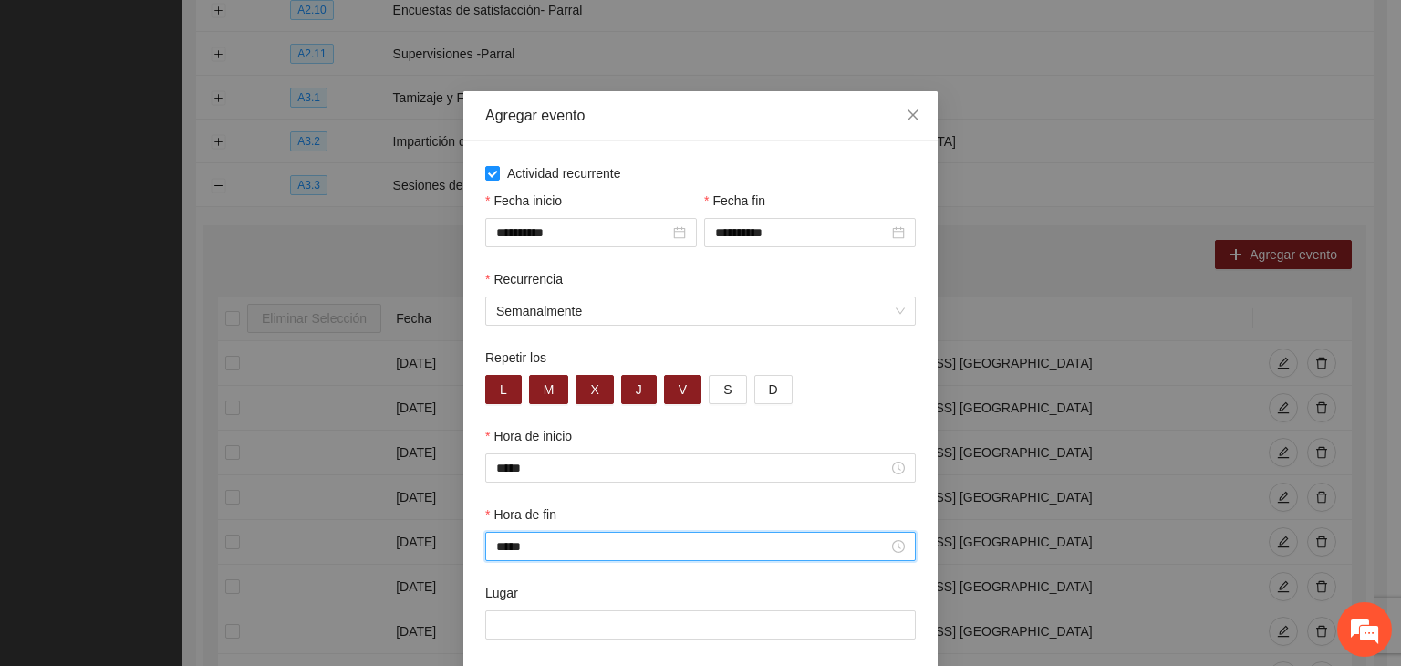
type input "*****"
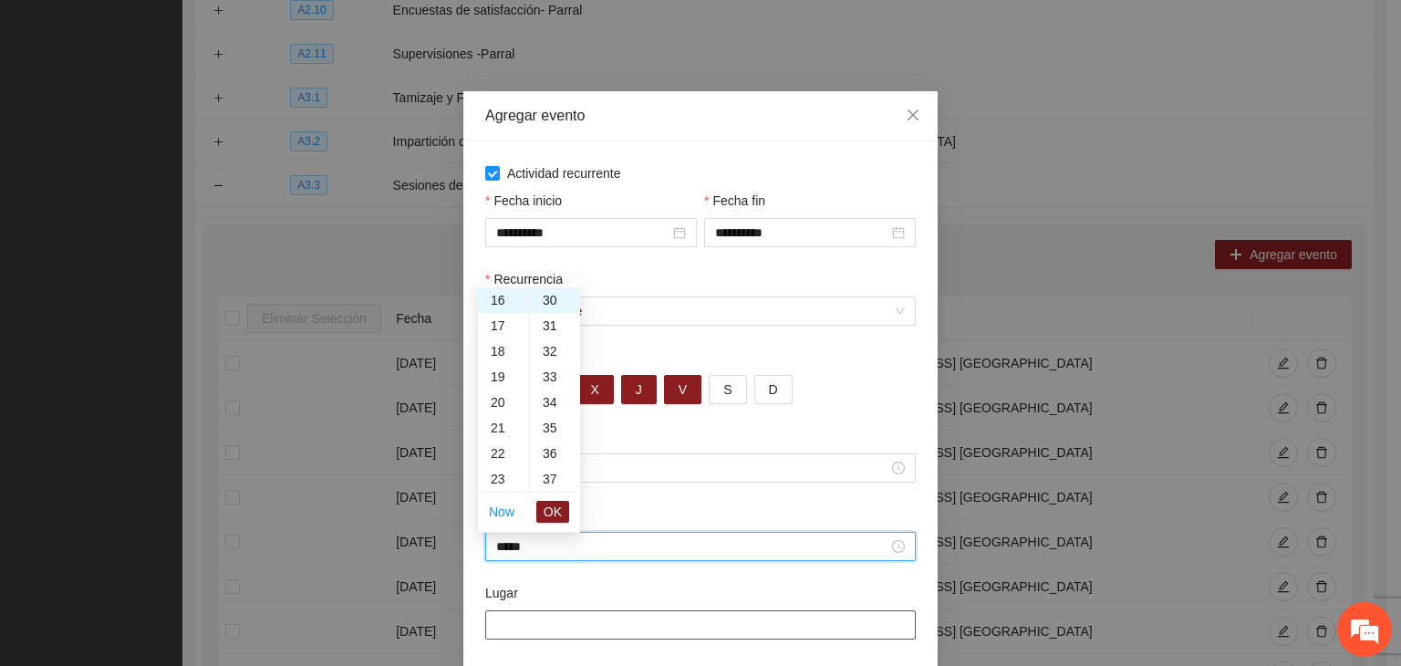
click at [599, 614] on input "Lugar" at bounding box center [700, 624] width 431 height 29
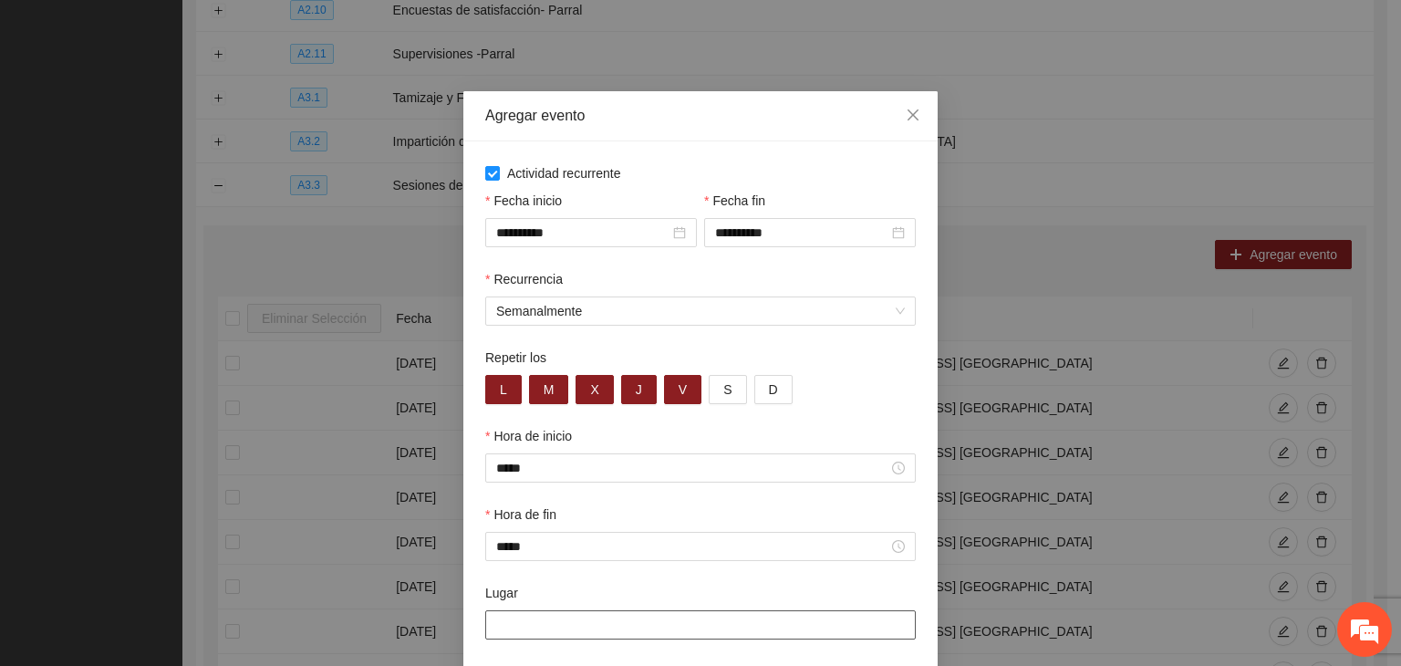
paste input "**********"
type input "**********"
click at [562, 581] on div "Hora de fin *****" at bounding box center [701, 543] width 438 height 78
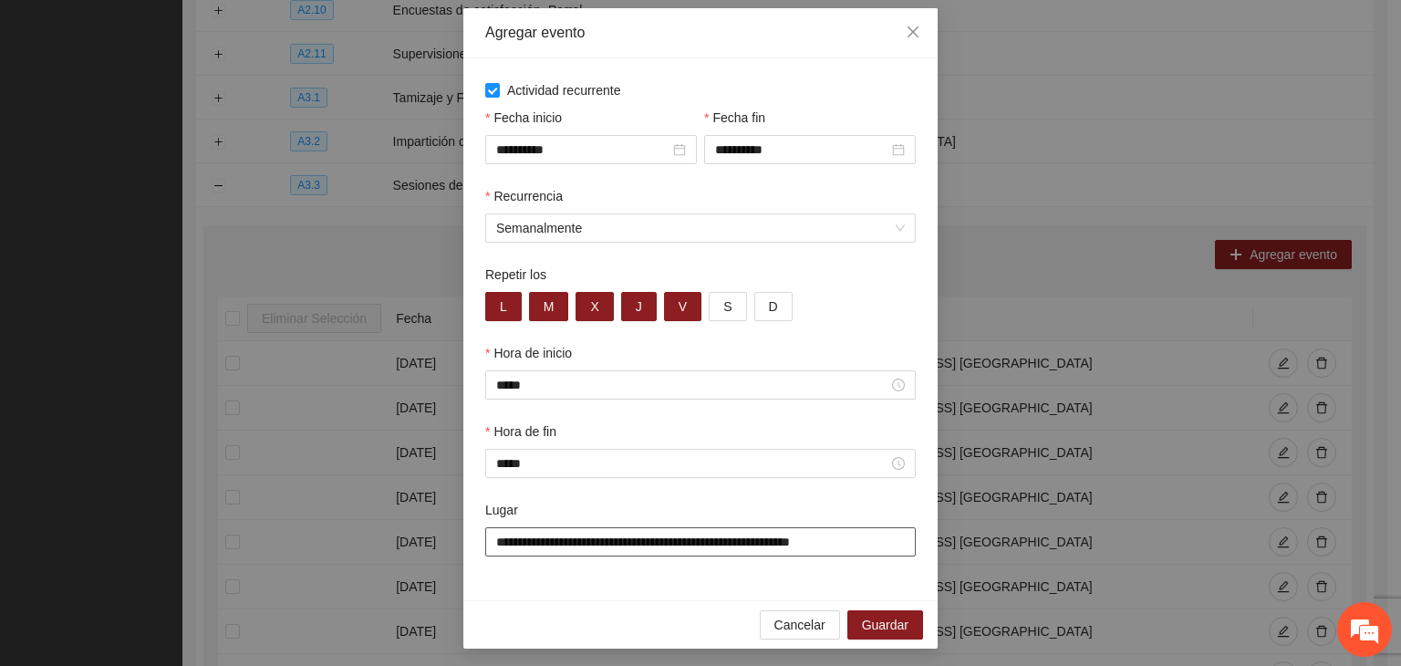
scroll to position [90, 0]
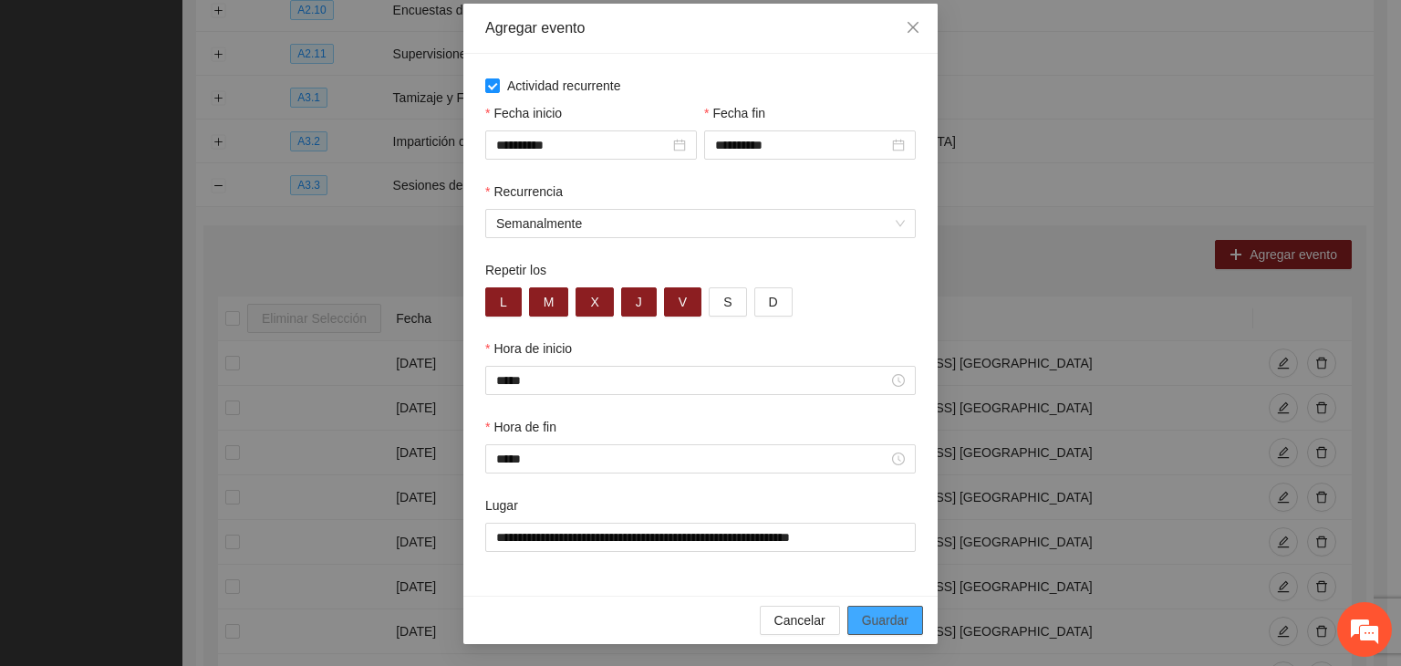
click at [868, 607] on button "Guardar" at bounding box center [885, 620] width 76 height 29
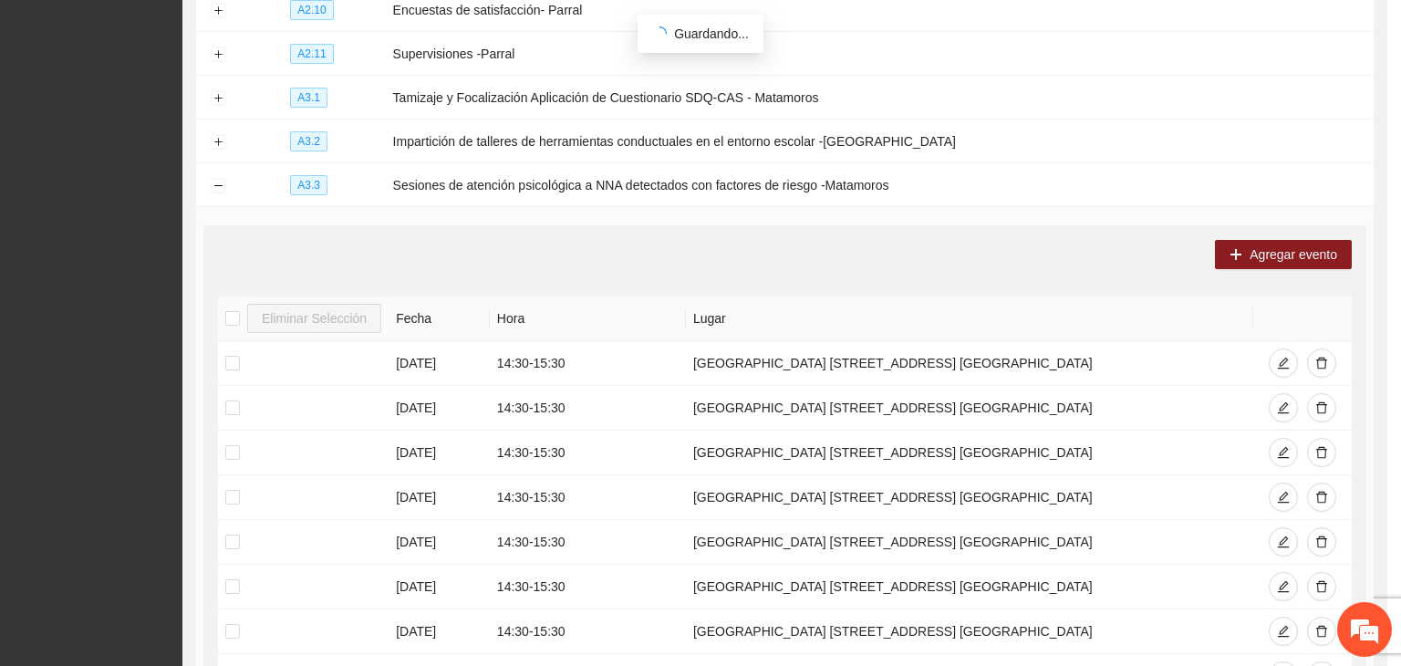
scroll to position [0, 0]
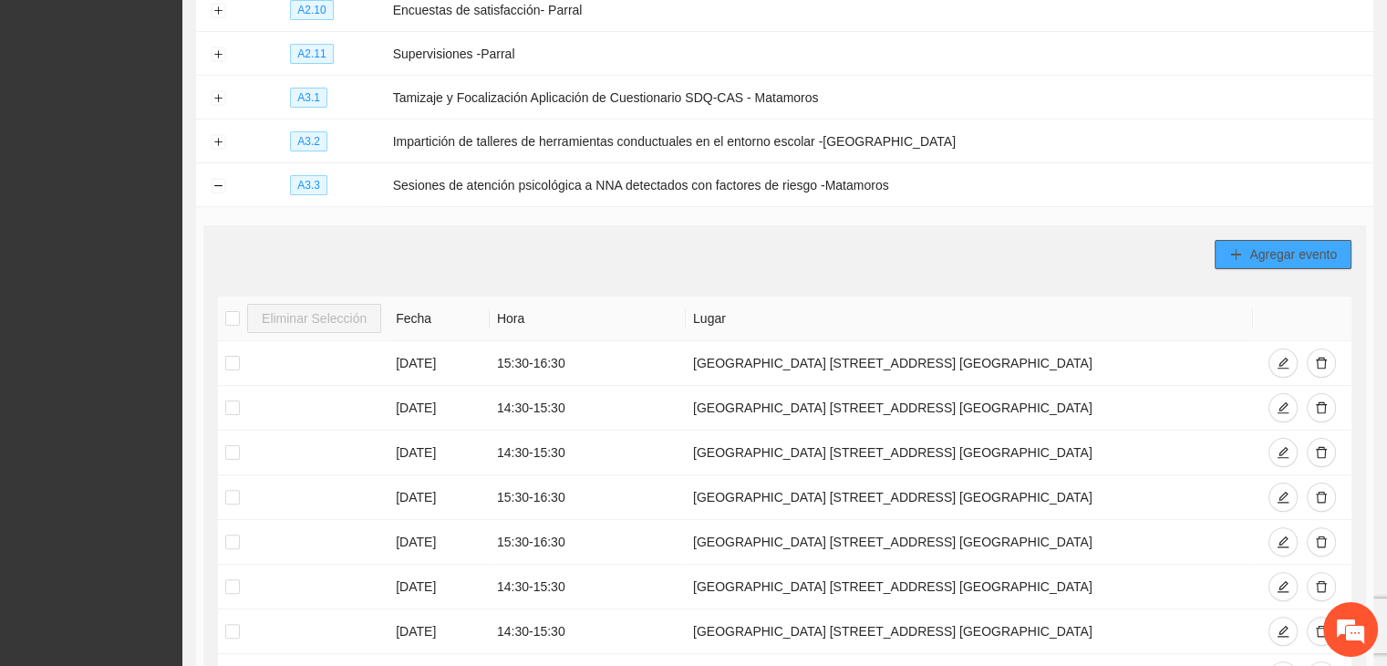
click at [1263, 245] on span "Agregar evento" at bounding box center [1294, 254] width 88 height 20
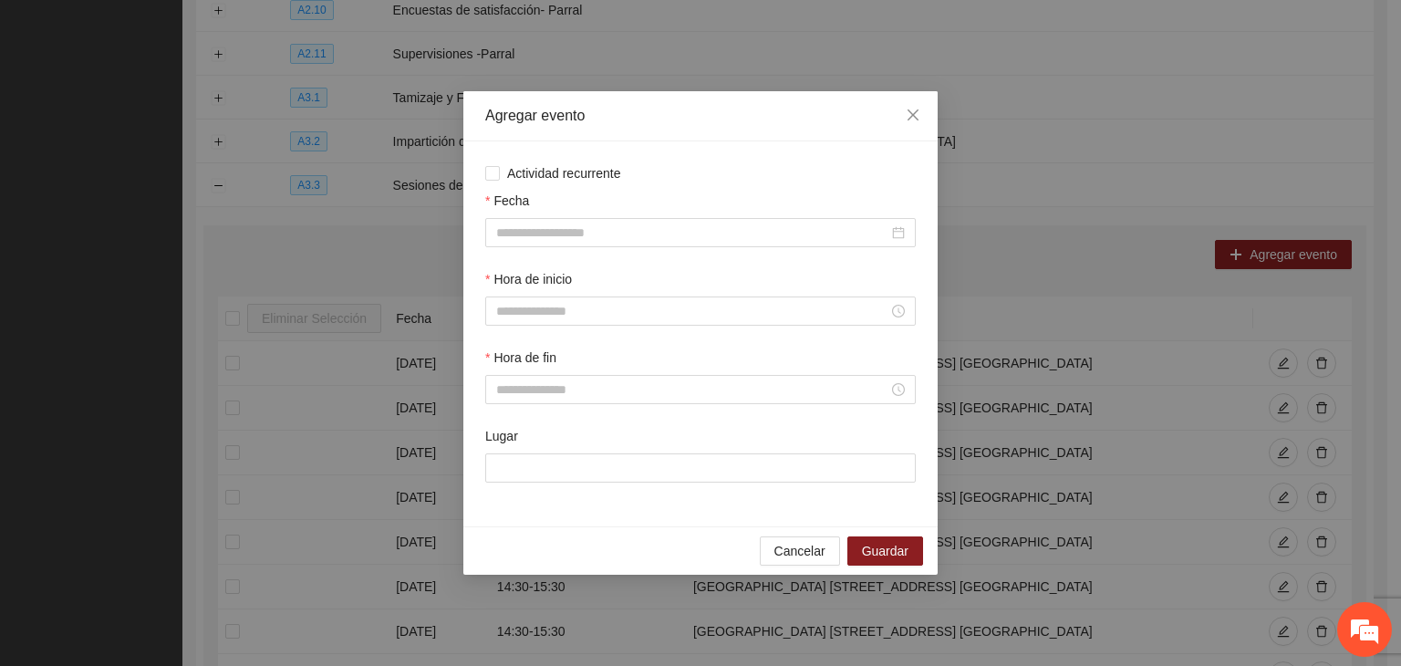
click at [614, 198] on div "Fecha" at bounding box center [700, 204] width 431 height 27
click at [576, 183] on div "Actividad recurrente Fecha Hora de inicio Hora de fin Lugar" at bounding box center [700, 333] width 431 height 341
click at [587, 168] on span "Actividad recurrente" at bounding box center [564, 173] width 129 height 20
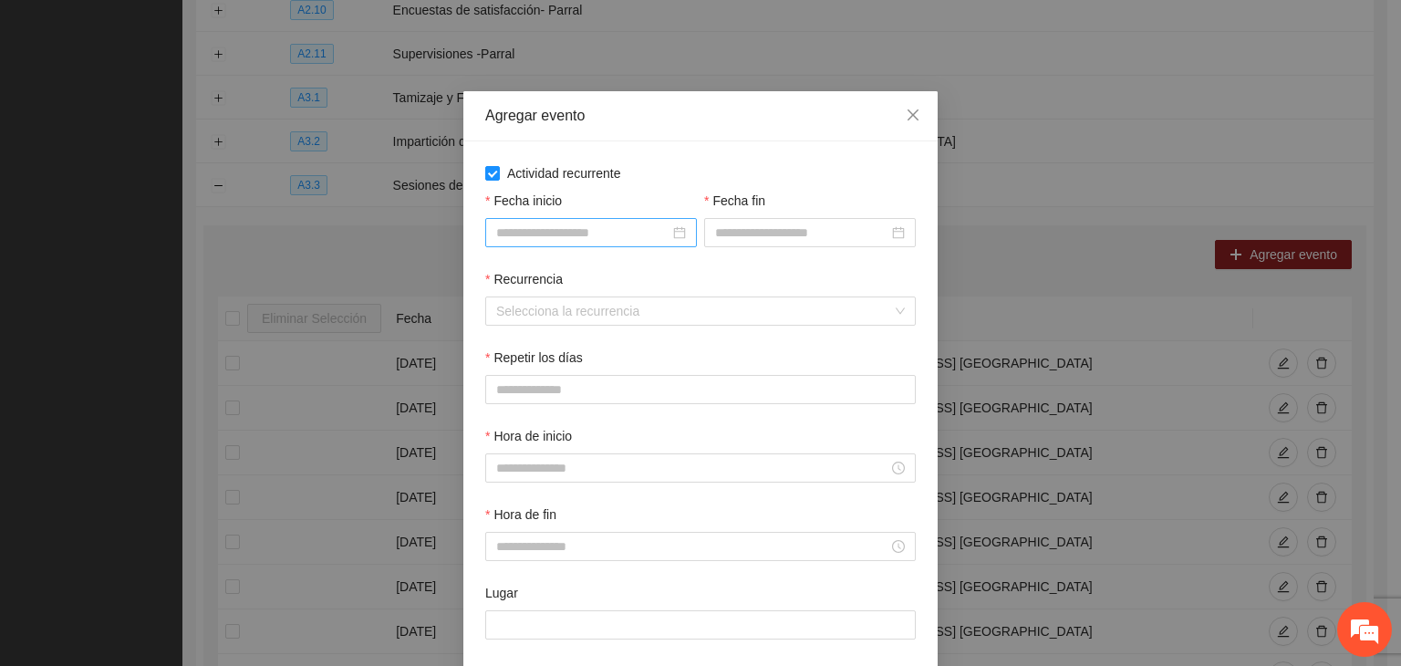
click at [577, 234] on input "Fecha inicio" at bounding box center [582, 233] width 173 height 20
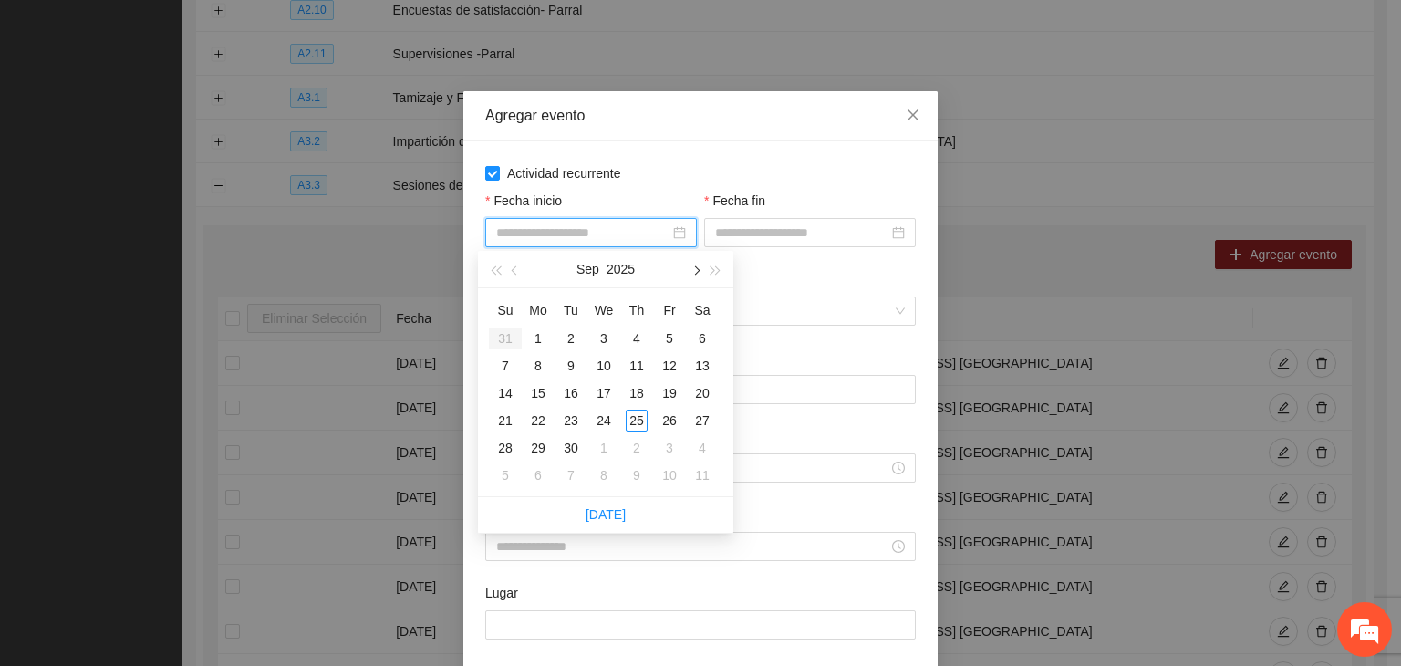
click at [697, 267] on span "button" at bounding box center [695, 270] width 9 height 9
type input "**********"
click at [603, 347] on div "1" at bounding box center [604, 338] width 22 height 22
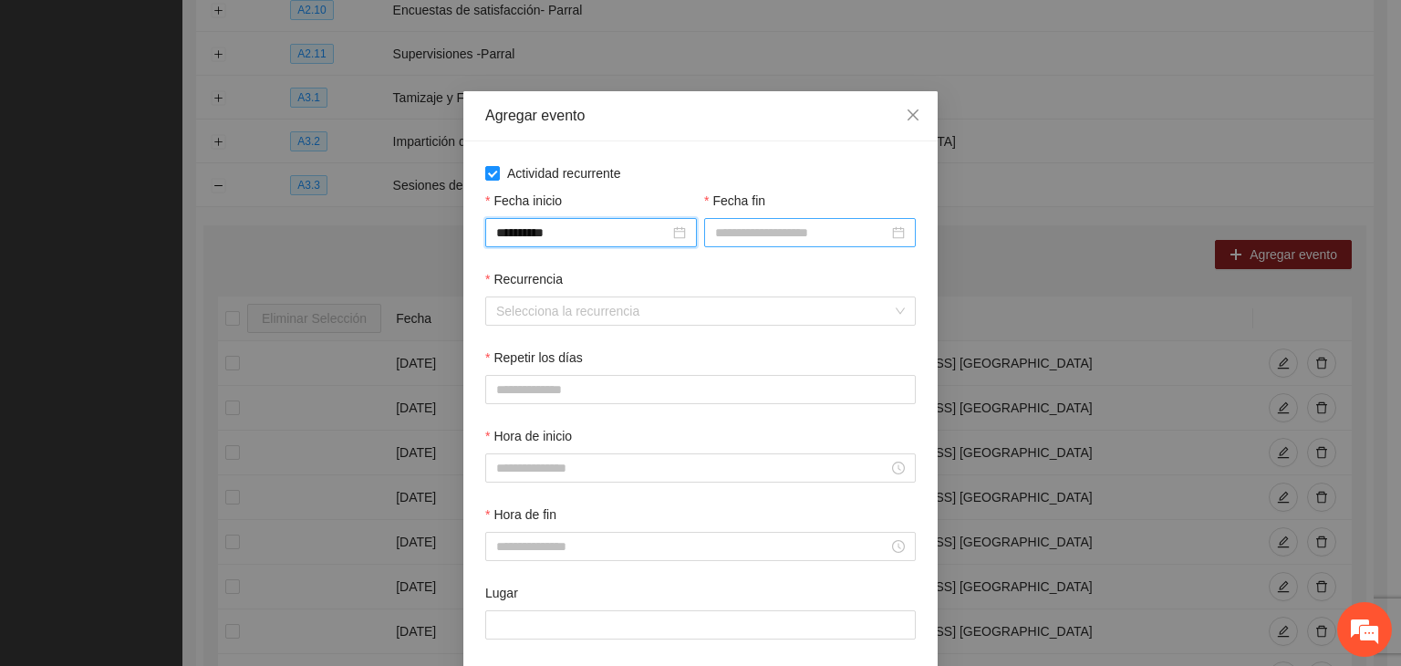
click at [808, 242] on input "Fecha fin" at bounding box center [801, 233] width 173 height 20
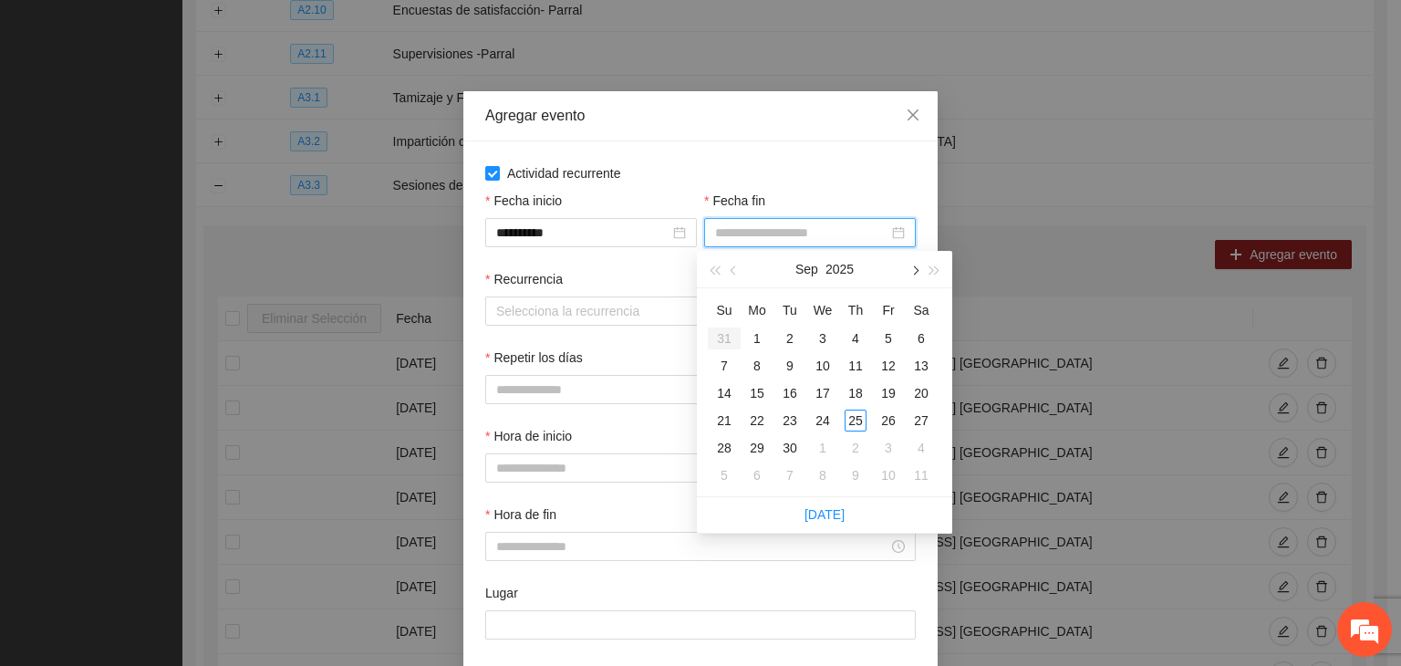
click at [913, 278] on button "button" at bounding box center [914, 269] width 20 height 36
type input "**********"
click at [892, 419] on div "24" at bounding box center [889, 421] width 22 height 22
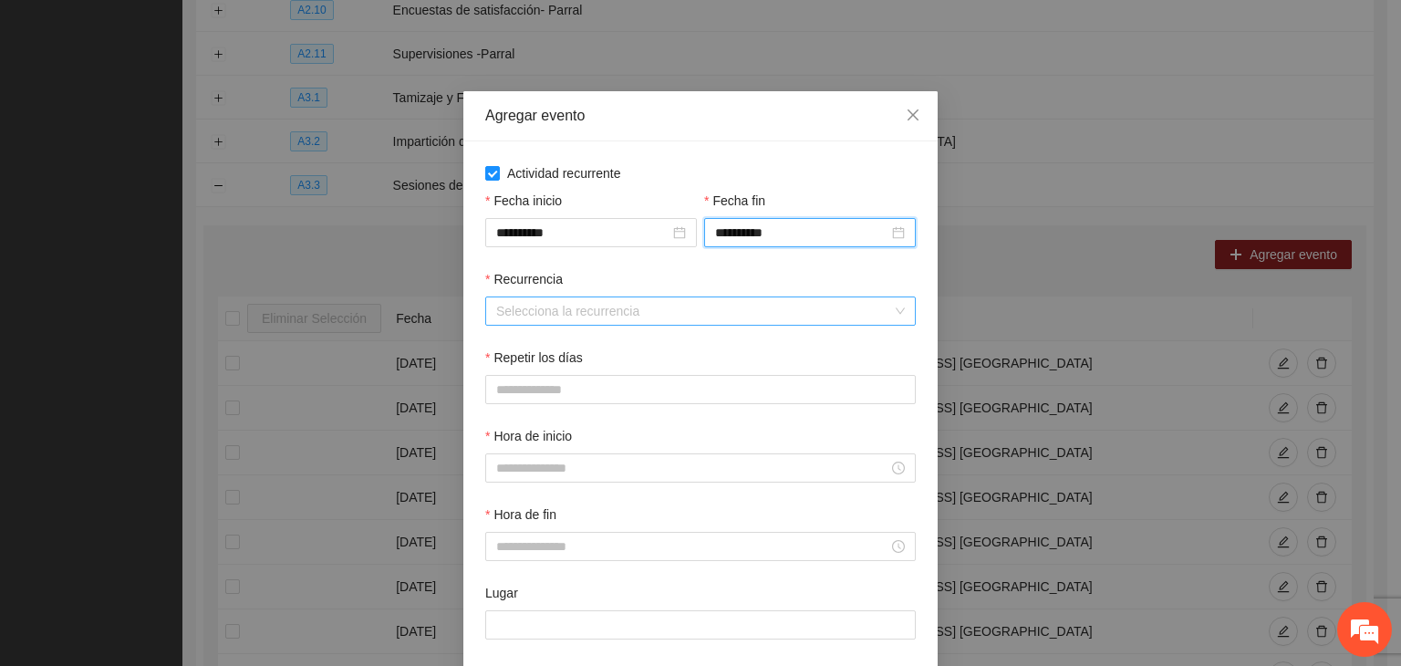
click at [635, 313] on input "Recurrencia" at bounding box center [694, 310] width 396 height 27
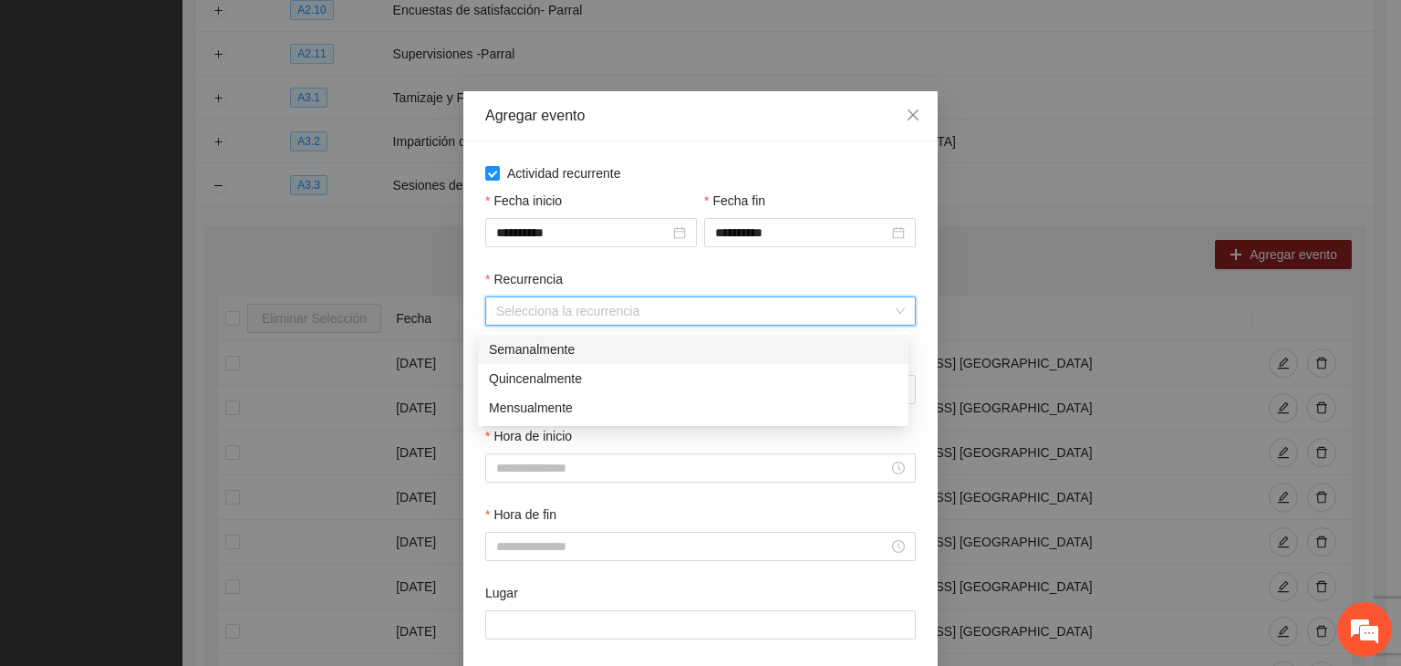
click at [598, 345] on div "Semanalmente" at bounding box center [693, 349] width 409 height 20
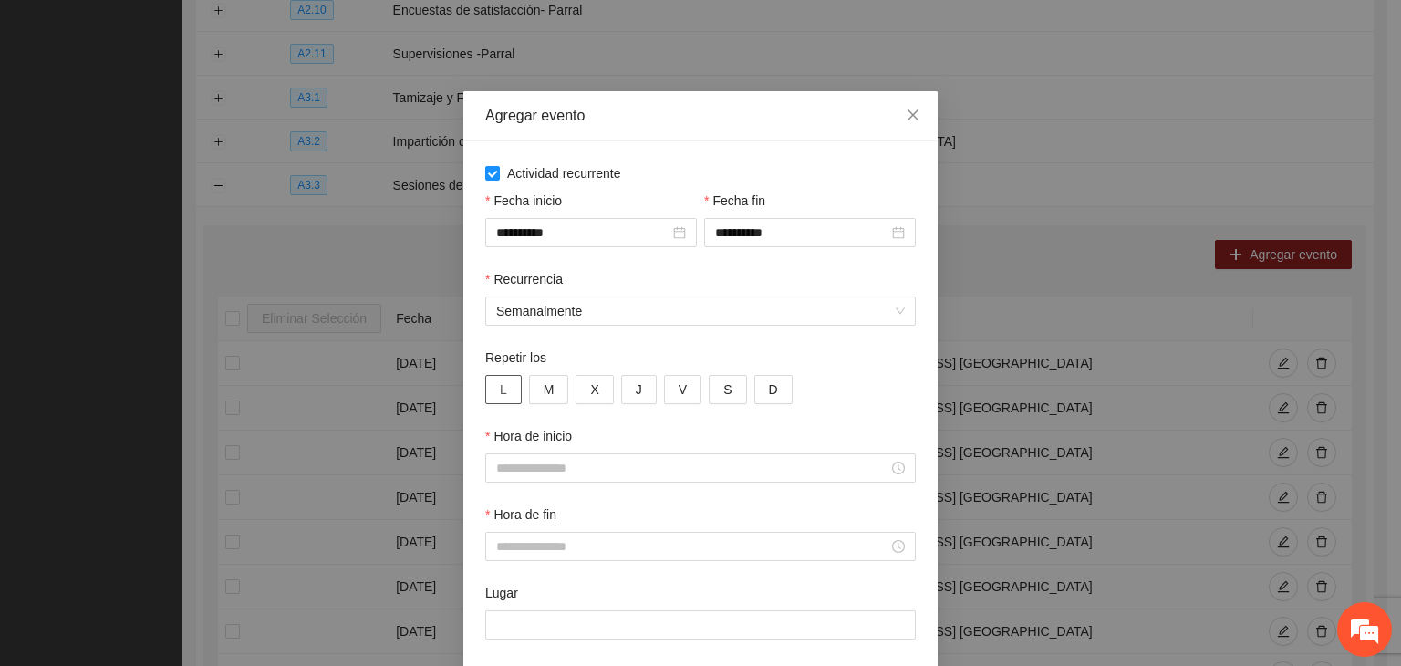
drag, startPoint x: 474, startPoint y: 410, endPoint x: 486, endPoint y: 401, distance: 14.4
click at [482, 409] on div "Repetir los L M X J V S D" at bounding box center [701, 387] width 438 height 78
drag, startPoint x: 487, startPoint y: 400, endPoint x: 496, endPoint y: 395, distance: 10.2
click at [490, 399] on button "L" at bounding box center [503, 389] width 36 height 29
click at [533, 398] on button "M" at bounding box center [549, 389] width 40 height 29
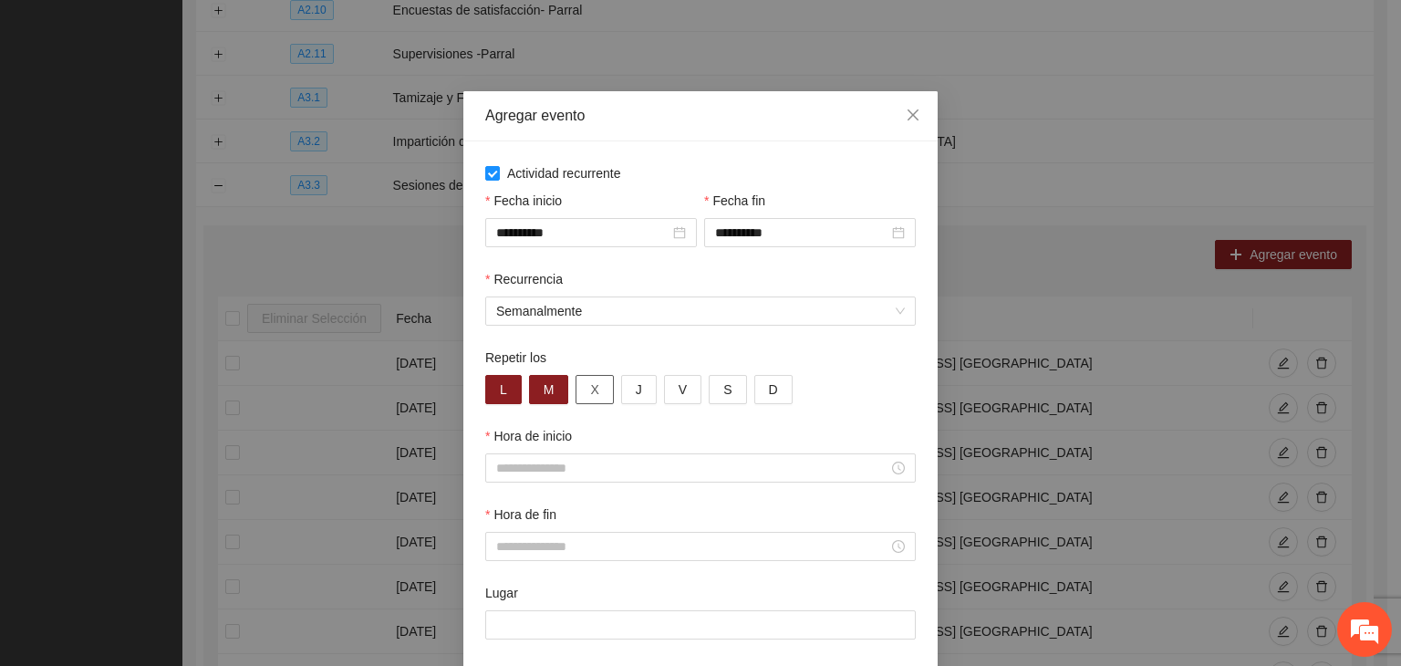
click at [602, 392] on button "X" at bounding box center [594, 389] width 37 height 29
drag, startPoint x: 629, startPoint y: 392, endPoint x: 675, endPoint y: 398, distance: 46.8
click at [631, 393] on button "J" at bounding box center [639, 389] width 36 height 29
click at [676, 398] on button "V" at bounding box center [682, 389] width 37 height 29
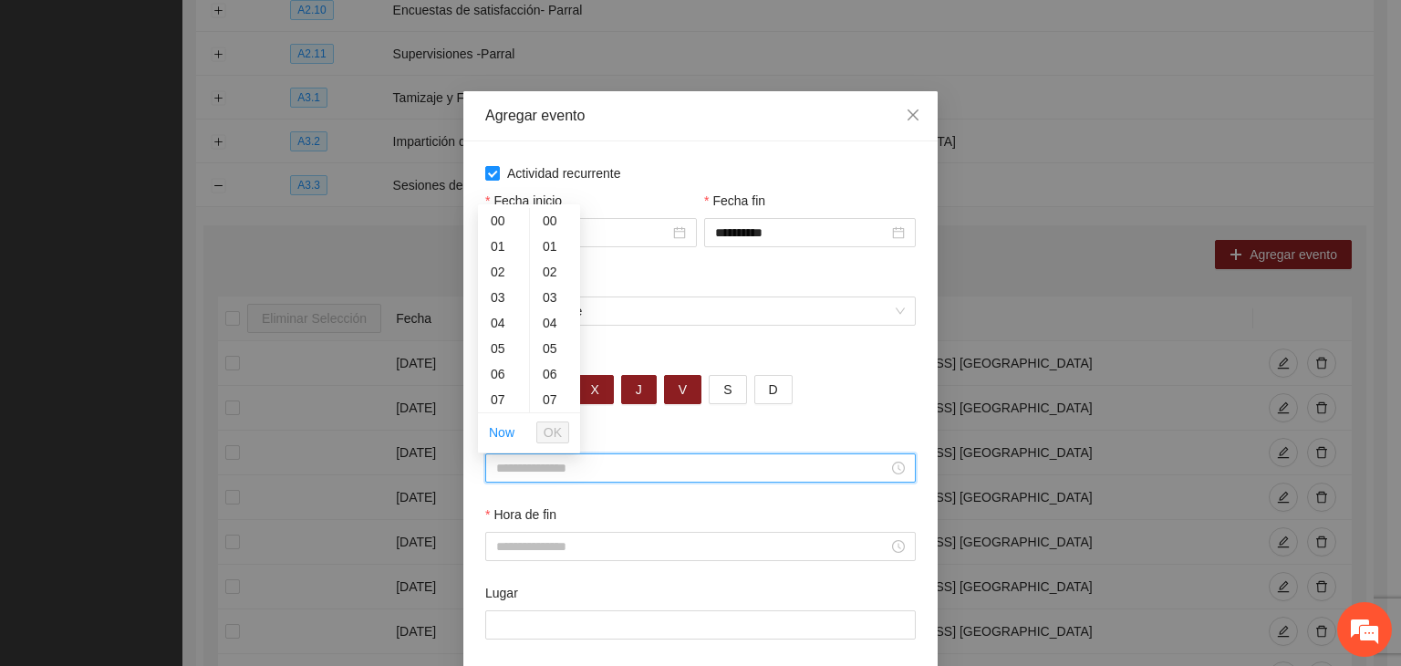
click at [615, 472] on input "Hora de inicio" at bounding box center [692, 468] width 392 height 20
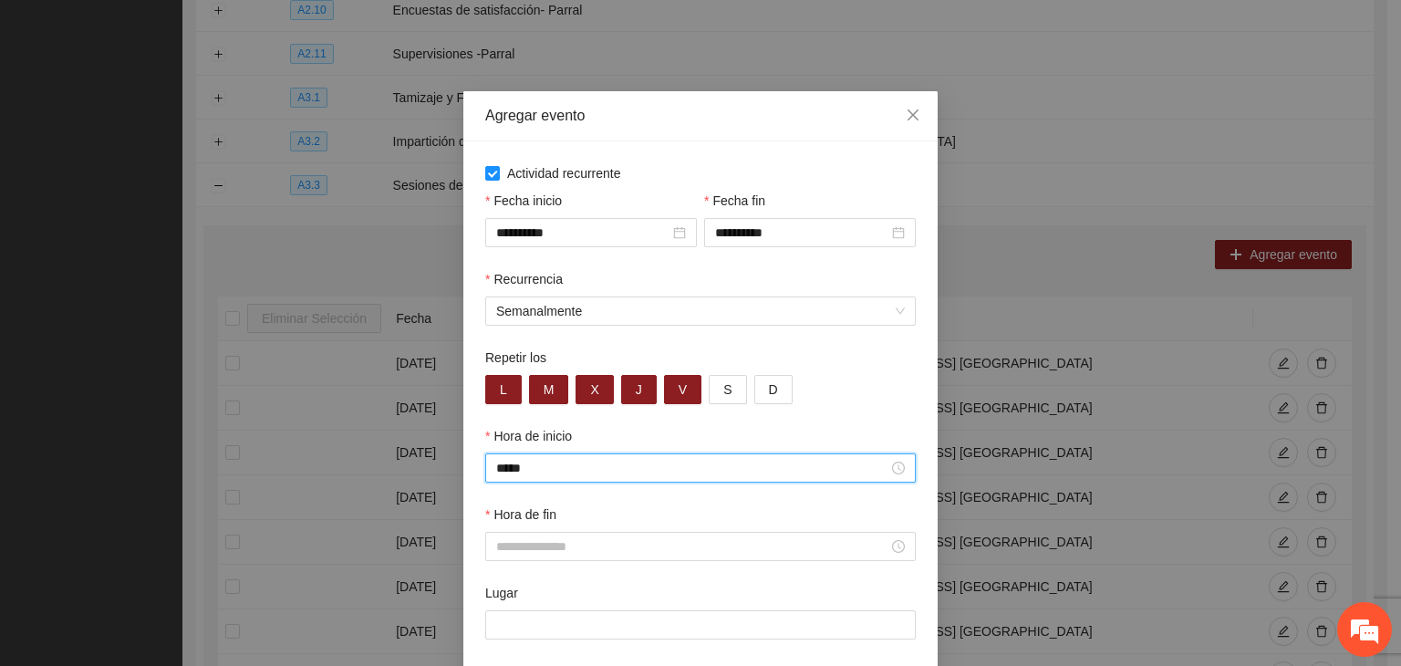
type input "*****"
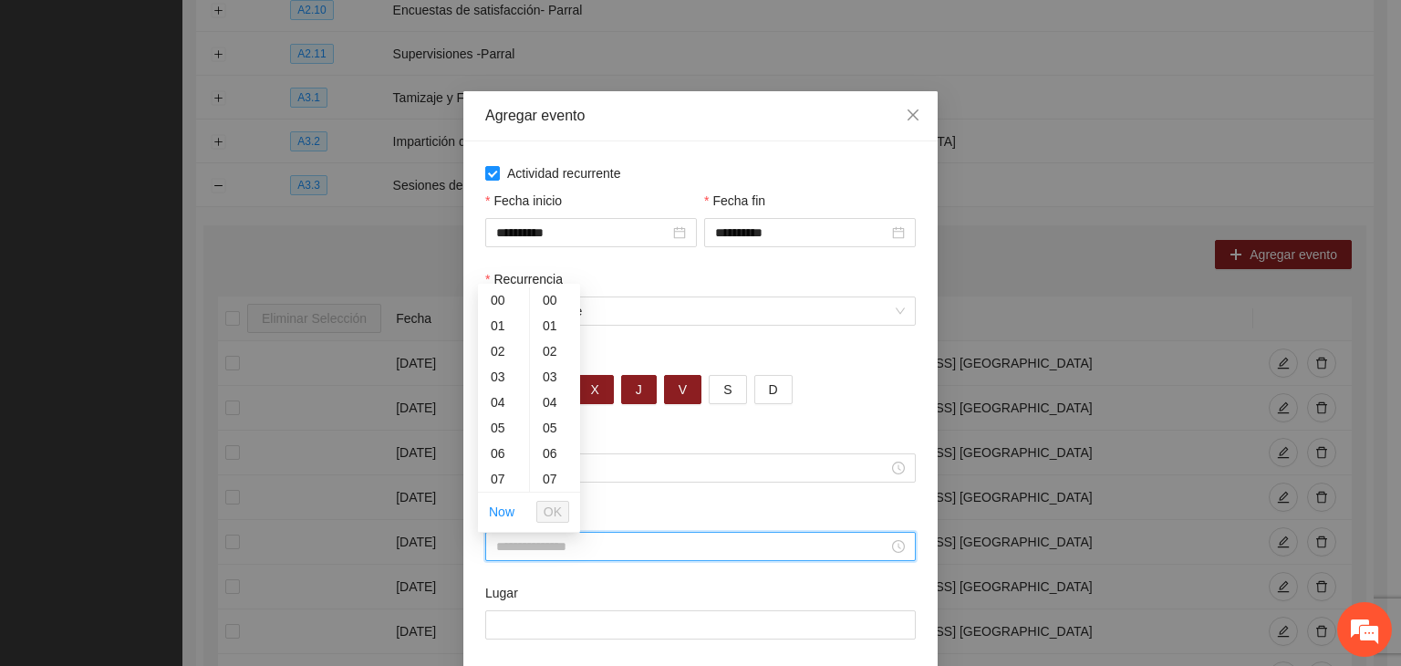
click at [705, 543] on input "Hora de fin" at bounding box center [692, 546] width 392 height 20
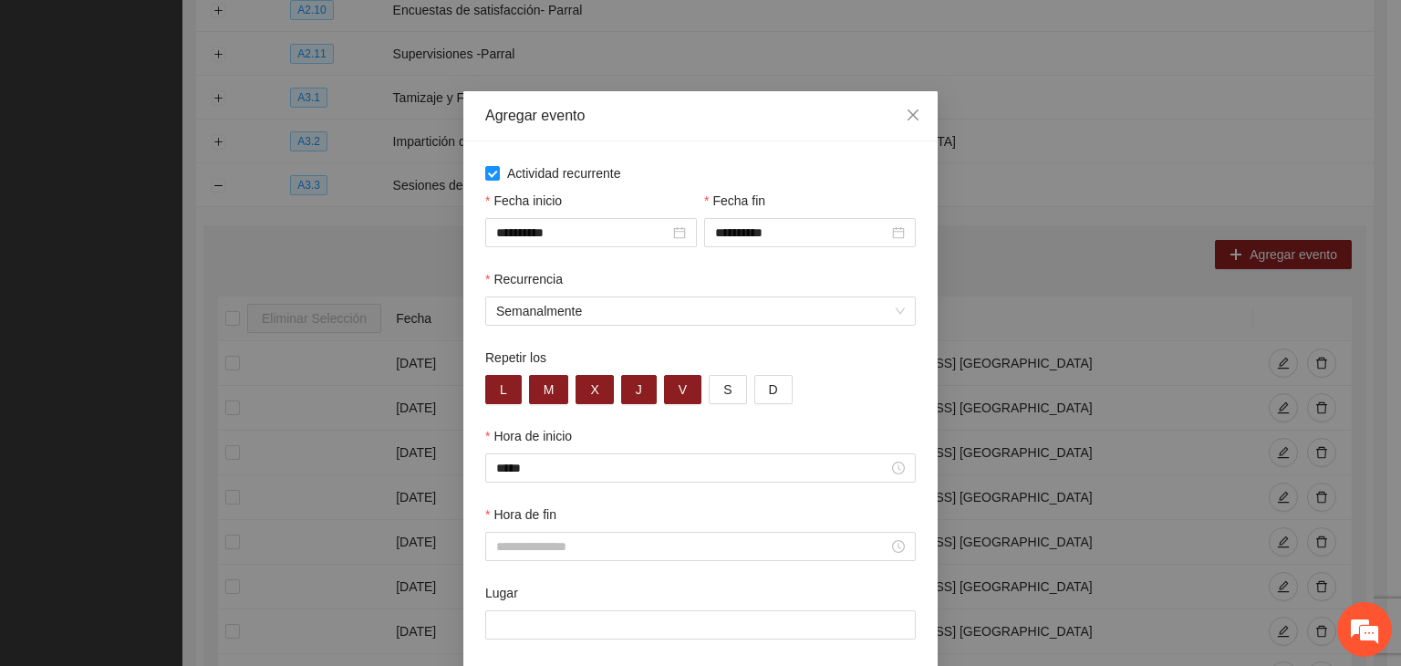
click at [650, 596] on div "Lugar" at bounding box center [700, 596] width 431 height 27
click at [654, 530] on div "Hora de fin" at bounding box center [700, 517] width 431 height 27
drag, startPoint x: 676, startPoint y: 571, endPoint x: 686, endPoint y: 574, distance: 10.4
click at [680, 573] on div "Hora de fin" at bounding box center [701, 543] width 438 height 78
click at [709, 566] on div "Hora de fin" at bounding box center [701, 543] width 438 height 78
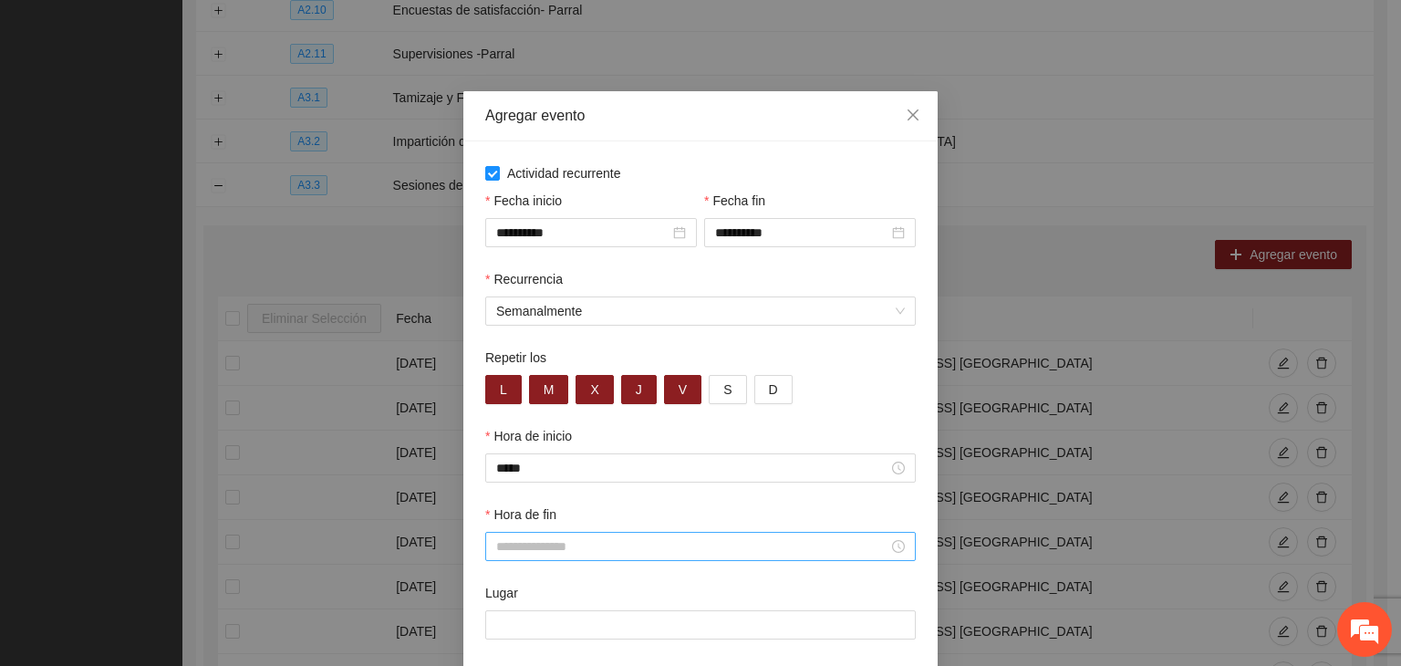
click at [748, 555] on input "Hora de fin" at bounding box center [692, 546] width 392 height 20
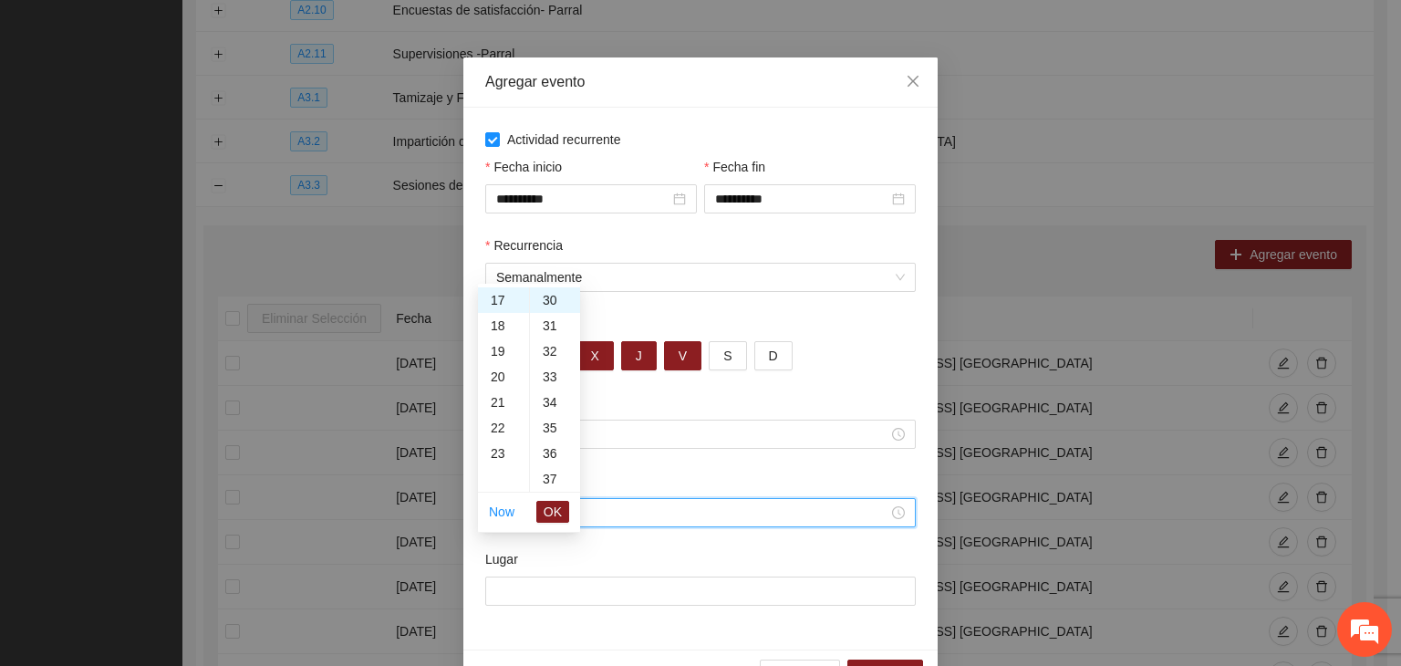
scroll to position [90, 0]
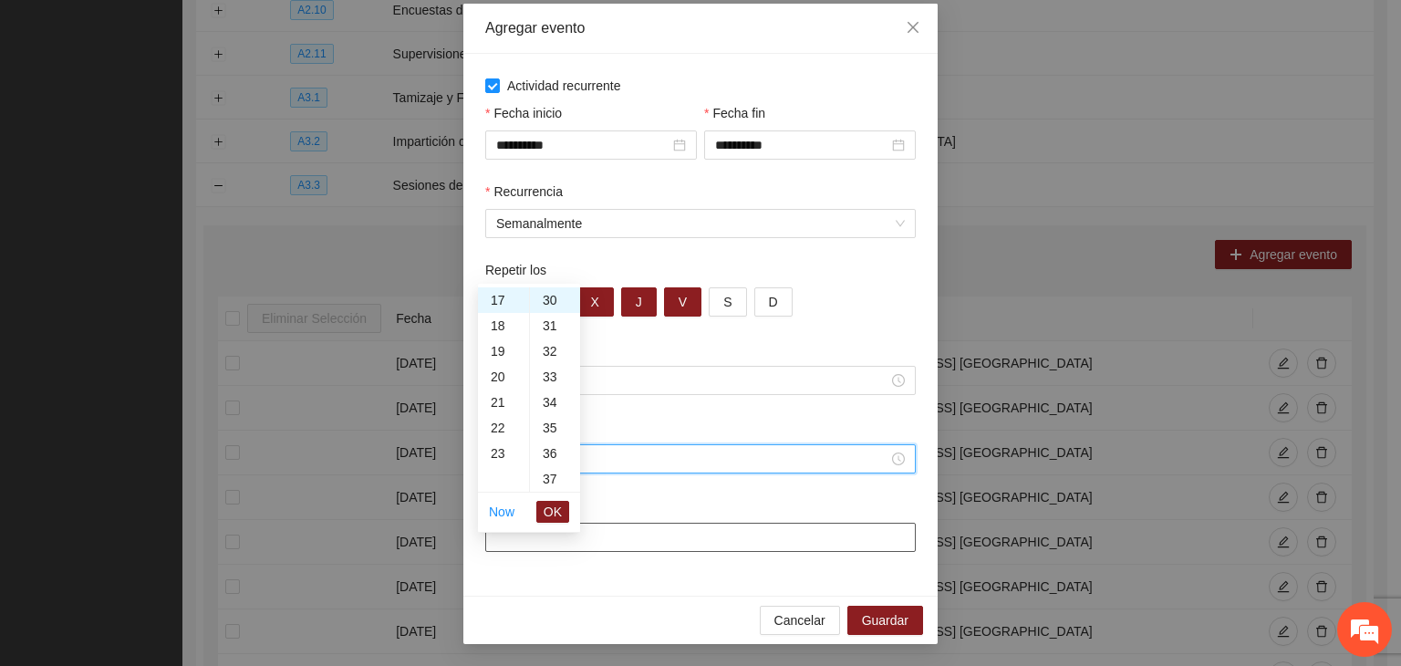
click at [580, 546] on input "Lugar" at bounding box center [700, 537] width 431 height 29
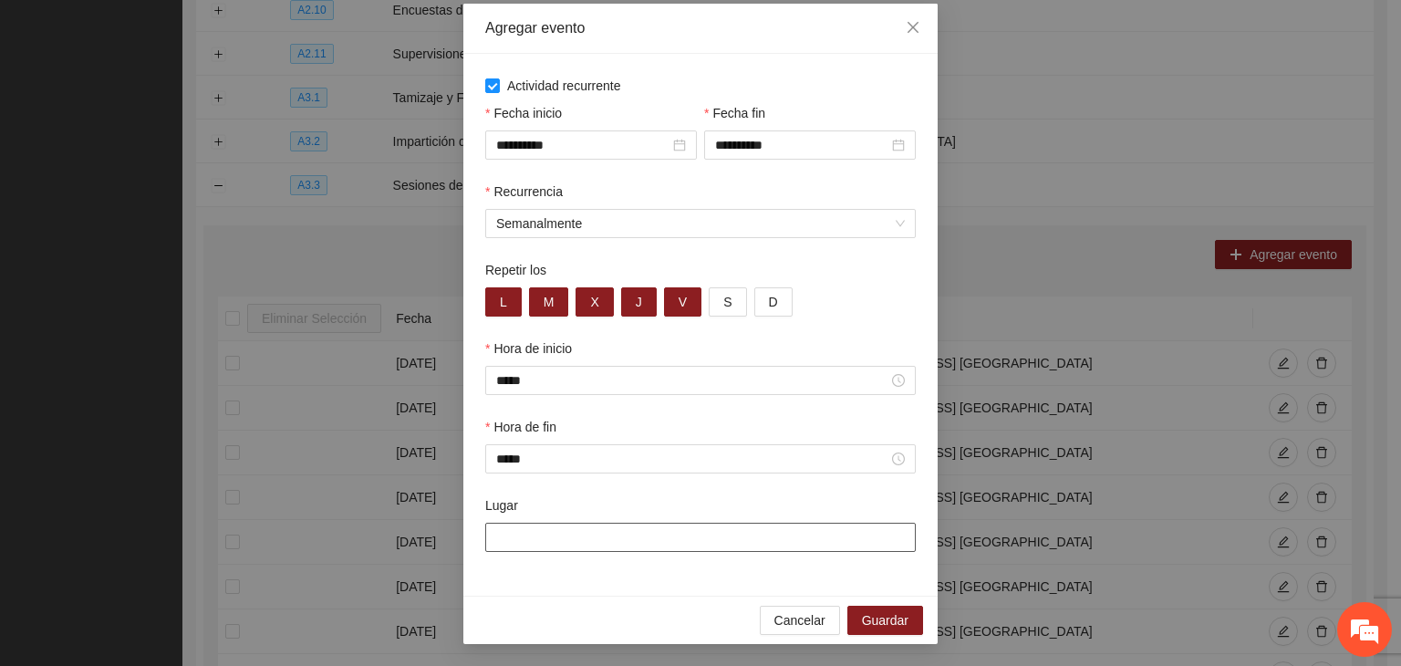
paste input "**********"
click at [680, 516] on div "Lugar" at bounding box center [700, 508] width 431 height 27
click at [870, 610] on span "Guardar" at bounding box center [885, 620] width 47 height 20
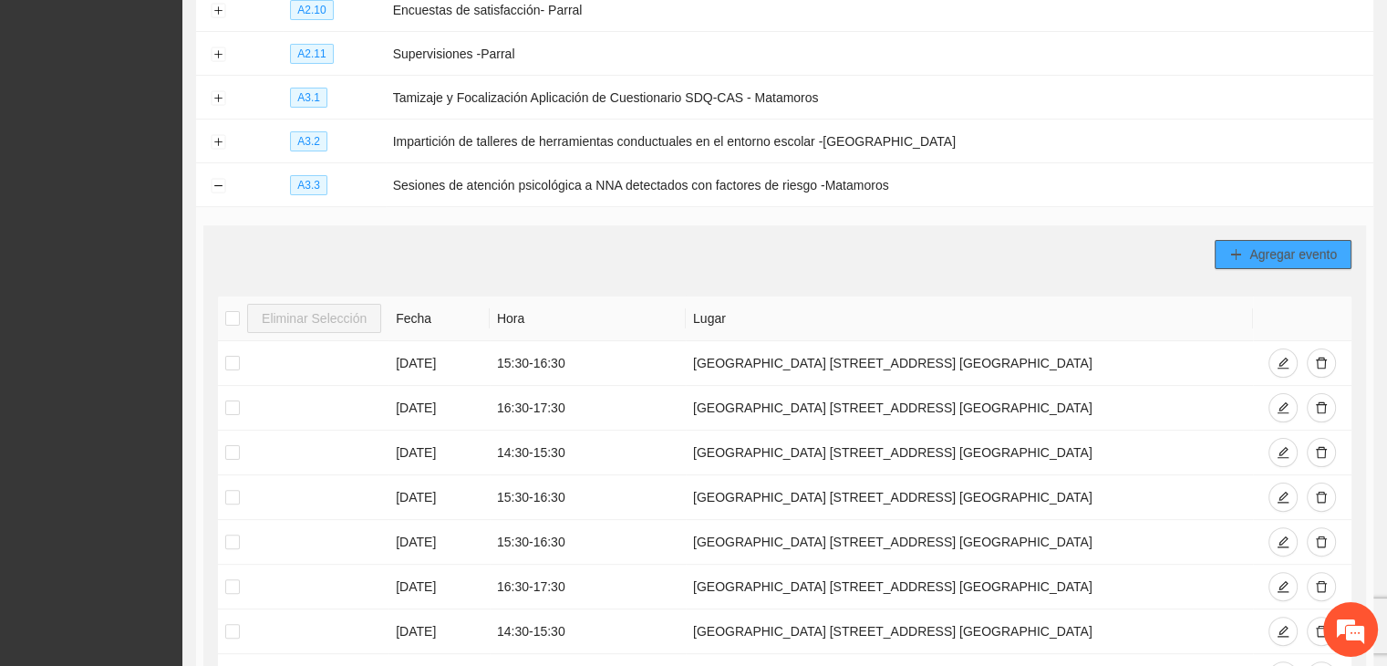
click at [1244, 260] on button "Agregar evento" at bounding box center [1283, 254] width 137 height 29
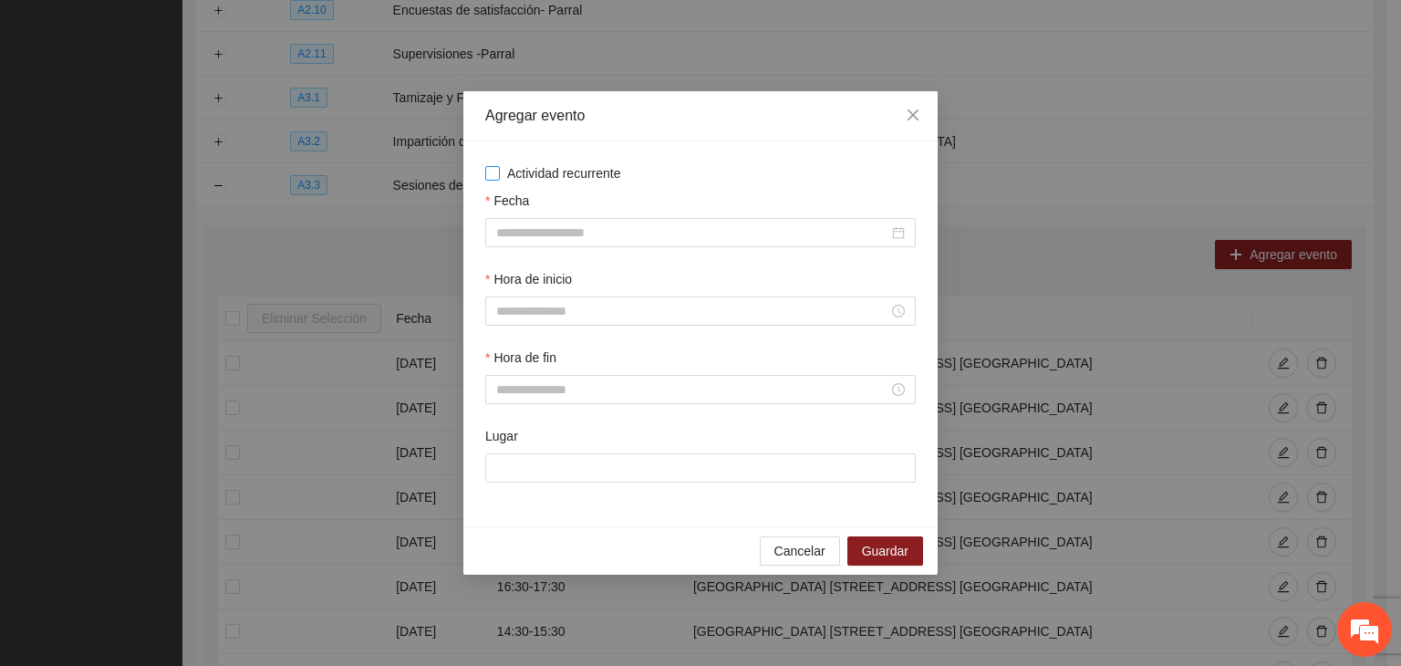
click at [546, 175] on span "Actividad recurrente" at bounding box center [564, 173] width 129 height 20
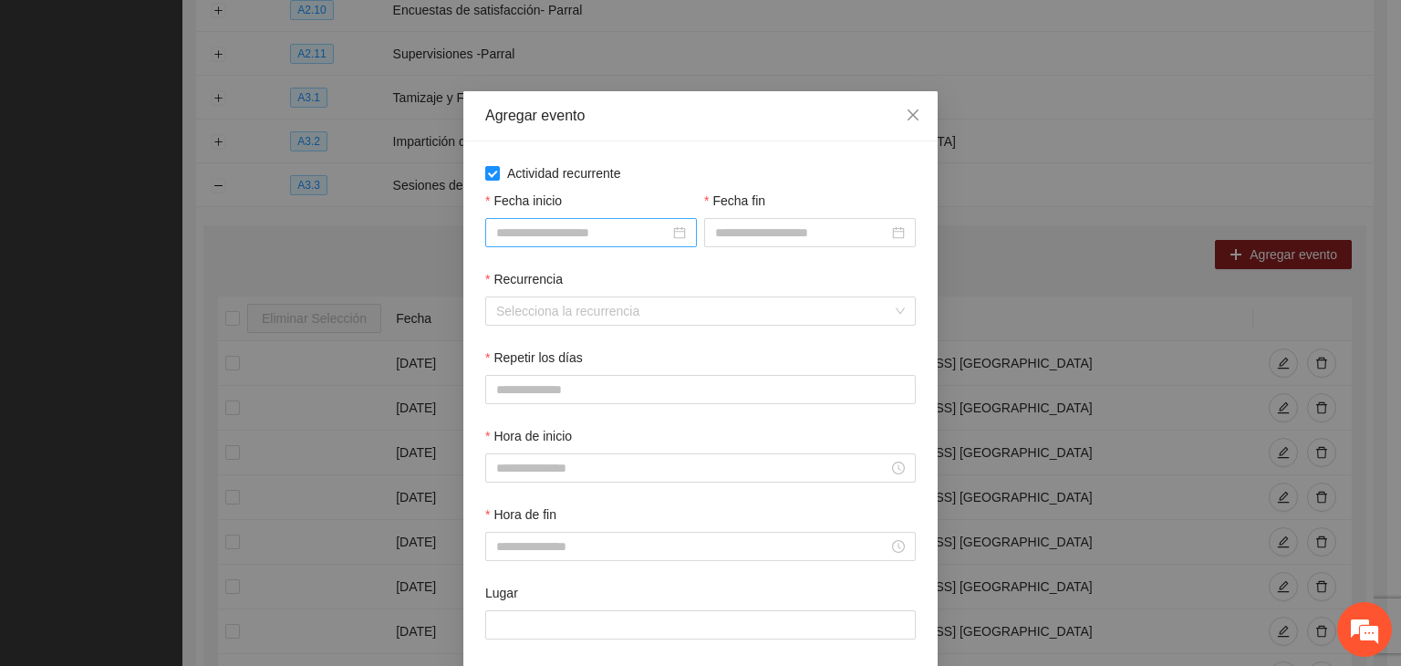
click at [556, 229] on input "Fecha inicio" at bounding box center [582, 233] width 173 height 20
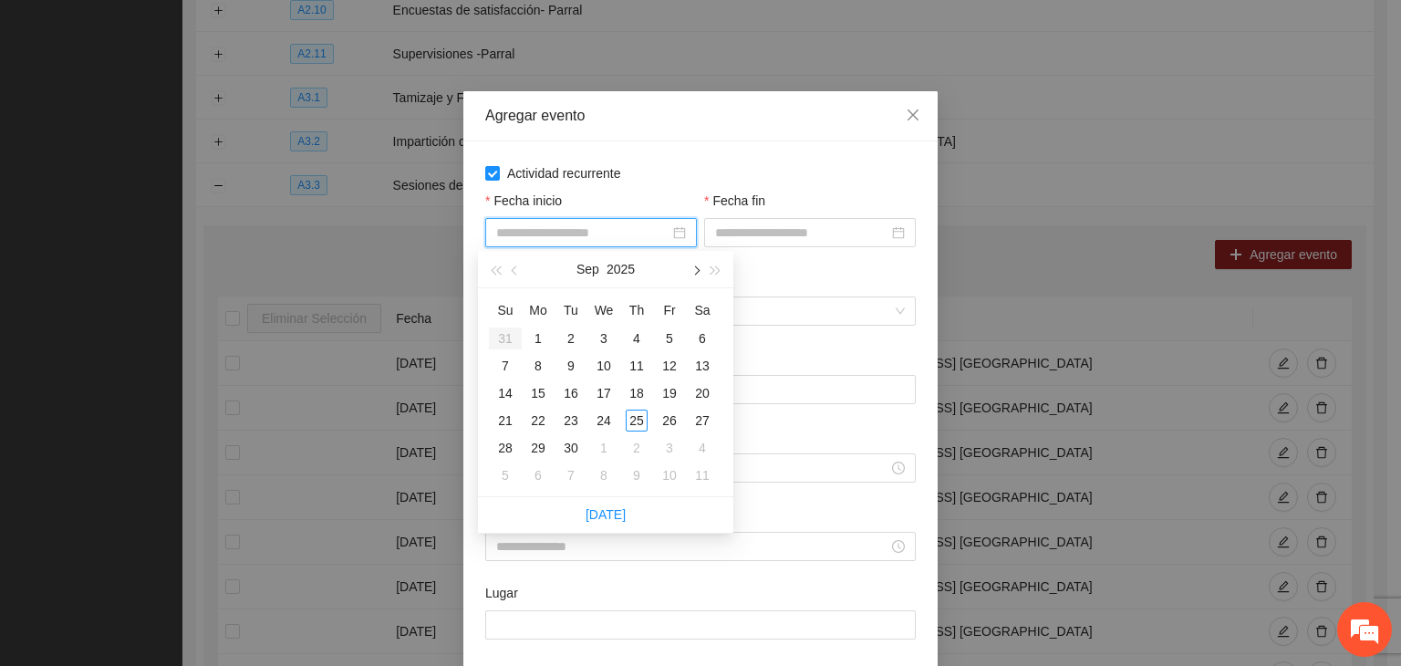
click at [700, 267] on button "button" at bounding box center [695, 269] width 20 height 36
click at [610, 327] on div "1" at bounding box center [604, 338] width 22 height 22
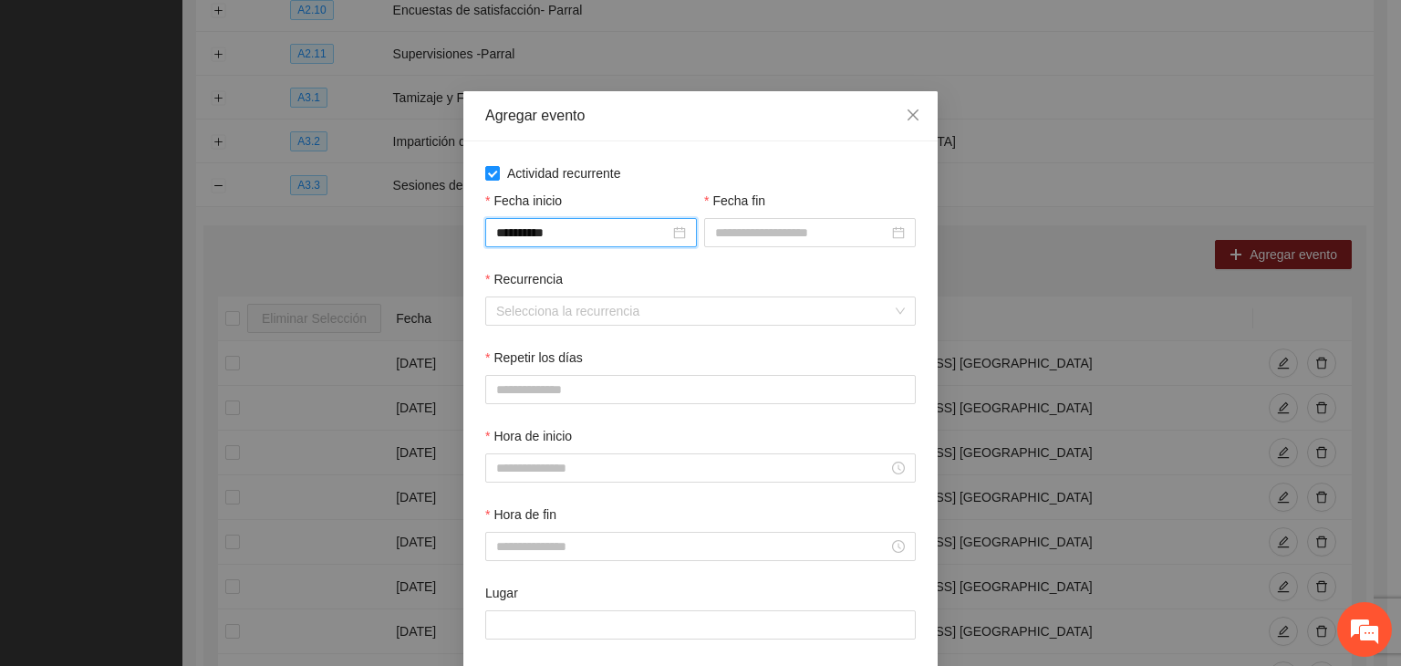
click at [814, 217] on div "Fecha fin" at bounding box center [810, 204] width 212 height 27
click at [837, 240] on input "Fecha fin" at bounding box center [801, 233] width 173 height 20
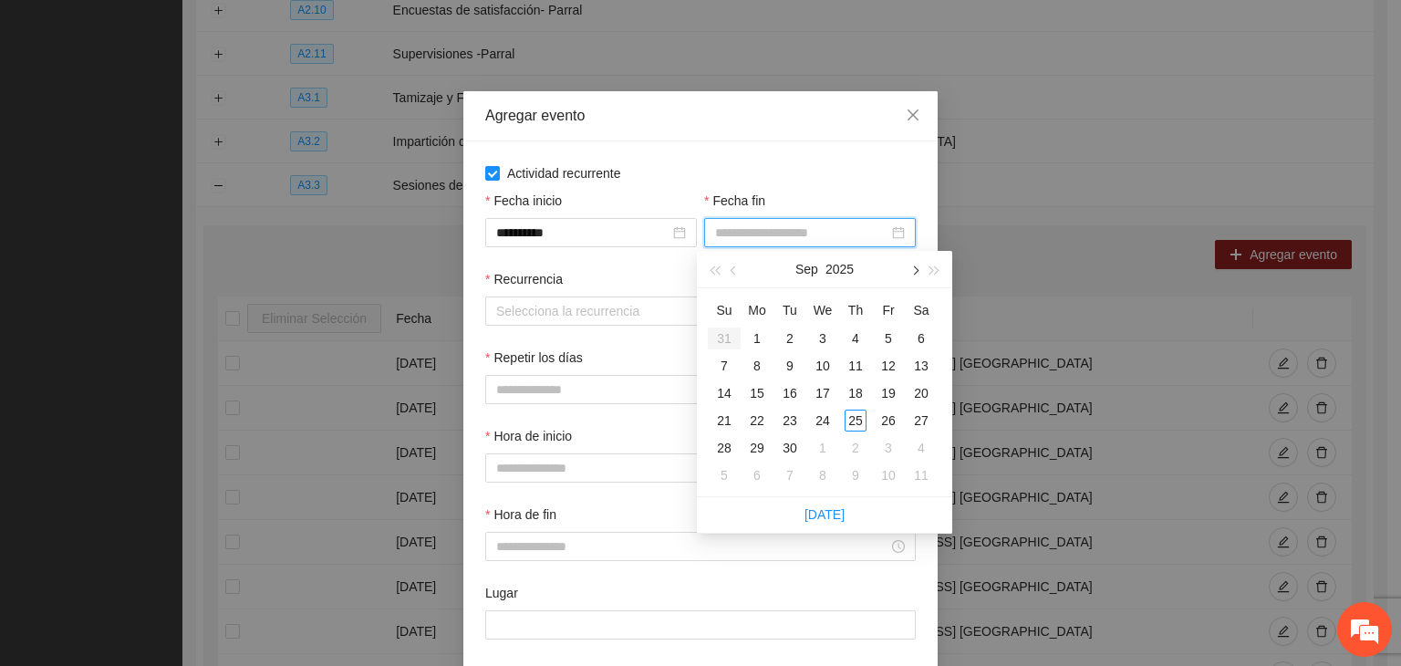
click at [919, 275] on button "button" at bounding box center [914, 269] width 20 height 36
click at [879, 425] on div "24" at bounding box center [889, 421] width 22 height 22
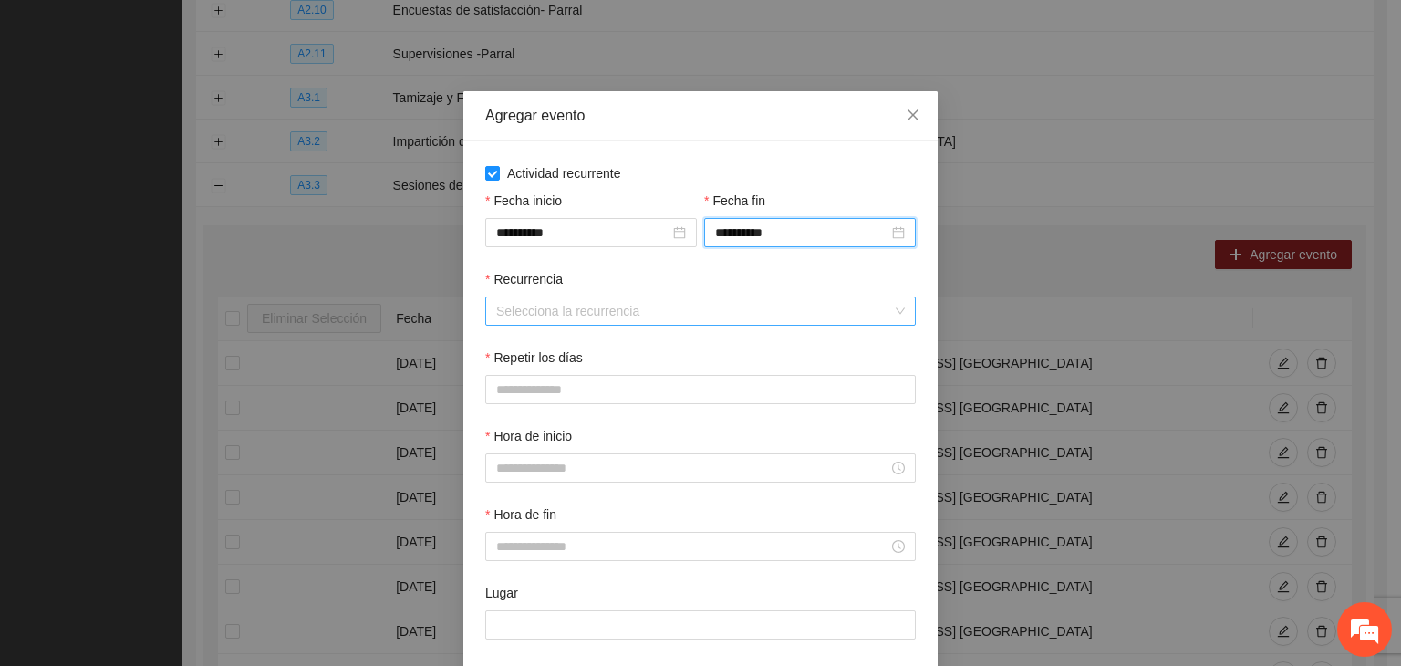
click at [616, 312] on input "Recurrencia" at bounding box center [694, 310] width 396 height 27
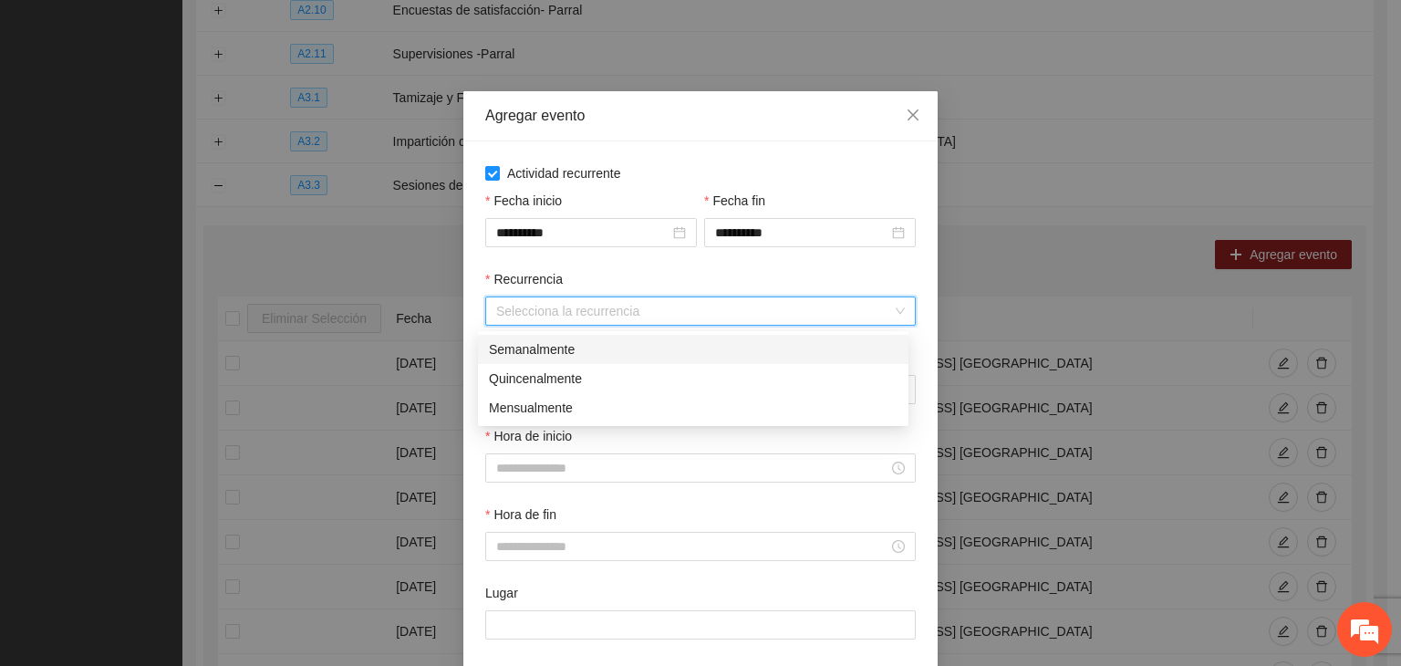
click at [641, 348] on div "Semanalmente" at bounding box center [693, 349] width 409 height 20
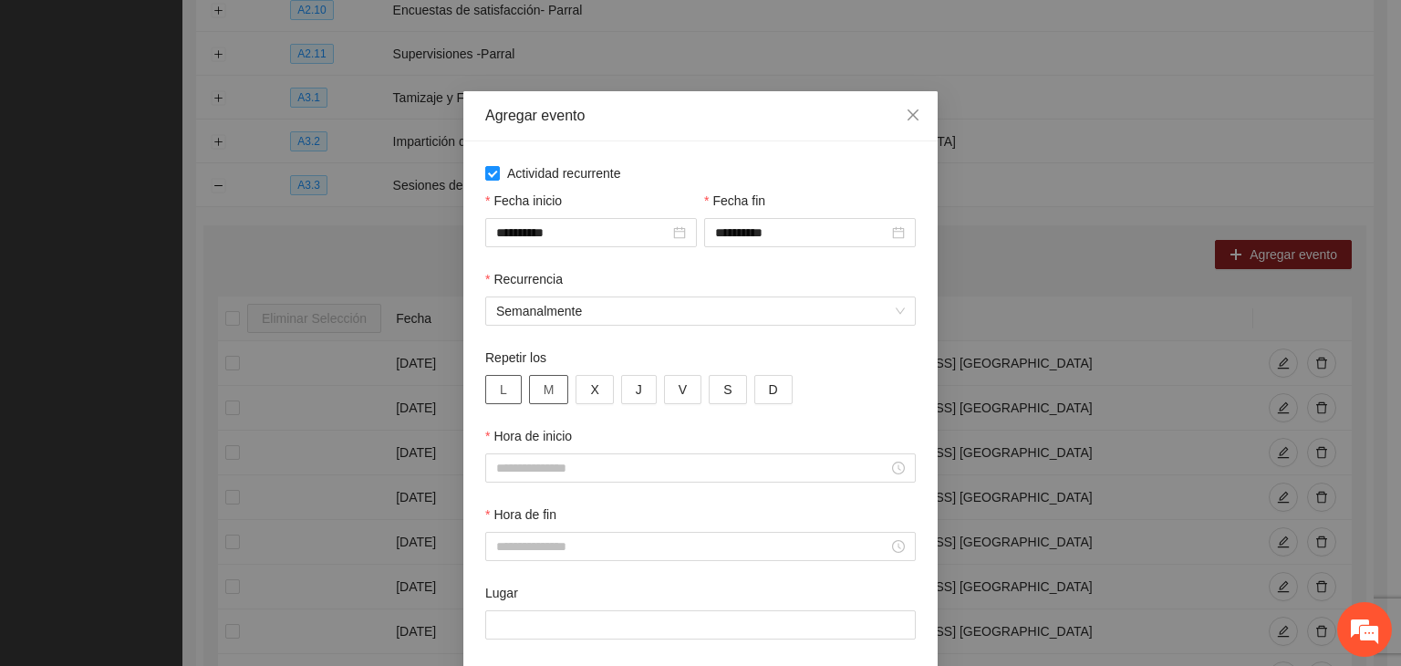
drag, startPoint x: 498, startPoint y: 400, endPoint x: 534, endPoint y: 395, distance: 35.9
click at [504, 399] on button "L" at bounding box center [503, 389] width 36 height 29
drag, startPoint x: 534, startPoint y: 395, endPoint x: 547, endPoint y: 395, distance: 13.7
click at [537, 395] on button "M" at bounding box center [549, 389] width 40 height 29
drag, startPoint x: 577, startPoint y: 395, endPoint x: 617, endPoint y: 400, distance: 40.5
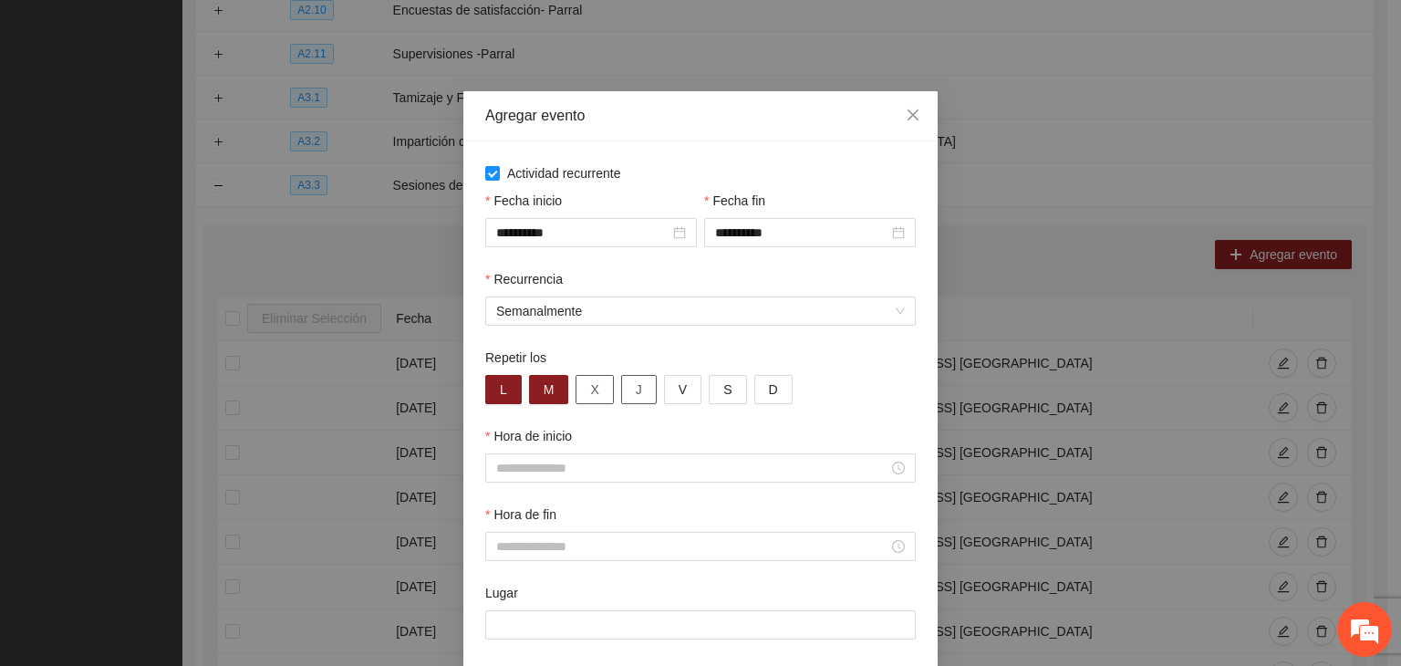
click at [587, 397] on button "X" at bounding box center [594, 389] width 37 height 29
drag, startPoint x: 620, startPoint y: 400, endPoint x: 659, endPoint y: 403, distance: 38.4
click at [624, 400] on button "J" at bounding box center [639, 389] width 36 height 29
drag, startPoint x: 668, startPoint y: 401, endPoint x: 648, endPoint y: 442, distance: 45.7
click at [668, 402] on button "V" at bounding box center [682, 389] width 37 height 29
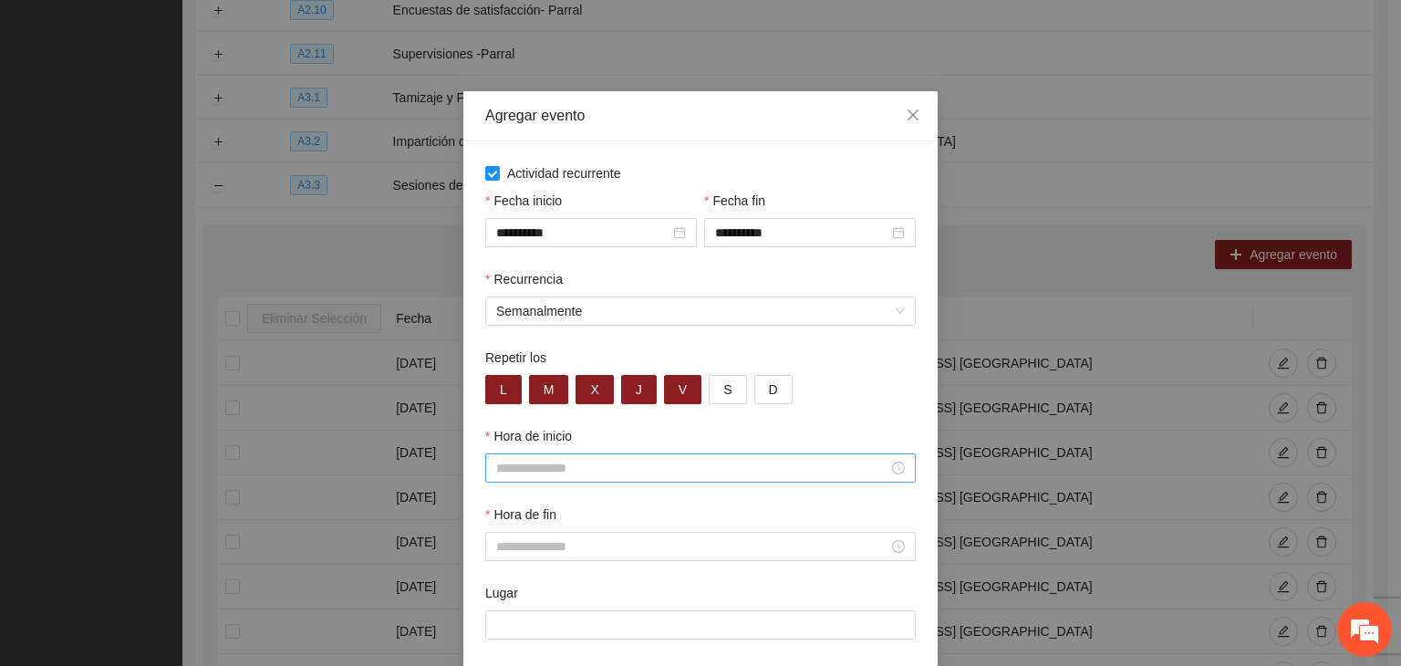
click at [629, 475] on div at bounding box center [700, 467] width 431 height 29
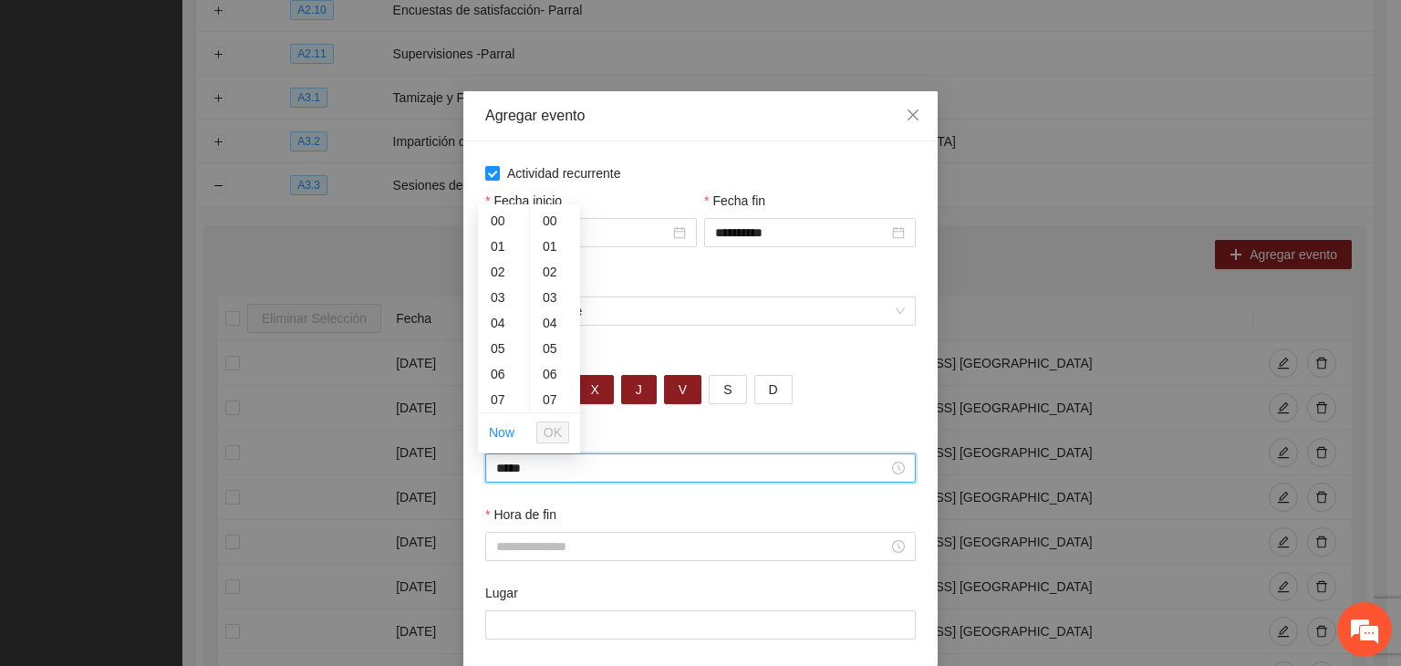
scroll to position [766, 0]
click at [624, 529] on div "Hora de fin" at bounding box center [700, 517] width 431 height 27
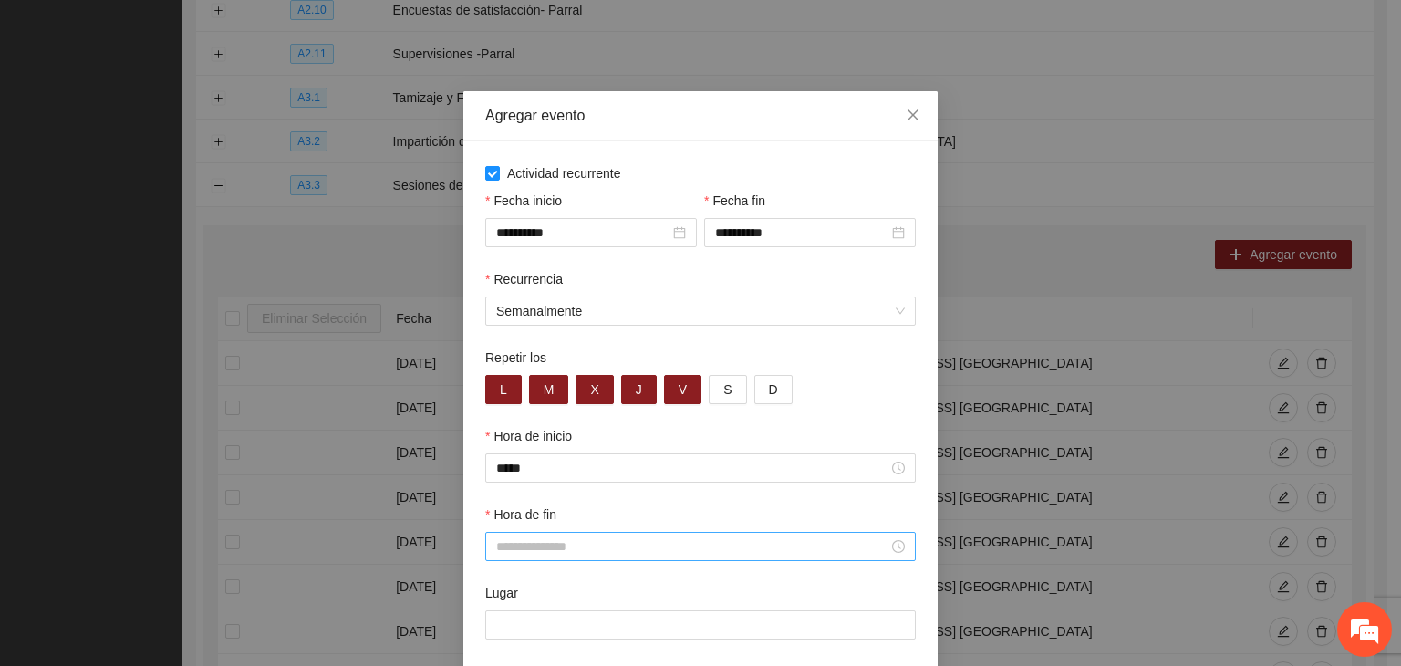
click at [631, 539] on input "Hora de fin" at bounding box center [692, 546] width 392 height 20
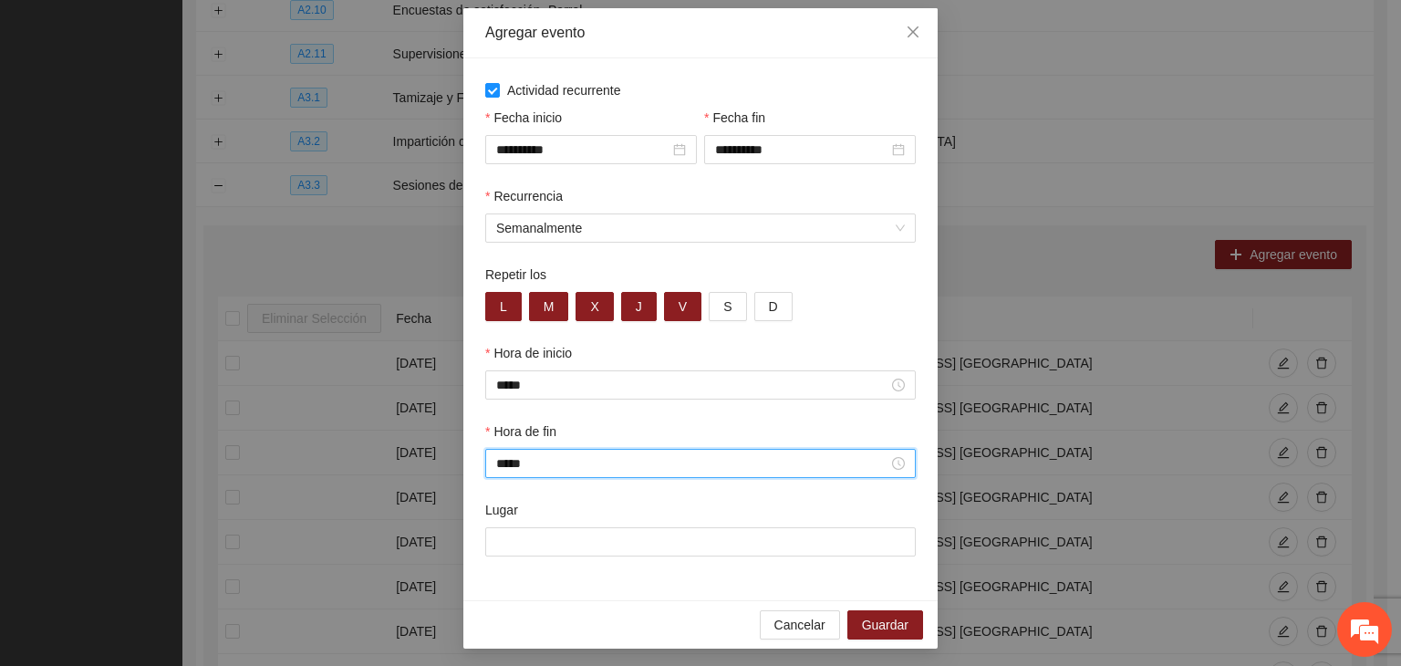
scroll to position [90, 0]
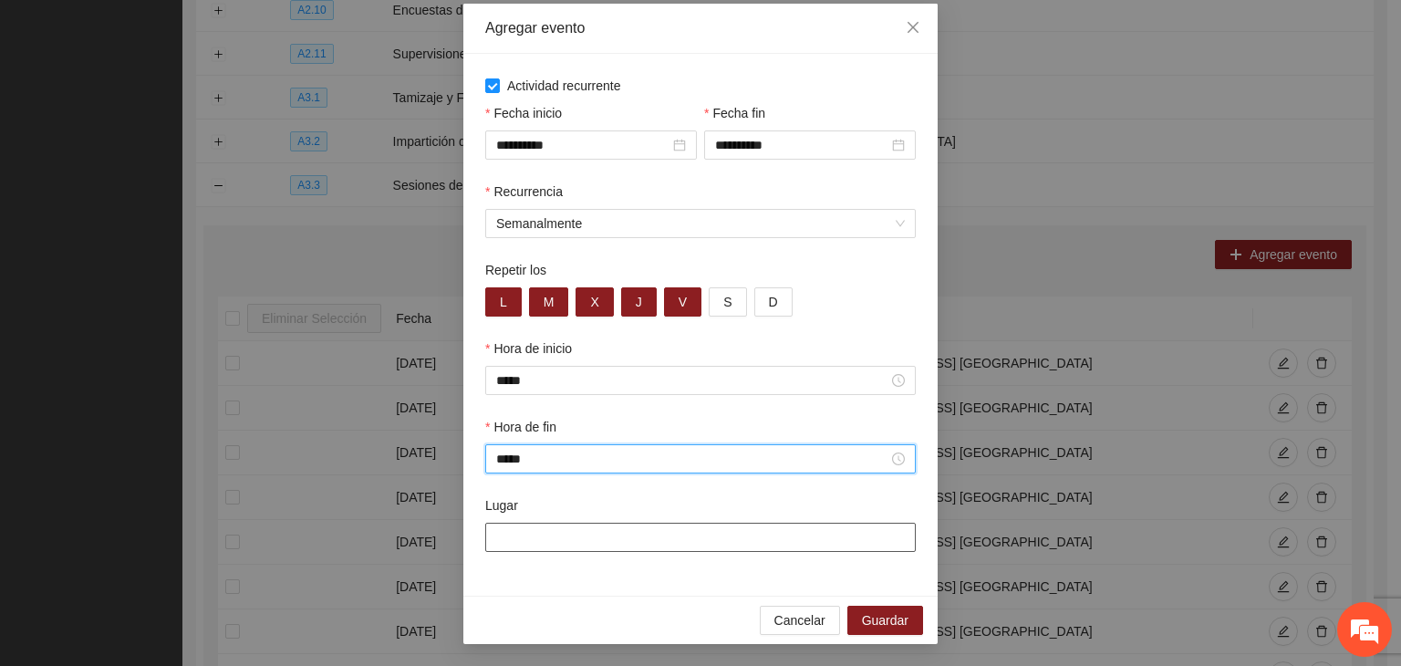
click at [576, 547] on input "Lugar" at bounding box center [700, 537] width 431 height 29
paste input "**********"
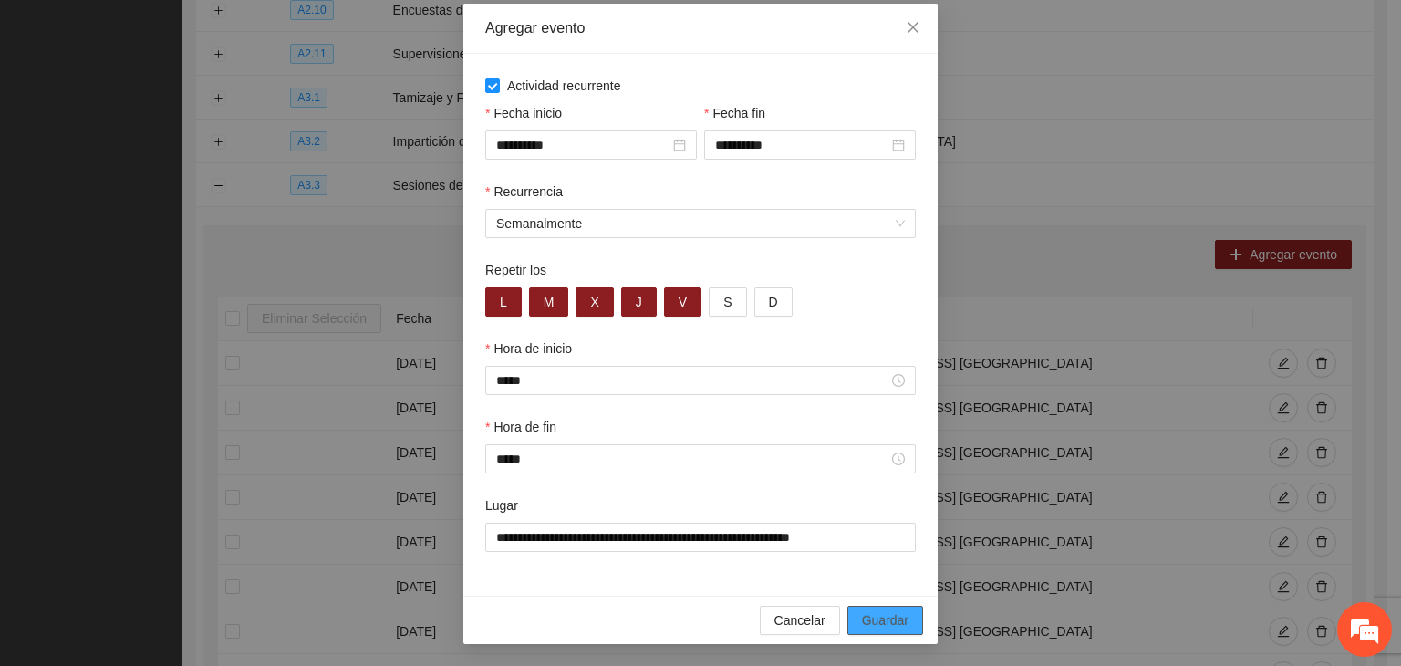
click at [883, 607] on button "Guardar" at bounding box center [885, 620] width 76 height 29
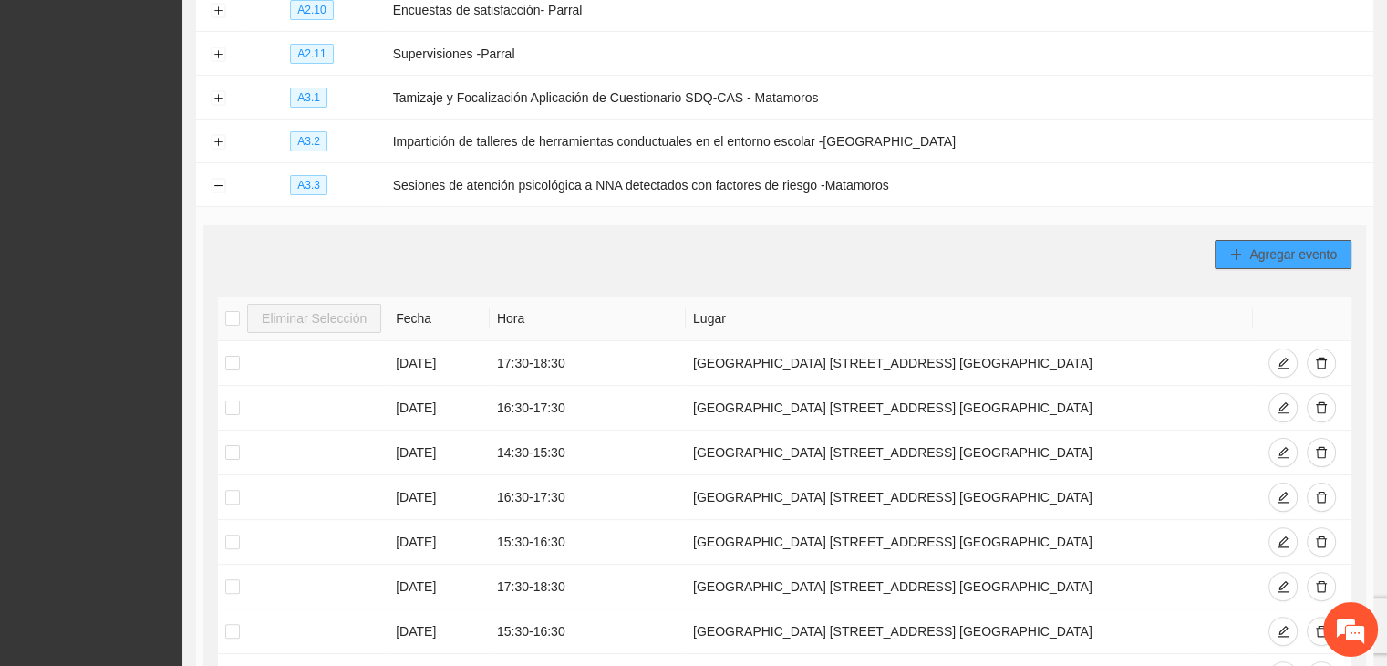
click at [1248, 256] on button "Agregar evento" at bounding box center [1283, 254] width 137 height 29
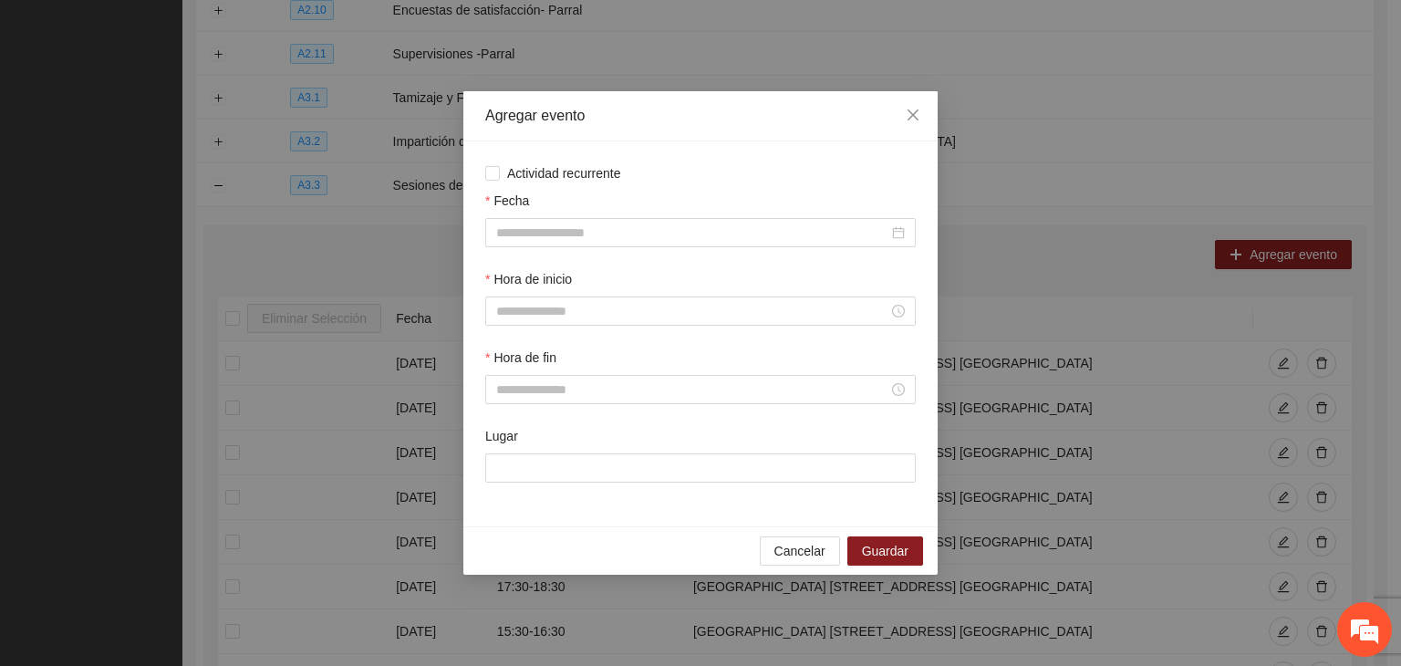
click at [559, 177] on span "Actividad recurrente" at bounding box center [564, 173] width 129 height 20
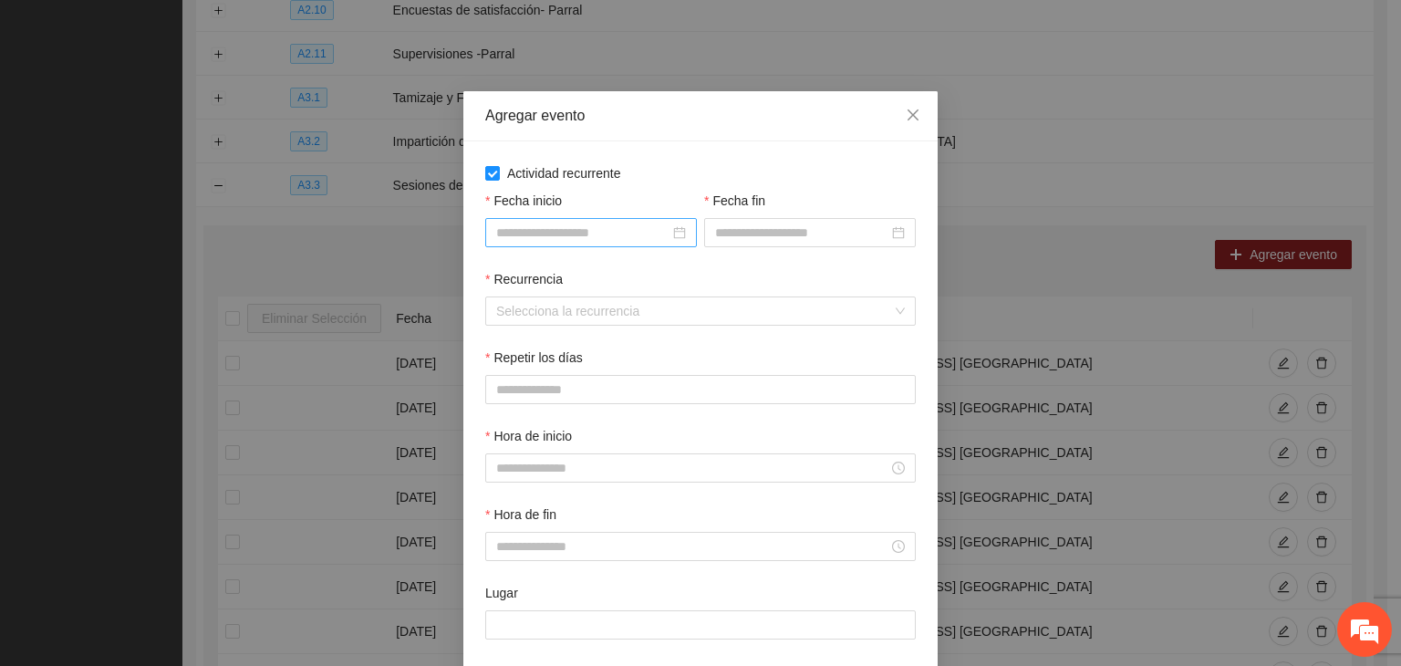
click at [571, 220] on div at bounding box center [591, 232] width 212 height 29
click at [570, 228] on input "Fecha inicio" at bounding box center [582, 233] width 173 height 20
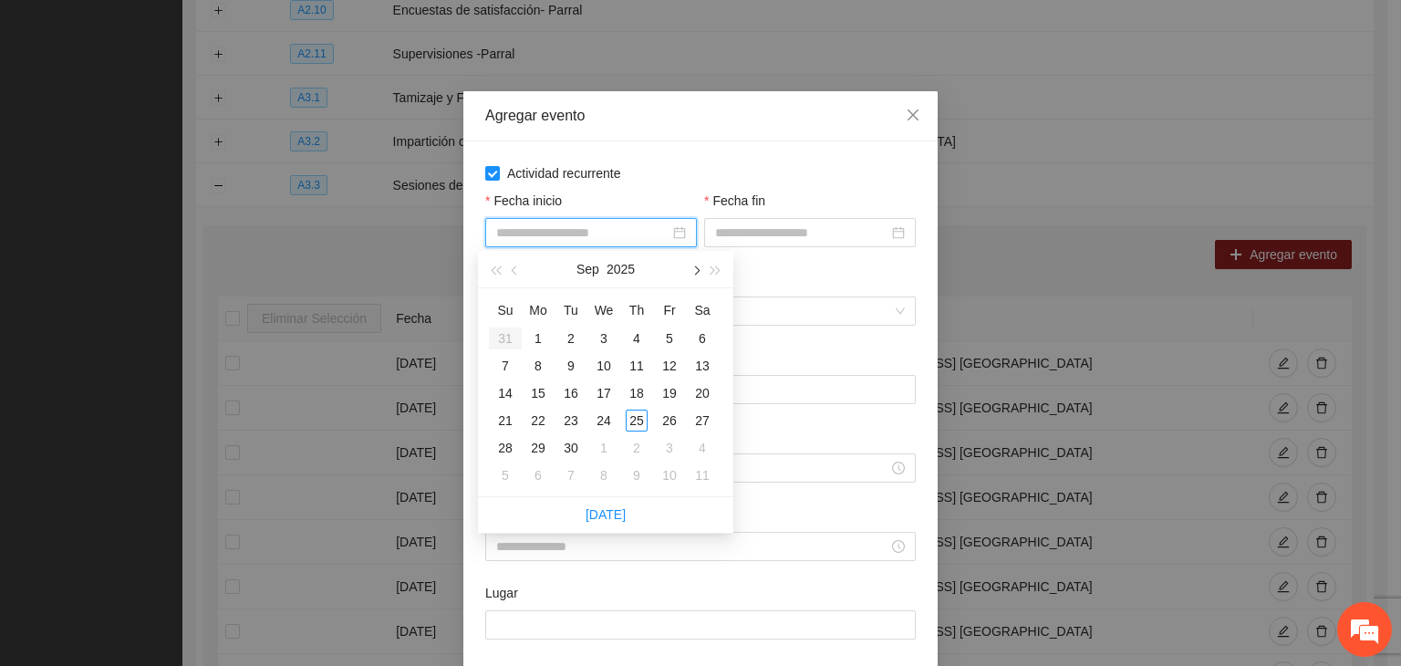
click at [698, 269] on span "button" at bounding box center [695, 270] width 9 height 9
click at [605, 327] on div "1" at bounding box center [604, 338] width 22 height 22
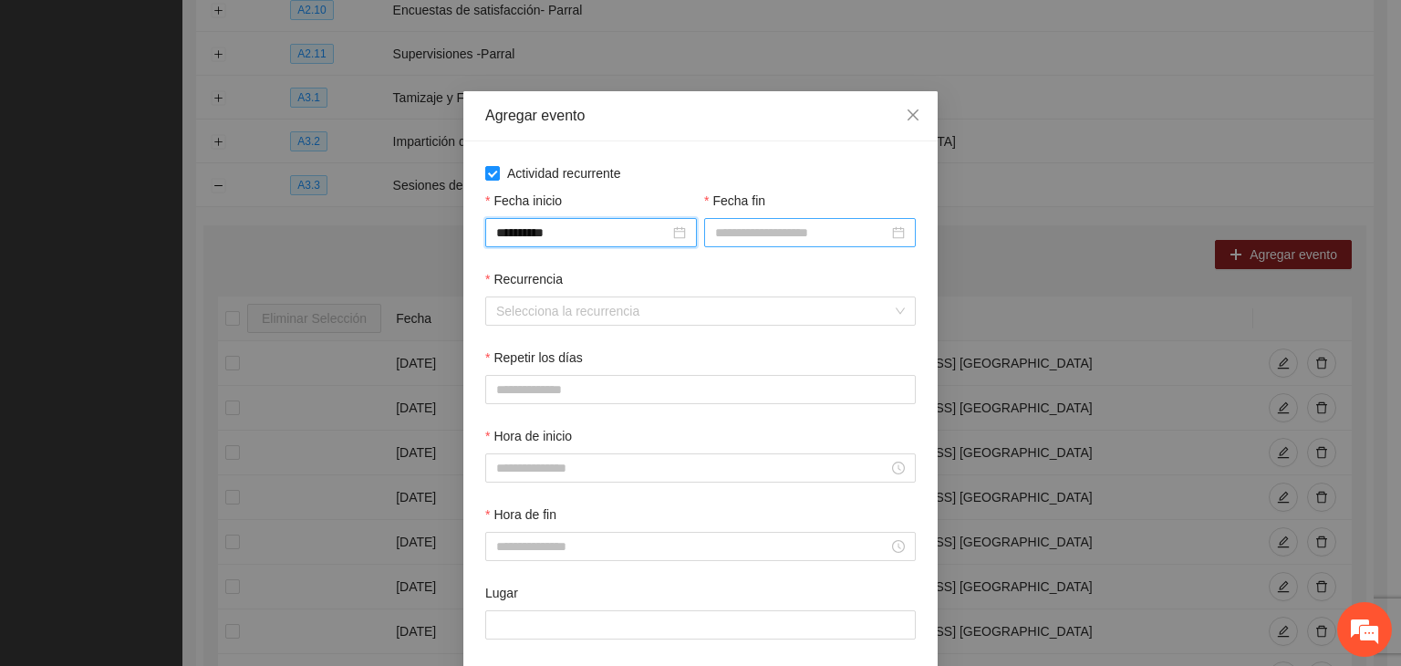
drag, startPoint x: 789, startPoint y: 242, endPoint x: 832, endPoint y: 246, distance: 43.1
click at [792, 242] on input "Fecha fin" at bounding box center [801, 233] width 173 height 20
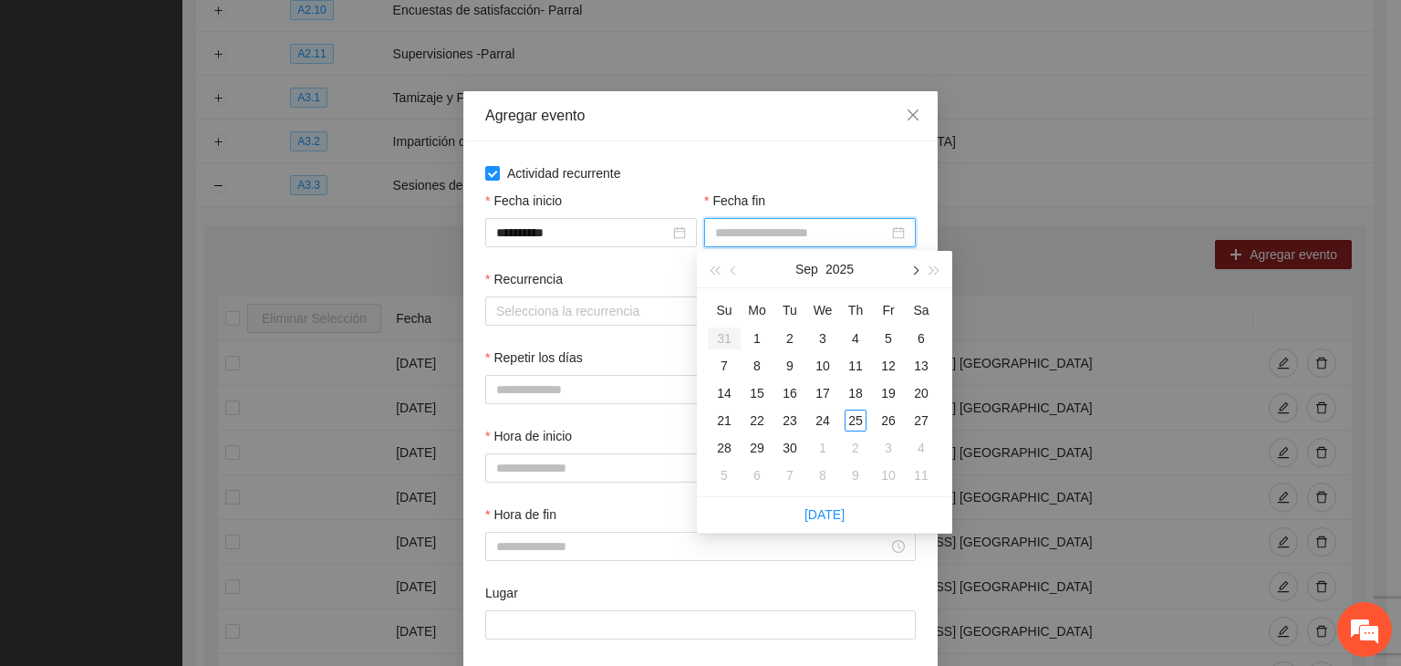
click at [917, 277] on button "button" at bounding box center [914, 269] width 20 height 36
click at [897, 418] on div "24" at bounding box center [889, 421] width 22 height 22
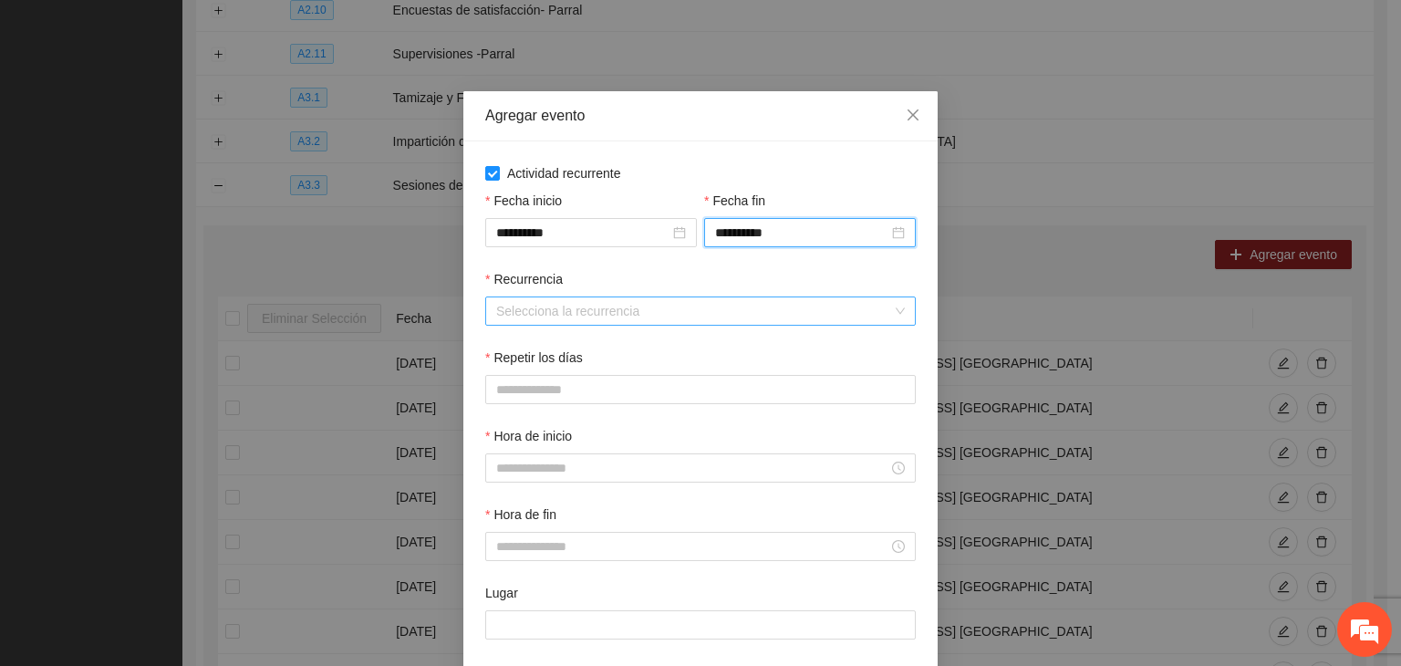
click at [580, 303] on input "Recurrencia" at bounding box center [694, 310] width 396 height 27
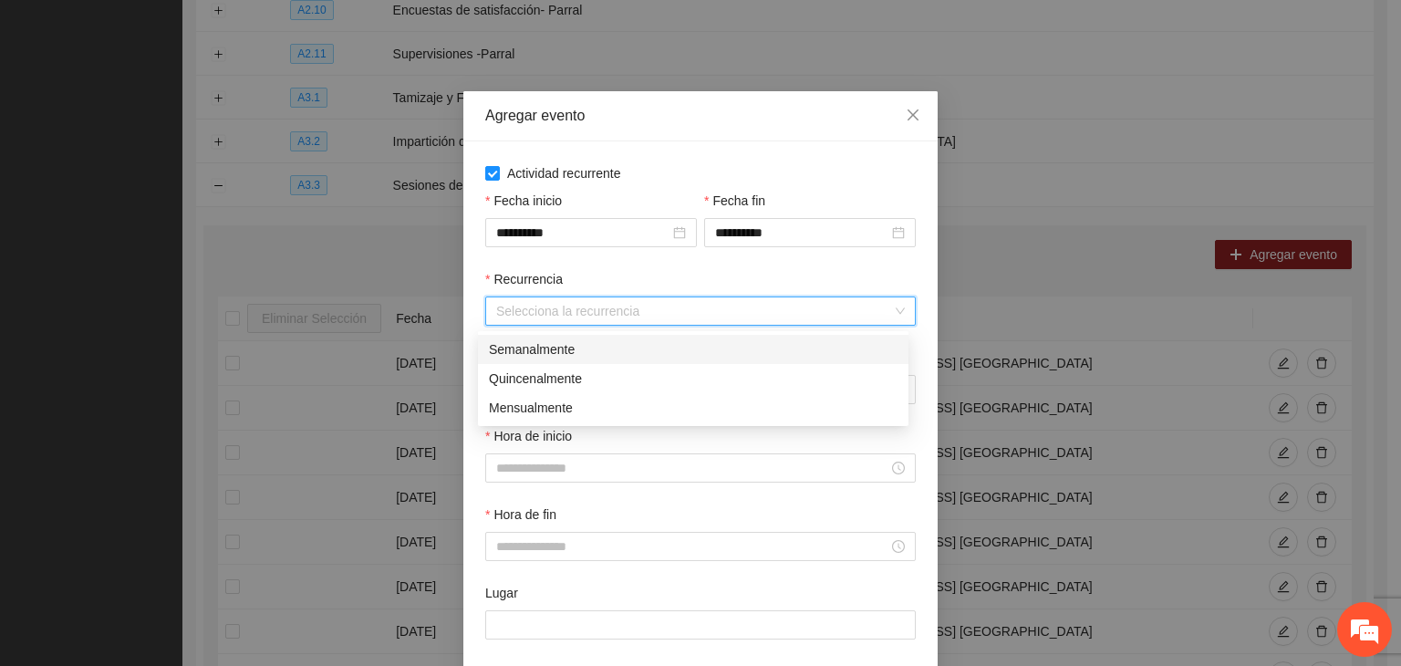
click at [629, 350] on div "Semanalmente" at bounding box center [693, 349] width 409 height 20
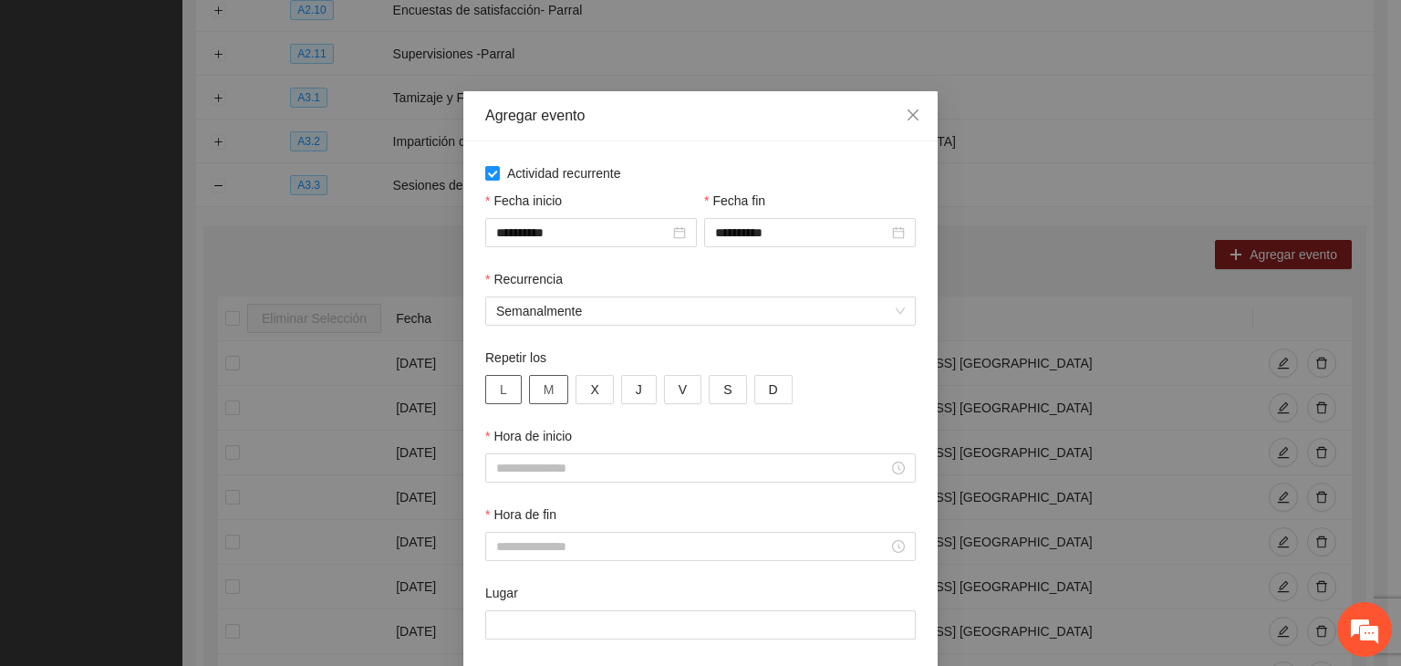
drag, startPoint x: 493, startPoint y: 392, endPoint x: 547, endPoint y: 391, distance: 54.7
click at [500, 391] on span "L" at bounding box center [503, 389] width 7 height 20
click at [547, 391] on button "M" at bounding box center [549, 389] width 40 height 29
drag, startPoint x: 580, startPoint y: 394, endPoint x: 595, endPoint y: 398, distance: 15.0
click at [588, 396] on button "X" at bounding box center [594, 389] width 37 height 29
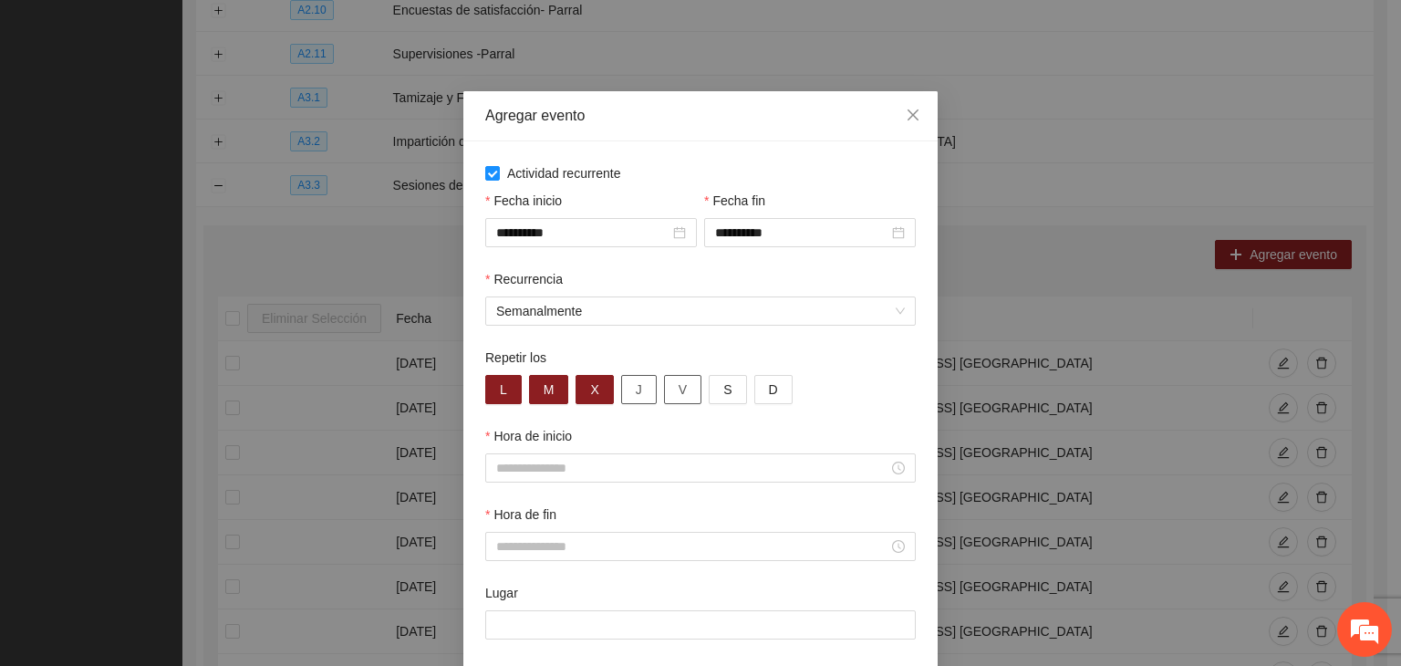
drag, startPoint x: 631, startPoint y: 399, endPoint x: 659, endPoint y: 395, distance: 27.6
click at [636, 399] on button "J" at bounding box center [639, 389] width 36 height 29
click at [679, 389] on span "V" at bounding box center [683, 389] width 8 height 20
click at [583, 469] on input "Hora de inicio" at bounding box center [692, 468] width 392 height 20
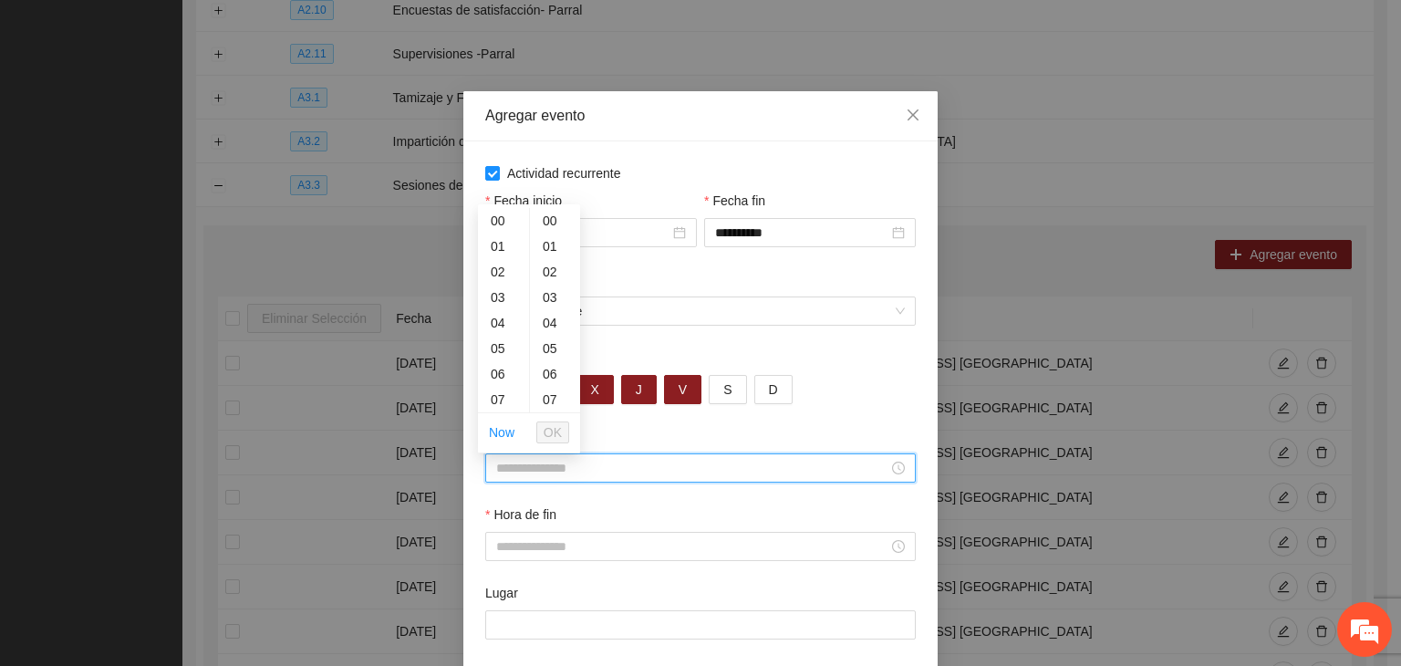
click at [769, 472] on input "Hora de inicio" at bounding box center [692, 468] width 392 height 20
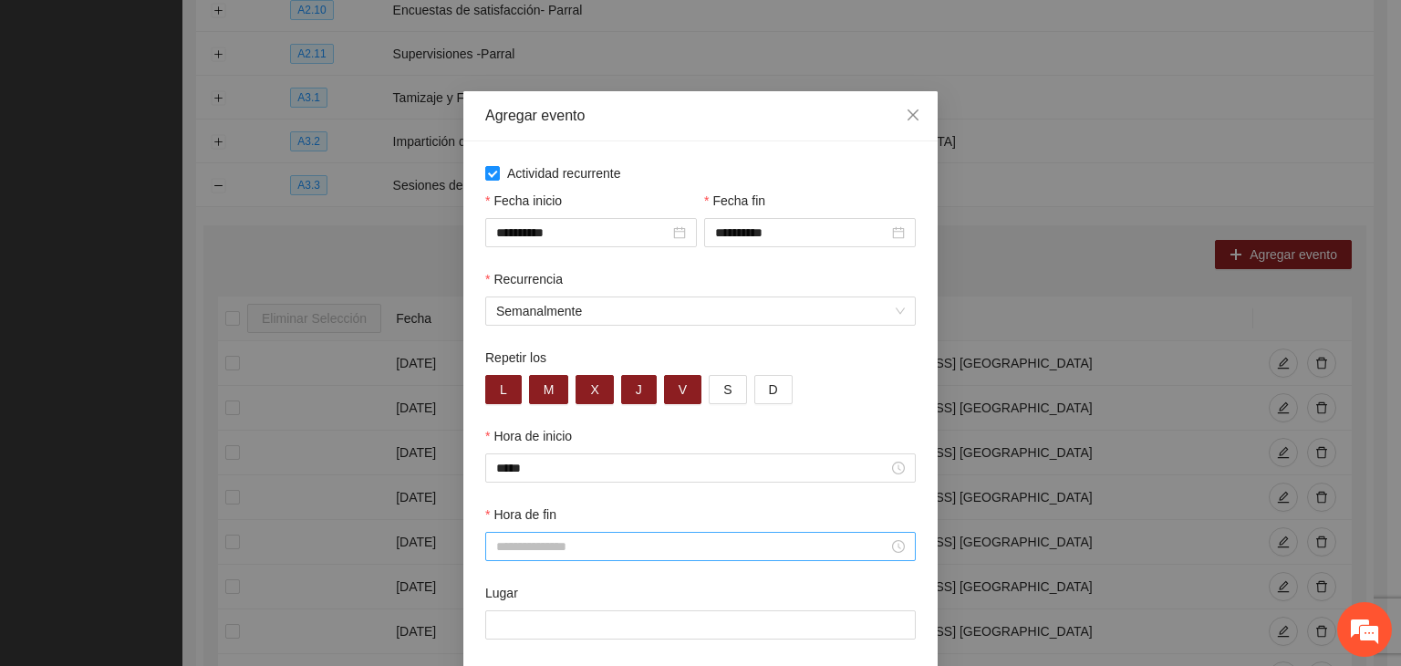
click at [621, 535] on div at bounding box center [700, 546] width 431 height 29
click at [575, 620] on input "Lugar" at bounding box center [700, 624] width 431 height 29
paste input "**********"
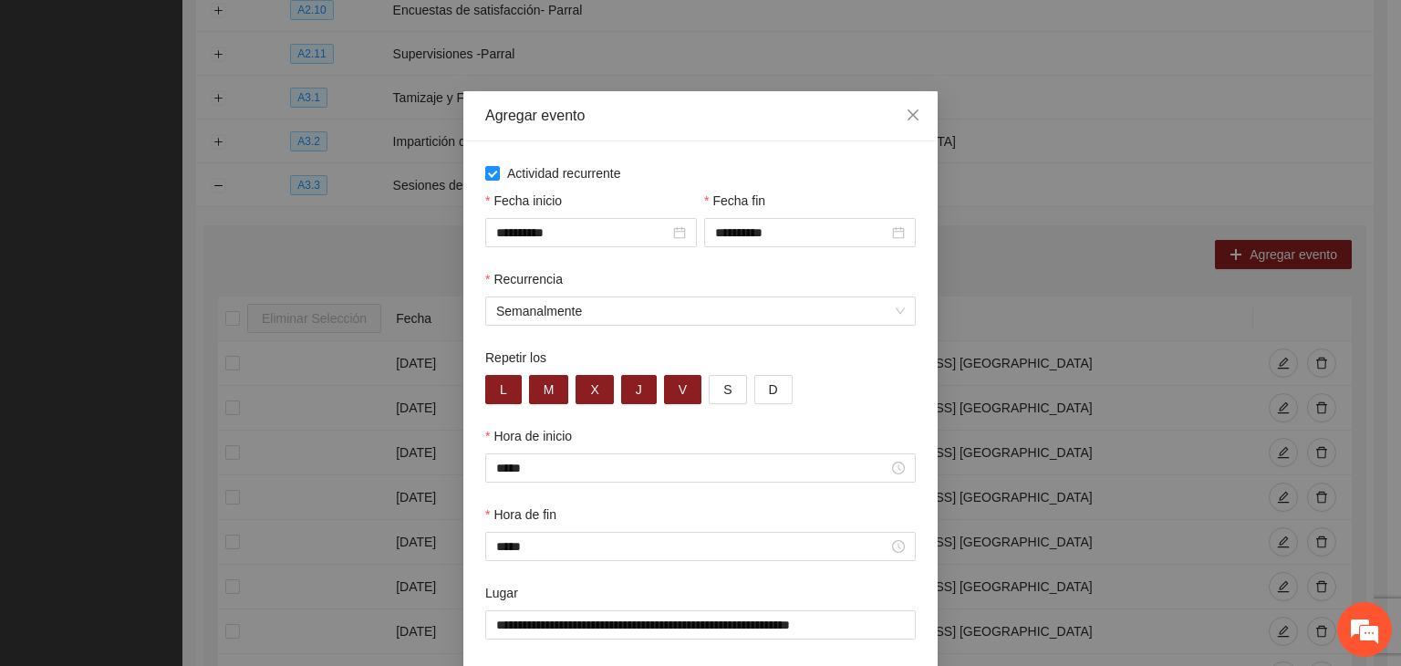
click at [523, 588] on div "Lugar" at bounding box center [700, 596] width 431 height 27
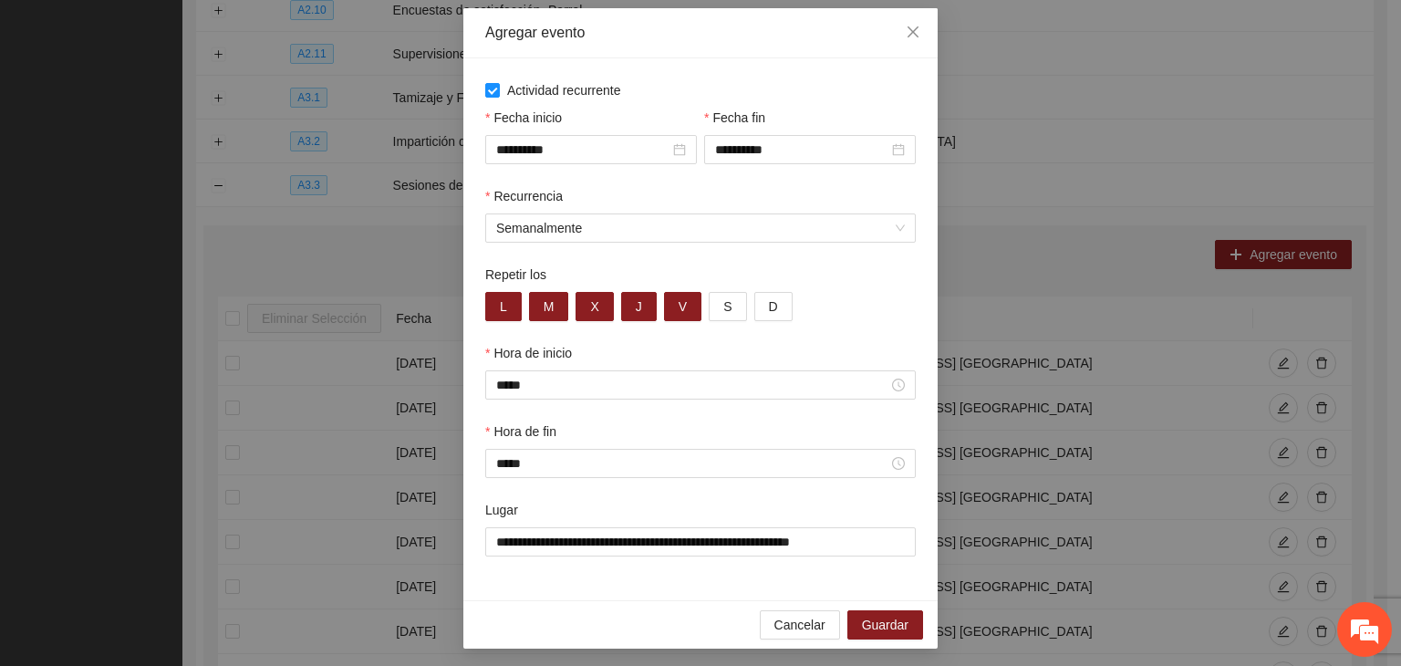
scroll to position [90, 0]
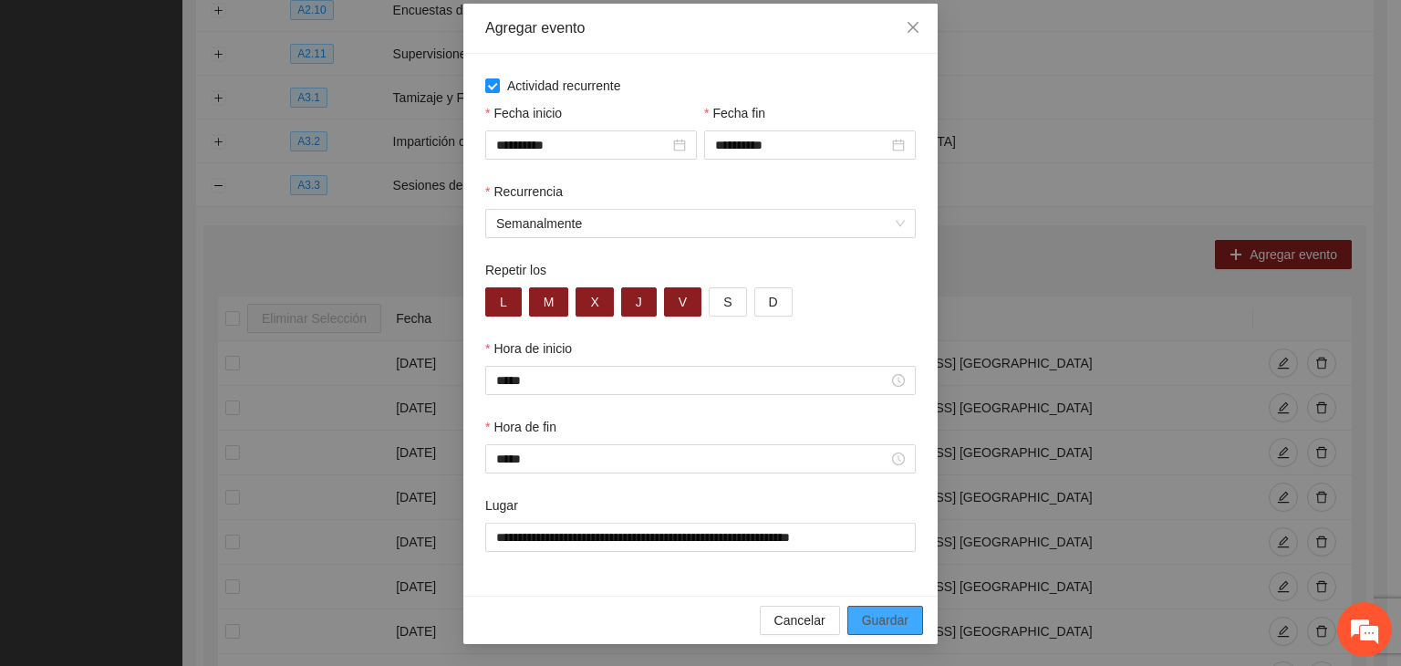
click at [895, 619] on span "Guardar" at bounding box center [885, 620] width 47 height 20
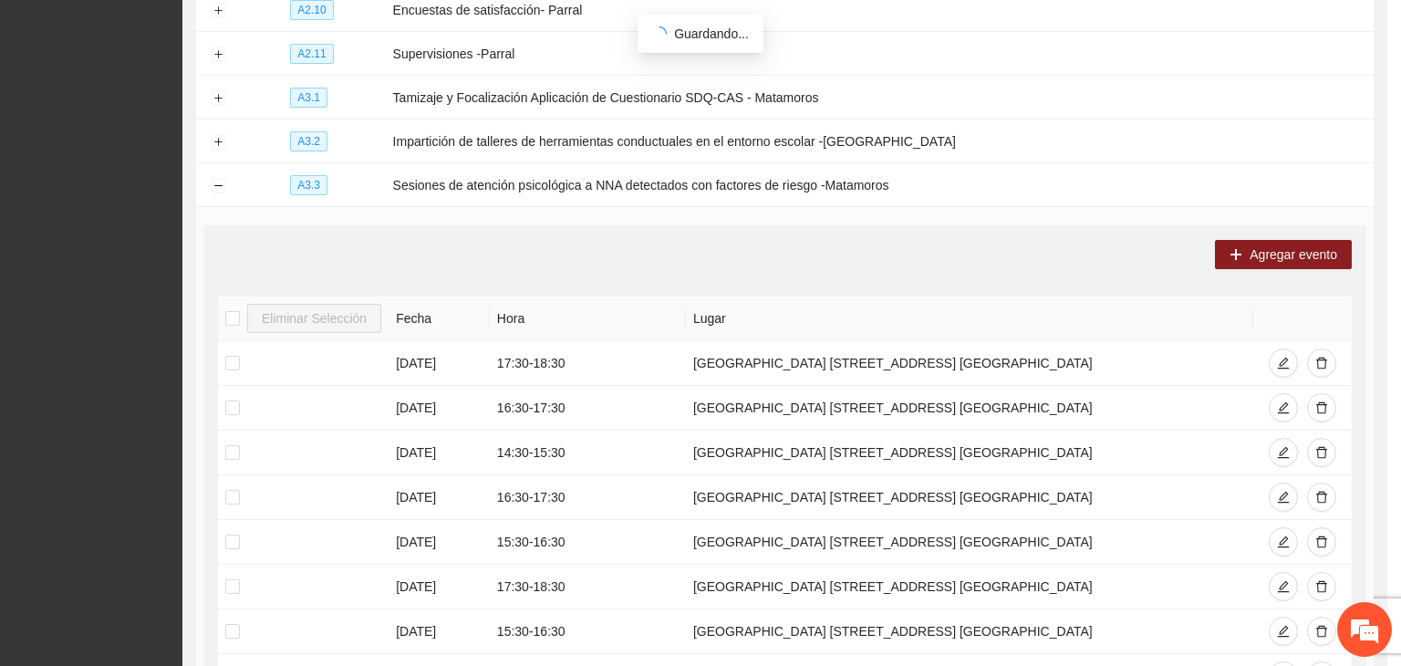
scroll to position [0, 0]
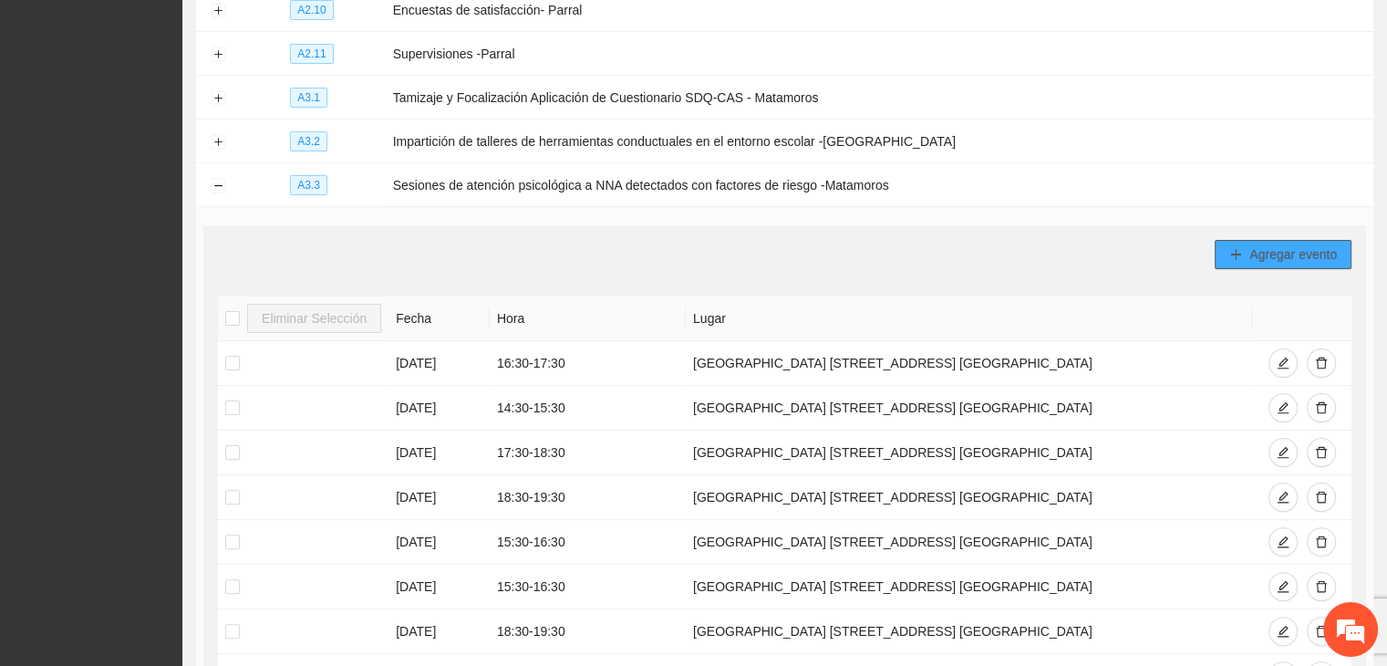
click at [1245, 259] on button "Agregar evento" at bounding box center [1283, 254] width 137 height 29
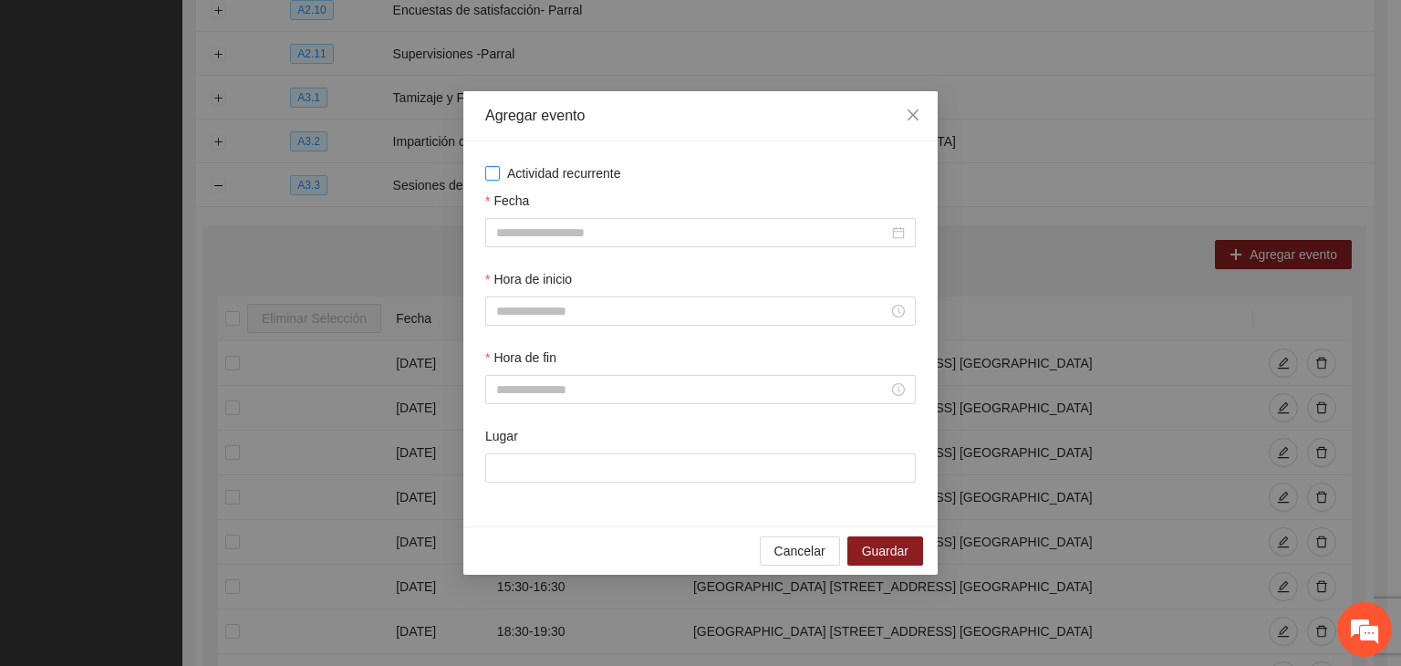
click at [560, 173] on span "Actividad recurrente" at bounding box center [564, 173] width 129 height 20
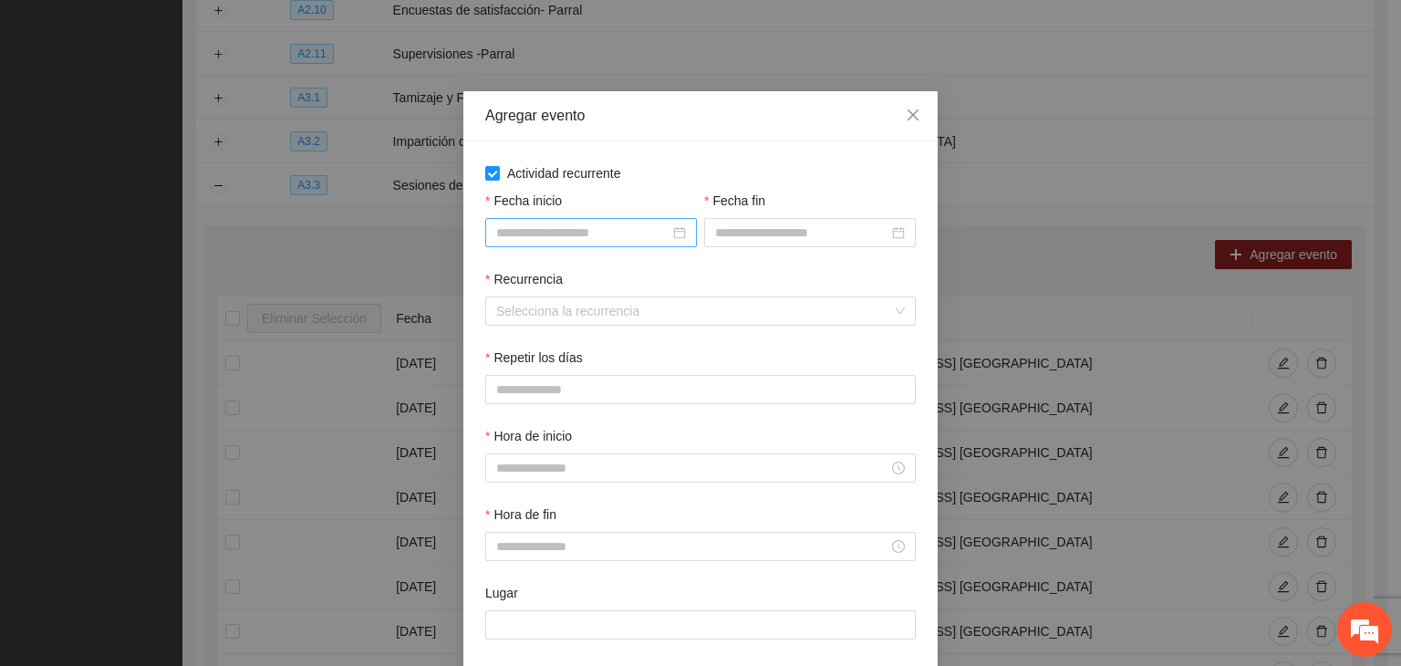
drag, startPoint x: 569, startPoint y: 219, endPoint x: 569, endPoint y: 230, distance: 10.9
click at [569, 230] on div at bounding box center [591, 232] width 212 height 29
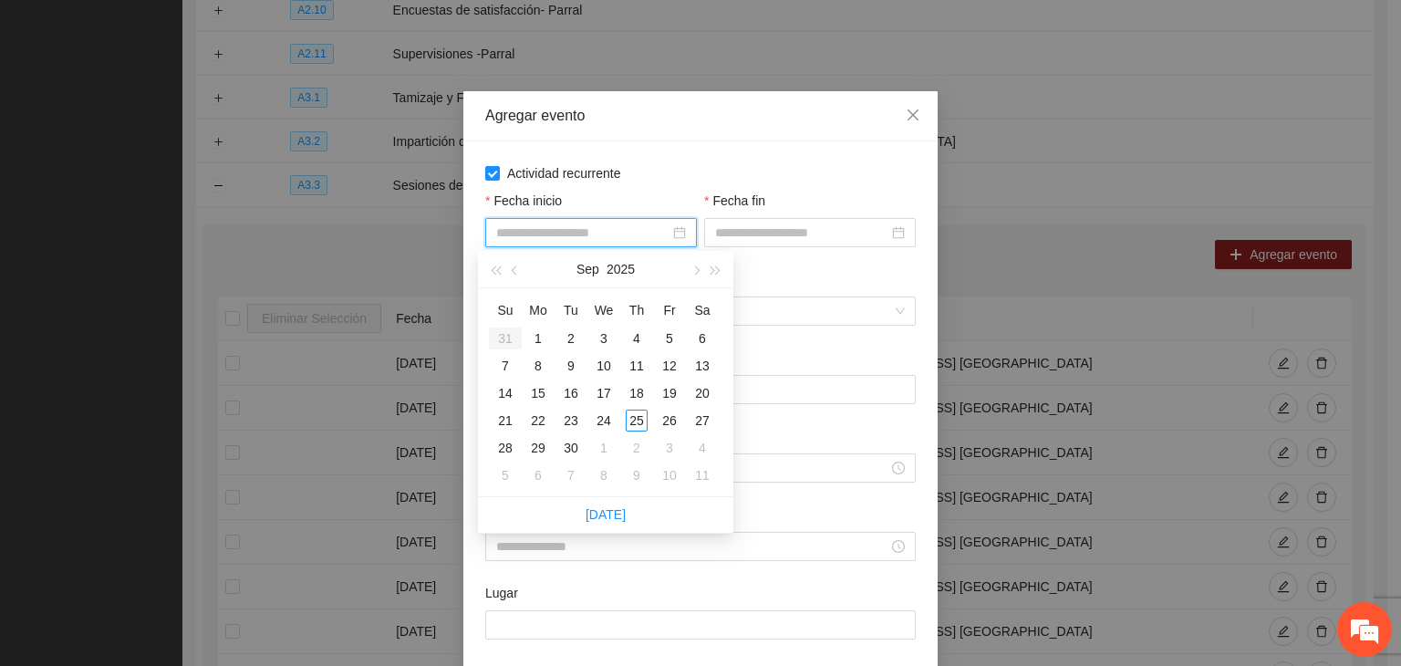
click at [569, 229] on input "Fecha inicio" at bounding box center [582, 233] width 173 height 20
click at [690, 272] on button "button" at bounding box center [695, 269] width 20 height 36
click at [605, 337] on div "1" at bounding box center [604, 338] width 22 height 22
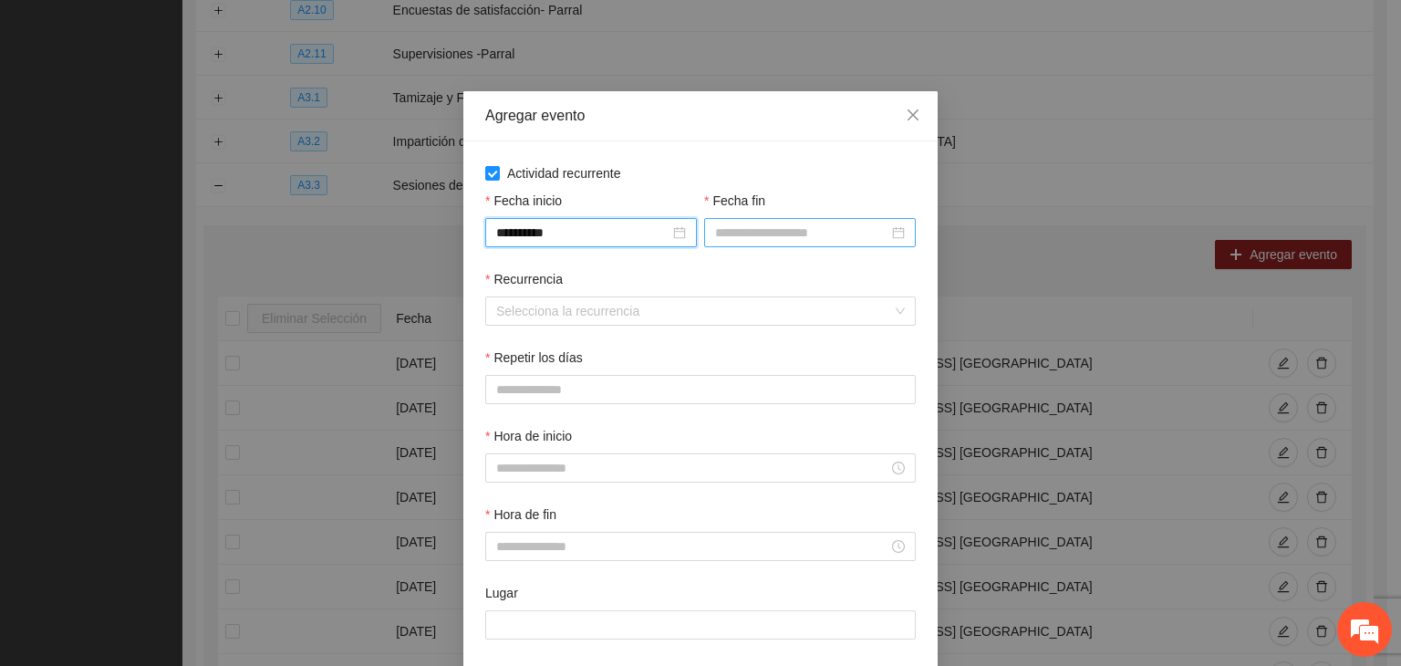
drag, startPoint x: 792, startPoint y: 236, endPoint x: 774, endPoint y: 230, distance: 18.5
click at [777, 231] on input "Fecha fin" at bounding box center [801, 233] width 173 height 20
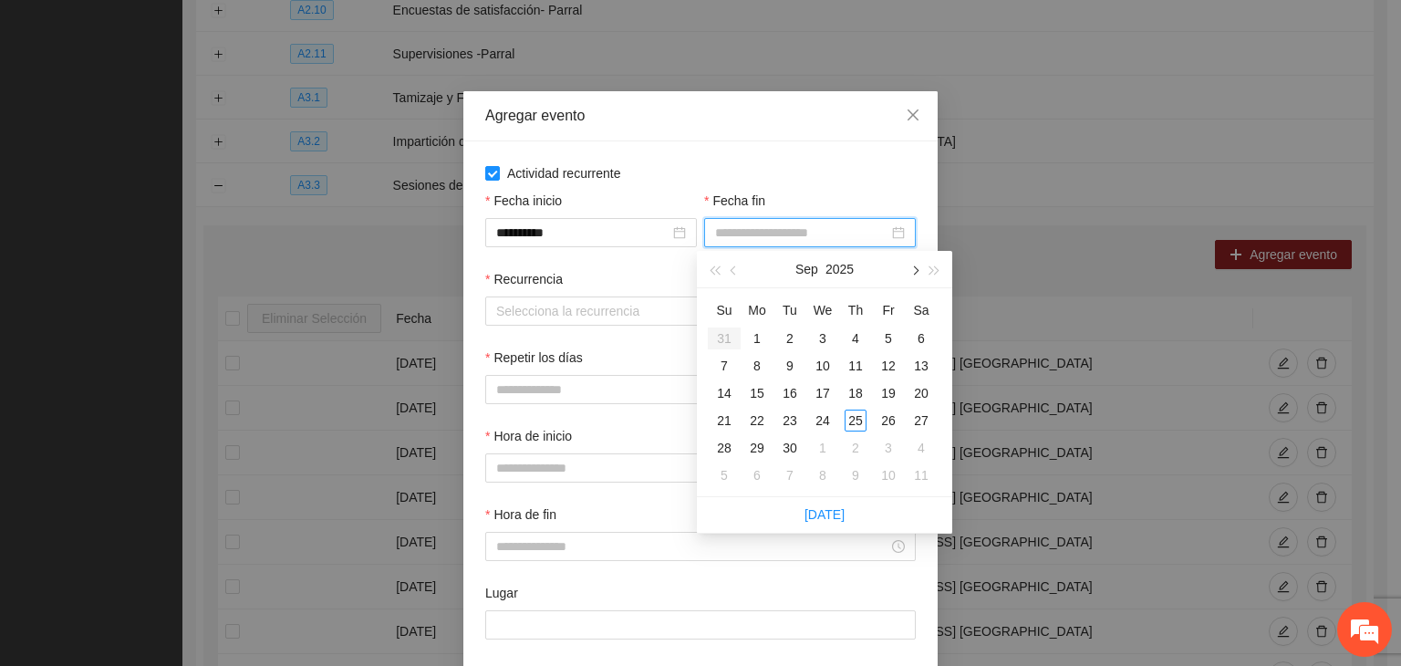
click at [917, 271] on span "button" at bounding box center [913, 270] width 9 height 9
click at [884, 411] on div "24" at bounding box center [889, 421] width 22 height 22
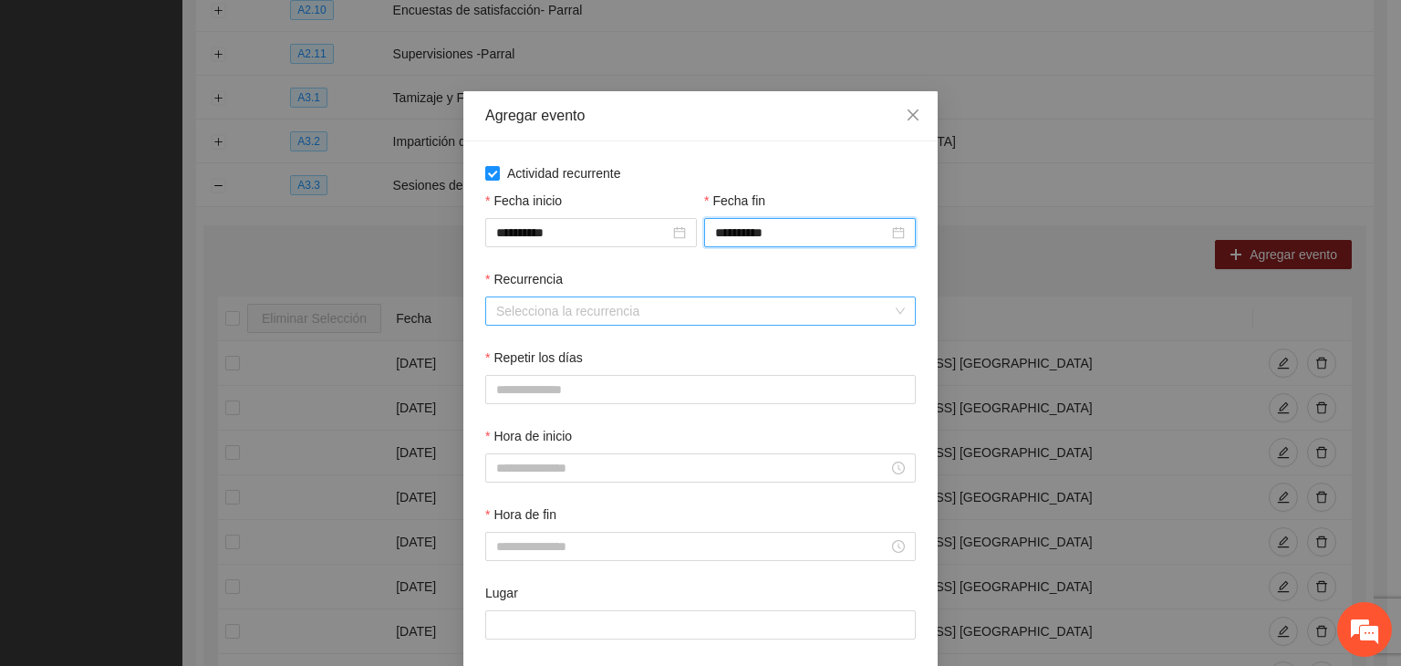
click at [594, 316] on input "Recurrencia" at bounding box center [694, 310] width 396 height 27
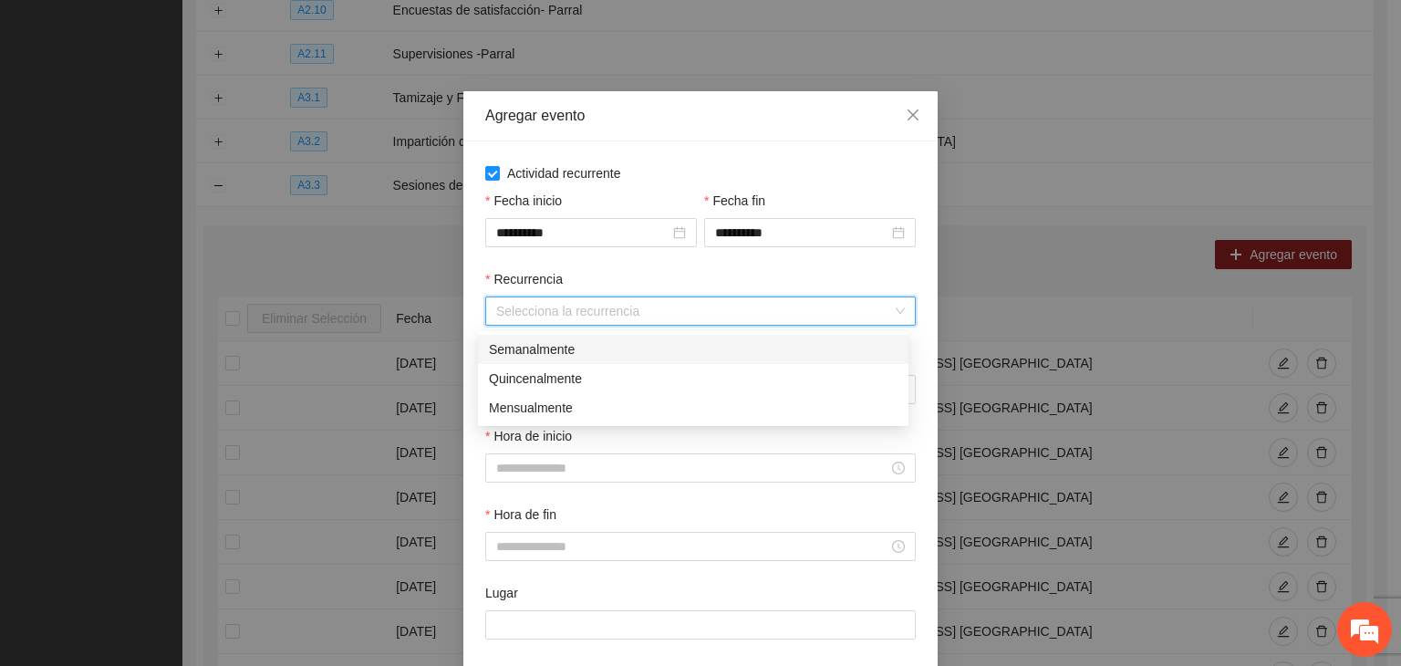
click at [620, 350] on div "Semanalmente" at bounding box center [693, 349] width 409 height 20
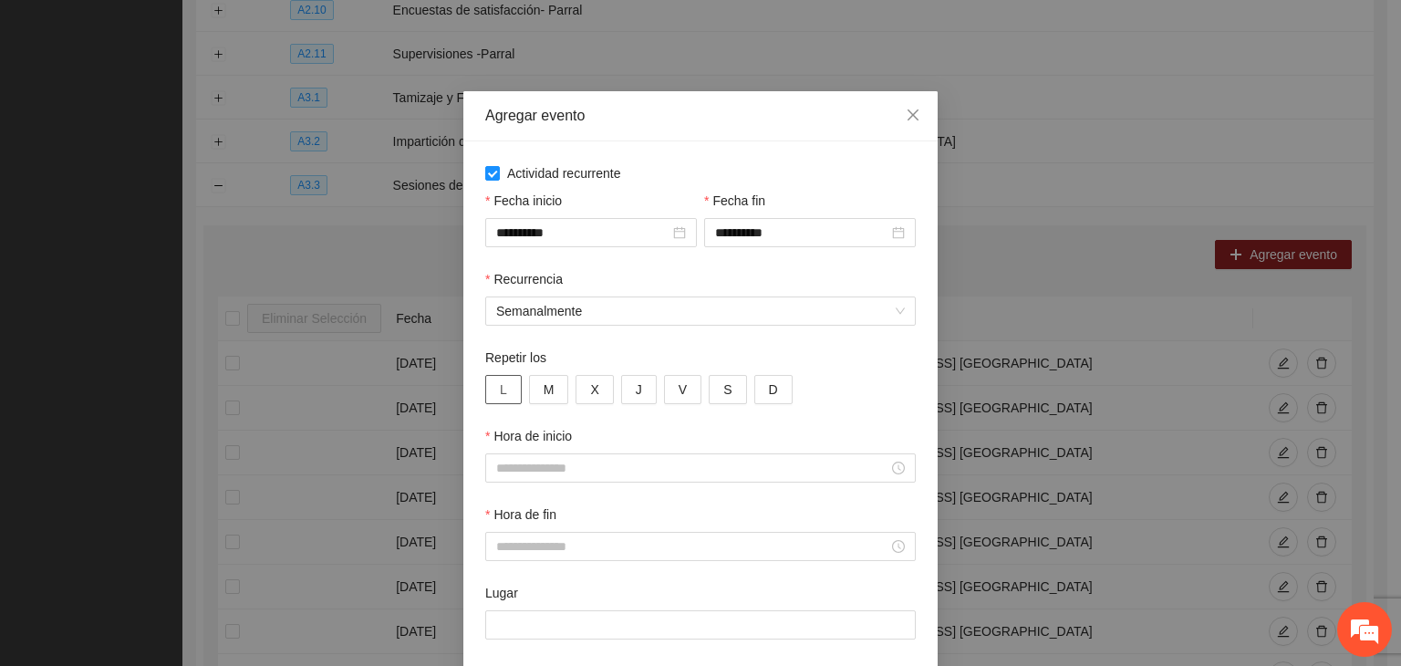
drag, startPoint x: 494, startPoint y: 399, endPoint x: 550, endPoint y: 410, distance: 57.6
click at [500, 399] on span "L" at bounding box center [503, 389] width 7 height 20
click at [550, 410] on div "Repetir los L M X J V S D" at bounding box center [701, 387] width 438 height 78
click at [549, 404] on button "M" at bounding box center [549, 389] width 40 height 29
click at [598, 395] on button "X" at bounding box center [594, 389] width 37 height 29
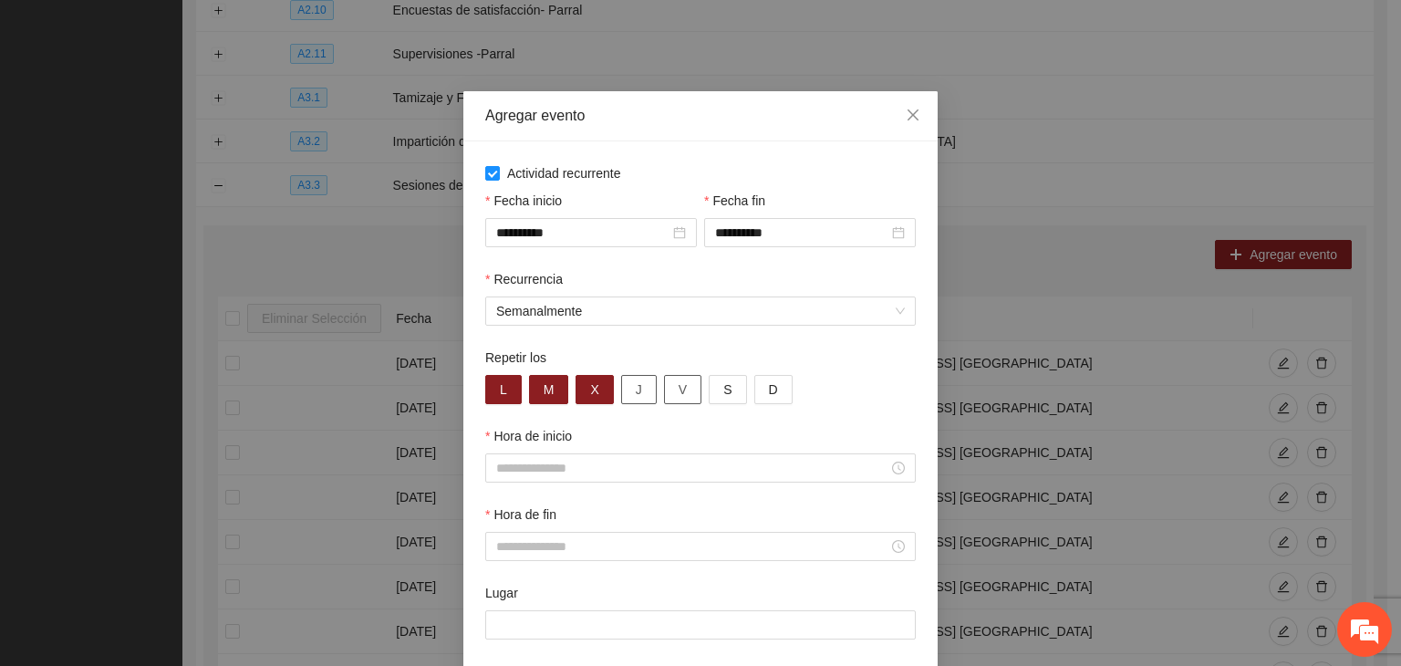
drag, startPoint x: 620, startPoint y: 392, endPoint x: 683, endPoint y: 405, distance: 64.2
click at [627, 398] on button "J" at bounding box center [639, 389] width 36 height 29
click at [681, 406] on div "Repetir los L M X J V S D" at bounding box center [701, 387] width 438 height 78
click at [666, 406] on div "Repetir los L M X J V S D" at bounding box center [701, 387] width 438 height 78
click at [679, 390] on span "V" at bounding box center [683, 389] width 8 height 20
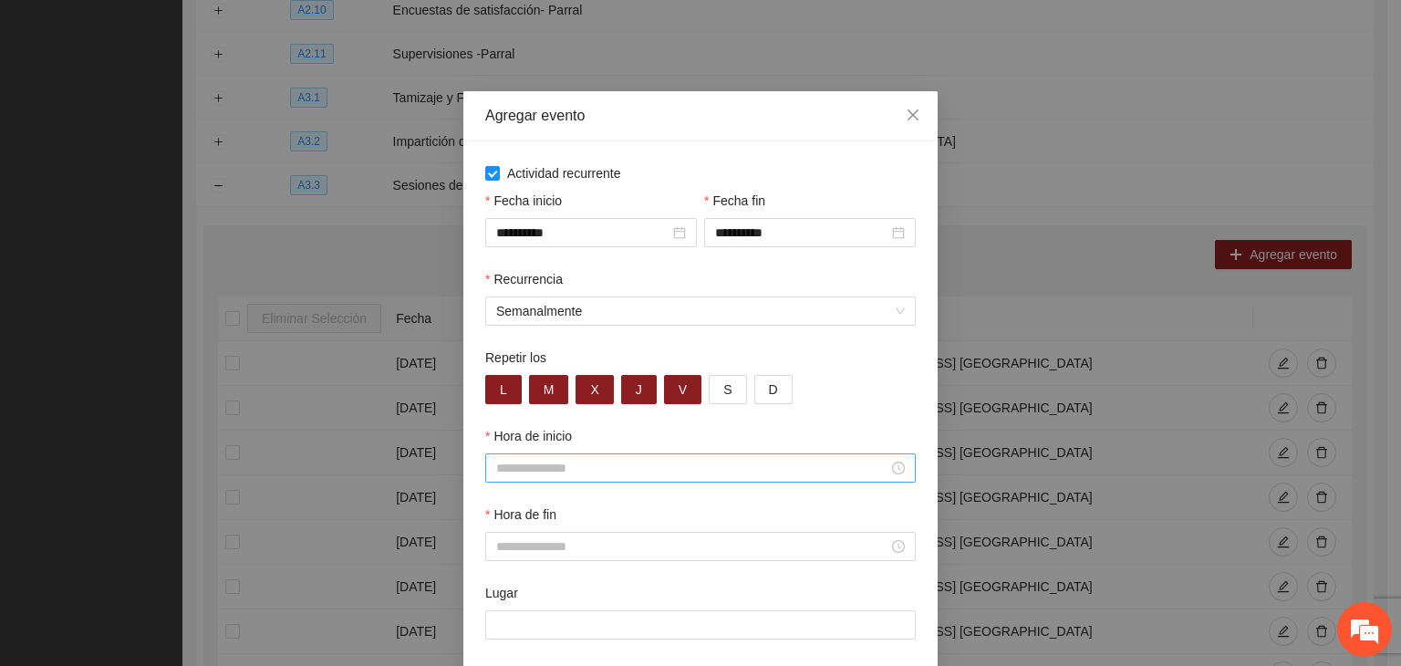
click at [636, 483] on div at bounding box center [700, 467] width 431 height 29
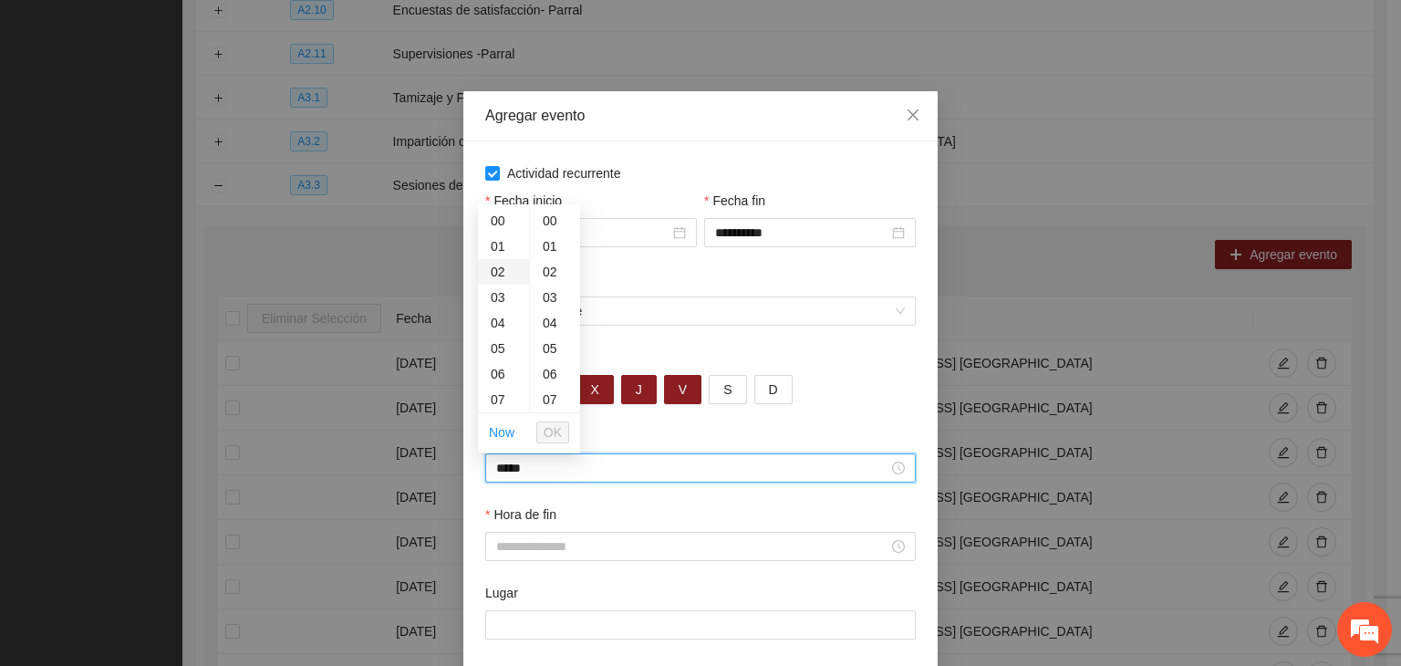
scroll to position [204, 0]
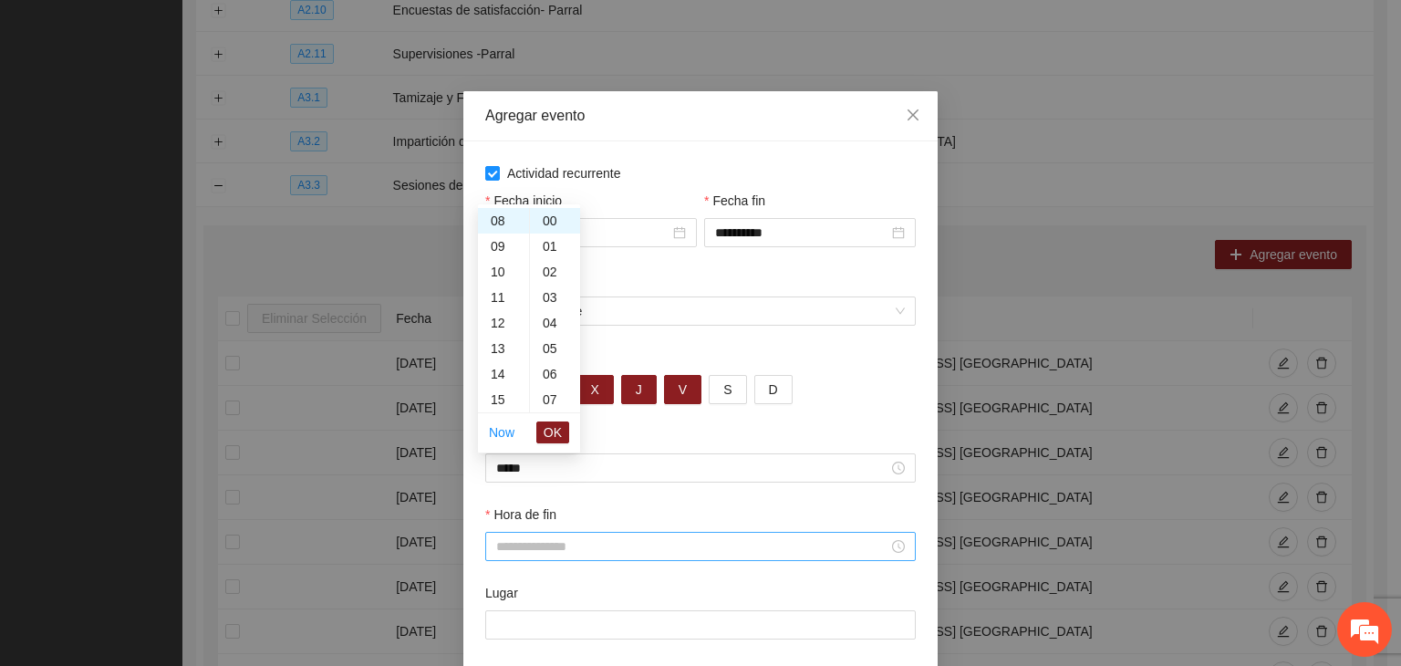
click at [576, 536] on div at bounding box center [700, 546] width 431 height 29
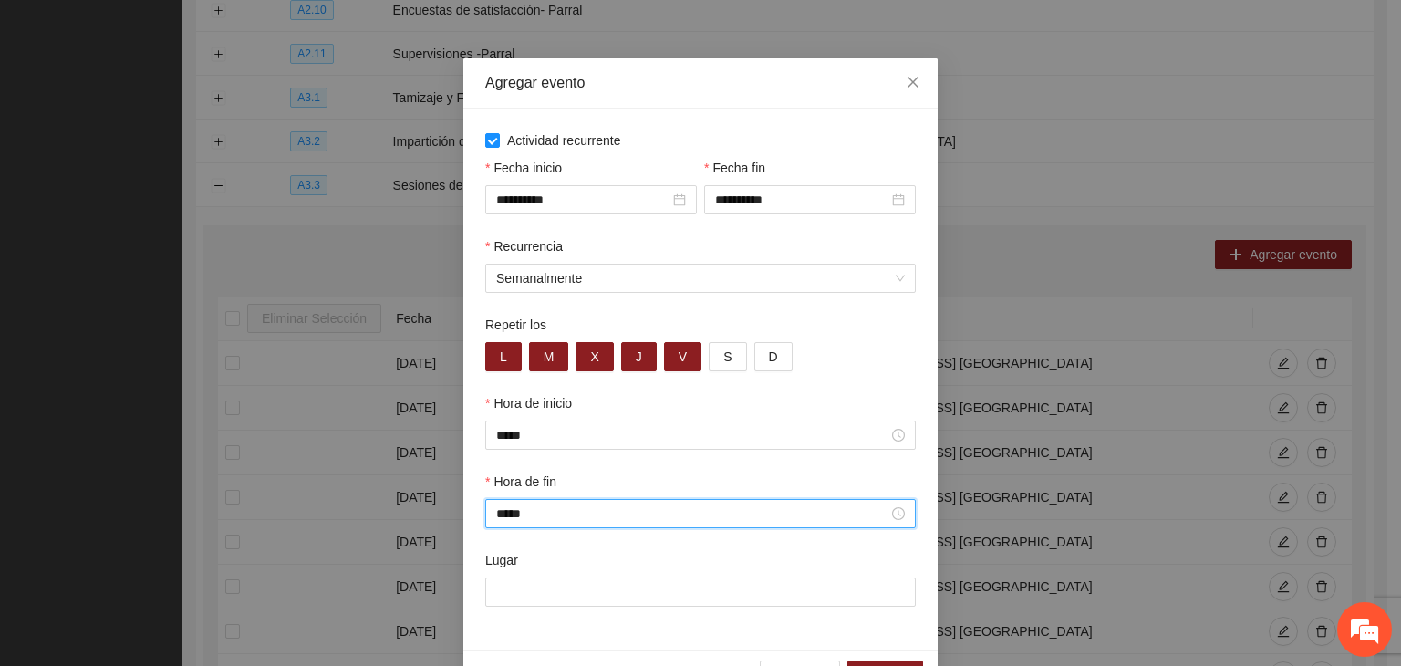
scroll to position [90, 0]
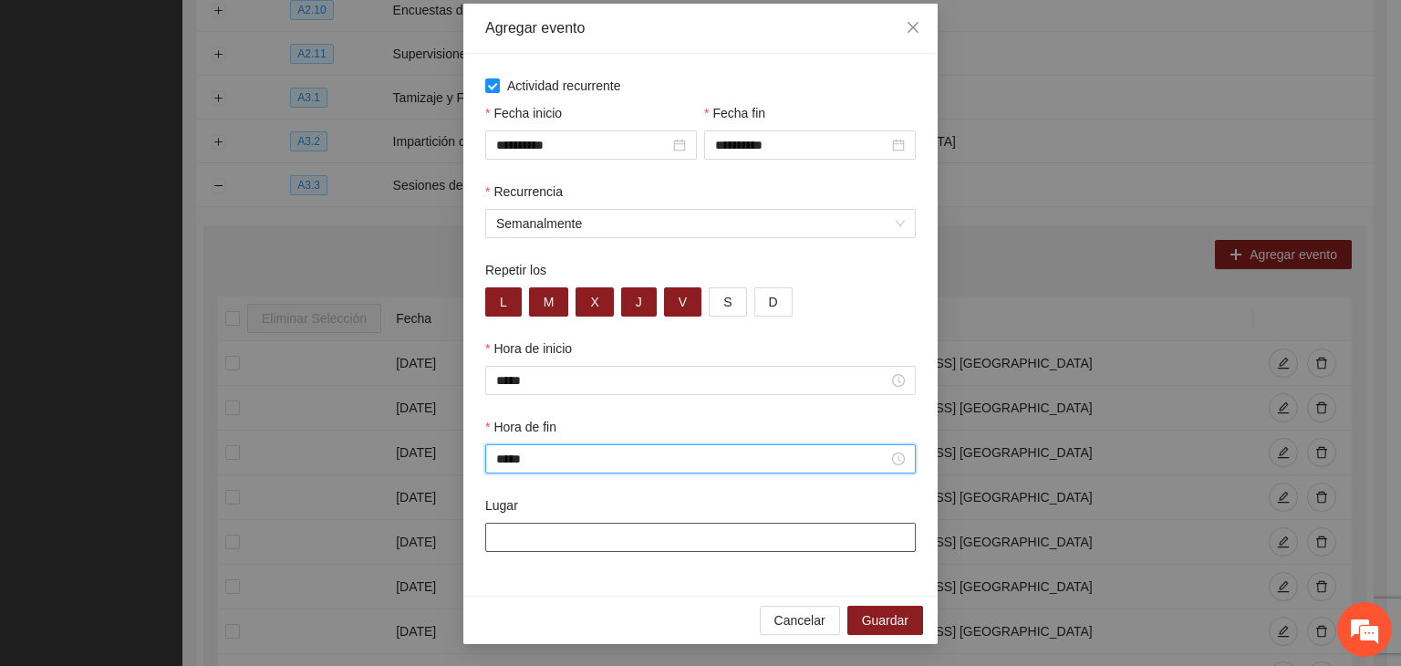
click at [619, 545] on input "Lugar" at bounding box center [700, 537] width 431 height 29
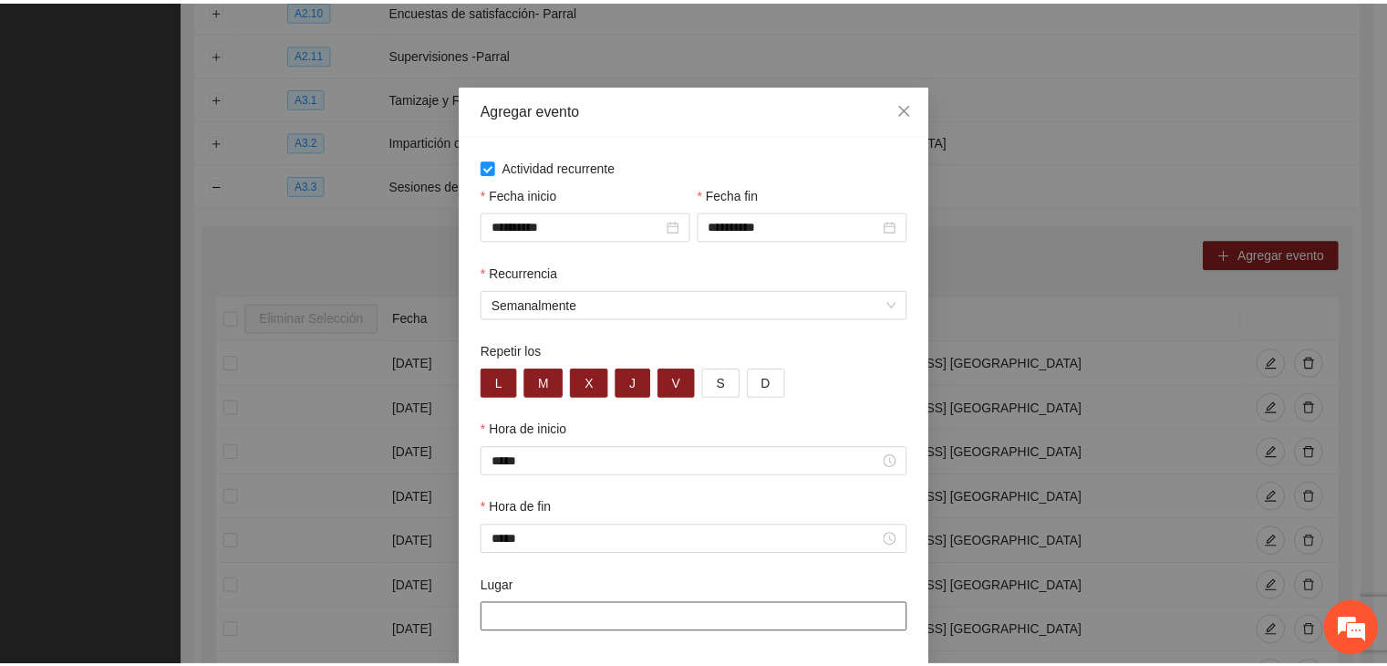
scroll to position [0, 0]
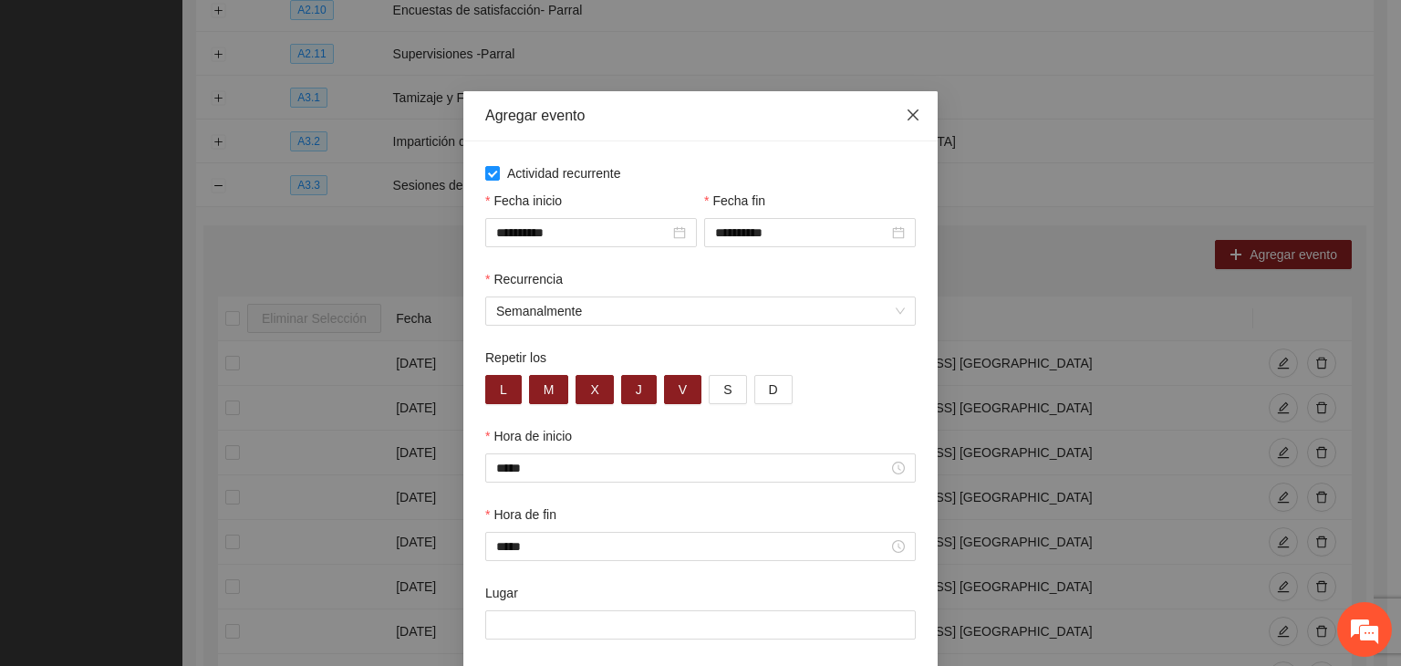
click at [912, 122] on icon "close" at bounding box center [913, 115] width 15 height 15
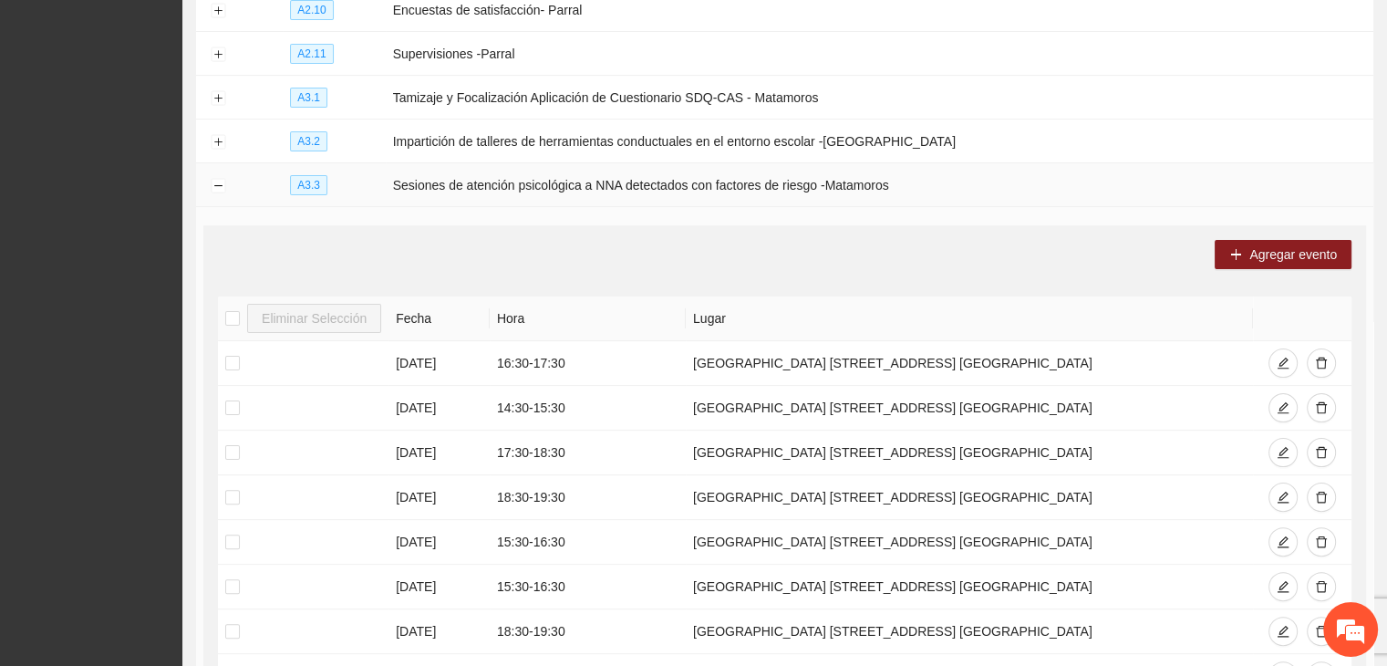
click at [204, 175] on td at bounding box center [218, 185] width 44 height 44
click at [218, 179] on button "Collapse row" at bounding box center [218, 186] width 15 height 15
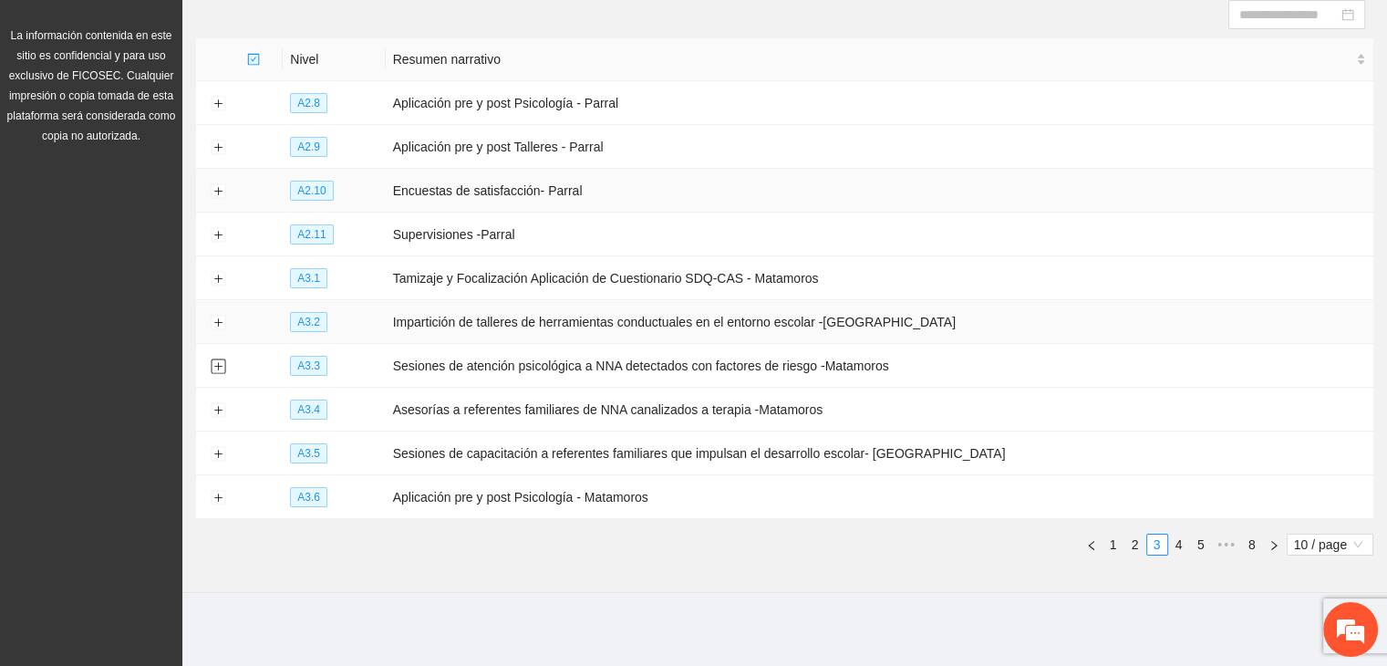
scroll to position [198, 0]
click at [1172, 544] on link "4" at bounding box center [1179, 546] width 20 height 20
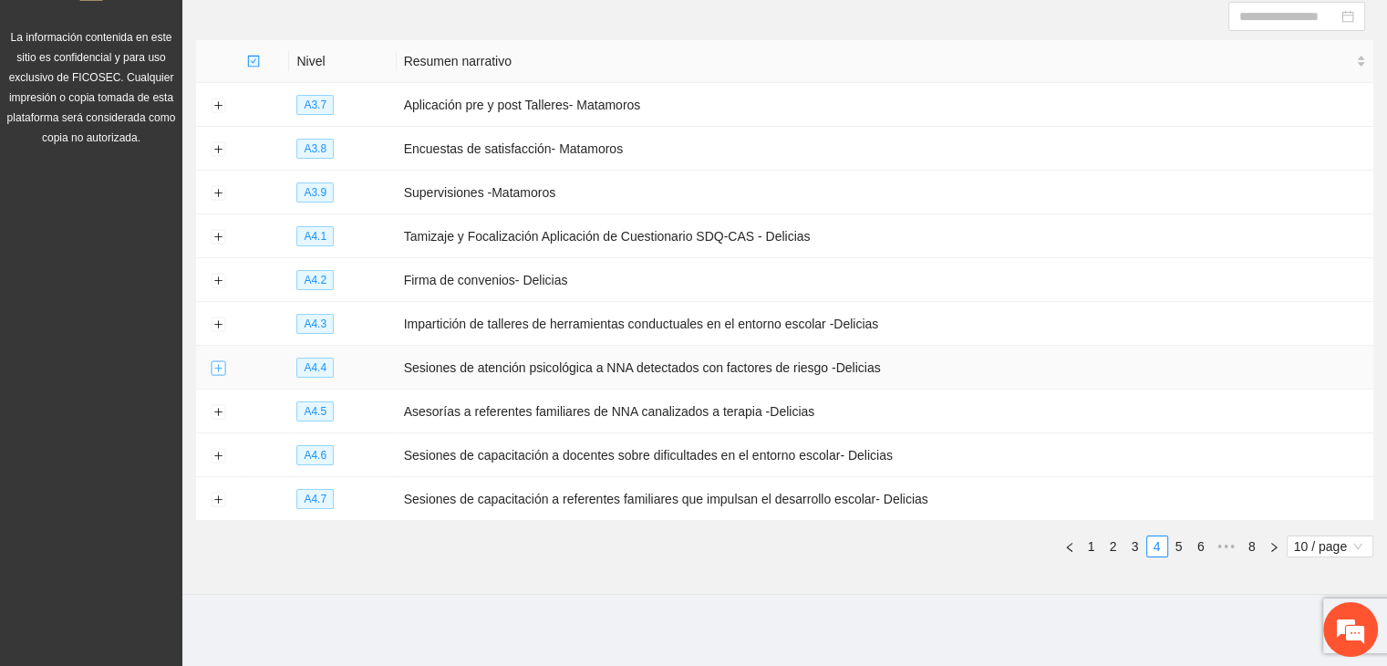
click at [215, 362] on button "Expand row" at bounding box center [218, 368] width 15 height 15
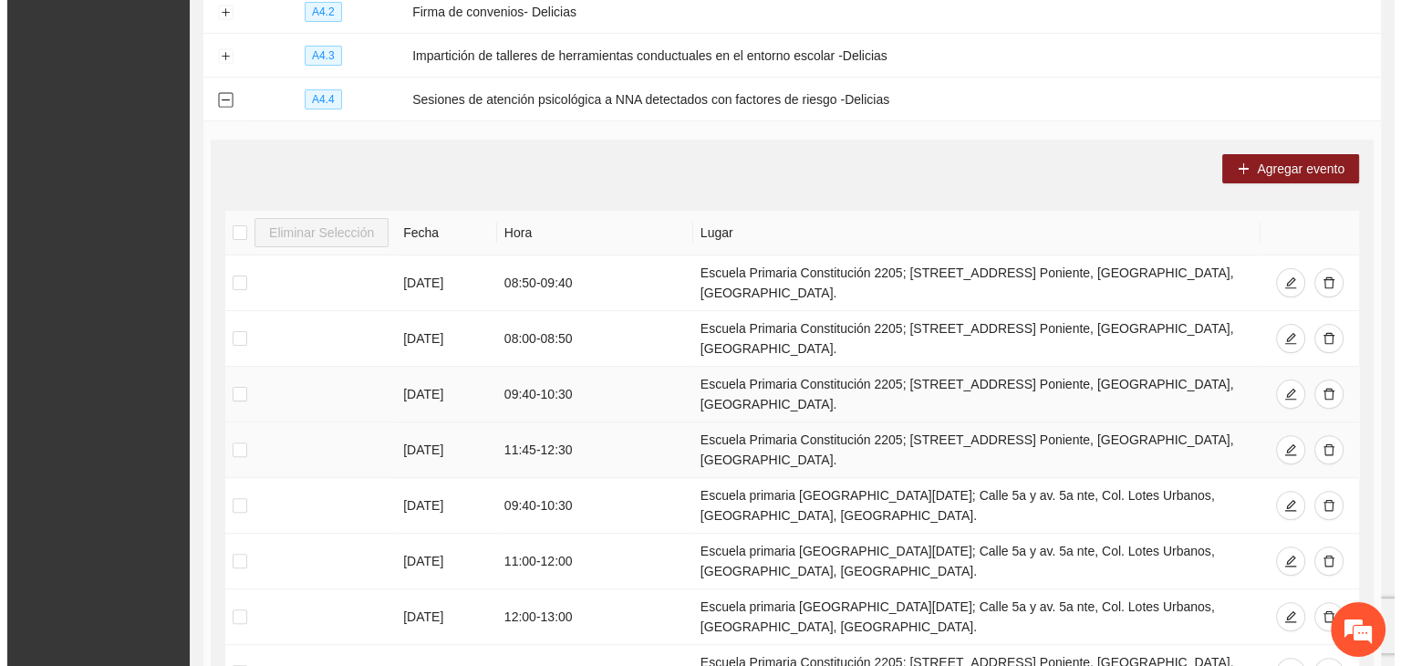
scroll to position [472, 0]
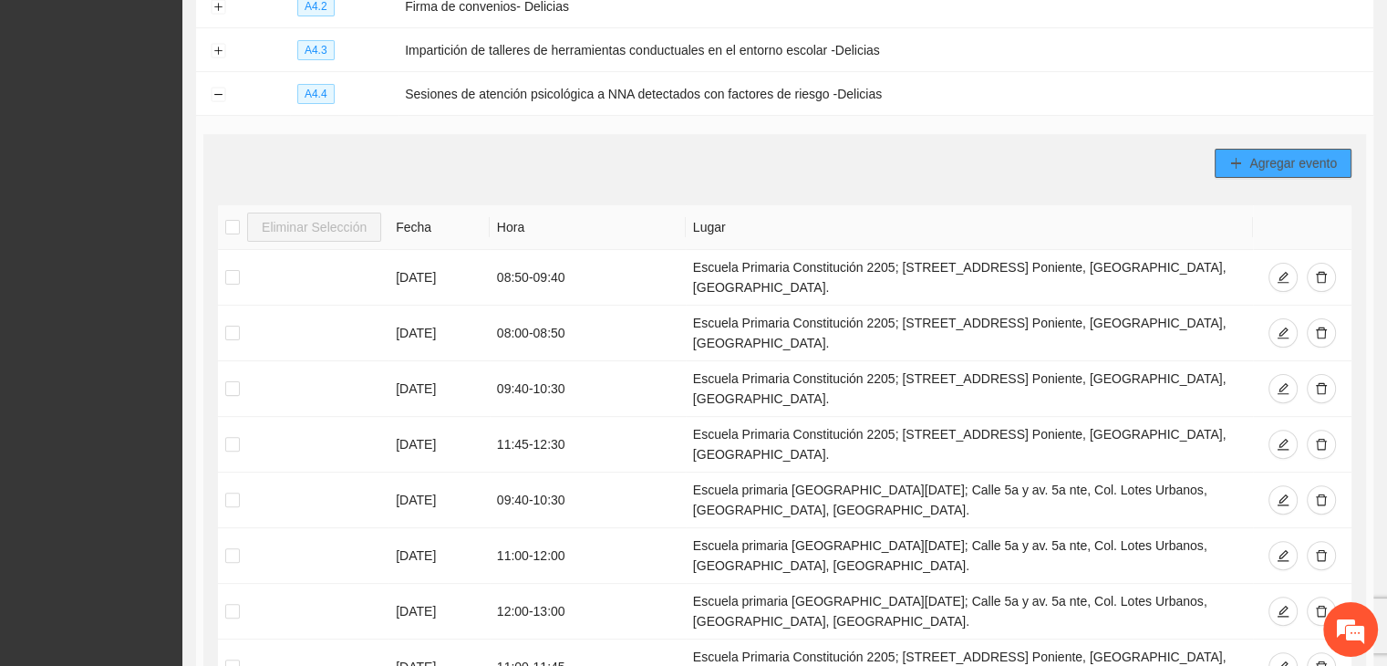
click at [1280, 161] on span "Agregar evento" at bounding box center [1294, 163] width 88 height 20
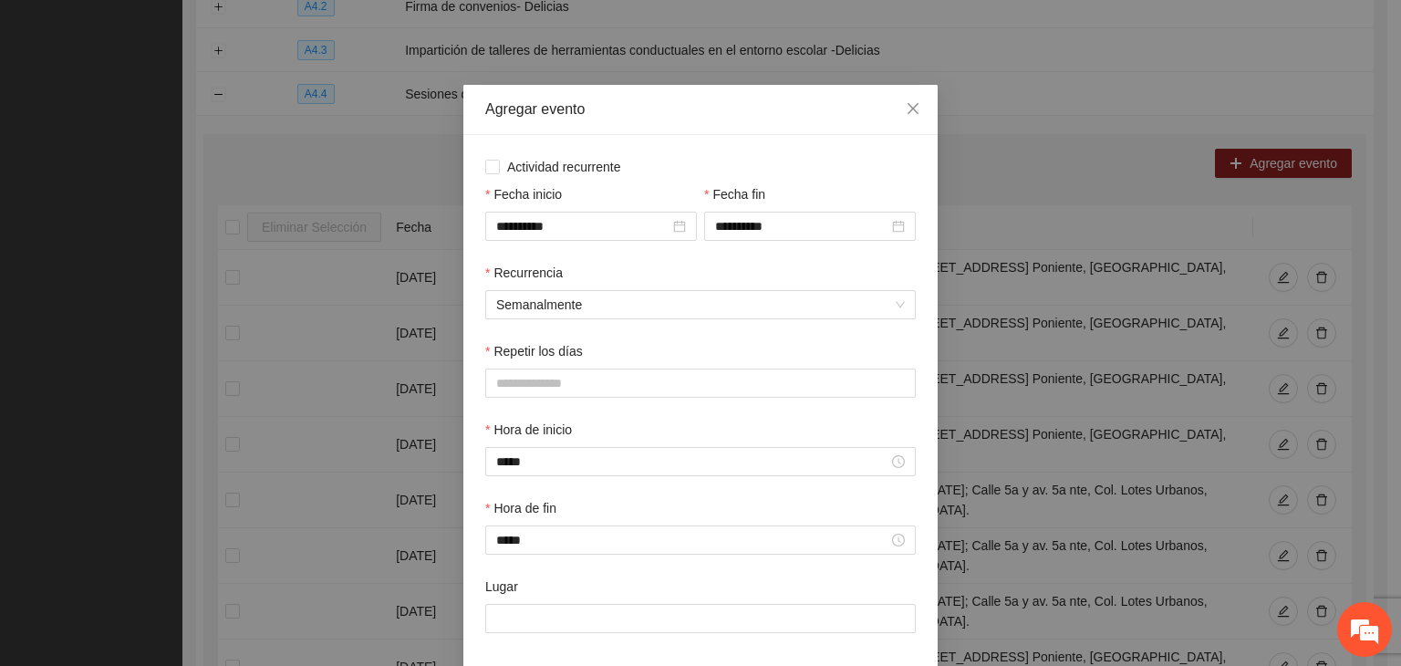
scroll to position [0, 0]
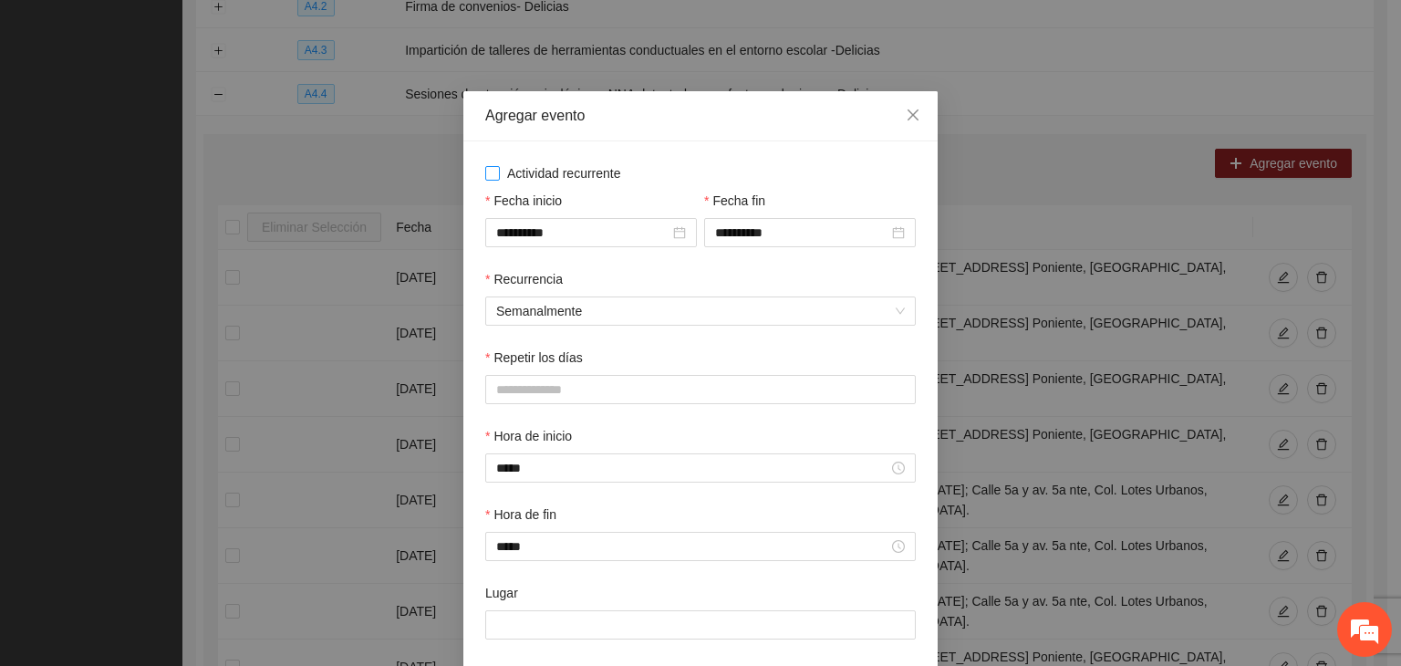
click at [541, 170] on span "Actividad recurrente" at bounding box center [564, 173] width 129 height 20
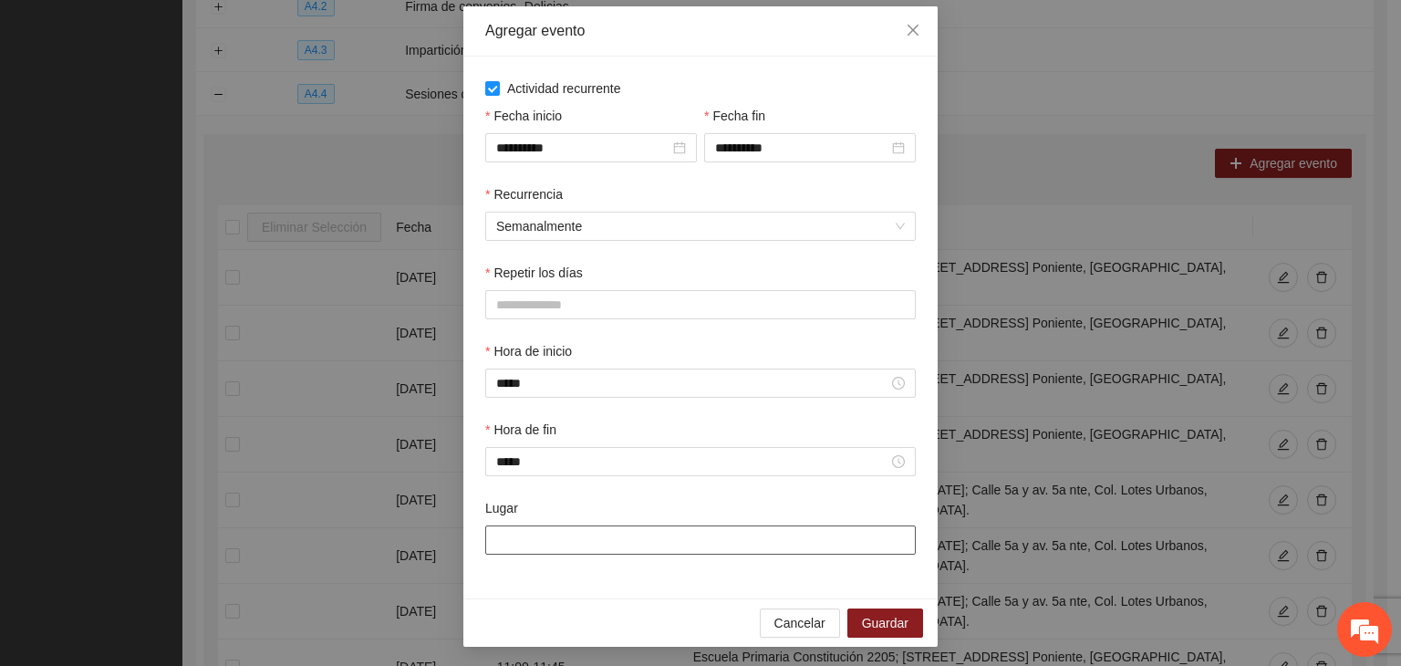
scroll to position [91, 0]
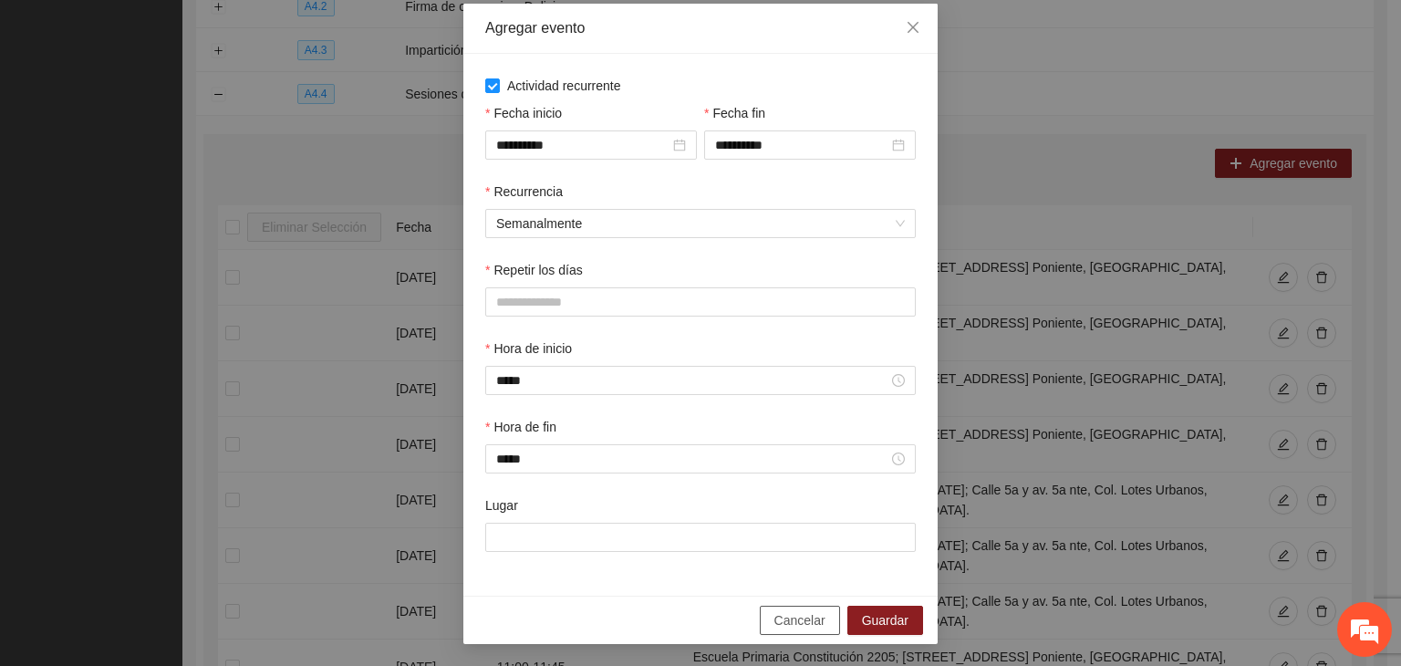
click at [802, 618] on span "Cancelar" at bounding box center [799, 620] width 51 height 20
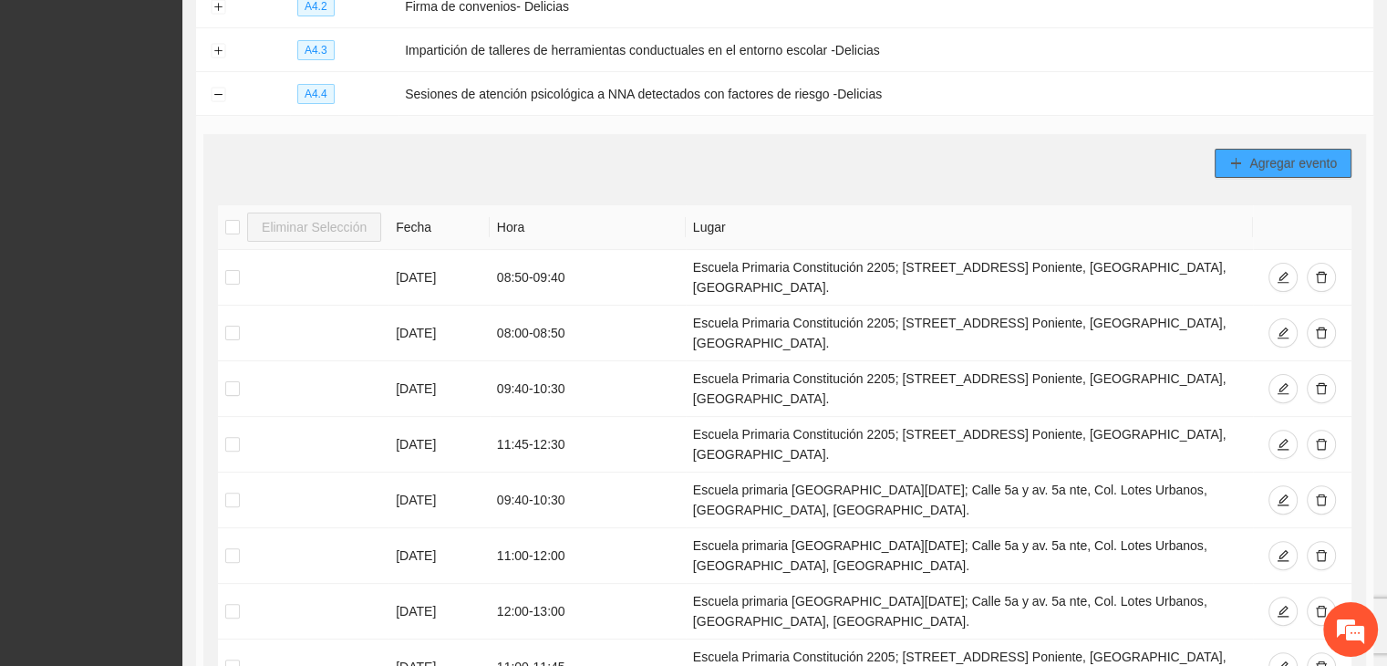
click at [1250, 154] on span "Agregar evento" at bounding box center [1294, 163] width 88 height 20
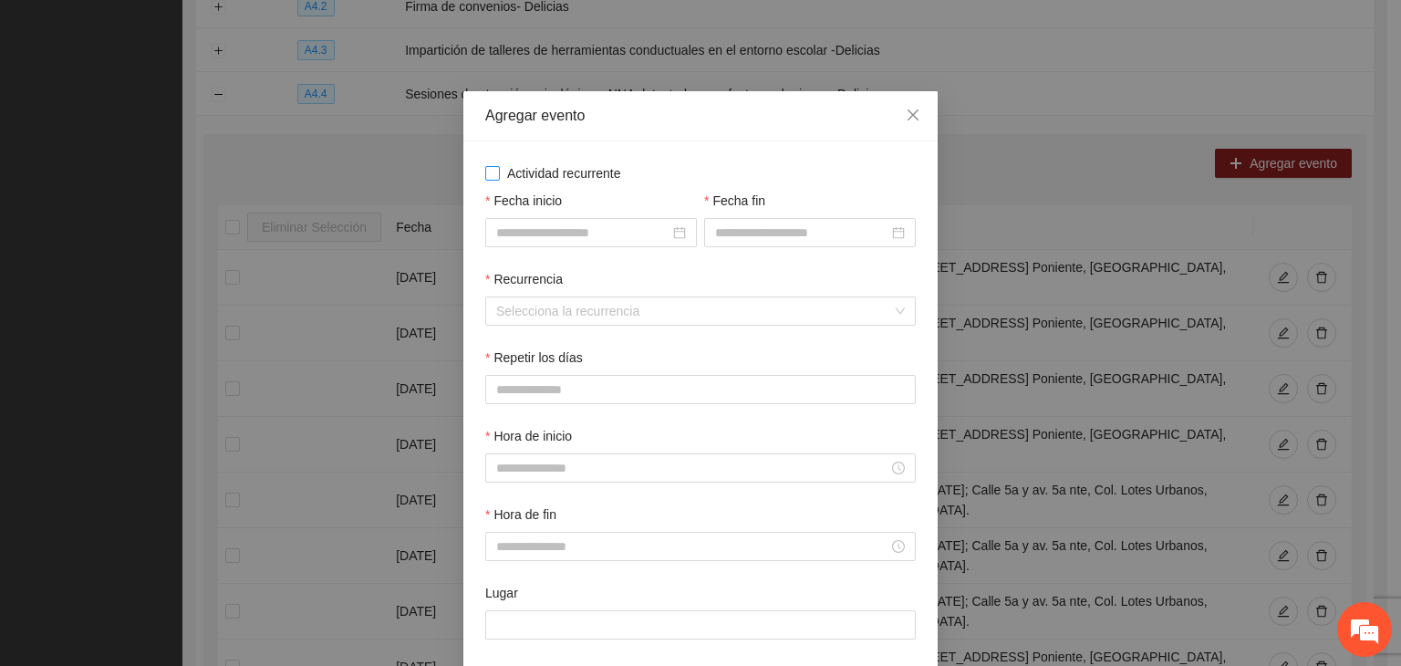
click at [529, 165] on span "Actividad recurrente" at bounding box center [564, 173] width 129 height 20
click at [546, 228] on input "Fecha inicio" at bounding box center [582, 233] width 173 height 20
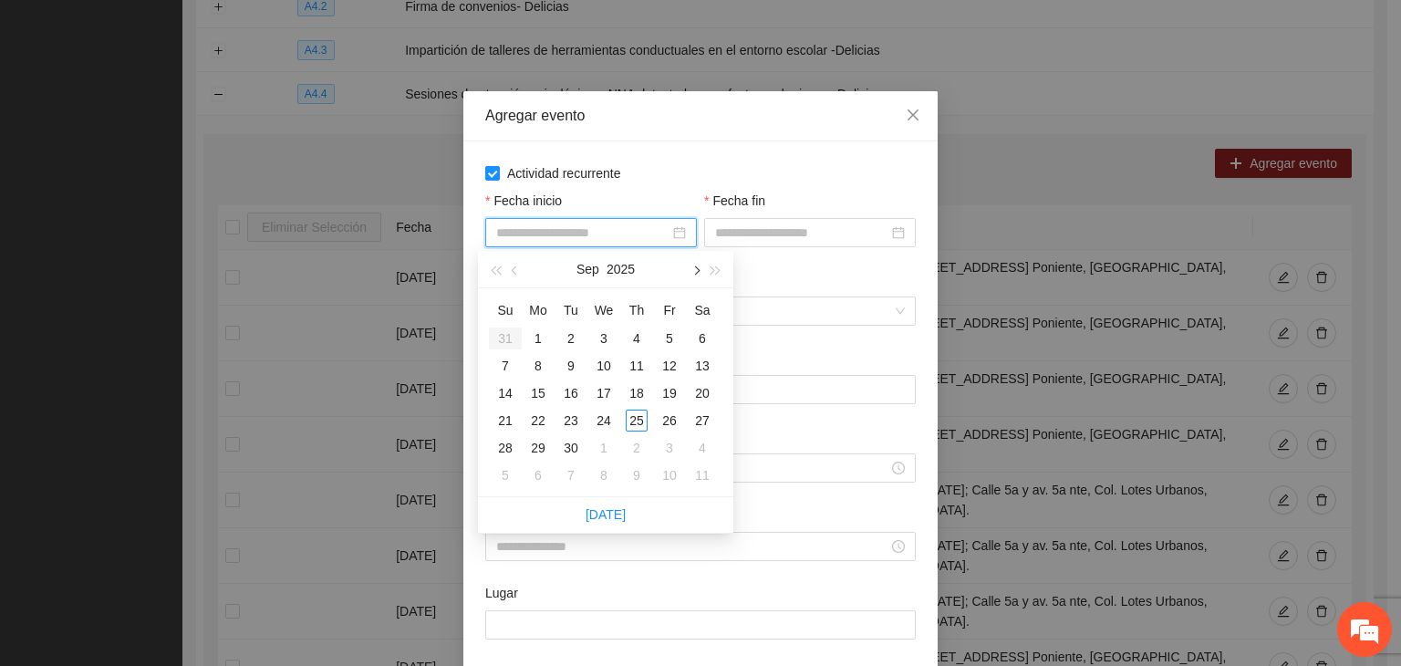
click at [698, 270] on span "button" at bounding box center [695, 270] width 9 height 9
click at [608, 344] on div "1" at bounding box center [604, 338] width 22 height 22
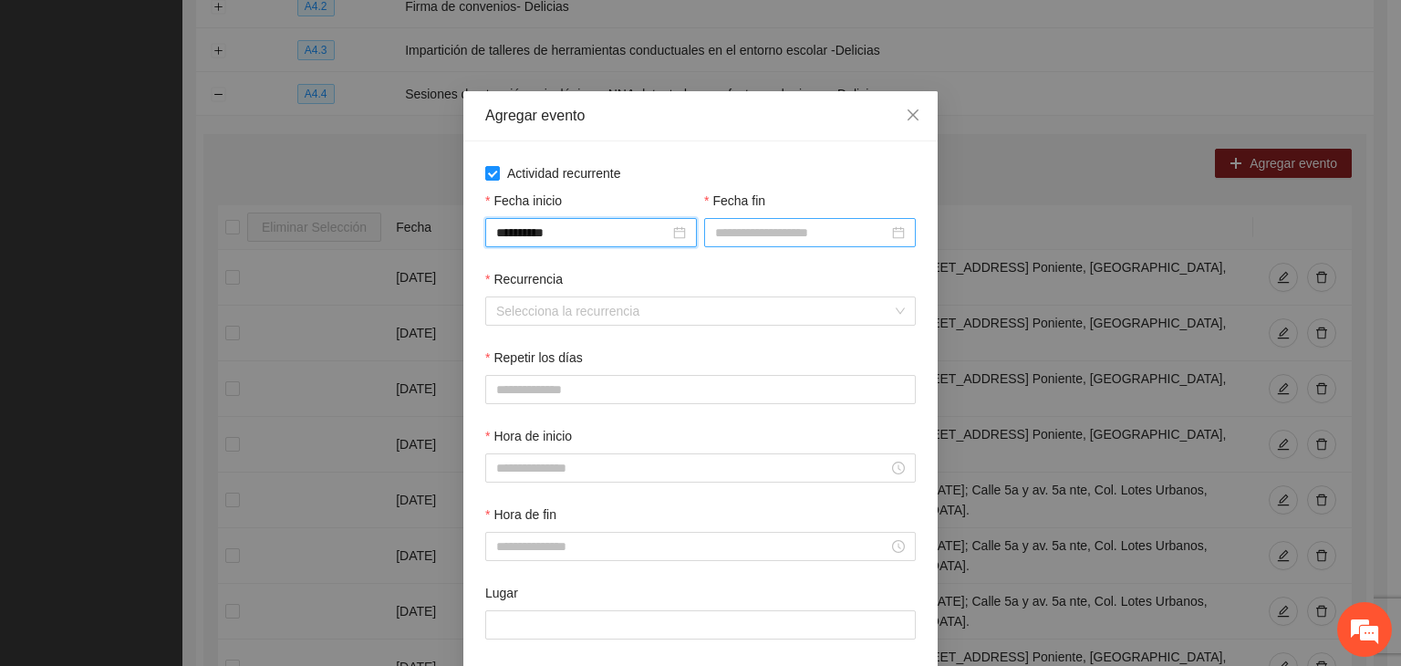
click at [771, 232] on input "Fecha fin" at bounding box center [801, 233] width 173 height 20
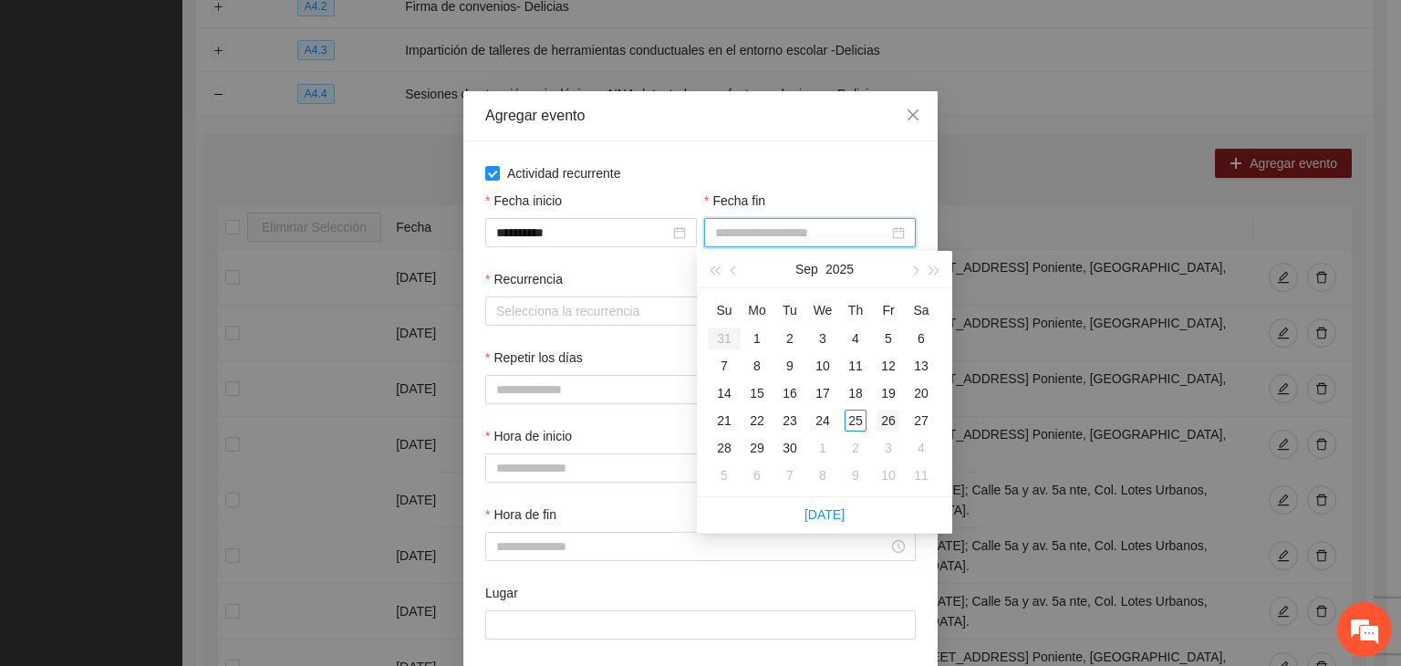
drag, startPoint x: 915, startPoint y: 273, endPoint x: 894, endPoint y: 416, distance: 144.7
click at [913, 273] on span "button" at bounding box center [913, 270] width 9 height 9
click at [890, 421] on div "24" at bounding box center [889, 421] width 22 height 22
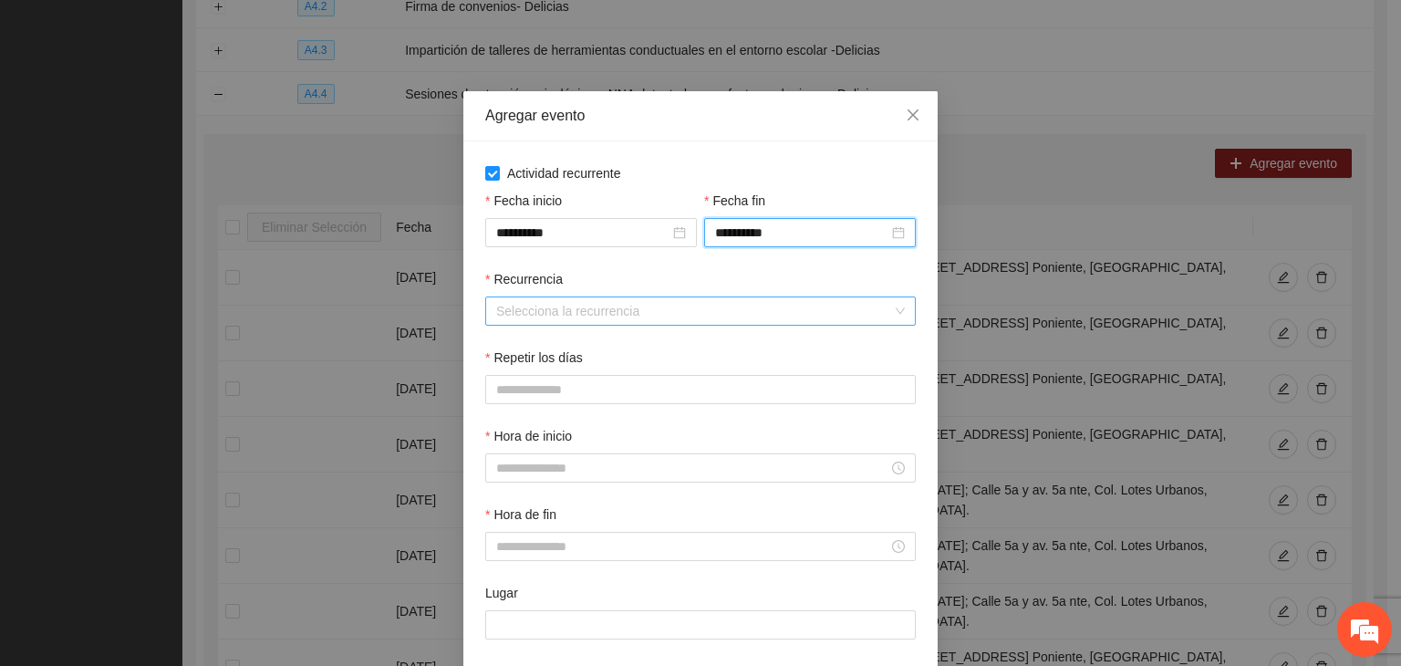
click at [519, 305] on input "Recurrencia" at bounding box center [694, 310] width 396 height 27
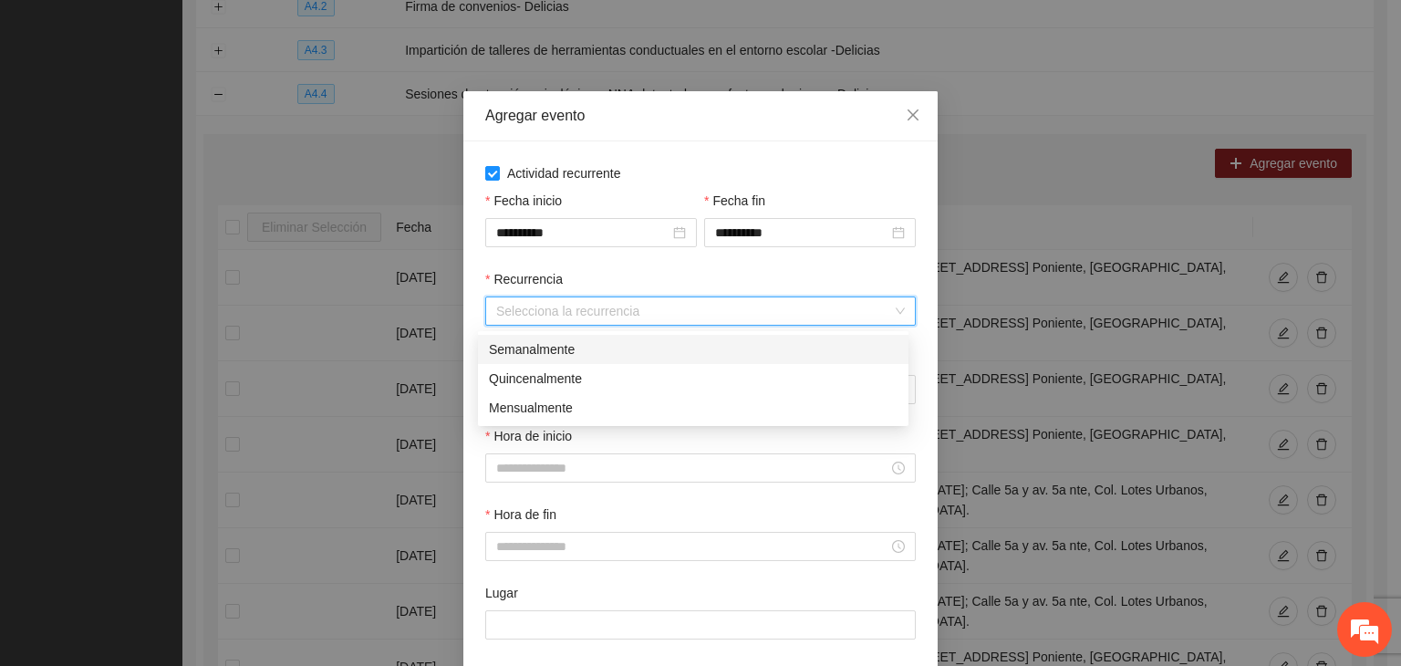
click at [577, 354] on div "Semanalmente" at bounding box center [693, 349] width 409 height 20
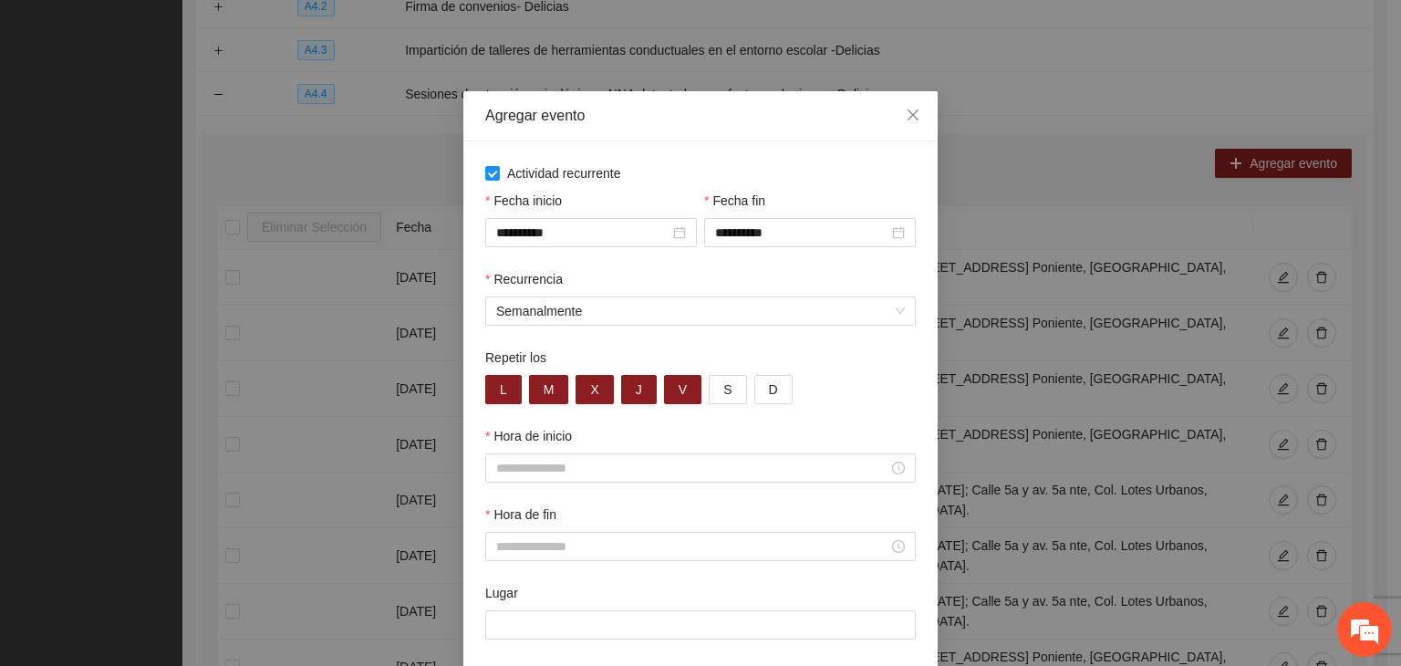
click at [503, 407] on div "Repetir los L M X J V S D" at bounding box center [701, 387] width 438 height 78
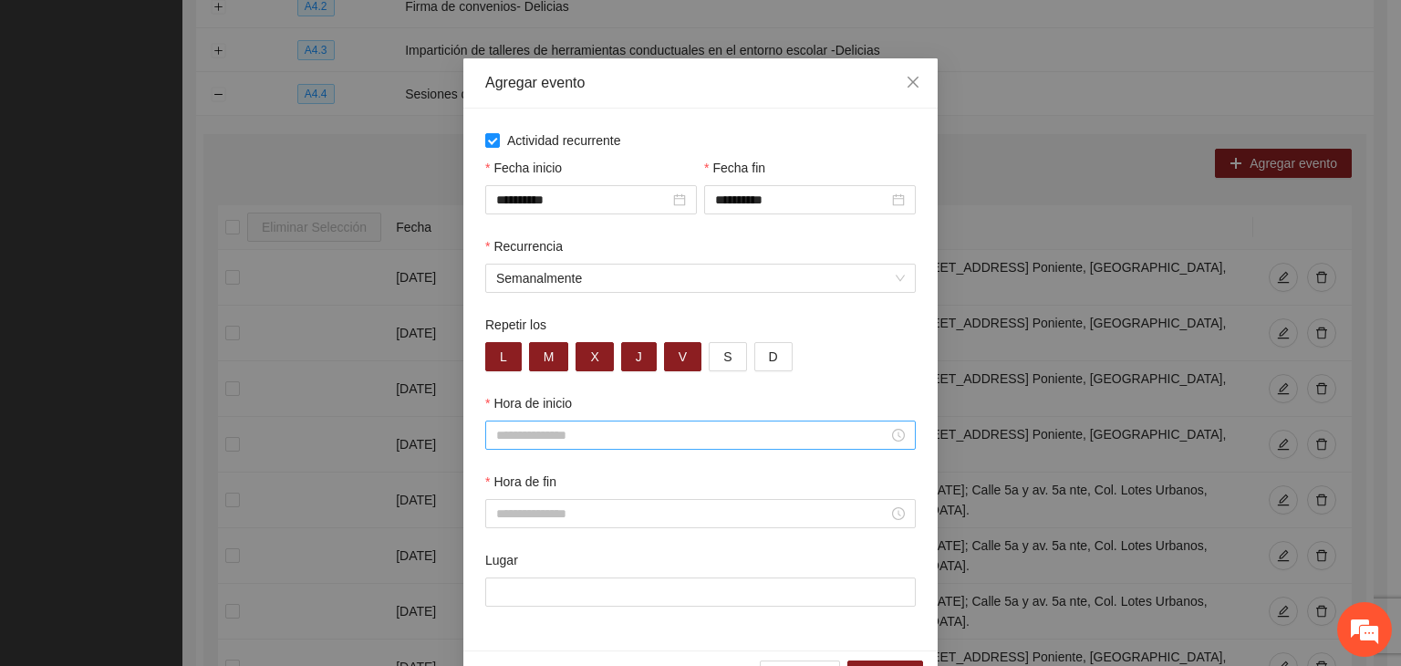
scroll to position [90, 0]
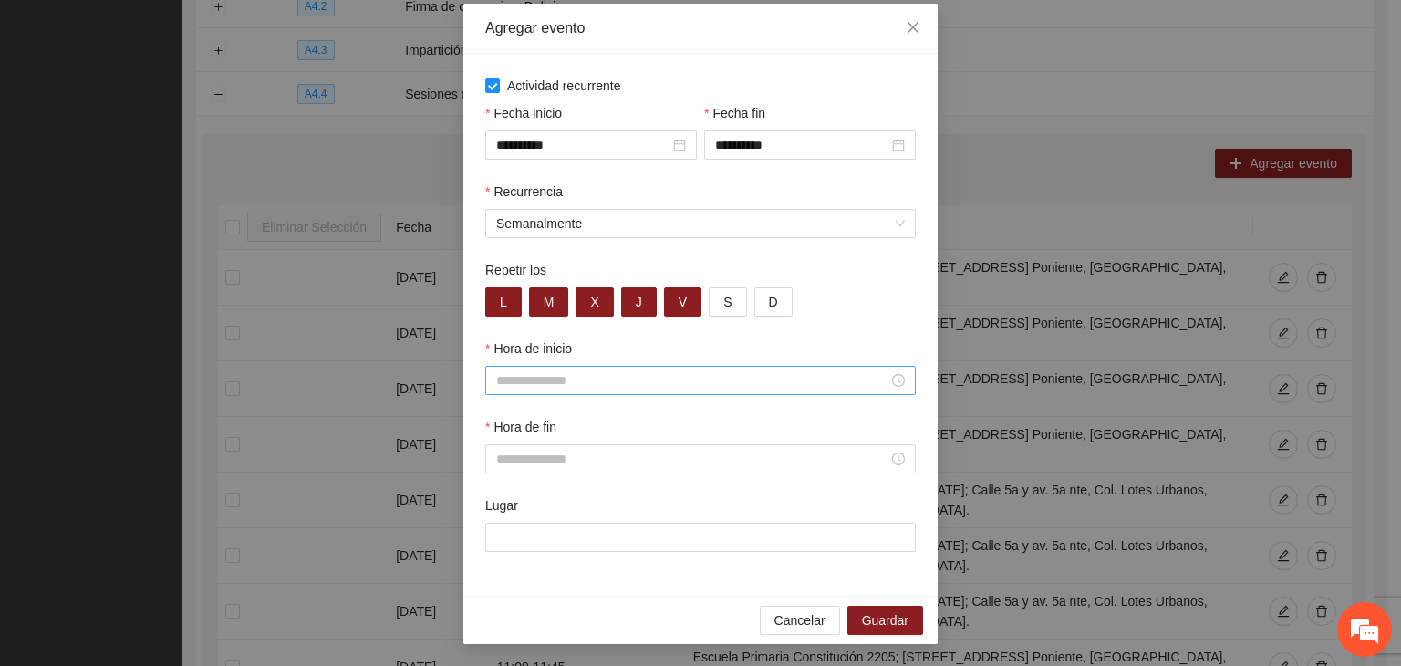
click at [605, 384] on input "Hora de inicio" at bounding box center [692, 380] width 392 height 20
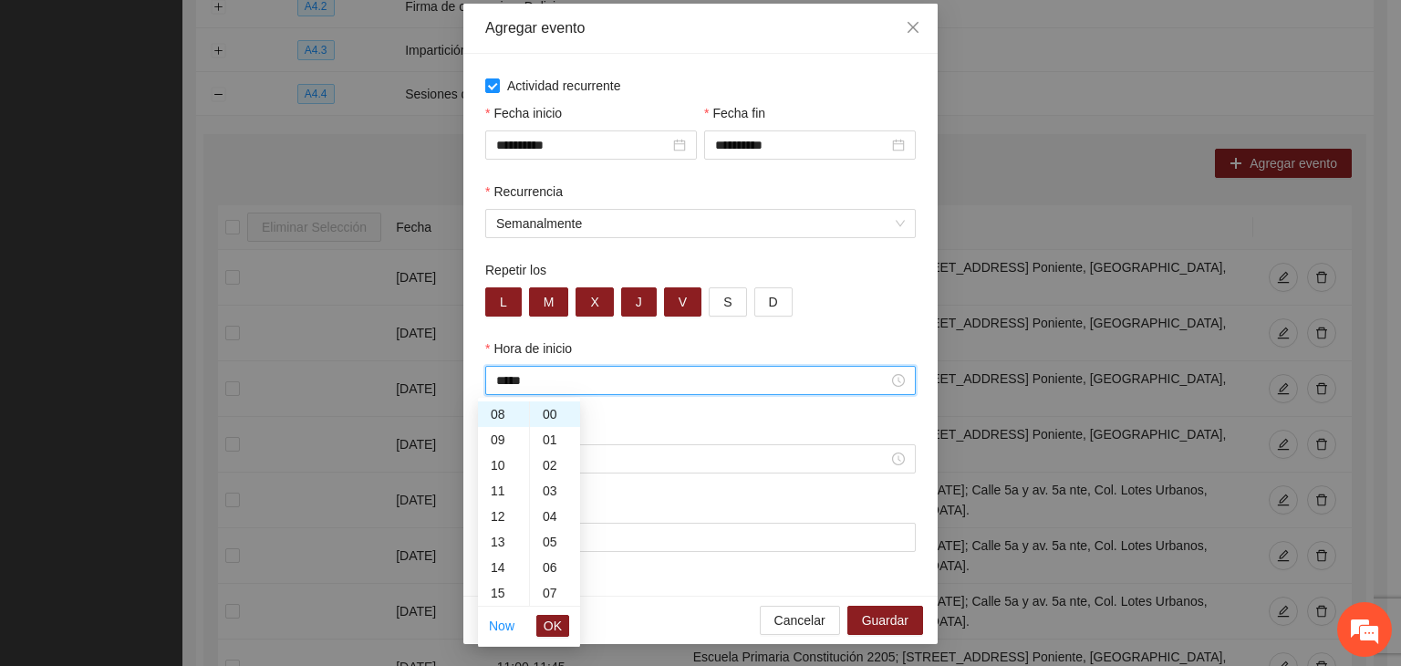
click at [635, 421] on div "Hora de fin" at bounding box center [700, 430] width 431 height 27
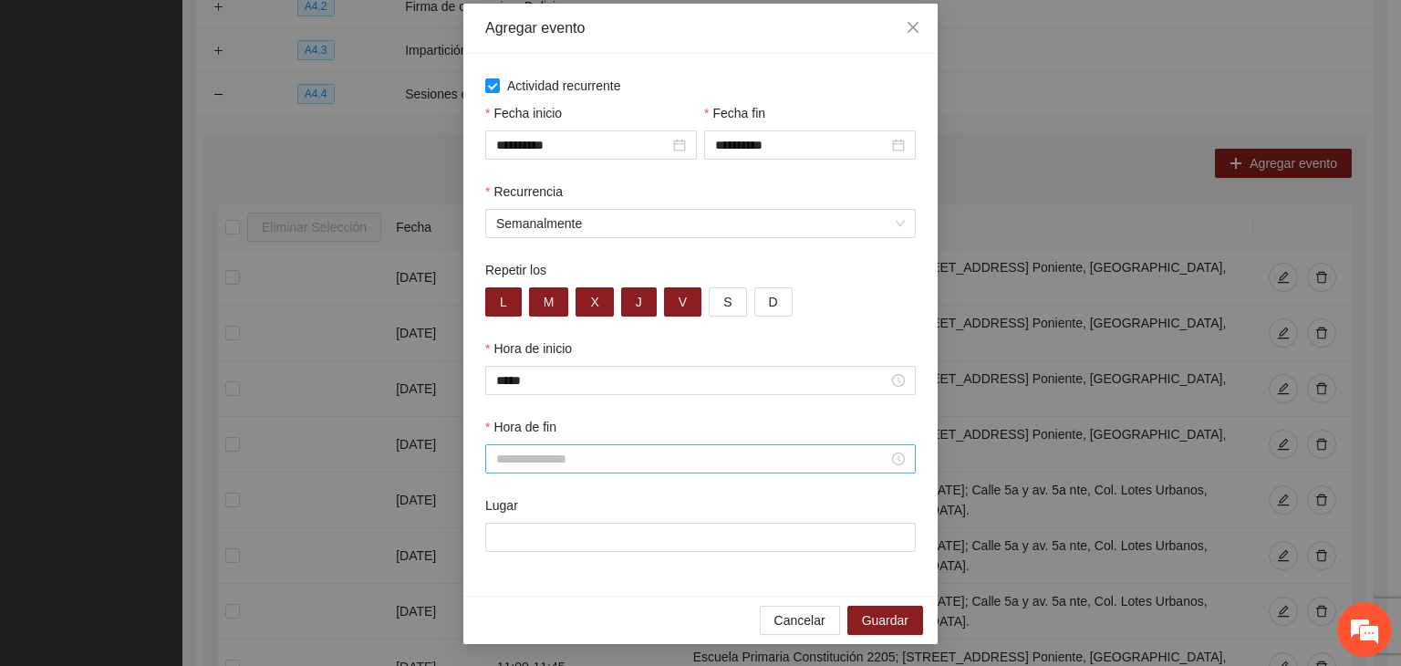
click at [619, 463] on input "Hora de fin" at bounding box center [692, 459] width 392 height 20
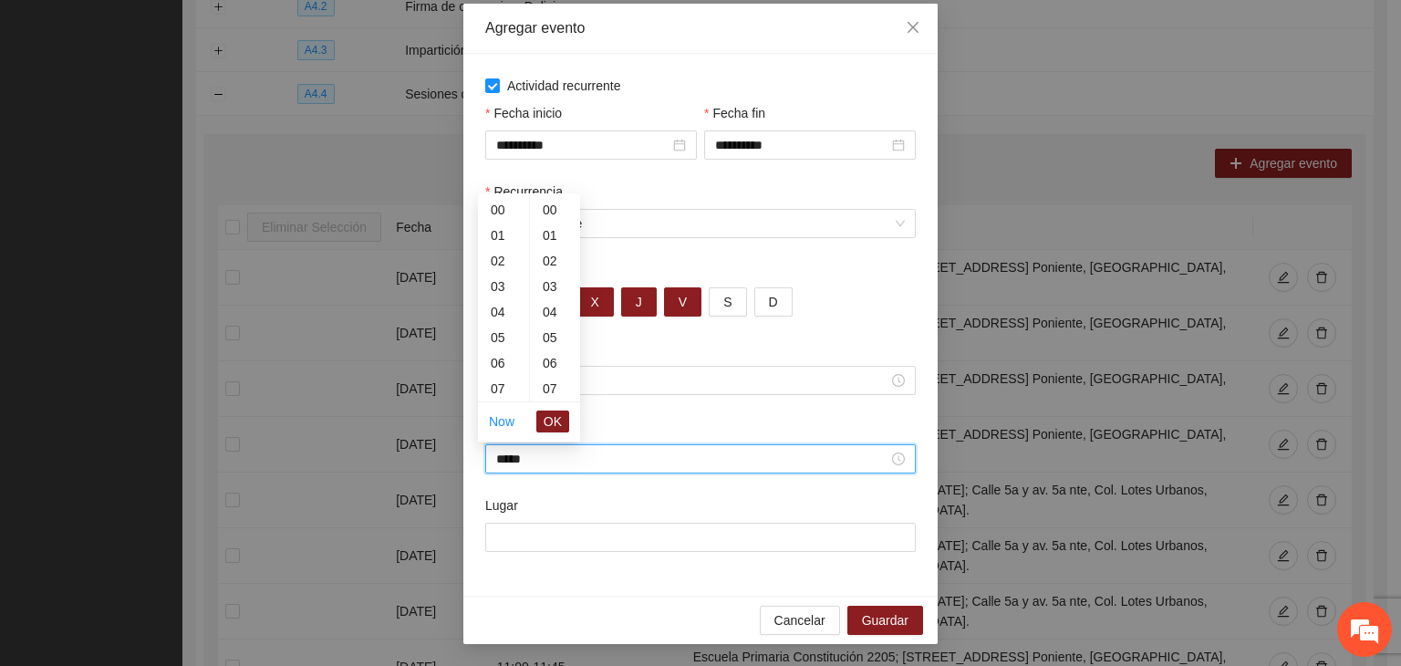
scroll to position [1277, 0]
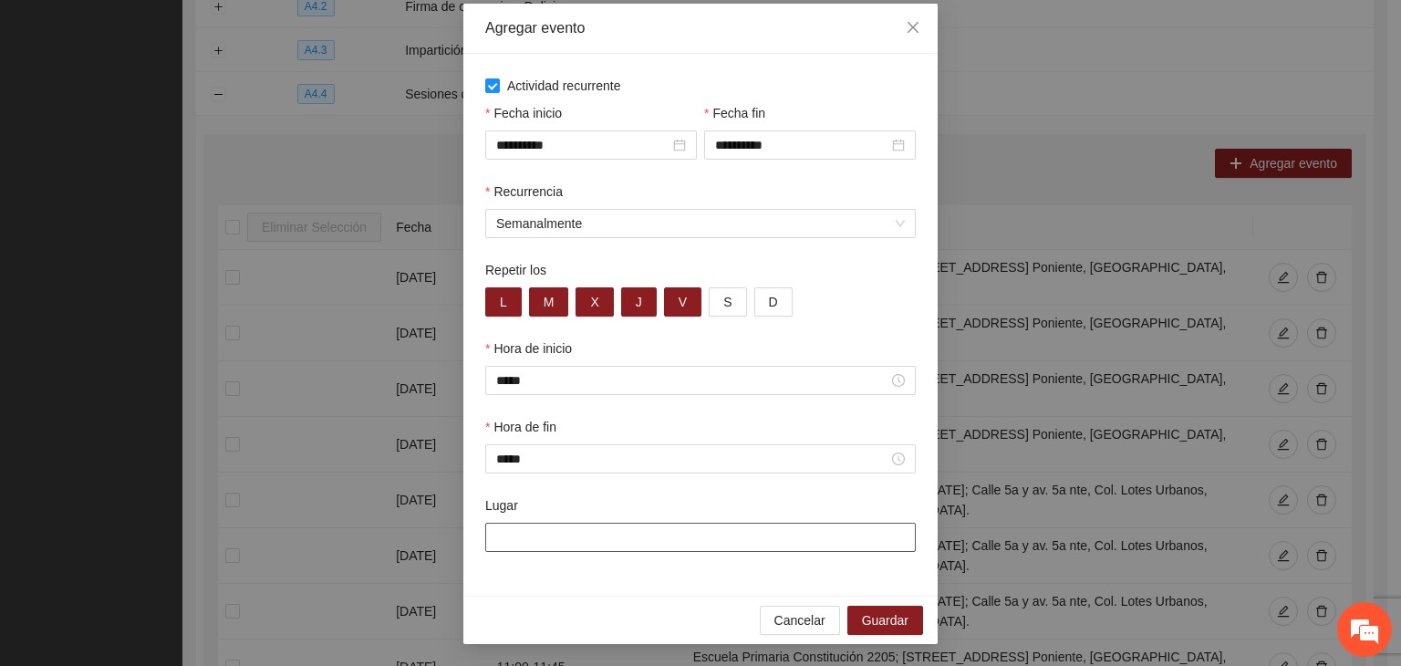
click at [598, 535] on input "Lugar" at bounding box center [700, 537] width 431 height 29
click at [630, 549] on input "Lugar" at bounding box center [700, 537] width 431 height 29
paste input "**********"
drag, startPoint x: 621, startPoint y: 598, endPoint x: 696, endPoint y: 607, distance: 75.4
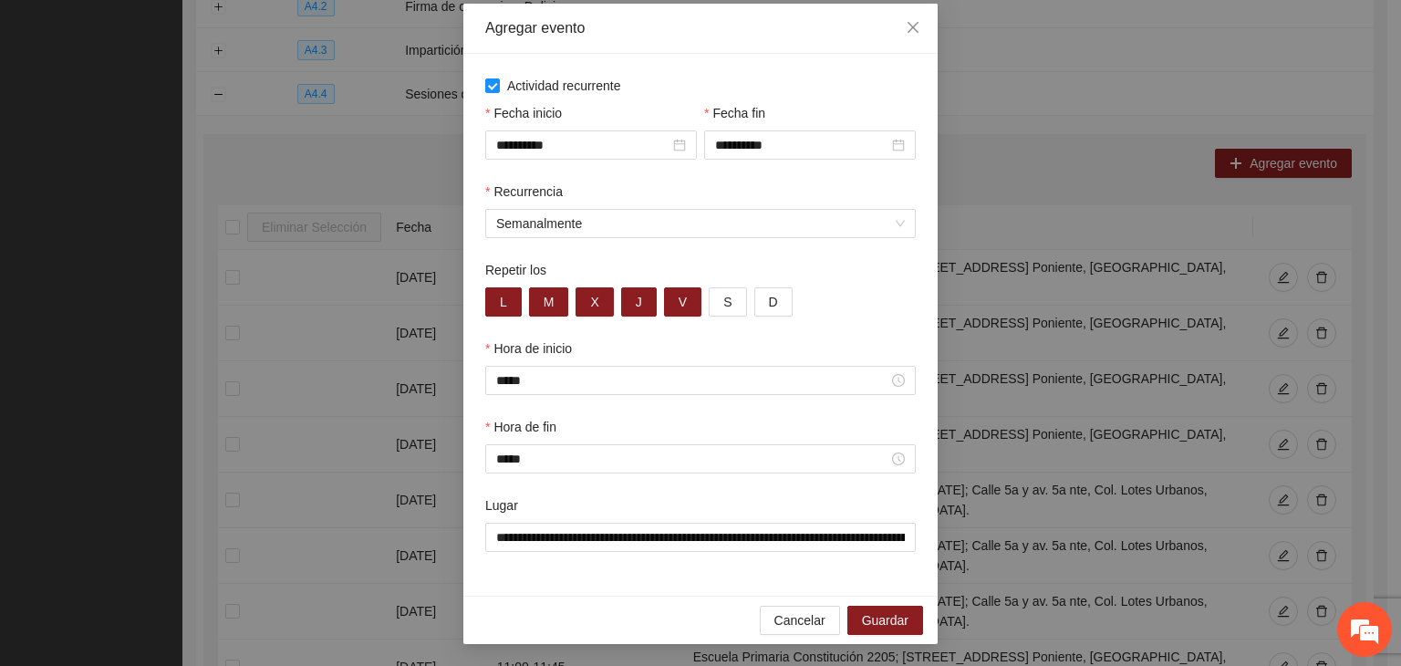
click at [621, 597] on div "Cancelar Guardar" at bounding box center [700, 620] width 474 height 48
click at [865, 622] on span "Guardar" at bounding box center [885, 620] width 47 height 20
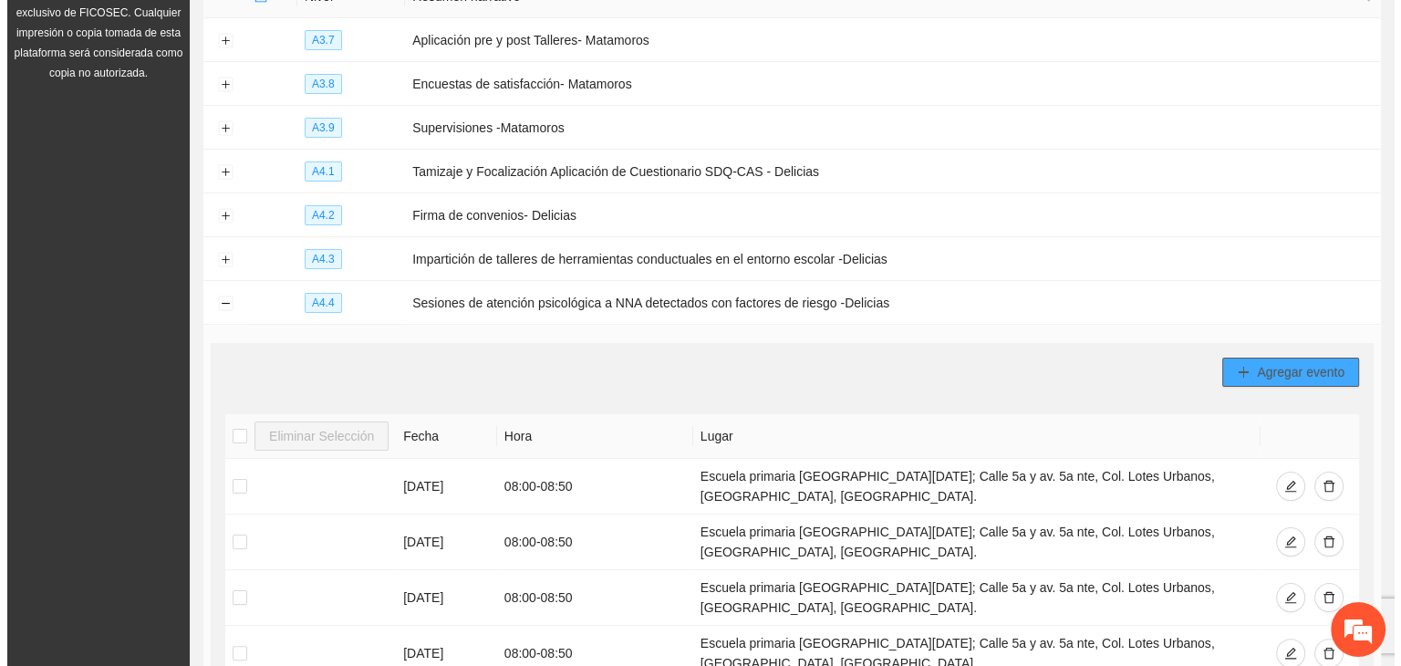
scroll to position [581, 0]
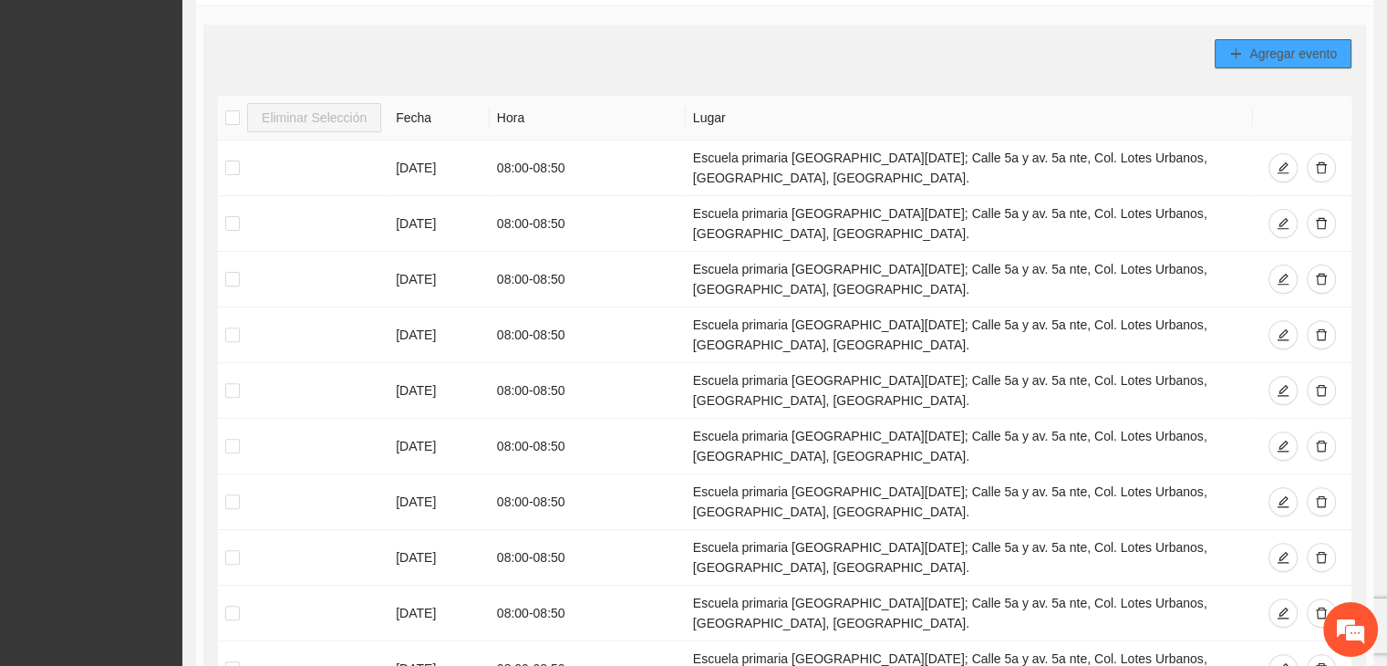
click at [1276, 56] on span "Agregar evento" at bounding box center [1294, 54] width 88 height 20
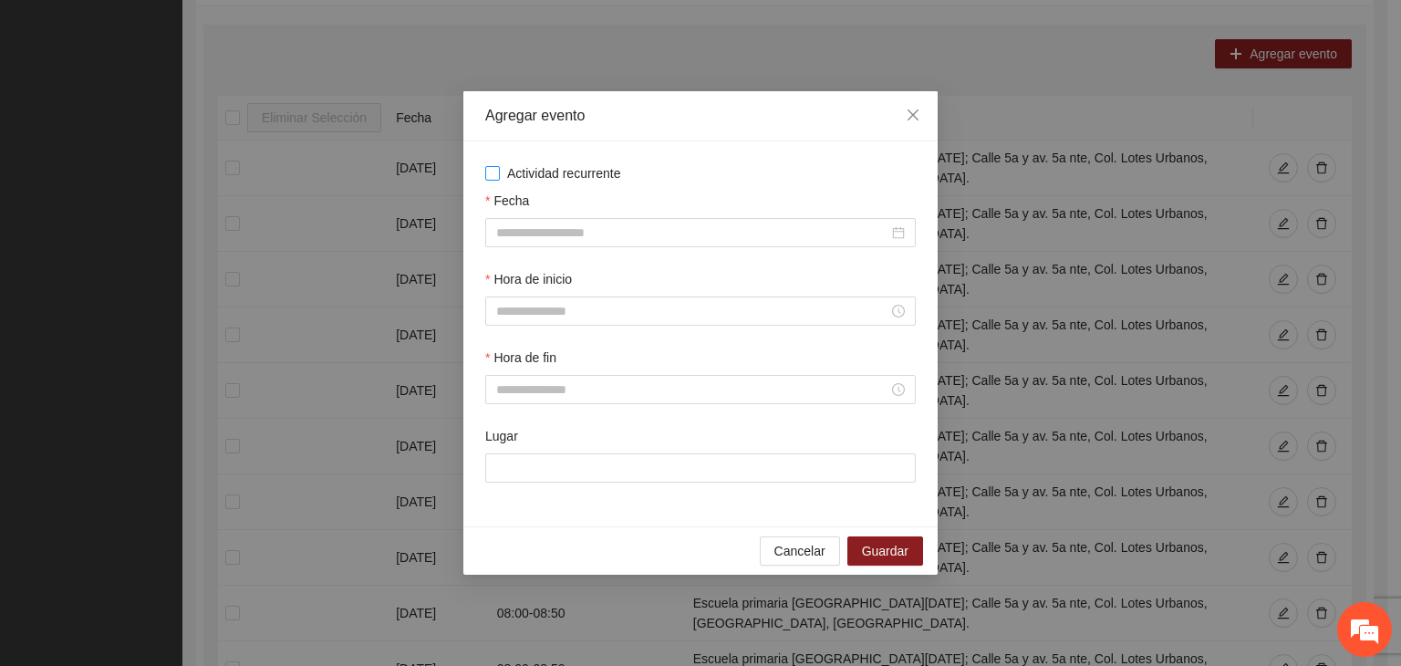
click at [547, 176] on span "Actividad recurrente" at bounding box center [564, 173] width 129 height 20
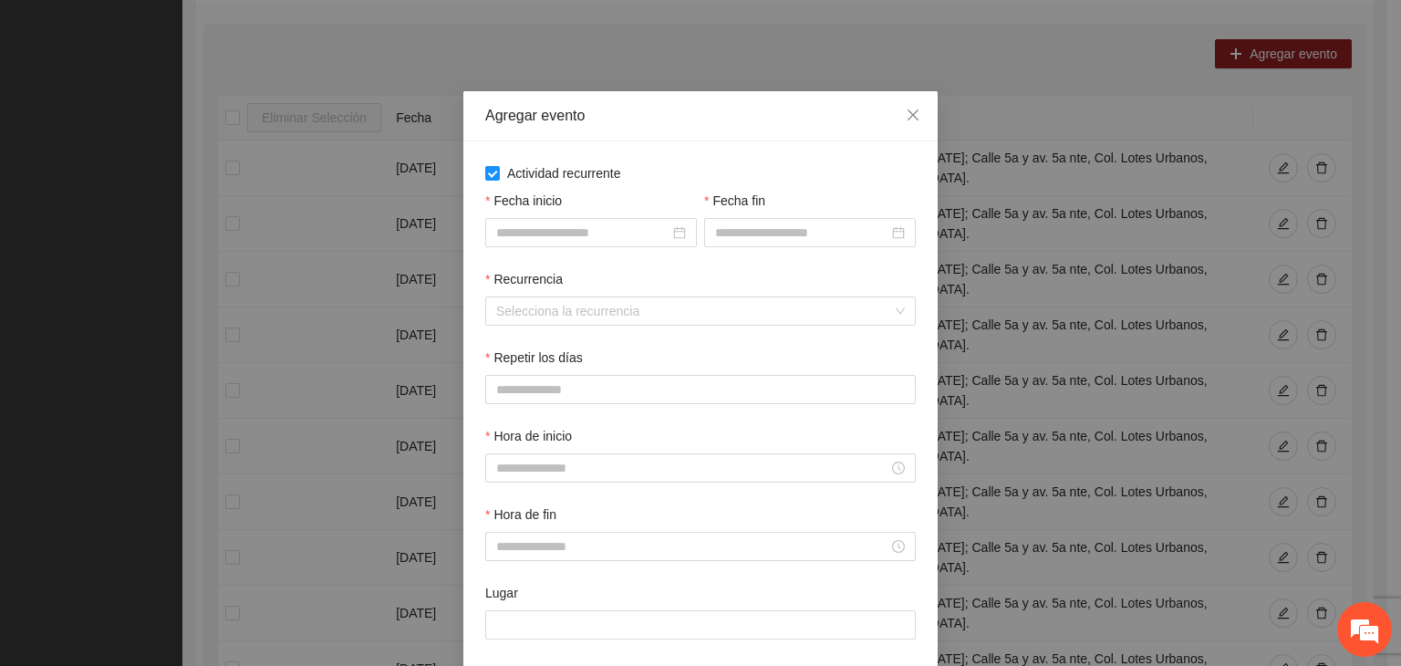
click at [602, 260] on div "Fecha inicio" at bounding box center [591, 230] width 219 height 78
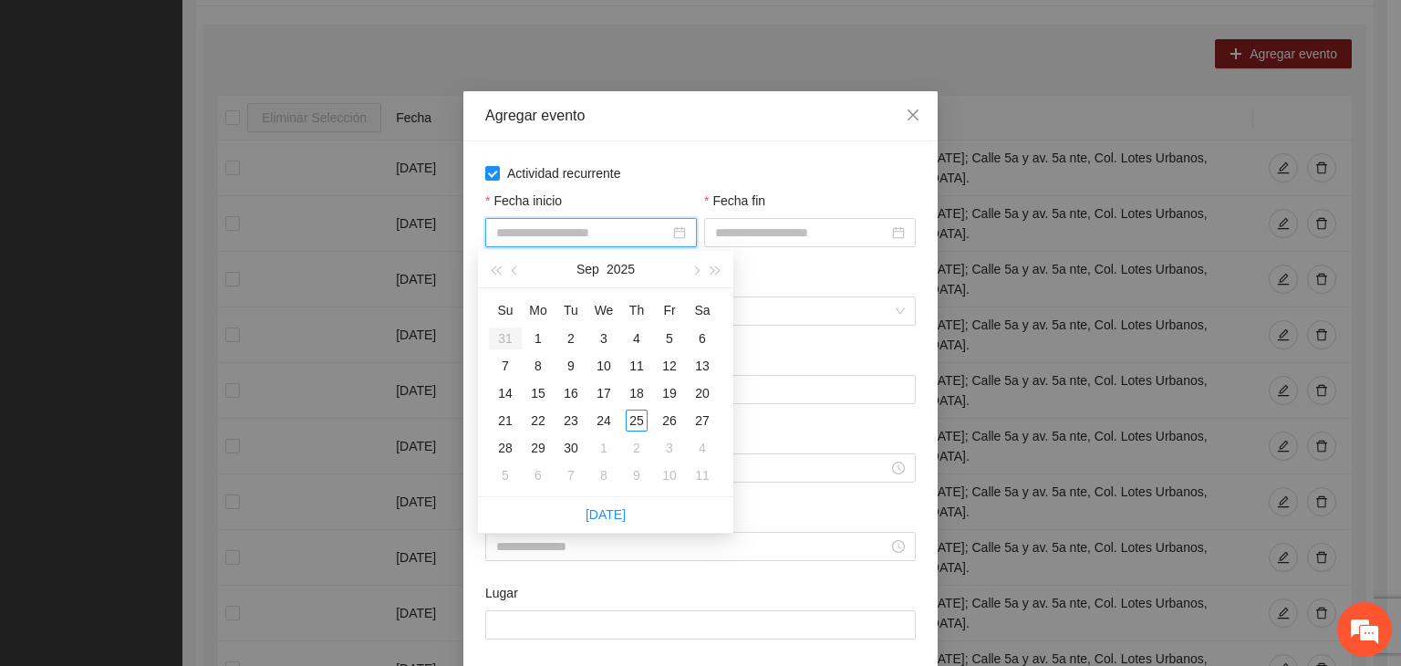
click at [598, 234] on input "Fecha inicio" at bounding box center [582, 233] width 173 height 20
click at [686, 275] on button "button" at bounding box center [695, 269] width 20 height 36
click at [606, 332] on div "1" at bounding box center [604, 338] width 22 height 22
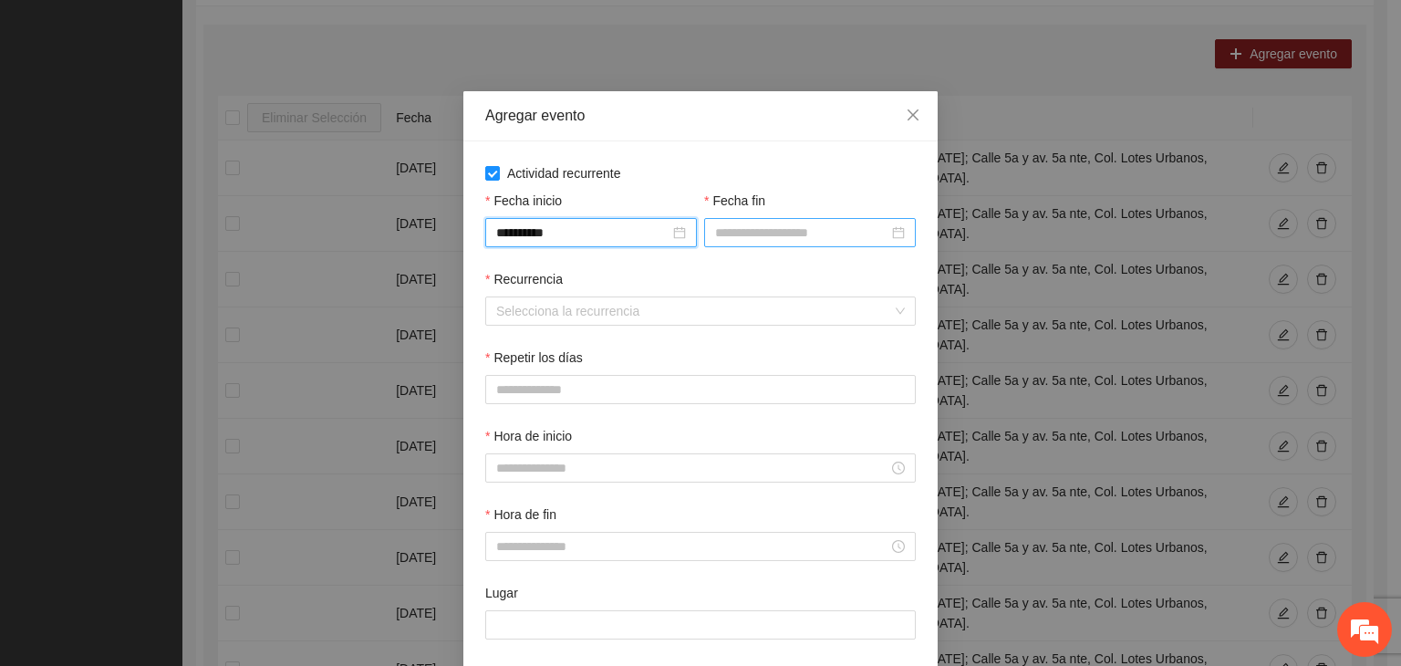
click at [809, 226] on input "Fecha fin" at bounding box center [801, 233] width 173 height 20
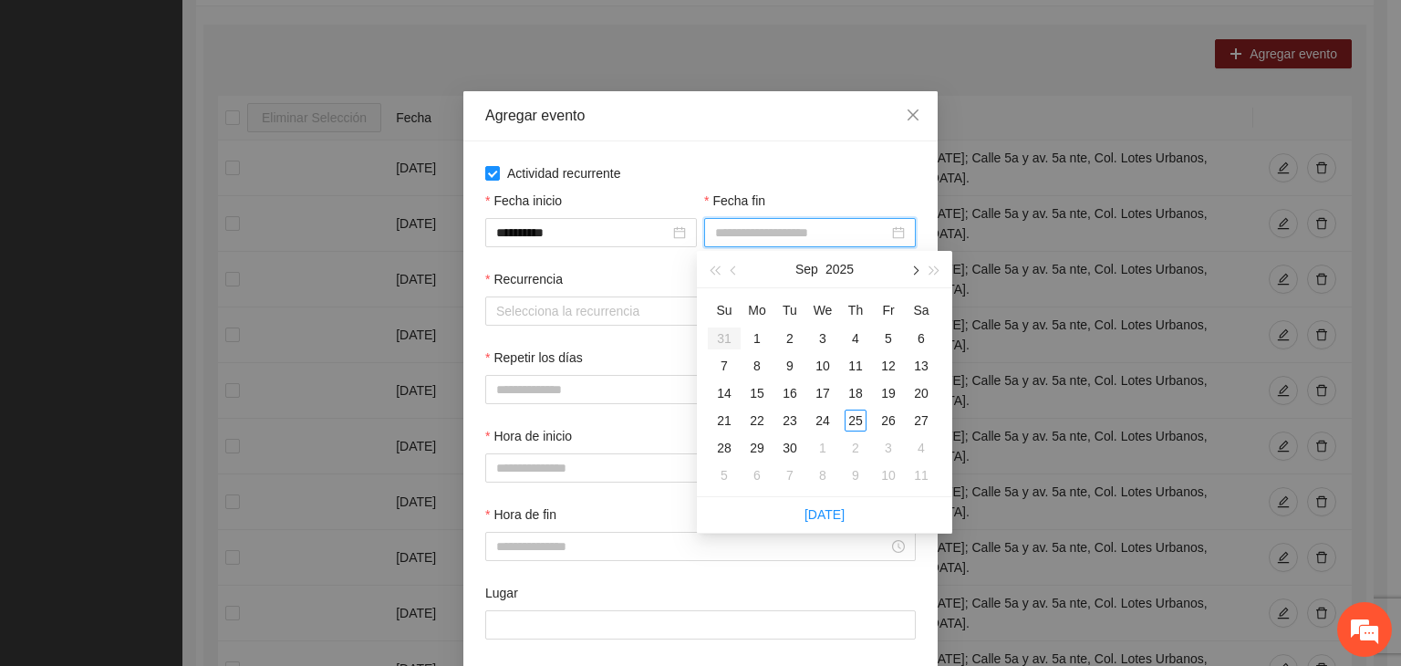
click at [915, 267] on span "button" at bounding box center [913, 270] width 9 height 9
click at [894, 416] on div "24" at bounding box center [889, 421] width 22 height 22
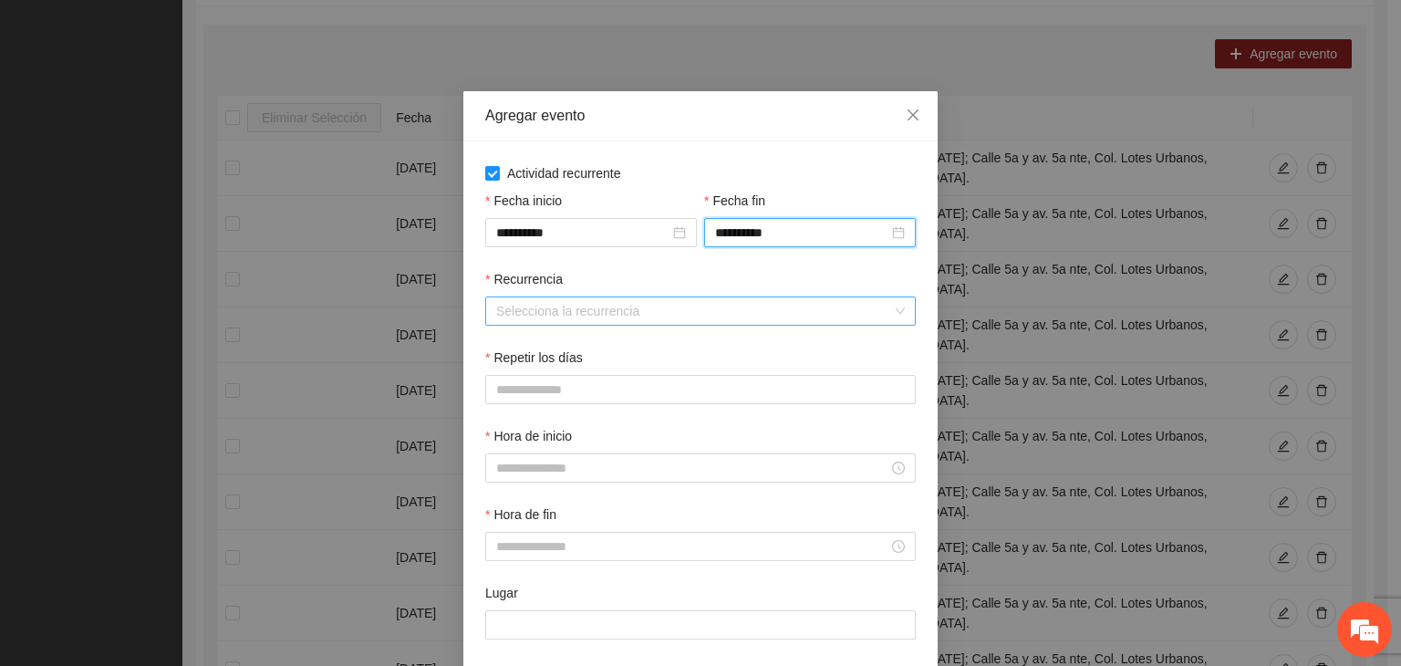
click at [521, 307] on input "Recurrencia" at bounding box center [694, 310] width 396 height 27
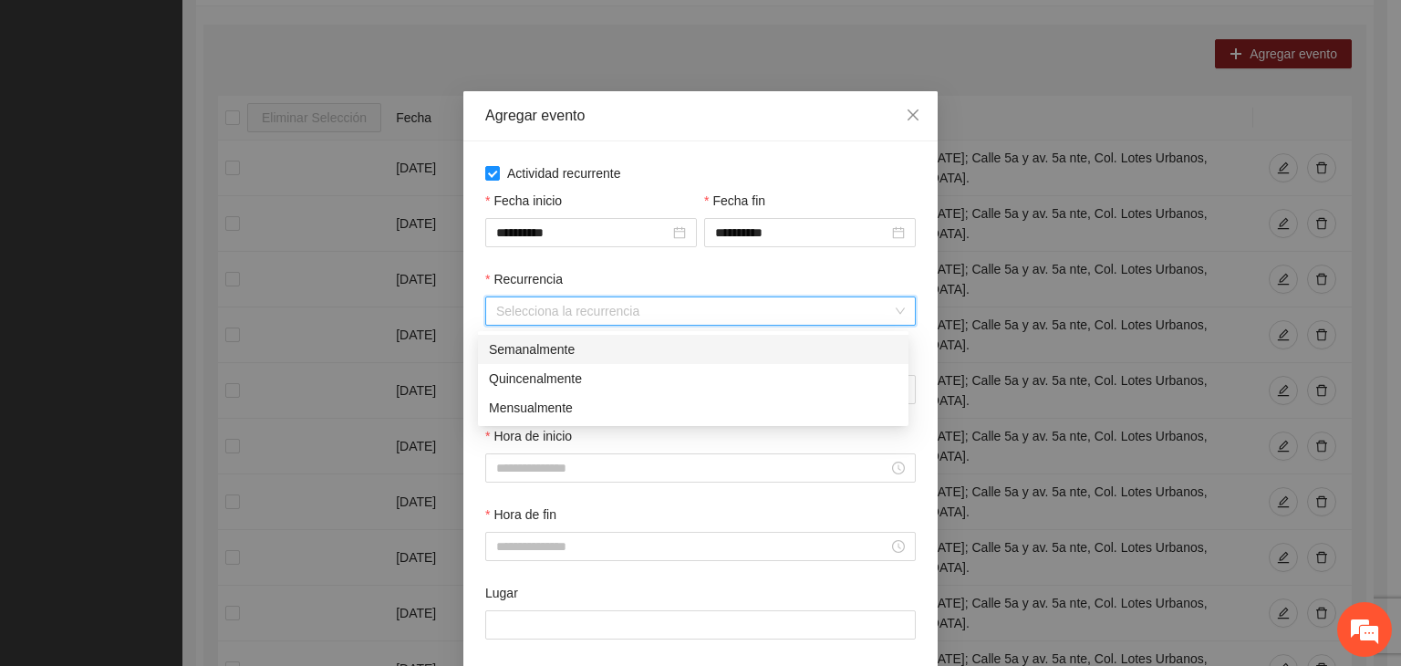
click at [540, 345] on div "Semanalmente" at bounding box center [693, 349] width 409 height 20
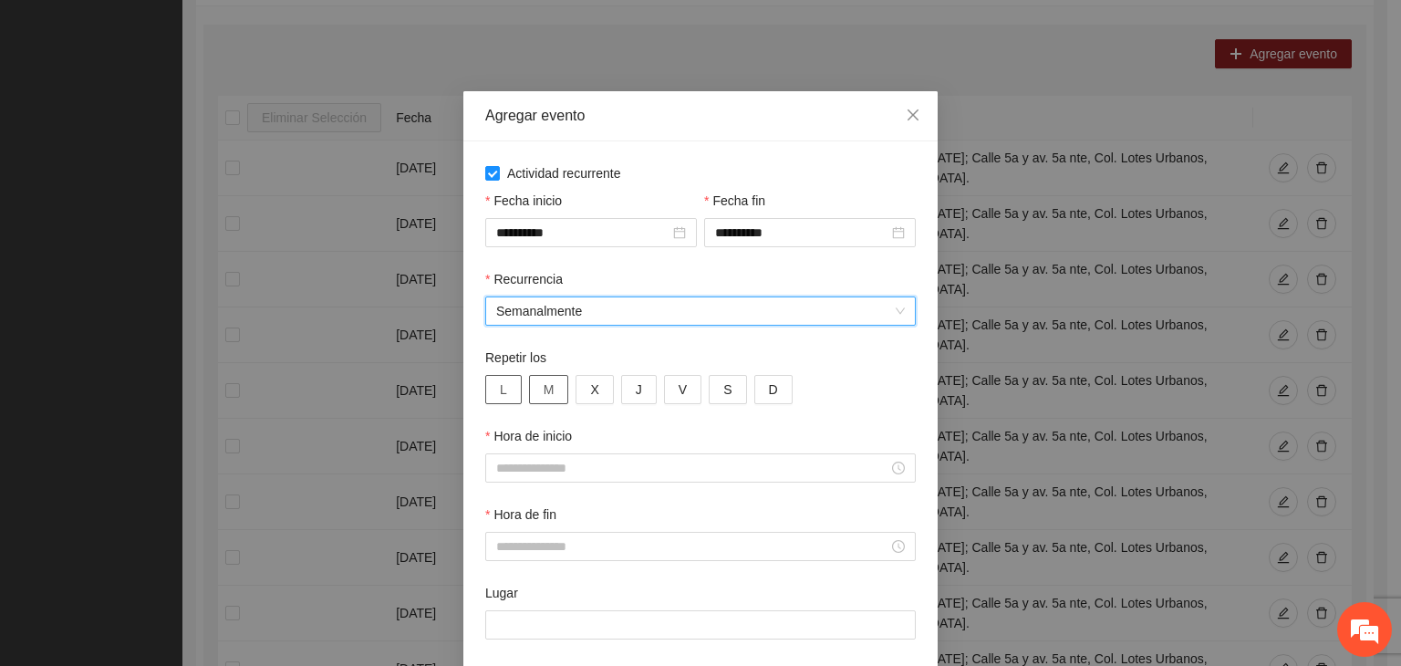
drag, startPoint x: 499, startPoint y: 382, endPoint x: 536, endPoint y: 389, distance: 37.9
click at [500, 383] on button "L" at bounding box center [503, 389] width 36 height 29
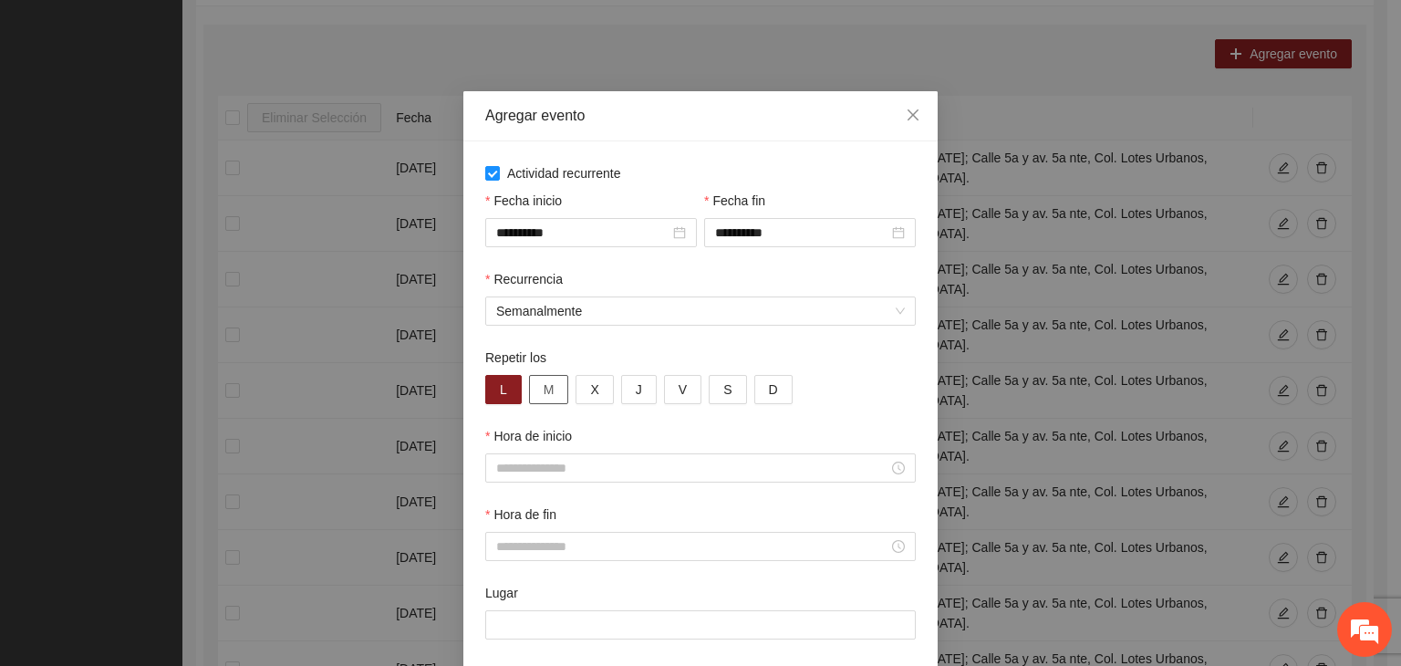
click at [544, 391] on span "M" at bounding box center [549, 389] width 11 height 20
drag, startPoint x: 581, startPoint y: 397, endPoint x: 608, endPoint y: 399, distance: 27.4
click at [591, 399] on button "X" at bounding box center [594, 389] width 37 height 29
drag, startPoint x: 623, startPoint y: 399, endPoint x: 649, endPoint y: 395, distance: 25.8
click at [630, 399] on button "J" at bounding box center [639, 389] width 36 height 29
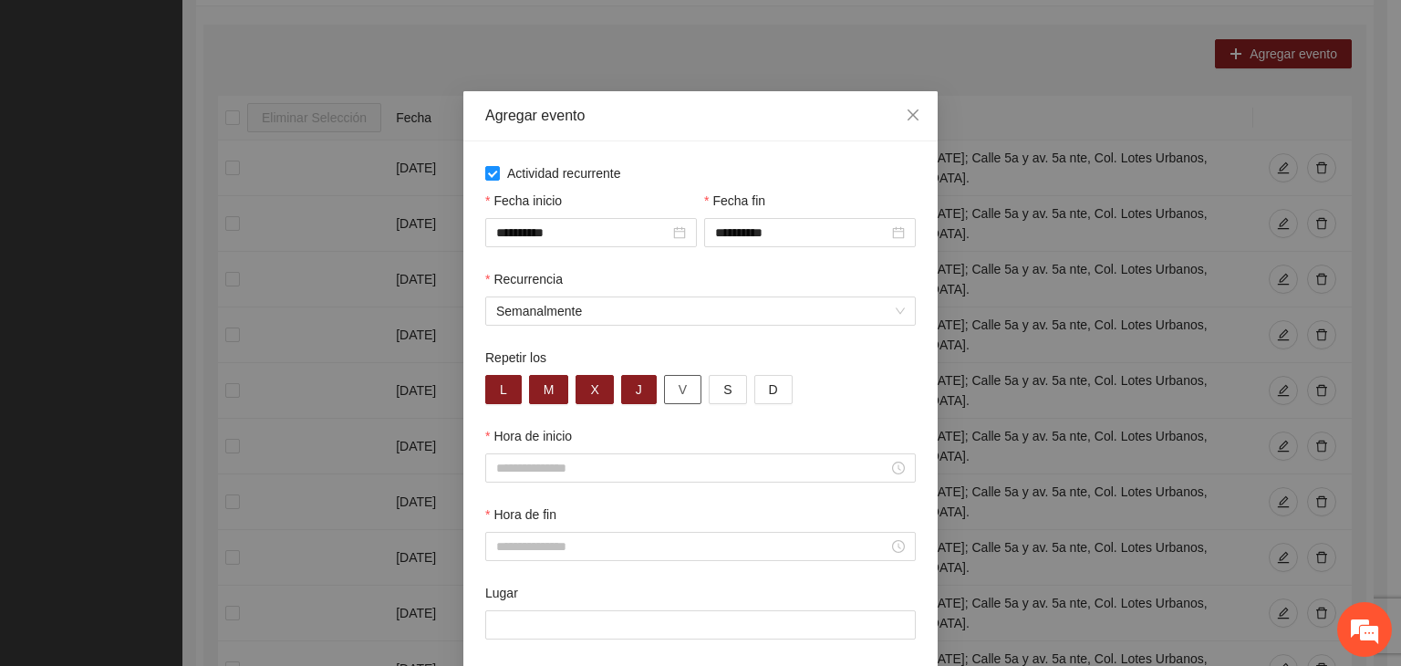
drag, startPoint x: 654, startPoint y: 394, endPoint x: 693, endPoint y: 390, distance: 39.4
click at [664, 394] on button "V" at bounding box center [682, 389] width 37 height 29
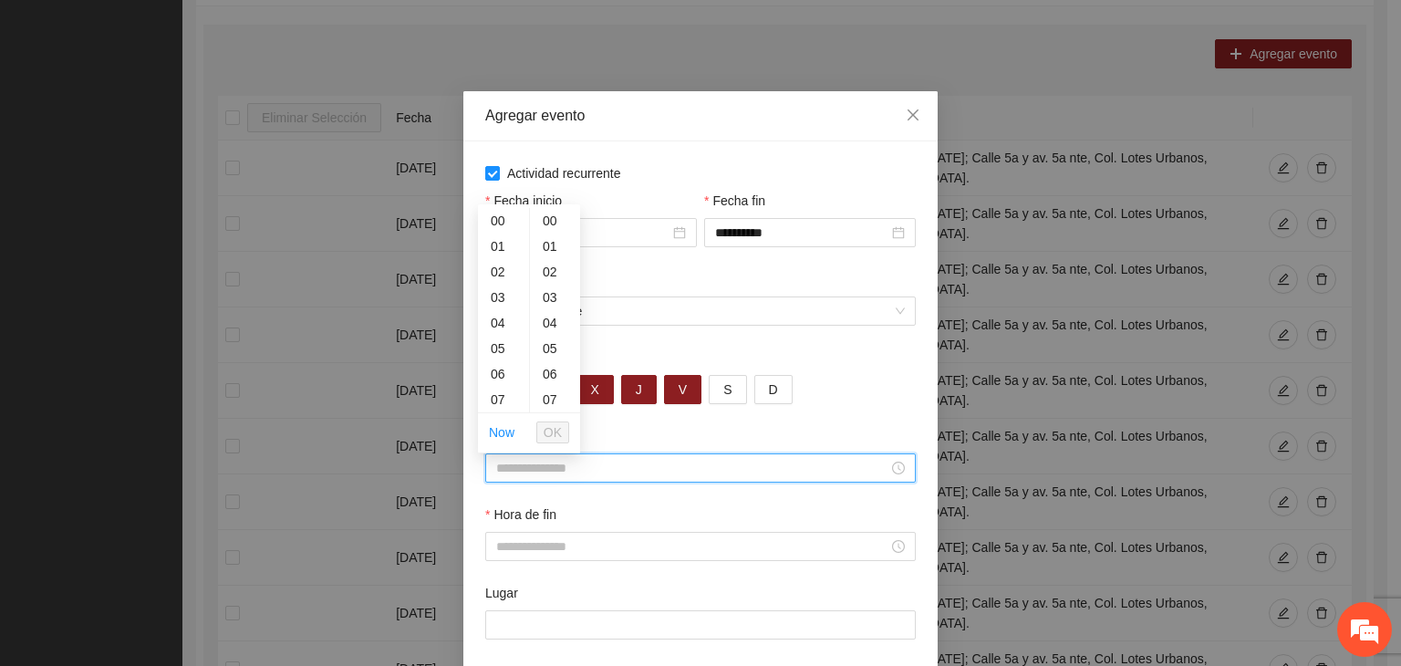
click at [654, 465] on input "Hora de inicio" at bounding box center [692, 468] width 392 height 20
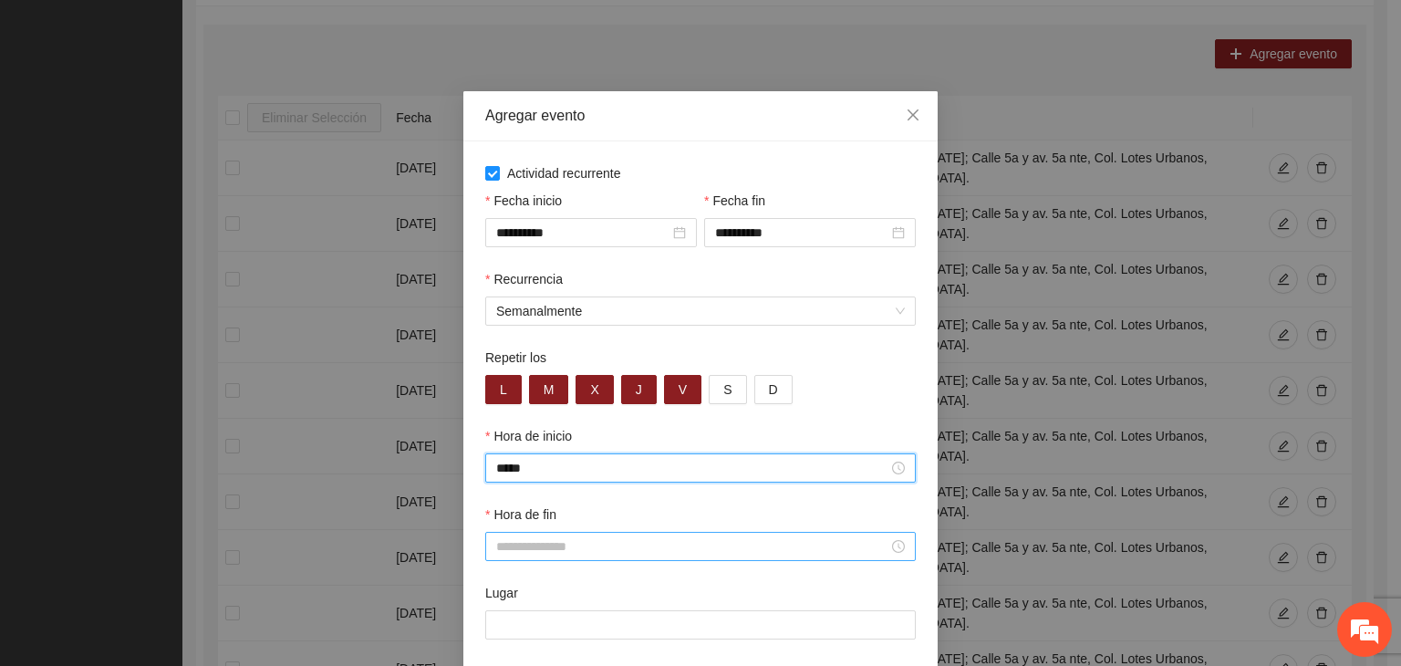
click at [605, 559] on div at bounding box center [700, 546] width 431 height 29
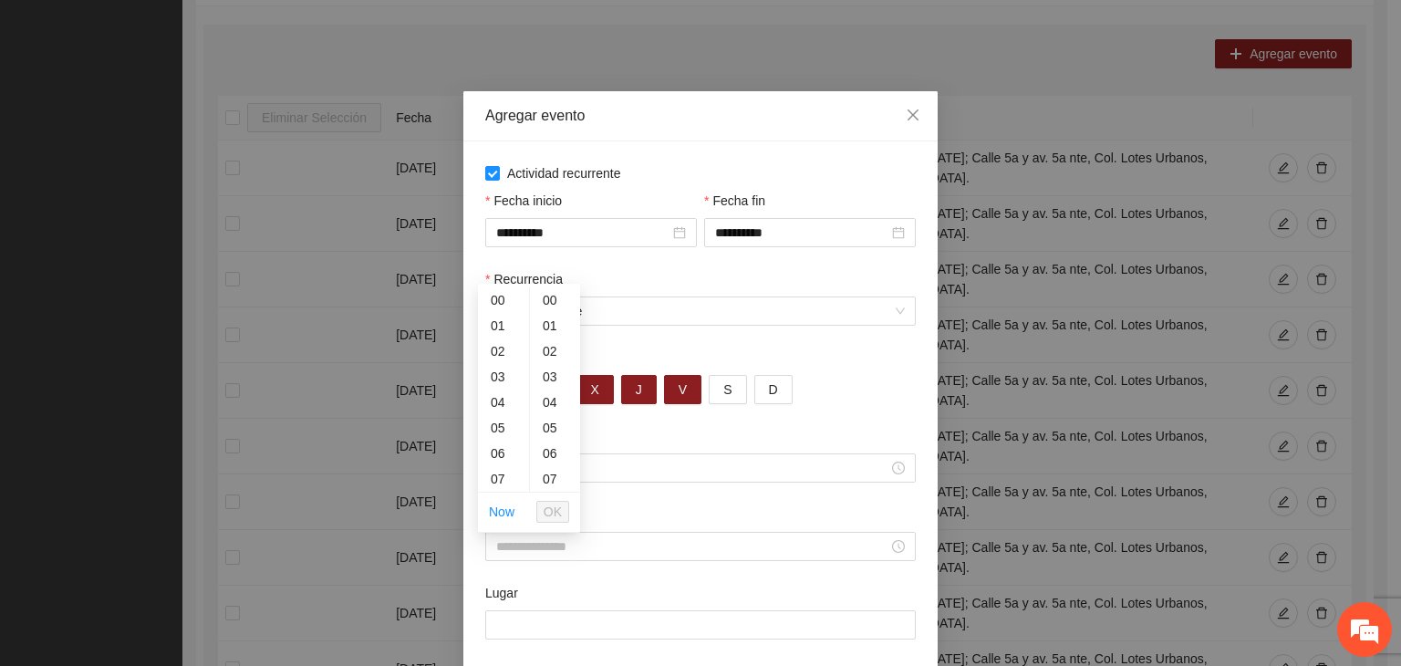
click at [650, 508] on div "Hora de fin" at bounding box center [700, 517] width 431 height 27
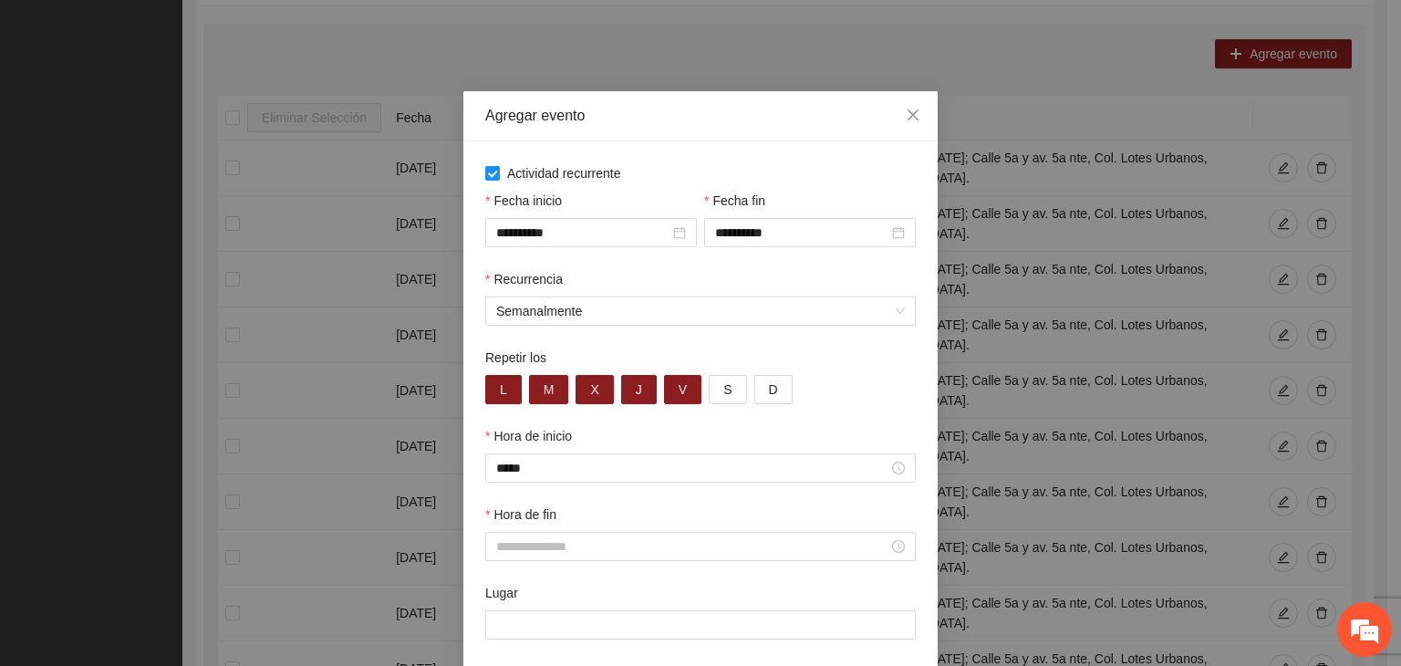
click at [679, 561] on div at bounding box center [700, 546] width 431 height 29
click at [681, 553] on input "Hora de fin" at bounding box center [692, 546] width 392 height 20
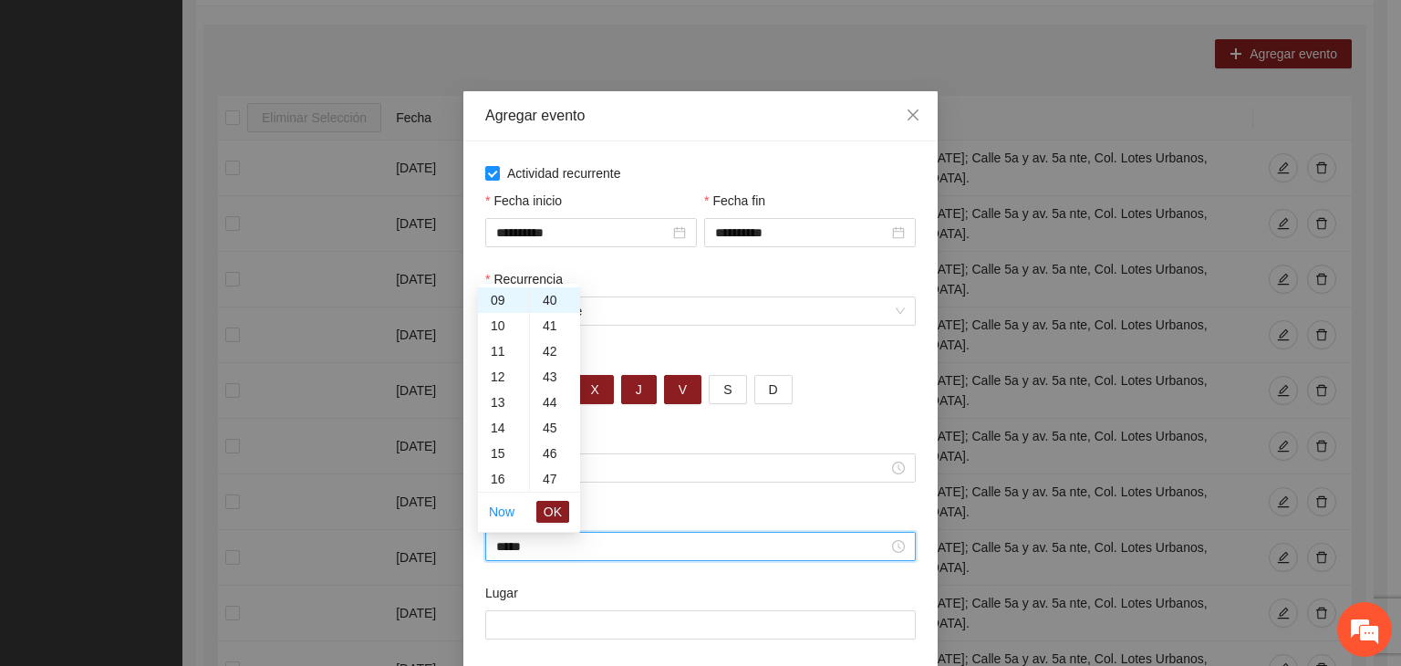
scroll to position [1022, 0]
click at [769, 471] on input "*****" at bounding box center [692, 468] width 392 height 20
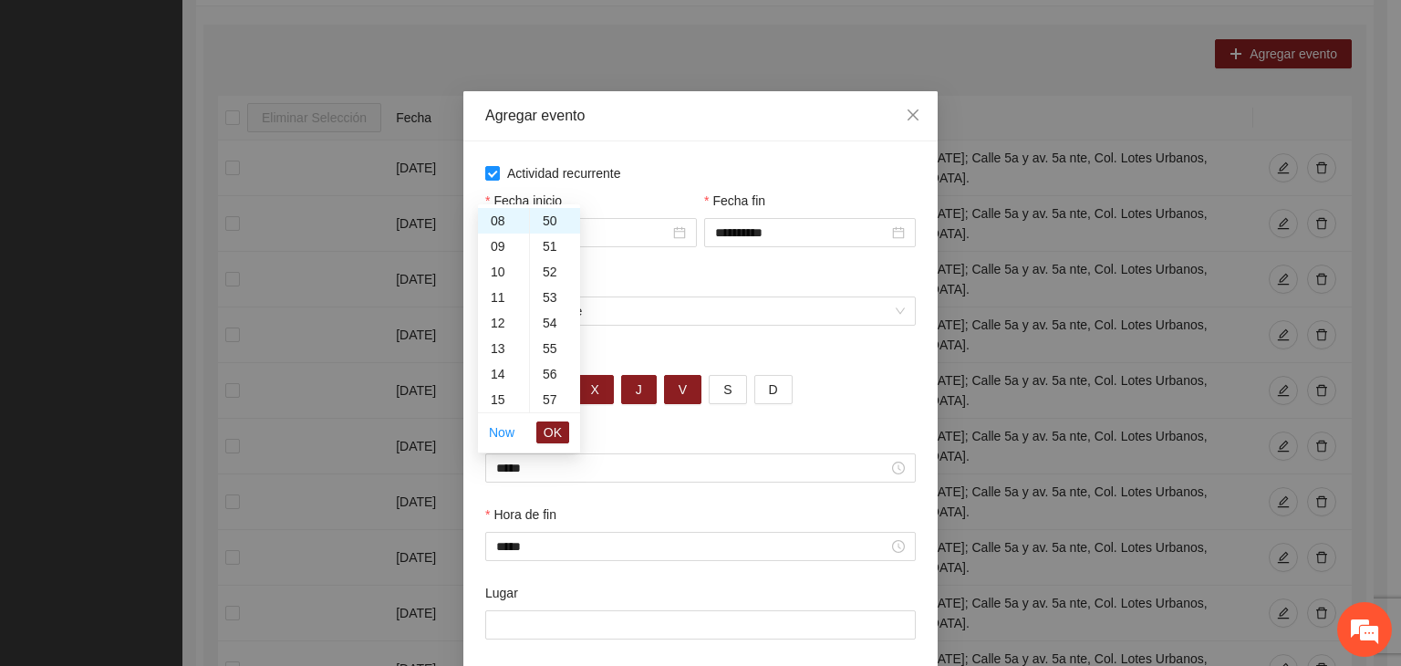
click at [774, 420] on div "Repetir los L M X J V S D" at bounding box center [701, 387] width 438 height 78
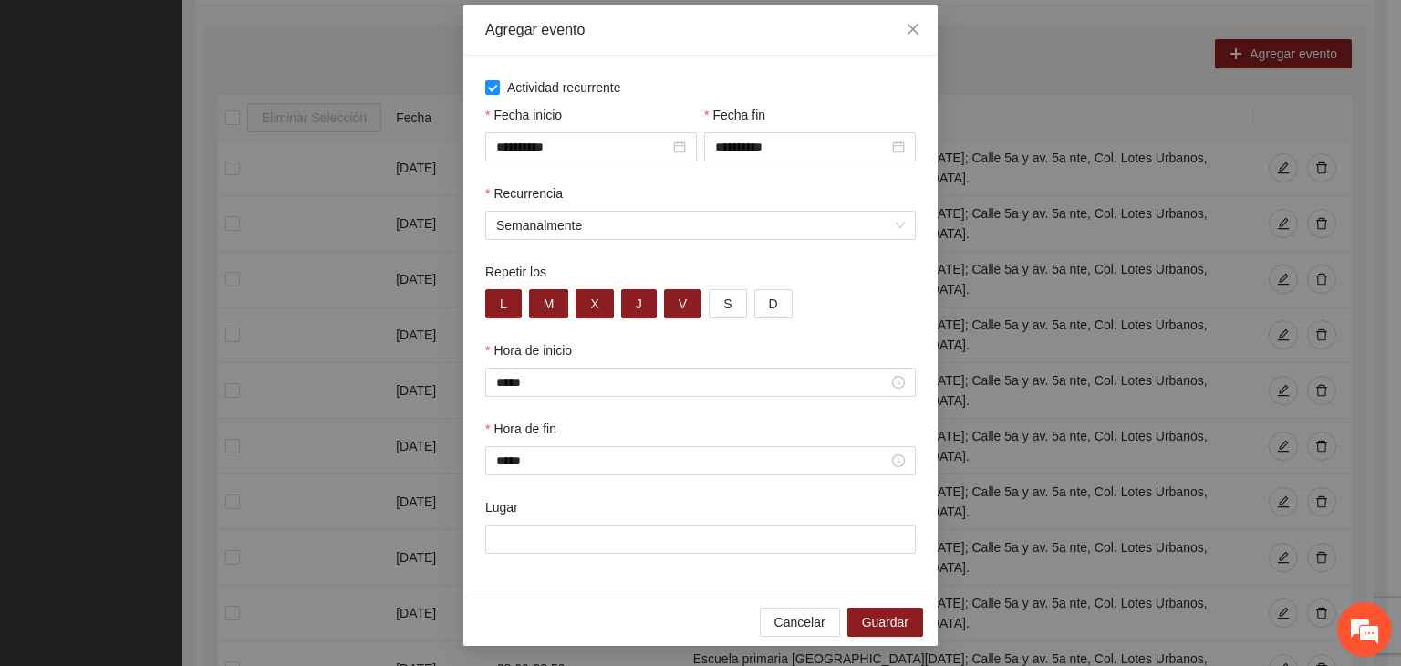
scroll to position [90, 0]
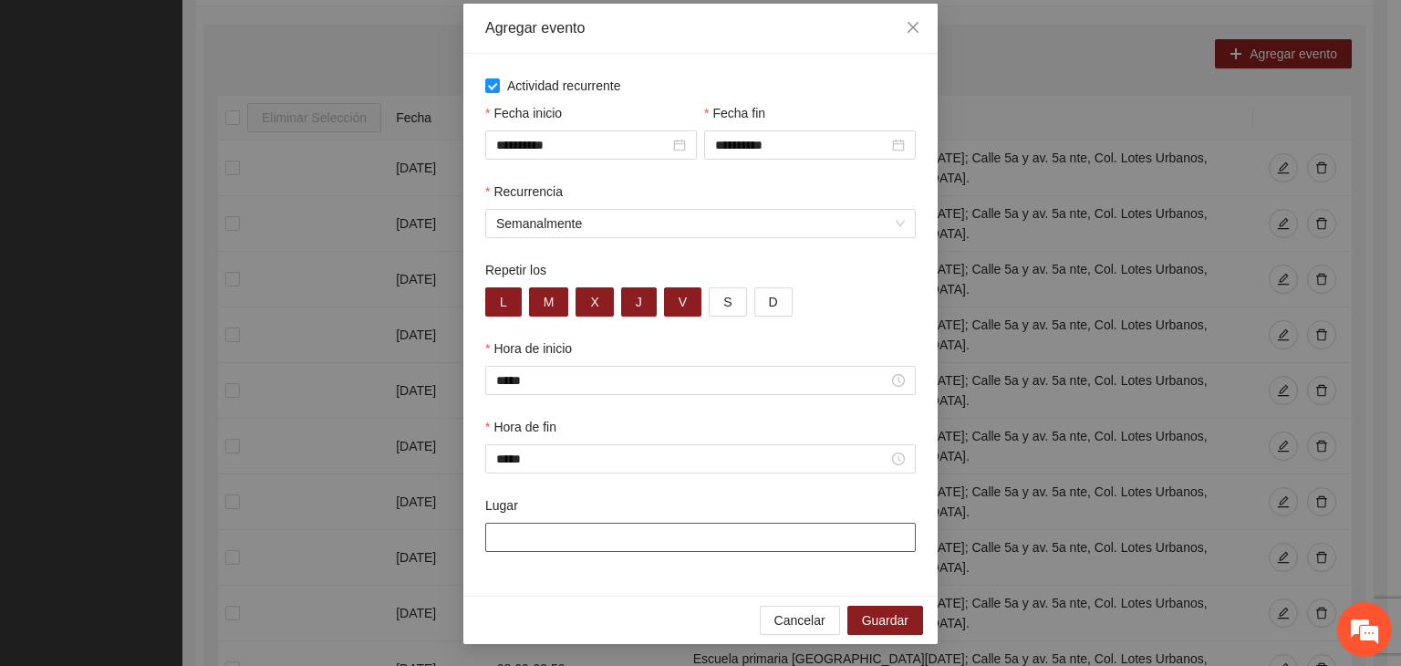
click at [510, 534] on input "Lugar" at bounding box center [700, 537] width 431 height 29
paste input "**********"
click at [572, 480] on div "Hora de fin *****" at bounding box center [701, 456] width 438 height 78
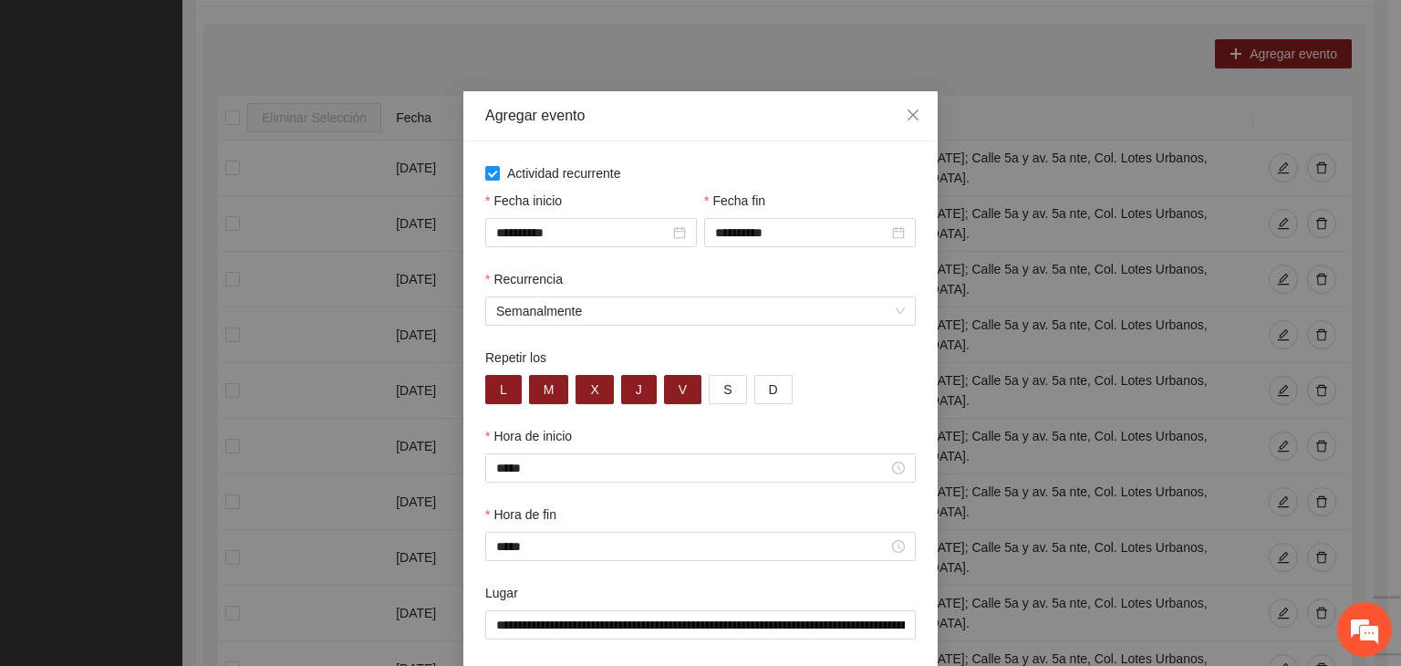
click at [639, 271] on div "Recurrencia" at bounding box center [700, 282] width 431 height 27
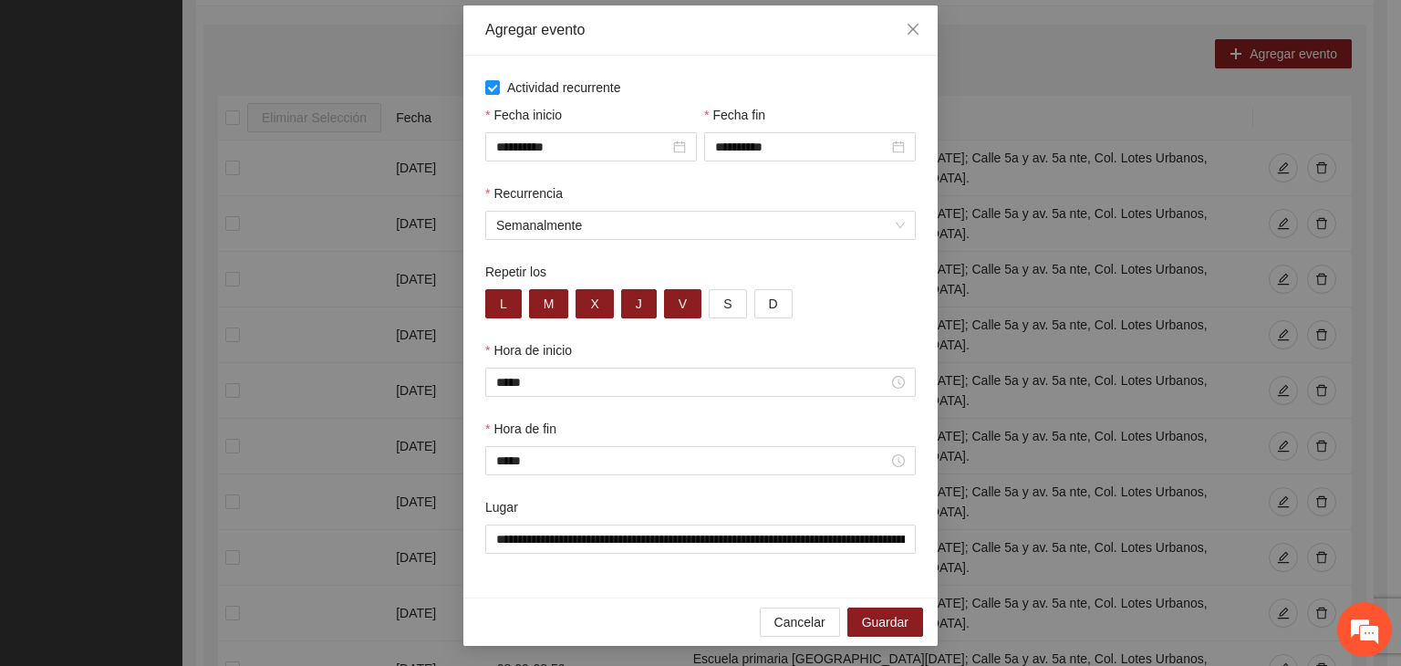
scroll to position [90, 0]
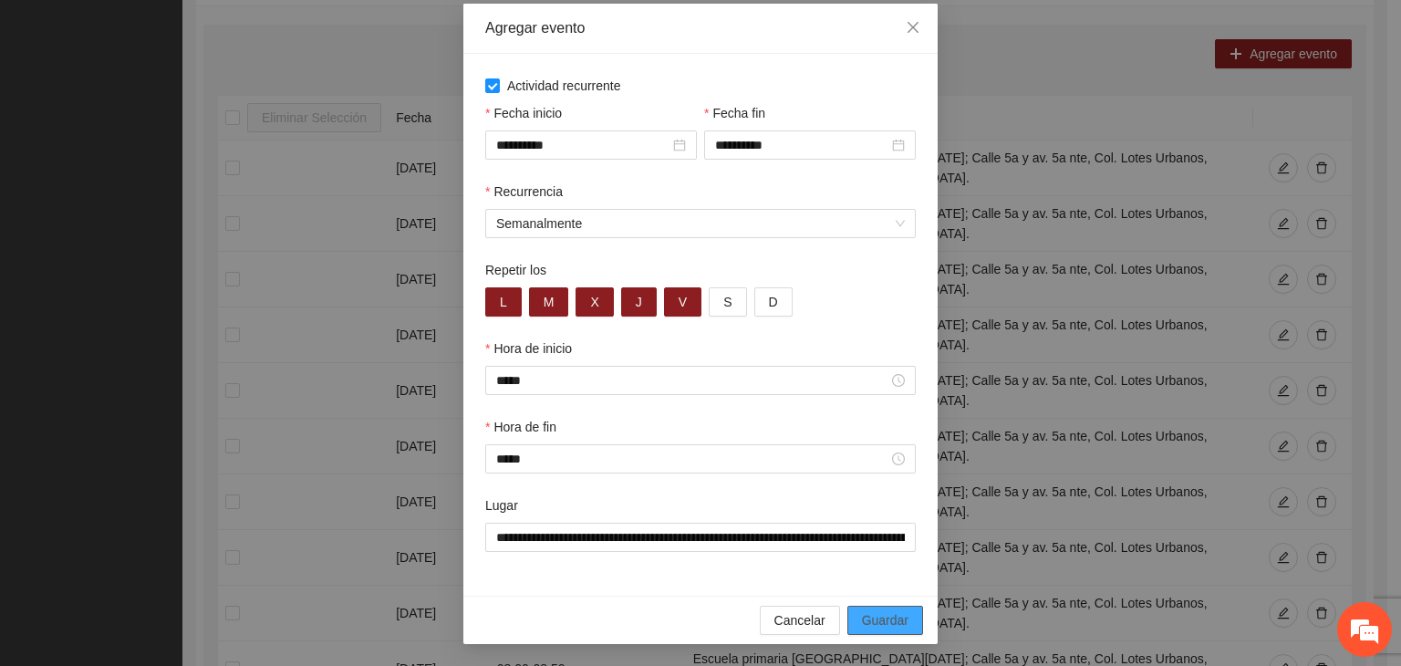
click at [894, 624] on span "Guardar" at bounding box center [885, 620] width 47 height 20
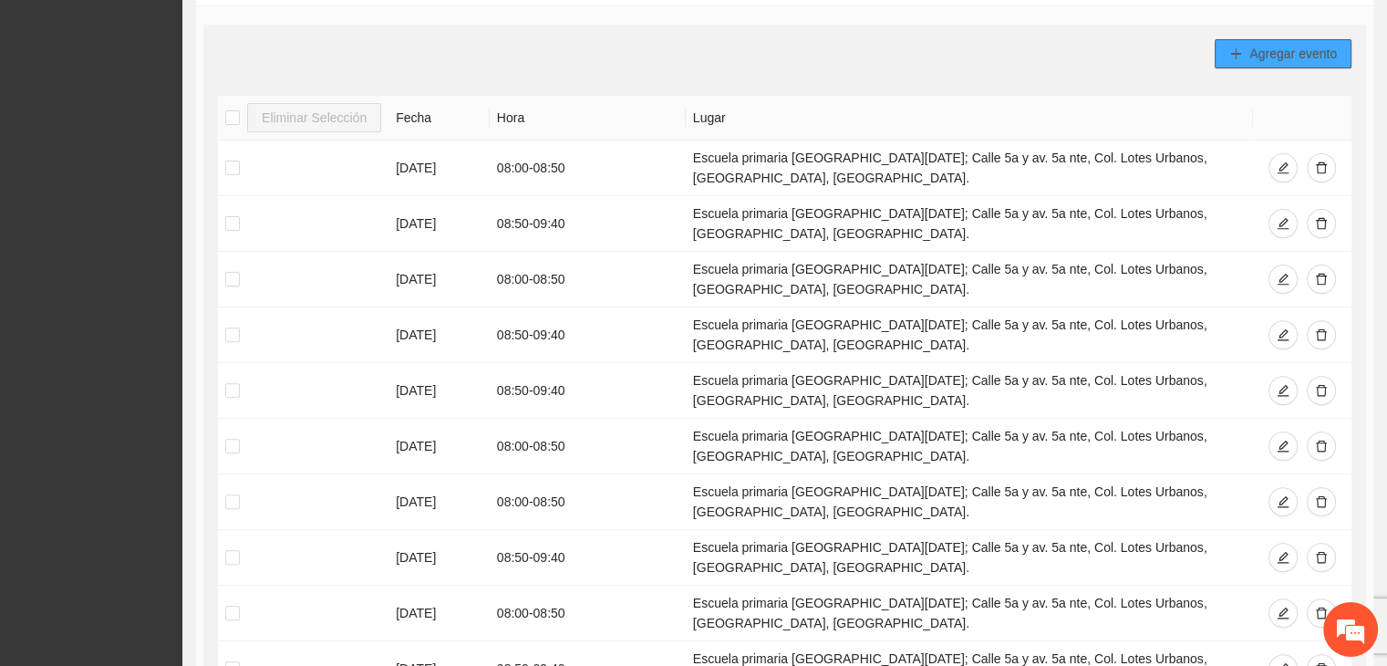
click at [1255, 49] on span "Agregar evento" at bounding box center [1294, 54] width 88 height 20
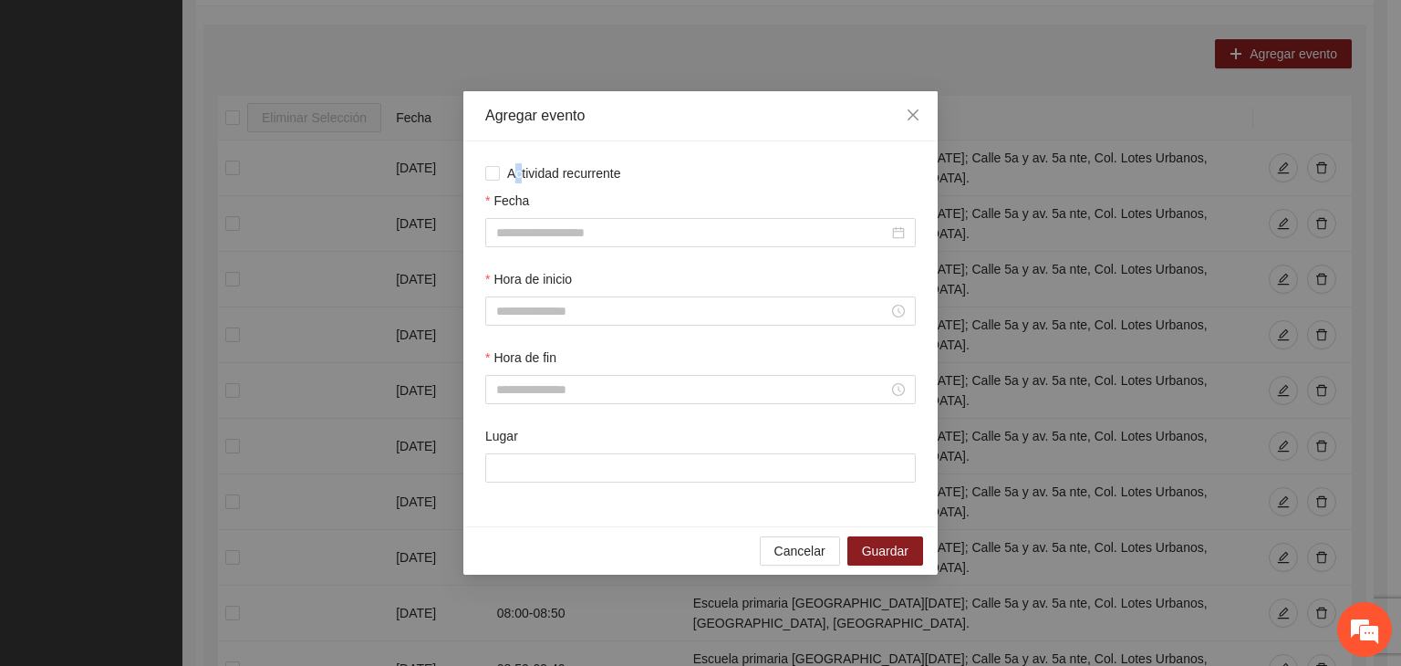
drag, startPoint x: 519, startPoint y: 169, endPoint x: 528, endPoint y: 186, distance: 19.6
click at [518, 168] on span "Actividad recurrente" at bounding box center [564, 173] width 129 height 20
click at [522, 179] on span "Actividad recurrente" at bounding box center [564, 173] width 129 height 20
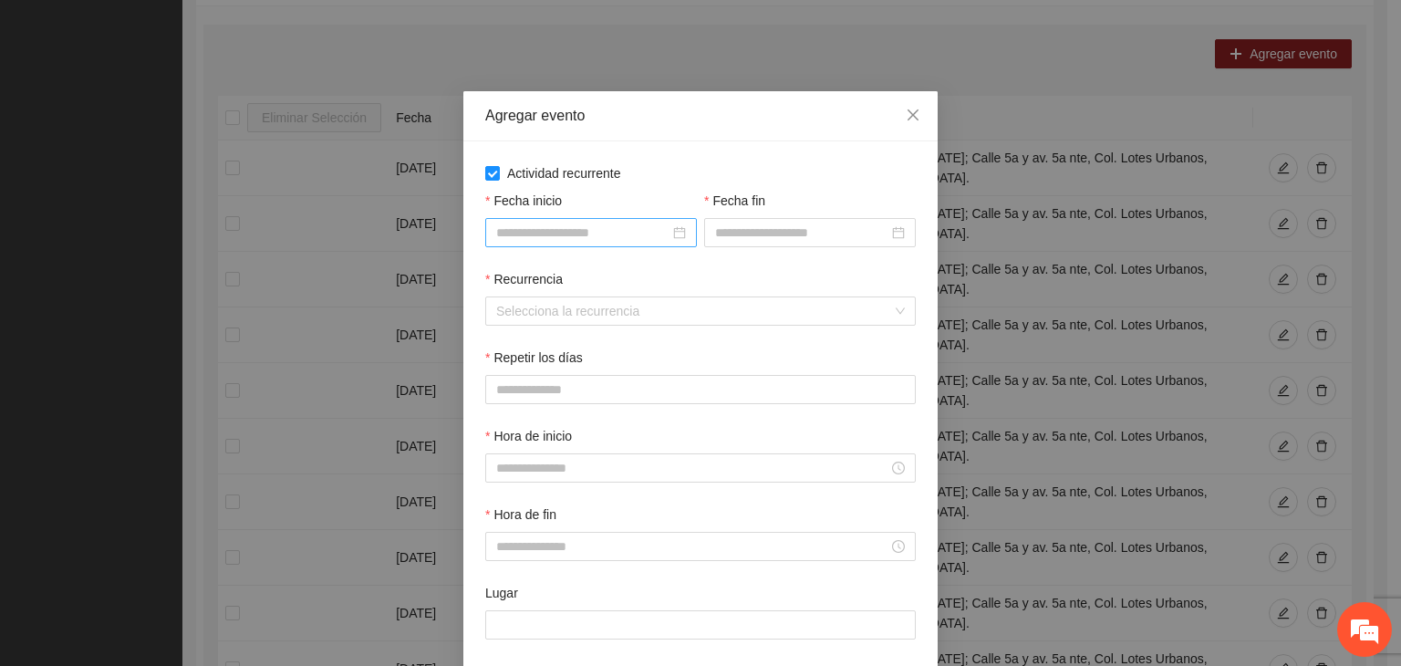
click at [532, 234] on input "Fecha inicio" at bounding box center [582, 233] width 173 height 20
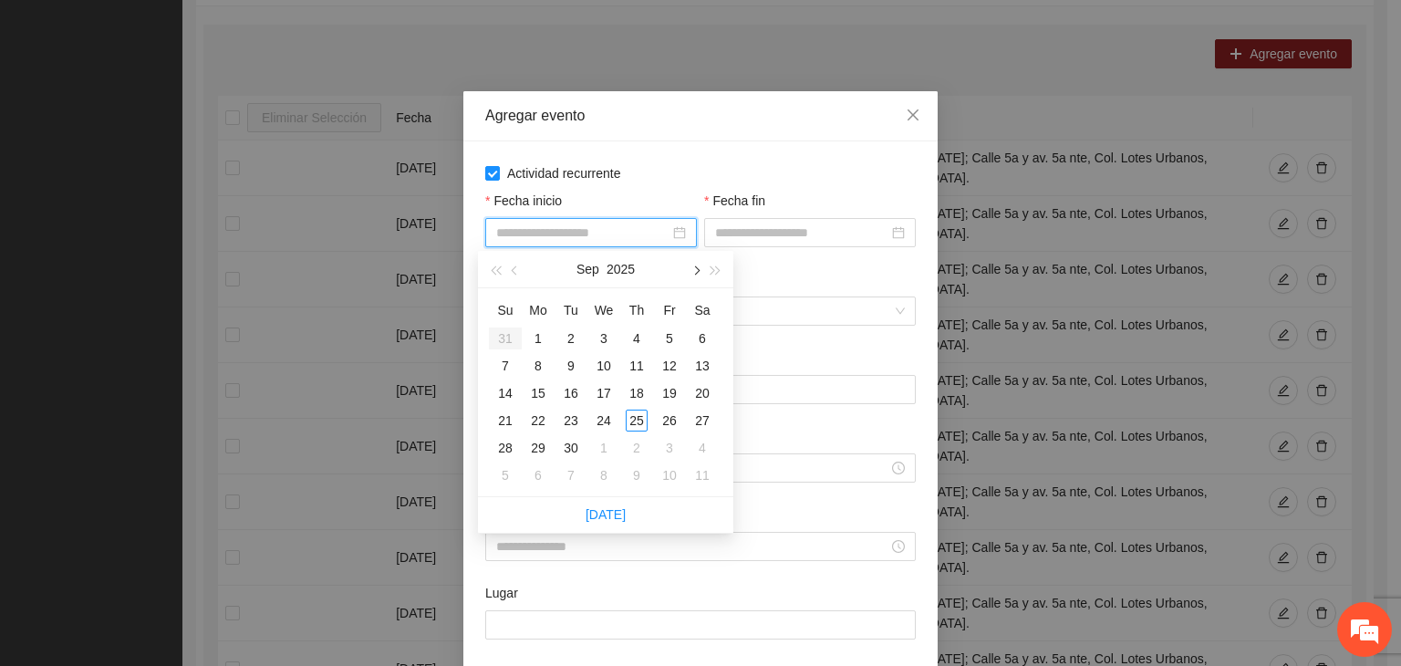
click at [703, 273] on button "button" at bounding box center [695, 269] width 20 height 36
click at [617, 333] on td "1" at bounding box center [603, 338] width 33 height 27
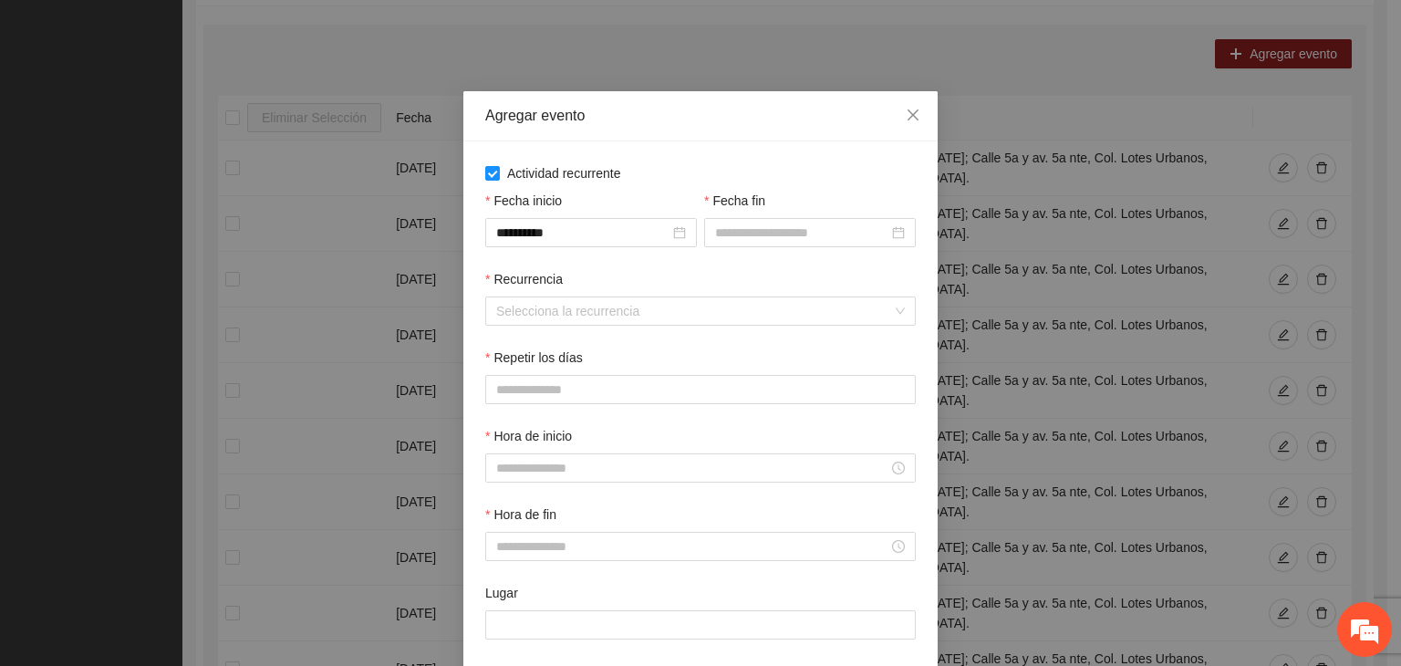
click at [814, 249] on div "Fecha fin" at bounding box center [810, 230] width 219 height 78
click at [816, 241] on input "Fecha fin" at bounding box center [801, 233] width 173 height 20
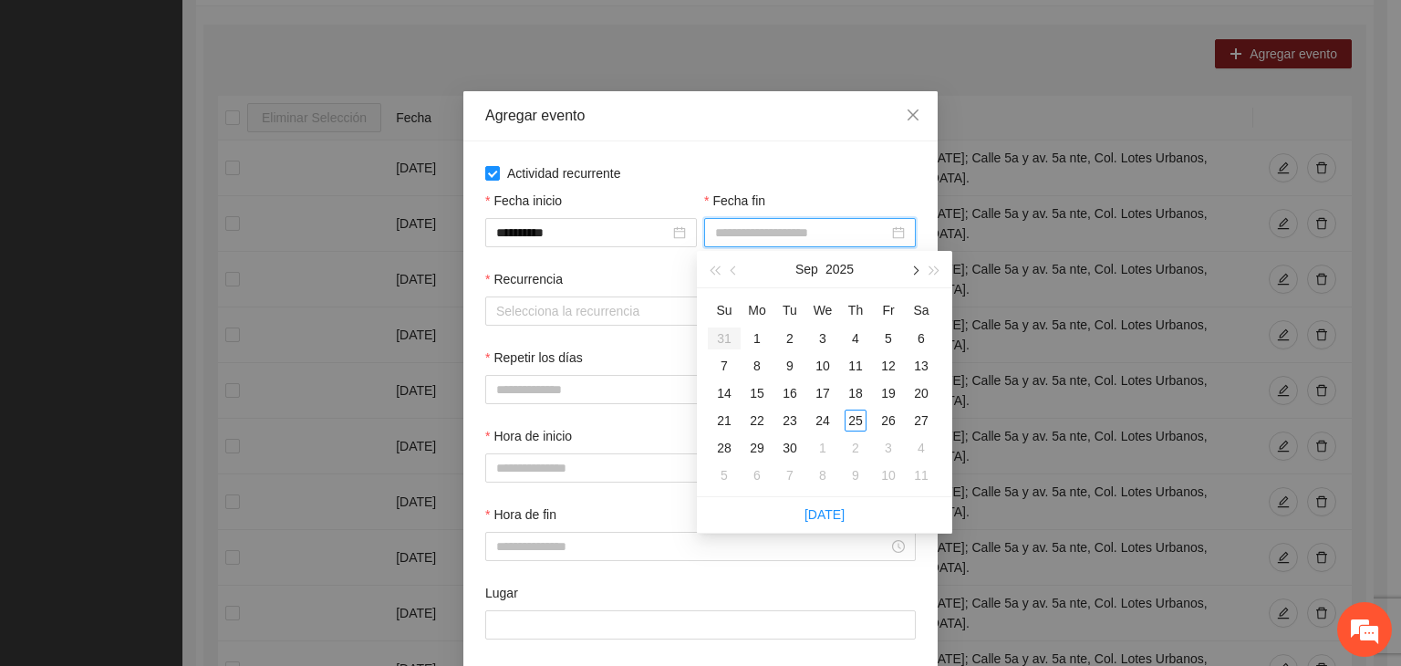
click at [916, 275] on button "button" at bounding box center [914, 269] width 20 height 36
click at [894, 424] on div "24" at bounding box center [889, 421] width 22 height 22
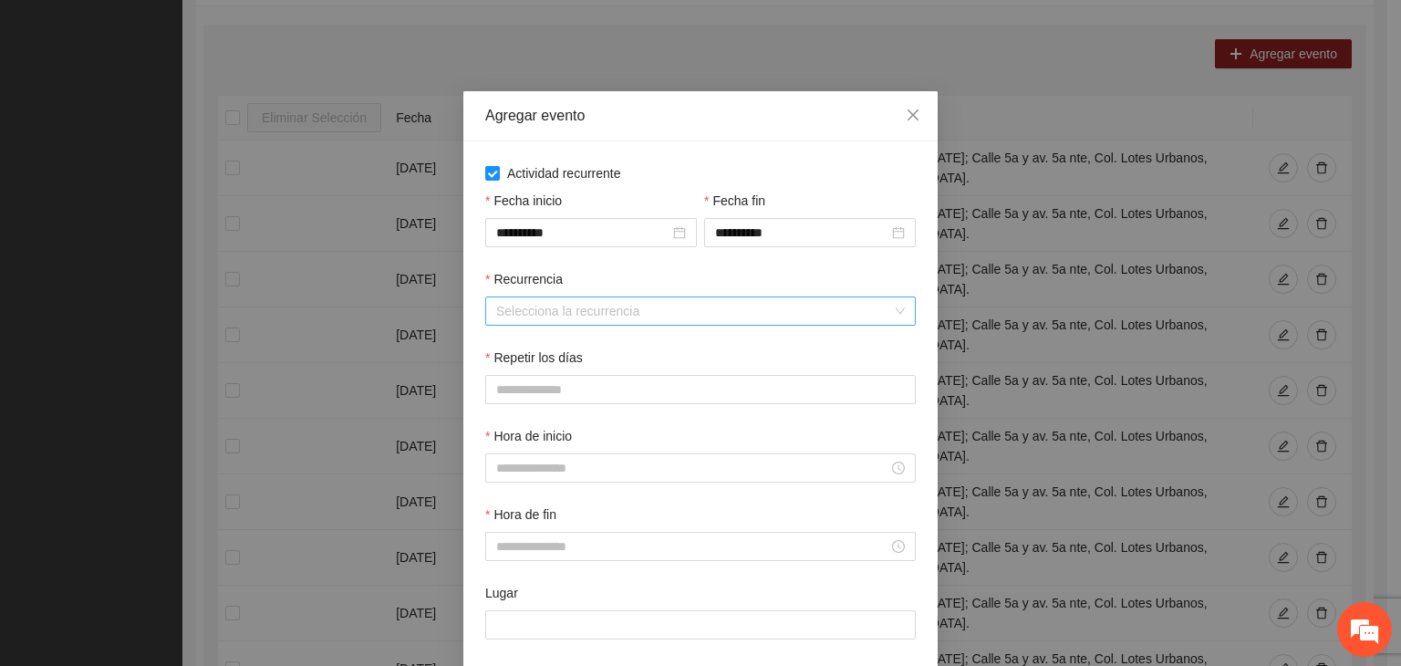
click at [595, 310] on input "Recurrencia" at bounding box center [694, 310] width 396 height 27
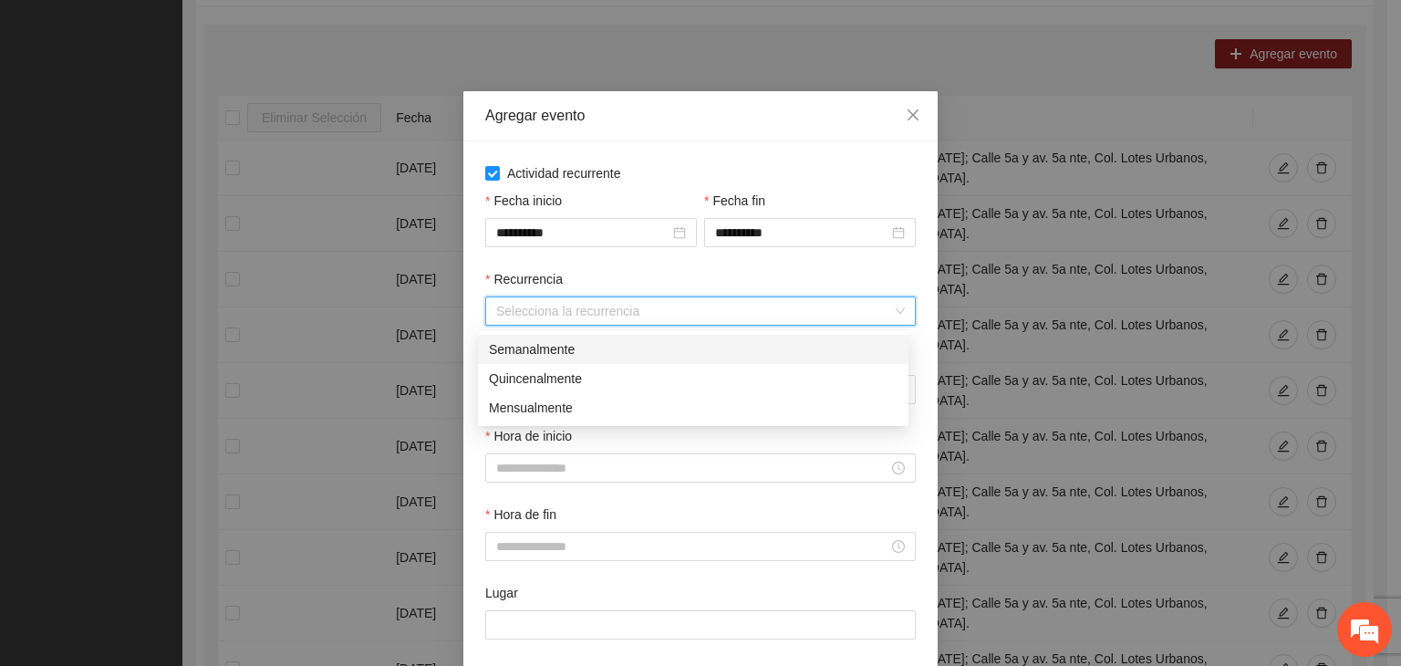
click at [564, 352] on div "Semanalmente" at bounding box center [693, 349] width 409 height 20
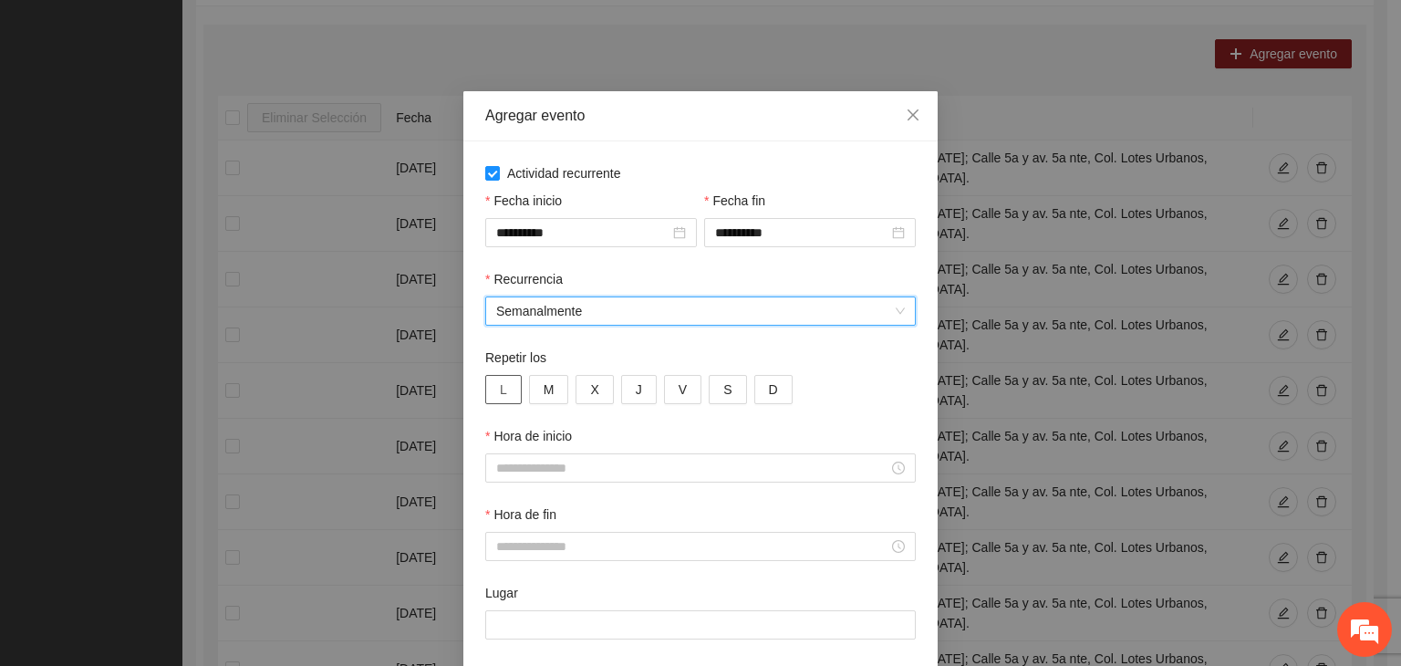
click at [500, 376] on div "Repetir los L M X J V S D" at bounding box center [700, 376] width 431 height 57
click at [517, 382] on div "L M X J V S D" at bounding box center [700, 389] width 431 height 29
click at [503, 393] on button "L" at bounding box center [503, 389] width 36 height 29
click at [544, 394] on span "M" at bounding box center [549, 389] width 11 height 20
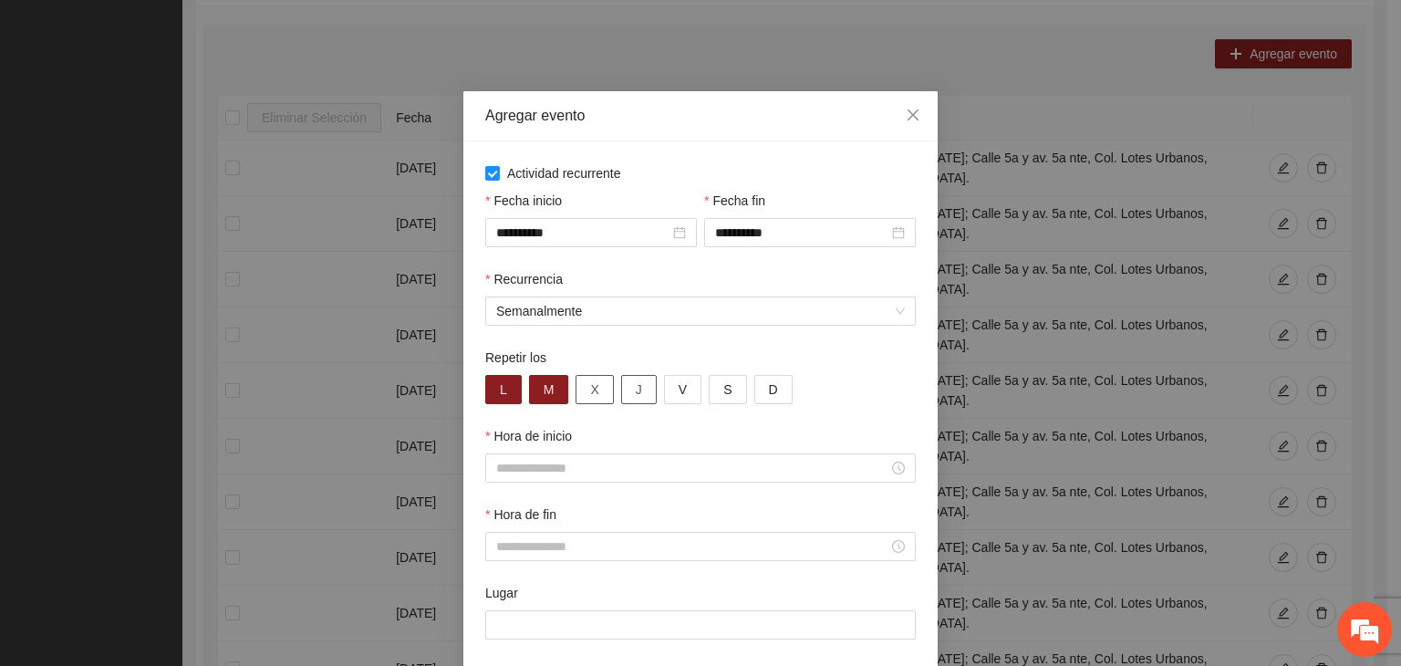
drag, startPoint x: 598, startPoint y: 379, endPoint x: 616, endPoint y: 386, distance: 18.8
click at [600, 379] on button "X" at bounding box center [594, 389] width 37 height 29
drag, startPoint x: 628, startPoint y: 387, endPoint x: 671, endPoint y: 389, distance: 43.8
click at [637, 389] on button "J" at bounding box center [639, 389] width 36 height 29
click at [679, 388] on span "V" at bounding box center [683, 389] width 8 height 20
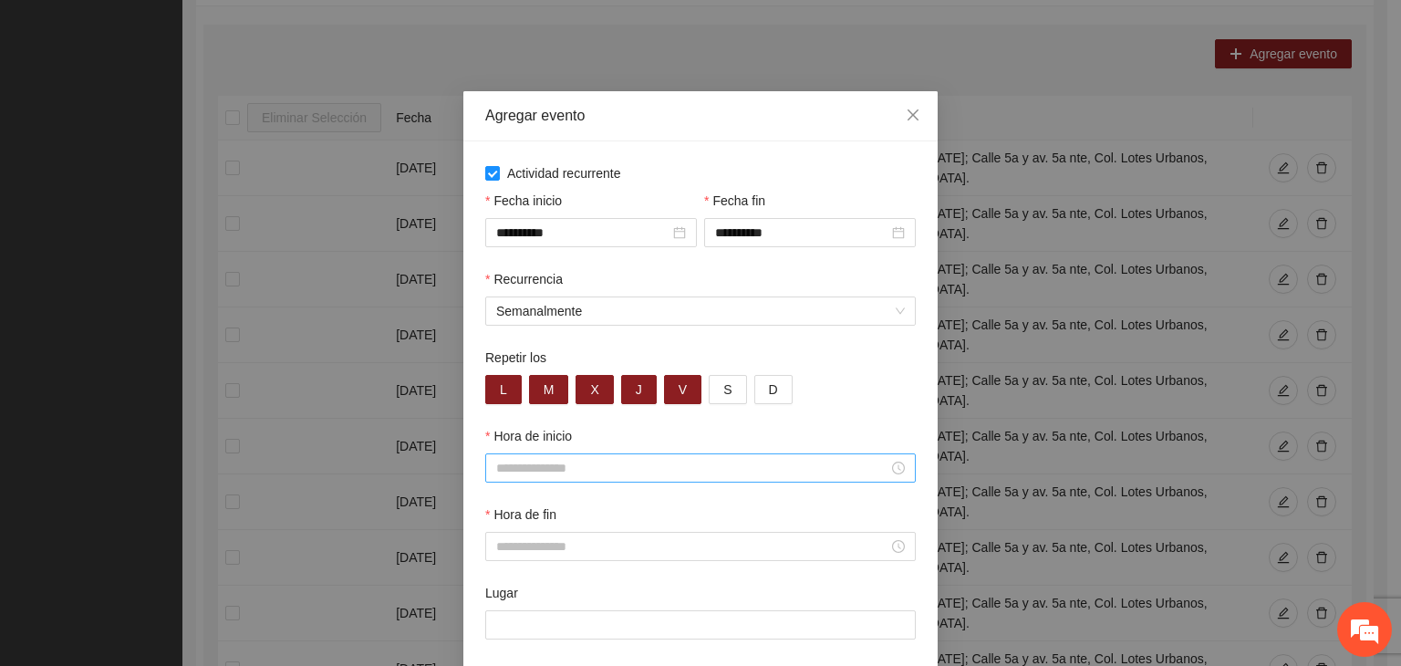
click at [642, 459] on div at bounding box center [700, 467] width 431 height 29
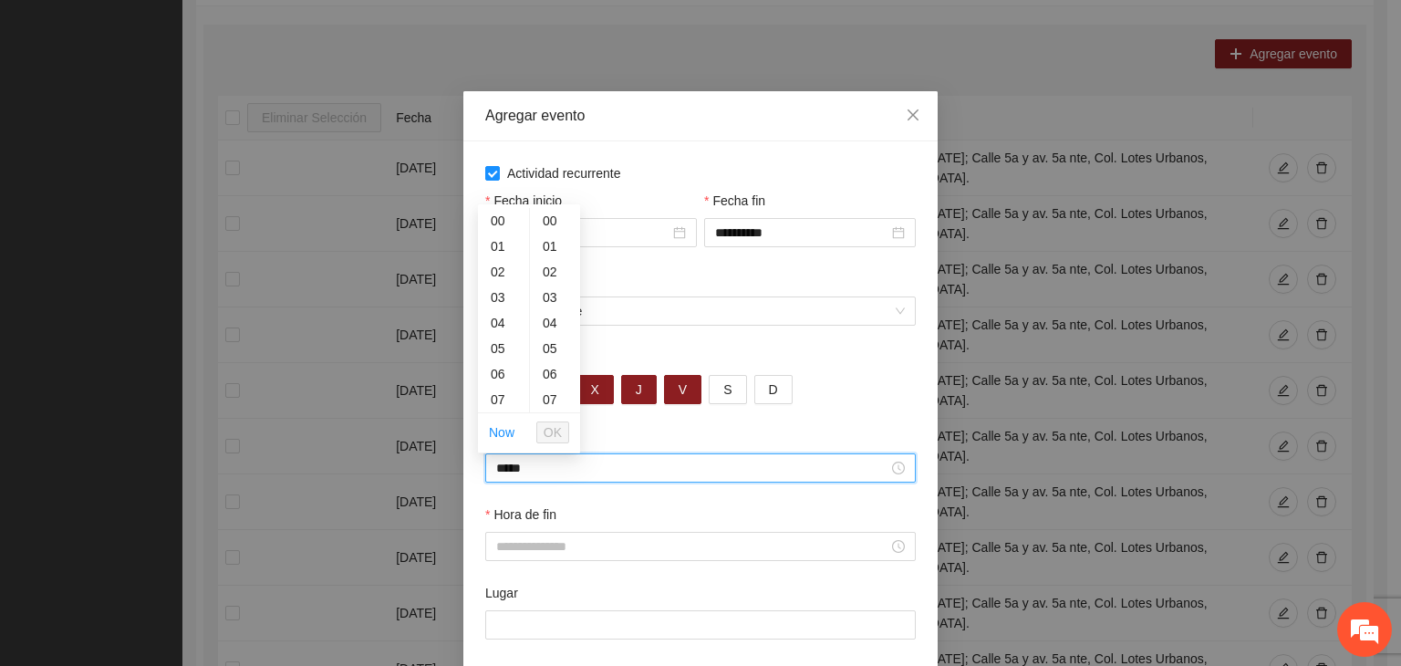
scroll to position [1022, 0]
click at [642, 548] on input "Hora de fin" at bounding box center [692, 546] width 392 height 20
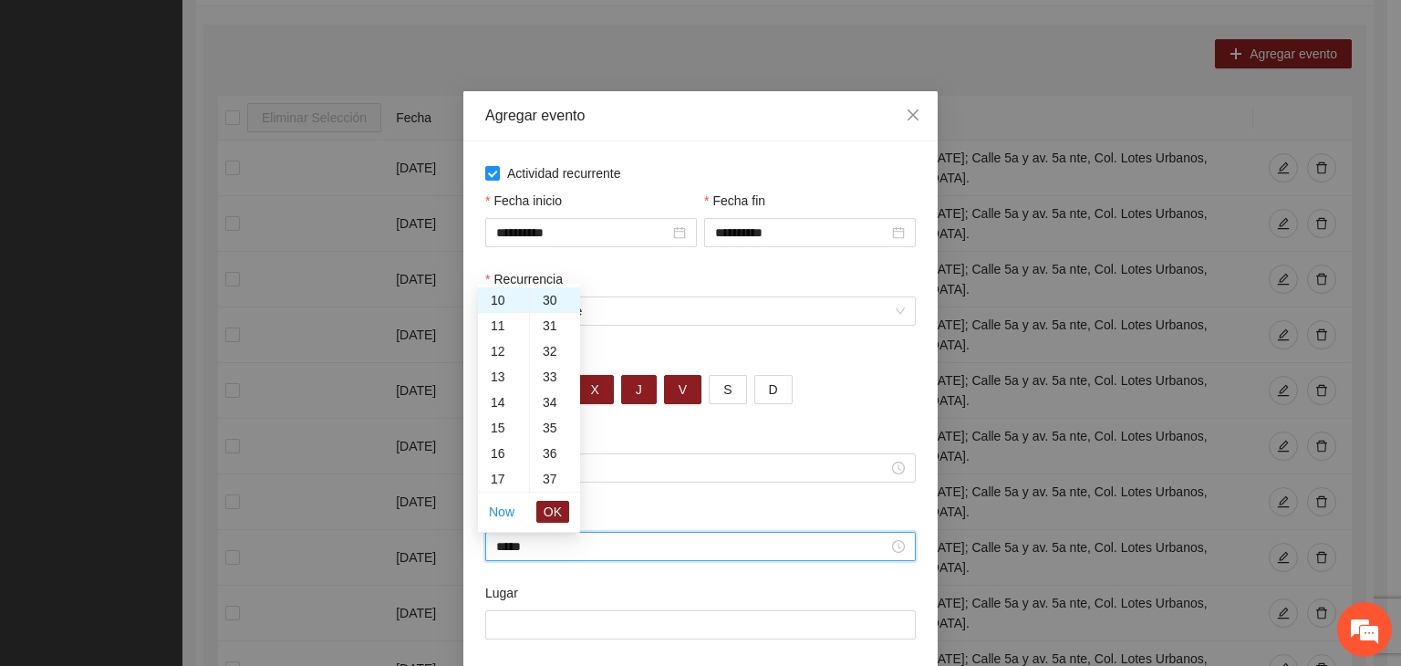
scroll to position [766, 0]
click at [666, 438] on div "Hora de inicio" at bounding box center [700, 439] width 431 height 27
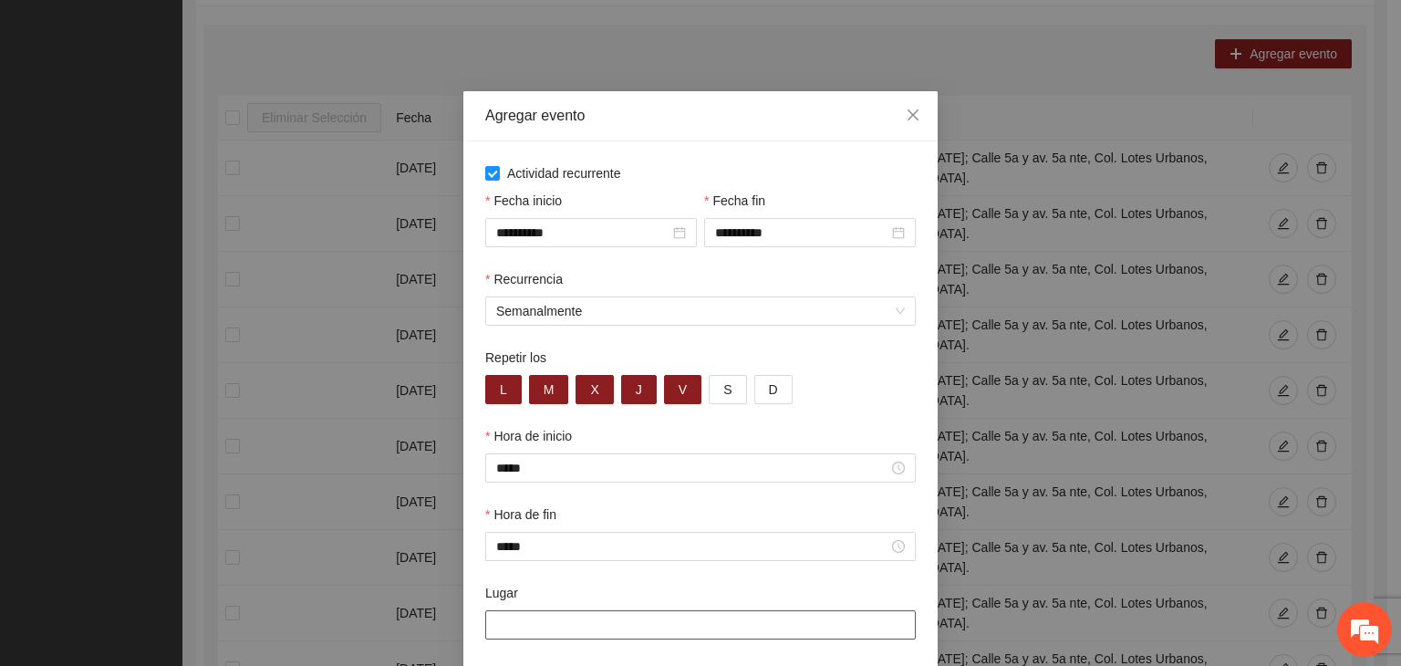
click at [613, 628] on input "Lugar" at bounding box center [700, 624] width 431 height 29
paste input "**********"
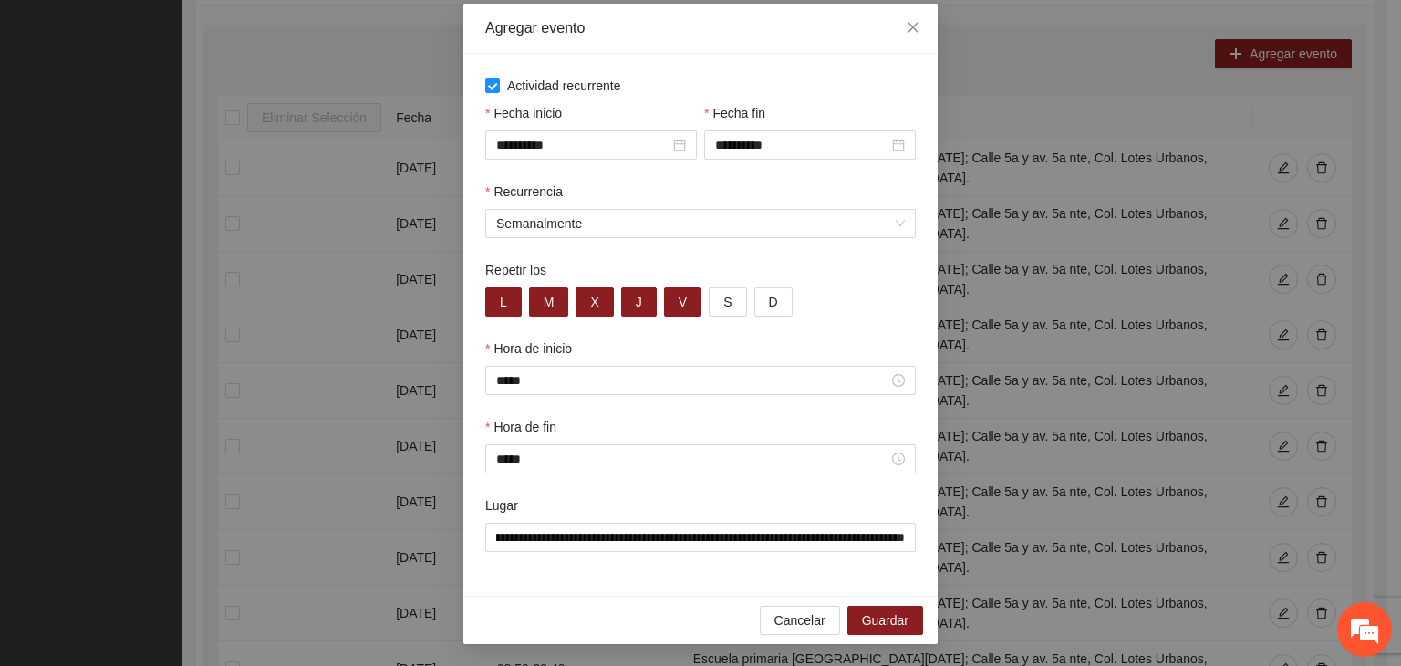
scroll to position [0, 0]
click at [612, 583] on div "**********" at bounding box center [700, 325] width 474 height 542
click at [895, 613] on span "Guardar" at bounding box center [885, 620] width 47 height 20
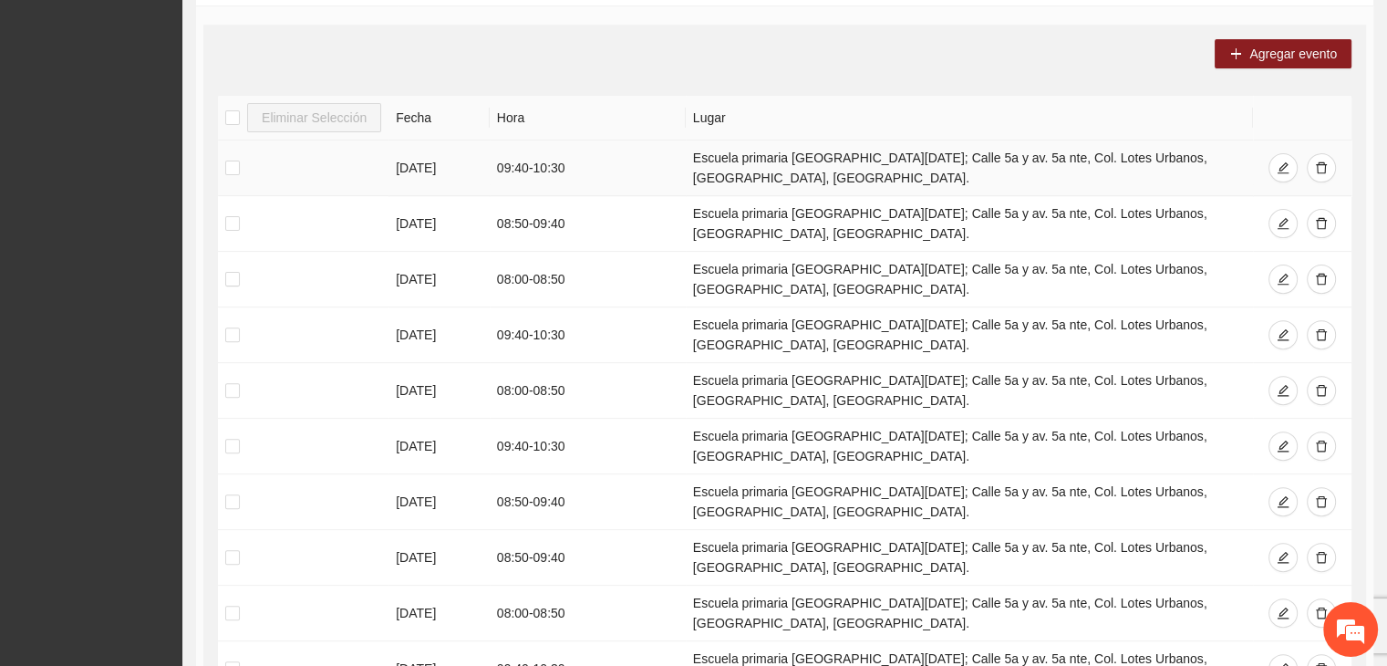
drag, startPoint x: 591, startPoint y: 168, endPoint x: 536, endPoint y: 172, distance: 54.9
click at [536, 172] on td "09:40 - 10:30" at bounding box center [588, 168] width 196 height 56
click at [1320, 59] on span "Agregar evento" at bounding box center [1294, 54] width 88 height 20
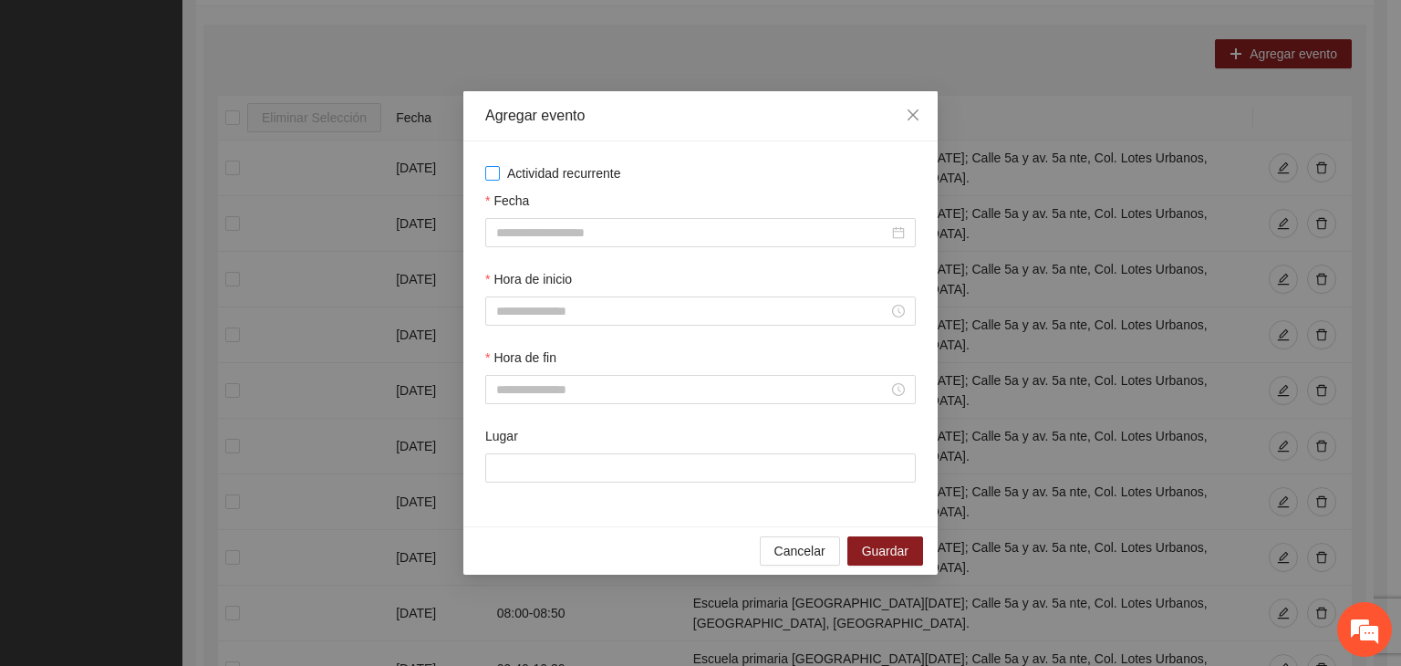
drag, startPoint x: 565, startPoint y: 164, endPoint x: 577, endPoint y: 165, distance: 11.9
click at [569, 164] on span "Actividad recurrente" at bounding box center [564, 173] width 129 height 20
click at [572, 183] on div "Actividad recurrente Fecha Hora de inicio Hora de fin Lugar" at bounding box center [700, 333] width 431 height 341
click at [580, 176] on span "Actividad recurrente" at bounding box center [564, 173] width 129 height 20
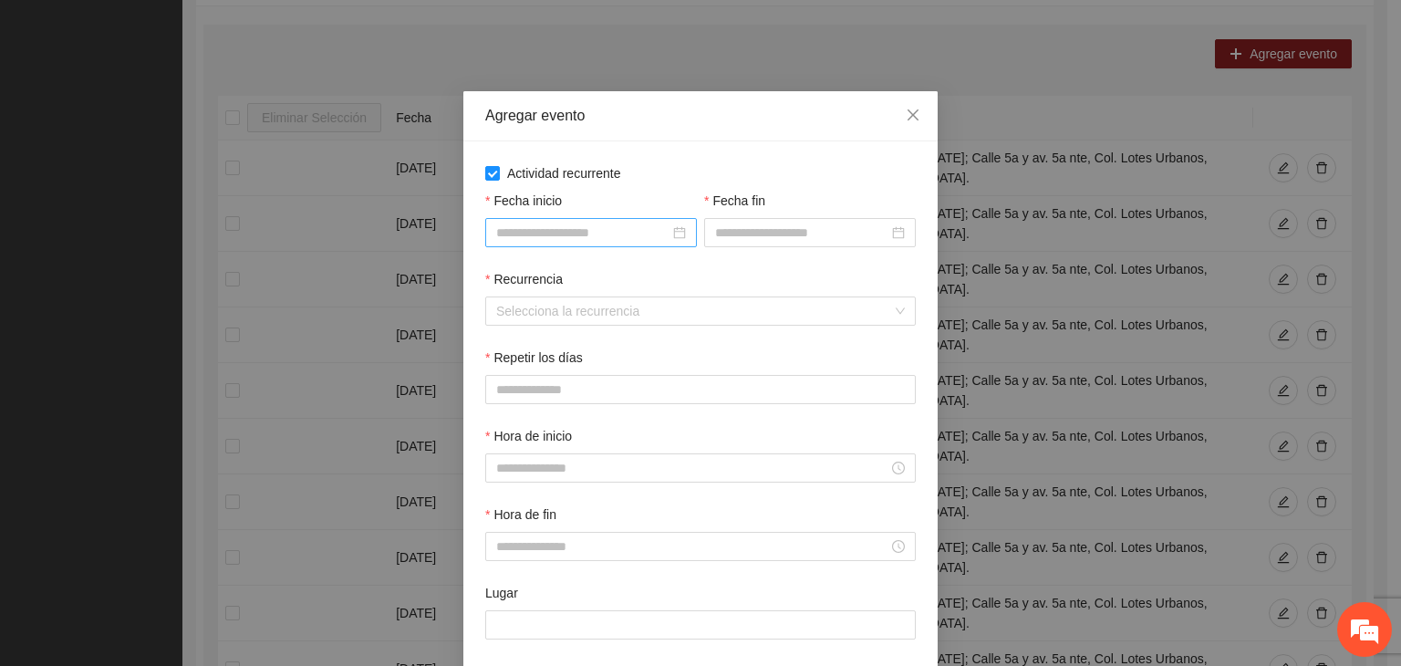
click at [620, 246] on div at bounding box center [591, 232] width 212 height 29
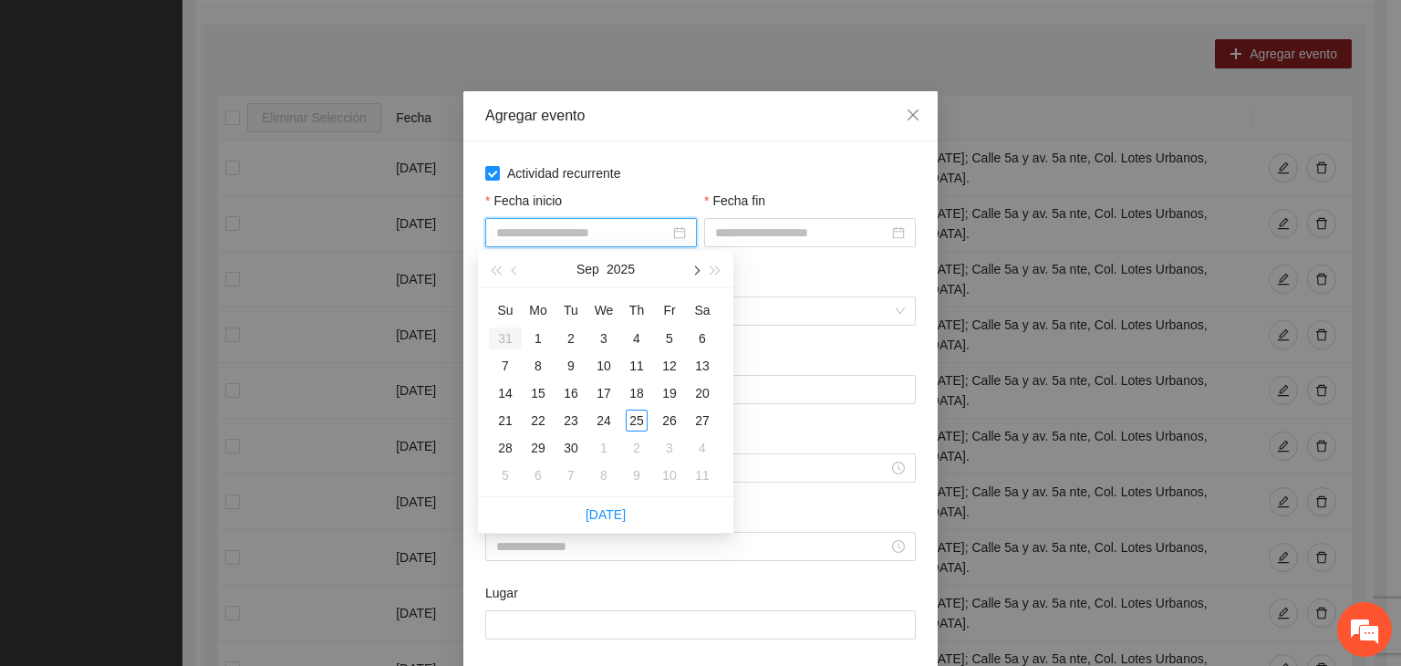
click at [691, 267] on button "button" at bounding box center [695, 269] width 20 height 36
click at [615, 333] on td "1" at bounding box center [603, 338] width 33 height 27
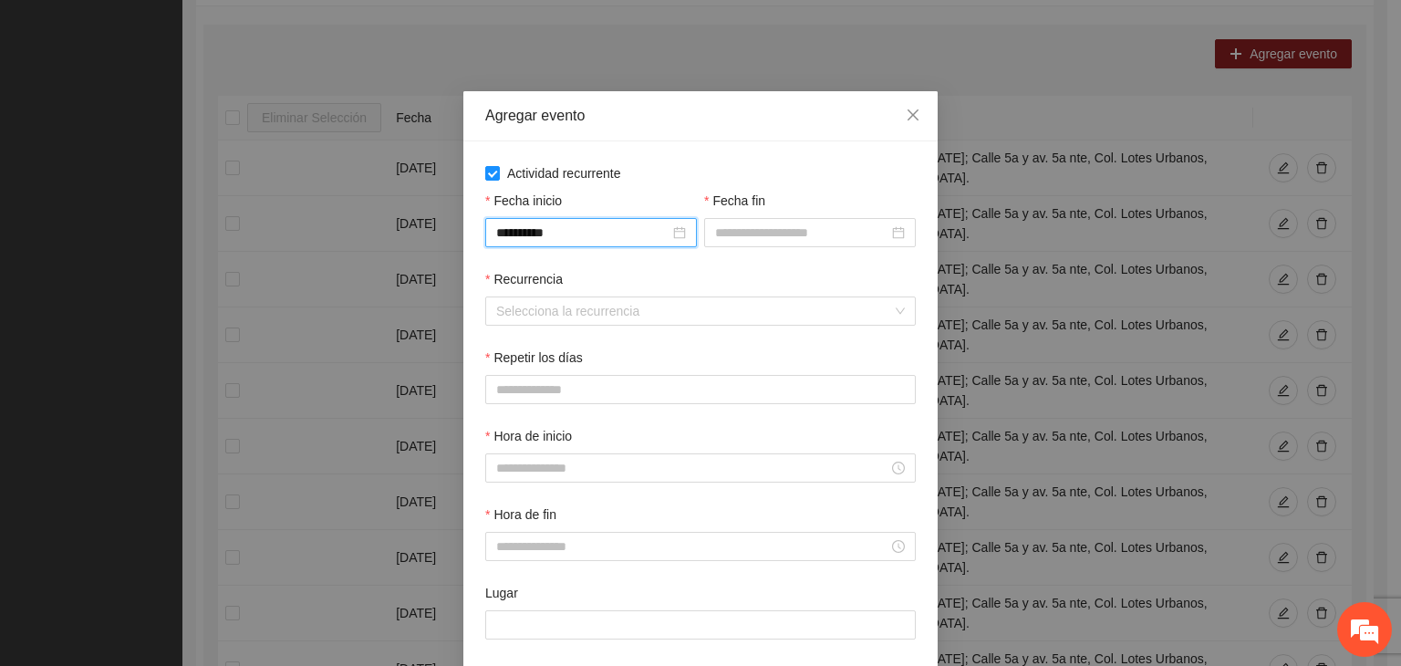
click at [760, 212] on div "Fecha fin" at bounding box center [810, 204] width 212 height 27
click at [776, 233] on input "Fecha fin" at bounding box center [801, 233] width 173 height 20
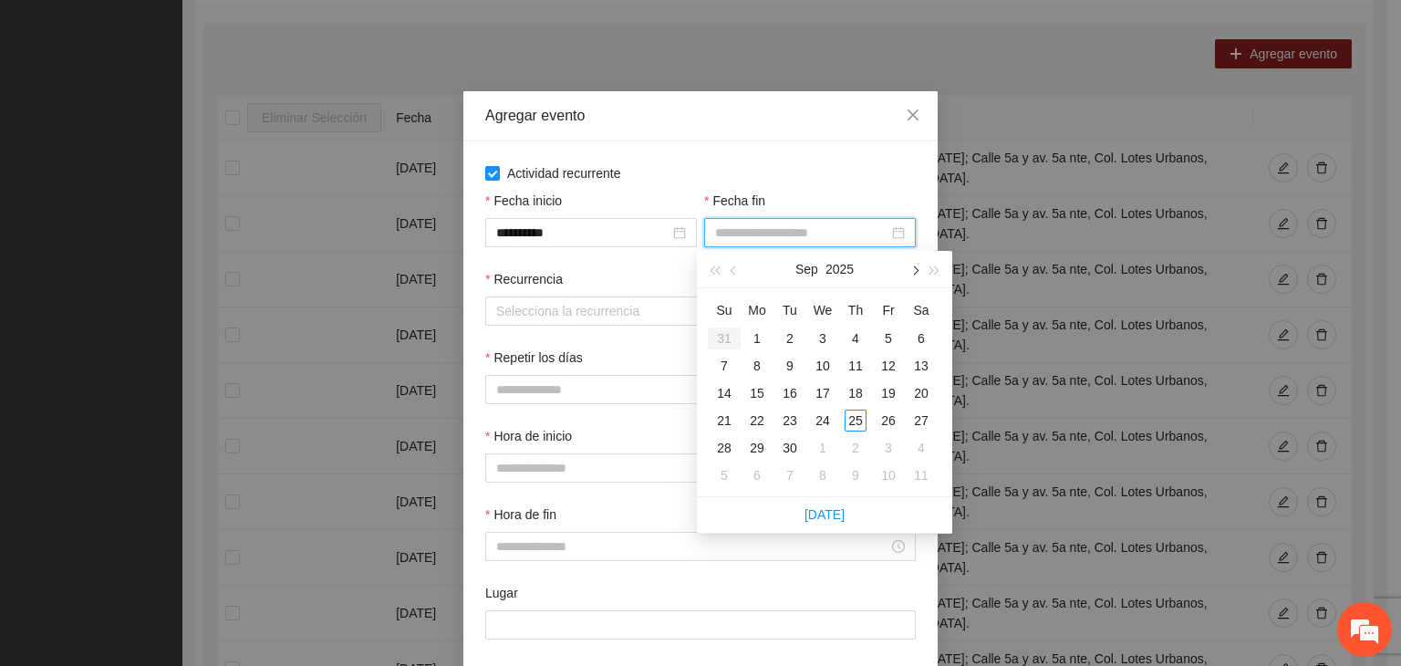
click at [920, 276] on button "button" at bounding box center [914, 269] width 20 height 36
click at [890, 421] on div "24" at bounding box center [889, 421] width 22 height 22
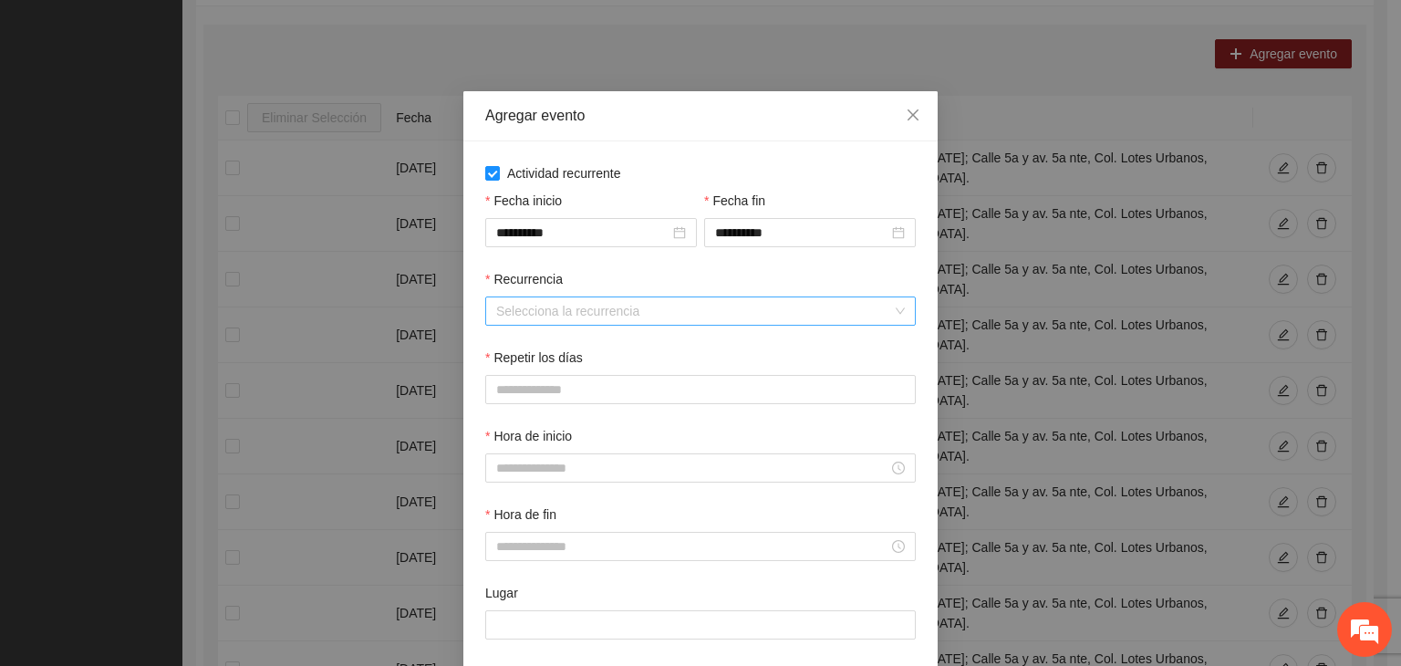
click at [558, 317] on input "Recurrencia" at bounding box center [694, 310] width 396 height 27
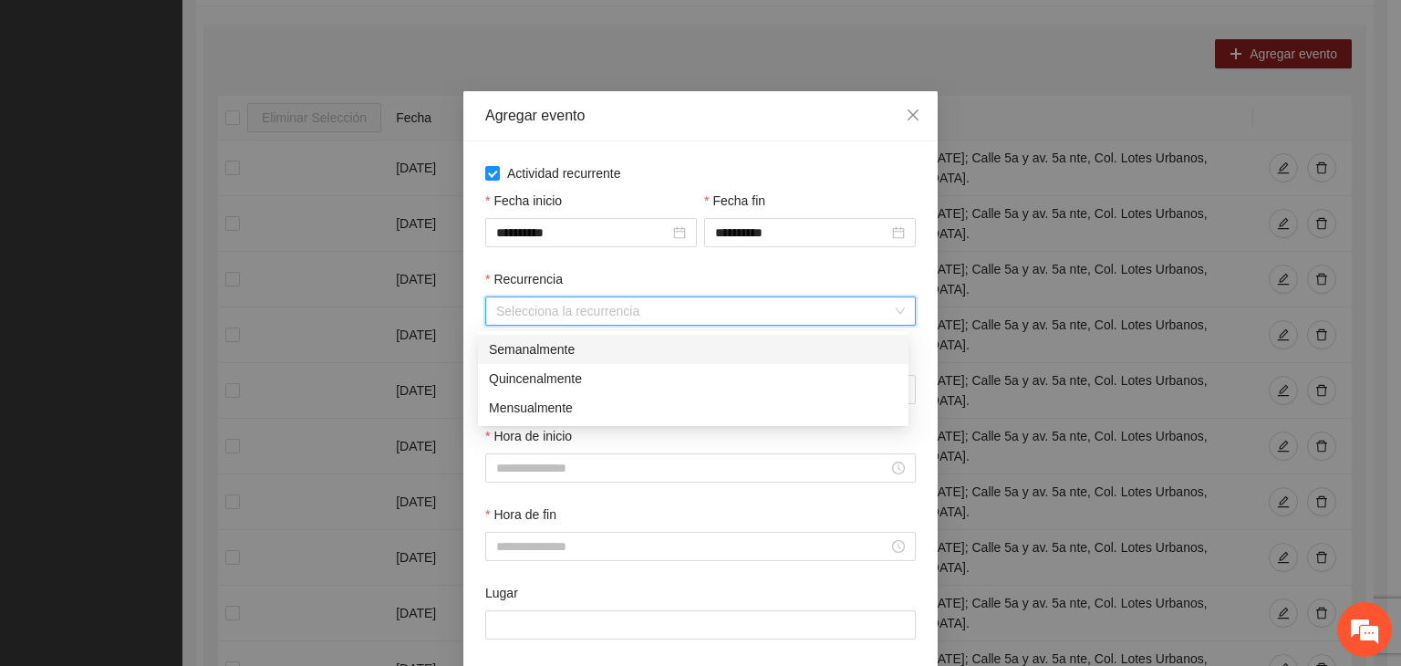
click at [551, 351] on div "Semanalmente" at bounding box center [693, 349] width 409 height 20
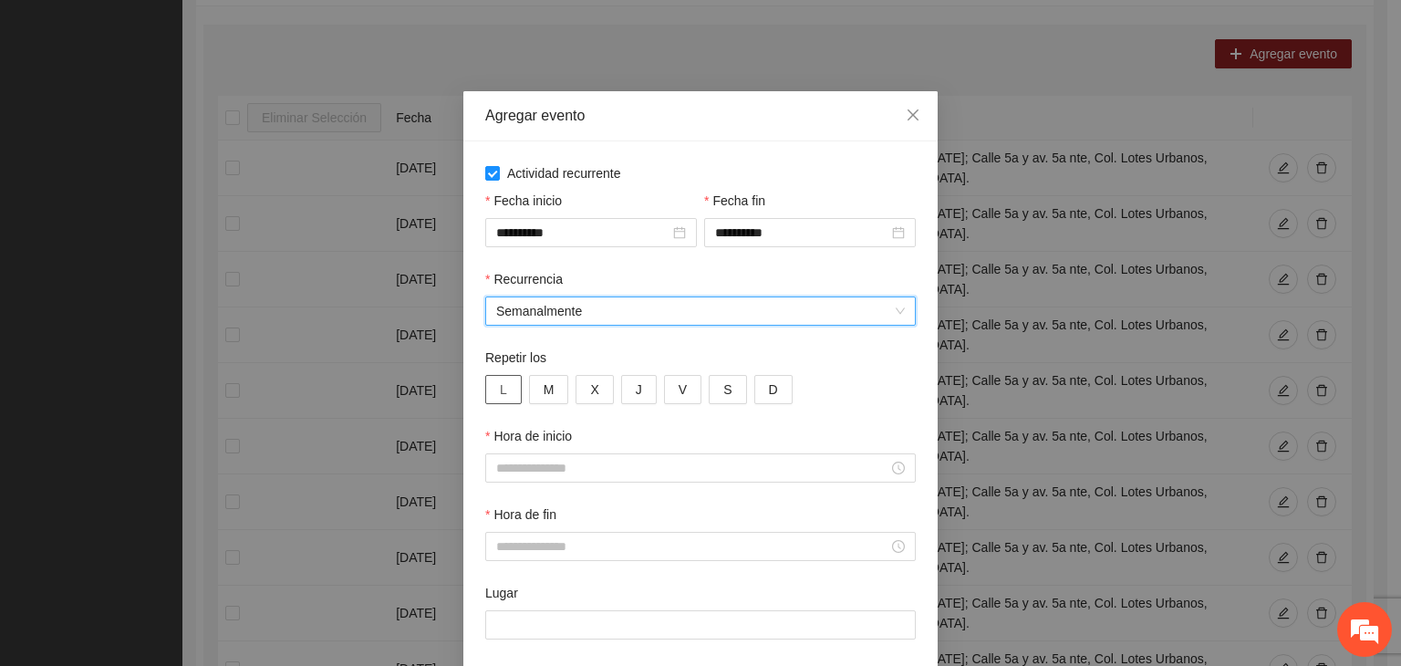
click at [501, 392] on button "L" at bounding box center [503, 389] width 36 height 29
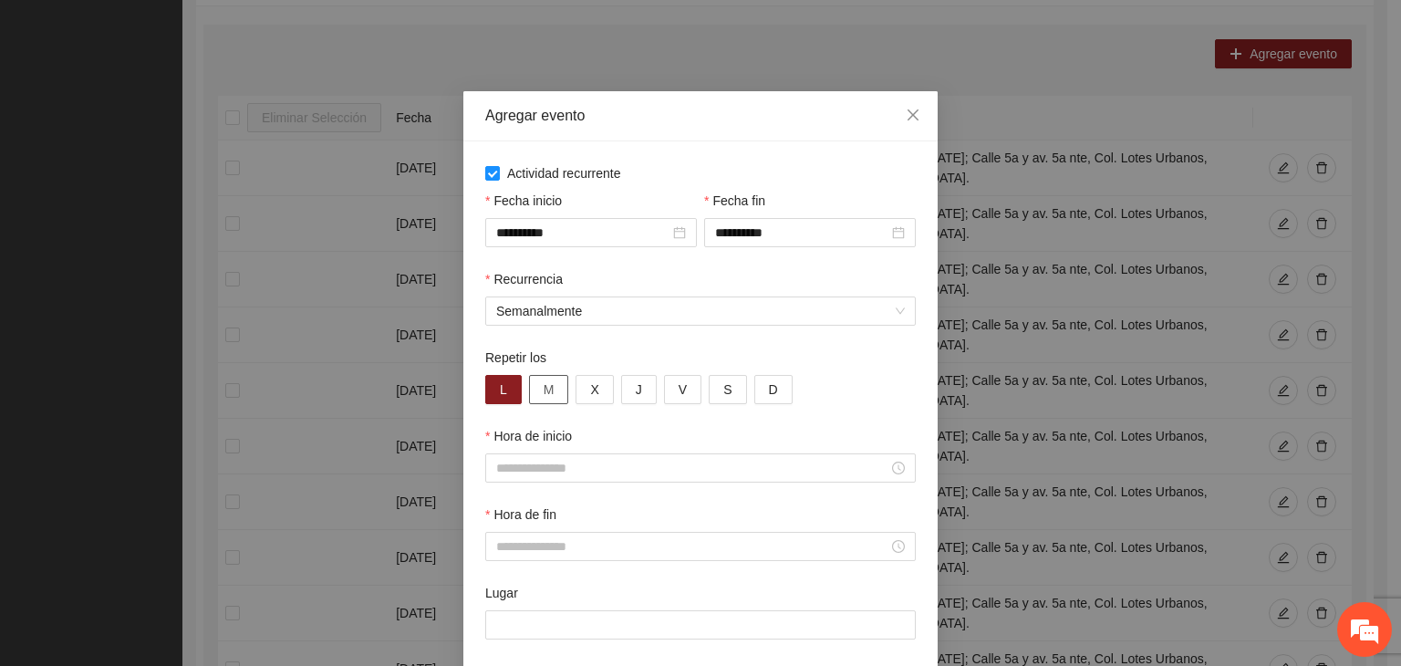
drag, startPoint x: 548, startPoint y: 381, endPoint x: 562, endPoint y: 382, distance: 13.7
click at [555, 380] on button "M" at bounding box center [549, 389] width 40 height 29
click at [587, 390] on button "X" at bounding box center [594, 389] width 37 height 29
drag, startPoint x: 636, startPoint y: 395, endPoint x: 671, endPoint y: 395, distance: 35.6
click at [643, 395] on button "J" at bounding box center [639, 389] width 36 height 29
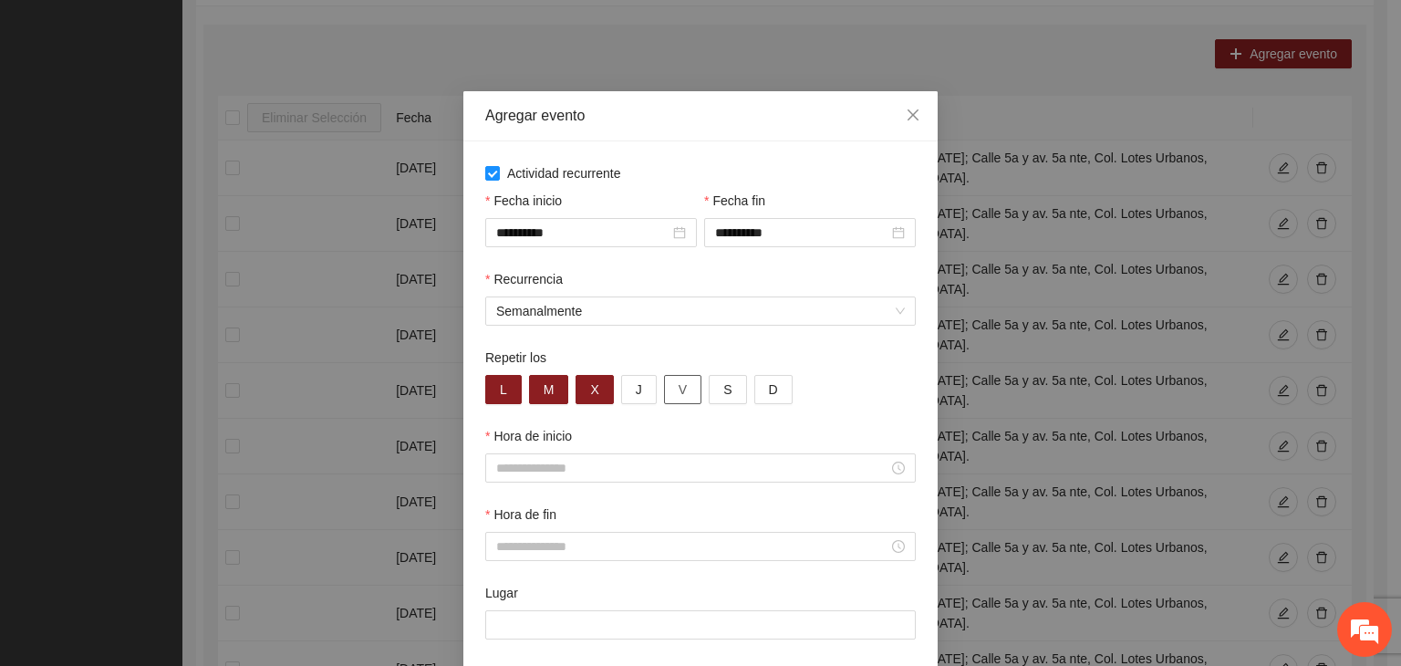
click at [676, 397] on button "V" at bounding box center [682, 389] width 37 height 29
click at [625, 481] on div at bounding box center [700, 467] width 431 height 29
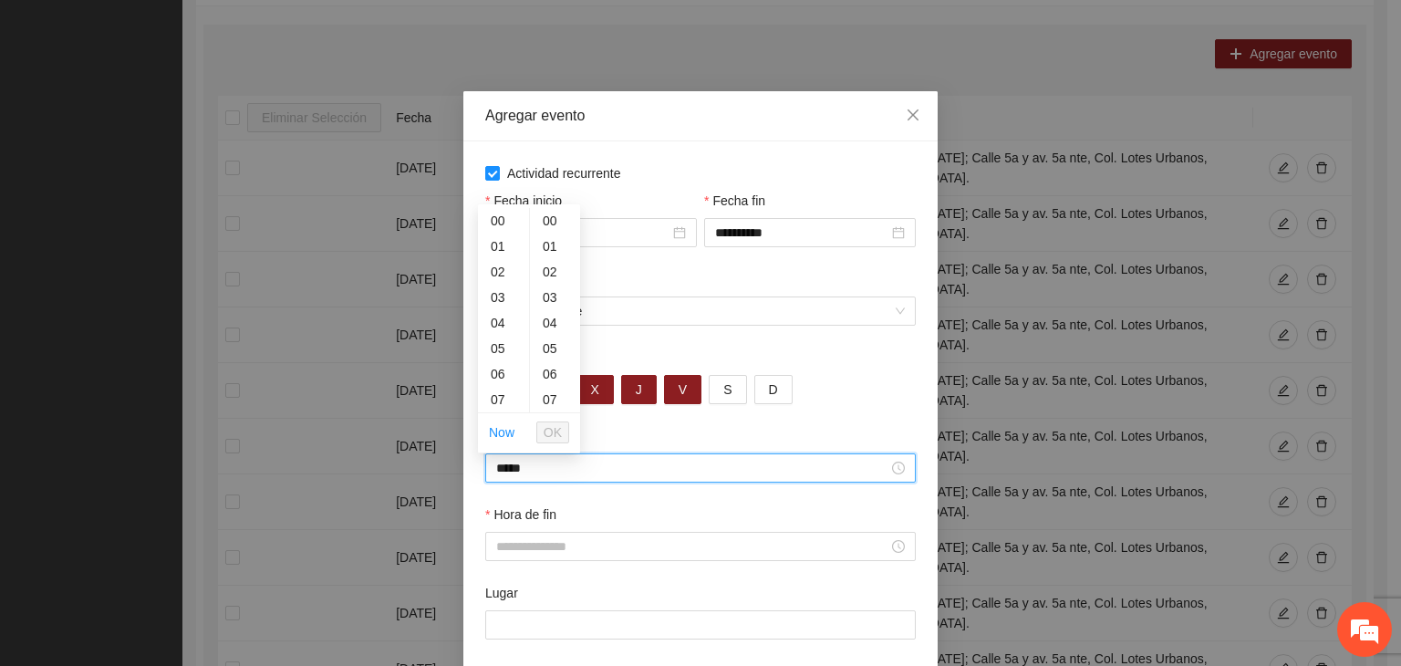
scroll to position [281, 0]
click at [500, 556] on input "Hora de fin" at bounding box center [692, 546] width 392 height 20
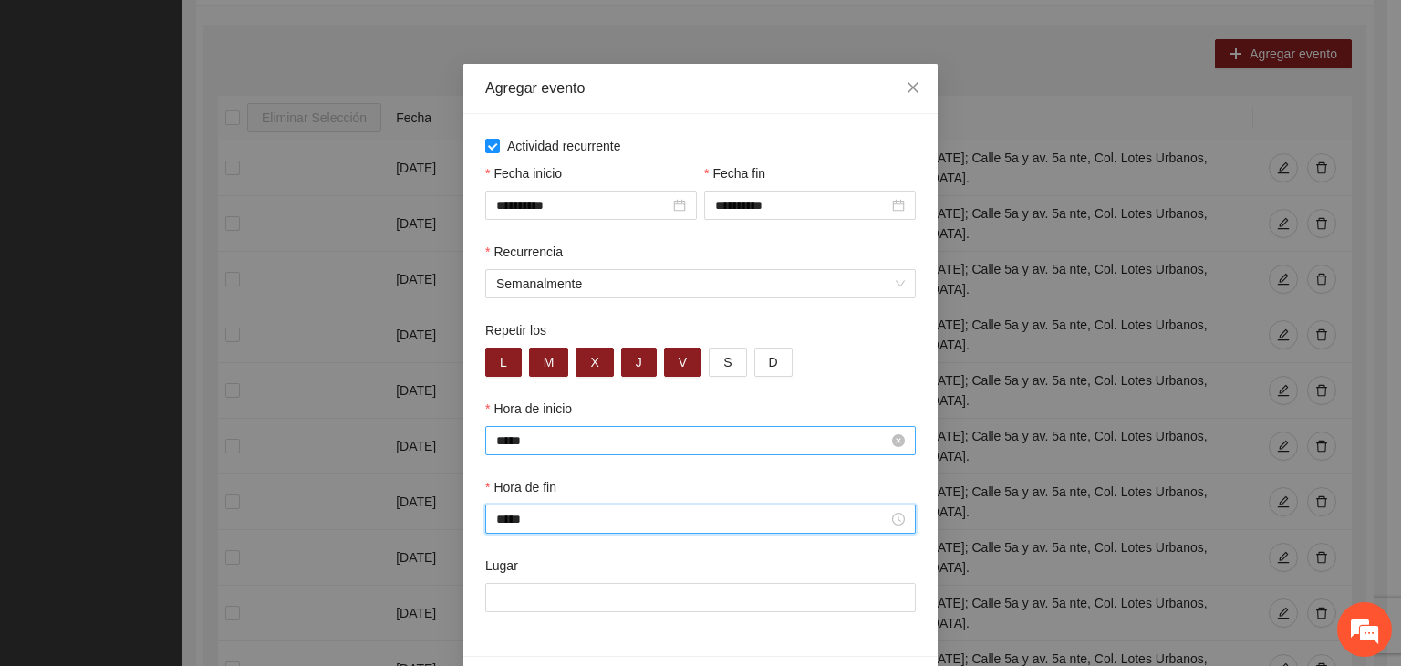
scroll to position [90, 0]
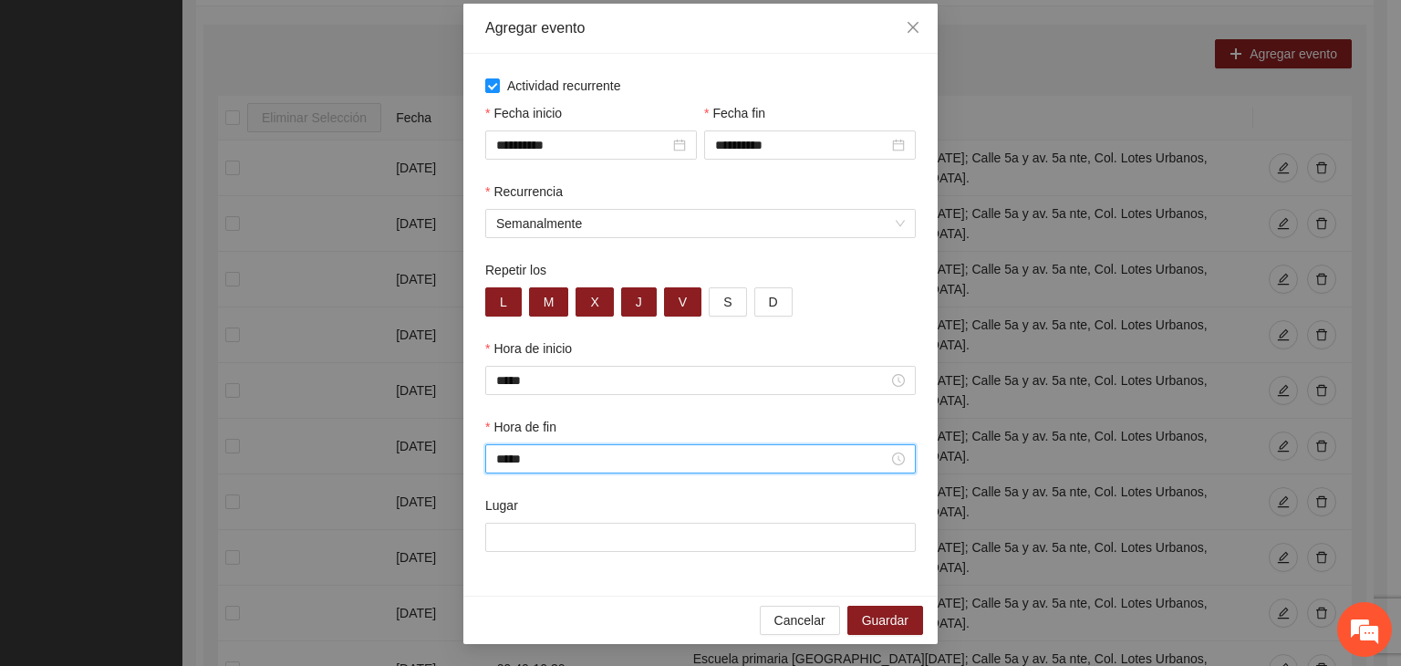
click at [862, 512] on div "Lugar" at bounding box center [700, 508] width 431 height 27
click at [671, 529] on input "Lugar" at bounding box center [700, 537] width 431 height 29
paste input "**********"
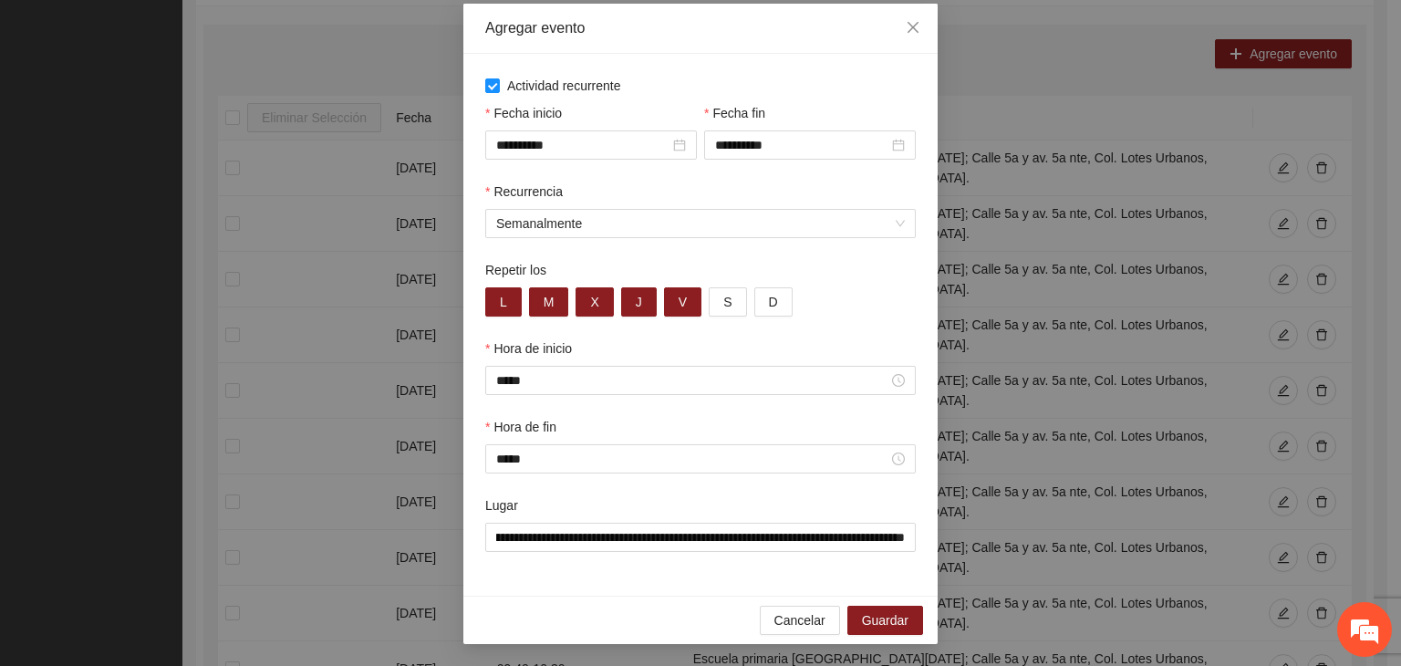
scroll to position [0, 0]
click at [584, 607] on div "Cancelar Guardar" at bounding box center [700, 620] width 474 height 48
click at [904, 626] on button "Guardar" at bounding box center [885, 620] width 76 height 29
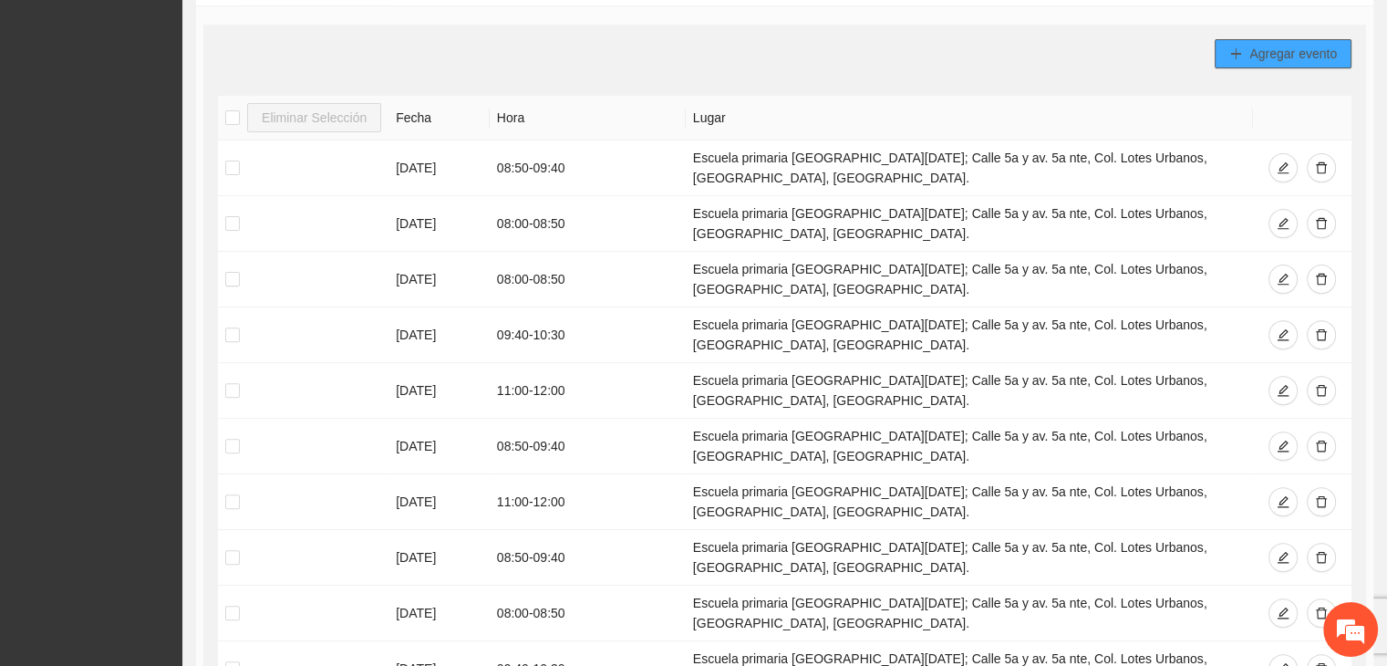
click at [1278, 44] on span "Agregar evento" at bounding box center [1294, 54] width 88 height 20
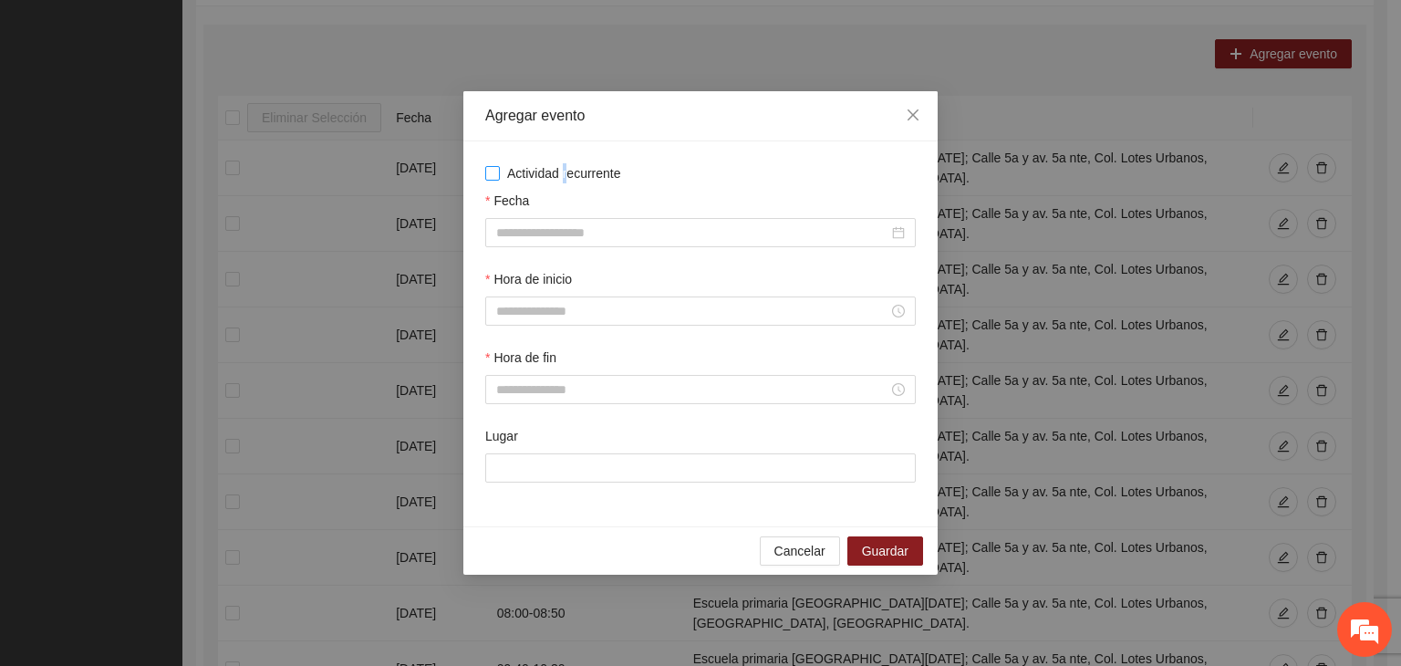
click at [568, 180] on span "Actividad recurrente" at bounding box center [564, 173] width 129 height 20
click at [559, 170] on span "Actividad recurrente" at bounding box center [564, 173] width 129 height 20
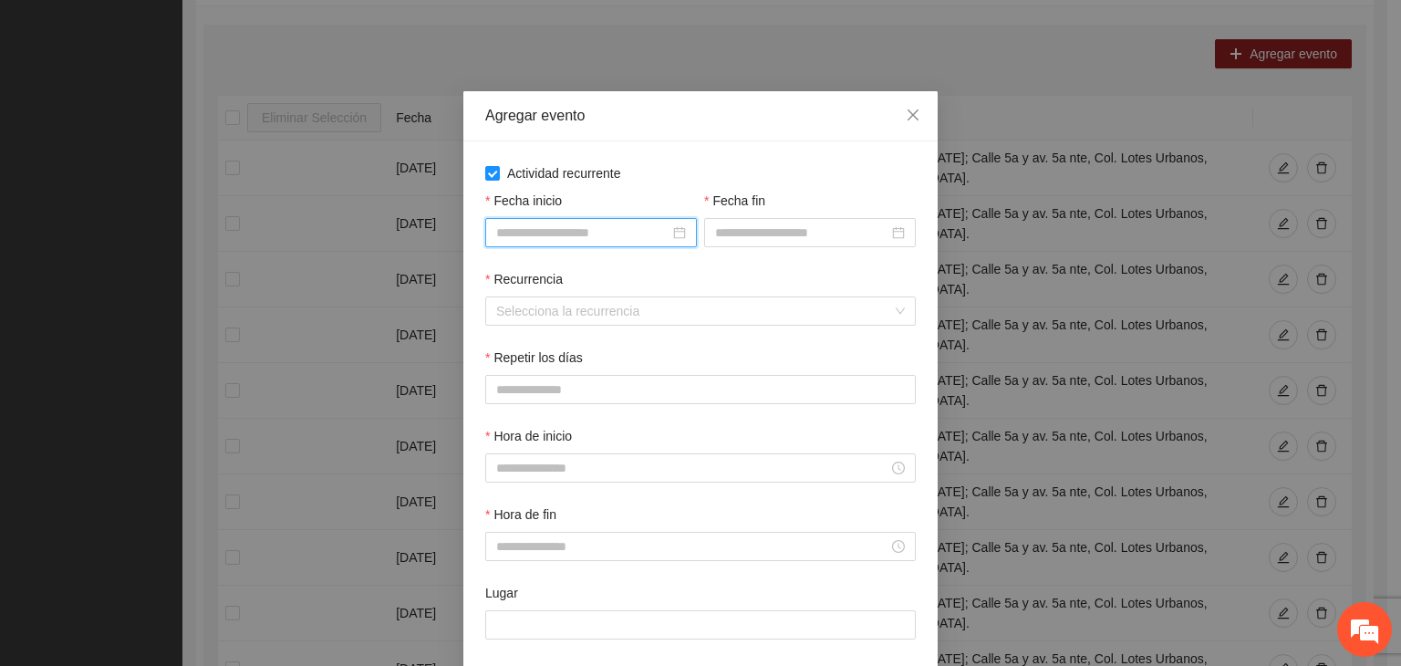
click at [573, 232] on input "Fecha inicio" at bounding box center [582, 233] width 173 height 20
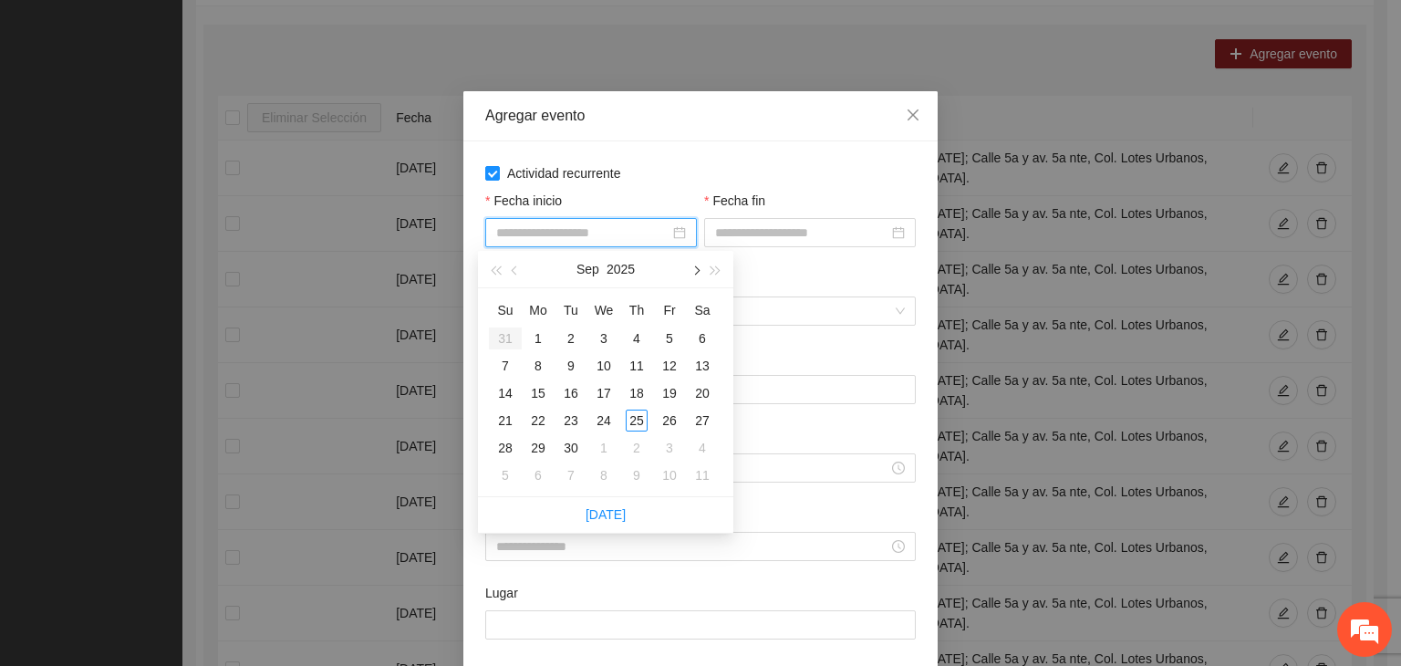
click at [692, 271] on span "button" at bounding box center [695, 270] width 9 height 9
click at [602, 340] on div "1" at bounding box center [604, 338] width 22 height 22
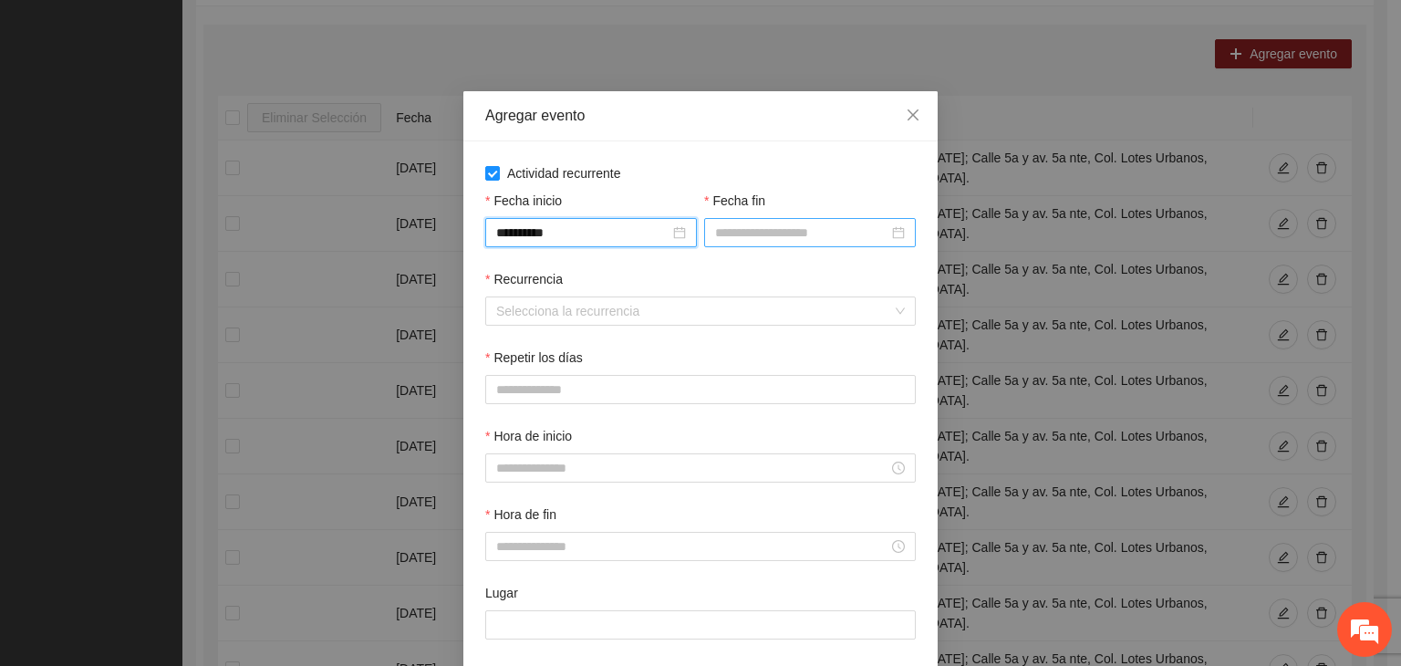
click at [776, 223] on input "Fecha fin" at bounding box center [801, 233] width 173 height 20
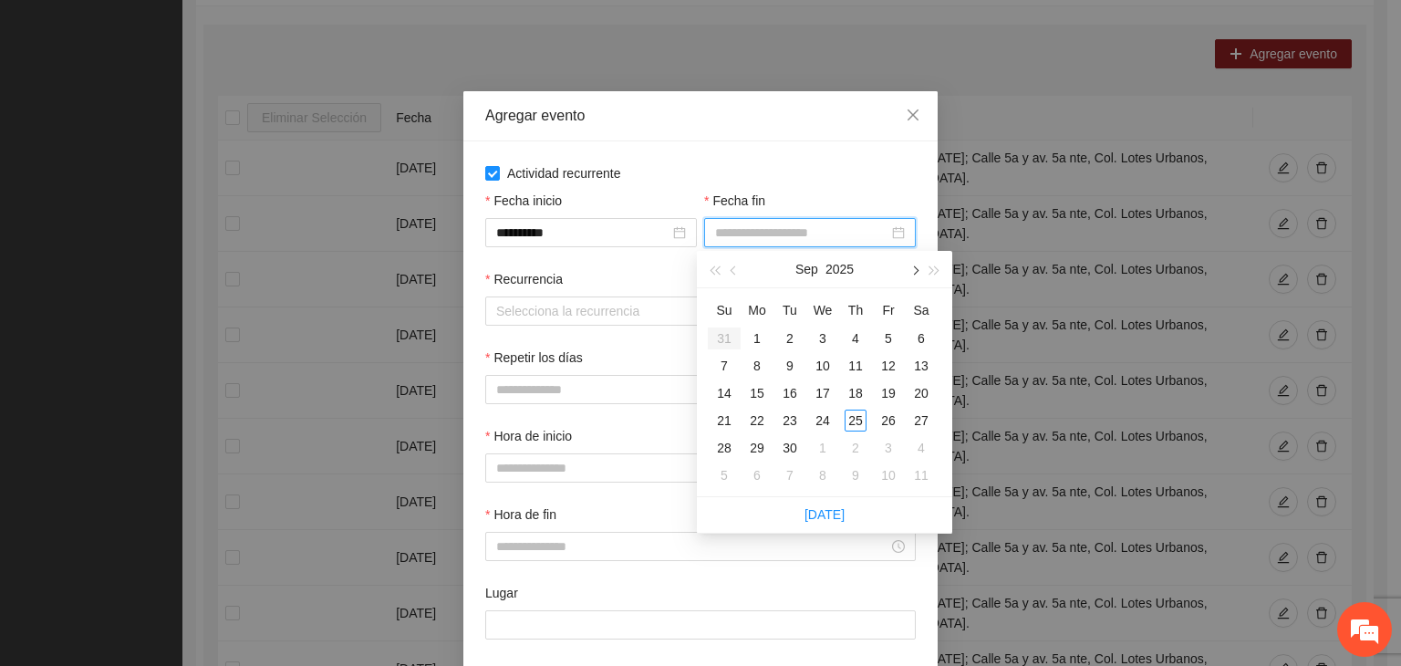
click at [912, 277] on button "button" at bounding box center [914, 269] width 20 height 36
click at [888, 421] on div "24" at bounding box center [889, 421] width 22 height 22
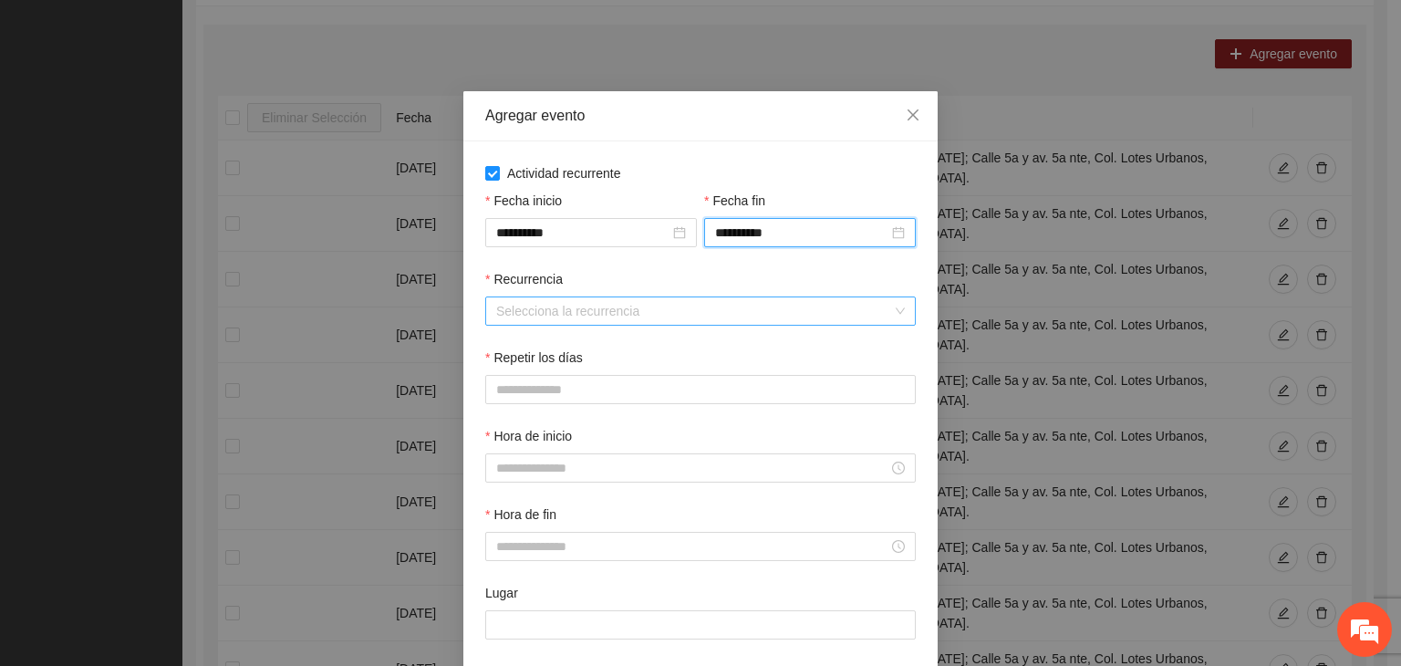
click at [559, 322] on input "Recurrencia" at bounding box center [694, 310] width 396 height 27
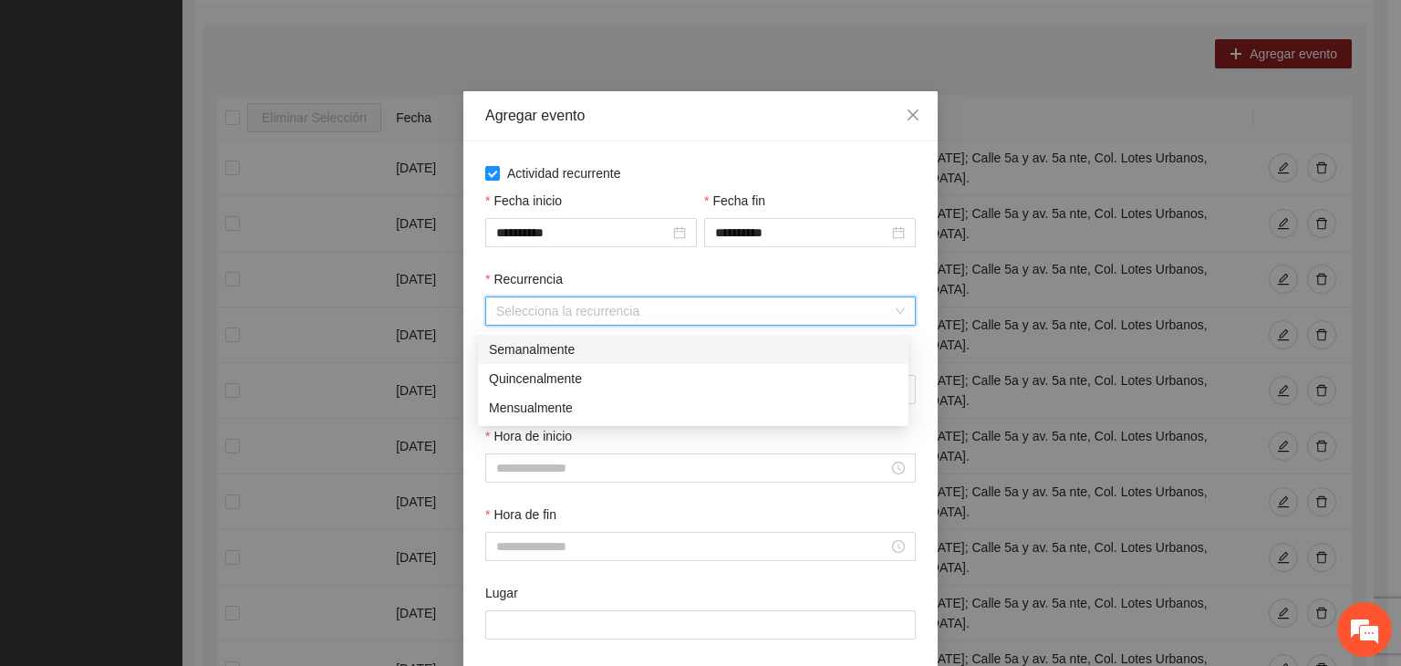
click at [566, 342] on div "Semanalmente" at bounding box center [693, 349] width 409 height 20
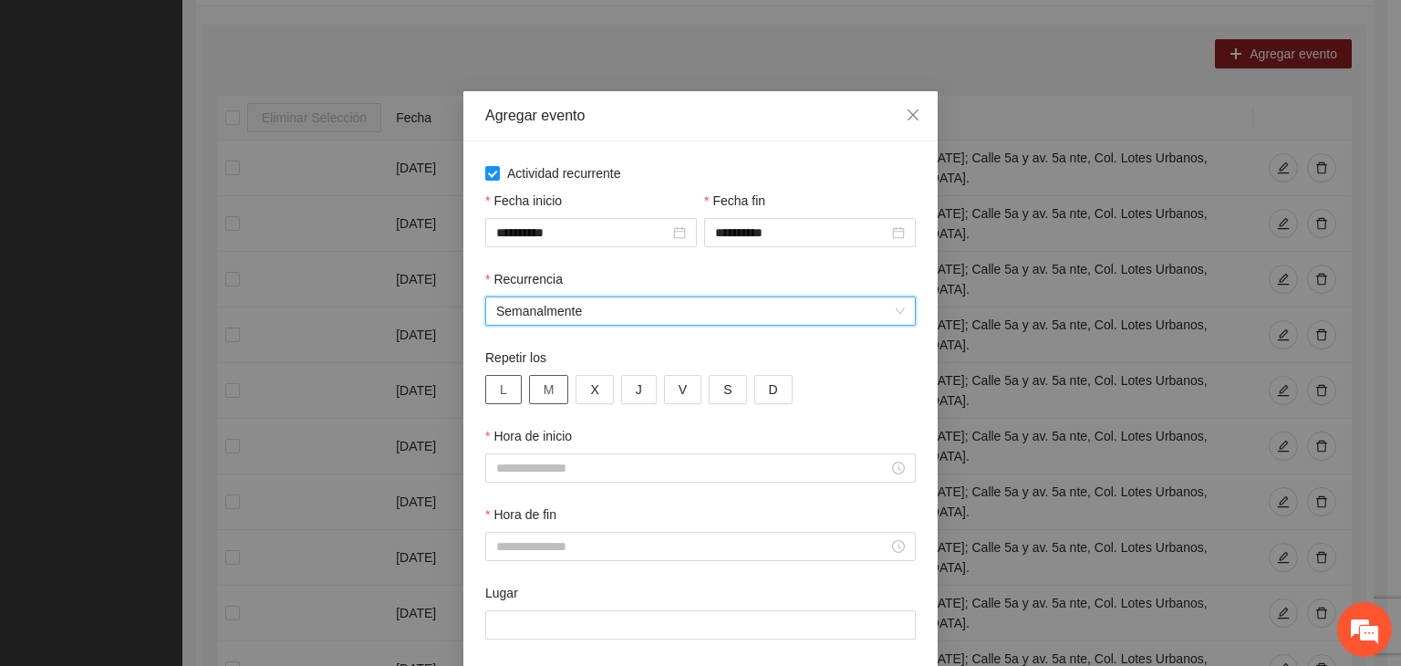
drag, startPoint x: 488, startPoint y: 385, endPoint x: 533, endPoint y: 390, distance: 45.0
click at [492, 386] on button "L" at bounding box center [503, 389] width 36 height 29
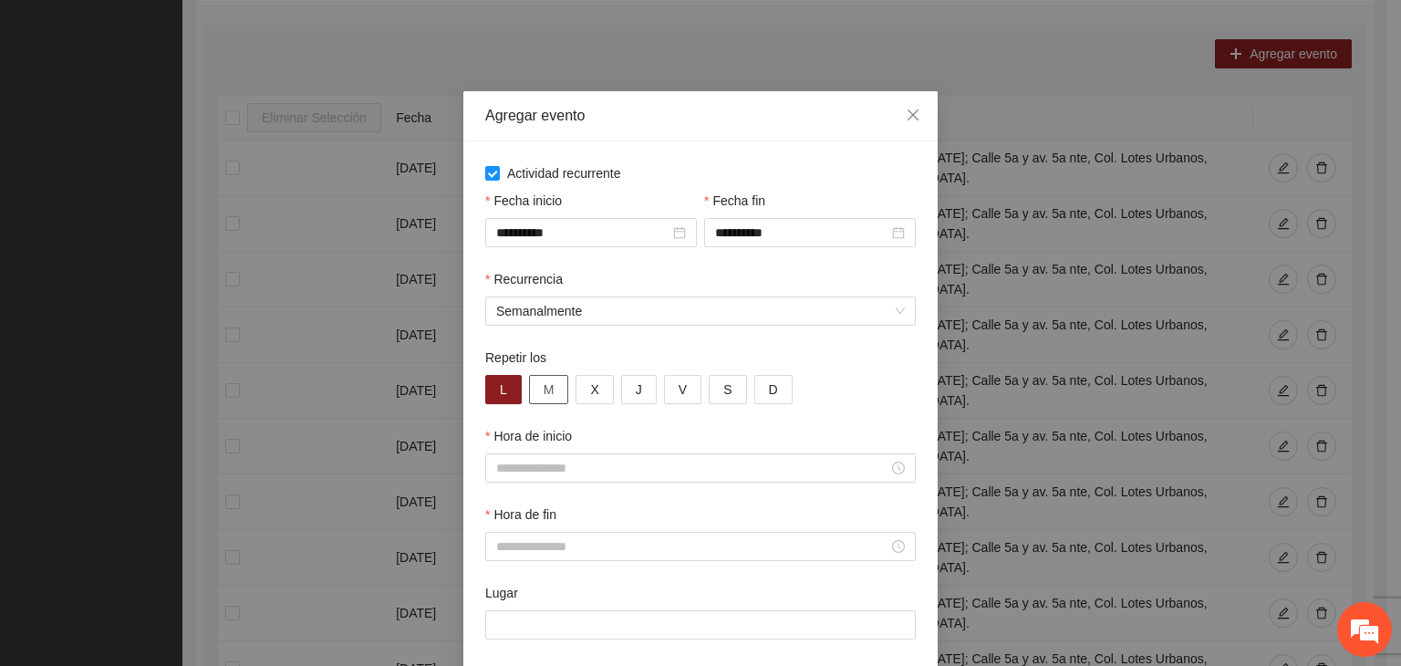
click at [544, 393] on span "M" at bounding box center [549, 389] width 11 height 20
drag, startPoint x: 583, startPoint y: 399, endPoint x: 617, endPoint y: 394, distance: 34.1
click at [591, 399] on button "X" at bounding box center [594, 389] width 37 height 29
drag, startPoint x: 618, startPoint y: 394, endPoint x: 639, endPoint y: 392, distance: 21.1
click at [630, 392] on button "J" at bounding box center [639, 389] width 36 height 29
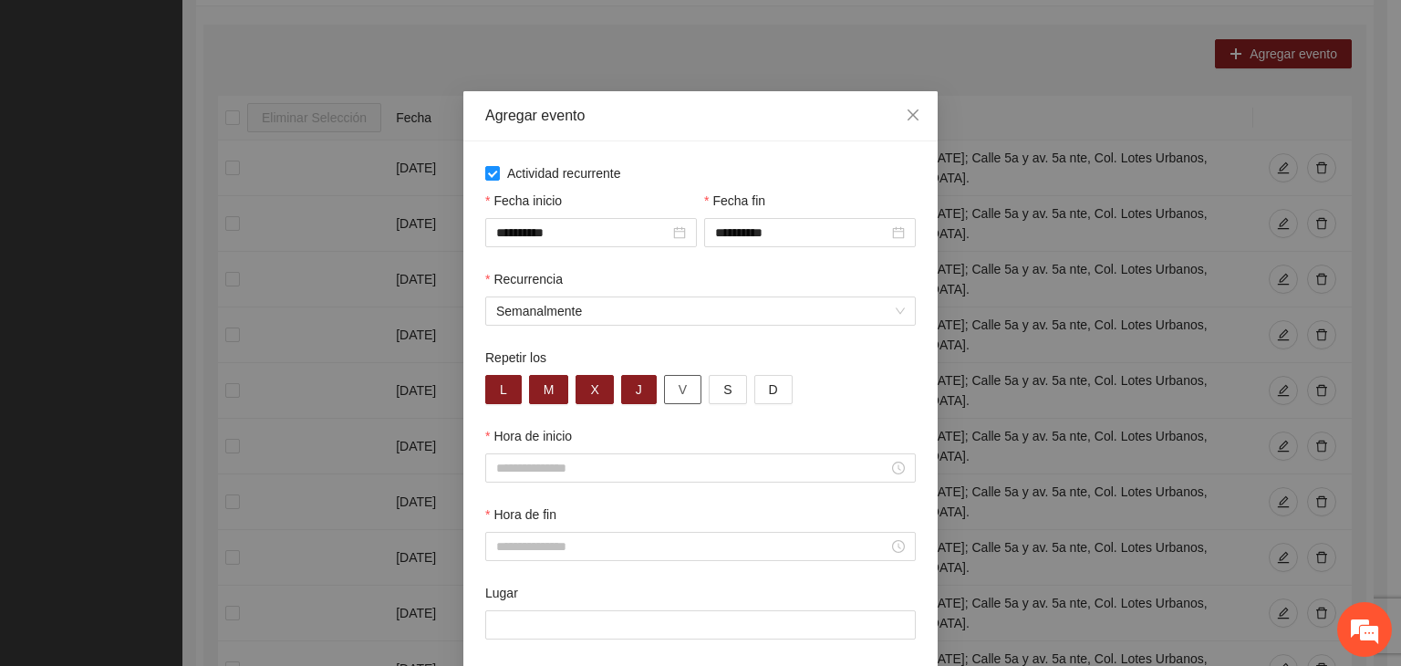
drag, startPoint x: 661, startPoint y: 391, endPoint x: 611, endPoint y: 453, distance: 79.8
click at [664, 391] on button "V" at bounding box center [682, 389] width 37 height 29
click at [610, 454] on div at bounding box center [700, 467] width 431 height 29
click at [610, 471] on input "Hora de inicio" at bounding box center [692, 468] width 392 height 20
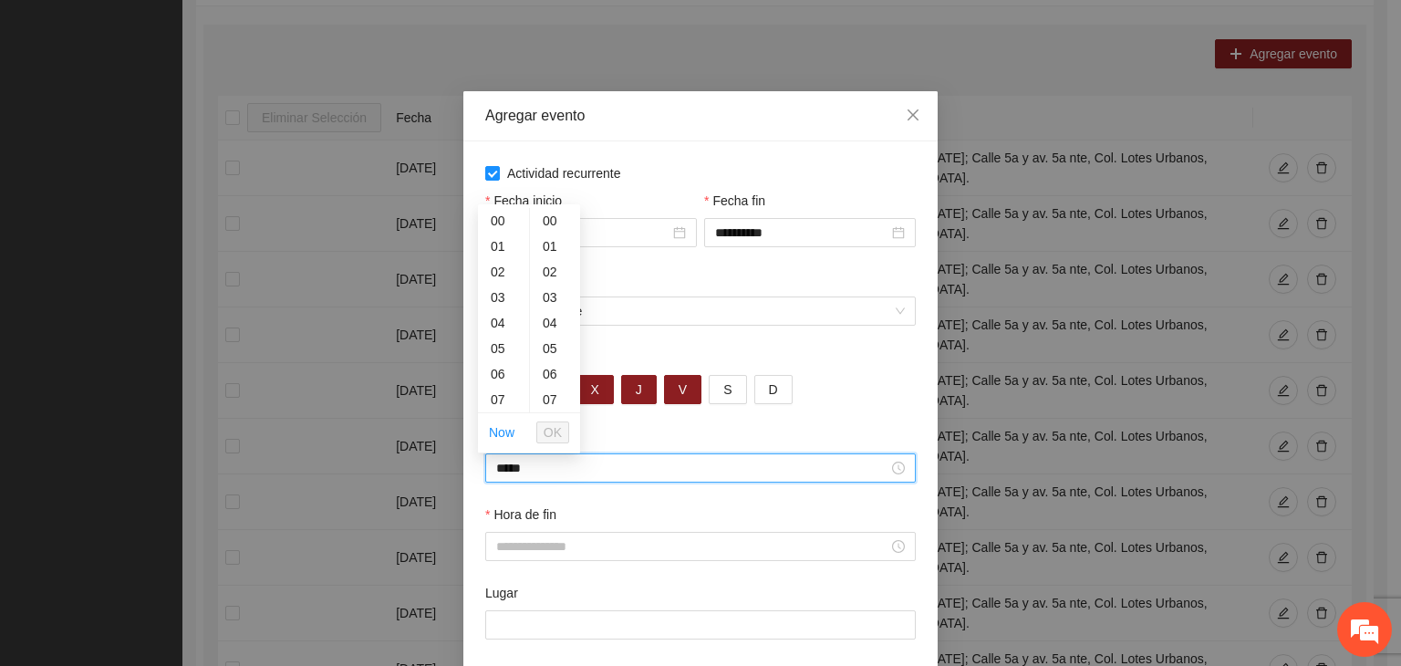
scroll to position [307, 0]
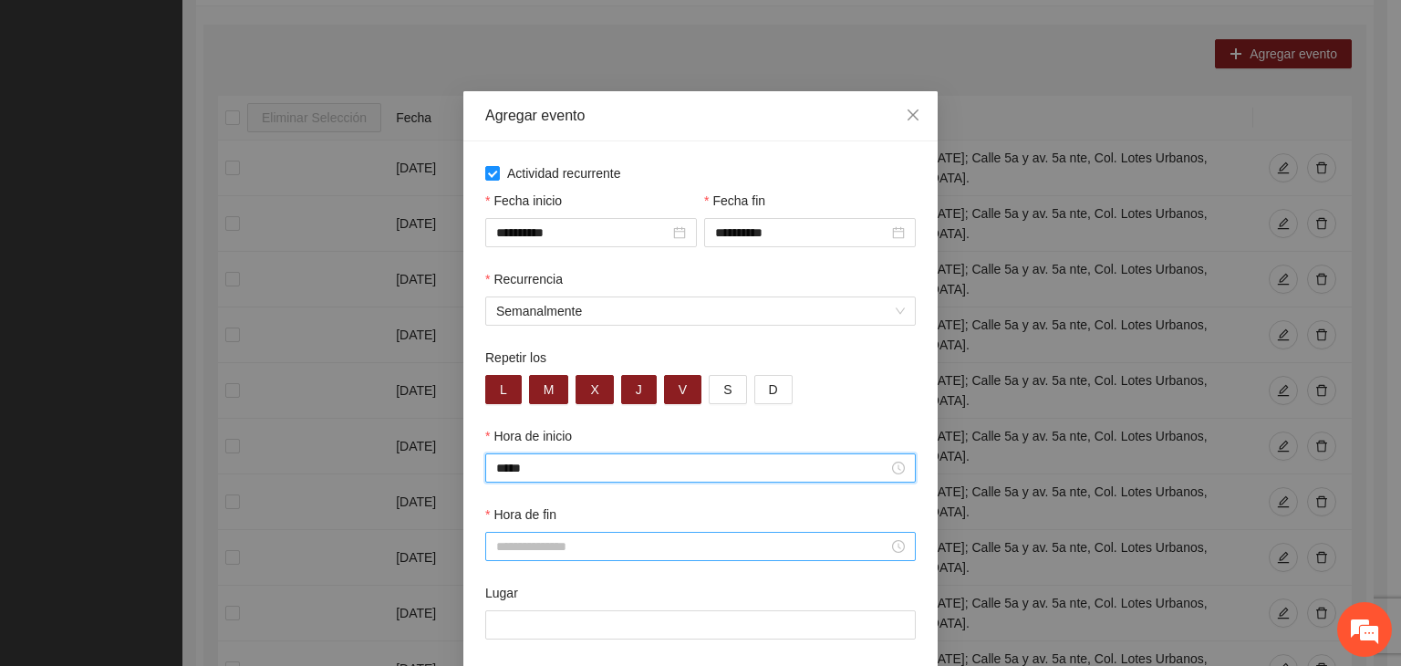
click at [748, 556] on input "Hora de fin" at bounding box center [692, 546] width 392 height 20
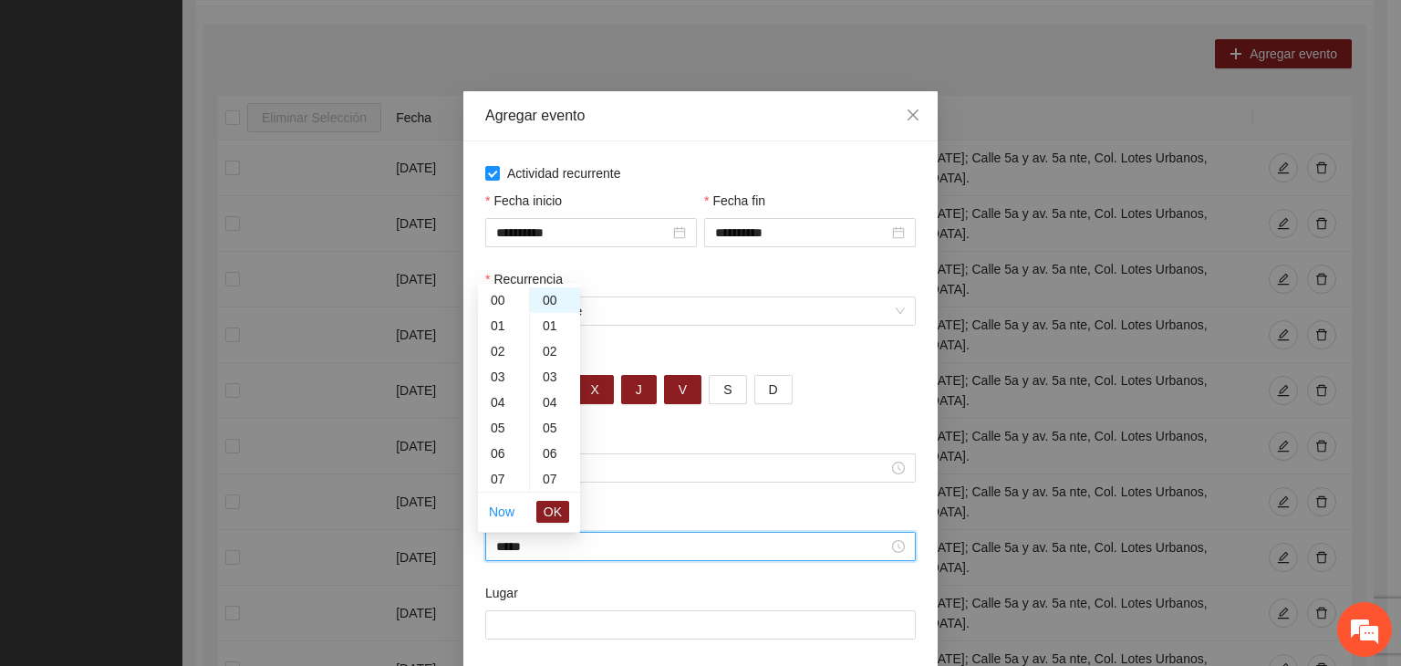
scroll to position [332, 0]
click at [575, 592] on div "Lugar" at bounding box center [700, 596] width 431 height 27
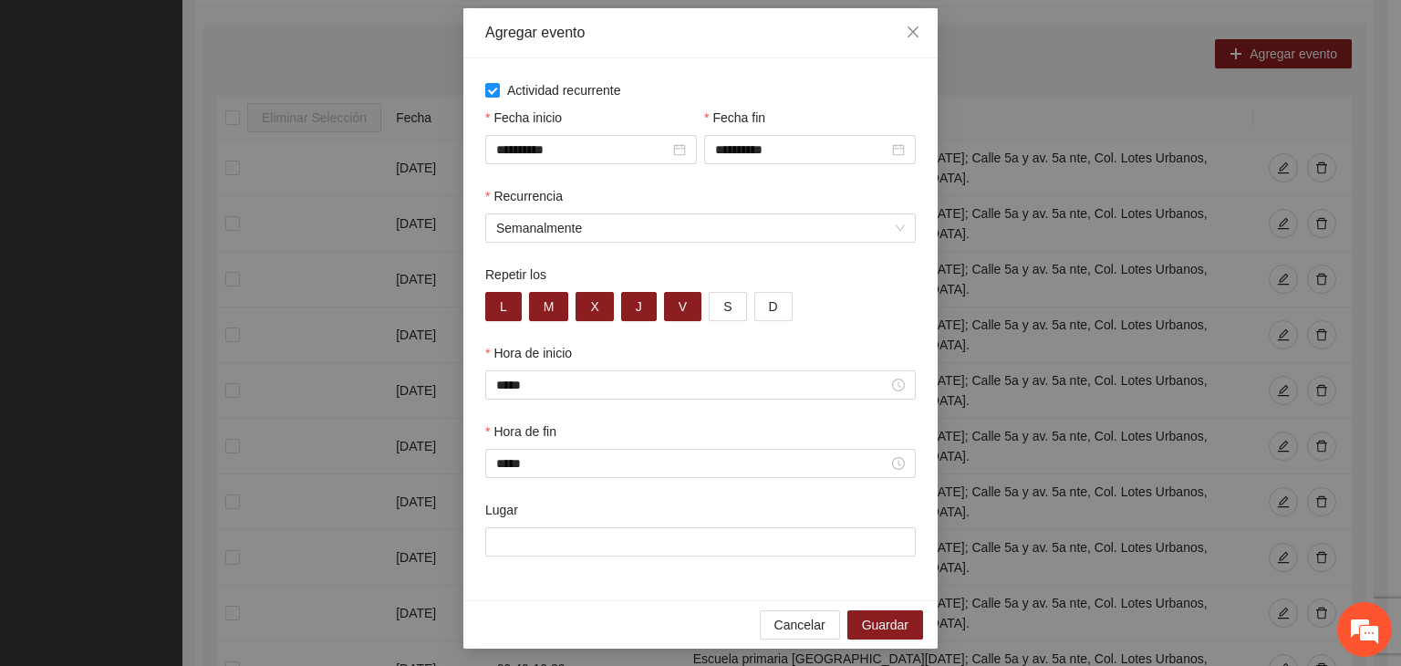
scroll to position [90, 0]
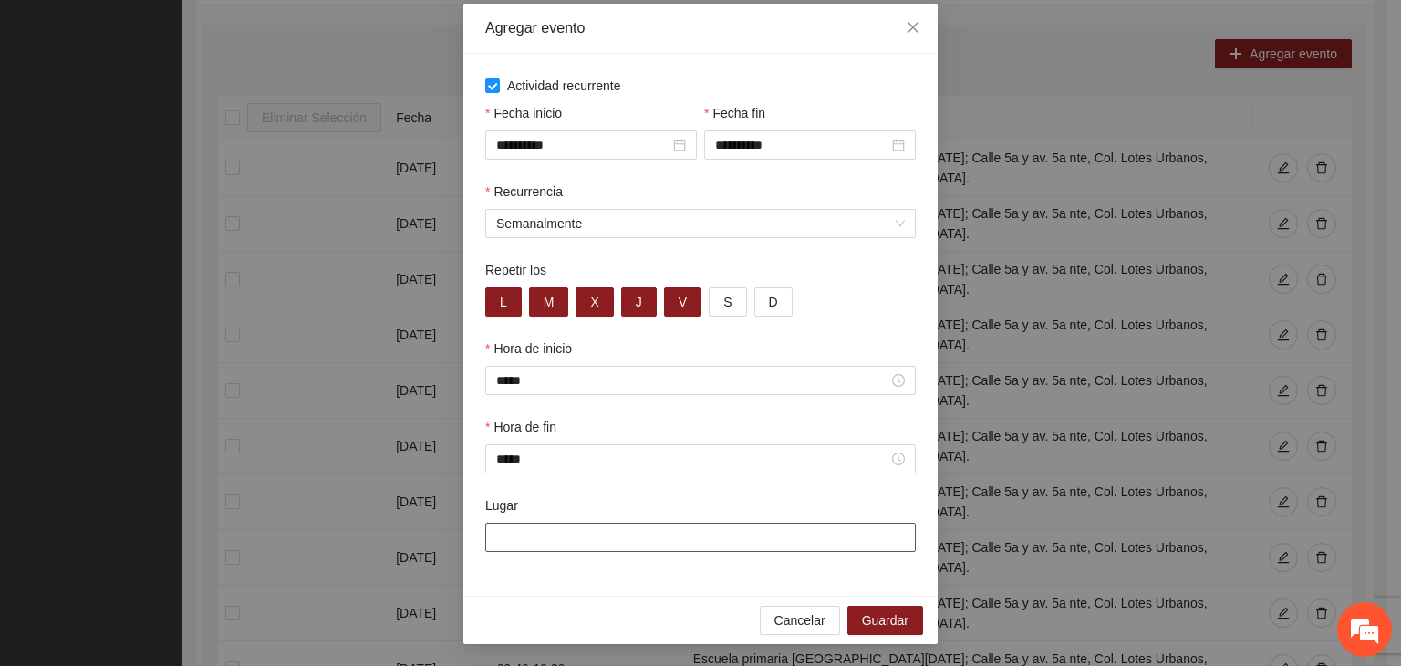
click at [604, 530] on input "Lugar" at bounding box center [700, 537] width 431 height 29
paste input "**********"
click at [670, 592] on div "**********" at bounding box center [700, 325] width 474 height 542
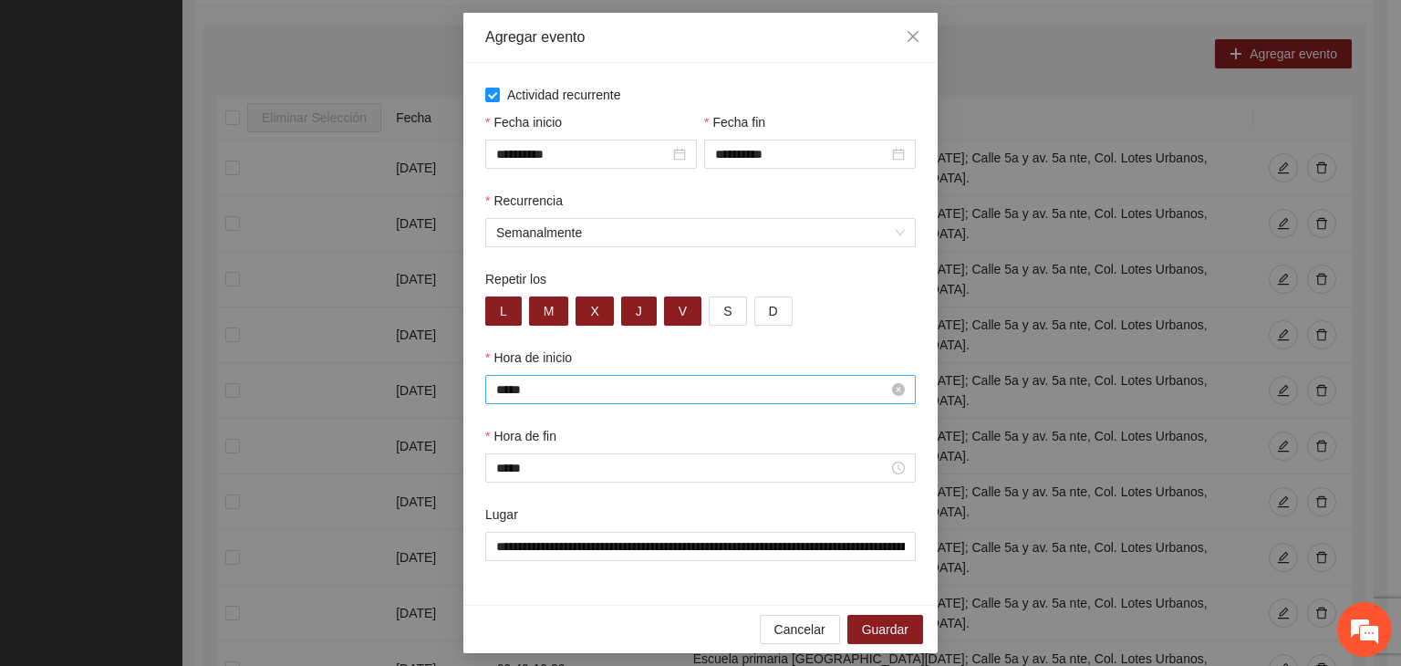
scroll to position [90, 0]
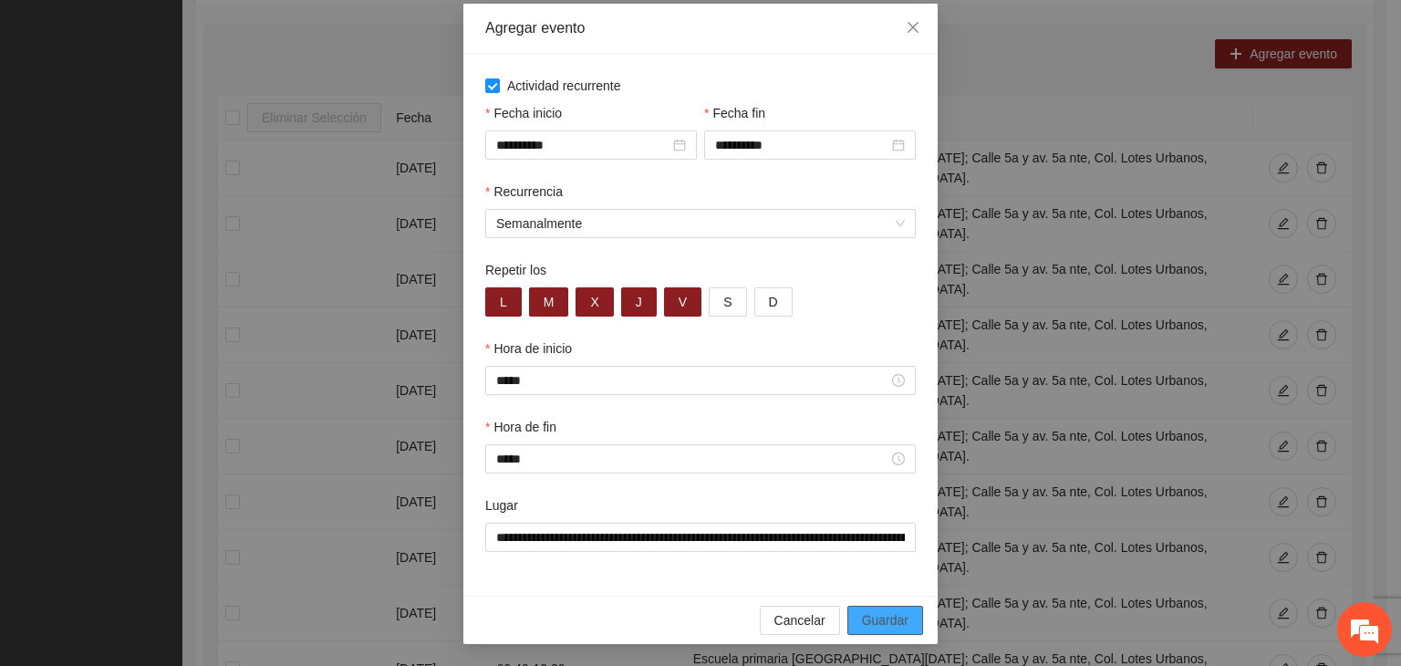
click at [892, 629] on button "Guardar" at bounding box center [885, 620] width 76 height 29
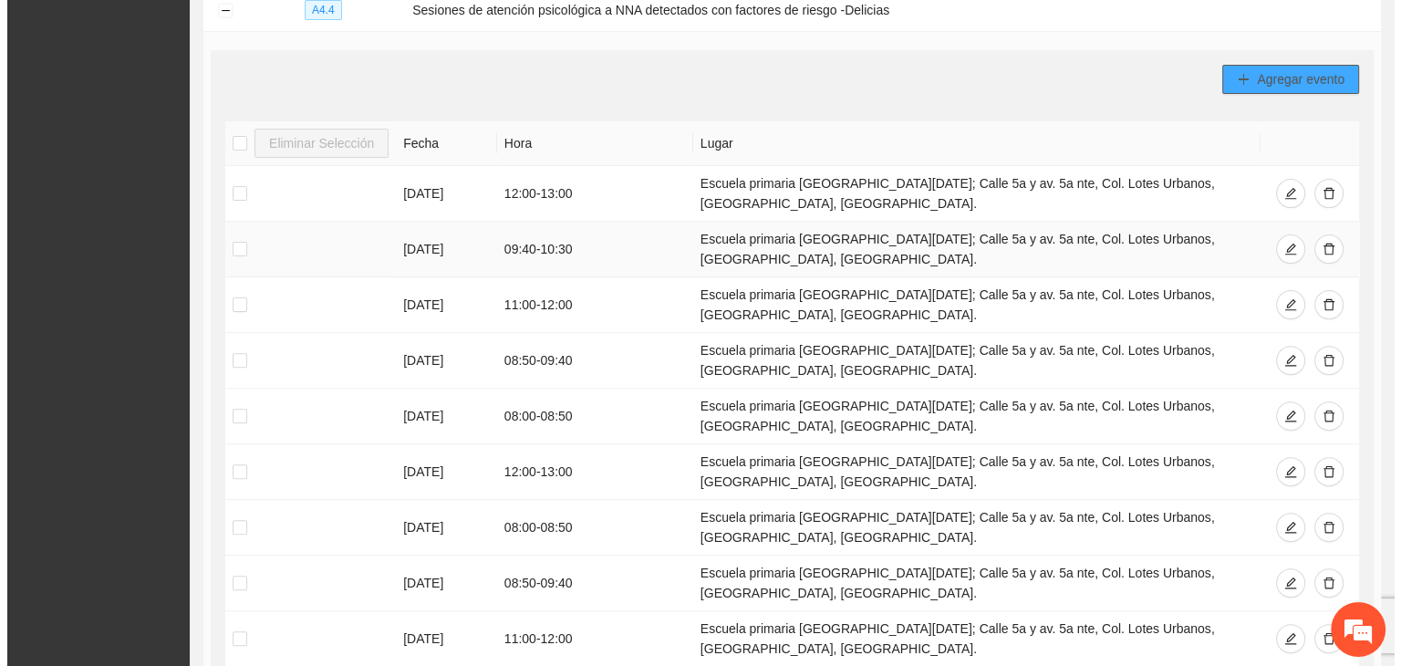
scroll to position [581, 0]
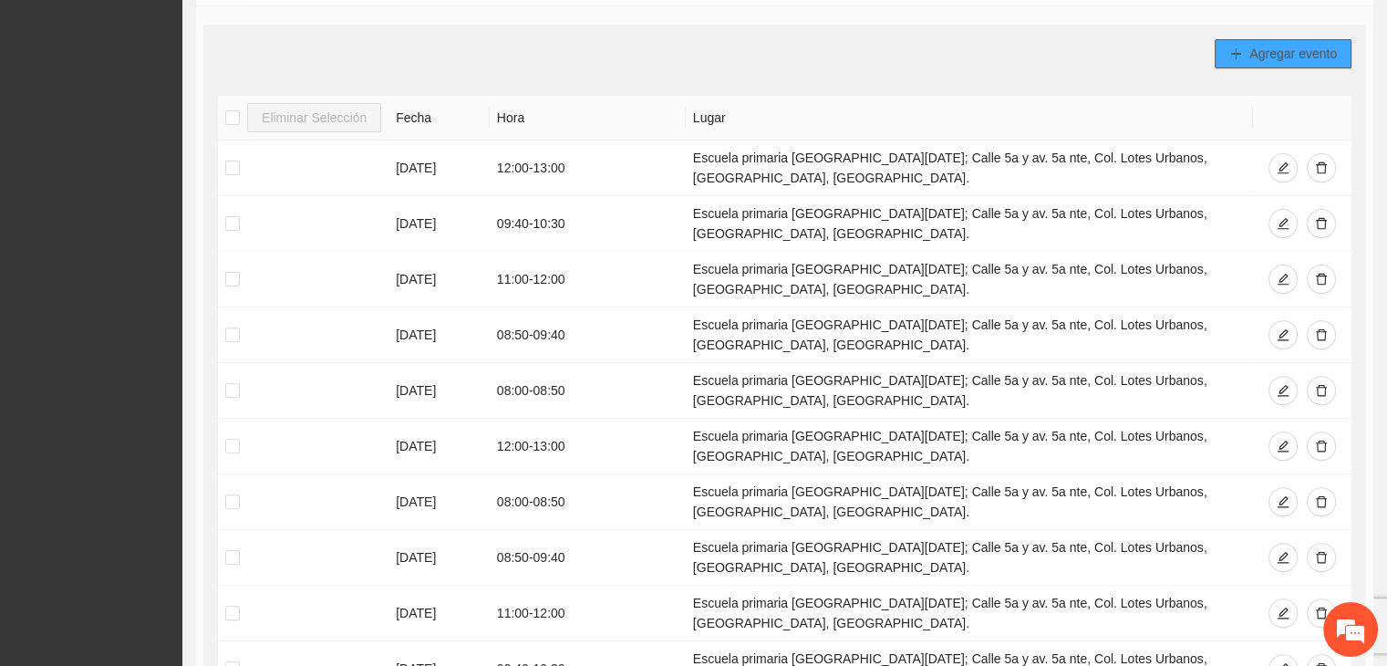
click at [1247, 51] on button "Agregar evento" at bounding box center [1283, 53] width 137 height 29
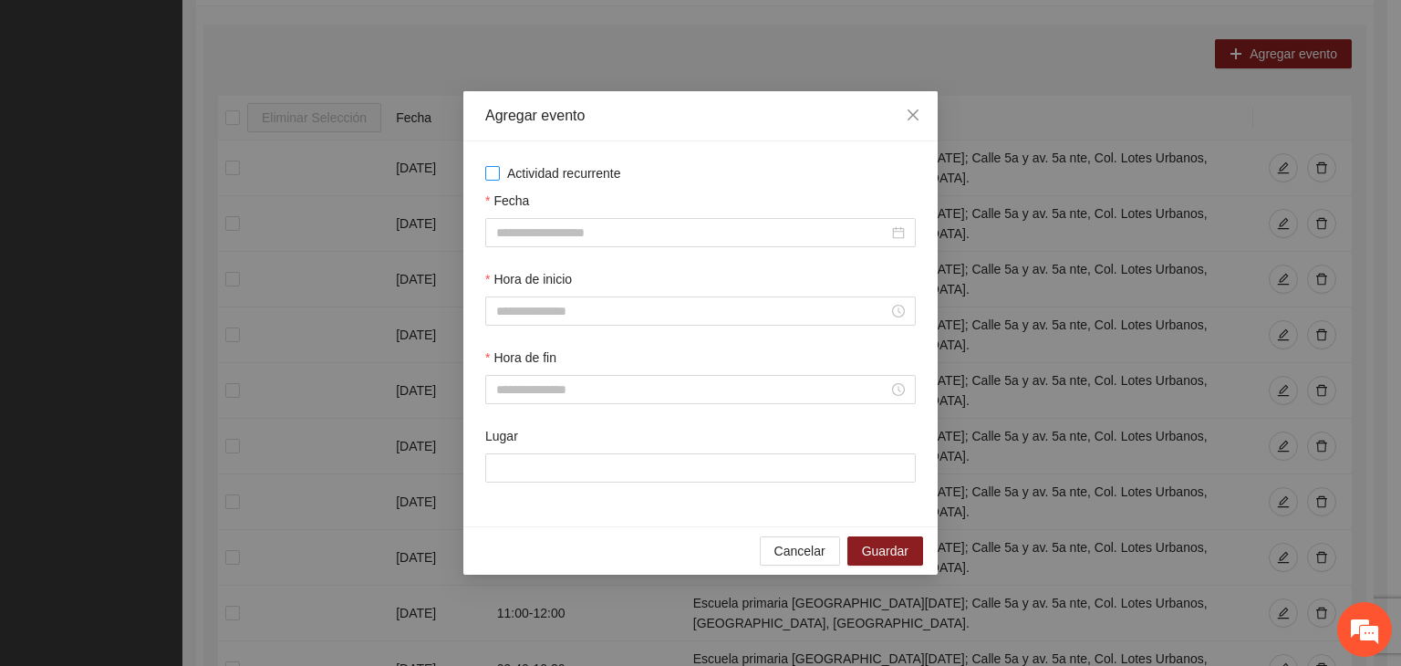
click at [541, 180] on span "Actividad recurrente" at bounding box center [564, 173] width 129 height 20
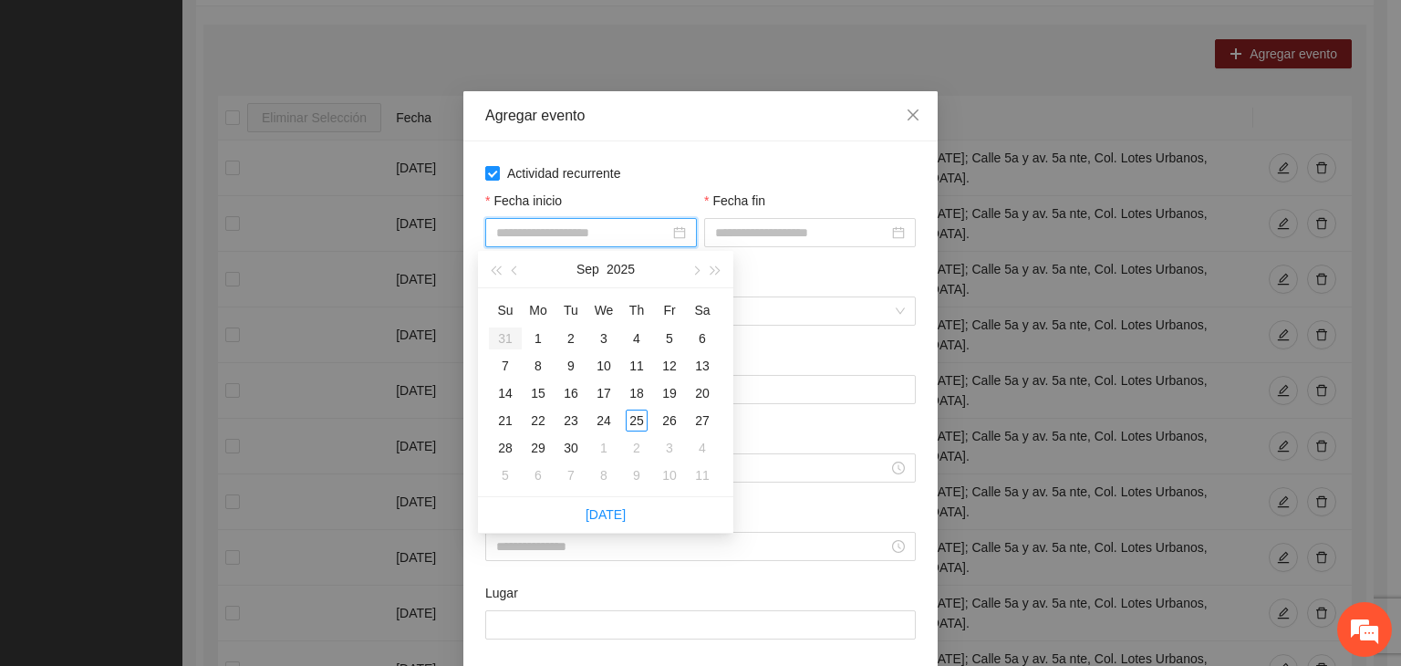
click at [562, 234] on input "Fecha inicio" at bounding box center [582, 233] width 173 height 20
click at [697, 276] on button "button" at bounding box center [695, 269] width 20 height 36
click at [608, 337] on div "1" at bounding box center [604, 338] width 22 height 22
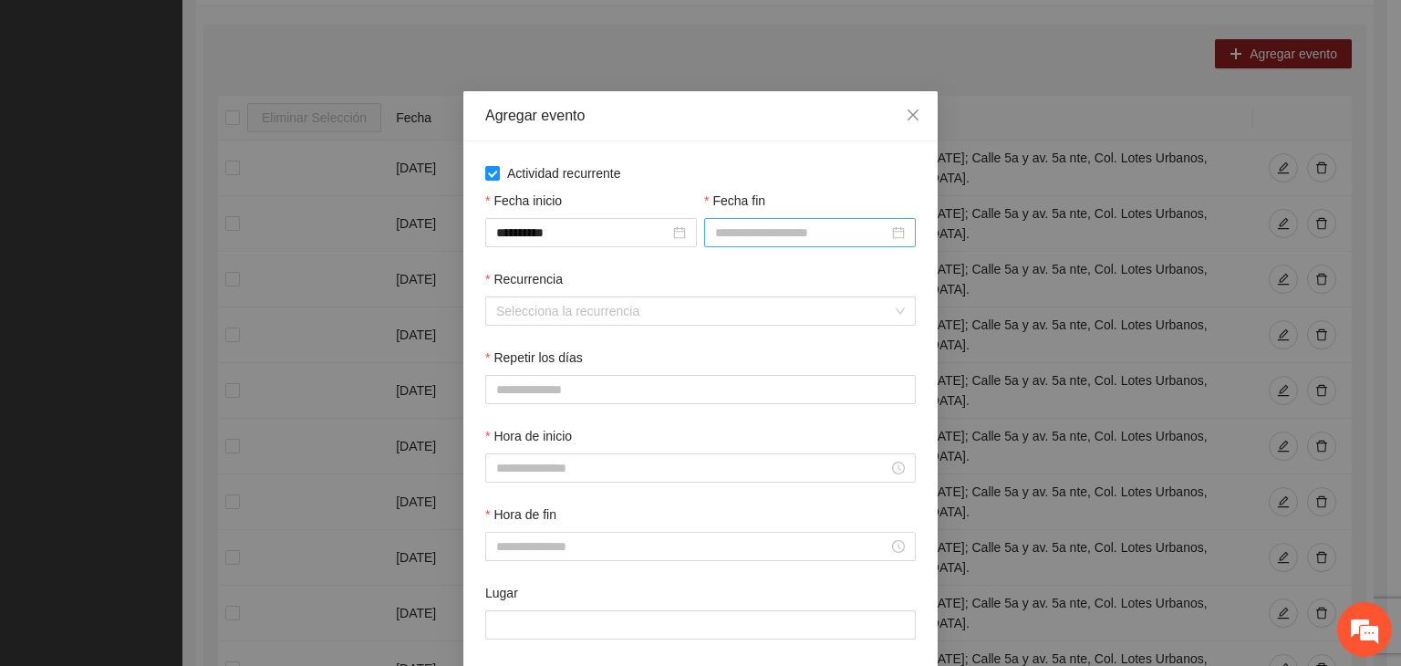
click at [731, 244] on div at bounding box center [810, 232] width 212 height 29
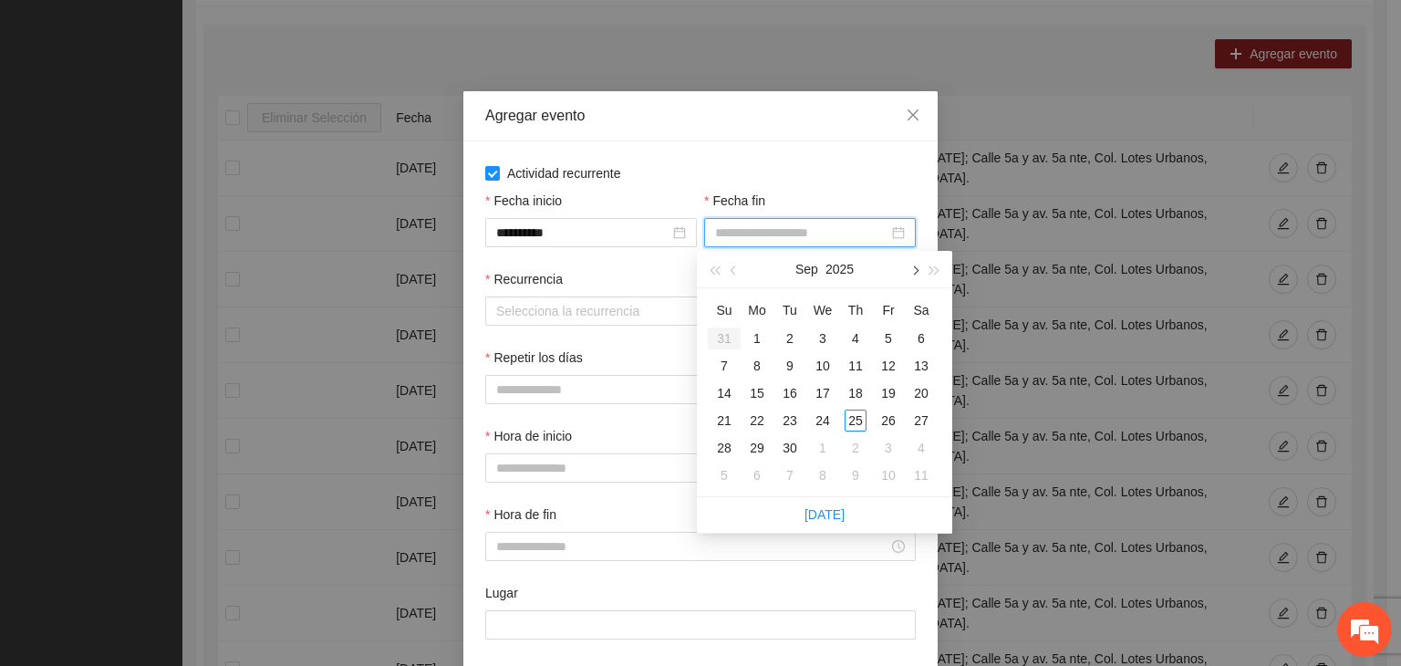
click at [904, 274] on button "button" at bounding box center [914, 269] width 20 height 36
drag, startPoint x: 887, startPoint y: 421, endPoint x: 866, endPoint y: 412, distance: 22.9
click at [888, 421] on div "24" at bounding box center [889, 421] width 22 height 22
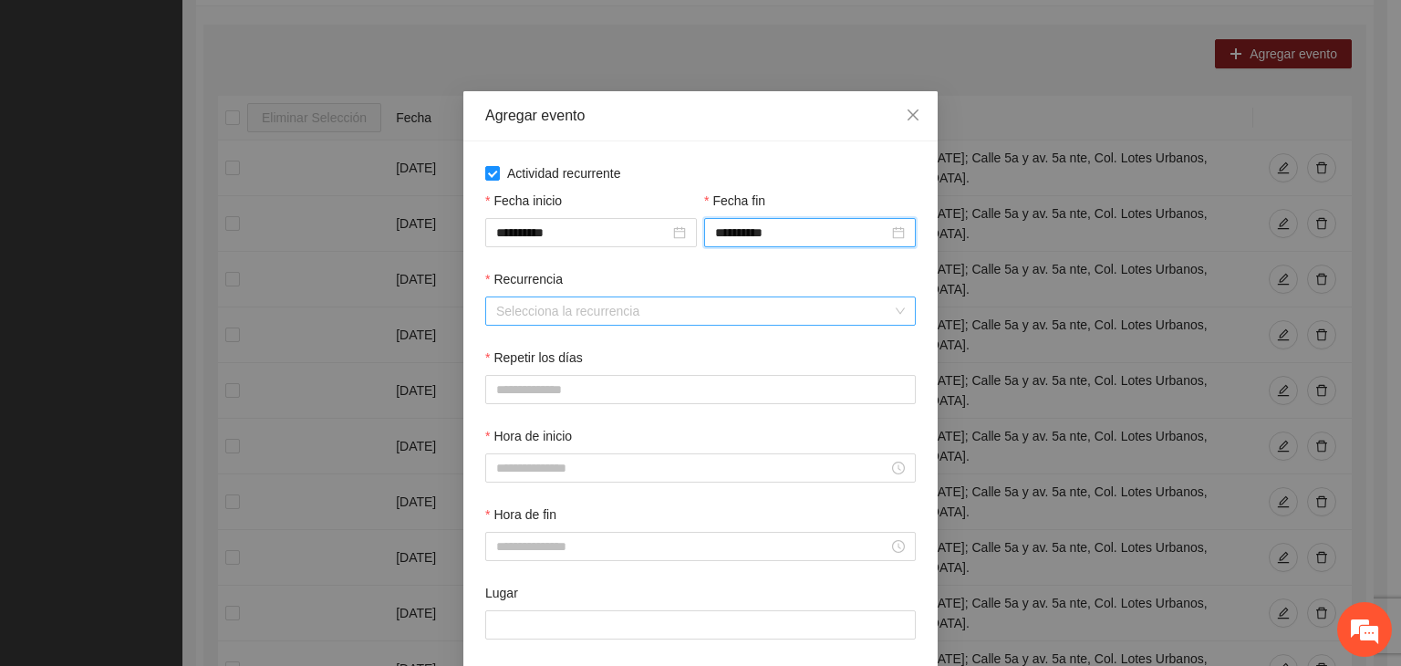
click at [591, 318] on input "Recurrencia" at bounding box center [694, 310] width 396 height 27
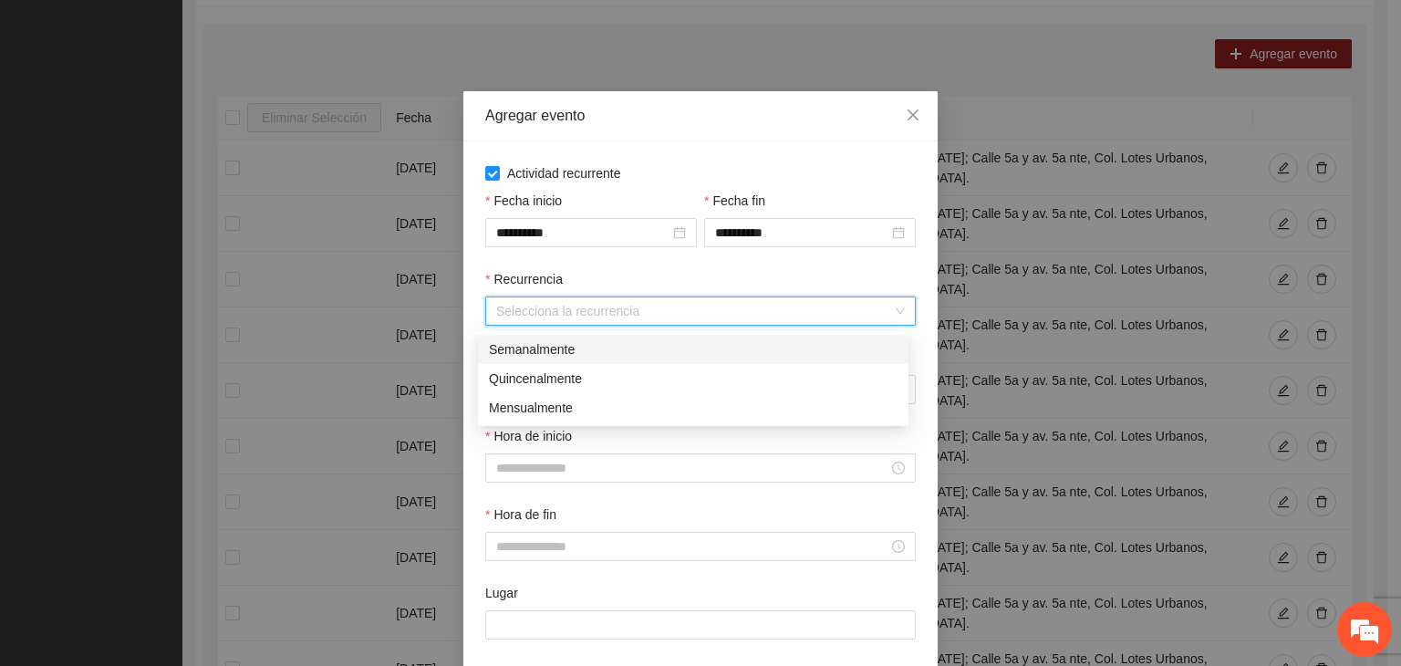
click at [620, 339] on div "Semanalmente" at bounding box center [693, 349] width 409 height 20
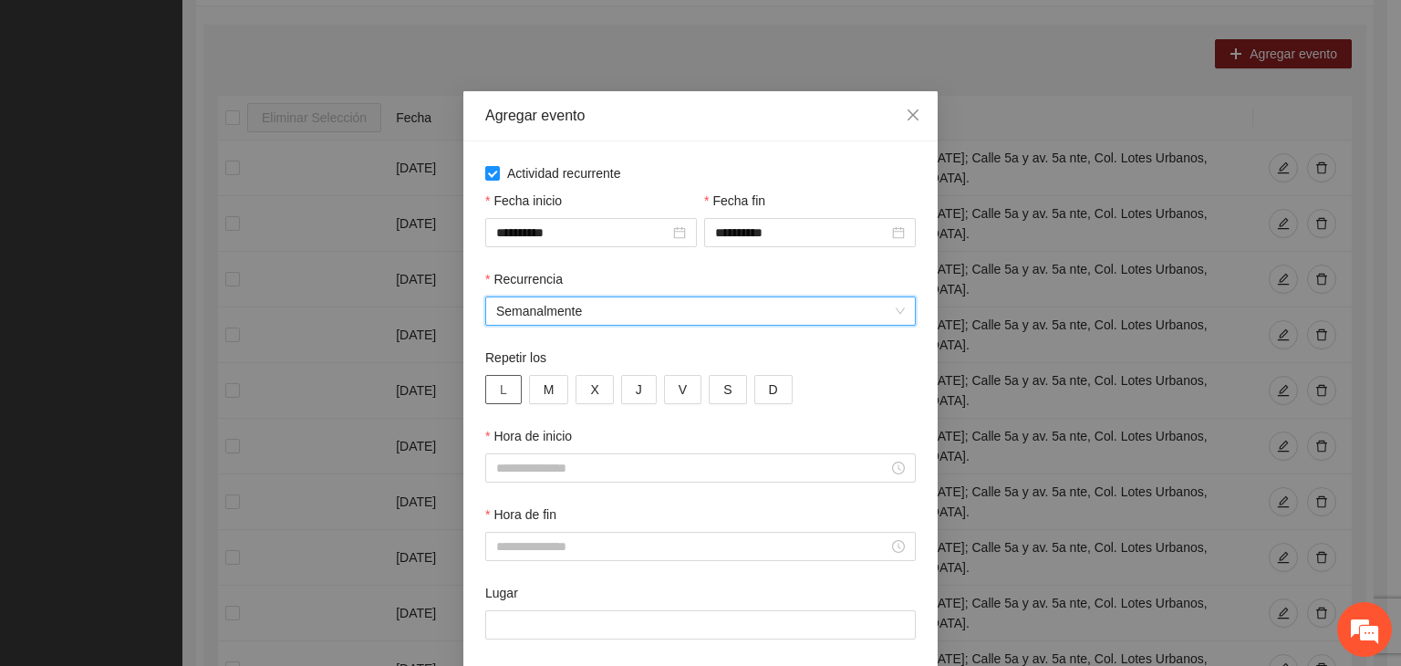
click at [504, 395] on button "L" at bounding box center [503, 389] width 36 height 29
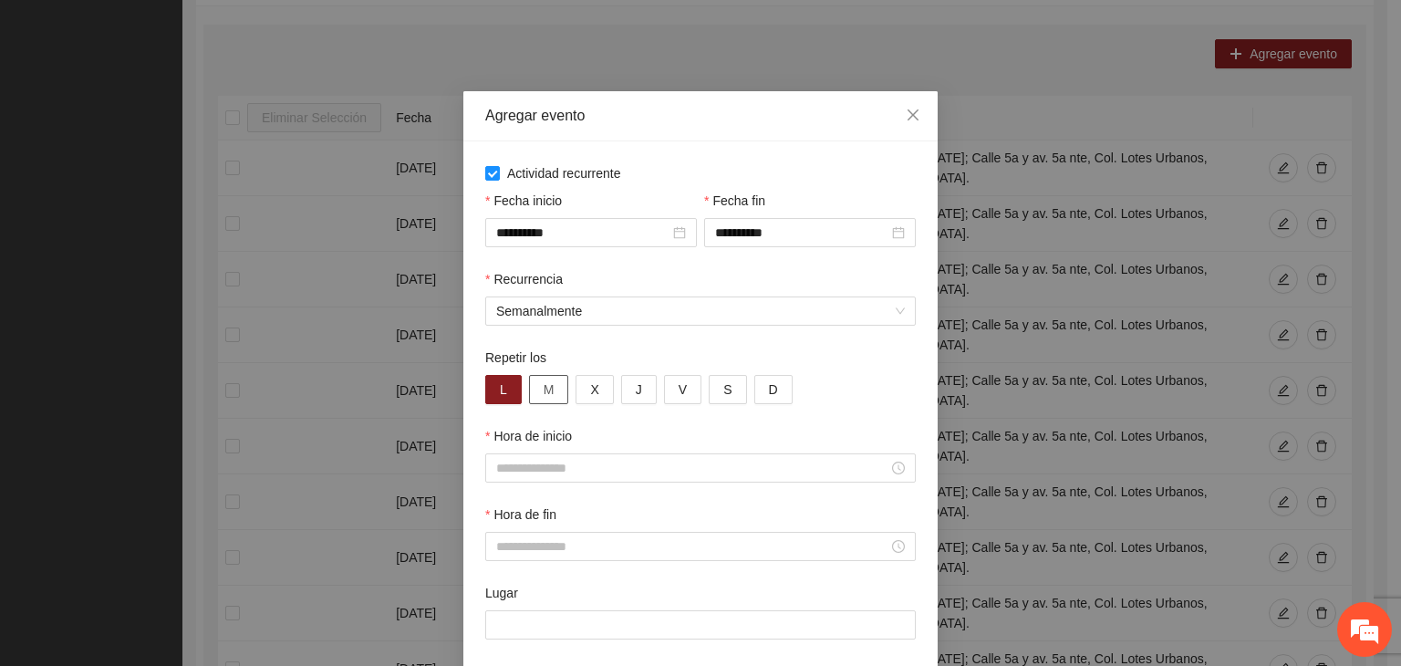
click at [554, 398] on button "M" at bounding box center [549, 389] width 40 height 29
drag, startPoint x: 585, startPoint y: 394, endPoint x: 628, endPoint y: 395, distance: 42.9
click at [592, 397] on button "X" at bounding box center [594, 389] width 37 height 29
drag, startPoint x: 631, startPoint y: 395, endPoint x: 650, endPoint y: 395, distance: 18.2
click at [638, 395] on button "J" at bounding box center [639, 389] width 36 height 29
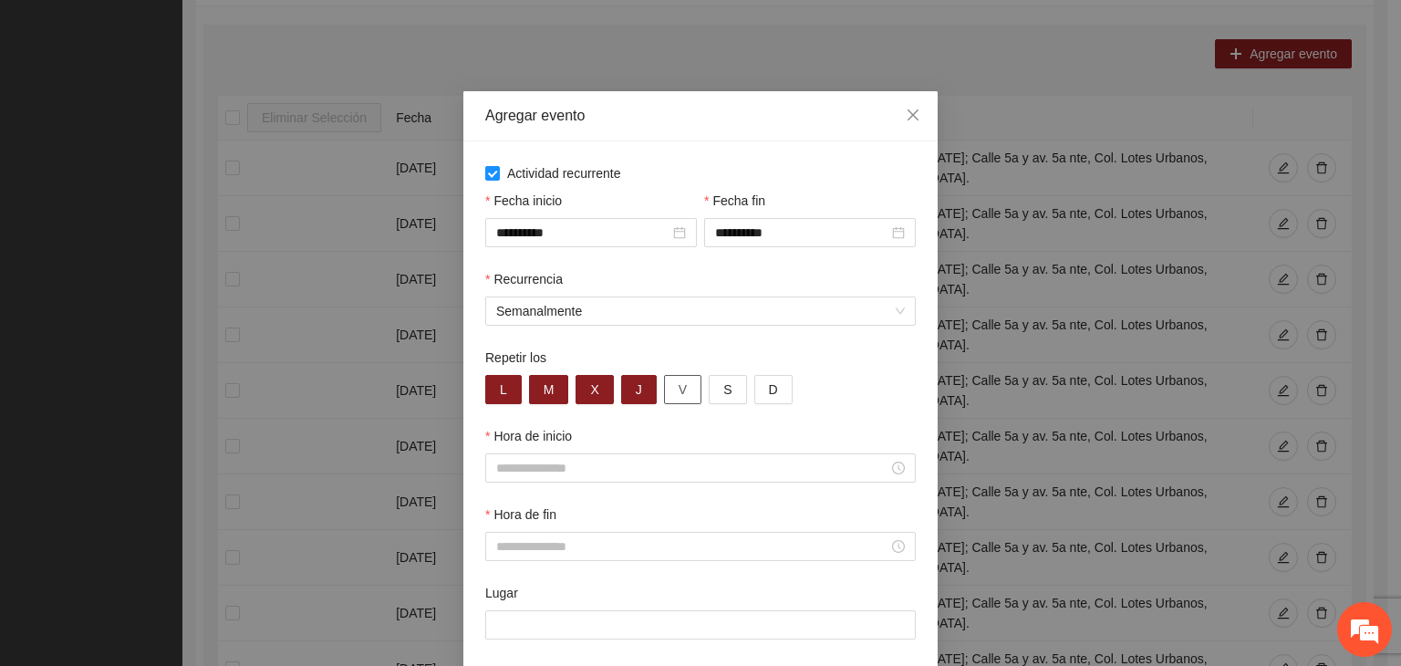
click at [679, 395] on span "V" at bounding box center [683, 389] width 8 height 20
click at [581, 467] on input "Hora de inicio" at bounding box center [692, 468] width 392 height 20
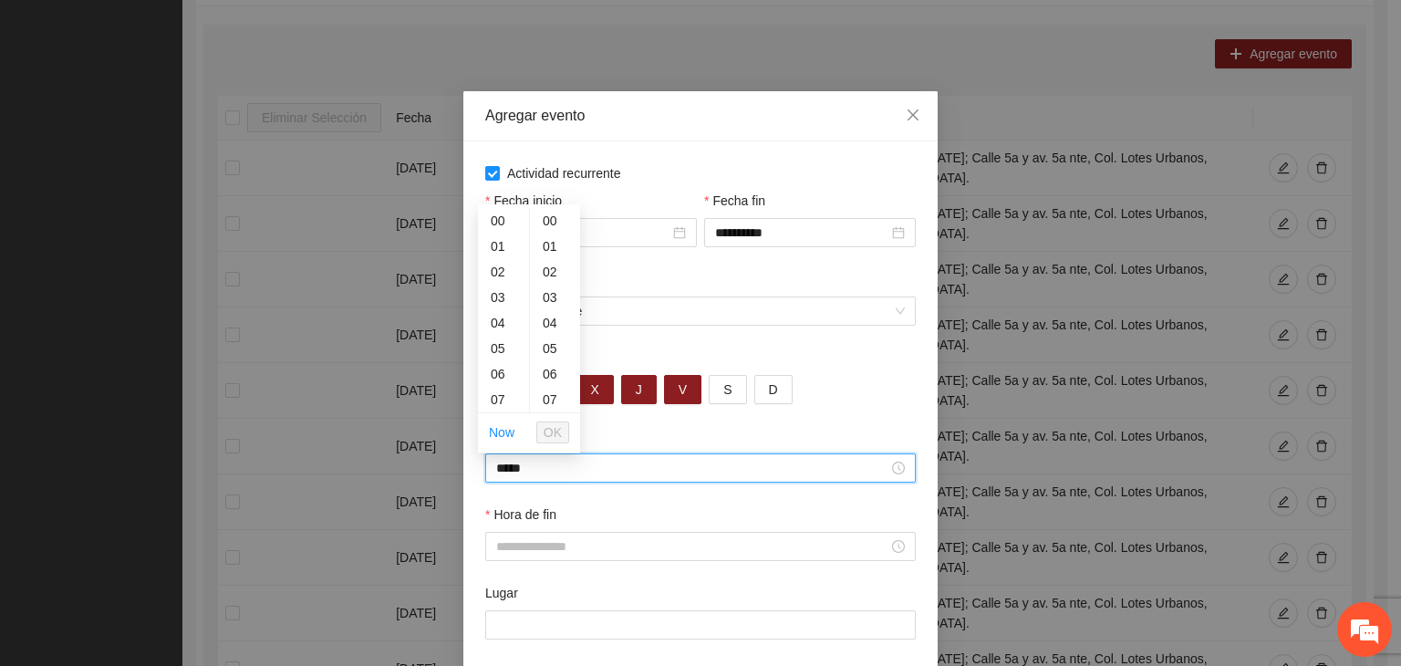
scroll to position [204, 0]
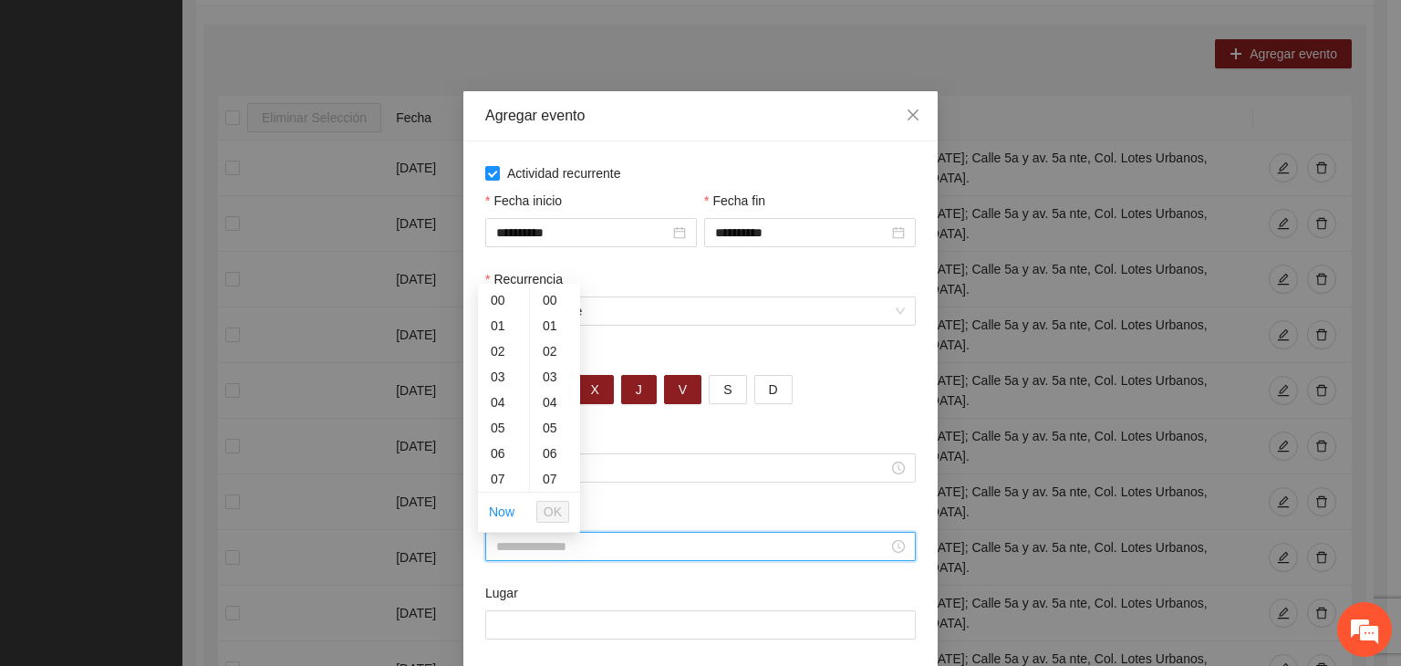
click at [752, 551] on input "Hora de fin" at bounding box center [692, 546] width 392 height 20
click at [617, 618] on input "Lugar" at bounding box center [700, 624] width 431 height 29
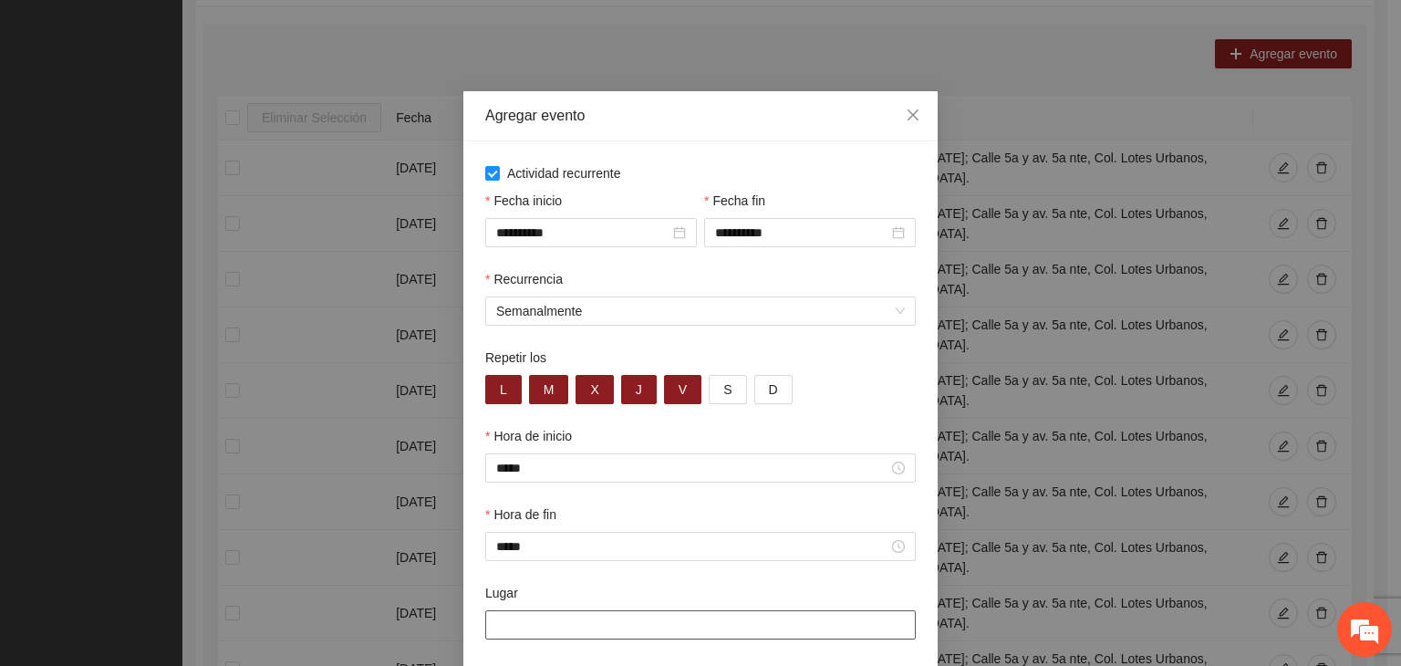
paste input "**********"
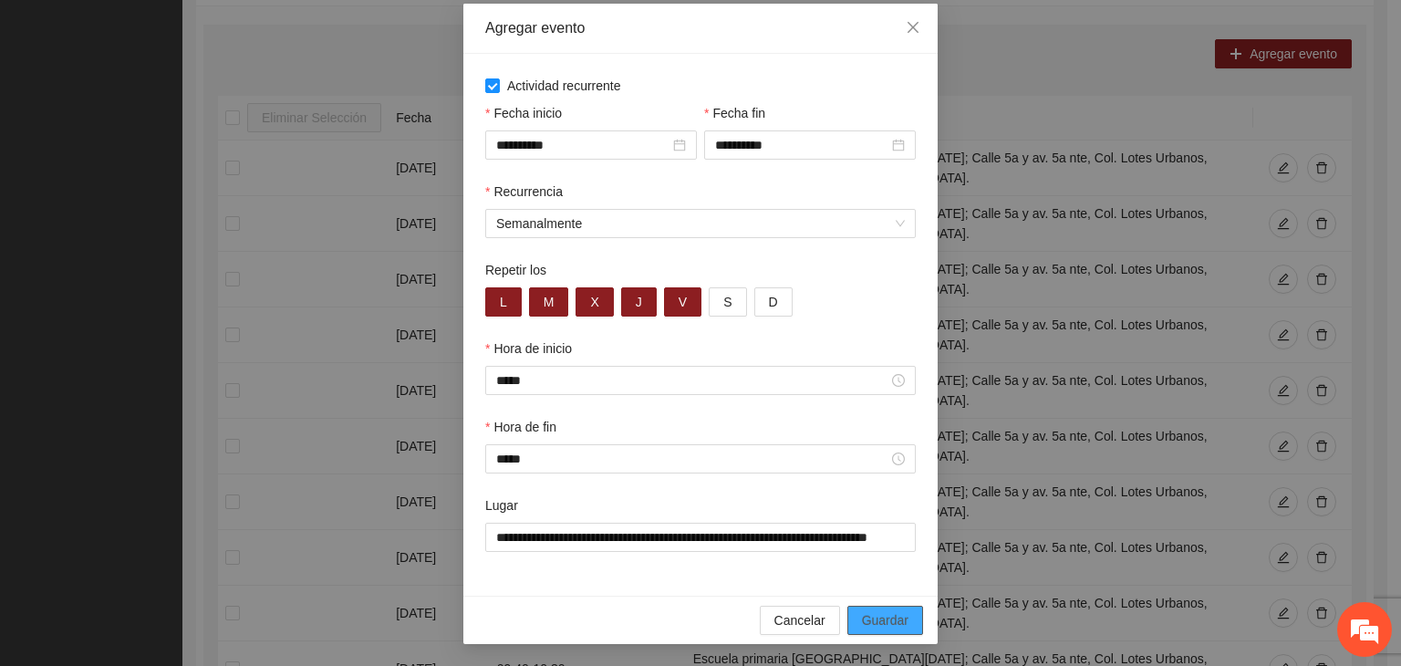
scroll to position [0, 0]
click at [869, 617] on span "Guardar" at bounding box center [885, 620] width 47 height 20
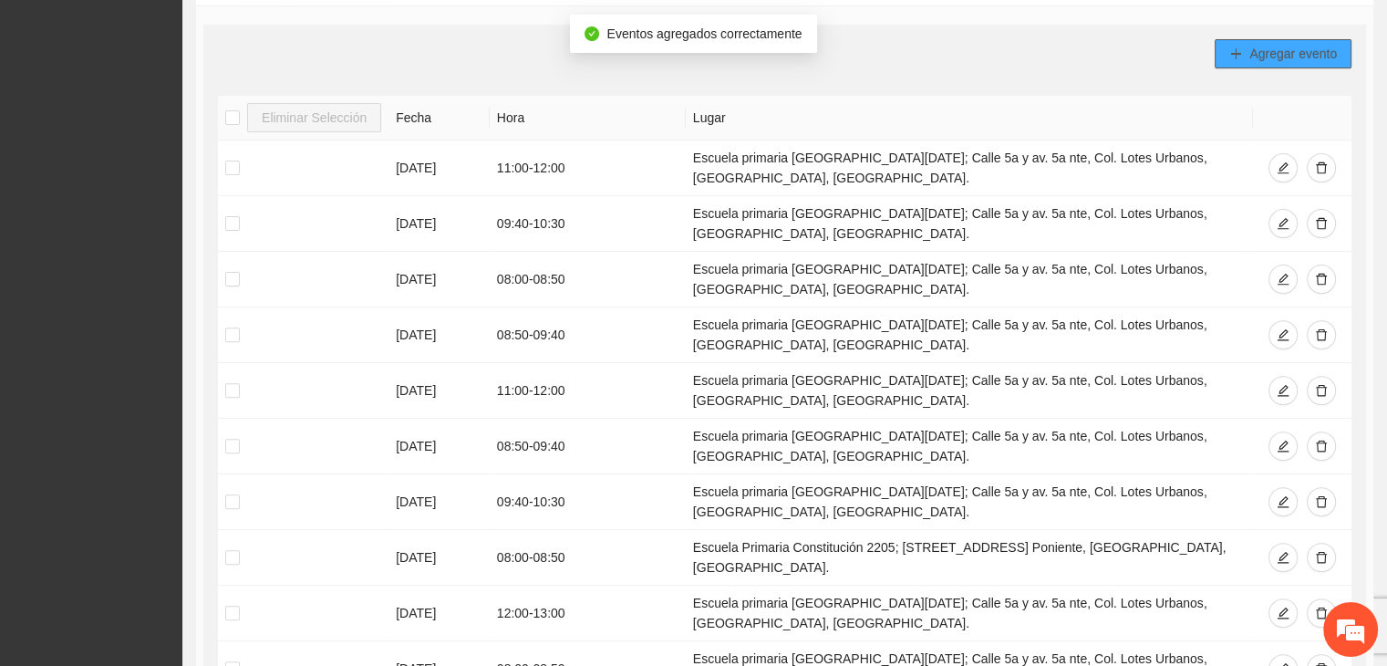
click at [1256, 56] on span "Agregar evento" at bounding box center [1294, 54] width 88 height 20
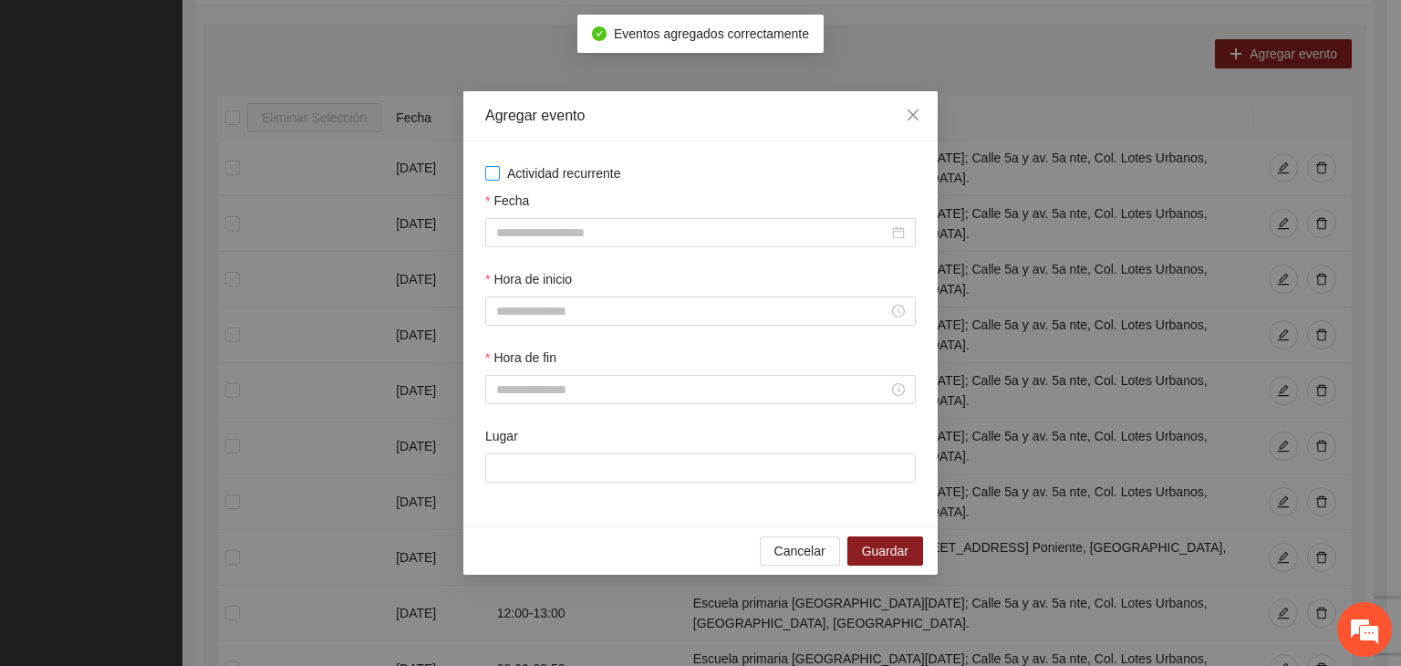
click at [580, 173] on span "Actividad recurrente" at bounding box center [564, 173] width 129 height 20
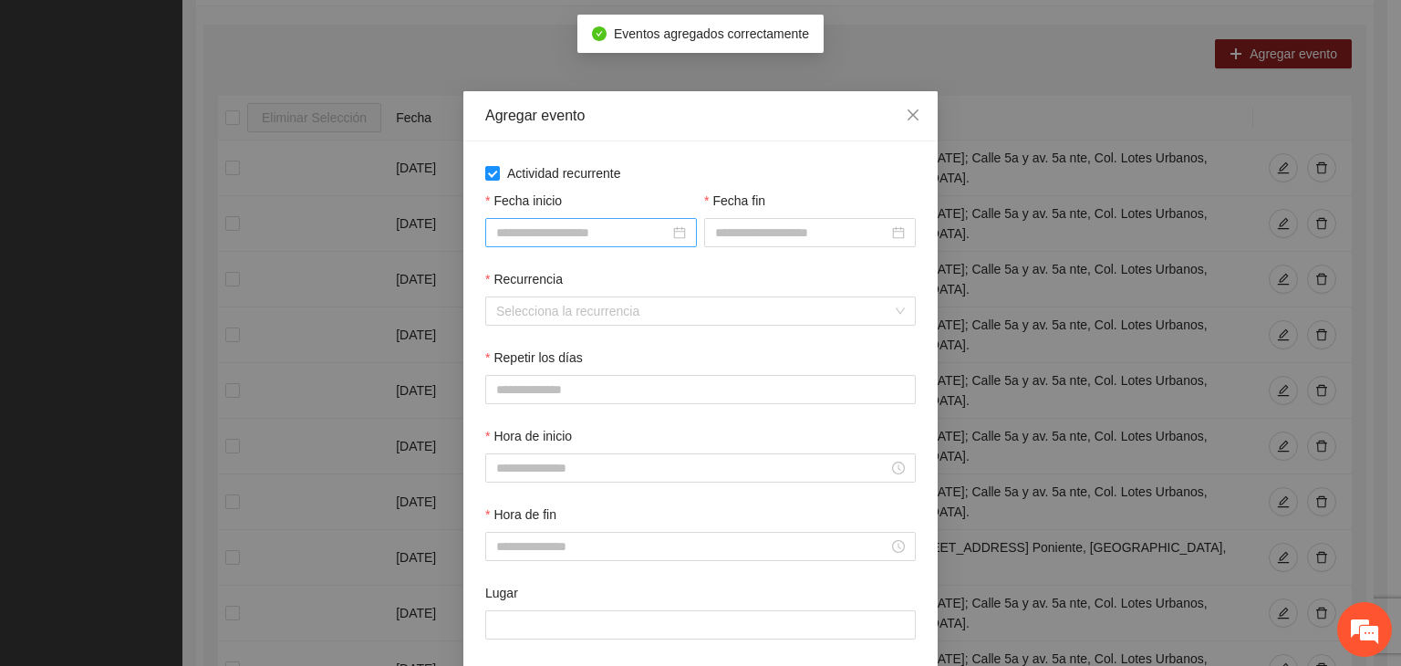
click at [566, 225] on input "Fecha inicio" at bounding box center [582, 233] width 173 height 20
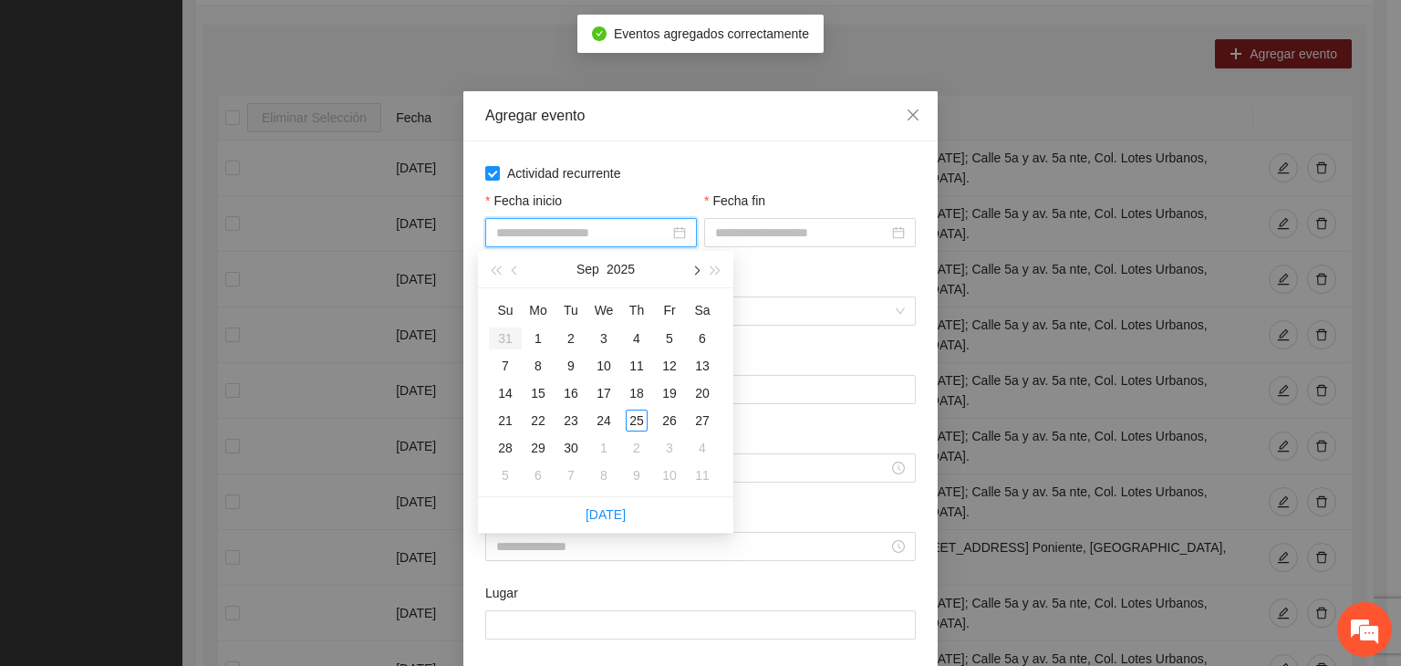
click at [690, 265] on button "button" at bounding box center [695, 269] width 20 height 36
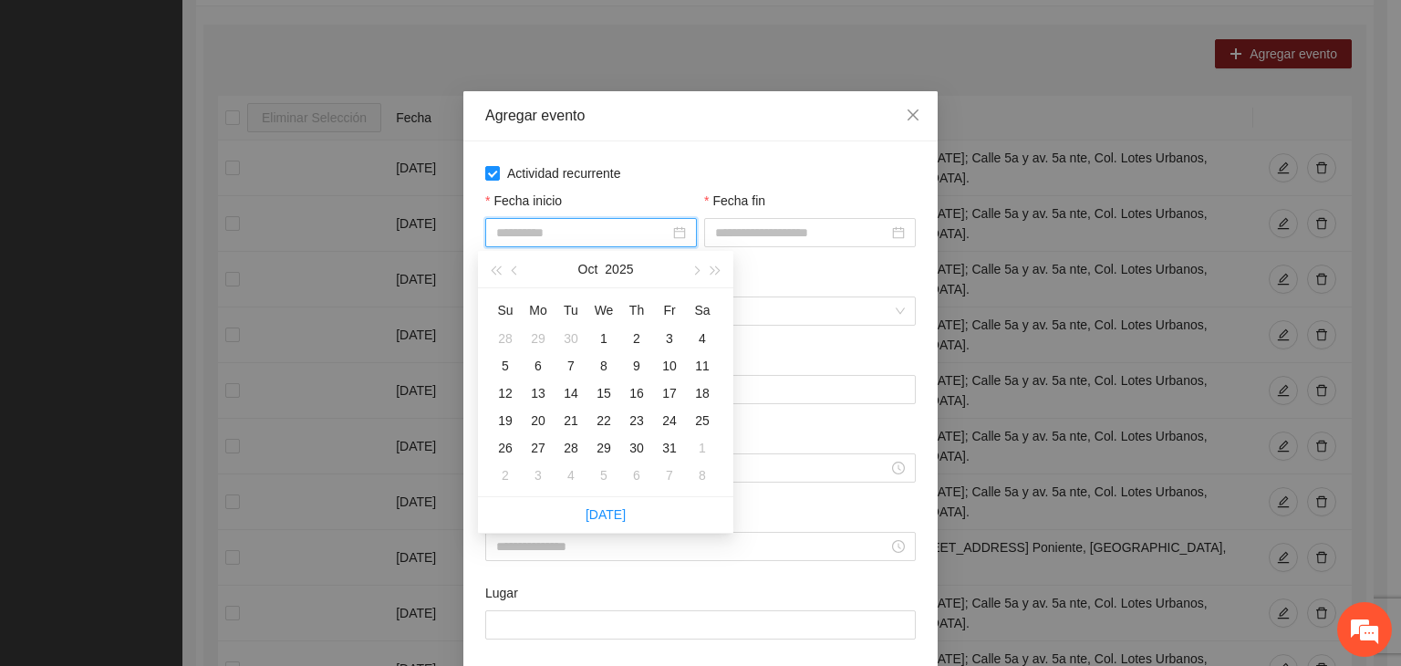
drag, startPoint x: 607, startPoint y: 339, endPoint x: 617, endPoint y: 340, distance: 10.1
click at [609, 340] on div "1" at bounding box center [604, 338] width 22 height 22
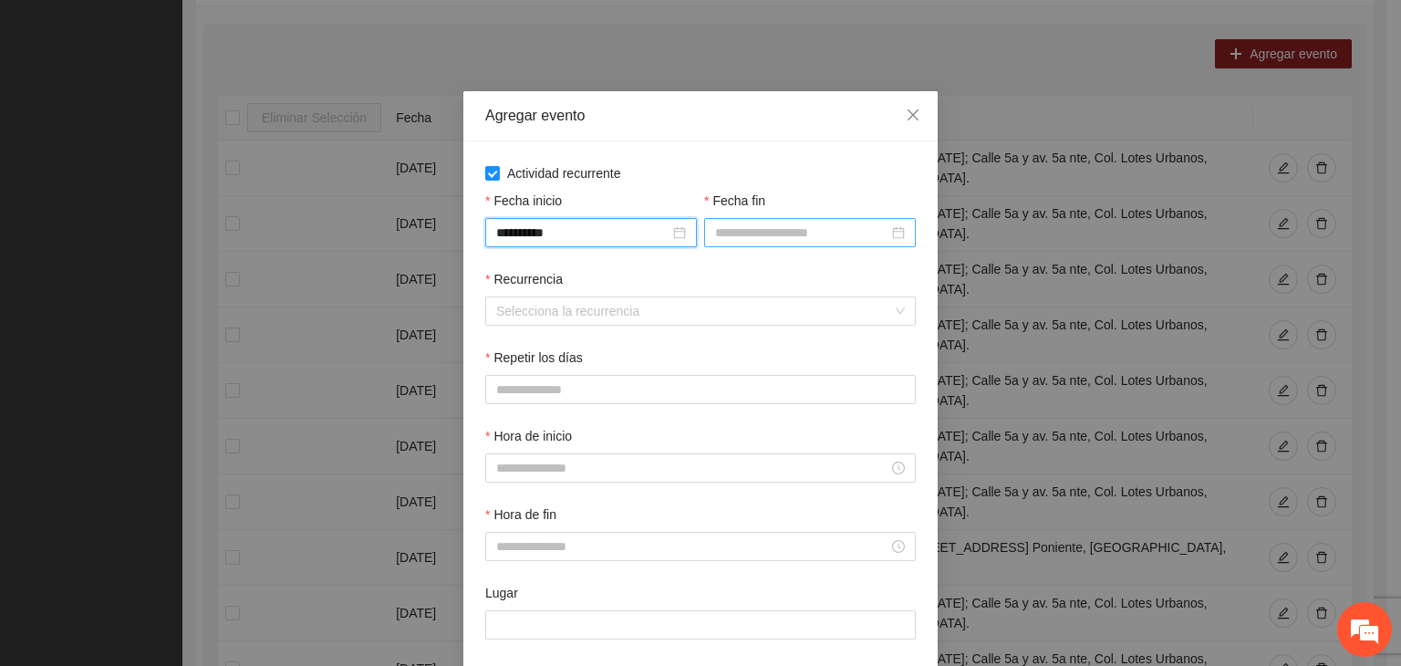
click at [746, 242] on input "Fecha fin" at bounding box center [801, 233] width 173 height 20
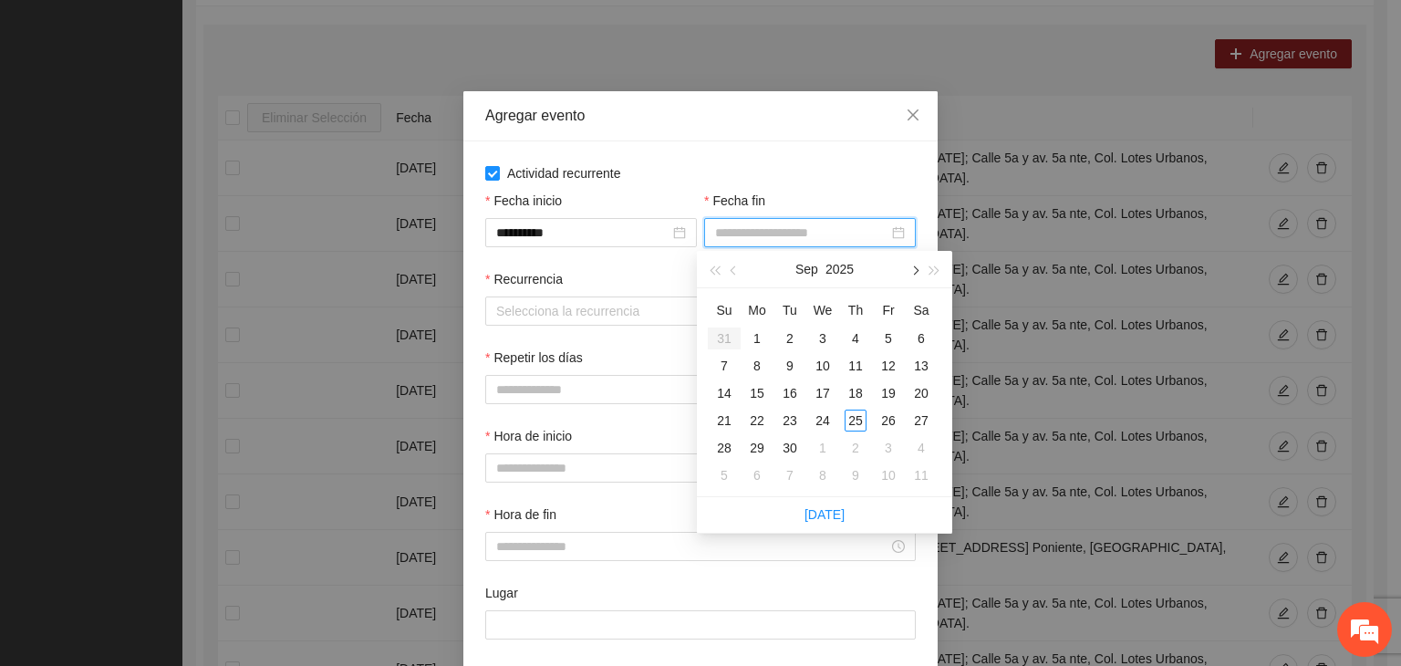
click at [917, 267] on button "button" at bounding box center [914, 269] width 20 height 36
click at [894, 414] on div "24" at bounding box center [889, 421] width 22 height 22
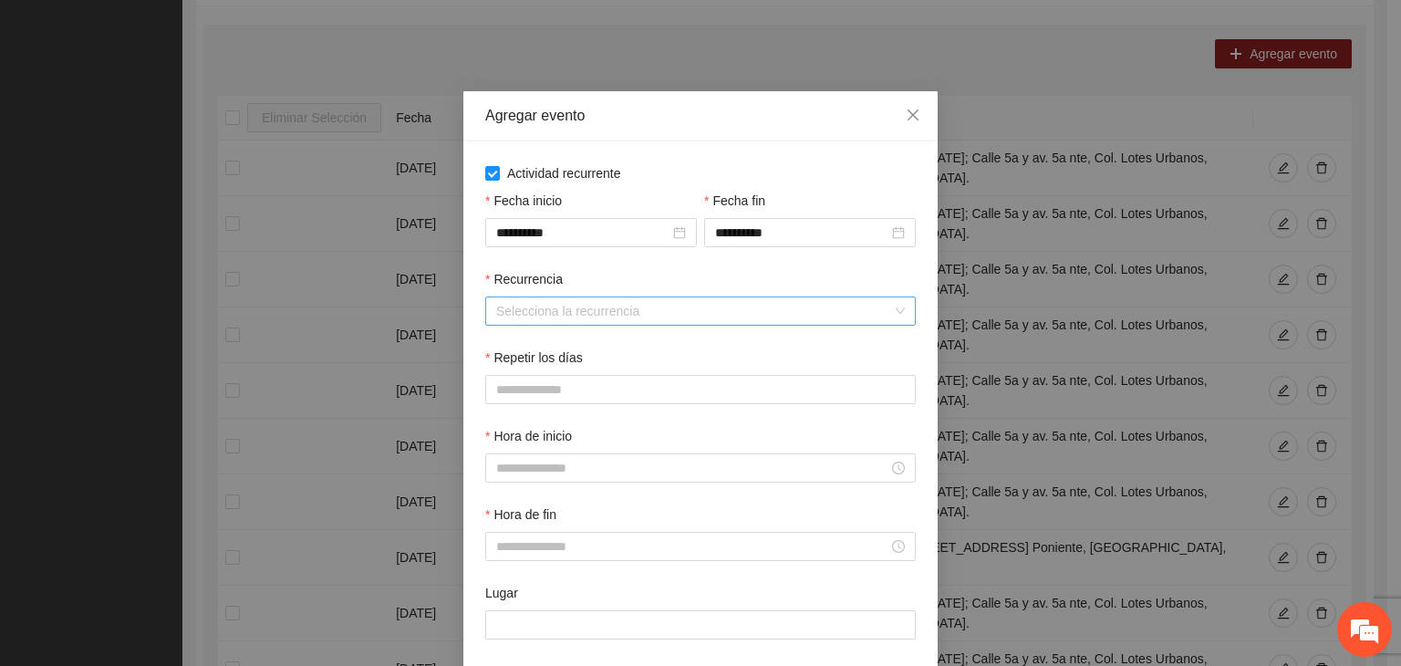
click at [624, 308] on input "Recurrencia" at bounding box center [694, 310] width 396 height 27
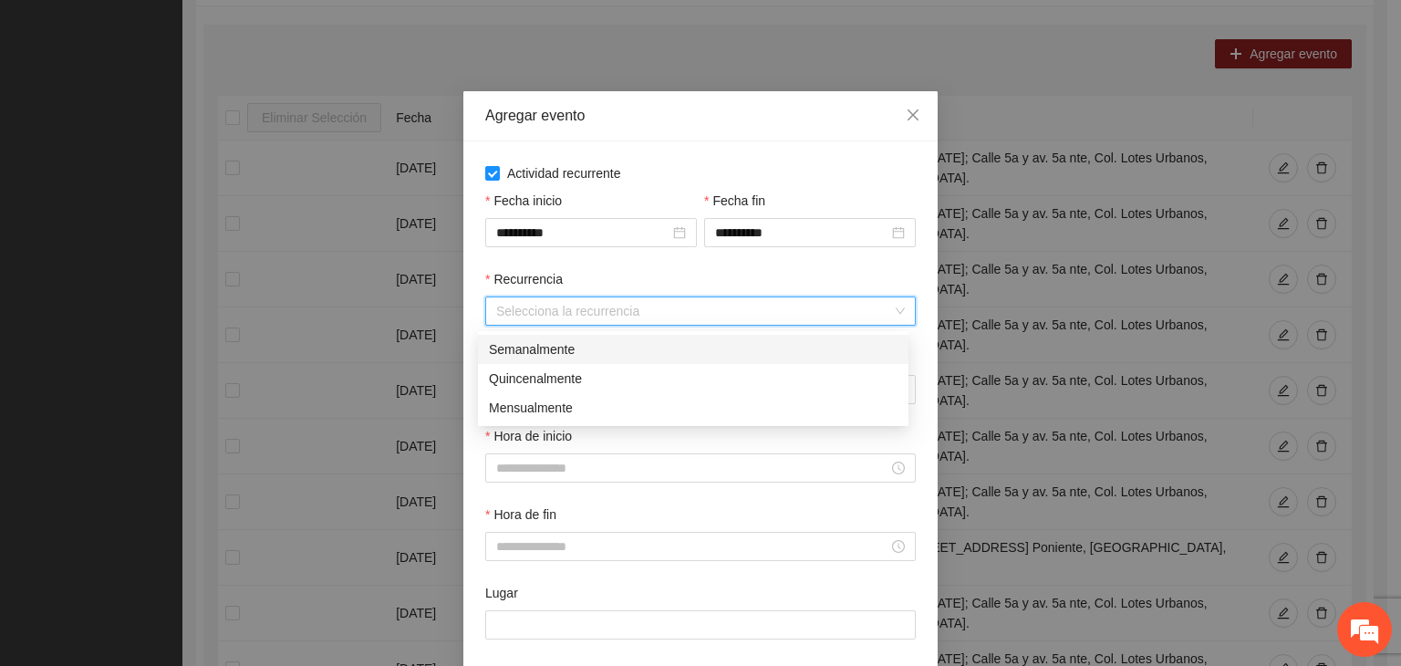
click at [641, 350] on div "Semanalmente" at bounding box center [693, 349] width 409 height 20
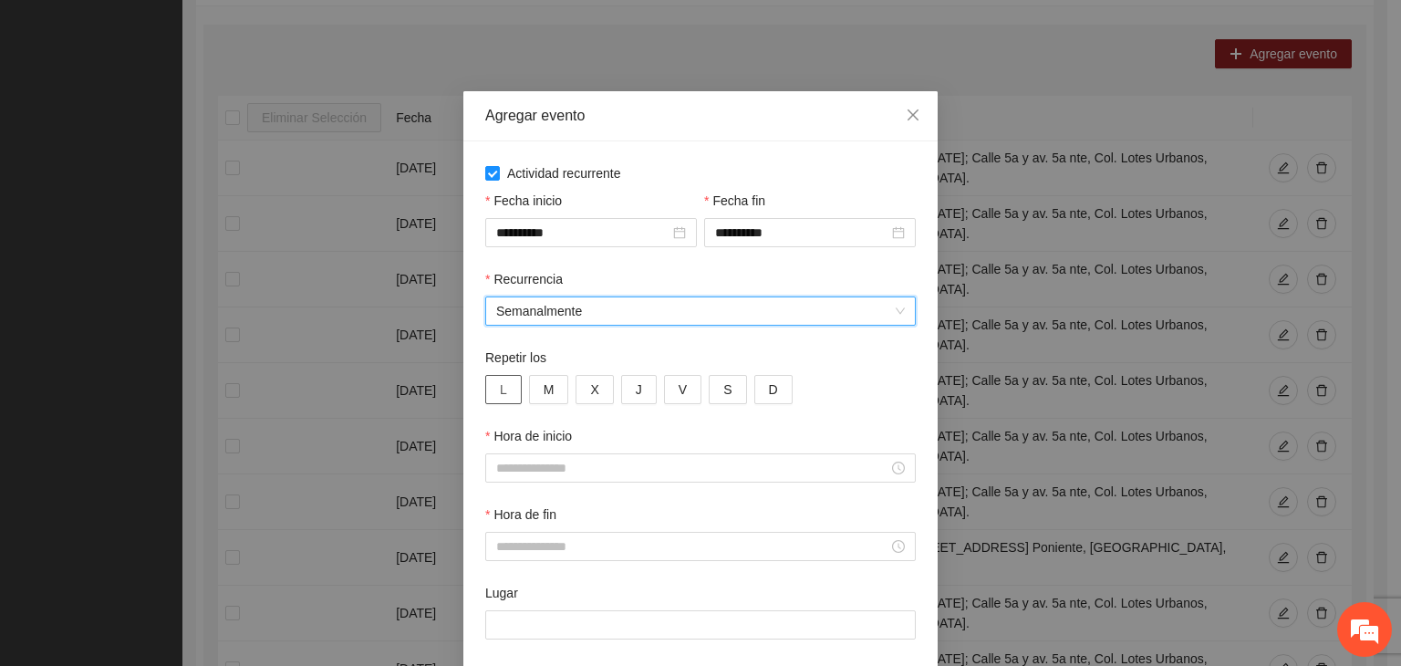
drag, startPoint x: 494, startPoint y: 395, endPoint x: 544, endPoint y: 394, distance: 49.3
click at [500, 395] on span "L" at bounding box center [503, 389] width 7 height 20
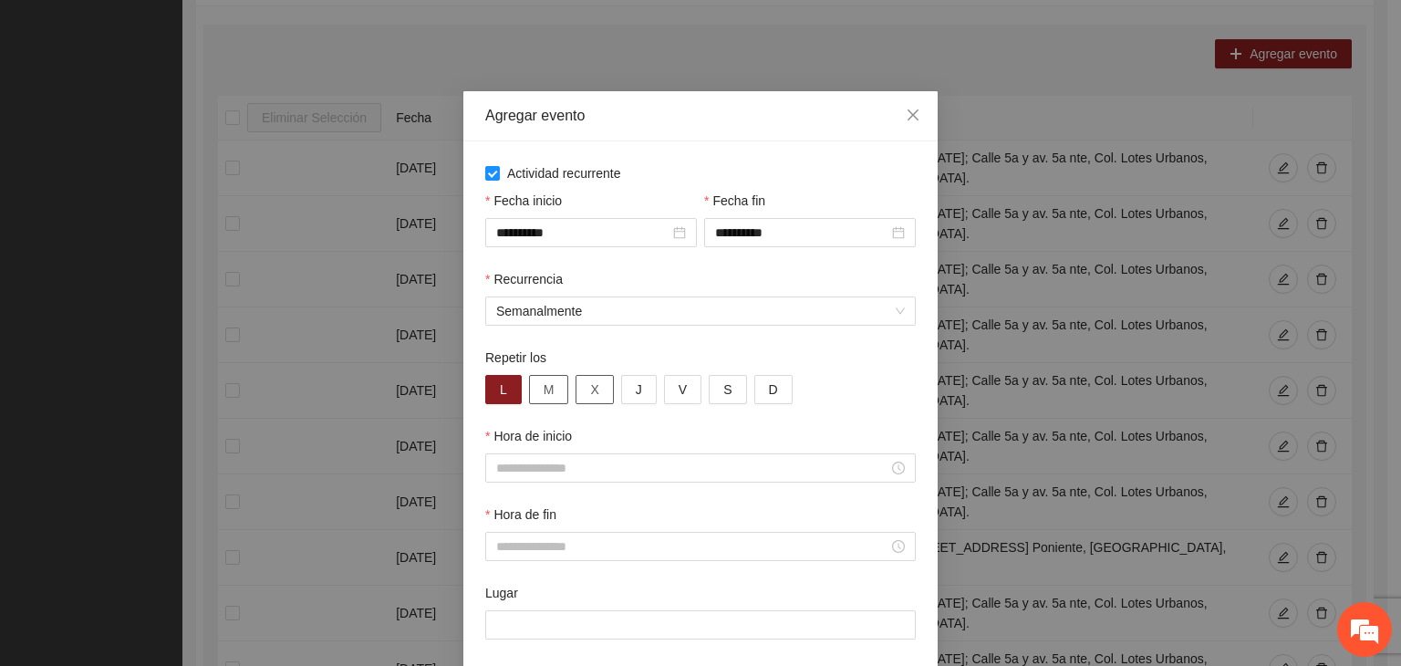
drag, startPoint x: 547, startPoint y: 394, endPoint x: 577, endPoint y: 396, distance: 29.2
click at [558, 395] on button "M" at bounding box center [549, 389] width 40 height 29
drag, startPoint x: 602, startPoint y: 396, endPoint x: 641, endPoint y: 396, distance: 39.2
click at [612, 396] on div "L M X J V S D" at bounding box center [700, 389] width 431 height 29
click at [643, 396] on button "J" at bounding box center [639, 389] width 36 height 29
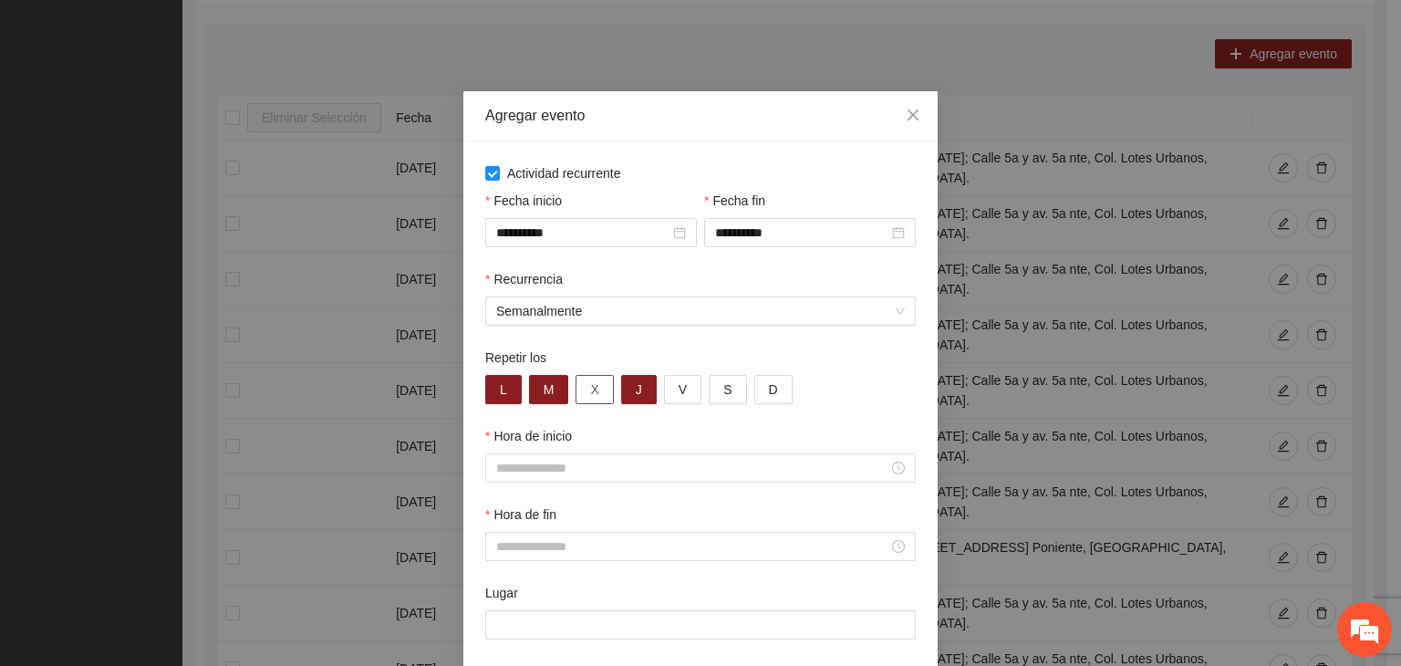
drag, startPoint x: 561, startPoint y: 389, endPoint x: 591, endPoint y: 390, distance: 30.1
click at [566, 389] on div "L M X J V S D" at bounding box center [700, 389] width 431 height 29
drag, startPoint x: 586, startPoint y: 401, endPoint x: 602, endPoint y: 401, distance: 16.4
click at [595, 401] on button "X" at bounding box center [594, 389] width 37 height 29
click at [679, 399] on button "V" at bounding box center [682, 389] width 37 height 29
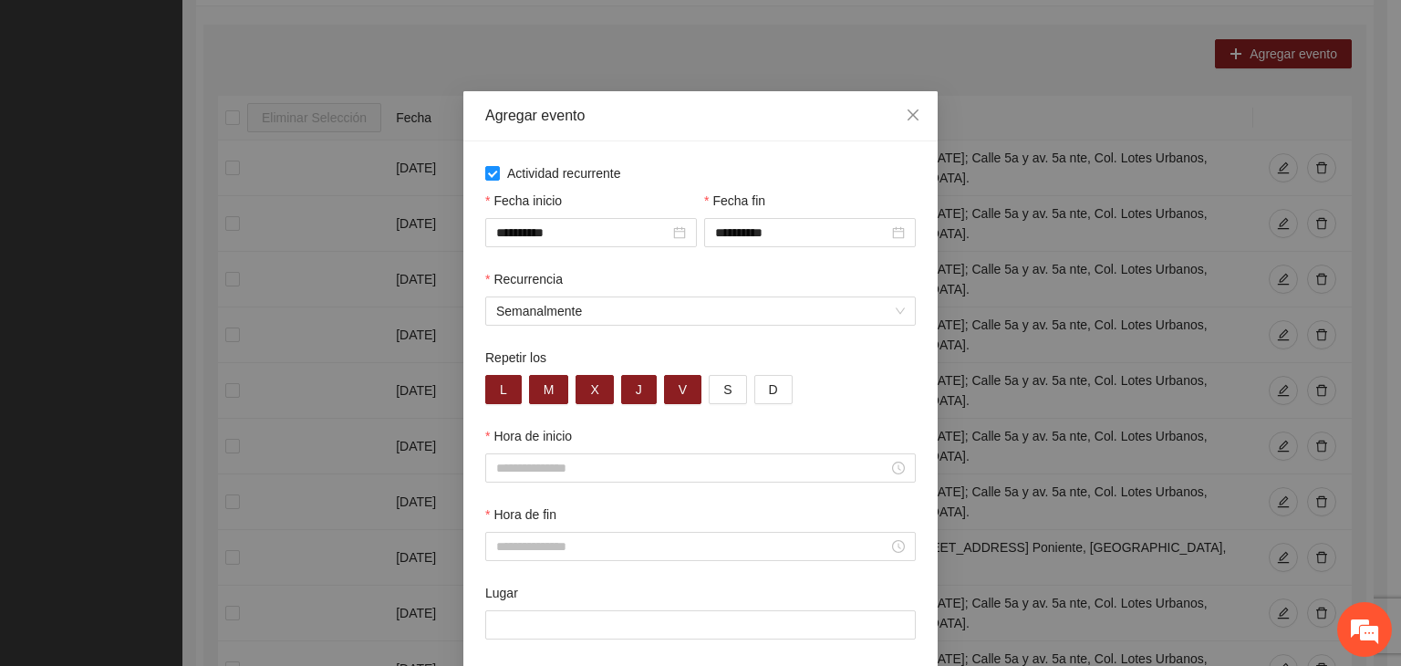
click at [631, 453] on div "Hora de inicio" at bounding box center [700, 439] width 431 height 27
click at [627, 467] on input "Hora de inicio" at bounding box center [692, 468] width 392 height 20
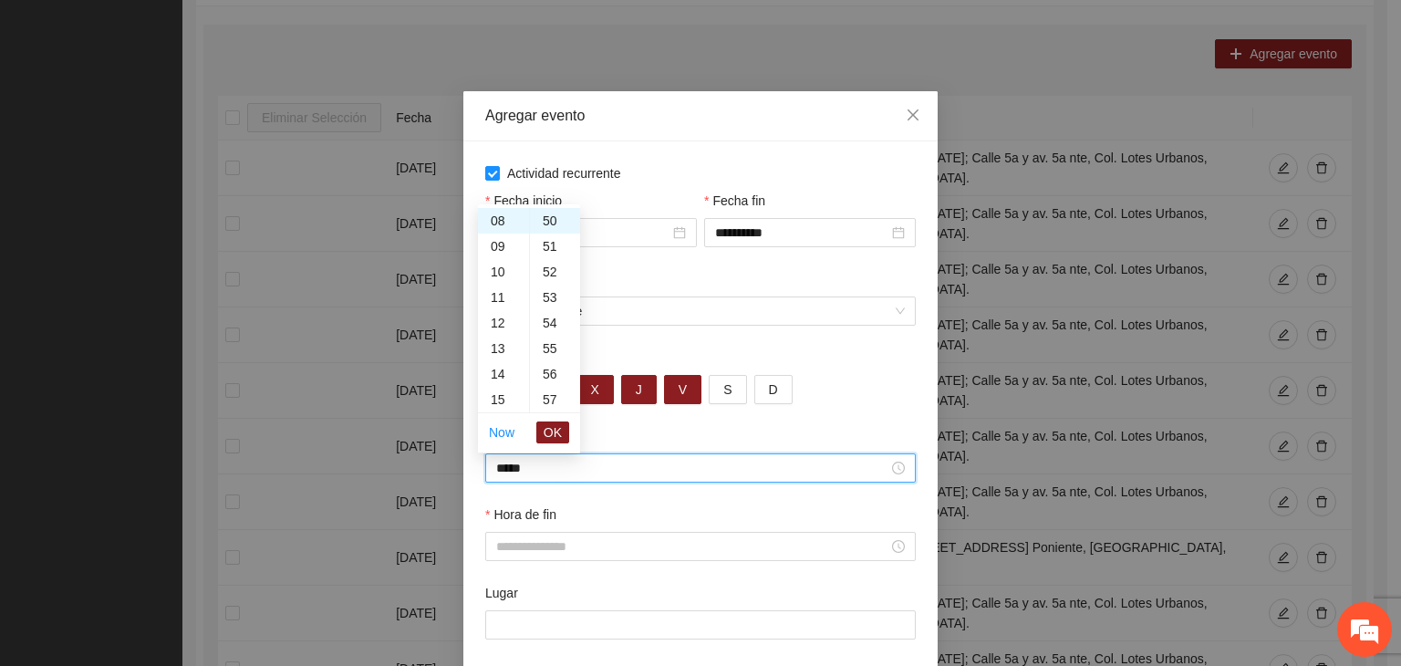
scroll to position [1277, 0]
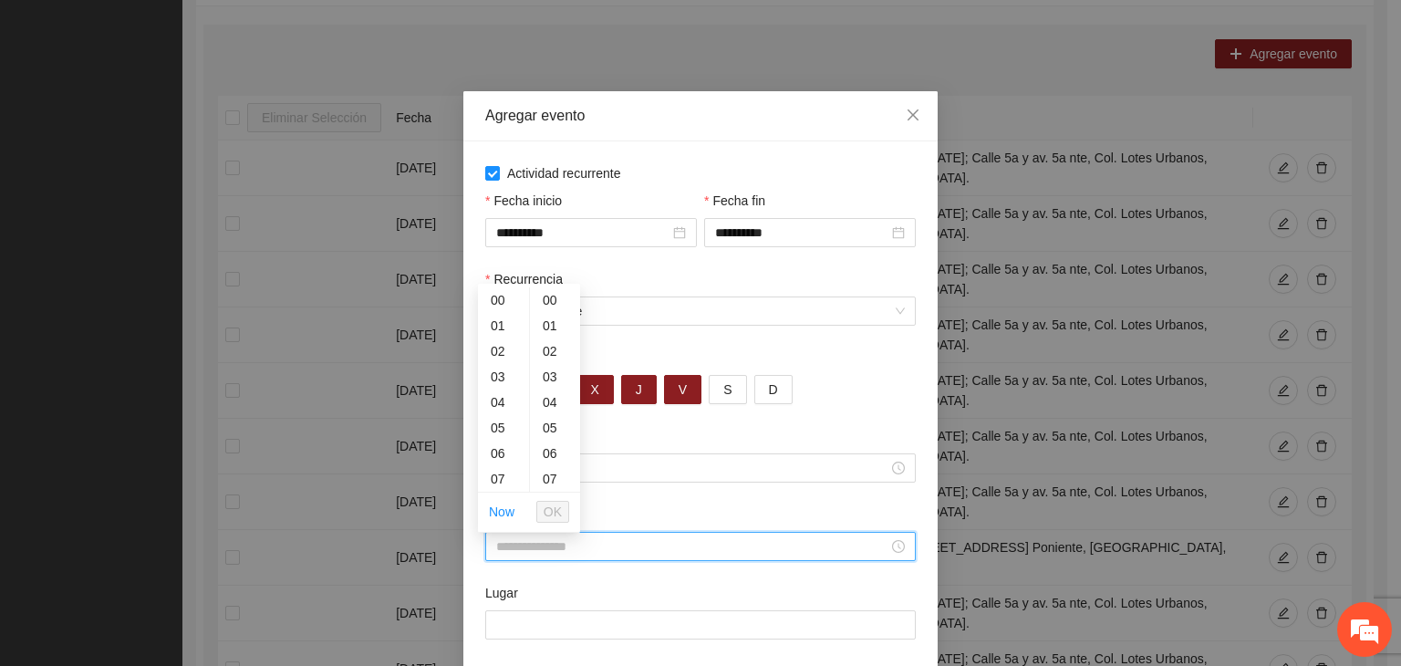
click at [729, 554] on input "Hora de fin" at bounding box center [692, 546] width 392 height 20
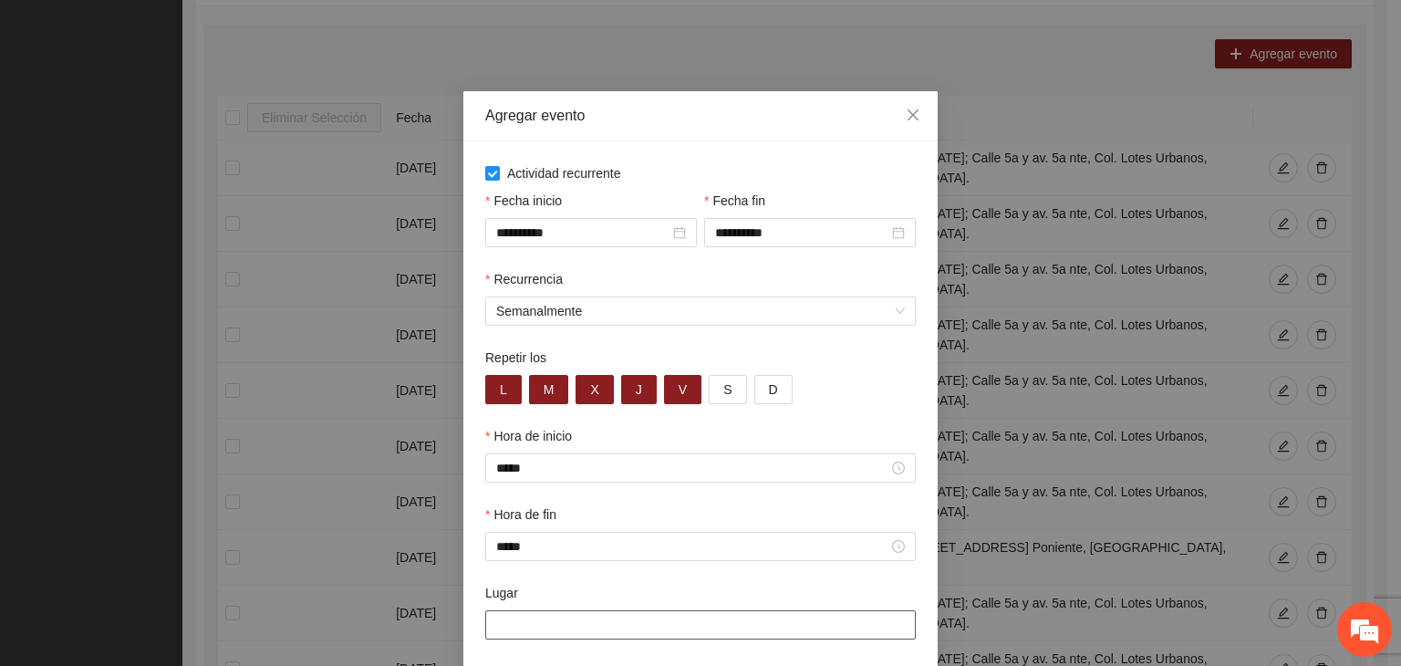
click at [579, 617] on input "Lugar" at bounding box center [700, 624] width 431 height 29
click at [566, 633] on input "Lugar" at bounding box center [700, 624] width 431 height 29
paste input "**********"
click at [701, 637] on input "**********" at bounding box center [700, 624] width 431 height 29
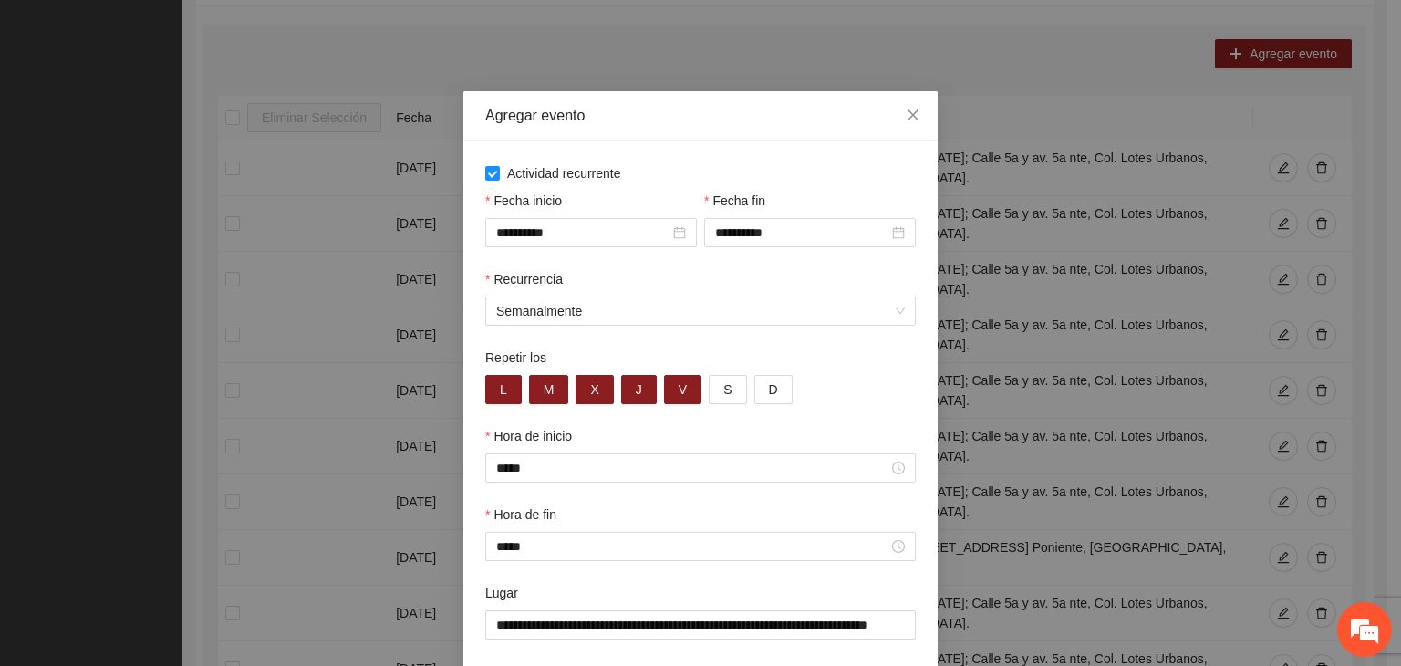
click at [698, 595] on div "Lugar" at bounding box center [700, 596] width 431 height 27
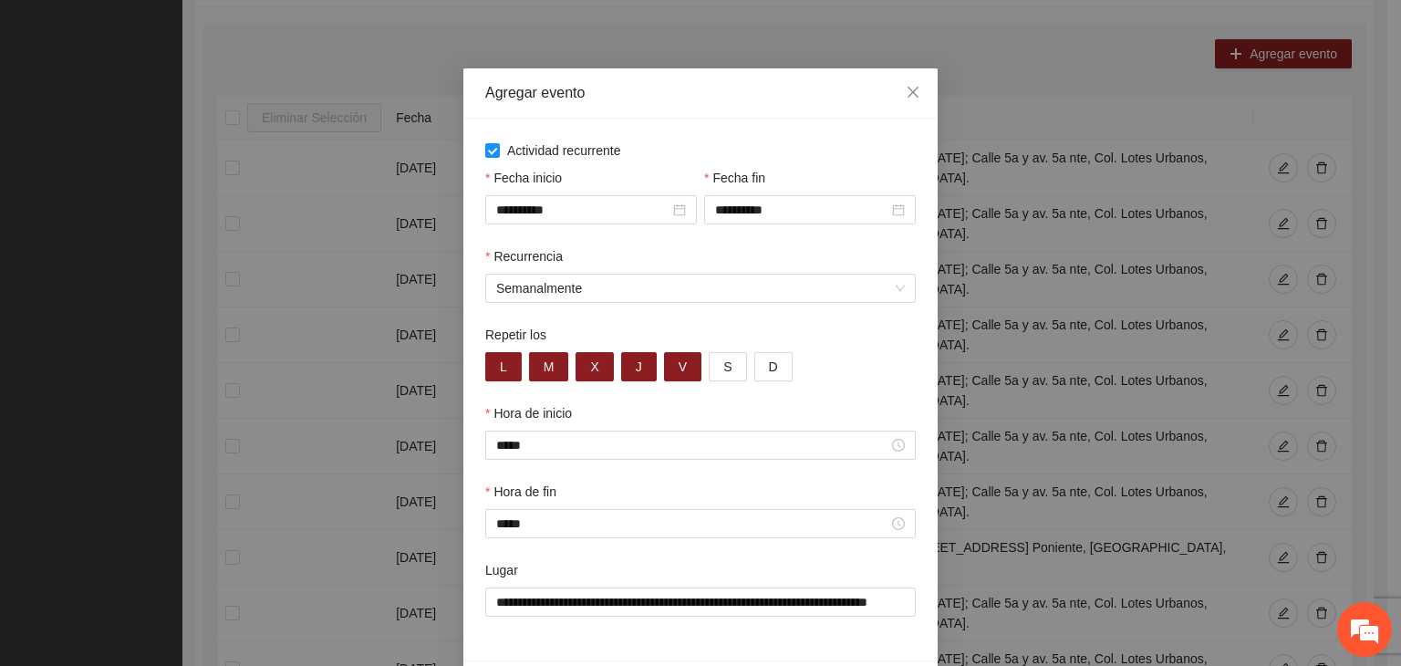
scroll to position [90, 0]
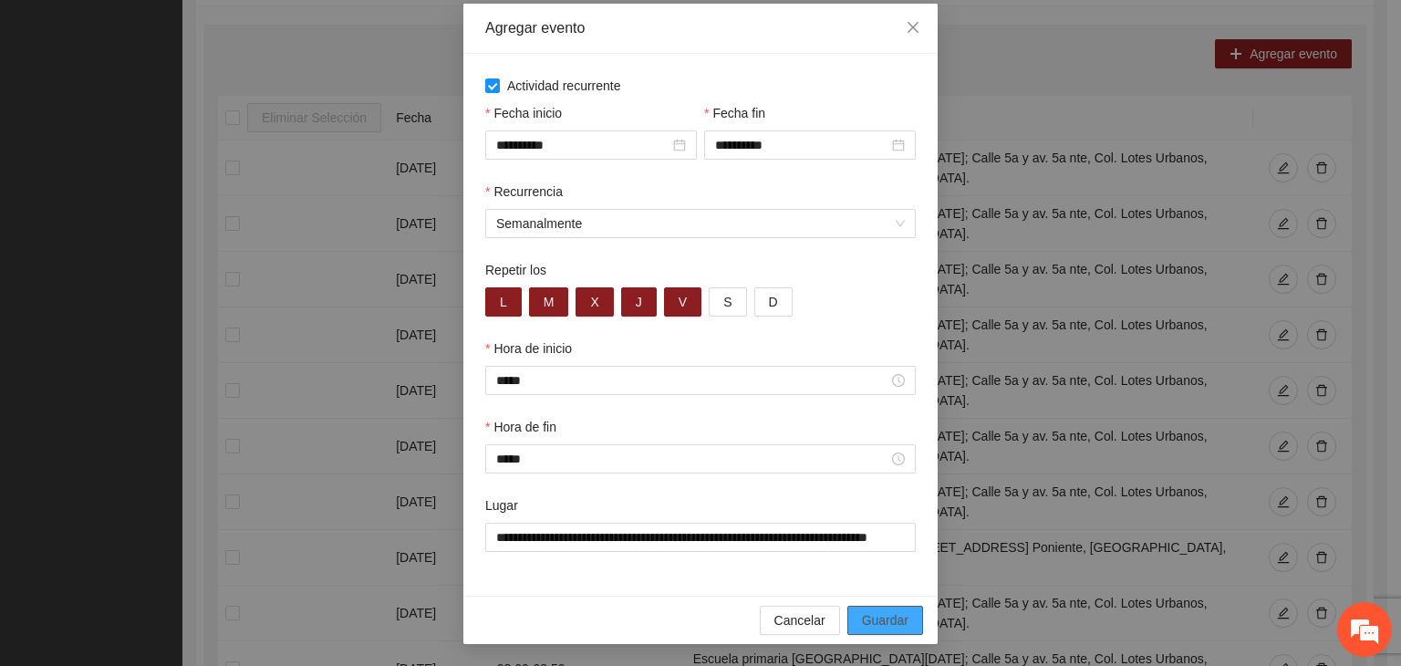
click at [892, 615] on span "Guardar" at bounding box center [885, 620] width 47 height 20
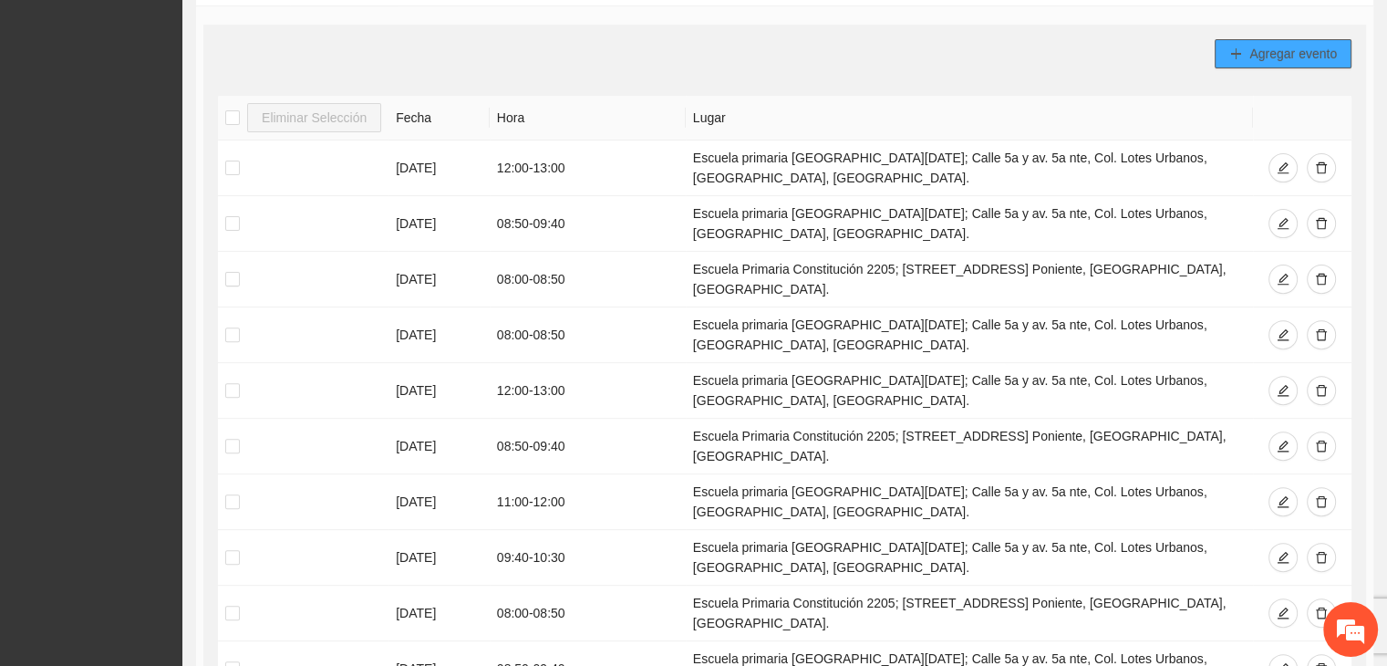
click at [1257, 48] on span "Agregar evento" at bounding box center [1294, 54] width 88 height 20
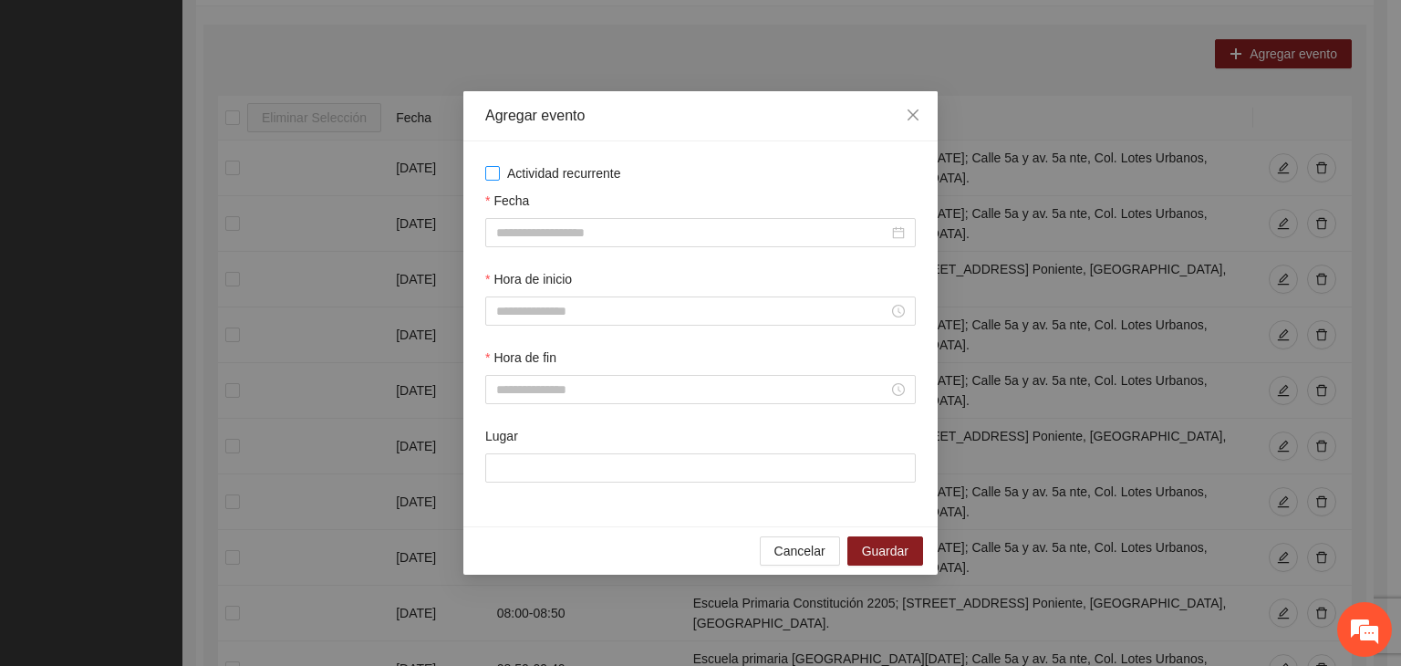
click at [526, 165] on span "Actividad recurrente" at bounding box center [564, 173] width 129 height 20
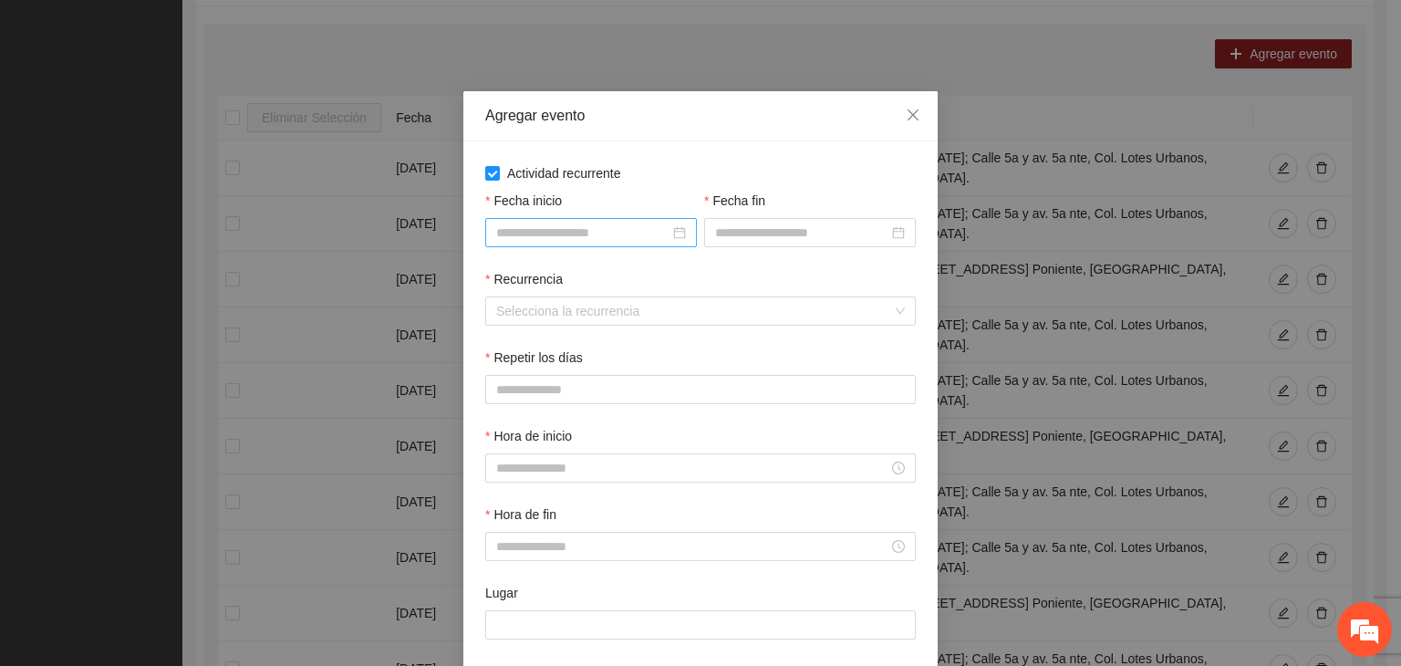
click at [544, 234] on input "Fecha inicio" at bounding box center [582, 233] width 173 height 20
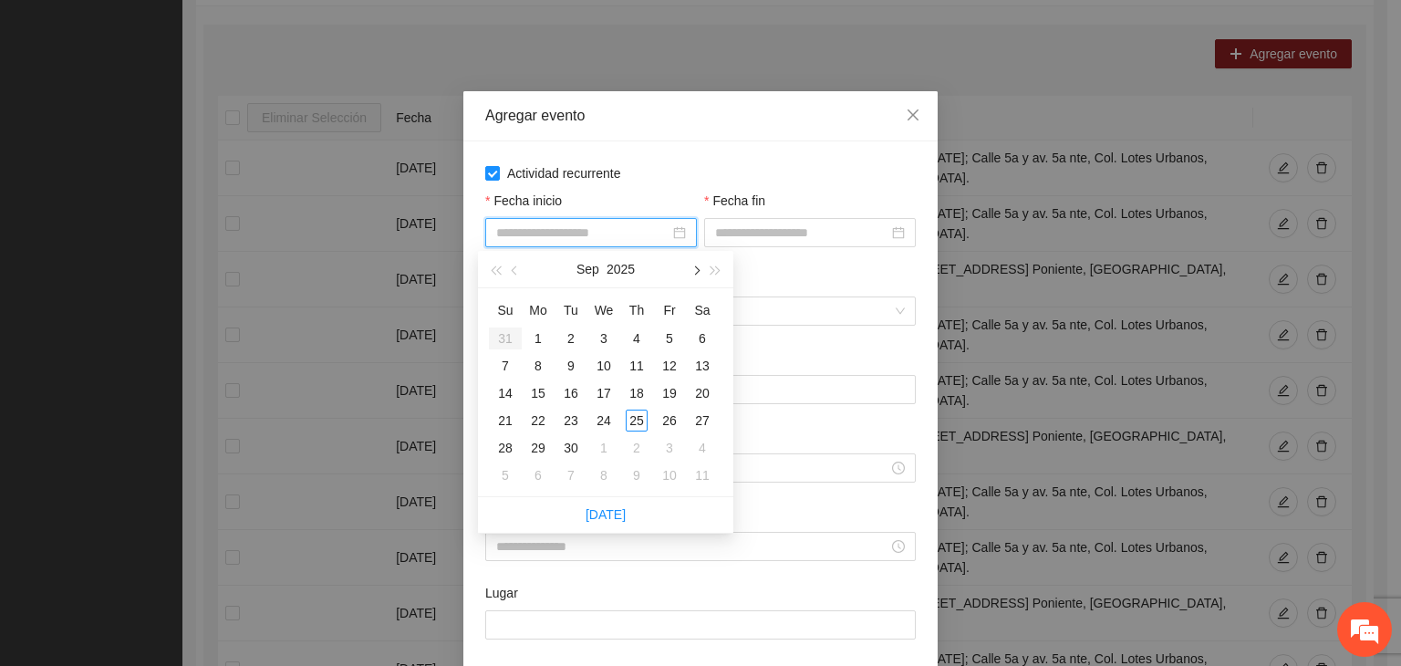
click at [698, 272] on span "button" at bounding box center [695, 270] width 9 height 9
click at [602, 334] on div "1" at bounding box center [604, 338] width 22 height 22
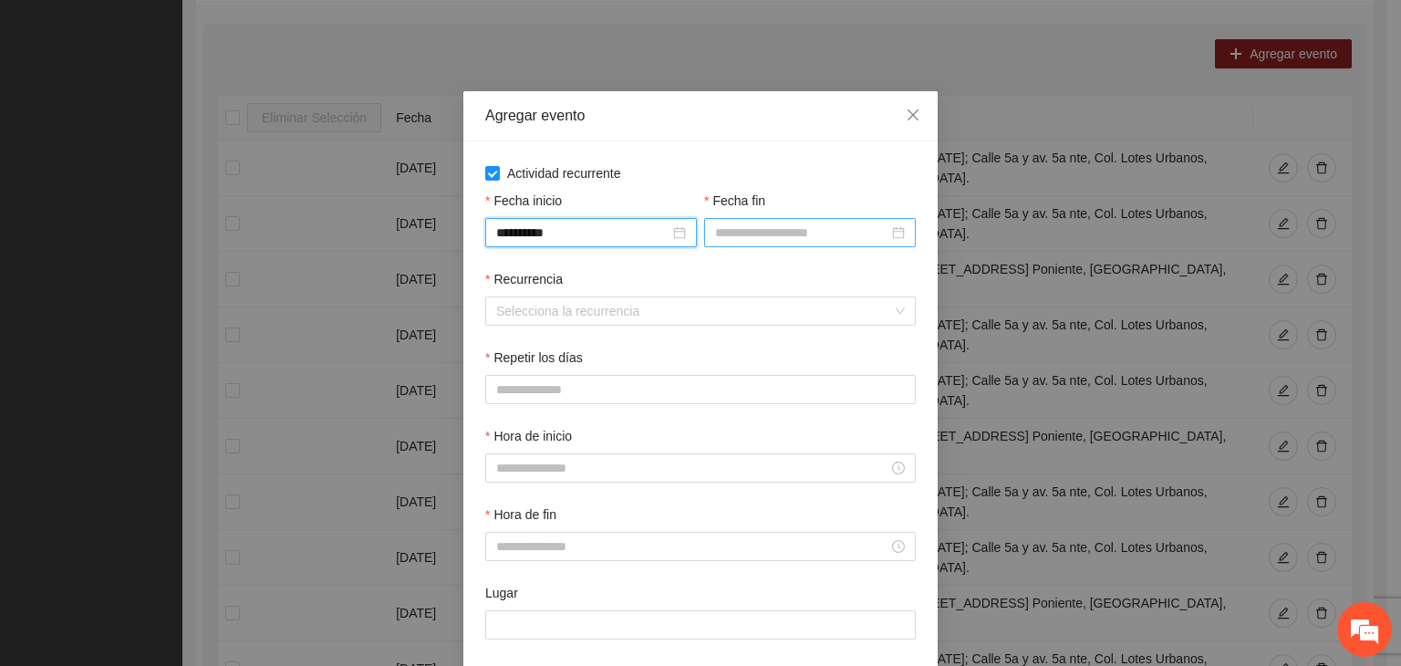
click at [751, 242] on div at bounding box center [810, 232] width 212 height 29
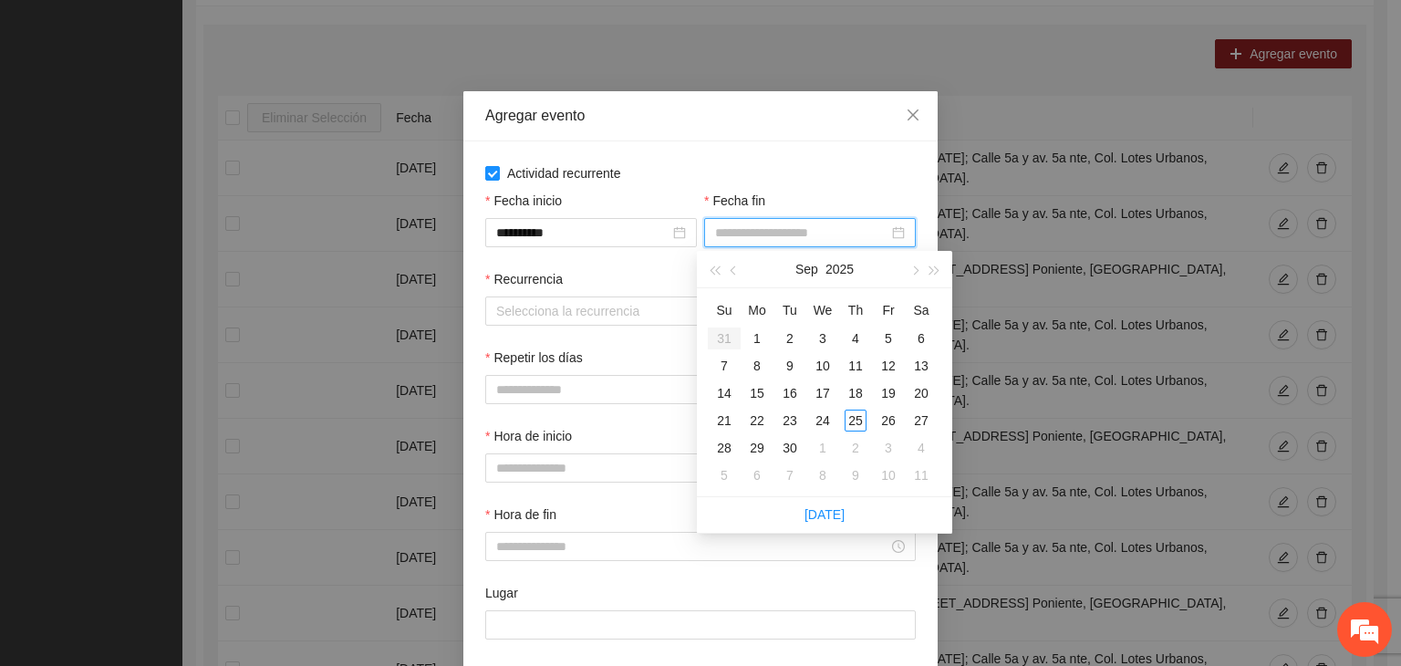
drag, startPoint x: 918, startPoint y: 273, endPoint x: 912, endPoint y: 316, distance: 43.2
click at [917, 273] on button "button" at bounding box center [914, 269] width 20 height 36
click at [894, 423] on div "24" at bounding box center [889, 421] width 22 height 22
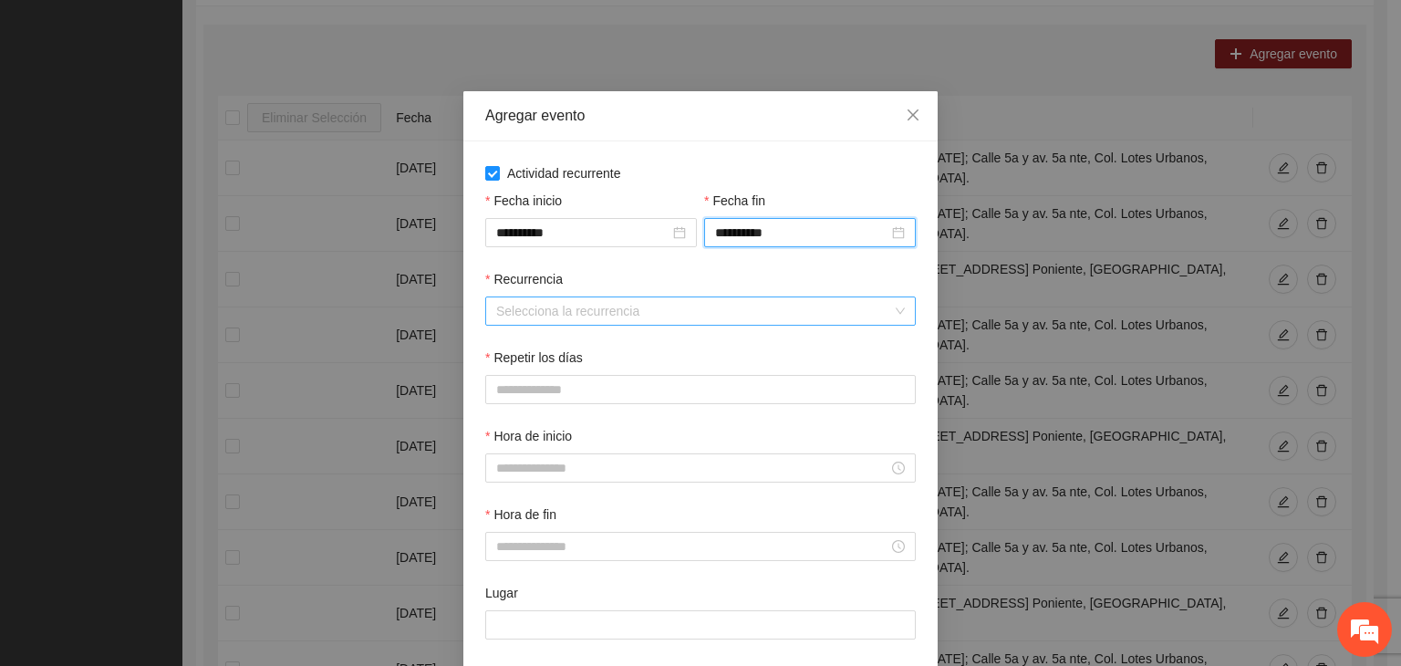
click at [618, 315] on input "Recurrencia" at bounding box center [694, 310] width 396 height 27
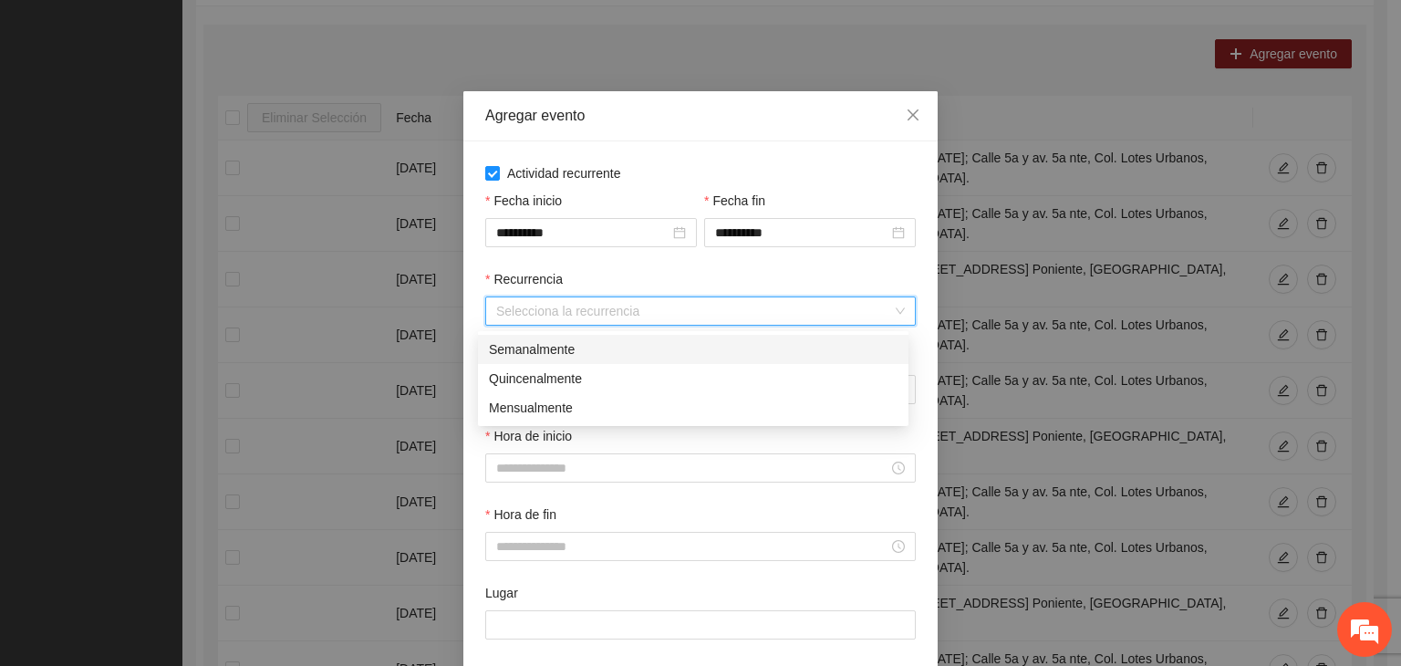
click at [636, 355] on div "Semanalmente" at bounding box center [693, 349] width 409 height 20
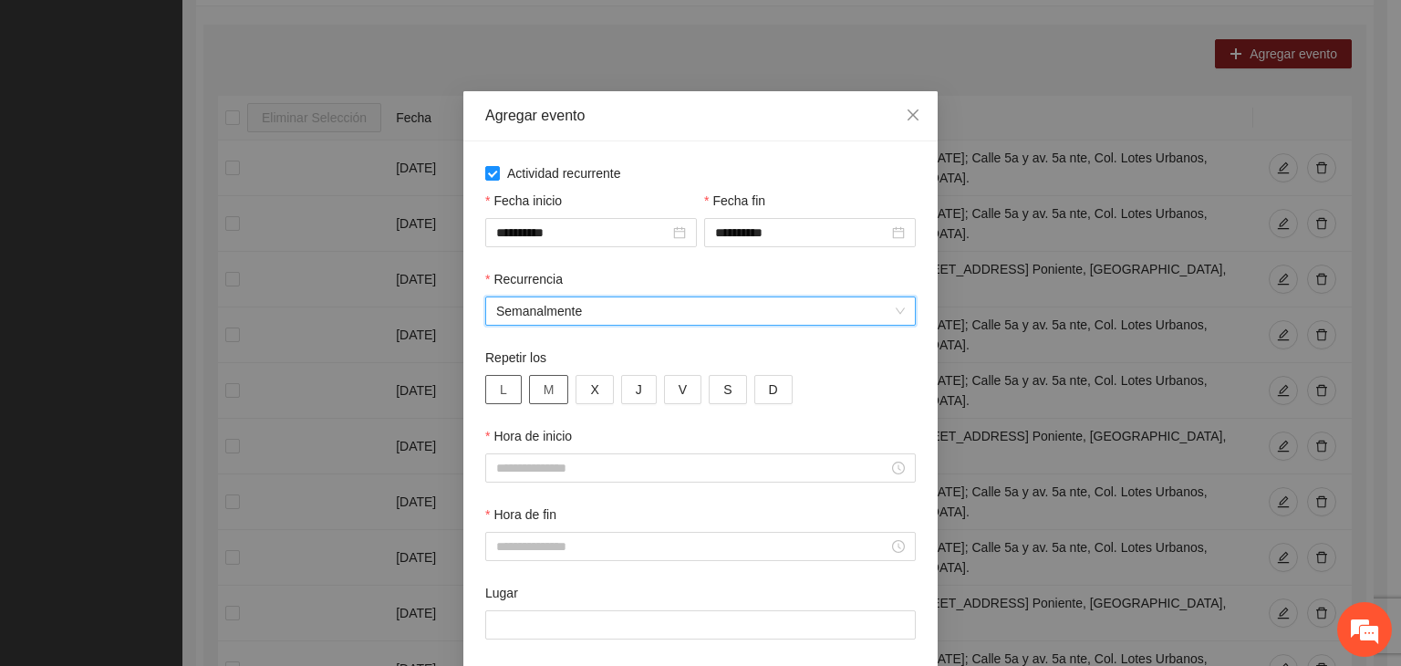
drag, startPoint x: 494, startPoint y: 402, endPoint x: 534, endPoint y: 395, distance: 40.8
click at [494, 402] on button "L" at bounding box center [503, 389] width 36 height 29
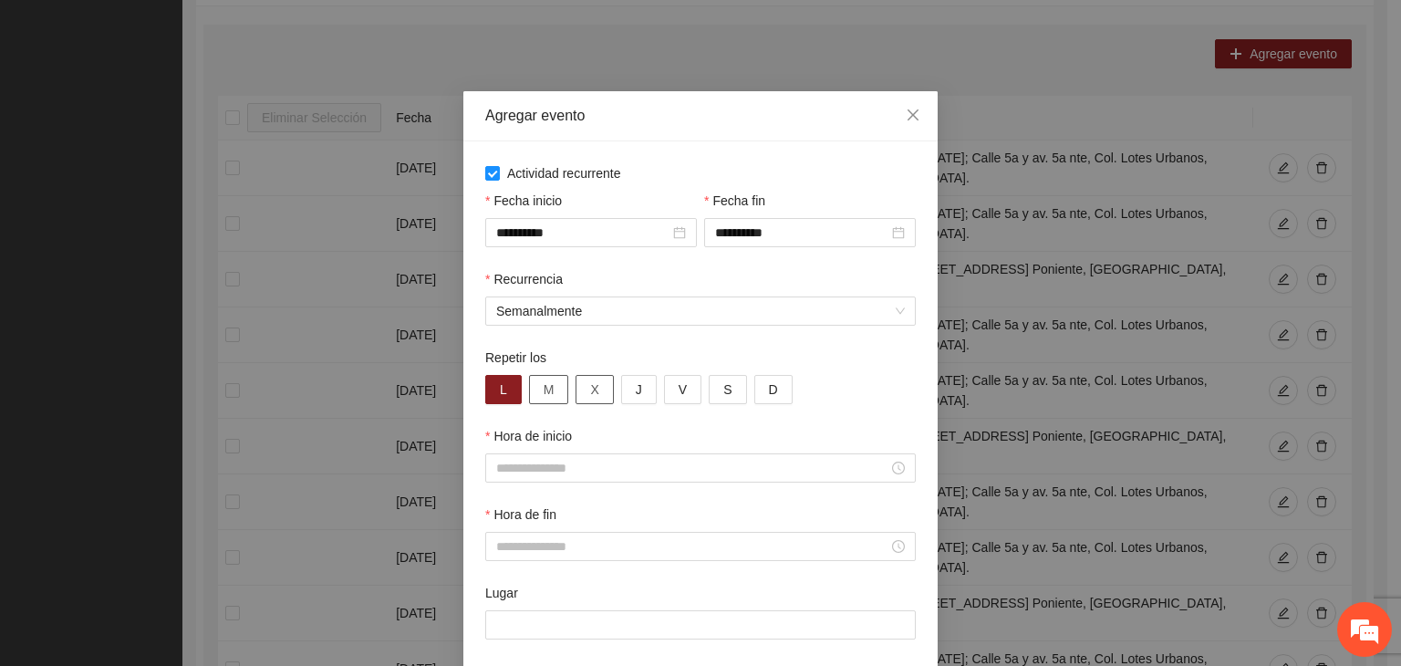
drag, startPoint x: 547, startPoint y: 394, endPoint x: 586, endPoint y: 395, distance: 38.3
click at [549, 394] on button "M" at bounding box center [549, 389] width 40 height 29
click at [602, 395] on button "X" at bounding box center [594, 389] width 37 height 29
click at [634, 395] on button "J" at bounding box center [639, 389] width 36 height 29
click at [679, 394] on span "V" at bounding box center [683, 389] width 8 height 20
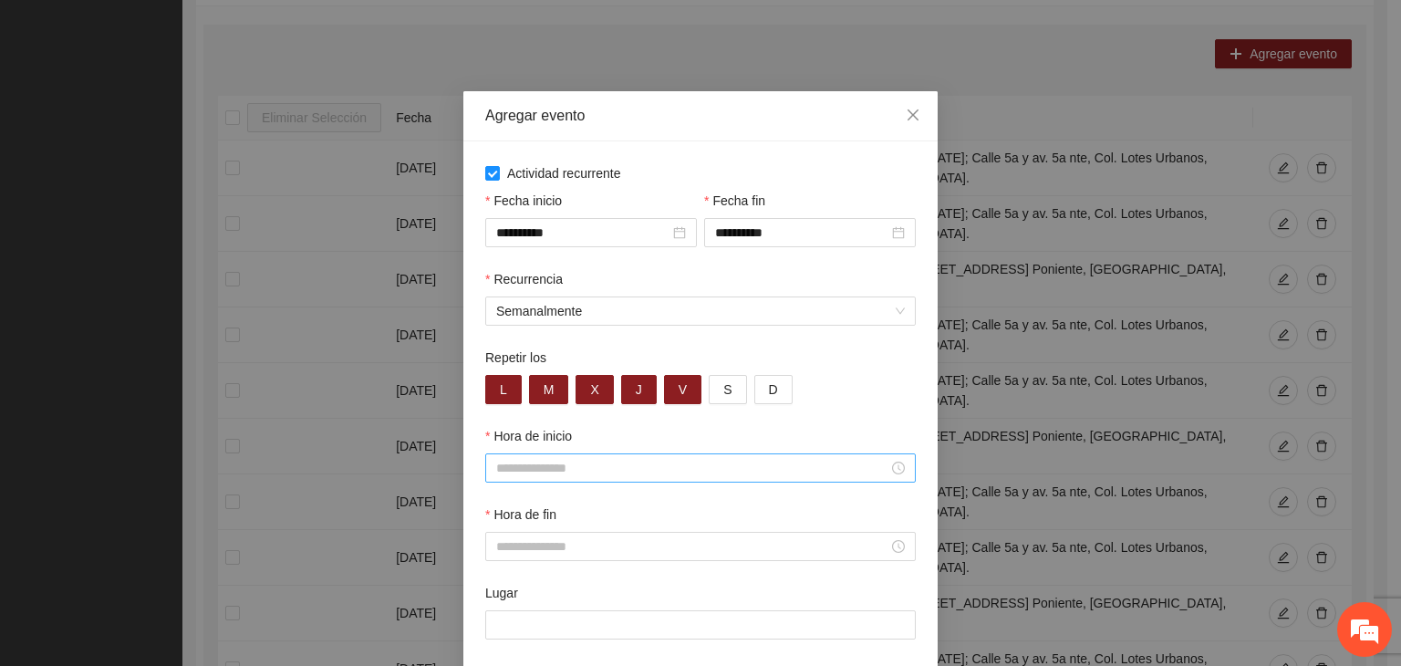
drag, startPoint x: 614, startPoint y: 471, endPoint x: 617, endPoint y: 450, distance: 21.2
click at [617, 471] on input "Hora de inicio" at bounding box center [692, 468] width 392 height 20
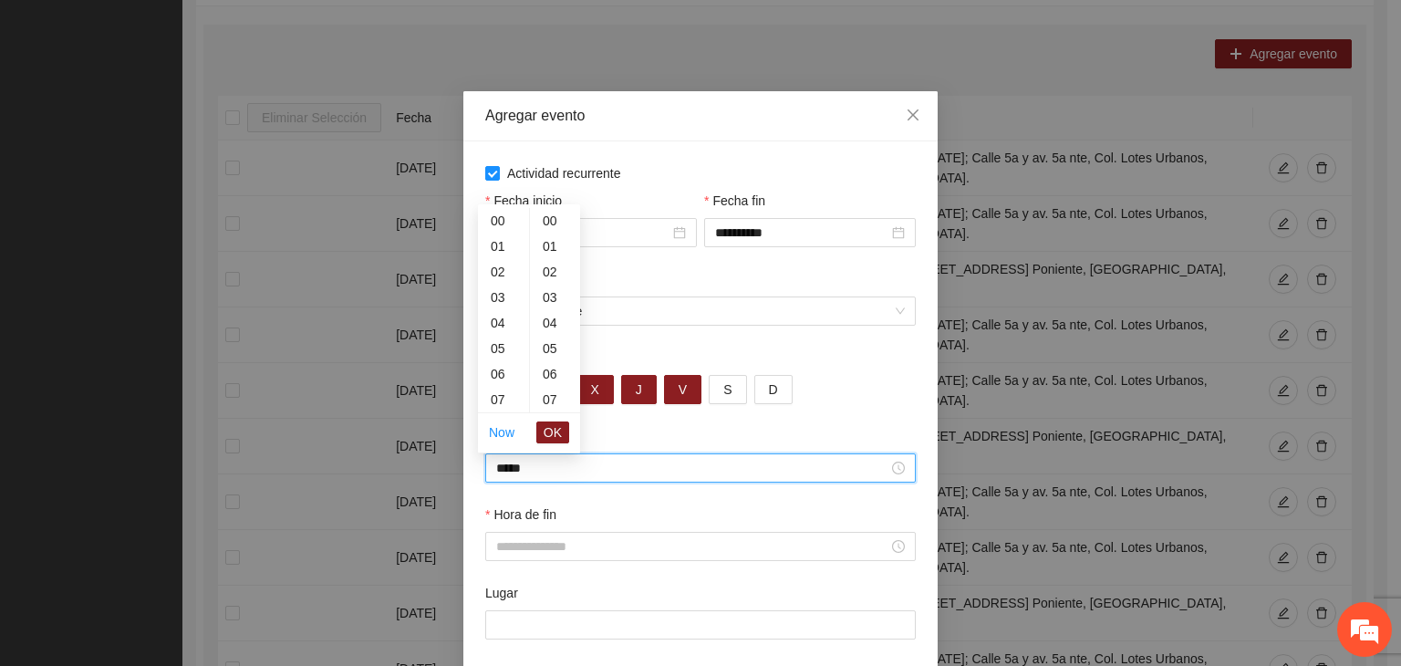
scroll to position [1022, 0]
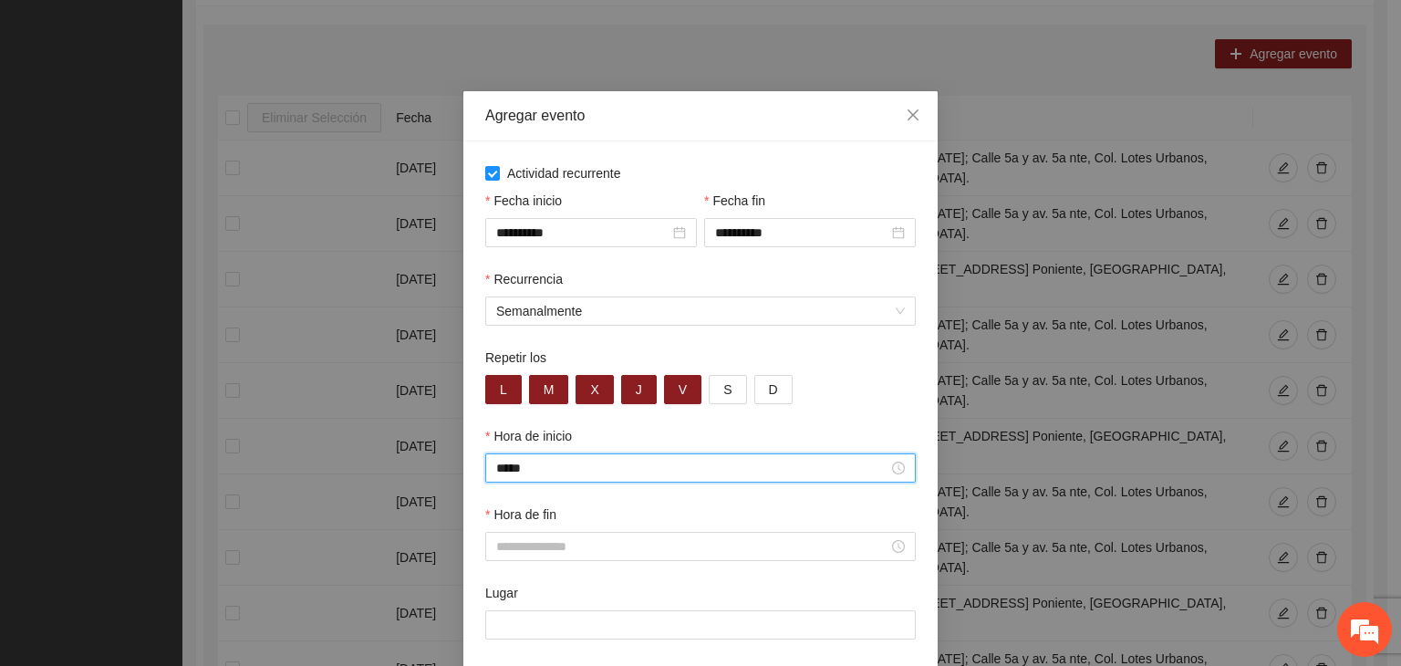
drag, startPoint x: 776, startPoint y: 560, endPoint x: 785, endPoint y: 566, distance: 9.9
click at [776, 561] on div at bounding box center [700, 546] width 431 height 29
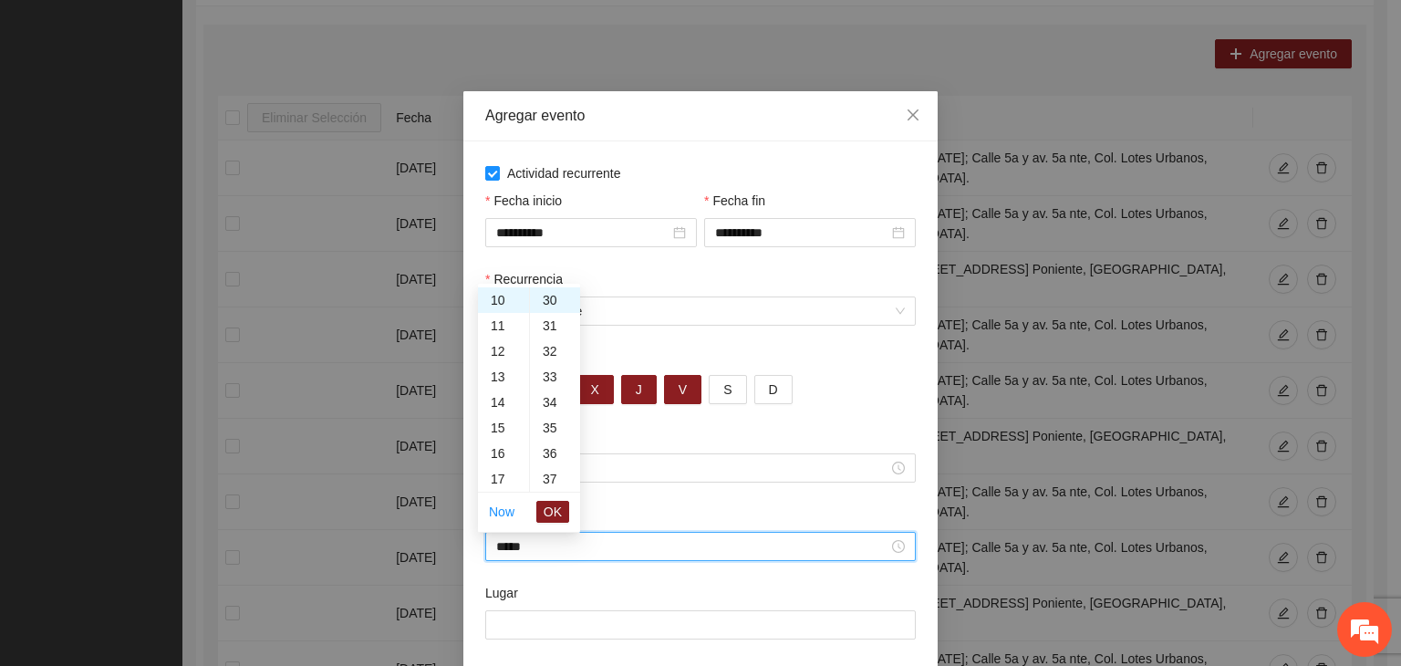
scroll to position [766, 0]
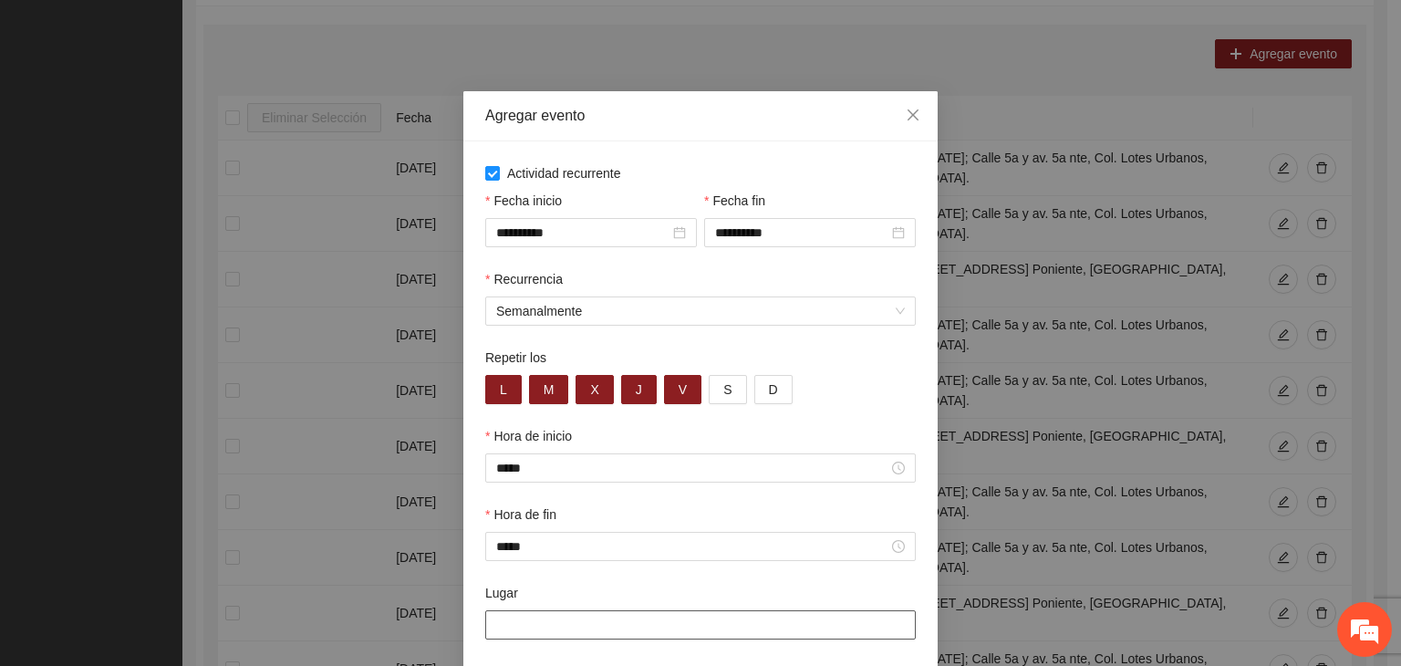
click at [608, 638] on input "Lugar" at bounding box center [700, 624] width 431 height 29
paste input "**********"
click at [791, 620] on input "**********" at bounding box center [700, 624] width 431 height 29
click at [780, 598] on div "Lugar" at bounding box center [700, 596] width 431 height 27
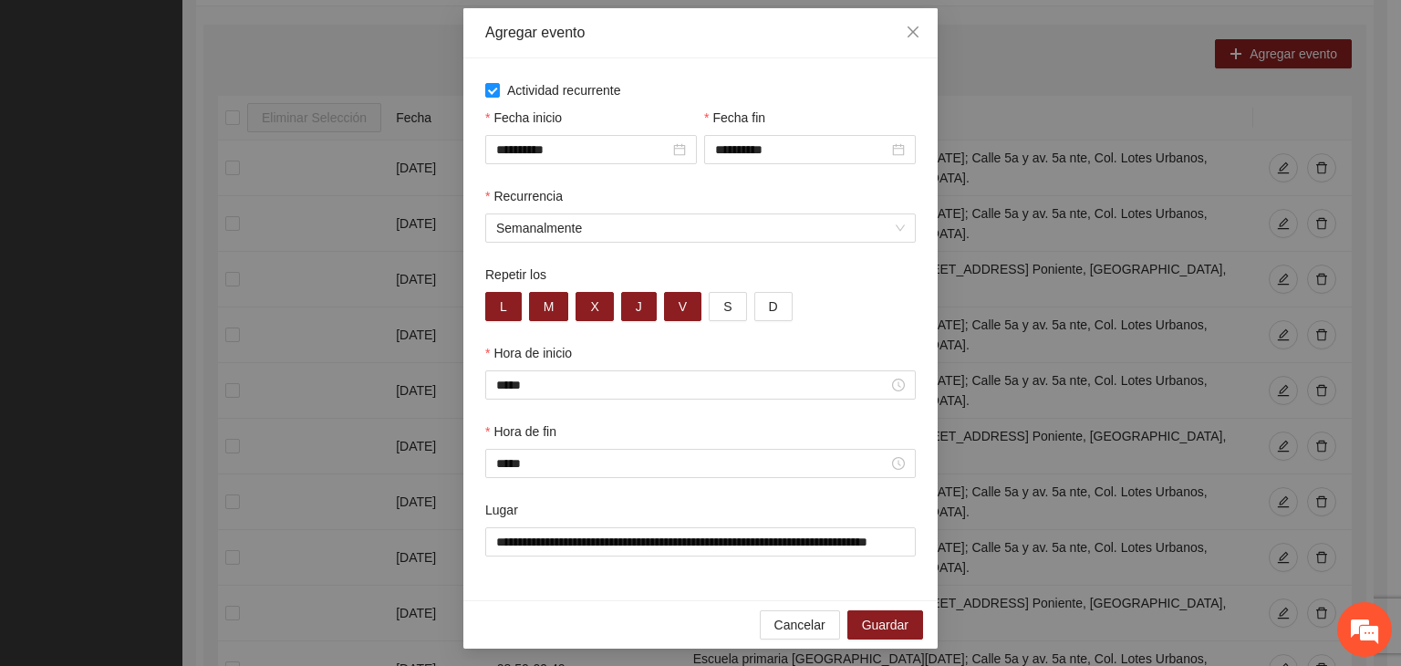
scroll to position [90, 0]
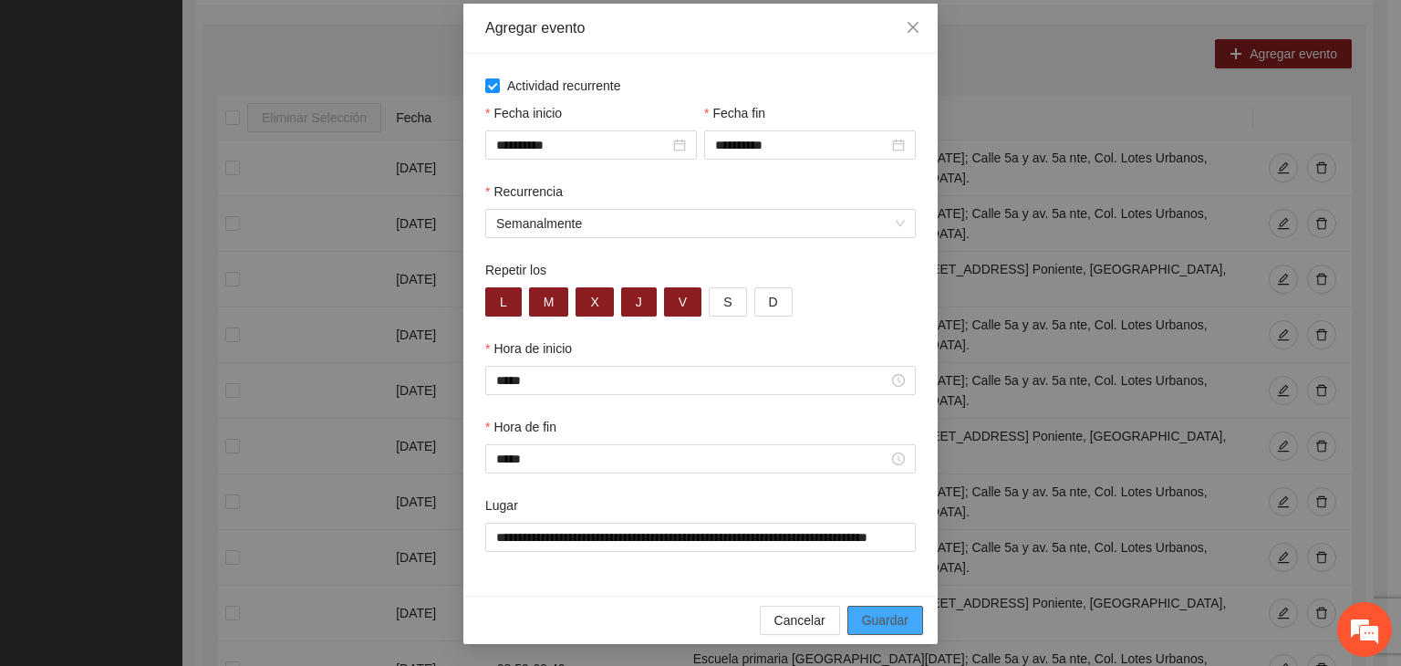
click at [899, 622] on span "Guardar" at bounding box center [885, 620] width 47 height 20
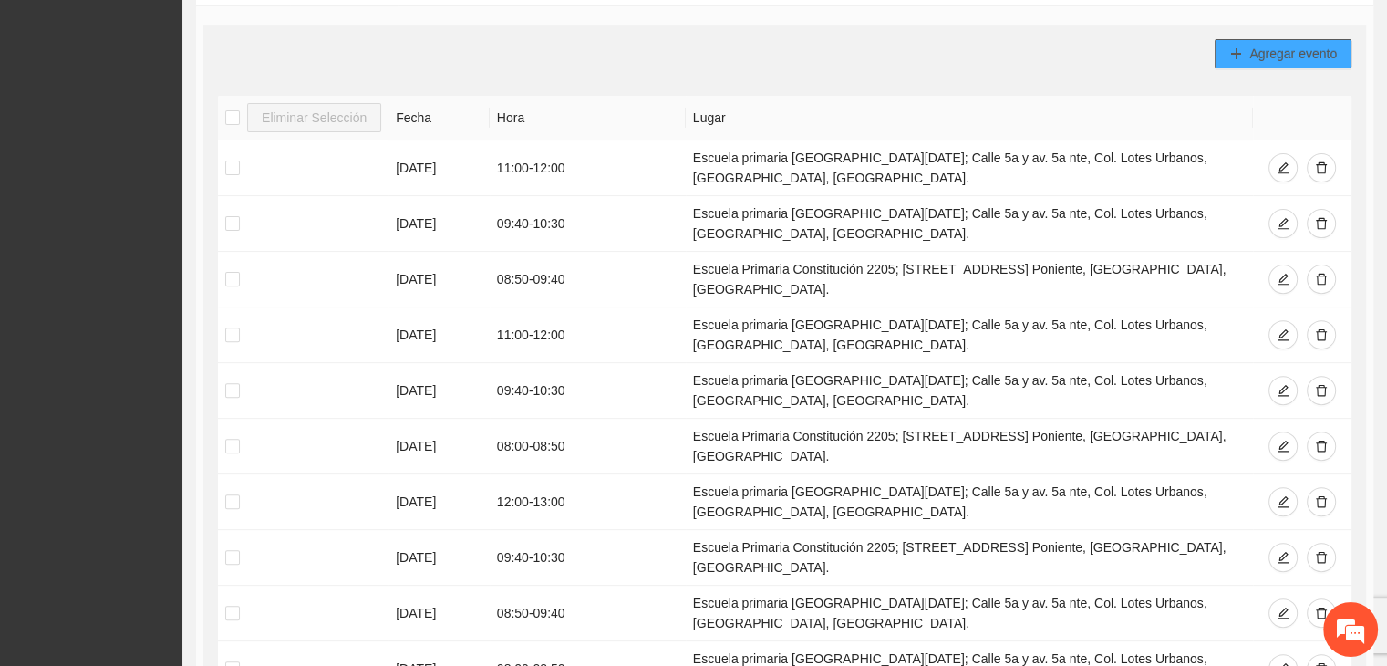
click at [1296, 49] on span "Agregar evento" at bounding box center [1294, 54] width 88 height 20
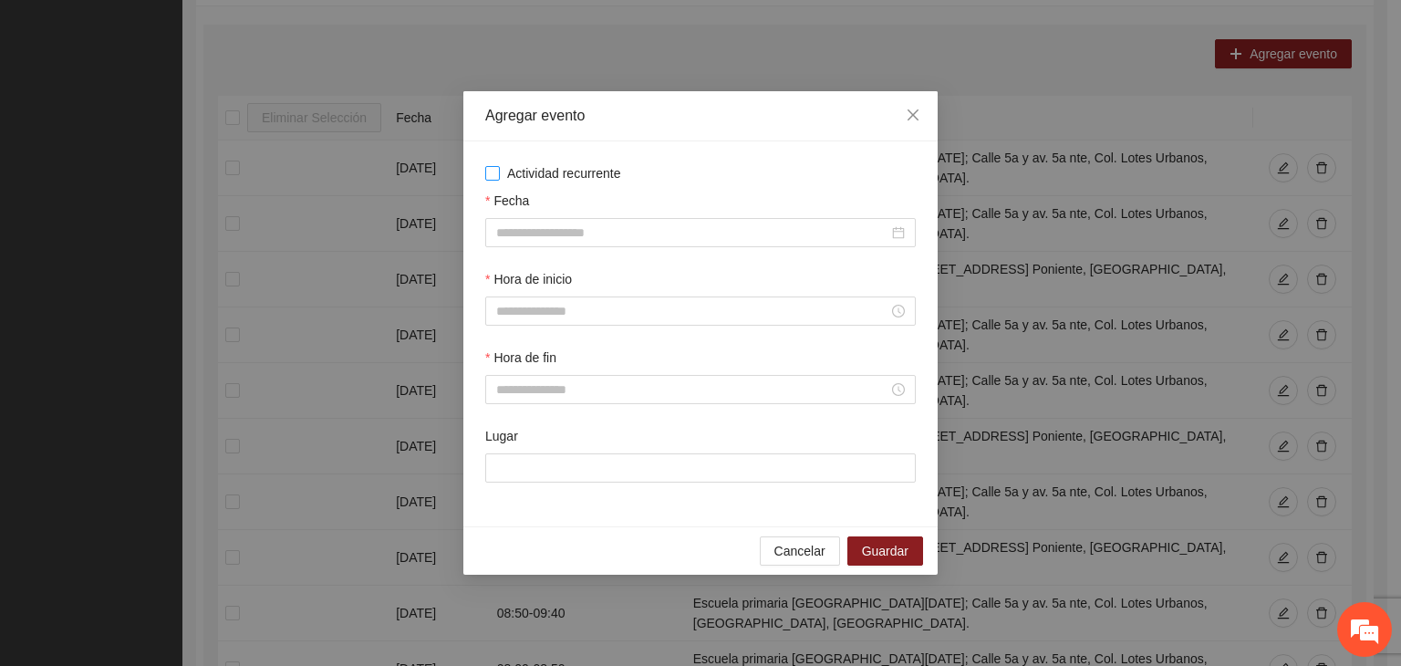
click at [559, 169] on span "Actividad recurrente" at bounding box center [564, 173] width 129 height 20
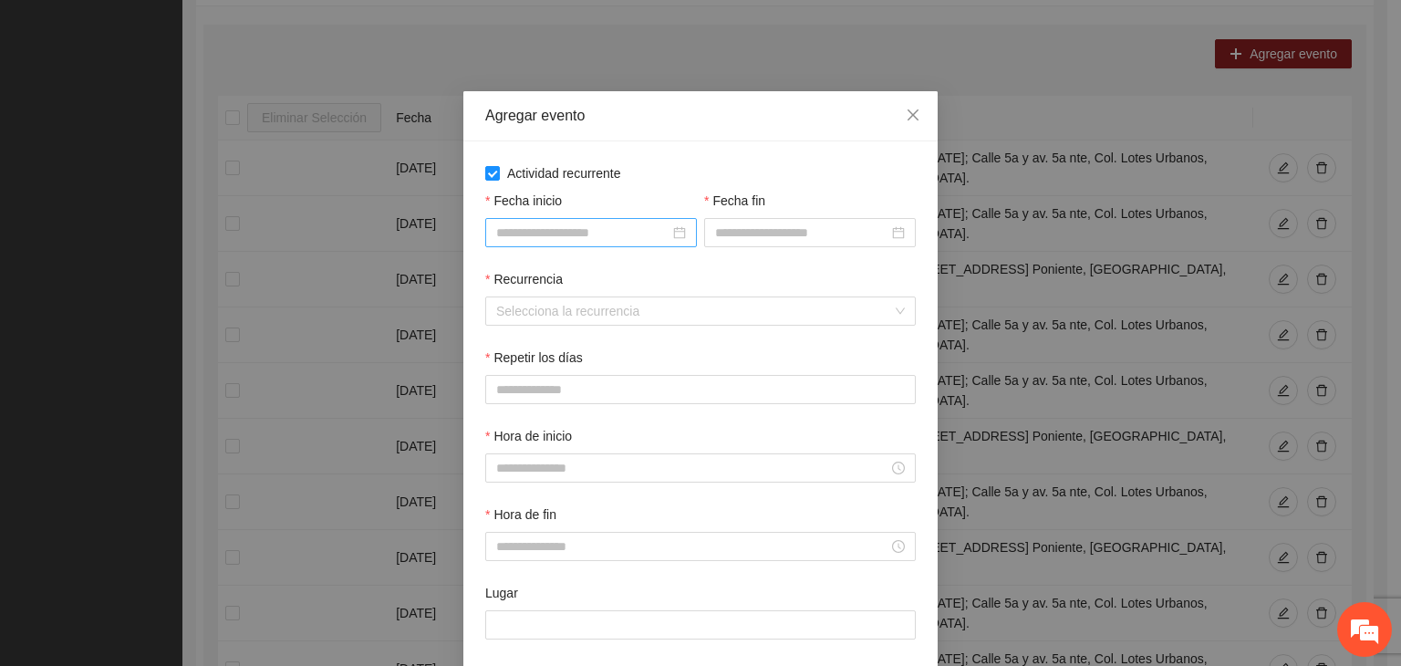
click at [541, 225] on input "Fecha inicio" at bounding box center [582, 233] width 173 height 20
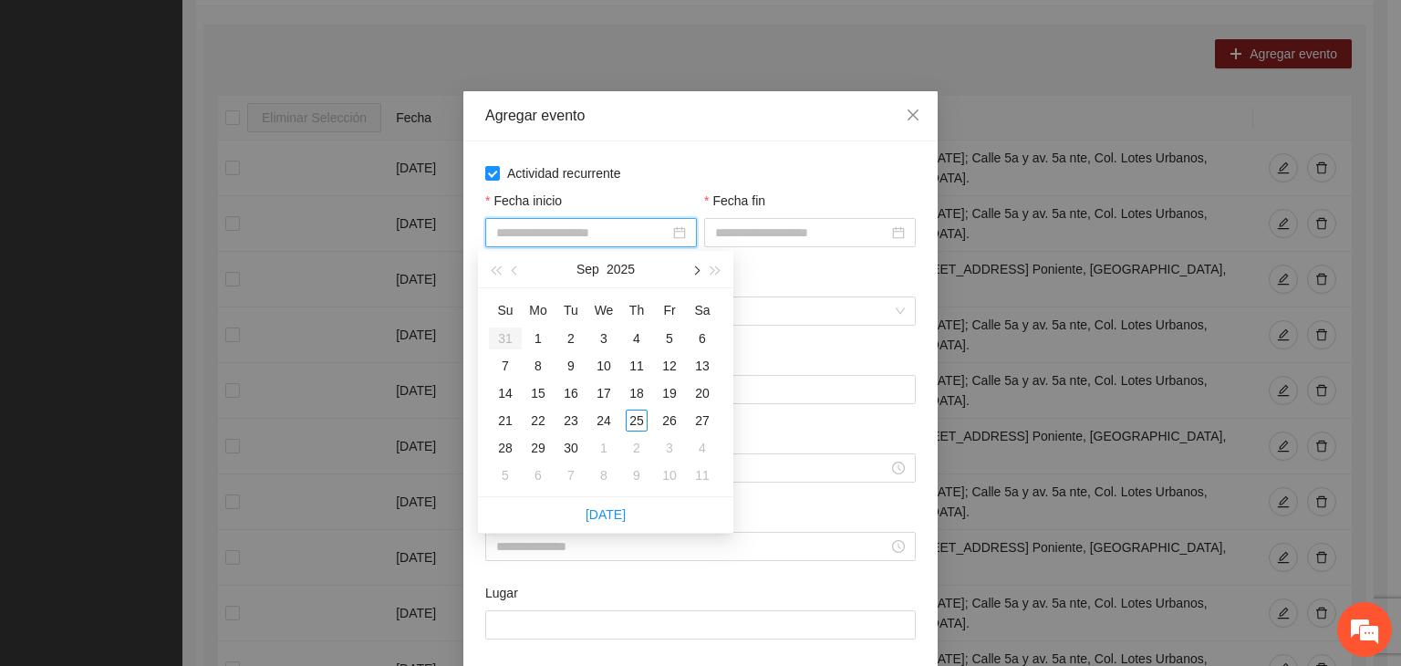
click at [698, 272] on span "button" at bounding box center [695, 270] width 9 height 9
click at [605, 337] on div "1" at bounding box center [604, 338] width 22 height 22
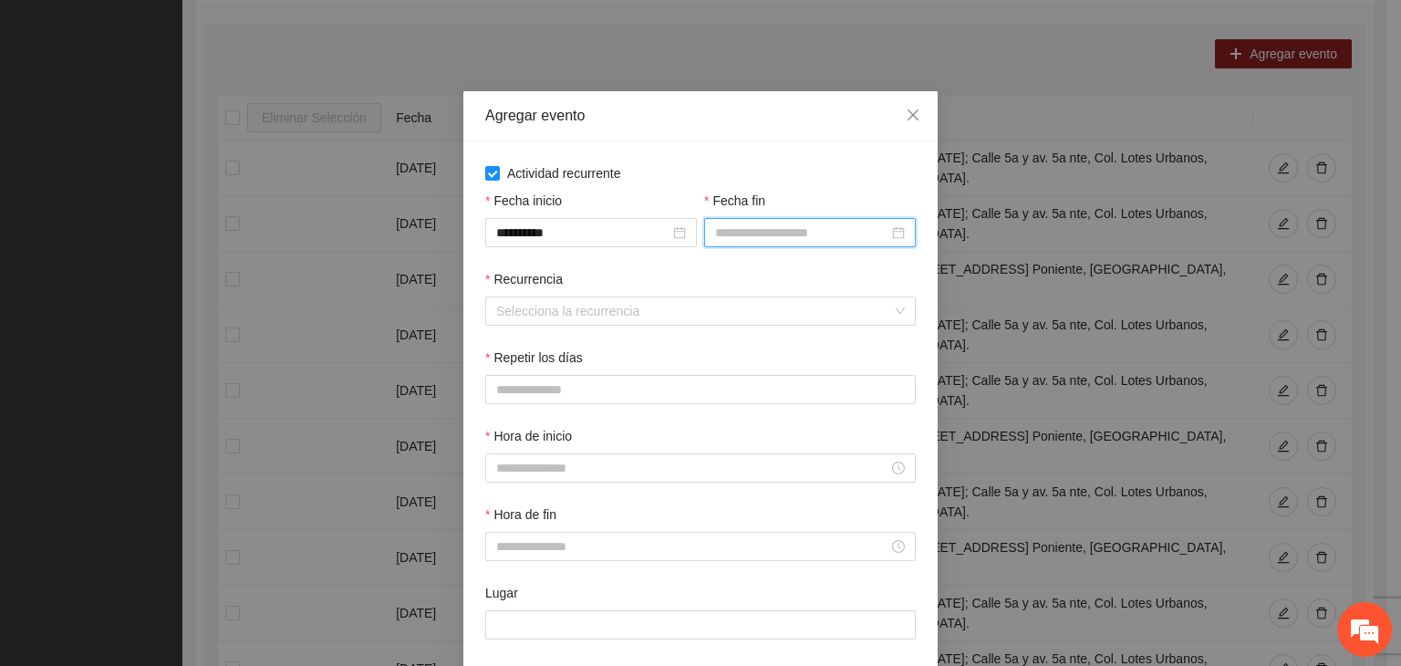
click at [780, 223] on input "Fecha fin" at bounding box center [801, 233] width 173 height 20
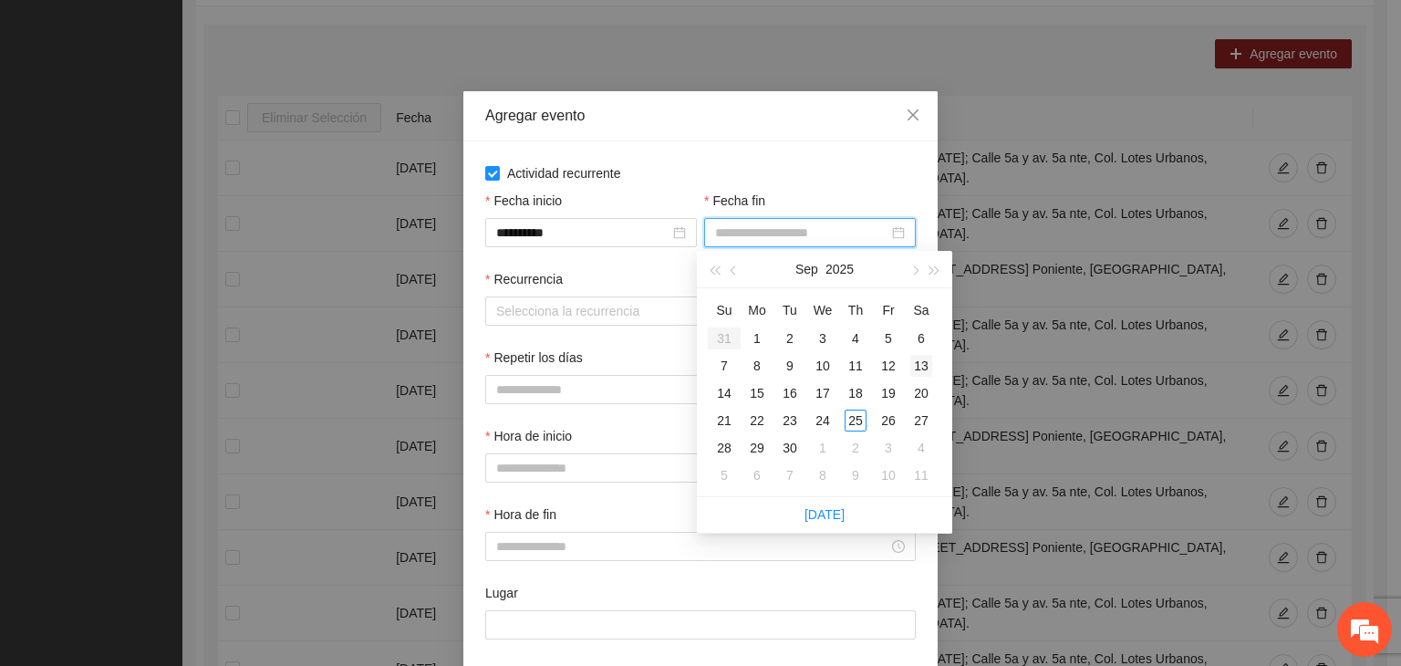
drag, startPoint x: 922, startPoint y: 282, endPoint x: 911, endPoint y: 359, distance: 77.4
click at [923, 281] on button "button" at bounding box center [914, 269] width 20 height 36
drag, startPoint x: 887, startPoint y: 417, endPoint x: 876, endPoint y: 413, distance: 11.5
click at [889, 417] on div "24" at bounding box center [889, 421] width 22 height 22
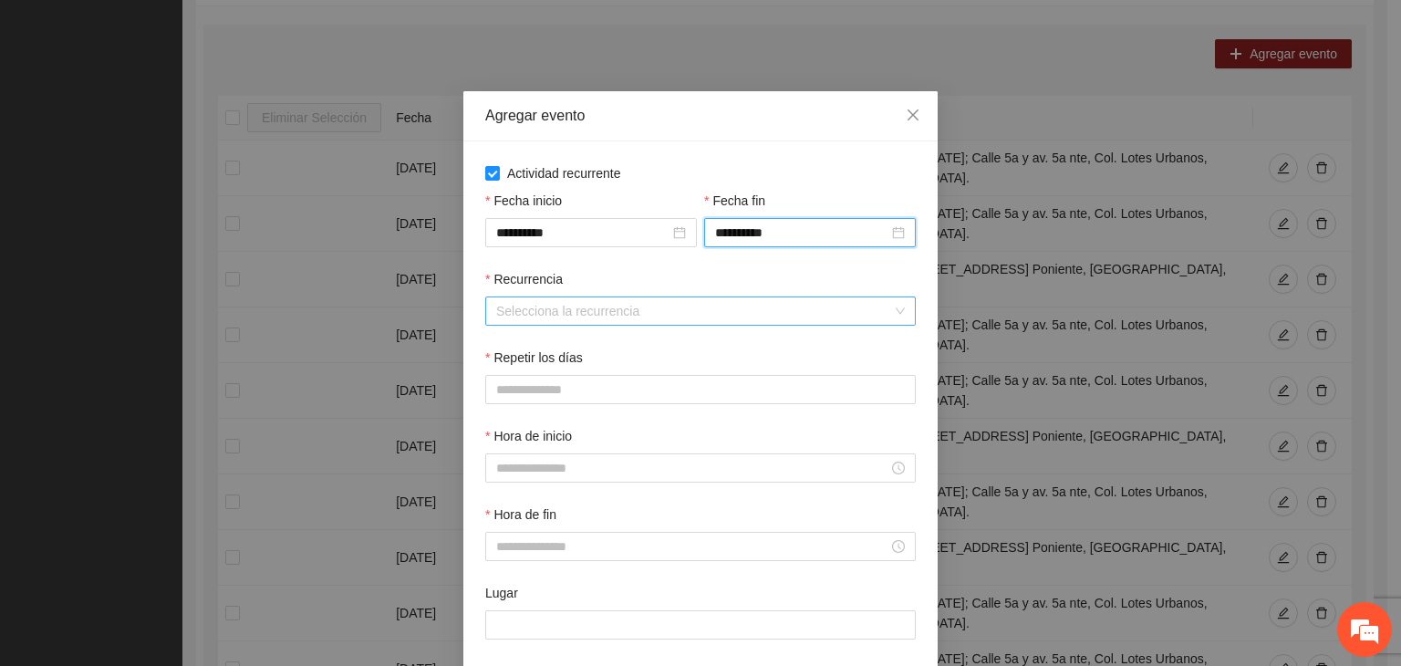
click at [606, 310] on input "Recurrencia" at bounding box center [694, 310] width 396 height 27
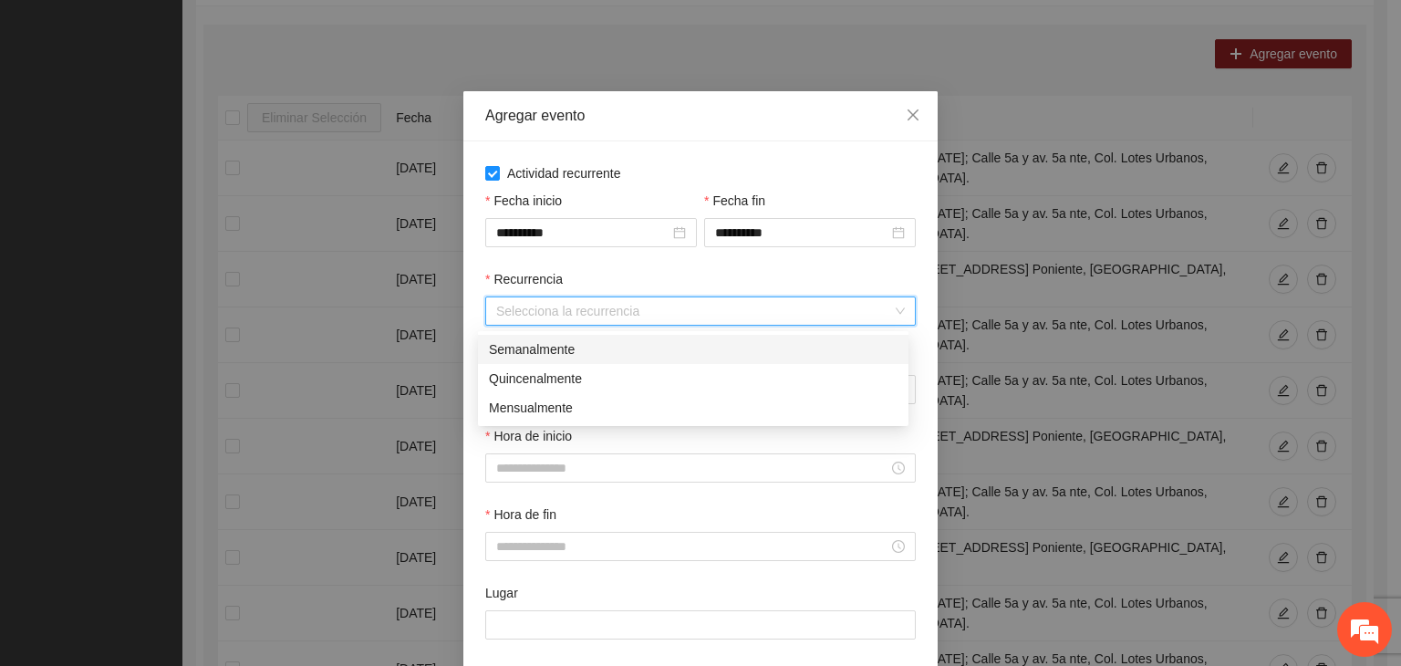
click at [697, 357] on div "Semanalmente" at bounding box center [693, 349] width 409 height 20
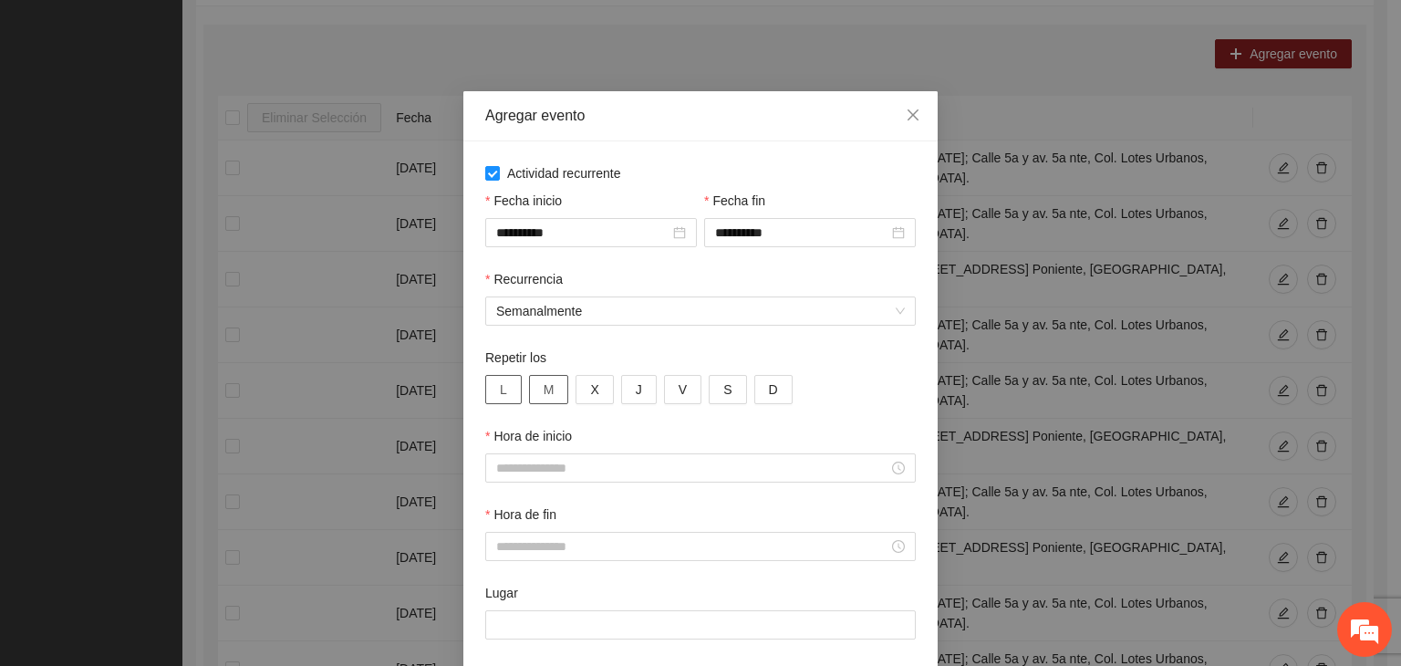
drag, startPoint x: 501, startPoint y: 396, endPoint x: 546, endPoint y: 395, distance: 44.7
click at [504, 395] on button "L" at bounding box center [503, 389] width 36 height 29
click at [557, 395] on button "M" at bounding box center [549, 389] width 40 height 29
drag, startPoint x: 596, startPoint y: 397, endPoint x: 616, endPoint y: 397, distance: 20.1
click at [598, 397] on button "X" at bounding box center [594, 389] width 37 height 29
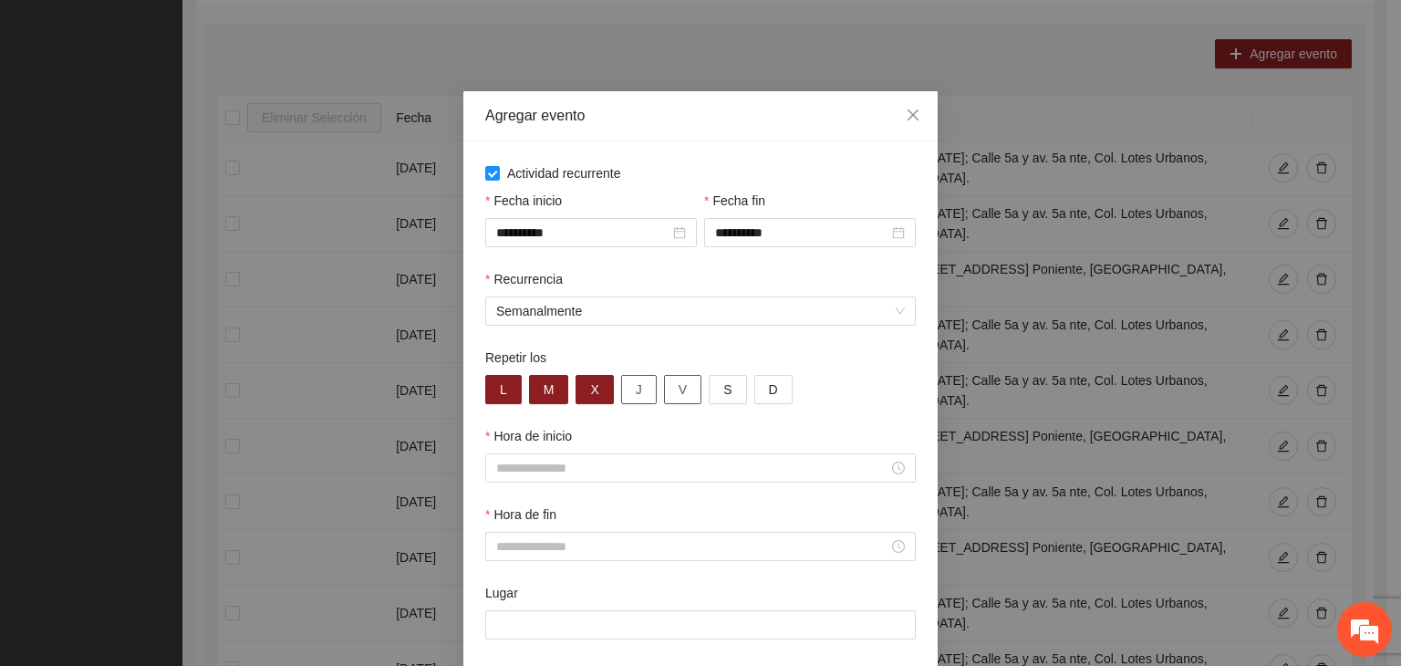
drag, startPoint x: 640, startPoint y: 395, endPoint x: 676, endPoint y: 392, distance: 35.7
click at [645, 395] on button "J" at bounding box center [639, 389] width 36 height 29
click at [681, 392] on button "V" at bounding box center [682, 389] width 37 height 29
click at [677, 404] on button "V" at bounding box center [682, 389] width 37 height 29
drag, startPoint x: 636, startPoint y: 388, endPoint x: 643, endPoint y: 401, distance: 15.5
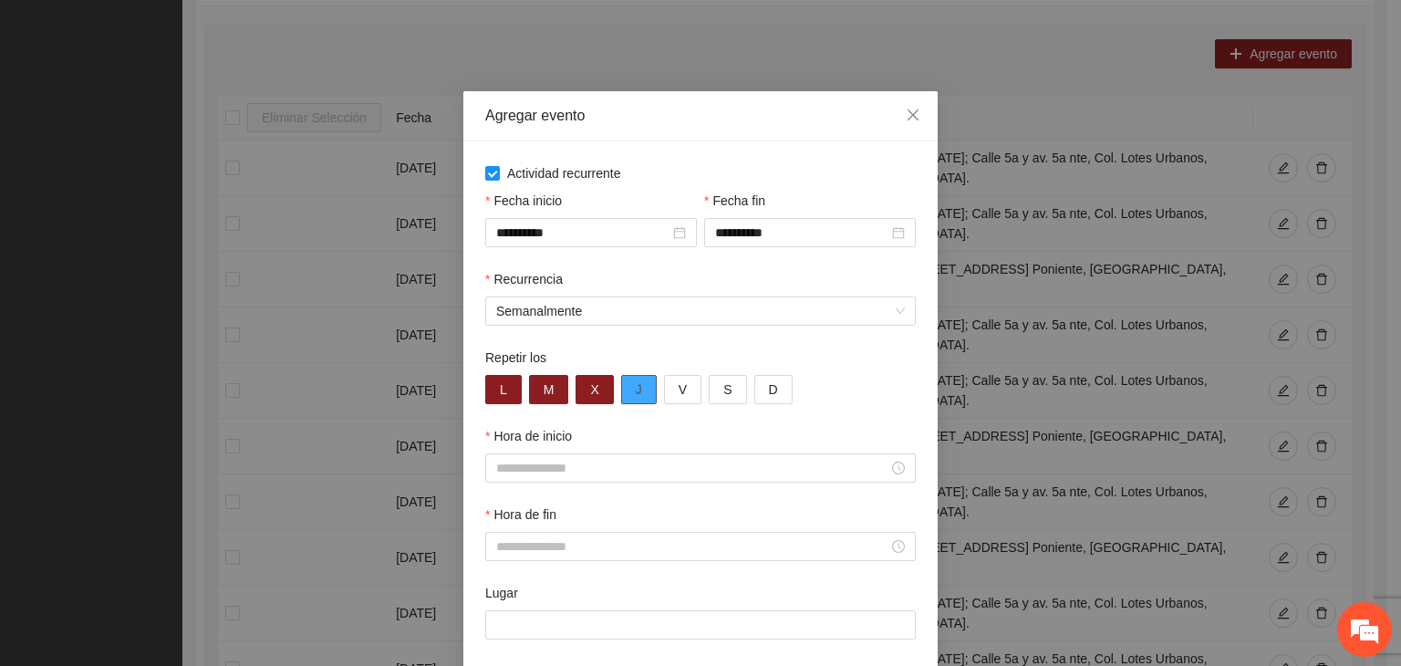
click at [638, 390] on button "J" at bounding box center [639, 389] width 36 height 29
click at [634, 355] on div "Repetir los" at bounding box center [700, 361] width 431 height 27
drag, startPoint x: 631, startPoint y: 387, endPoint x: 647, endPoint y: 404, distance: 23.3
click at [632, 387] on button "J" at bounding box center [639, 389] width 36 height 29
click at [679, 399] on span "V" at bounding box center [683, 389] width 8 height 20
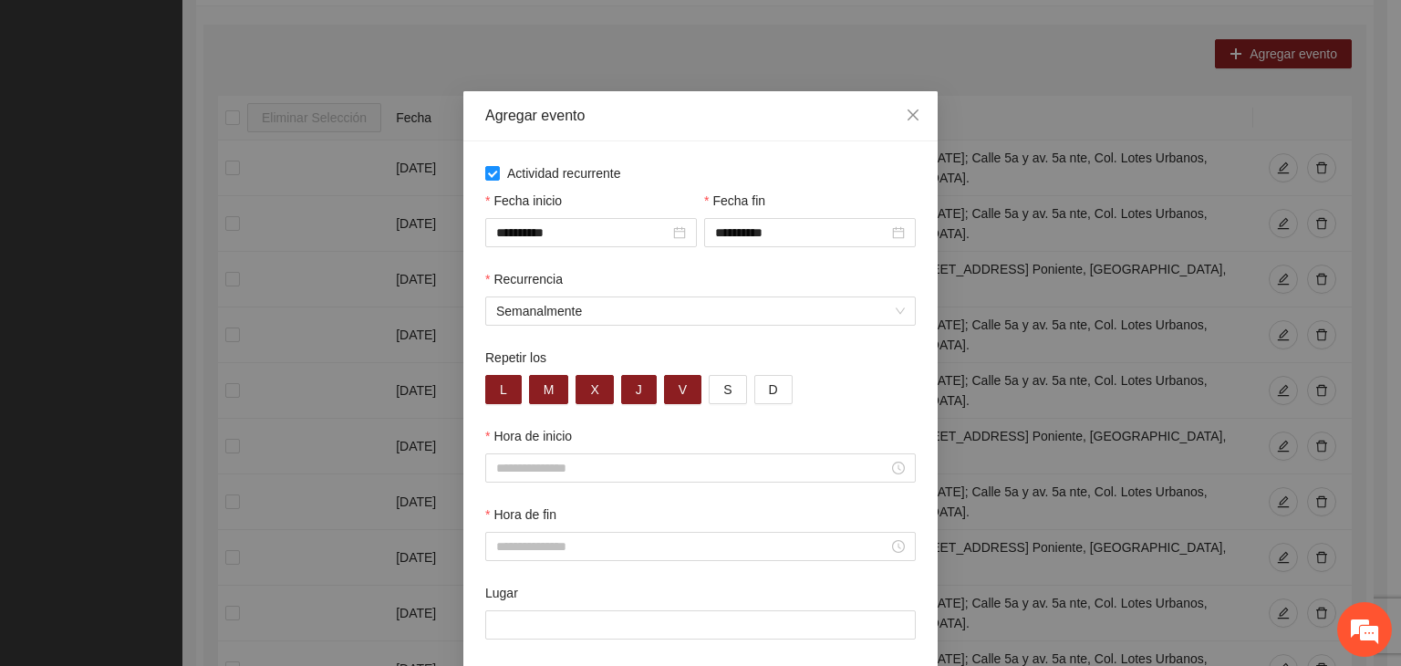
click at [757, 351] on div "Repetir los" at bounding box center [700, 361] width 431 height 27
click at [663, 478] on input "Hora de inicio" at bounding box center [692, 468] width 392 height 20
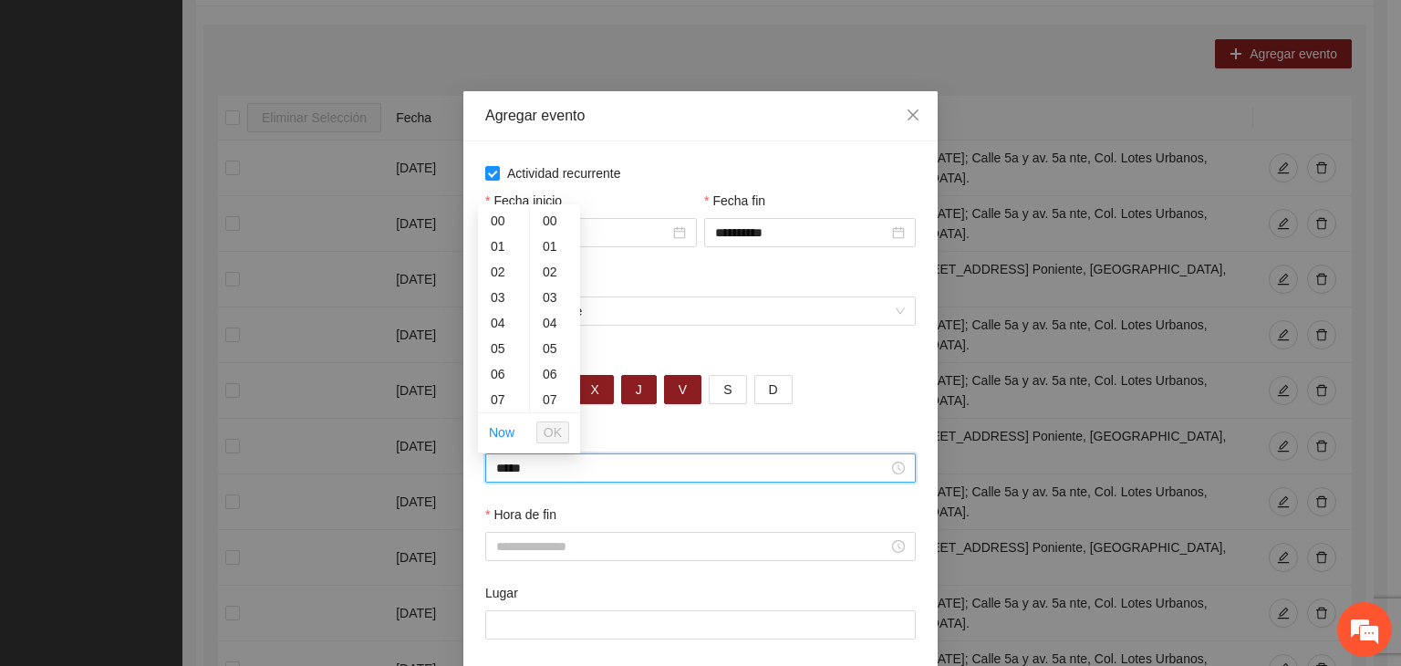
scroll to position [281, 0]
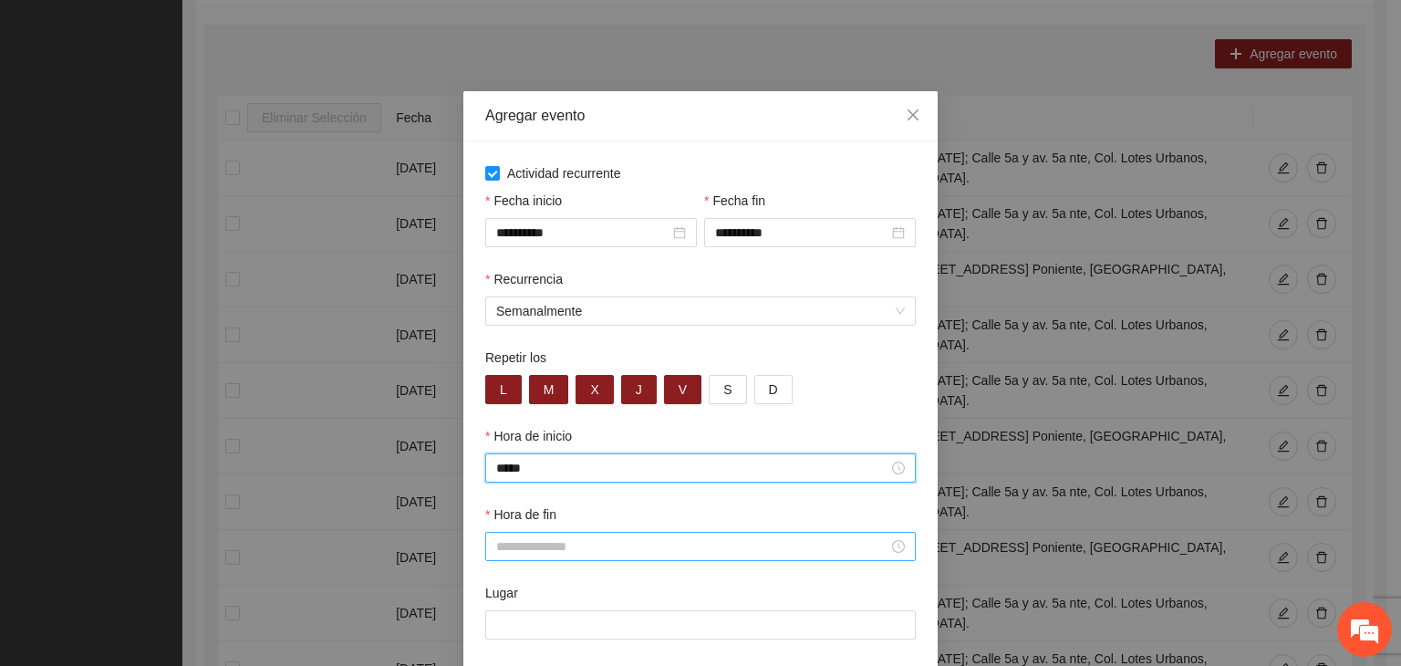
click at [847, 551] on input "Hora de fin" at bounding box center [692, 546] width 392 height 20
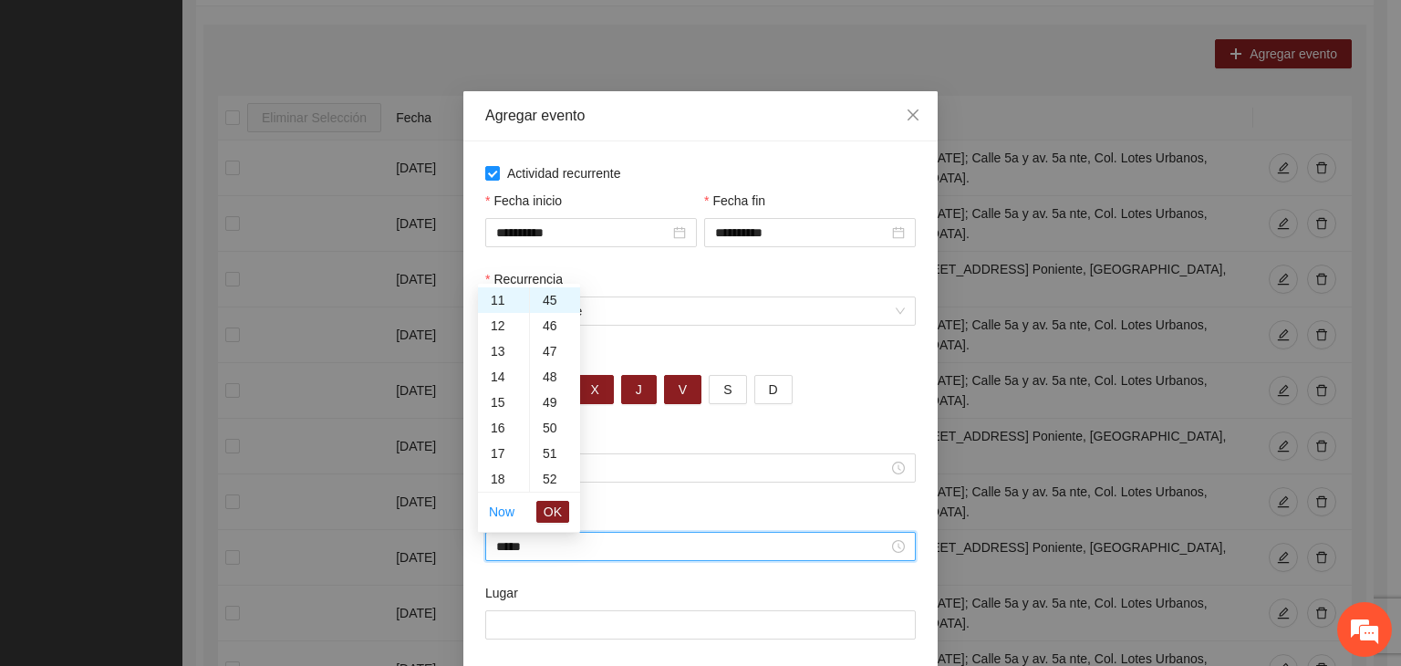
scroll to position [1149, 0]
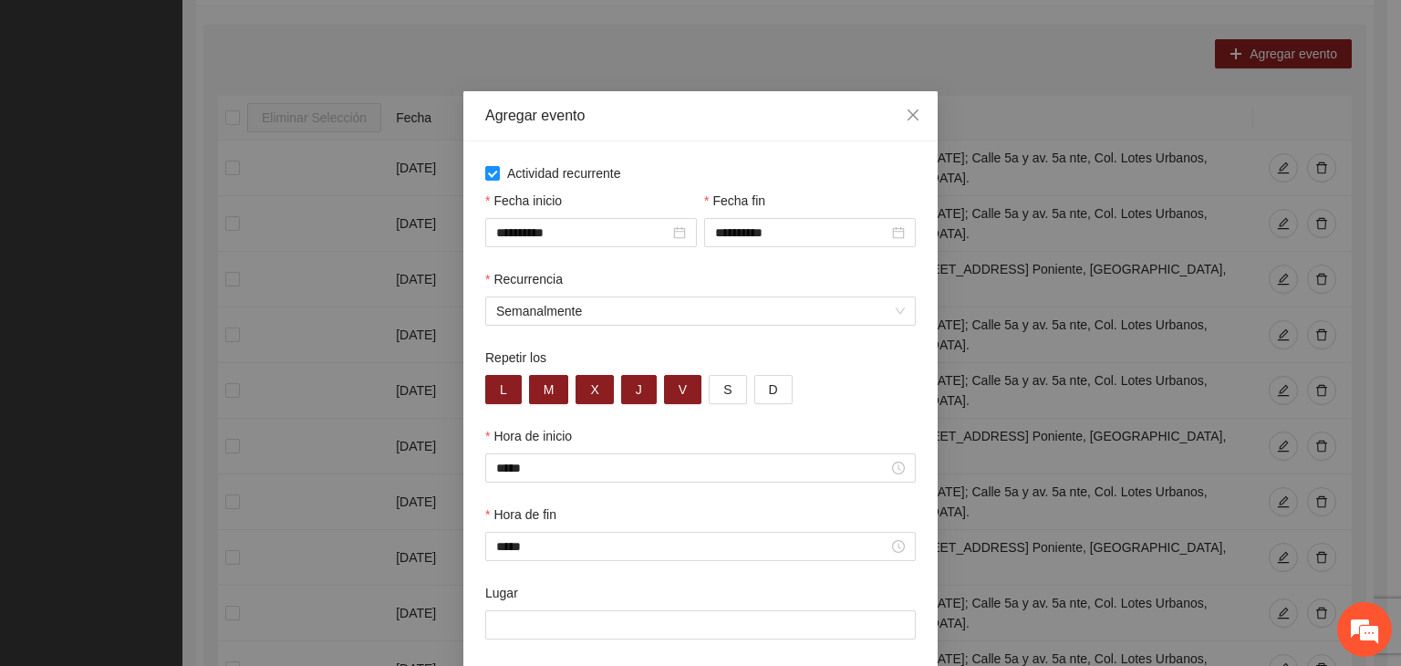
click at [695, 515] on div "Hora de fin" at bounding box center [700, 517] width 431 height 27
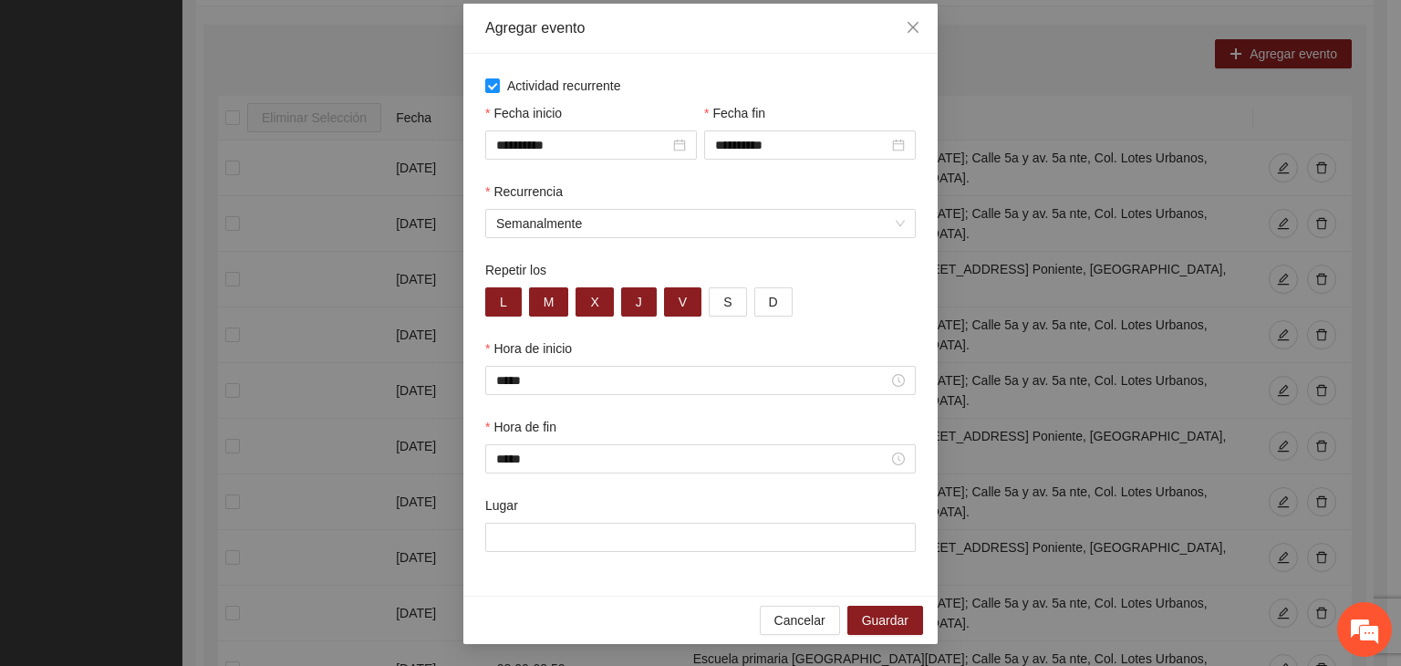
scroll to position [90, 0]
click at [609, 546] on input "Lugar" at bounding box center [700, 537] width 431 height 29
paste input "**********"
click at [861, 588] on div "**********" at bounding box center [700, 325] width 474 height 542
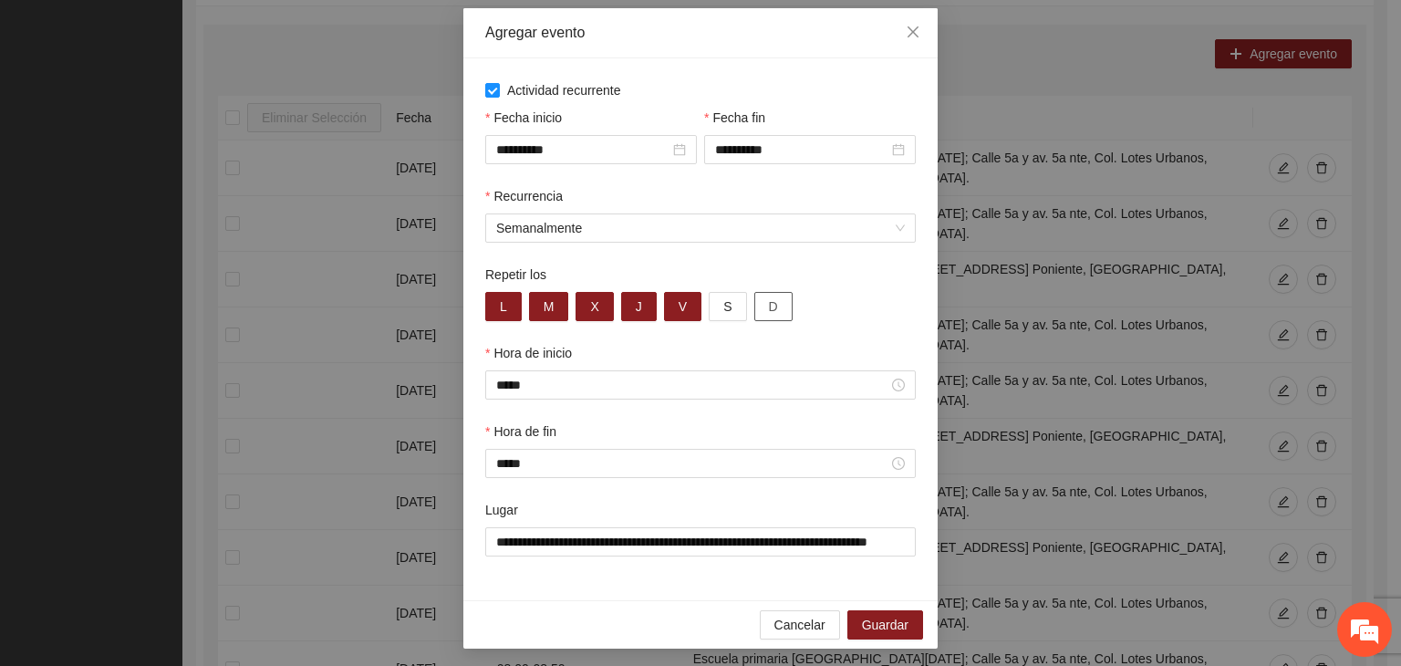
scroll to position [90, 0]
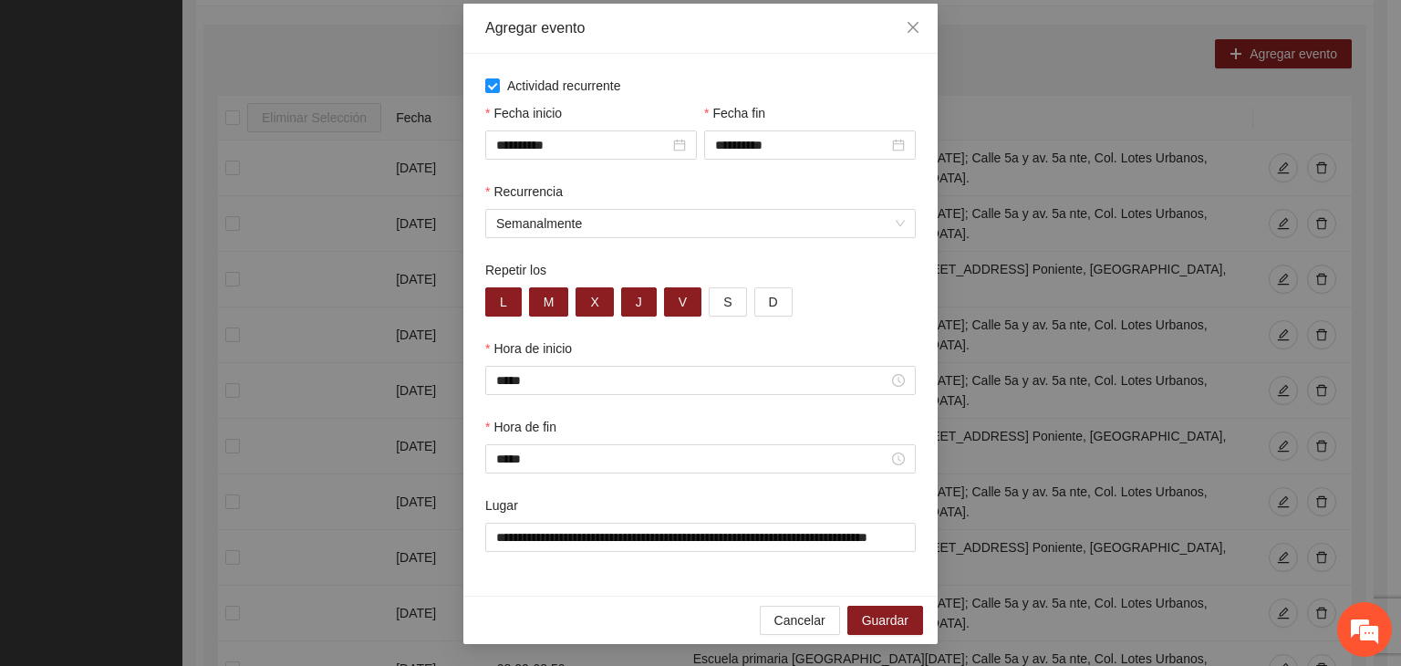
click at [671, 429] on div "Hora de fin" at bounding box center [700, 430] width 431 height 27
click at [900, 625] on span "Guardar" at bounding box center [885, 620] width 47 height 20
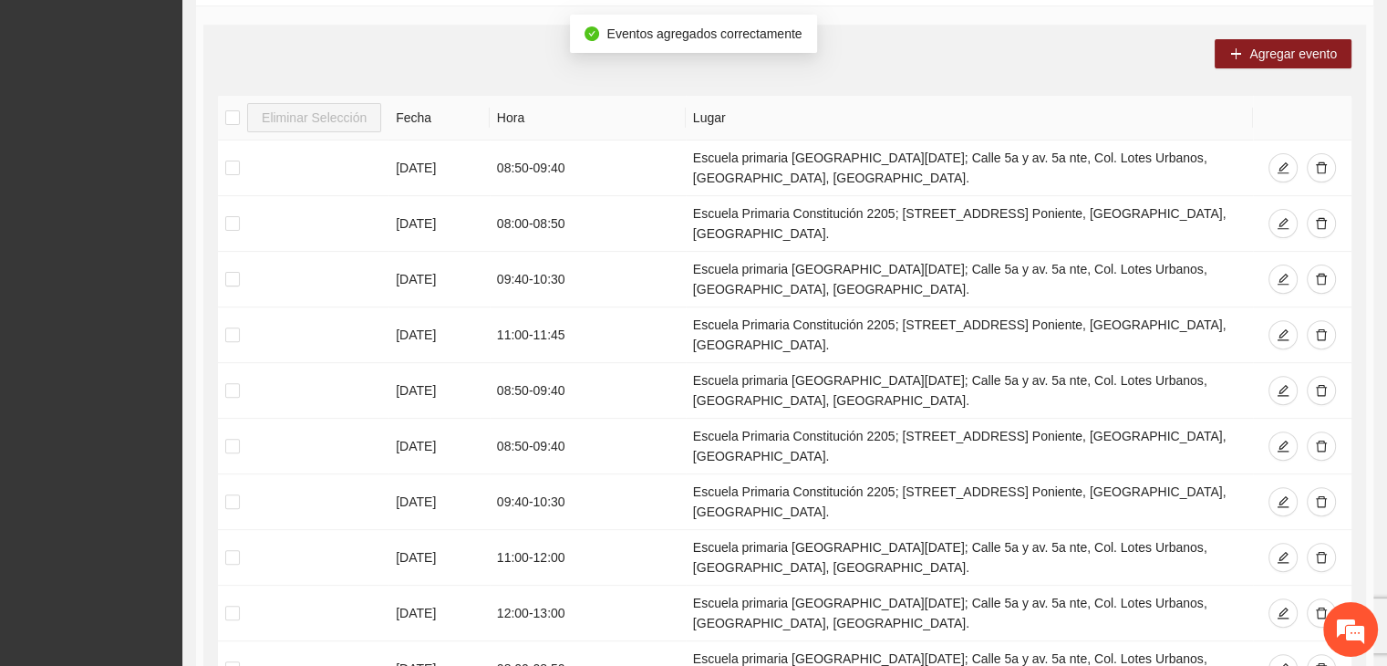
click at [1247, 70] on div "Agregar evento Eliminar Selección Fecha Hora Lugar [DATE] 08:50 - 09:40 Escuela…" at bounding box center [784, 394] width 1163 height 738
click at [1250, 60] on button "Agregar evento" at bounding box center [1283, 53] width 137 height 29
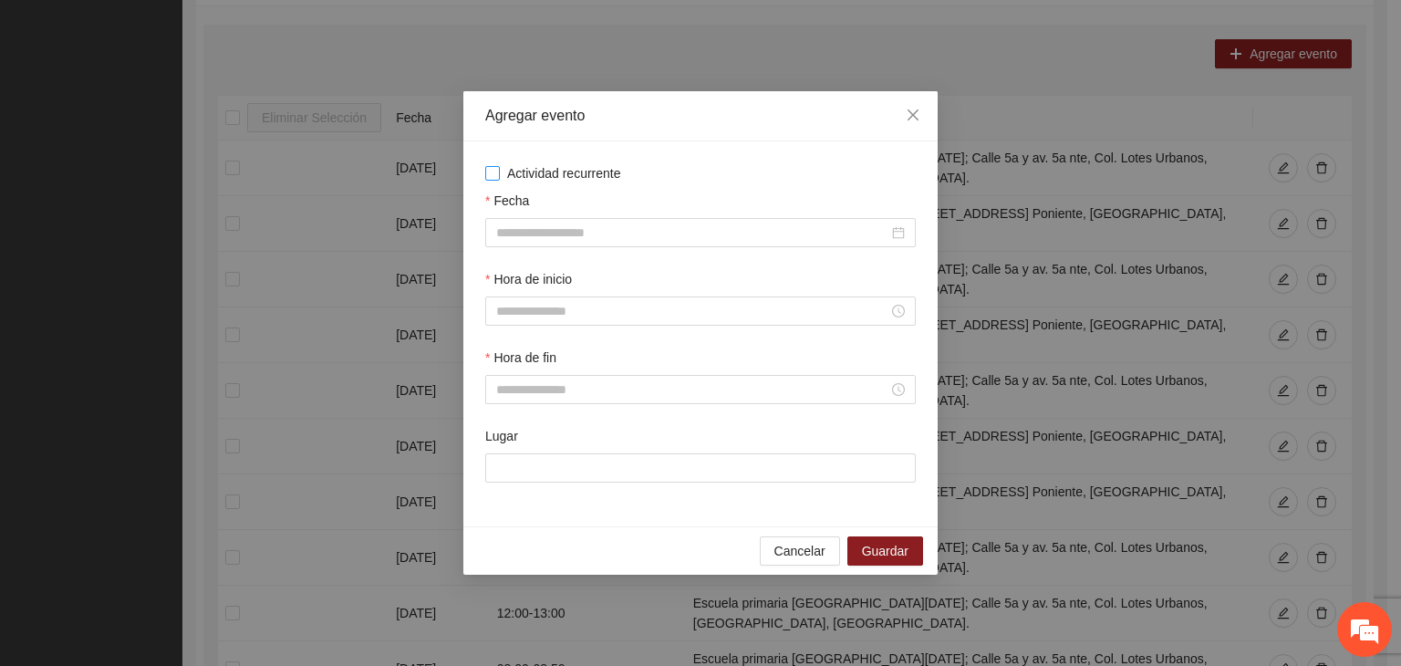
click at [516, 171] on span "Actividad recurrente" at bounding box center [564, 173] width 129 height 20
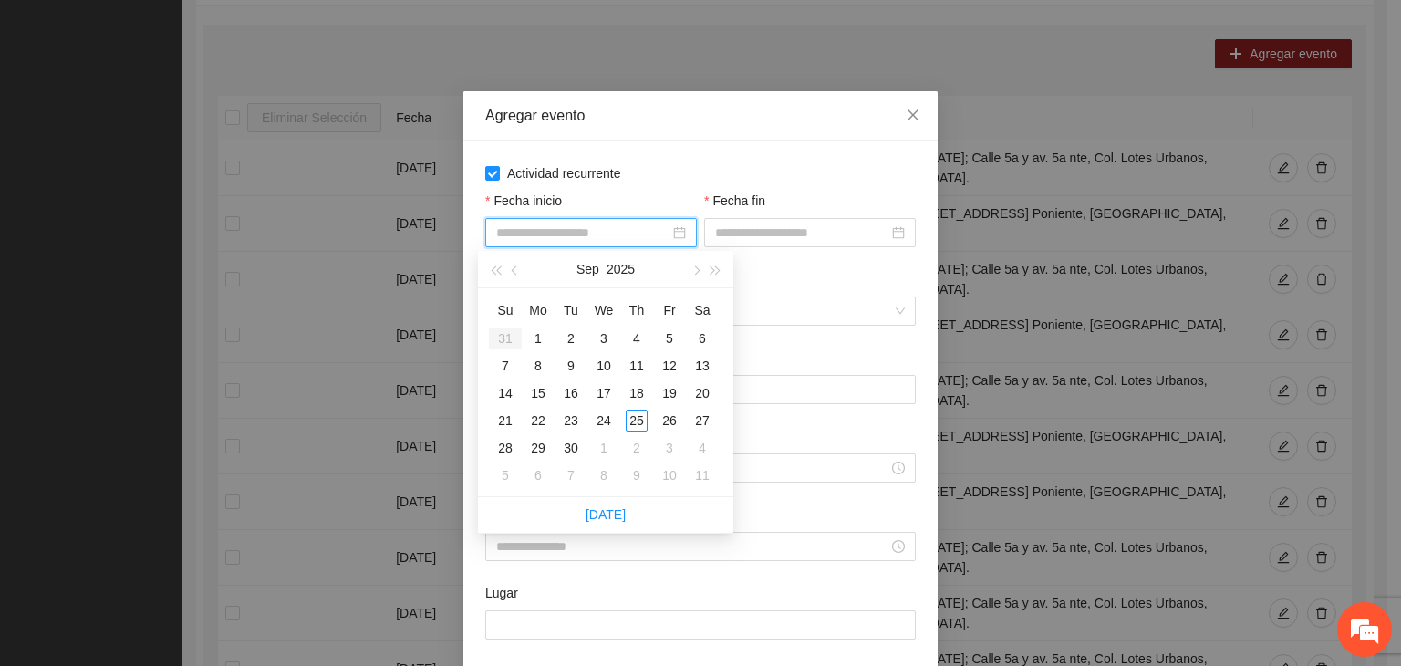
click at [546, 229] on input "Fecha inicio" at bounding box center [582, 233] width 173 height 20
click at [686, 269] on button "button" at bounding box center [695, 269] width 20 height 36
click at [597, 338] on div "1" at bounding box center [604, 338] width 22 height 22
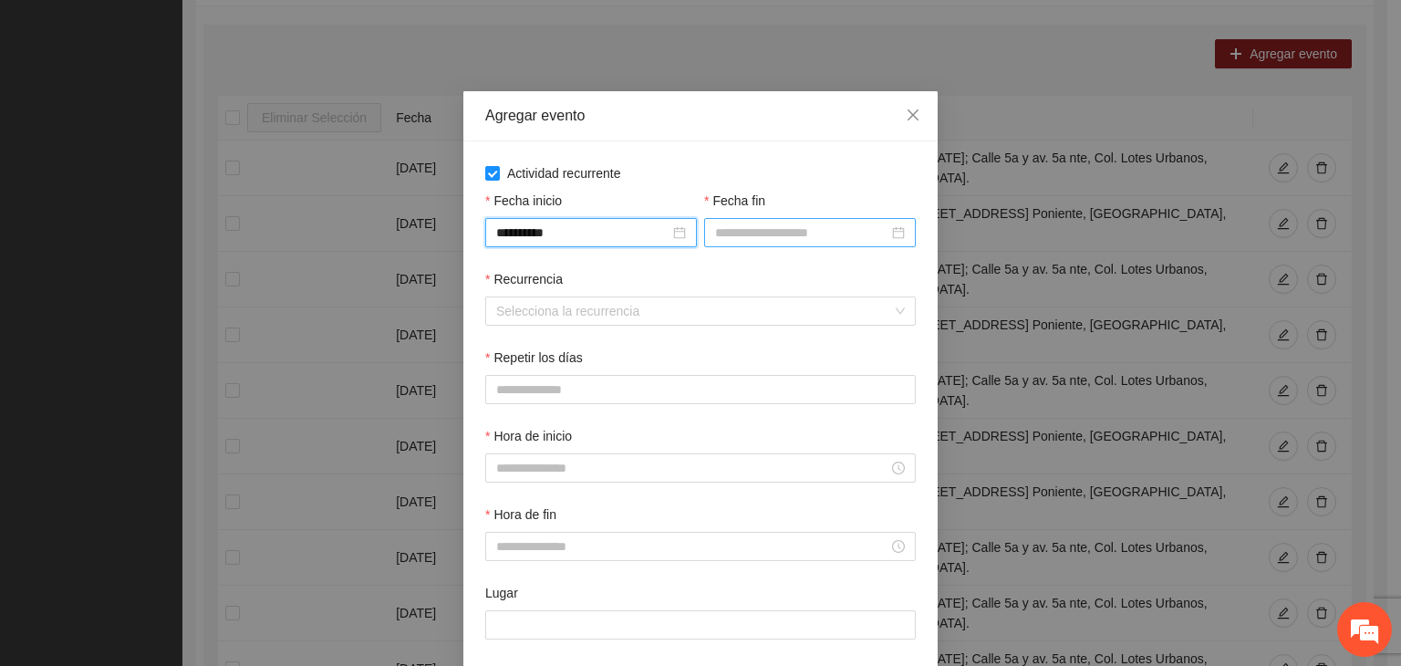
click at [743, 230] on input "Fecha fin" at bounding box center [801, 233] width 173 height 20
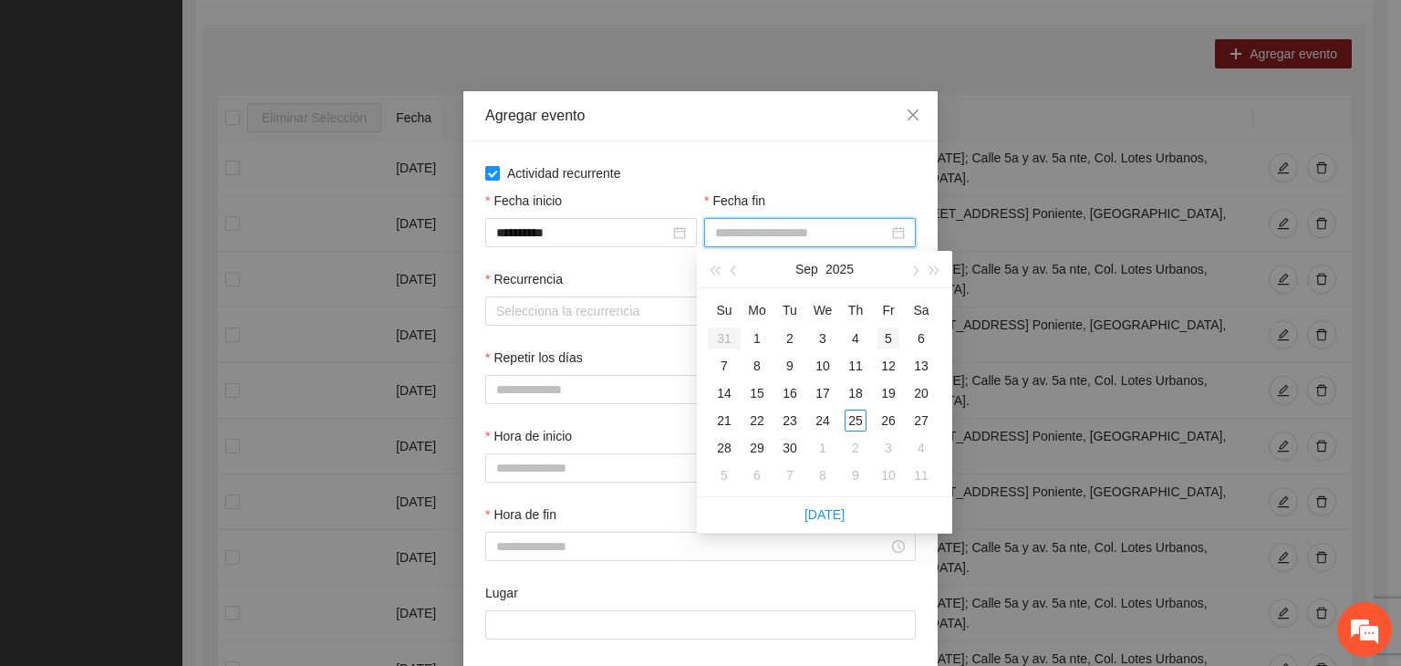
drag, startPoint x: 920, startPoint y: 271, endPoint x: 898, endPoint y: 327, distance: 59.8
click at [913, 270] on button "button" at bounding box center [914, 269] width 20 height 36
click at [886, 434] on td "31" at bounding box center [888, 447] width 33 height 27
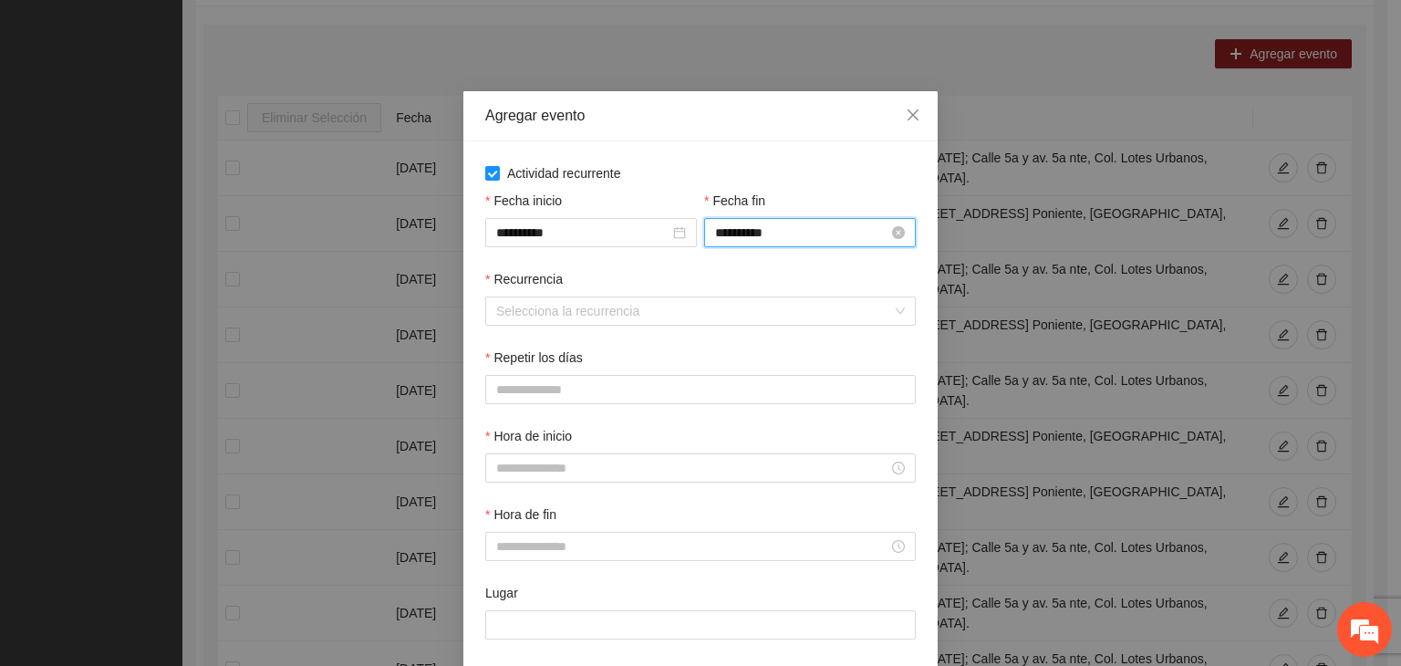
click at [850, 227] on input "**********" at bounding box center [801, 233] width 173 height 20
click at [571, 318] on input "Recurrencia" at bounding box center [694, 310] width 396 height 27
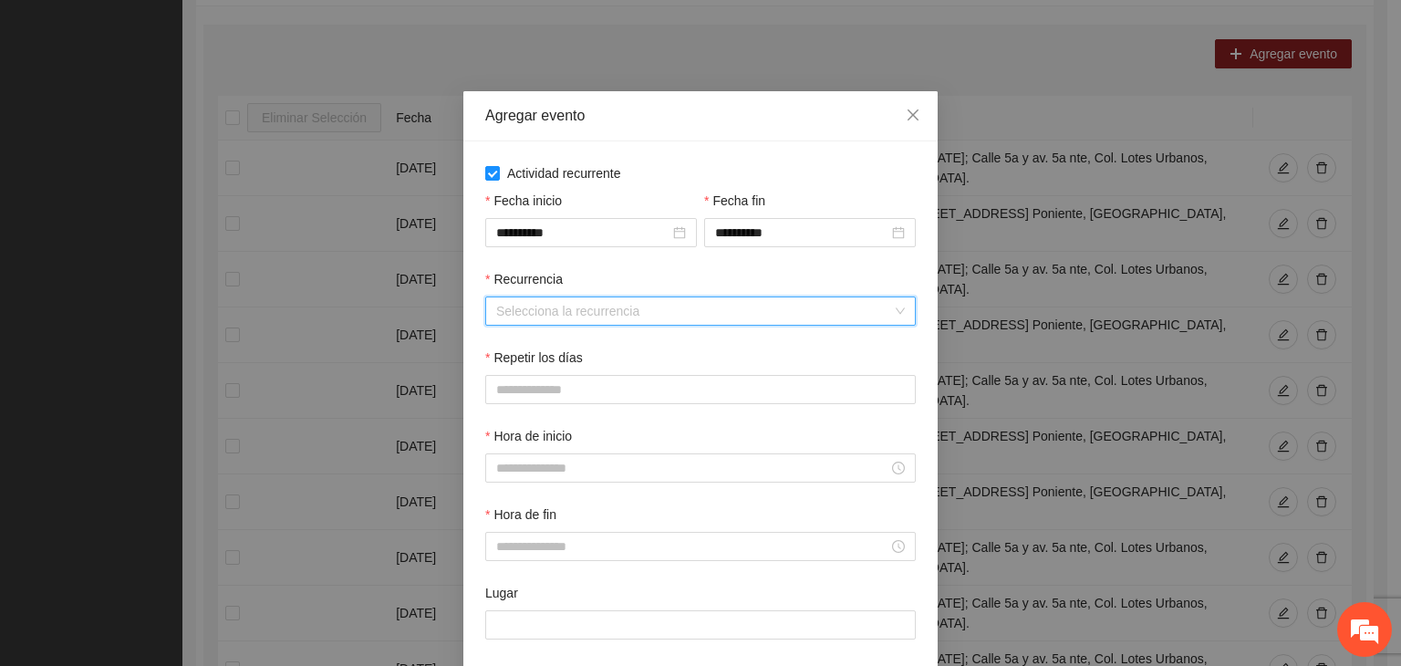
click at [584, 348] on div "Repetir los días" at bounding box center [700, 361] width 431 height 27
click at [580, 322] on input "Recurrencia" at bounding box center [694, 310] width 396 height 27
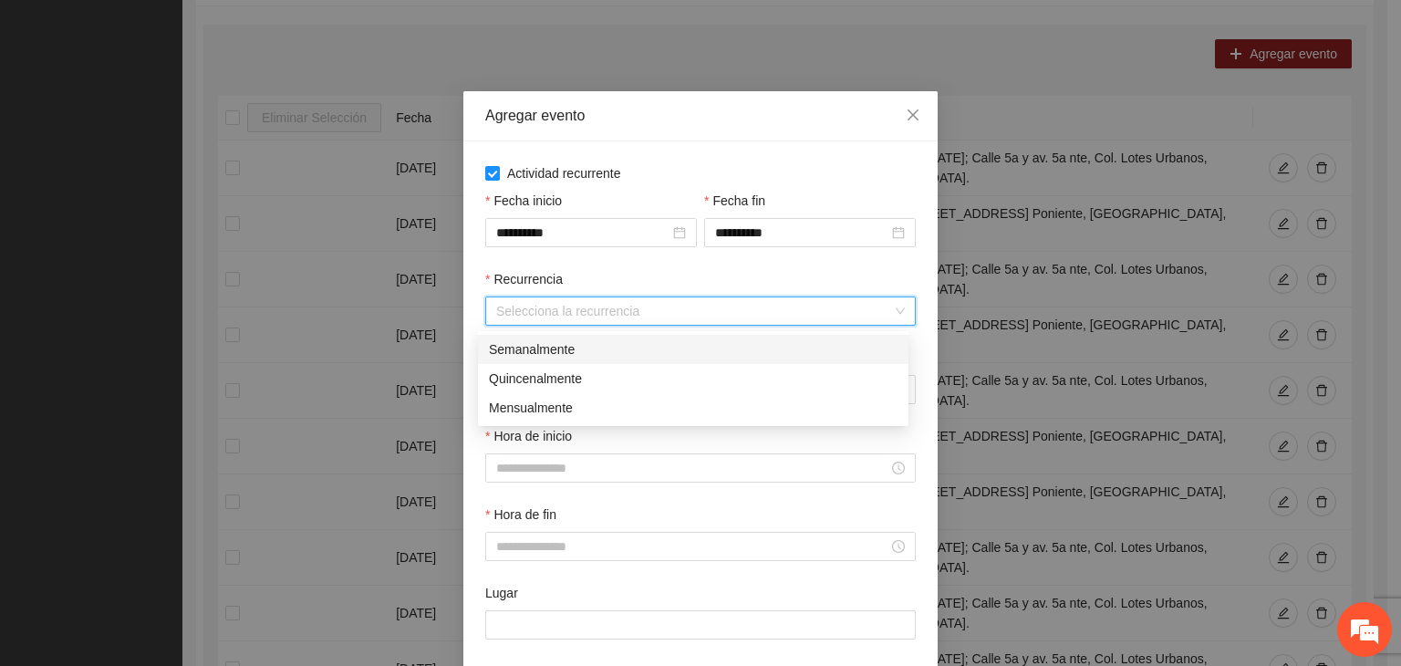
click at [568, 351] on div "Semanalmente" at bounding box center [693, 349] width 409 height 20
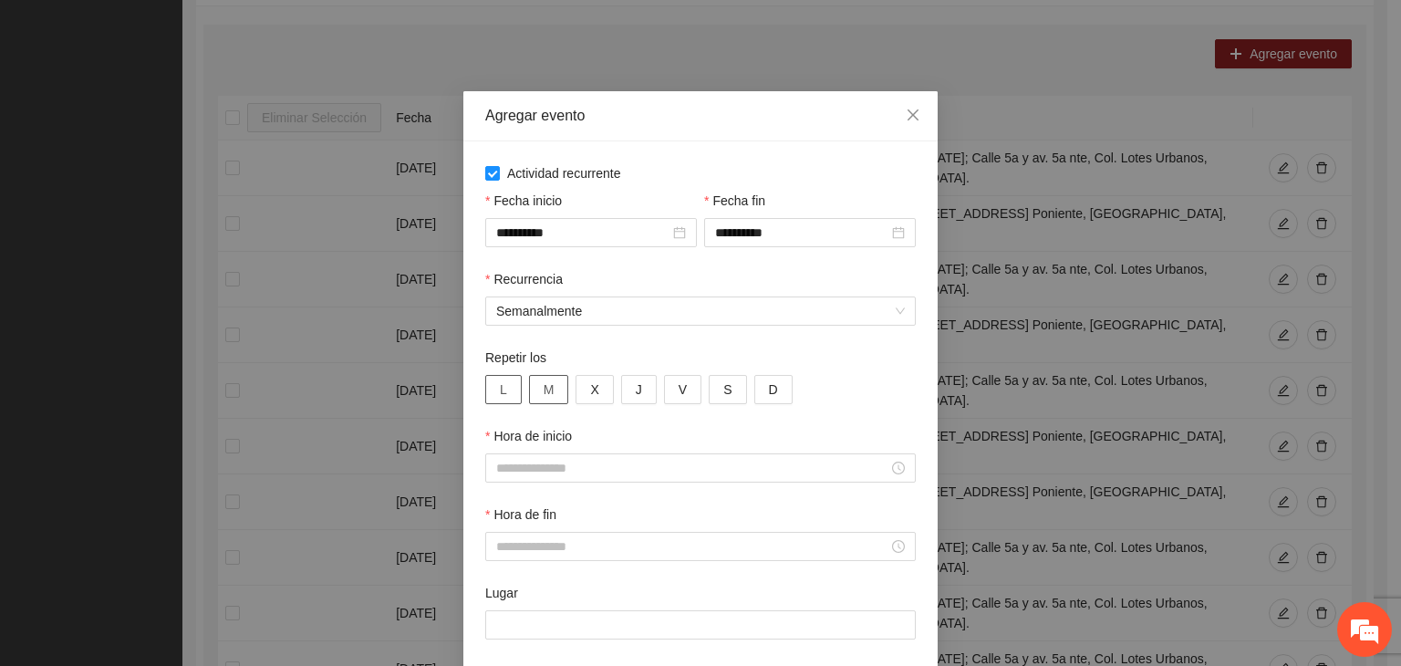
drag, startPoint x: 504, startPoint y: 396, endPoint x: 546, endPoint y: 394, distance: 42.9
click at [505, 395] on button "L" at bounding box center [503, 389] width 36 height 29
drag, startPoint x: 551, startPoint y: 394, endPoint x: 564, endPoint y: 392, distance: 12.9
click at [552, 394] on button "M" at bounding box center [549, 389] width 40 height 29
click at [621, 391] on button "J" at bounding box center [639, 389] width 36 height 29
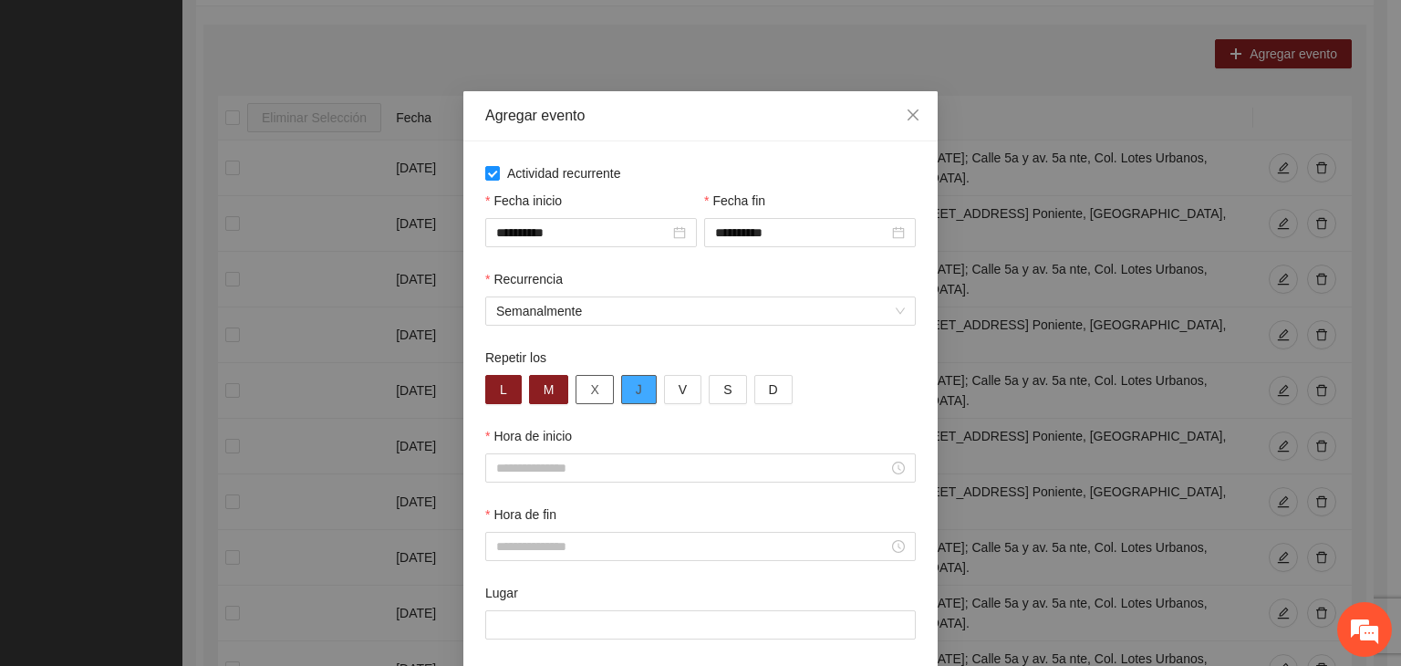
drag, startPoint x: 587, startPoint y: 399, endPoint x: 615, endPoint y: 396, distance: 28.4
click at [593, 396] on button "X" at bounding box center [594, 389] width 37 height 29
click at [668, 400] on button "V" at bounding box center [682, 389] width 37 height 29
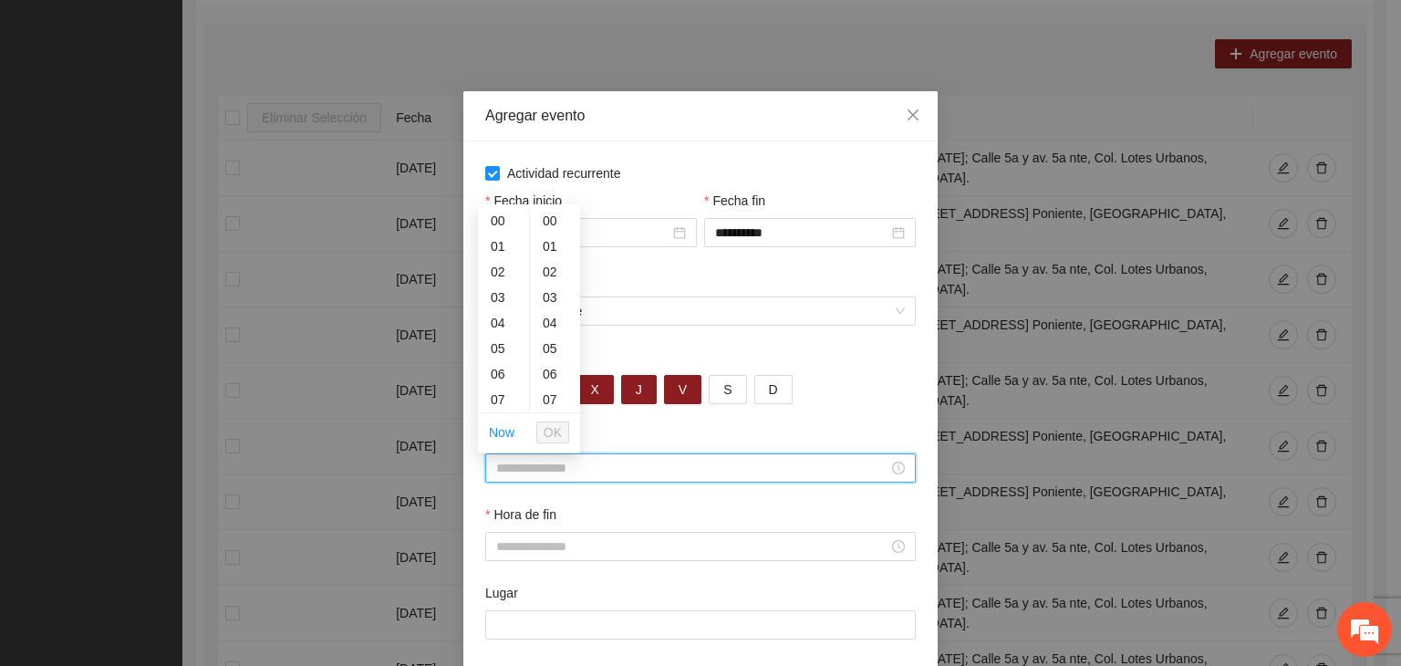
click at [647, 473] on input "Hora de inicio" at bounding box center [692, 468] width 392 height 20
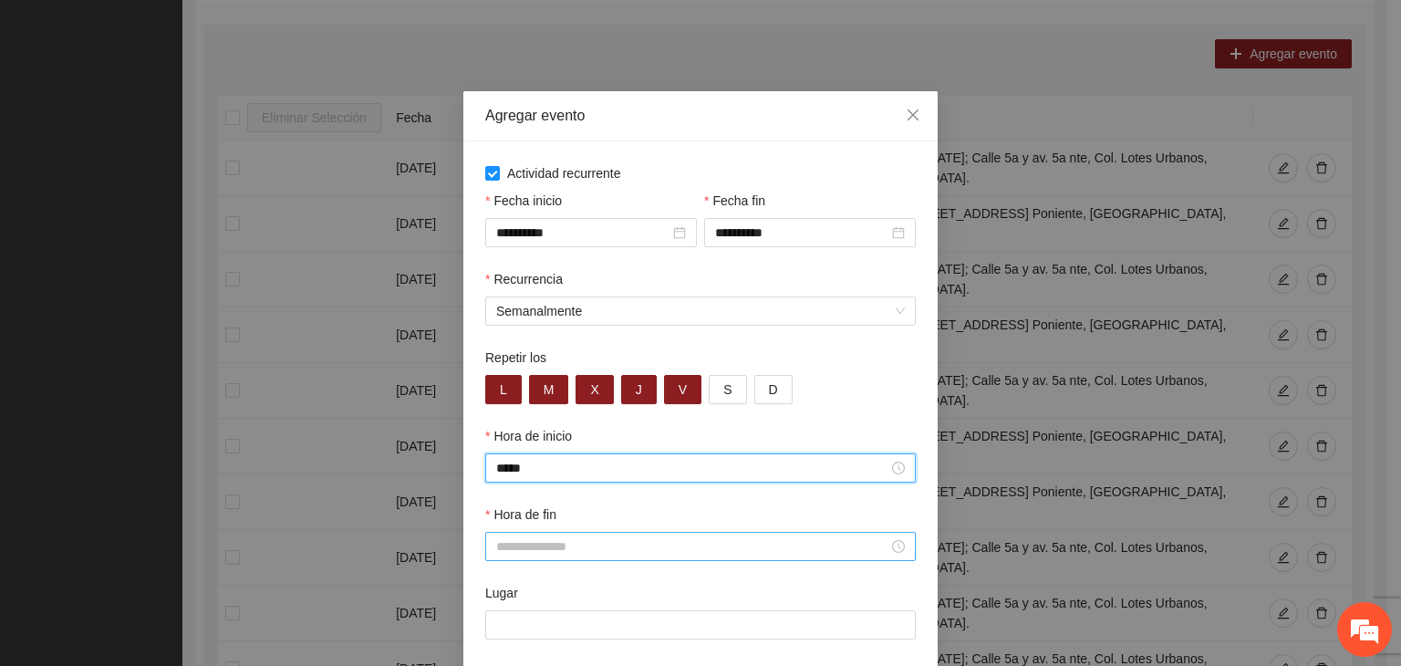
click at [822, 559] on div at bounding box center [700, 546] width 431 height 29
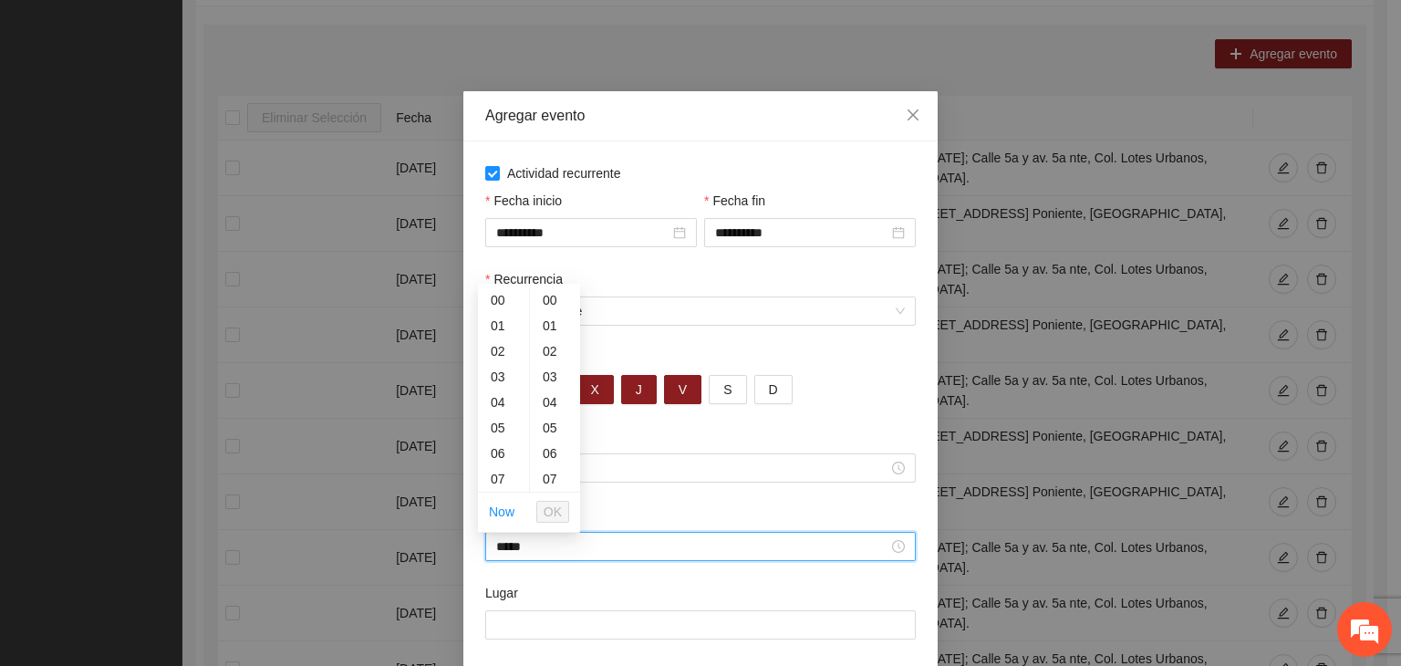
scroll to position [766, 0]
click at [605, 609] on div "Lugar" at bounding box center [700, 596] width 431 height 27
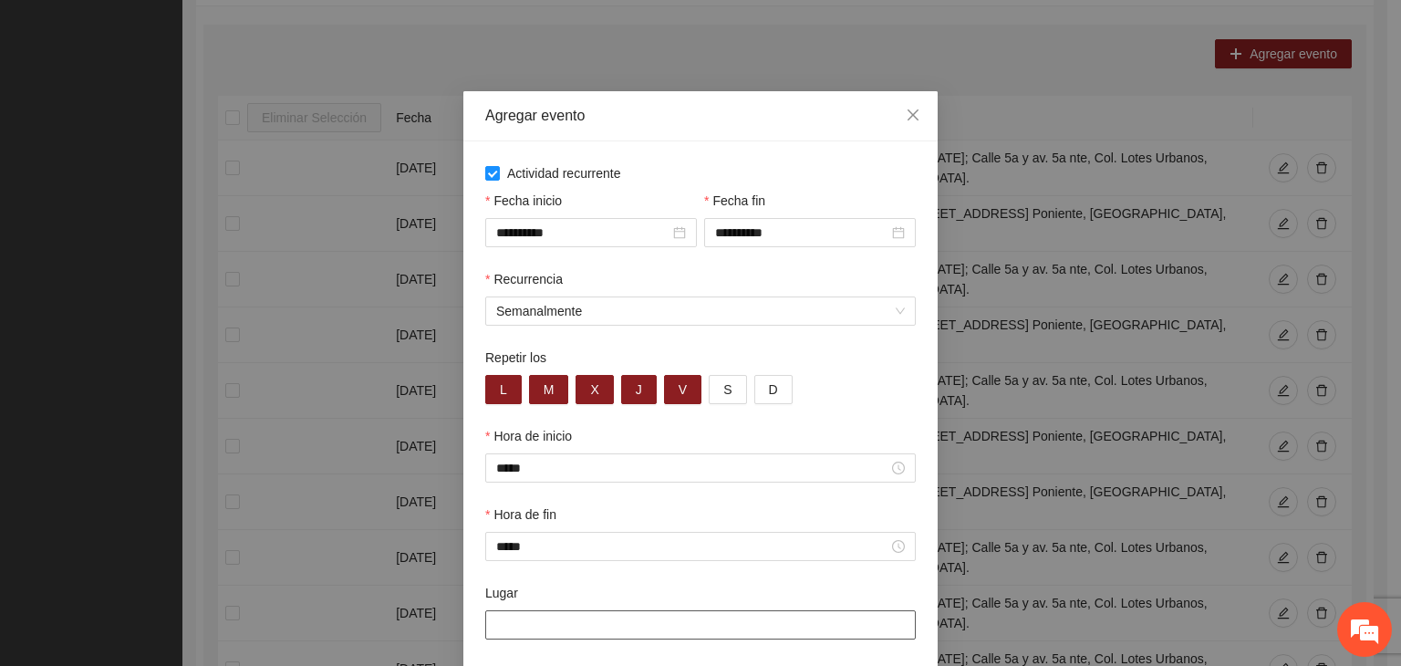
click at [570, 619] on input "Lugar" at bounding box center [700, 624] width 431 height 29
paste input "**********"
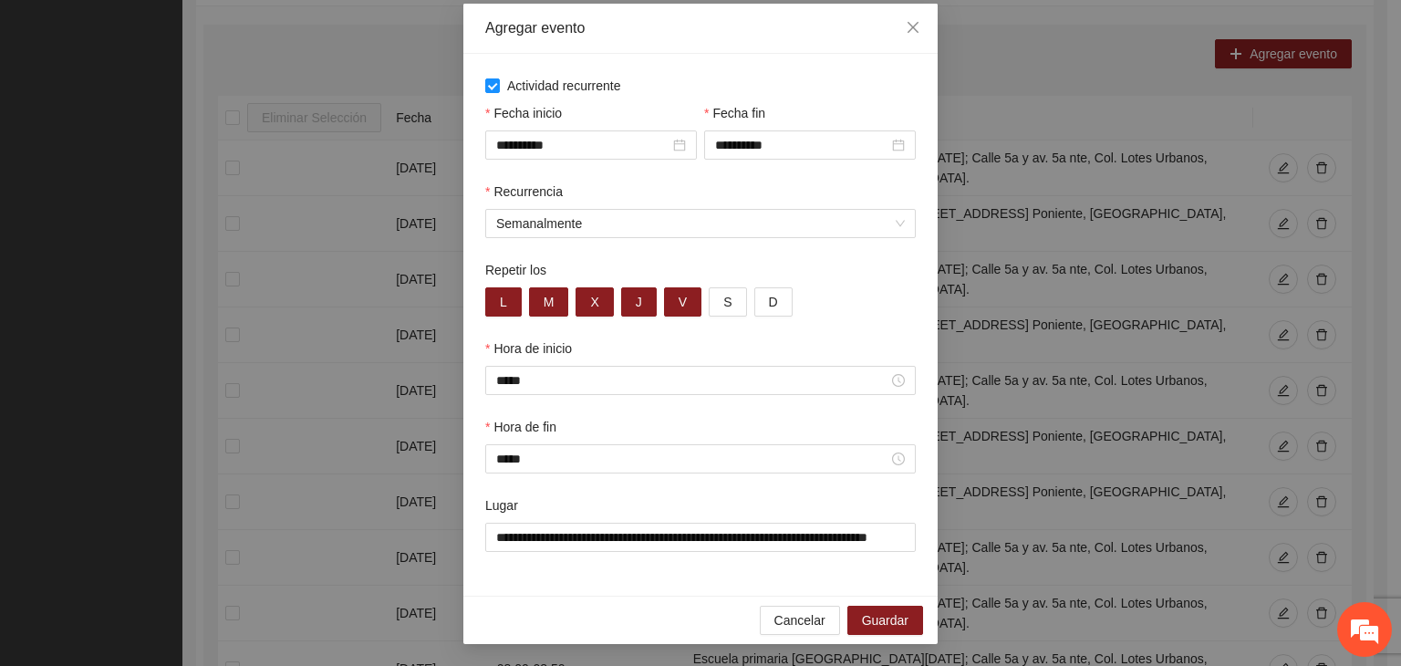
scroll to position [0, 0]
click at [672, 607] on div "Cancelar Guardar" at bounding box center [700, 620] width 474 height 48
click at [900, 606] on button "Guardar" at bounding box center [885, 620] width 76 height 29
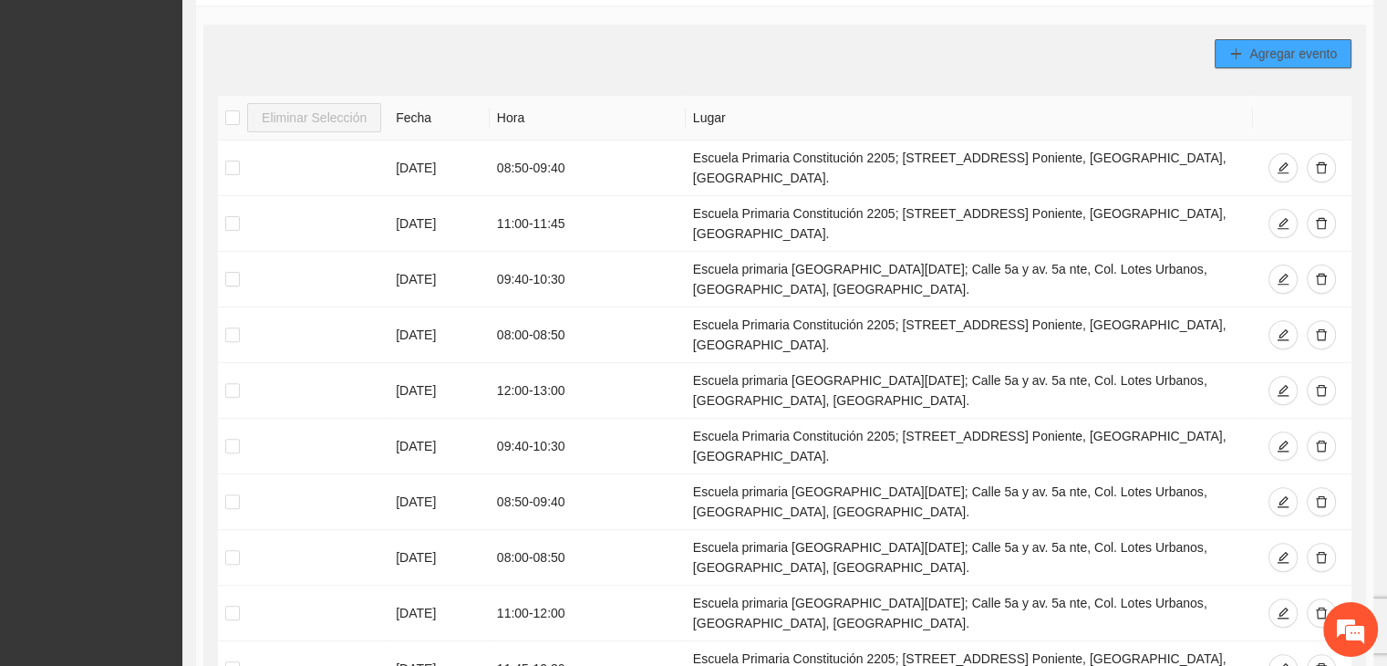
click at [1273, 47] on span "Agregar evento" at bounding box center [1294, 54] width 88 height 20
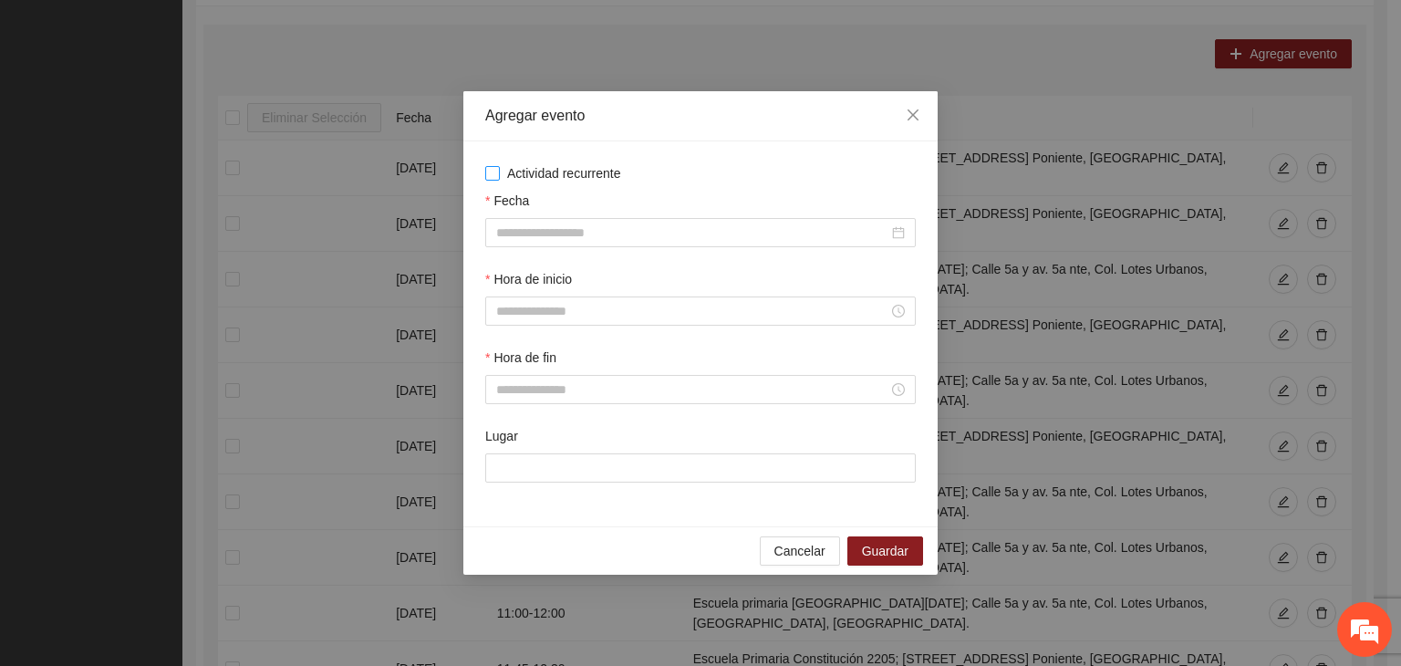
click at [550, 170] on span "Actividad recurrente" at bounding box center [564, 173] width 129 height 20
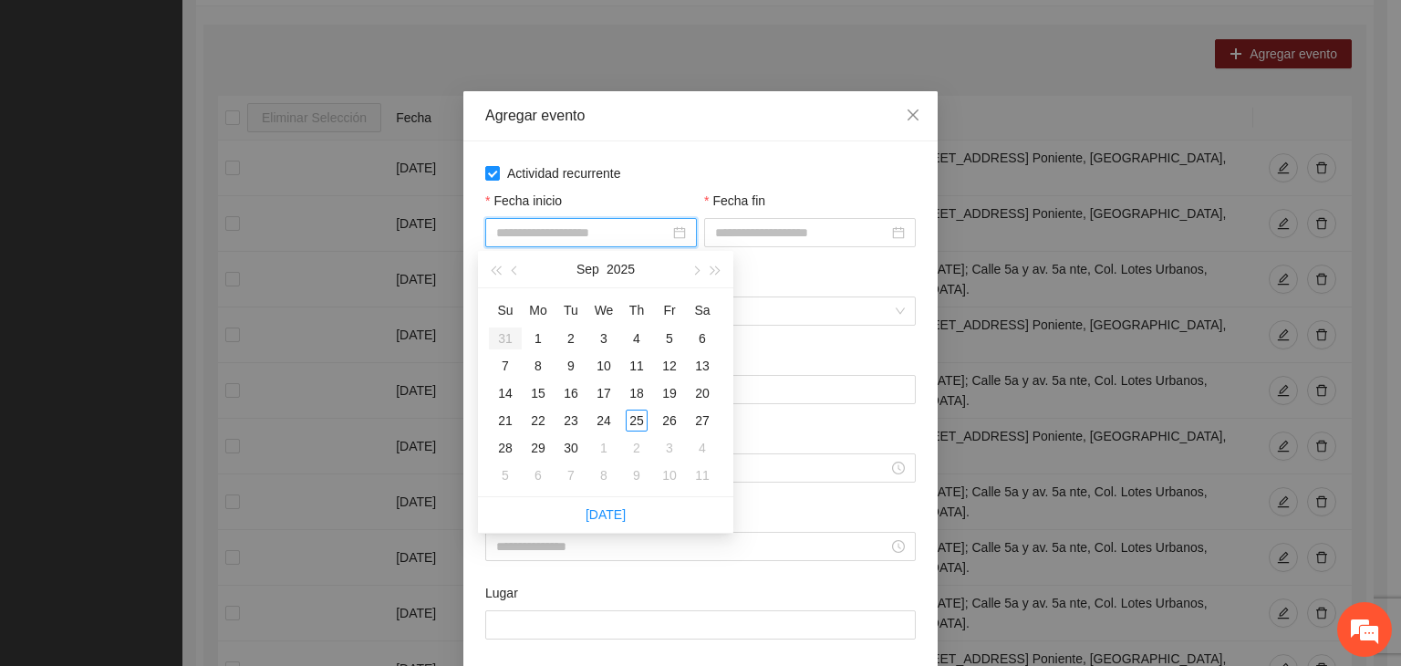
click at [565, 238] on input "Fecha inicio" at bounding box center [582, 233] width 173 height 20
drag, startPoint x: 683, startPoint y: 249, endPoint x: 690, endPoint y: 260, distance: 12.7
click at [686, 253] on div "Fecha inicio" at bounding box center [591, 230] width 219 height 78
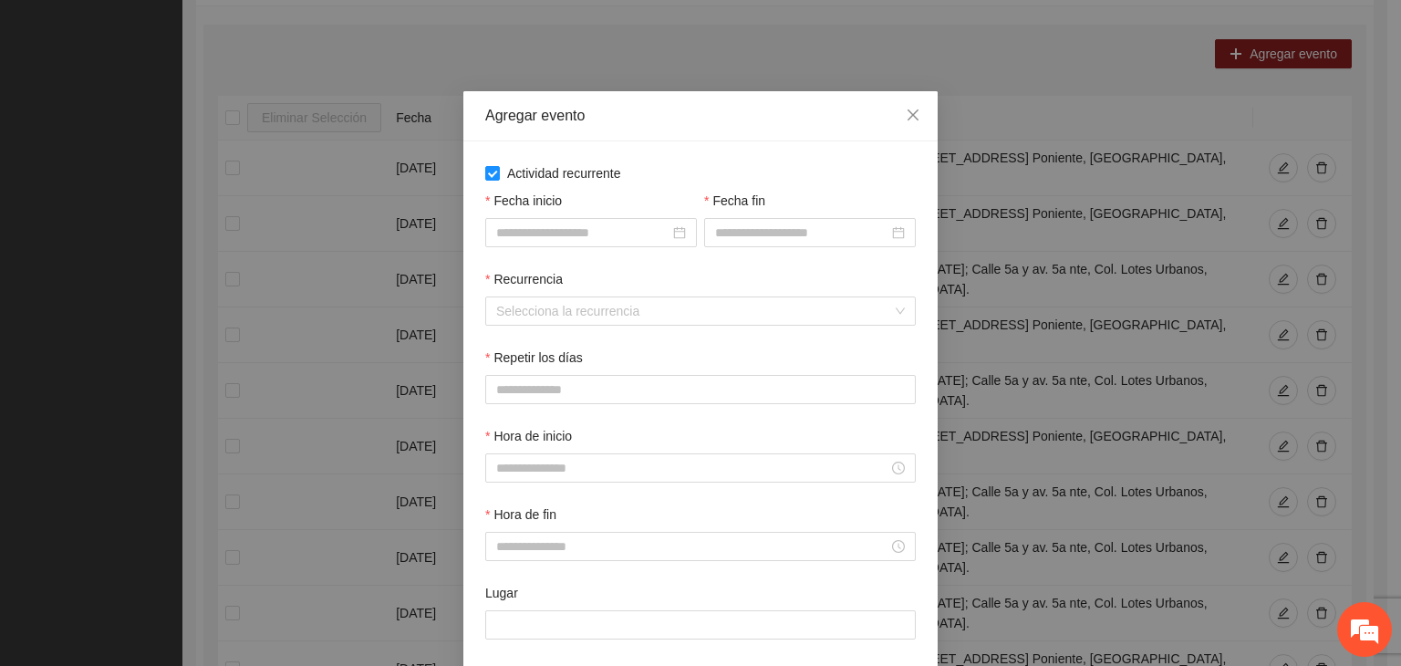
click at [701, 267] on div "Fecha fin" at bounding box center [810, 230] width 219 height 78
click at [634, 231] on input "Fecha inicio" at bounding box center [582, 233] width 173 height 20
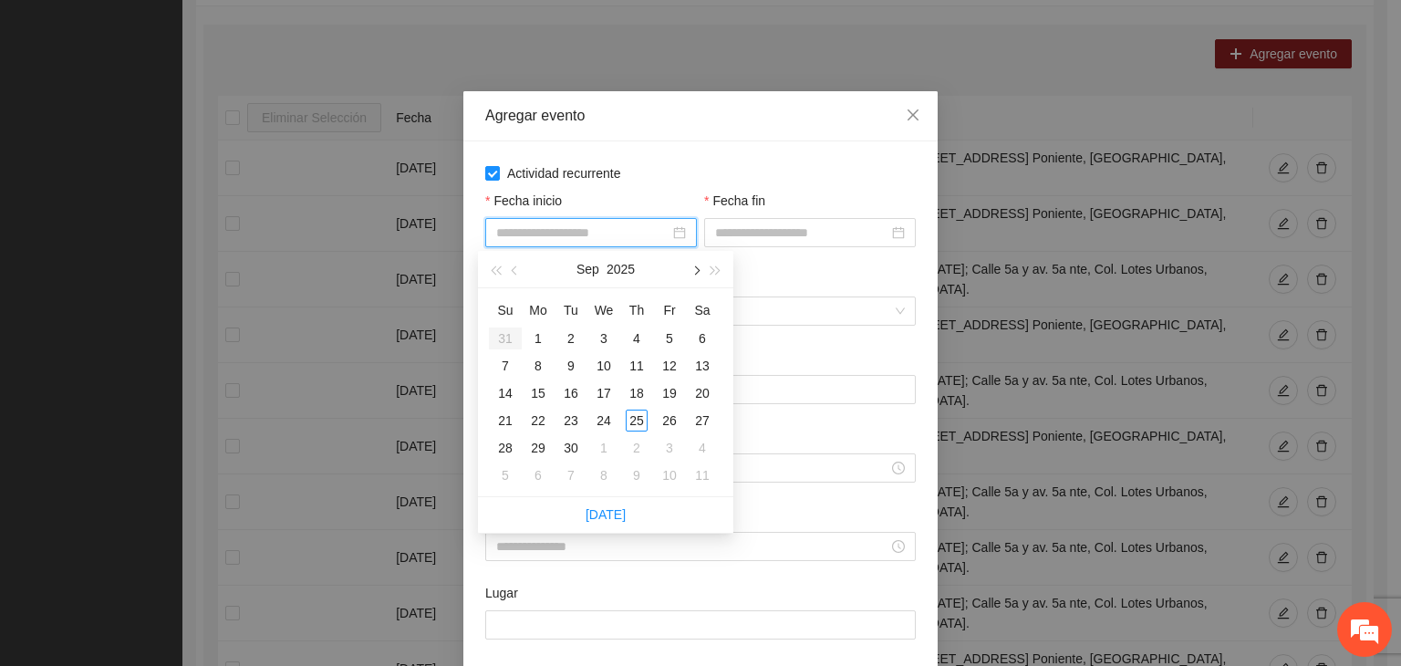
click at [699, 271] on span "button" at bounding box center [695, 270] width 9 height 9
click at [606, 339] on div "1" at bounding box center [604, 338] width 22 height 22
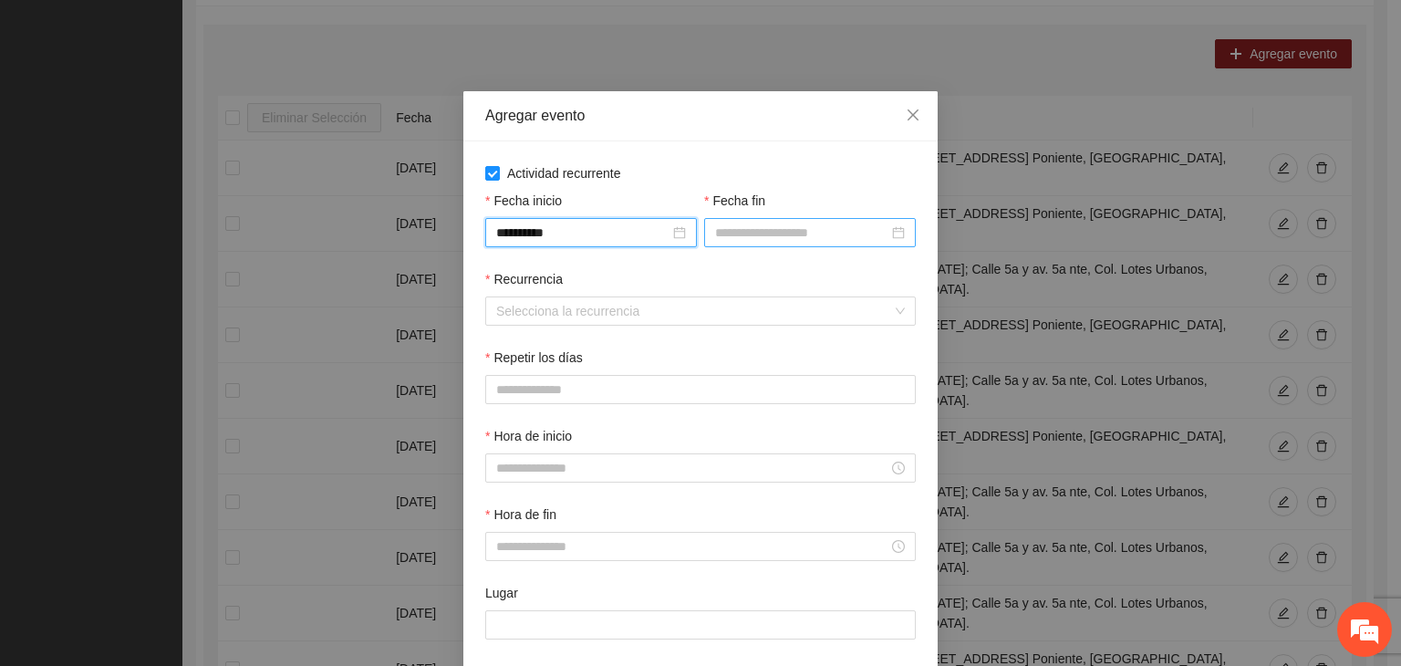
click at [759, 244] on div at bounding box center [810, 232] width 212 height 29
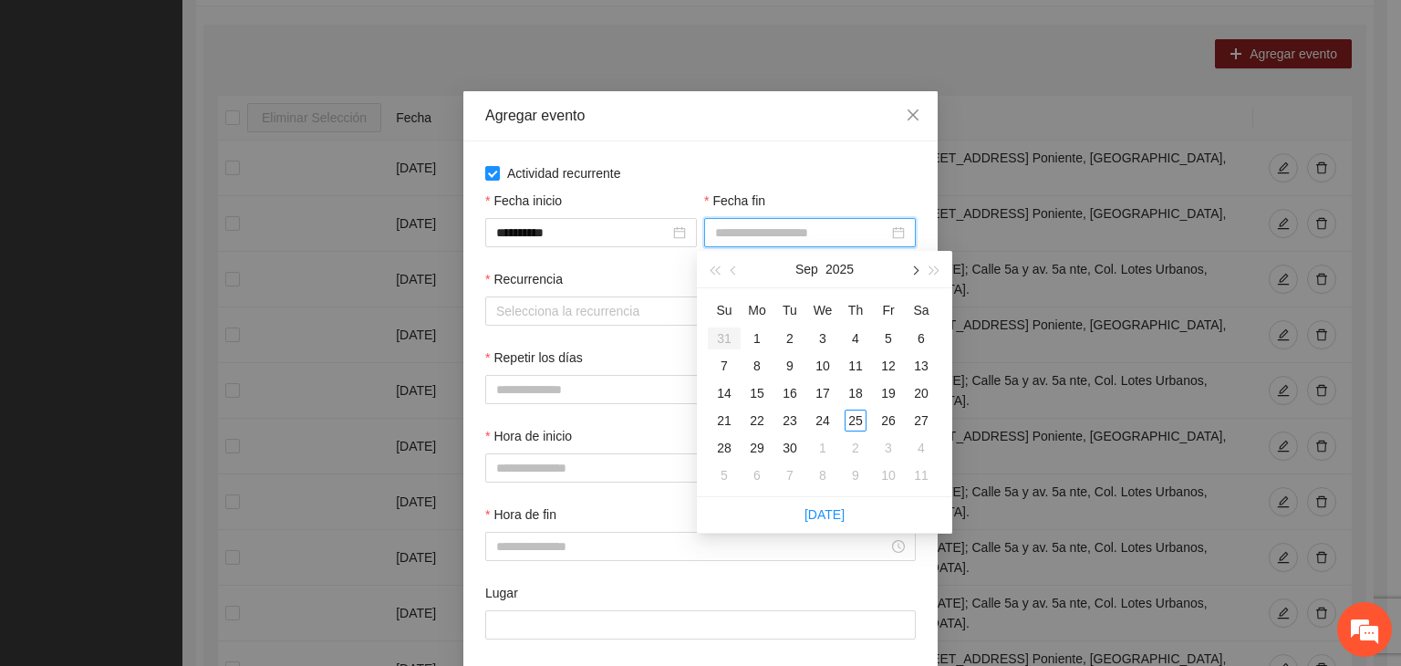
click at [916, 279] on button "button" at bounding box center [914, 269] width 20 height 36
click at [890, 421] on div "24" at bounding box center [889, 421] width 22 height 22
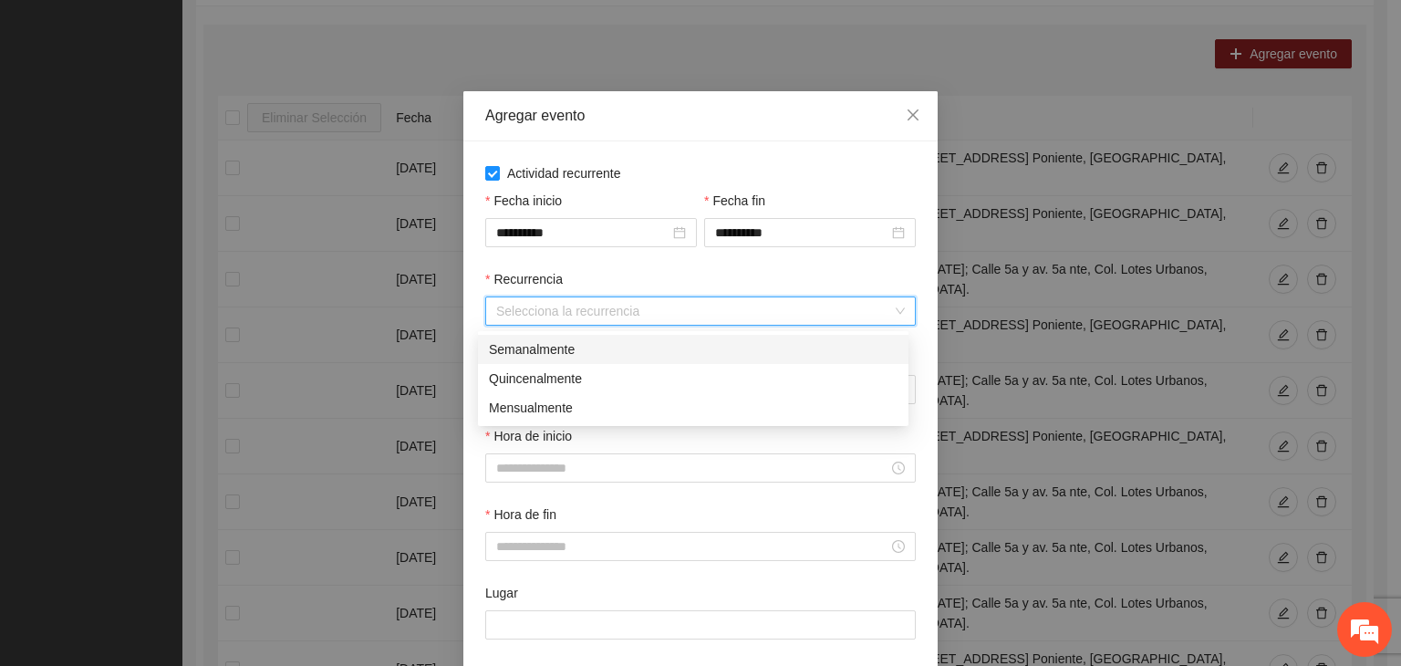
click at [652, 322] on input "Recurrencia" at bounding box center [694, 310] width 396 height 27
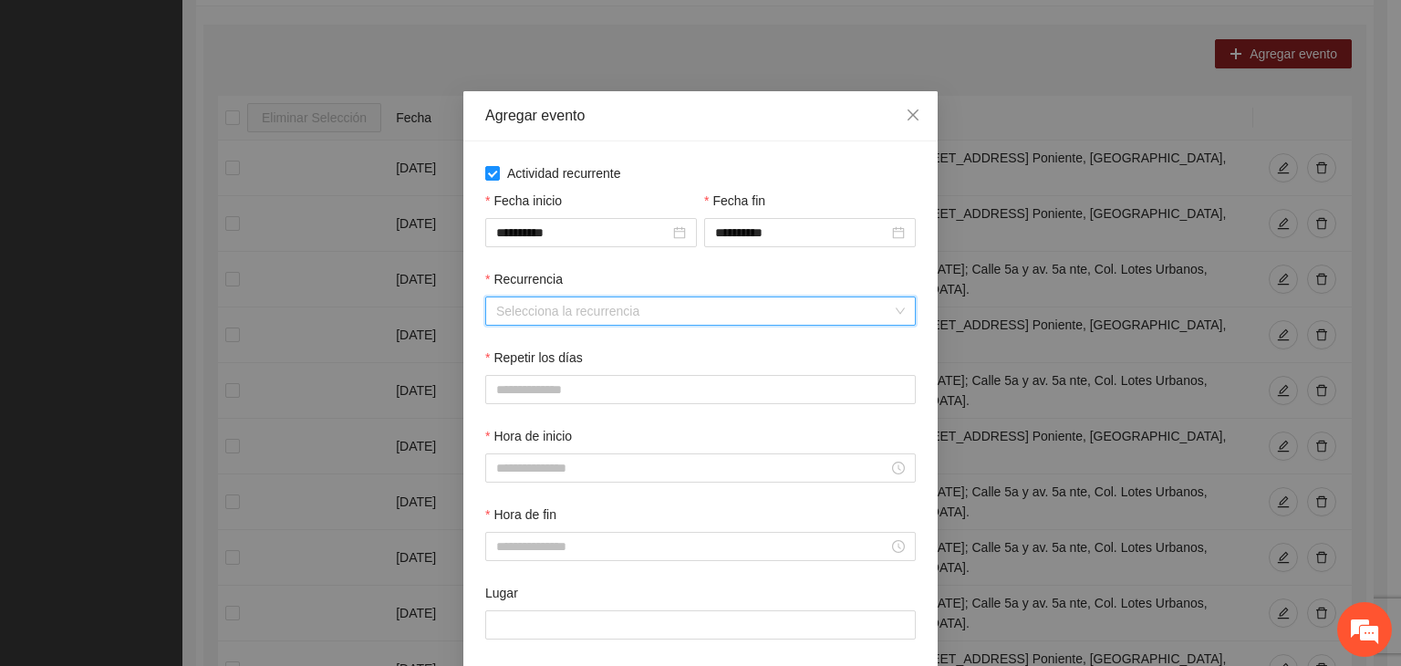
drag, startPoint x: 585, startPoint y: 301, endPoint x: 572, endPoint y: 327, distance: 28.6
click at [583, 301] on input "Recurrencia" at bounding box center [694, 310] width 396 height 27
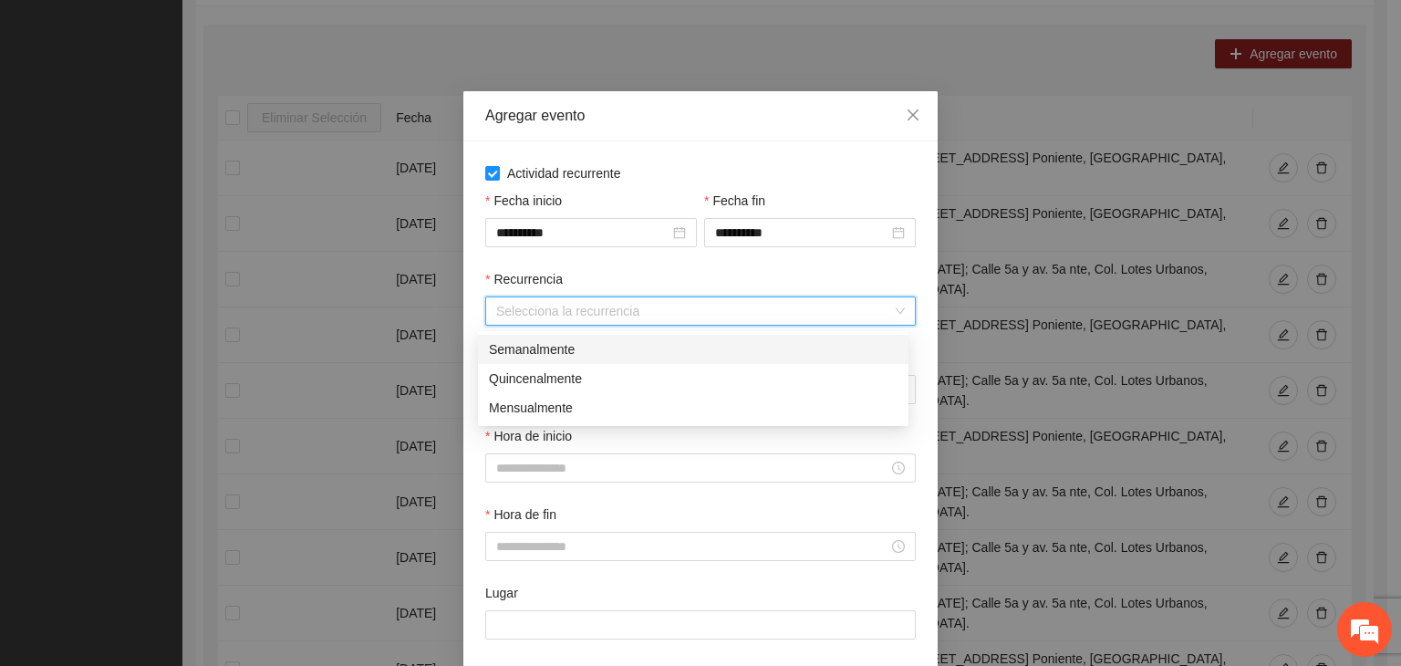
click at [566, 355] on div "Semanalmente" at bounding box center [693, 349] width 409 height 20
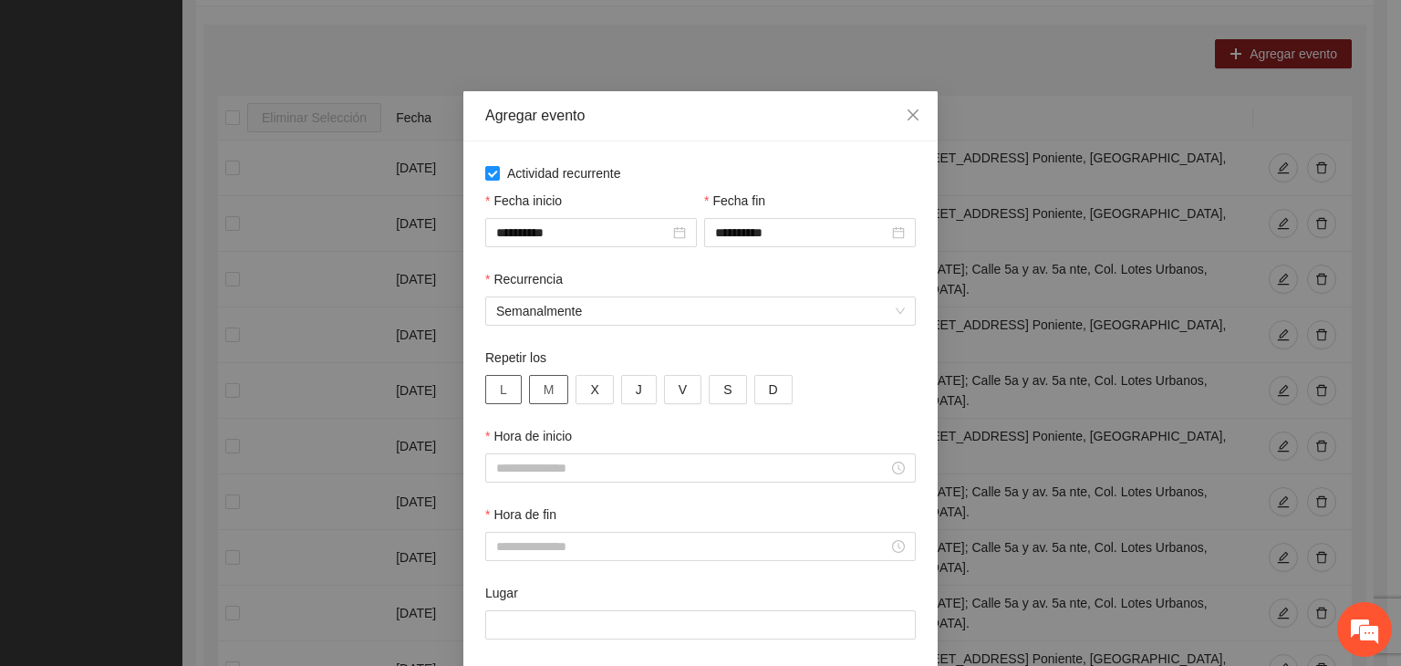
drag, startPoint x: 497, startPoint y: 396, endPoint x: 537, endPoint y: 399, distance: 40.2
click at [500, 396] on button "L" at bounding box center [503, 389] width 36 height 29
click at [544, 399] on span "M" at bounding box center [549, 389] width 11 height 20
click at [577, 392] on button "X" at bounding box center [594, 389] width 37 height 29
drag, startPoint x: 624, startPoint y: 389, endPoint x: 641, endPoint y: 389, distance: 17.3
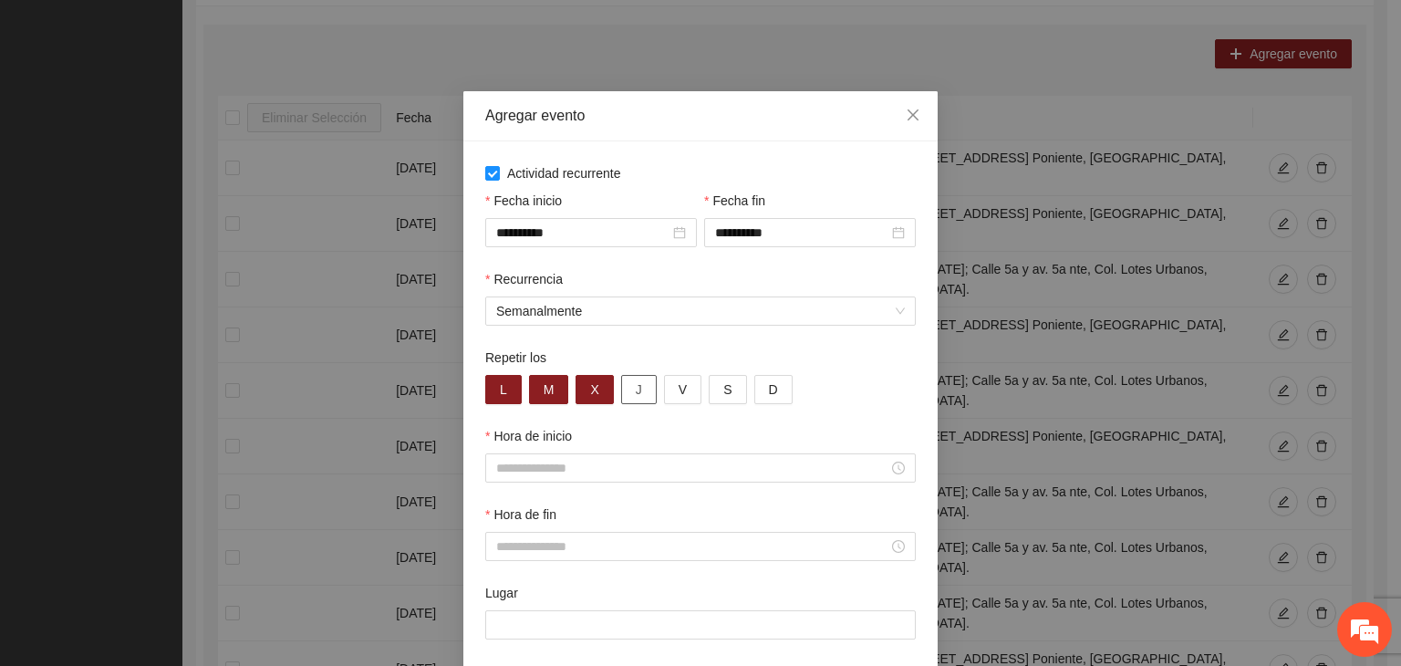
click at [628, 389] on button "J" at bounding box center [639, 389] width 36 height 29
drag, startPoint x: 656, startPoint y: 390, endPoint x: 671, endPoint y: 395, distance: 16.2
click at [667, 392] on button "V" at bounding box center [682, 389] width 37 height 29
click at [620, 483] on div at bounding box center [700, 467] width 431 height 29
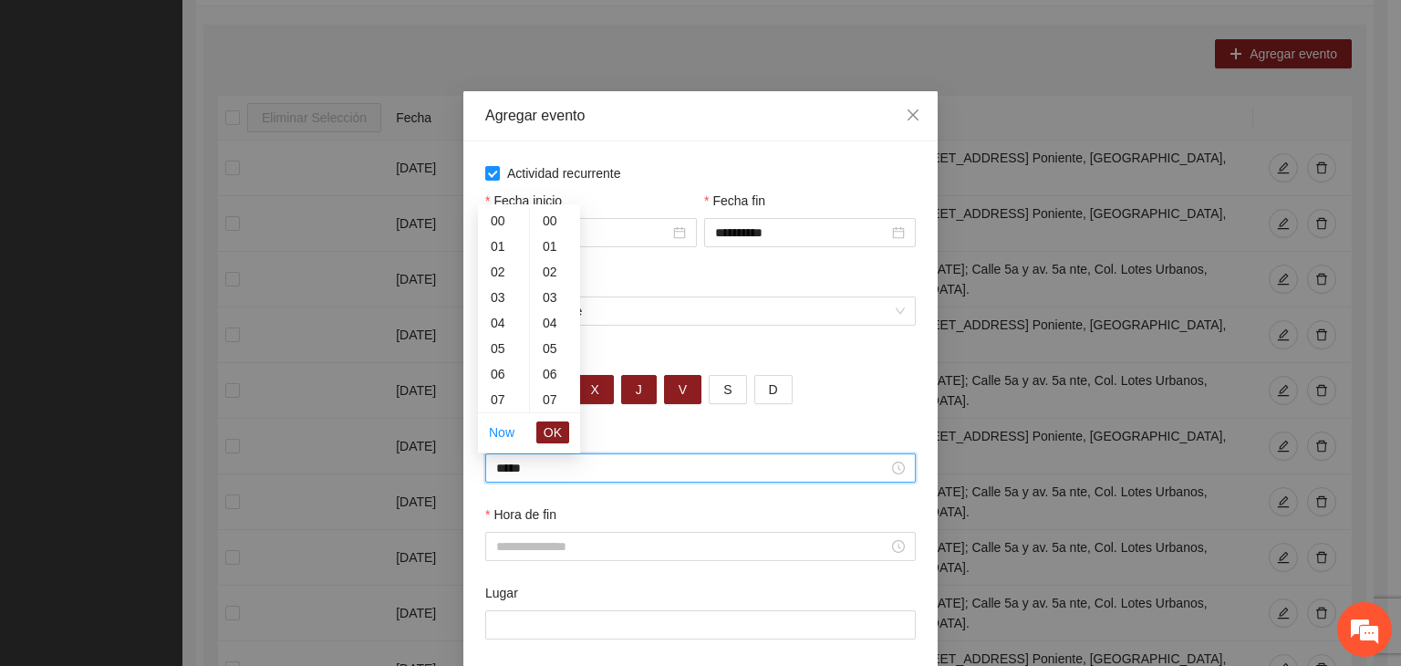
scroll to position [766, 0]
click at [597, 529] on div "Hora de fin" at bounding box center [700, 517] width 431 height 27
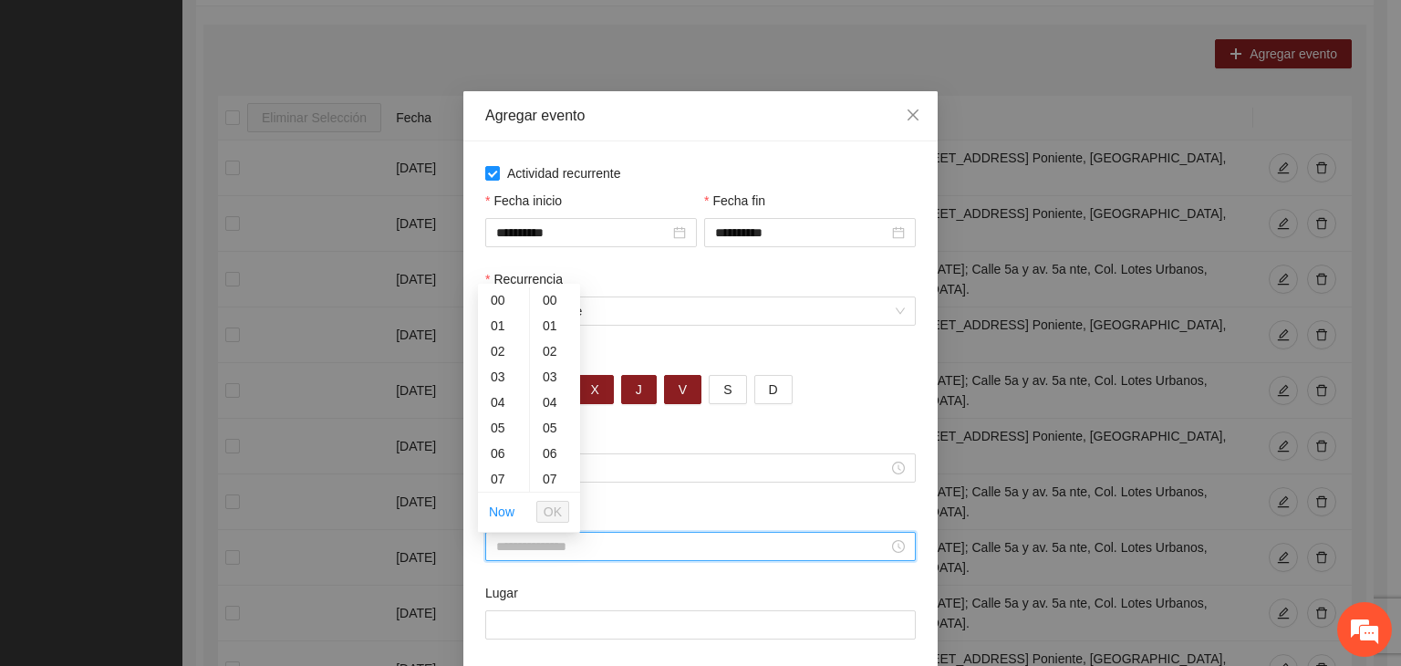
click at [616, 549] on input "Hora de fin" at bounding box center [692, 546] width 392 height 20
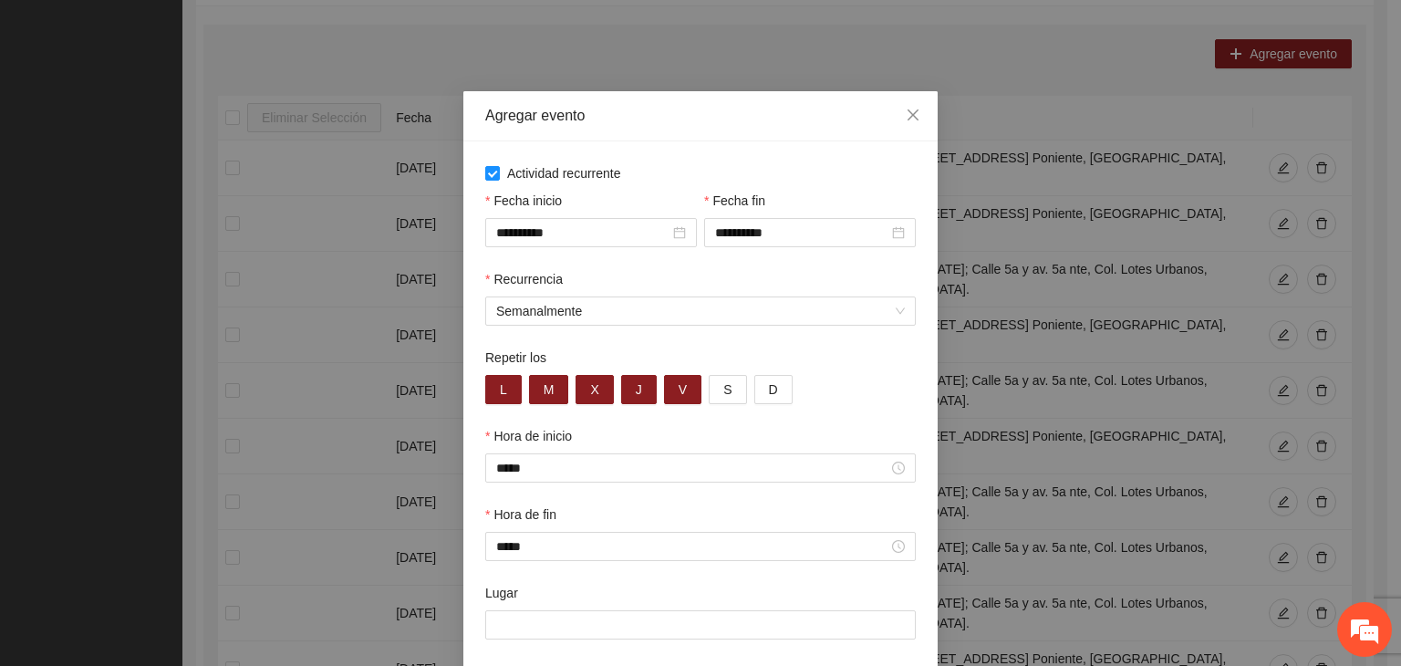
drag, startPoint x: 657, startPoint y: 463, endPoint x: 641, endPoint y: 519, distance: 57.8
click at [641, 519] on div "Hora de fin" at bounding box center [700, 517] width 431 height 27
click at [602, 632] on input "Lugar" at bounding box center [700, 624] width 431 height 29
paste input "**********"
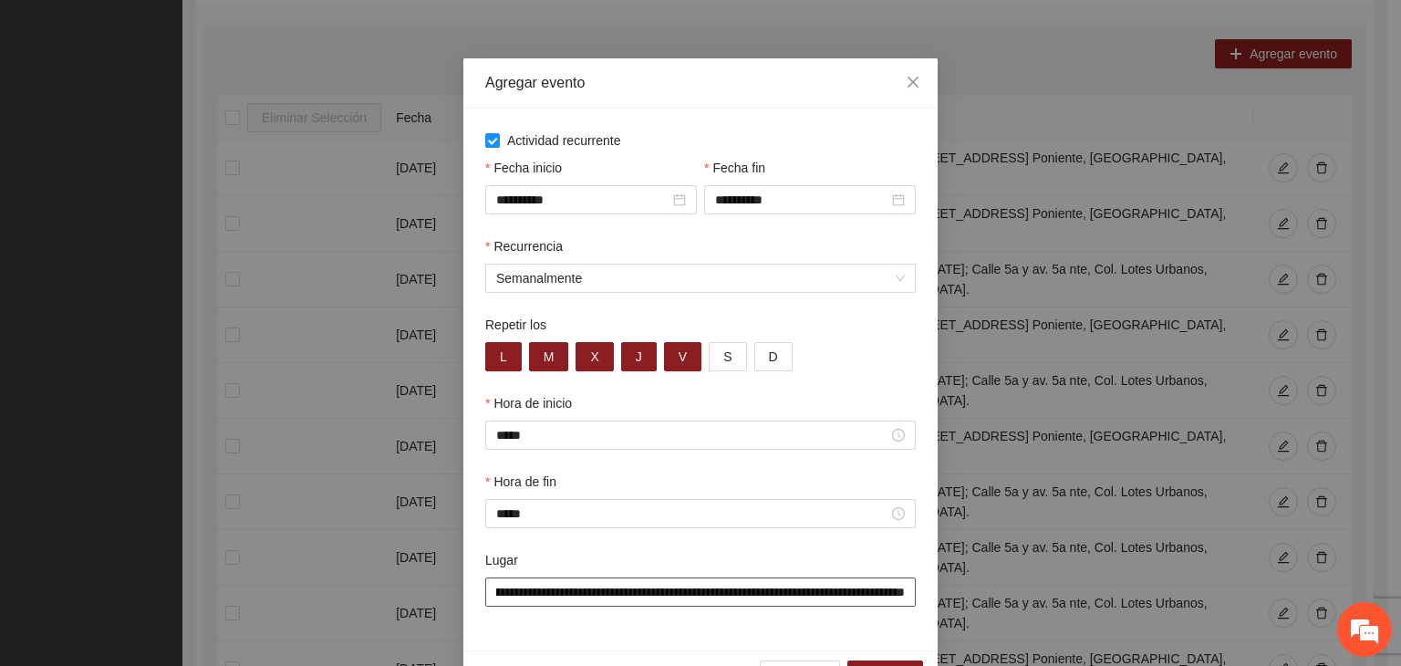
scroll to position [90, 0]
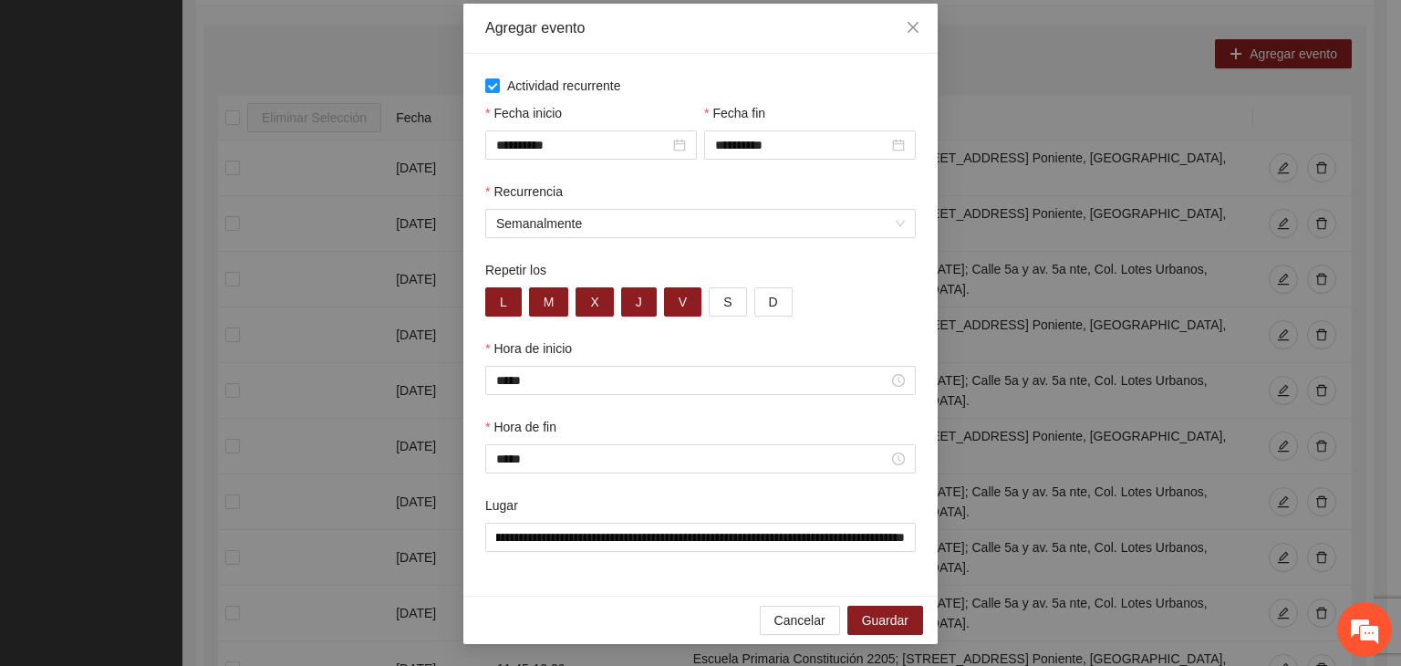
click at [693, 582] on div "**********" at bounding box center [700, 325] width 474 height 542
click at [878, 610] on span "Guardar" at bounding box center [885, 620] width 47 height 20
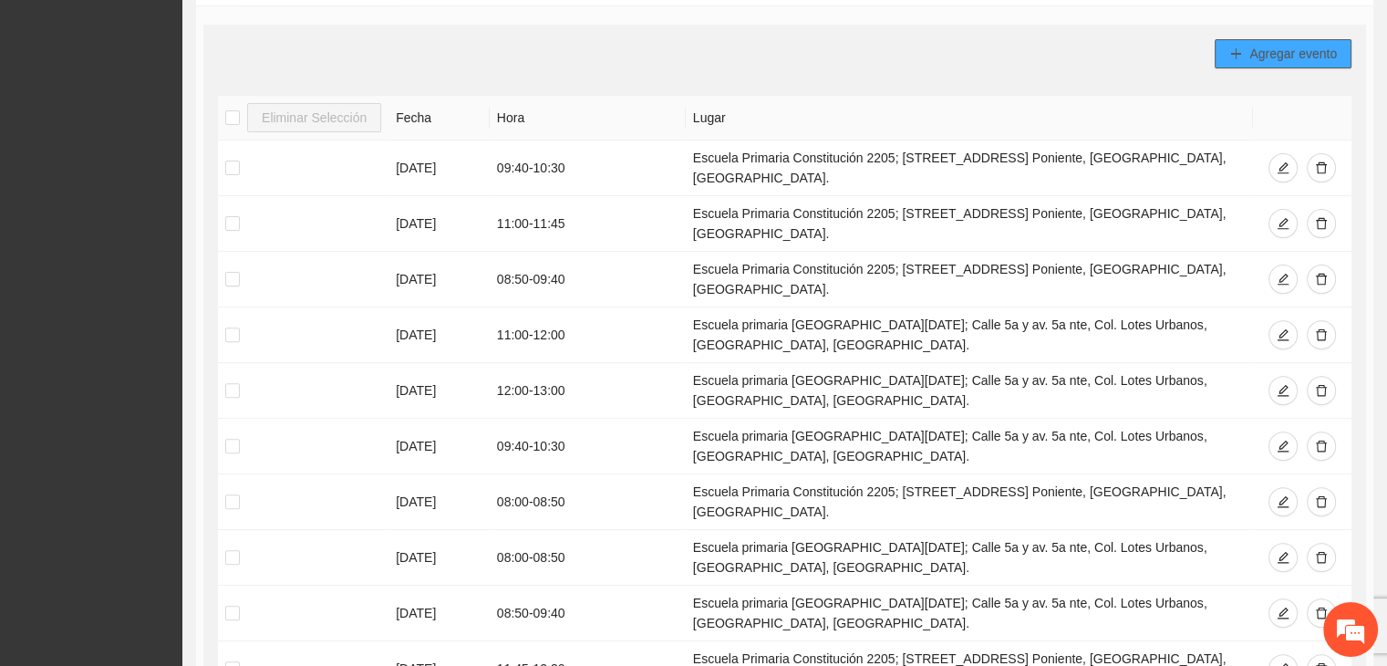
click at [1281, 55] on span "Agregar evento" at bounding box center [1294, 54] width 88 height 20
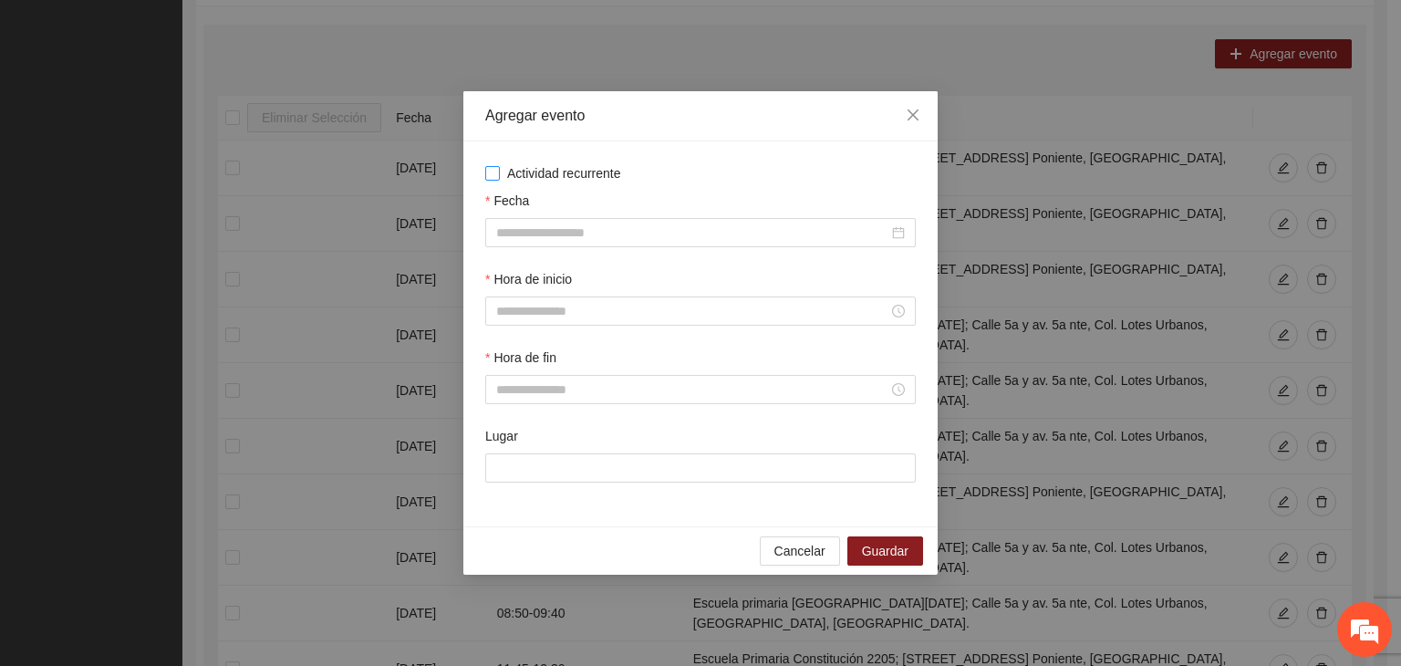
click at [541, 164] on span "Actividad recurrente" at bounding box center [564, 173] width 129 height 20
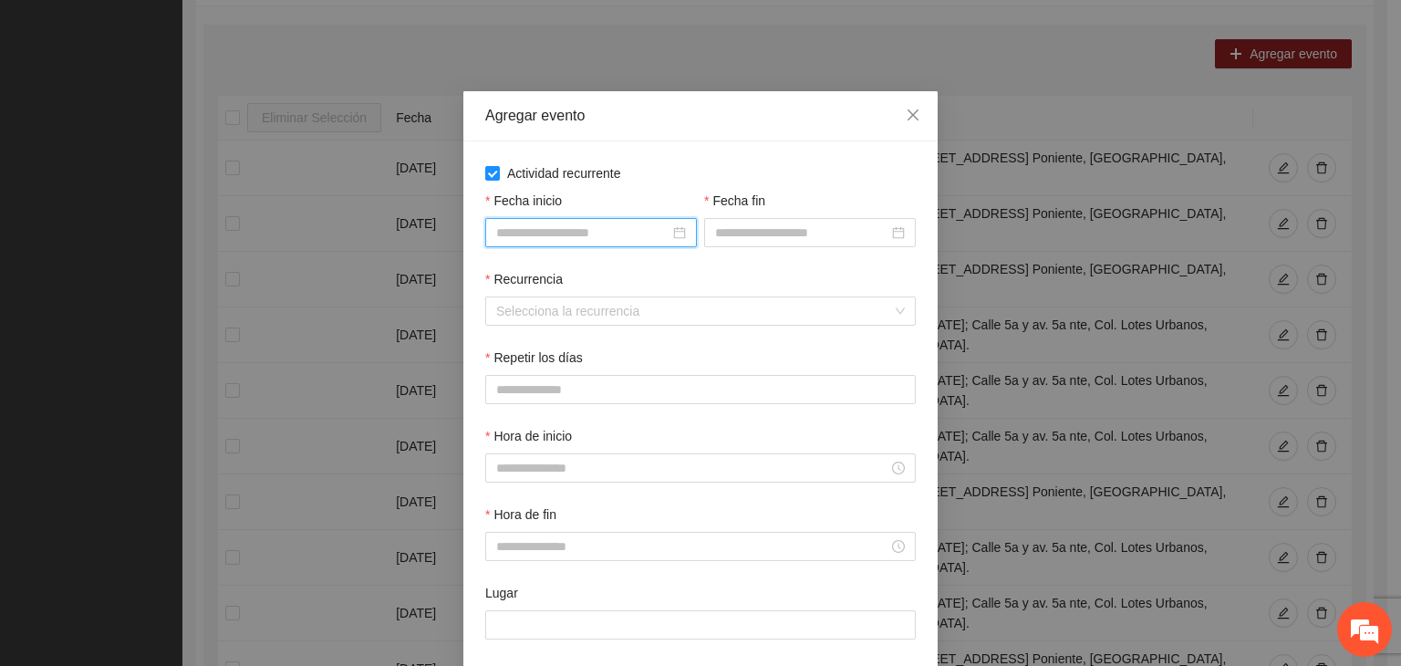
click at [550, 234] on input "Fecha inicio" at bounding box center [582, 233] width 173 height 20
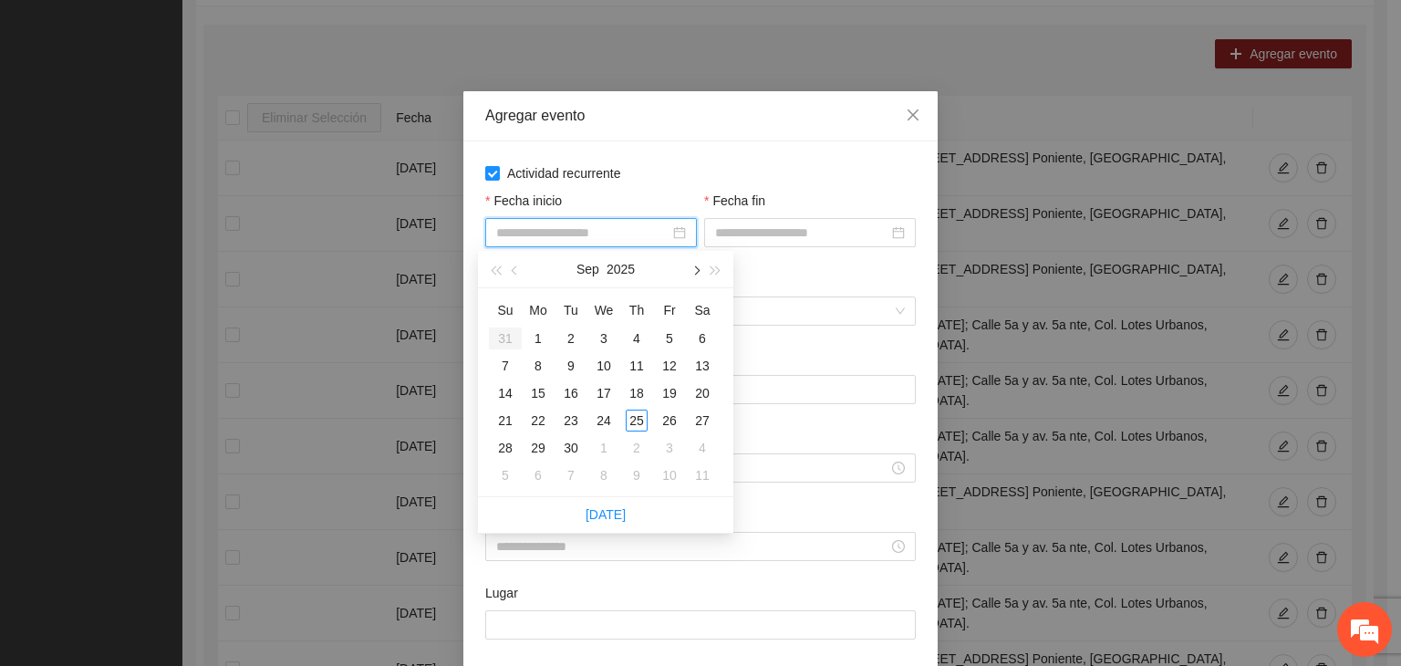
click at [698, 268] on span "button" at bounding box center [695, 270] width 9 height 9
click at [627, 336] on div "2" at bounding box center [637, 338] width 22 height 22
click at [754, 235] on input "Fecha fin" at bounding box center [801, 233] width 173 height 20
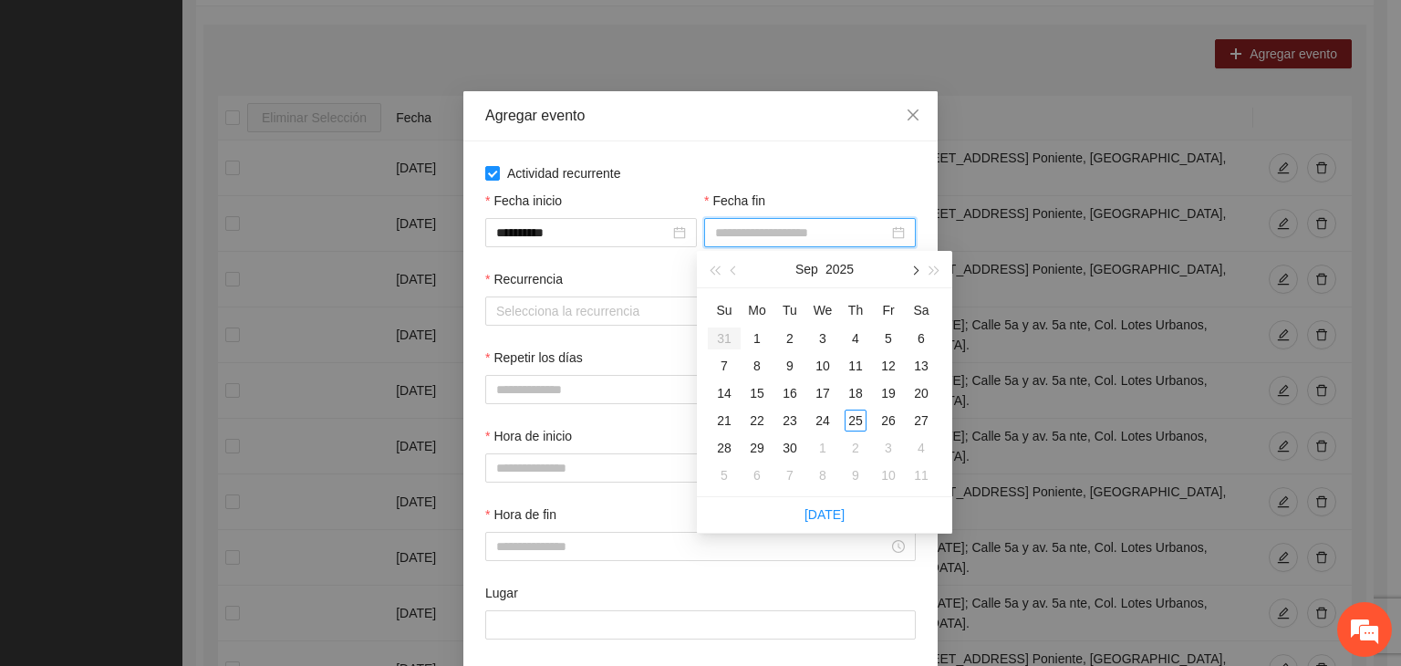
click at [915, 275] on button "button" at bounding box center [914, 269] width 20 height 36
click at [895, 424] on div "24" at bounding box center [889, 421] width 22 height 22
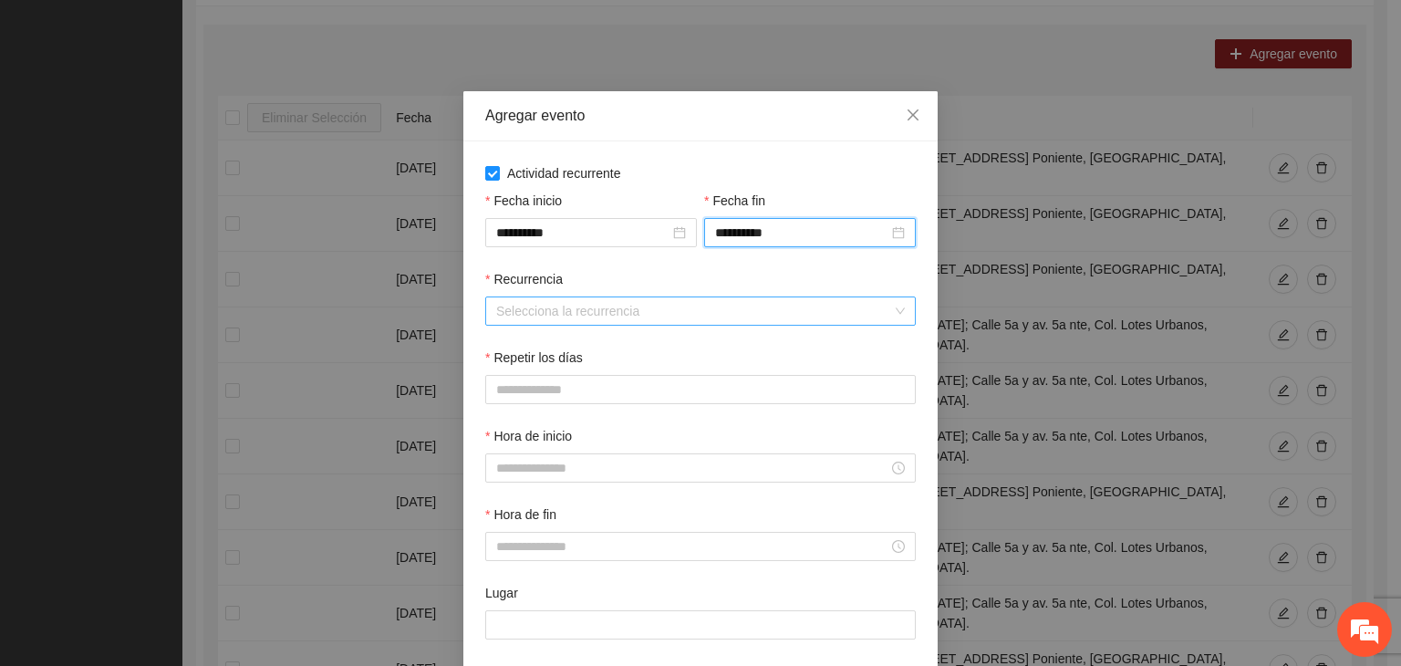
click at [548, 324] on input "Recurrencia" at bounding box center [694, 310] width 396 height 27
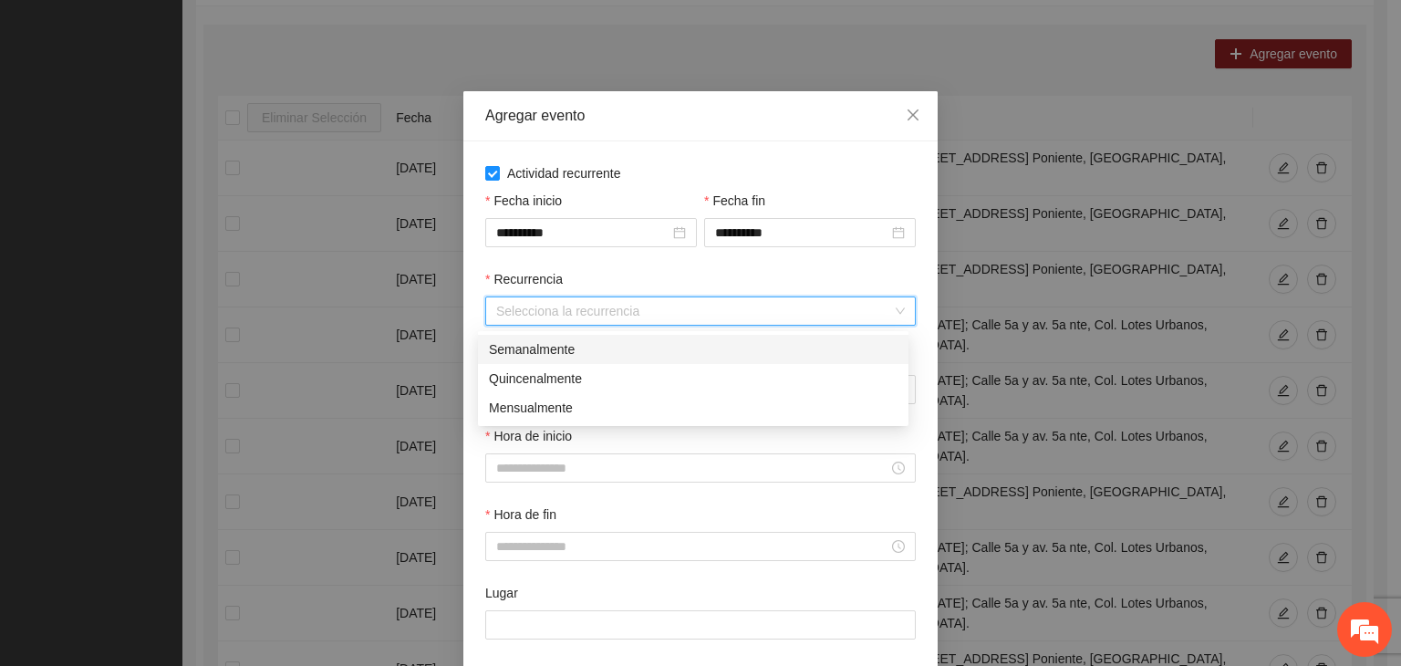
drag, startPoint x: 583, startPoint y: 349, endPoint x: 456, endPoint y: 385, distance: 131.7
click at [581, 349] on div "Semanalmente" at bounding box center [693, 349] width 409 height 20
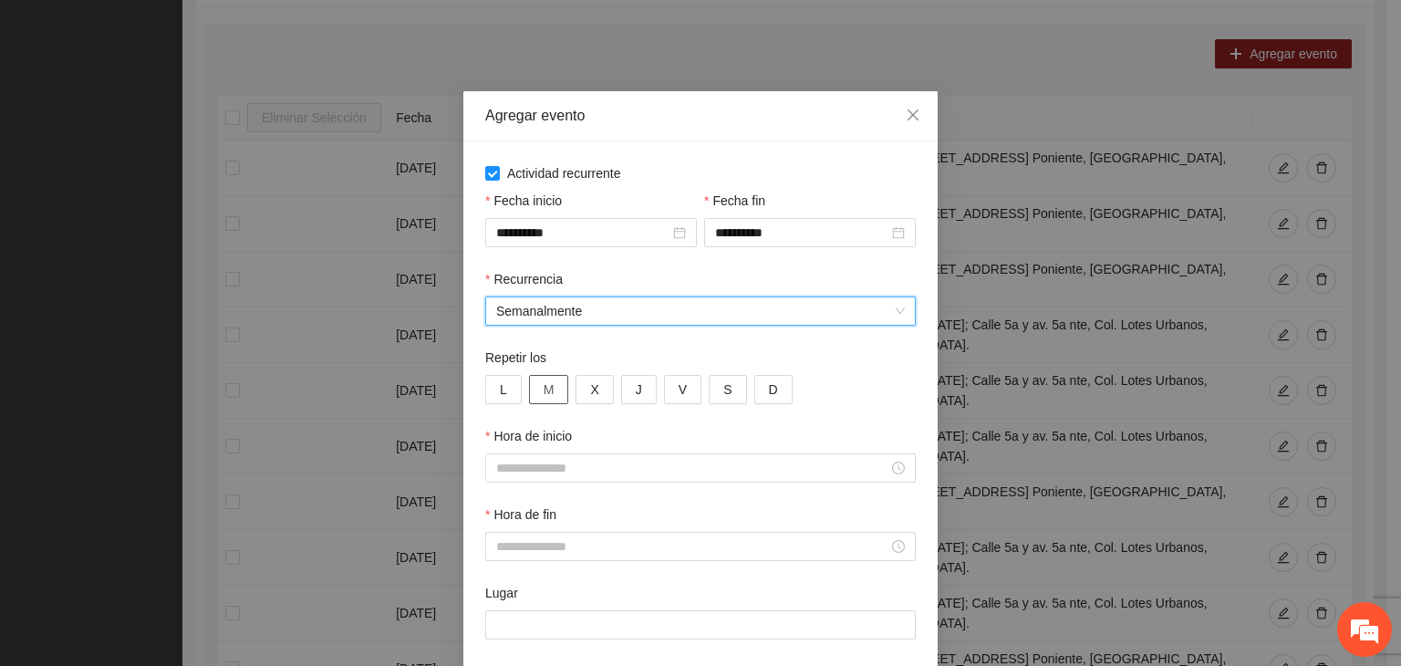
drag, startPoint x: 496, startPoint y: 406, endPoint x: 531, endPoint y: 395, distance: 36.4
click at [497, 406] on div "Repetir los L M X J V S D" at bounding box center [701, 387] width 438 height 78
click at [495, 407] on div "Repetir los L M X J V S D" at bounding box center [701, 387] width 438 height 78
click at [544, 395] on span "M" at bounding box center [549, 389] width 11 height 20
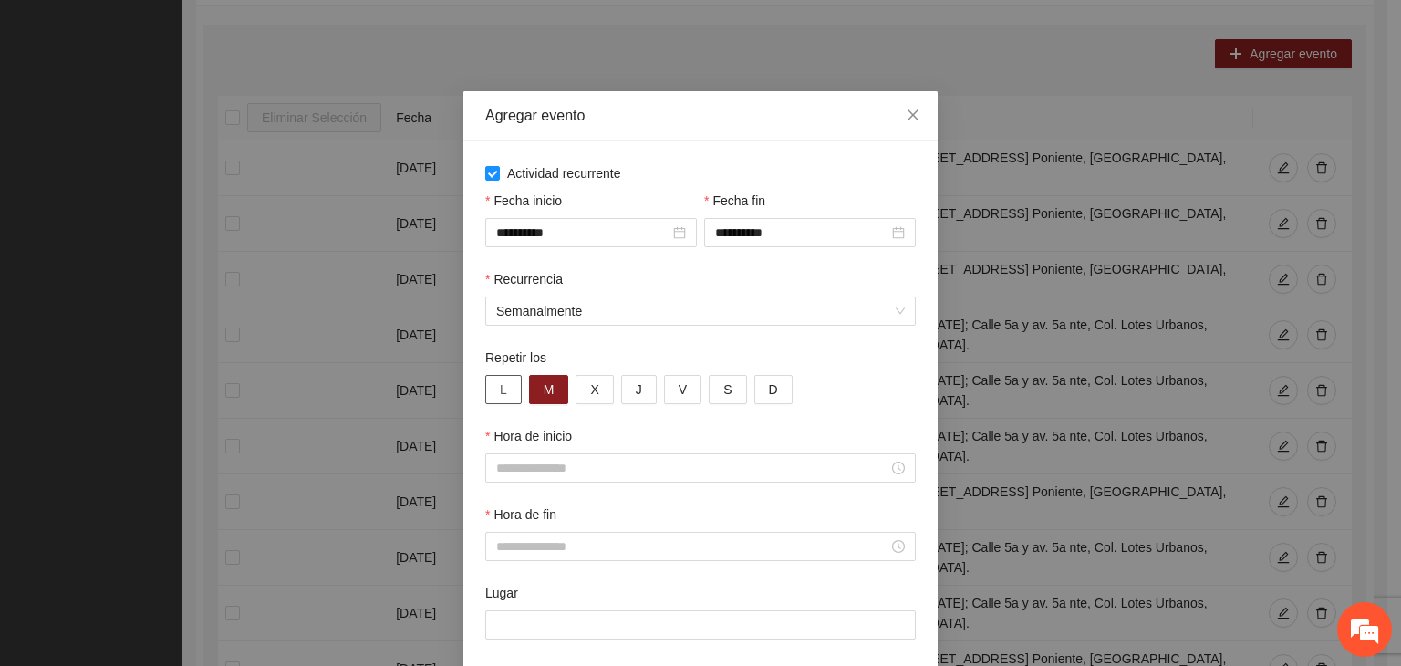
click at [506, 401] on button "L" at bounding box center [503, 389] width 36 height 29
click at [621, 399] on button "J" at bounding box center [639, 389] width 36 height 29
drag, startPoint x: 587, startPoint y: 403, endPoint x: 625, endPoint y: 396, distance: 38.1
click at [590, 403] on button "X" at bounding box center [594, 389] width 37 height 29
click at [709, 393] on button "S" at bounding box center [727, 389] width 37 height 29
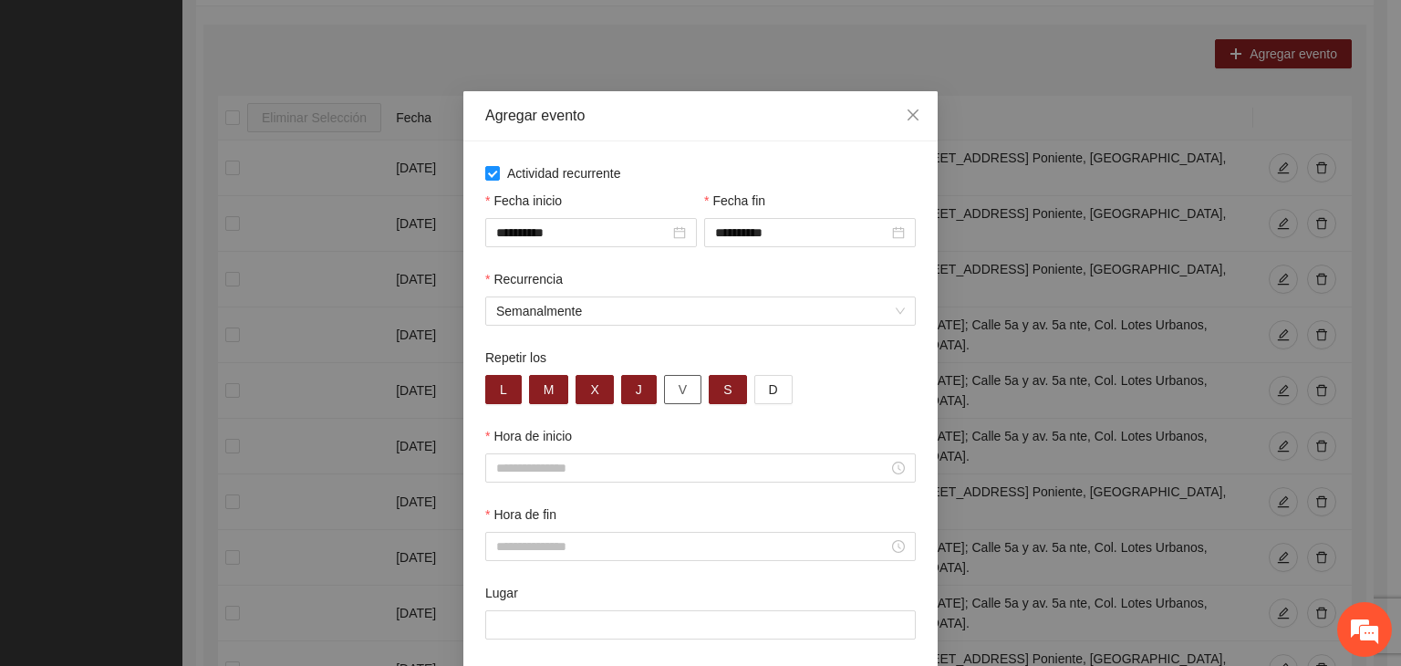
drag, startPoint x: 680, startPoint y: 395, endPoint x: 694, endPoint y: 396, distance: 14.6
click at [683, 395] on button "V" at bounding box center [682, 389] width 37 height 29
click at [723, 396] on span "S" at bounding box center [727, 389] width 8 height 20
drag, startPoint x: 647, startPoint y: 468, endPoint x: 646, endPoint y: 447, distance: 21.0
click at [645, 468] on input "Hora de inicio" at bounding box center [692, 468] width 392 height 20
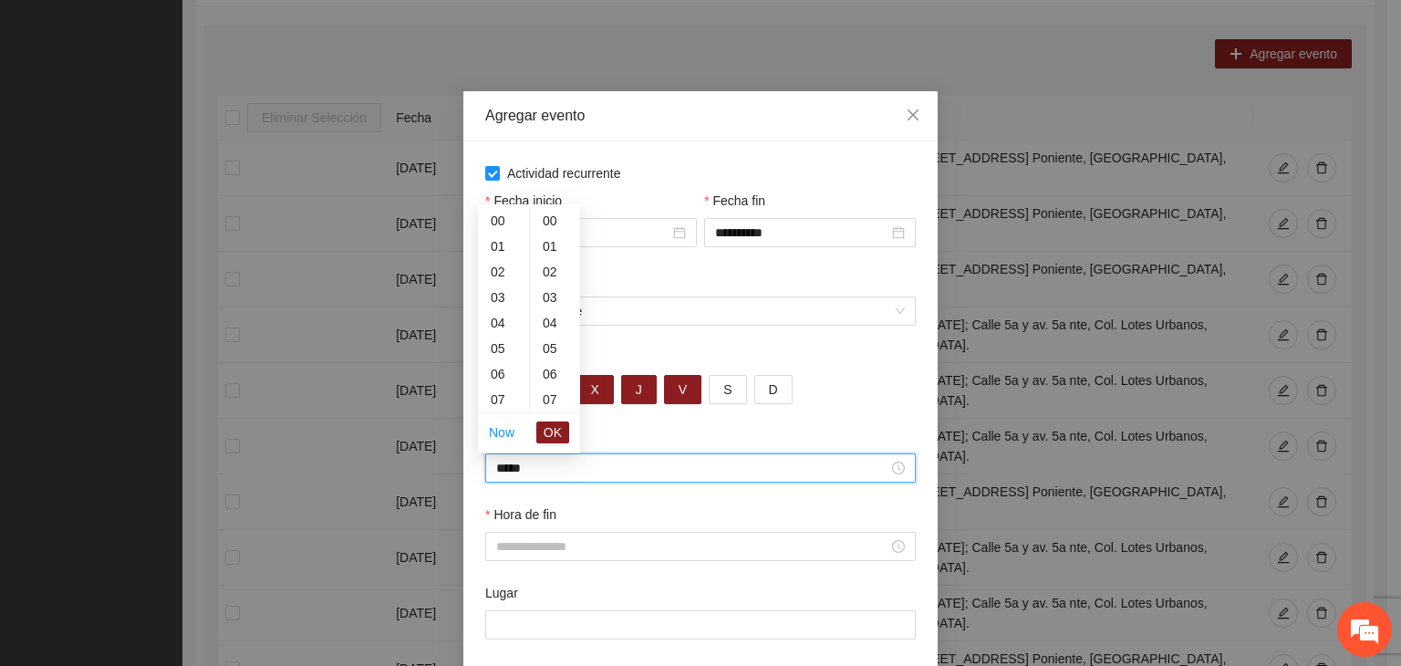
scroll to position [383, 0]
click at [638, 541] on input "Hora de fin" at bounding box center [692, 546] width 392 height 20
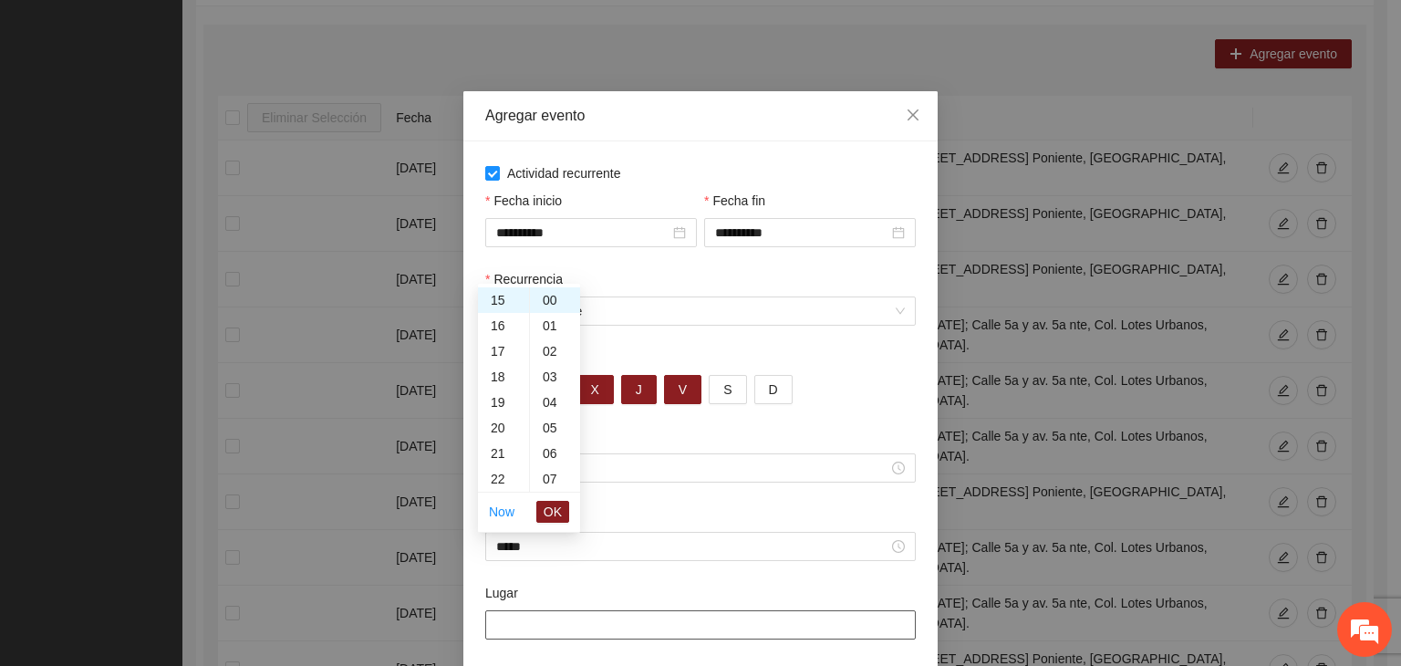
click at [496, 625] on input "Lugar" at bounding box center [700, 624] width 431 height 29
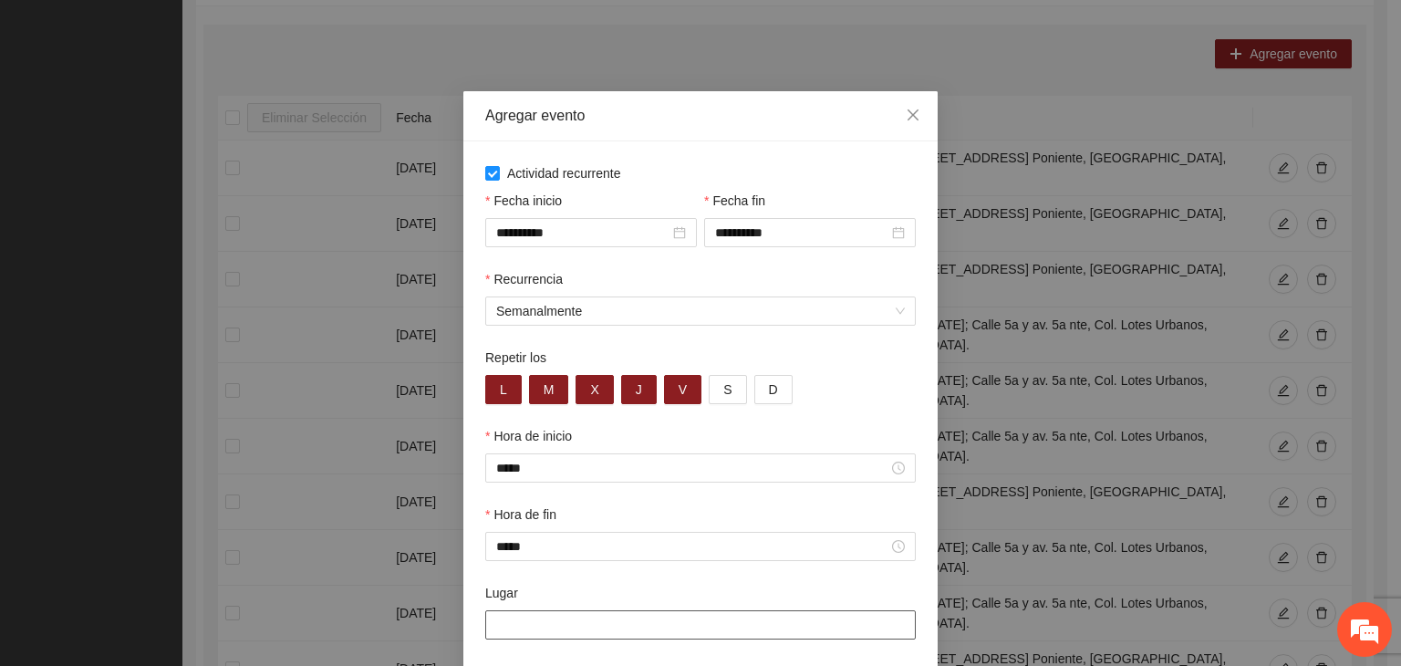
paste input "**********"
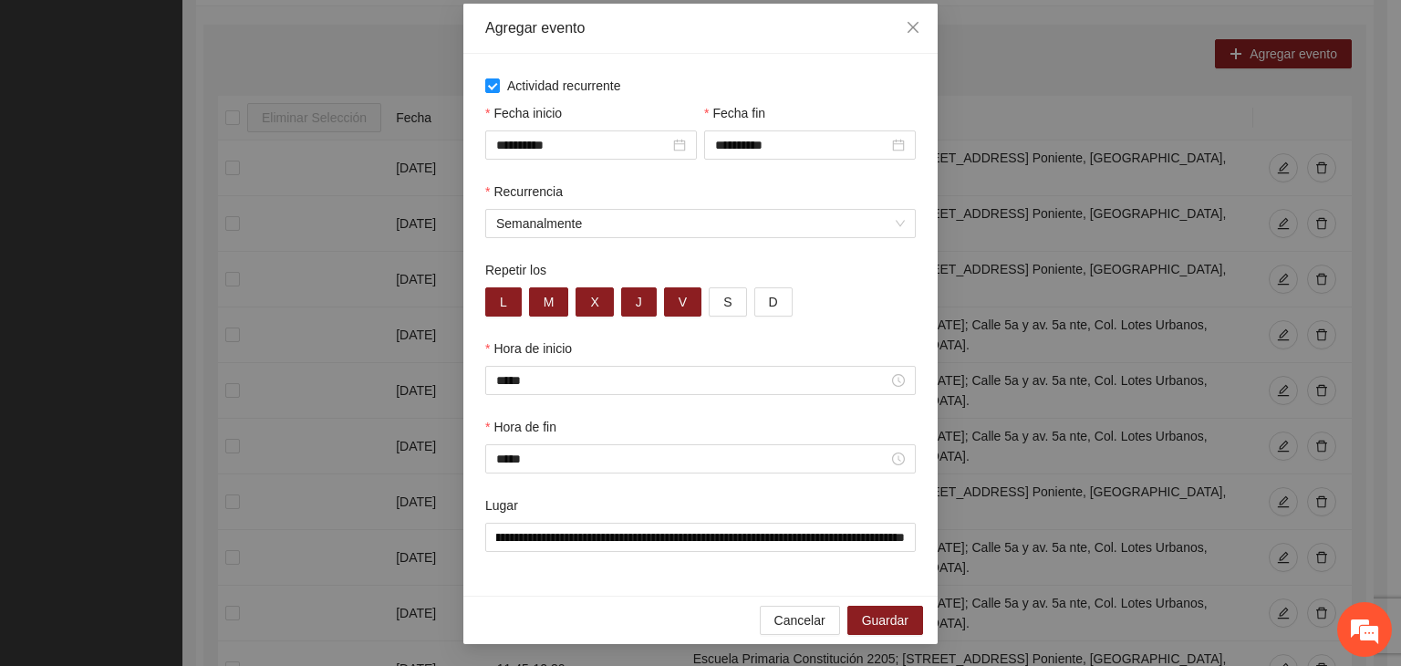
scroll to position [0, 0]
click at [696, 618] on div "Cancelar Guardar" at bounding box center [700, 620] width 474 height 48
click at [893, 613] on span "Guardar" at bounding box center [885, 620] width 47 height 20
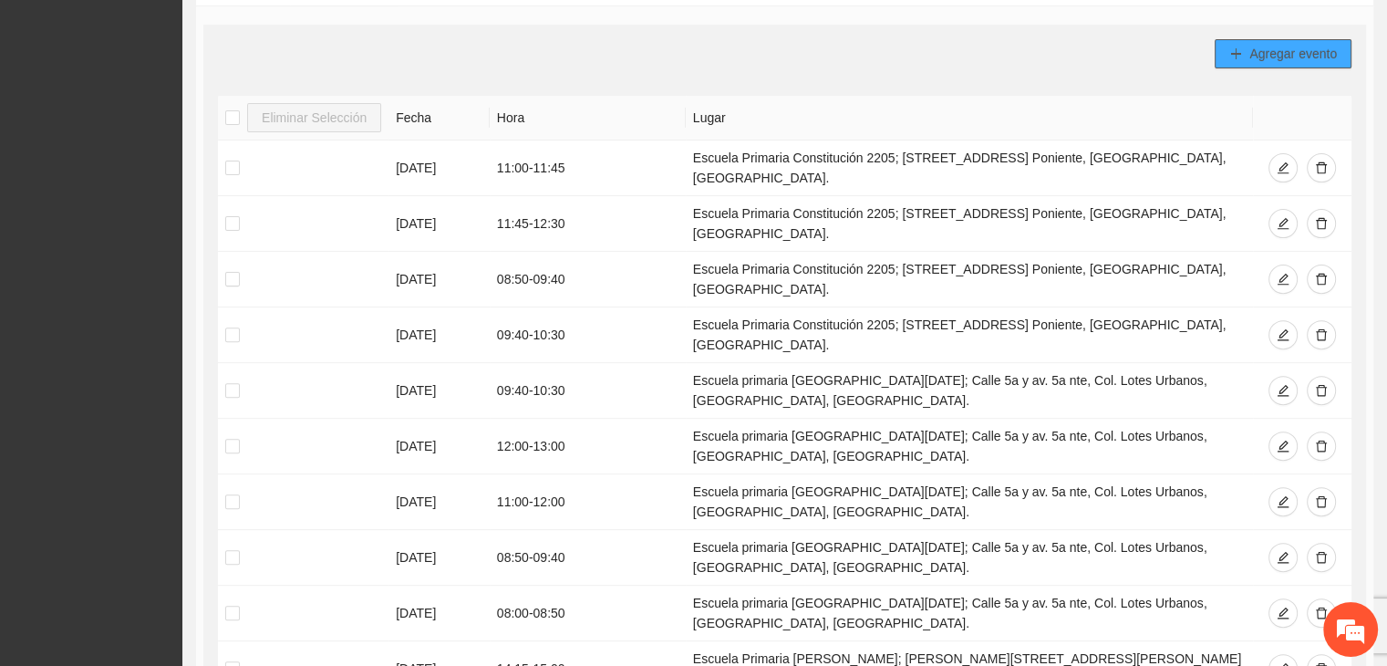
click at [1281, 51] on span "Agregar evento" at bounding box center [1294, 54] width 88 height 20
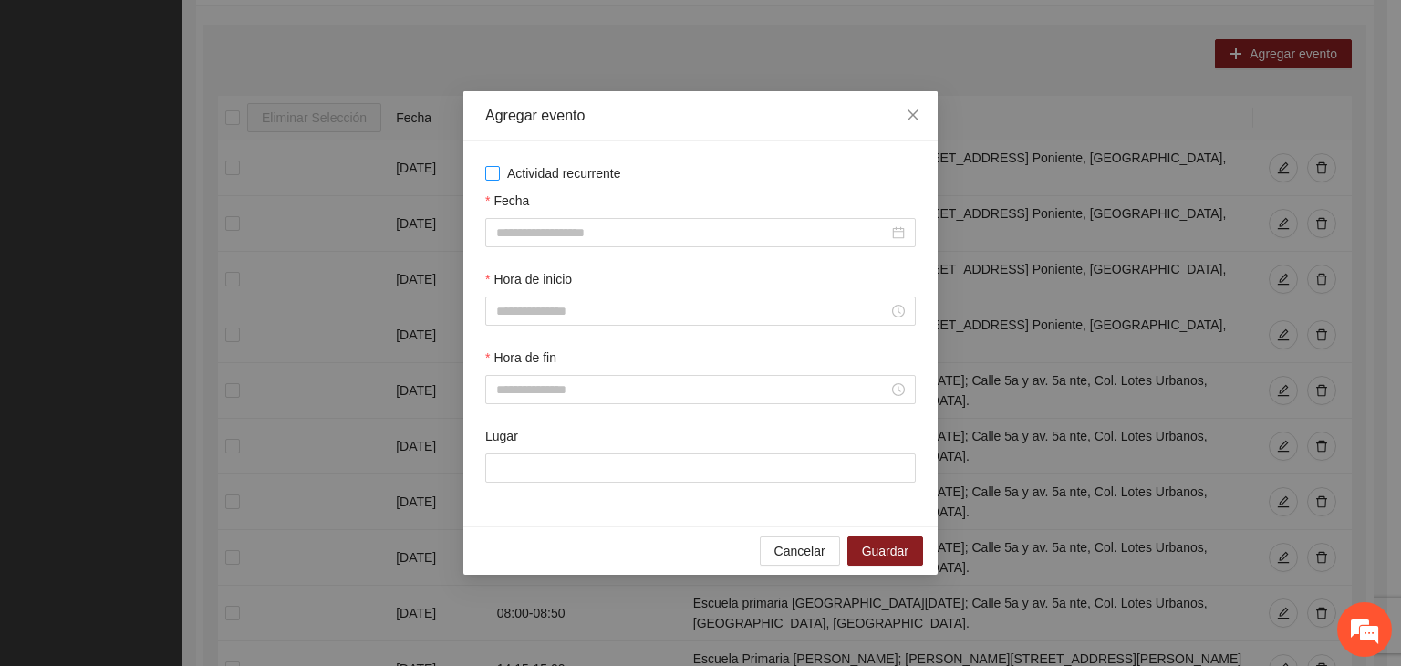
click at [551, 165] on span "Actividad recurrente" at bounding box center [564, 173] width 129 height 20
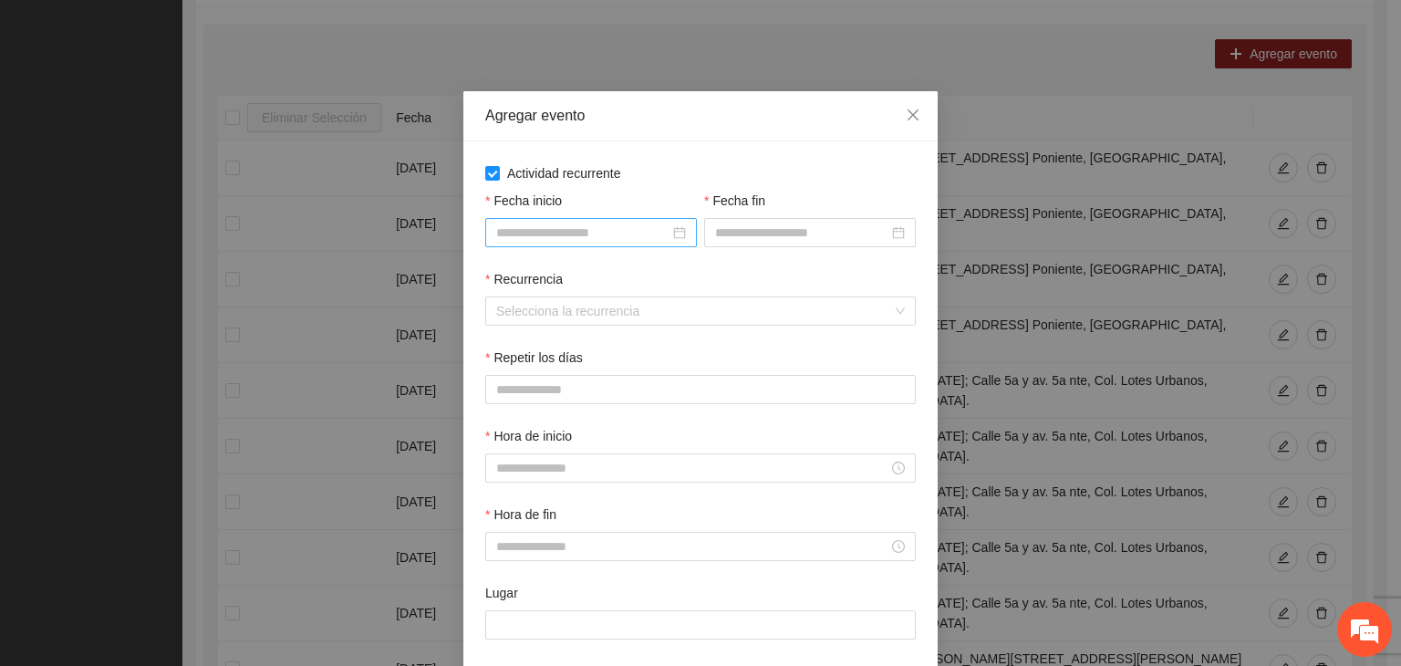
click at [559, 238] on input "Fecha inicio" at bounding box center [582, 233] width 173 height 20
drag, startPoint x: 774, startPoint y: 220, endPoint x: 776, endPoint y: 235, distance: 15.6
click at [776, 220] on div at bounding box center [810, 232] width 212 height 29
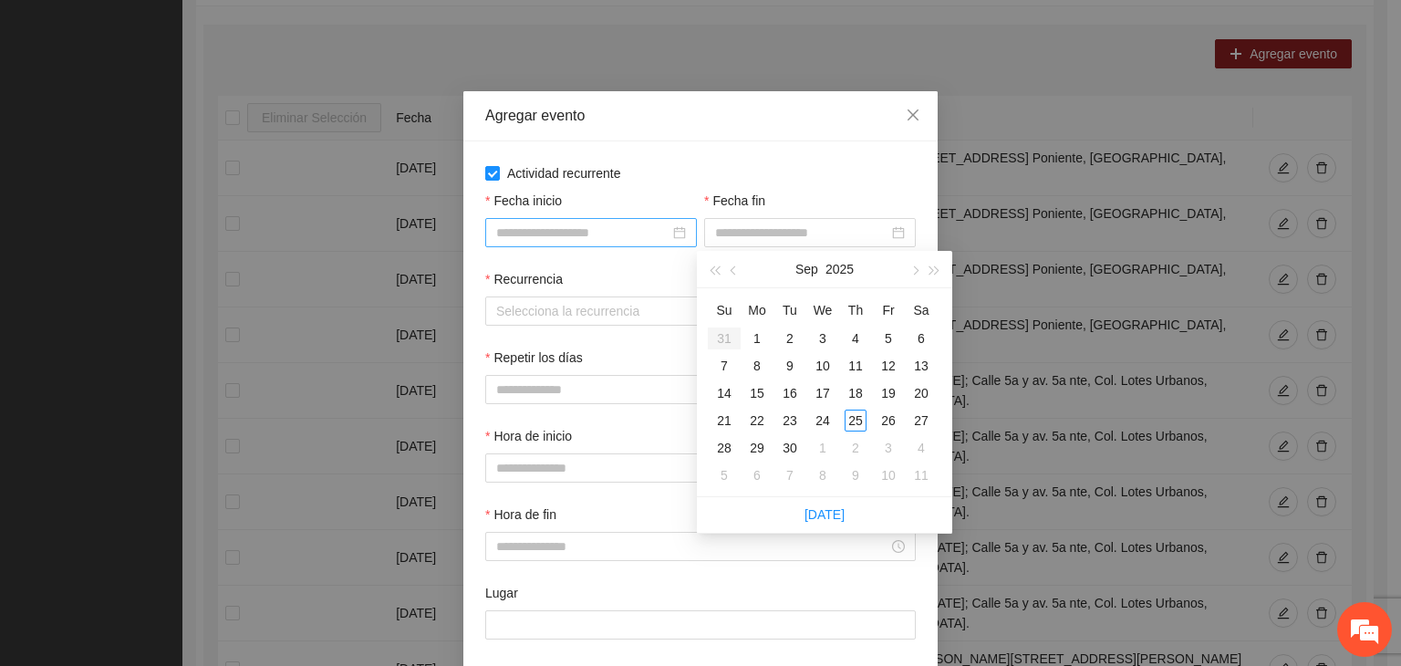
click at [540, 221] on div at bounding box center [591, 232] width 212 height 29
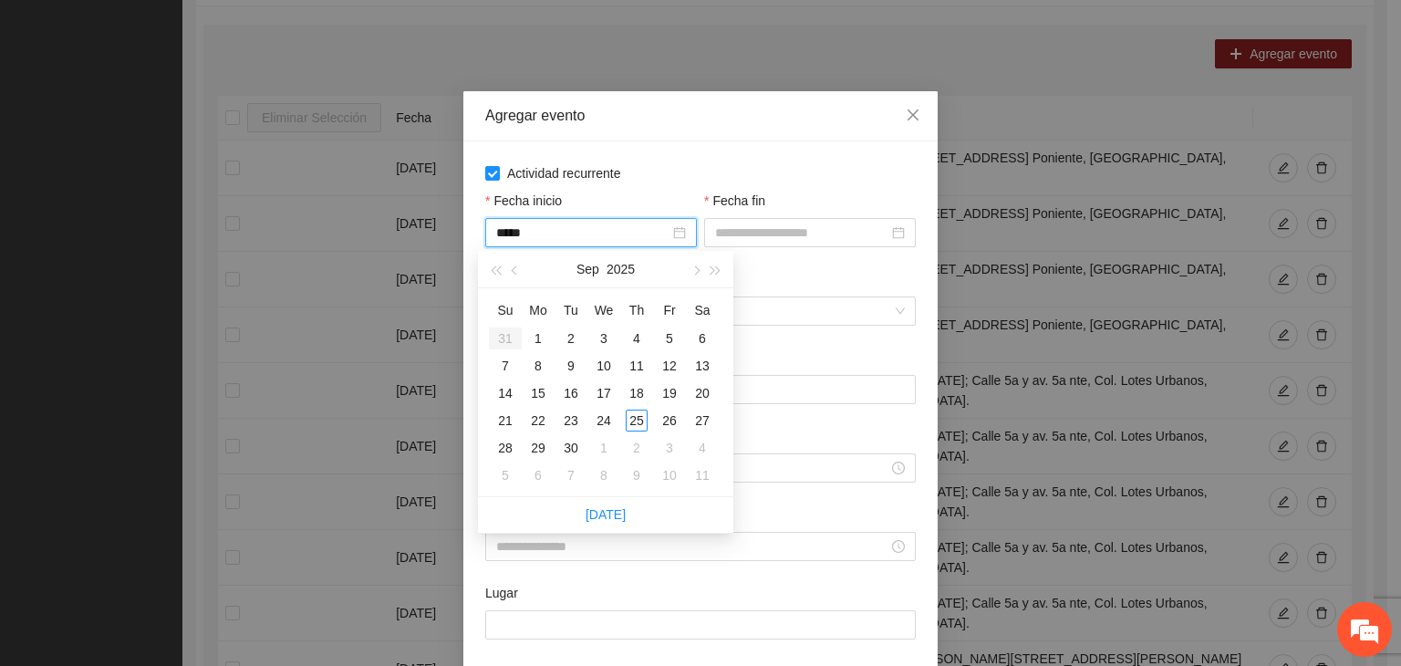
drag, startPoint x: 611, startPoint y: 222, endPoint x: 628, endPoint y: 207, distance: 22.0
click at [612, 222] on div "*****" at bounding box center [591, 232] width 212 height 29
click at [641, 194] on div "Fecha inicio" at bounding box center [591, 204] width 212 height 27
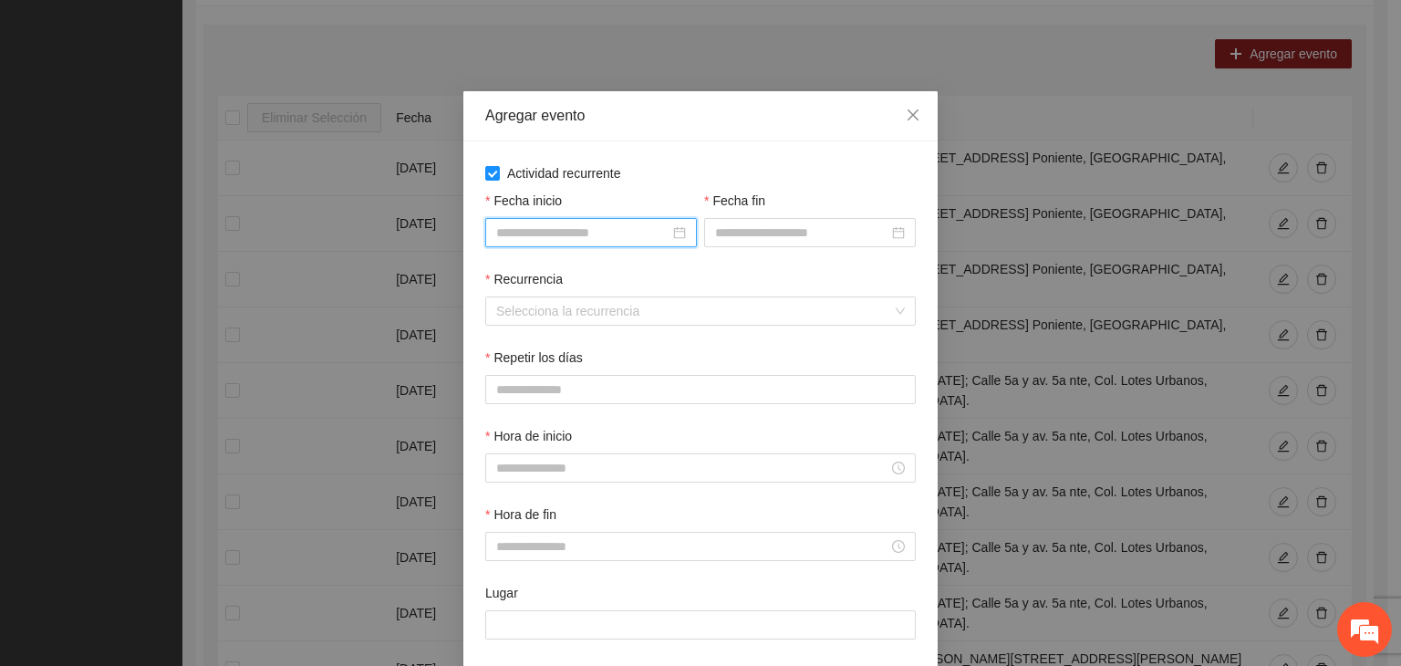
click at [631, 242] on input "Fecha inicio" at bounding box center [582, 233] width 173 height 20
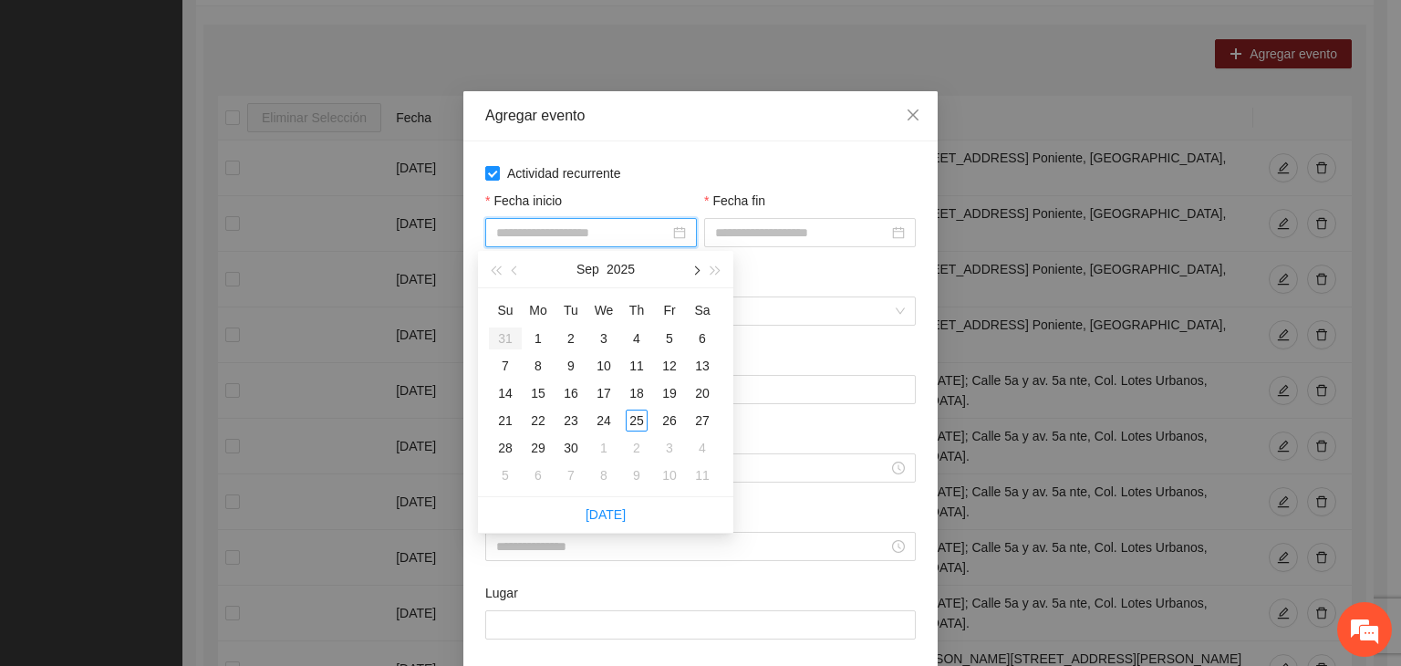
click at [694, 263] on button "button" at bounding box center [695, 269] width 20 height 36
click at [605, 346] on div "1" at bounding box center [604, 338] width 22 height 22
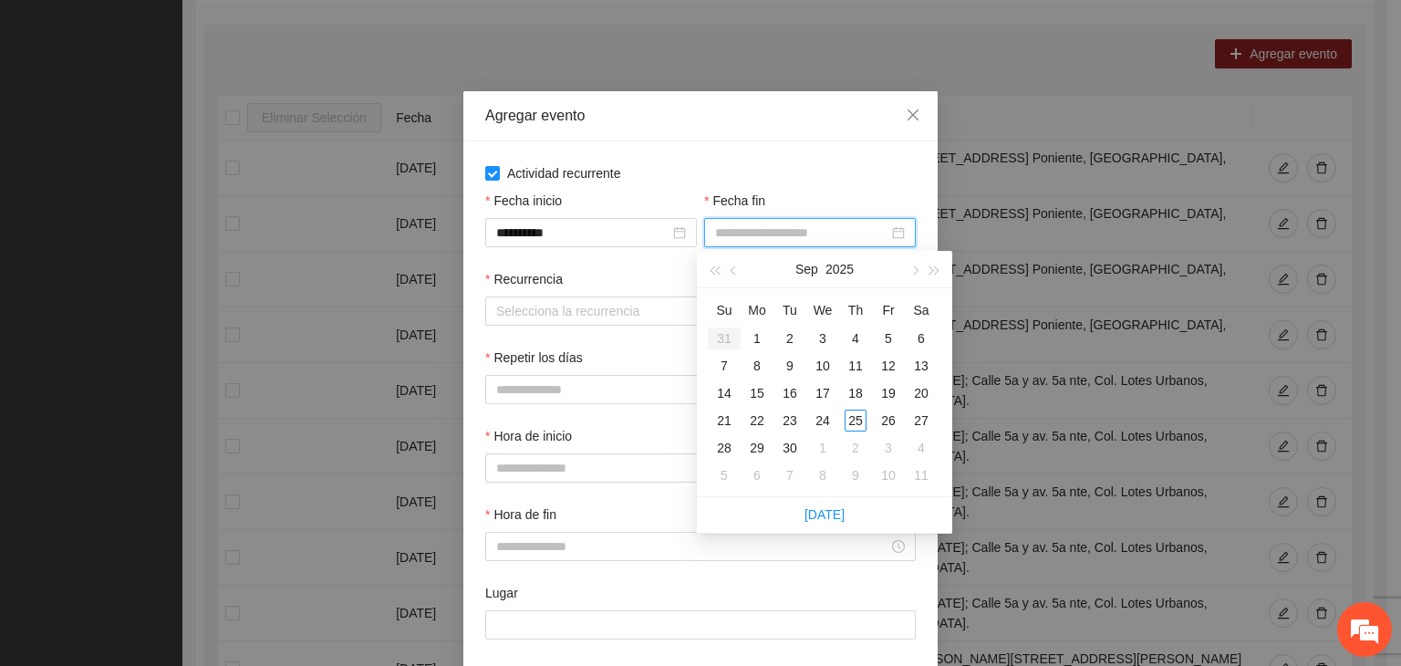
click at [784, 240] on input "Fecha fin" at bounding box center [801, 233] width 173 height 20
click at [923, 276] on button "button" at bounding box center [914, 269] width 20 height 36
click at [884, 424] on div "24" at bounding box center [889, 421] width 22 height 22
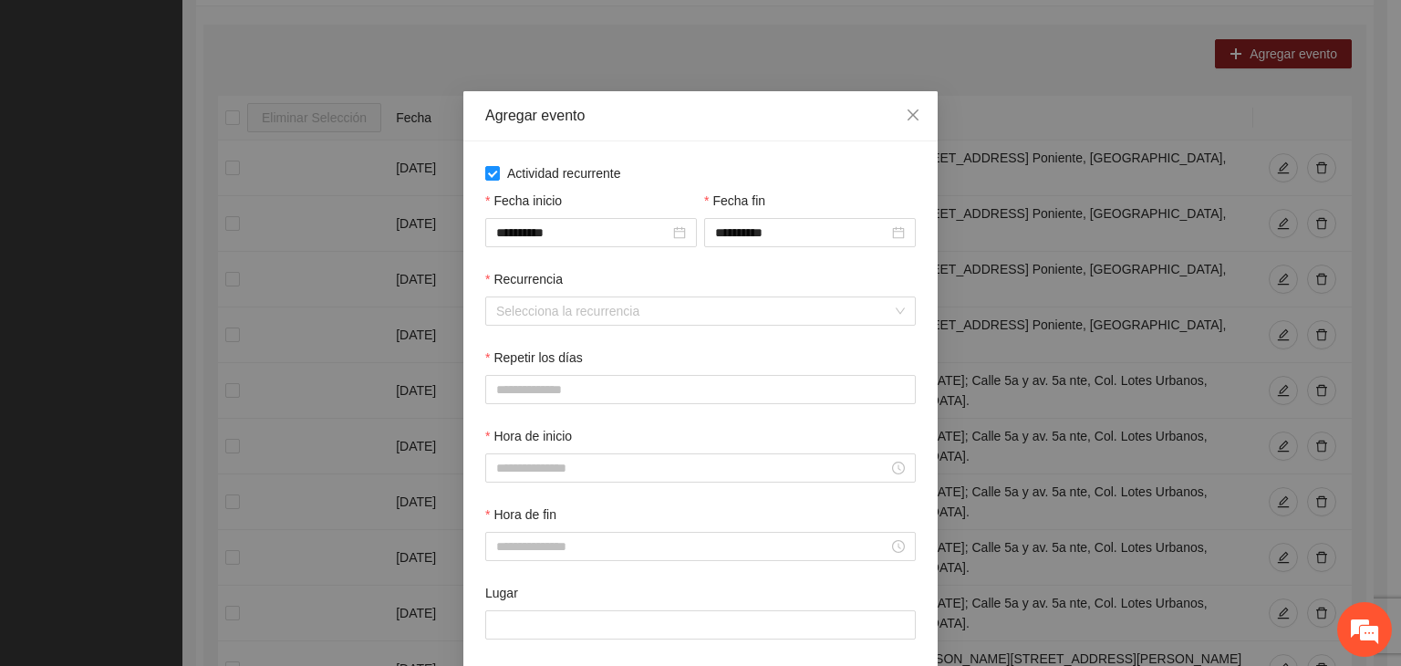
click at [701, 159] on div "**********" at bounding box center [700, 412] width 474 height 542
click at [558, 316] on input "Recurrencia" at bounding box center [694, 310] width 396 height 27
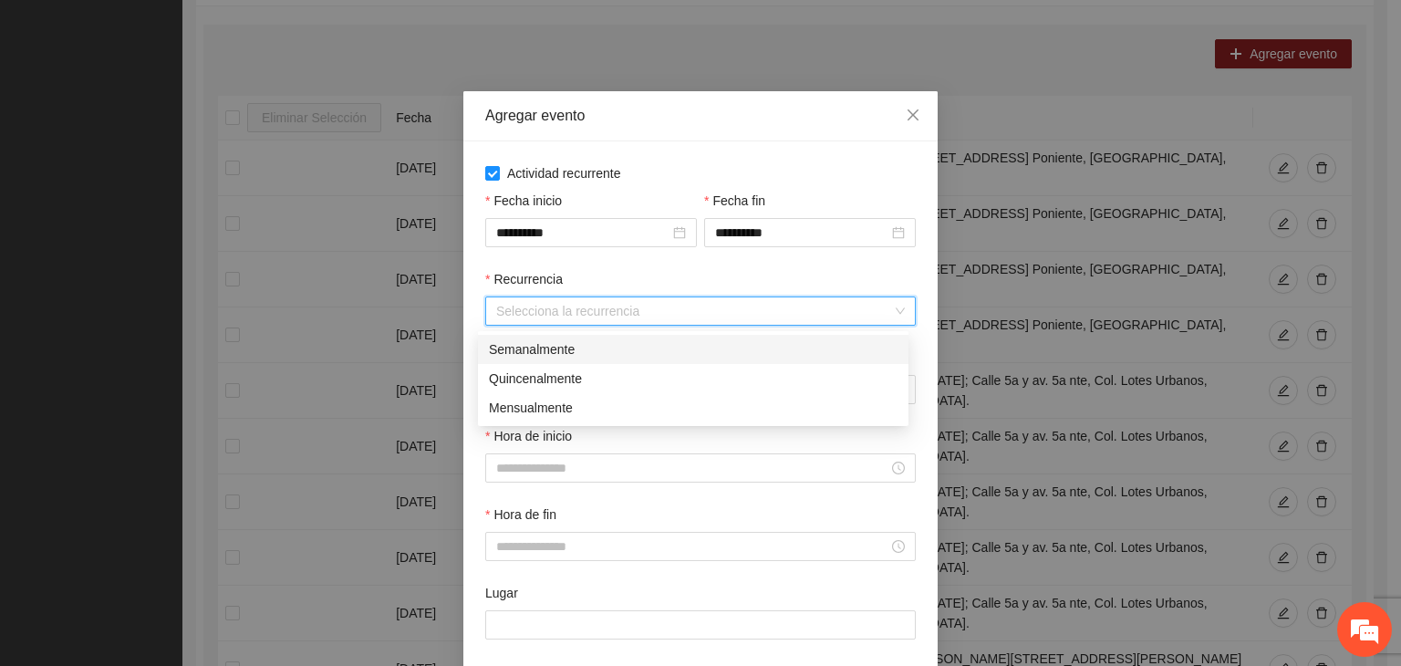
click at [596, 352] on div "Semanalmente" at bounding box center [693, 349] width 409 height 20
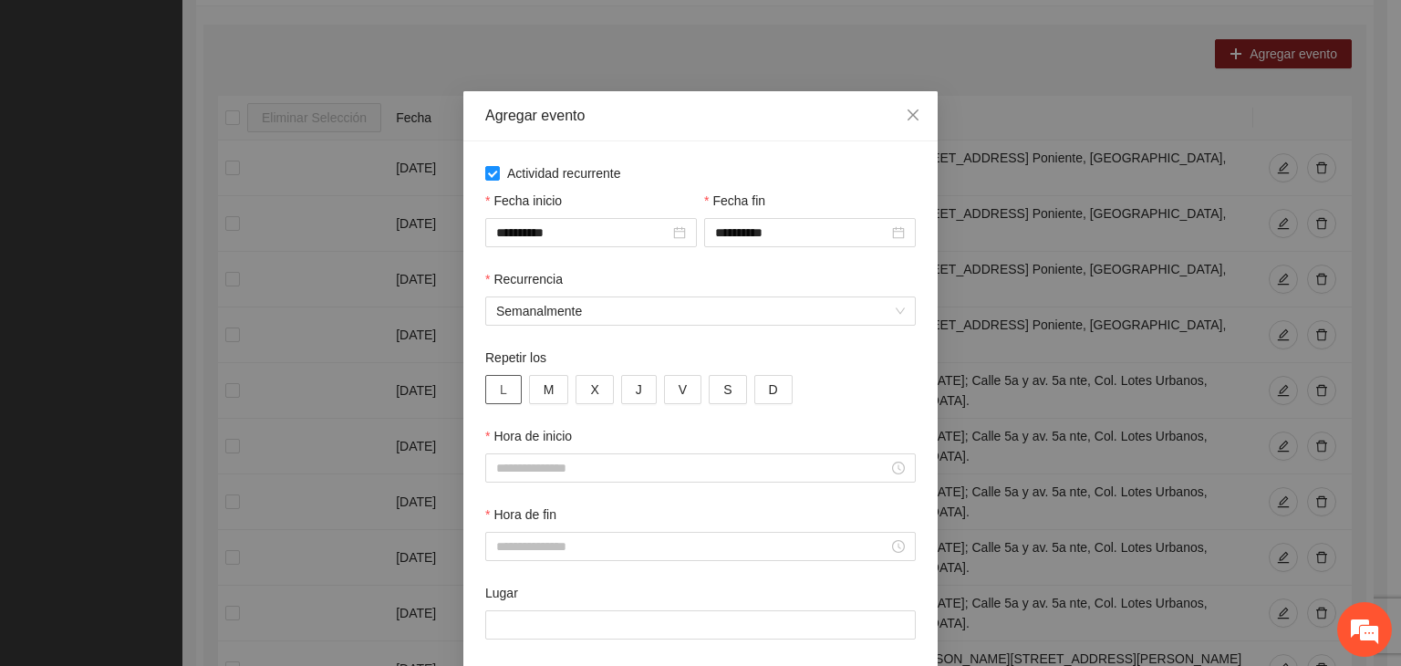
drag, startPoint x: 485, startPoint y: 384, endPoint x: 506, endPoint y: 388, distance: 21.3
click at [489, 384] on button "L" at bounding box center [503, 389] width 36 height 29
drag, startPoint x: 531, startPoint y: 391, endPoint x: 566, endPoint y: 394, distance: 35.7
click at [542, 392] on button "M" at bounding box center [549, 389] width 40 height 29
click at [591, 392] on button "X" at bounding box center [594, 389] width 37 height 29
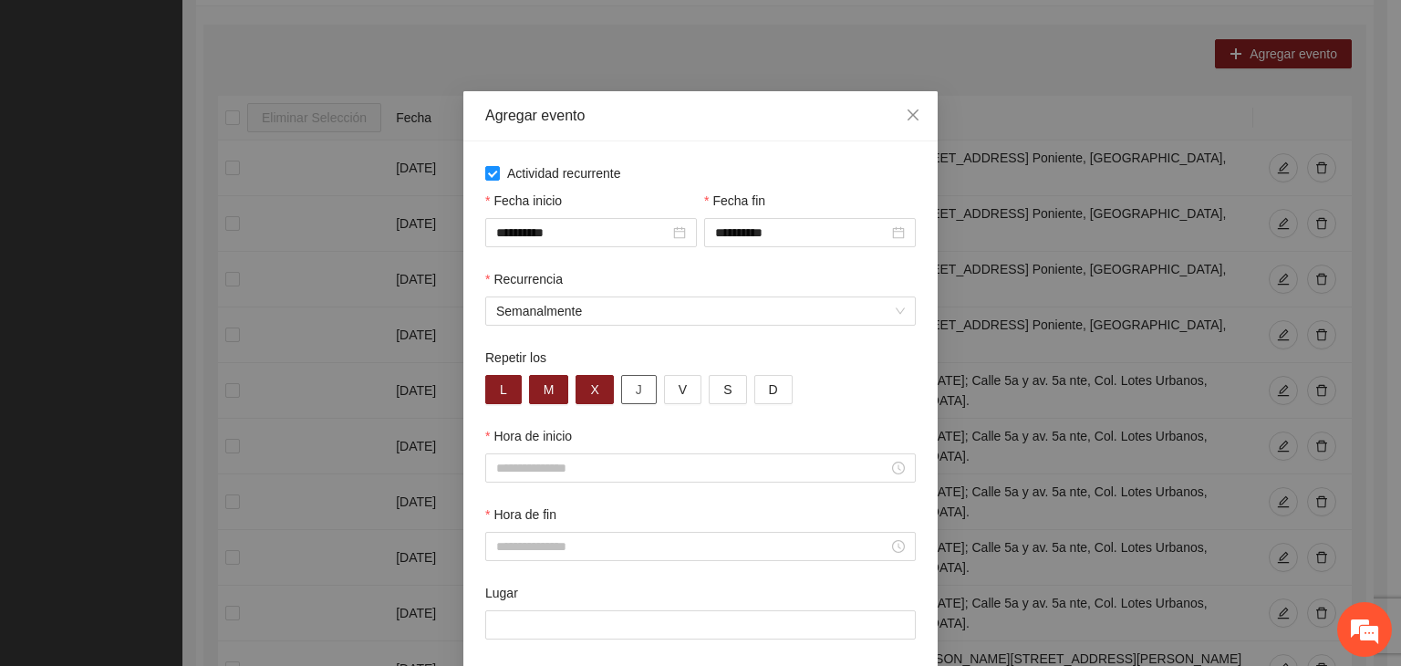
drag, startPoint x: 631, startPoint y: 396, endPoint x: 649, endPoint y: 396, distance: 17.3
click at [635, 396] on button "J" at bounding box center [639, 389] width 36 height 29
click at [665, 396] on button "V" at bounding box center [682, 389] width 37 height 29
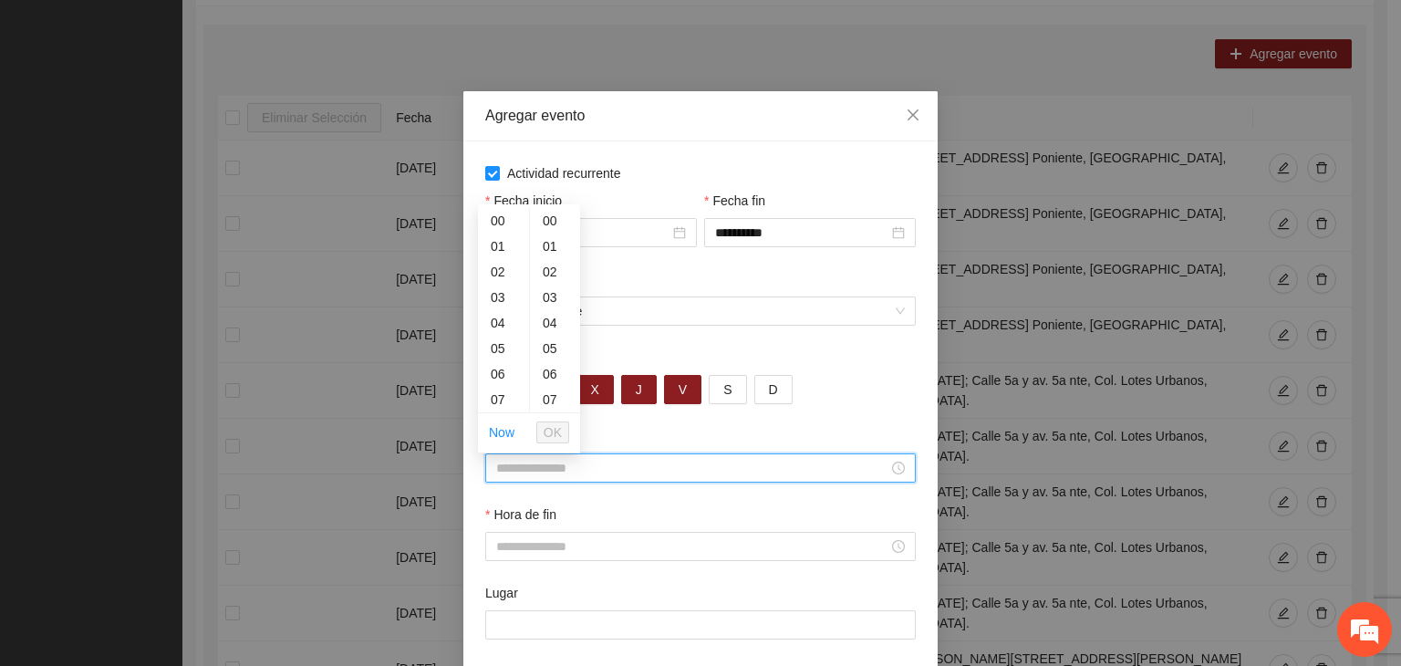
click at [617, 472] on input "Hora de inicio" at bounding box center [692, 468] width 392 height 20
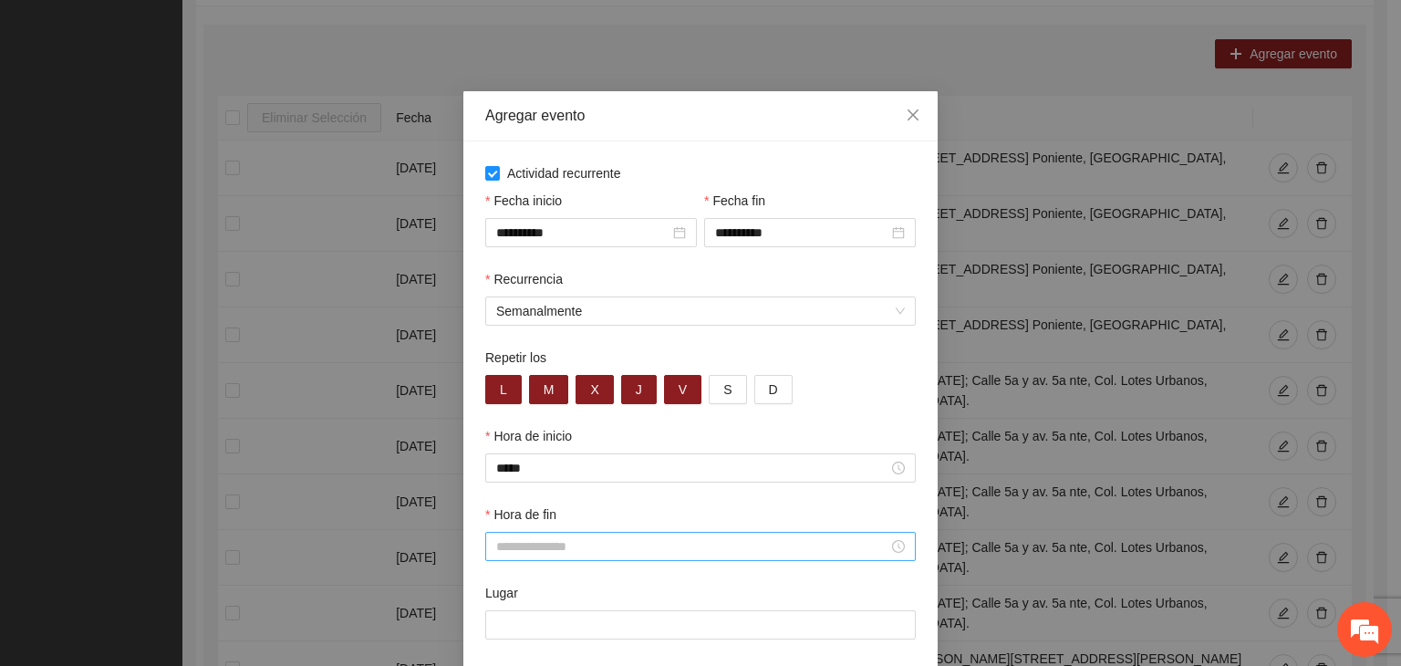
drag, startPoint x: 623, startPoint y: 564, endPoint x: 629, endPoint y: 550, distance: 14.7
click at [623, 560] on div "Hora de fin" at bounding box center [701, 543] width 438 height 78
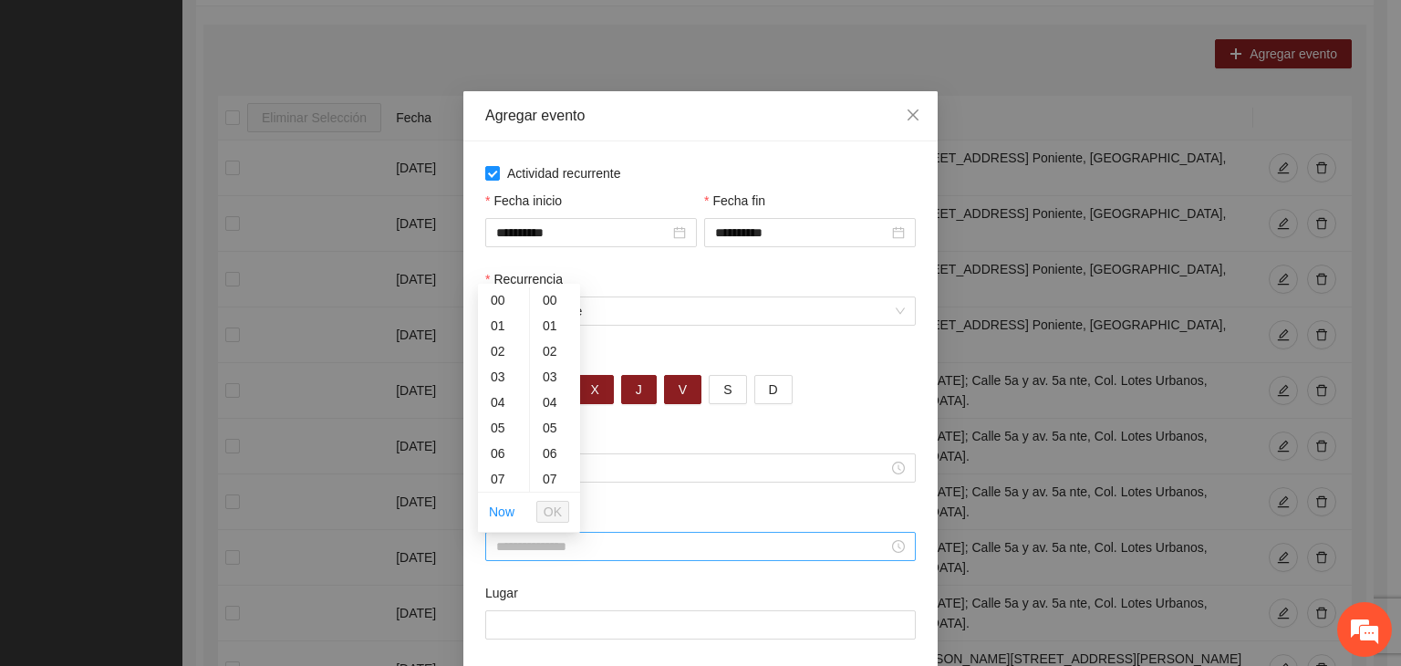
click at [629, 550] on input "Hora de fin" at bounding box center [692, 546] width 392 height 20
click at [667, 631] on input "Lugar" at bounding box center [700, 624] width 431 height 29
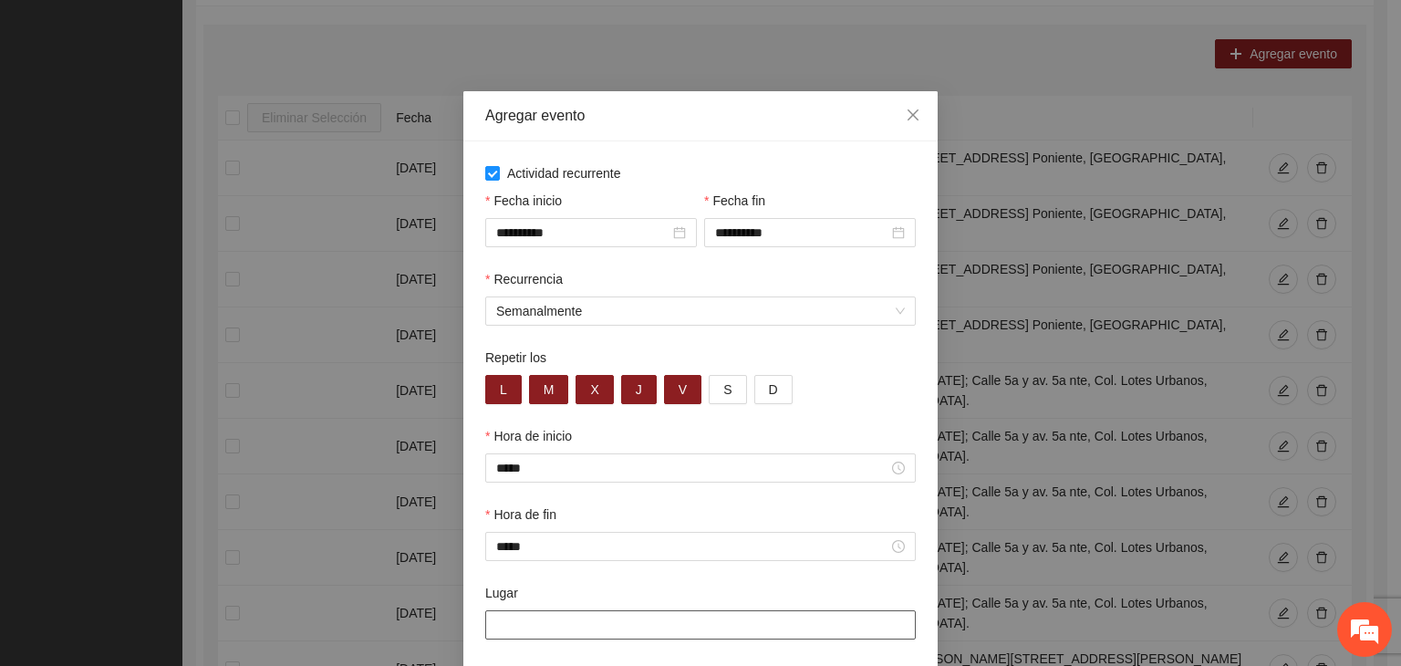
paste input "**********"
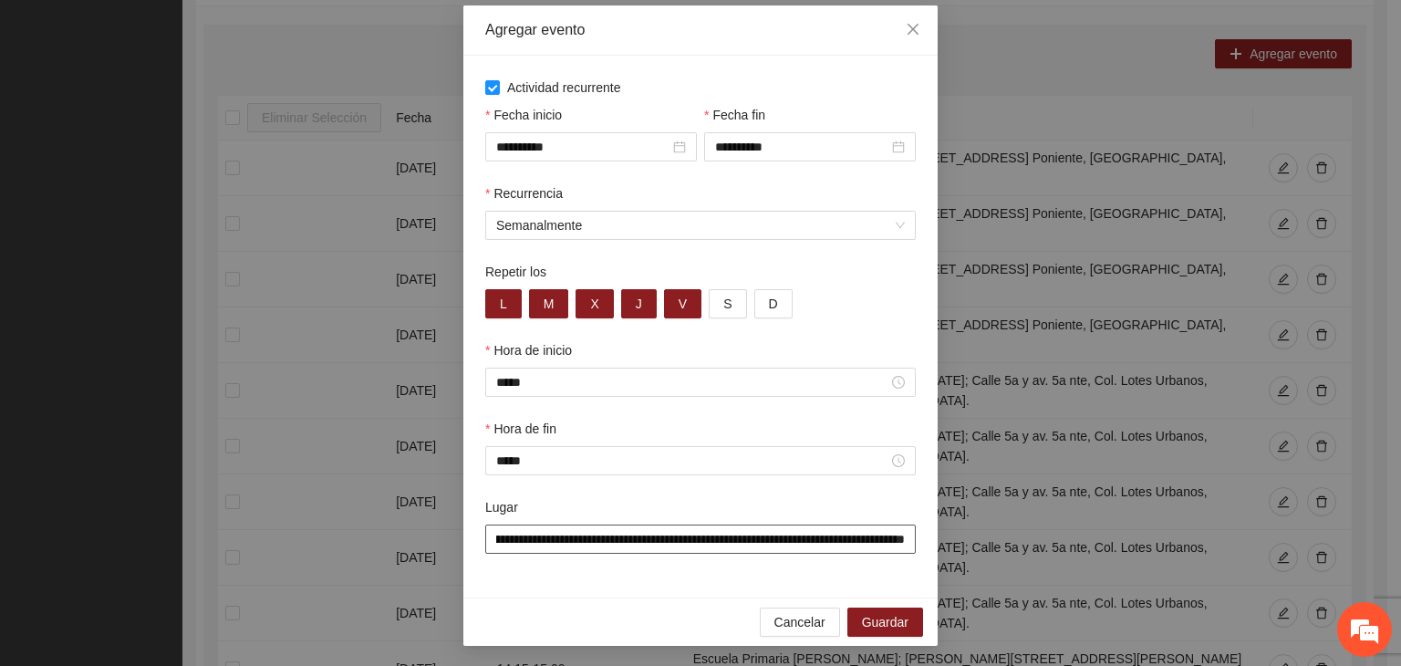
scroll to position [90, 0]
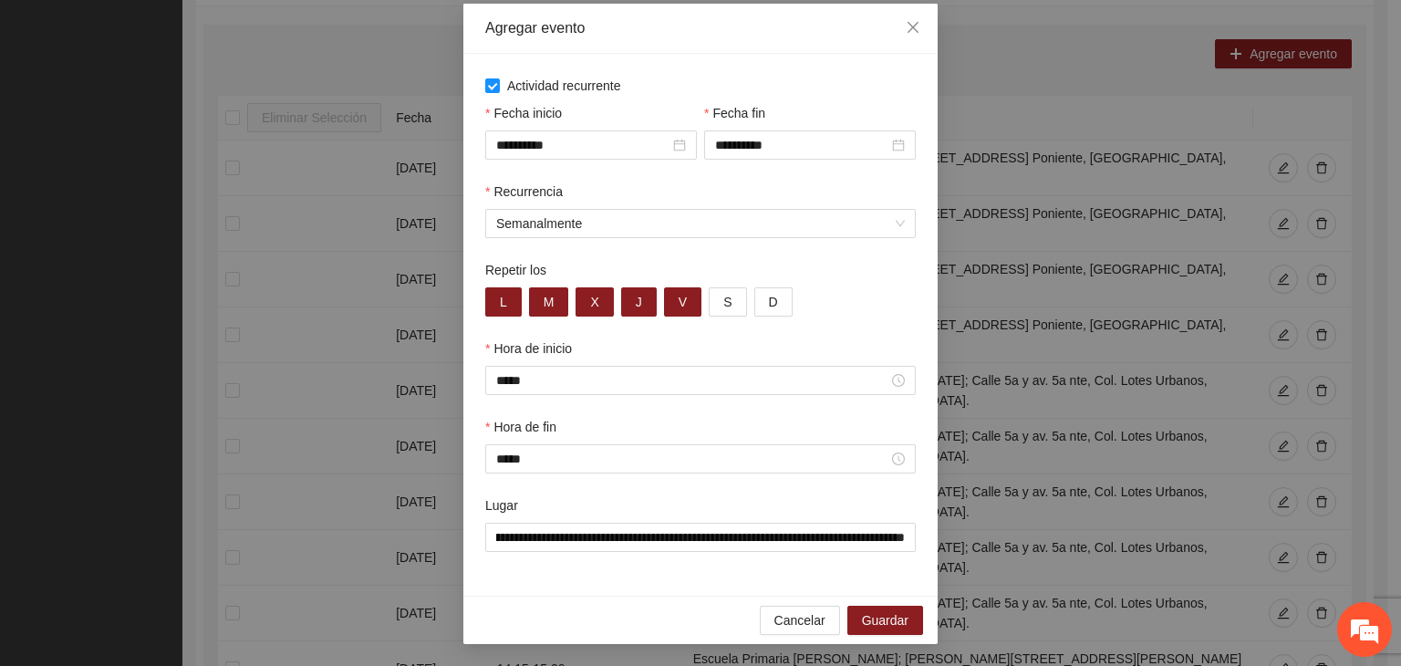
click at [614, 490] on div "Hora de fin *****" at bounding box center [701, 456] width 438 height 78
click at [850, 565] on div "**********" at bounding box center [701, 534] width 438 height 78
click at [774, 256] on div "Recurrencia Semanalmente" at bounding box center [701, 221] width 438 height 78
click at [862, 622] on span "Guardar" at bounding box center [885, 620] width 47 height 20
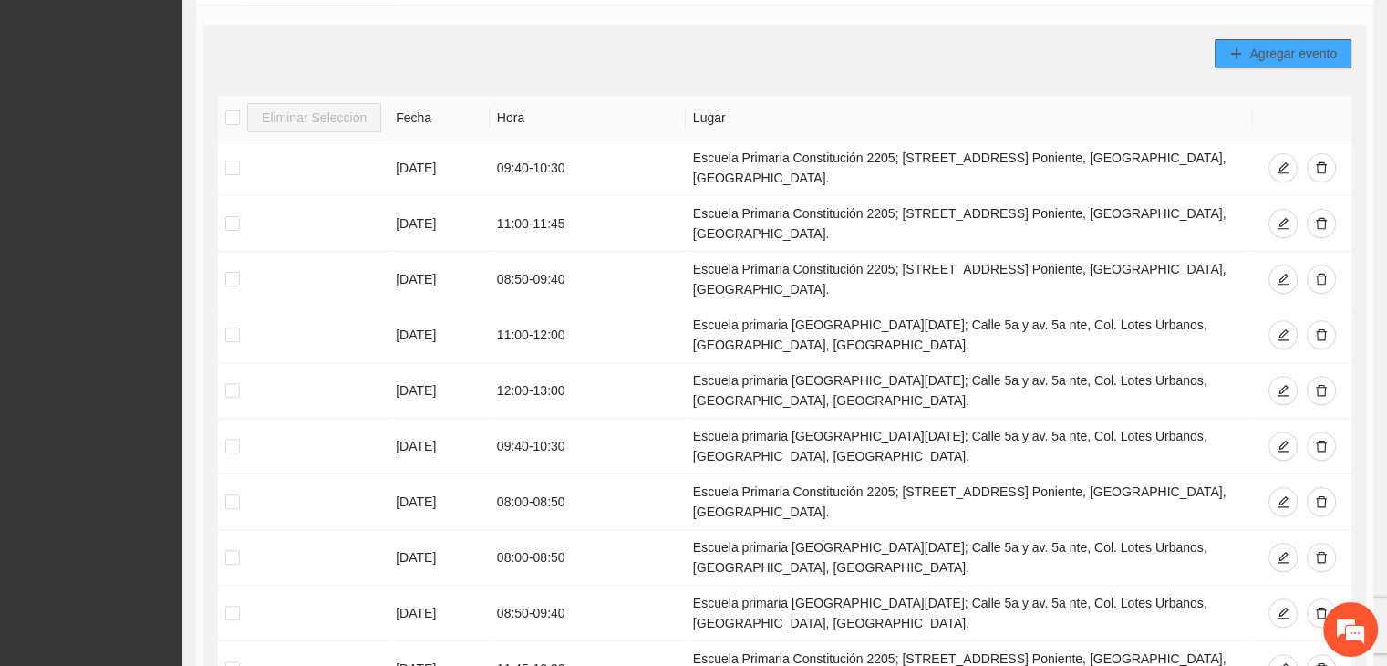
click at [1235, 57] on icon "plus" at bounding box center [1236, 53] width 13 height 13
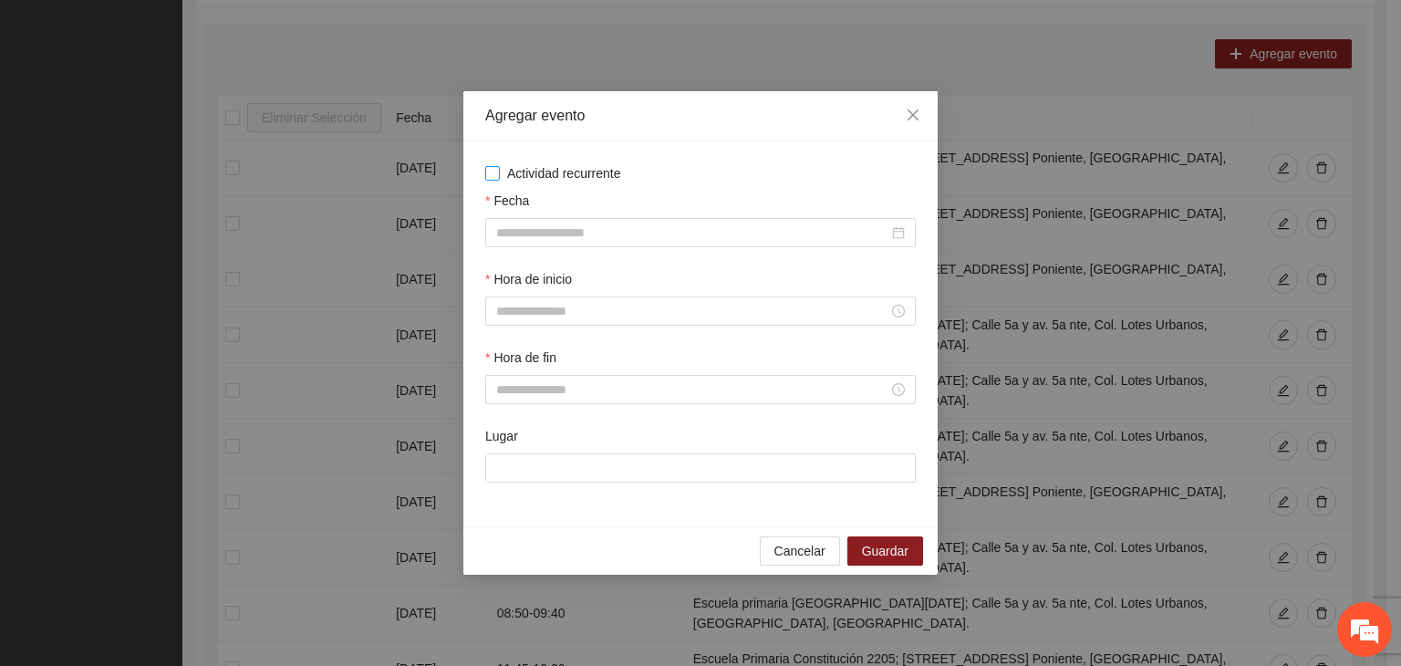
click at [547, 176] on span "Actividad recurrente" at bounding box center [564, 173] width 129 height 20
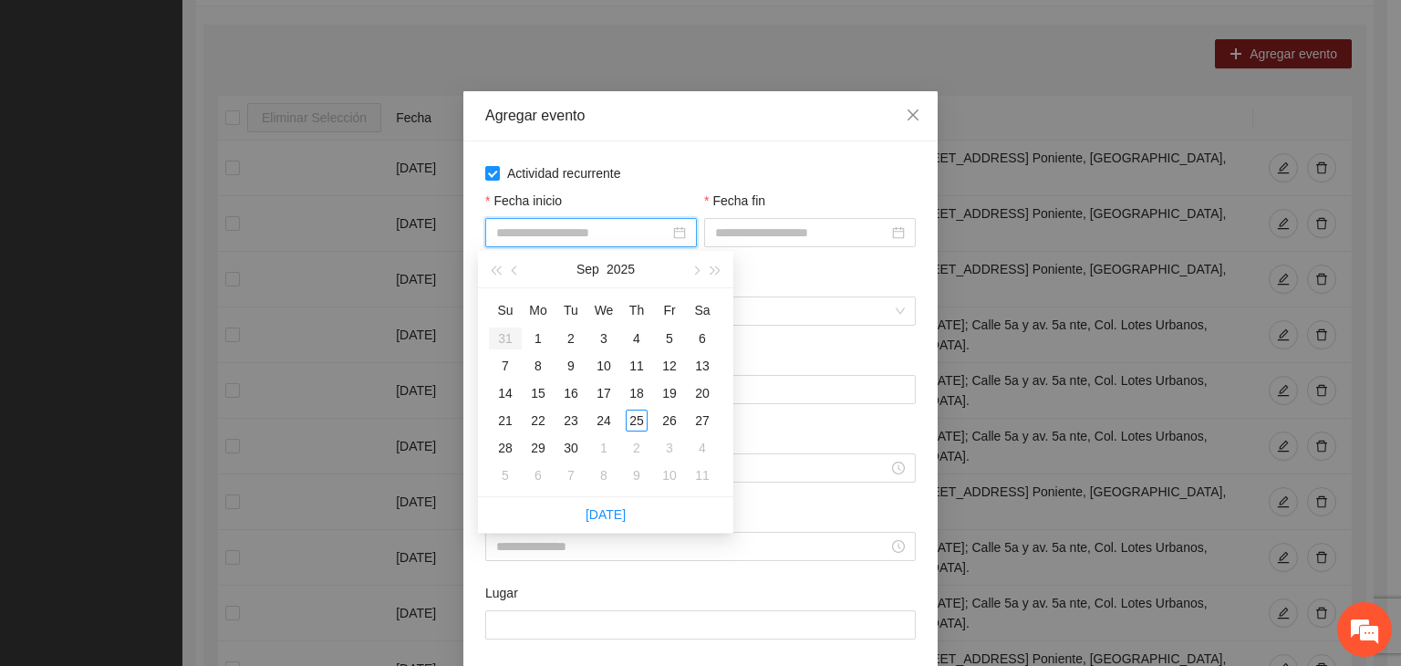
click at [587, 233] on input "Fecha inicio" at bounding box center [582, 233] width 173 height 20
click at [702, 272] on button "button" at bounding box center [695, 269] width 20 height 36
click at [611, 333] on div "1" at bounding box center [604, 338] width 22 height 22
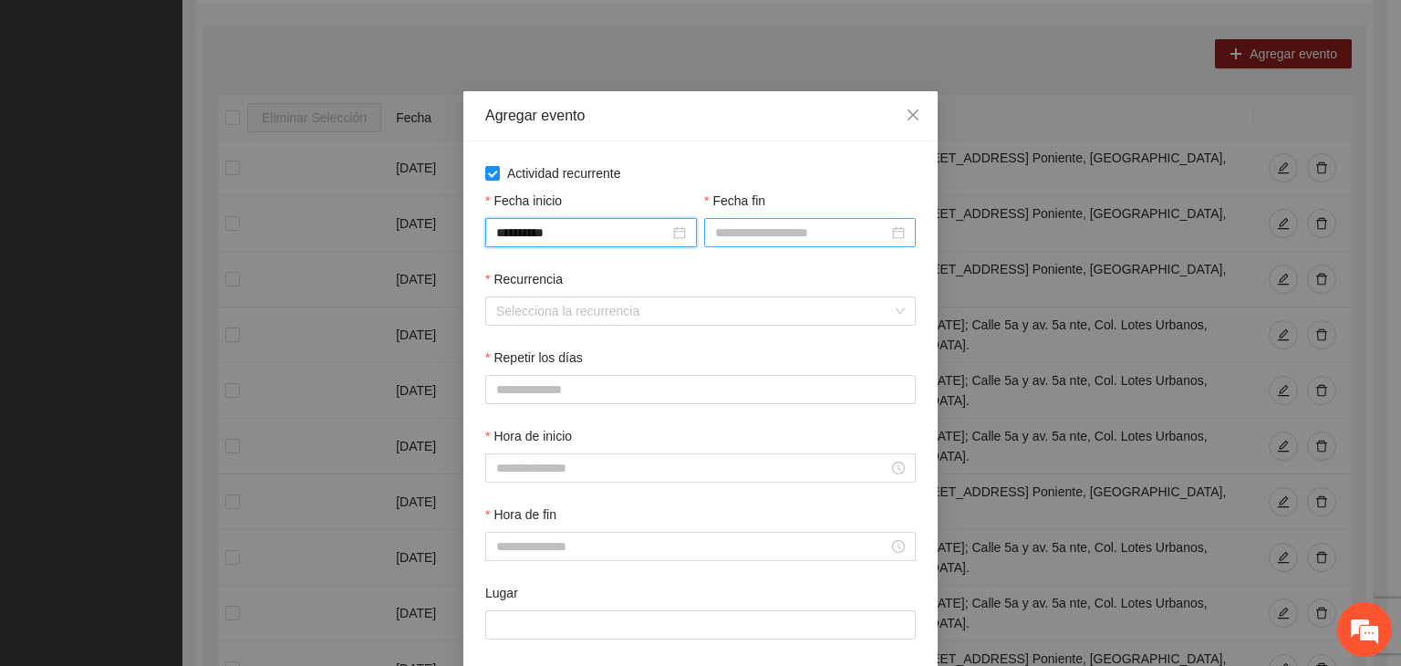
click at [756, 238] on input "Fecha fin" at bounding box center [801, 233] width 173 height 20
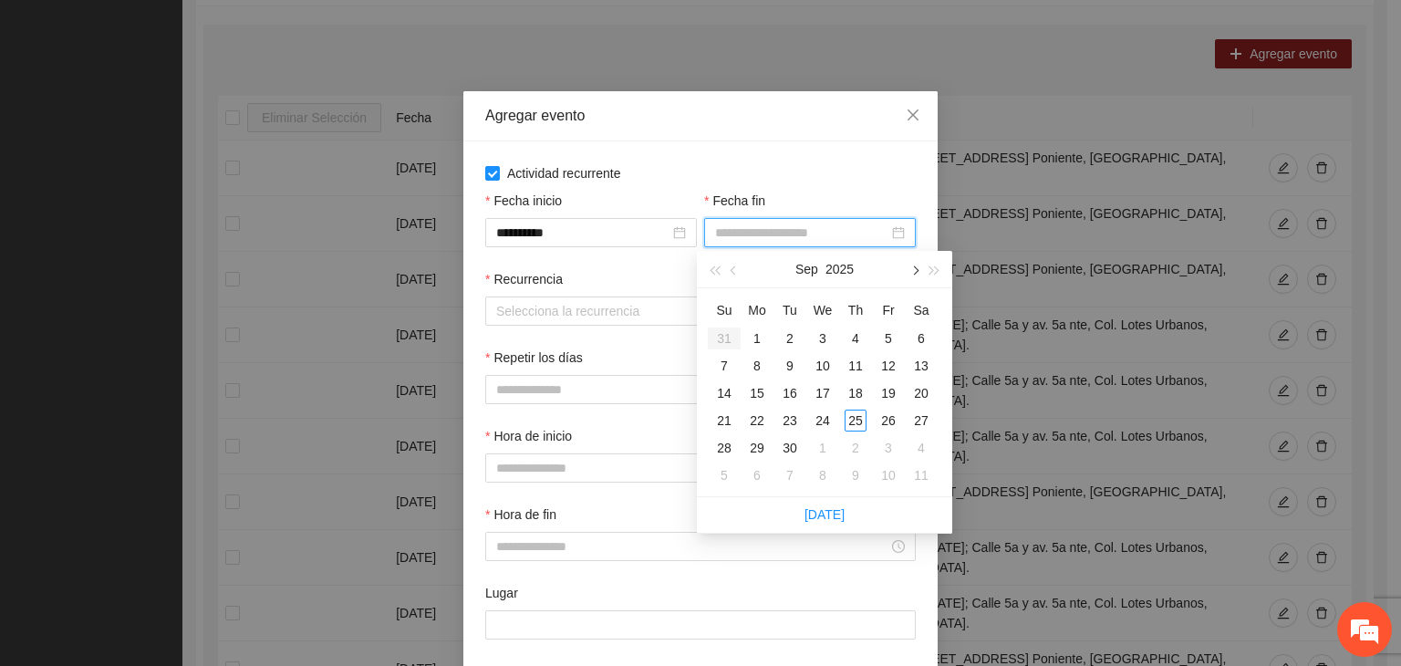
click at [916, 274] on span "button" at bounding box center [913, 270] width 9 height 9
click at [886, 419] on div "24" at bounding box center [889, 421] width 22 height 22
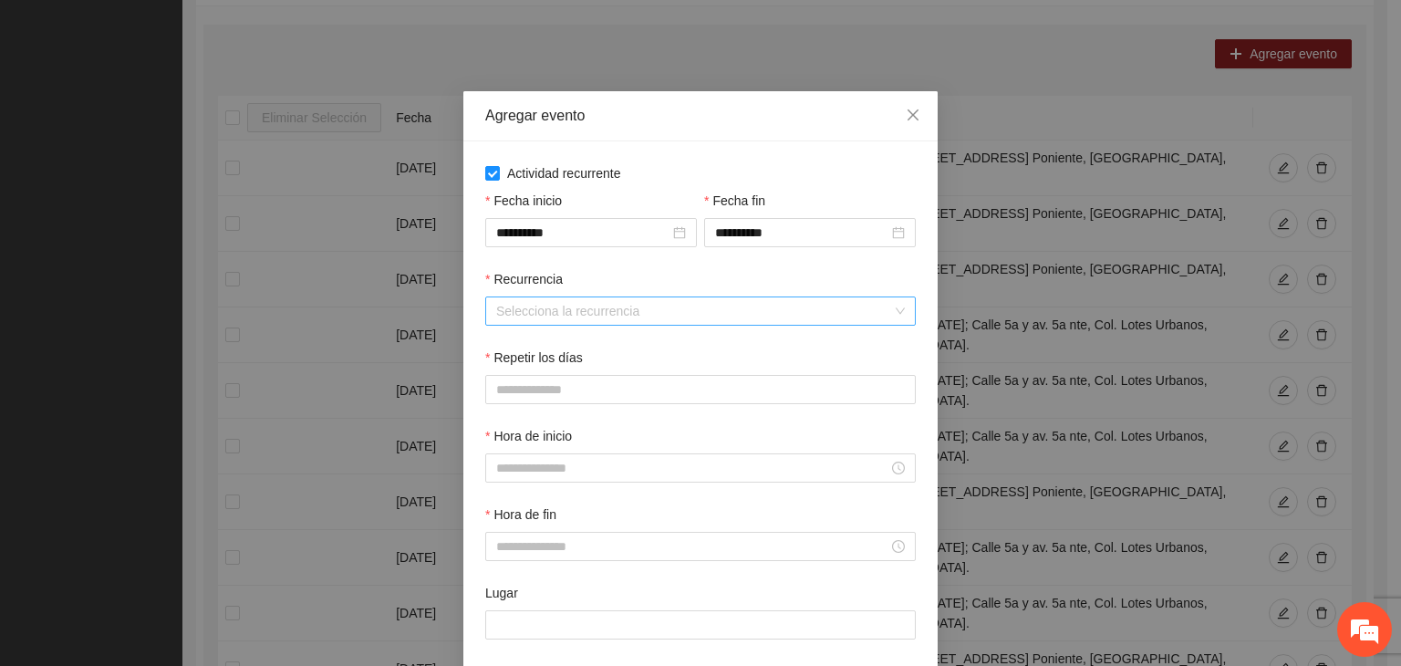
click at [543, 306] on input "Recurrencia" at bounding box center [694, 310] width 396 height 27
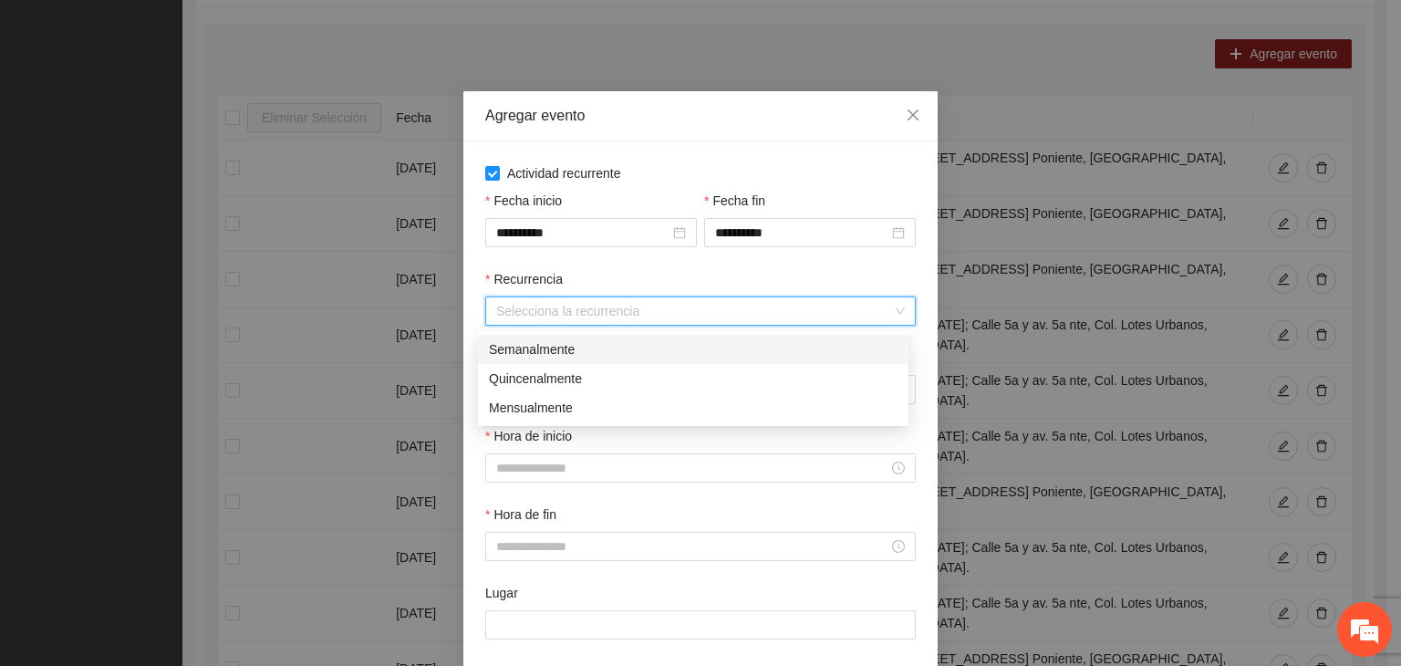
click at [572, 340] on div "Semanalmente" at bounding box center [693, 349] width 409 height 20
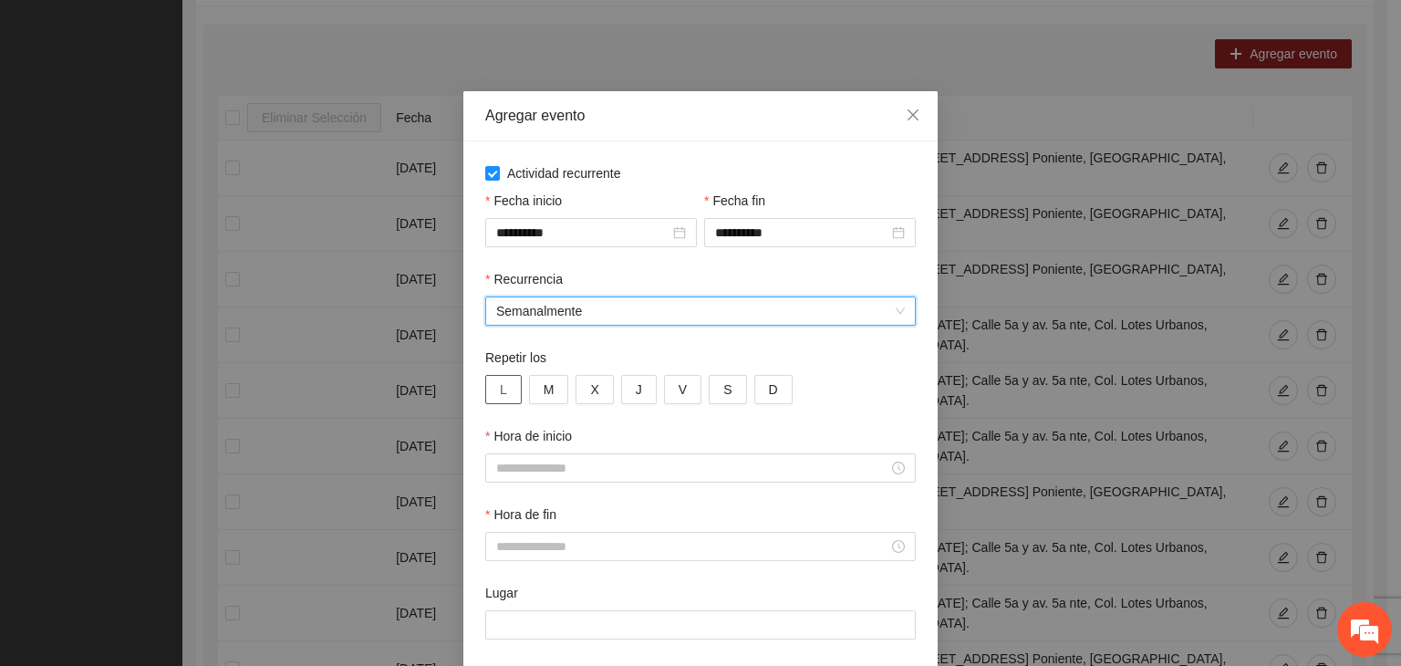
click at [513, 386] on button "L" at bounding box center [503, 389] width 36 height 29
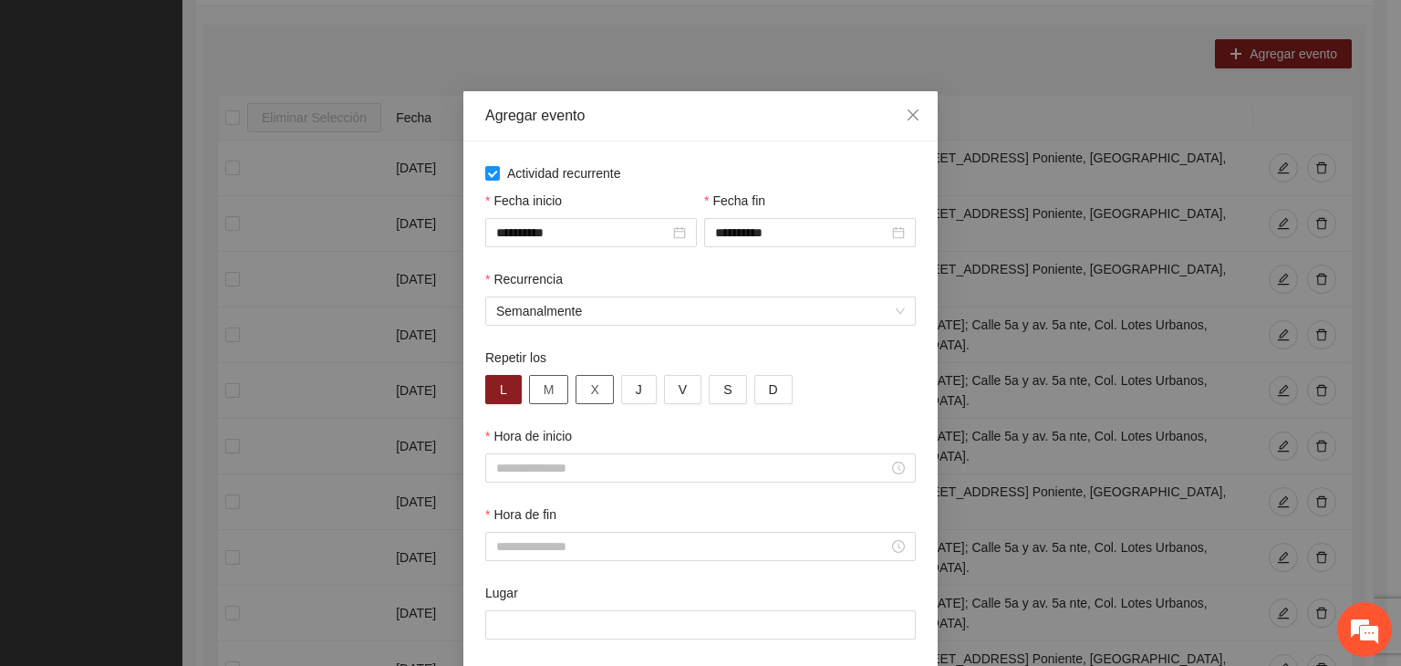
drag, startPoint x: 542, startPoint y: 399, endPoint x: 568, endPoint y: 398, distance: 26.5
click at [545, 399] on span "M" at bounding box center [549, 389] width 11 height 20
drag, startPoint x: 589, startPoint y: 392, endPoint x: 625, endPoint y: 391, distance: 35.6
click at [591, 391] on button "X" at bounding box center [594, 389] width 37 height 29
drag, startPoint x: 636, startPoint y: 390, endPoint x: 666, endPoint y: 392, distance: 30.2
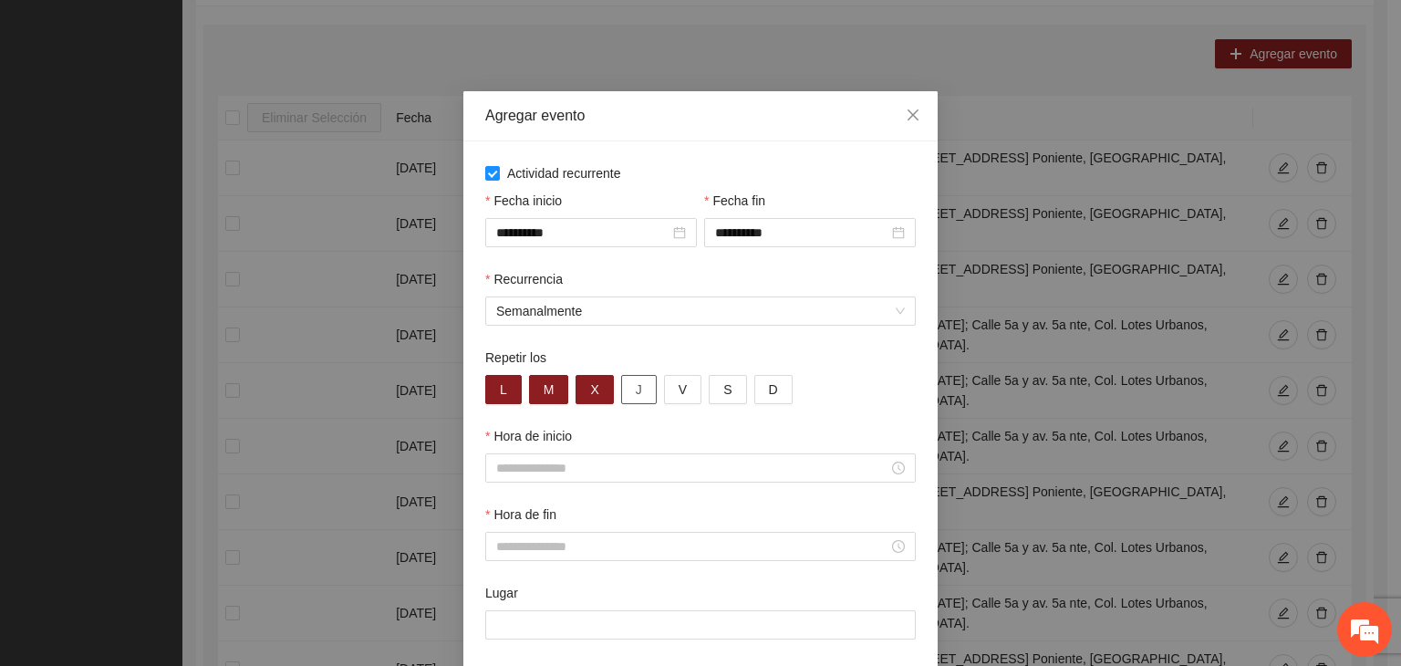
click at [637, 390] on button "J" at bounding box center [639, 389] width 36 height 29
click at [678, 393] on button "V" at bounding box center [682, 389] width 37 height 29
click at [646, 448] on div "Hora de inicio" at bounding box center [700, 439] width 431 height 27
click at [624, 468] on input "Hora de inicio" at bounding box center [692, 468] width 392 height 20
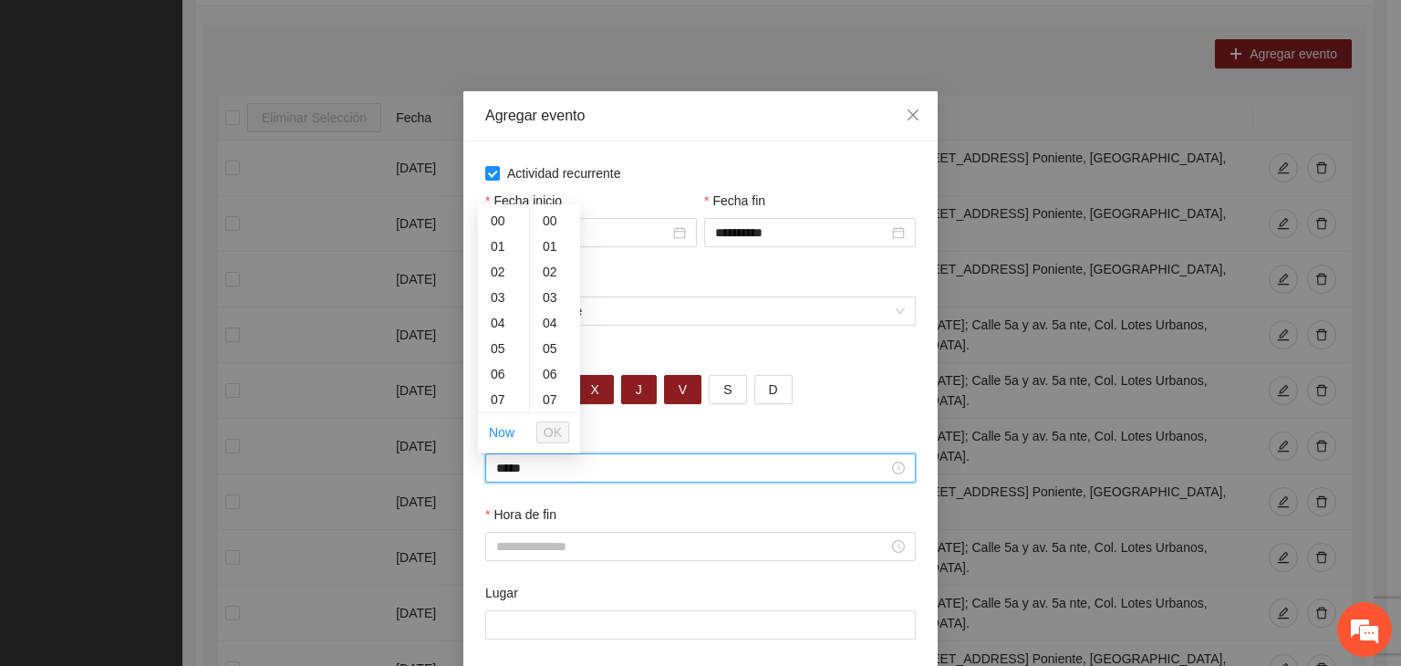
scroll to position [766, 0]
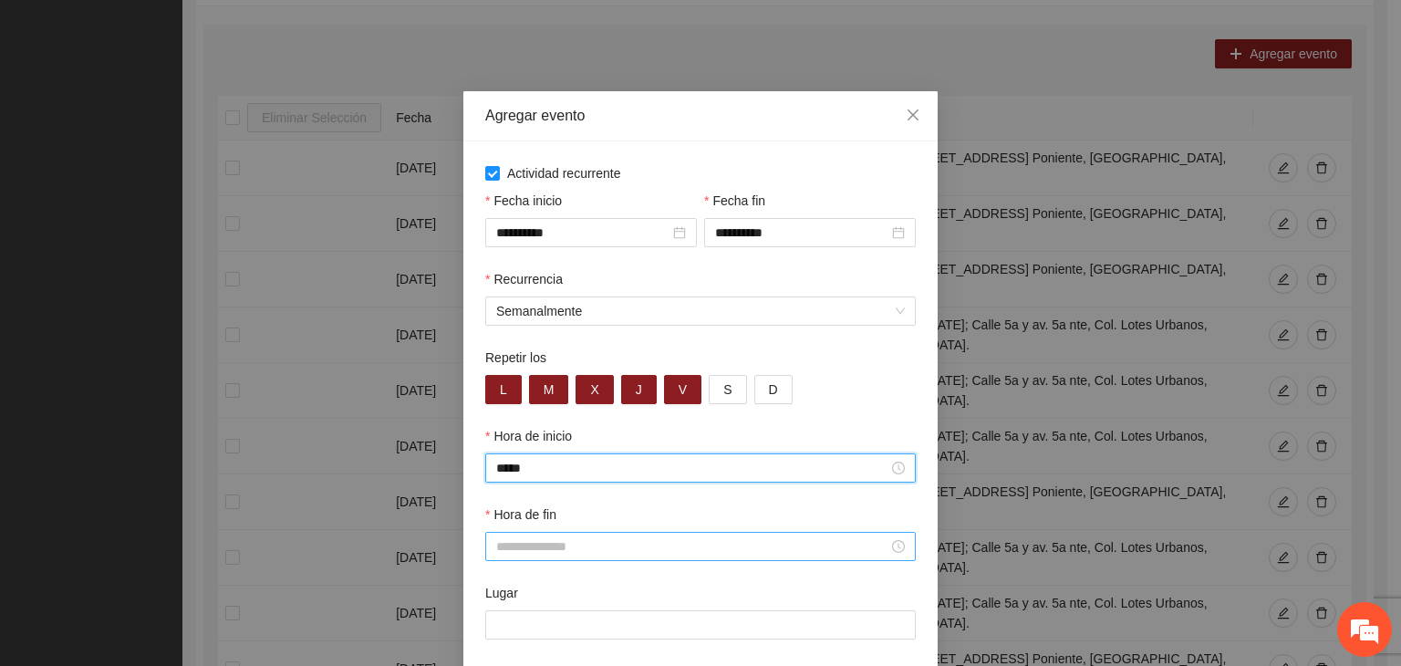
click at [566, 560] on div at bounding box center [700, 546] width 431 height 29
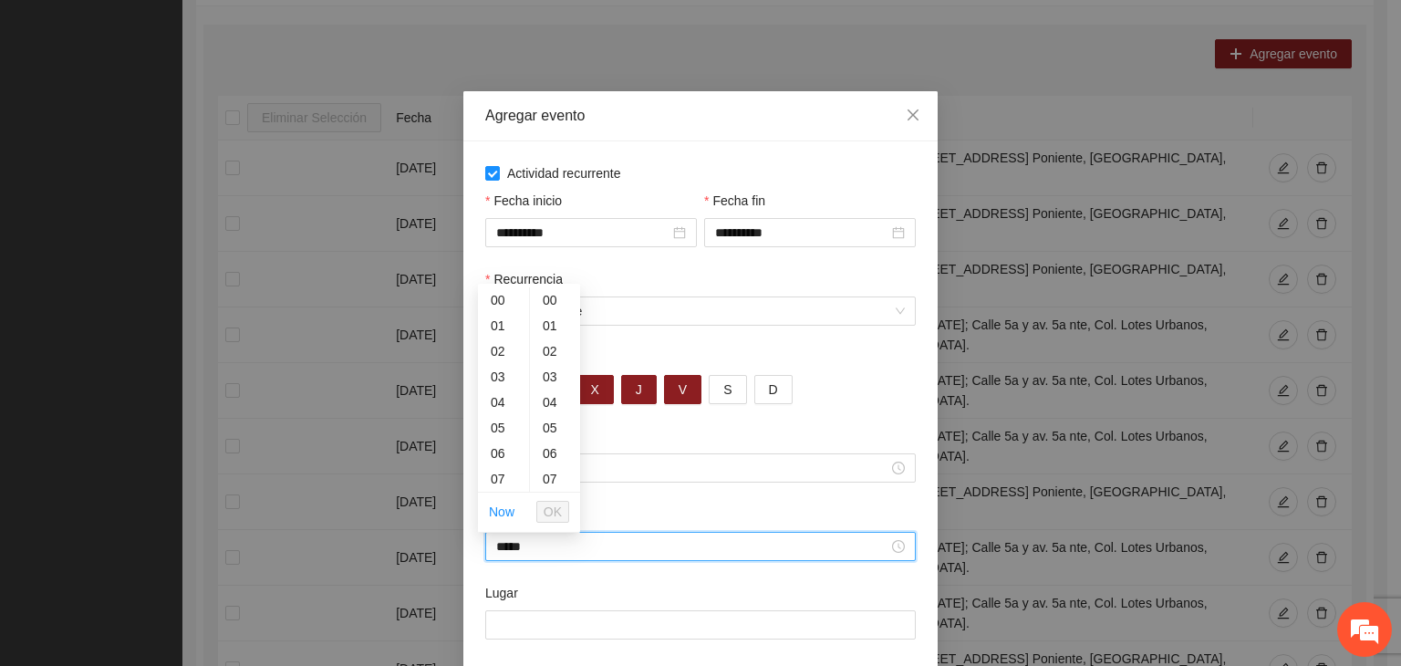
scroll to position [383, 0]
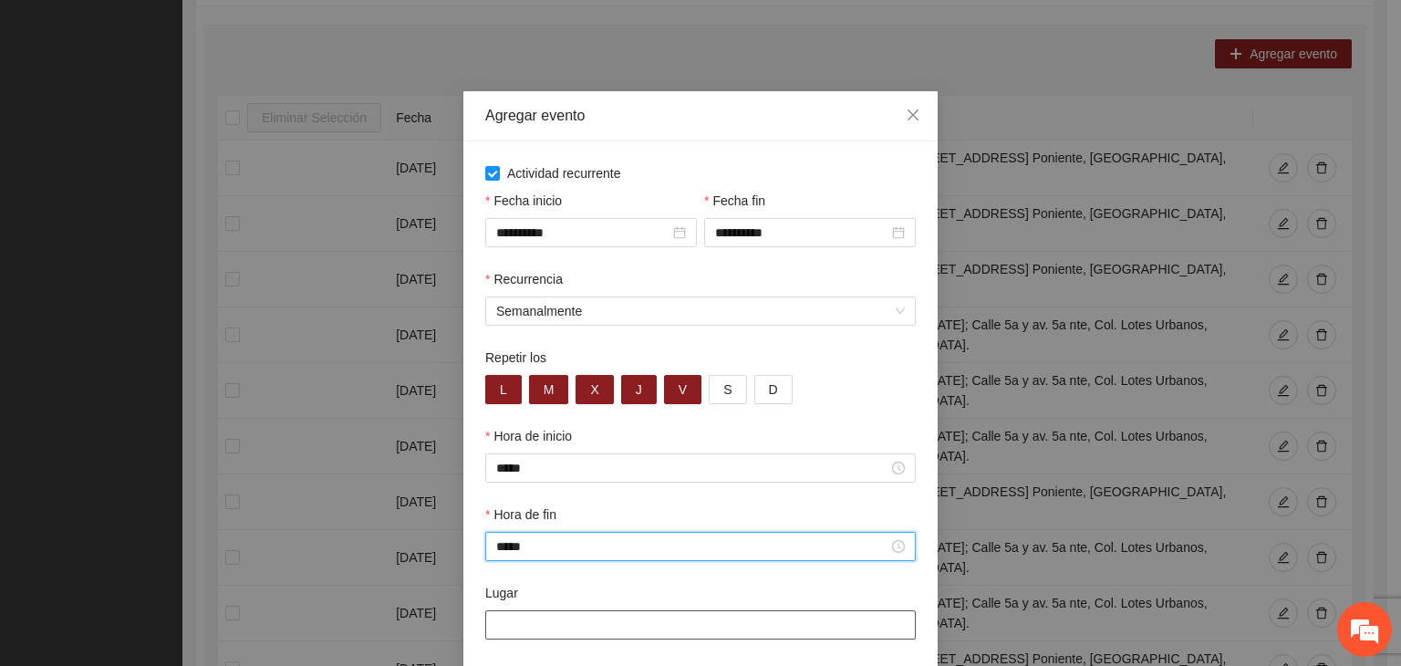
click at [555, 629] on input "Lugar" at bounding box center [700, 624] width 431 height 29
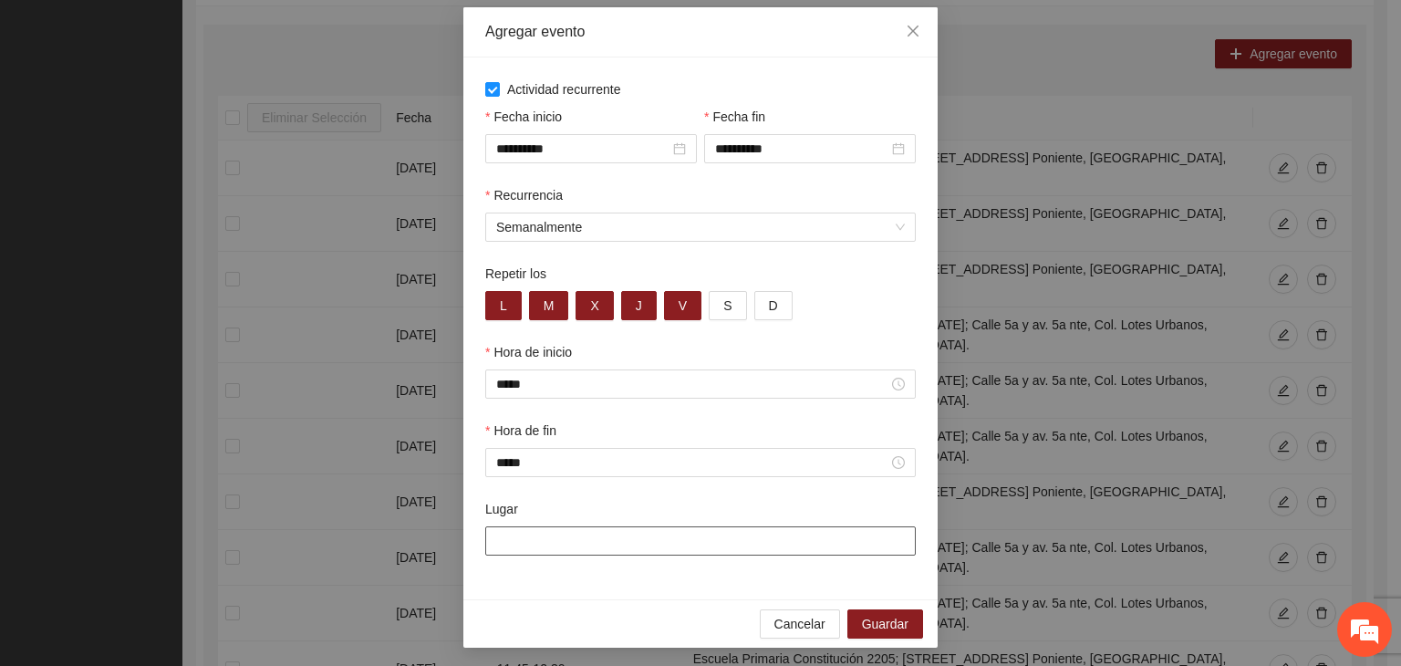
scroll to position [90, 0]
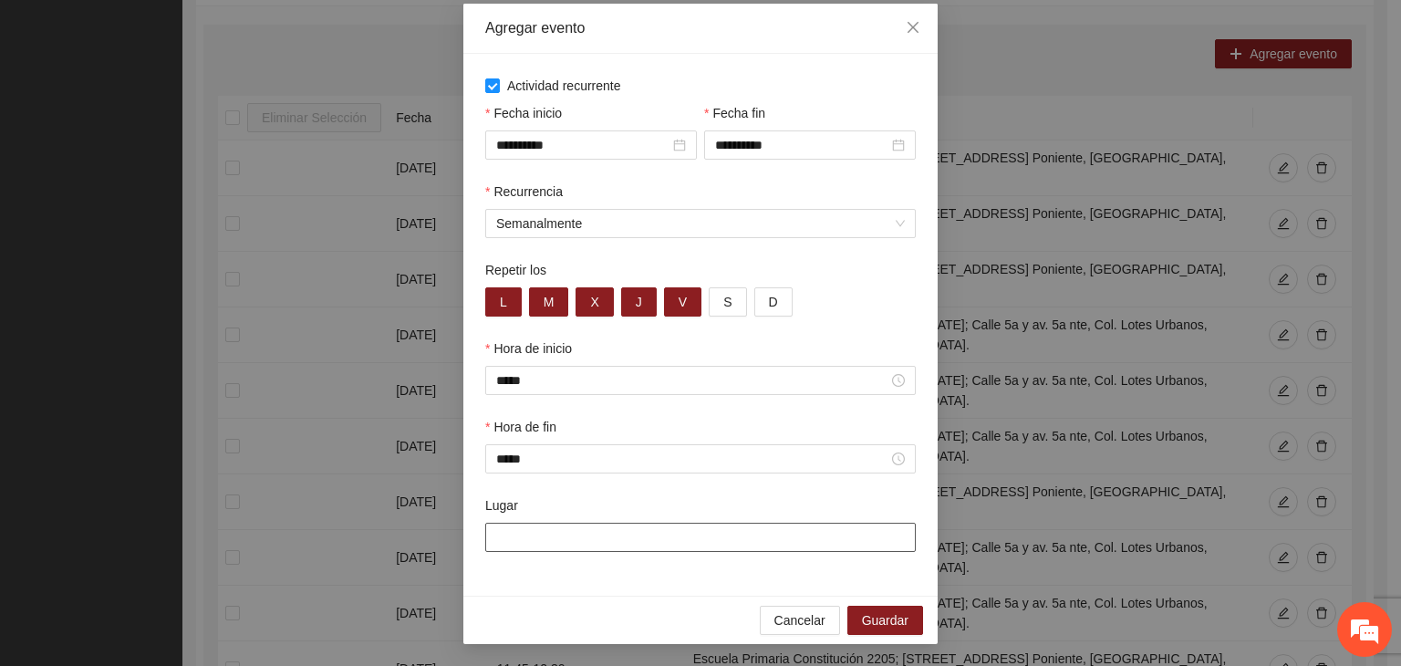
click at [670, 536] on input "Lugar" at bounding box center [700, 537] width 431 height 29
paste input "**********"
click at [825, 588] on div "**********" at bounding box center [700, 325] width 474 height 542
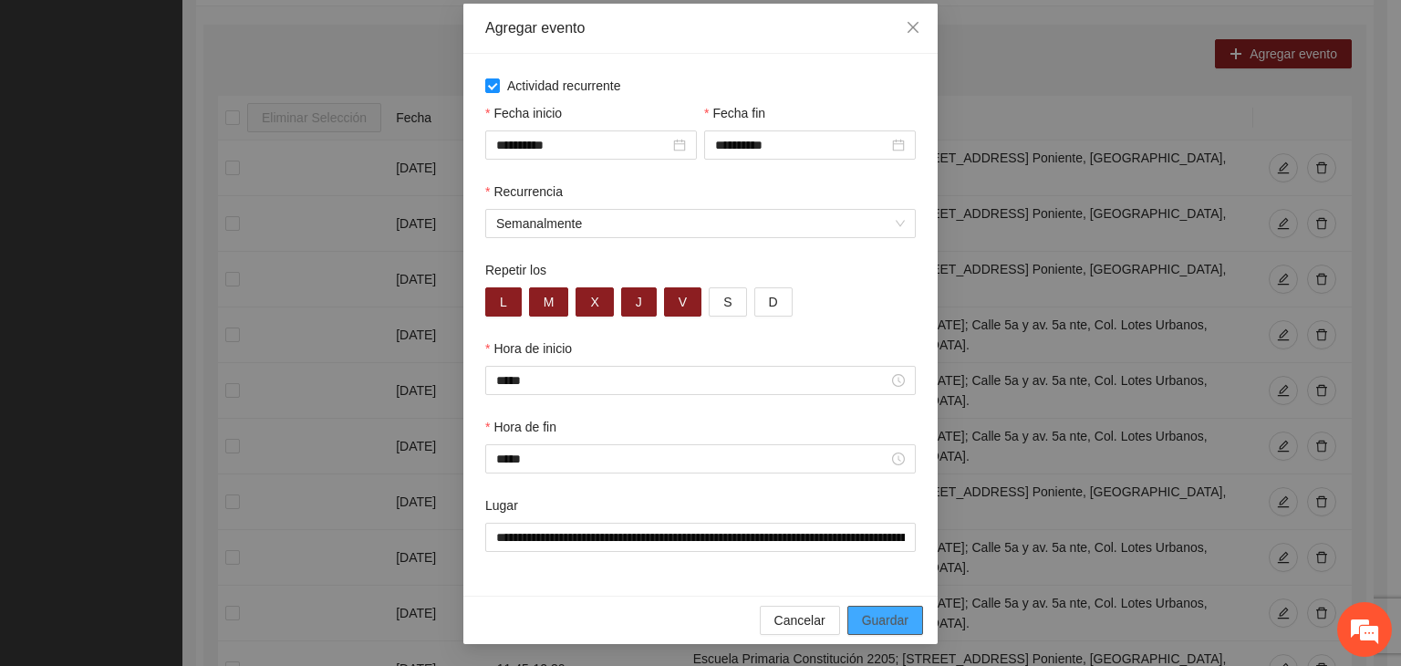
click at [888, 615] on span "Guardar" at bounding box center [885, 620] width 47 height 20
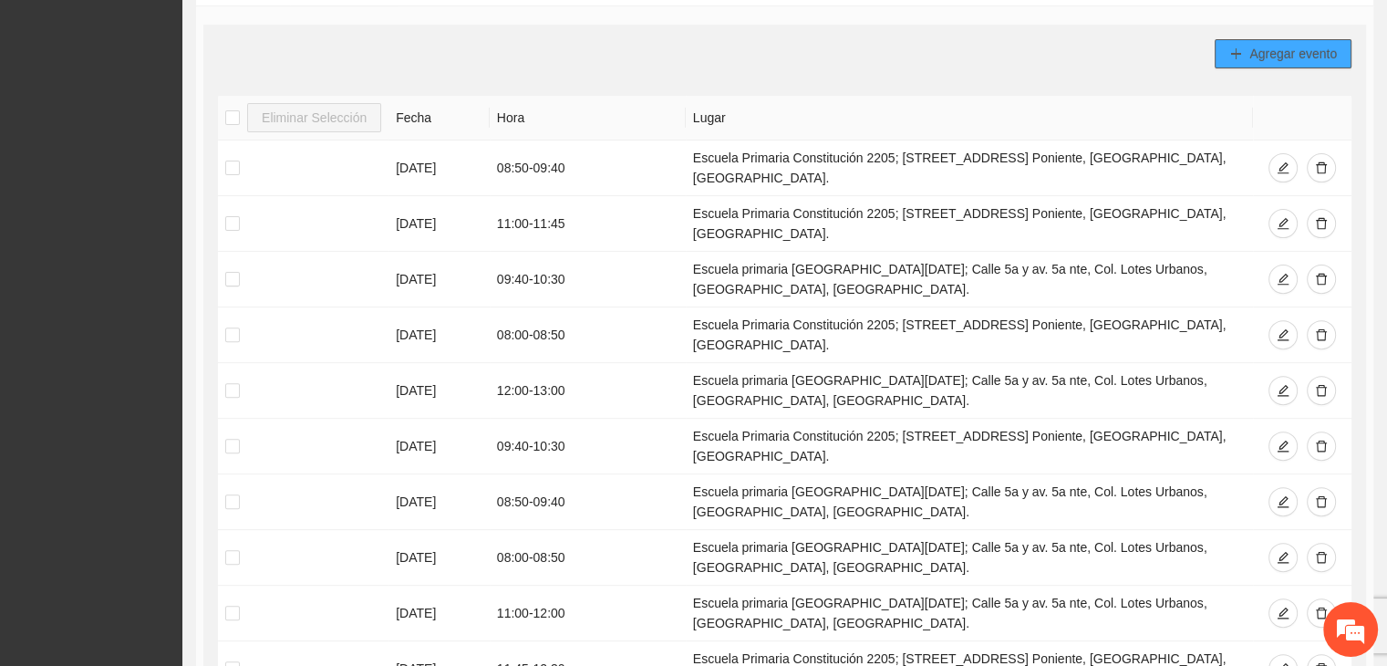
click at [1244, 55] on button "Agregar evento" at bounding box center [1283, 53] width 137 height 29
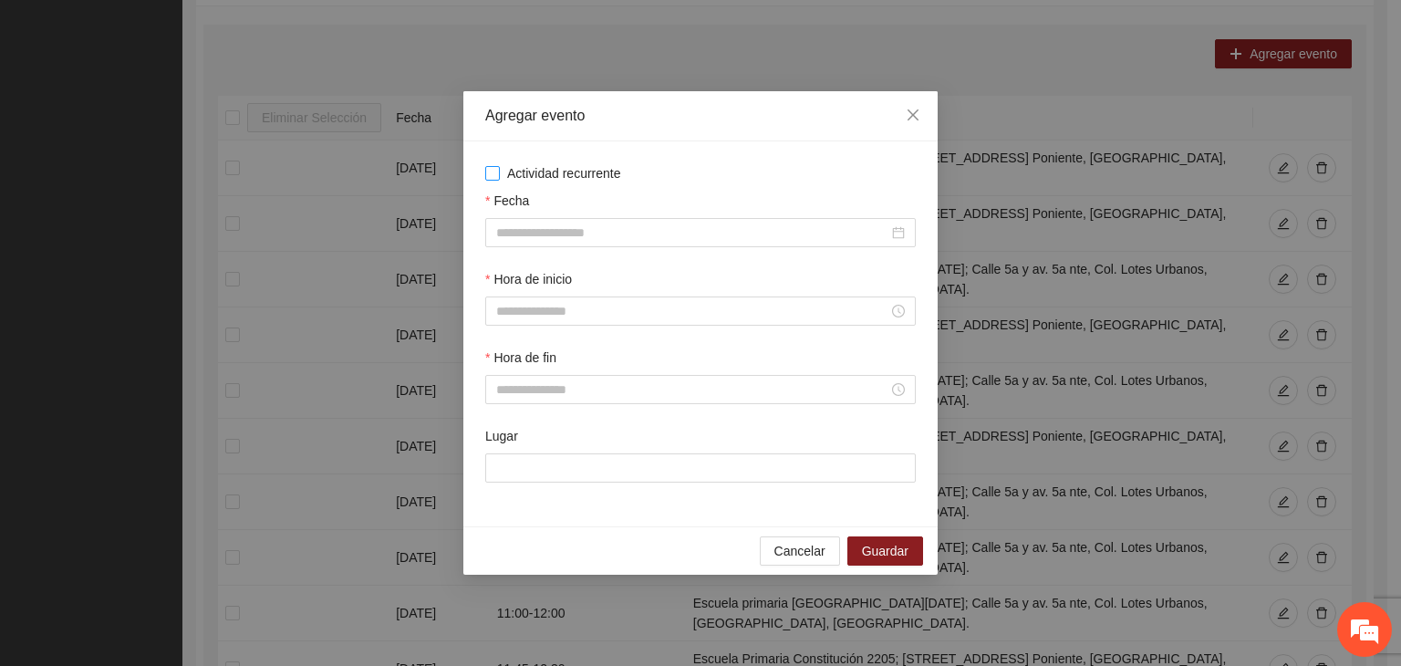
click at [580, 176] on span "Actividad recurrente" at bounding box center [564, 173] width 129 height 20
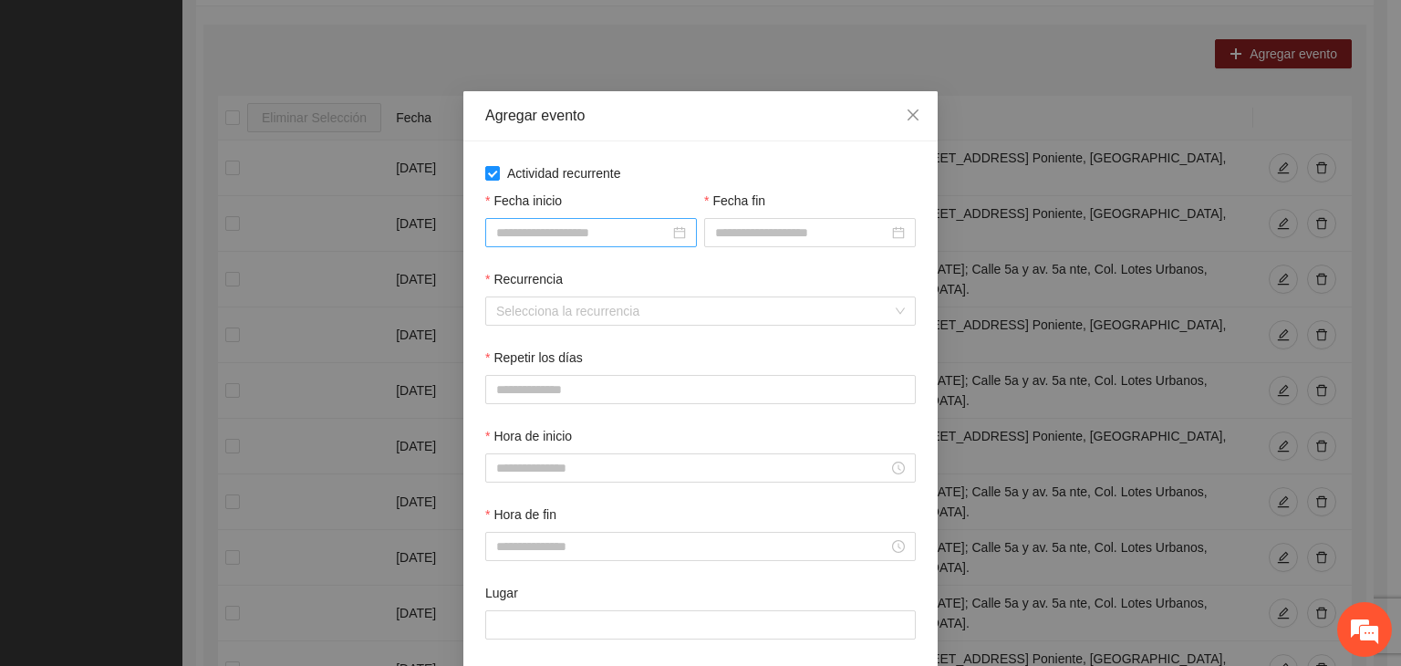
drag, startPoint x: 577, startPoint y: 244, endPoint x: 588, endPoint y: 233, distance: 16.1
click at [580, 241] on div at bounding box center [591, 232] width 212 height 29
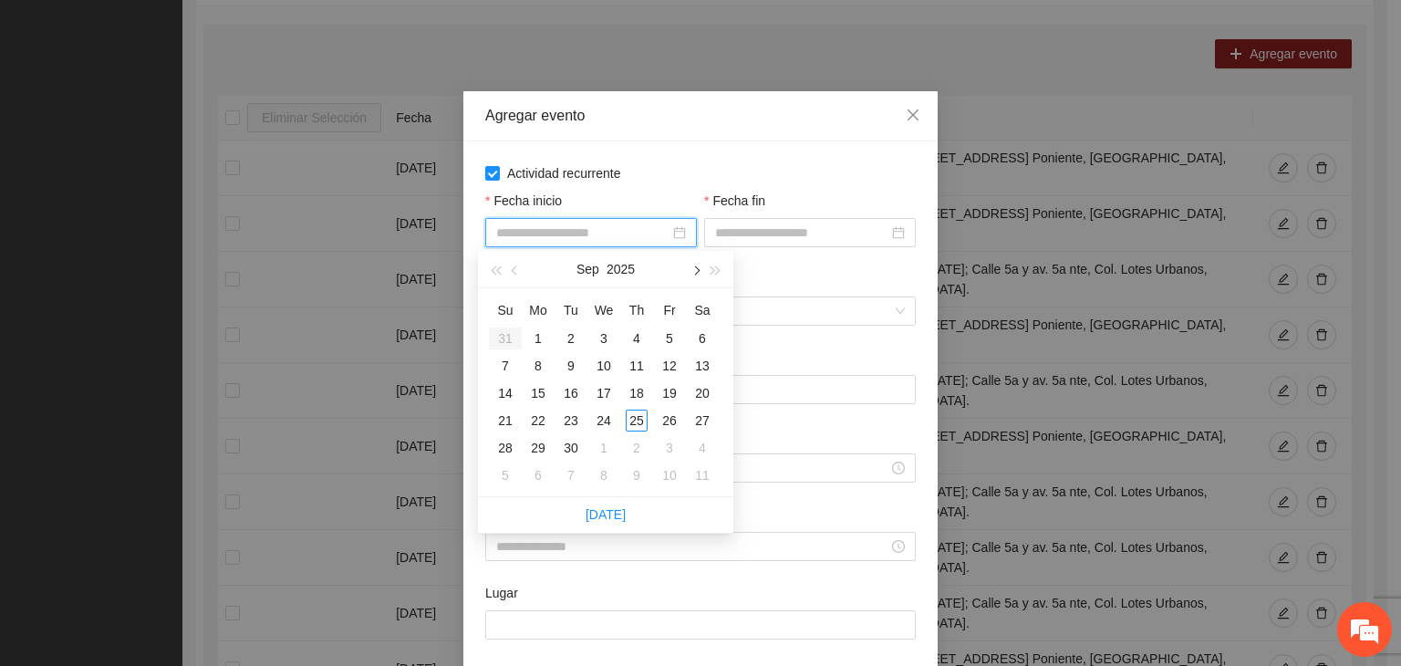
click at [691, 267] on button "button" at bounding box center [695, 269] width 20 height 36
click at [613, 332] on div "1" at bounding box center [604, 338] width 22 height 22
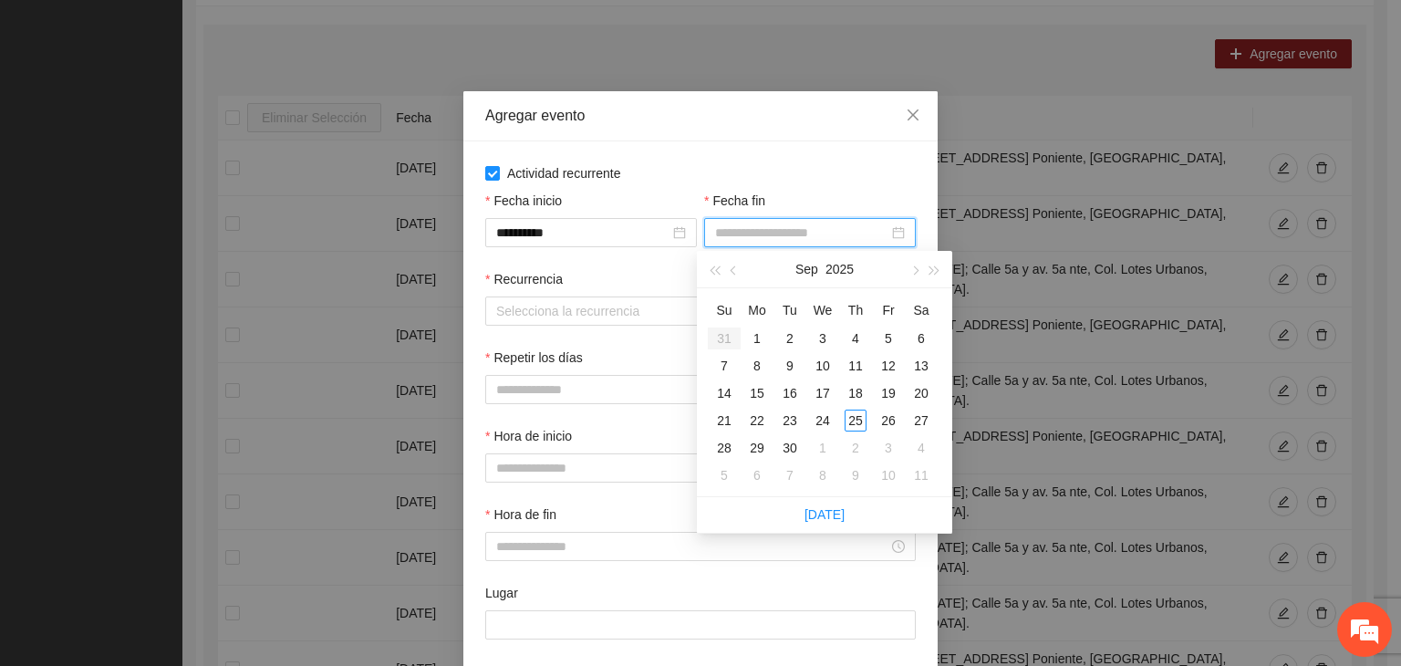
click at [804, 234] on input "Fecha fin" at bounding box center [801, 233] width 173 height 20
click at [913, 270] on span "button" at bounding box center [913, 270] width 9 height 9
click at [886, 420] on div "24" at bounding box center [889, 421] width 22 height 22
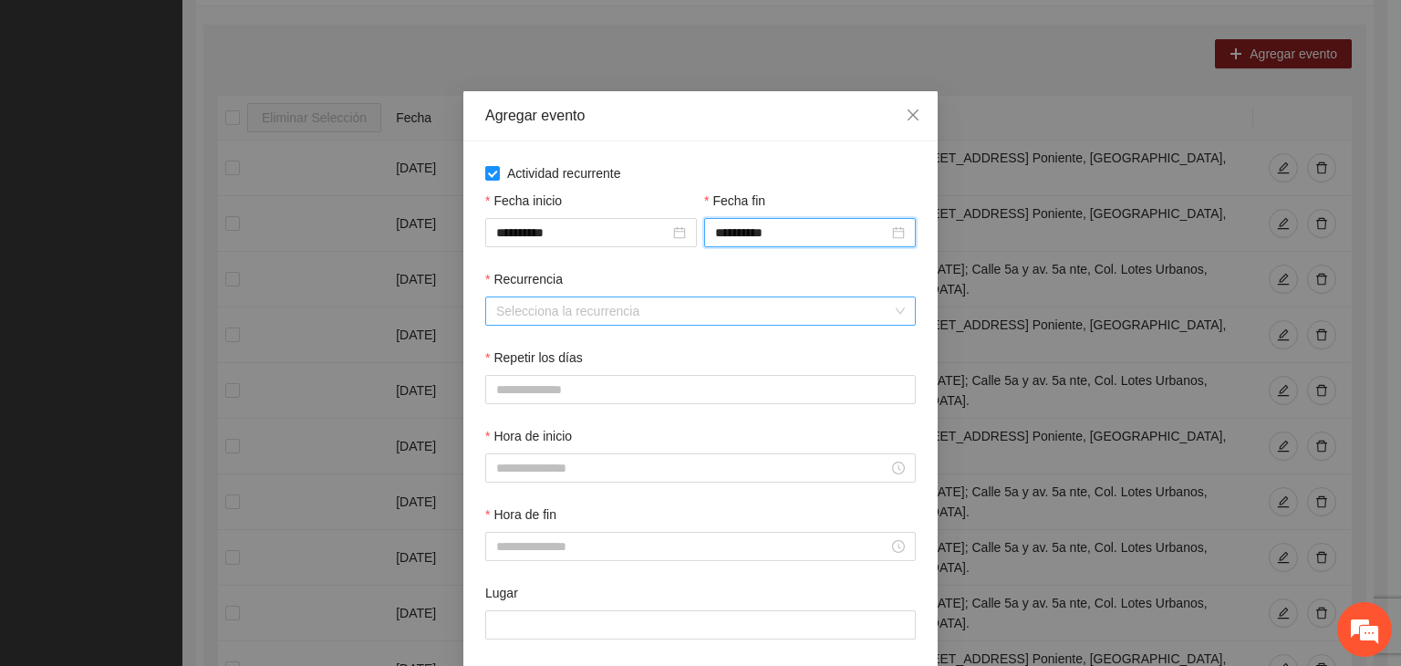
click at [569, 322] on input "Recurrencia" at bounding box center [694, 310] width 396 height 27
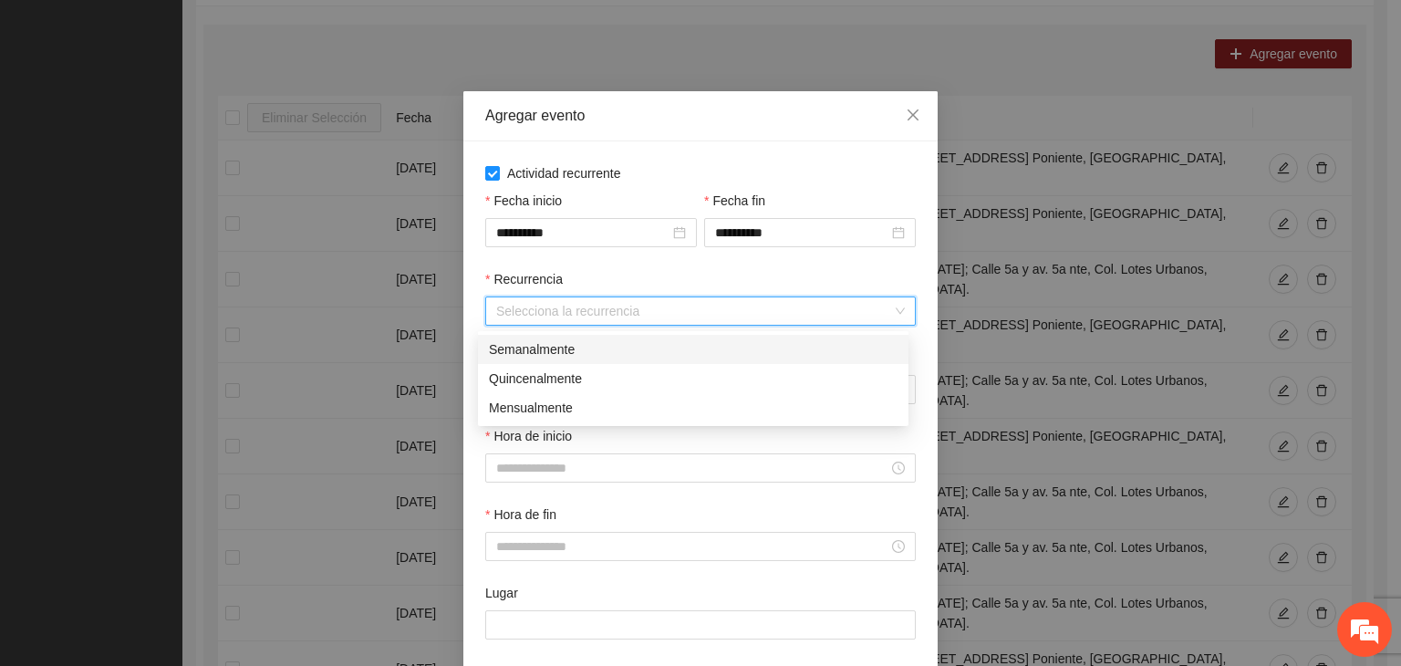
click at [587, 349] on div "Semanalmente" at bounding box center [693, 349] width 409 height 20
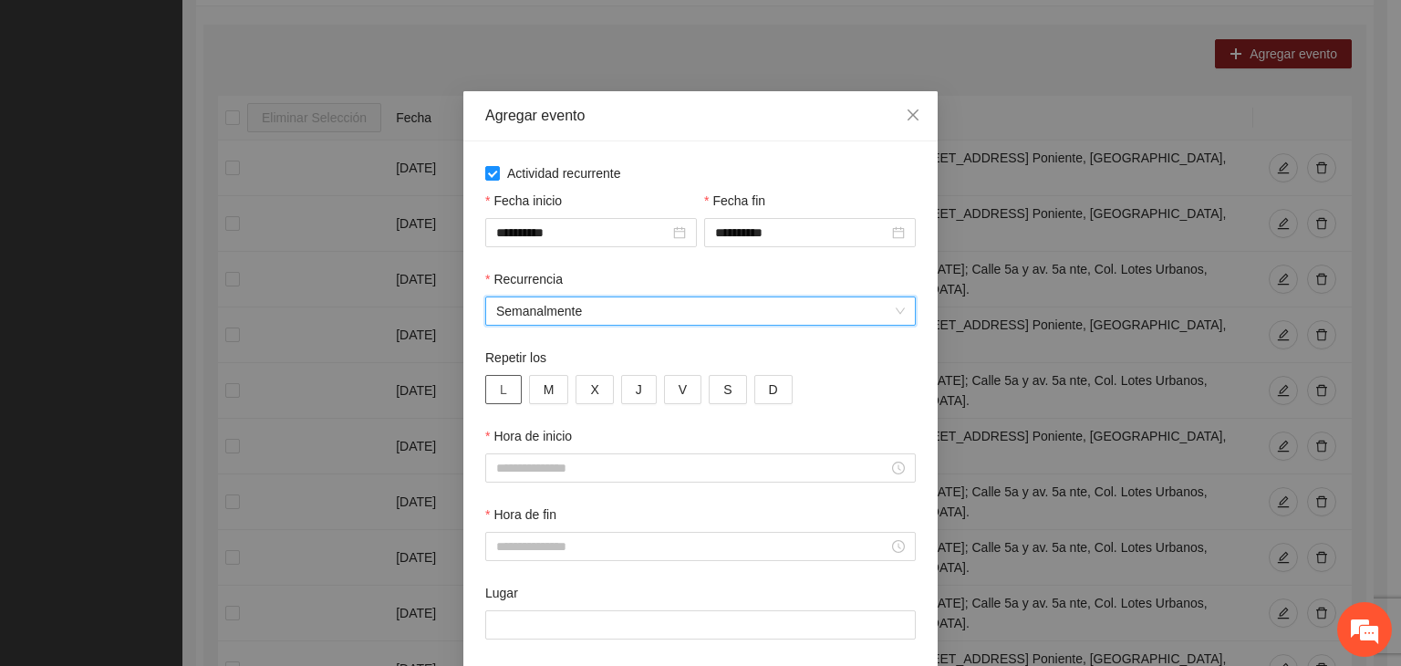
drag, startPoint x: 506, startPoint y: 390, endPoint x: 525, endPoint y: 390, distance: 19.2
click at [507, 390] on button "L" at bounding box center [503, 389] width 36 height 29
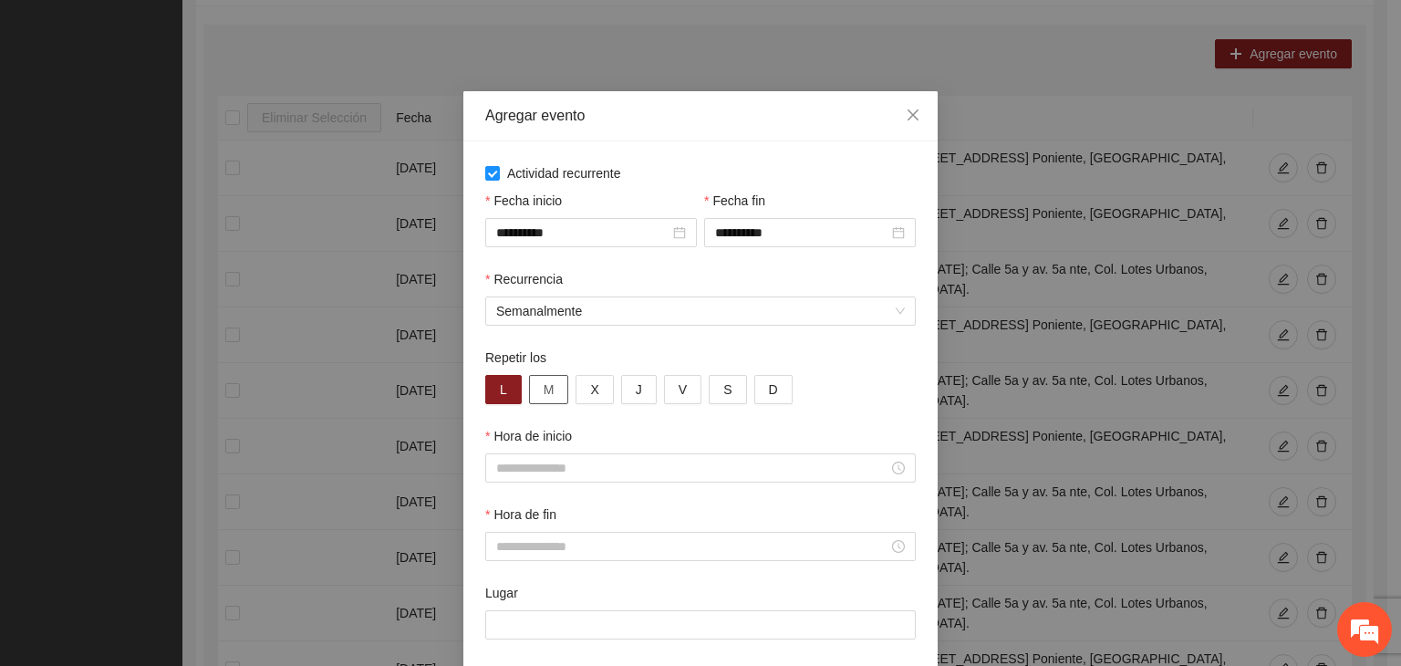
click at [546, 392] on button "M" at bounding box center [549, 389] width 40 height 29
drag, startPoint x: 591, startPoint y: 385, endPoint x: 603, endPoint y: 384, distance: 11.9
click at [599, 384] on button "X" at bounding box center [594, 389] width 37 height 29
drag, startPoint x: 620, startPoint y: 386, endPoint x: 653, endPoint y: 385, distance: 32.9
click at [628, 386] on button "J" at bounding box center [639, 389] width 36 height 29
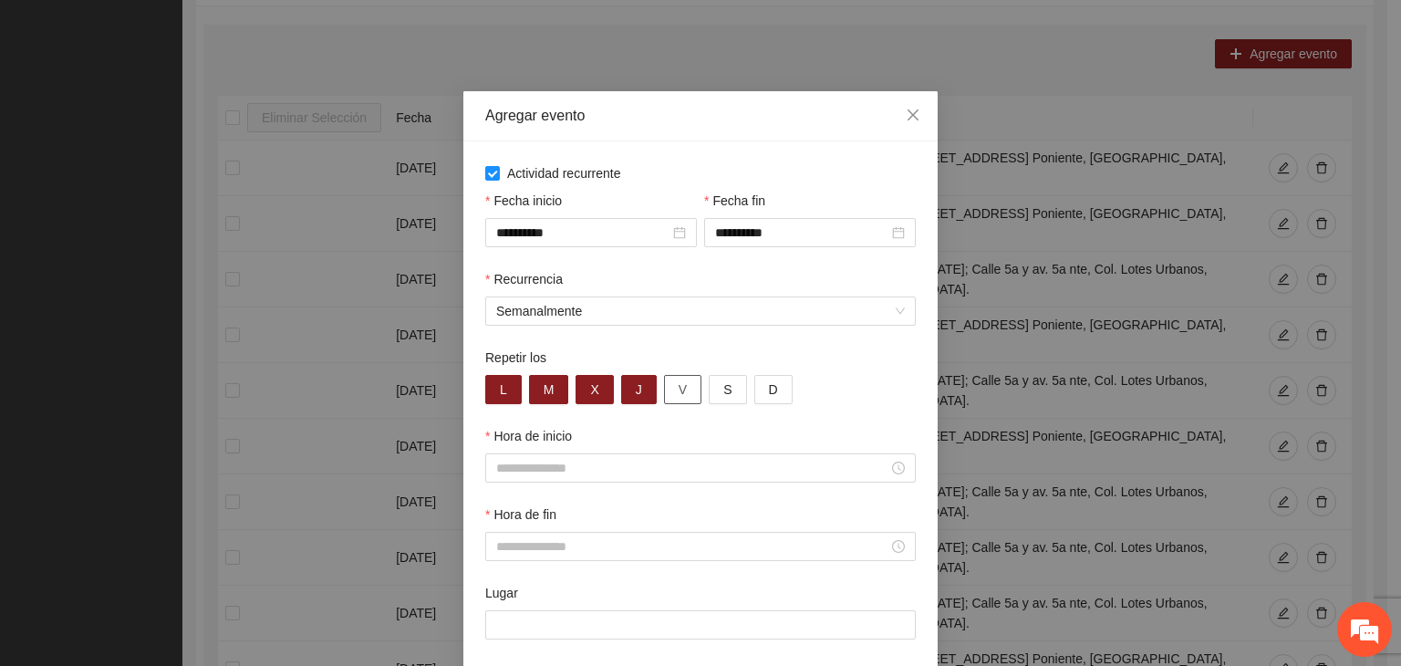
click at [667, 389] on button "V" at bounding box center [682, 389] width 37 height 29
click at [592, 475] on input "Hora de inicio" at bounding box center [692, 468] width 392 height 20
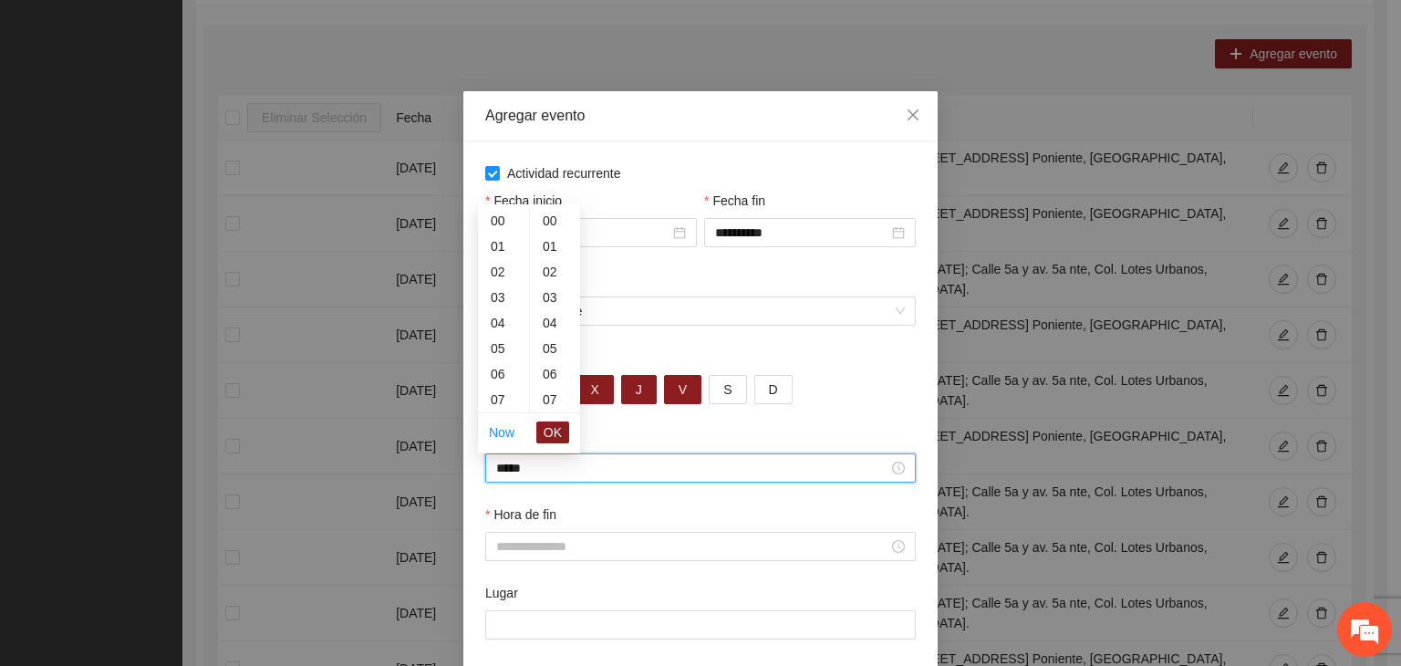
scroll to position [383, 0]
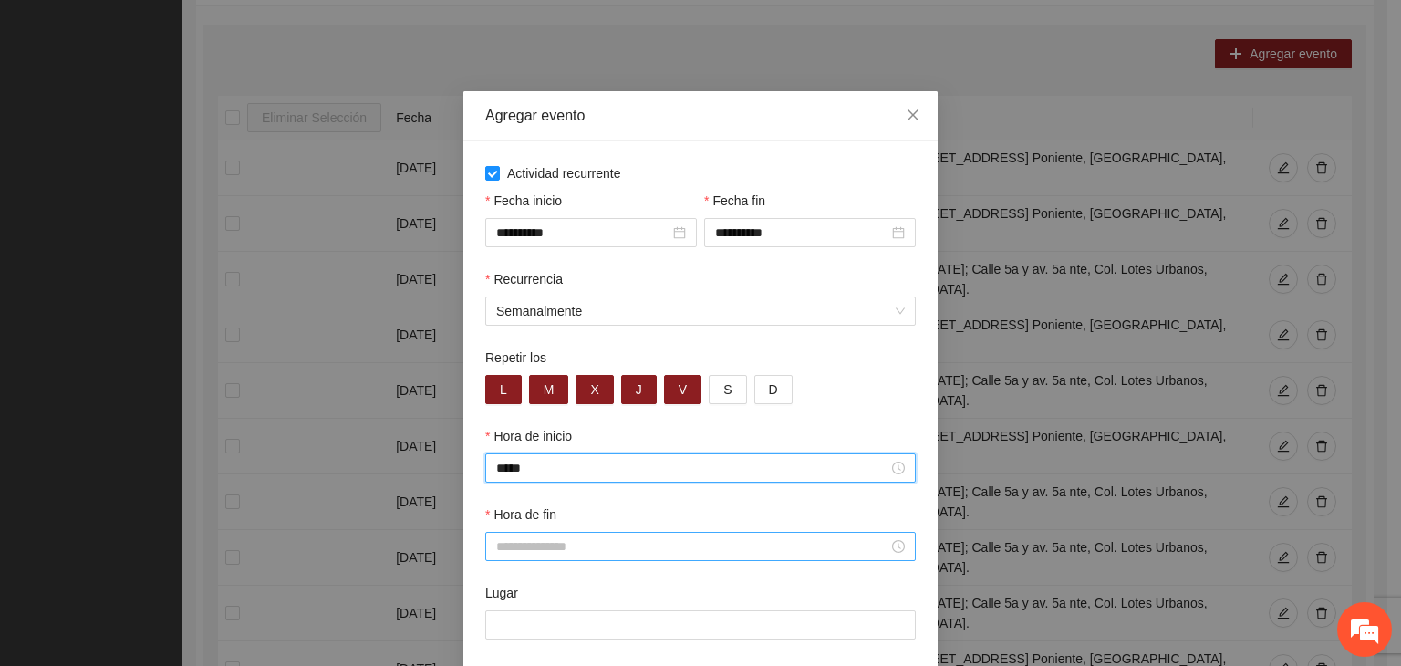
click at [773, 544] on input "Hora de fin" at bounding box center [692, 546] width 392 height 20
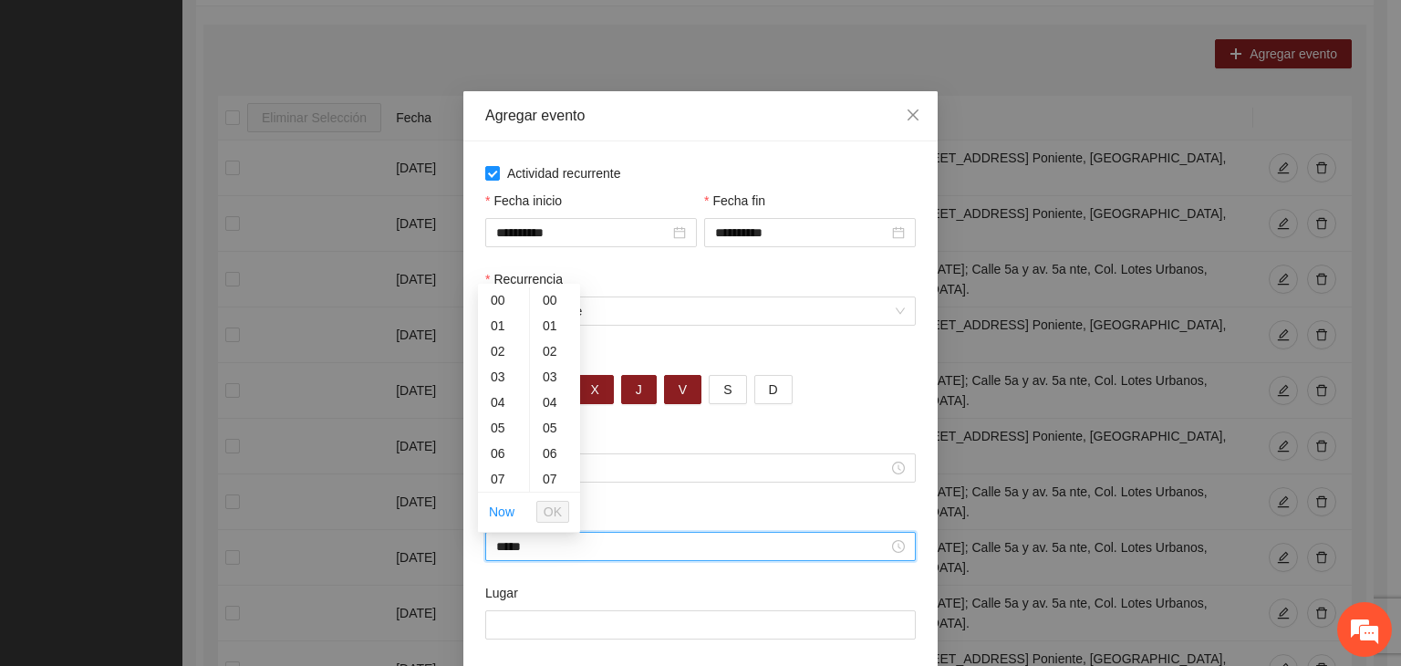
scroll to position [460, 0]
click at [595, 610] on div "Lugar" at bounding box center [700, 596] width 431 height 27
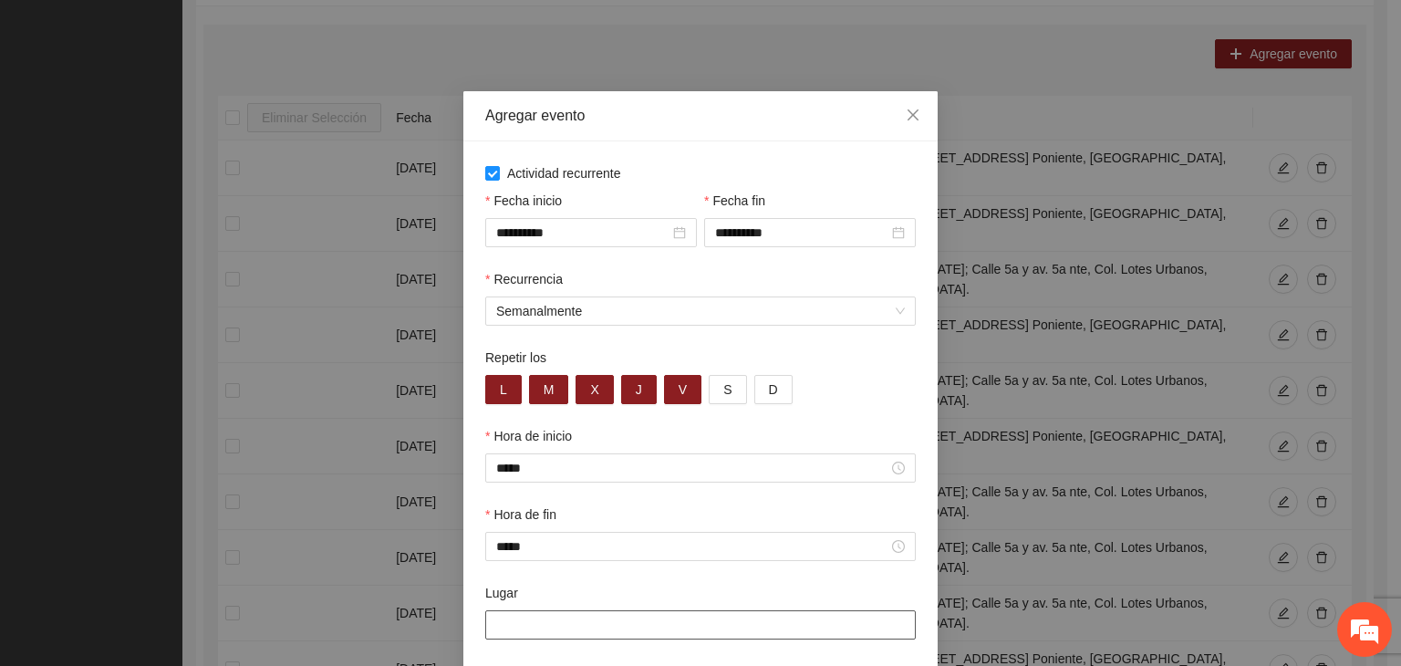
click at [600, 621] on input "Lugar" at bounding box center [700, 624] width 431 height 29
click at [555, 631] on input "Lugar" at bounding box center [700, 624] width 431 height 29
paste input "**********"
click at [563, 592] on div "Lugar" at bounding box center [700, 596] width 431 height 27
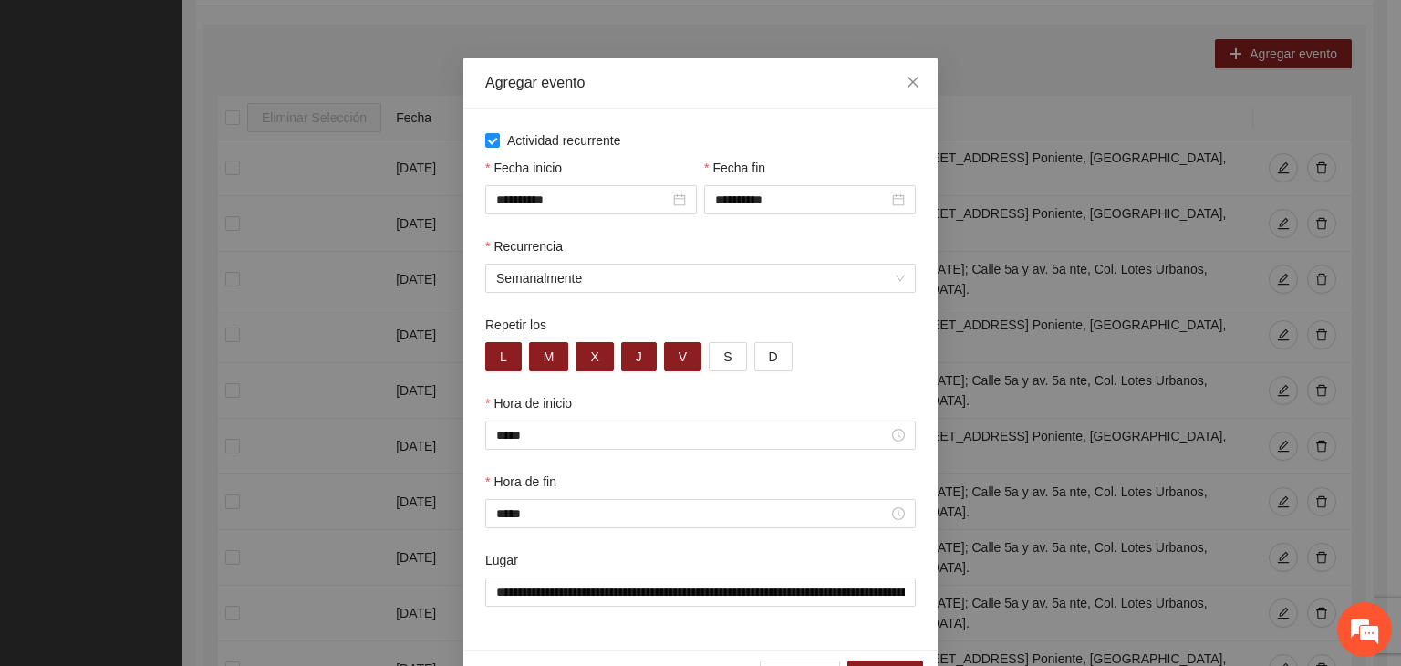
scroll to position [90, 0]
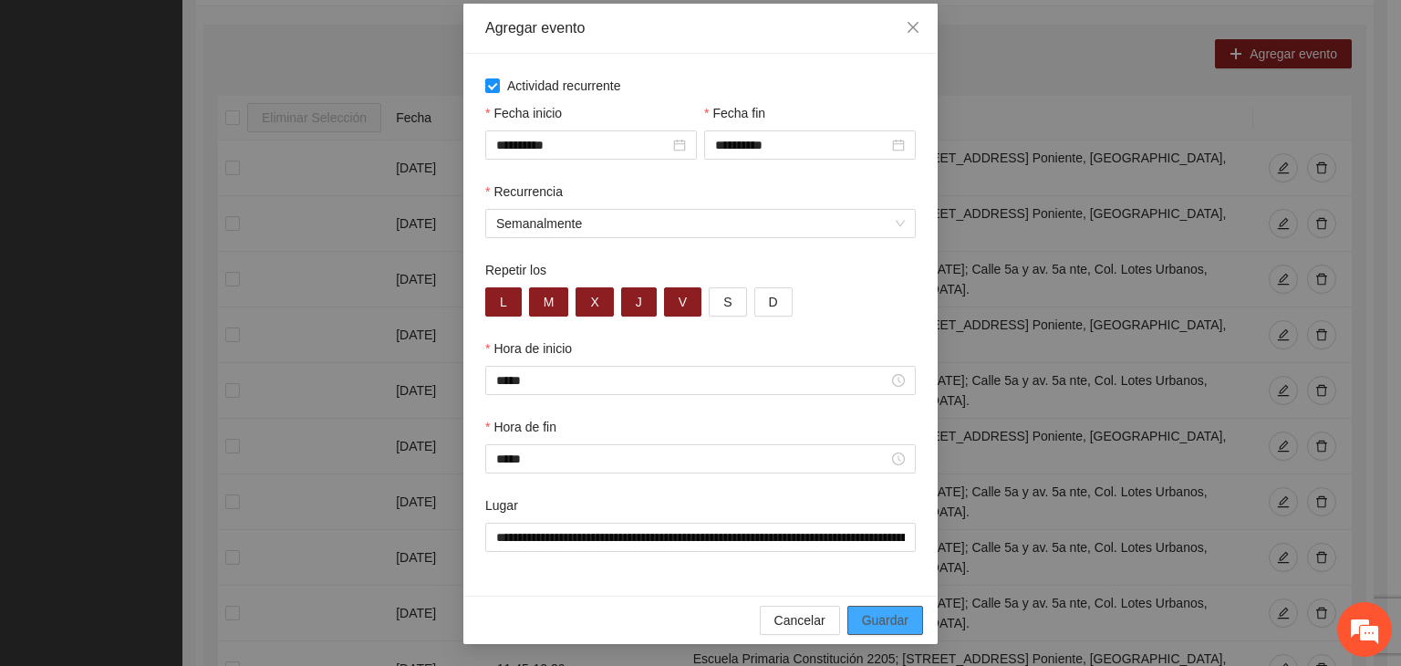
click at [889, 612] on button "Guardar" at bounding box center [885, 620] width 76 height 29
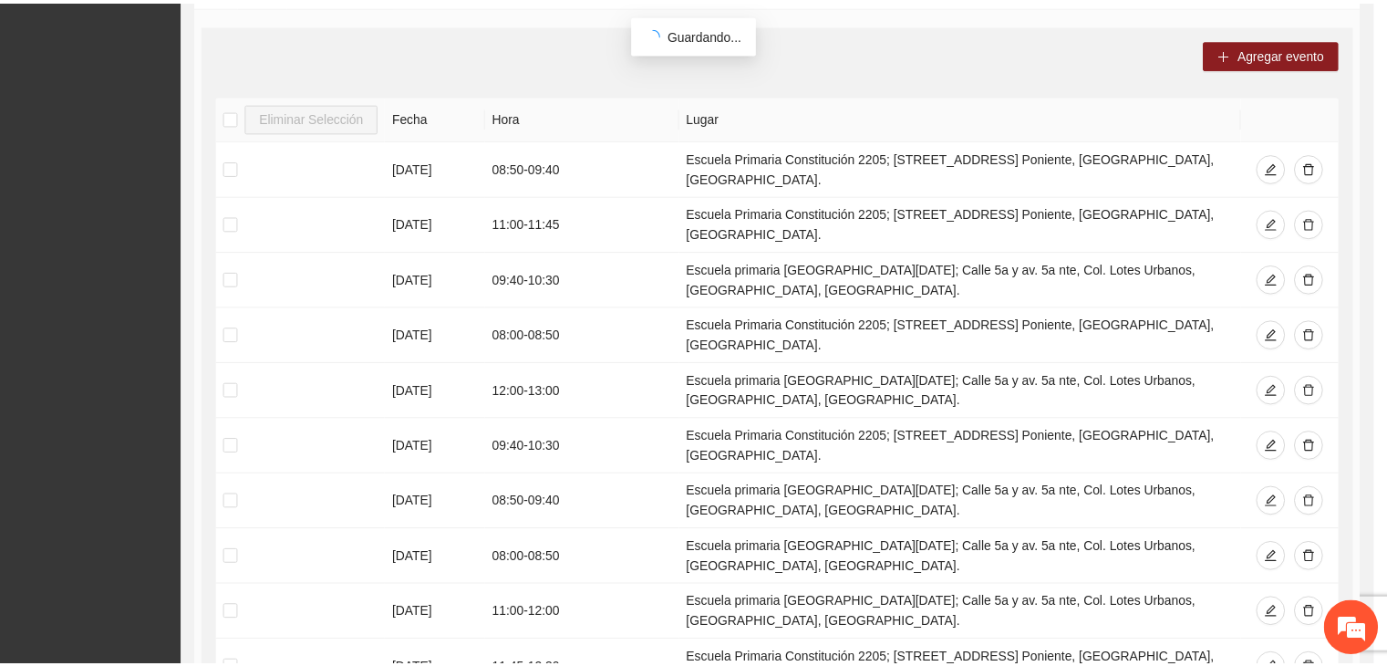
scroll to position [0, 0]
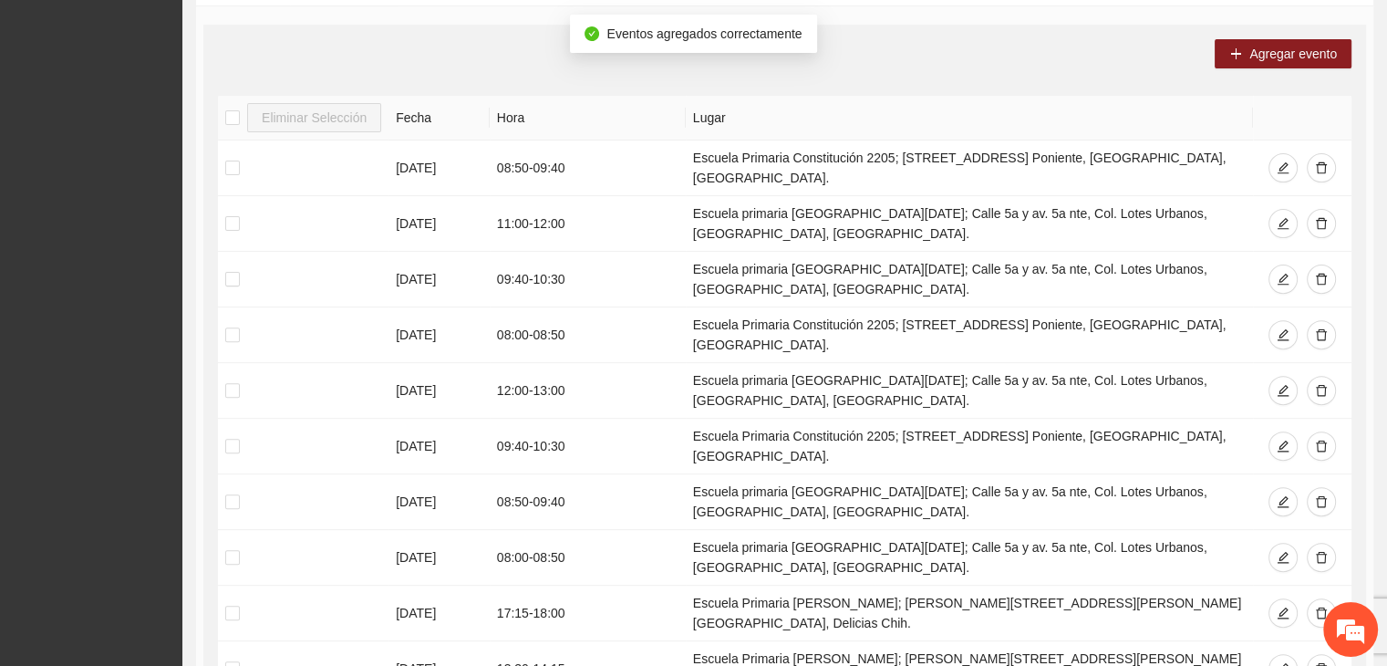
click at [862, 96] on th "Lugar" at bounding box center [969, 118] width 567 height 45
click at [928, 618] on div "Eliminar Selección [PERSON_NAME] [DATE] 08:50 - 09:40 Escuela Primaria Constitu…" at bounding box center [785, 415] width 1134 height 638
